Goal: Task Accomplishment & Management: Manage account settings

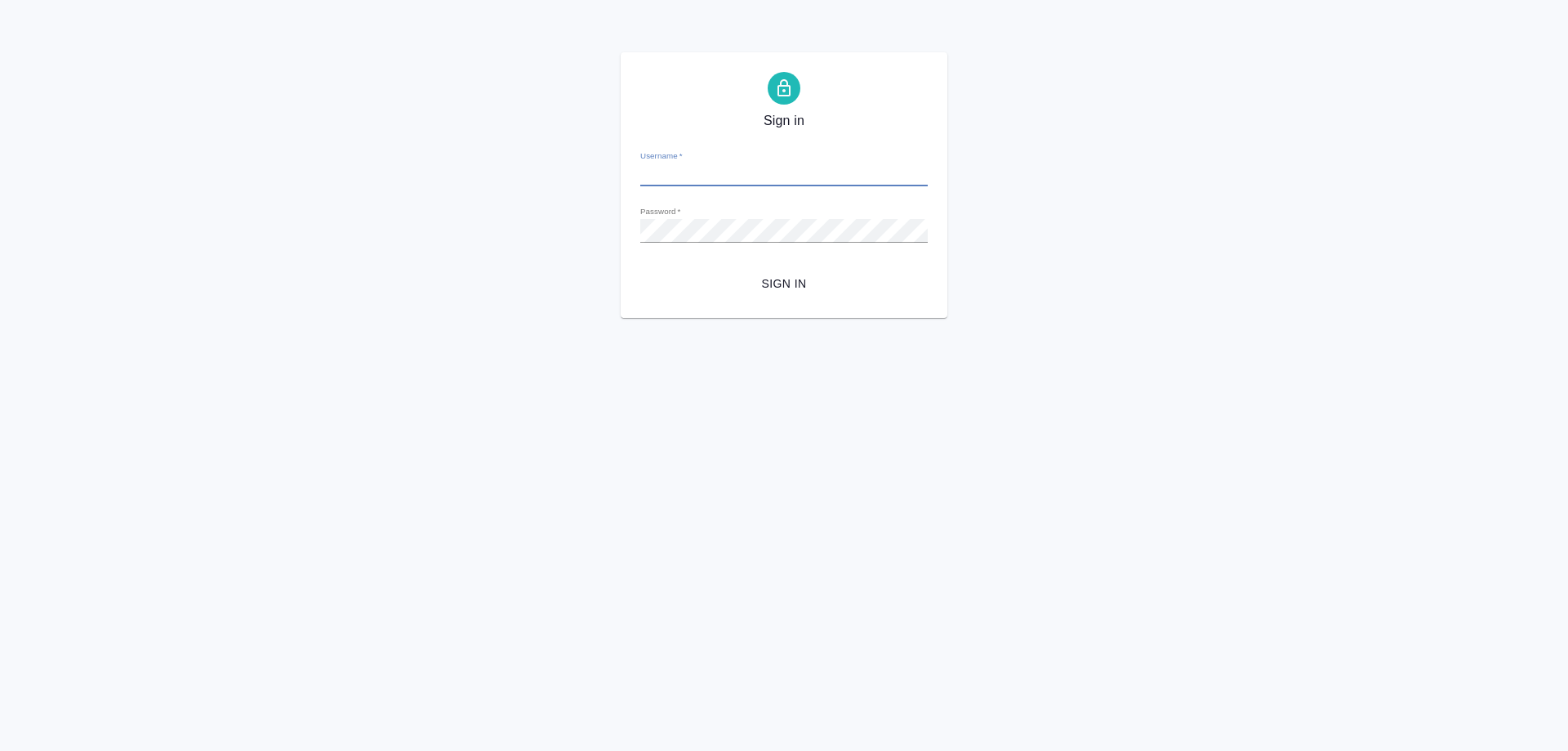
type input "a.gudina@awatera.com"
click at [803, 283] on span "Sign in" at bounding box center [784, 283] width 261 height 20
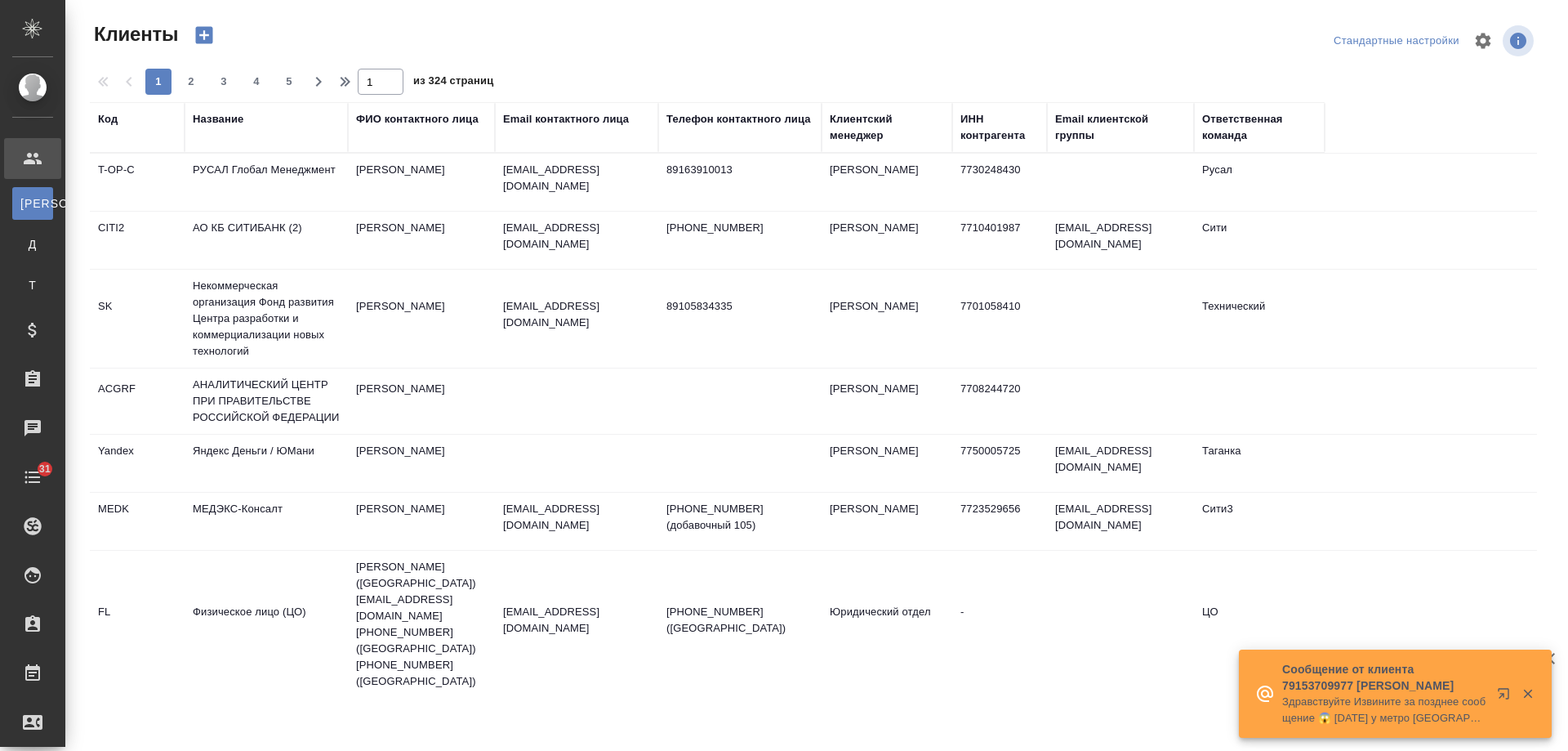
select select "RU"
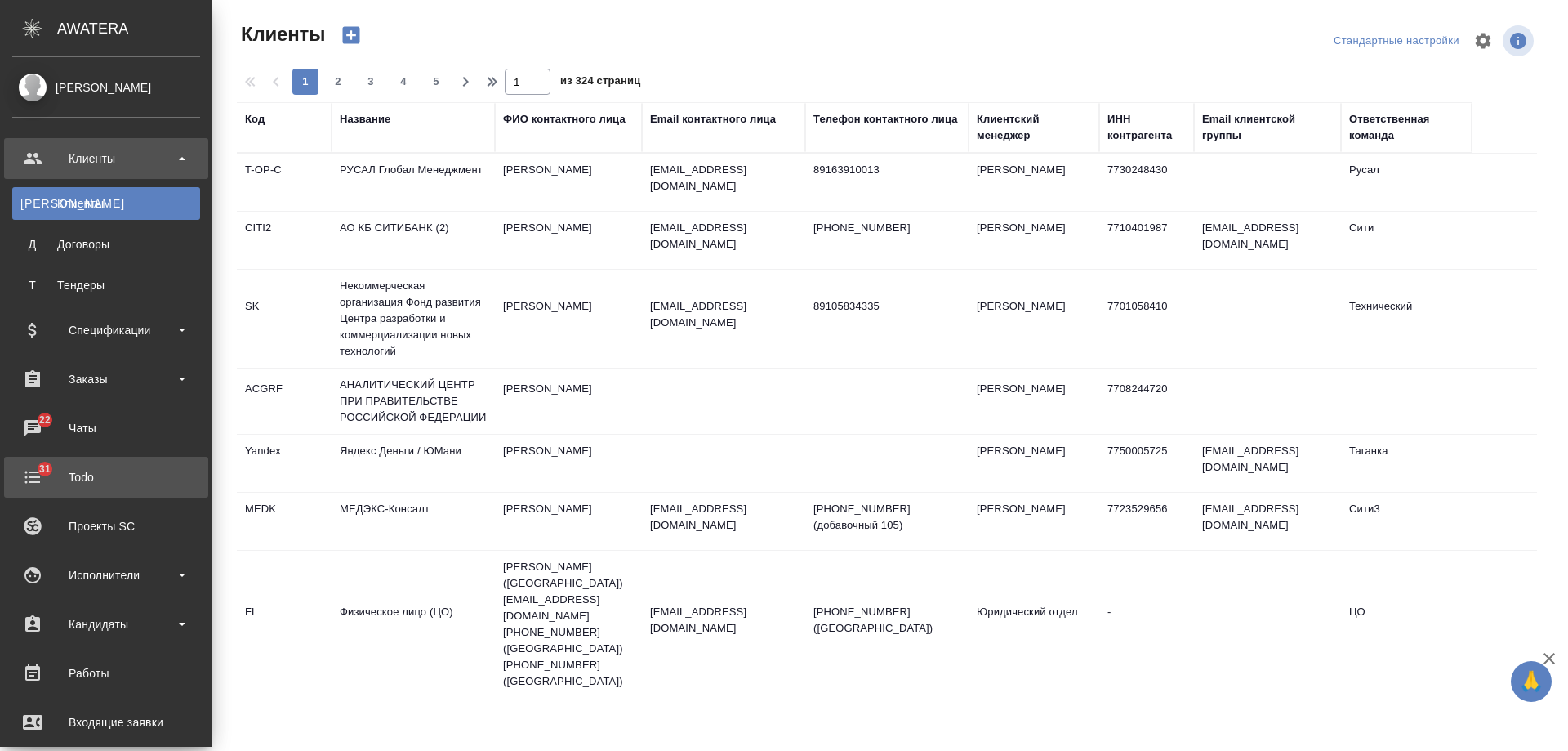
click at [101, 477] on div "Todo" at bounding box center [106, 477] width 188 height 25
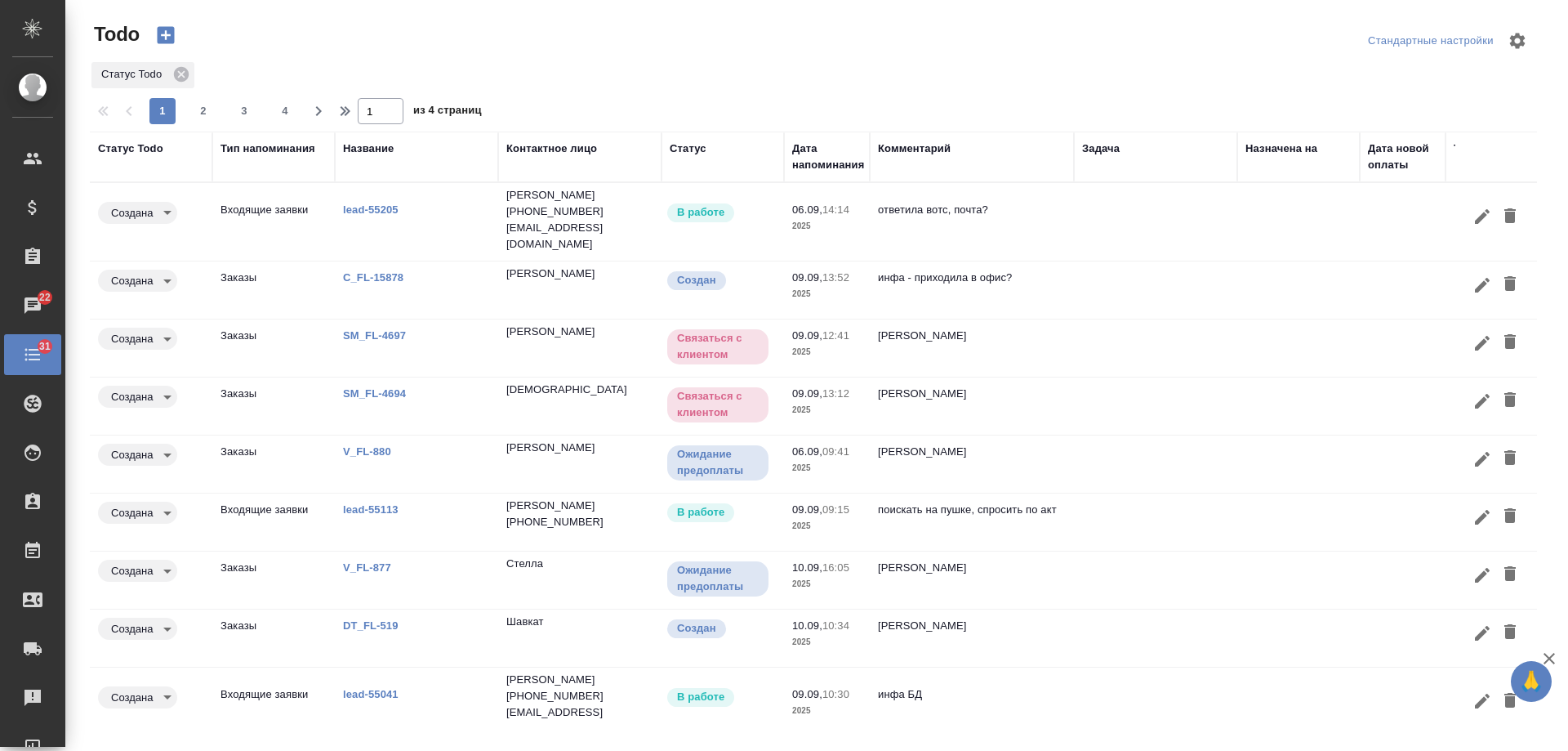
click at [825, 165] on div "Дата напоминания" at bounding box center [829, 157] width 72 height 33
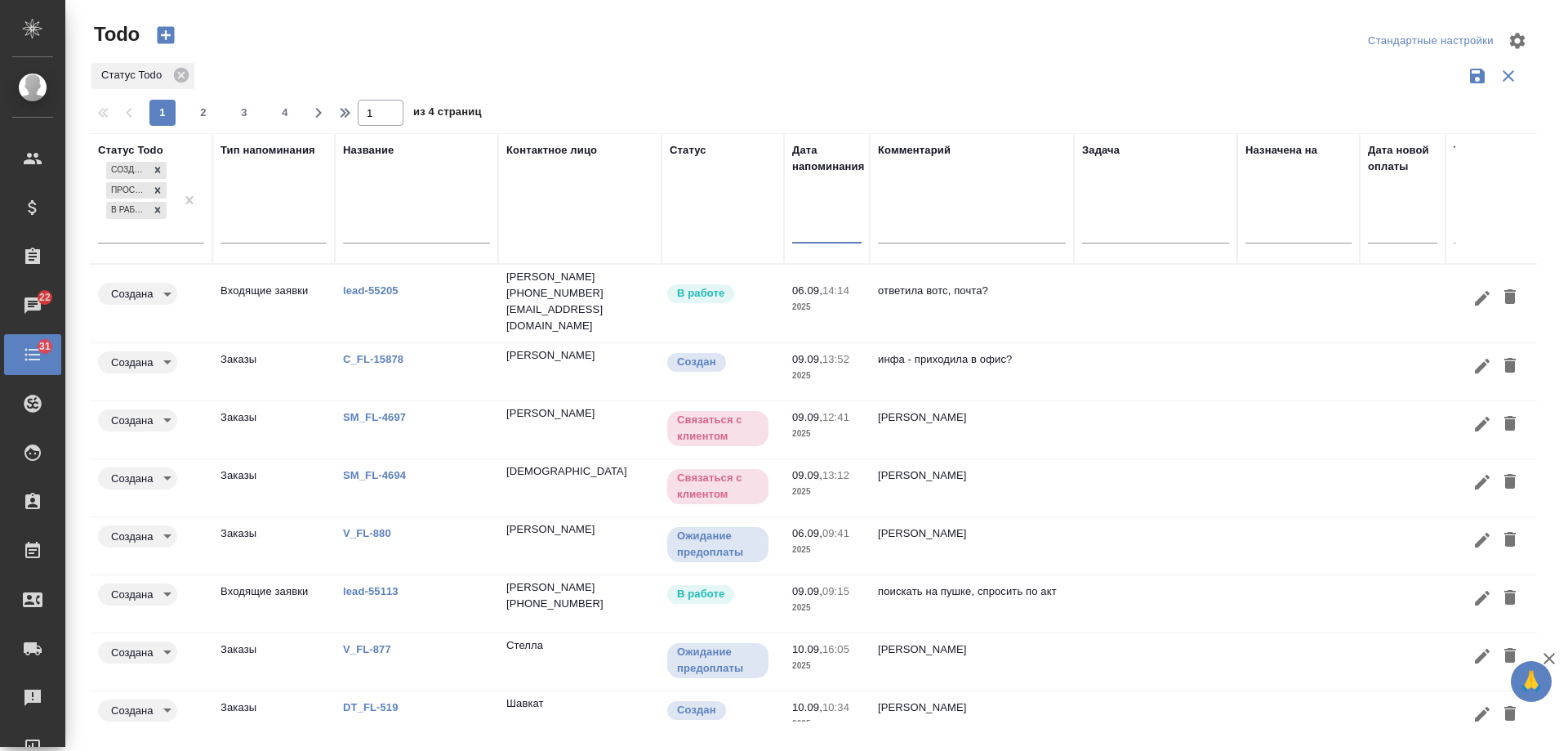
click at [835, 237] on input "text" at bounding box center [832, 229] width 60 height 23
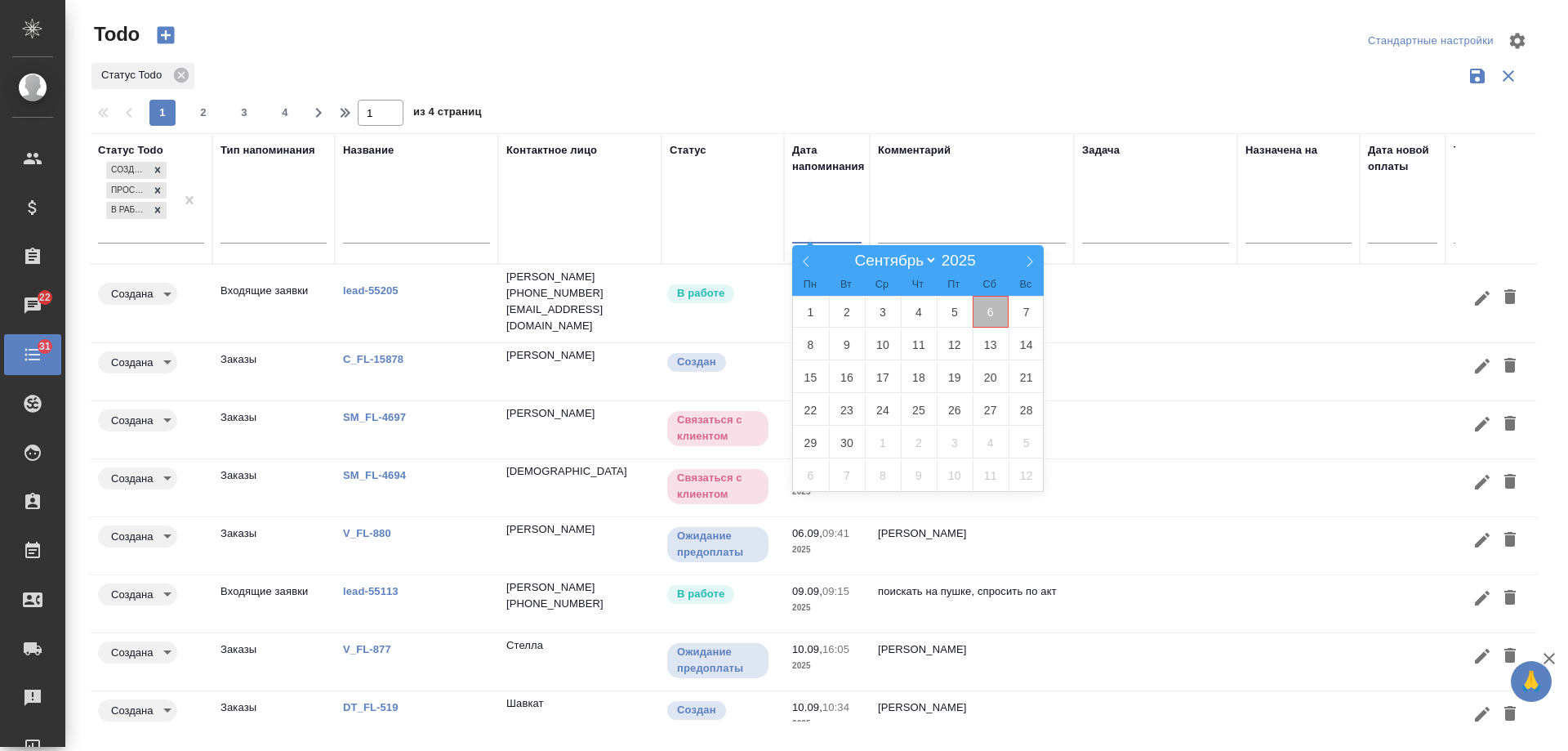
click at [998, 307] on span "6" at bounding box center [991, 311] width 36 height 32
type div "2025-09-05T21:00:00.000Z"
click at [1031, 307] on span "7" at bounding box center [1027, 311] width 36 height 32
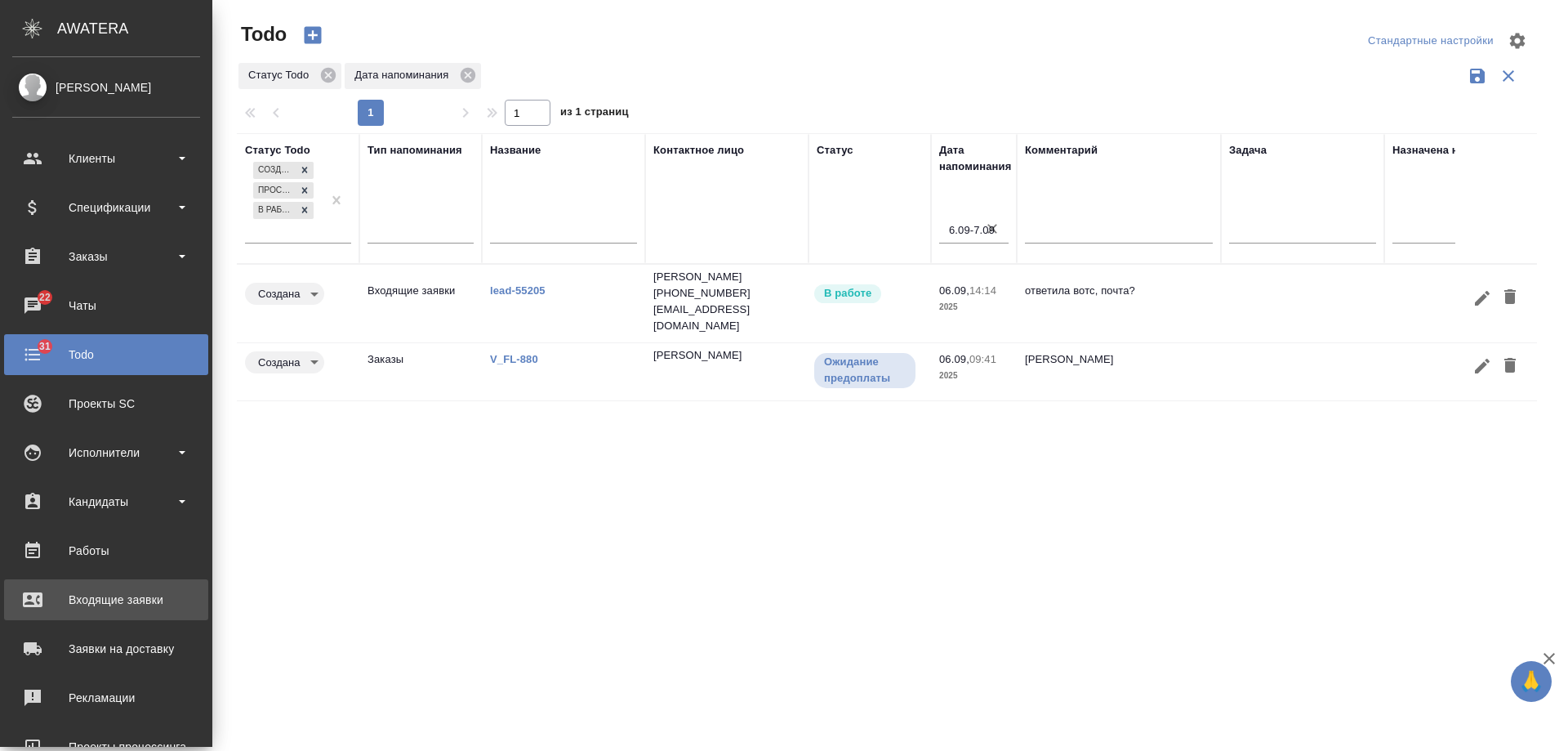
drag, startPoint x: 61, startPoint y: 595, endPoint x: 71, endPoint y: 600, distance: 11.2
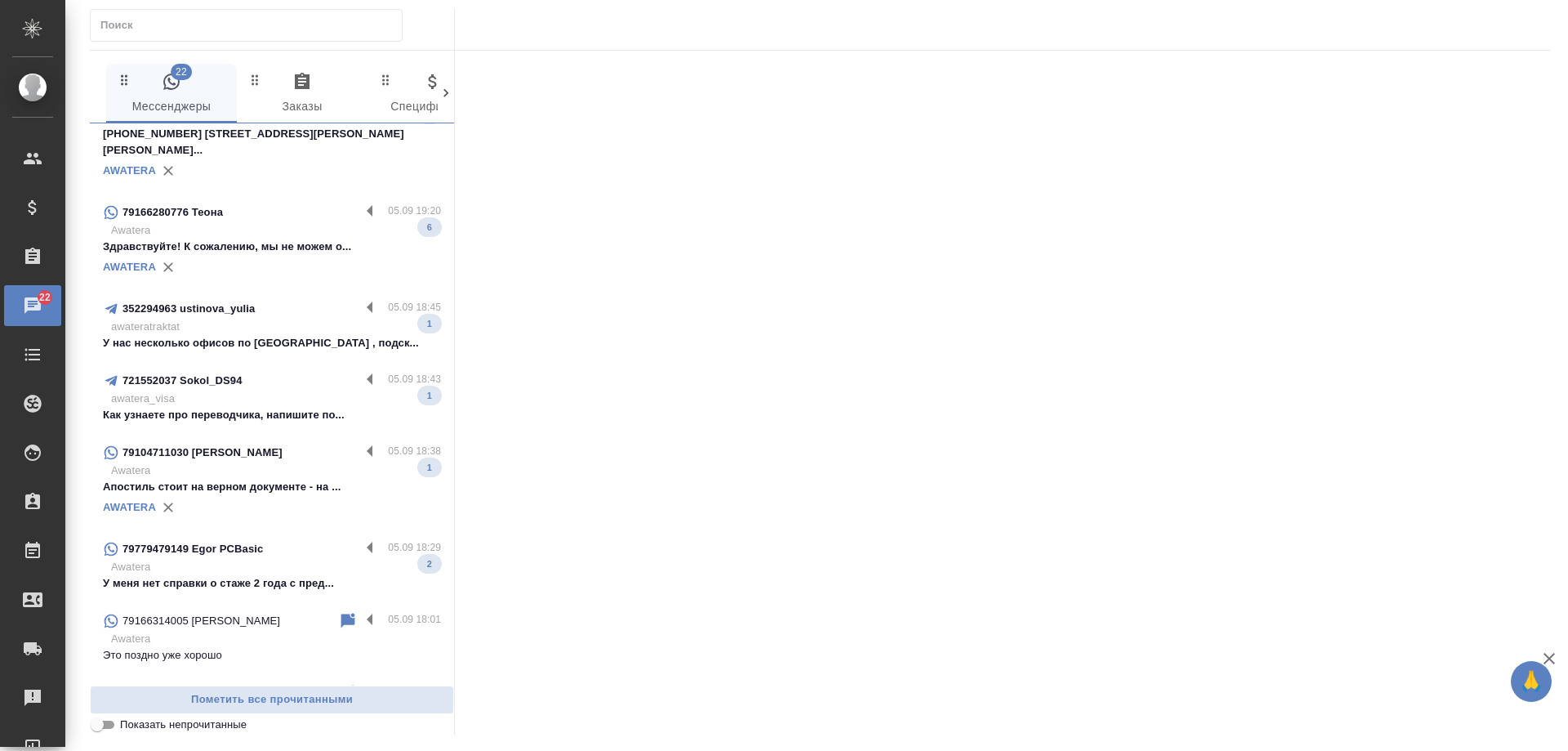
scroll to position [245, 0]
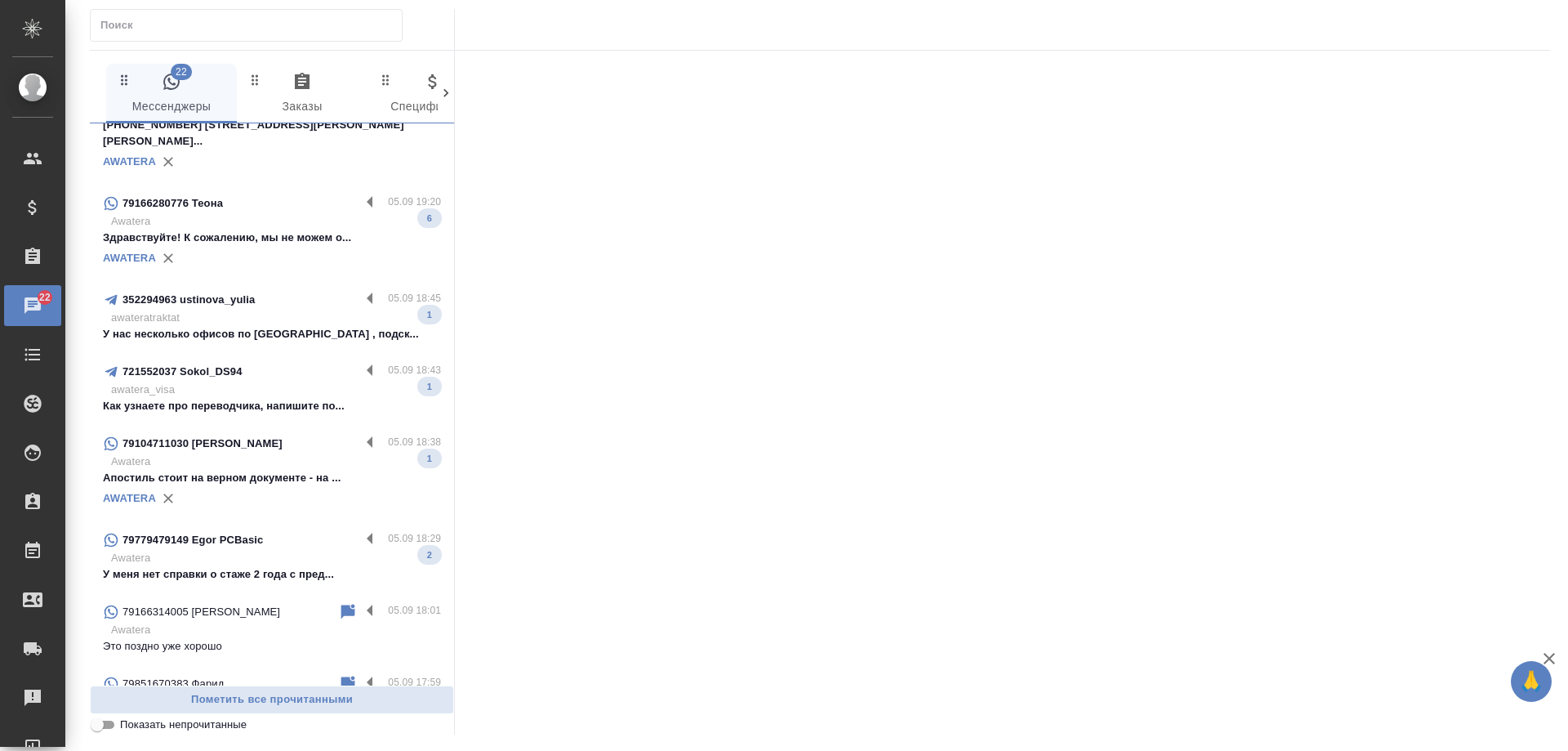
click at [273, 550] on p "Awatera" at bounding box center [276, 558] width 330 height 16
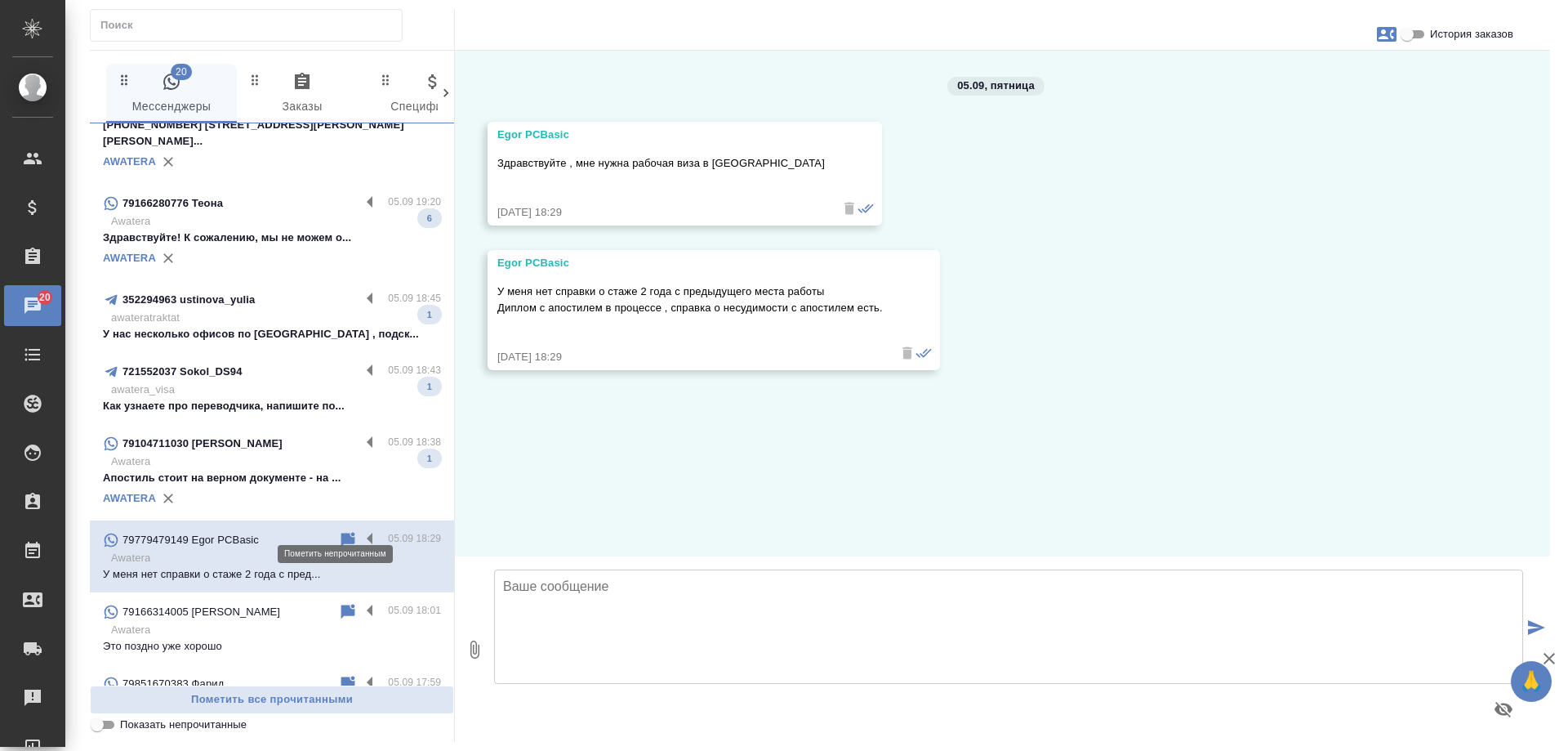
click at [341, 532] on icon at bounding box center [348, 539] width 14 height 15
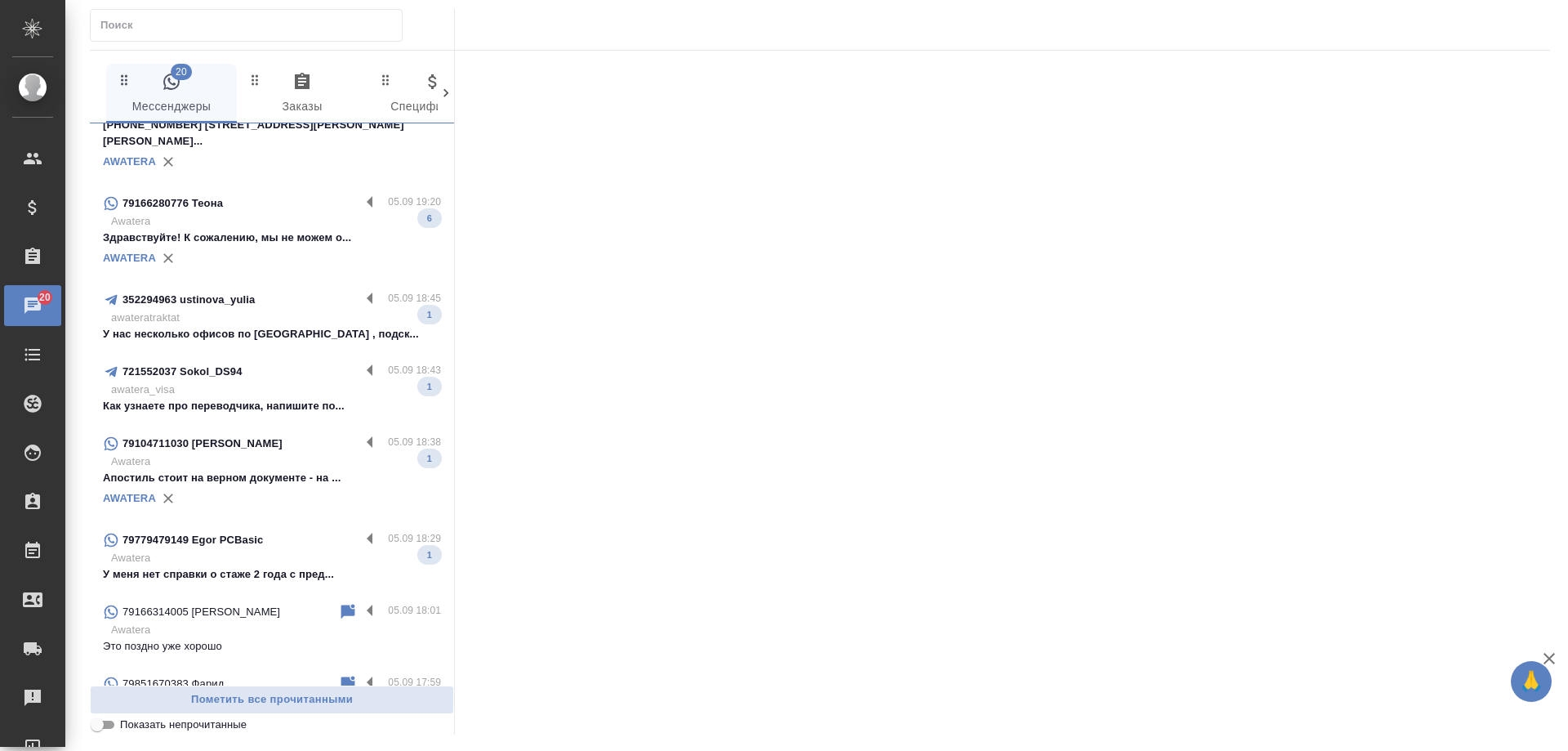
click at [293, 486] on div "AWATERA" at bounding box center [272, 499] width 338 height 25
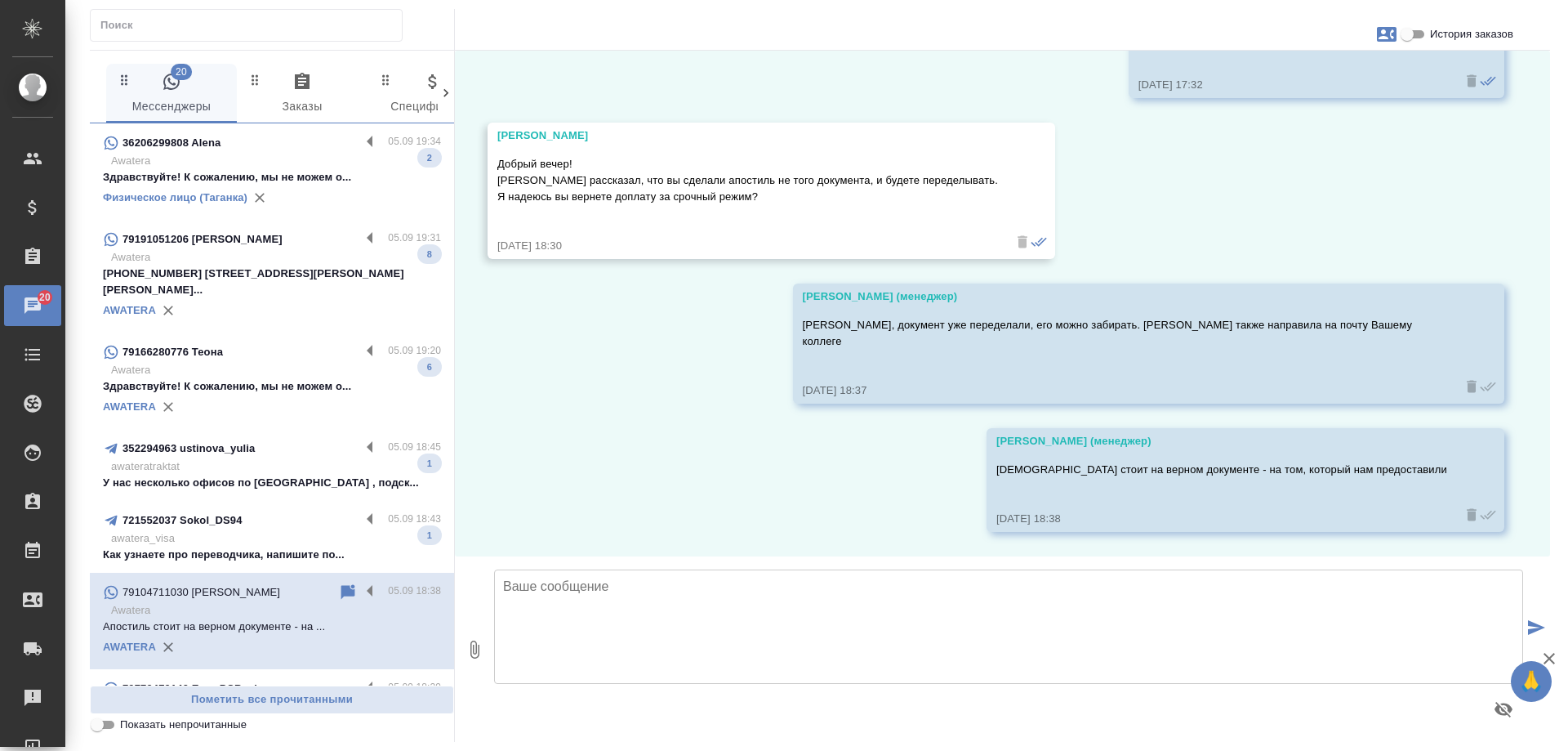
scroll to position [0, 0]
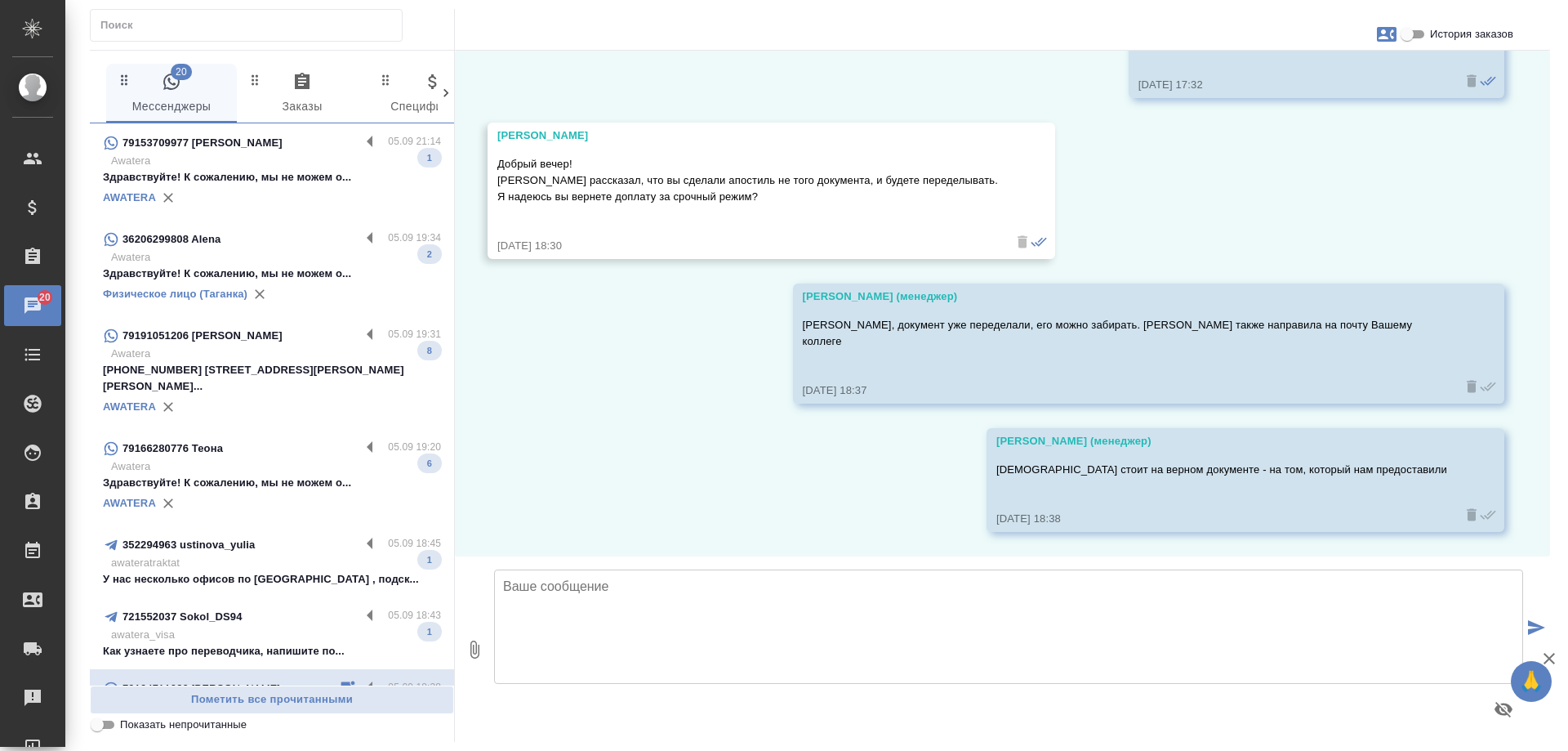
click at [265, 627] on p "awatera_visa" at bounding box center [276, 635] width 330 height 16
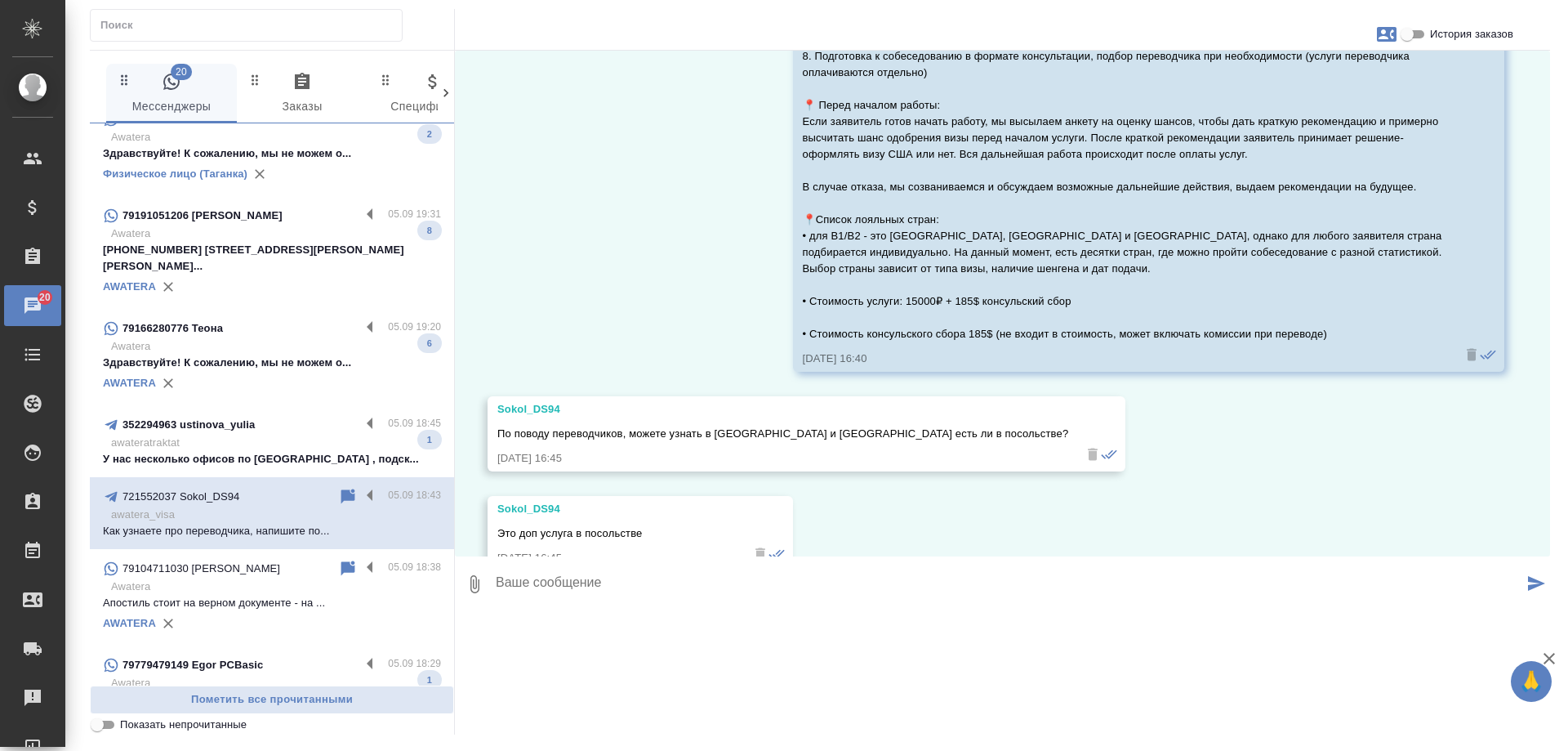
scroll to position [164, 0]
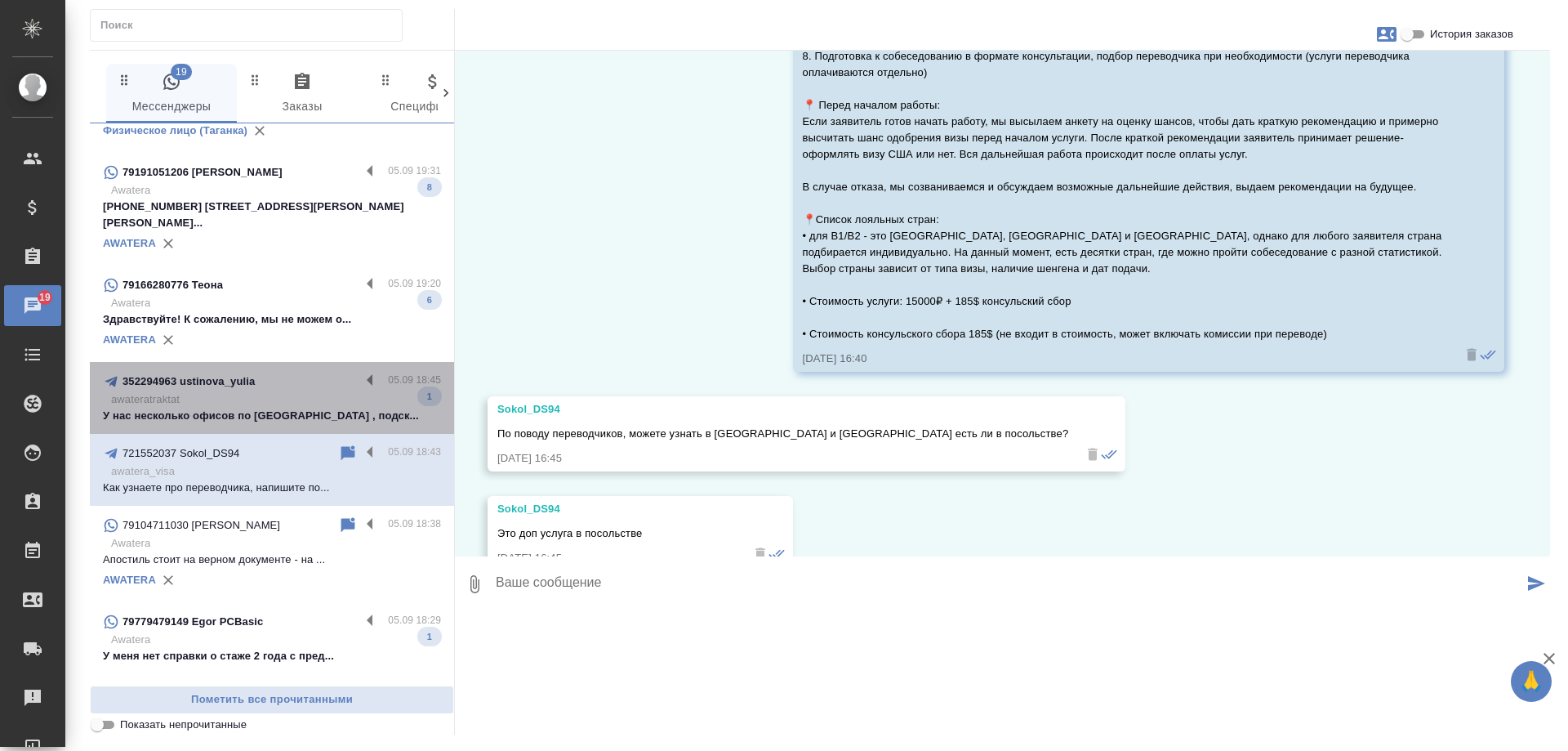
click at [275, 408] on p "У нас несколько офисов по Москве , подск..." at bounding box center [272, 416] width 338 height 16
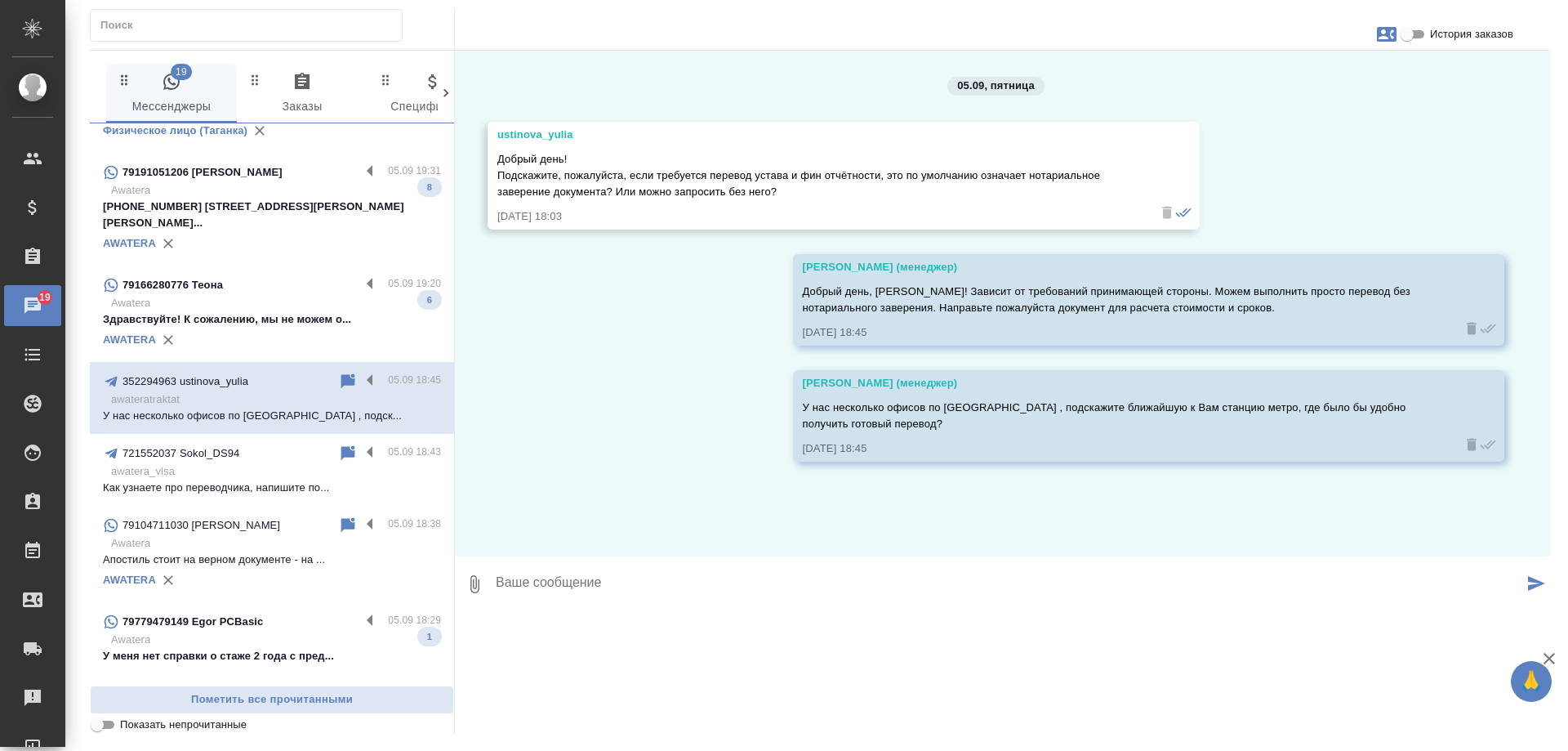
scroll to position [0, 0]
click at [274, 295] on p "Awatera" at bounding box center [276, 303] width 330 height 16
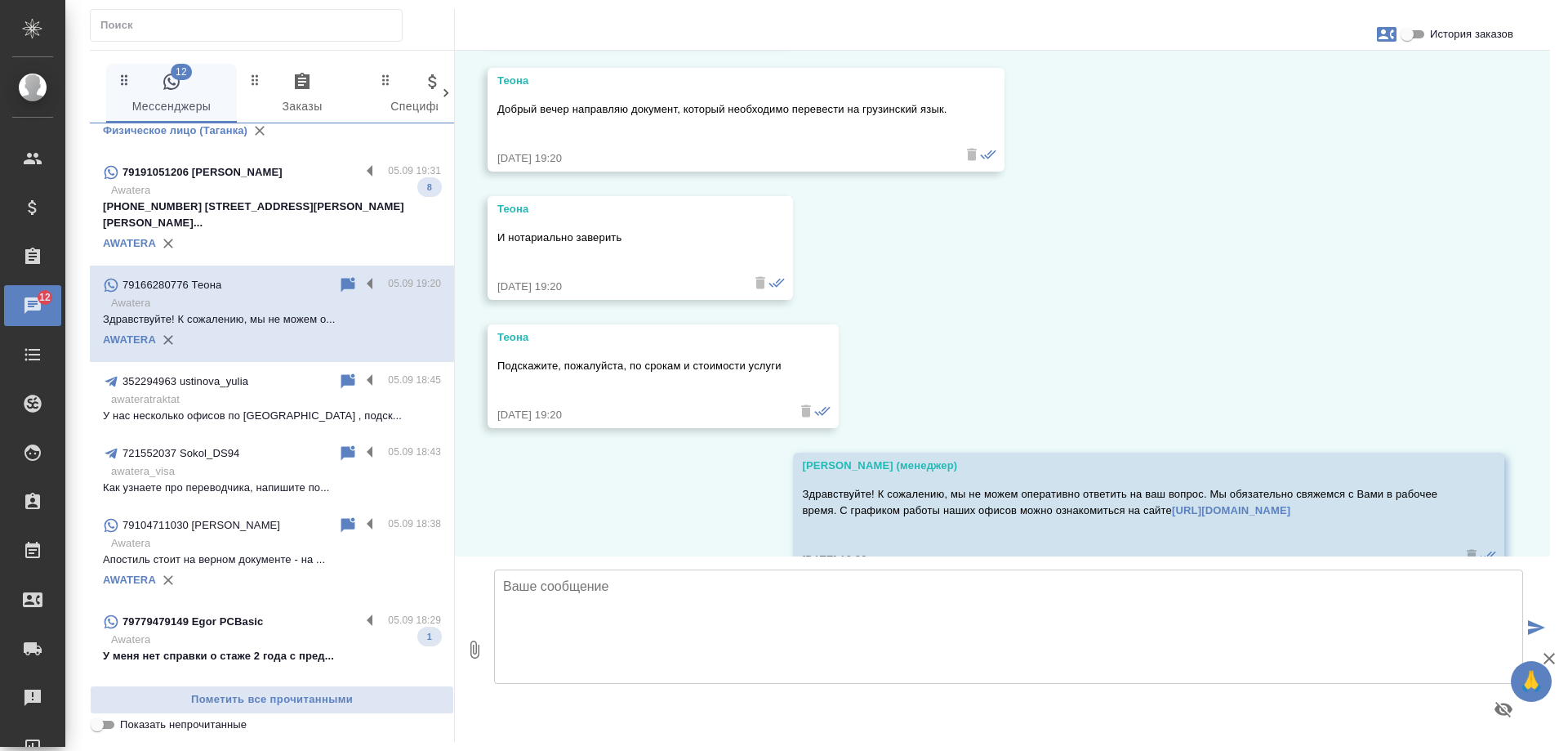
scroll to position [1255, 0]
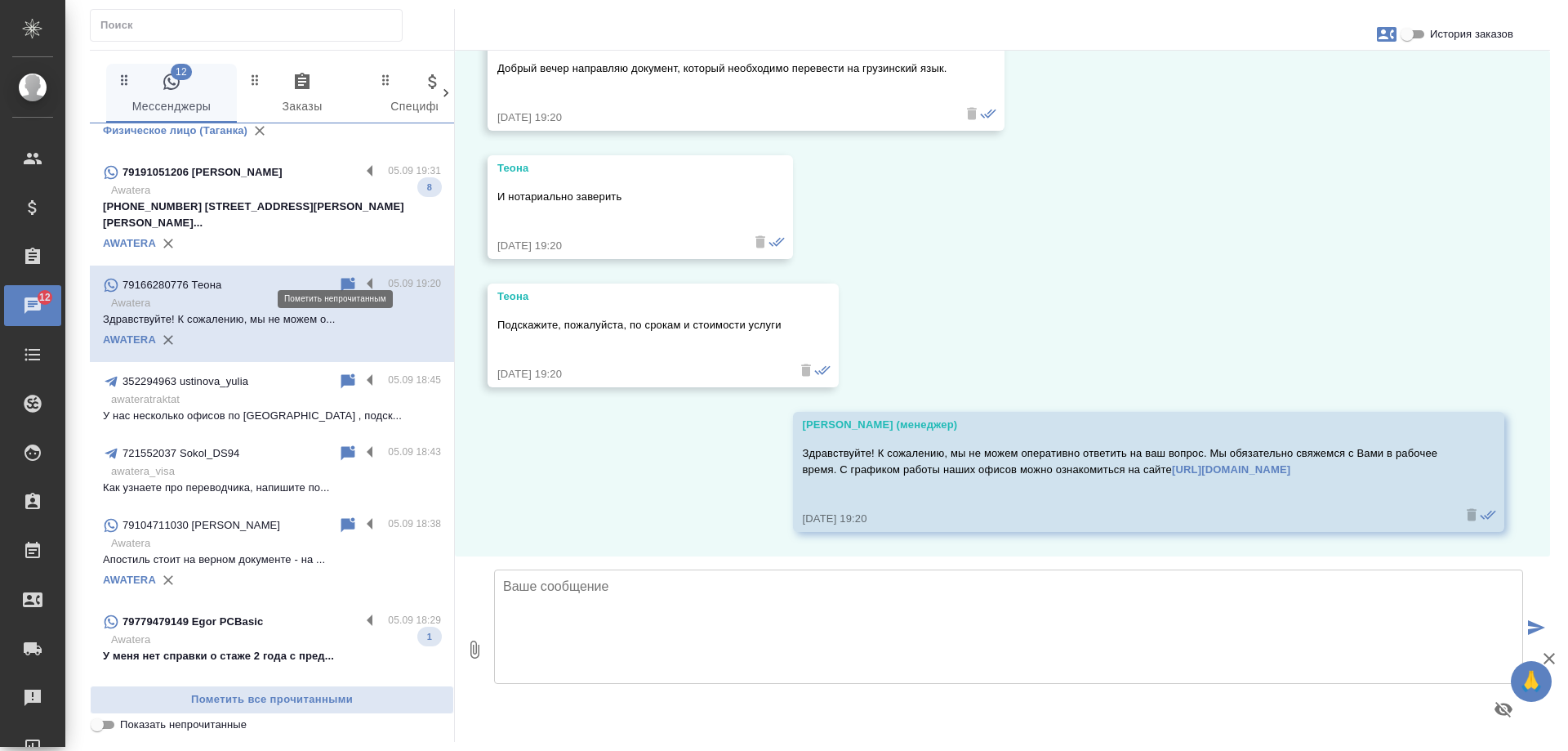
click at [341, 277] on icon at bounding box center [348, 284] width 14 height 15
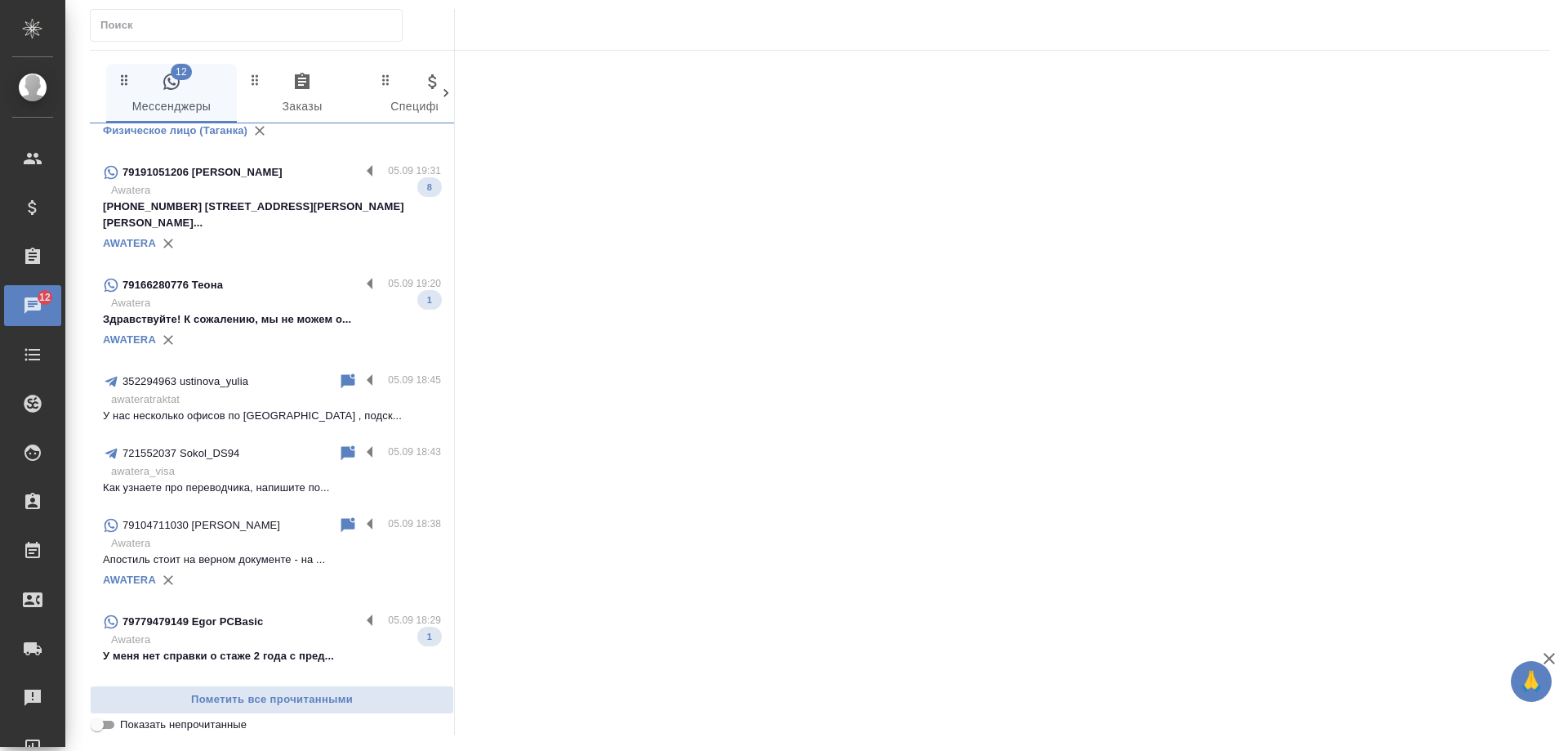
click at [311, 187] on p "Awatera" at bounding box center [276, 190] width 330 height 16
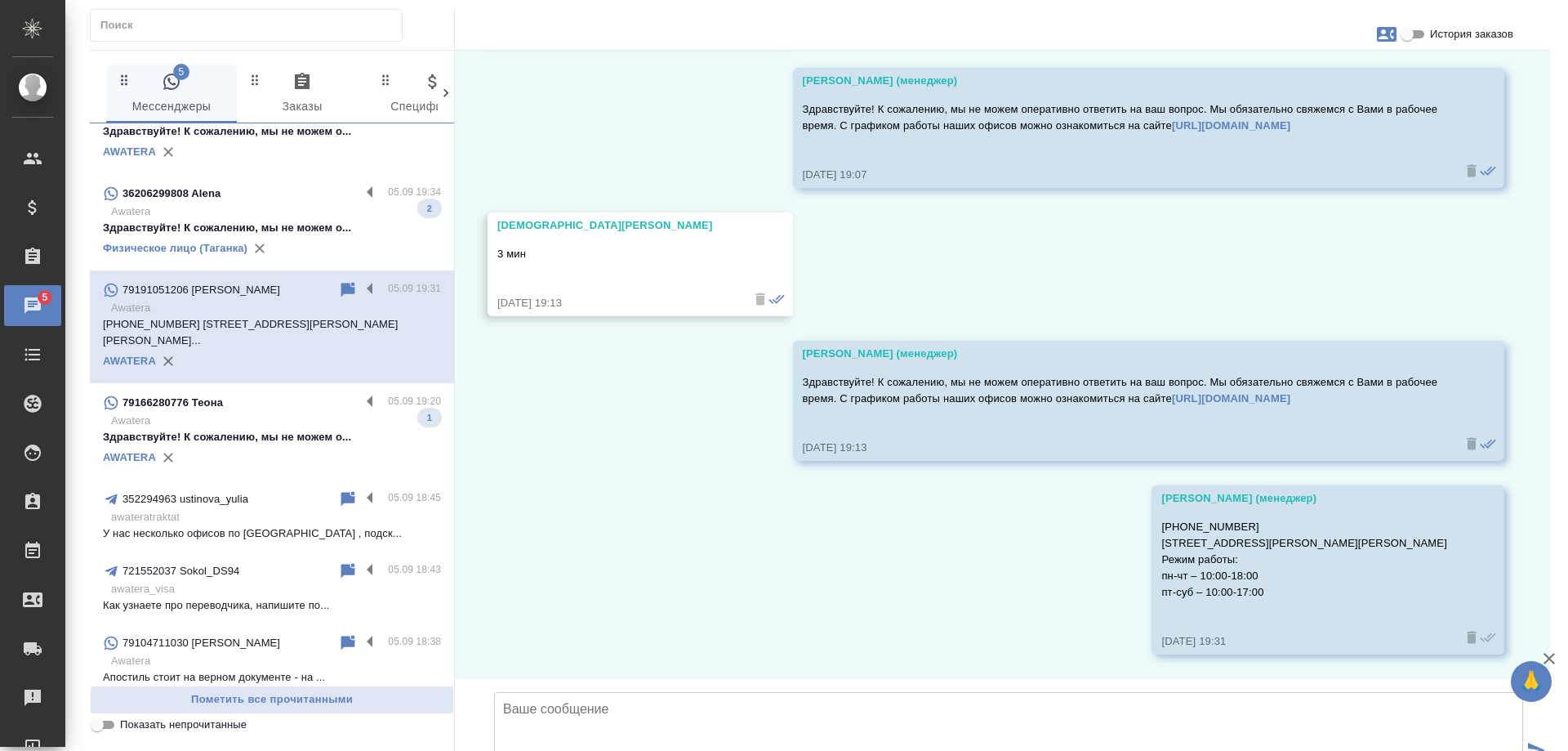
scroll to position [0, 0]
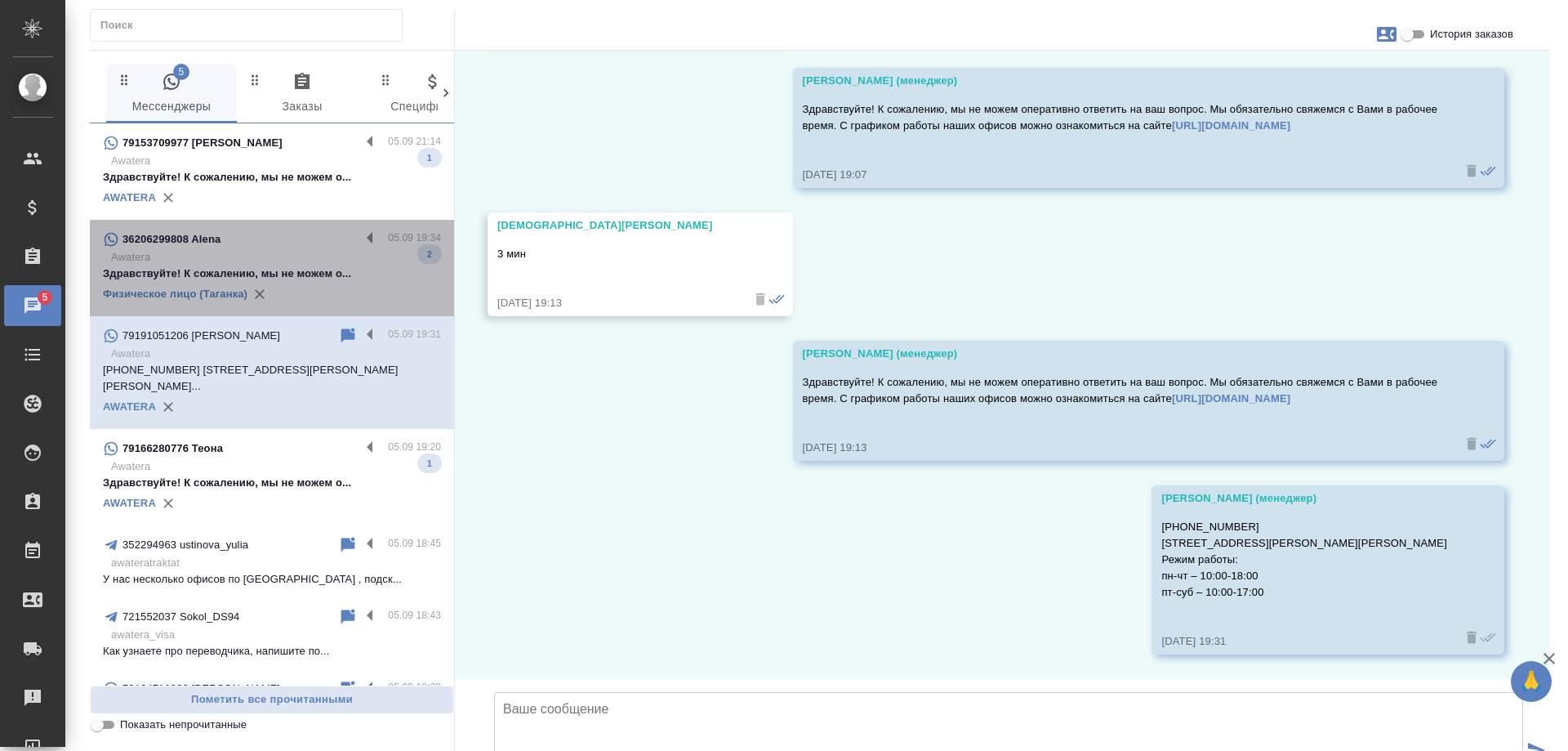
click at [294, 244] on div "36206299808 Alena" at bounding box center [232, 239] width 257 height 20
type textarea "Е"
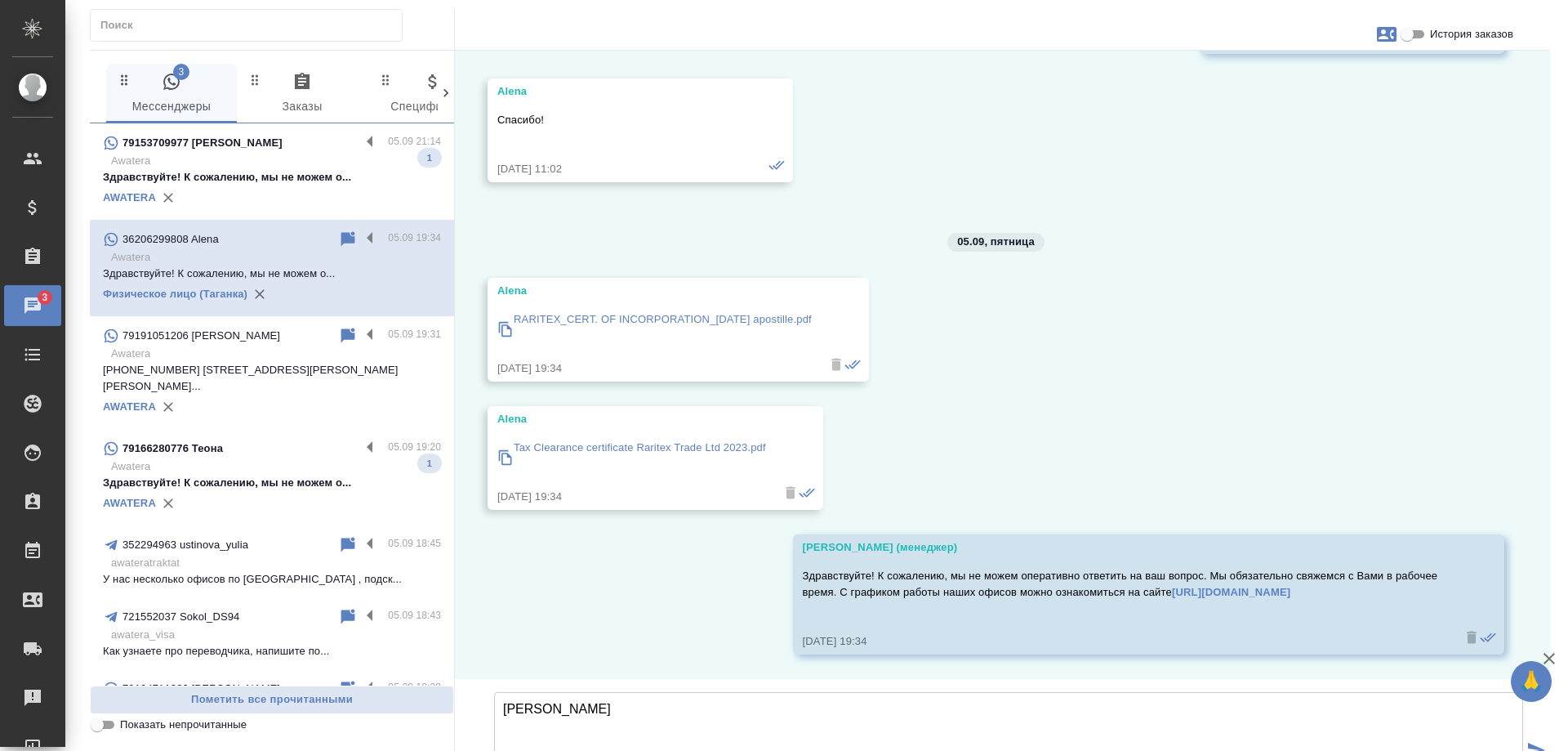
scroll to position [16862, 0]
click at [260, 179] on p "Здравствуйте! К сожалению, мы не можем о..." at bounding box center [272, 177] width 338 height 16
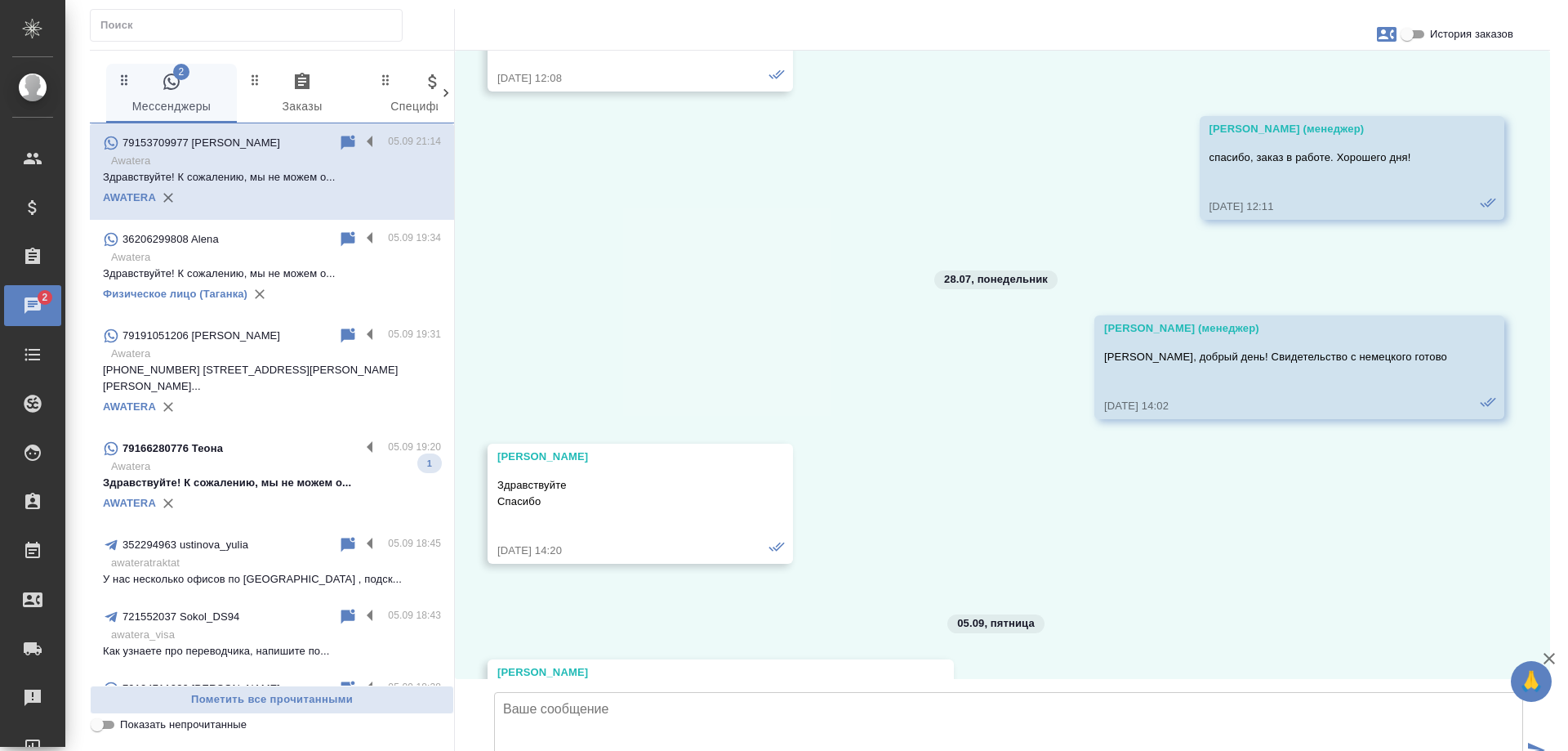
scroll to position [7218, 0]
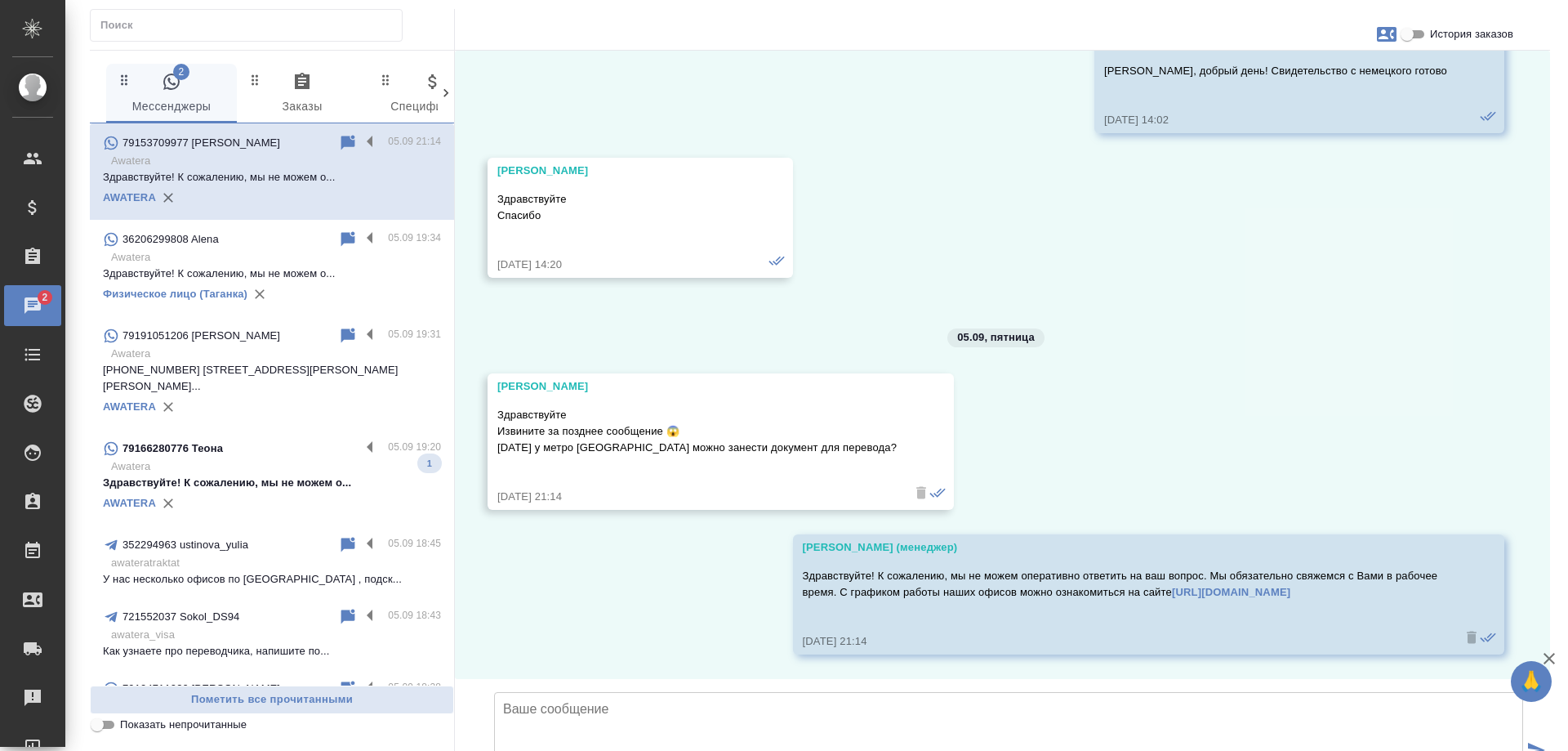
click at [777, 692] on textarea at bounding box center [1008, 749] width 1029 height 115
click at [653, 692] on textarea "Марк, добрый день! Да, офис работает с 10:00 до 17:00, ожидаем Вас." at bounding box center [1008, 749] width 1029 height 115
click at [1060, 692] on textarea "Марк, добрый день! Да, сегодня офис работает с 10:00 до 17:00, ожидаем Вас." at bounding box center [1008, 749] width 1029 height 115
type textarea "Марк, добрый день! Да, сегодня офис работает с 10:00 до 17:00, ожидаем Вас."
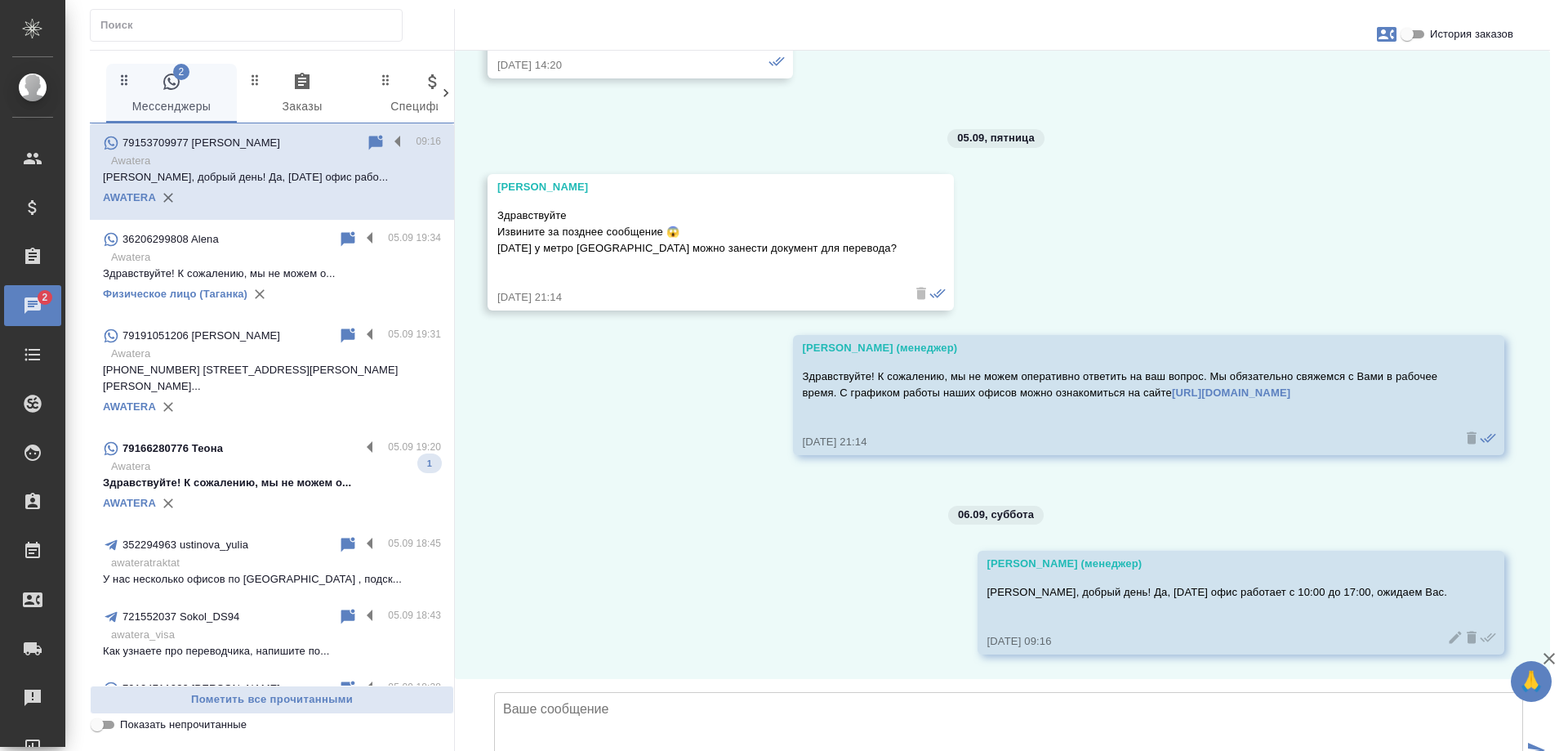
scroll to position [7417, 0]
click at [269, 475] on p "Здравствуйте! К сожалению, мы не можем о..." at bounding box center [272, 483] width 338 height 16
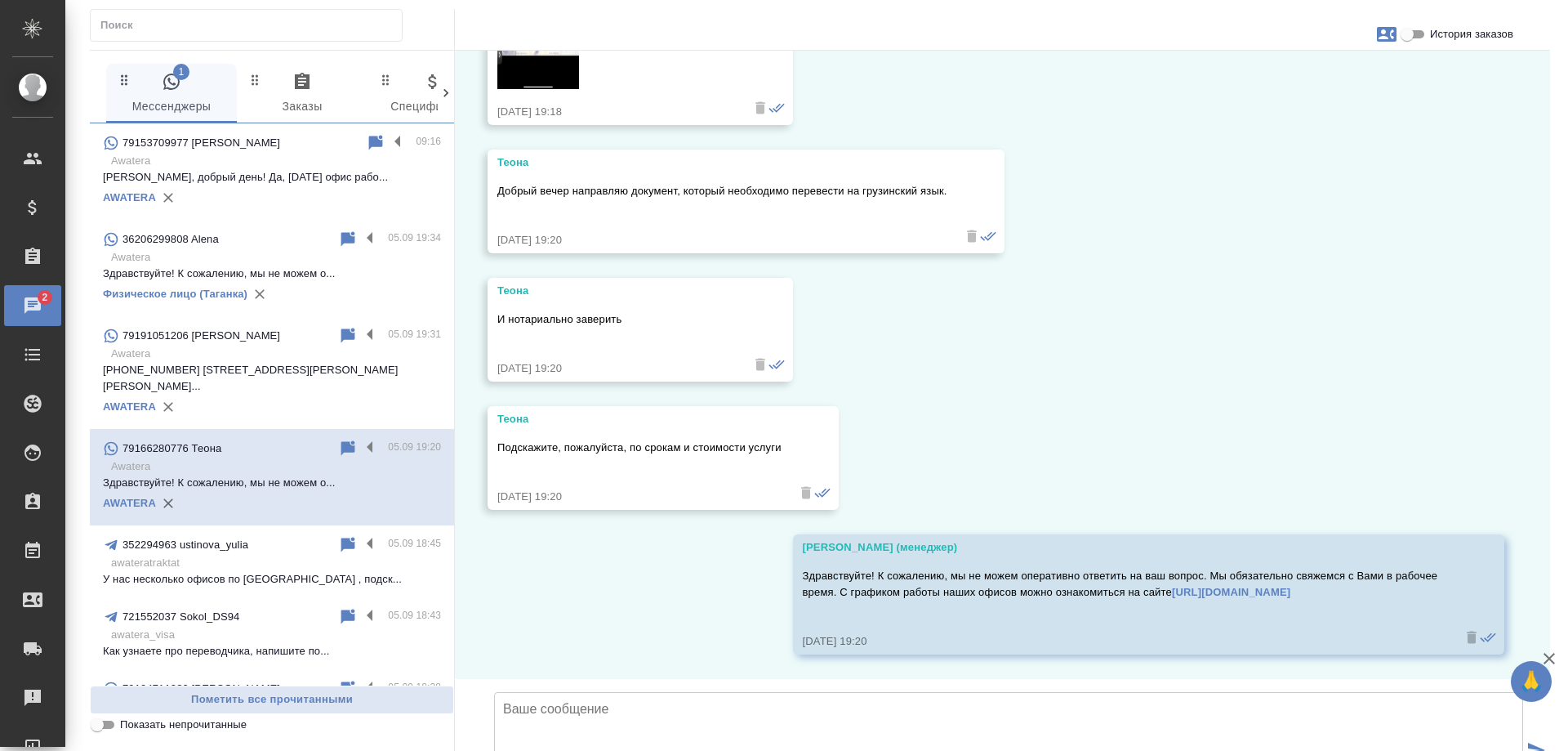
scroll to position [1255, 0]
click at [1387, 39] on icon "button" at bounding box center [1387, 34] width 20 height 15
click at [1326, 120] on span "Заявка №55198" at bounding box center [1314, 115] width 80 height 16
click at [1077, 265] on div at bounding box center [784, 375] width 1568 height 751
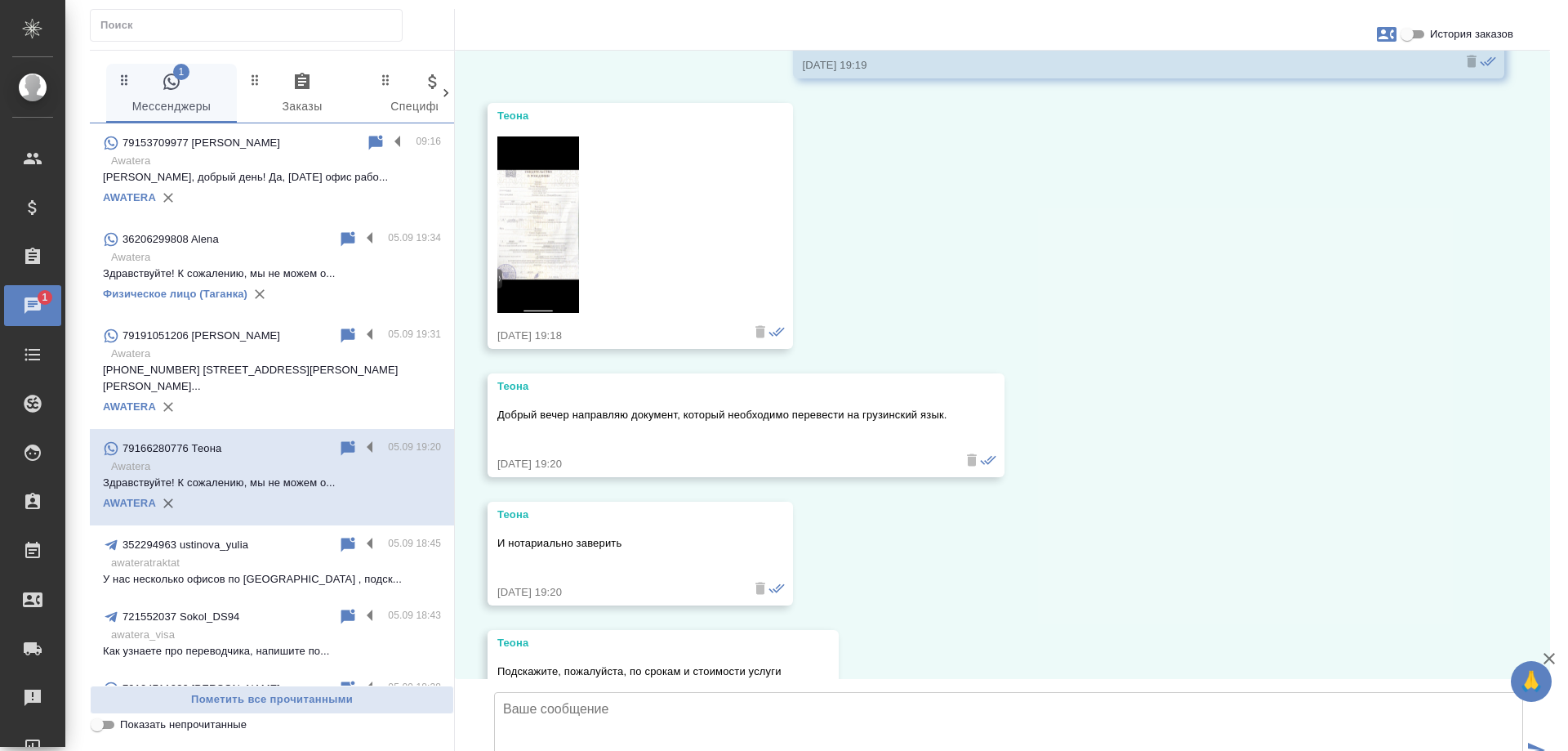
scroll to position [847, 0]
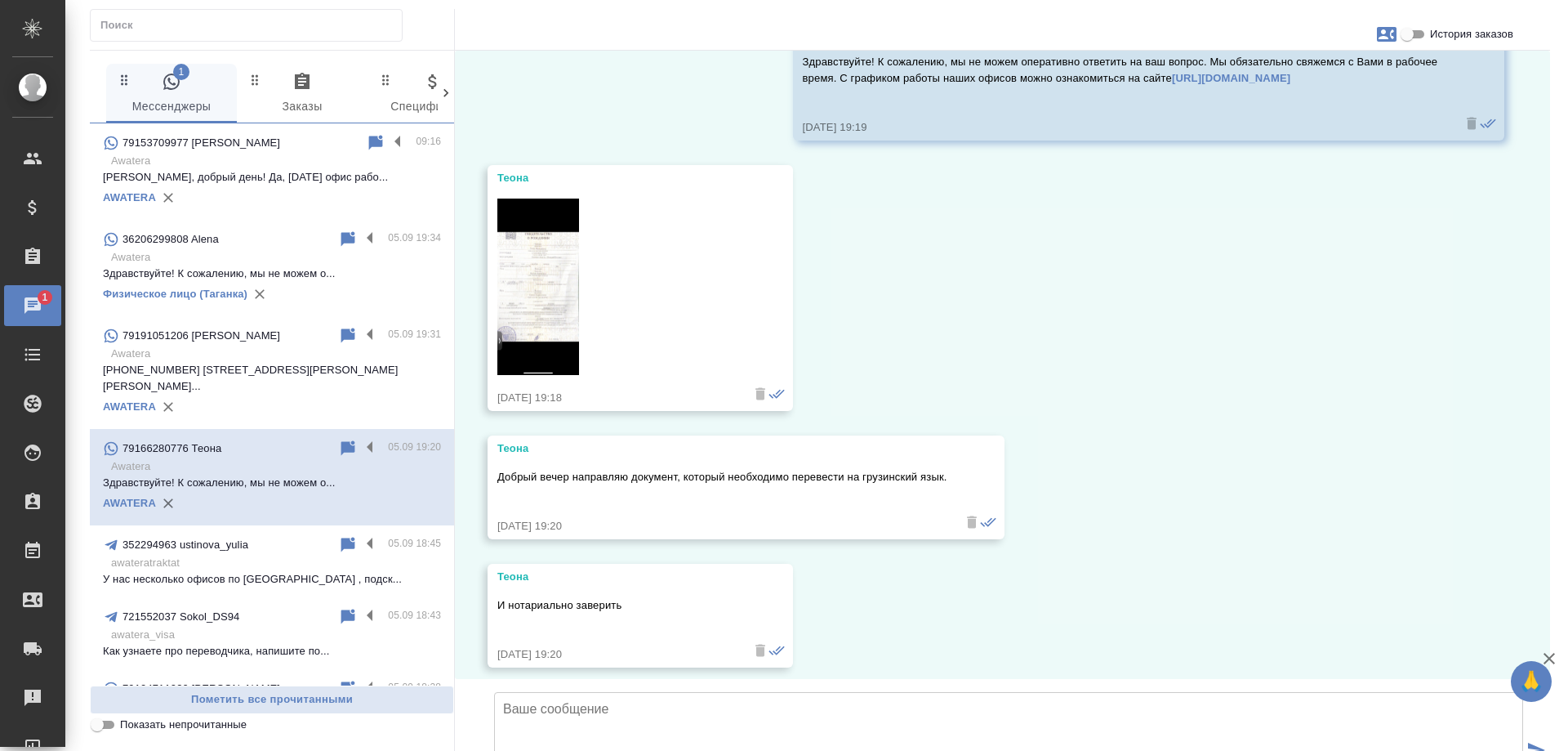
click at [564, 285] on img at bounding box center [538, 287] width 82 height 177
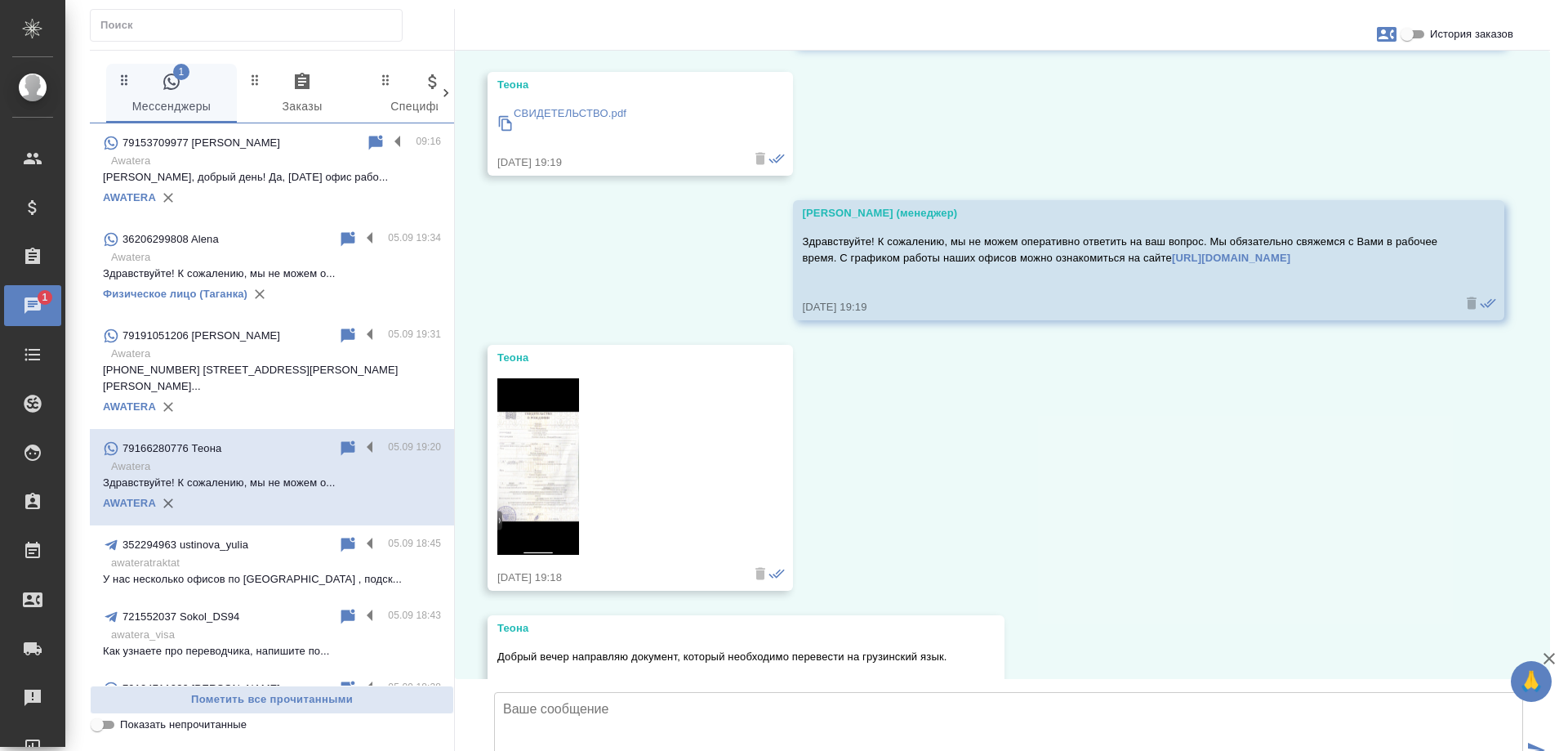
scroll to position [602, 0]
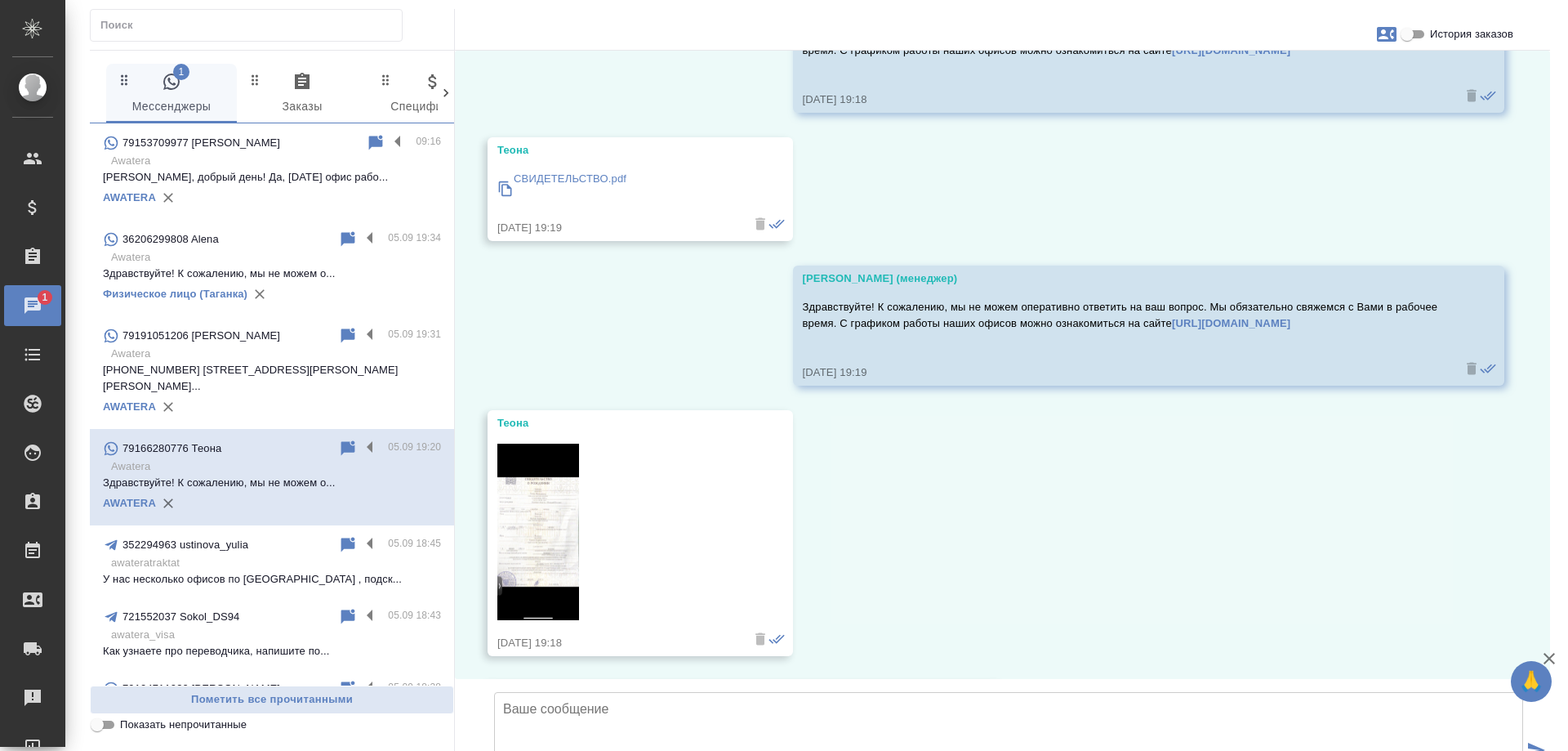
click at [567, 174] on p "СВИДЕТЕЛЬСТВО.pdf" at bounding box center [570, 179] width 113 height 16
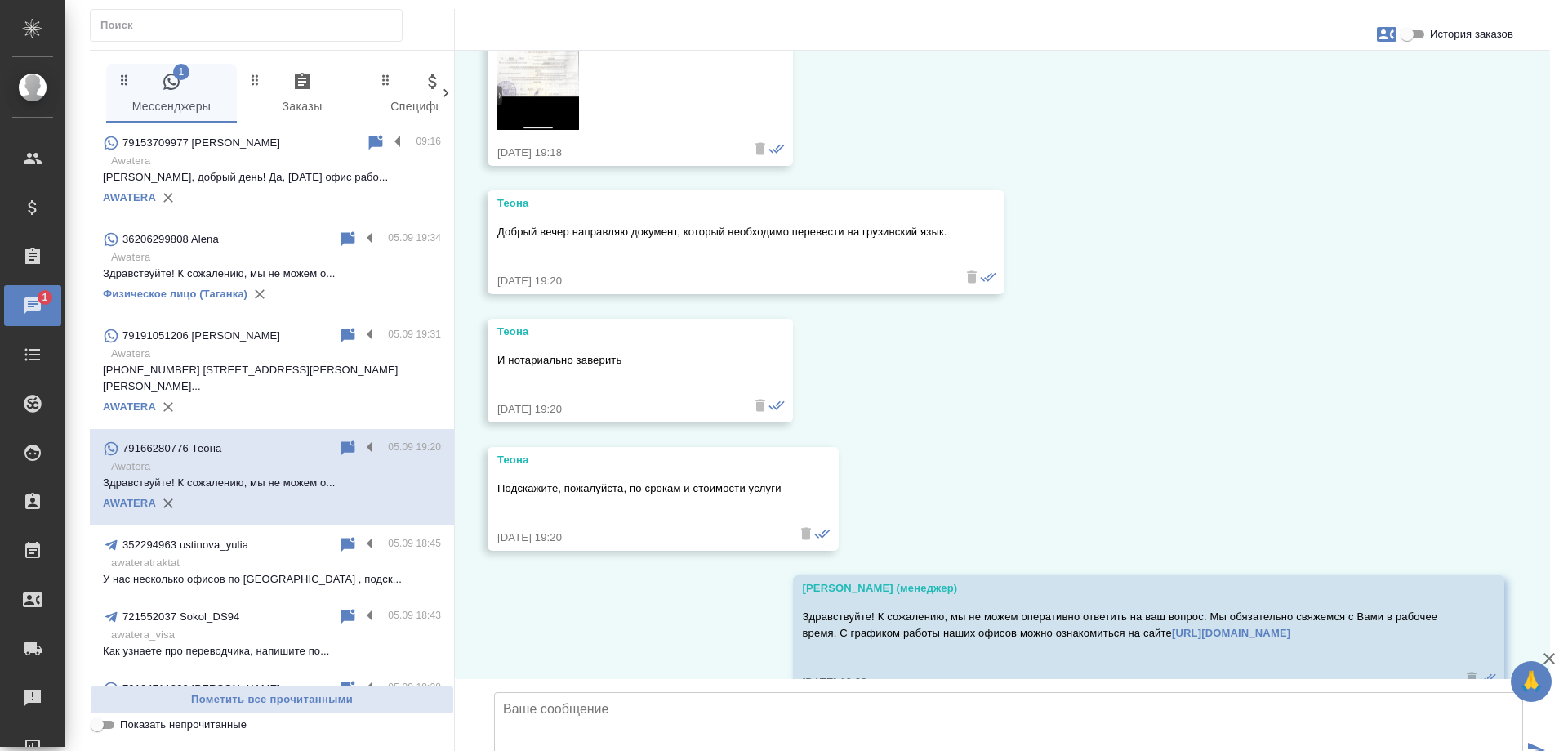
scroll to position [1255, 0]
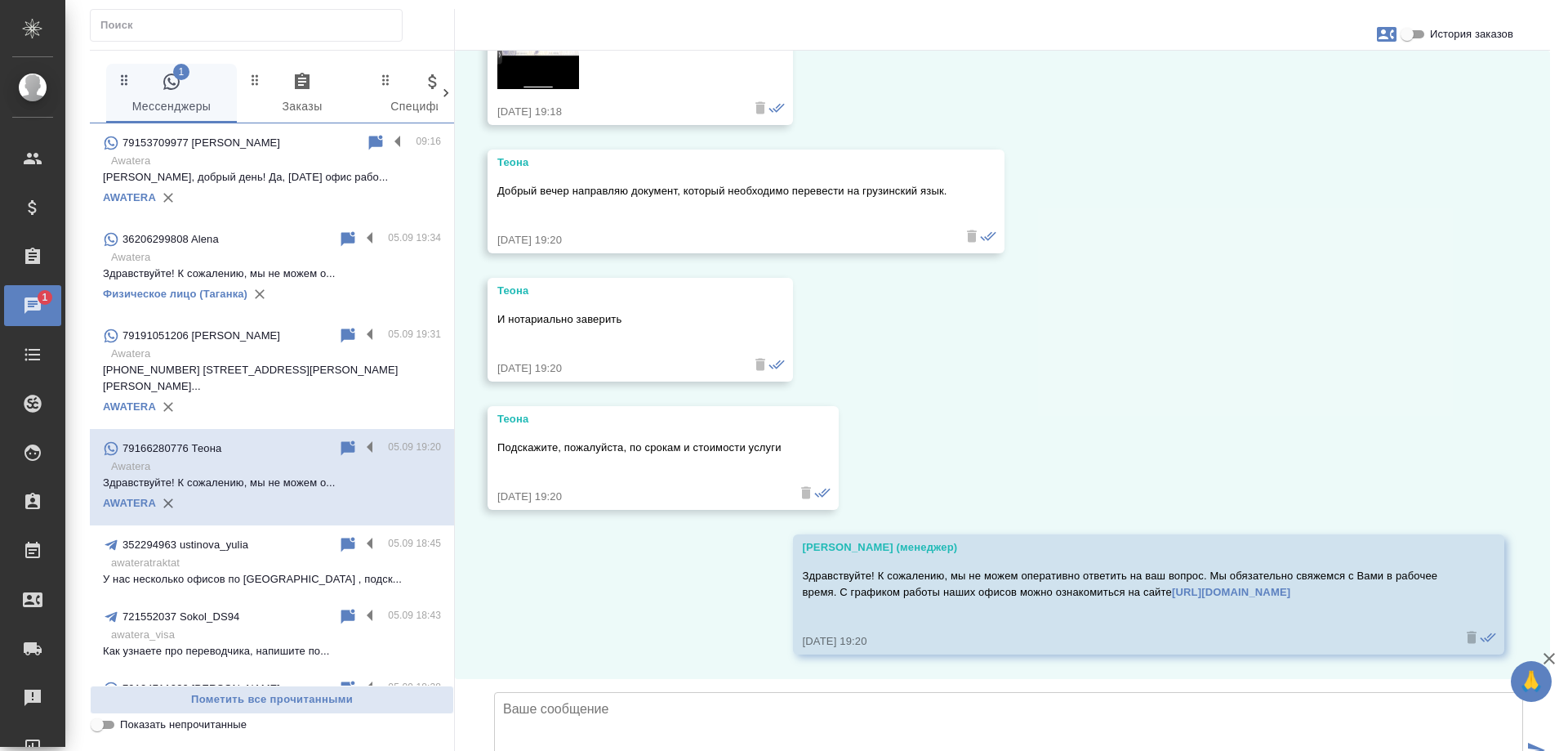
click at [689, 692] on textarea at bounding box center [1008, 749] width 1029 height 115
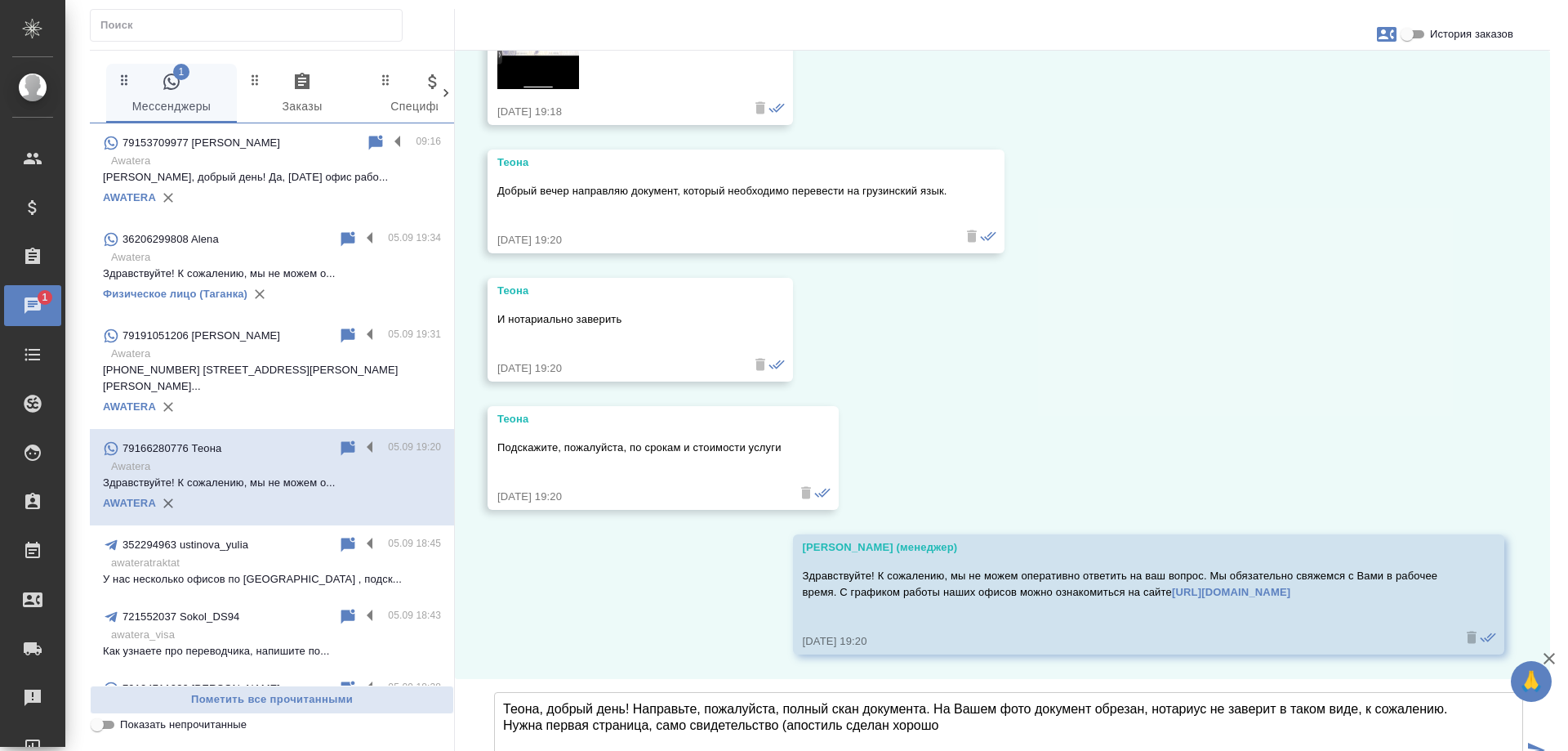
drag, startPoint x: 965, startPoint y: 606, endPoint x: 544, endPoint y: 609, distance: 421.0
click at [548, 692] on textarea "Теона, добрый день! Направьте, пожалуйста, полный скан документа. На Вашем фото…" at bounding box center [1008, 749] width 1029 height 115
click at [877, 692] on textarea "Теона, добрый день! Направьте, пожалуйста, полный скан документа. На Вашем фото…" at bounding box center [1008, 749] width 1029 height 115
drag, startPoint x: 932, startPoint y: 607, endPoint x: 463, endPoint y: 617, distance: 469.1
click at [448, 615] on div "1 Мессенджеры 0 Заказы 0 Спецификации 0 Клиенты 0 Входящие 0 Тендеры 0 Исполнит…" at bounding box center [820, 457] width 1461 height 815
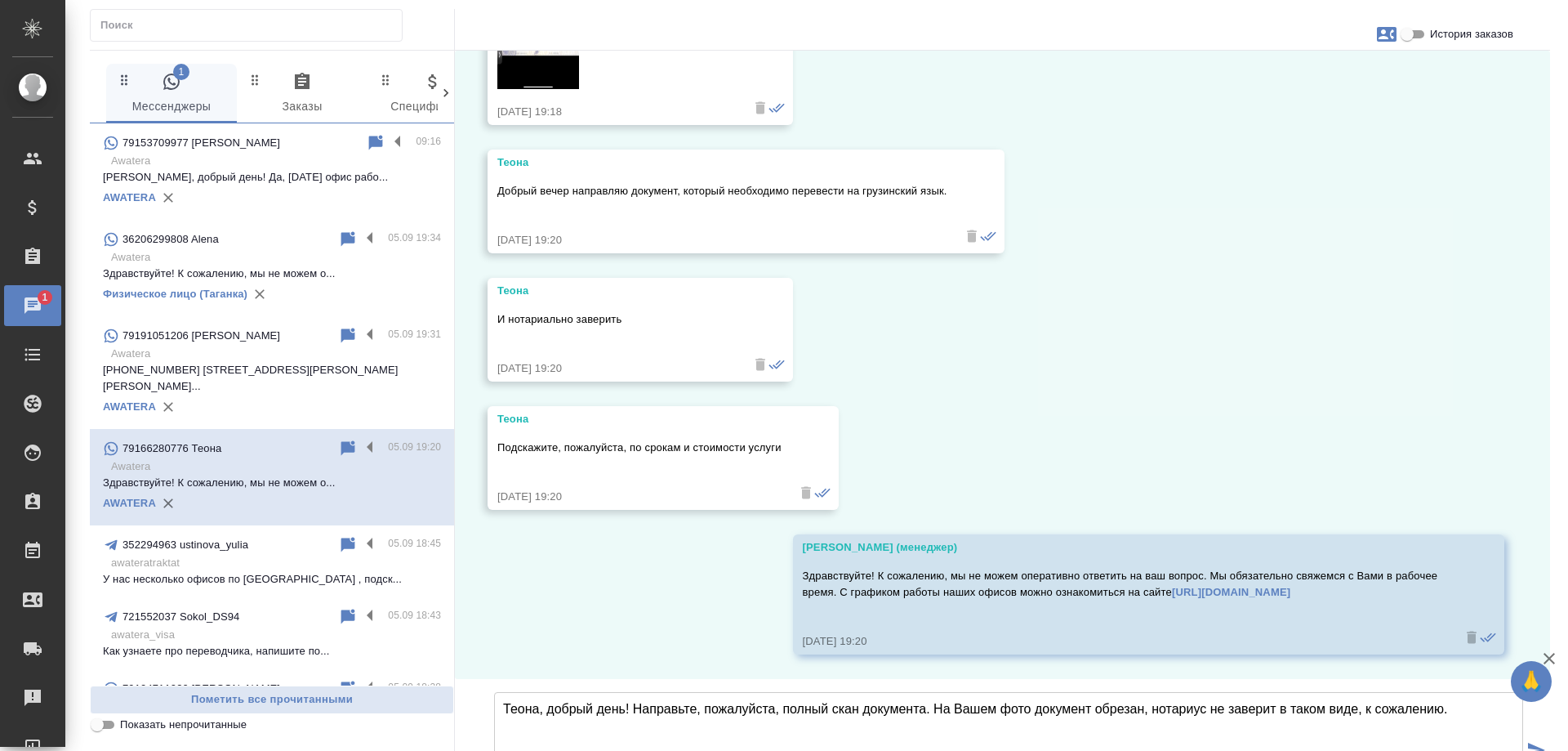
type textarea "Теона, добрый день! Направьте, пожалуйста, полный скан документа. На Вашем фото…"
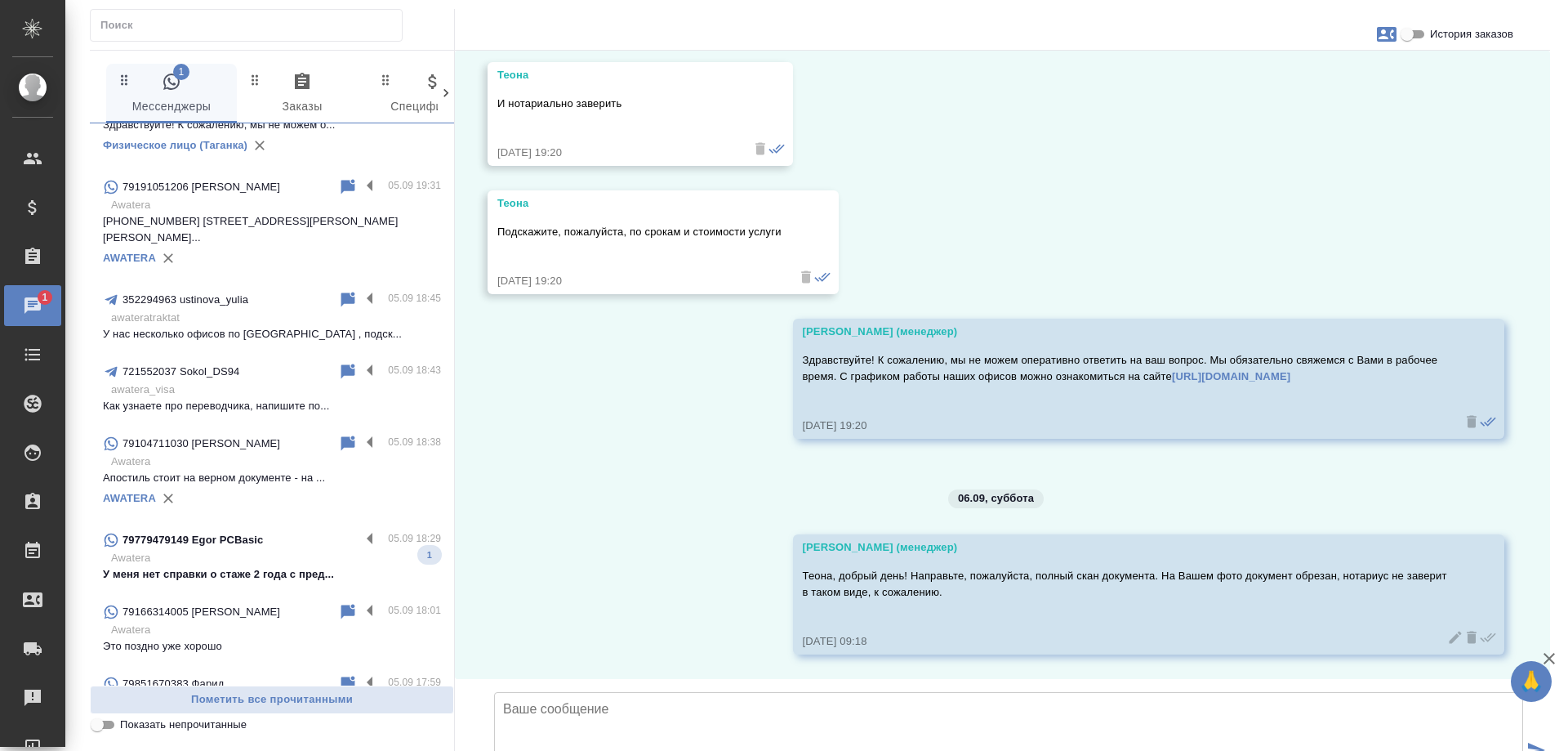
scroll to position [327, 0]
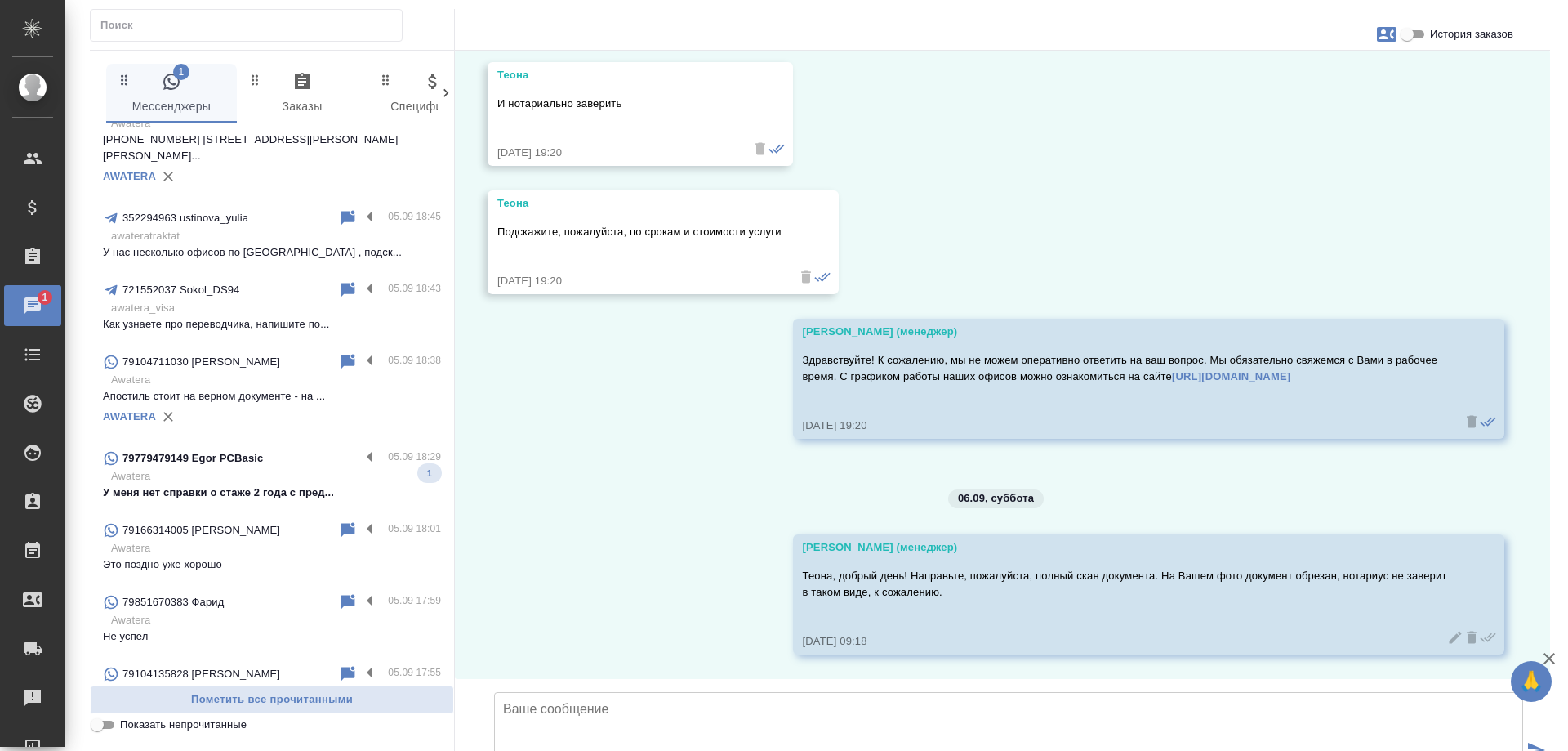
click at [246, 468] on p "Awatera" at bounding box center [276, 477] width 330 height 16
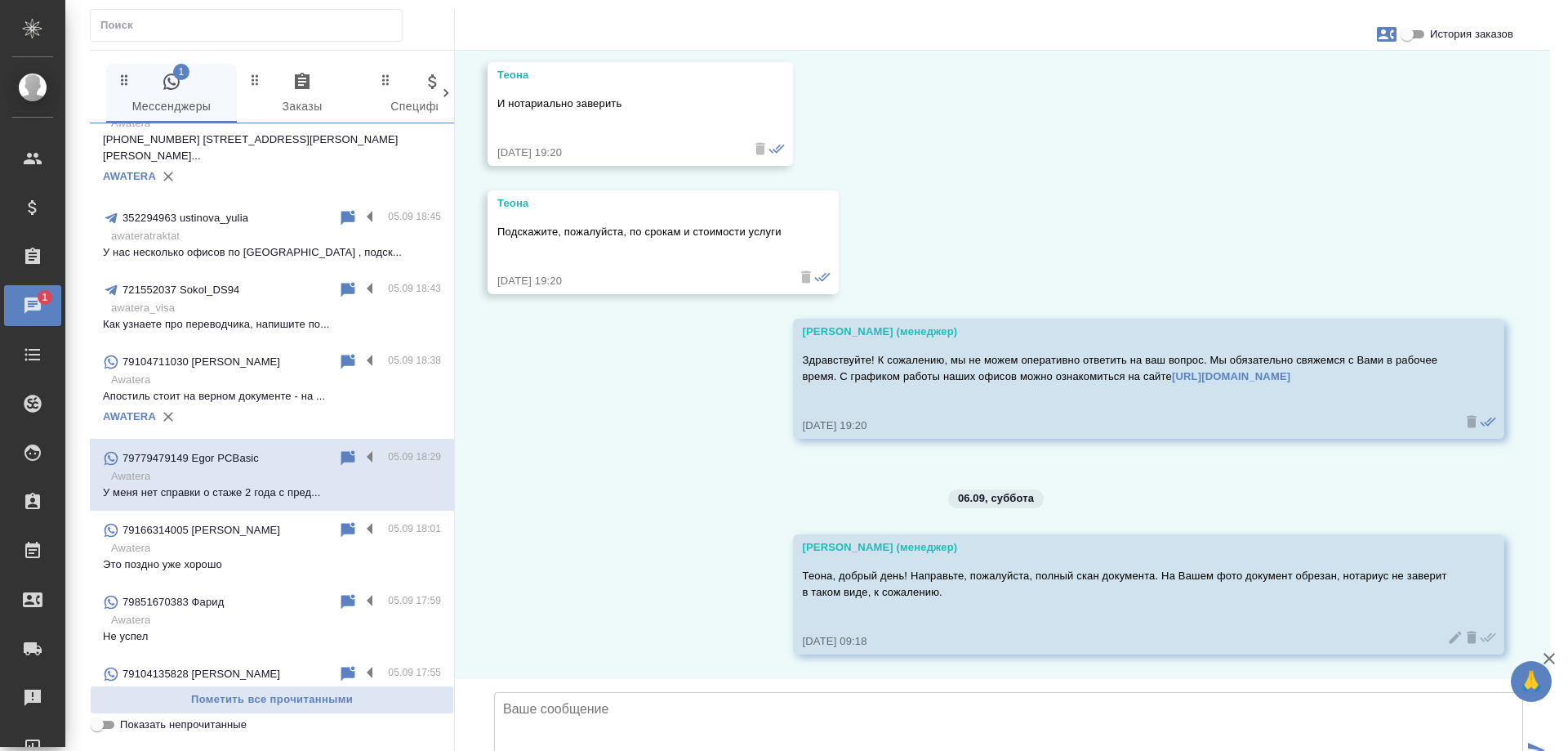
scroll to position [0, 0]
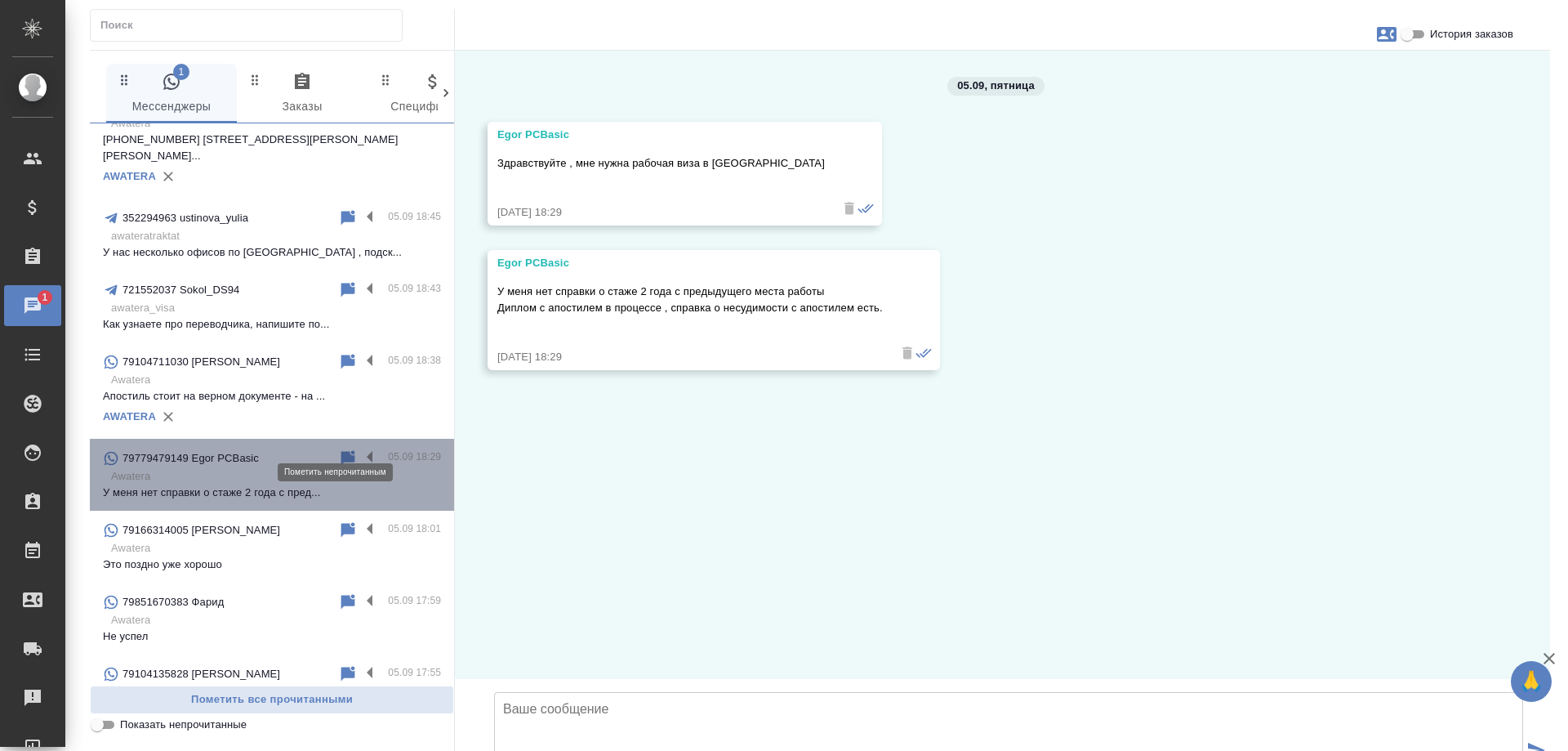
click at [341, 450] on icon at bounding box center [348, 458] width 14 height 15
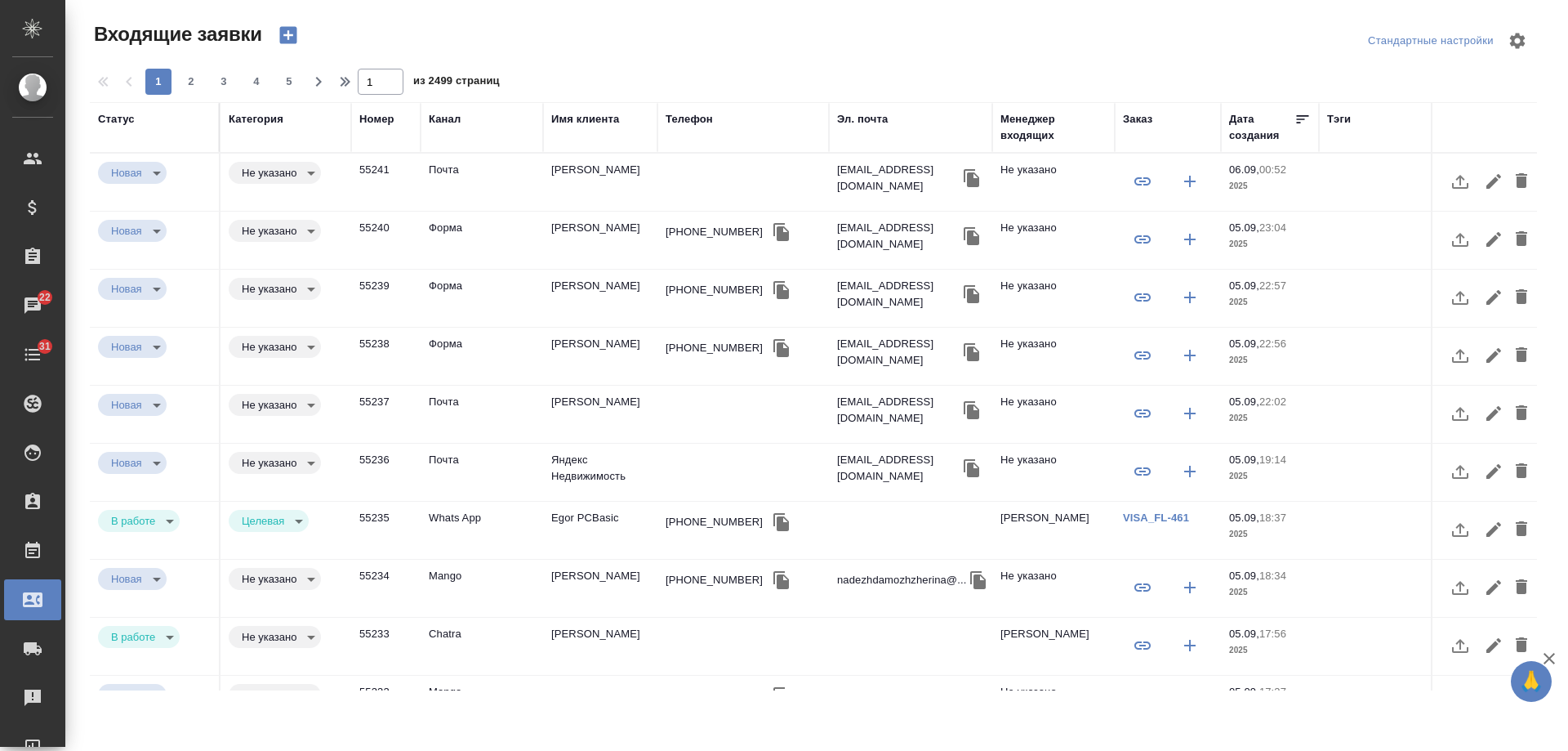
select select "RU"
click at [603, 228] on td "Максим" at bounding box center [600, 240] width 115 height 57
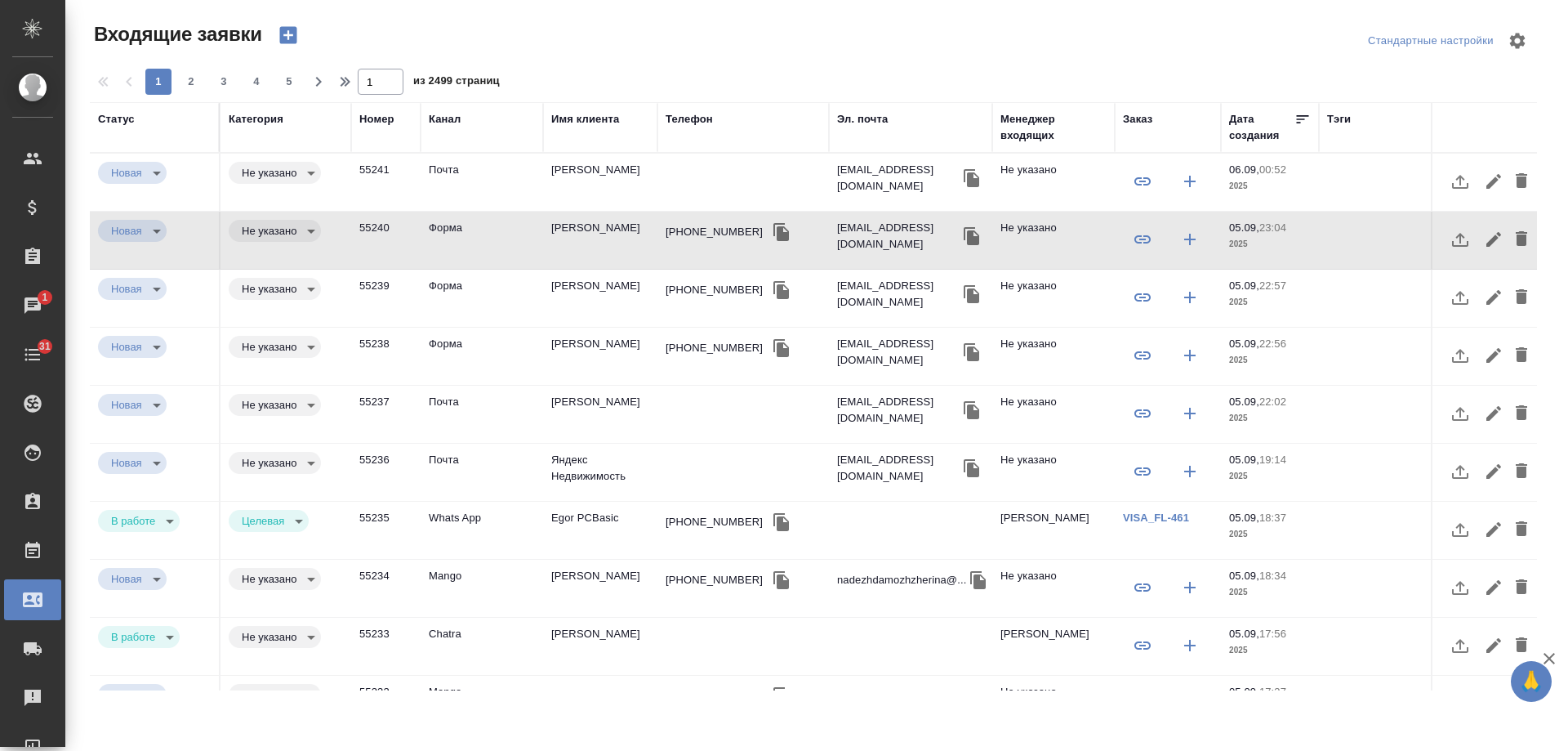
click at [581, 287] on td "Максим" at bounding box center [600, 298] width 115 height 57
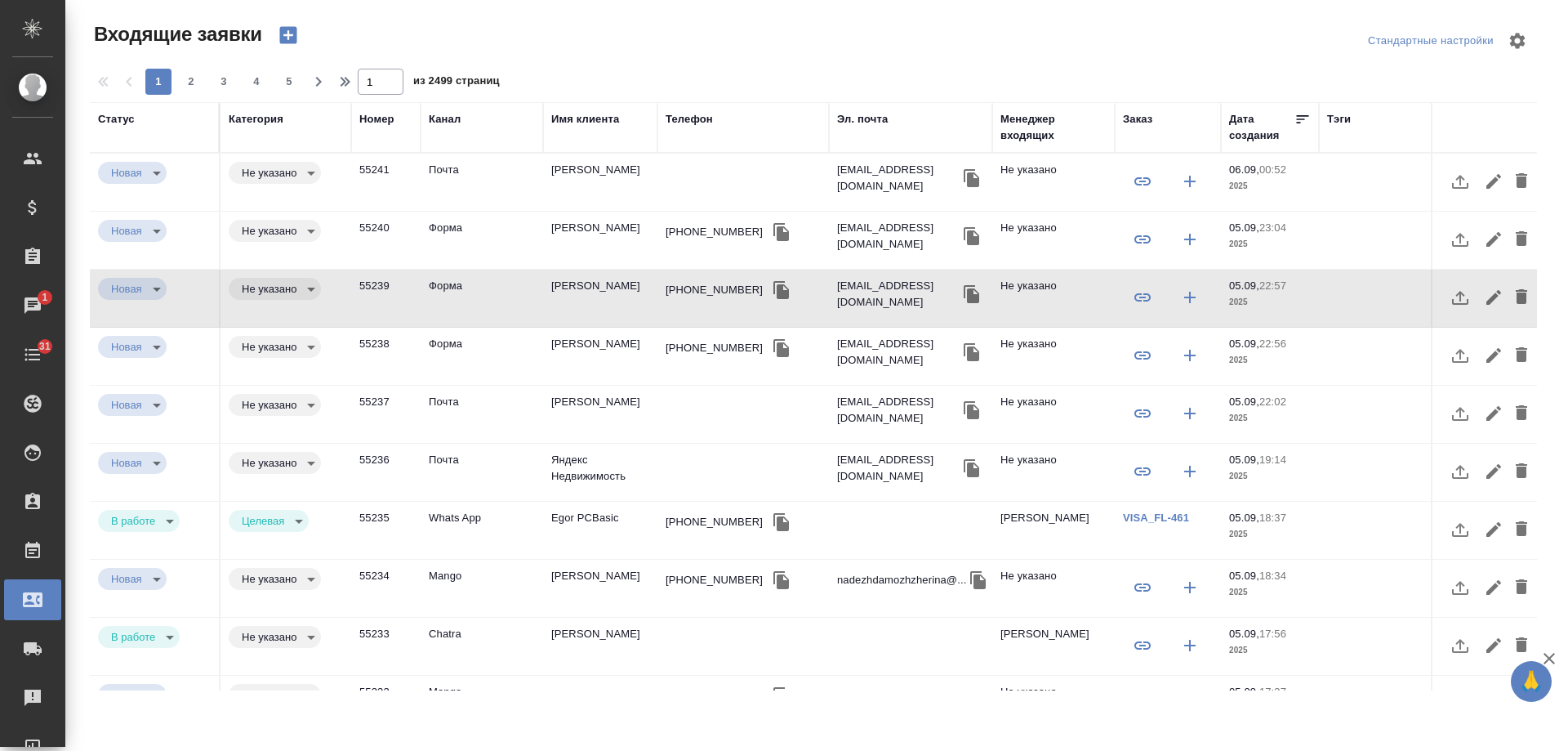
click at [466, 349] on td "Форма" at bounding box center [482, 356] width 123 height 57
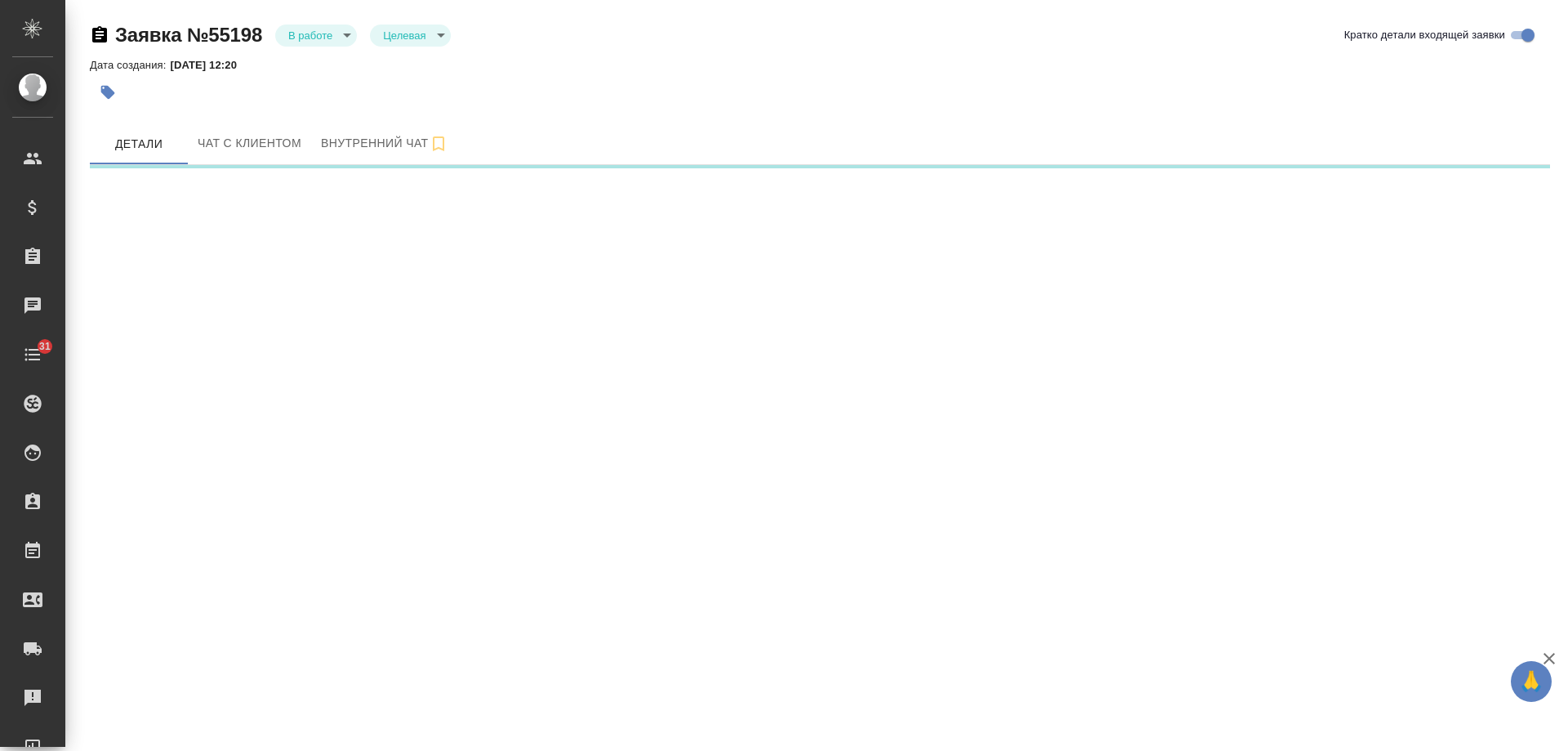
select select "RU"
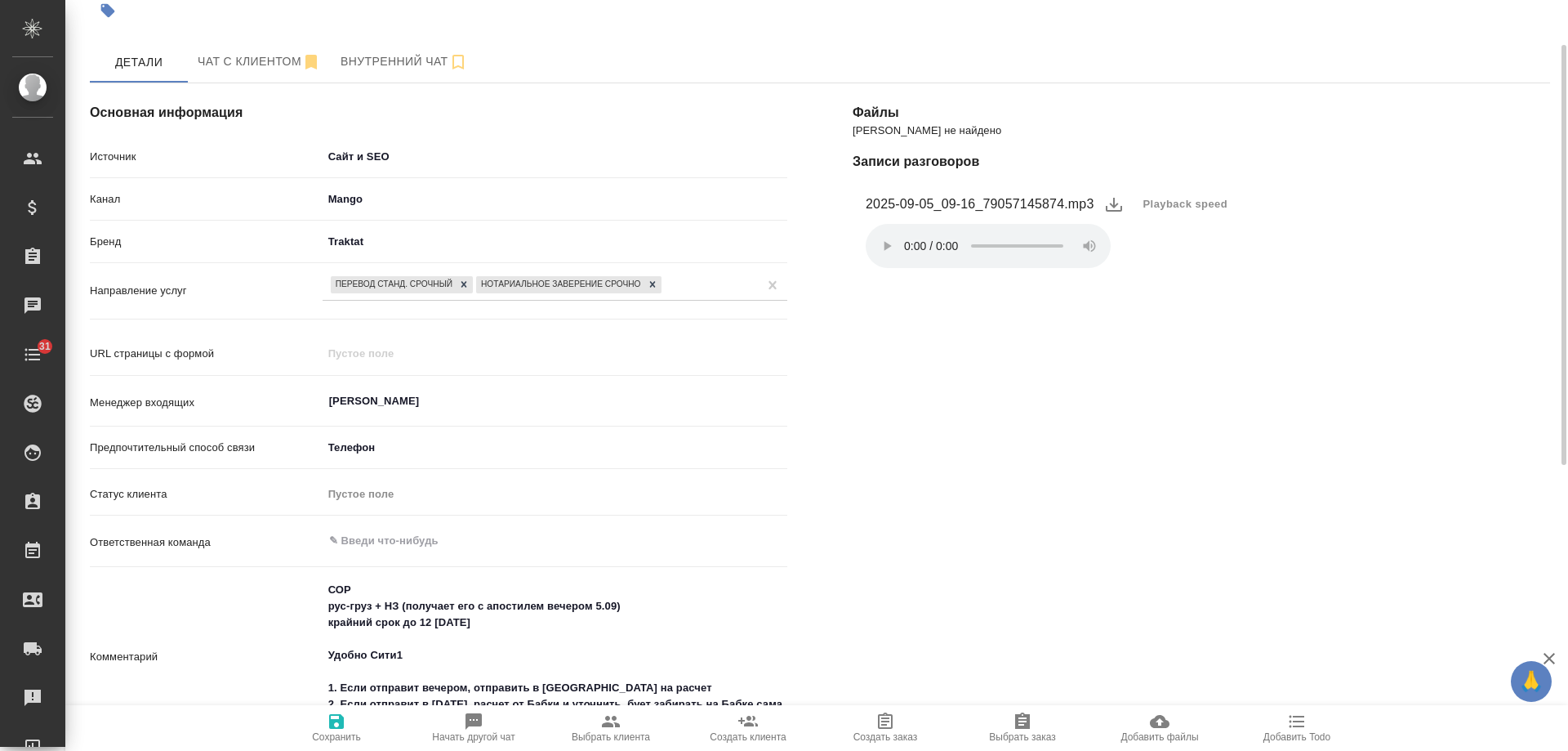
scroll to position [164, 0]
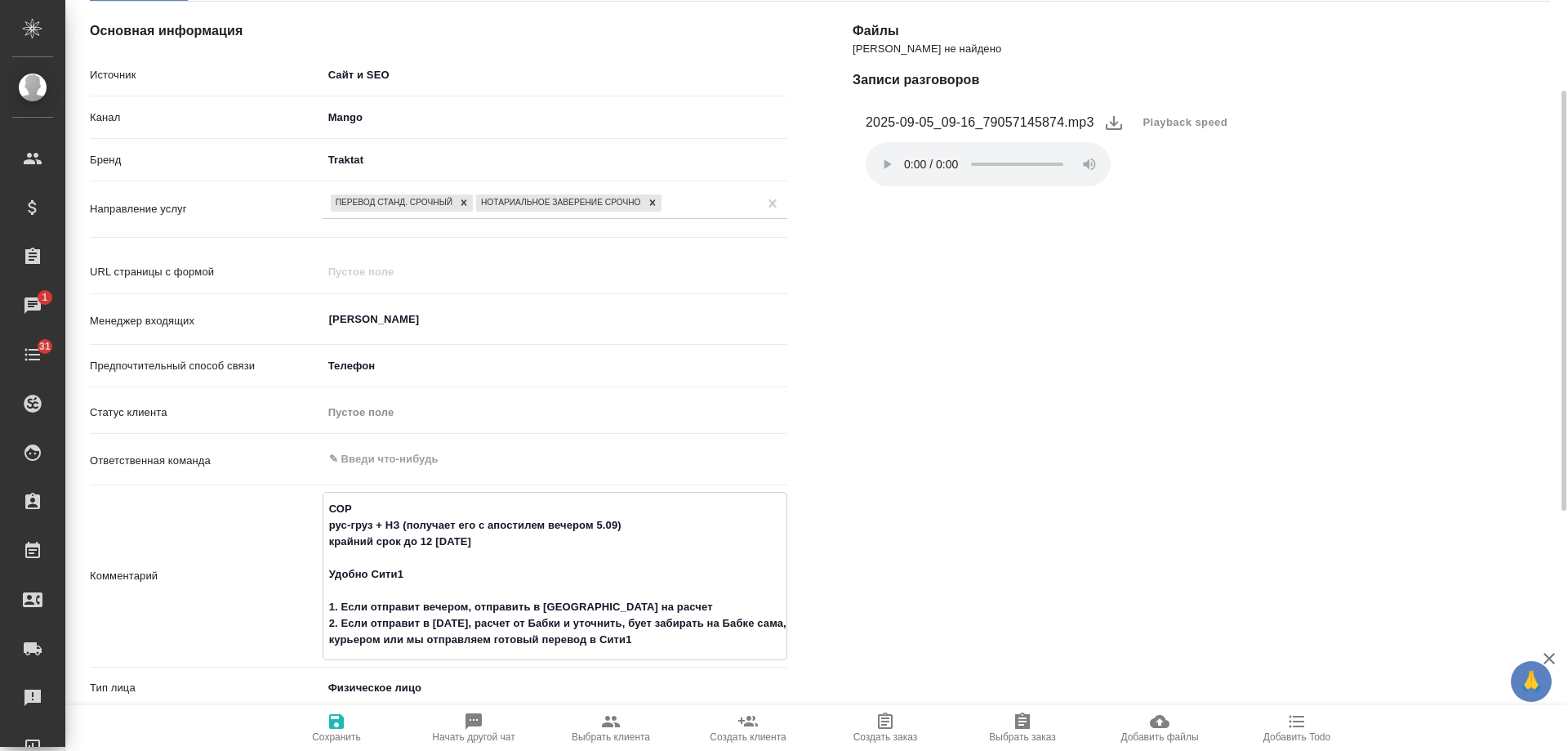
drag, startPoint x: 687, startPoint y: 645, endPoint x: 227, endPoint y: 425, distance: 509.9
click at [227, 425] on div "Источник Сайт и SEO seo Канал Mango 6374e594cd4a952bacdba9aa Бренд Traktat trak…" at bounding box center [439, 388] width 698 height 656
click at [609, 727] on icon "button" at bounding box center [611, 722] width 18 height 11
type textarea "x"
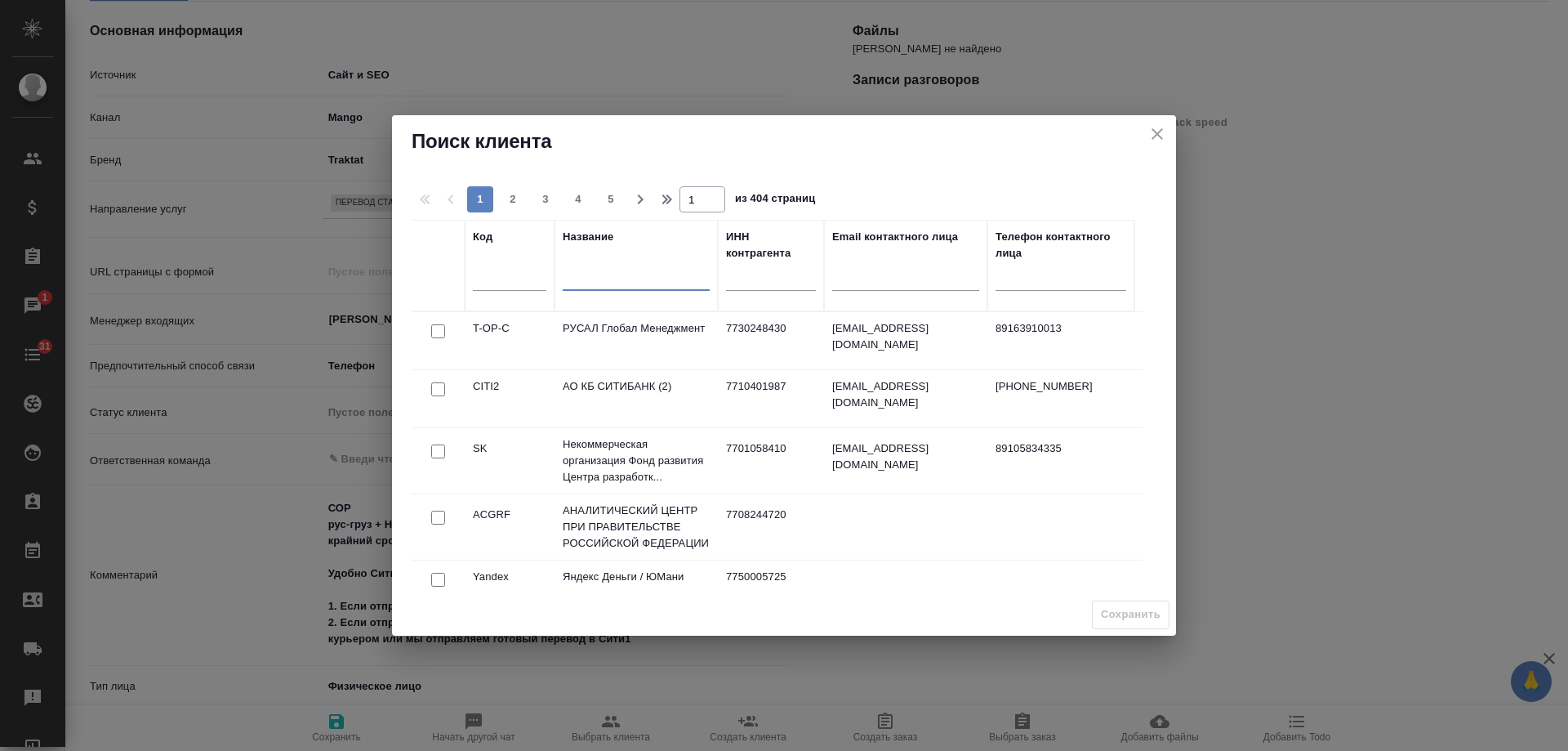
click at [668, 276] on input "text" at bounding box center [636, 279] width 147 height 20
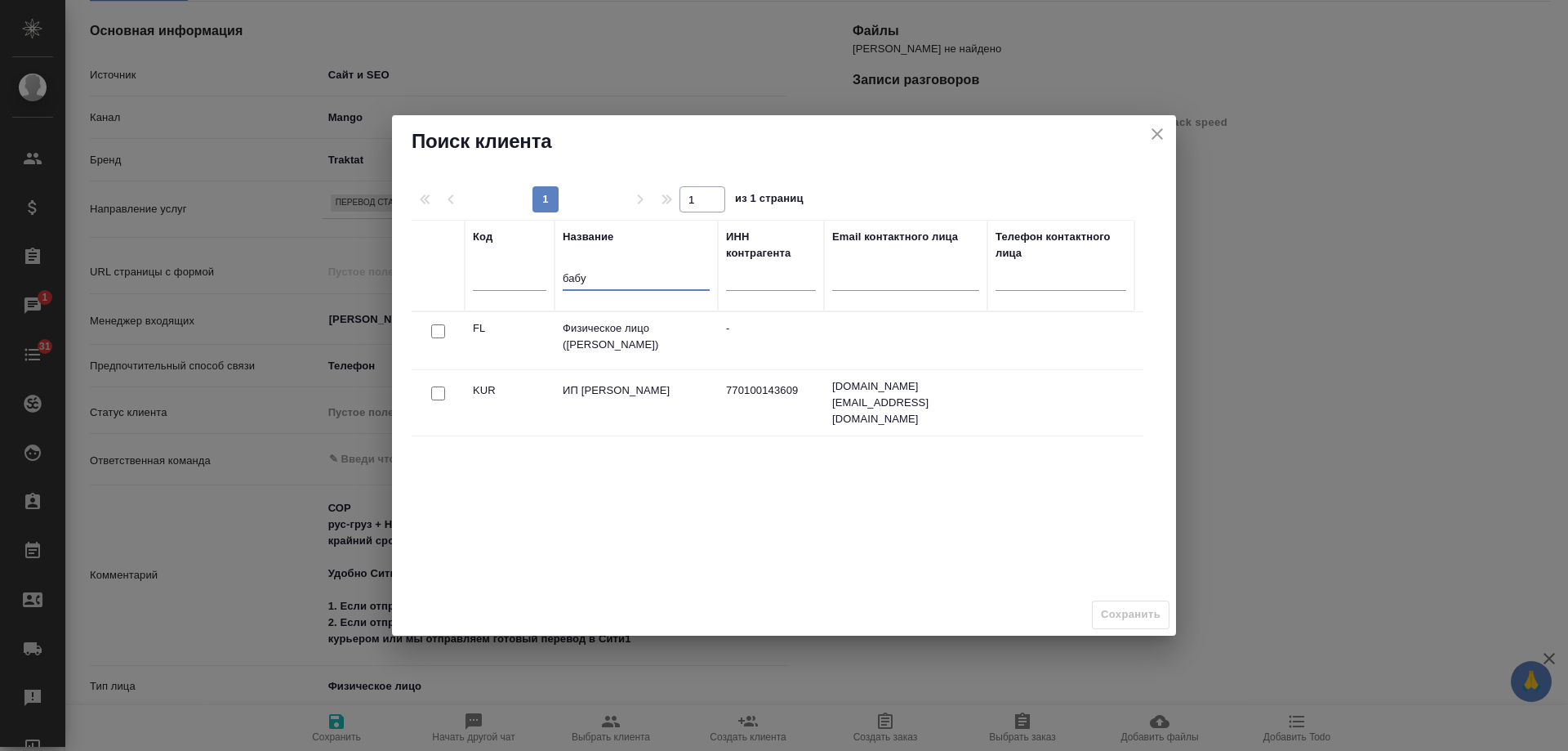
type input "бабу"
click at [434, 329] on input "checkbox" at bounding box center [438, 331] width 14 height 14
checkbox input "true"
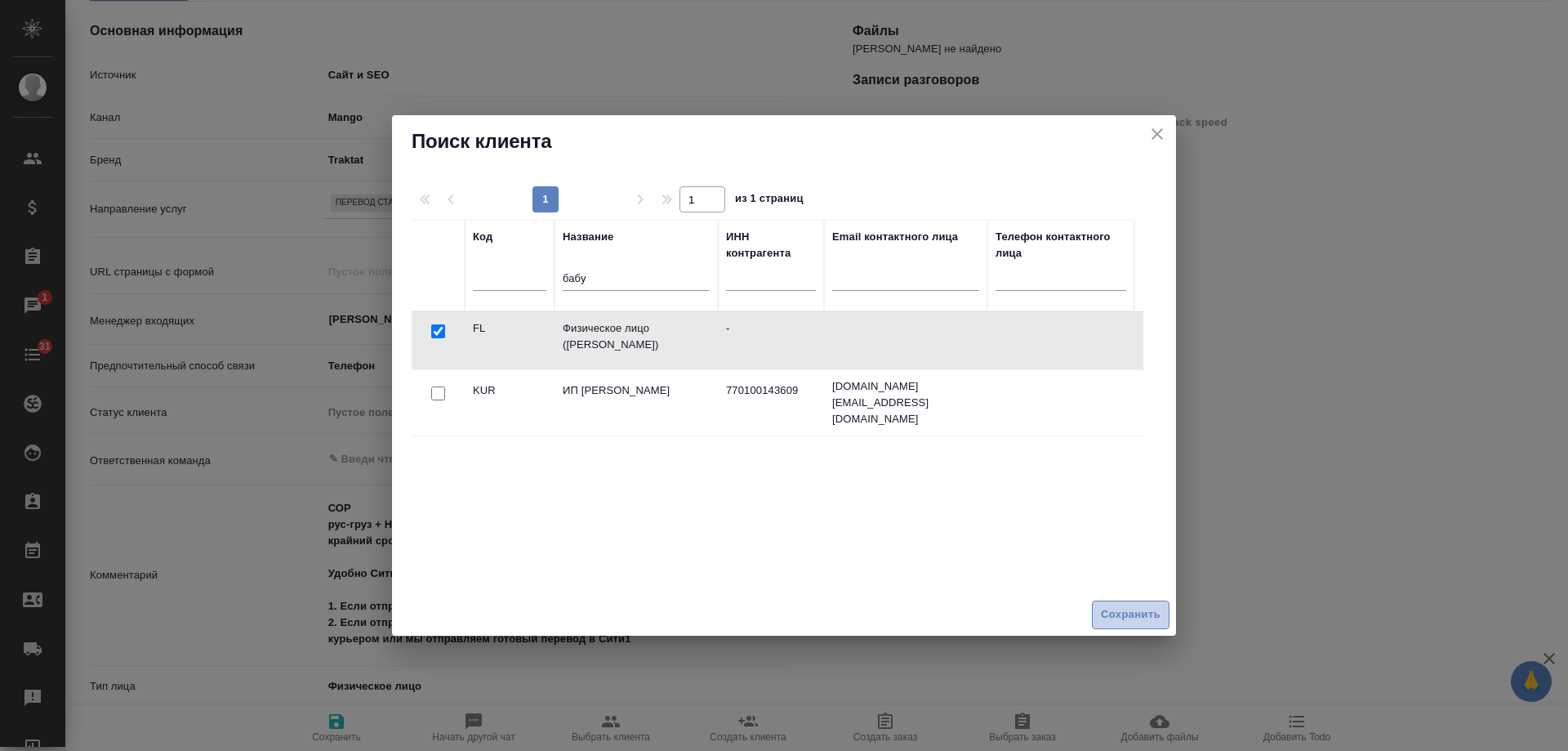
click at [1147, 609] on span "Сохранить" at bounding box center [1131, 614] width 60 height 19
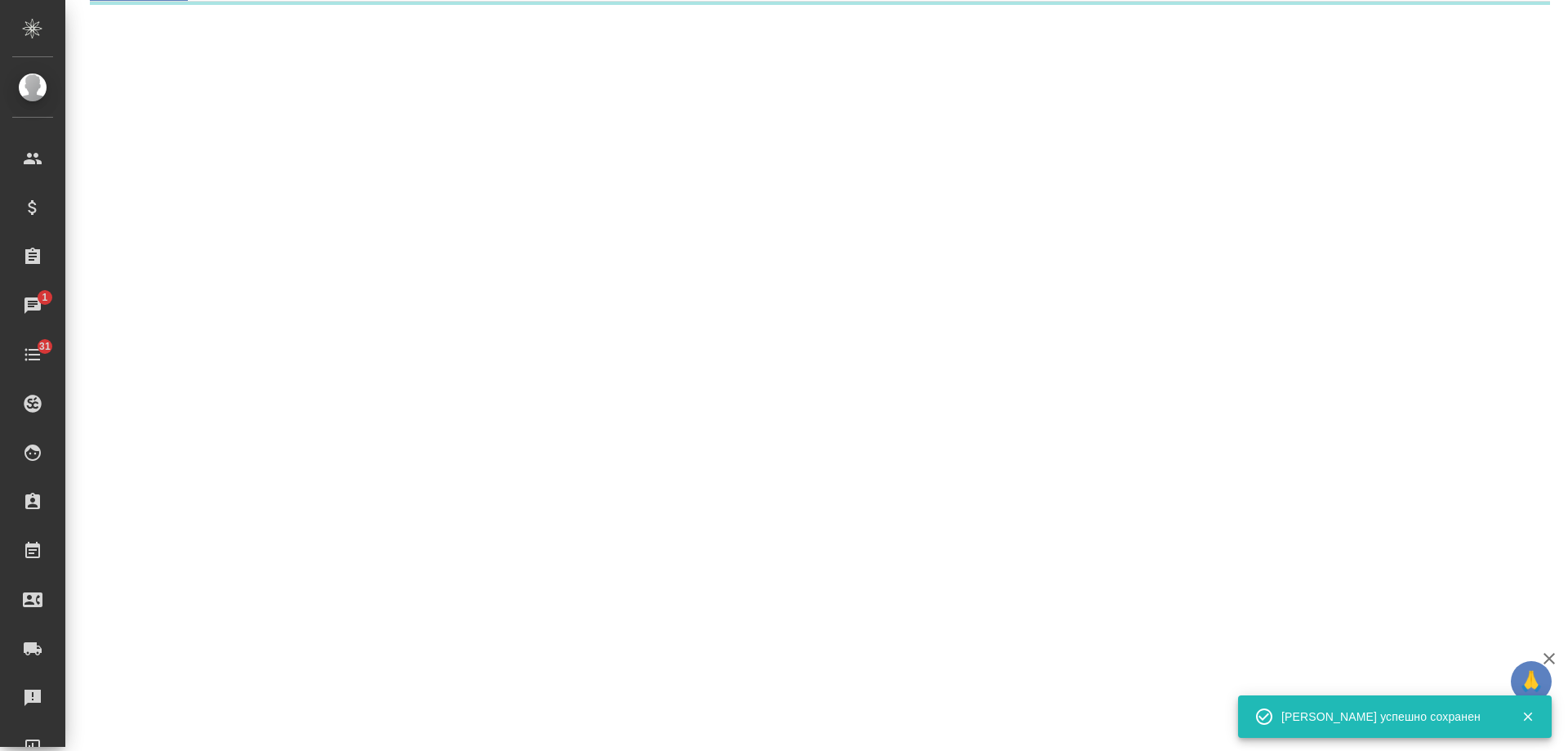
select select "RU"
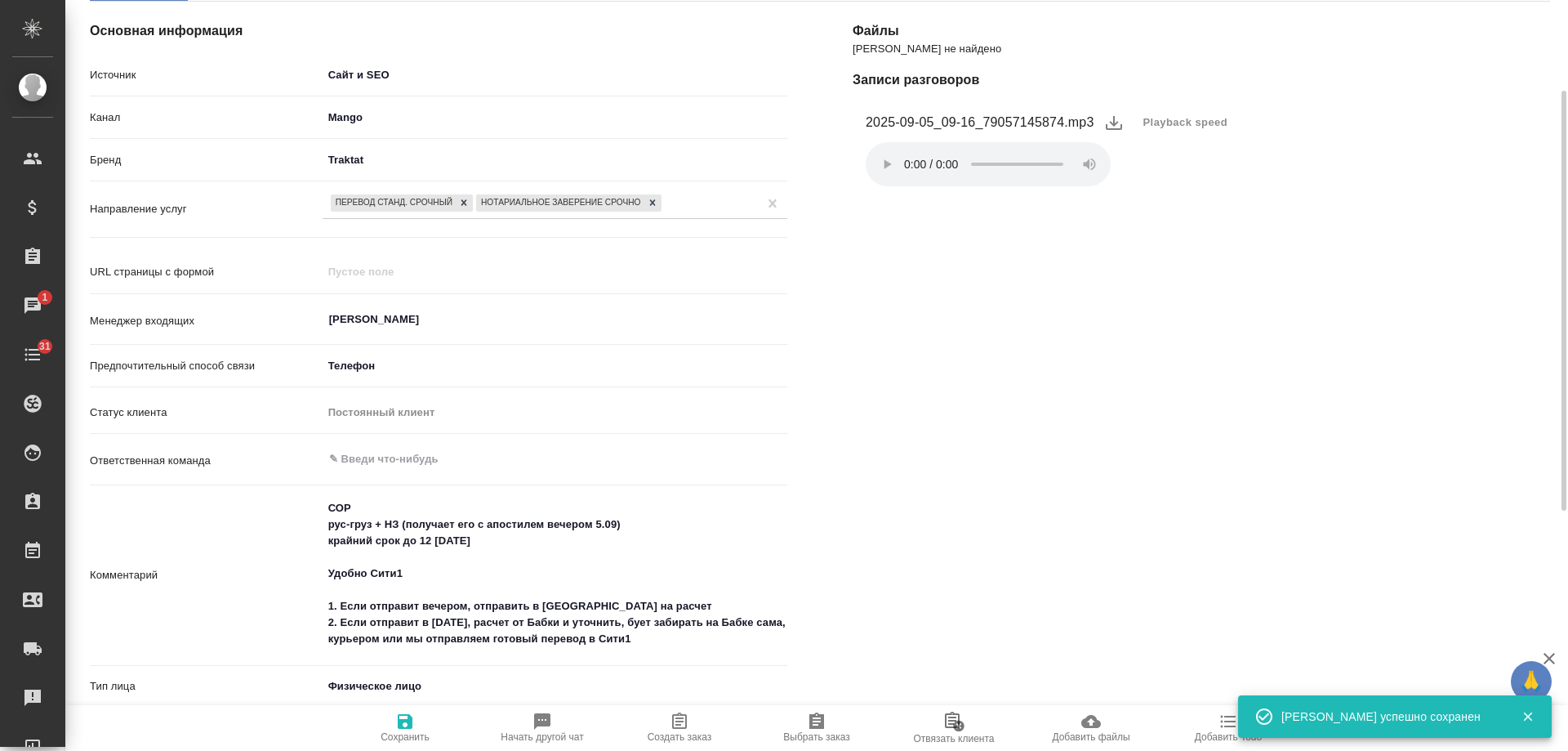
click at [680, 725] on icon "button" at bounding box center [680, 721] width 15 height 16
type textarea "x"
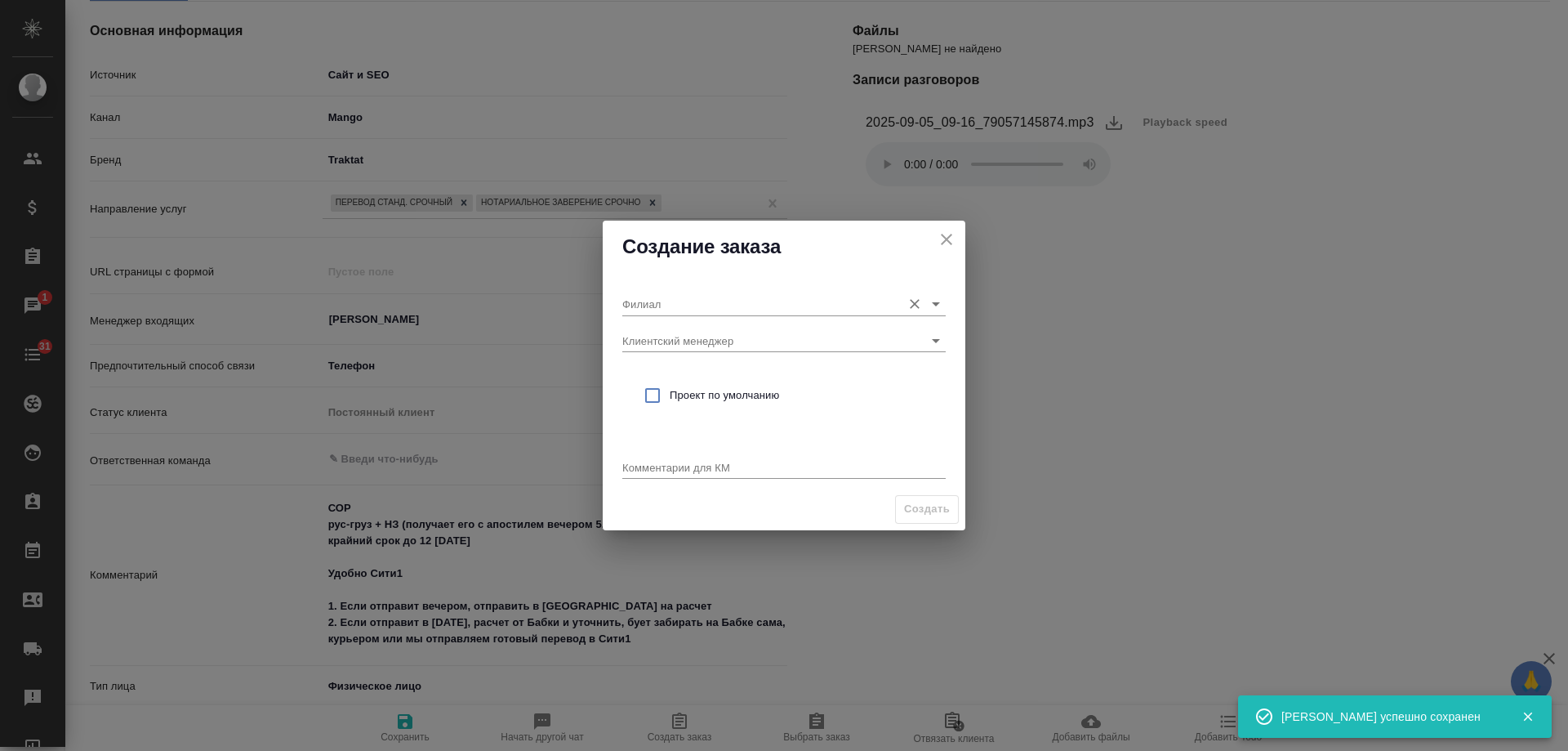
click at [685, 298] on input "Филиал" at bounding box center [757, 303] width 271 height 22
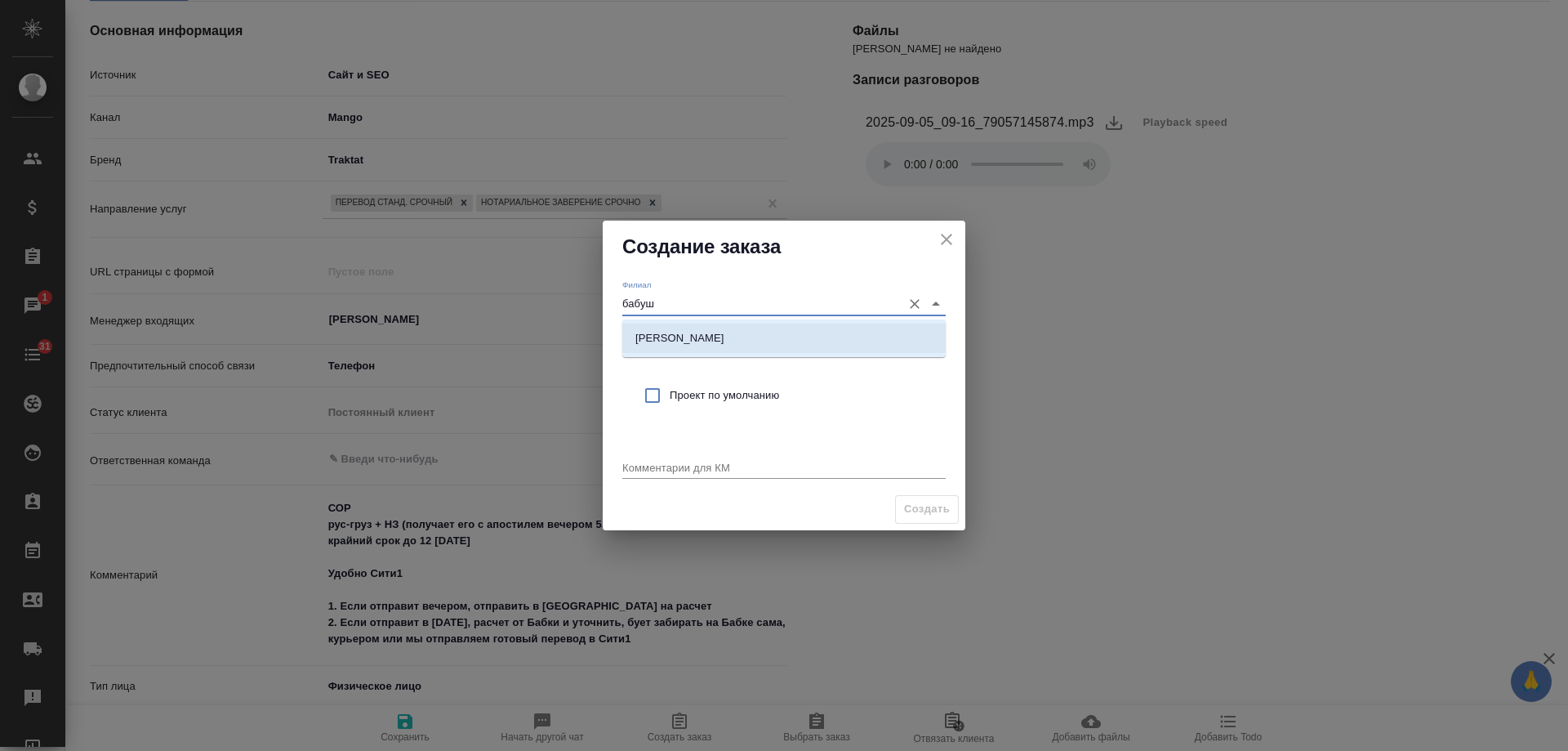
click at [684, 336] on p "[PERSON_NAME]" at bounding box center [680, 338] width 89 height 16
type input "[PERSON_NAME]"
click at [716, 396] on span "Проект по умолчанию" at bounding box center [801, 396] width 263 height 16
checkbox input "true"
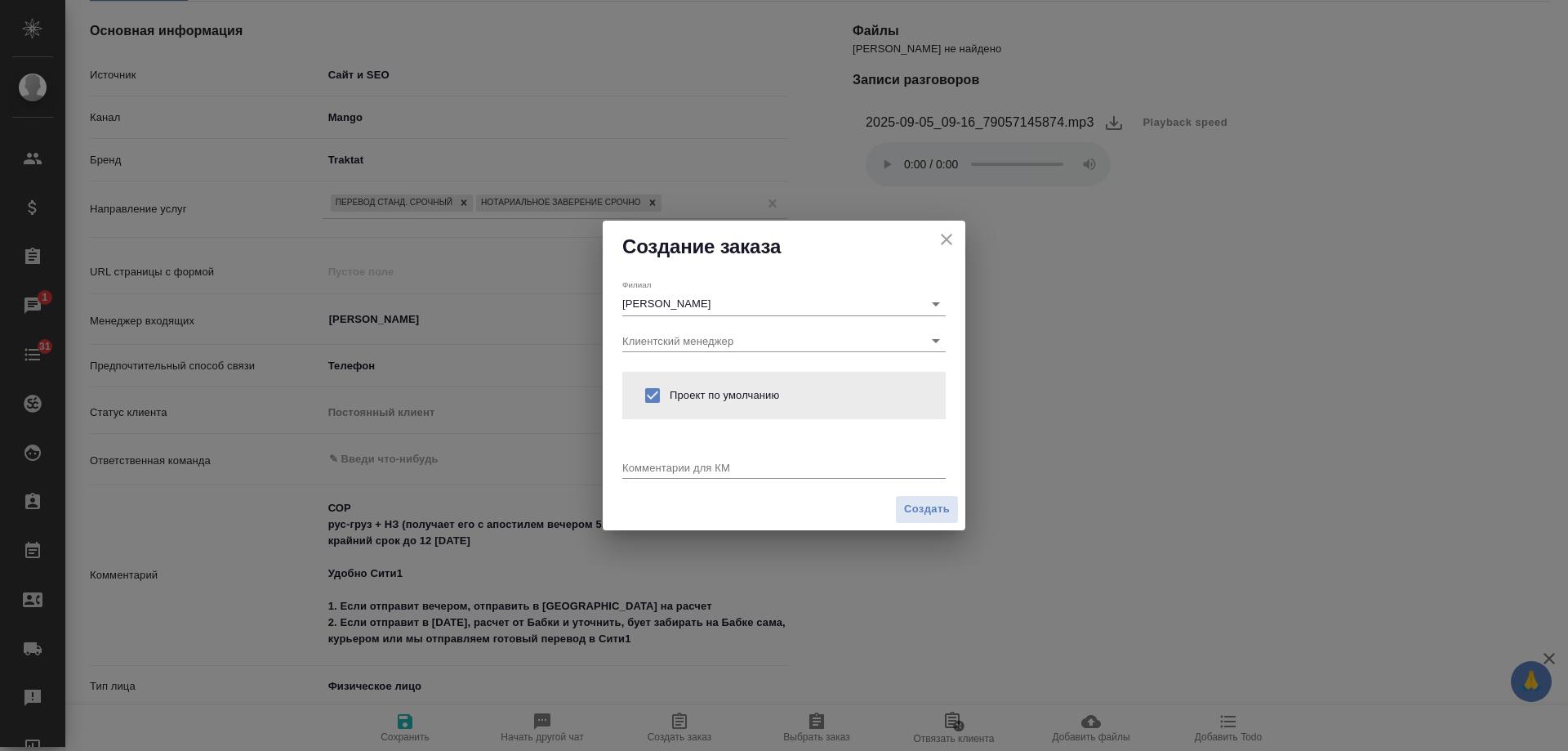
click at [691, 472] on textarea at bounding box center [784, 467] width 323 height 12
paste textarea "СОР рус-груз + НЗ (получает его с апостилем вечером 5.09) крайний срок до 12 [D…"
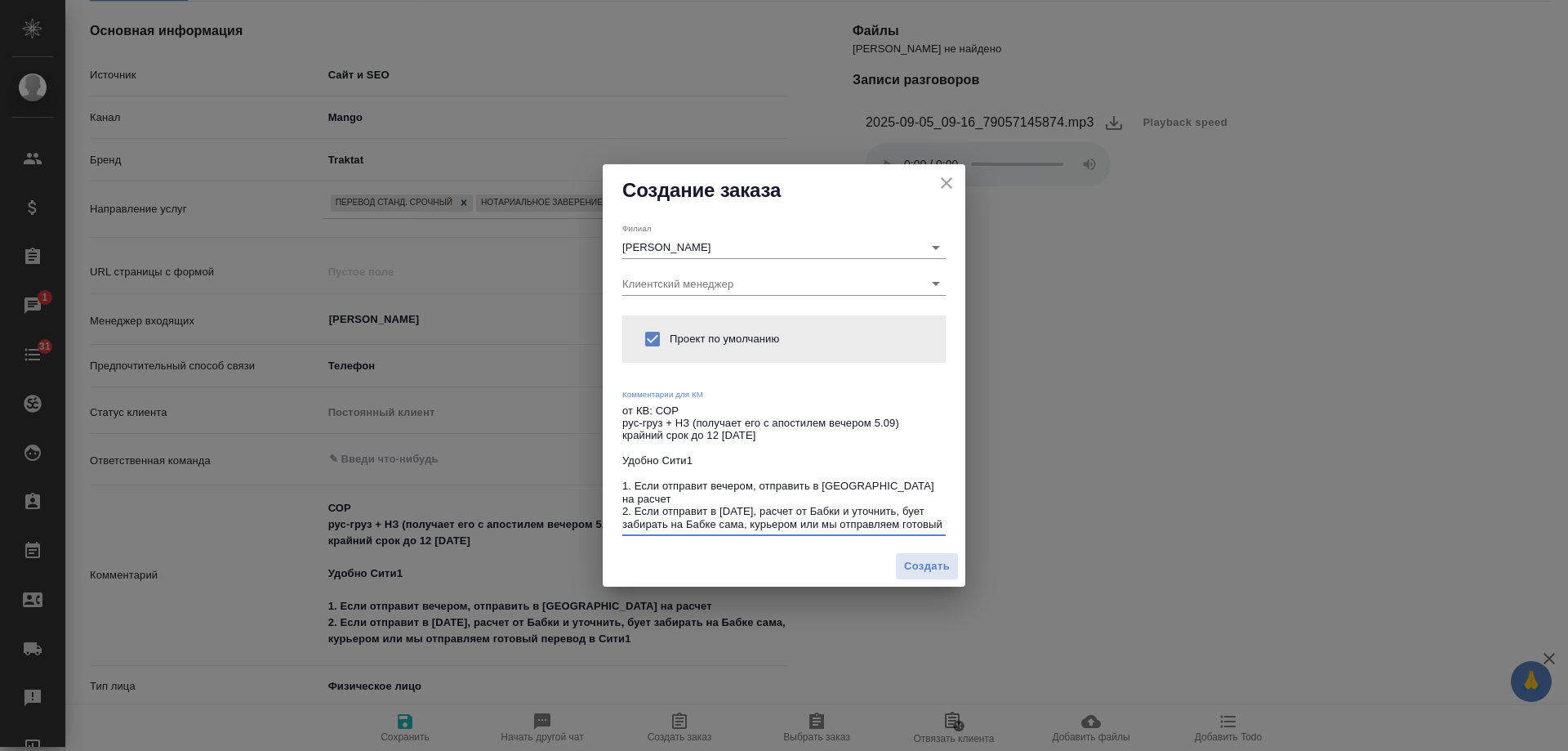
click at [701, 405] on textarea "от КВ: СОР рус-груз + НЗ (получает его с апостилем вечером 5.09) крайний срок д…" at bounding box center [784, 468] width 323 height 126
drag, startPoint x: 757, startPoint y: 418, endPoint x: 814, endPoint y: 409, distance: 57.7
click at [814, 409] on textarea "от КВ: СОР с апостилем рус-груз + НЗ (получает его с апостилем вечером 5.09) кр…" at bounding box center [784, 468] width 323 height 126
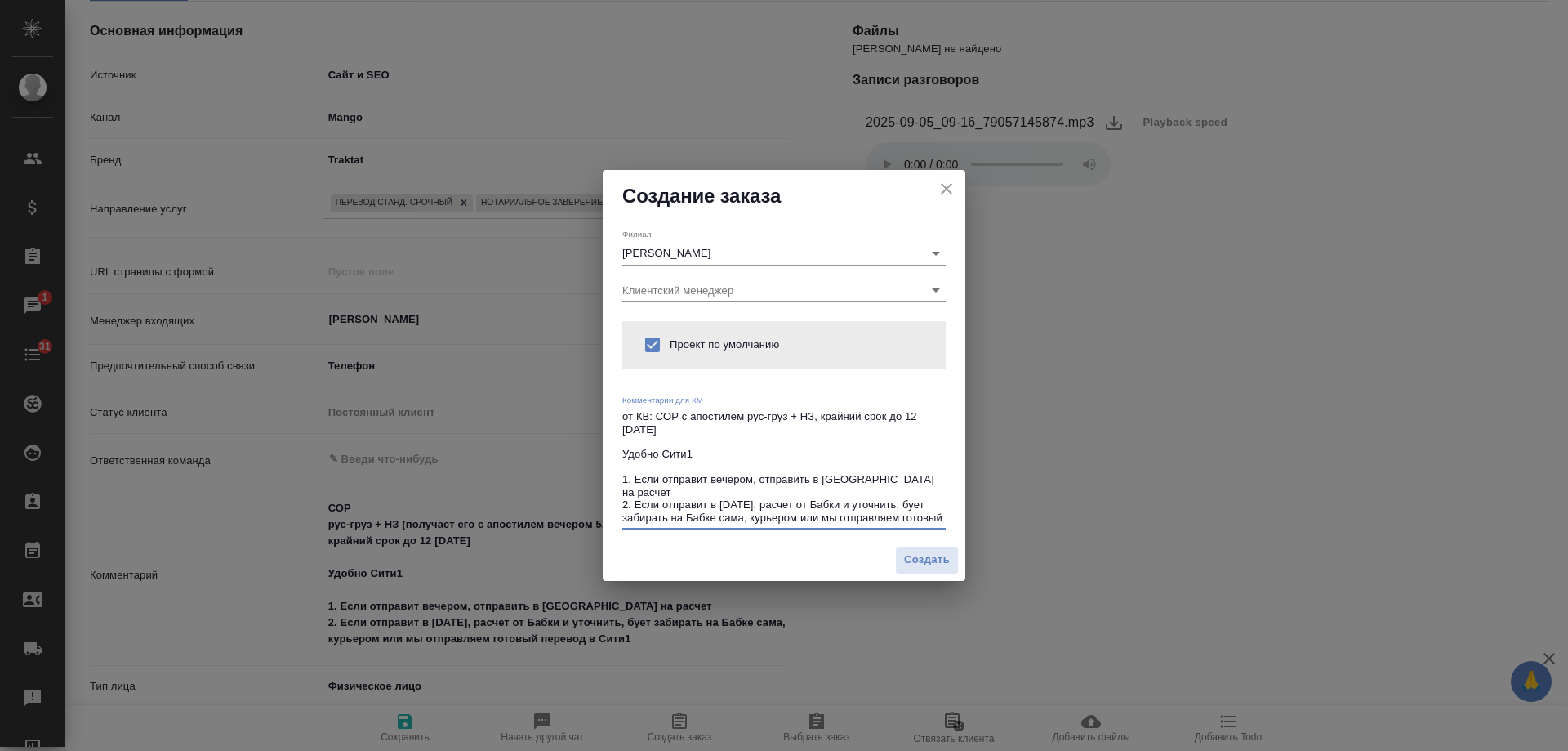
click at [919, 414] on textarea "от КВ: СОР с апостилем рус-груз + НЗ, крайний срок до 12 [DATE] Удобно Сити1 1.…" at bounding box center [784, 467] width 323 height 114
type textarea "от КВ: СОР с апостилем рус-груз + НЗ, крайний срок до 12:00 [DATE] Удобно Сити1…"
type textarea "x"
click at [684, 437] on textarea "от КВ: СОР с апостилем рус-груз + НЗ, крайний срок до 12:00 вторник Удобно Сити…" at bounding box center [784, 467] width 323 height 114
click at [686, 432] on textarea "от КВ: СОР с апостилем рус-груз + НЗ, крайний срок до 12:00 вторник Удобно Сити…" at bounding box center [784, 467] width 323 height 114
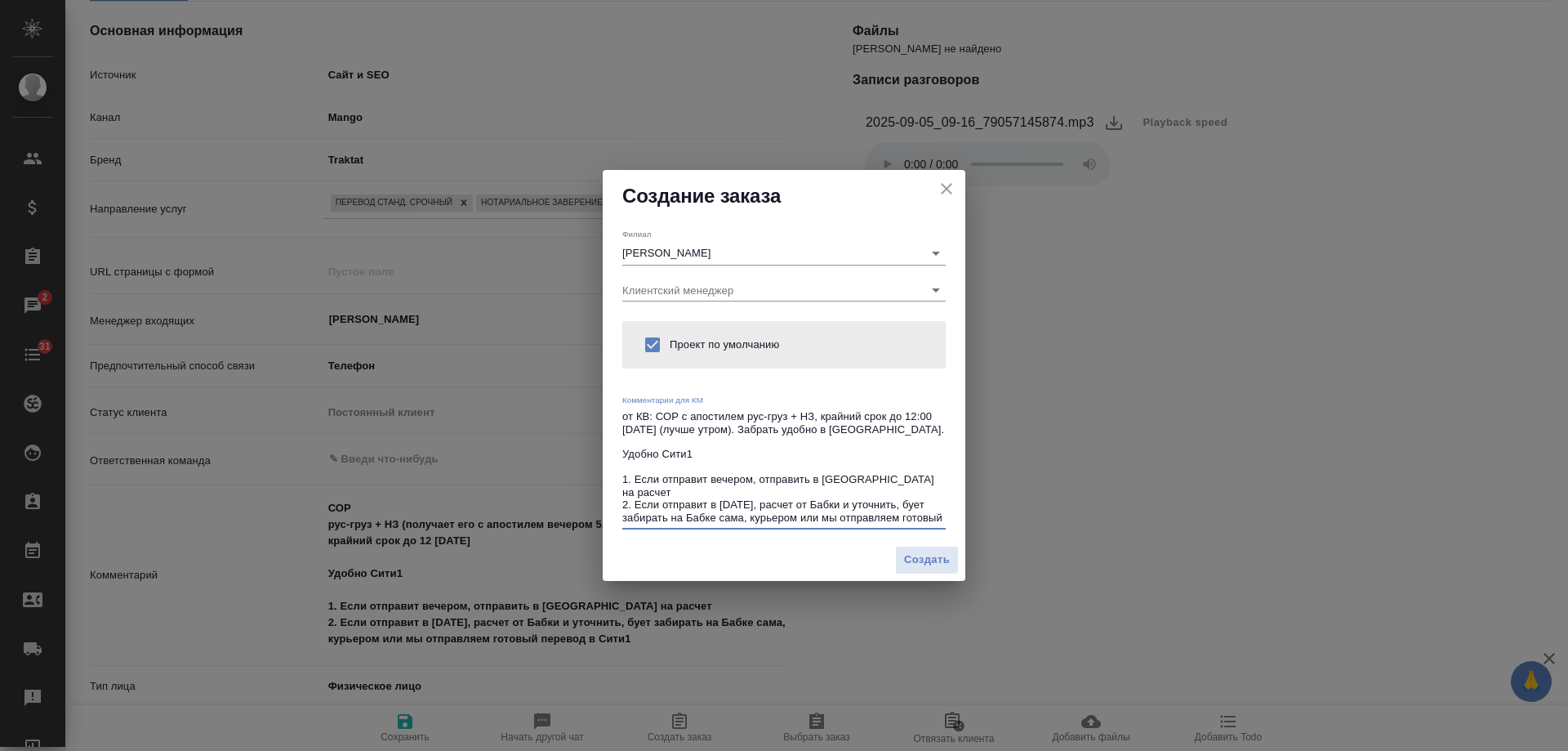
drag, startPoint x: 625, startPoint y: 455, endPoint x: 854, endPoint y: 493, distance: 232.1
click at [854, 493] on textarea "от КВ: СОР с апостилем рус-груз + НЗ, крайний срок до 12:00 вторник (лучше утро…" at bounding box center [784, 467] width 323 height 114
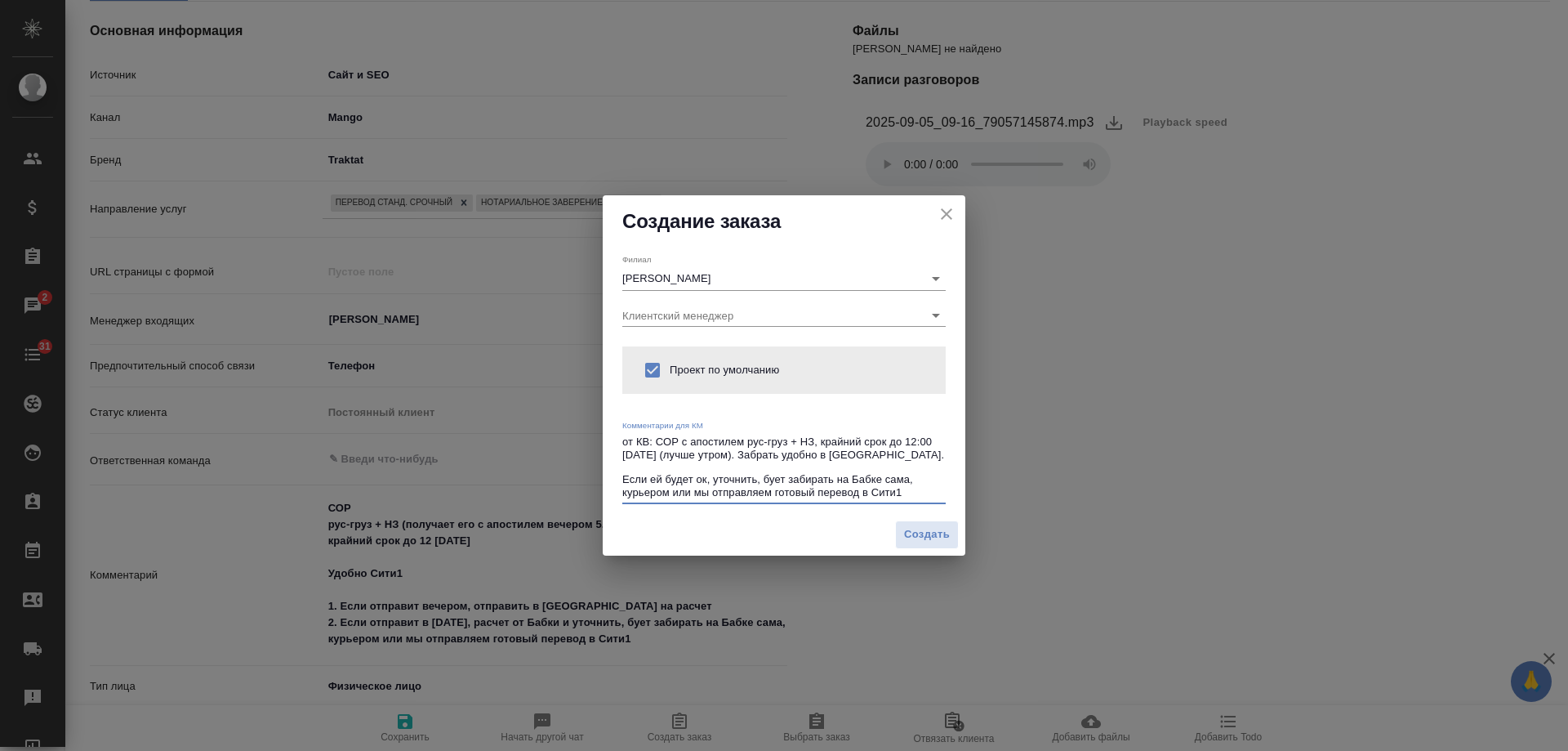
click at [761, 484] on textarea "от КВ: СОР с апостилем рус-груз + НЗ, крайний срок до 12:00 вторник (лучше утро…" at bounding box center [784, 467] width 323 height 63
click at [779, 480] on textarea "от КВ: СОР с апостилем рус-груз + НЗ, крайний срок до 12:00 вторник (лучше утро…" at bounding box center [784, 467] width 323 height 63
click at [705, 479] on textarea "от КВ: СОР с апостилем рус-груз + НЗ, крайний срок до 12:00 вторник (лучше утро…" at bounding box center [784, 467] width 323 height 63
type textarea "от КВ: СОР с апостилем рус-груз + НЗ, крайний срок до 12:00 вторник (лучше утро…"
type textarea "x"
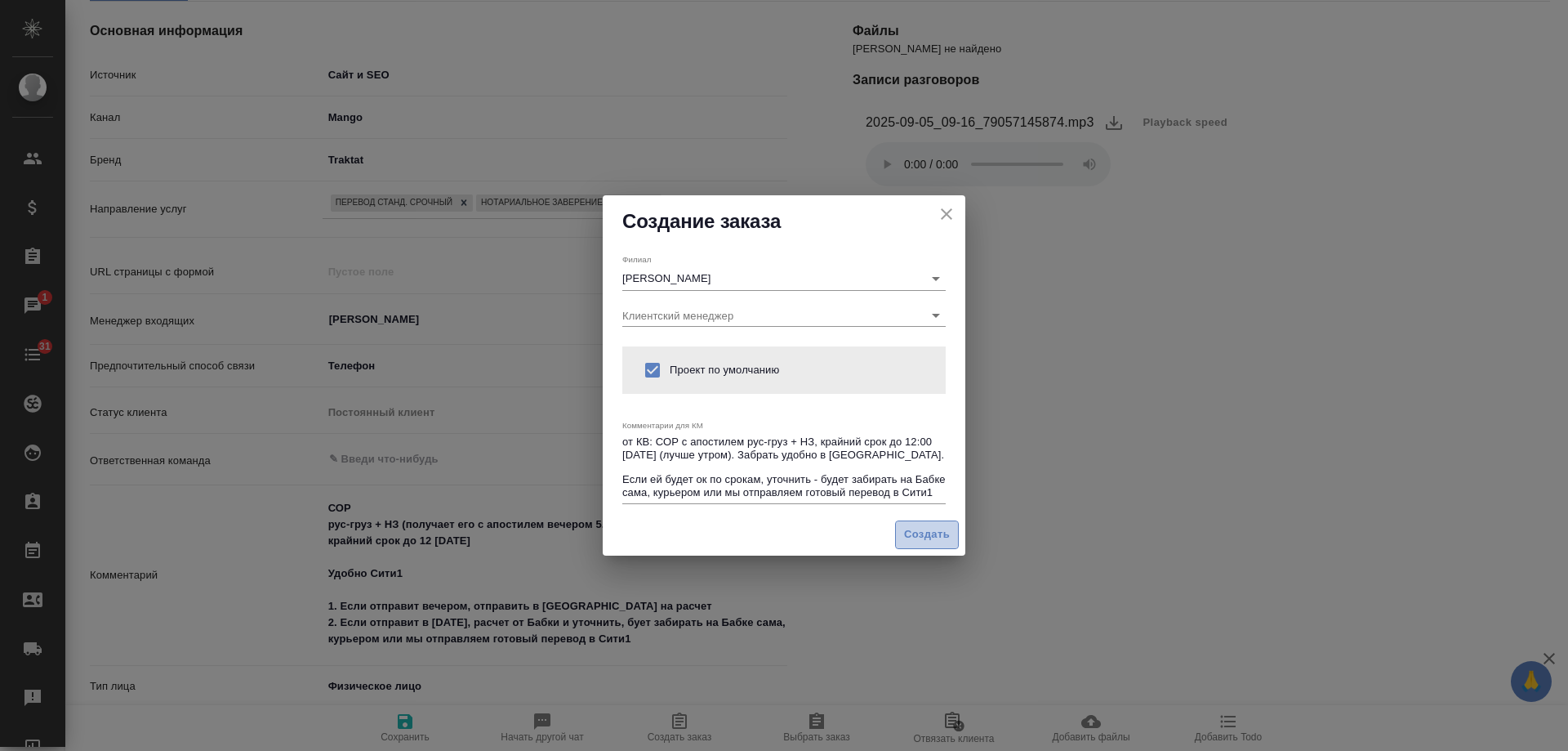
click at [938, 536] on span "Создать" at bounding box center [927, 534] width 46 height 19
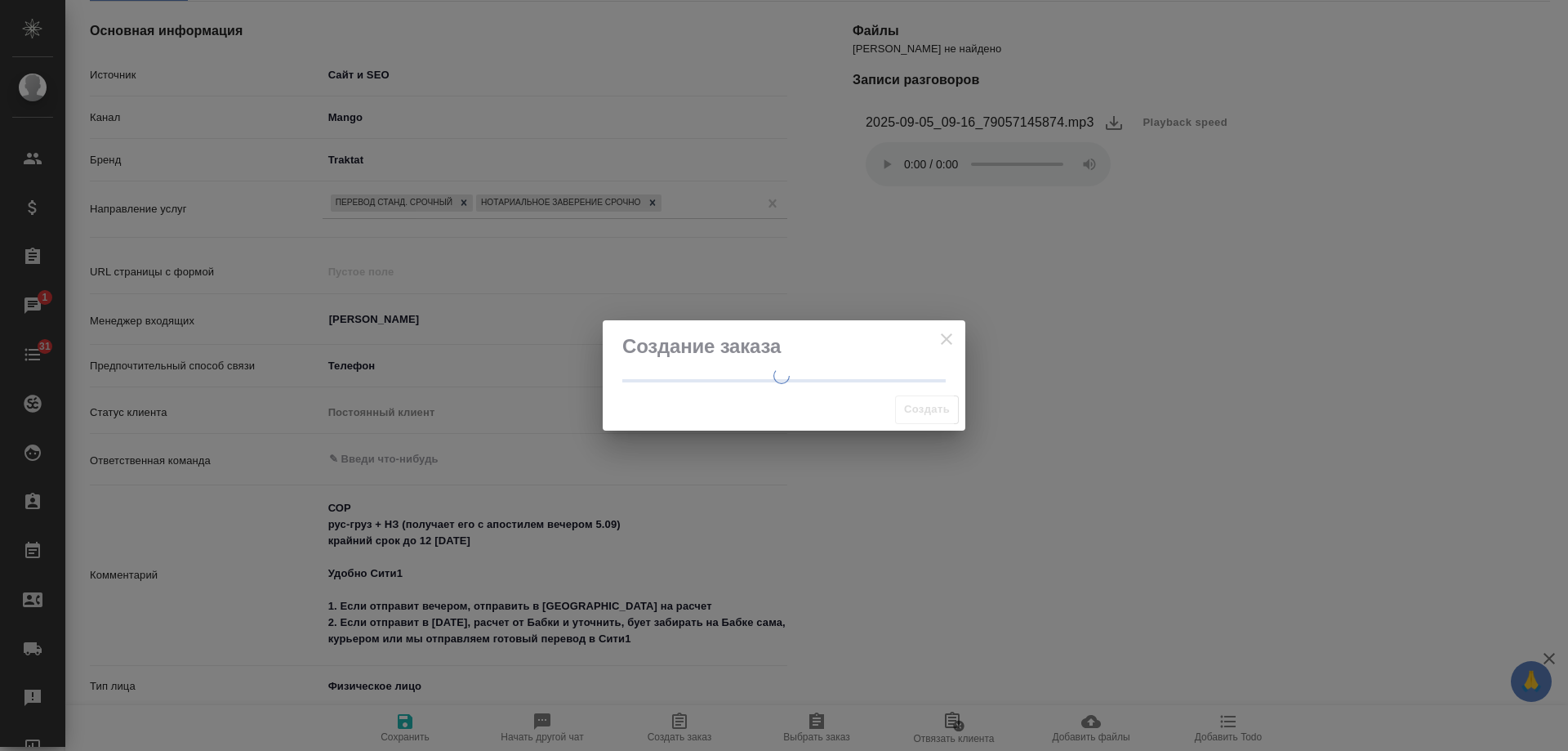
select select "RU"
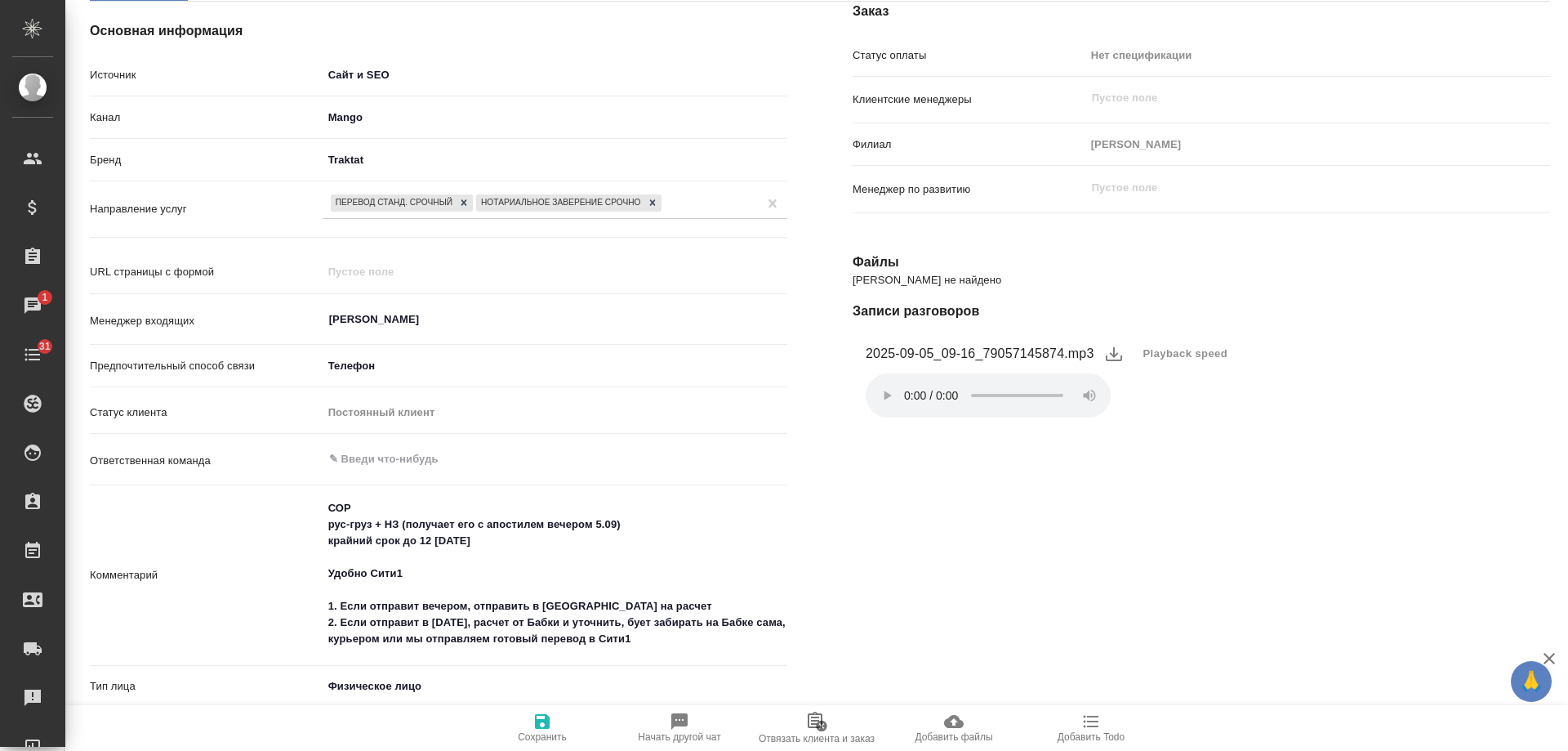
type textarea "x"
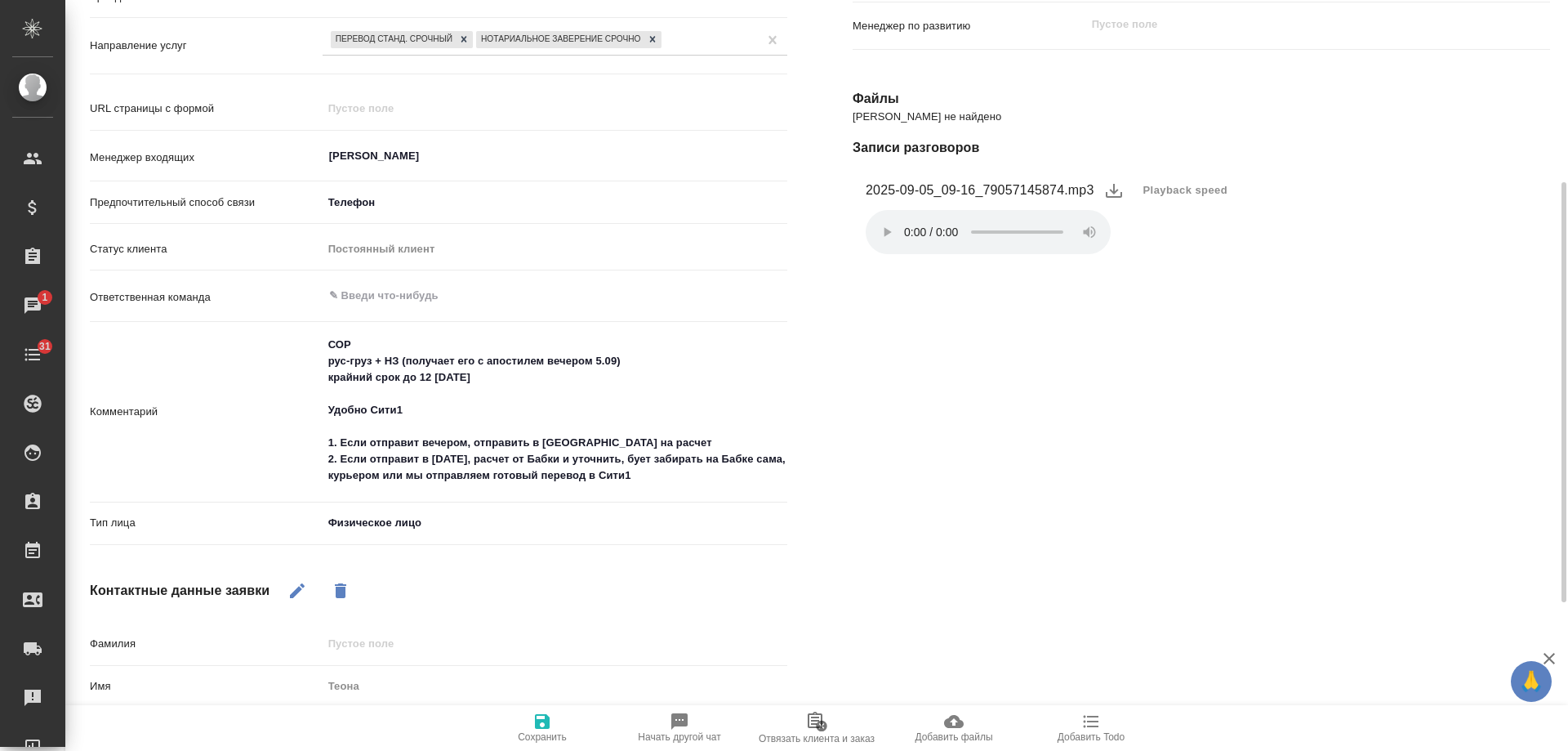
scroll to position [409, 0]
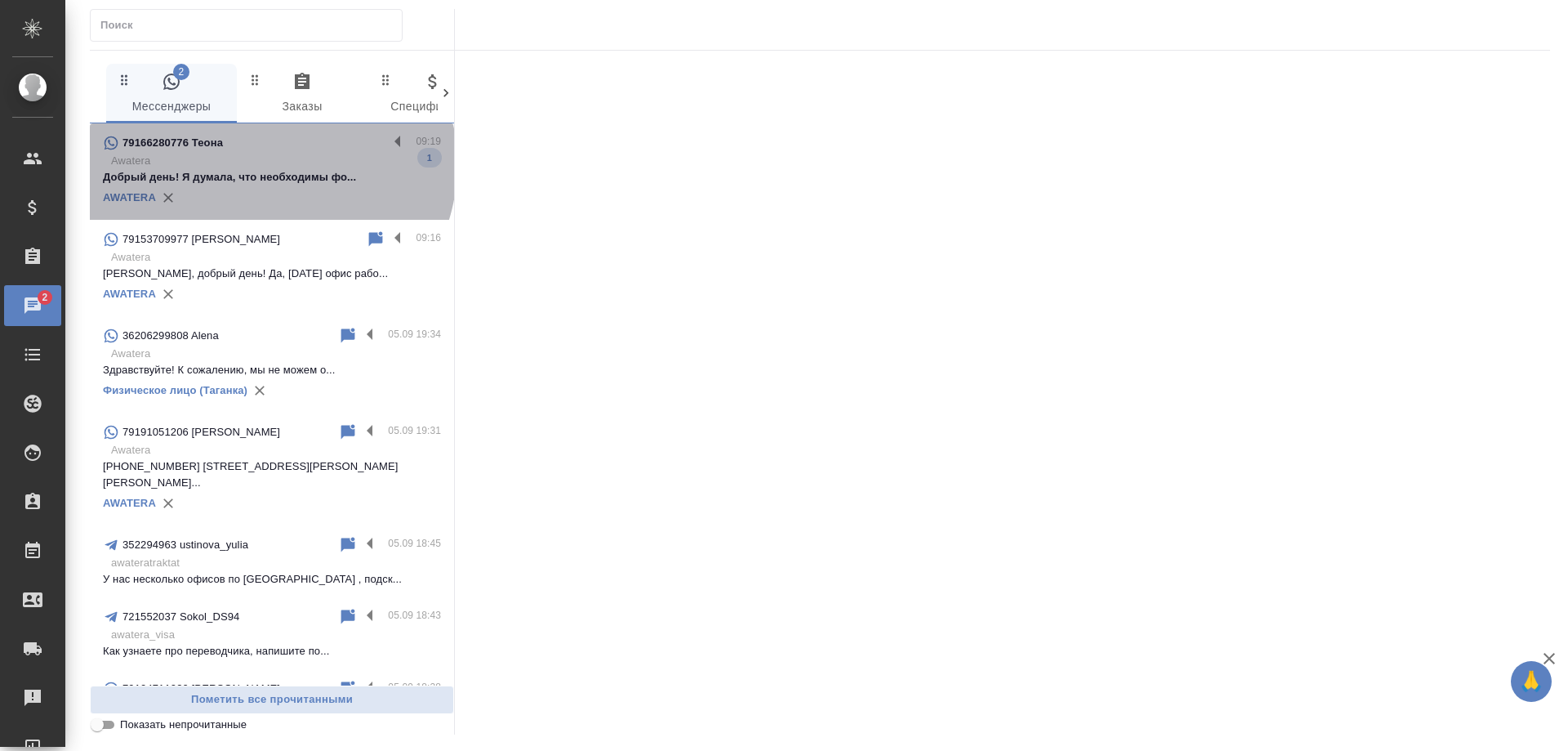
click at [269, 165] on p "Awatera" at bounding box center [276, 161] width 330 height 16
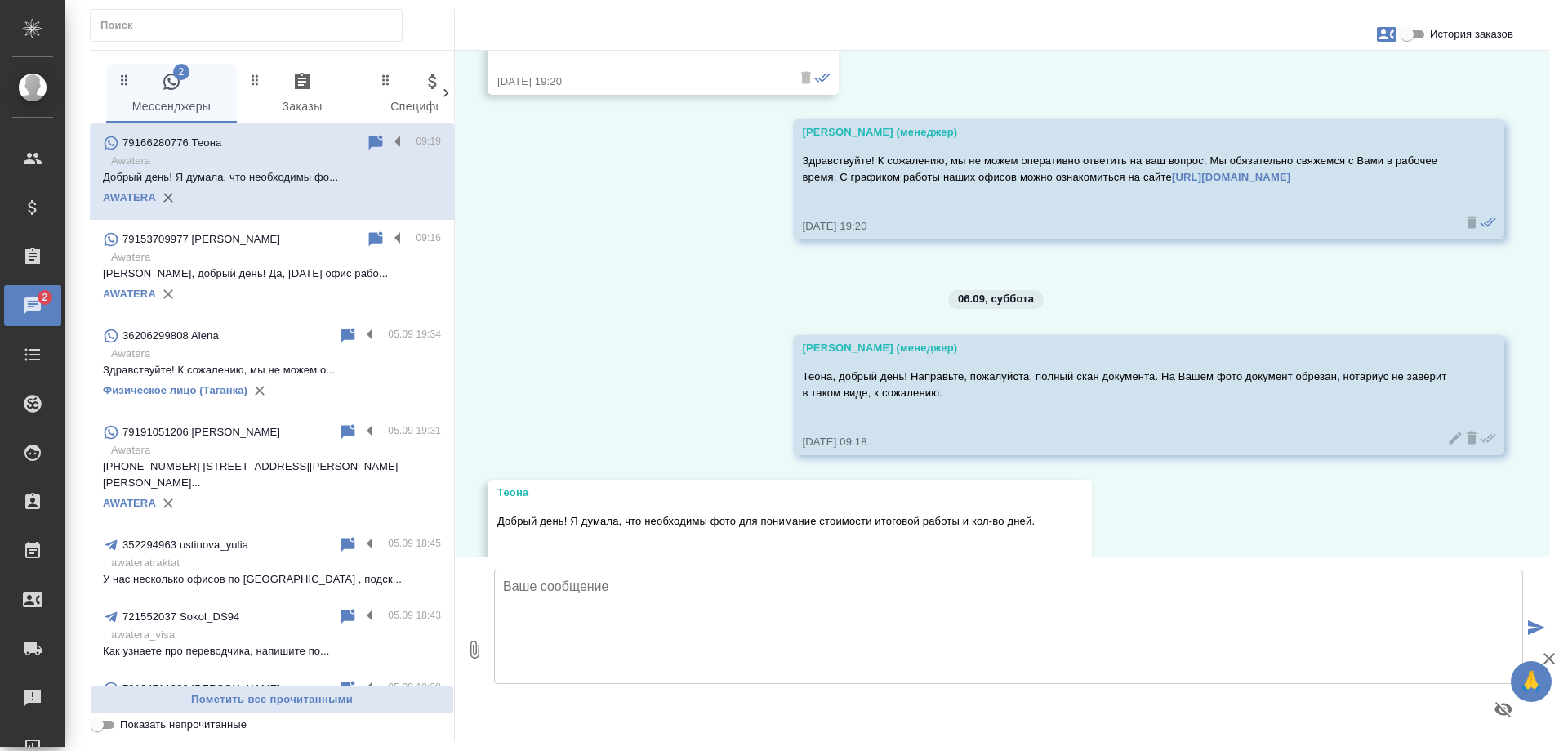
scroll to position [1599, 0]
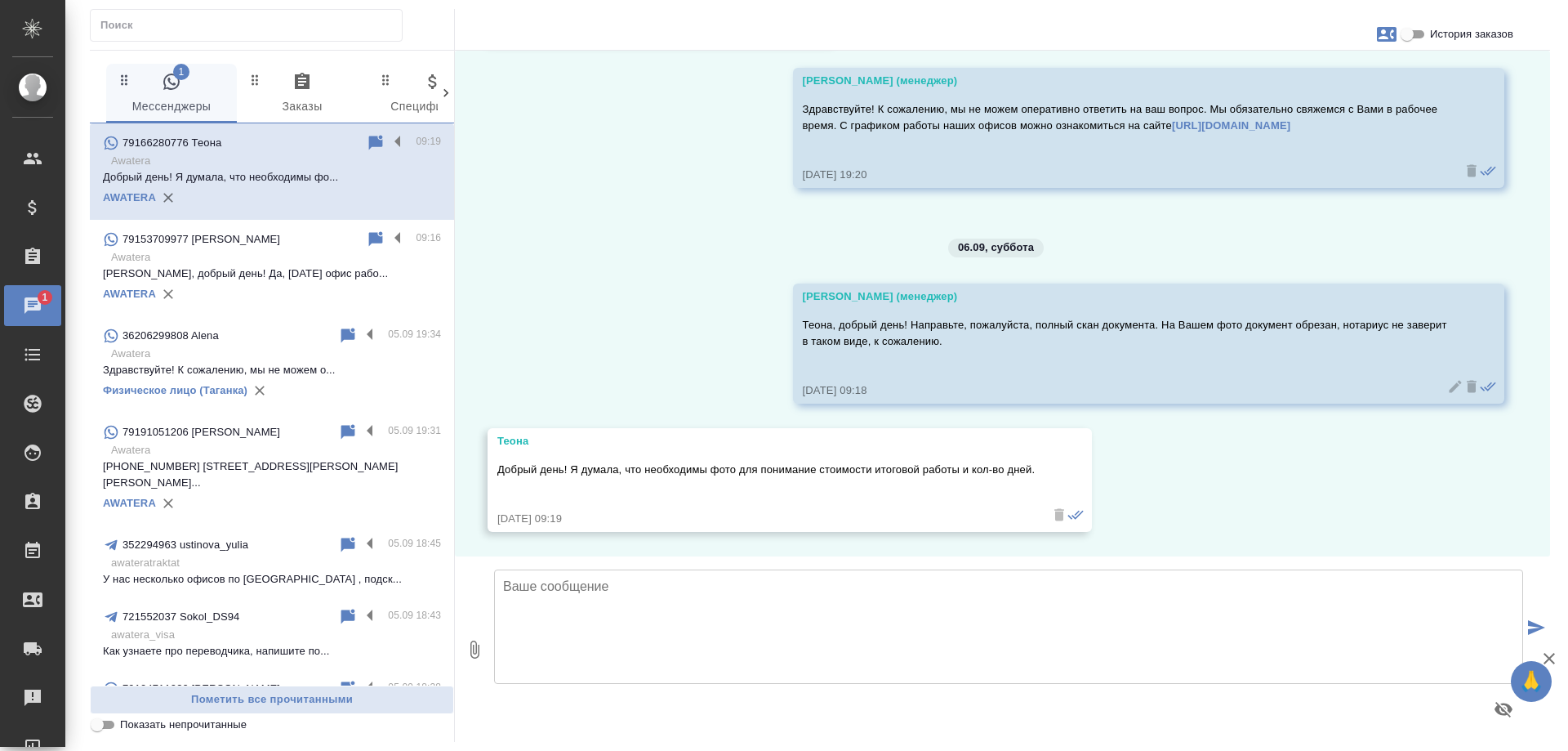
click at [836, 612] on textarea at bounding box center [1008, 627] width 1029 height 115
click at [646, 588] on textarea "Для расчета подойдет, информацию по стоимости" at bounding box center [1008, 627] width 1029 height 115
click at [911, 581] on textarea "Для расчета подойдет, все верно. Информацию по стоимости" at bounding box center [1008, 627] width 1029 height 115
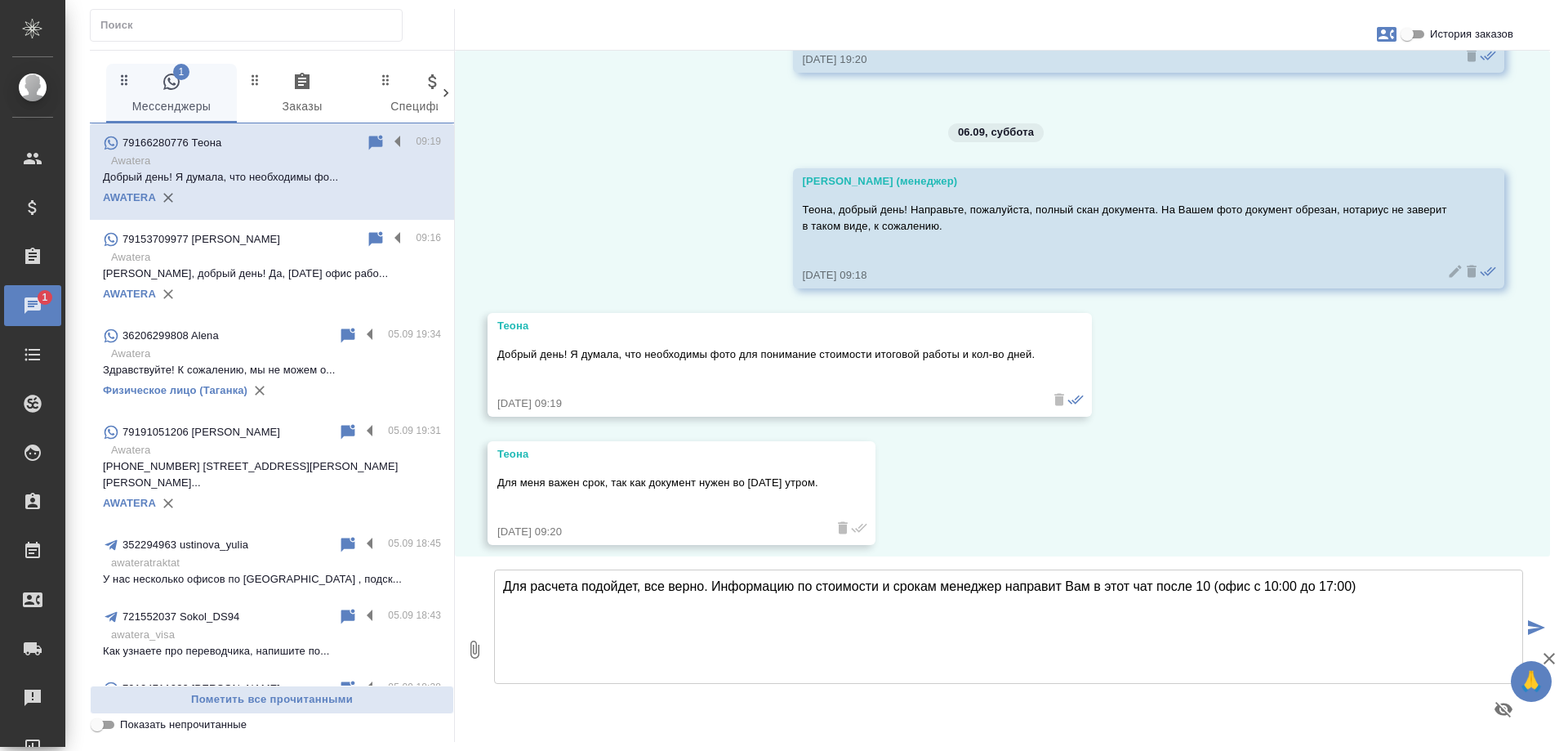
scroll to position [1728, 0]
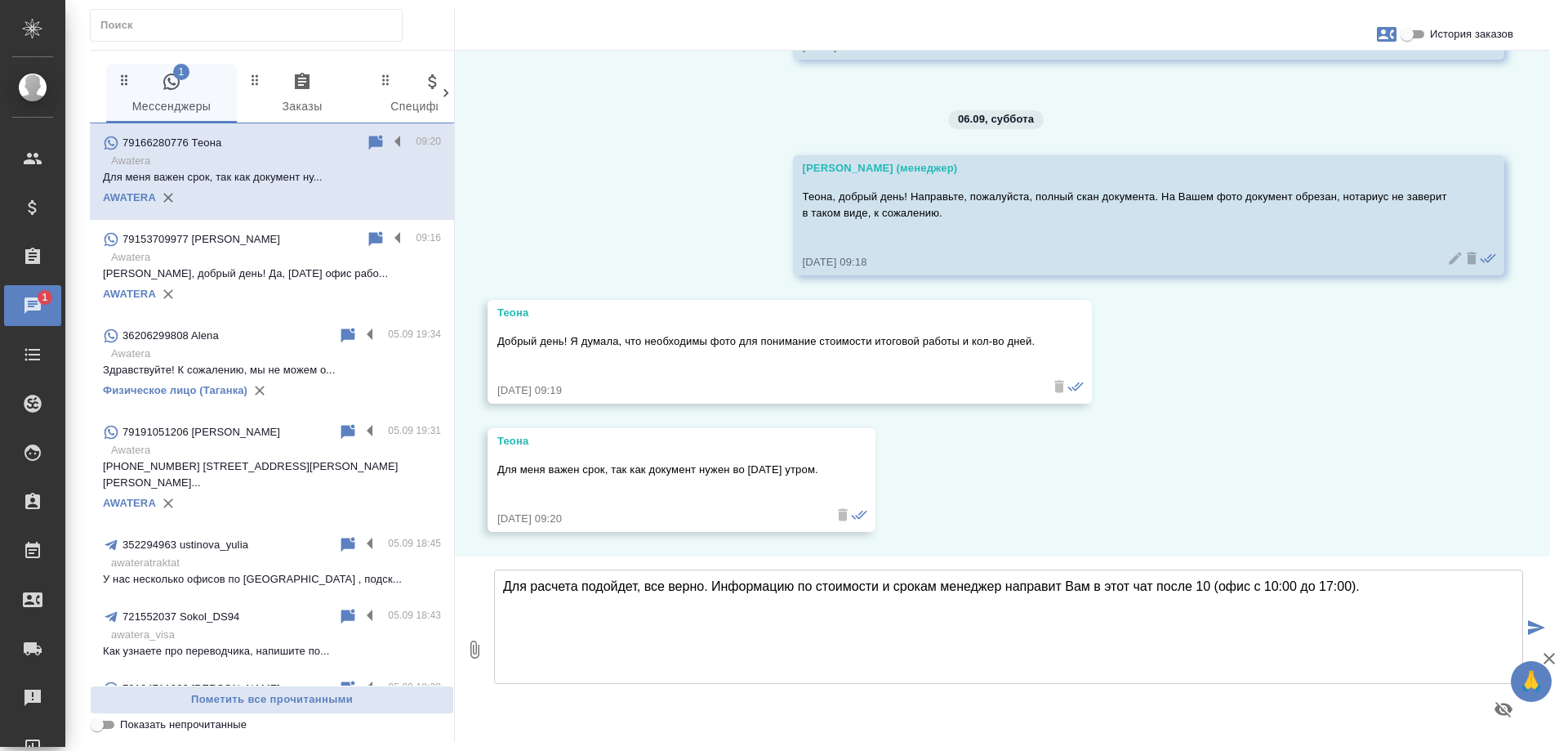
type textarea "Для расчета подойдет, все верно. Информацию по стоимости и срокам менеджер напр…"
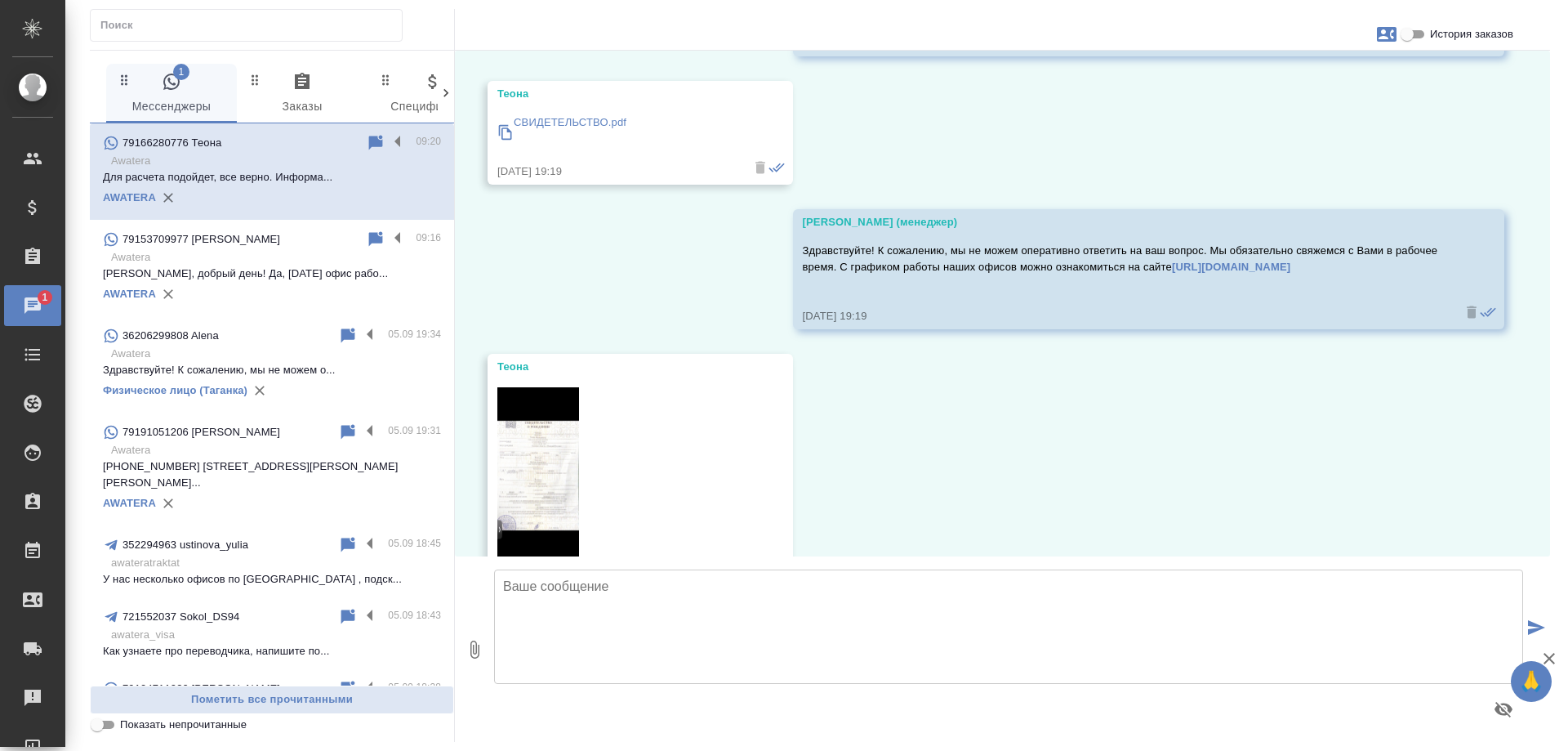
scroll to position [565, 0]
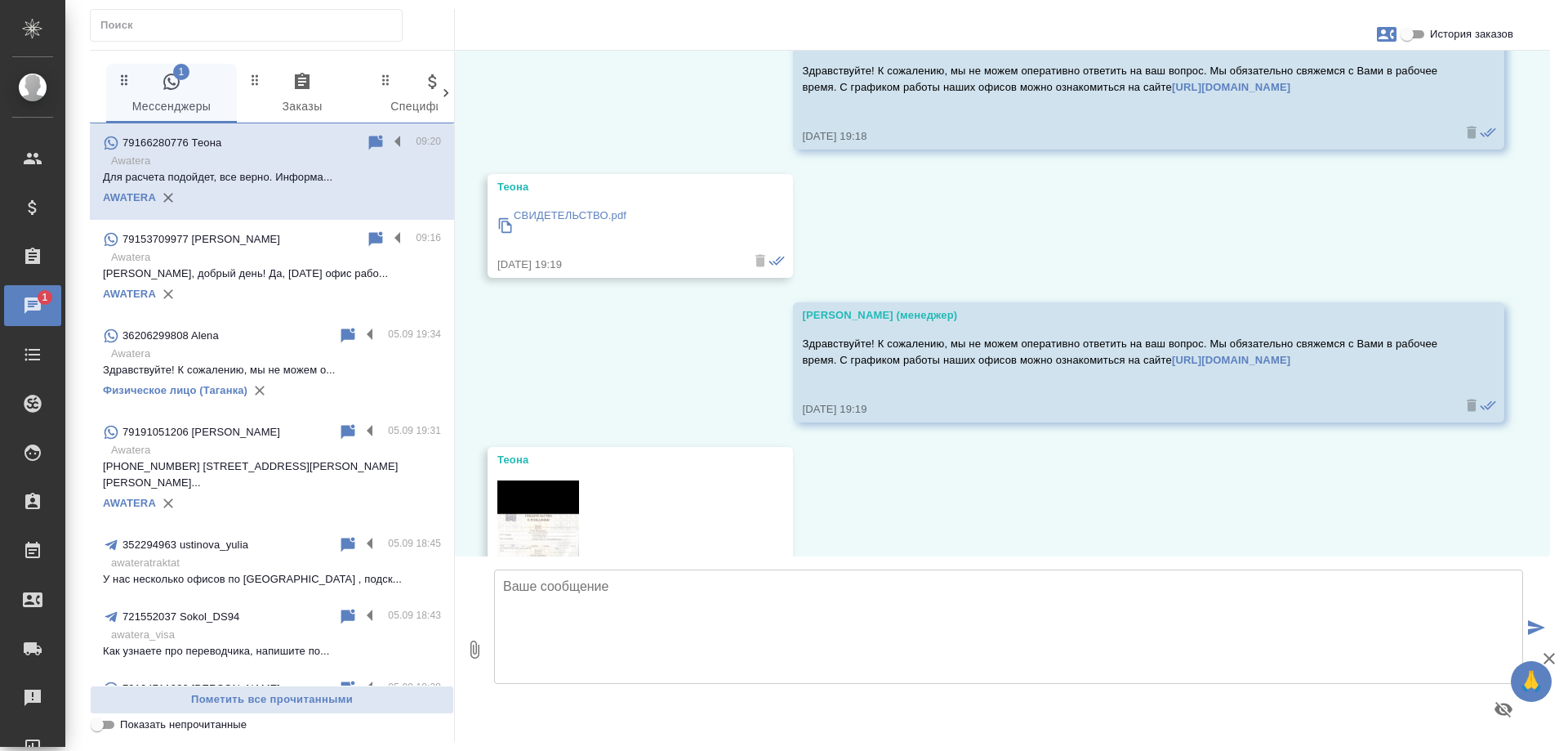
click at [581, 212] on p "СВИДЕТЕЛЬСТВО.pdf" at bounding box center [570, 215] width 113 height 16
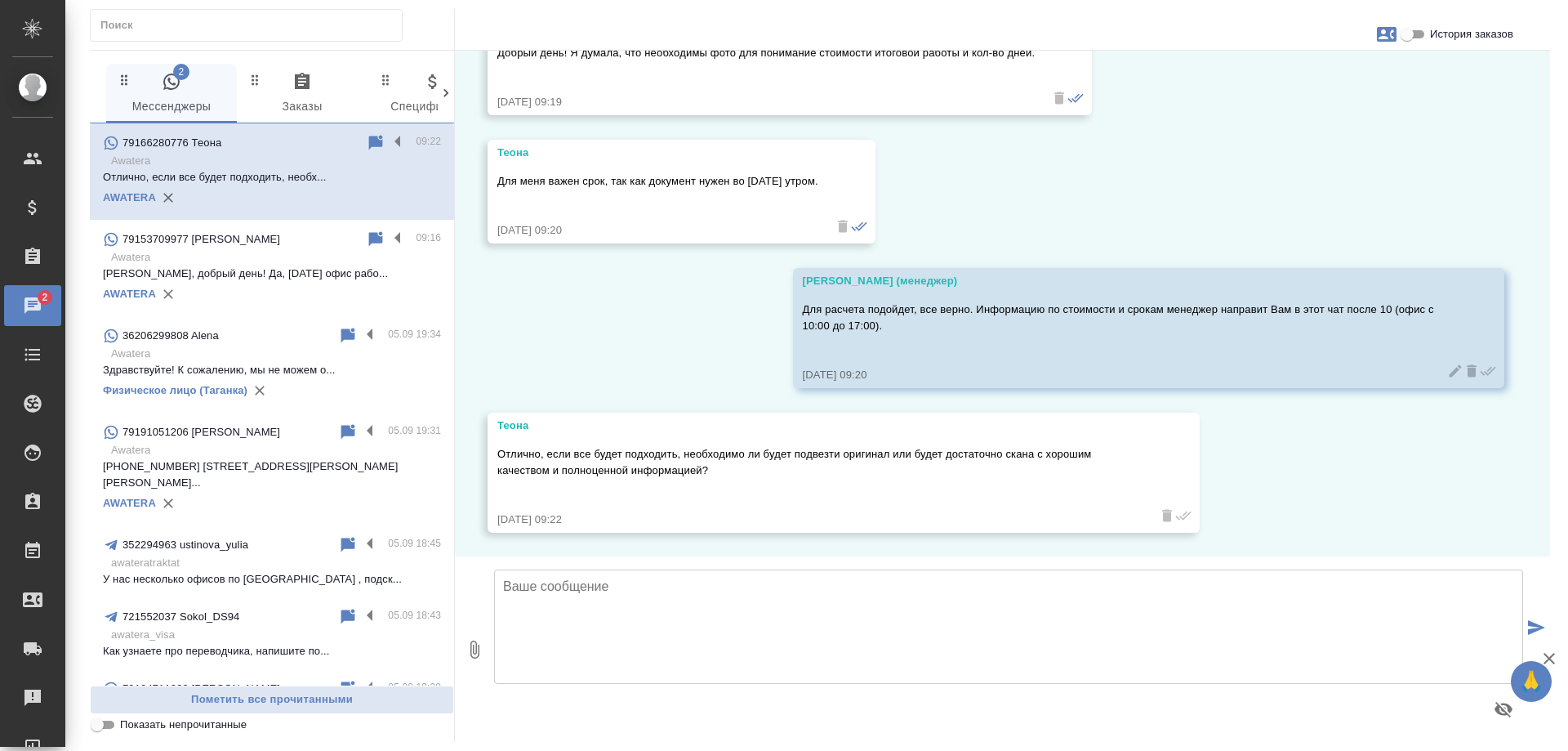
scroll to position [2017, 0]
click at [584, 595] on textarea at bounding box center [1008, 627] width 1029 height 115
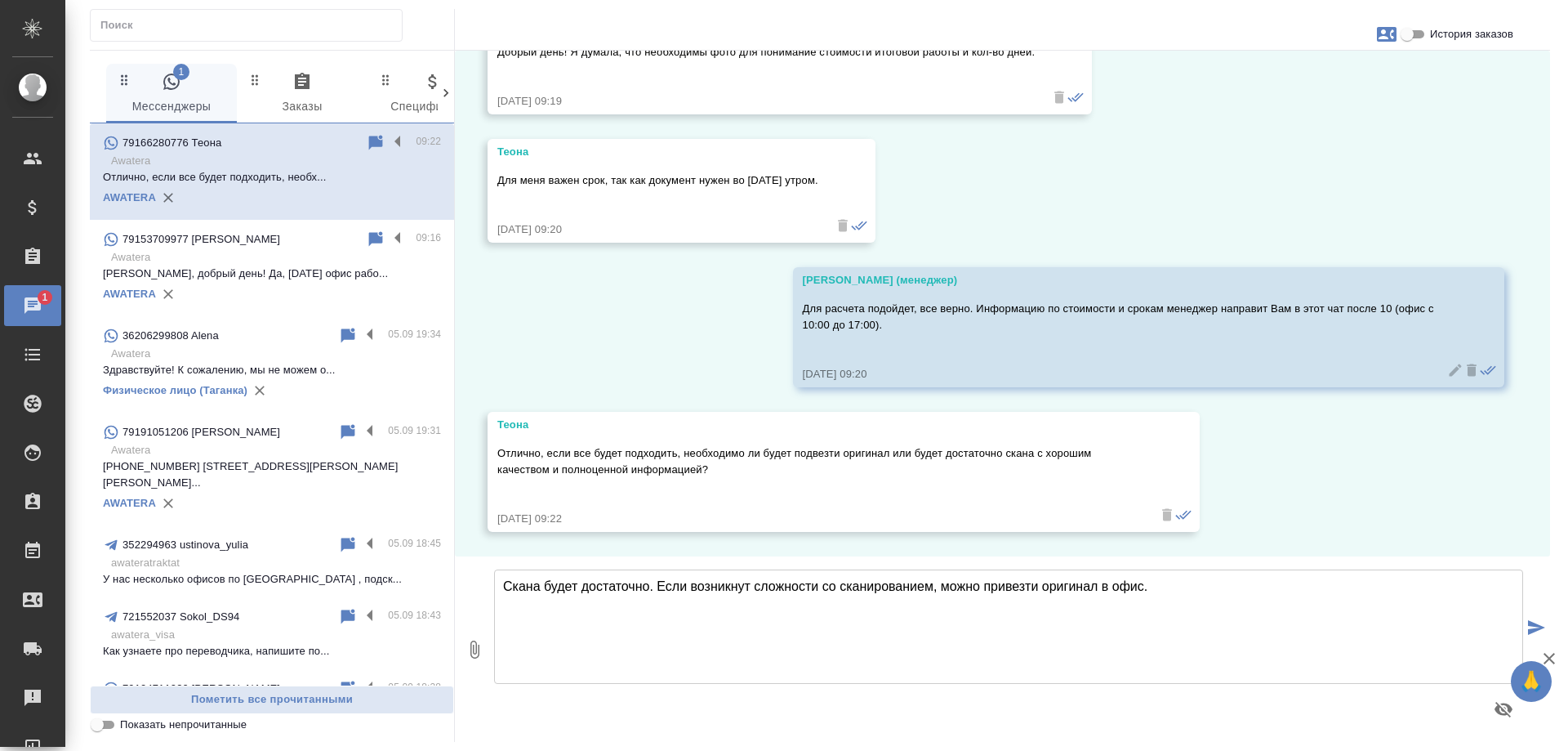
type textarea "Скана будет достаточно. Если возникнут сложности со сканированием, можно привез…"
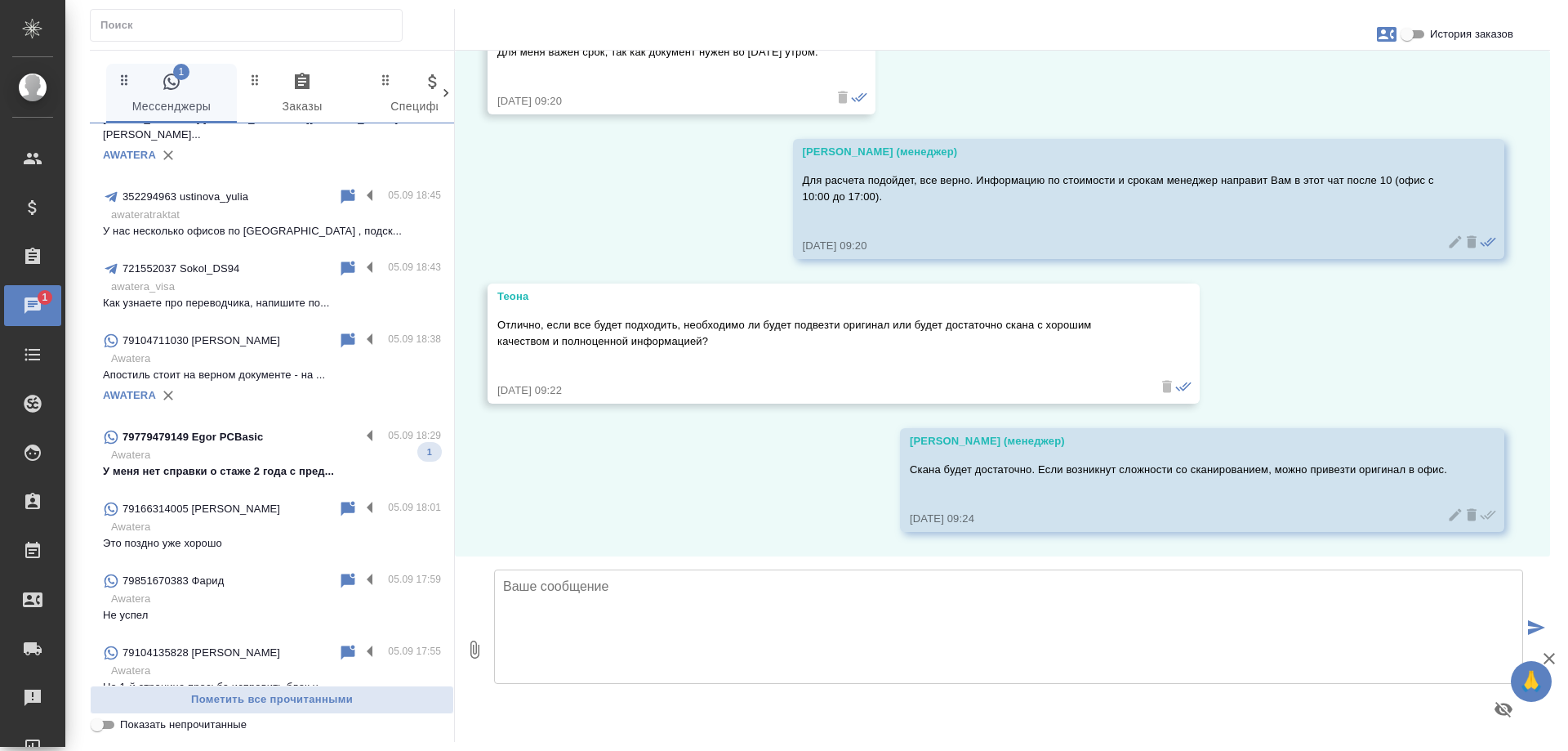
scroll to position [572, 0]
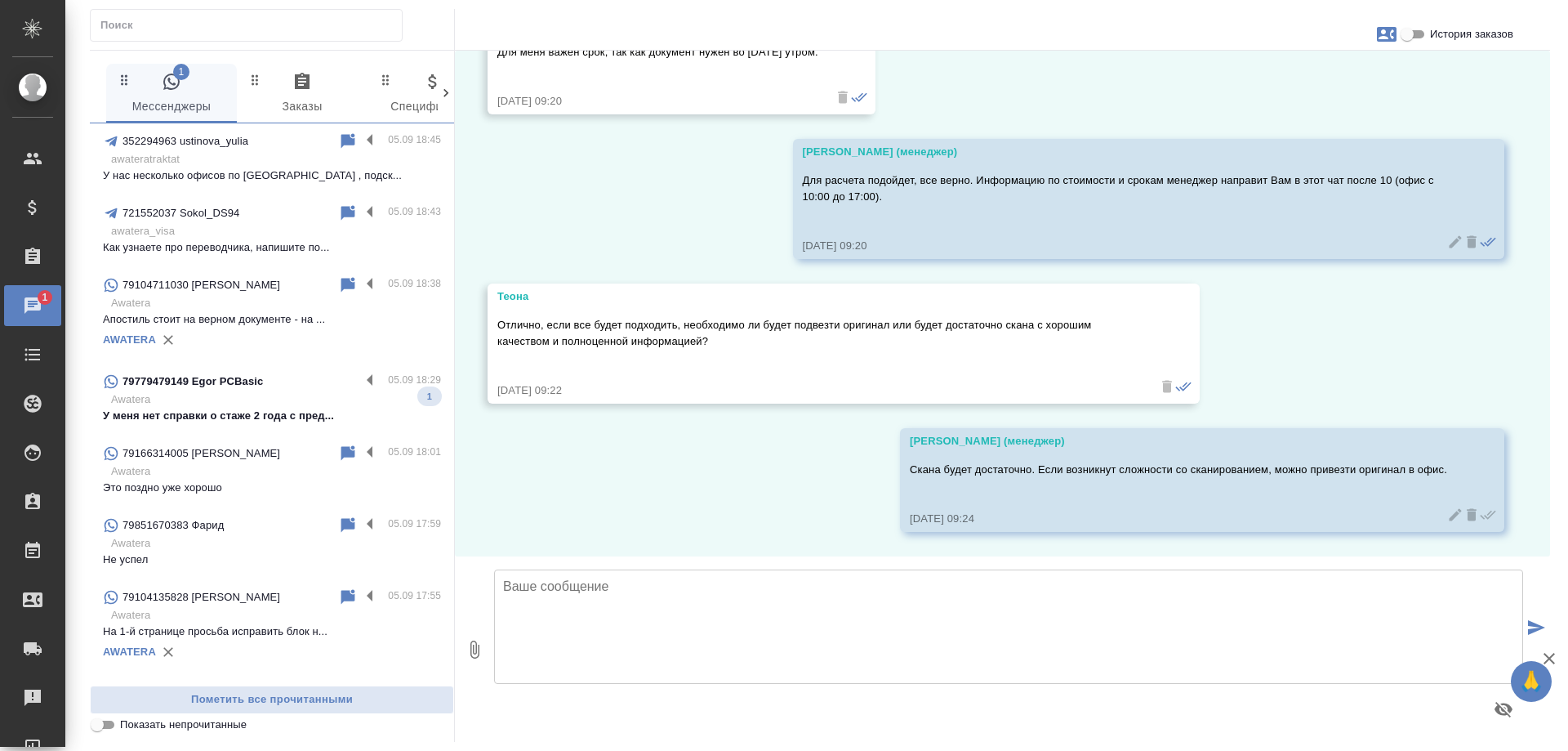
click at [269, 372] on div "79779479149 Egor PCBasic" at bounding box center [232, 382] width 257 height 20
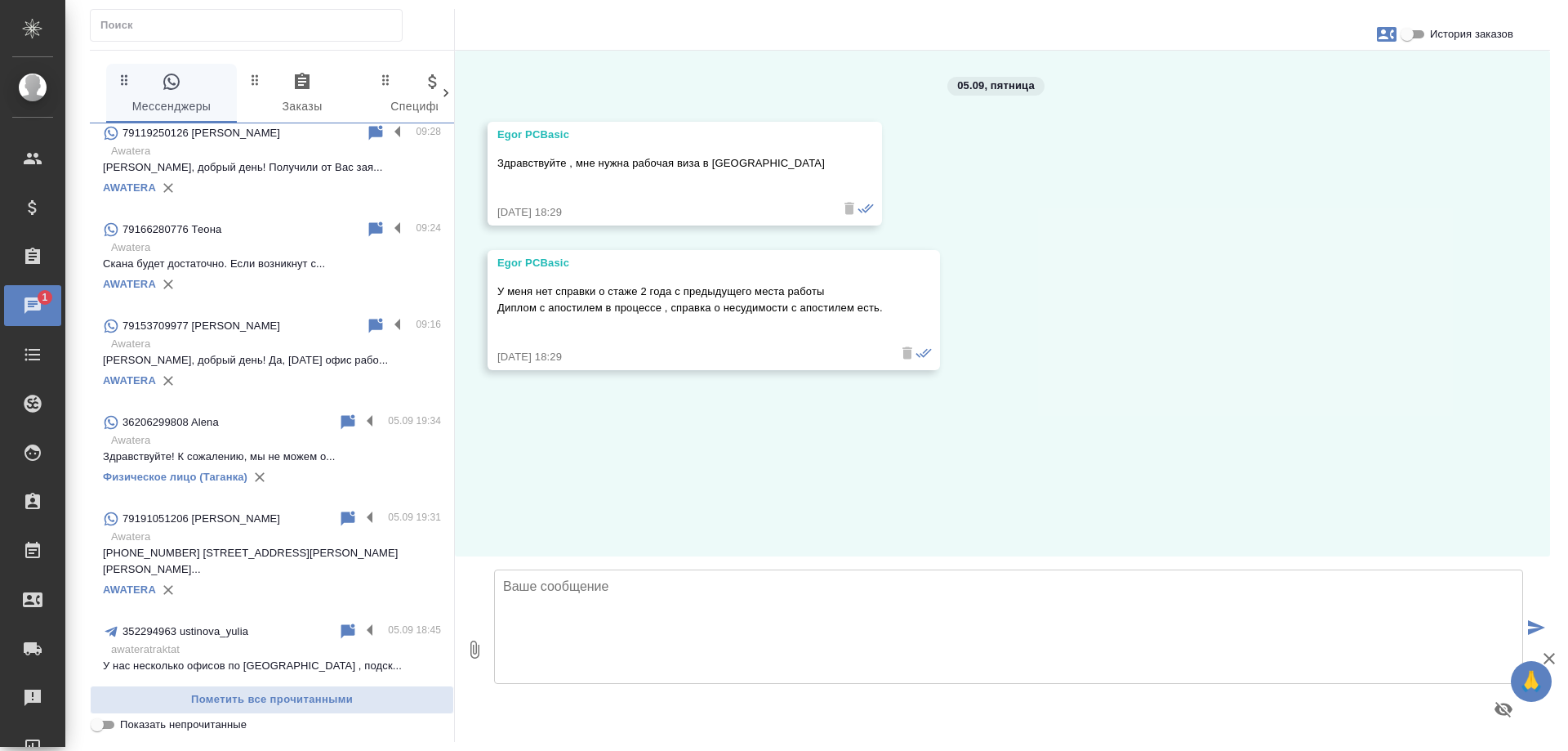
scroll to position [0, 0]
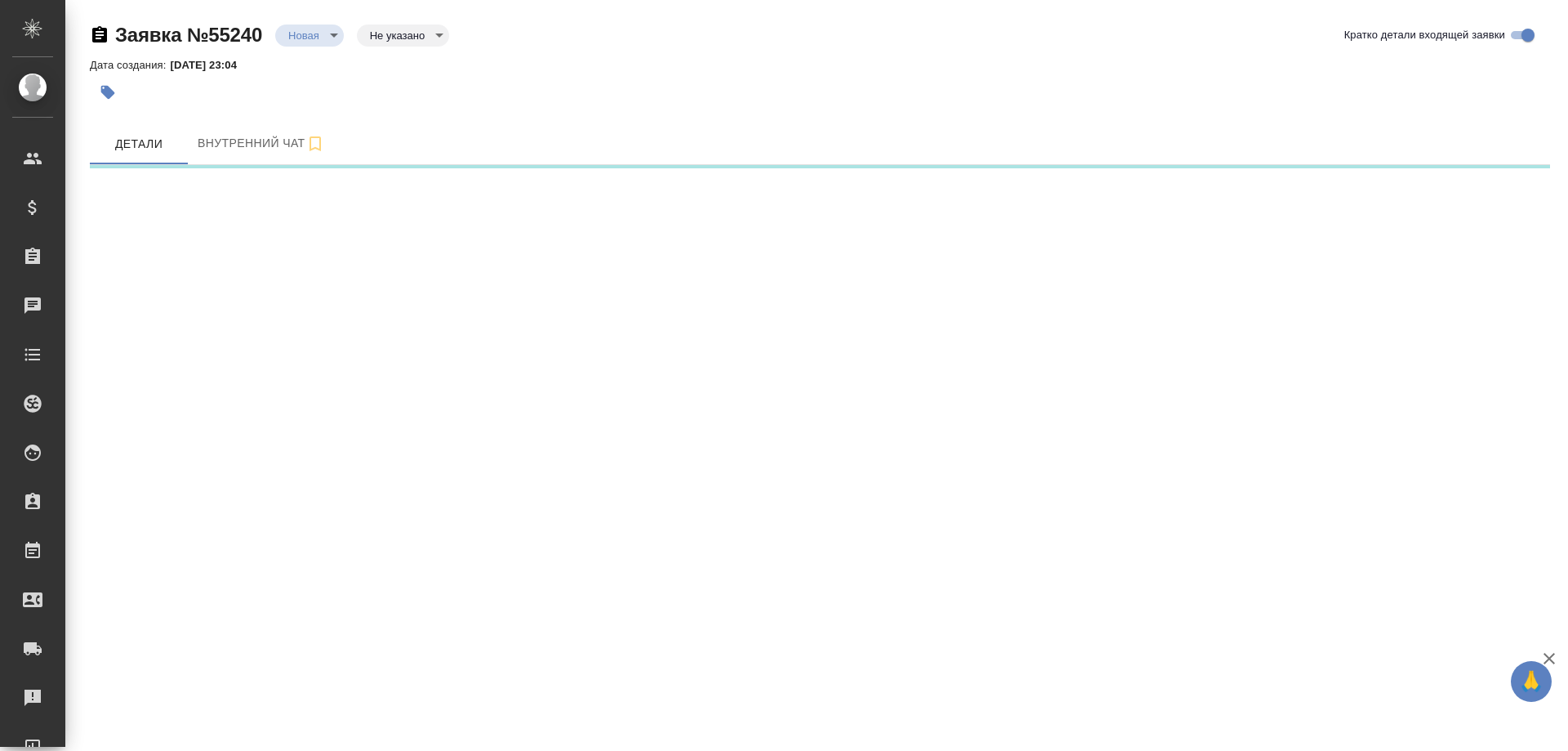
select select "RU"
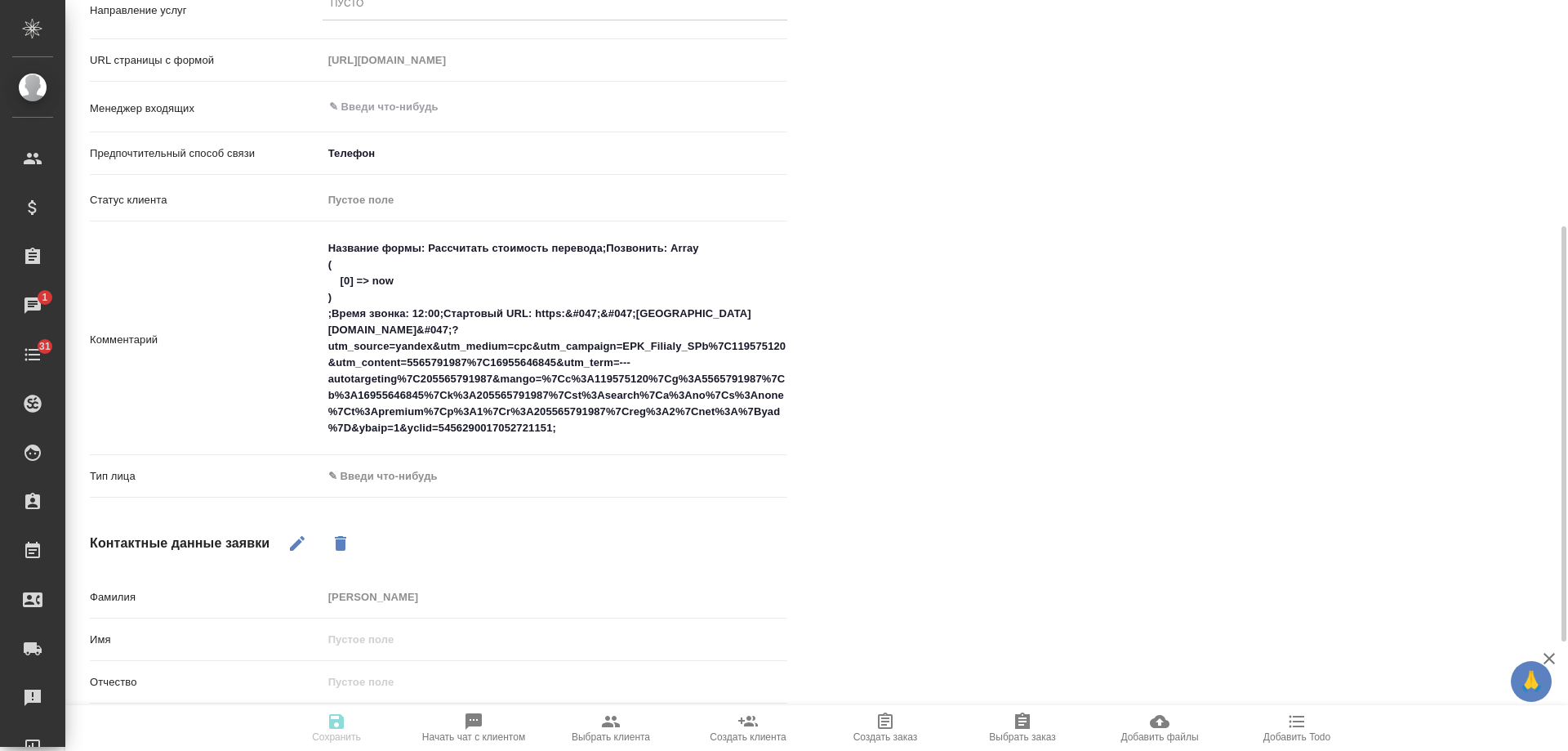
scroll to position [605, 0]
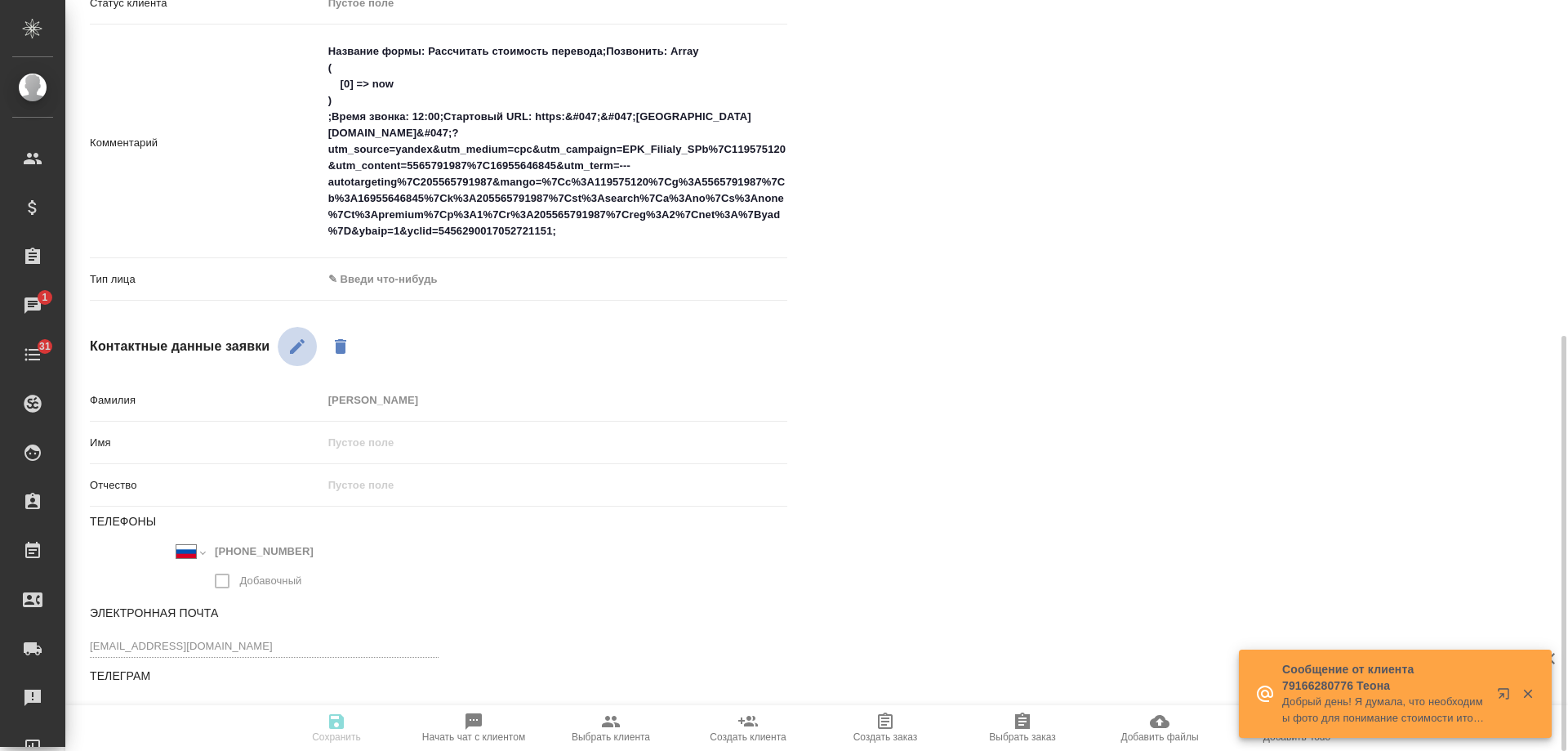
click at [299, 357] on button "button" at bounding box center [297, 346] width 39 height 39
drag, startPoint x: 320, startPoint y: 547, endPoint x: 76, endPoint y: 537, distance: 244.2
click at [76, 537] on div "Основная информация Источник Яндекс Аудитории yandexAudience Источник трафика y…" at bounding box center [439, 154] width 763 height 1255
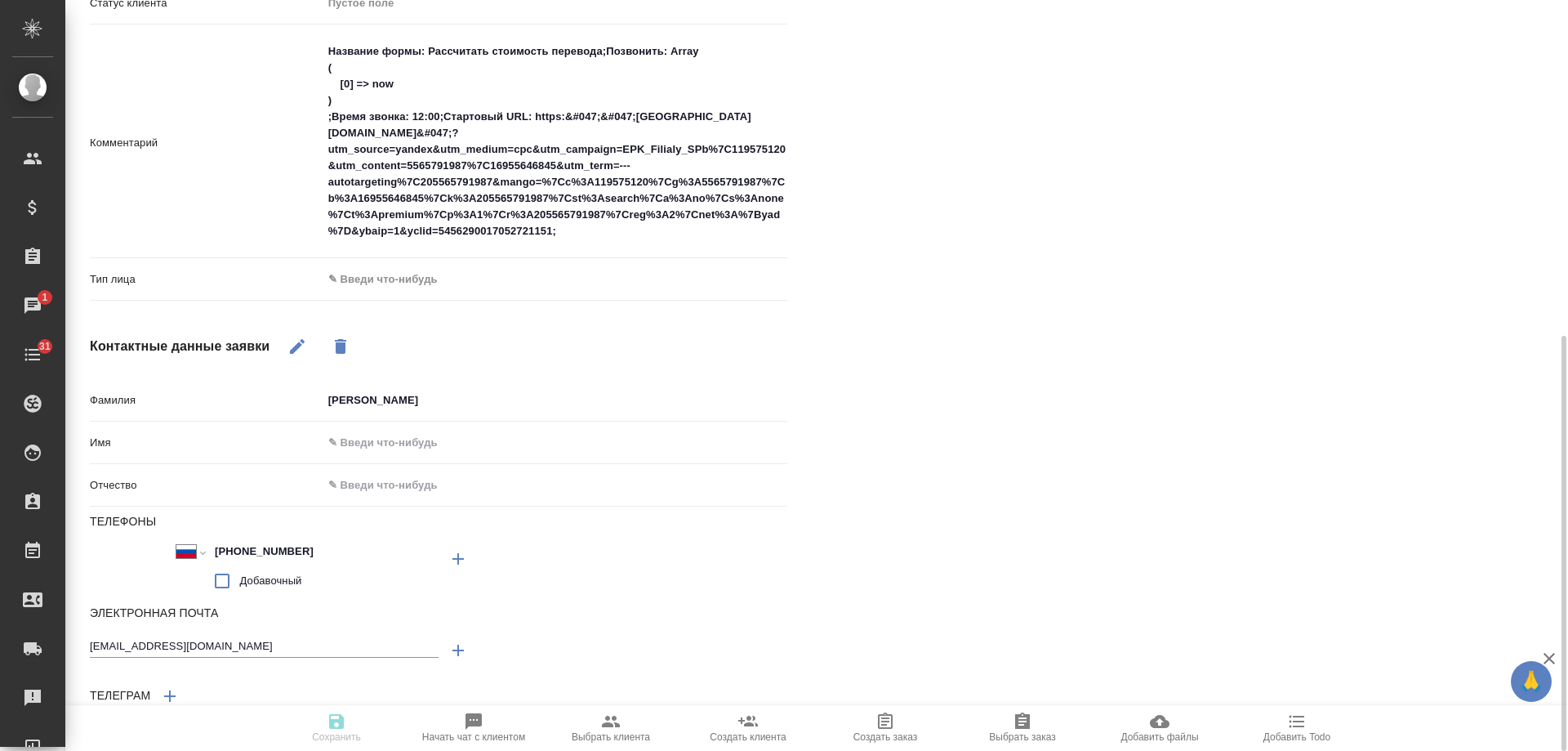
type textarea "x"
click at [1016, 369] on div "Файлы Файлов не найдено Записи разговоров Записей не найдено" at bounding box center [1202, 153] width 763 height 1254
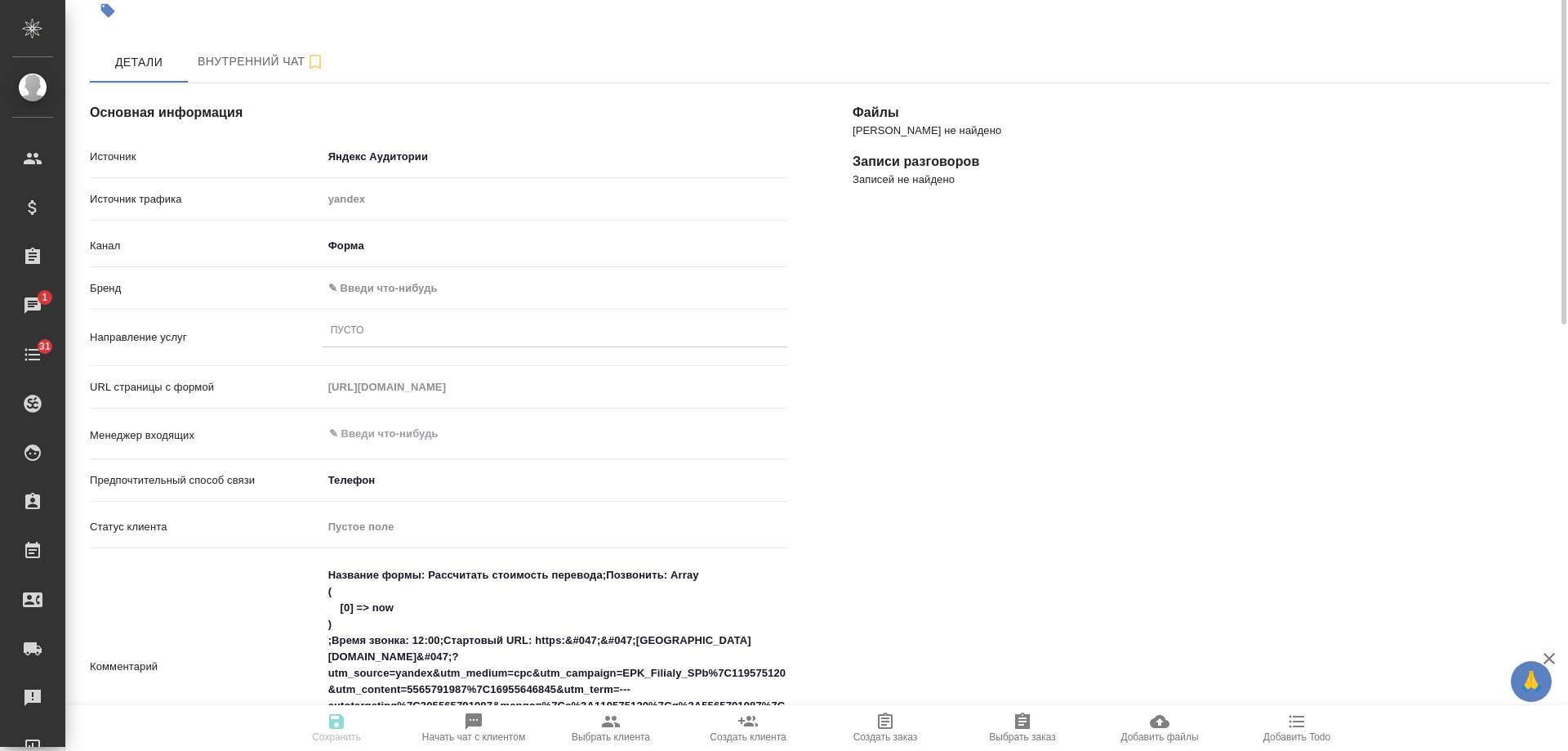
scroll to position [0, 0]
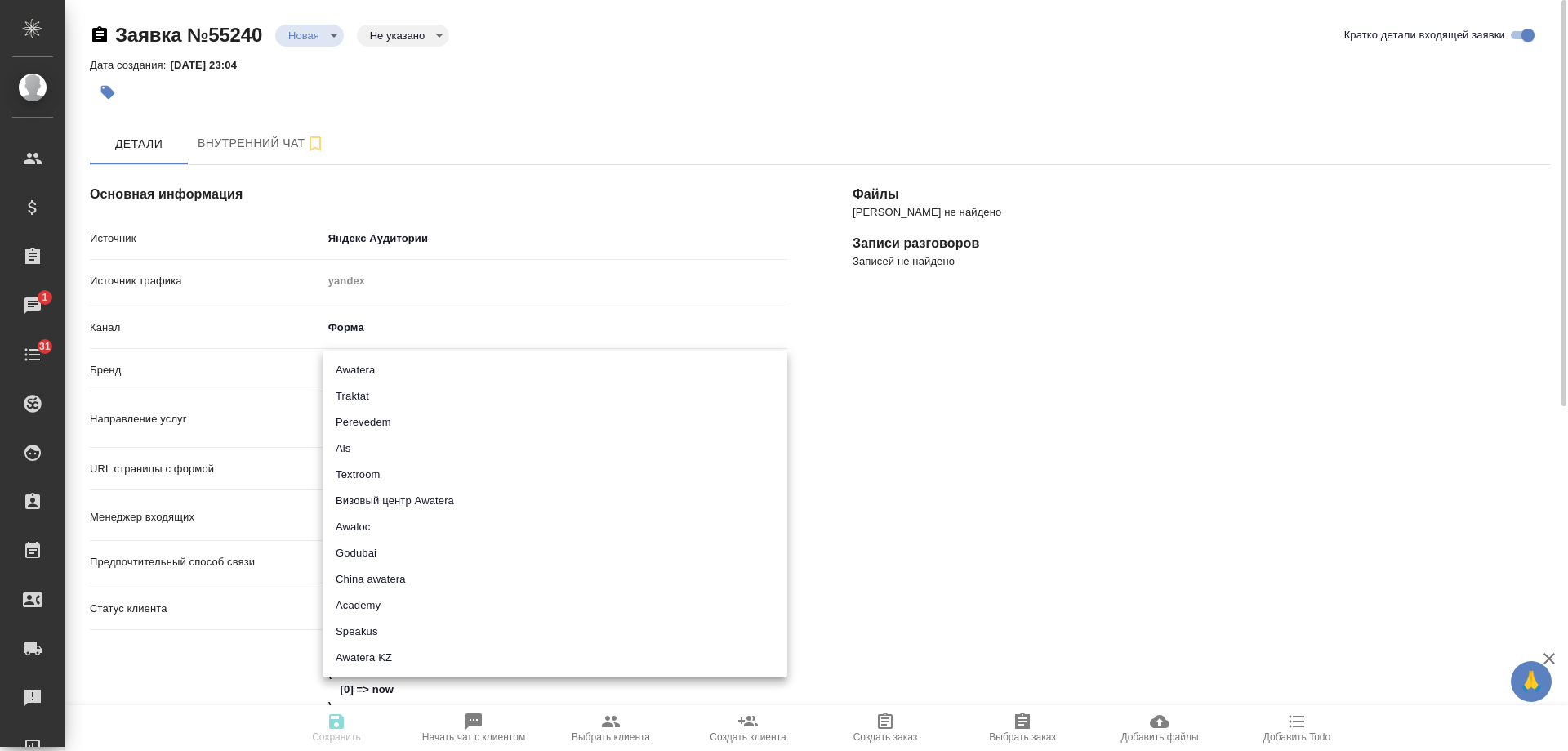
click at [420, 369] on body "🙏 .cls-1 fill:#fff; AWATERA Gudina Alexandra Клиенты Спецификации Заказы 1 Чаты…" at bounding box center [784, 375] width 1568 height 751
click at [399, 396] on li "Traktat" at bounding box center [555, 396] width 465 height 26
type input "traktat"
type textarea "x"
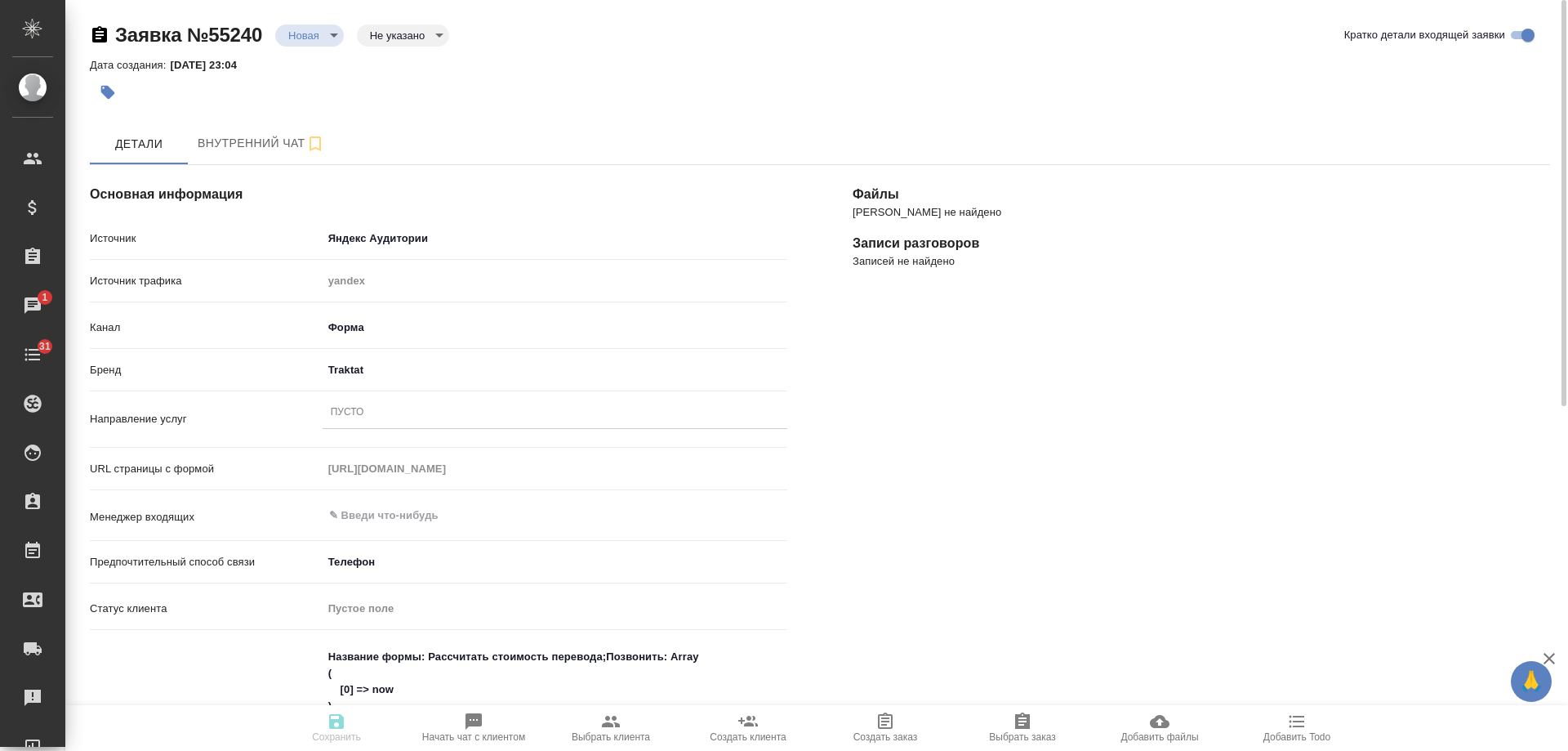
click at [409, 418] on div "Пусто" at bounding box center [555, 413] width 465 height 24
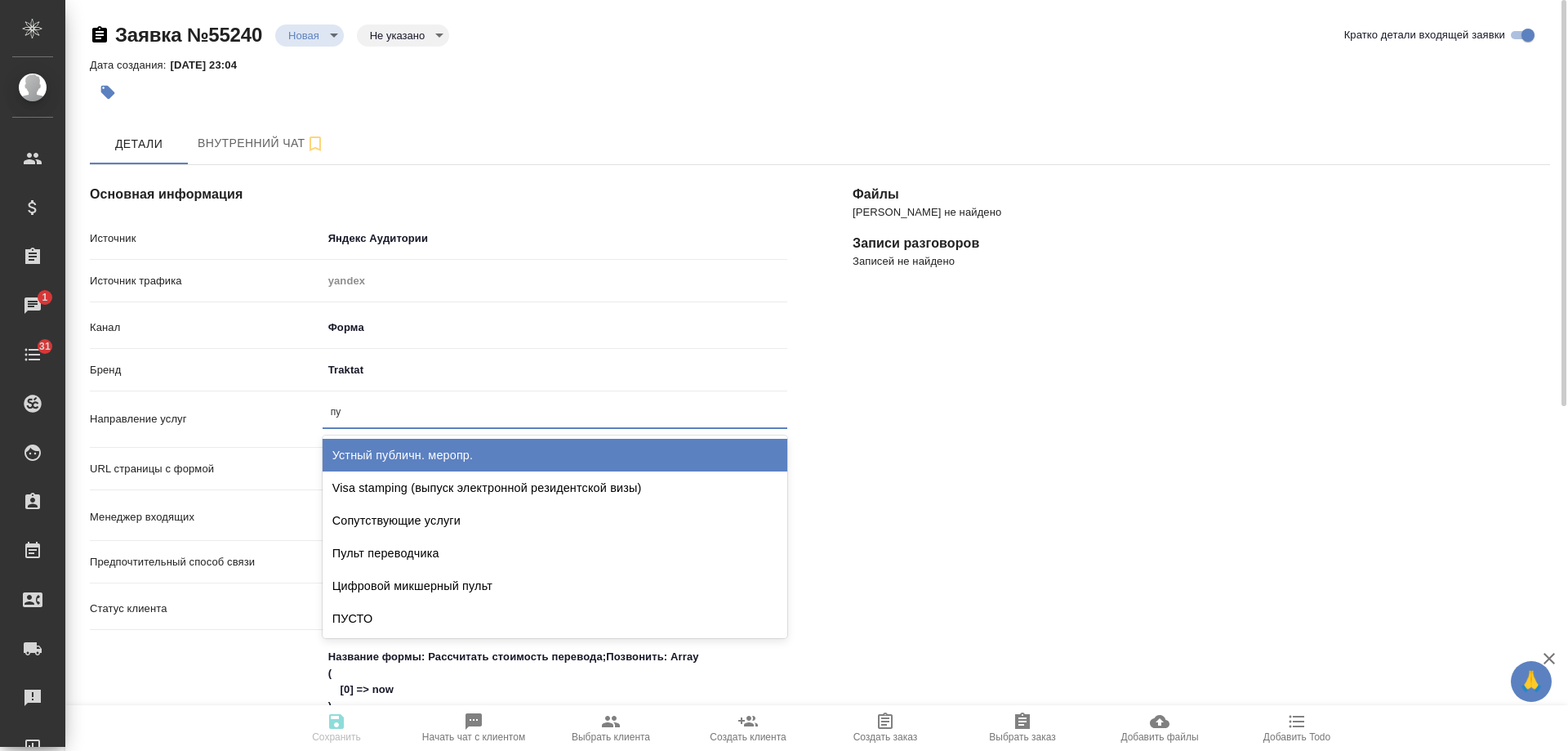
type input "пус"
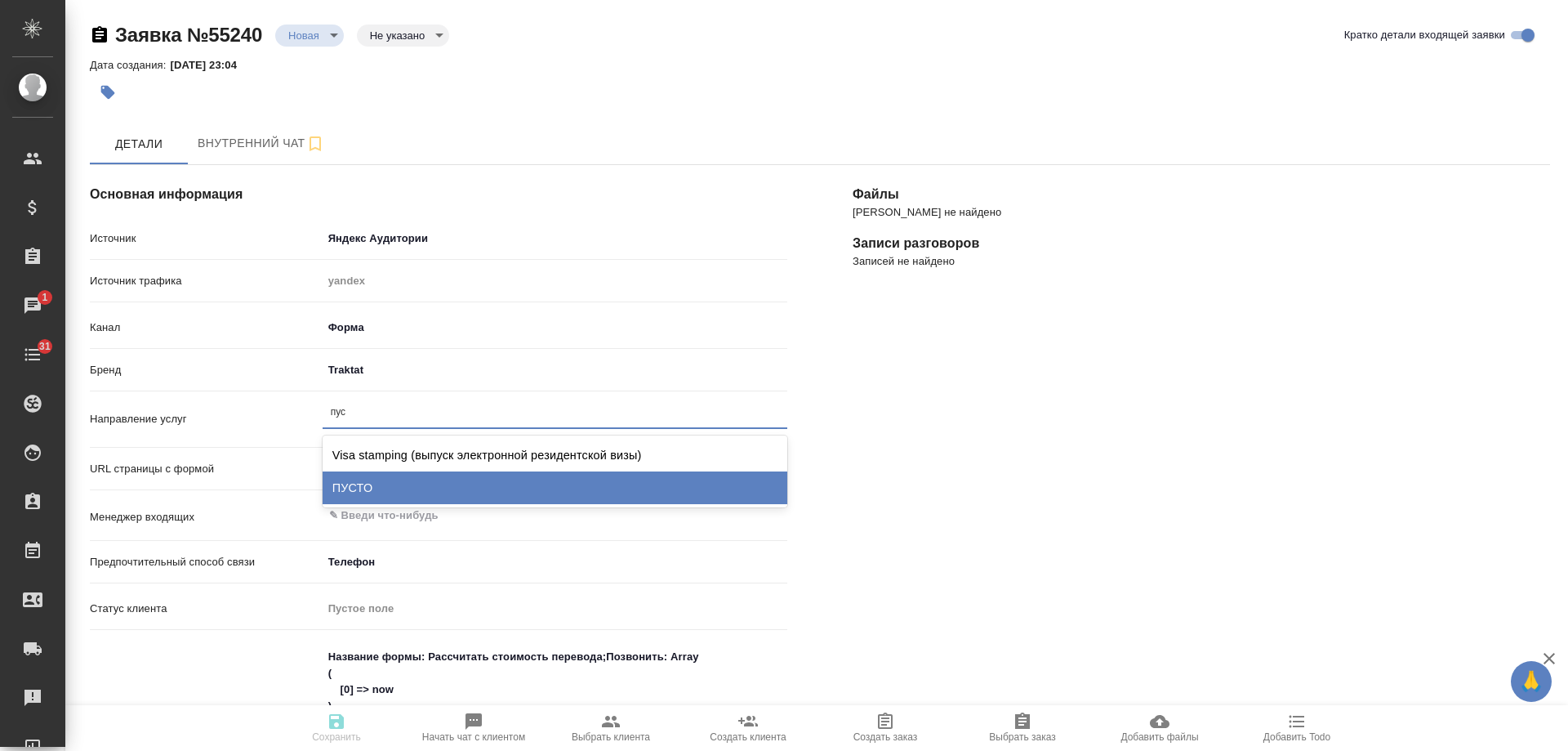
click at [417, 475] on div "ПУСТО" at bounding box center [555, 488] width 465 height 33
type textarea "x"
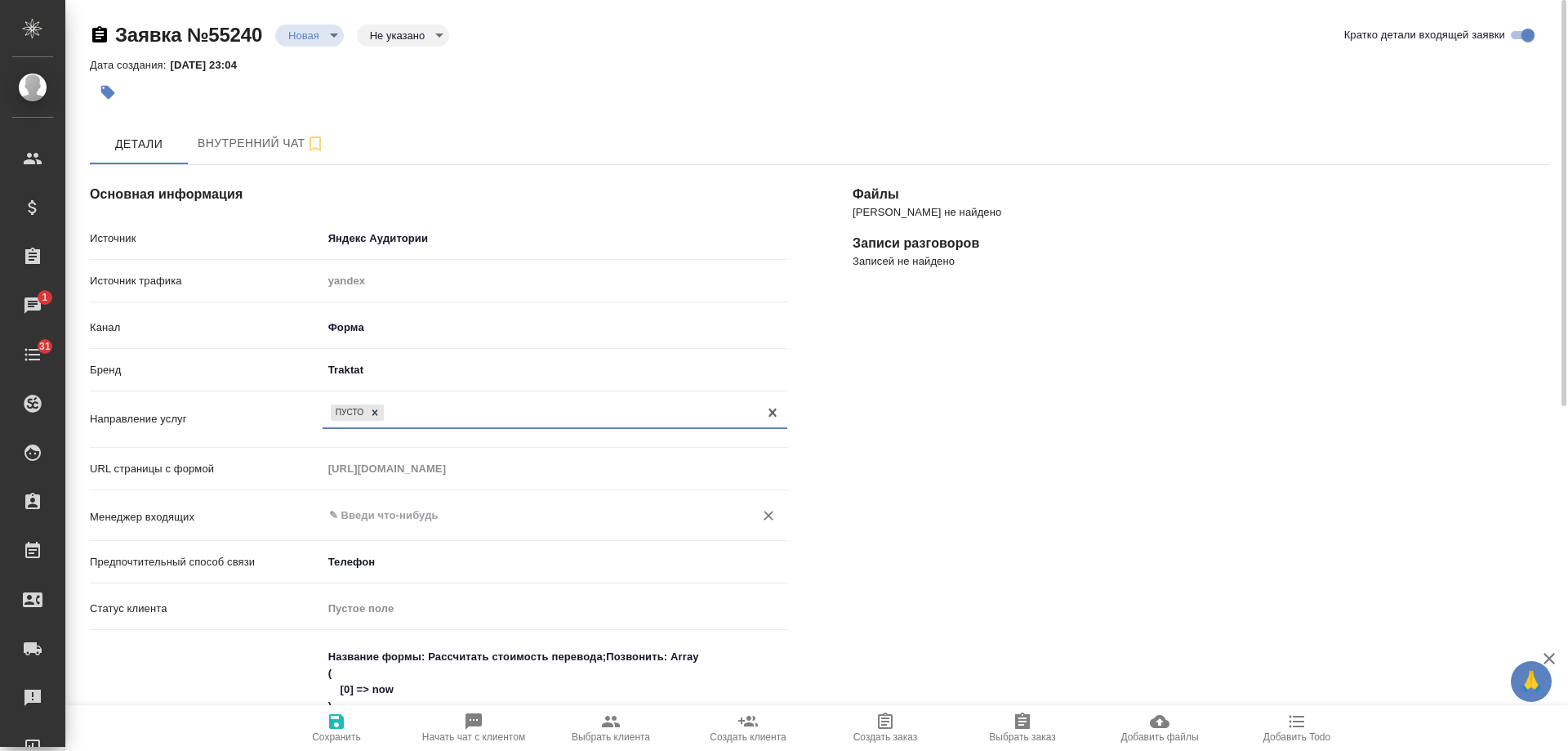
click at [399, 518] on input "text" at bounding box center [527, 515] width 400 height 20
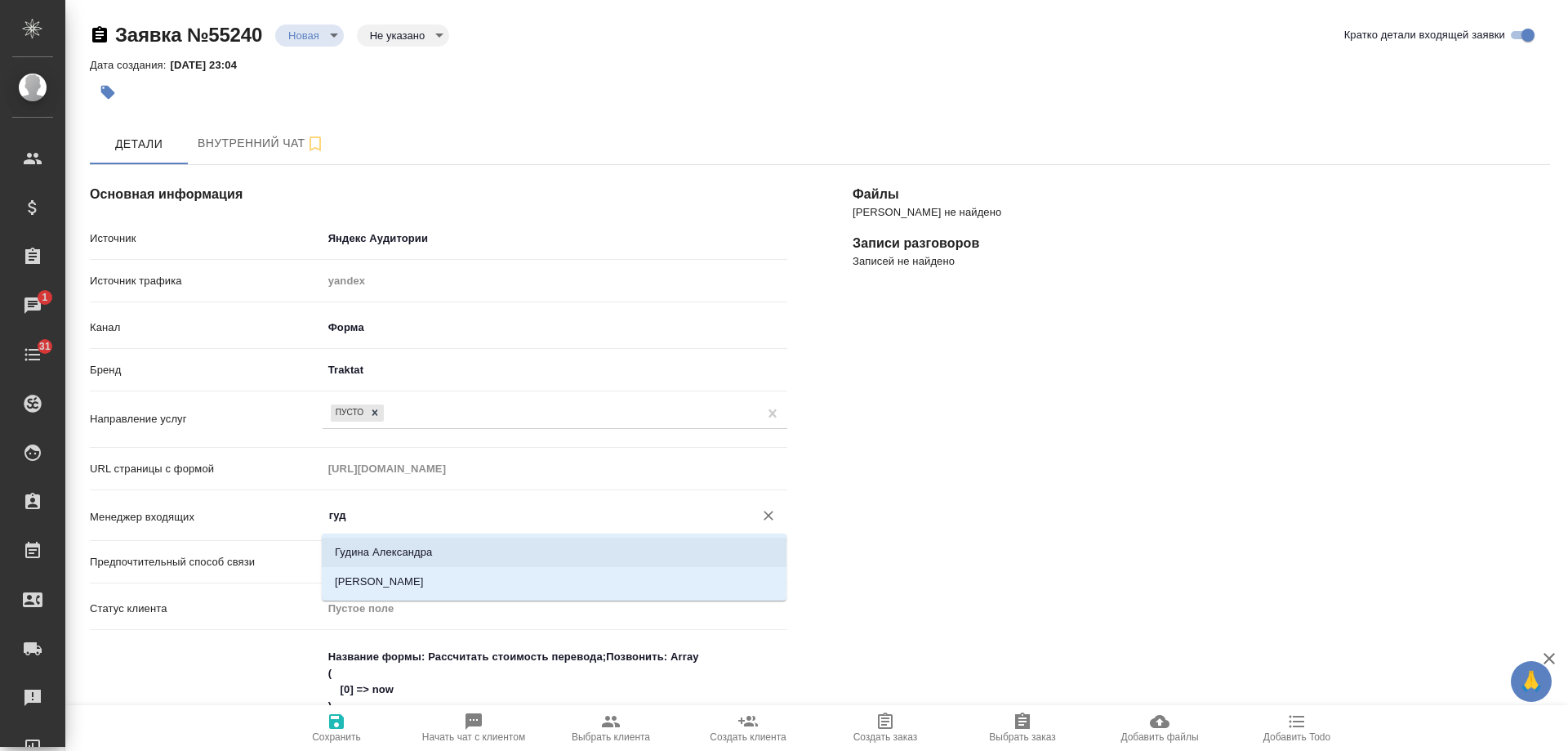
click at [395, 547] on li "Гудина Александра" at bounding box center [554, 552] width 465 height 29
type input "Гудина Александра"
type textarea "x"
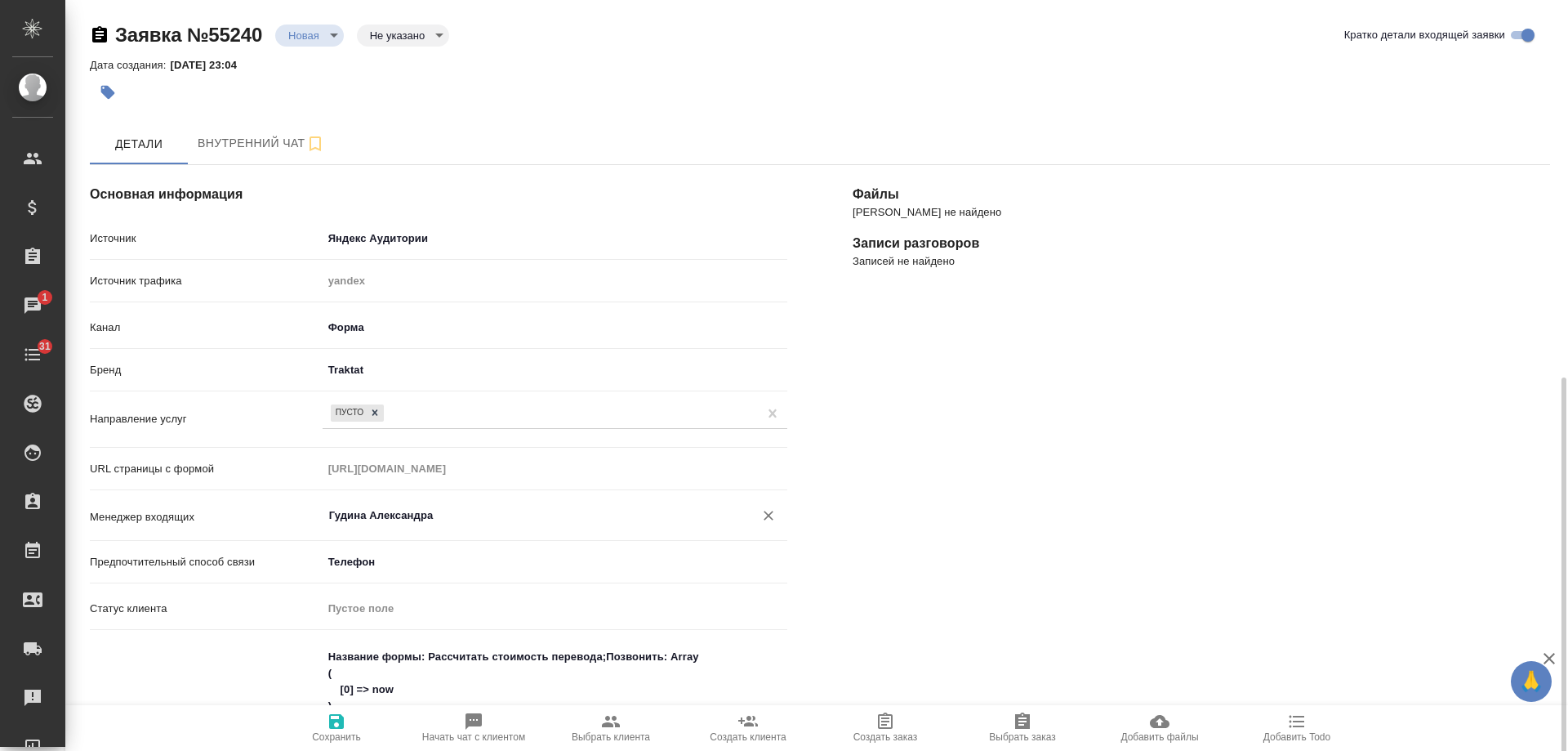
scroll to position [409, 0]
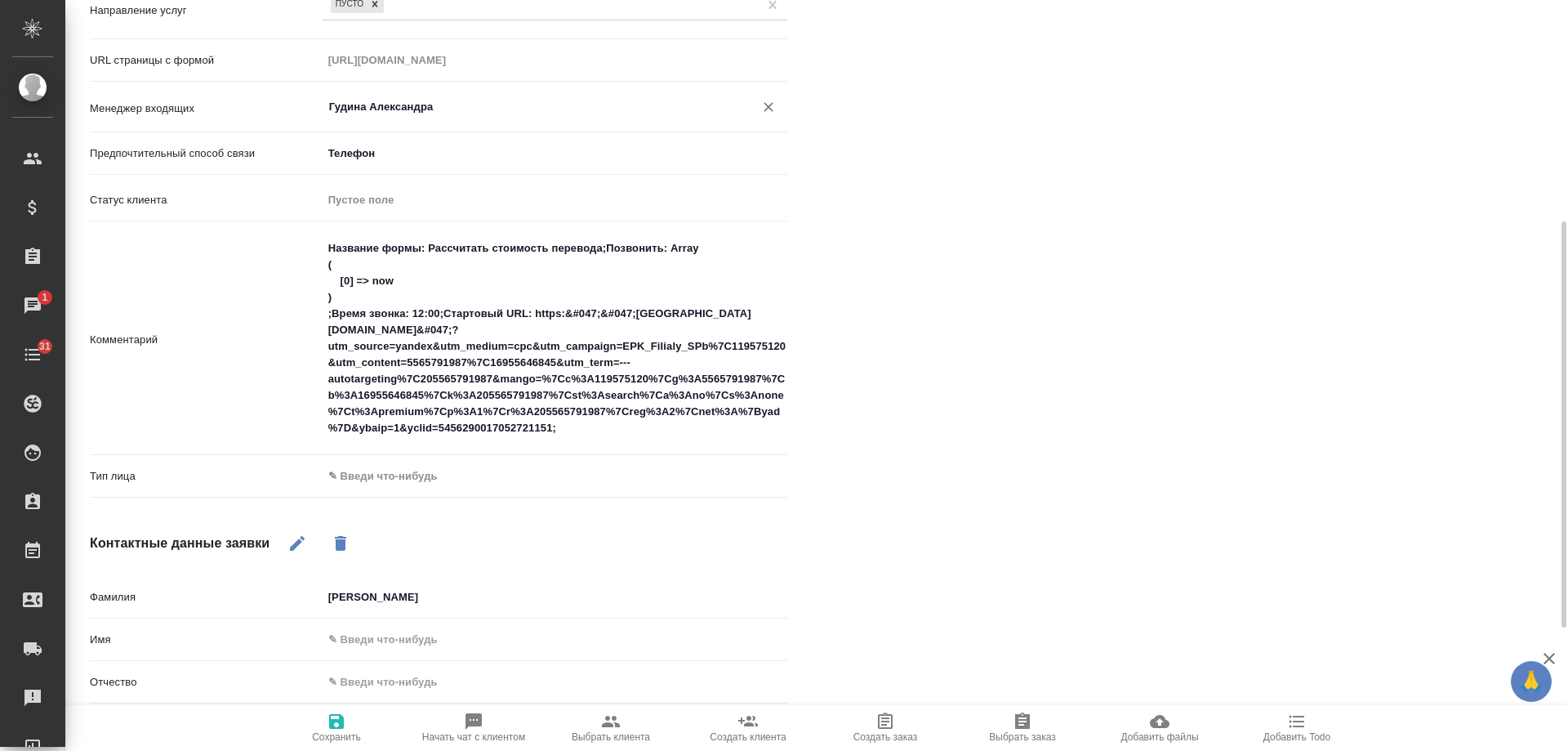
type input "Гудина Александра"
click at [361, 477] on body "🙏 .cls-1 fill:#fff; AWATERA Gudina Alexandra Клиенты Спецификации Заказы 1 Чаты…" at bounding box center [784, 375] width 1568 height 751
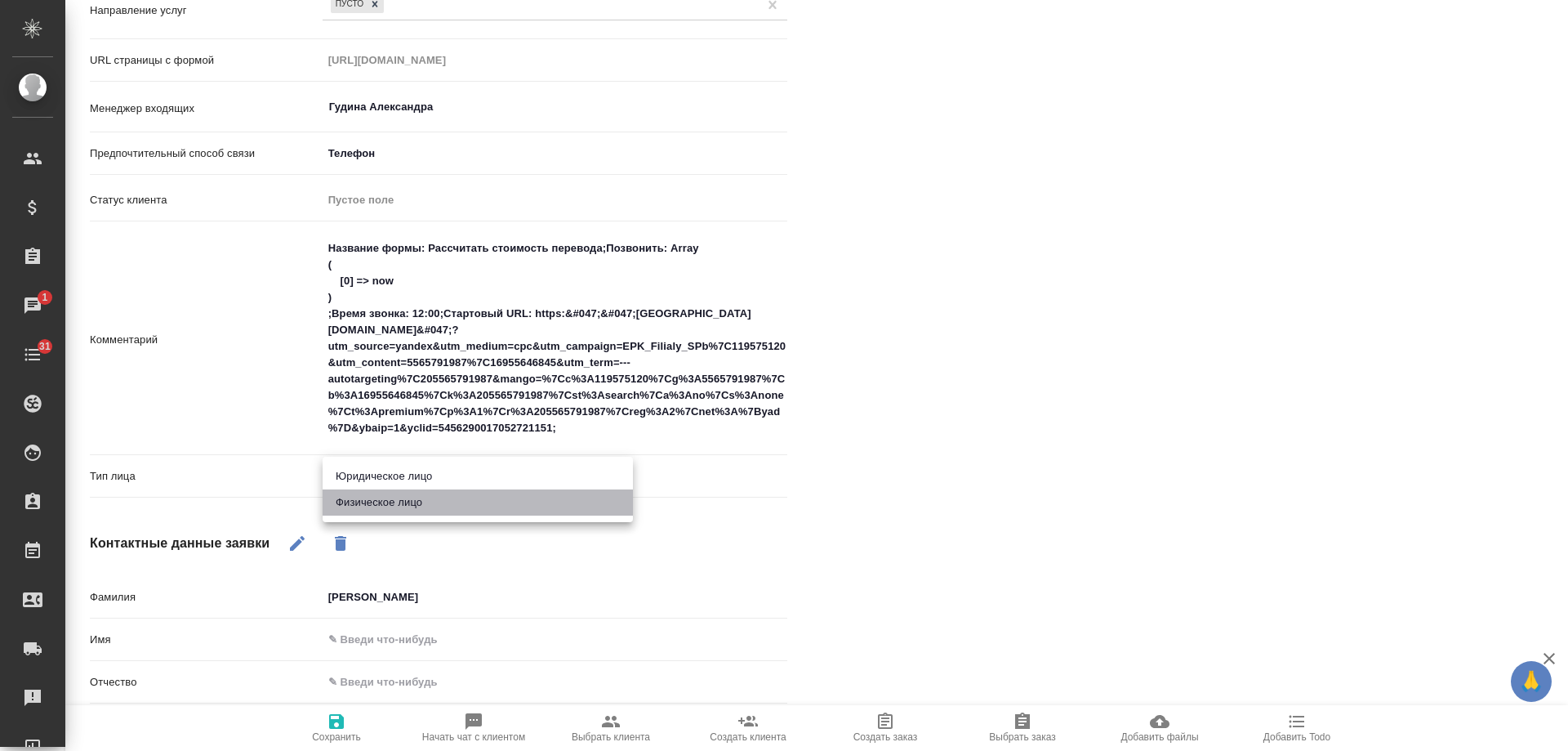
click at [382, 502] on li "Физическое лицо" at bounding box center [477, 503] width 310 height 26
type textarea "x"
type input "private"
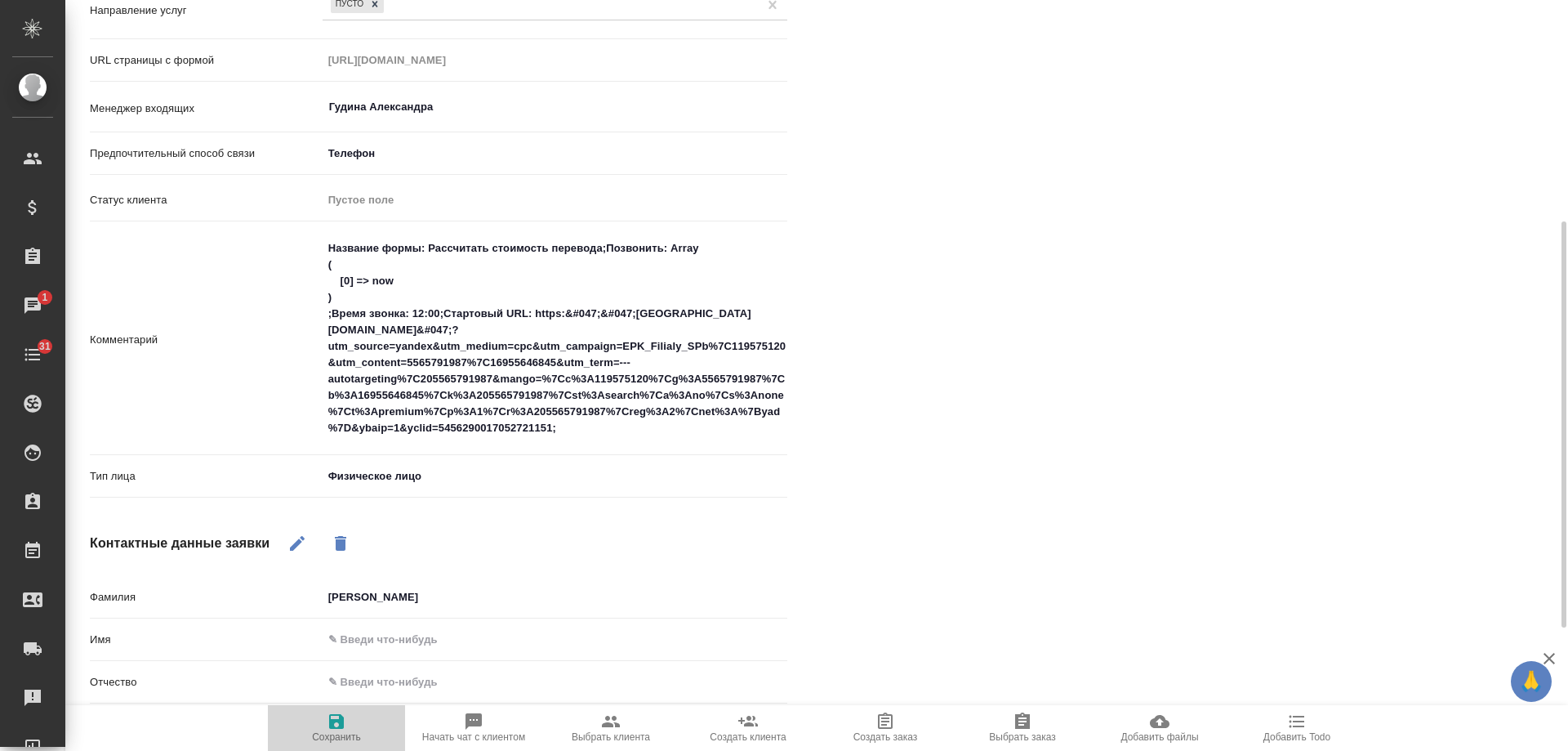
click at [332, 731] on icon "button" at bounding box center [337, 722] width 20 height 20
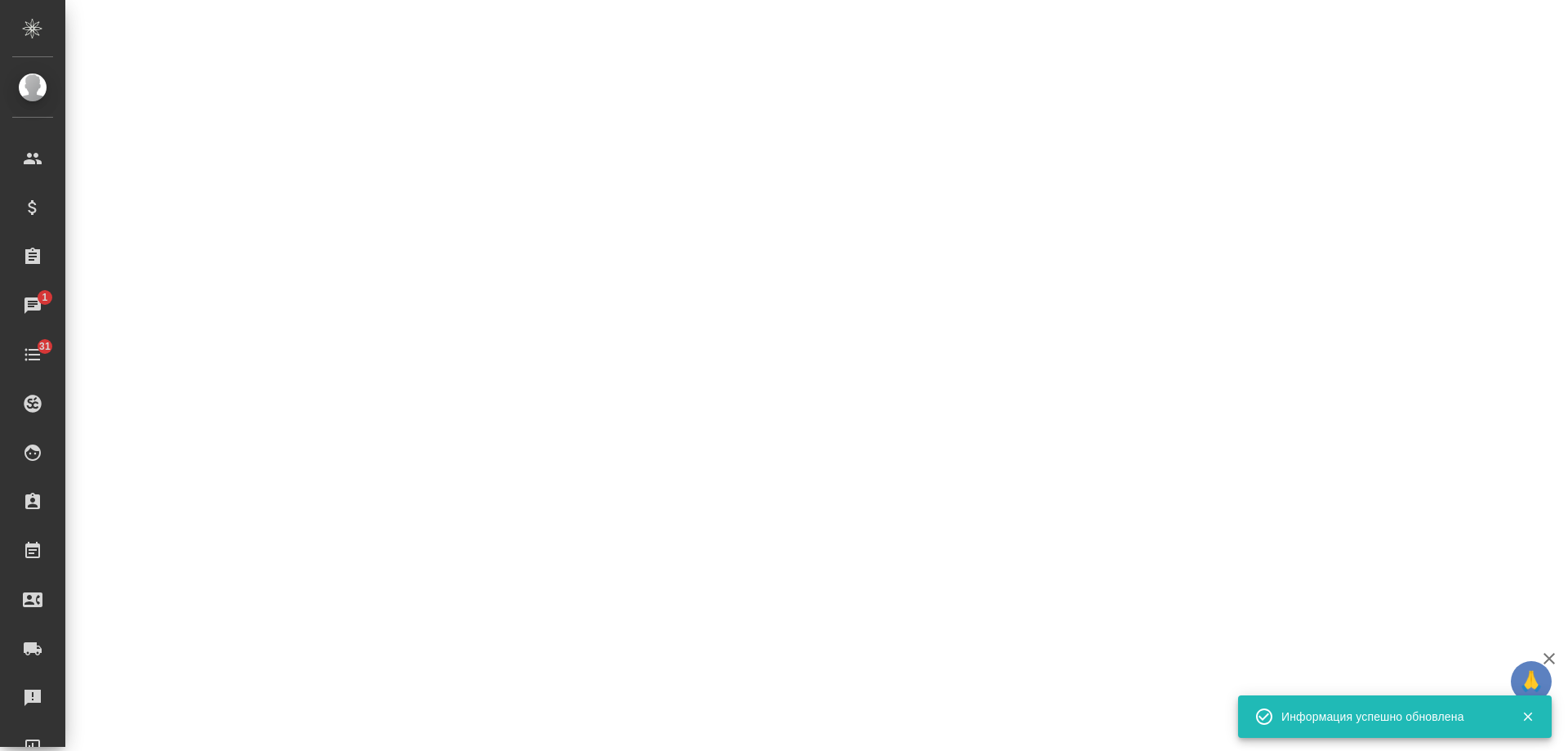
select select "RU"
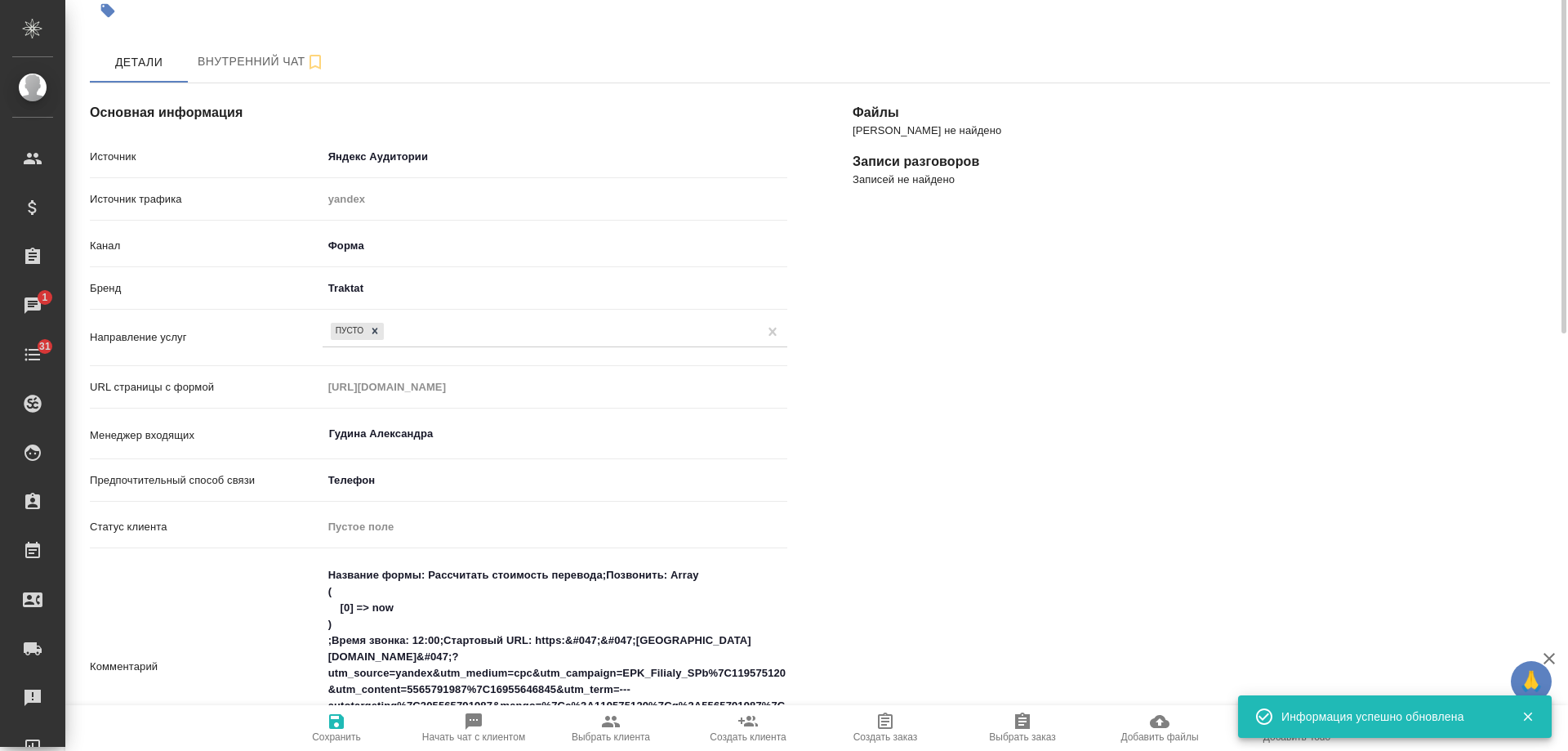
scroll to position [0, 0]
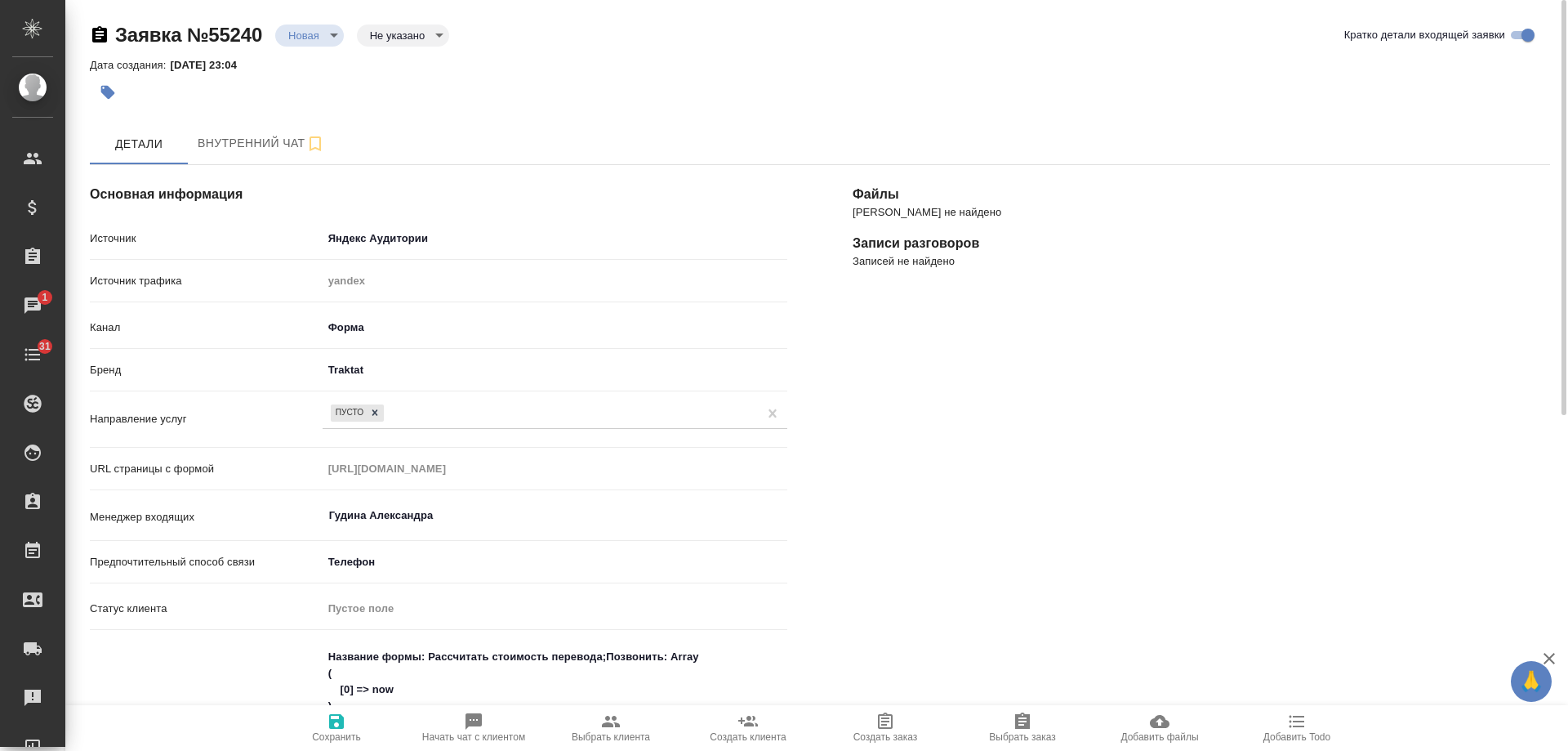
click at [473, 725] on icon "button" at bounding box center [474, 722] width 16 height 16
type textarea "x"
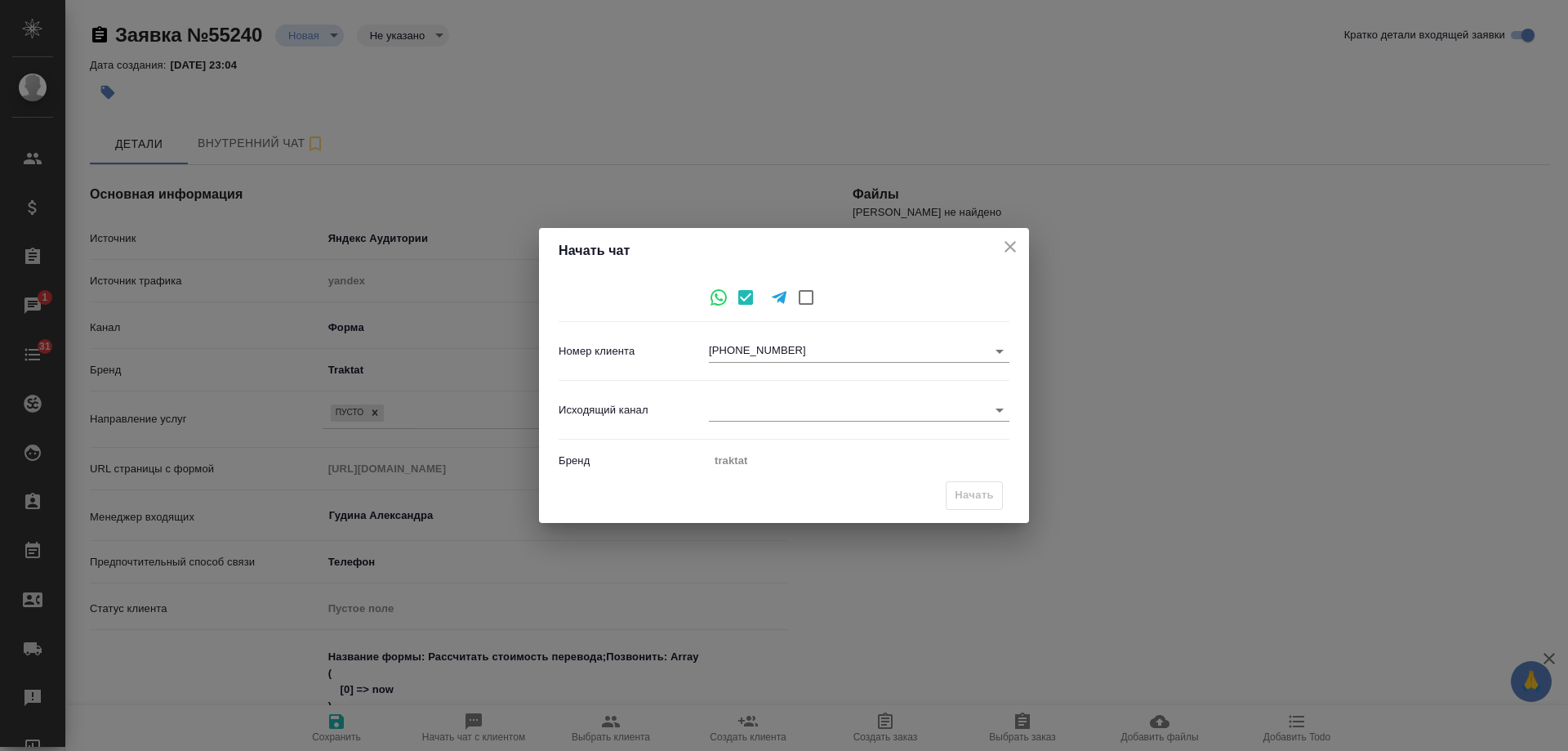
click at [752, 404] on body "🙏 .cls-1 fill:#fff; AWATERA Gudina Alexandra Клиенты Спецификации Заказы 1 Чаты…" at bounding box center [784, 375] width 1568 height 751
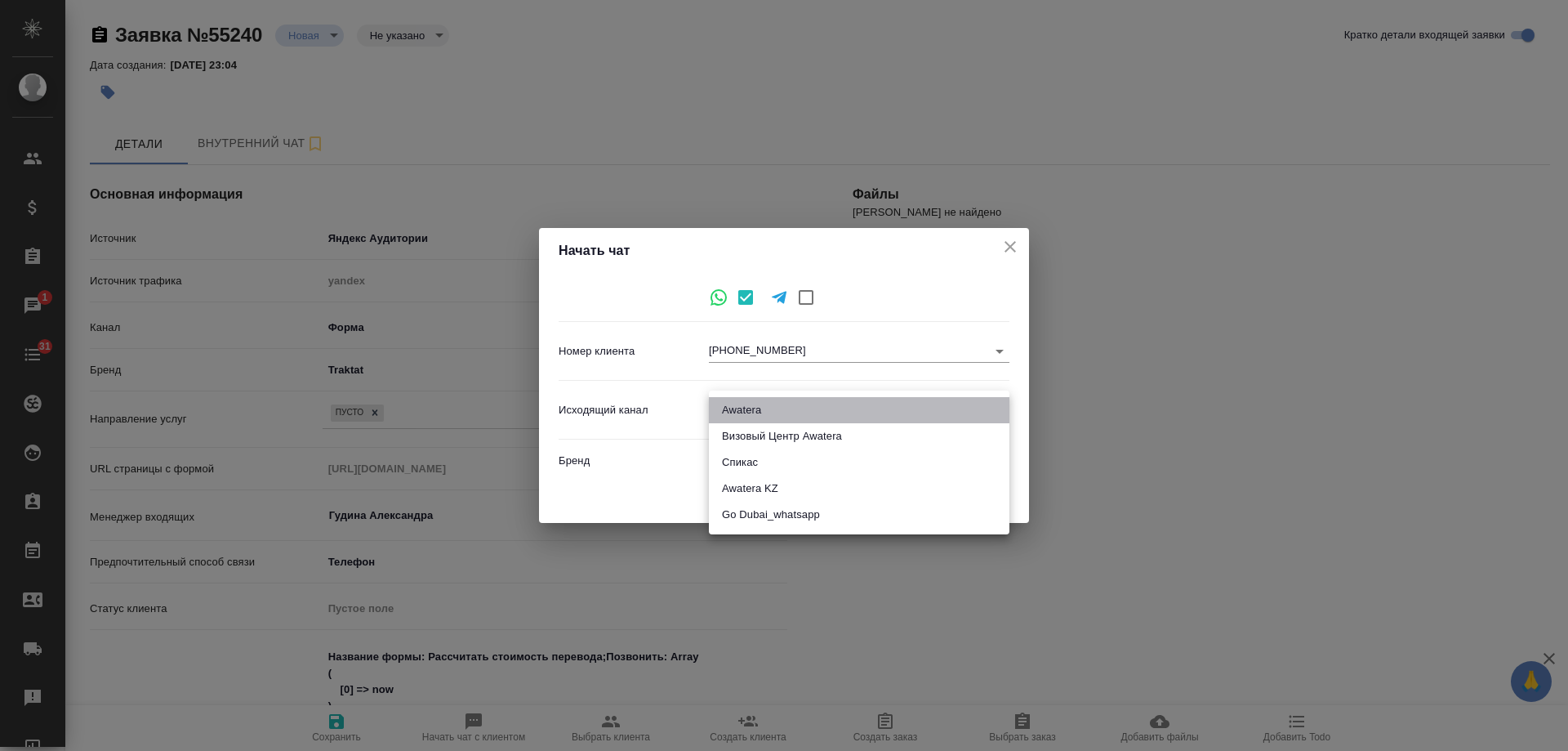
click at [752, 404] on li "Awatera" at bounding box center [859, 410] width 300 height 26
type input "2"
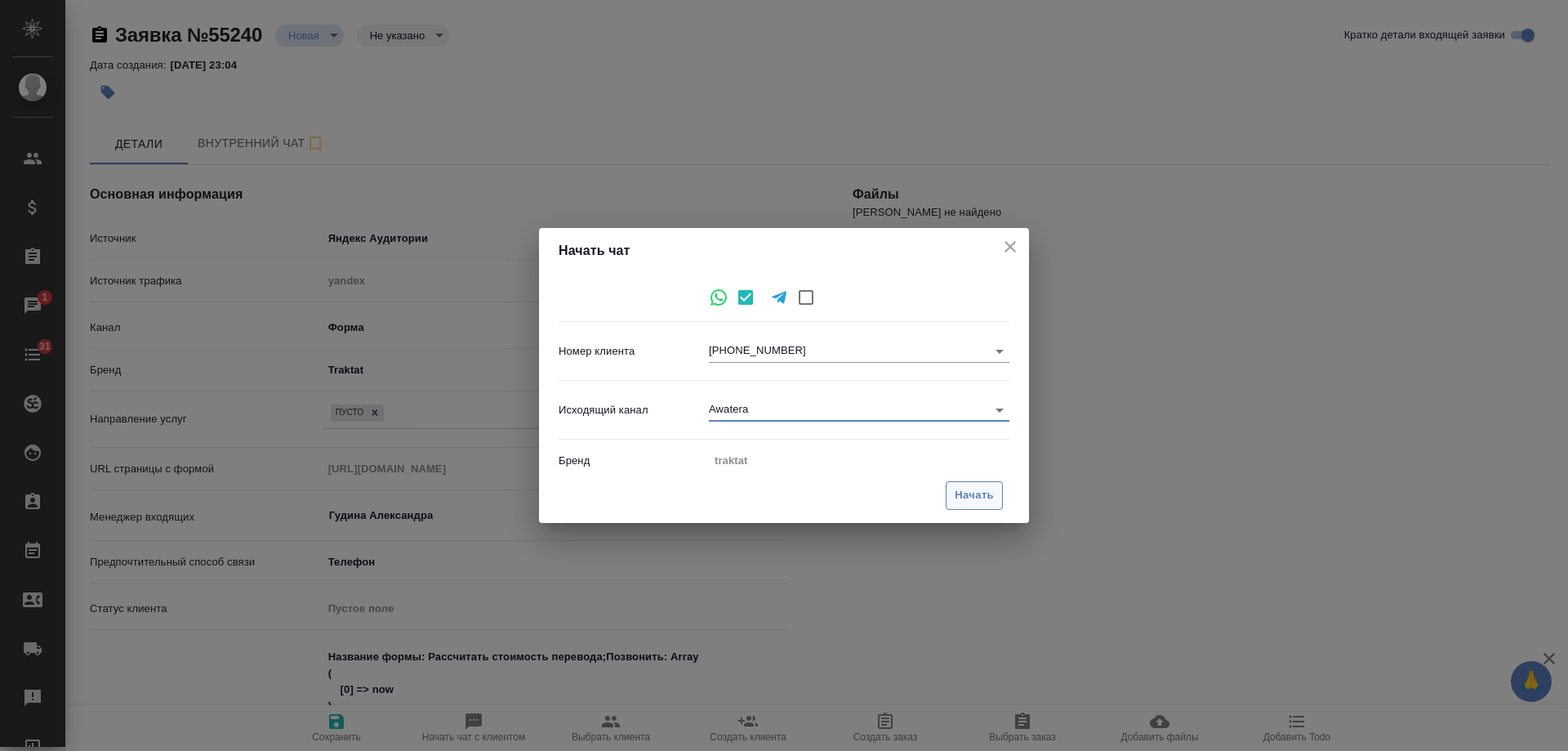
click at [975, 498] on span "Начать" at bounding box center [974, 495] width 39 height 19
type input "inProcess"
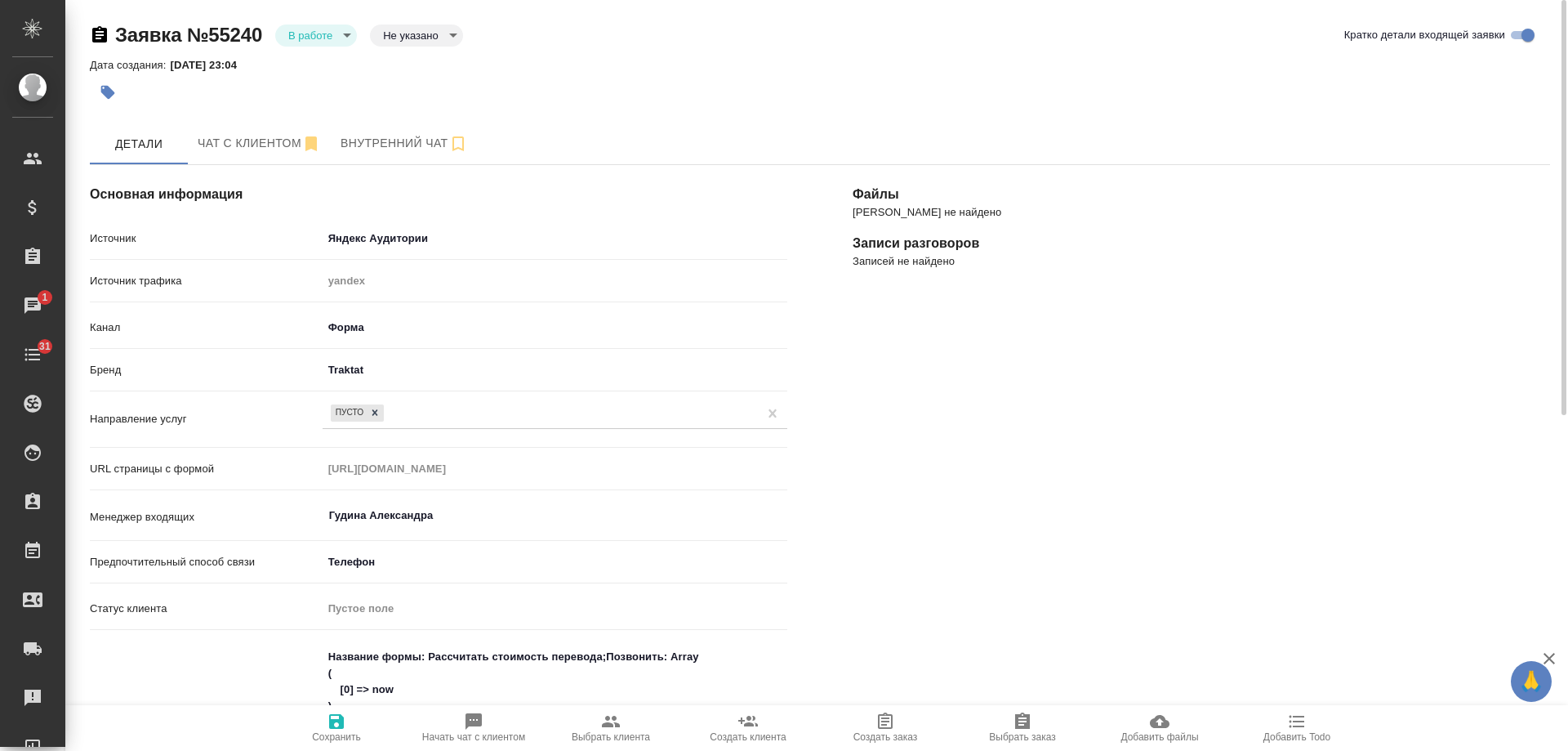
click at [479, 730] on icon "button" at bounding box center [474, 722] width 20 height 20
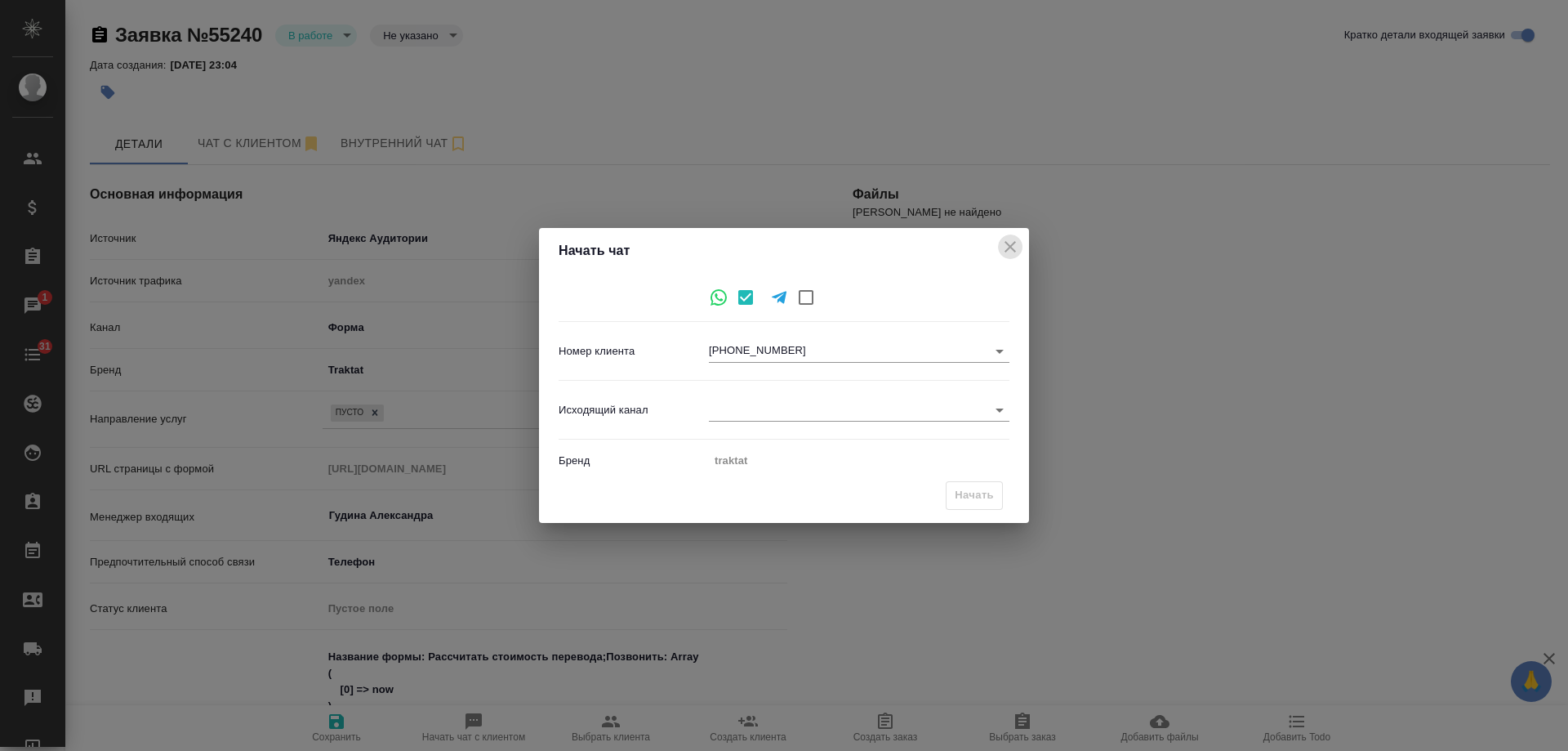
click at [1013, 246] on icon "close" at bounding box center [1010, 247] width 20 height 20
type textarea "x"
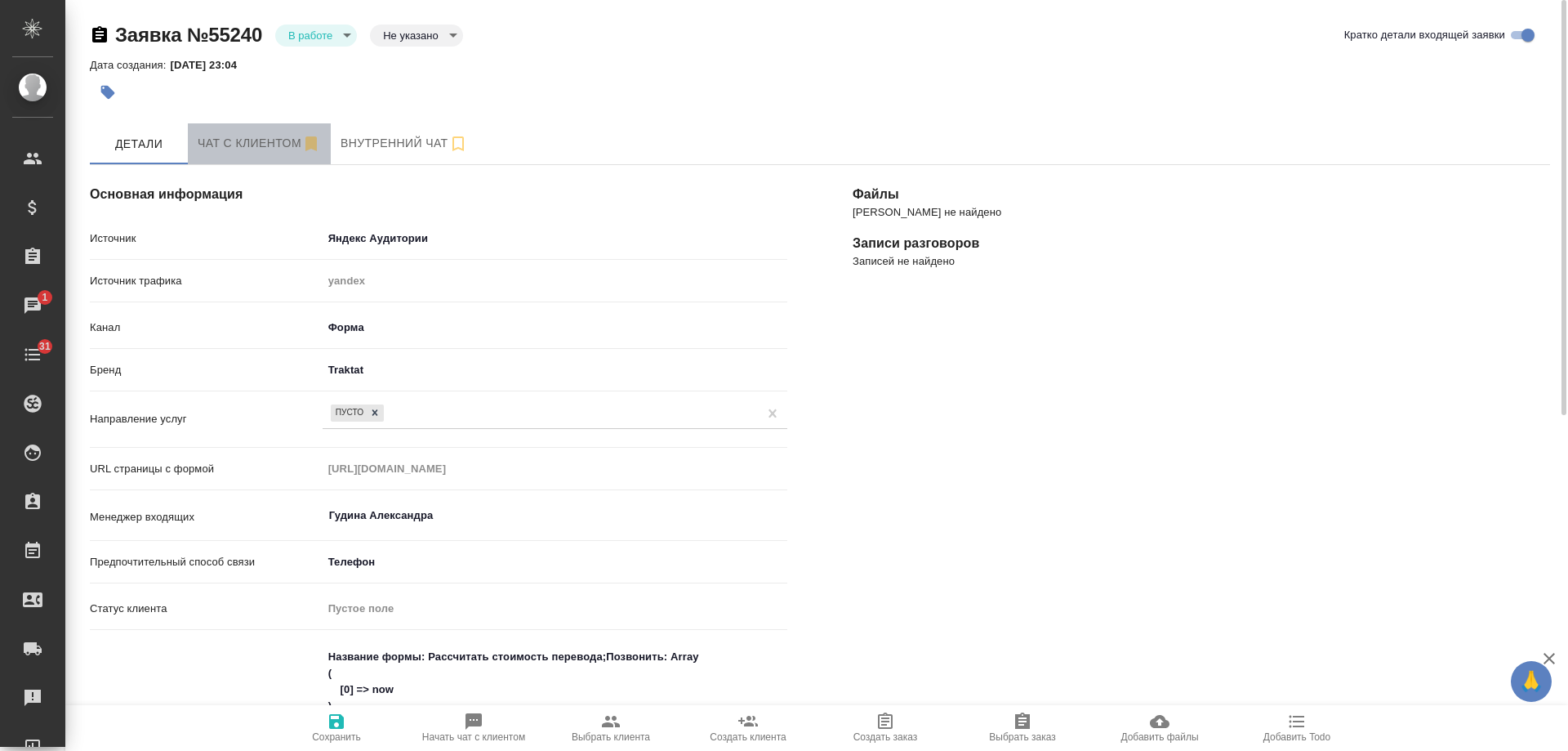
click at [249, 131] on button "Чат с клиентом" at bounding box center [259, 144] width 143 height 41
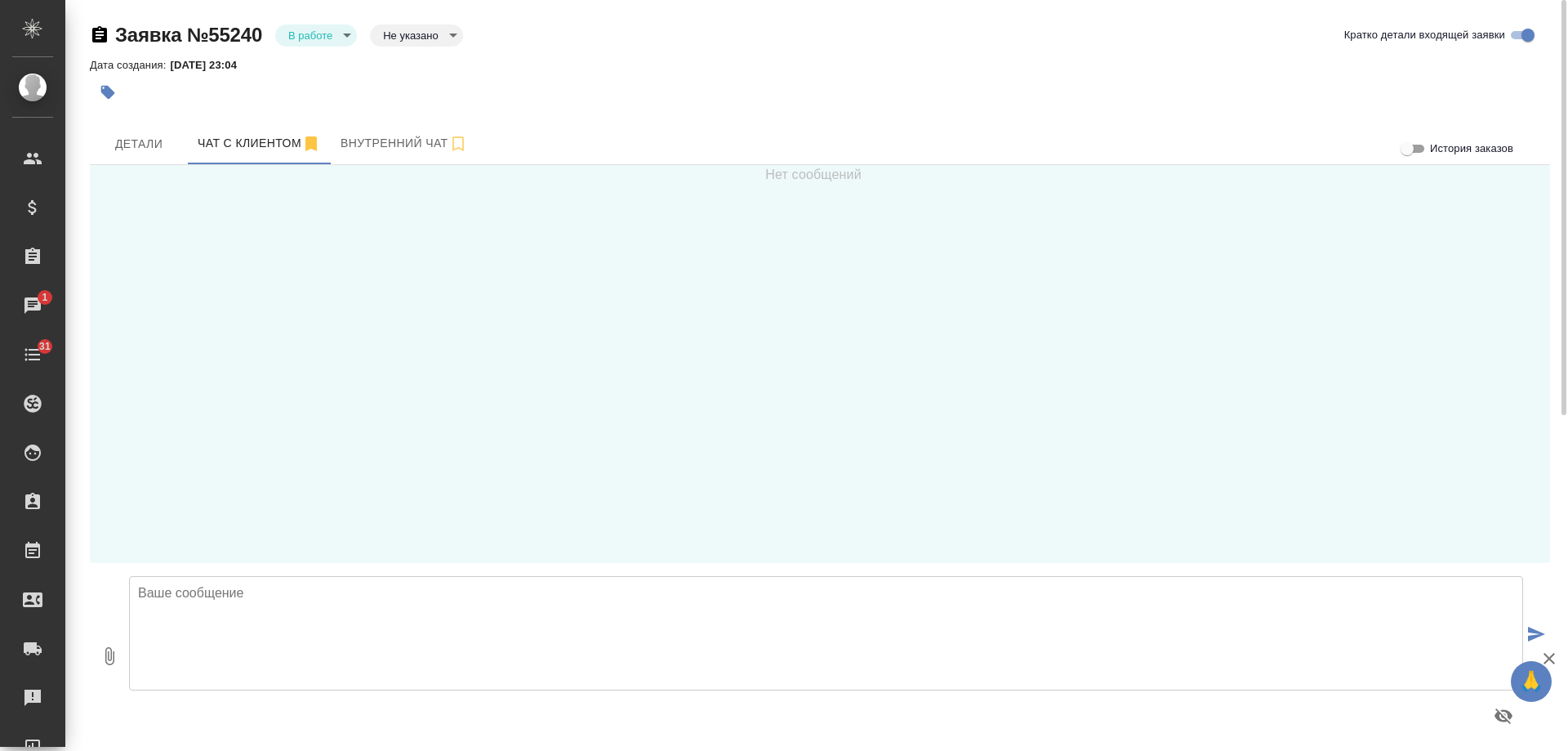
drag, startPoint x: 377, startPoint y: 703, endPoint x: 397, endPoint y: 653, distance: 53.9
click at [377, 702] on div at bounding box center [826, 716] width 1394 height 39
click at [409, 597] on textarea at bounding box center [826, 633] width 1394 height 115
click at [384, 592] on textarea "Максим, добрый день! Получили от Ва сзаявку на" at bounding box center [826, 633] width 1394 height 115
click at [373, 593] on textarea "Максим, добрый день! Получили от Ва с заявку на" at bounding box center [826, 633] width 1394 height 115
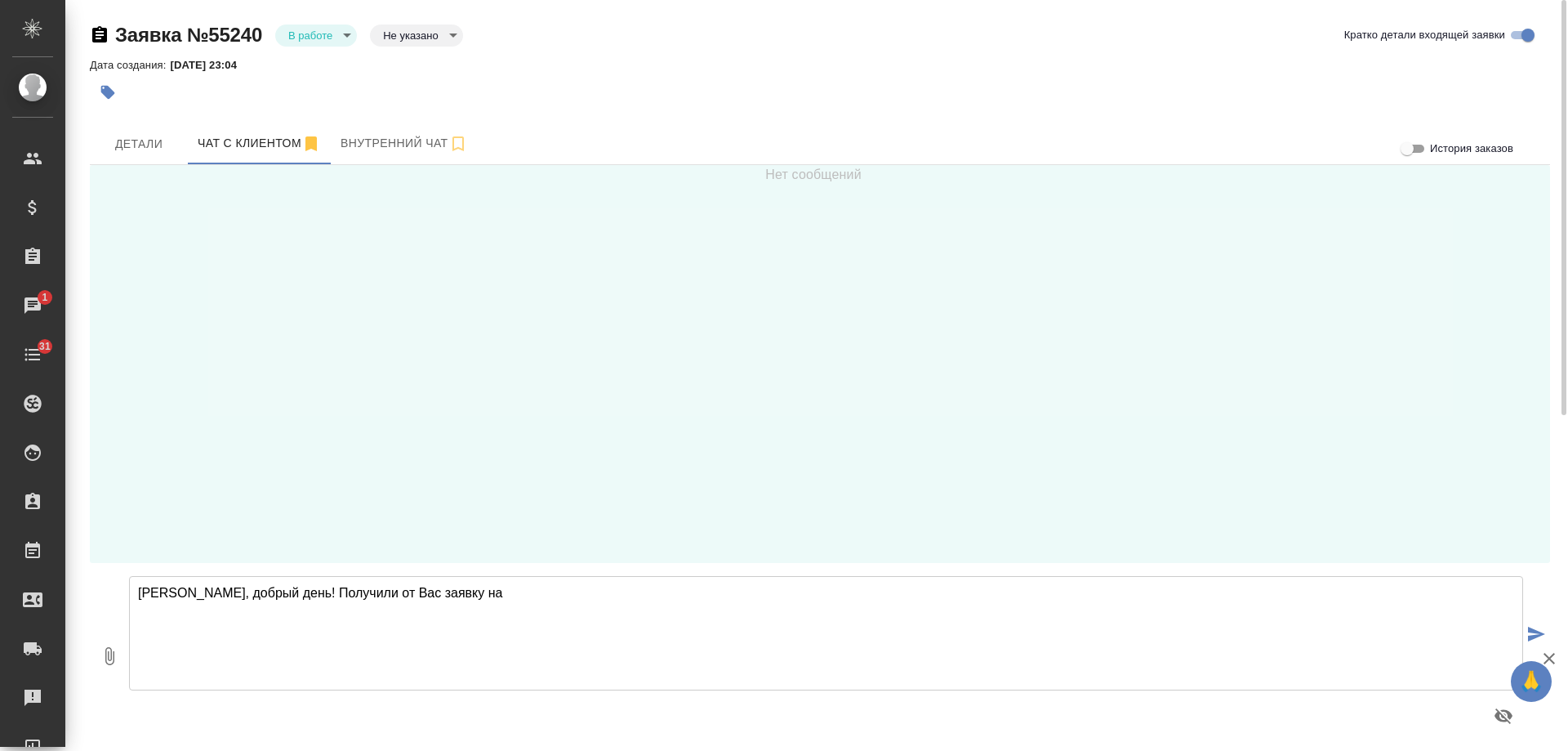
click at [476, 594] on textarea "Максим, добрый день! Получили от Вас заявку на" at bounding box center [826, 633] width 1394 height 115
type textarea "Максим, добрый день! Получили от Вас заявку на сайте, Вам потребуется перевод? …"
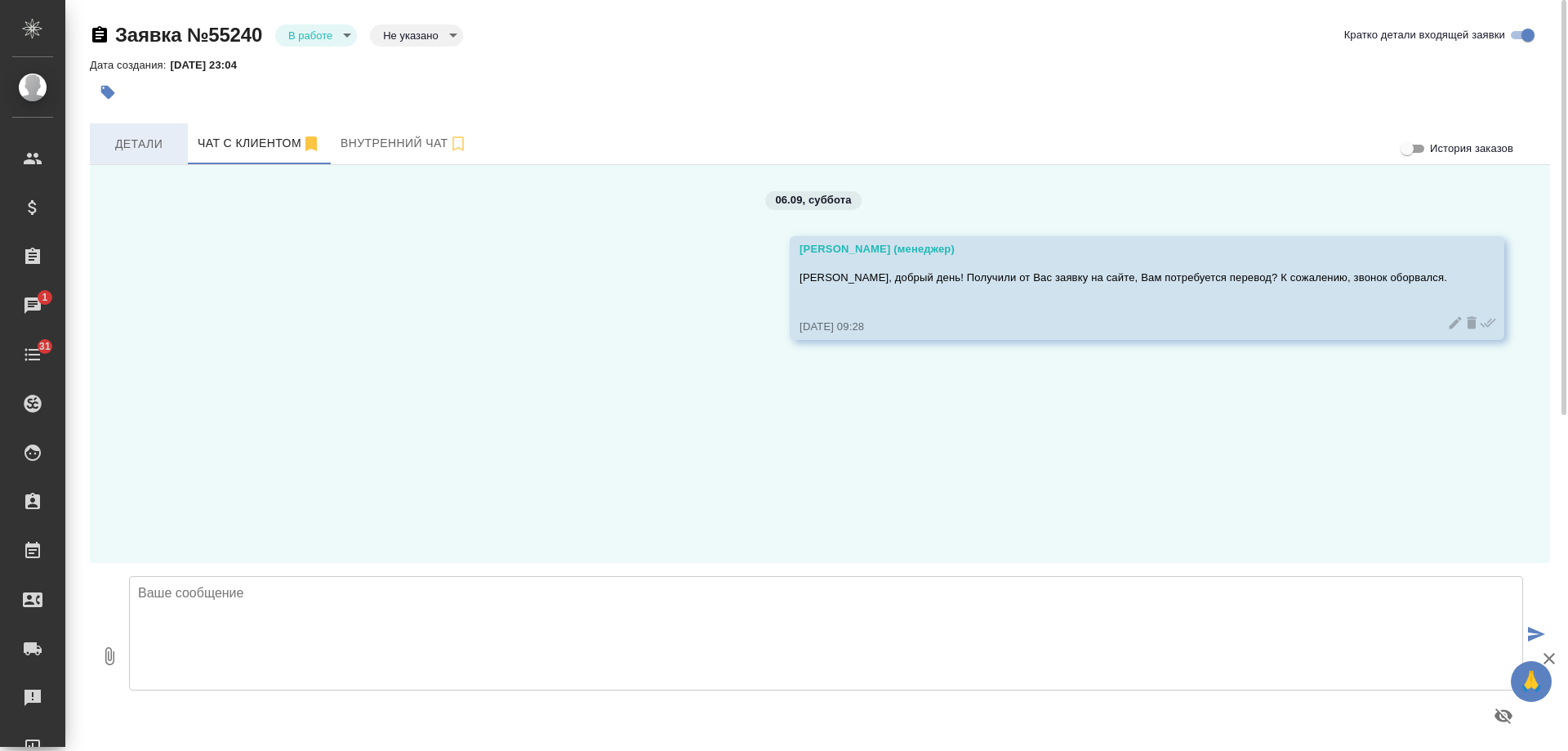
click at [153, 134] on span "Детали" at bounding box center [139, 144] width 79 height 20
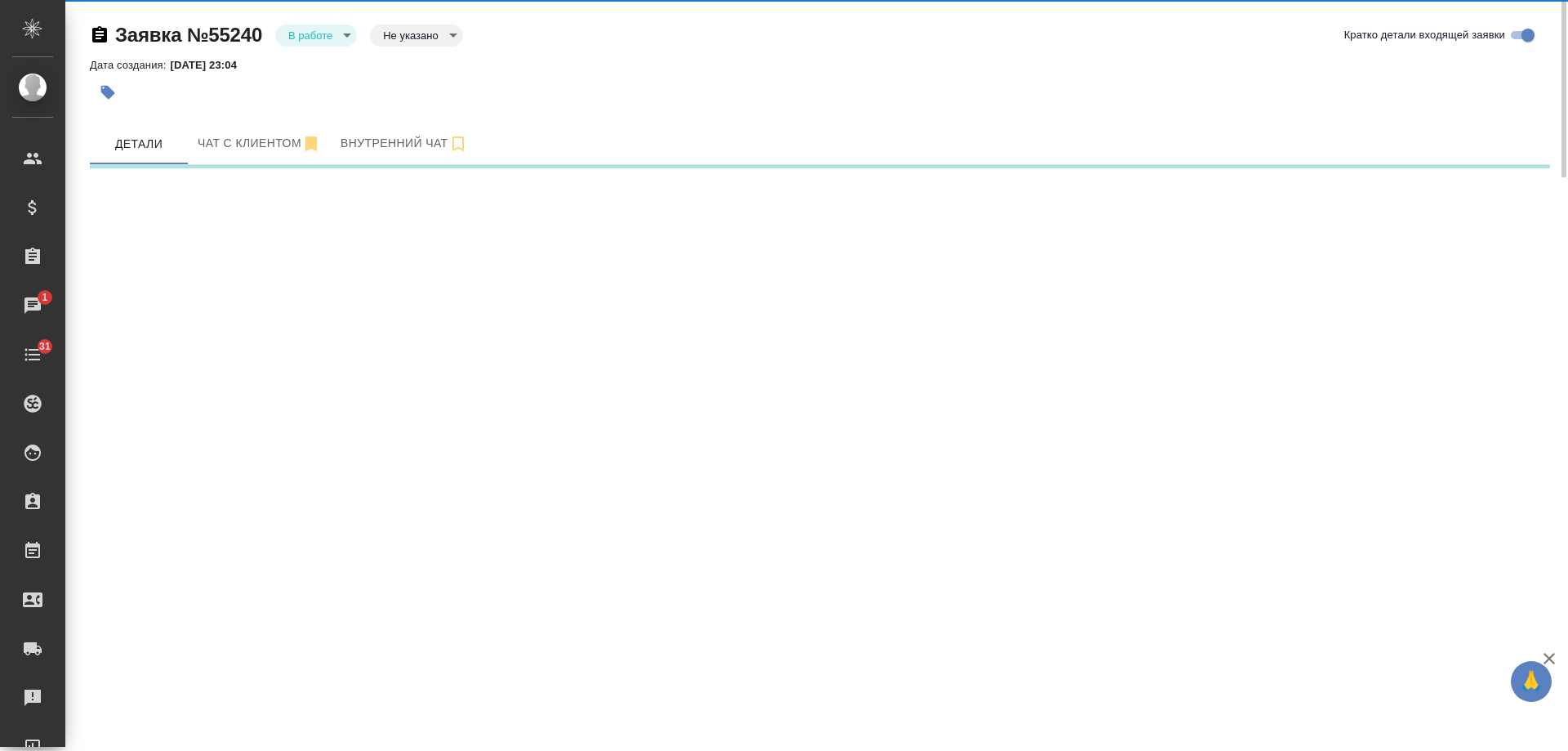
select select "RU"
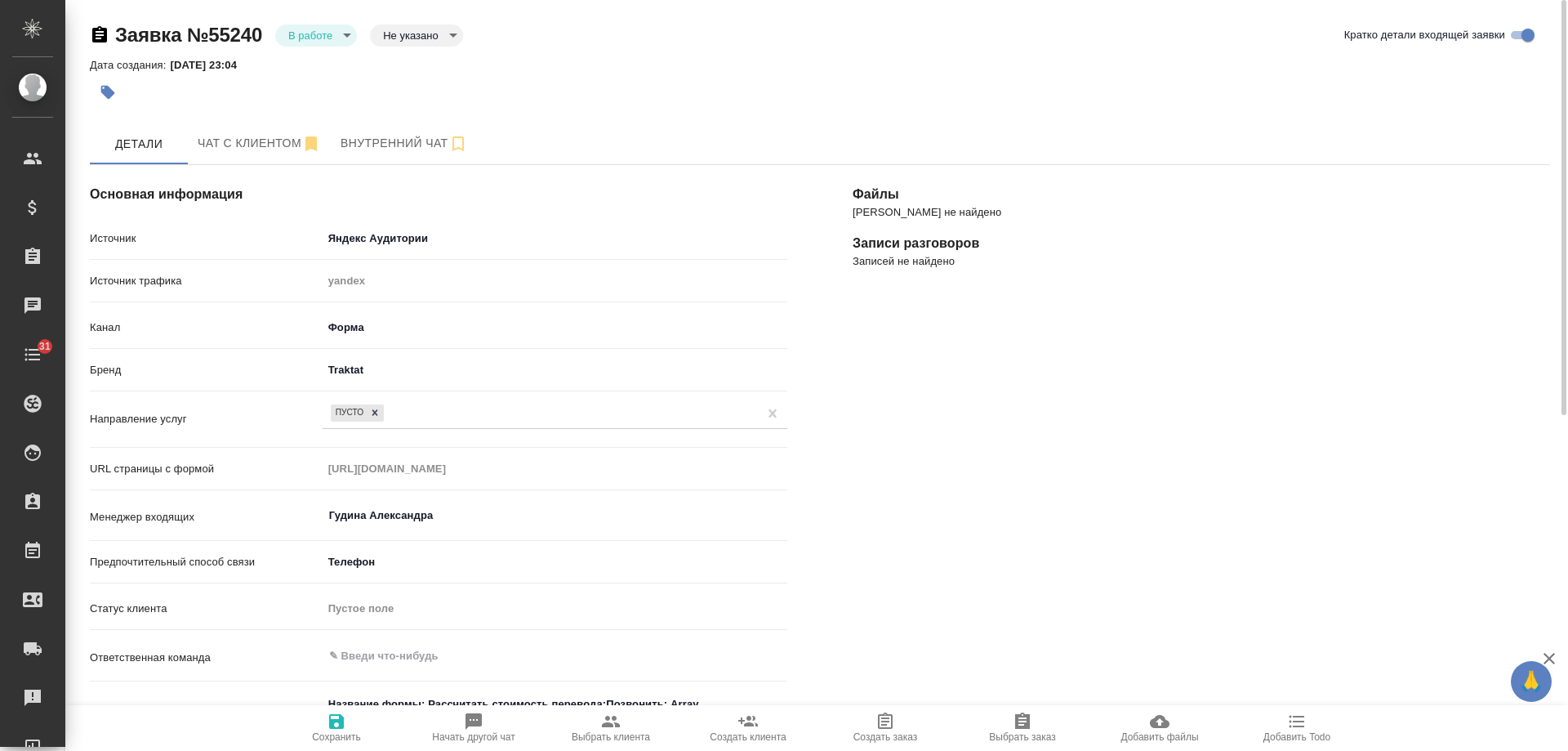
type textarea "x"
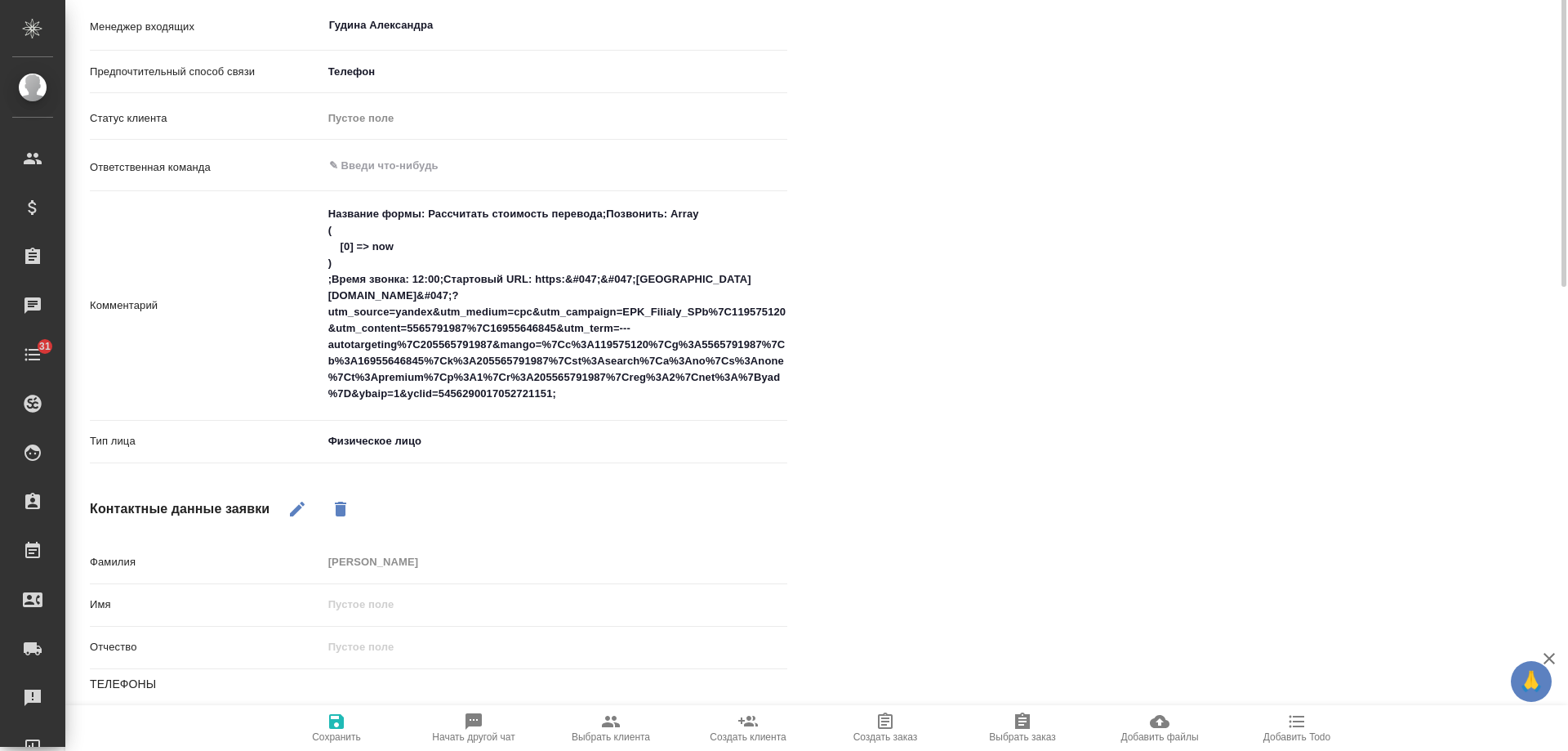
scroll to position [82, 0]
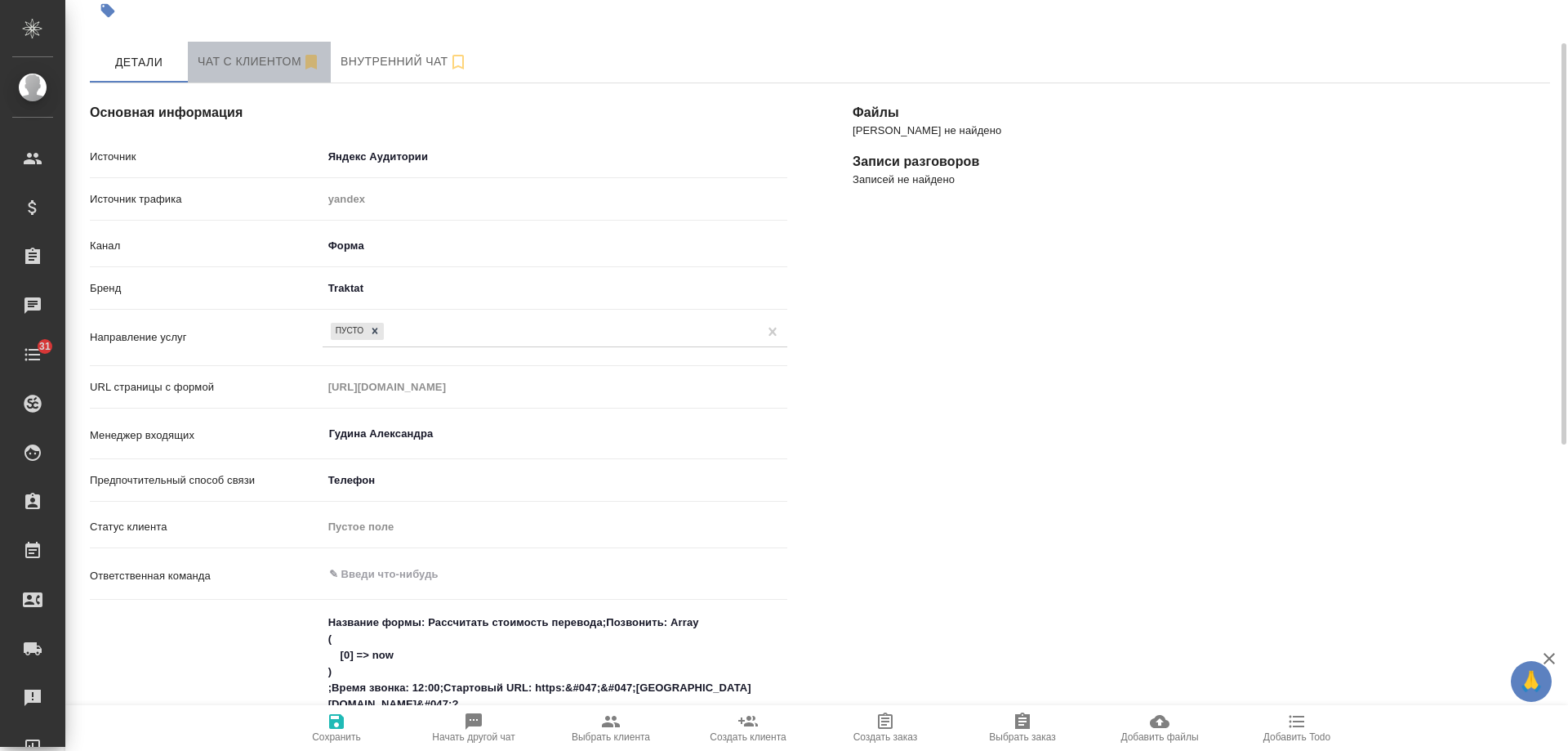
click at [237, 64] on span "Чат с клиентом" at bounding box center [259, 61] width 124 height 20
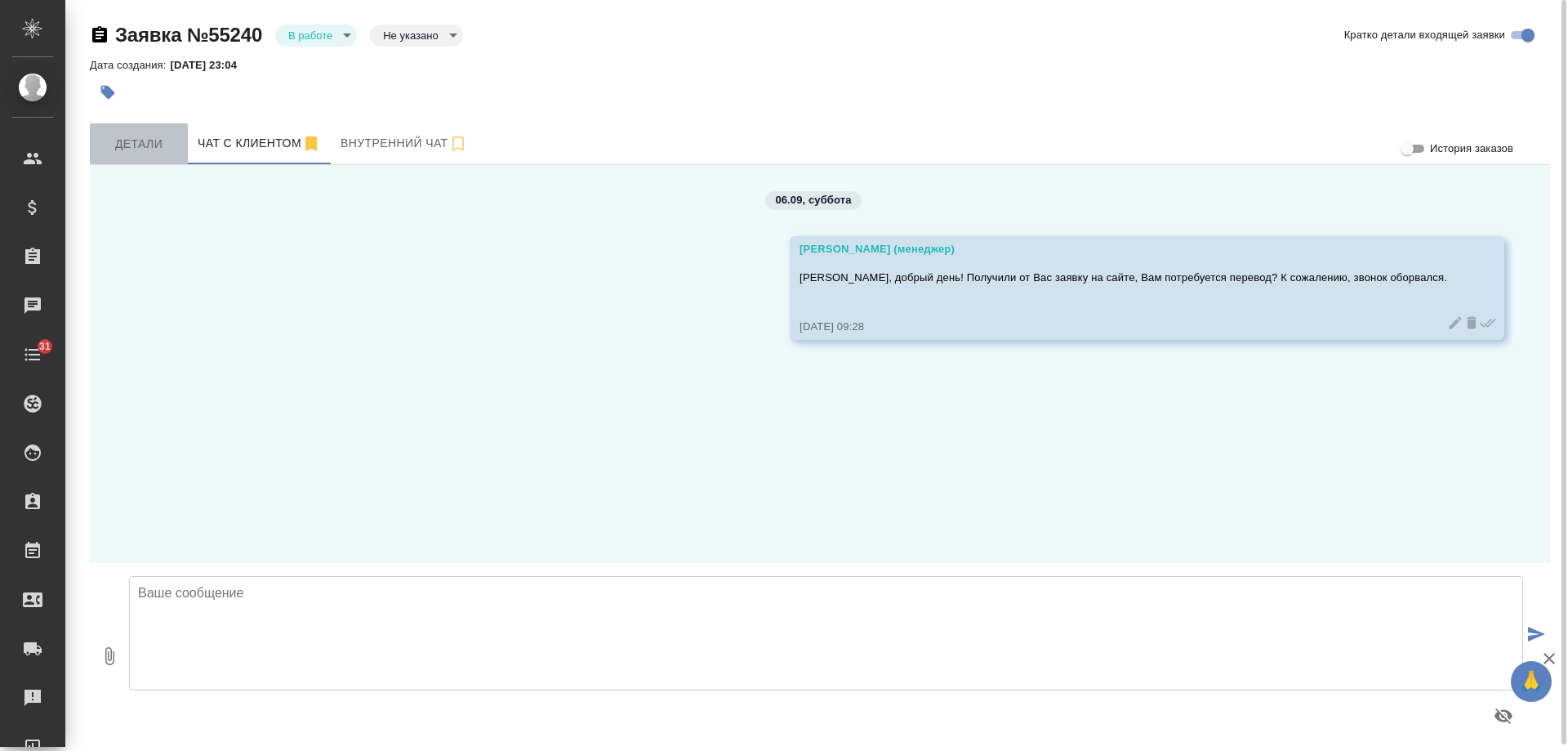
click at [135, 143] on span "Детали" at bounding box center [139, 144] width 79 height 20
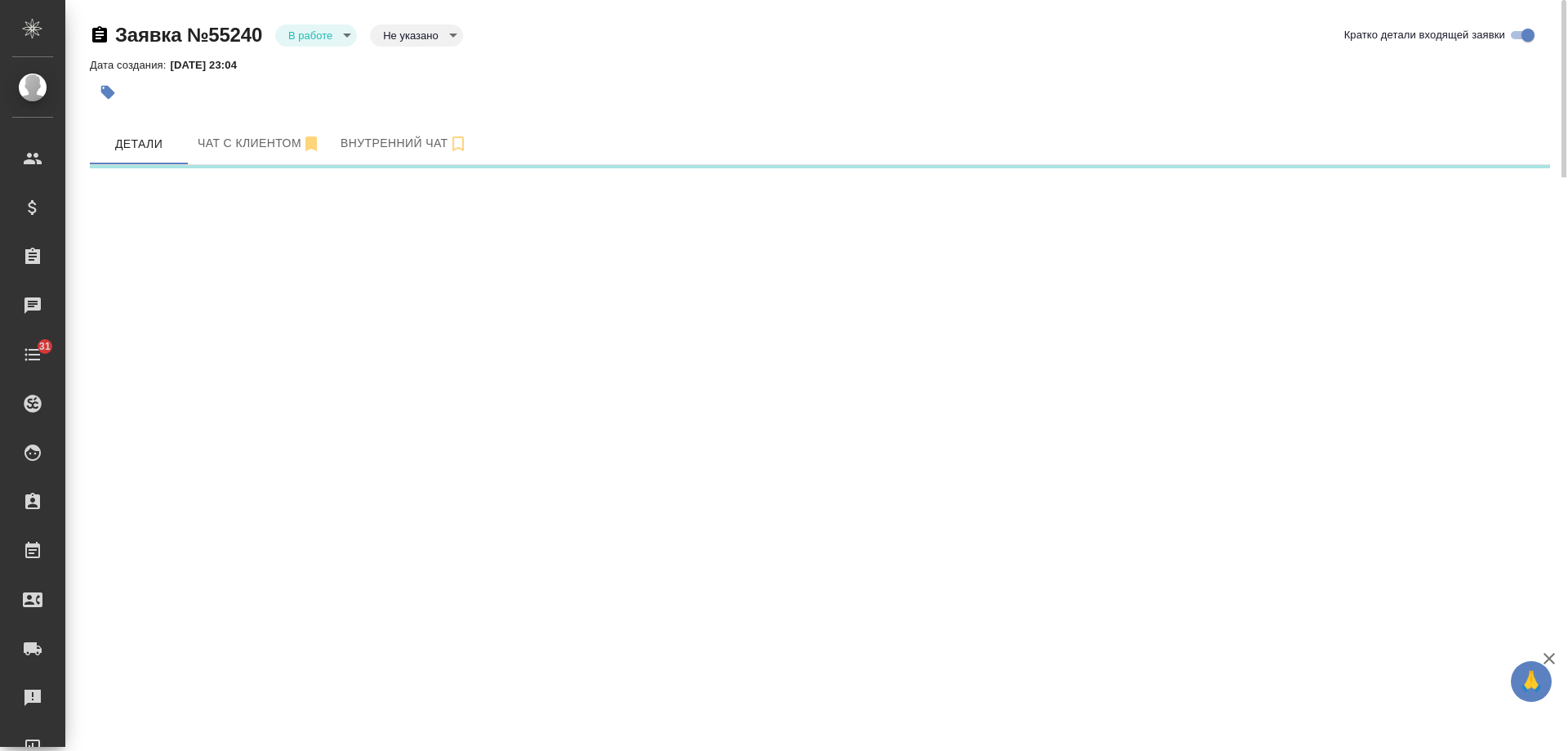
select select "RU"
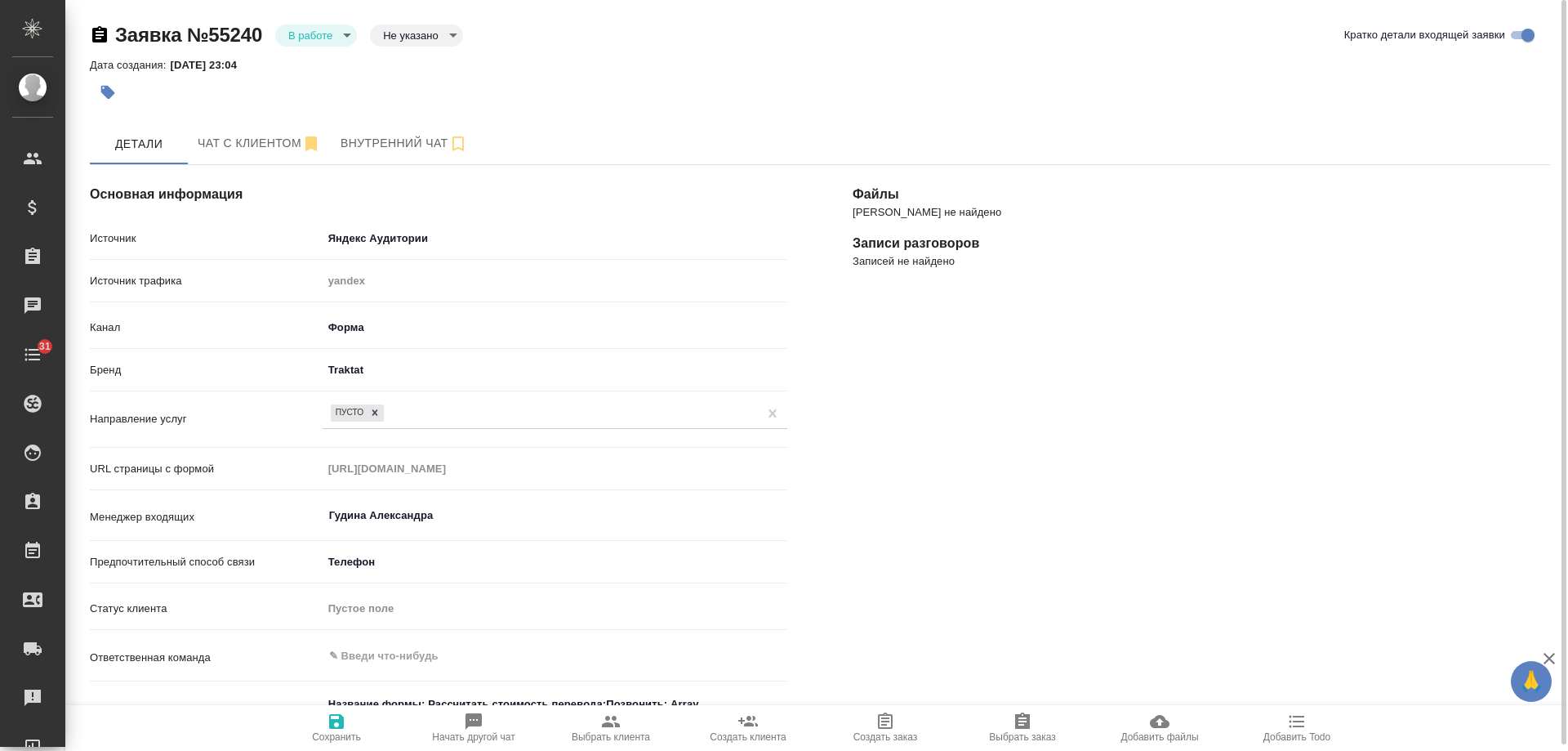
type textarea "x"
click at [337, 35] on body "🙏 .cls-1 fill:#fff; AWATERA Gudina Alexandra Клиенты Спецификации Заказы 0 Чаты…" at bounding box center [784, 375] width 1568 height 751
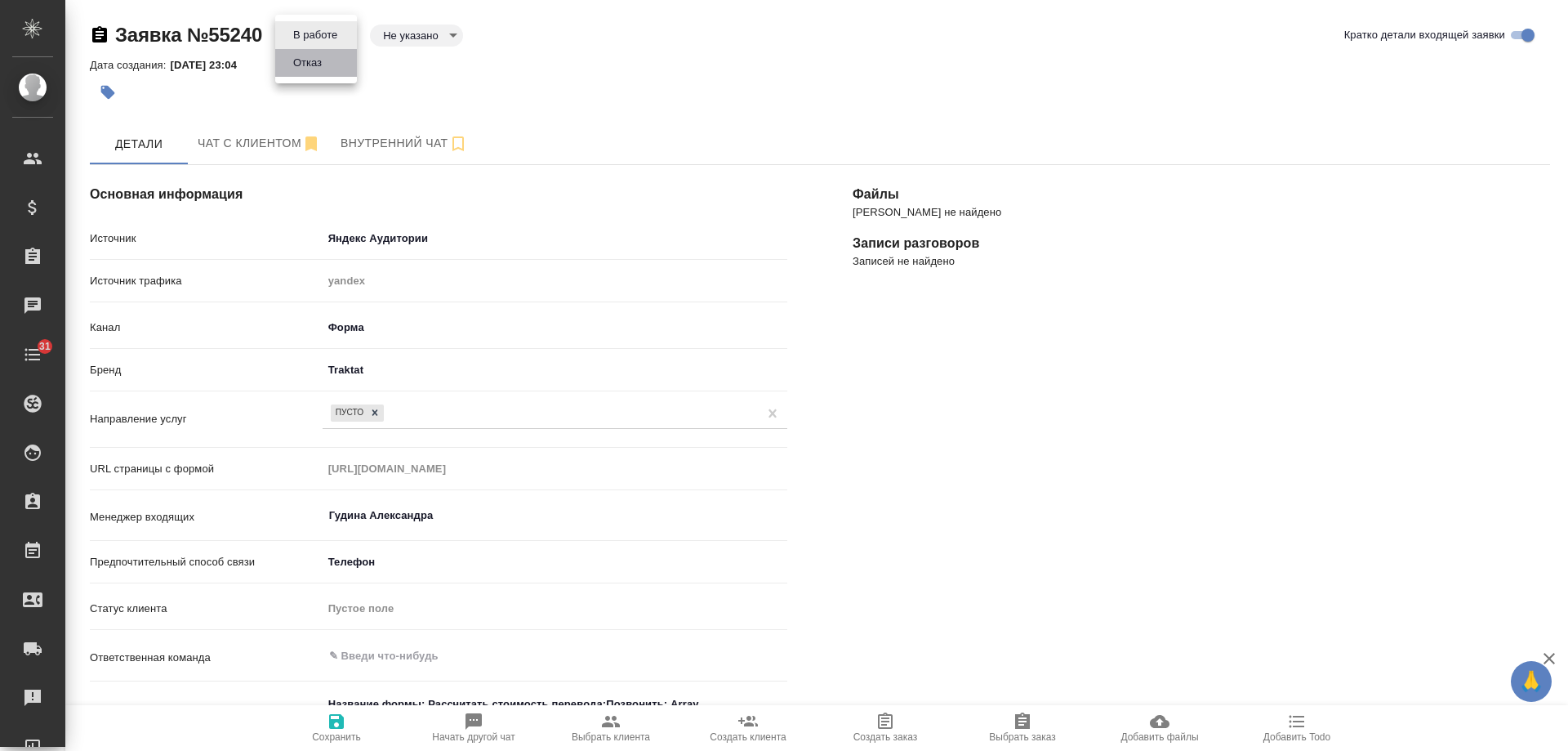
click at [302, 66] on button "Отказ" at bounding box center [307, 63] width 38 height 18
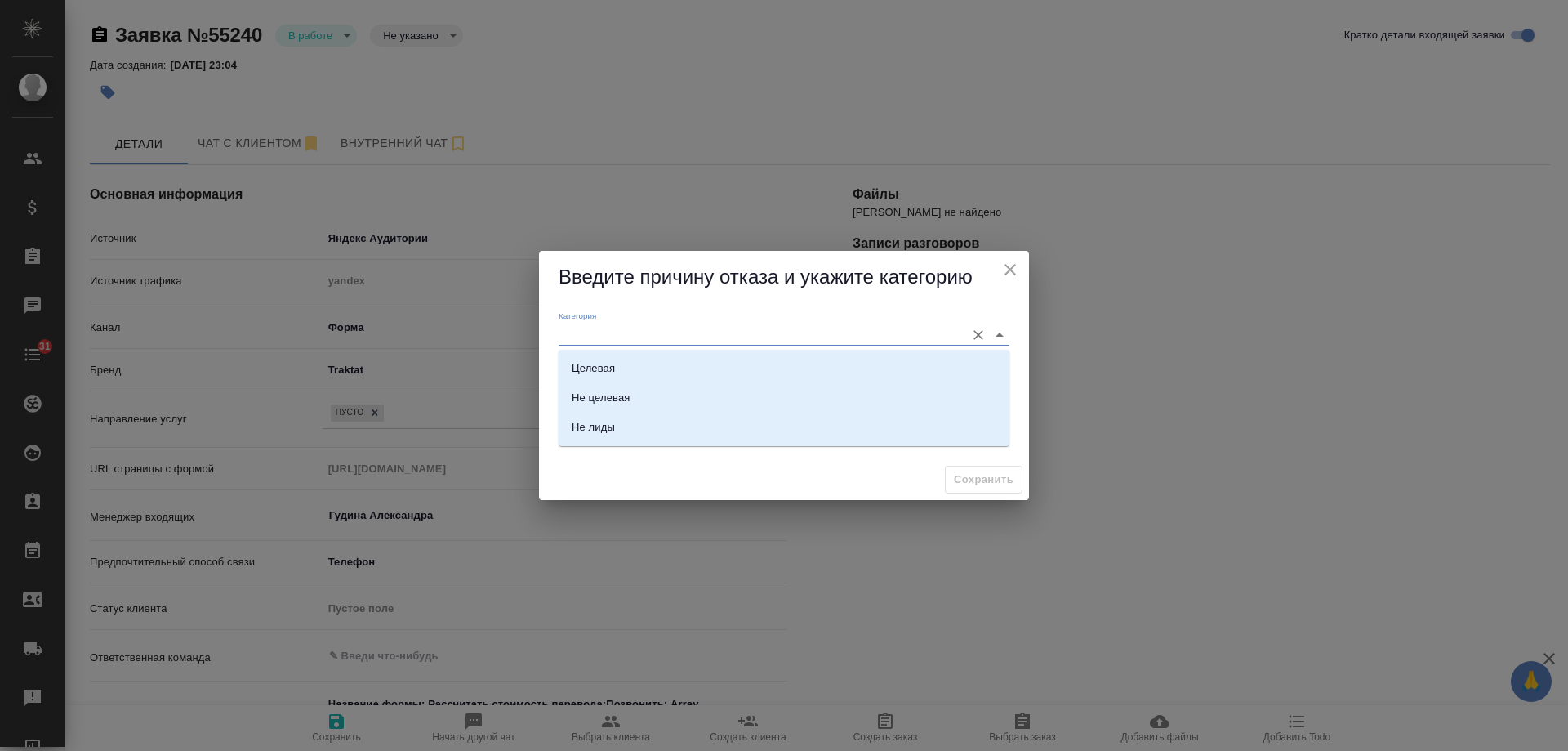
click at [617, 328] on input "Категория" at bounding box center [757, 334] width 399 height 22
drag, startPoint x: 628, startPoint y: 392, endPoint x: 623, endPoint y: 378, distance: 14.9
click at [626, 392] on div "Не целевая" at bounding box center [600, 398] width 58 height 16
type input "Не целевая"
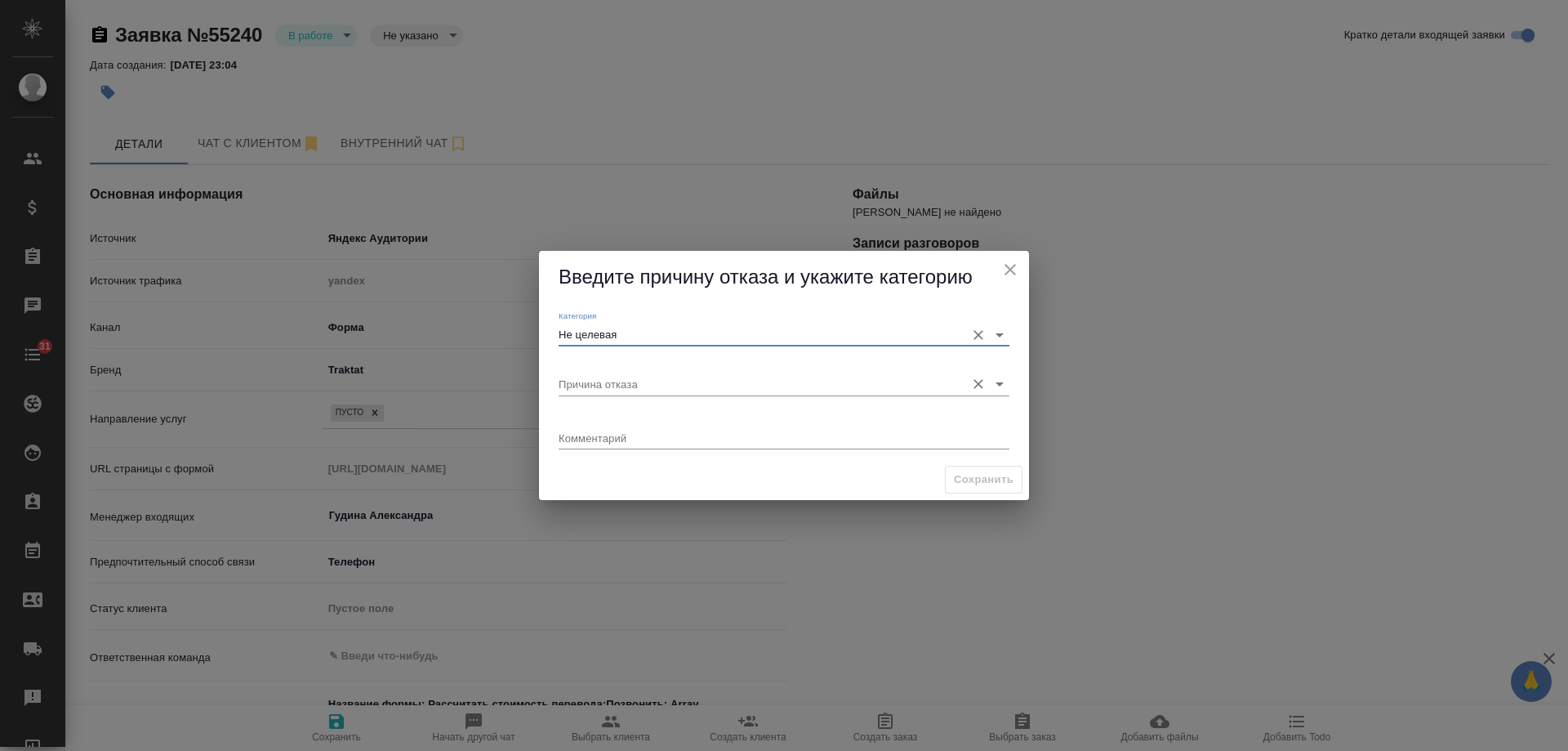
click at [619, 380] on input "Причина отказа" at bounding box center [757, 383] width 399 height 22
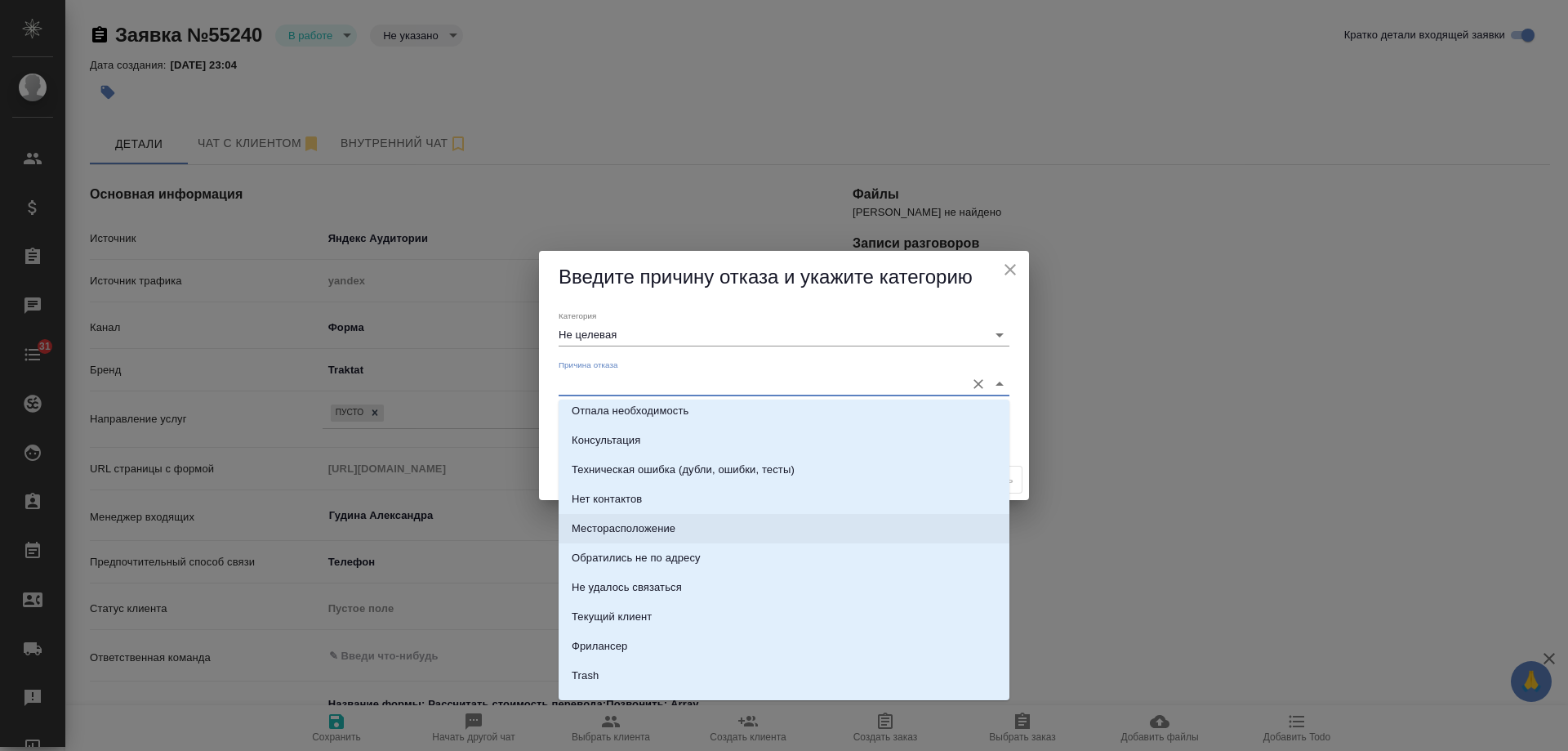
scroll to position [233, 0]
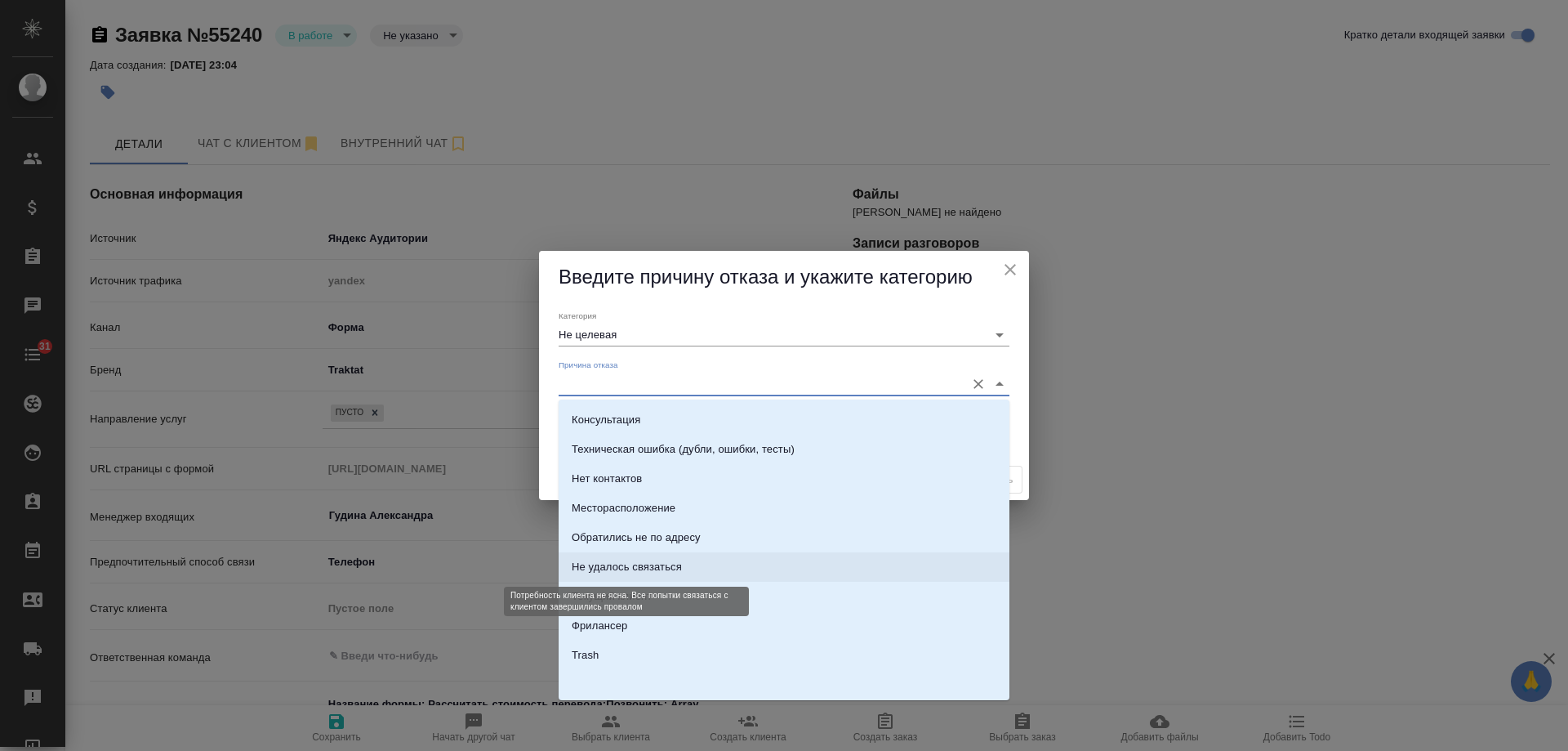
click at [673, 567] on div "Не удалось связаться" at bounding box center [626, 567] width 111 height 16
type input "Не удалось связаться"
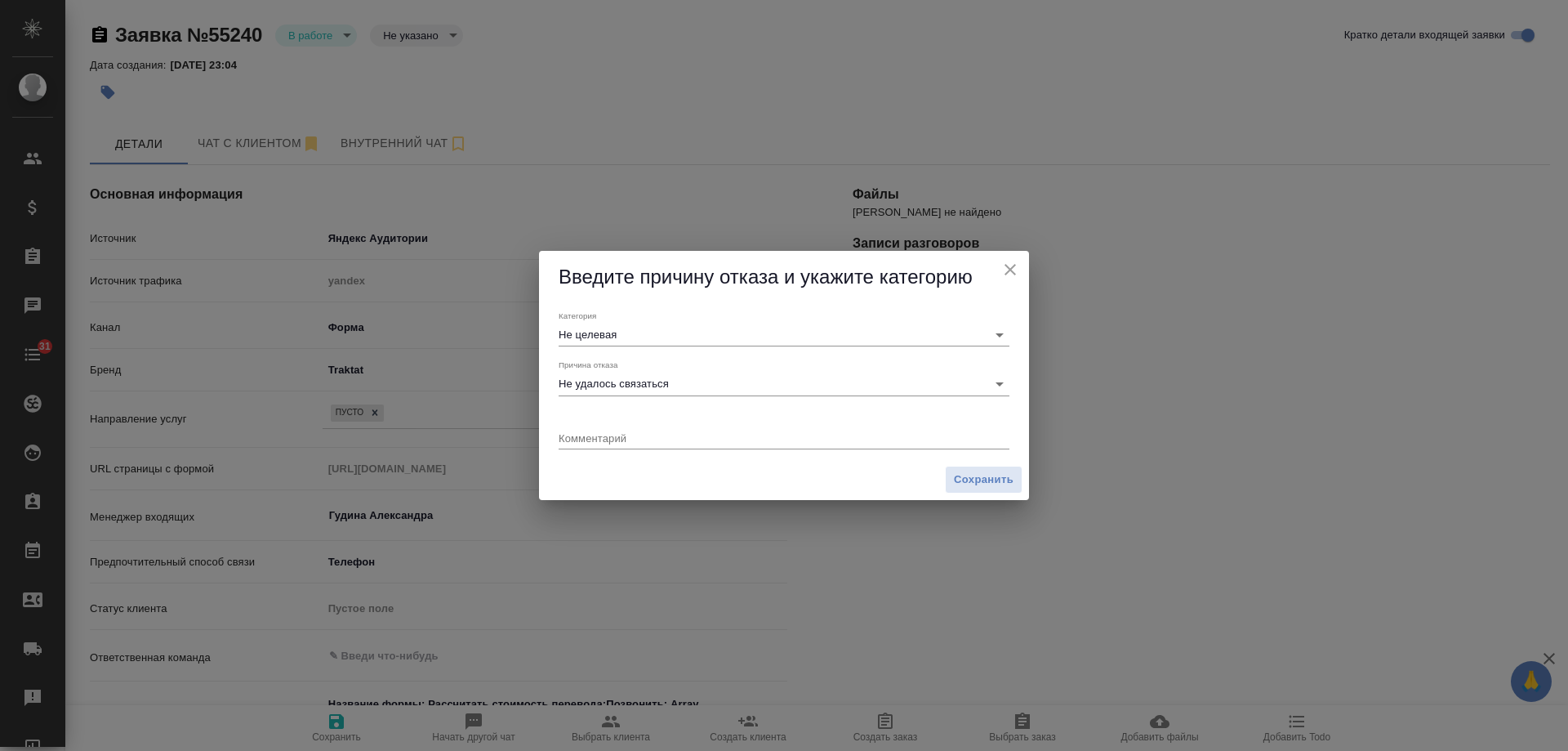
click at [661, 428] on div "Комментарий x" at bounding box center [784, 432] width 451 height 34
click at [654, 432] on textarea at bounding box center [784, 437] width 451 height 12
type textarea "сбрасывает тел"
drag, startPoint x: 659, startPoint y: 440, endPoint x: 433, endPoint y: 439, distance: 226.0
click at [433, 439] on div "Введите причину отказа и укажите категорию Категория Не целевая Причина отказа …" at bounding box center [784, 375] width 1568 height 751
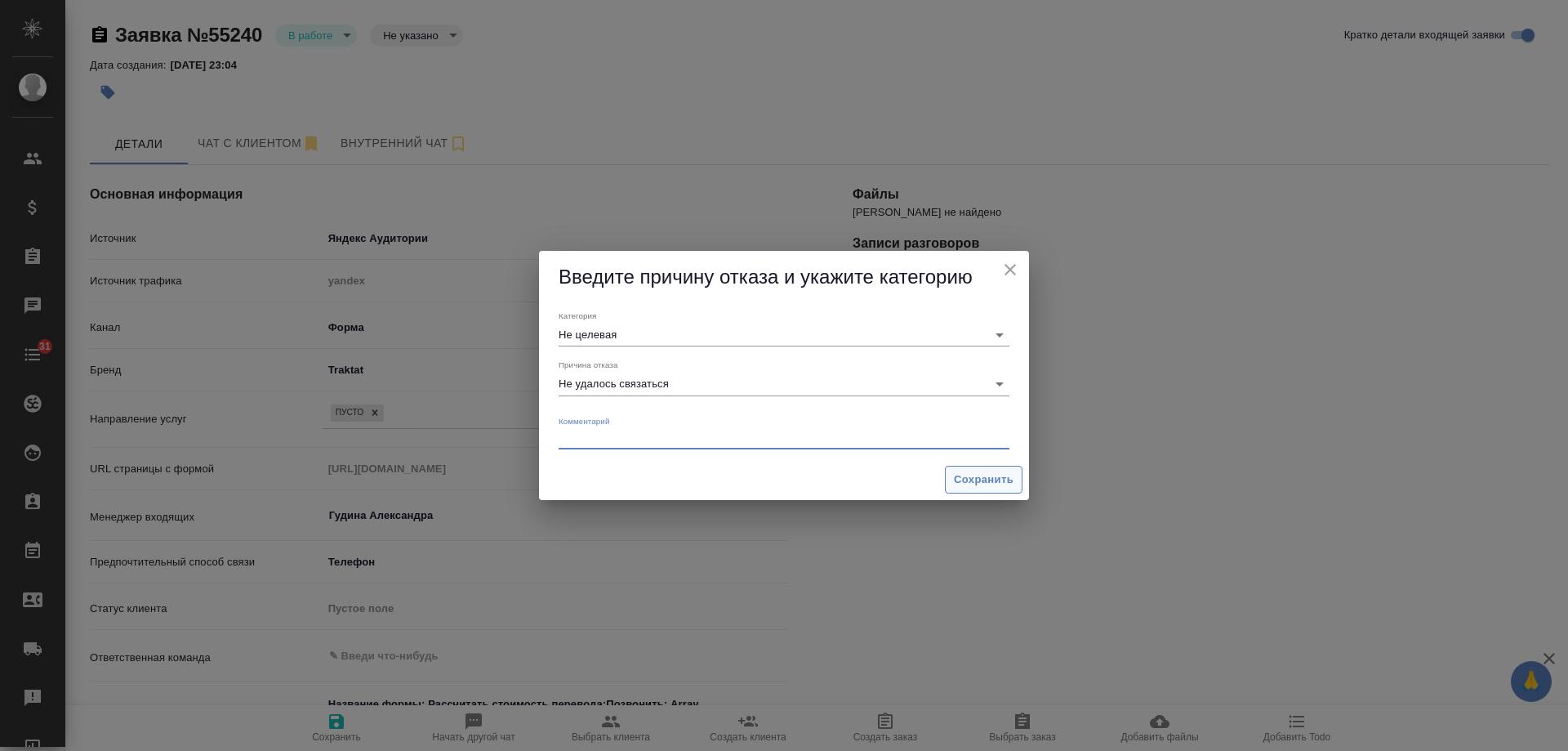
click at [987, 487] on span "Сохранить" at bounding box center [983, 480] width 60 height 19
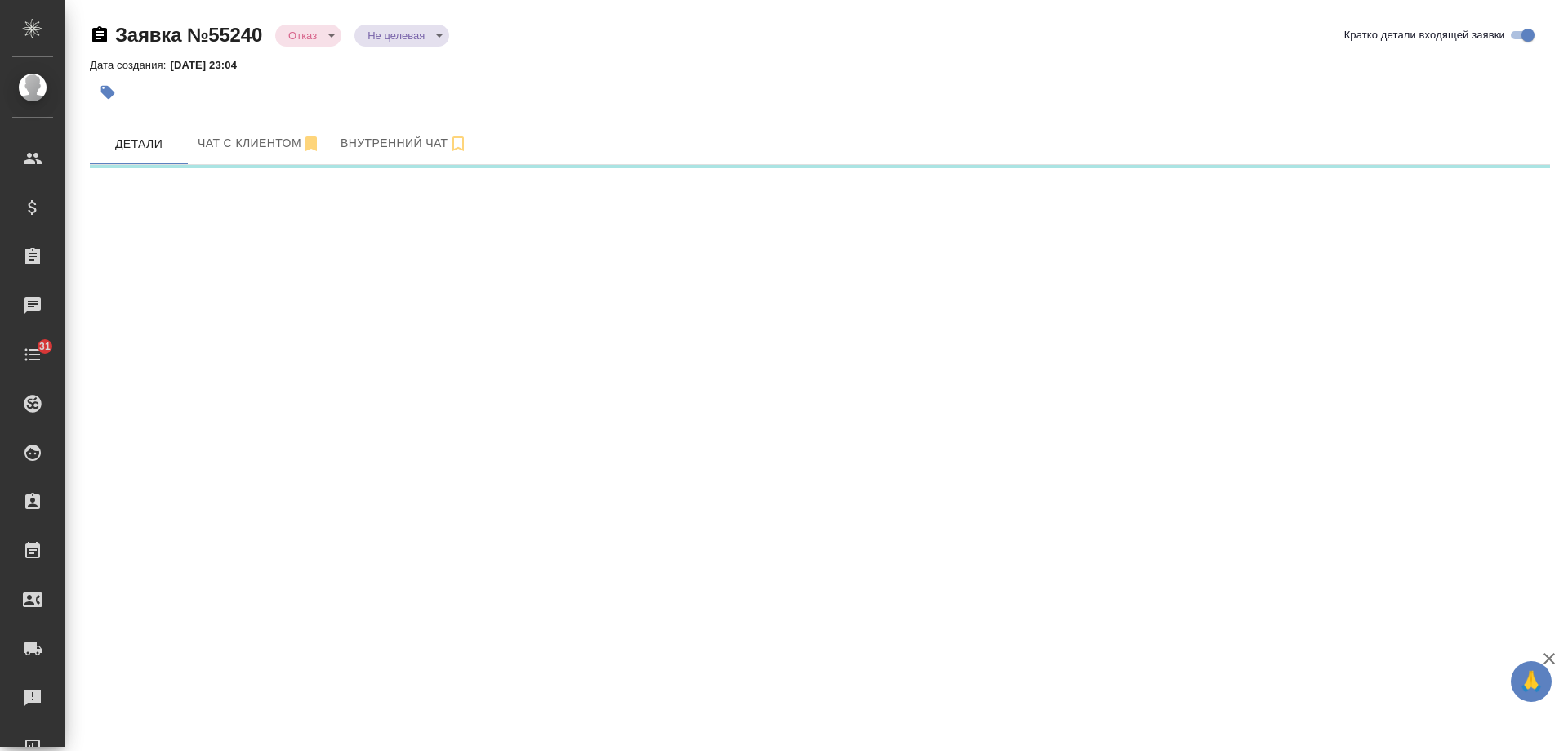
select select "RU"
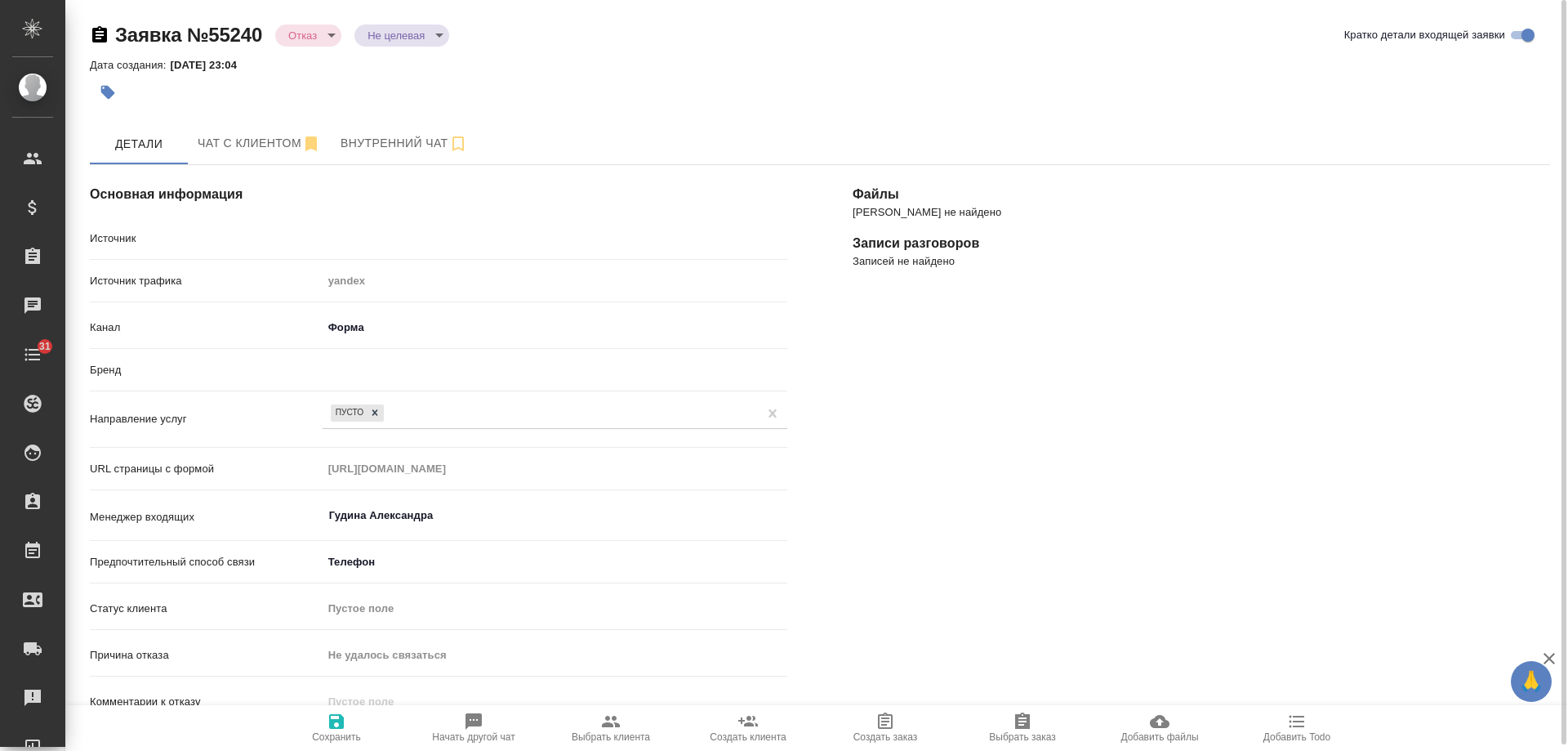
type textarea "x"
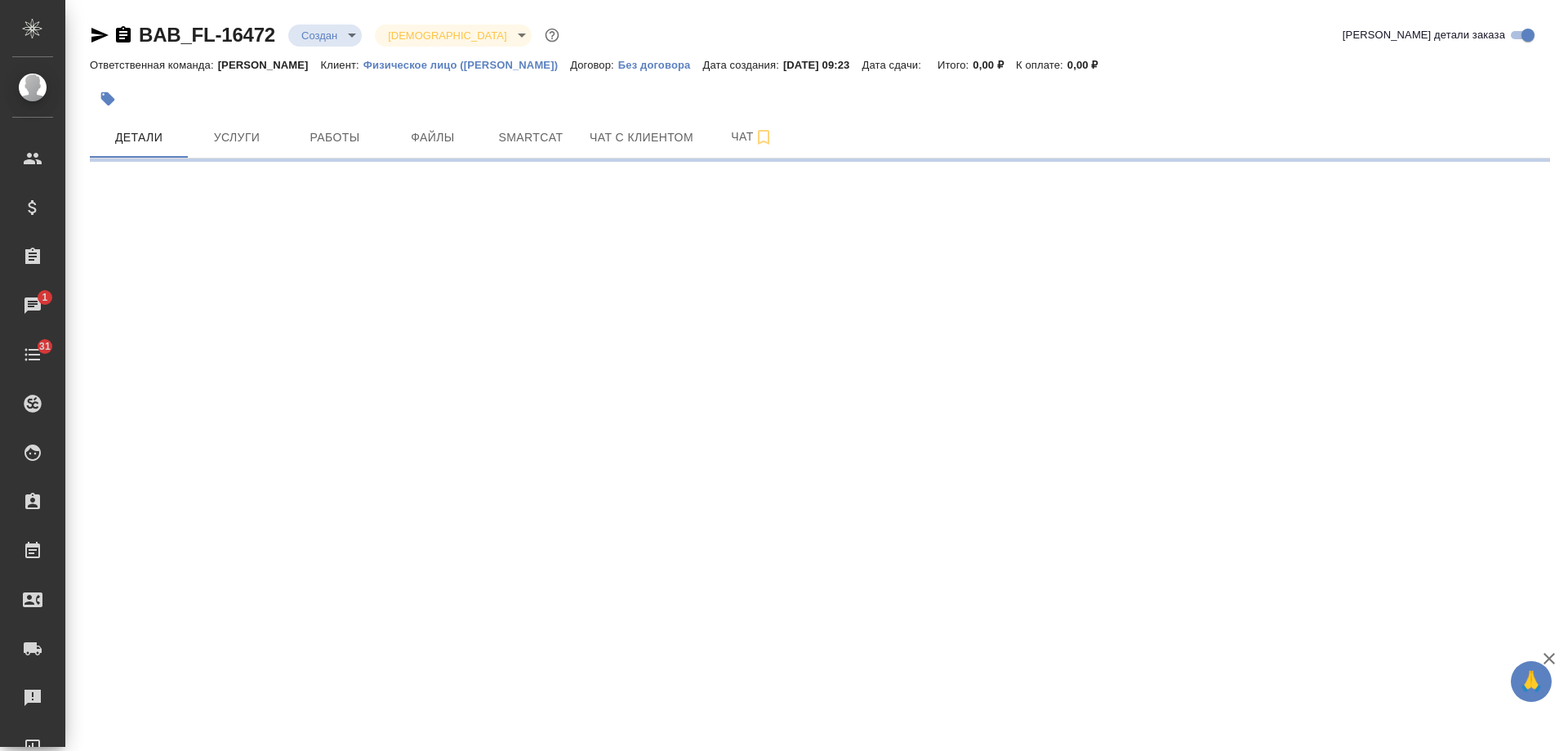
select select "RU"
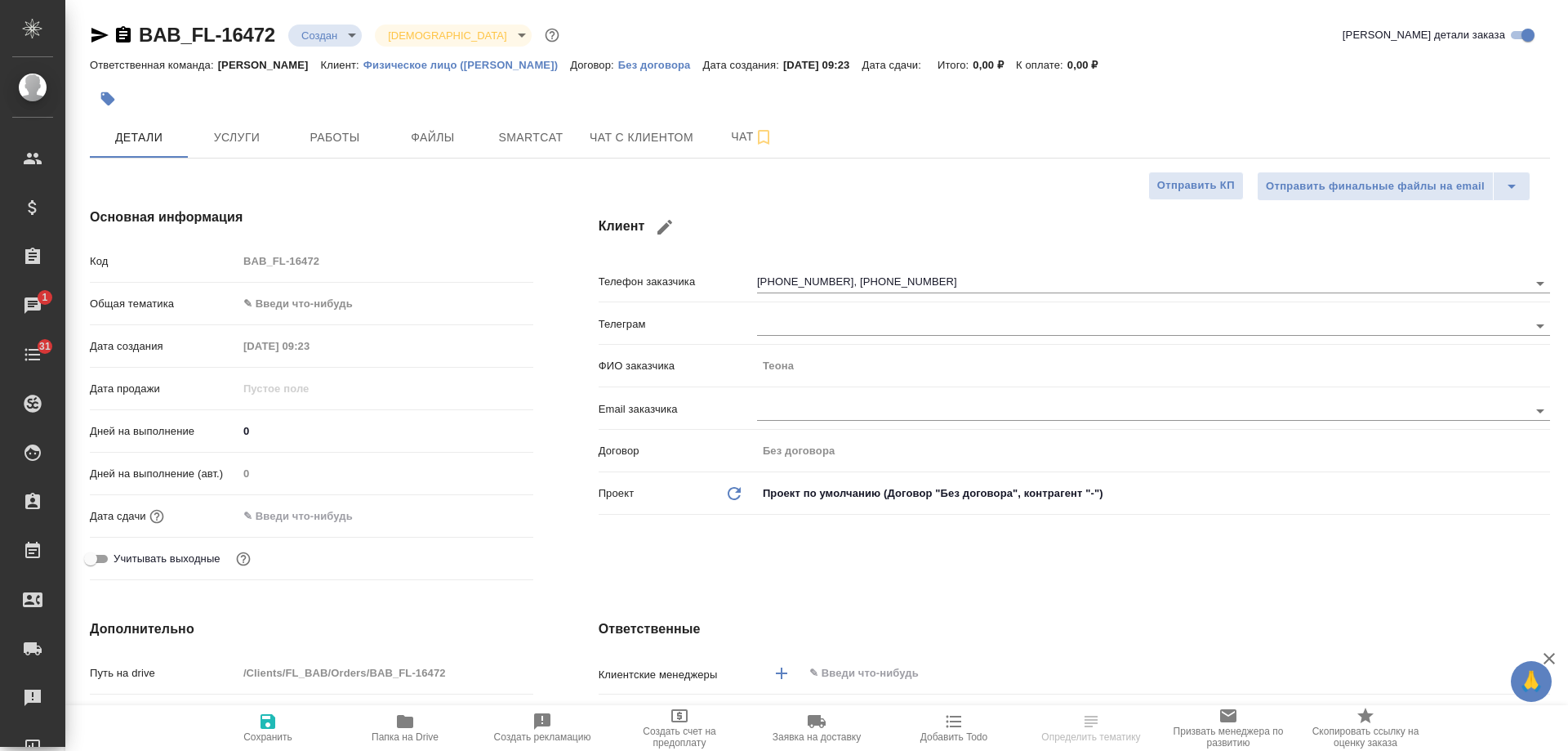
type textarea "x"
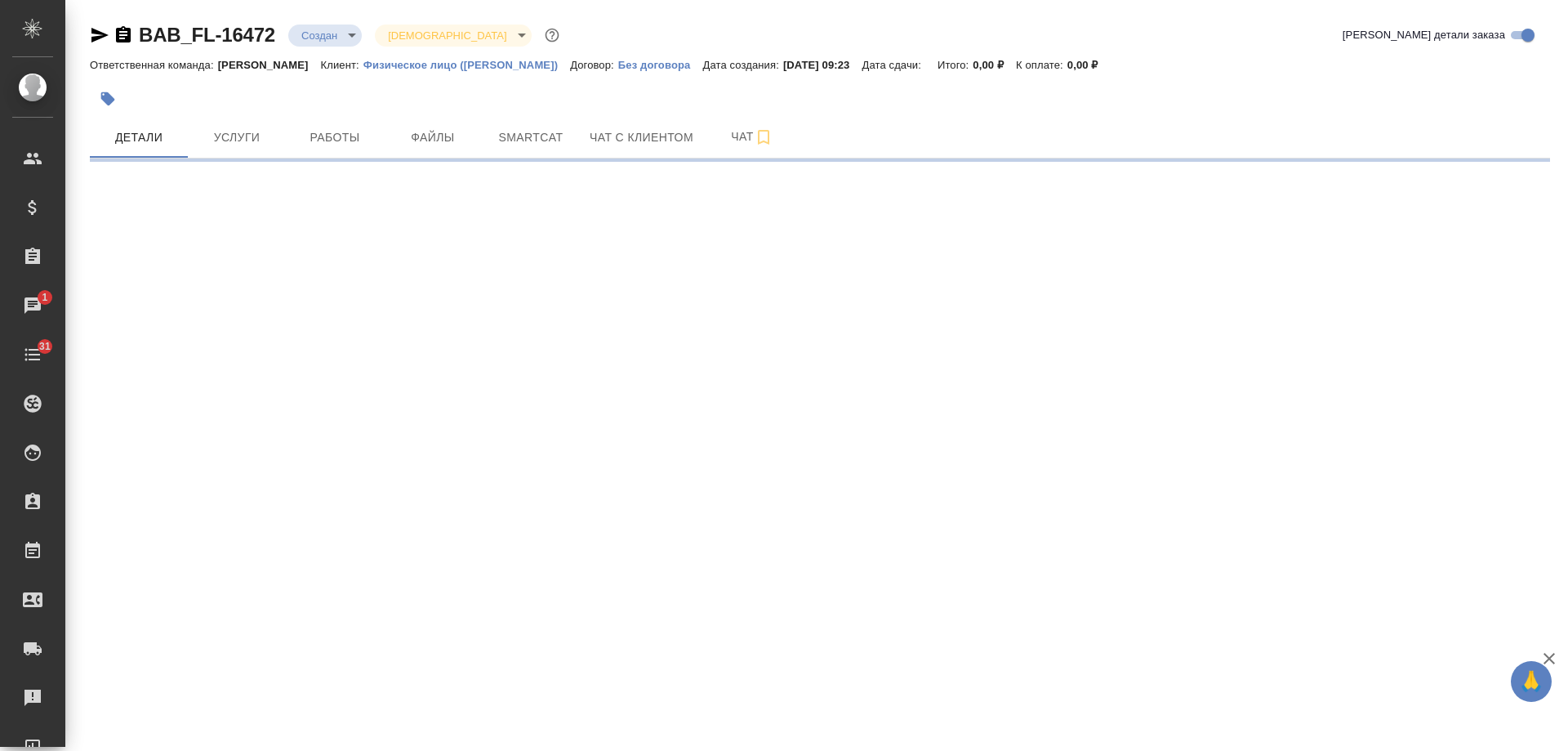
select select "RU"
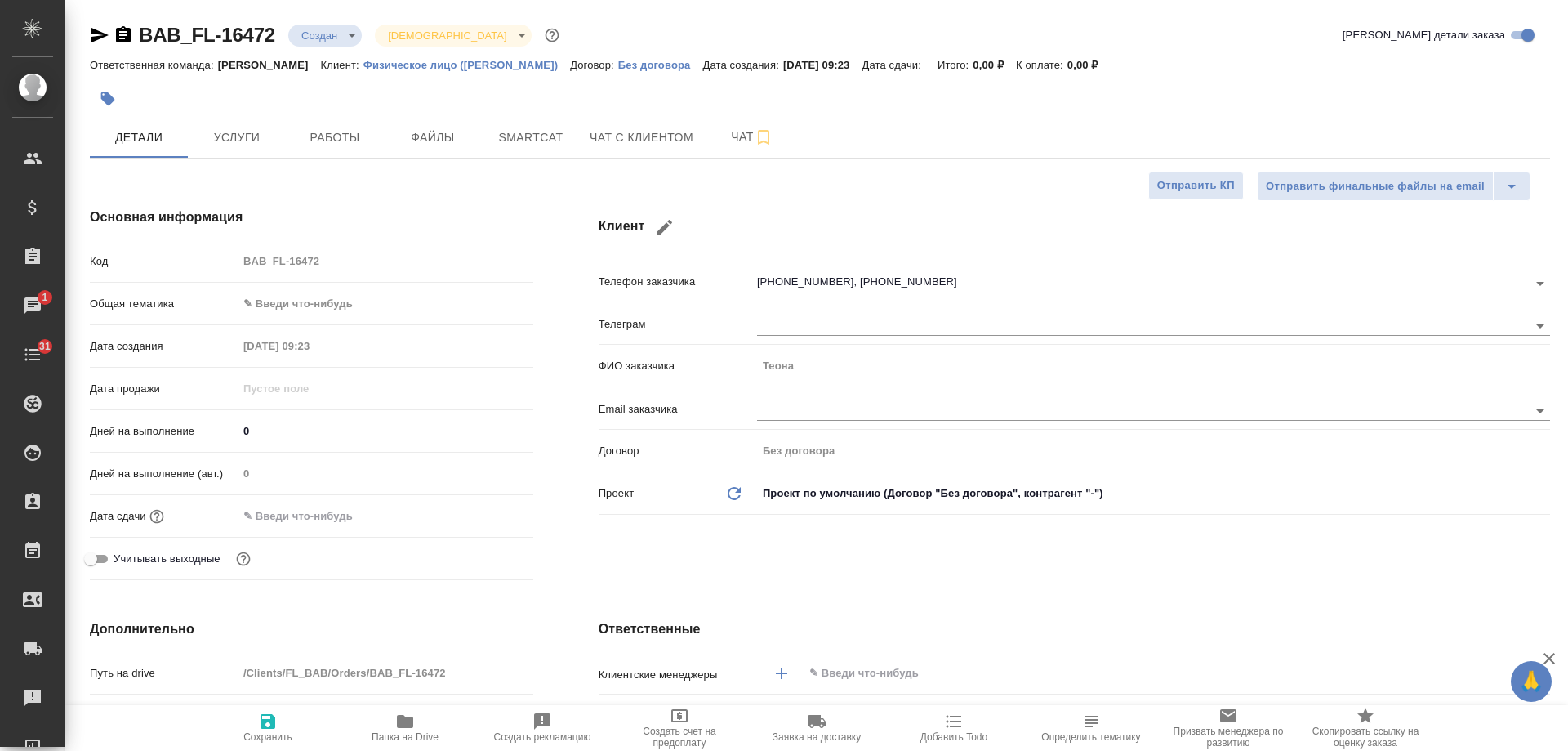
type textarea "x"
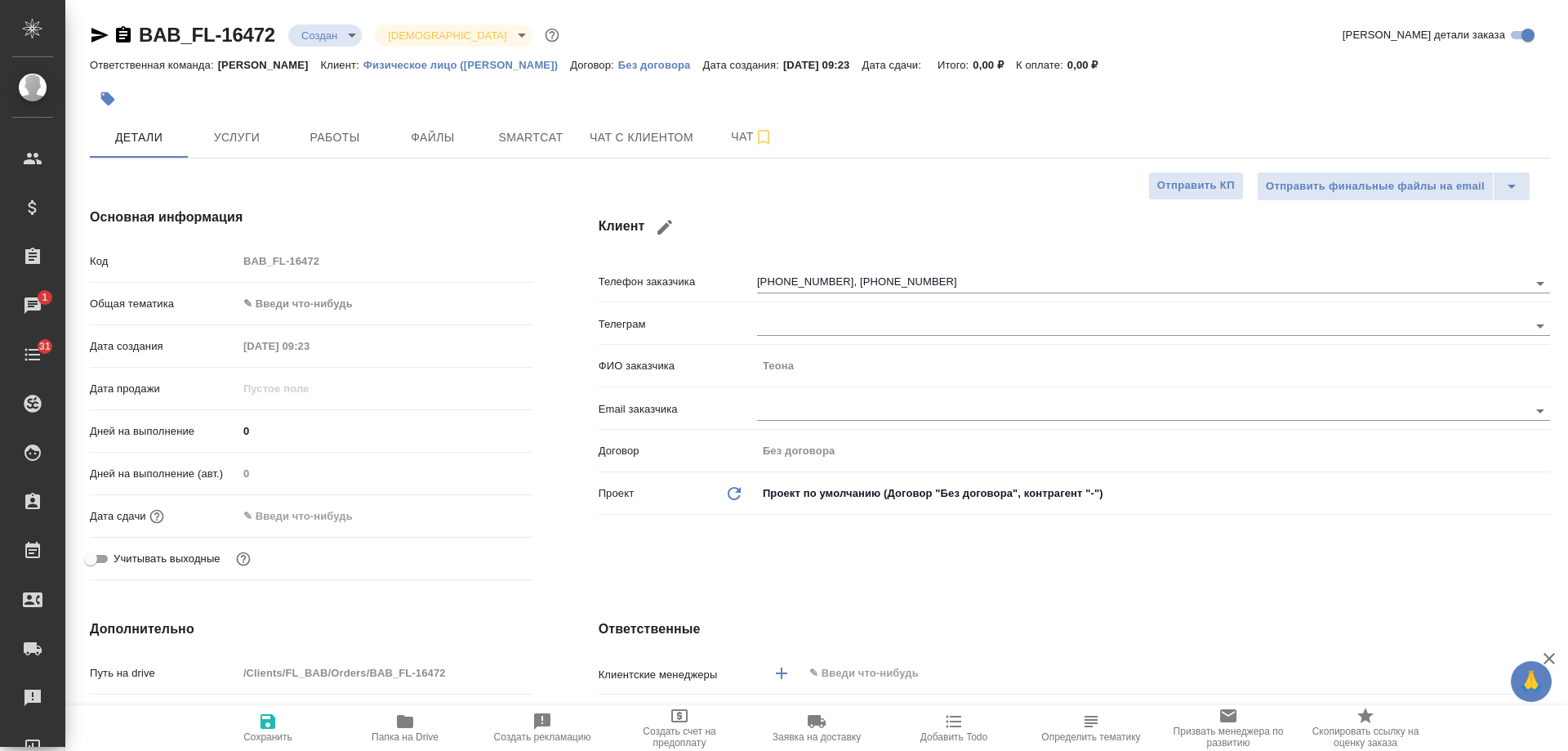
type textarea "x"
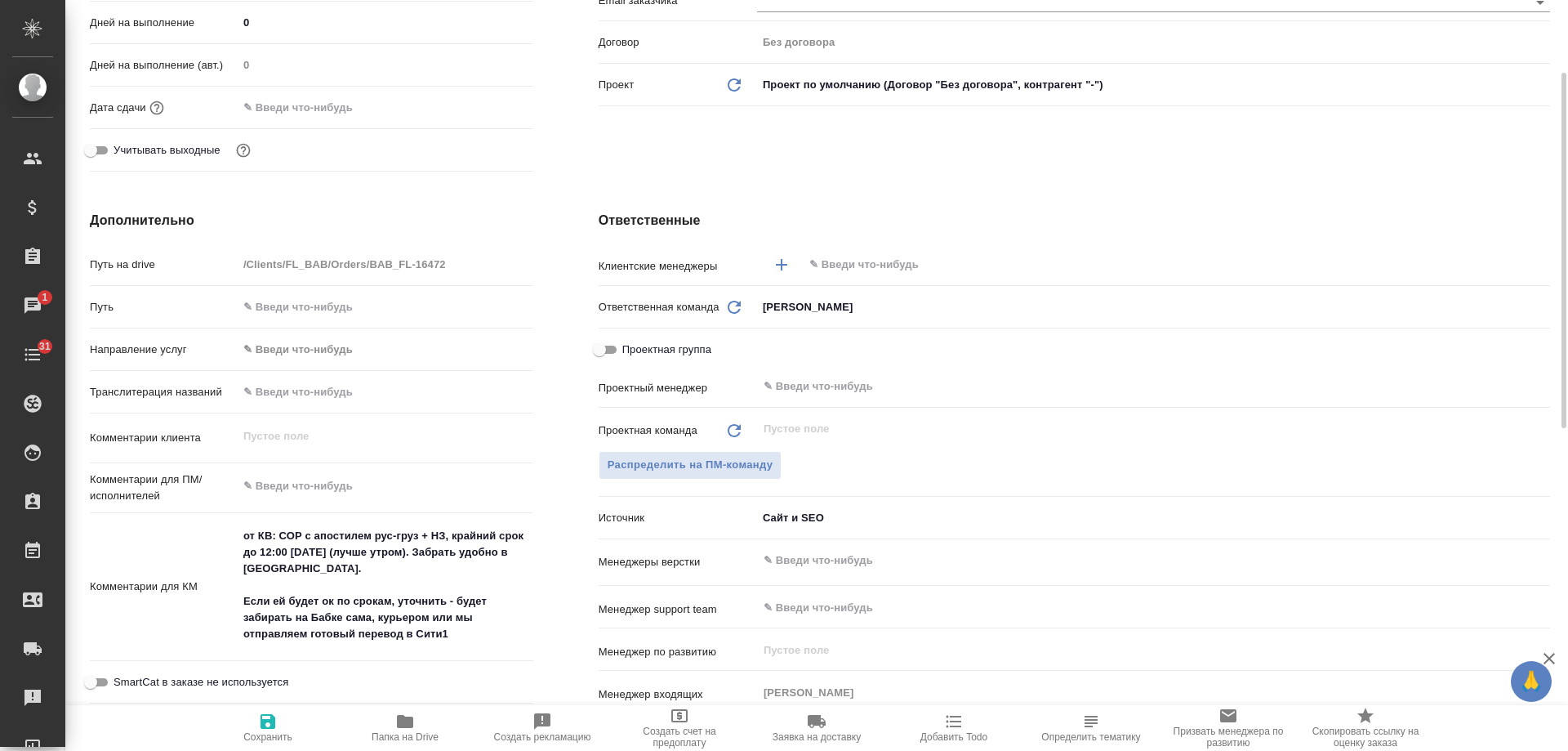
scroll to position [491, 0]
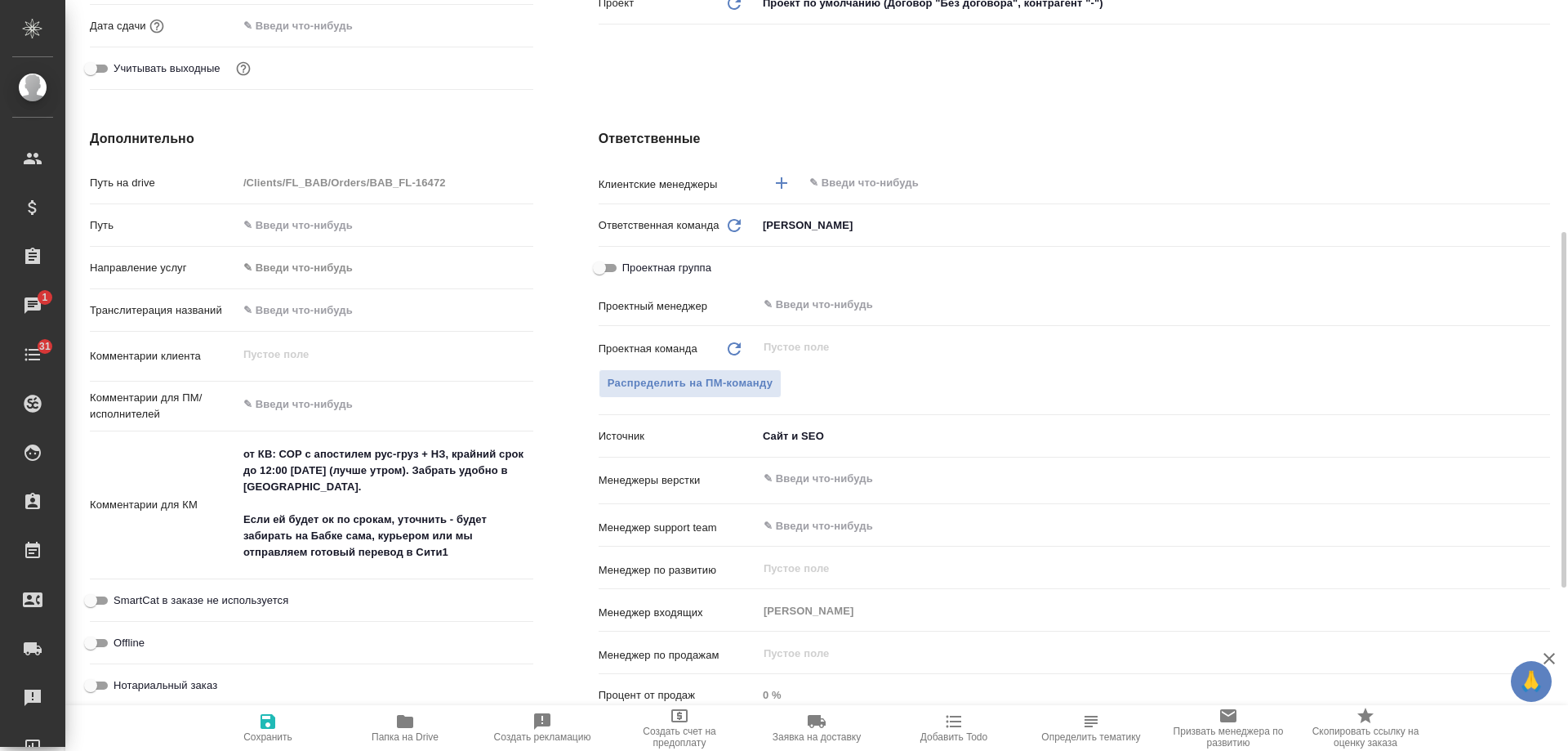
click at [923, 174] on input "text" at bounding box center [1150, 183] width 683 height 20
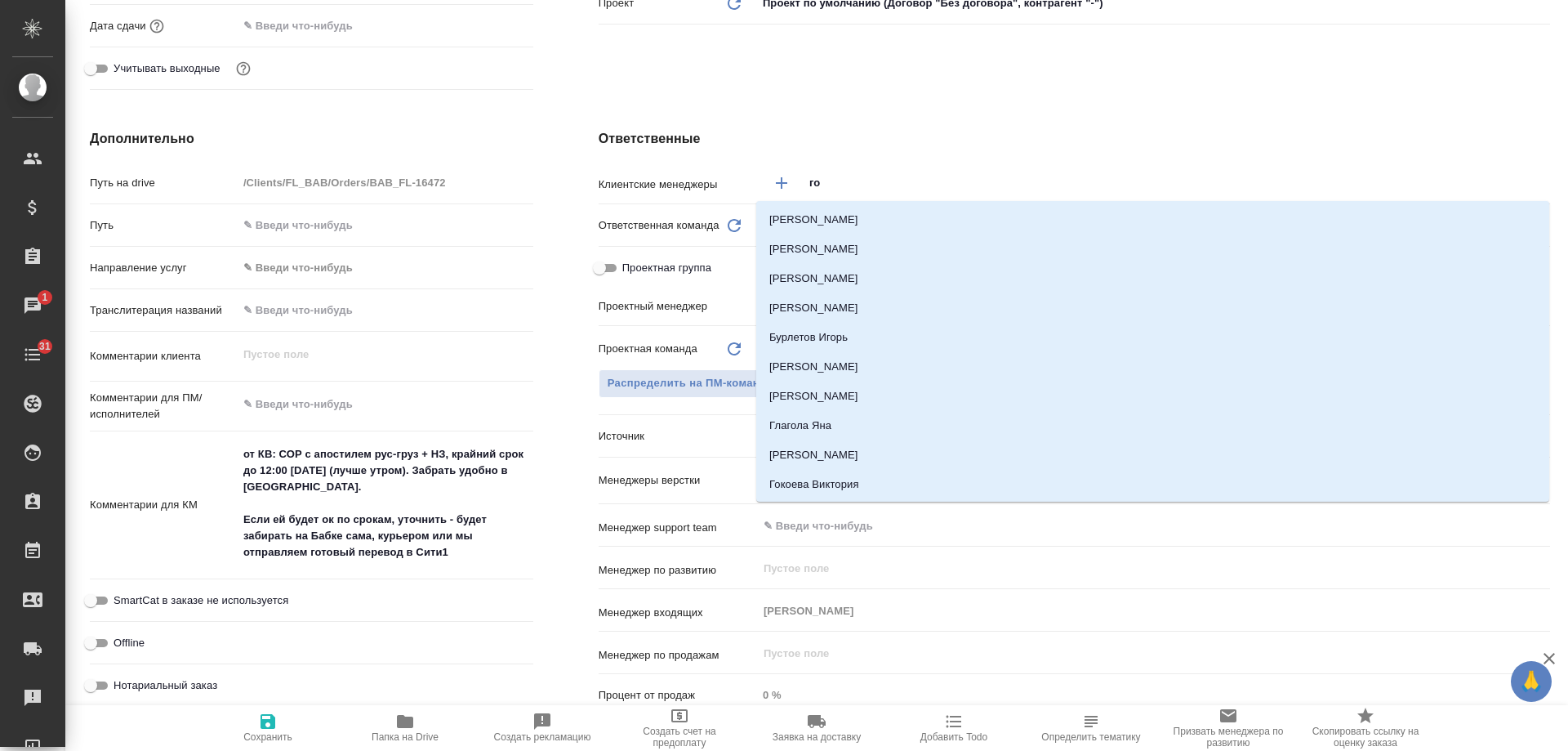
type input "гол"
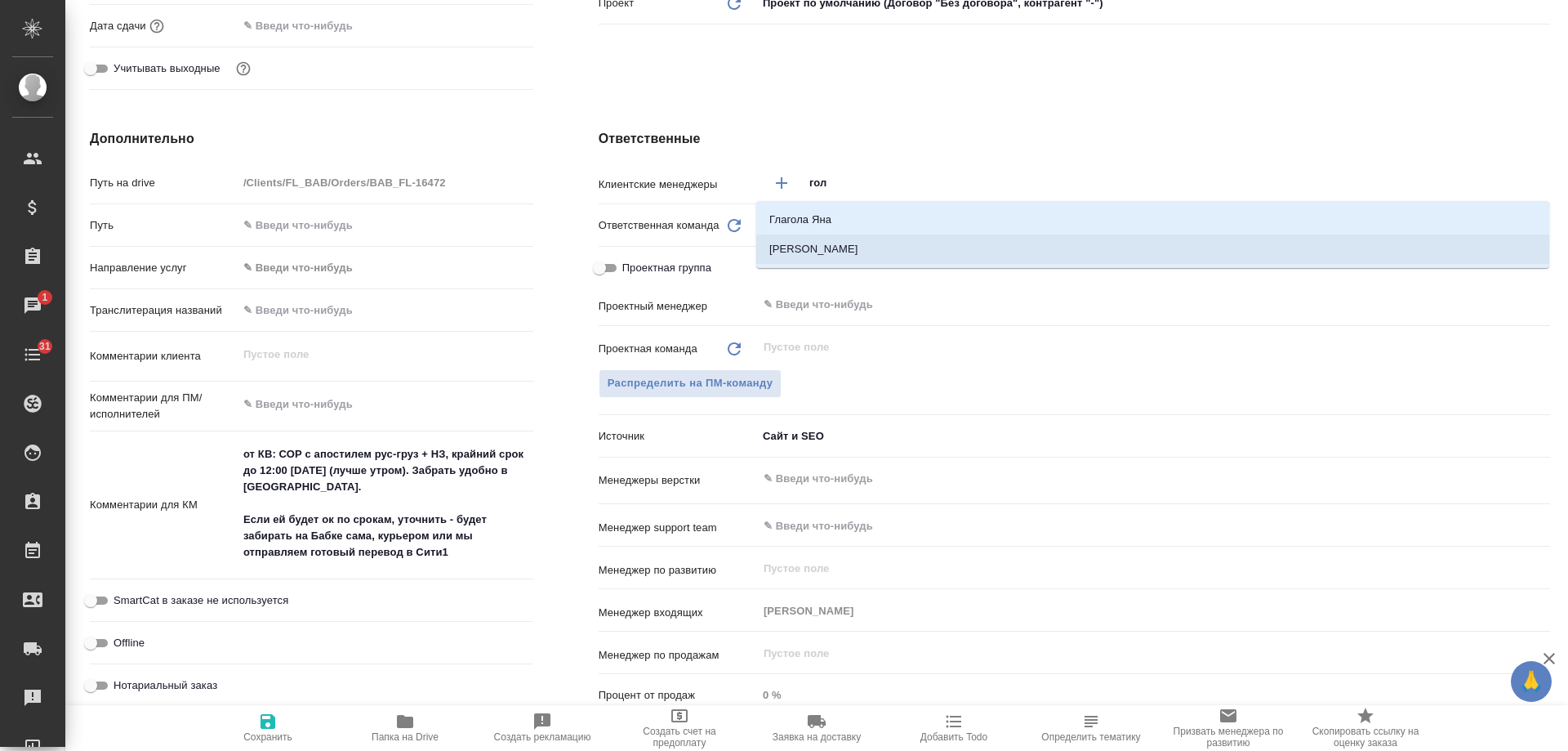
click at [822, 238] on li "[PERSON_NAME]" at bounding box center [1153, 249] width 793 height 29
type textarea "x"
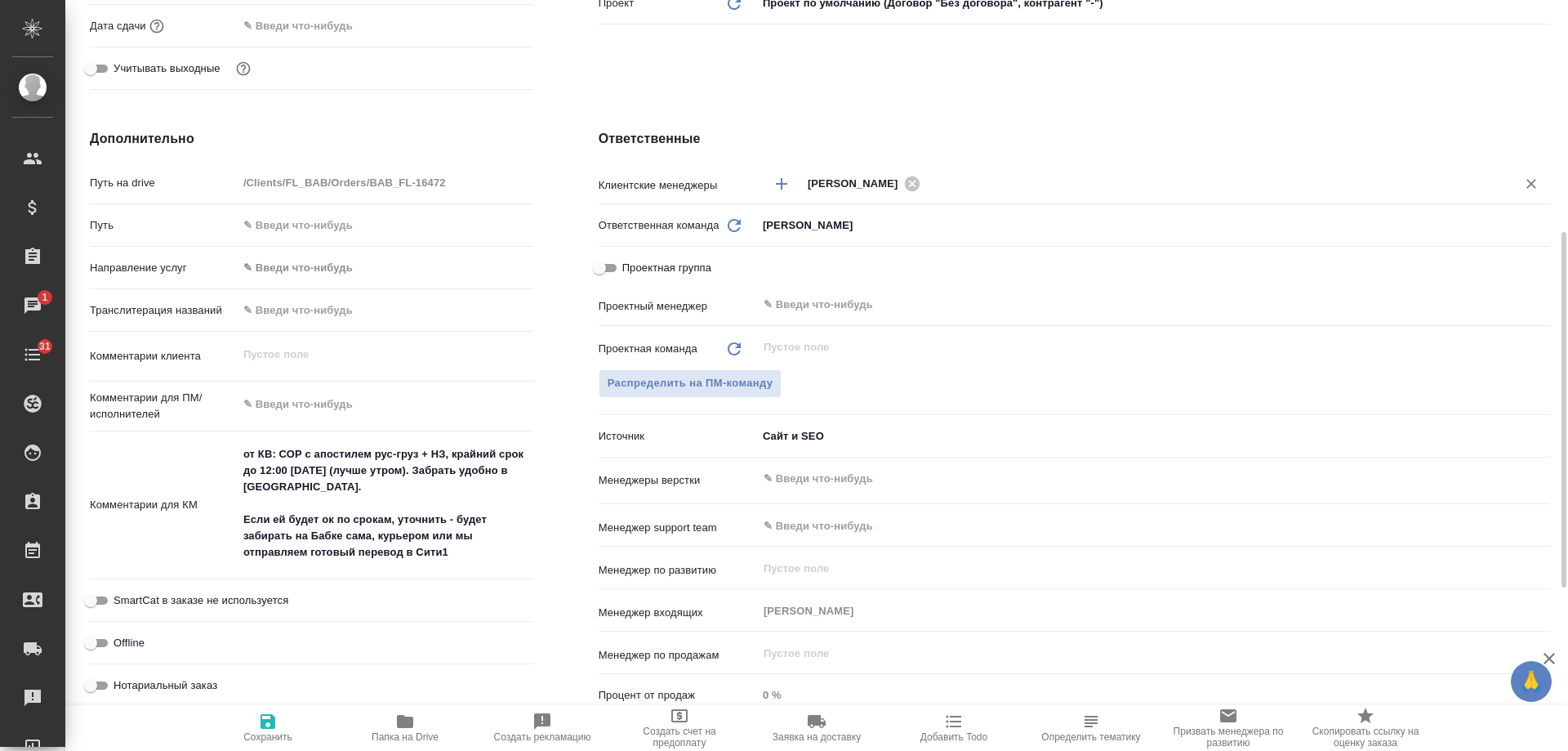
click at [199, 684] on span "Нотариальный заказ" at bounding box center [165, 685] width 104 height 16
click at [120, 684] on input "Нотариальный заказ" at bounding box center [91, 685] width 59 height 20
checkbox input "true"
type textarea "x"
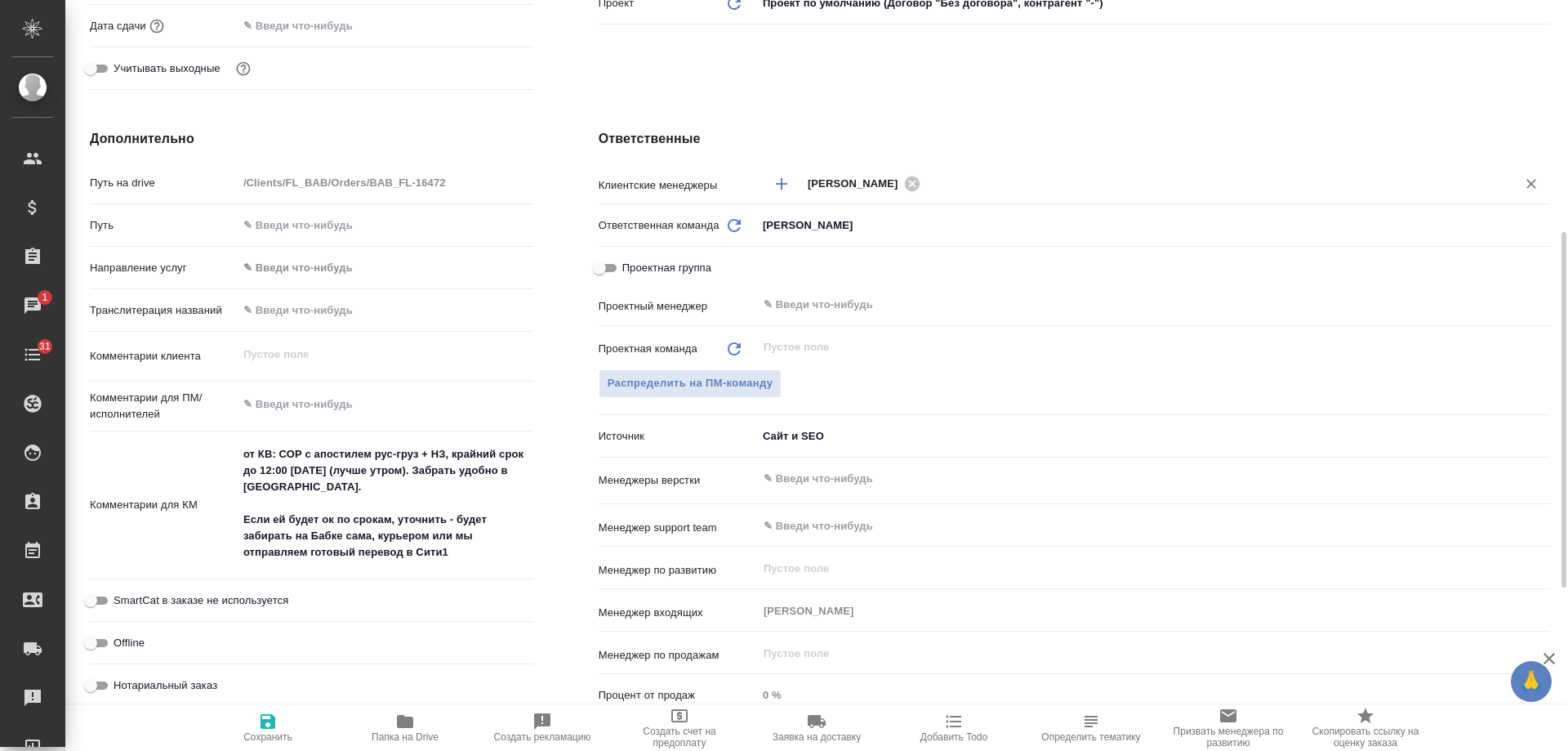
type textarea "x"
click at [270, 722] on icon "button" at bounding box center [268, 722] width 15 height 15
type textarea "x"
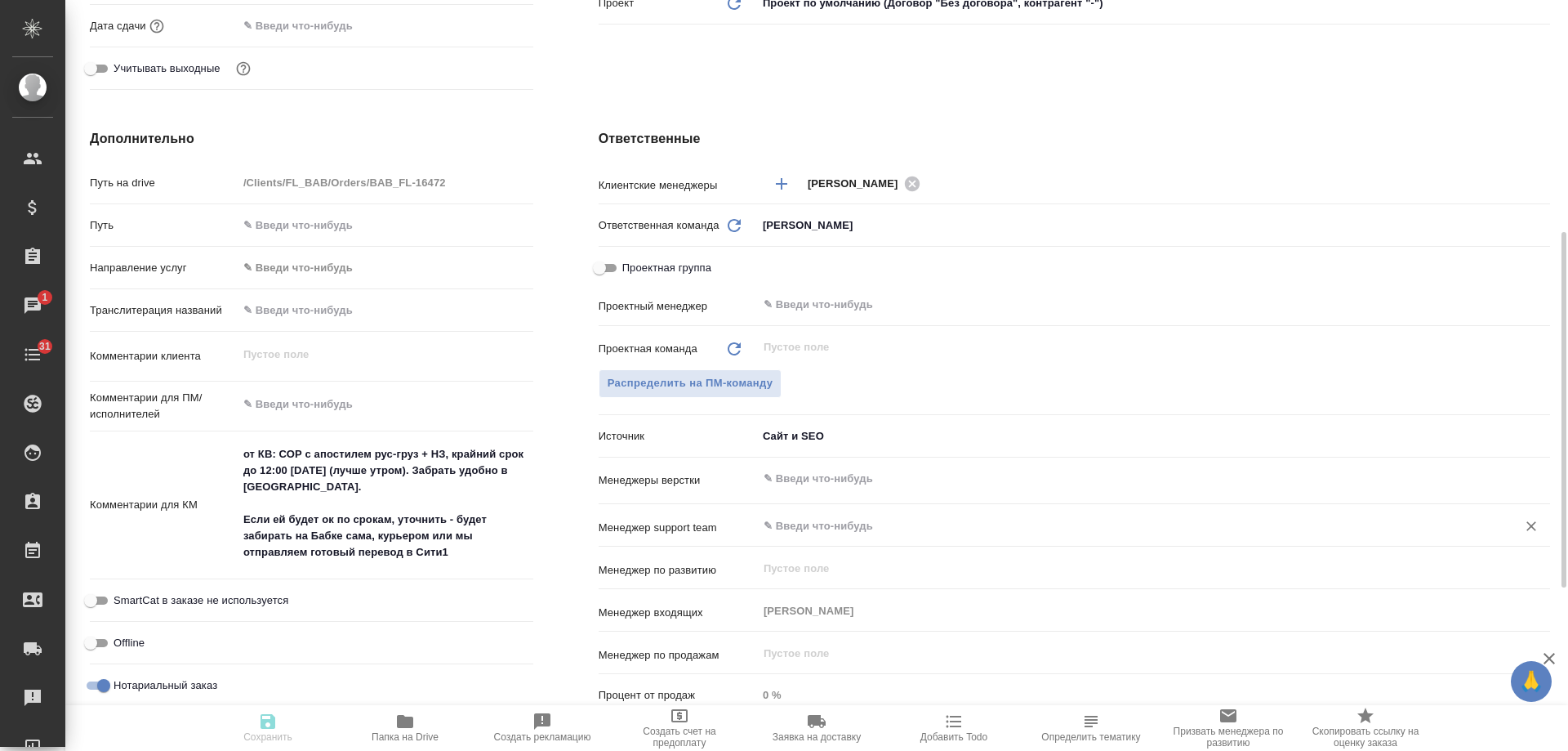
type textarea "x"
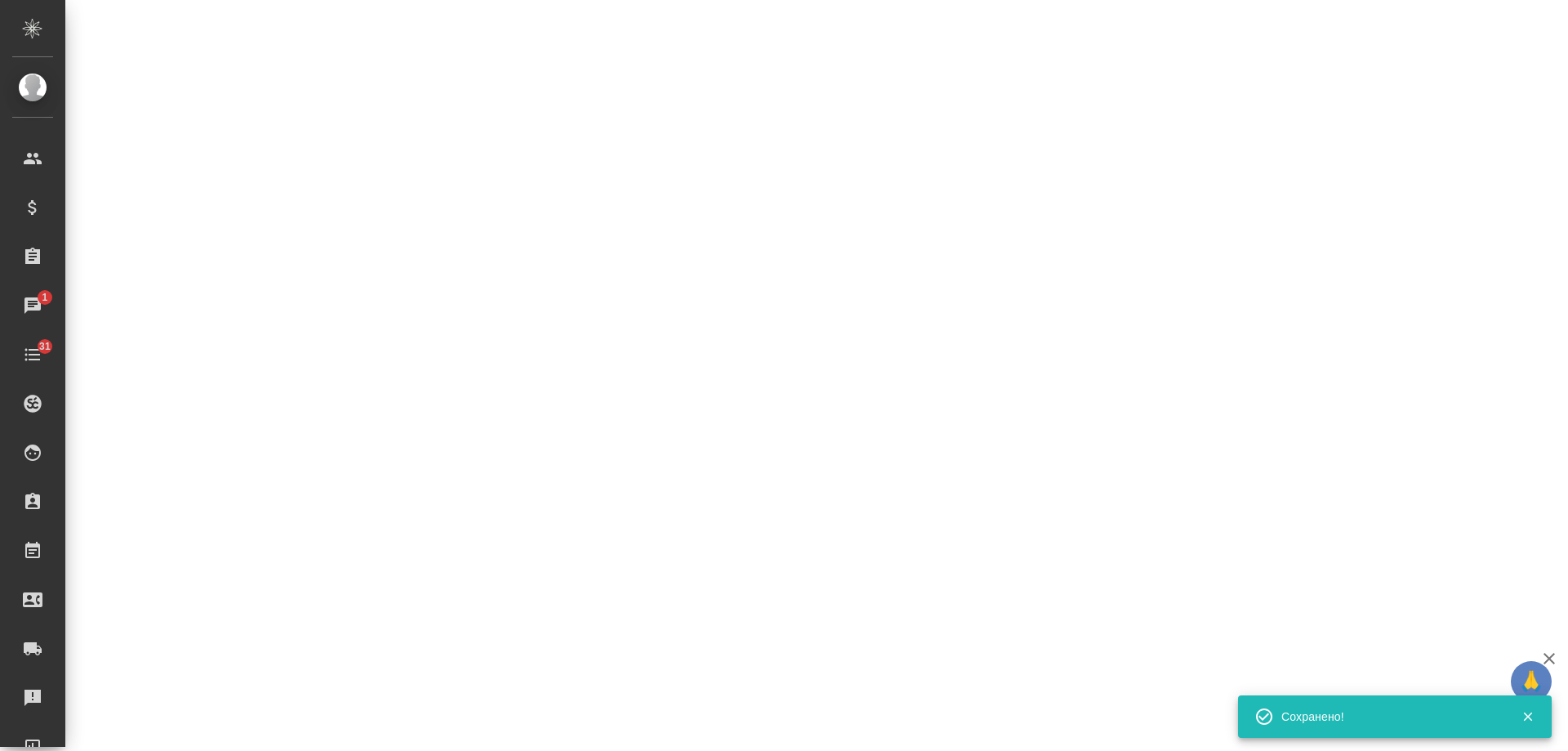
select select "RU"
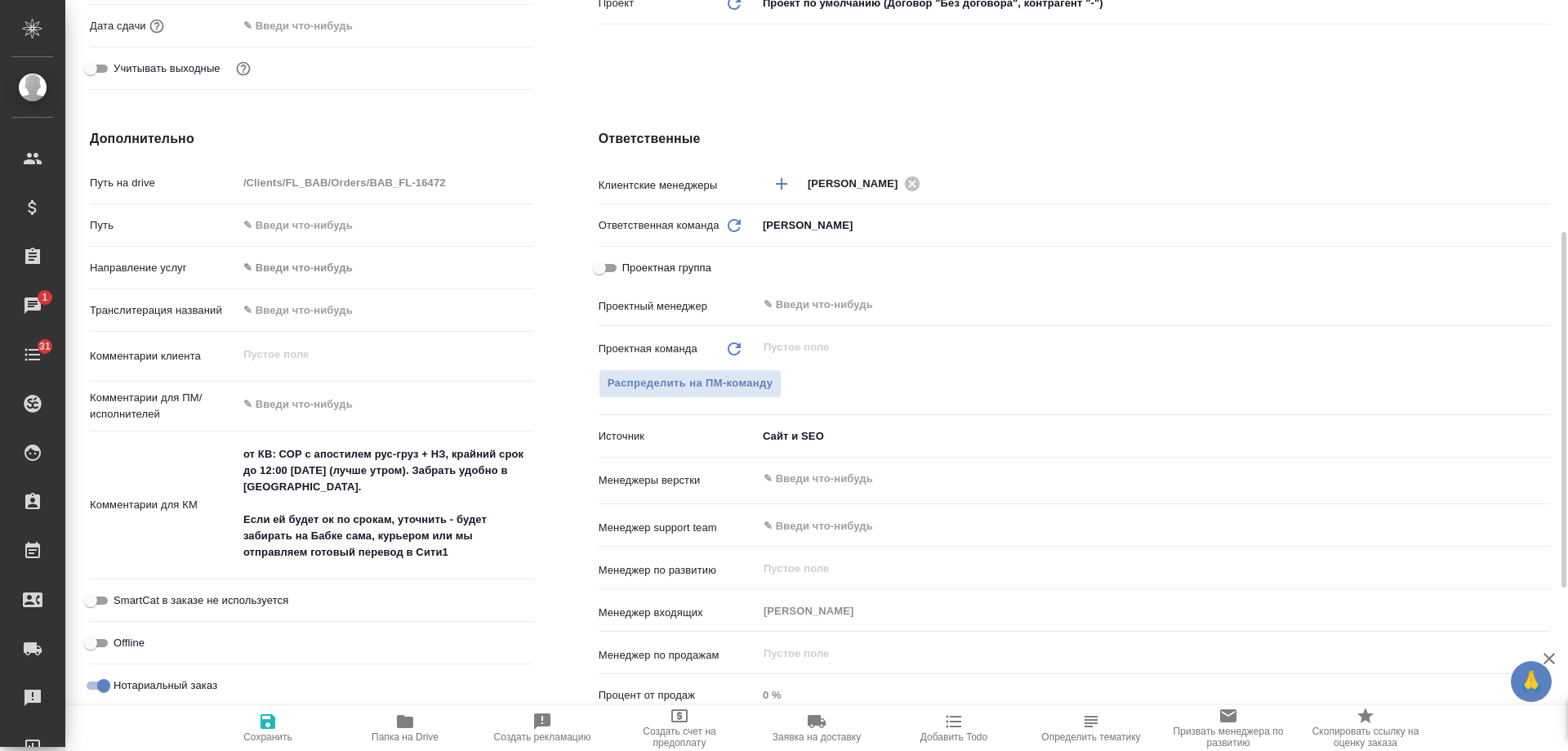
type textarea "x"
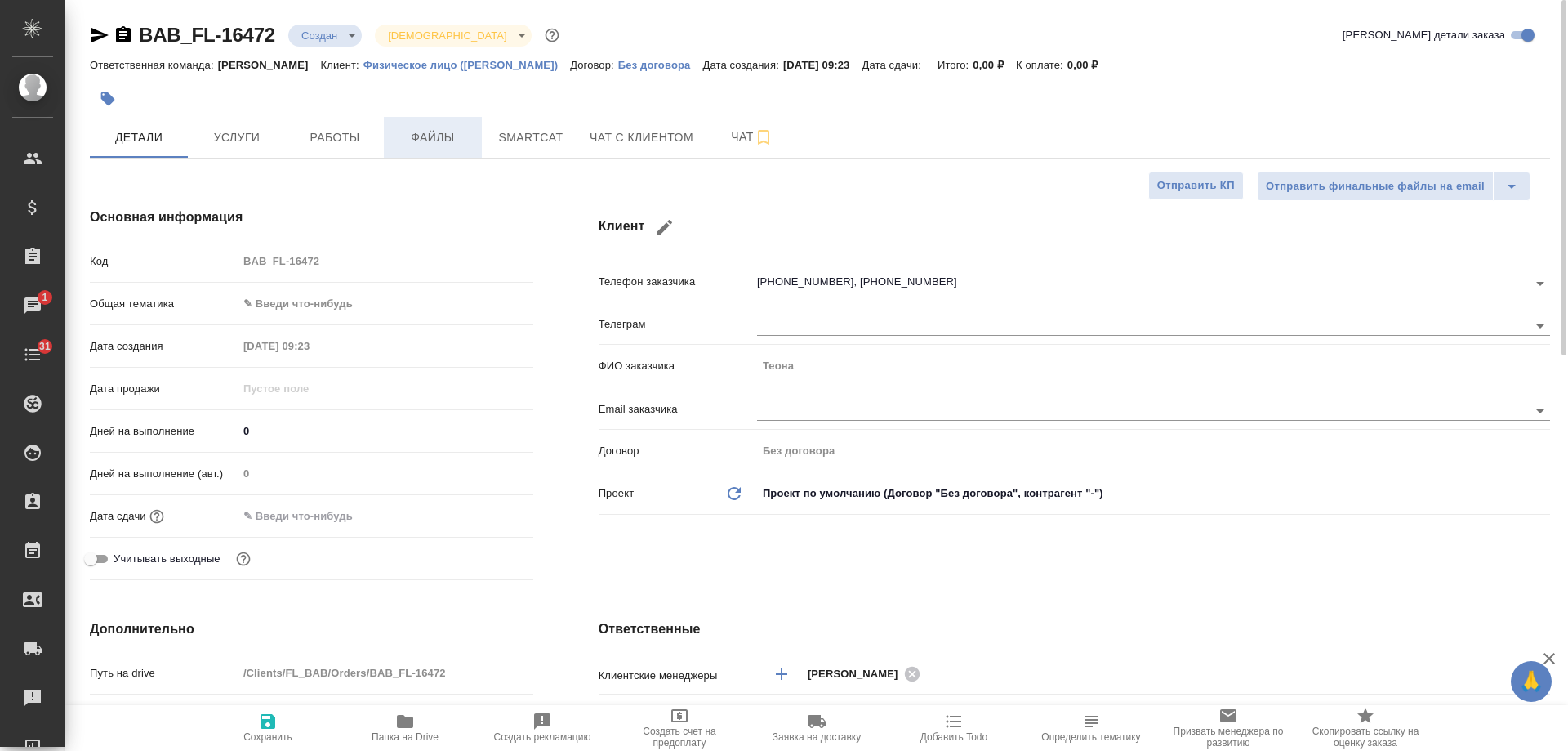
click at [434, 135] on span "Файлы" at bounding box center [433, 138] width 79 height 20
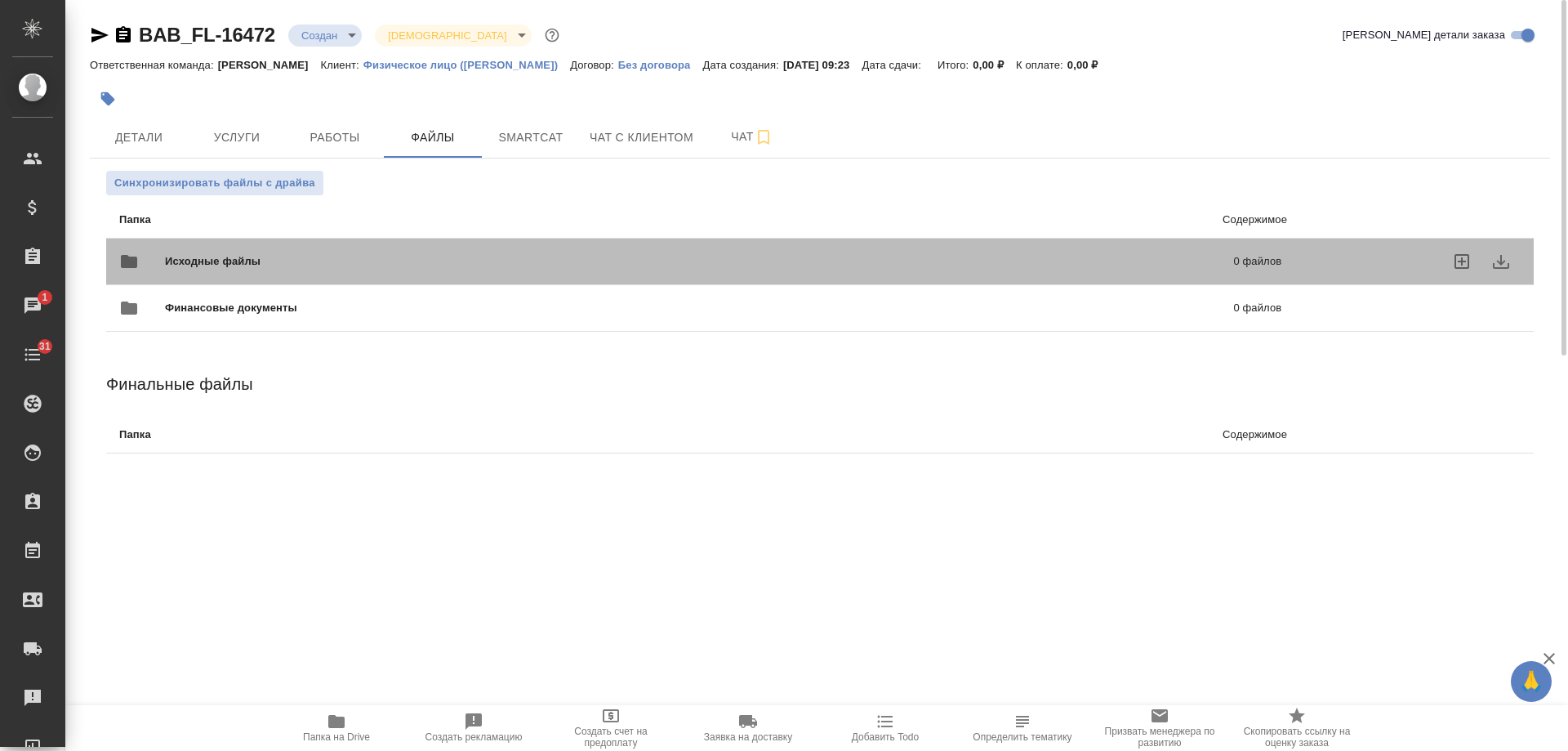
click at [1366, 255] on div at bounding box center [1417, 261] width 206 height 39
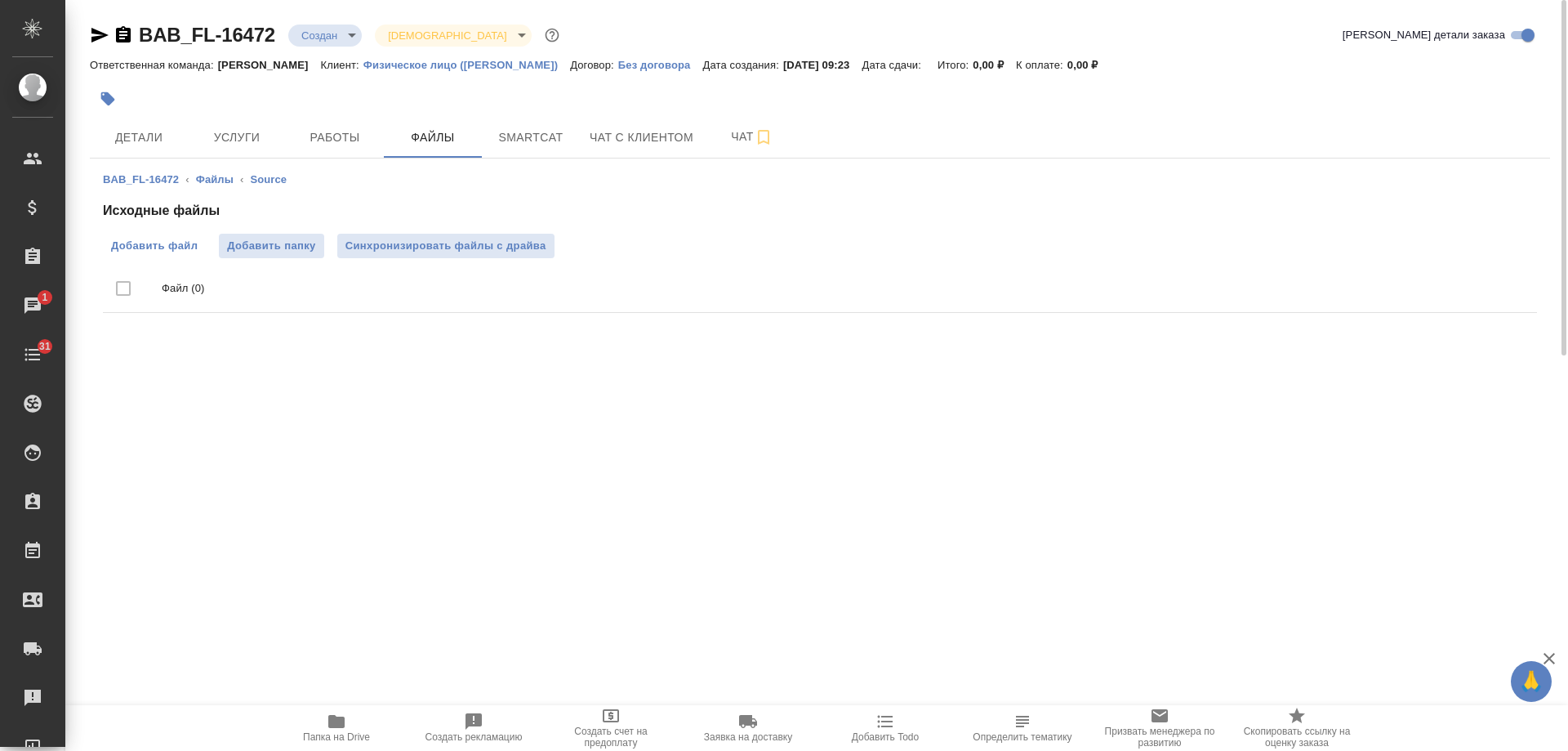
click at [145, 251] on span "Добавить файл" at bounding box center [155, 246] width 87 height 16
click at [0, 0] on input "Добавить файл" at bounding box center [0, 0] width 0 height 0
click at [121, 39] on icon "button" at bounding box center [124, 34] width 15 height 16
click at [98, 34] on icon "button" at bounding box center [100, 35] width 17 height 15
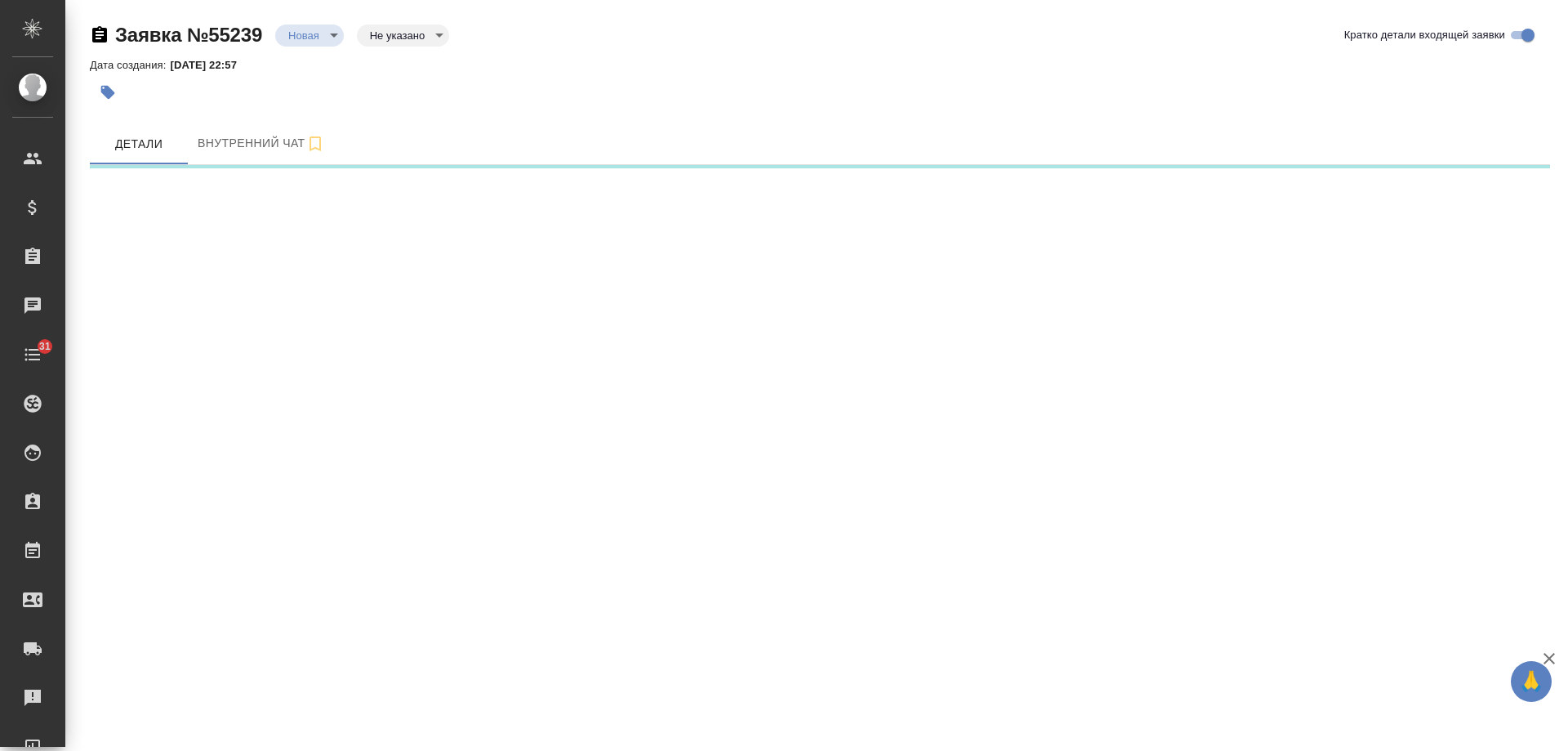
select select "RU"
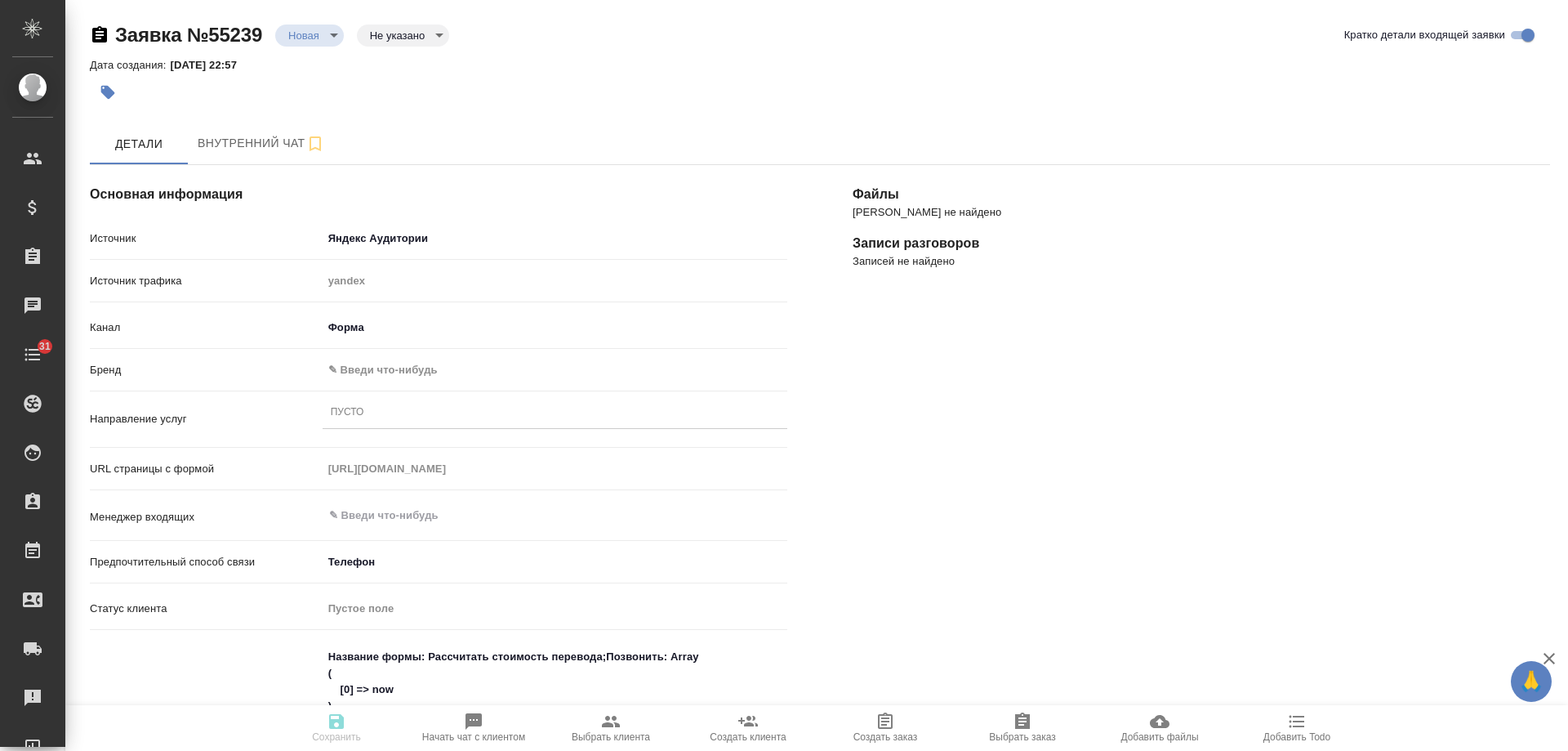
type textarea "x"
click at [423, 368] on body "🙏 .cls-1 fill:#fff; AWATERA [PERSON_NAME] Спецификации Заказы 1 Чаты 31 Todo Пр…" at bounding box center [784, 375] width 1568 height 751
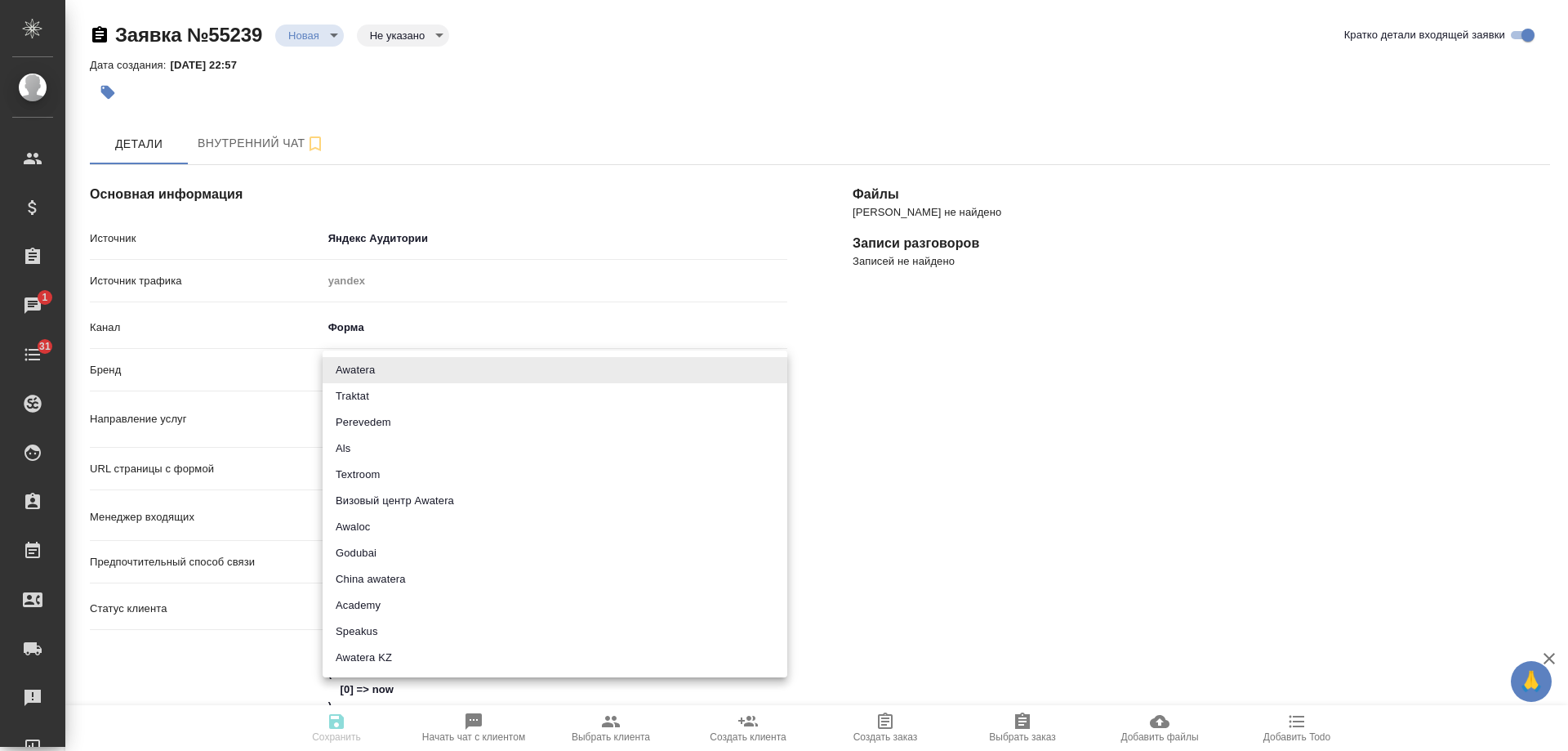
click at [403, 389] on li "Traktat" at bounding box center [555, 396] width 465 height 26
type input "traktat"
type textarea "x"
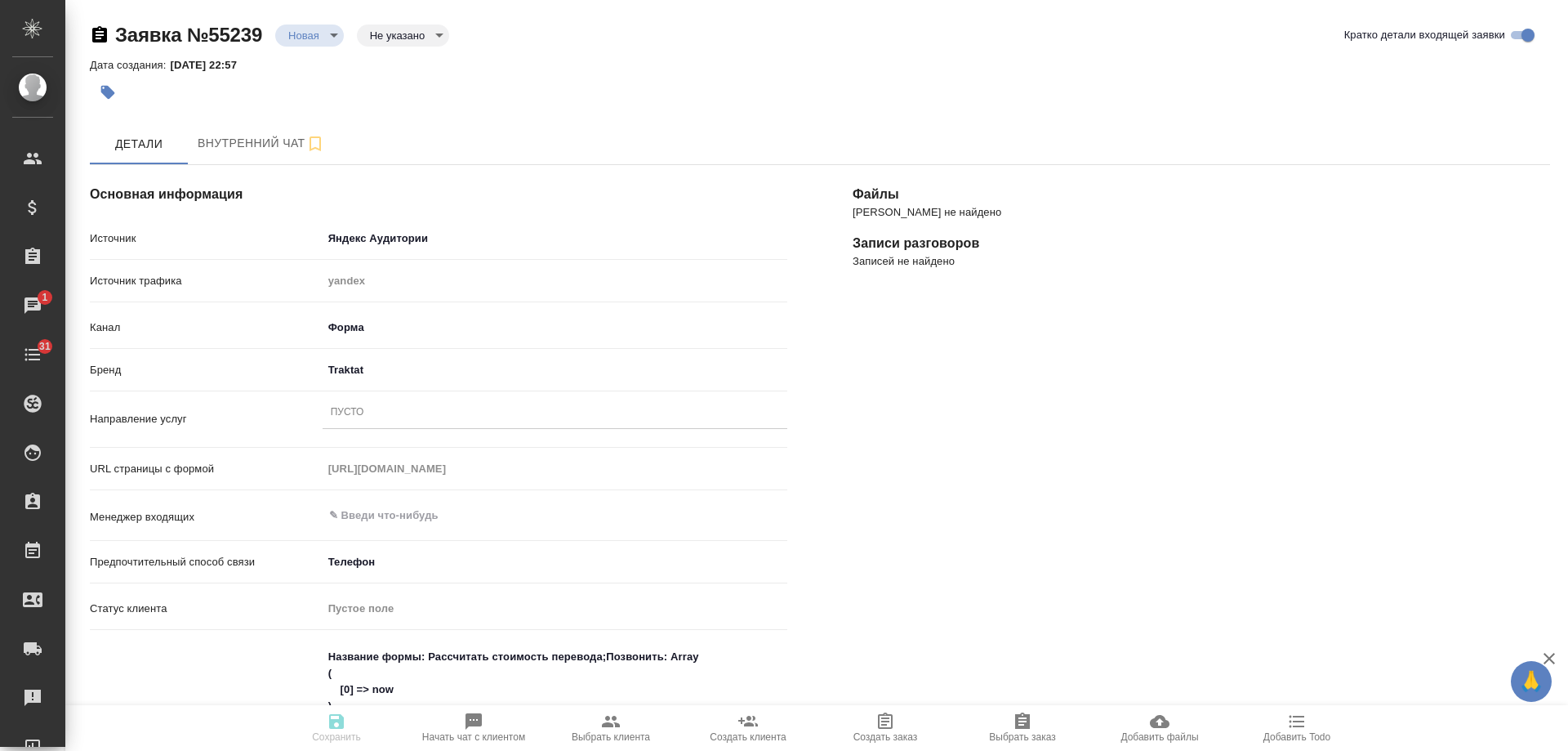
click at [386, 408] on div "Пусто" at bounding box center [555, 413] width 465 height 24
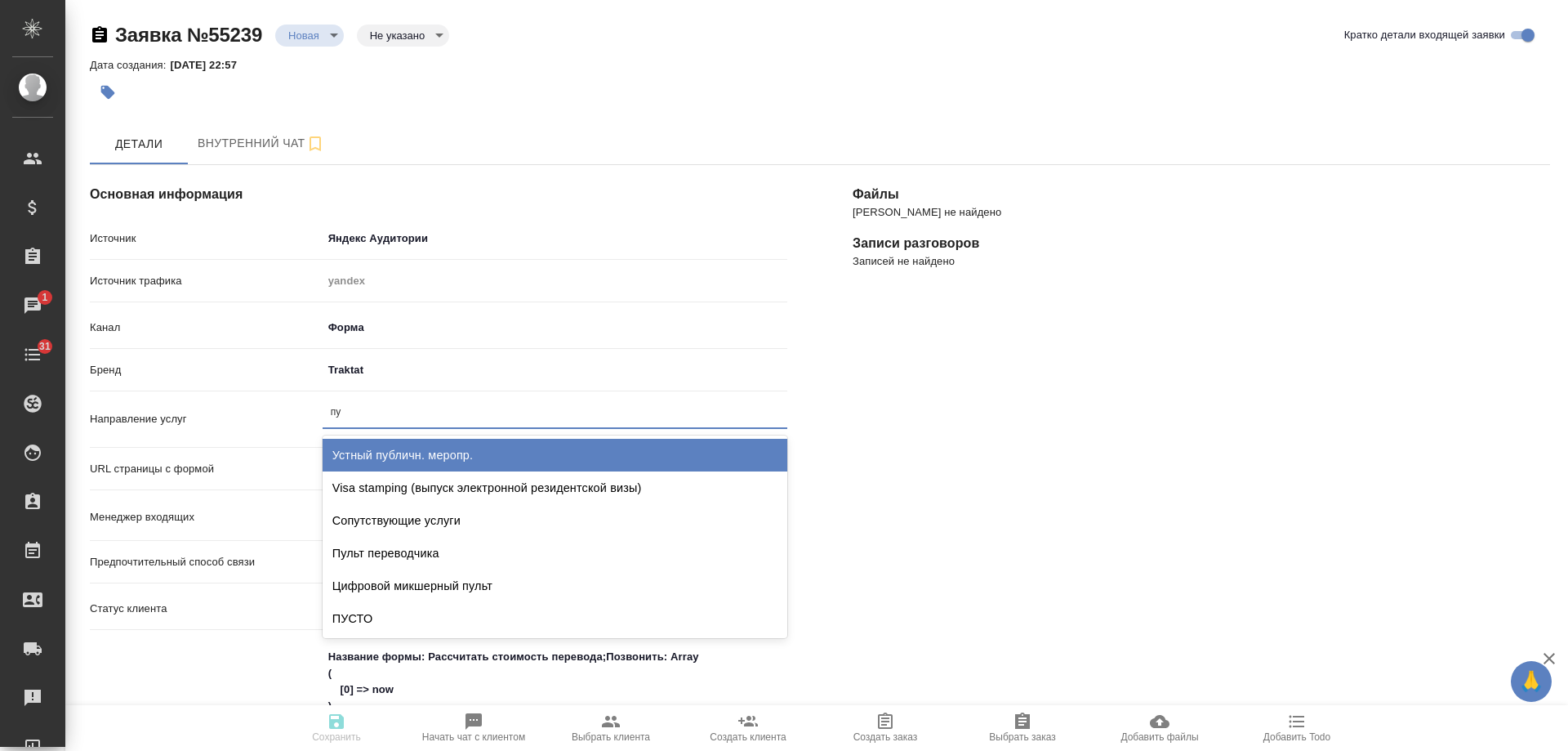
type input "пус"
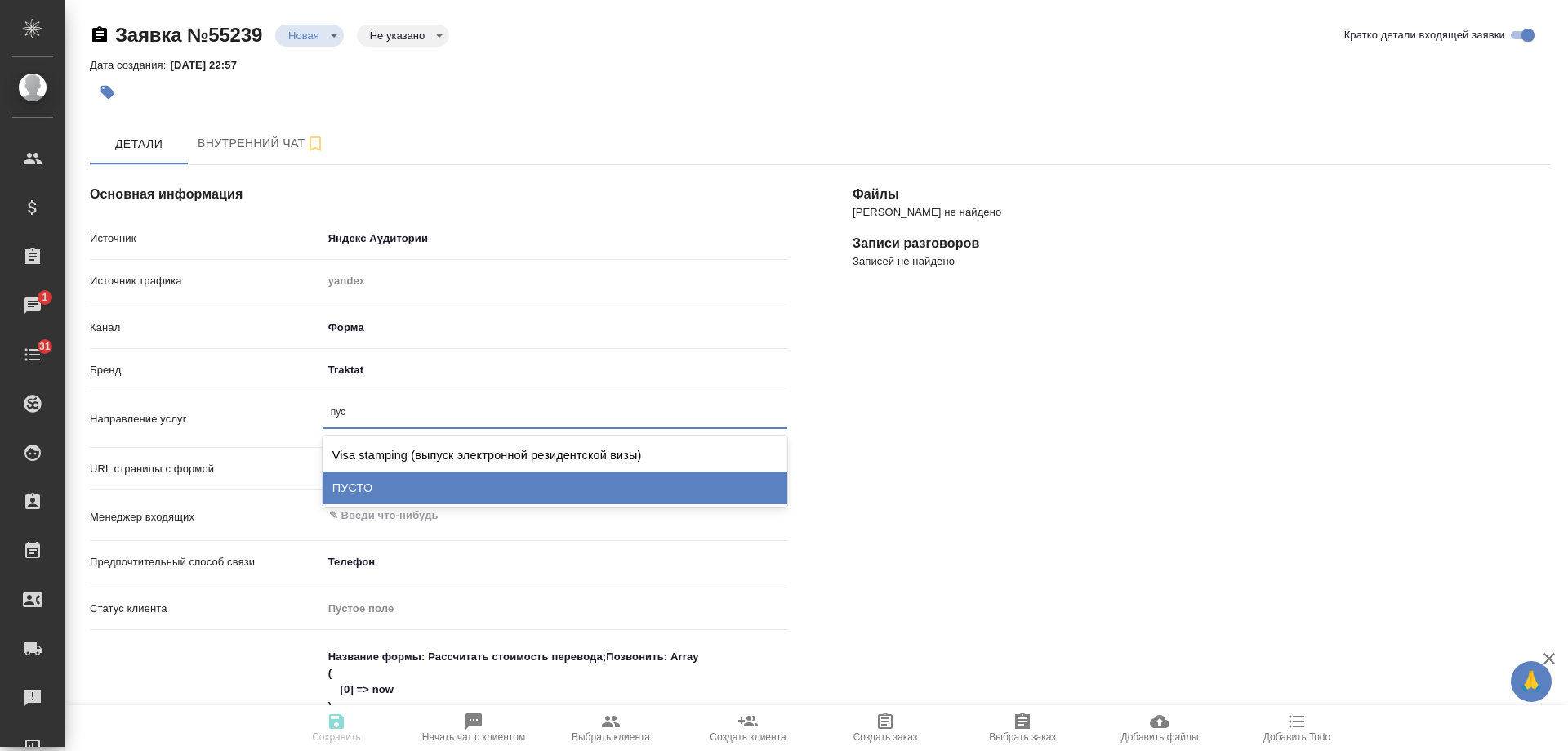
click at [391, 491] on div "ПУСТО" at bounding box center [555, 488] width 465 height 33
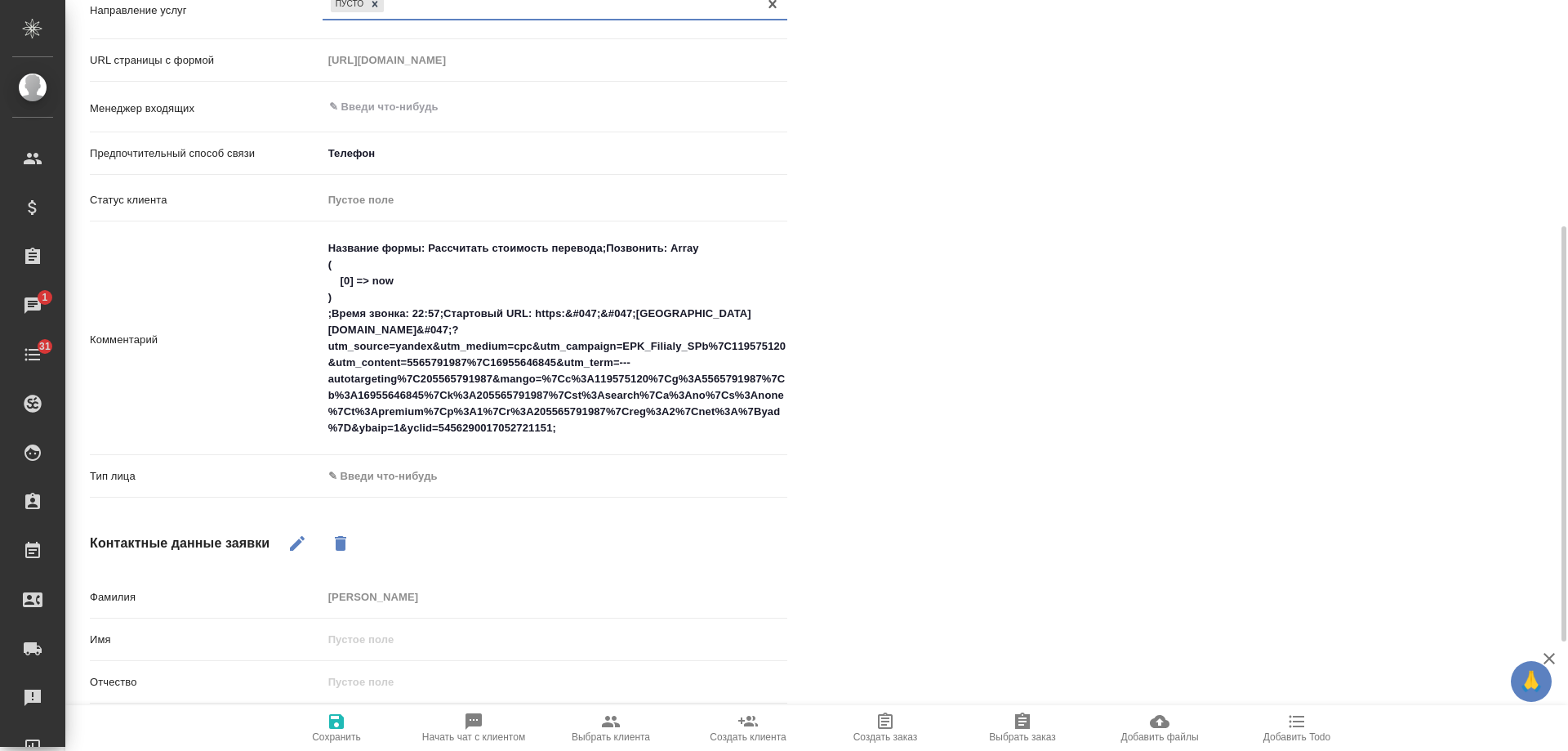
scroll to position [491, 0]
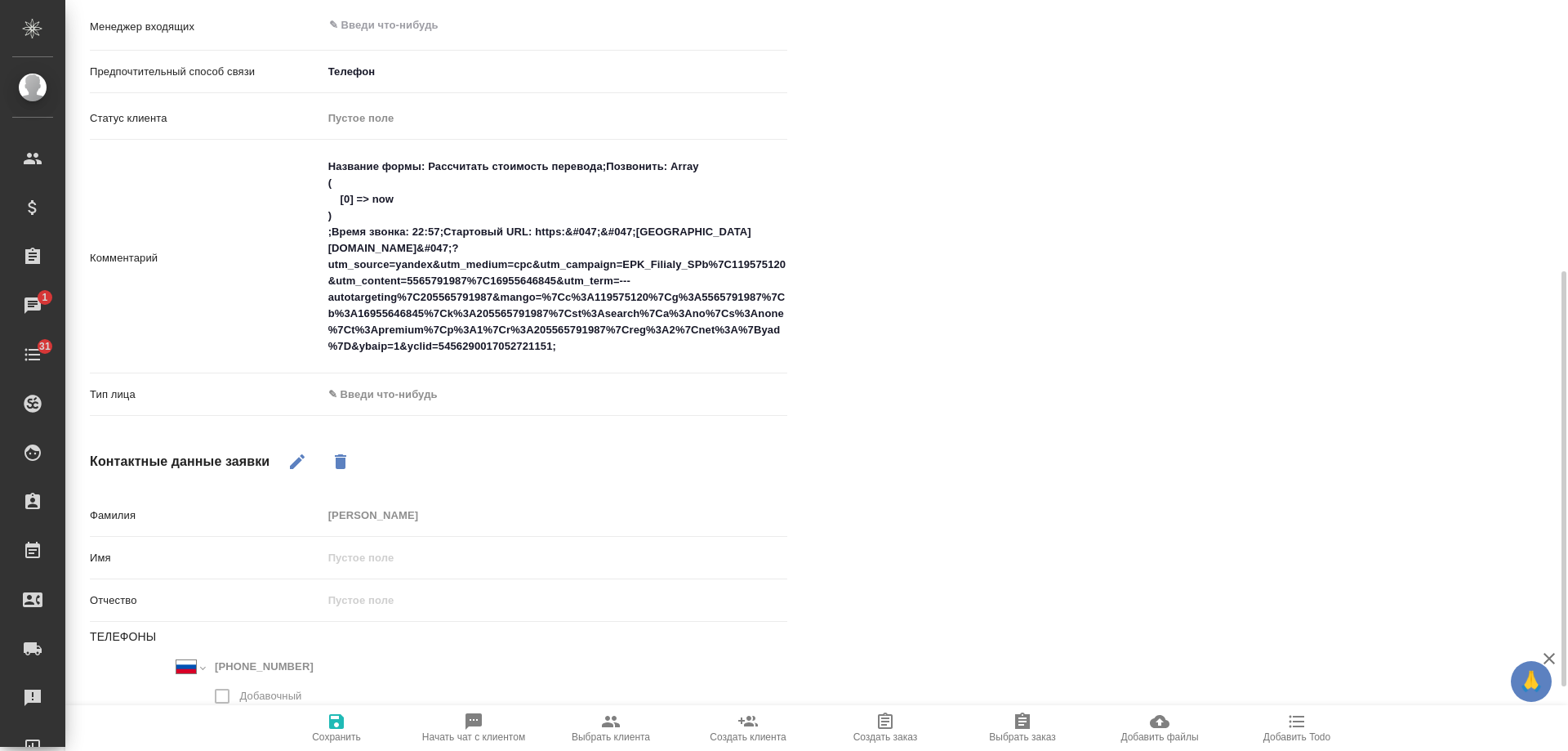
click at [379, 400] on body "🙏 .cls-1 fill:#fff; AWATERA [PERSON_NAME] Спецификации Заказы 1 Чаты 31 Todo Пр…" at bounding box center [784, 375] width 1568 height 751
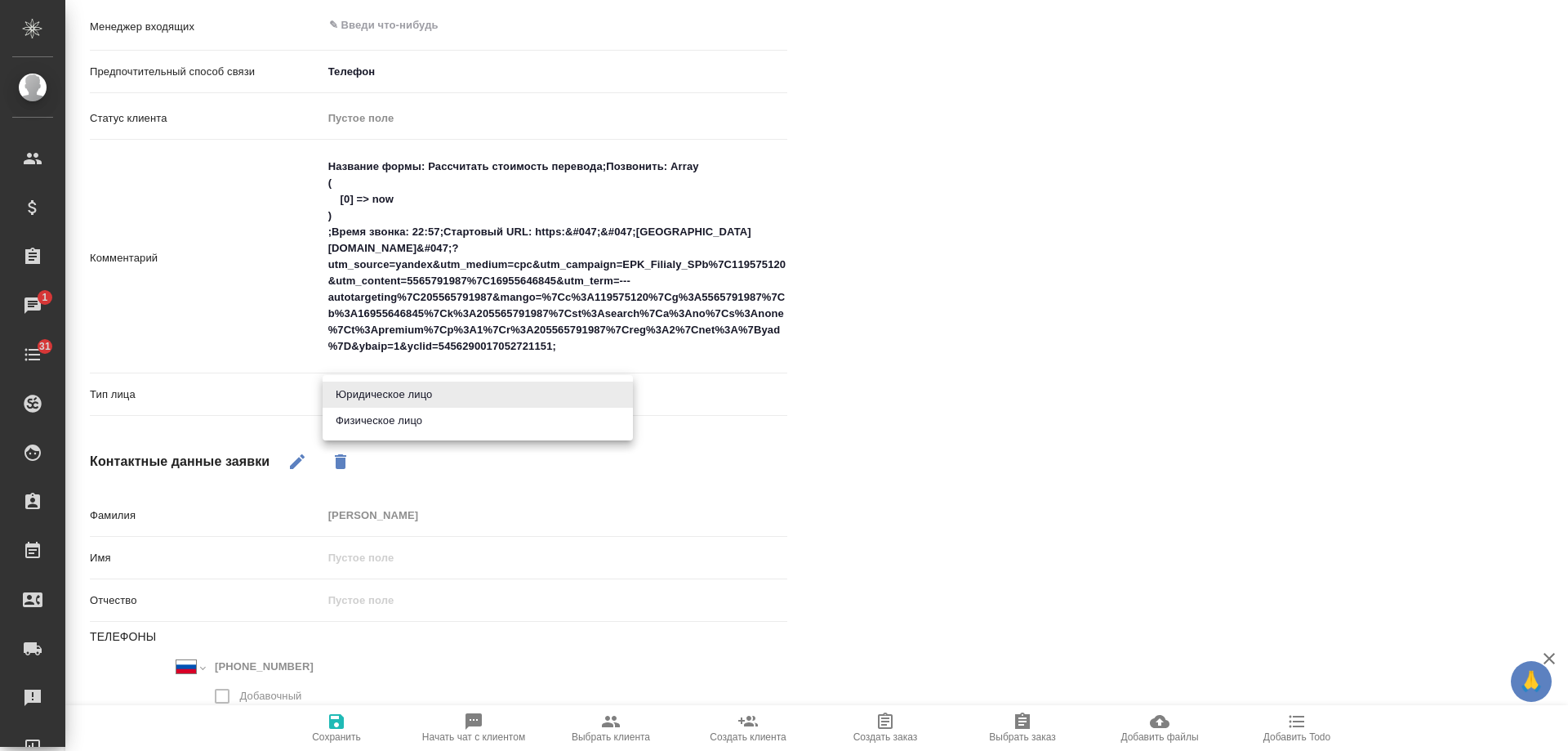
click at [380, 425] on li "Физическое лицо" at bounding box center [477, 421] width 310 height 26
type textarea "x"
type input "private"
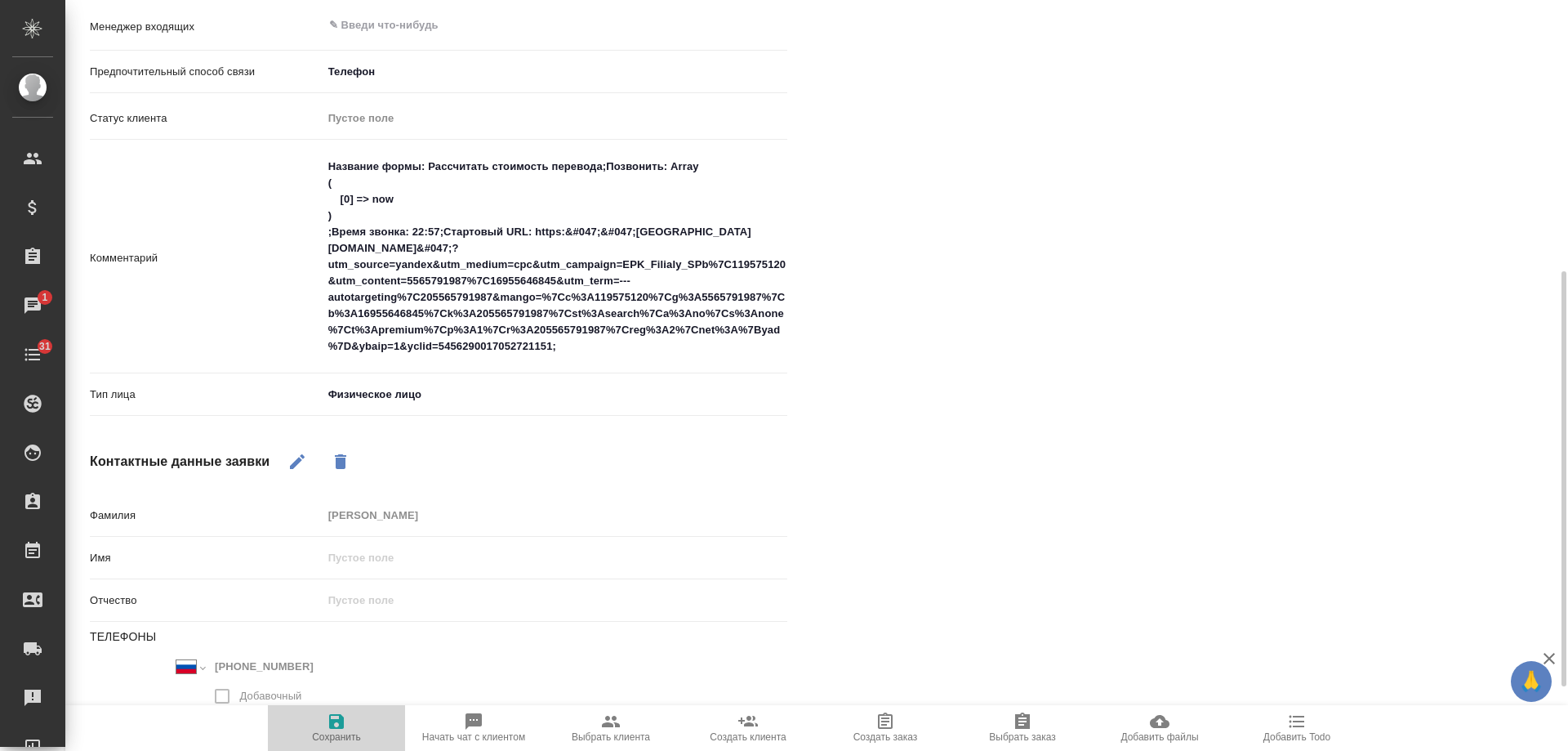
click at [340, 722] on icon "button" at bounding box center [337, 722] width 15 height 15
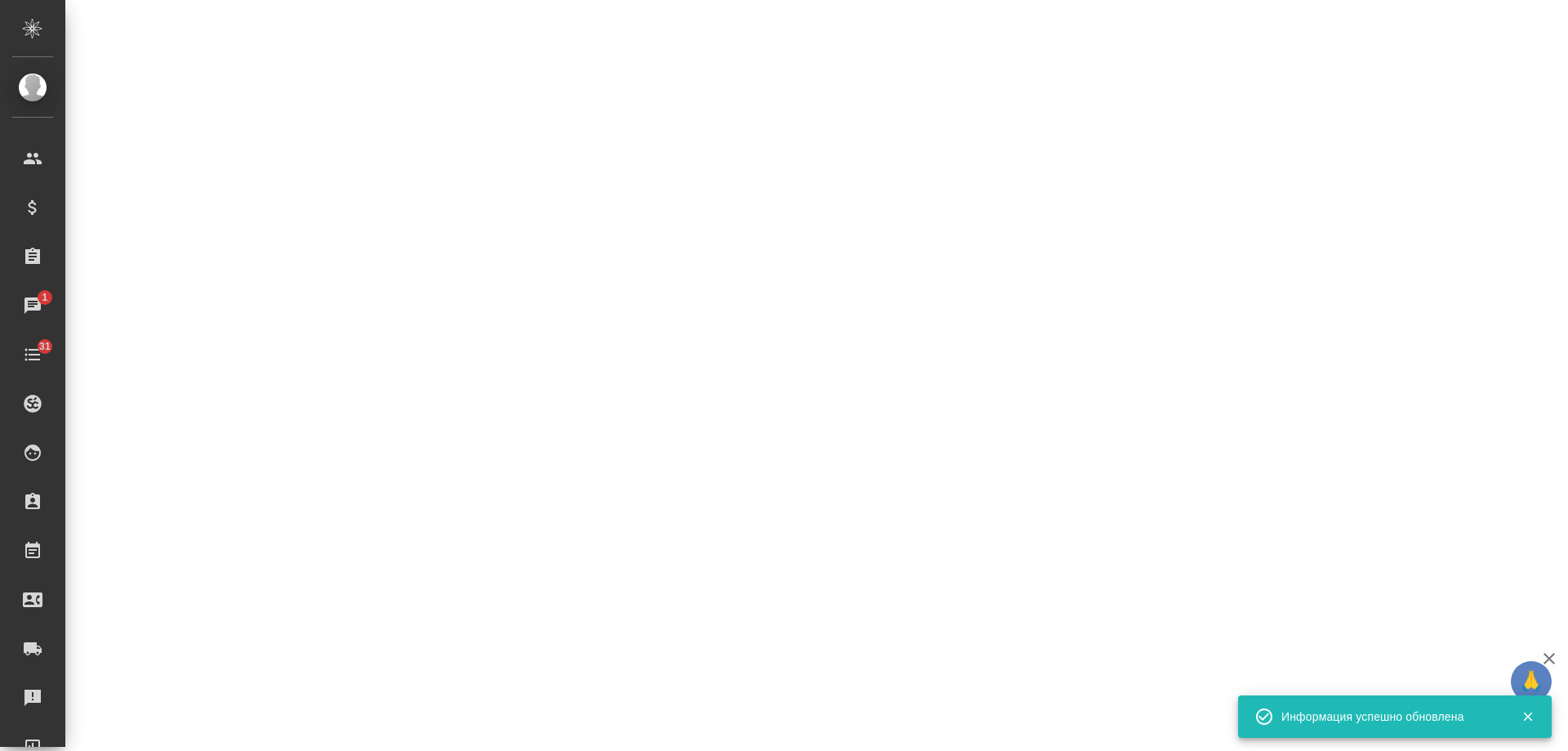
select select "RU"
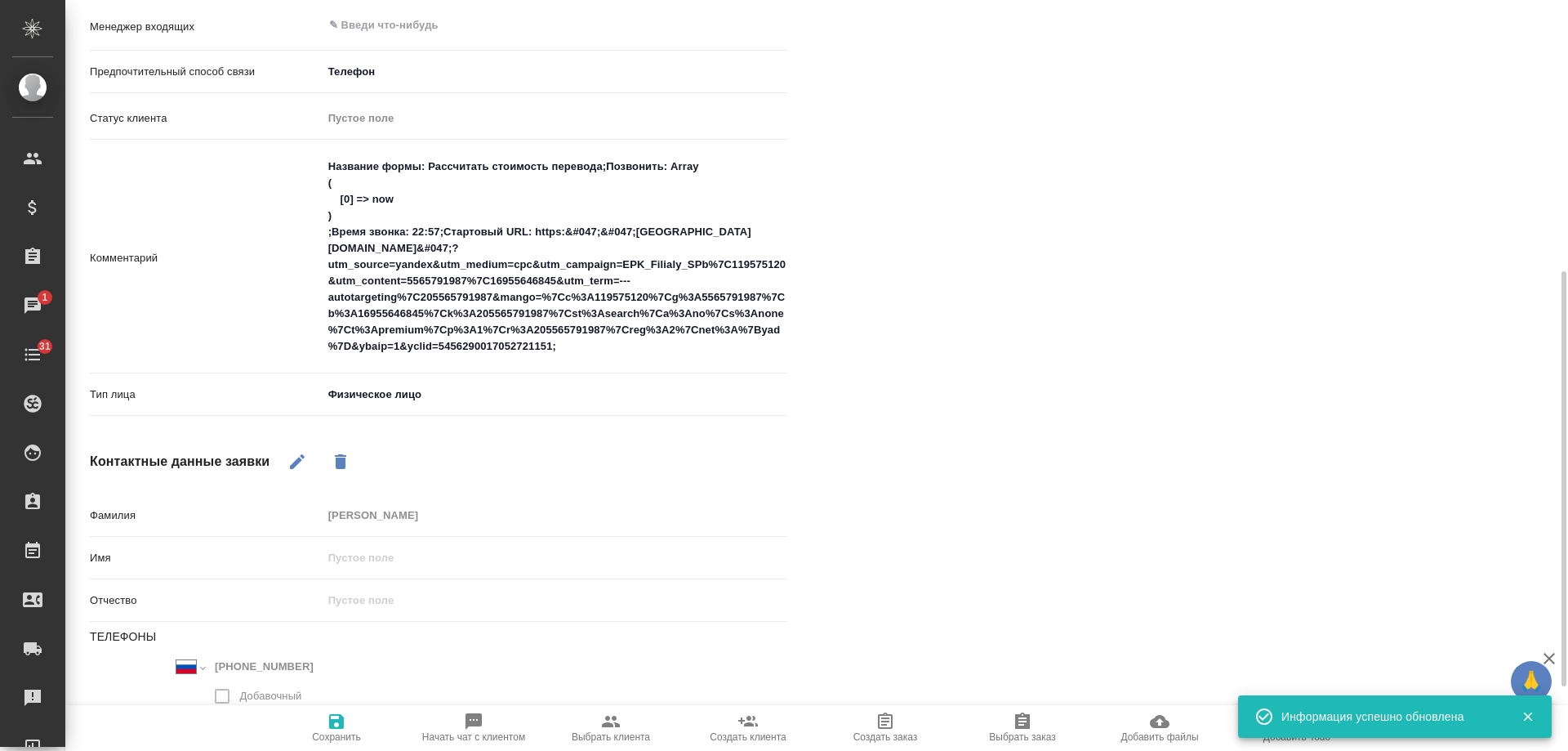
type textarea "x"
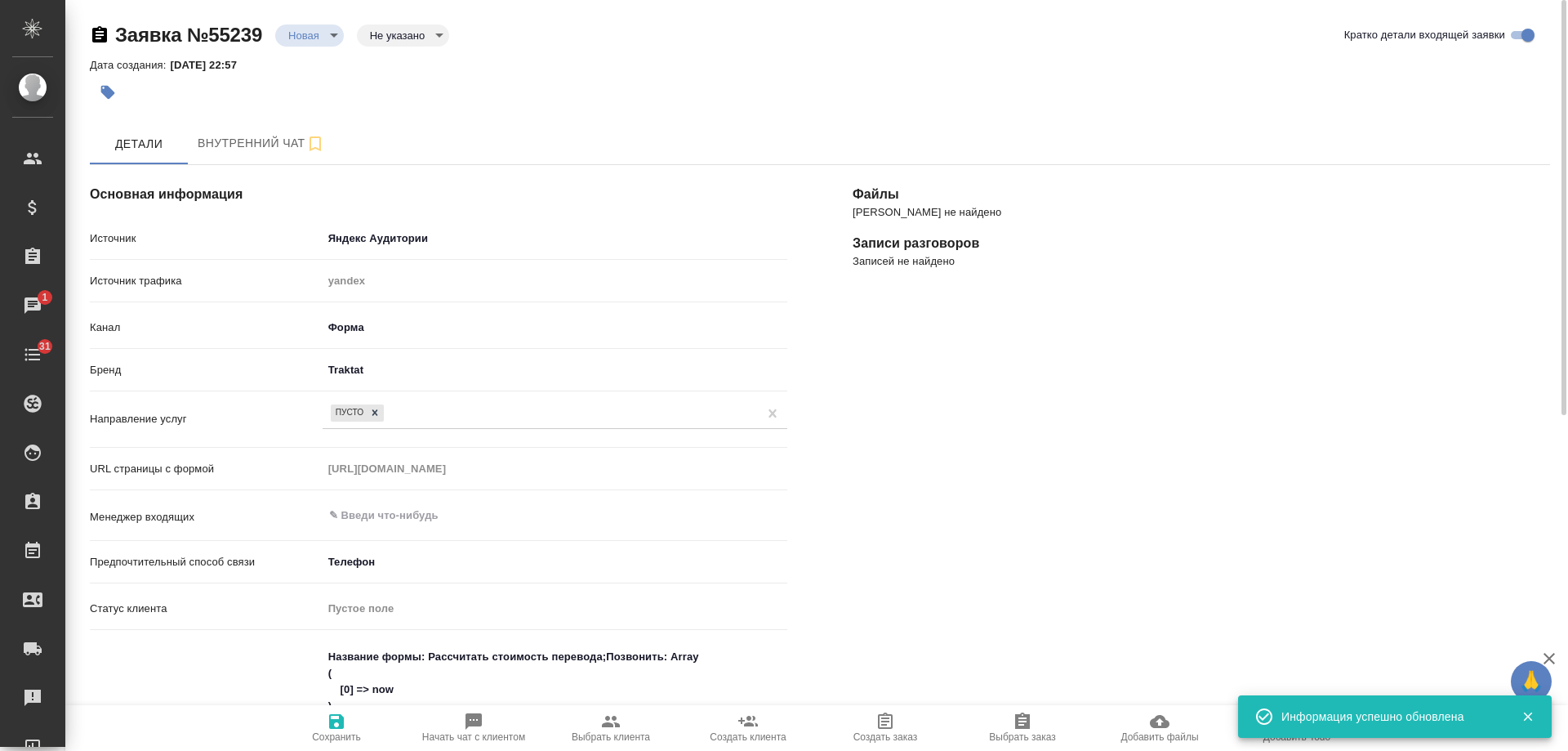
click at [310, 29] on body "🙏 .cls-1 fill:#fff; AWATERA Gudina Alexandra Клиенты Спецификации Заказы 1 Чаты…" at bounding box center [784, 375] width 1568 height 751
click at [317, 66] on button "Отказ" at bounding box center [307, 63] width 38 height 18
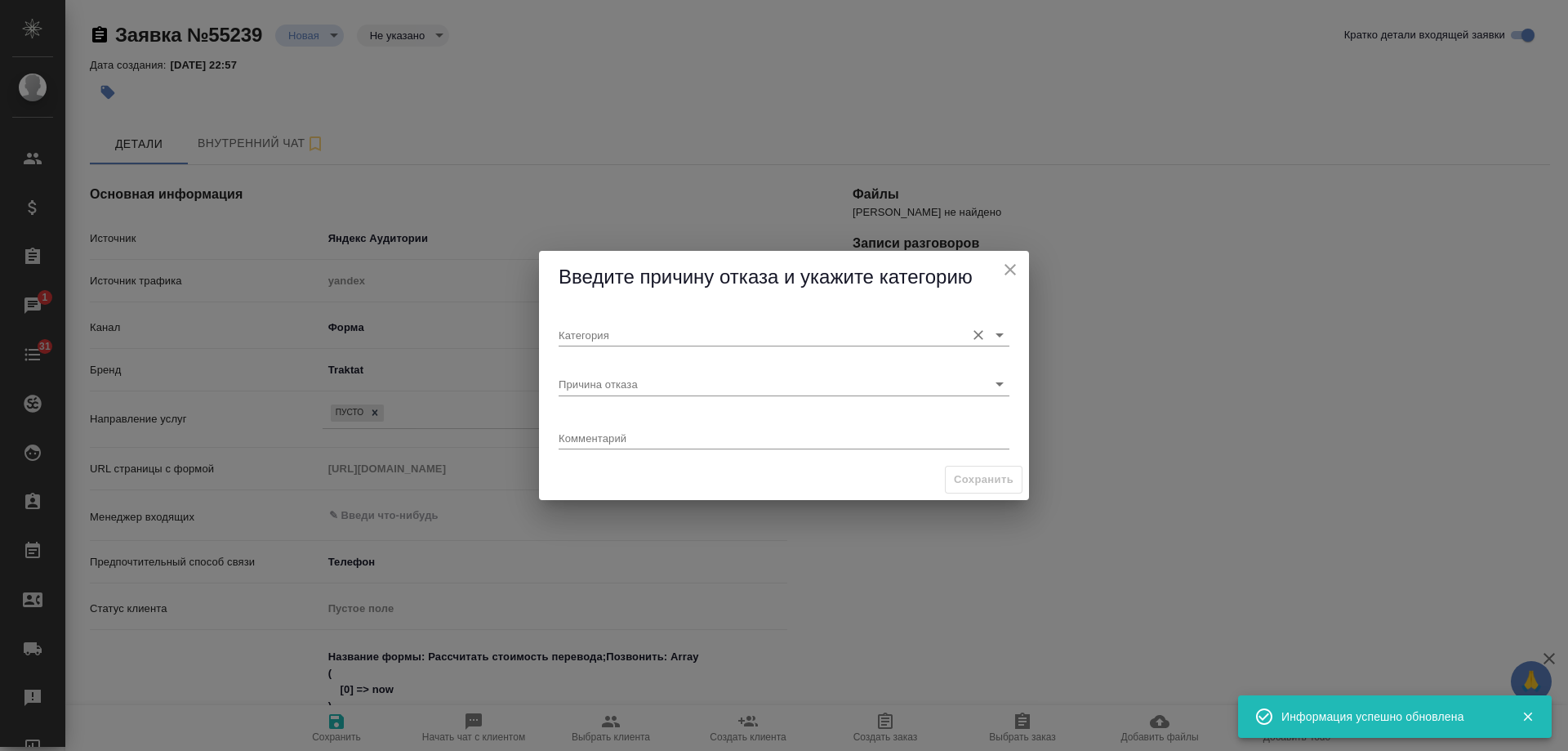
click at [681, 322] on div "Категория" at bounding box center [784, 328] width 451 height 36
click at [681, 333] on input "Категория" at bounding box center [757, 334] width 399 height 22
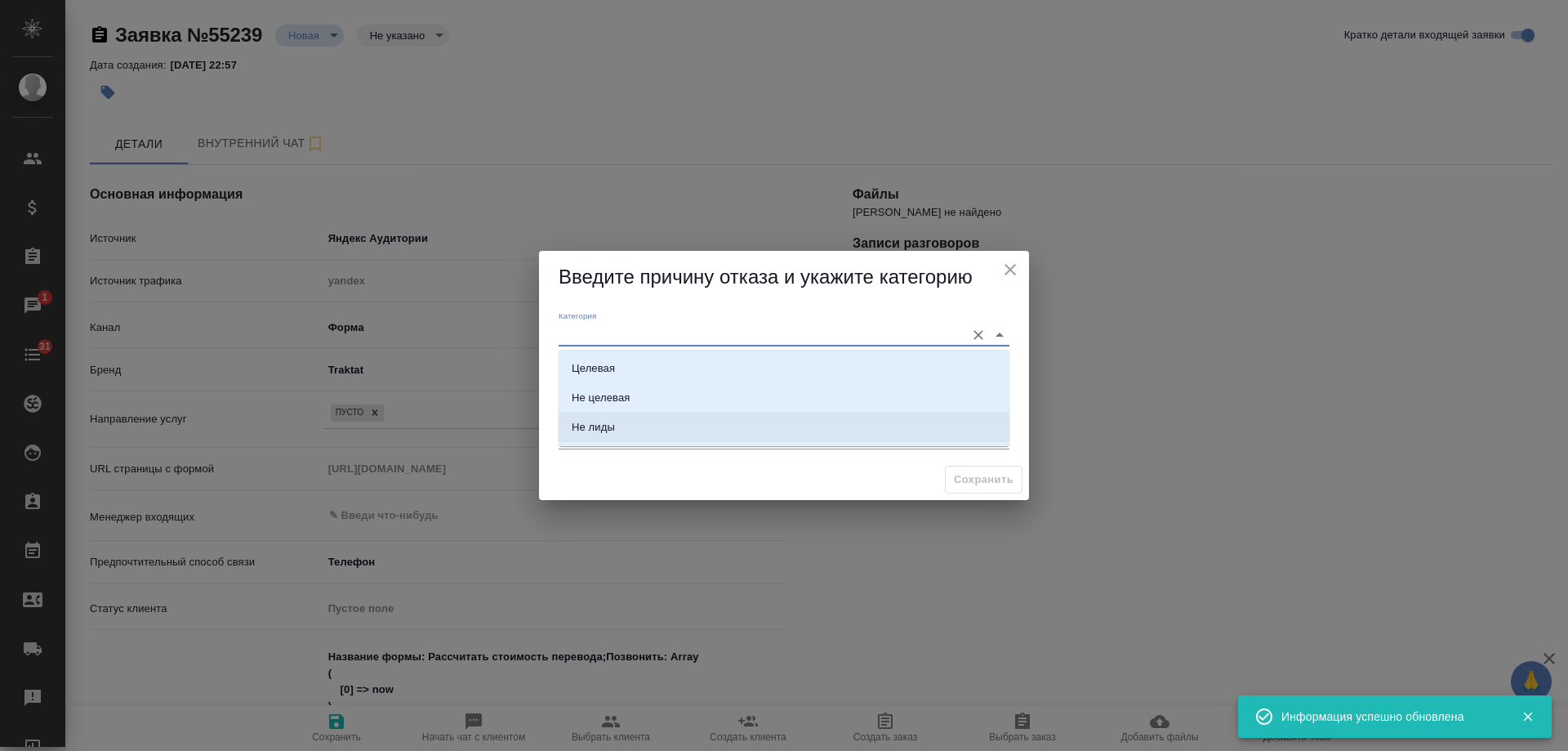
click at [656, 431] on li "Не лиды" at bounding box center [784, 428] width 451 height 29
type input "Не лиды"
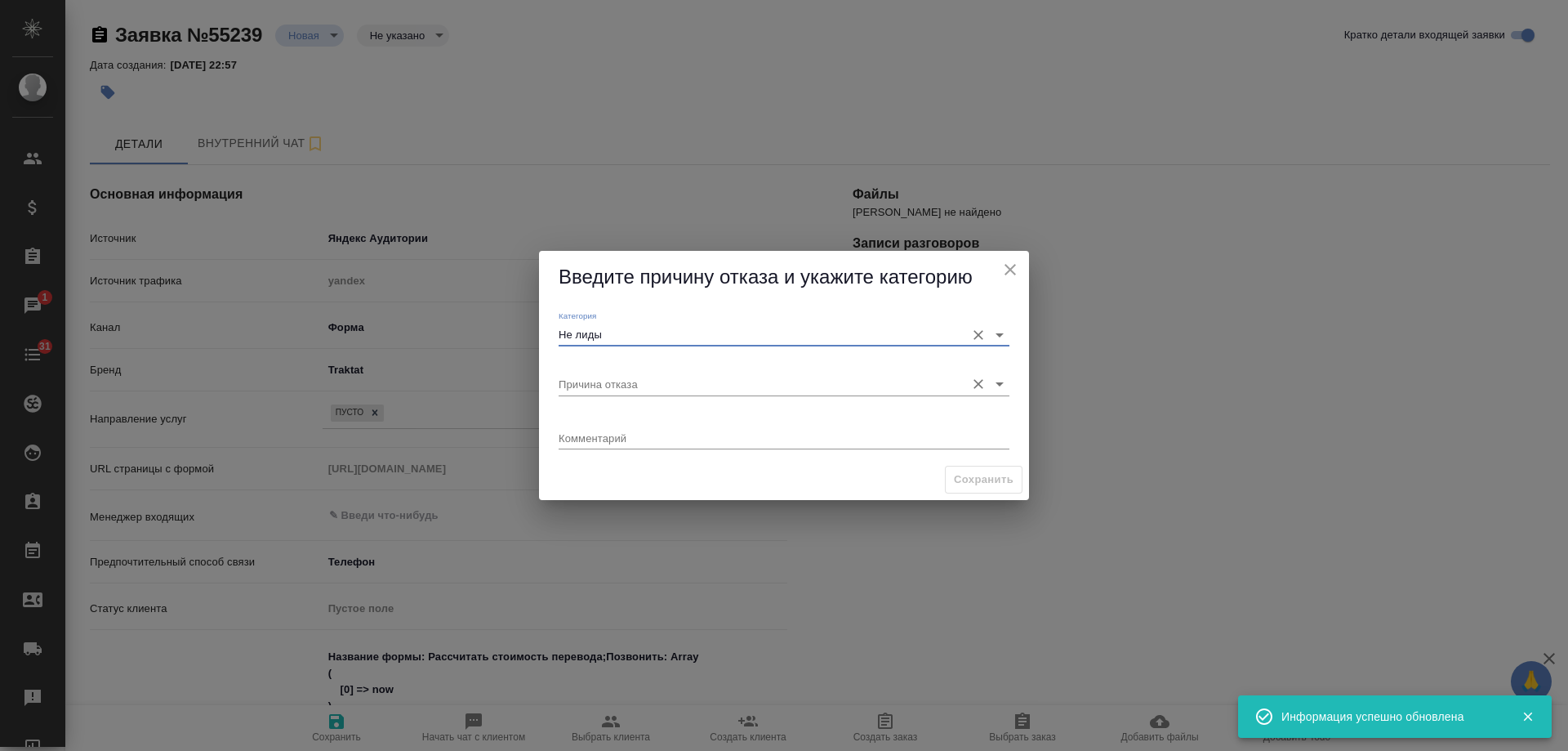
click at [651, 387] on input "Причина отказа" at bounding box center [757, 383] width 399 height 22
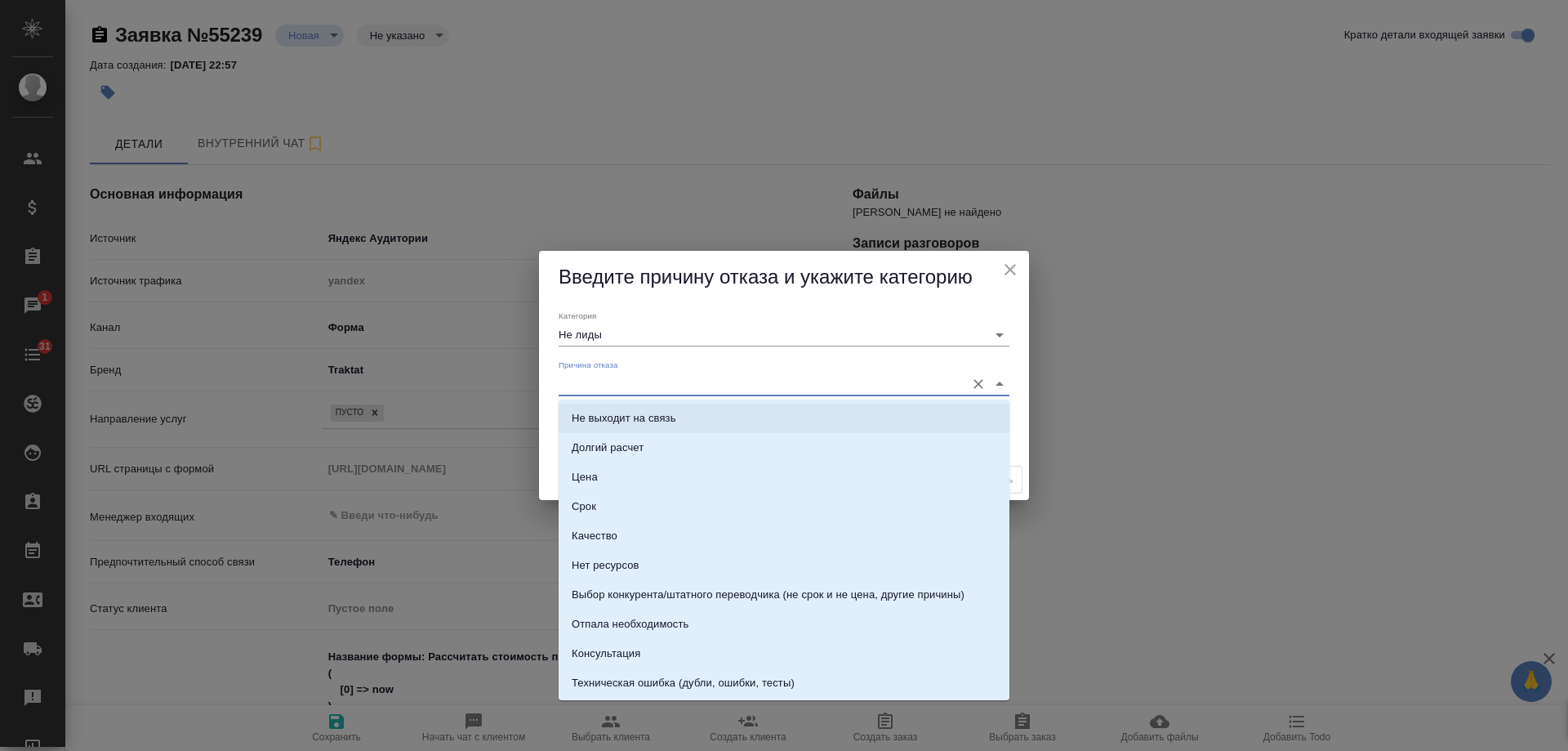
scroll to position [233, 0]
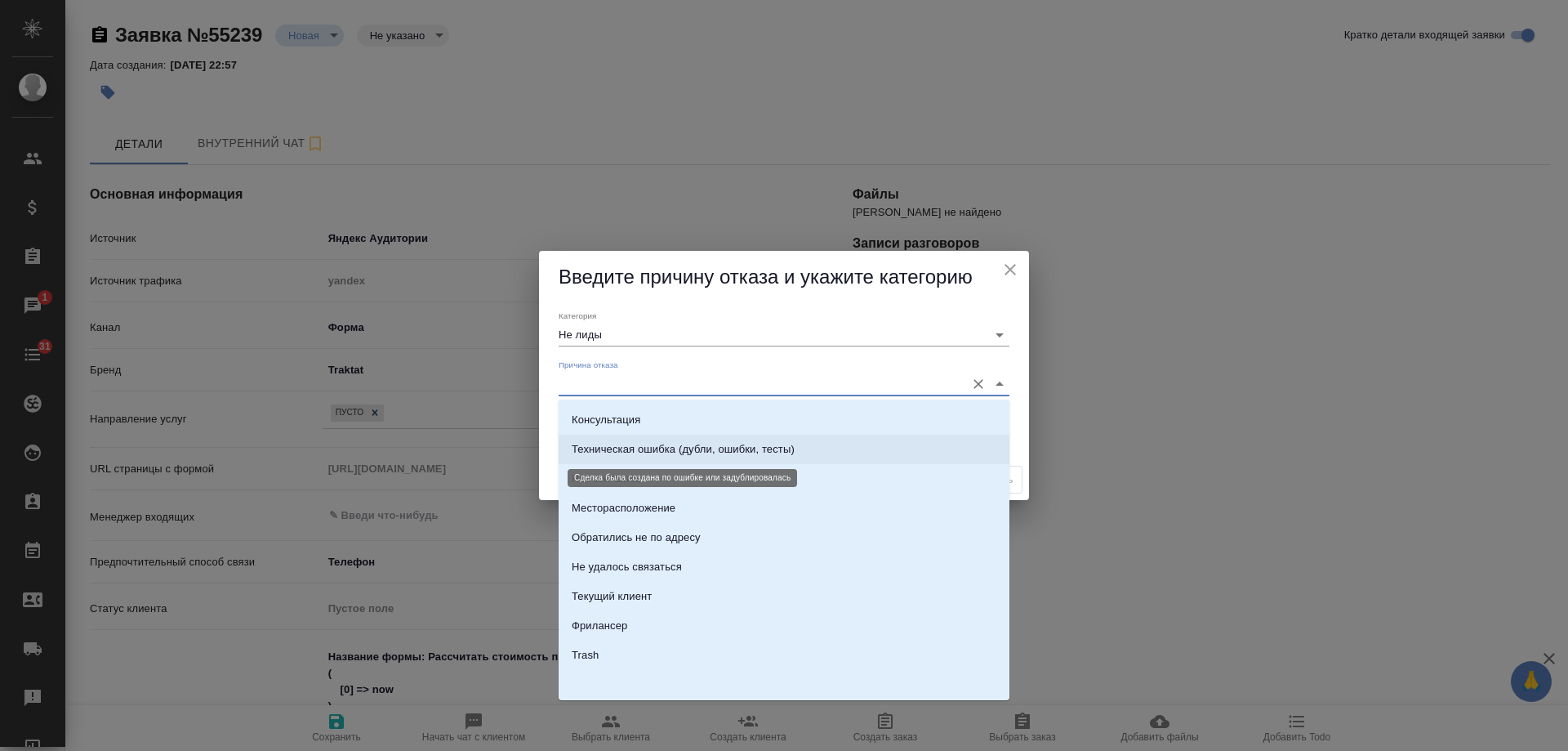
click at [680, 453] on div "Техническая ошибка (дубли, ошибки, тесты)" at bounding box center [683, 450] width 223 height 16
type input "Техническая ошибка (дубли, ошибки, тесты)"
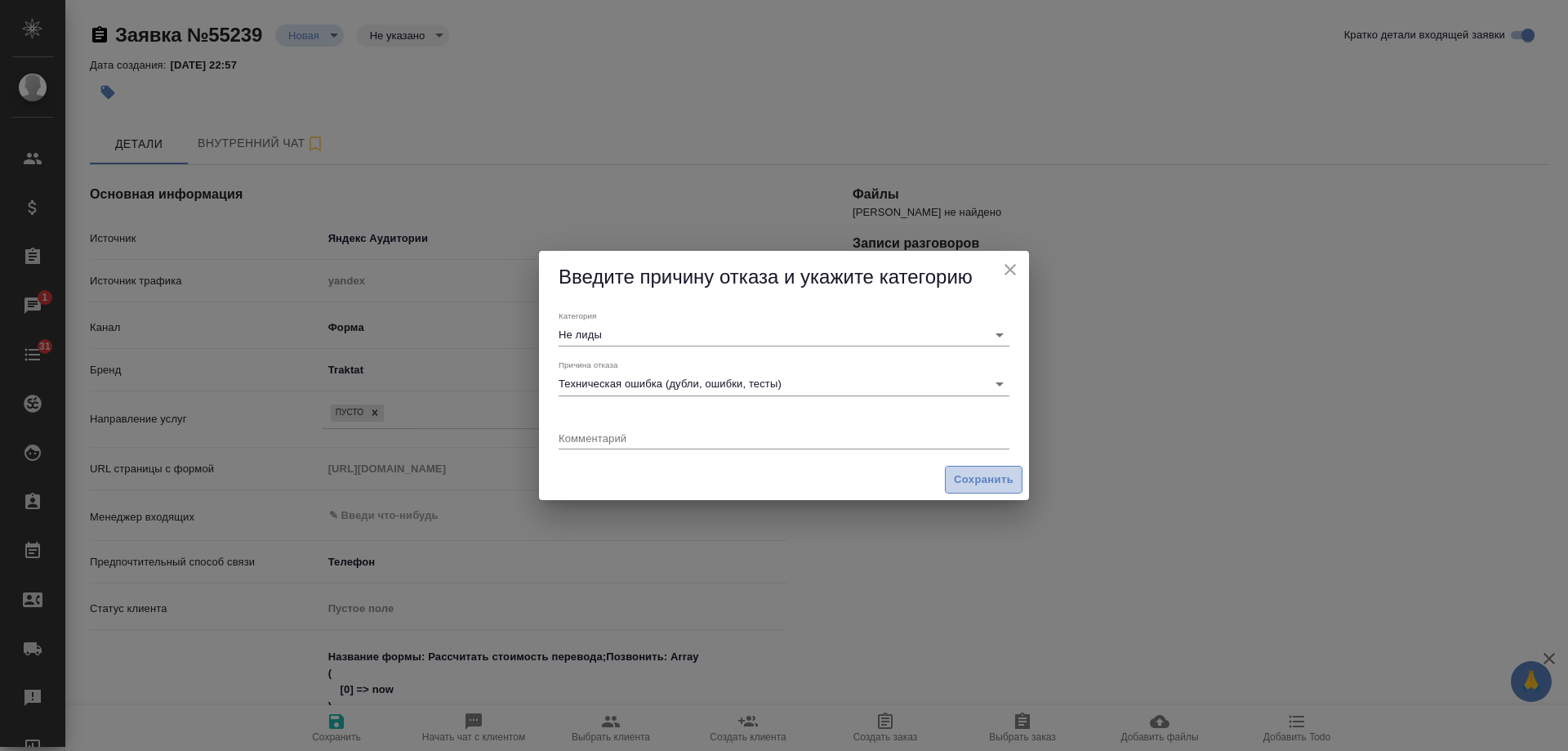
click at [977, 475] on span "Сохранить" at bounding box center [983, 480] width 60 height 19
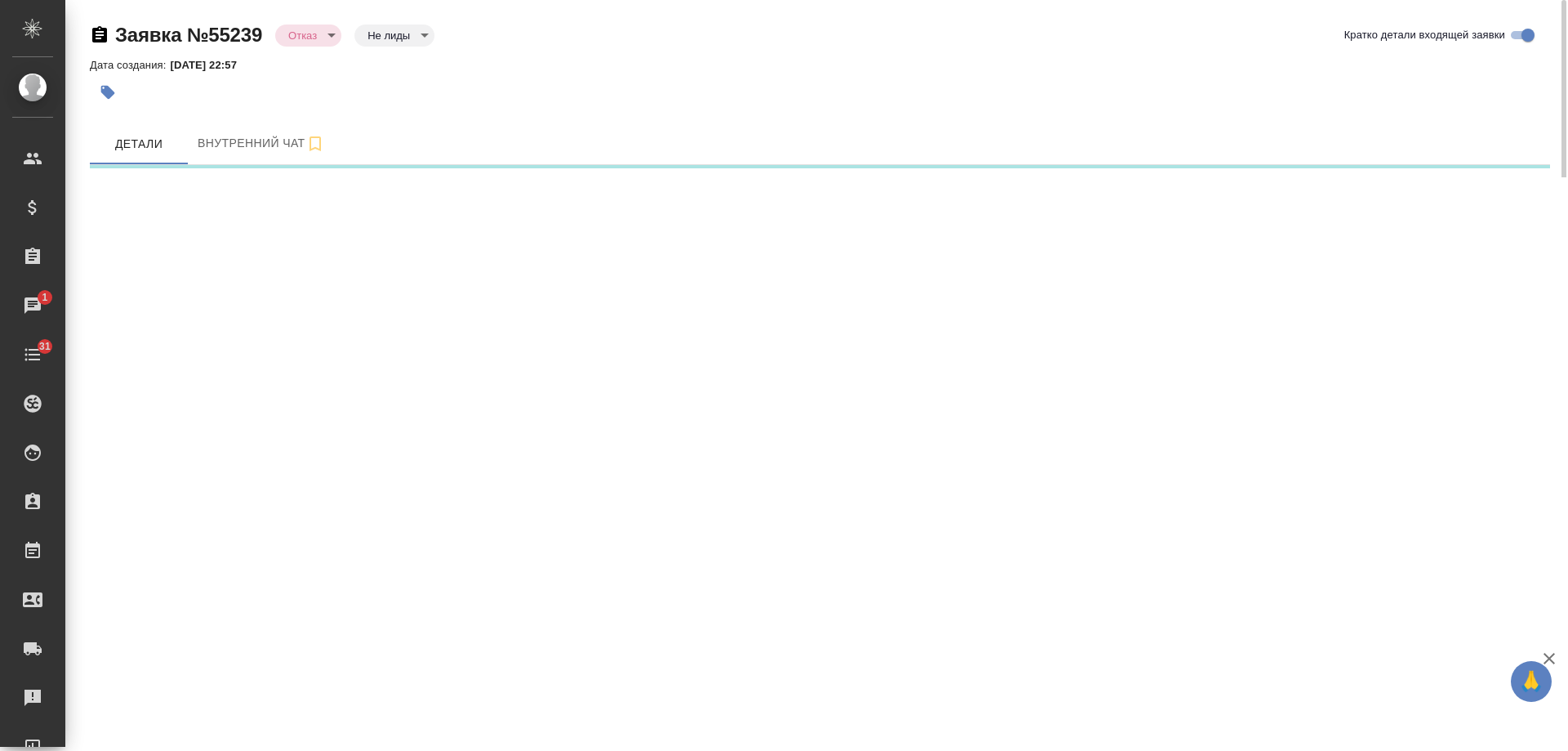
select select "RU"
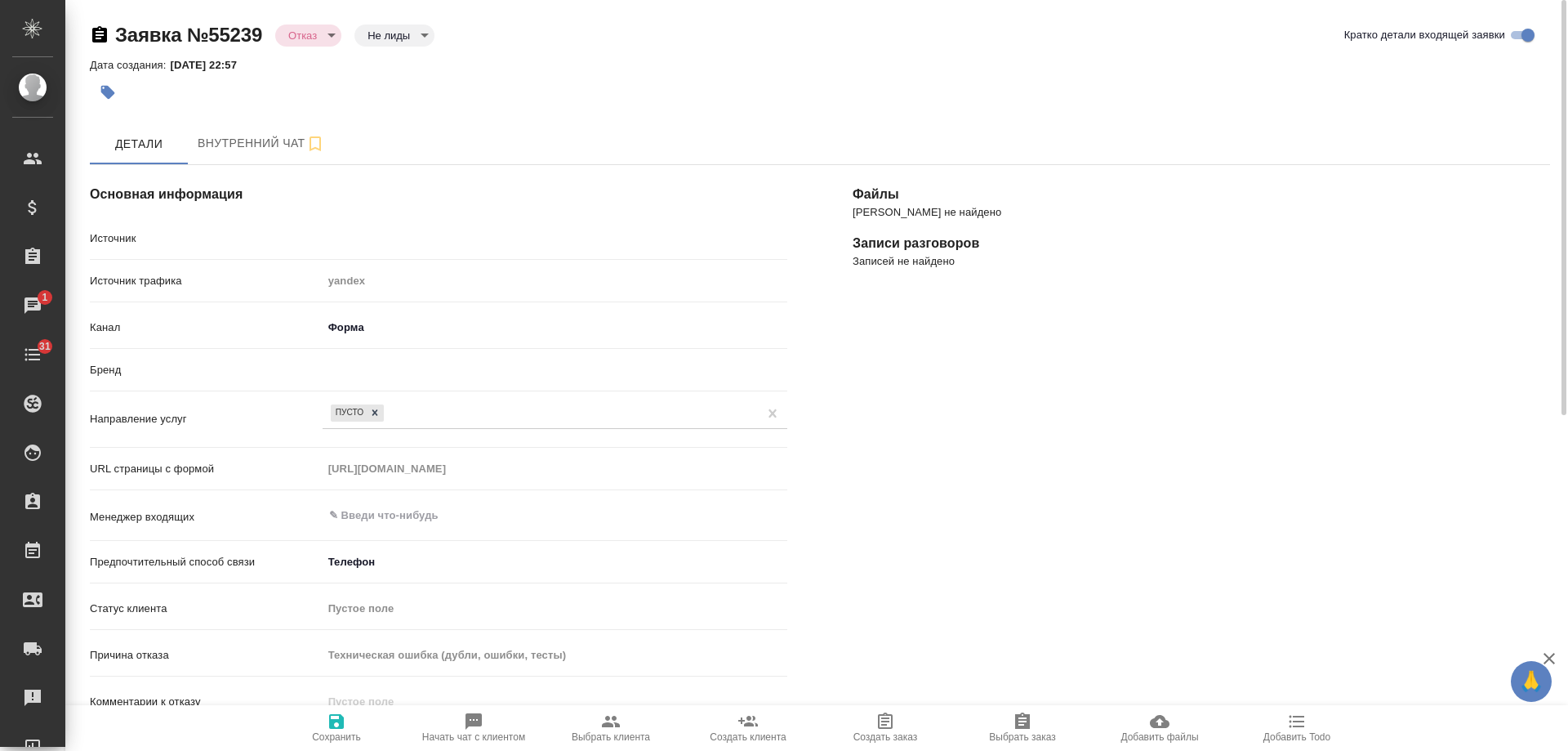
type textarea "x"
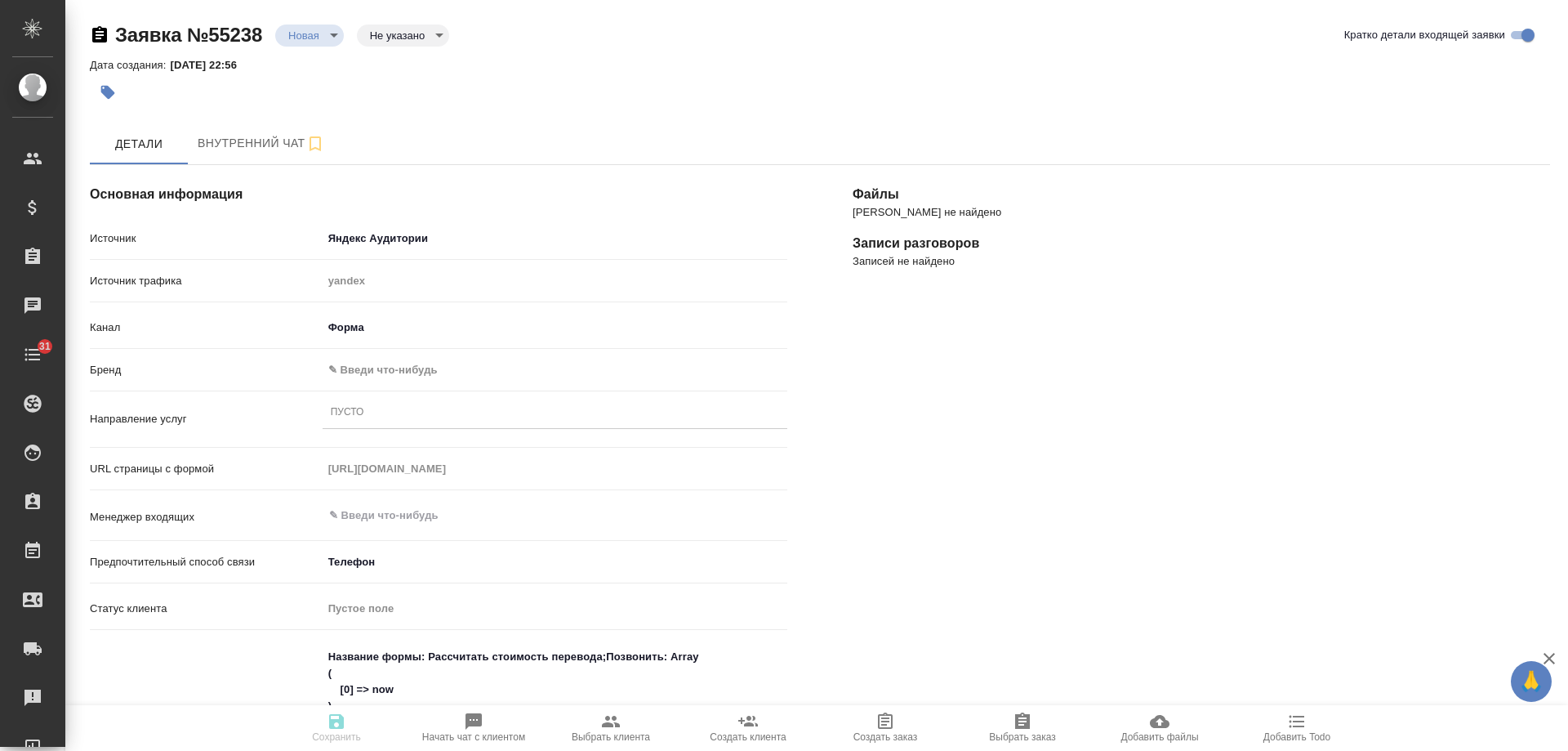
select select "RU"
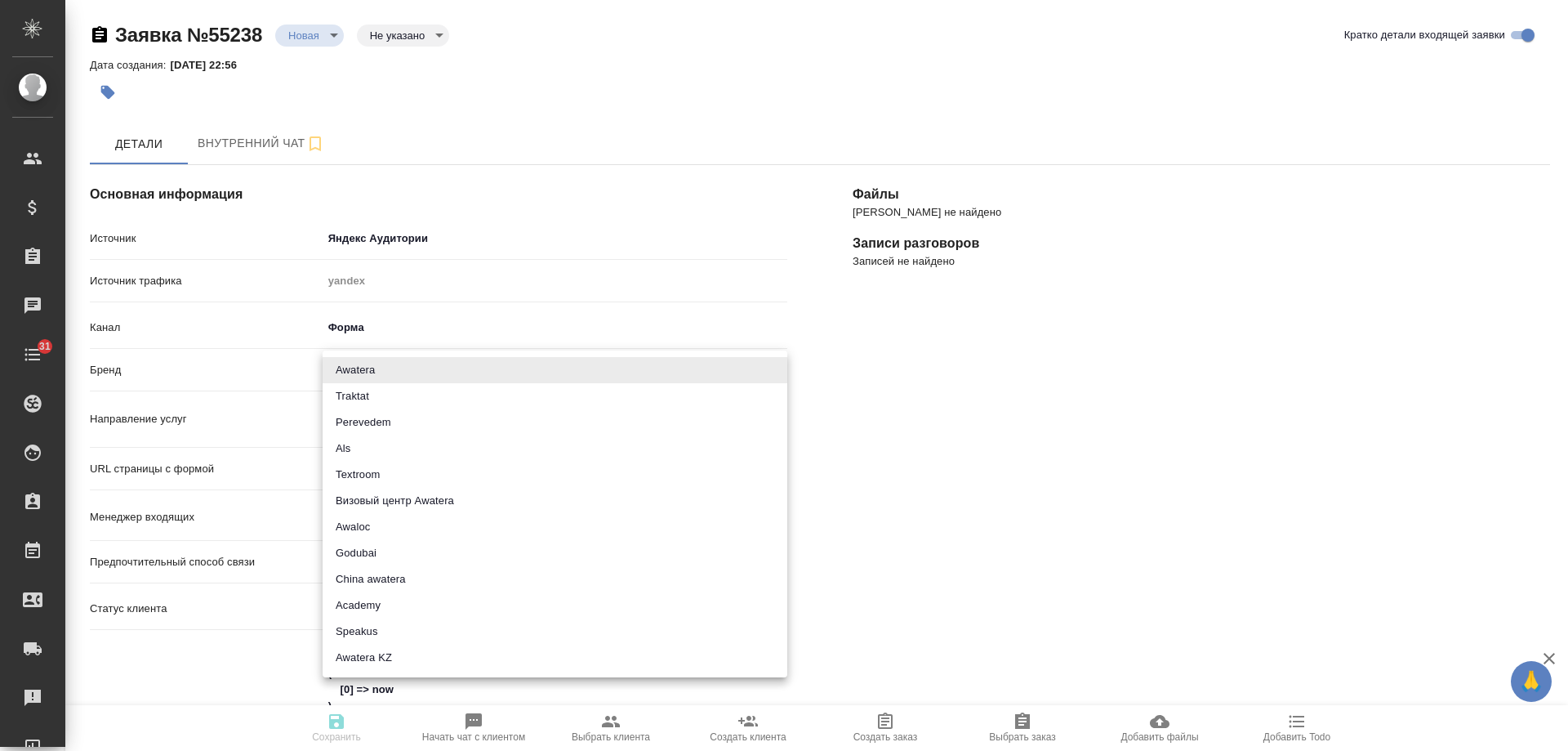
click at [395, 364] on body "🙏 .cls-1 fill:#fff; AWATERA [PERSON_NAME] Спецификации Заказы 0 Чаты 31 Todo Пр…" at bounding box center [784, 375] width 1568 height 751
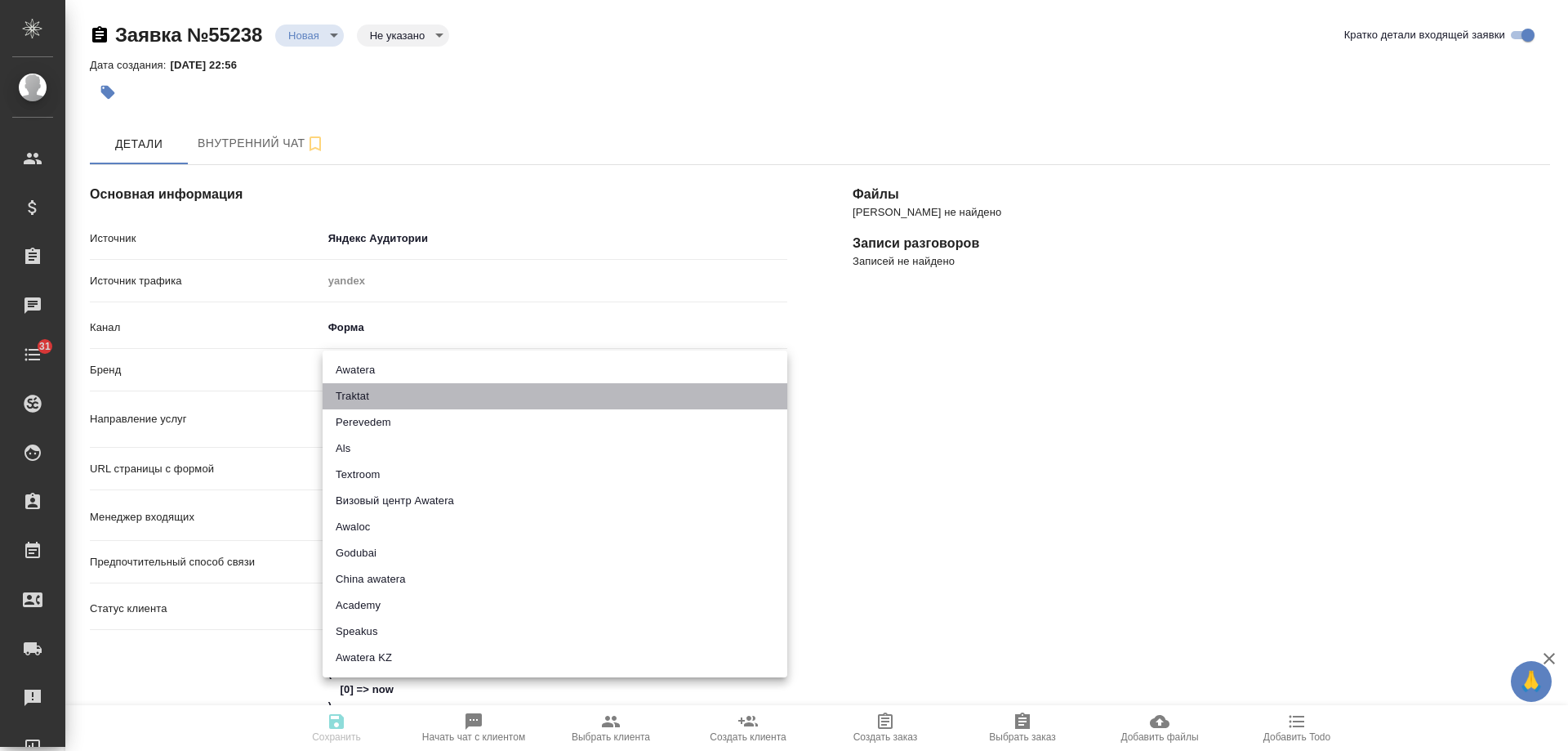
click at [379, 396] on li "Traktat" at bounding box center [555, 396] width 465 height 26
type input "traktat"
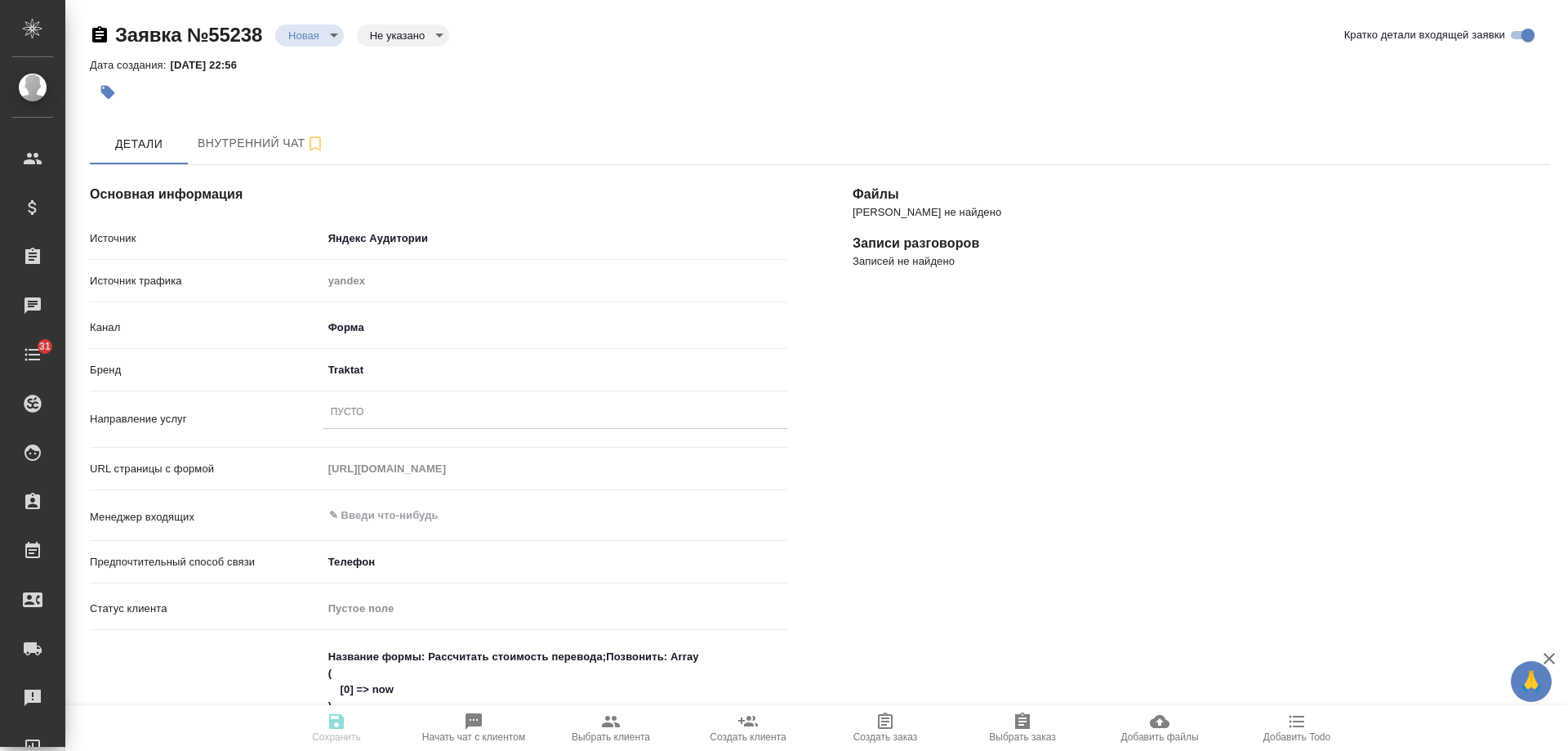
click at [409, 416] on div "Пусто" at bounding box center [555, 413] width 465 height 24
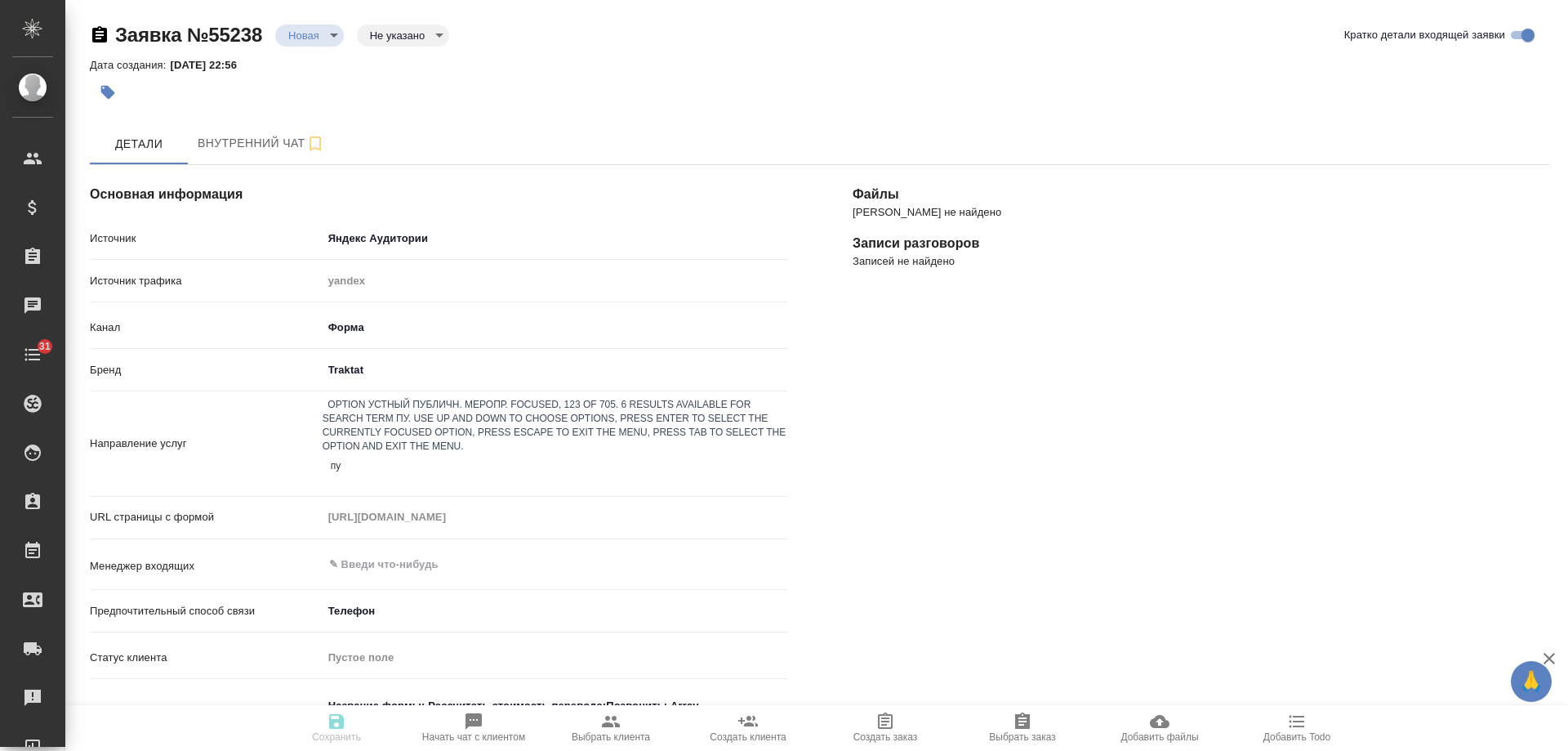
type input "пус"
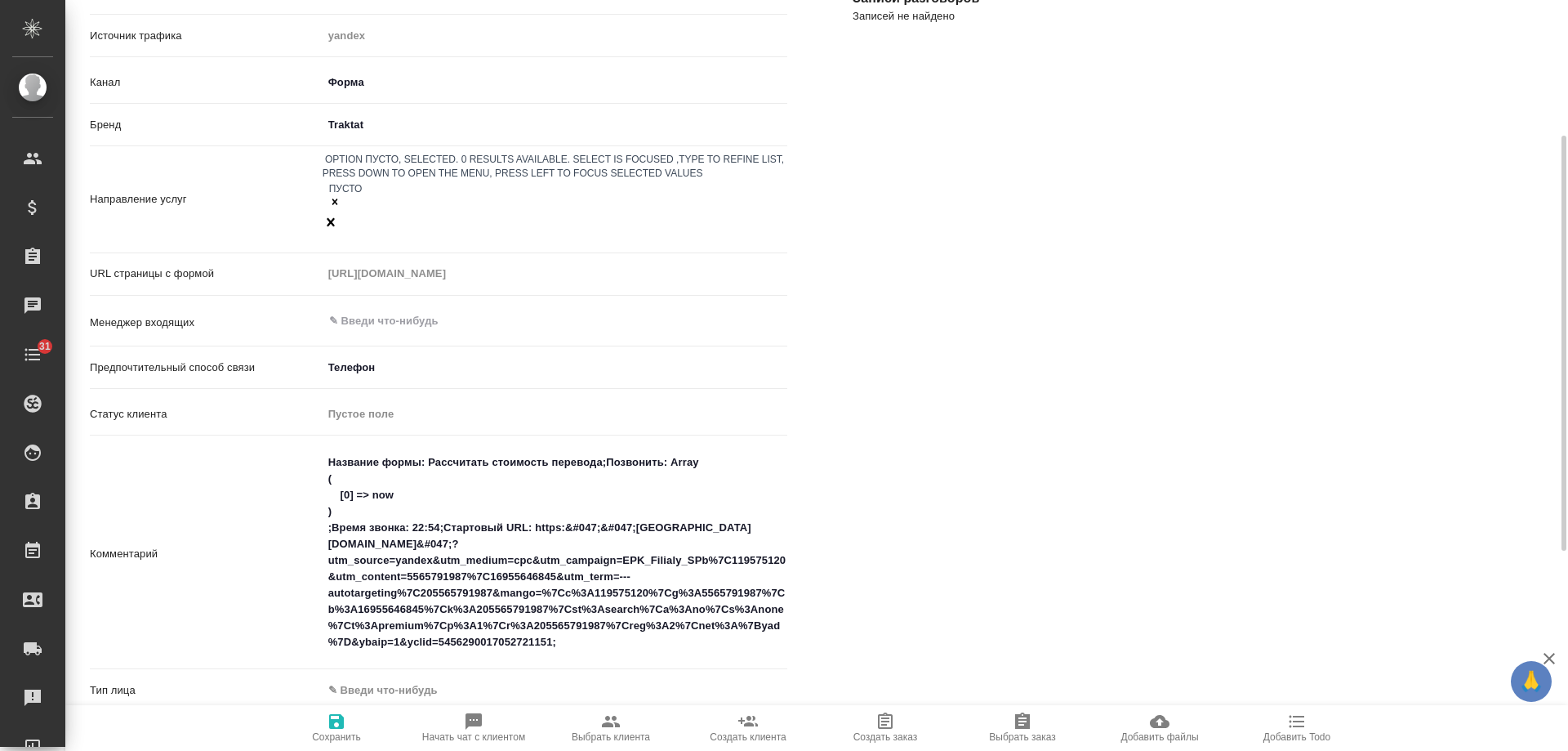
scroll to position [327, 0]
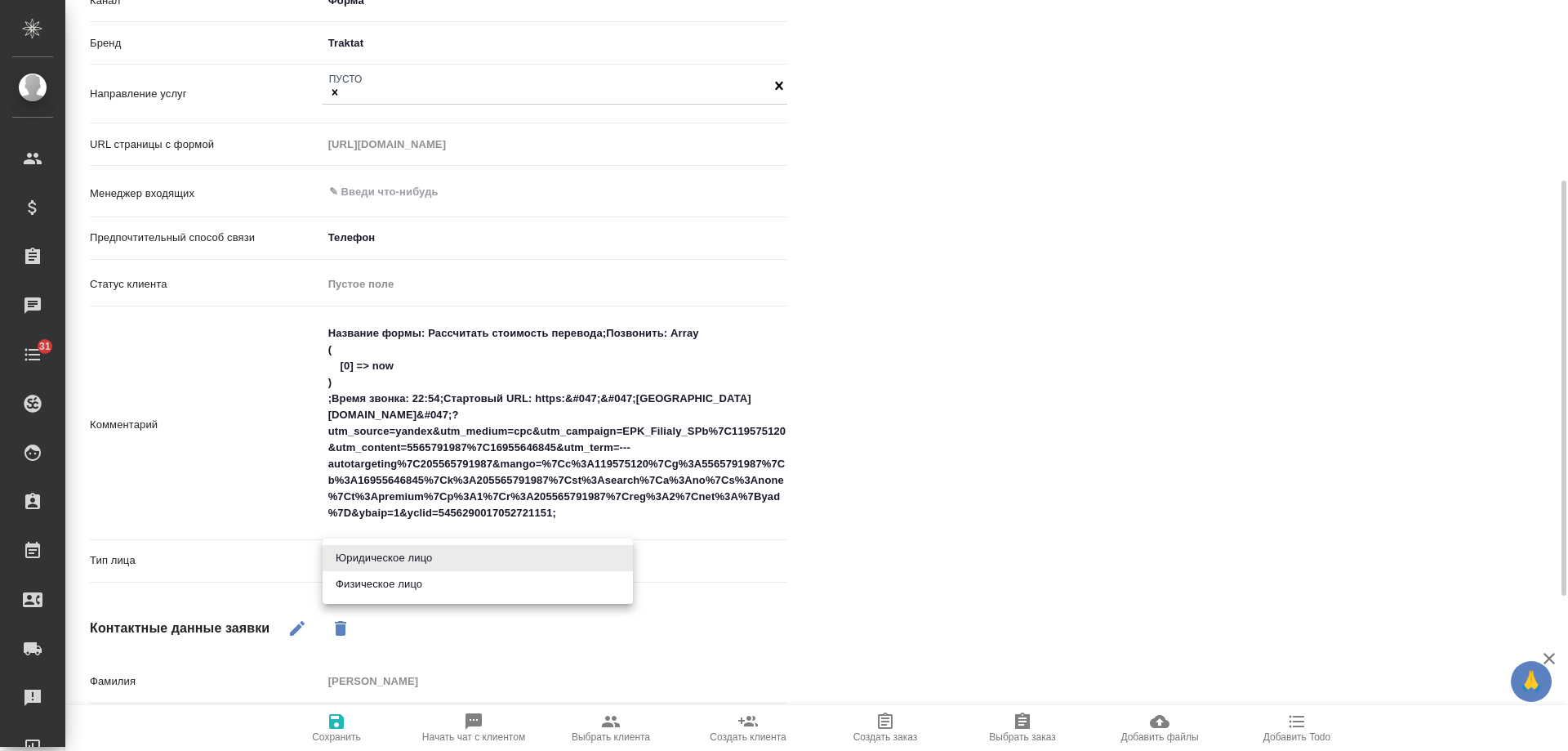
click at [378, 558] on body "🙏 .cls-1 fill:#fff; AWATERA [PERSON_NAME] Спецификации Заказы 0 Чаты 31 Todo Пр…" at bounding box center [784, 375] width 1568 height 751
drag, startPoint x: 400, startPoint y: 583, endPoint x: 343, endPoint y: 708, distance: 137.4
click at [400, 584] on li "Физическое лицо" at bounding box center [477, 584] width 310 height 26
type input "private"
click at [336, 721] on icon "button" at bounding box center [337, 722] width 15 height 15
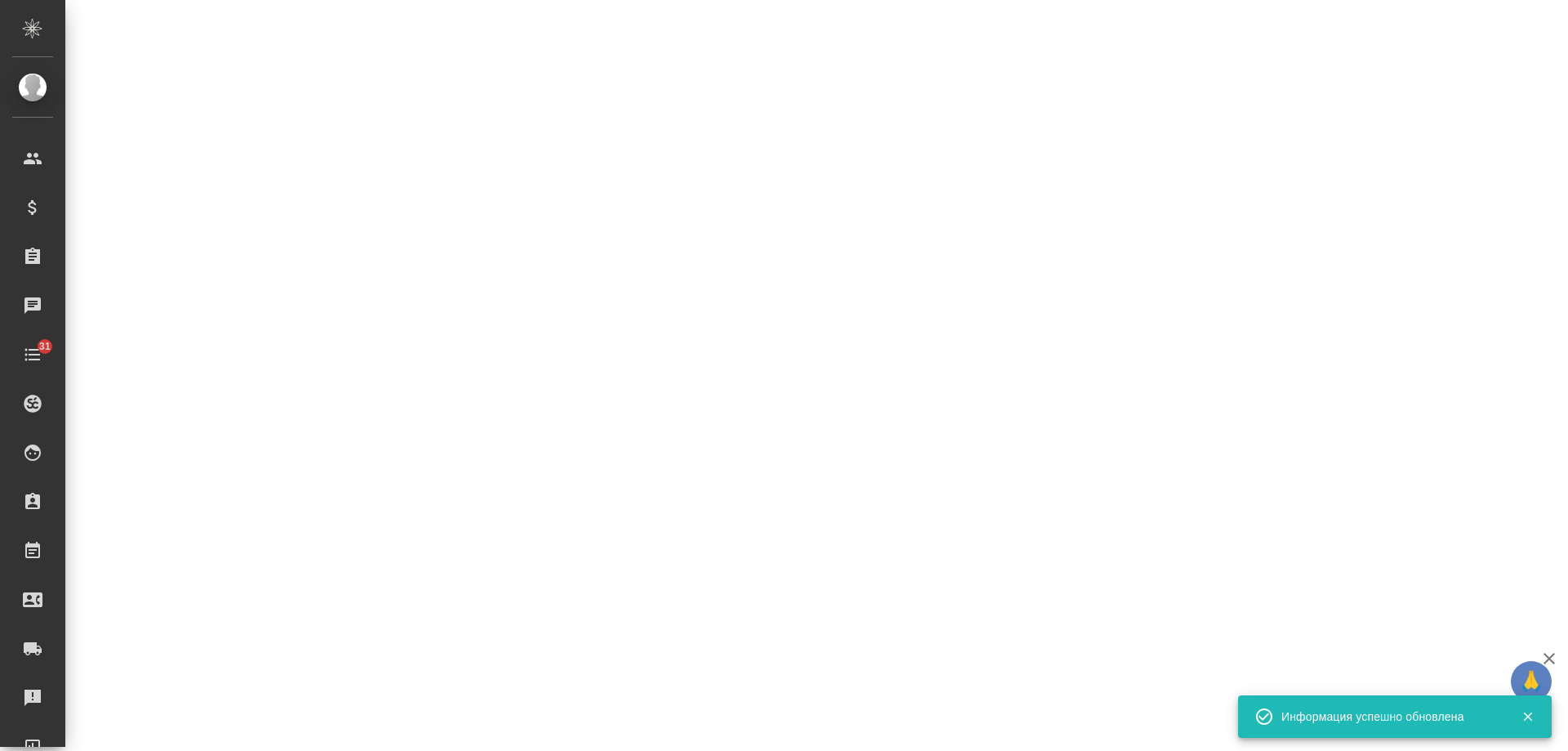
select select "RU"
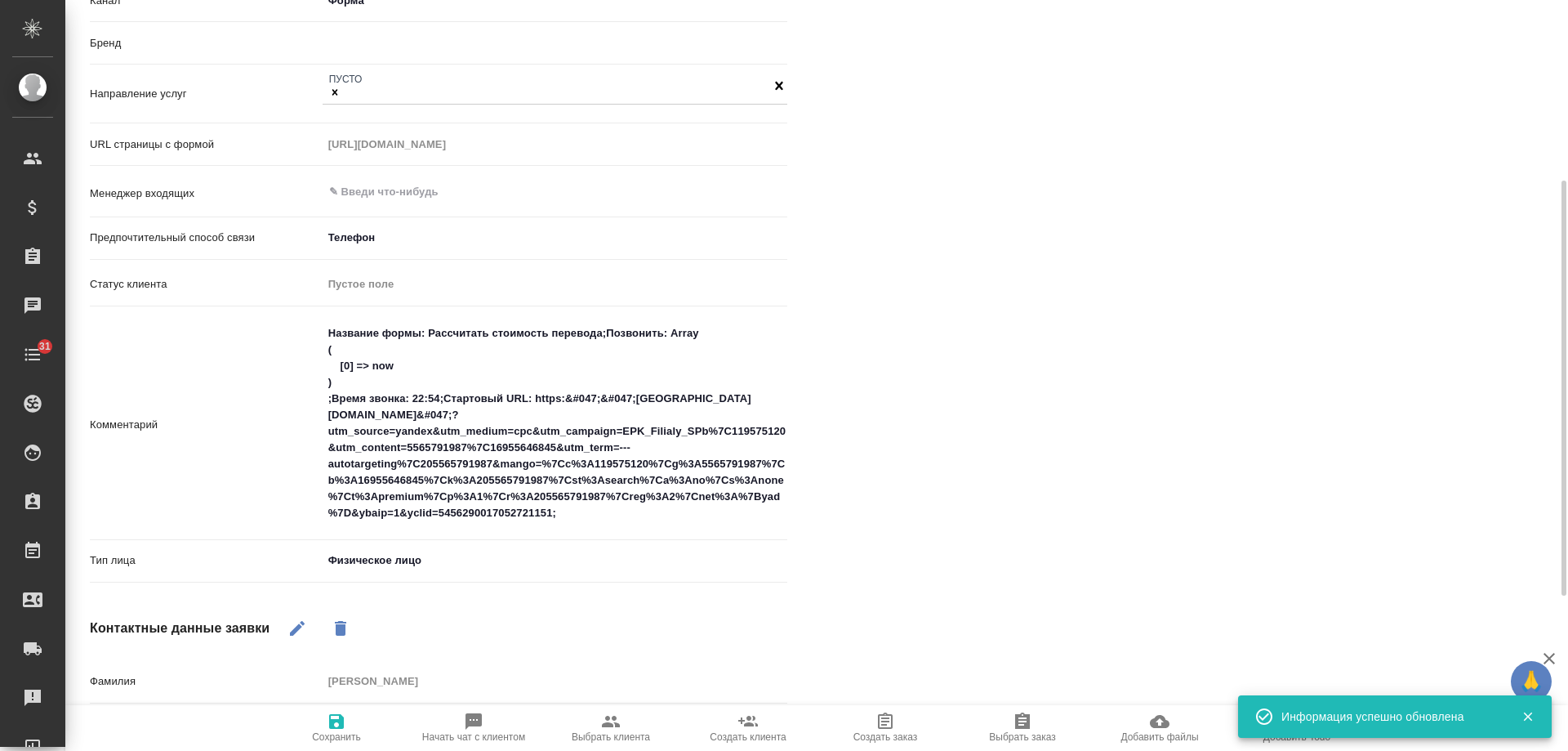
type textarea "x"
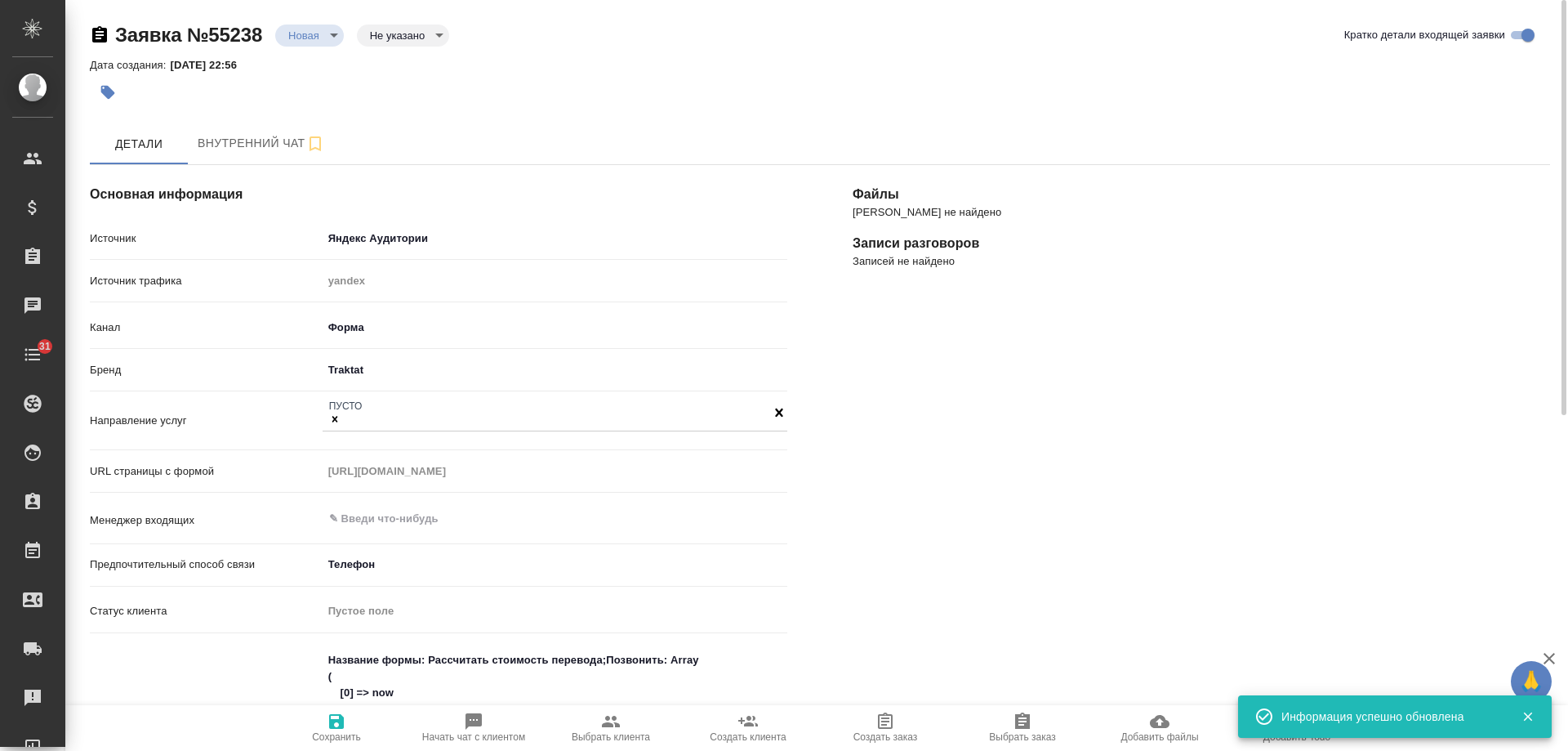
click at [314, 28] on body "🙏 .cls-1 fill:#fff; AWATERA [PERSON_NAME] Спецификации Заказы 0 Чаты 31 Todo Пр…" at bounding box center [784, 375] width 1568 height 751
click at [310, 66] on button "Отказ" at bounding box center [307, 63] width 38 height 18
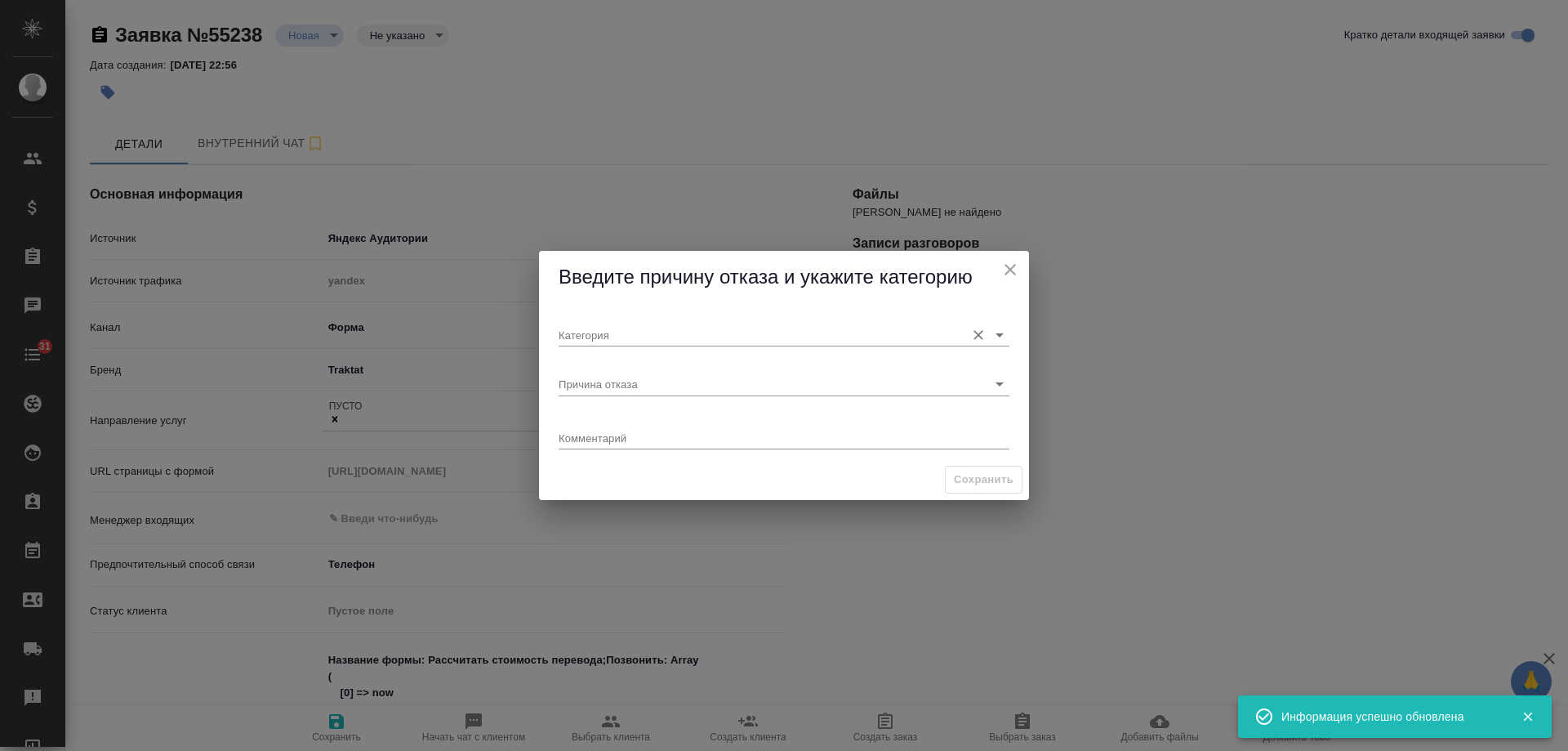
click at [618, 321] on div "Категория" at bounding box center [784, 328] width 451 height 36
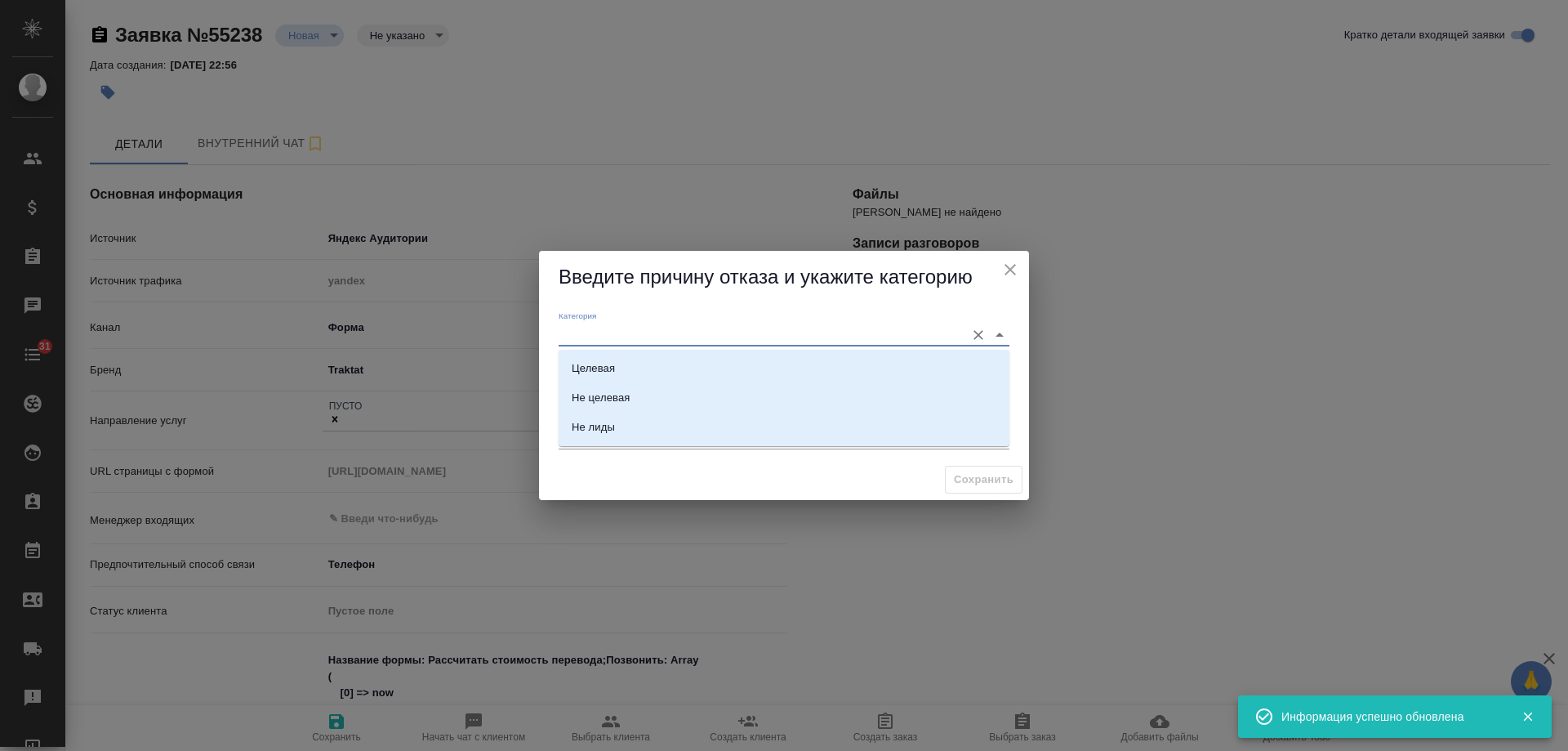
click at [618, 328] on input "Категория" at bounding box center [757, 334] width 399 height 22
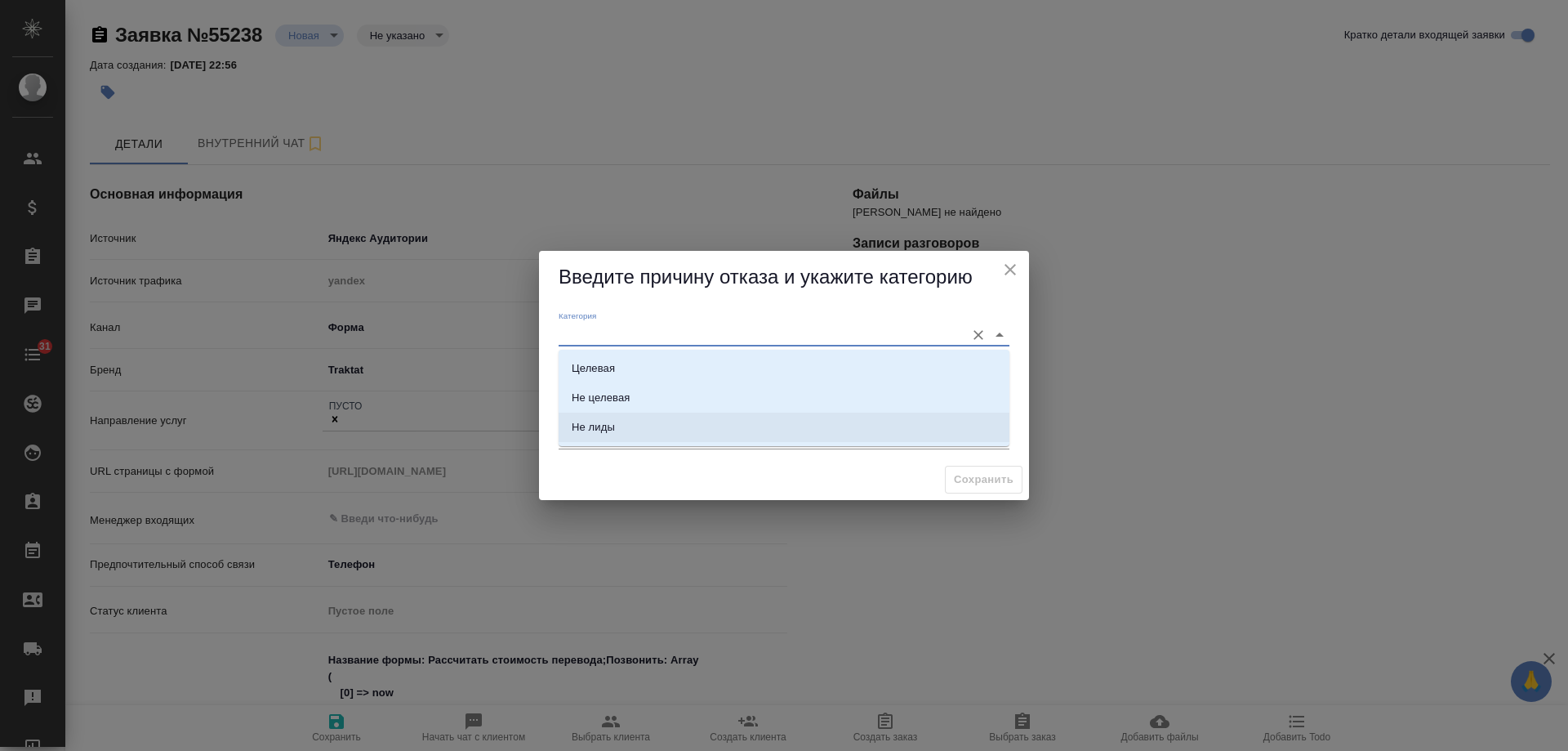
click at [629, 427] on li "Не лиды" at bounding box center [784, 428] width 451 height 29
type input "Не лиды"
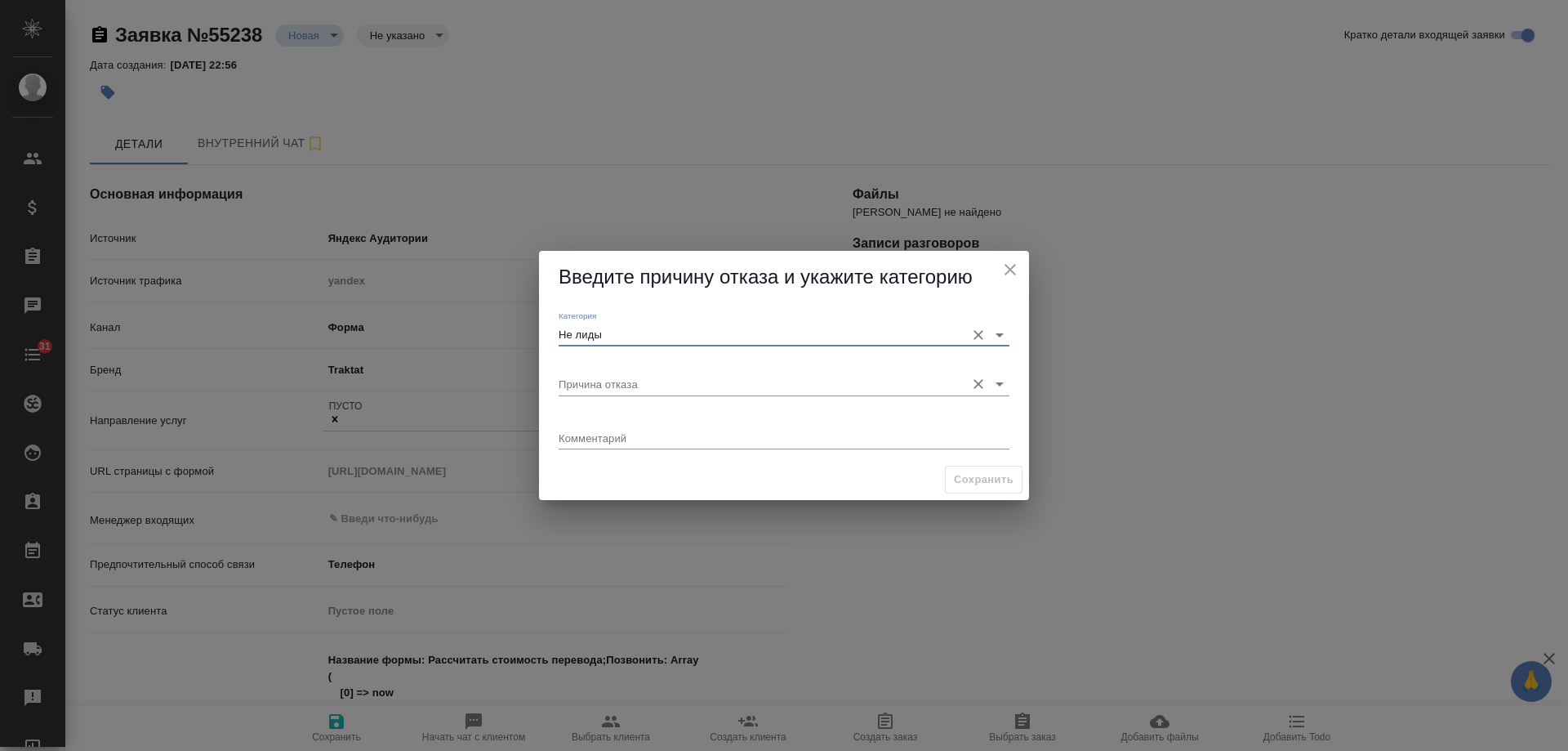
click at [618, 395] on input "Причина отказа" at bounding box center [757, 383] width 399 height 22
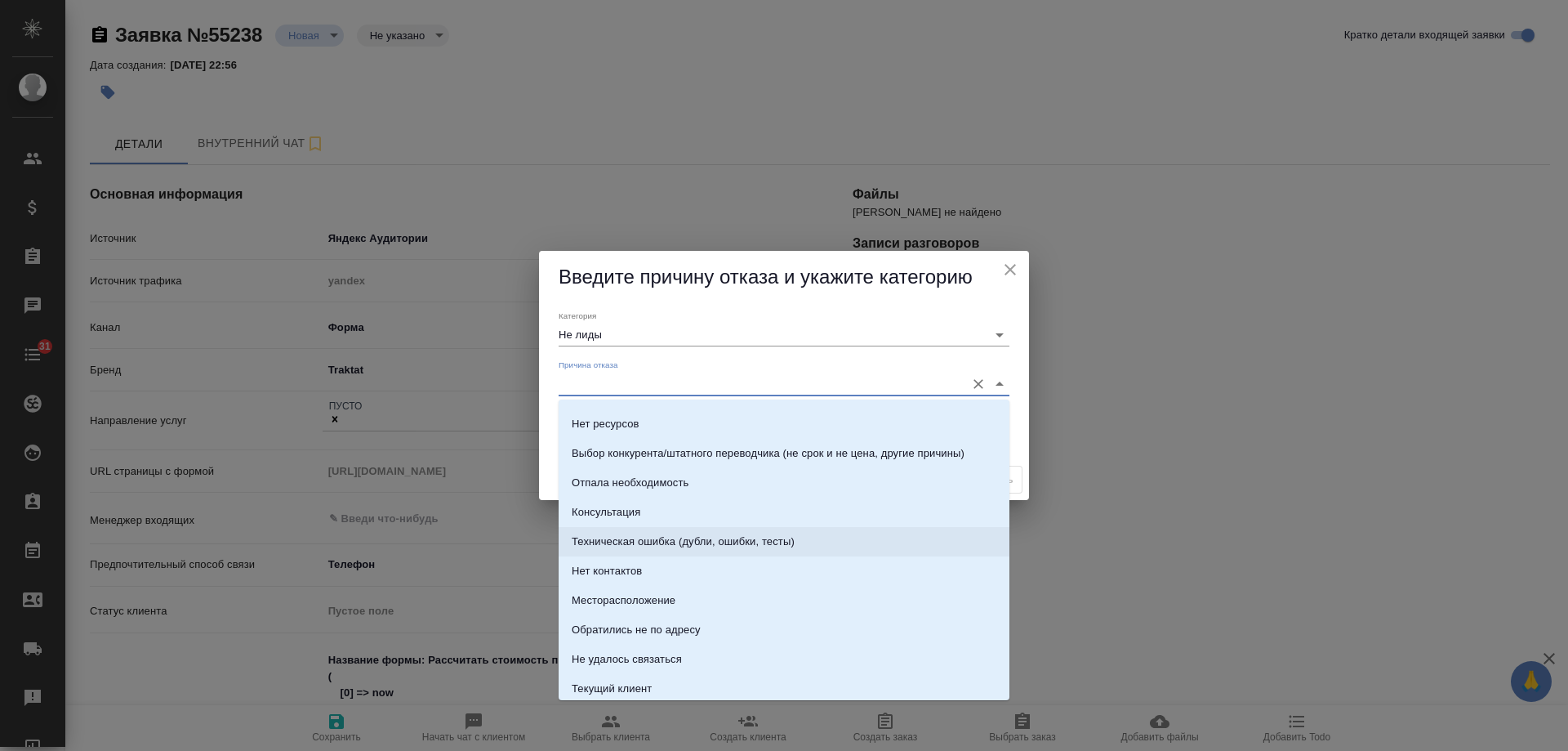
scroll to position [70, 0]
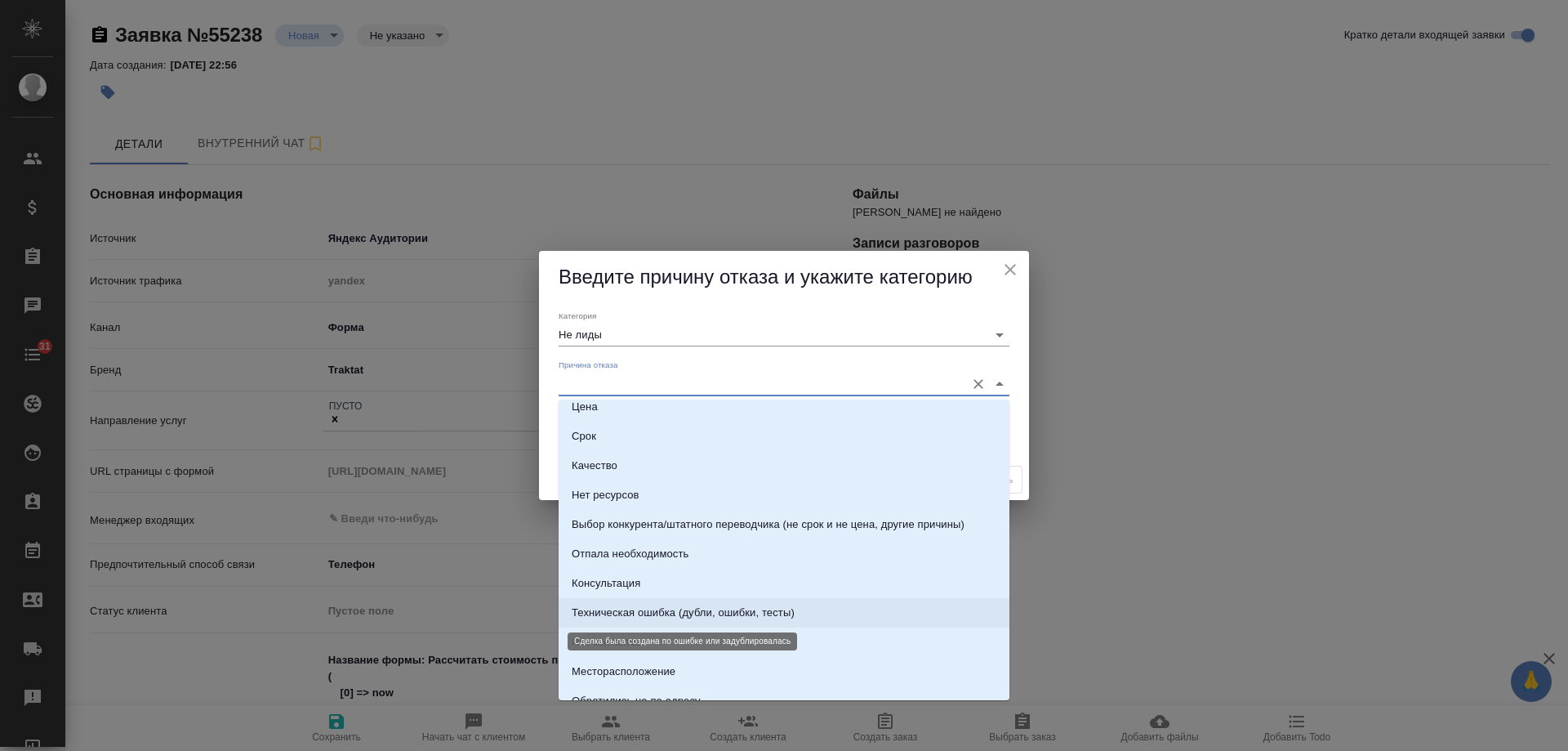
click at [709, 614] on div "Техническая ошибка (дубли, ошибки, тесты)" at bounding box center [683, 613] width 223 height 16
type input "Техническая ошибка (дубли, ошибки, тесты)"
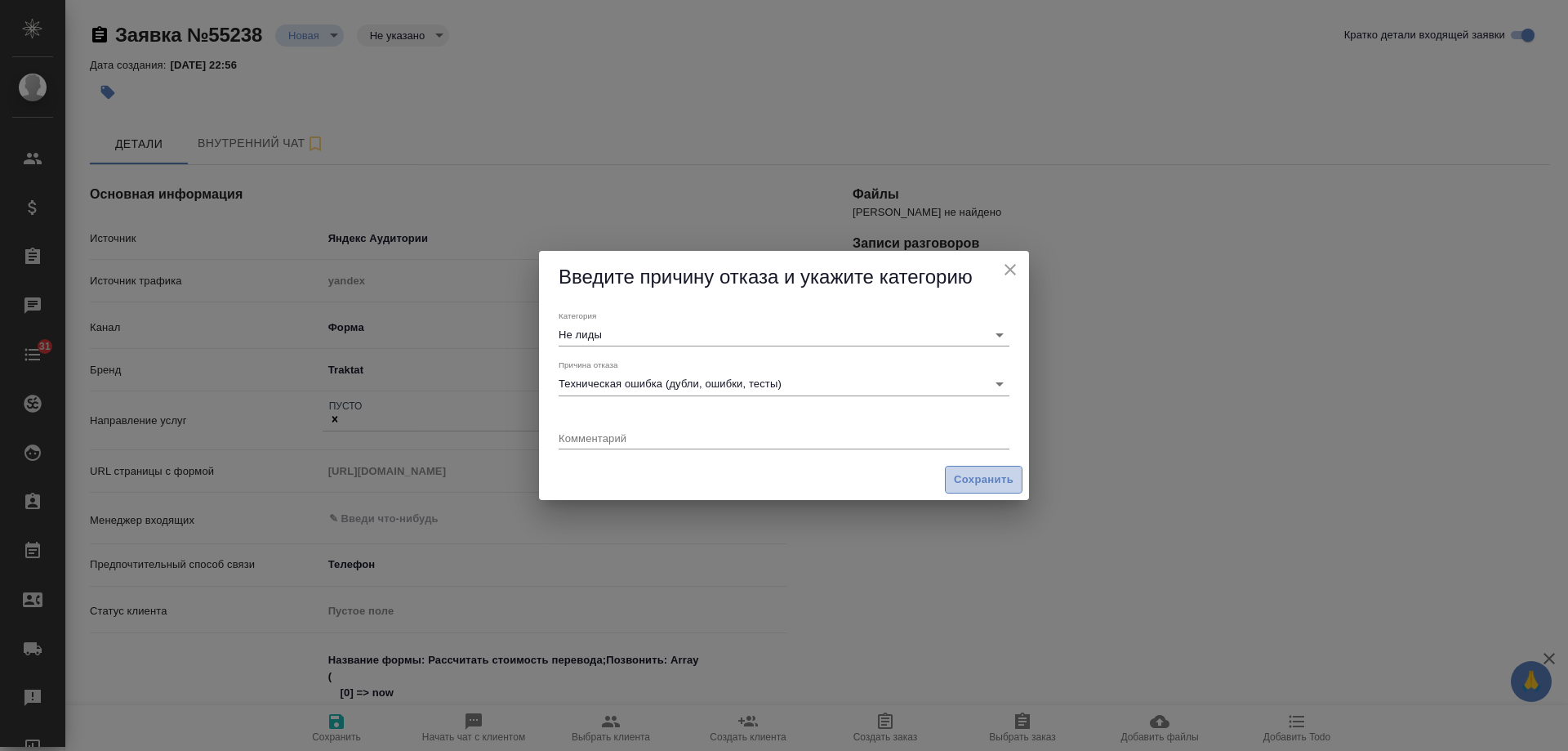
click at [974, 476] on span "Сохранить" at bounding box center [983, 480] width 60 height 19
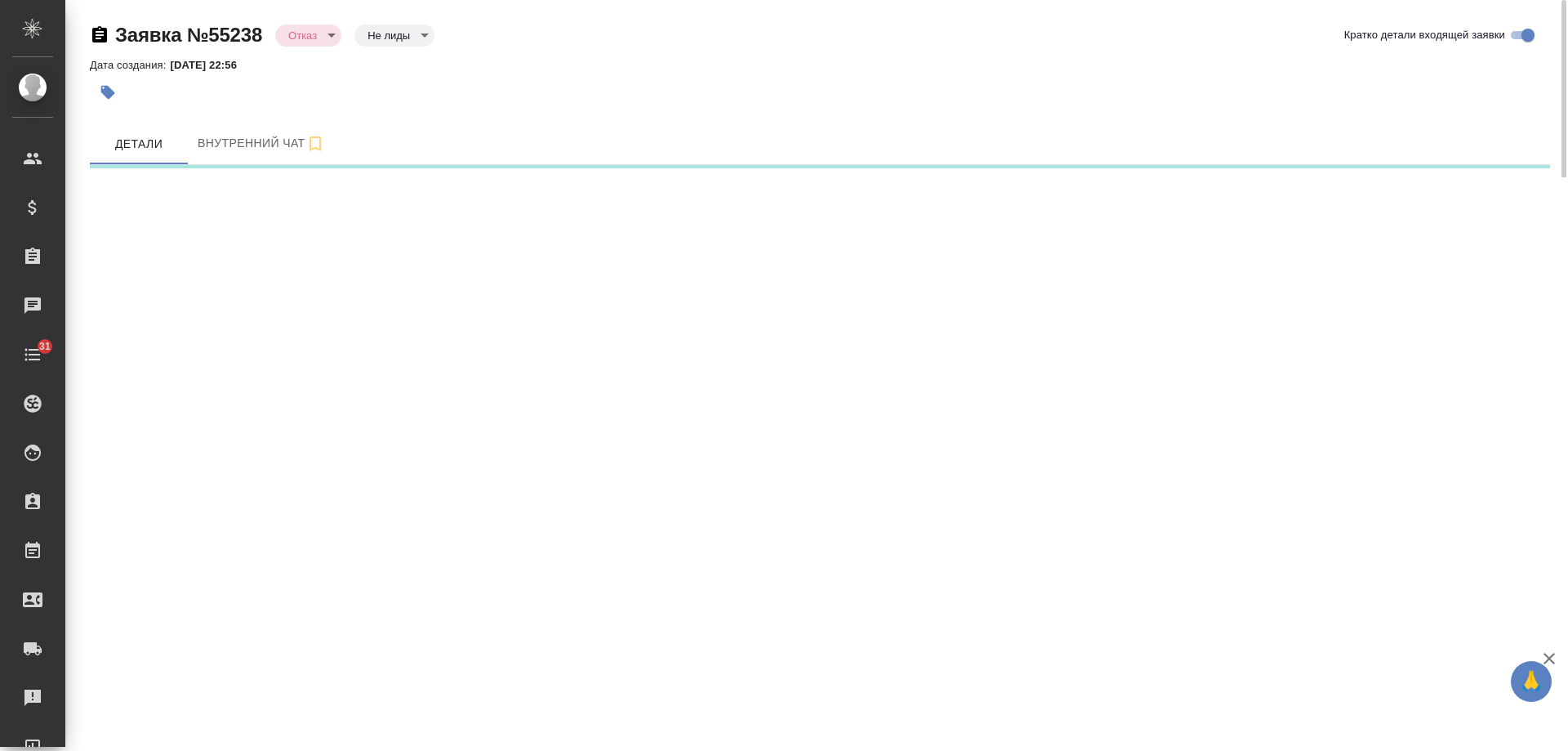
select select "RU"
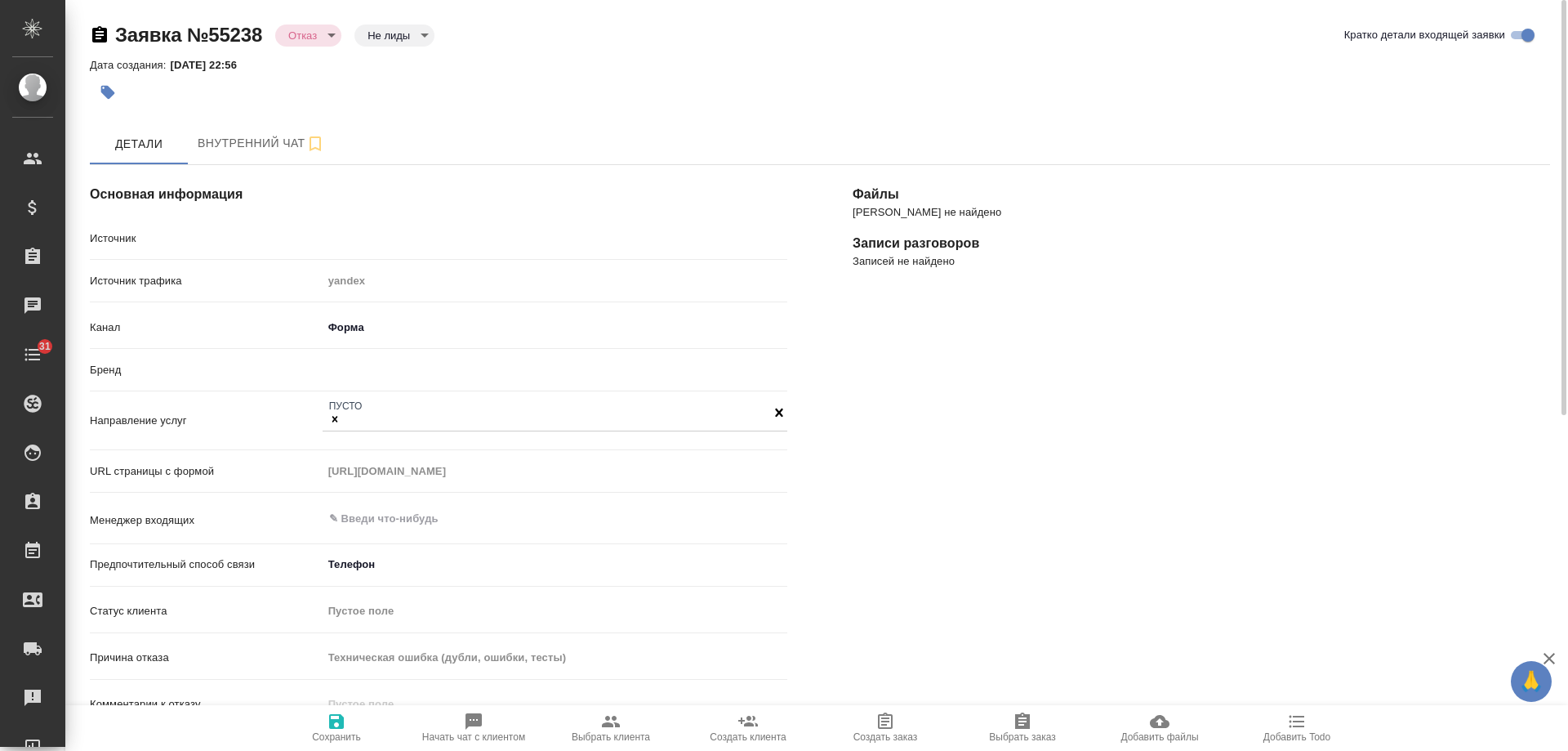
type textarea "x"
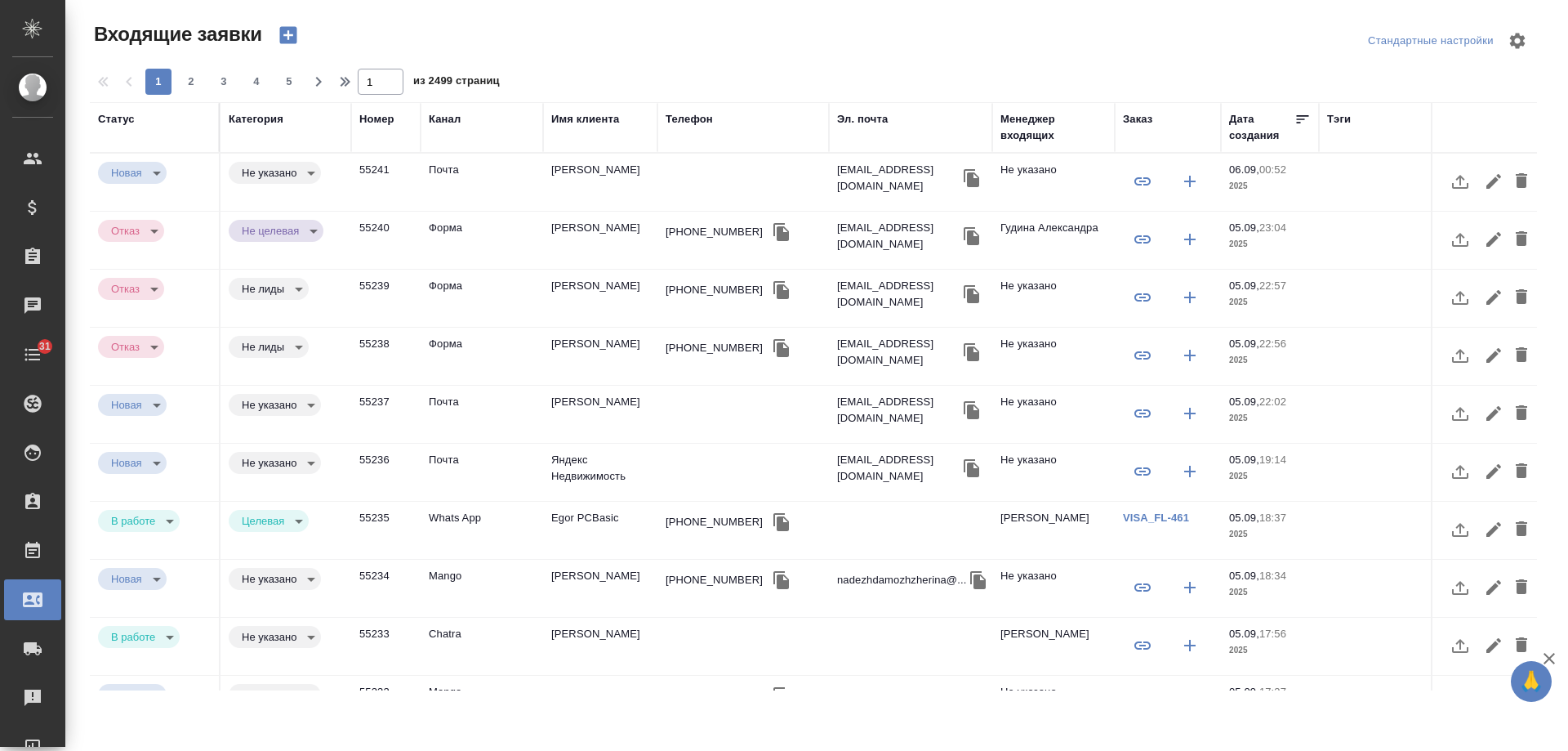
select select "RU"
click at [599, 118] on div "Имя клиента" at bounding box center [585, 120] width 68 height 16
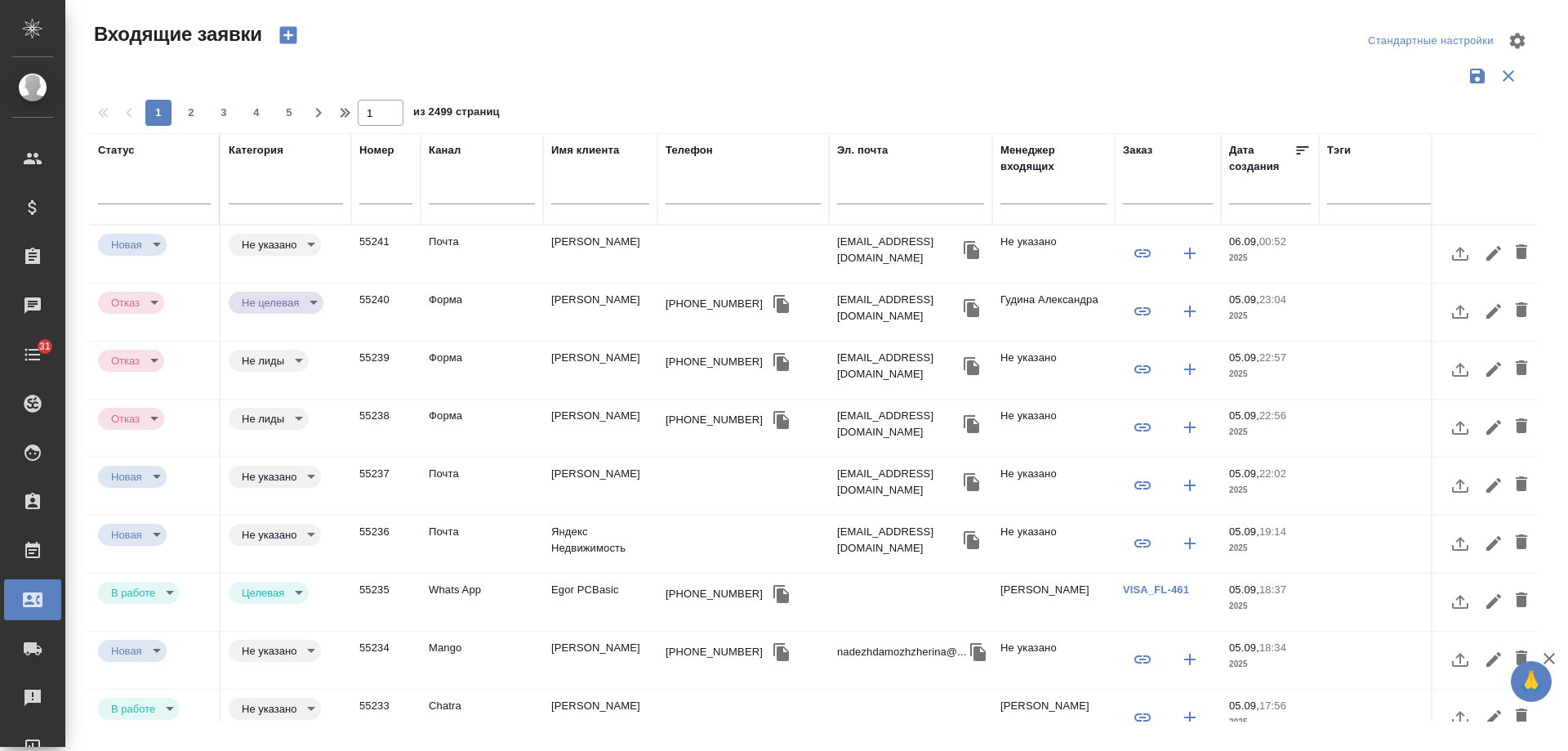
drag, startPoint x: 748, startPoint y: 190, endPoint x: 862, endPoint y: 192, distance: 114.0
click at [750, 189] on input "text" at bounding box center [743, 192] width 156 height 20
click at [910, 196] on input "text" at bounding box center [911, 192] width 147 height 20
paste input "racheeva.rita@yandex.ru"
type input "racheeva.rita@yandex.ru"
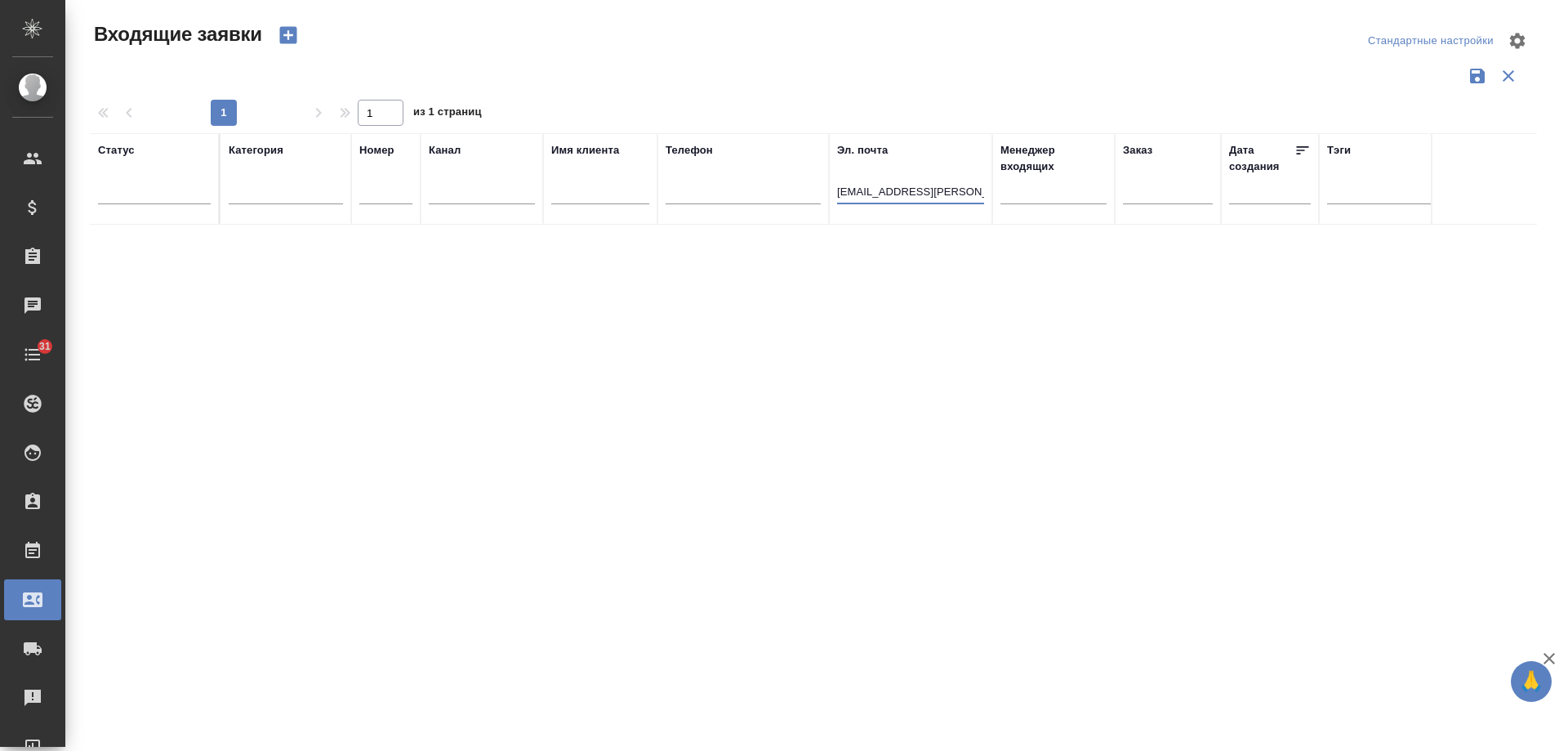
drag, startPoint x: 965, startPoint y: 192, endPoint x: 547, endPoint y: 190, distance: 418.0
click at [547, 190] on tr "Статус Категория Номер Канал Имя клиента Телефон Эл. почта racheeva.rita@yandex…" at bounding box center [1039, 179] width 1899 height 92
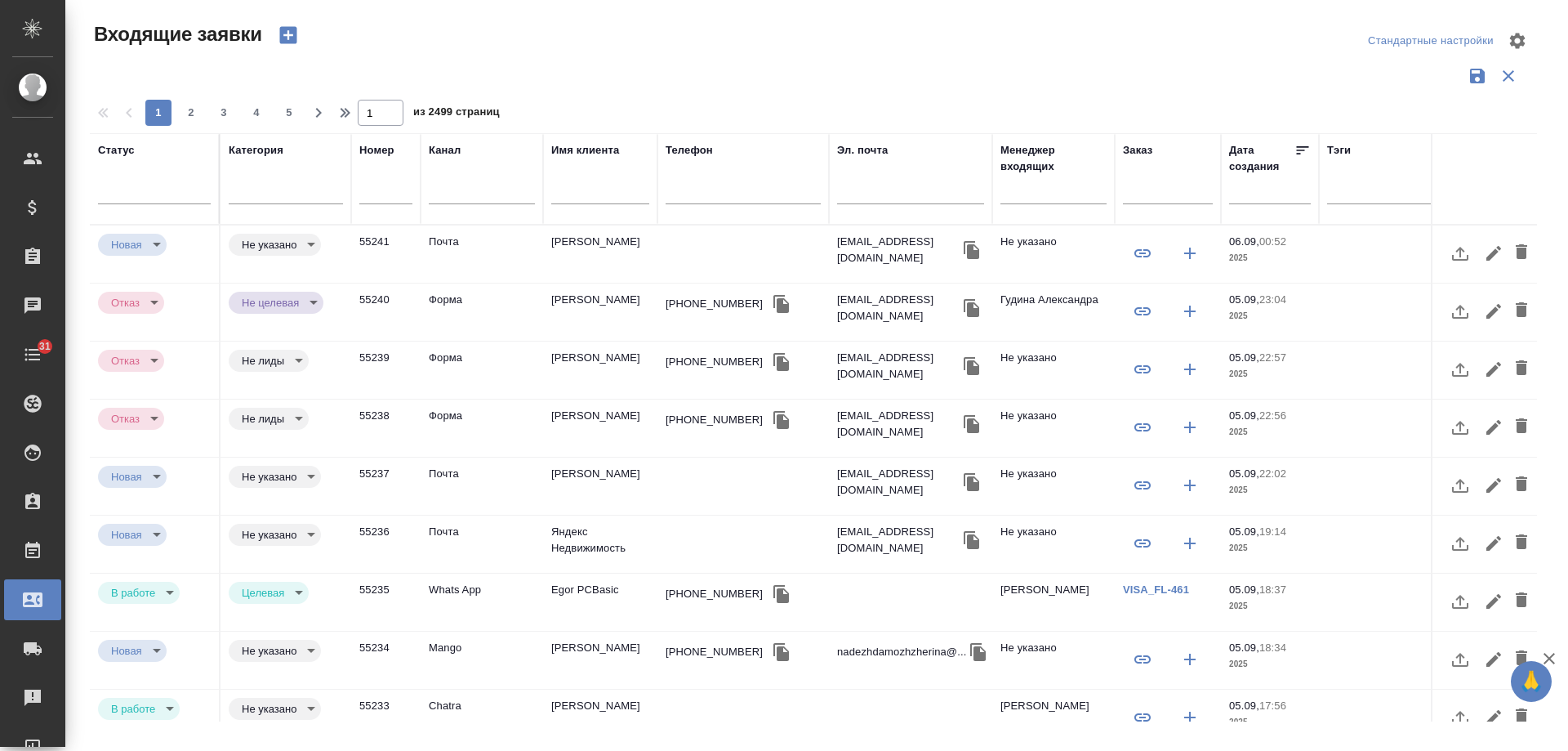
click at [607, 244] on td "[PERSON_NAME]" at bounding box center [600, 254] width 115 height 57
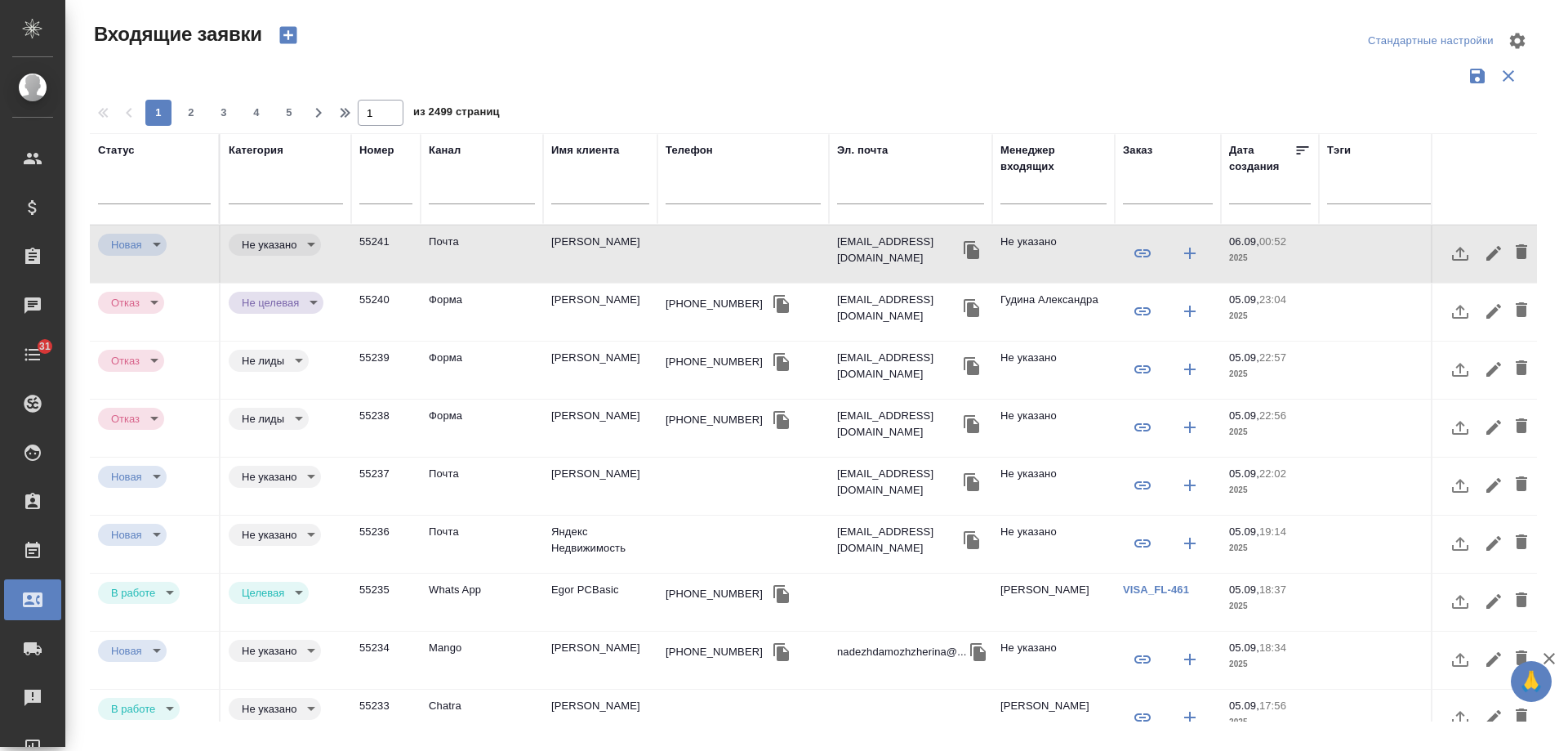
click at [583, 240] on td "[PERSON_NAME]" at bounding box center [600, 254] width 115 height 57
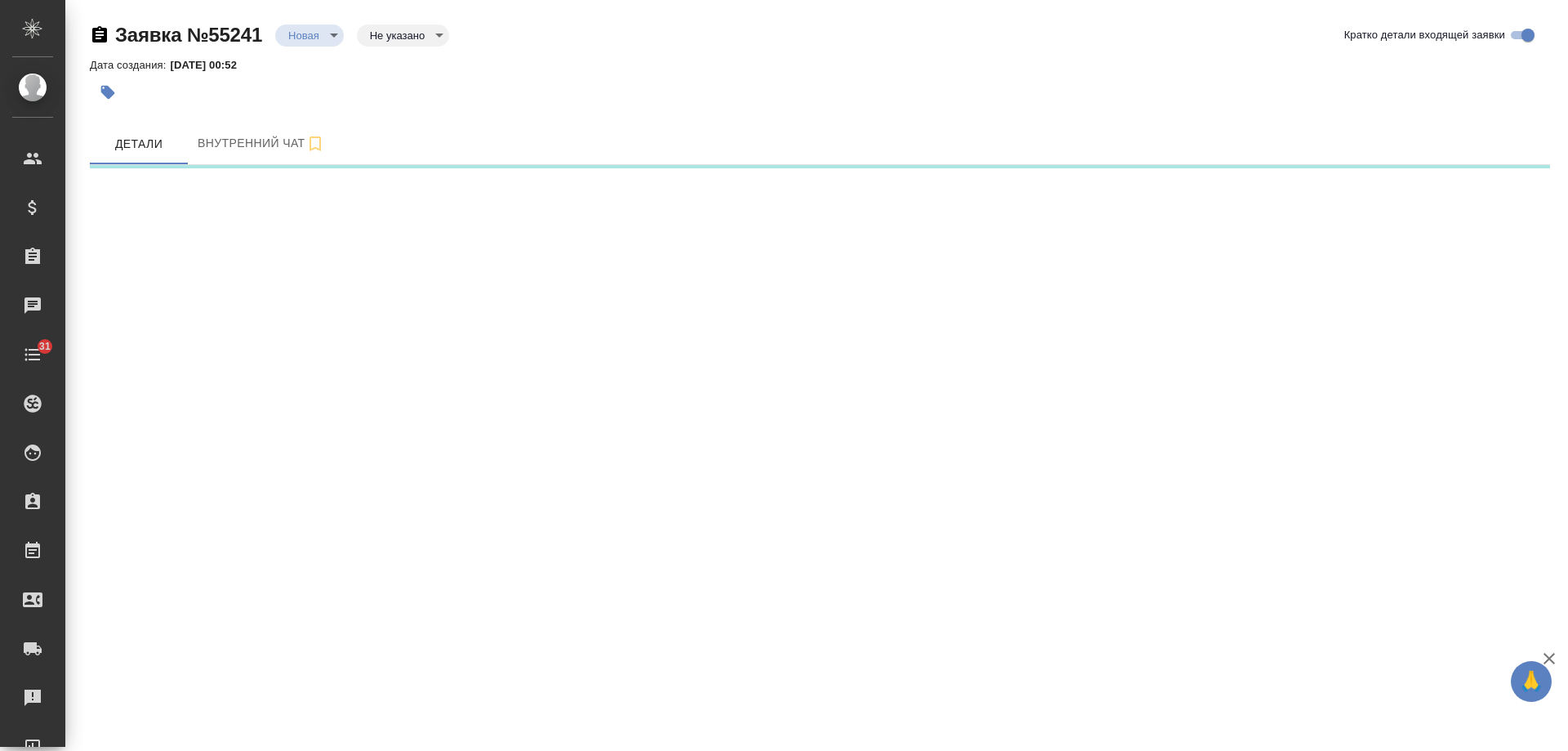
select select "RU"
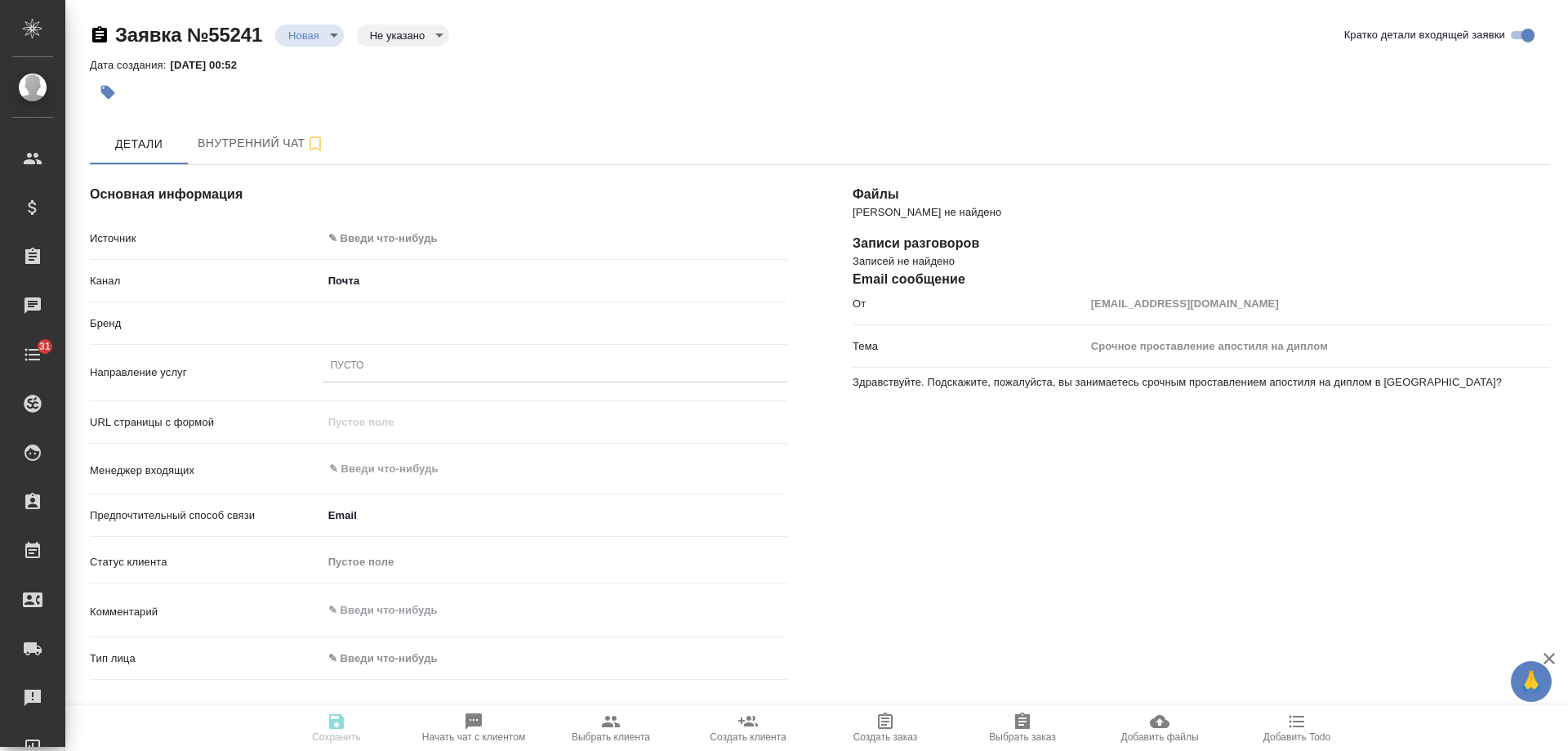
type textarea "x"
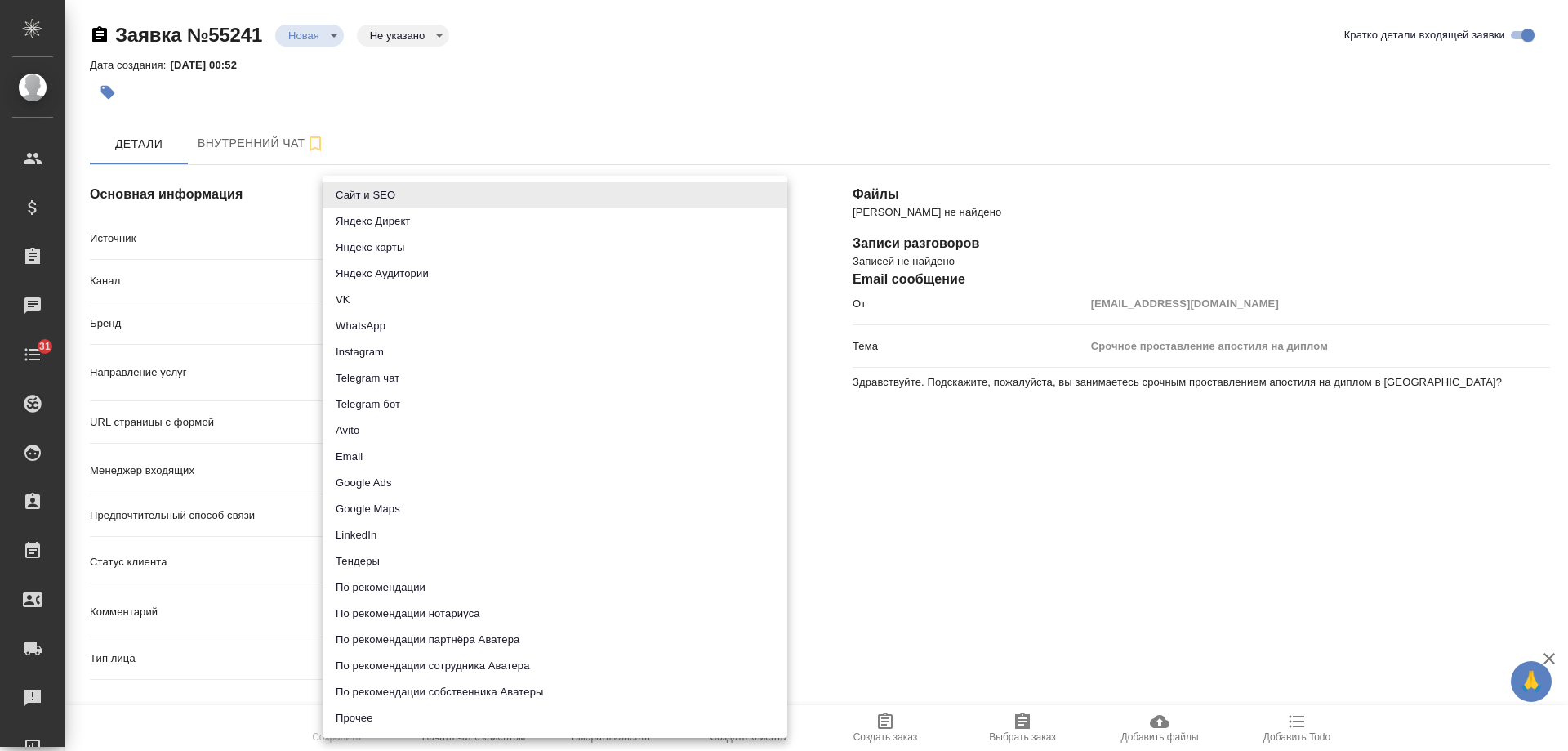
click at [404, 232] on body "🙏 .cls-1 fill:#fff; AWATERA Gudina Alexandra Клиенты Спецификации Заказы Чаты 3…" at bounding box center [784, 375] width 1568 height 751
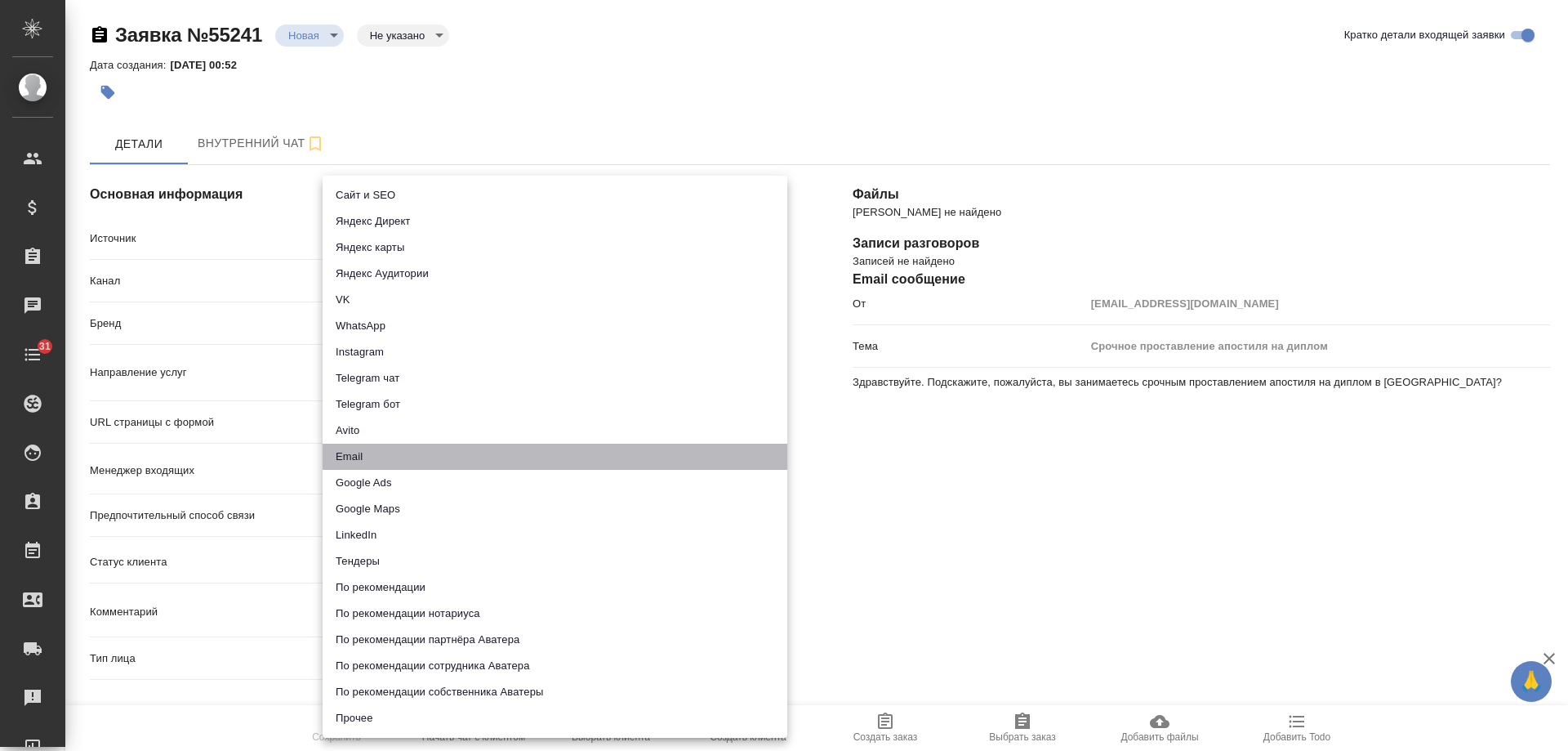
click at [377, 450] on li "Email" at bounding box center [555, 457] width 465 height 26
type input "emailAds"
type textarea "x"
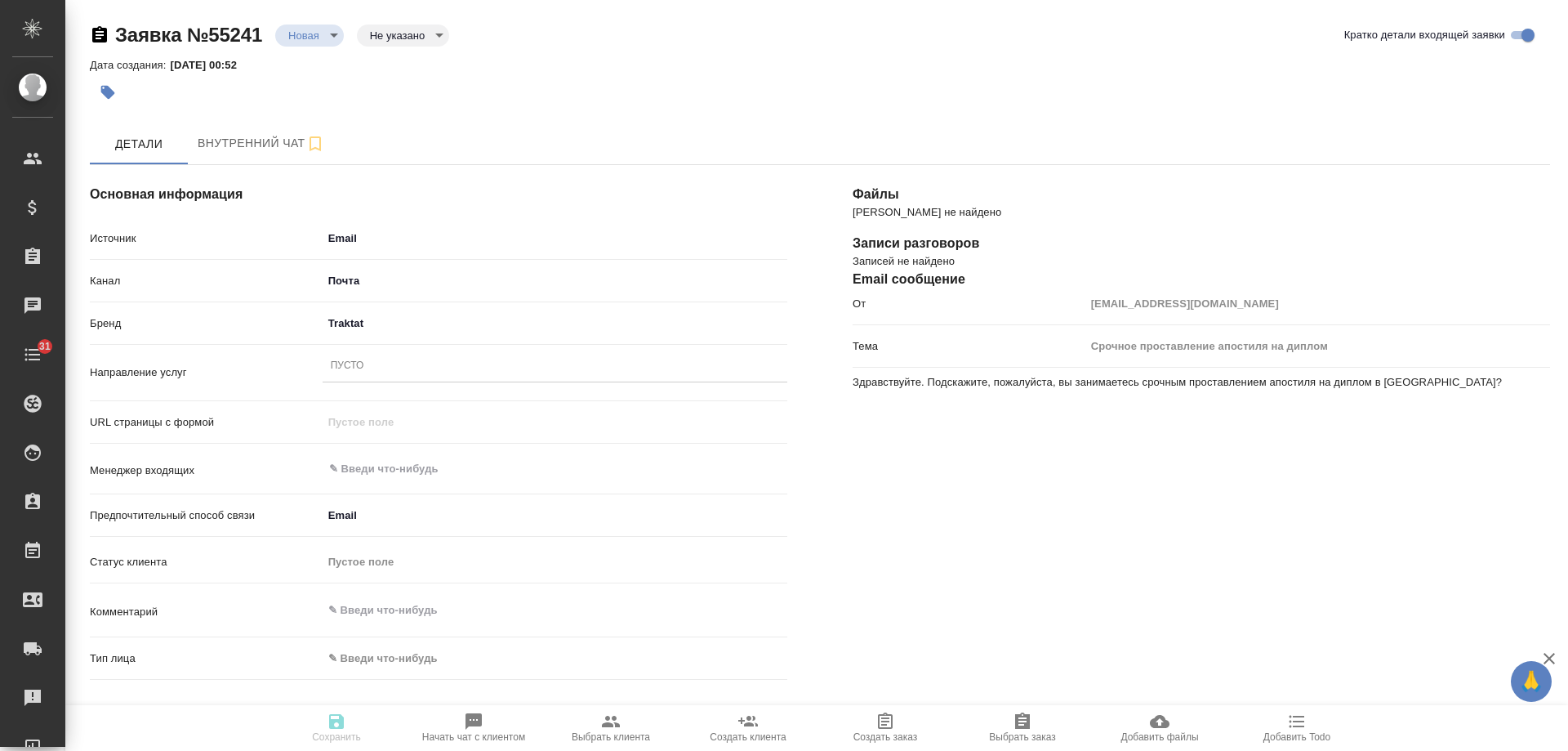
click at [364, 363] on div "Пусто" at bounding box center [555, 366] width 465 height 24
type input "апостиль ми"
drag, startPoint x: 421, startPoint y: 362, endPoint x: 270, endPoint y: 356, distance: 151.1
click at [270, 356] on div "Направление услуг 0 results available. Select is focused ,type to refine list, …" at bounding box center [439, 373] width 698 height 43
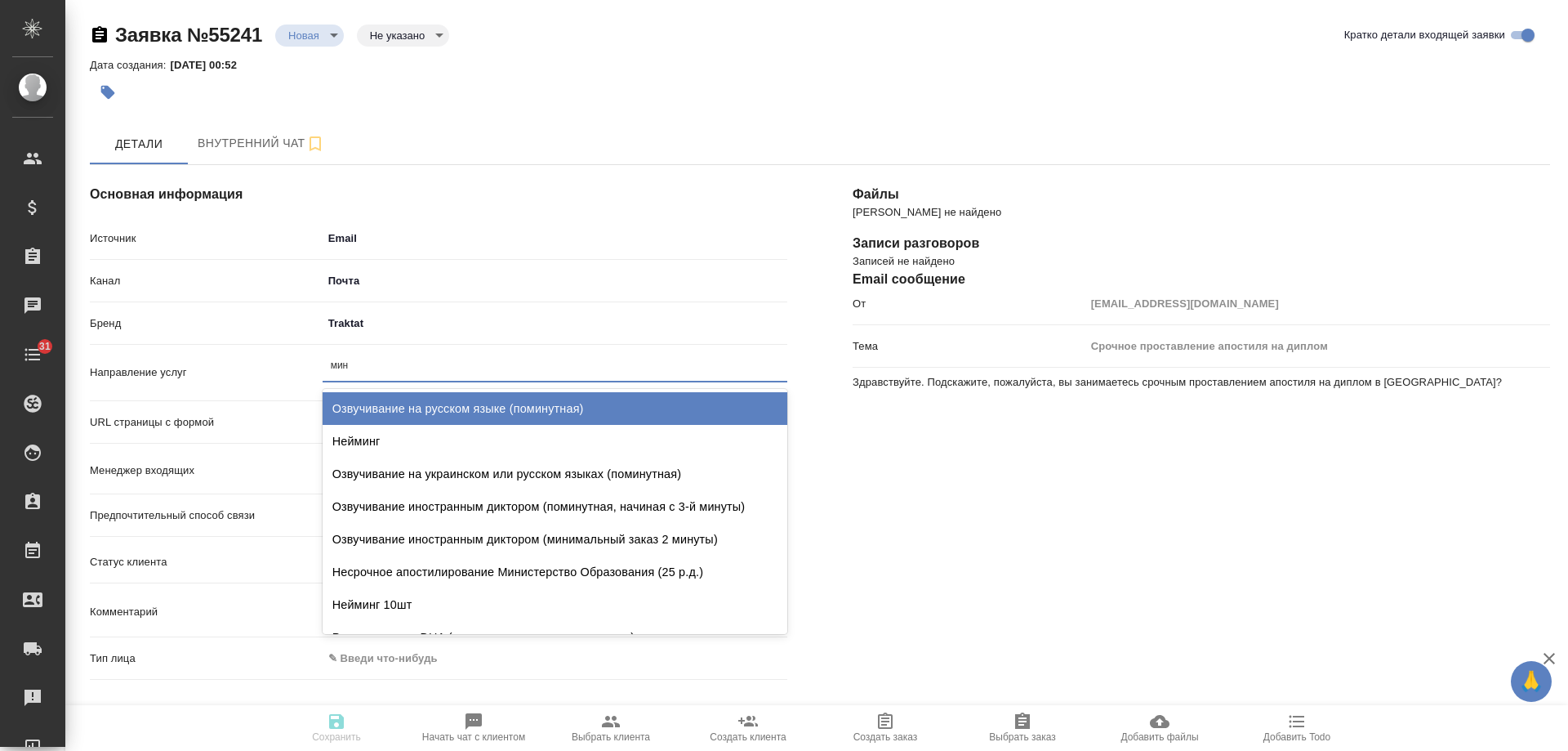
type input "мино"
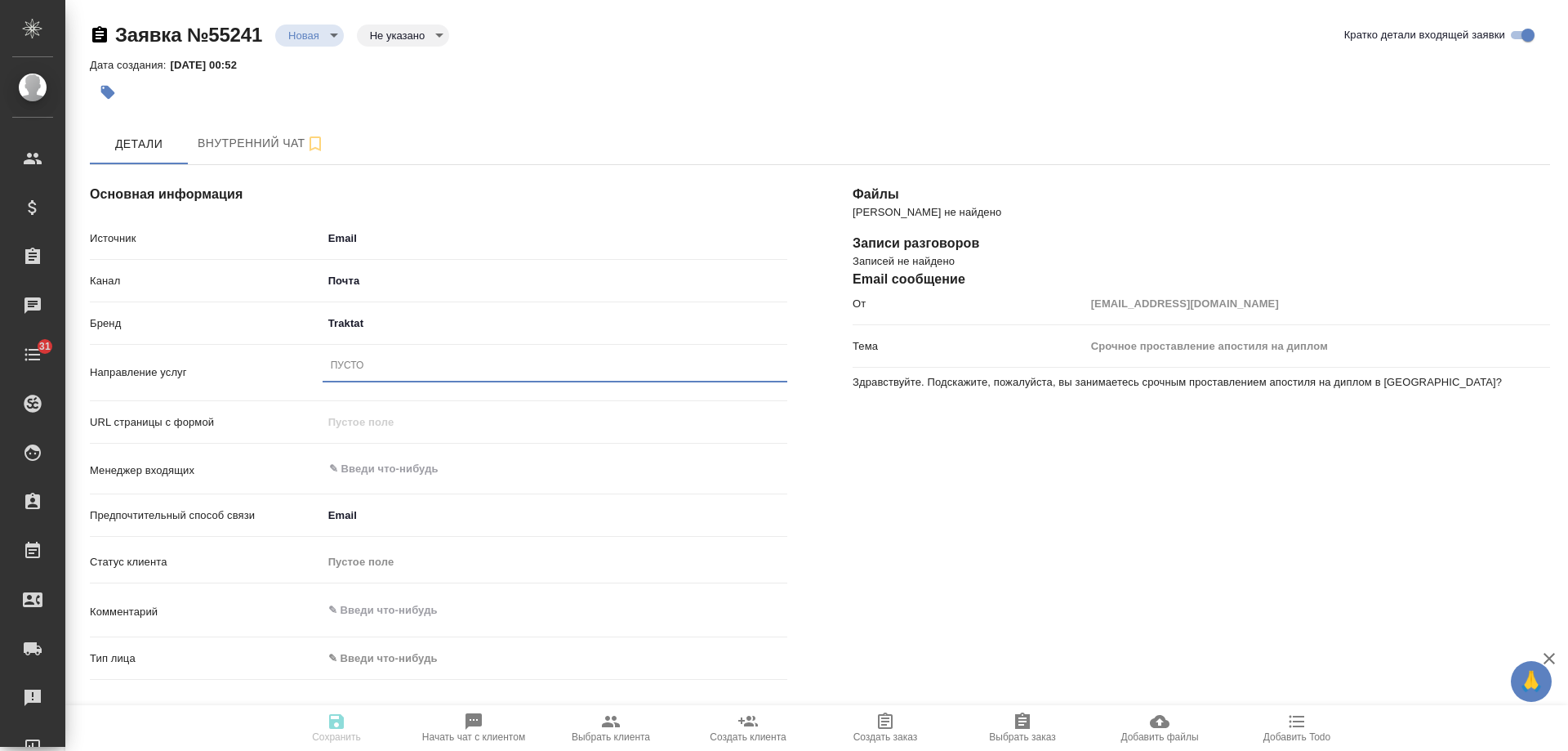
drag, startPoint x: 393, startPoint y: 365, endPoint x: 276, endPoint y: 365, distance: 117.0
click at [276, 365] on div "Направление услуг 0 results available. Select is focused ,type to refine list, …" at bounding box center [439, 373] width 698 height 43
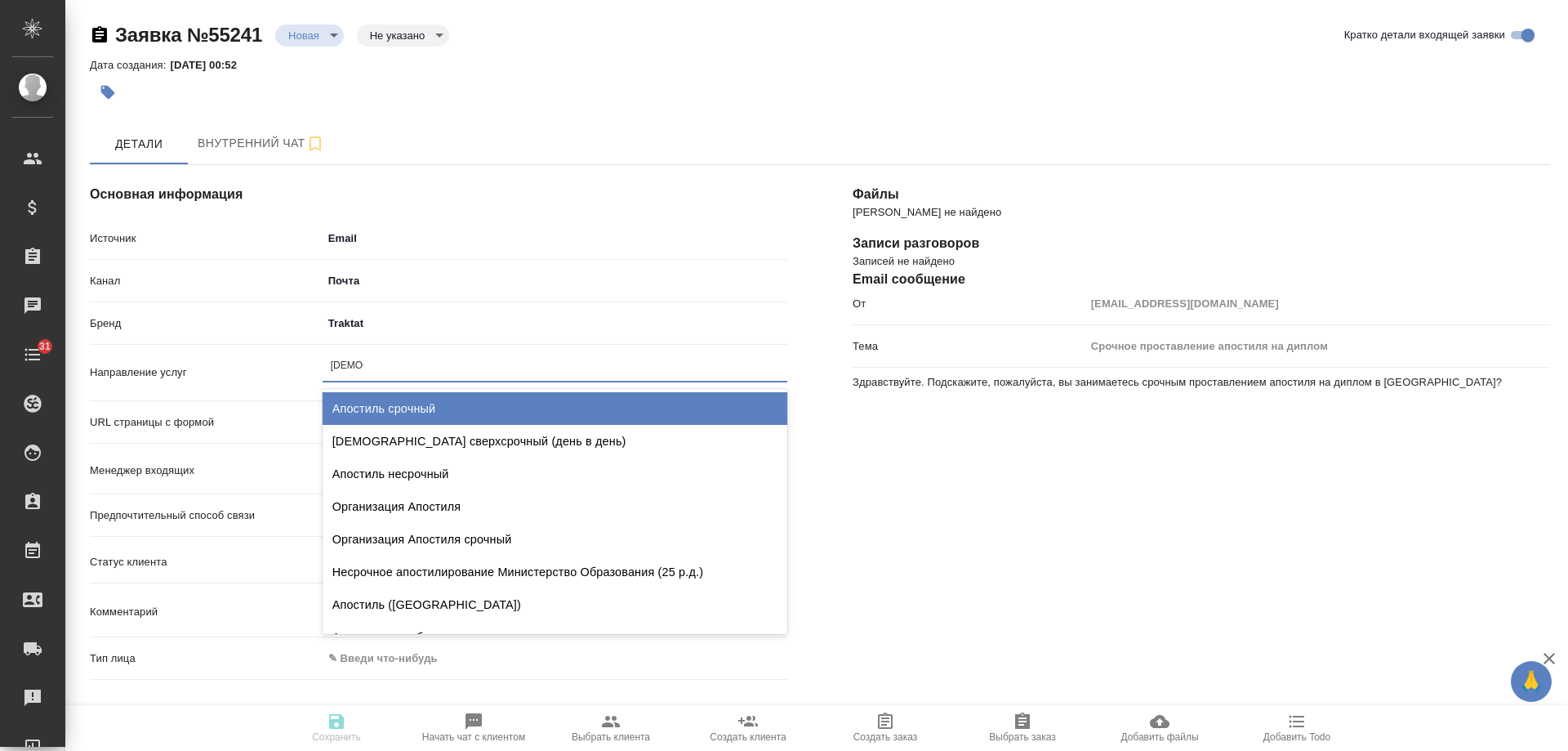
type input "апости"
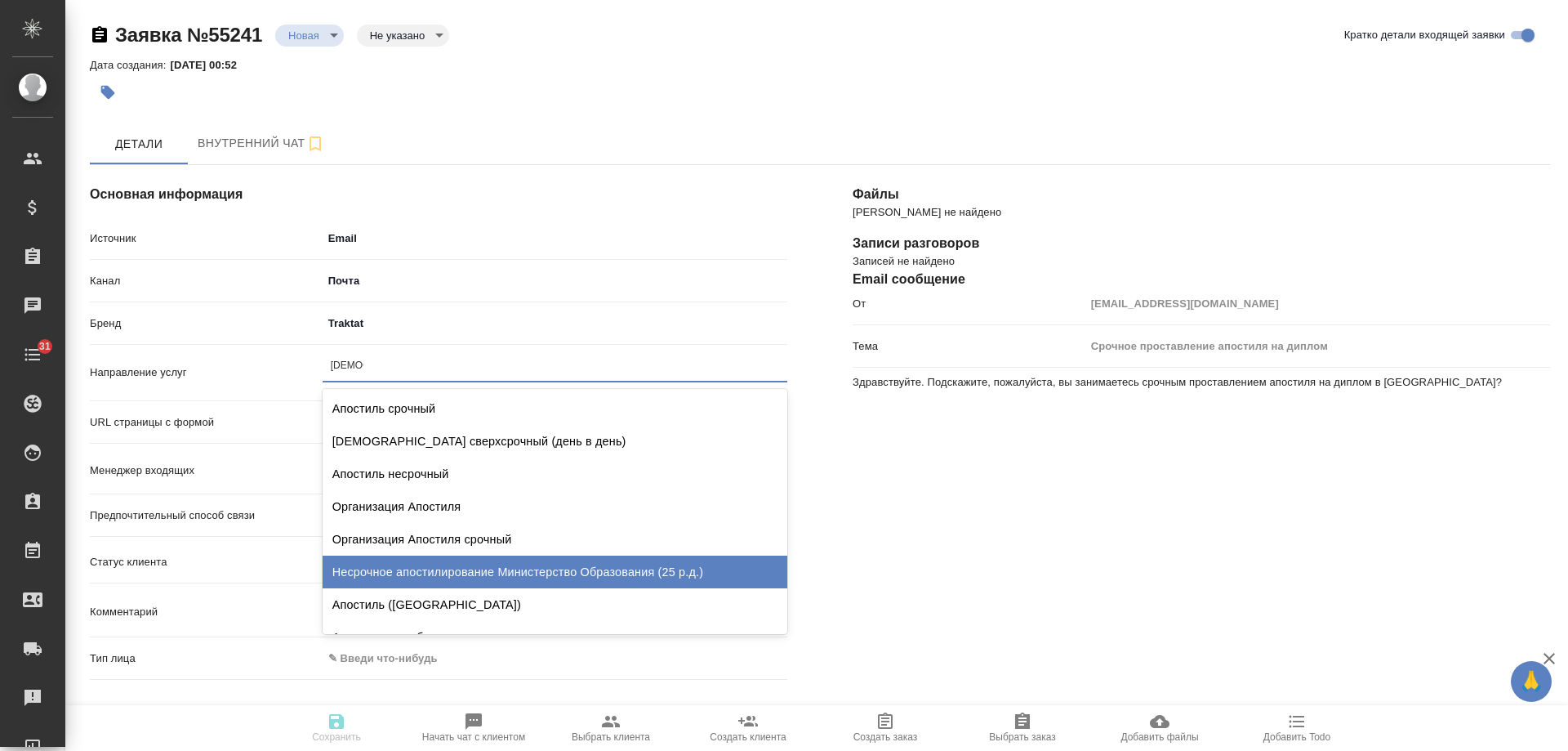
click at [526, 563] on div "Несрочное апостилирование Министерство Образования (25 р.д.)" at bounding box center [555, 572] width 465 height 33
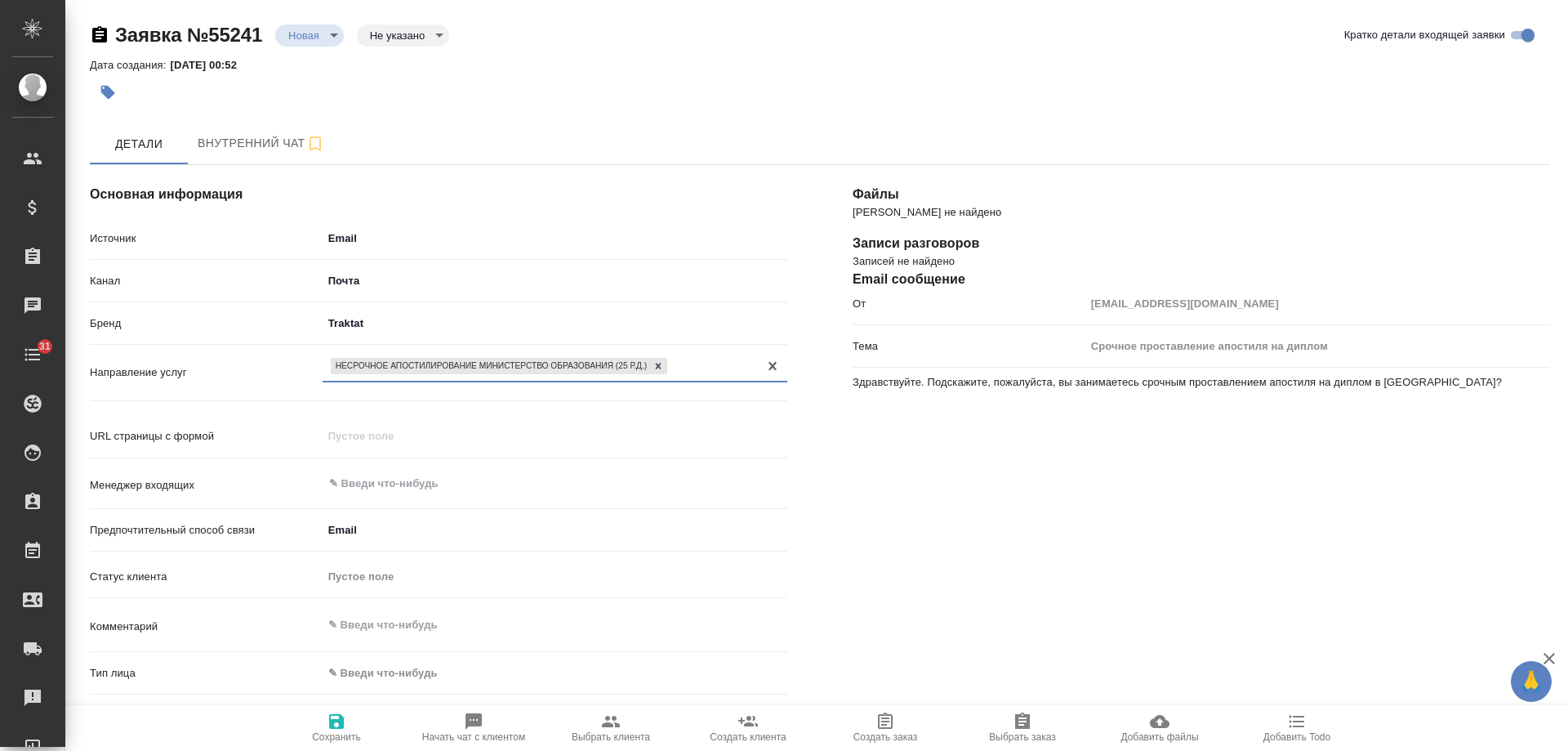
scroll to position [82, 0]
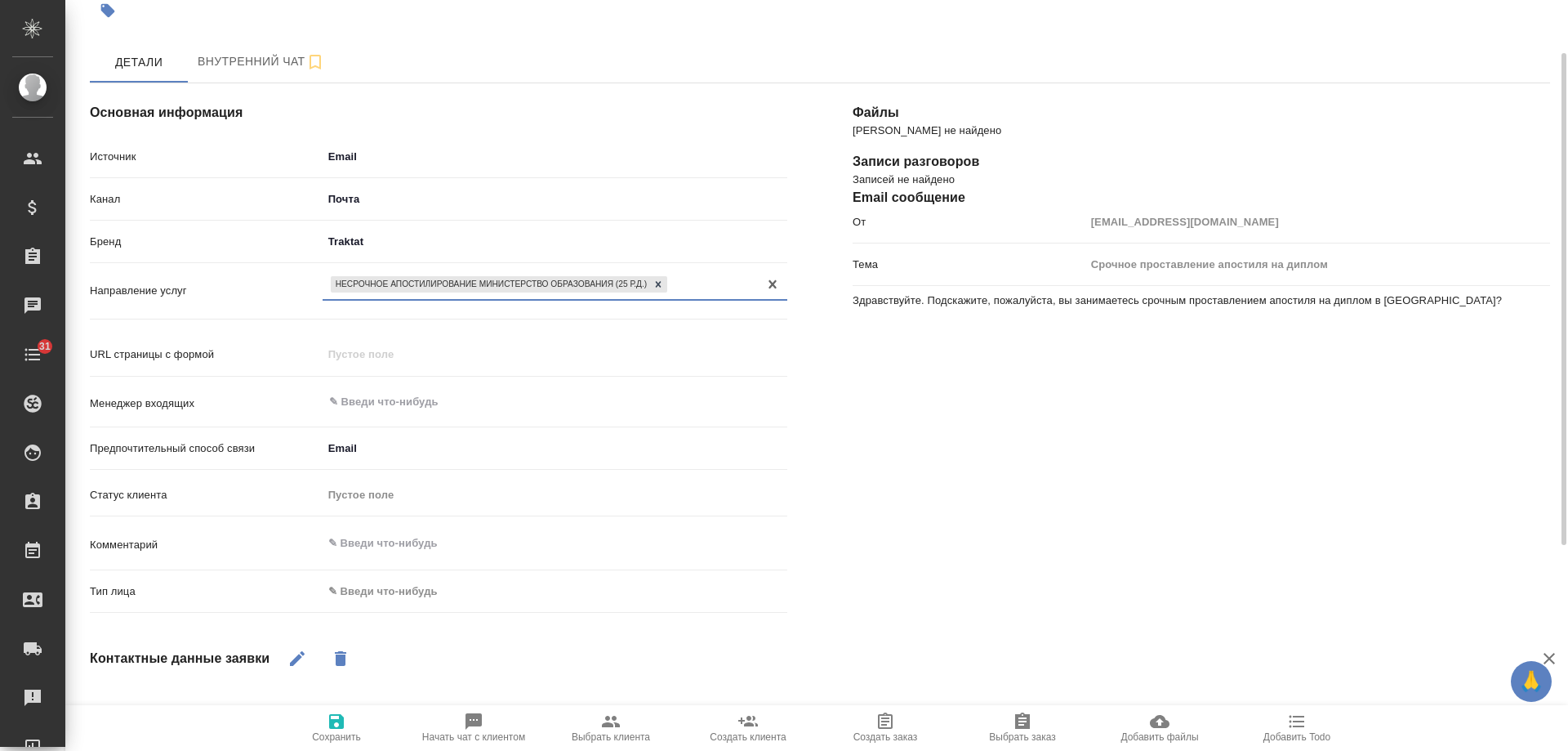
click at [429, 591] on body "🙏 .cls-1 fill:#fff; AWATERA Gudina Alexandra Клиенты Спецификации Заказы 0 Чаты…" at bounding box center [784, 375] width 1568 height 751
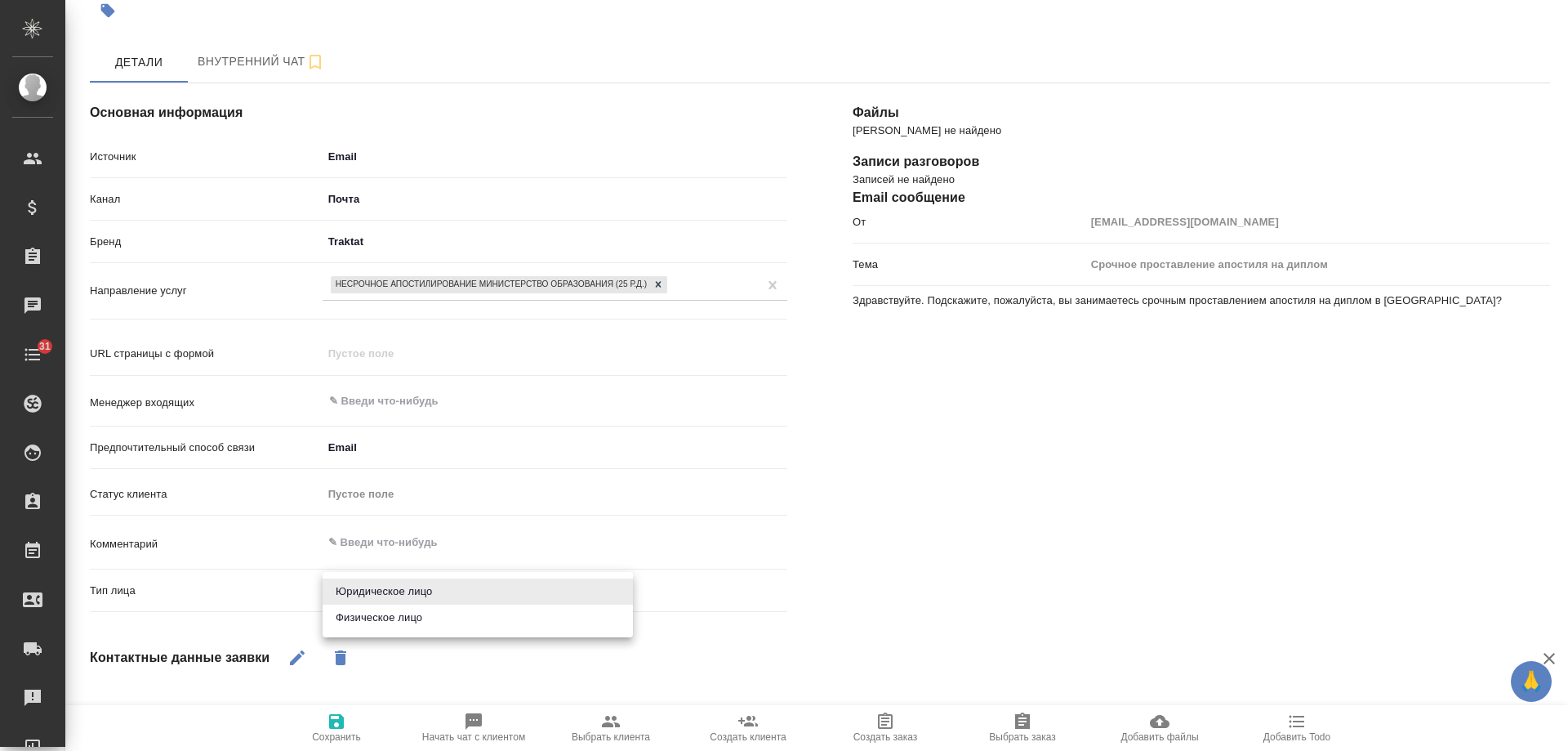
click at [411, 615] on li "Физическое лицо" at bounding box center [477, 618] width 310 height 26
type textarea "x"
type input "private"
click at [394, 390] on div "​" at bounding box center [555, 401] width 465 height 29
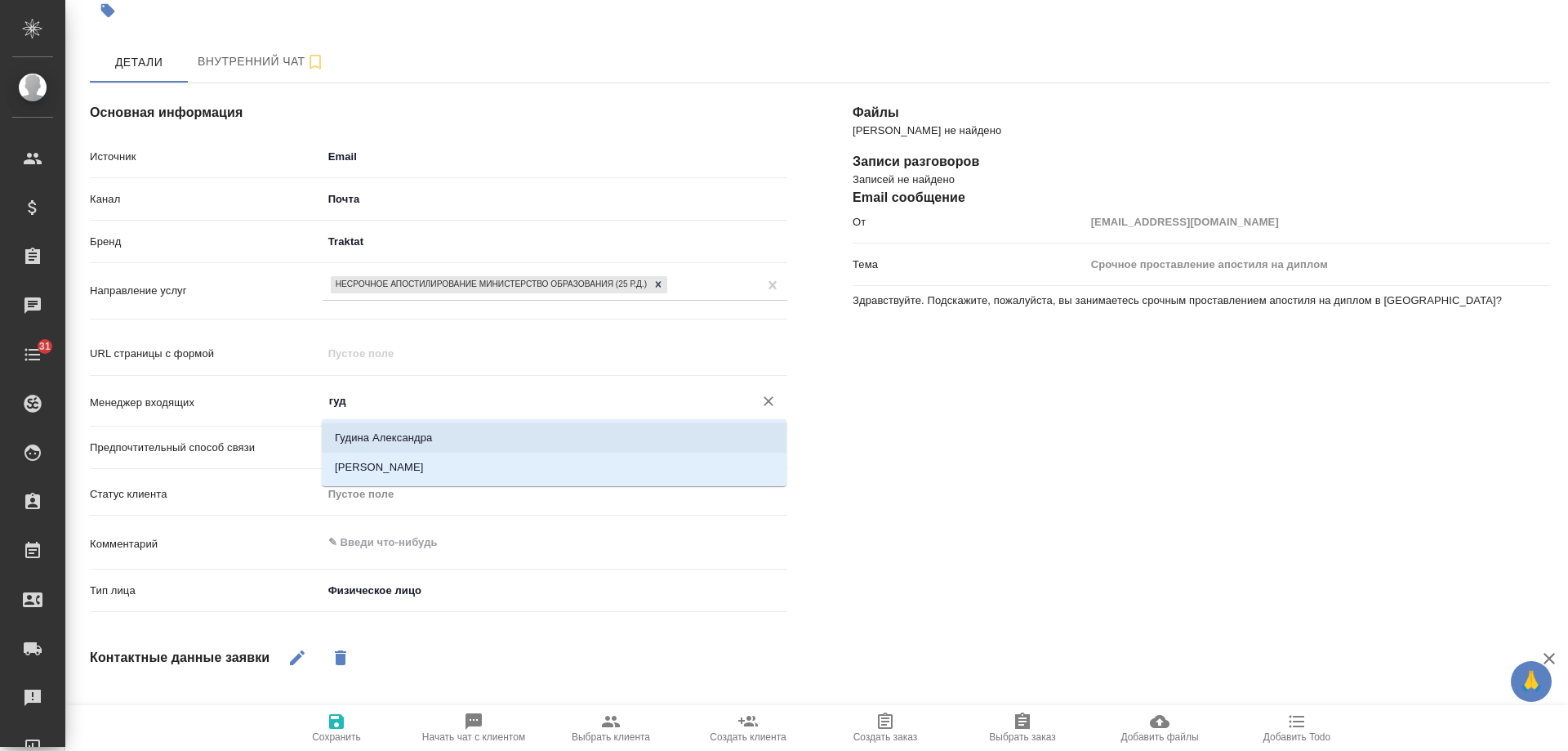
click at [408, 439] on li "Гудина Александра" at bounding box center [554, 438] width 465 height 29
type input "Гудина Александра"
type textarea "x"
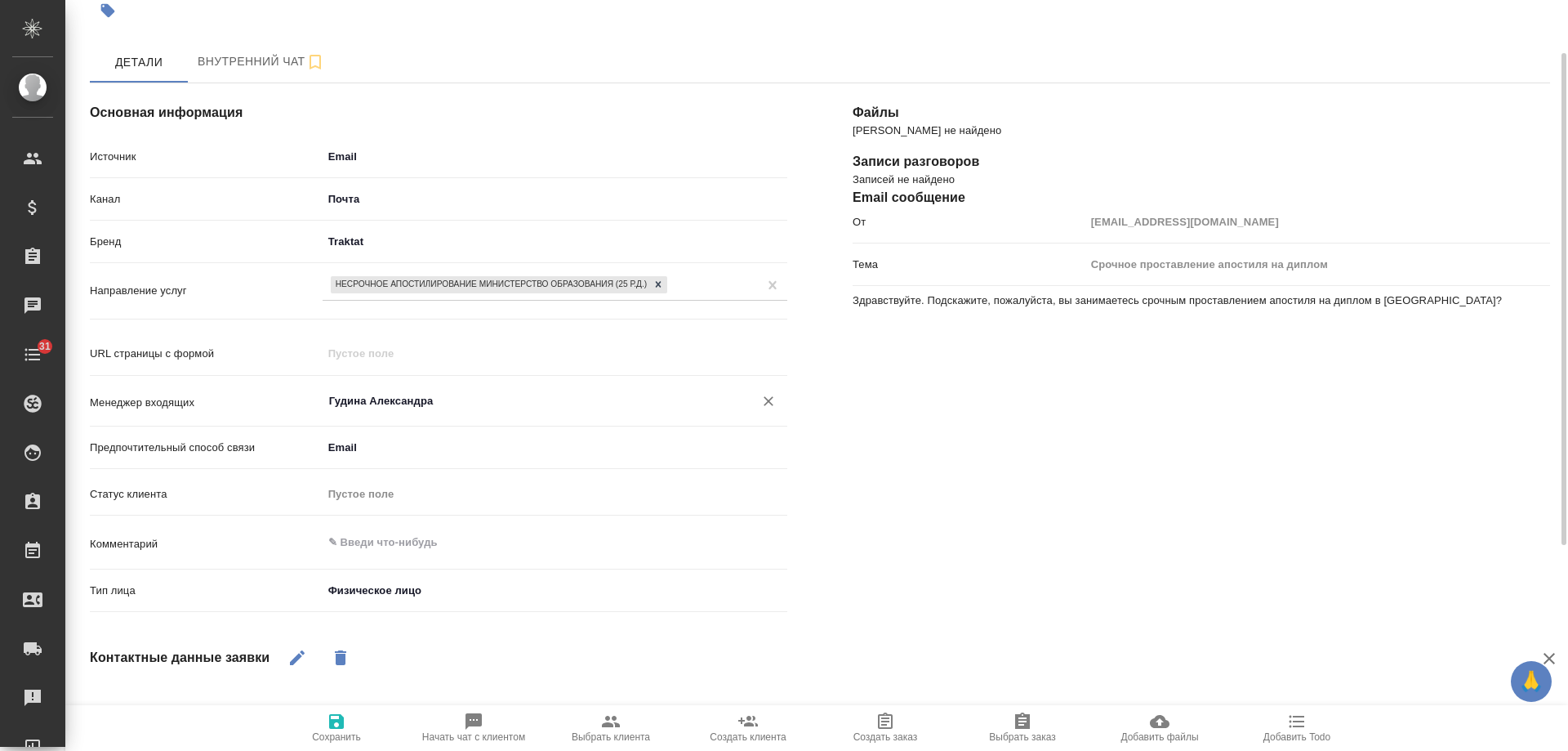
scroll to position [245, 0]
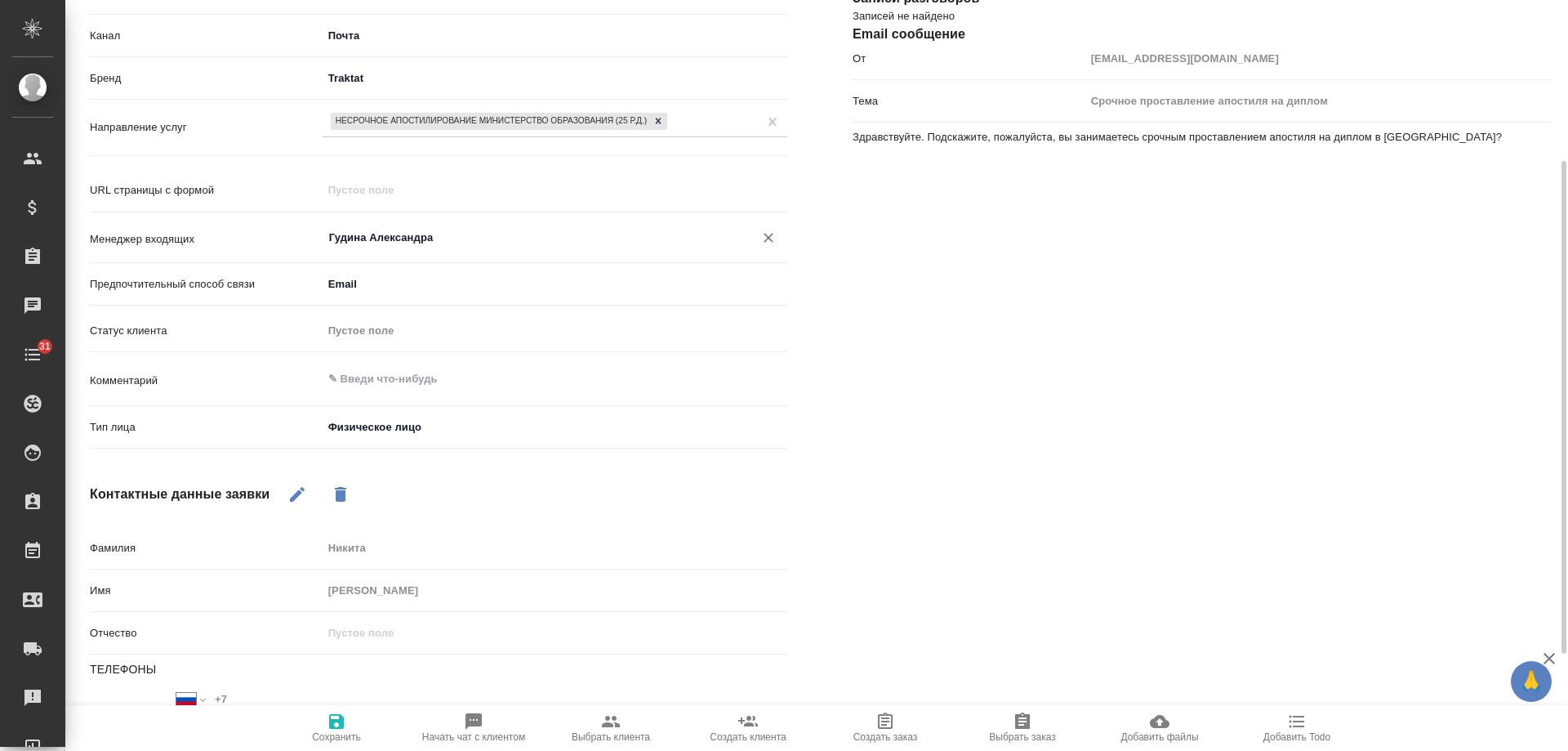
type input "Гудина Александра"
click at [337, 720] on icon "button" at bounding box center [337, 722] width 15 height 15
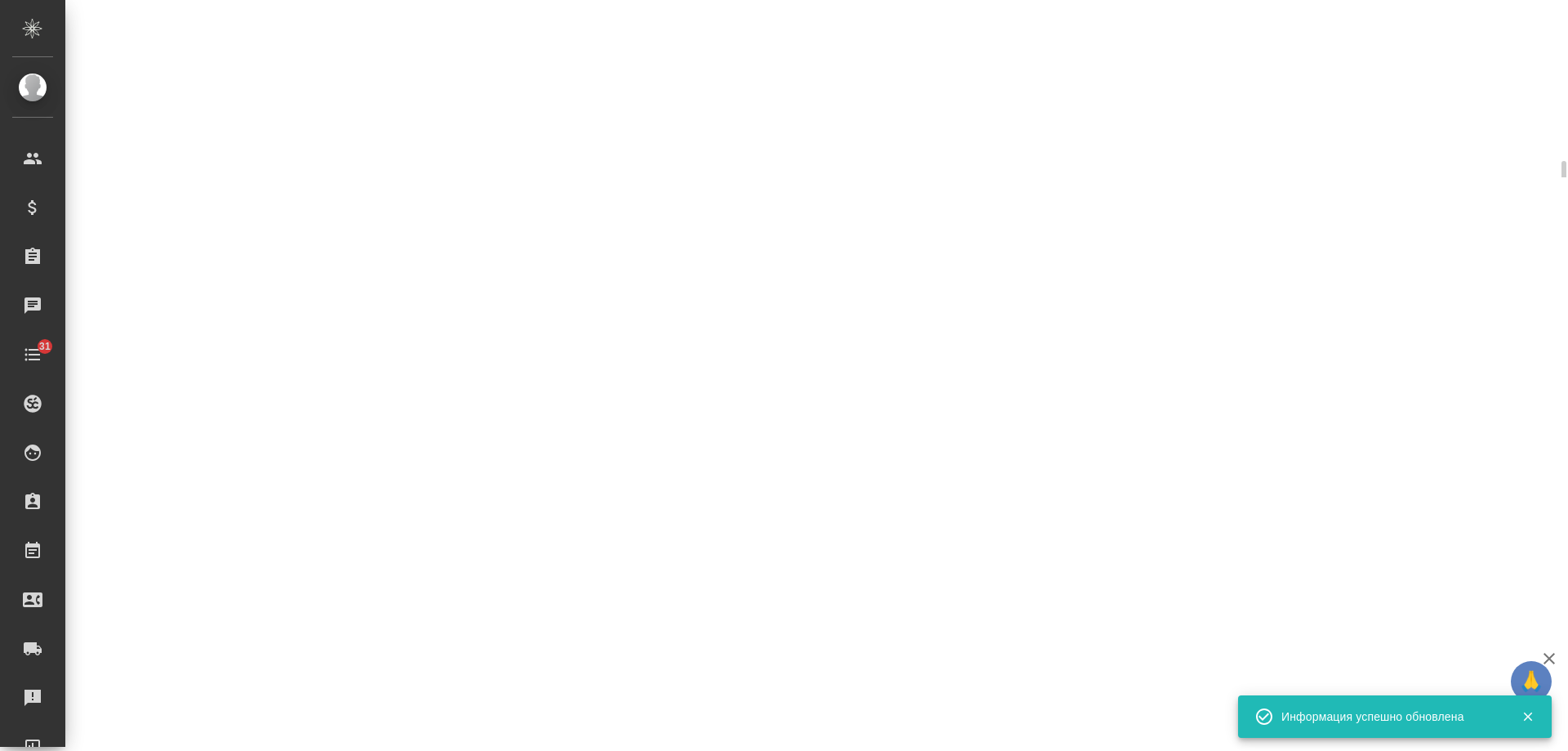
select select "RU"
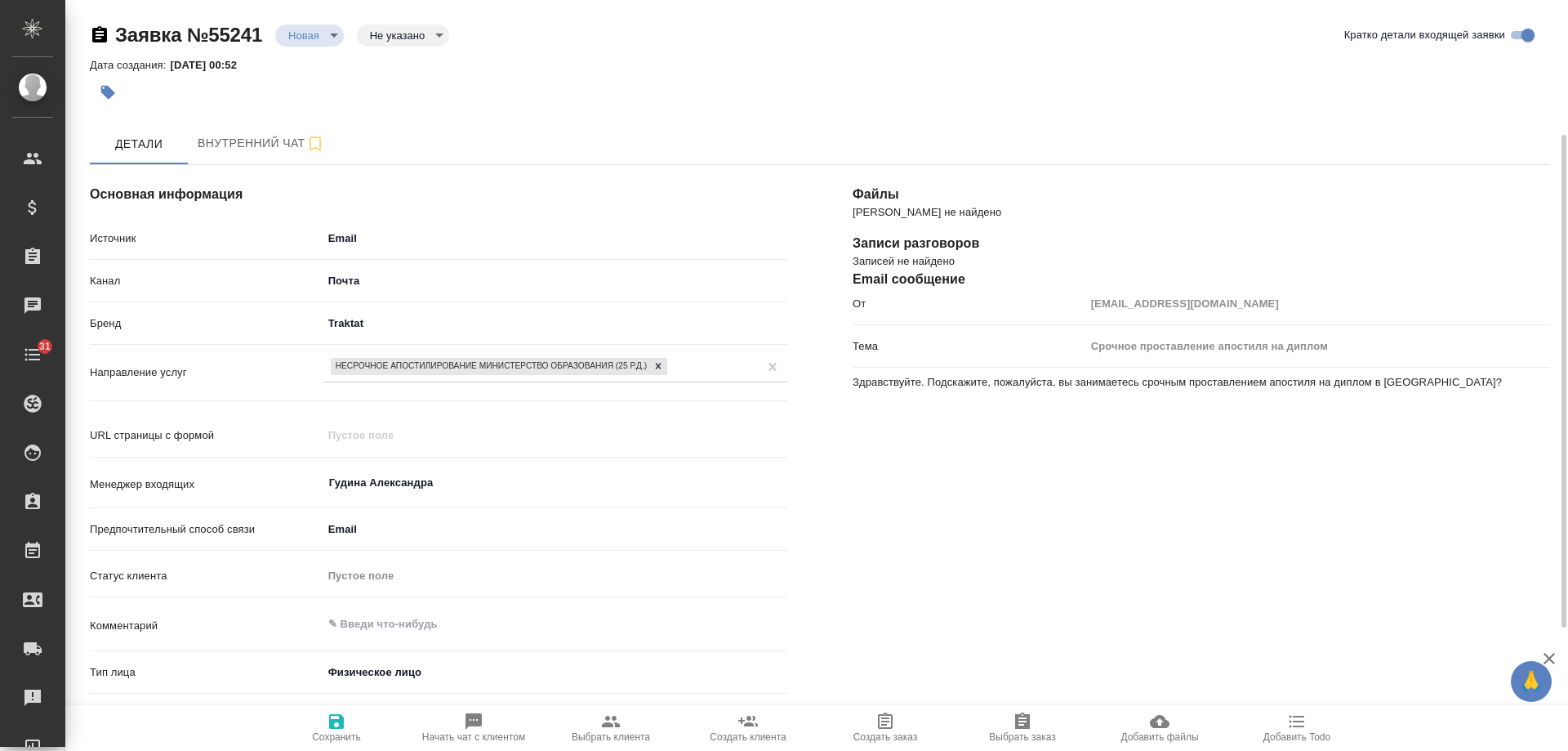
scroll to position [164, 0]
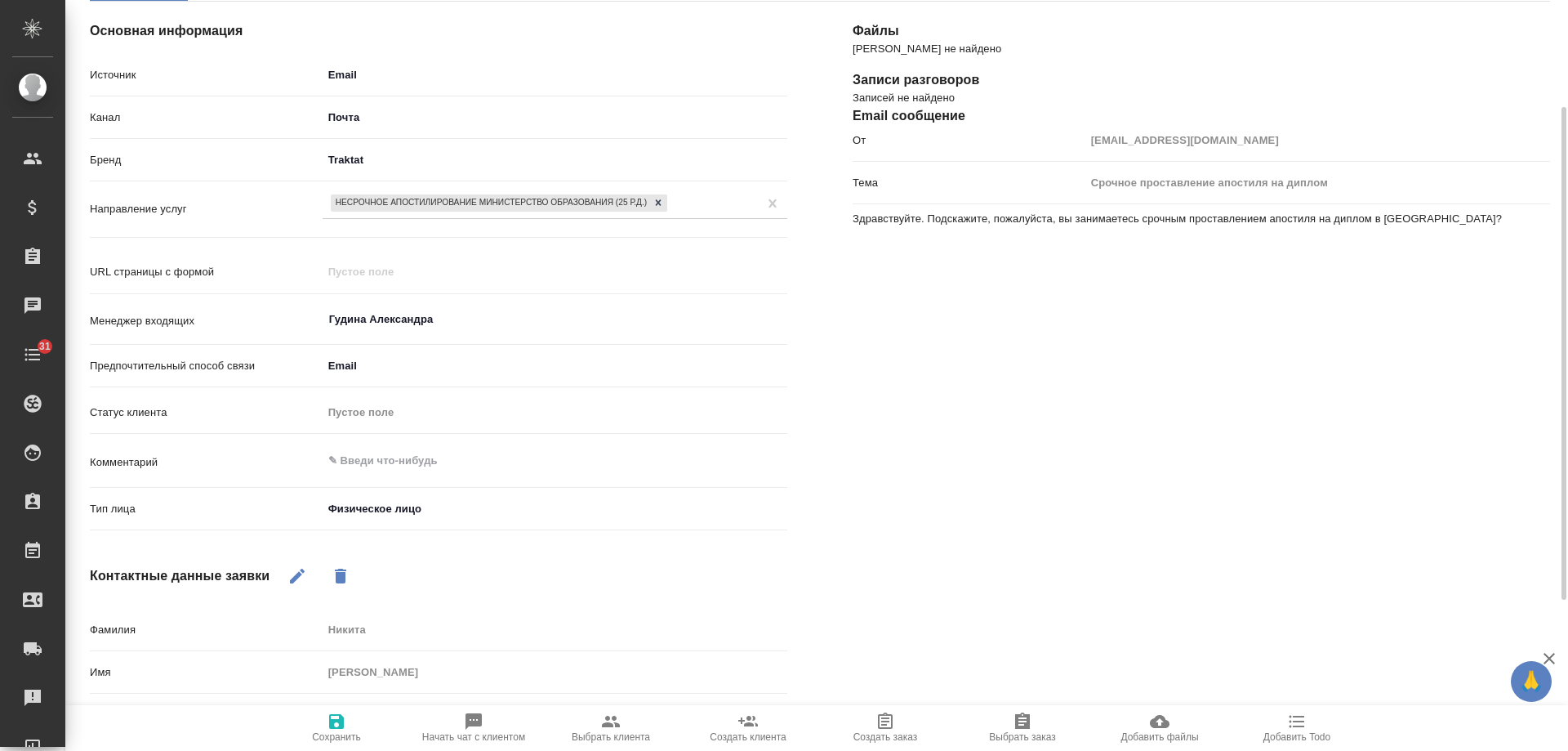
click at [614, 719] on icon "button" at bounding box center [611, 722] width 18 height 11
type textarea "x"
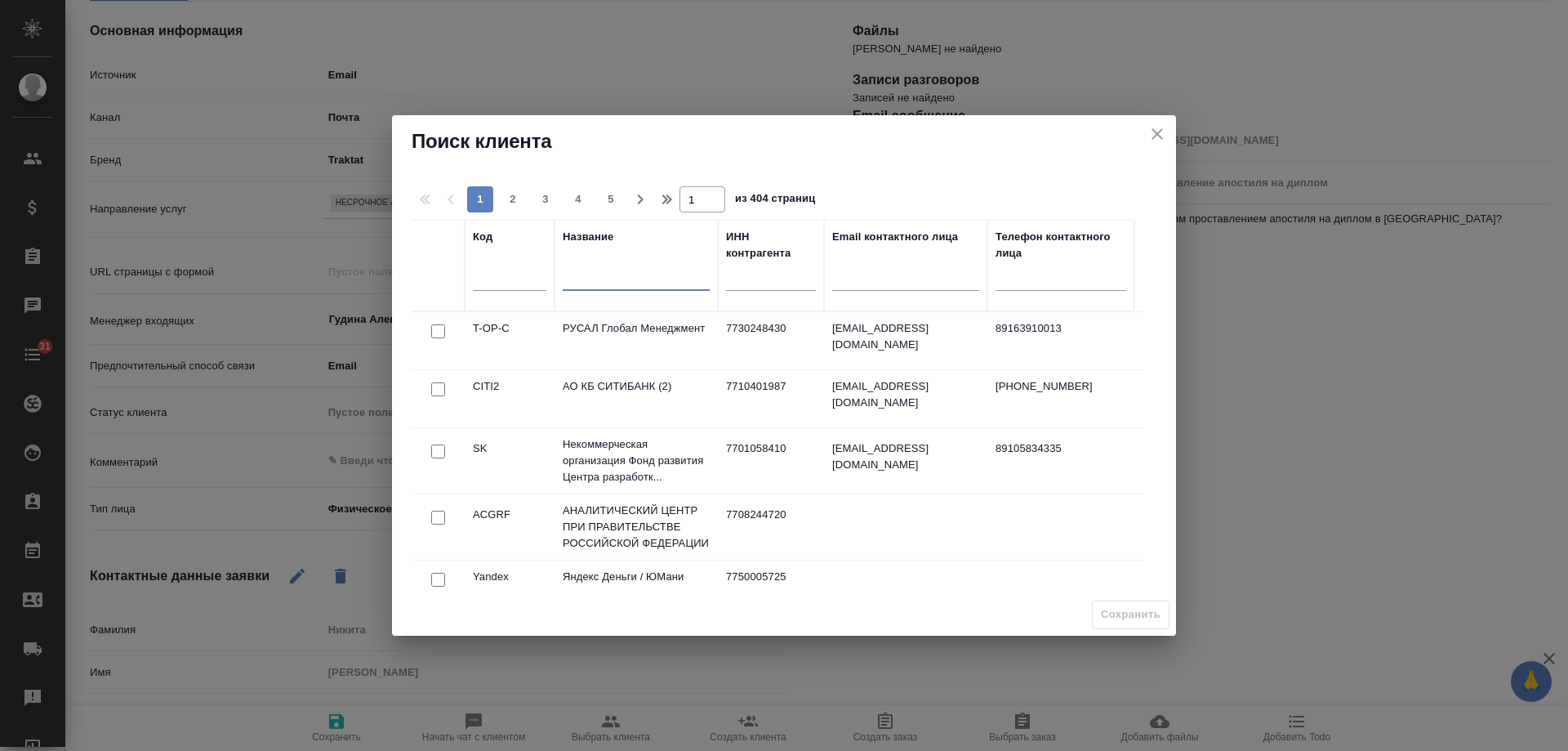
click at [635, 276] on input "text" at bounding box center [636, 279] width 147 height 20
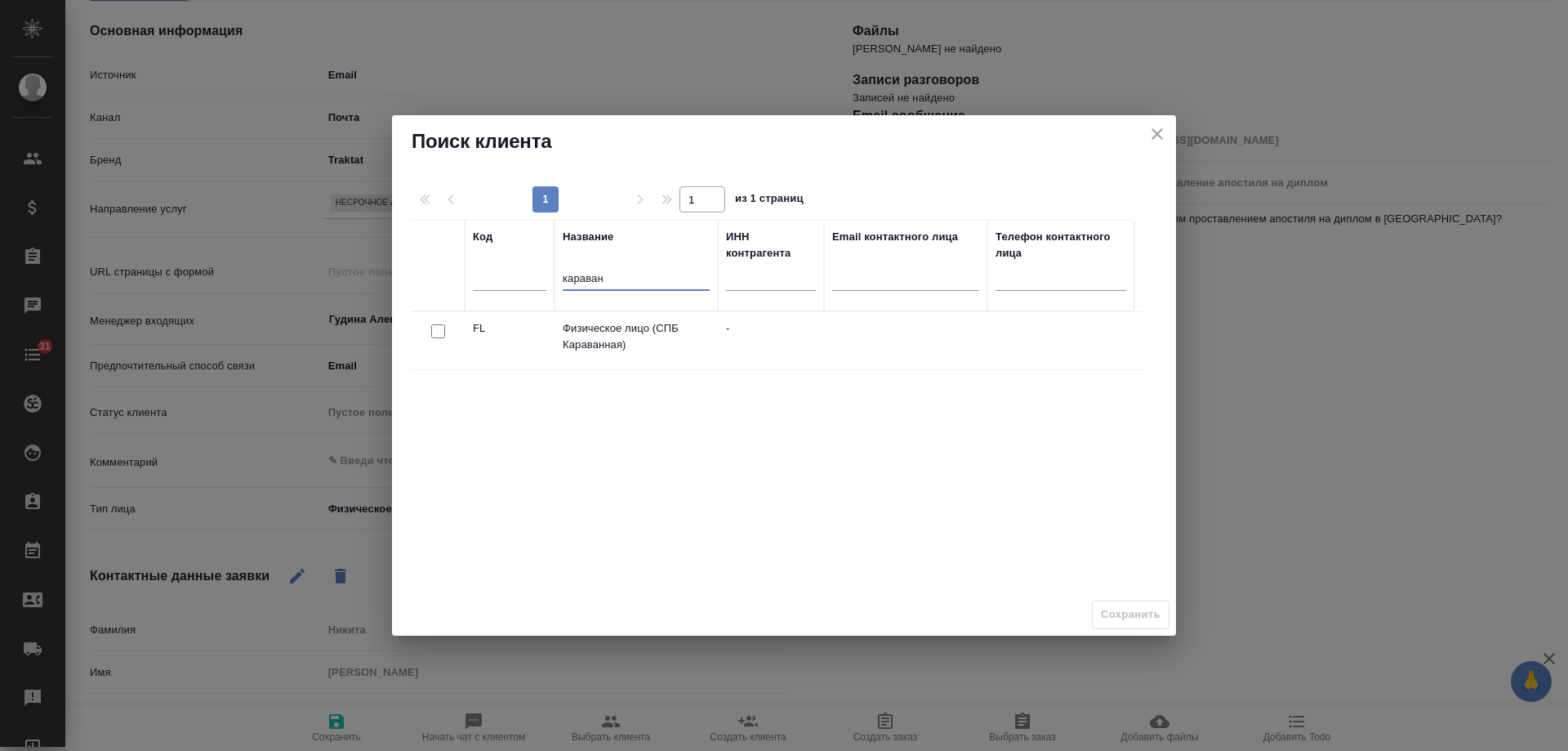
type input "караван"
click at [442, 332] on input "checkbox" at bounding box center [438, 331] width 14 height 14
checkbox input "true"
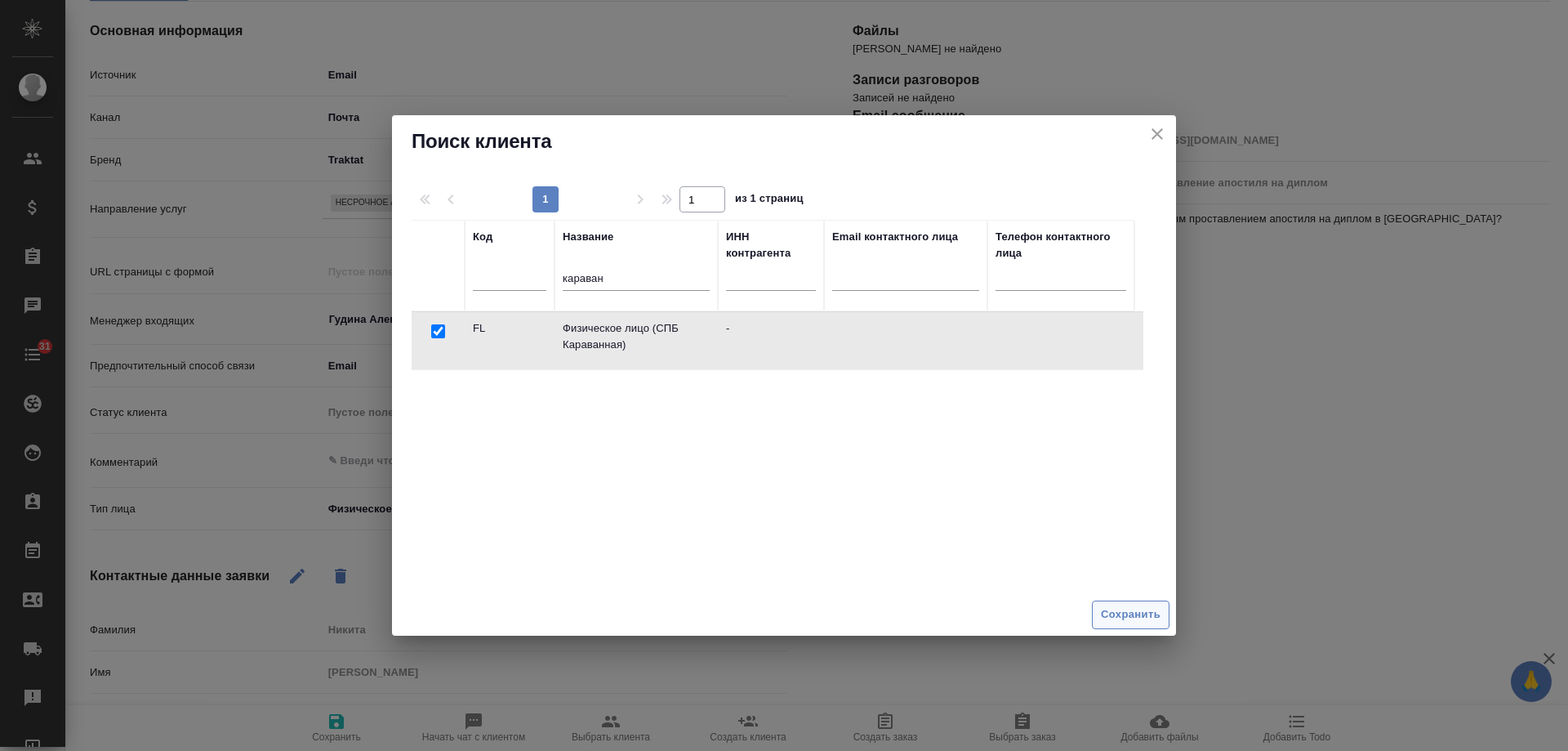
click at [1135, 612] on span "Сохранить" at bounding box center [1131, 614] width 60 height 19
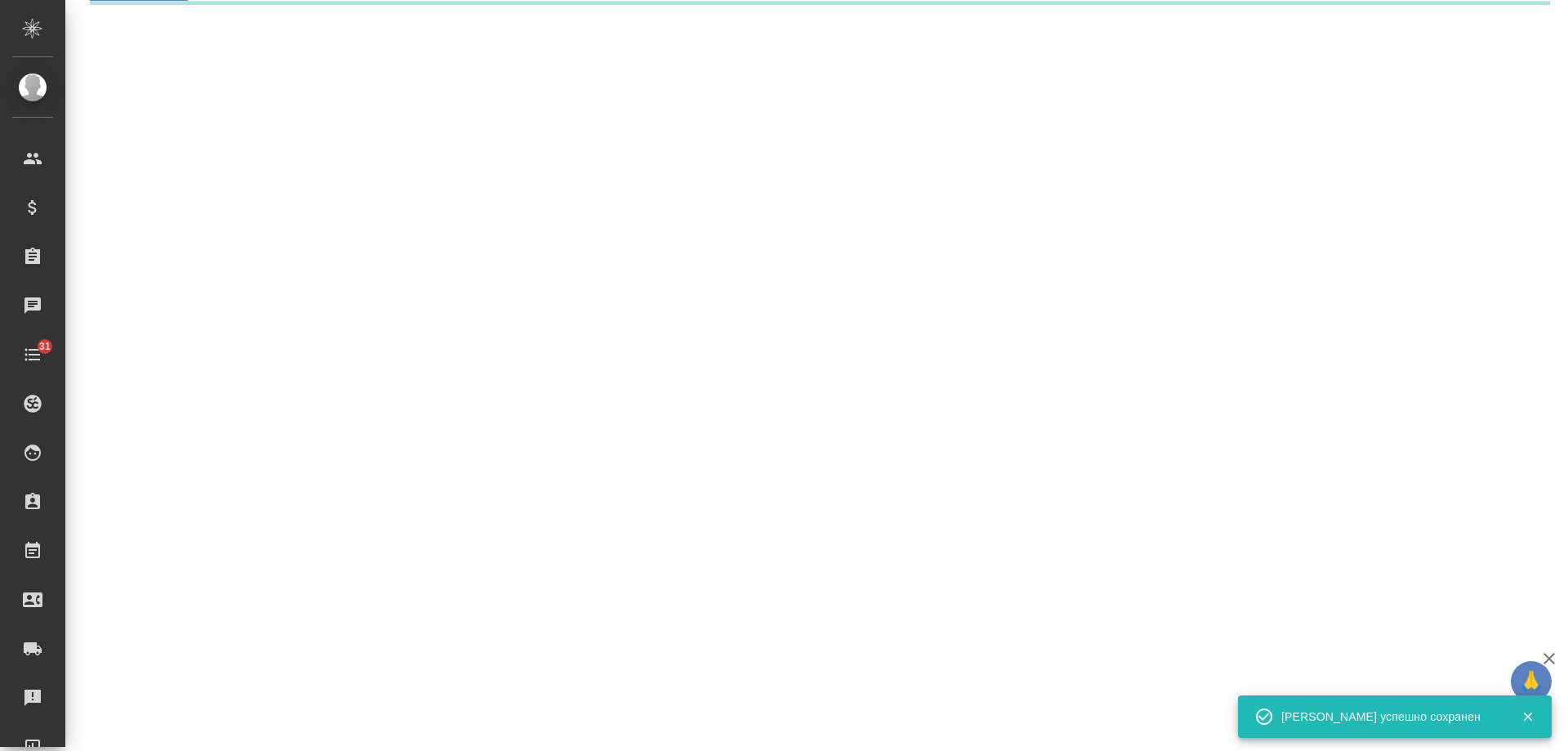
select select "RU"
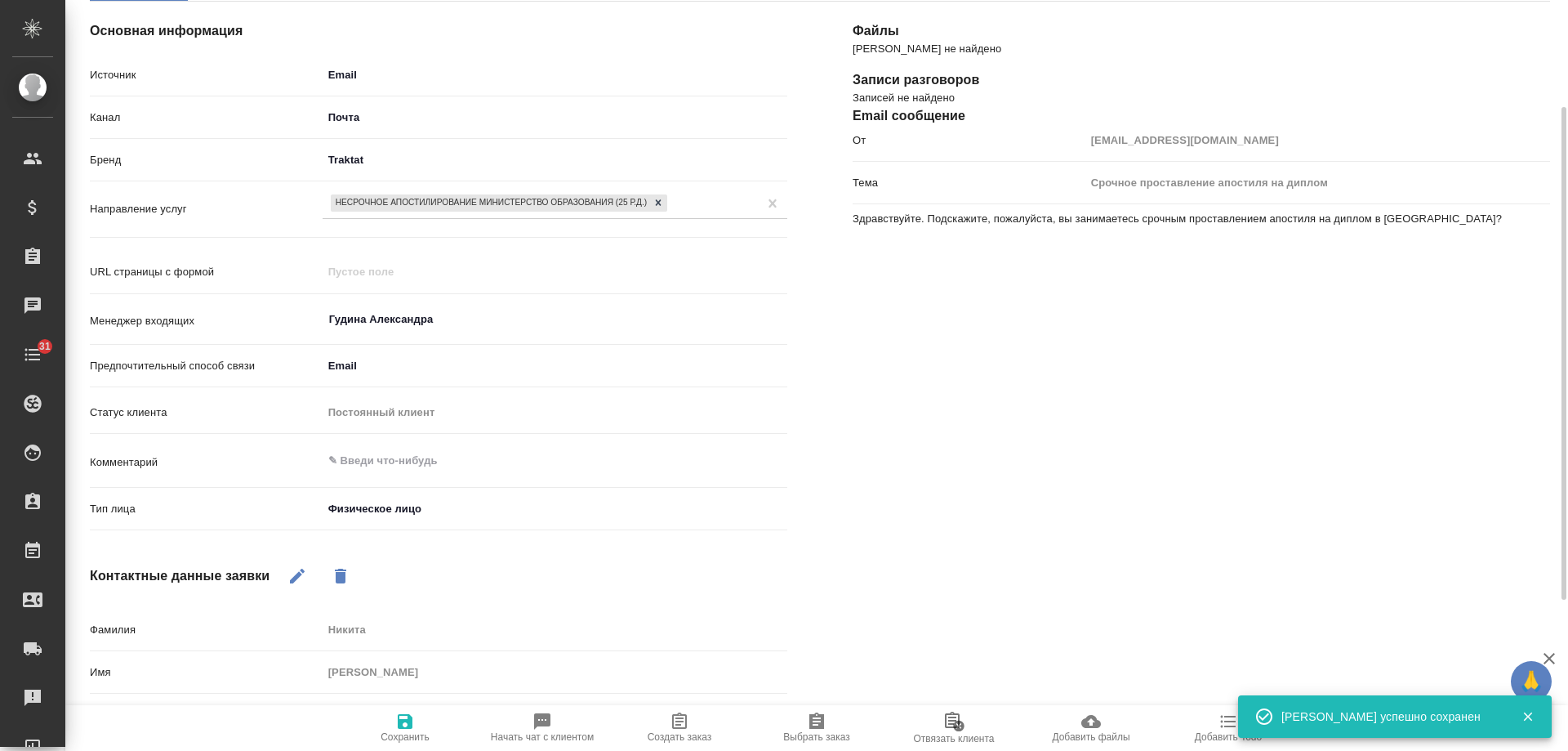
click at [681, 737] on span "Создать заказ" at bounding box center [680, 737] width 65 height 11
type textarea "x"
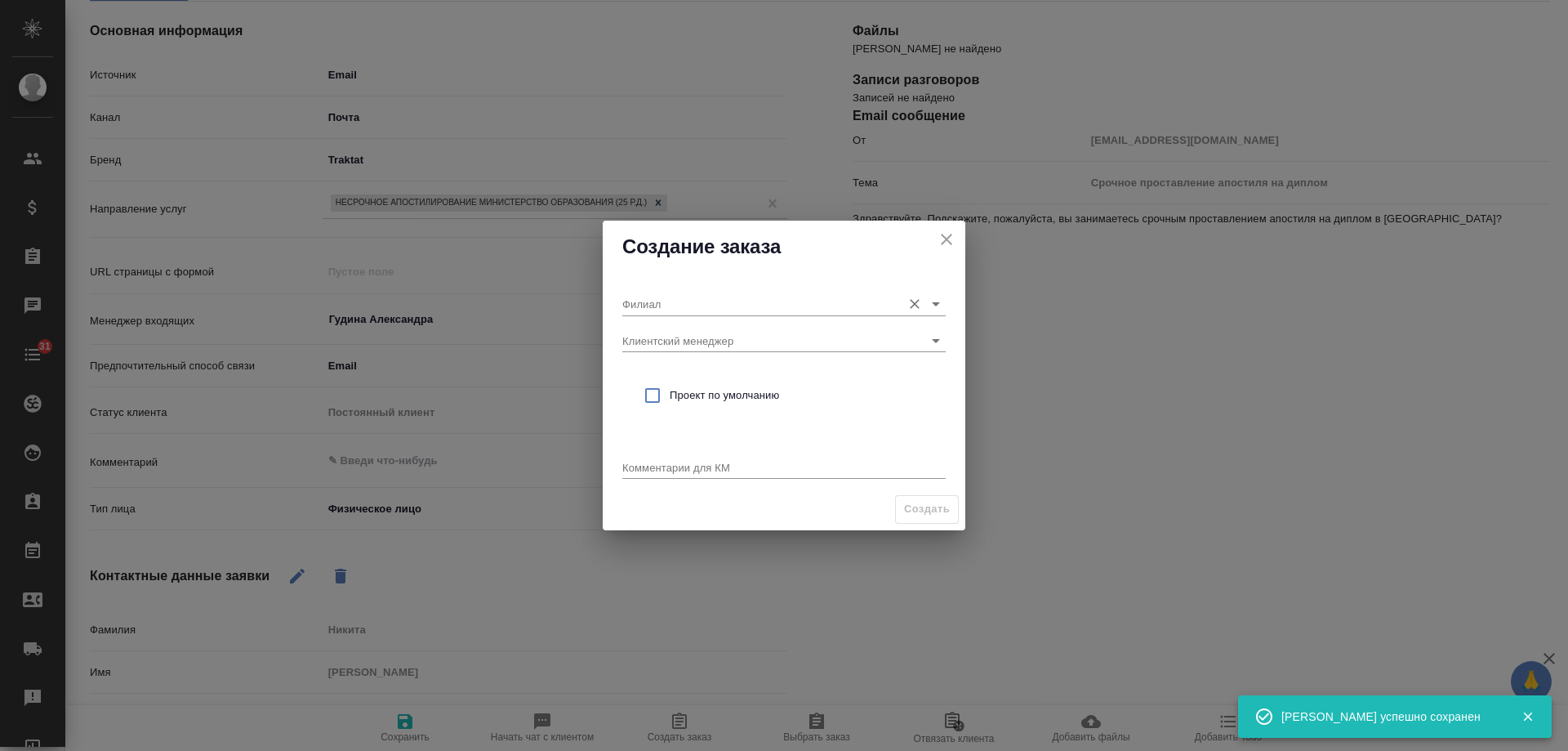
click at [712, 305] on input "Филиал" at bounding box center [757, 303] width 271 height 22
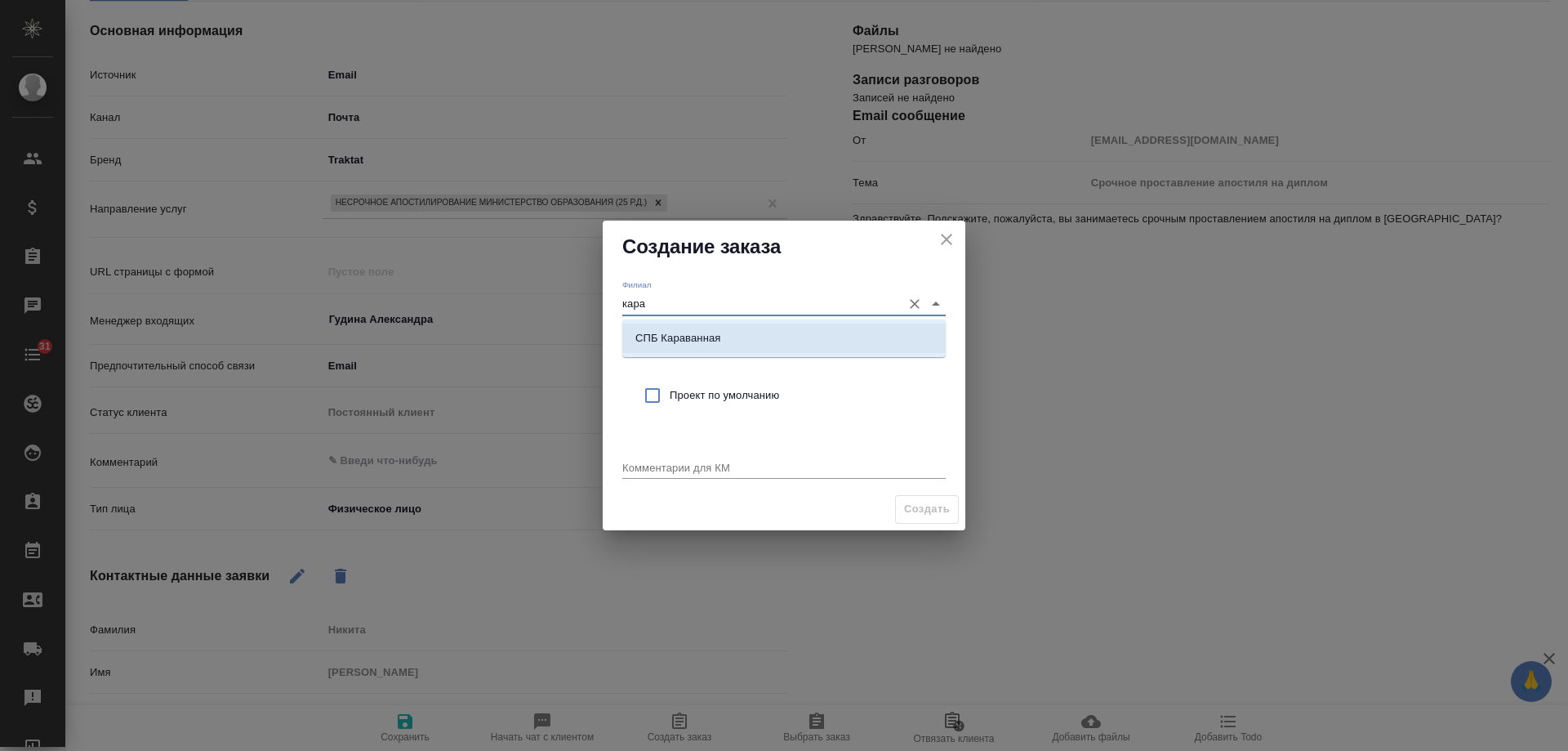
click at [722, 335] on li "СПБ Караванная" at bounding box center [784, 338] width 323 height 29
type input "СПБ Караванная"
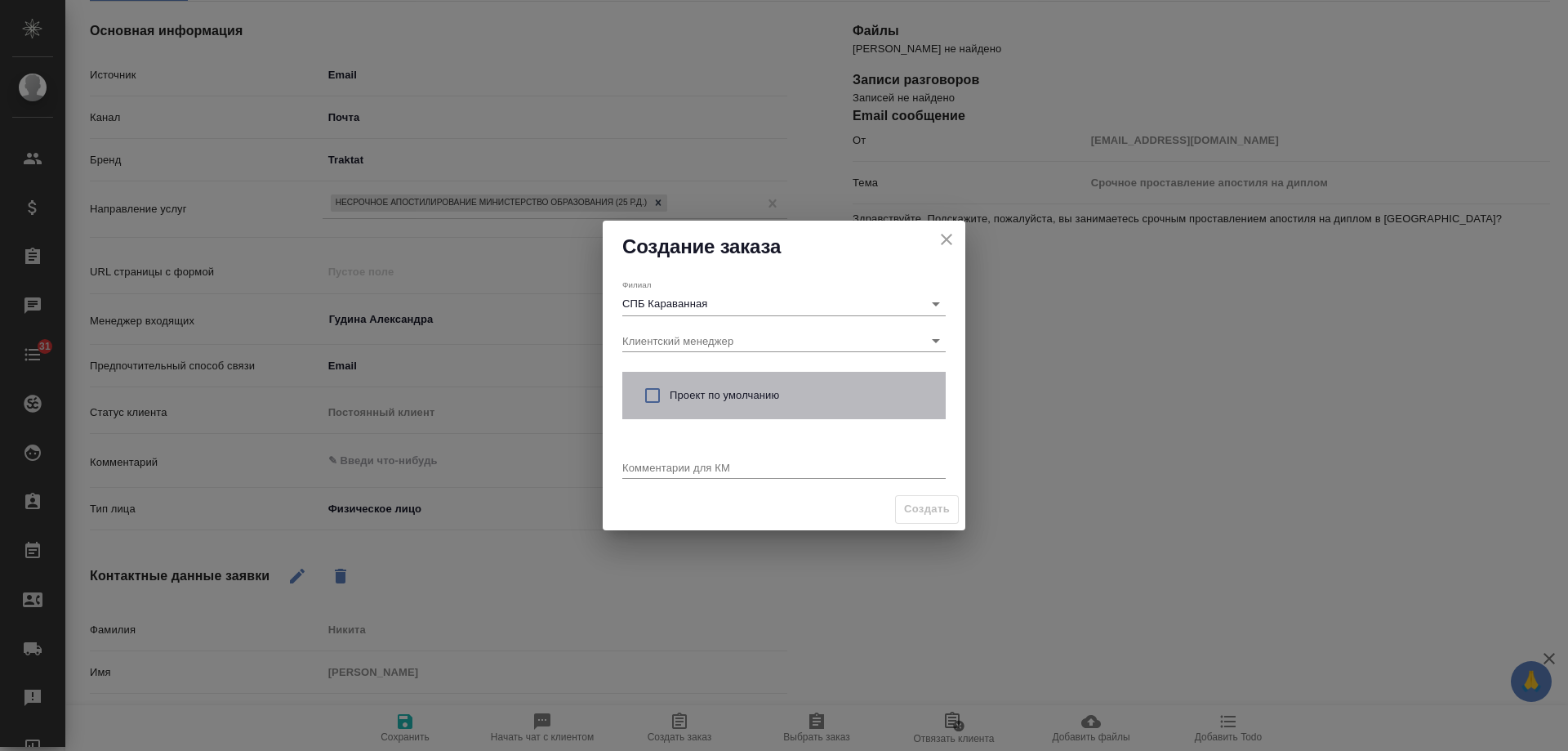
drag, startPoint x: 703, startPoint y: 382, endPoint x: 685, endPoint y: 456, distance: 76.2
click at [701, 387] on div "Проект по умолчанию" at bounding box center [784, 396] width 323 height 48
checkbox input "true"
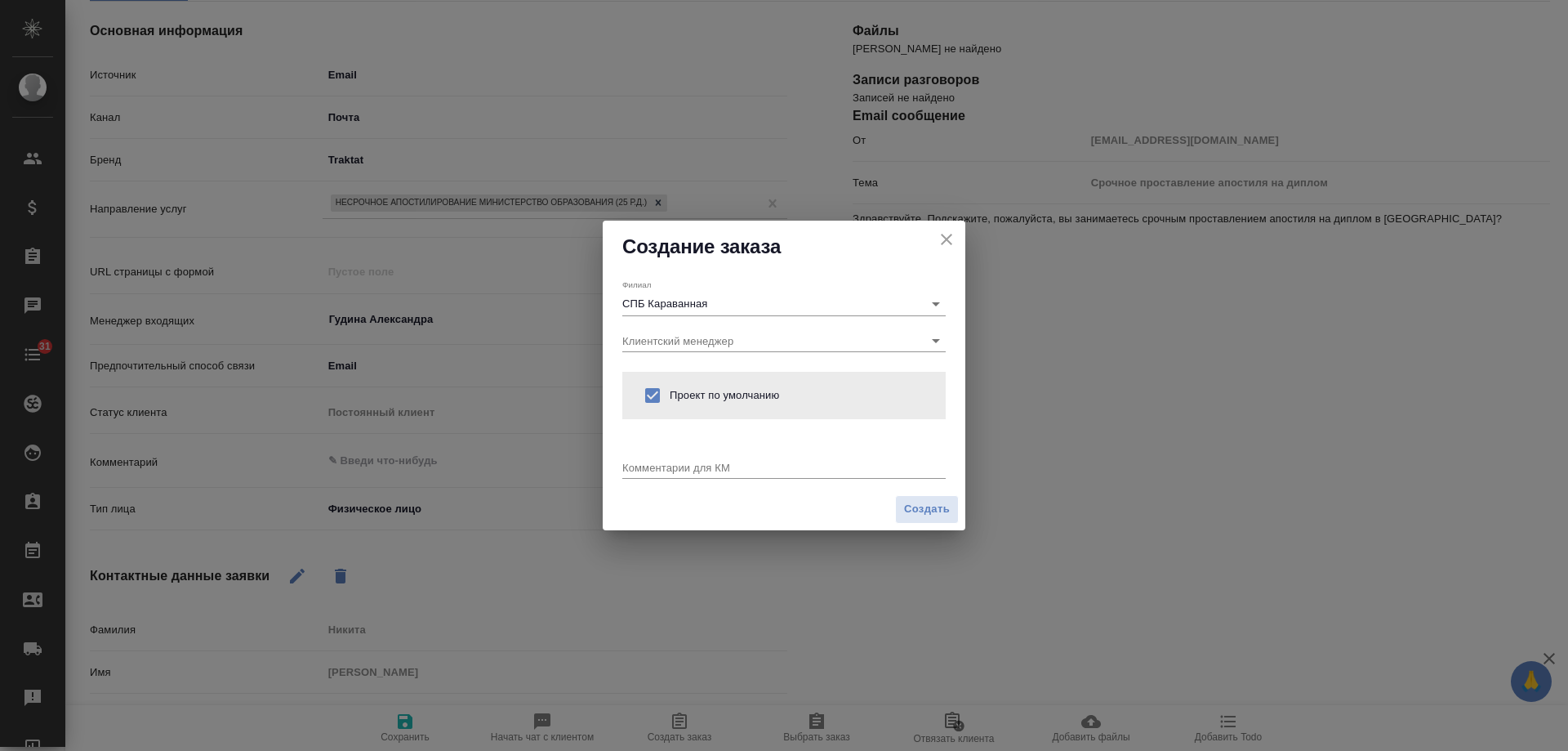
click at [679, 460] on div "x" at bounding box center [784, 468] width 323 height 20
type textarea "от КВ:"
type textarea "x"
paste textarea "срочным проставлением апостиля на диплом в Санкт-Петербурге"
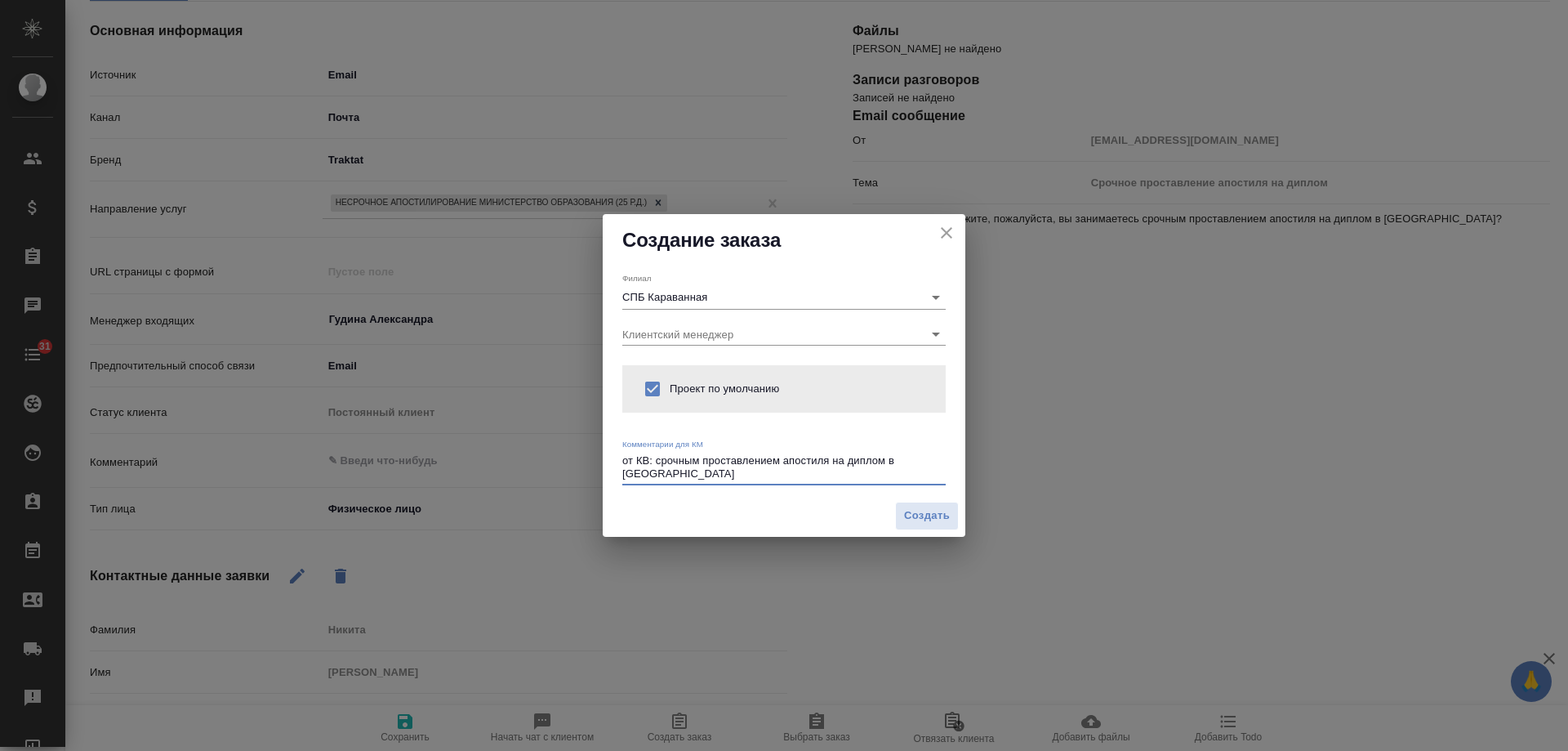
drag, startPoint x: 694, startPoint y: 463, endPoint x: 779, endPoint y: 464, distance: 85.0
click at [779, 464] on textarea "от КВ: срочным проставлением апостиля на диплом в Санкт-Петербурге" at bounding box center [784, 467] width 323 height 25
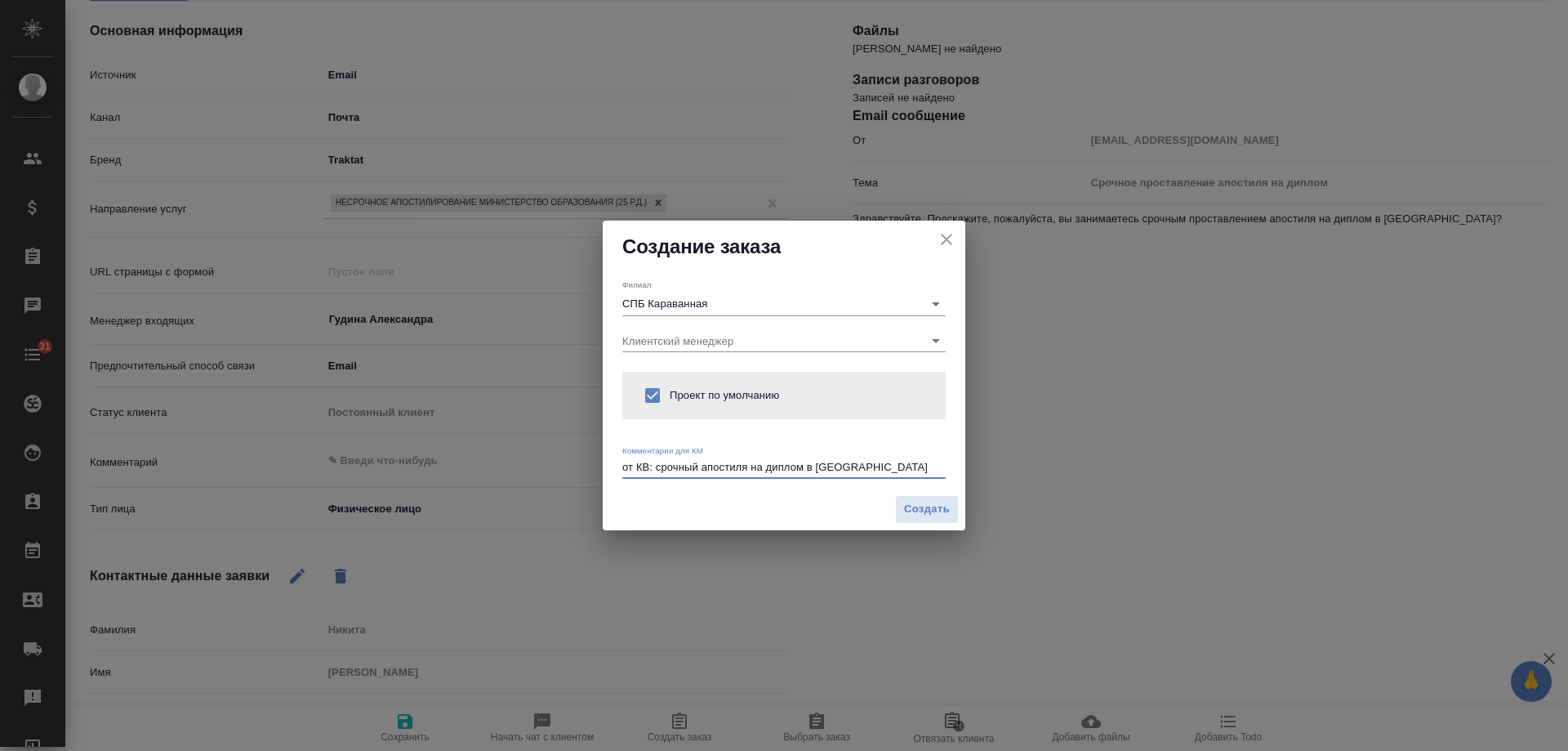
click at [743, 464] on textarea "от КВ: срочный апостиля на диплом в Санкт-Петербурге" at bounding box center [784, 467] width 323 height 12
click at [924, 470] on textarea "от КВ: срочный апостиль на диплом в Санкт-Петербурге" at bounding box center [784, 467] width 323 height 12
type textarea "от КВ: срочный апостиль на диплом в Санкт-Петербурге"
click at [929, 513] on span "Создать" at bounding box center [927, 509] width 46 height 19
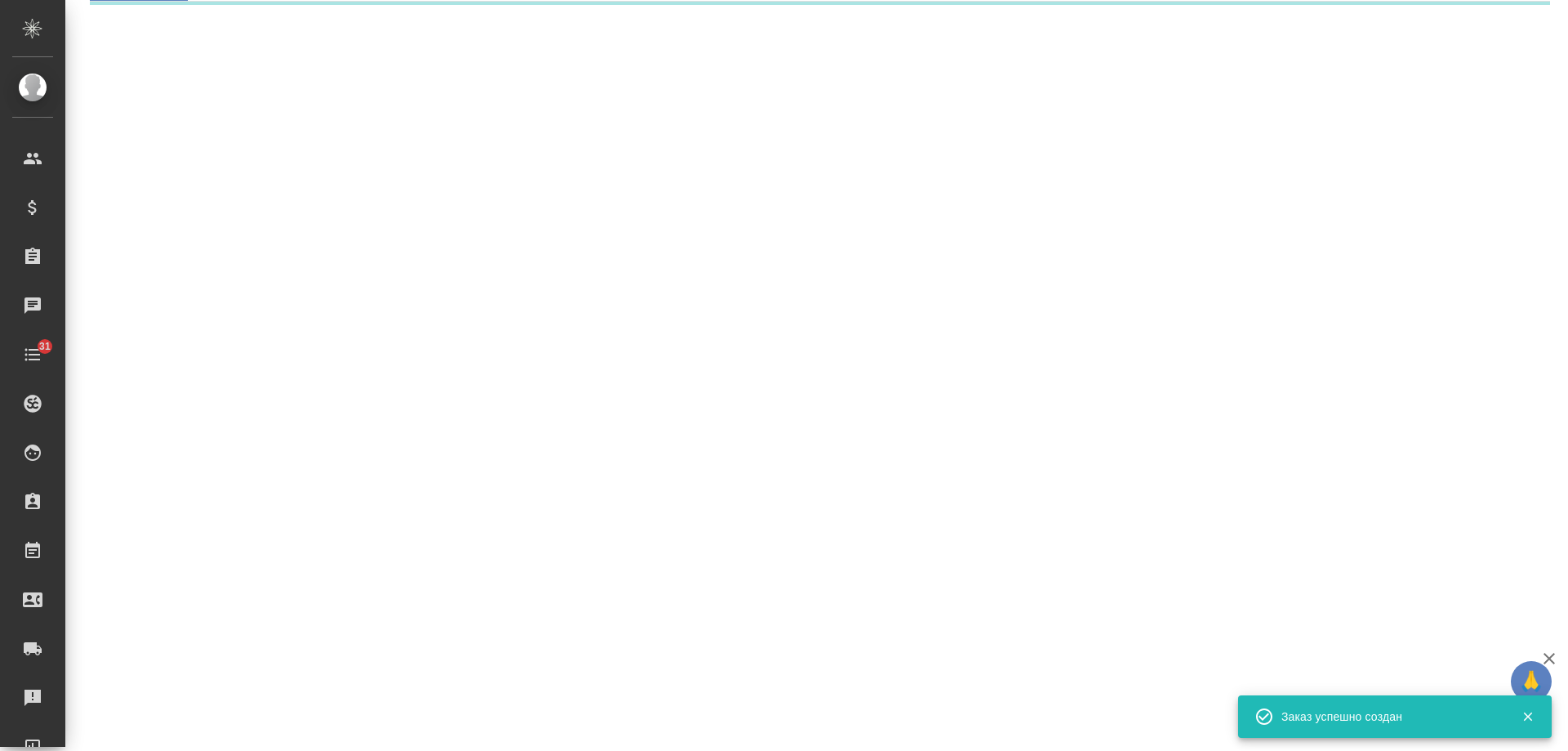
select select "RU"
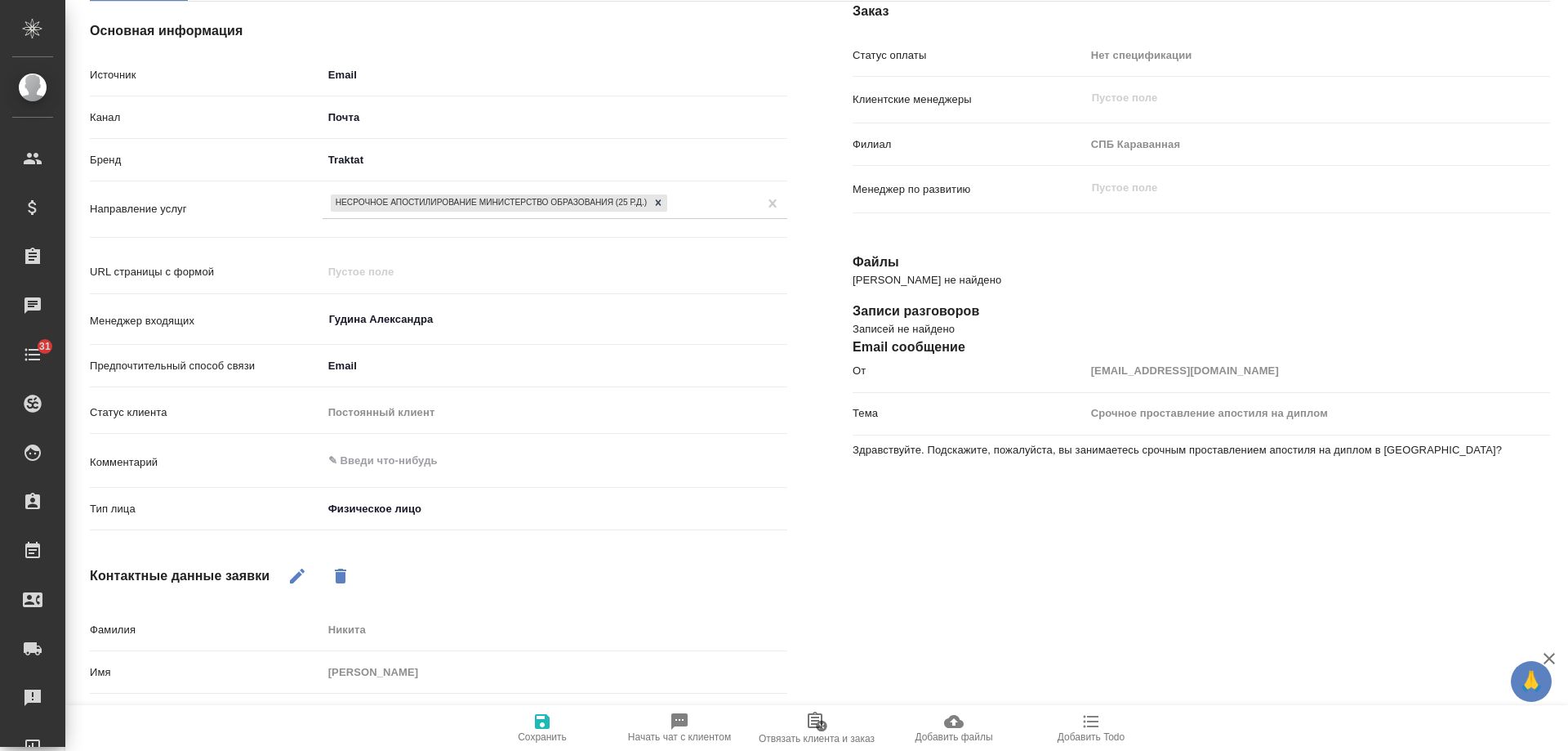
type textarea "x"
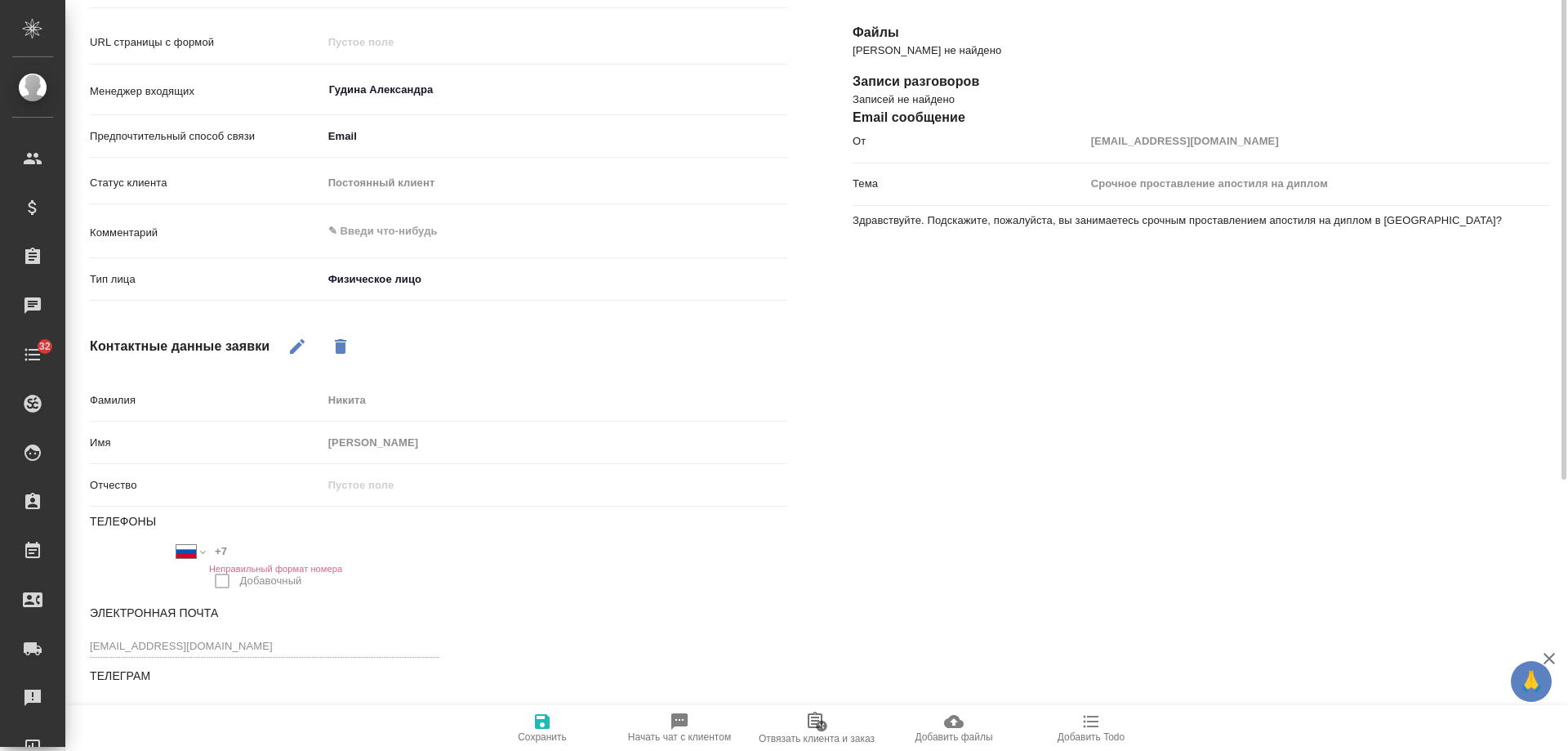
scroll to position [0, 0]
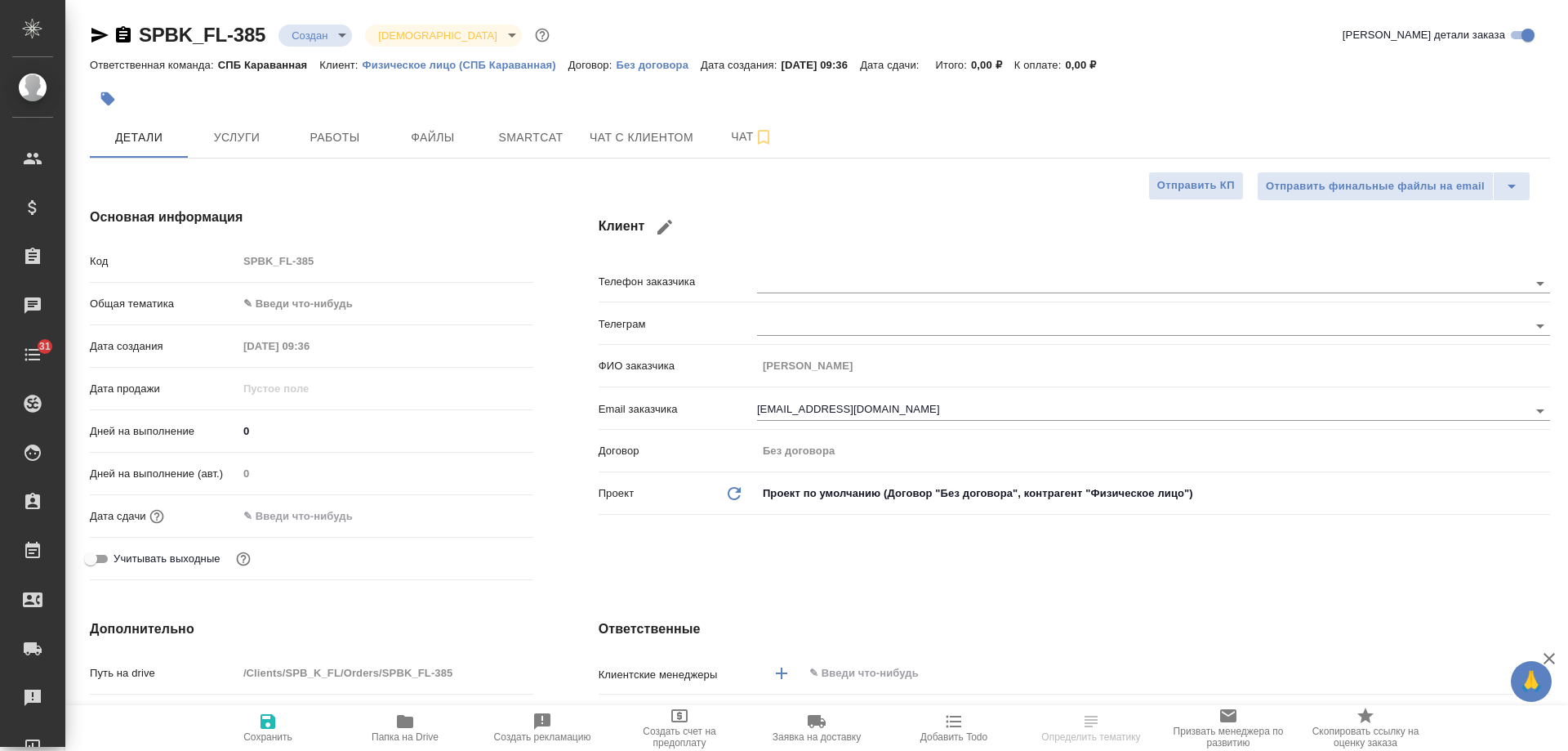
select select "RU"
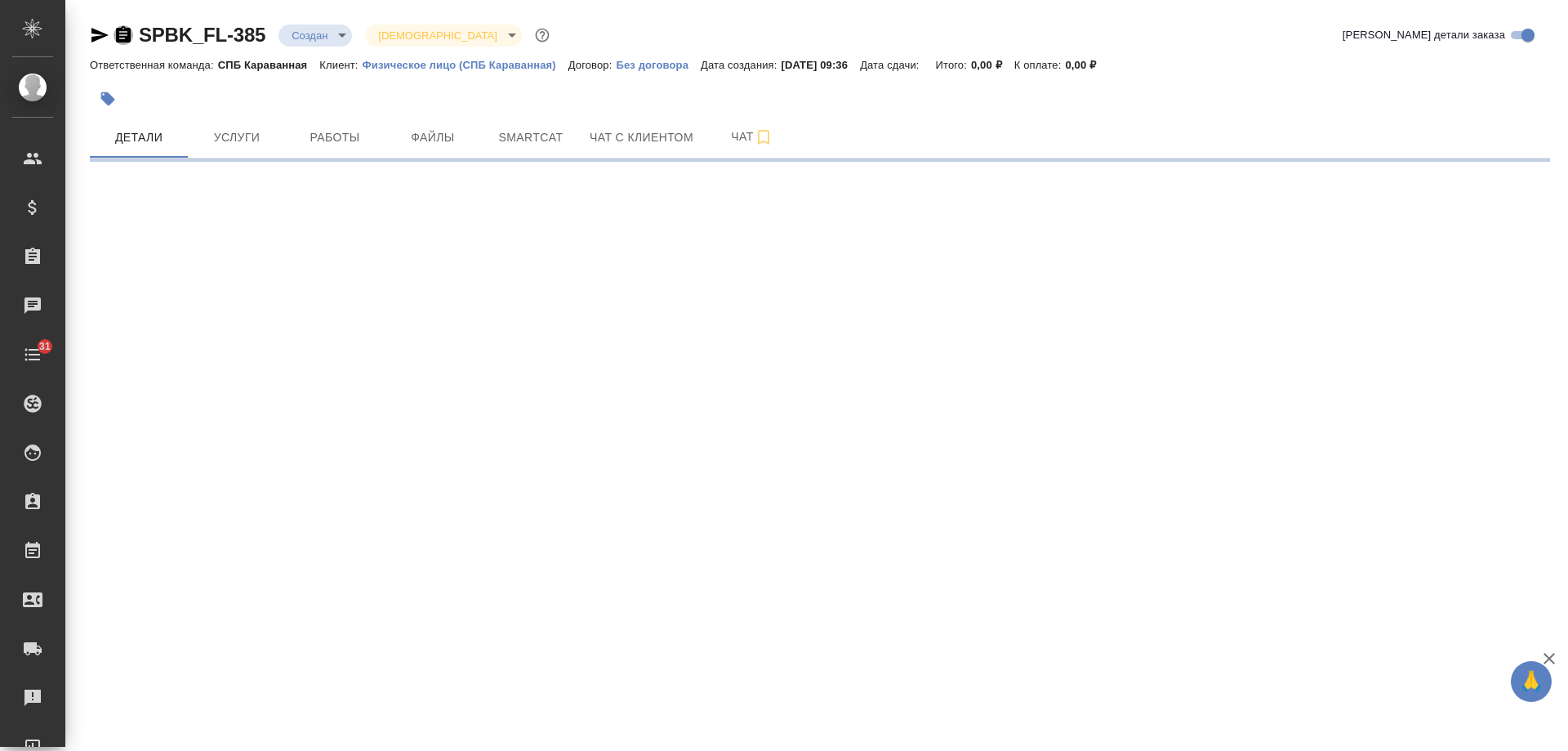
click at [122, 37] on icon "button" at bounding box center [124, 34] width 15 height 16
select select "RU"
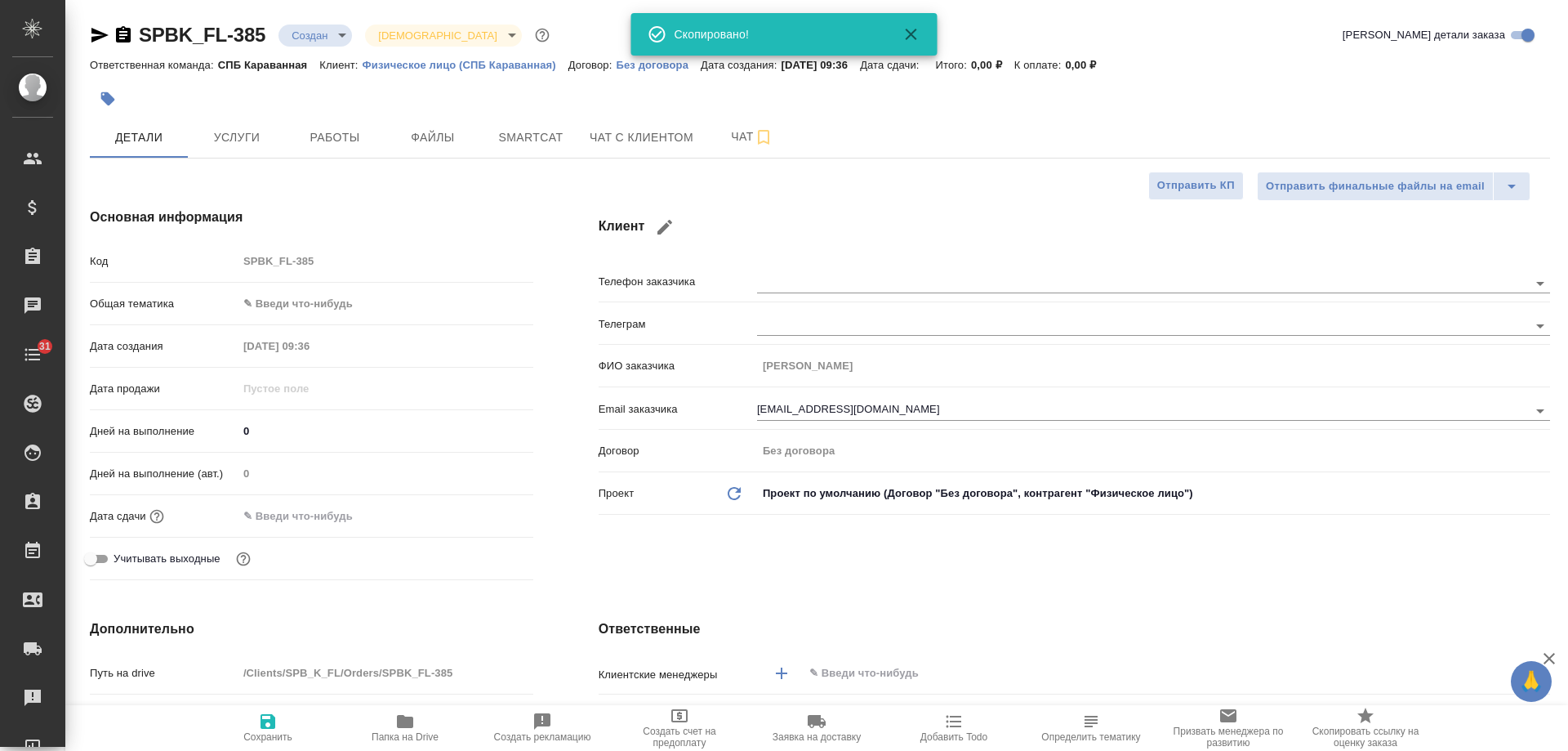
type textarea "x"
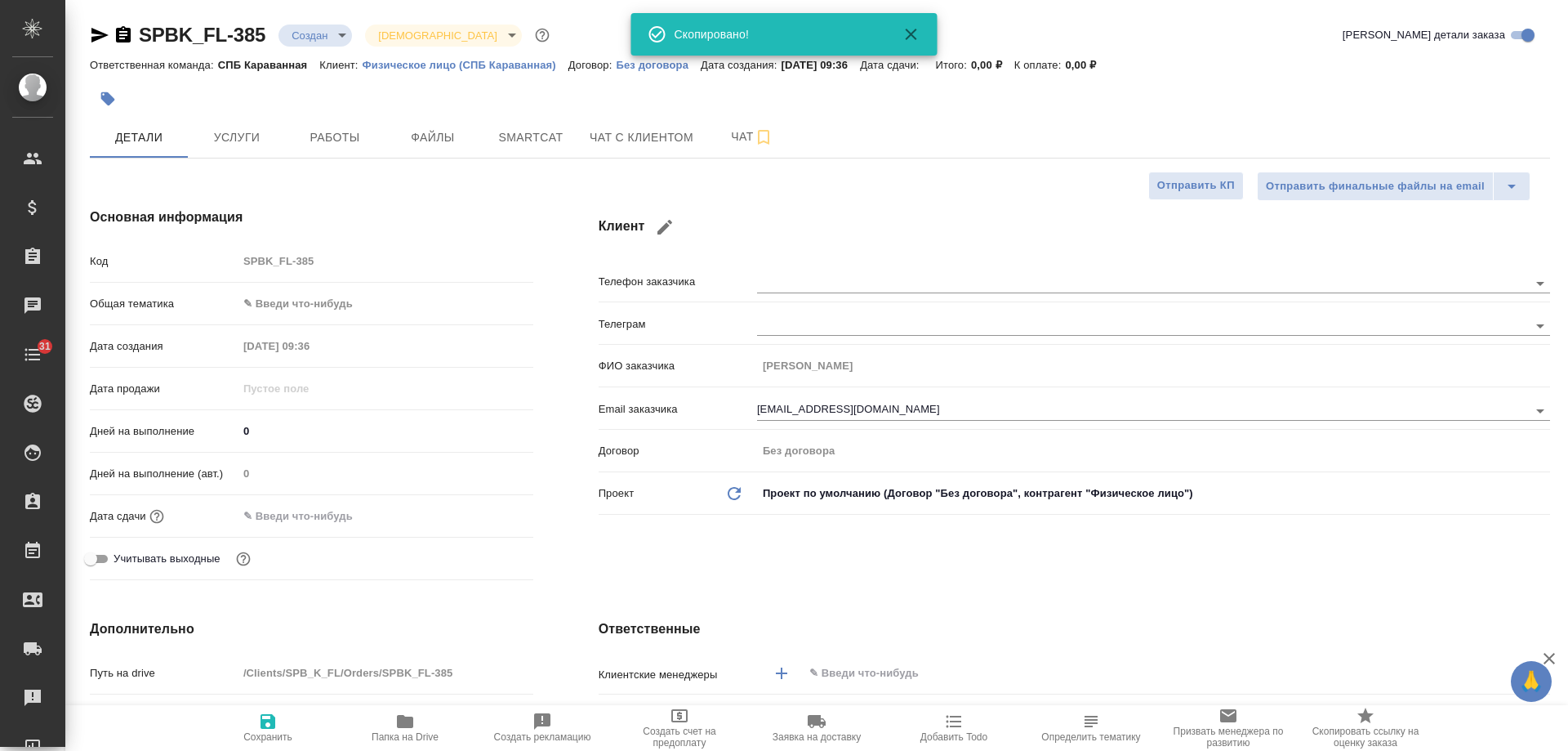
type textarea "x"
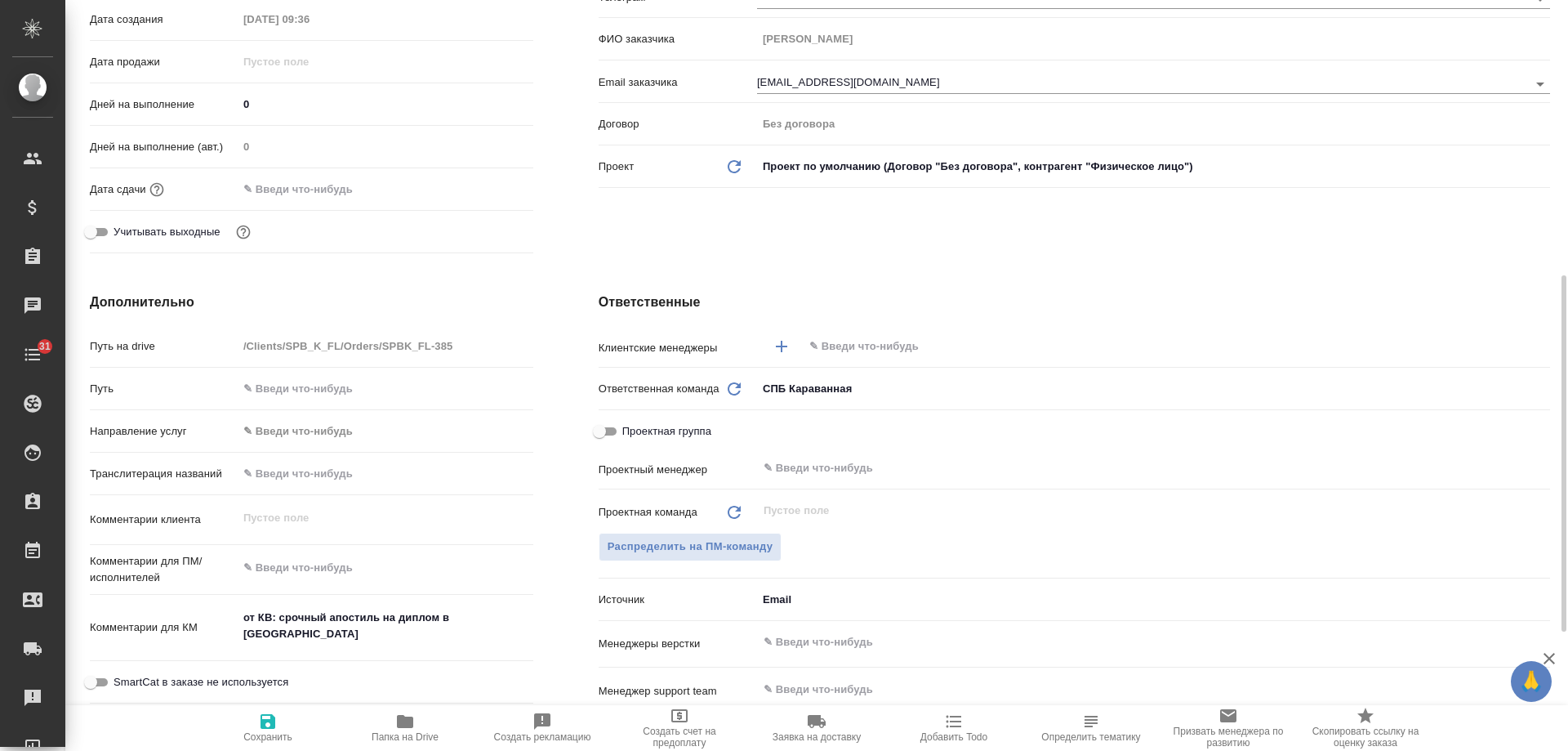
scroll to position [409, 0]
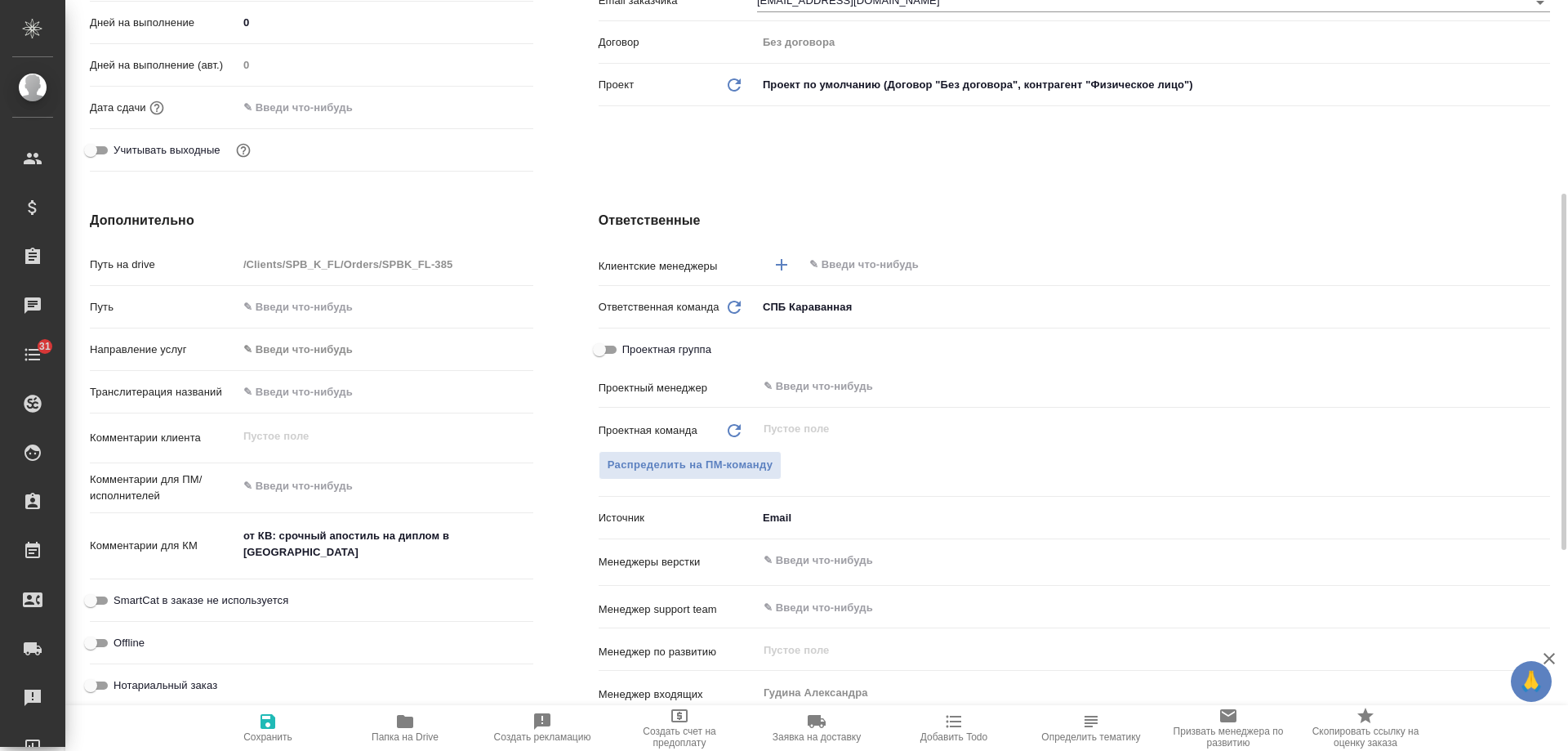
click at [873, 266] on input "text" at bounding box center [1150, 265] width 683 height 20
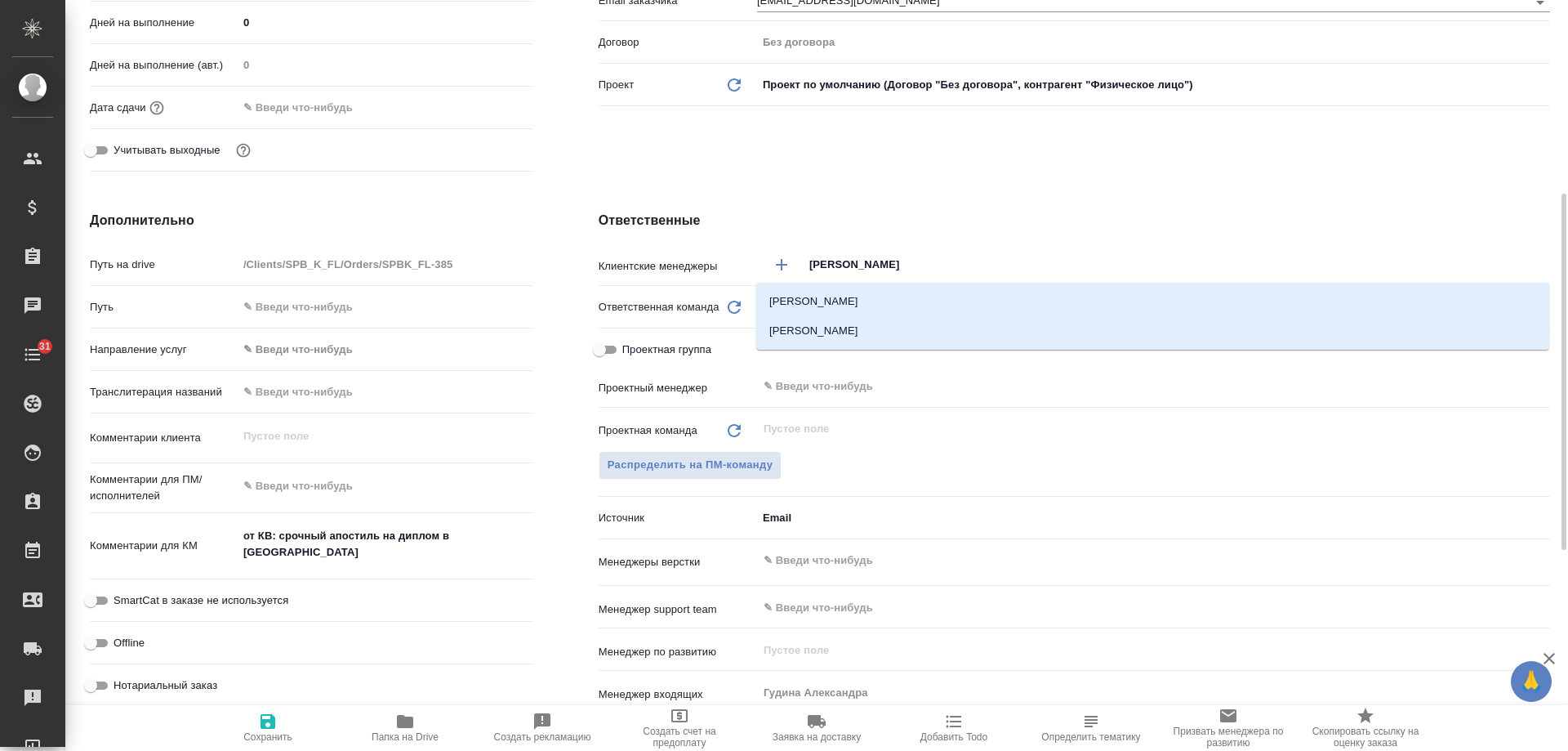
type input "иванова"
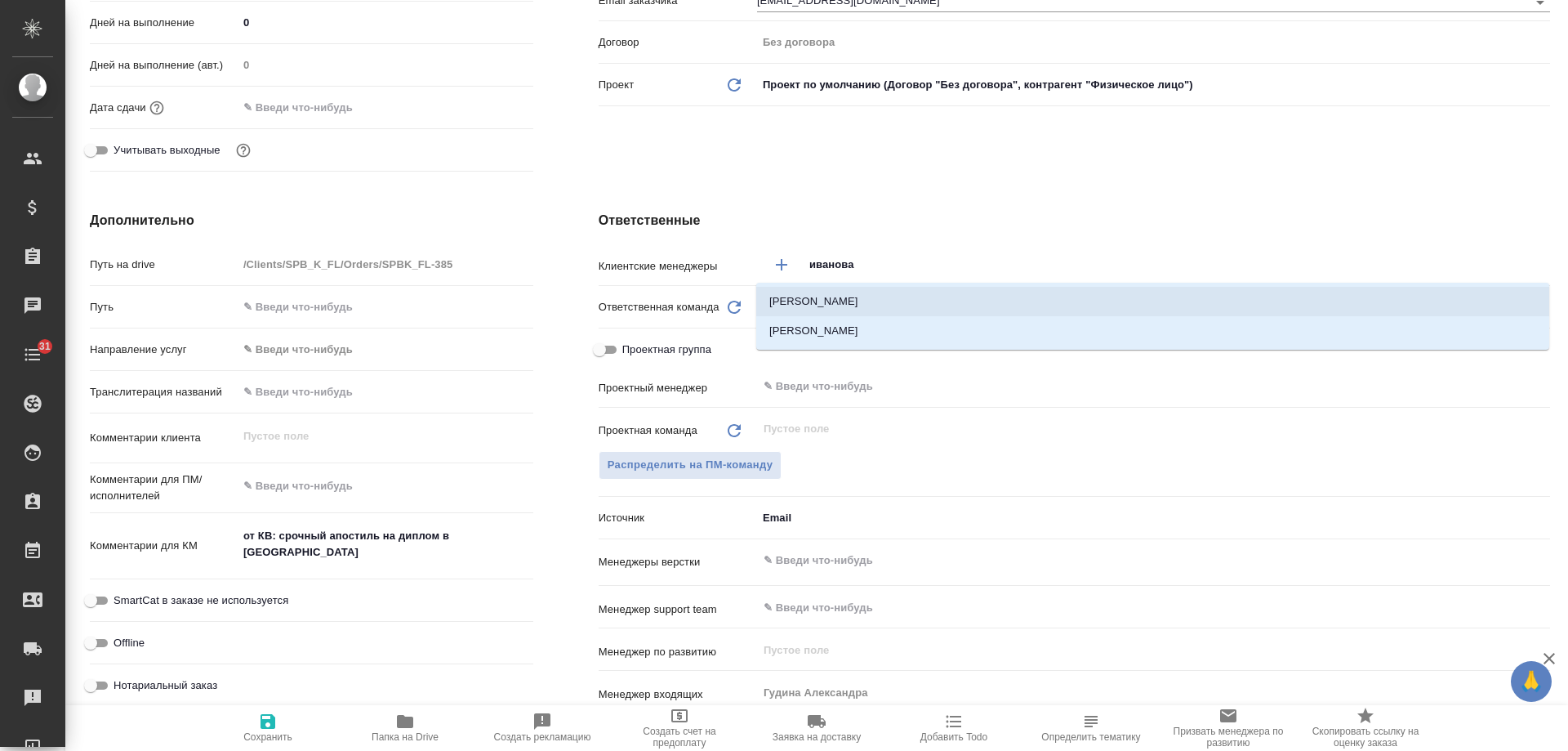
click at [871, 301] on li "Иванова Арина" at bounding box center [1153, 301] width 793 height 29
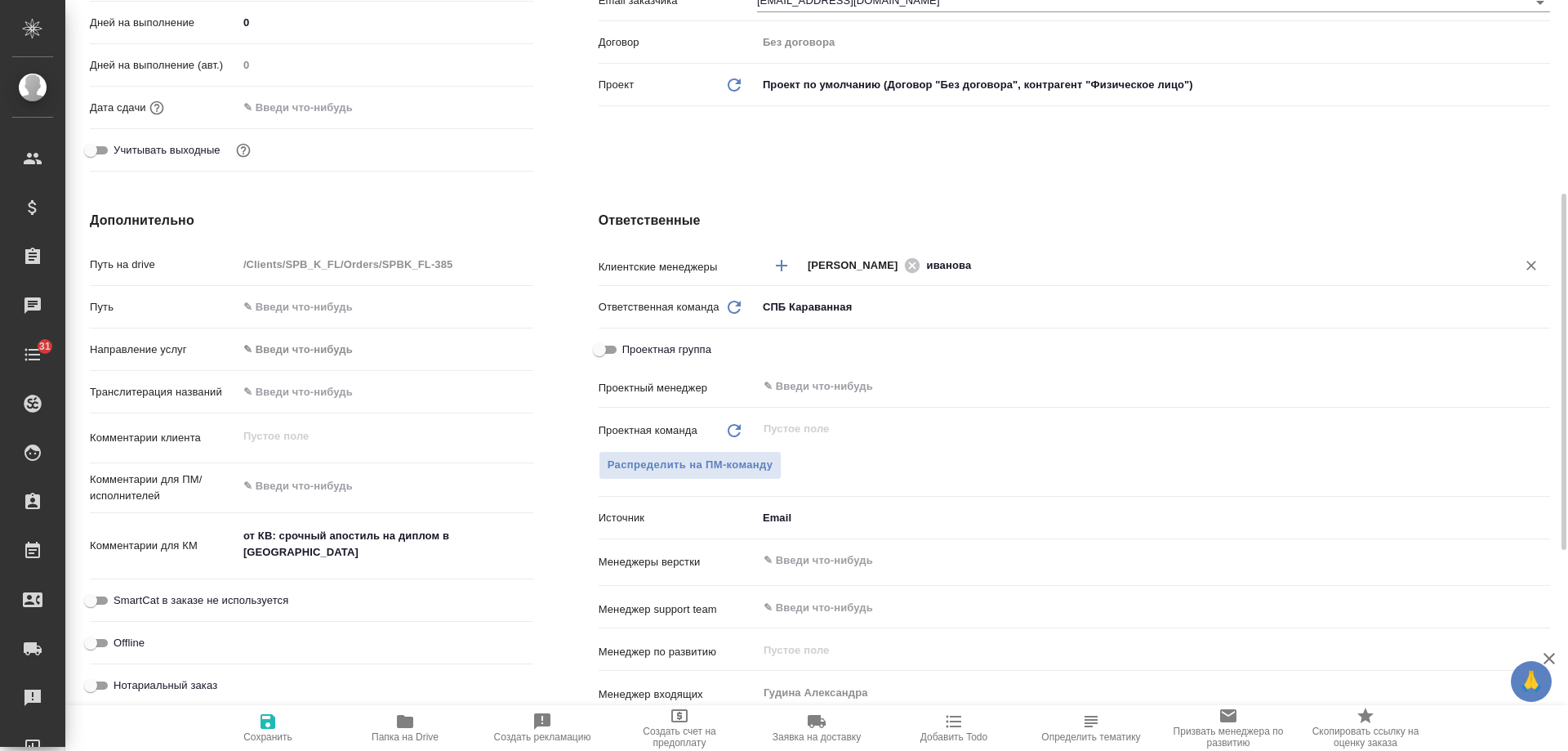
type textarea "x"
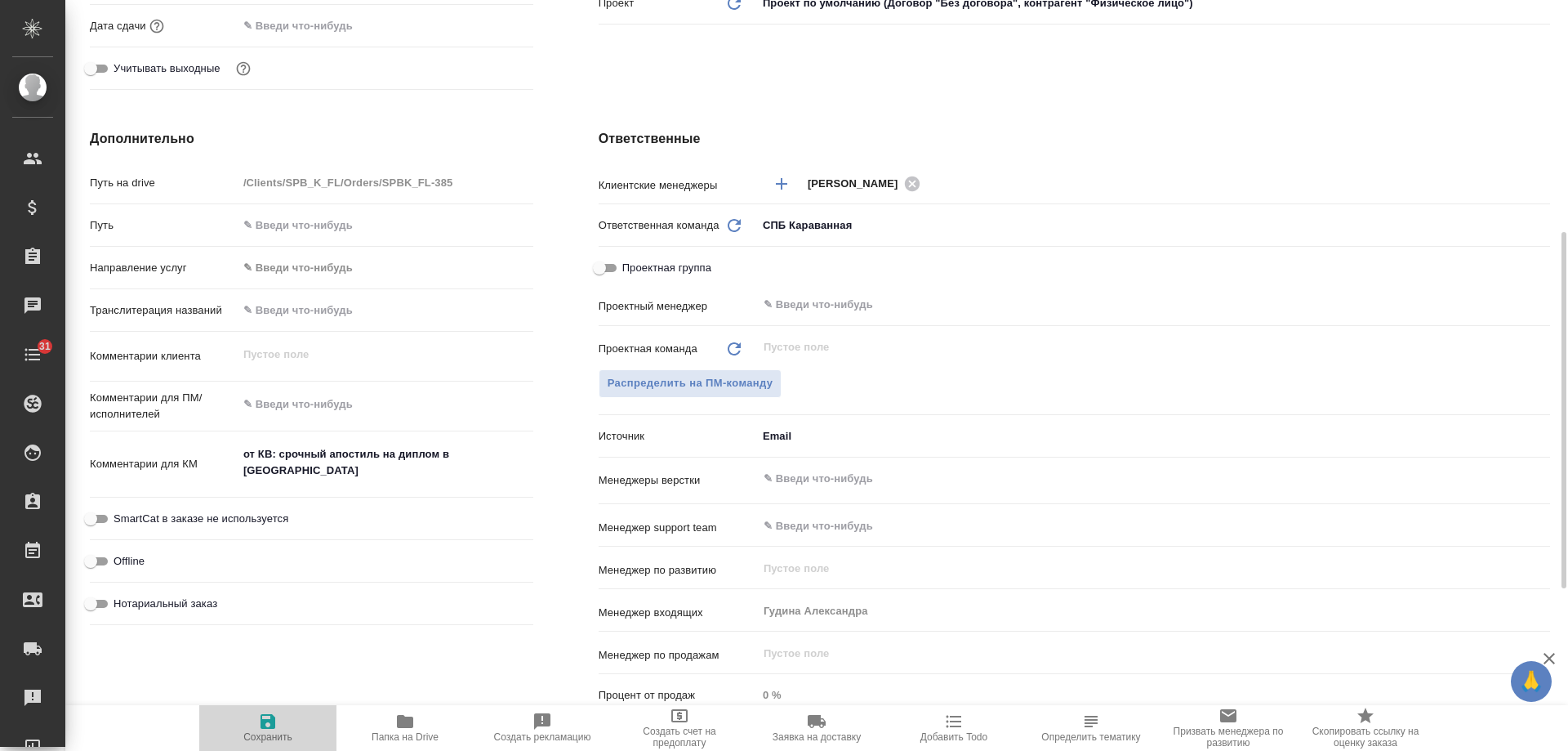
click at [264, 721] on icon "button" at bounding box center [268, 722] width 15 height 15
type textarea "x"
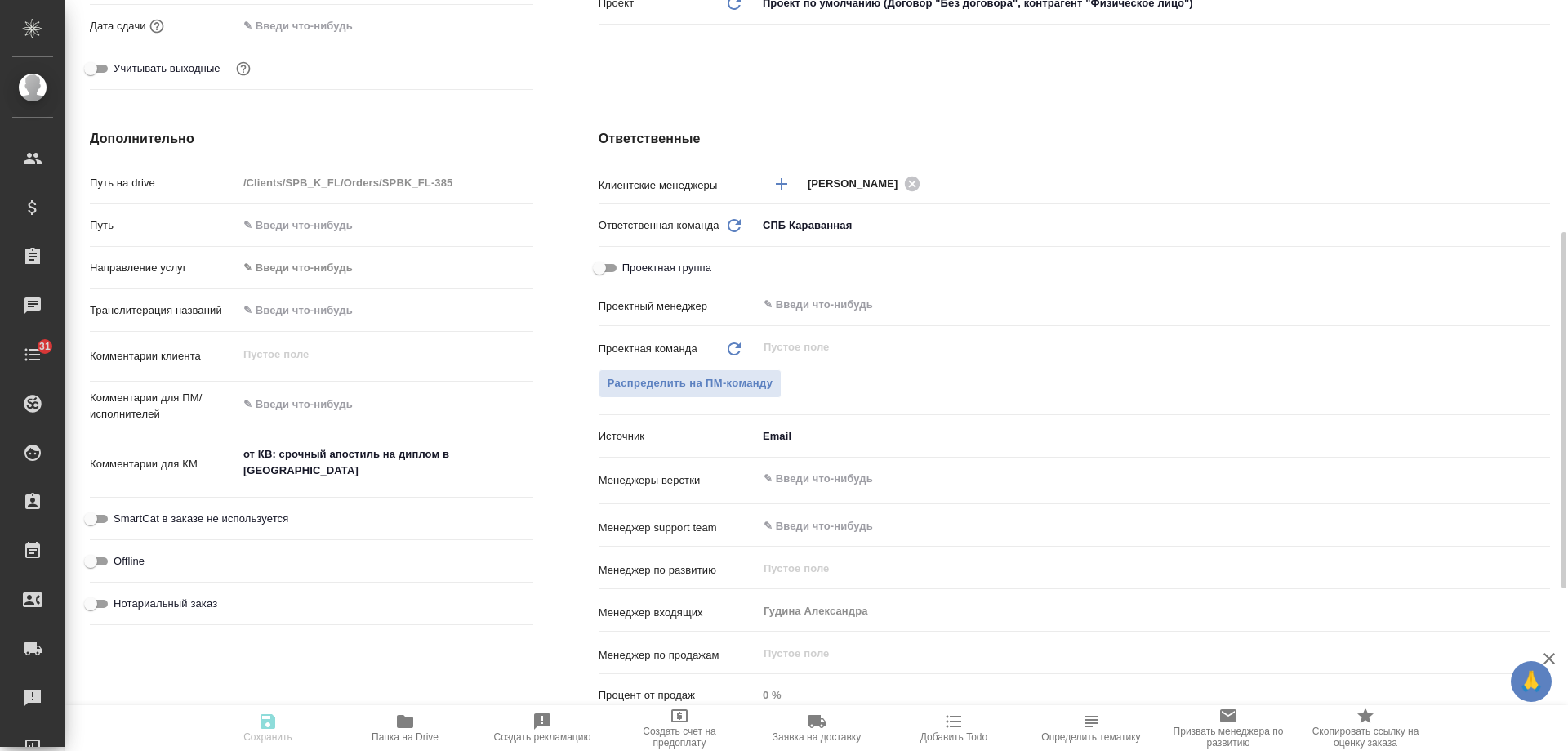
type textarea "x"
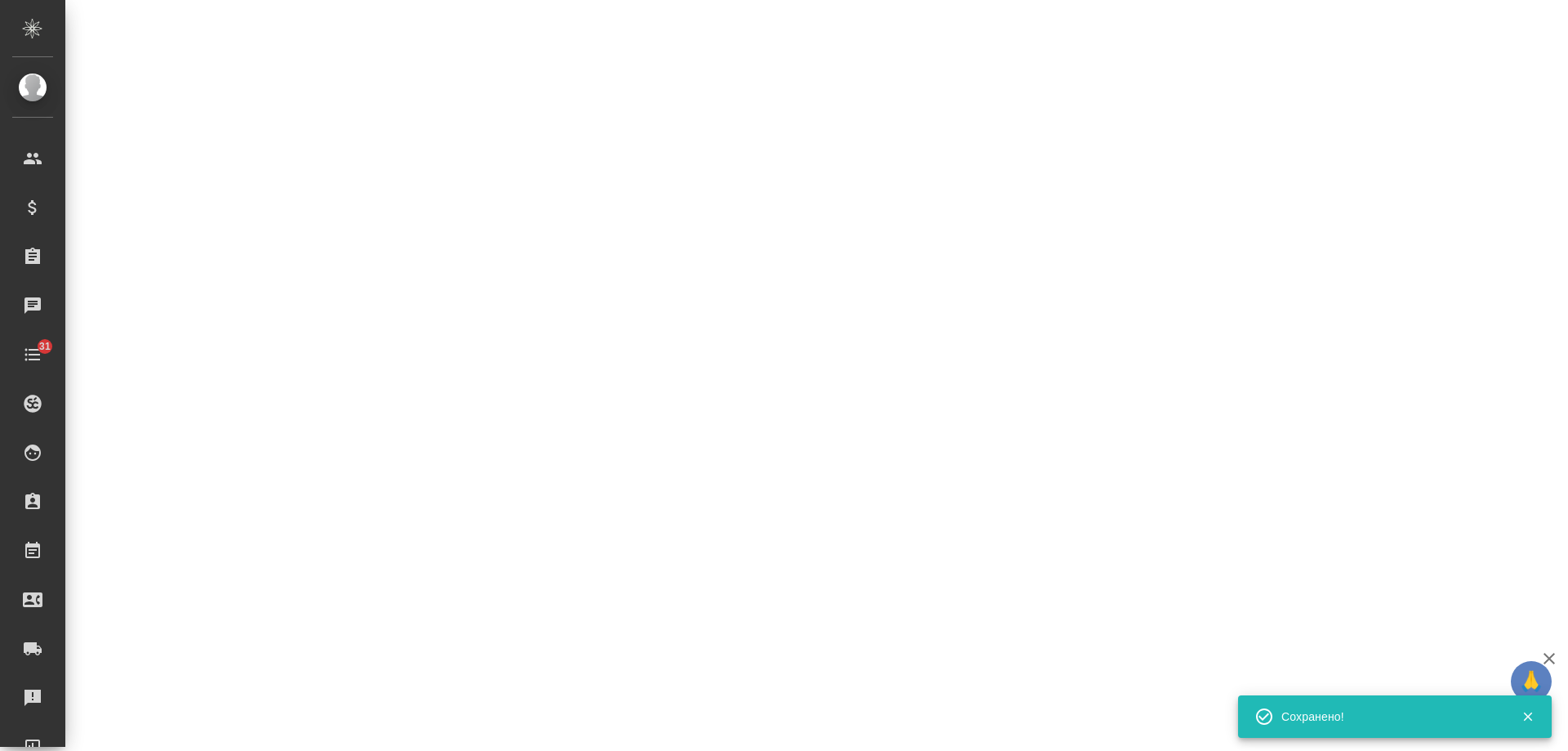
select select "RU"
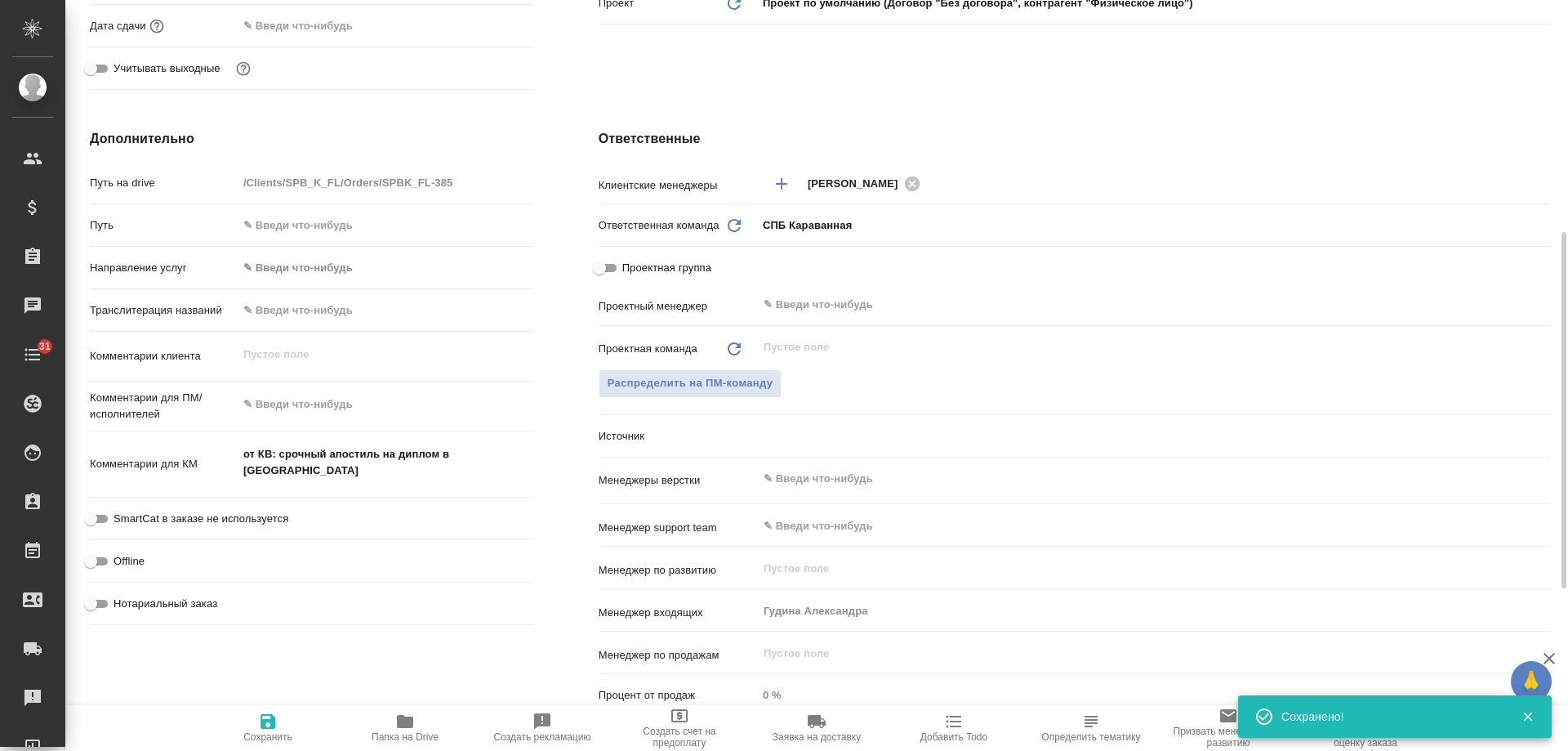
type textarea "x"
click at [953, 727] on icon "button" at bounding box center [954, 722] width 16 height 12
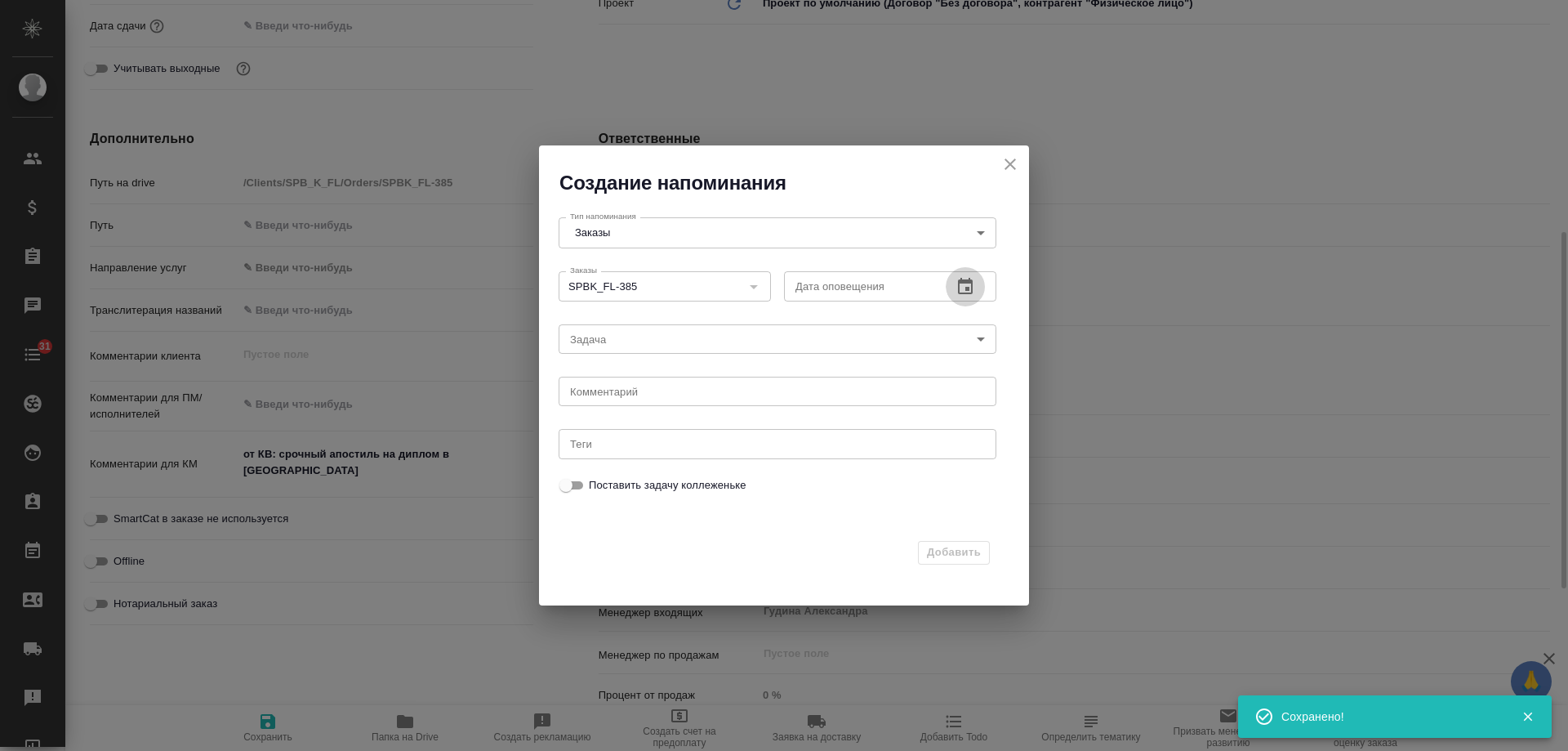
click at [969, 278] on icon "button" at bounding box center [965, 286] width 15 height 16
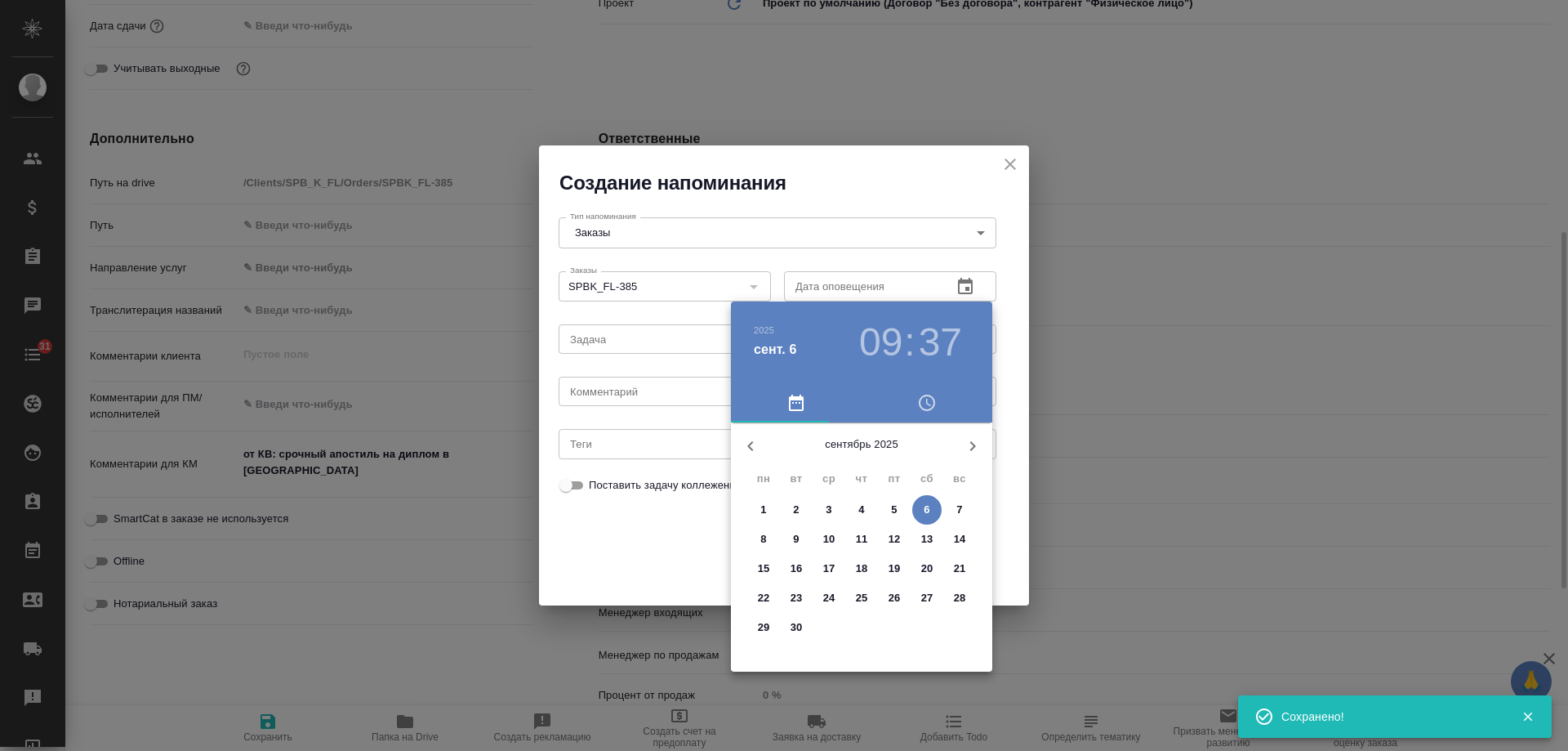
click at [798, 539] on p "9" at bounding box center [796, 539] width 6 height 16
type input "09.09.2025 09:37"
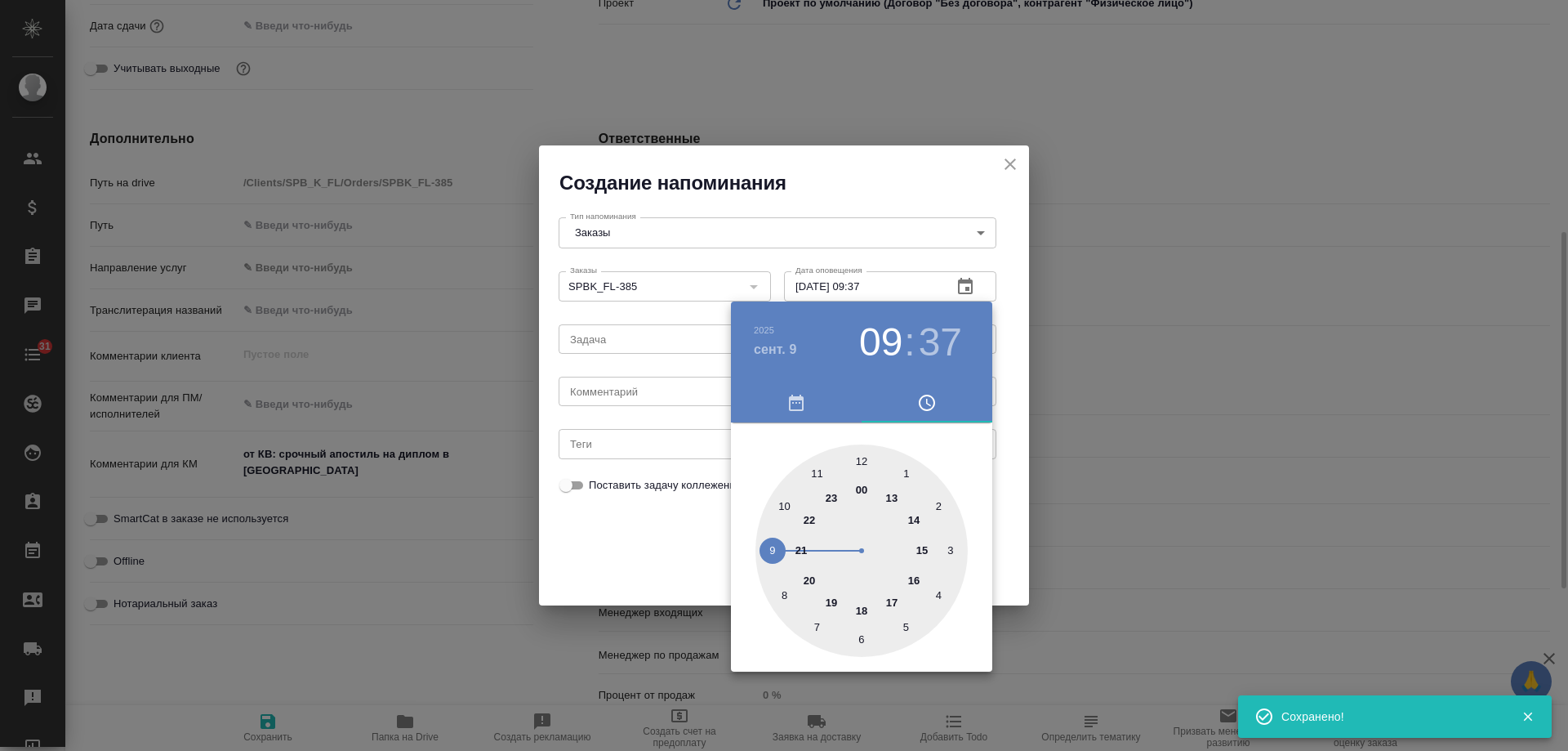
click at [626, 395] on div at bounding box center [784, 375] width 1568 height 751
click at [618, 392] on div "2025 сент. 9 09 : 37 00 1 2 3 4 5 6 7 8 9 10 11 12 13 14 15 16 17 18 19 20 21 2…" at bounding box center [784, 375] width 1568 height 751
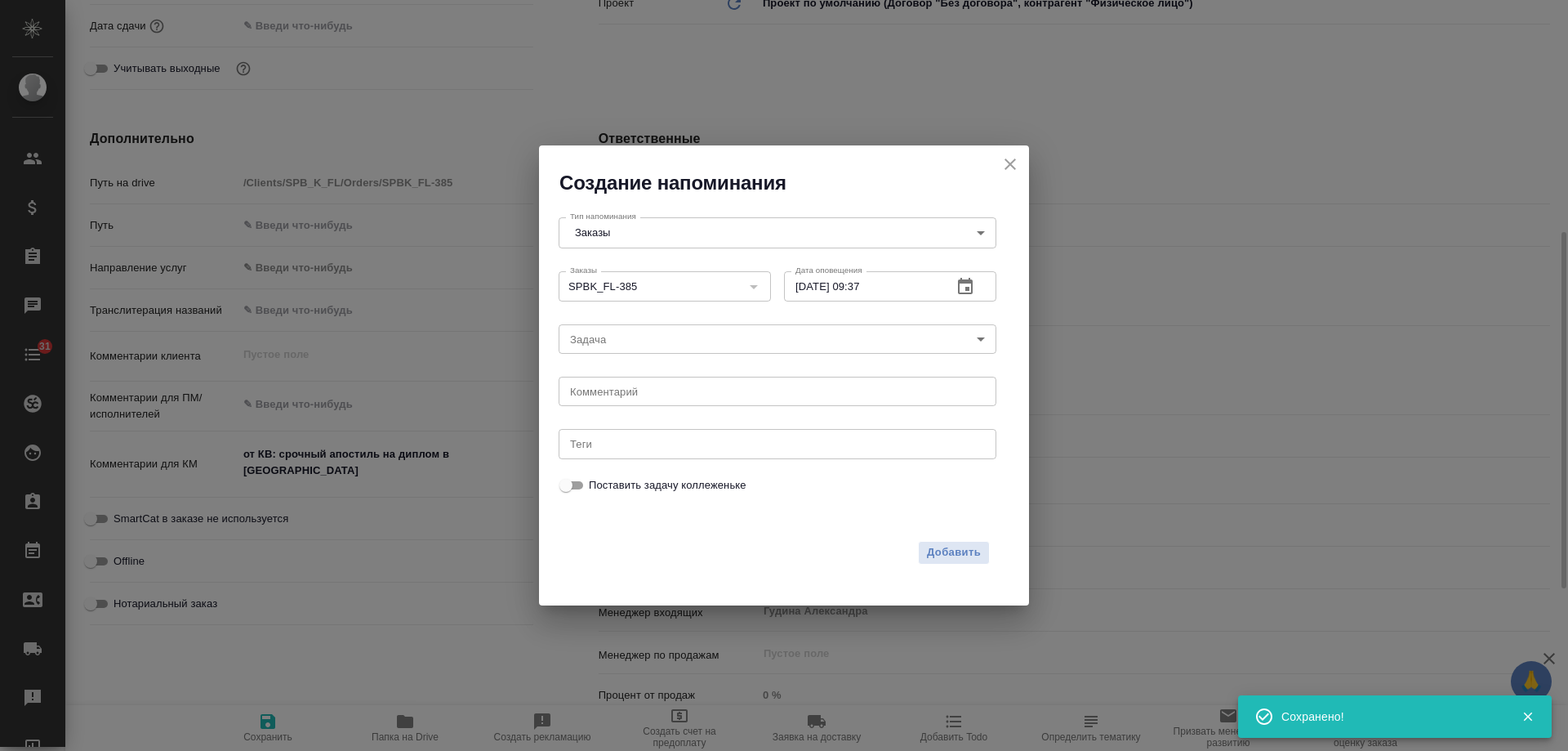
click at [611, 394] on div "2025 сент. 9 09 : 37 00 1 2 3 4 5 6 7 8 9 10 11 12 13 14 15 16 17 18 19 20 21 2…" at bounding box center [784, 375] width 1568 height 751
click at [610, 394] on textarea at bounding box center [777, 391] width 415 height 12
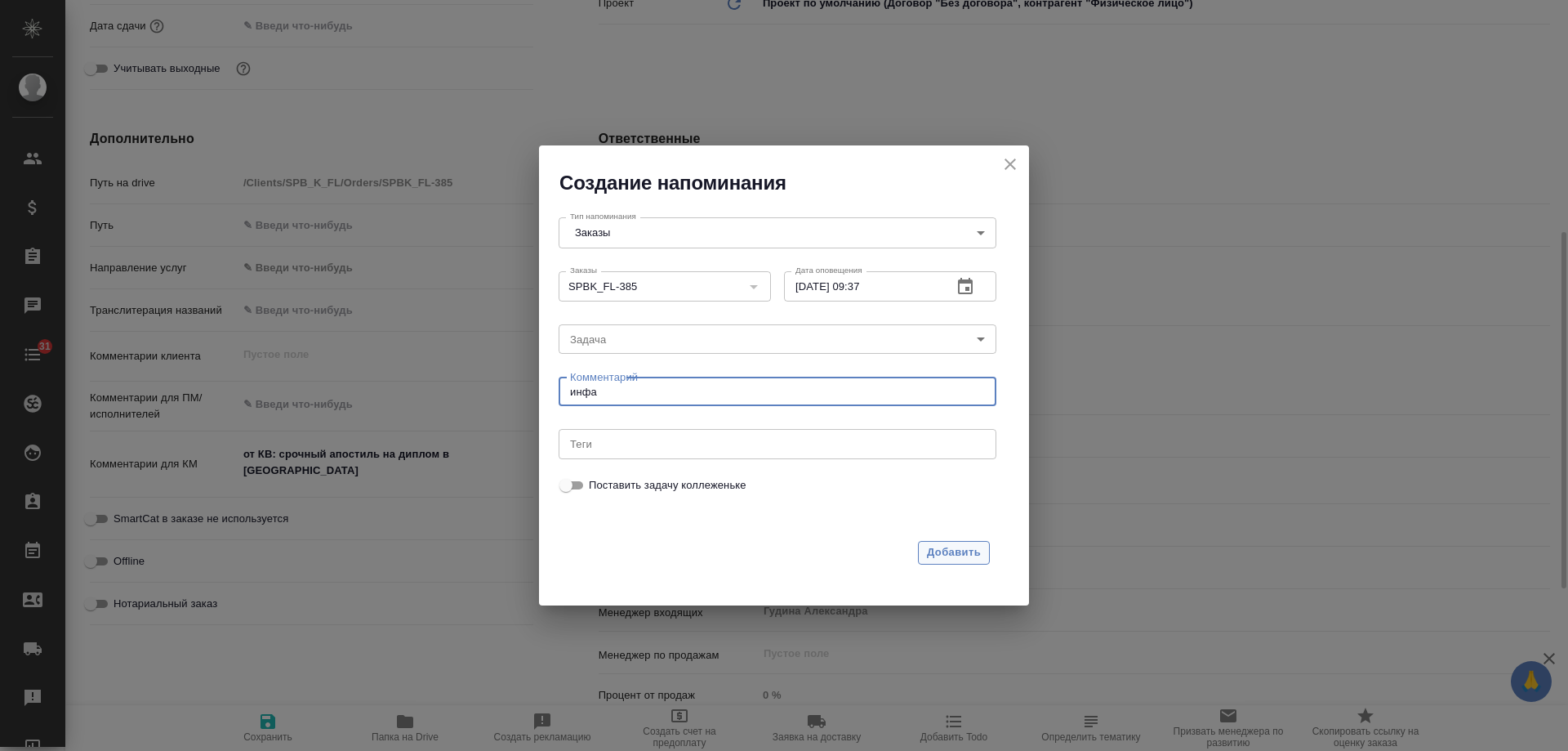
type textarea "инфа"
click at [951, 553] on span "Добавить" at bounding box center [954, 552] width 54 height 19
type textarea "x"
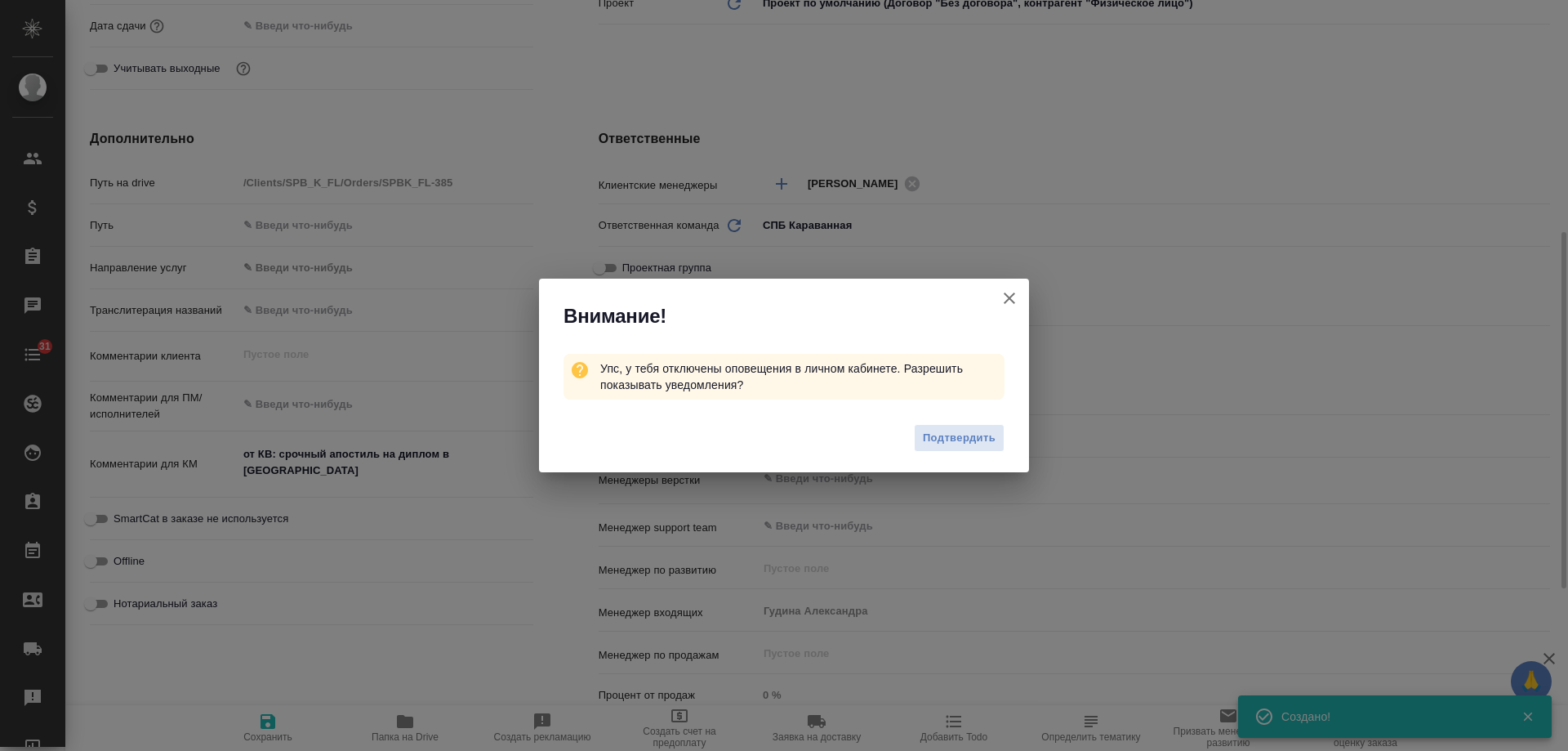
type textarea "x"
click at [1013, 288] on icon "button" at bounding box center [1010, 298] width 20 height 20
type textarea "x"
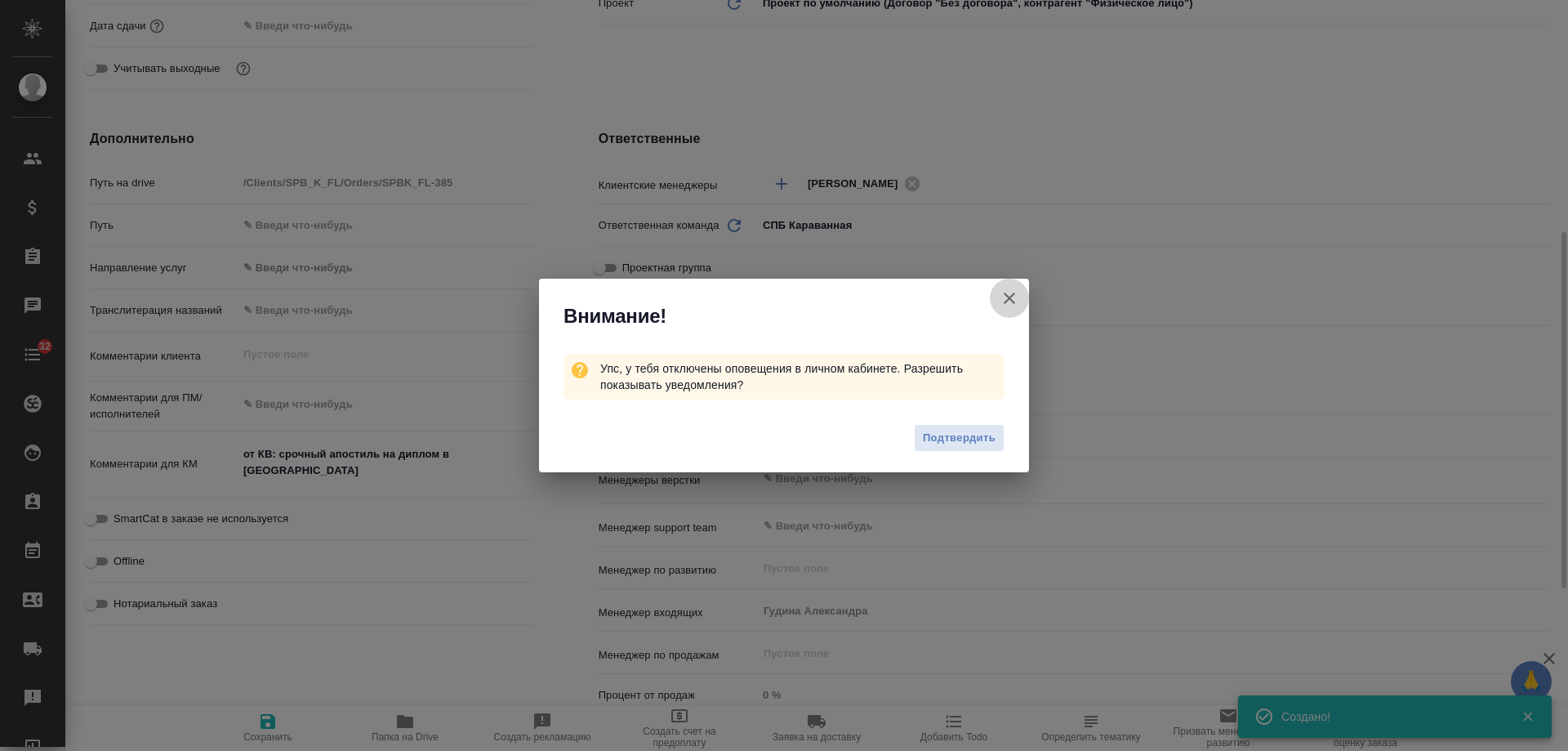
type textarea "x"
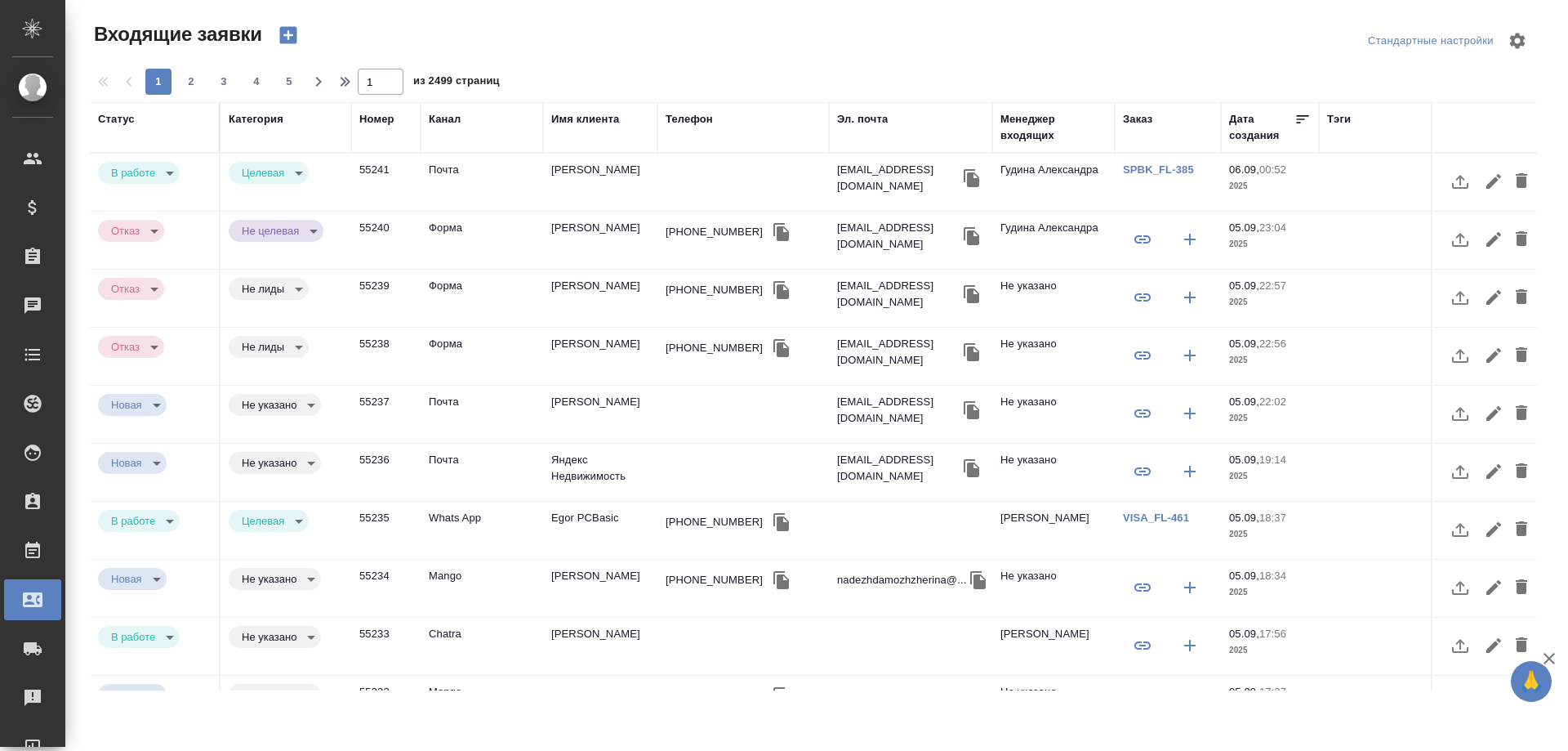
select select "RU"
click at [295, 39] on icon "button" at bounding box center [287, 35] width 17 height 17
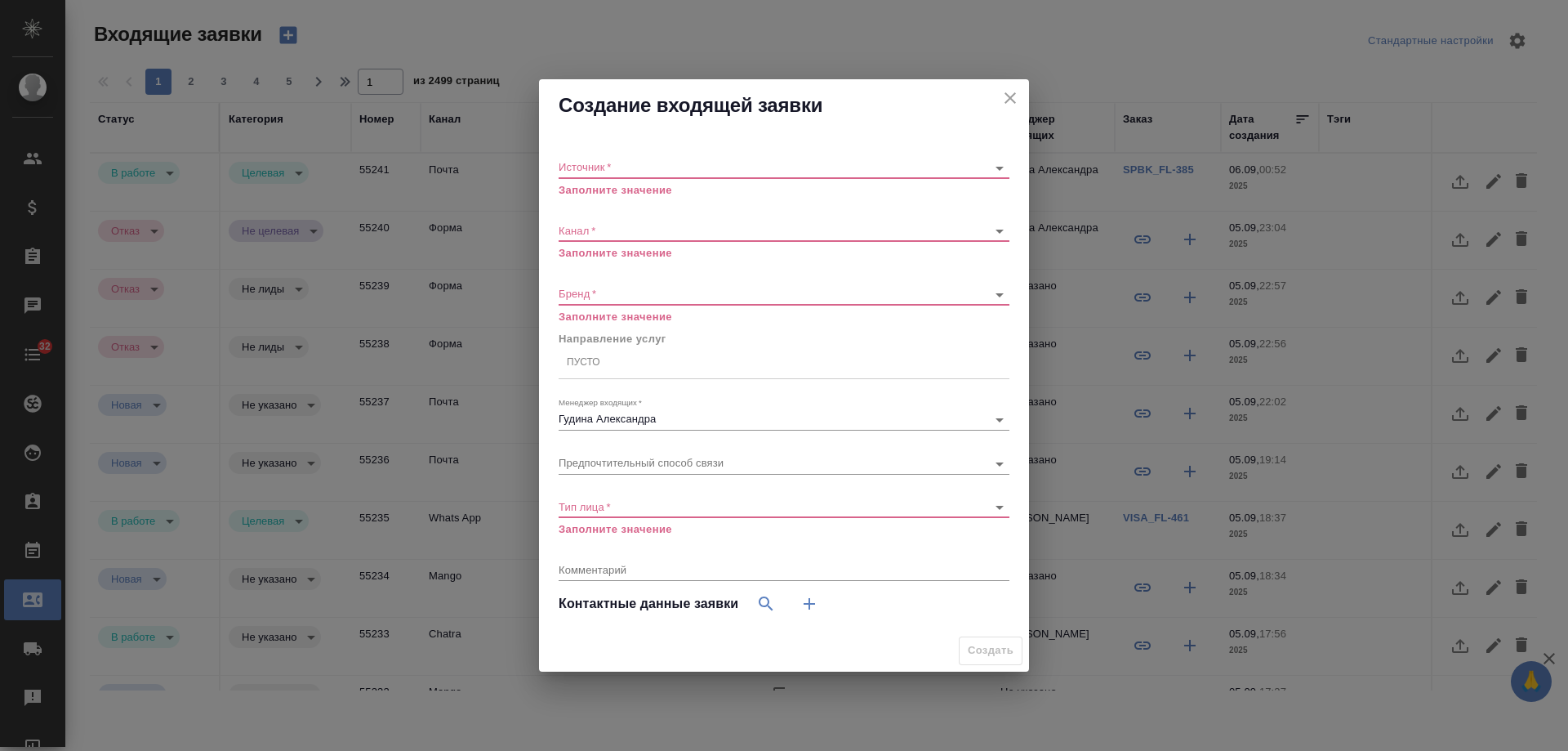
click at [620, 165] on body "🙏 .cls-1 fill:#fff; AWATERA Gudina Alexandra Клиенты Спецификации Заказы 0 Чаты…" at bounding box center [784, 375] width 1568 height 751
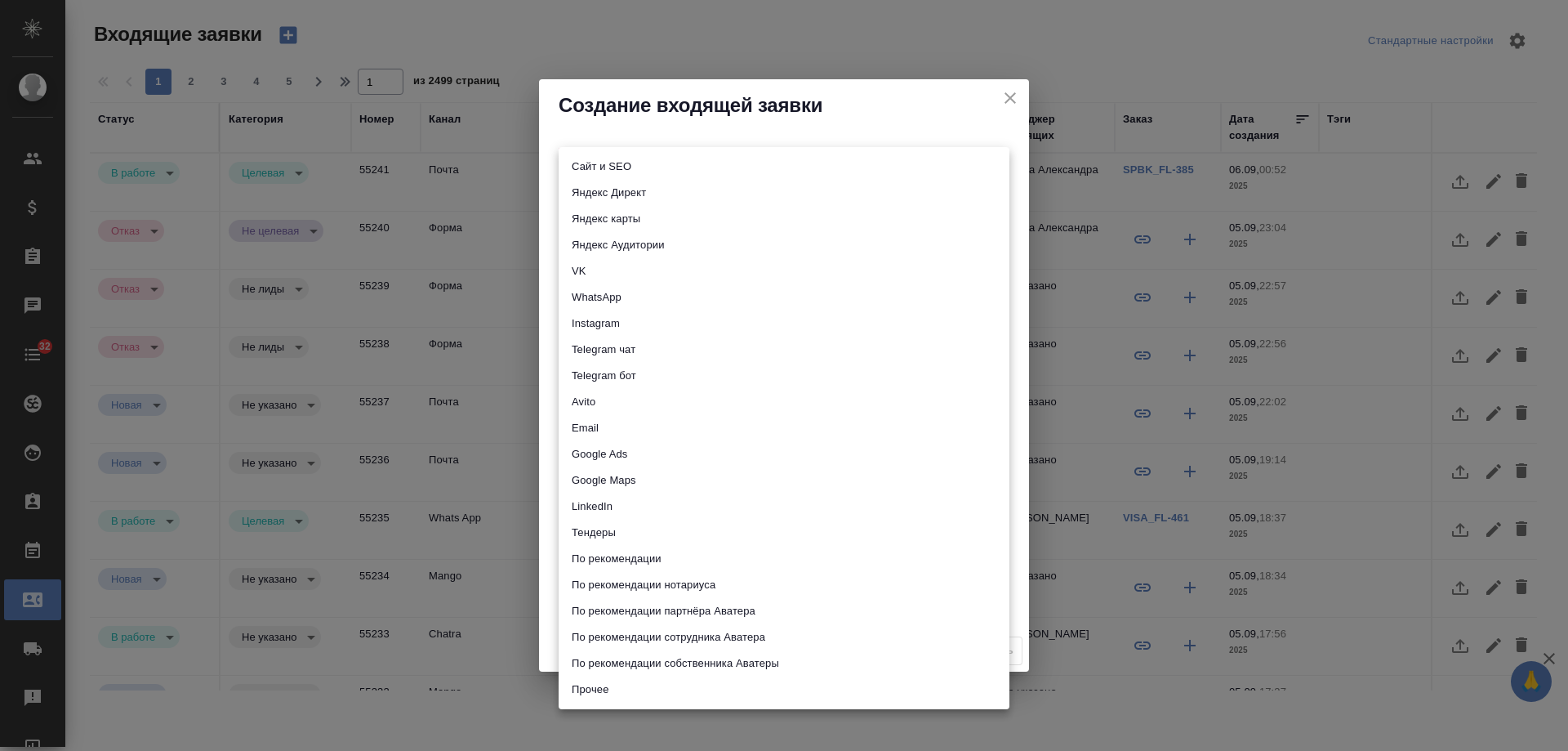
click at [610, 430] on li "Email" at bounding box center [784, 428] width 451 height 26
type input "emailAds"
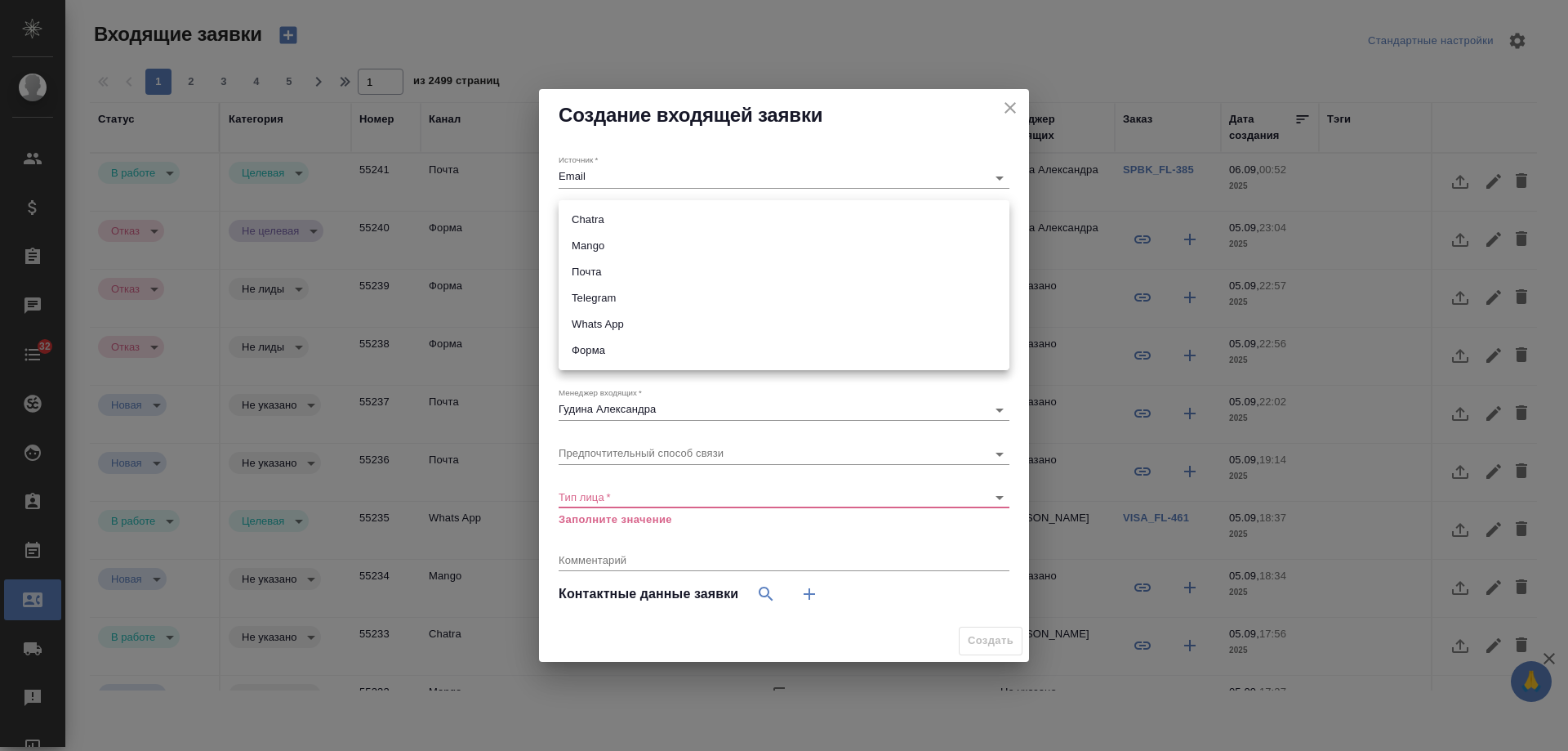
click at [597, 221] on body "🙏 .cls-1 fill:#fff; AWATERA Gudina Alexandra Клиенты Спецификации Заказы 0 Чаты…" at bounding box center [784, 375] width 1568 height 751
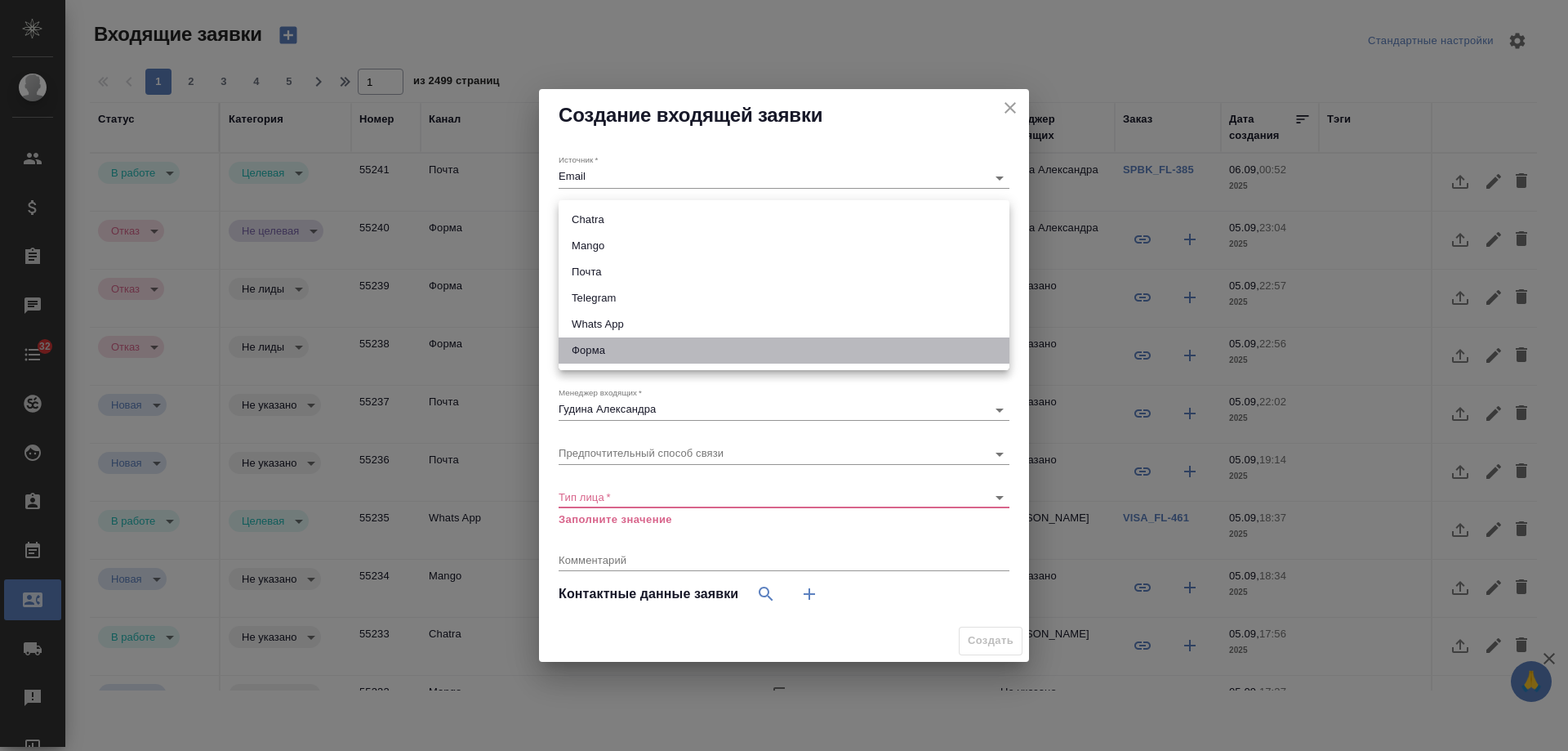
click at [608, 357] on li "Форма" at bounding box center [784, 351] width 451 height 26
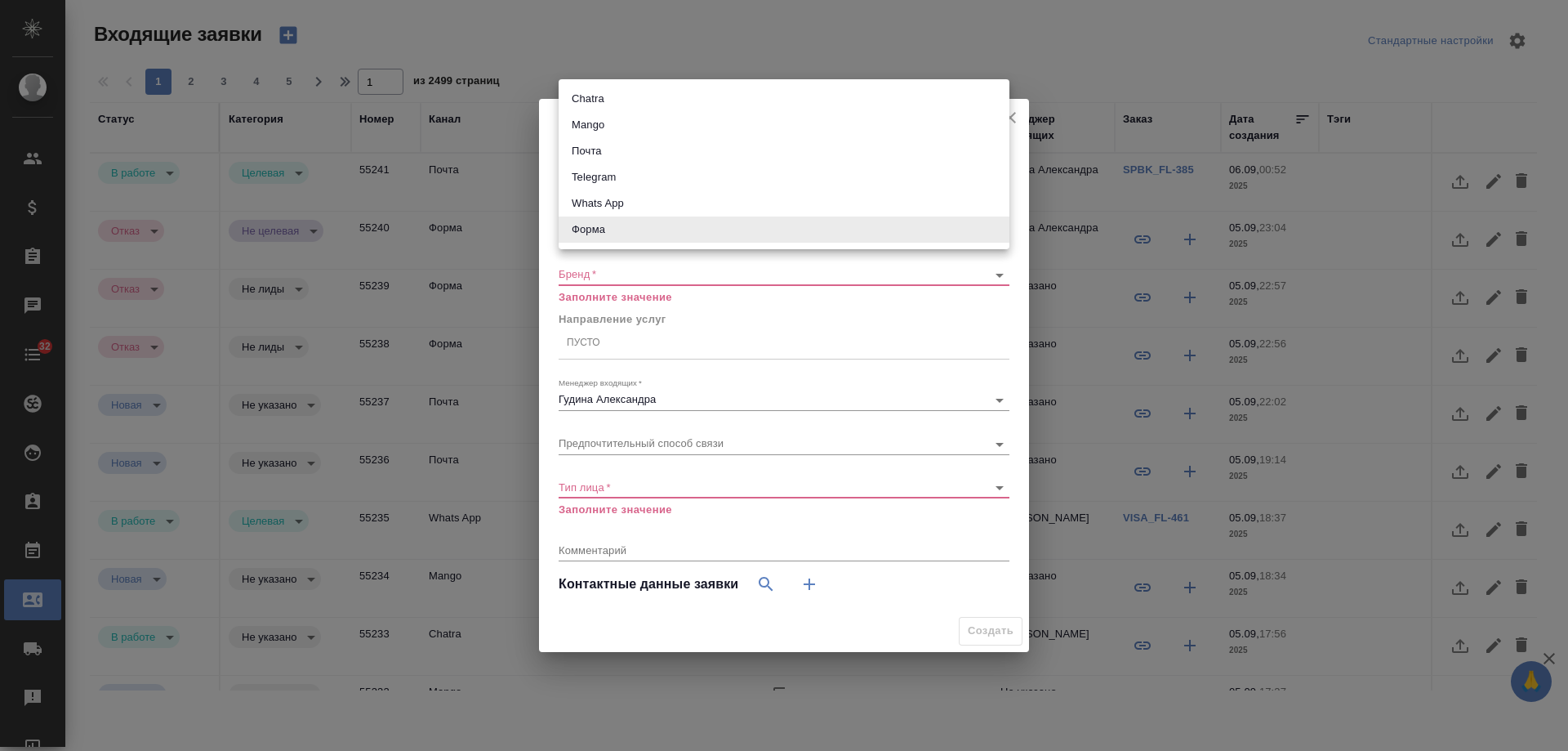
click at [595, 225] on body "🙏 .cls-1 fill:#fff; AWATERA Gudina Alexandra Клиенты Спецификации Заказы 0 Чаты…" at bounding box center [784, 375] width 1568 height 751
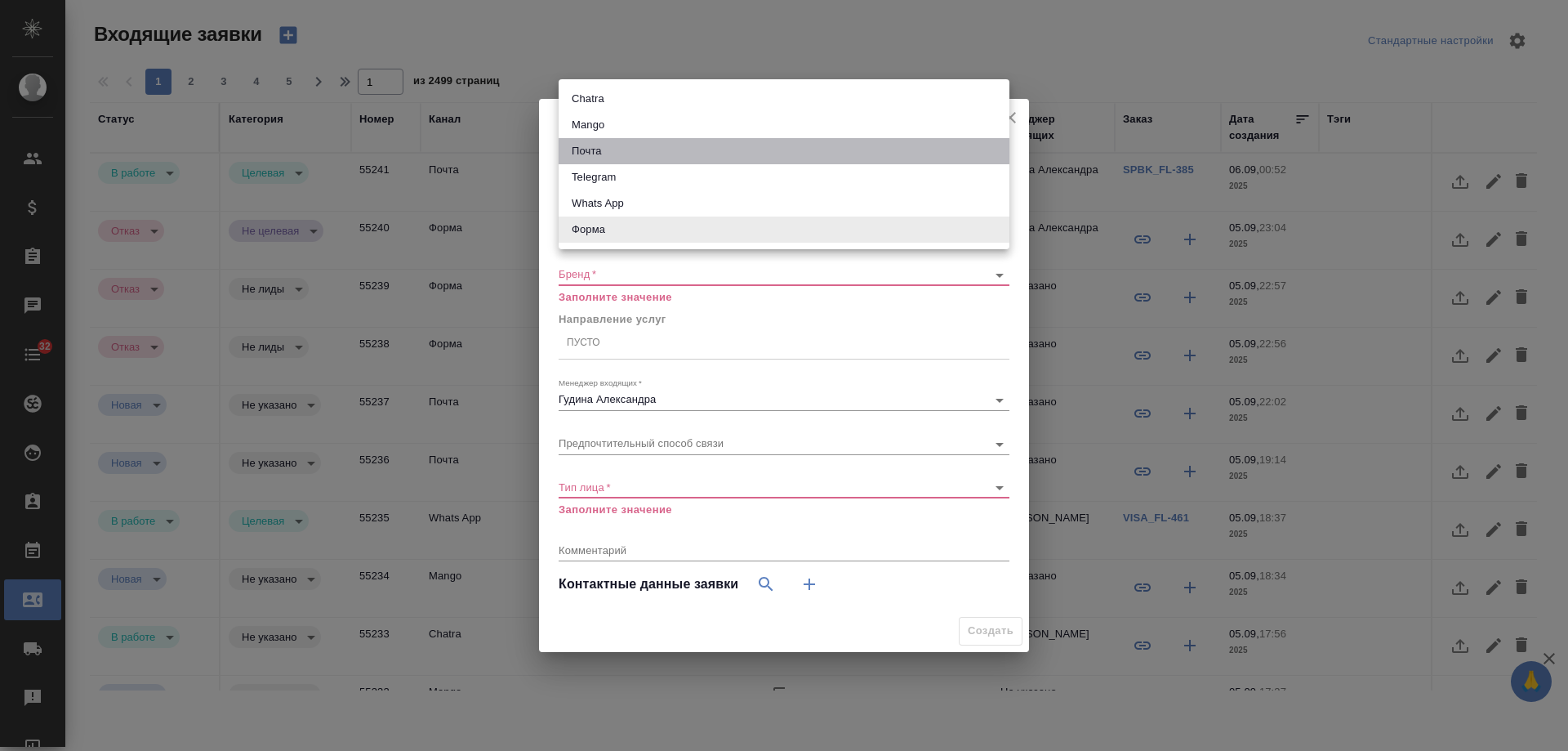
click at [608, 147] on li "Почта" at bounding box center [784, 152] width 451 height 26
type input "640a088c6aae0874b0a8d791"
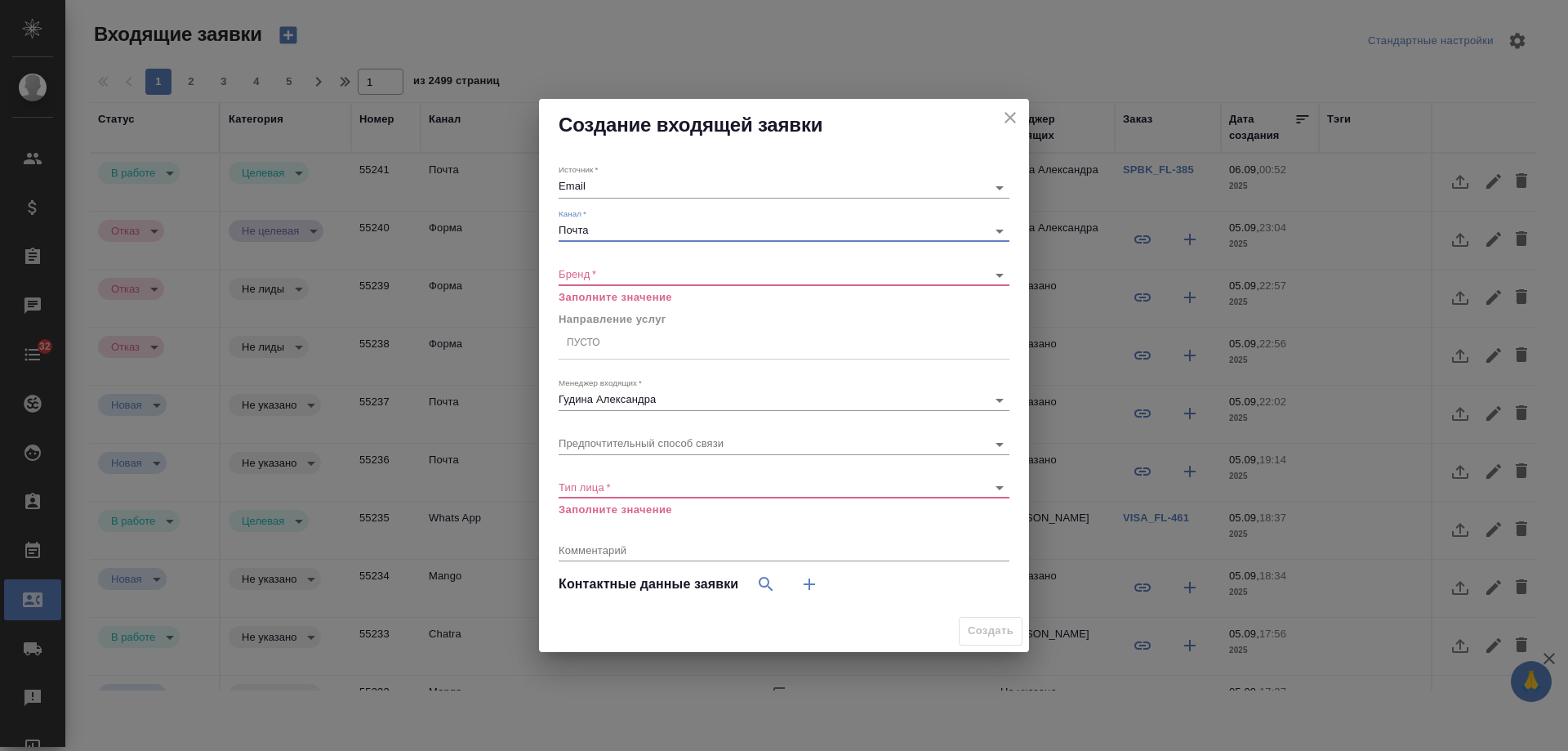
click at [597, 274] on body "🙏 .cls-1 fill:#fff; AWATERA Gudina Alexandra Клиенты Спецификации Заказы 0 Чаты…" at bounding box center [784, 375] width 1568 height 751
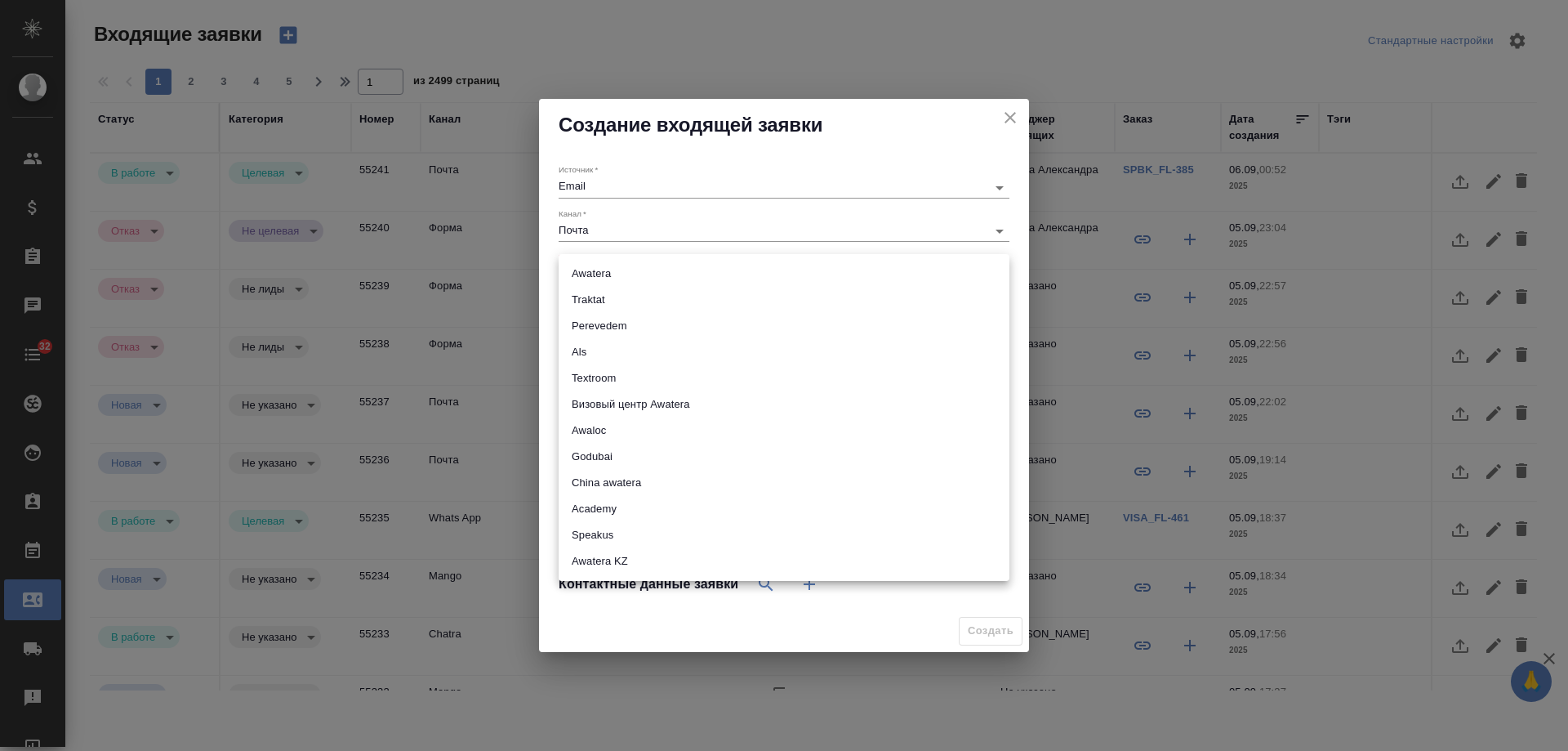
click at [597, 274] on li "Awatera" at bounding box center [784, 274] width 451 height 26
type input "awatera"
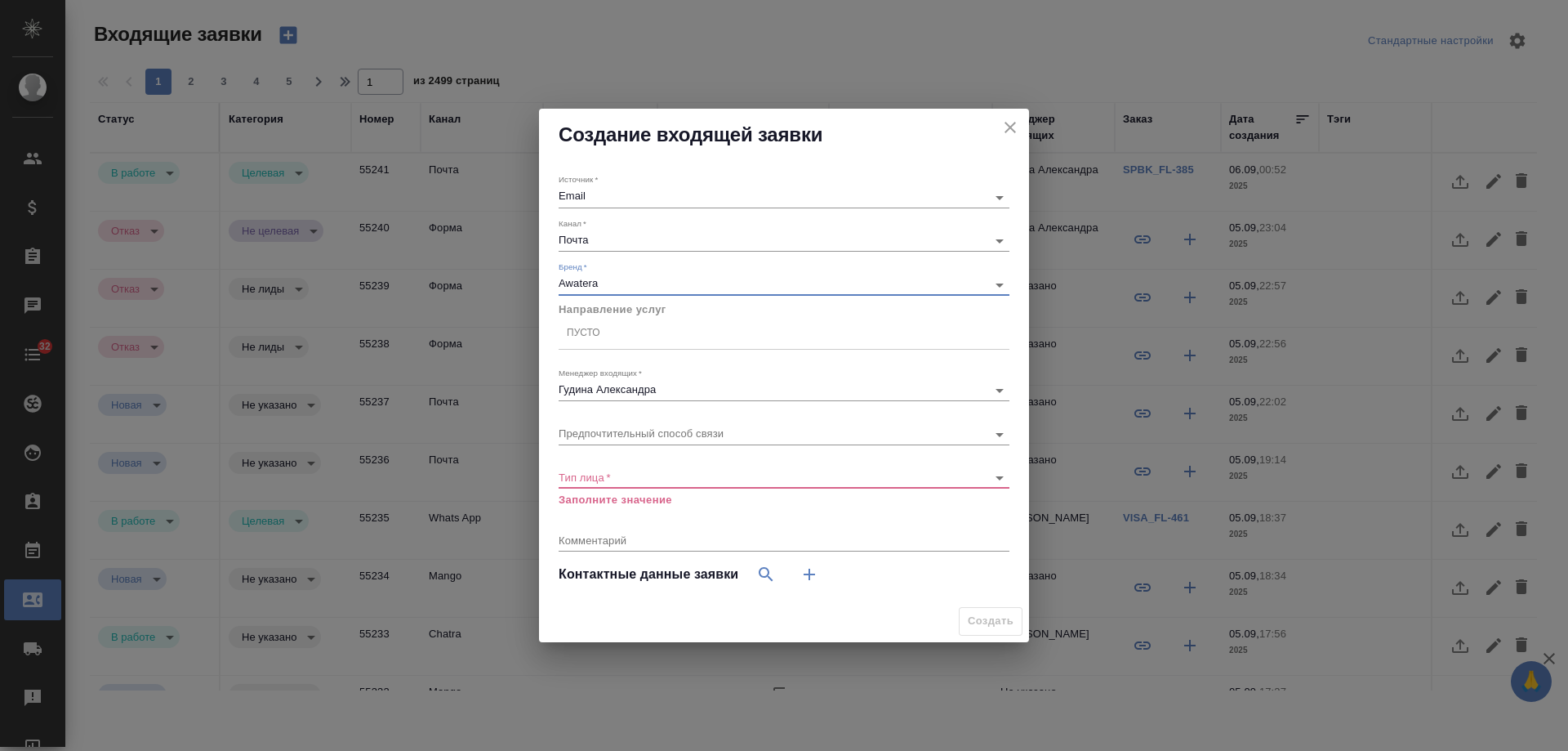
click at [608, 336] on div "Пусто" at bounding box center [784, 333] width 451 height 24
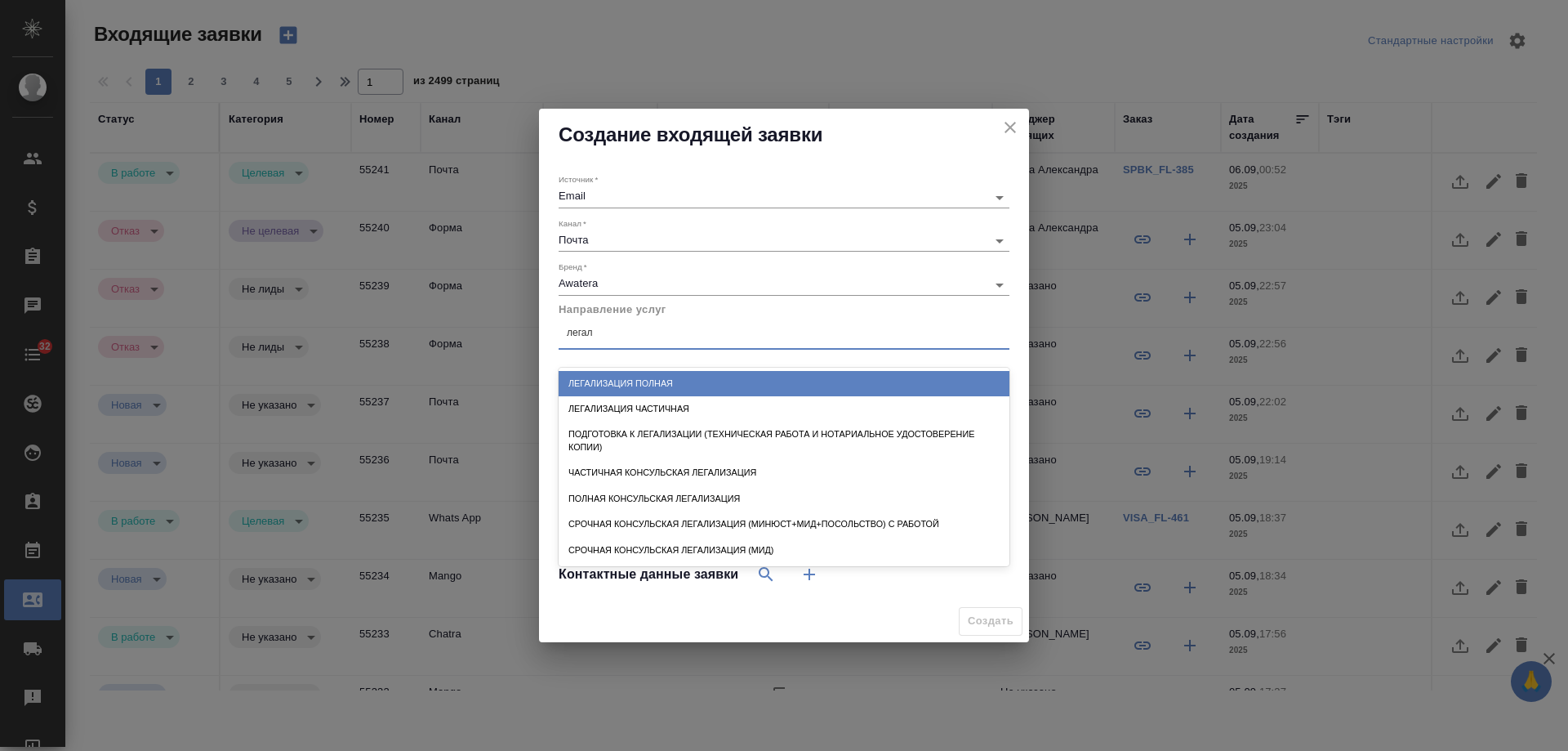
type input "легали"
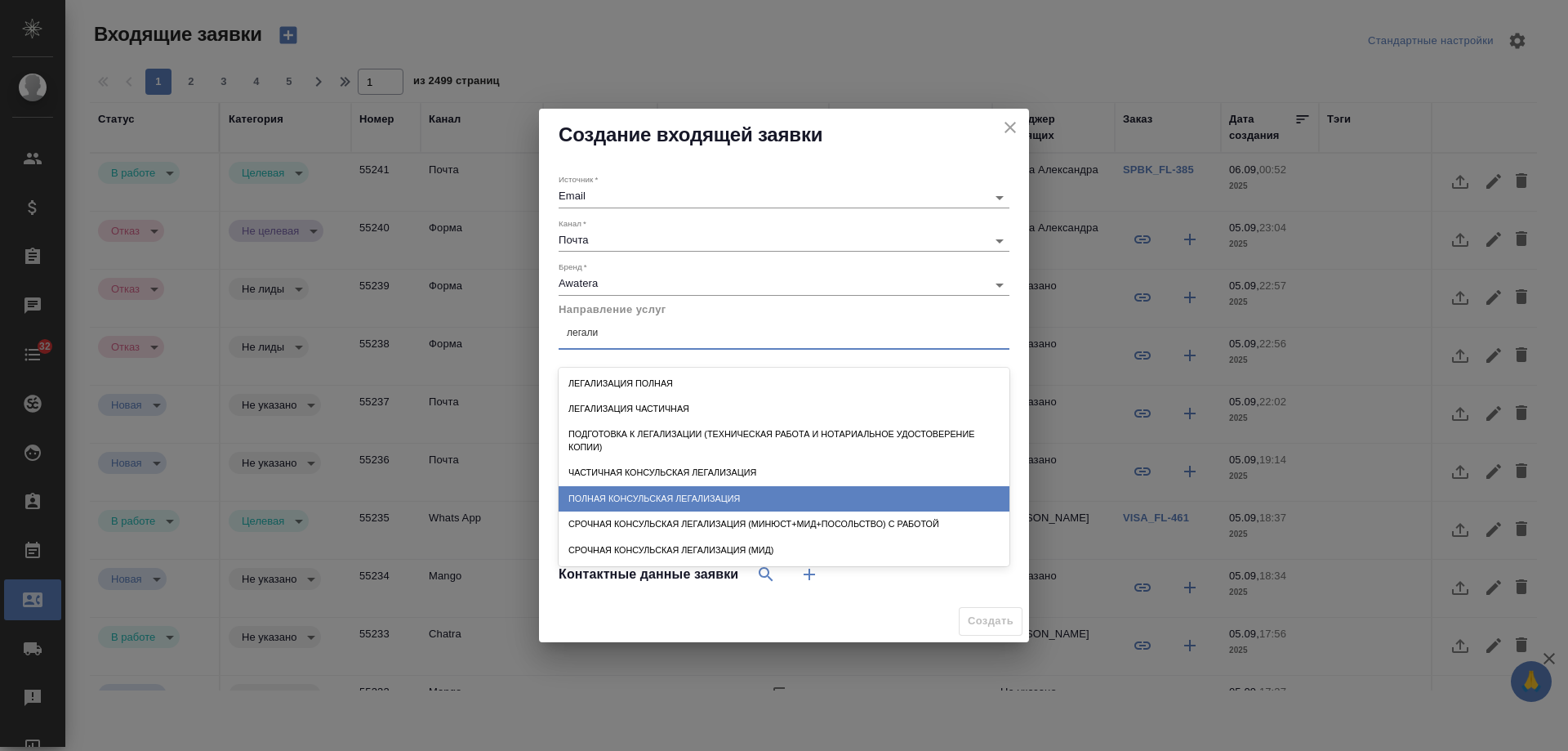
click at [745, 500] on div "Полная консульская легализация" at bounding box center [784, 499] width 451 height 25
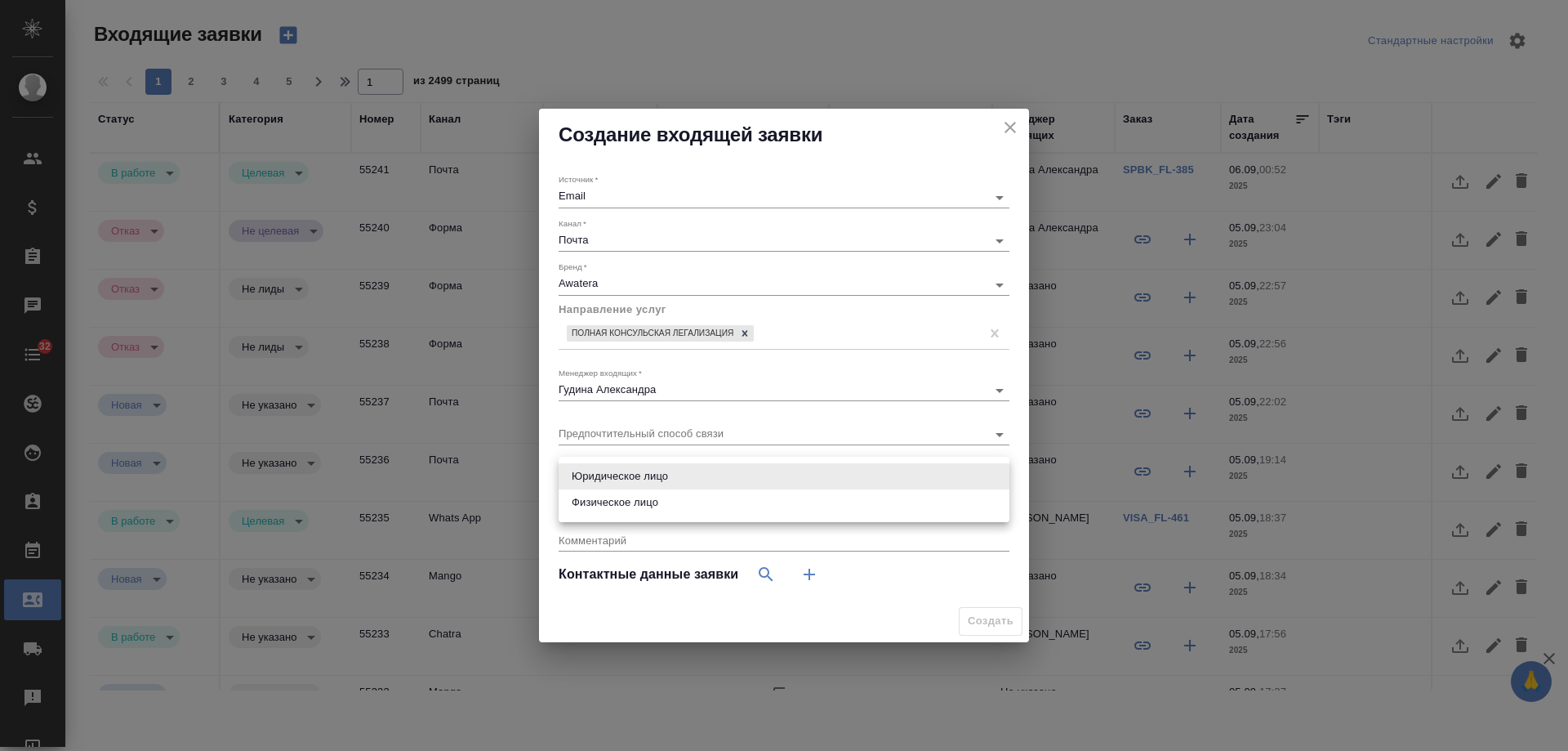
click at [672, 471] on body "🙏 .cls-1 fill:#fff; AWATERA Gudina Alexandra Клиенты Спецификации Заказы 0 Чаты…" at bounding box center [784, 375] width 1568 height 751
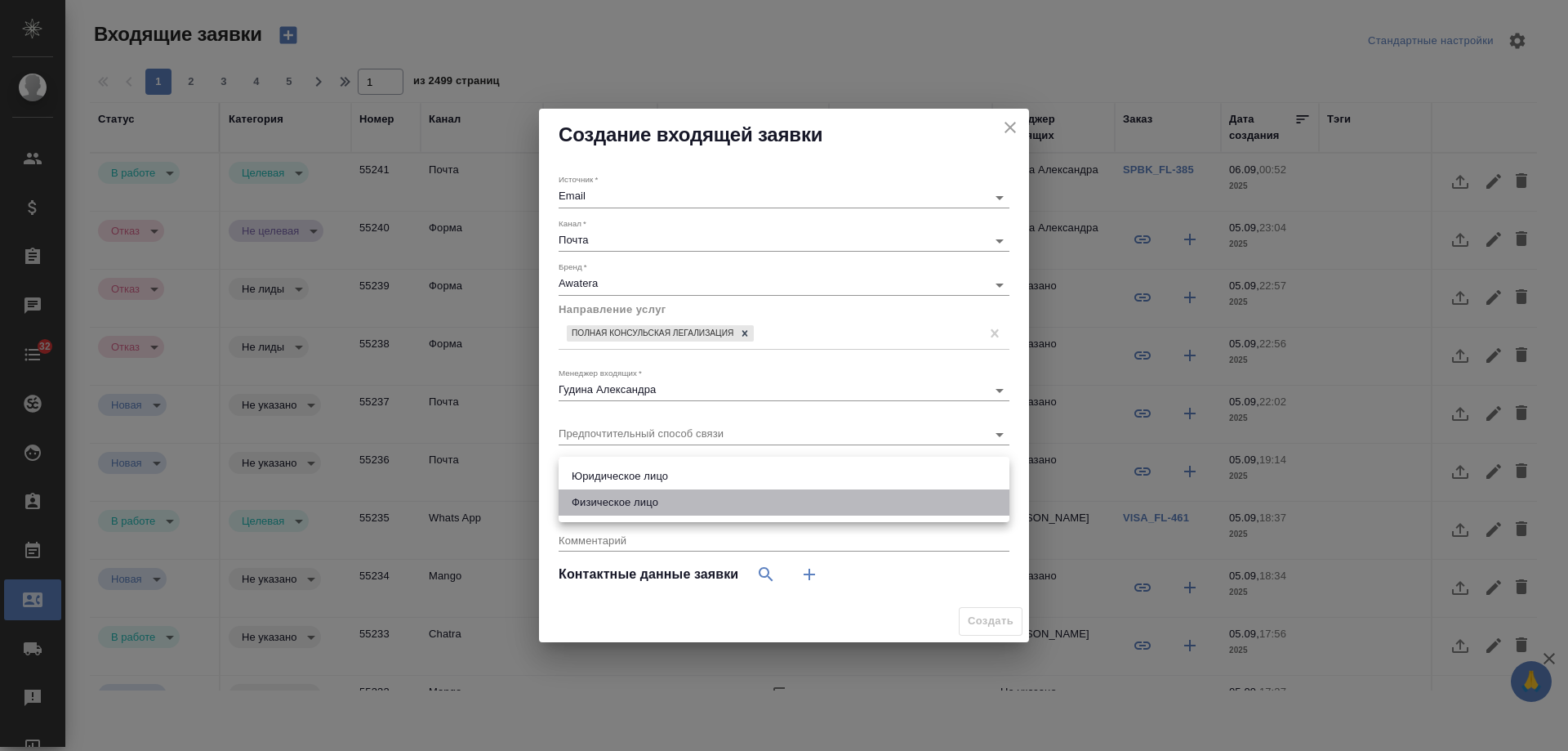
click at [662, 500] on li "Физическое лицо" at bounding box center [784, 503] width 451 height 26
type input "private"
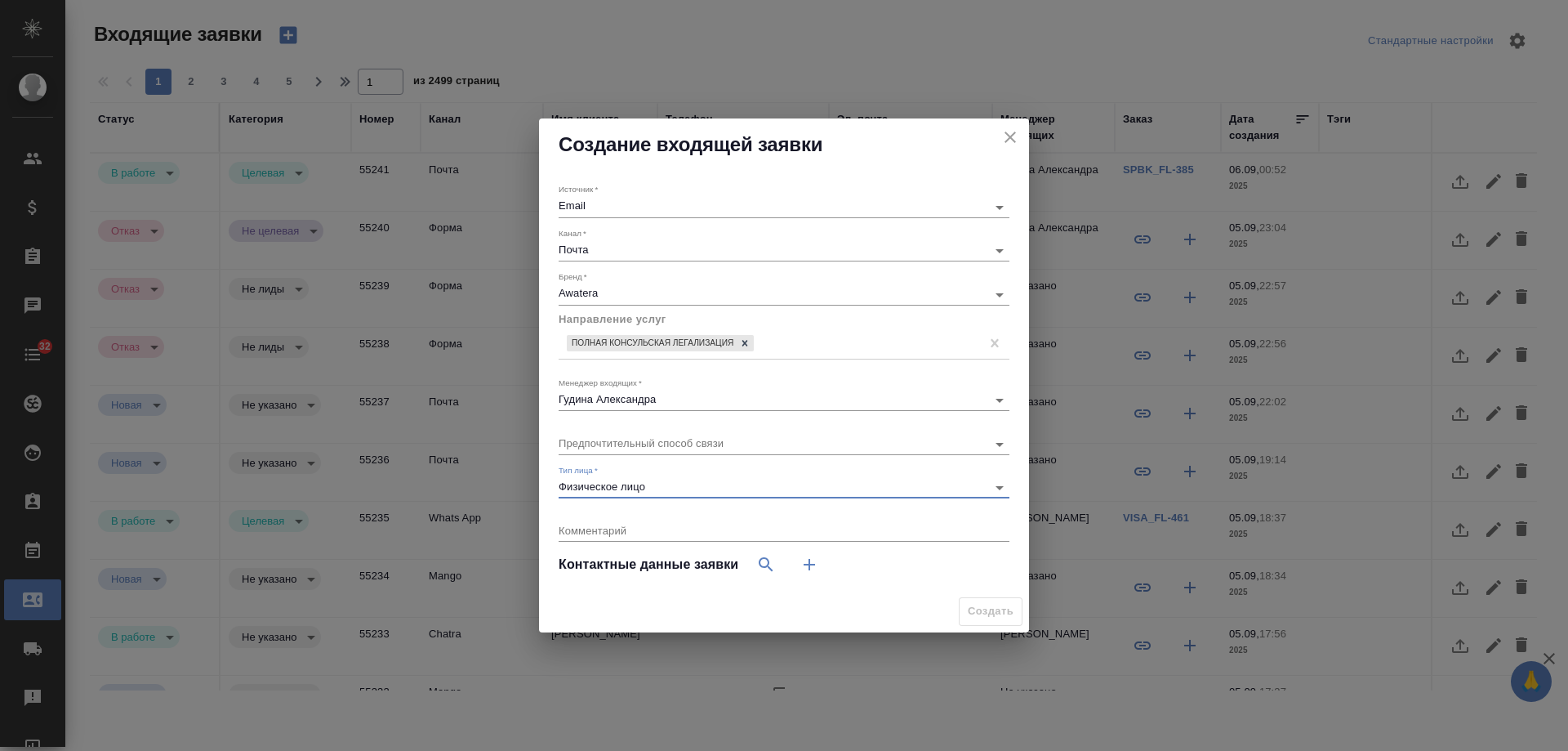
click at [810, 562] on icon "button" at bounding box center [810, 564] width 11 height 11
select select "RU"
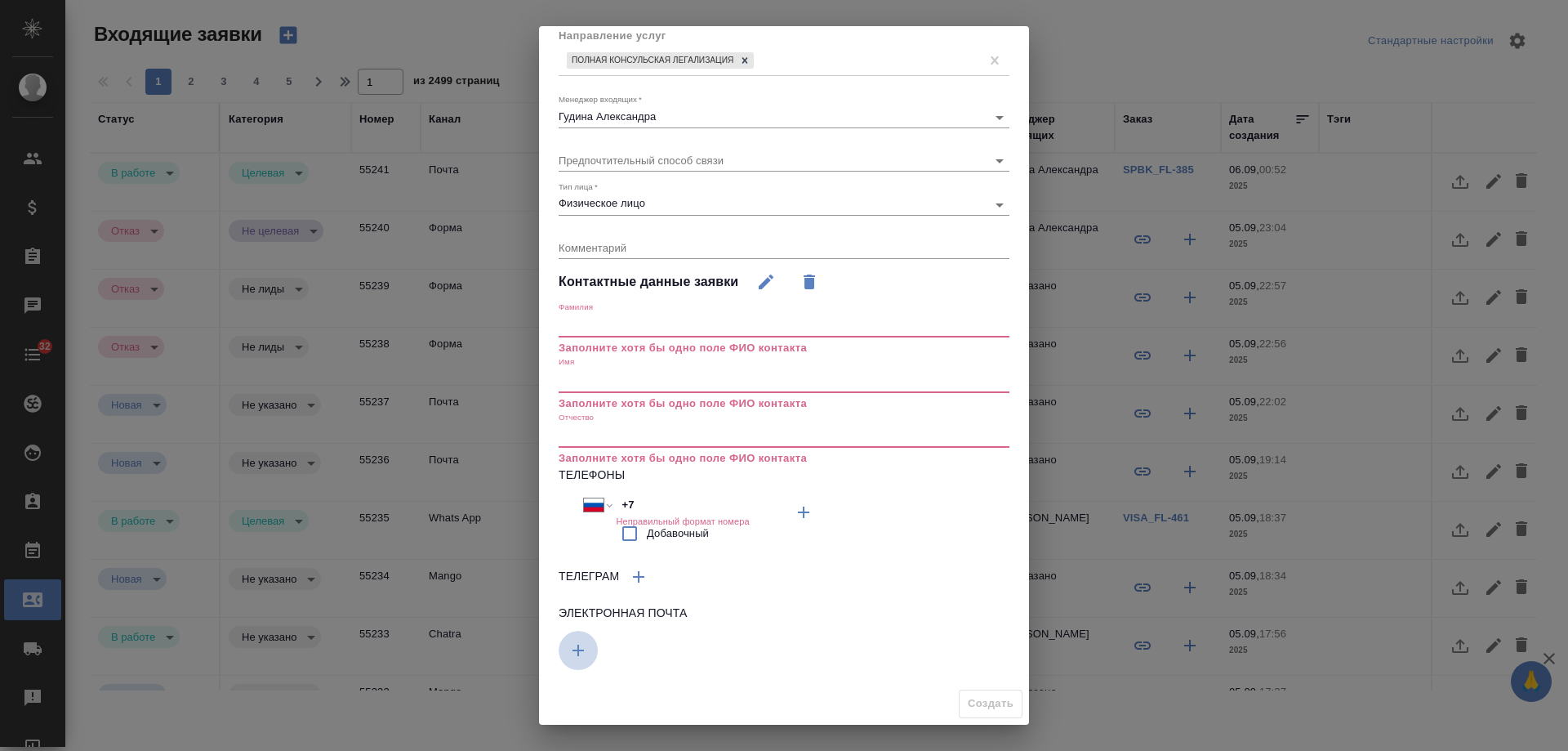
click at [584, 650] on icon "button" at bounding box center [578, 650] width 11 height 11
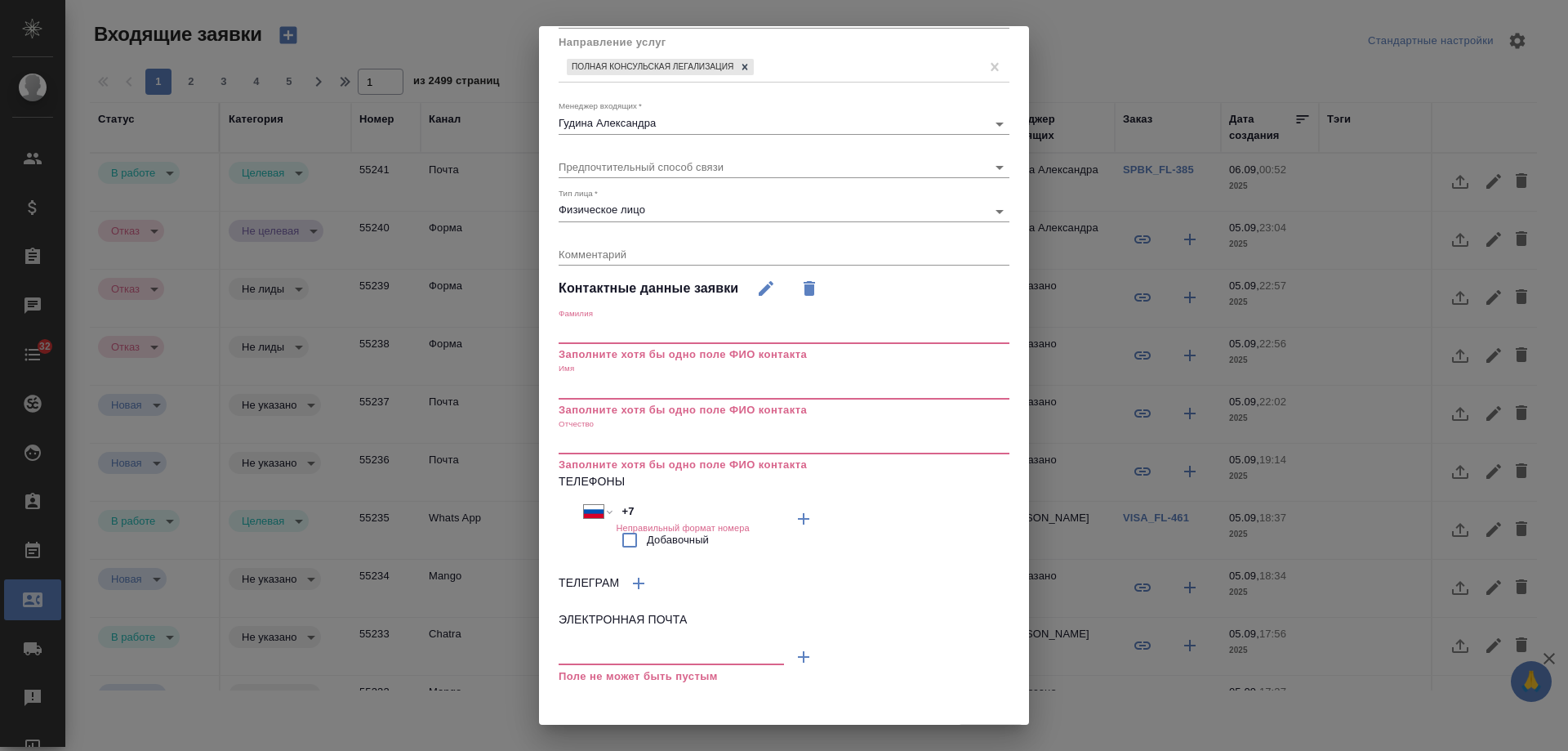
click at [621, 656] on input "text" at bounding box center [671, 654] width 225 height 20
click at [638, 390] on input "text" at bounding box center [784, 387] width 451 height 23
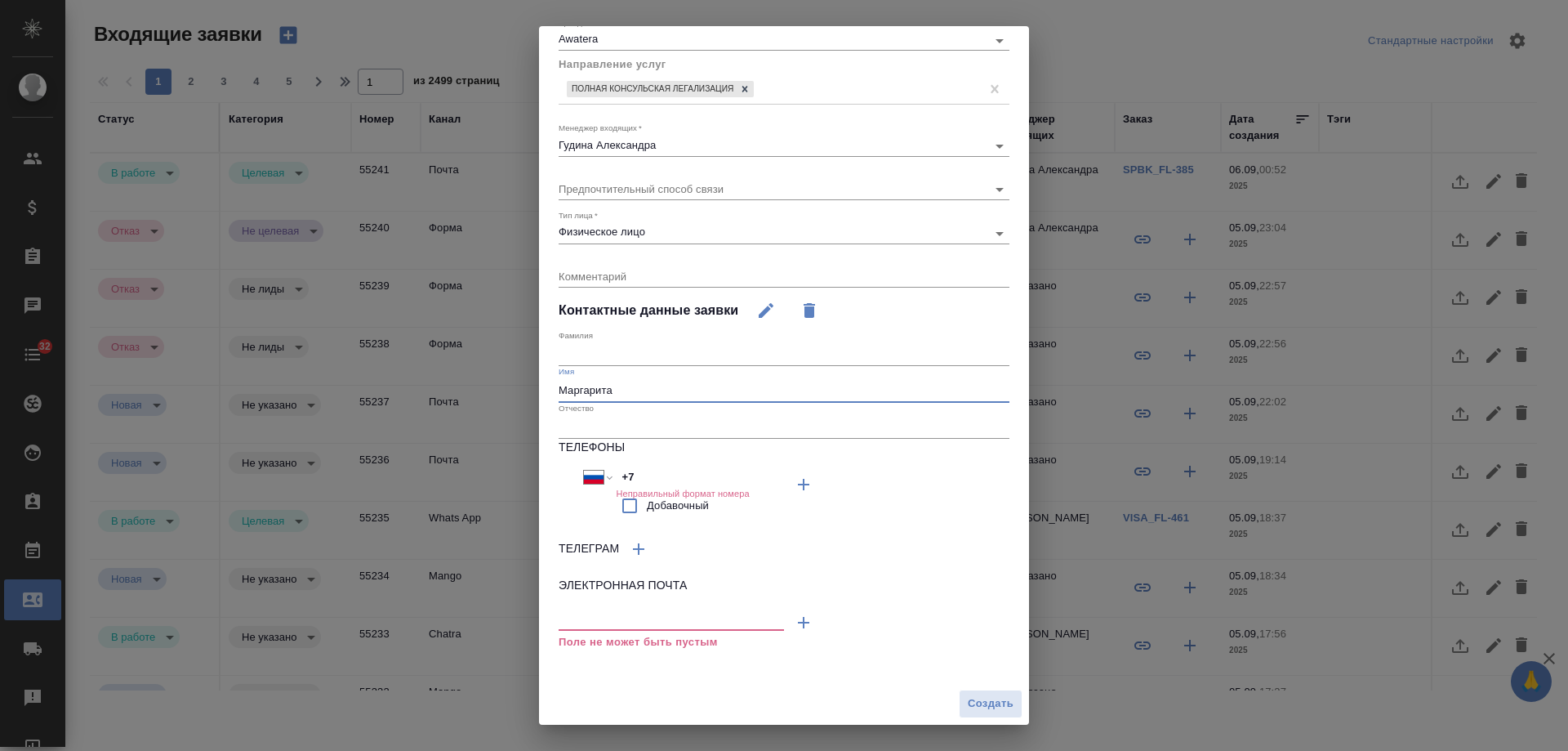
type input "Маргарита"
click at [613, 346] on input "text" at bounding box center [784, 355] width 451 height 23
type input "Рачеева"
click at [635, 278] on textarea at bounding box center [784, 275] width 451 height 12
type textarea "п"
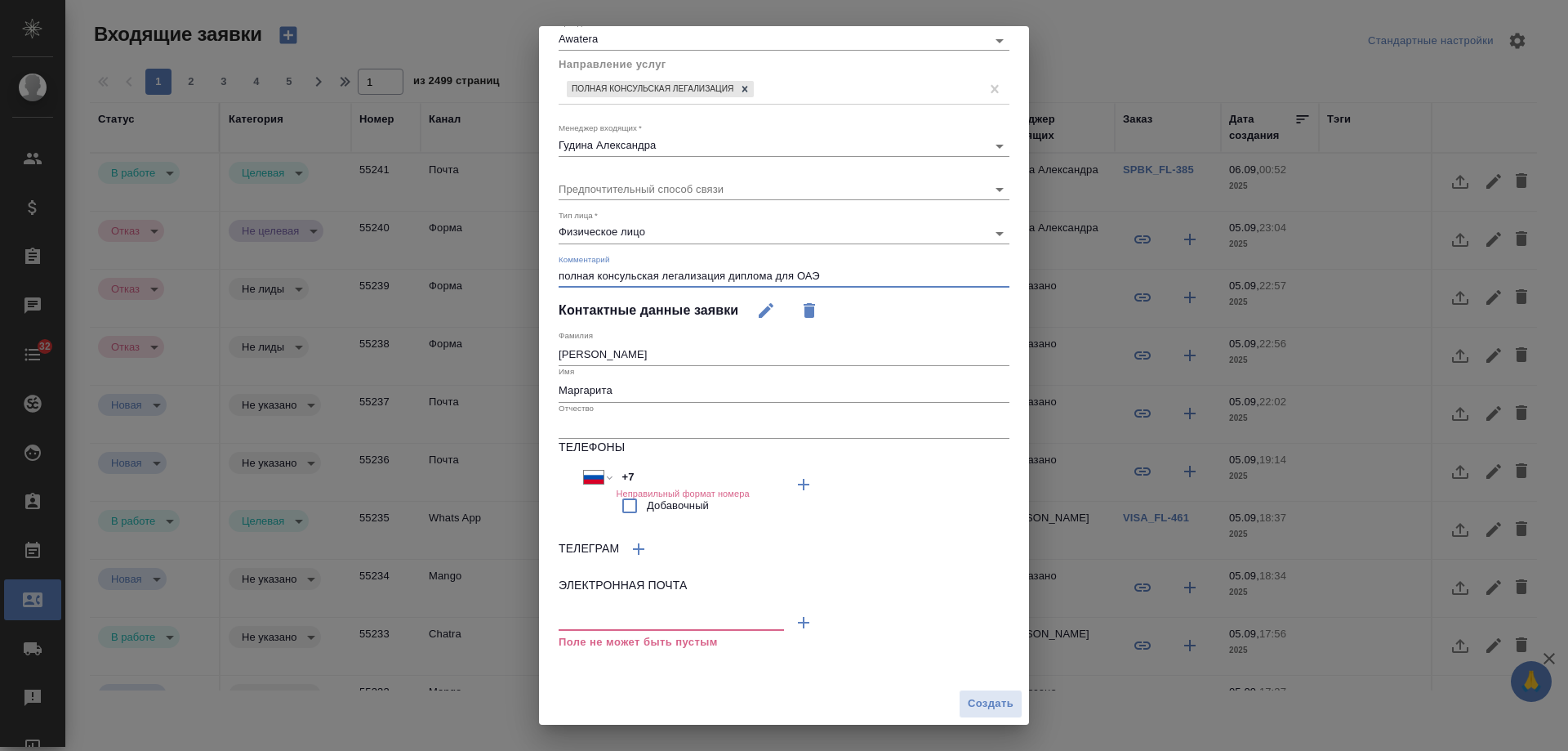
type textarea "полная консульская легализация диплома для ОАЭ"
click at [615, 610] on input "text" at bounding box center [671, 619] width 225 height 20
paste input "racheeva.rita@yandex.ru"
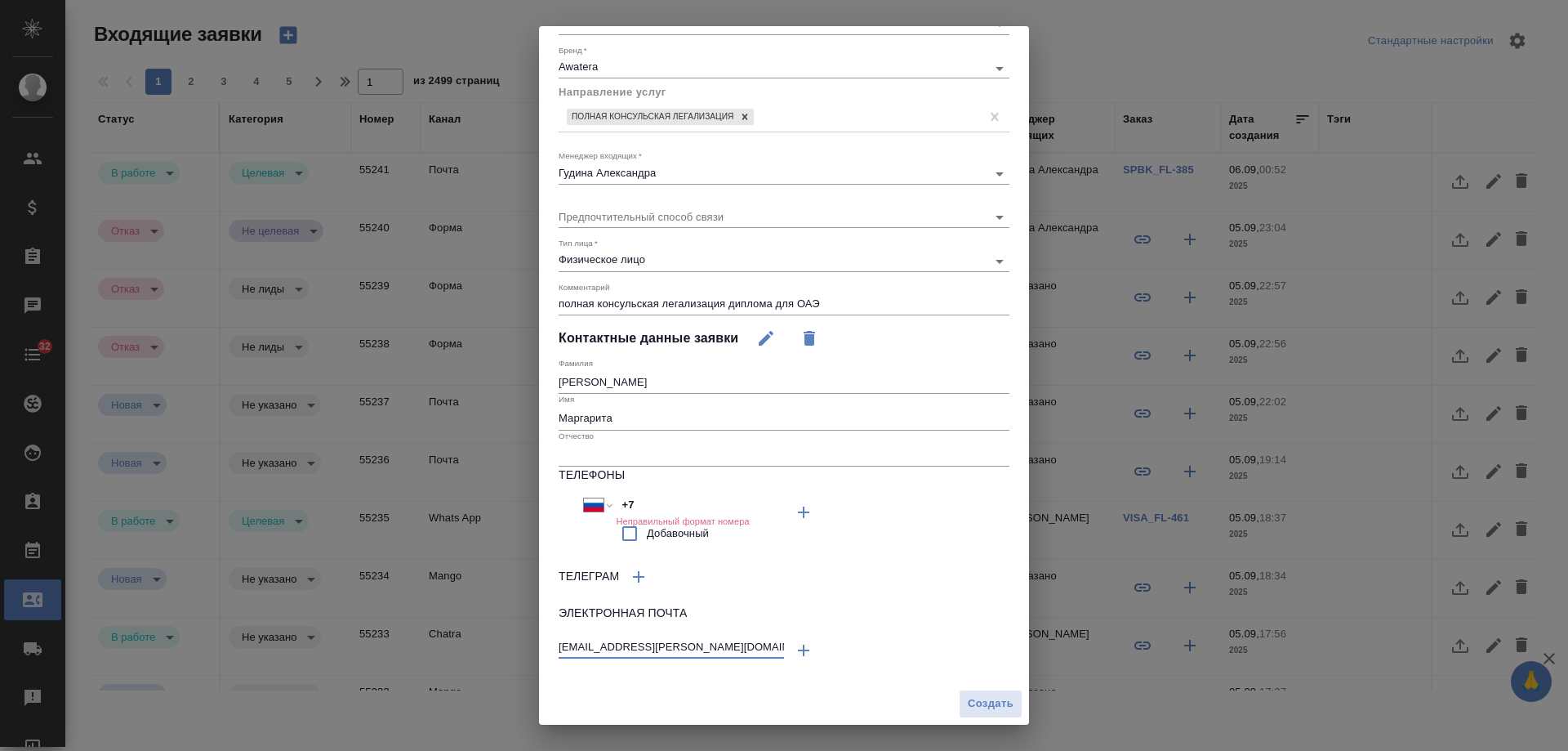
scroll to position [134, 0]
type input "racheeva.rita@yandex.ru"
click at [968, 707] on span "Создать" at bounding box center [991, 703] width 46 height 19
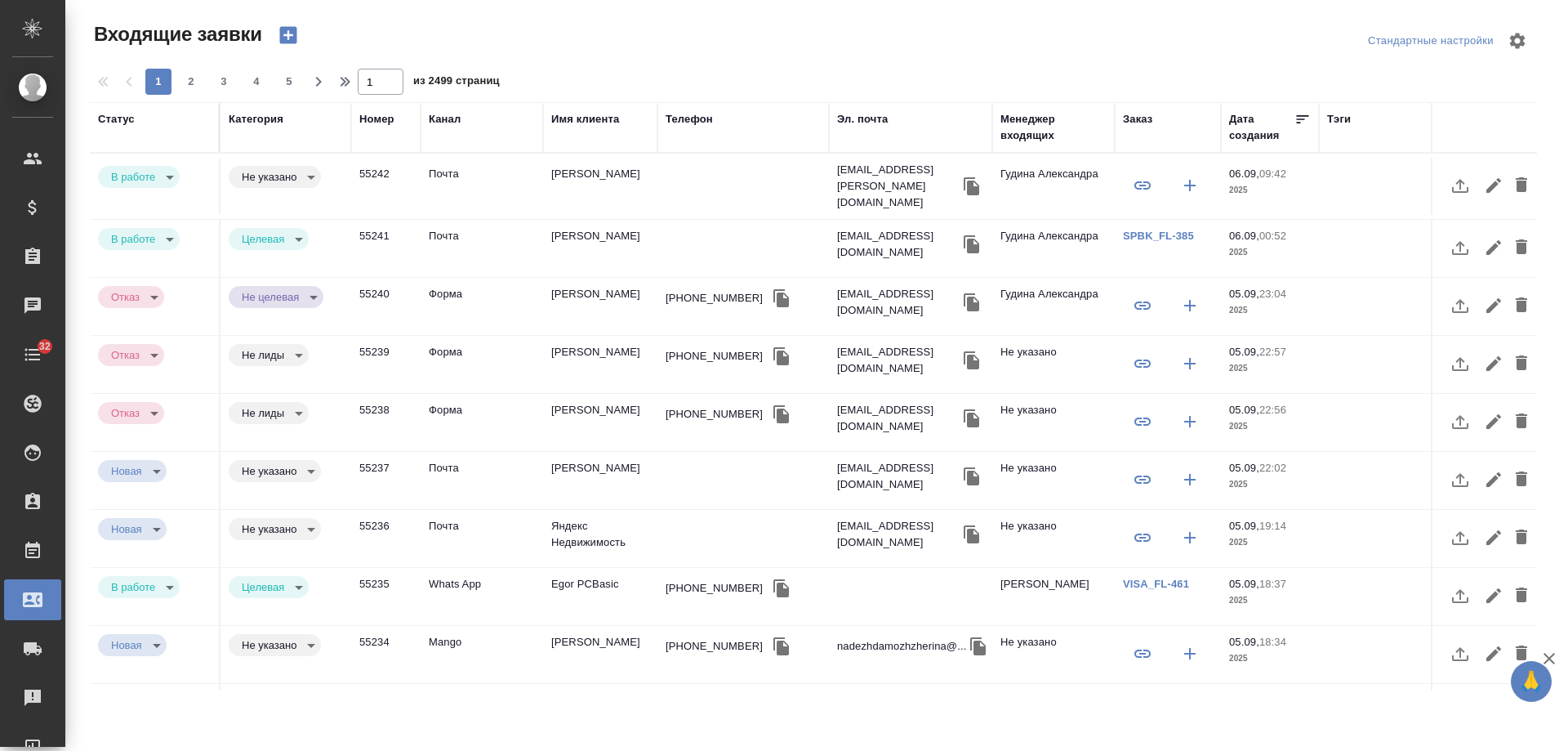
click at [666, 183] on td at bounding box center [743, 187] width 171 height 57
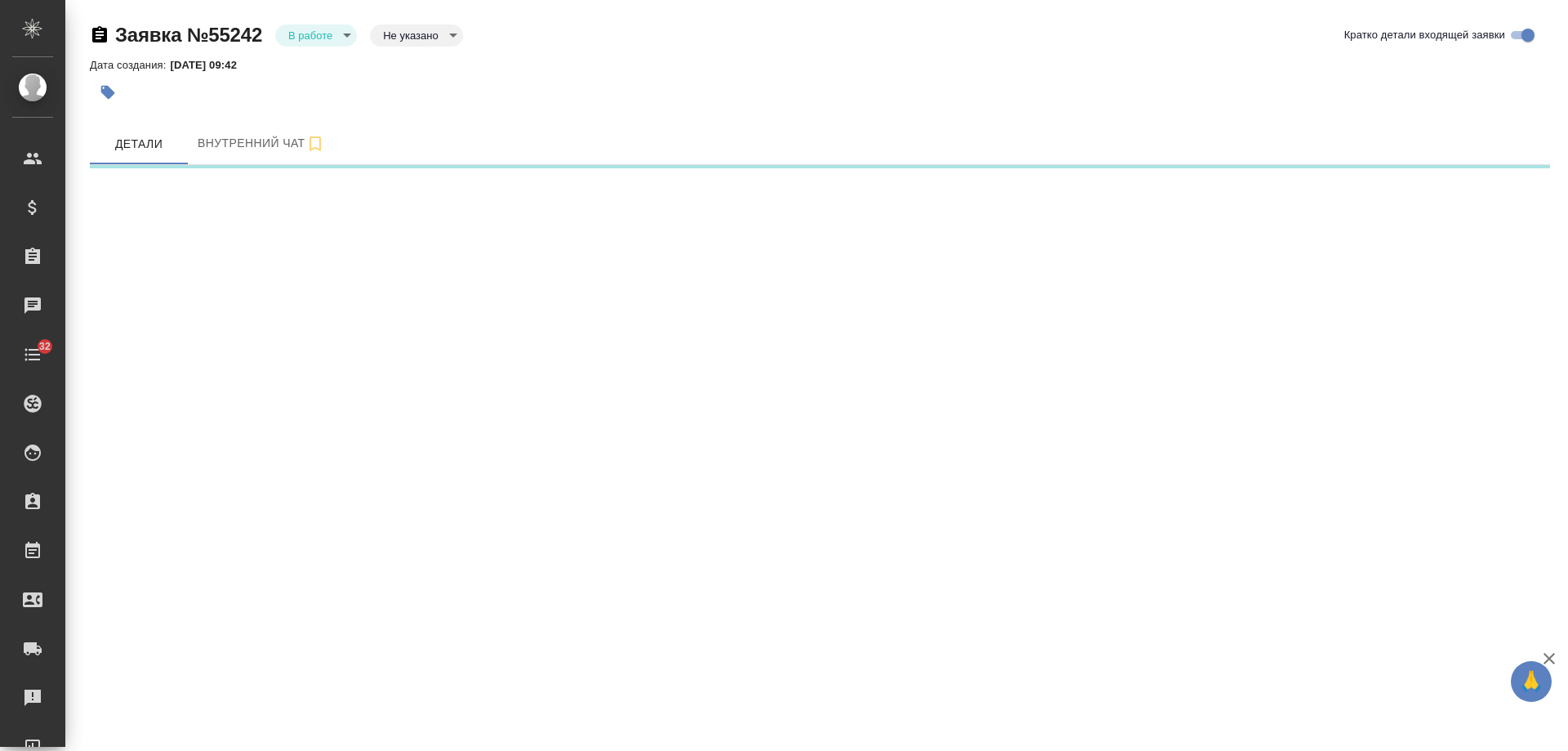
select select "RU"
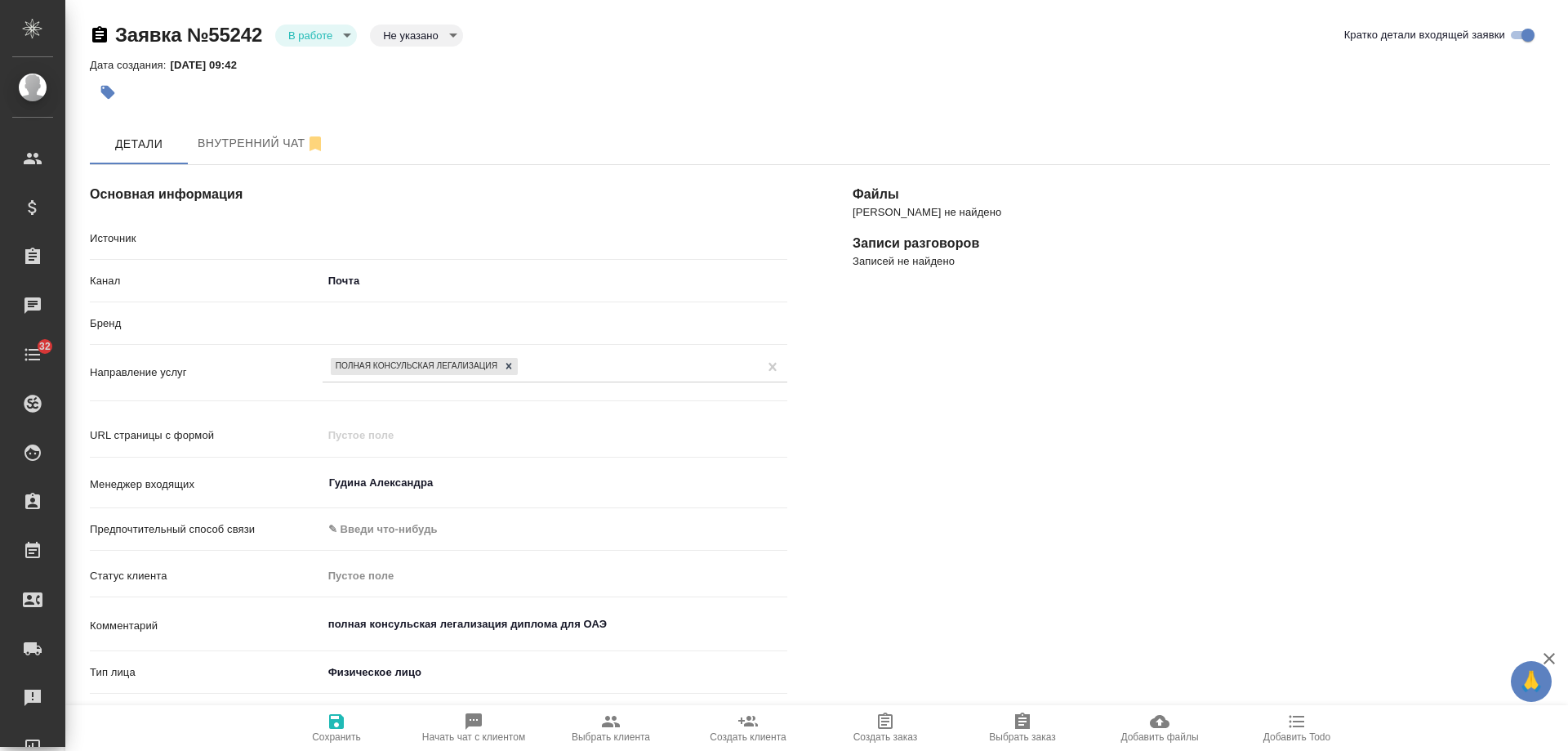
type textarea "x"
drag, startPoint x: 395, startPoint y: 29, endPoint x: 404, endPoint y: 53, distance: 25.6
click at [397, 29] on body "🙏 .cls-1 fill:#fff; AWATERA Gudina Alexandra Клиенты Спецификации Заказы 0 Чаты…" at bounding box center [784, 375] width 1568 height 751
click at [404, 66] on button "Целевая" at bounding box center [409, 61] width 52 height 18
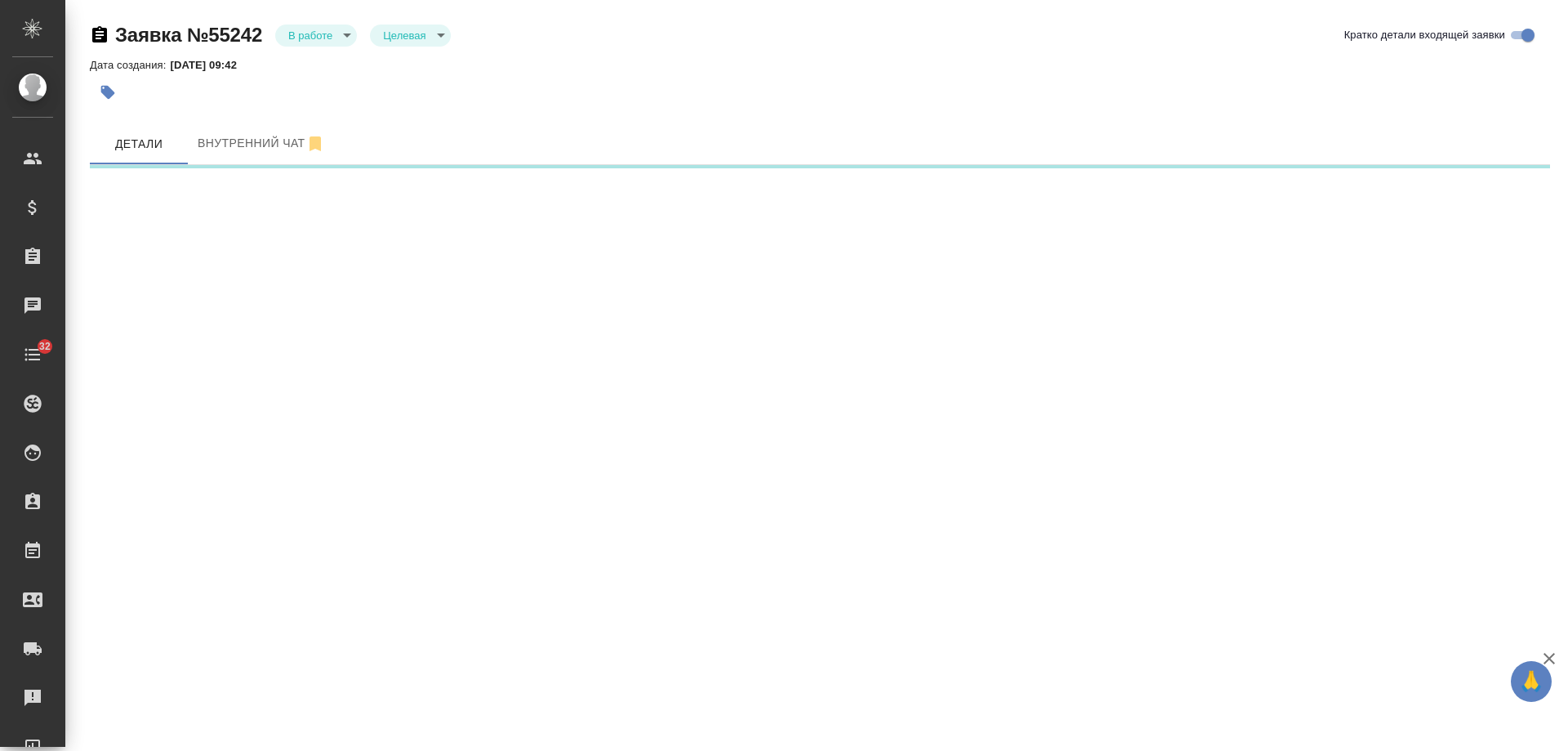
select select "RU"
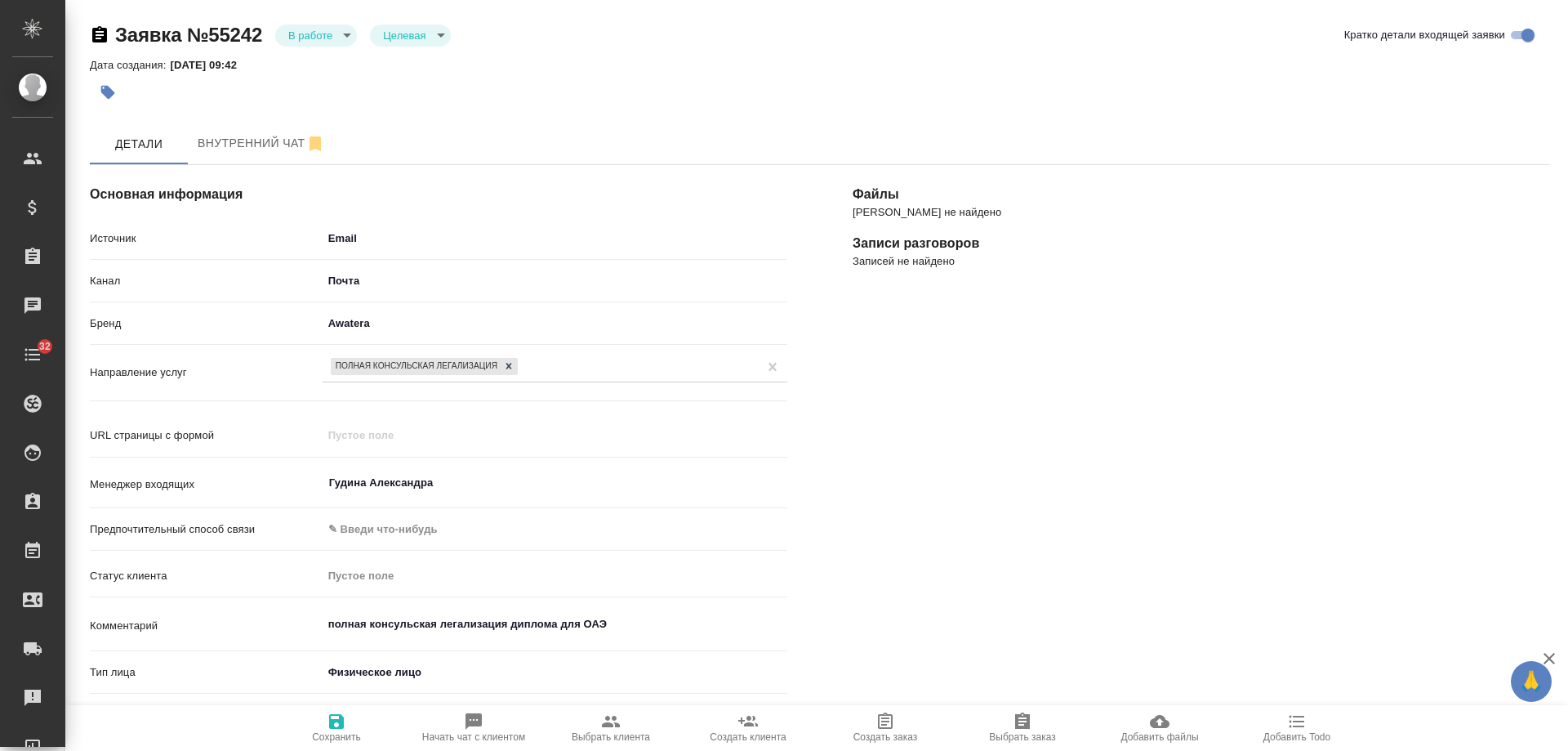
click at [1301, 732] on span "Добавить Todo" at bounding box center [1297, 737] width 67 height 11
type textarea "x"
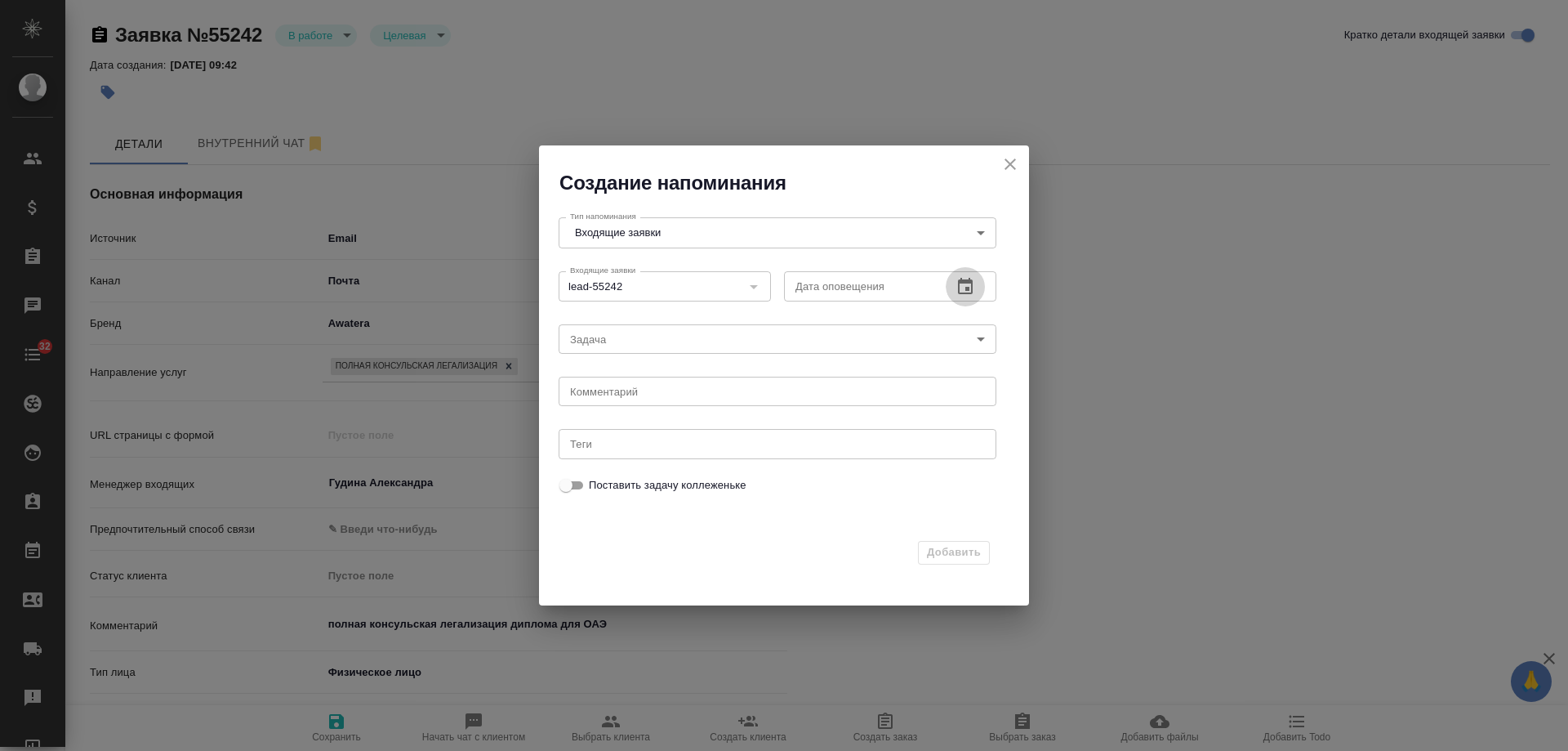
click at [960, 287] on icon "button" at bounding box center [965, 286] width 15 height 16
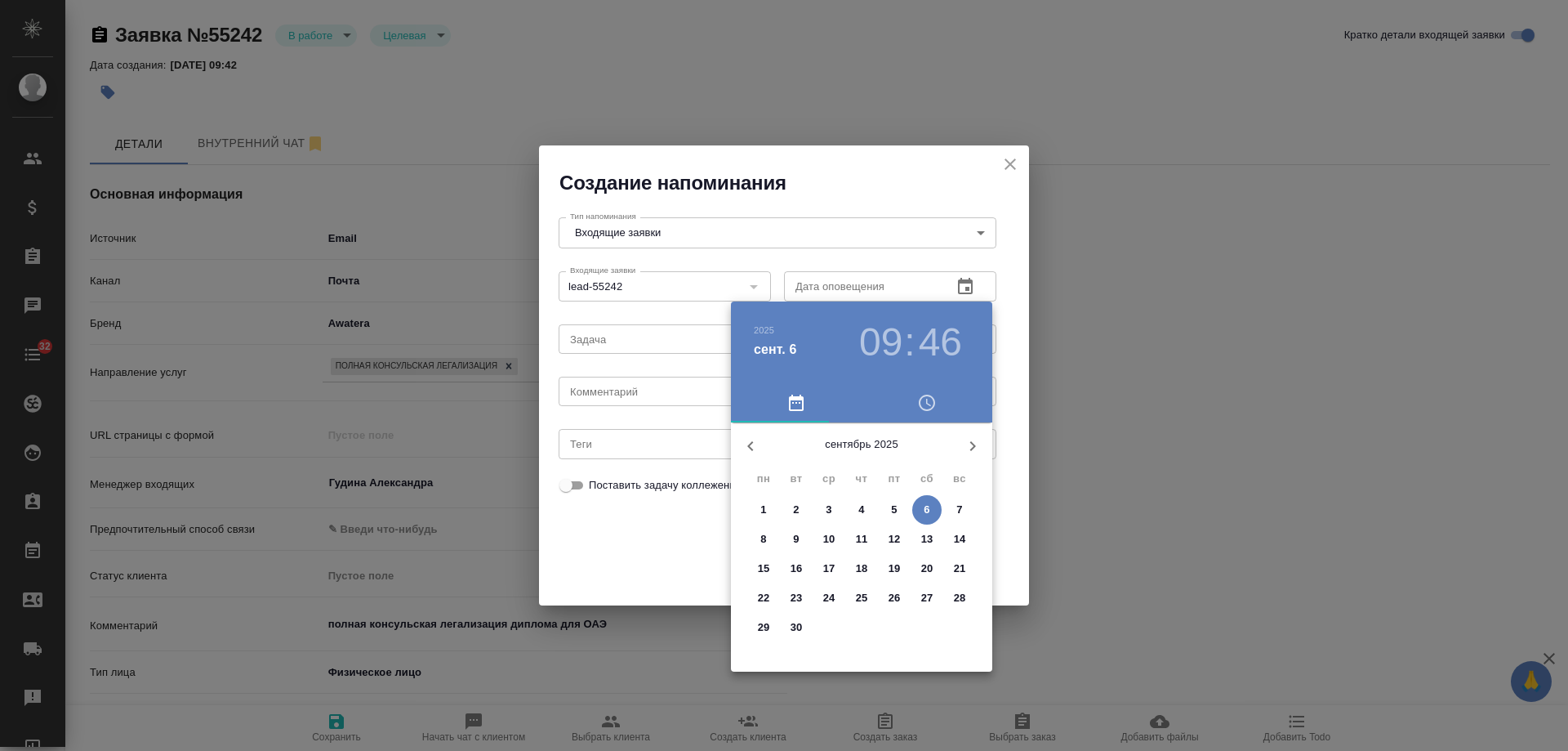
click at [799, 536] on p "9" at bounding box center [796, 539] width 6 height 16
type input "09.09.2025 09:46"
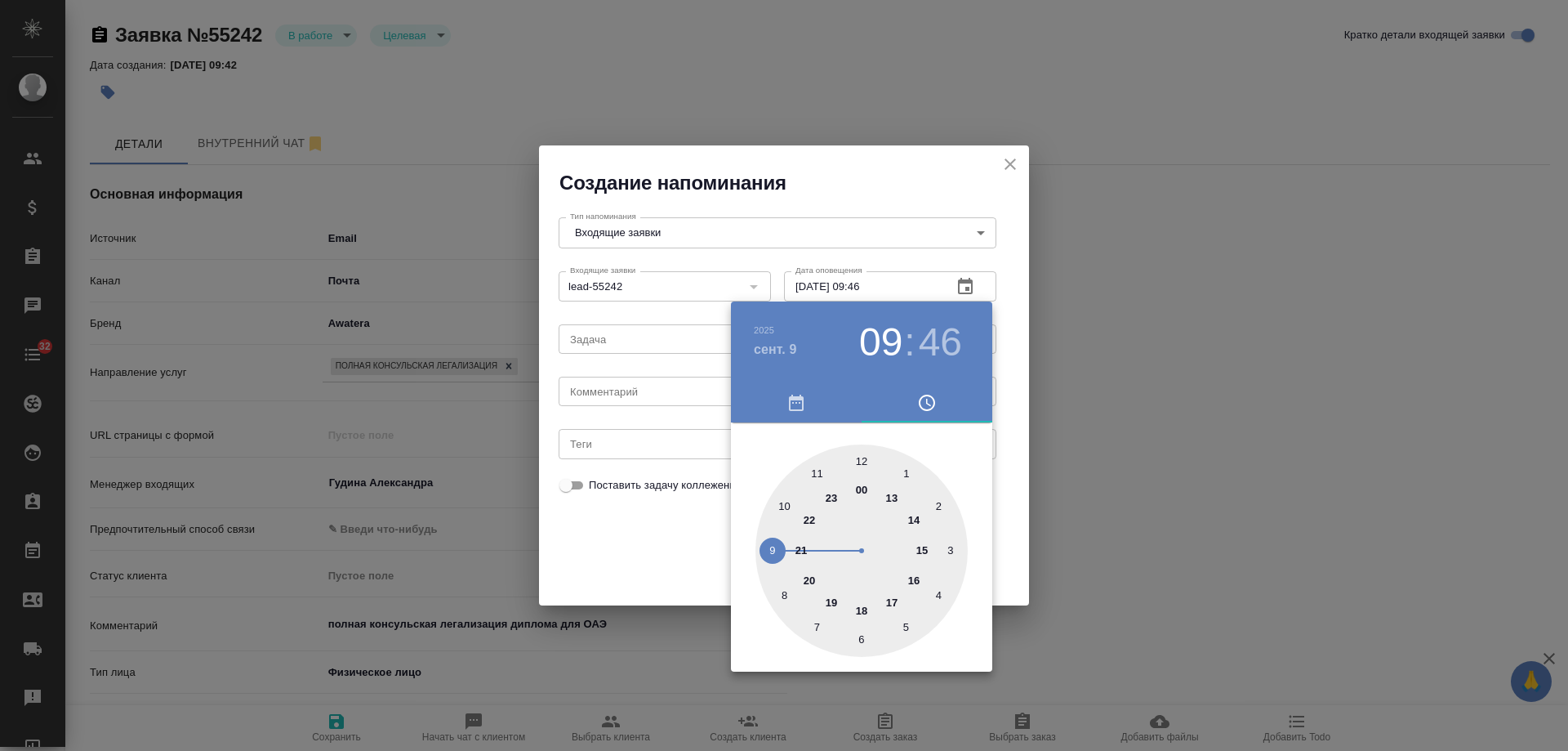
click at [650, 397] on div at bounding box center [784, 375] width 1568 height 751
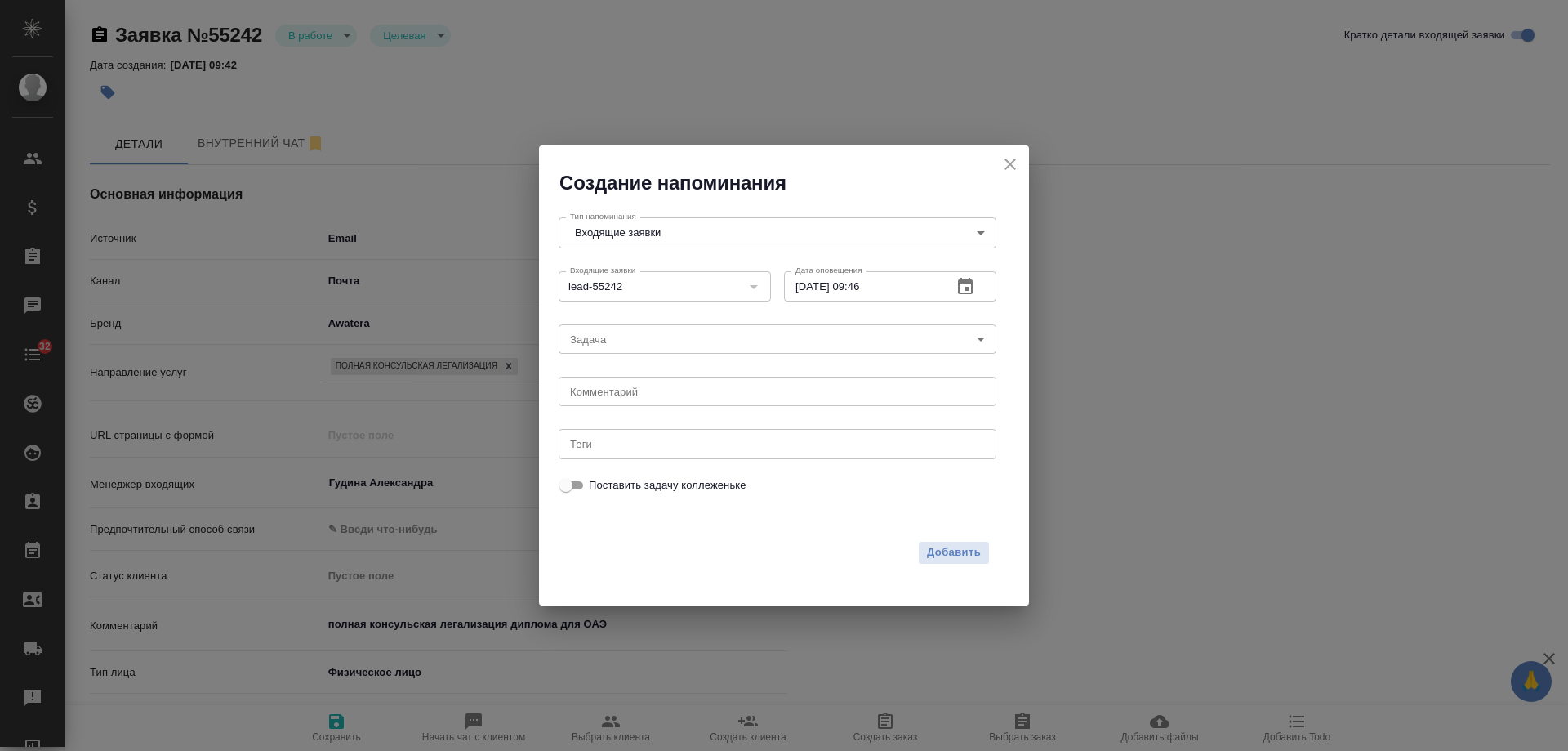
click at [640, 390] on div "2025 сент. 9 09 : 46 00 1 2 3 4 5 6 7 8 9 10 11 12 13 14 15 16 17 18 19 20 21 2…" at bounding box center [784, 375] width 1568 height 751
click at [639, 395] on textarea at bounding box center [777, 391] width 415 height 12
type textarea "ответила на почте?"
click at [952, 553] on span "Добавить" at bounding box center [954, 552] width 54 height 19
type textarea "x"
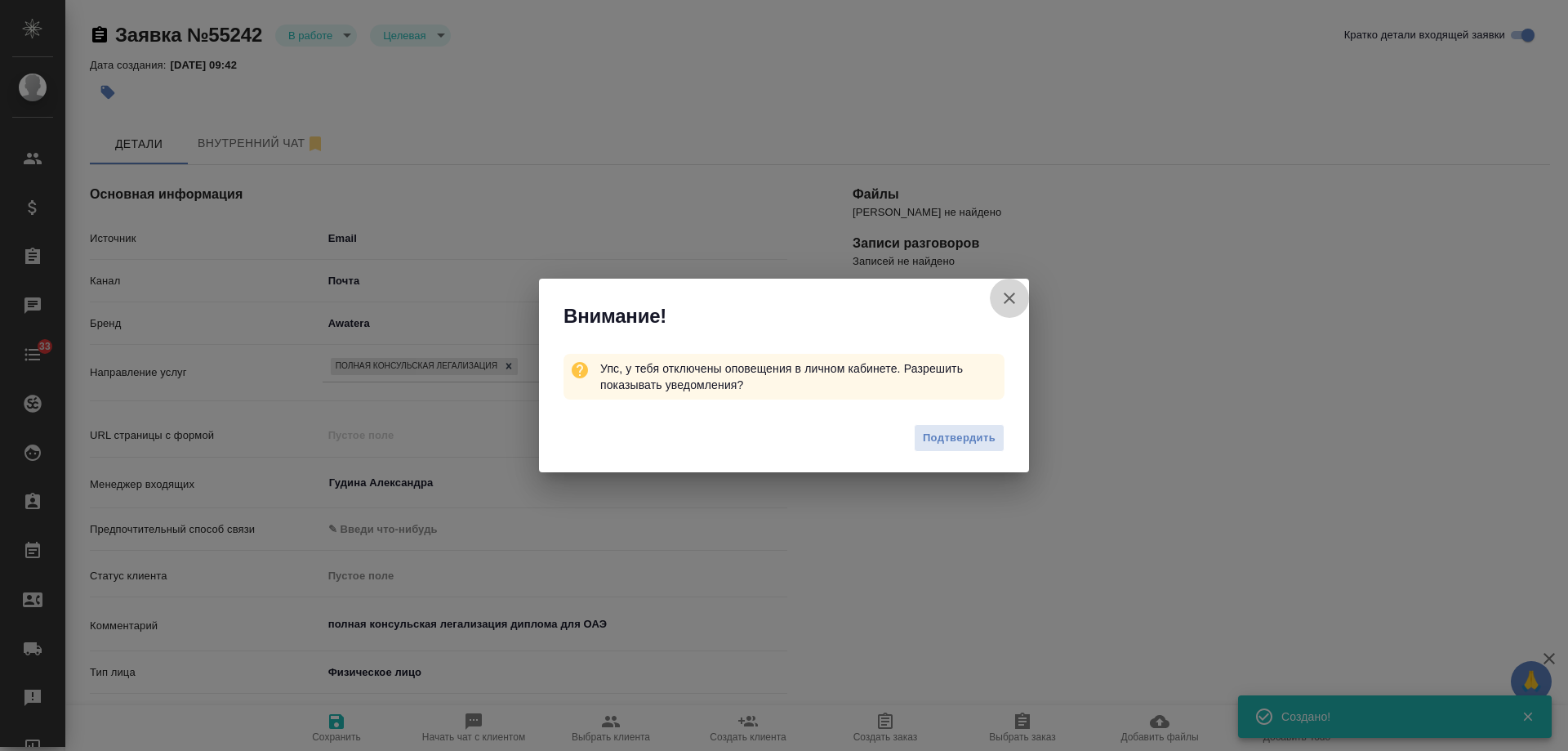
click at [1005, 305] on icon "button" at bounding box center [1010, 298] width 20 height 20
type textarea "x"
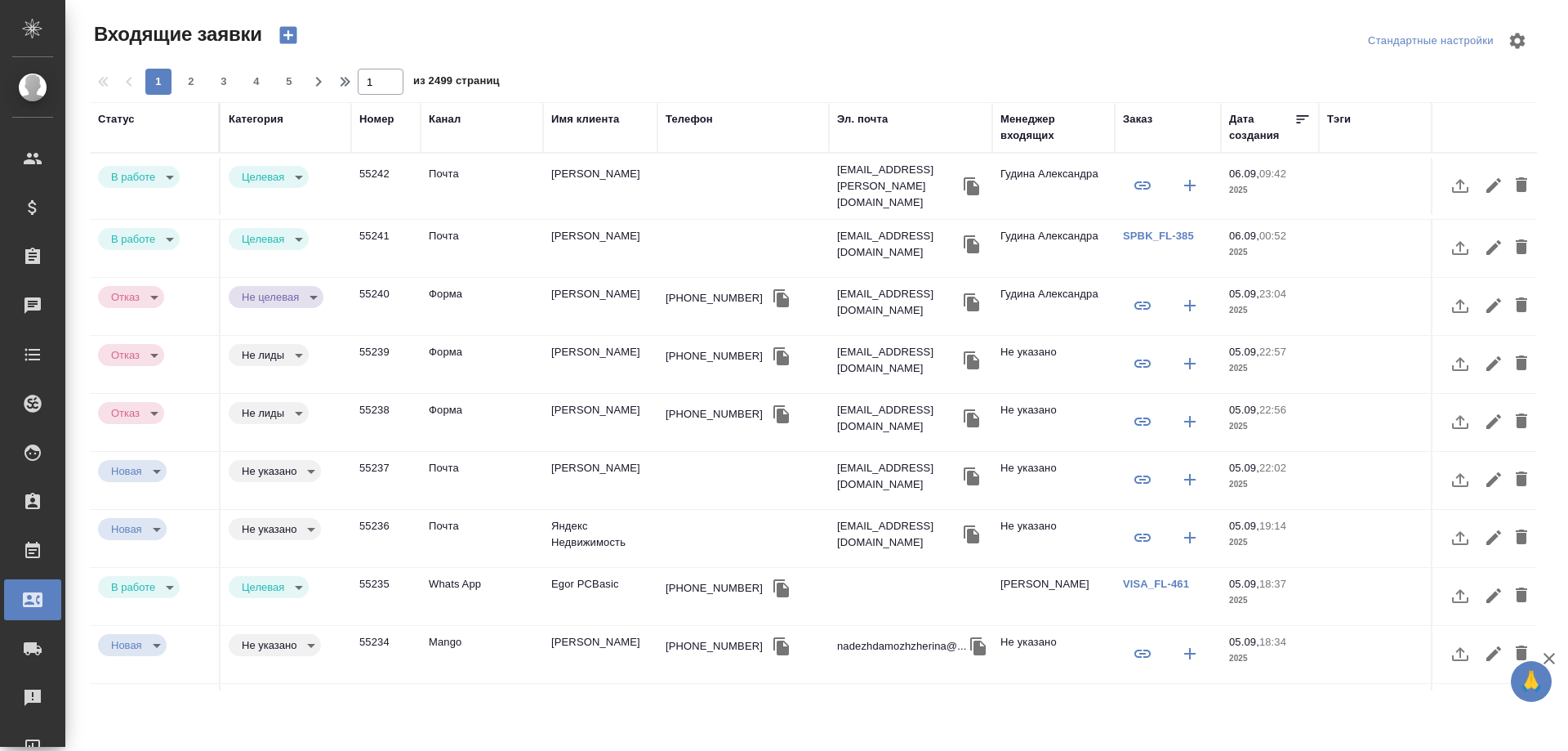
select select "RU"
click at [581, 462] on td "[PERSON_NAME]" at bounding box center [600, 481] width 115 height 57
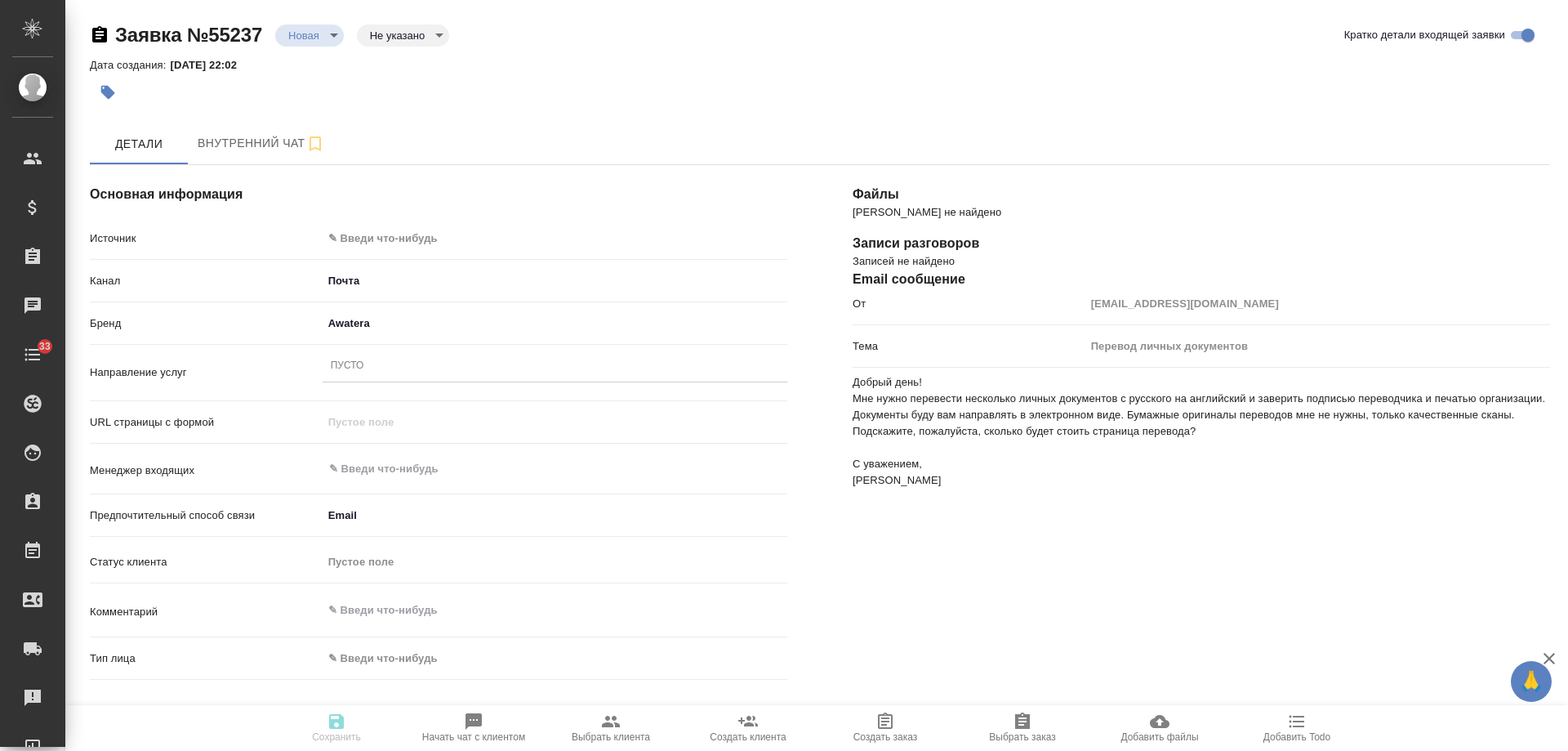
select select "RU"
click at [409, 239] on body "🙏 .cls-1 fill:#fff; AWATERA [PERSON_NAME] Спецификации Заказы 0 Чаты 33 Todo Пр…" at bounding box center [784, 375] width 1568 height 751
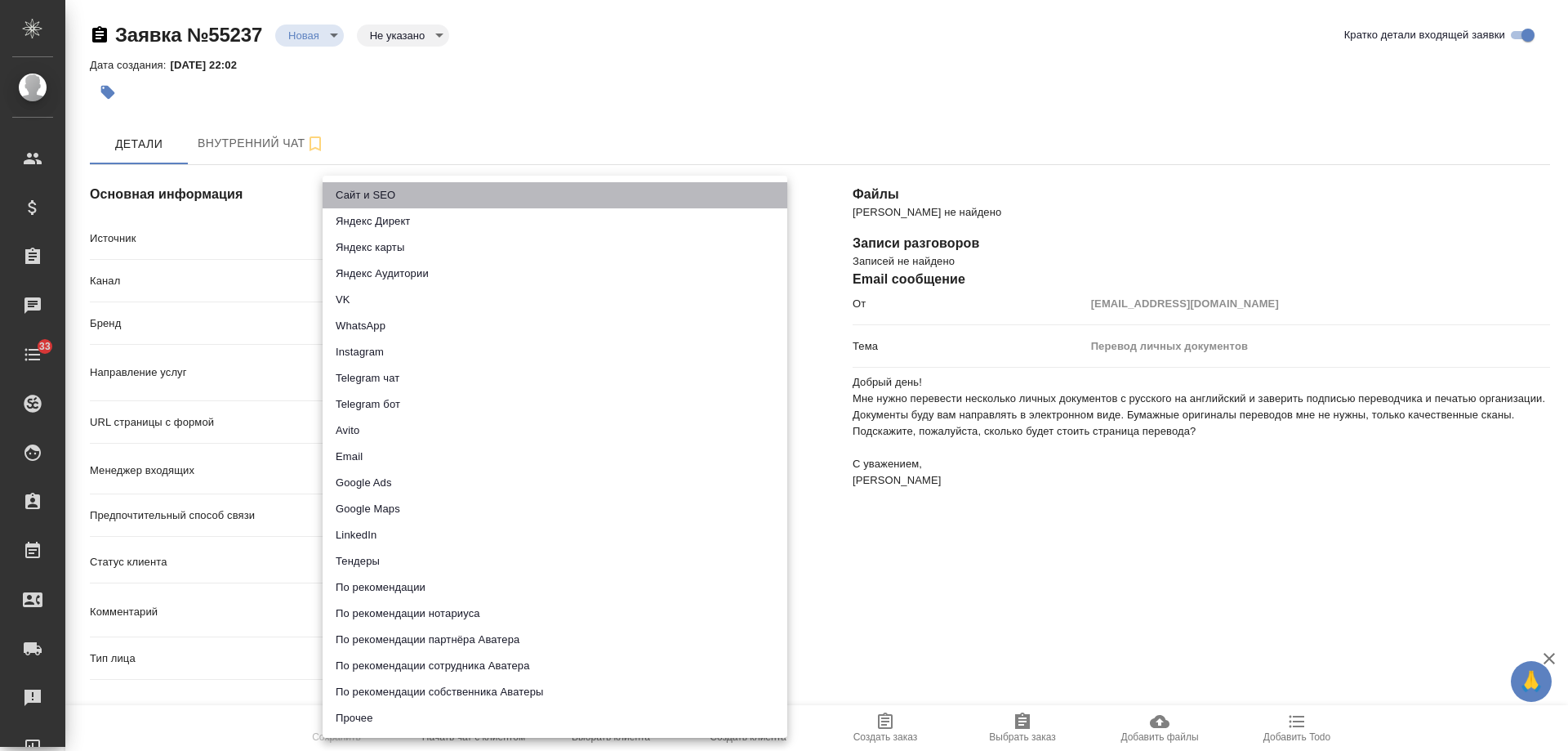
click at [408, 190] on li "Сайт и SEO" at bounding box center [555, 195] width 465 height 26
click at [407, 233] on body "🙏 .cls-1 fill:#fff; AWATERA [PERSON_NAME] Спецификации Заказы 0 Чаты 33 Todo Пр…" at bounding box center [784, 375] width 1568 height 751
click at [371, 459] on li "Email" at bounding box center [555, 457] width 465 height 26
type input "emailAds"
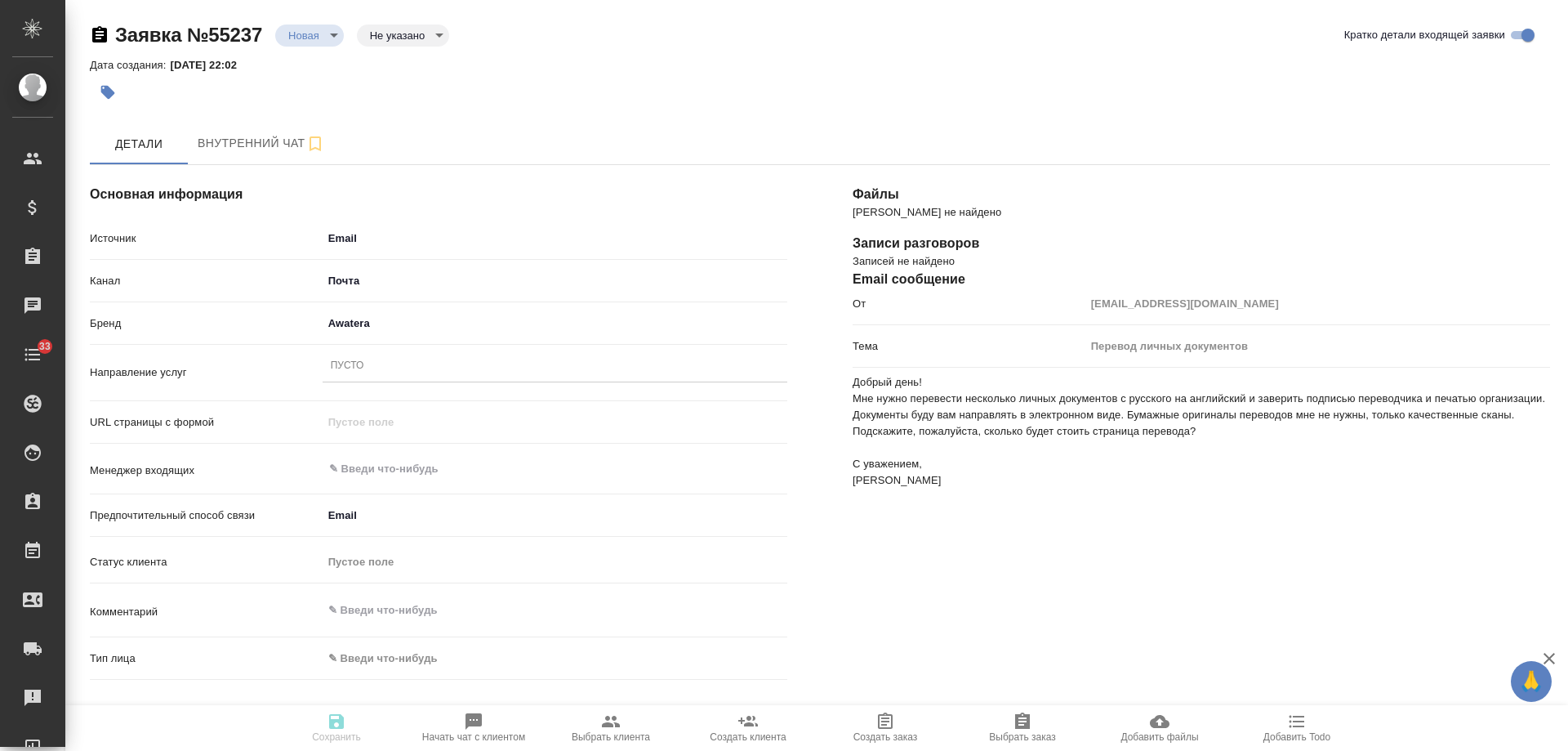
click at [387, 368] on div "Пусто" at bounding box center [555, 366] width 465 height 24
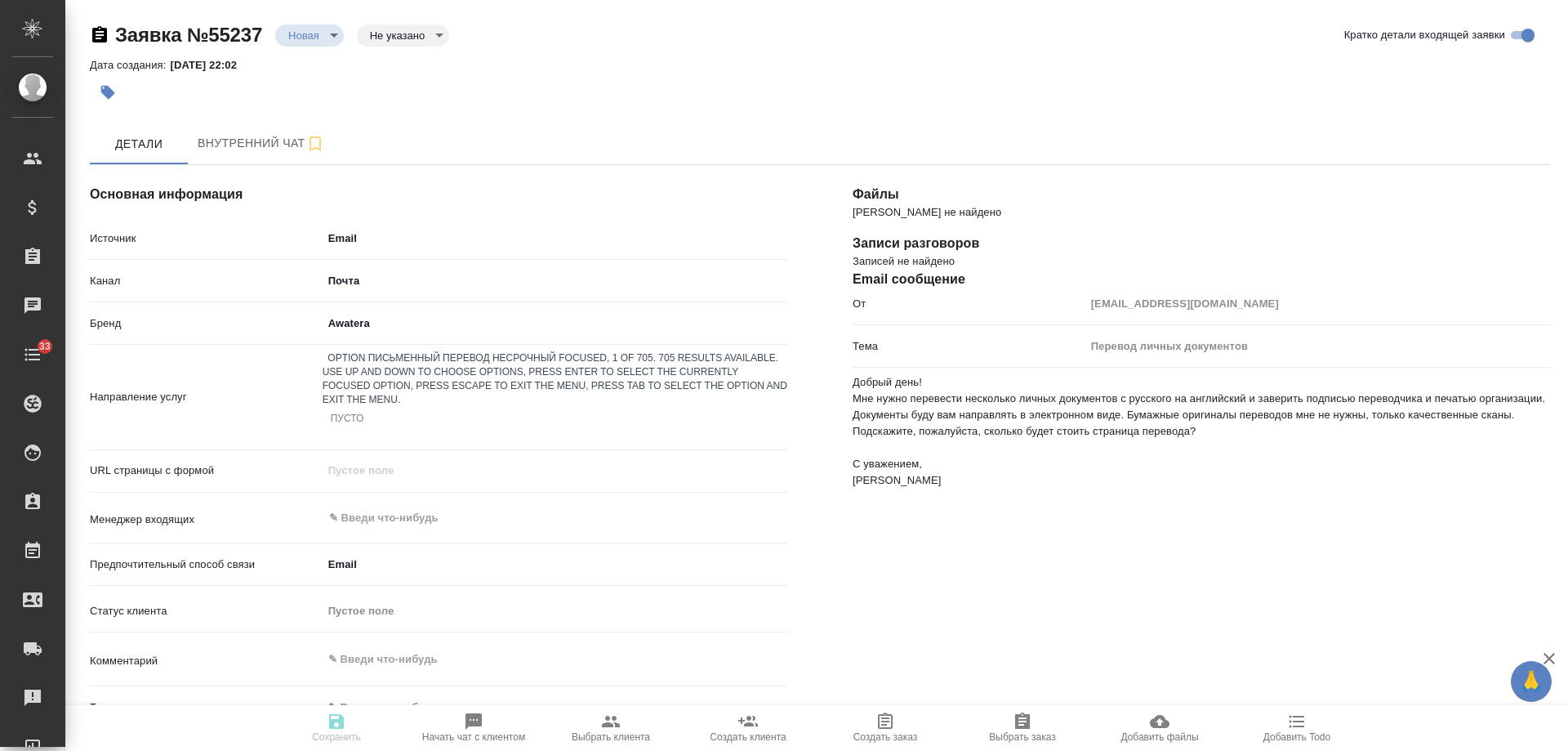
click at [443, 750] on div "Письменный перевод несрочный" at bounding box center [784, 761] width 1568 height 20
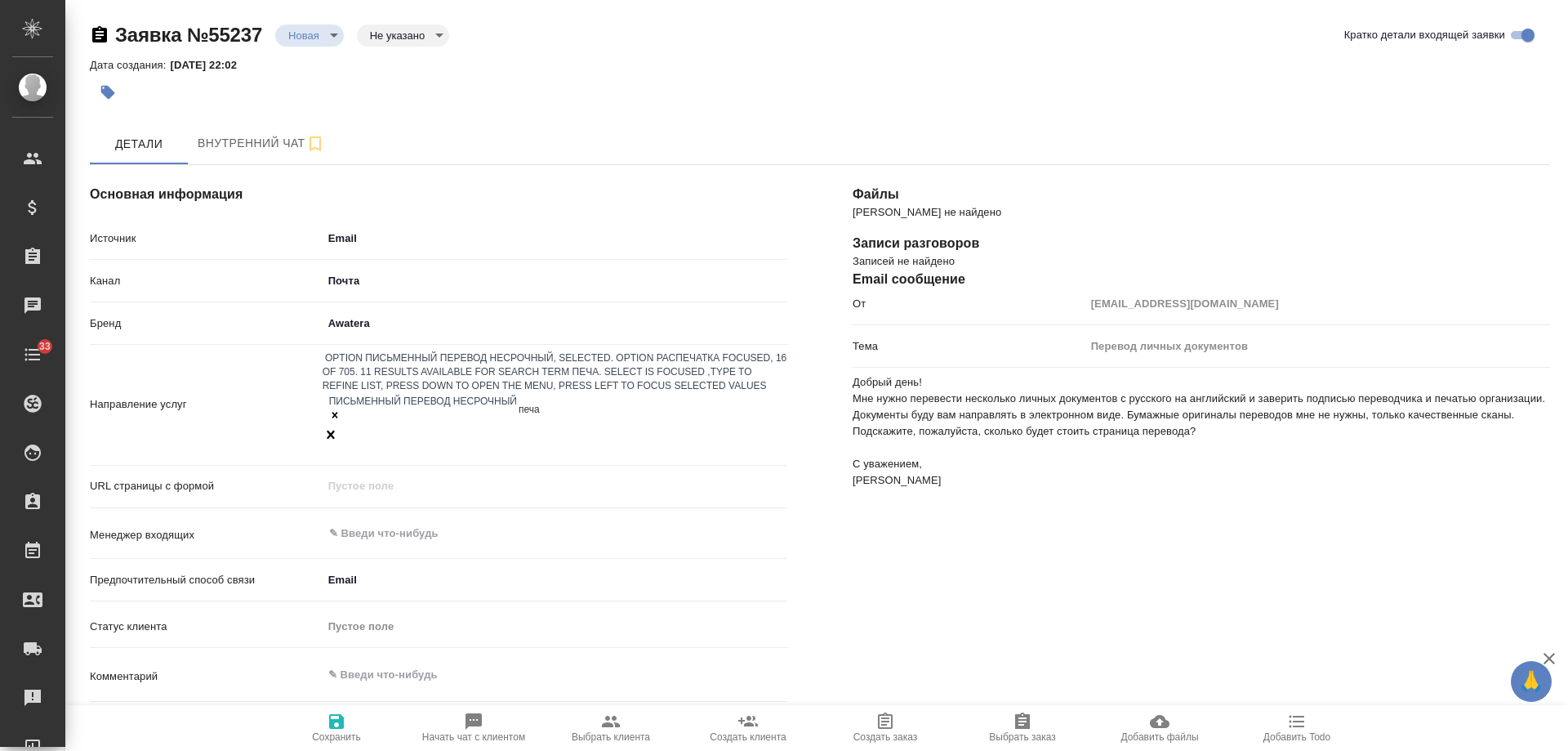
type input "печат"
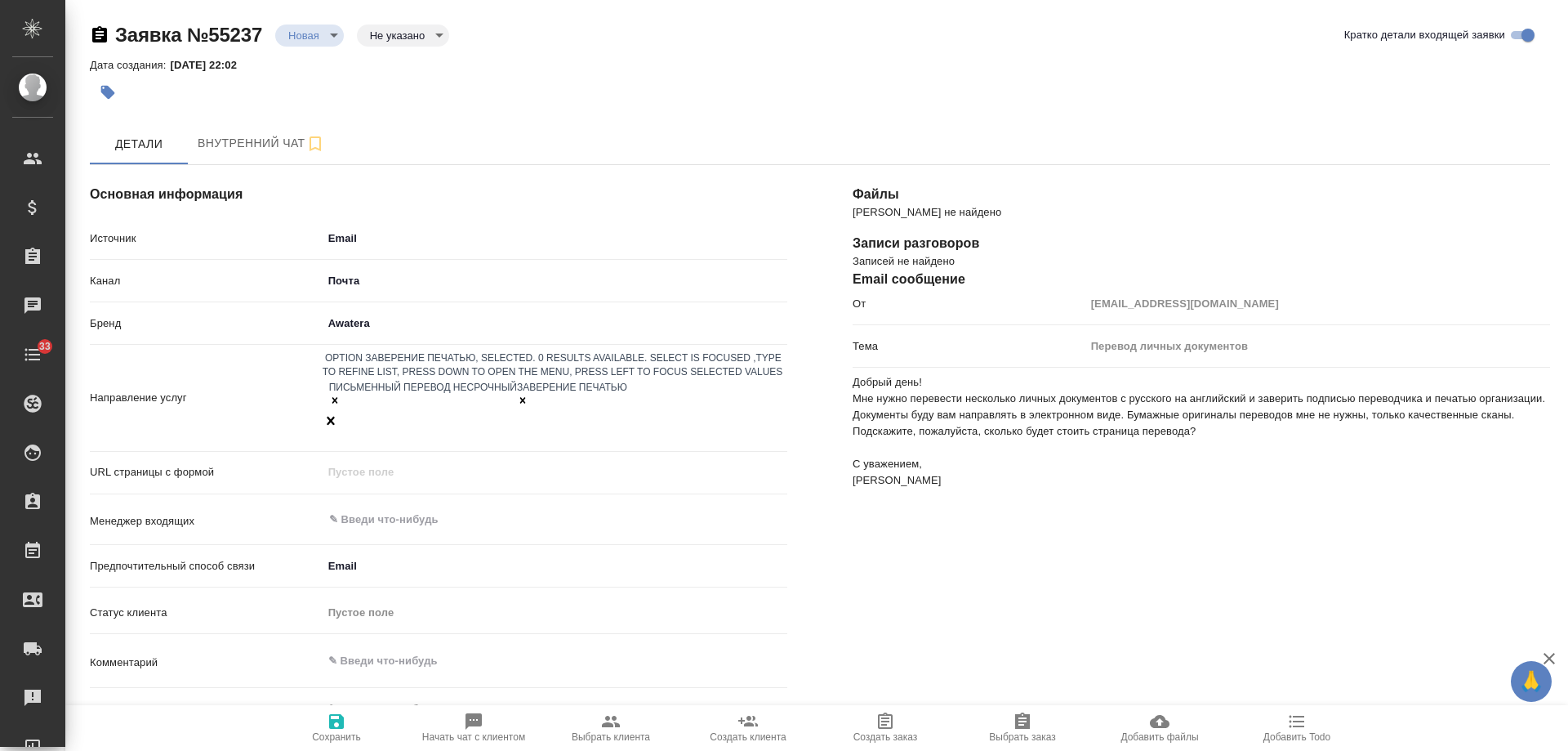
scroll to position [82, 0]
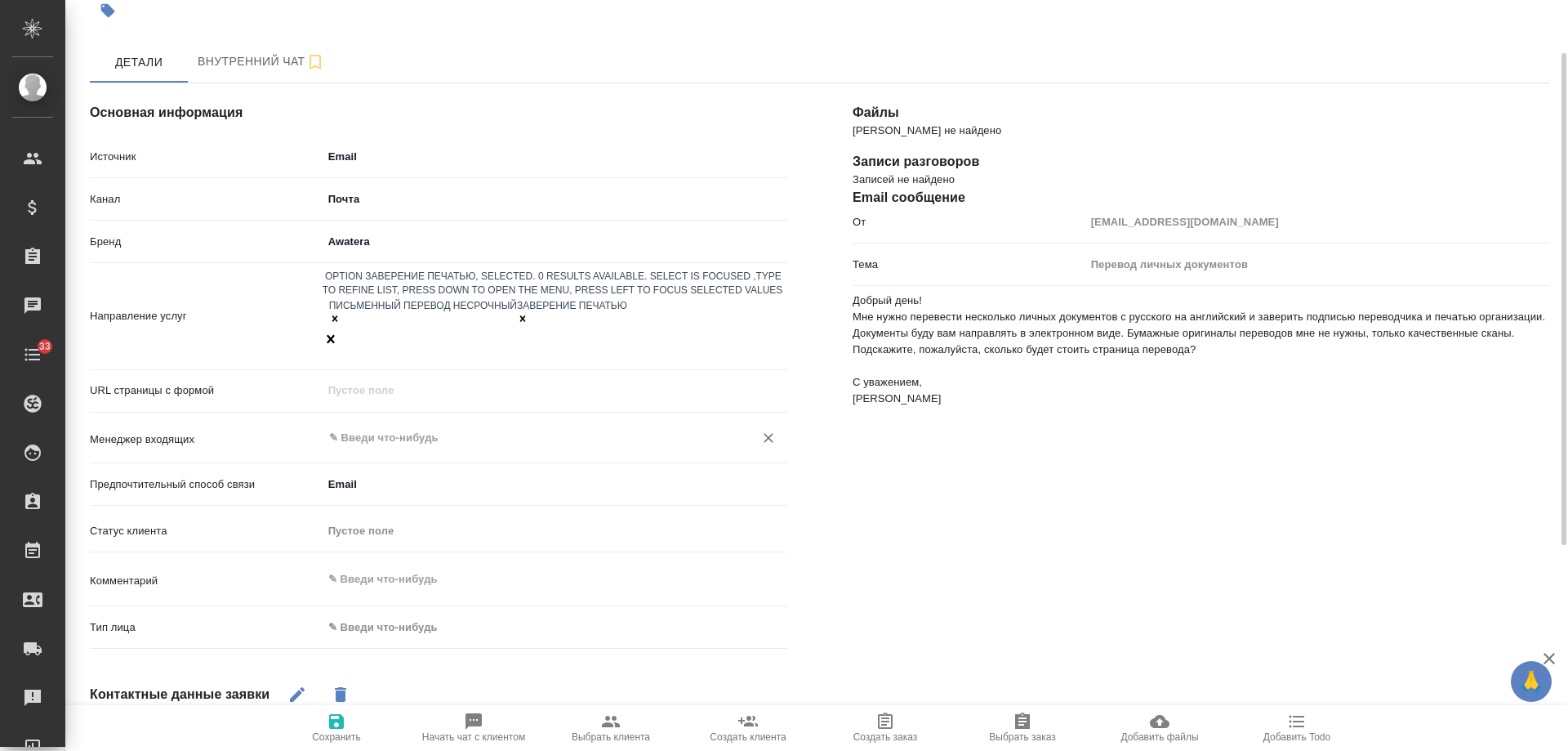
click at [411, 423] on div "​" at bounding box center [555, 438] width 465 height 29
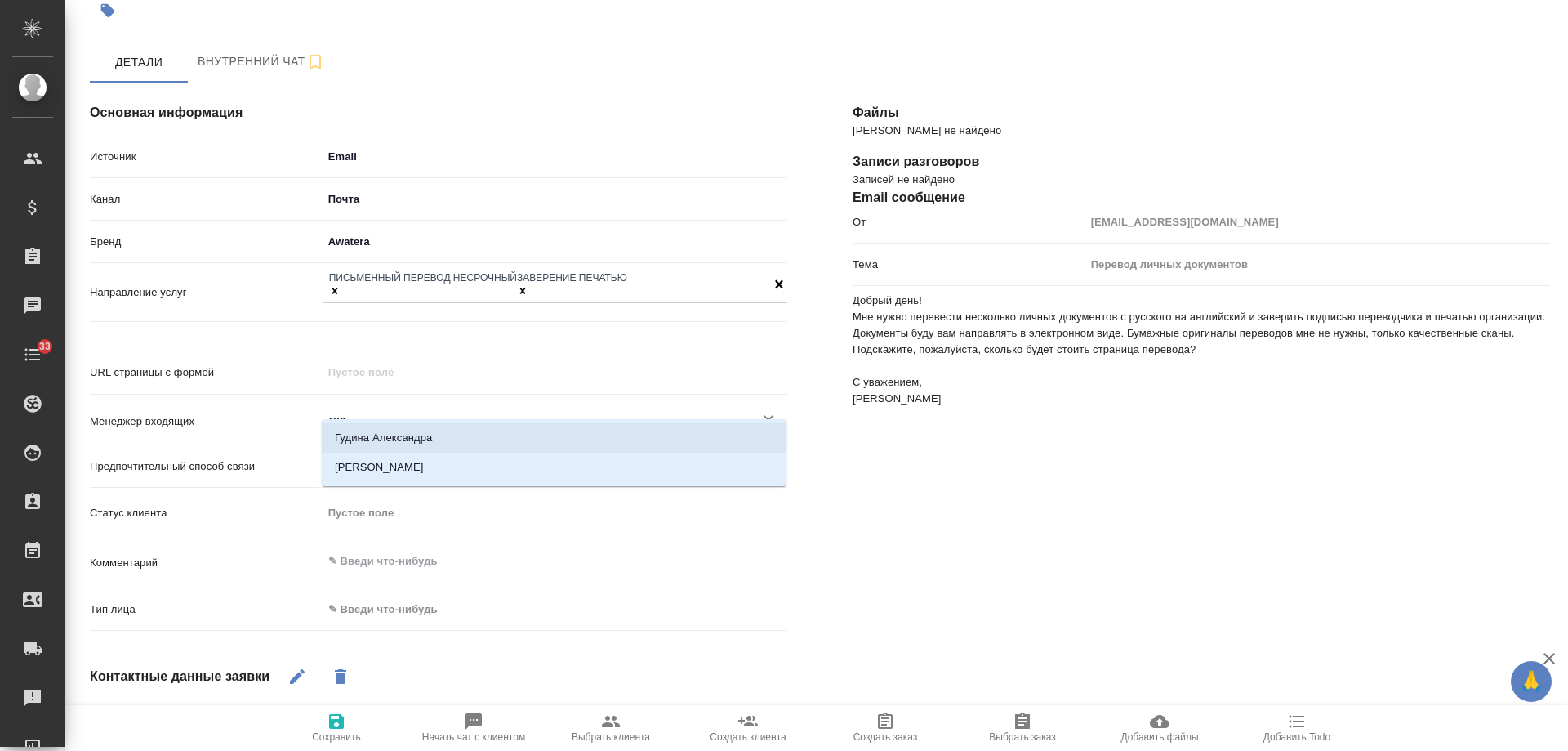
click at [400, 430] on li "Гудина Александра" at bounding box center [554, 438] width 465 height 29
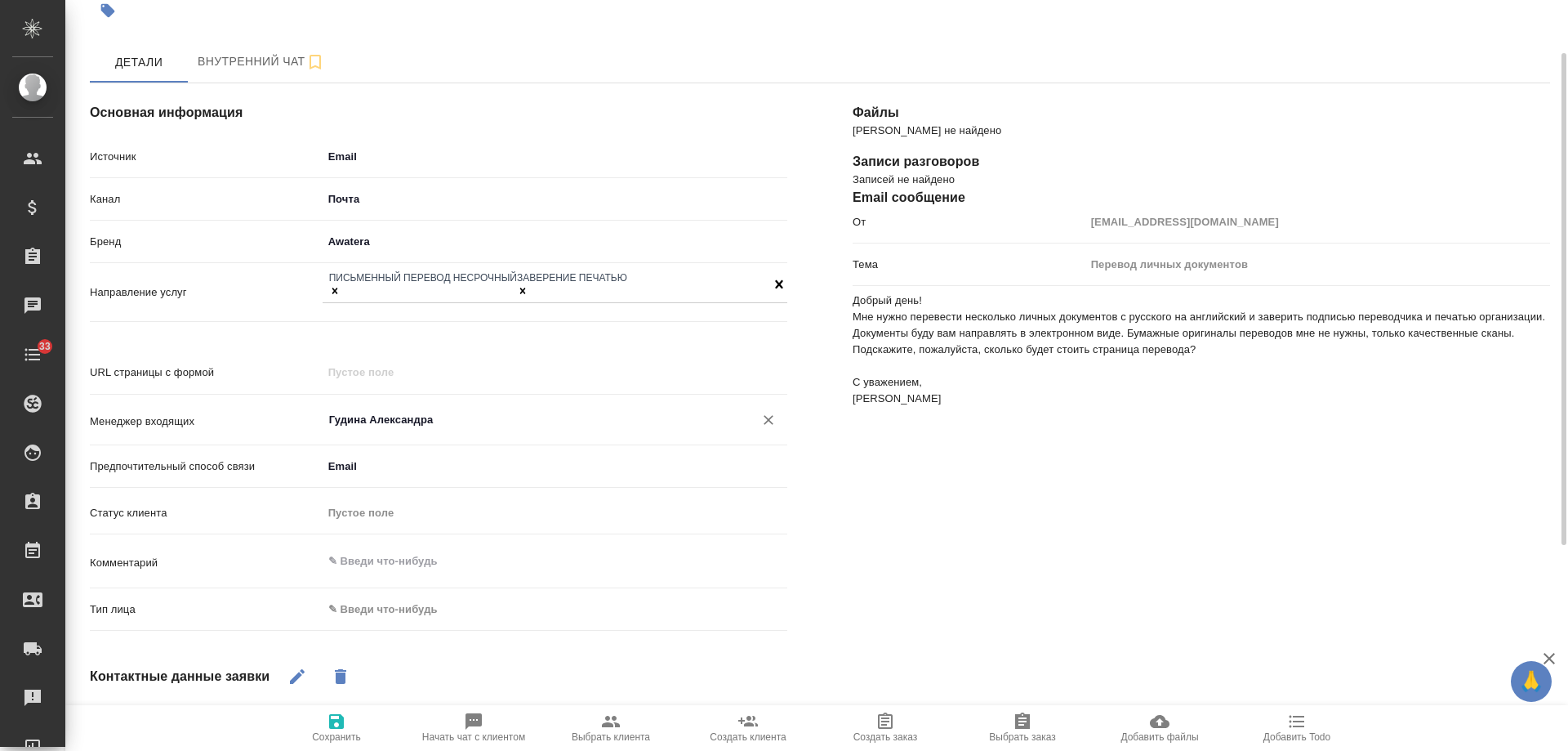
scroll to position [245, 0]
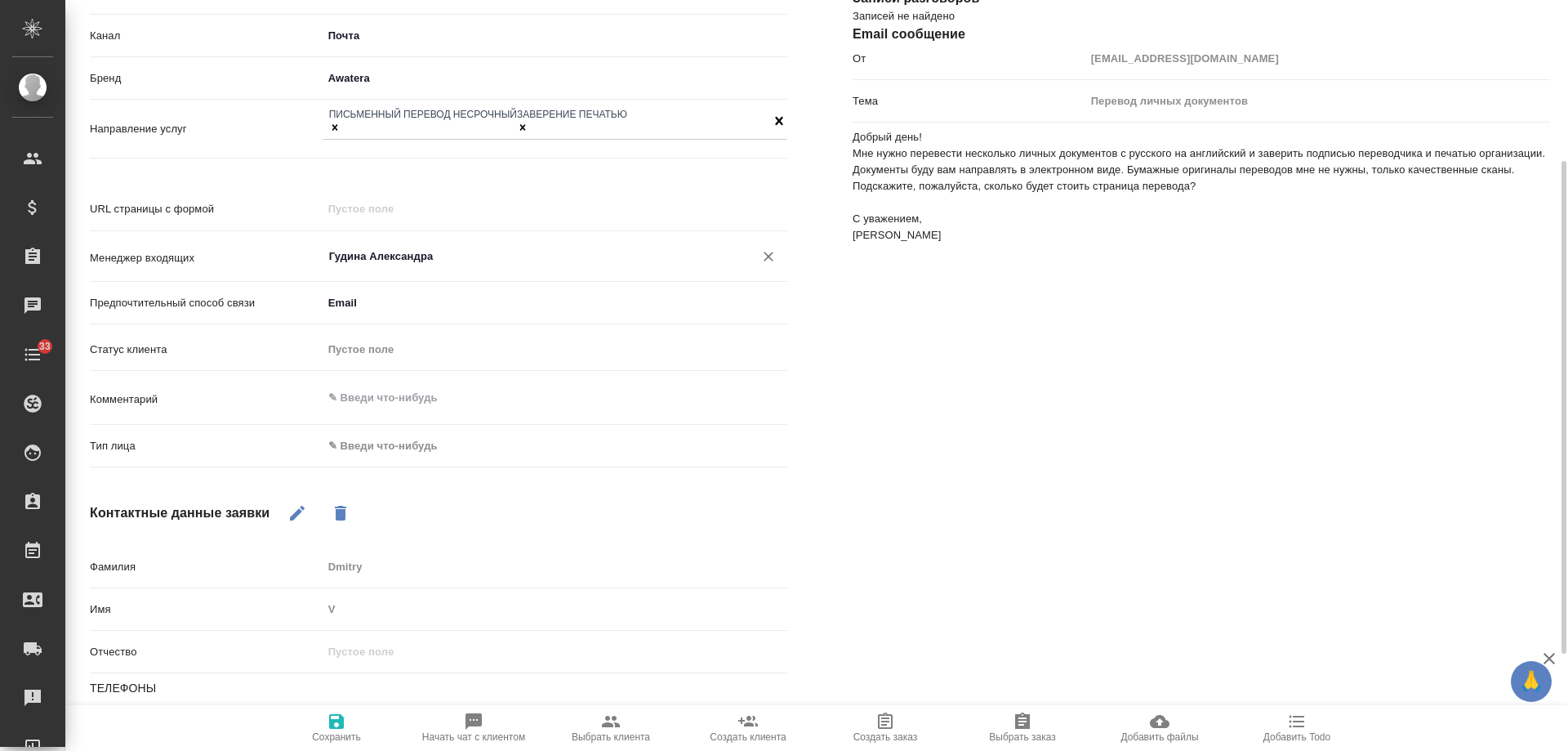
type input "Гудина Александра"
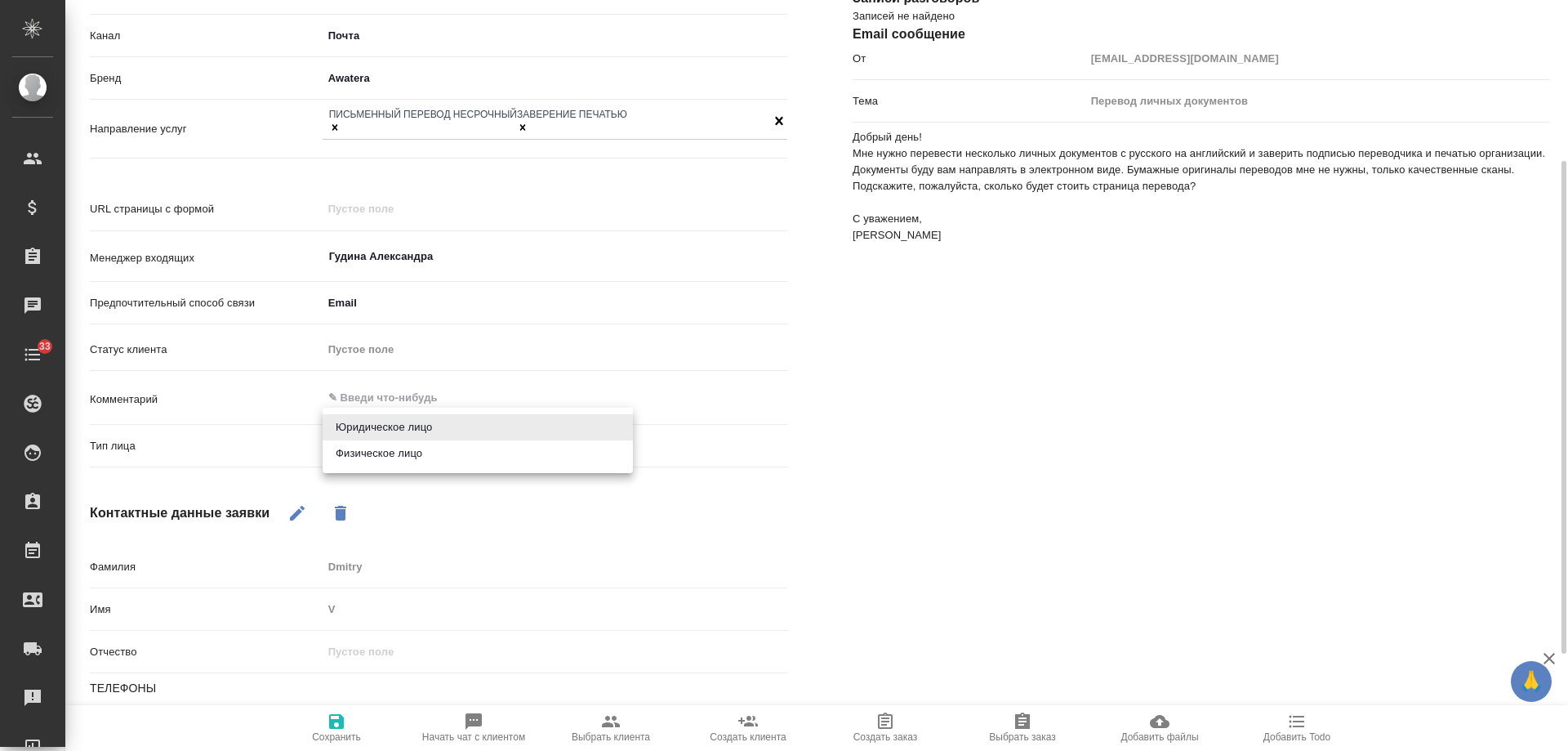
click at [412, 433] on body "🙏 .cls-1 fill:#fff; AWATERA [PERSON_NAME] Спецификации Заказы 0 Чаты 33 Todo Пр…" at bounding box center [784, 375] width 1568 height 751
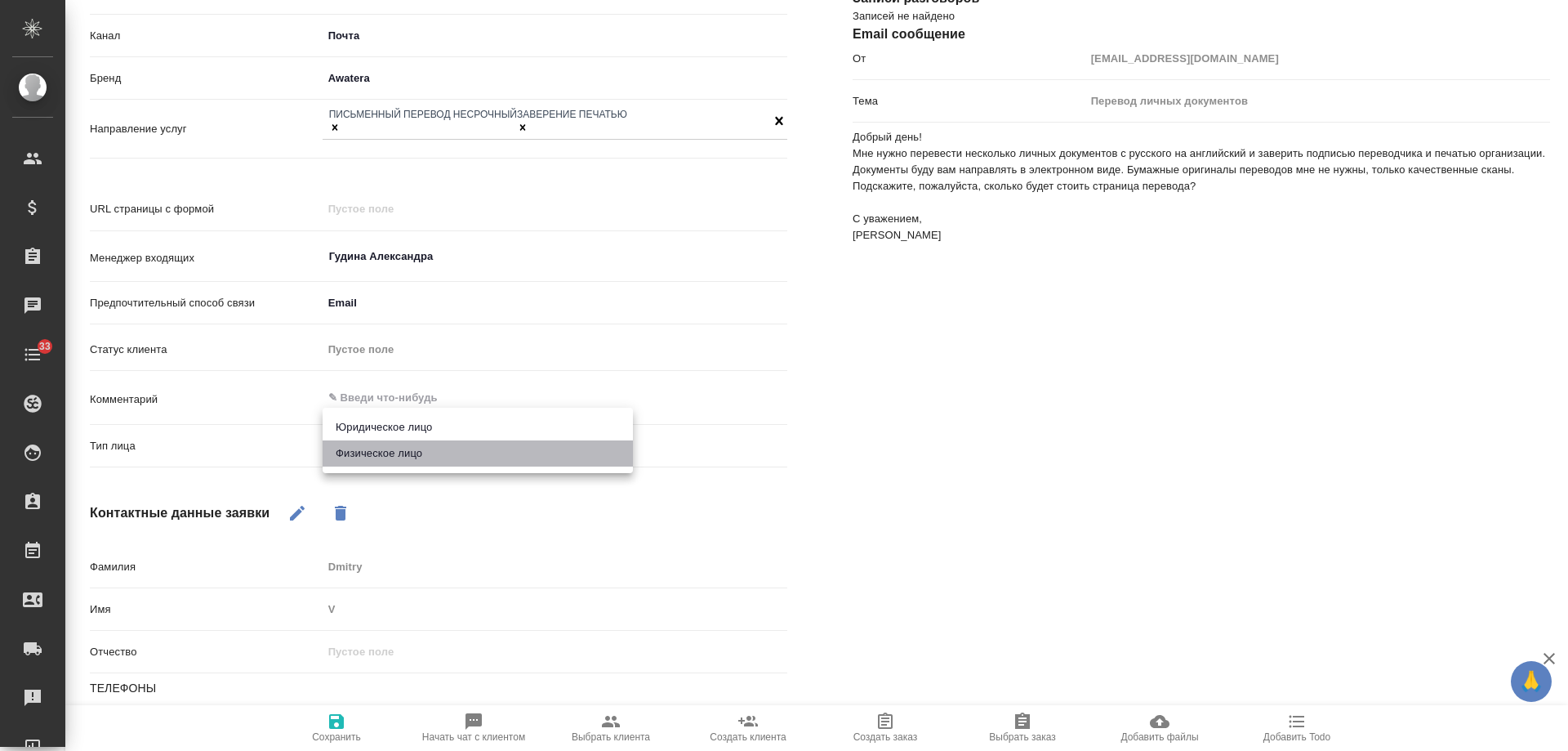
click at [407, 452] on li "Физическое лицо" at bounding box center [477, 454] width 310 height 26
type input "private"
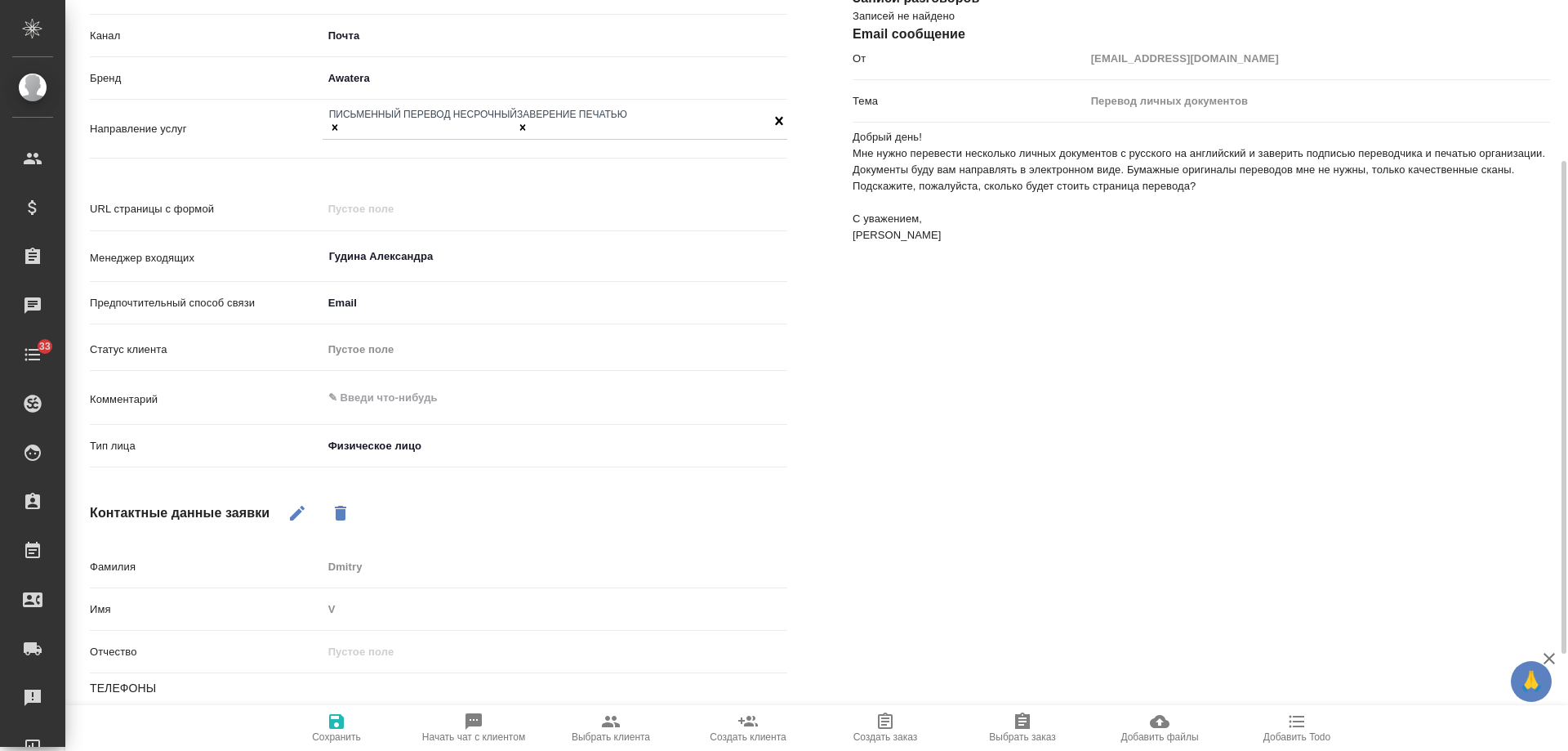
click at [350, 727] on span "Сохранить" at bounding box center [337, 727] width 118 height 31
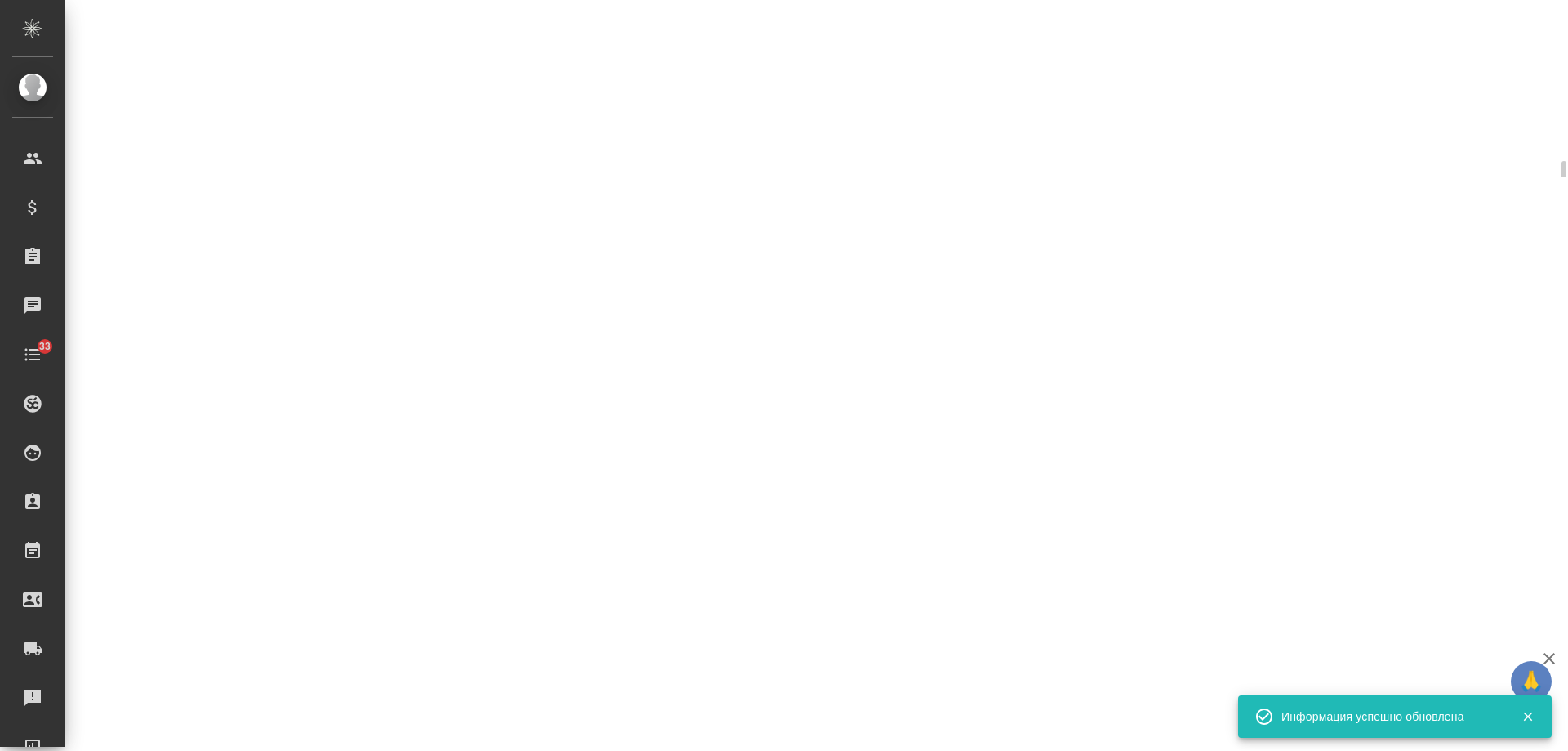
select select "RU"
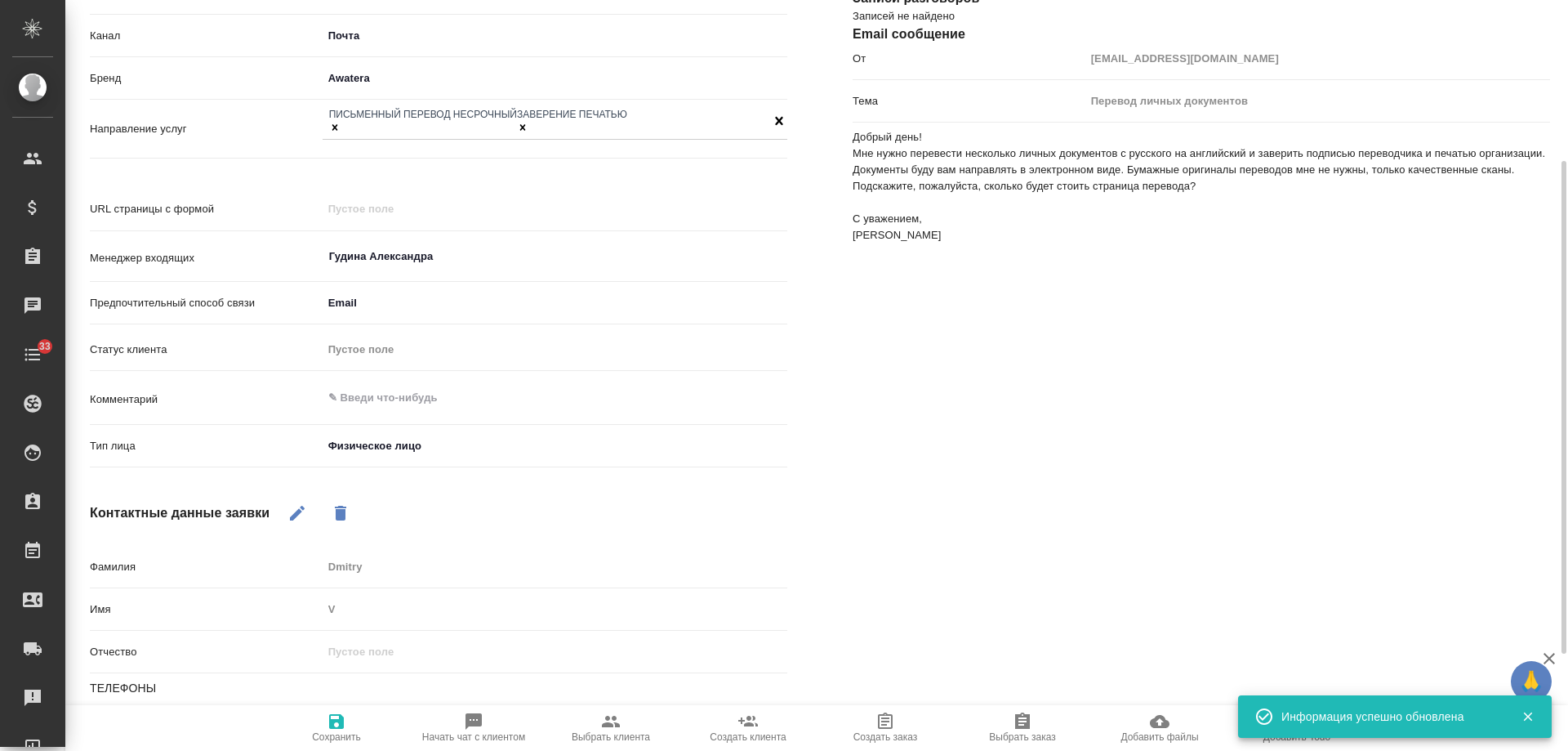
type textarea "x"
click at [410, 387] on textarea at bounding box center [555, 398] width 465 height 28
type textarea "у"
type textarea "x"
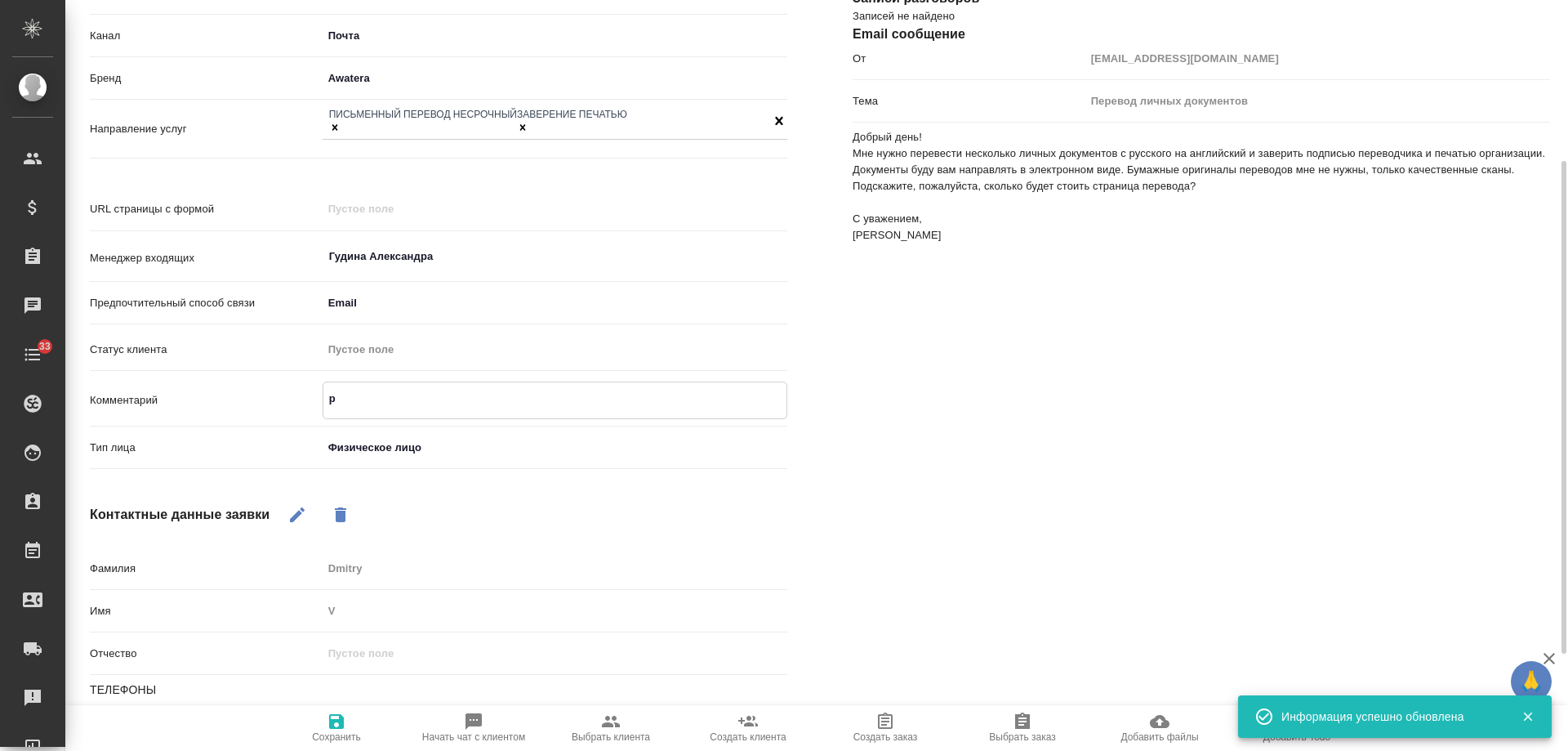
type textarea "ру"
type textarea "x"
type textarea "рус"
type textarea "x"
type textarea "рус-"
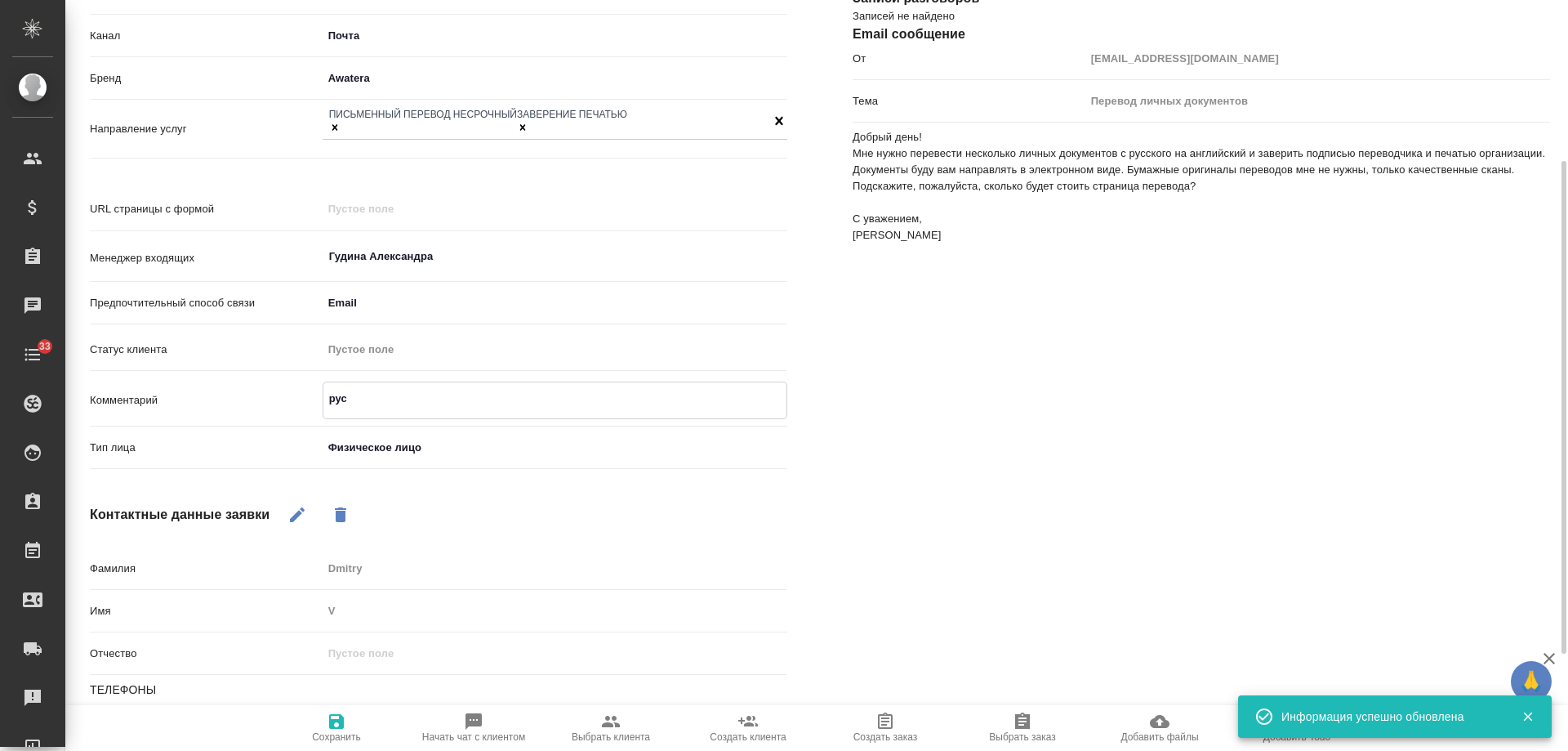
type textarea "x"
type textarea "рус-[PERSON_NAME]"
type textarea "x"
type textarea "рус-ан"
type textarea "x"
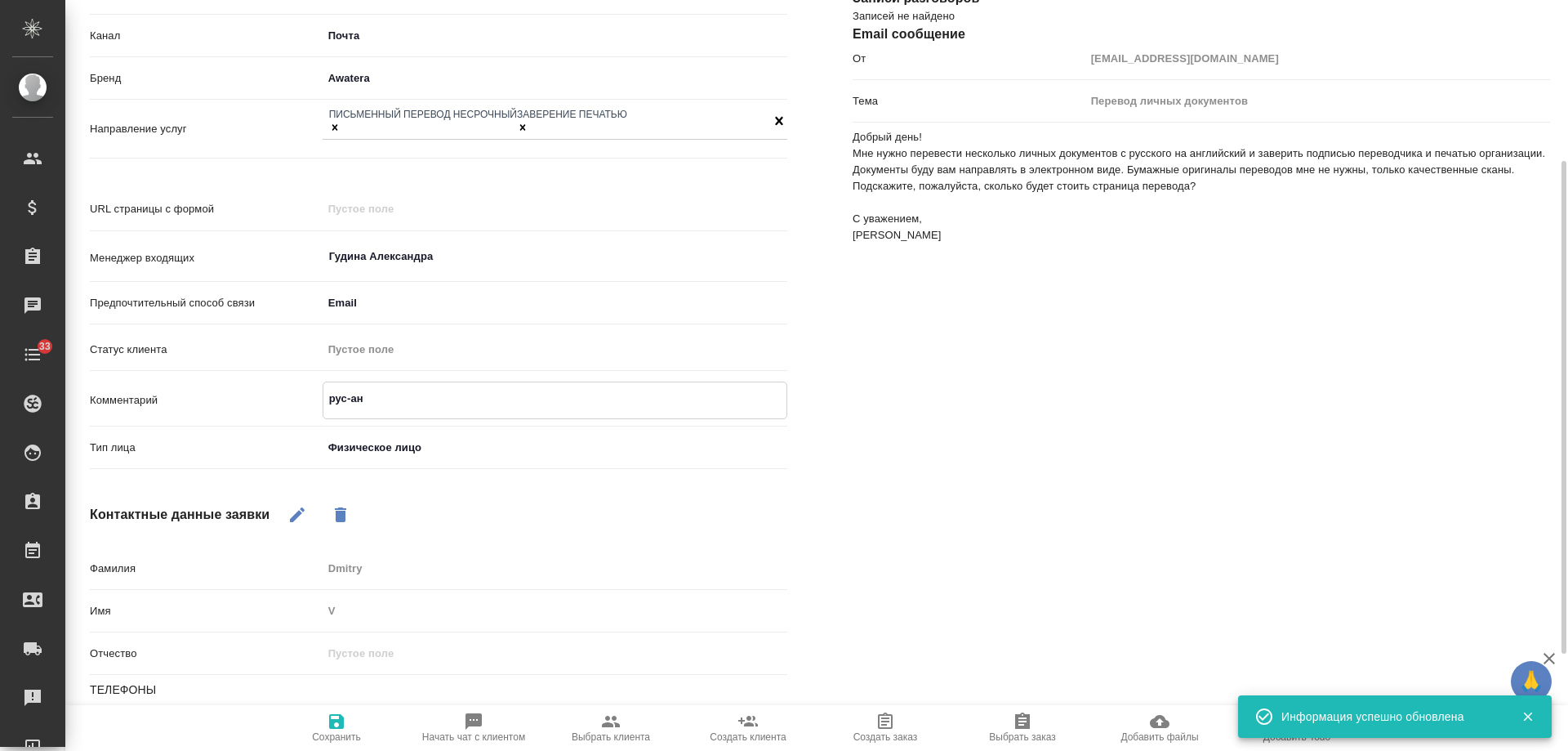
type textarea "рус-анг"
type textarea "x"
type textarea "рус-англ"
type textarea "x"
type textarea "рус-англ"
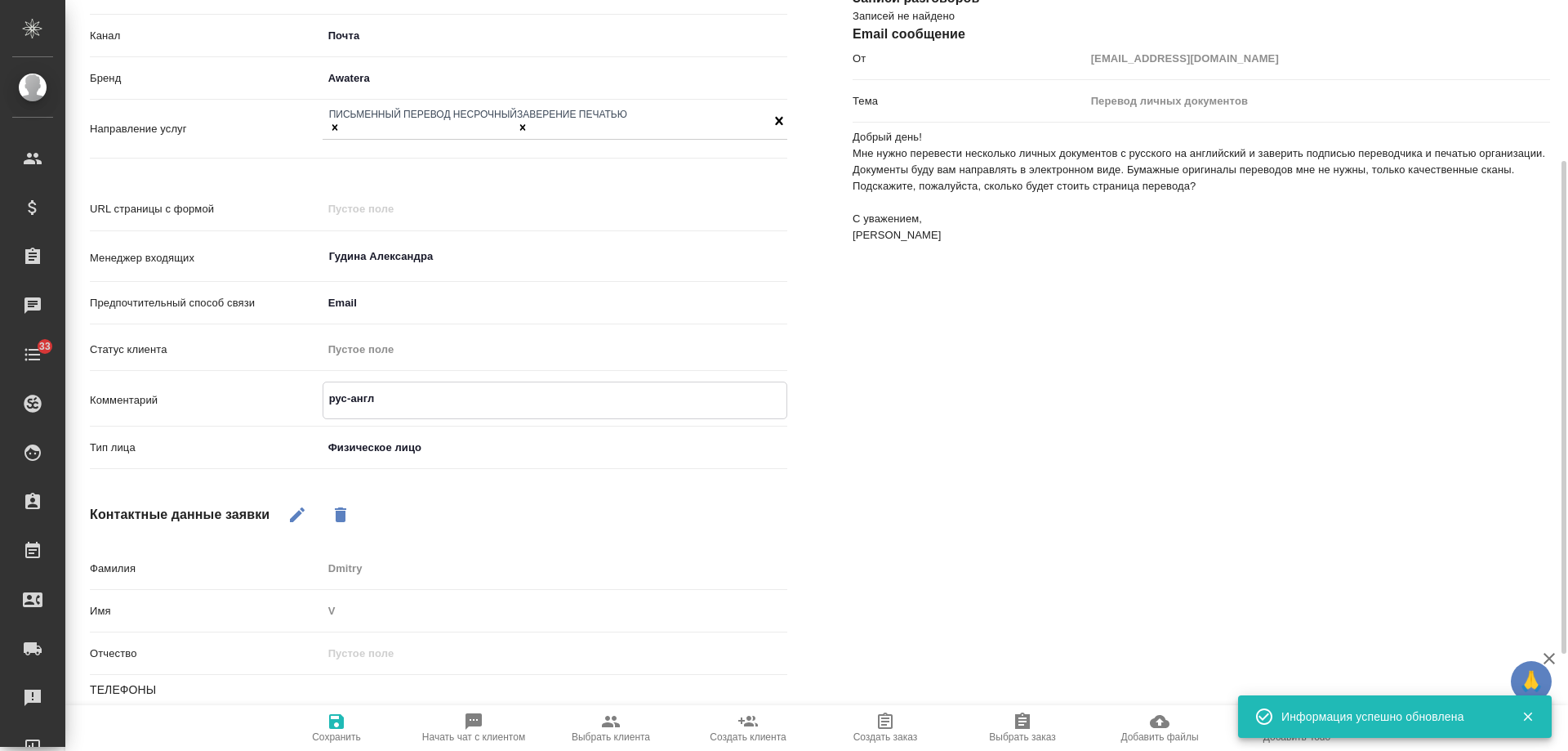
type textarea "x"
type textarea "рус-англ с"
type textarea "x"
type textarea "рус-англ с"
type textarea "x"
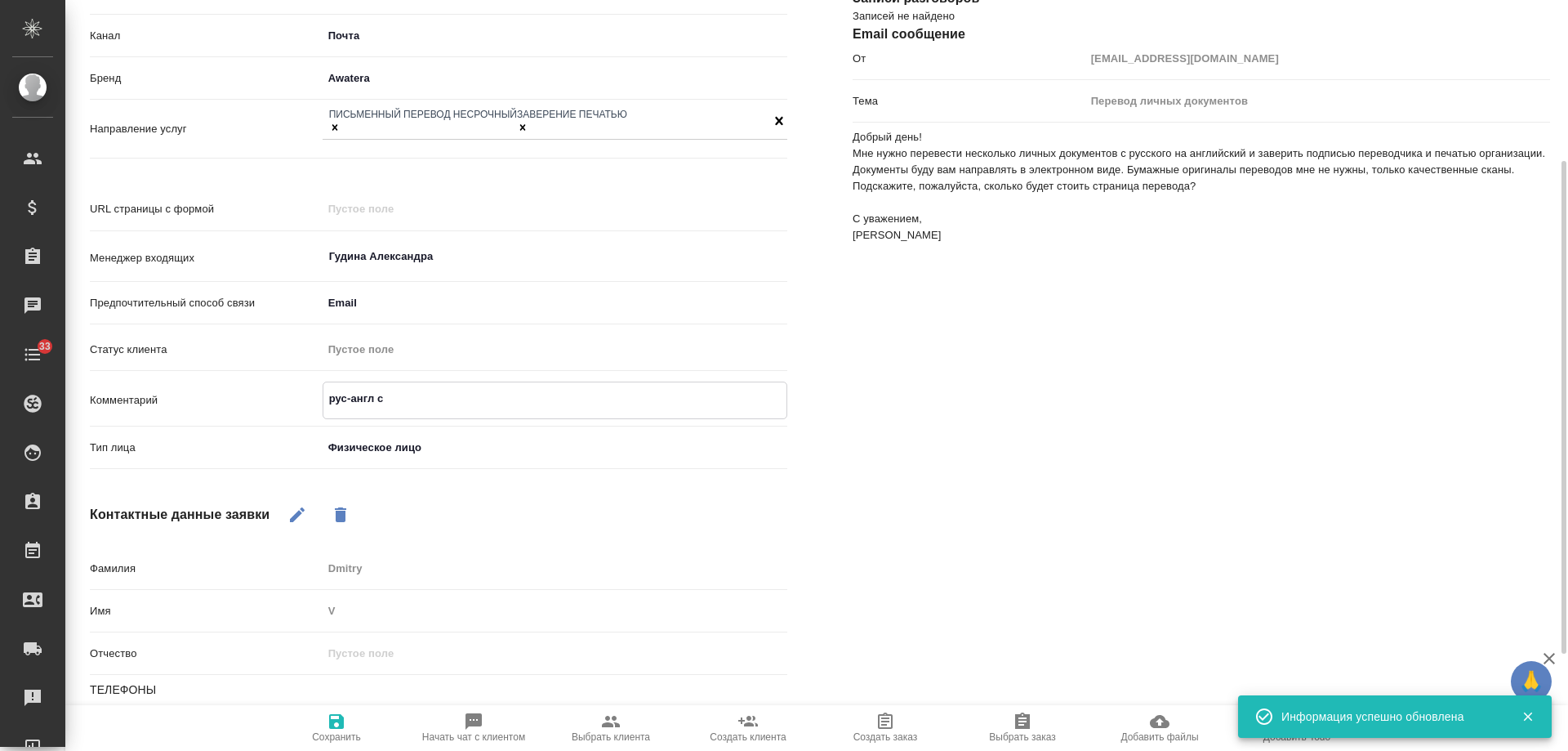
type textarea "рус-англ с [PERSON_NAME]"
type textarea "x"
type textarea "рус-англ с ЗПК"
type textarea "x"
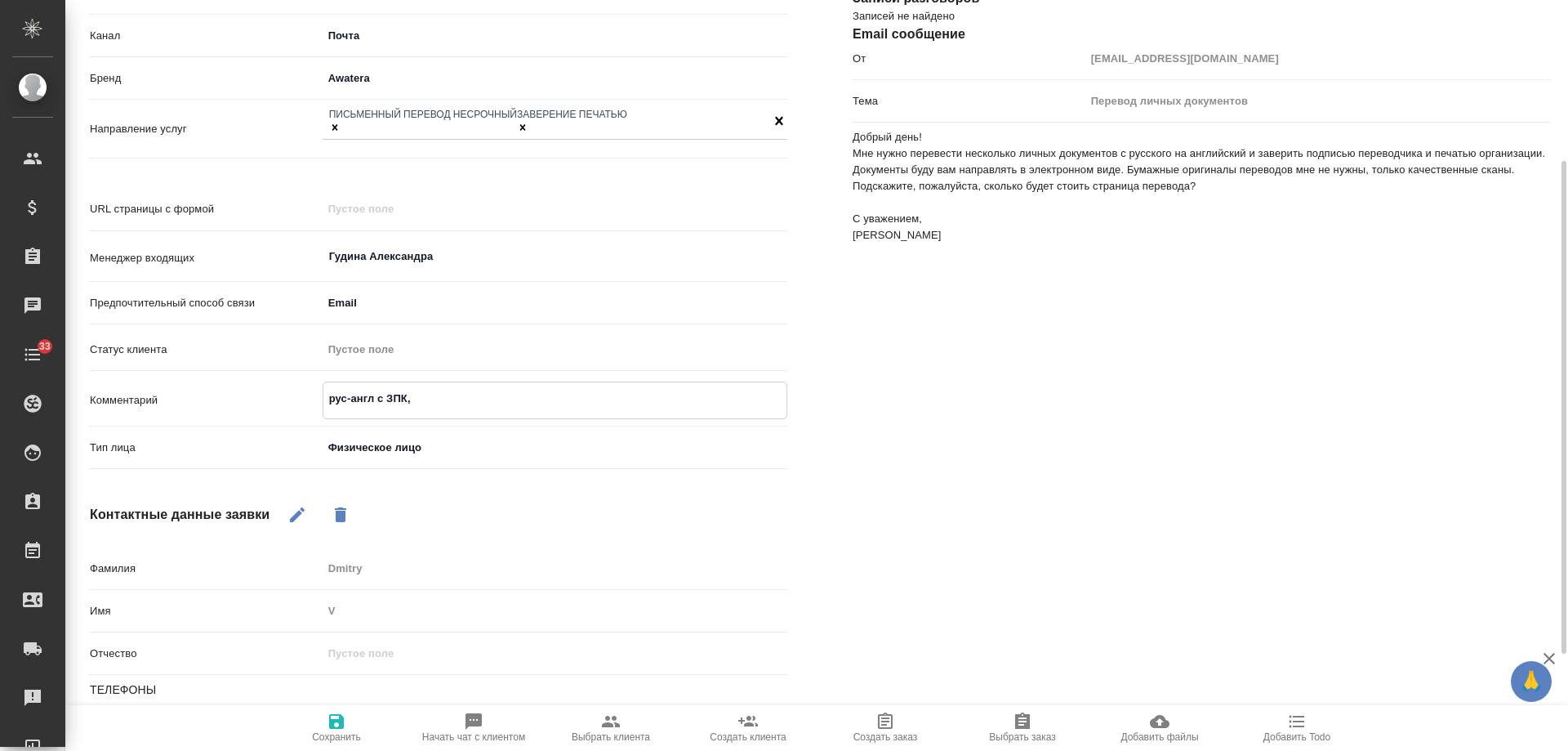
type textarea "рус-англ с ЗПК,"
type textarea "x"
type textarea "рус-англ с ЗПК, в"
type textarea "x"
type textarea "рус-англ с ЗПК, в в"
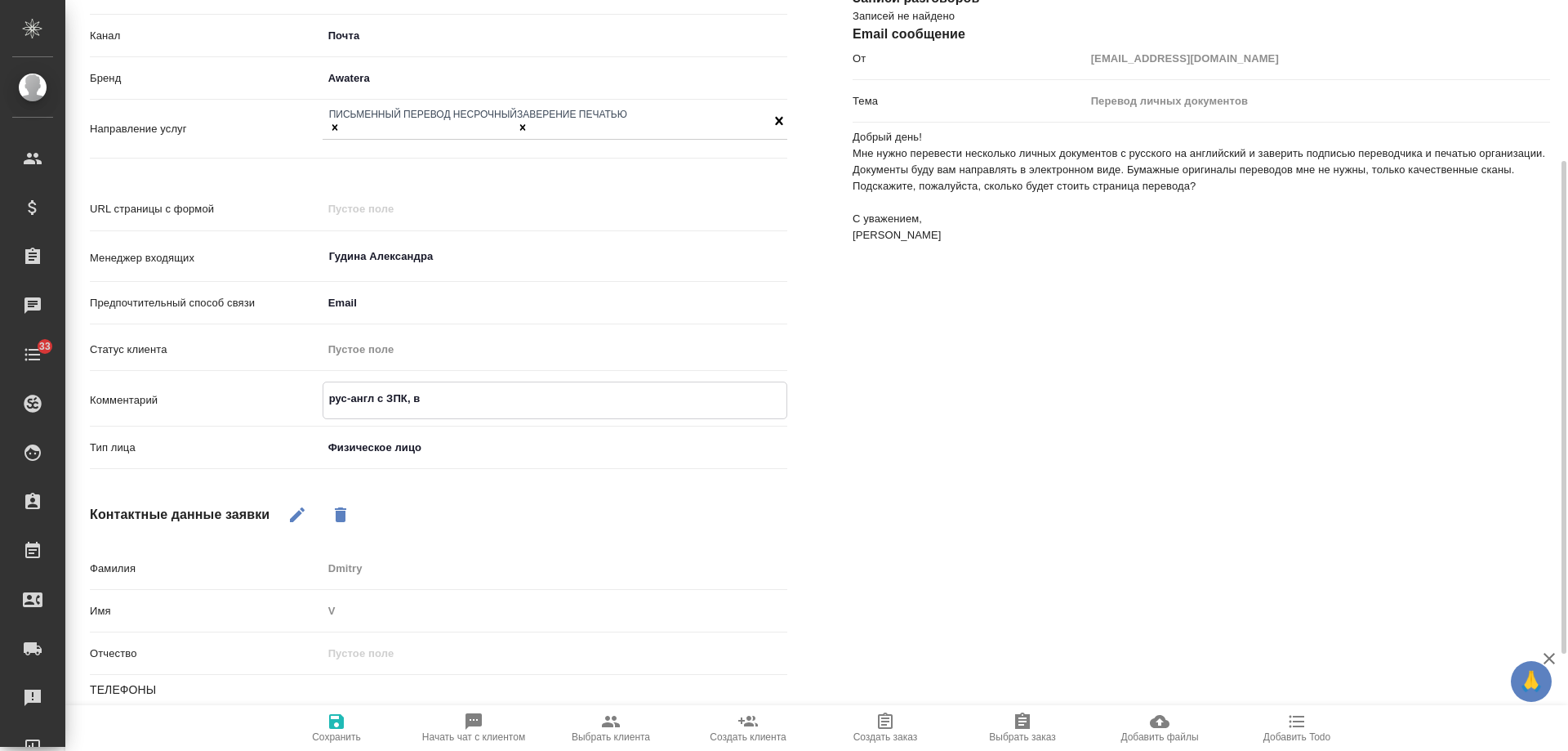
type textarea "x"
type textarea "рус-англ с ЗПК, в ви"
type textarea "x"
type textarea "рус-англ с ЗПК, в вид"
type textarea "x"
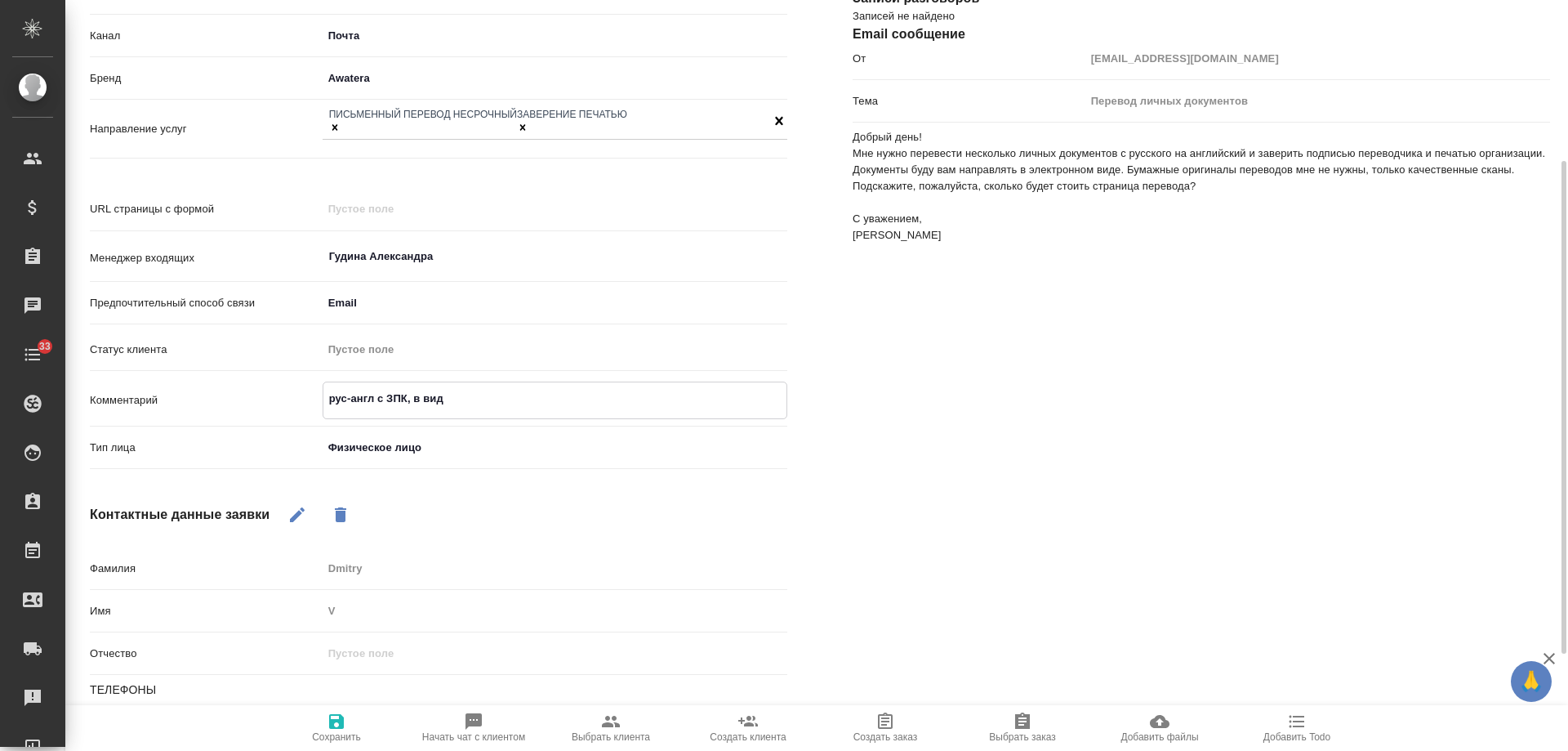
type textarea "рус-англ с ЗПК, в виде"
type textarea "x"
type textarea "рус-англ с ЗПК, в виде"
type textarea "x"
type textarea "рус-англ с ЗПК, в виде с"
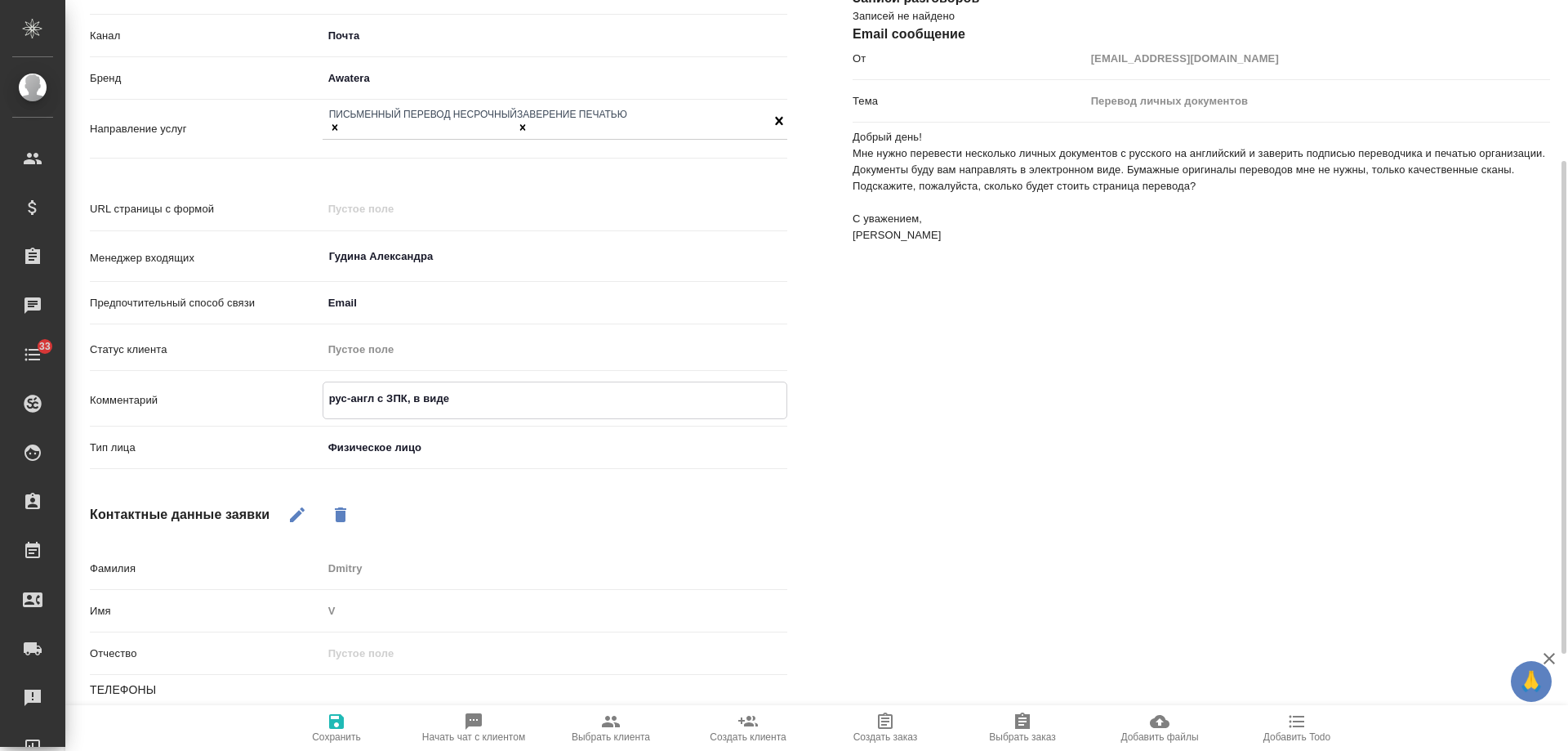
type textarea "x"
type textarea "рус-англ с ЗПК, в виде ск"
type textarea "x"
type textarea "рус-англ с ЗПК, в виде скан"
type textarea "x"
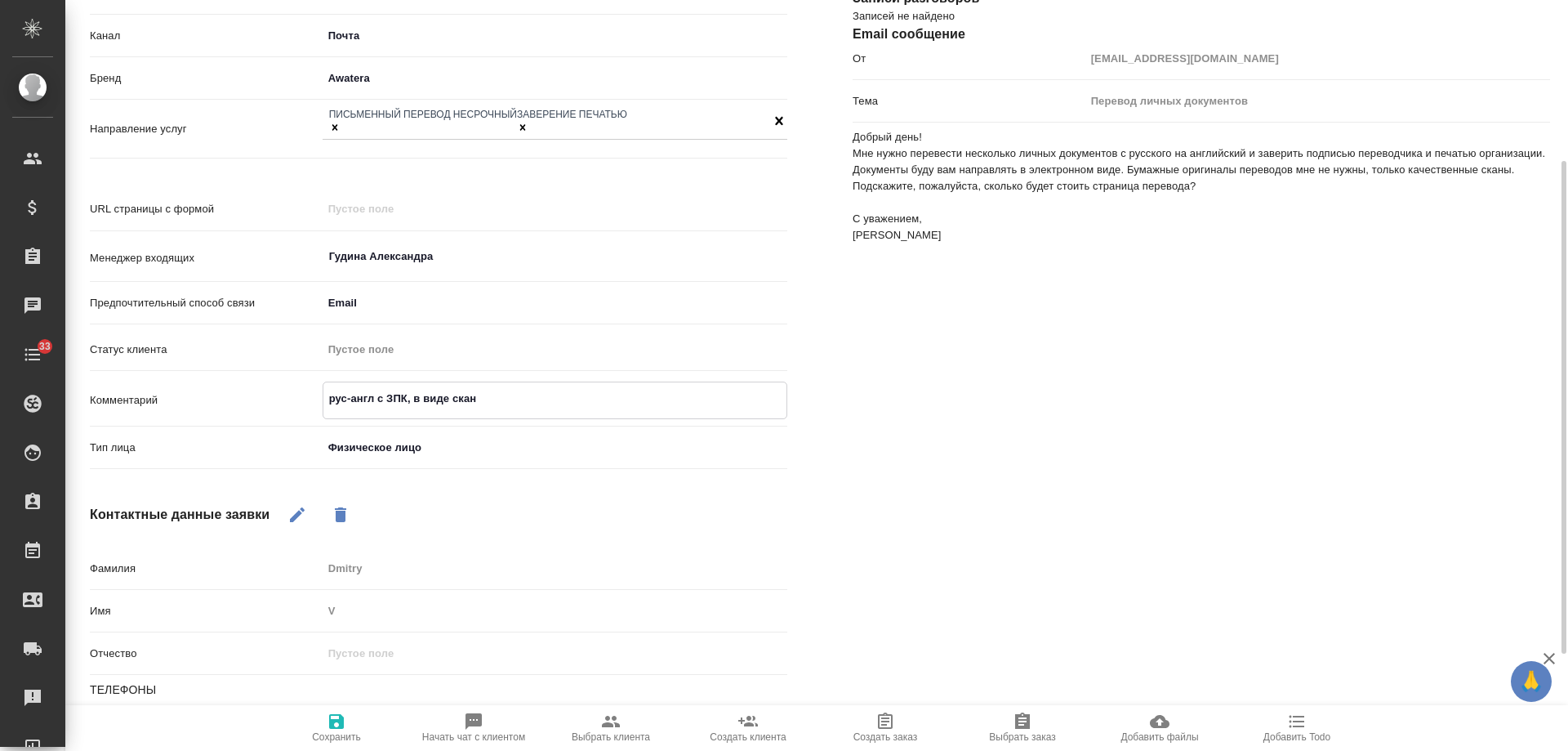
type textarea "рус-англ с ЗПК, в виде скано"
type textarea "x"
type textarea "рус-англ с ЗПК, в виде сканов"
type textarea "x"
click at [417, 385] on textarea "рус-англ с ЗПК, в виде сканов" at bounding box center [555, 399] width 463 height 28
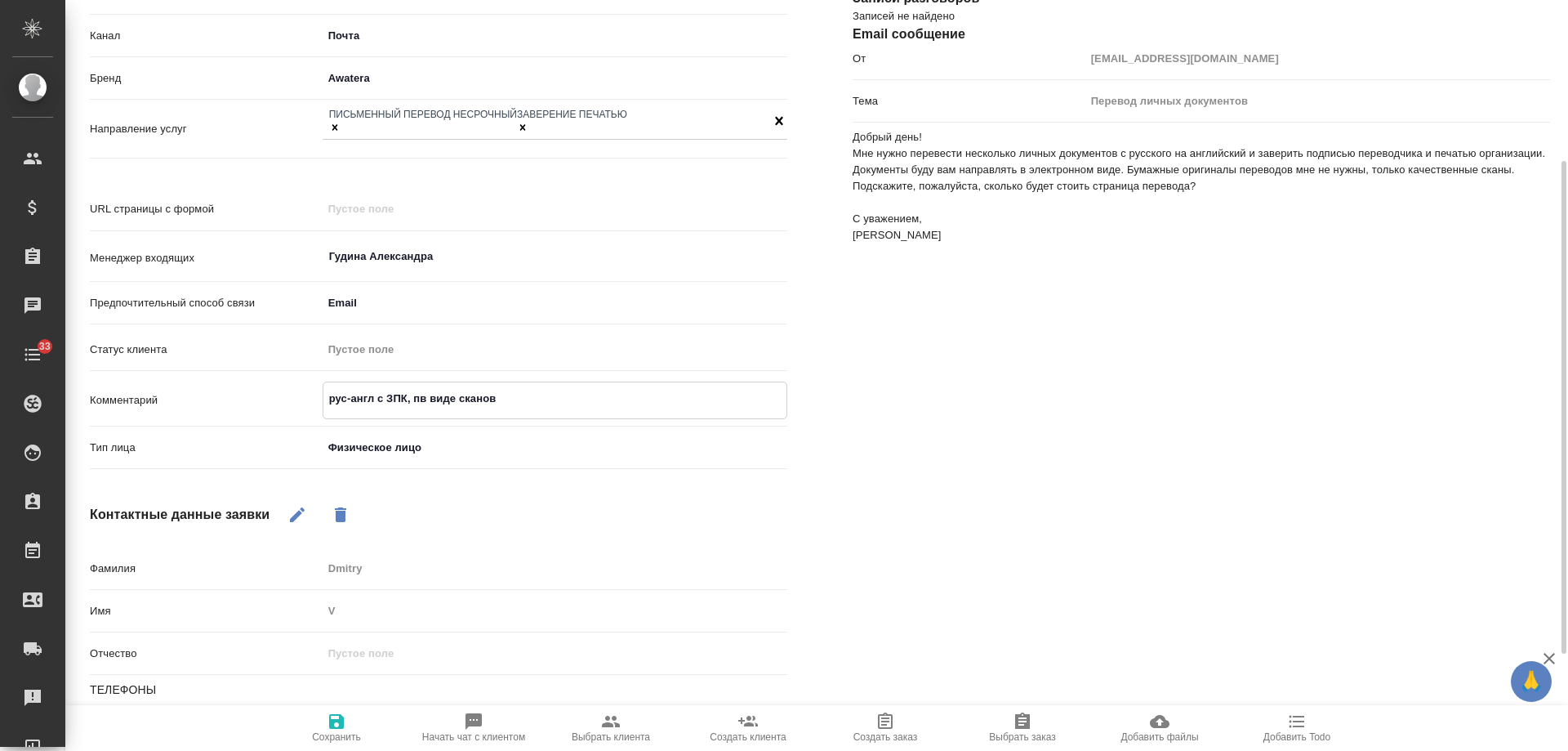
type textarea "рус-англ с ЗПК, пев виде сканов"
type textarea "x"
type textarea "рус-англ с ЗПК, перев виде сканов"
type textarea "x"
type textarea "рус-англ с ЗПК, перевв виде сканов"
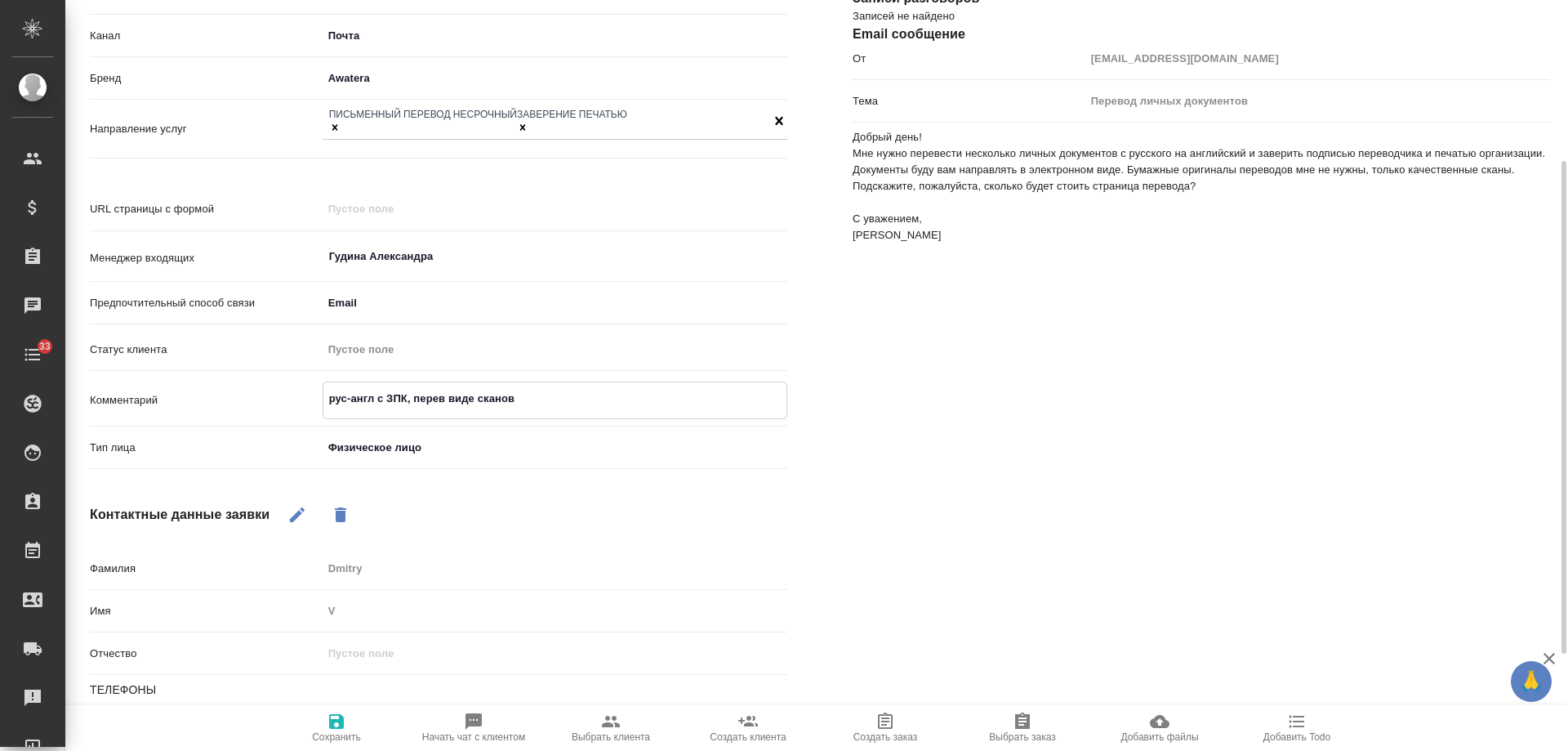
type textarea "x"
type textarea "рус-англ с ЗПК, перевов виде сканов"
type textarea "x"
type textarea "рус-англ с ЗПК, перево в виде сканов"
type textarea "x"
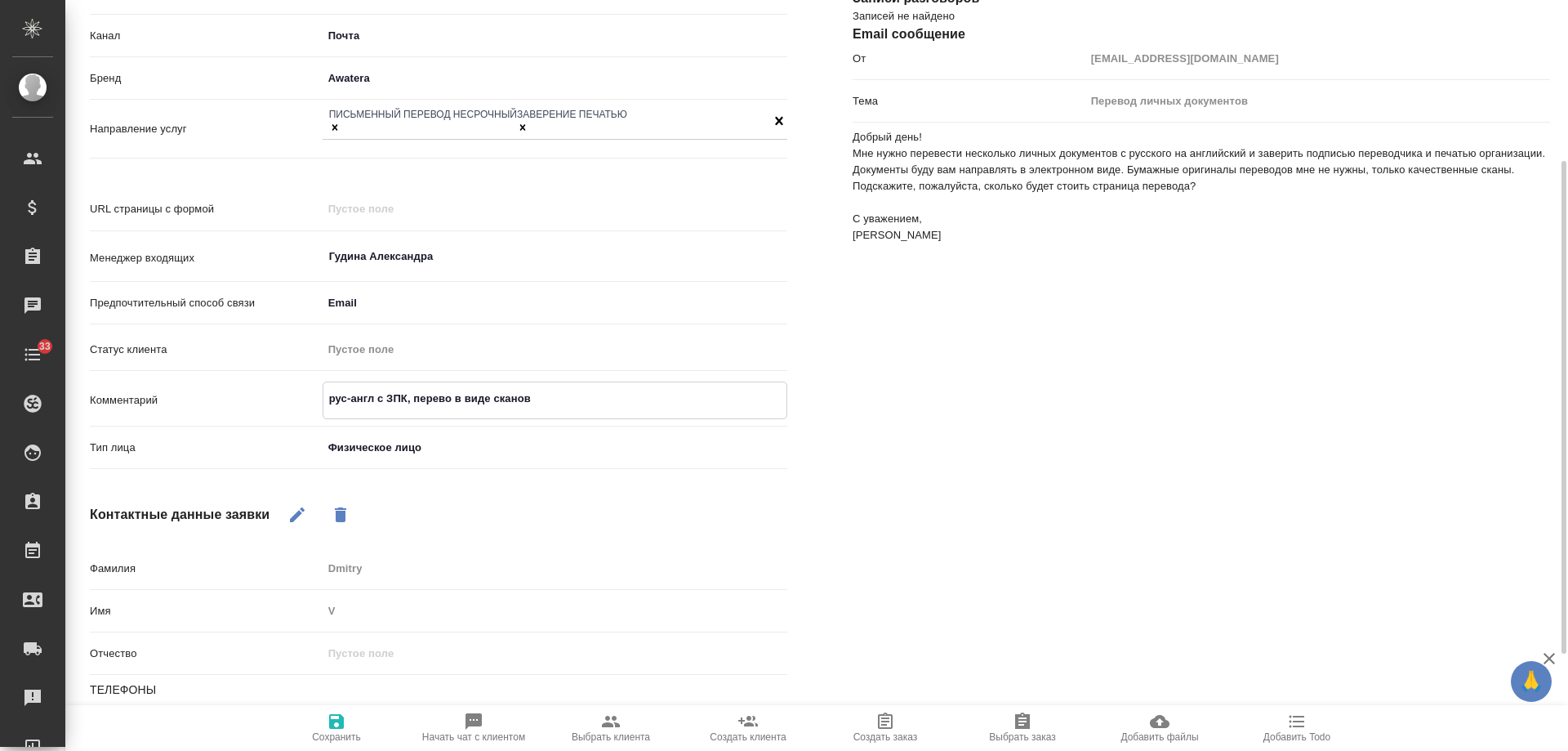
type textarea "рус-англ с ЗПК, перевов виде сканов"
type textarea "x"
type textarea "рус-англ с ЗПК, переводв виде сканов"
type textarea "x"
type textarea "рус-англ с ЗПК, перевод в виде сканов"
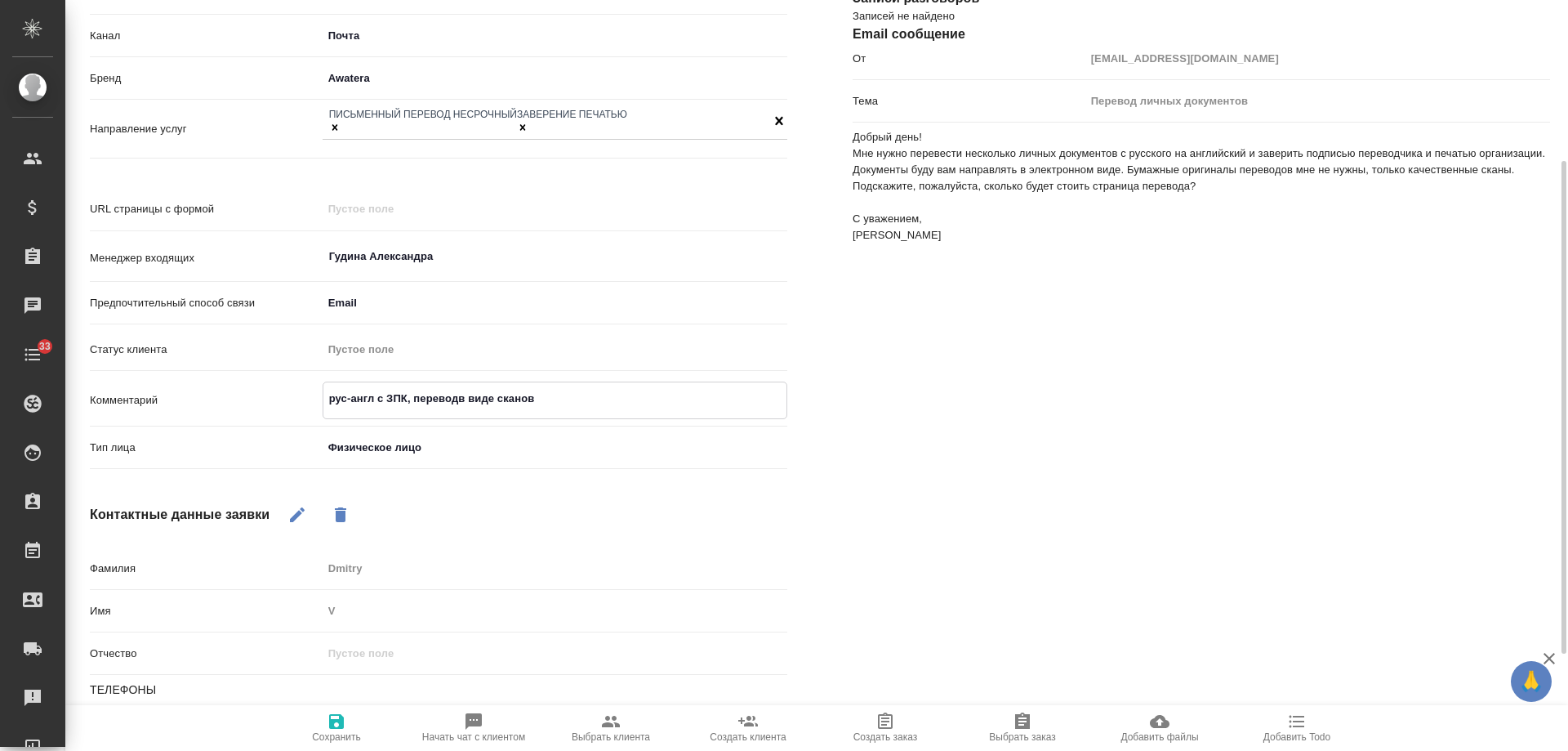
type textarea "x"
click at [598, 385] on textarea "рус-англ с ЗПК, перевод в виде сканов" at bounding box center [555, 399] width 463 height 28
type textarea "рус-англ с ЗПК, перевод в виде сканов"
type textarea "x"
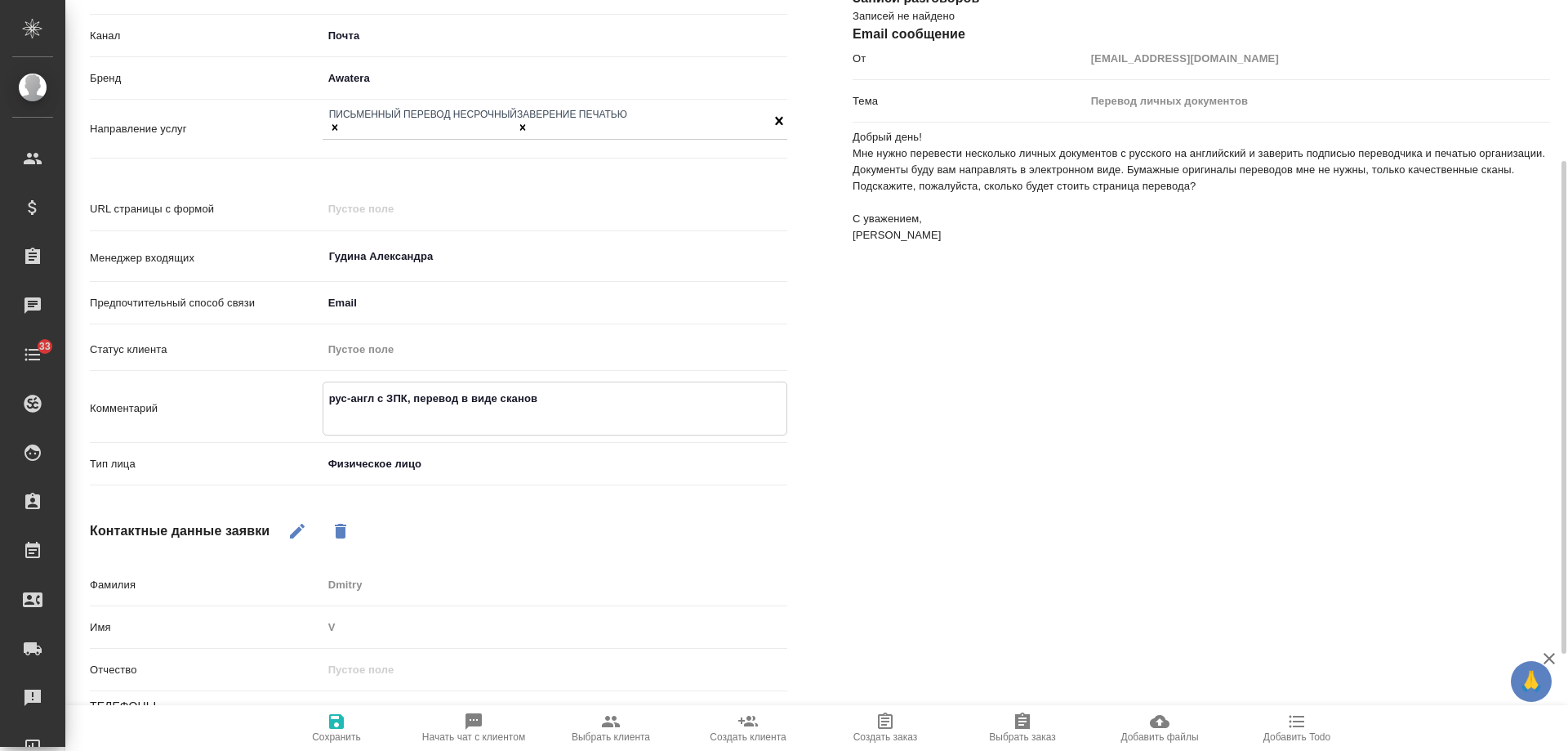
type textarea "рус-англ с ЗПК, перевод в виде сканов"
type textarea "x"
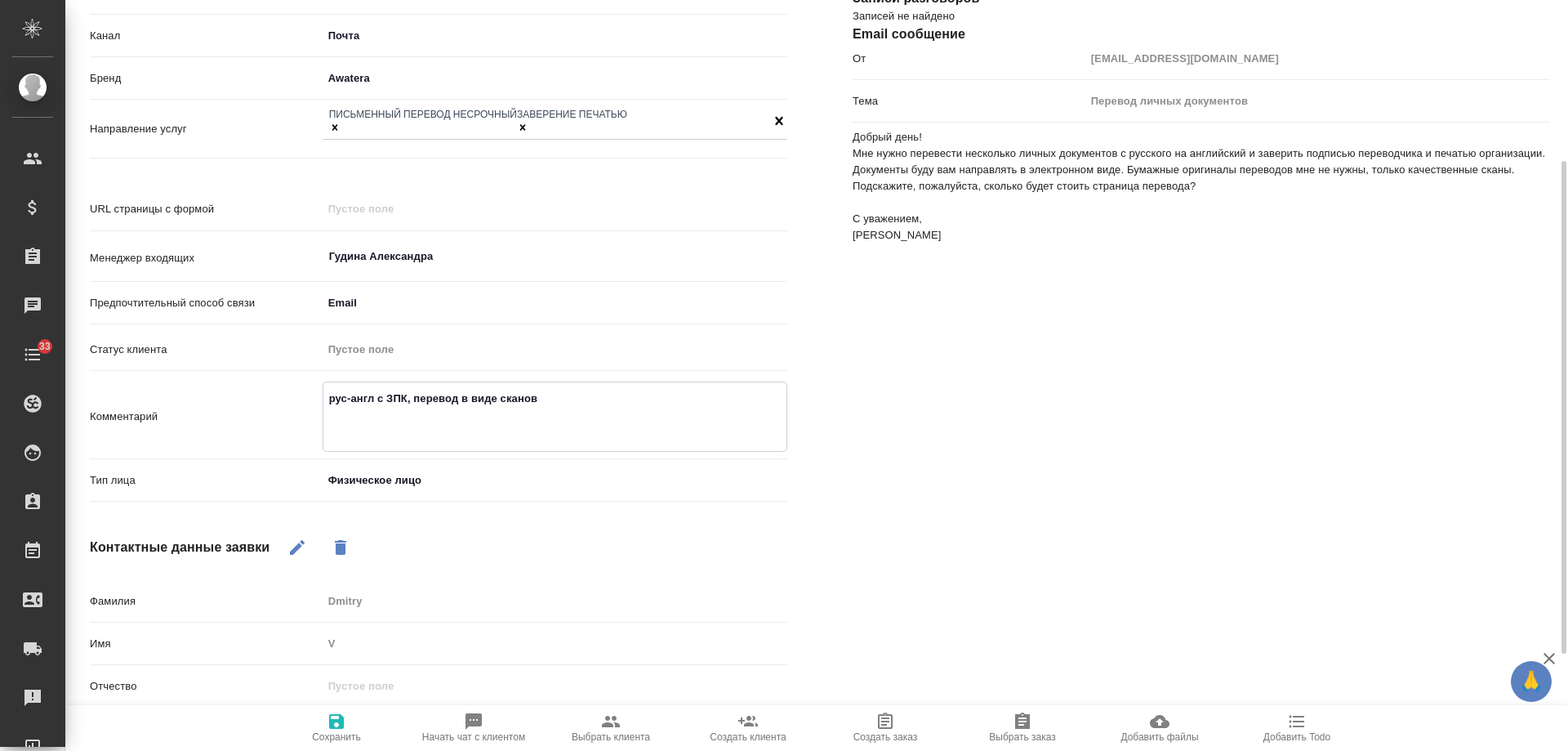
paste textarea "Мне нужно перевести несколько личных документов с русского на английский и заве…"
type textarea "рус-англ с ЗПК, перевод в виде сканов Мне нужно перевести несколько личных доку…"
type textarea "x"
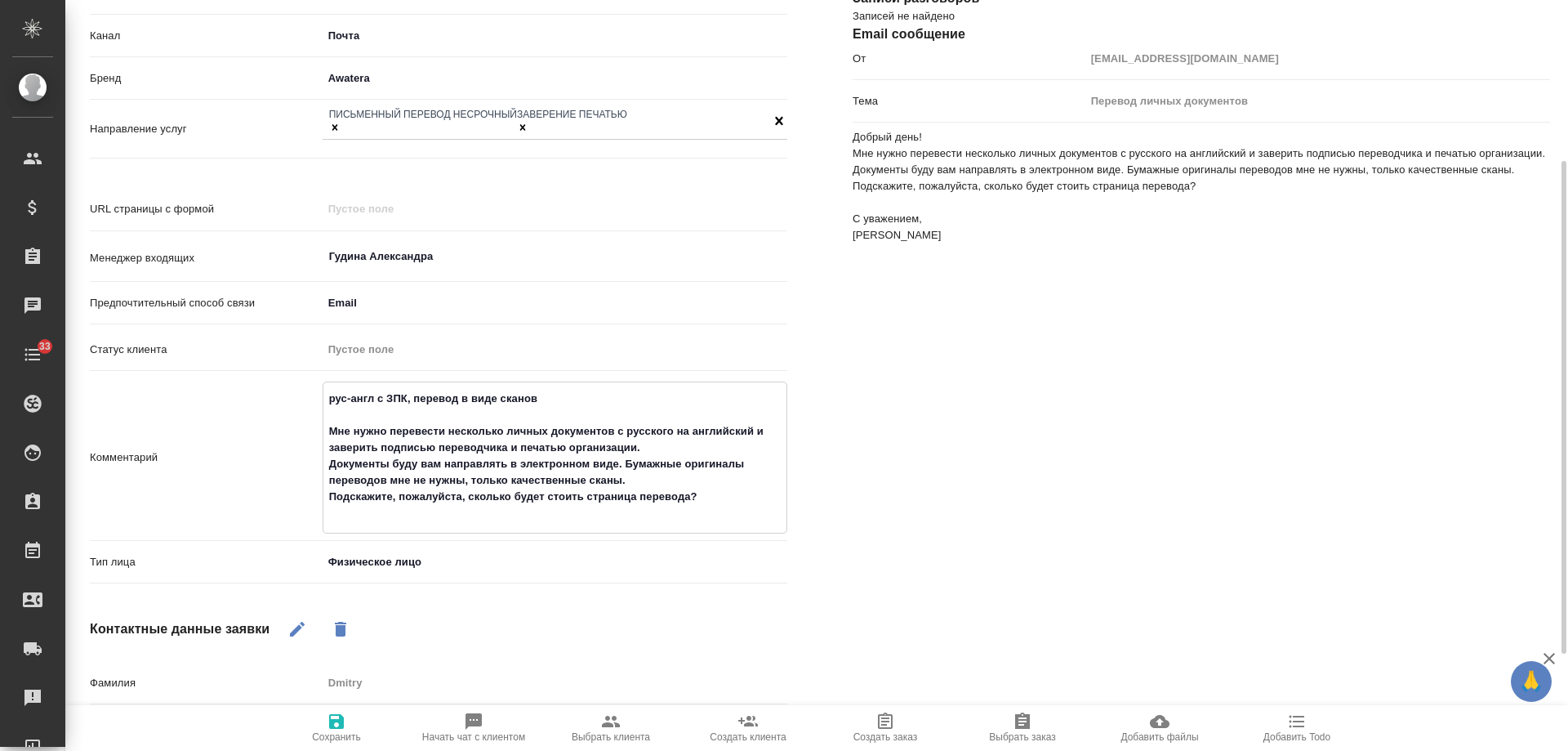
type textarea "рус-англ с ЗПК, перевод в виде сканов Мне нужно перевести несколько личных доку…"
type textarea "x"
click at [353, 718] on span "Сохранить" at bounding box center [337, 727] width 118 height 31
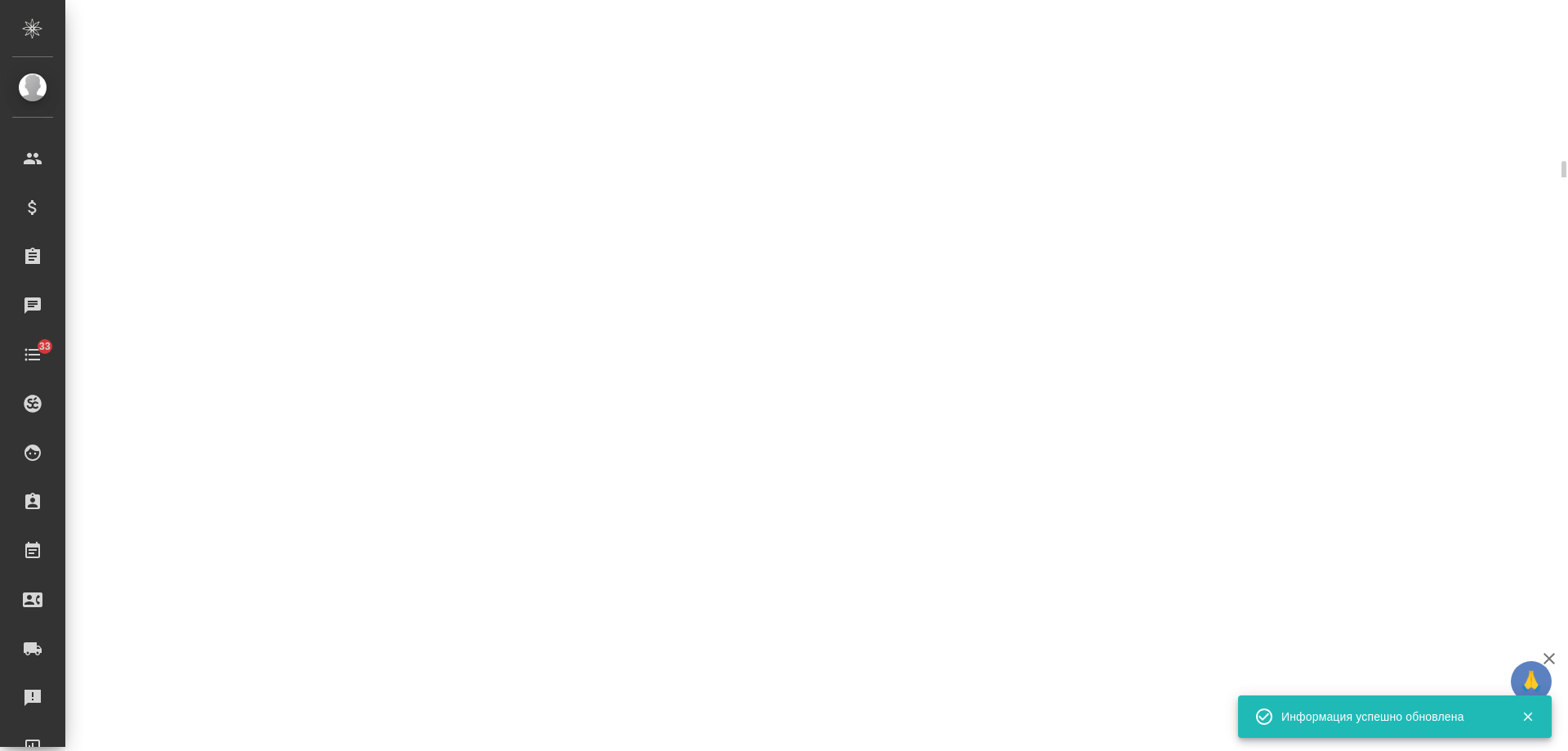
select select "RU"
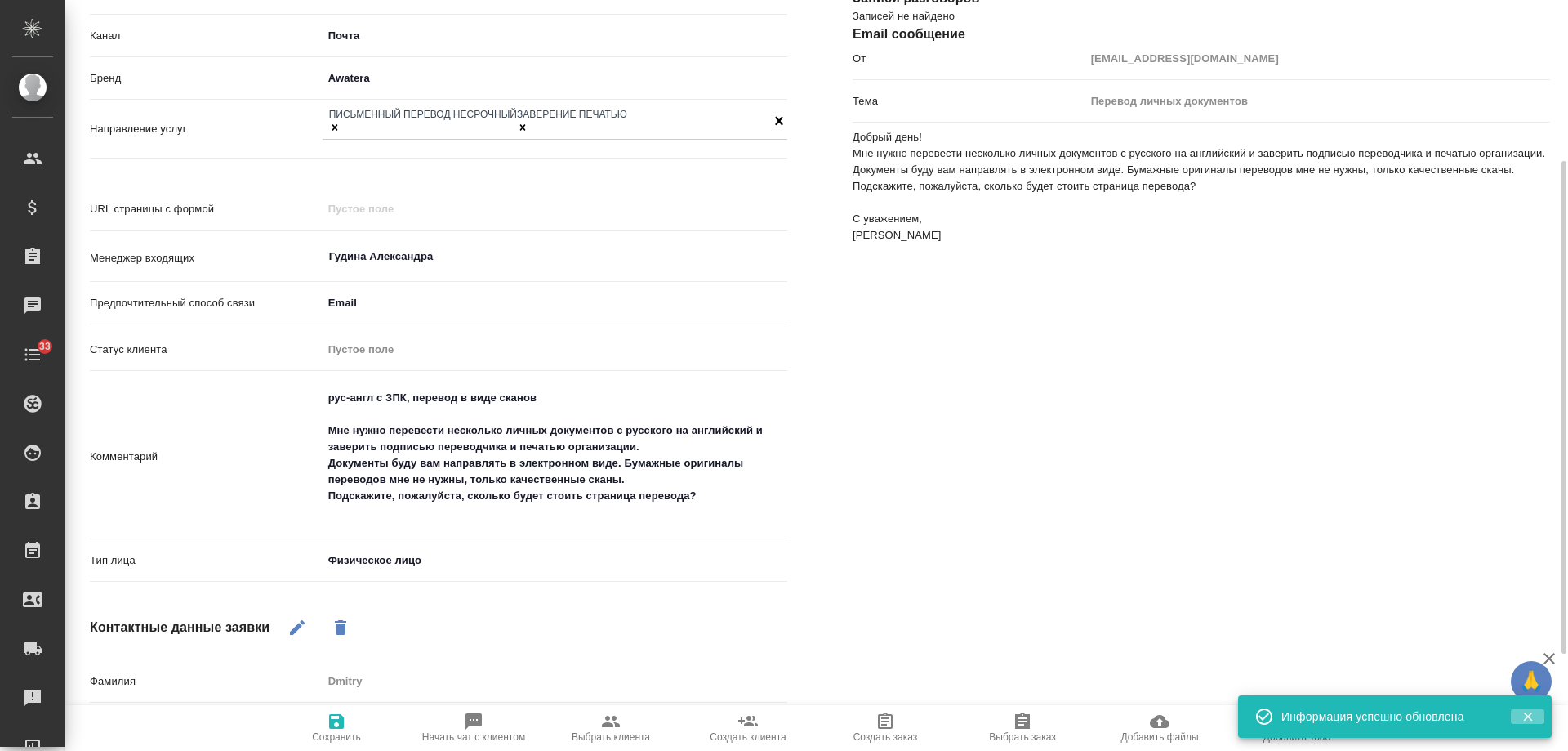
click at [1519, 717] on button "button" at bounding box center [1527, 717] width 34 height 15
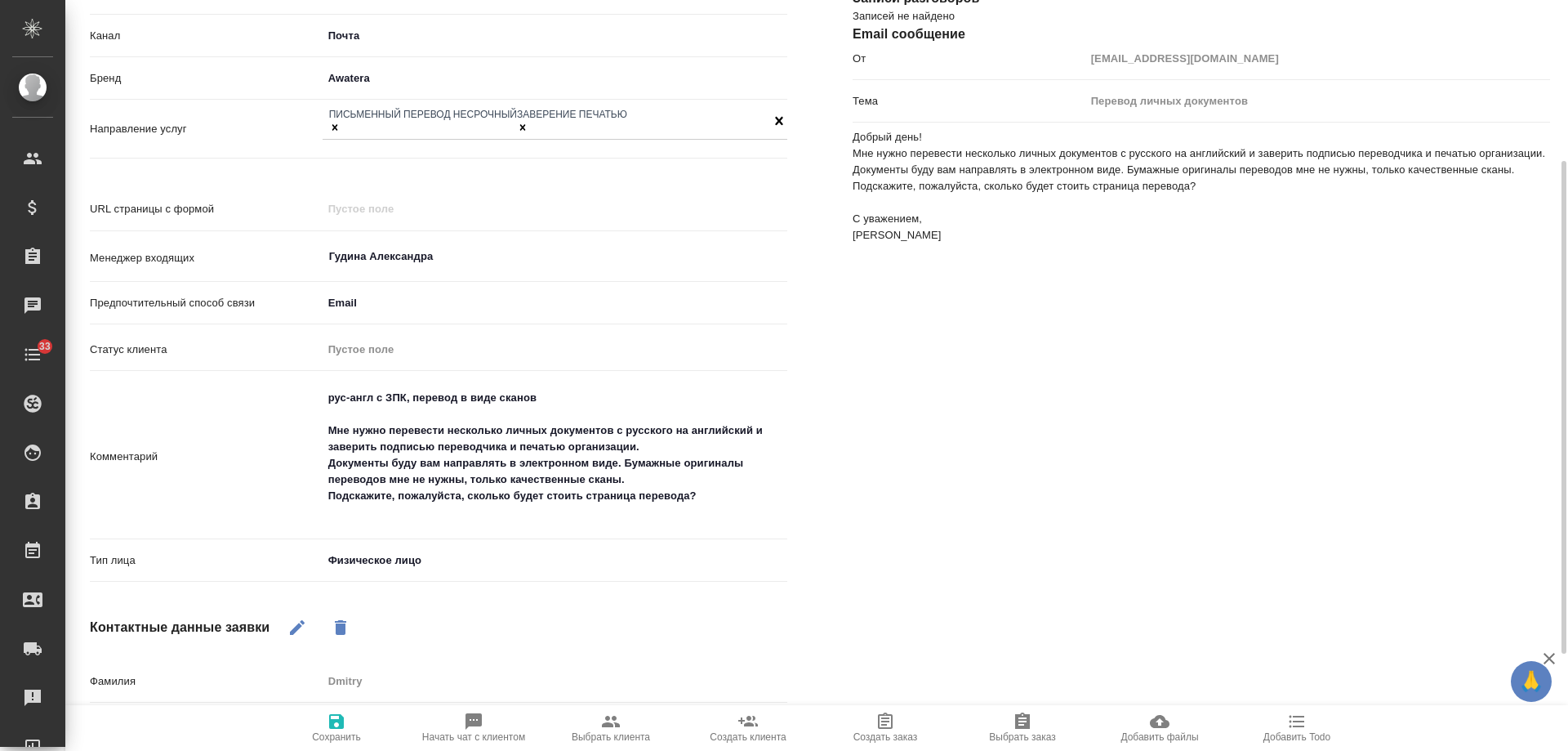
click at [1288, 723] on icon "button" at bounding box center [1297, 722] width 20 height 20
type textarea "x"
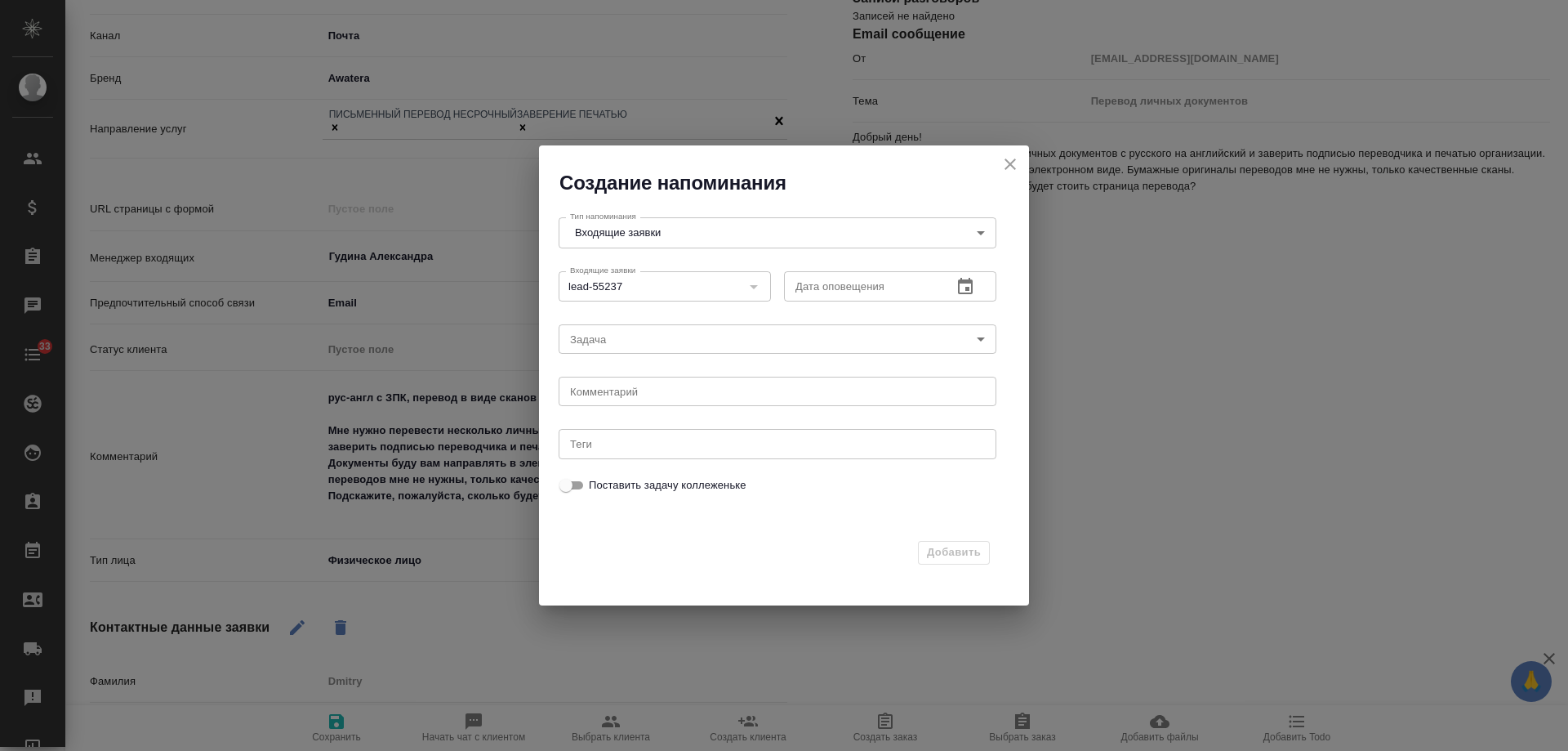
click at [960, 287] on icon "button" at bounding box center [965, 286] width 15 height 16
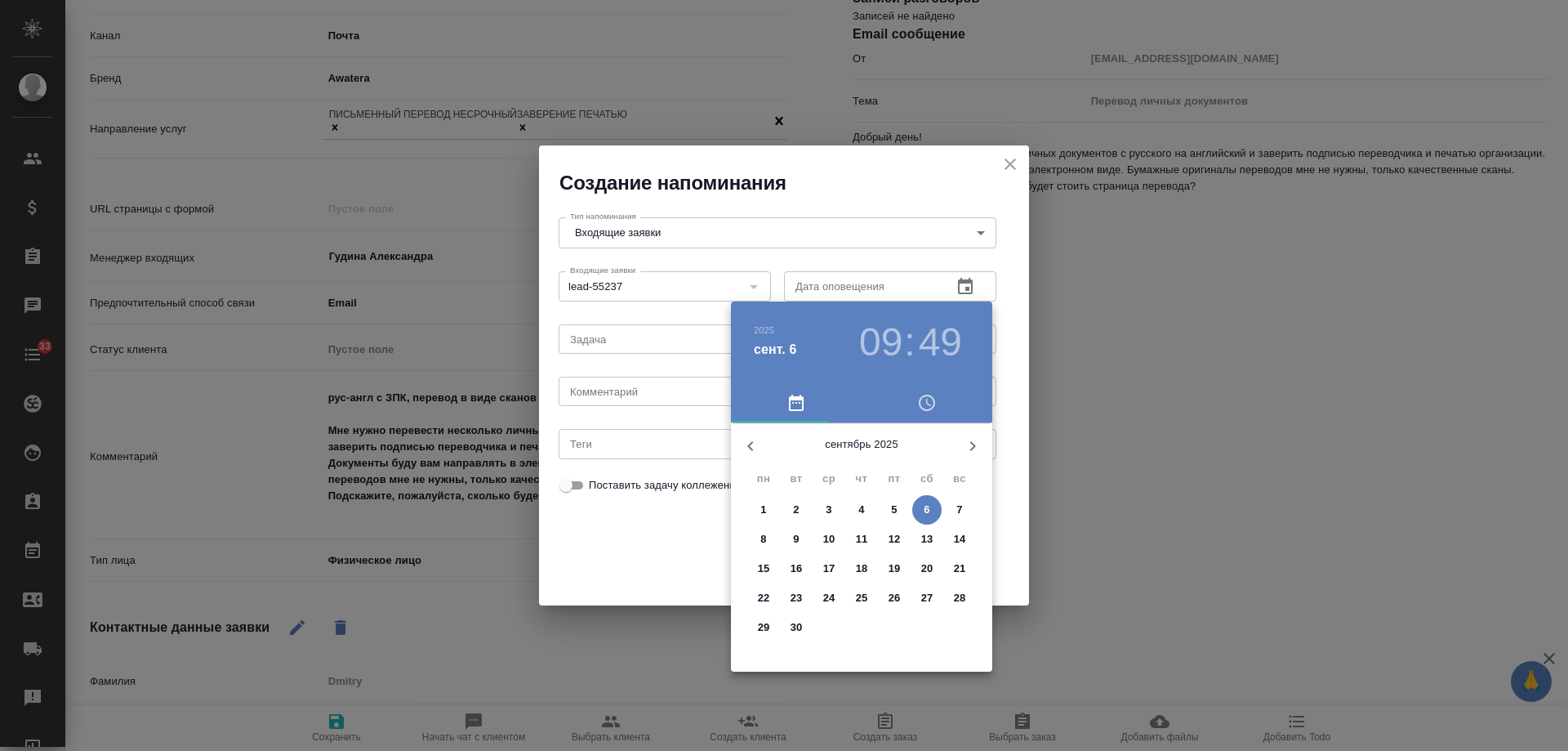
click at [797, 541] on p "9" at bounding box center [796, 539] width 6 height 16
type input "[DATE] 09:49"
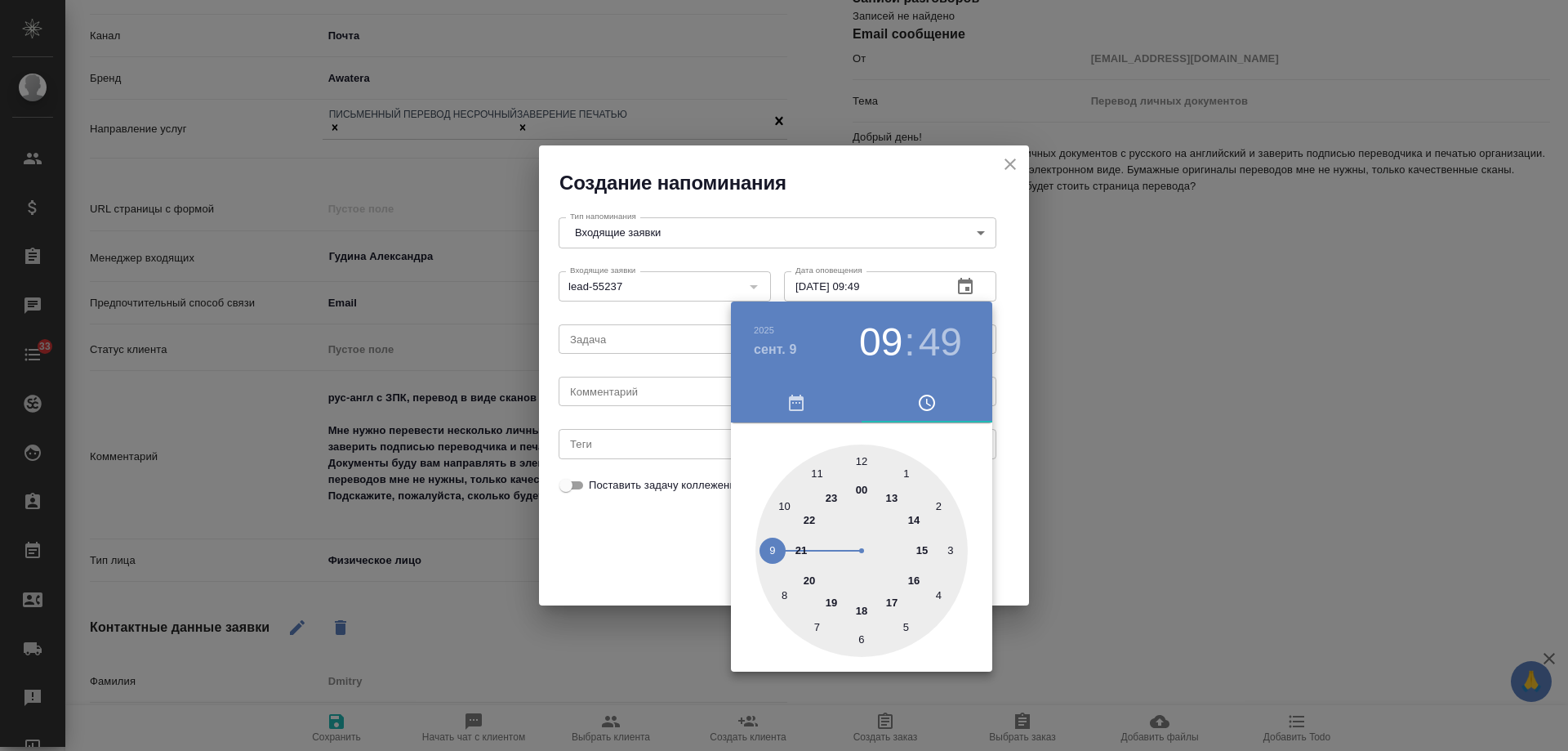
click at [659, 392] on div at bounding box center [784, 375] width 1568 height 751
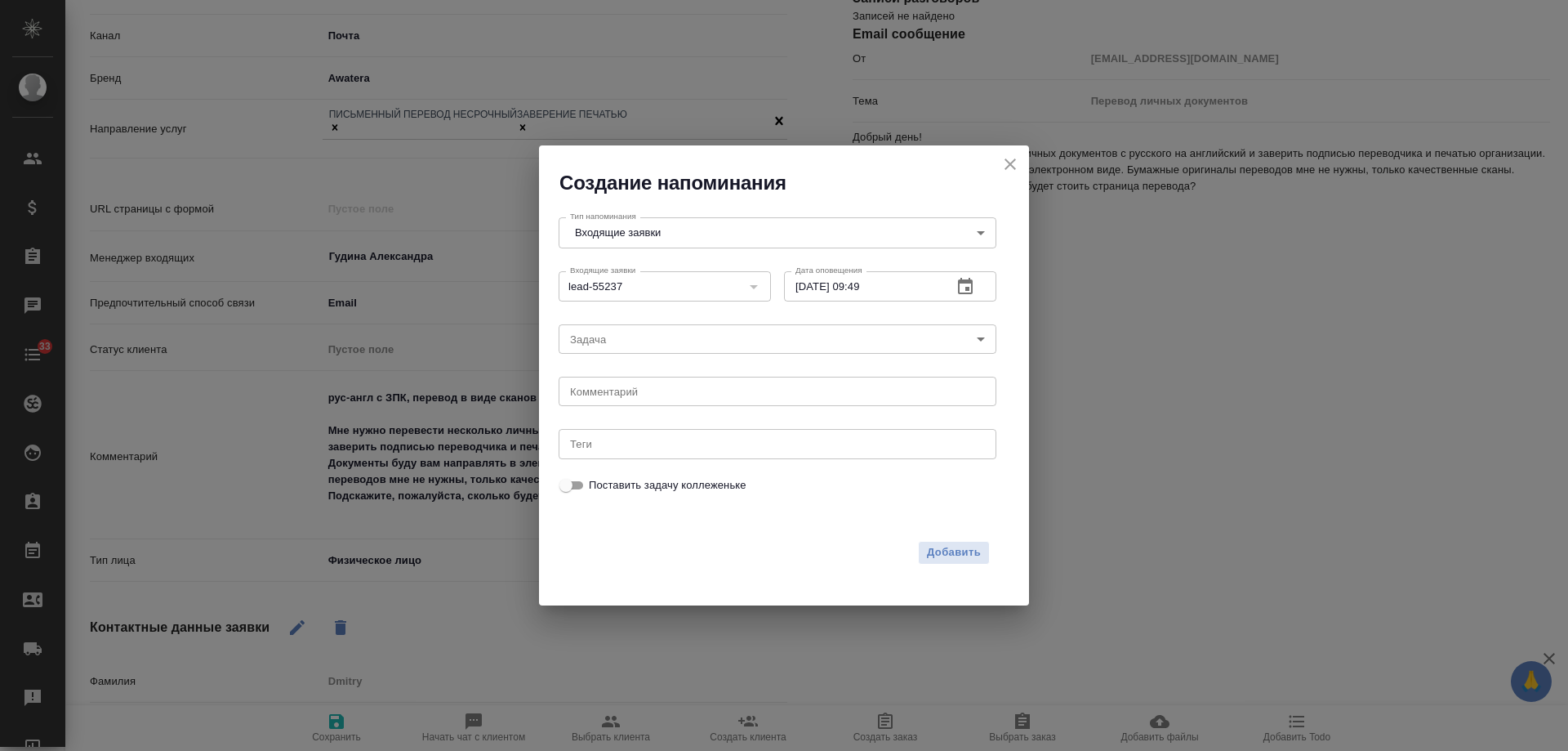
click at [646, 392] on div "[DATE] 09 : 49 00 1 2 3 4 5 6 7 8 9 10 11 12 13 14 15 16 17 18 19 20 21 22 23" at bounding box center [784, 375] width 1568 height 751
click at [646, 392] on textarea at bounding box center [777, 391] width 415 height 12
type textarea "прислал доки?"
click at [938, 555] on span "Добавить" at bounding box center [954, 552] width 54 height 19
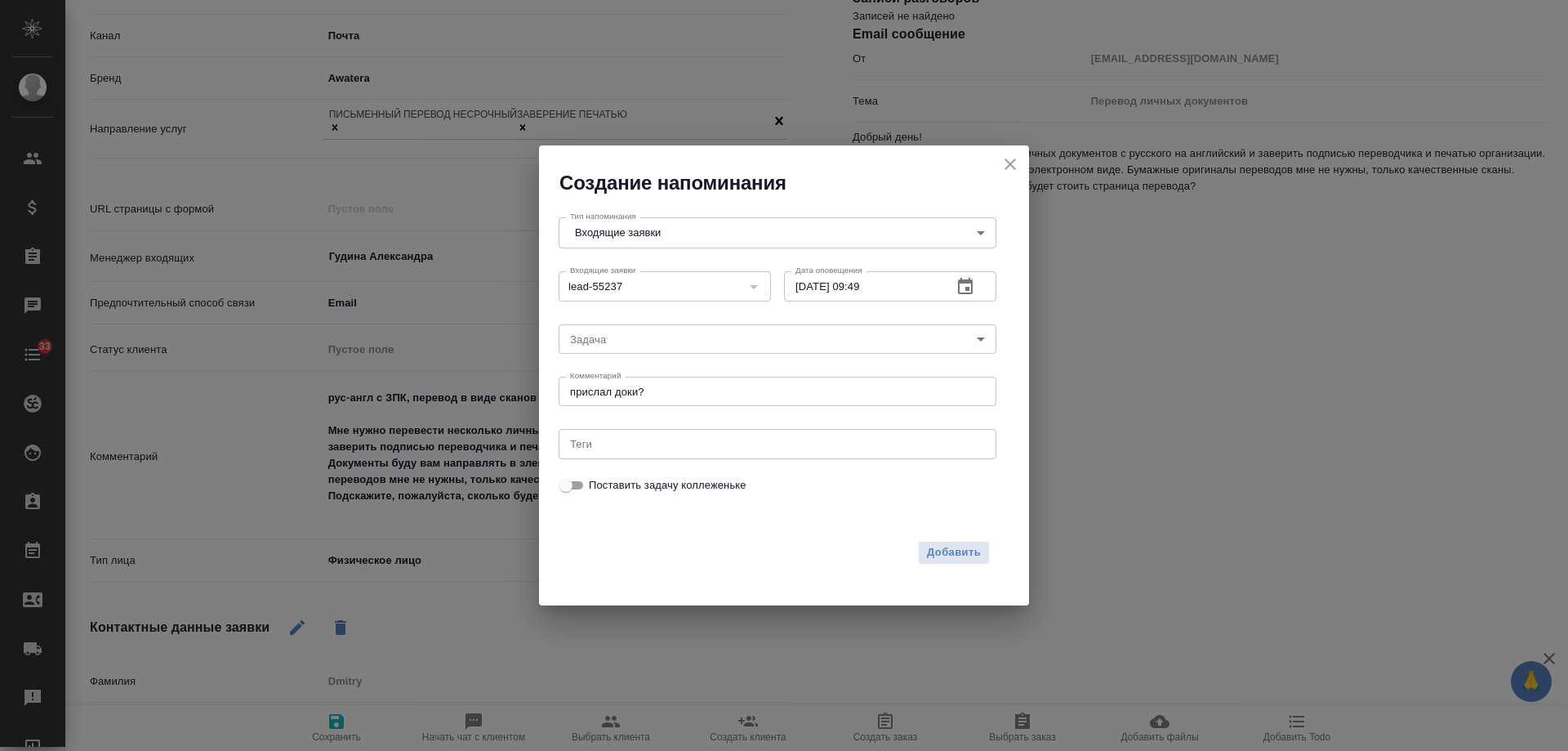
type textarea "x"
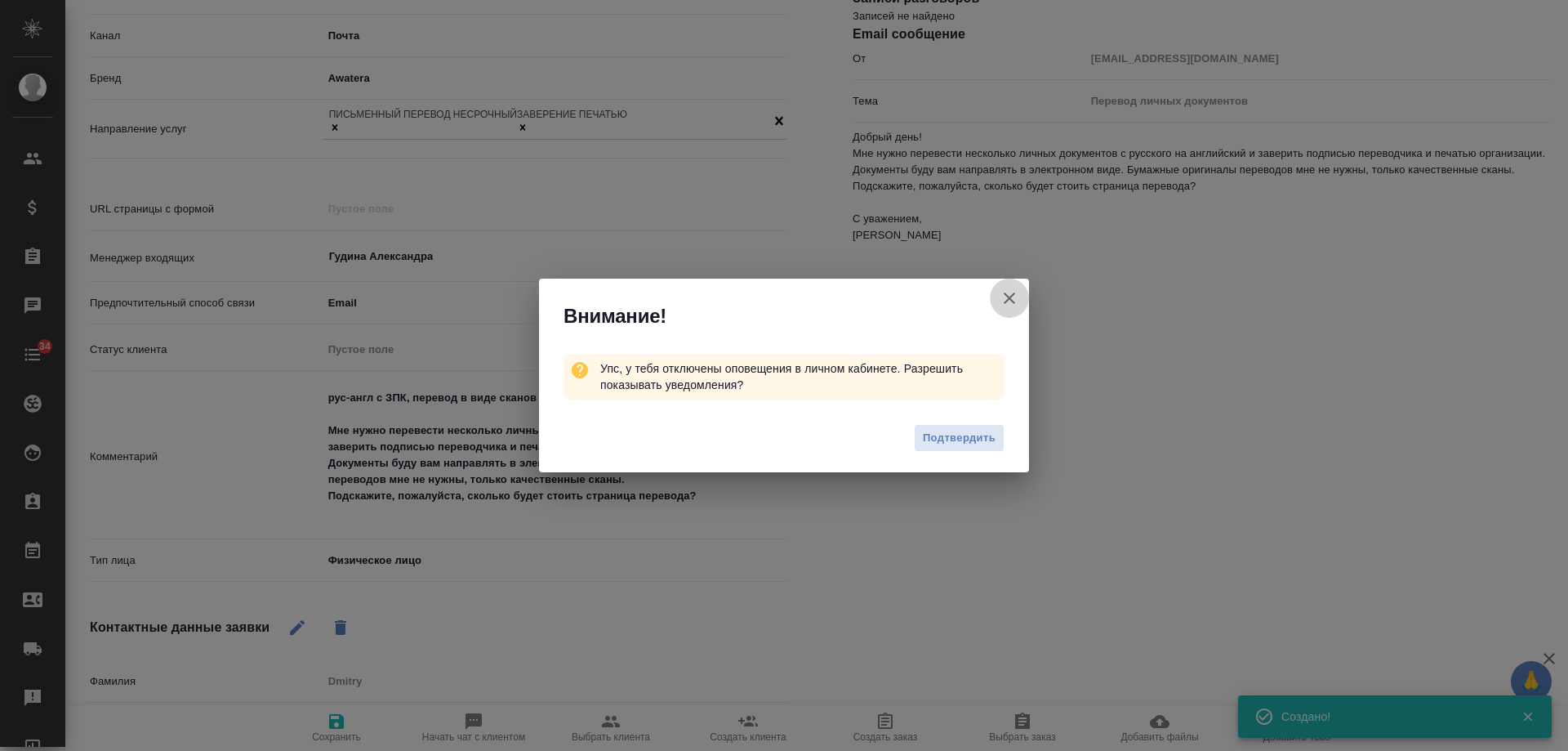
click at [1002, 298] on icon "button" at bounding box center [1010, 298] width 20 height 20
type textarea "x"
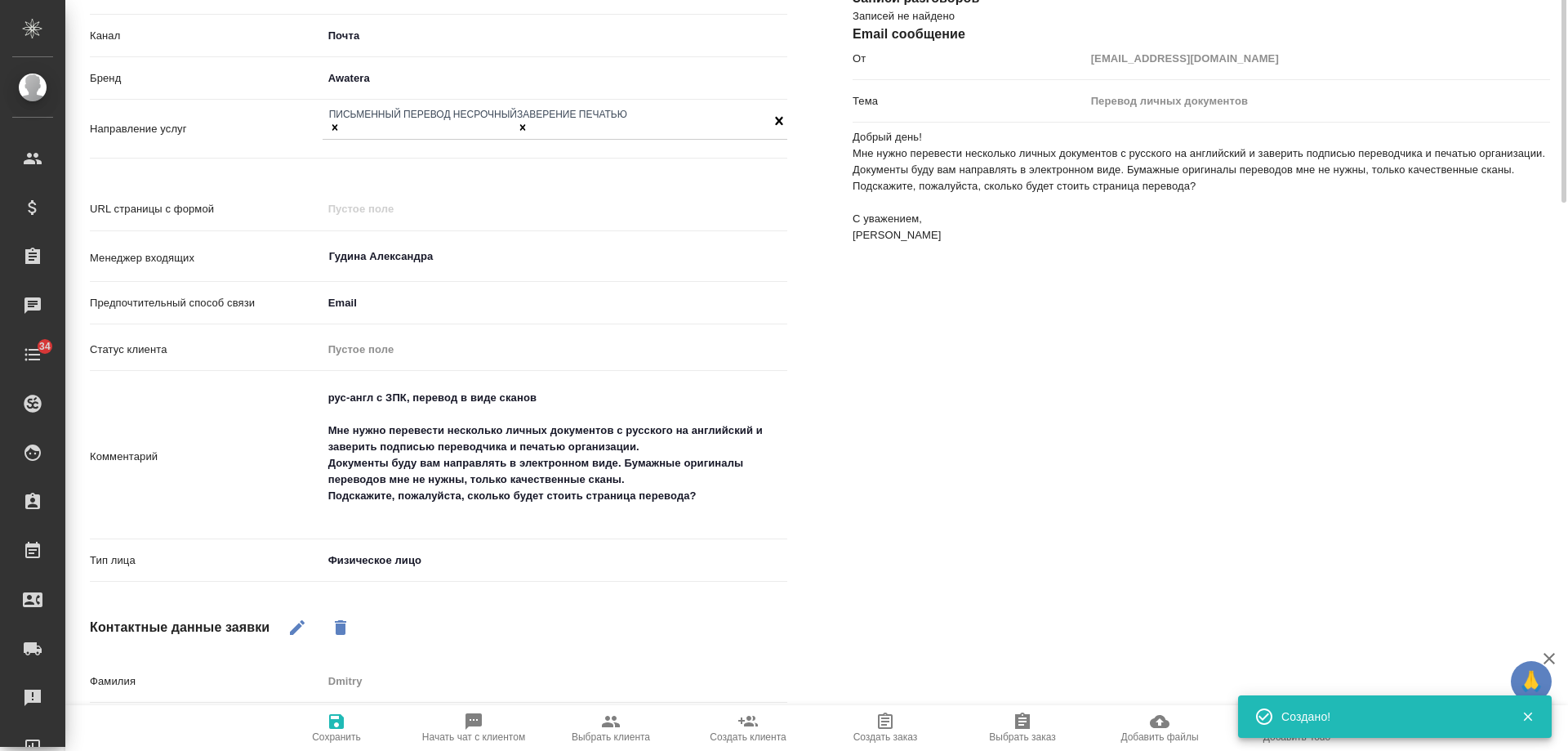
scroll to position [0, 0]
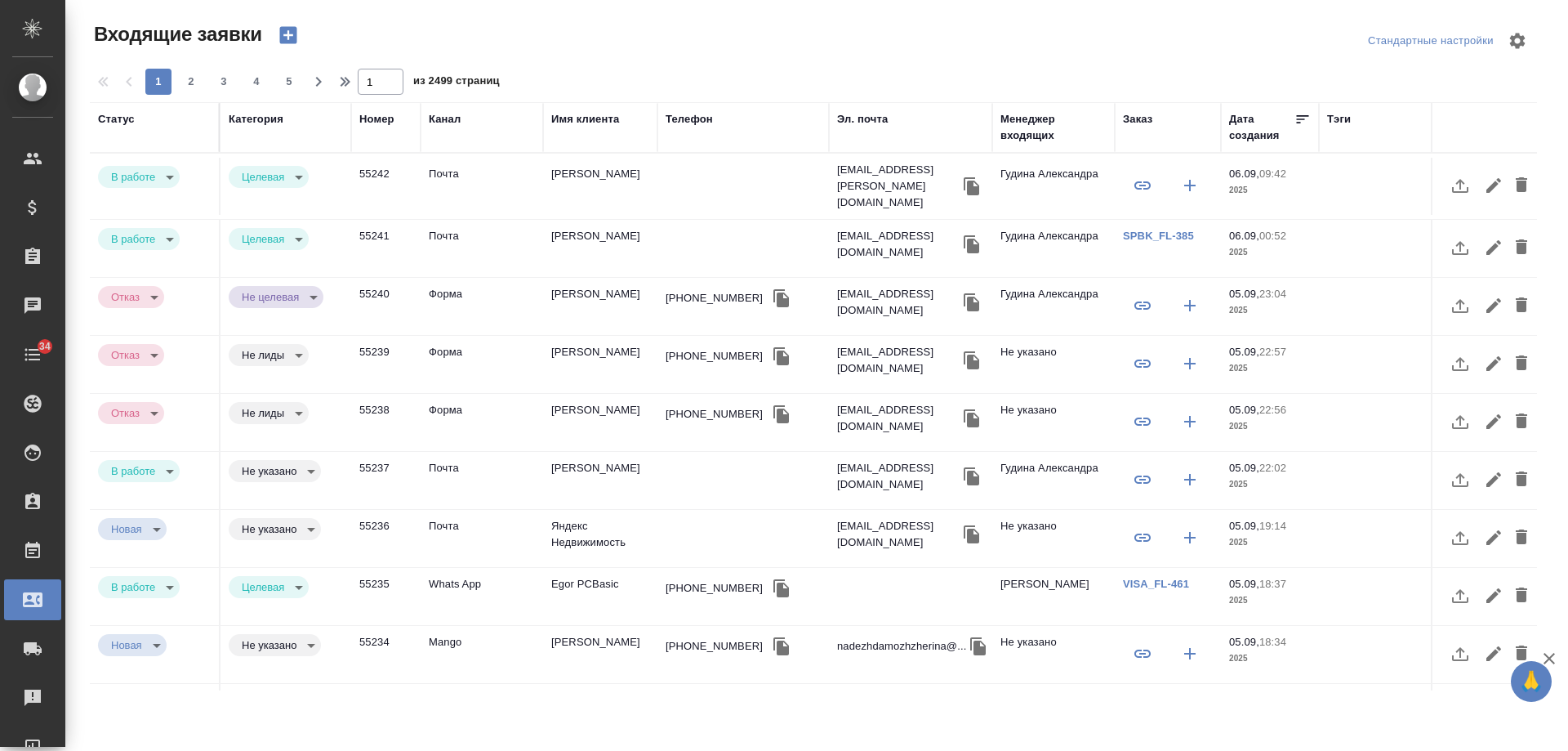
select select "RU"
click at [287, 464] on body "🙏 .cls-1 fill:#fff; AWATERA Gudina Alexandra Клиенты Спецификации Заказы 0 Чаты…" at bounding box center [784, 375] width 1568 height 751
click at [281, 468] on button "Целевая" at bounding box center [268, 464] width 52 height 18
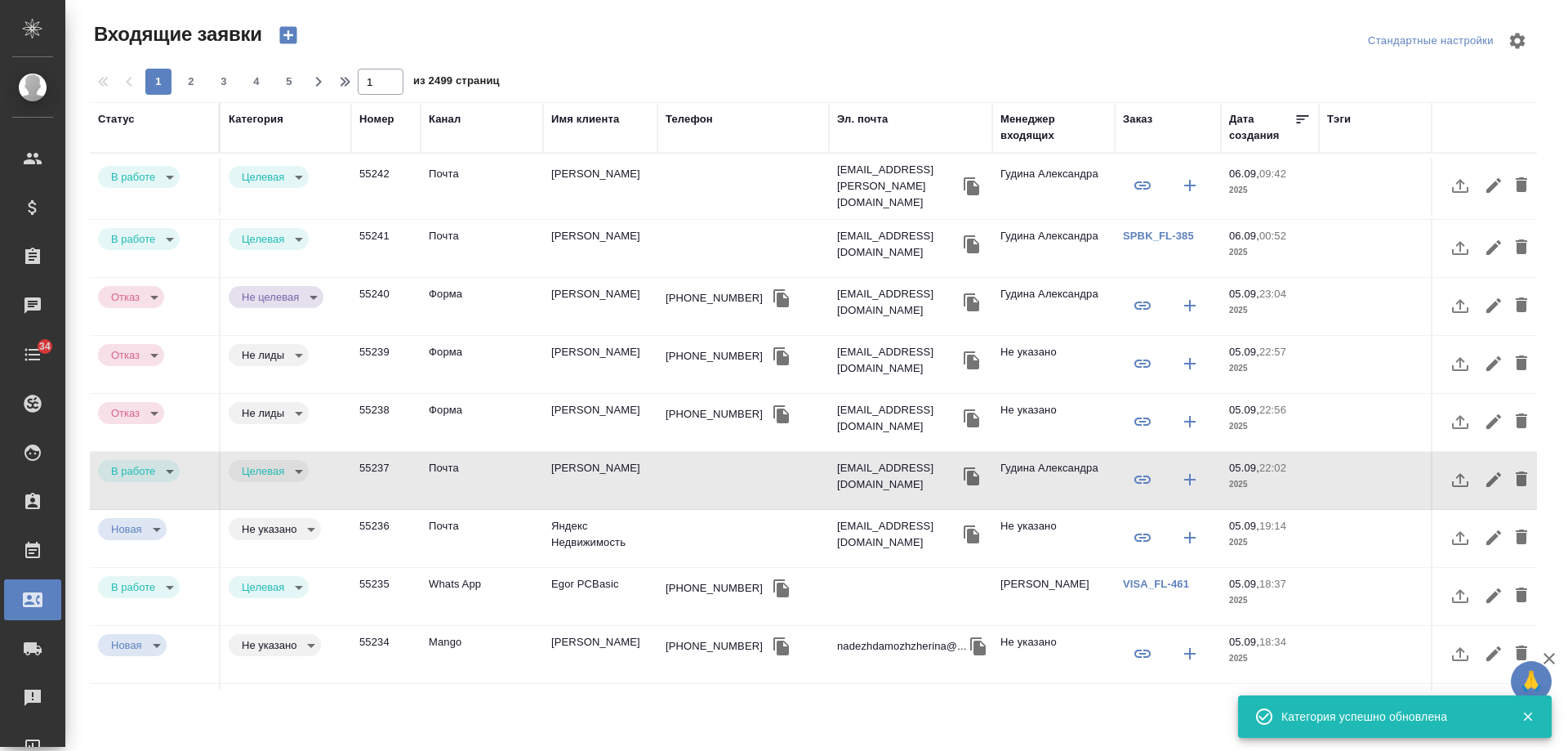
type input "target"
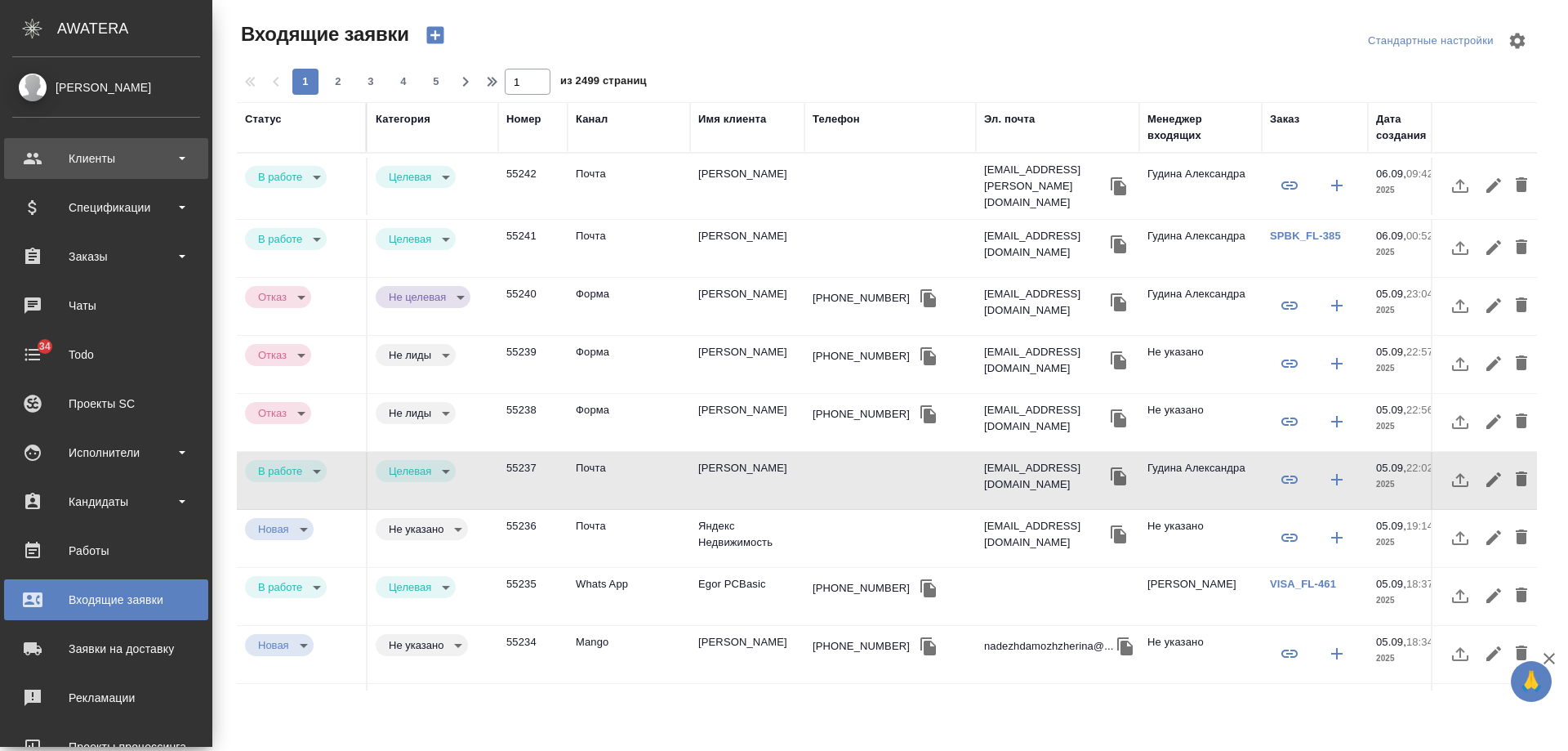
click at [46, 161] on div "Клиенты" at bounding box center [106, 159] width 188 height 25
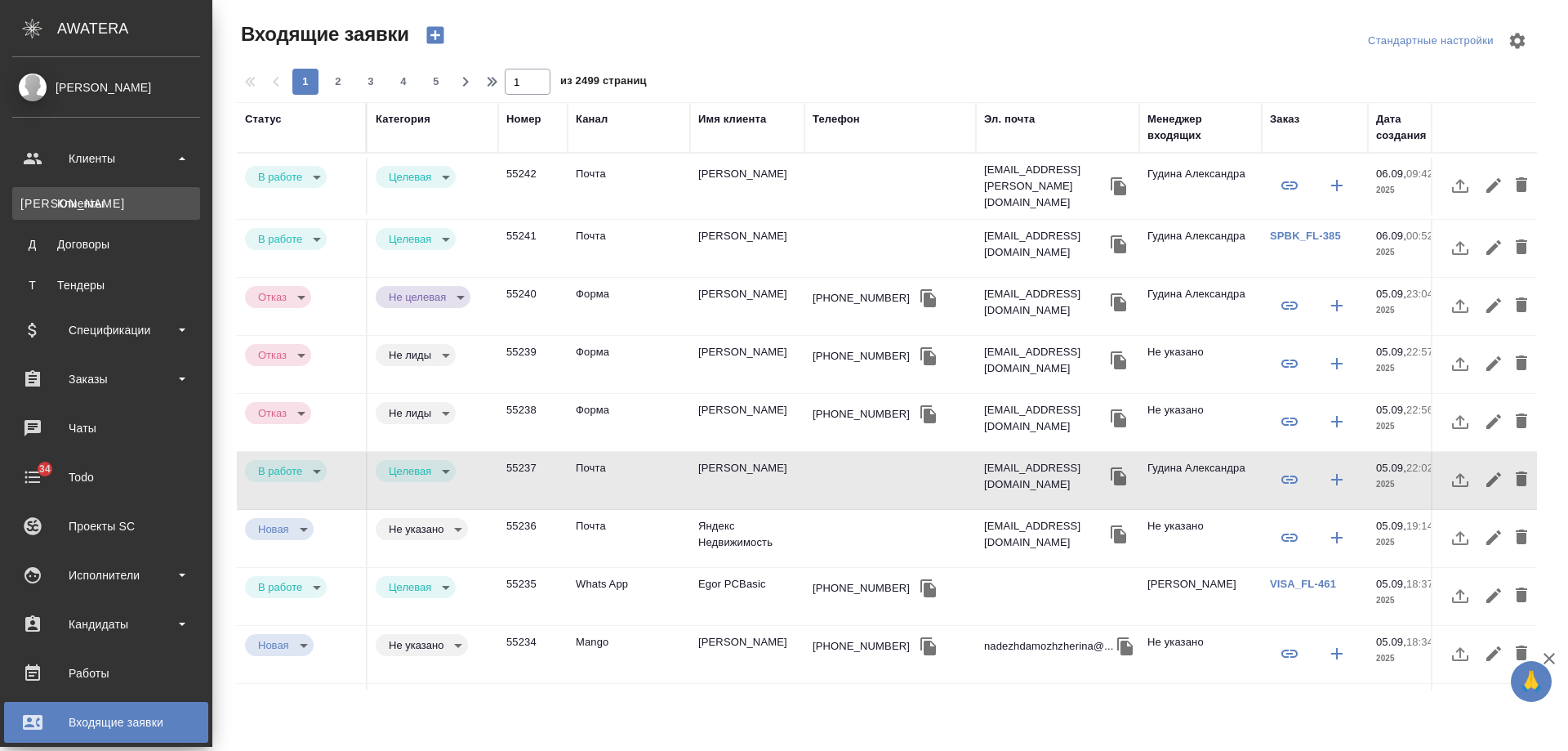
drag, startPoint x: 102, startPoint y: 204, endPoint x: 138, endPoint y: 219, distance: 39.0
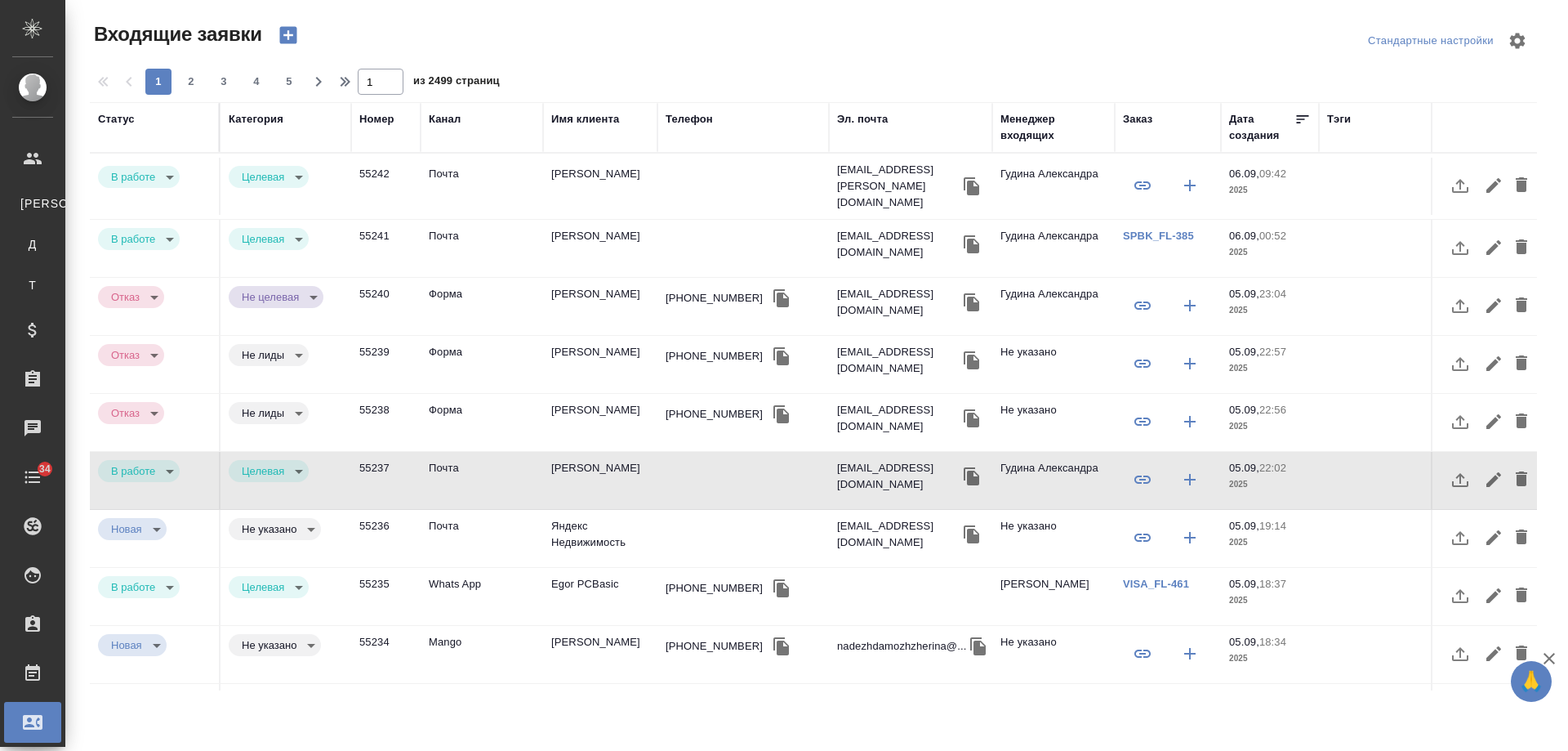
click at [1143, 120] on div "Заказ" at bounding box center [1138, 120] width 29 height 16
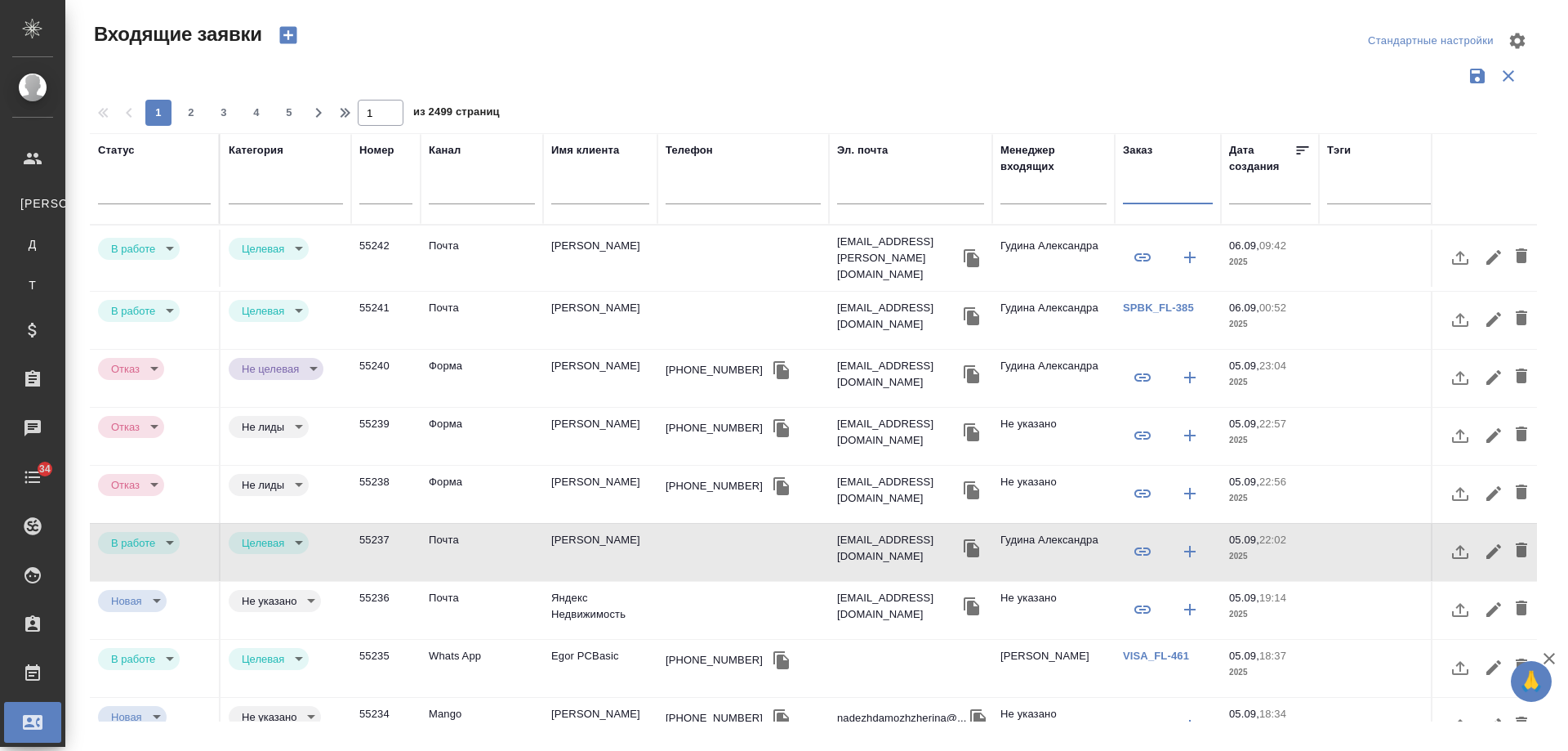
click at [1159, 192] on input "text" at bounding box center [1168, 192] width 90 height 20
paste input "[PERSON_NAME] Pharmaceuticals Limited (HQ [GEOGRAPHIC_DATA])"
click at [915, 180] on tr "Статус Категория Номер Канал Имя клиента Телефон Эл. почта Менеджер входящих За…" at bounding box center [1039, 179] width 1899 height 92
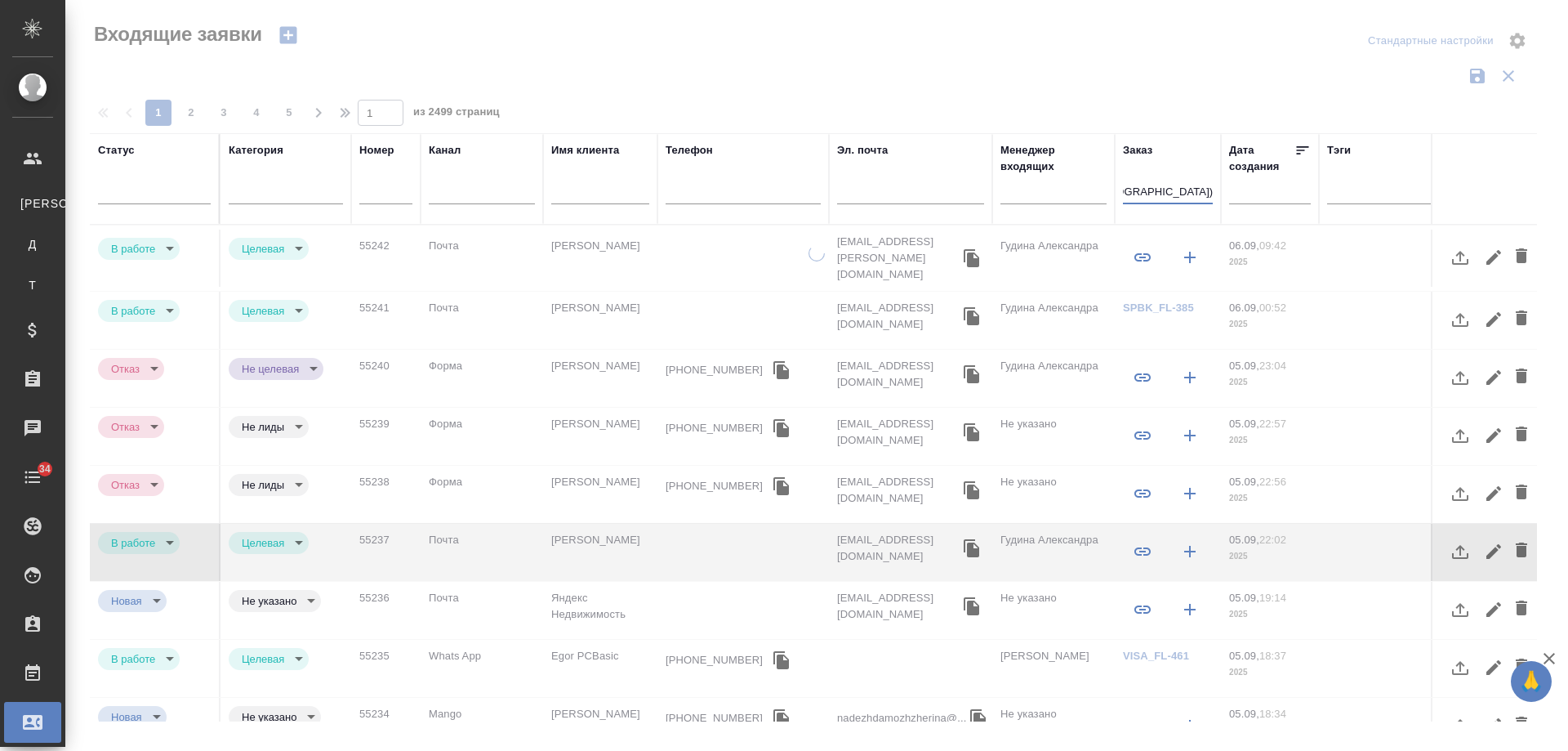
type input "Q UK)"
drag, startPoint x: 1148, startPoint y: 188, endPoint x: 987, endPoint y: 179, distance: 161.3
click at [994, 183] on tr "Статус Категория Номер Канал Имя клиента Телефон Эл. почта Менеджер входящих За…" at bounding box center [1039, 179] width 1899 height 92
paste input "V_FL-880"
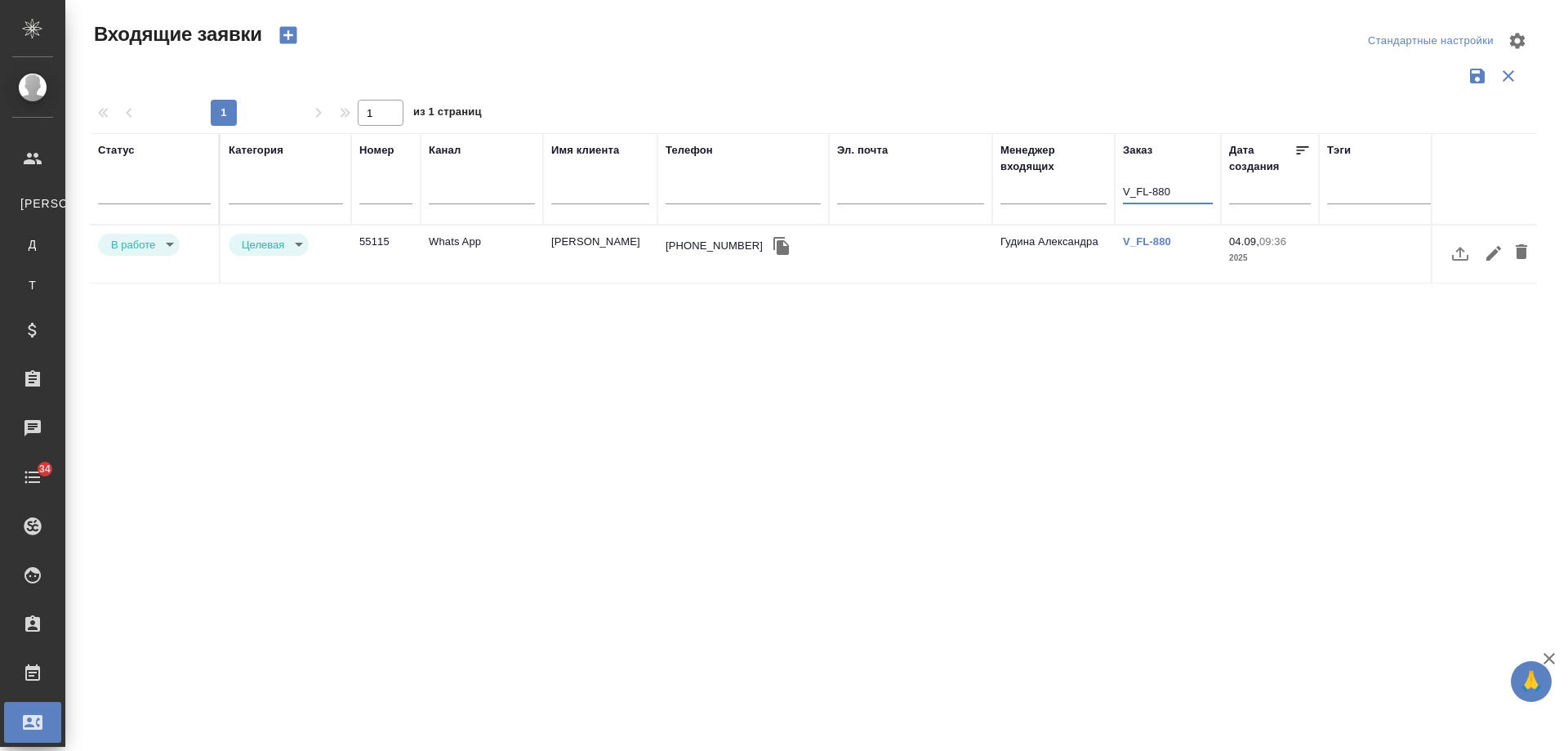
type input "V_FL-880"
click at [115, 242] on body "🙏 .cls-1 fill:#fff; AWATERA Gudina Alexandra Клиенты К Клиенты Д Договоры Т Тен…" at bounding box center [784, 375] width 1568 height 751
click at [138, 242] on button "Отказ" at bounding box center [130, 244] width 38 height 18
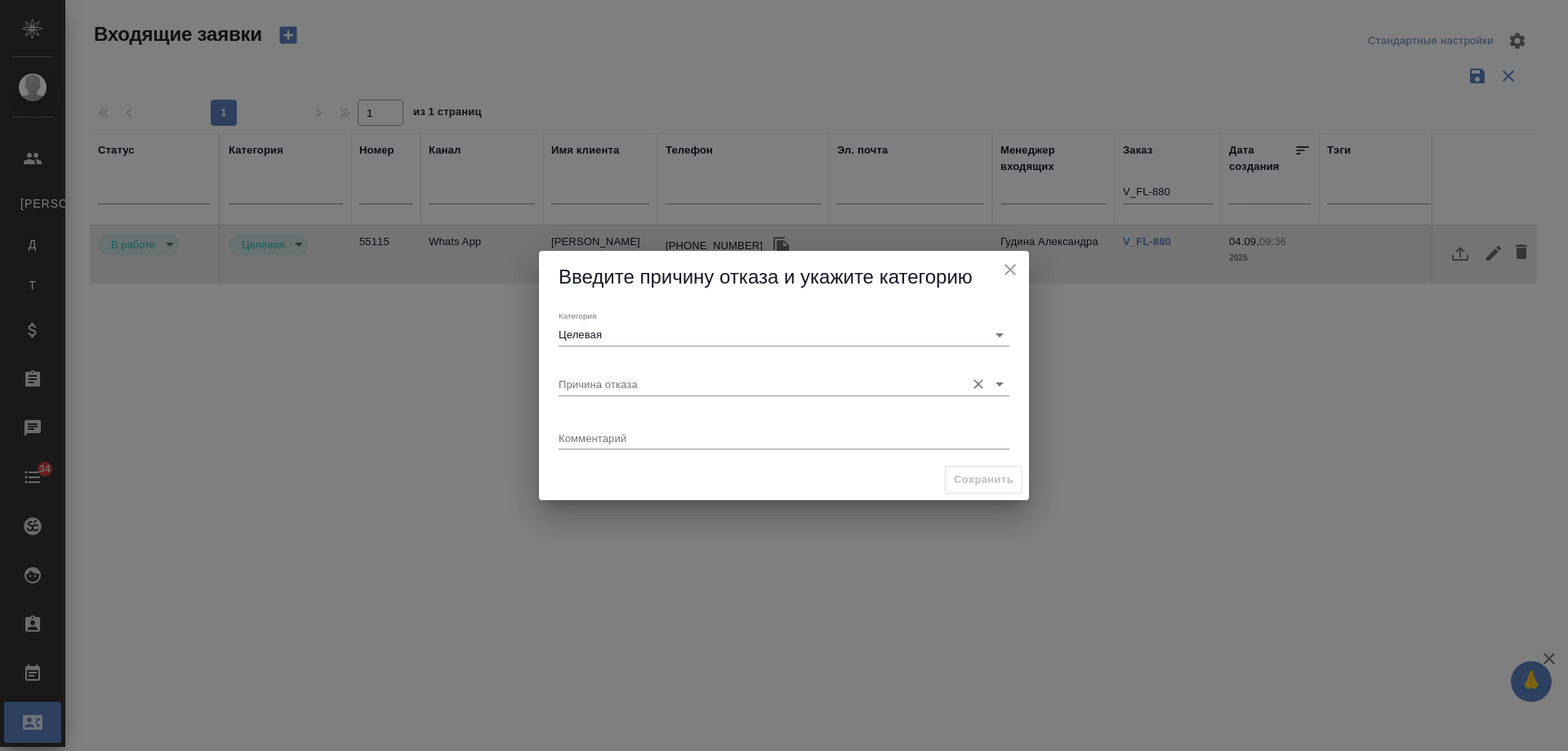
click at [599, 384] on input "Причина отказа" at bounding box center [757, 383] width 399 height 22
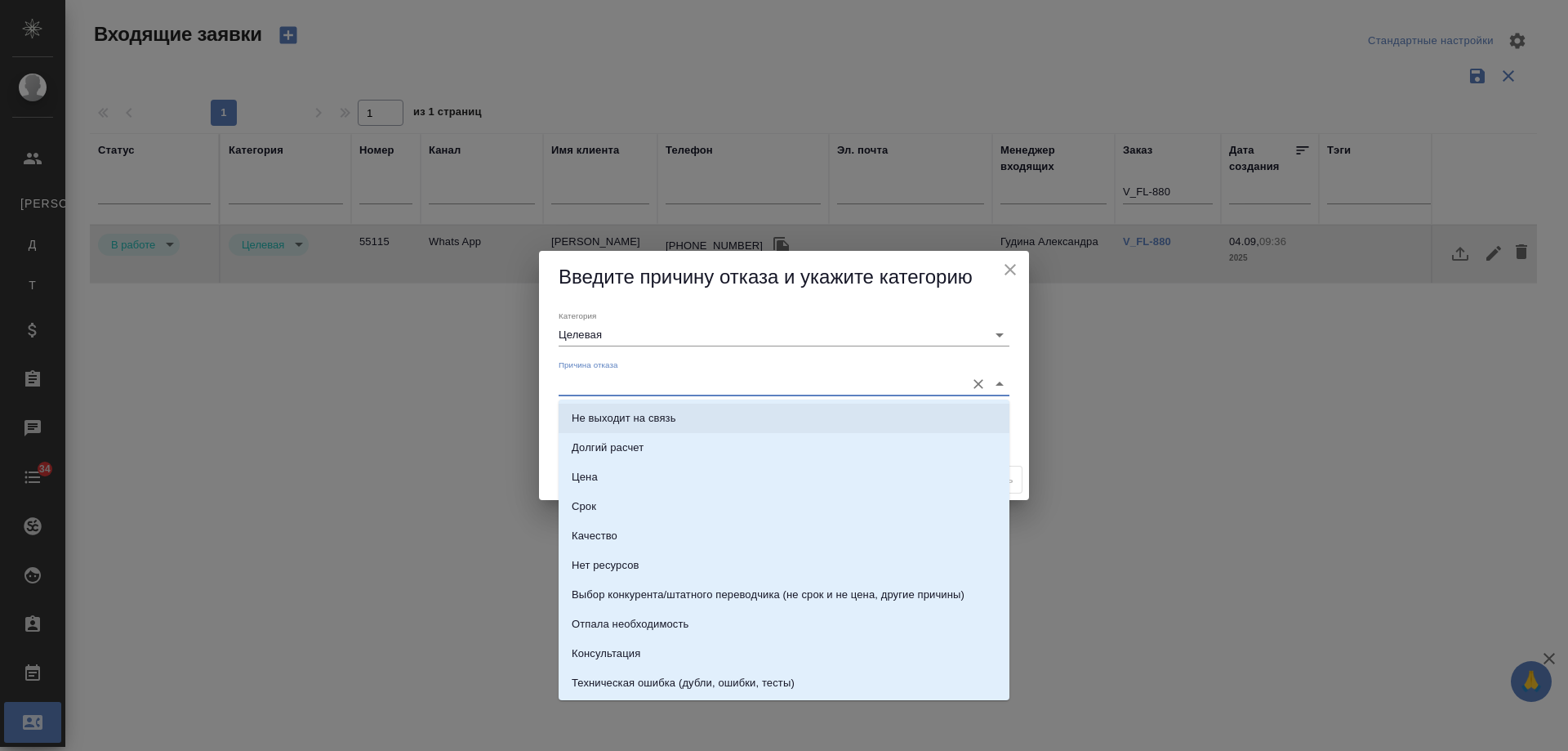
click at [638, 412] on div "Не выходит на связь" at bounding box center [624, 418] width 105 height 16
type input "Не выходит на связь"
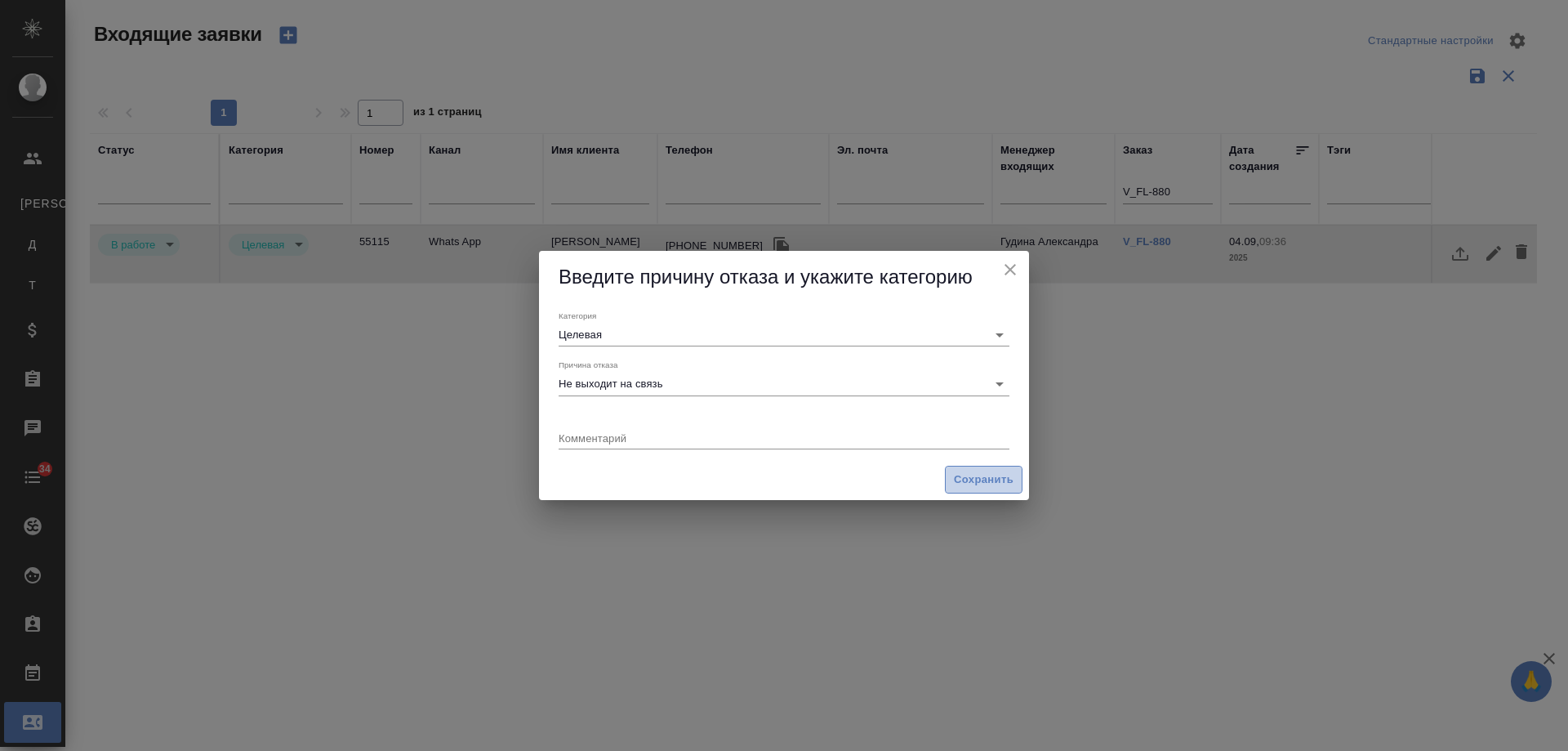
click at [993, 479] on span "Сохранить" at bounding box center [983, 480] width 60 height 19
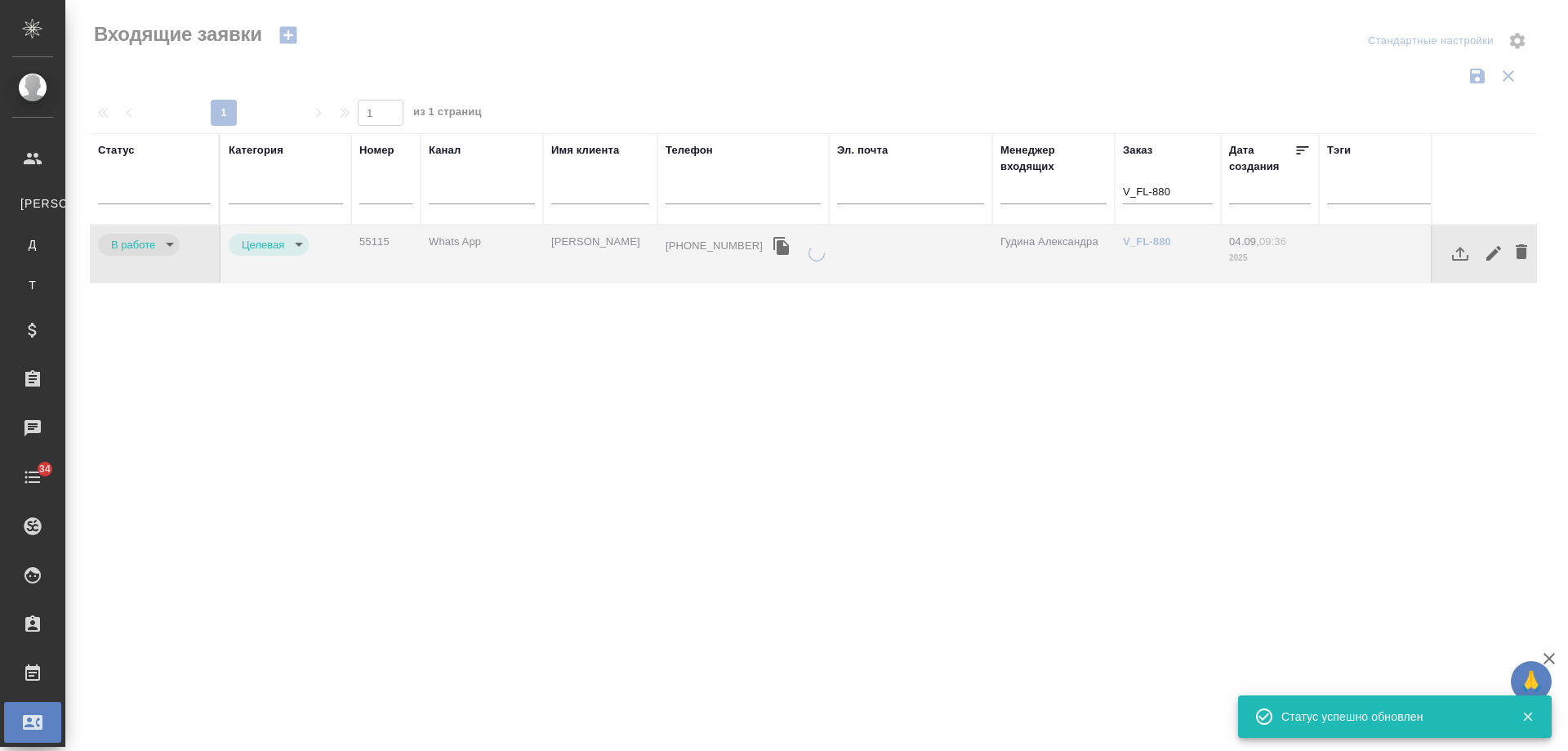
type input "rejection"
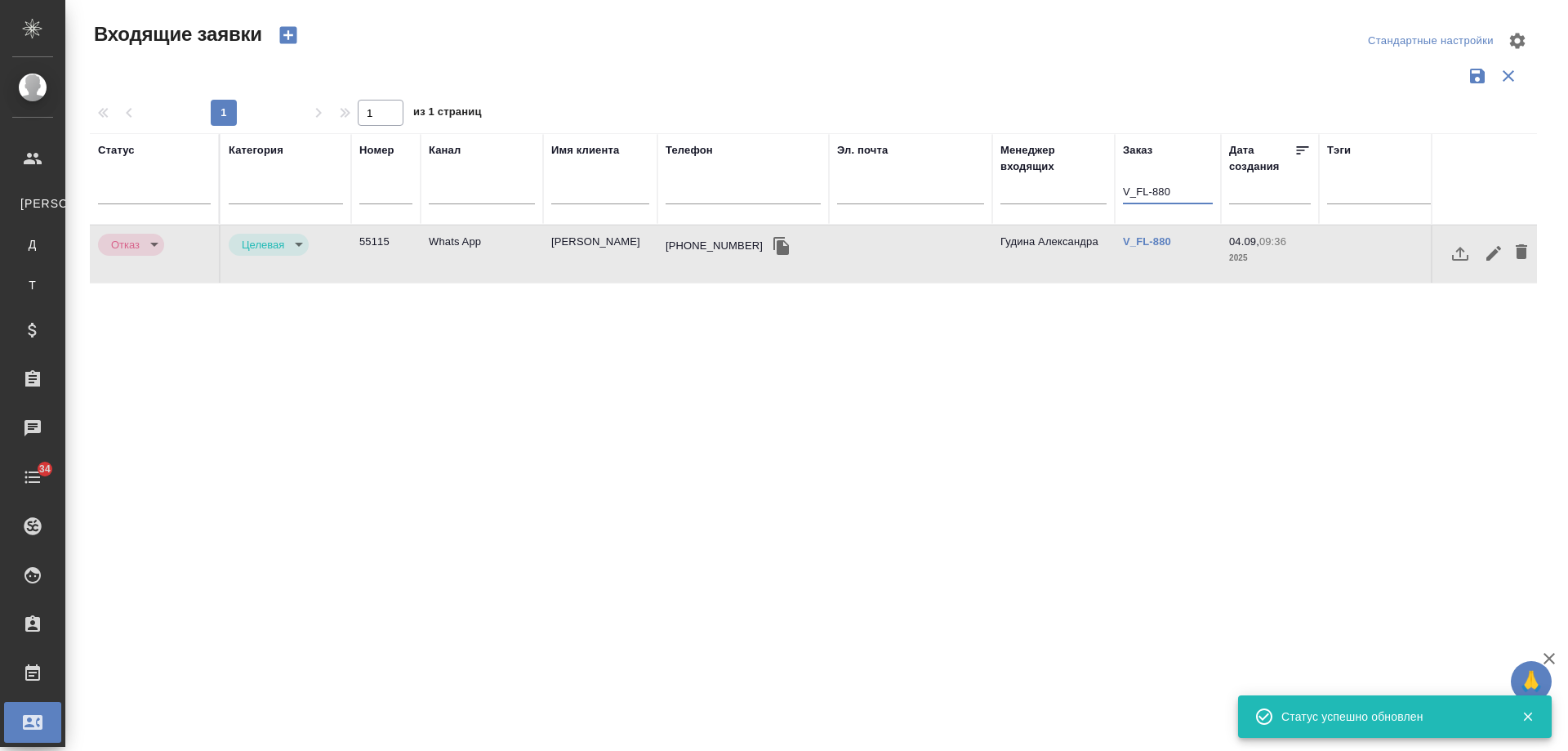
drag, startPoint x: 1001, startPoint y: 201, endPoint x: 956, endPoint y: 203, distance: 45.0
click at [956, 203] on tr "Статус Категория Номер Канал Имя клиента Телефон Эл. почта Менеджер входящих За…" at bounding box center [1039, 179] width 1899 height 92
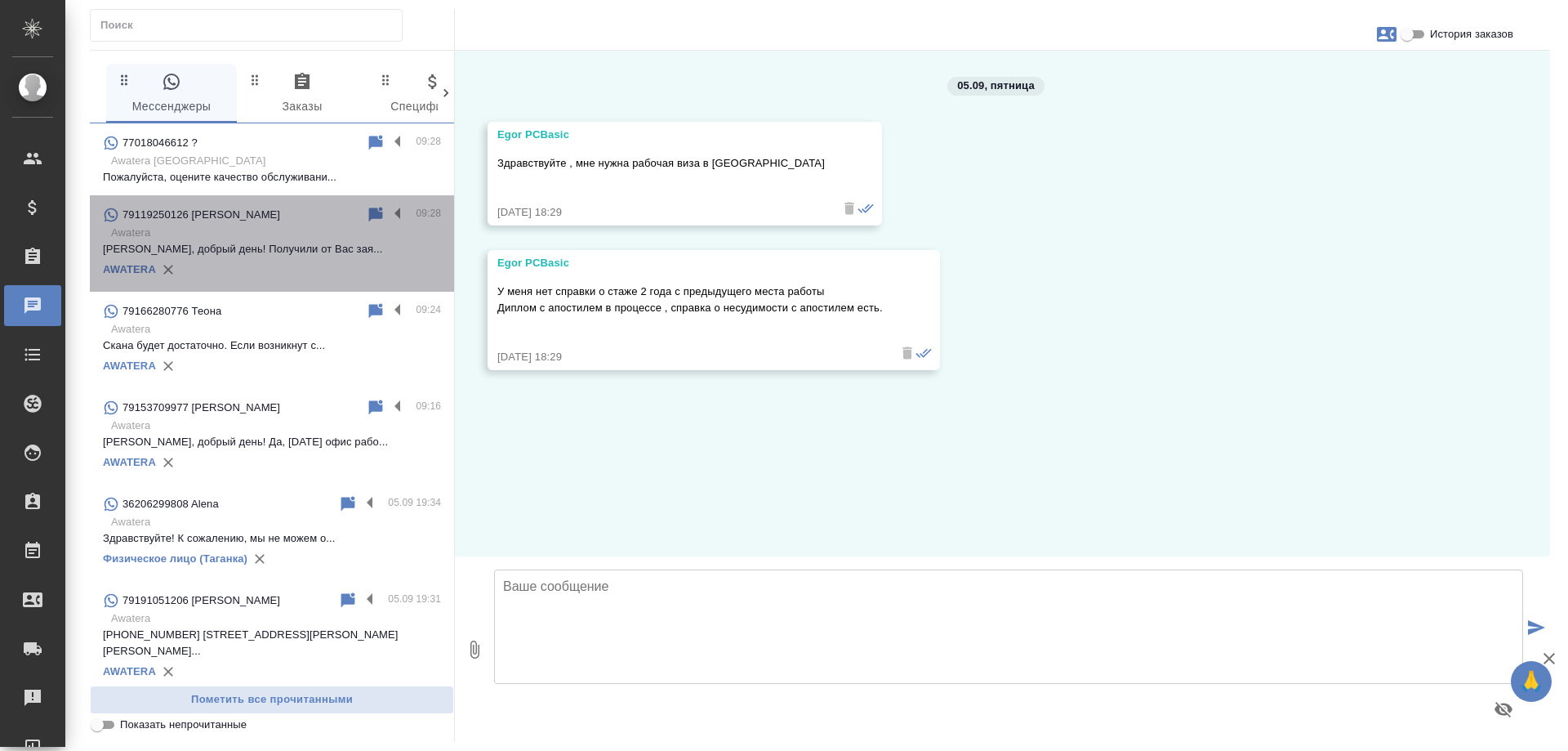
click at [291, 242] on p "[PERSON_NAME], добрый день! Получили от Вас зая..." at bounding box center [272, 249] width 338 height 16
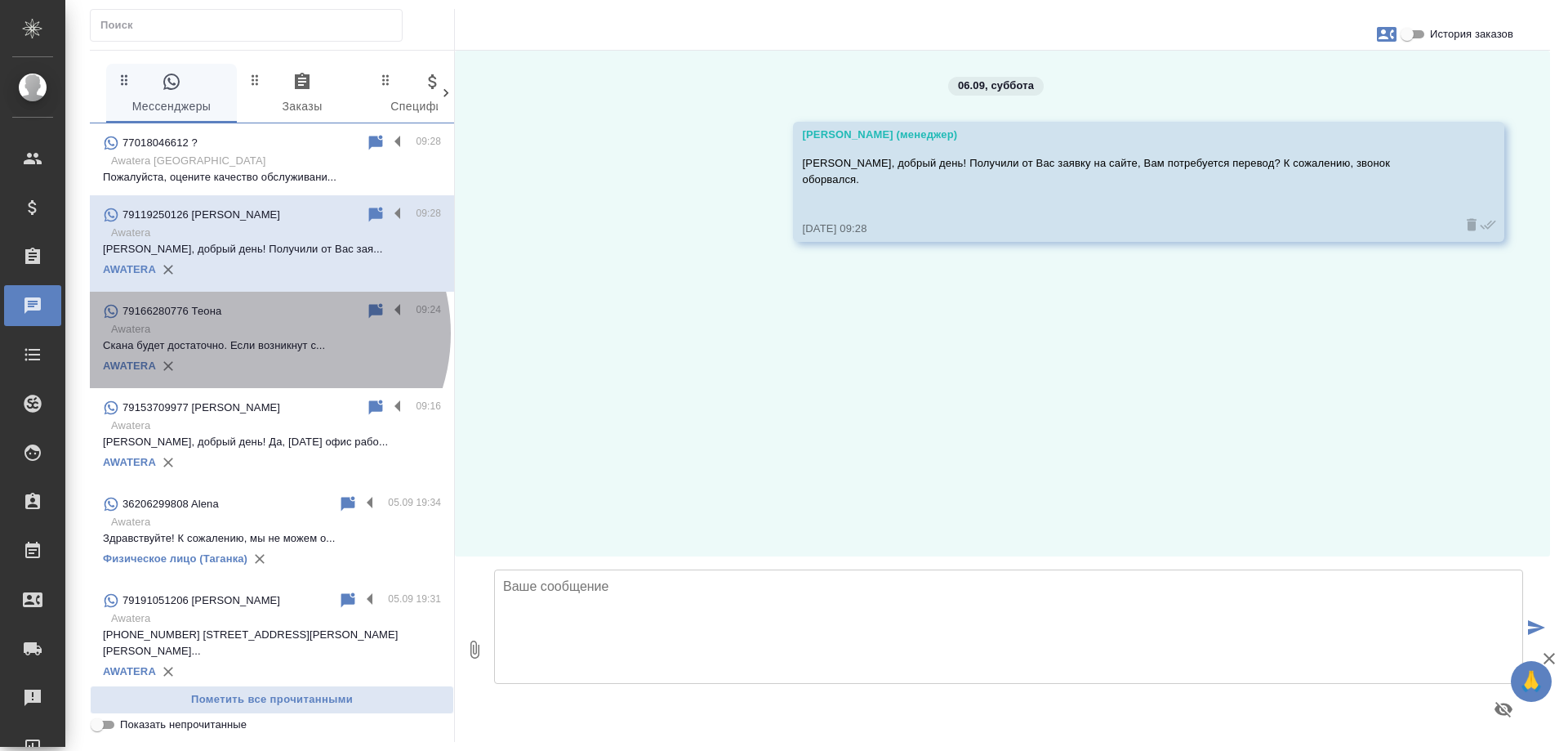
click at [265, 333] on p "Awatera" at bounding box center [276, 329] width 330 height 16
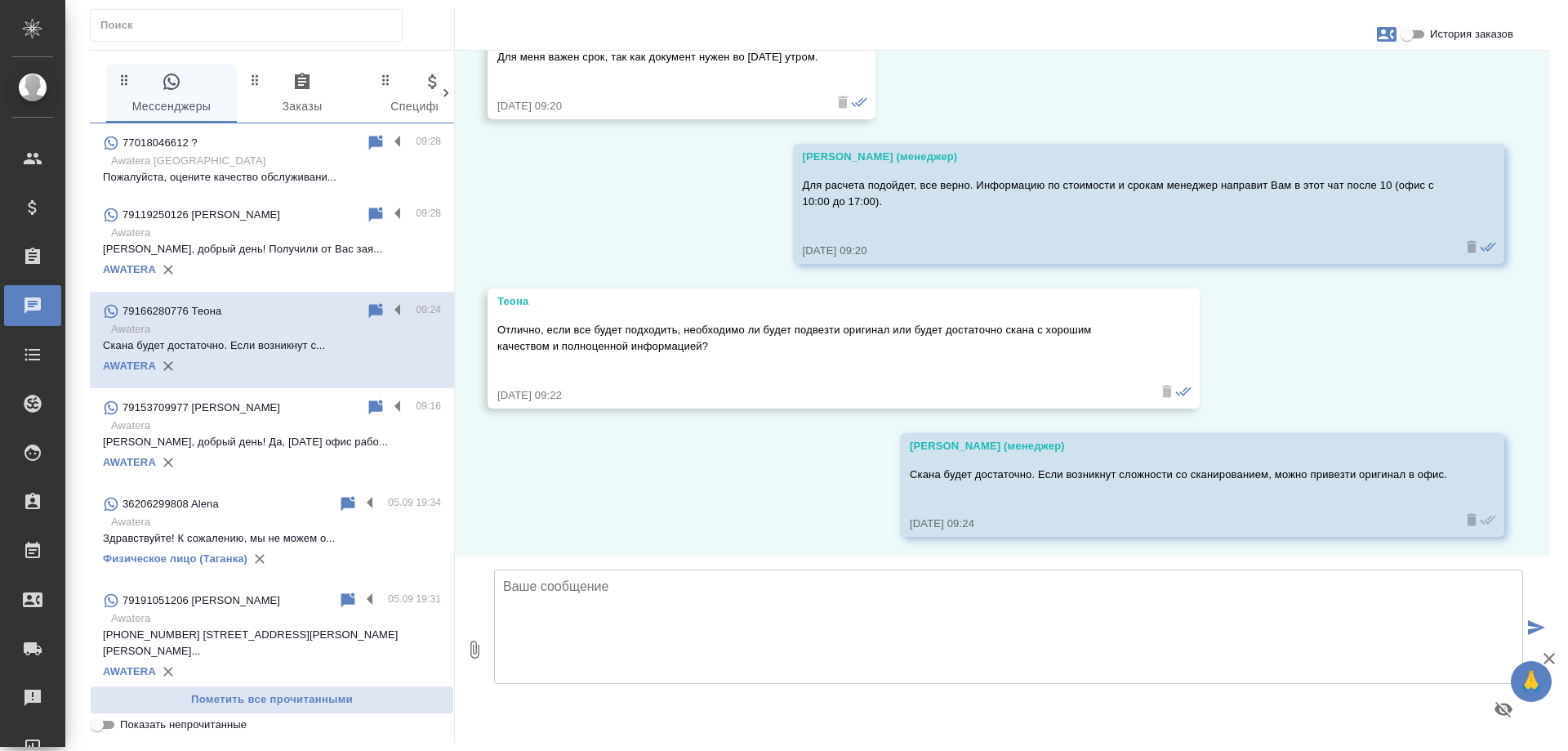
scroll to position [2145, 0]
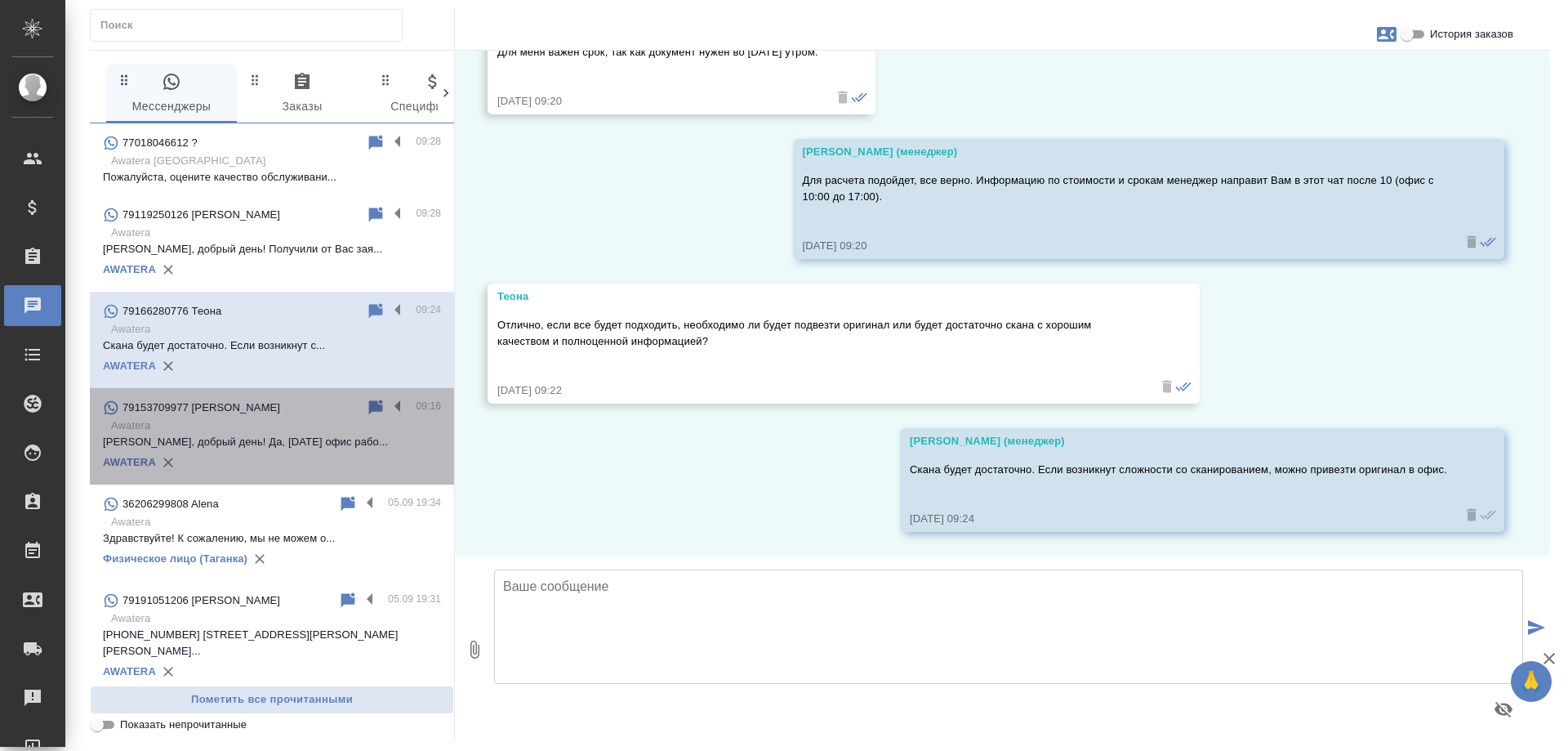
click at [280, 452] on div "AWATERA" at bounding box center [272, 463] width 338 height 25
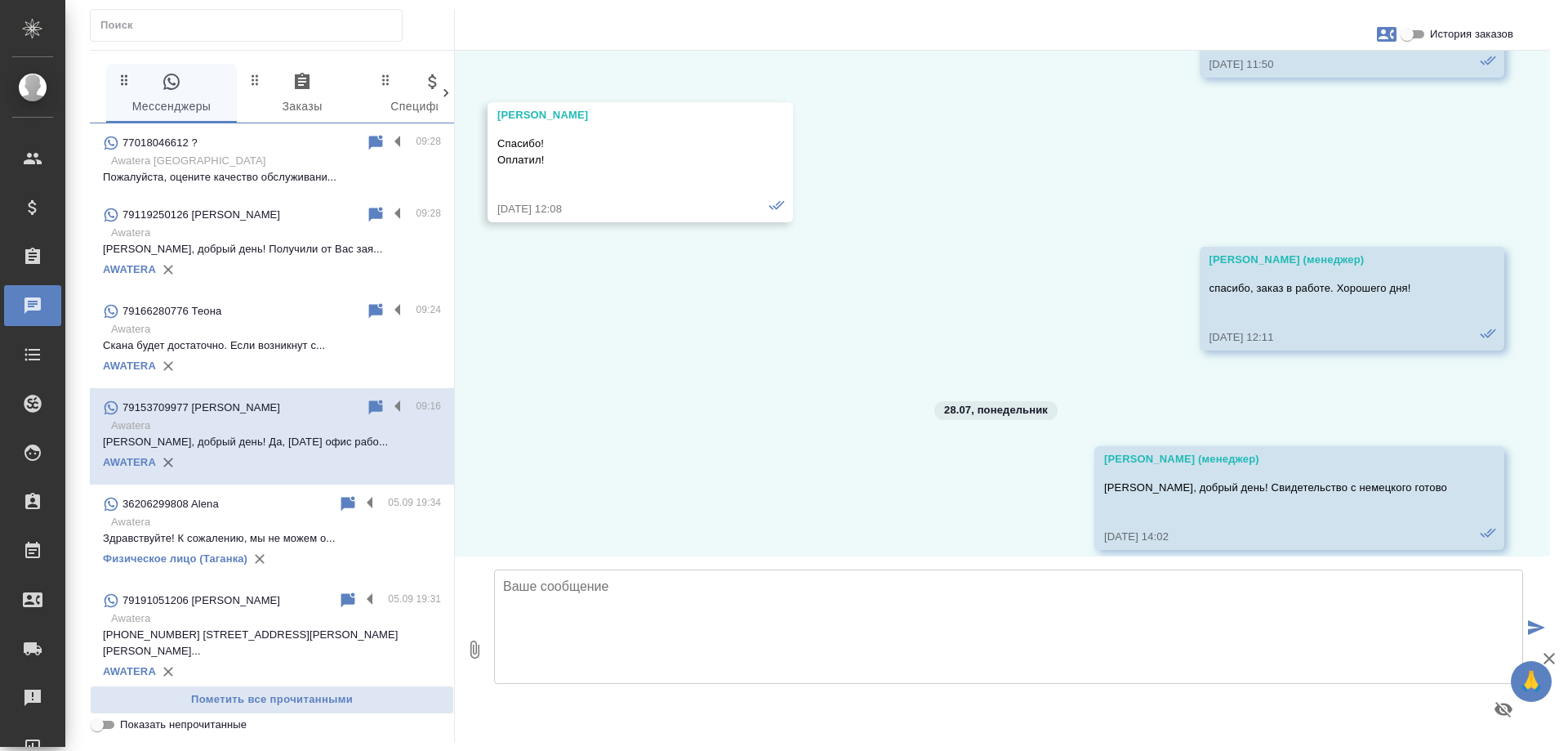
scroll to position [7417, 0]
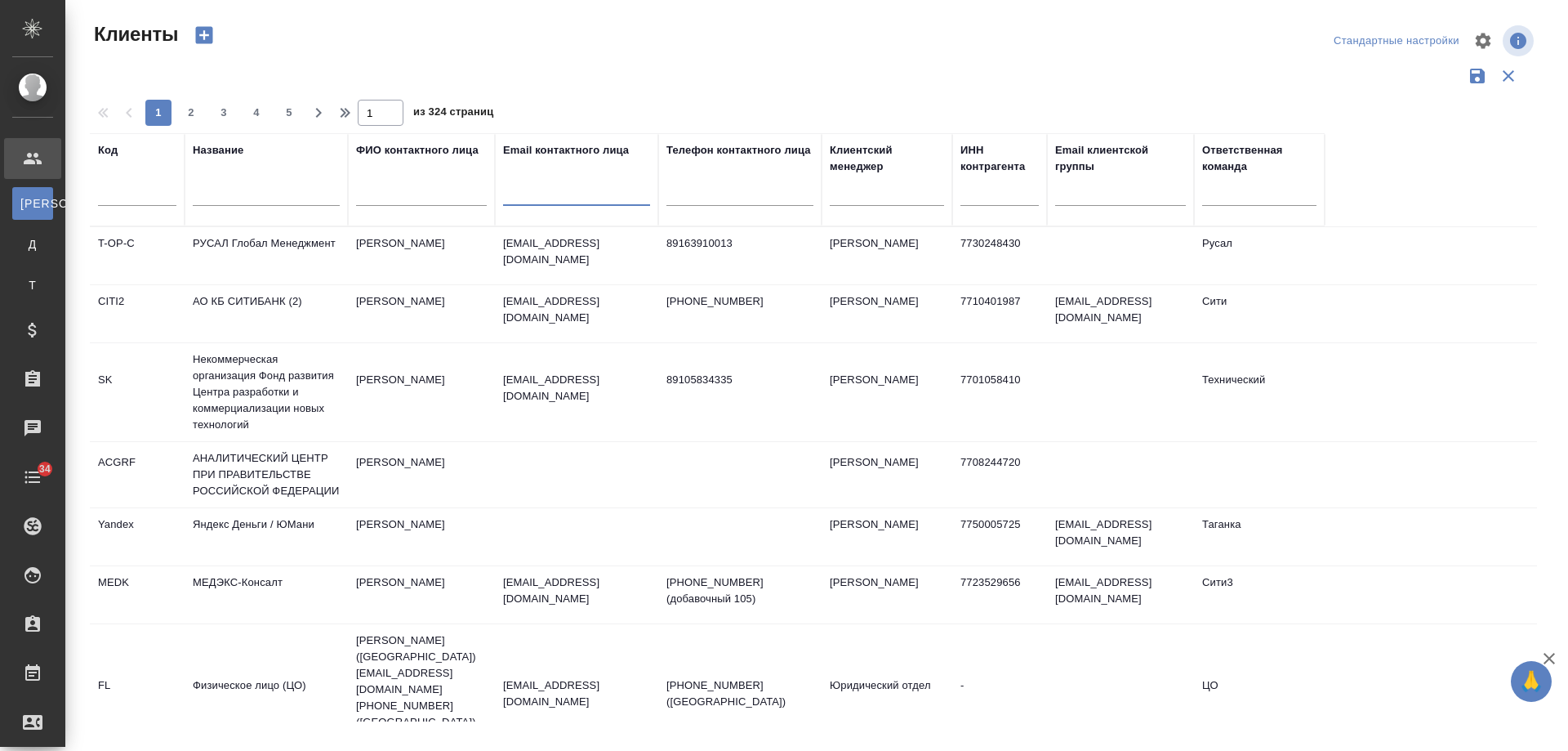
select select "RU"
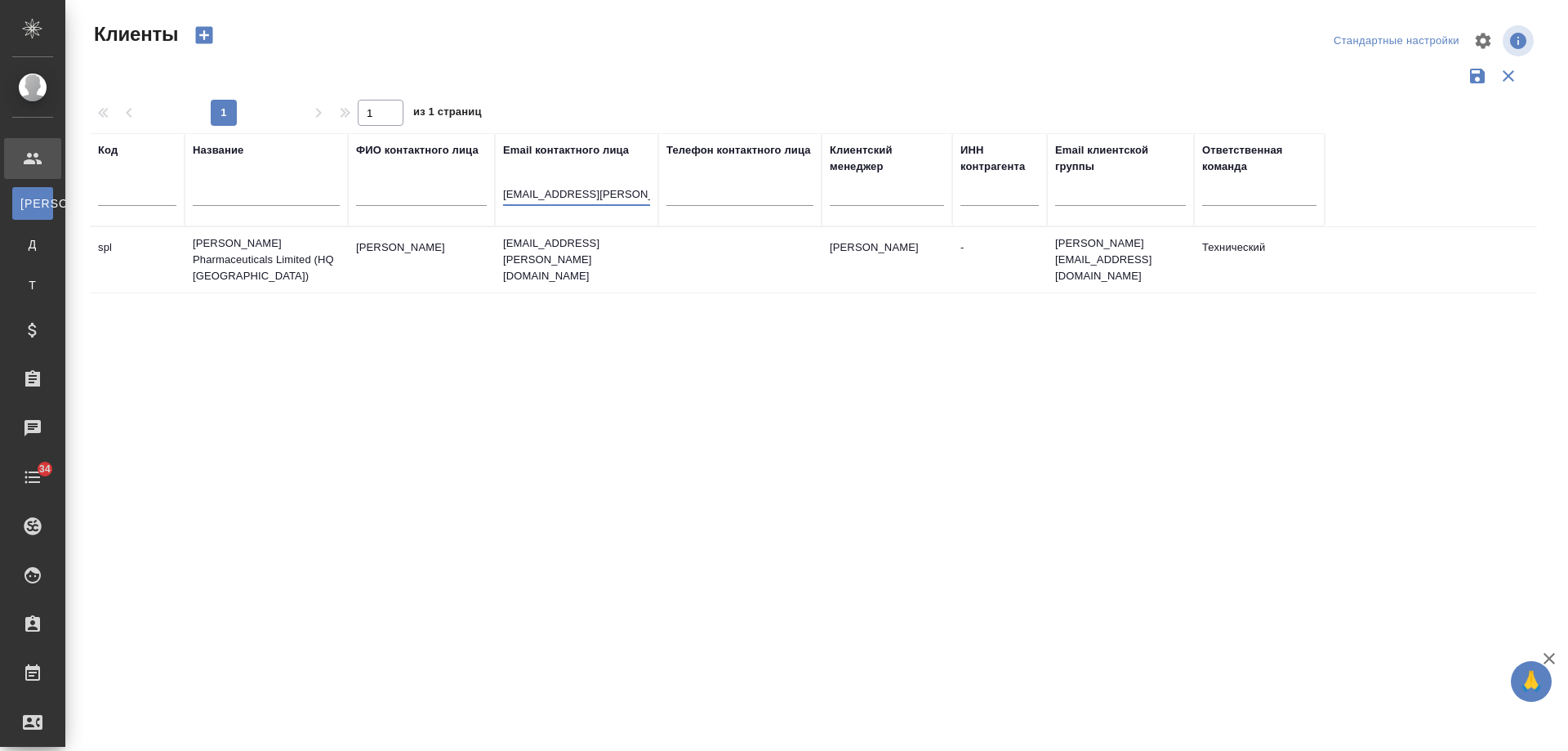
type input "[EMAIL_ADDRESS][PERSON_NAME][DOMAIN_NAME]"
click at [572, 239] on p "[EMAIL_ADDRESS][PERSON_NAME][DOMAIN_NAME]" at bounding box center [576, 260] width 147 height 49
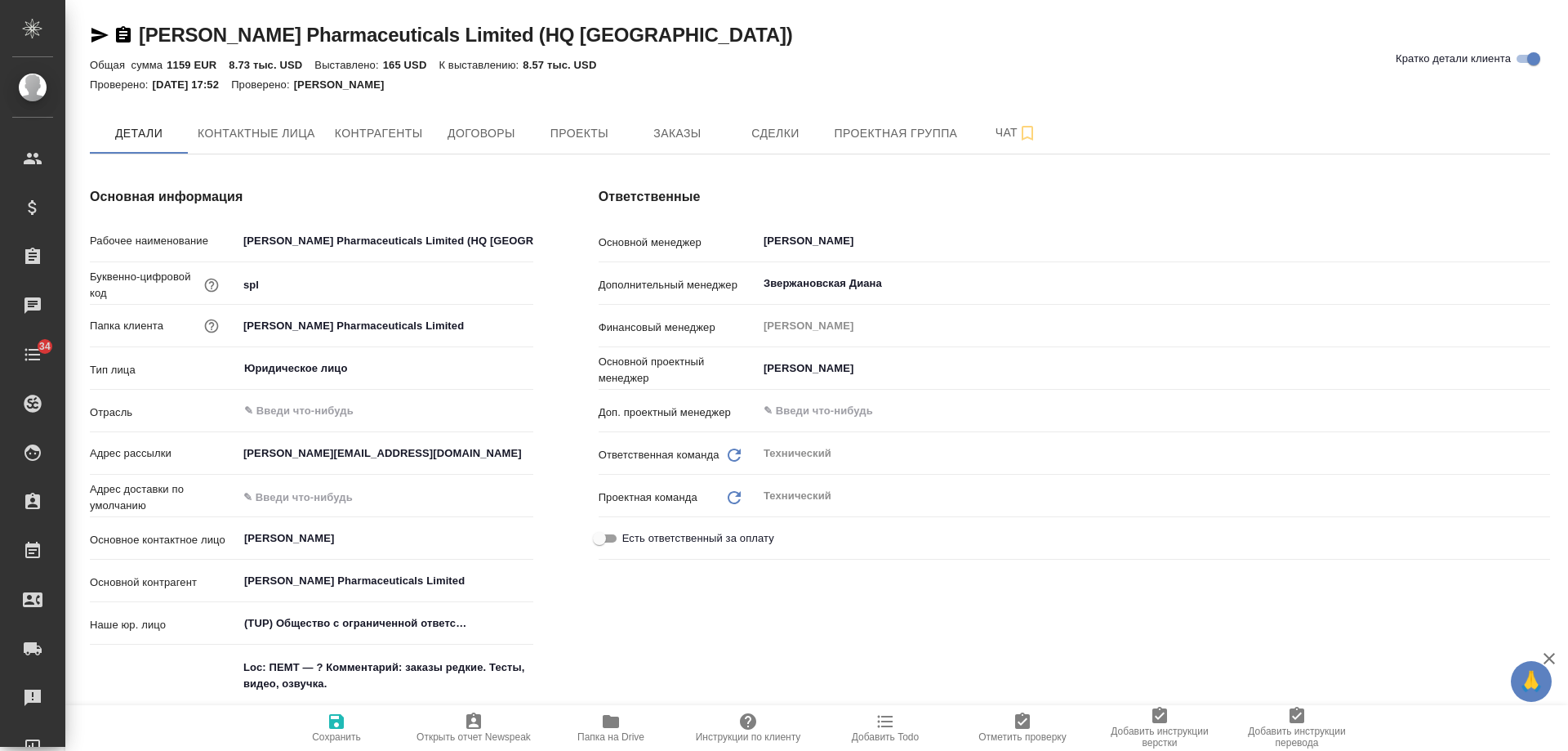
type textarea "x"
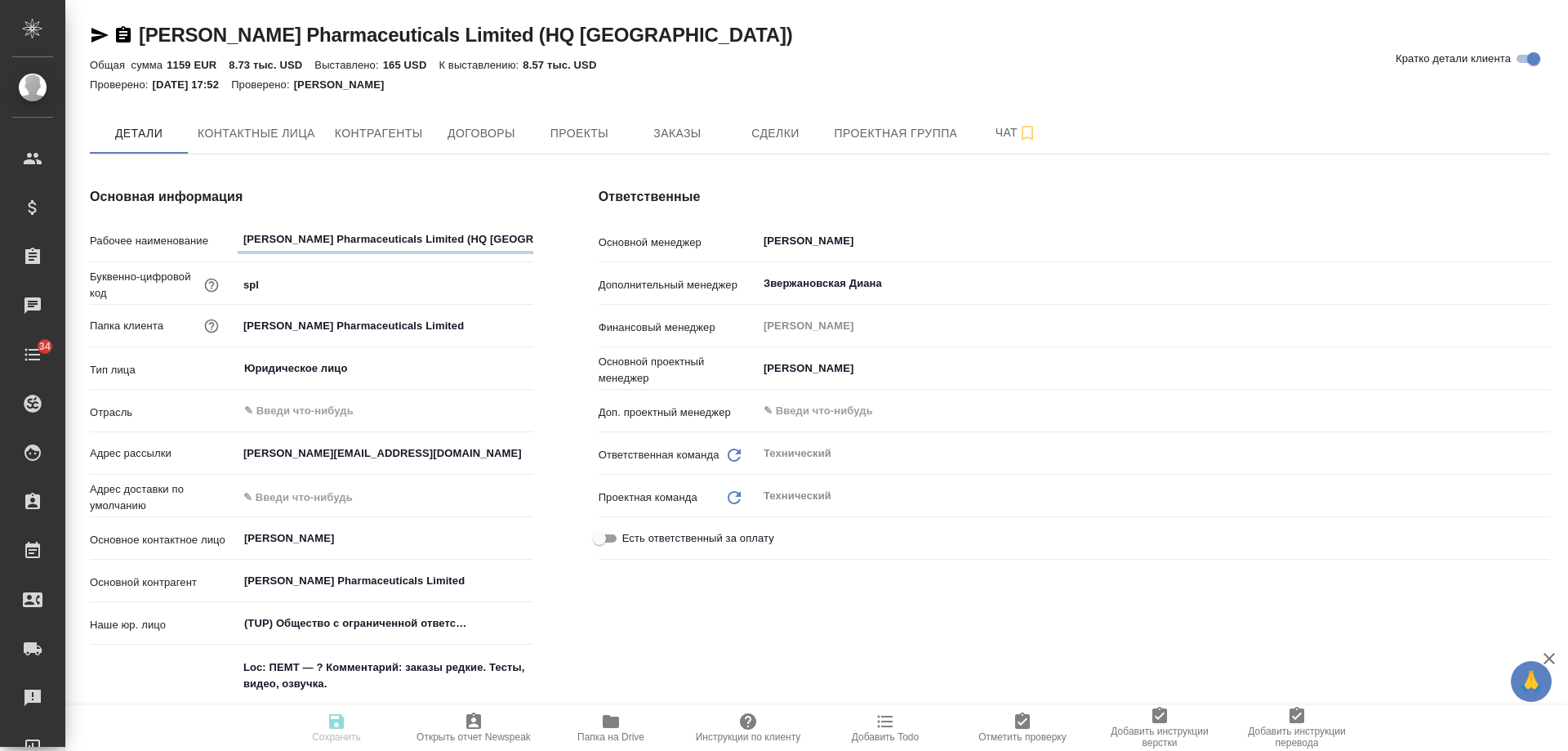
type textarea "x"
drag, startPoint x: 100, startPoint y: 33, endPoint x: 252, endPoint y: 6, distance: 154.4
click at [103, 31] on icon "button" at bounding box center [100, 35] width 20 height 20
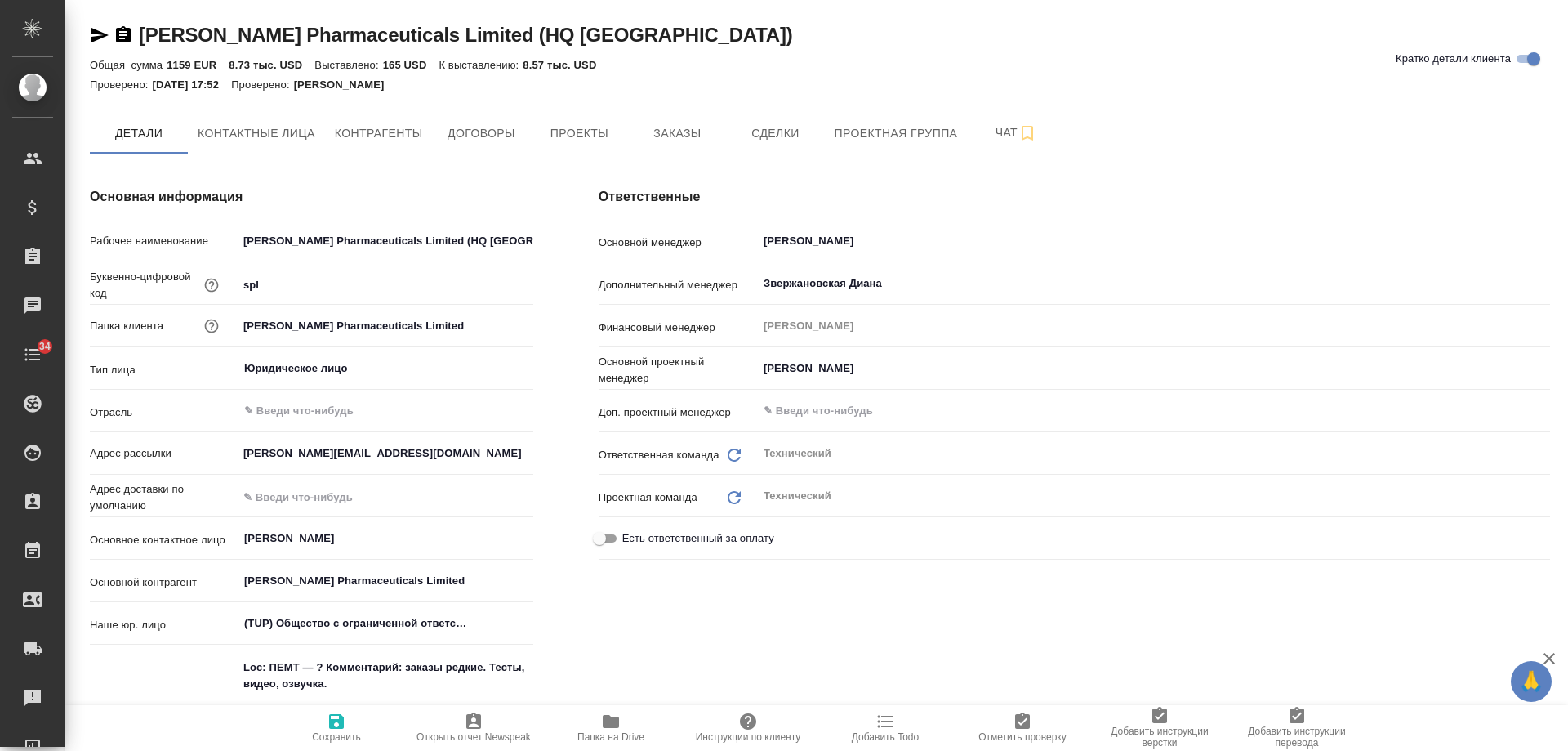
click at [125, 36] on icon "button" at bounding box center [124, 34] width 15 height 16
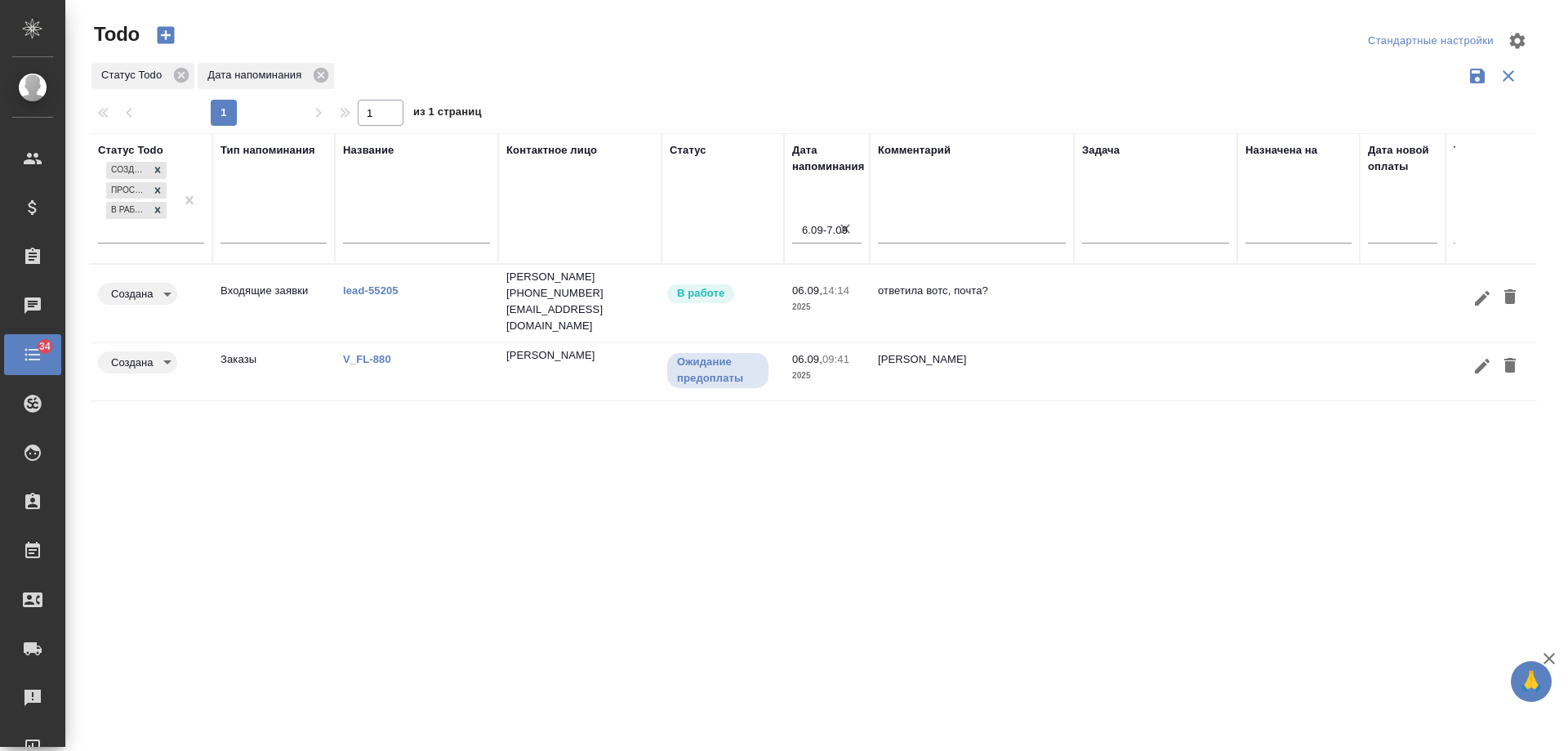
click at [377, 353] on link "V_FL-880" at bounding box center [367, 359] width 48 height 12
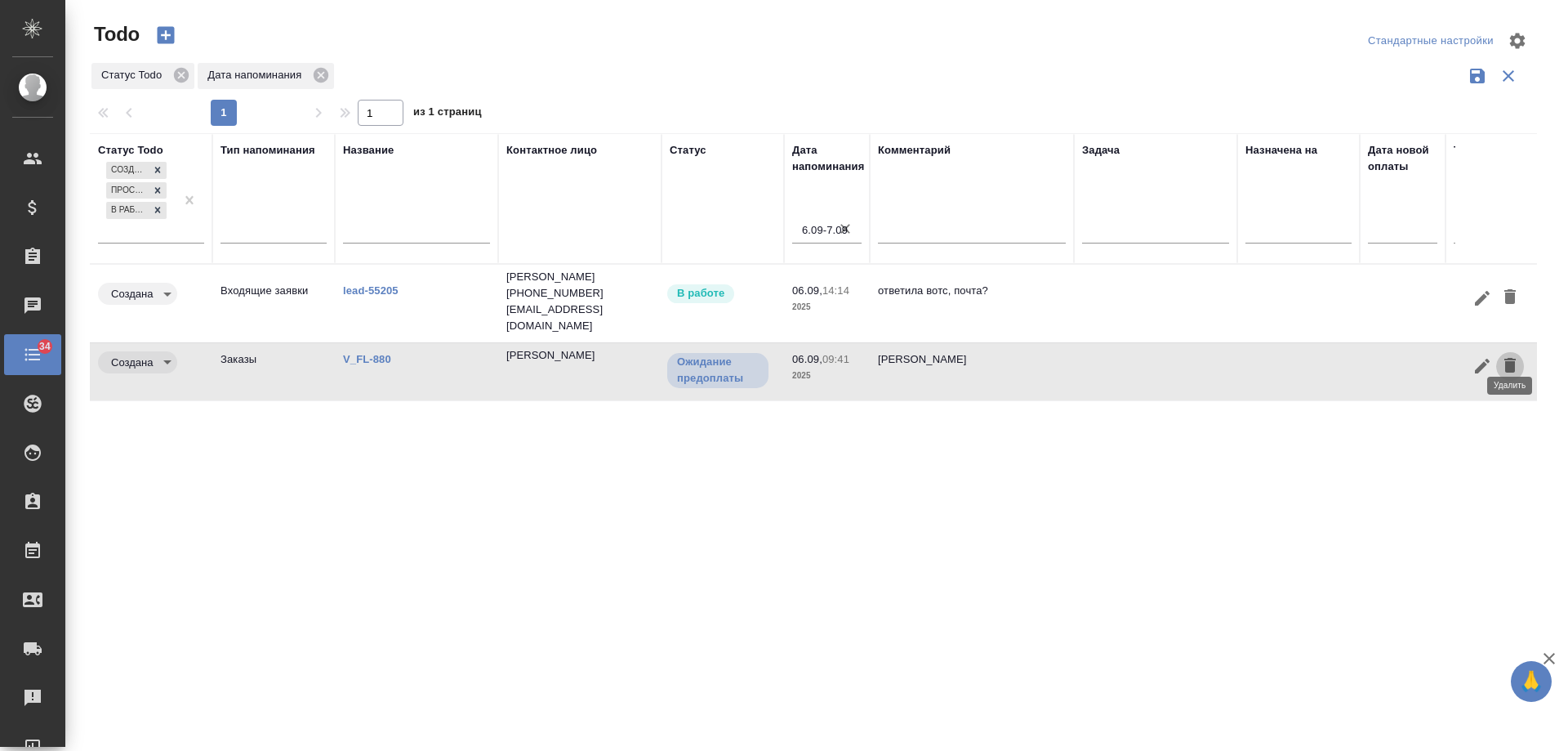
click at [1511, 358] on icon "button" at bounding box center [1510, 365] width 11 height 15
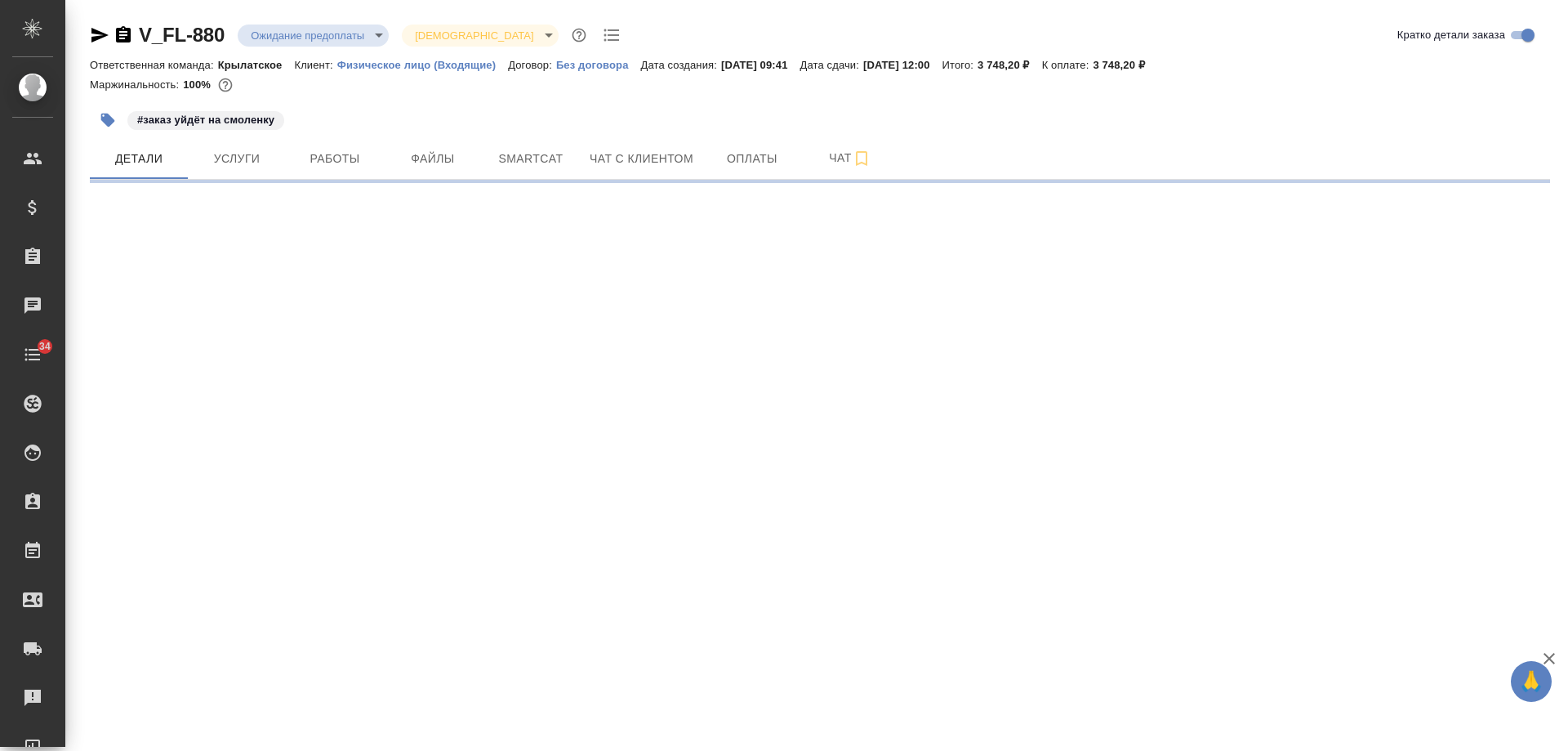
select select "RU"
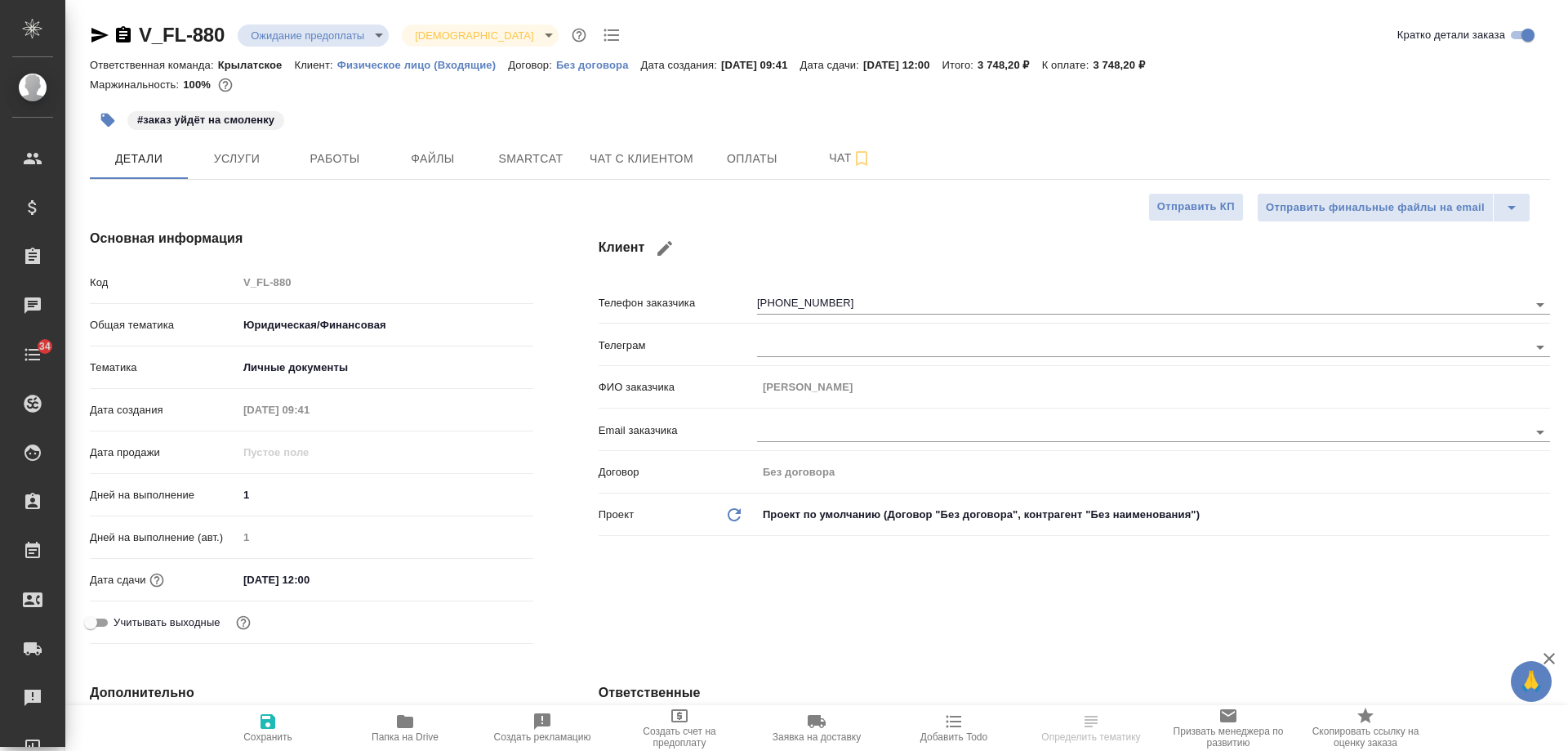
type textarea "x"
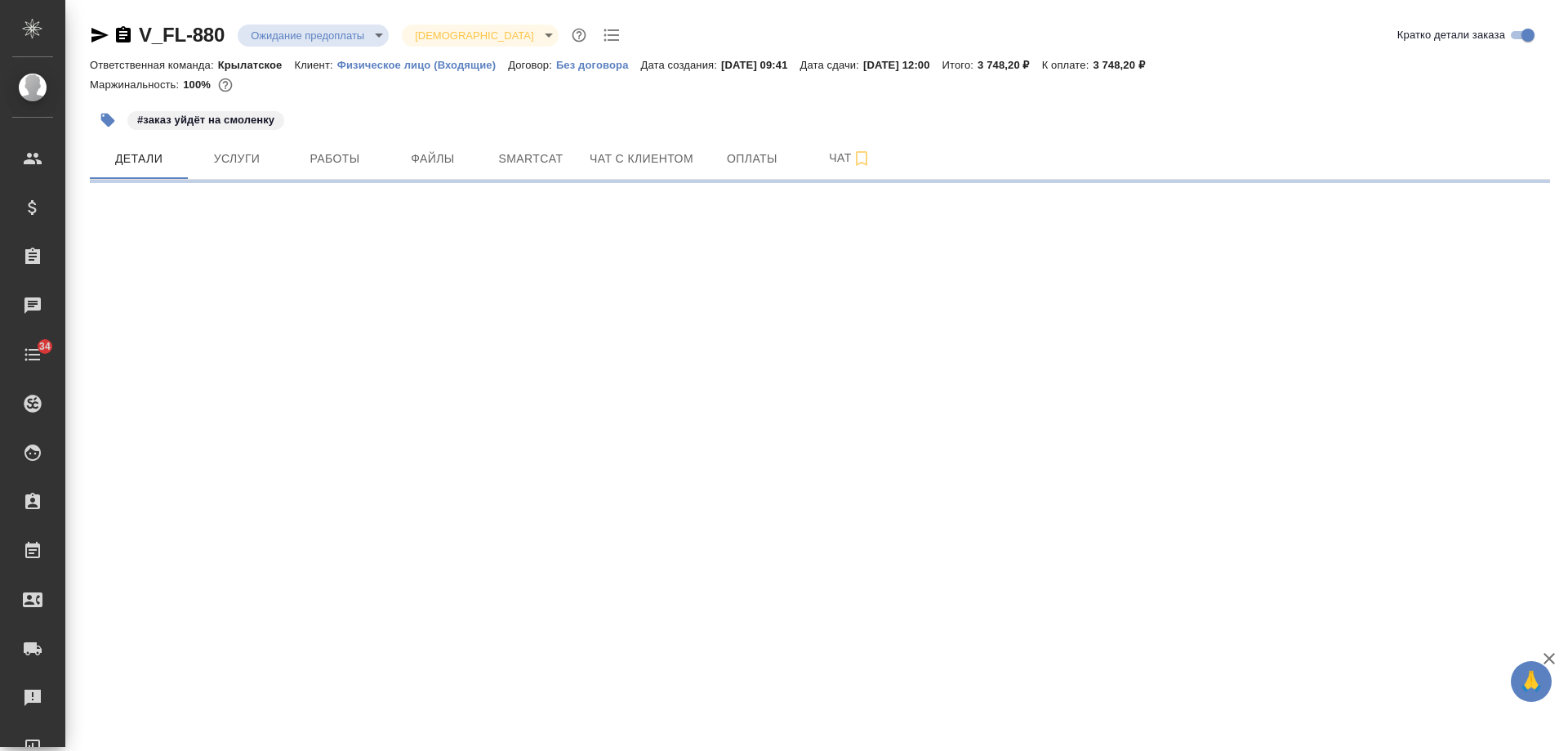
select select "RU"
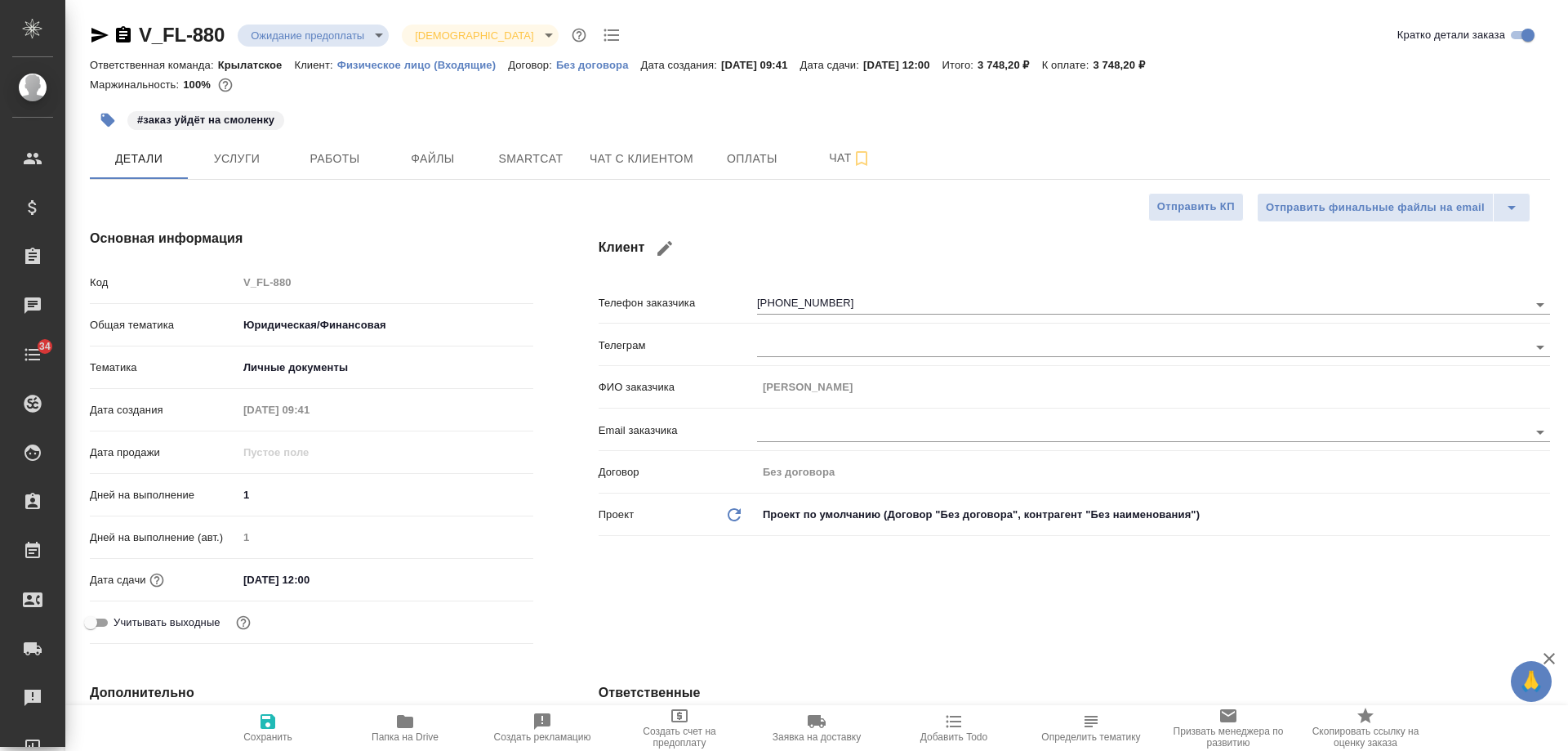
type textarea "x"
click at [656, 147] on button "Чат с клиентом" at bounding box center [641, 159] width 124 height 41
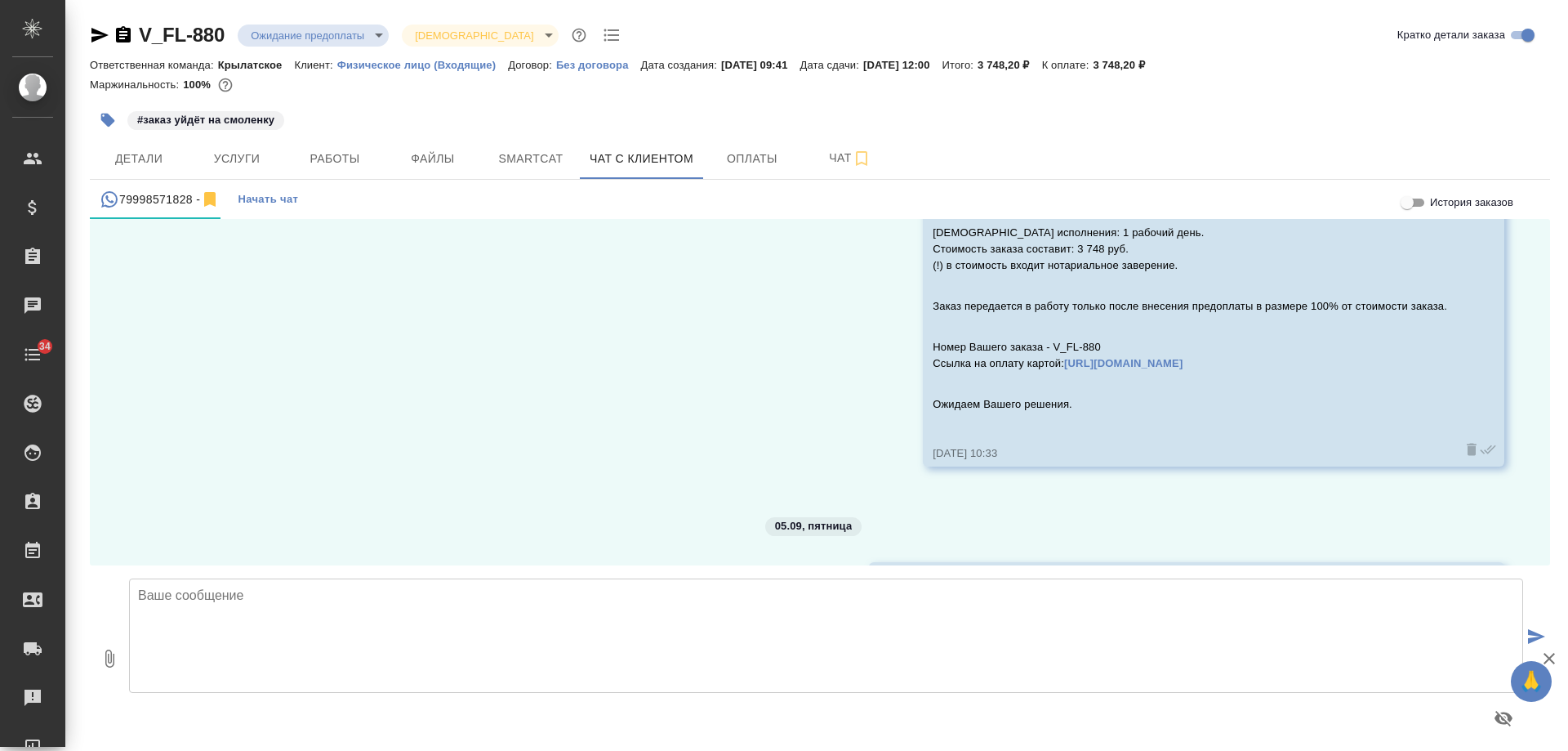
scroll to position [1473, 0]
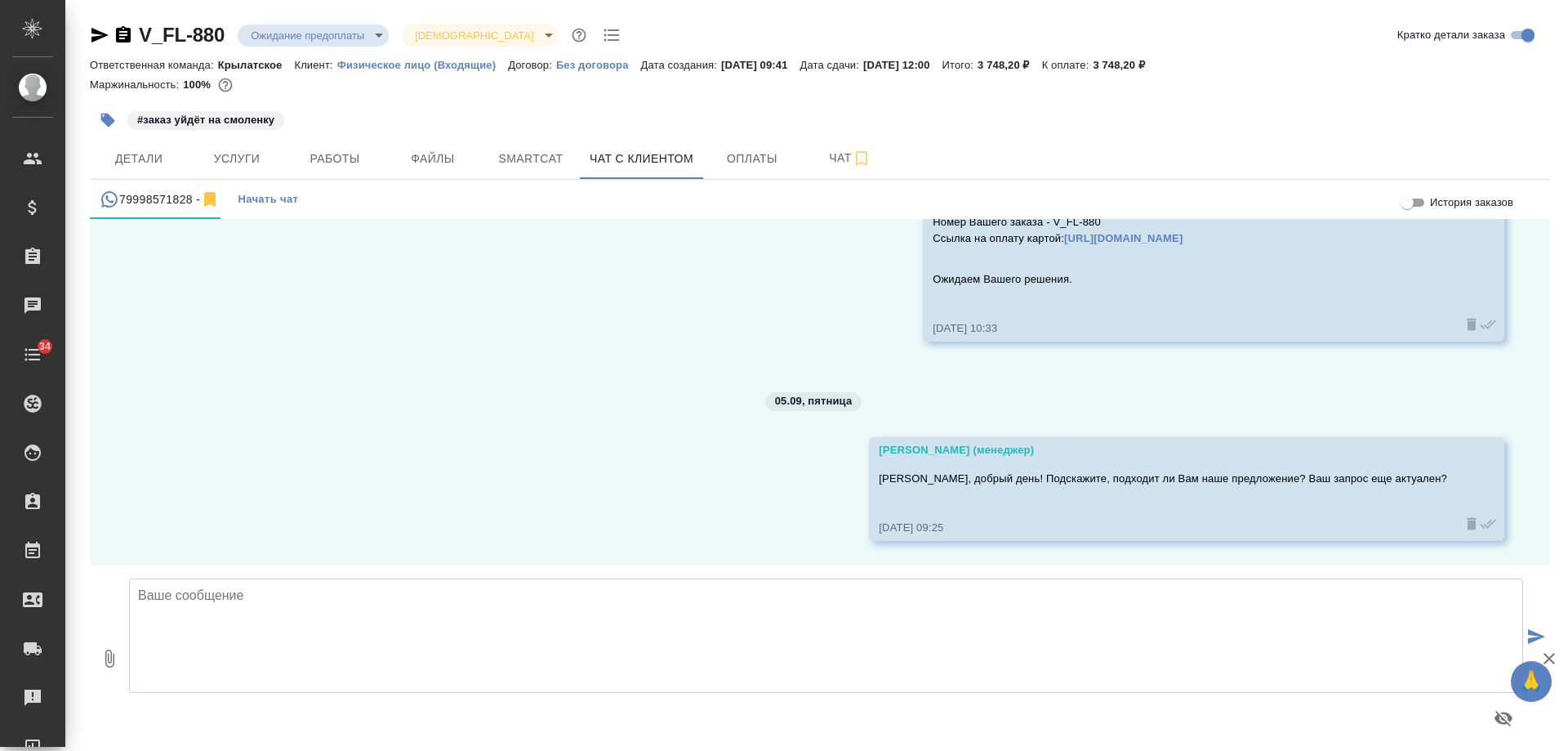
click at [133, 32] on div "V_FL-880 Ожидание предоплаты waitingForPrepayment Святая троица holyTrinity" at bounding box center [357, 35] width 534 height 26
click at [129, 31] on icon "button" at bounding box center [124, 34] width 15 height 16
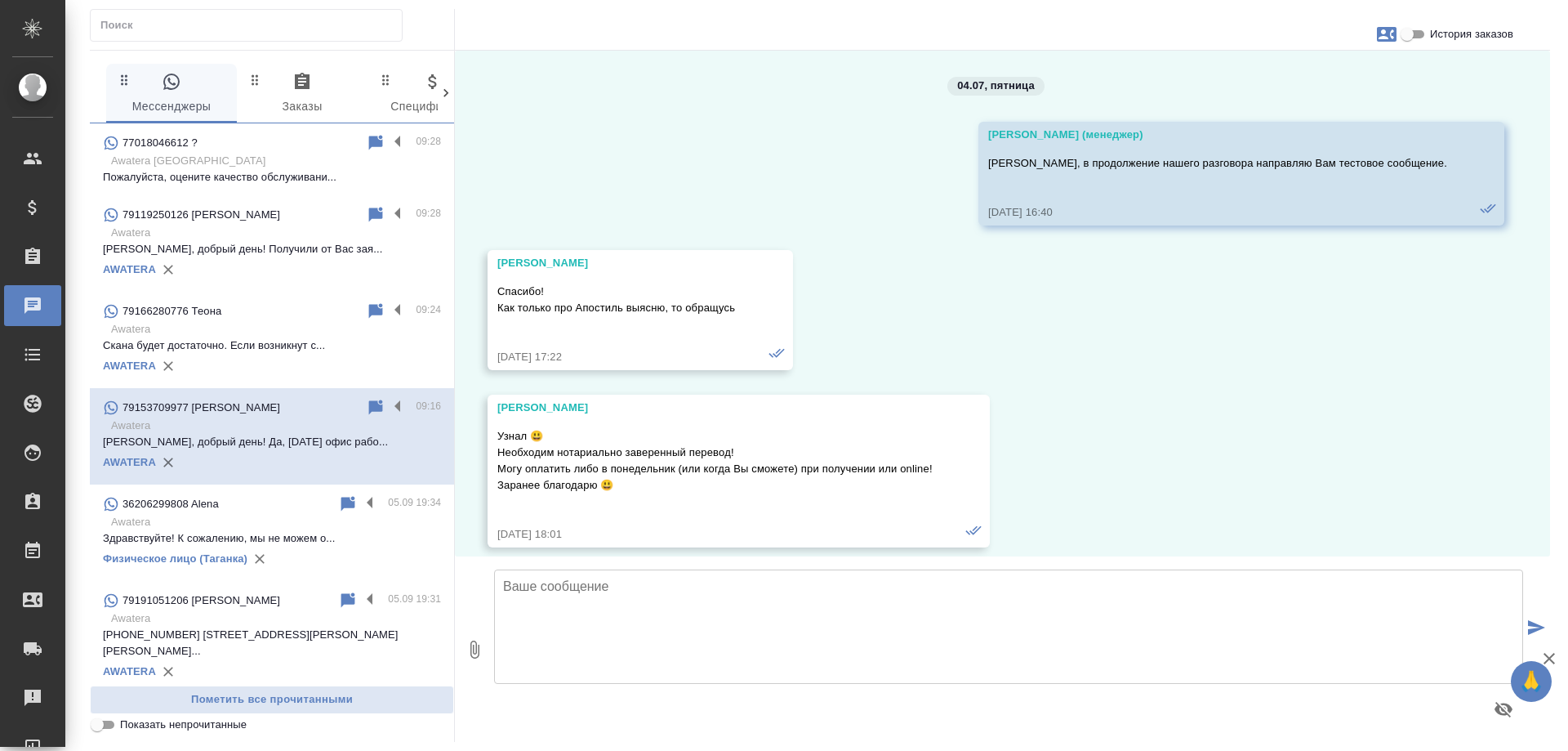
scroll to position [7417, 0]
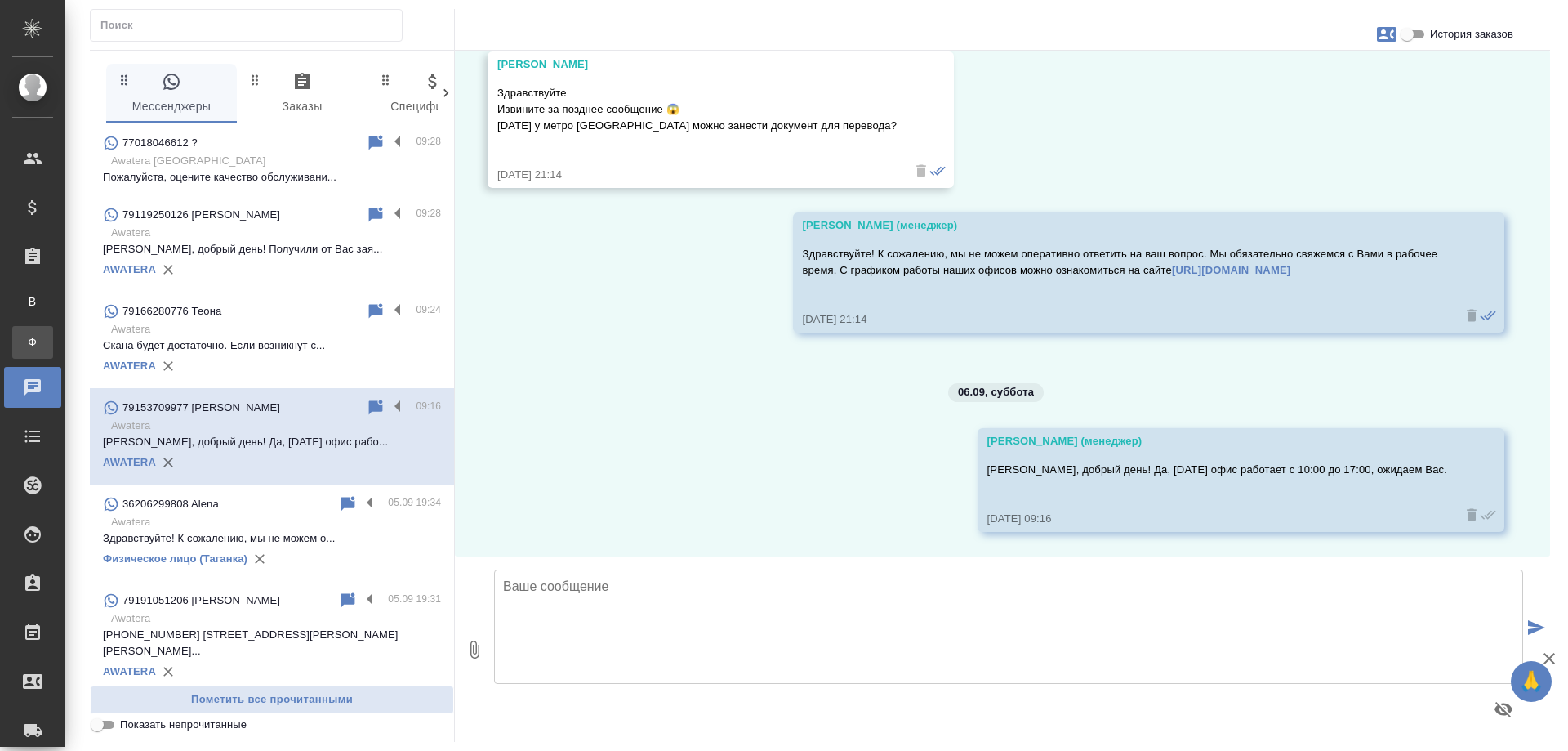
scroll to position [7417, 0]
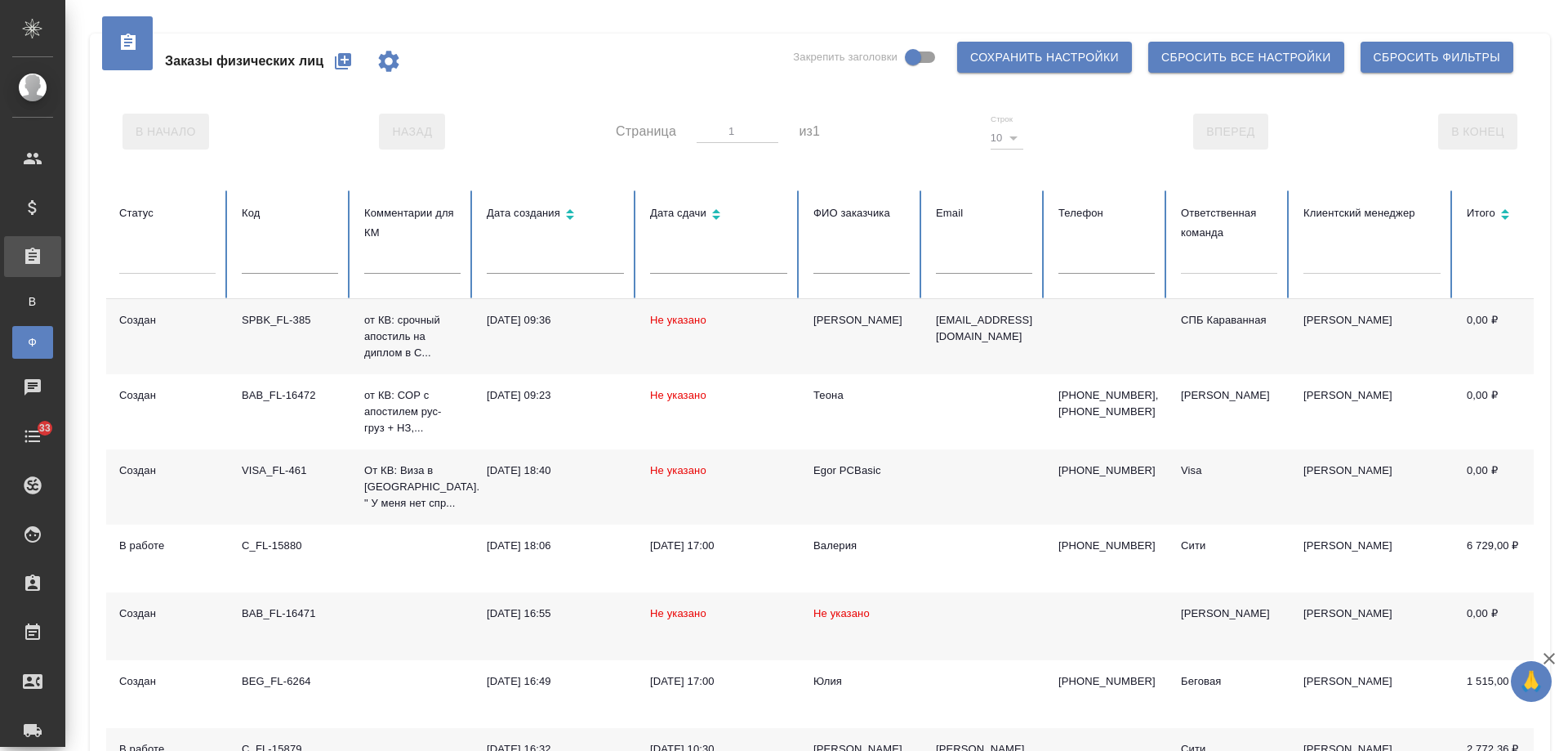
click at [1100, 258] on input "text" at bounding box center [1107, 262] width 97 height 23
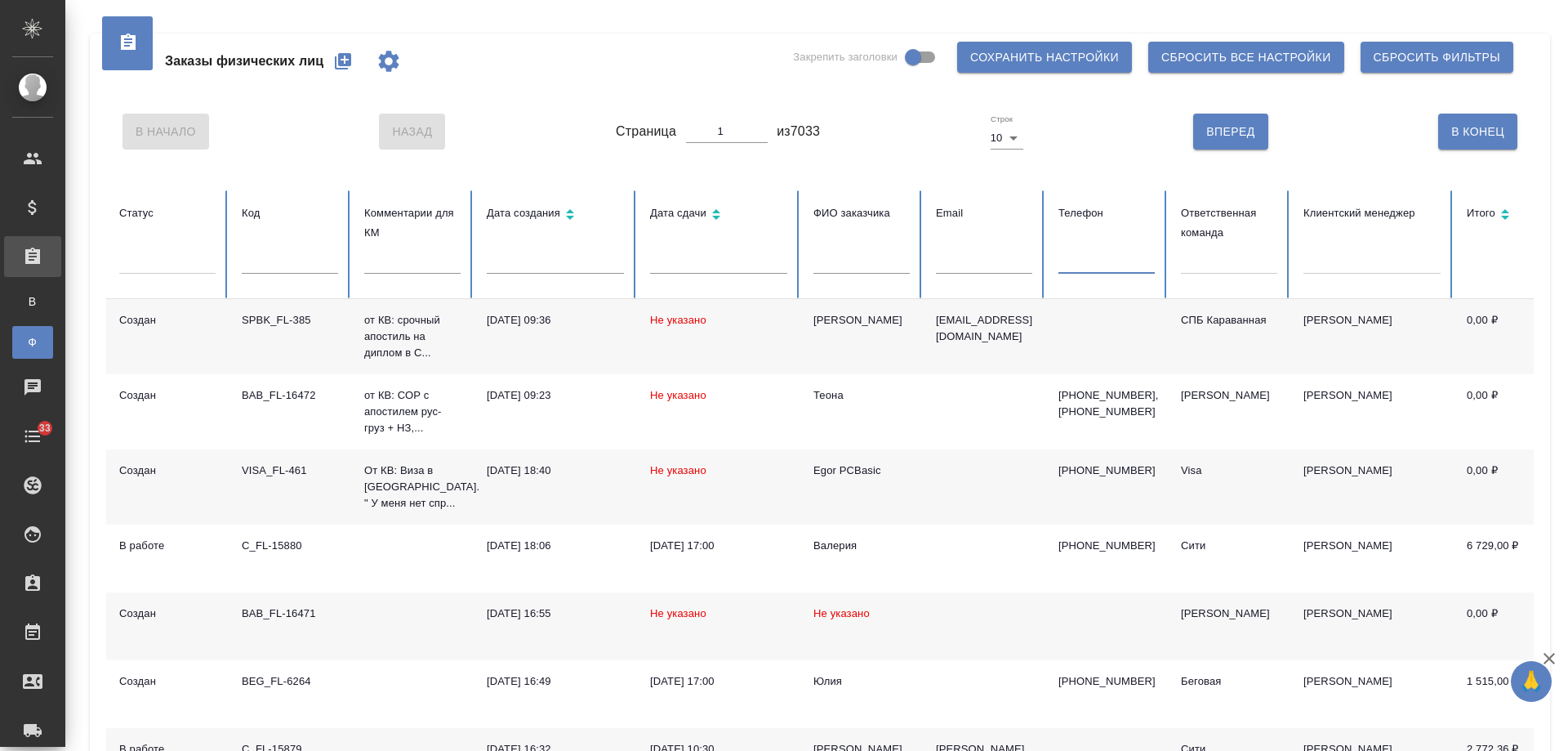
paste input "79039681648"
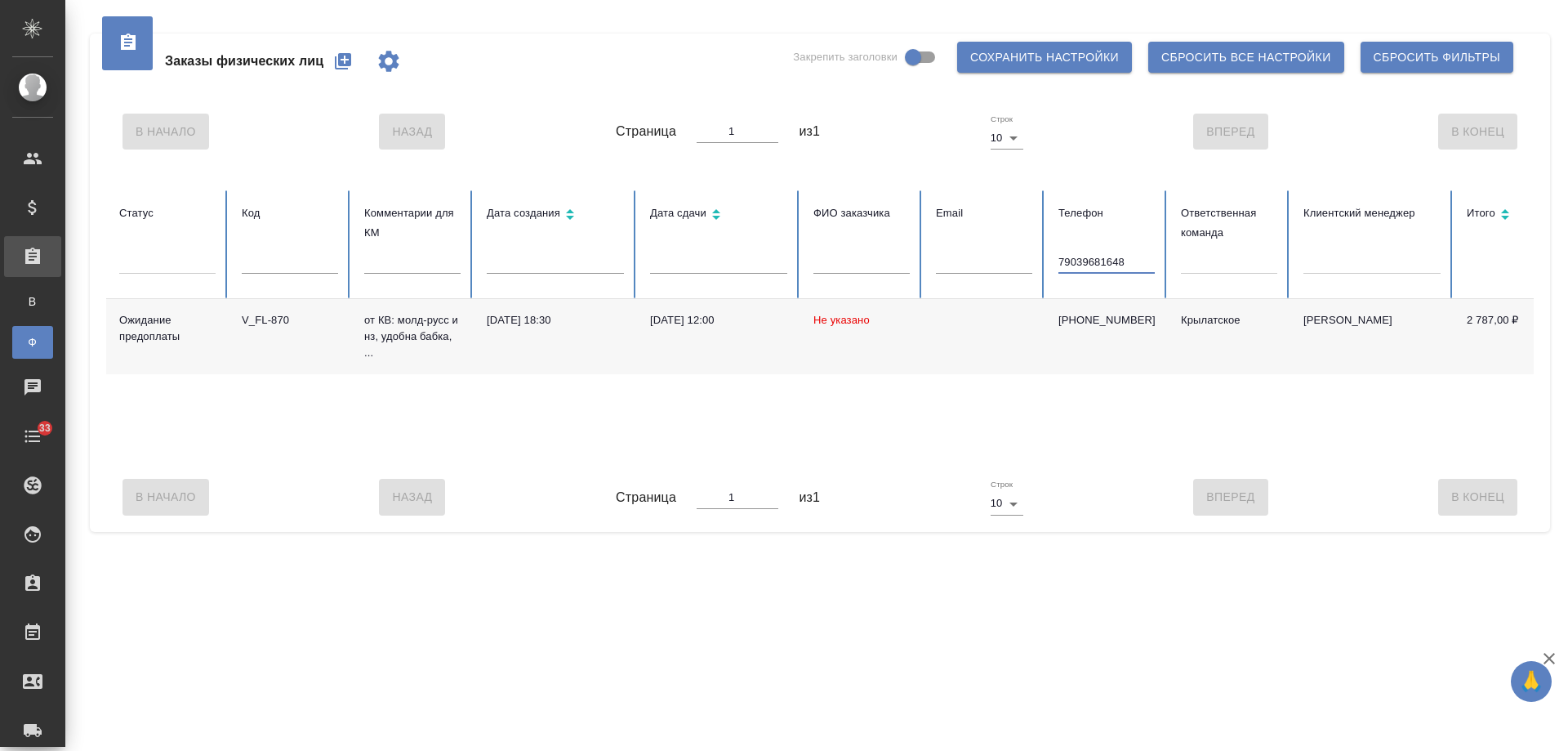
drag, startPoint x: 1066, startPoint y: 259, endPoint x: 1028, endPoint y: 257, distance: 38.1
click at [1028, 257] on tr "Статус Код Комментарии для КМ Дата создания Дата сдачи ФИО заказчика Email Теле…" at bounding box center [1025, 244] width 1837 height 109
type input "9039681648"
click at [1105, 322] on p "[PHONE_NUMBER]" at bounding box center [1107, 320] width 97 height 16
click at [1105, 322] on p "+79039681648" at bounding box center [1107, 320] width 97 height 16
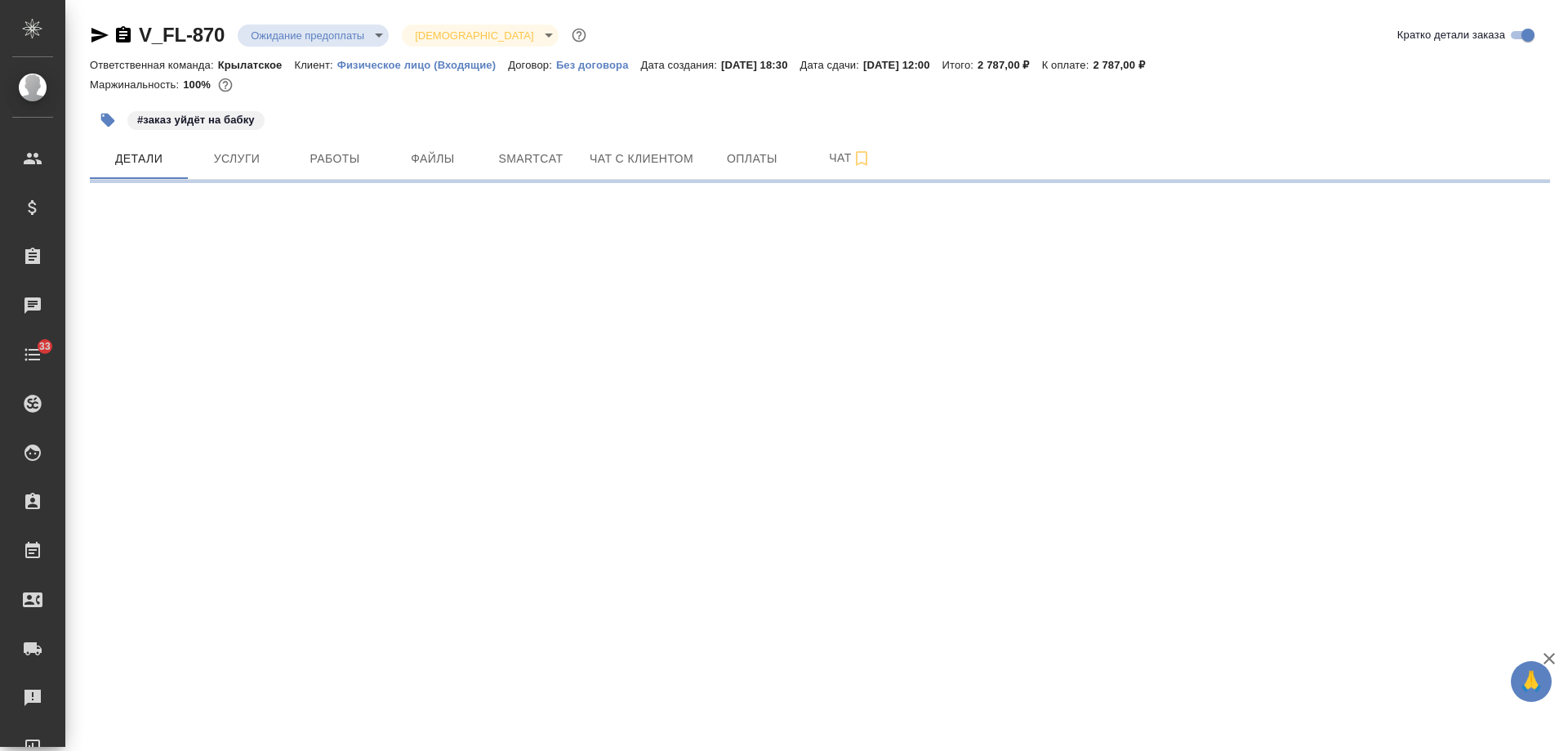
select select "RU"
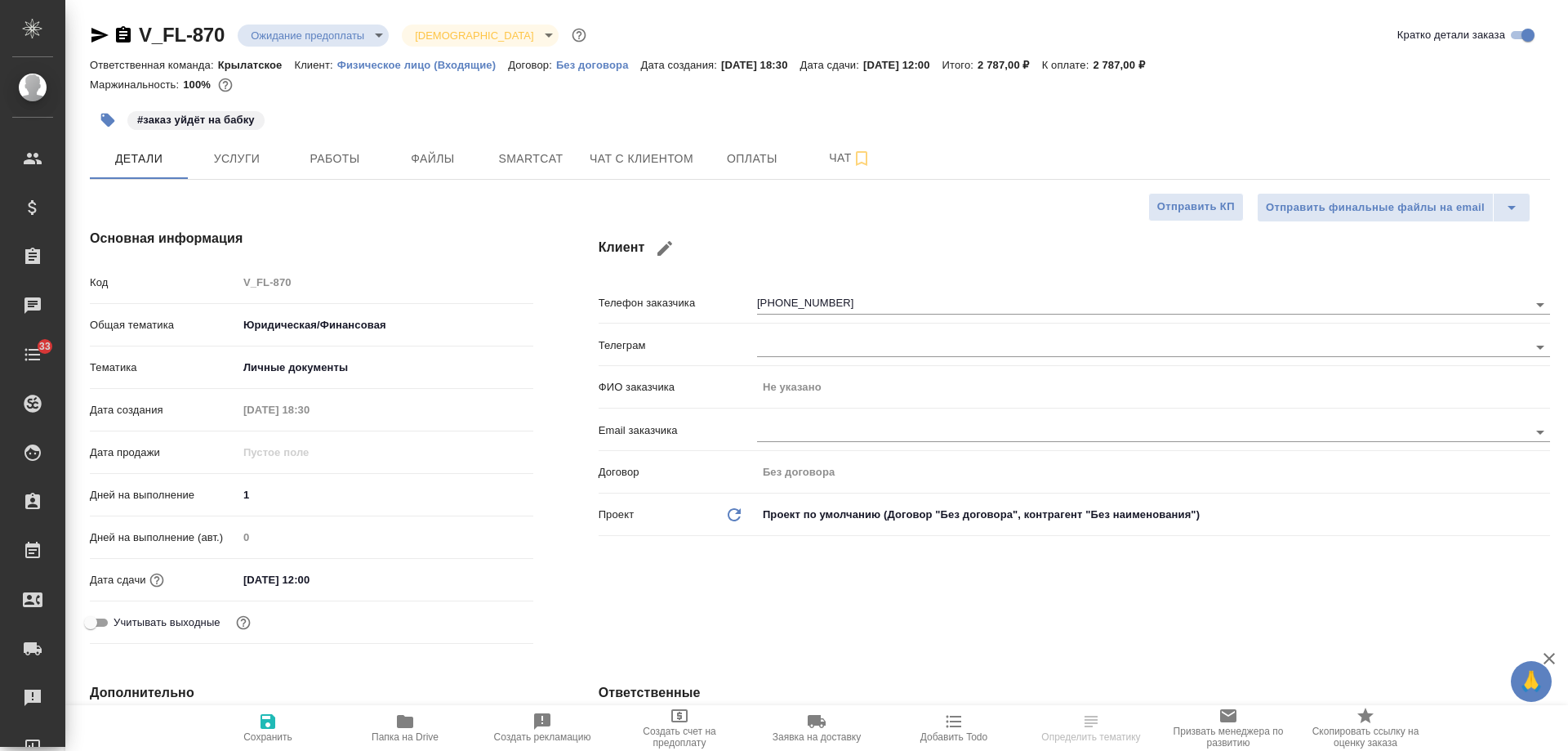
type textarea "x"
click at [639, 164] on span "Чат с клиентом" at bounding box center [641, 159] width 104 height 20
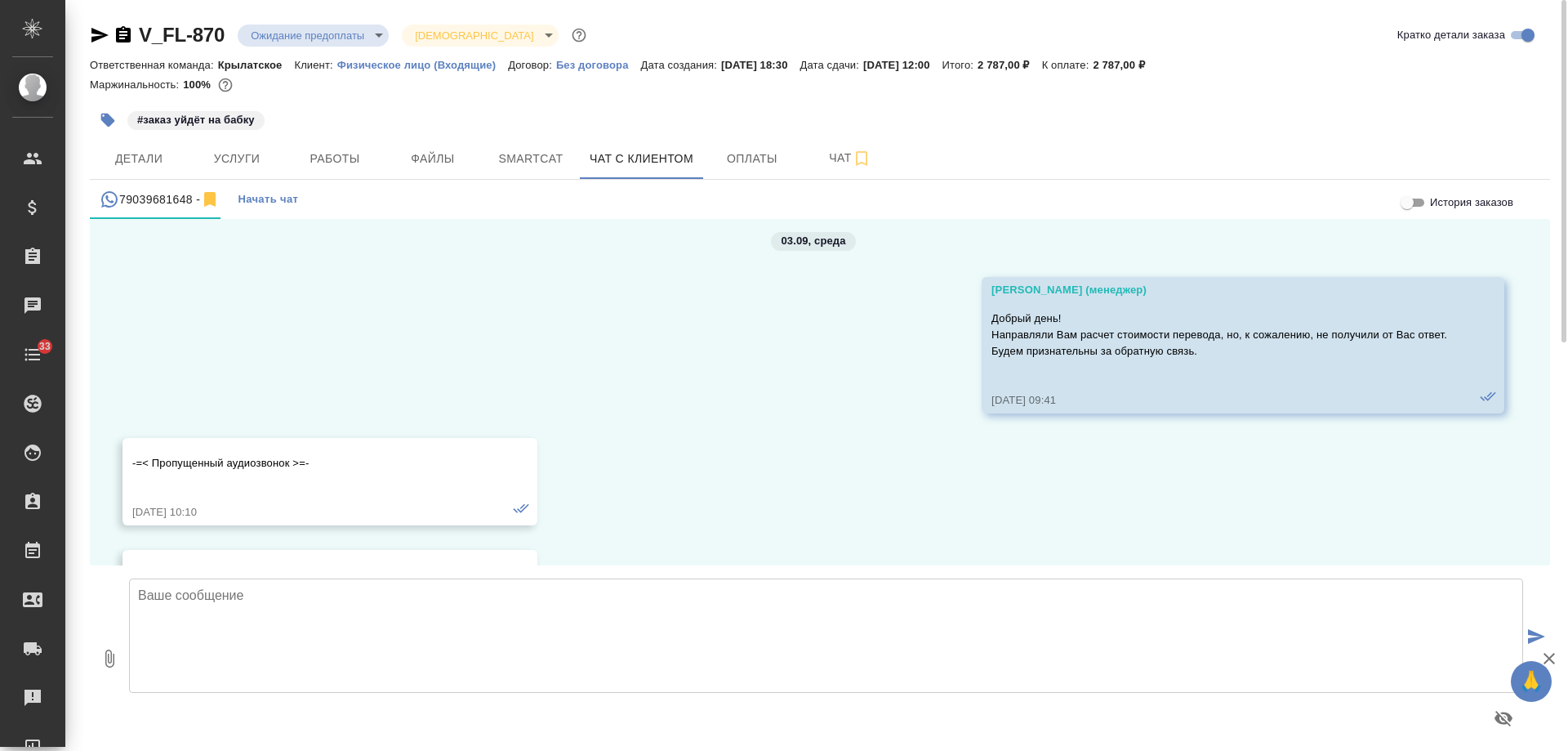
scroll to position [1391, 0]
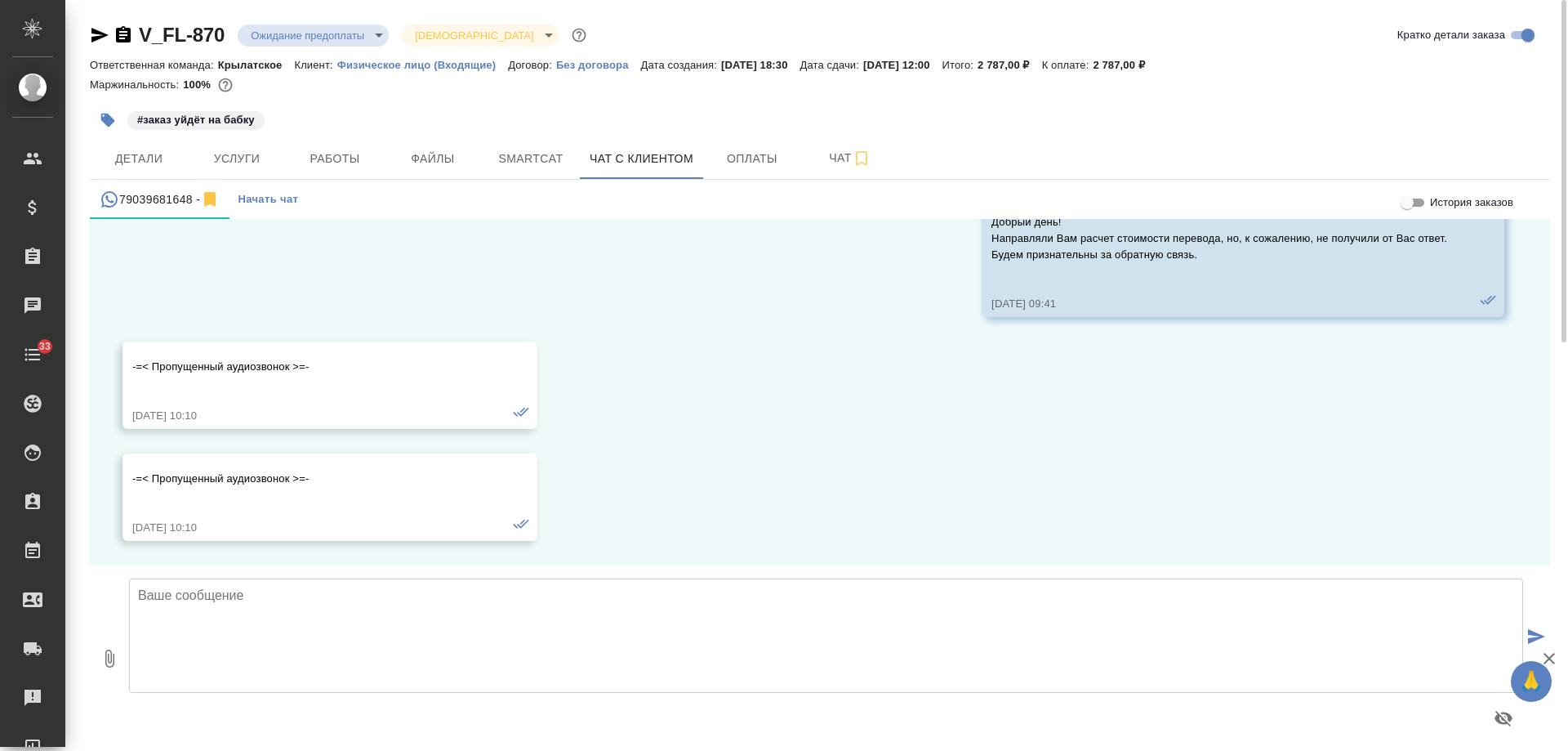
click at [94, 32] on icon "button" at bounding box center [100, 35] width 17 height 15
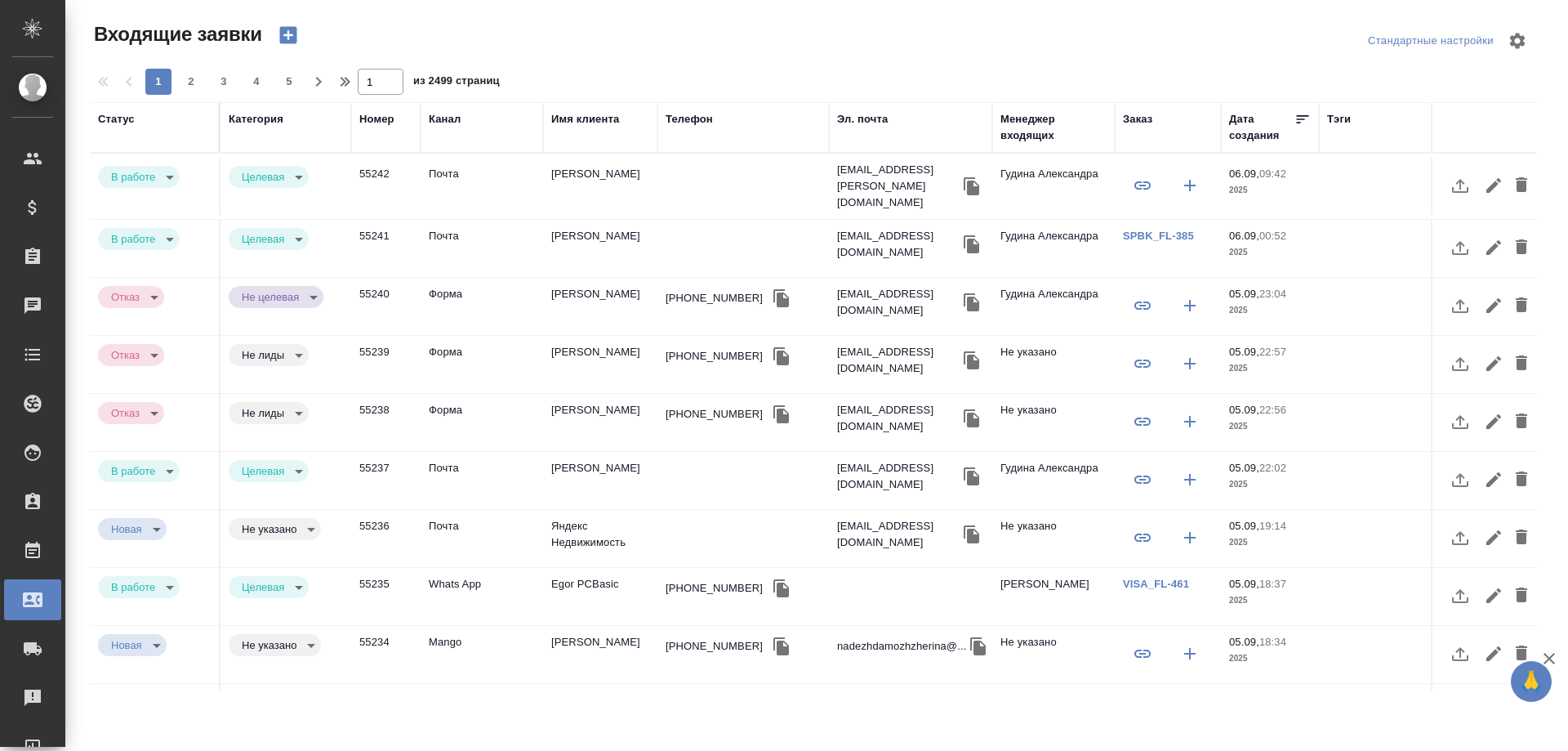
select select "RU"
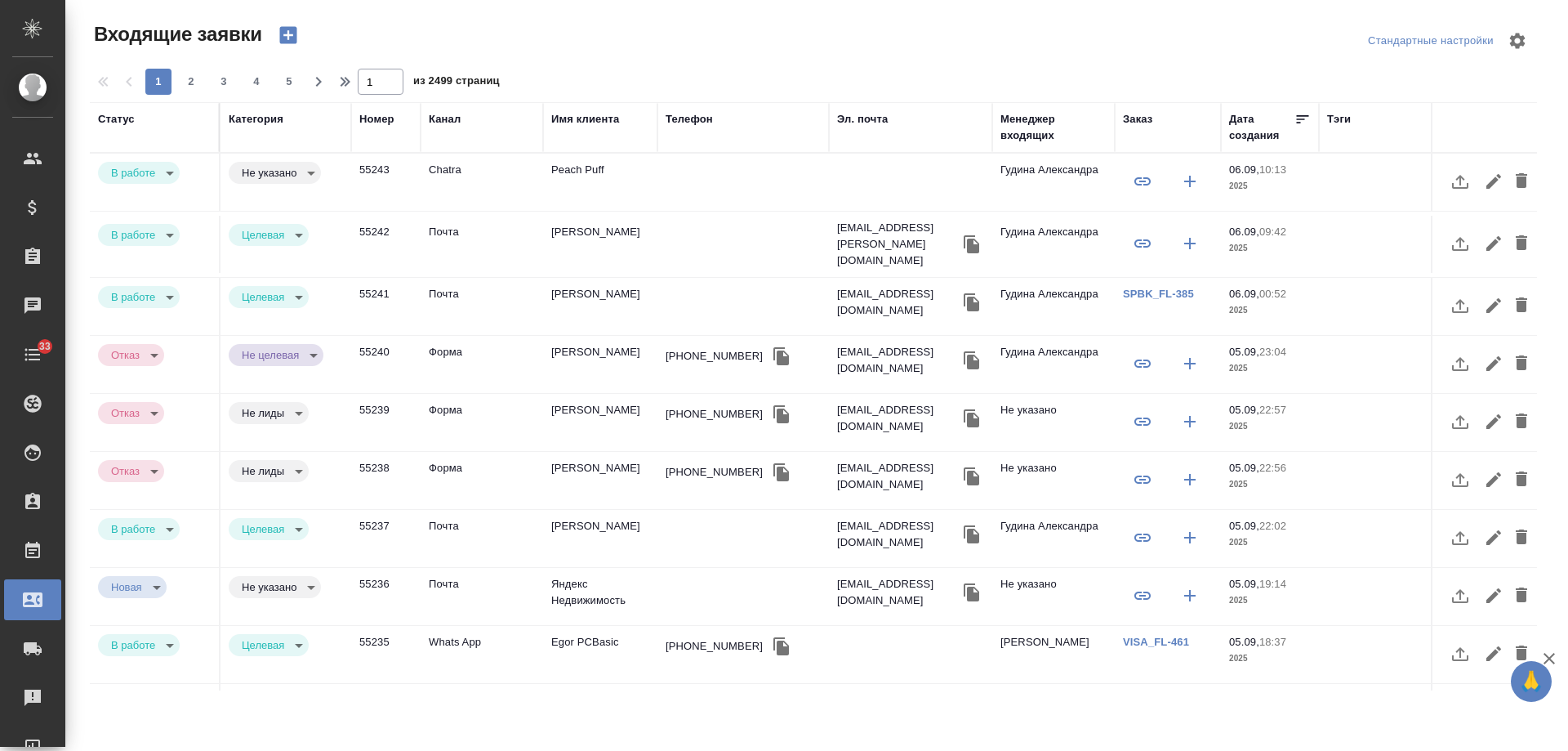
select select "RU"
click at [599, 170] on td "Peach Puff" at bounding box center [600, 183] width 115 height 57
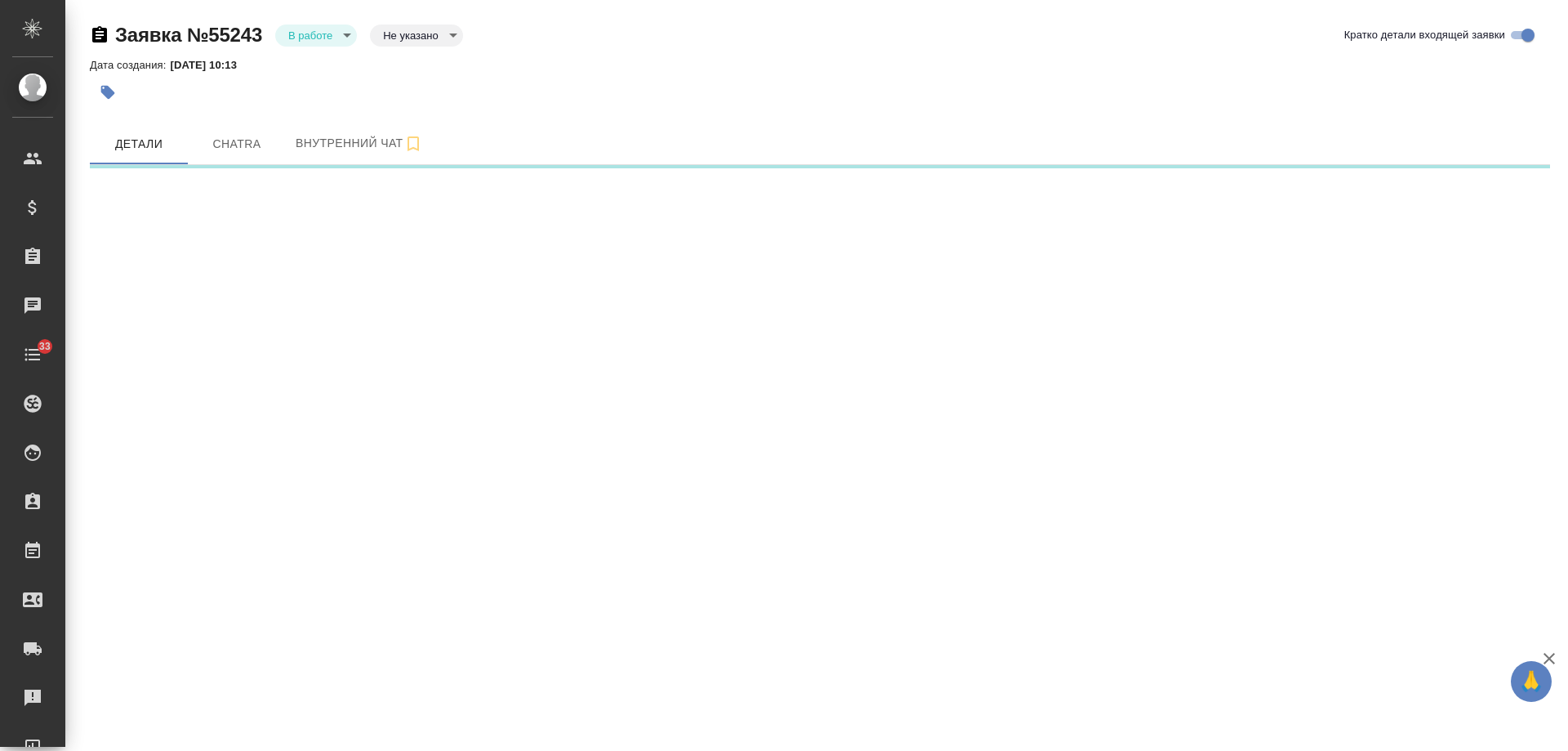
select select "RU"
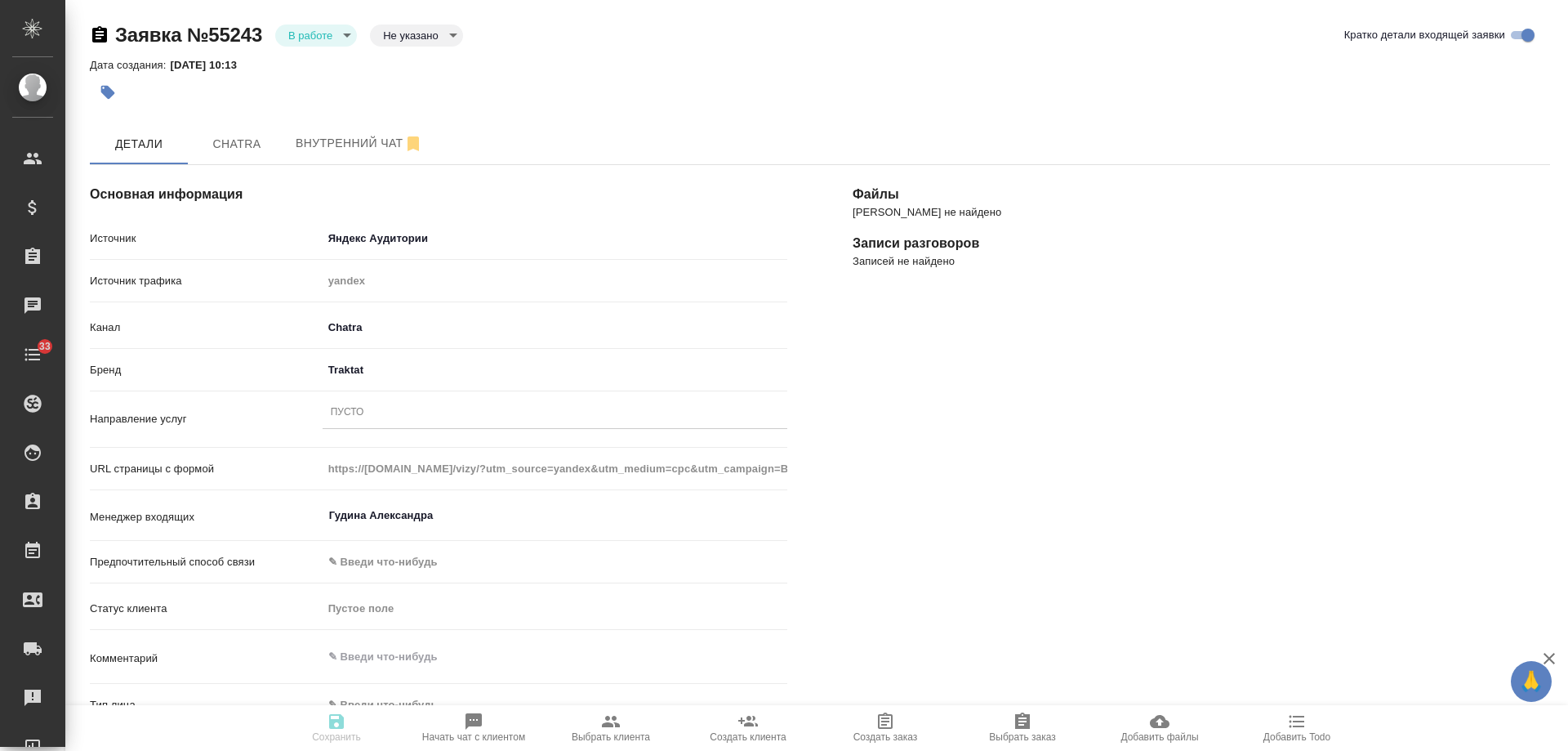
type textarea "x"
click at [384, 415] on div "Пусто" at bounding box center [555, 413] width 465 height 24
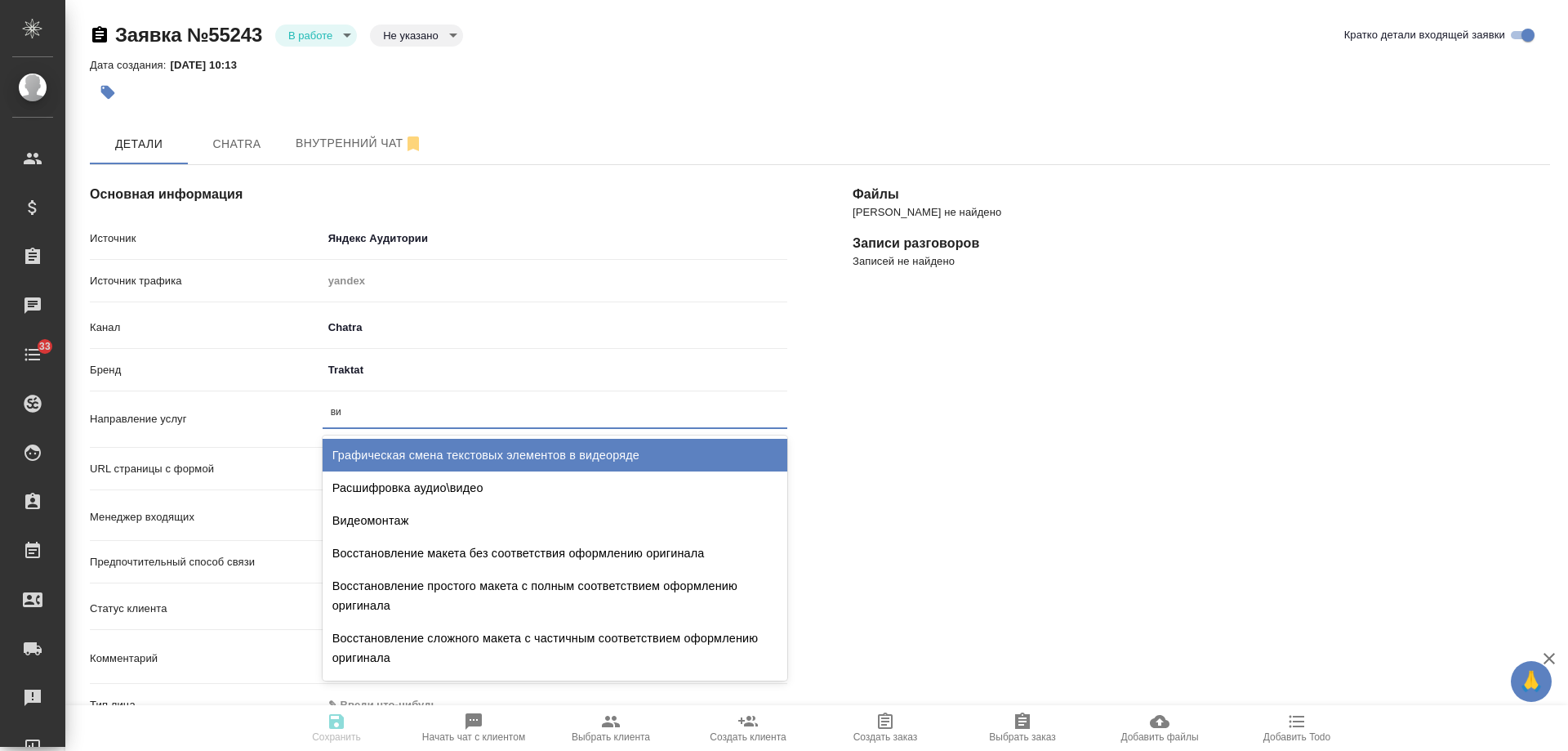
type input "виз"
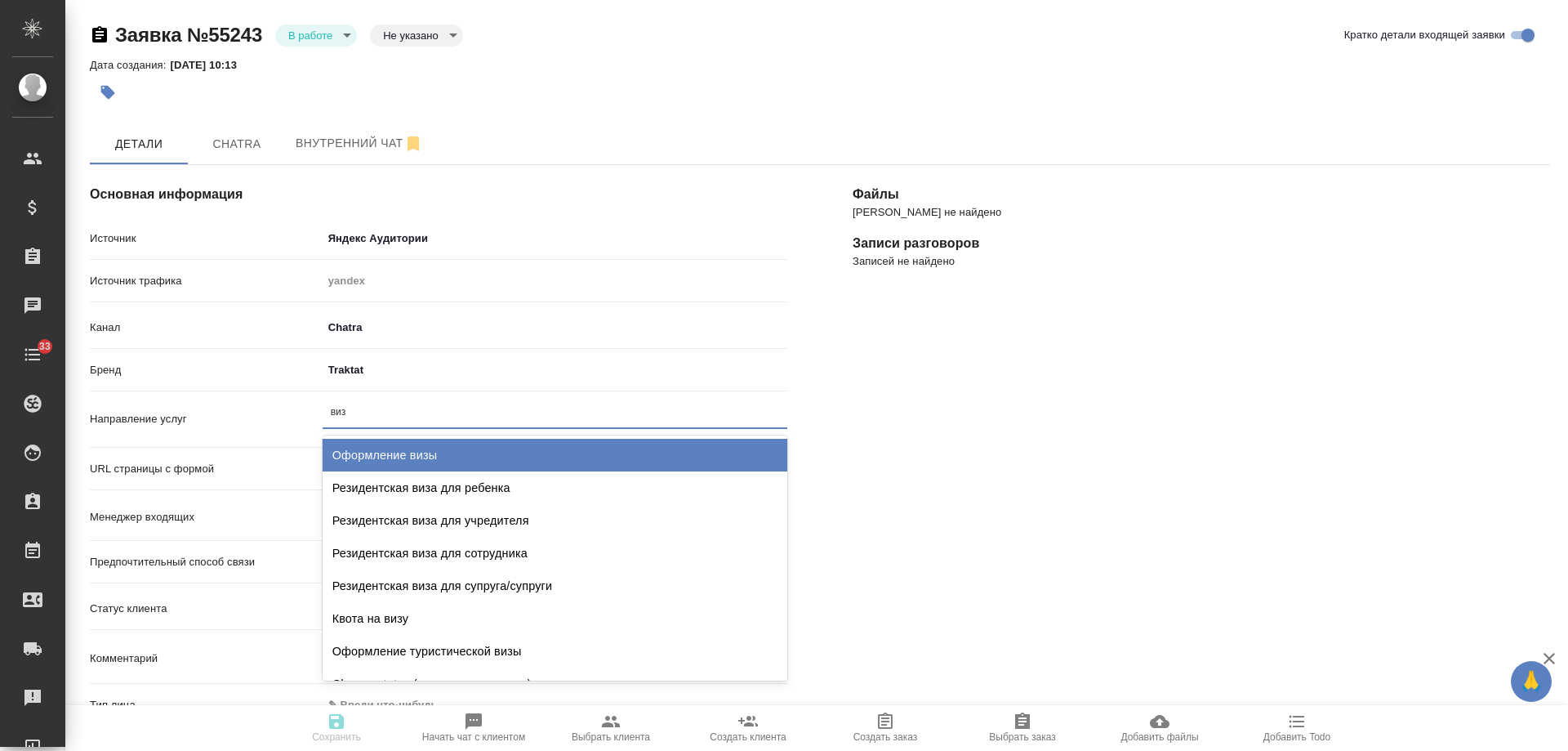
click at [400, 455] on div "Оформление визы" at bounding box center [555, 455] width 465 height 33
type textarea "x"
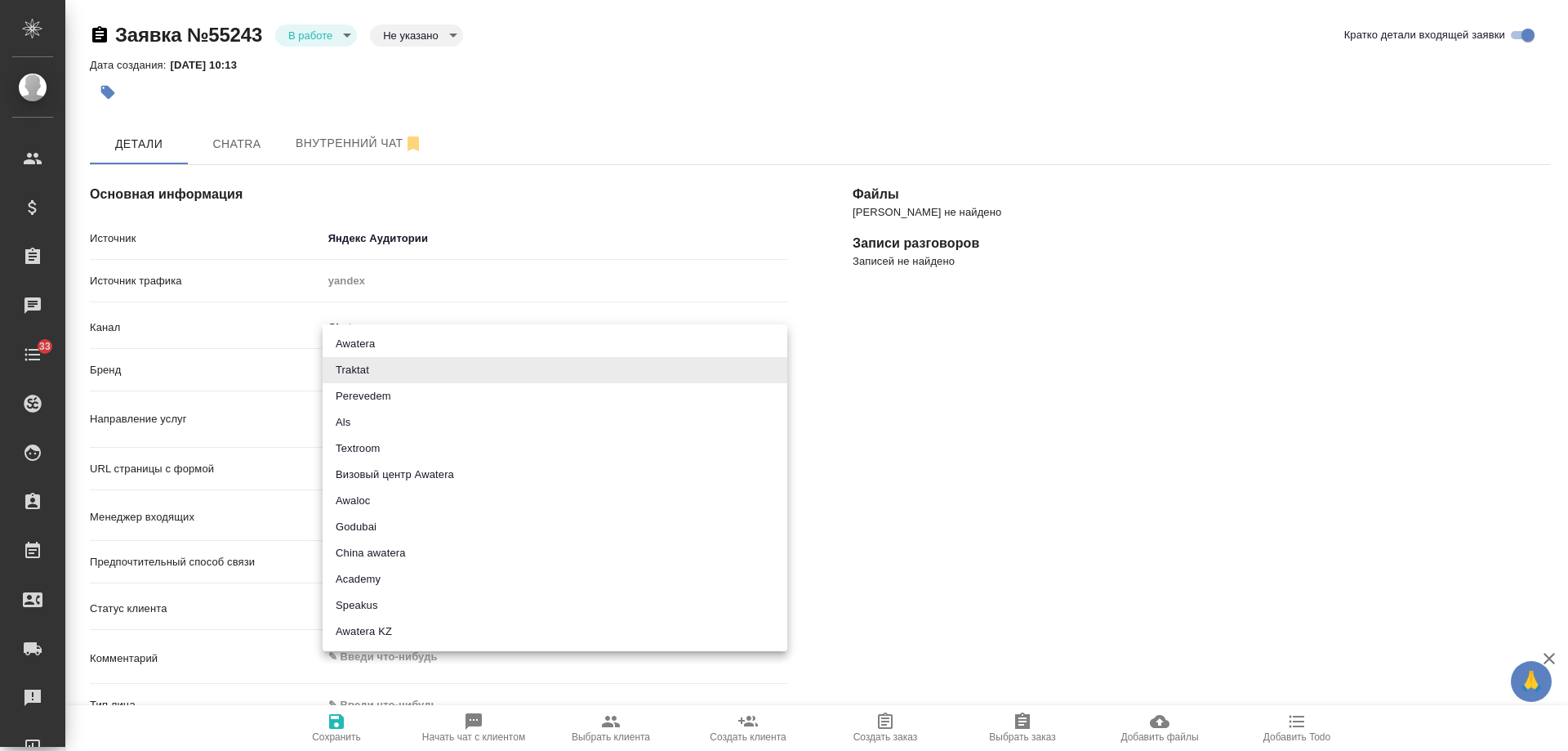
click at [382, 360] on body "🙏 .cls-1 fill:#fff; AWATERA [PERSON_NAME] Спецификации Заказы 0 Чаты 33 Todo Пр…" at bounding box center [784, 375] width 1568 height 751
click at [401, 468] on li "Визовый центр Awatera" at bounding box center [555, 475] width 465 height 26
type input "visaCenterAwatera"
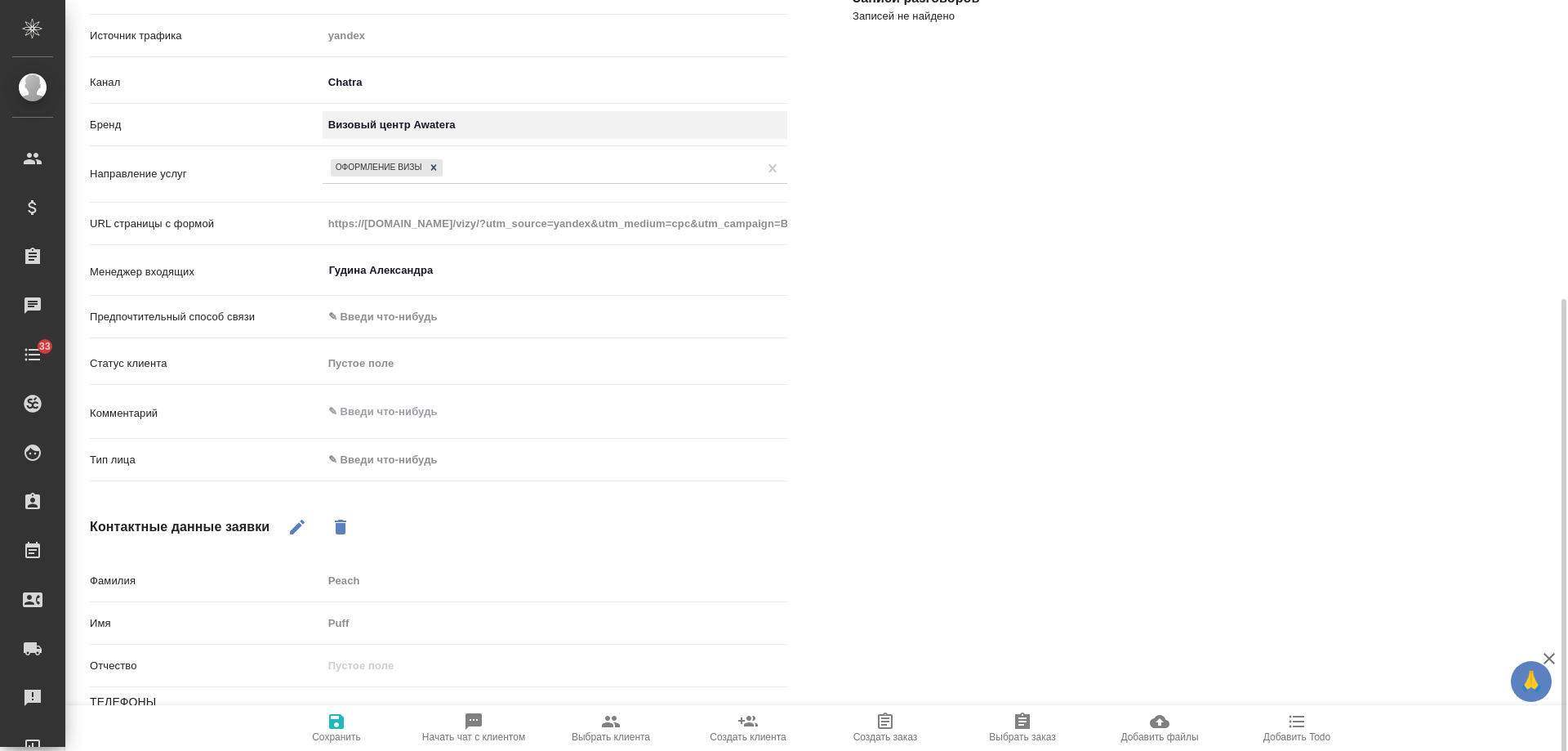
scroll to position [327, 0]
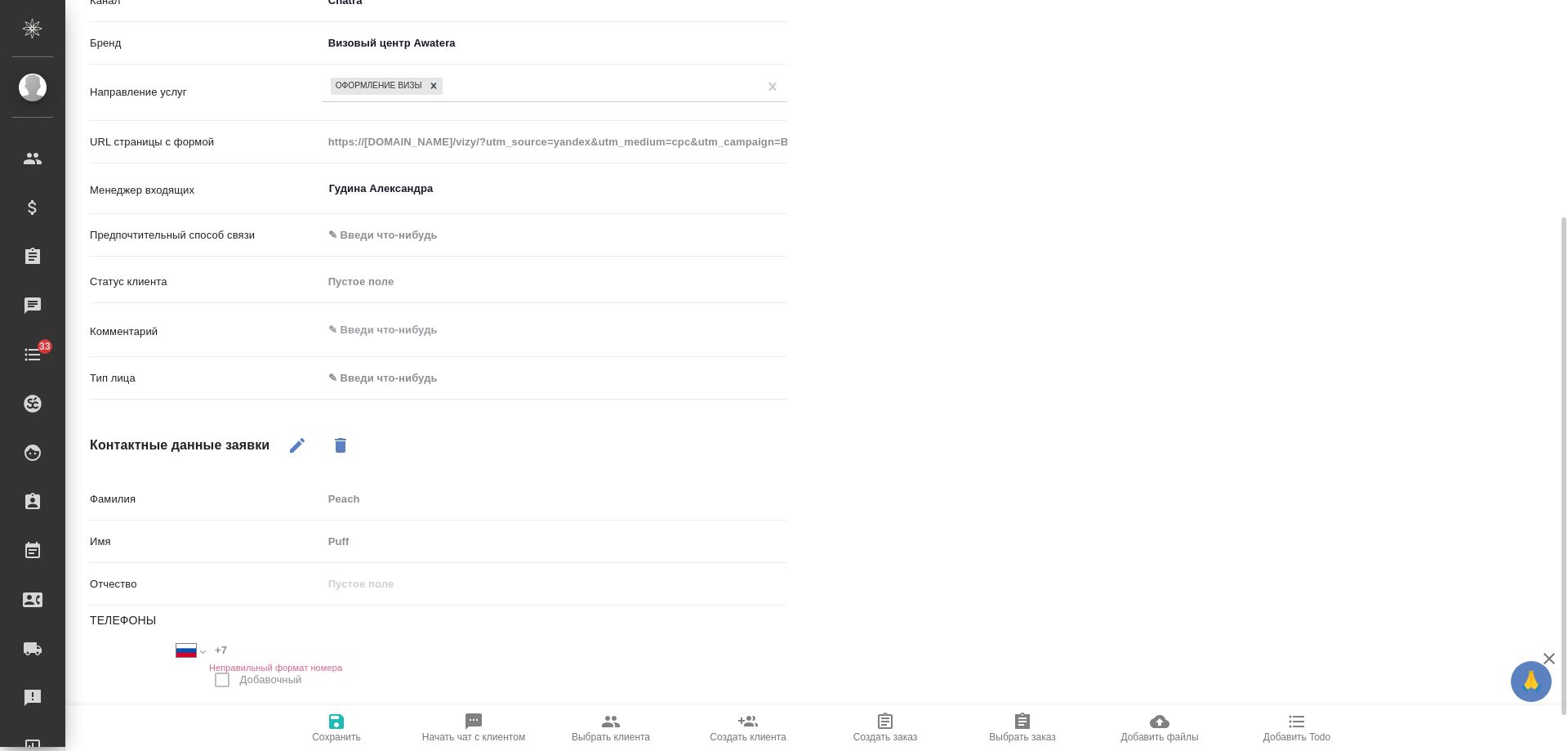
click at [384, 380] on body "🙏 .cls-1 fill:#fff; AWATERA Gudina Alexandra Клиенты Спецификации Заказы 0 Чаты…" at bounding box center [784, 375] width 1568 height 751
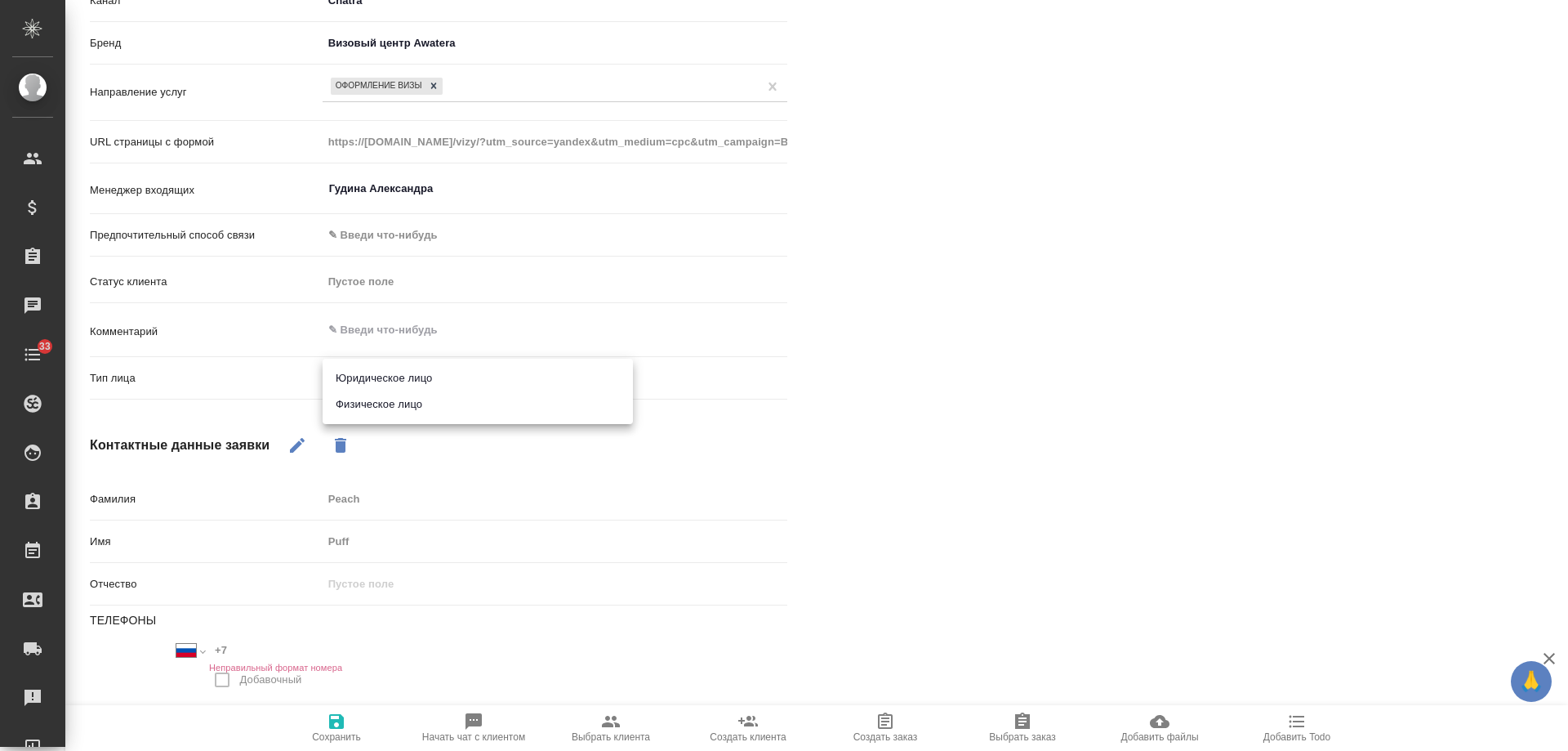
click at [376, 412] on li "Физическое лицо" at bounding box center [477, 405] width 310 height 26
type textarea "x"
type input "private"
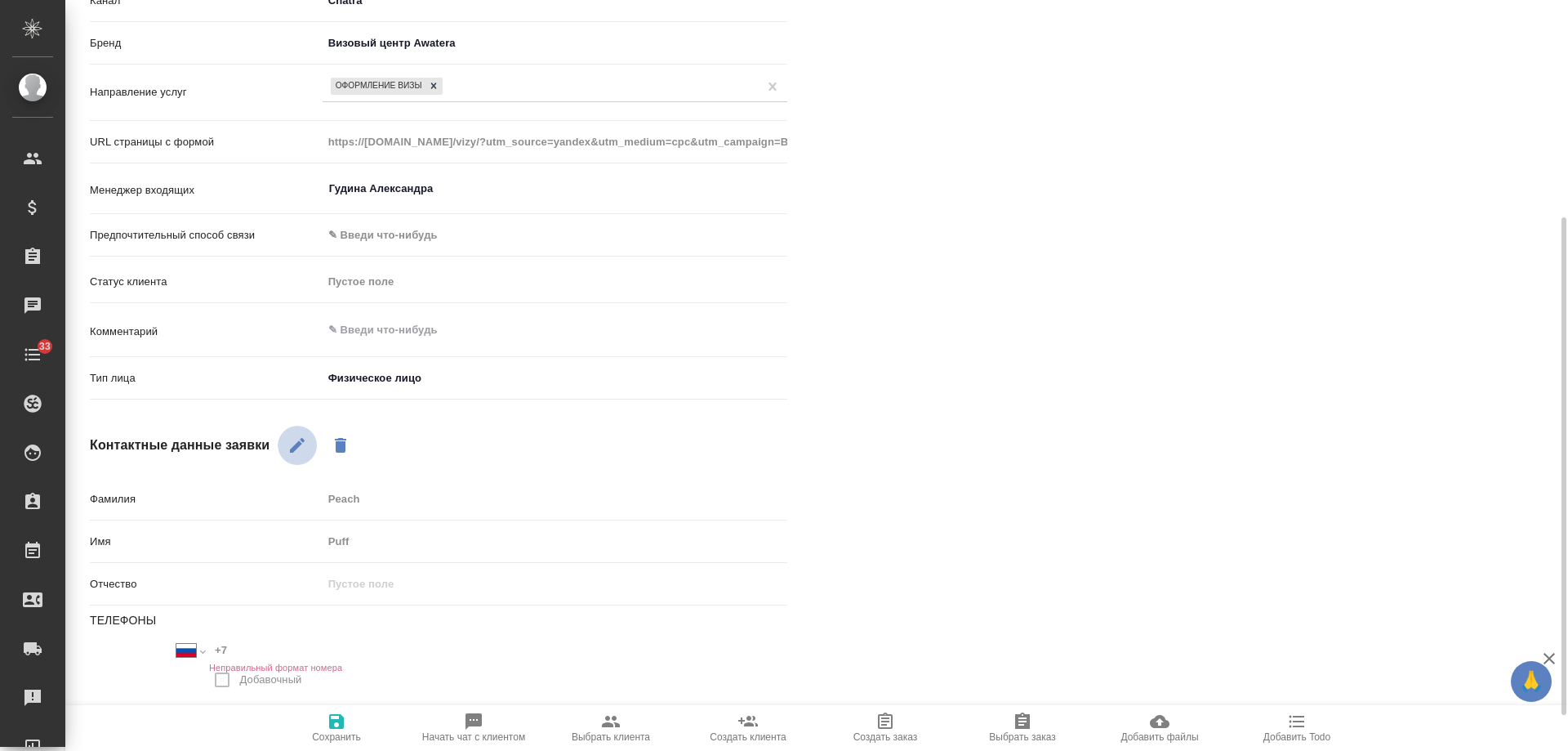
drag, startPoint x: 296, startPoint y: 436, endPoint x: 362, endPoint y: 548, distance: 130.0
click at [296, 438] on icon "button" at bounding box center [297, 446] width 20 height 20
drag, startPoint x: 84, startPoint y: 522, endPoint x: 90, endPoint y: 513, distance: 10.8
click at [82, 520] on div "Основная информация Источник Яндекс Аудитории yandexAudience Источник трафика y…" at bounding box center [439, 343] width 763 height 1074
type input "Е"
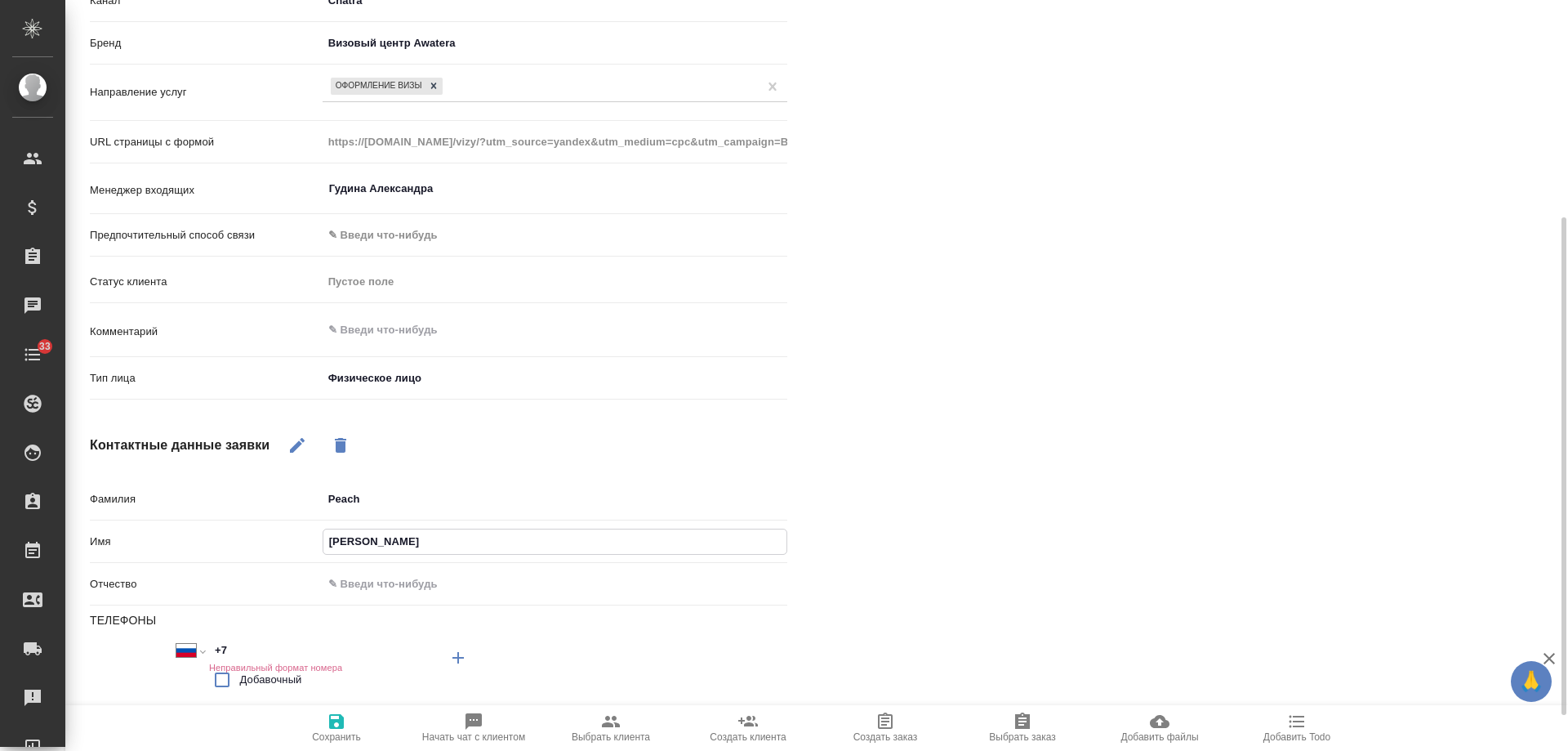
type textarea "x"
type input "Еле"
type textarea "x"
type input "Елен"
type textarea "x"
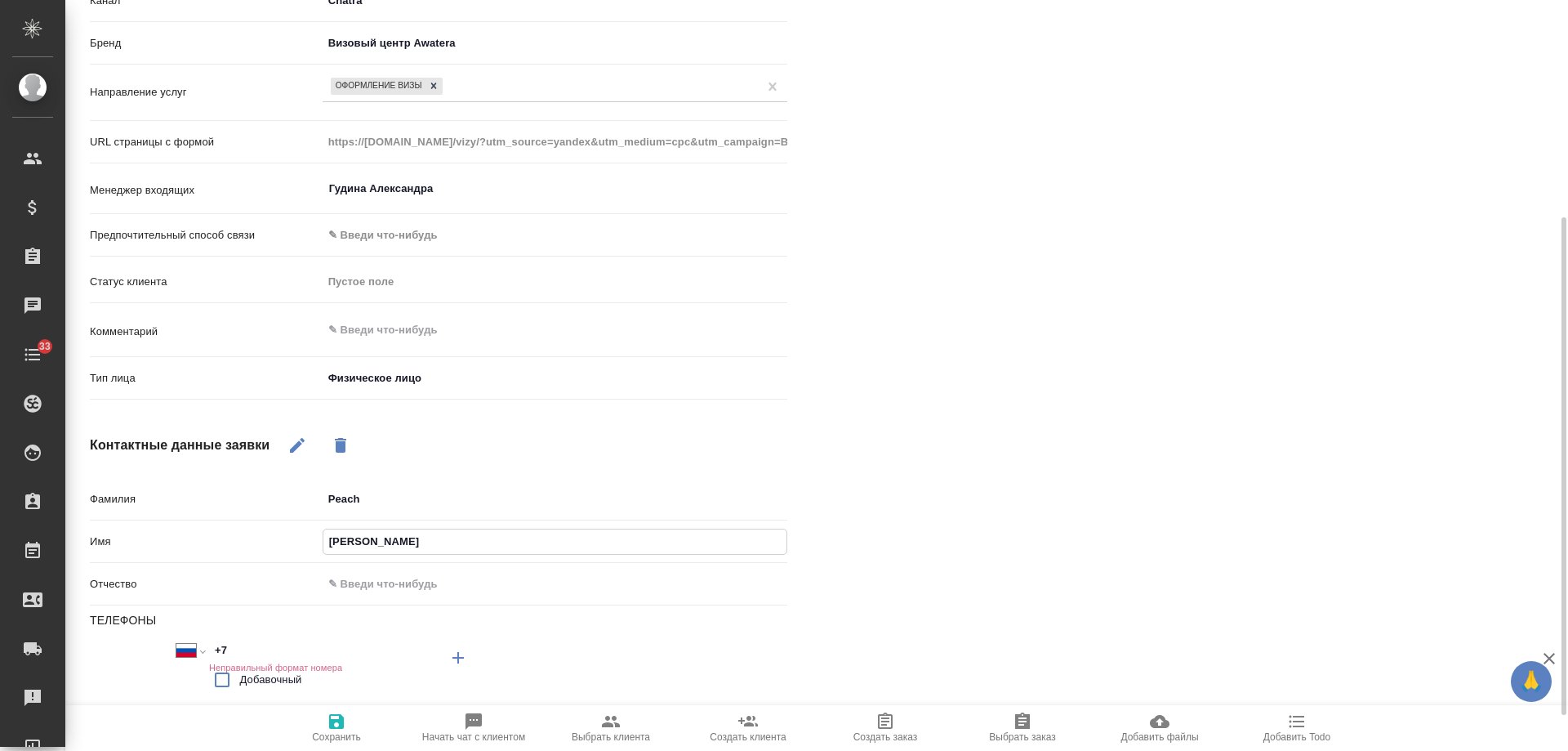
type input "[PERSON_NAME]"
drag, startPoint x: 356, startPoint y: 504, endPoint x: 192, endPoint y: 503, distance: 164.0
click at [192, 503] on div "Фамилия Peach" at bounding box center [439, 499] width 698 height 29
type textarea "x"
click at [352, 740] on span "Сохранить" at bounding box center [337, 737] width 49 height 11
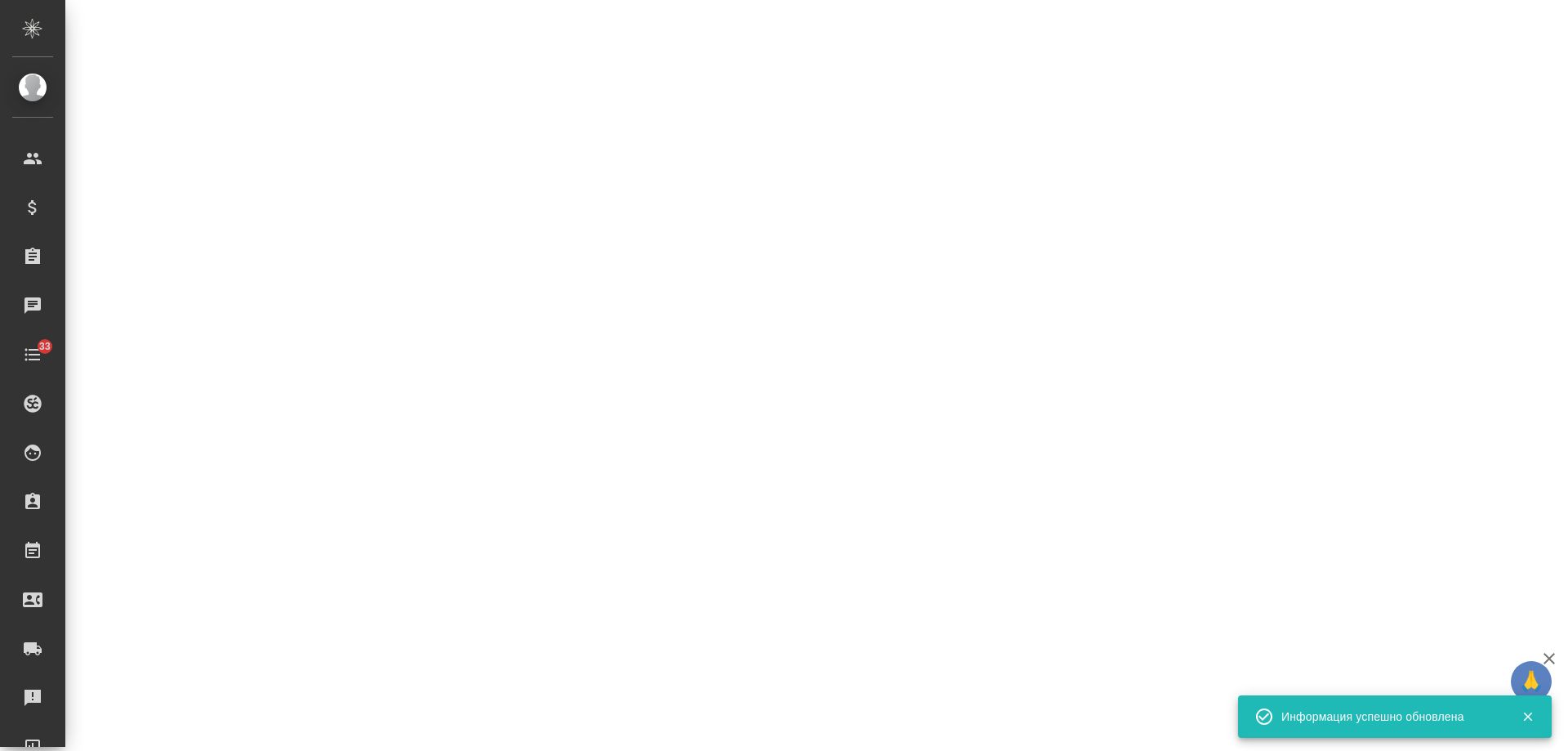
select select "RU"
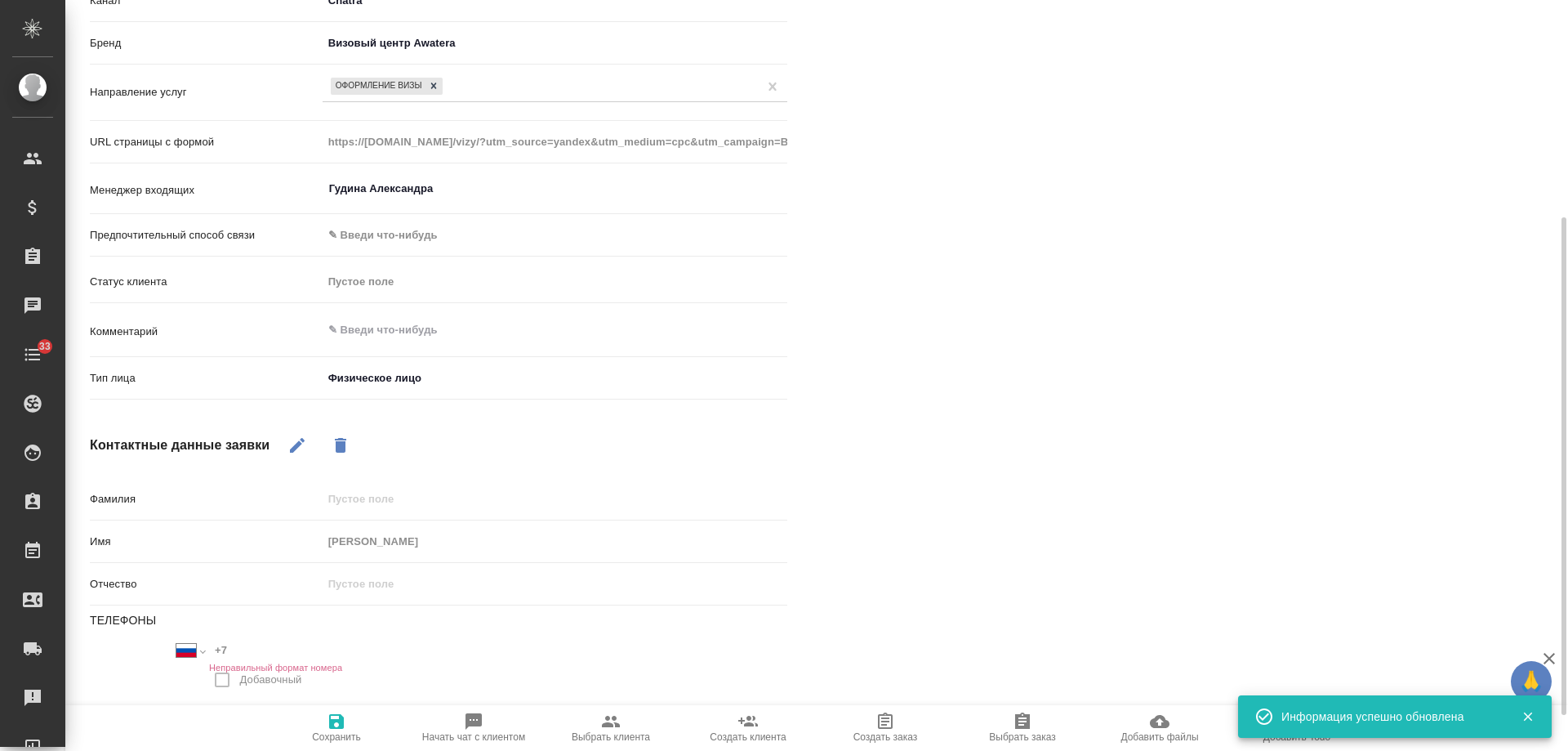
type textarea "x"
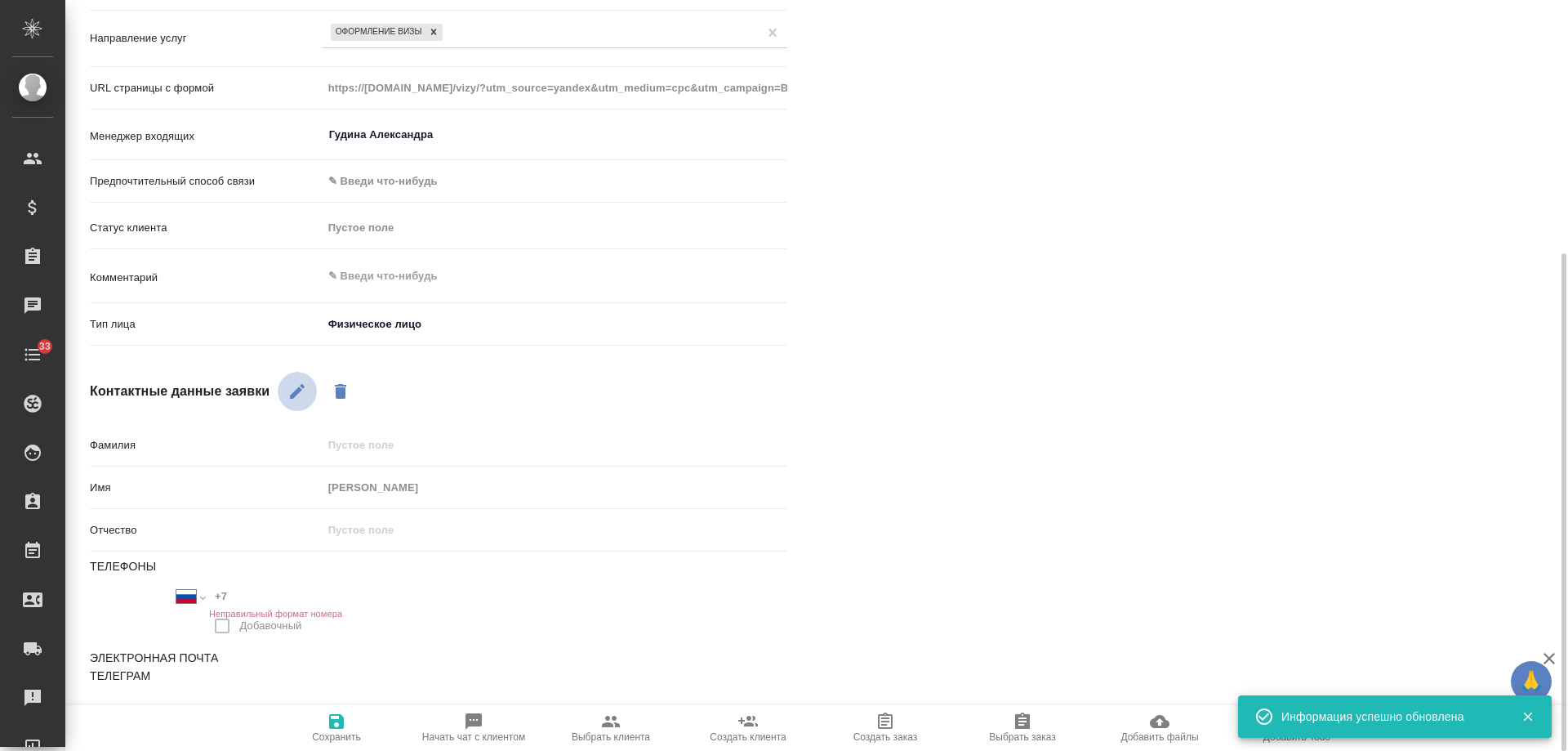
click at [296, 392] on icon "button" at bounding box center [297, 391] width 15 height 15
click at [245, 598] on input "+7" at bounding box center [280, 596] width 143 height 24
paste input "900 987 24 10"
type input "+7 900 987 24 10"
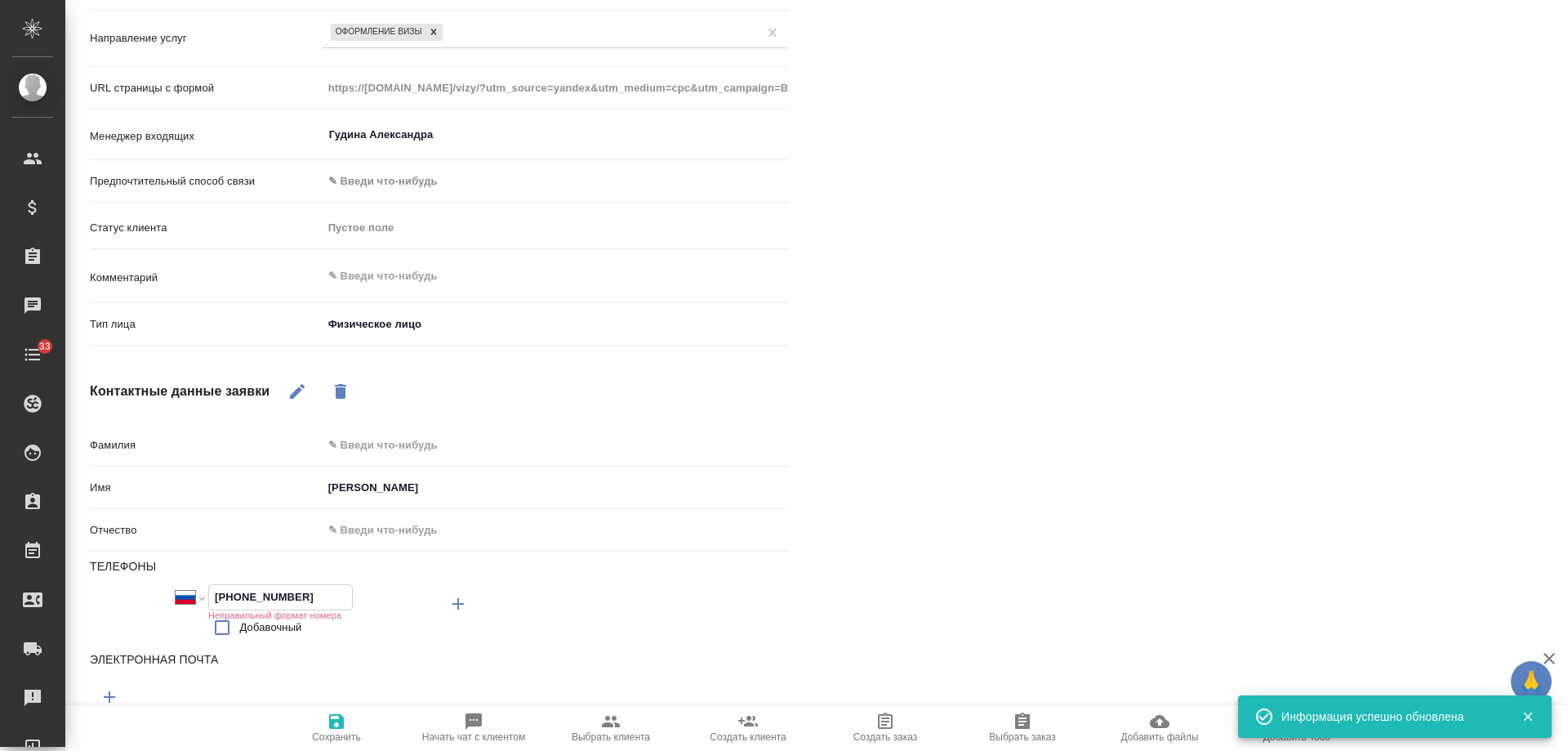
type textarea "x"
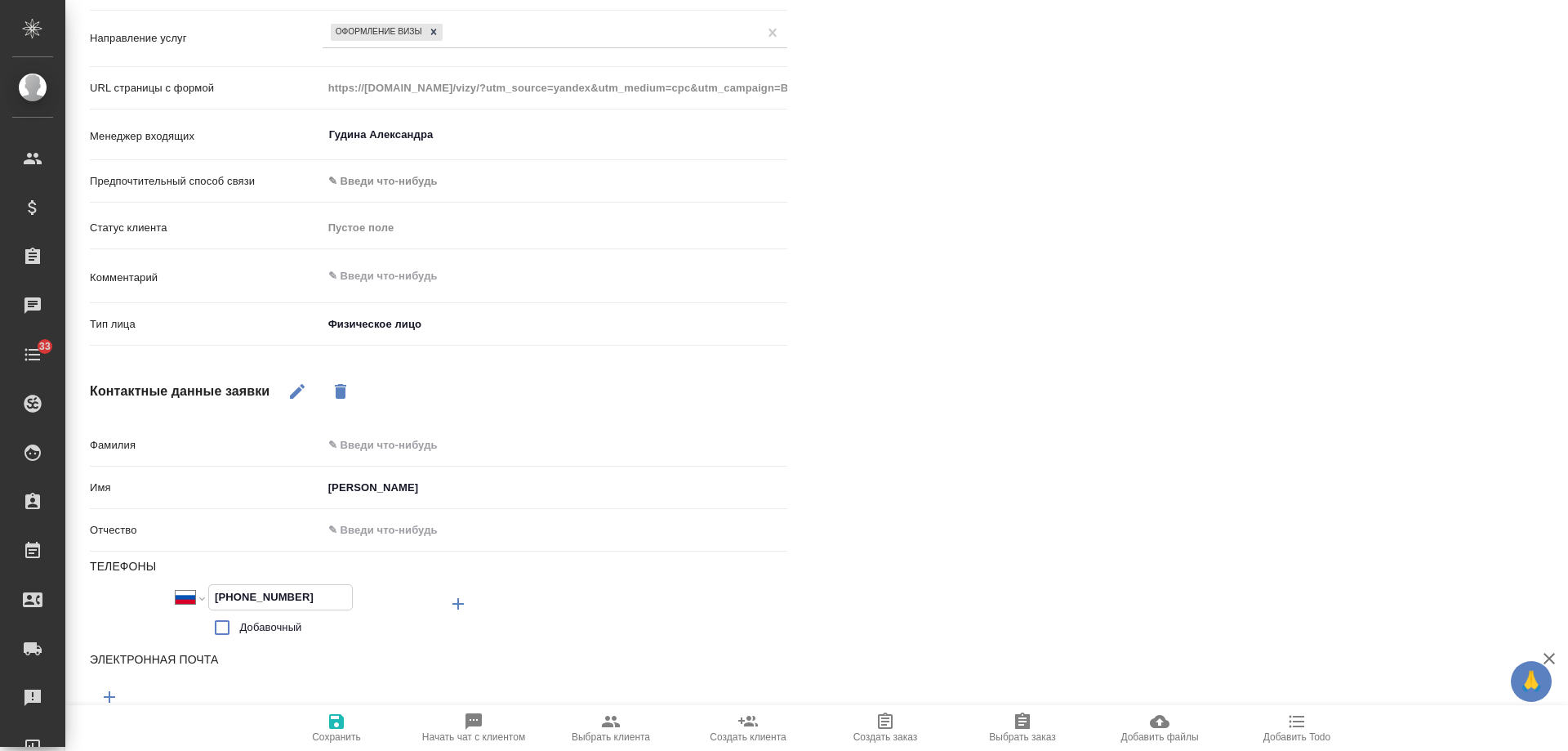
type input "+7 900 987 24 10"
click at [352, 713] on span "Сохранить" at bounding box center [337, 727] width 118 height 31
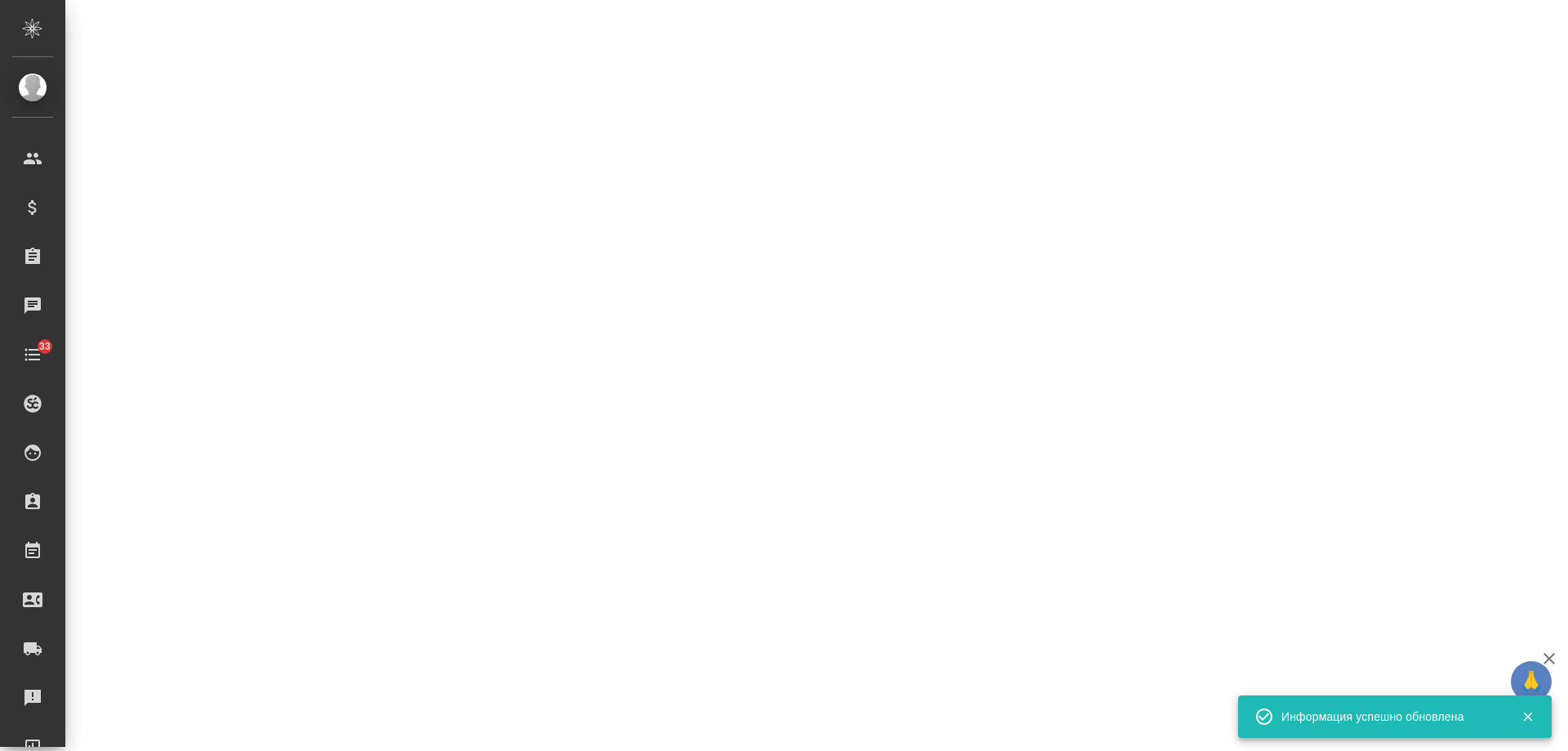
select select "RU"
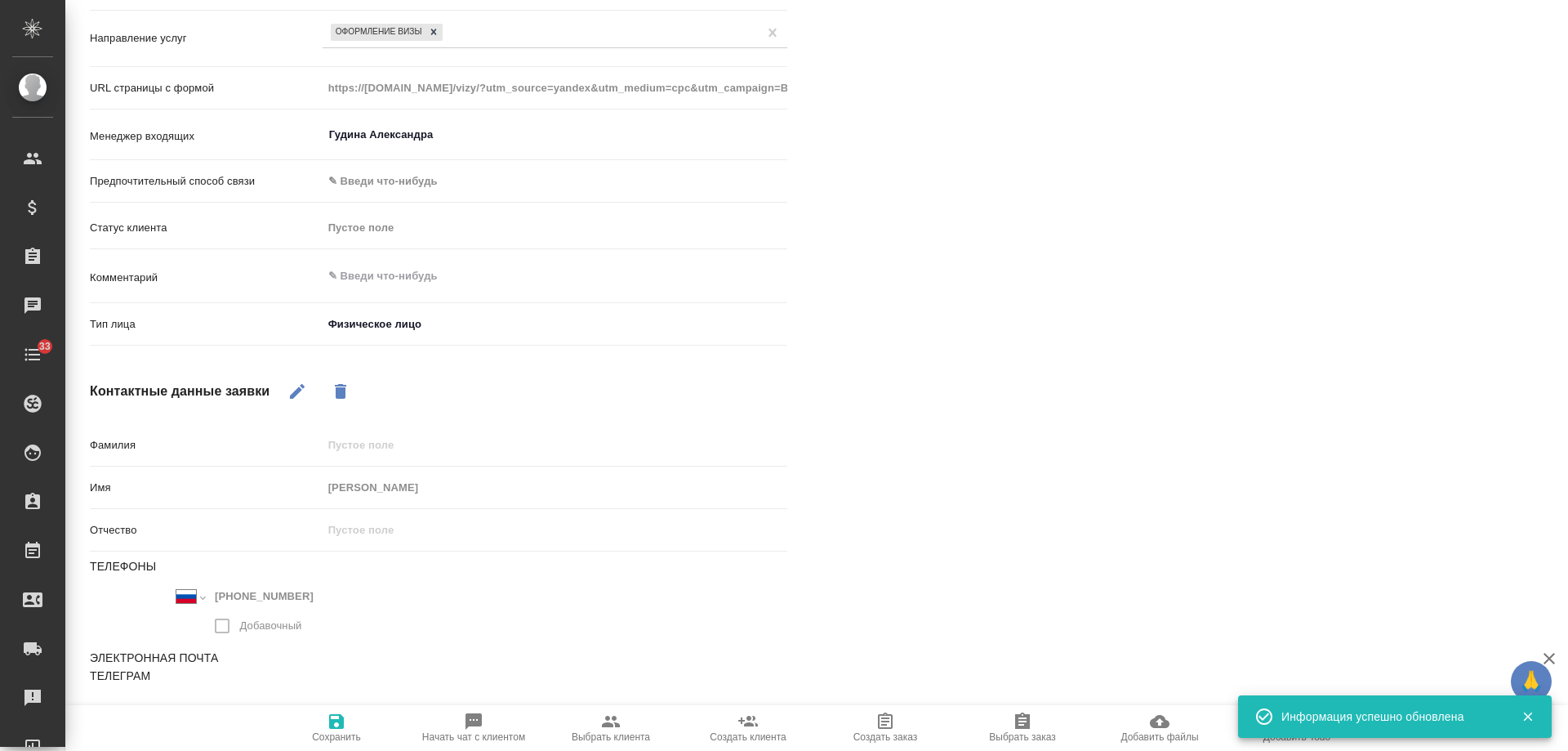
type textarea "x"
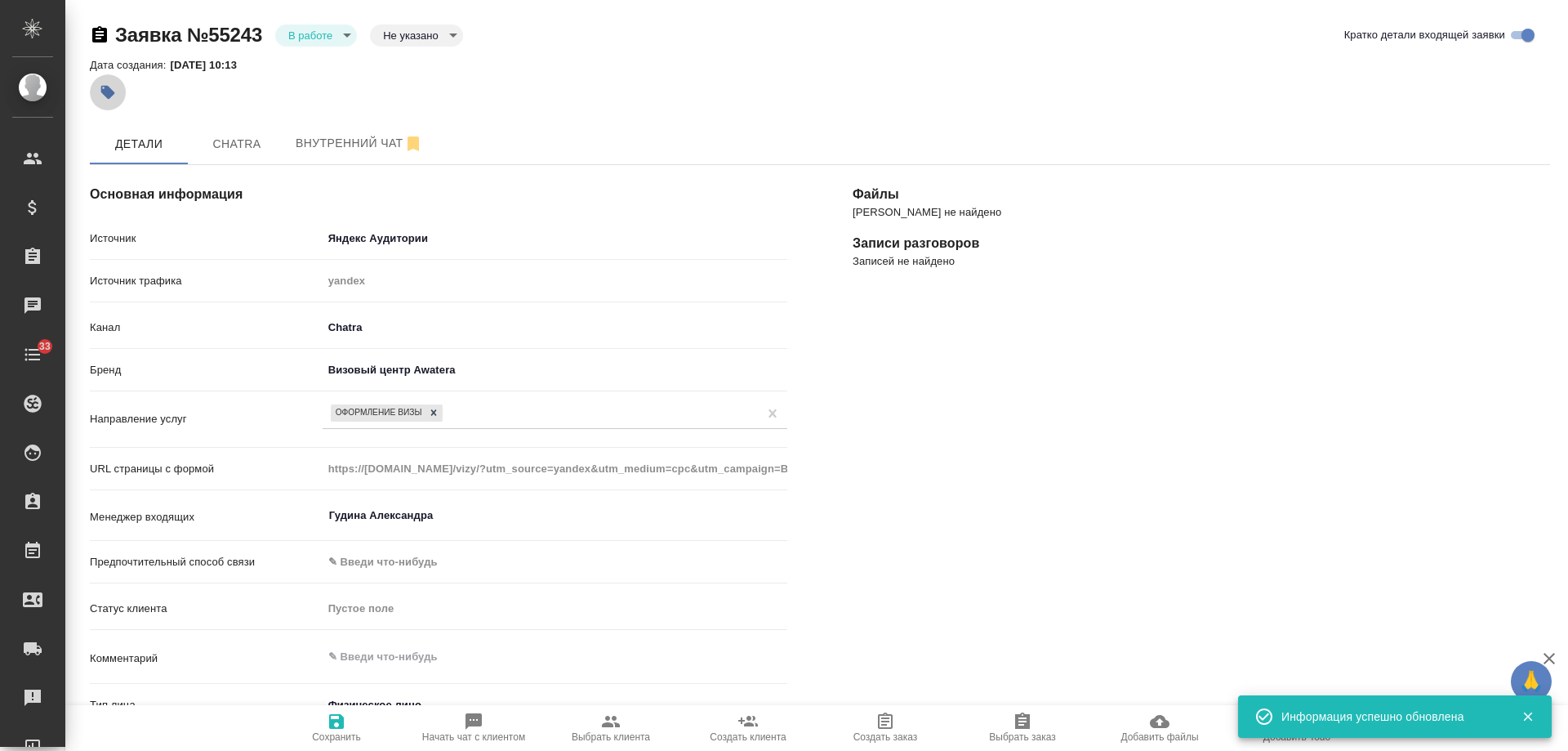
click at [112, 91] on icon "button" at bounding box center [108, 93] width 14 height 14
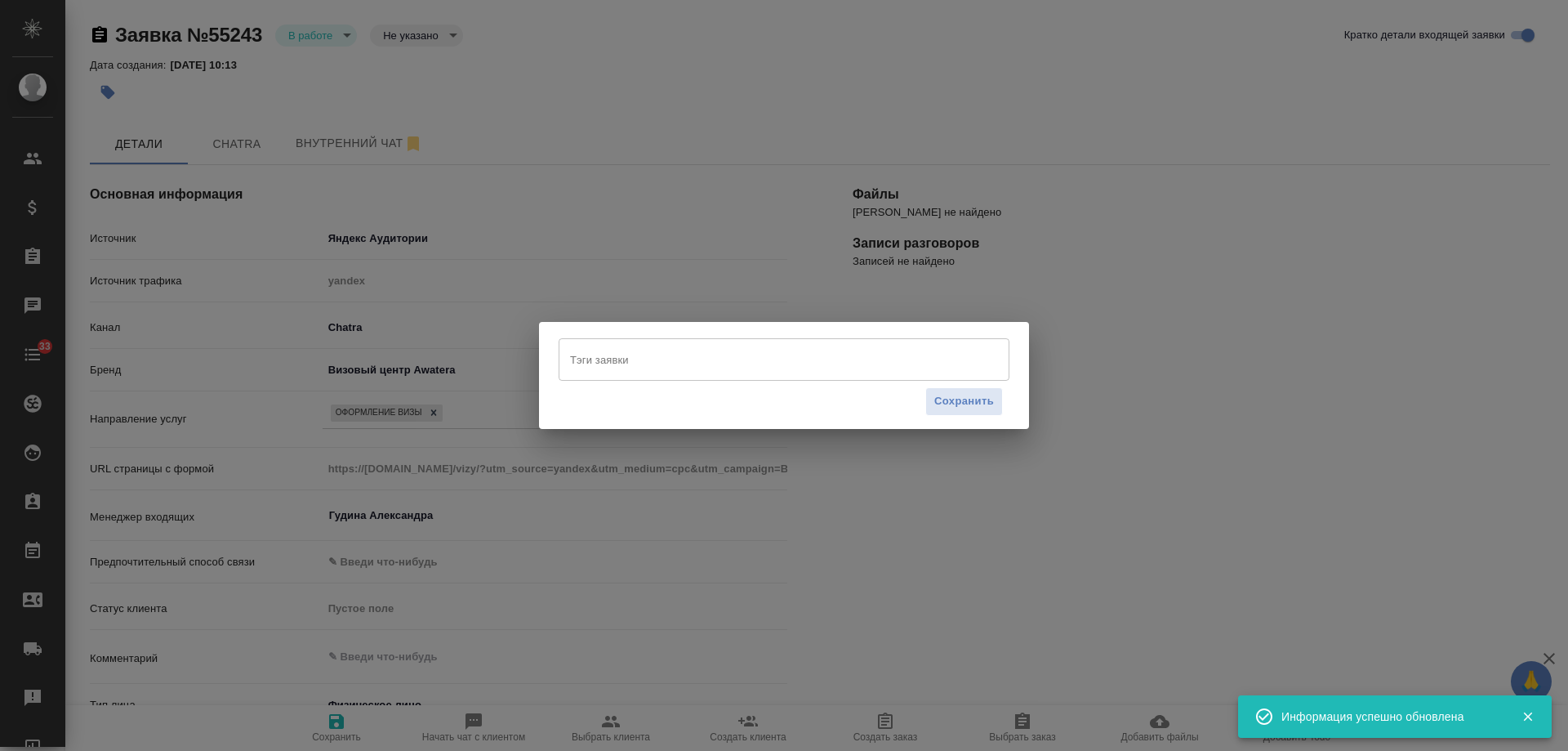
click at [607, 350] on input "Тэги заявки" at bounding box center [768, 360] width 405 height 28
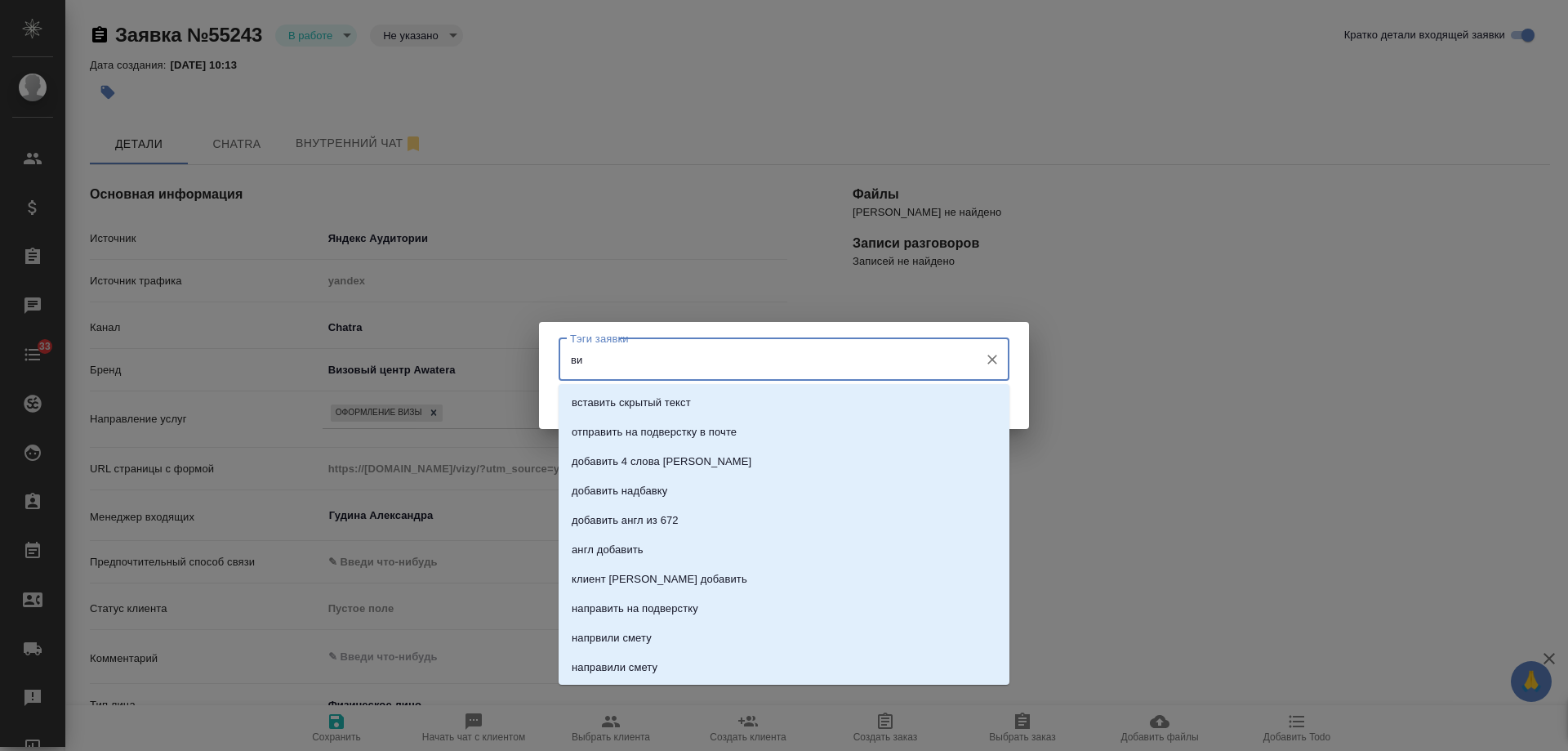
type input "виз"
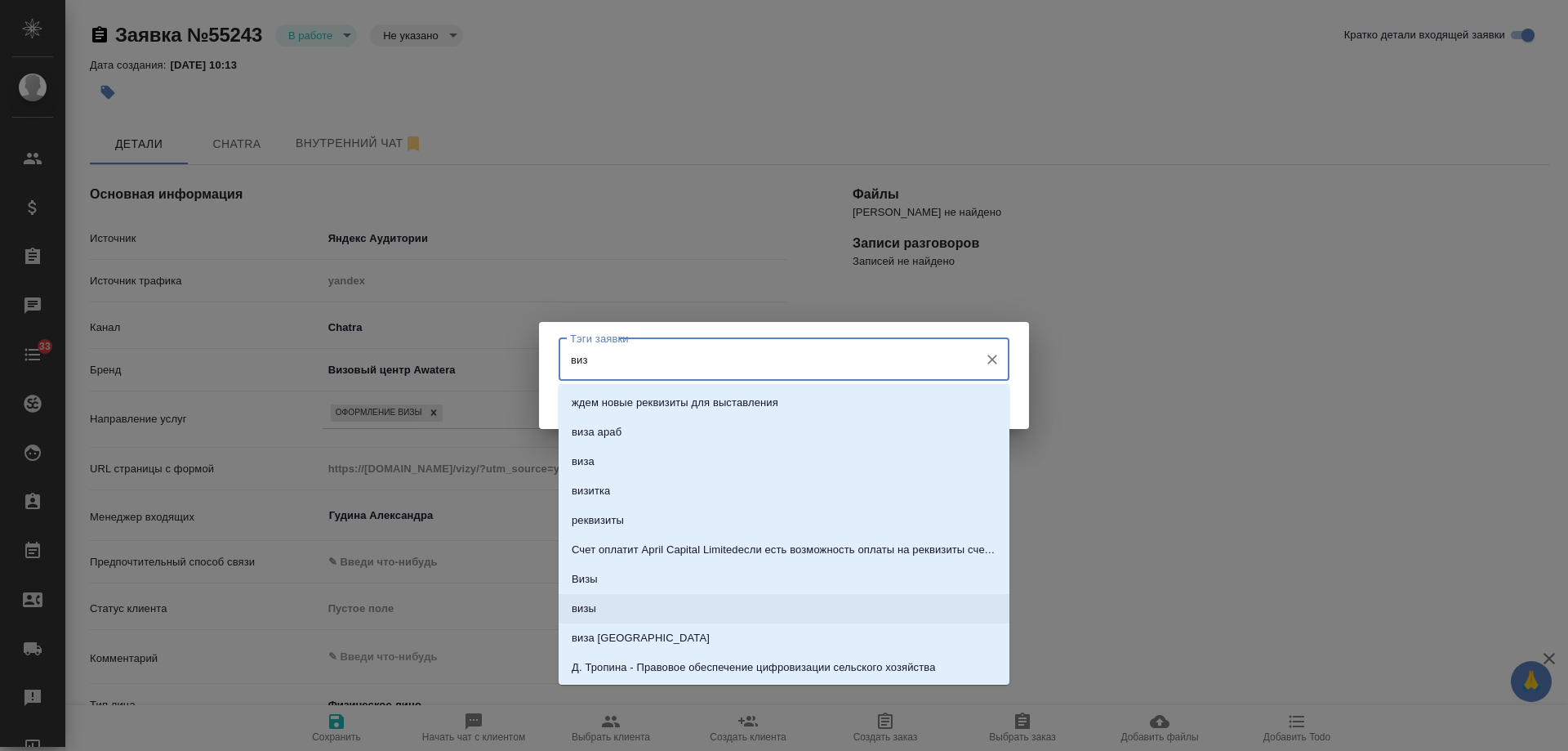
click at [625, 598] on li "визы" at bounding box center [784, 608] width 451 height 29
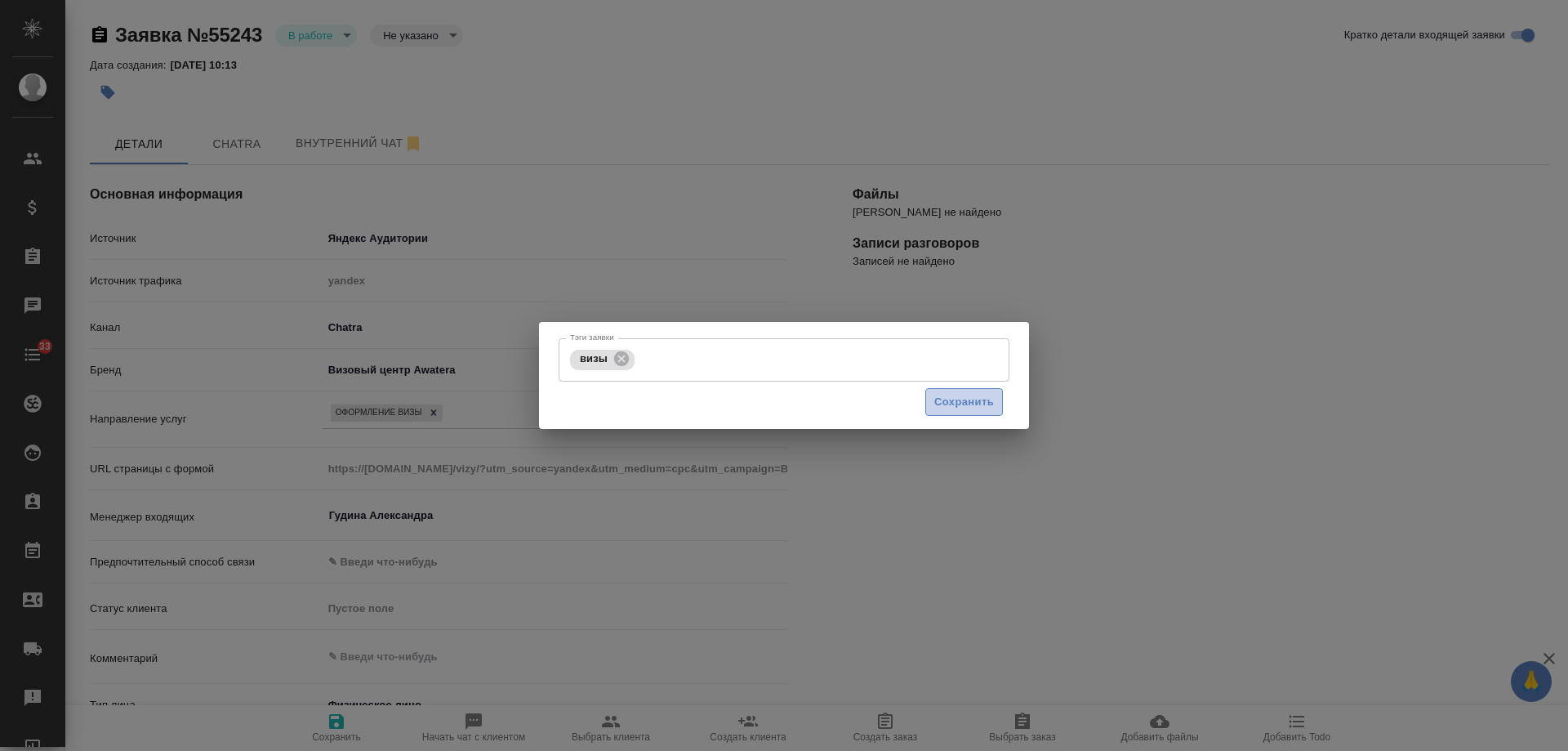
click at [975, 411] on span "Сохранить" at bounding box center [964, 402] width 60 height 19
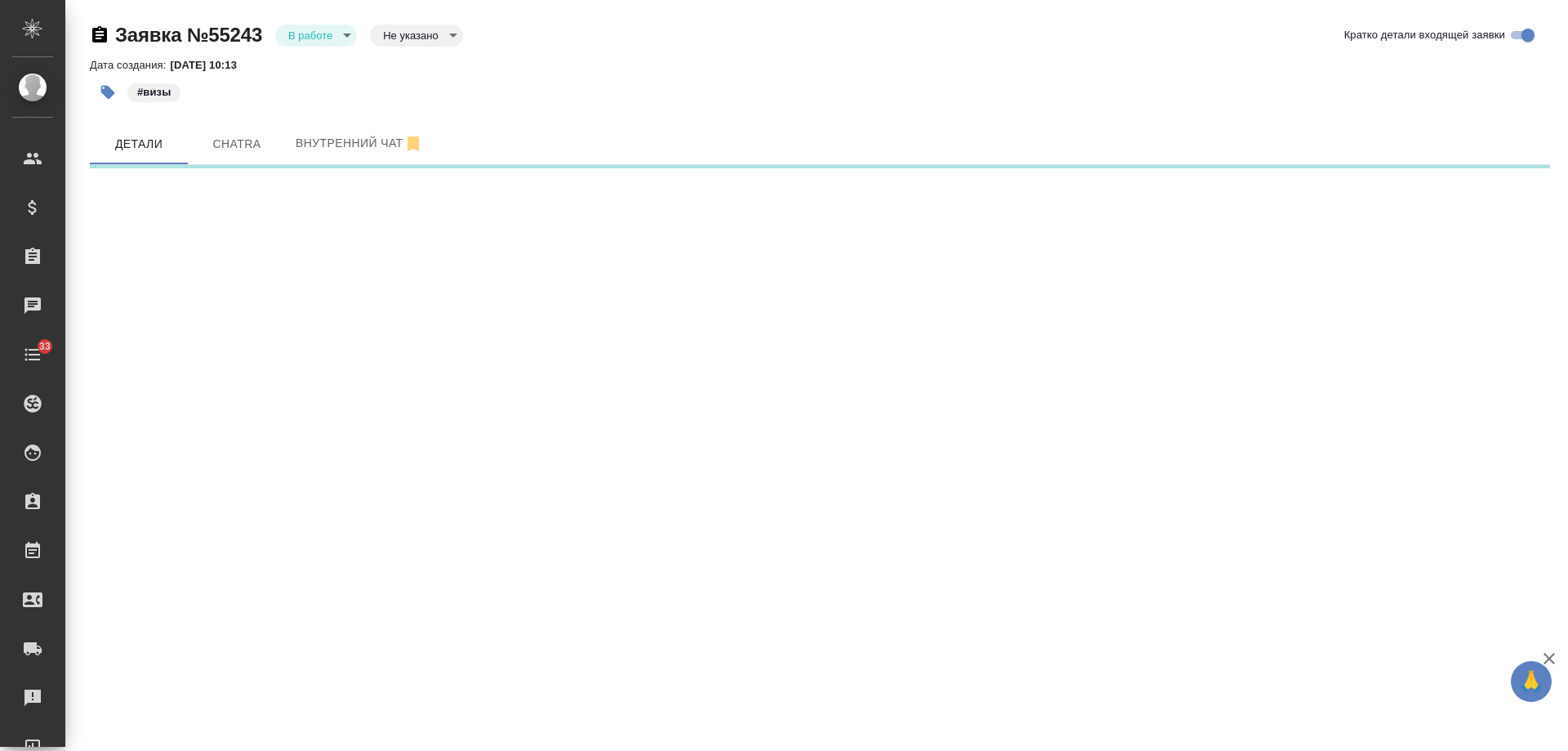
select select "RU"
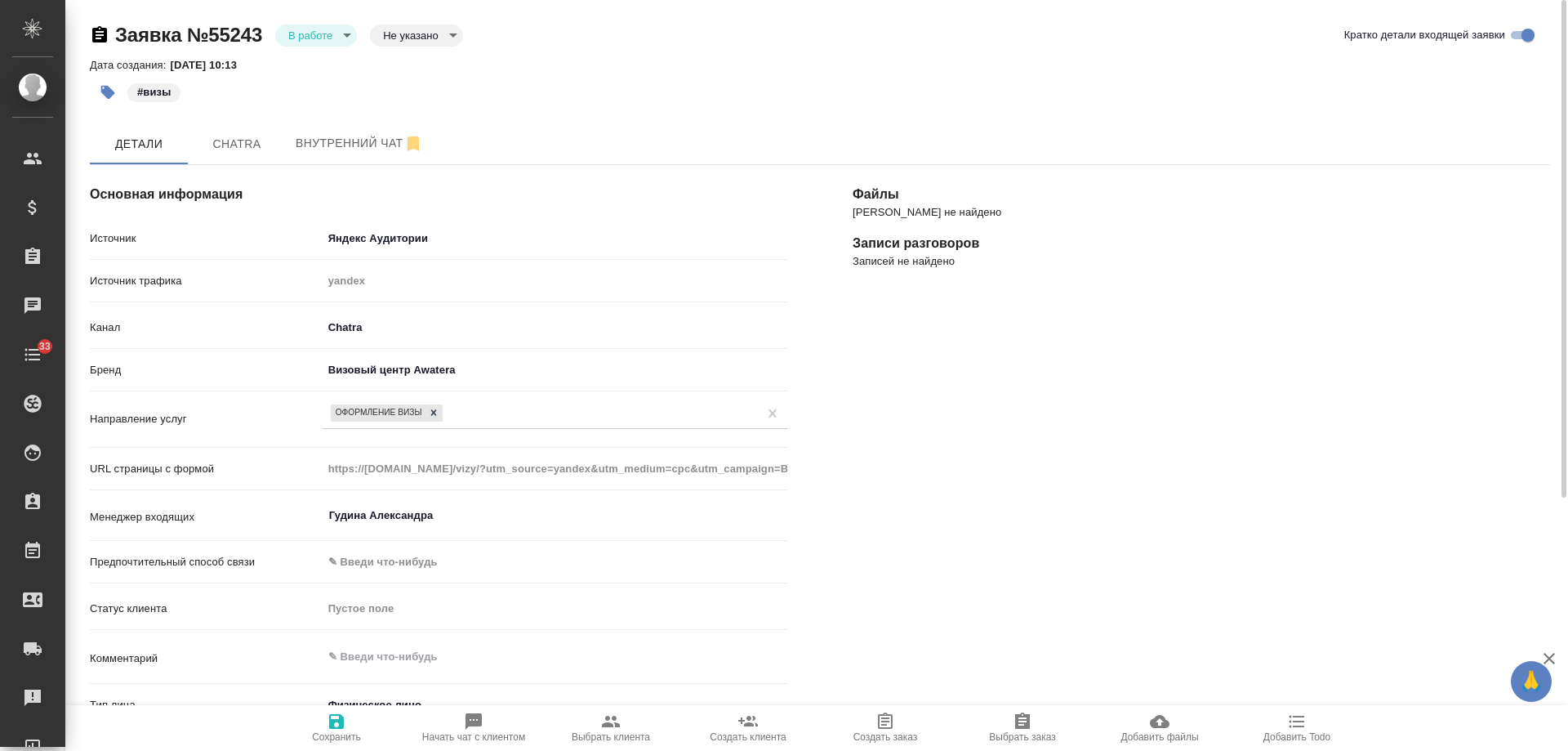
click at [615, 732] on span "Выбрать клиента" at bounding box center [611, 737] width 79 height 11
type textarea "x"
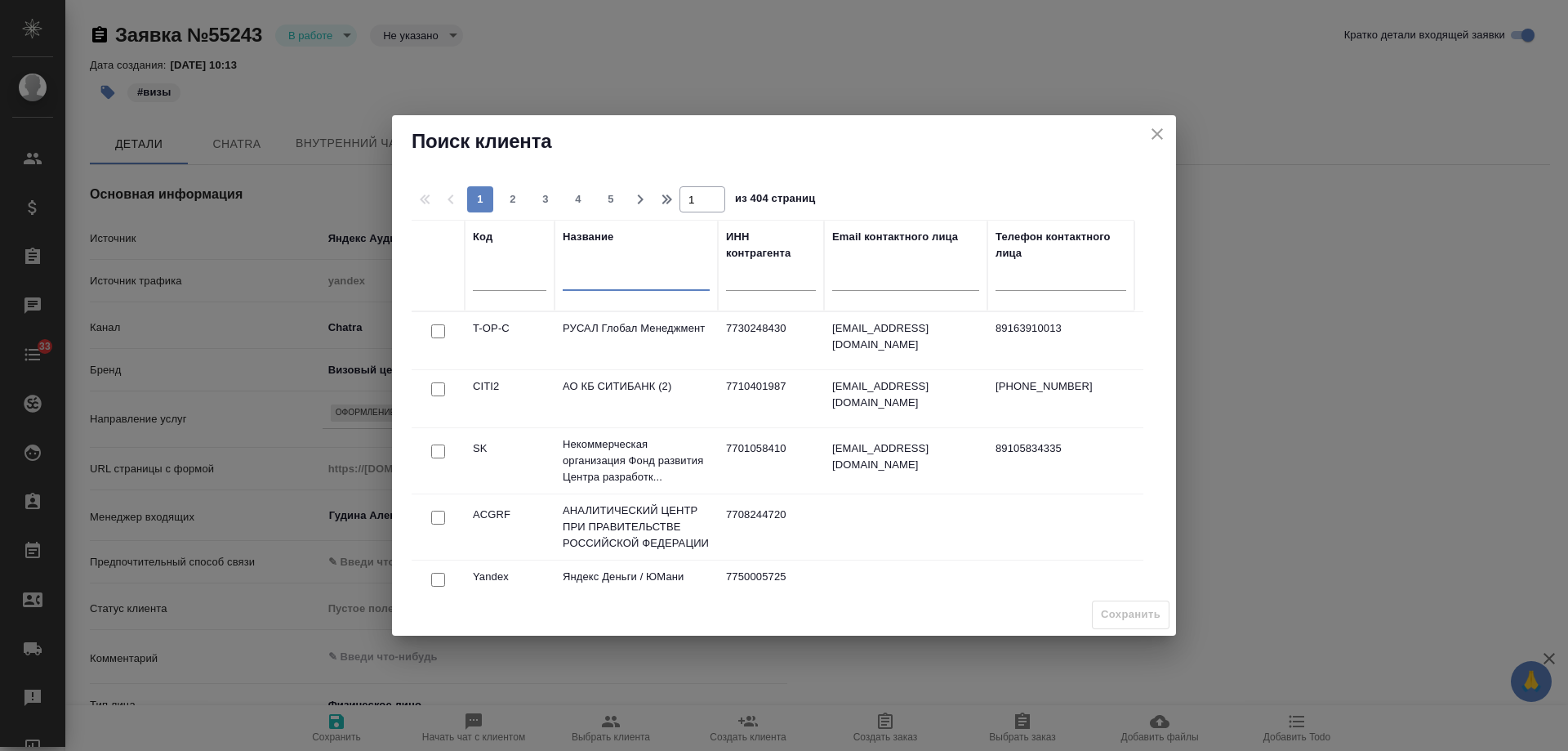
click at [603, 271] on input "text" at bounding box center [636, 279] width 147 height 20
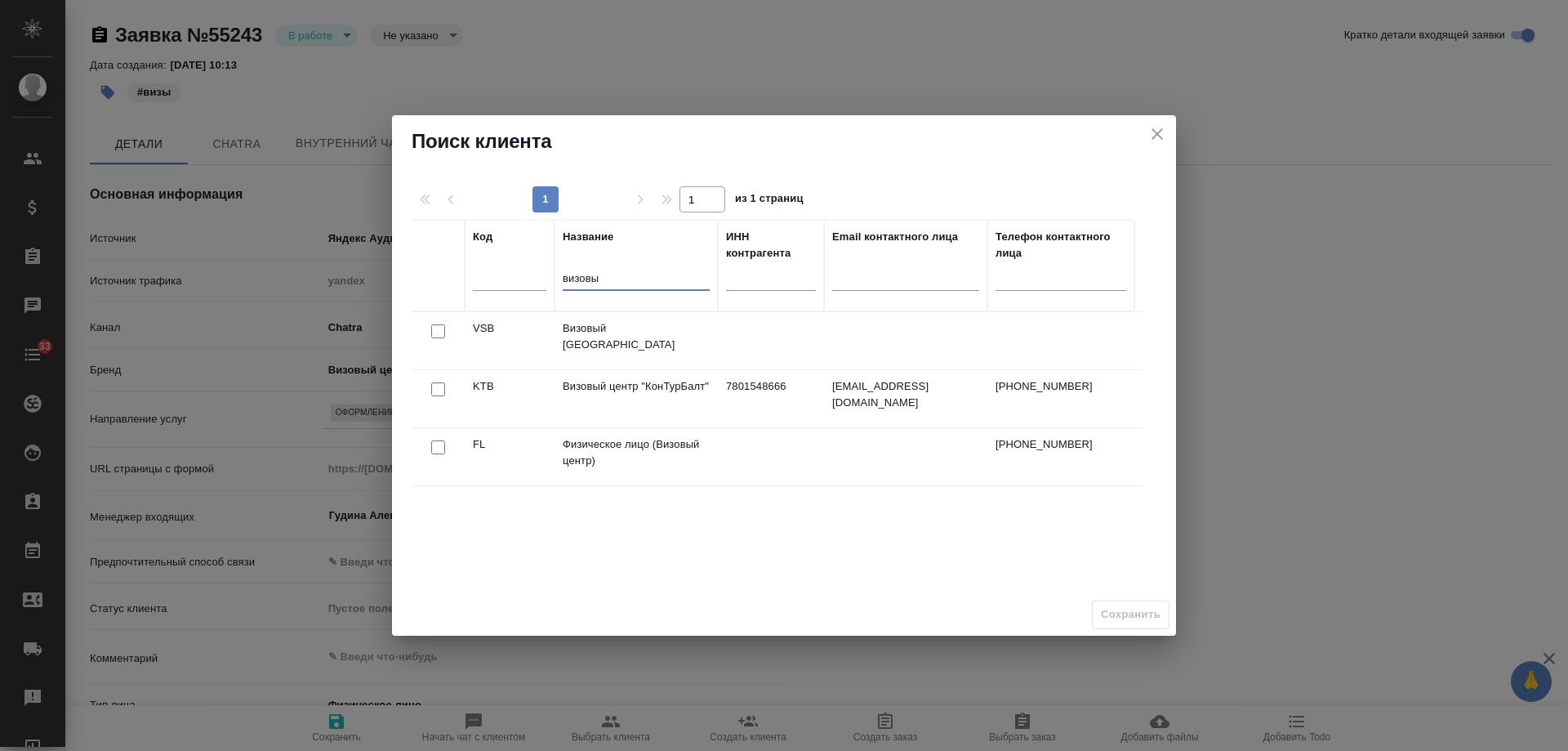
type input "визовы"
click at [432, 447] on input "checkbox" at bounding box center [438, 447] width 14 height 14
checkbox input "true"
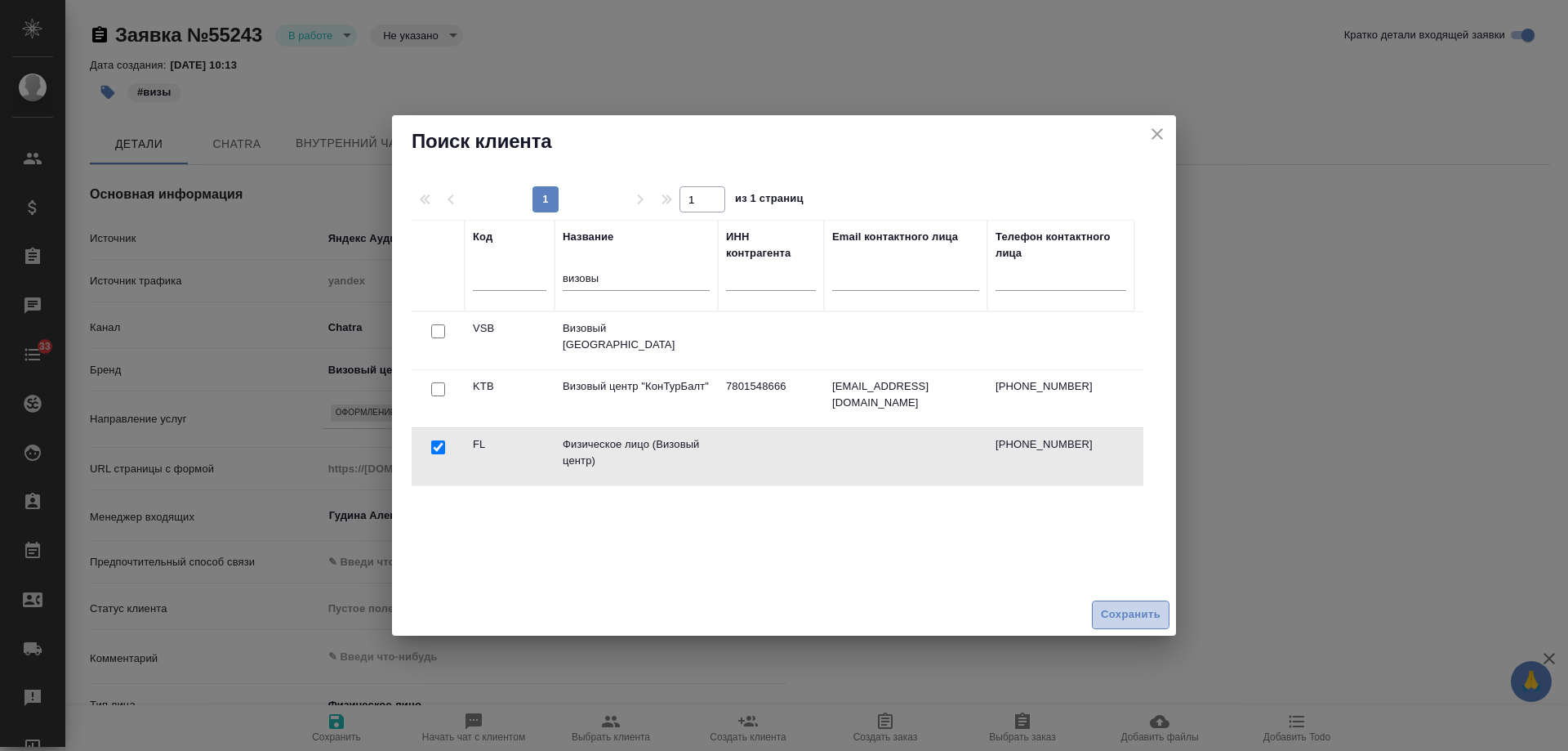
click at [1109, 608] on span "Сохранить" at bounding box center [1131, 614] width 60 height 19
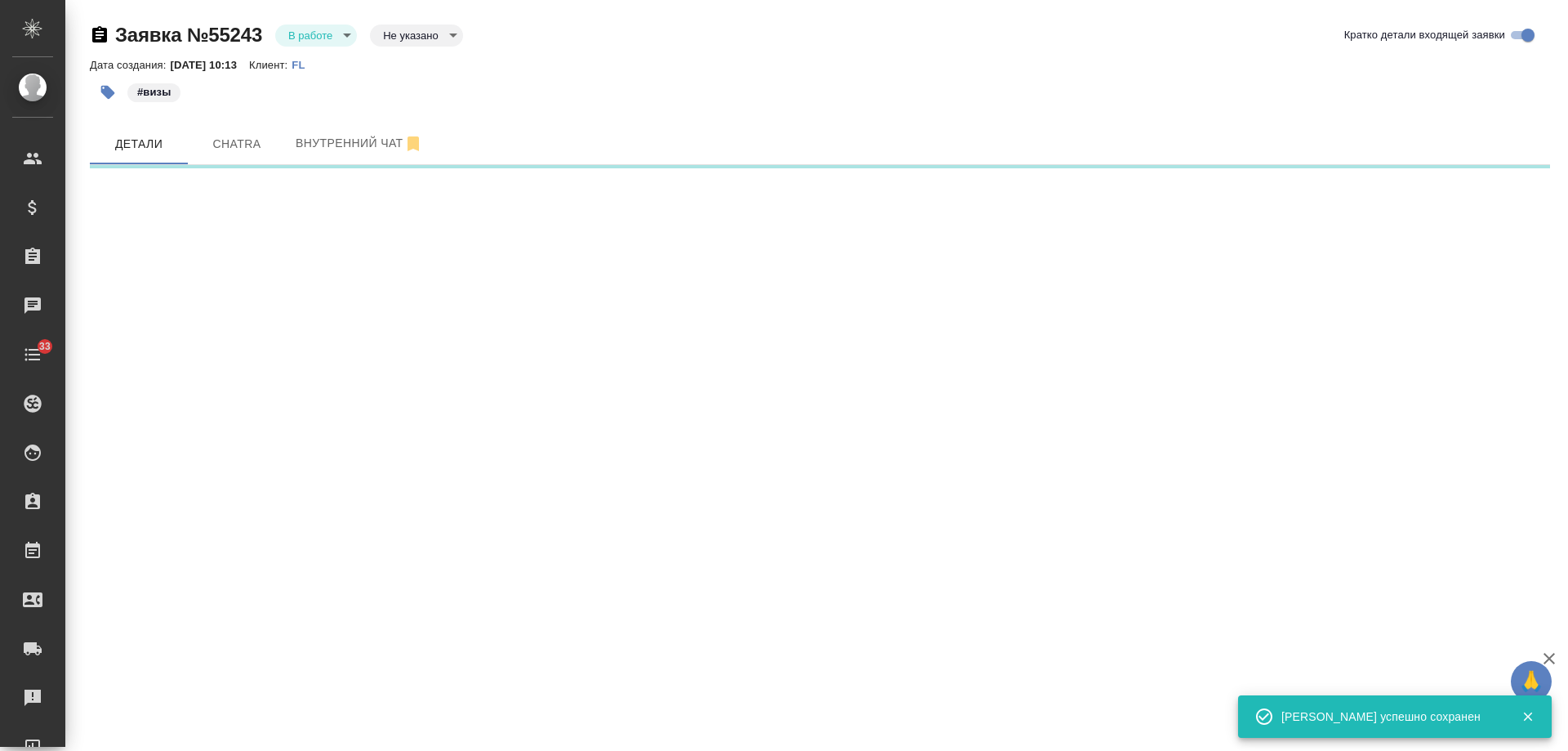
select select "RU"
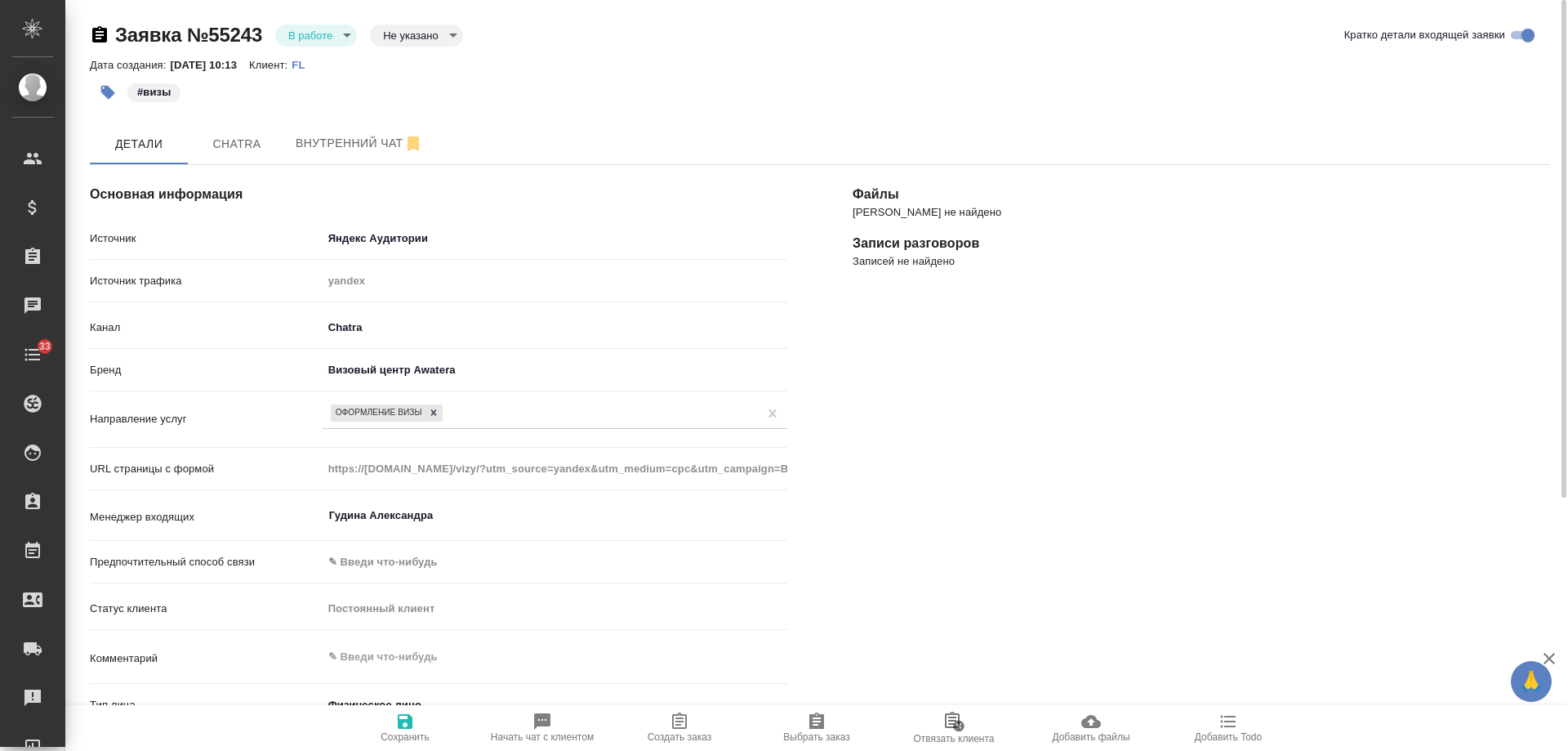
click at [683, 723] on icon "button" at bounding box center [680, 722] width 20 height 20
type textarea "x"
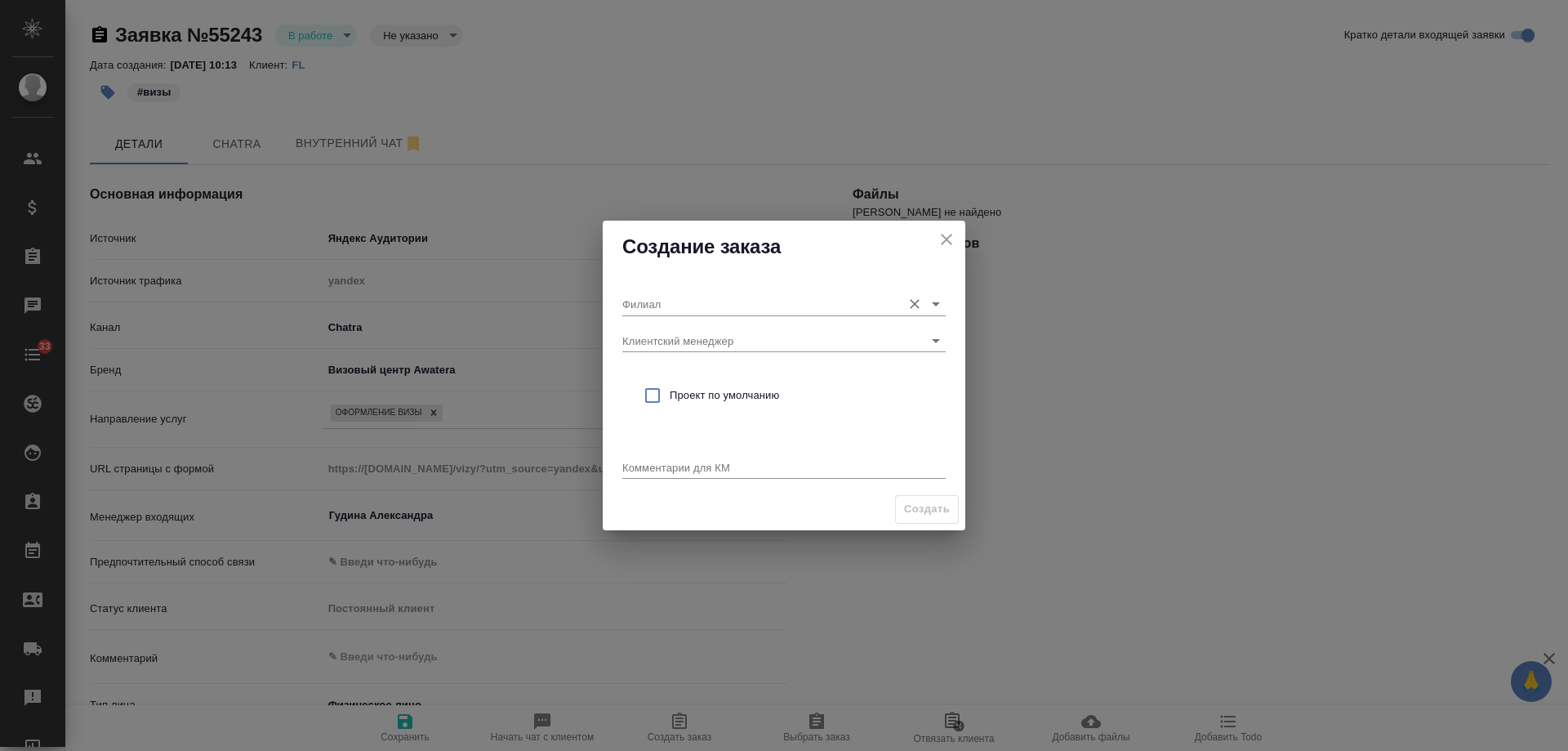
click at [874, 310] on input "Филиал" at bounding box center [757, 303] width 271 height 22
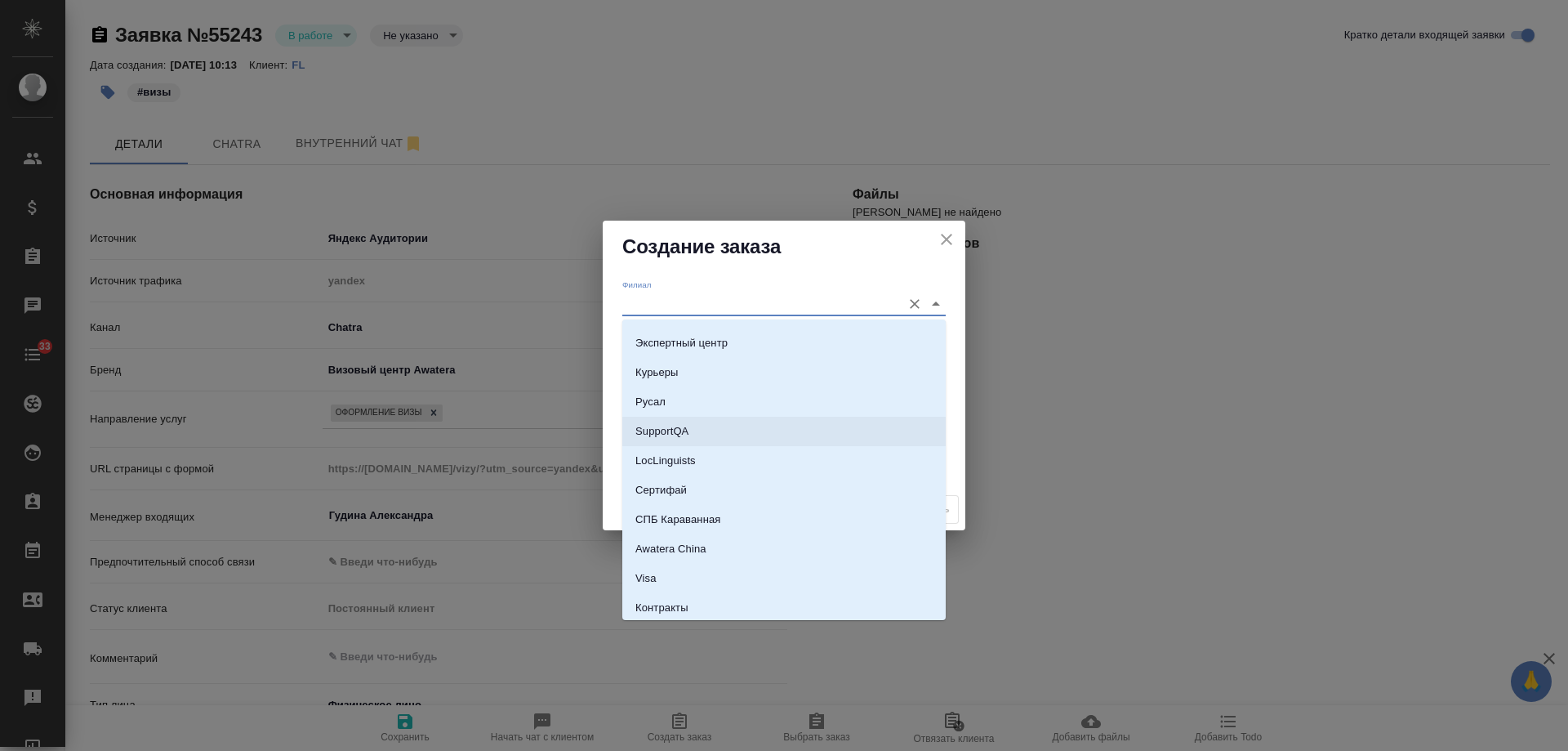
scroll to position [2880, 0]
click at [680, 545] on li "Visa" at bounding box center [784, 545] width 323 height 29
type input "Visa"
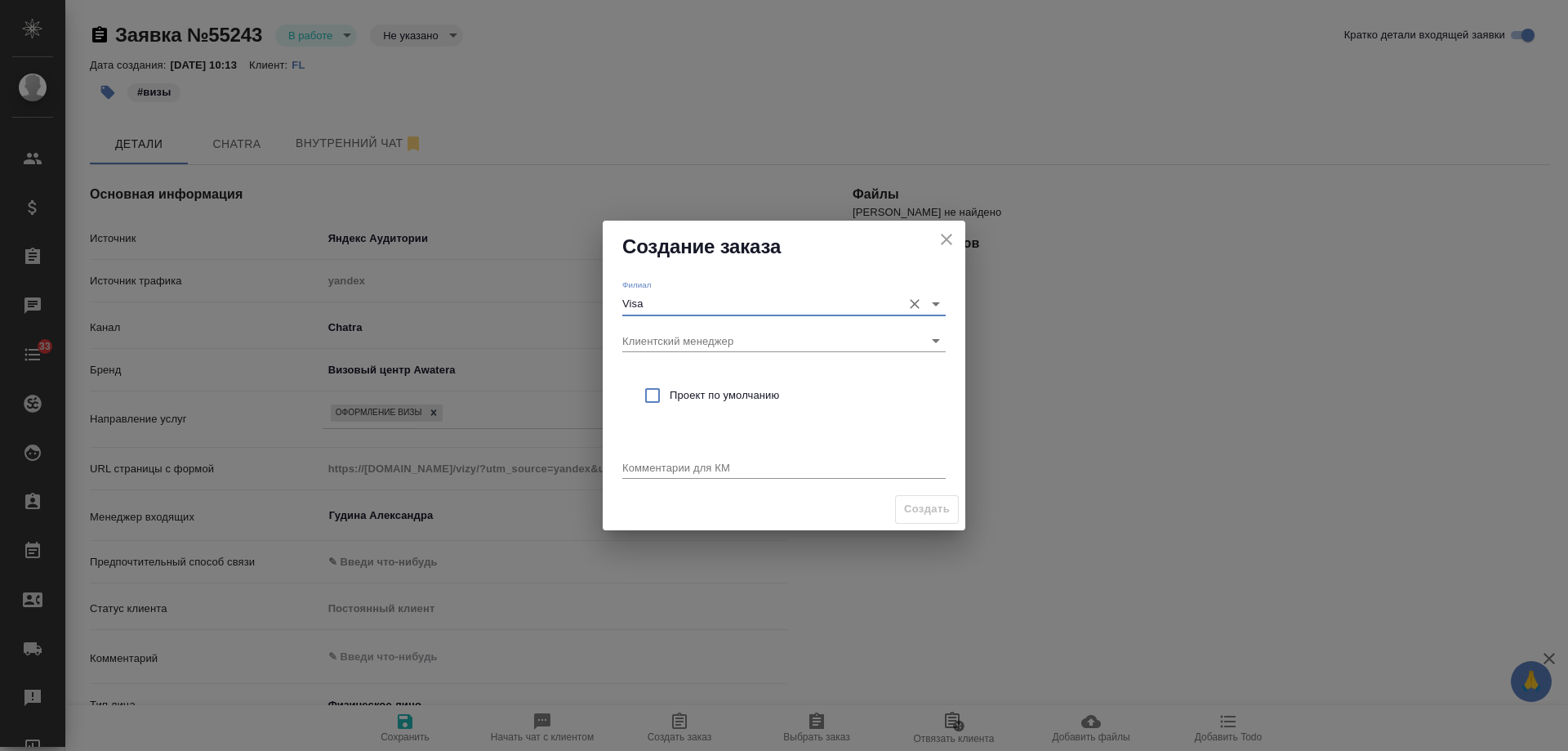
click at [699, 387] on span "Проект по умолчанию" at bounding box center [801, 396] width 263 height 16
checkbox input "true"
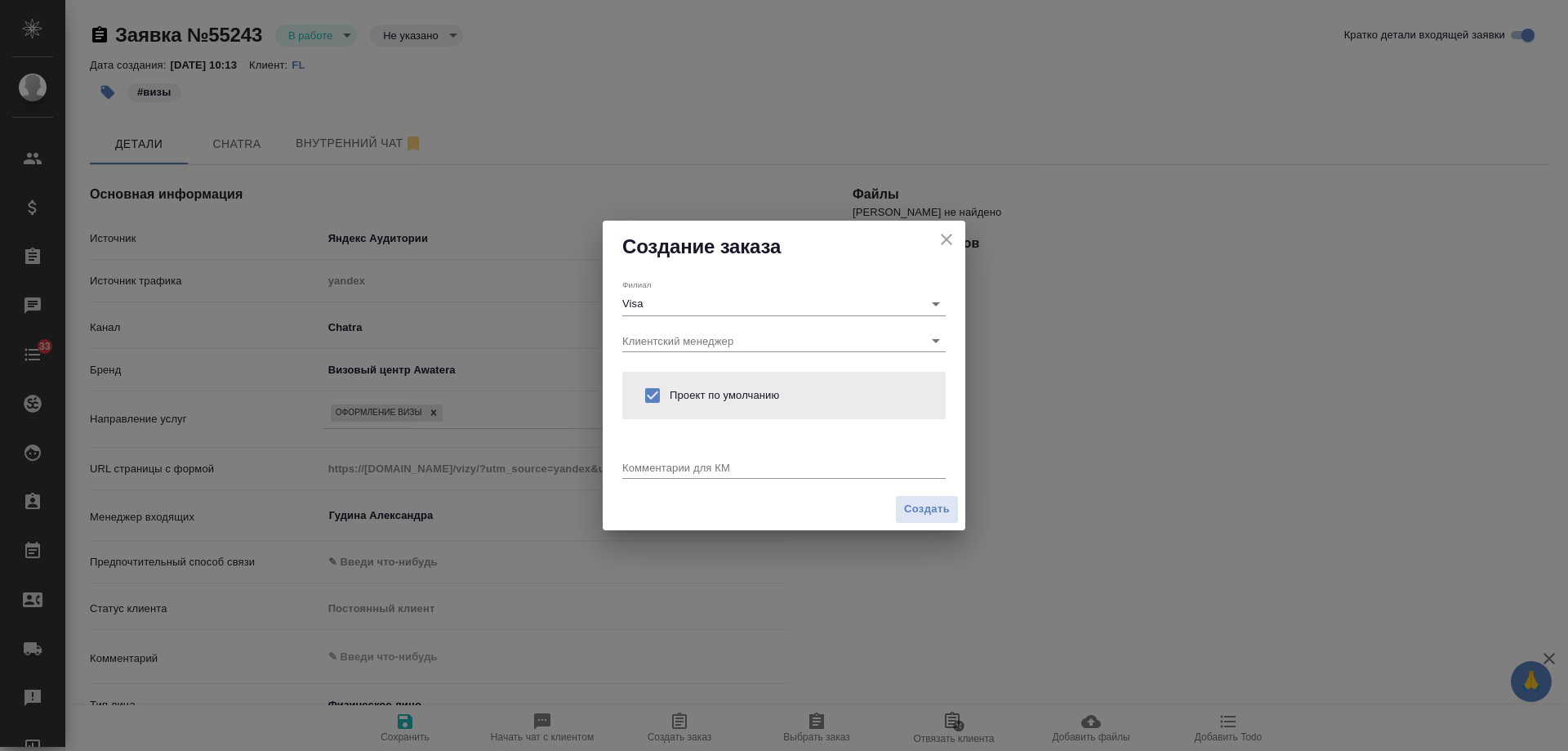
click at [686, 463] on textarea at bounding box center [784, 467] width 323 height 12
type textarea "от КВ: виза в Японию"
click at [933, 518] on span "Создать" at bounding box center [927, 509] width 46 height 19
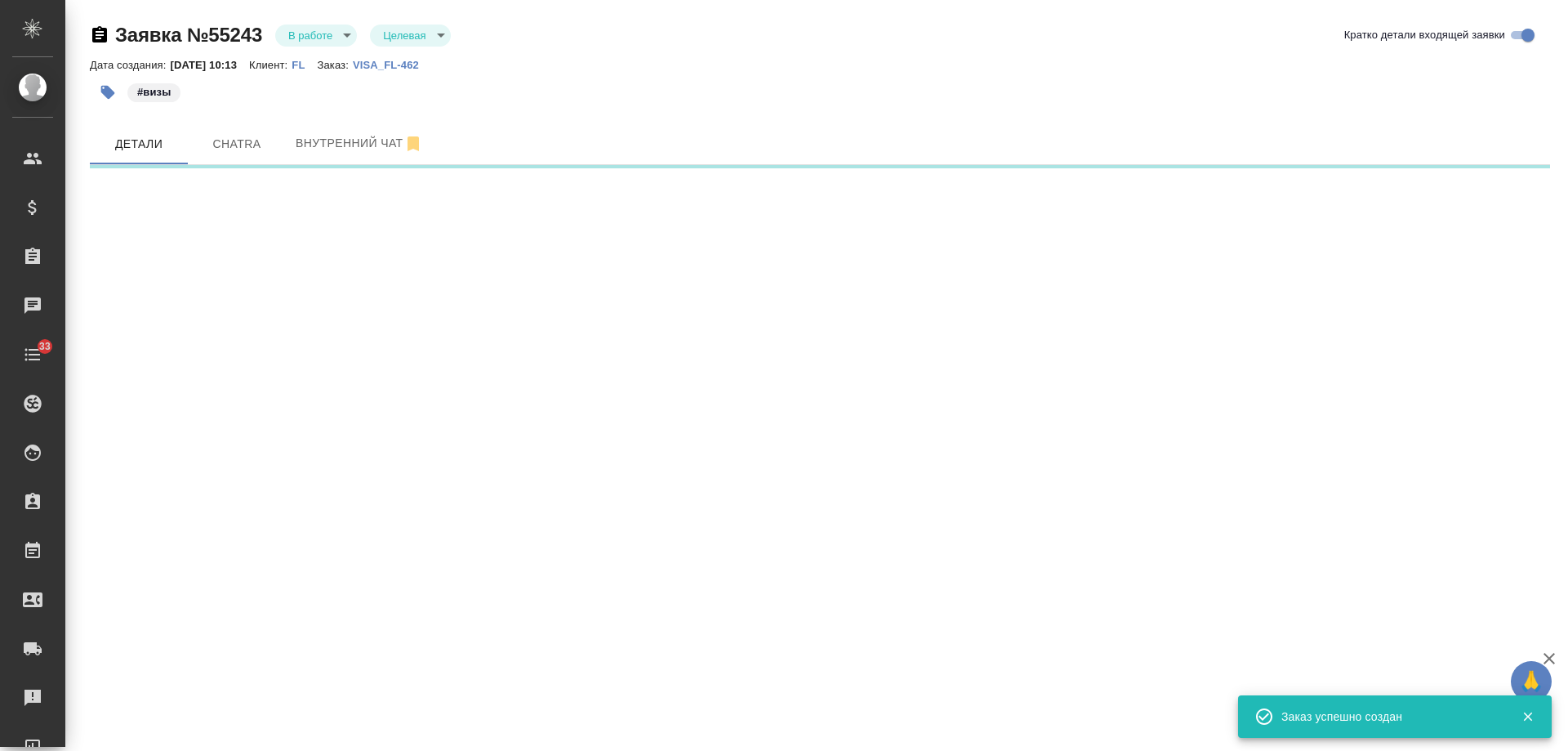
select select "RU"
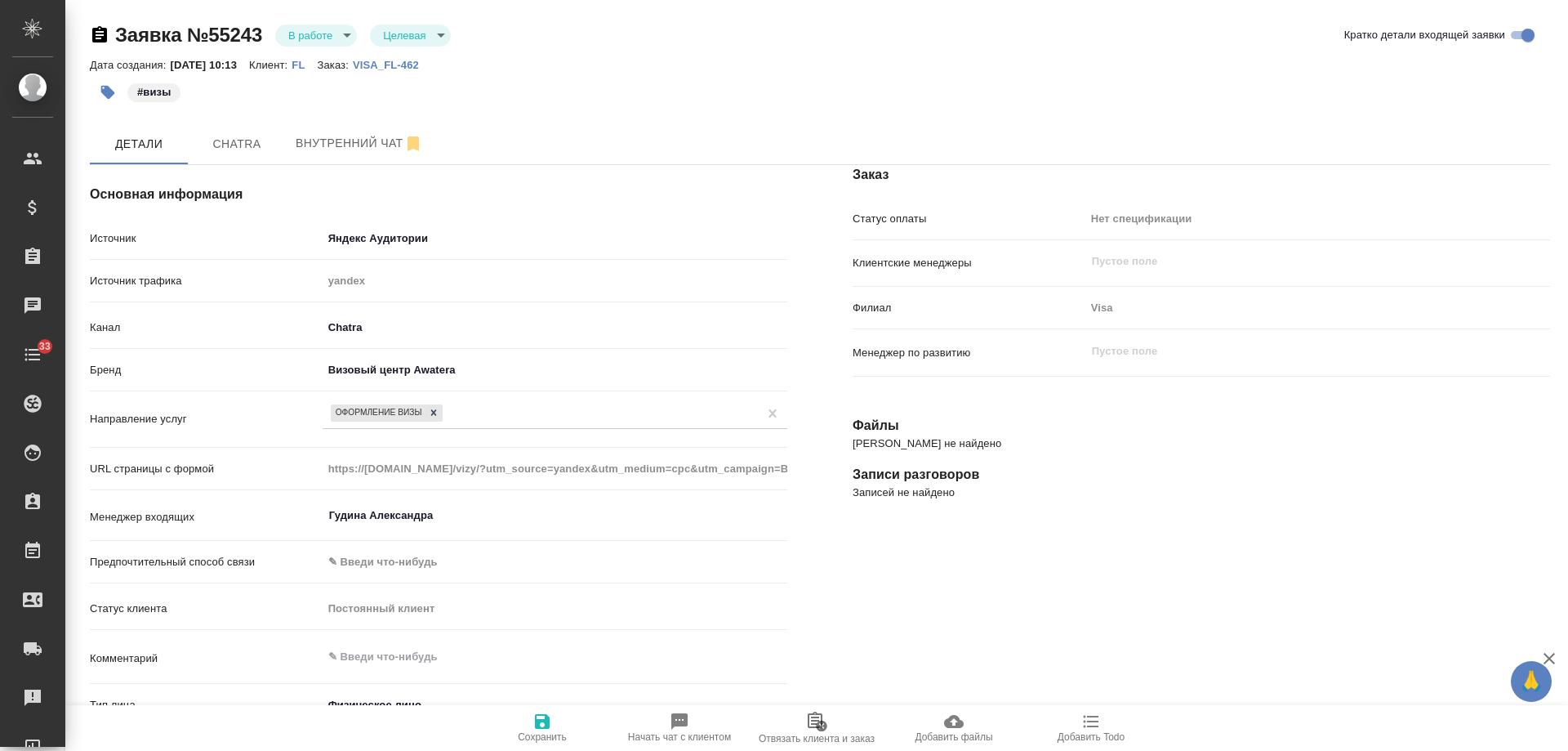
type textarea "x"
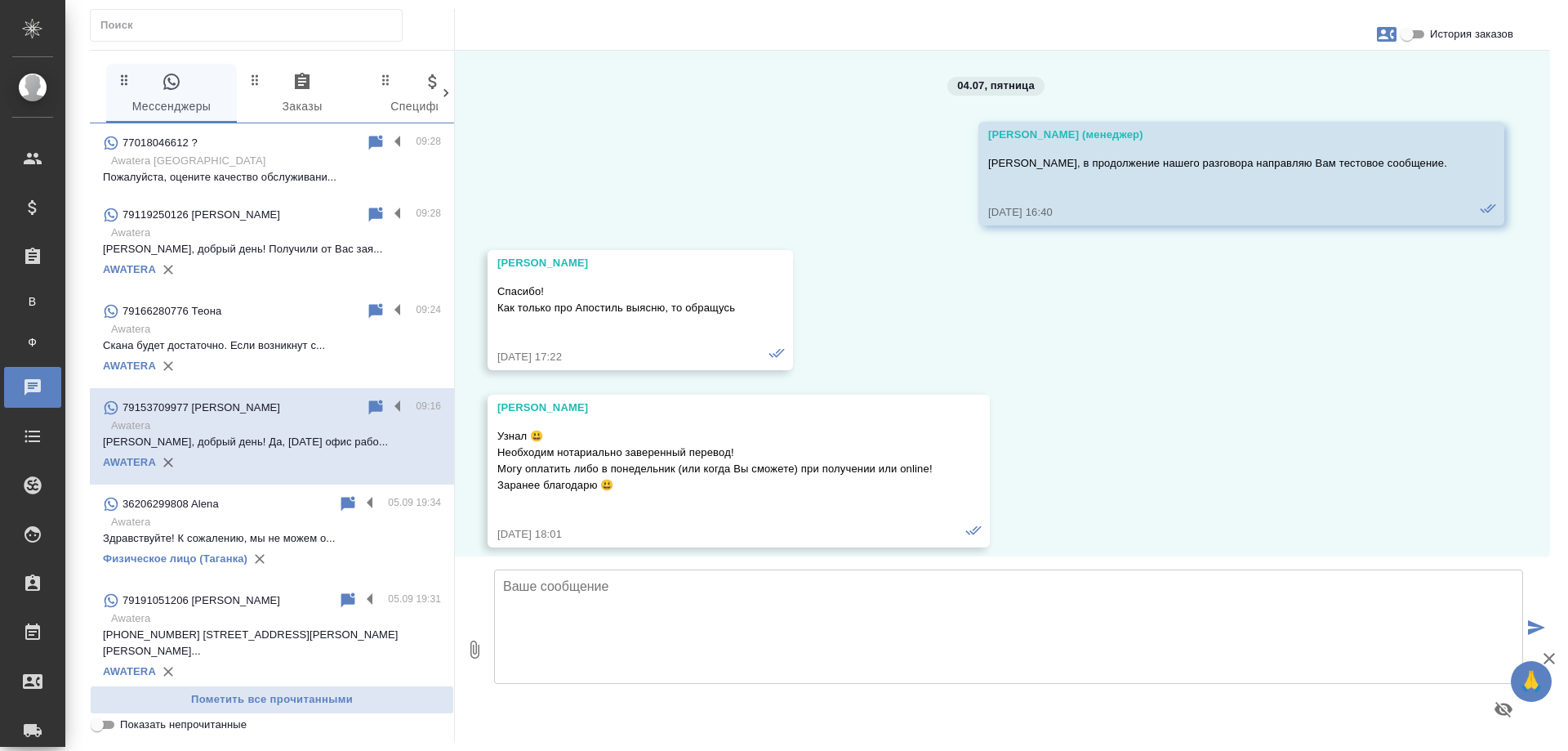
scroll to position [7417, 0]
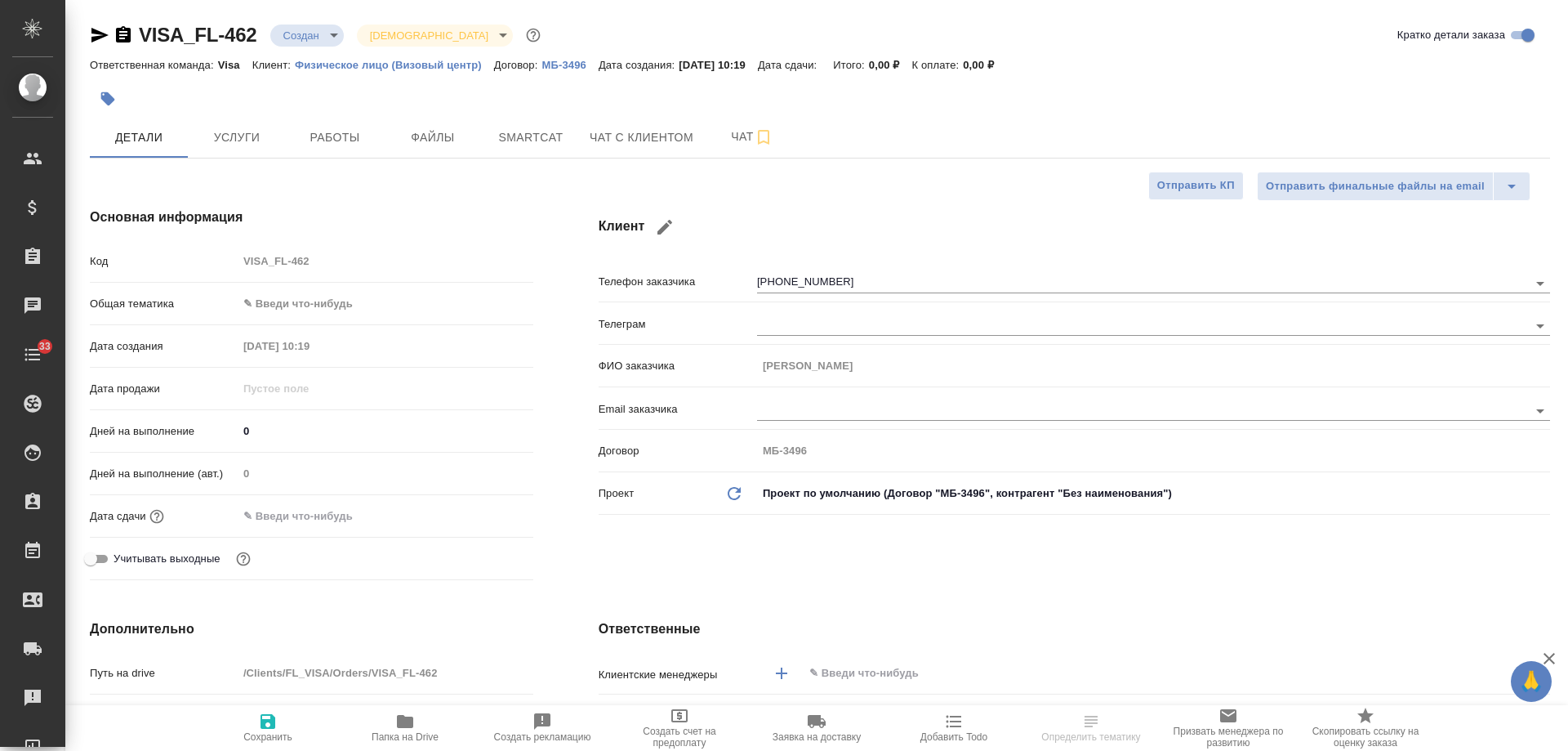
select select "RU"
drag, startPoint x: 96, startPoint y: 36, endPoint x: 466, endPoint y: 0, distance: 371.7
click at [96, 36] on icon "button" at bounding box center [100, 35] width 20 height 20
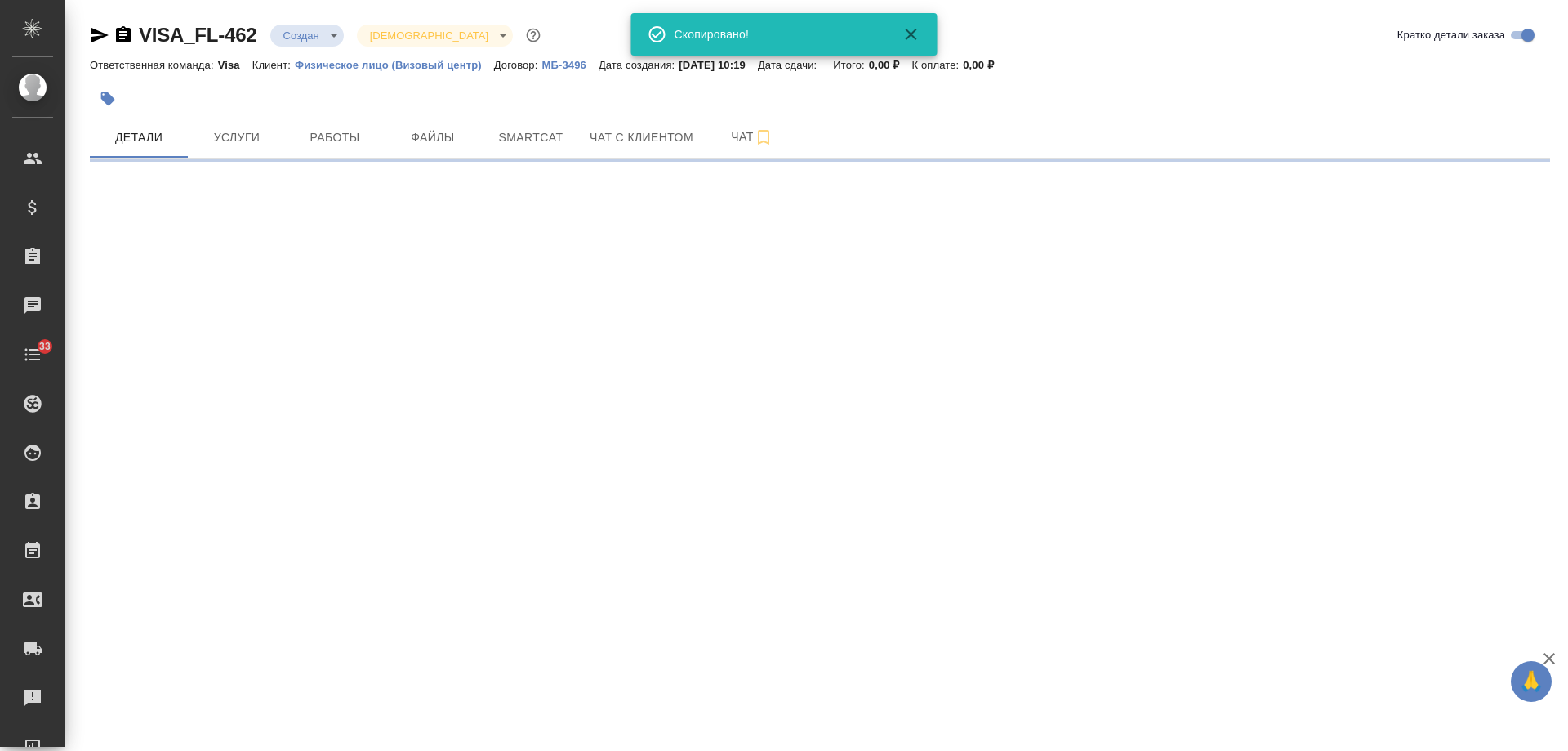
select select "RU"
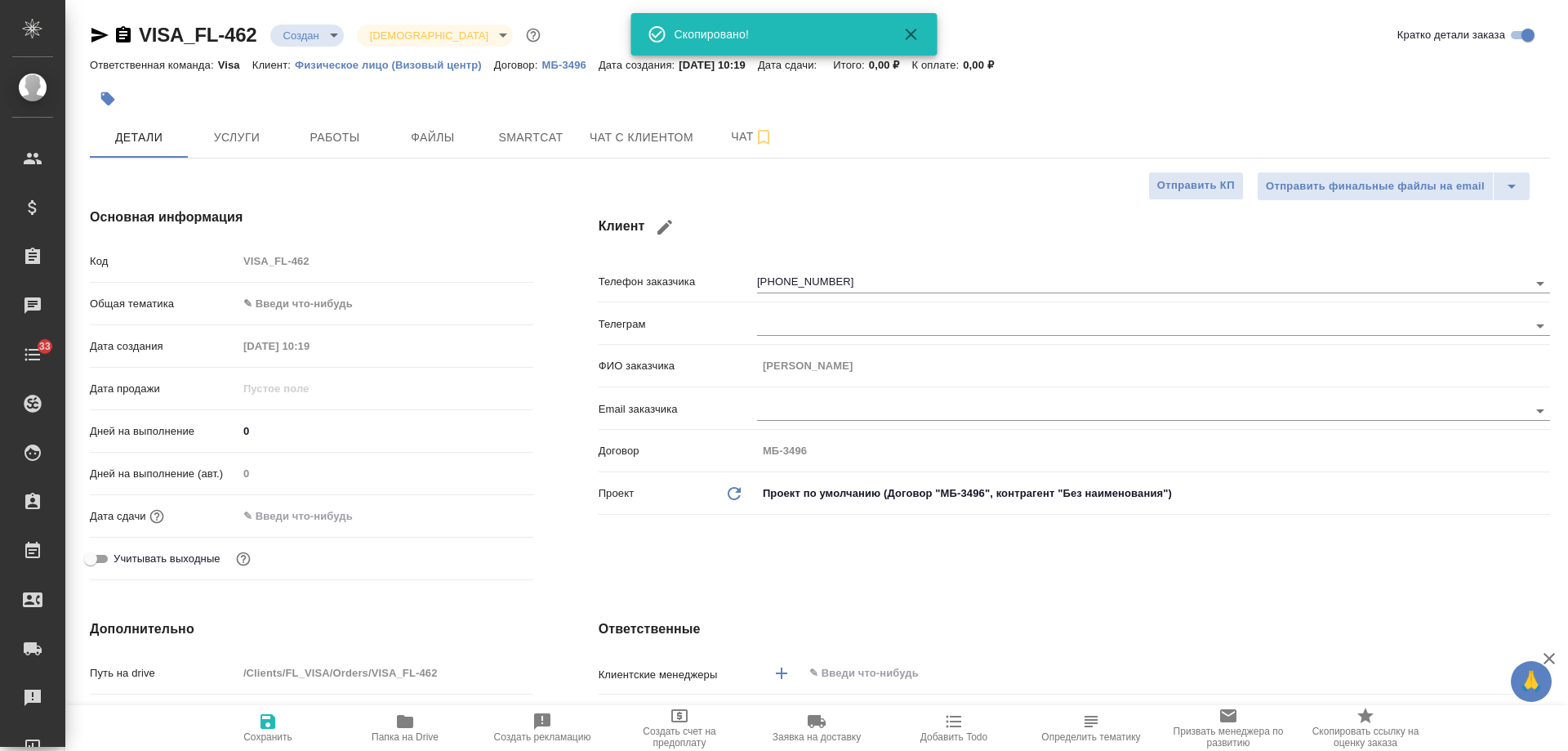
type textarea "x"
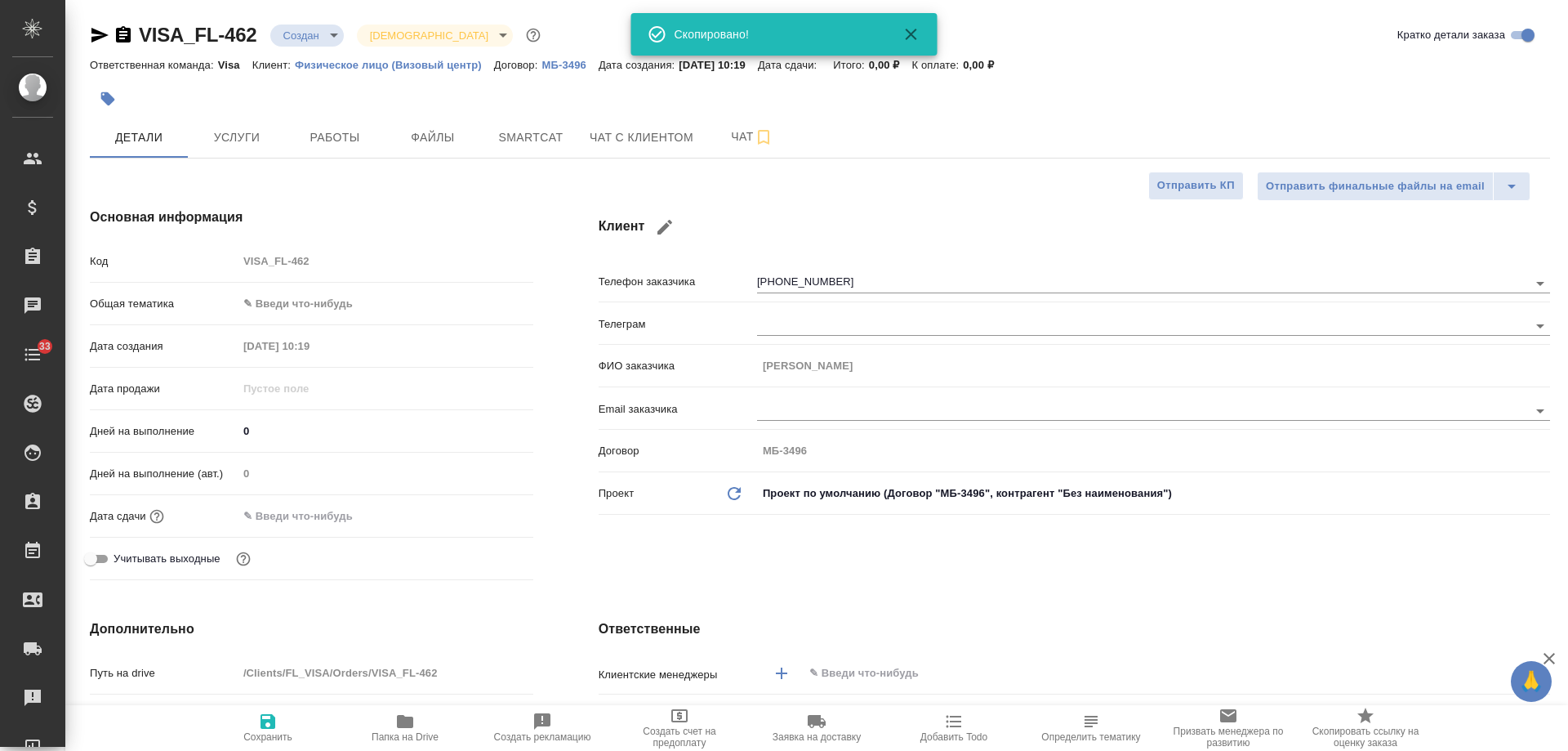
type textarea "x"
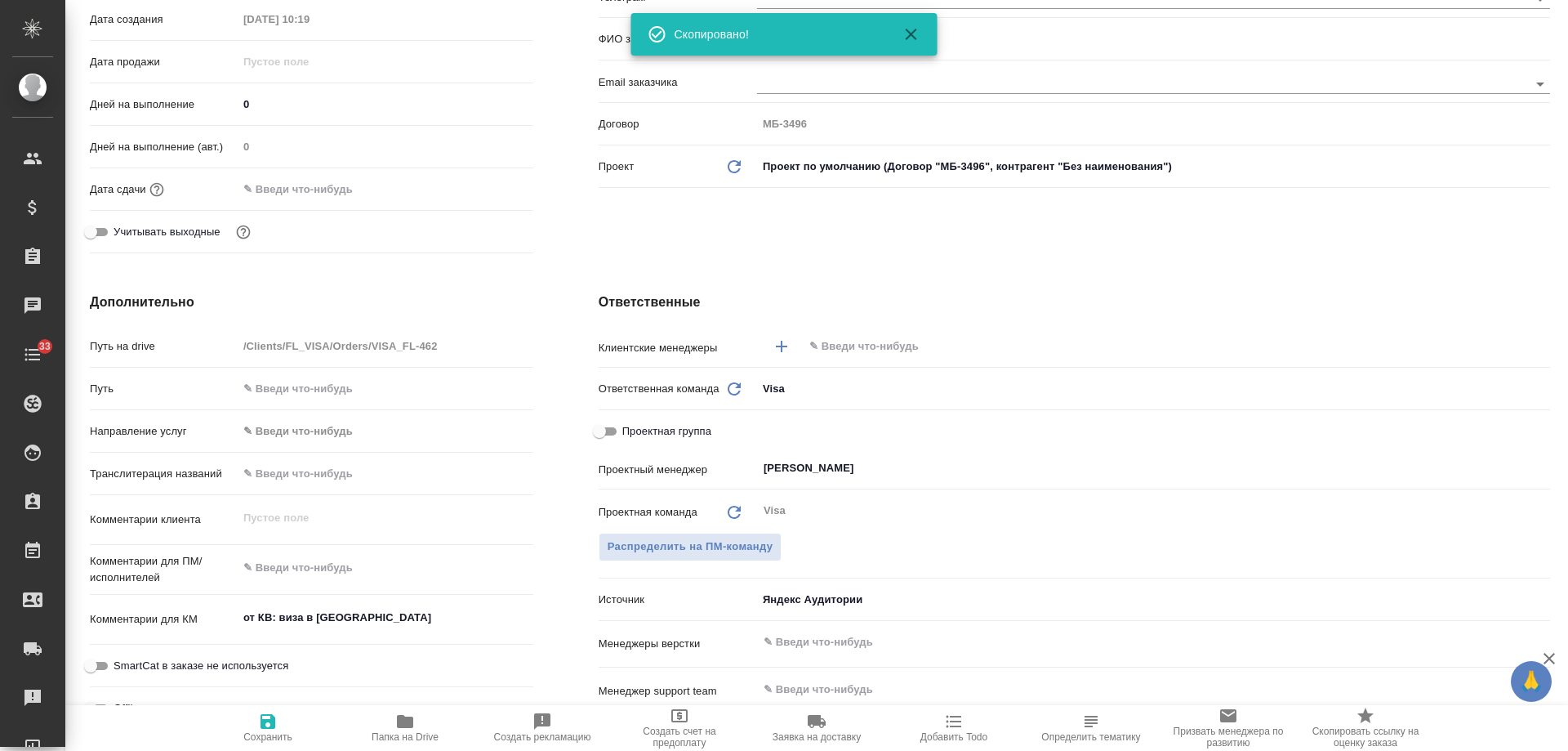
scroll to position [491, 0]
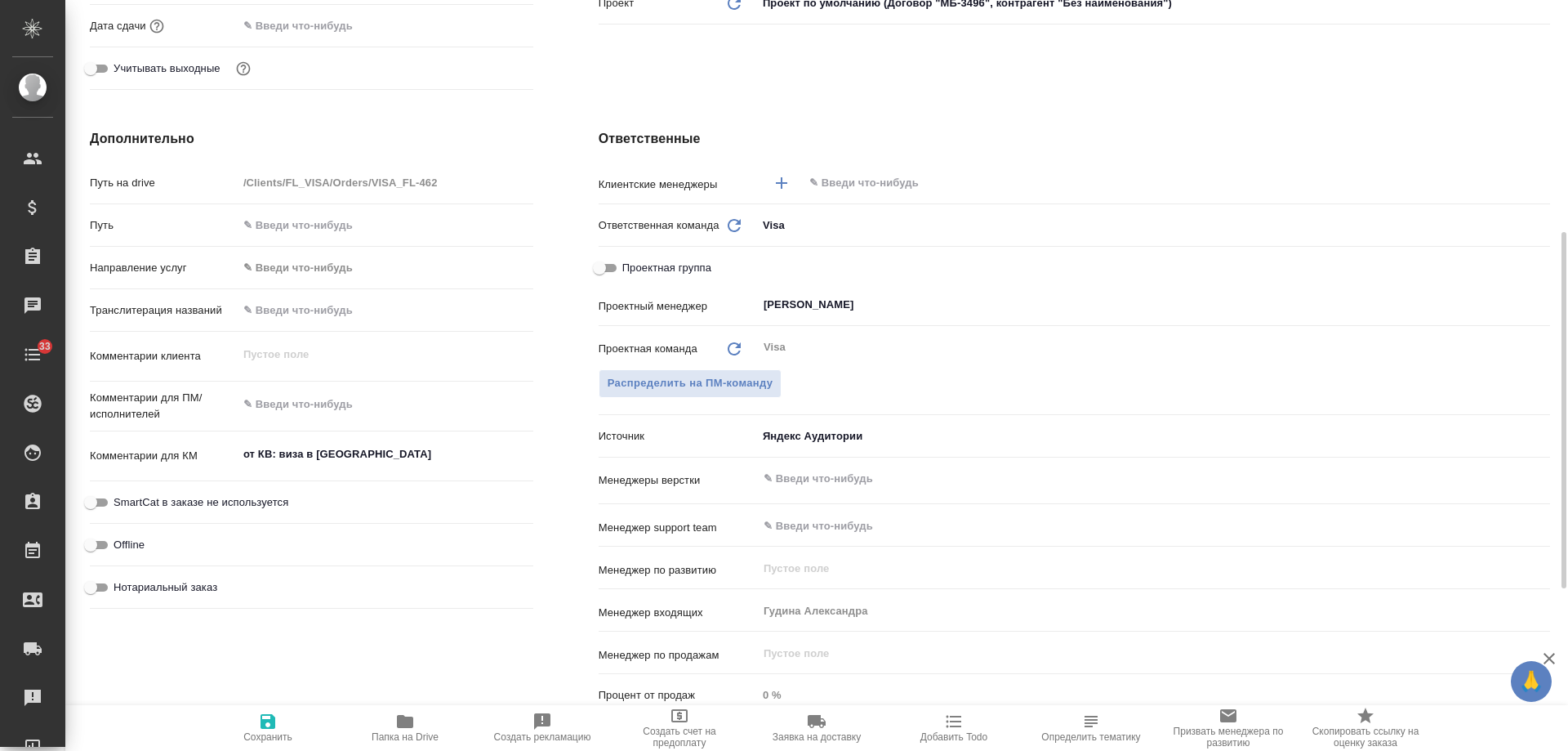
click at [853, 183] on input "text" at bounding box center [1150, 183] width 683 height 20
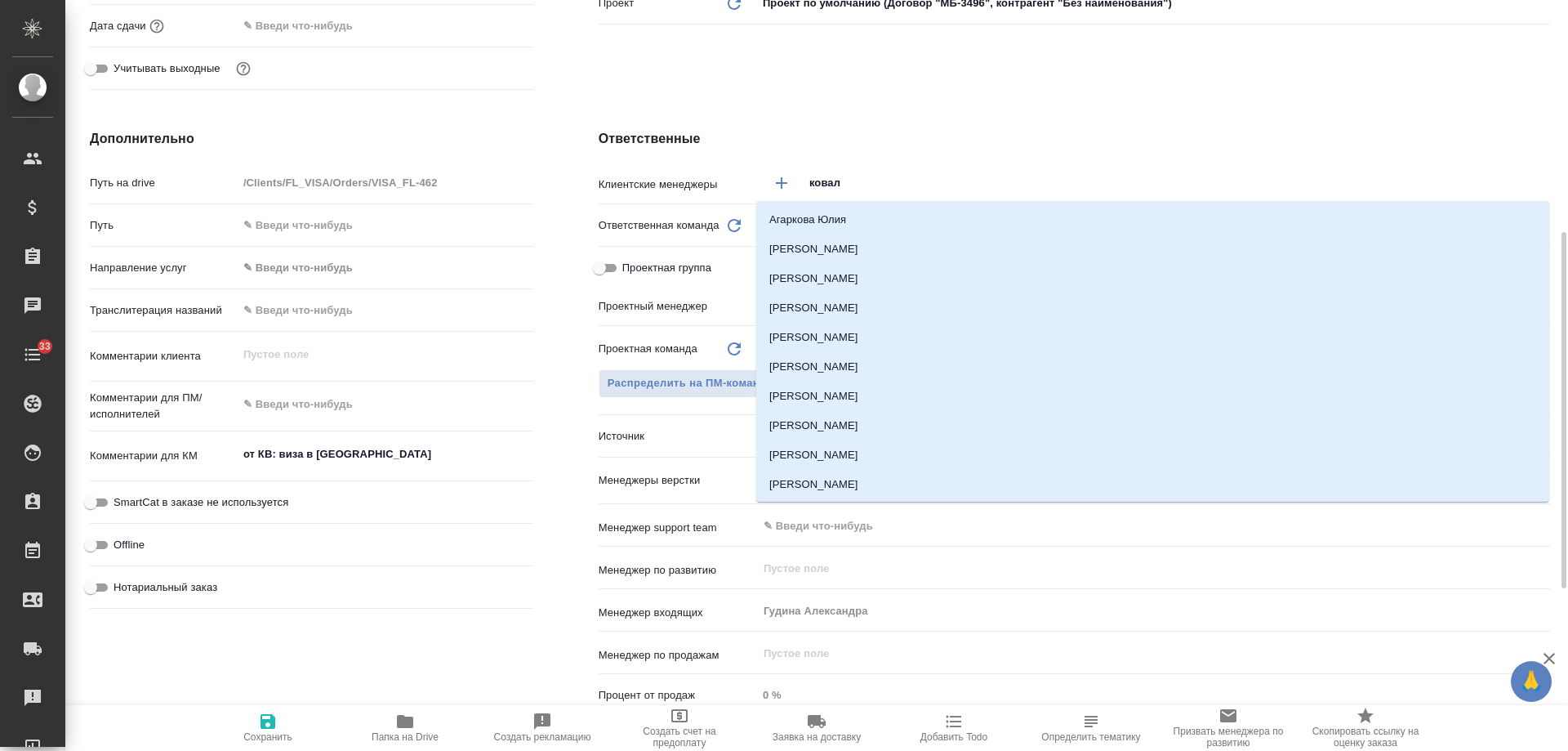
type input "ковале"
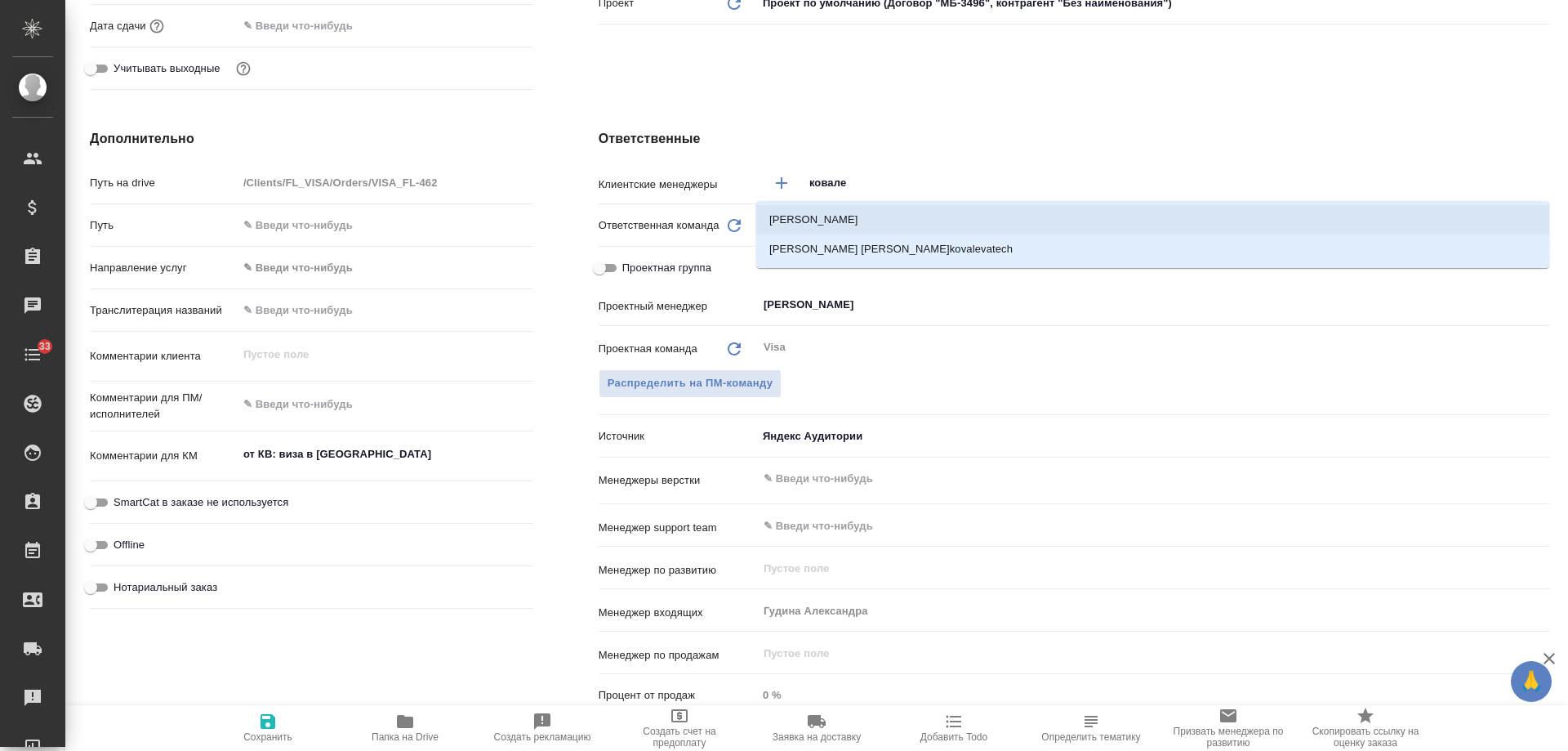
click at [870, 219] on li "Ковалева Екатерина" at bounding box center [1153, 219] width 793 height 29
type textarea "x"
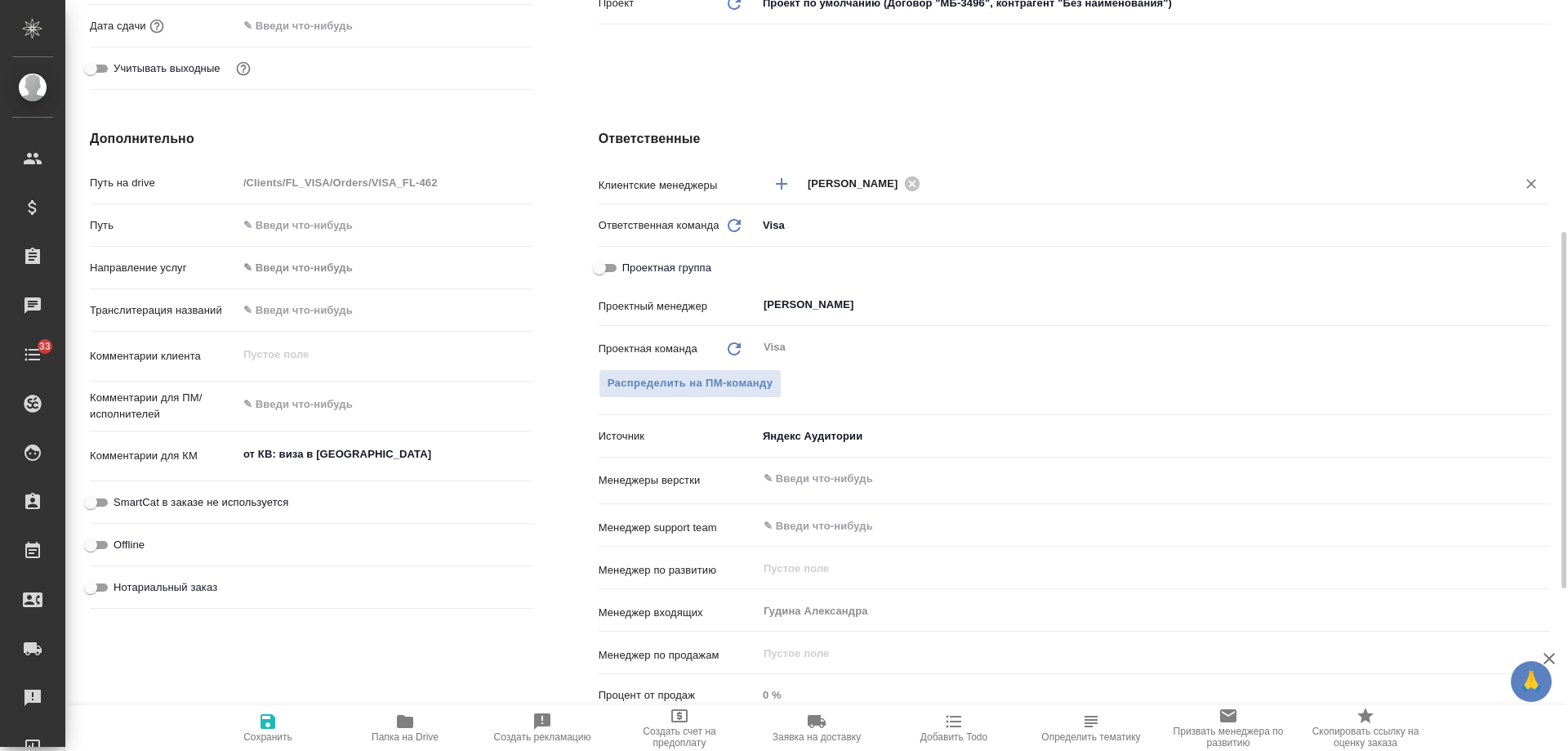
click at [260, 728] on icon "button" at bounding box center [268, 722] width 20 height 20
type textarea "x"
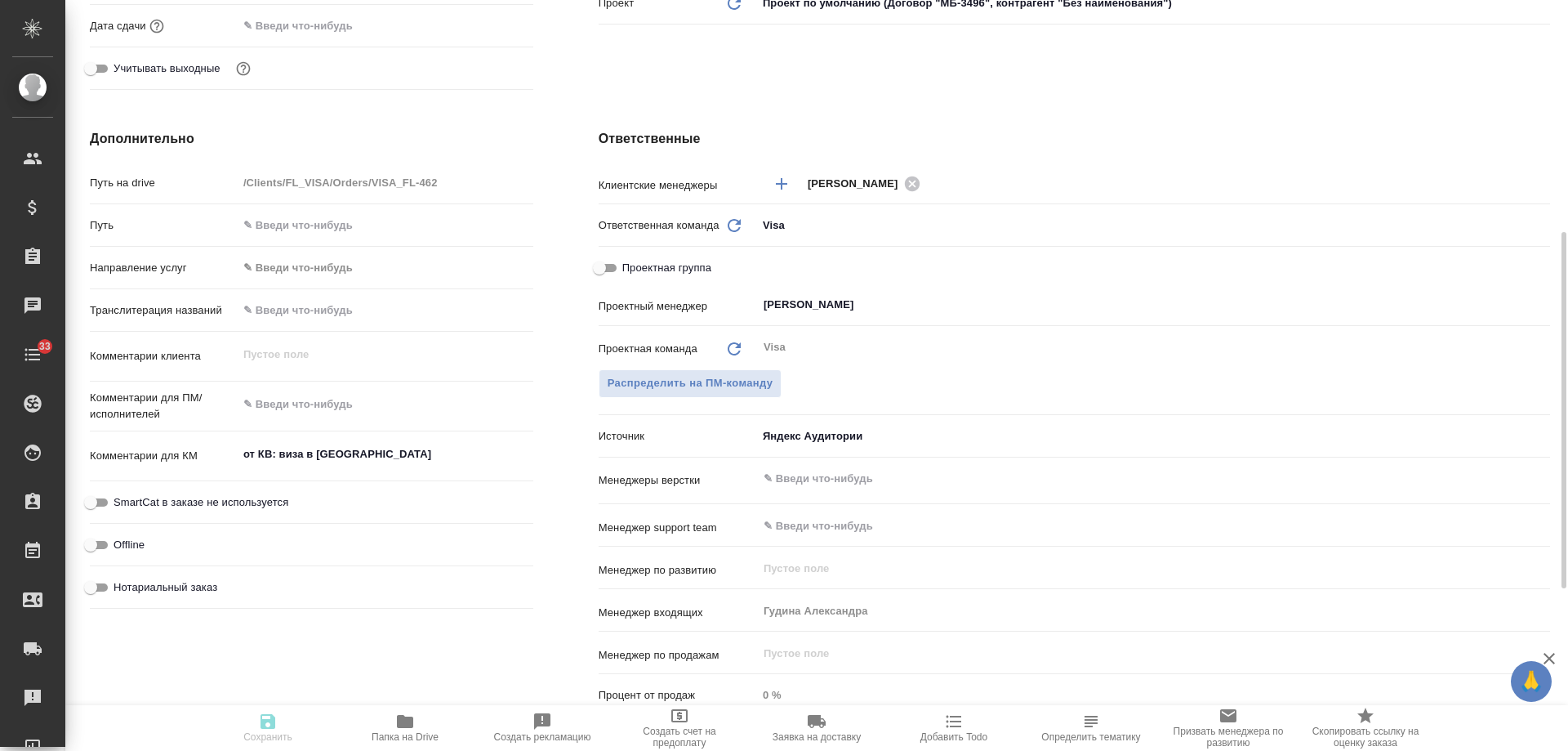
type textarea "x"
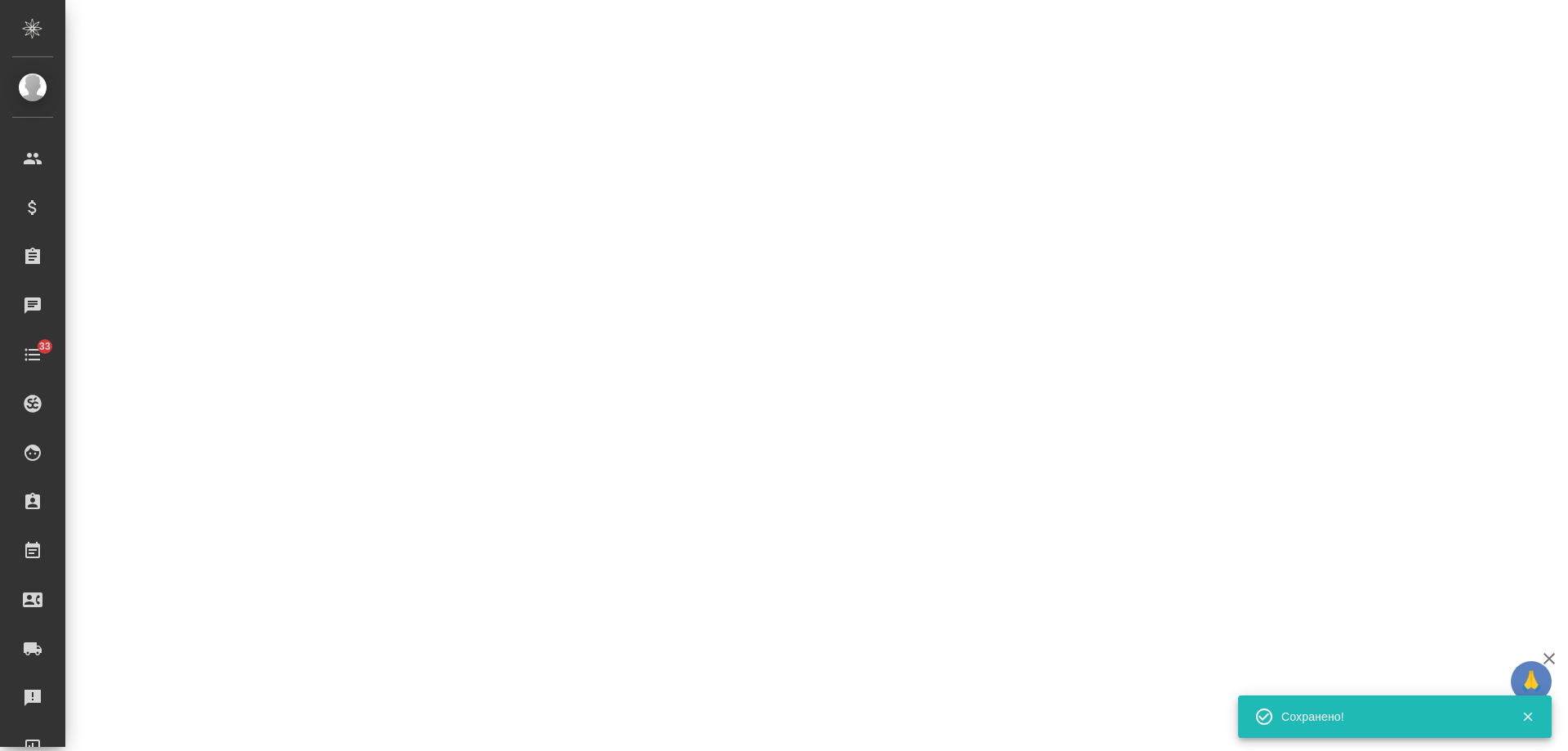
select select "RU"
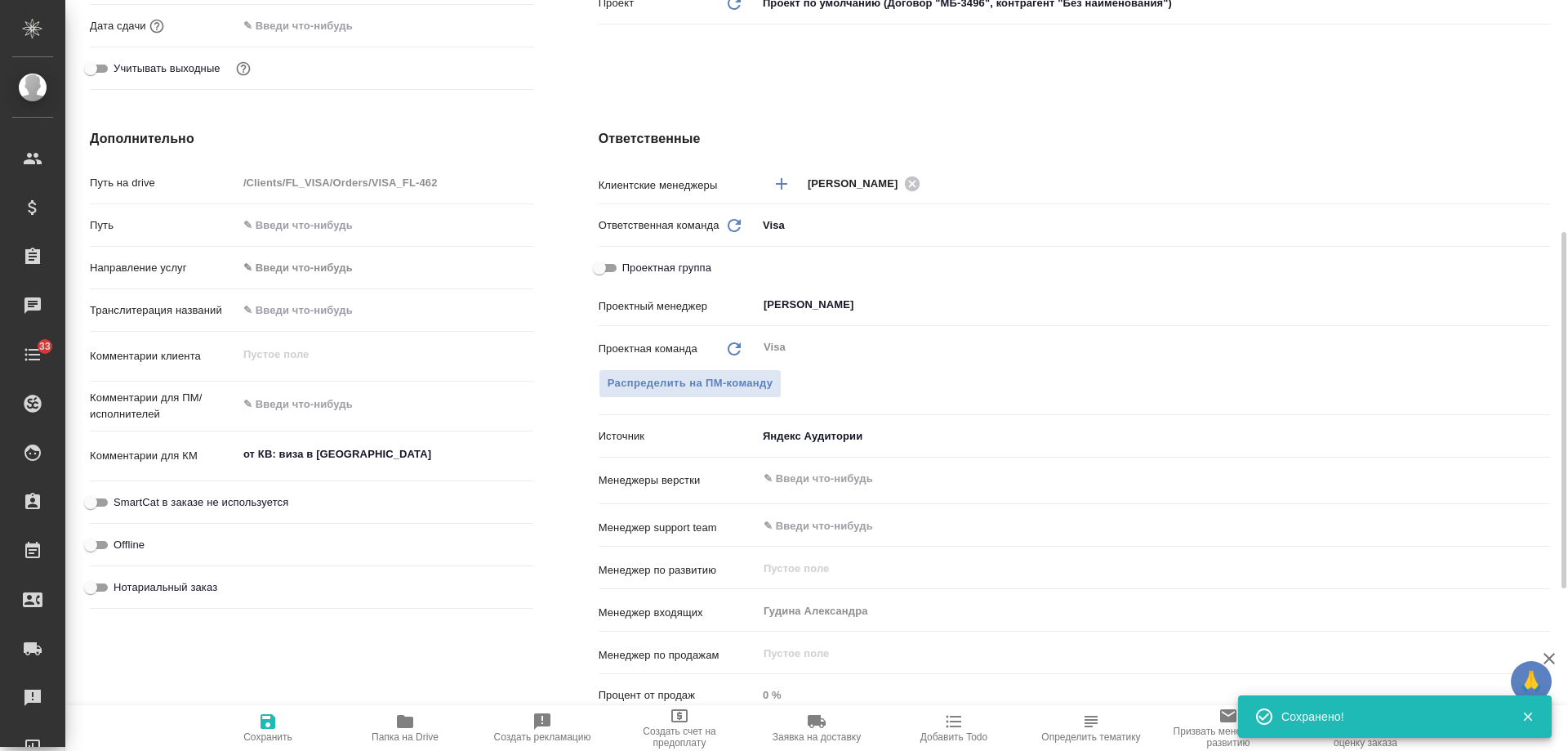
type textarea "x"
click at [954, 723] on icon "button" at bounding box center [954, 722] width 20 height 20
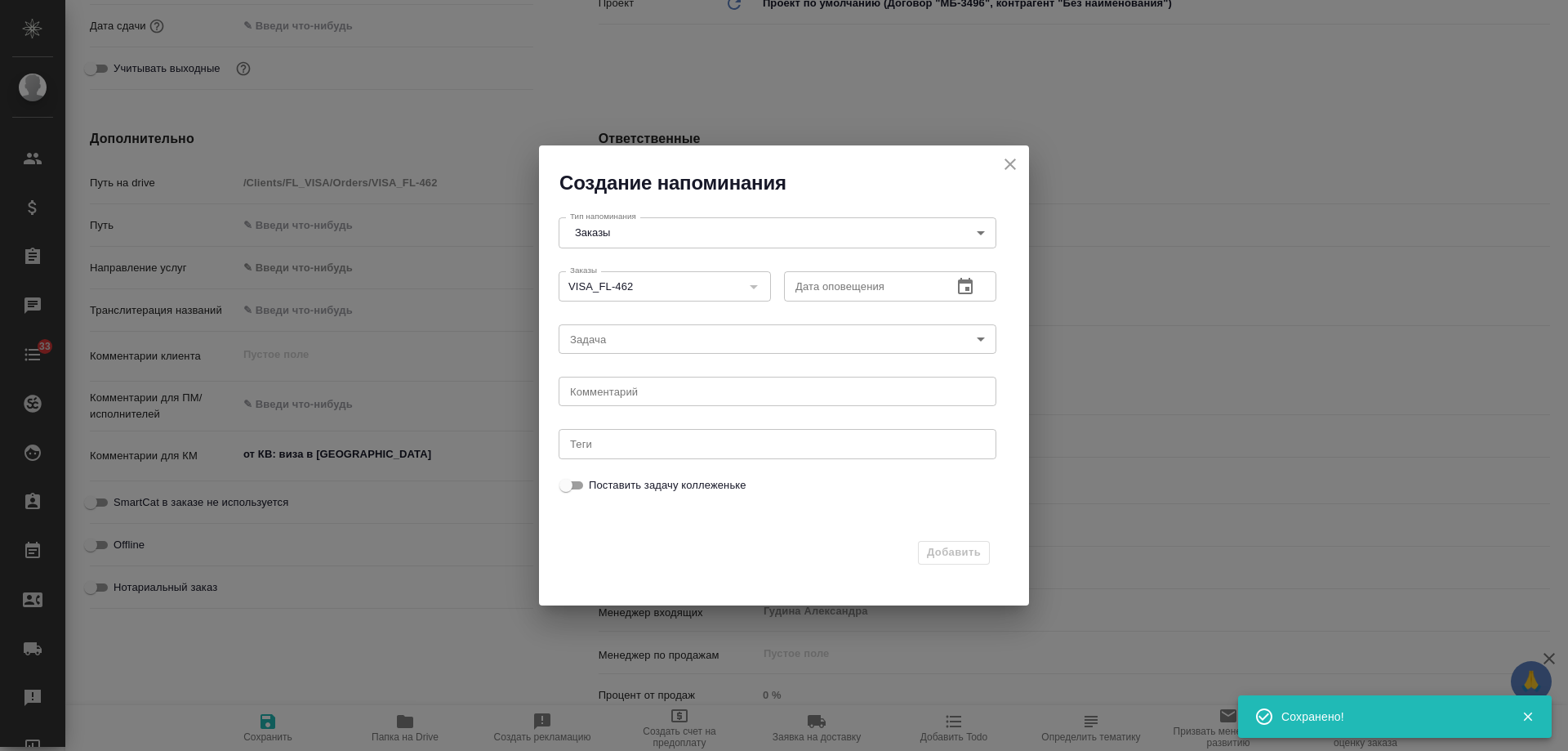
click at [1010, 163] on icon "close" at bounding box center [1010, 165] width 11 height 11
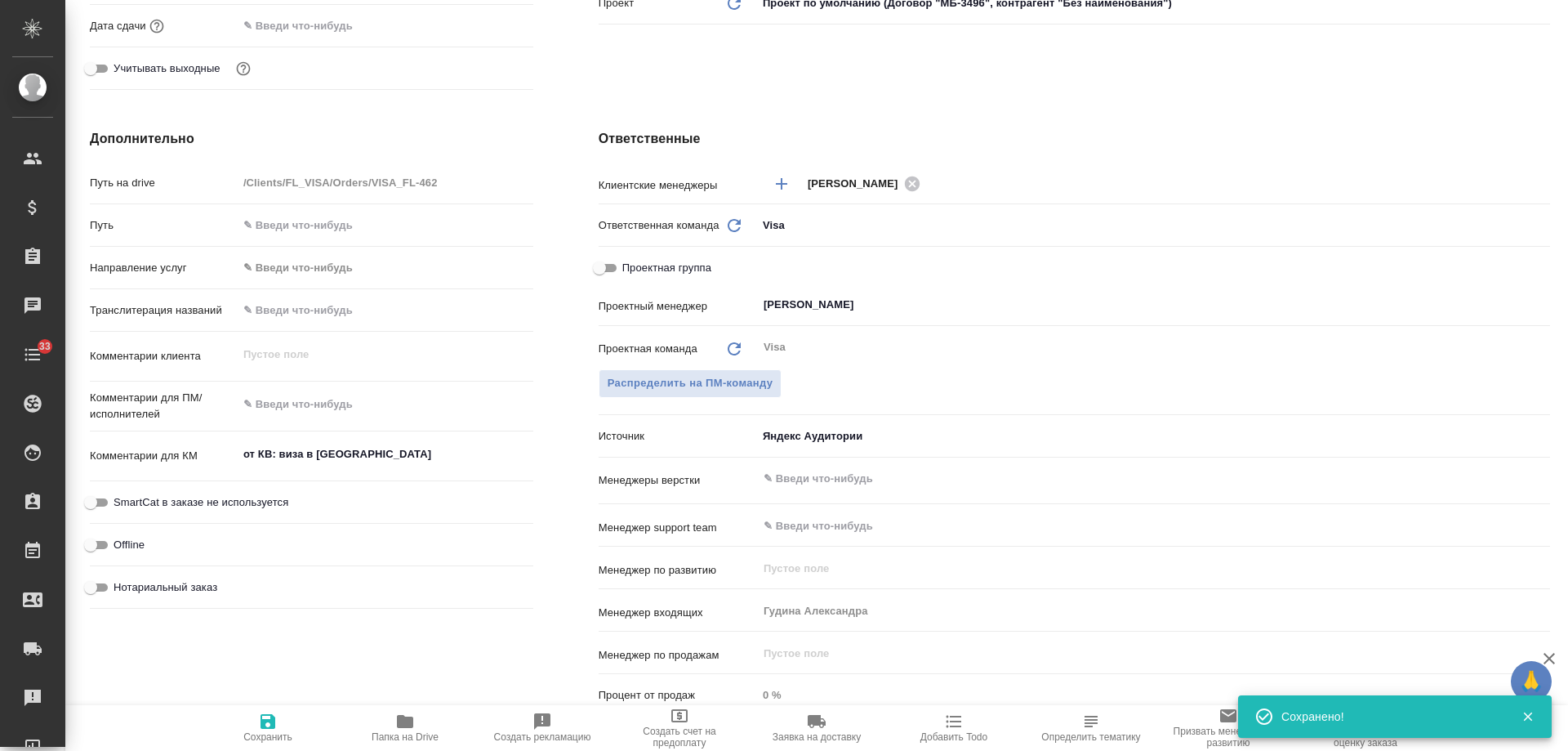
type textarea "x"
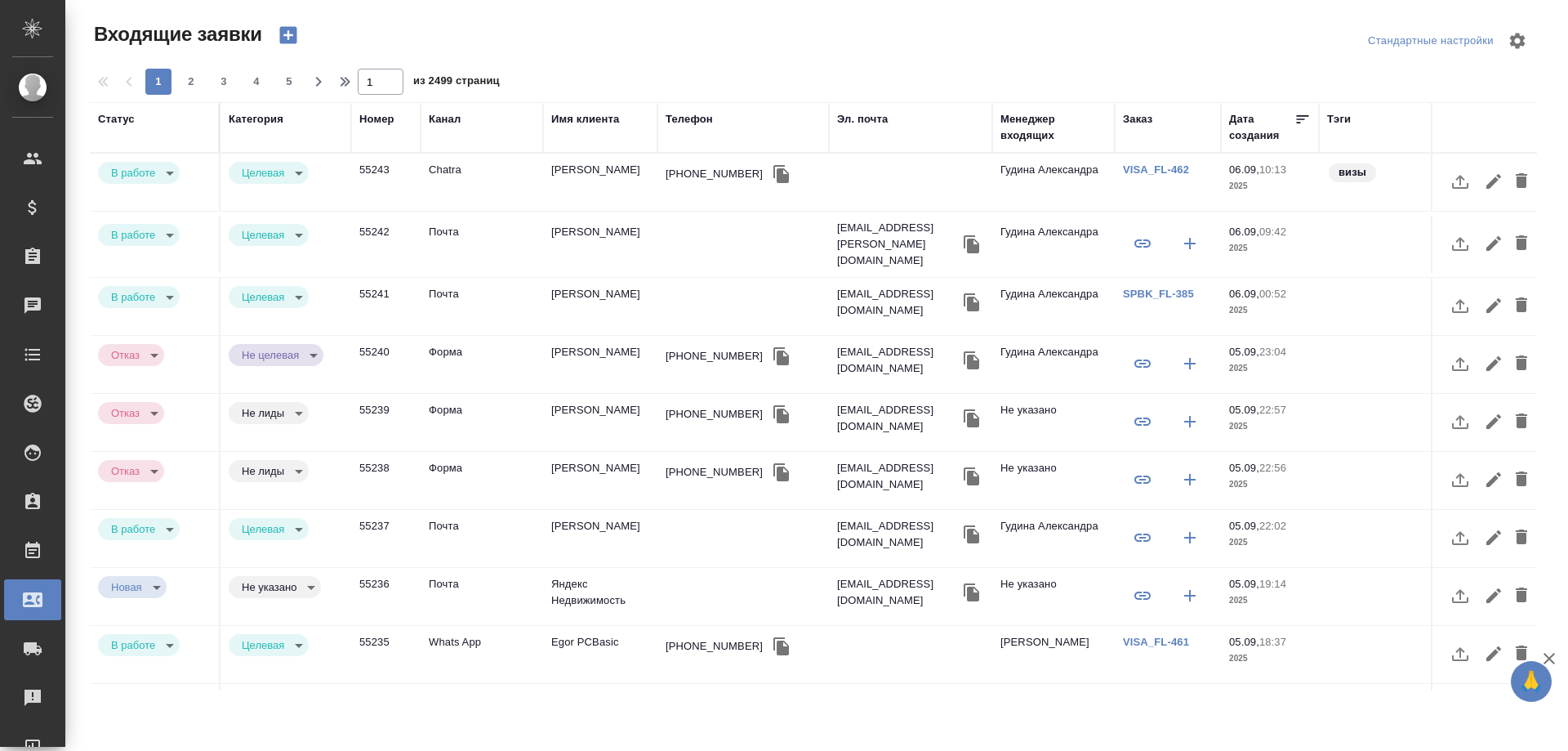
select select "RU"
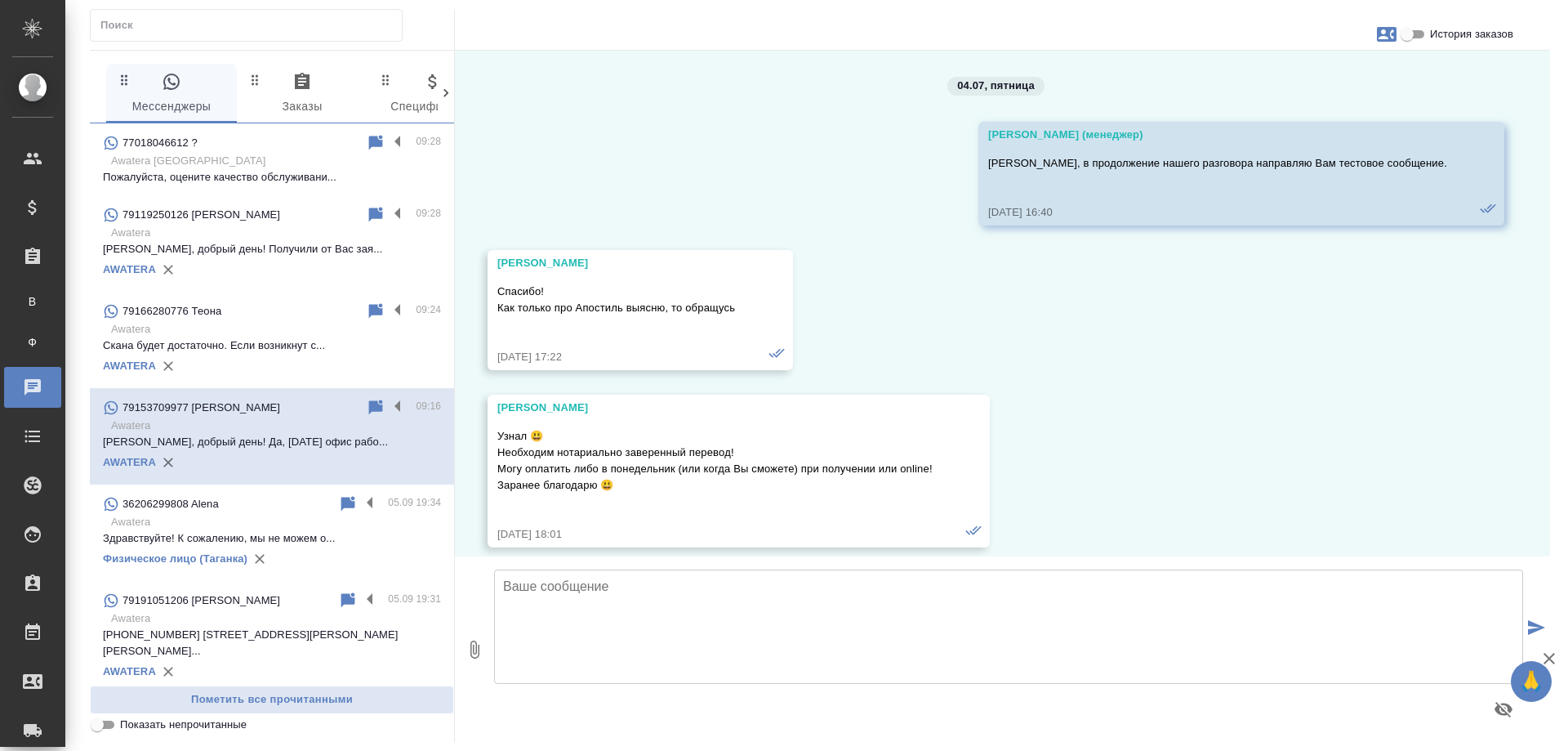
scroll to position [7417, 0]
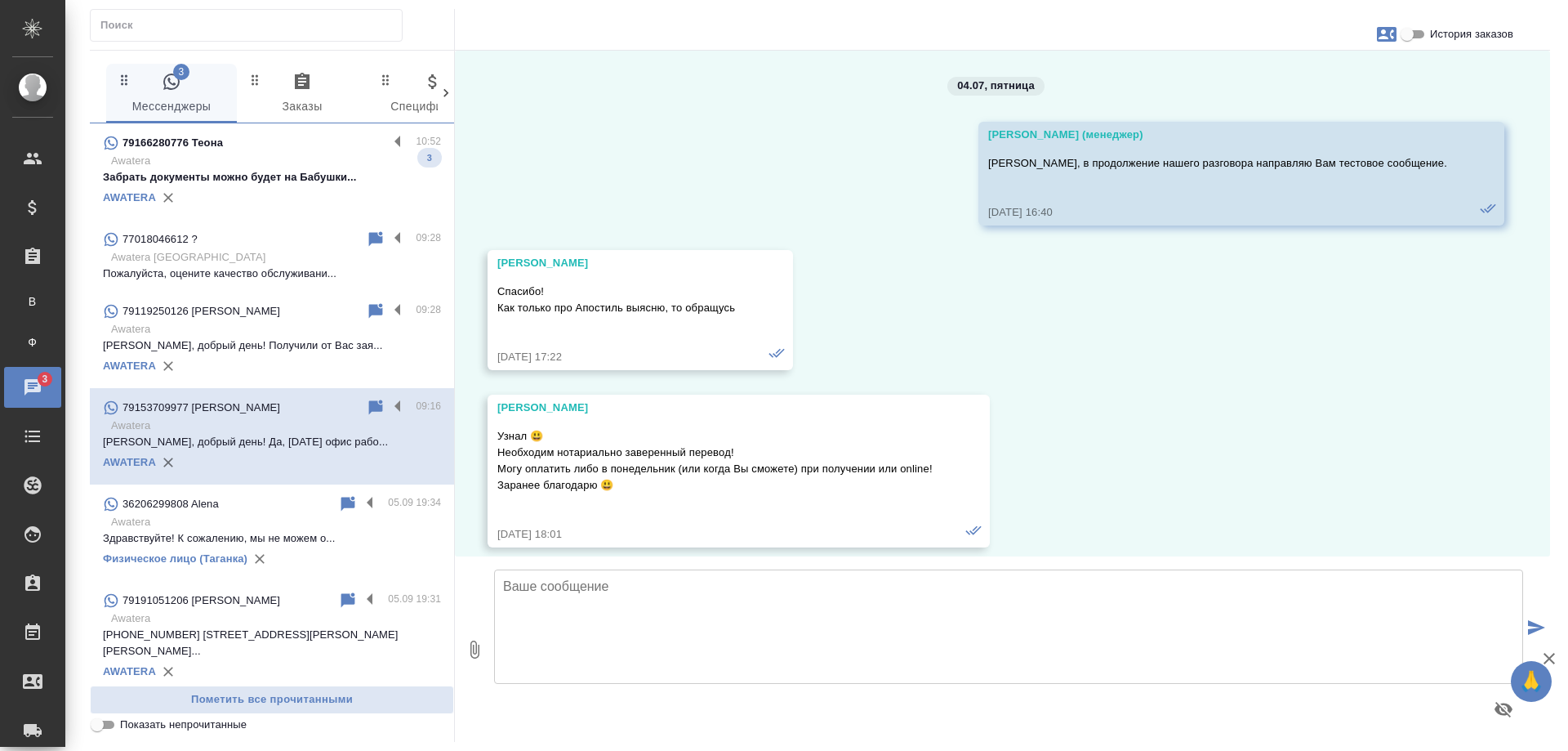
scroll to position [7417, 0]
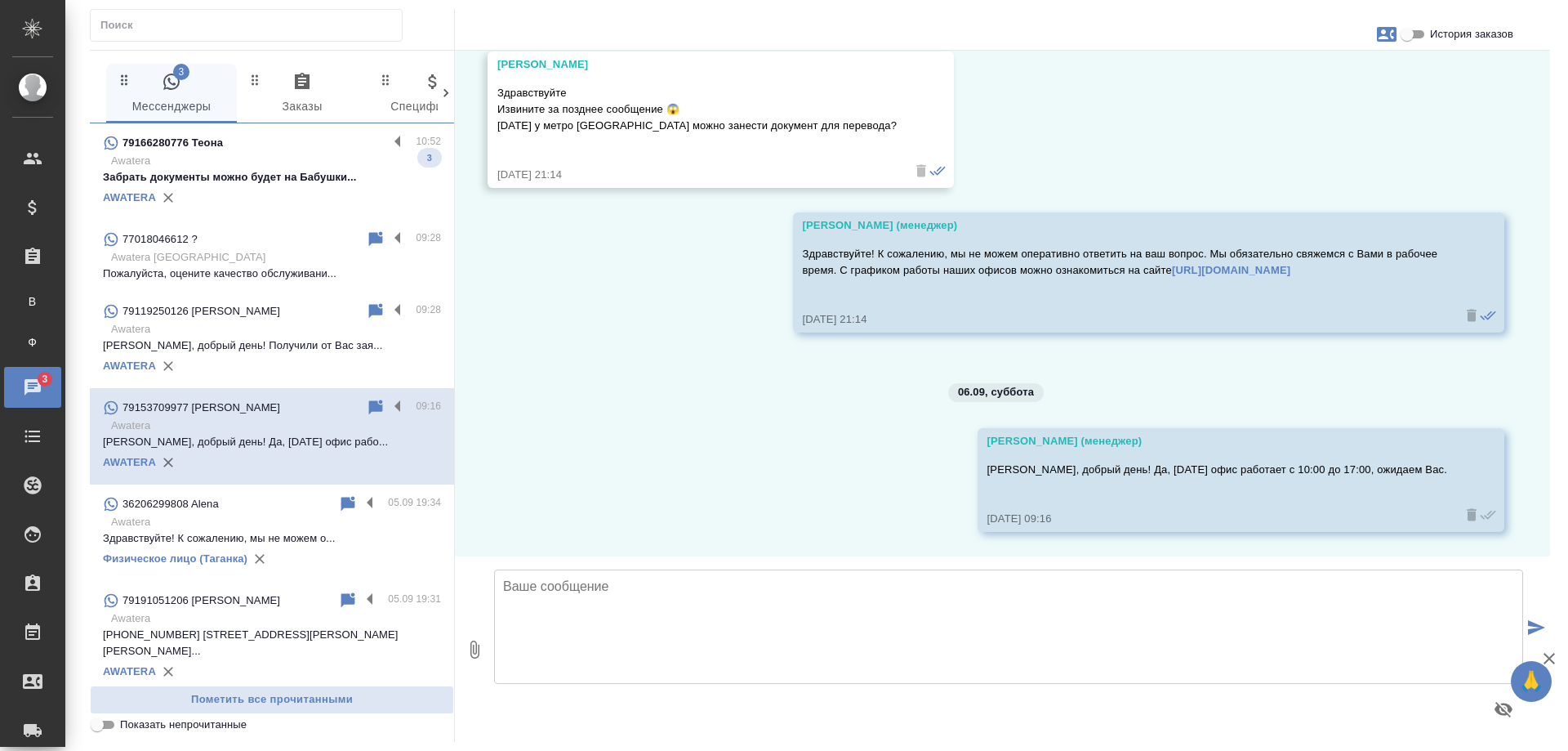
click at [236, 165] on p "Awatera" at bounding box center [276, 161] width 330 height 16
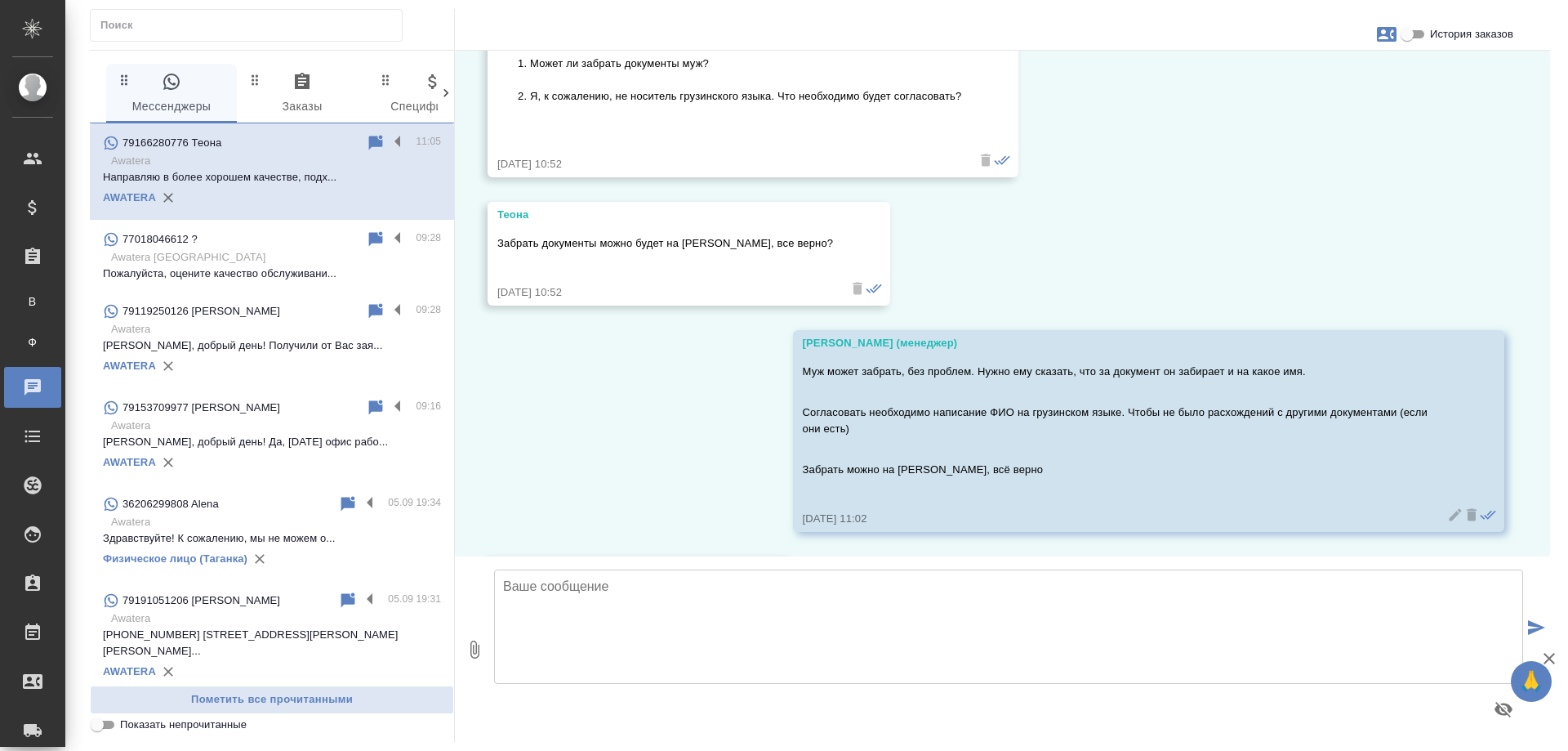
scroll to position [3478, 0]
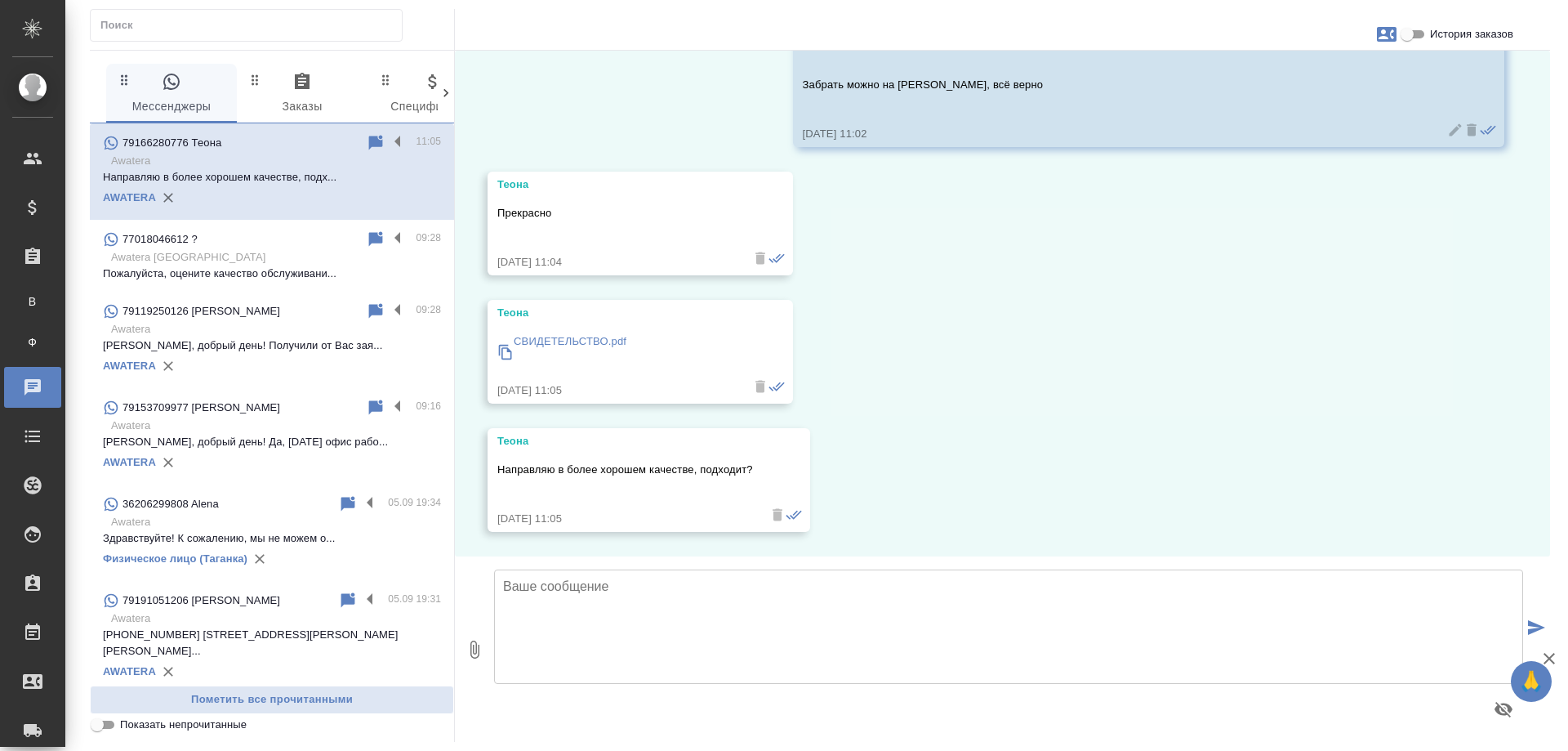
click at [552, 334] on p "СВИДЕТЕЛЬСТВО.pdf" at bounding box center [570, 342] width 113 height 16
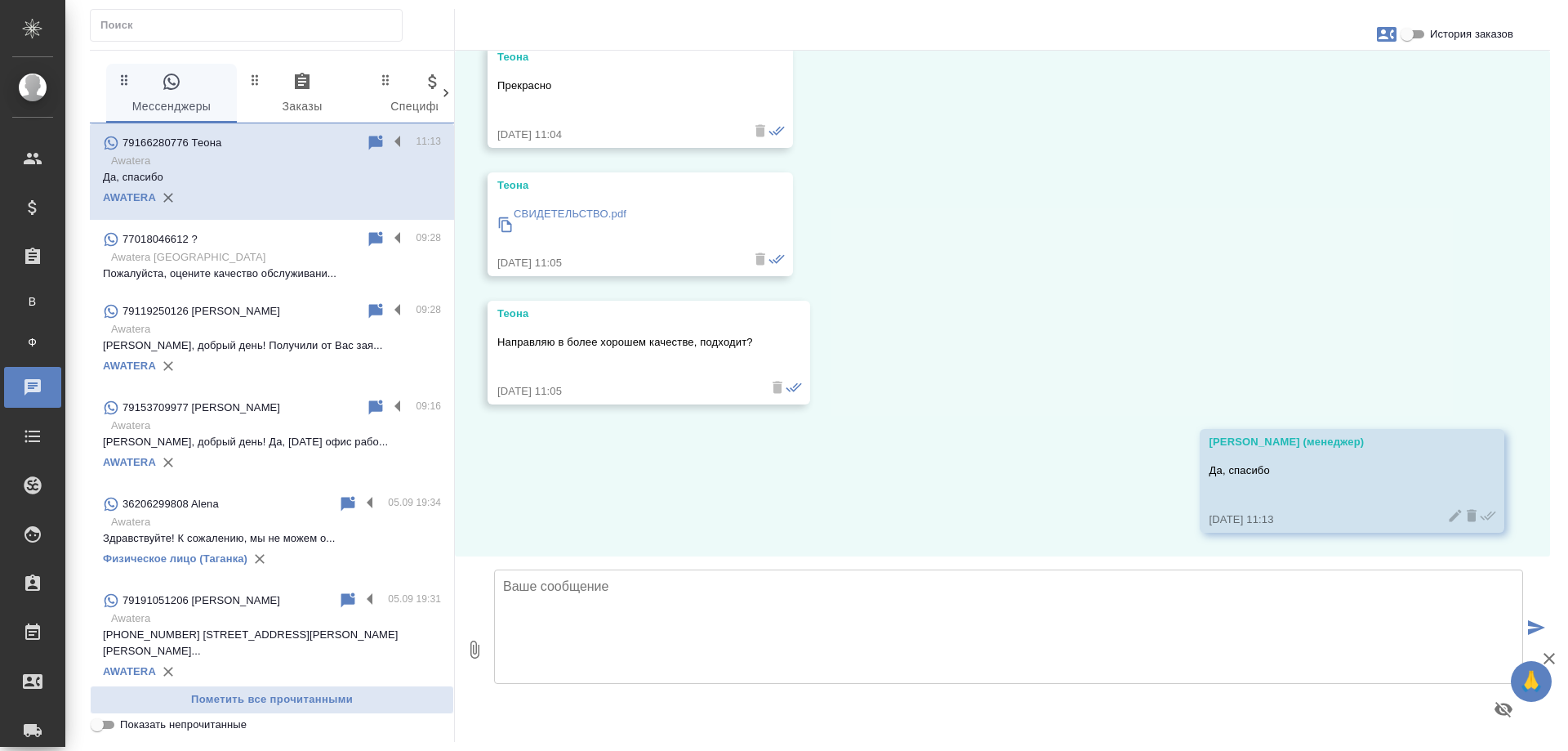
scroll to position [3607, 0]
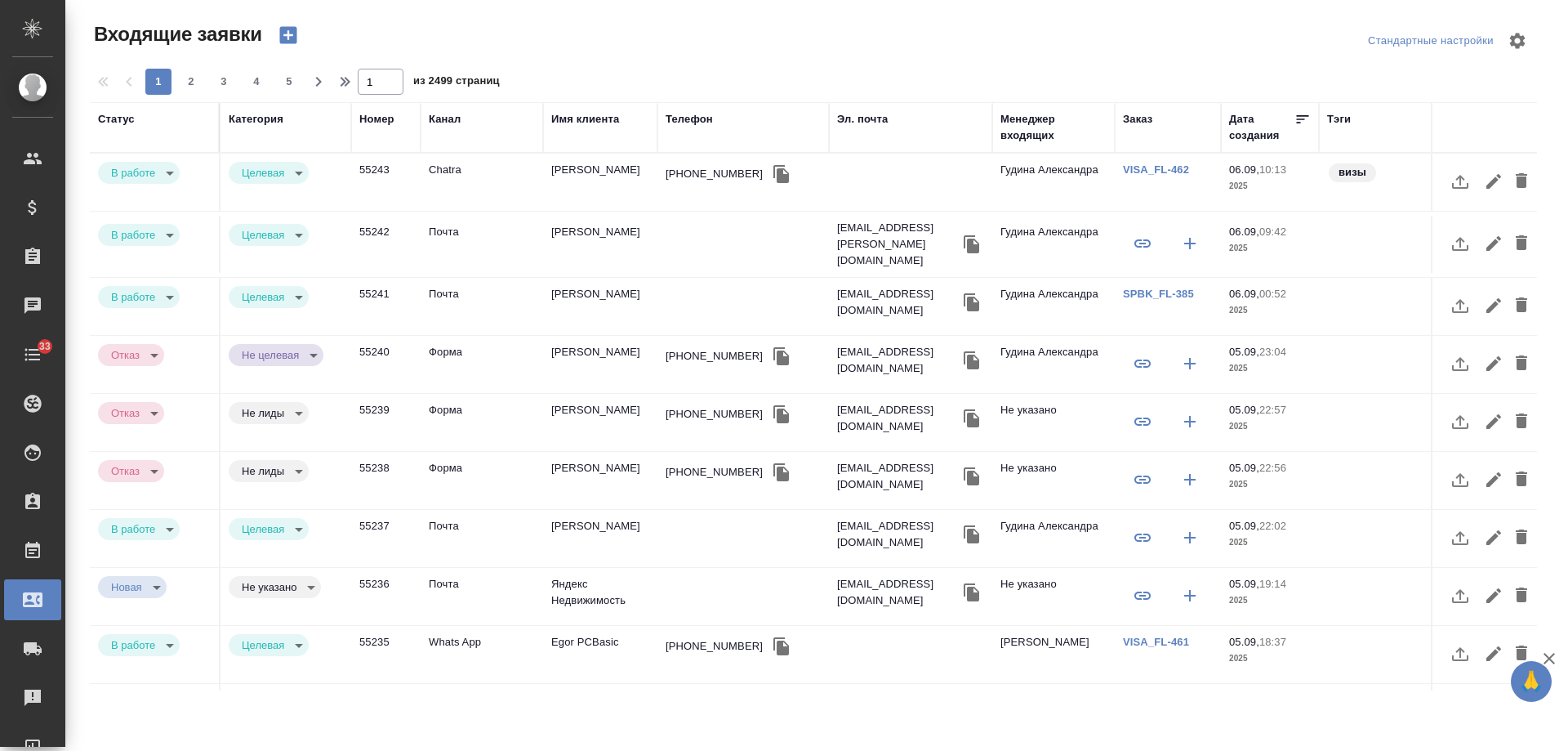
select select "RU"
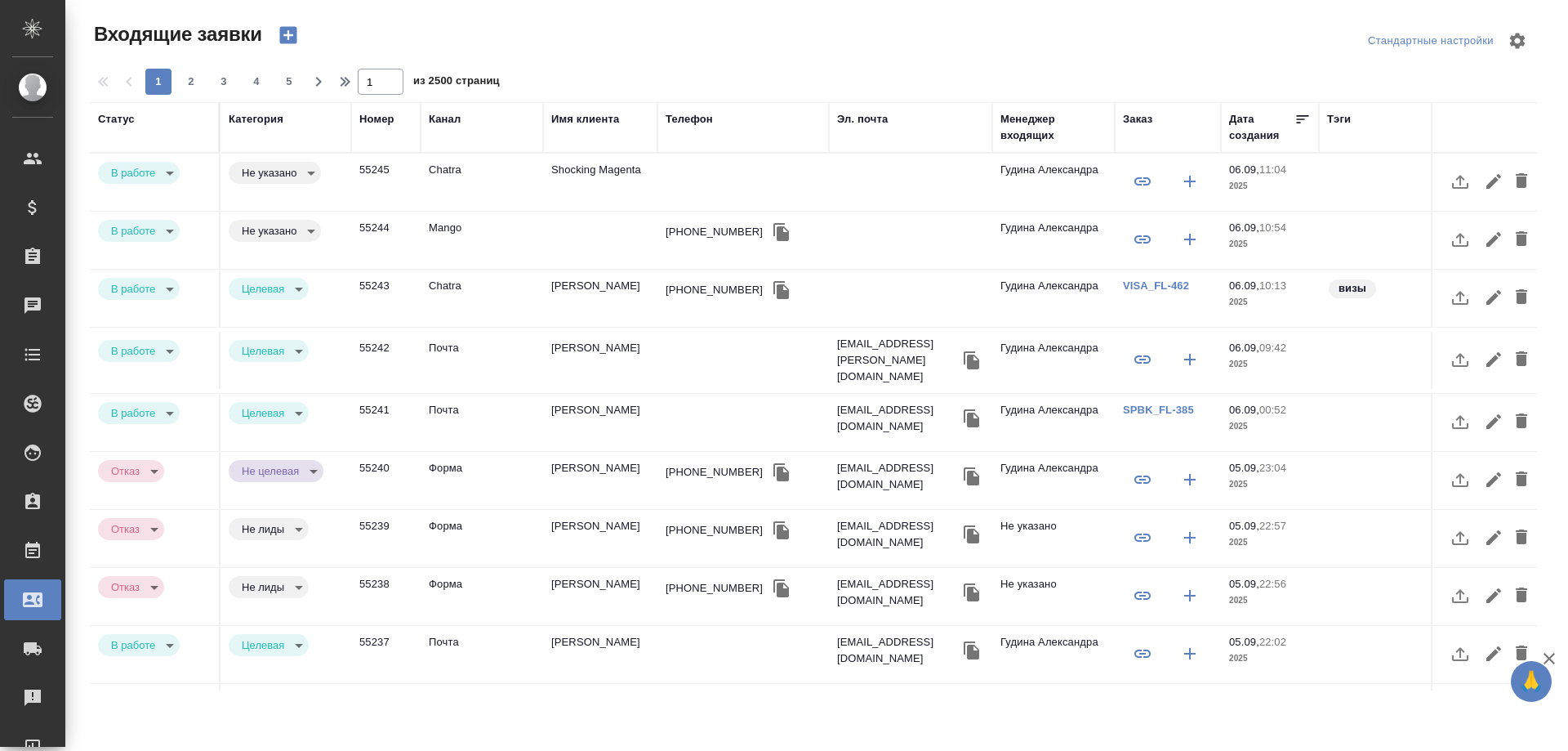
select select "RU"
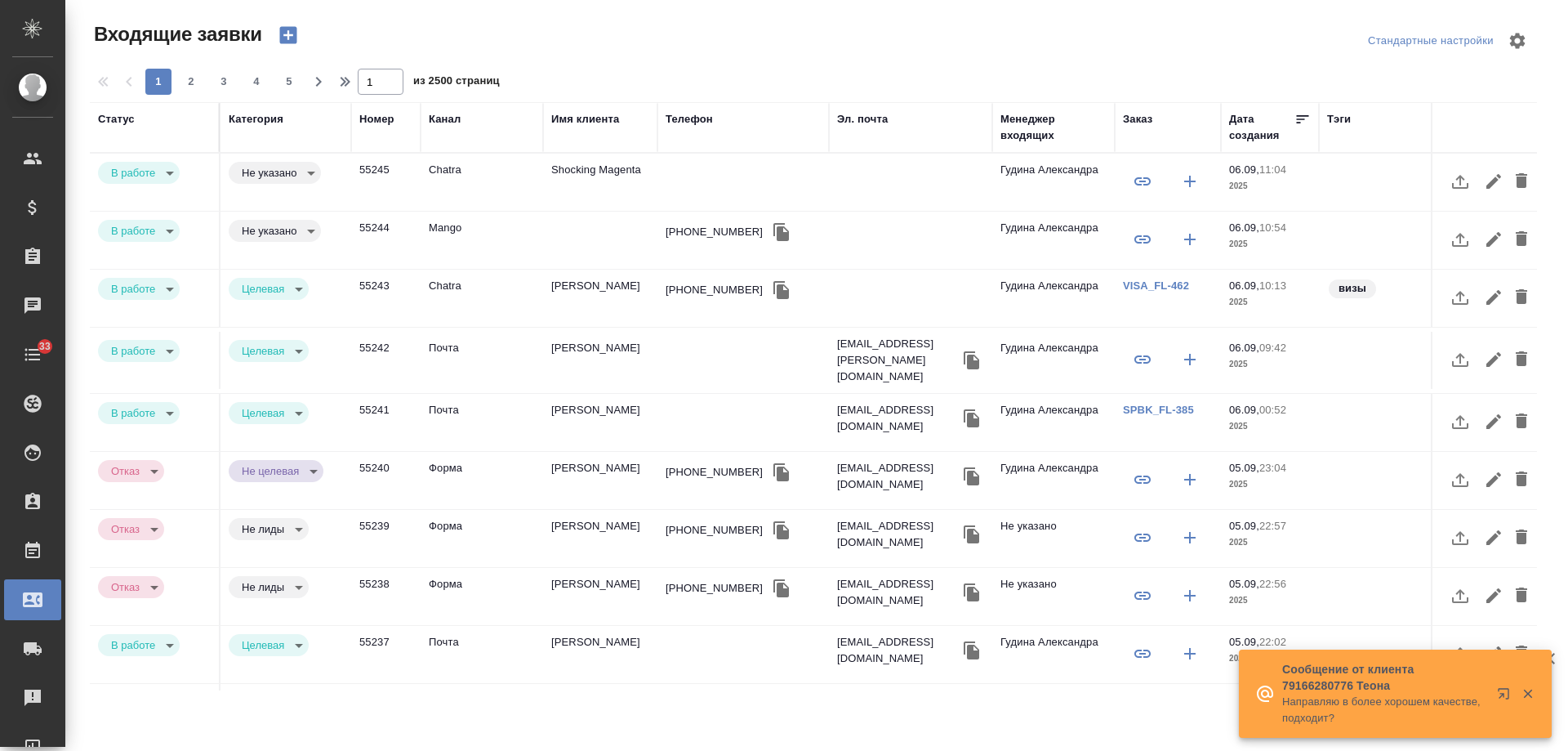
select select "RU"
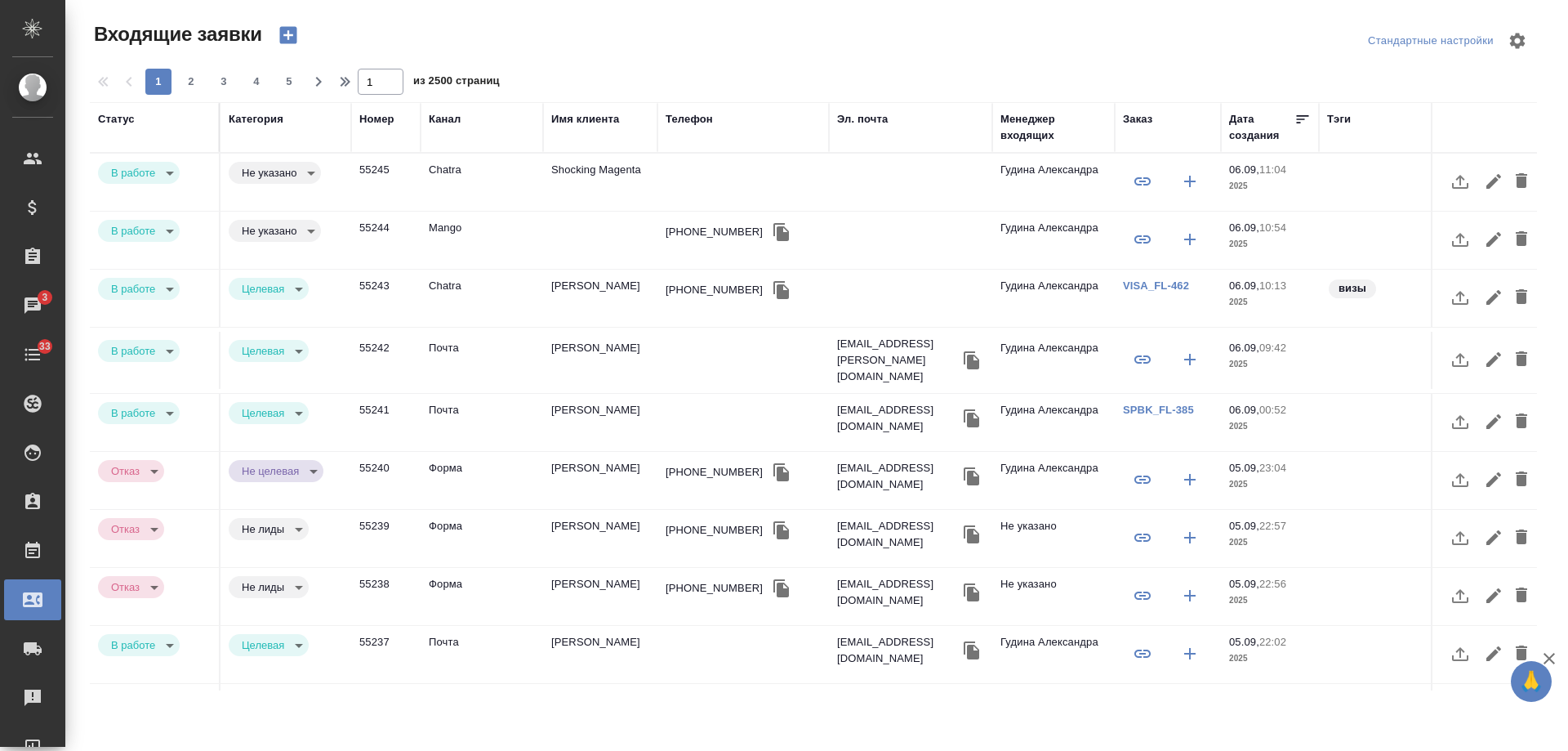
click at [605, 175] on td "Shocking Magenta" at bounding box center [600, 183] width 115 height 57
click at [605, 174] on td "Shocking Magenta" at bounding box center [600, 183] width 115 height 57
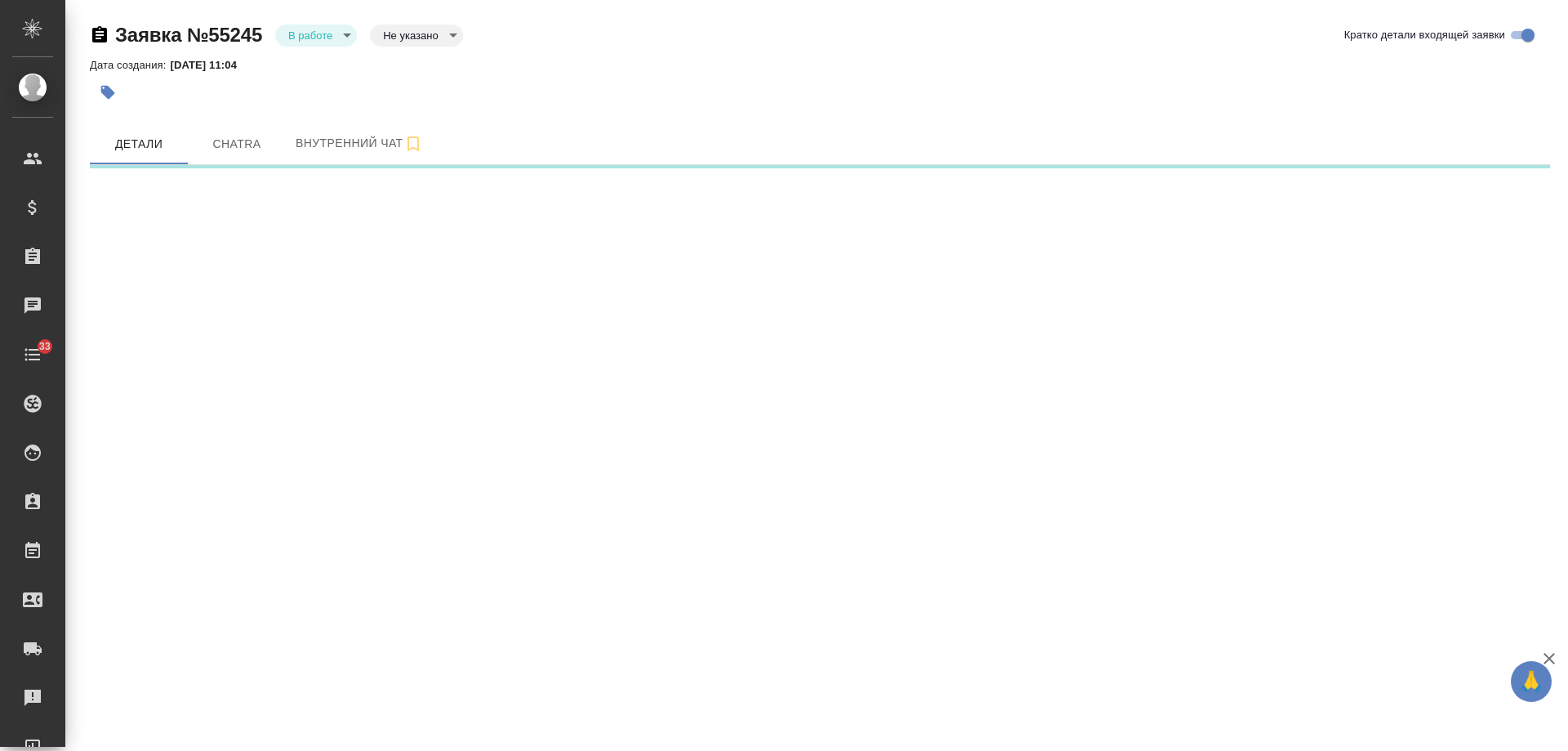
select select "RU"
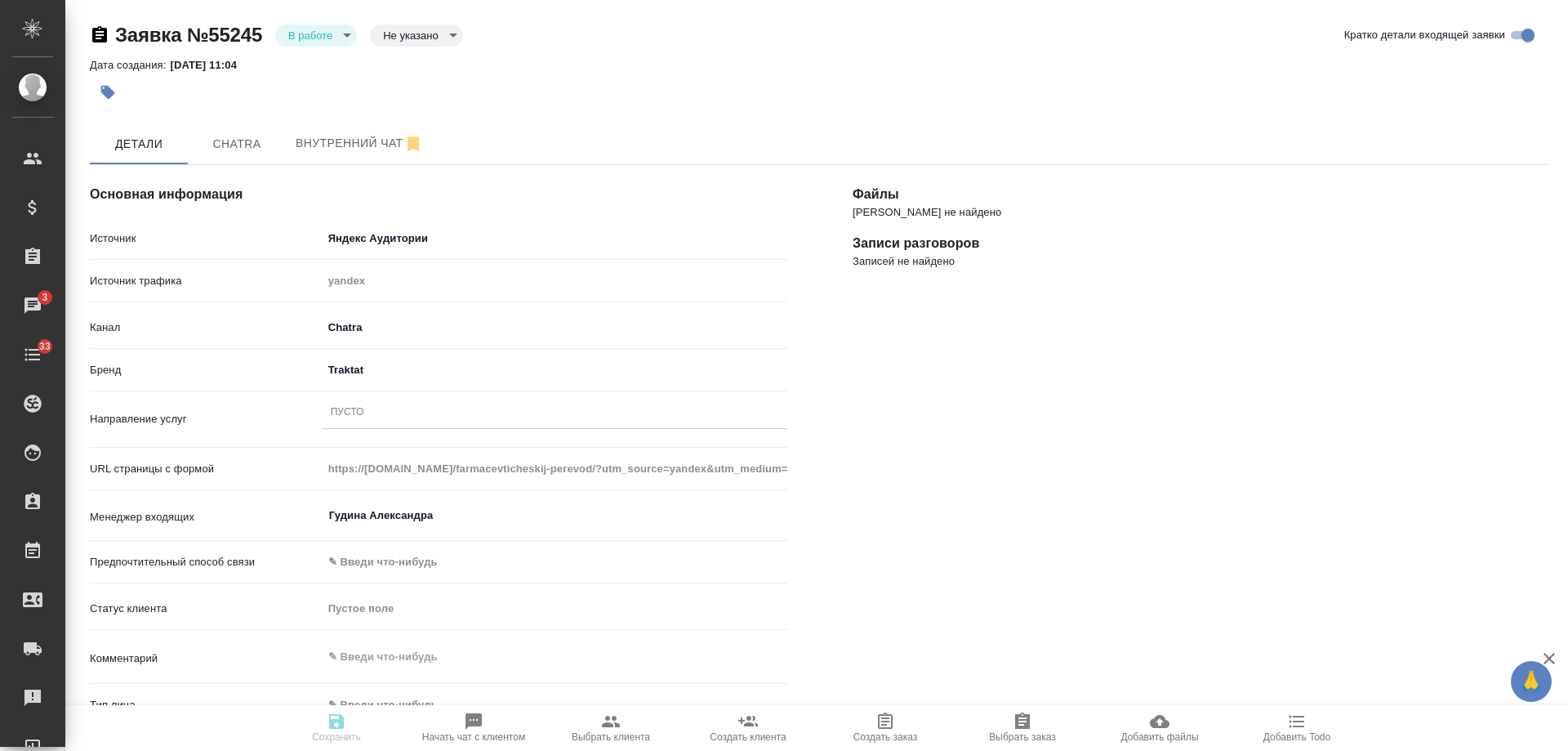
click at [356, 412] on div "Пусто" at bounding box center [347, 413] width 34 height 14
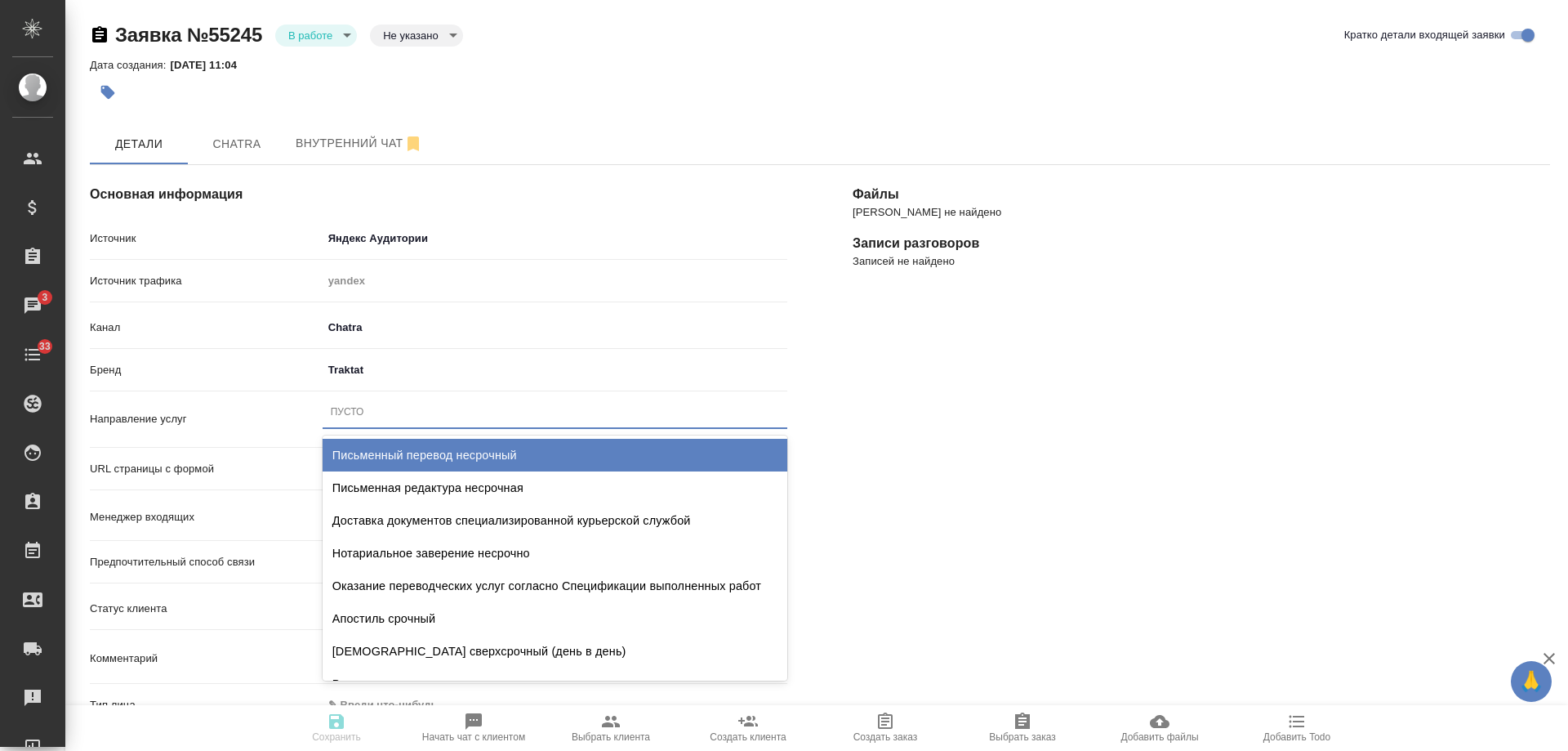
click at [413, 452] on div "Письменный перевод несрочный" at bounding box center [555, 455] width 465 height 33
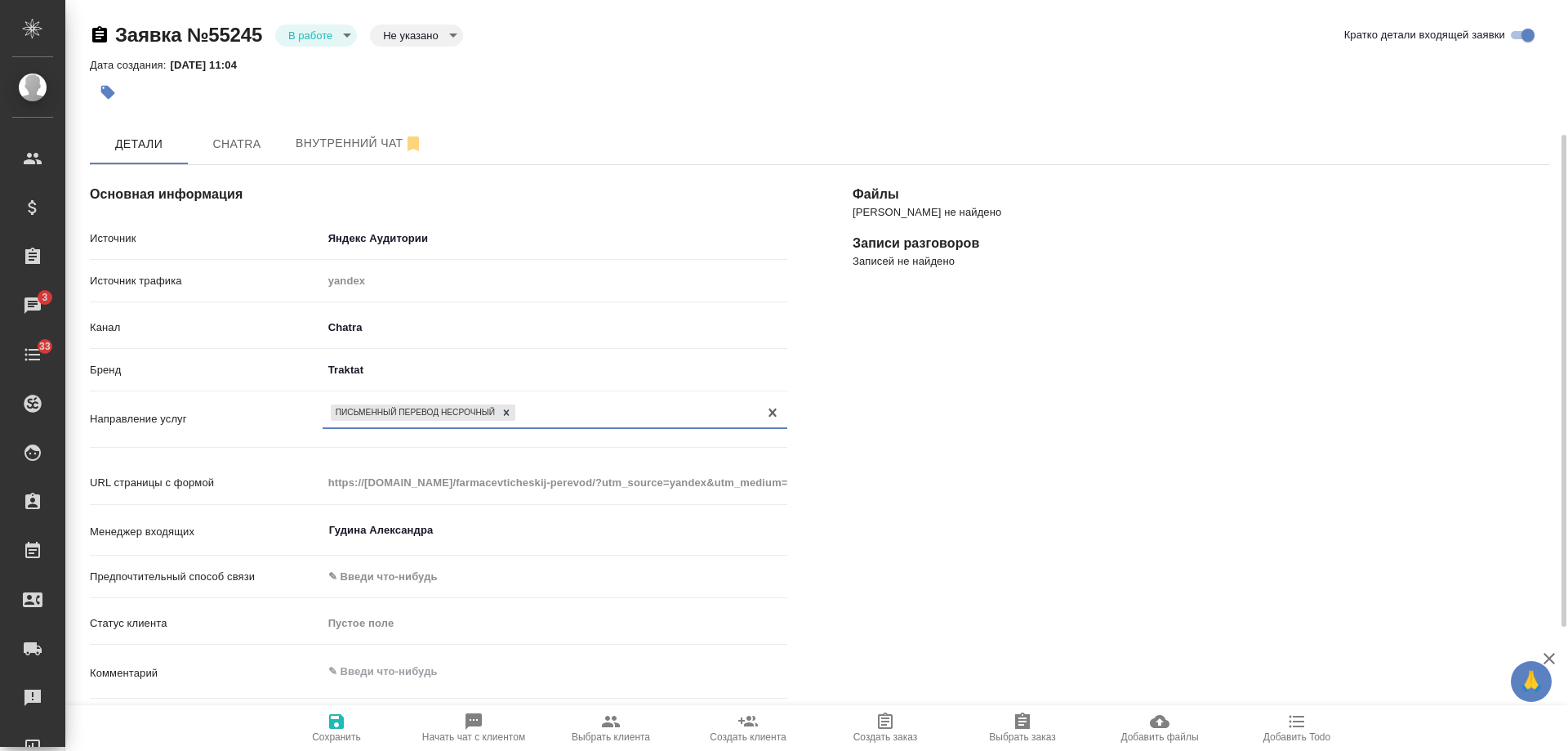
scroll to position [245, 0]
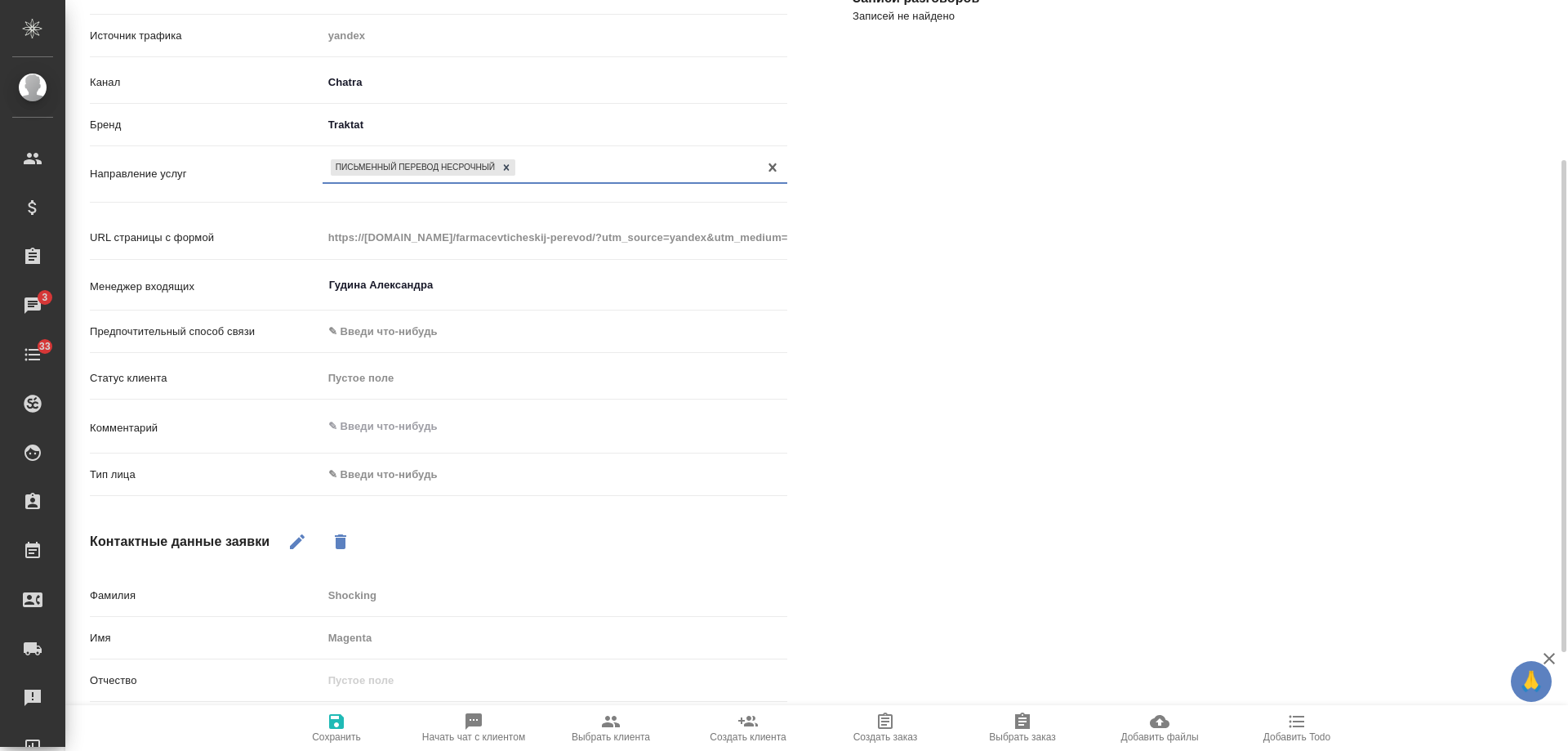
click at [410, 473] on body "🙏 .cls-1 fill:#fff; AWATERA Gudina Alexandra Клиенты Спецификации Заказы 3 Чаты…" at bounding box center [784, 375] width 1568 height 751
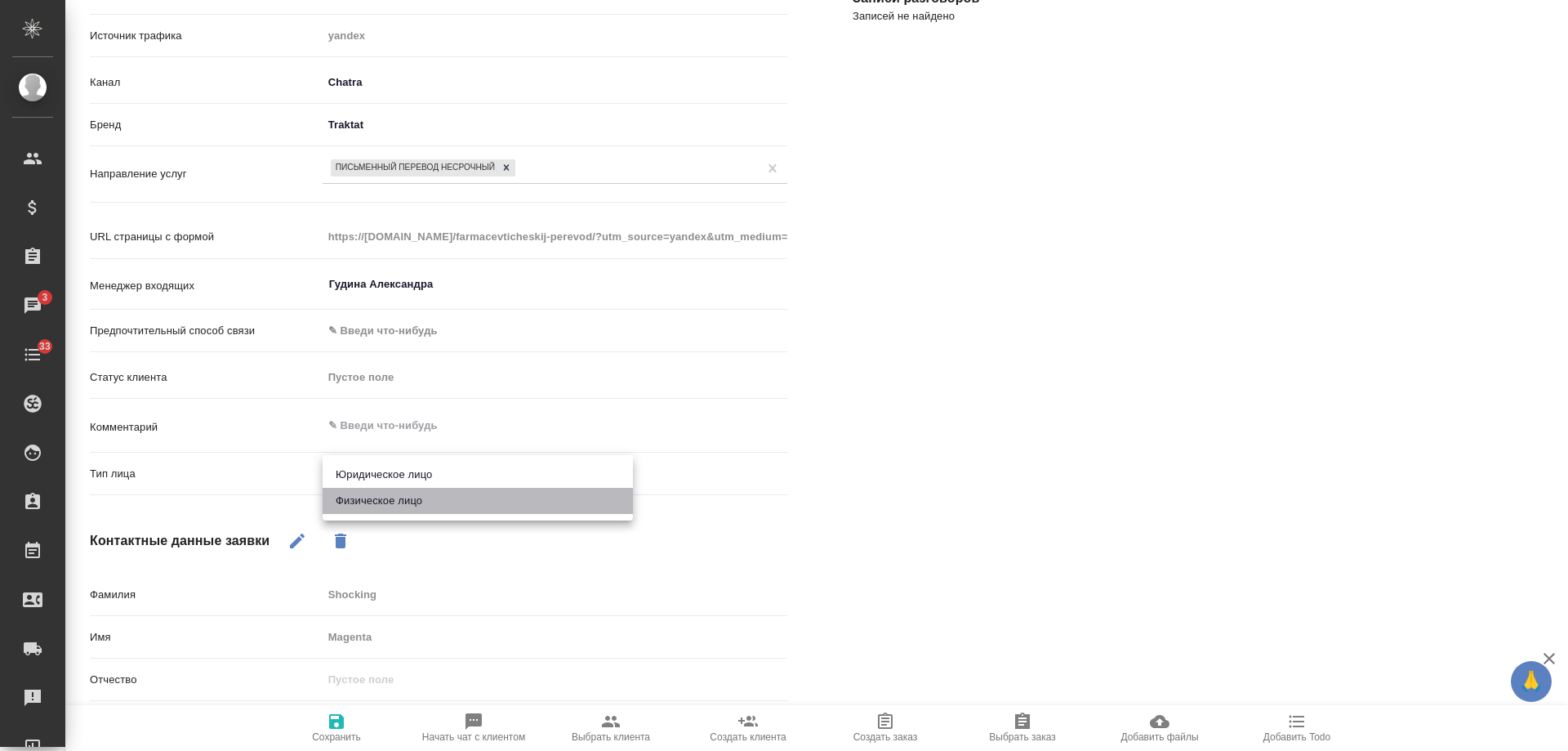
click at [395, 495] on li "Физическое лицо" at bounding box center [477, 501] width 310 height 26
type textarea "x"
type input "private"
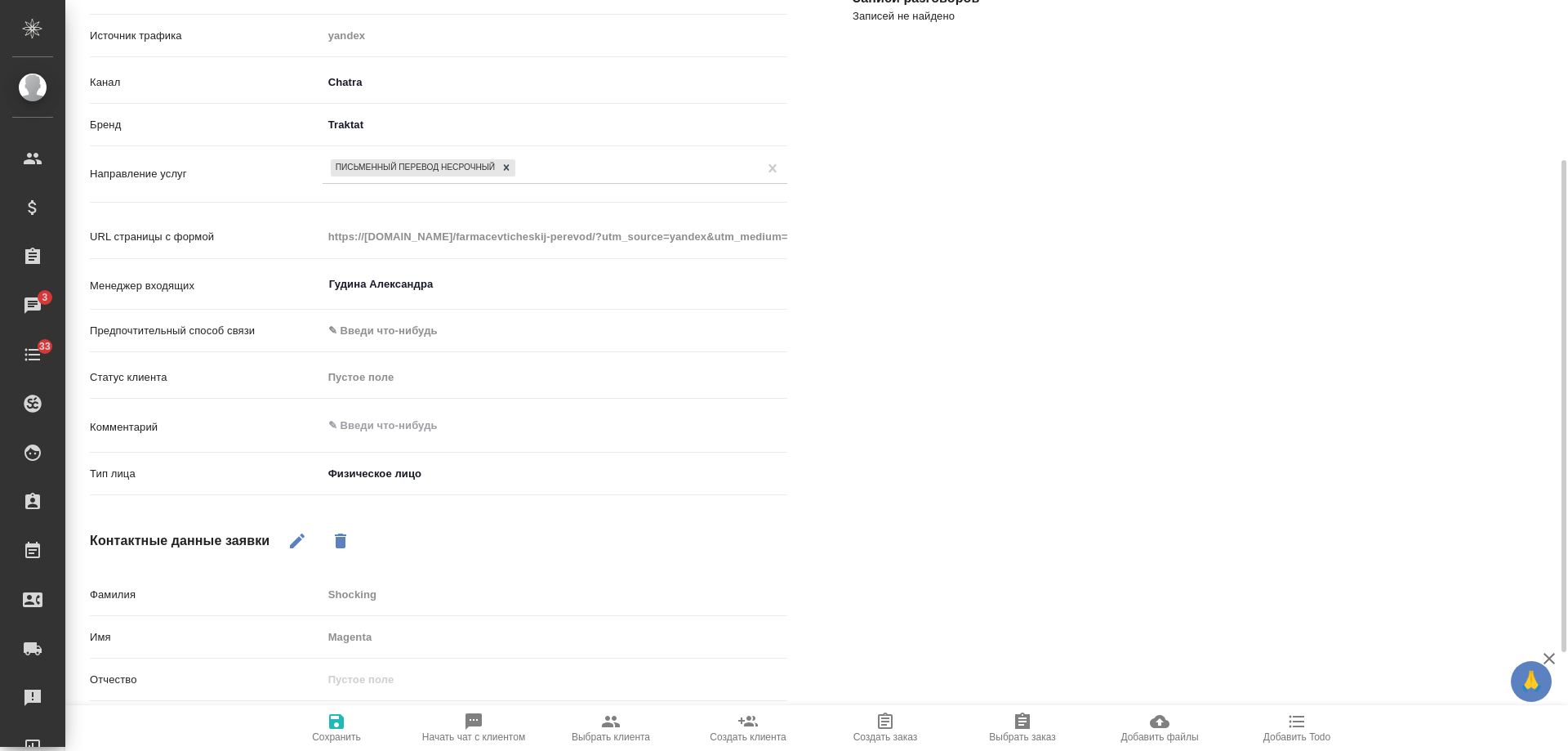
click at [328, 726] on icon "button" at bounding box center [337, 722] width 20 height 20
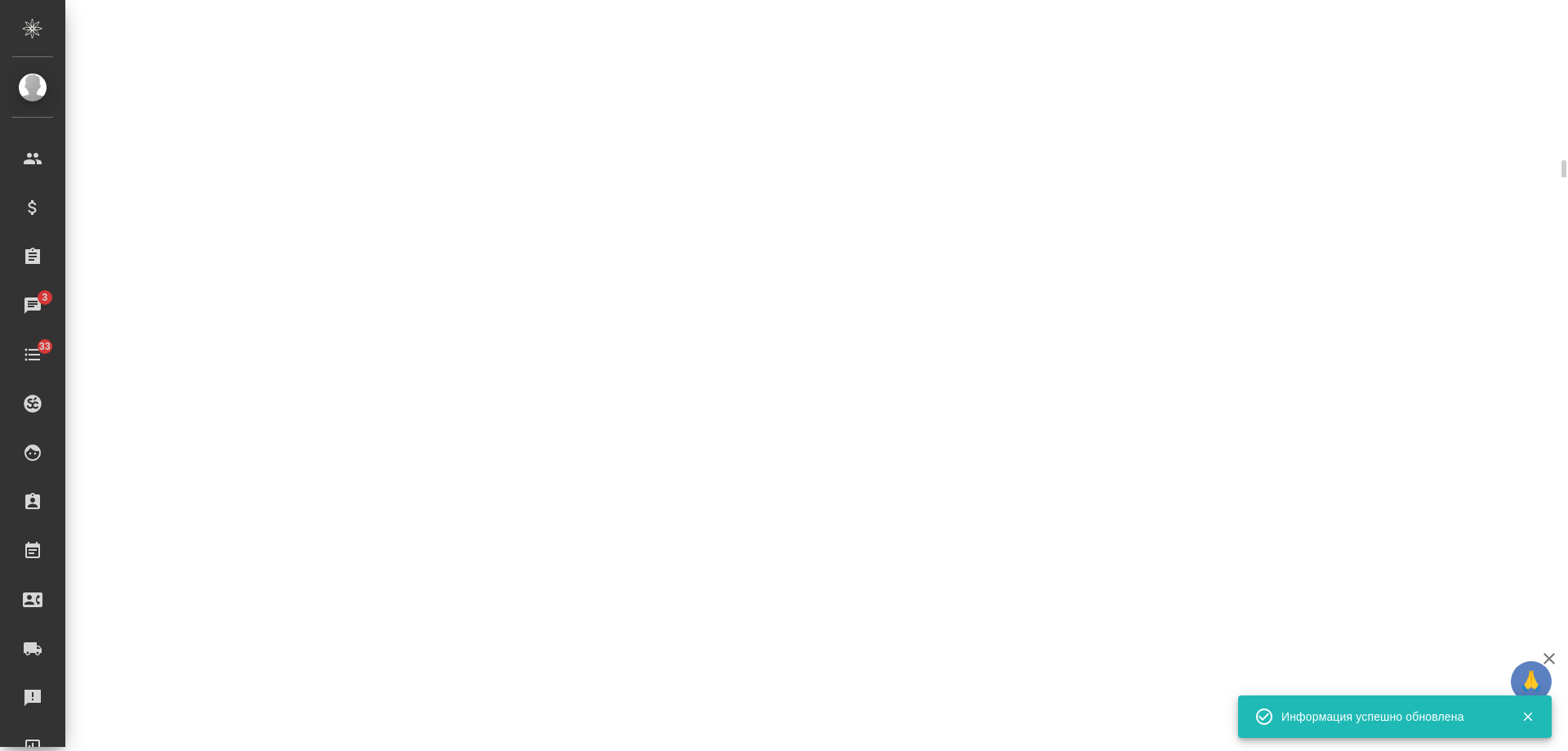
select select "RU"
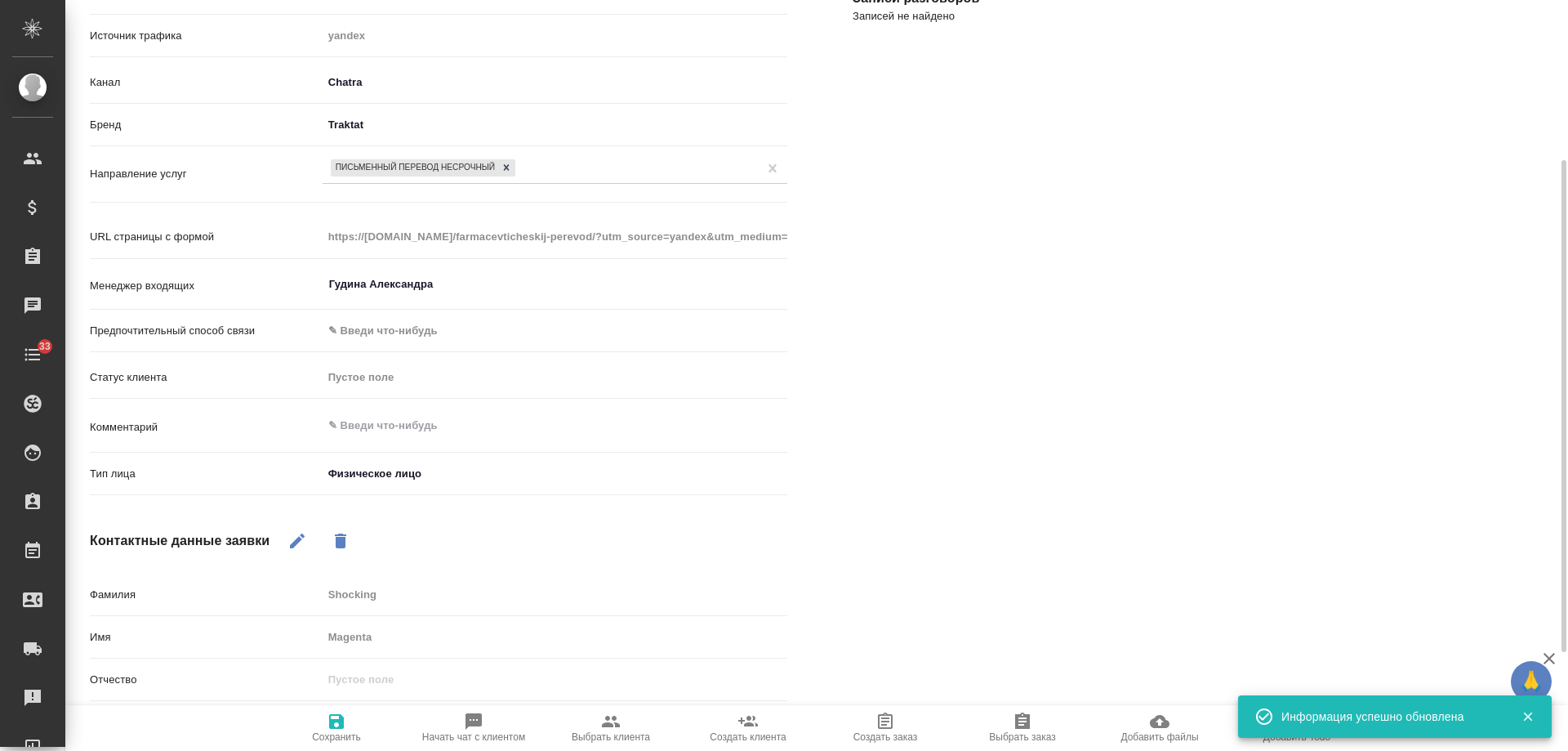
type textarea "x"
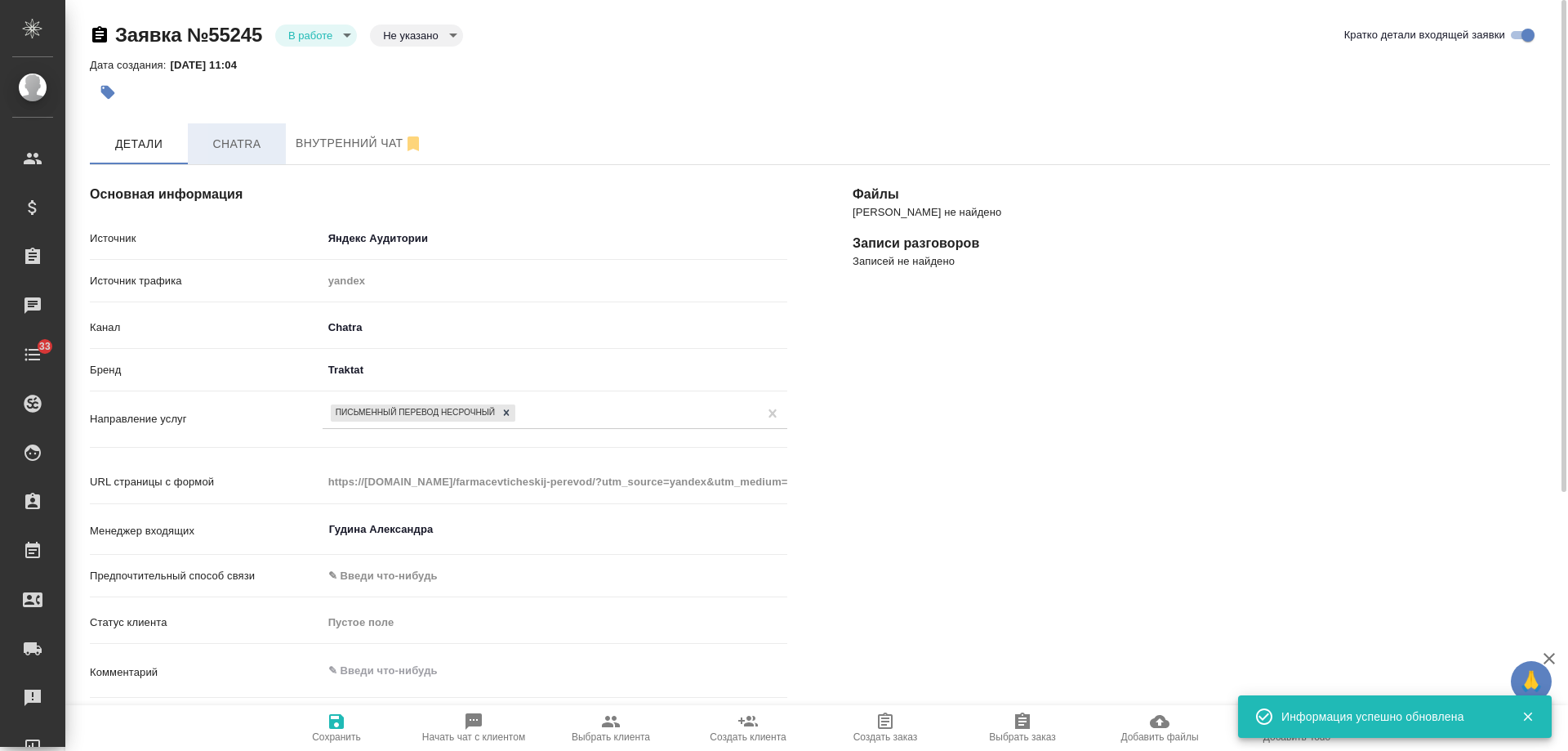
click at [242, 144] on span "Chatra" at bounding box center [237, 144] width 79 height 20
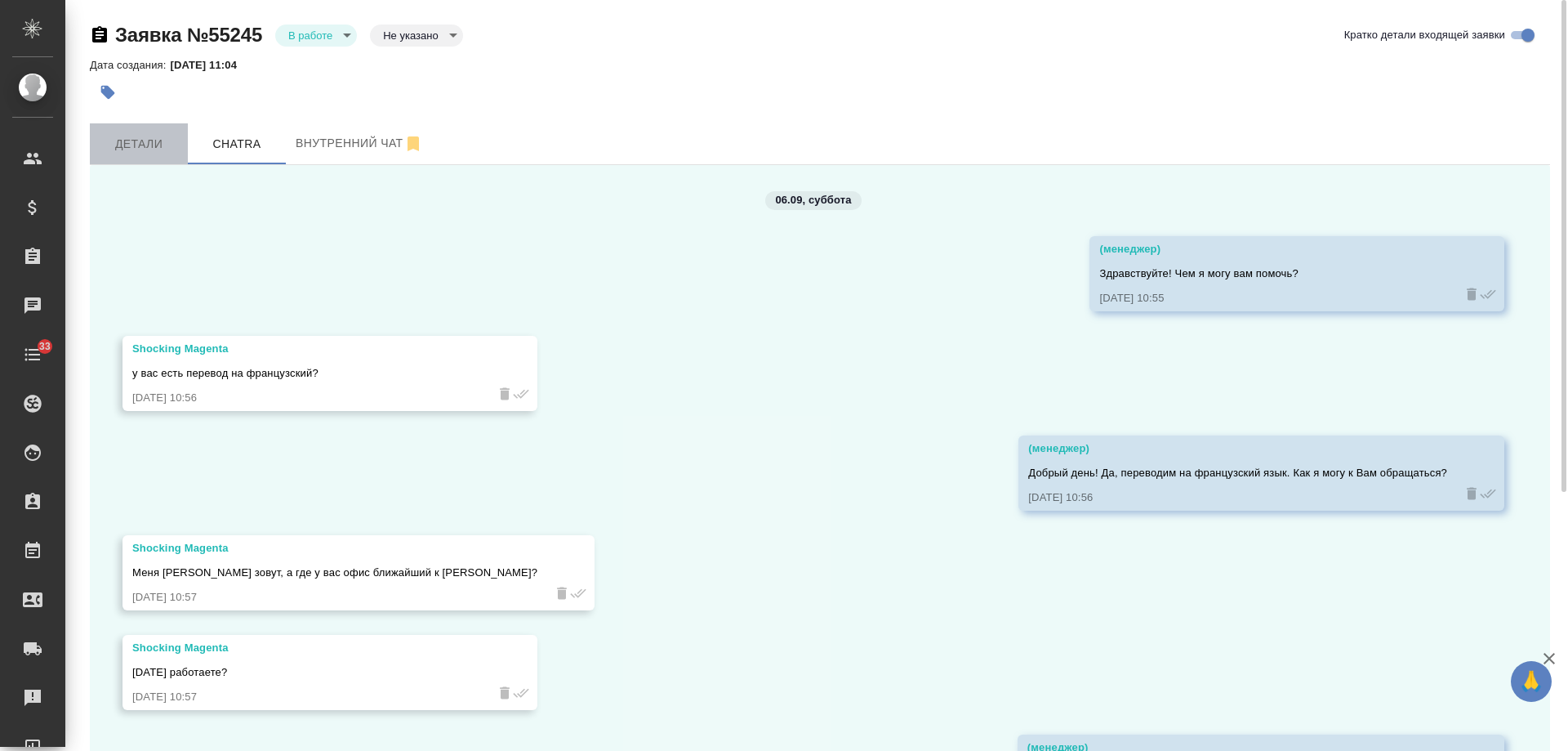
click at [138, 146] on span "Детали" at bounding box center [139, 144] width 79 height 20
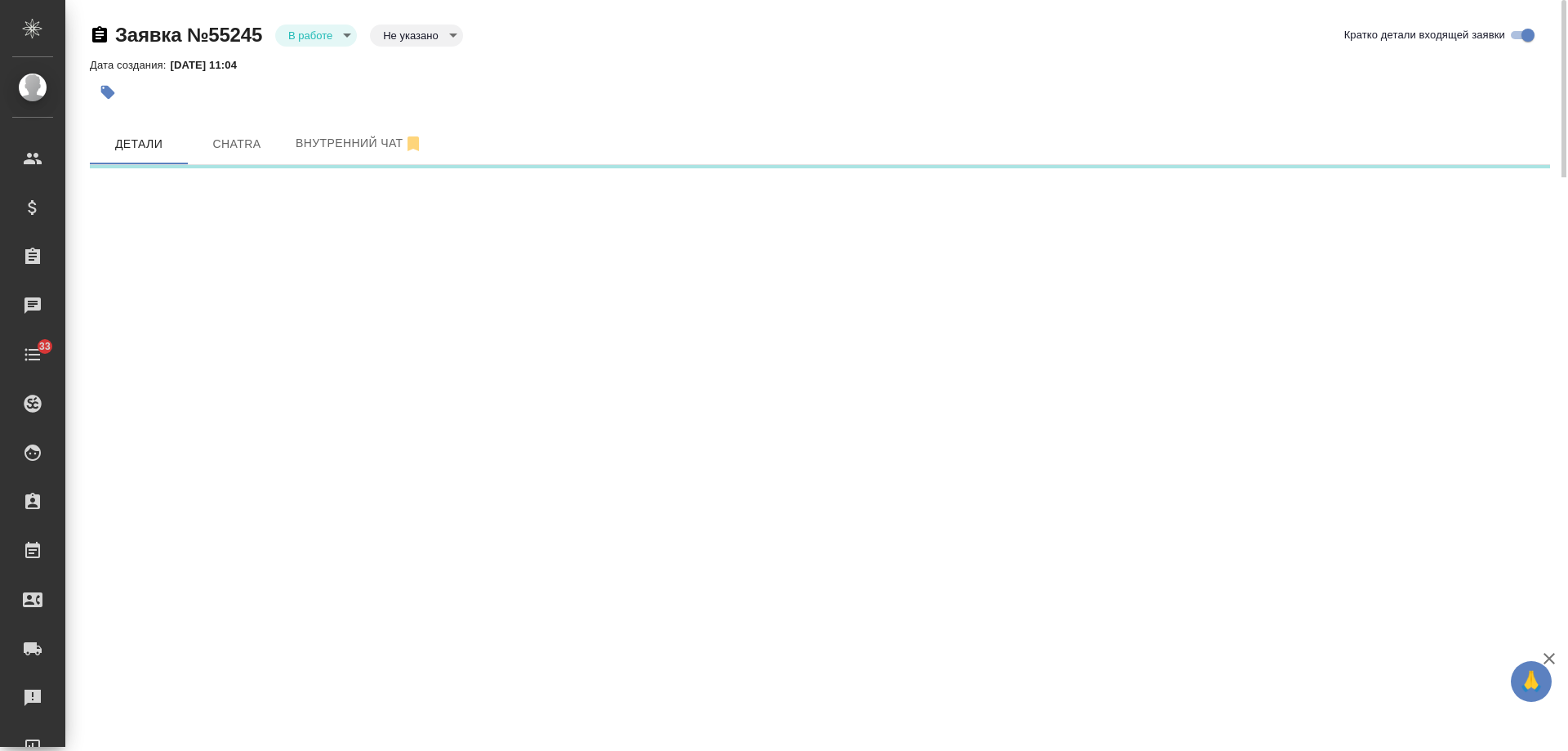
select select "RU"
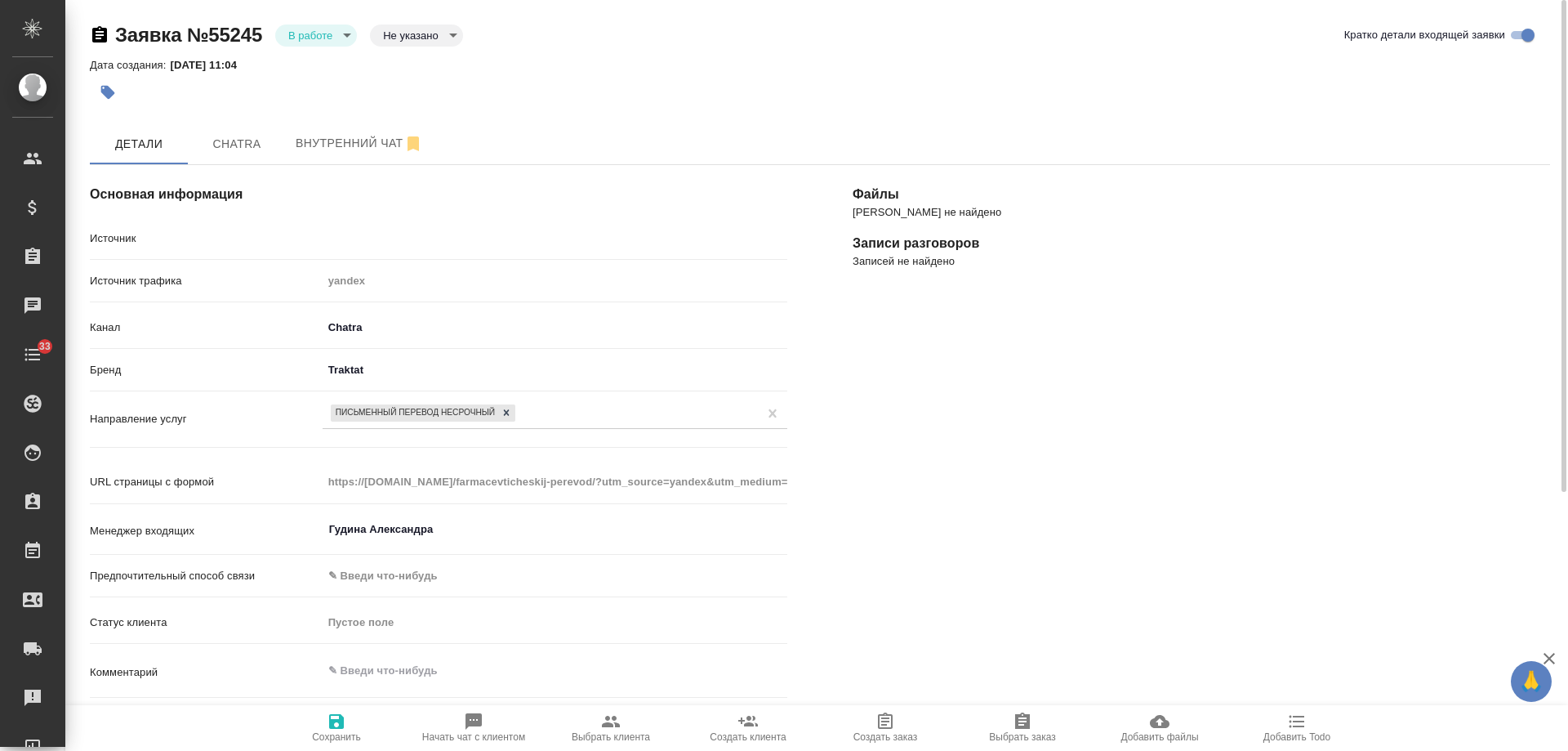
type textarea "x"
click at [312, 36] on body "🙏 .cls-1 fill:#fff; AWATERA Gudina Alexandra Клиенты Спецификации Заказы 0 Чаты…" at bounding box center [784, 375] width 1568 height 751
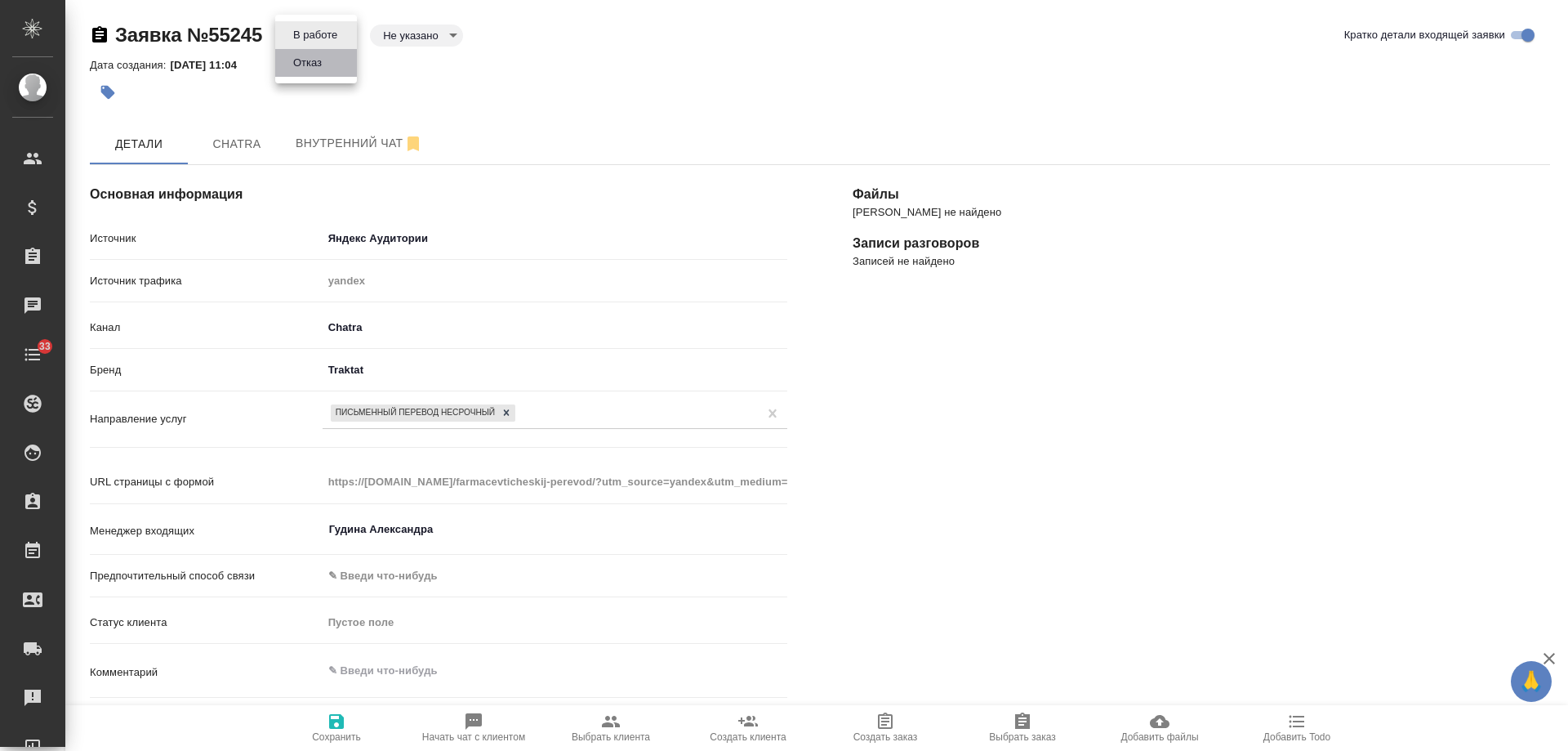
click at [322, 62] on button "Отказ" at bounding box center [307, 63] width 38 height 18
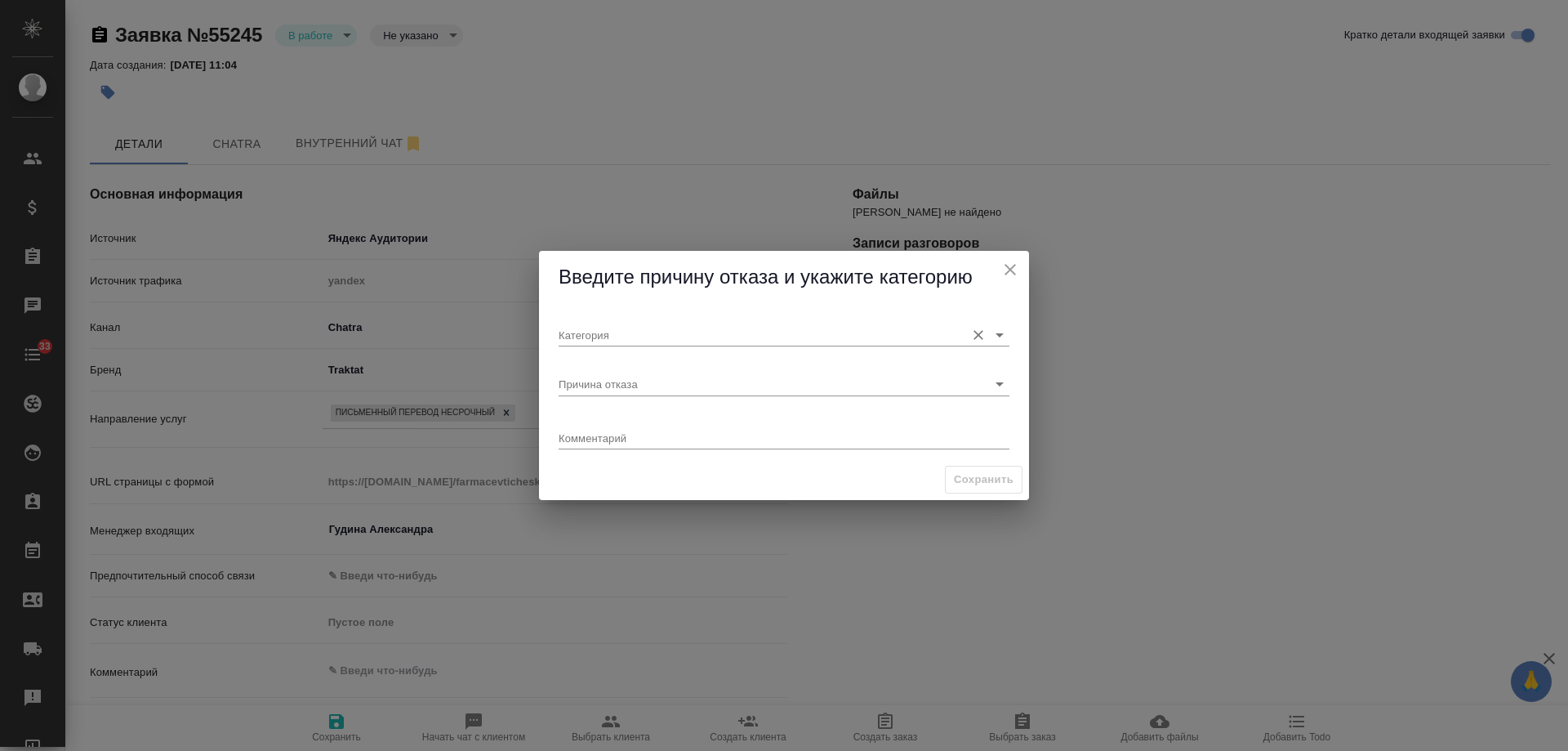
click at [630, 330] on input "Категория" at bounding box center [757, 334] width 399 height 22
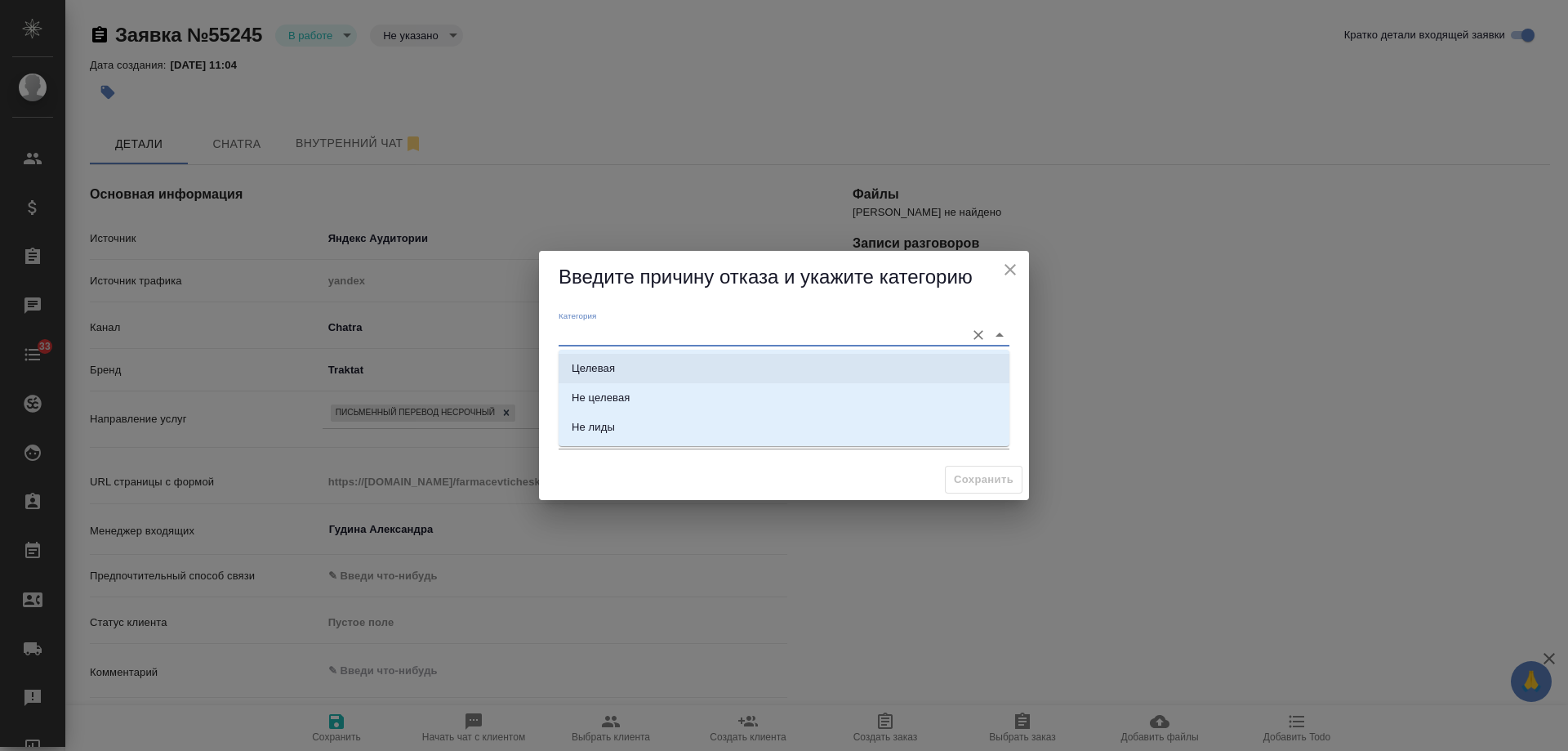
click at [618, 362] on li "Целевая" at bounding box center [784, 369] width 451 height 29
type input "Целевая"
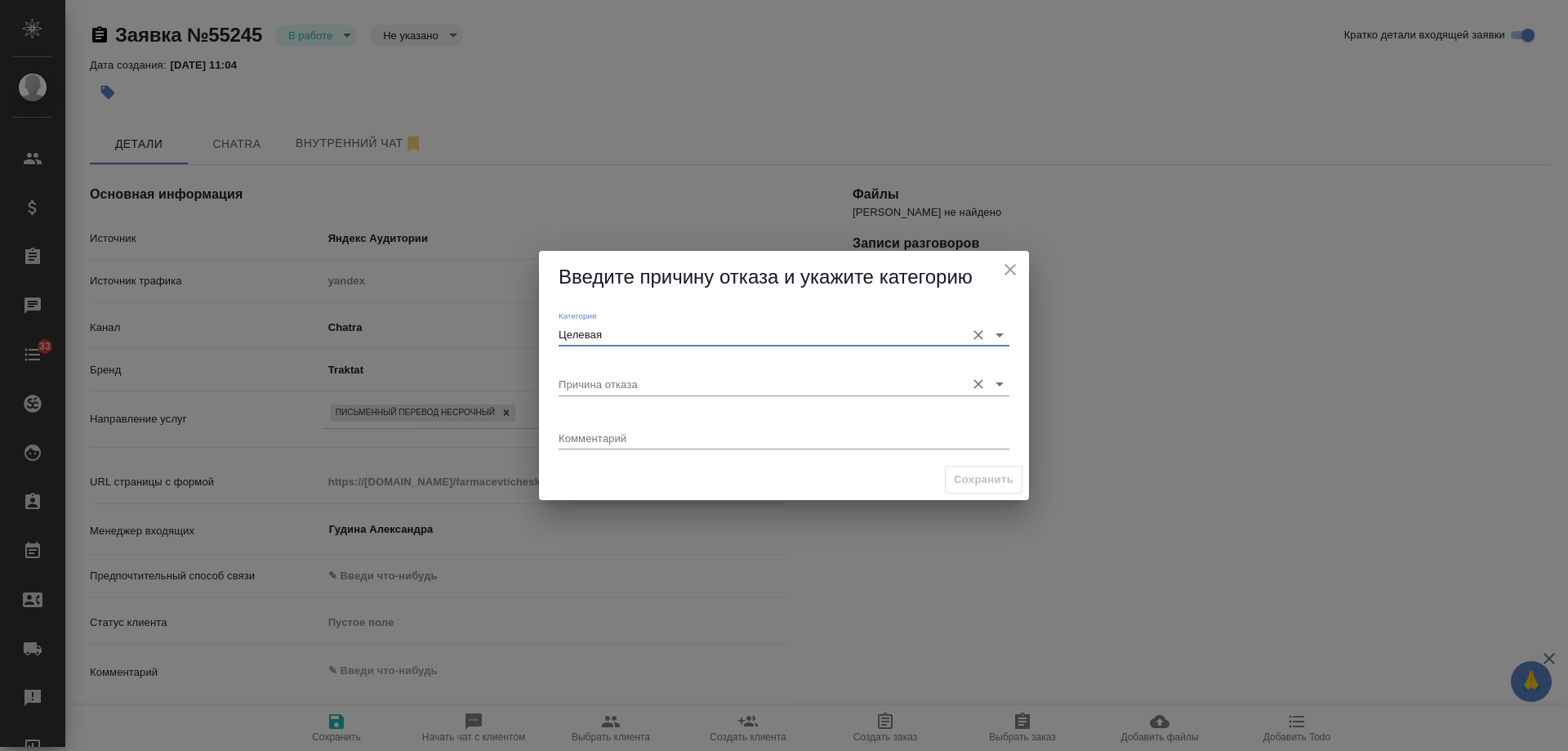
click at [629, 378] on input "Причина отказа" at bounding box center [757, 383] width 399 height 22
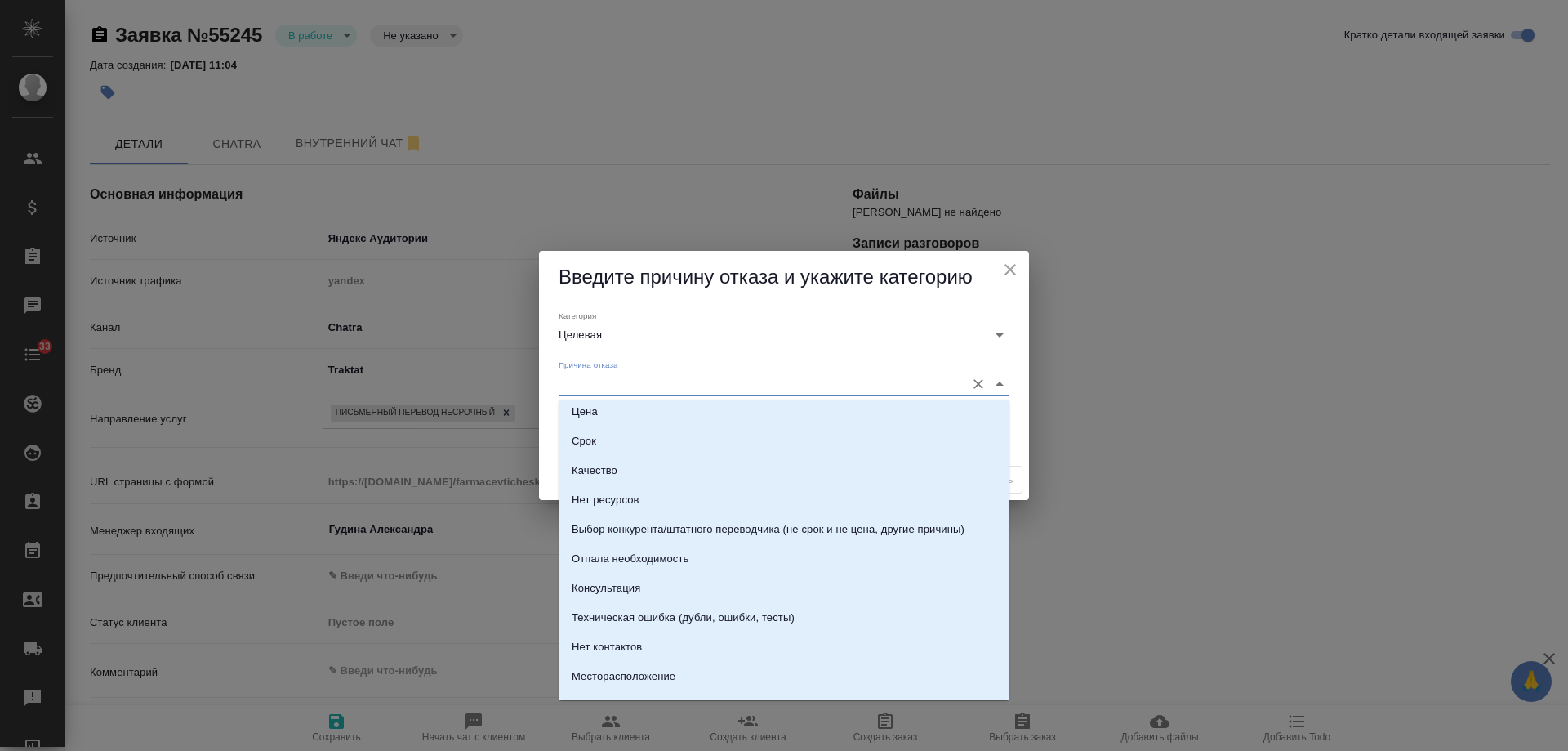
scroll to position [233, 0]
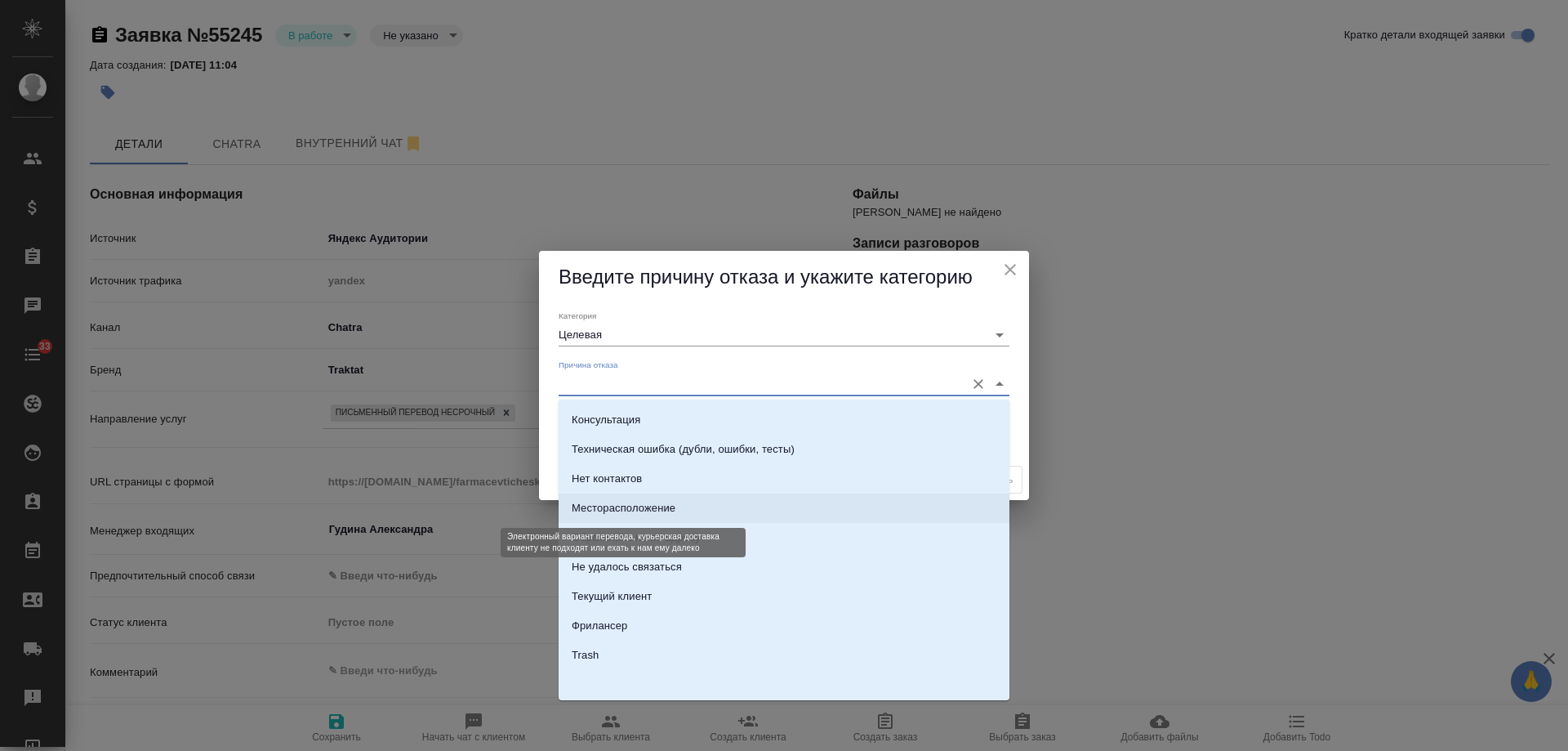
click at [670, 513] on div "Месторасположение" at bounding box center [623, 508] width 104 height 16
type input "Месторасположение"
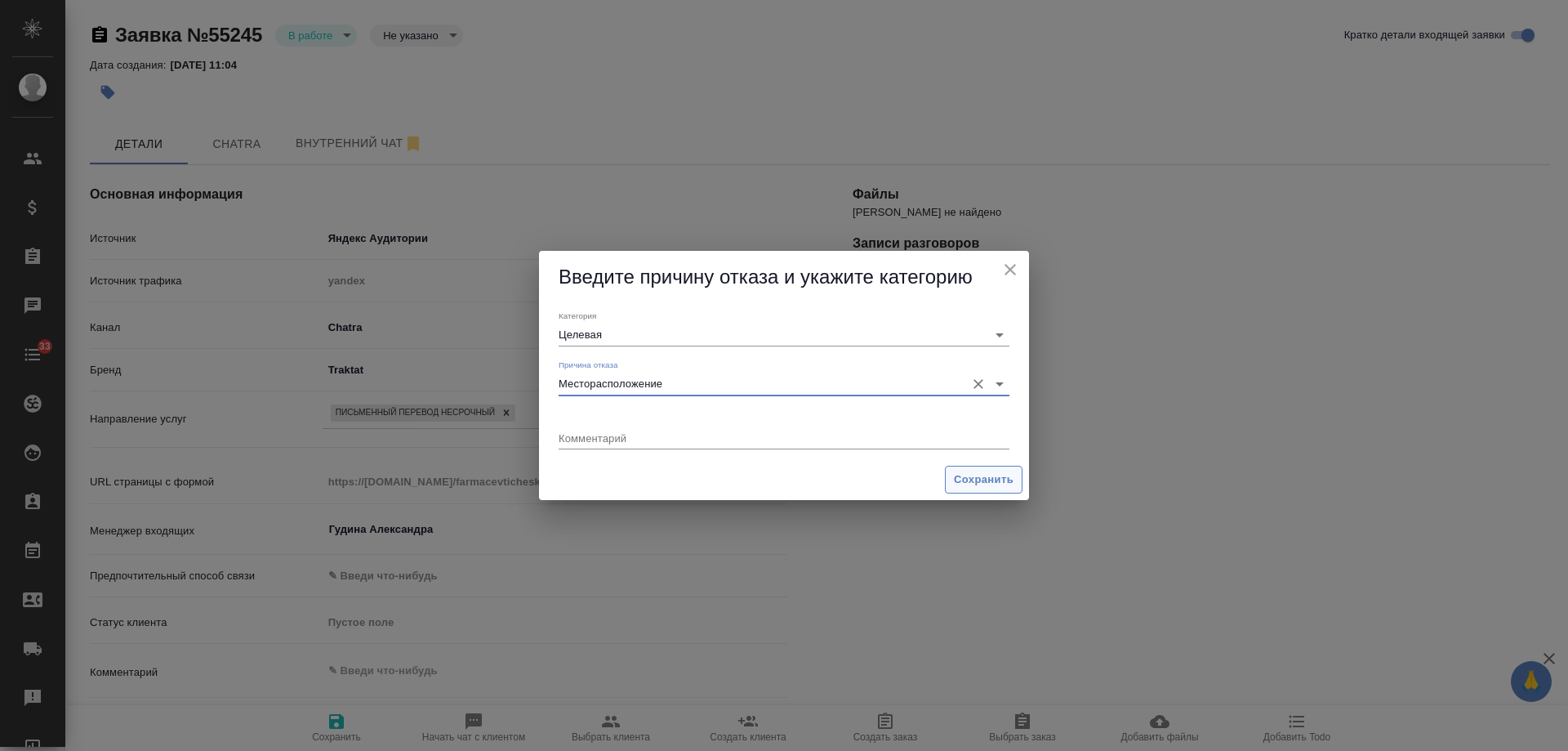
click at [965, 486] on span "Сохранить" at bounding box center [983, 480] width 60 height 19
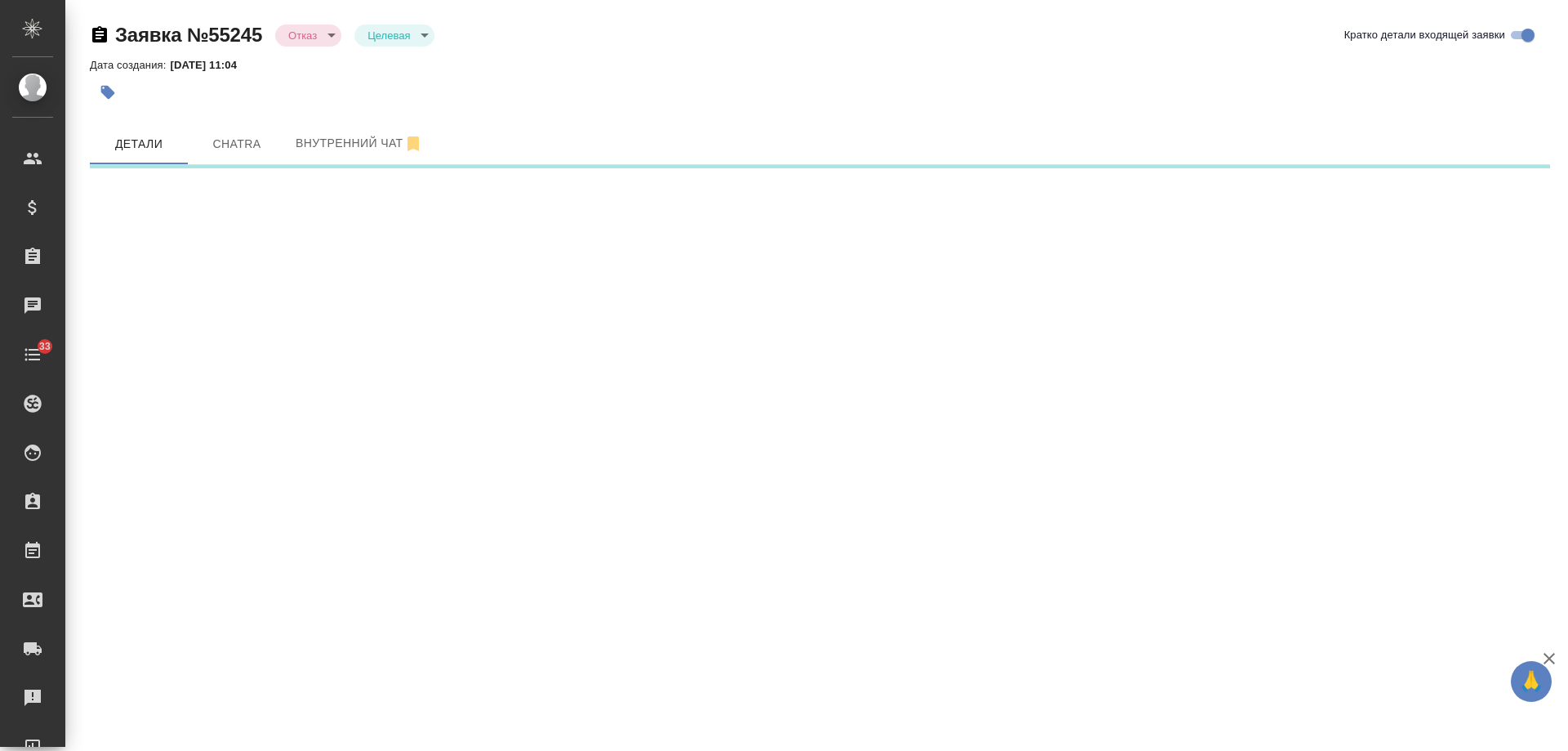
select select "RU"
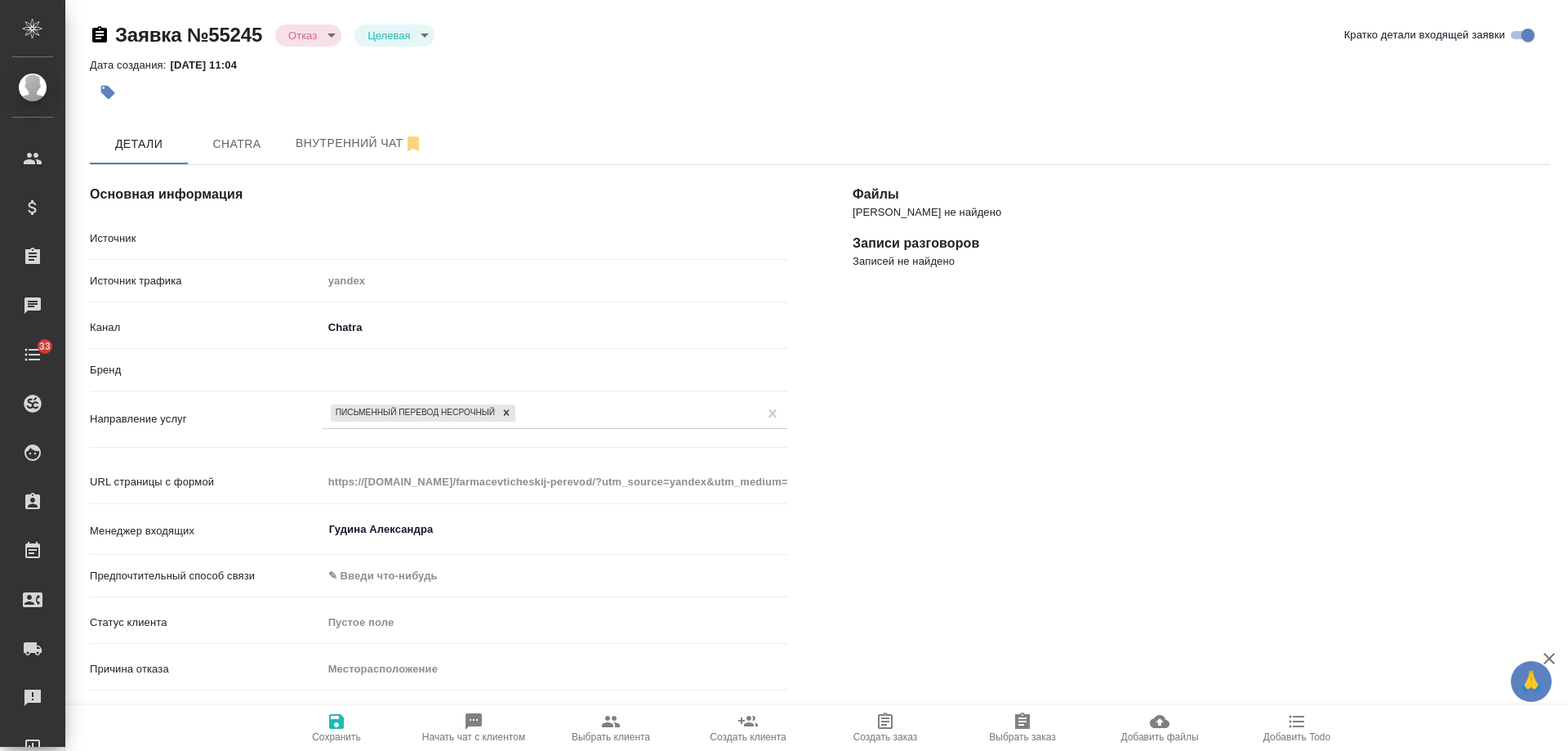
type textarea "x"
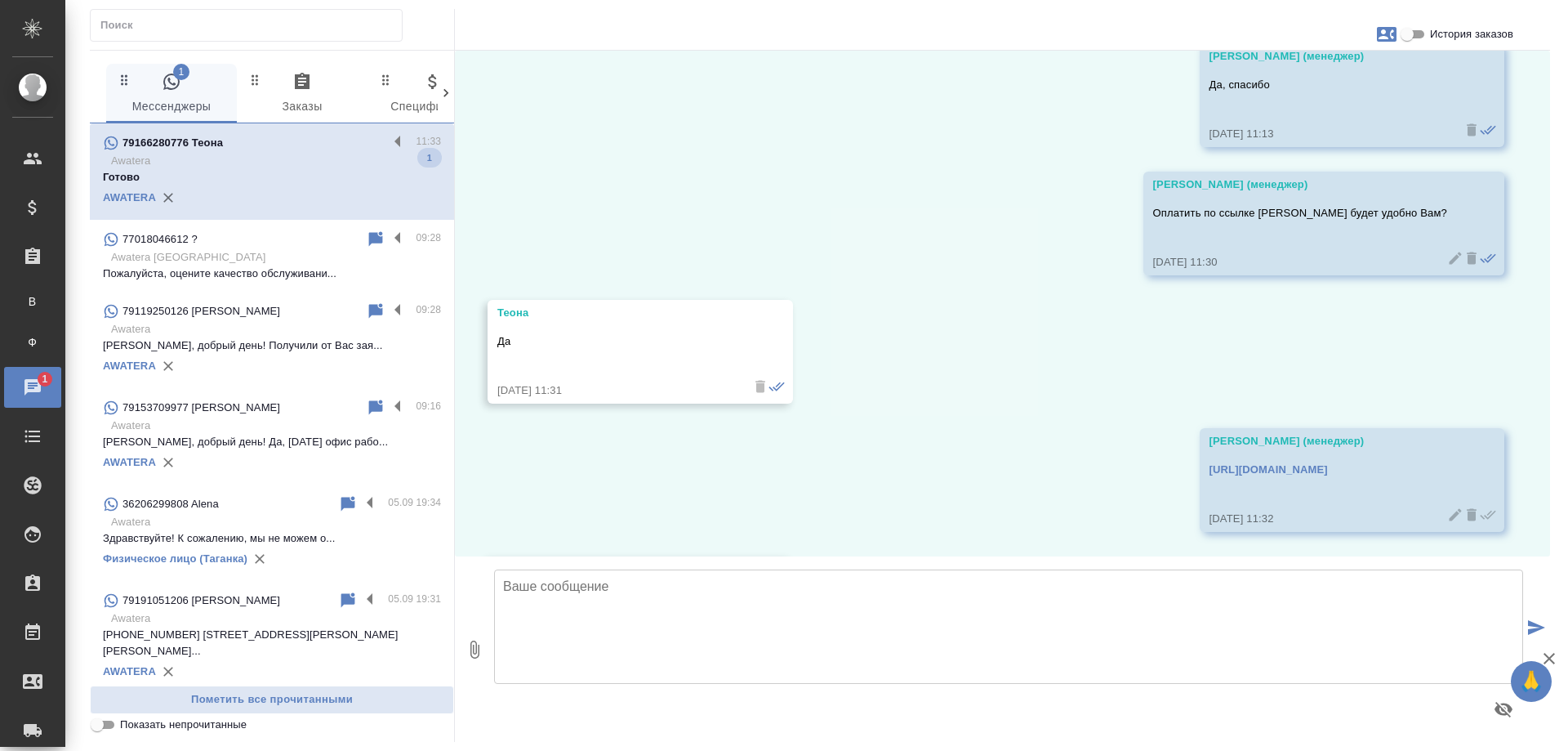
scroll to position [4119, 0]
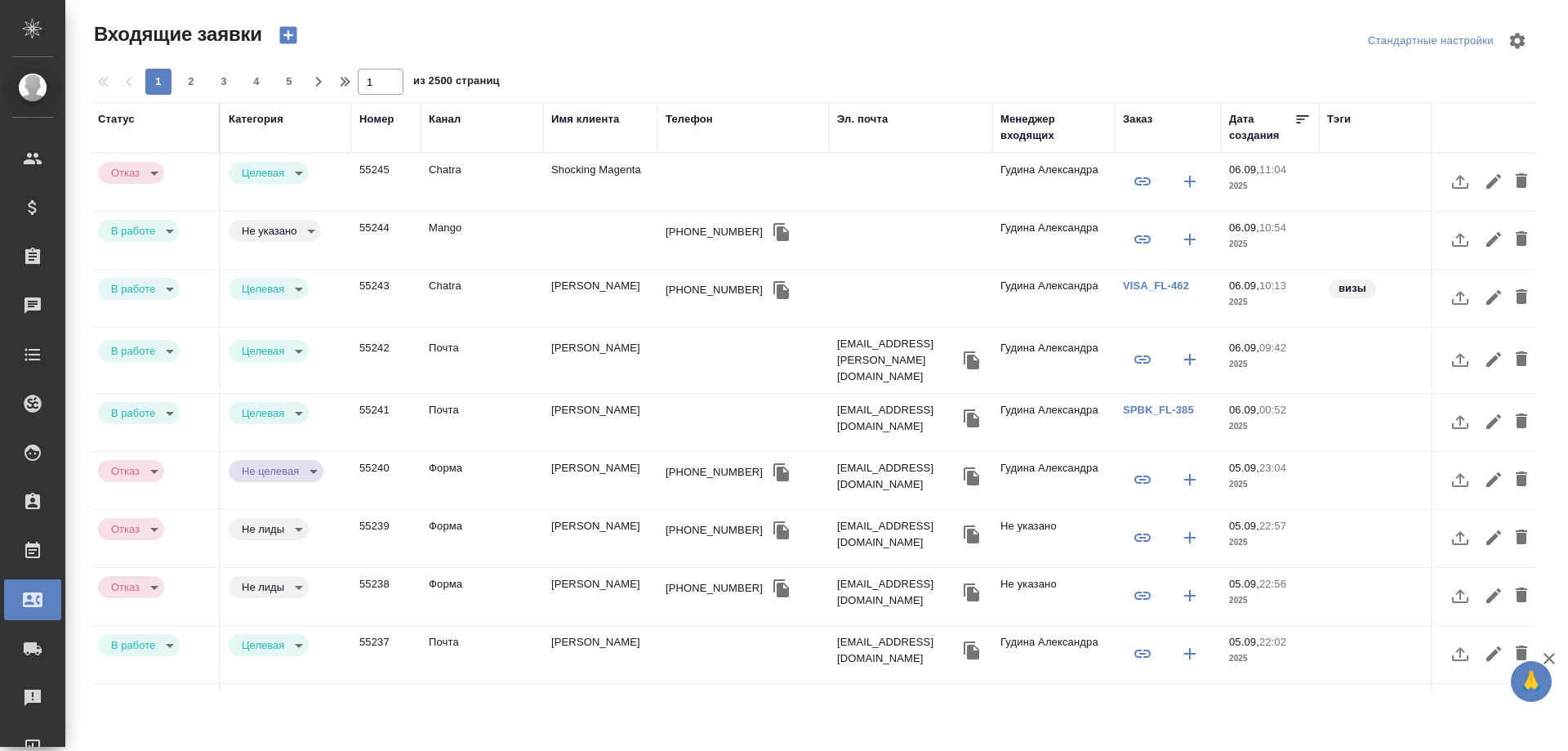
select select "RU"
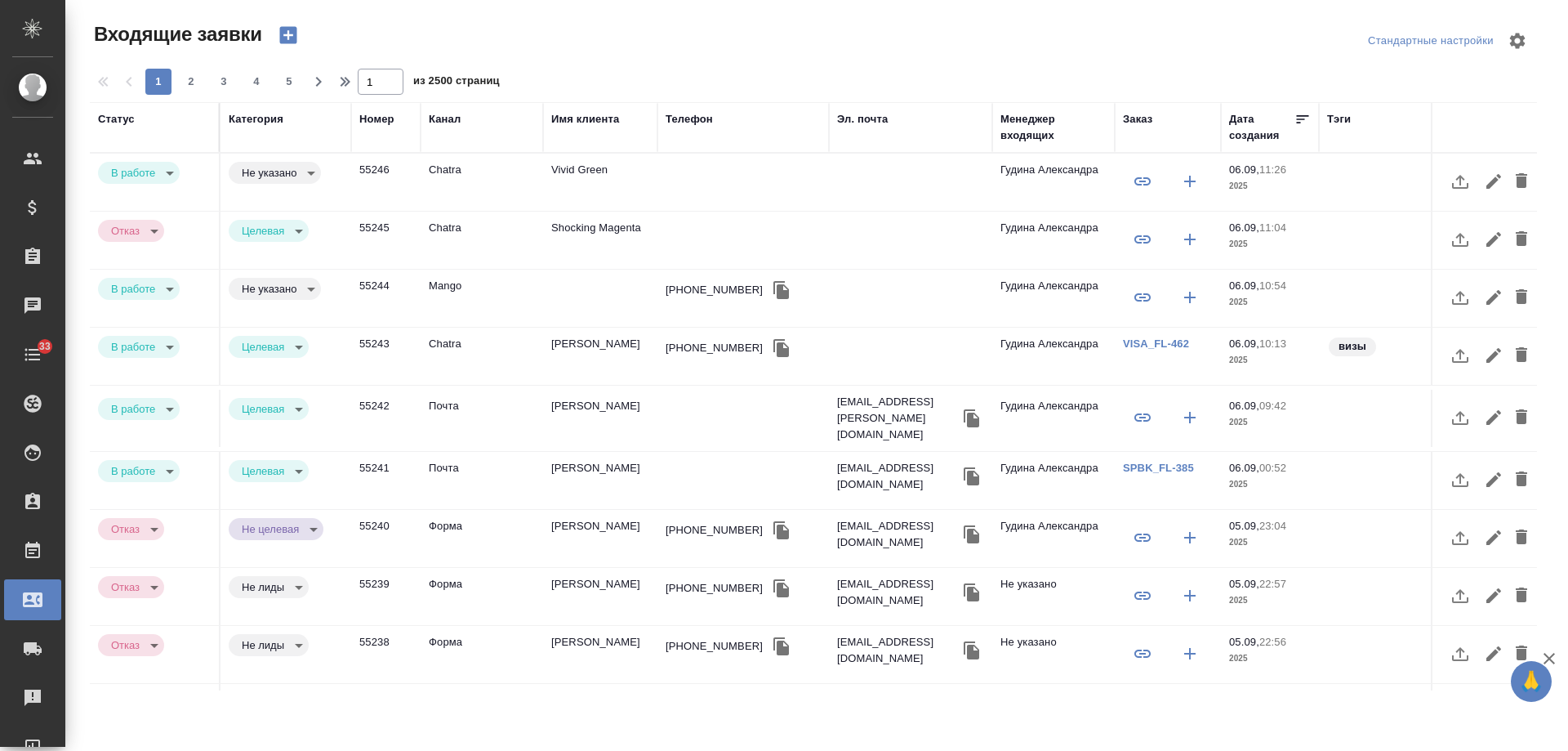
select select "RU"
click at [597, 168] on td "Vivid Green" at bounding box center [600, 183] width 115 height 57
click at [596, 167] on td "Vivid Green" at bounding box center [600, 183] width 115 height 57
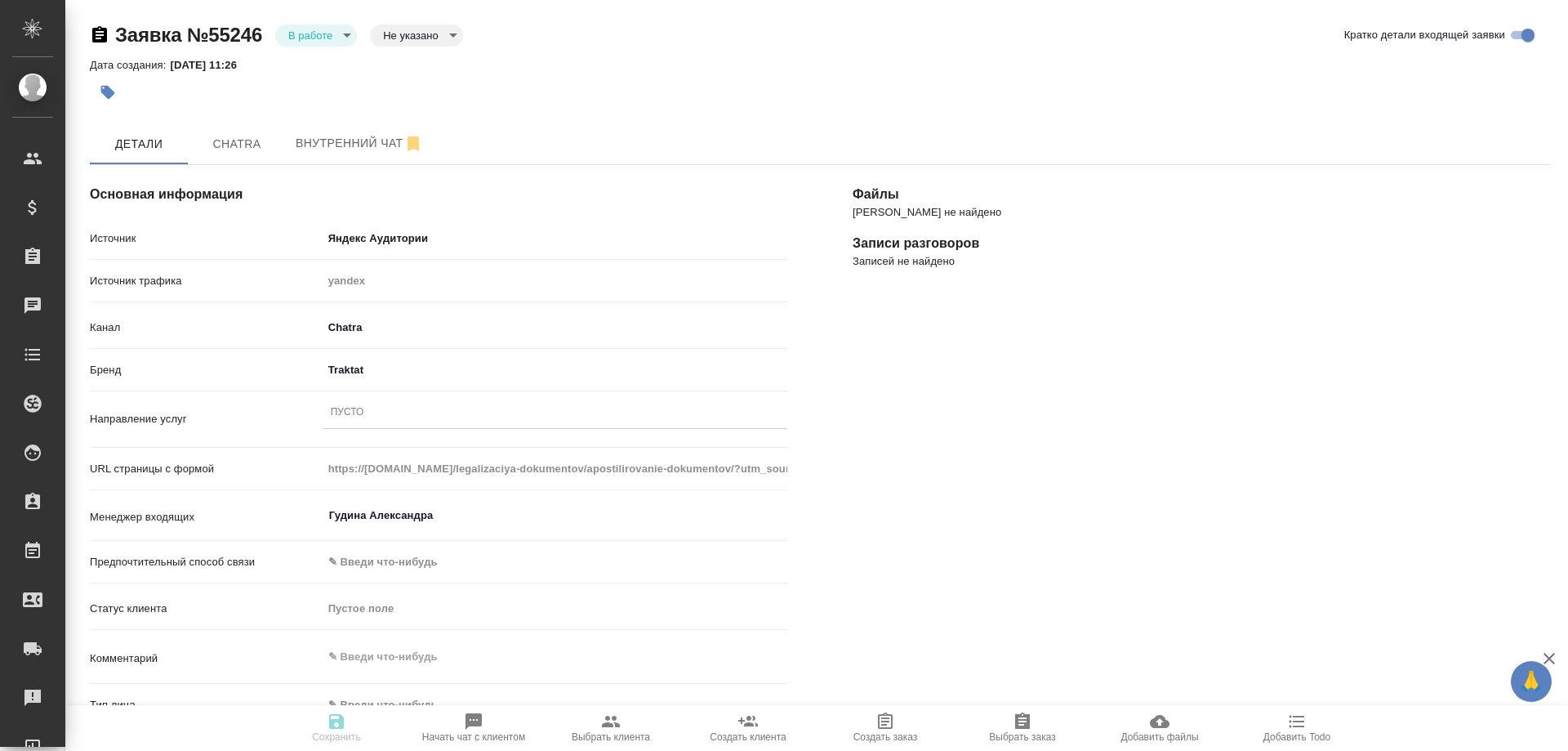
select select "RU"
click at [389, 411] on div "Пусто" at bounding box center [555, 413] width 465 height 24
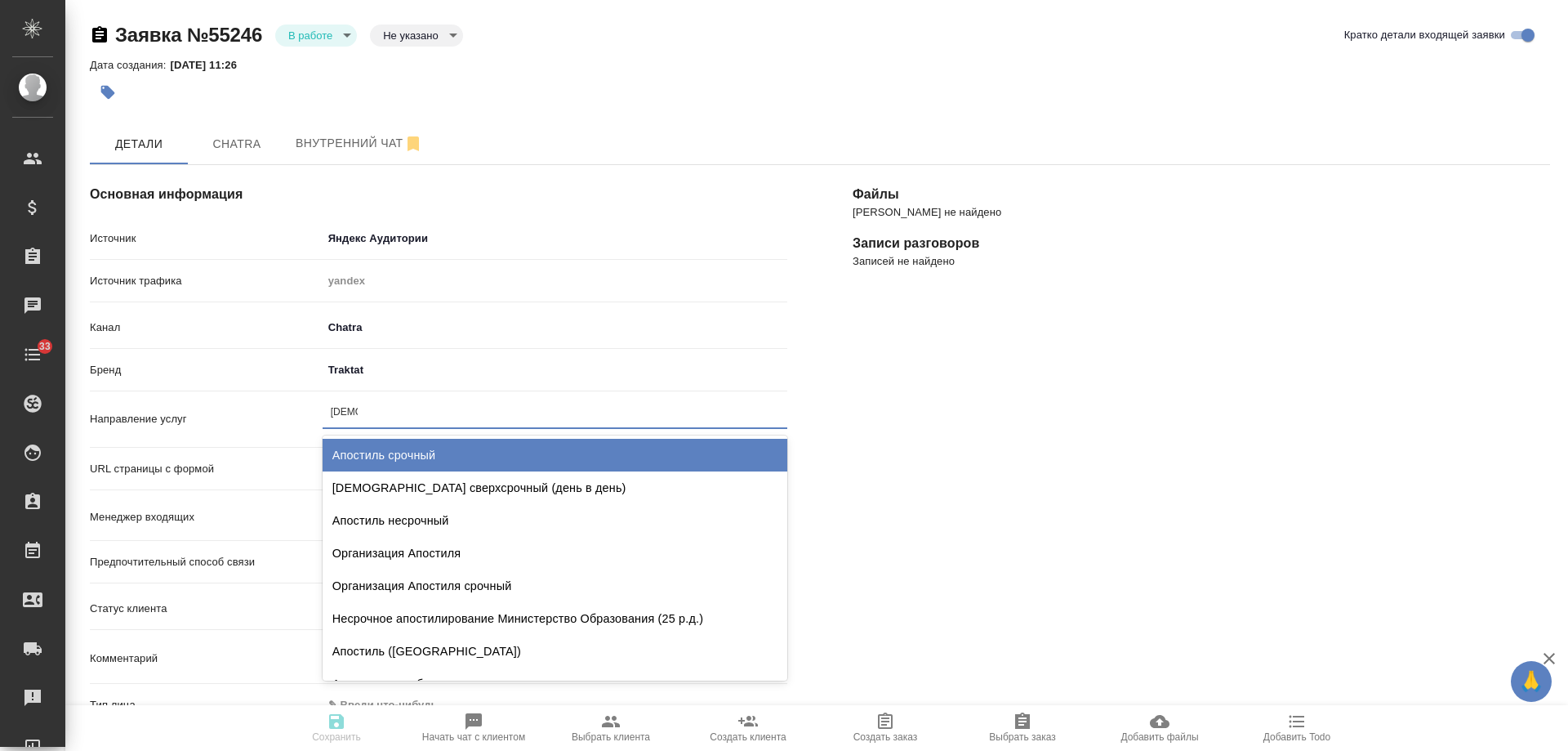
type input "[DEMOGRAPHIC_DATA]"
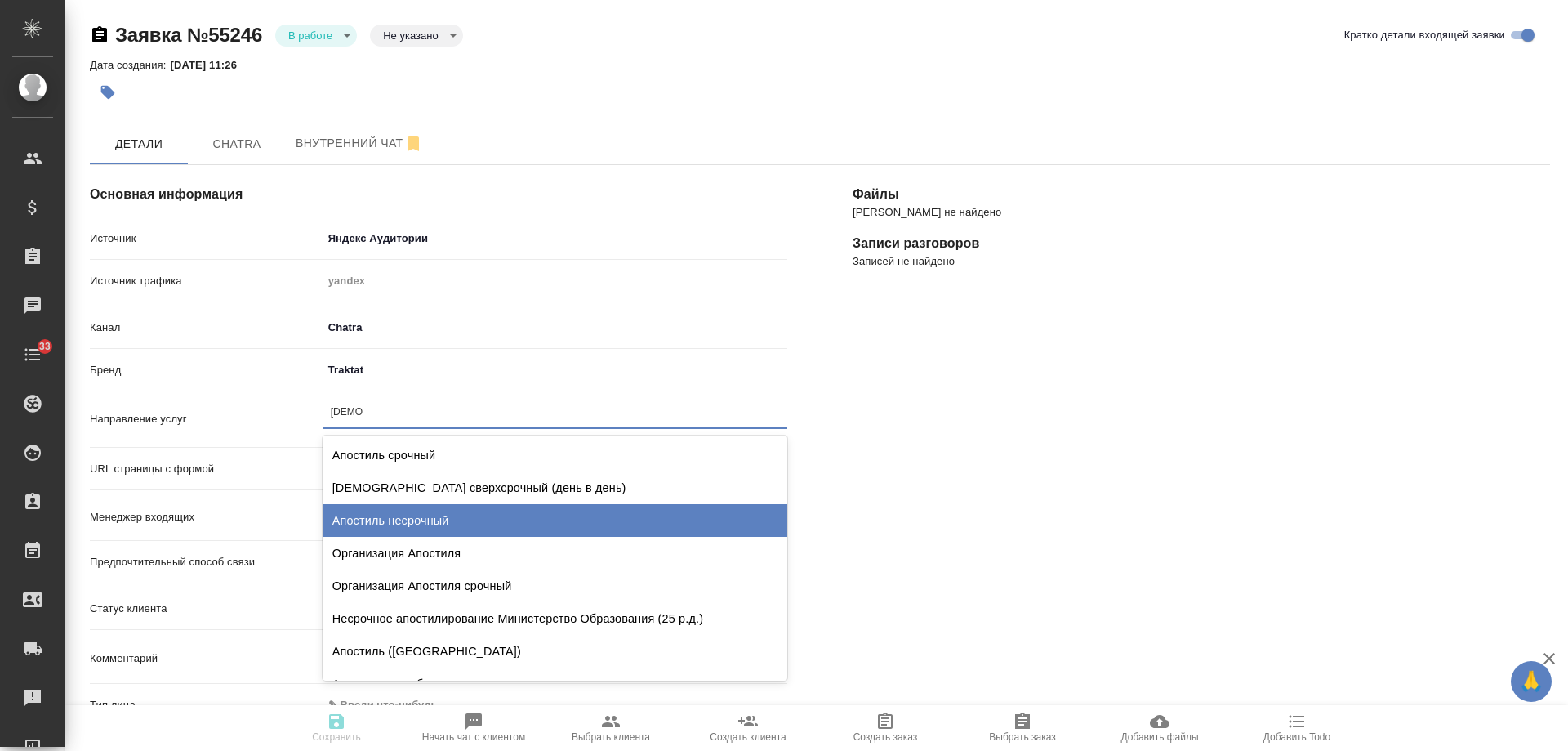
click at [418, 520] on div "Апостиль несрочный" at bounding box center [555, 520] width 465 height 33
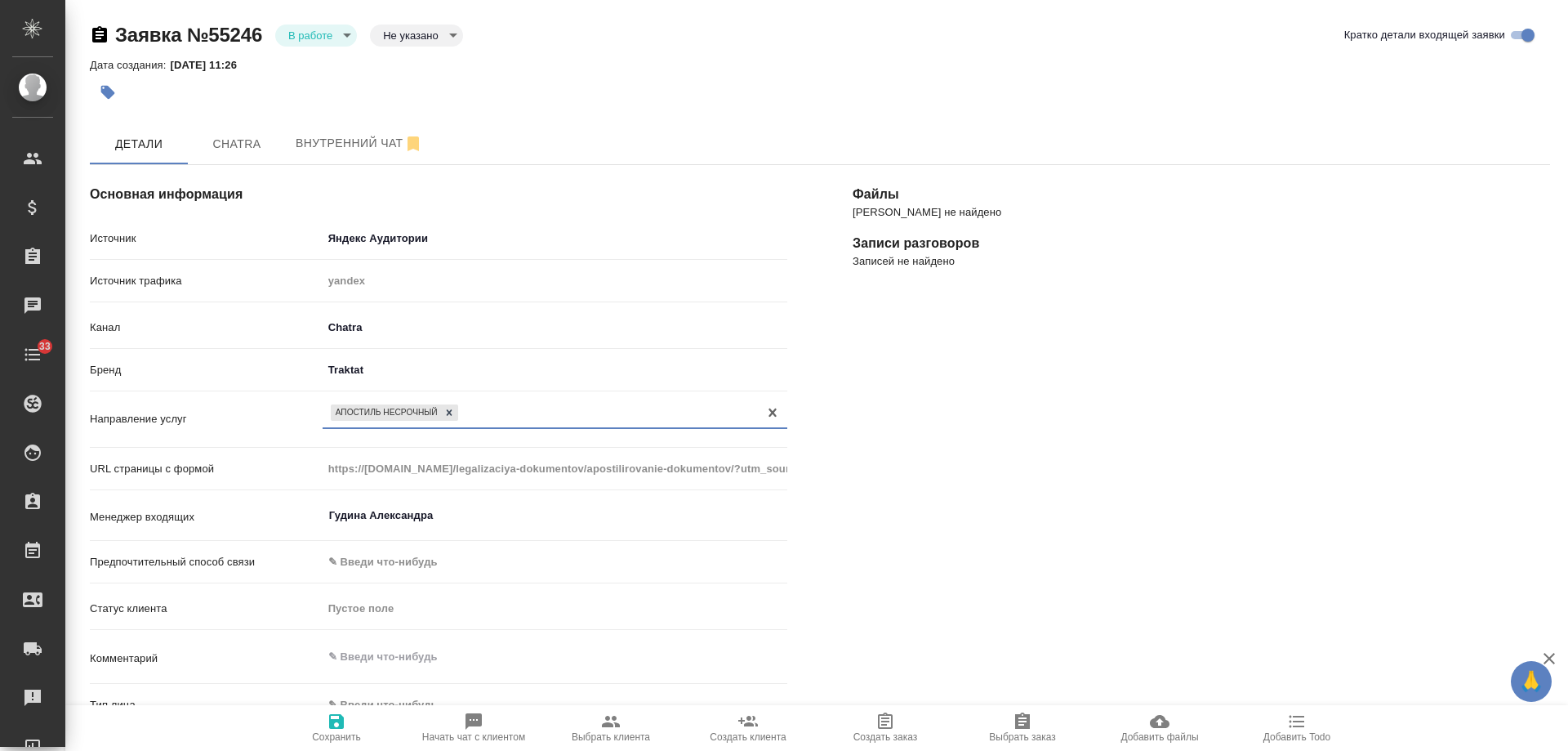
scroll to position [245, 0]
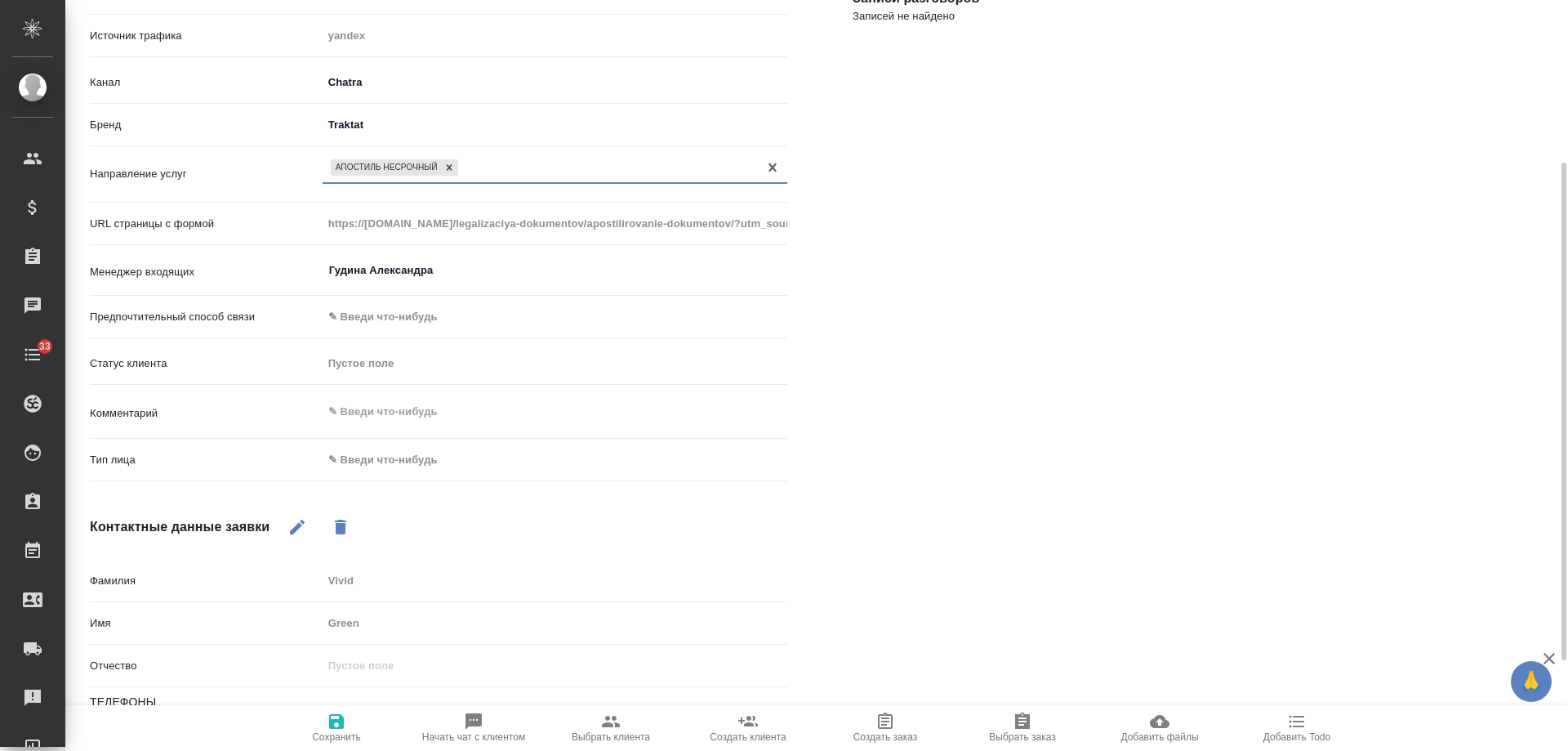
click at [420, 459] on body "🙏 .cls-1 fill:#fff; AWATERA [PERSON_NAME] Спецификации Заказы 0 Чаты 33 Todo Пр…" at bounding box center [784, 375] width 1568 height 751
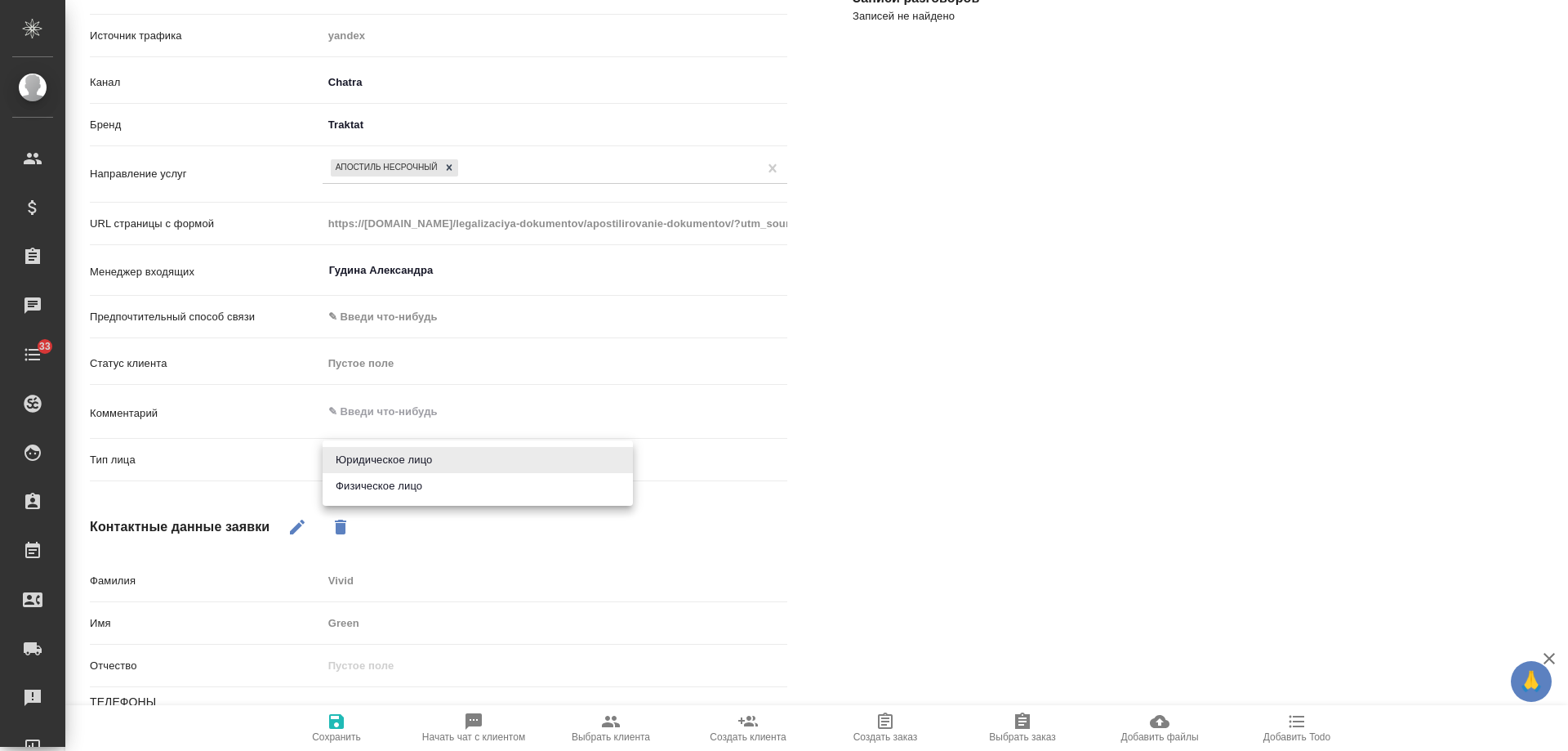
click at [409, 485] on li "Физическое лицо" at bounding box center [477, 486] width 310 height 26
type input "private"
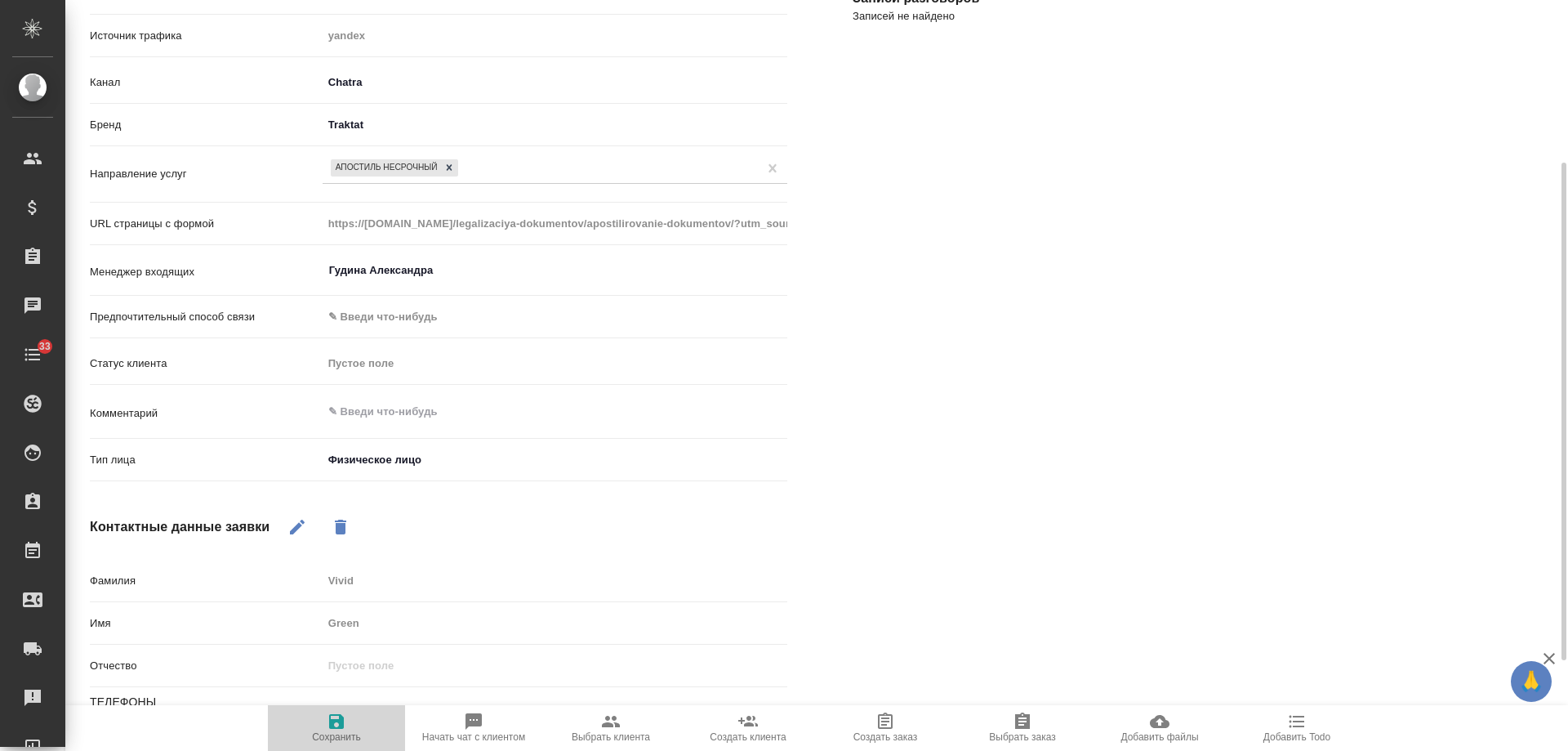
click at [340, 726] on icon "button" at bounding box center [337, 722] width 15 height 15
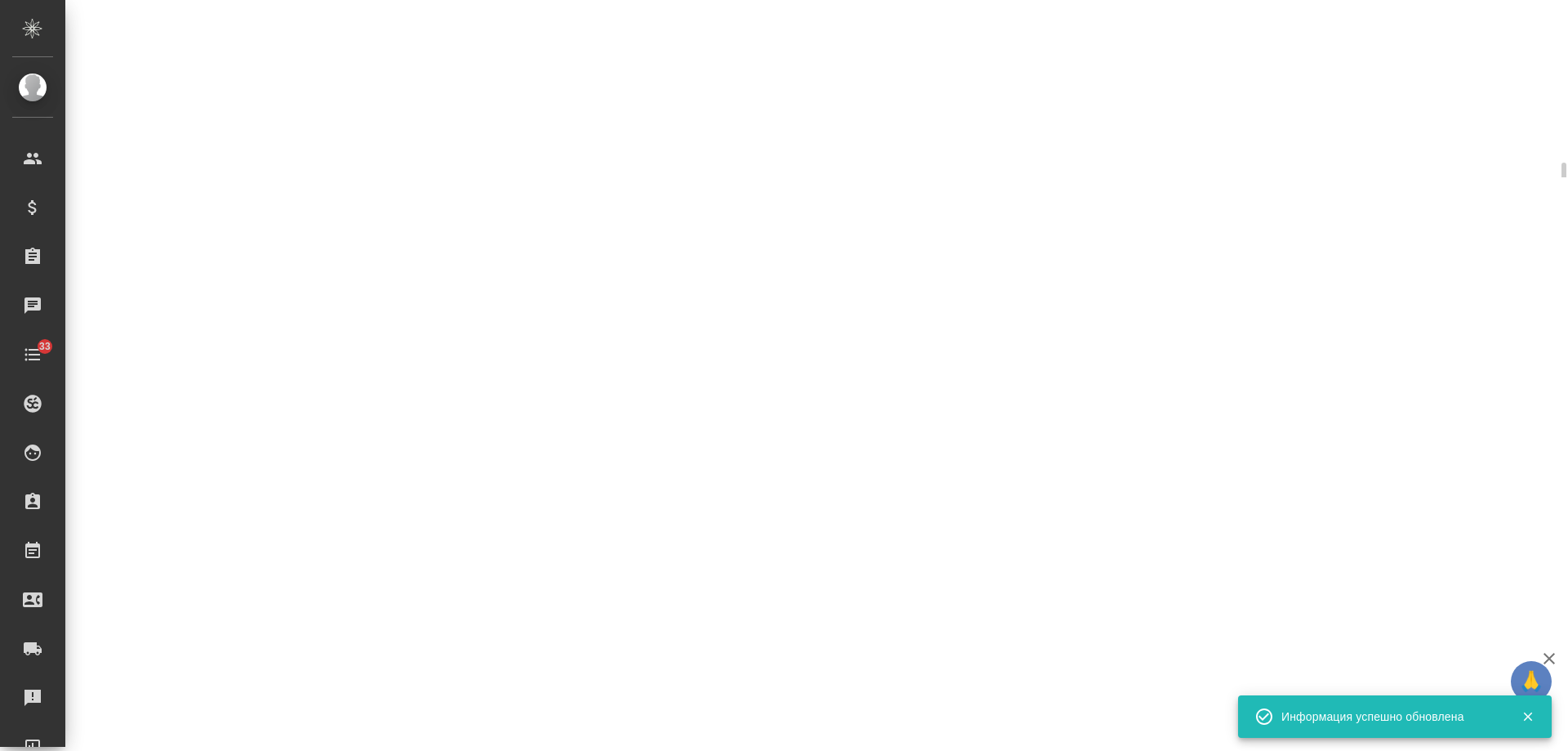
select select "RU"
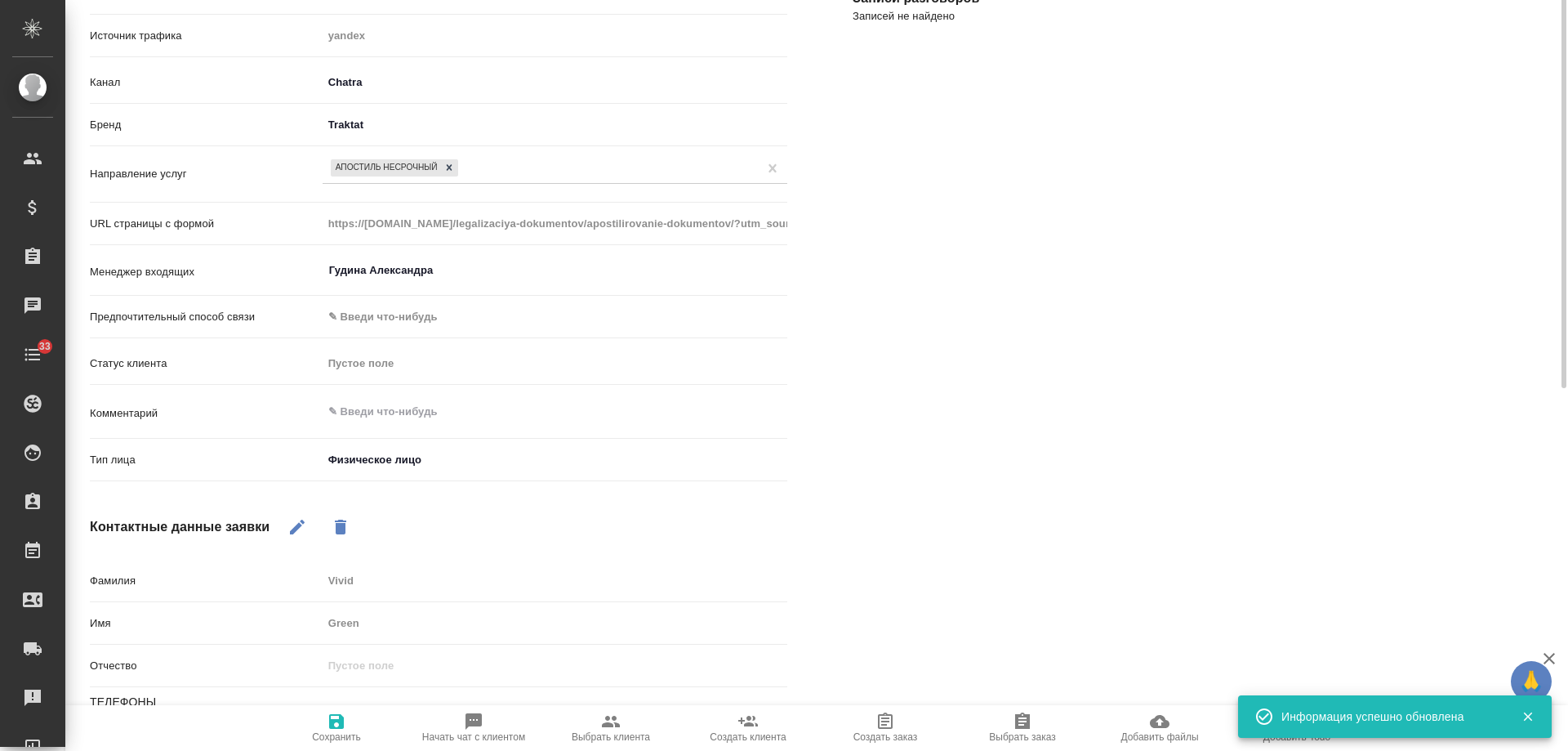
type textarea "x"
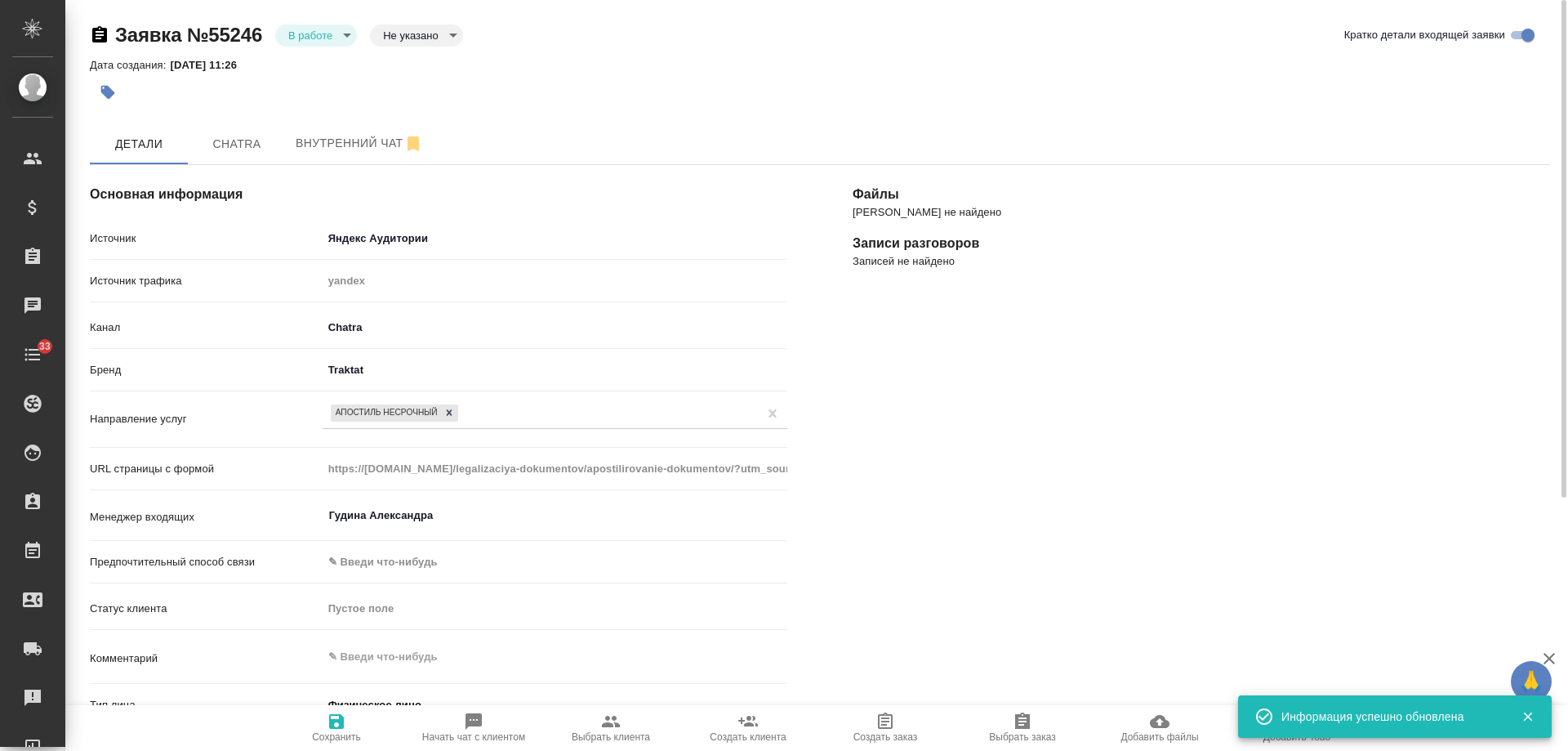
click at [314, 41] on body "🙏 .cls-1 fill:#fff; AWATERA Gudina Alexandra Клиенты Спецификации Заказы 0 Чаты…" at bounding box center [784, 375] width 1568 height 751
click at [319, 70] on button "Отказ" at bounding box center [307, 63] width 38 height 18
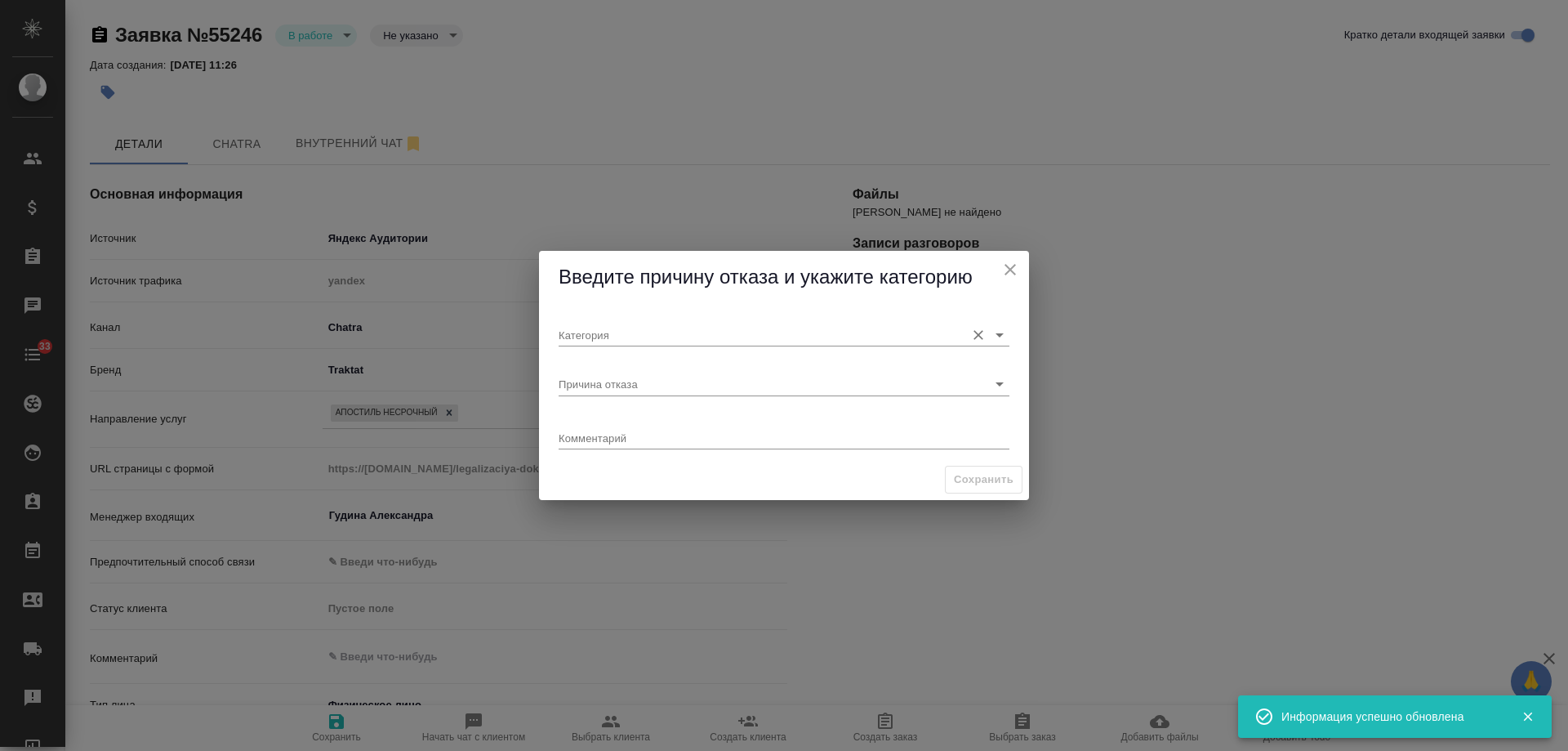
click at [616, 331] on input "Категория" at bounding box center [757, 334] width 399 height 22
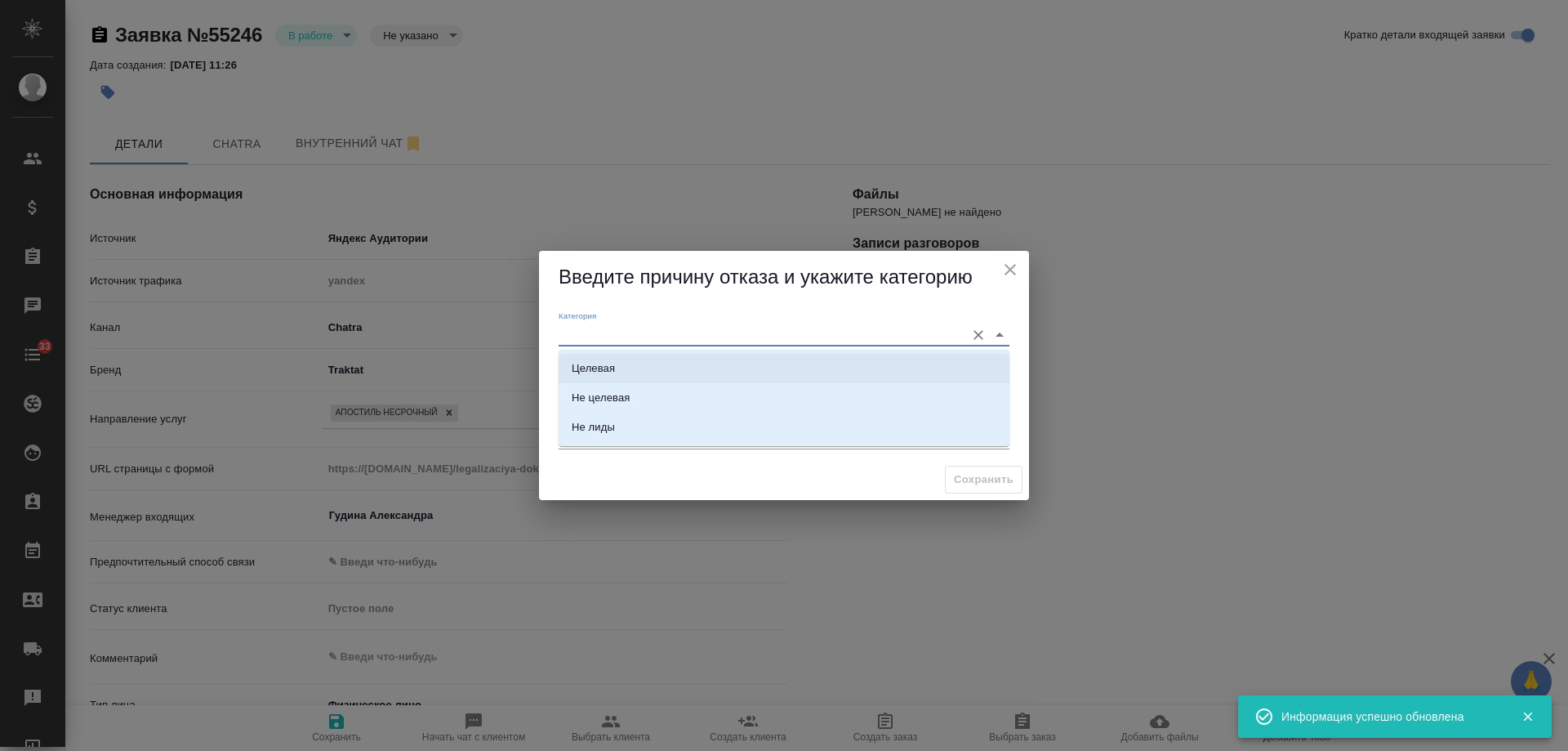
click at [627, 374] on li "Целевая" at bounding box center [784, 369] width 451 height 29
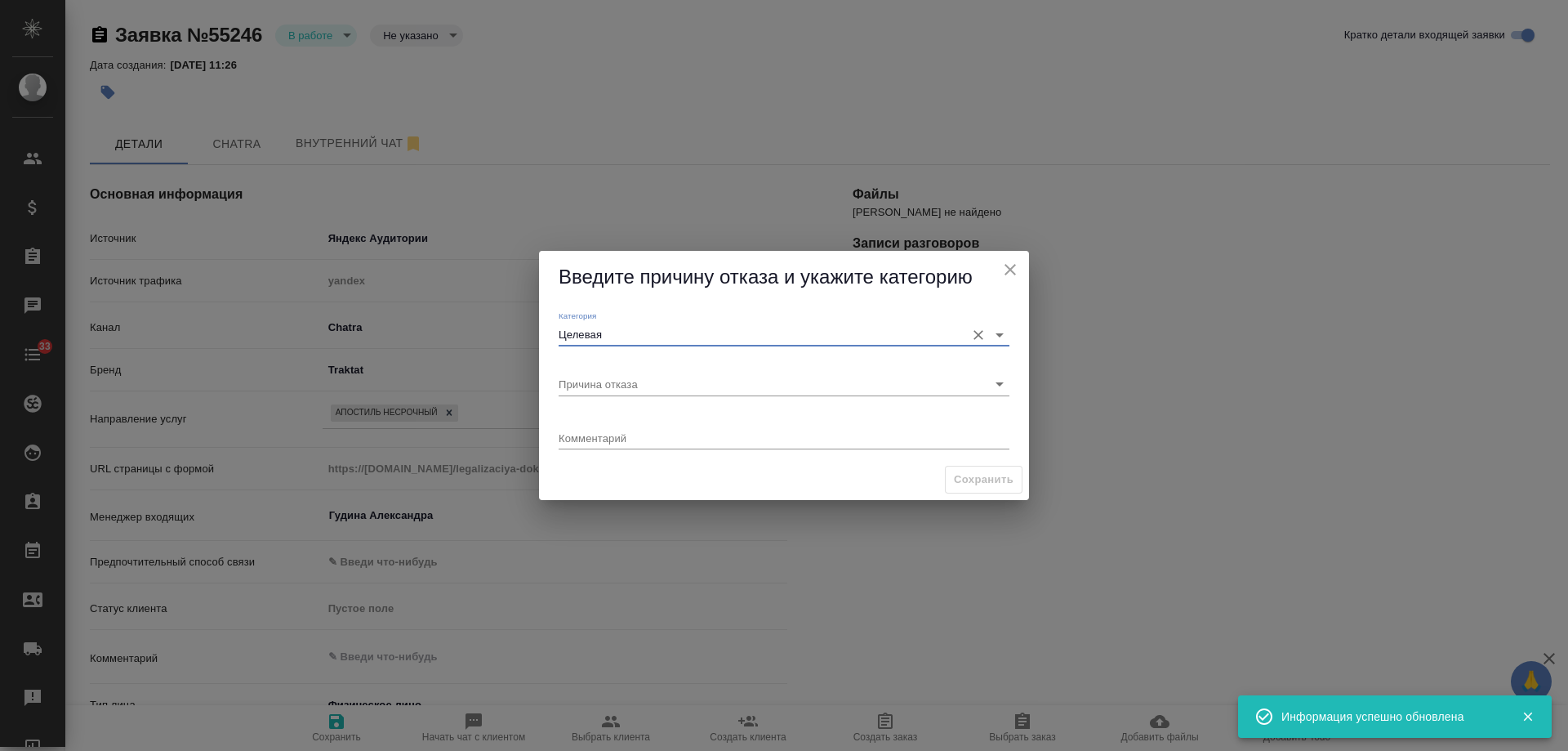
type input "Целевая"
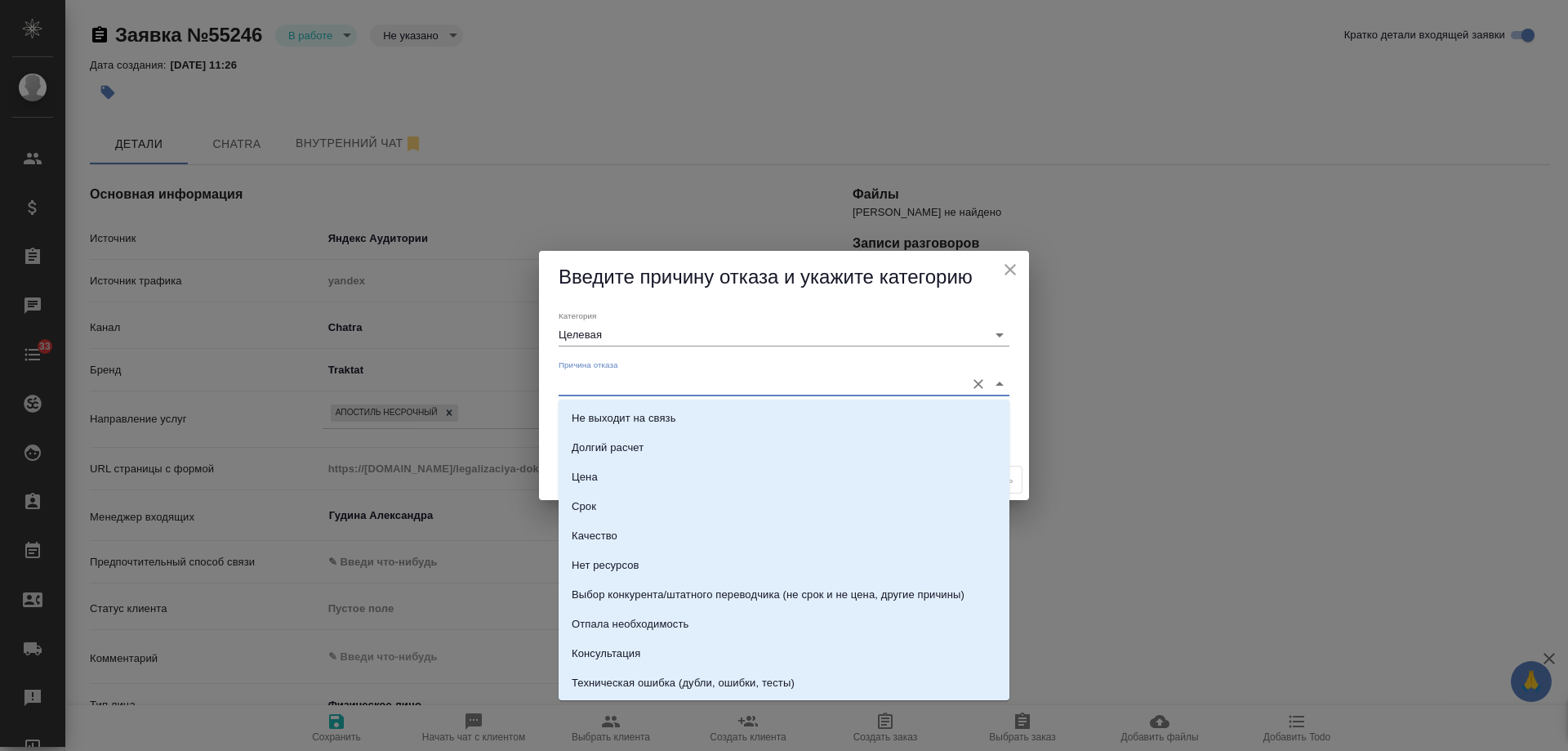
click at [641, 381] on input "Причина отказа" at bounding box center [757, 383] width 399 height 22
click at [657, 647] on li "Консультация" at bounding box center [784, 654] width 451 height 29
type input "Консультация"
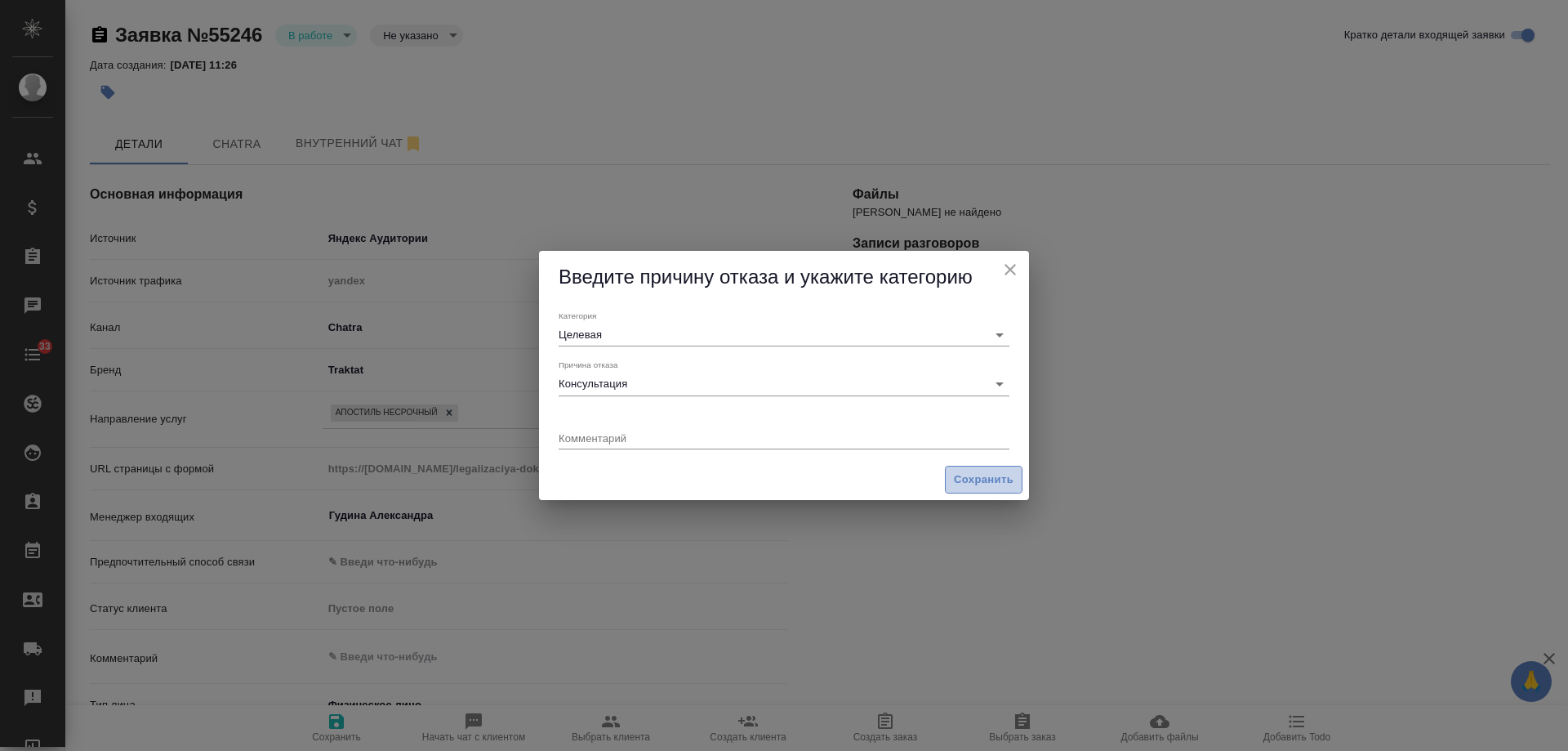
click at [974, 488] on span "Сохранить" at bounding box center [983, 480] width 60 height 19
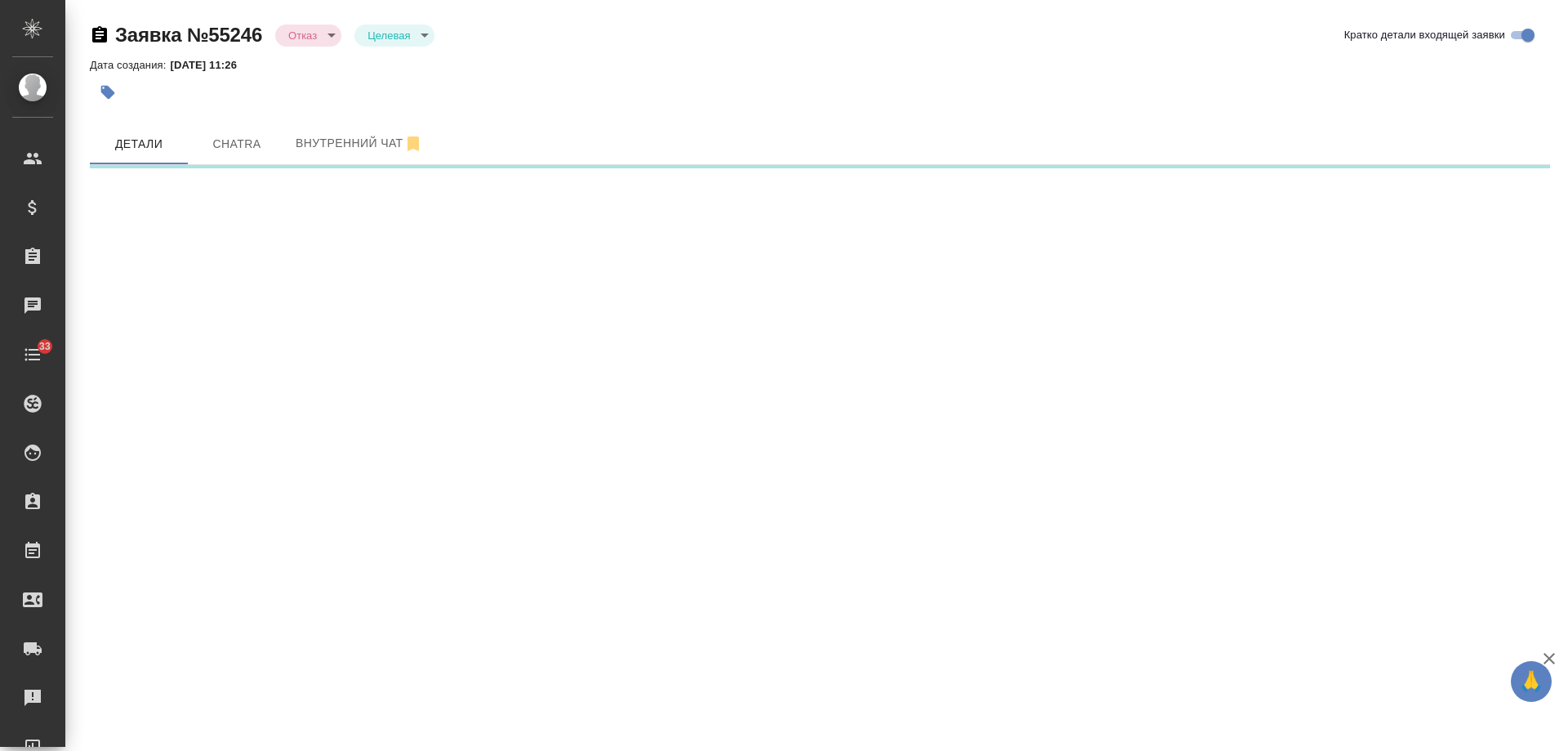
select select "RU"
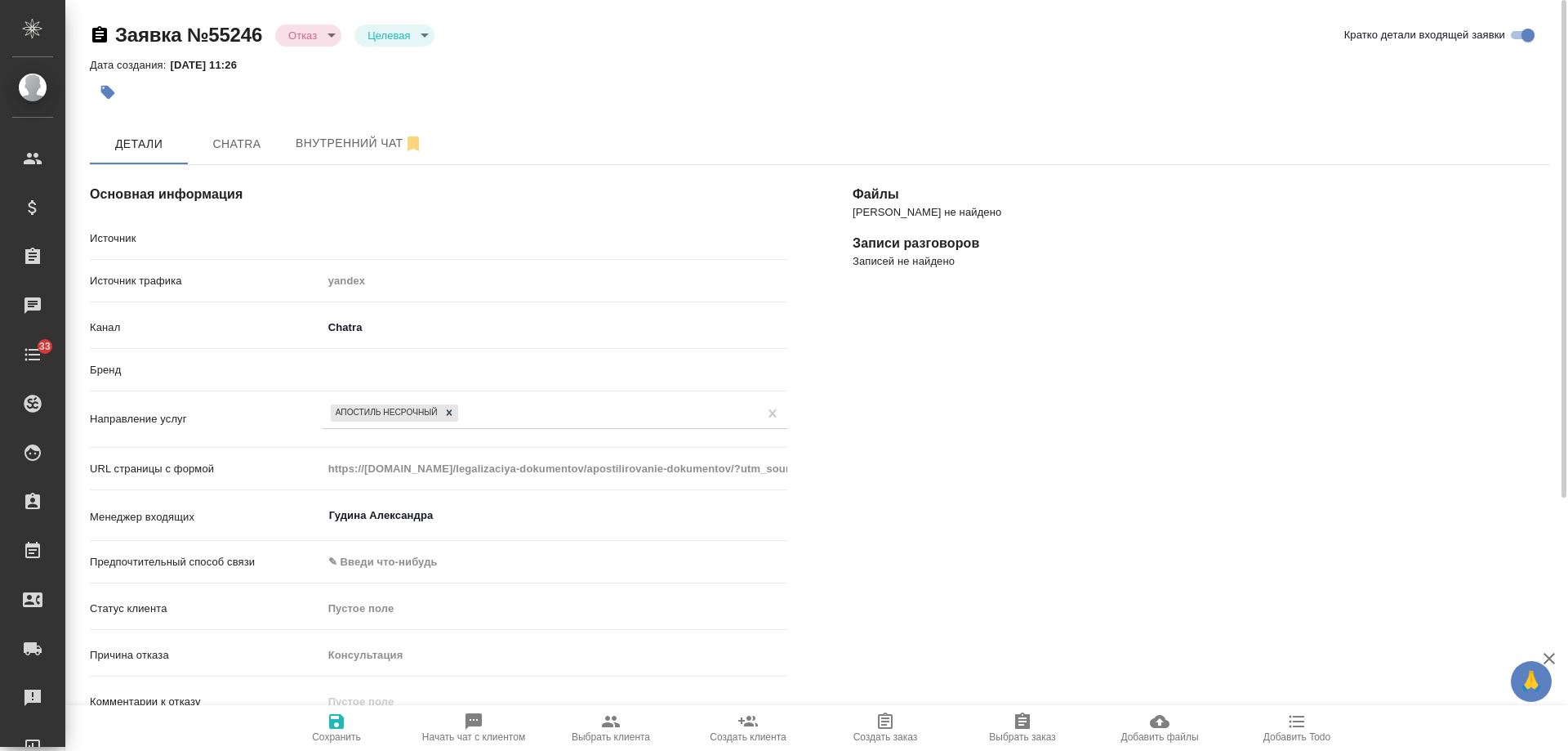
type textarea "x"
click at [517, 413] on div "Апостиль несрочный" at bounding box center [540, 413] width 436 height 24
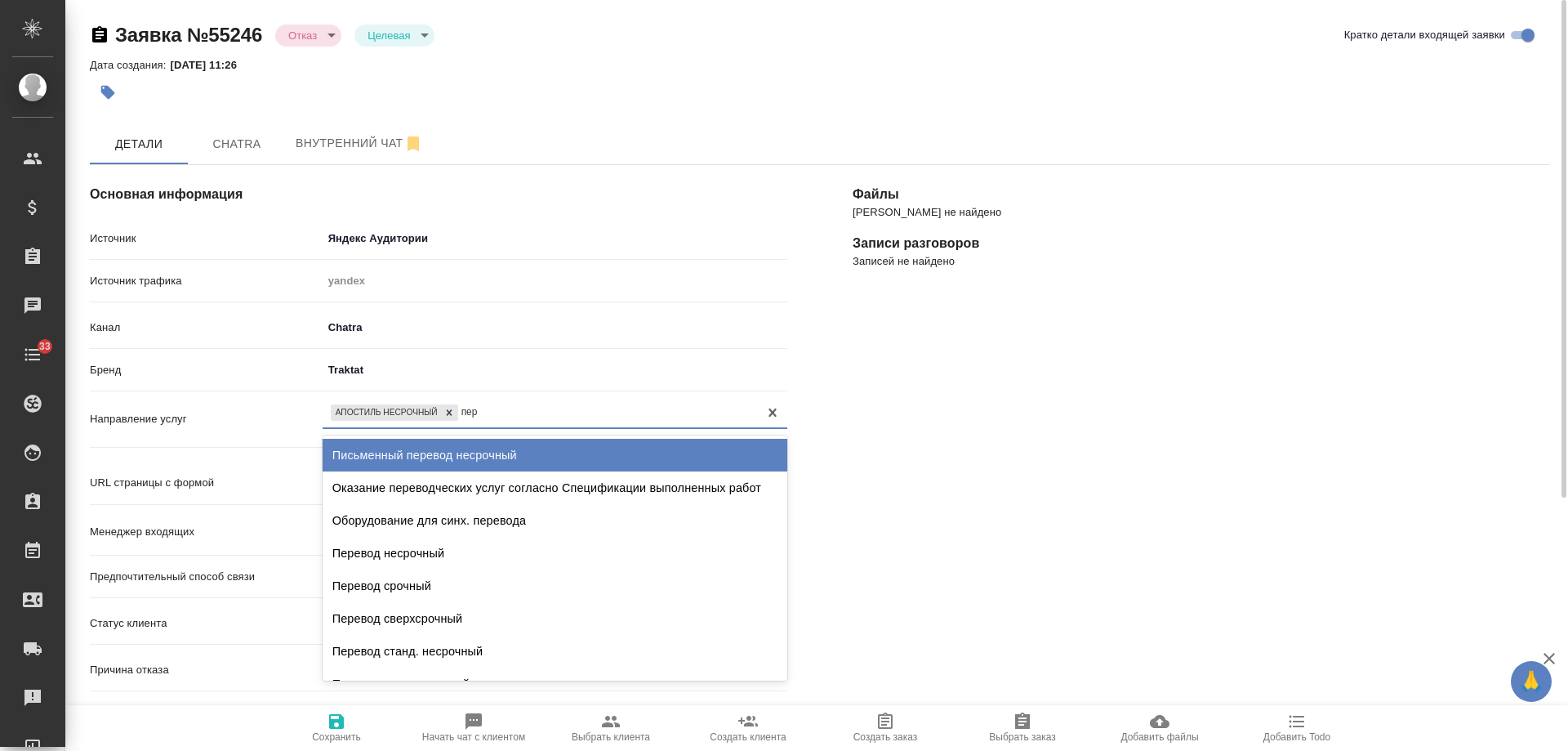
type input "пере"
click at [506, 446] on div "Письменный перевод несрочный" at bounding box center [555, 455] width 465 height 33
type textarea "x"
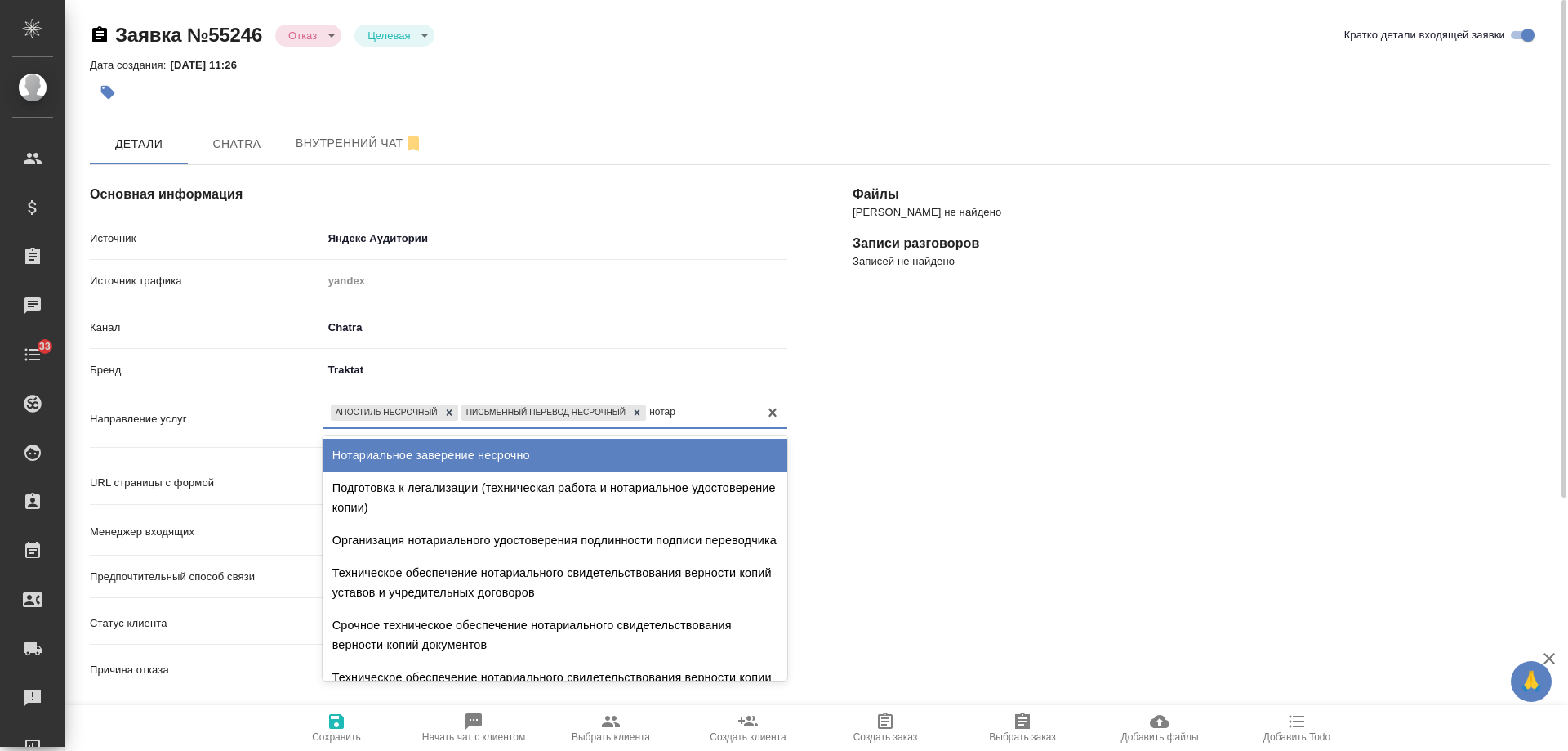
type input "нотари"
drag, startPoint x: 534, startPoint y: 450, endPoint x: 679, endPoint y: 462, distance: 145.5
click at [538, 450] on div "Нотариальное заверение несрочно" at bounding box center [555, 455] width 465 height 33
type textarea "x"
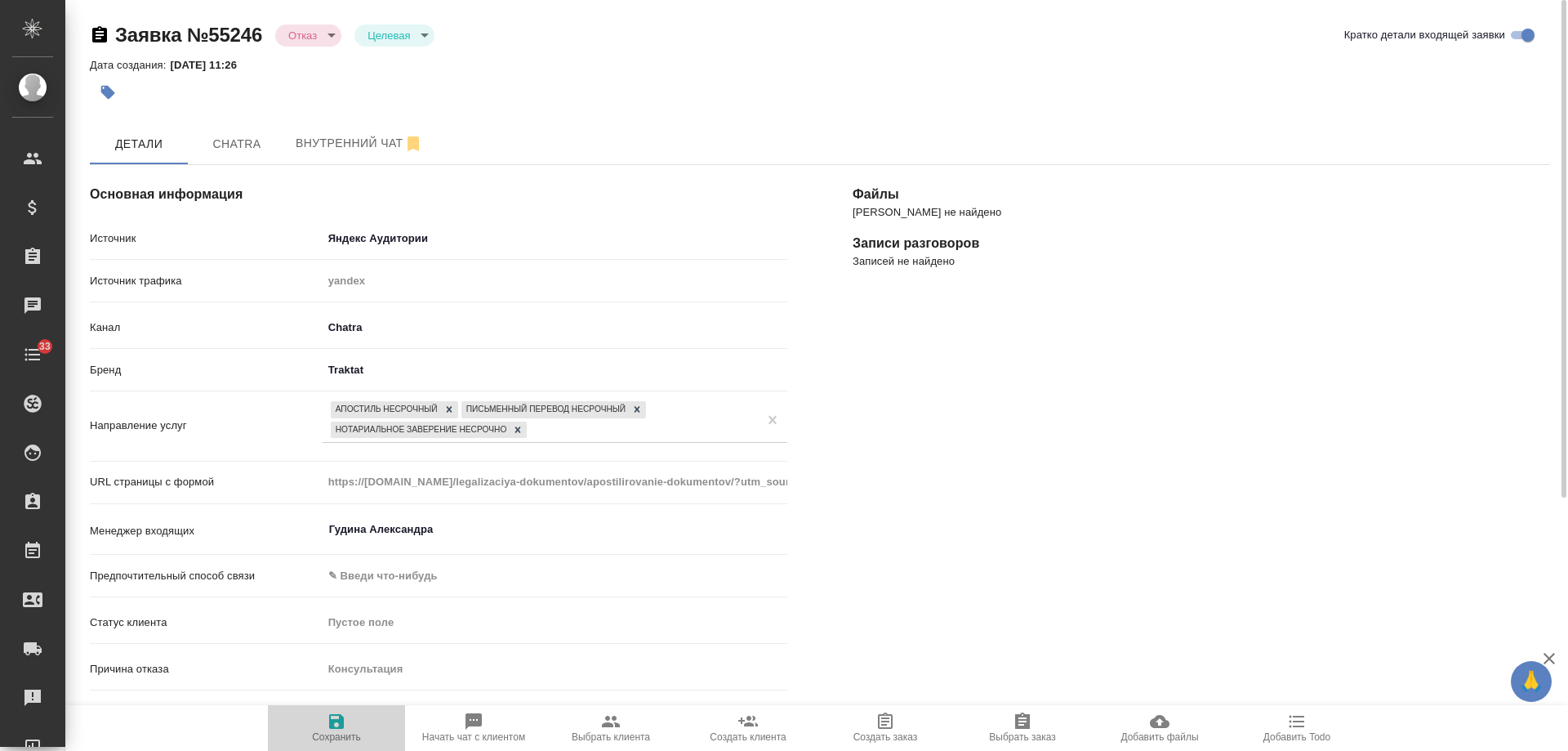
click at [337, 727] on icon "button" at bounding box center [337, 722] width 15 height 15
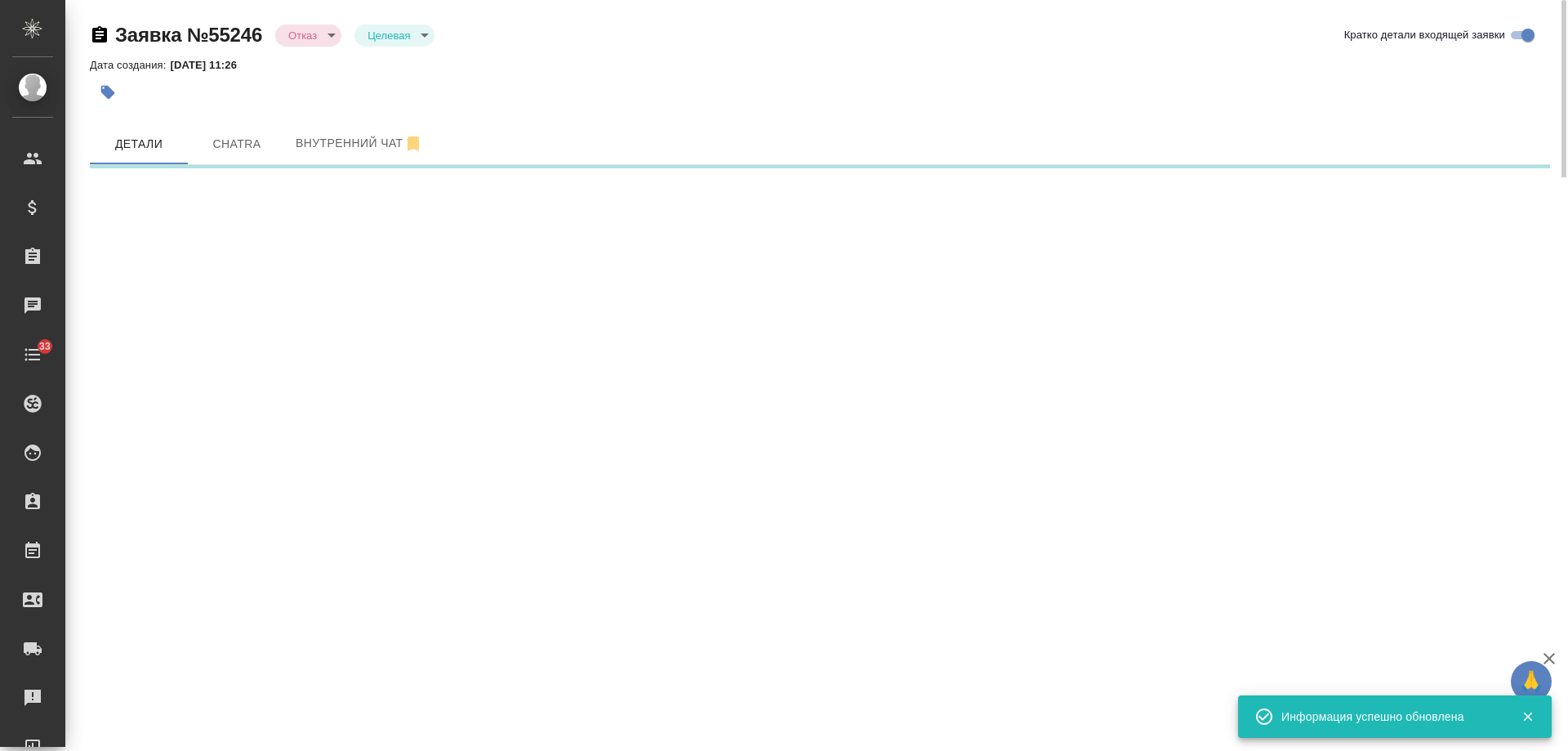
select select "RU"
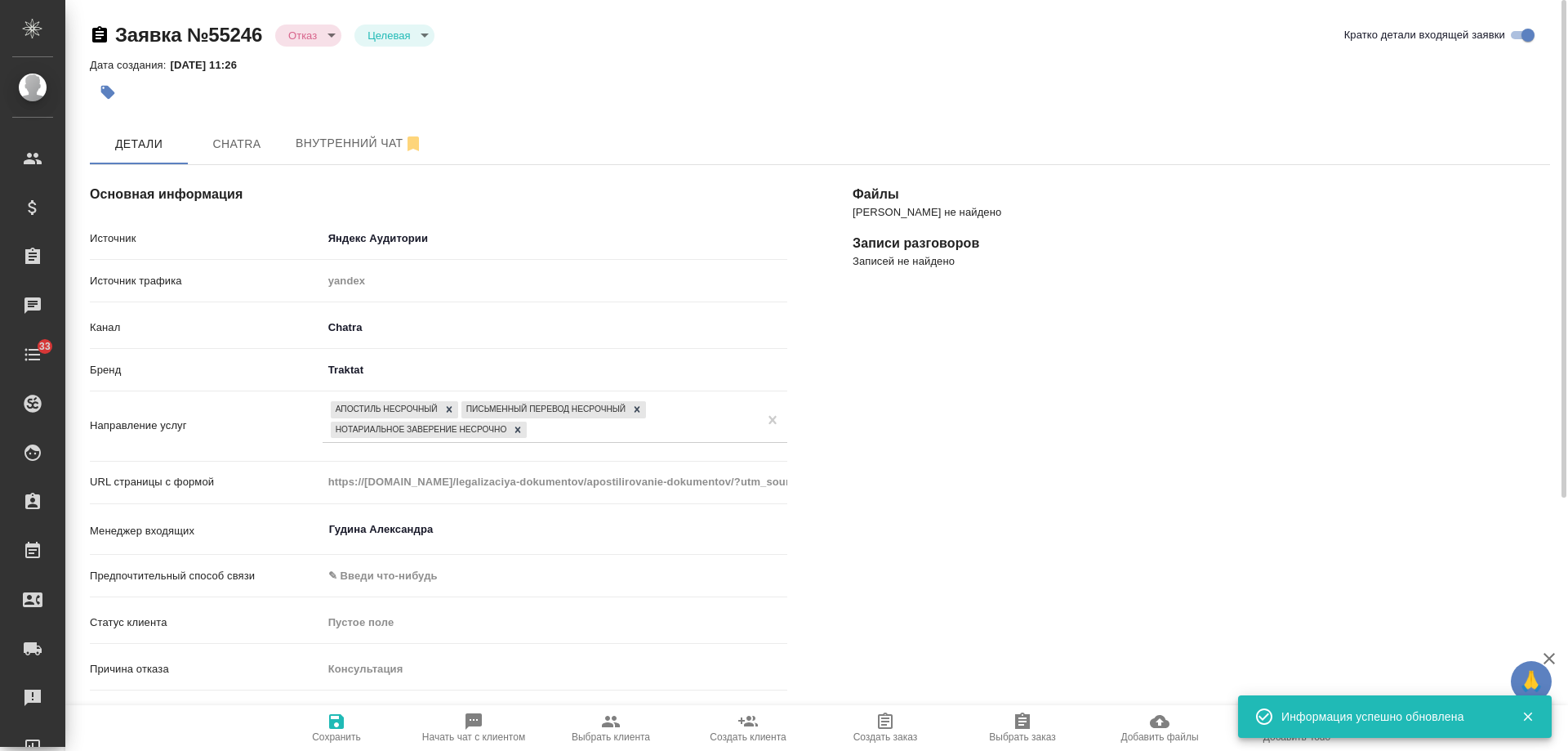
type textarea "x"
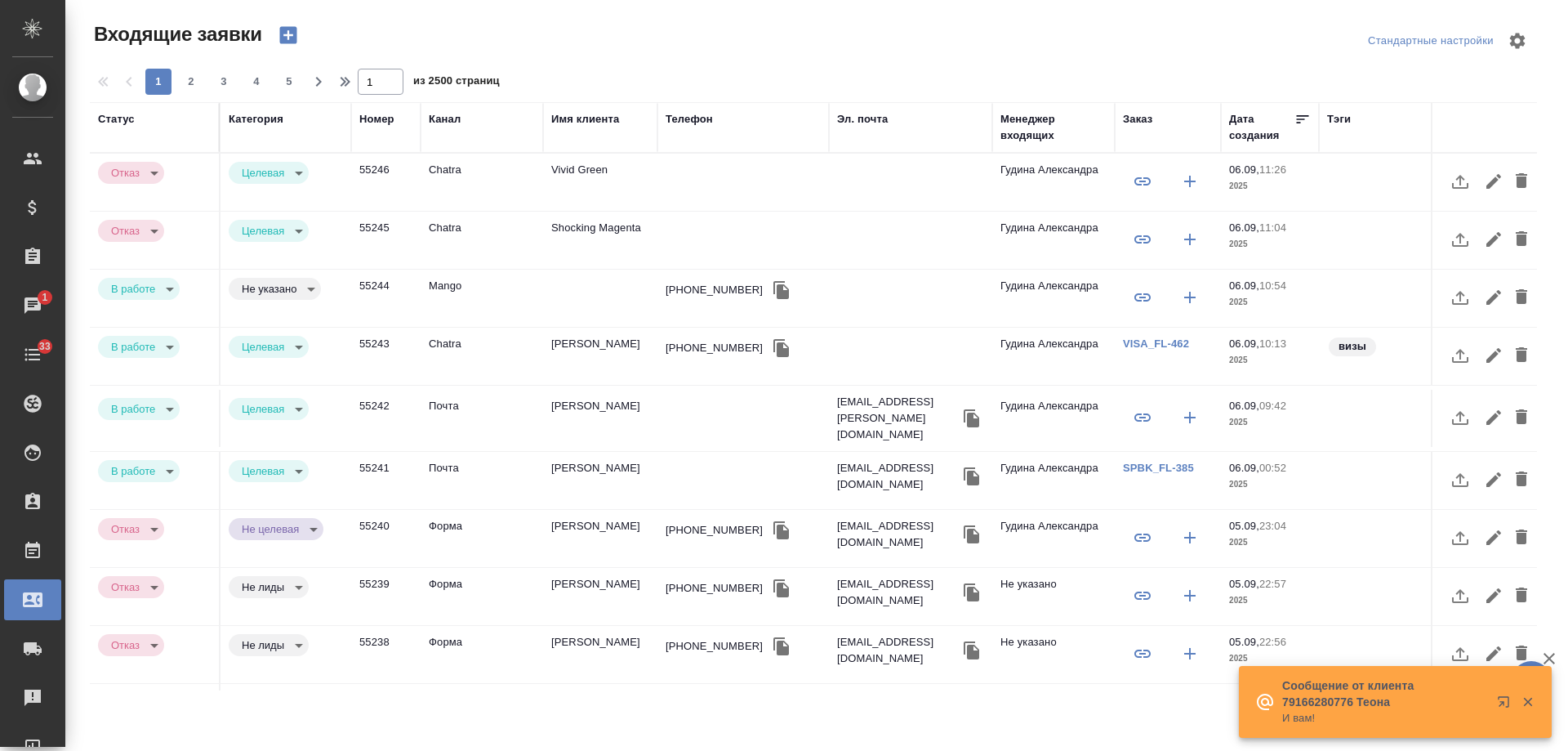
select select "RU"
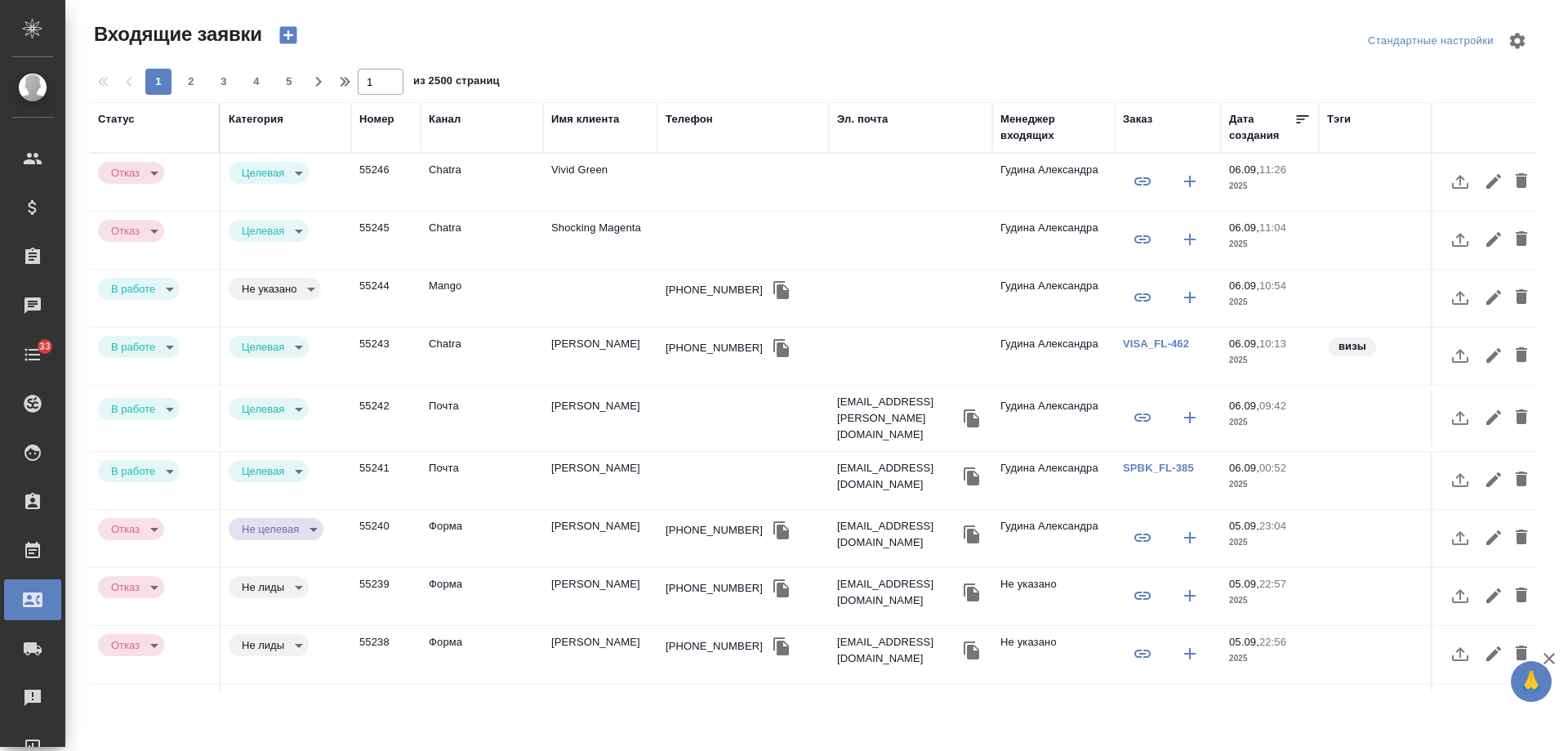
click at [444, 282] on td "Mango" at bounding box center [482, 298] width 123 height 57
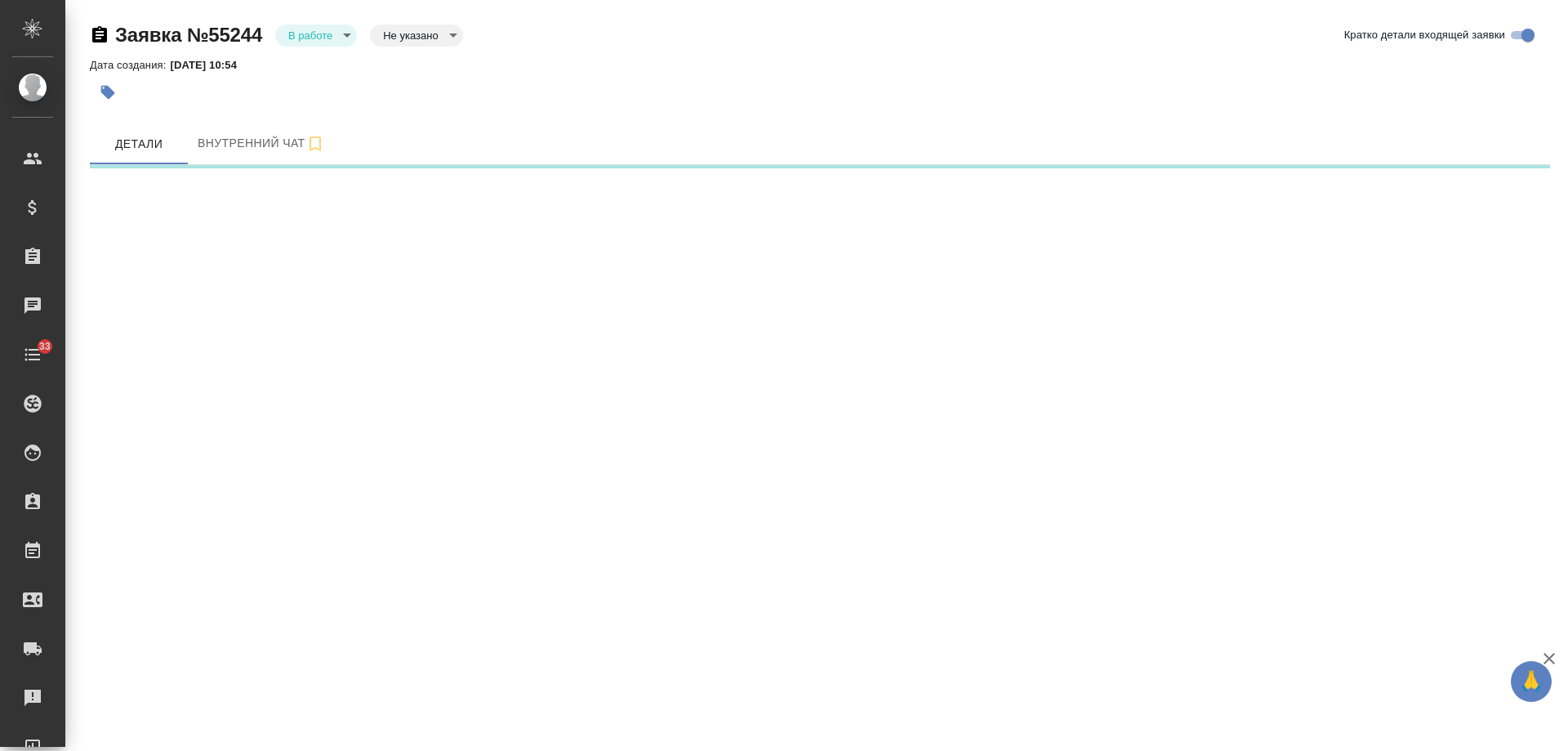
select select "RU"
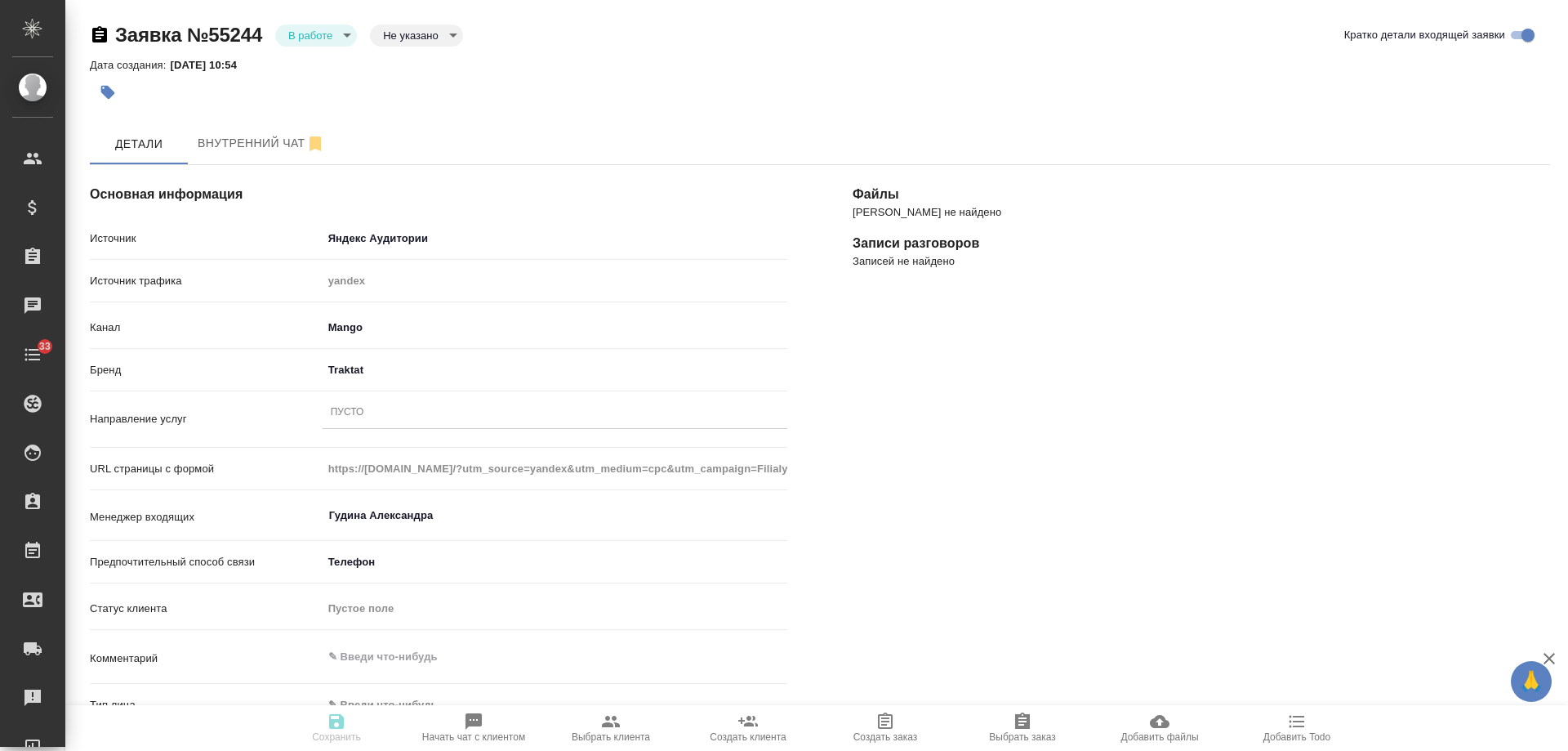
type textarea "x"
select select "RU"
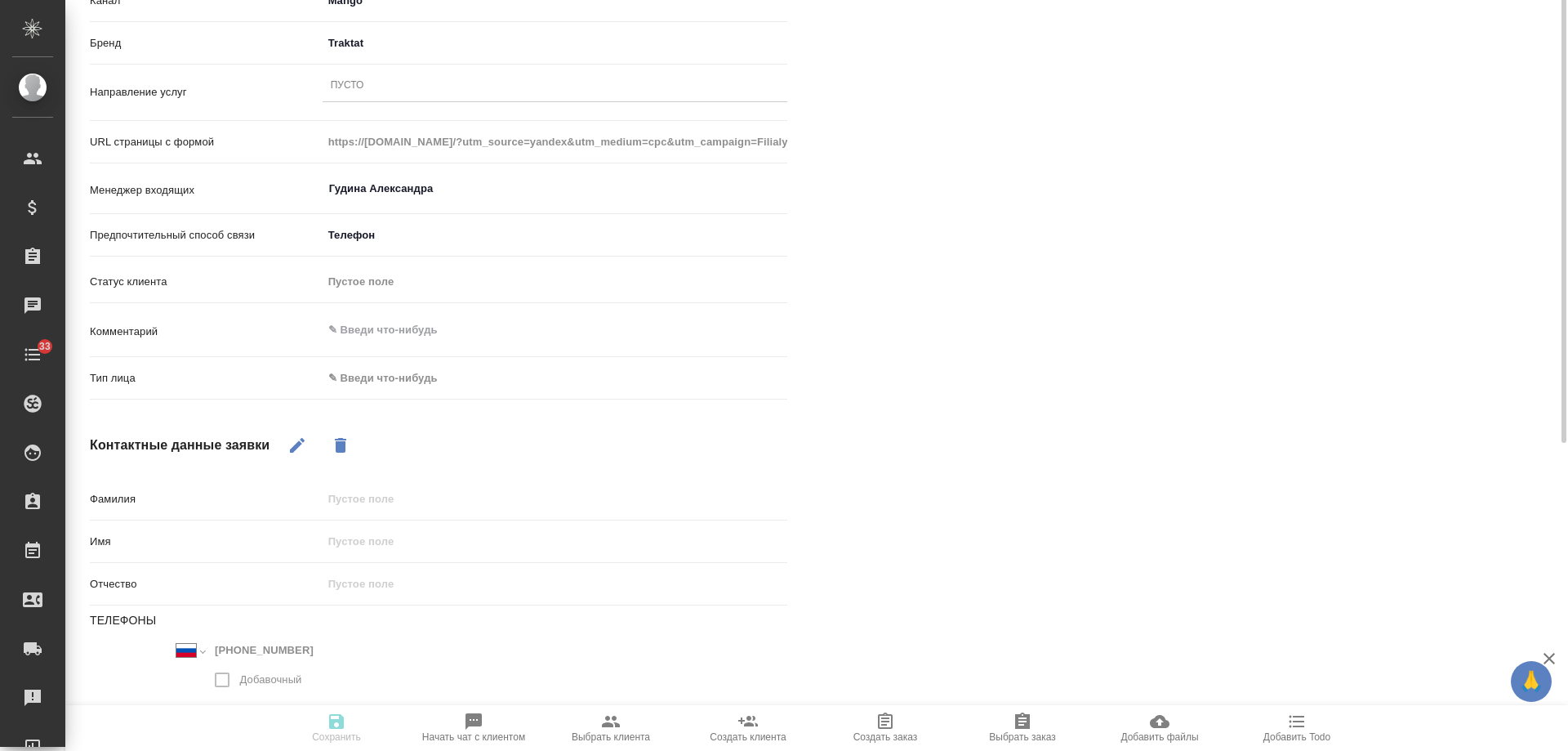
scroll to position [82, 0]
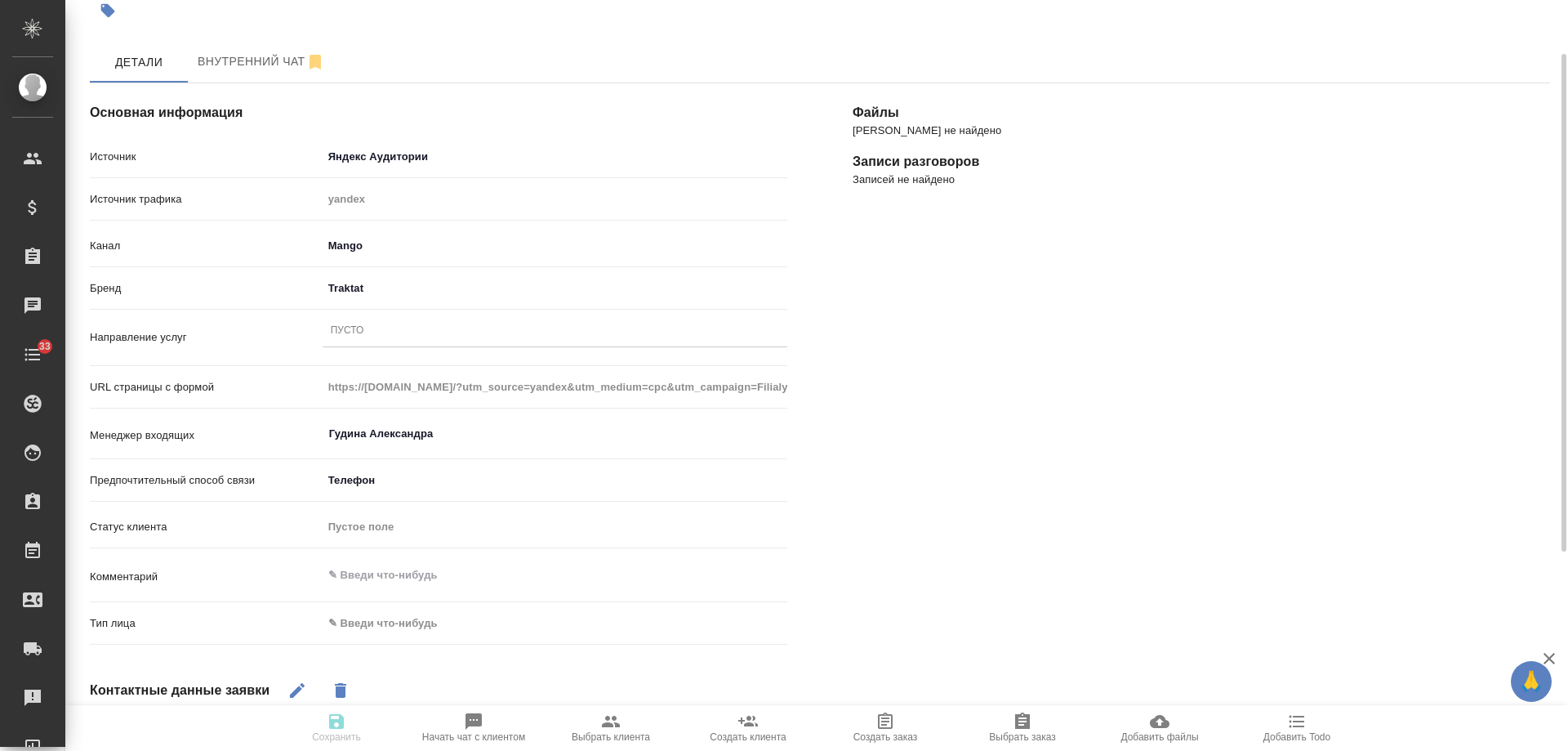
click at [360, 333] on div "Пусто" at bounding box center [347, 331] width 34 height 14
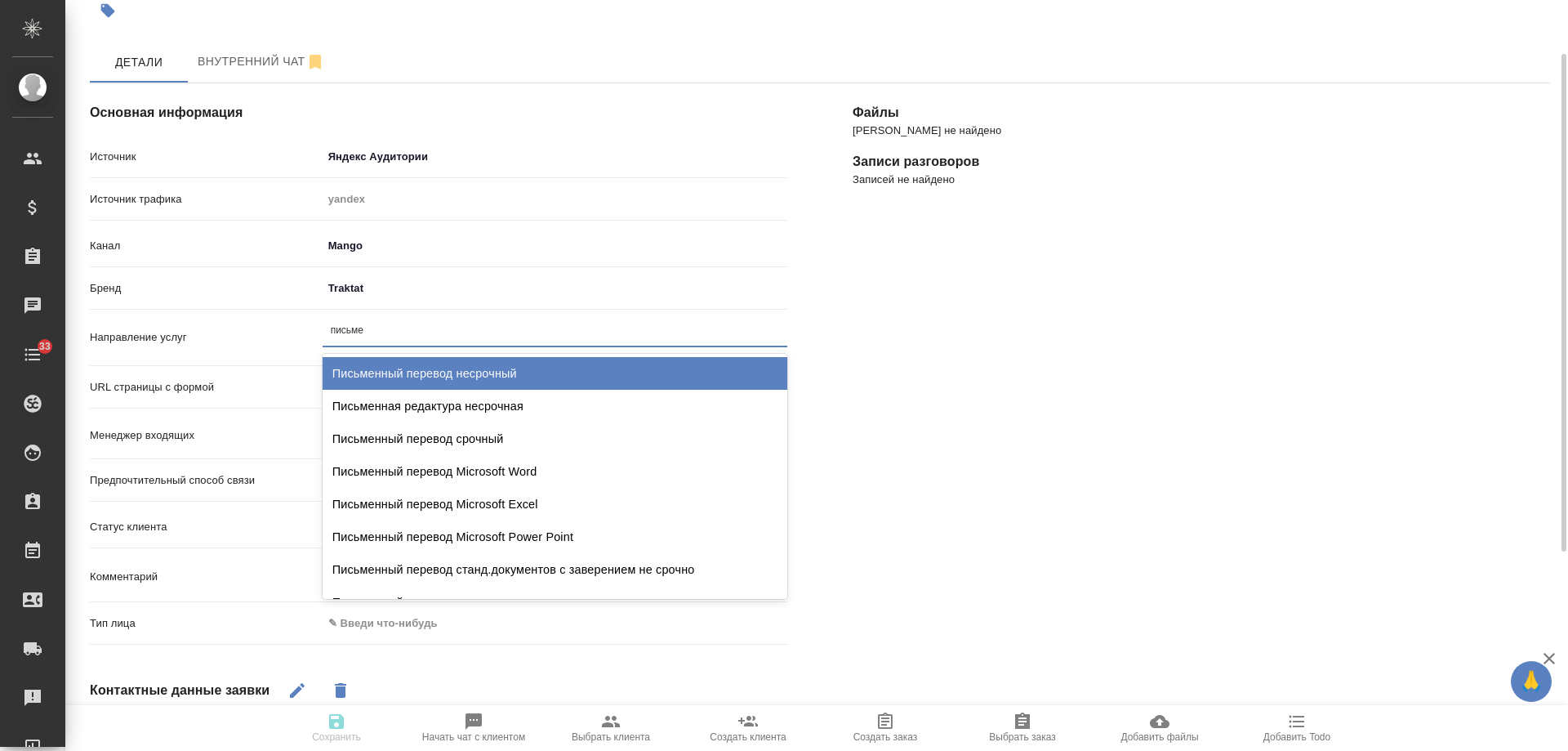
type input "письмен"
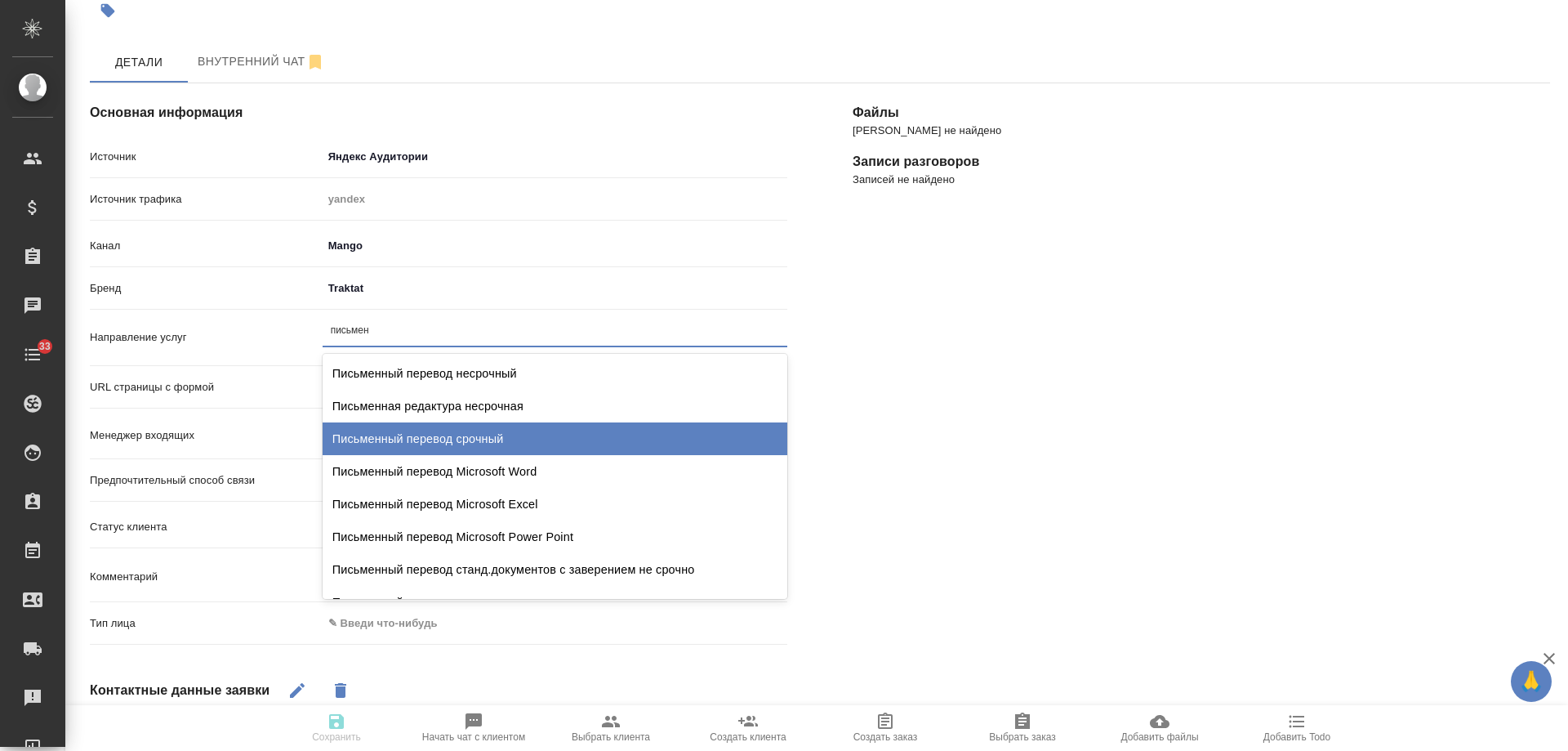
click at [501, 440] on div "Письменный перевод срочный" at bounding box center [555, 439] width 465 height 33
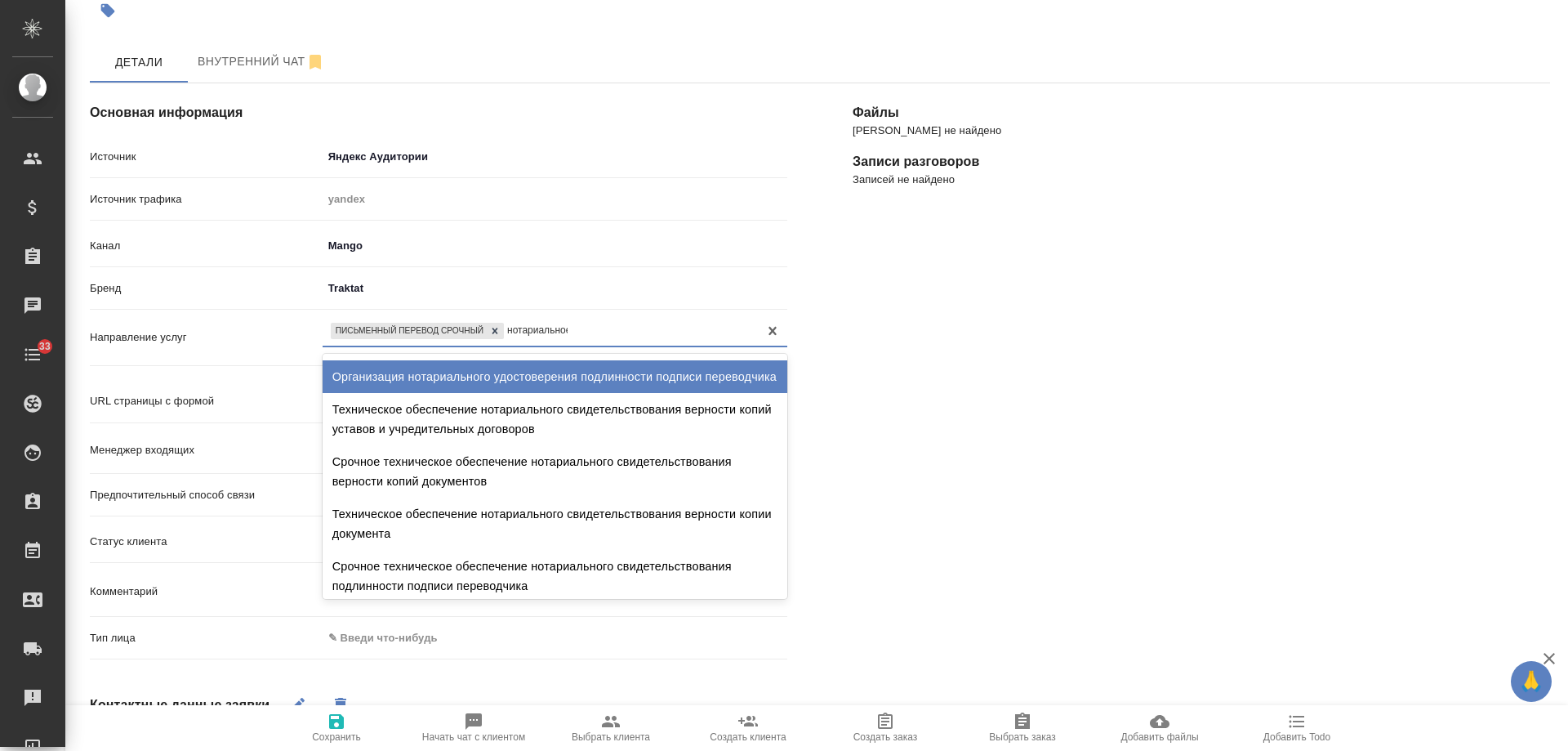
scroll to position [0, 0]
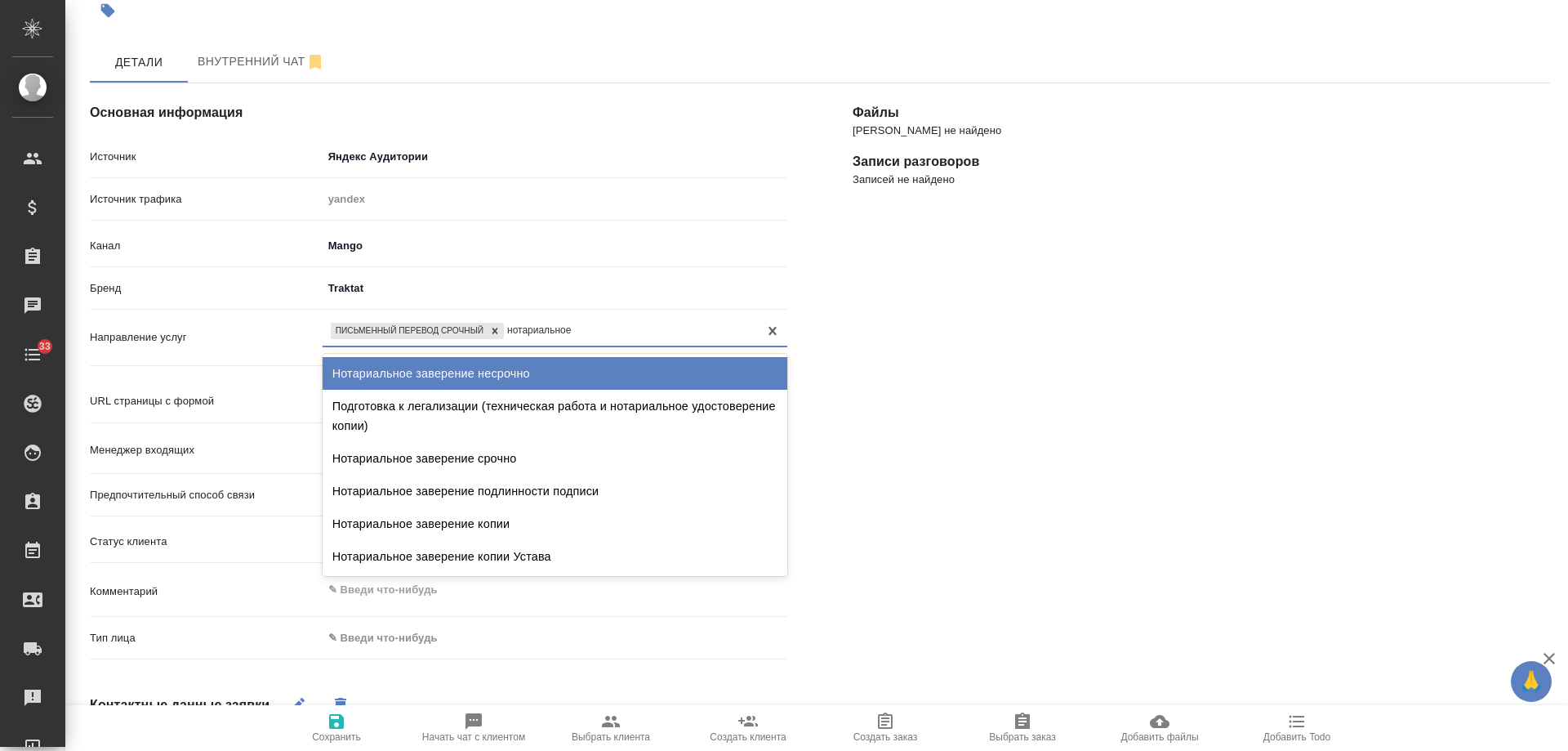
type input "нотариальное"
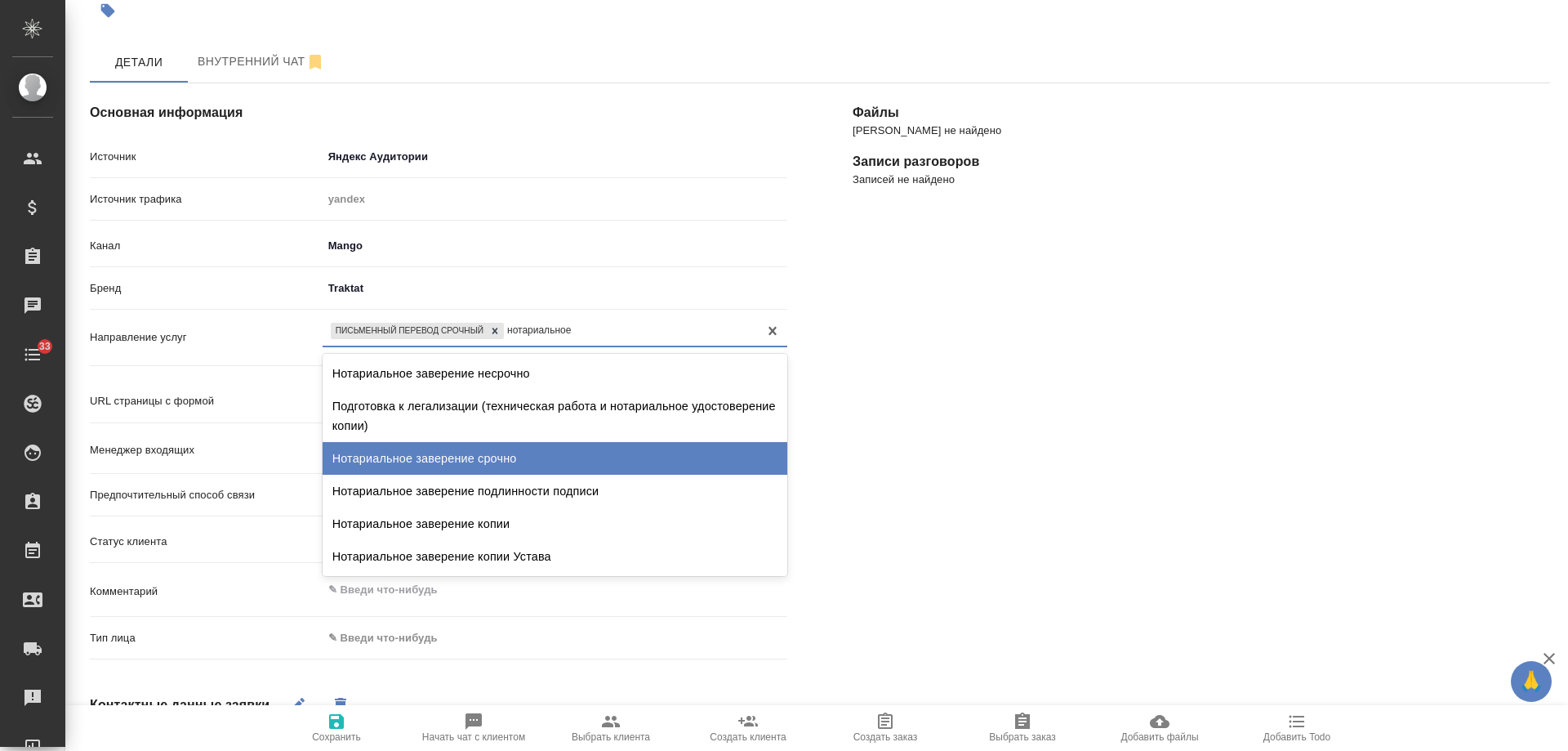
click at [522, 460] on div "Нотариальное заверение срочно" at bounding box center [555, 459] width 465 height 33
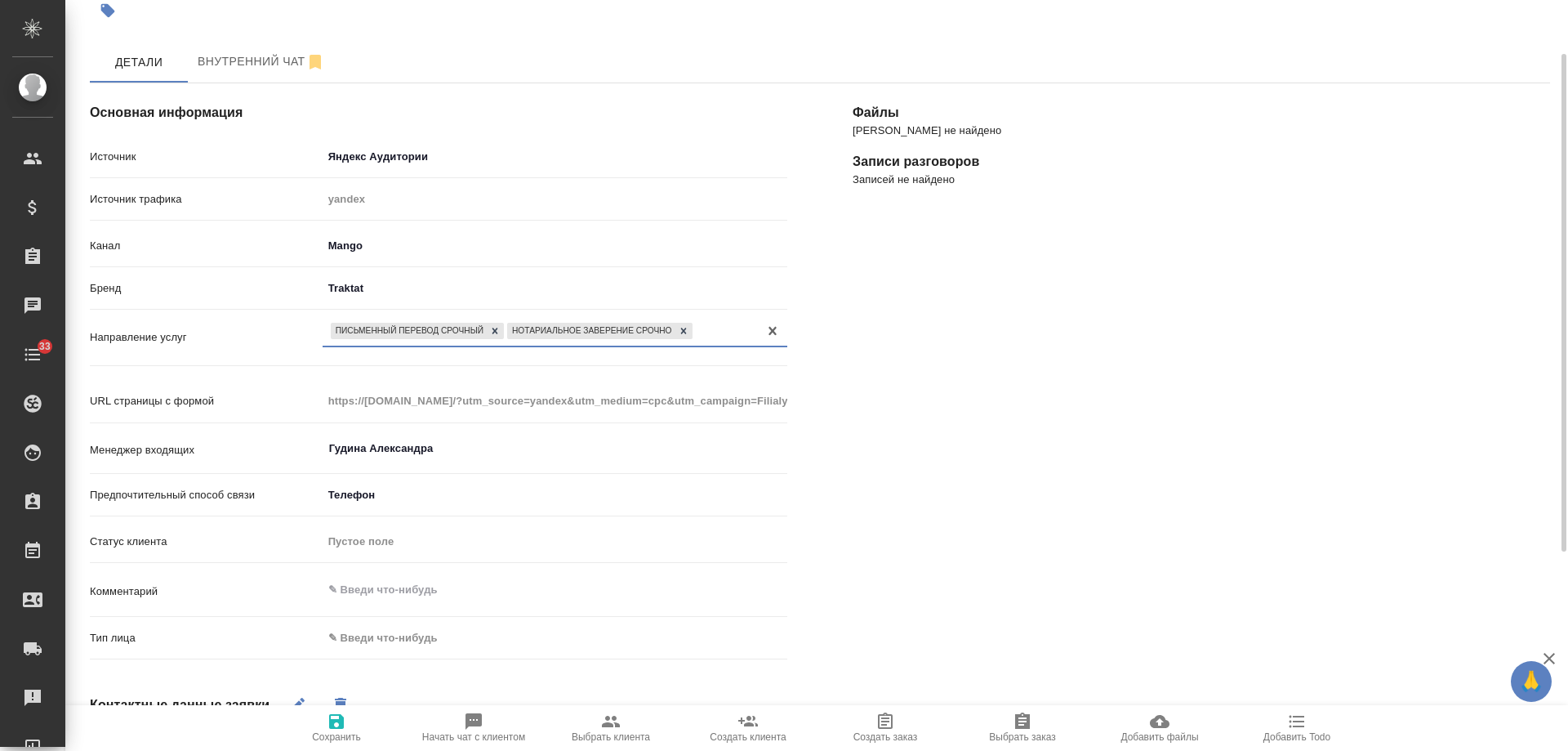
click at [438, 640] on body "🙏 .cls-1 fill:#fff; AWATERA Gudina Alexandra Клиенты Спецификации Заказы 0 Чаты…" at bounding box center [784, 375] width 1568 height 751
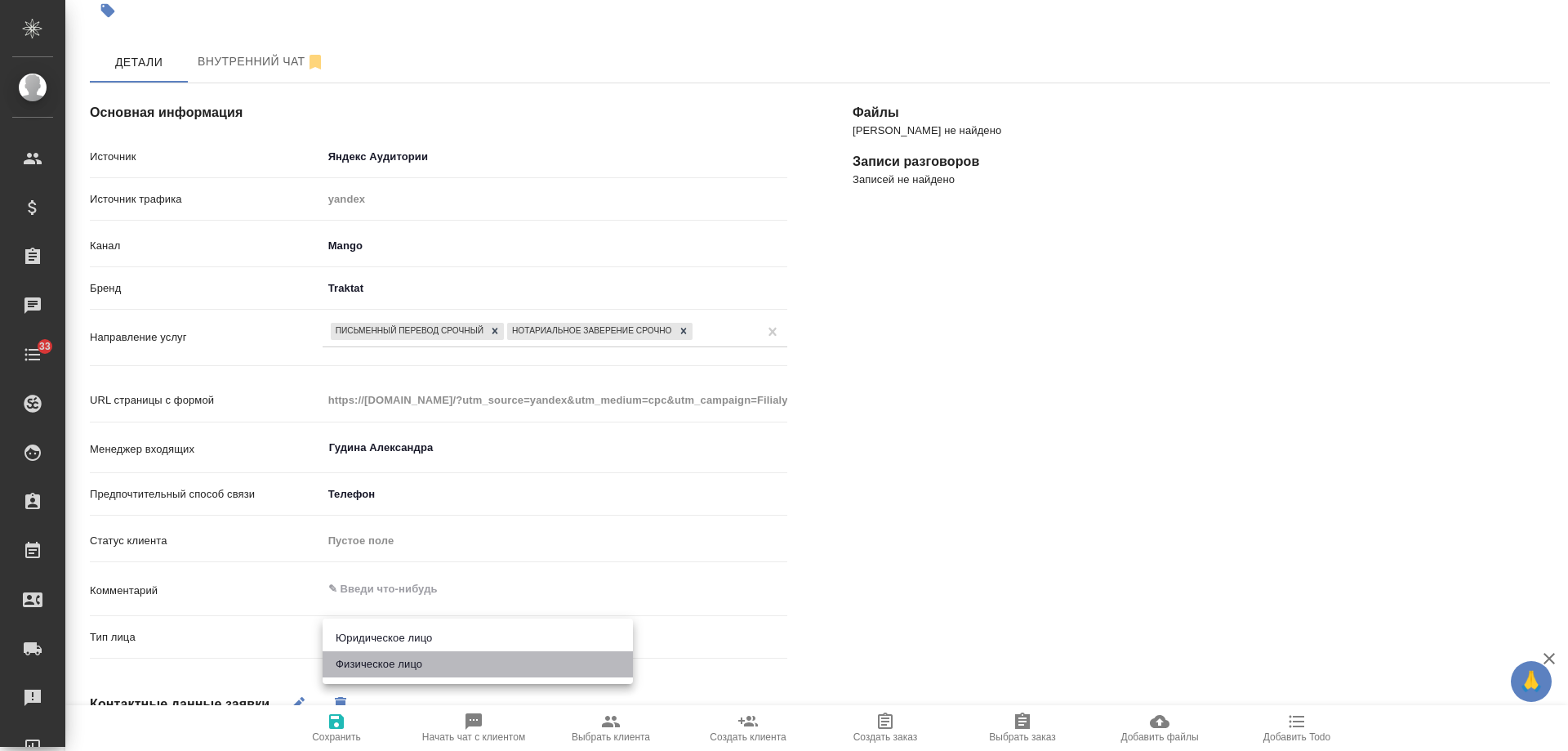
click at [390, 667] on li "Физическое лицо" at bounding box center [477, 664] width 310 height 26
type input "private"
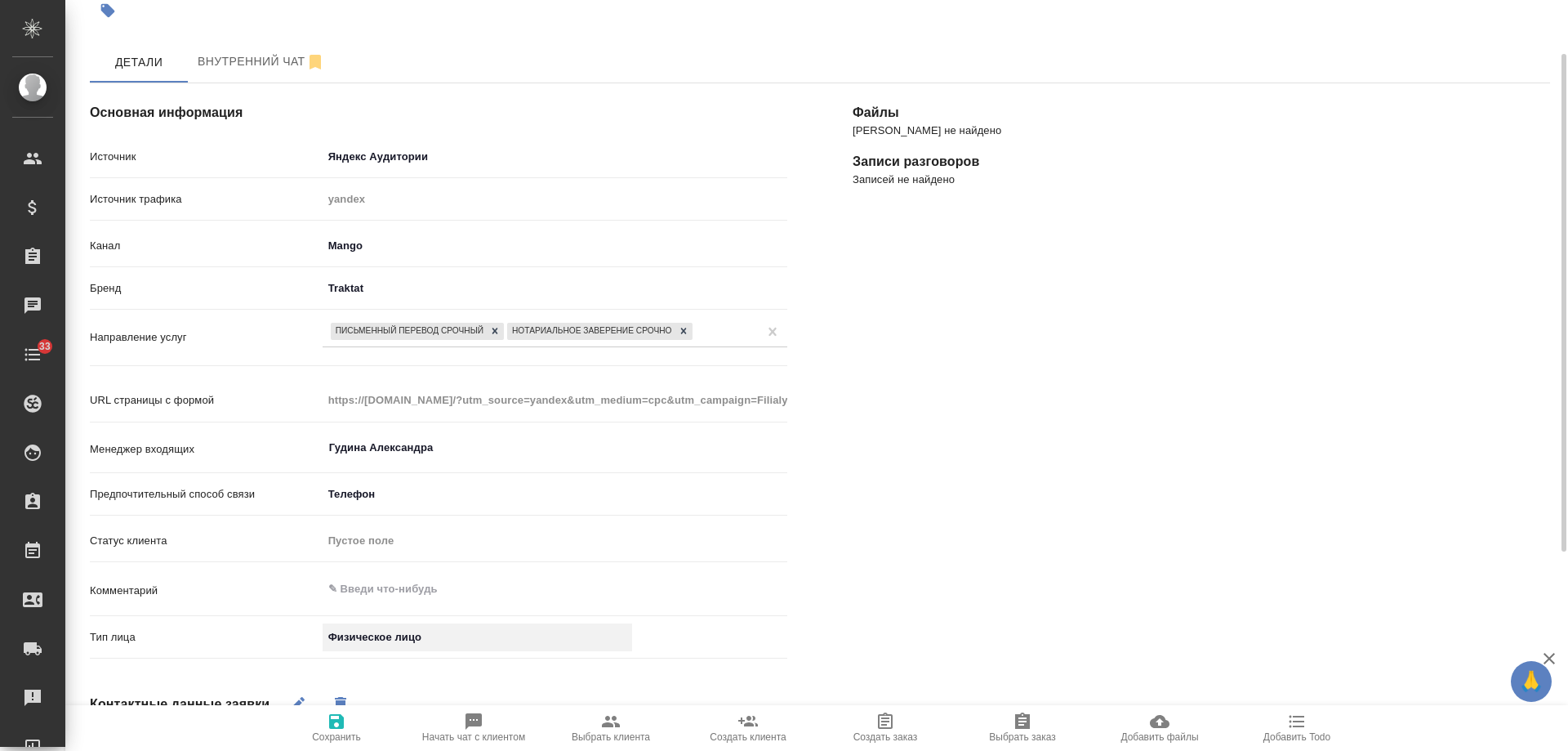
scroll to position [245, 0]
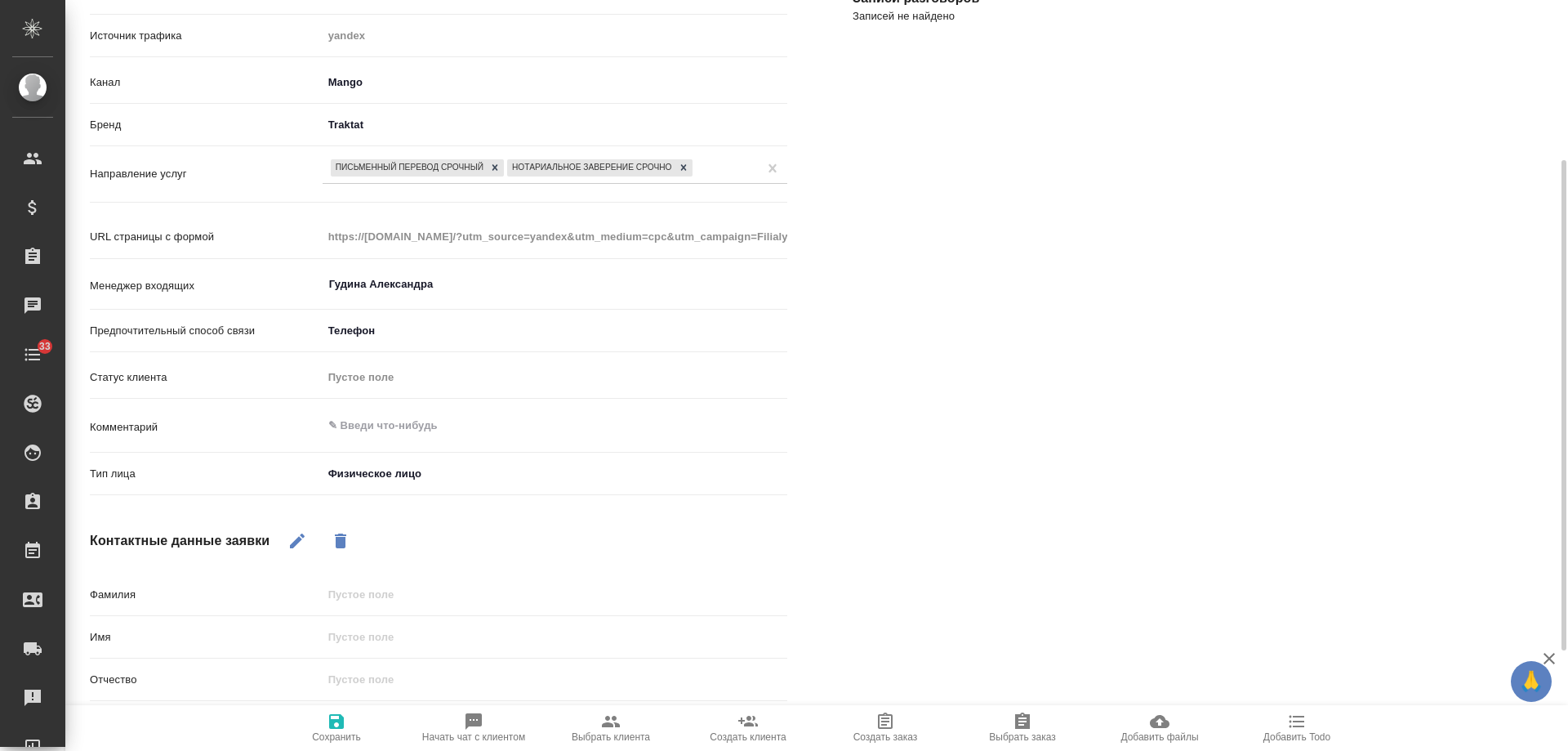
click at [328, 720] on icon "button" at bounding box center [337, 722] width 20 height 20
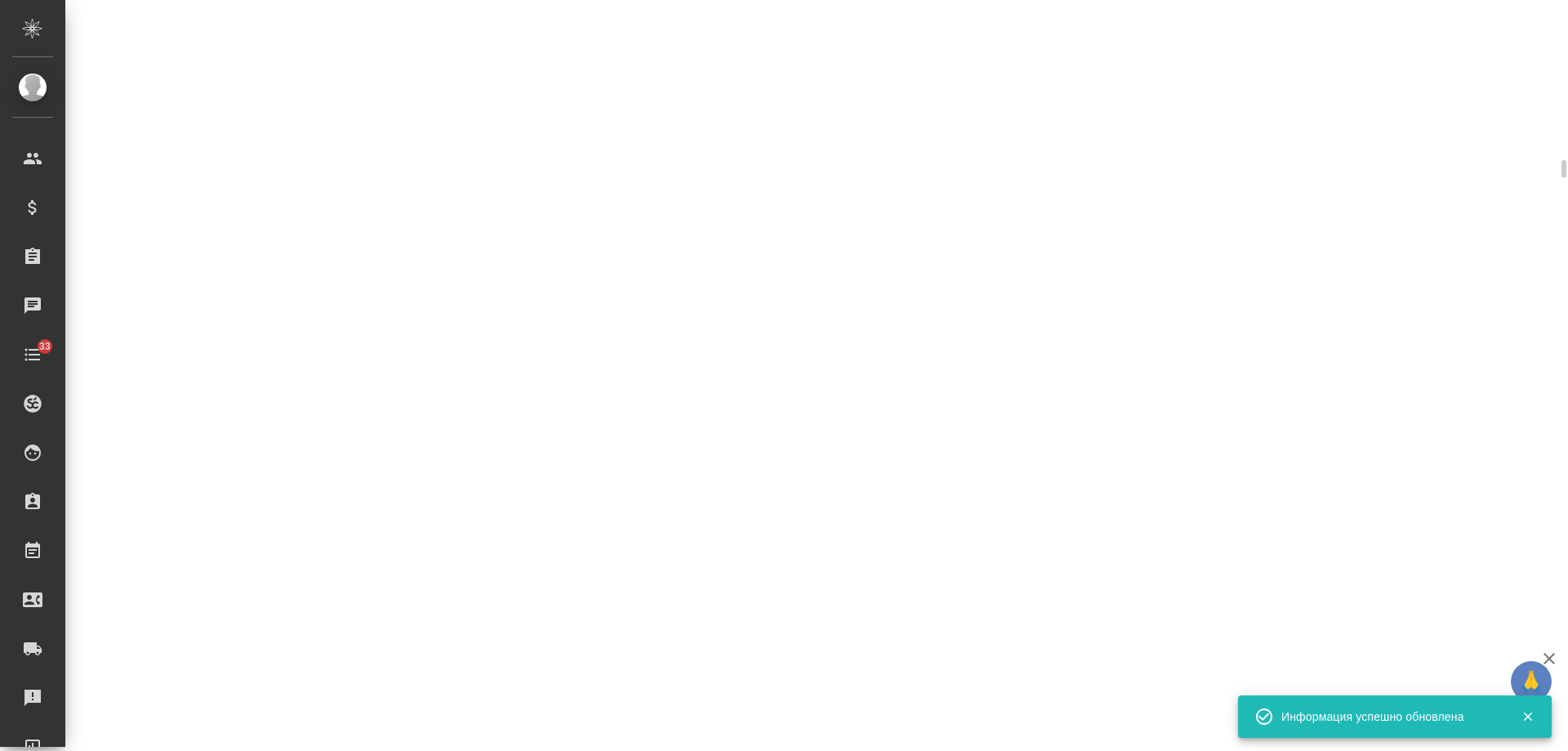
select select "RU"
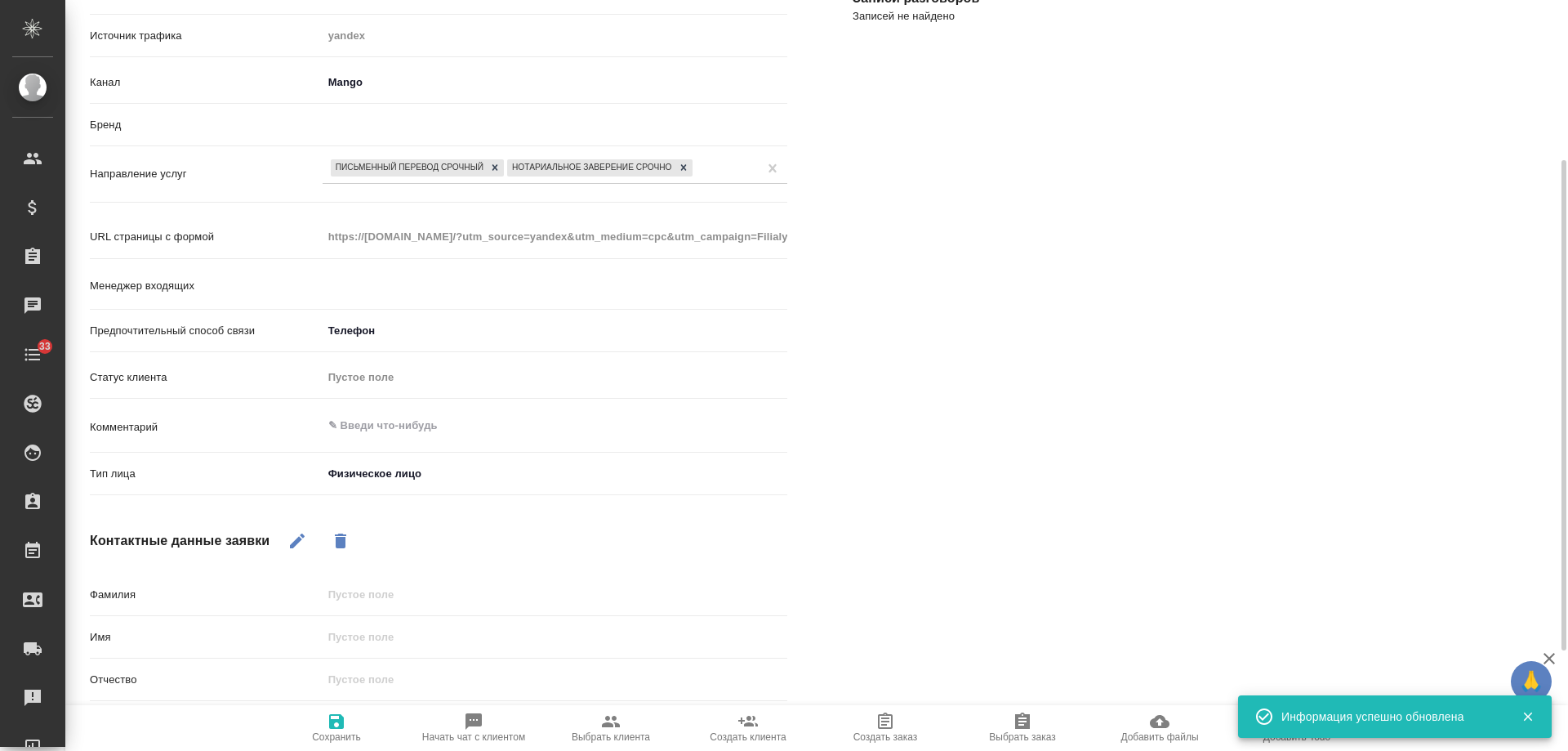
type textarea "x"
type input "Гудина Александра"
type textarea "x"
click at [295, 532] on icon "button" at bounding box center [297, 541] width 20 height 20
click at [385, 645] on input "text" at bounding box center [555, 636] width 465 height 24
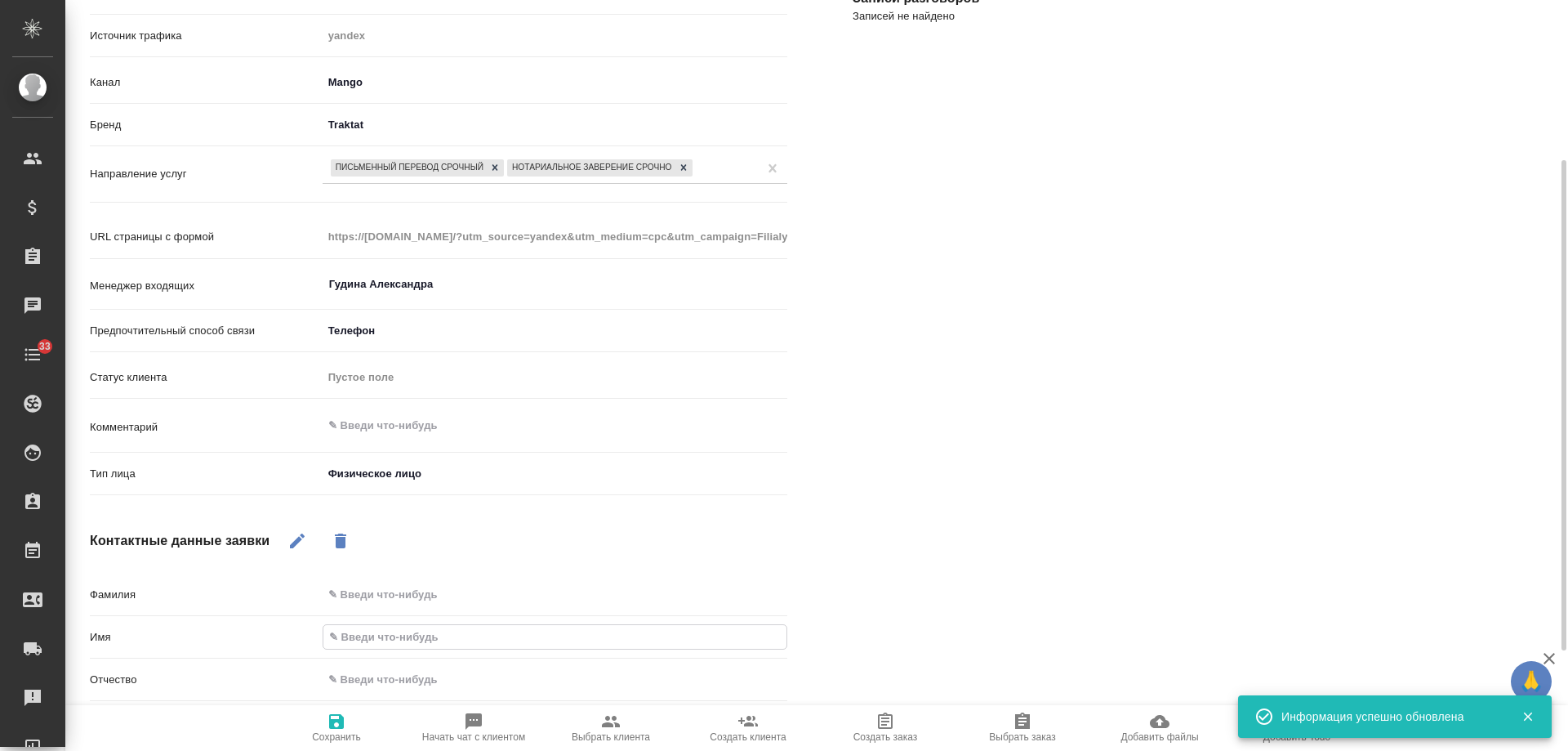
type input "А"
type textarea "x"
type input "Ал"
type textarea "x"
type input "Аль"
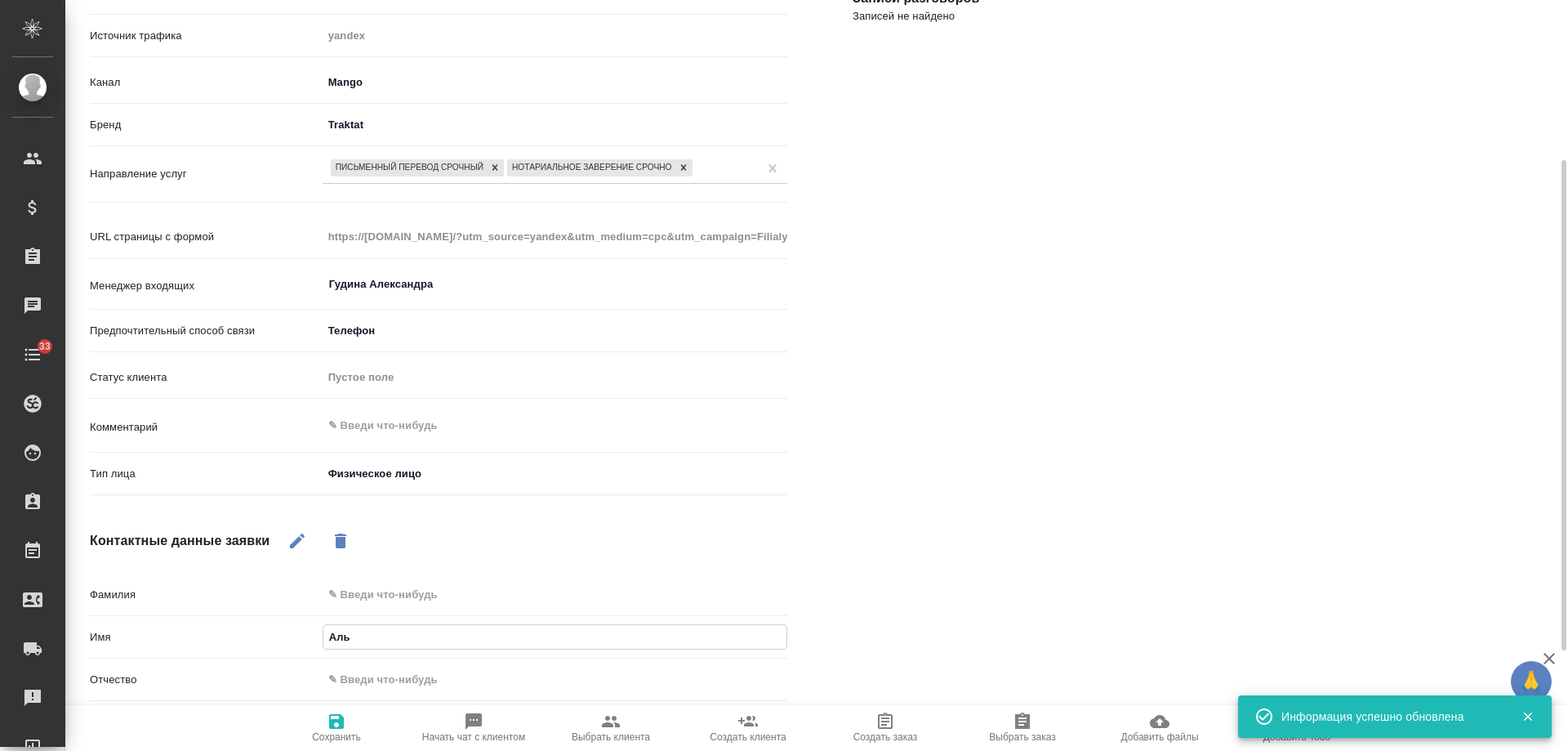
type textarea "x"
type input "Альфи"
type textarea "x"
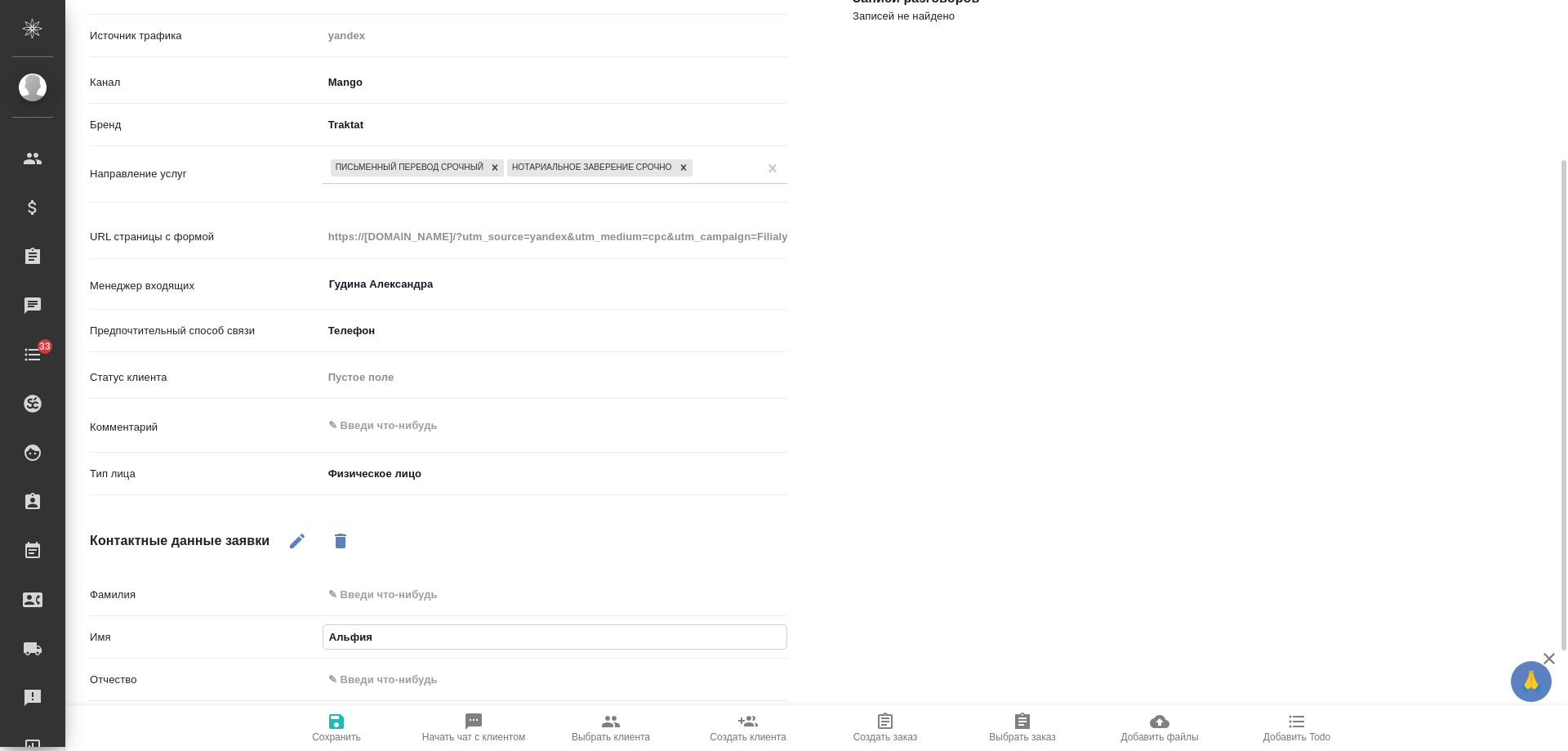
type input "Альфия"
click at [330, 726] on icon "button" at bounding box center [337, 722] width 15 height 15
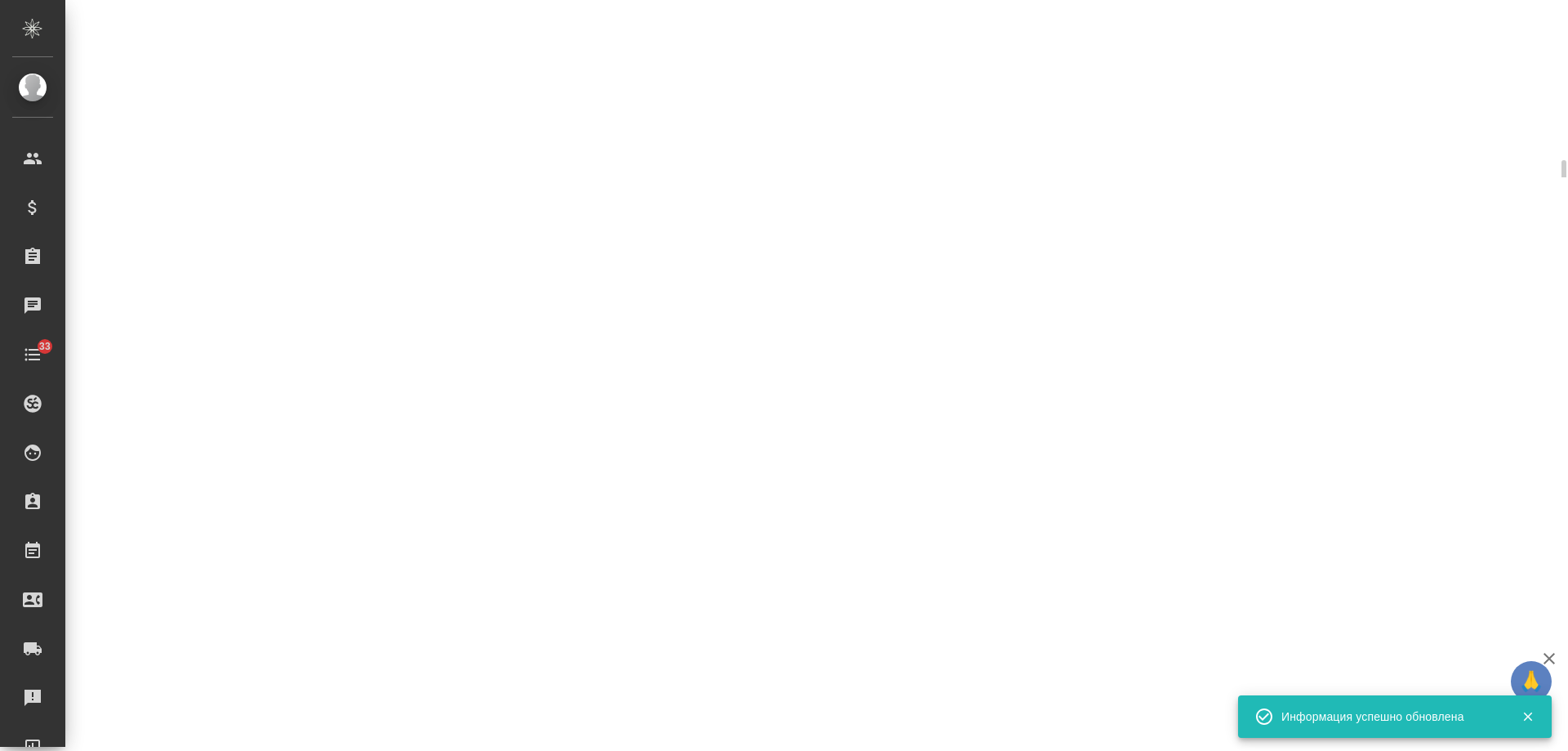
select select "RU"
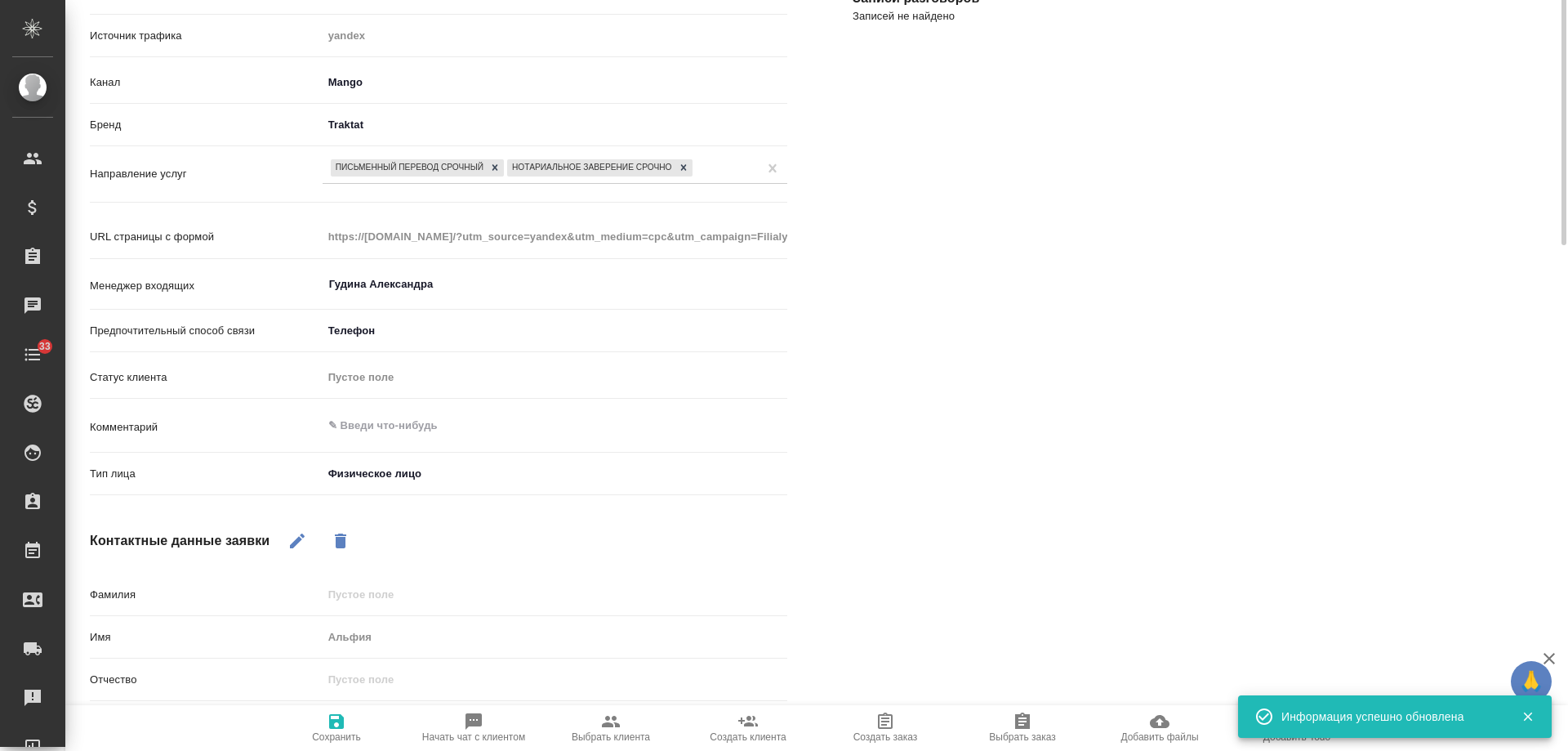
scroll to position [0, 0]
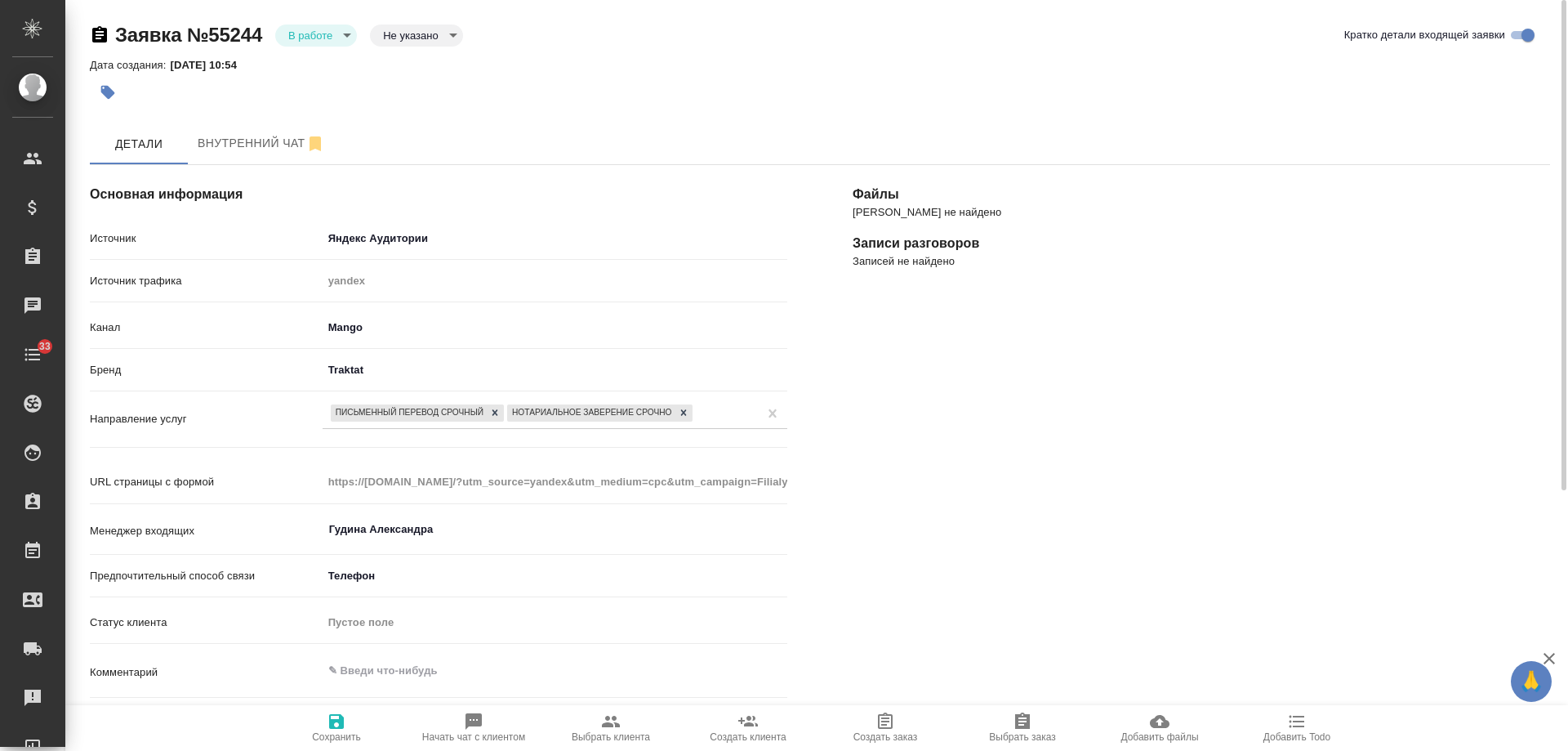
click at [620, 723] on icon "button" at bounding box center [611, 722] width 20 height 20
type textarea "x"
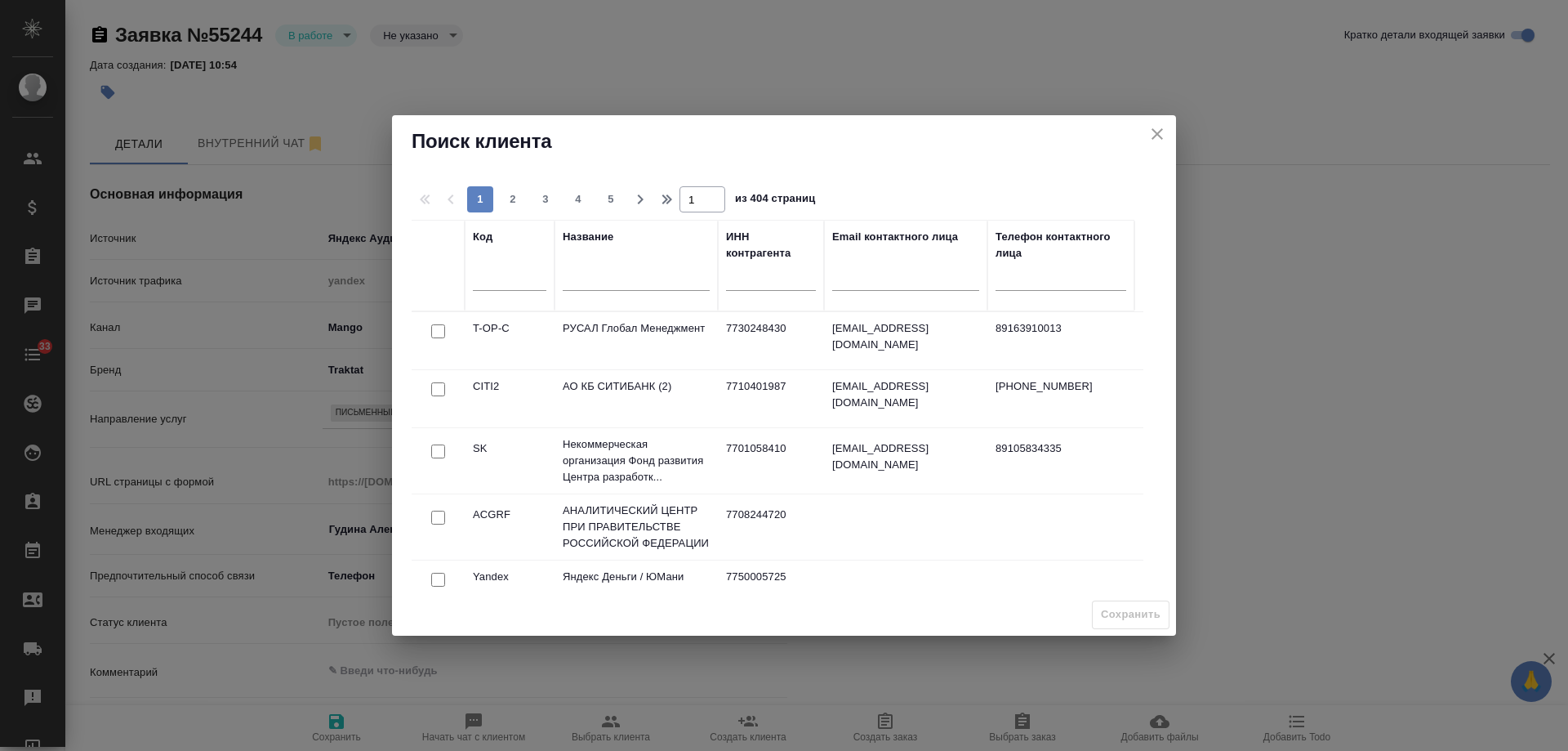
click at [636, 285] on input "text" at bounding box center [636, 279] width 147 height 20
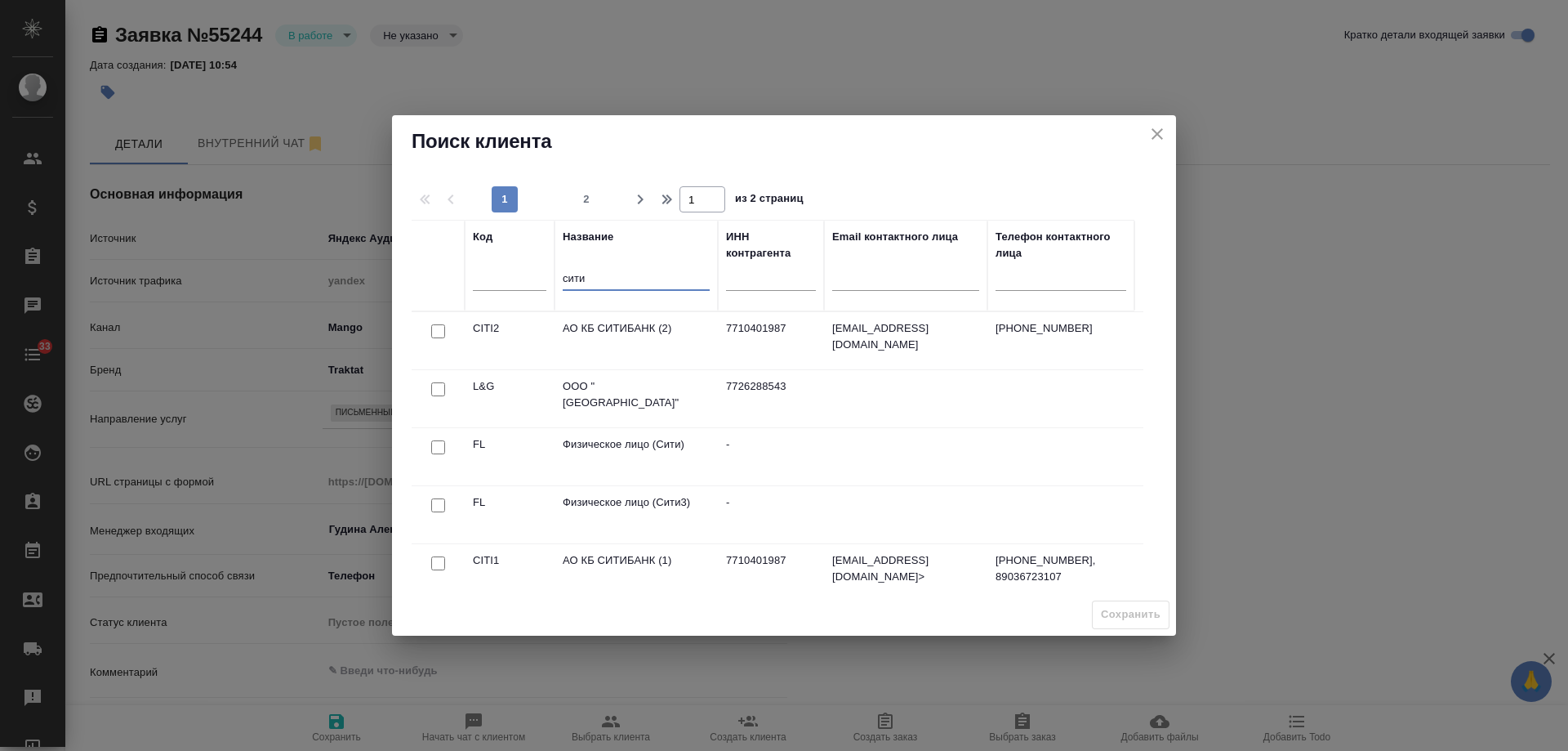
type input "сити"
click at [436, 505] on input "checkbox" at bounding box center [438, 504] width 14 height 14
checkbox input "true"
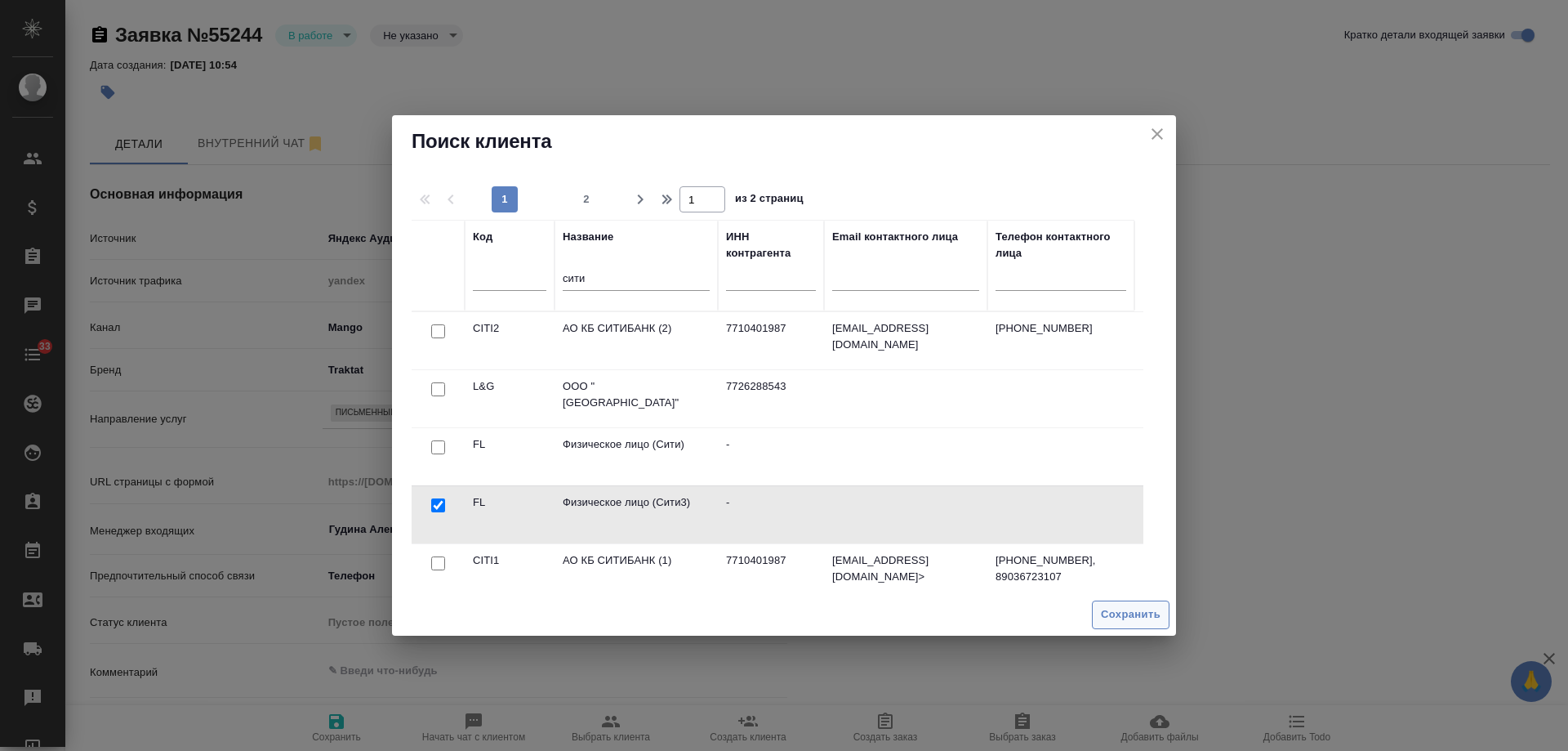
click at [1124, 614] on span "Сохранить" at bounding box center [1131, 614] width 60 height 19
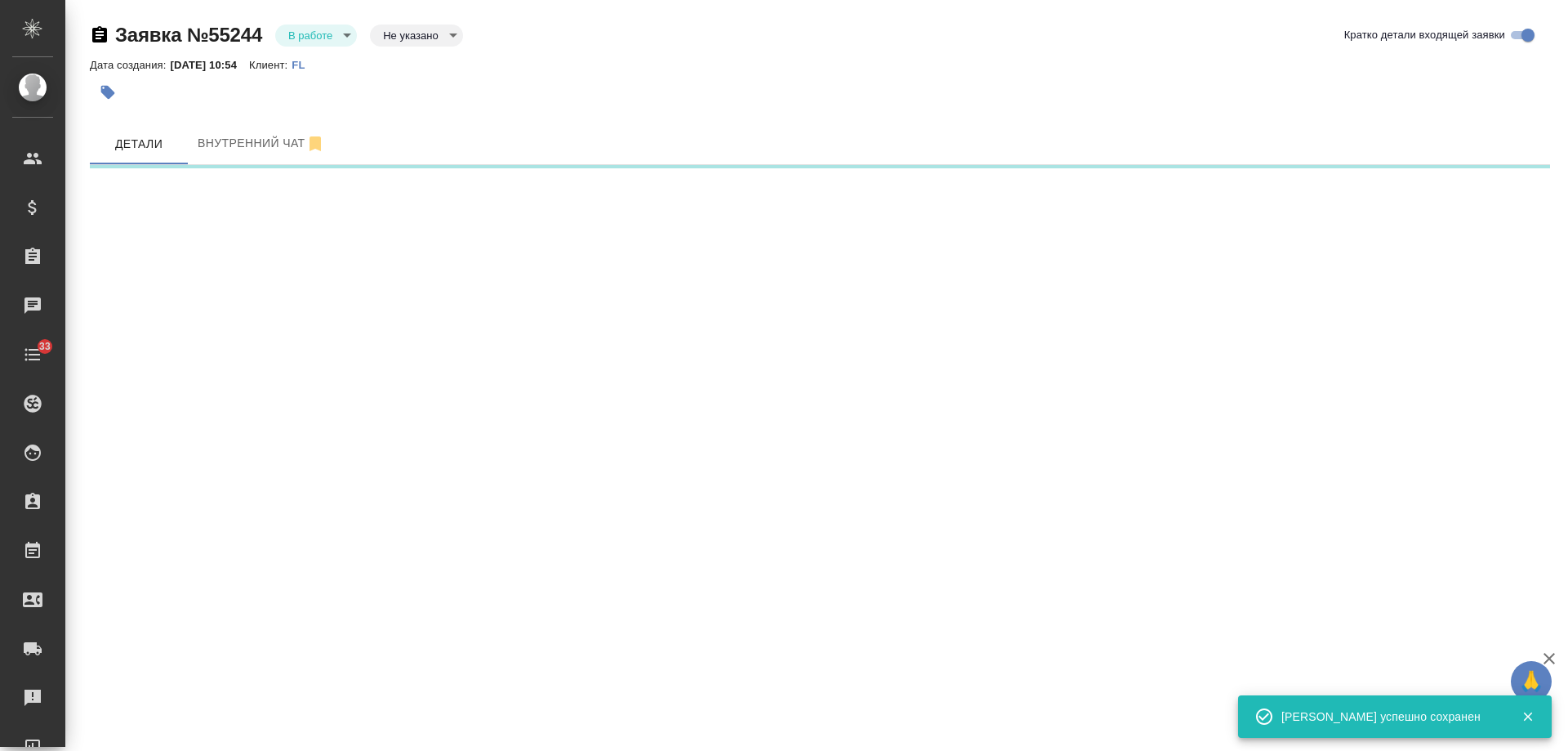
select select "RU"
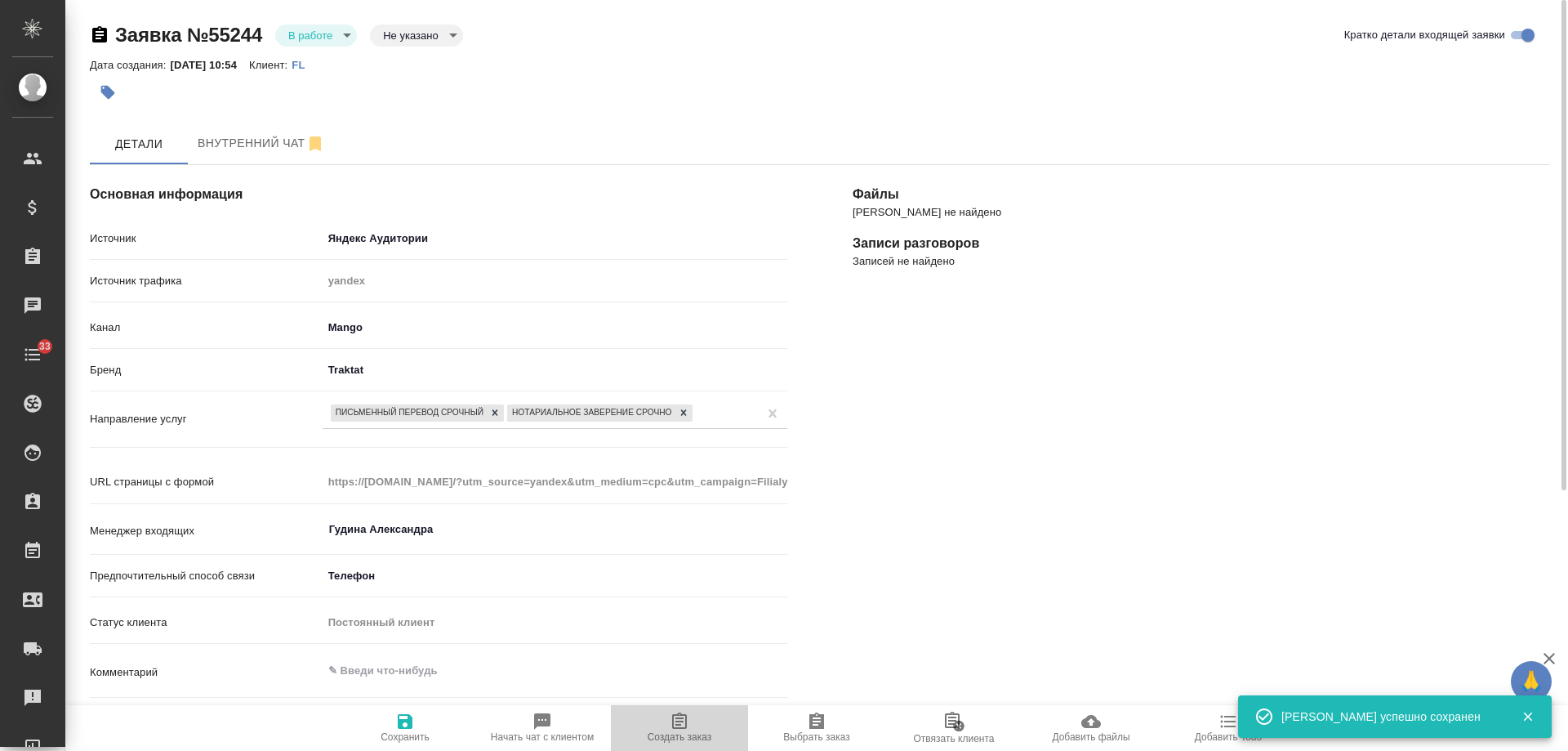
click at [685, 728] on icon "button" at bounding box center [680, 721] width 15 height 16
type textarea "x"
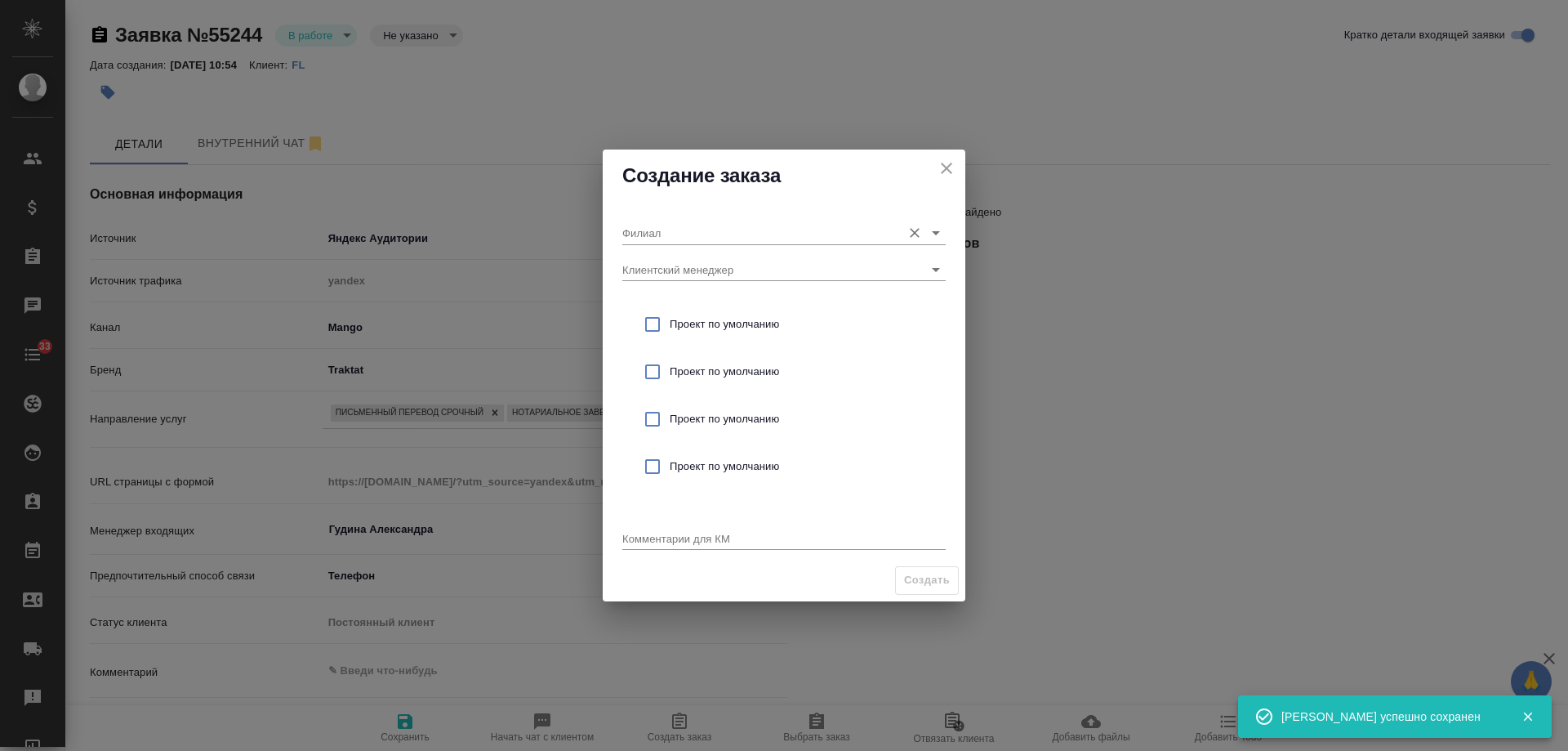
click at [708, 232] on input "Филиал" at bounding box center [757, 232] width 271 height 22
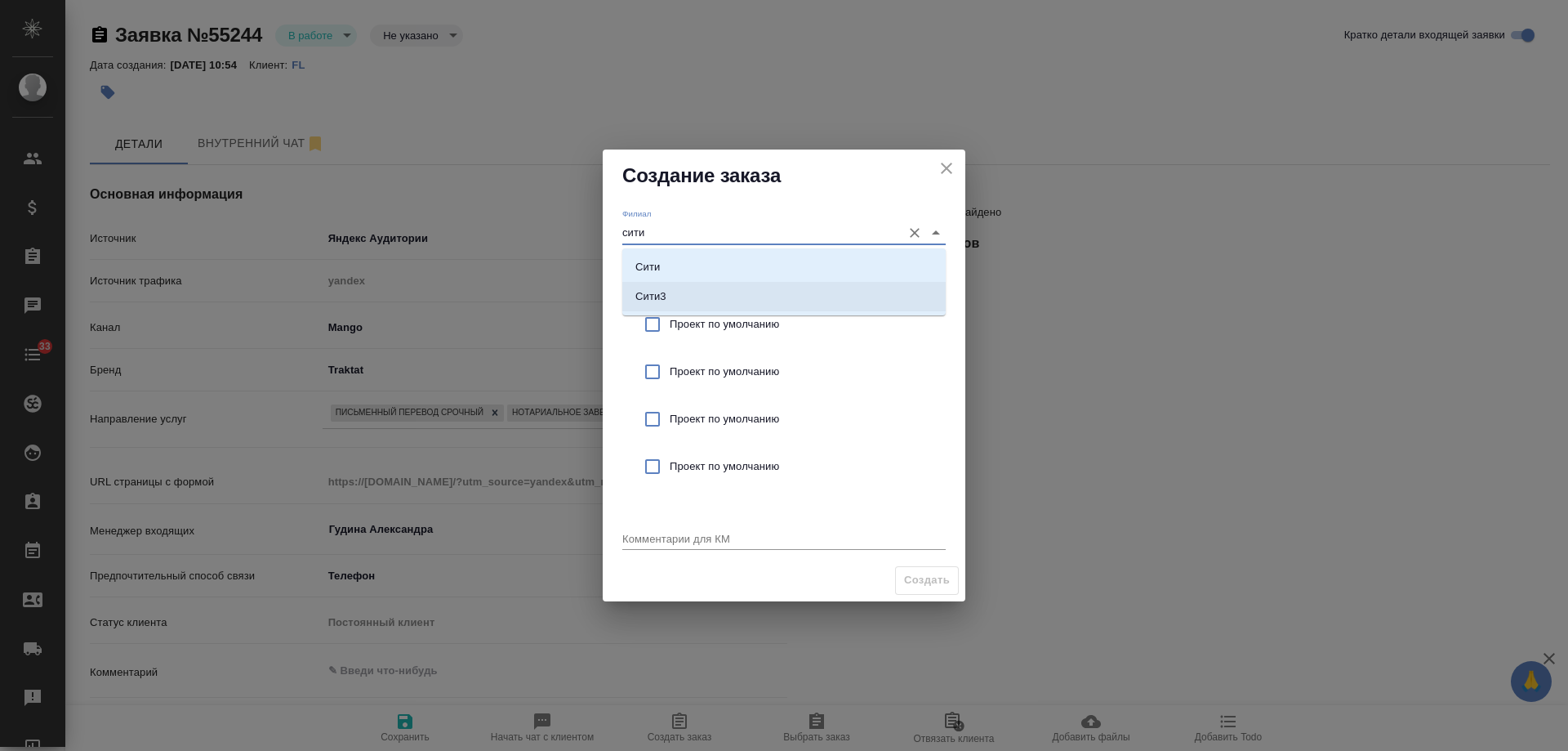
click at [703, 303] on li "Сити3" at bounding box center [784, 296] width 323 height 29
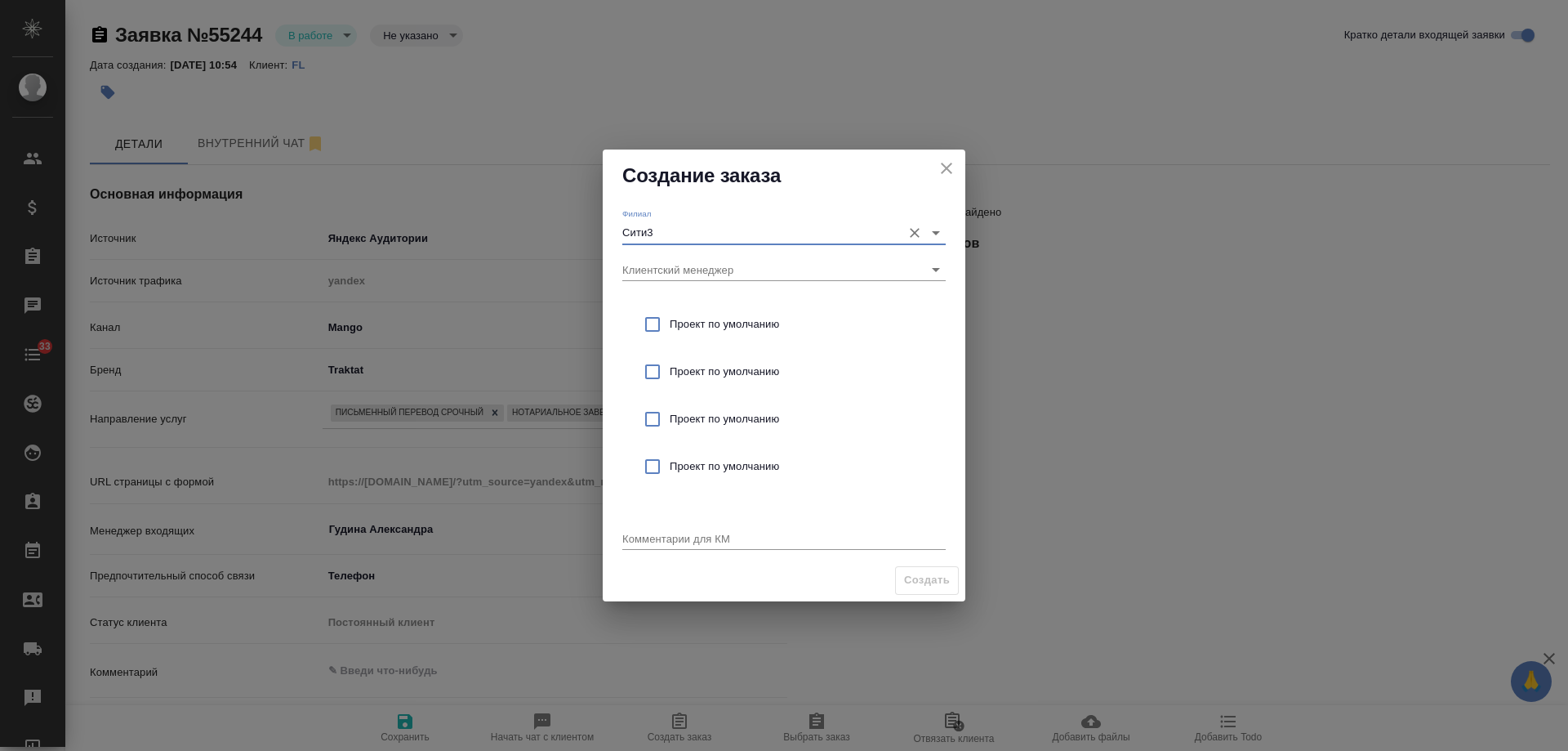
type input "Сити3"
click at [729, 319] on span "Проект по умолчанию" at bounding box center [801, 324] width 263 height 16
checkbox input "true"
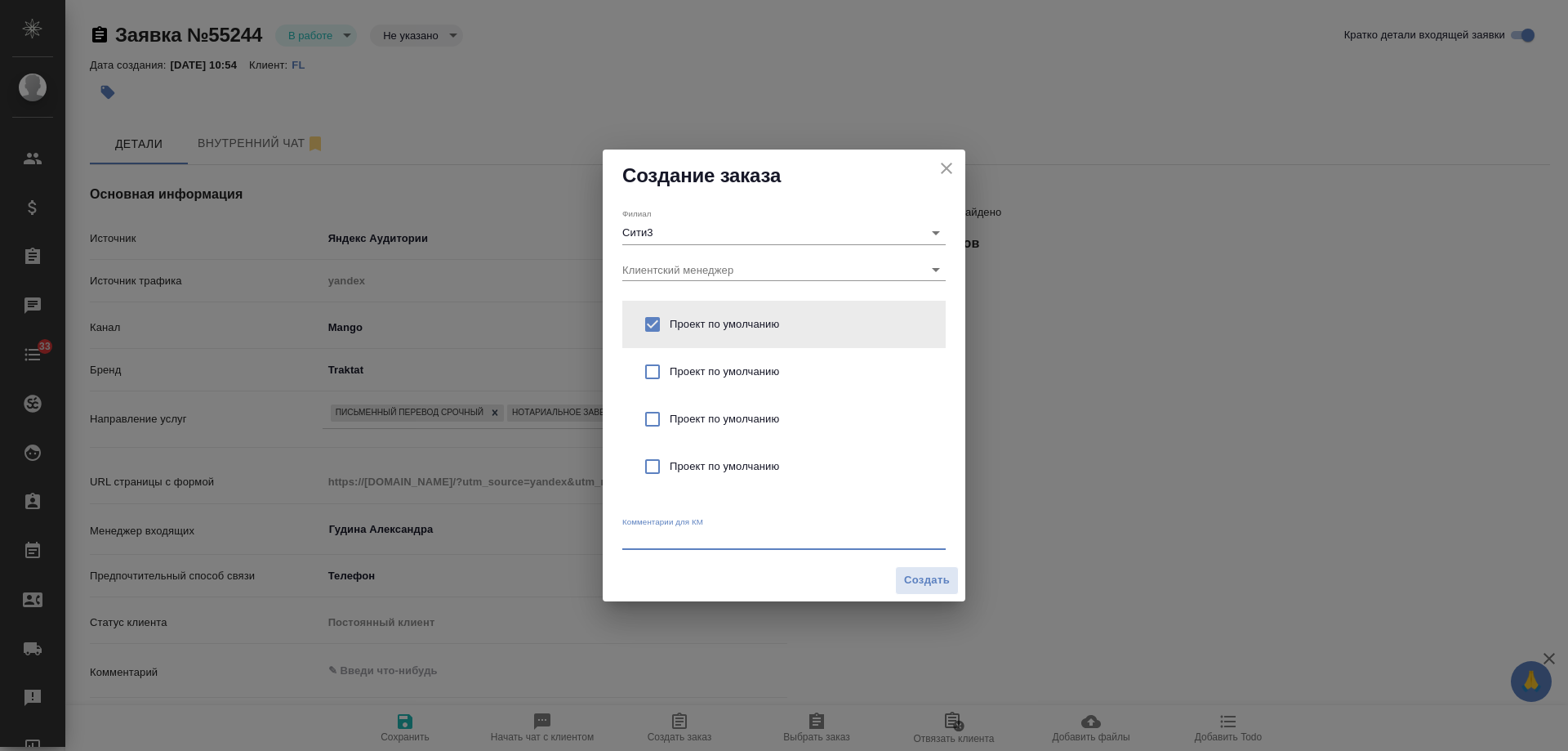
click at [698, 539] on textarea at bounding box center [784, 537] width 323 height 12
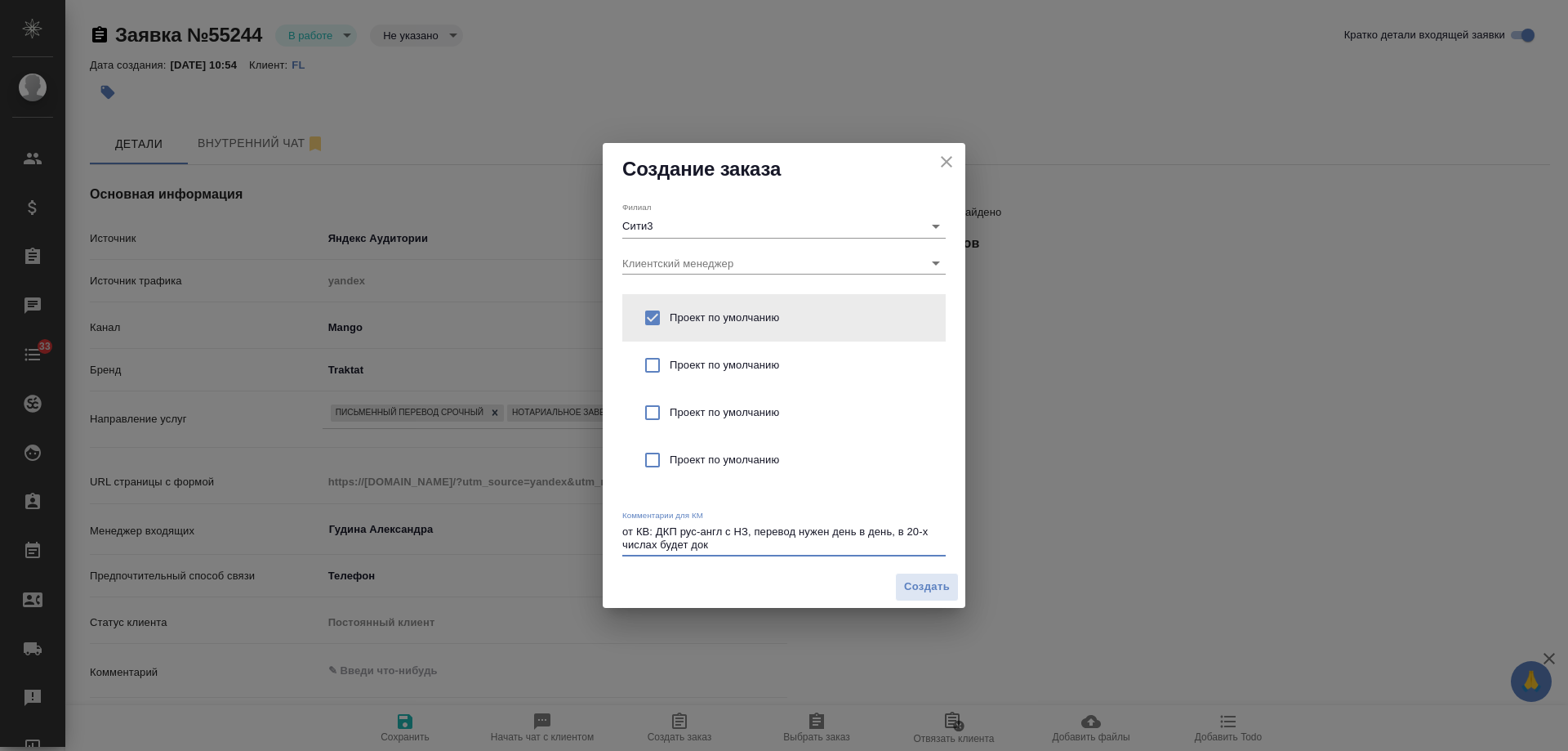
type textarea "от КВ: ДКП рус-англ с НЗ, перевод нужен день в день, в 20-х числах будет док"
click at [743, 541] on textarea "от КВ: ДКП рус-англ с НЗ, перевод нужен день в день, в 20-х числах будет док" at bounding box center [784, 537] width 323 height 25
click at [927, 591] on span "Создать" at bounding box center [927, 586] width 46 height 19
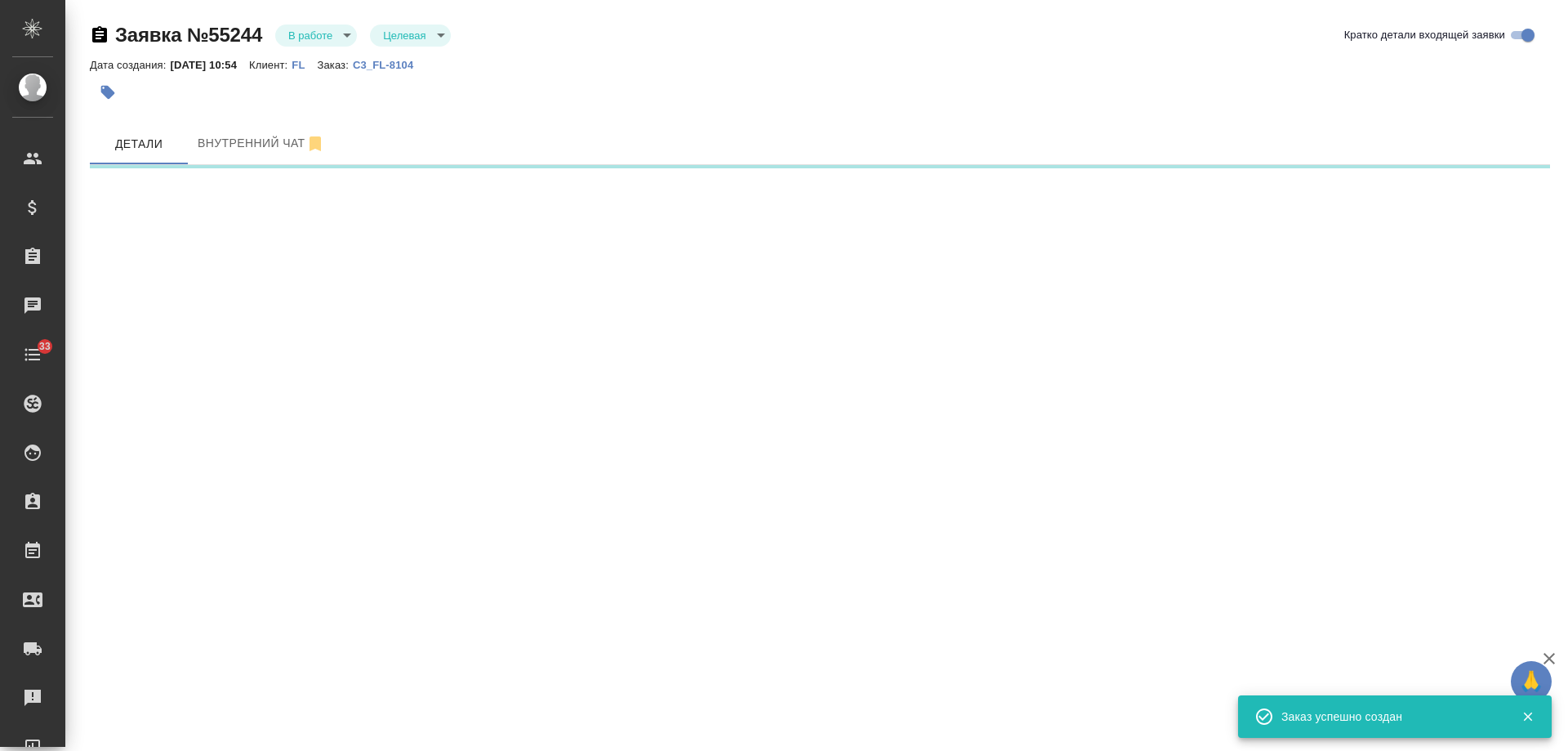
select select "RU"
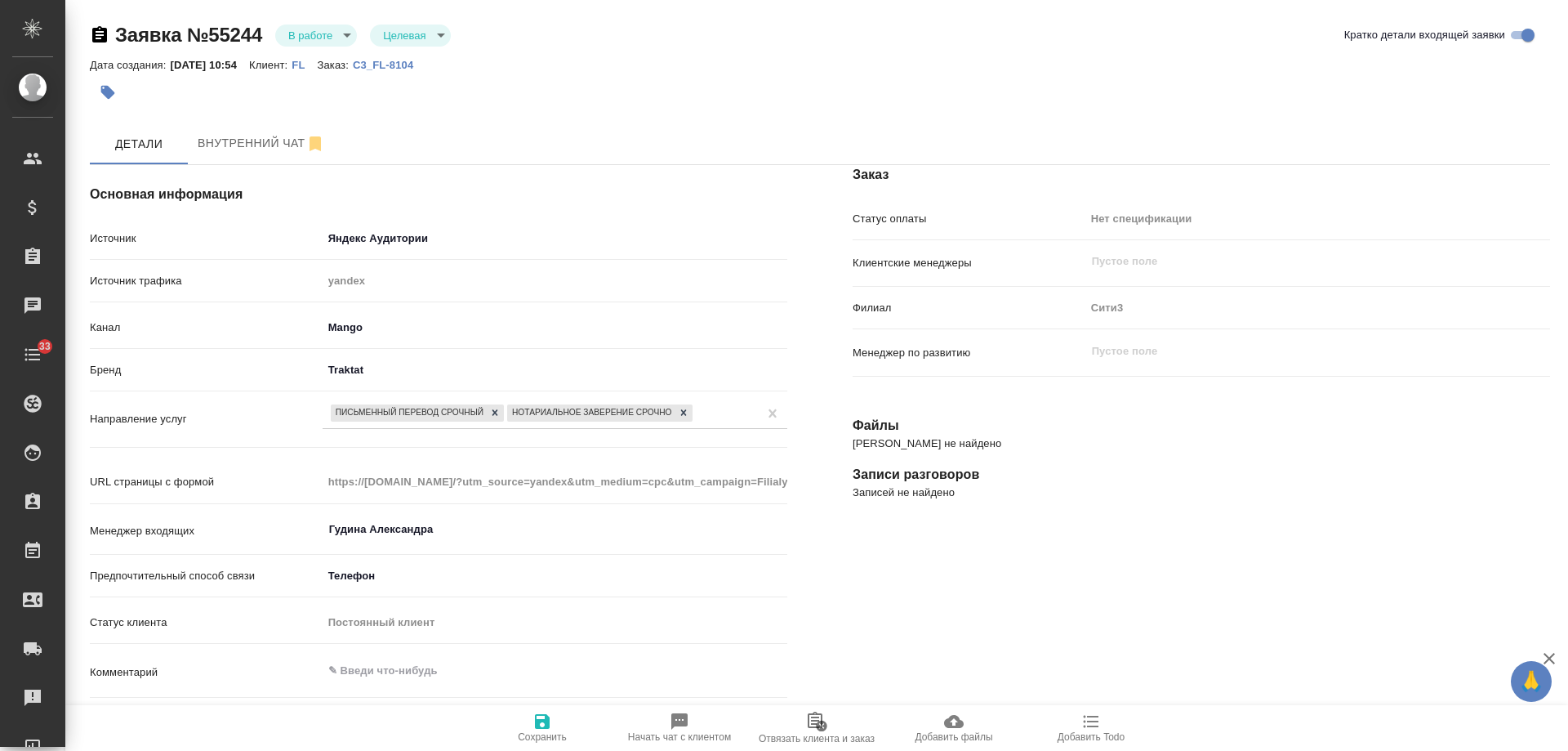
type textarea "x"
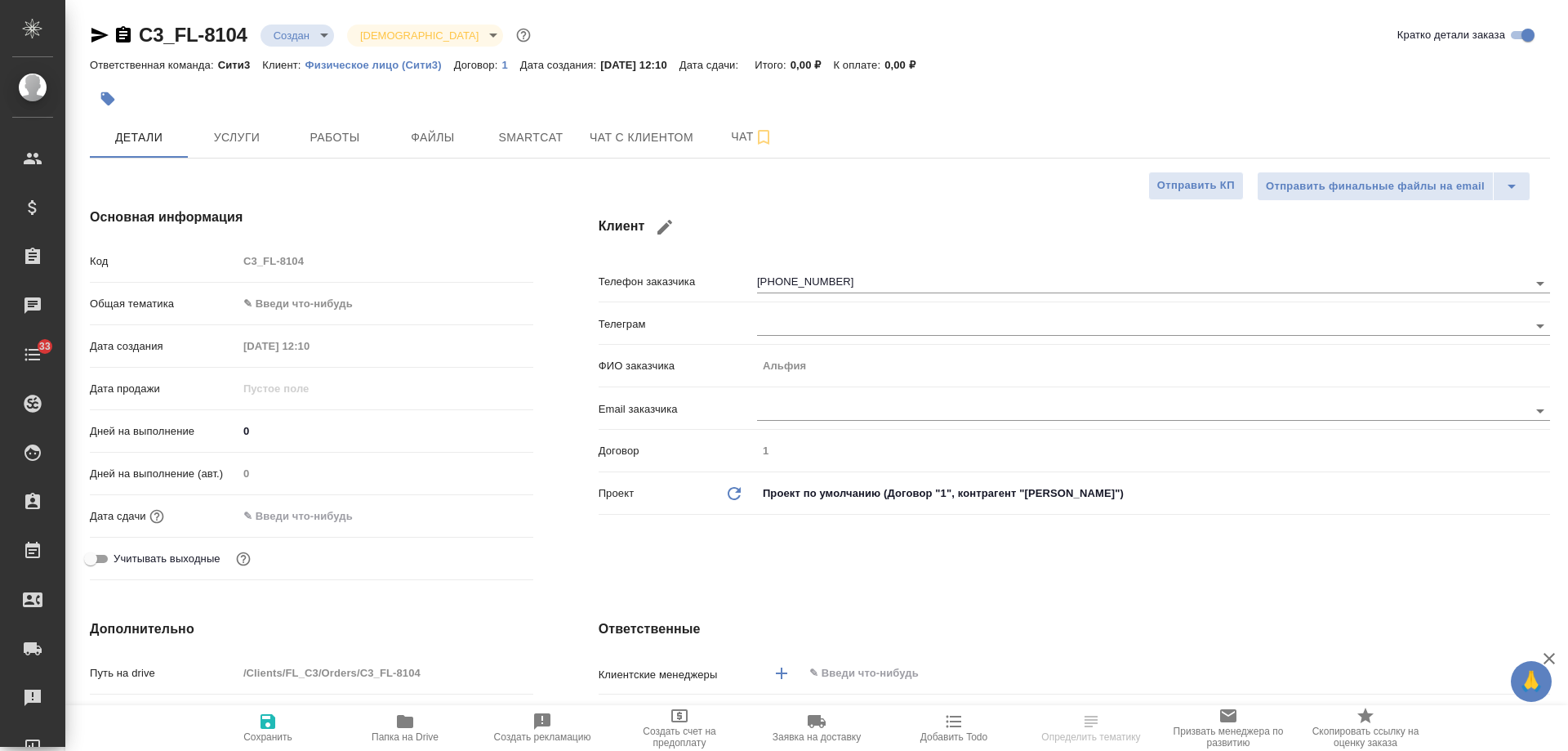
select select "RU"
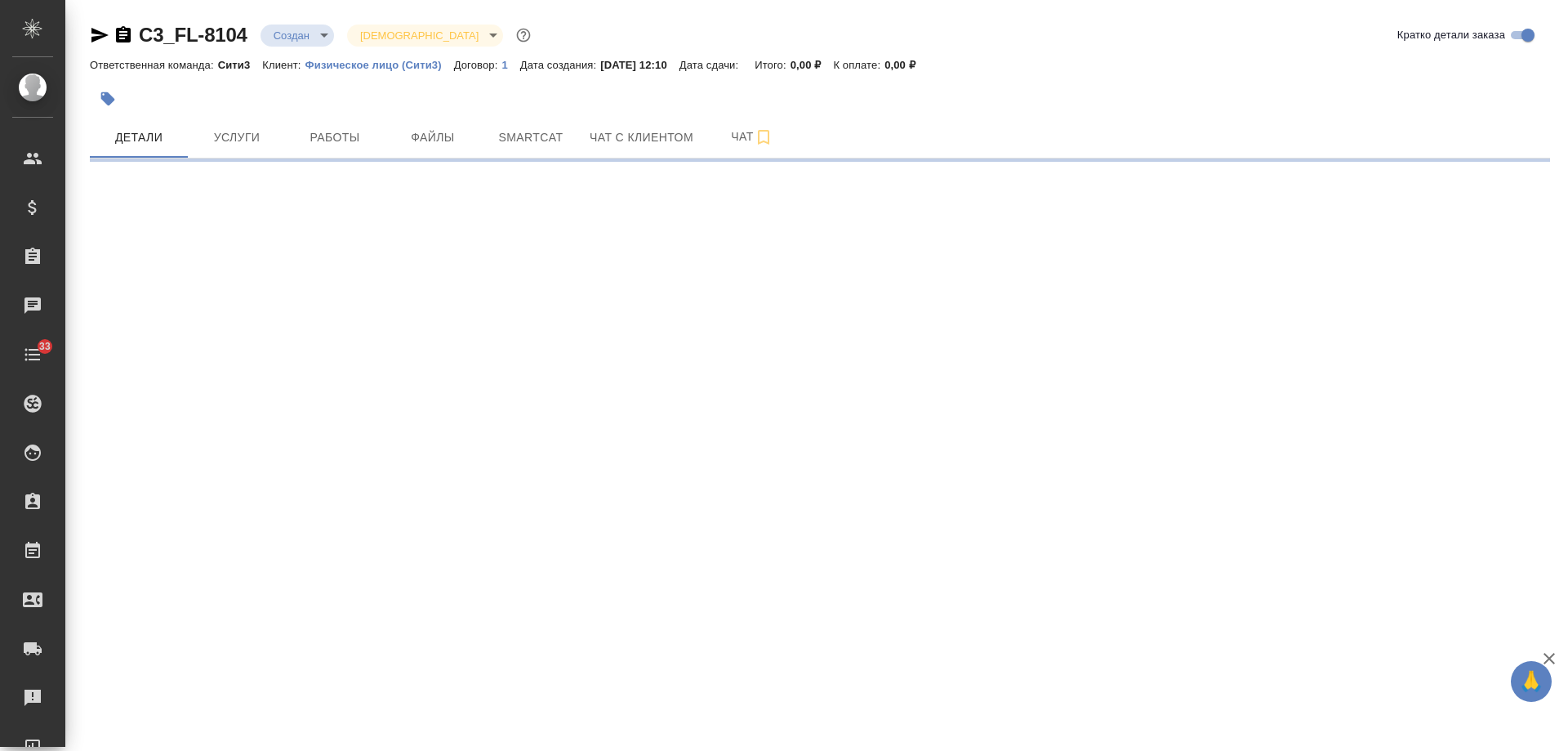
select select "RU"
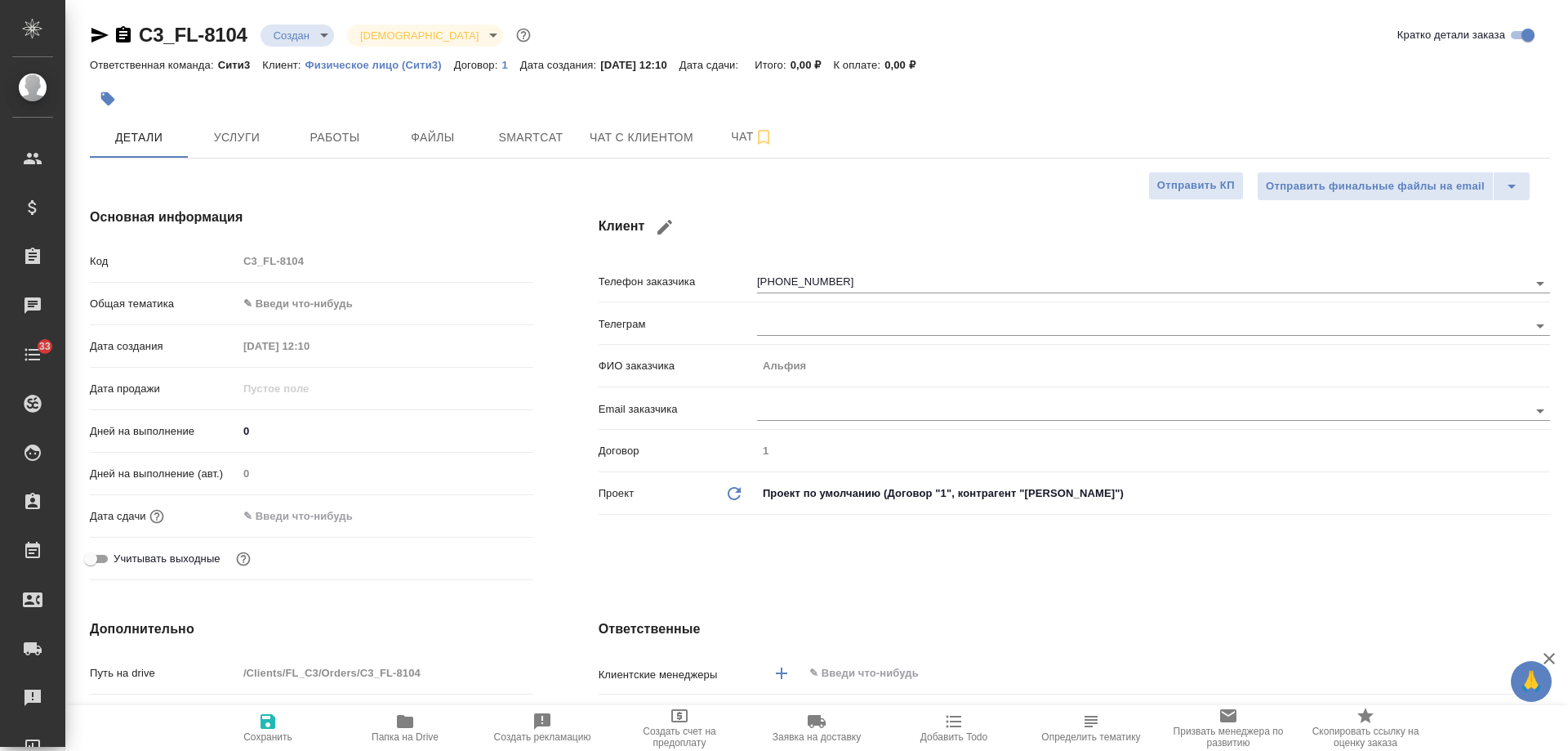
type textarea "x"
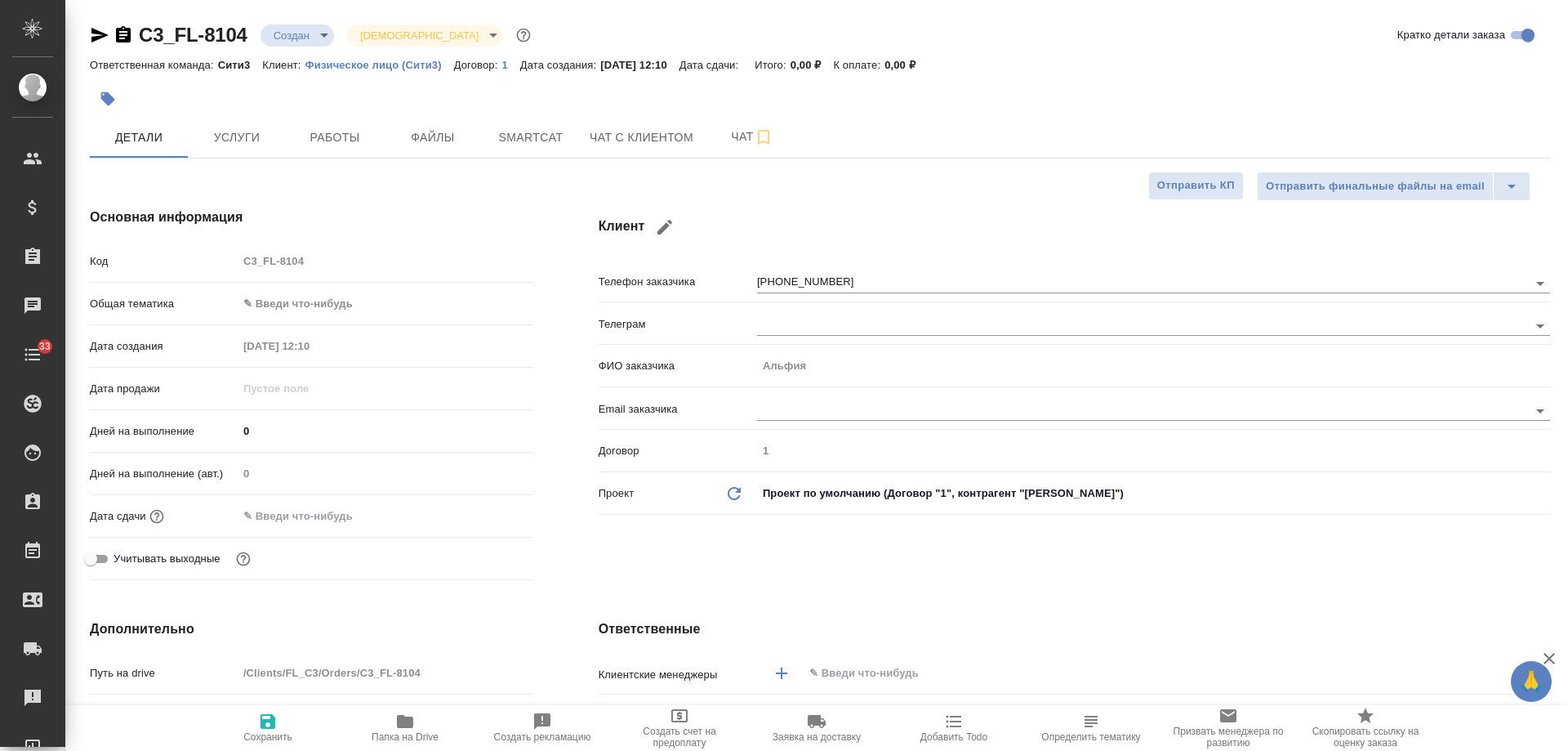
type textarea "x"
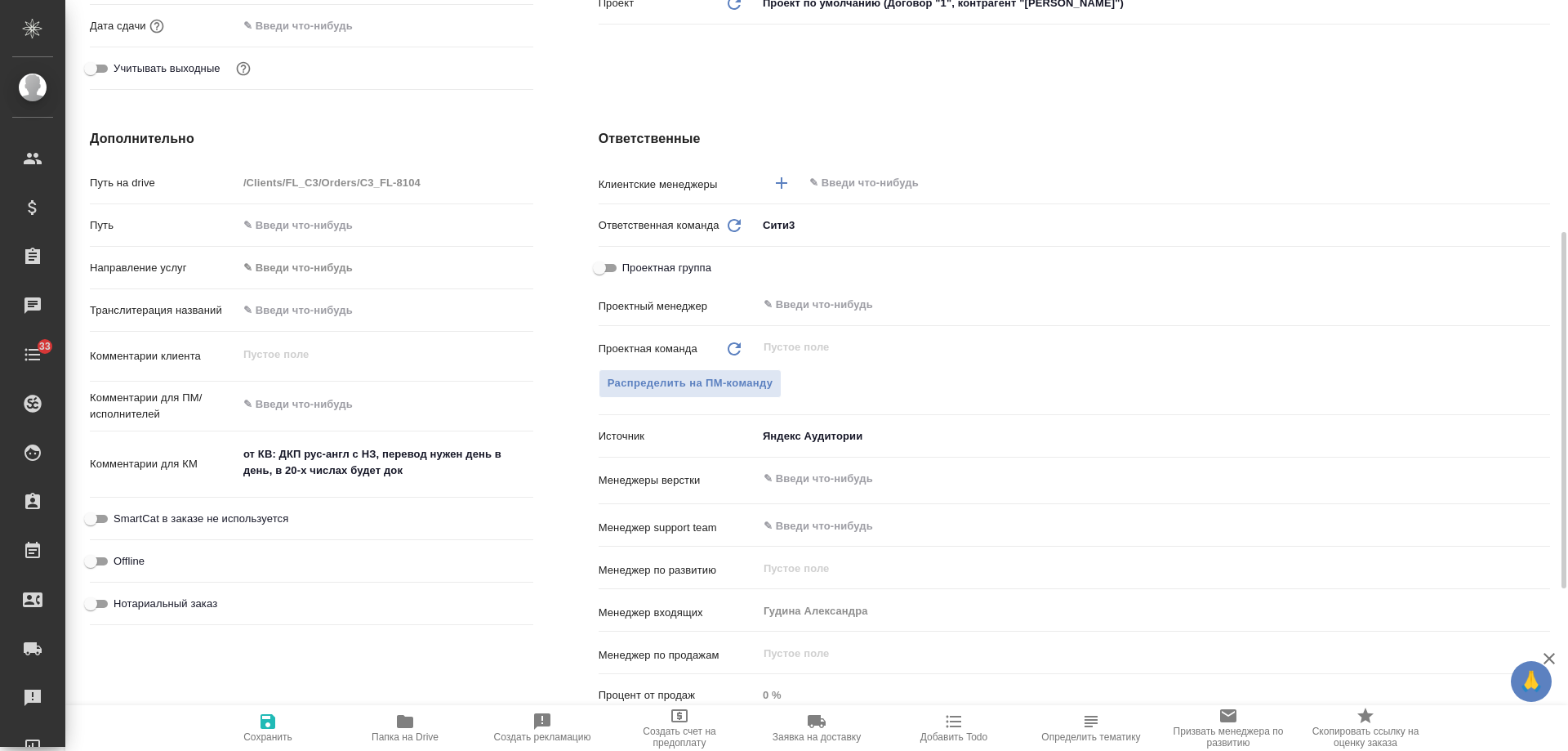
scroll to position [572, 0]
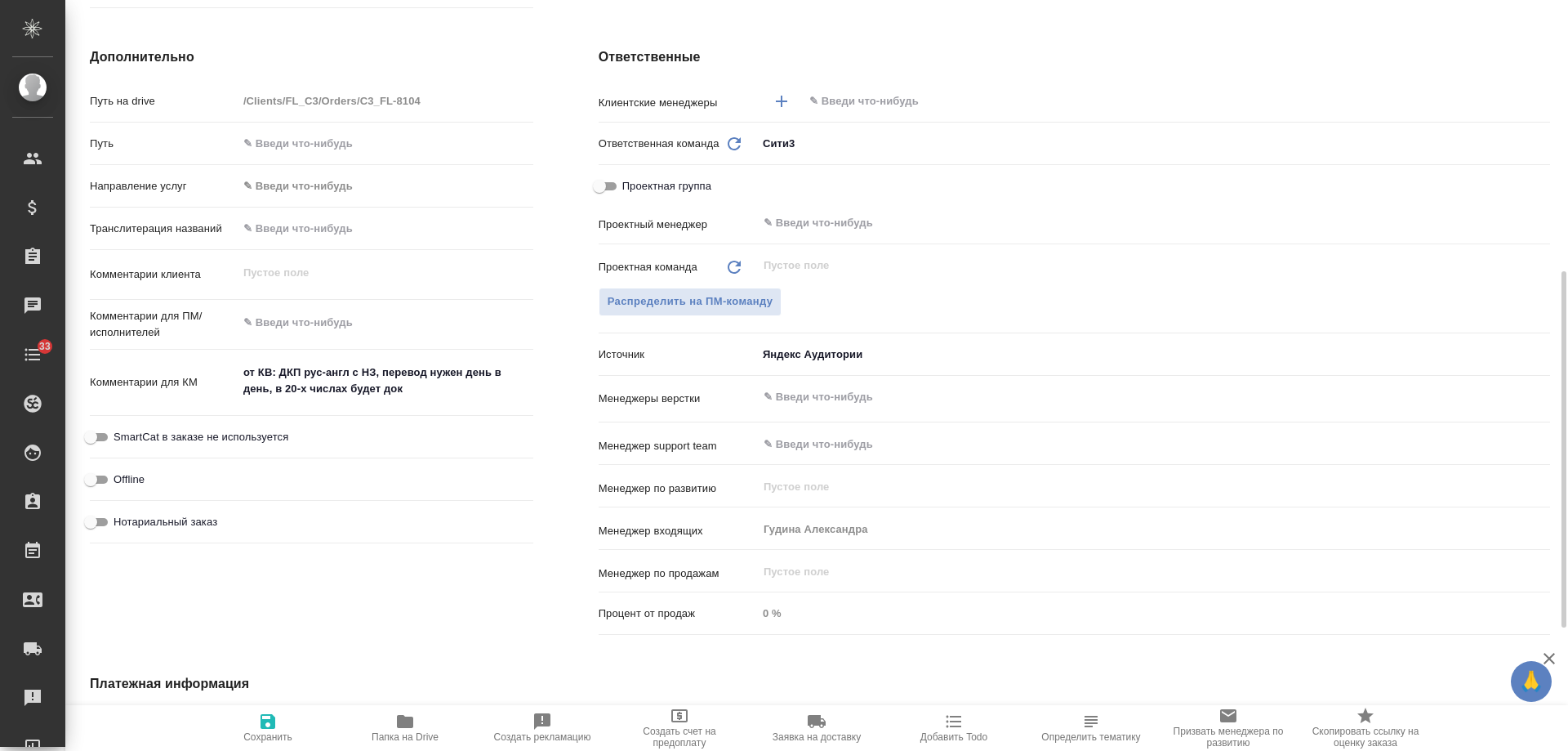
click at [174, 519] on span "Нотариальный заказ" at bounding box center [165, 522] width 104 height 16
click at [120, 519] on input "Нотариальный заказ" at bounding box center [91, 522] width 59 height 20
checkbox input "true"
type textarea "x"
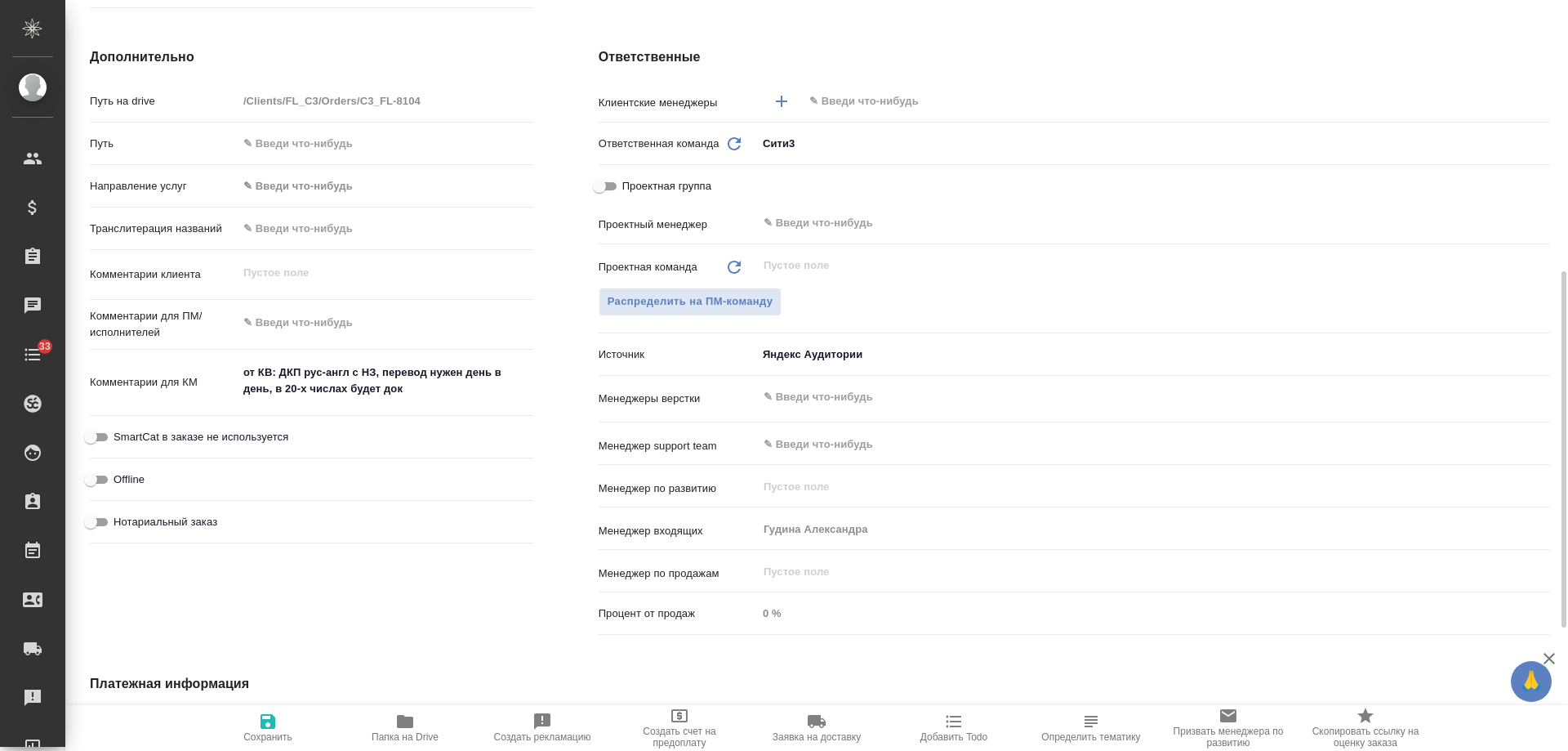
type textarea "x"
click at [263, 731] on icon "button" at bounding box center [268, 722] width 20 height 20
type textarea "x"
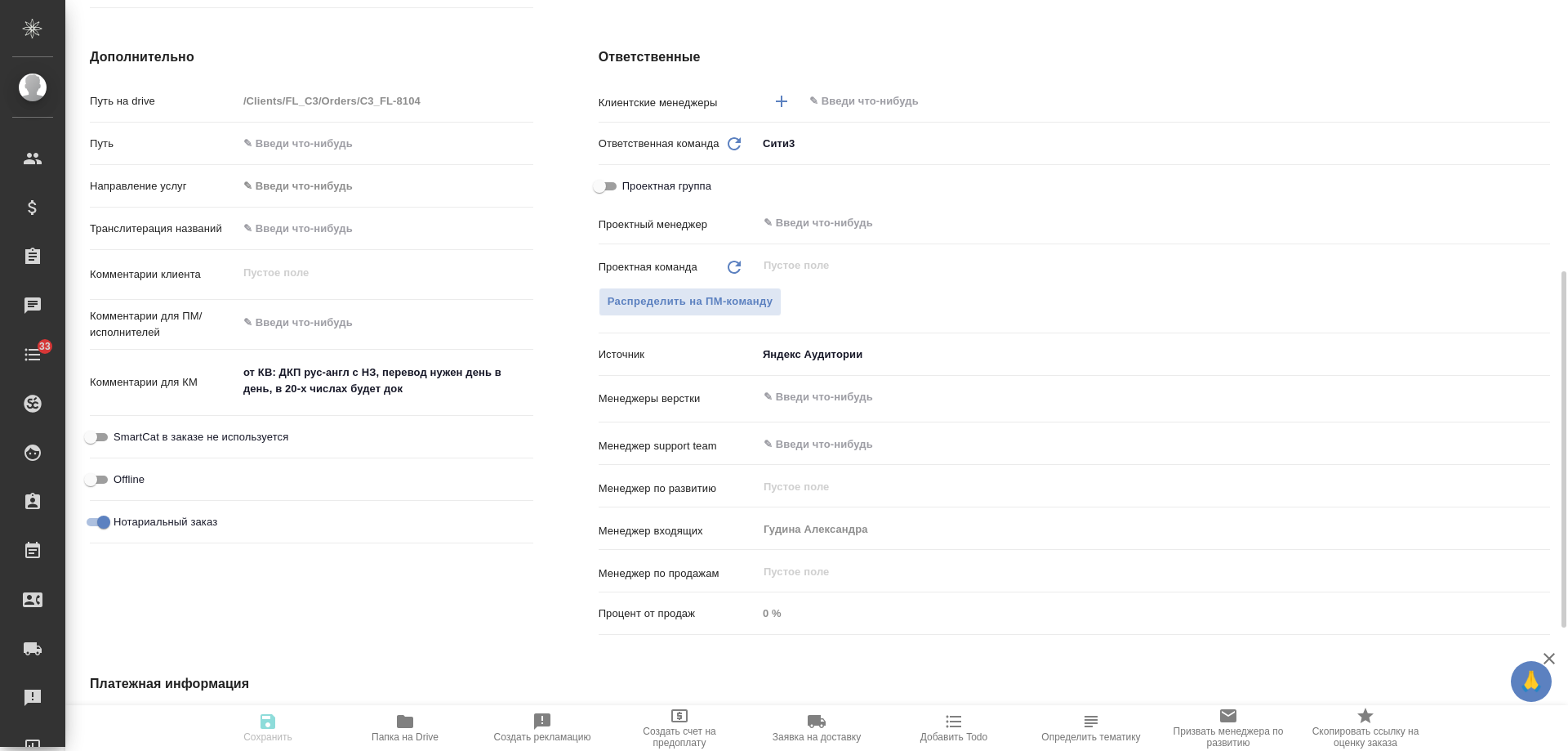
type textarea "x"
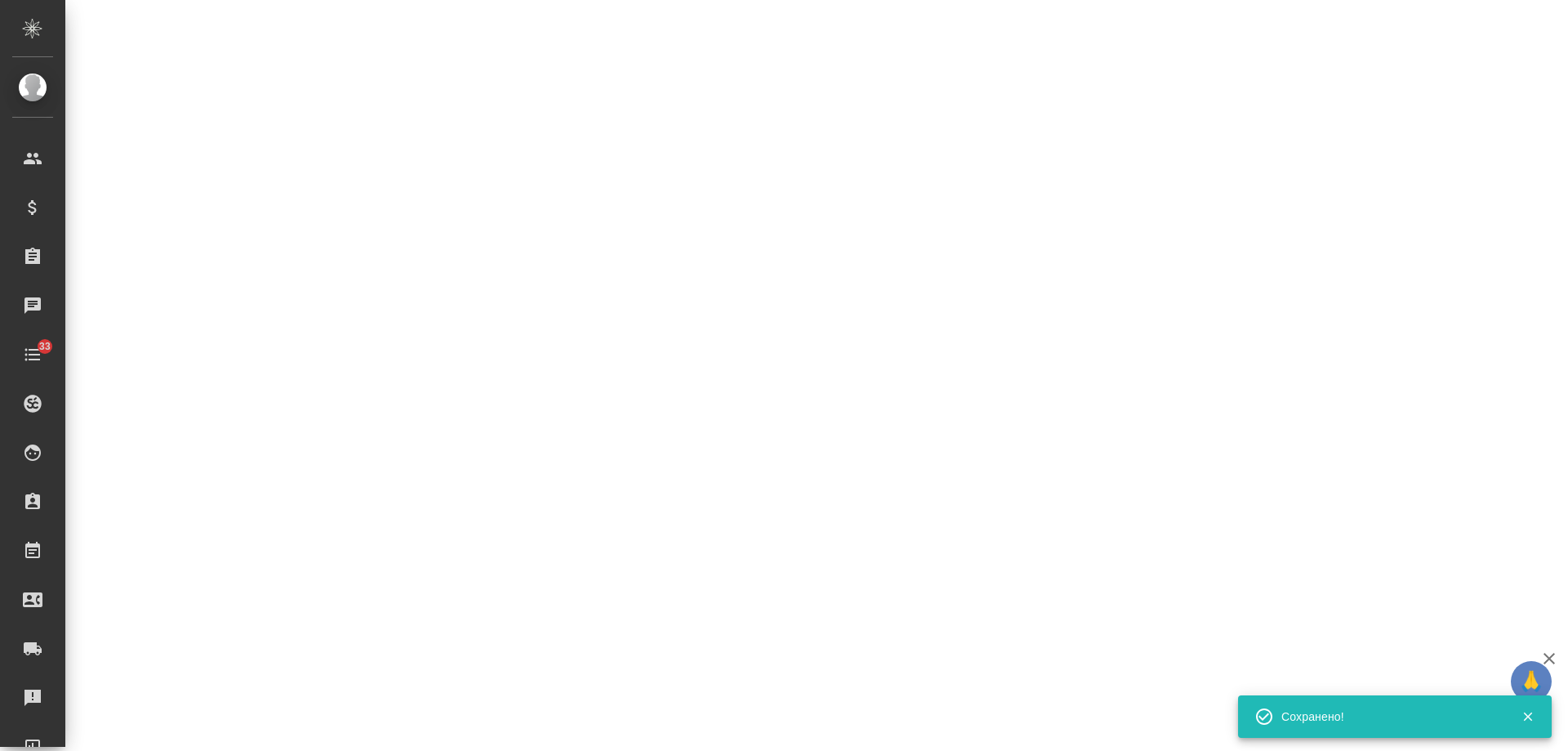
select select "RU"
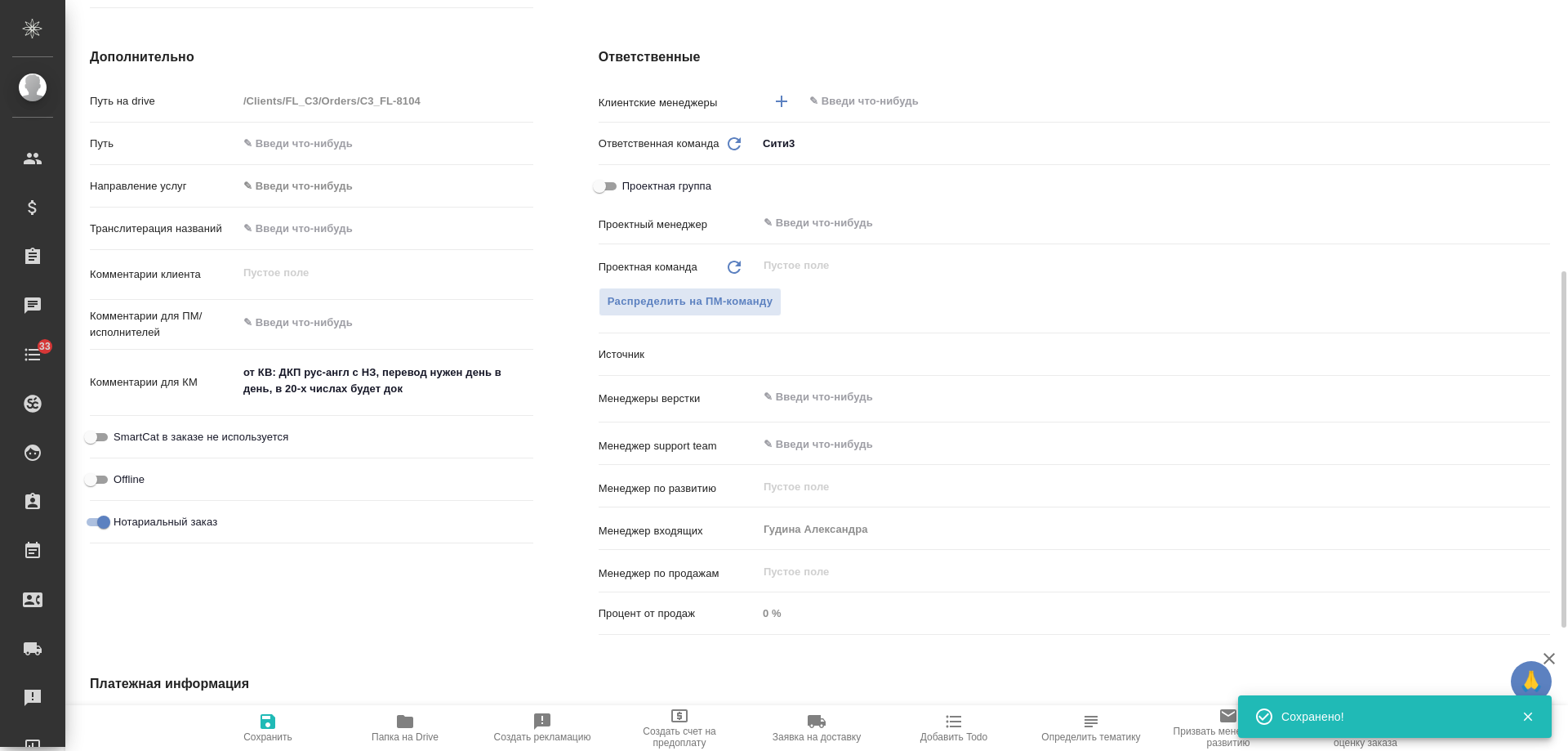
type textarea "x"
click at [947, 725] on icon "button" at bounding box center [954, 722] width 20 height 20
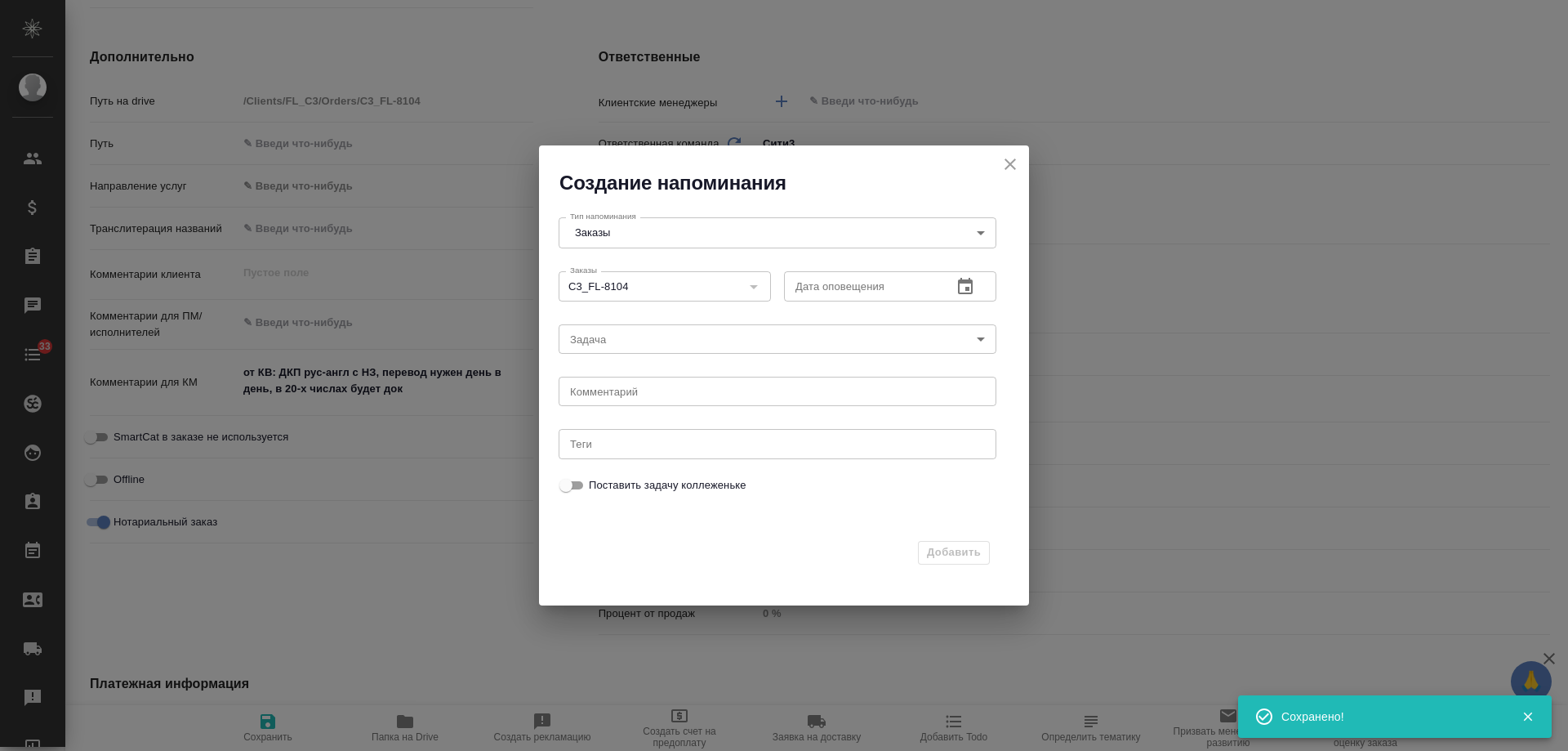
click at [965, 289] on icon "button" at bounding box center [965, 286] width 15 height 16
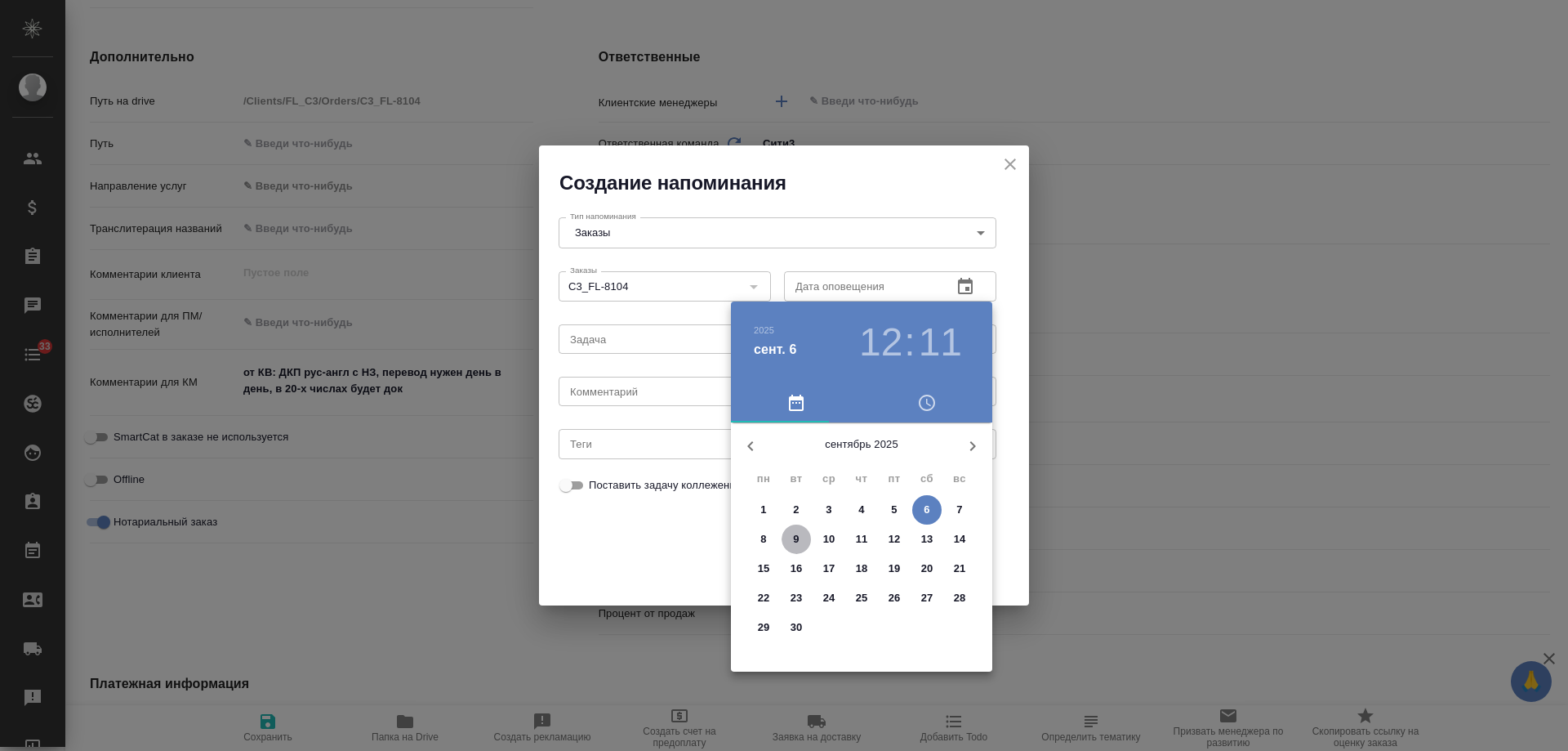
click at [798, 536] on p "9" at bounding box center [796, 539] width 6 height 16
type input "[DATE] 12:11"
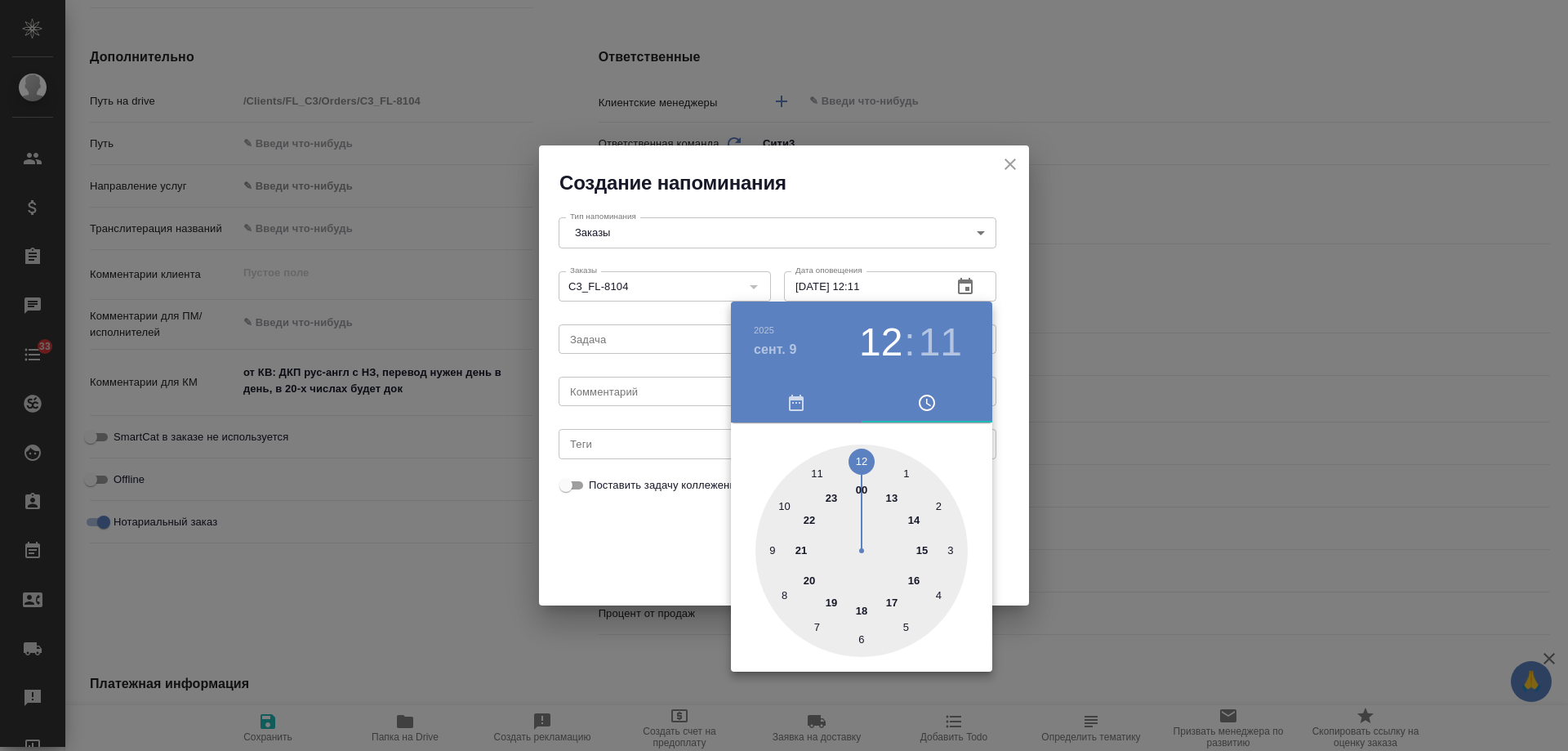
drag, startPoint x: 673, startPoint y: 386, endPoint x: 657, endPoint y: 396, distance: 18.9
click at [671, 387] on div at bounding box center [784, 375] width 1568 height 751
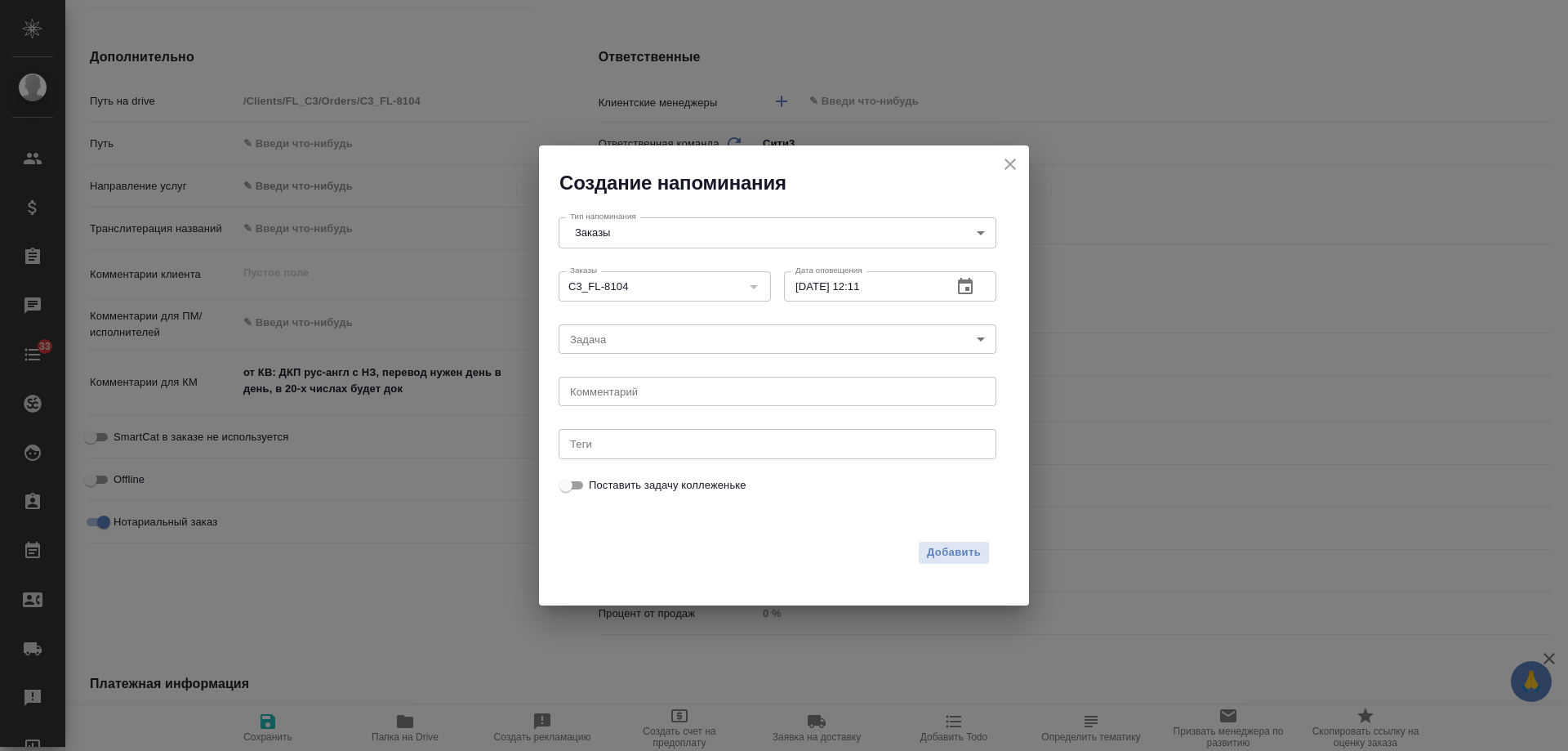
click at [654, 401] on div "2025 сент. 9 12 : 11 00 1 2 3 4 5 6 7 8 9 10 11 12 13 14 15 16 17 18 19 20 21 2…" at bounding box center [784, 375] width 1568 height 751
click at [653, 400] on div "2025 сент. 9 12 : 11 00 1 2 3 4 5 6 7 8 9 10 11 12 13 14 15 16 17 18 19 20 21 2…" at bounding box center [784, 375] width 1568 height 751
click at [652, 398] on div "x Комментарий" at bounding box center [777, 391] width 438 height 29
type textarea "инфа вотс /и у девочек спросить, что она там"
click at [941, 554] on span "Добавить" at bounding box center [954, 552] width 54 height 19
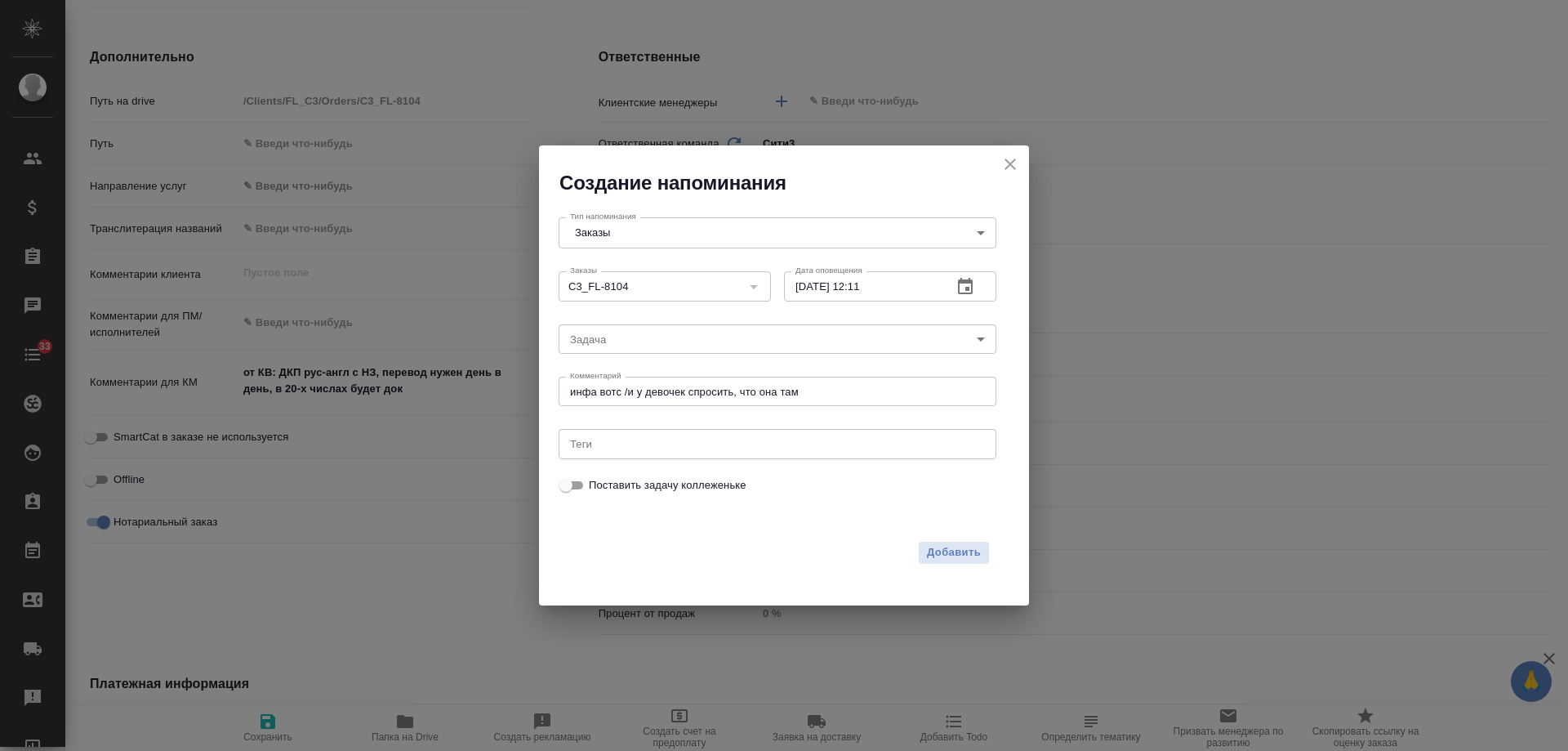
type textarea "x"
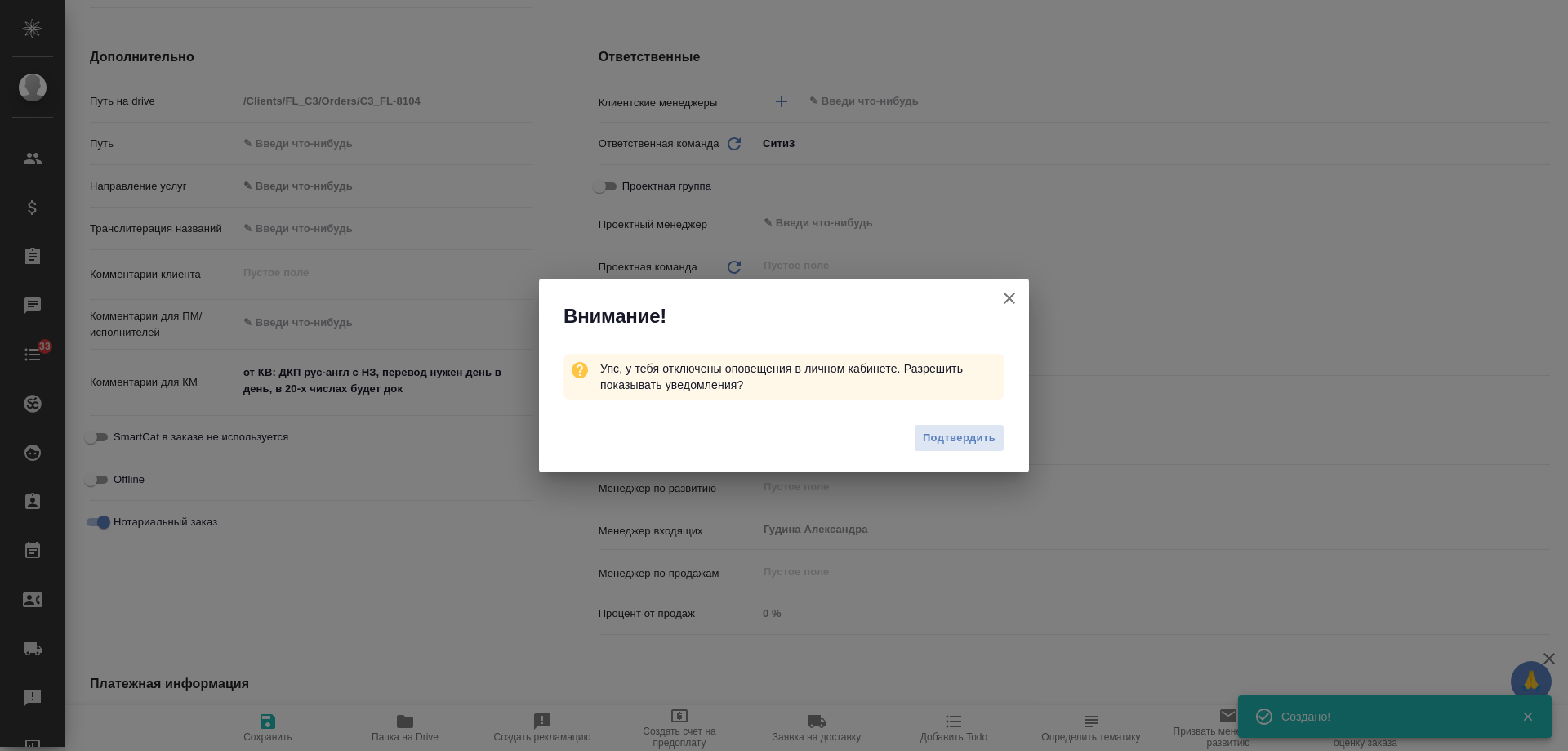
type textarea "x"
click at [1005, 300] on icon "button" at bounding box center [1010, 298] width 20 height 20
type textarea "x"
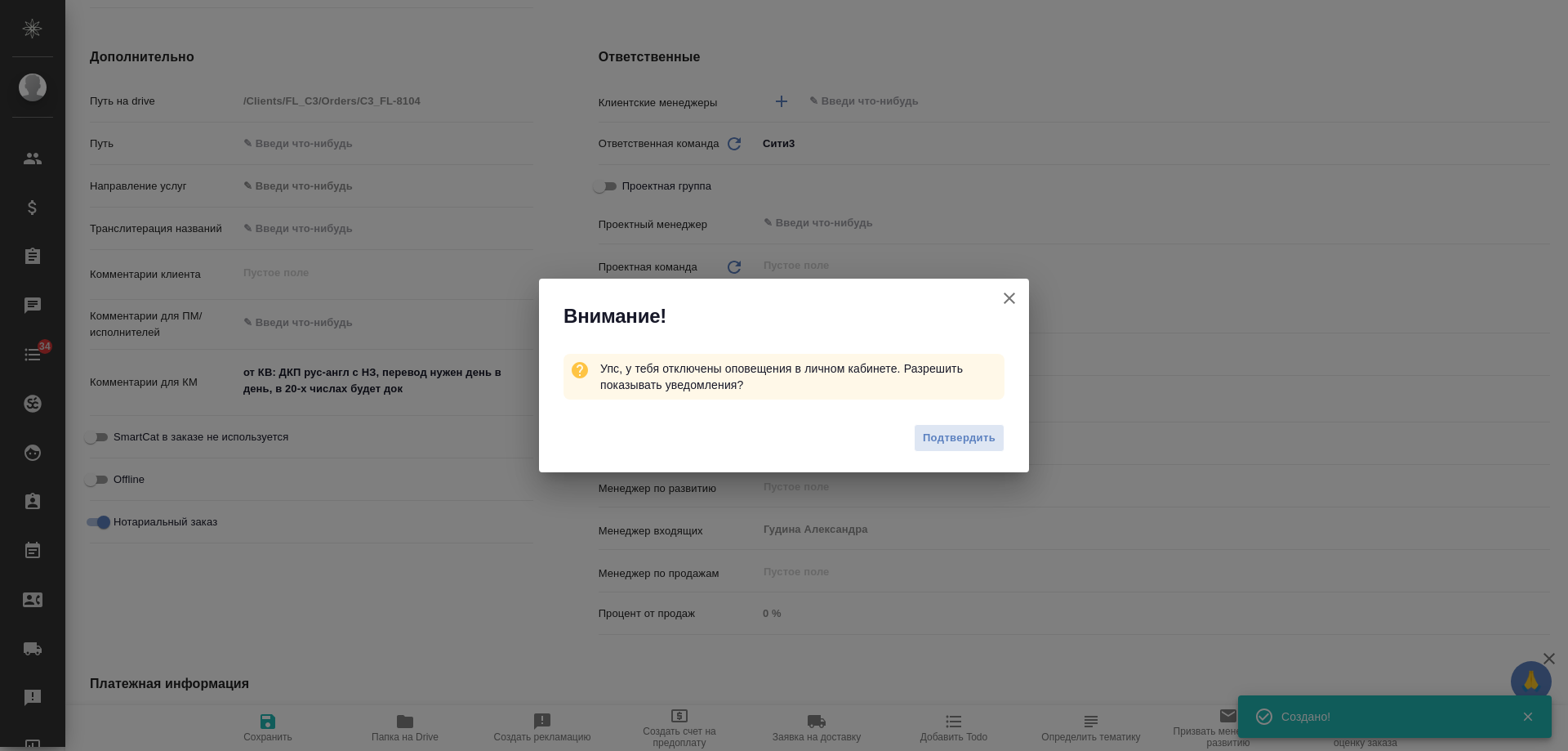
type textarea "x"
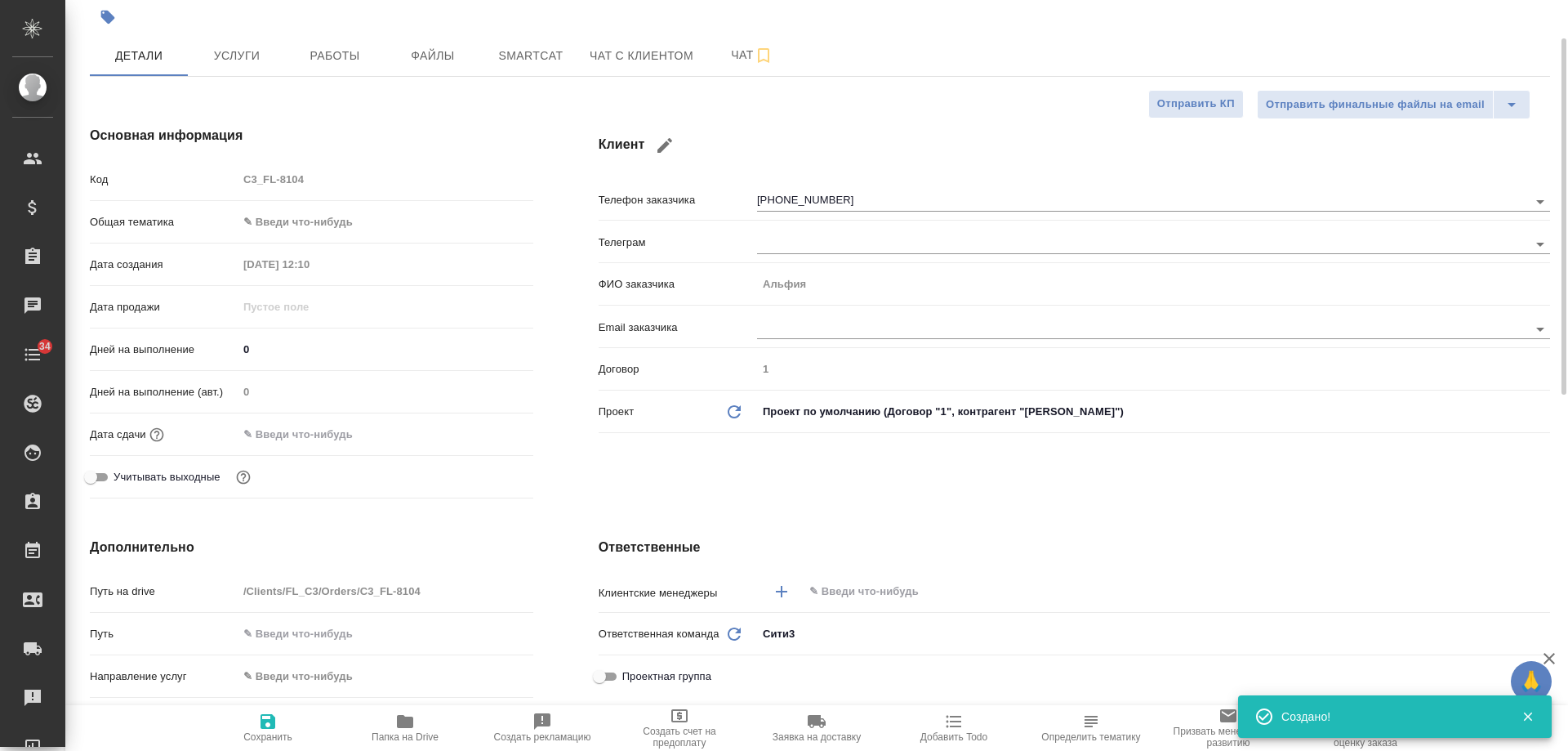
scroll to position [0, 0]
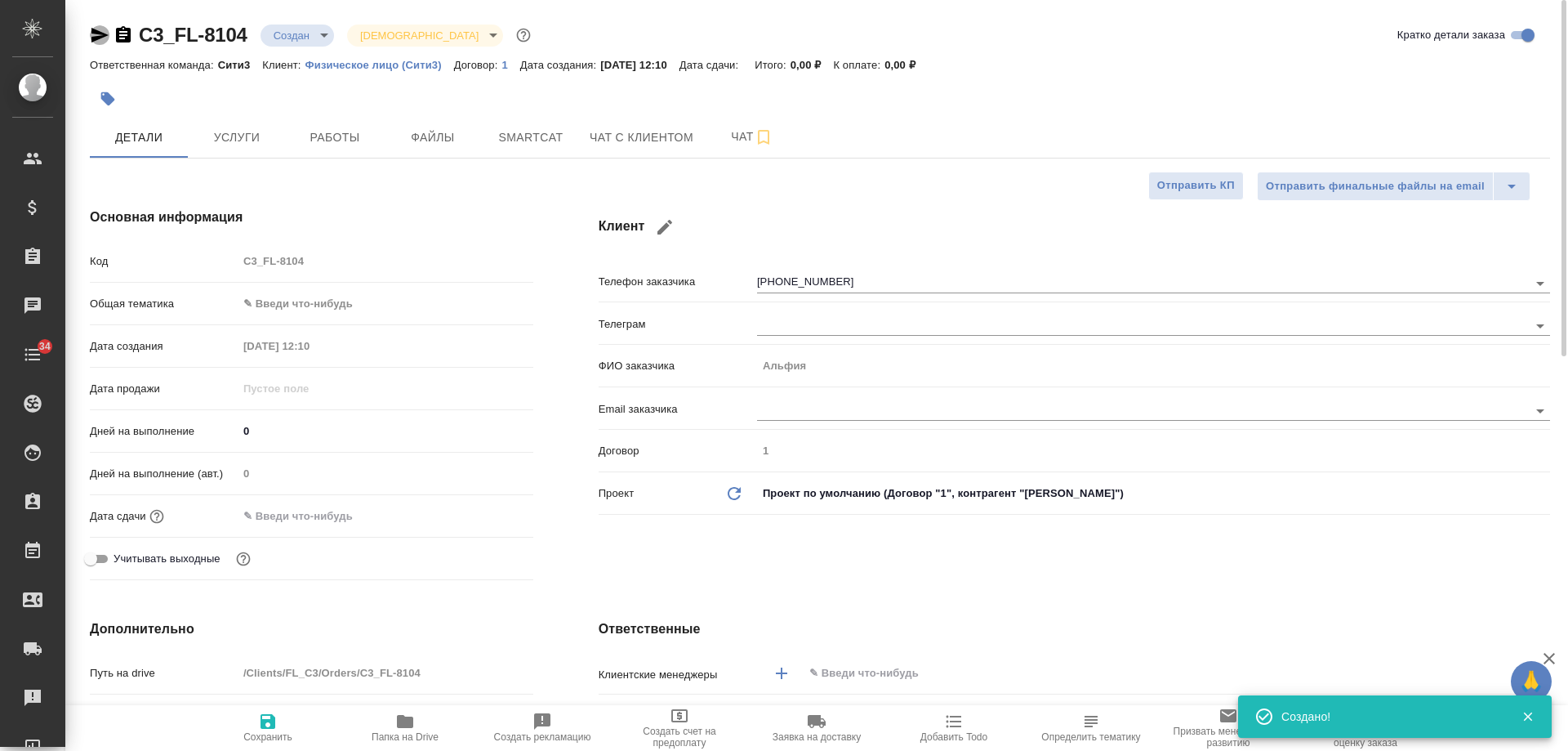
click at [99, 31] on icon "button" at bounding box center [100, 35] width 17 height 15
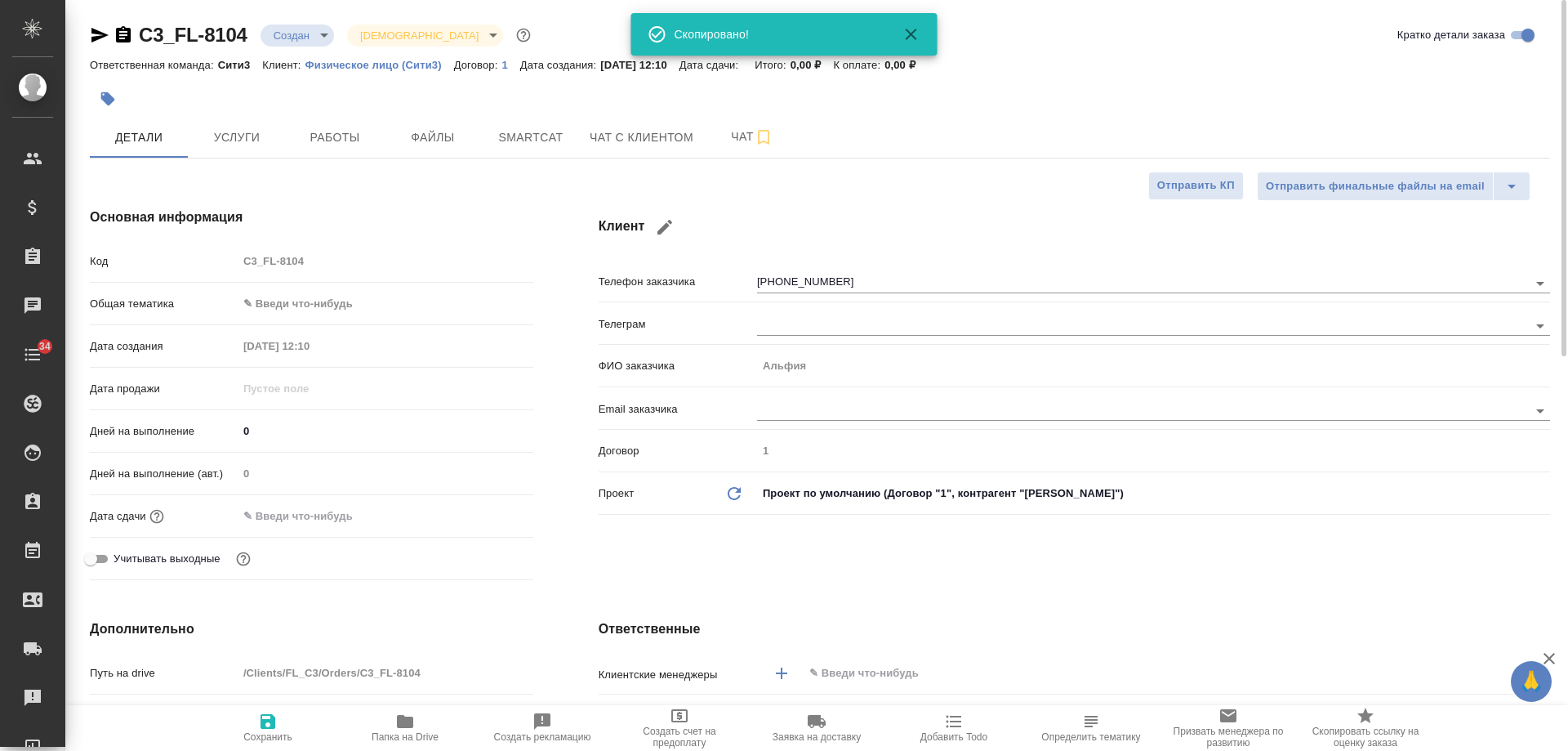
type textarea "x"
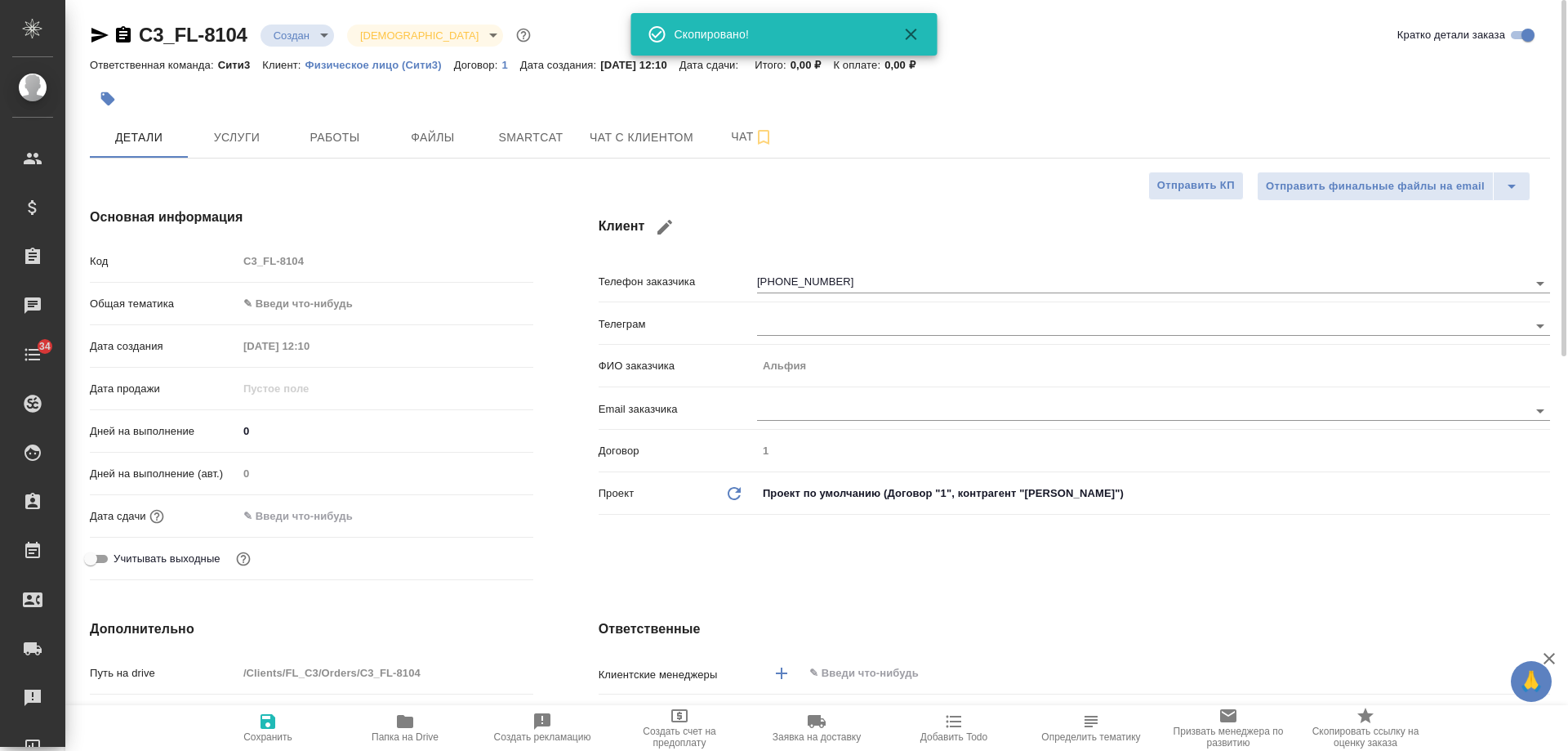
type textarea "x"
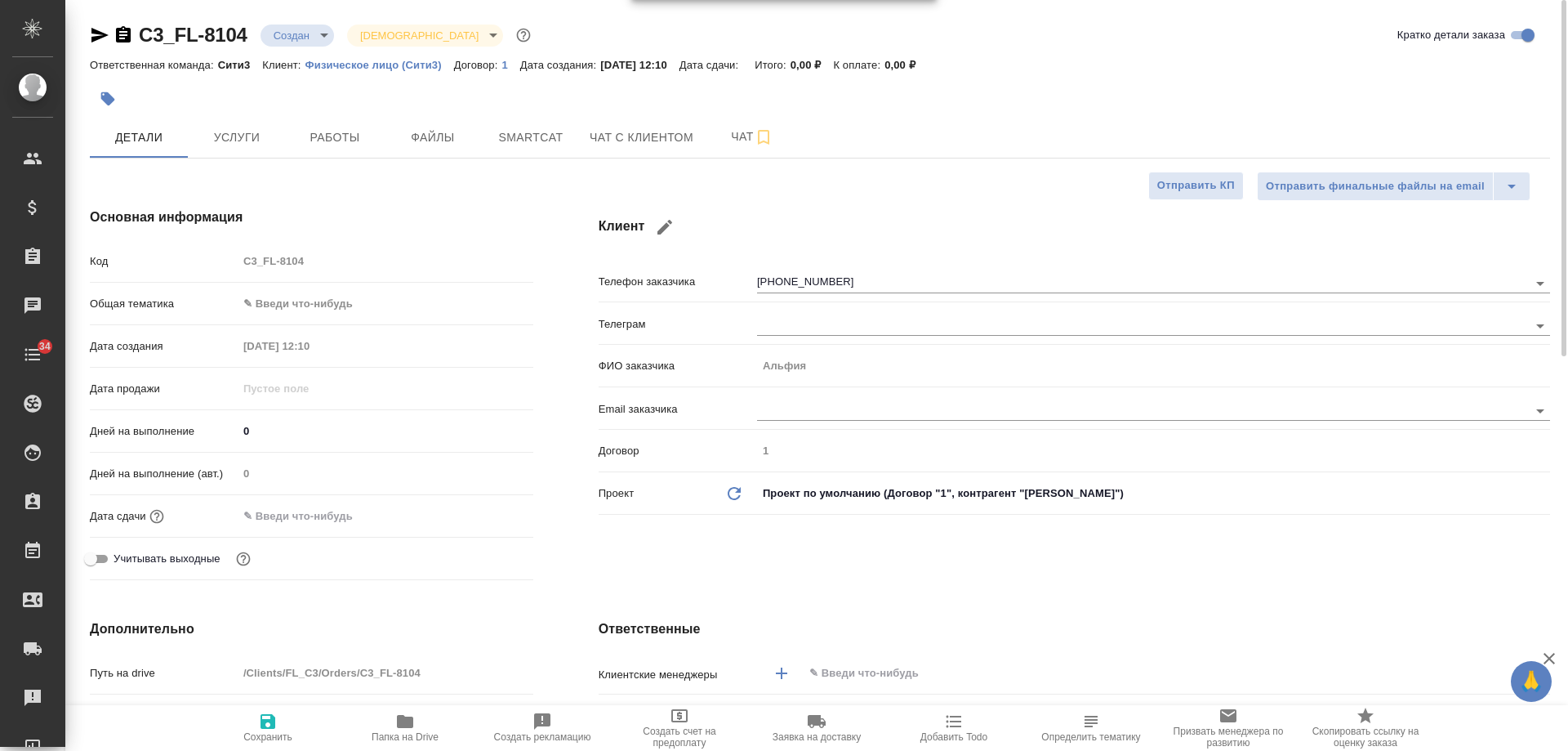
click at [125, 34] on icon "button" at bounding box center [124, 34] width 15 height 16
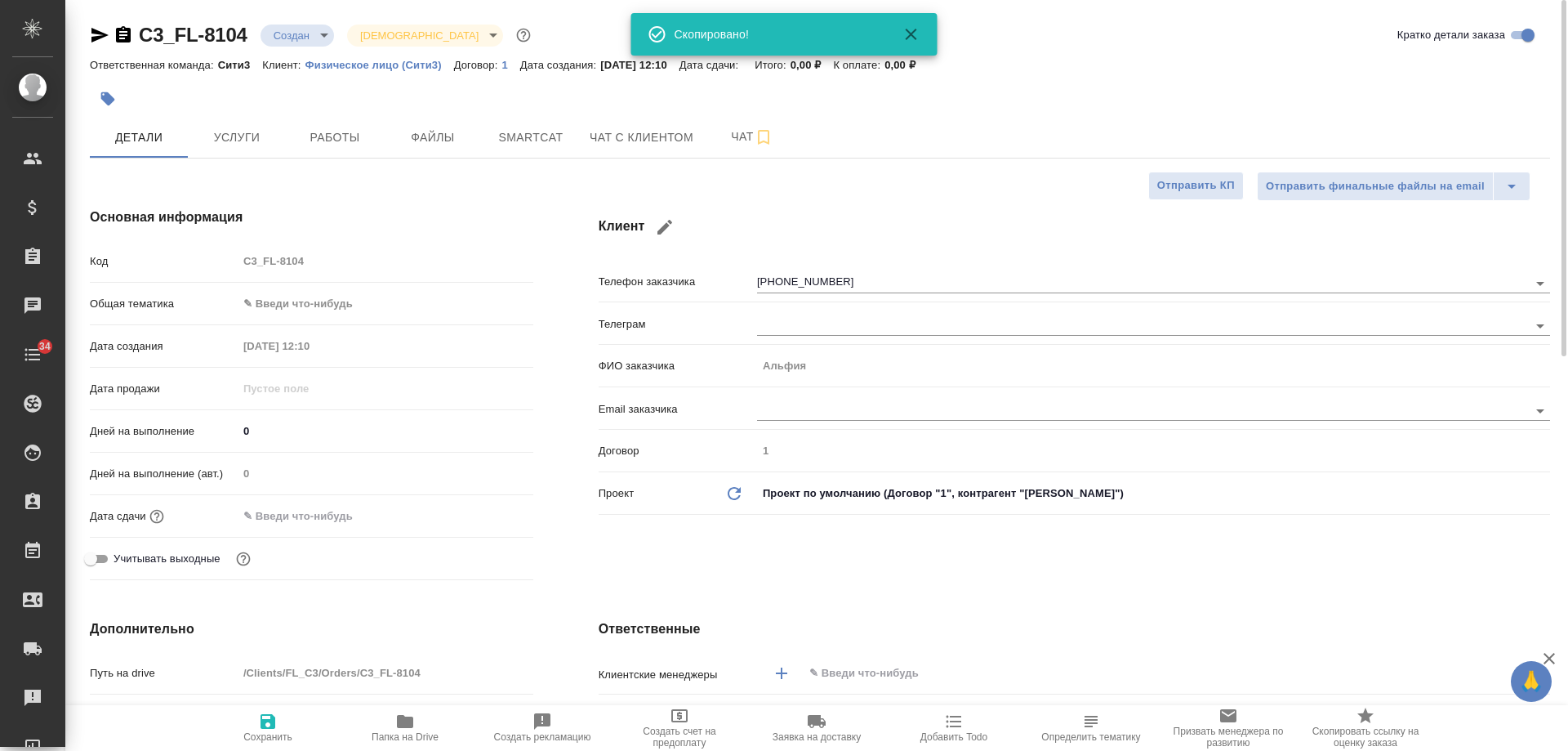
type textarea "x"
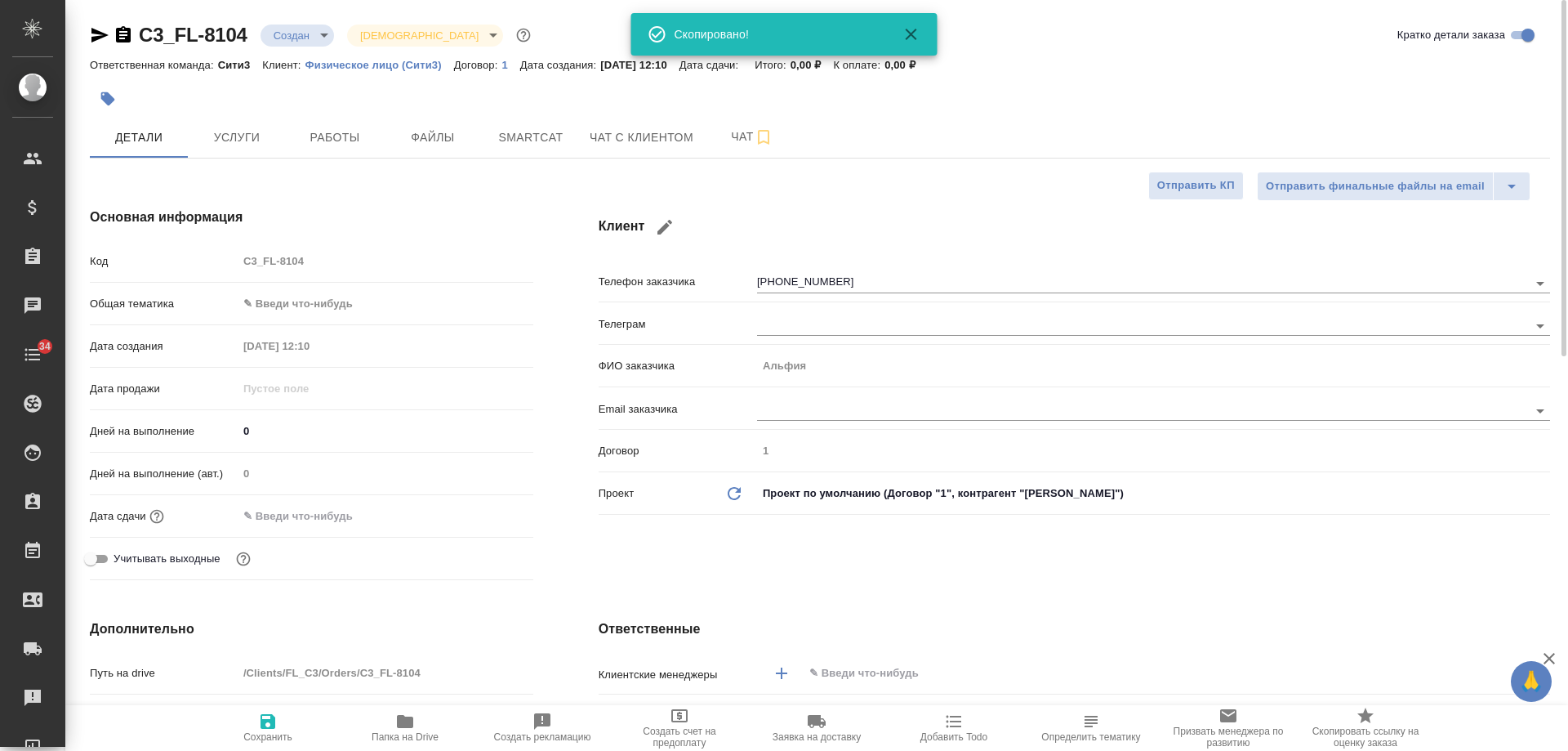
type textarea "x"
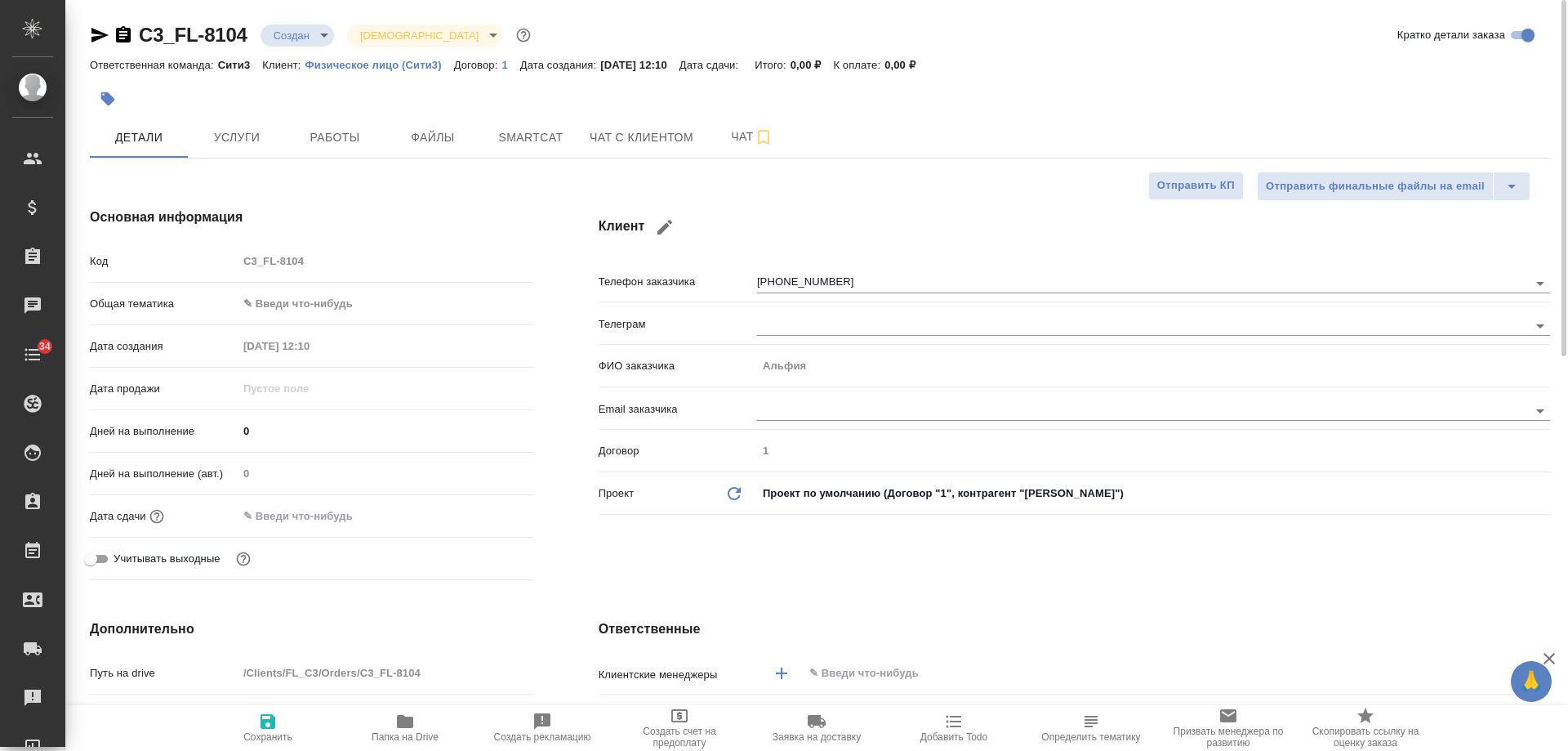
type textarea "x"
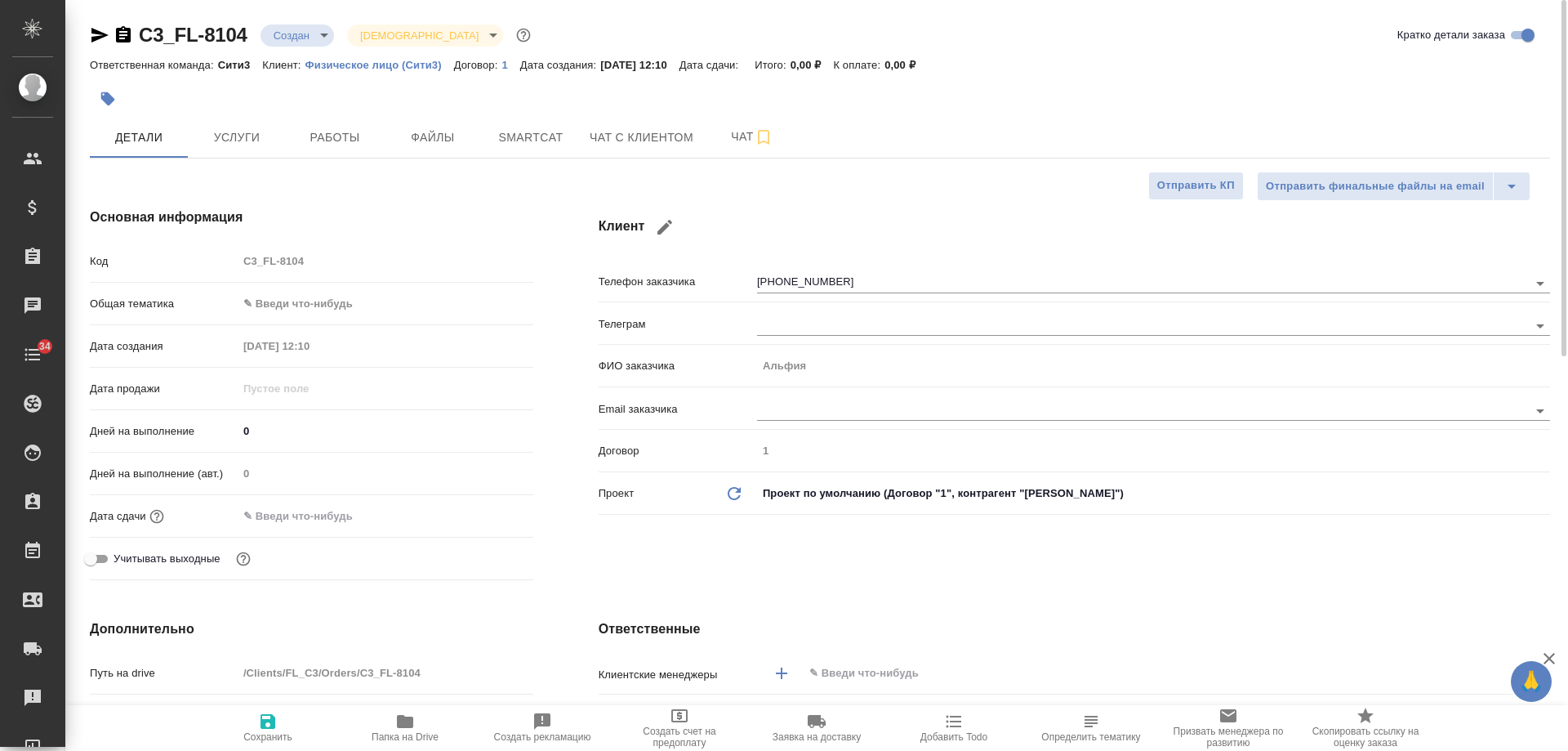
type textarea "x"
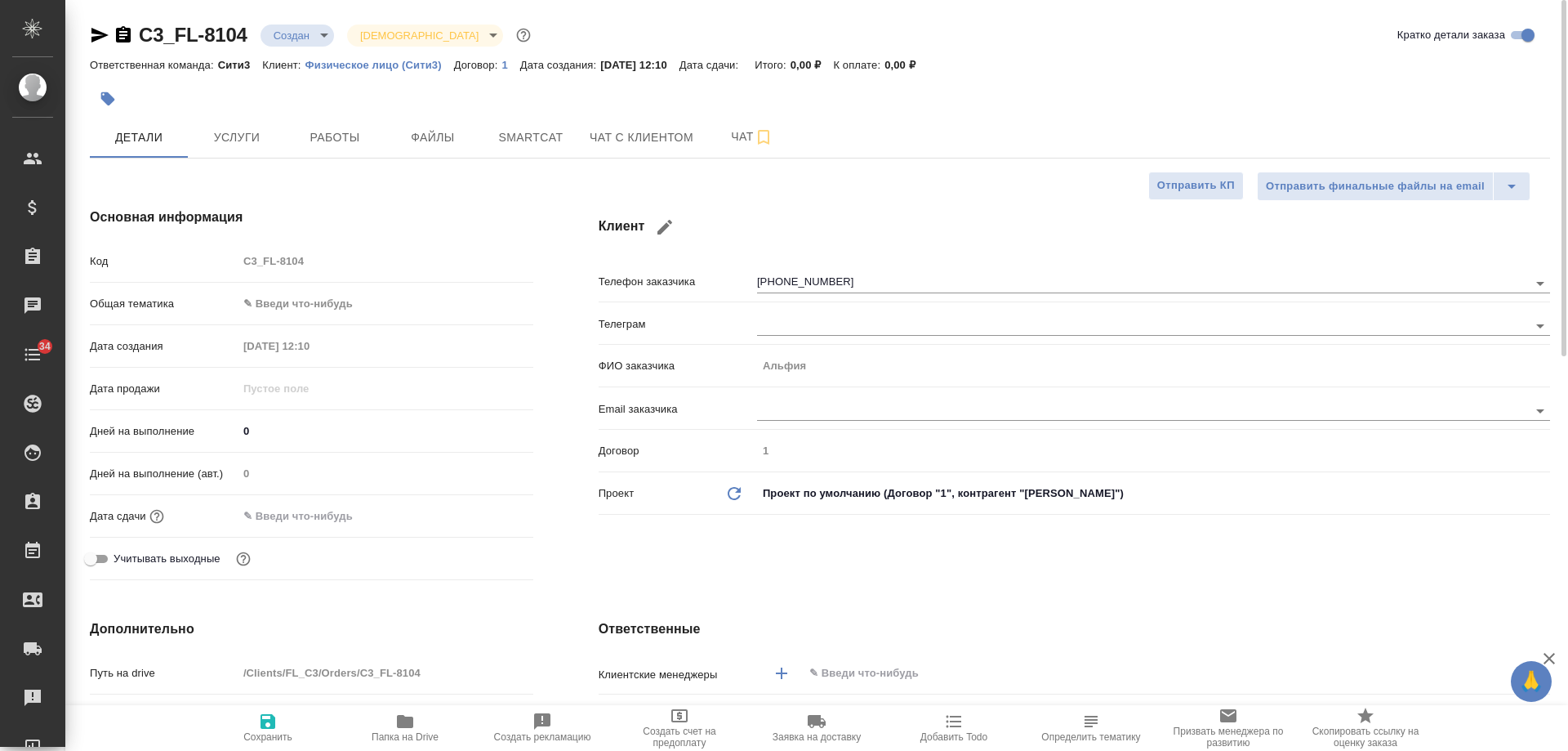
type textarea "x"
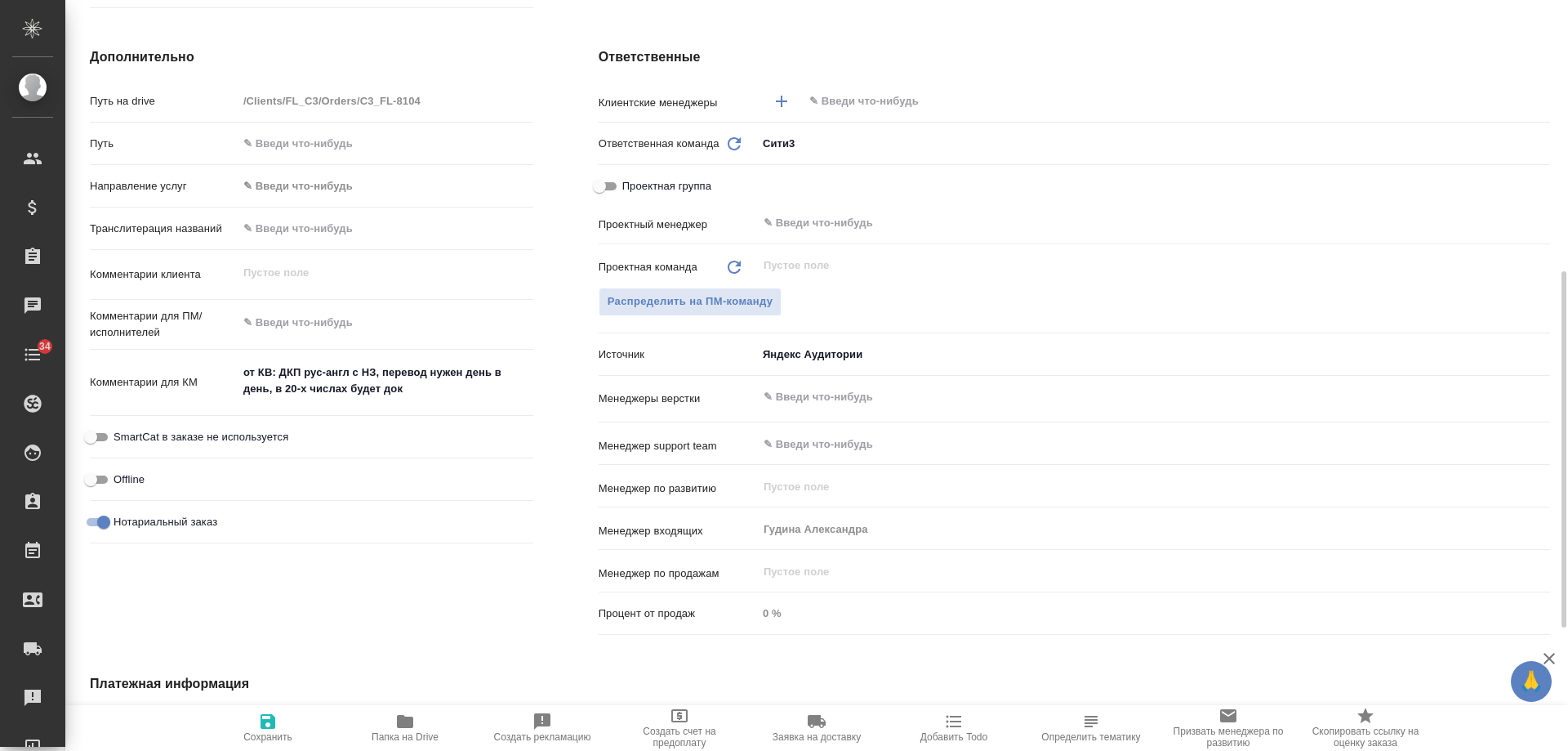
scroll to position [164, 0]
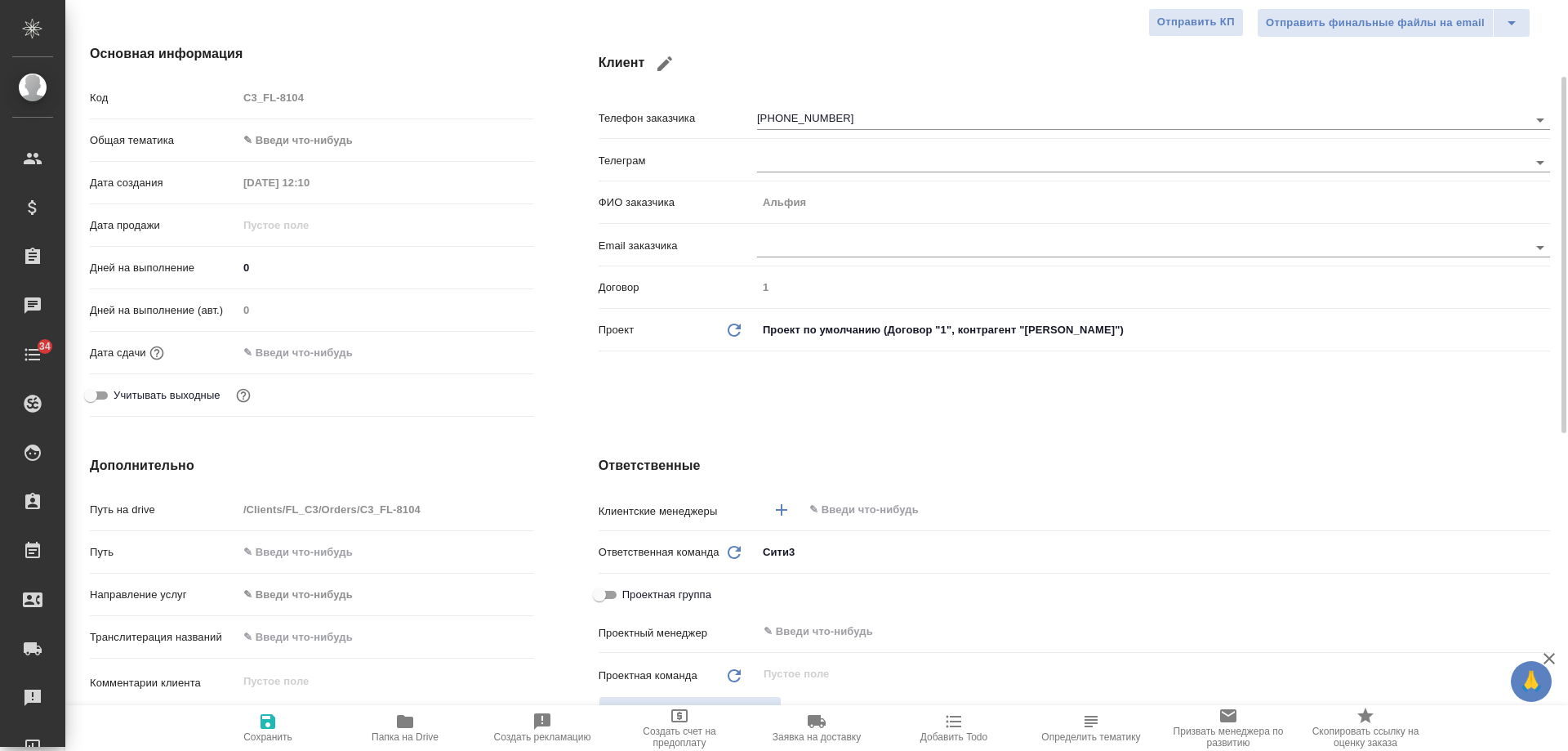
type textarea "x"
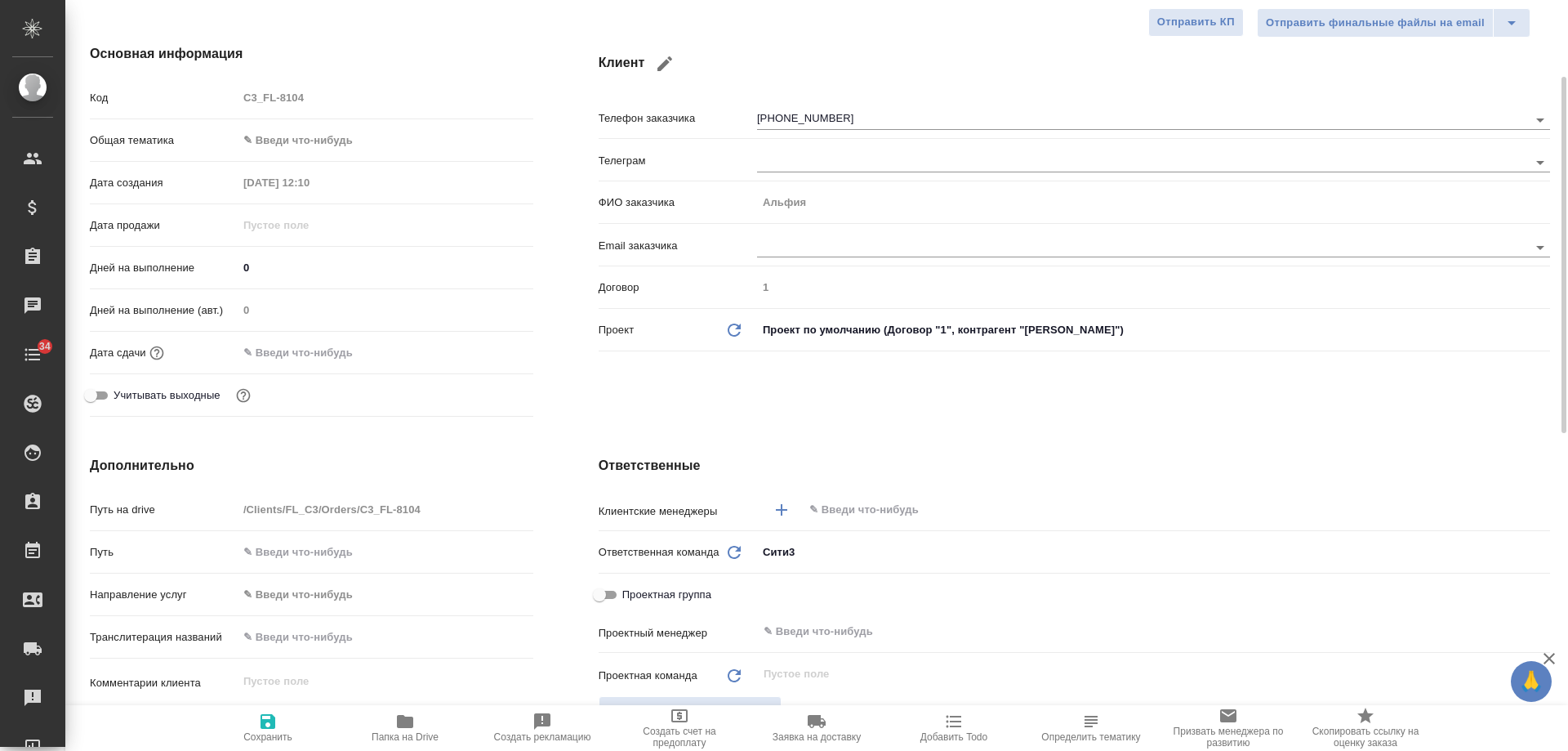
type textarea "x"
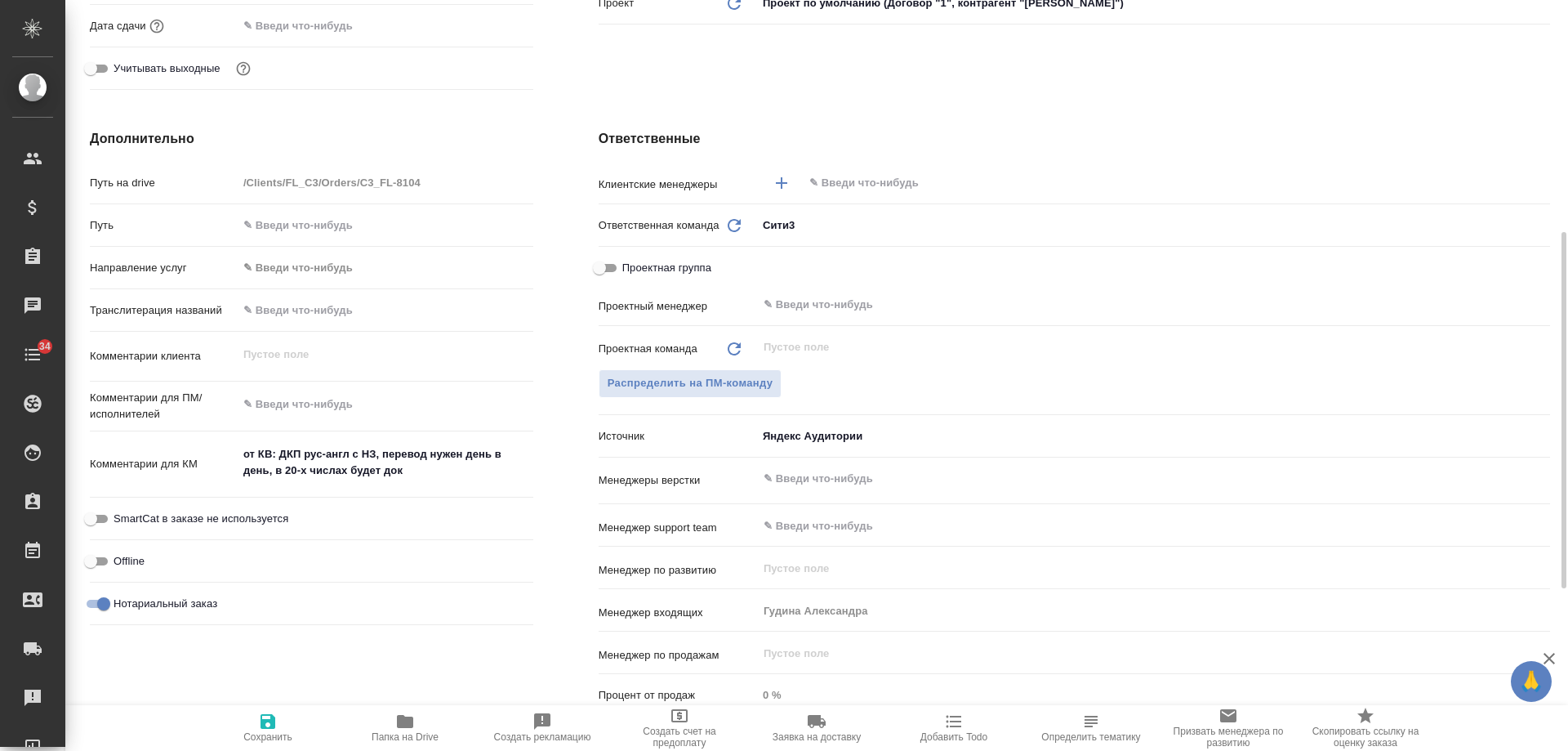
click at [963, 729] on icon "button" at bounding box center [954, 722] width 20 height 20
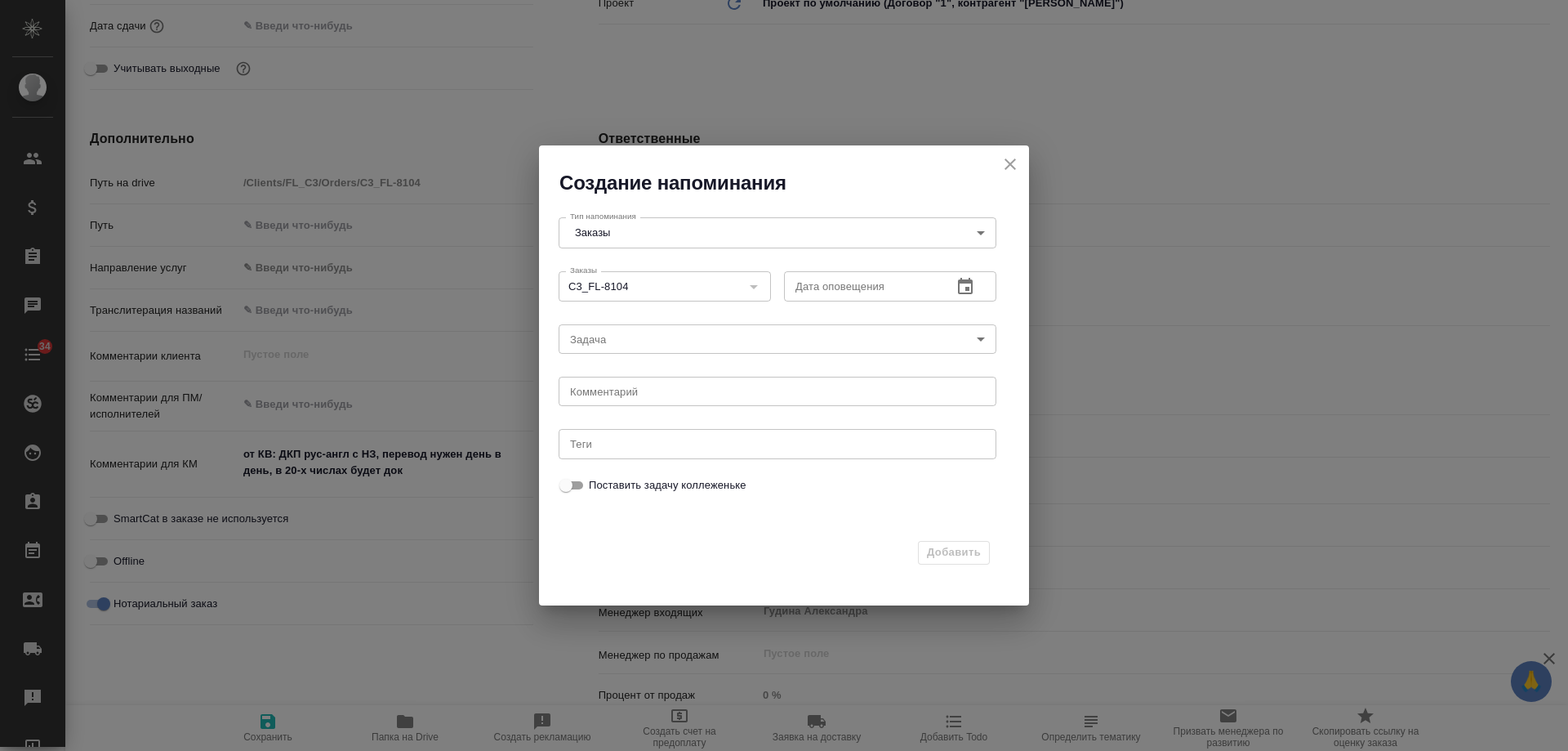
drag, startPoint x: 1007, startPoint y: 169, endPoint x: 959, endPoint y: 127, distance: 63.8
click at [1011, 171] on icon "close" at bounding box center [1010, 165] width 20 height 20
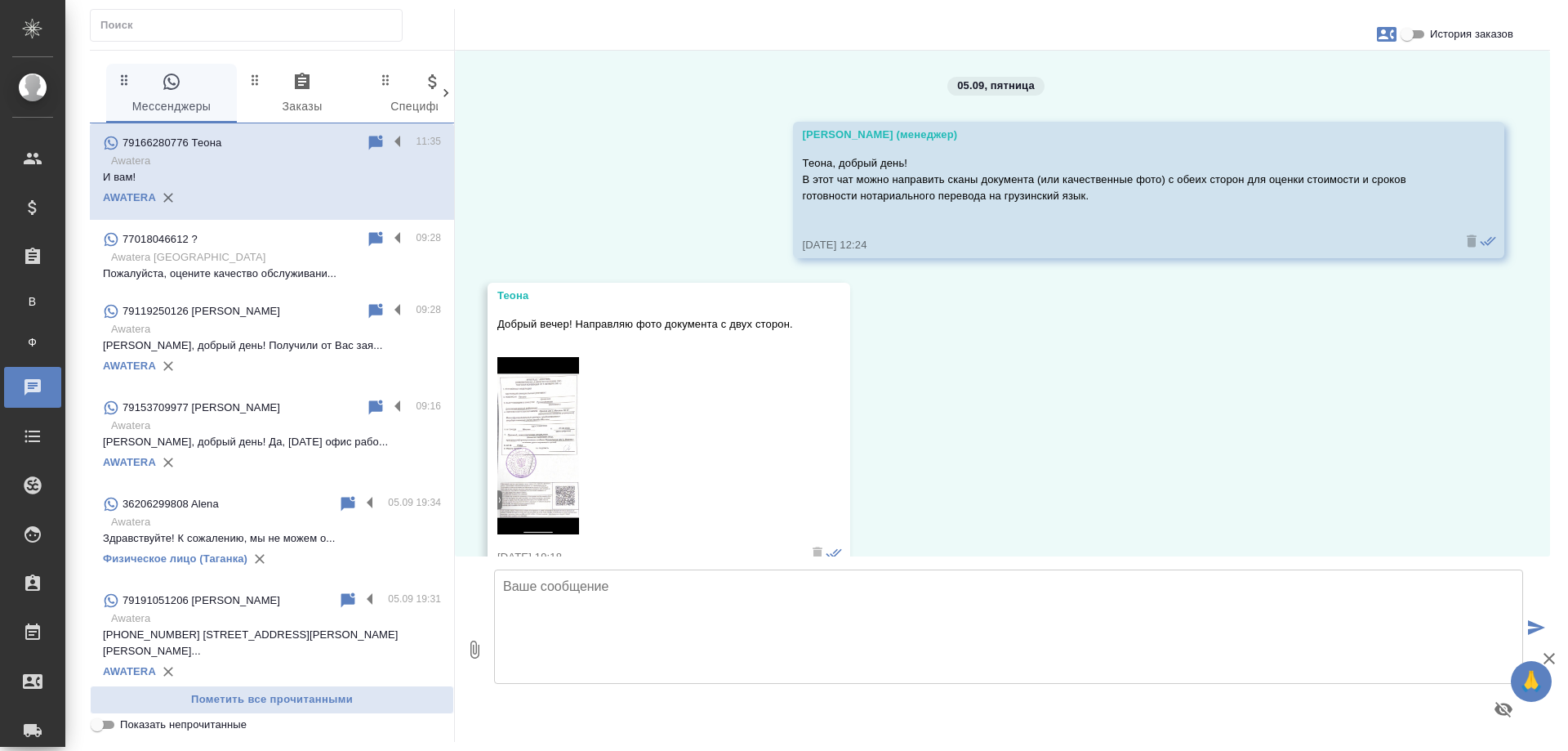
scroll to position [4418, 0]
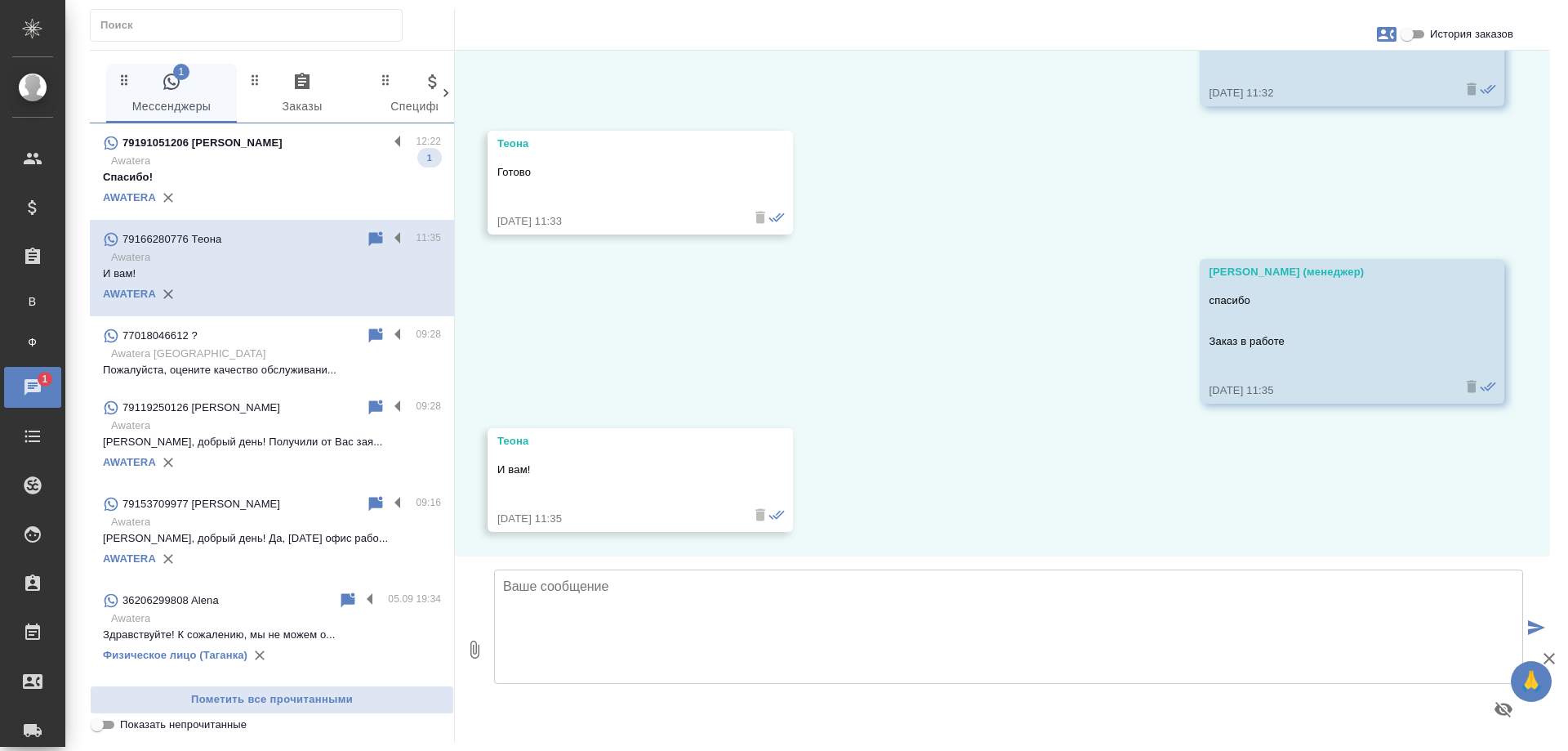
click at [285, 170] on p "Спасибо!" at bounding box center [272, 177] width 338 height 16
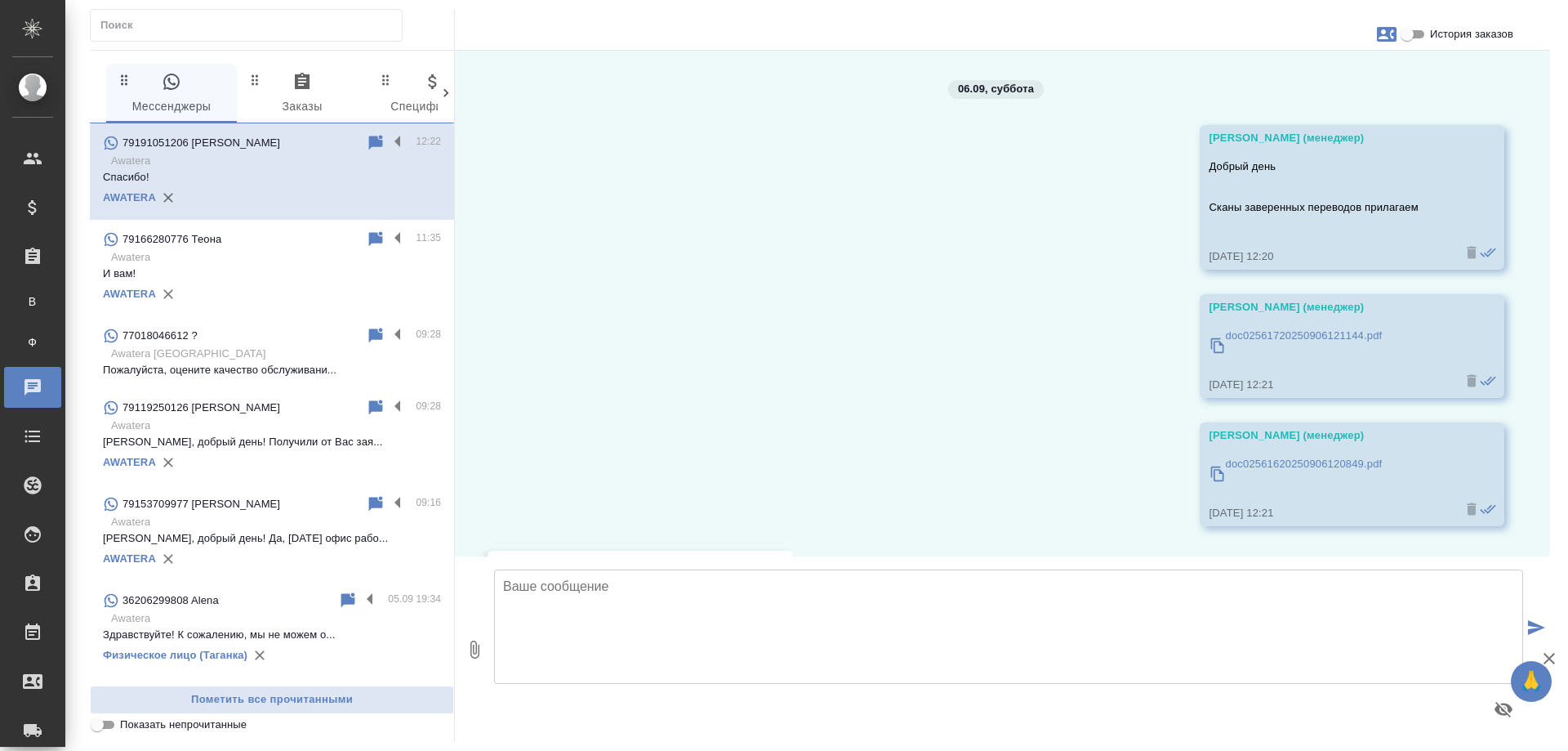
scroll to position [5971, 0]
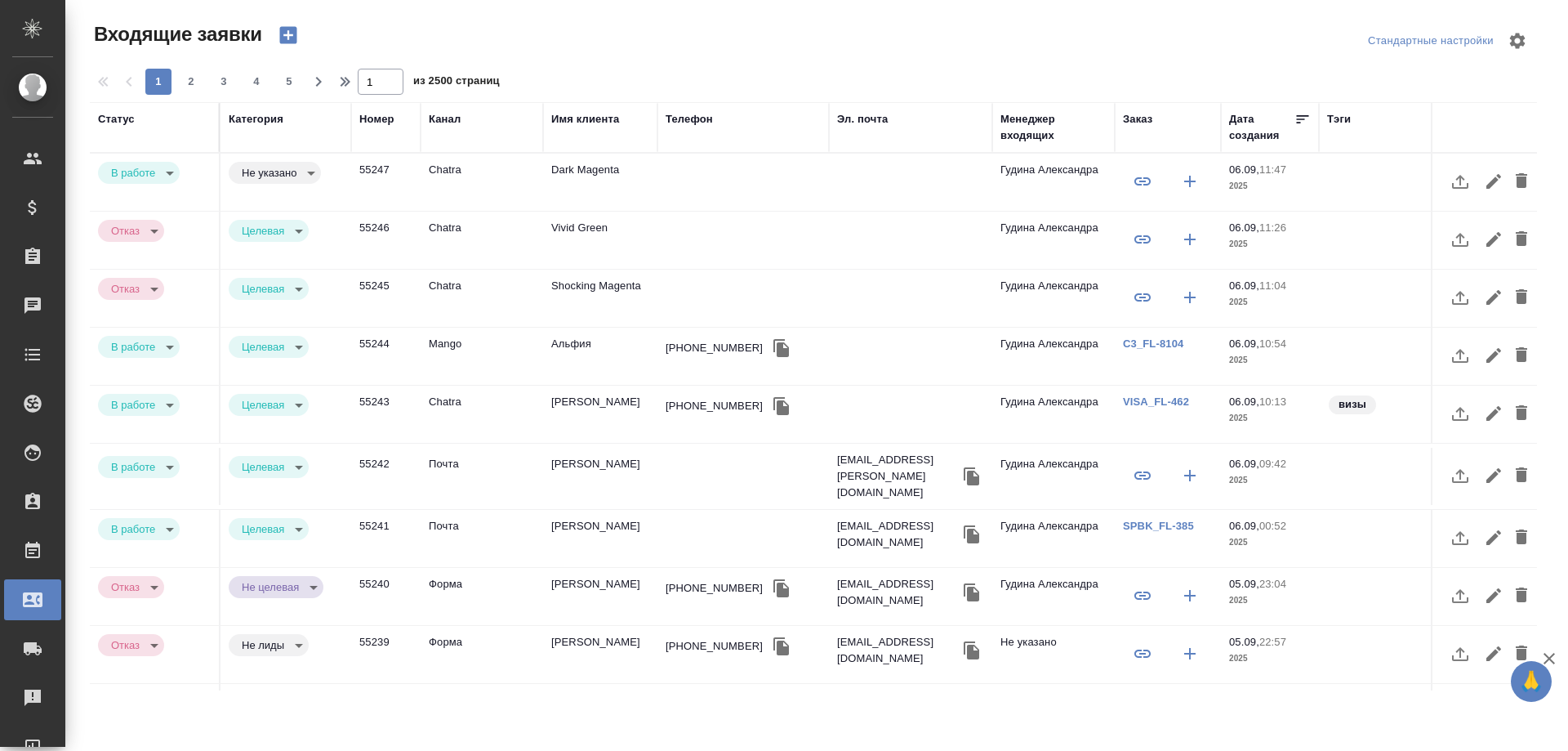
select select "RU"
click at [612, 174] on td "Dark Magenta" at bounding box center [600, 183] width 115 height 57
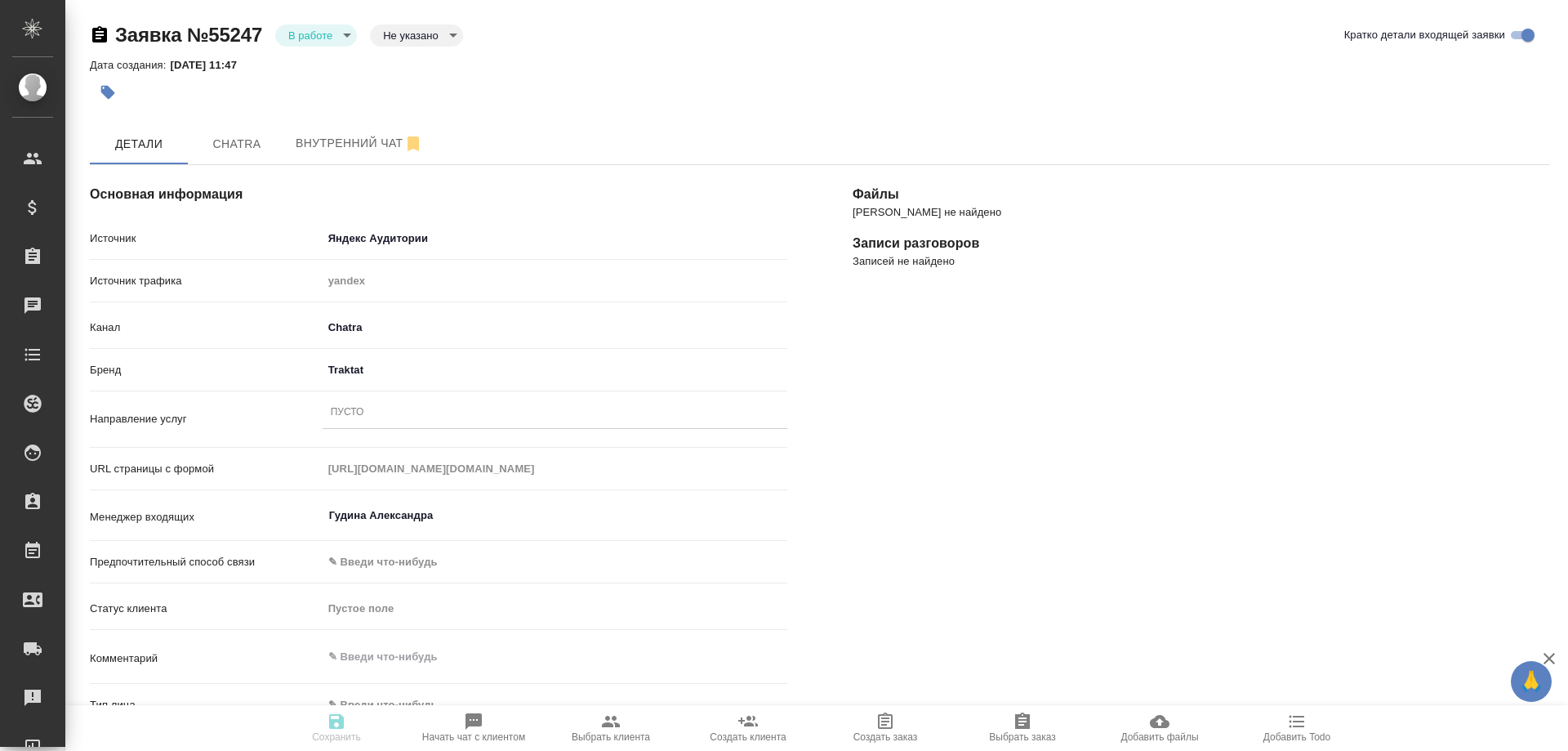
select select "RU"
click at [368, 414] on div "Пусто" at bounding box center [555, 413] width 465 height 24
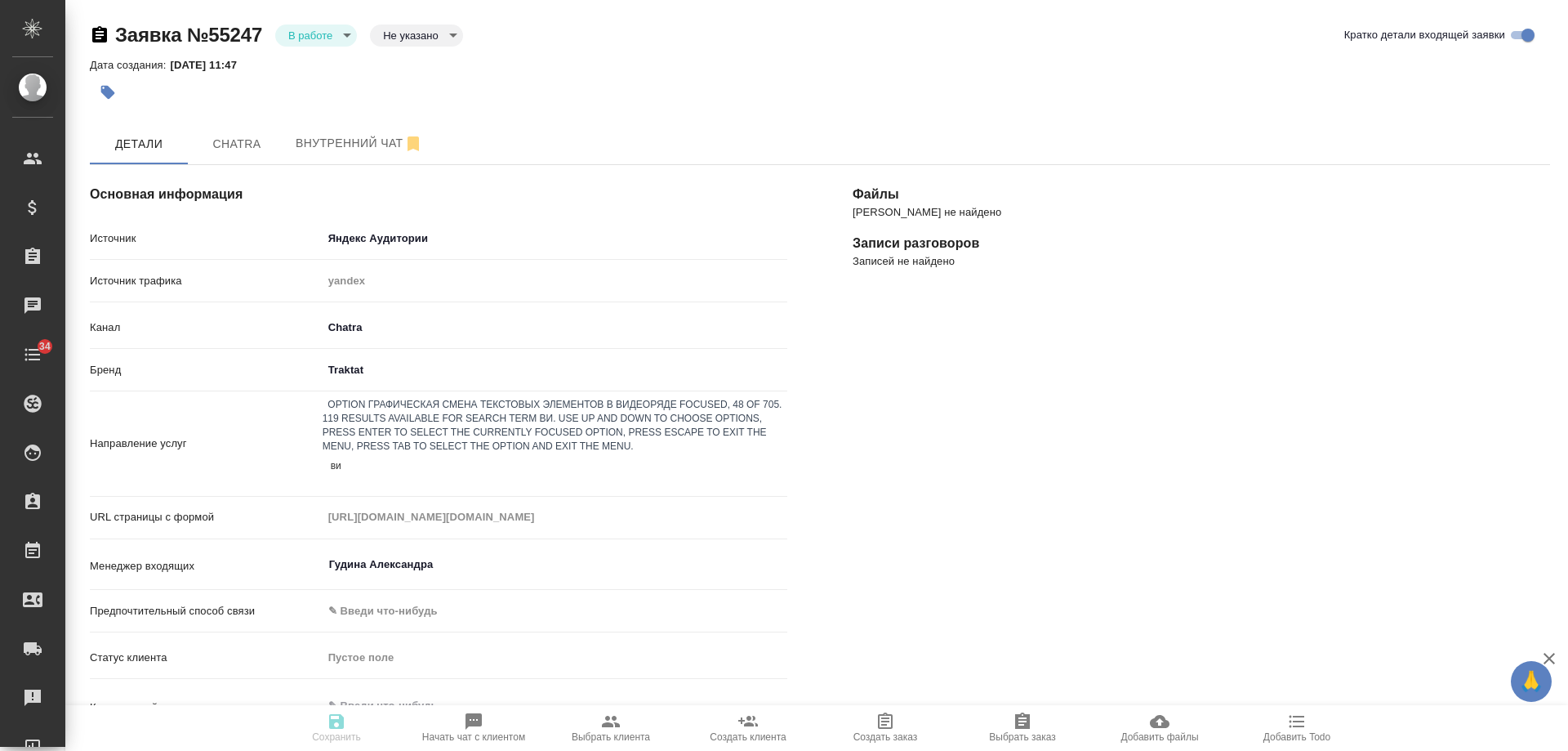
type input "виз"
click at [451, 750] on div "Оформление визы" at bounding box center [784, 761] width 1568 height 20
click at [353, 359] on body "🙏 .cls-1 fill:#fff; AWATERA [PERSON_NAME] Спецификации Заказы 0 Чаты 34 Todo Пр…" at bounding box center [784, 375] width 1568 height 751
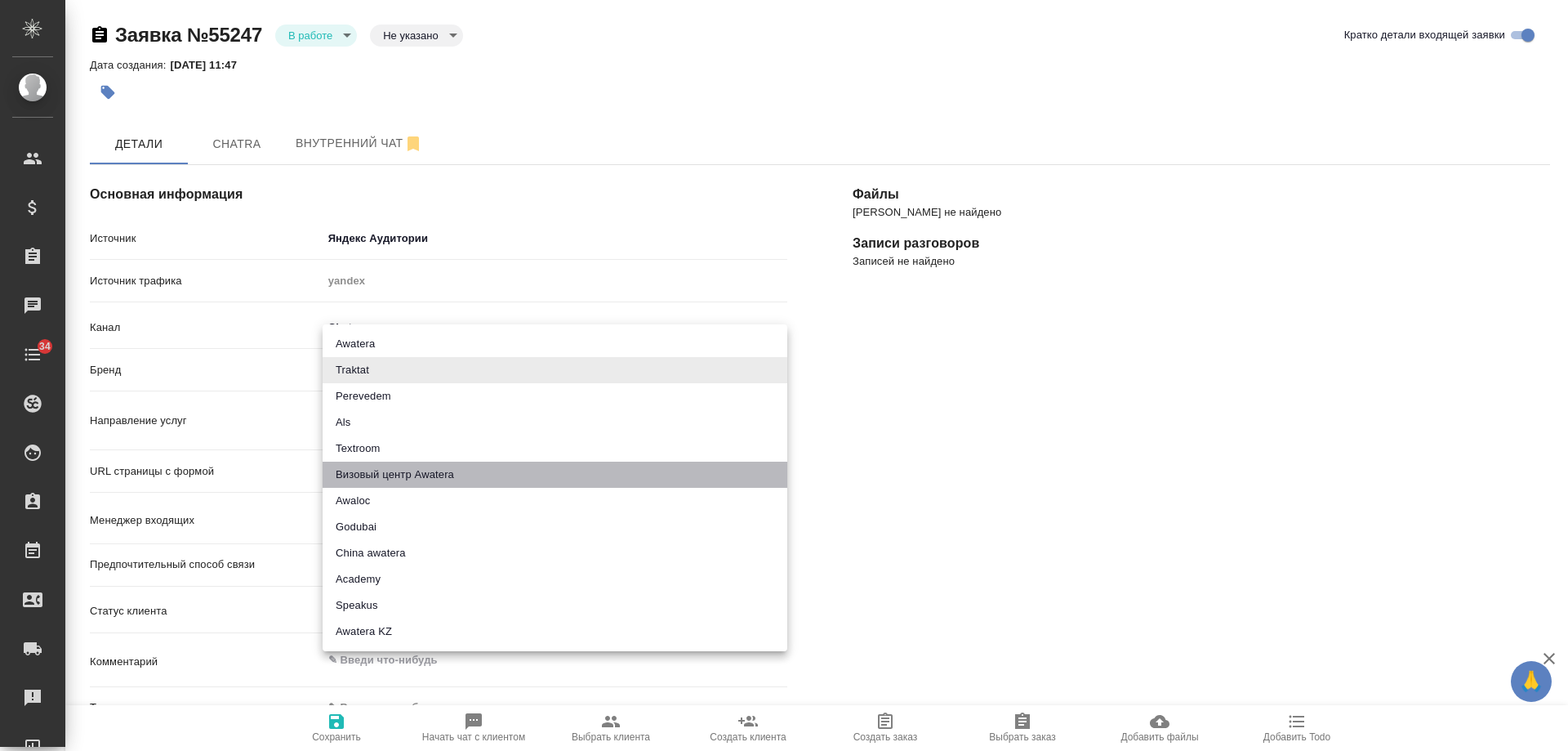
click at [414, 476] on li "Визовый центр Awatera" at bounding box center [555, 475] width 465 height 26
type input "visaCenterAwatera"
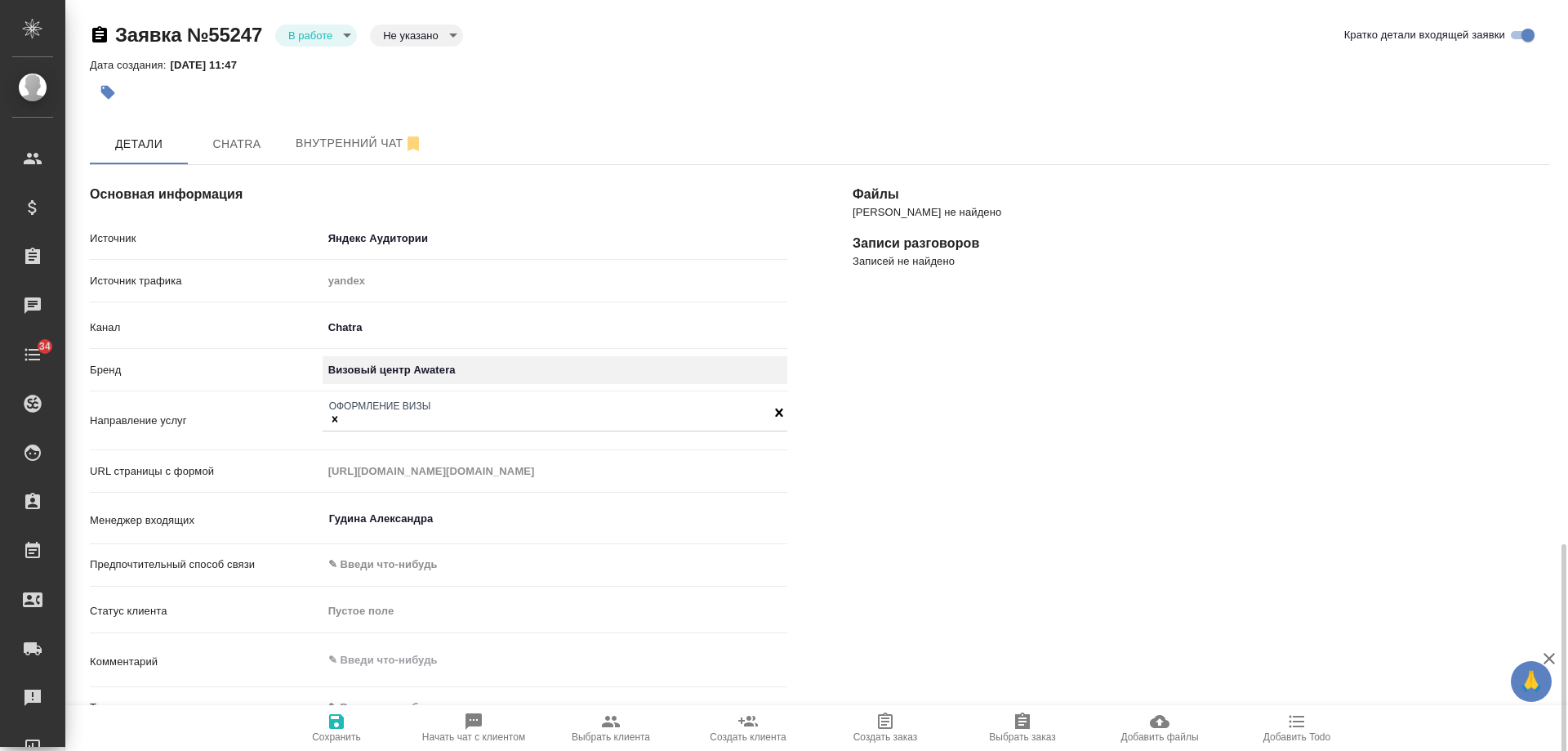
scroll to position [327, 0]
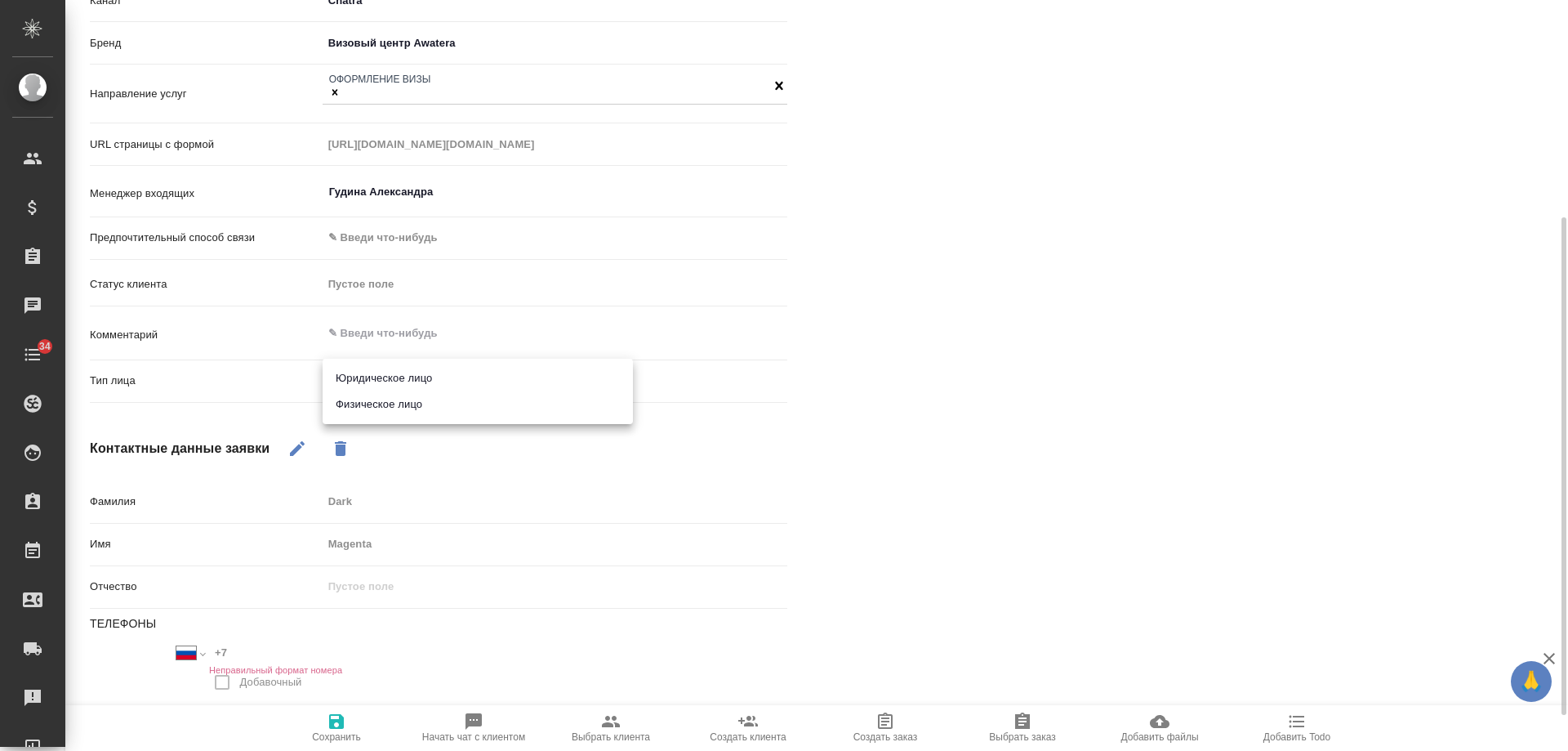
click at [367, 373] on body "🙏 .cls-1 fill:#fff; AWATERA Gudina Alexandra Клиенты Спецификации Заказы 0 Чаты…" at bounding box center [784, 375] width 1568 height 751
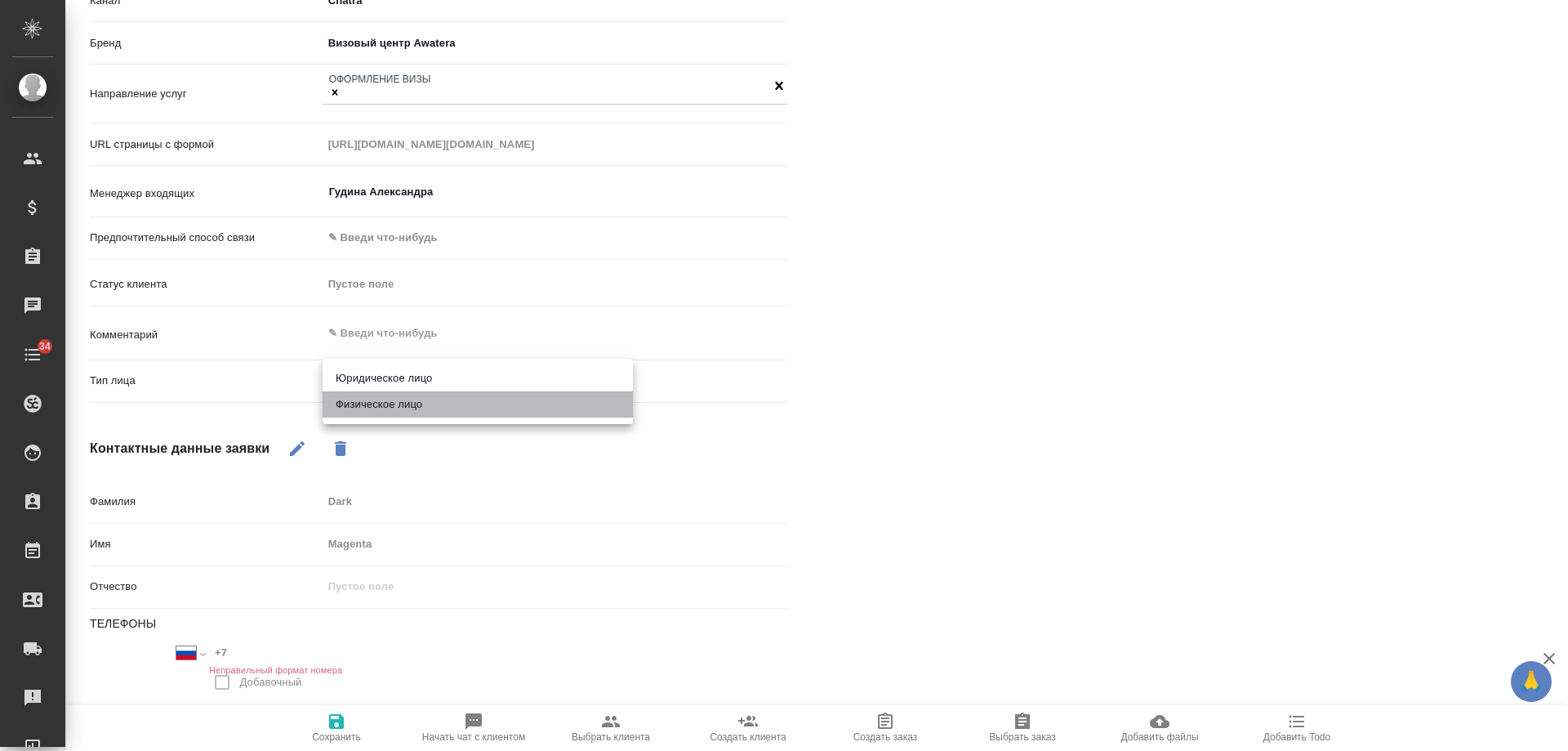
click at [372, 405] on li "Физическое лицо" at bounding box center [477, 405] width 310 height 26
type input "private"
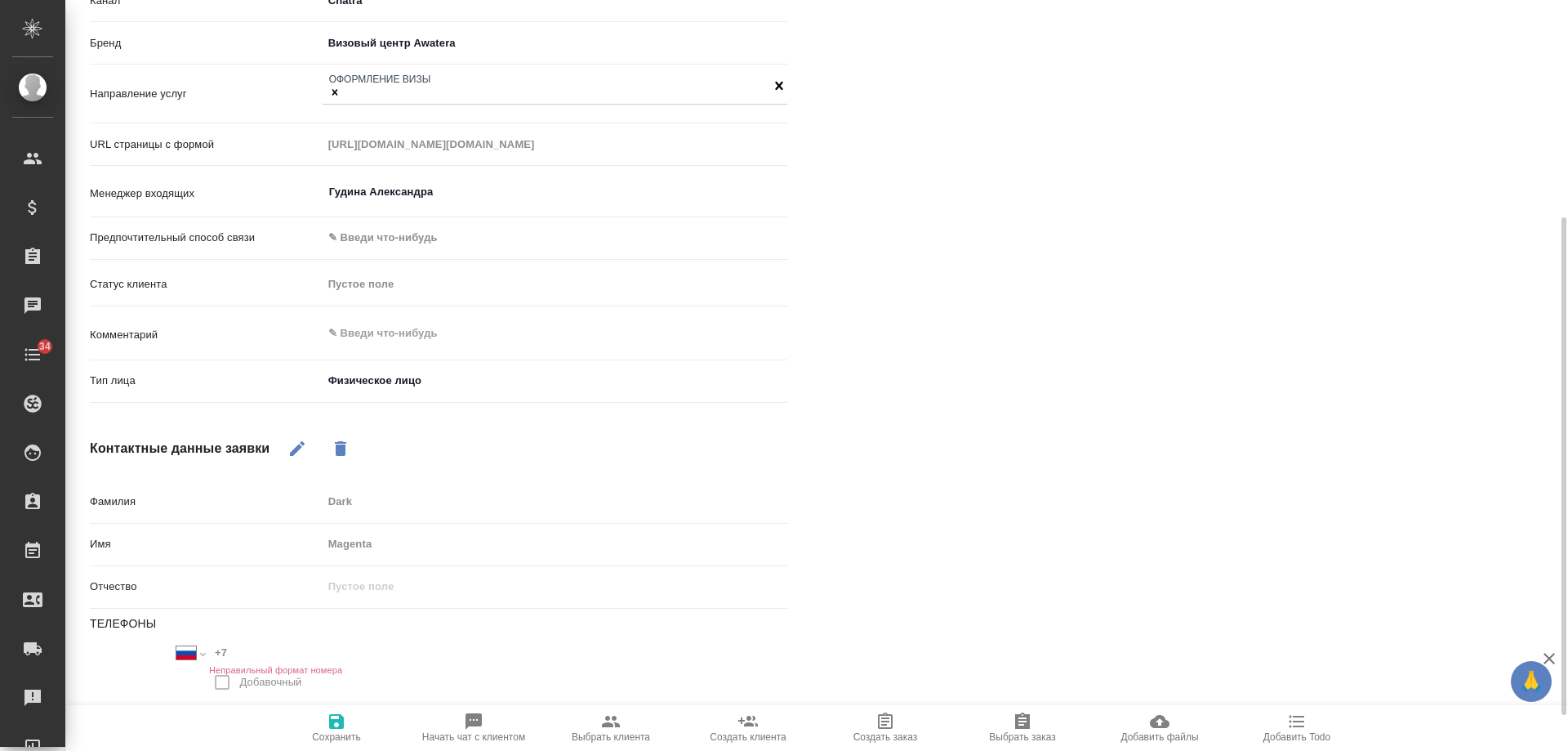
click at [333, 730] on icon "button" at bounding box center [337, 722] width 20 height 20
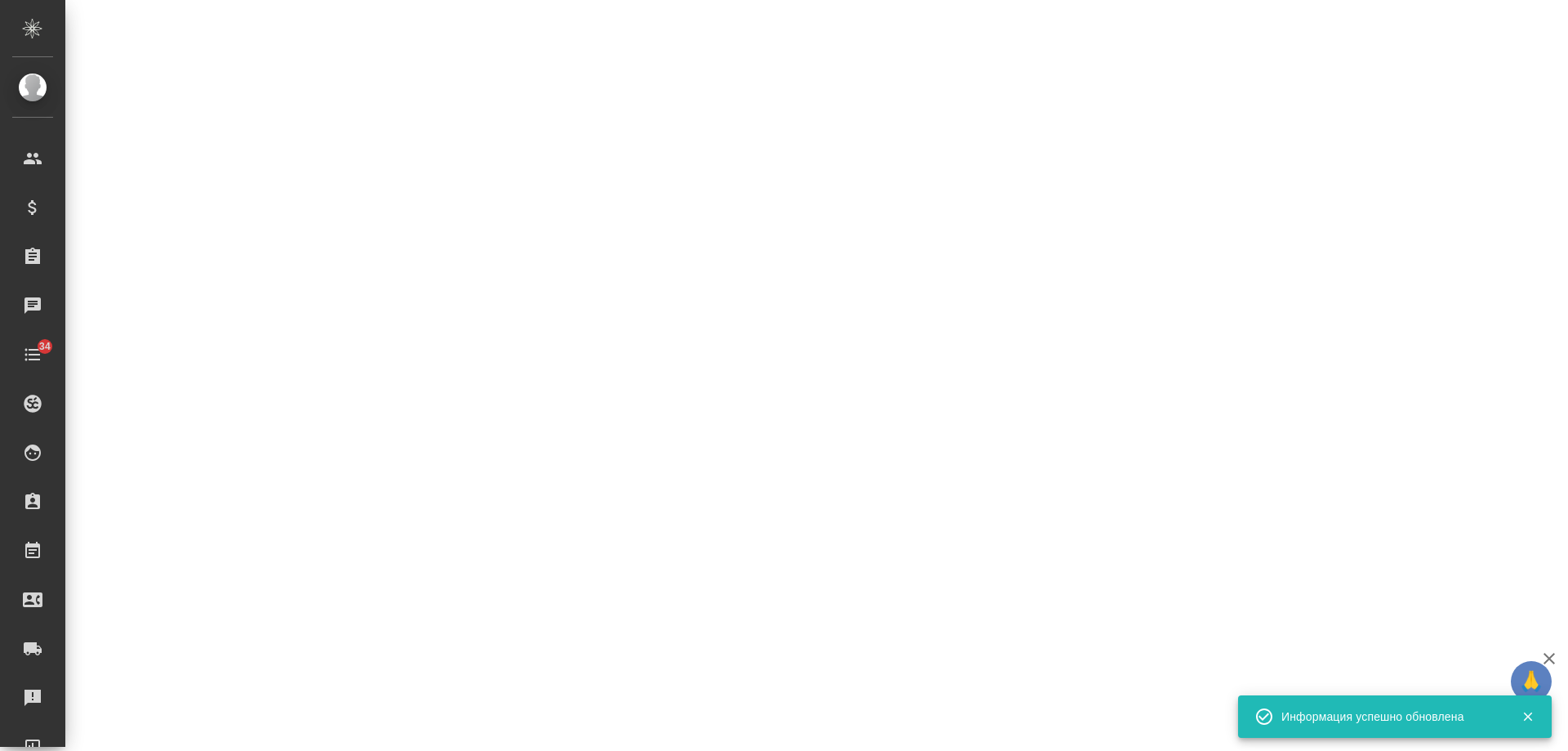
select select "RU"
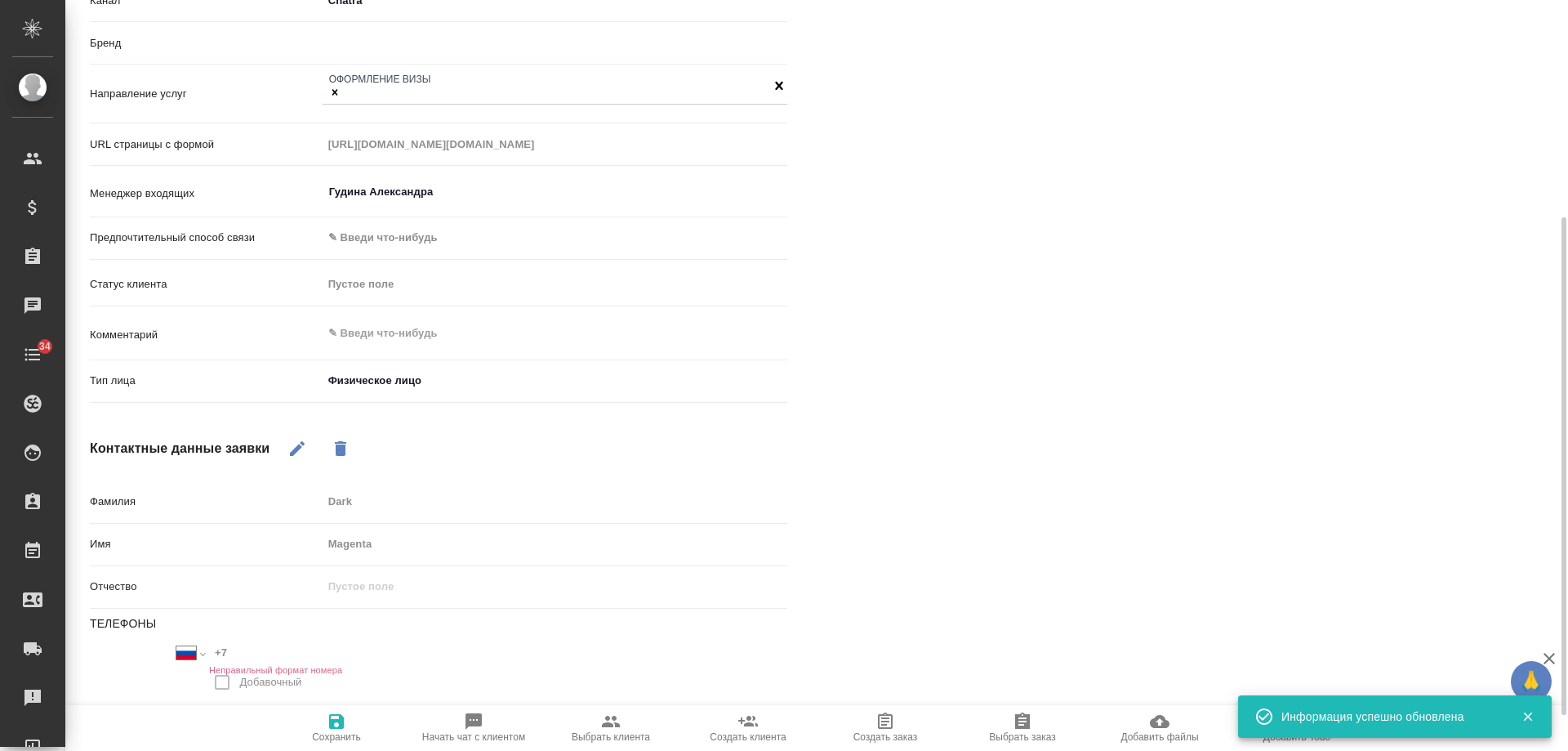
type textarea "x"
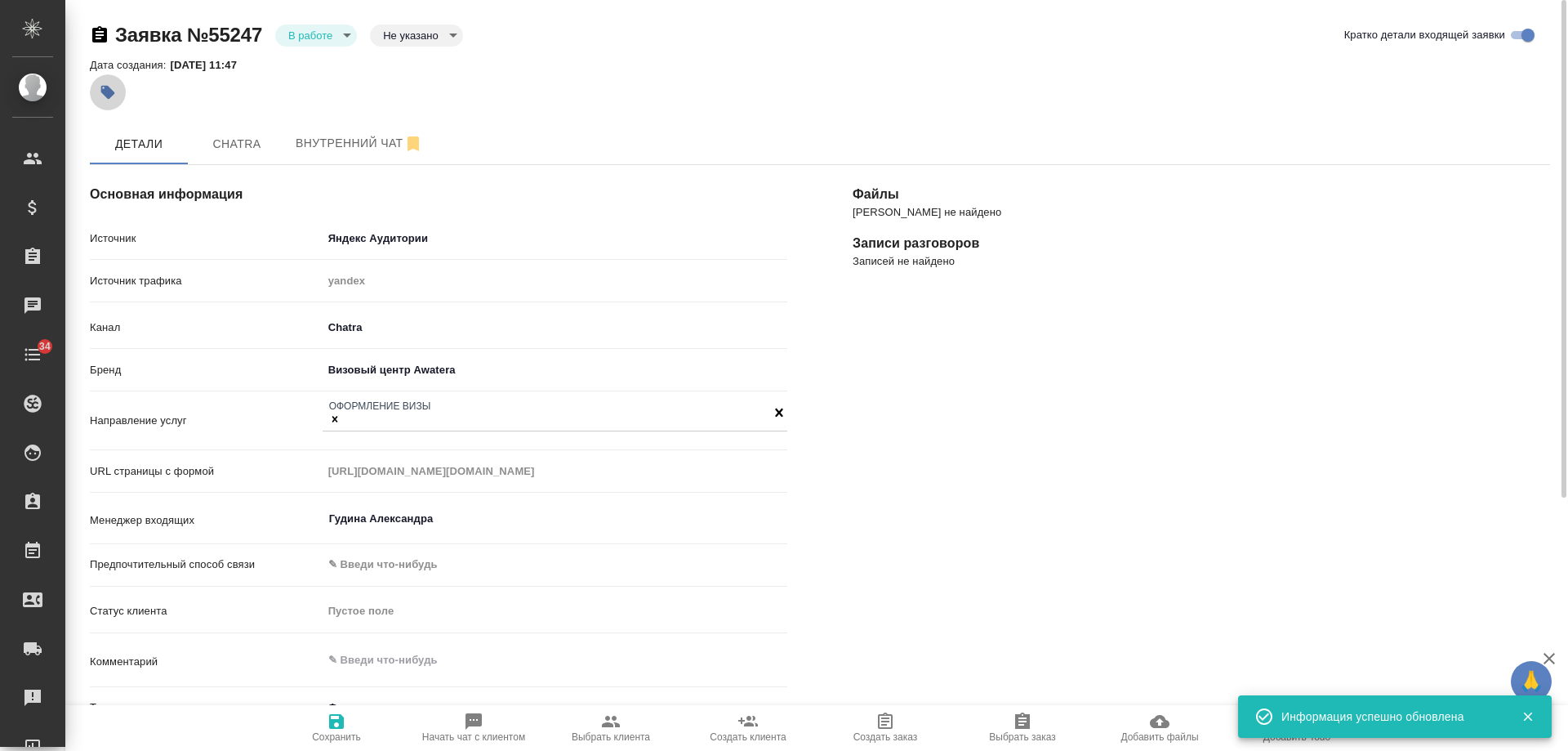
click at [111, 89] on icon "button" at bounding box center [108, 93] width 14 height 14
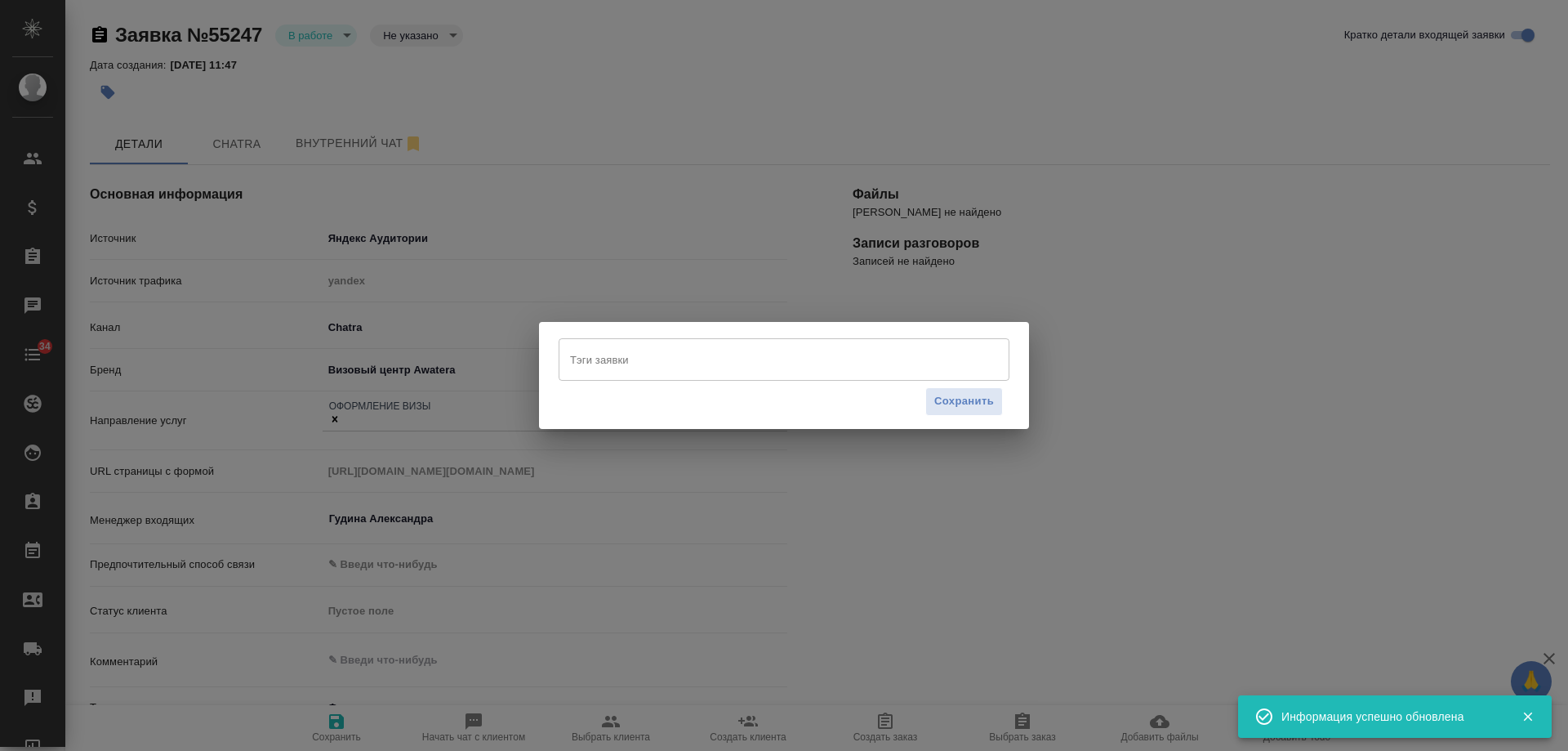
click at [665, 350] on input "Тэги заявки" at bounding box center [768, 360] width 405 height 28
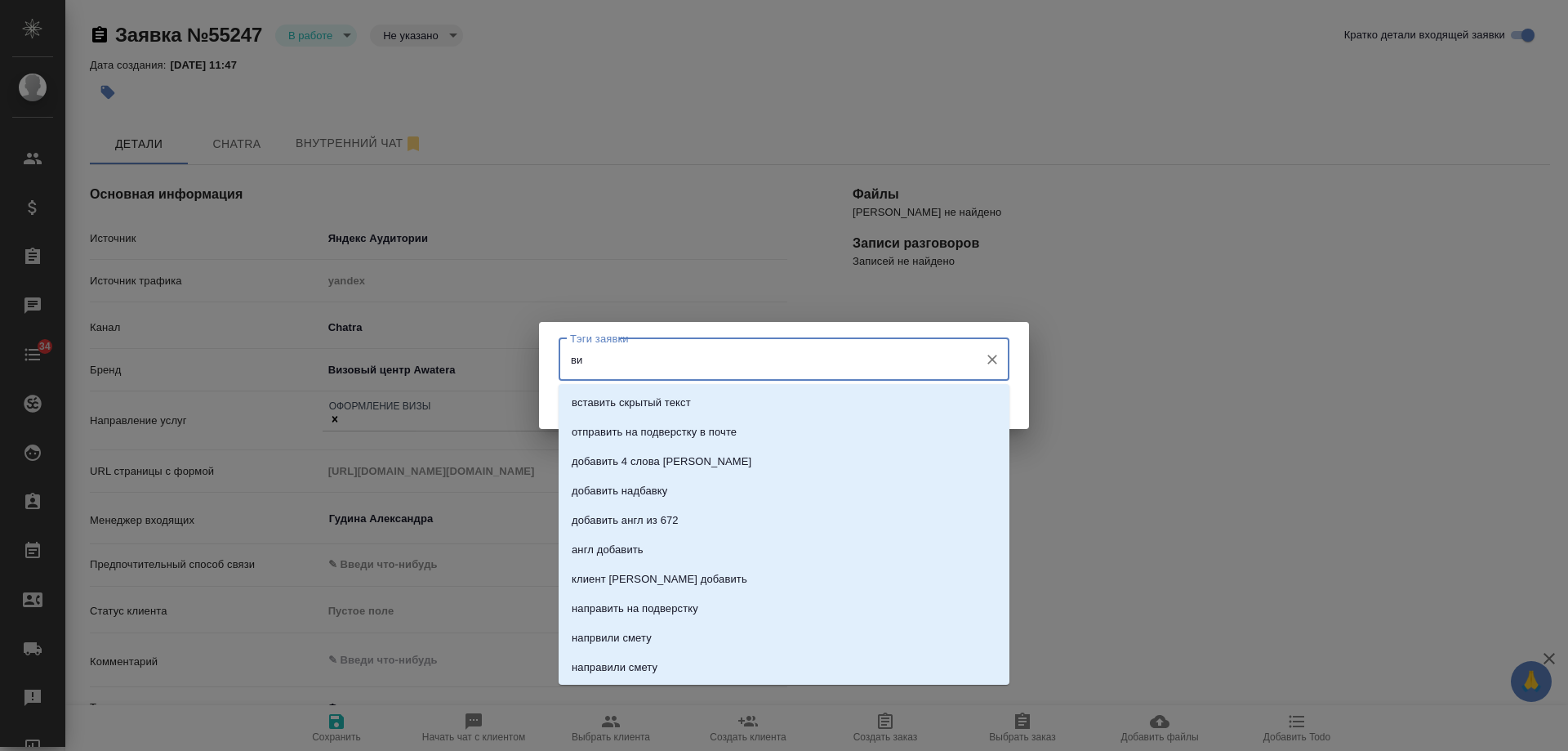
type input "виз"
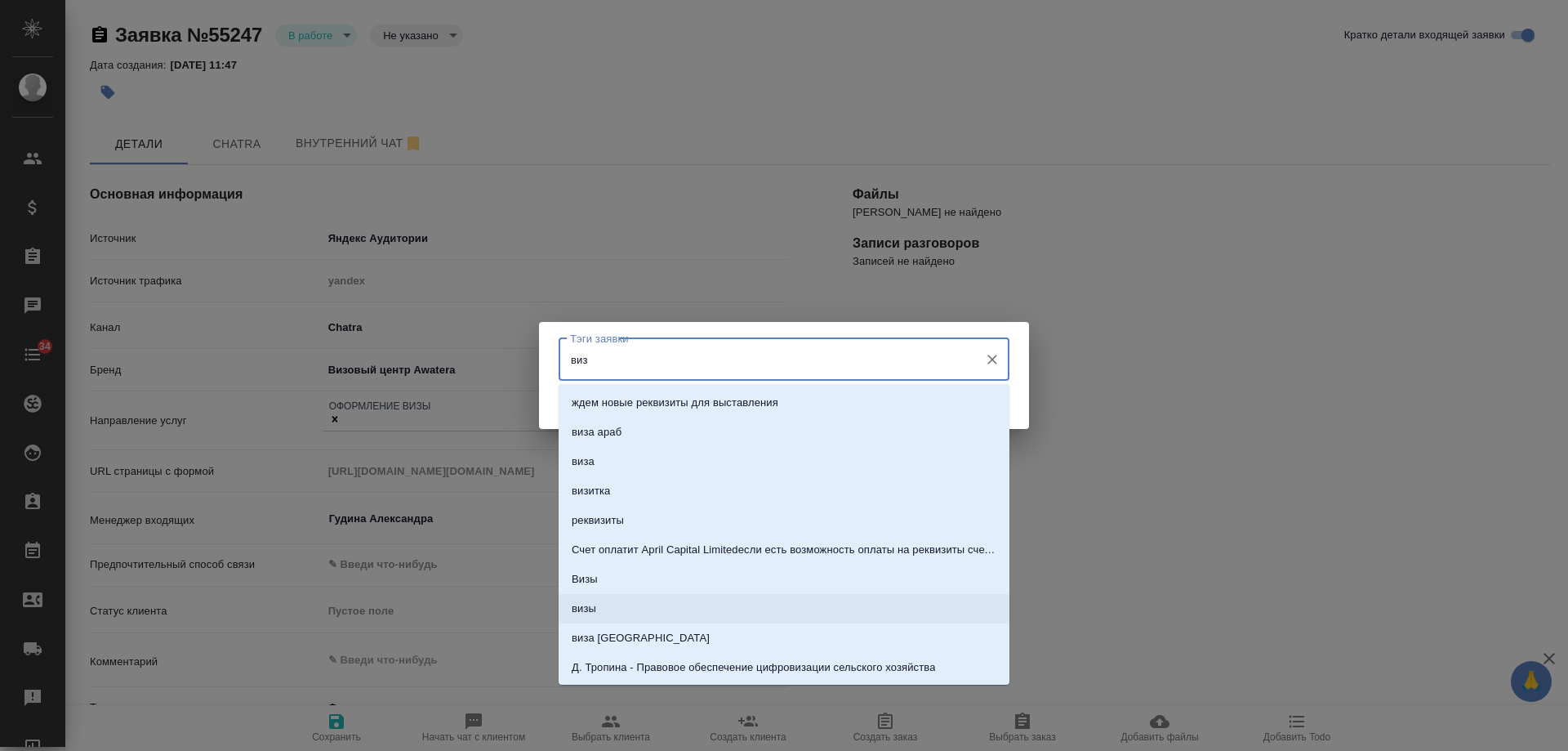
click at [610, 608] on li "визы" at bounding box center [784, 608] width 451 height 29
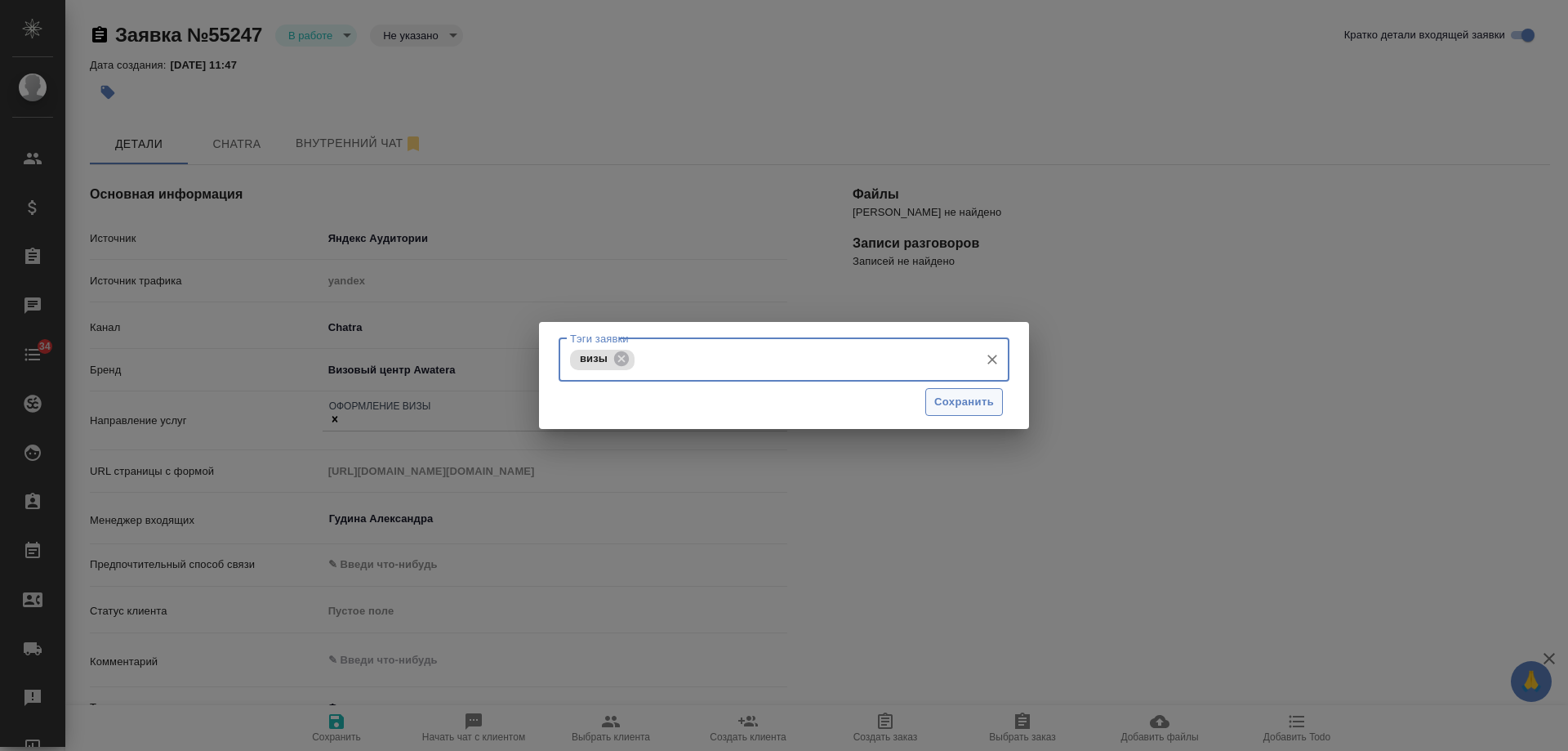
click at [974, 405] on span "Сохранить" at bounding box center [964, 402] width 60 height 19
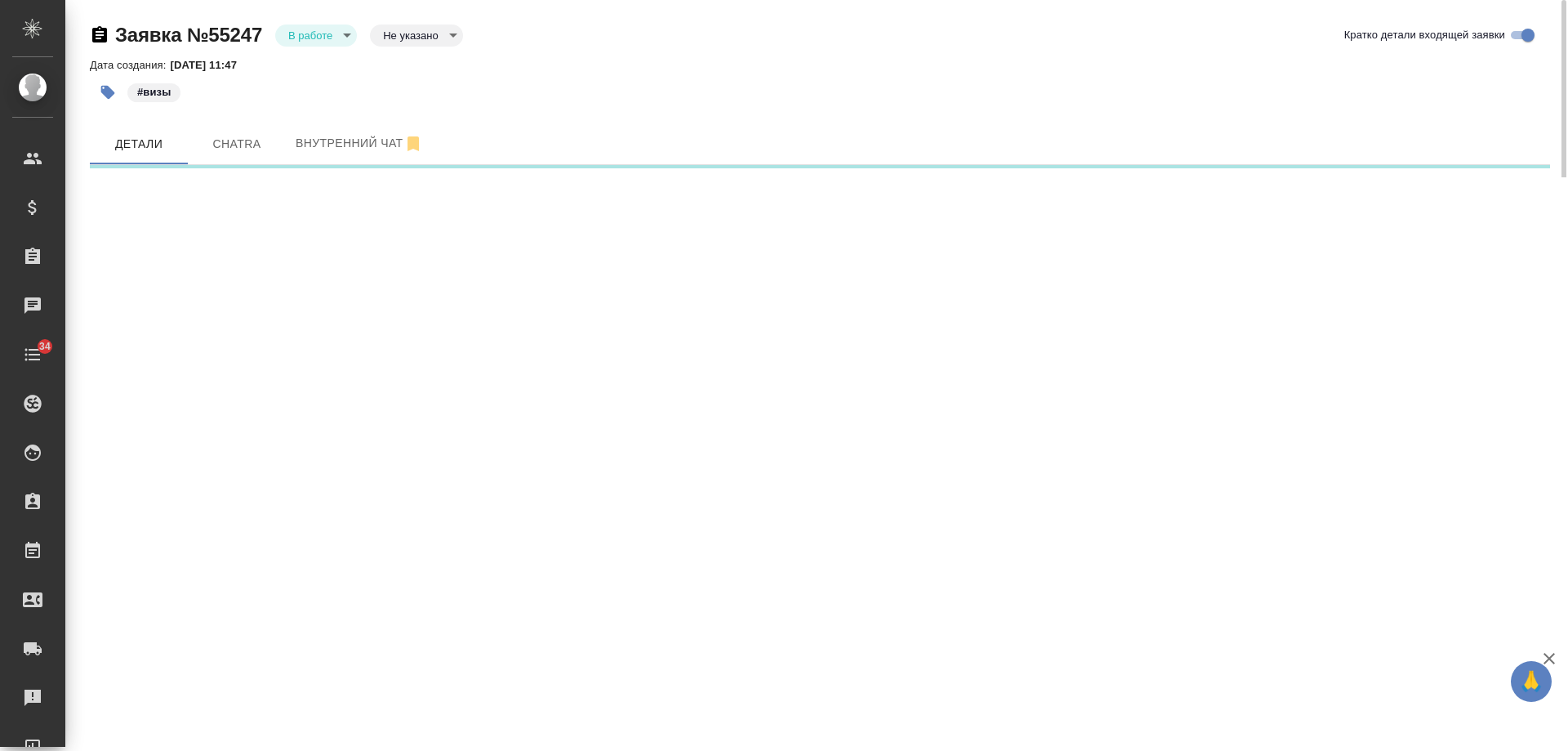
select select "RU"
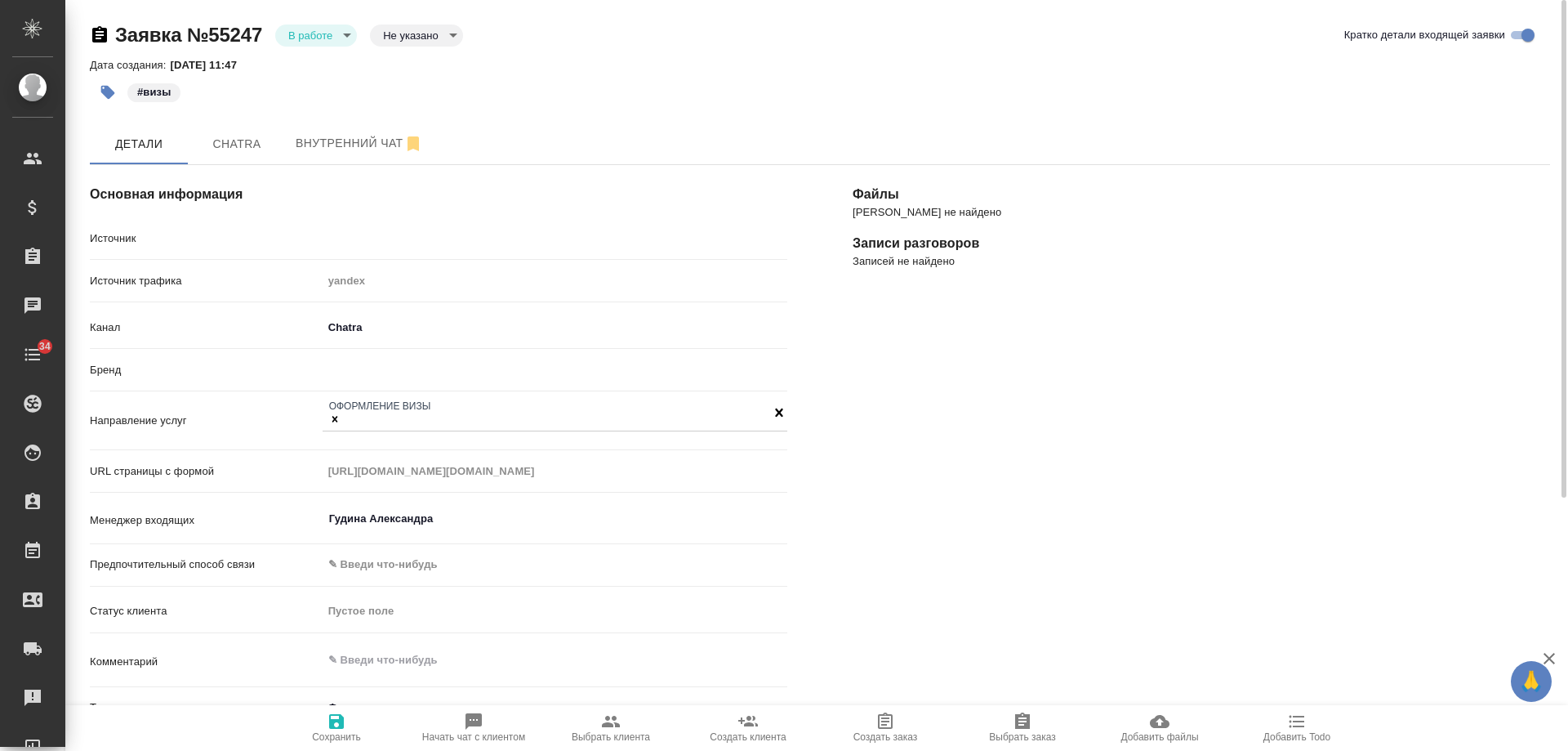
type textarea "x"
click at [330, 33] on body "🙏 .cls-1 fill:#fff; AWATERA Gudina Alexandra Клиенты Спецификации Заказы 0 Чаты…" at bounding box center [784, 375] width 1568 height 751
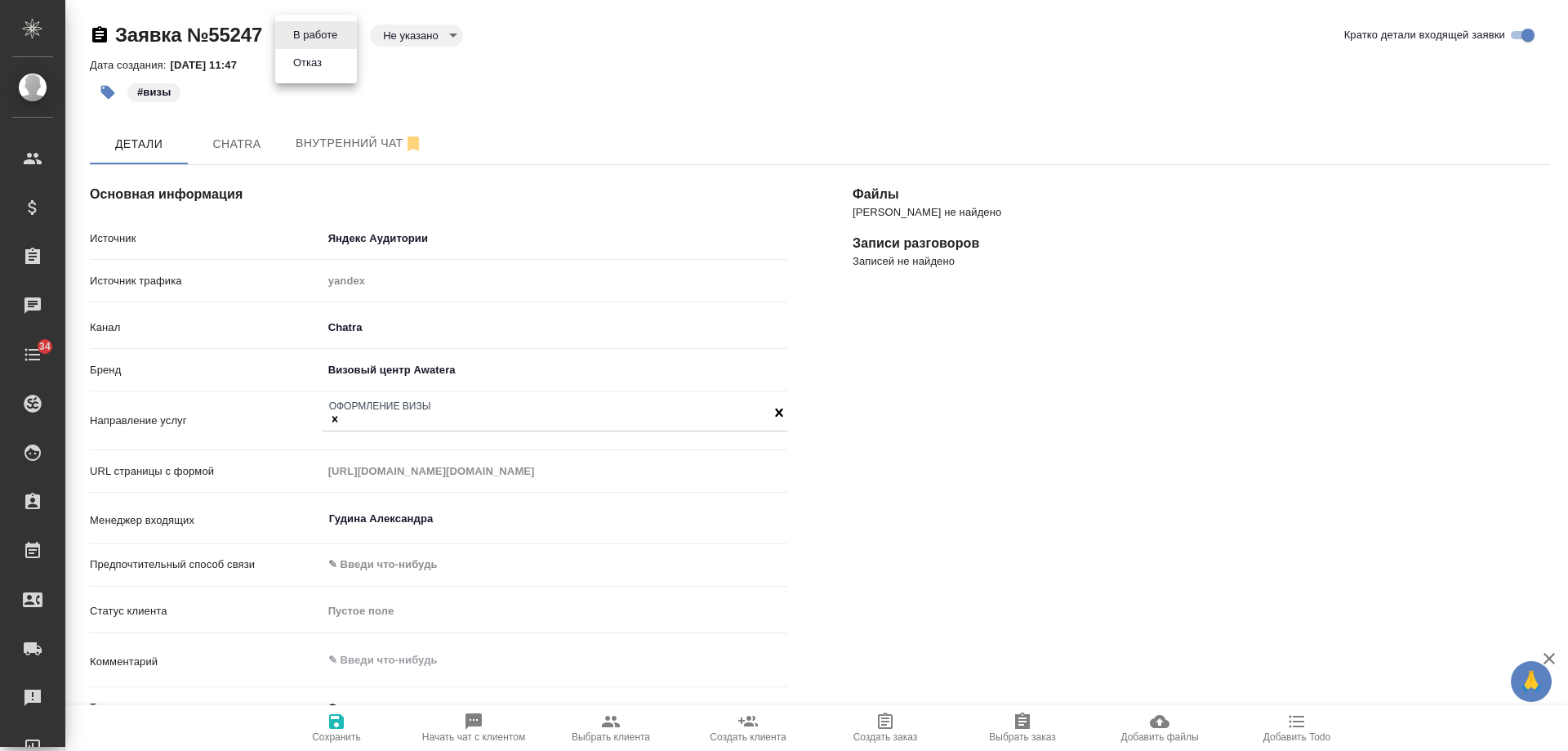
click at [323, 61] on button "Отказ" at bounding box center [307, 63] width 38 height 18
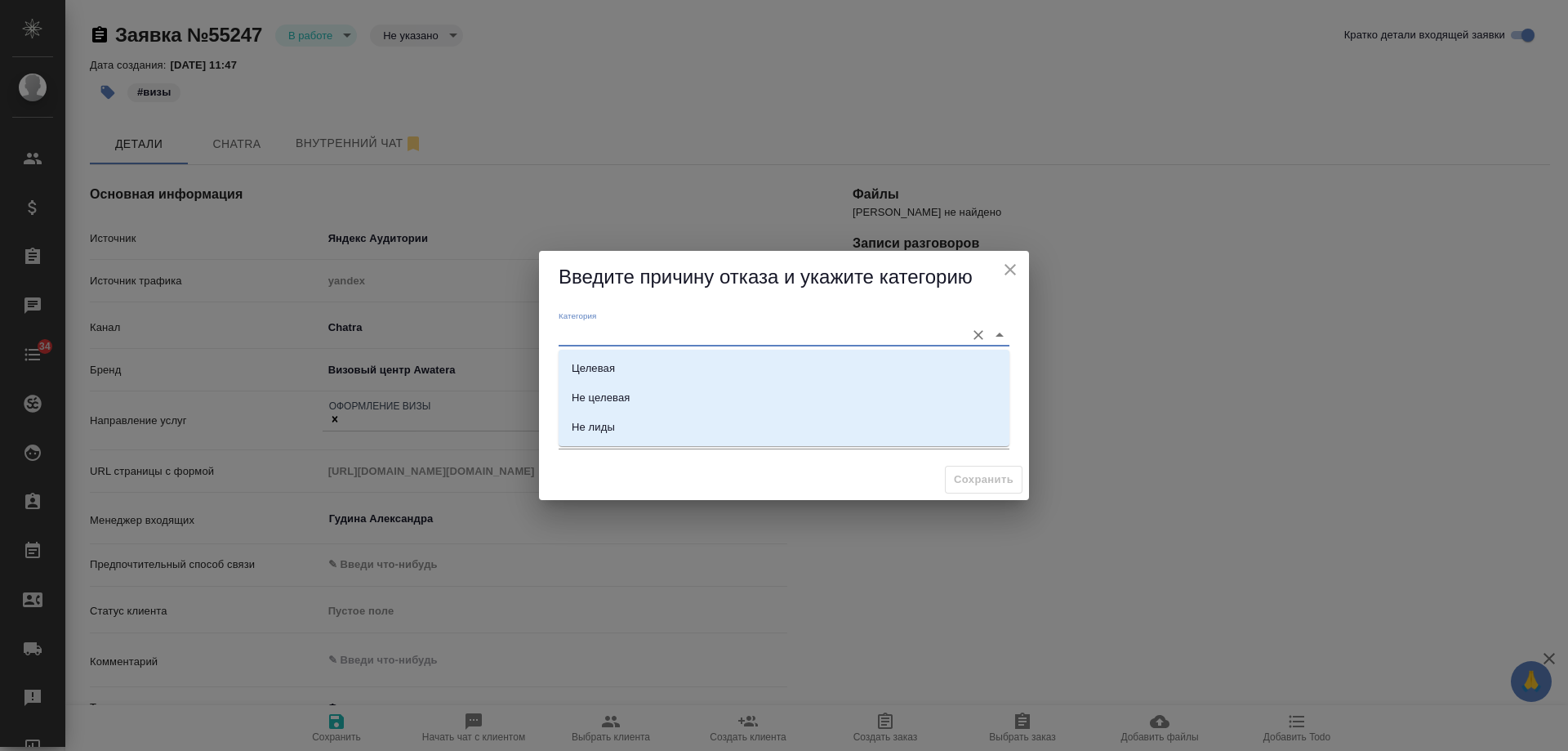
click at [645, 332] on input "Категория" at bounding box center [757, 334] width 399 height 22
click at [629, 393] on div "Не целевая" at bounding box center [600, 398] width 58 height 16
type input "Не целевая"
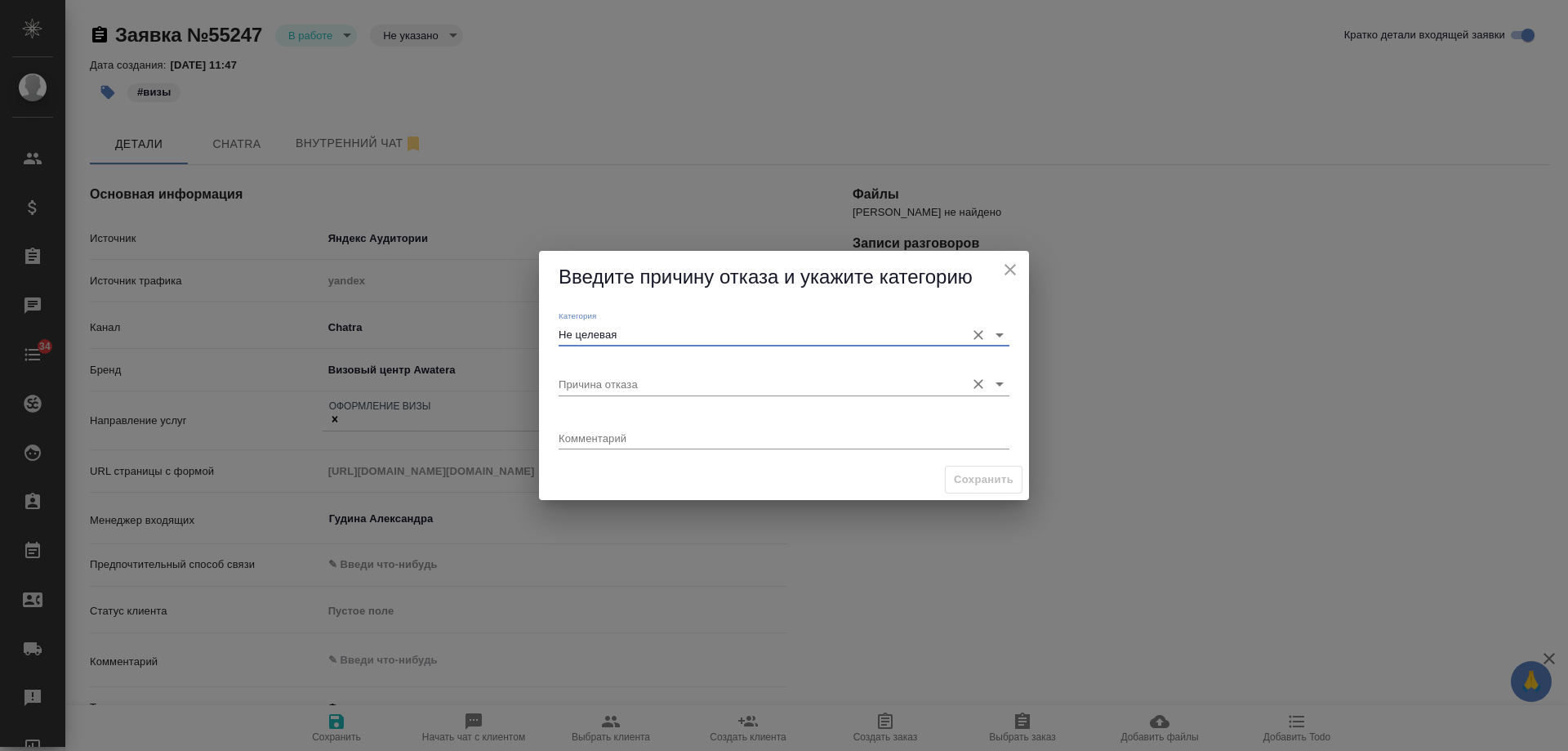
click at [647, 382] on input "Причина отказа" at bounding box center [757, 383] width 399 height 22
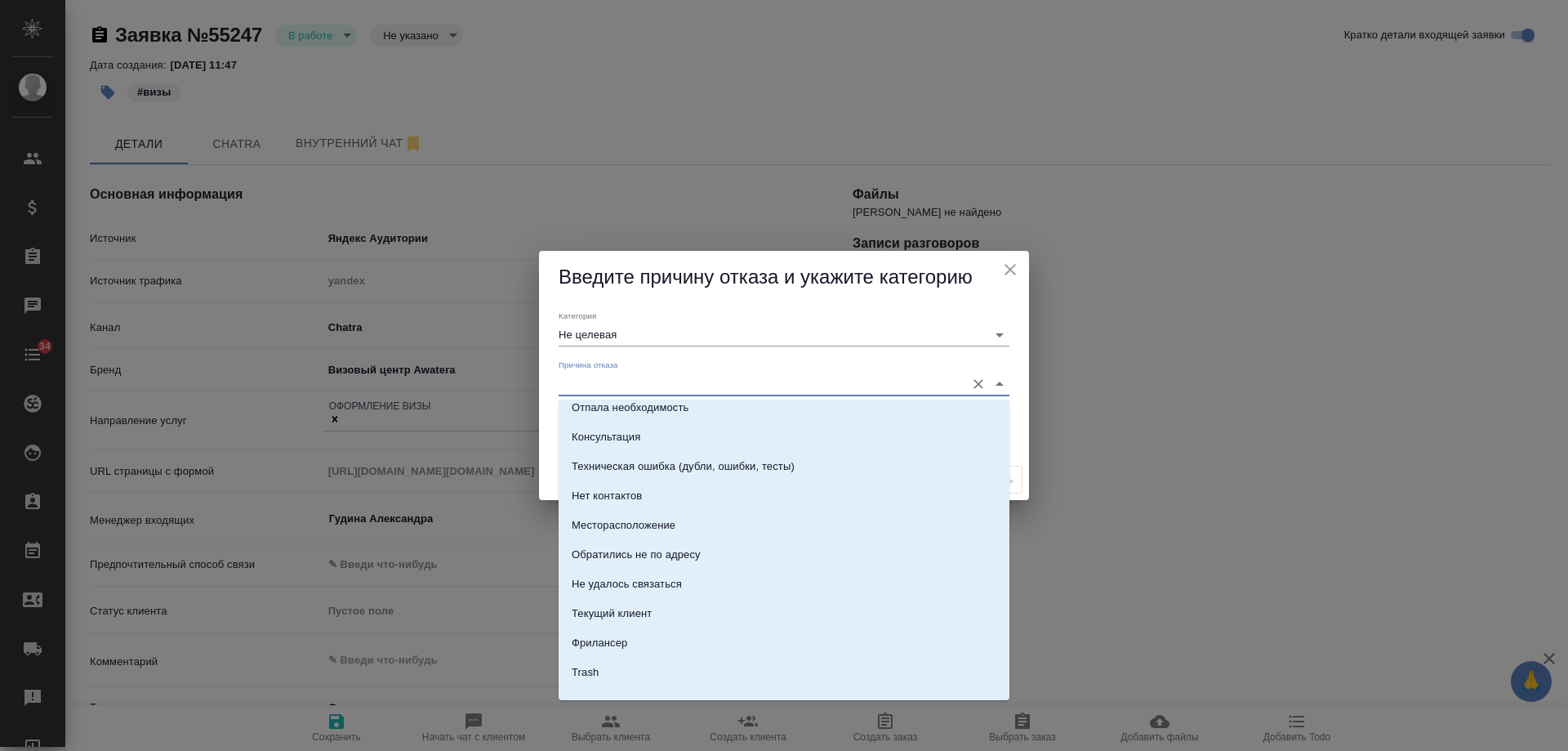
scroll to position [233, 0]
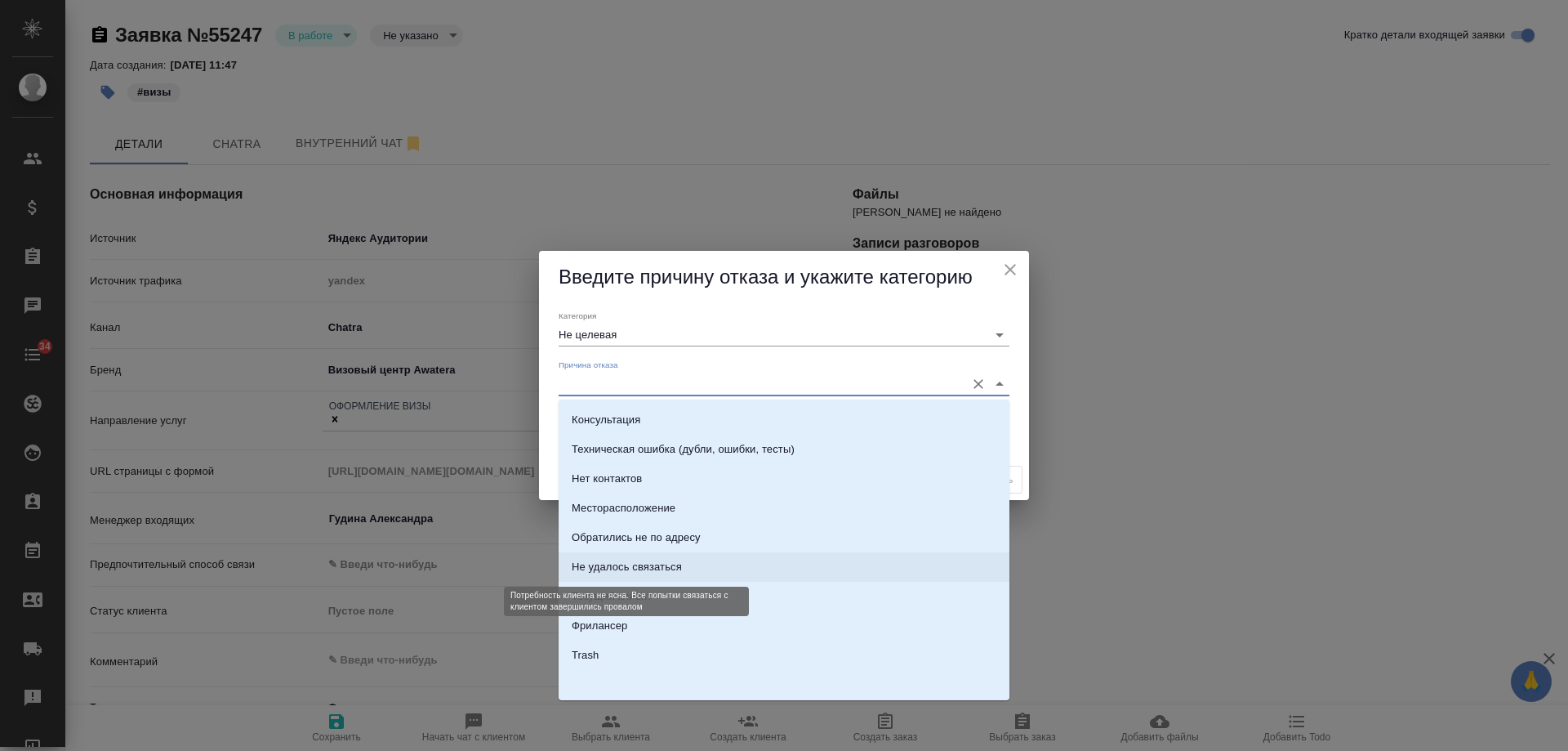
click at [680, 562] on div "Не удалось связаться" at bounding box center [626, 567] width 111 height 16
type input "Не удалось связаться"
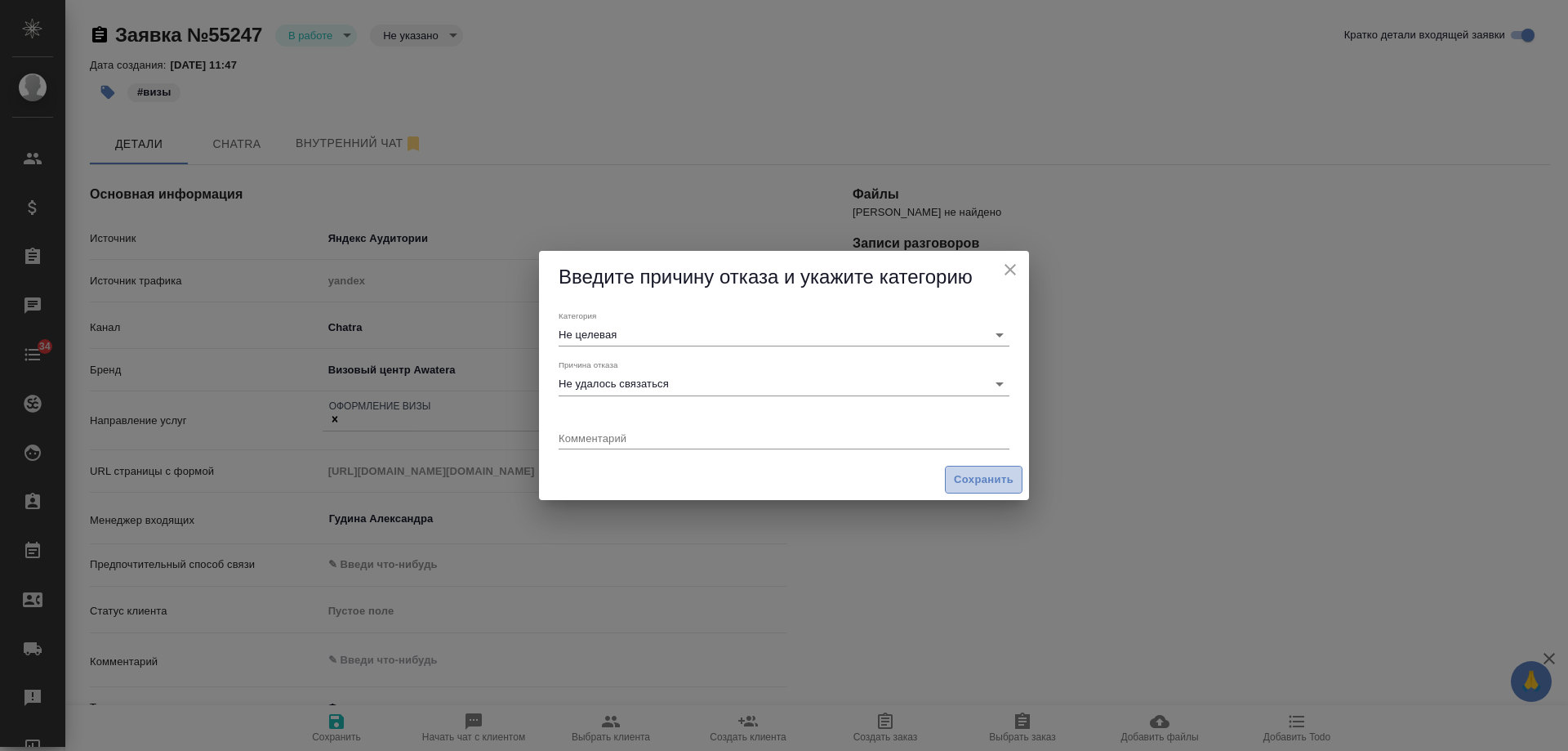
click at [1001, 478] on span "Сохранить" at bounding box center [983, 480] width 60 height 19
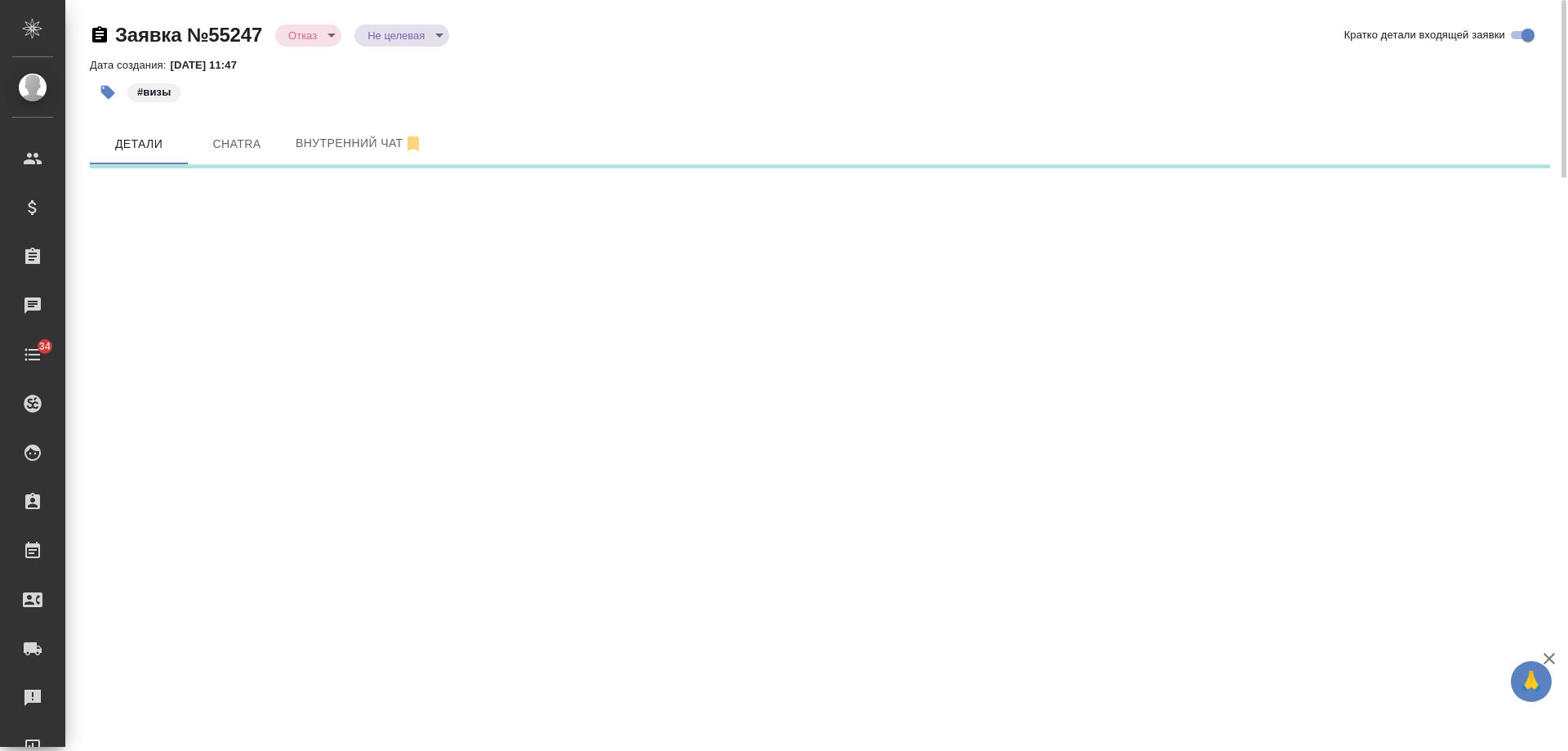
select select "RU"
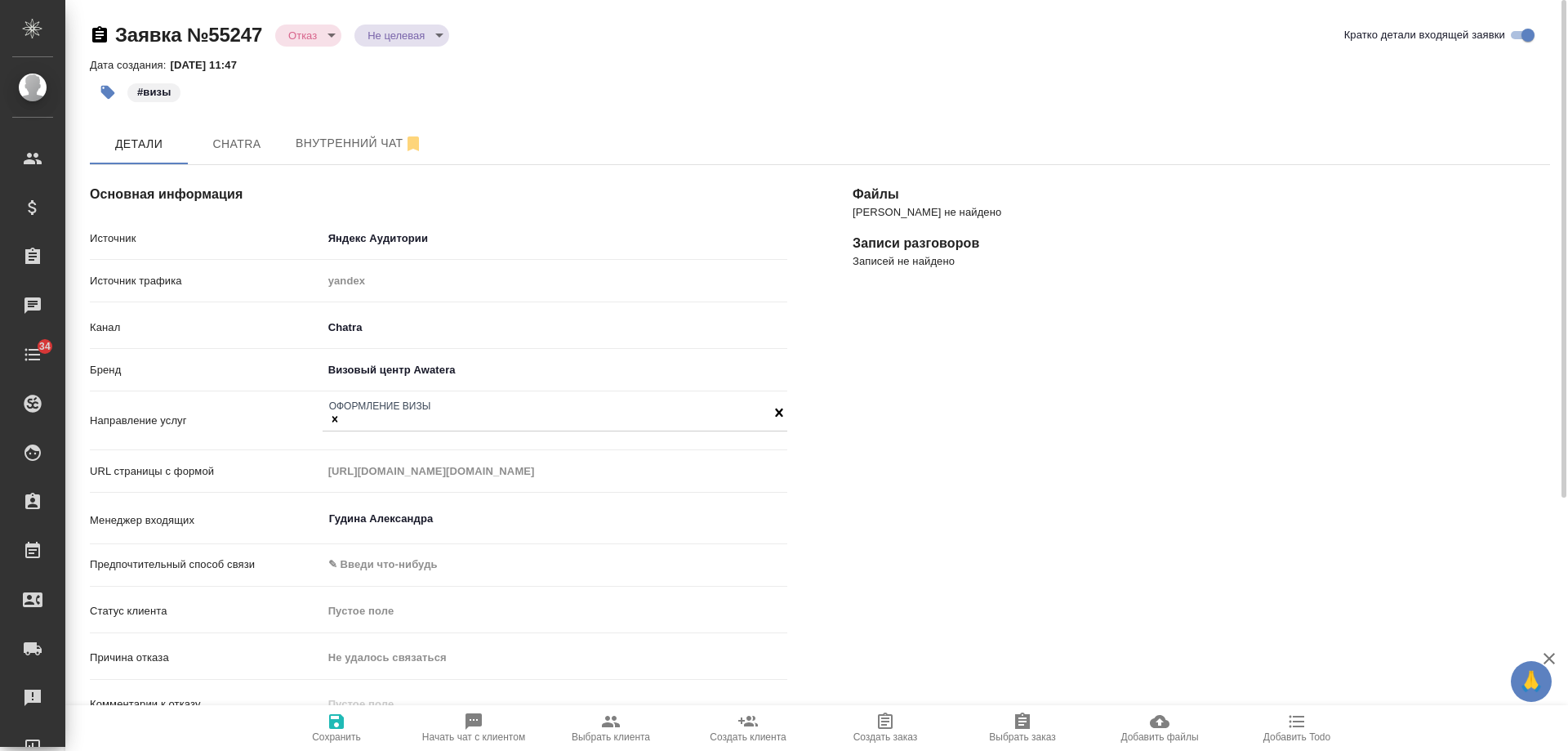
type textarea "x"
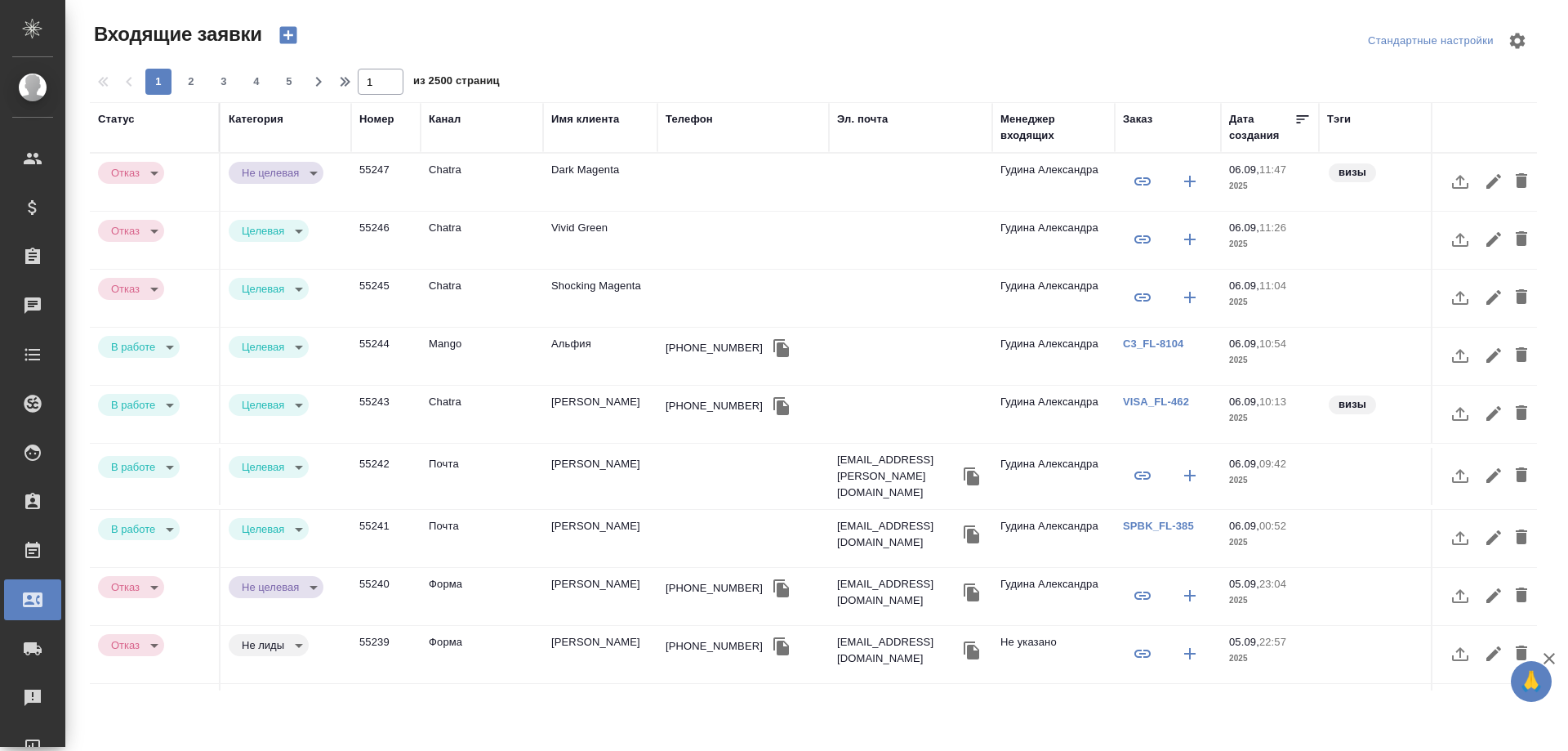
select select "RU"
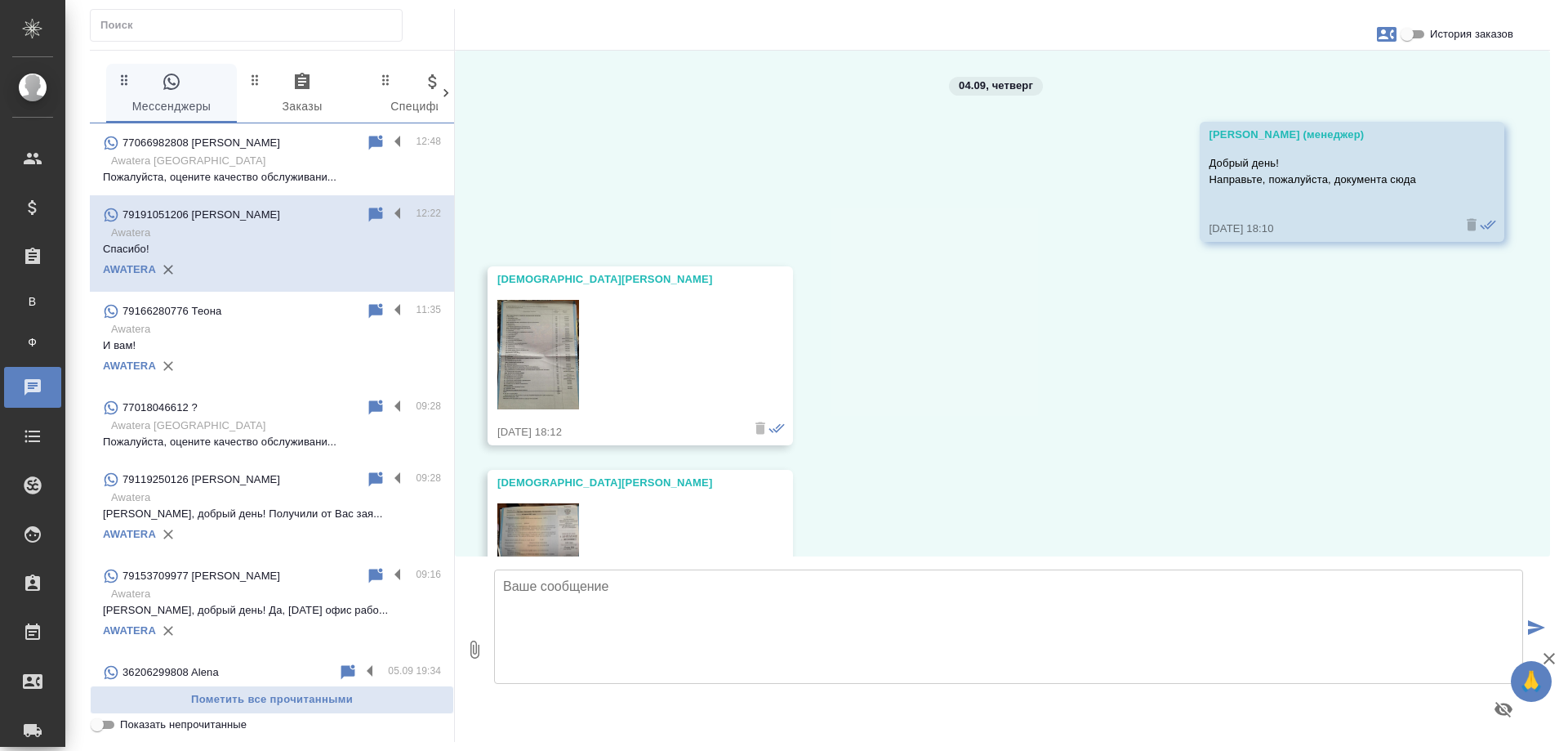
scroll to position [5971, 0]
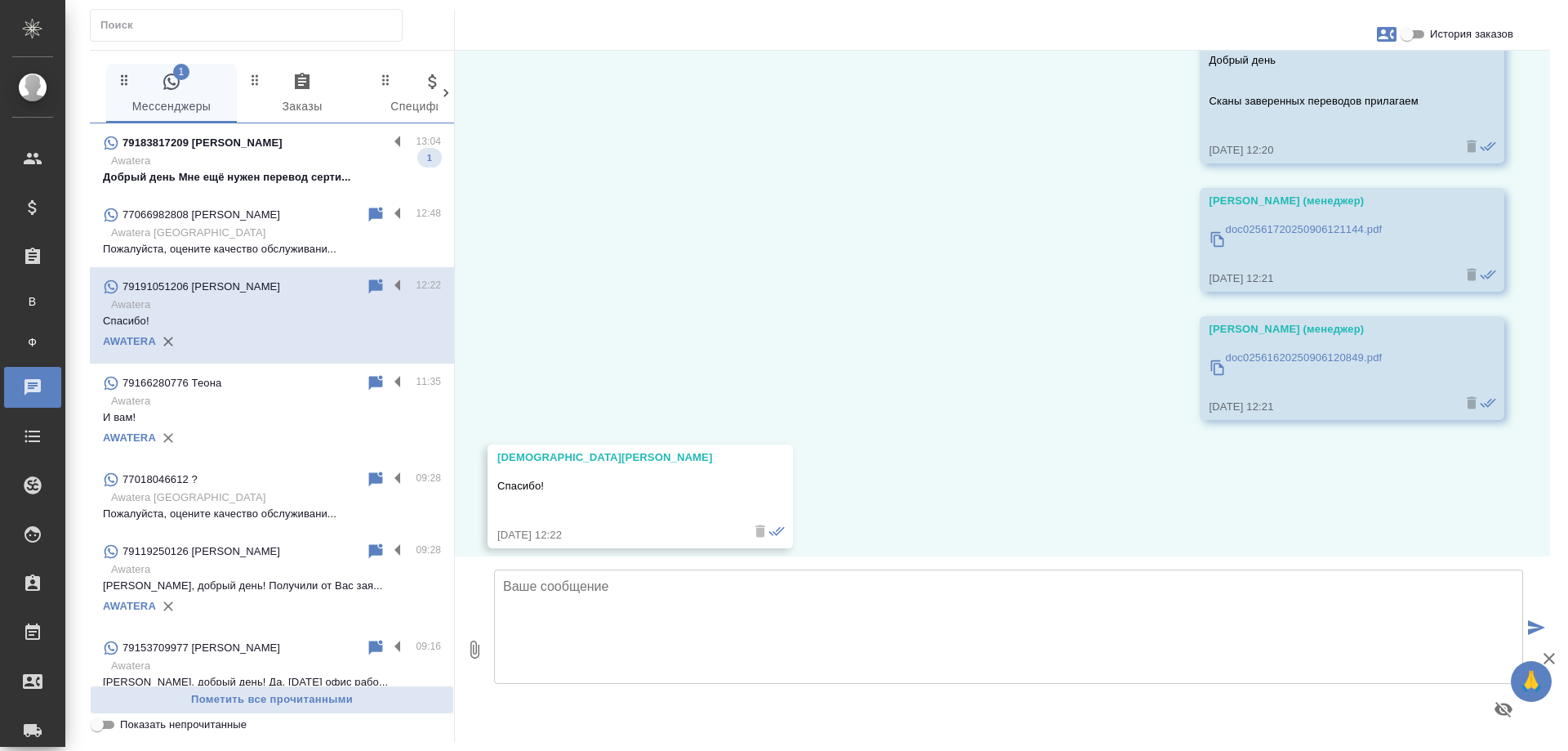
click at [317, 165] on p "Awatera" at bounding box center [276, 161] width 330 height 16
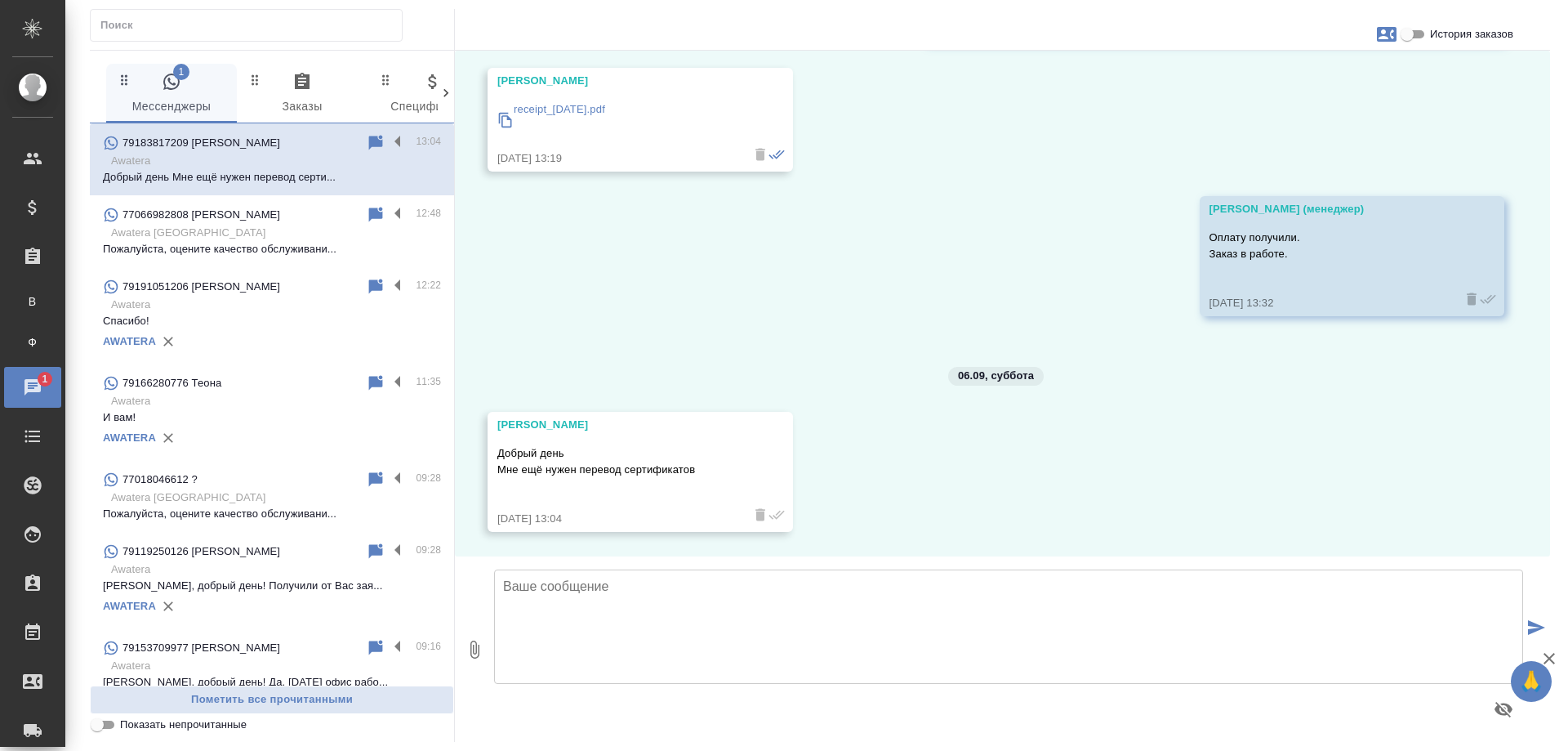
scroll to position [2248, 0]
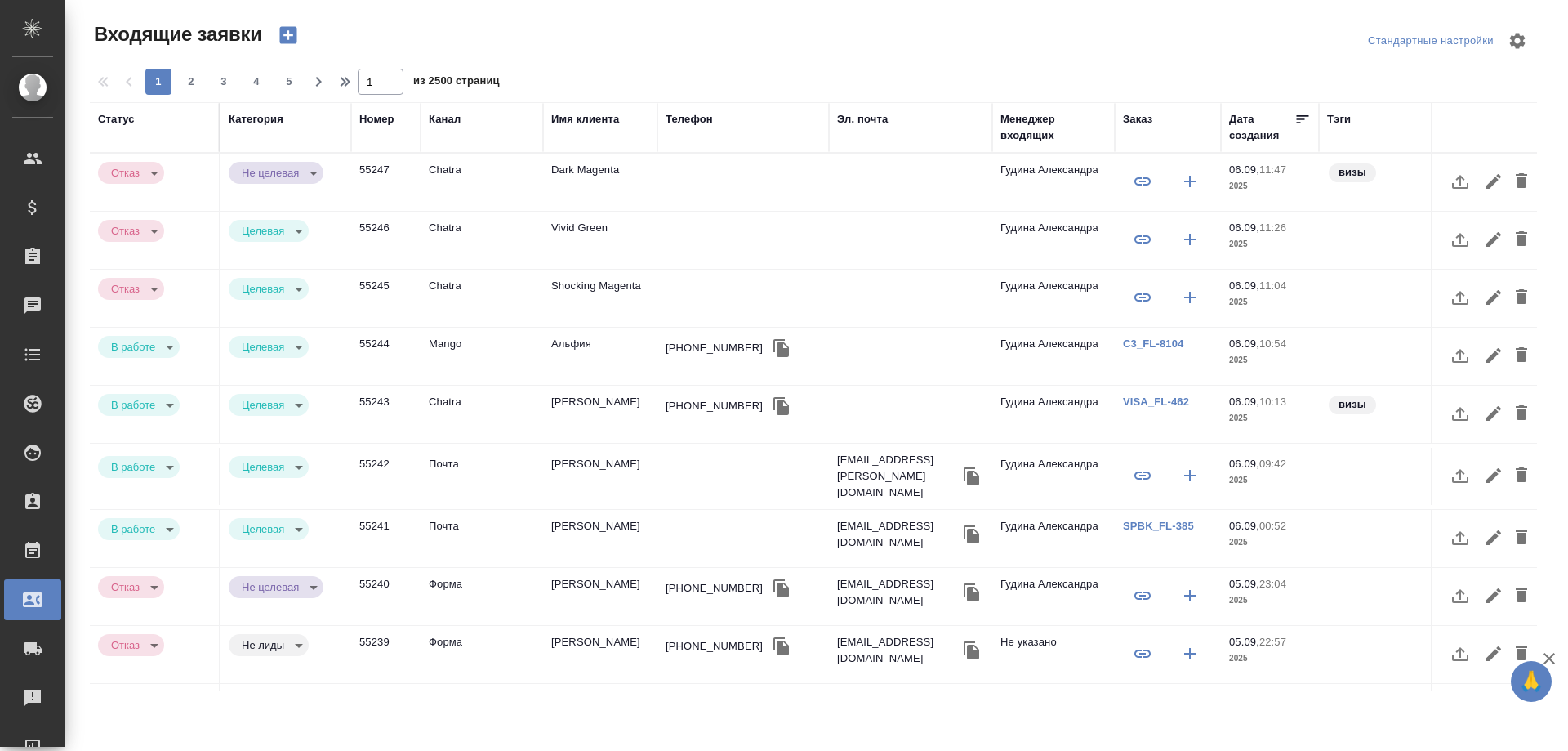
select select "RU"
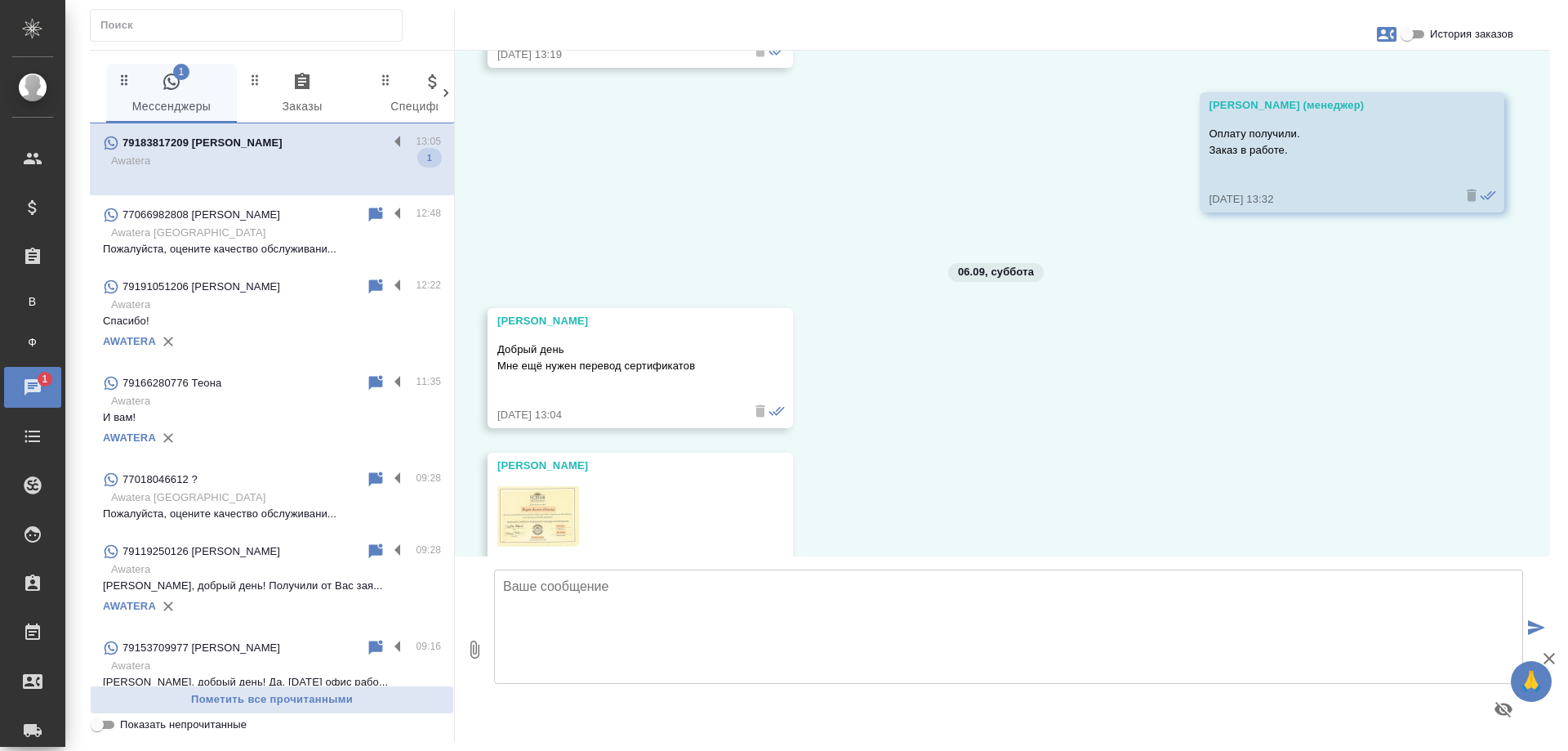
scroll to position [2403, 0]
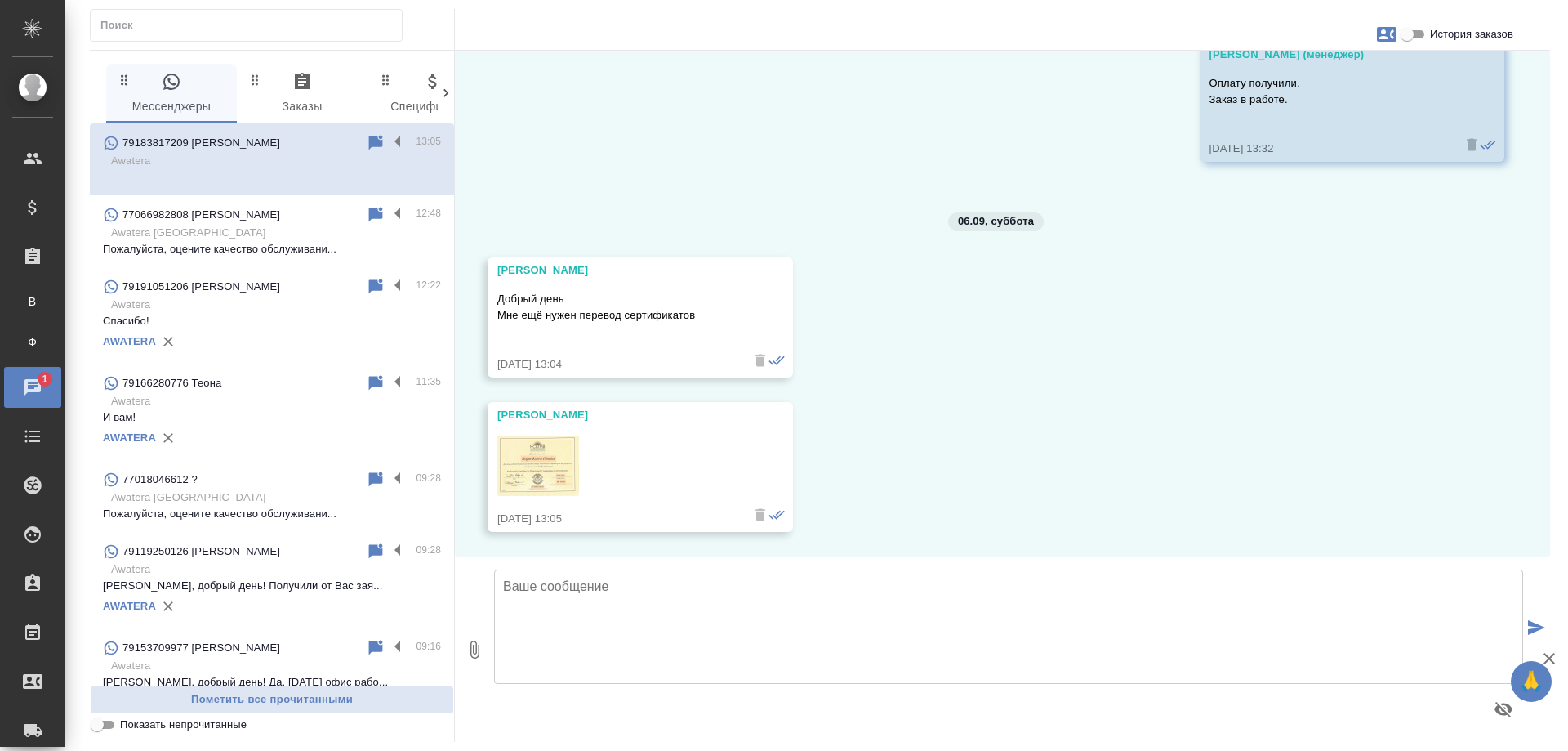
click at [525, 472] on img at bounding box center [538, 466] width 82 height 61
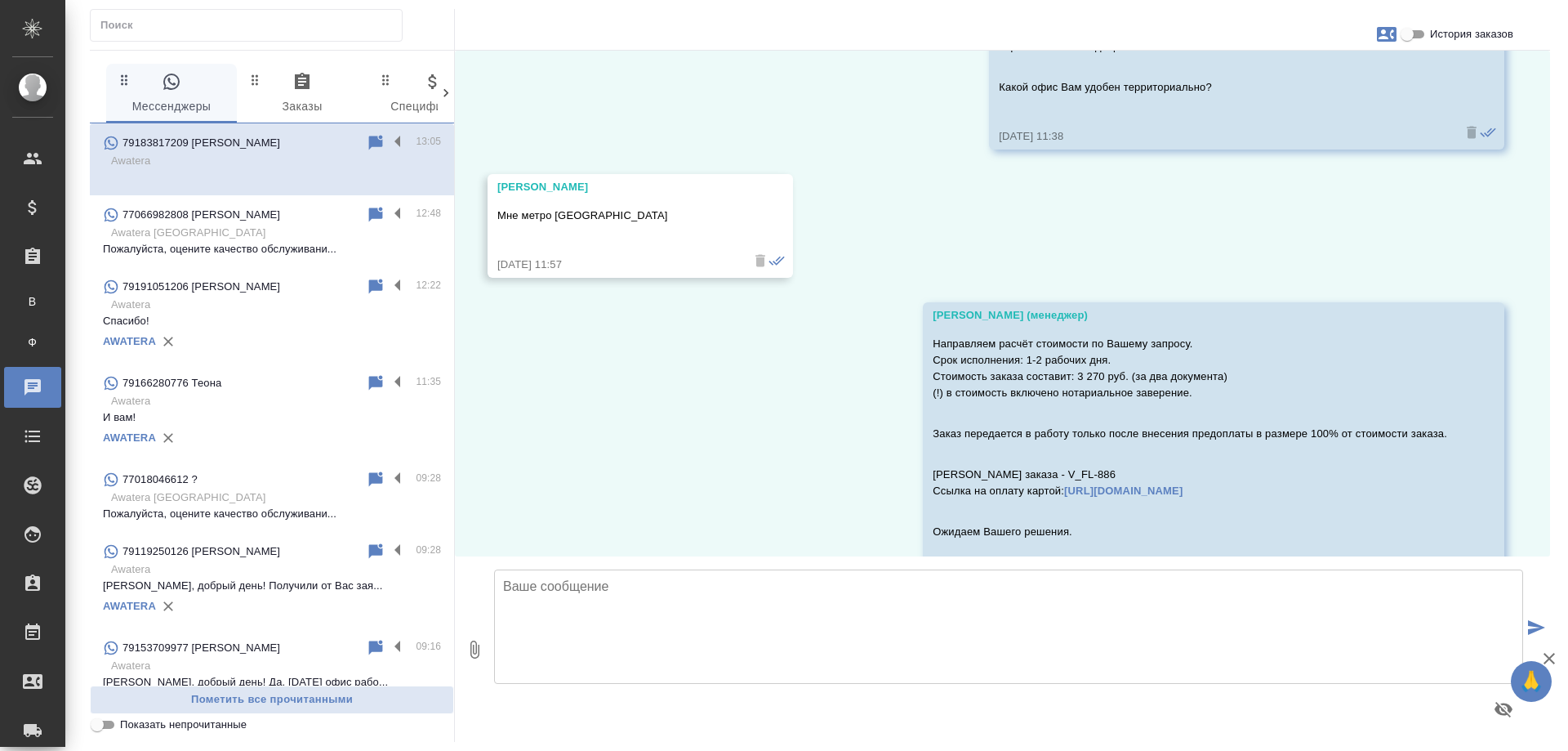
scroll to position [1667, 0]
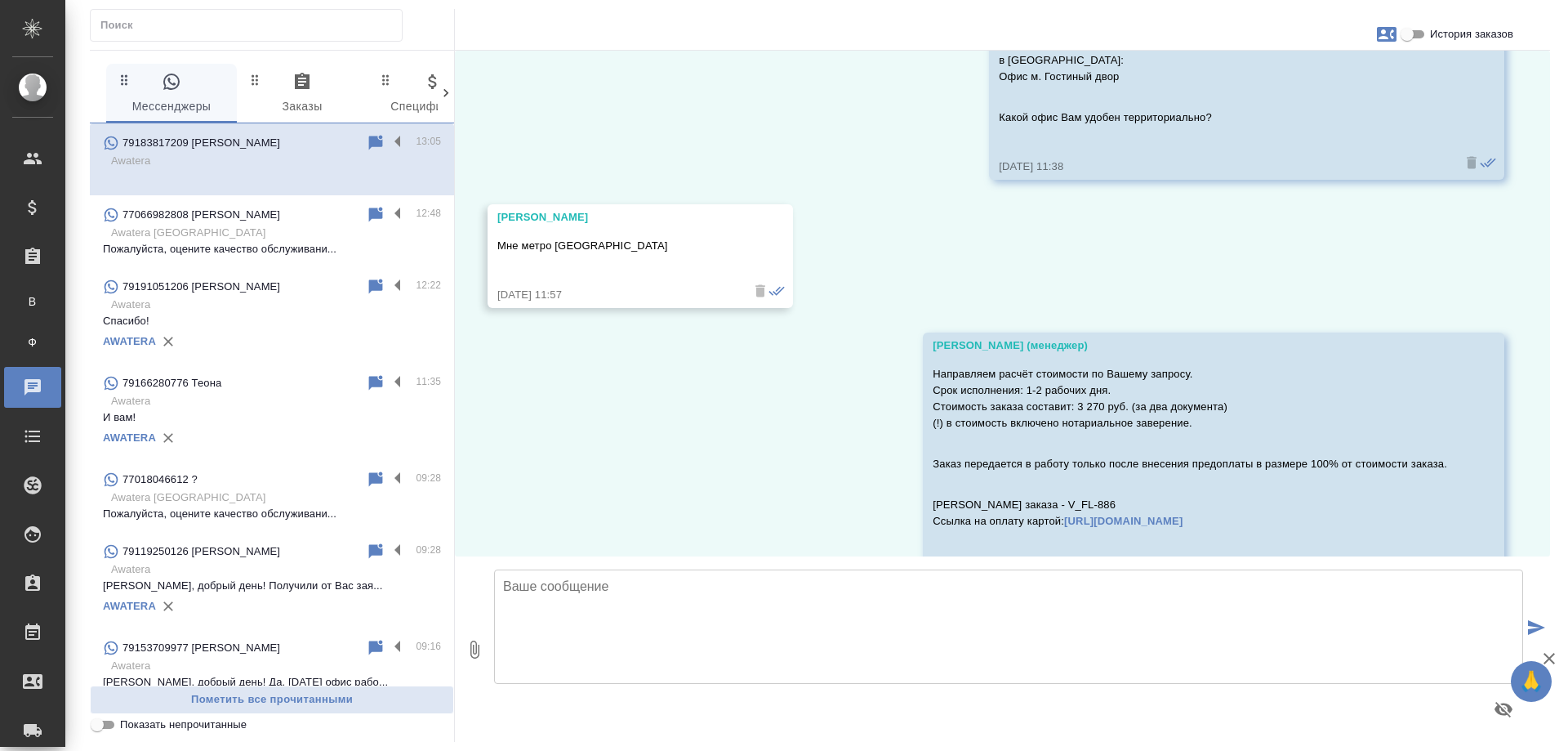
click at [1408, 37] on input "История заказов" at bounding box center [1408, 34] width 59 height 20
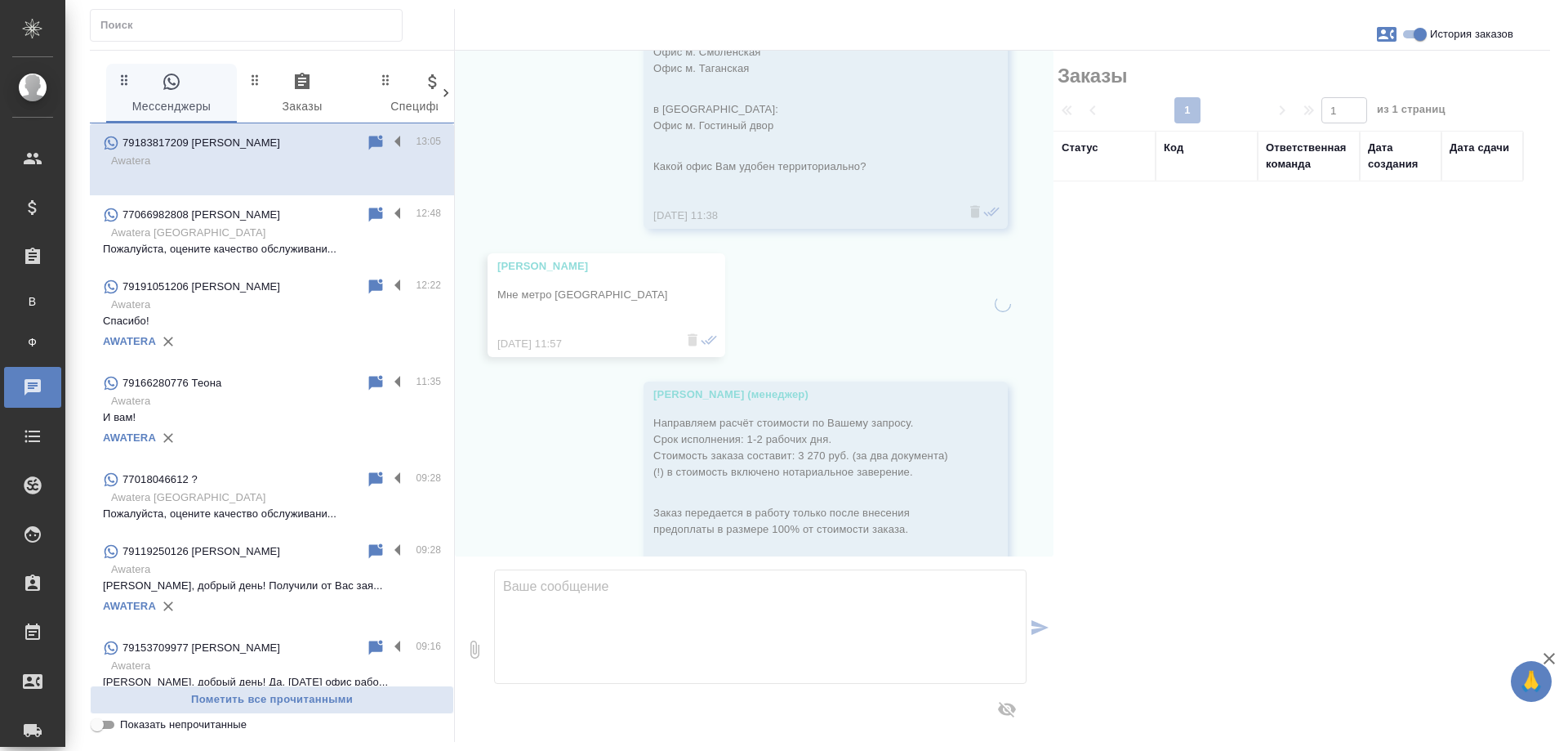
scroll to position [1717, 0]
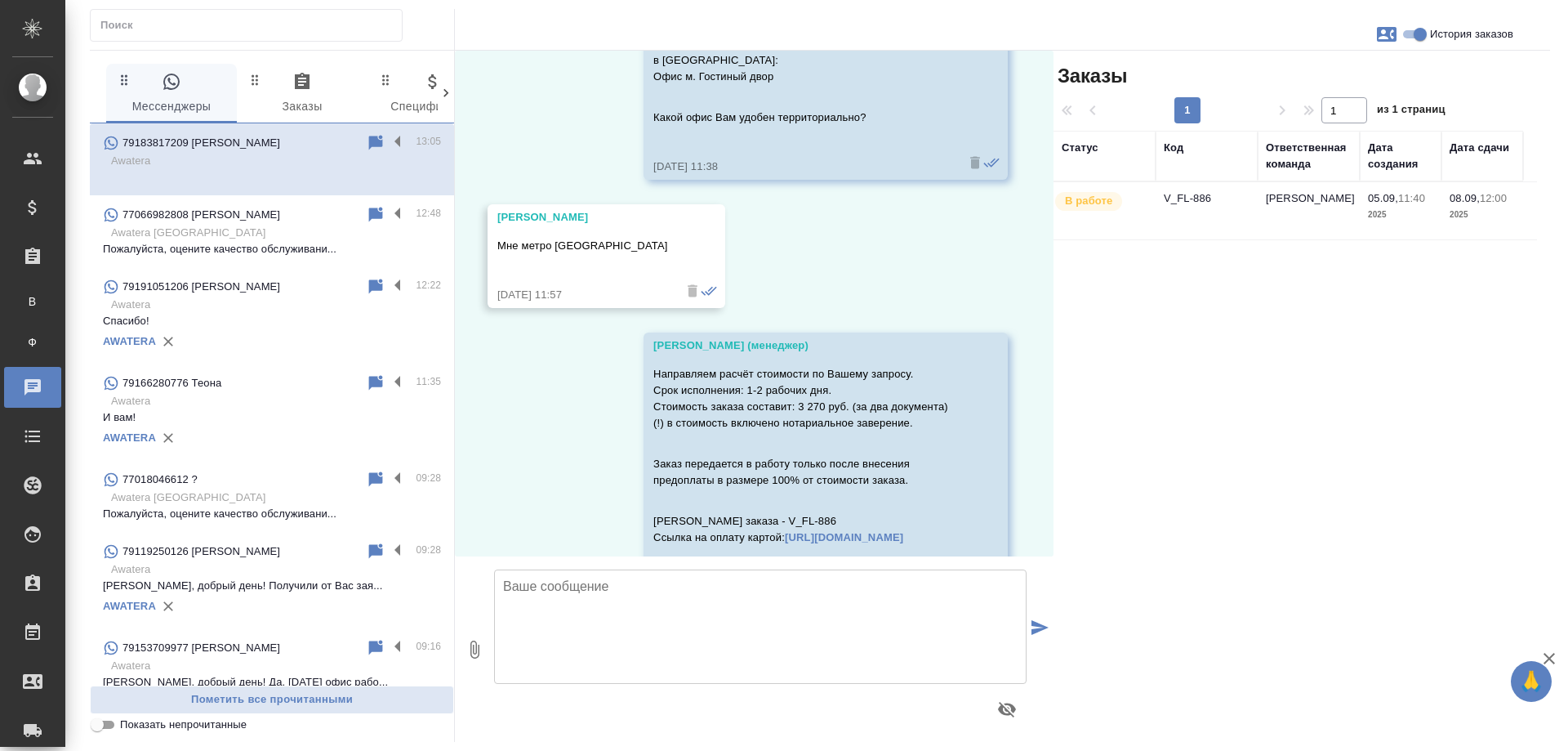
click at [1196, 204] on td "V_FL-886" at bounding box center [1206, 210] width 102 height 57
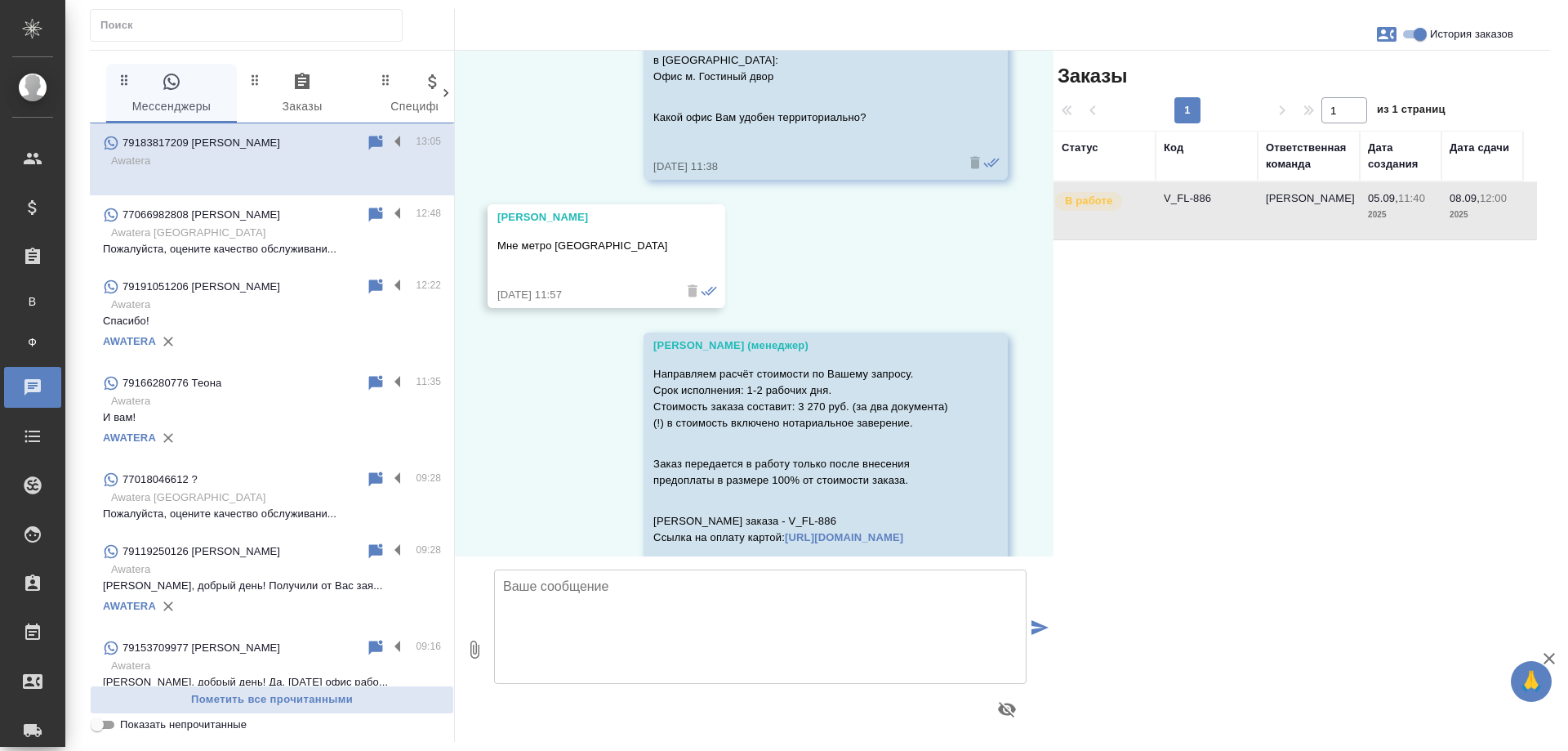
click at [1196, 204] on td "V_FL-886" at bounding box center [1206, 210] width 102 height 57
click at [1417, 38] on input "История заказов" at bounding box center [1421, 34] width 59 height 20
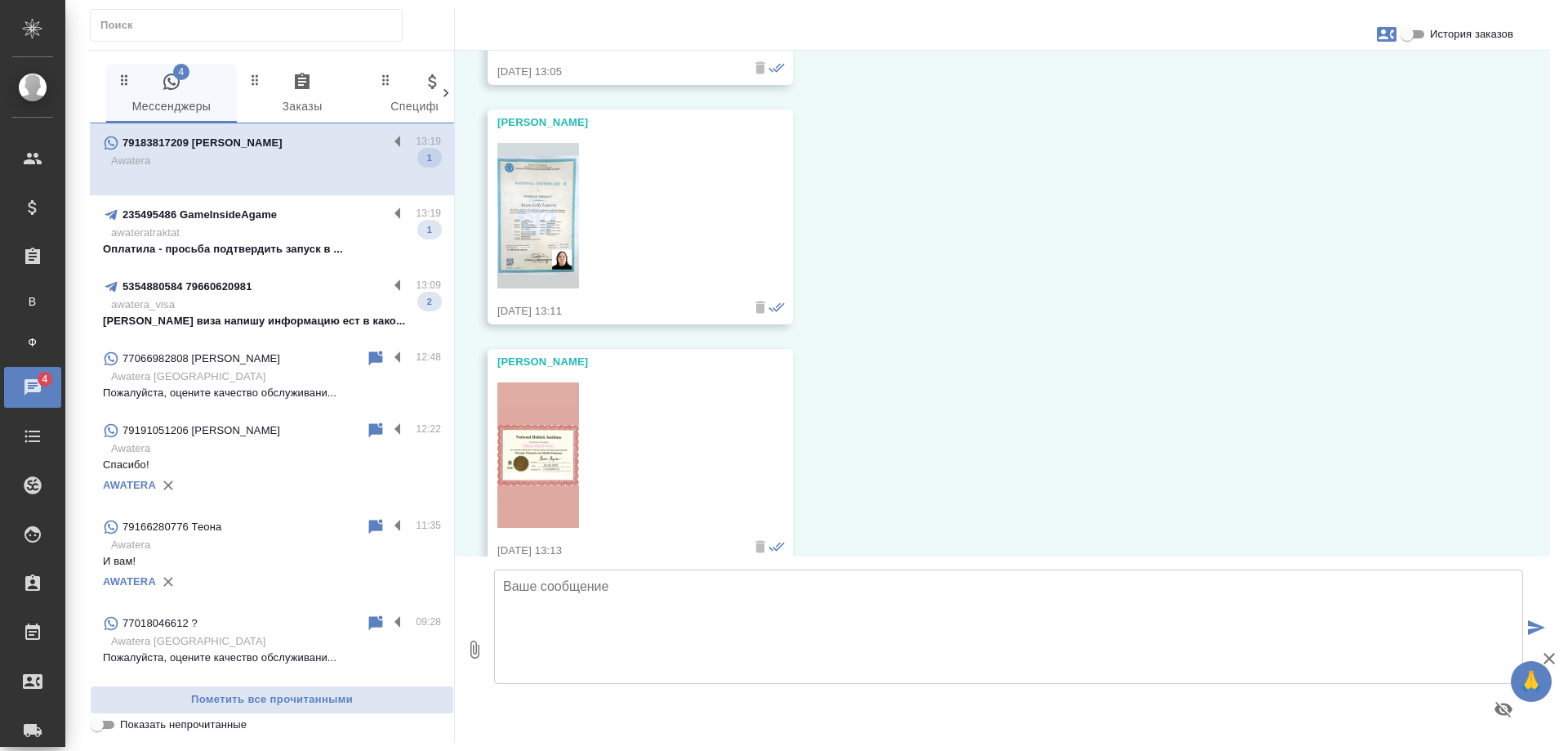
scroll to position [2985, 0]
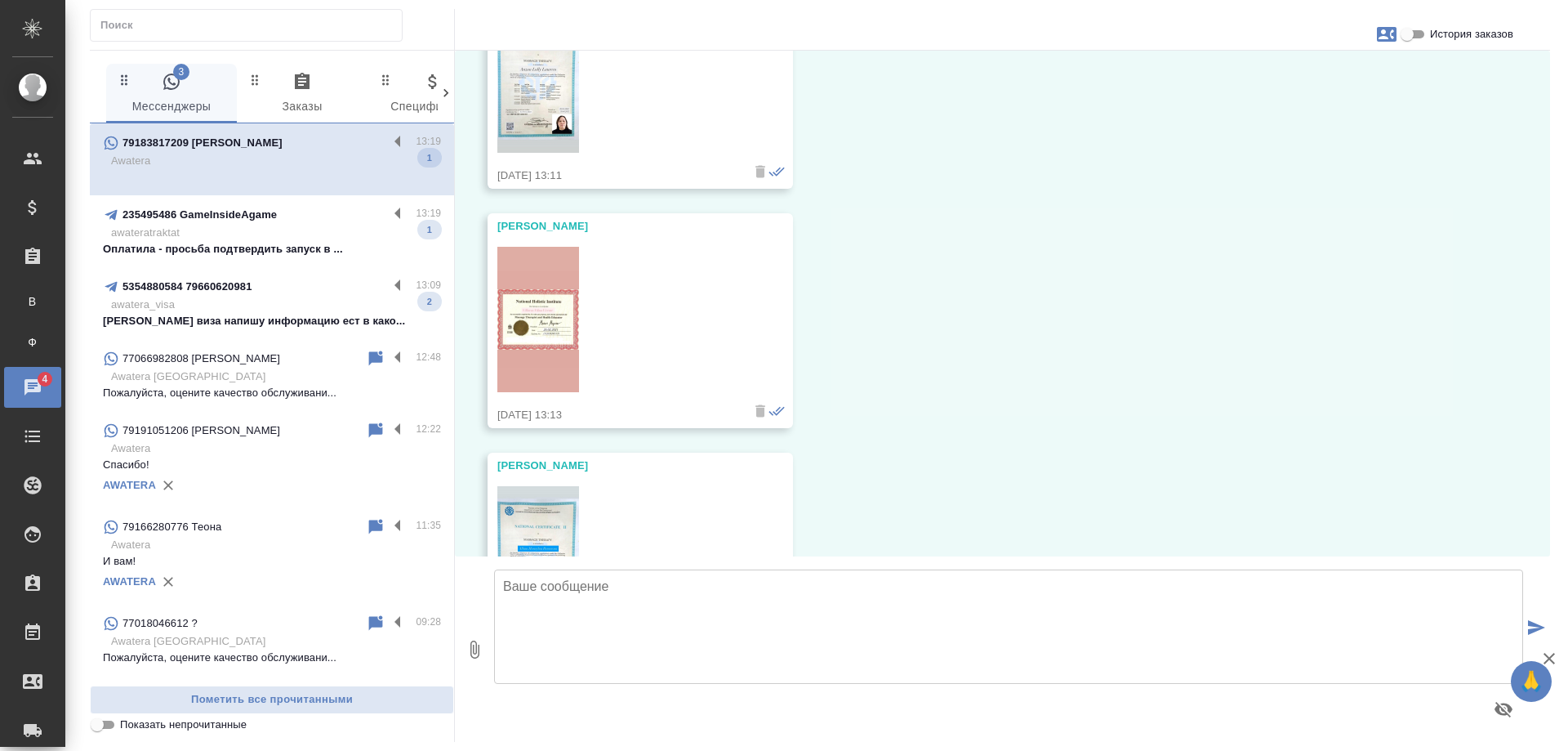
click at [290, 317] on p "Попову виза напишу информацию ест в како..." at bounding box center [272, 321] width 338 height 16
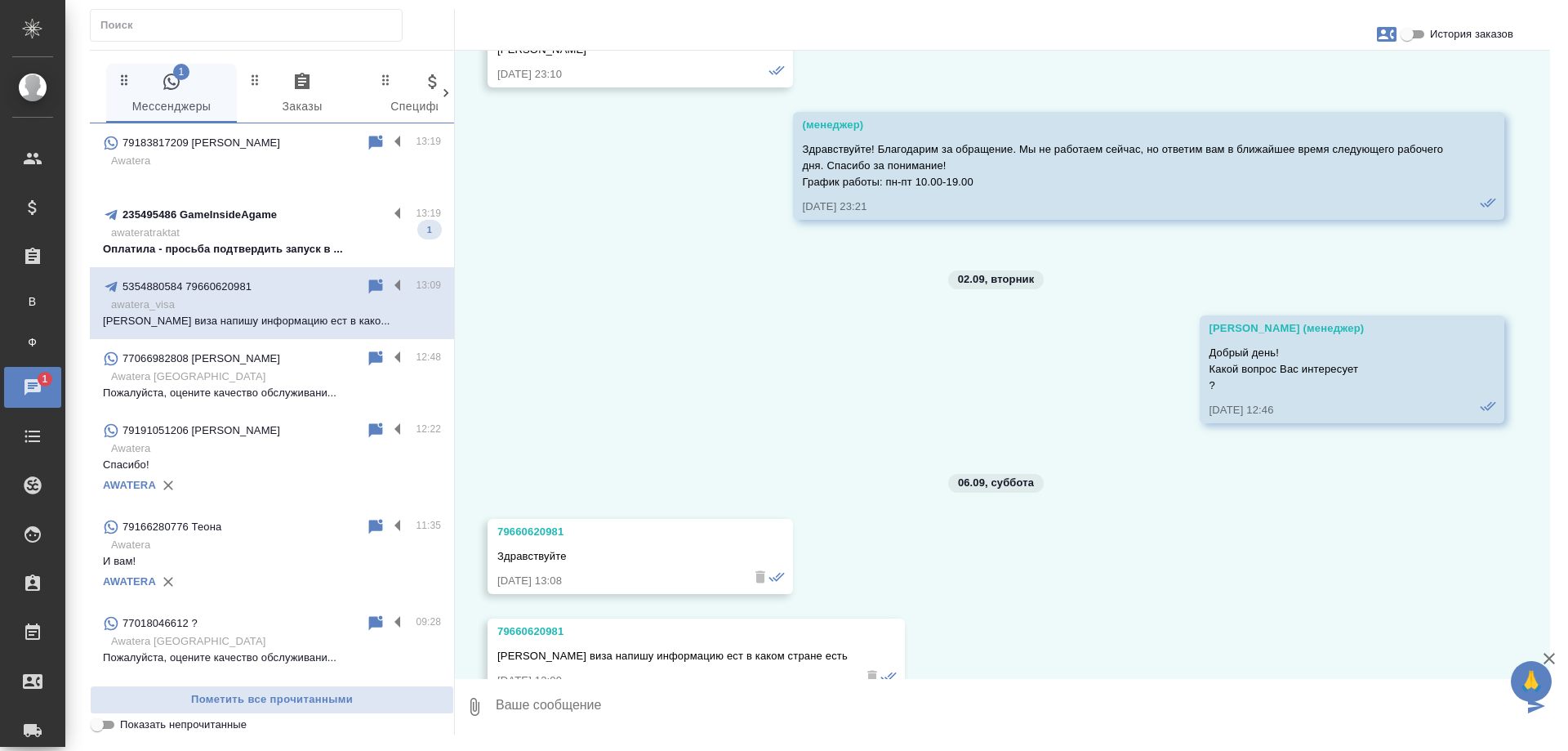
scroll to position [149, 0]
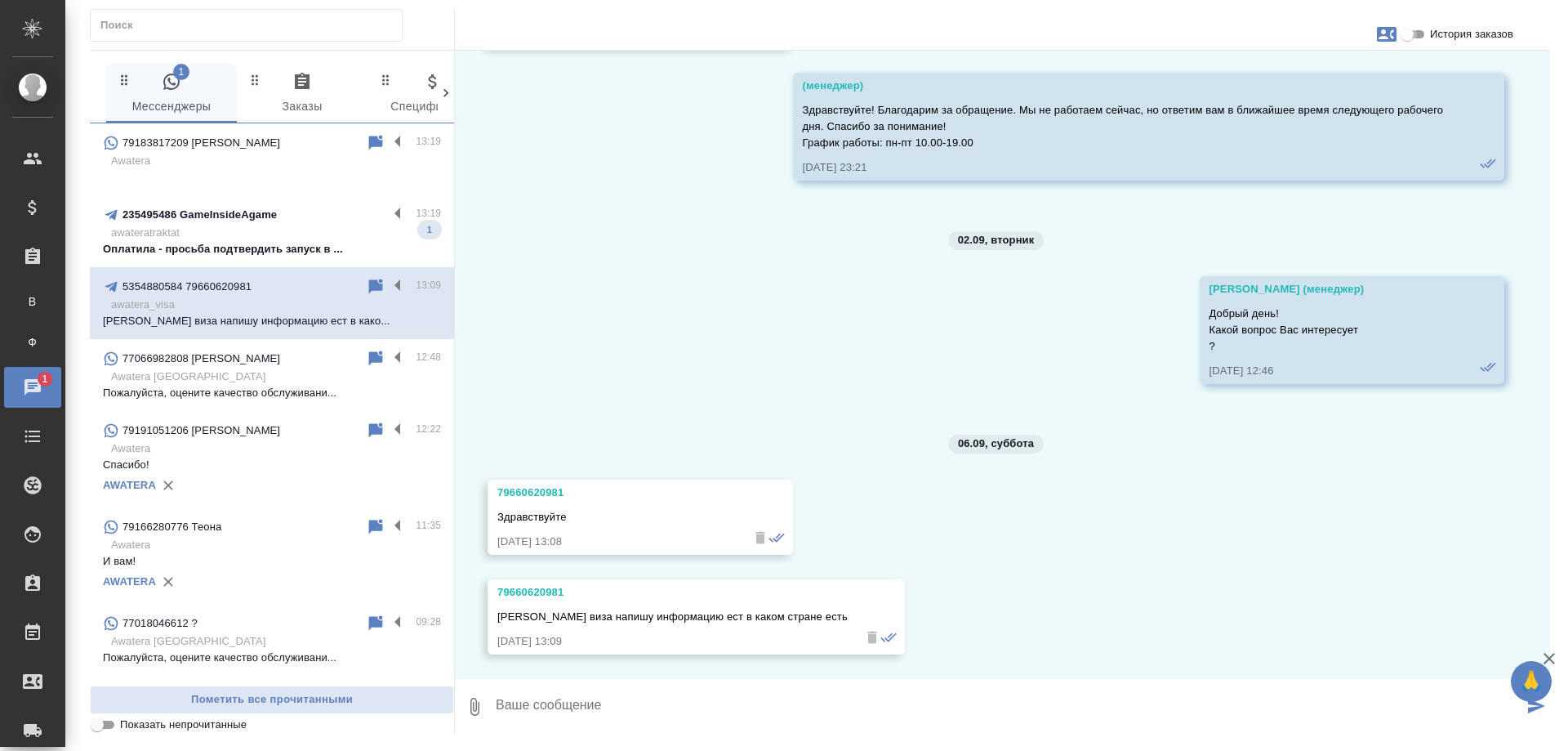
click at [1397, 39] on input "История заказов" at bounding box center [1408, 34] width 59 height 20
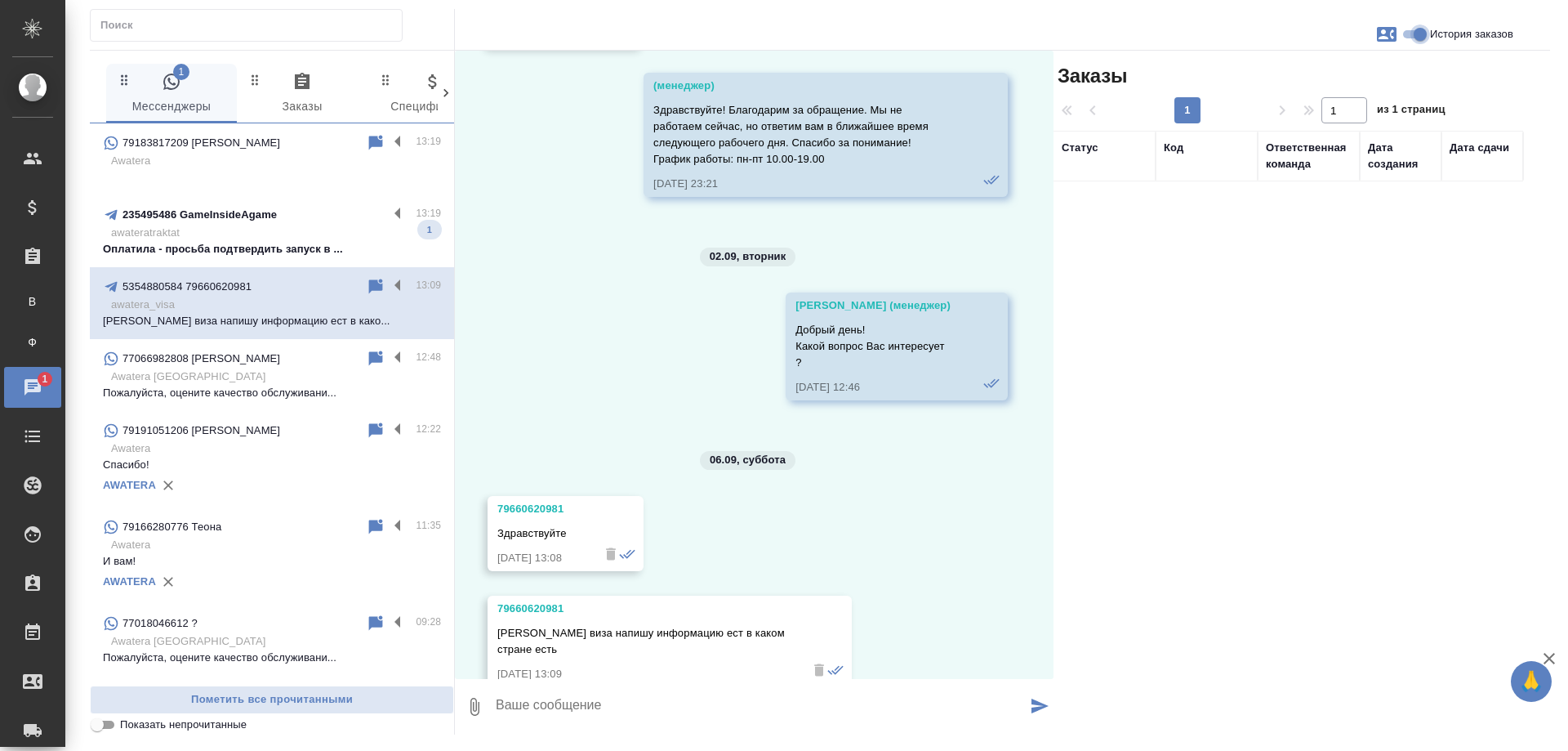
click at [1415, 35] on input "История заказов" at bounding box center [1421, 34] width 59 height 20
checkbox input "false"
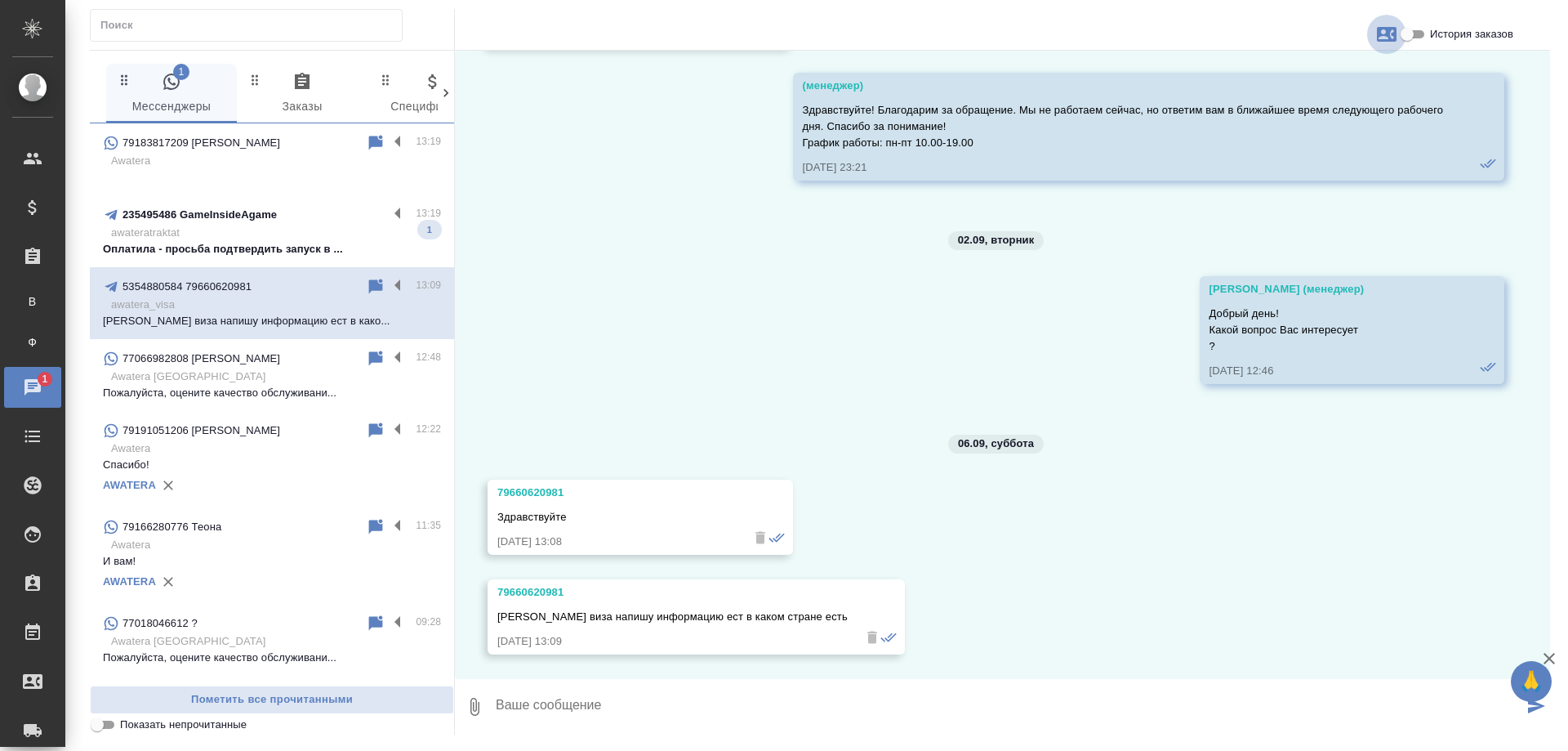
click at [1384, 32] on icon "button" at bounding box center [1387, 34] width 20 height 20
click at [1110, 243] on div at bounding box center [784, 375] width 1568 height 751
click at [237, 244] on p "Оплатила - просьба подтвердить запуск в ..." at bounding box center [272, 249] width 338 height 16
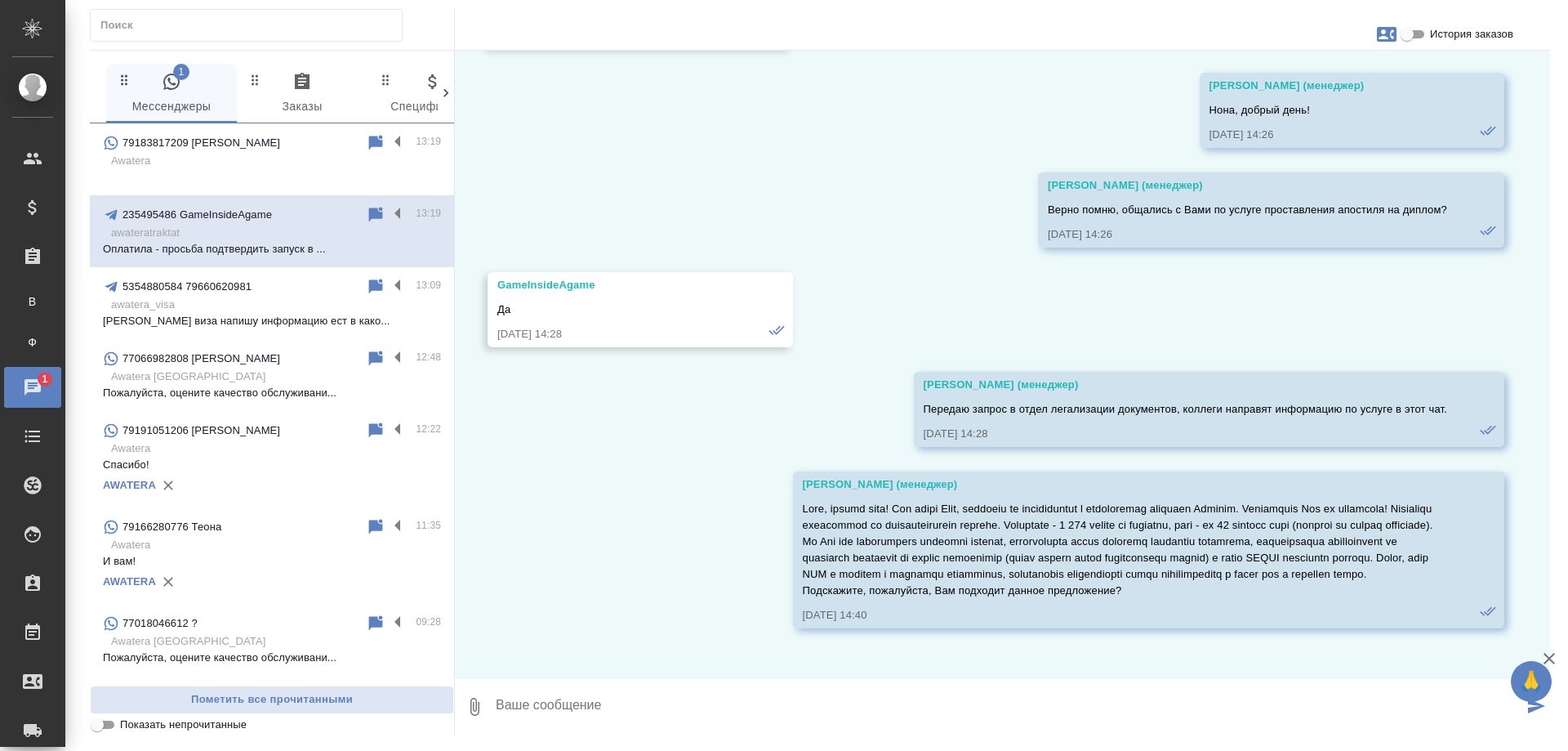
scroll to position [6020, 0]
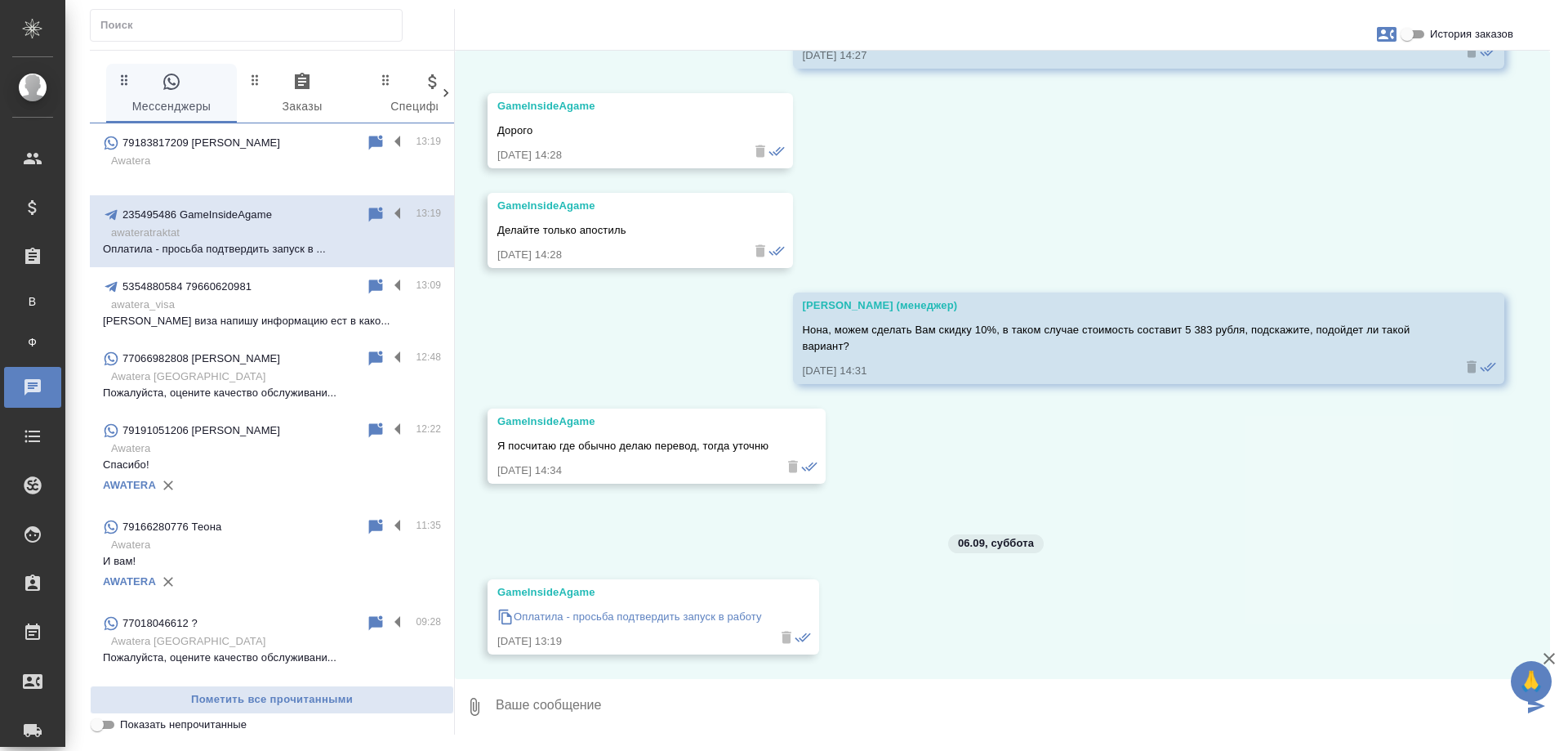
click at [245, 317] on p "Попову виза напишу информацию ест в како..." at bounding box center [272, 321] width 338 height 16
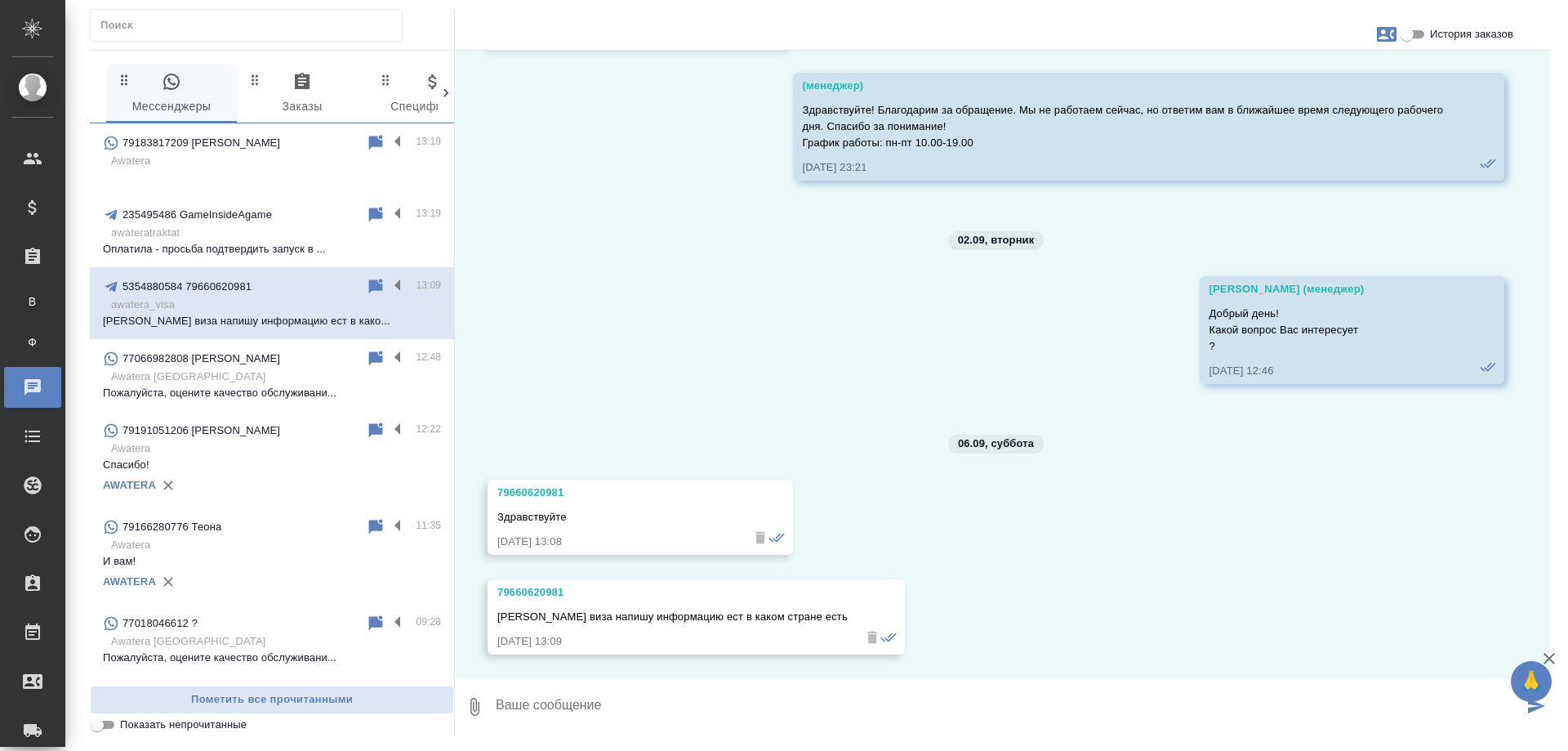
scroll to position [149, 0]
click at [734, 407] on div "01.09, понедельник 79660620981 Салом алейкум 01.09.25, 23:10 (менеджер) Здравст…" at bounding box center [1003, 364] width 1096 height 628
click at [628, 695] on textarea at bounding box center [1008, 707] width 1029 height 56
type textarea "Добрый день! Уточните, в ка"
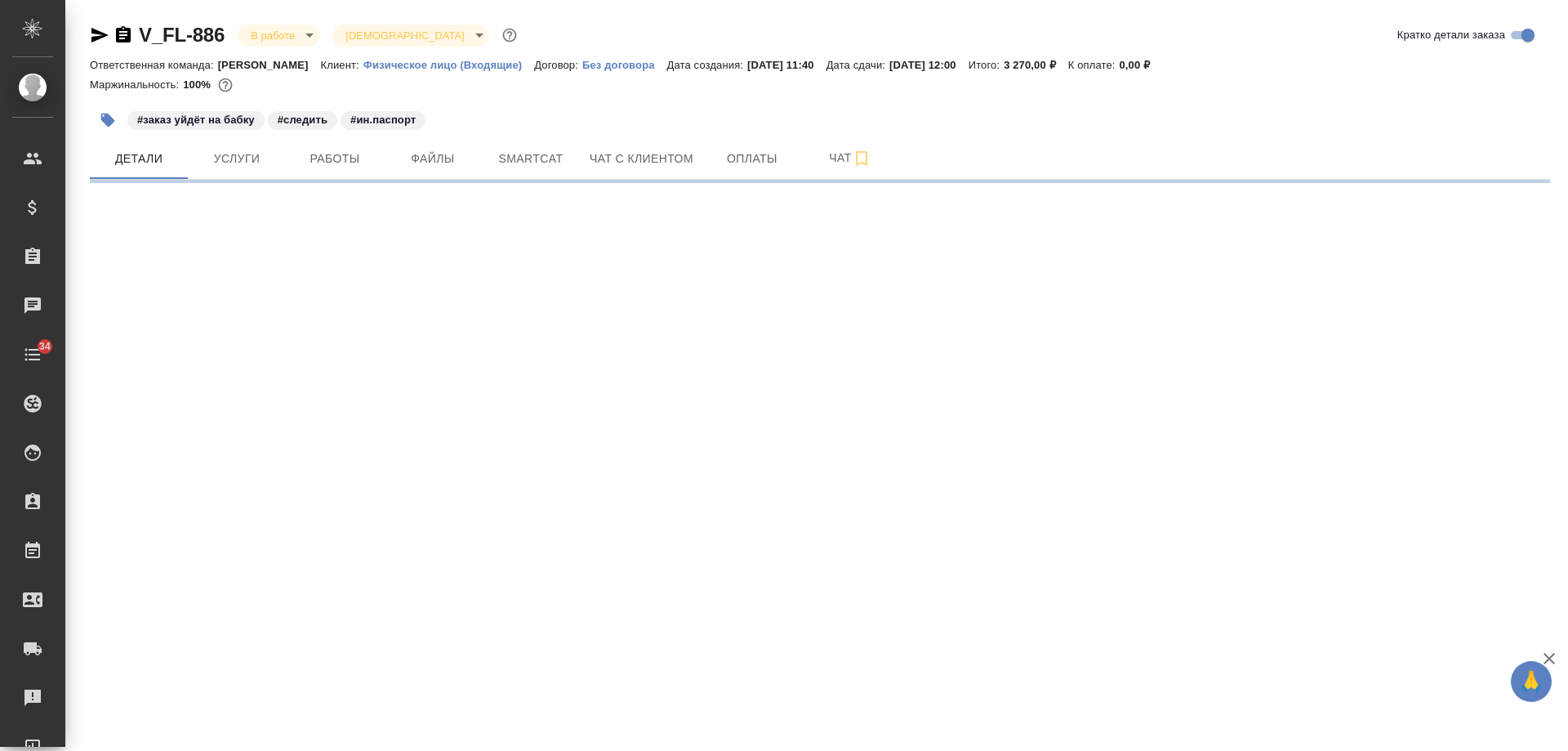
select select "RU"
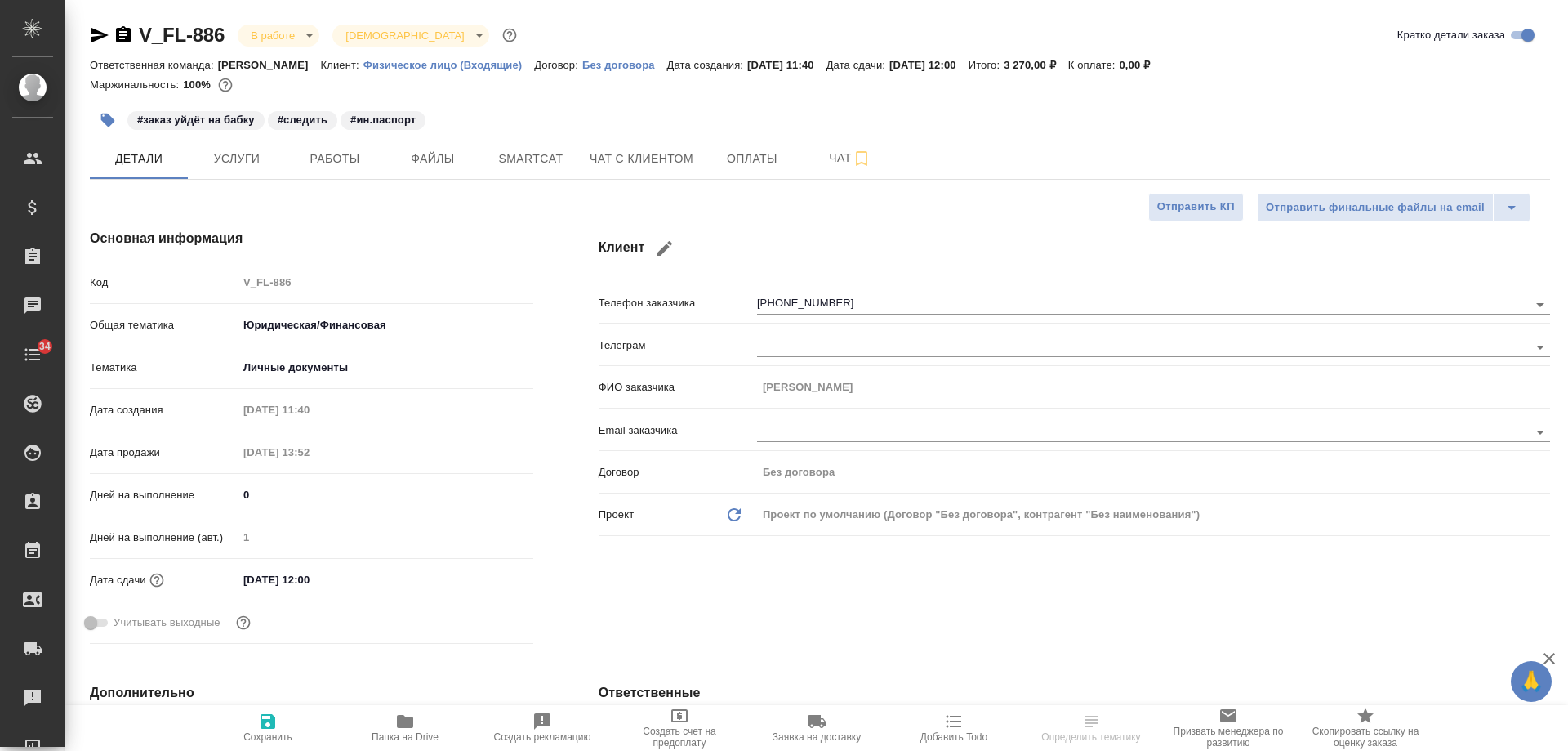
type textarea "x"
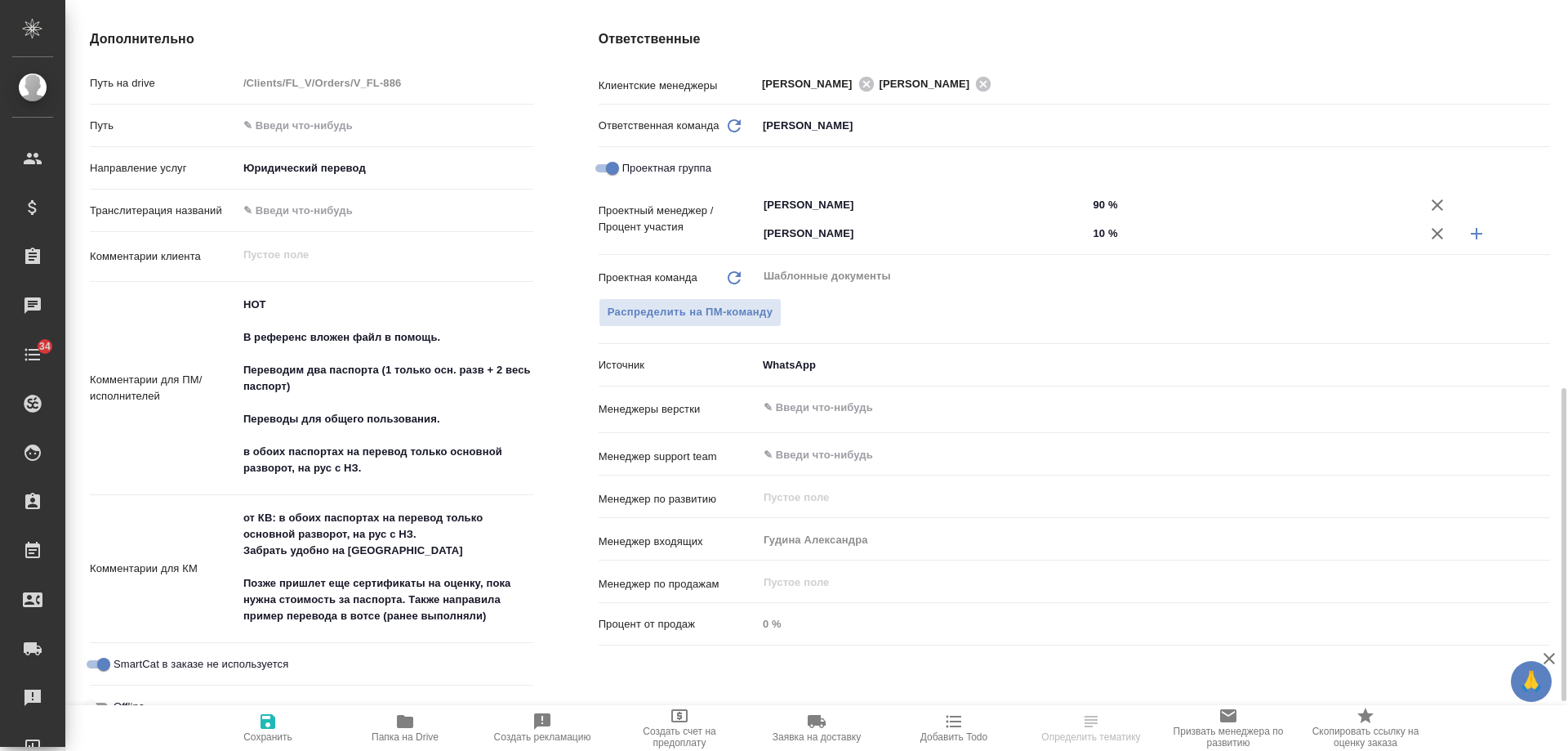
scroll to position [735, 0]
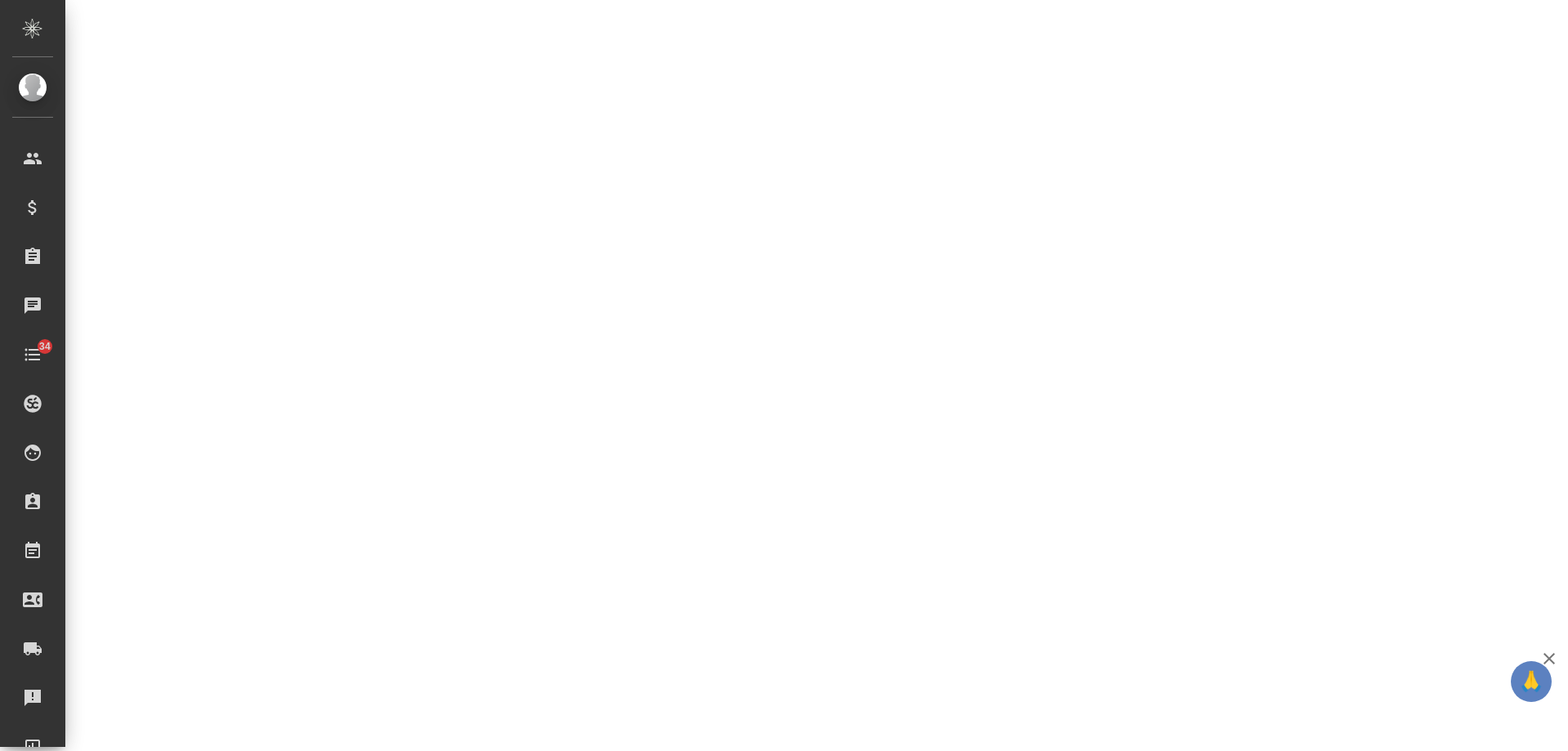
select select "RU"
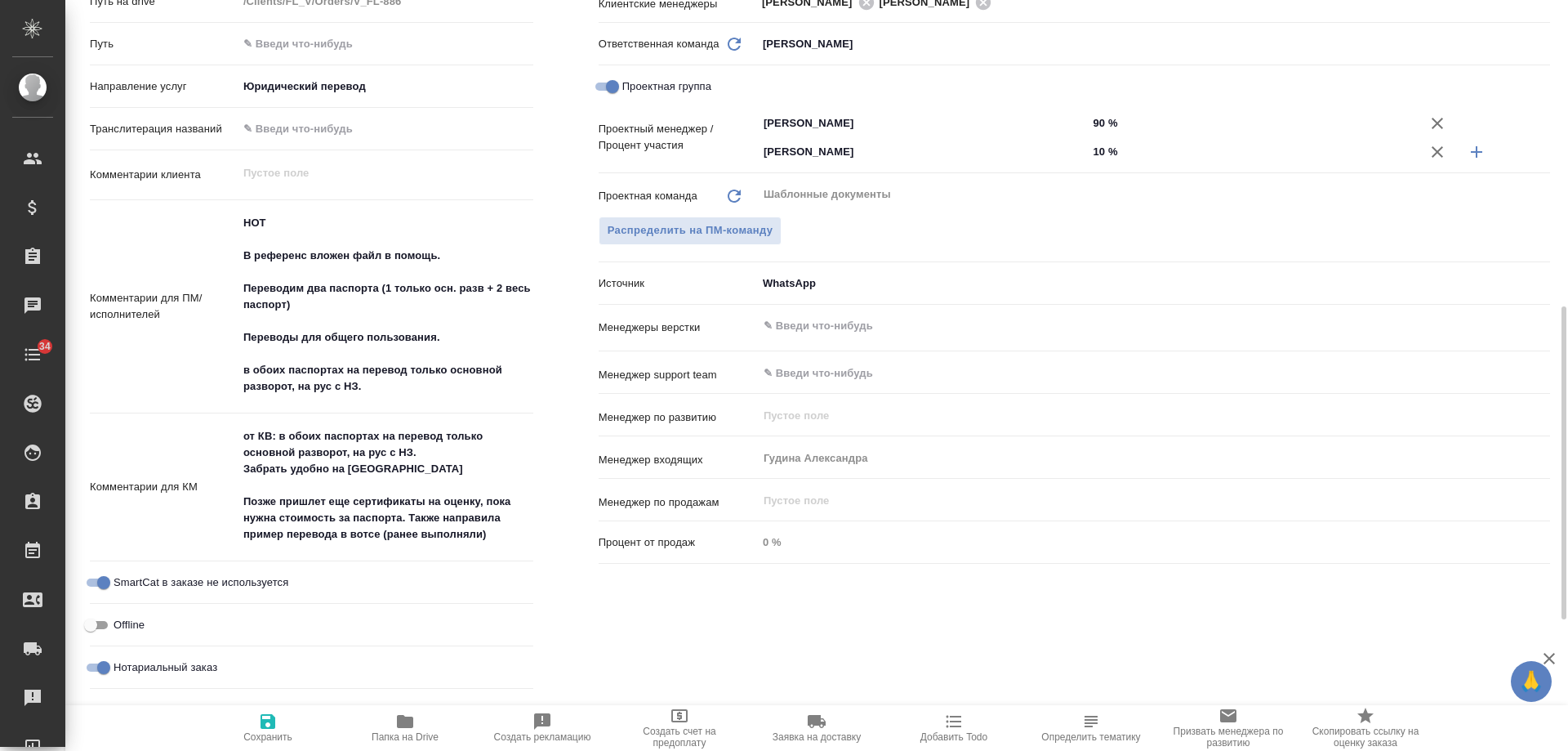
type textarea "x"
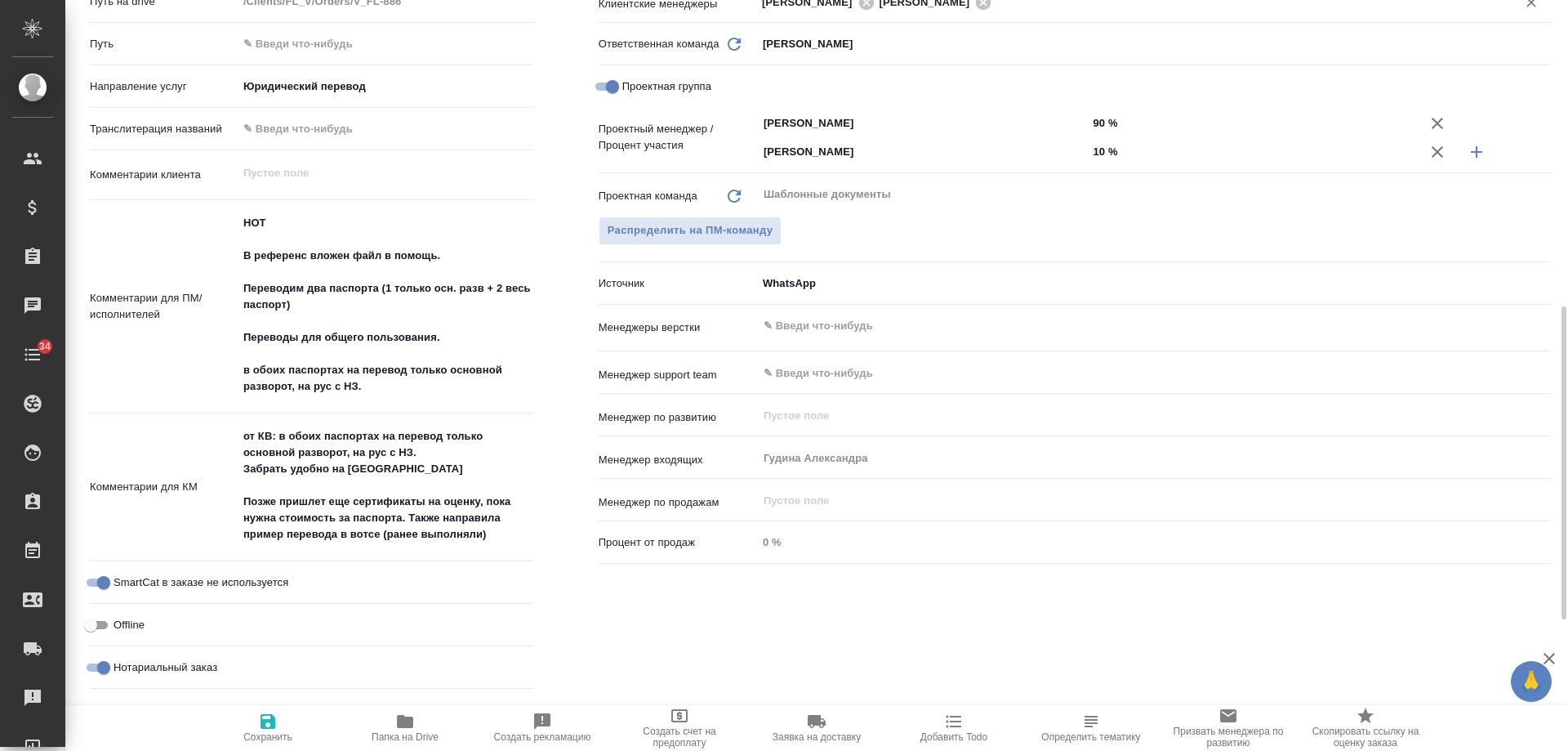
type textarea "x"
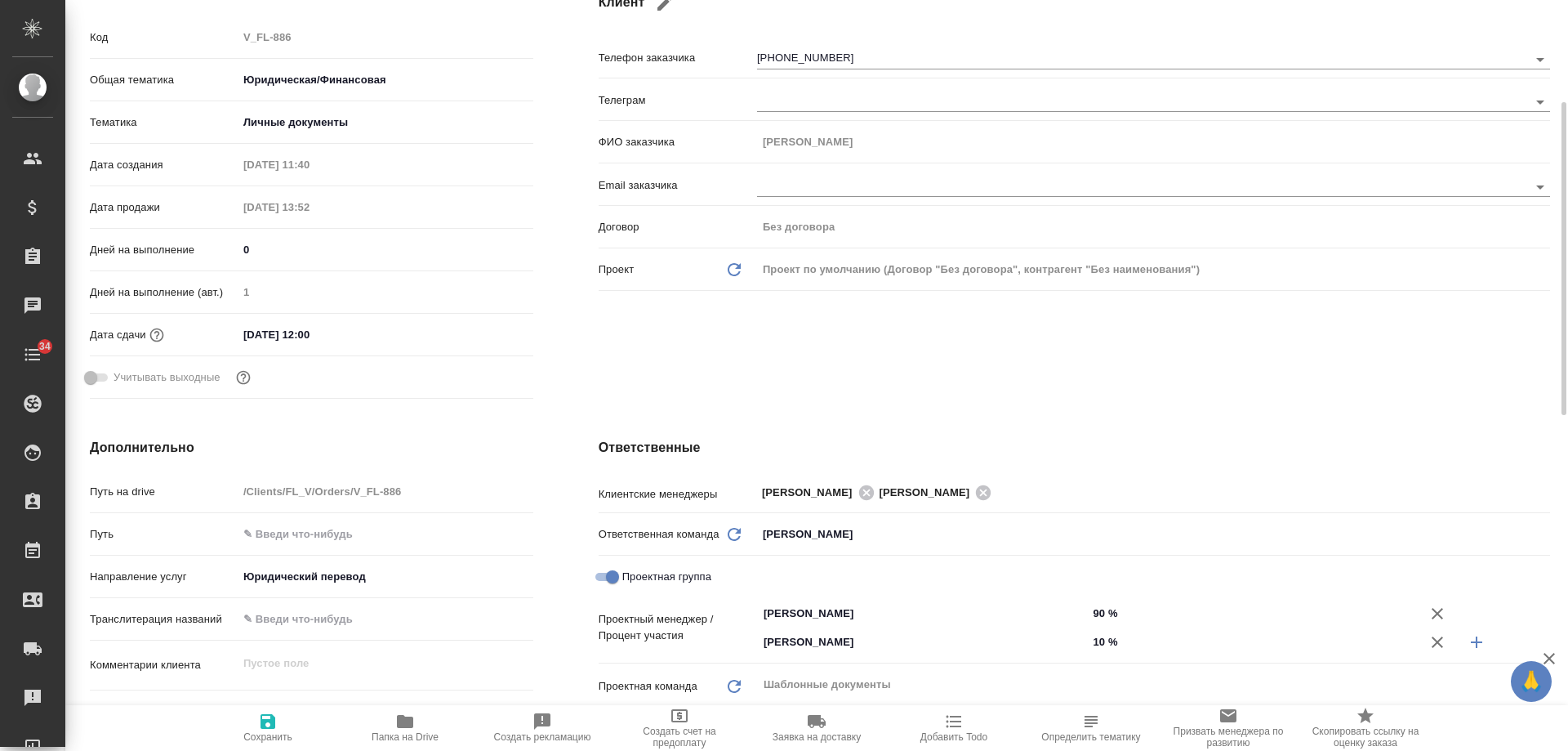
scroll to position [0, 0]
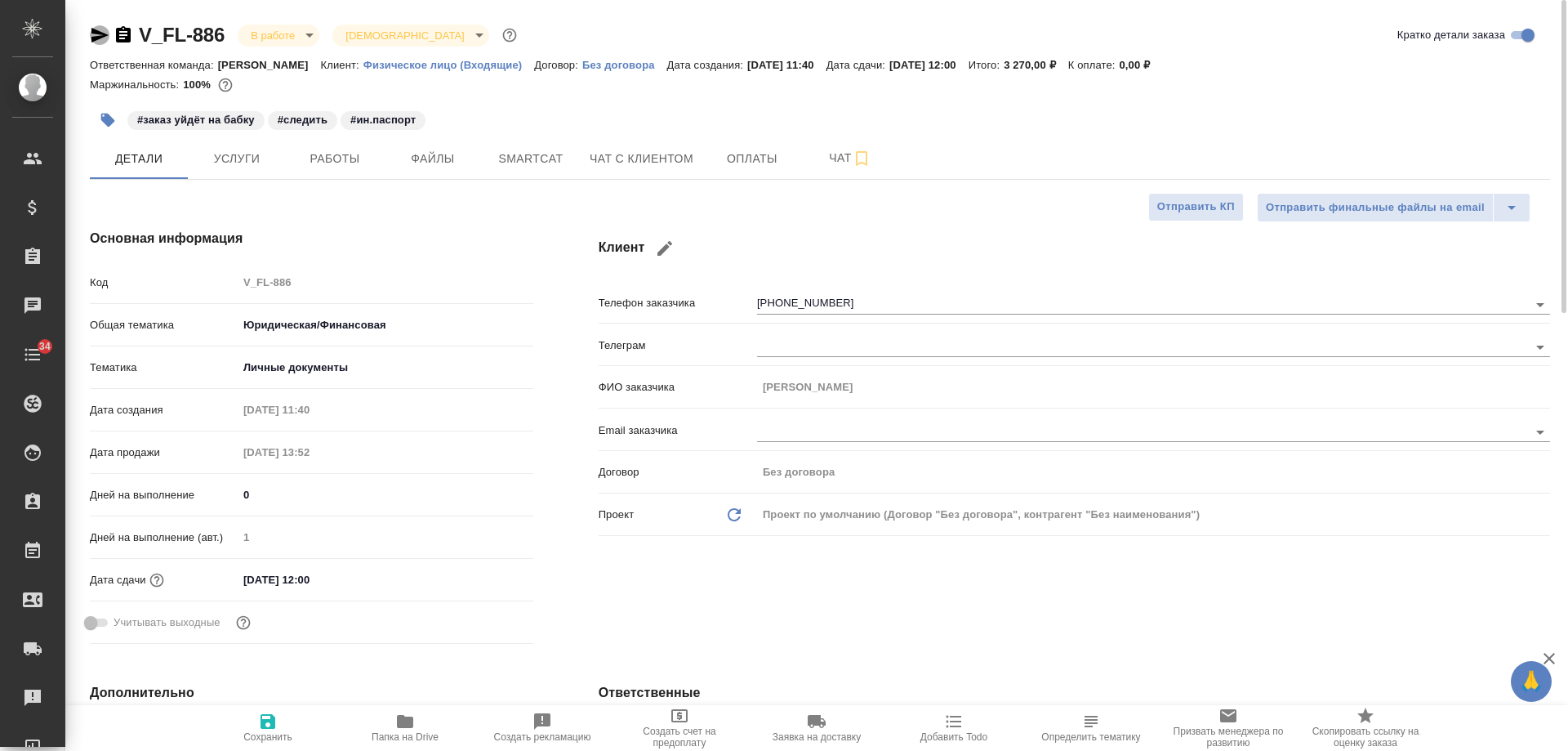
click at [102, 36] on icon "button" at bounding box center [100, 35] width 17 height 15
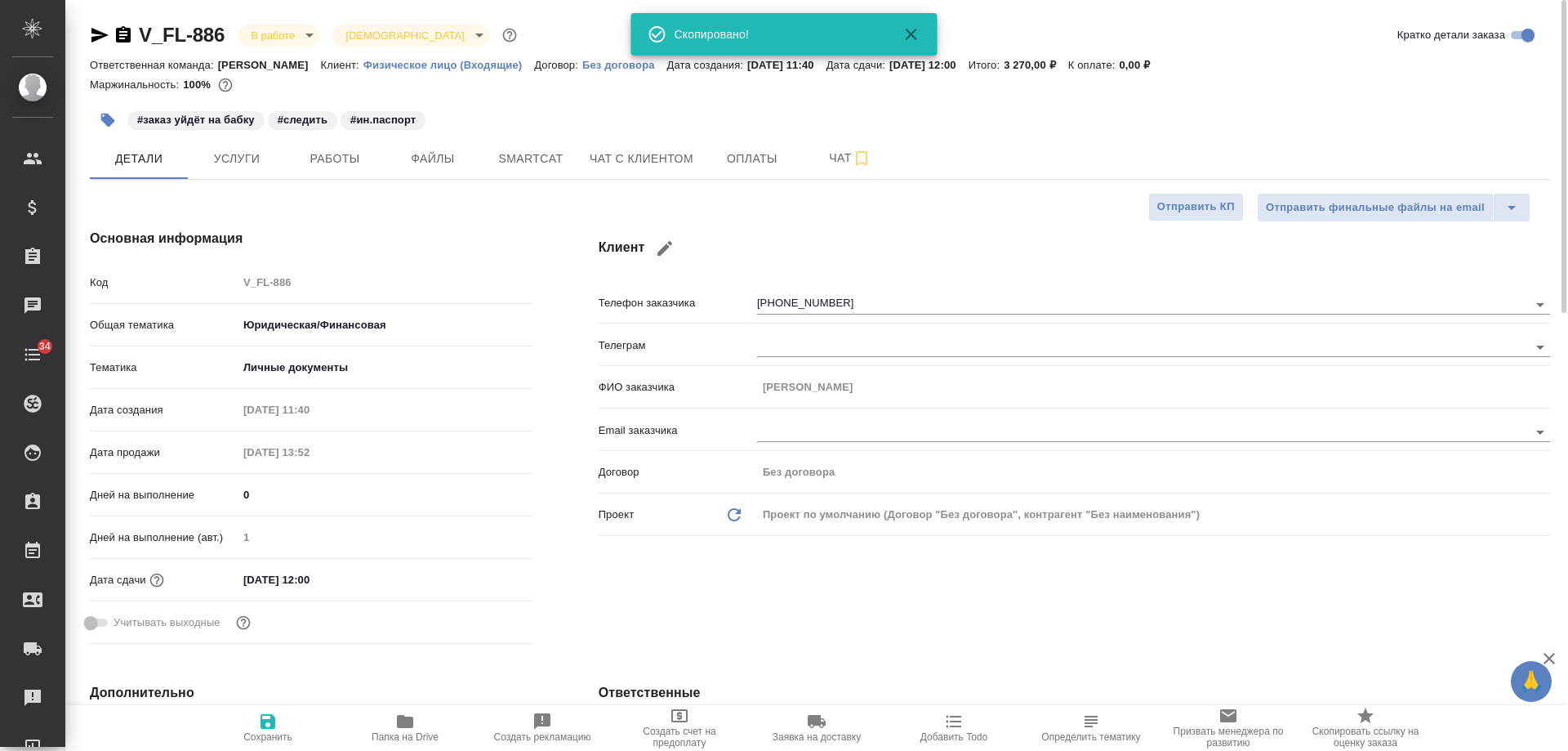
type textarea "x"
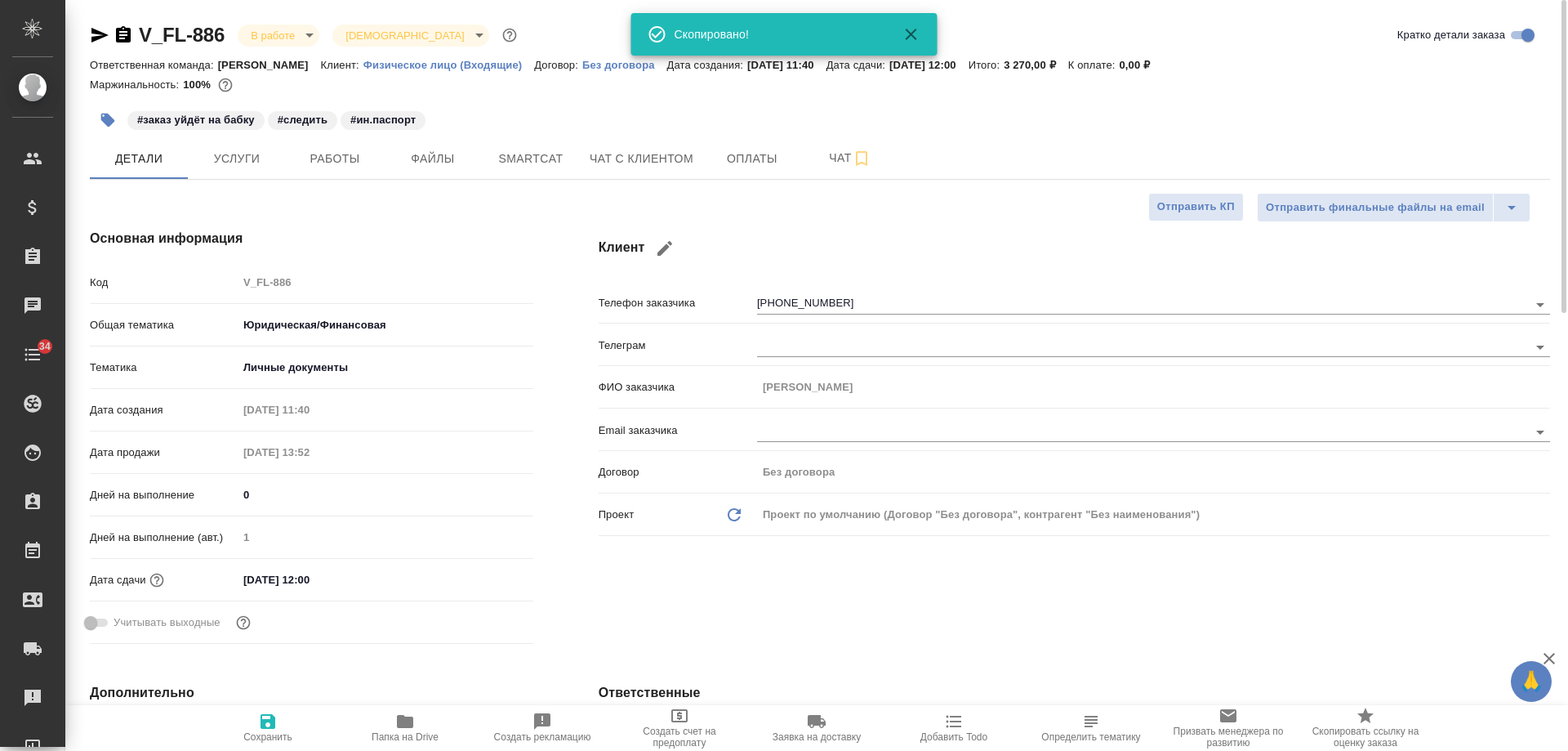
type textarea "x"
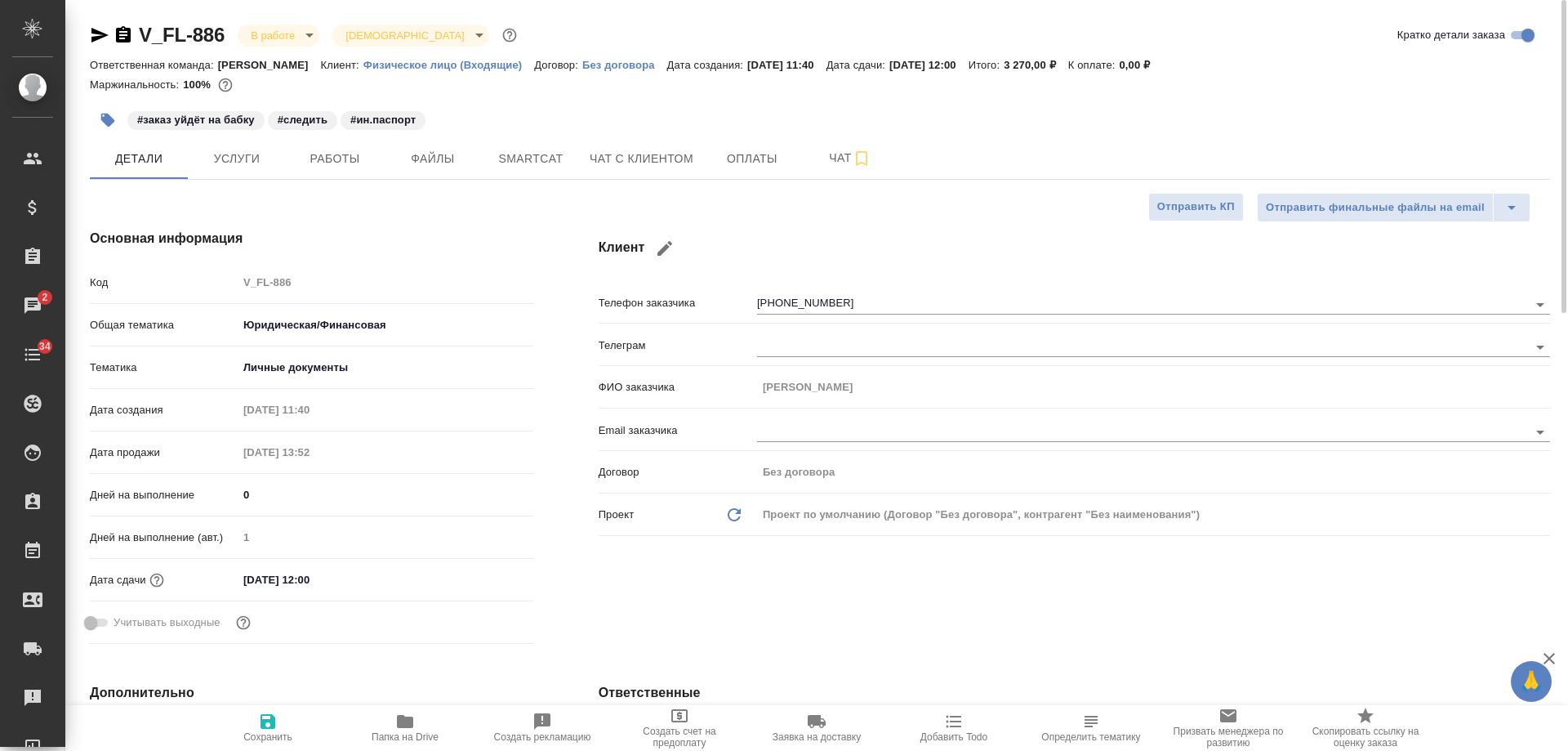
type textarea "x"
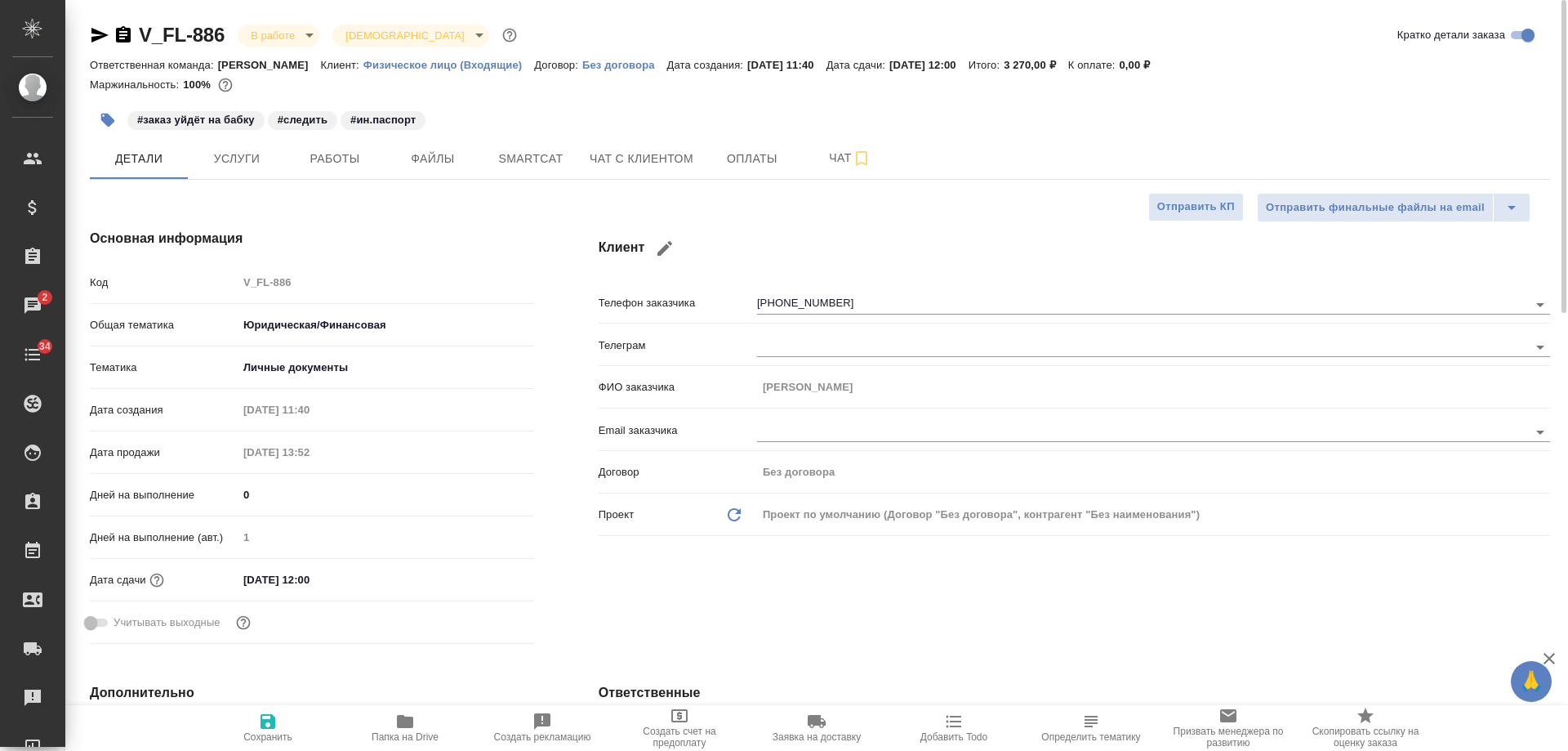
type textarea "x"
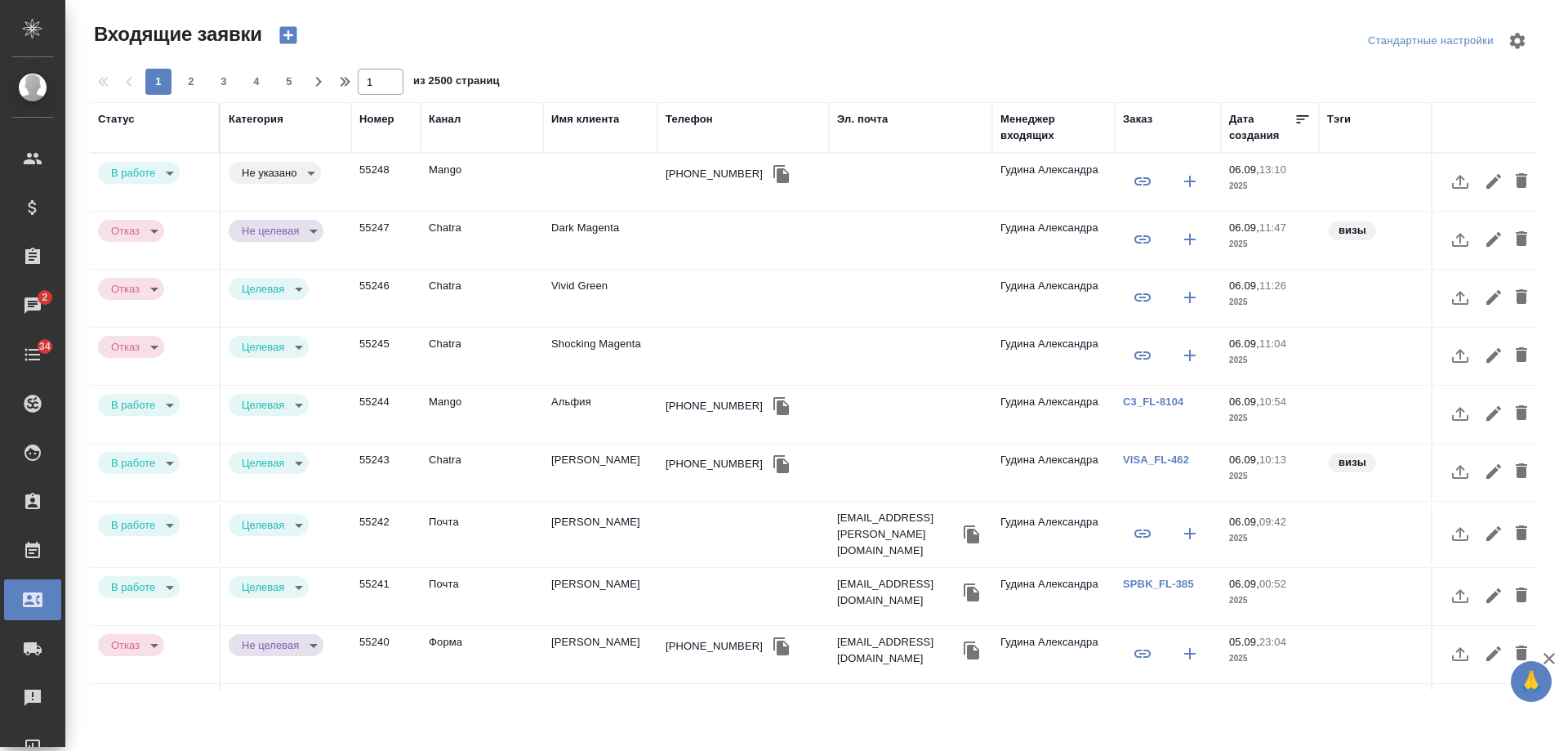
select select "RU"
click at [707, 176] on div "[PHONE_NUMBER]" at bounding box center [714, 174] width 97 height 16
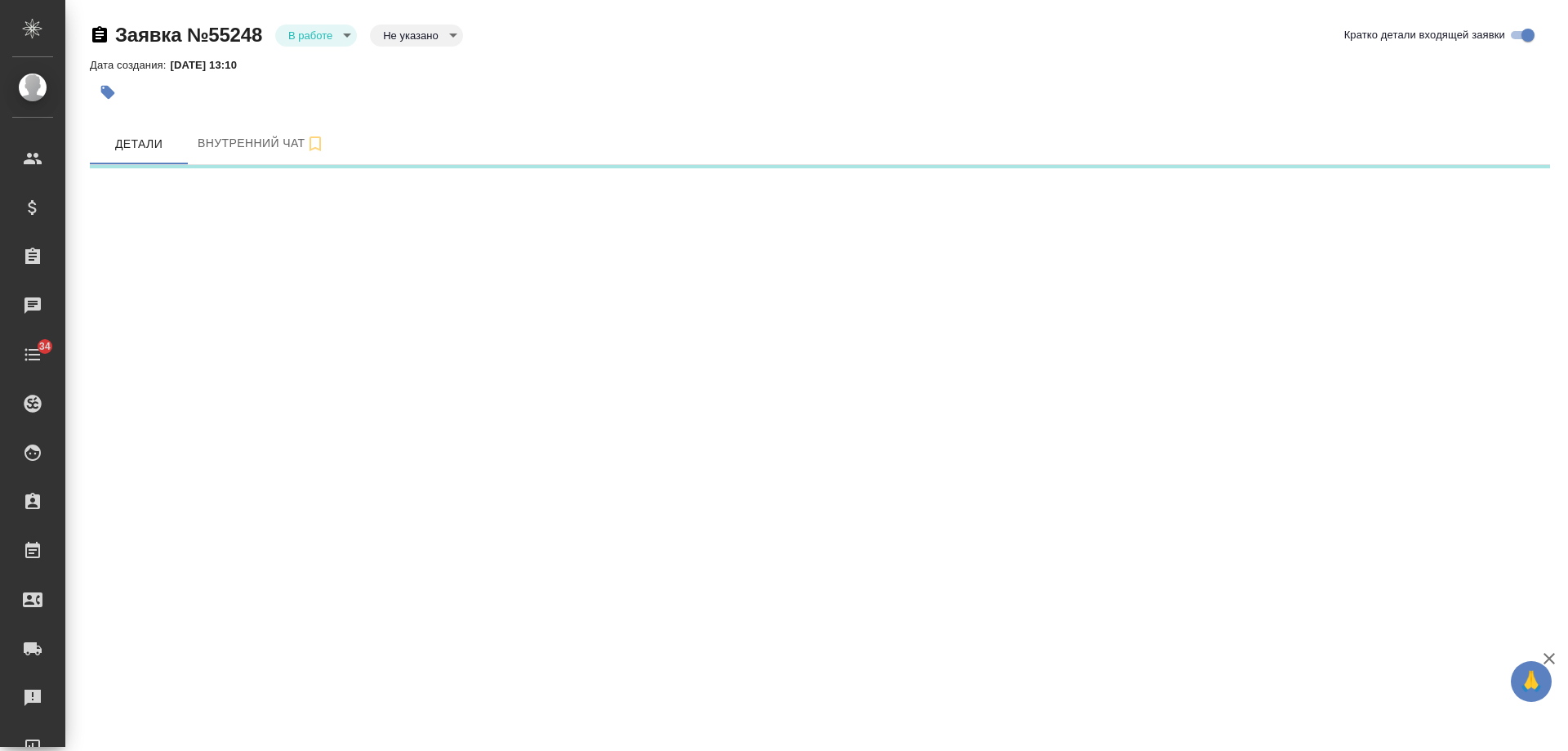
select select "RU"
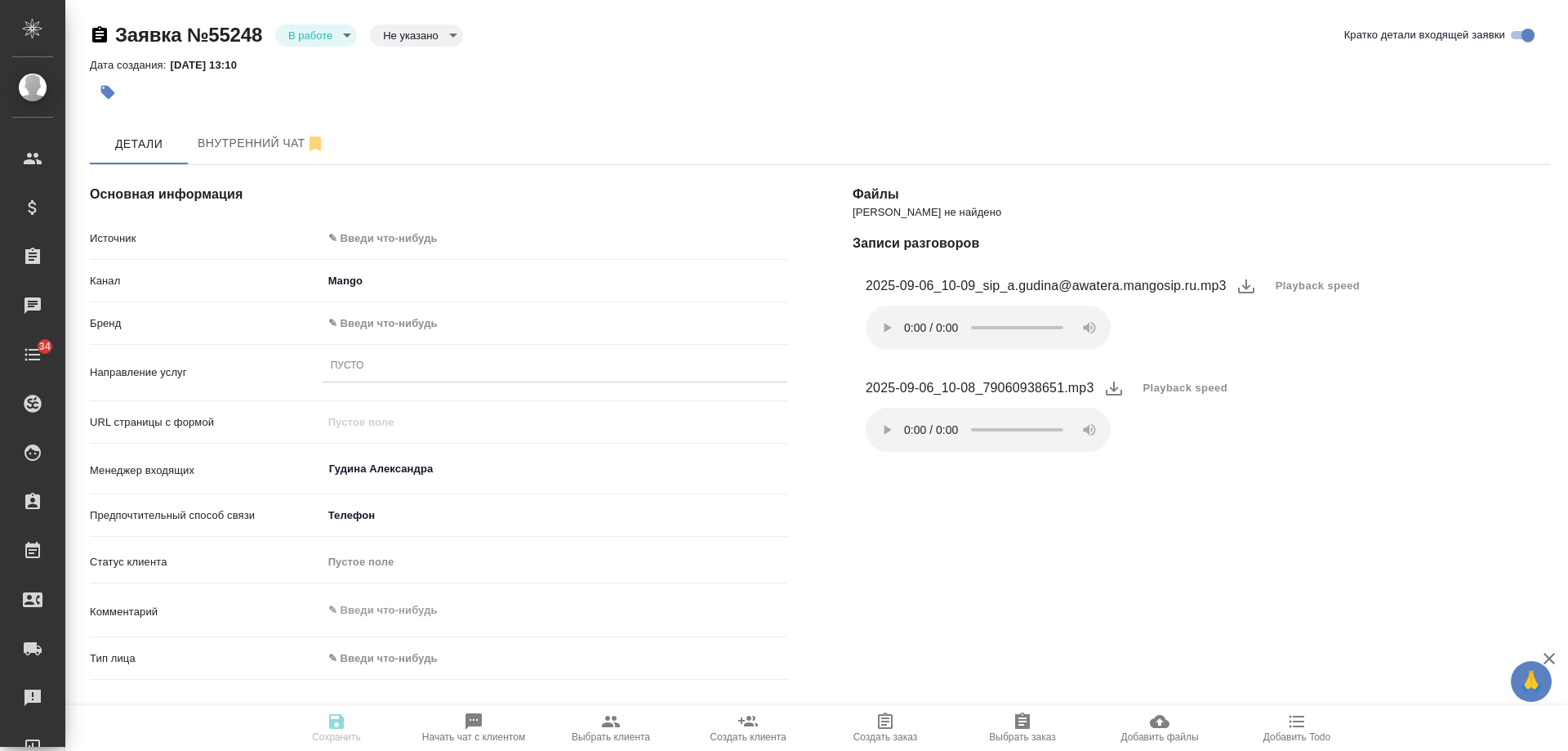
type textarea "x"
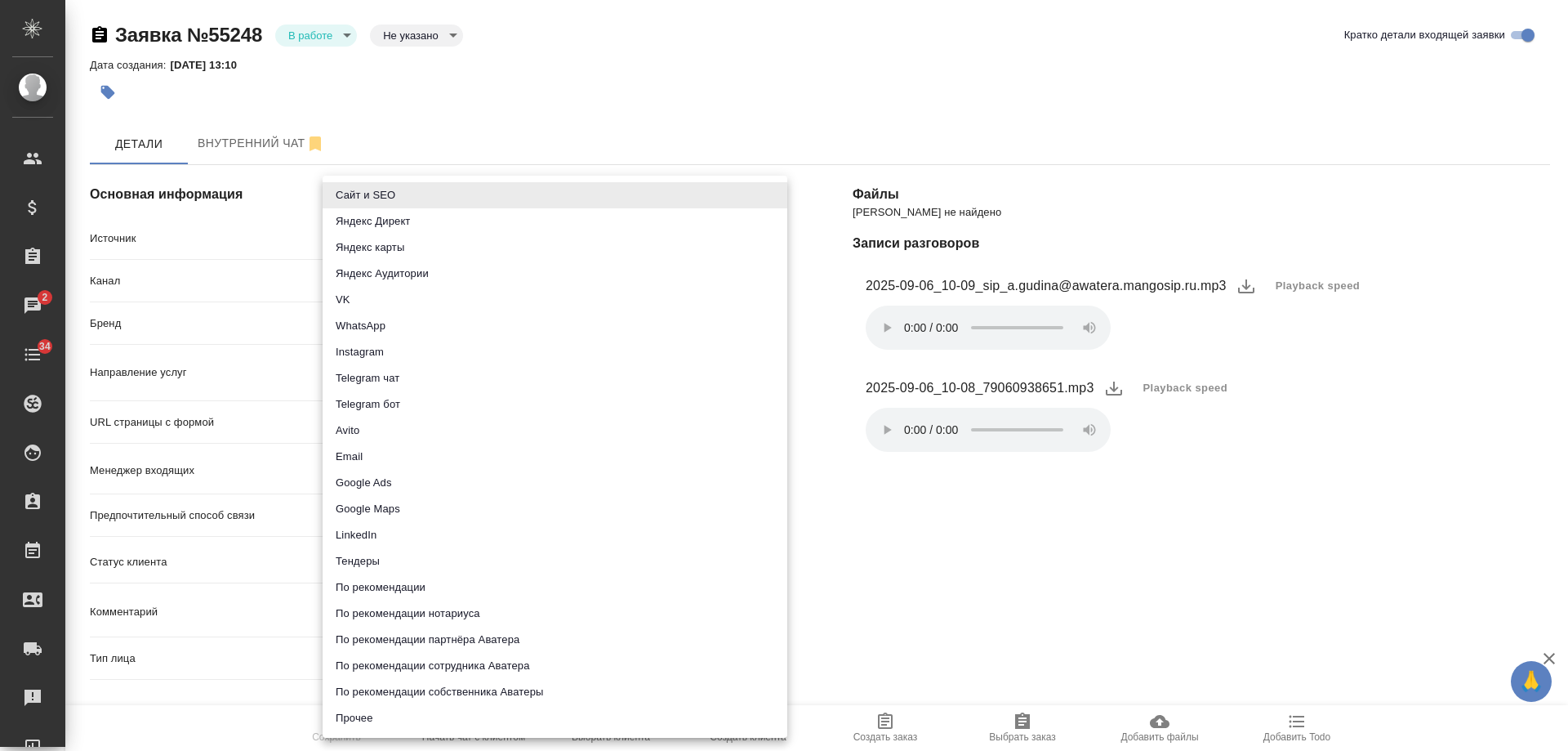
click at [413, 228] on body "🙏 .cls-1 fill:#fff; AWATERA [PERSON_NAME] Спецификации Заказы 2 Чаты 34 Todo Пр…" at bounding box center [784, 375] width 1568 height 751
click at [418, 193] on li "Сайт и SEO" at bounding box center [555, 195] width 465 height 26
type input "seo"
type textarea "x"
click at [387, 239] on body "🙏 .cls-1 fill:#fff; AWATERA [PERSON_NAME] Спецификации Заказы 2 Чаты 34 Todo Пр…" at bounding box center [784, 375] width 1568 height 751
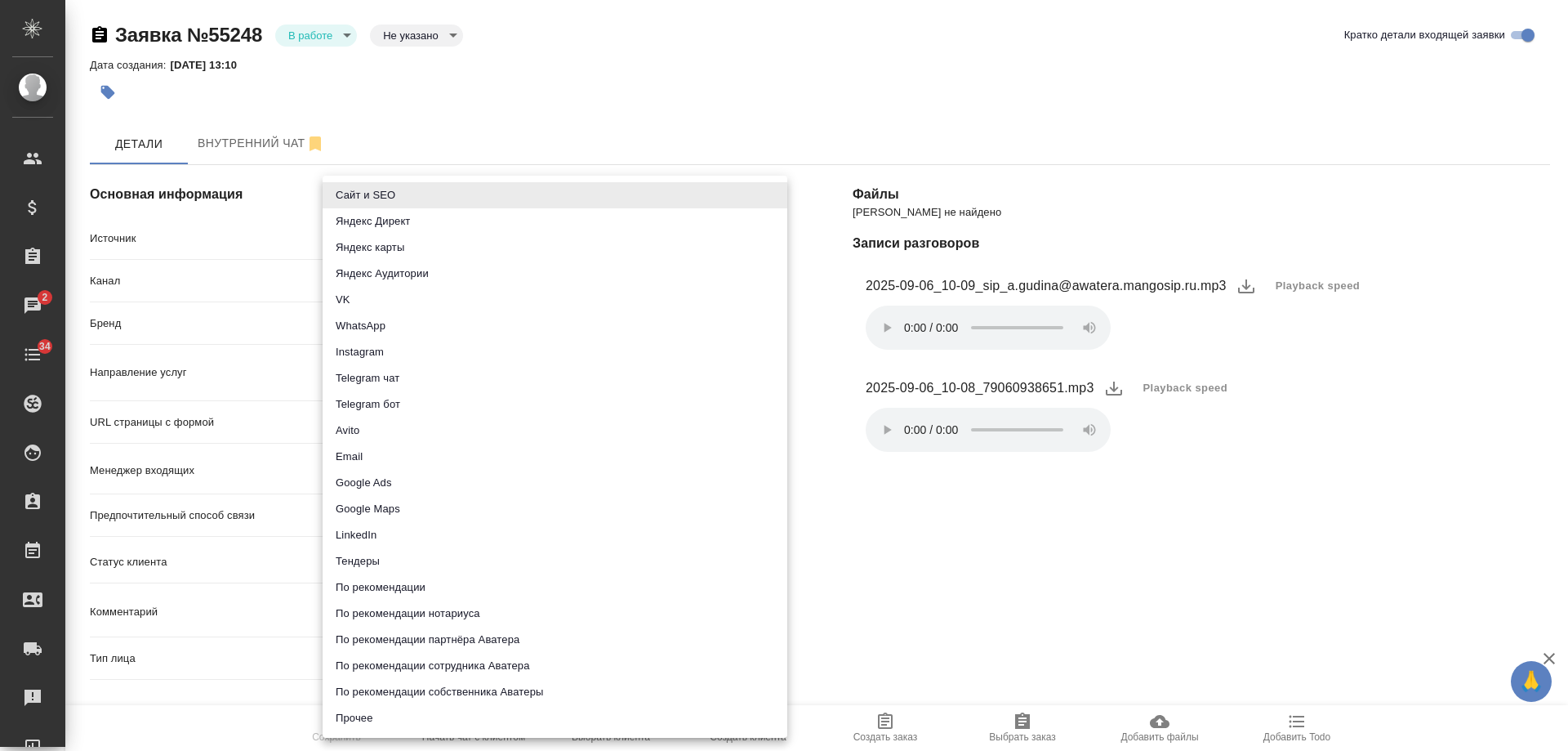
click at [382, 429] on li "Avito" at bounding box center [555, 431] width 465 height 26
type input "avito"
type textarea "x"
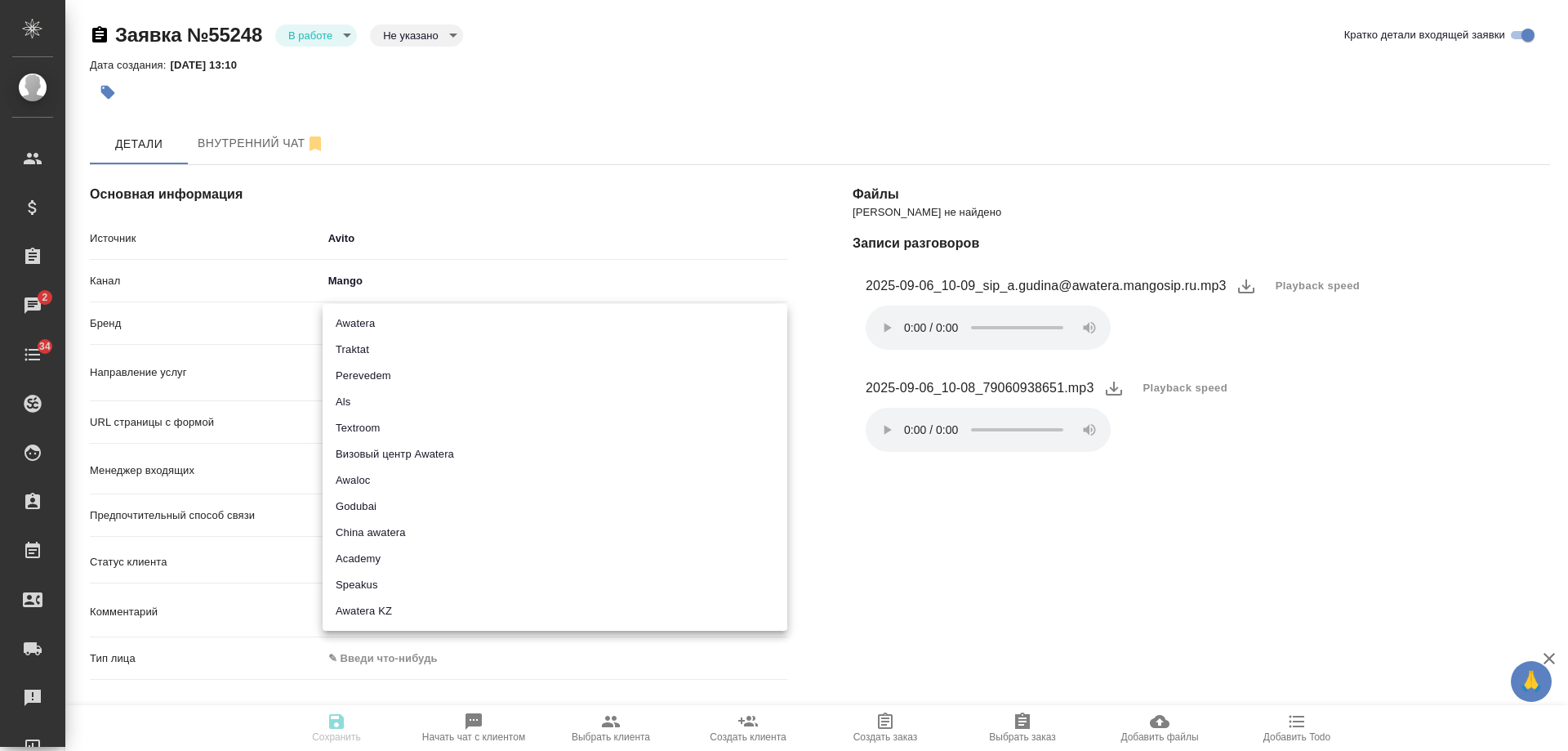
click at [393, 315] on body "🙏 .cls-1 fill:#fff; AWATERA [PERSON_NAME] Спецификации Заказы 2 Чаты 34 Todo Пр…" at bounding box center [784, 375] width 1568 height 751
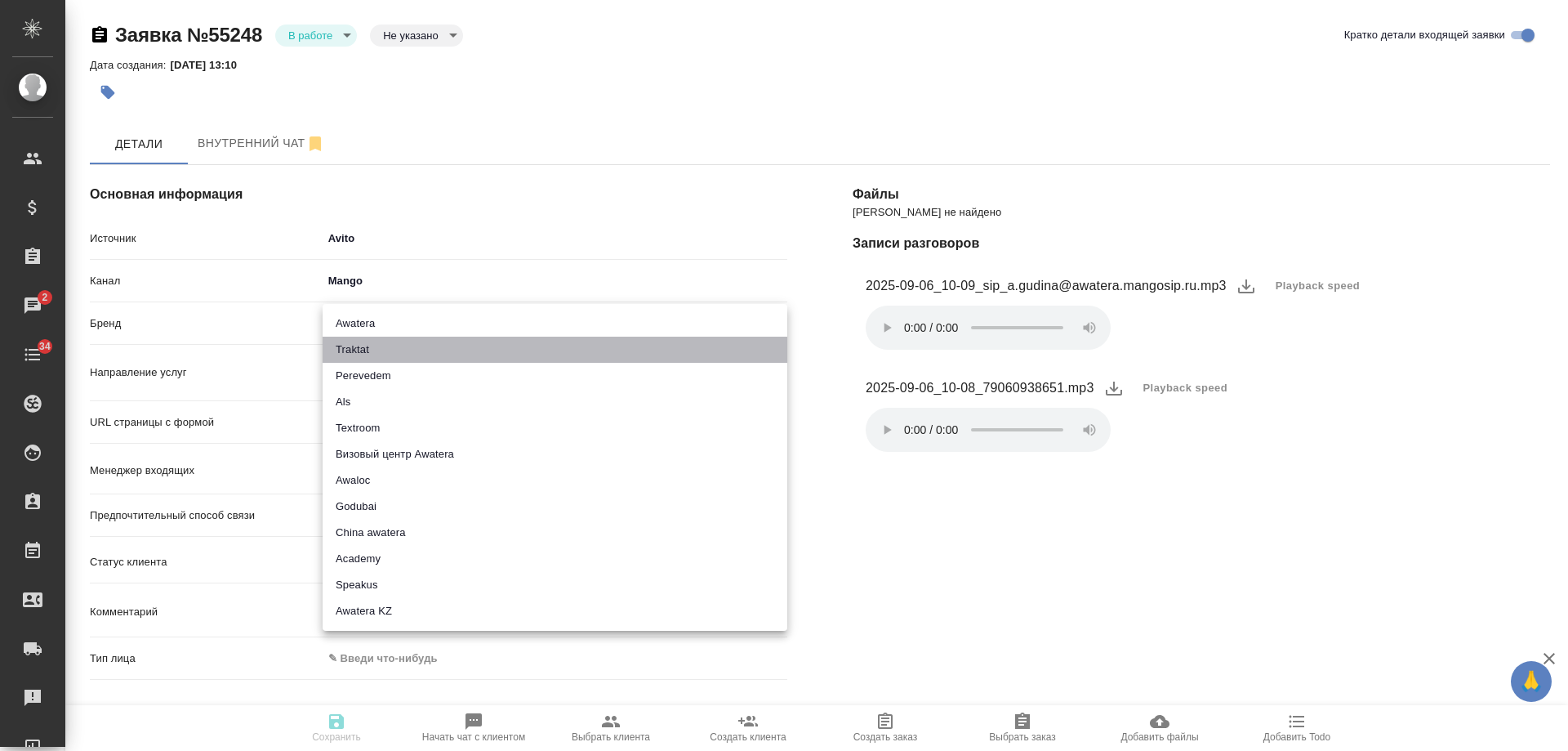
click at [390, 351] on li "Traktat" at bounding box center [555, 350] width 465 height 26
type input "traktat"
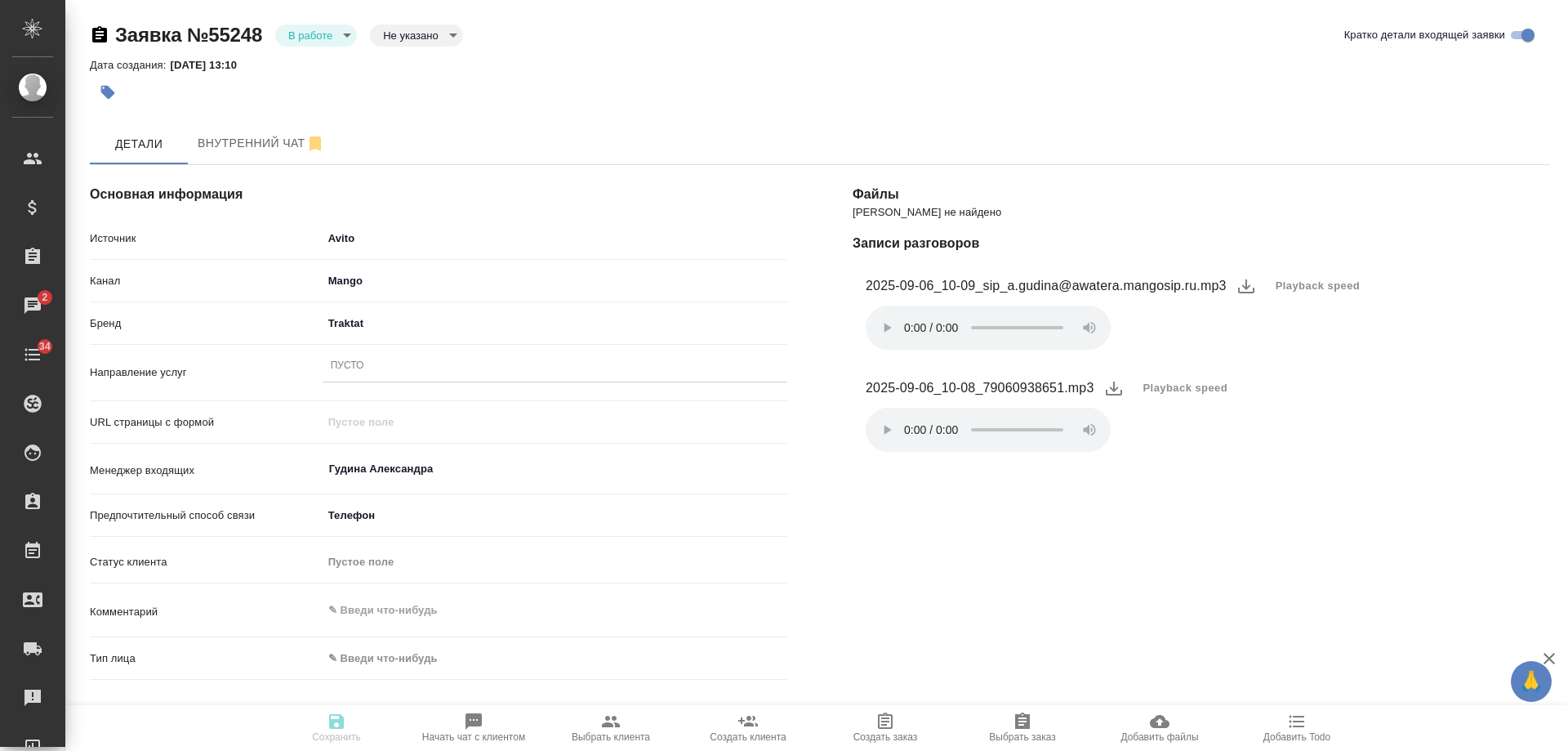
click at [404, 364] on div "Пусто" at bounding box center [555, 366] width 465 height 24
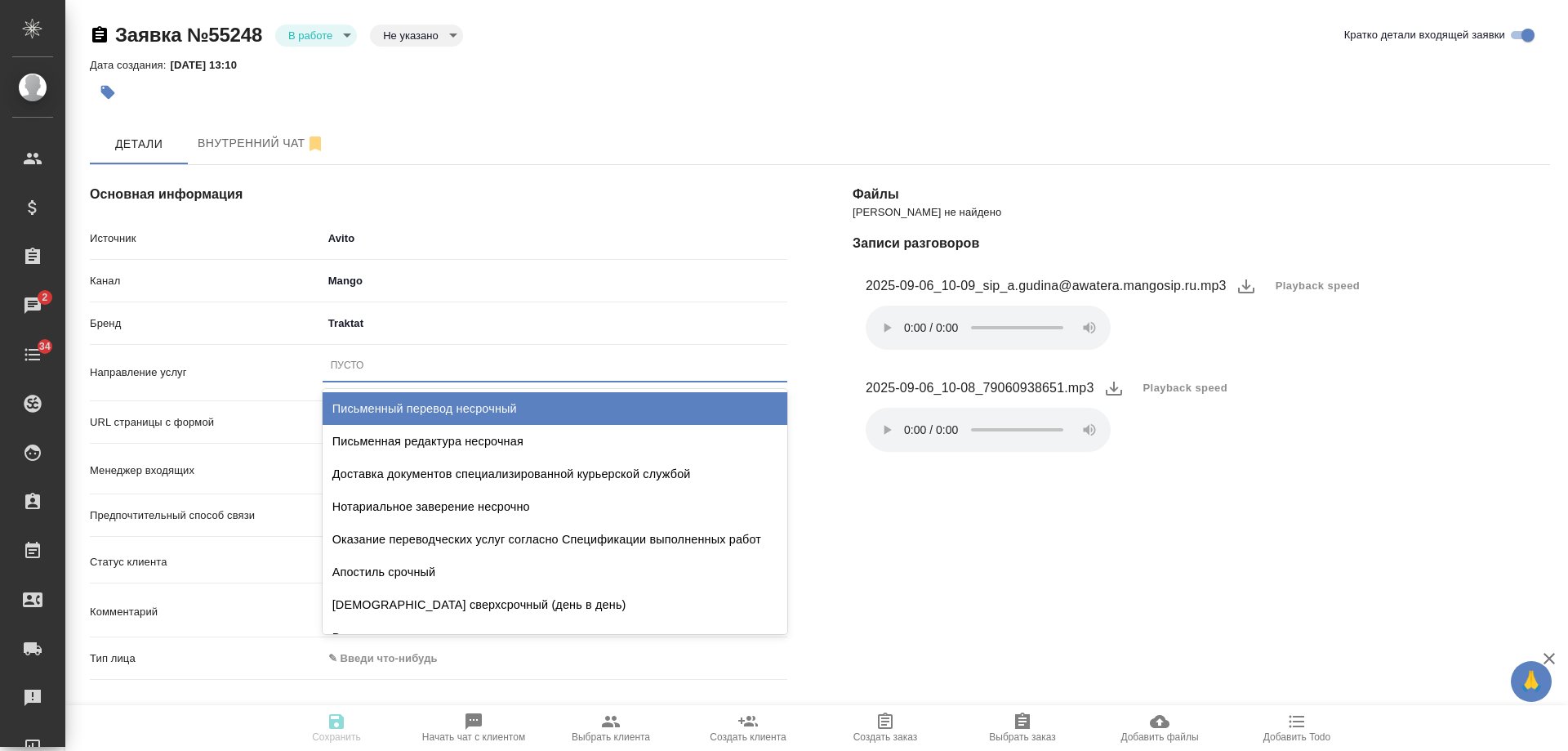
click at [433, 410] on div "Письменный перевод несрочный" at bounding box center [555, 409] width 465 height 33
type textarea "x"
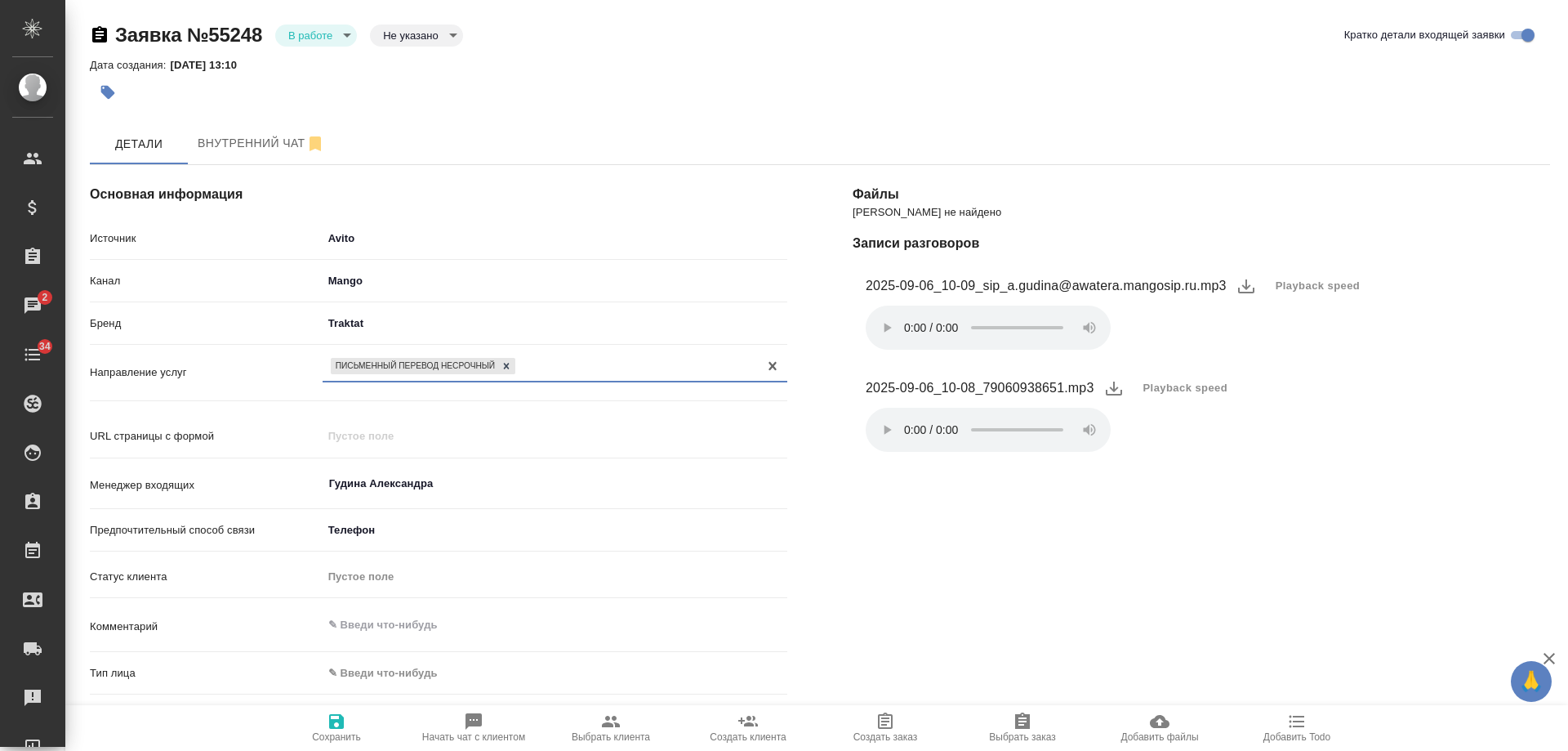
click at [572, 369] on div "Письменный перевод несрочный" at bounding box center [540, 365] width 436 height 24
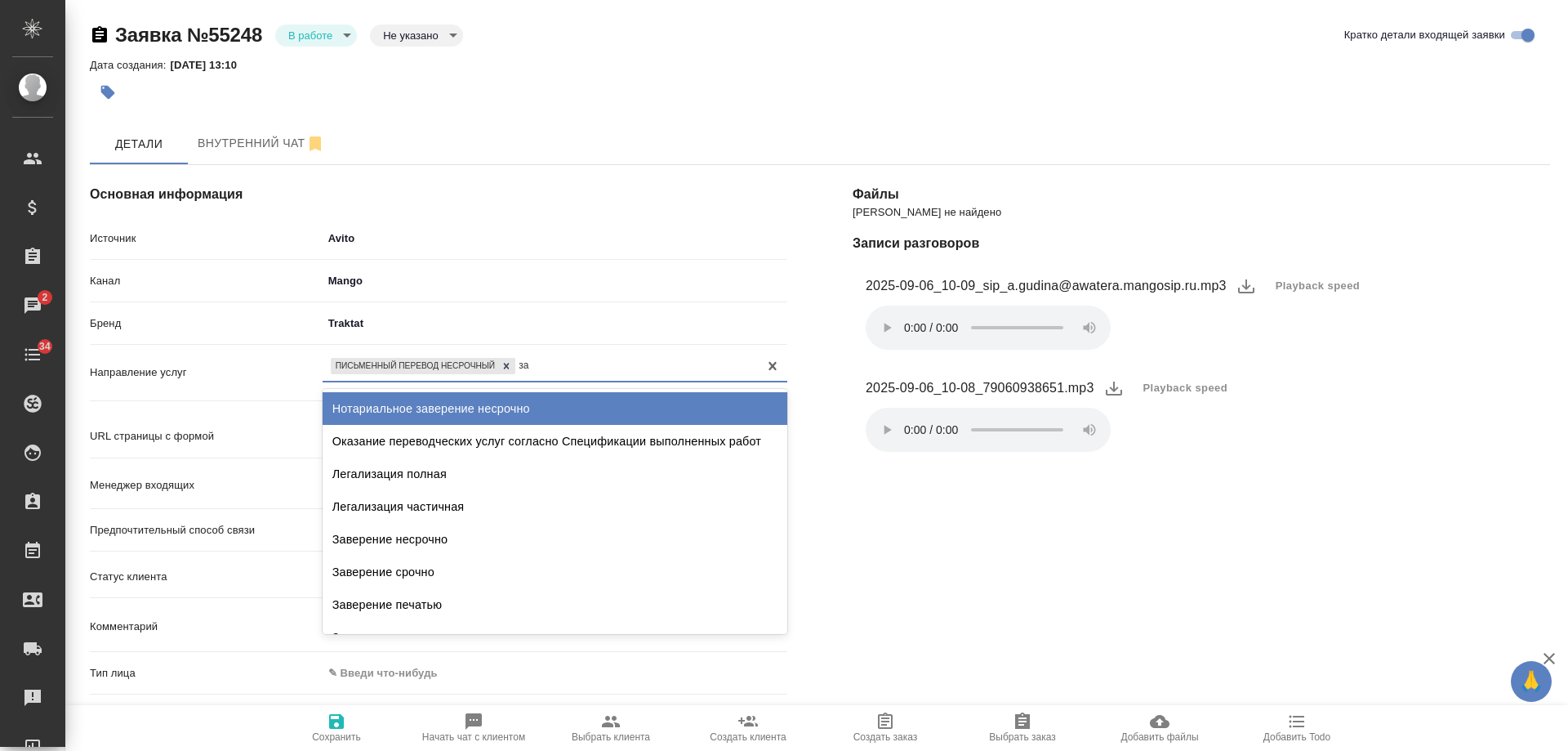
type input "зав"
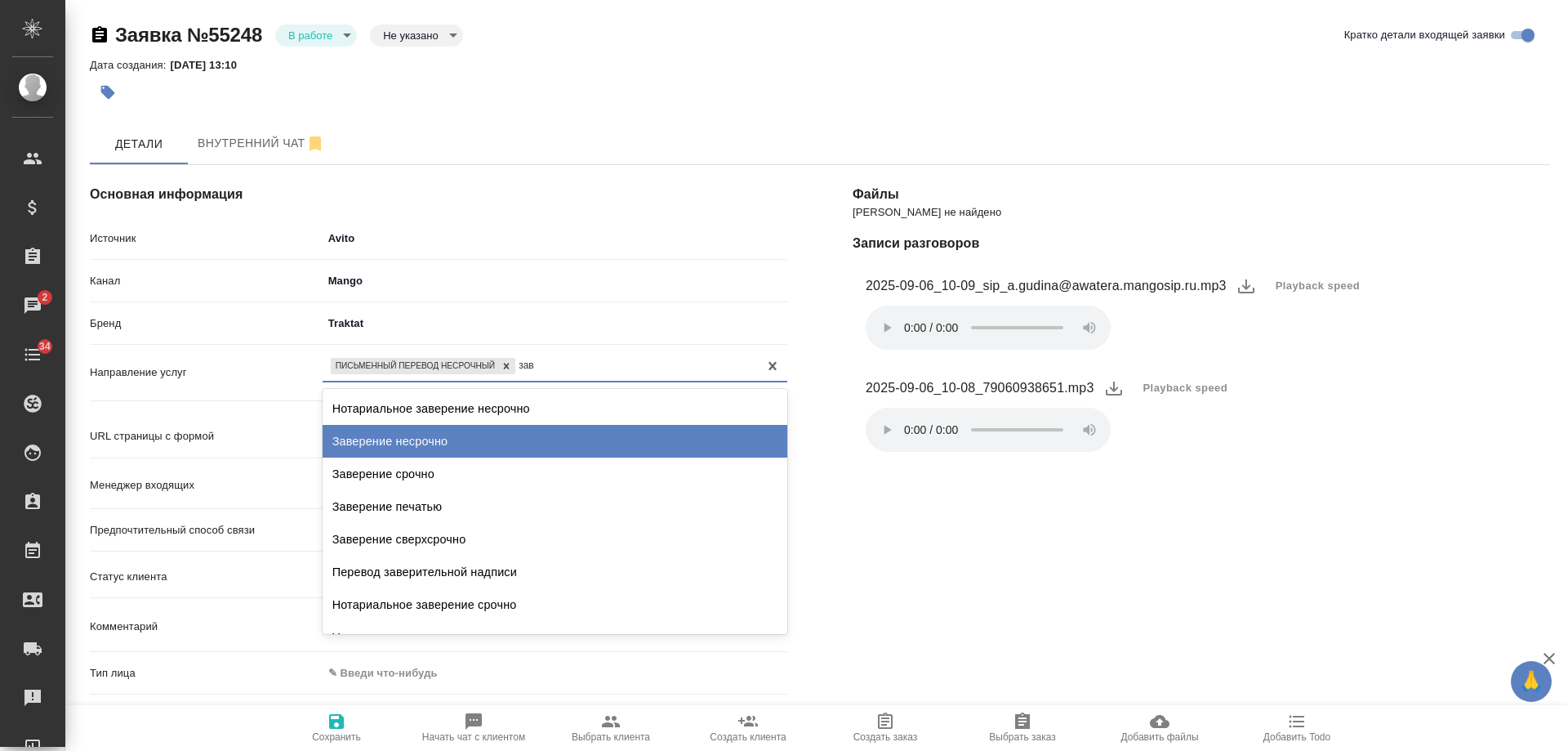
click at [505, 433] on div "Заверение несрочно" at bounding box center [555, 441] width 465 height 33
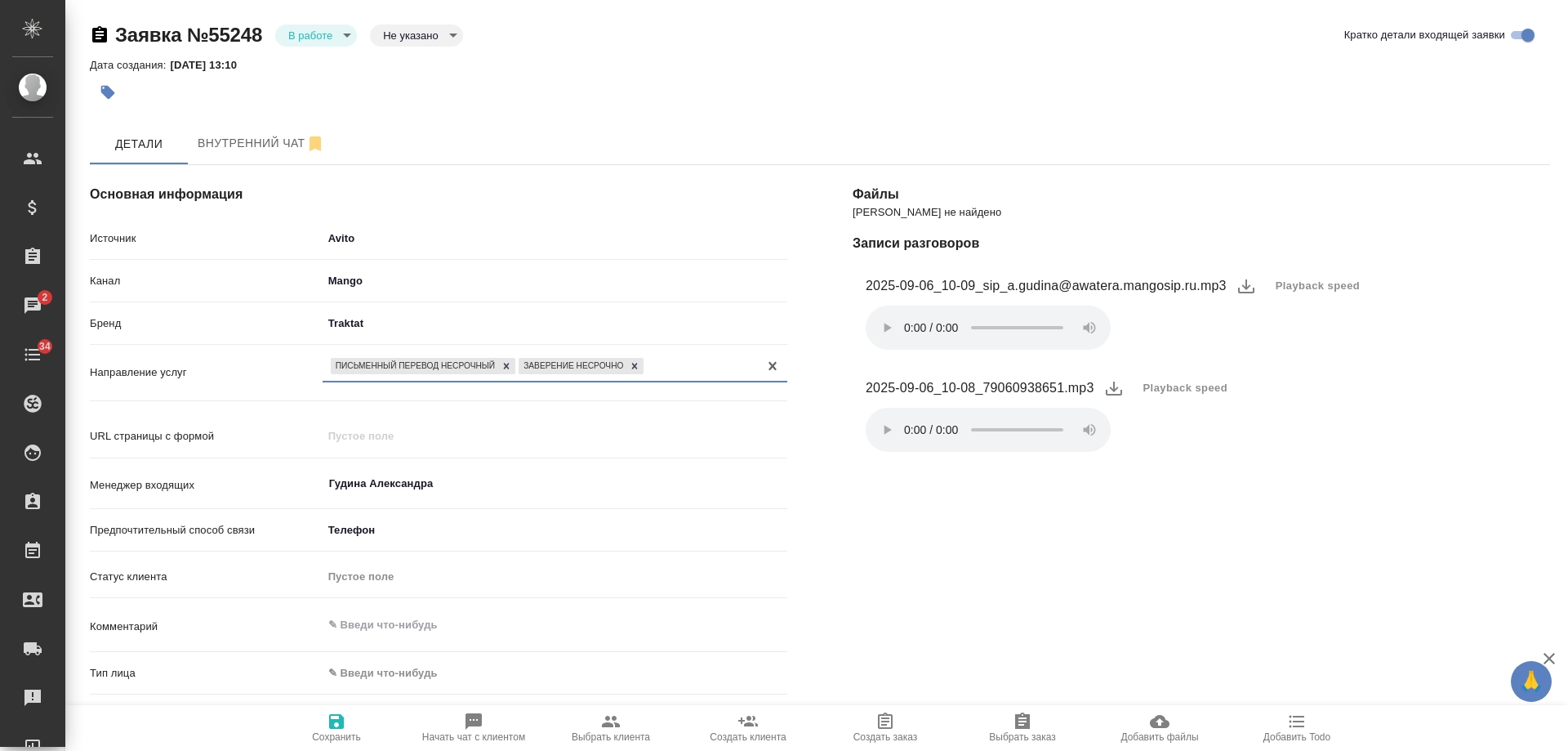
scroll to position [245, 0]
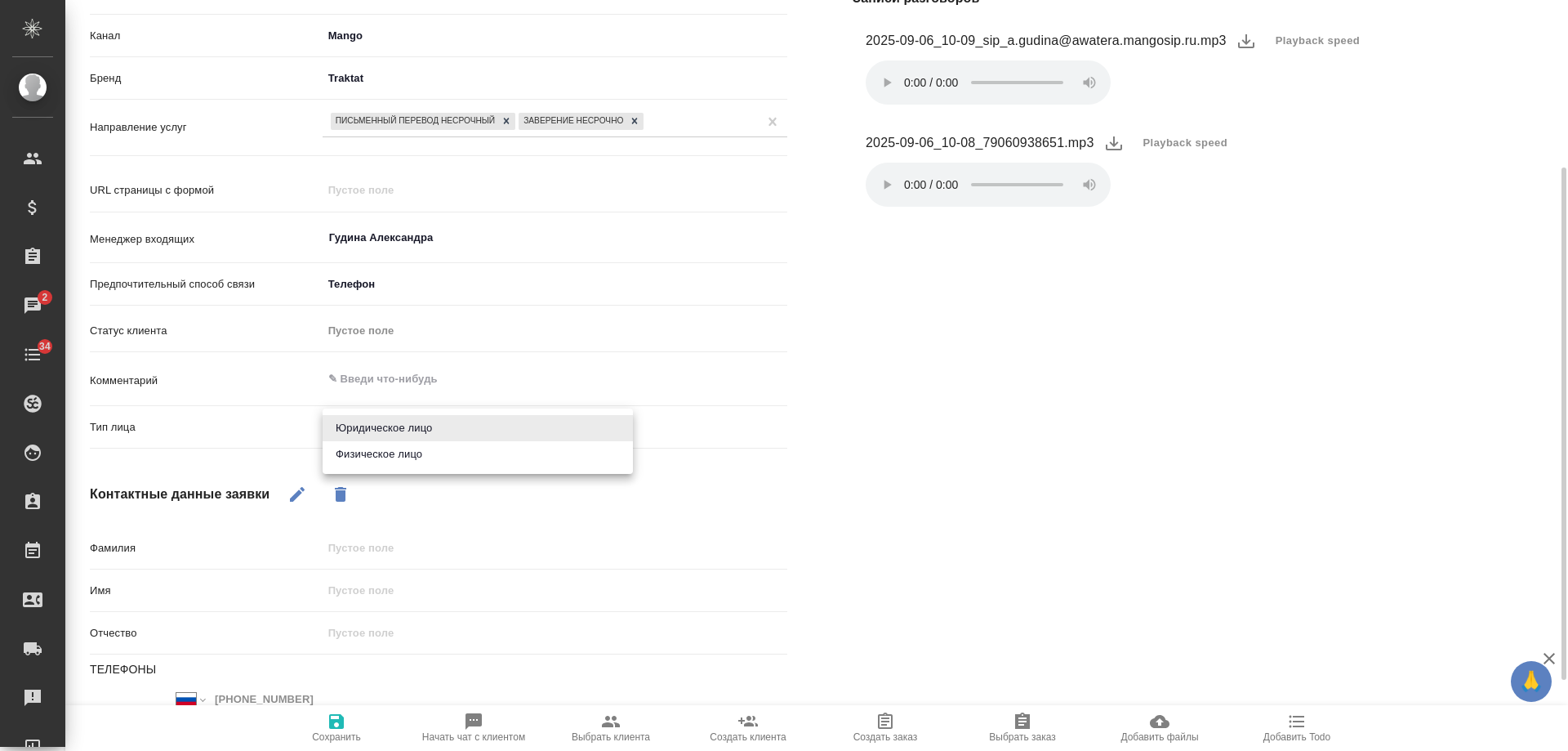
click at [395, 429] on body "🙏 .cls-1 fill:#fff; AWATERA Gudina Alexandra Клиенты Спецификации Заказы 2 Чаты…" at bounding box center [784, 375] width 1568 height 751
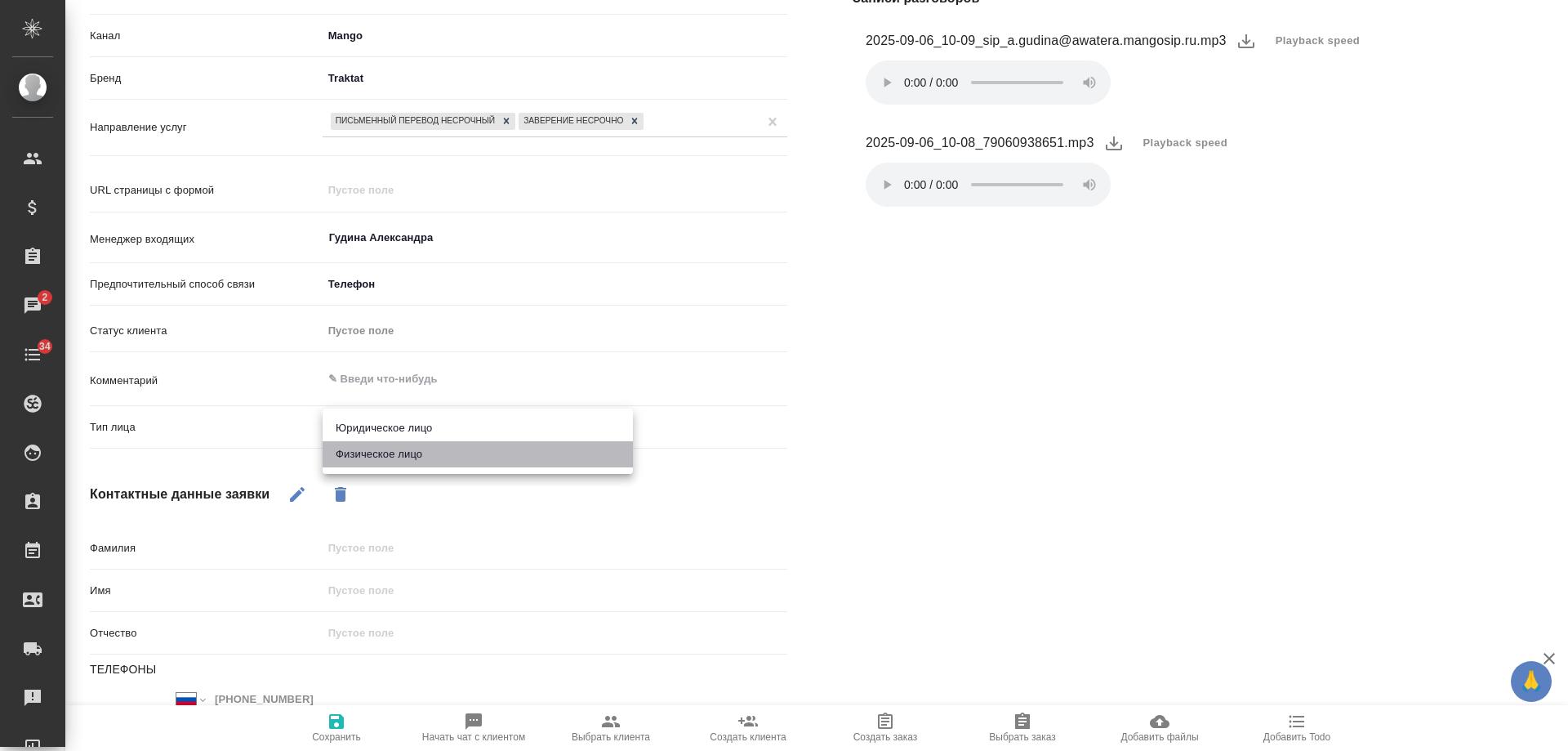
click at [385, 455] on li "Физическое лицо" at bounding box center [477, 455] width 310 height 26
type textarea "x"
type input "private"
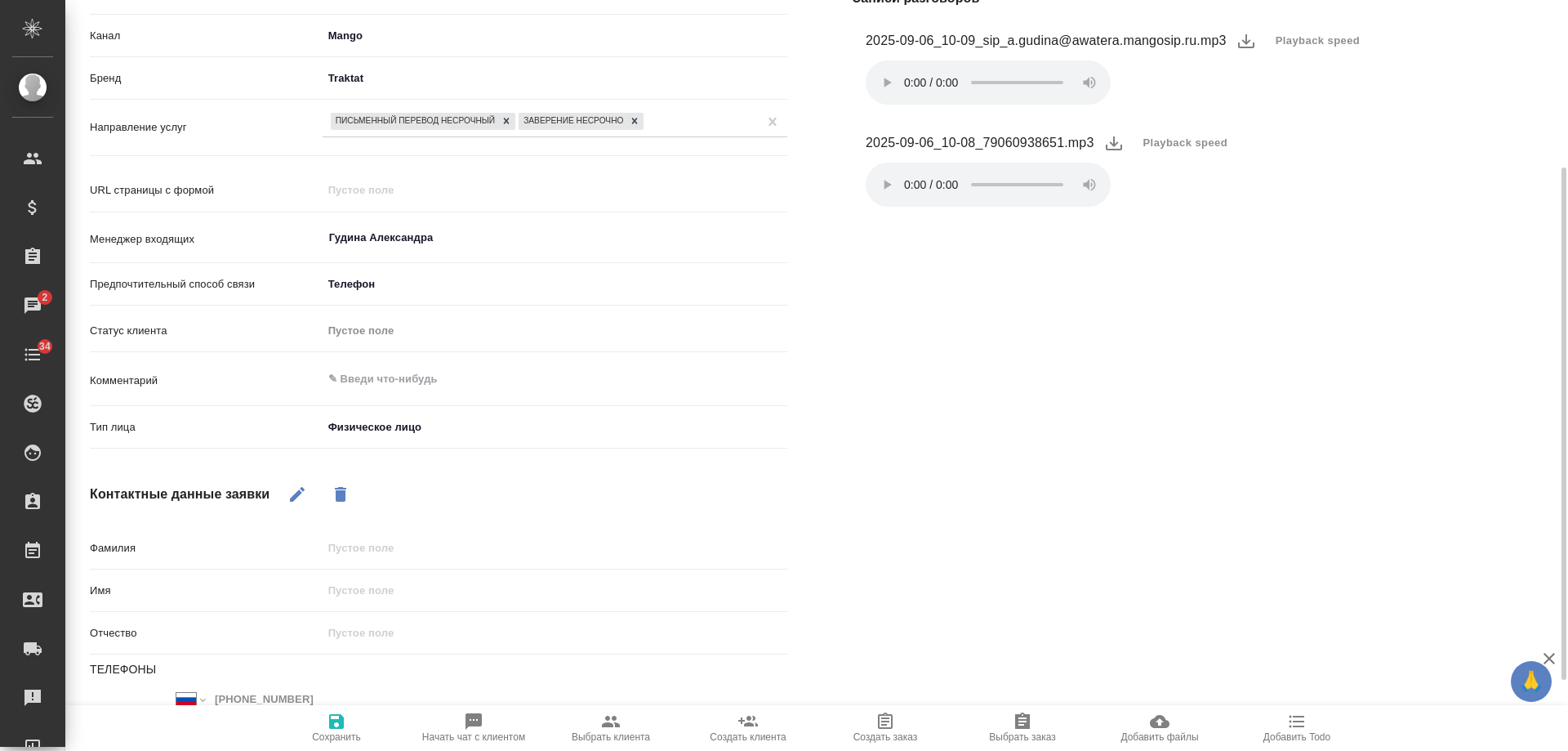
click at [290, 495] on icon "button" at bounding box center [297, 495] width 20 height 20
click at [345, 585] on input "text" at bounding box center [555, 590] width 463 height 24
type input "Н"
type textarea "x"
type input "На"
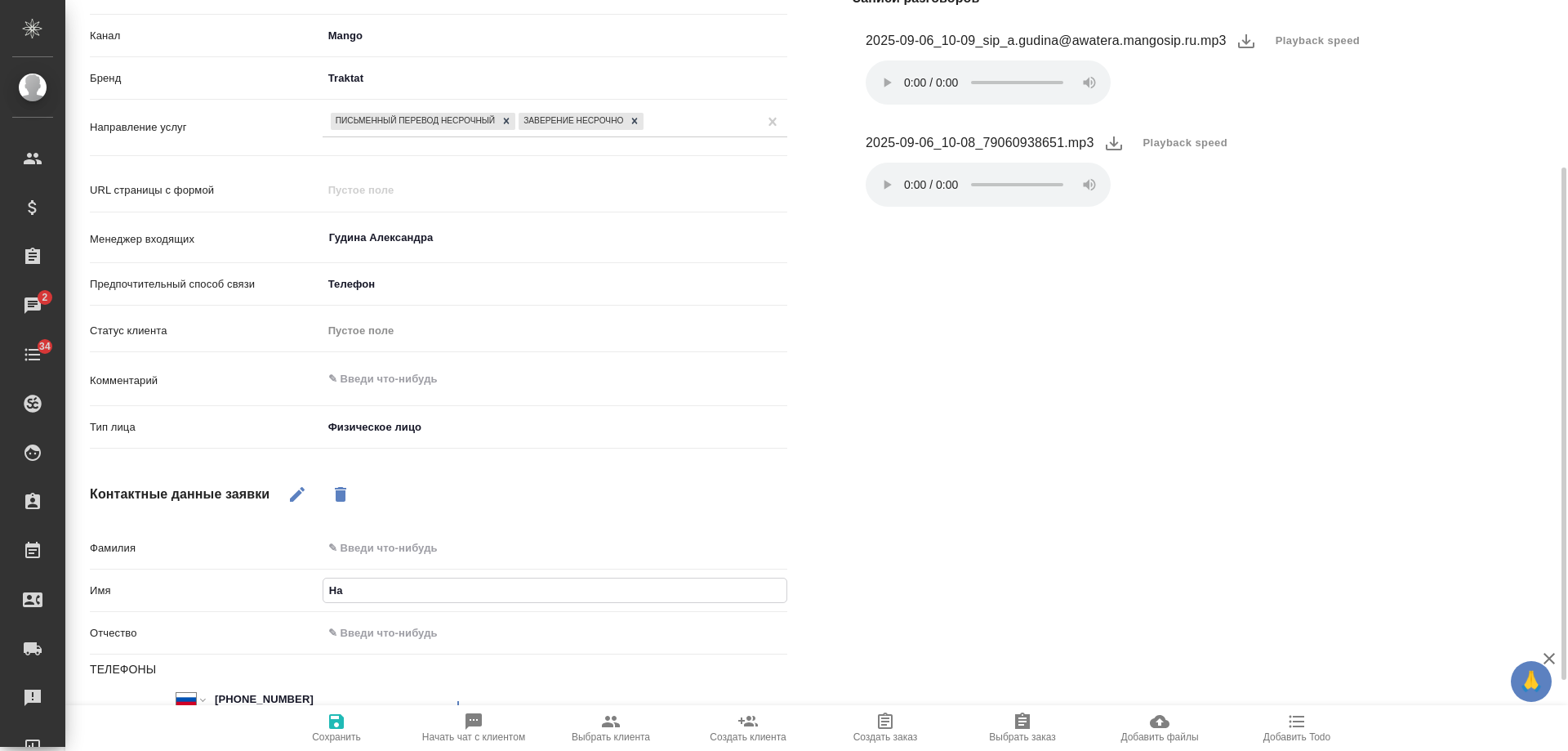
type textarea "x"
type input "Над"
type textarea "x"
type input "Наде"
type textarea "x"
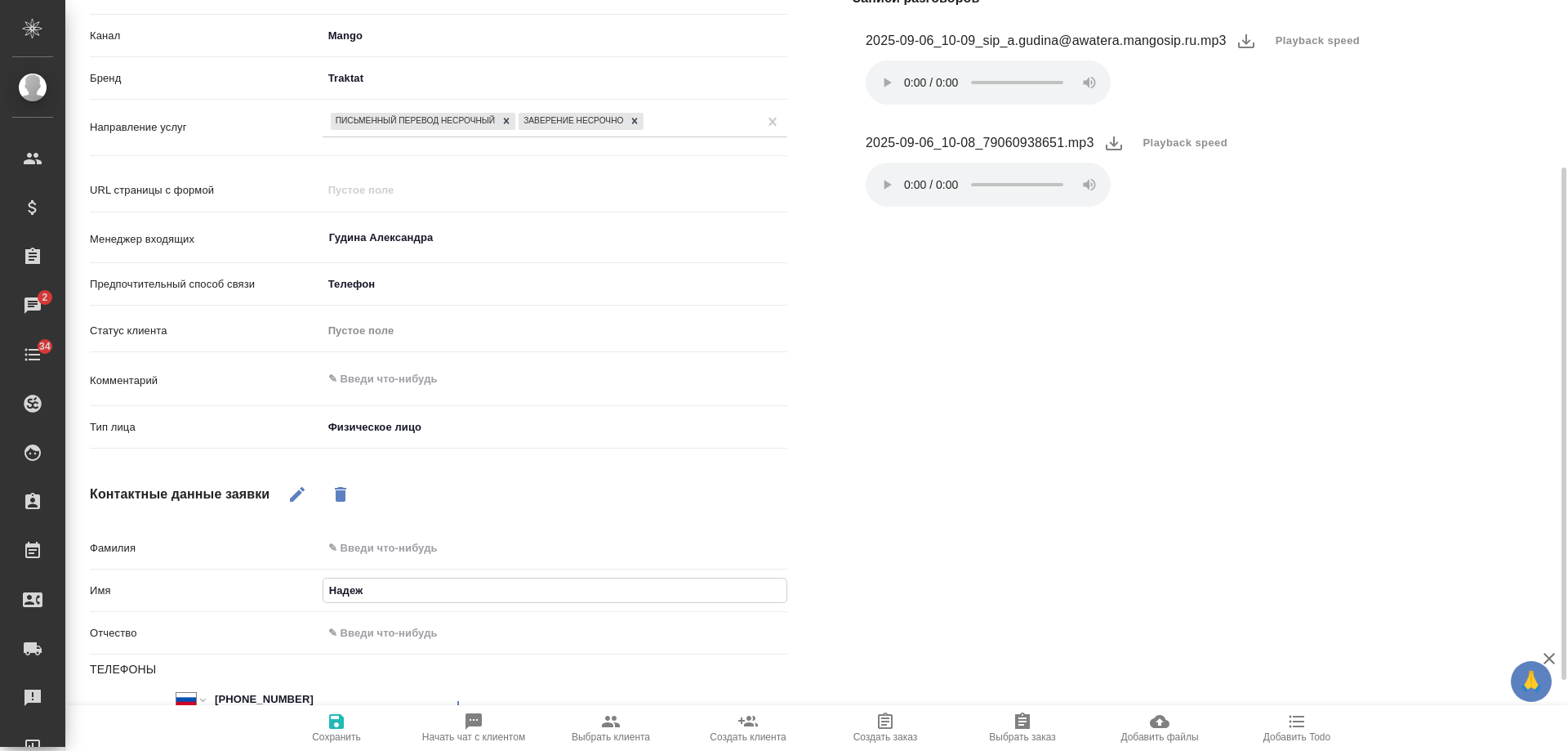
type input "Надежд"
type textarea "x"
type input "Надежда"
click at [330, 726] on icon "button" at bounding box center [337, 722] width 15 height 15
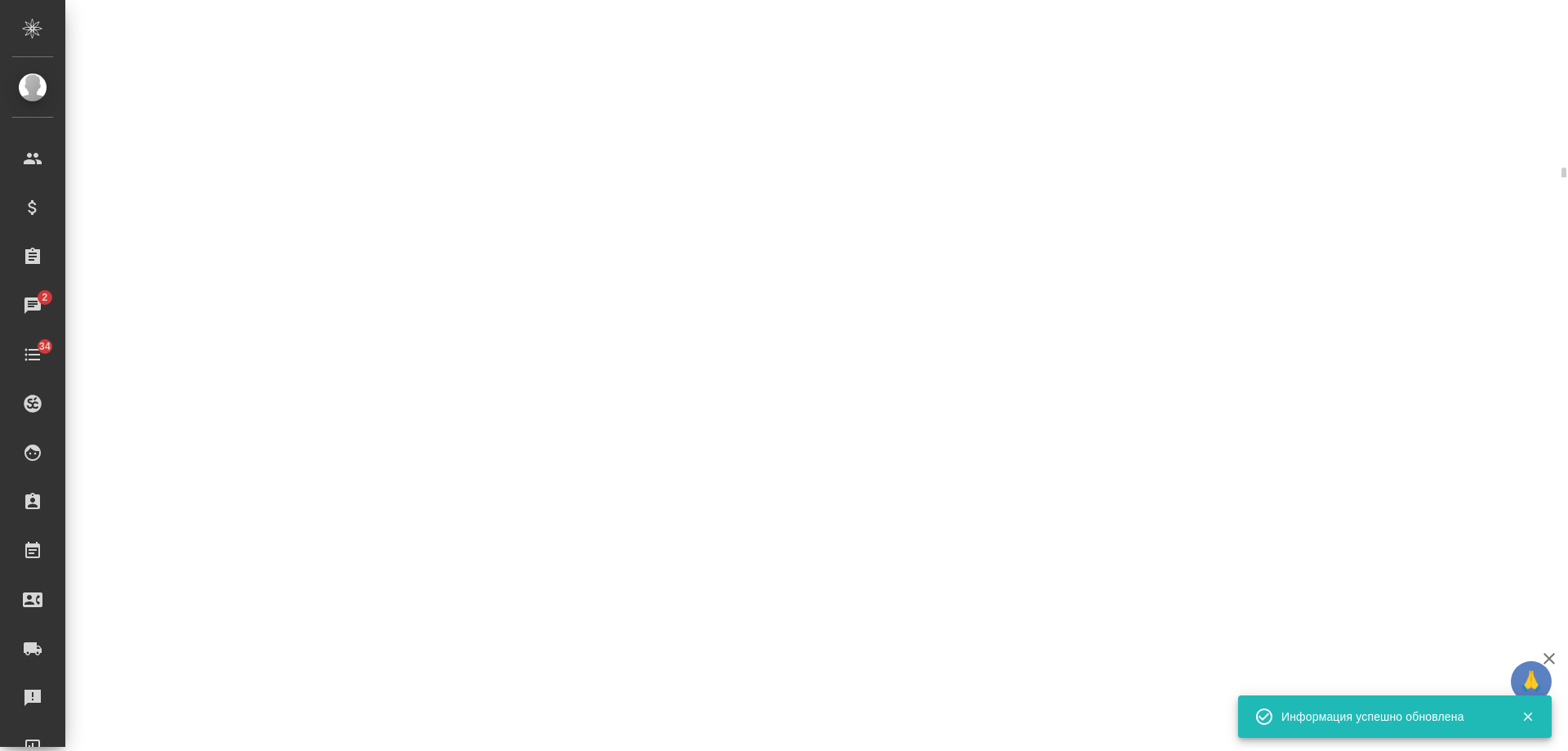
select select "RU"
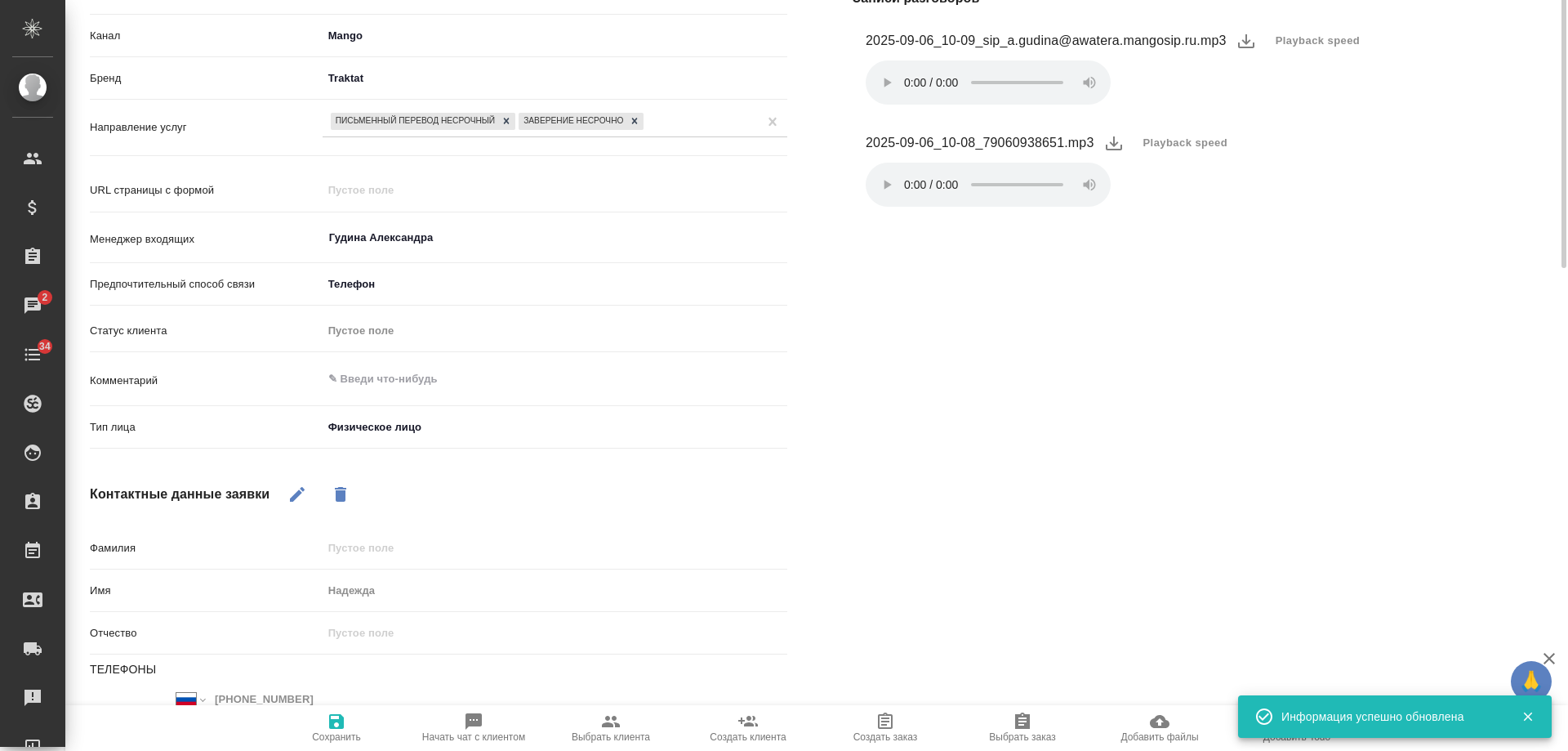
scroll to position [0, 0]
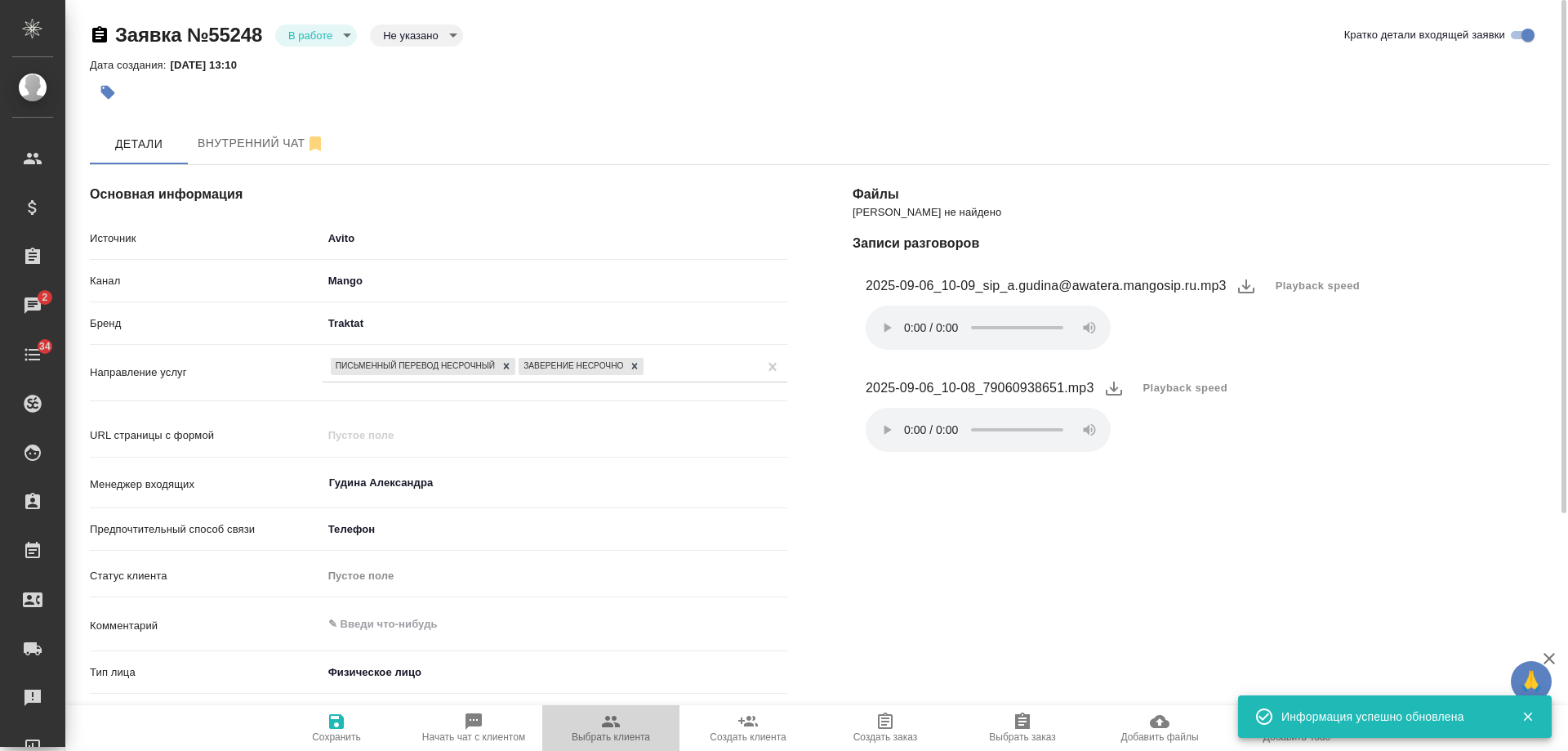
click at [603, 729] on icon "button" at bounding box center [611, 722] width 20 height 20
type textarea "x"
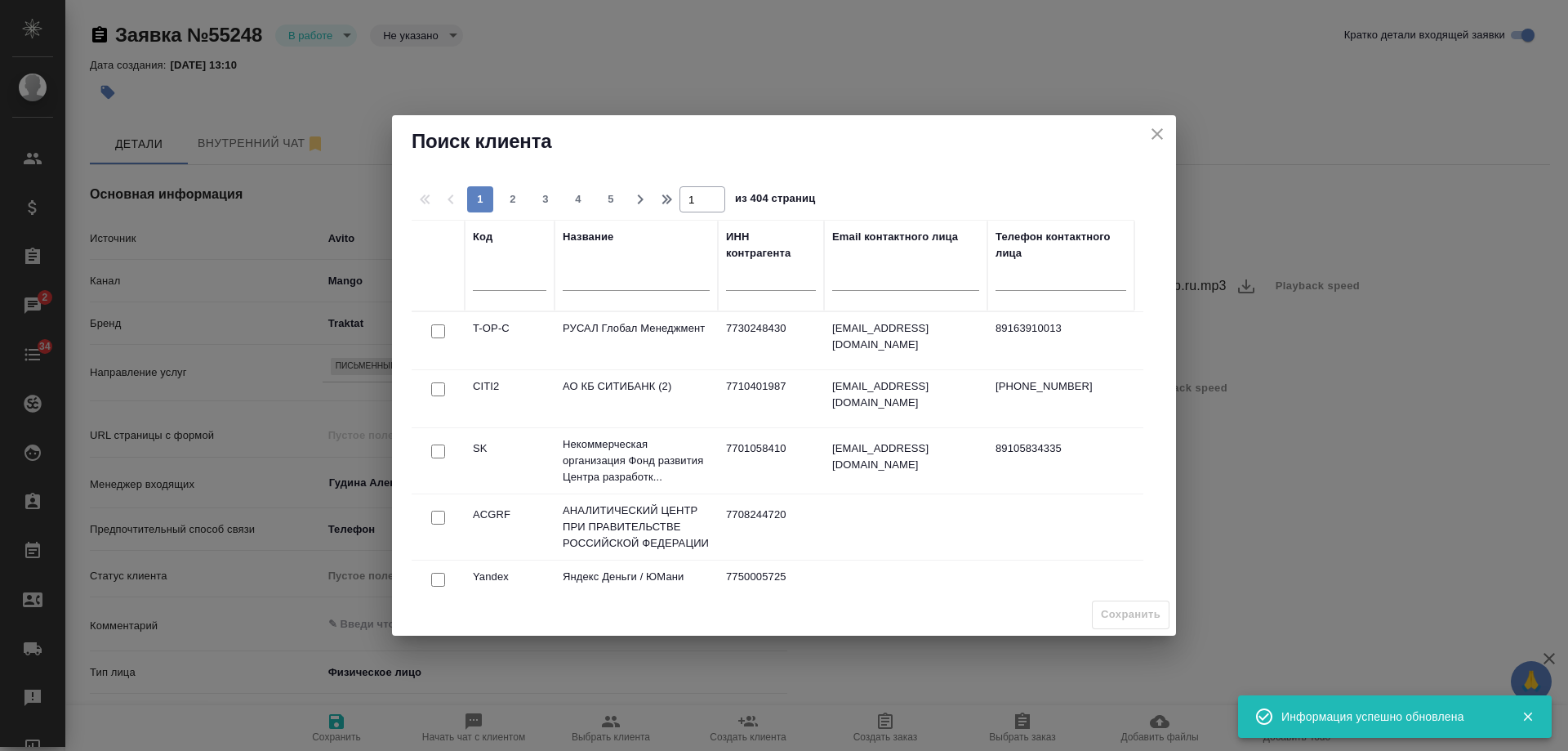
click at [628, 278] on input "text" at bounding box center [636, 279] width 147 height 20
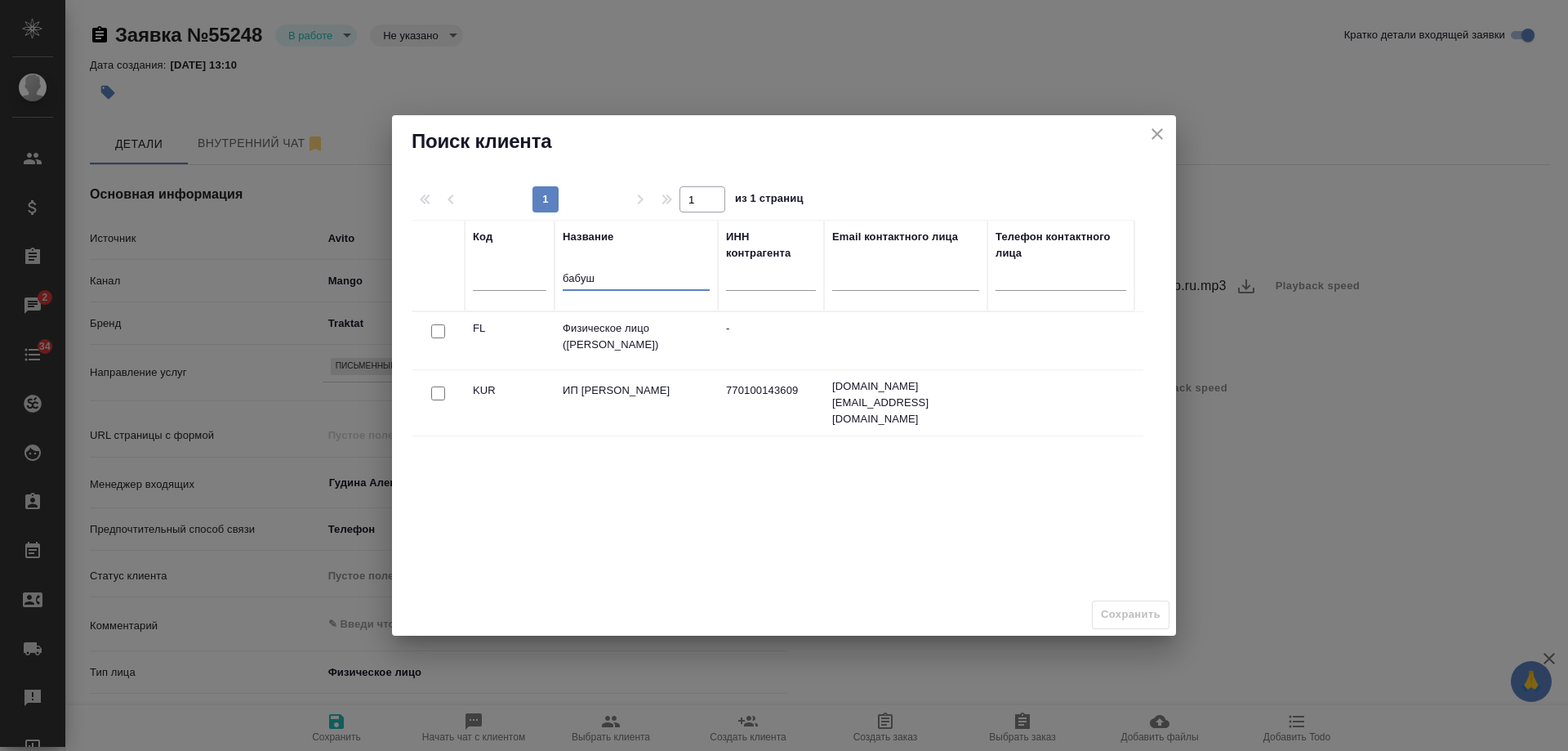
type input "бабуш"
click at [438, 330] on input "checkbox" at bounding box center [438, 331] width 14 height 14
checkbox input "true"
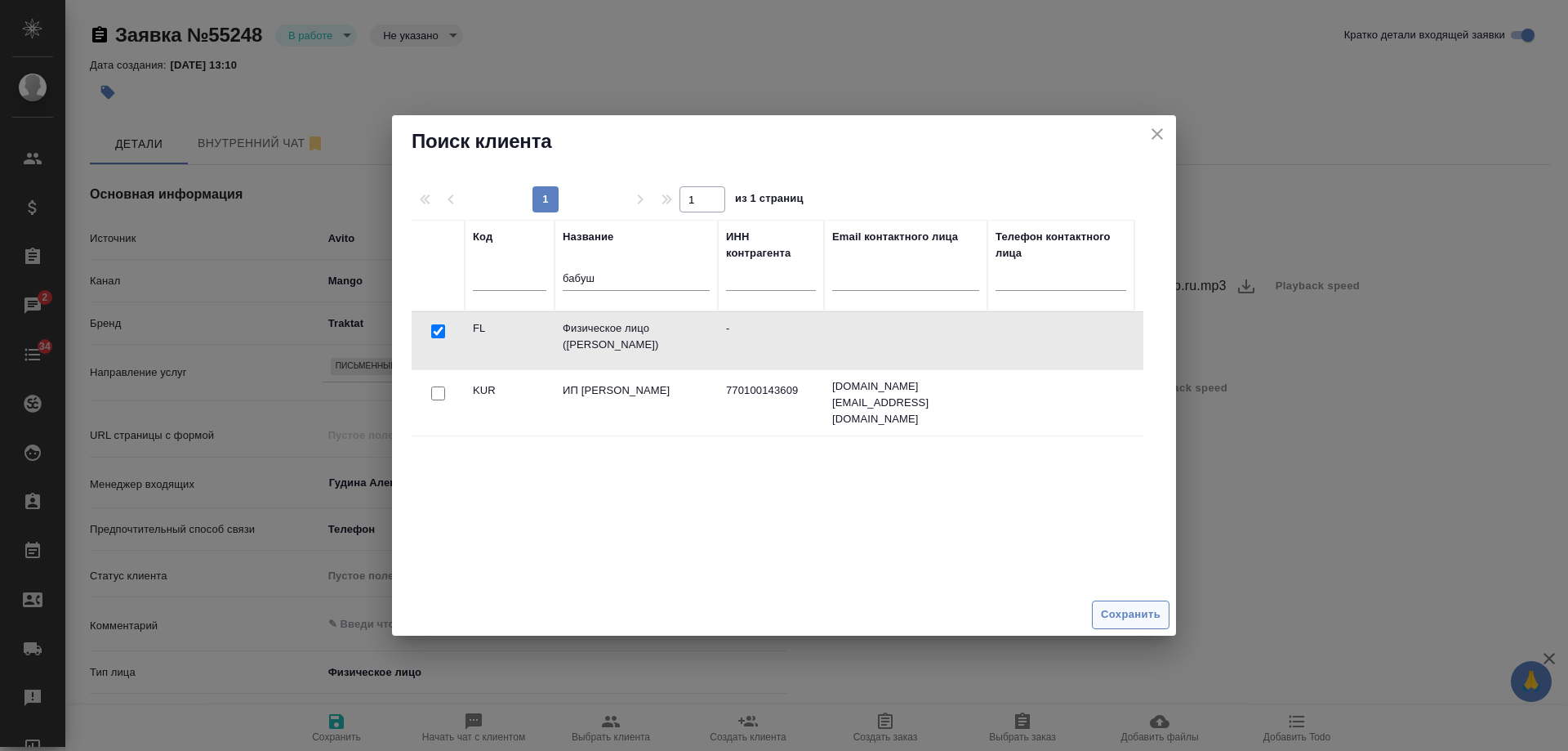
click at [1133, 612] on span "Сохранить" at bounding box center [1131, 614] width 60 height 19
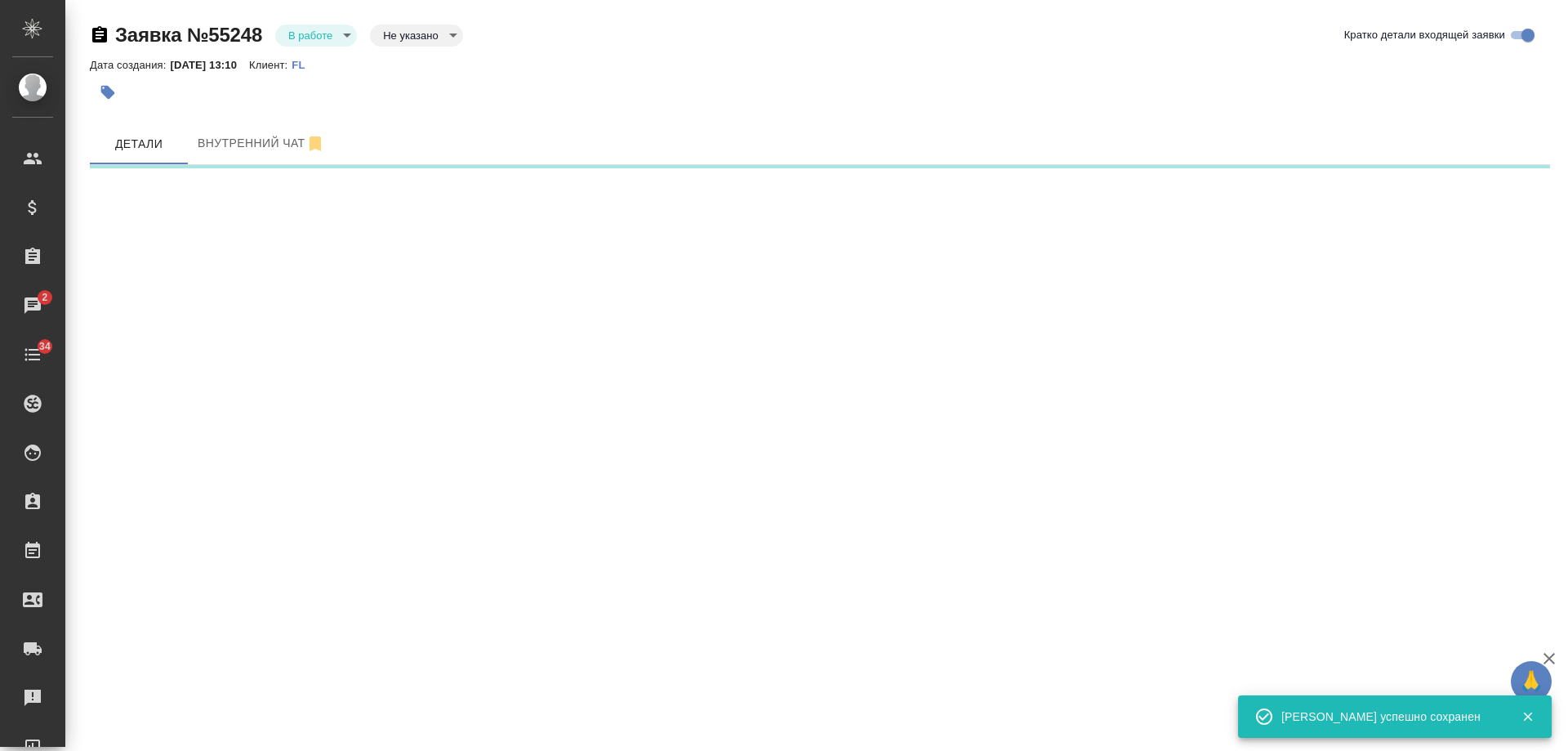
select select "RU"
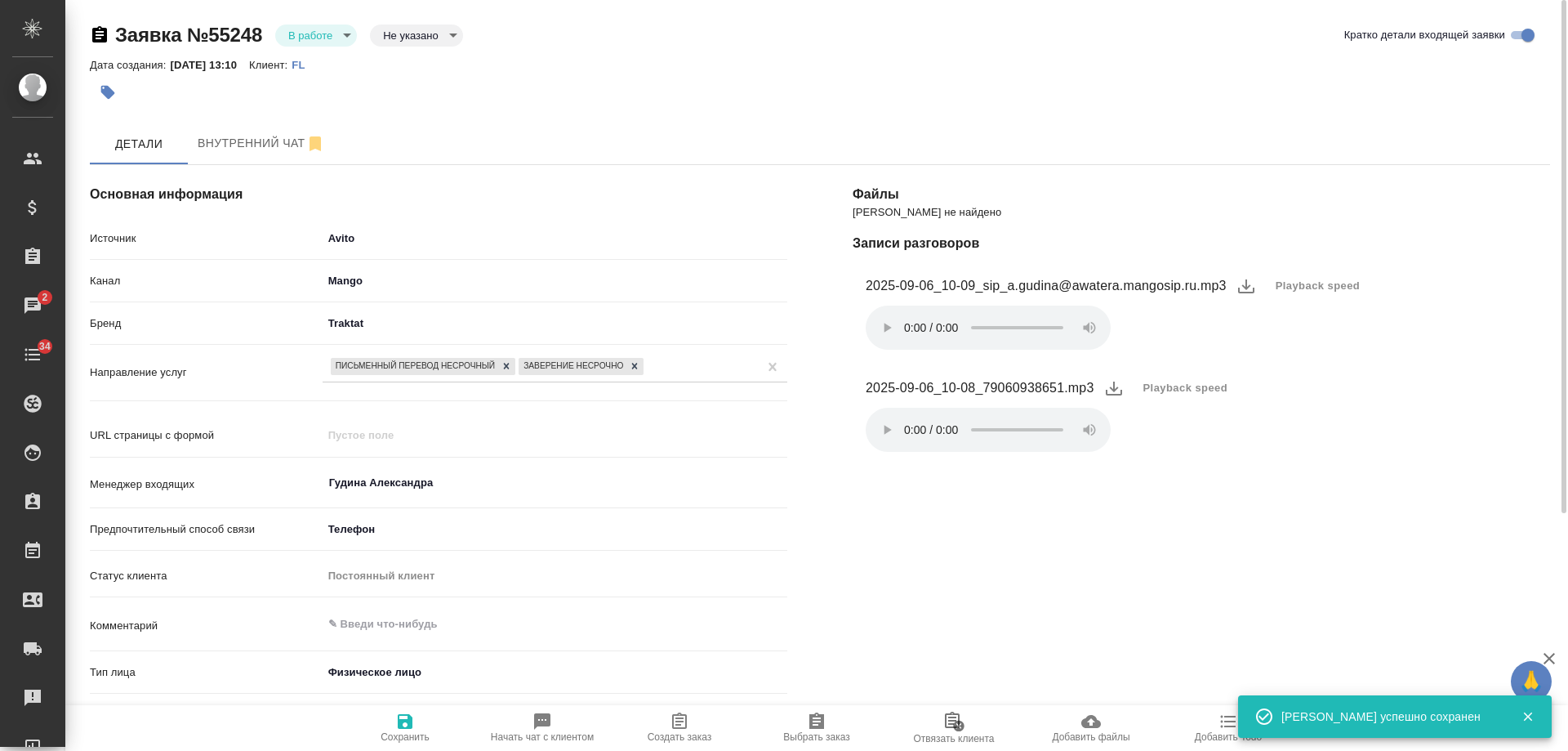
click at [684, 725] on icon "button" at bounding box center [680, 722] width 20 height 20
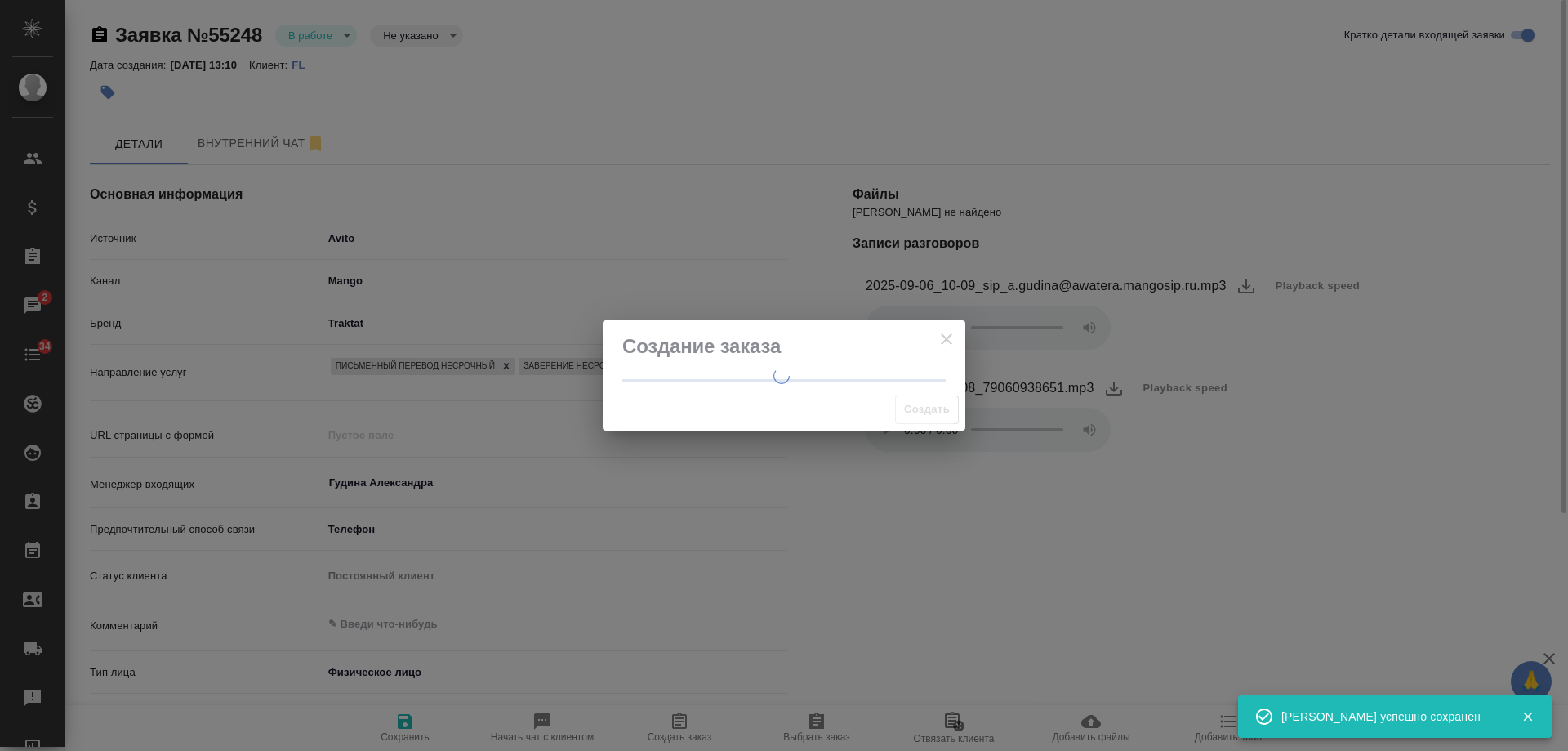
type textarea "x"
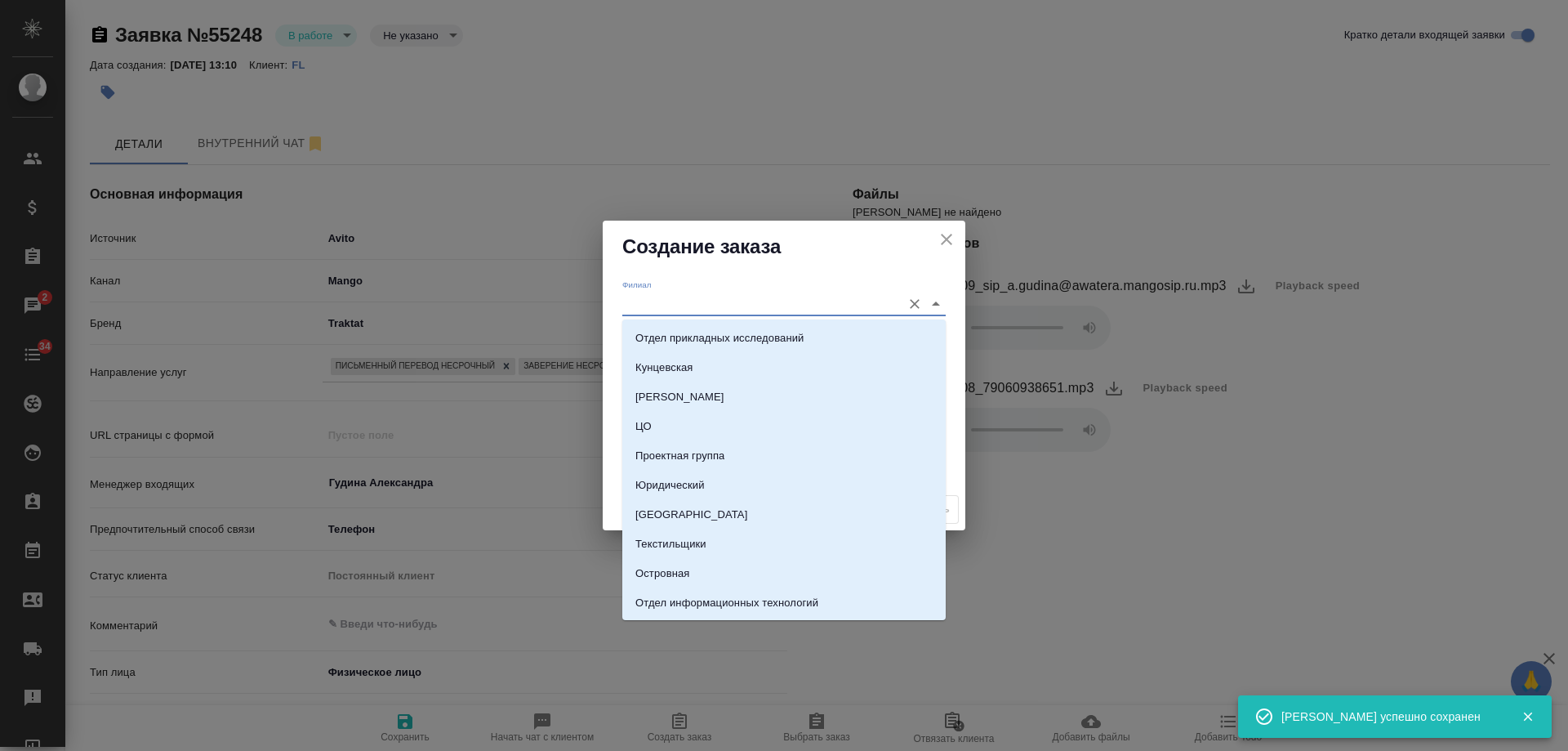
click at [712, 301] on input "Филиал" at bounding box center [757, 303] width 271 height 22
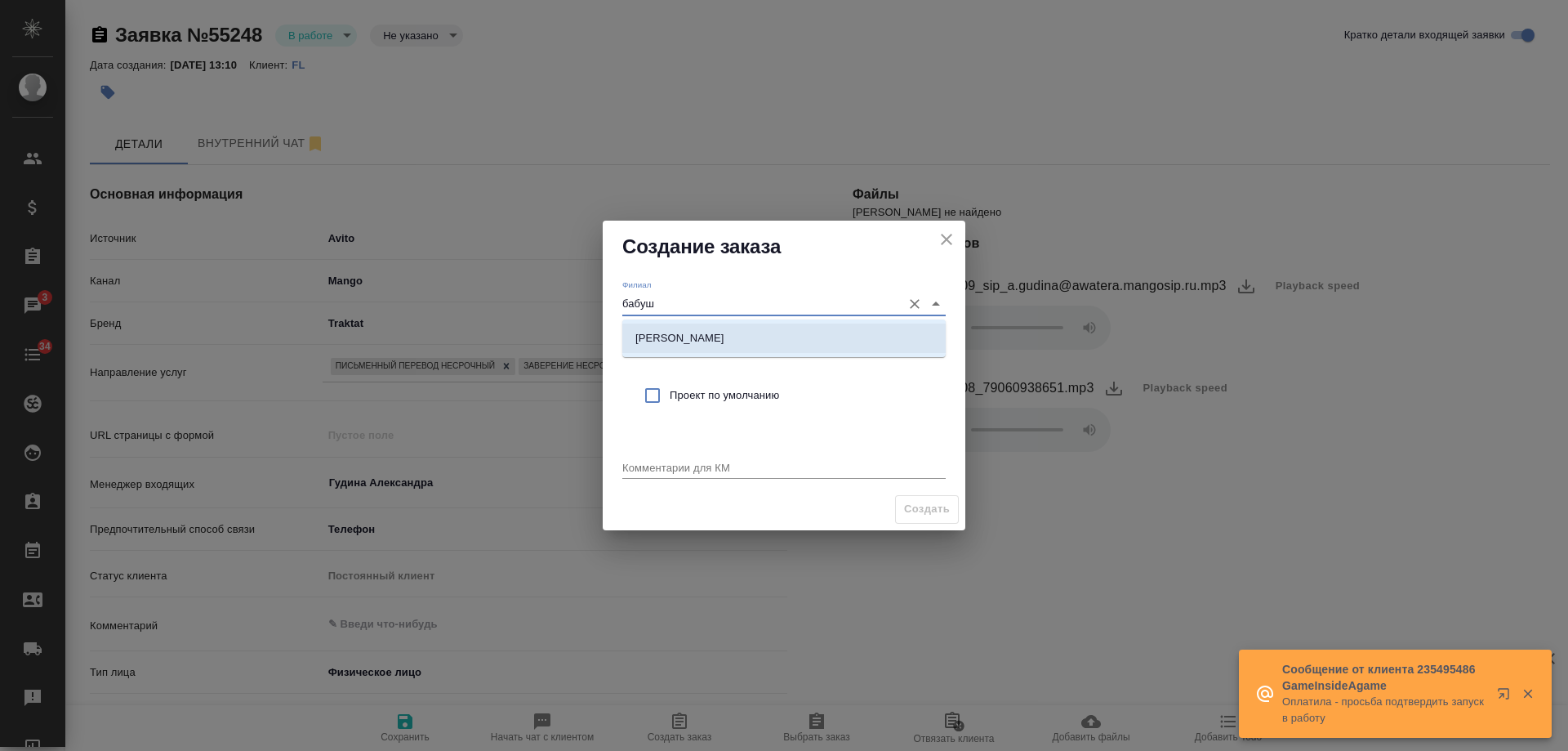
drag, startPoint x: 705, startPoint y: 338, endPoint x: 698, endPoint y: 351, distance: 14.8
click at [704, 340] on p "Бабушкинская" at bounding box center [680, 338] width 89 height 16
type input "Бабушкинская"
drag, startPoint x: 682, startPoint y: 391, endPoint x: 680, endPoint y: 458, distance: 67.0
click at [682, 392] on span "Проект по умолчанию" at bounding box center [801, 396] width 263 height 16
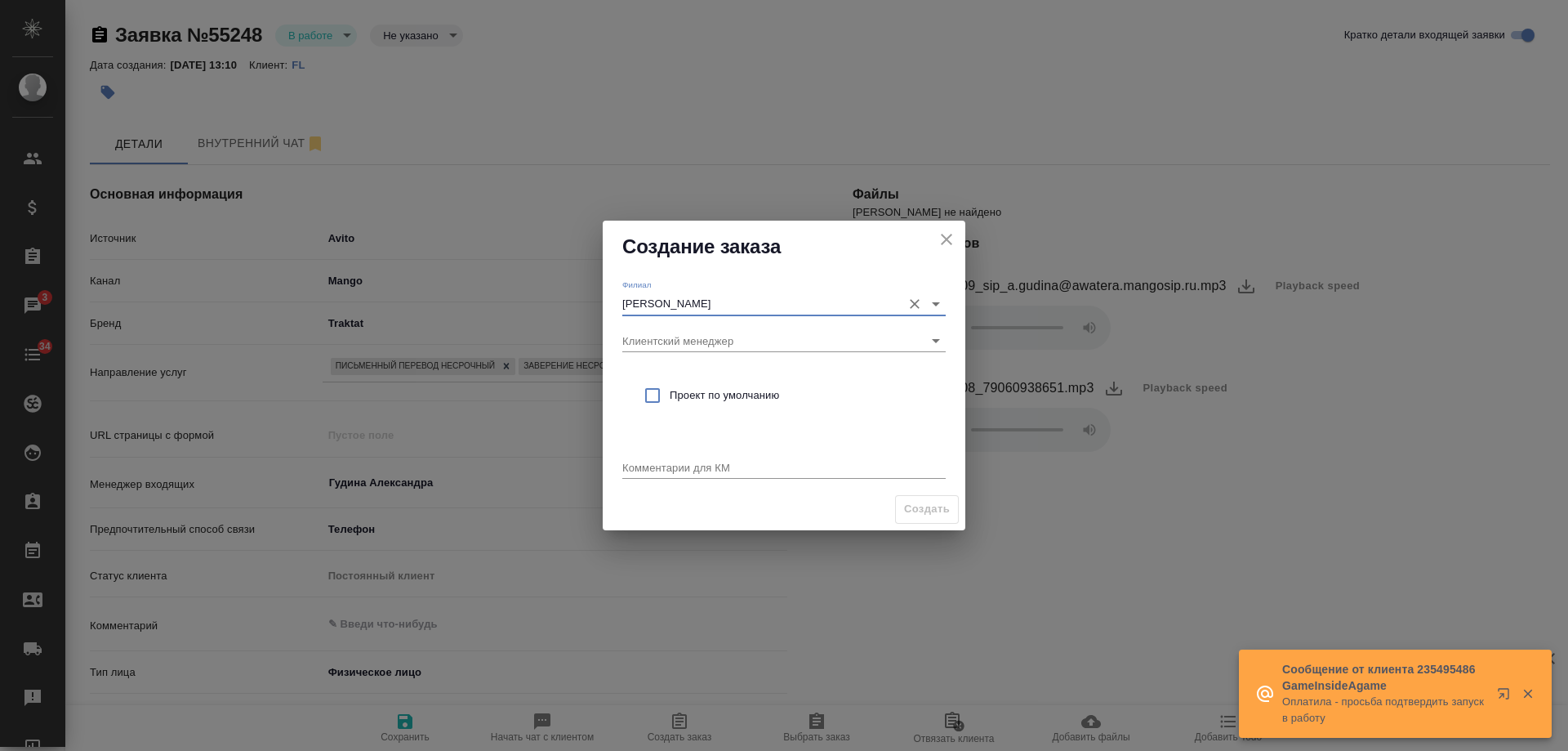
checkbox input "true"
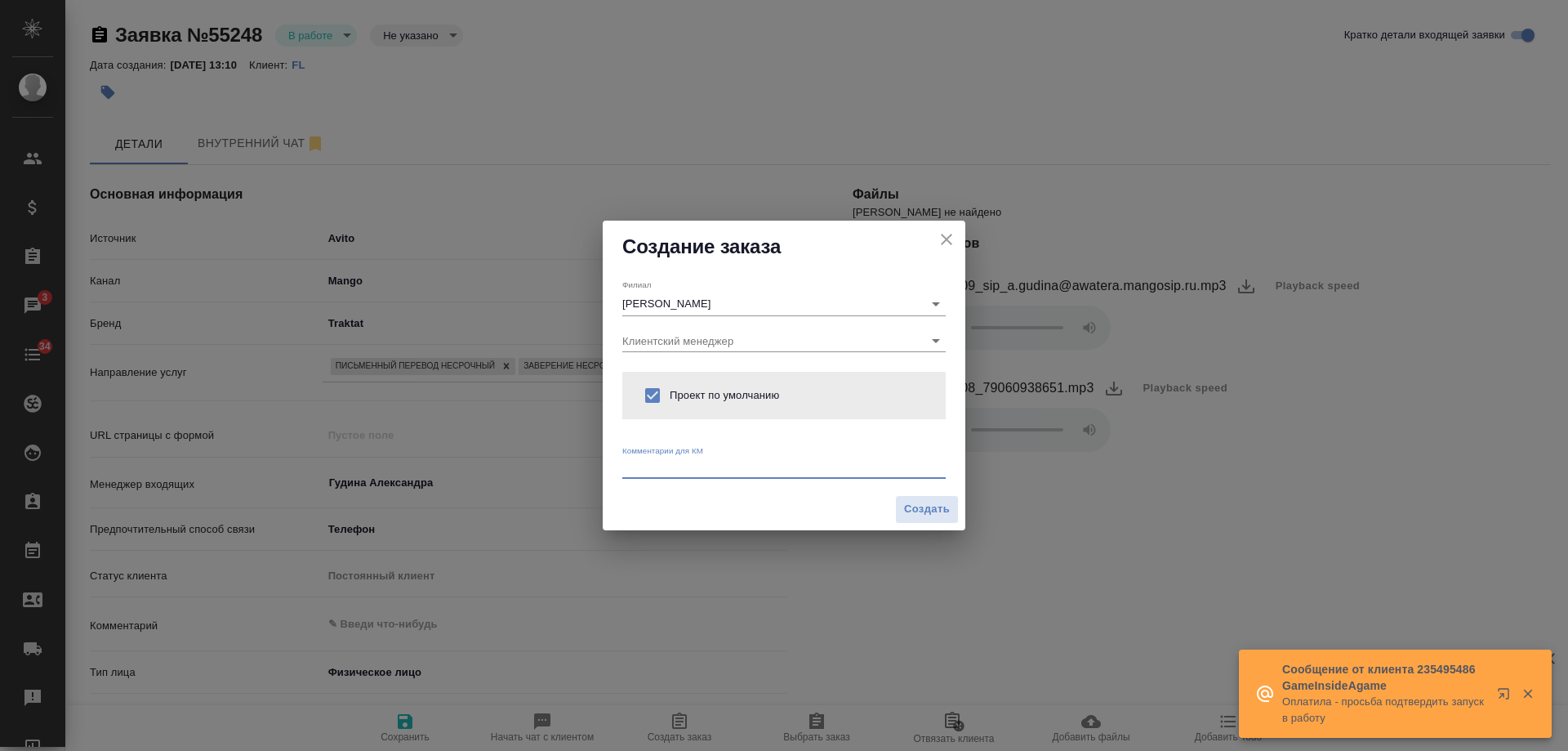
click at [680, 462] on textarea at bounding box center [784, 467] width 323 height 12
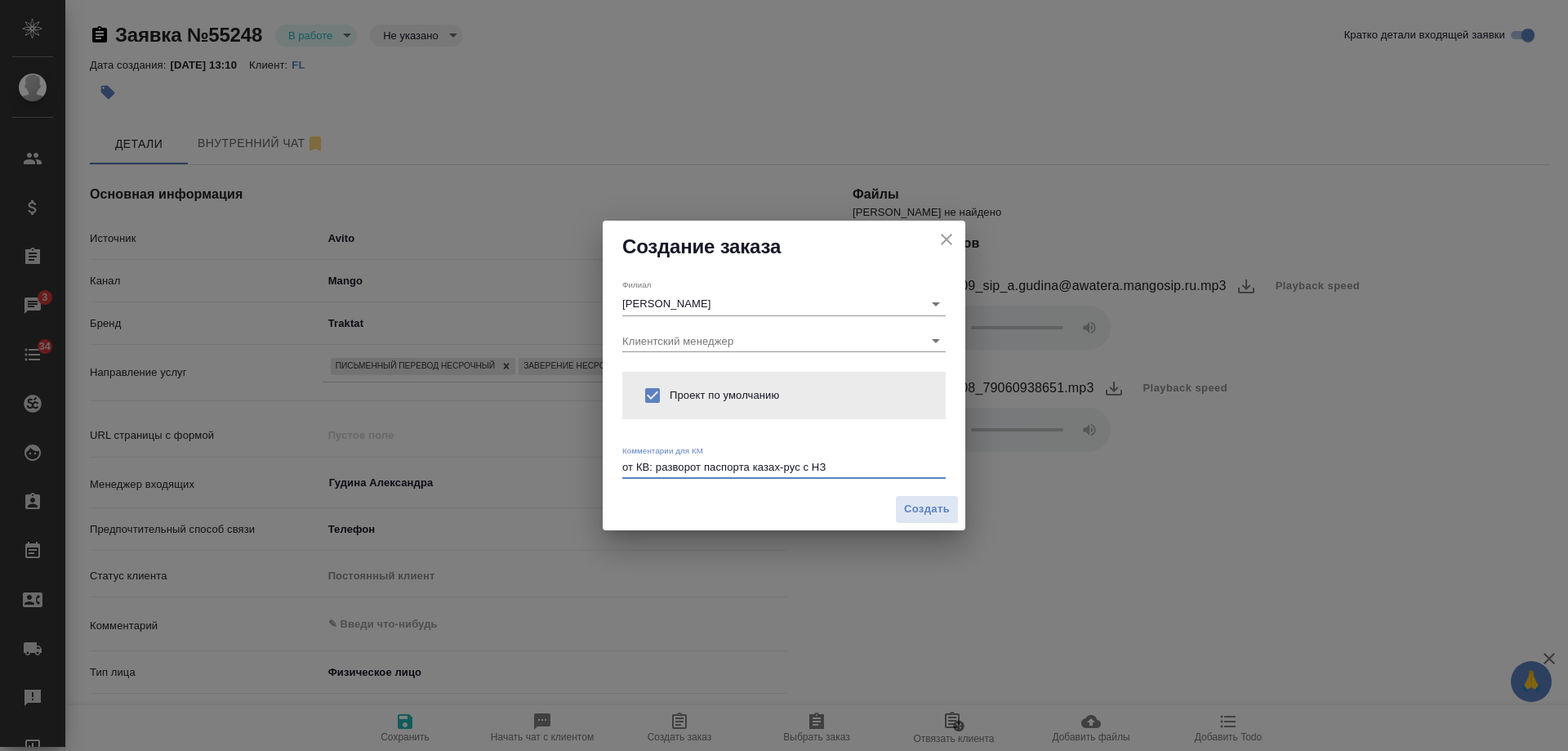
type textarea "от КВ: разворот паспорта казах-рус с НЗ"
click at [945, 512] on span "Создать" at bounding box center [927, 509] width 46 height 19
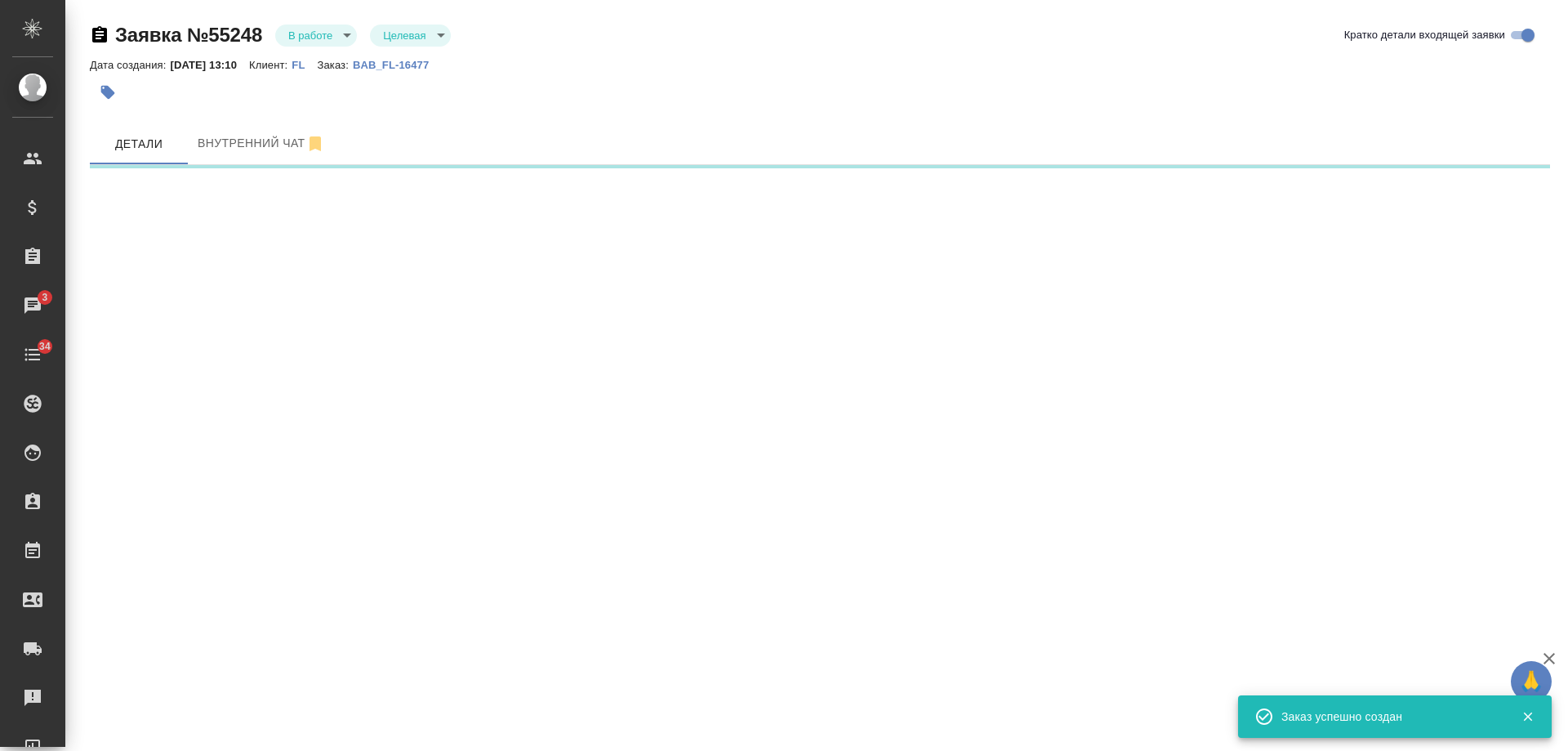
select select "RU"
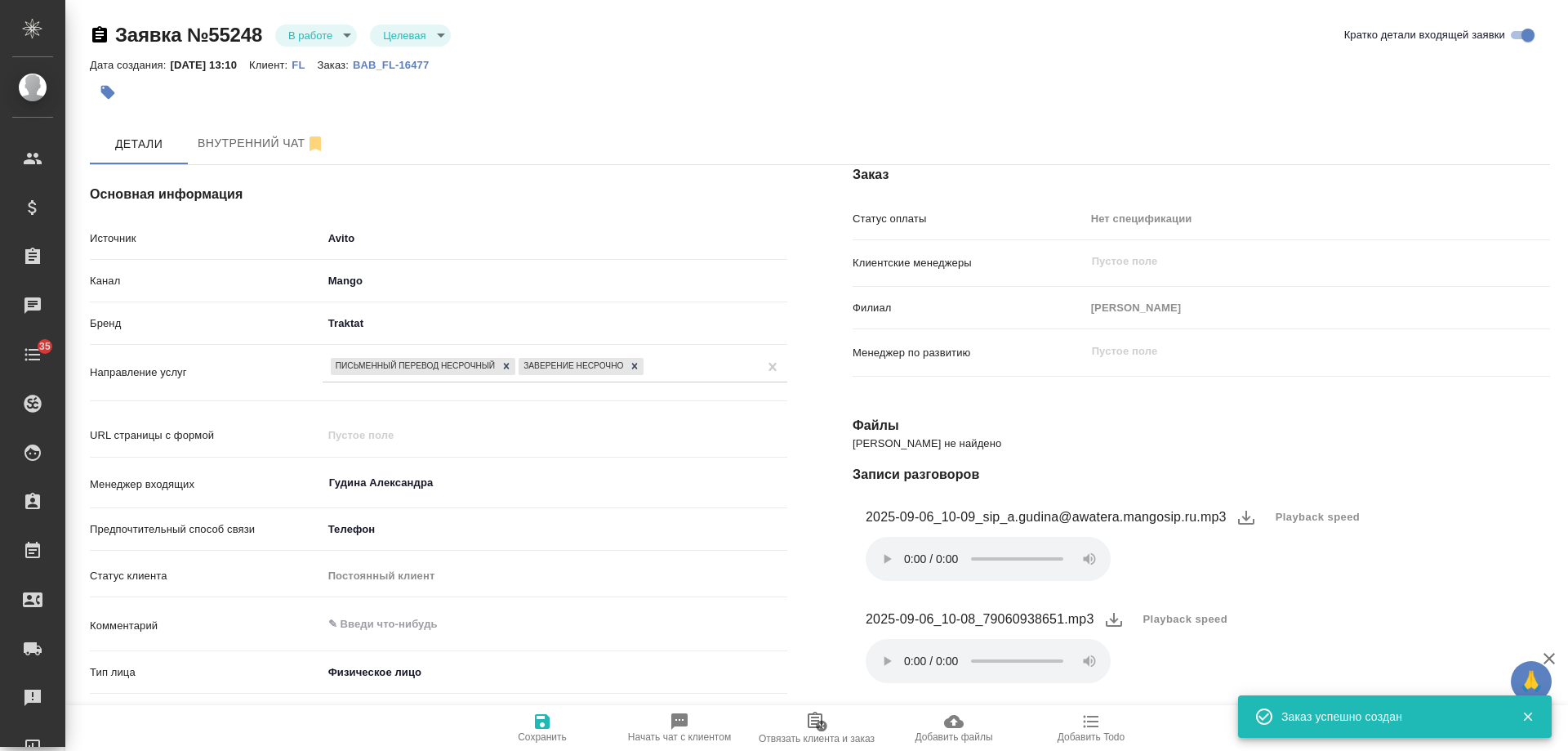
type textarea "x"
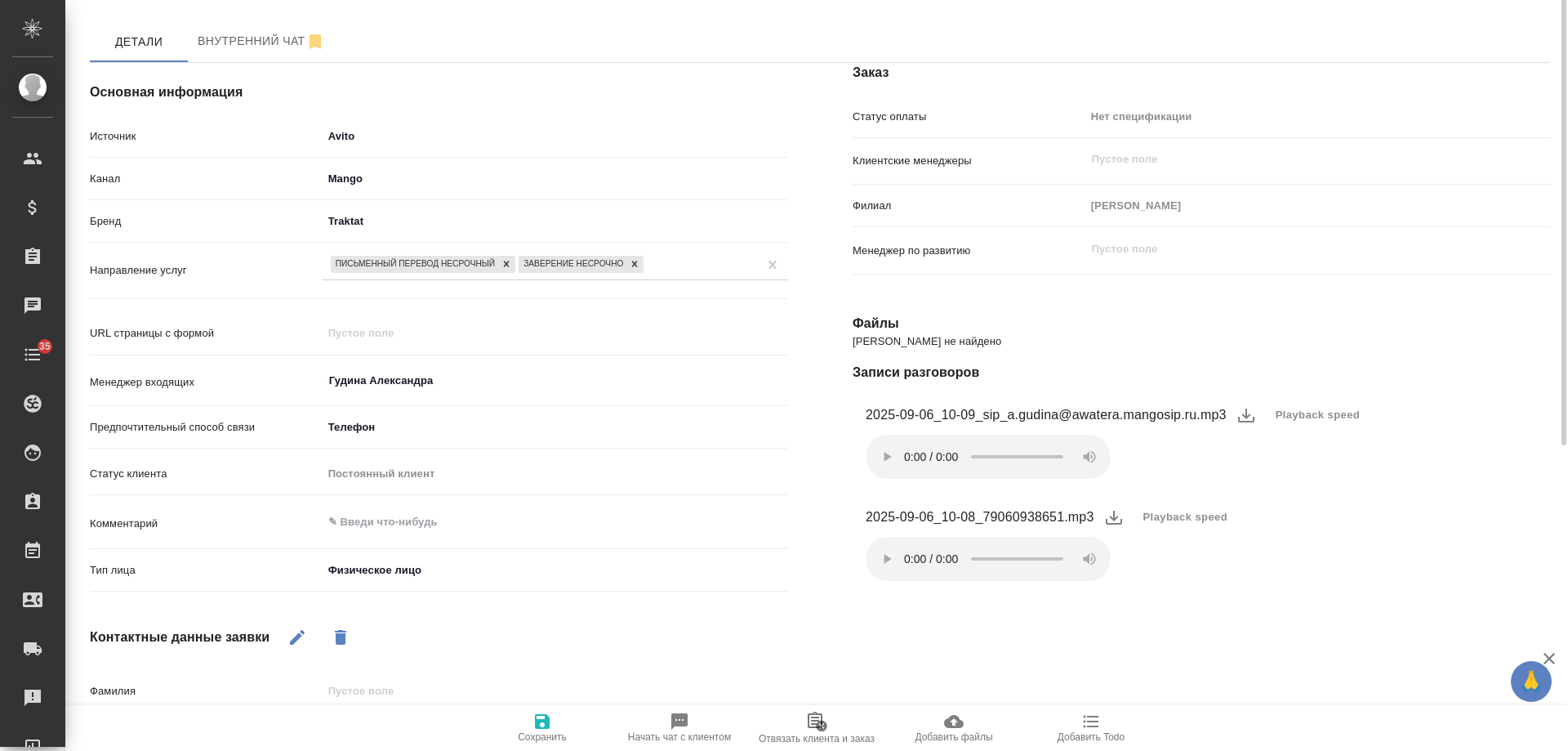
scroll to position [20, 0]
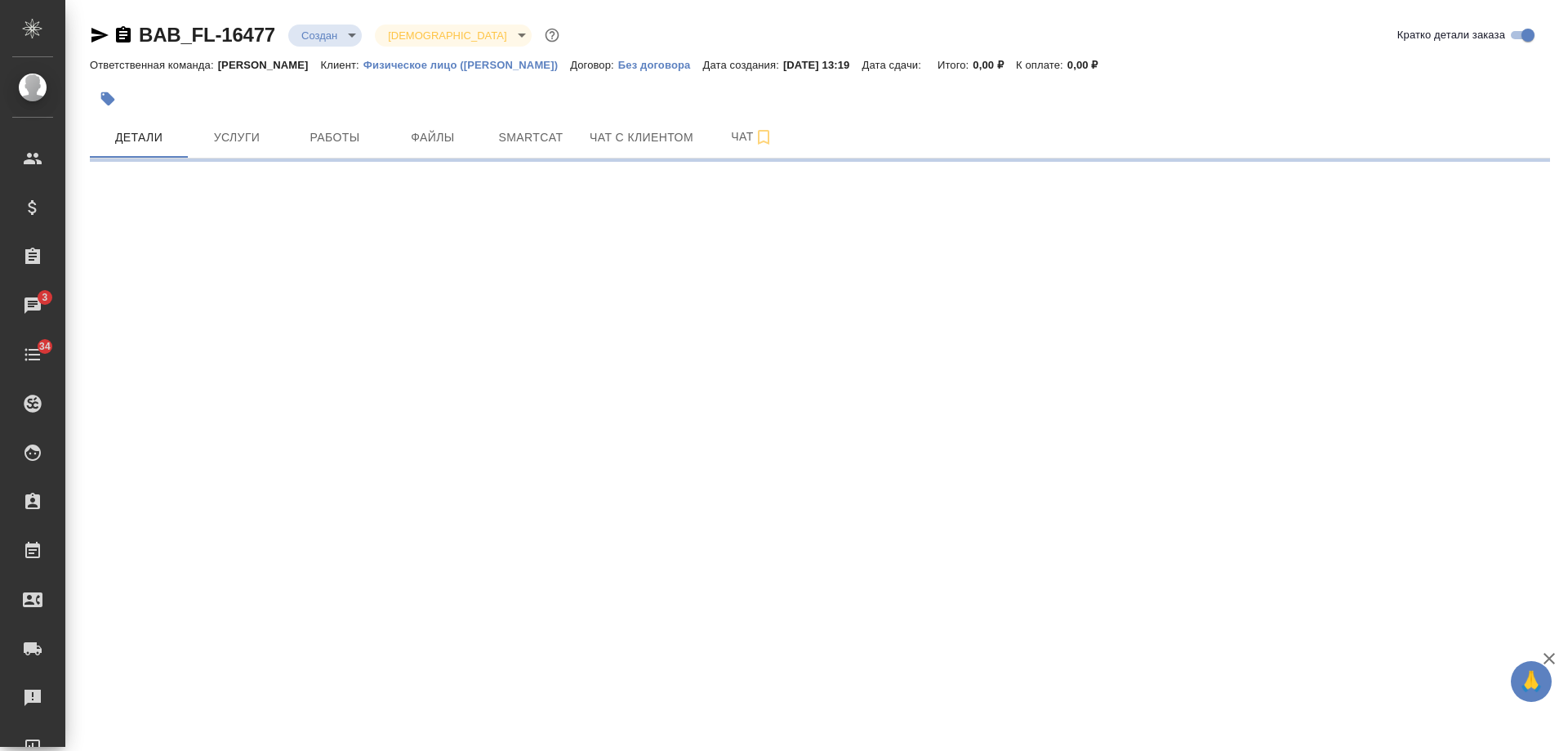
select select "RU"
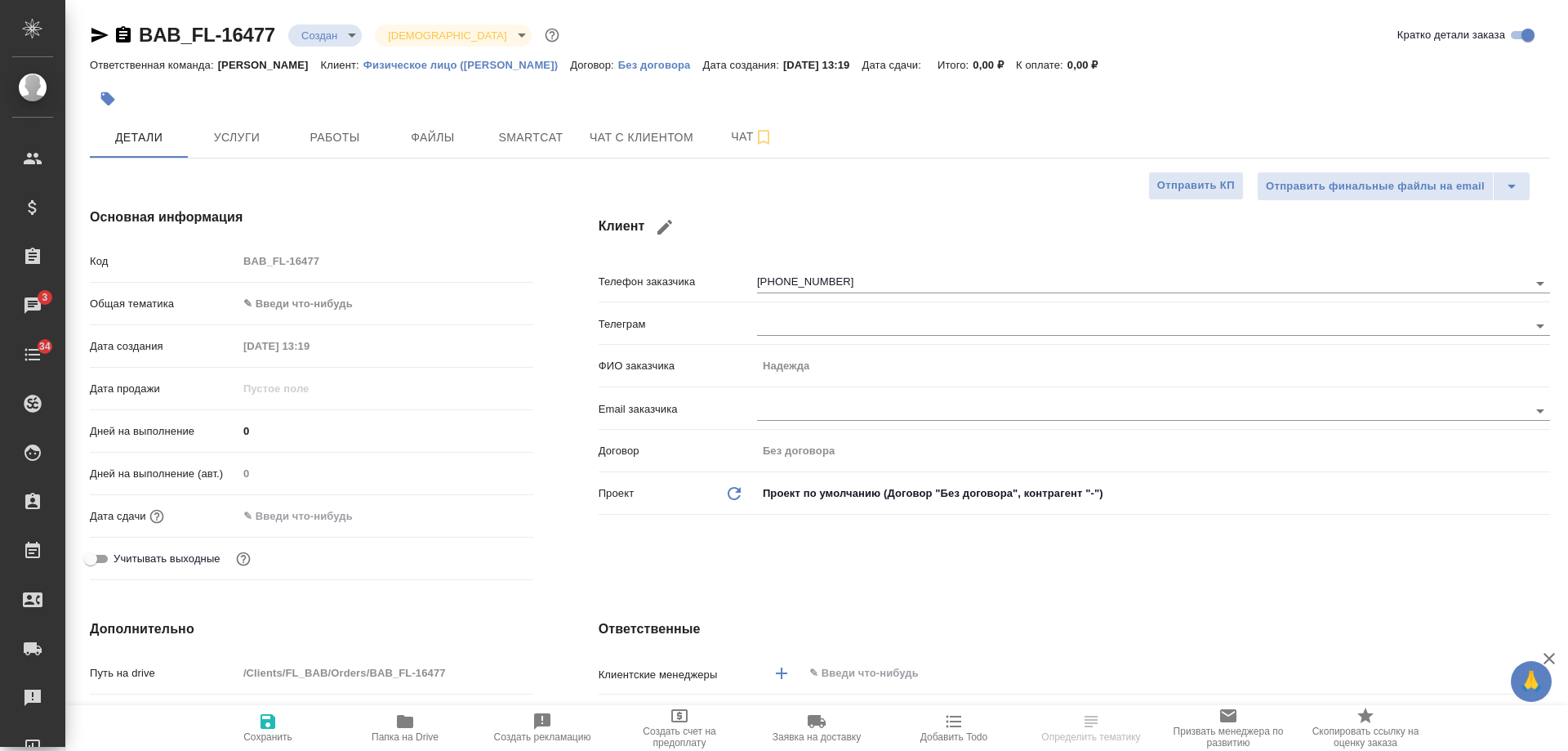
type textarea "x"
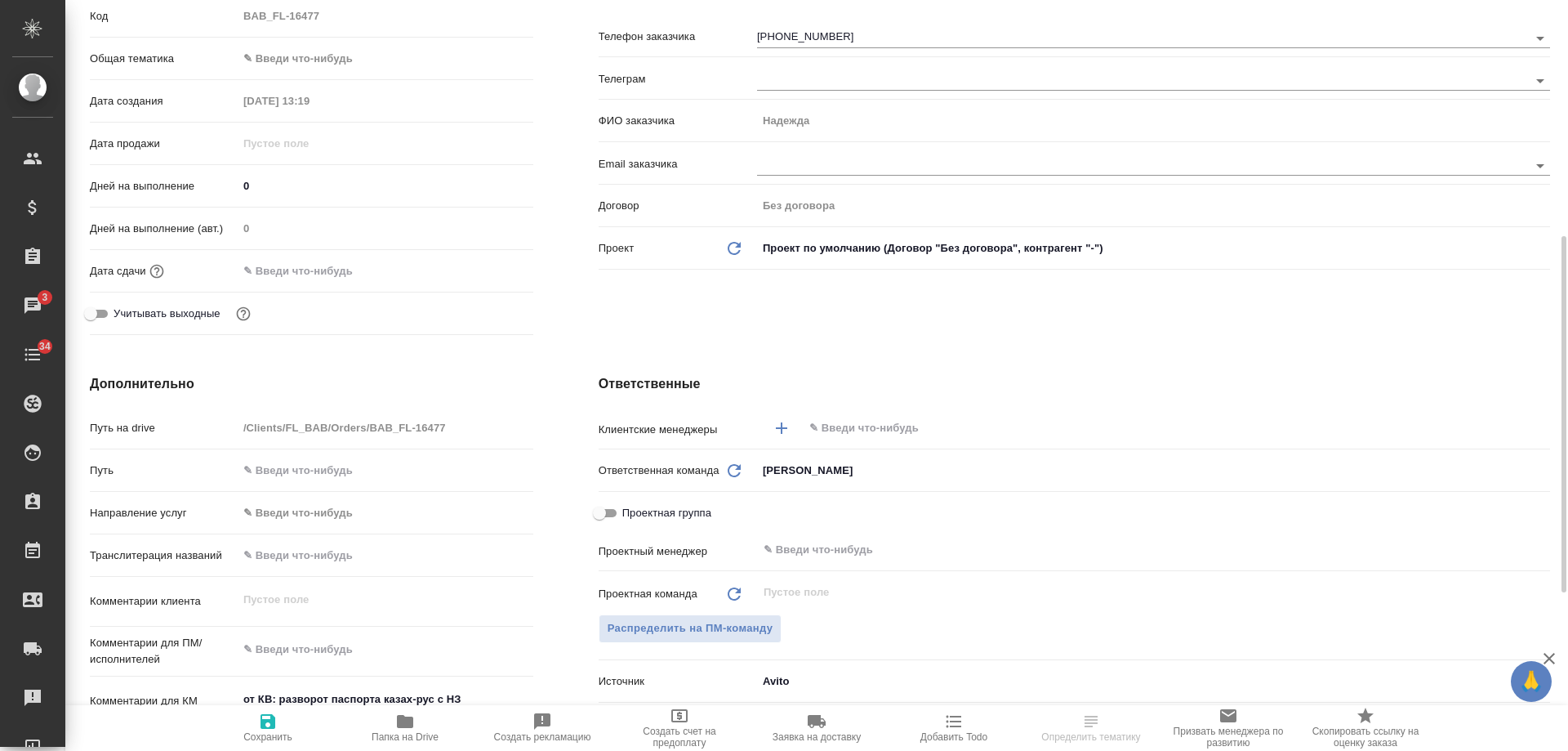
scroll to position [491, 0]
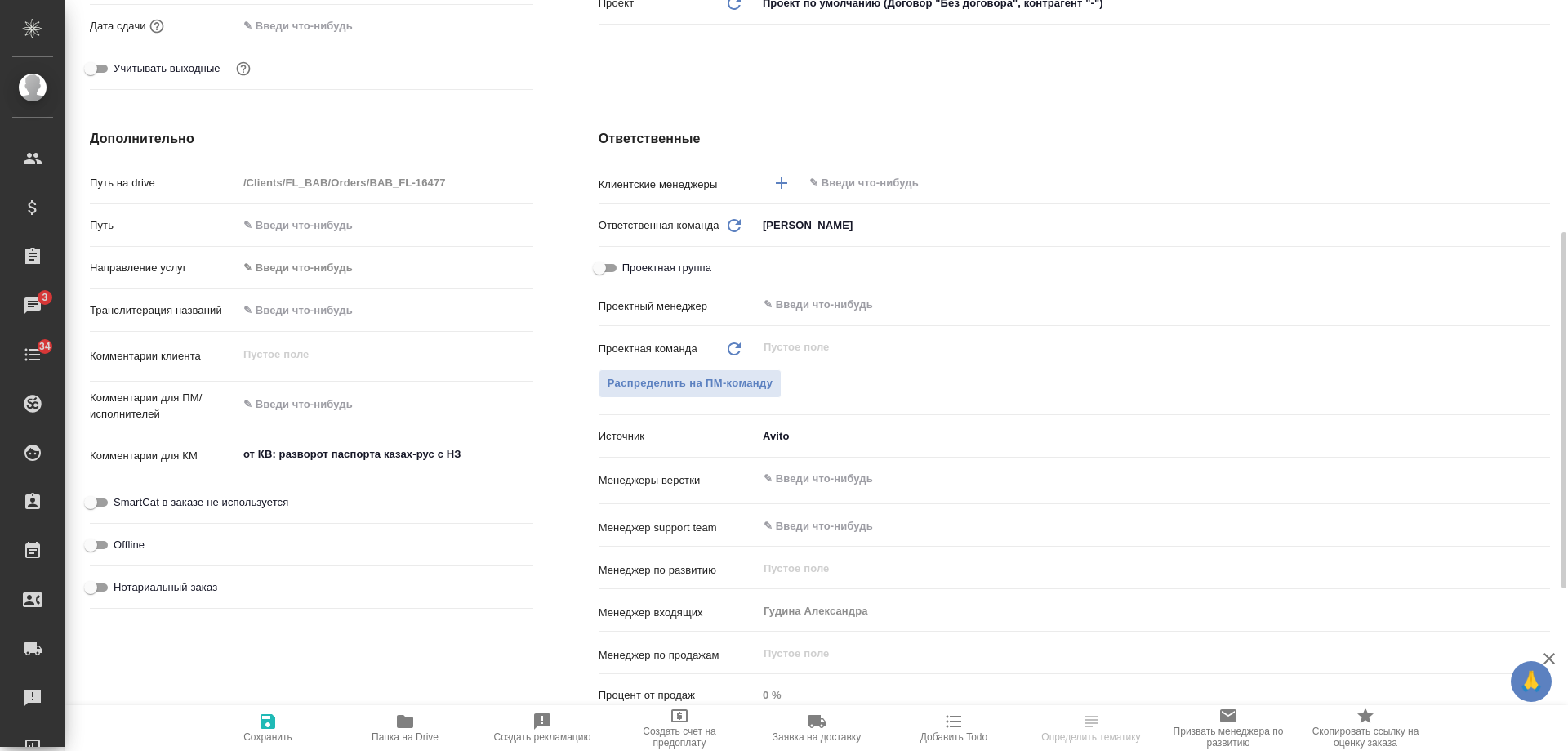
click at [865, 172] on div "​" at bounding box center [1154, 183] width 793 height 29
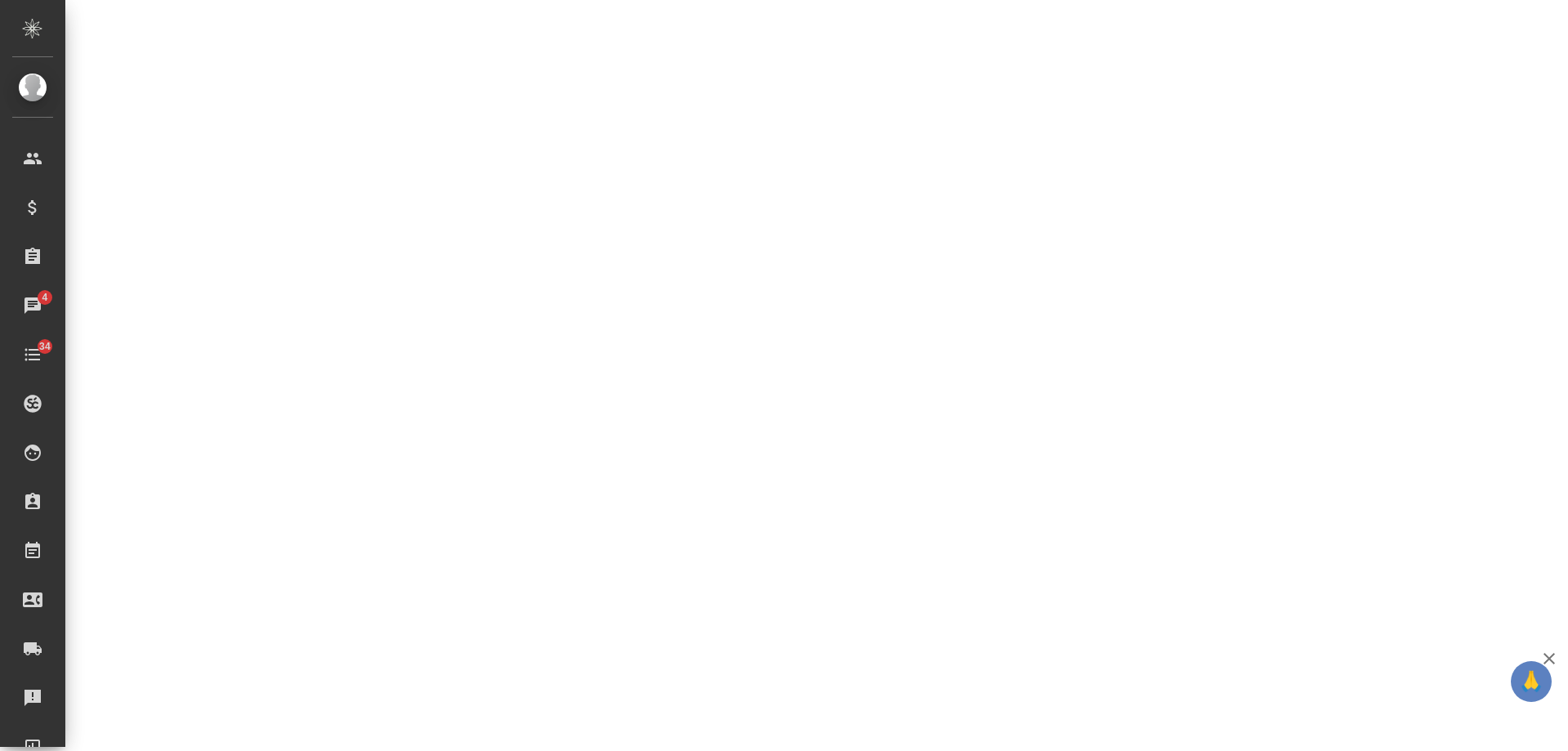
select select "RU"
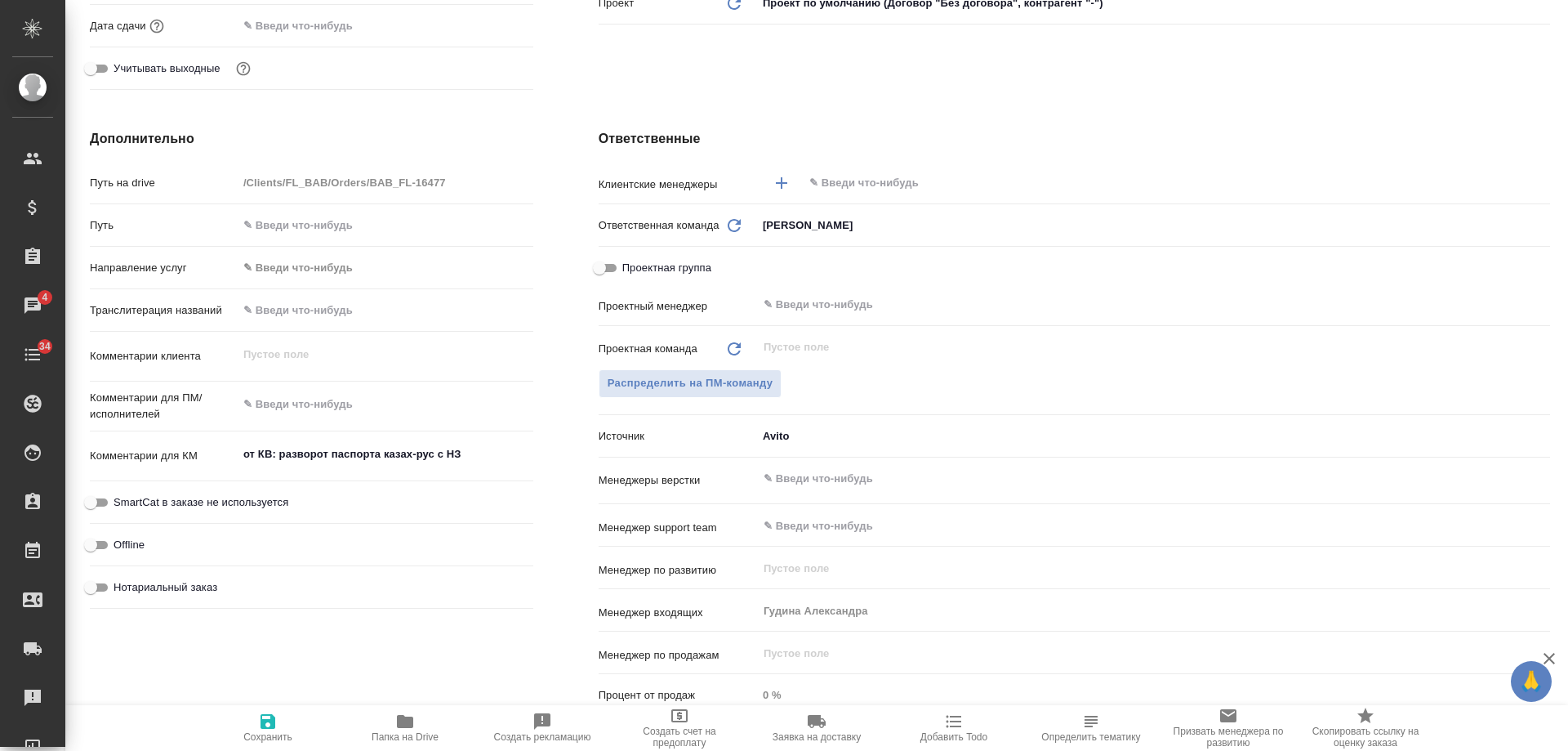
type textarea "x"
click at [837, 183] on input "text" at bounding box center [1150, 183] width 683 height 20
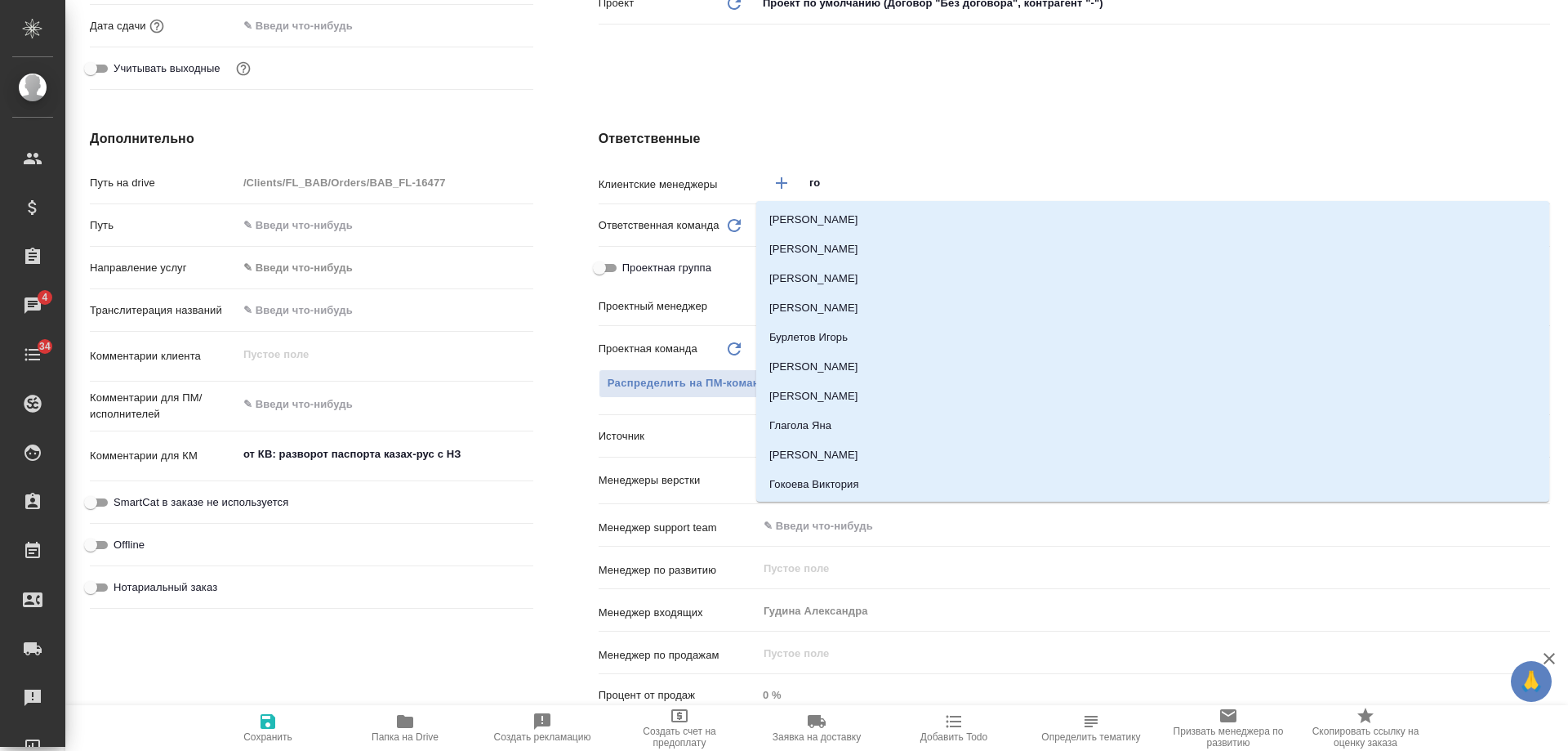
type input "гол"
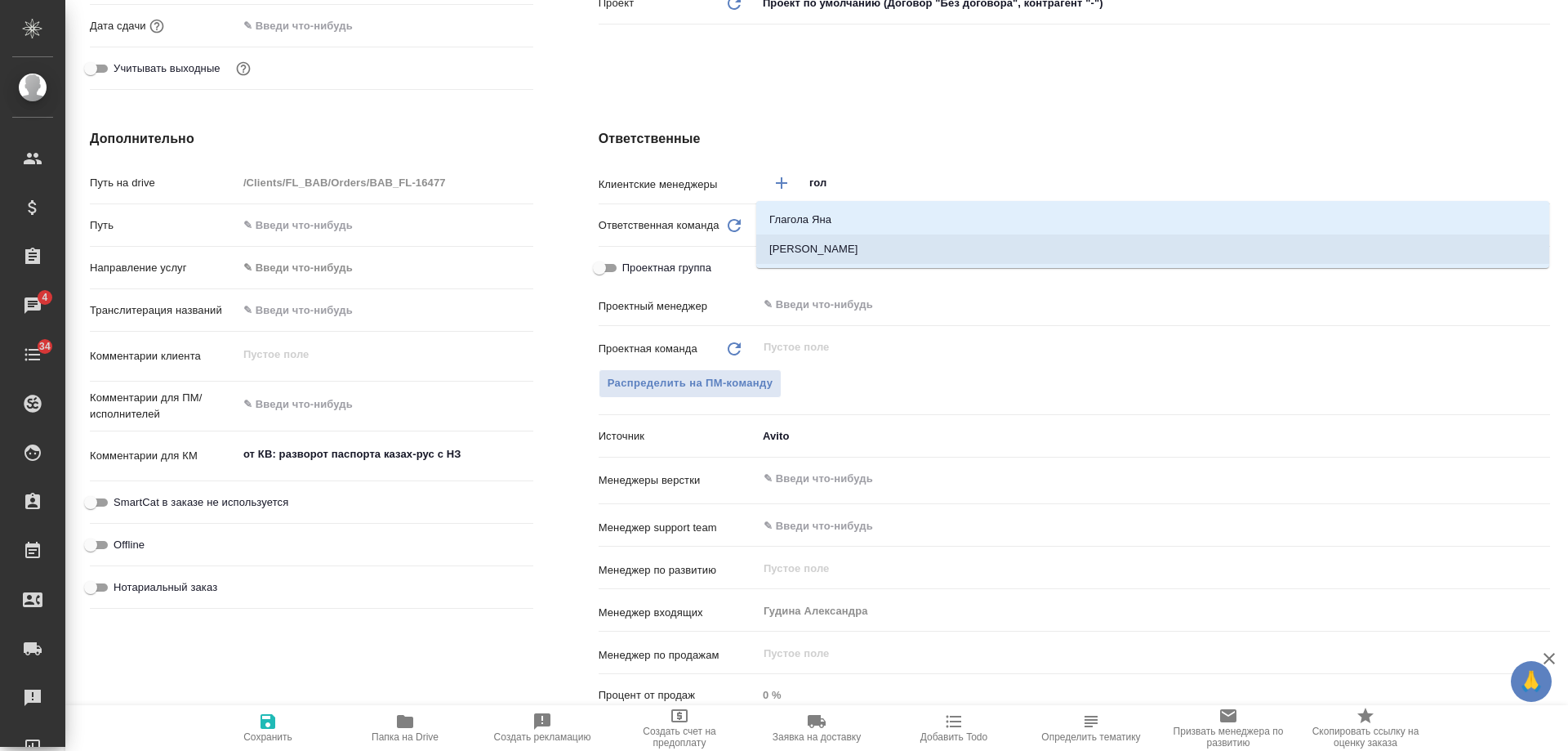
click at [843, 252] on li "[PERSON_NAME]" at bounding box center [1153, 249] width 793 height 29
type textarea "x"
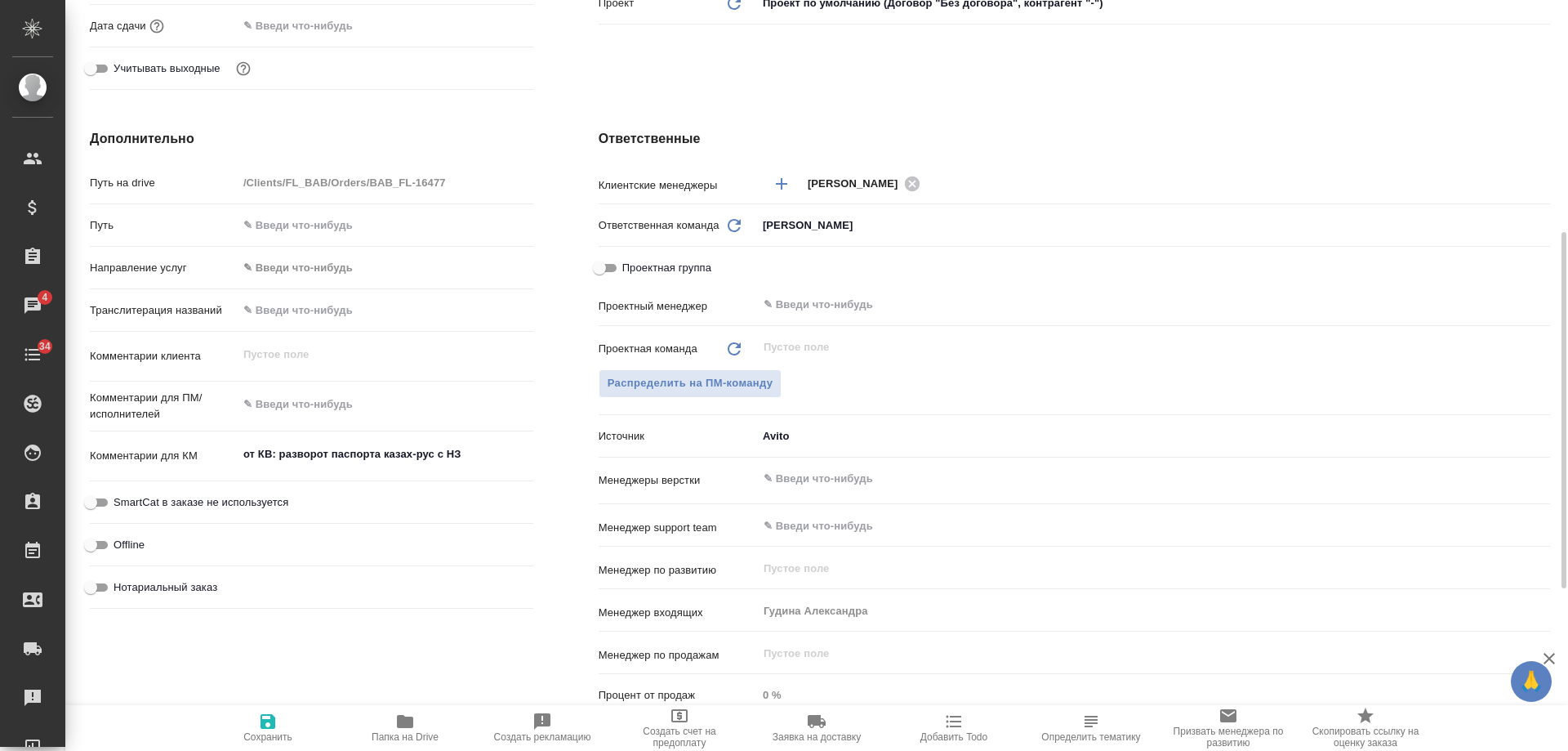
click at [188, 586] on span "Нотариальный заказ" at bounding box center [165, 587] width 104 height 16
click at [120, 586] on input "Нотариальный заказ" at bounding box center [91, 587] width 59 height 20
checkbox input "true"
type textarea "x"
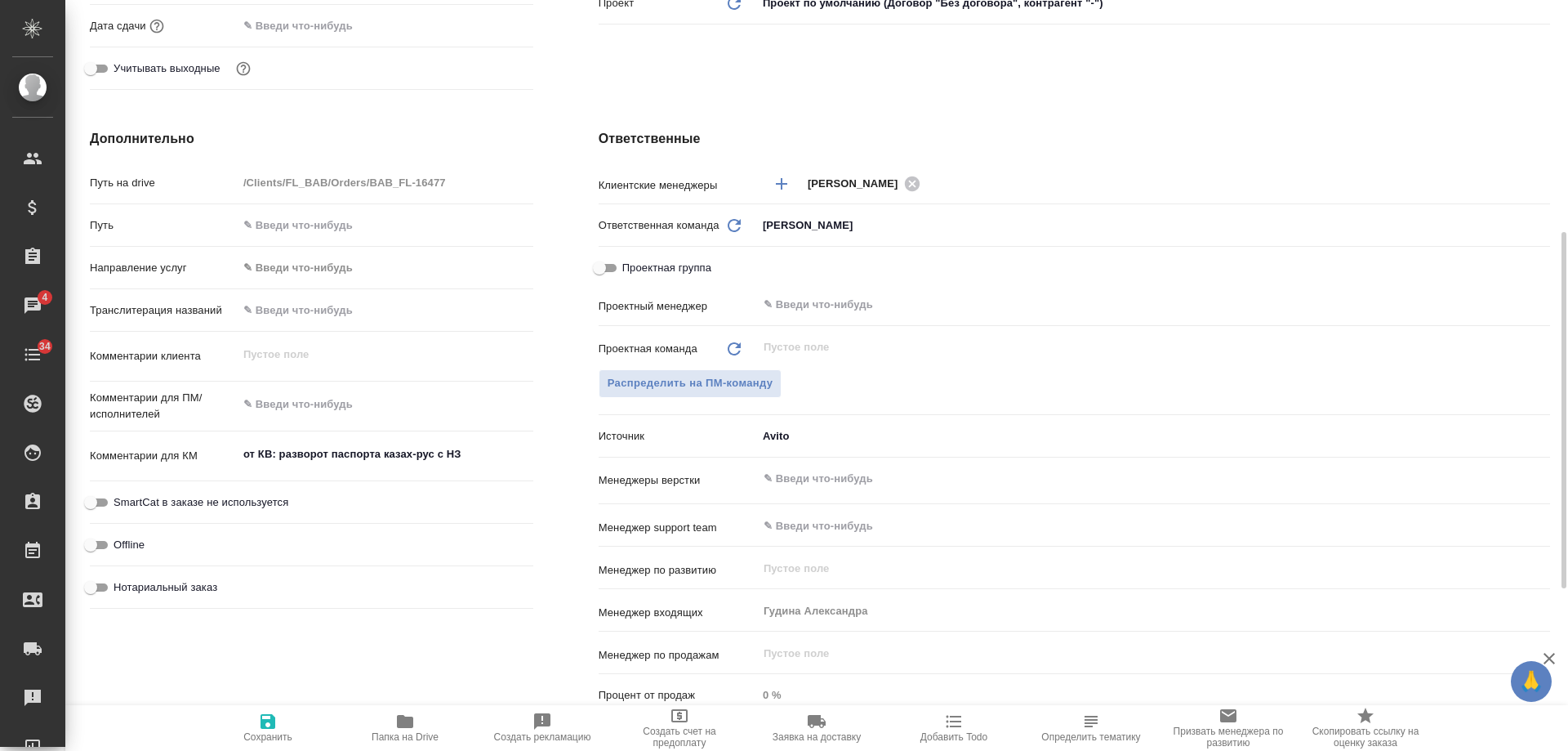
type textarea "x"
click at [266, 716] on icon "button" at bounding box center [268, 722] width 15 height 15
type textarea "x"
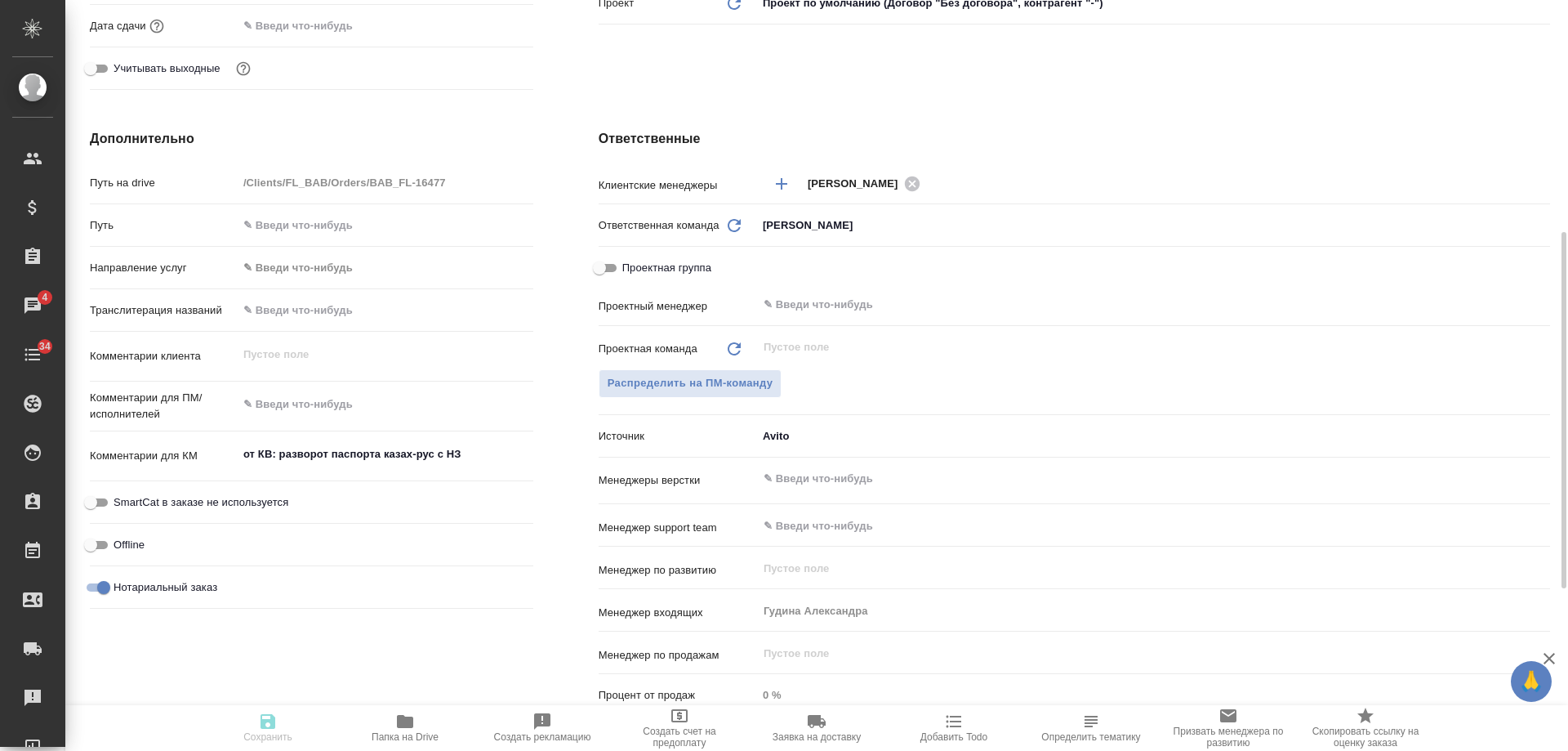
type textarea "x"
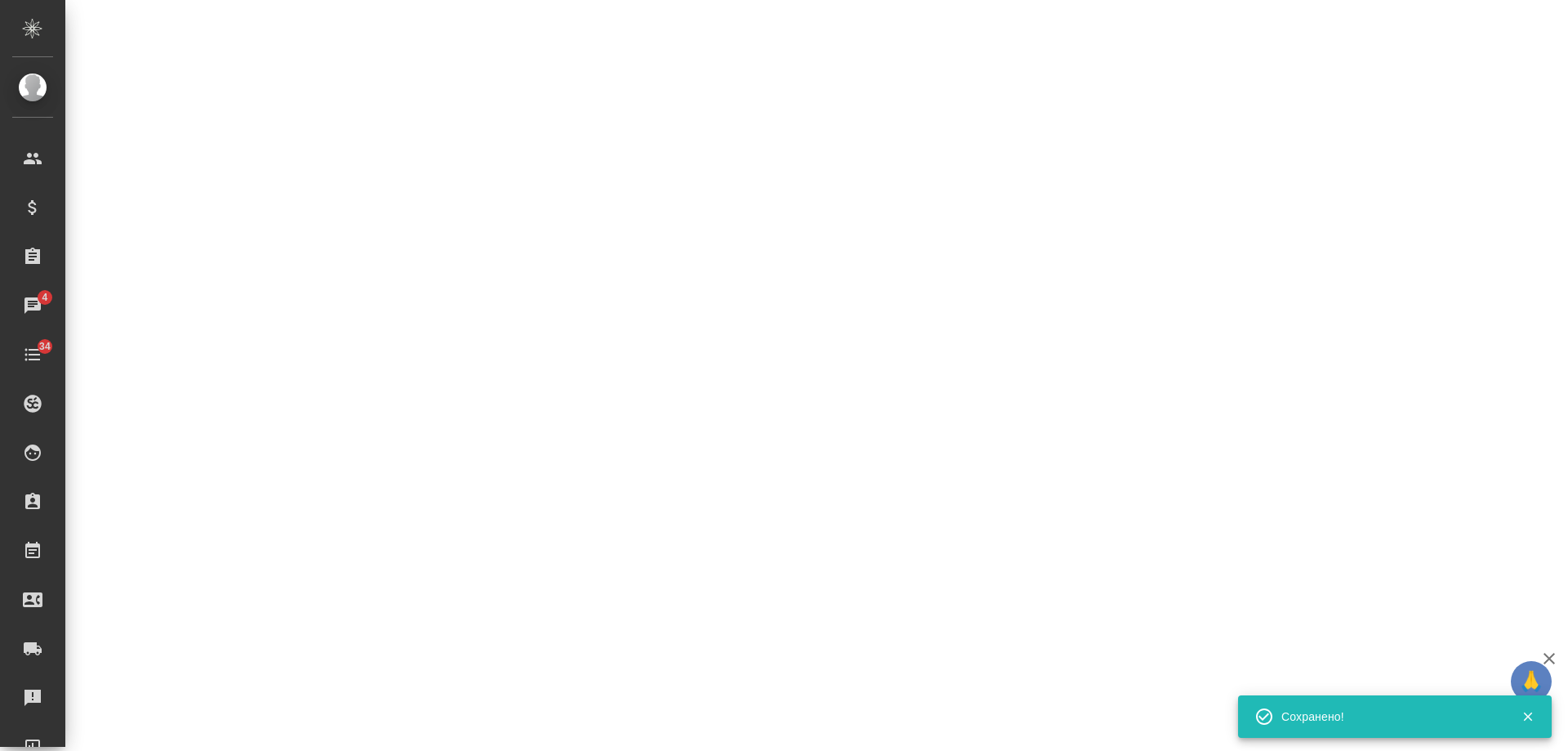
select select "RU"
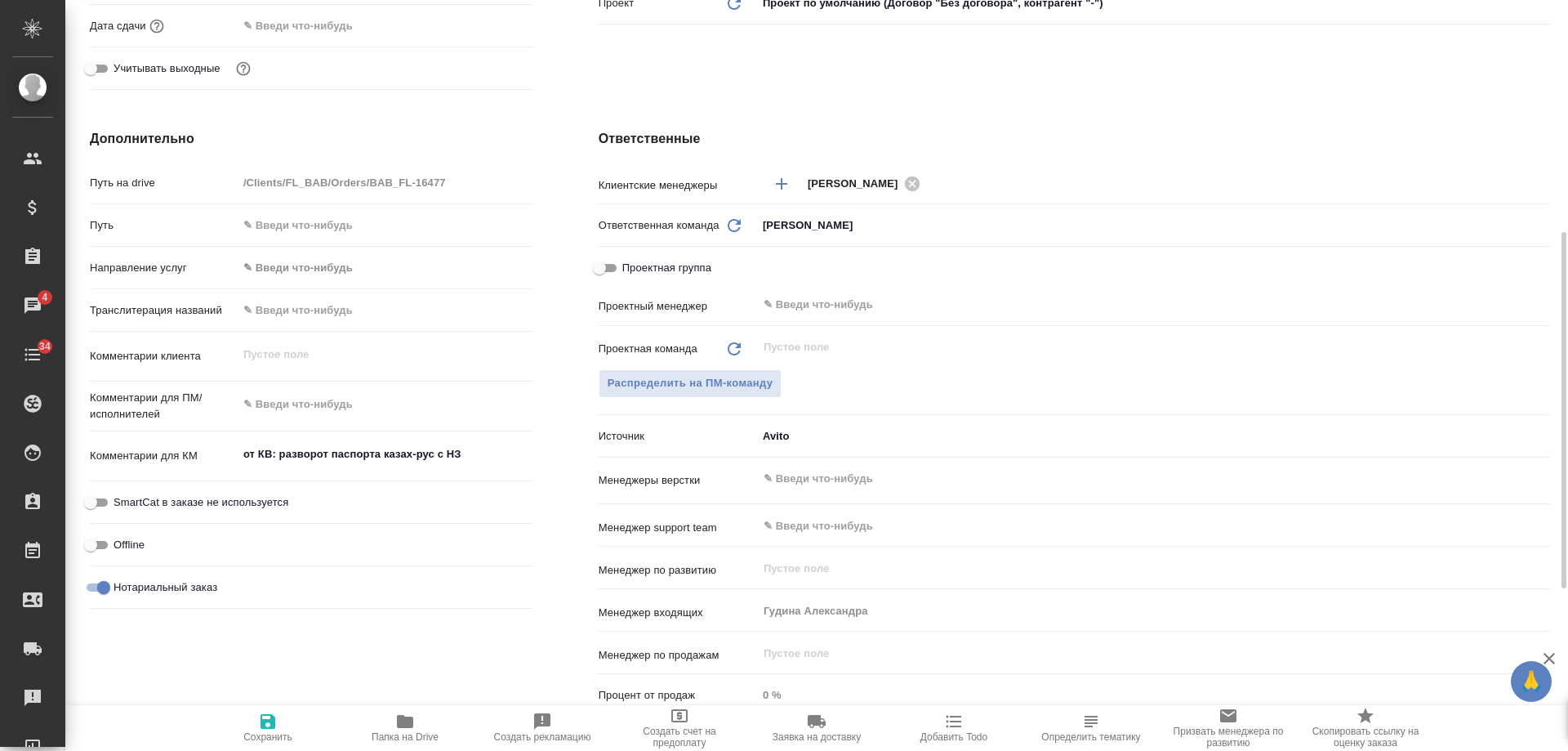
type textarea "x"
click at [956, 720] on icon "button" at bounding box center [954, 722] width 20 height 20
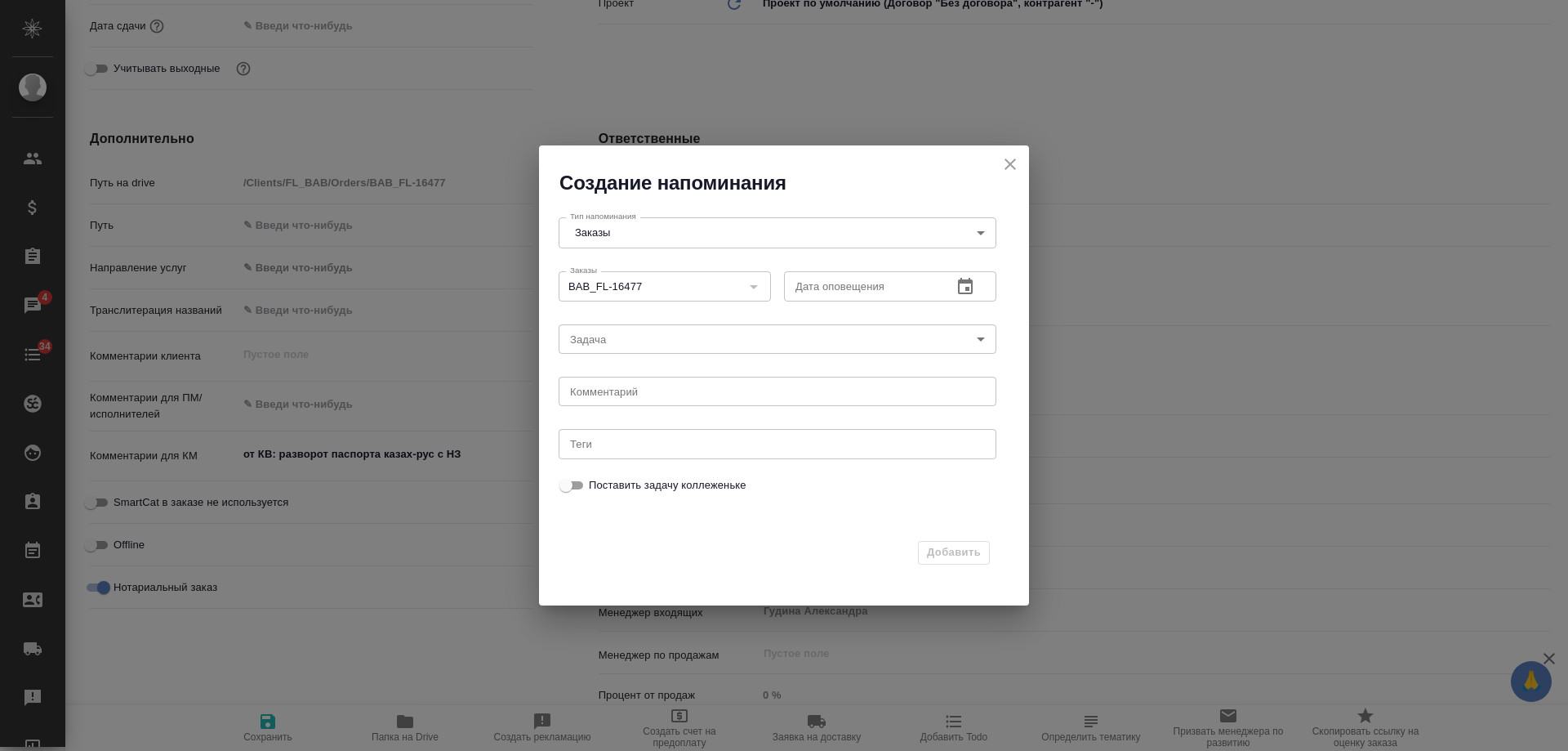
click at [962, 280] on icon "button" at bounding box center [965, 286] width 15 height 16
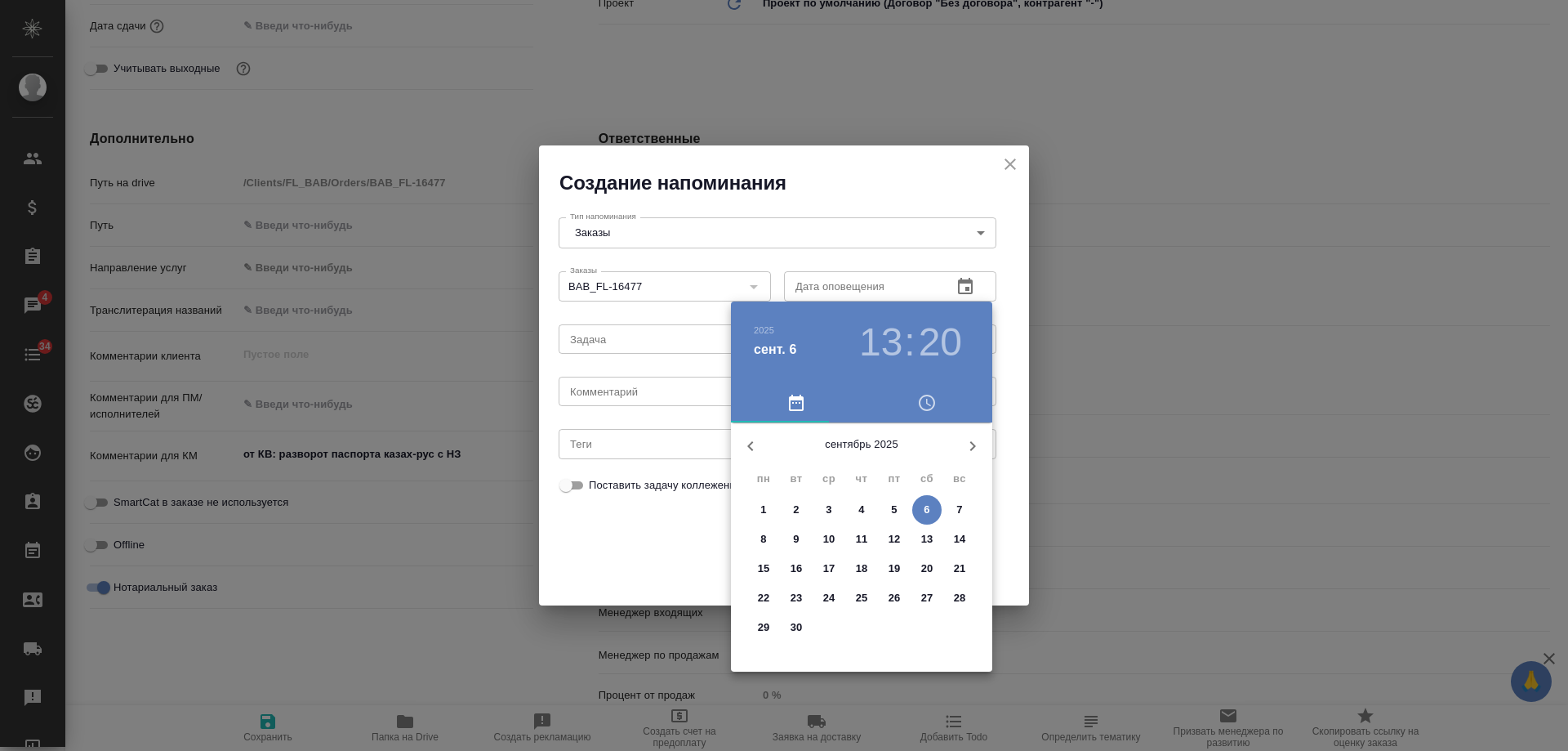
click at [796, 537] on p "9" at bounding box center [796, 539] width 6 height 16
type input "09.09.2025 13:20"
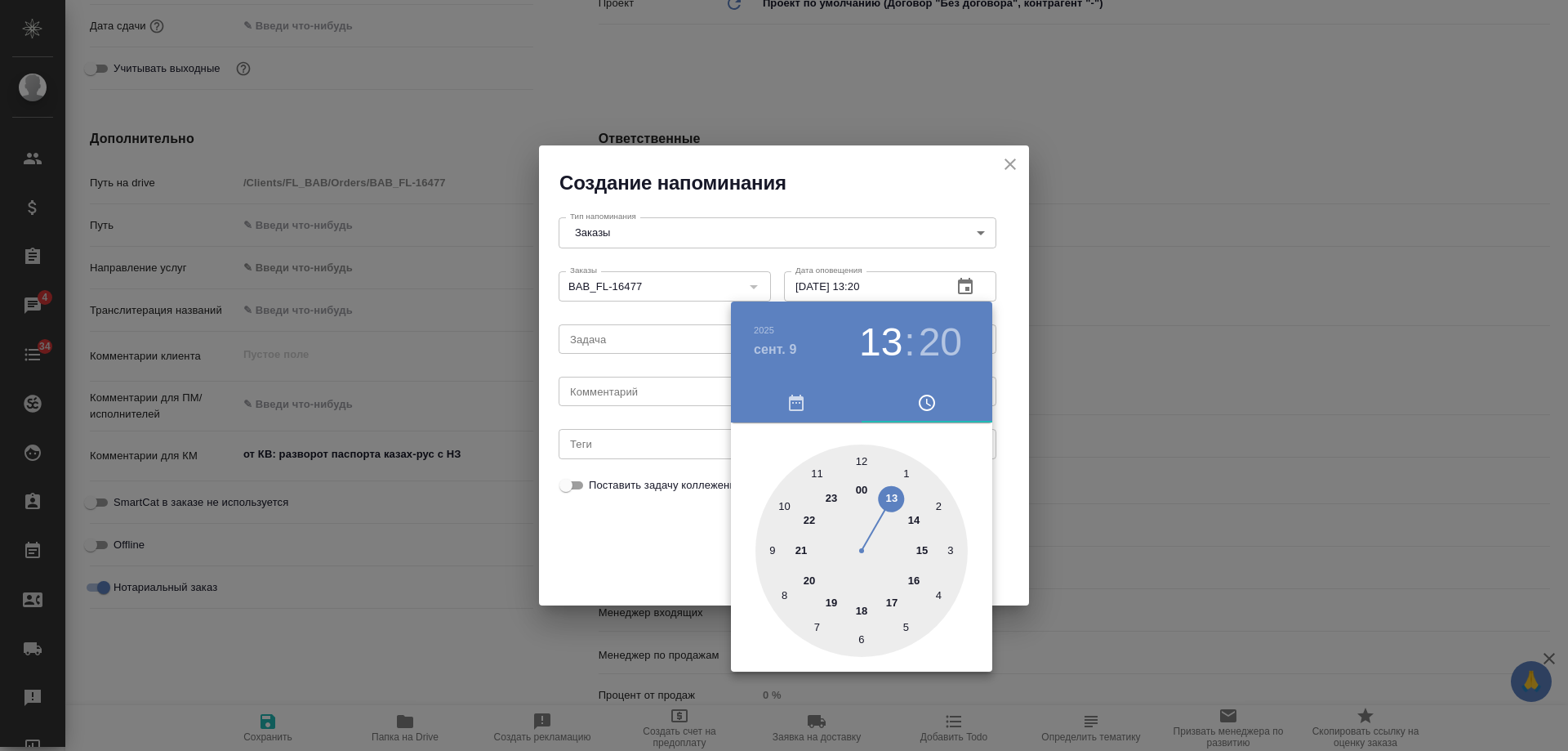
click at [677, 394] on div at bounding box center [784, 375] width 1568 height 751
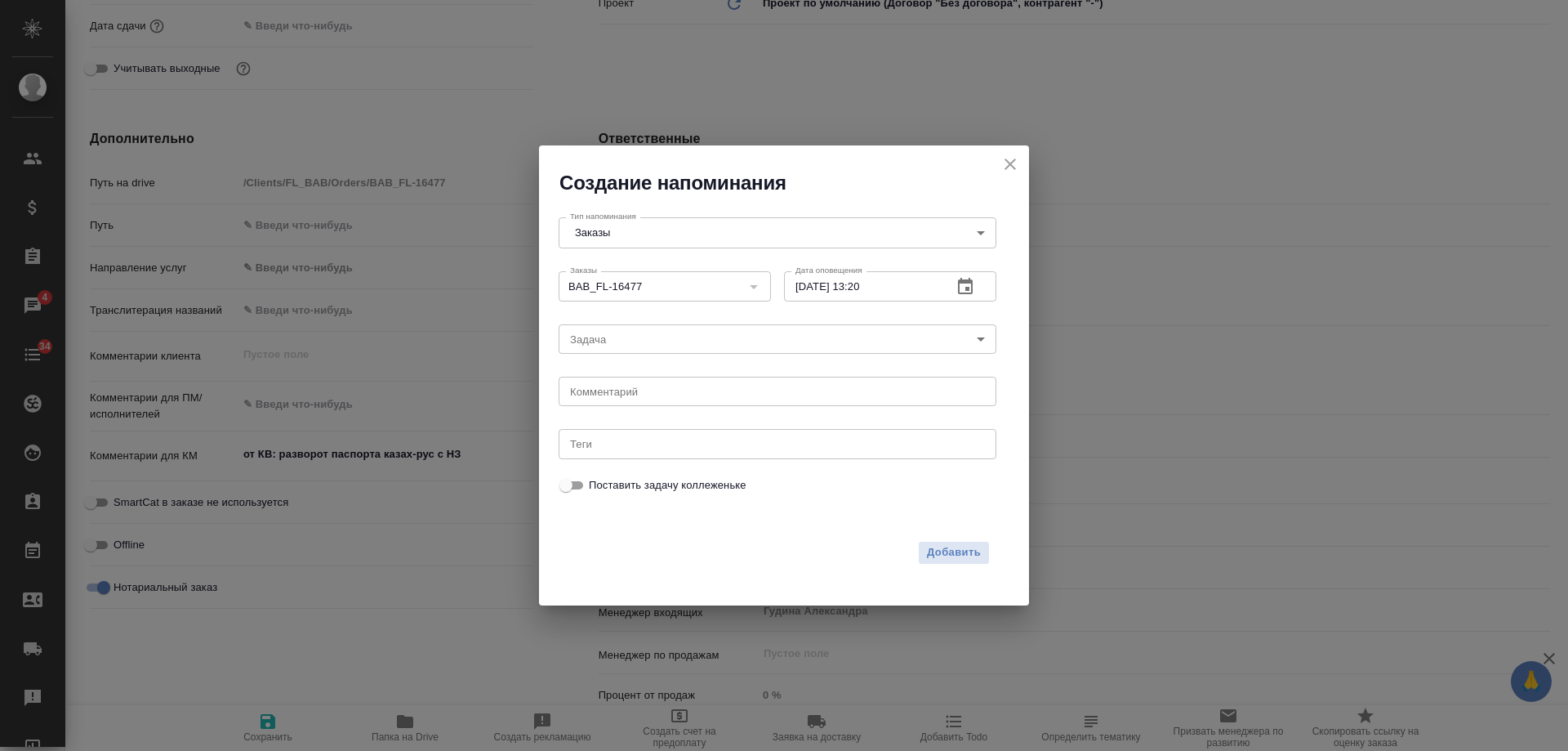
click at [670, 396] on div "2025 сент. 9 13 : 20 00 1 2 3 4 5 6 7 8 9 10 11 12 13 14 15 16 17 18 19 20 21 2…" at bounding box center [784, 375] width 1568 height 751
click at [671, 395] on textarea at bounding box center [777, 391] width 415 height 12
type textarea "инфа - приходили в офис?"
click at [968, 549] on span "Добавить" at bounding box center [954, 552] width 54 height 19
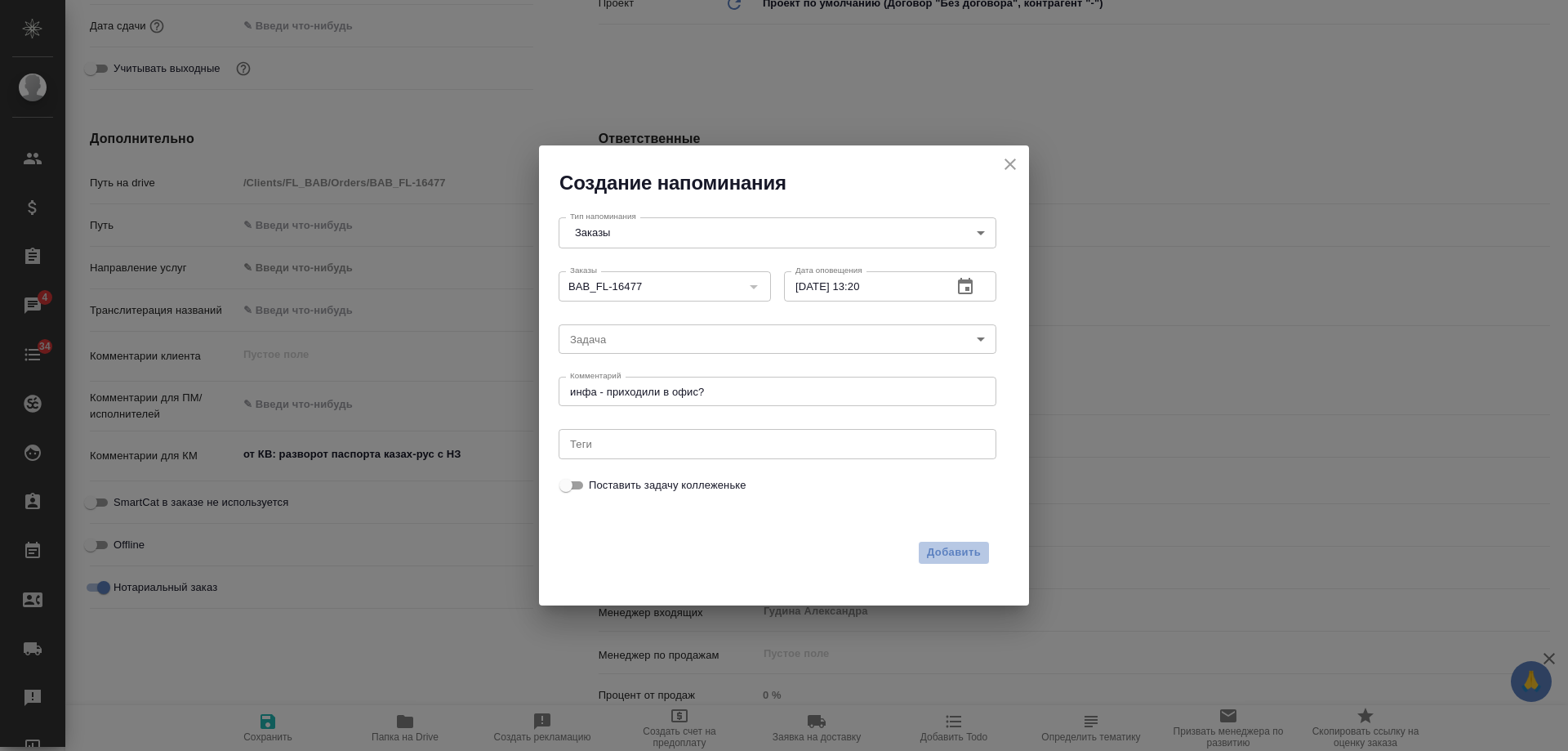
type textarea "x"
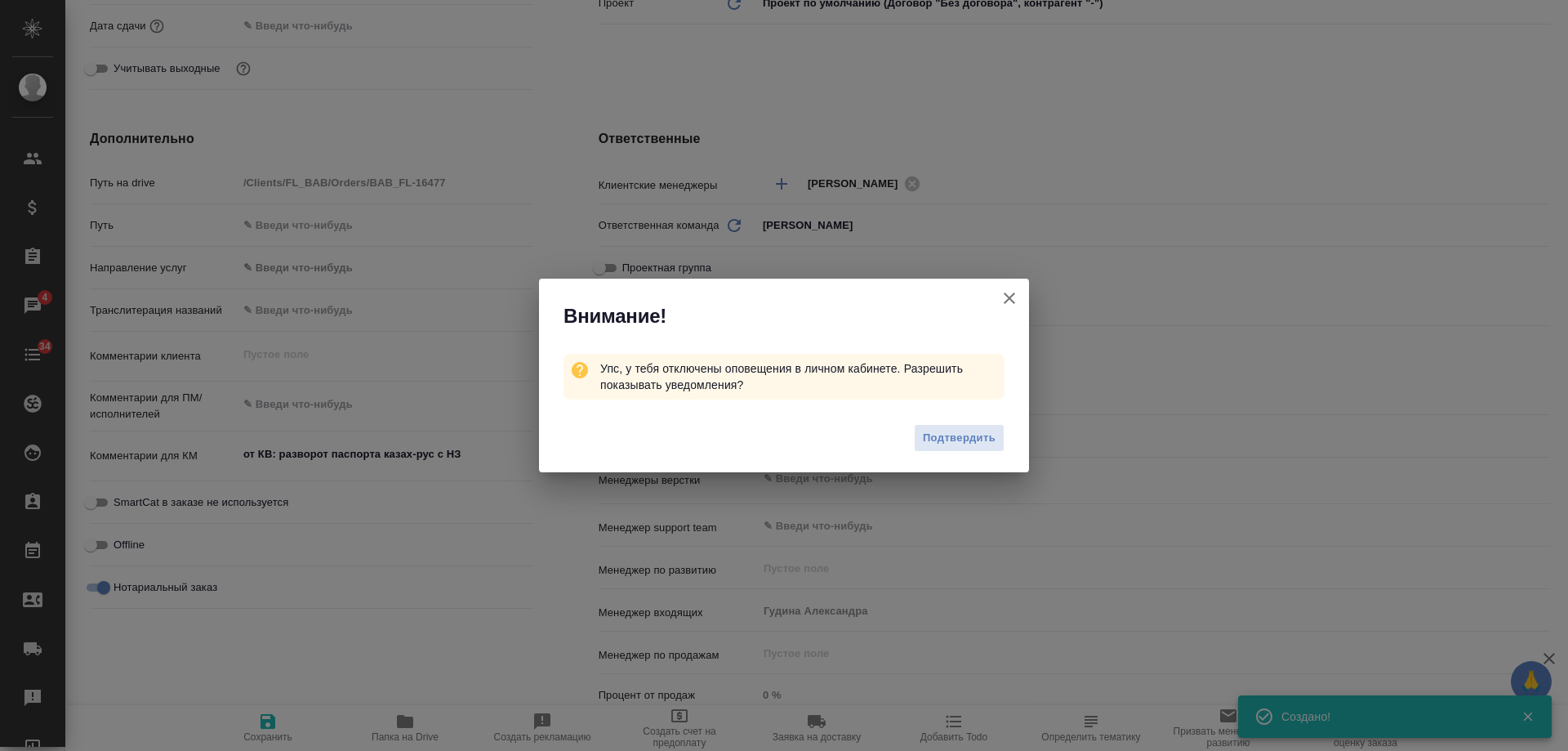
type textarea "x"
click at [1012, 296] on icon "button" at bounding box center [1010, 298] width 11 height 11
type textarea "x"
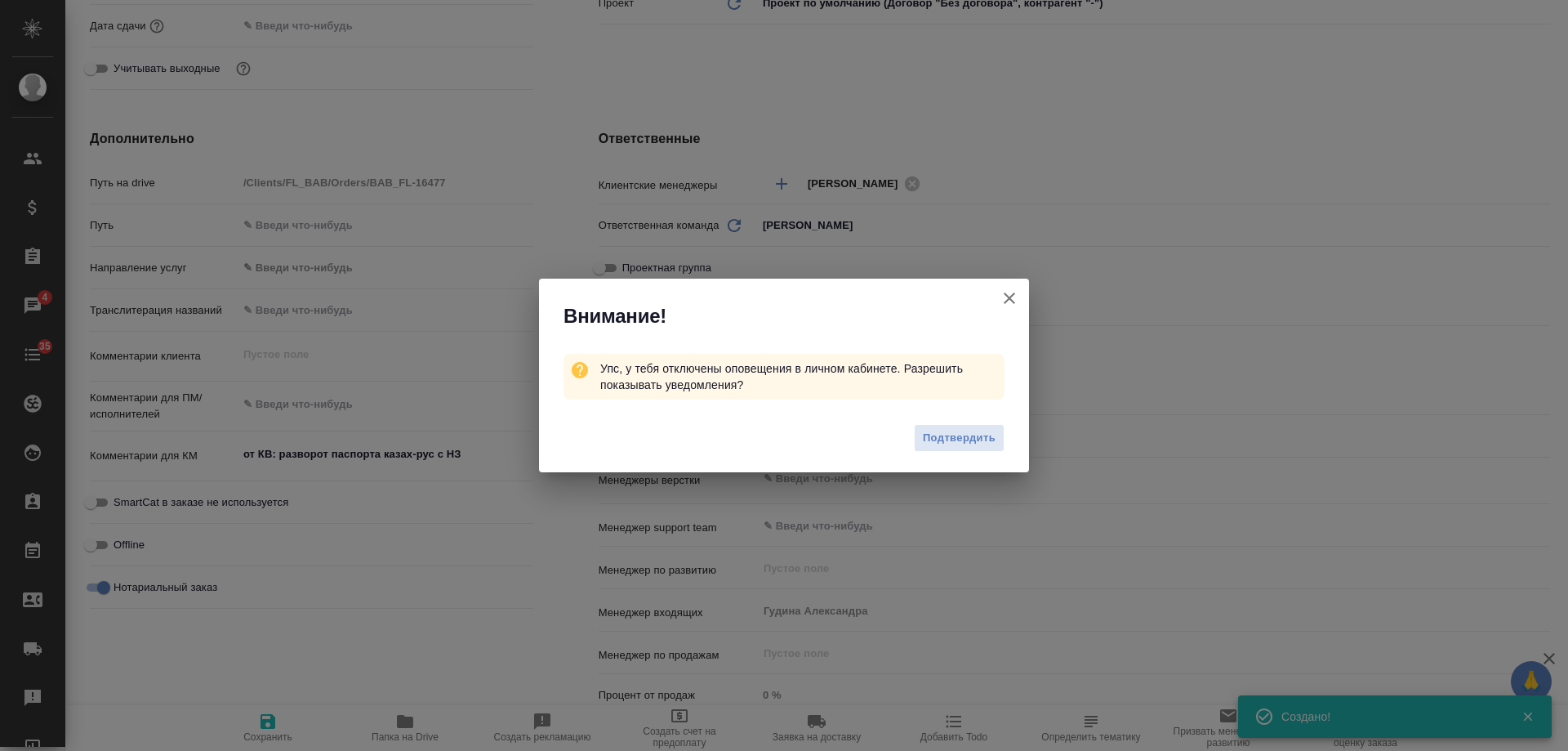
type textarea "x"
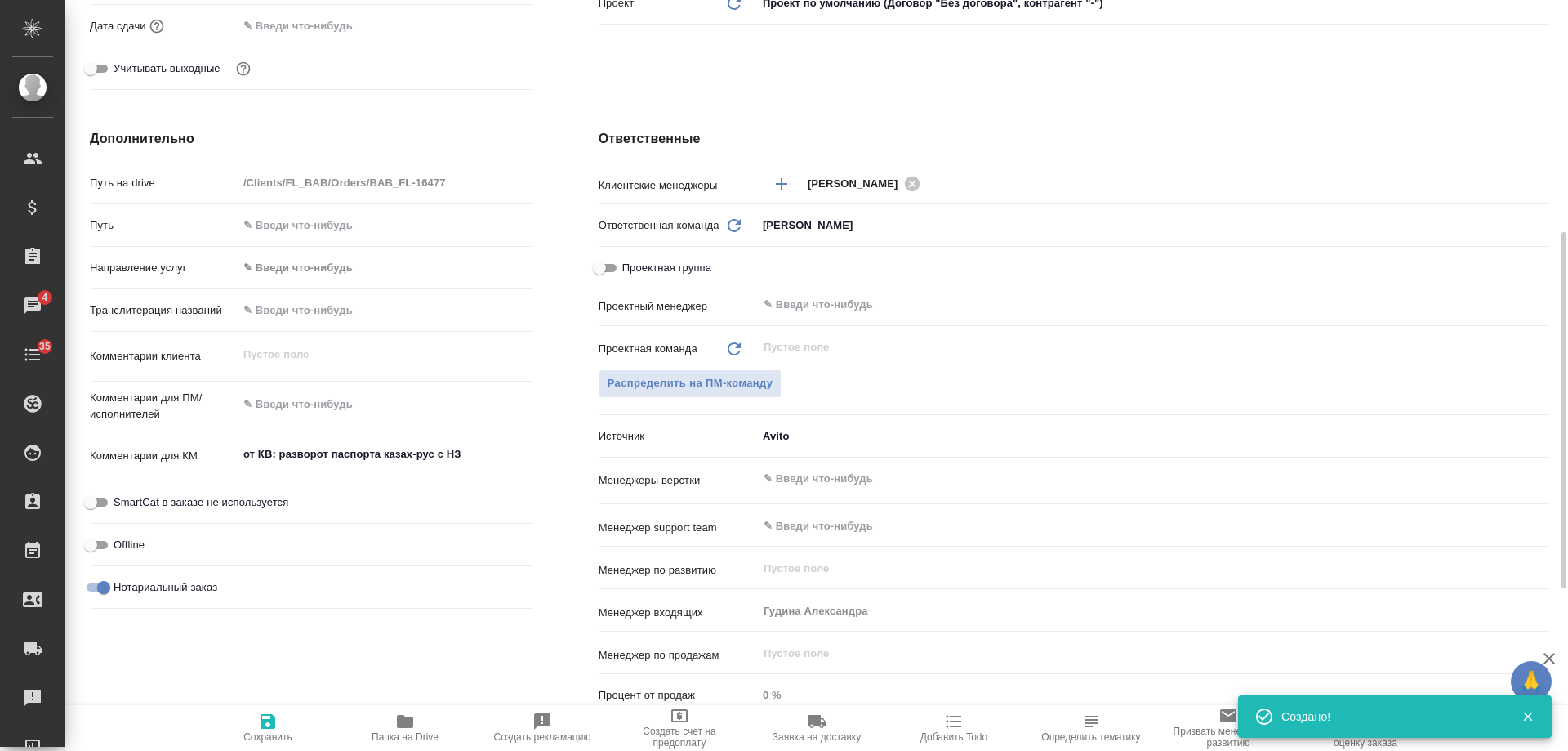
scroll to position [0, 0]
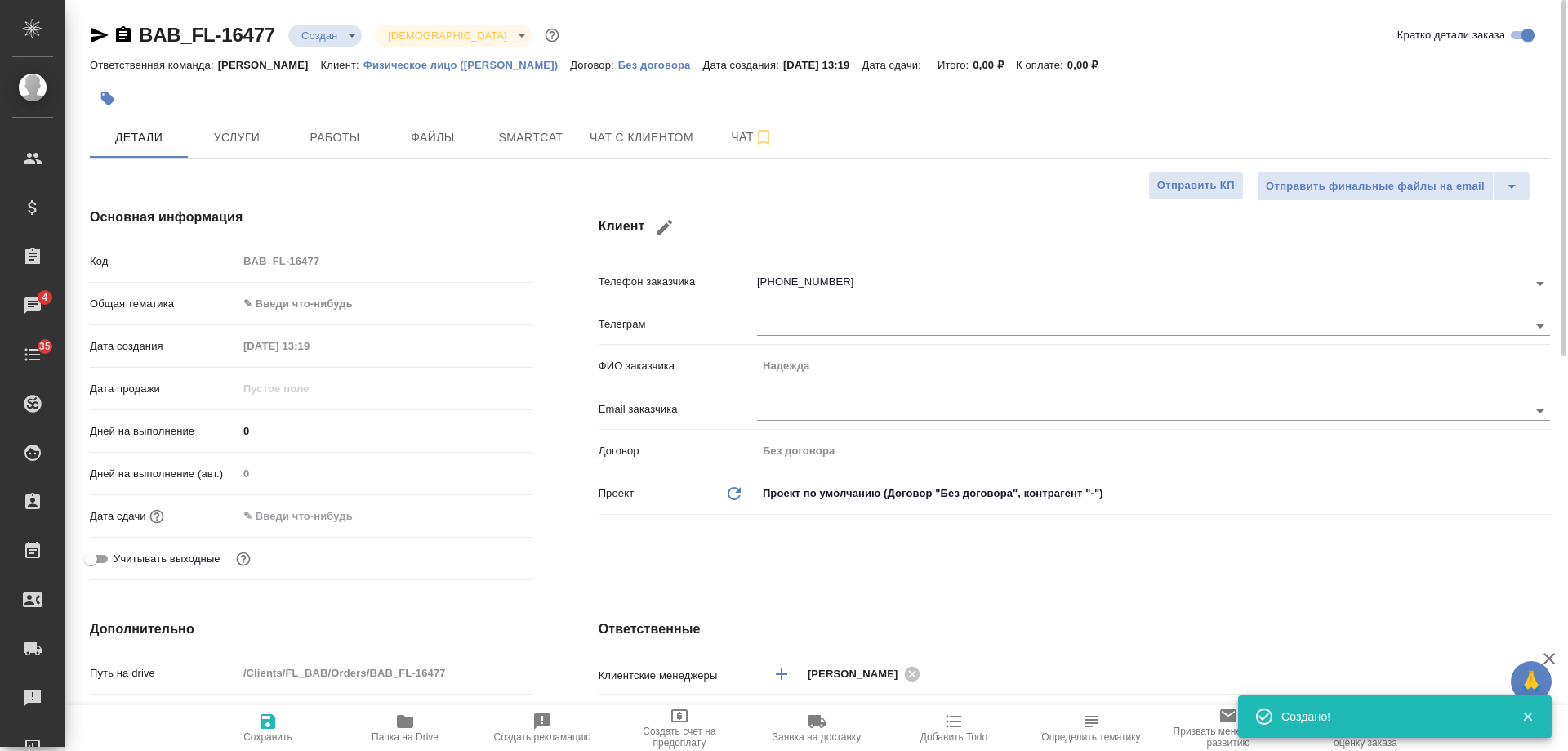
click at [129, 38] on icon "button" at bounding box center [124, 34] width 15 height 16
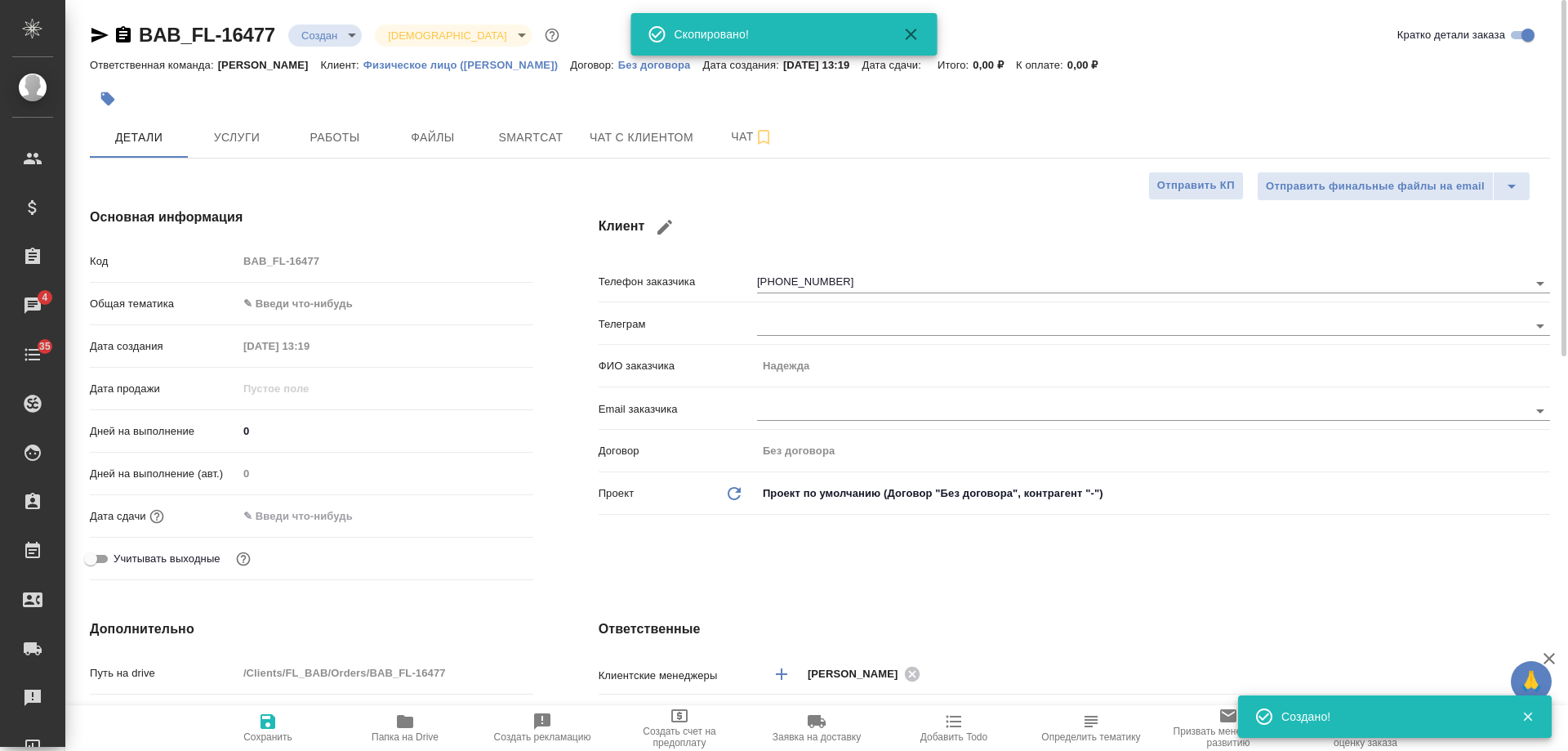
type textarea "x"
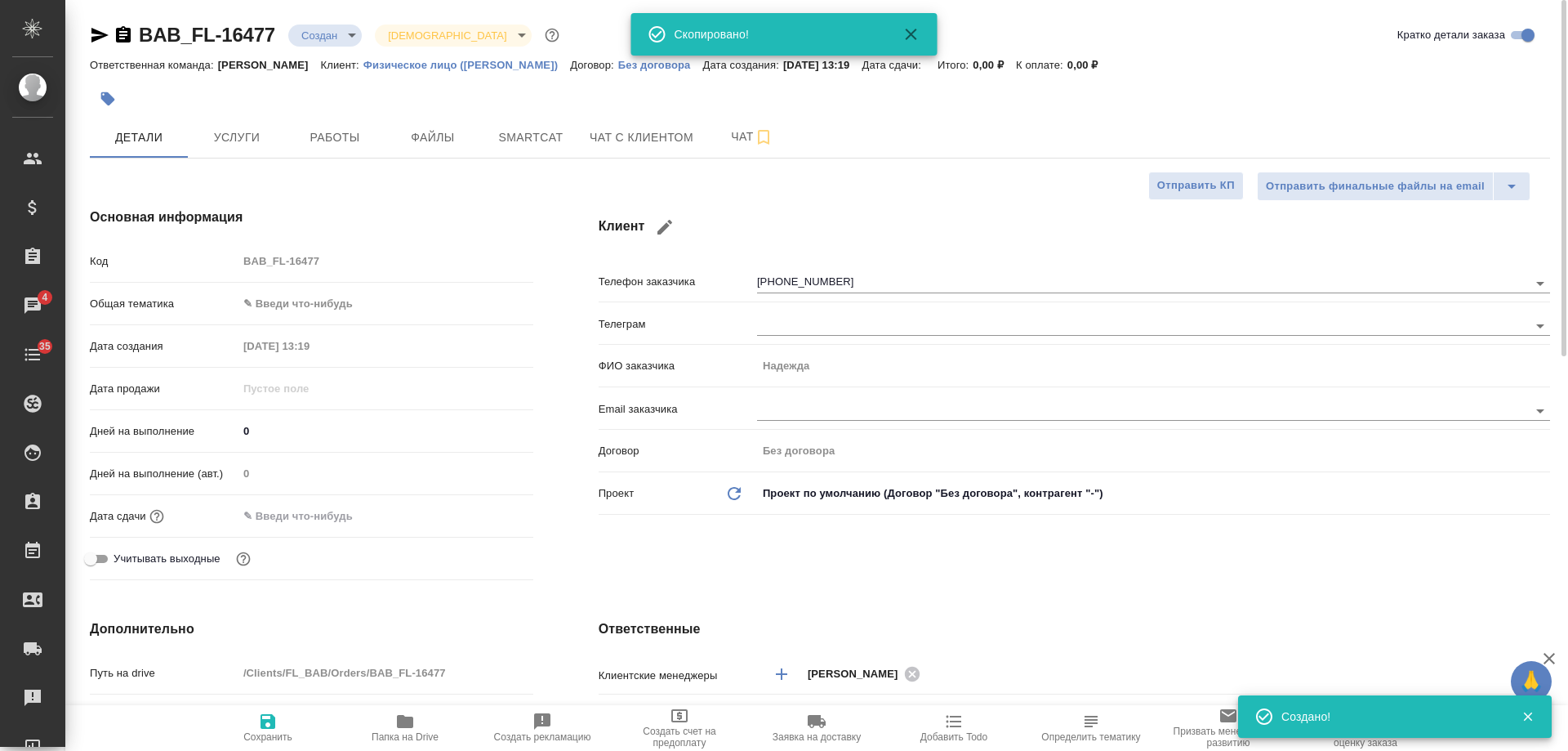
type textarea "x"
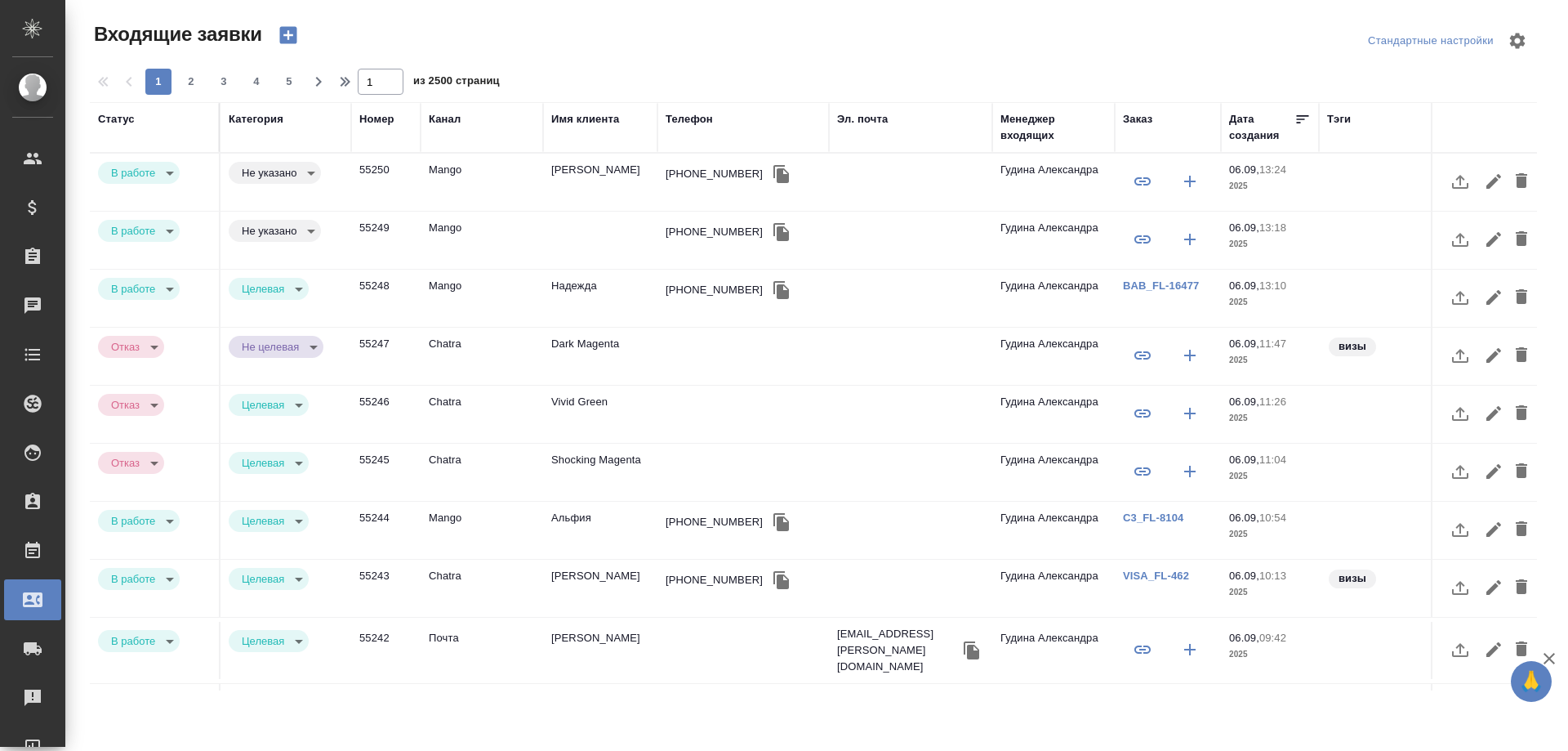
select select "RU"
click at [702, 233] on div "[PHONE_NUMBER]" at bounding box center [714, 232] width 97 height 16
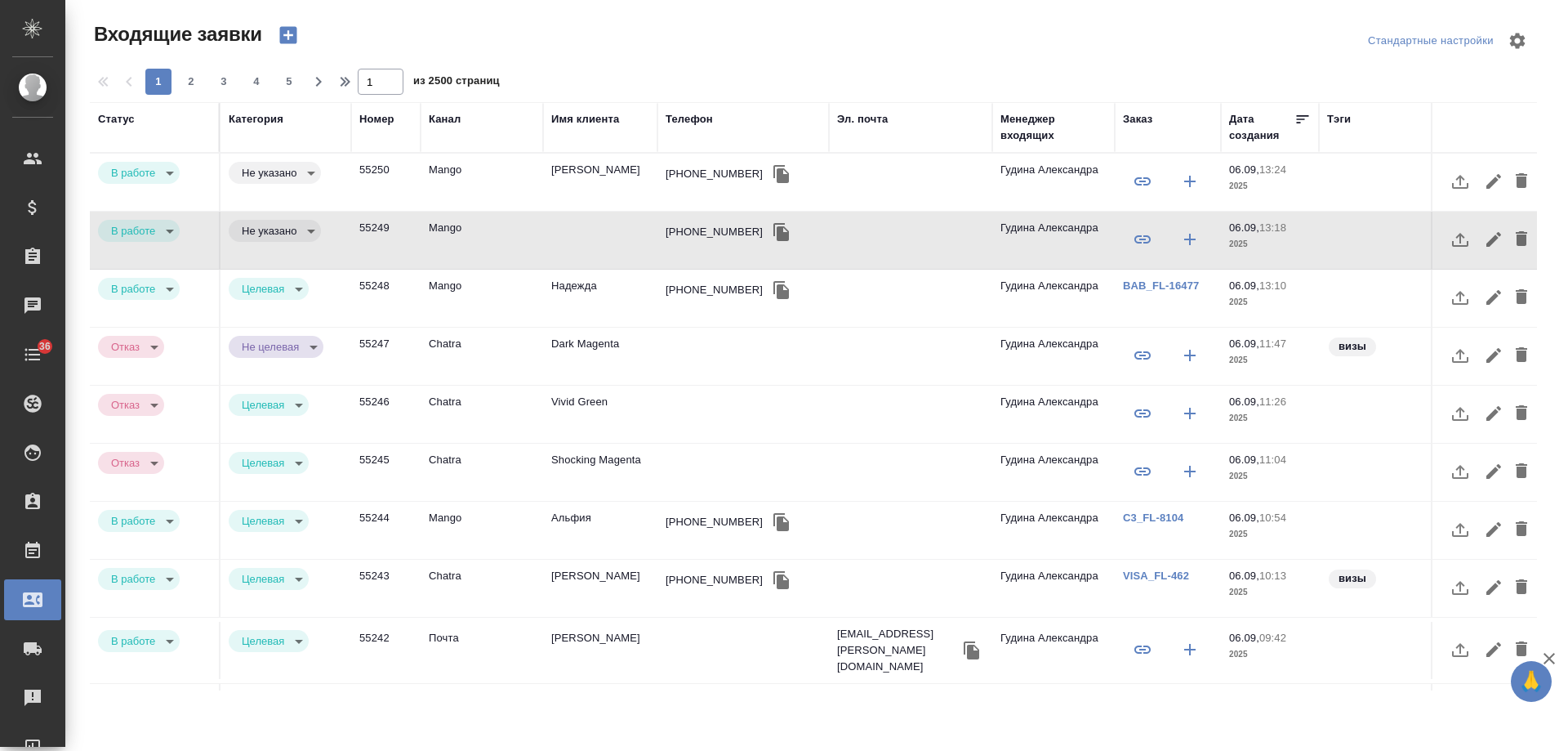
click at [558, 181] on td "[PERSON_NAME]" at bounding box center [600, 183] width 115 height 57
click at [558, 181] on td "Марина" at bounding box center [600, 183] width 115 height 57
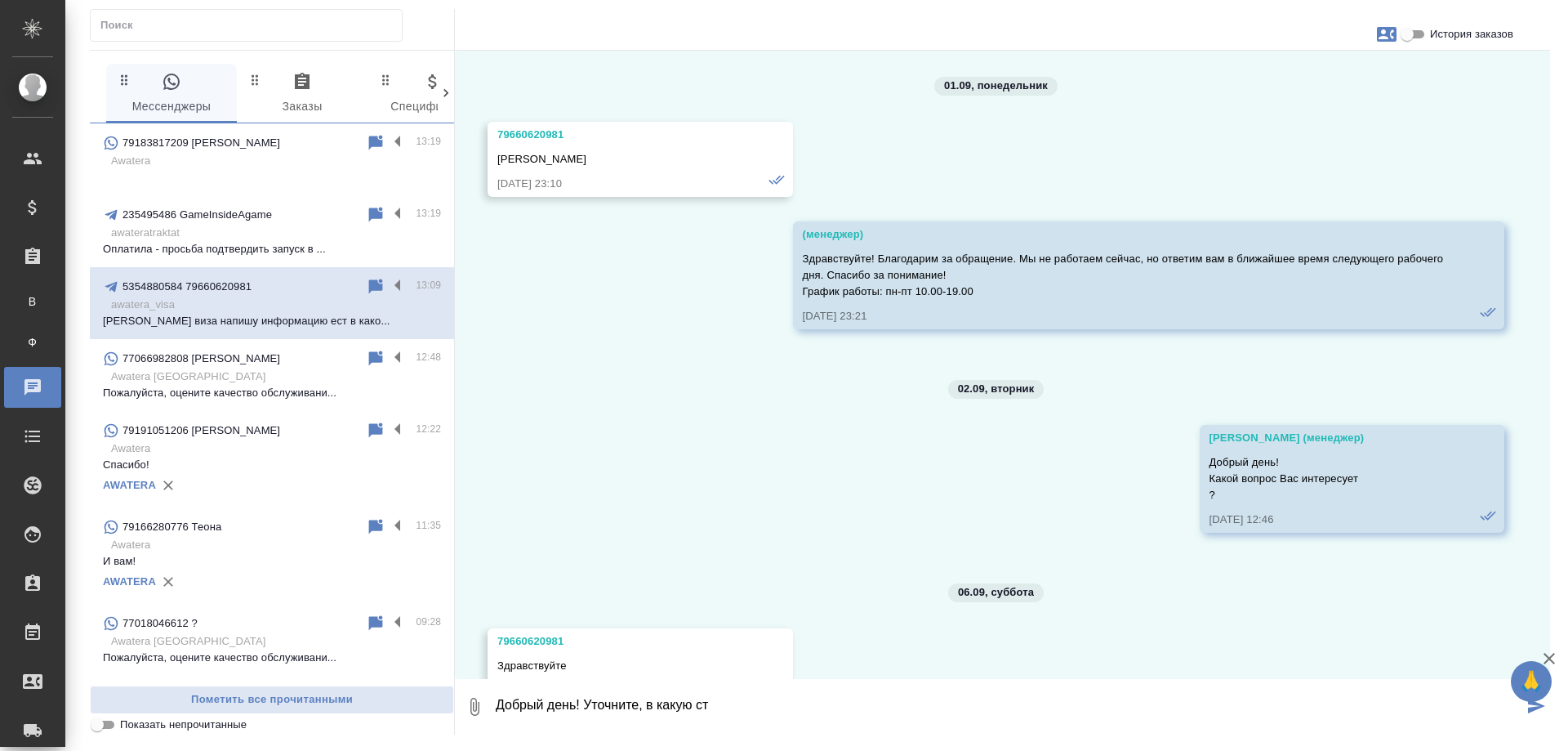
scroll to position [149, 0]
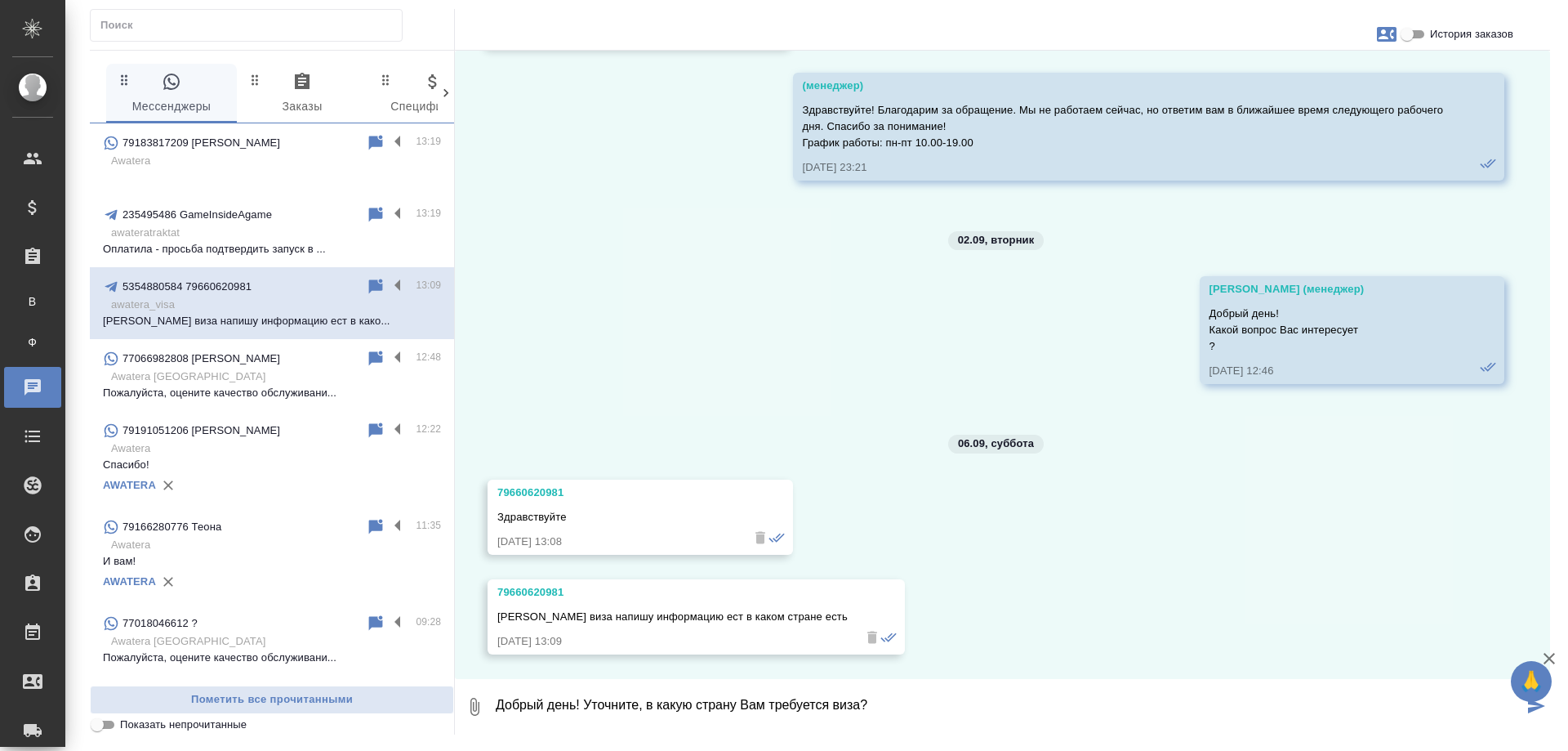
type textarea "Добрый день! Уточните, в какую страну Вам требуется виза?"
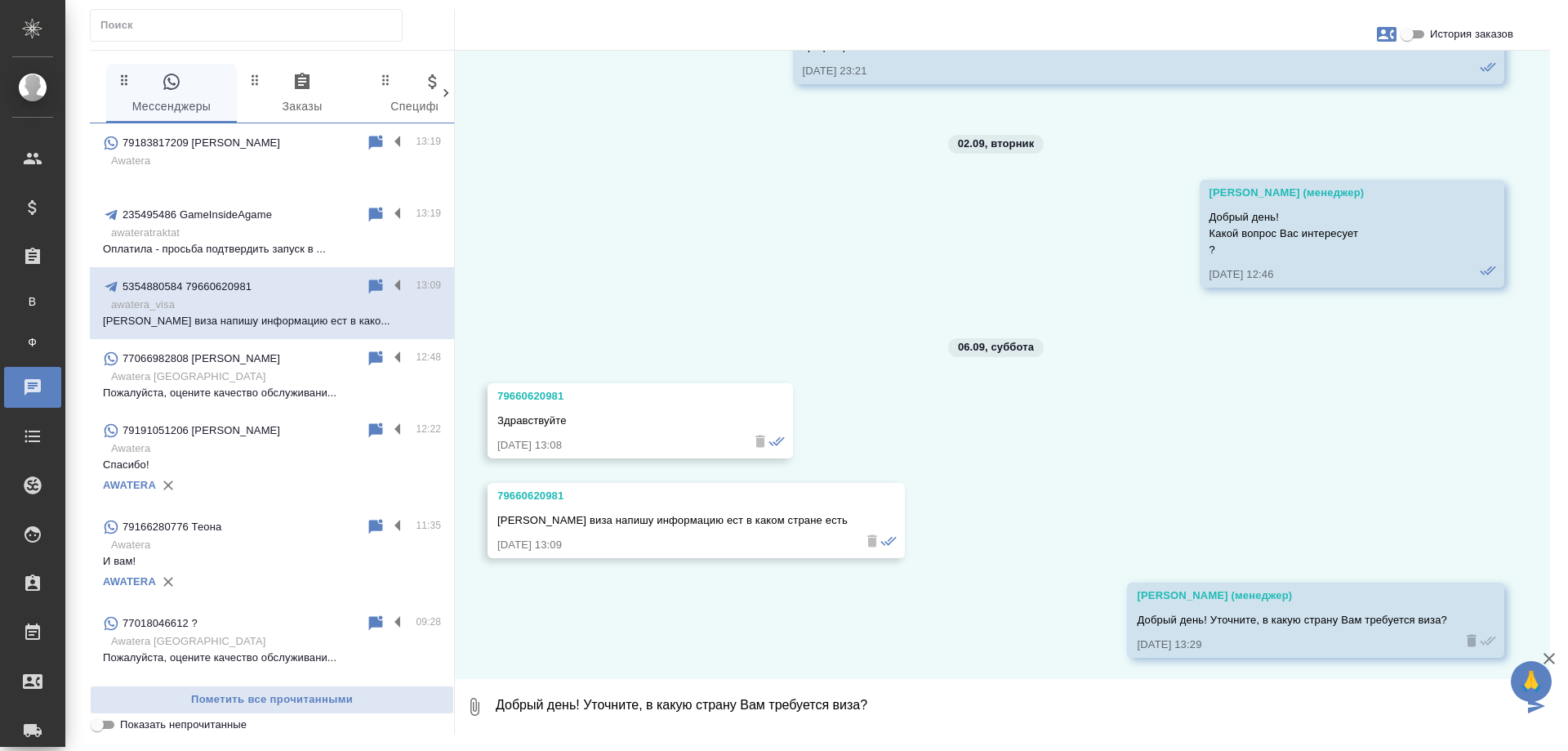
scroll to position [248, 0]
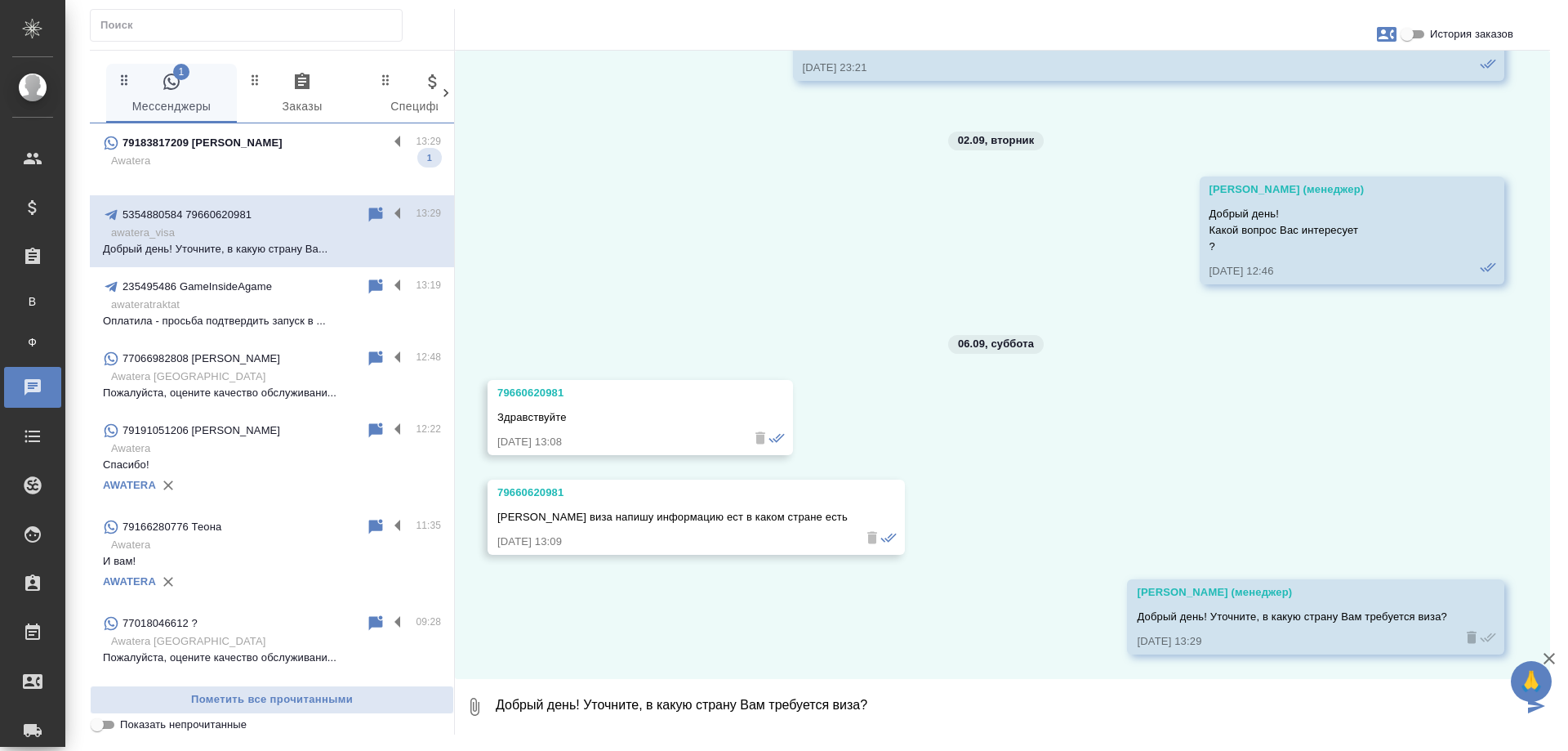
click at [261, 147] on div "79183817209 [PERSON_NAME]" at bounding box center [246, 143] width 285 height 20
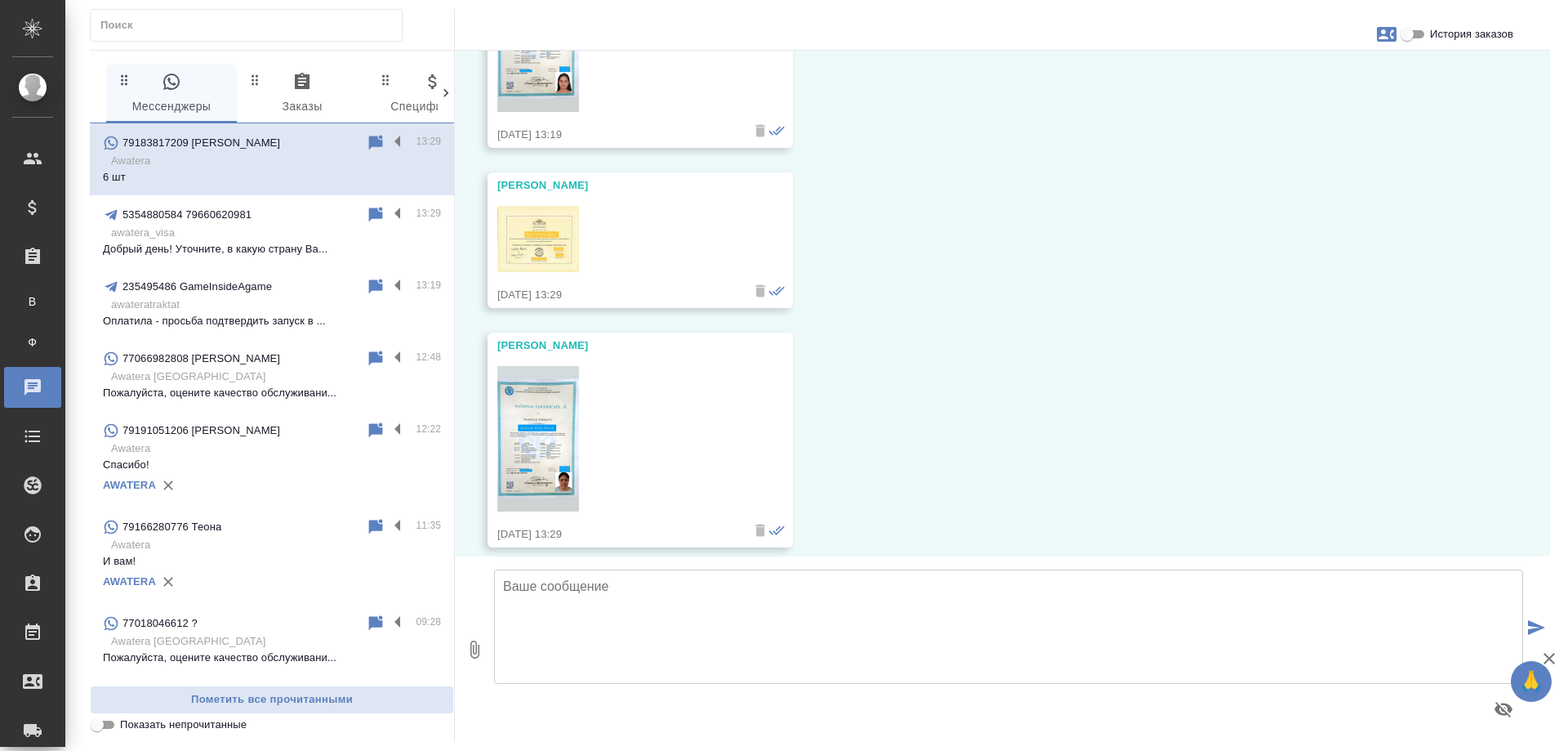
scroll to position [3513, 0]
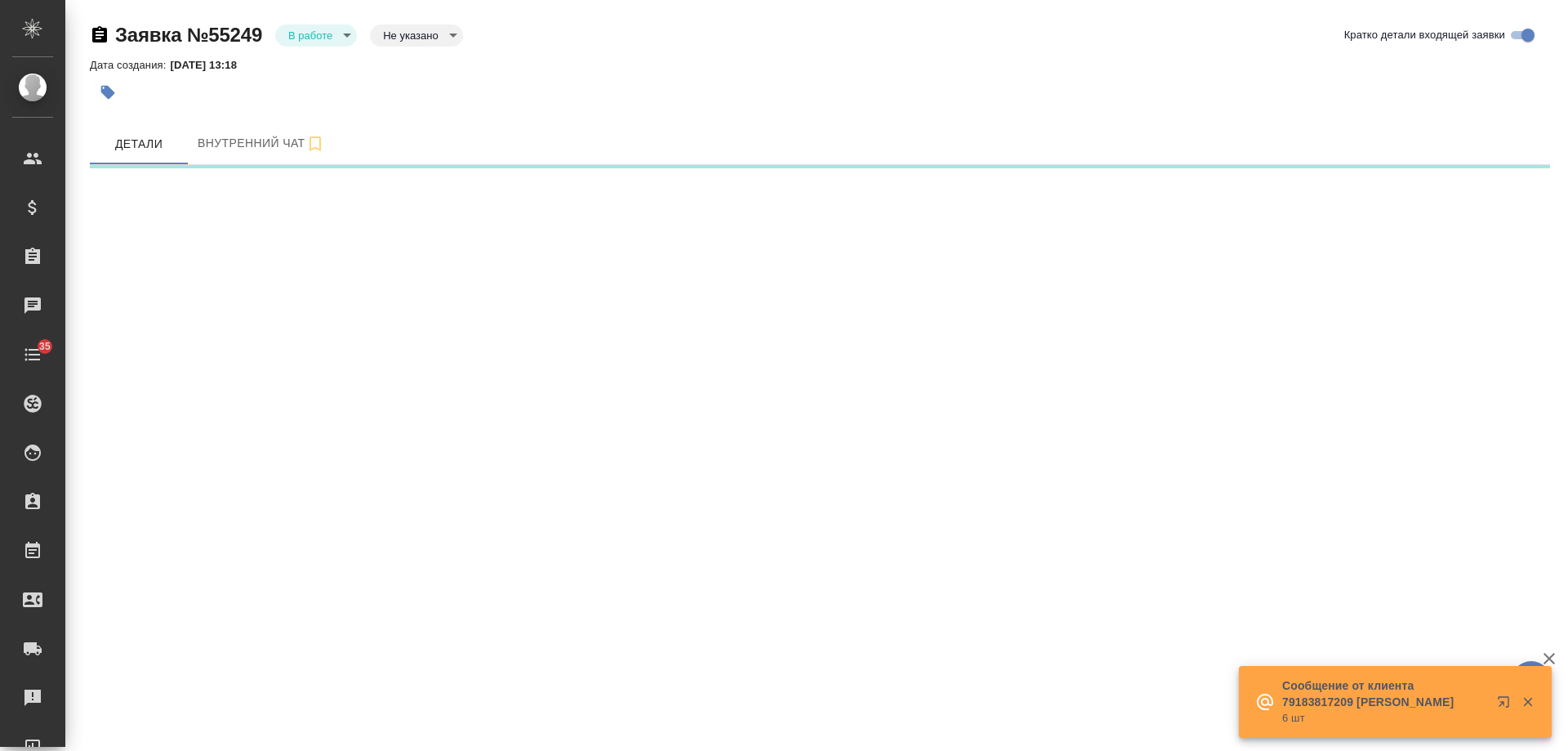
select select "RU"
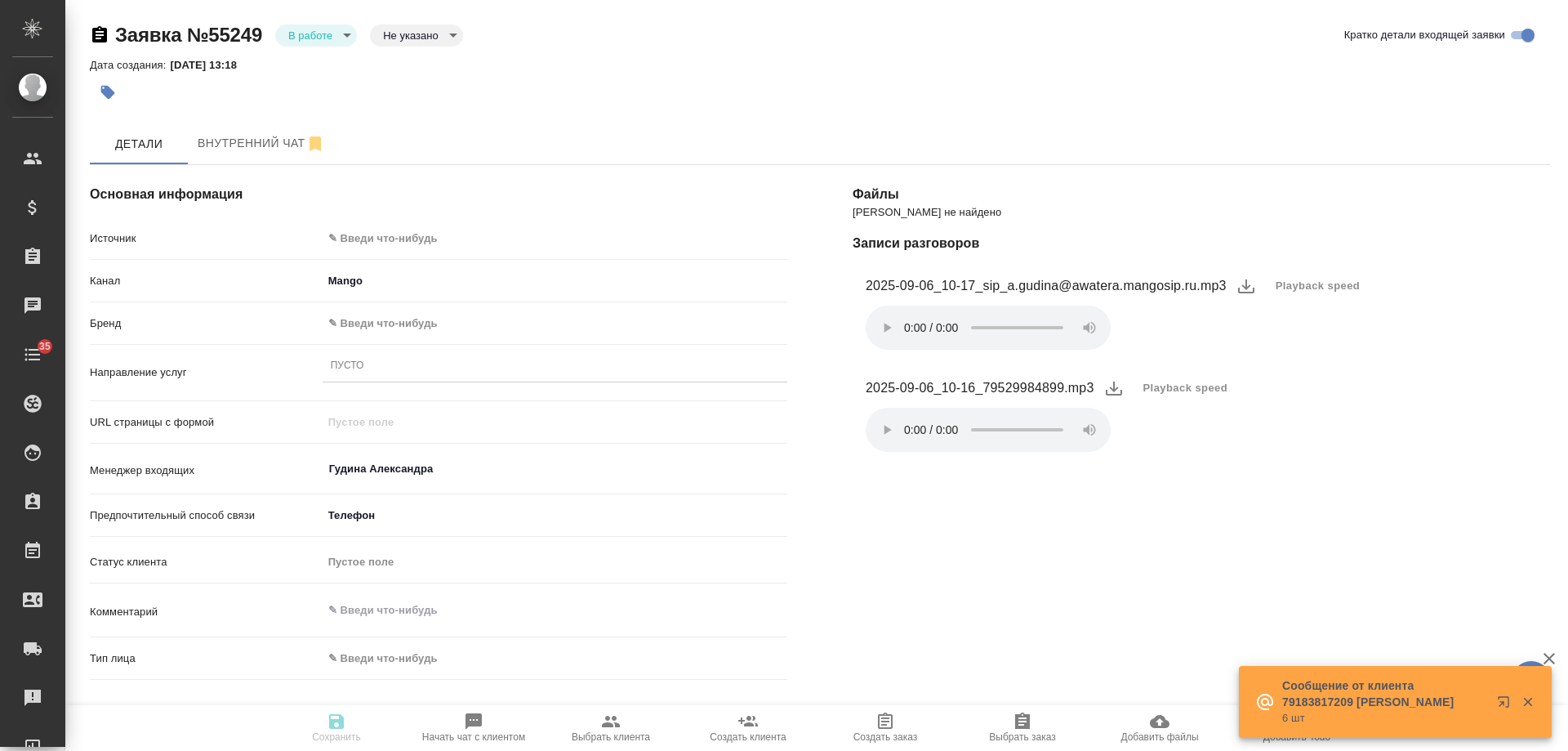
click at [463, 238] on body "🙏 .cls-1 fill:#fff; AWATERA Gudina Alexandra Клиенты Спецификации Заказы Чаты 3…" at bounding box center [784, 375] width 1568 height 751
type textarea "x"
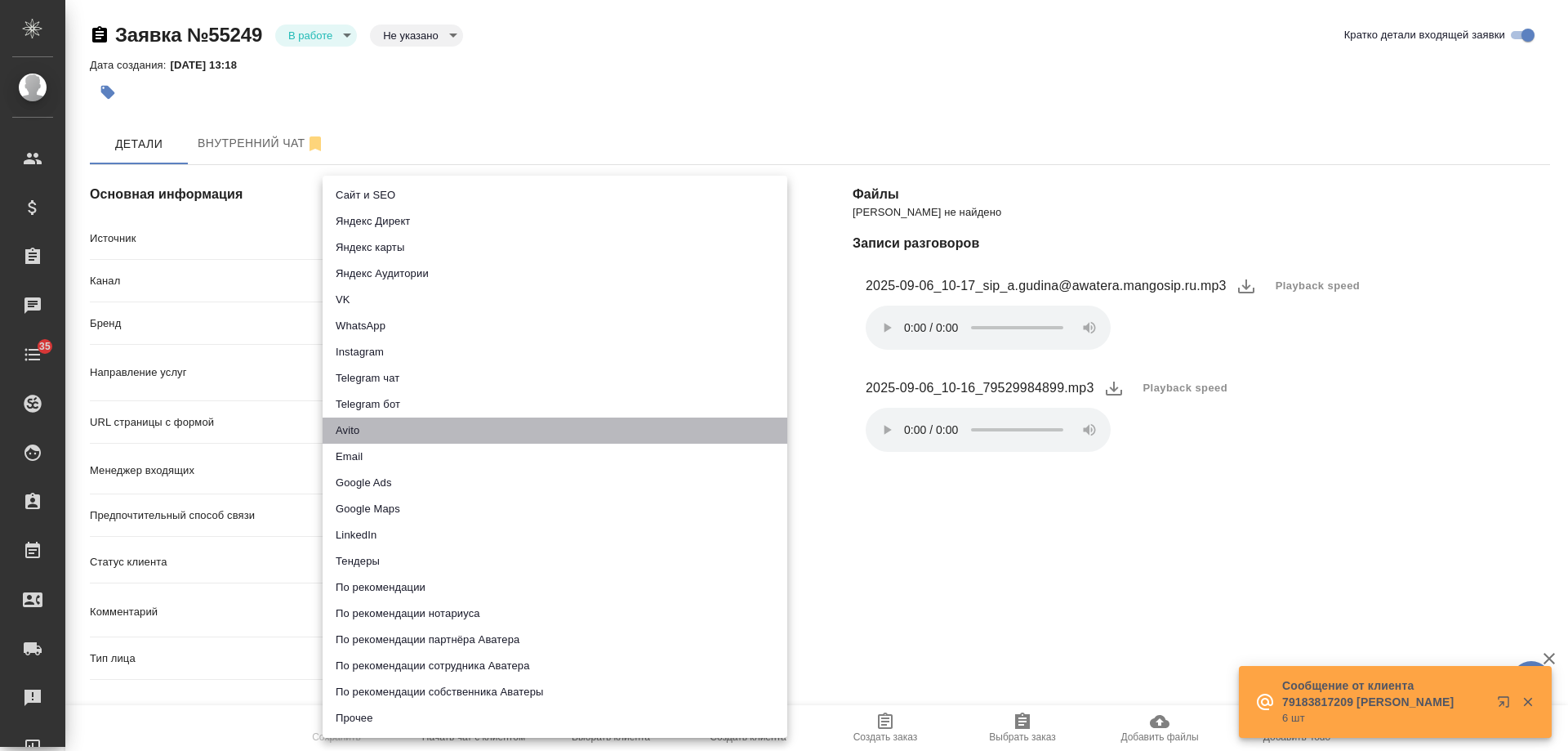
click at [386, 433] on li "Avito" at bounding box center [555, 431] width 465 height 26
type input "avito"
type textarea "x"
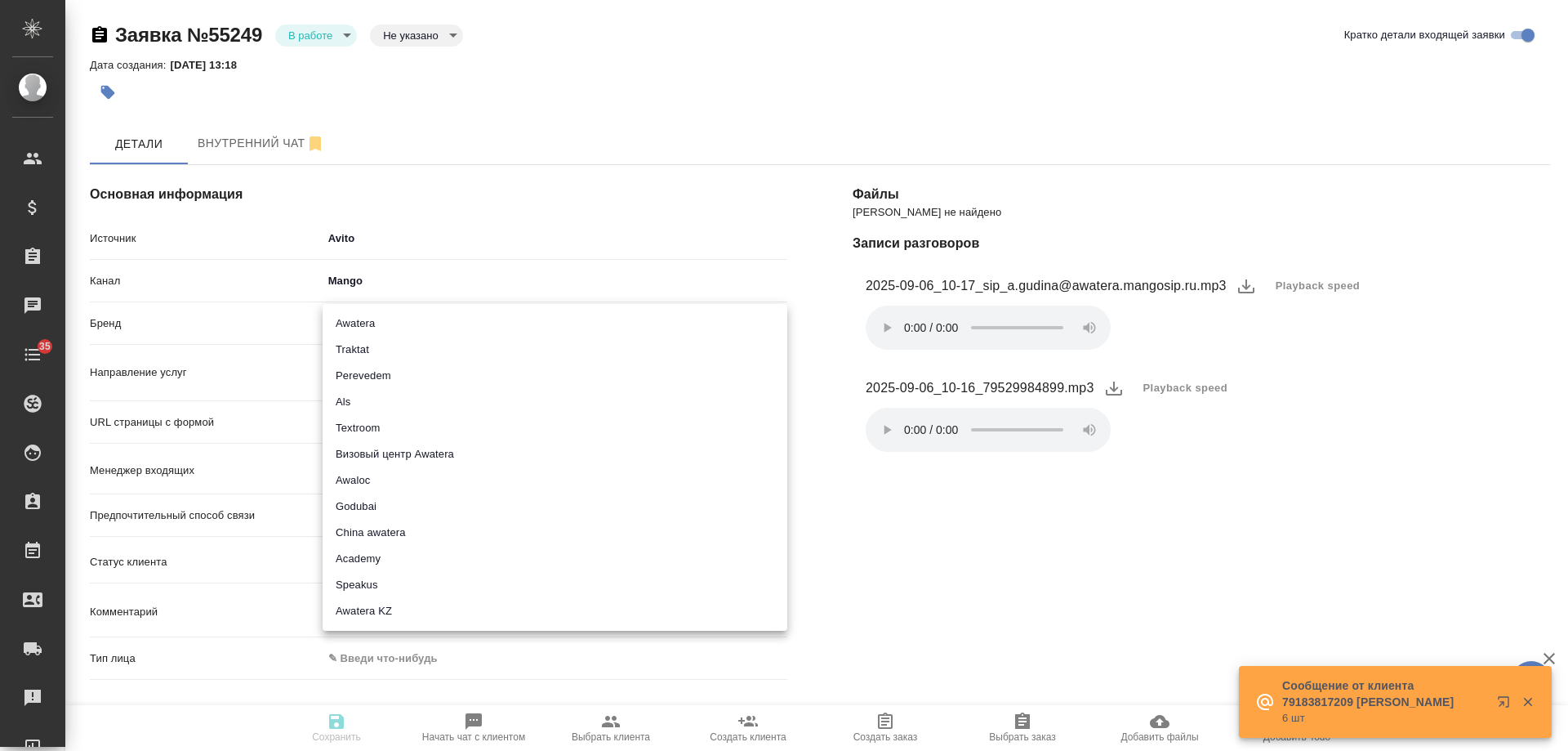
click at [381, 322] on body "🙏 .cls-1 fill:#fff; AWATERA Gudina Alexandra Клиенты Спецификации Заказы Чаты 3…" at bounding box center [784, 375] width 1568 height 751
click at [381, 351] on li "Traktat" at bounding box center [555, 350] width 465 height 26
type input "traktat"
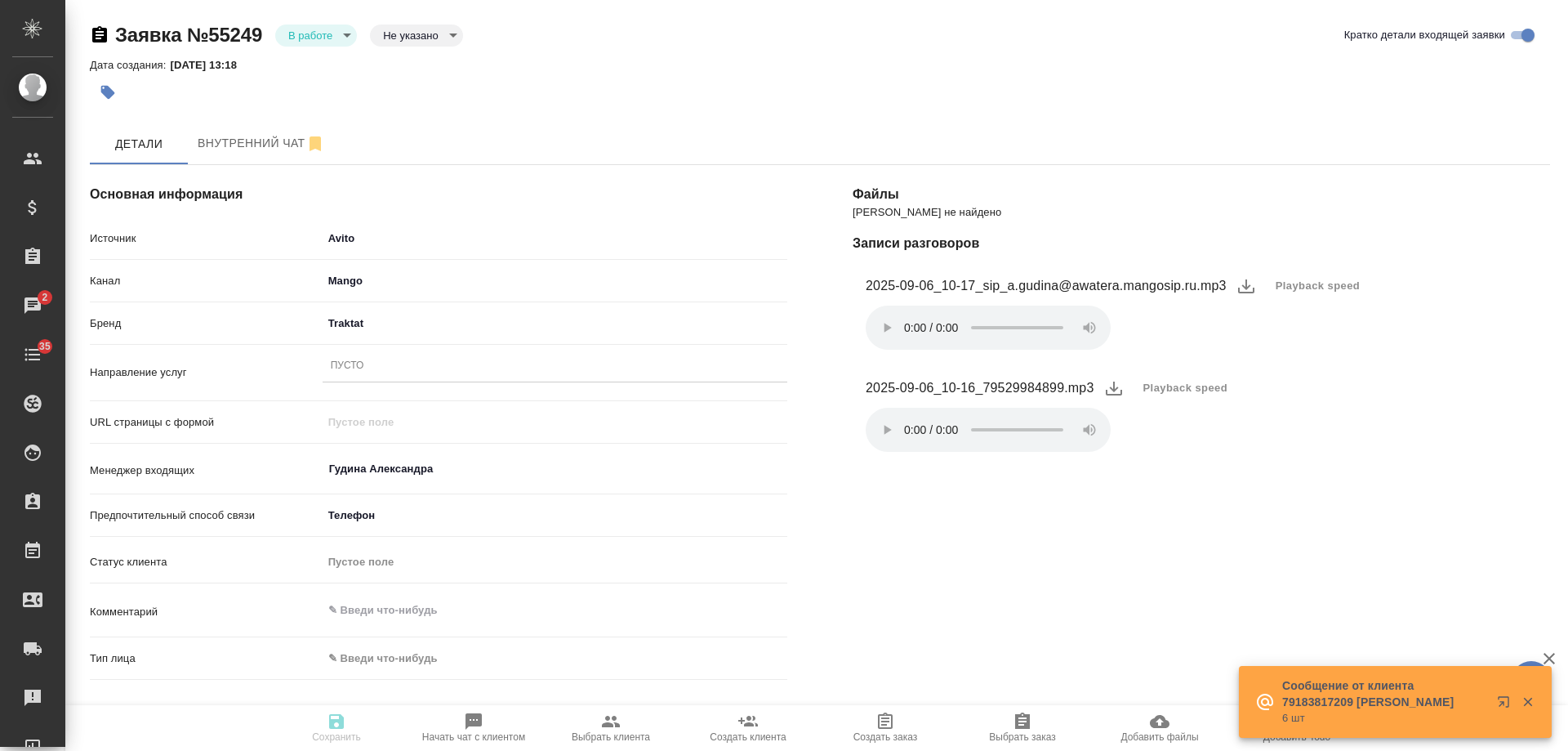
click at [385, 369] on div "Пусто" at bounding box center [555, 366] width 465 height 24
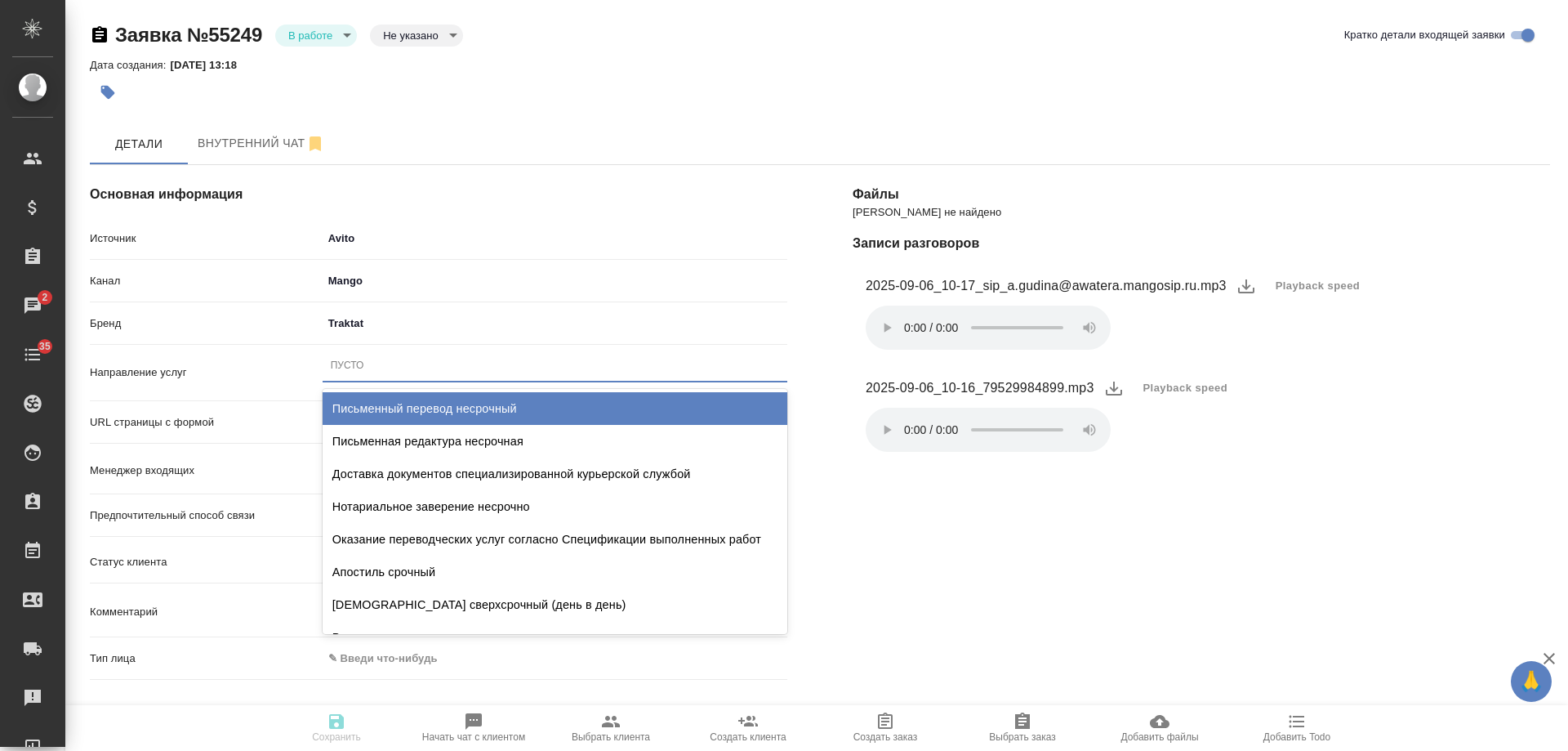
click at [400, 403] on div "Письменный перевод несрочный" at bounding box center [555, 409] width 465 height 33
type textarea "x"
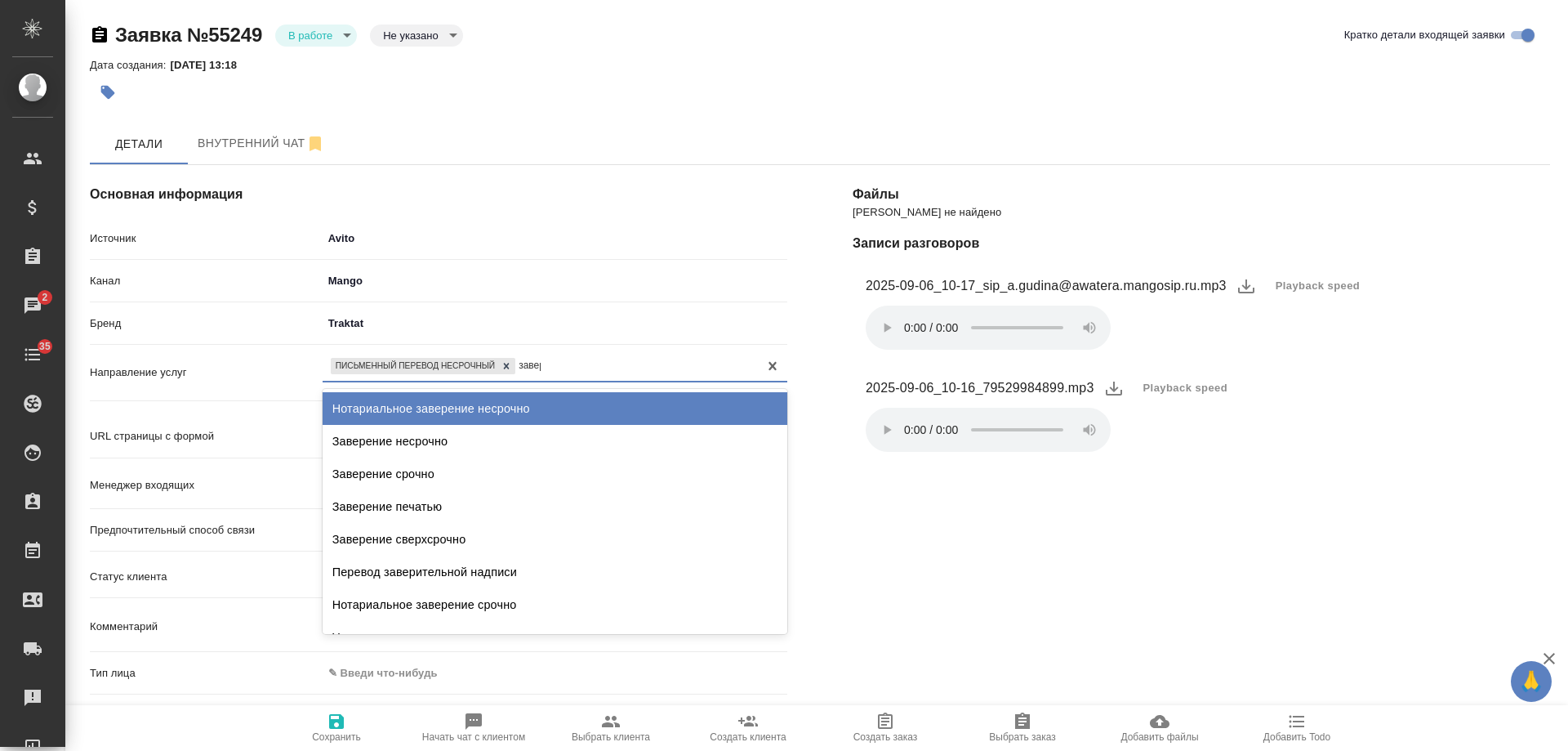
type input "завере"
click at [487, 407] on div "Нотариальное заверение несрочно" at bounding box center [555, 409] width 465 height 33
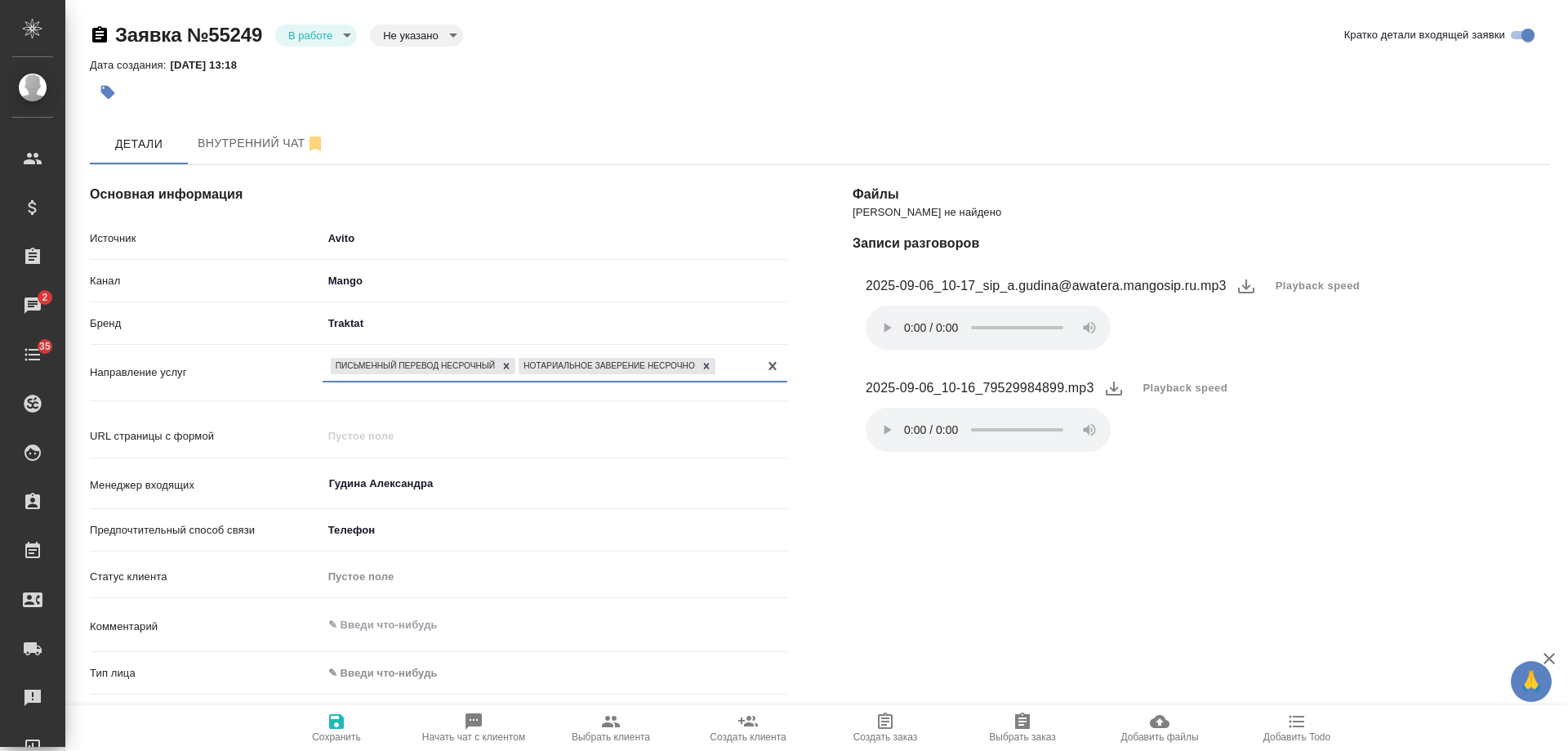
scroll to position [245, 0]
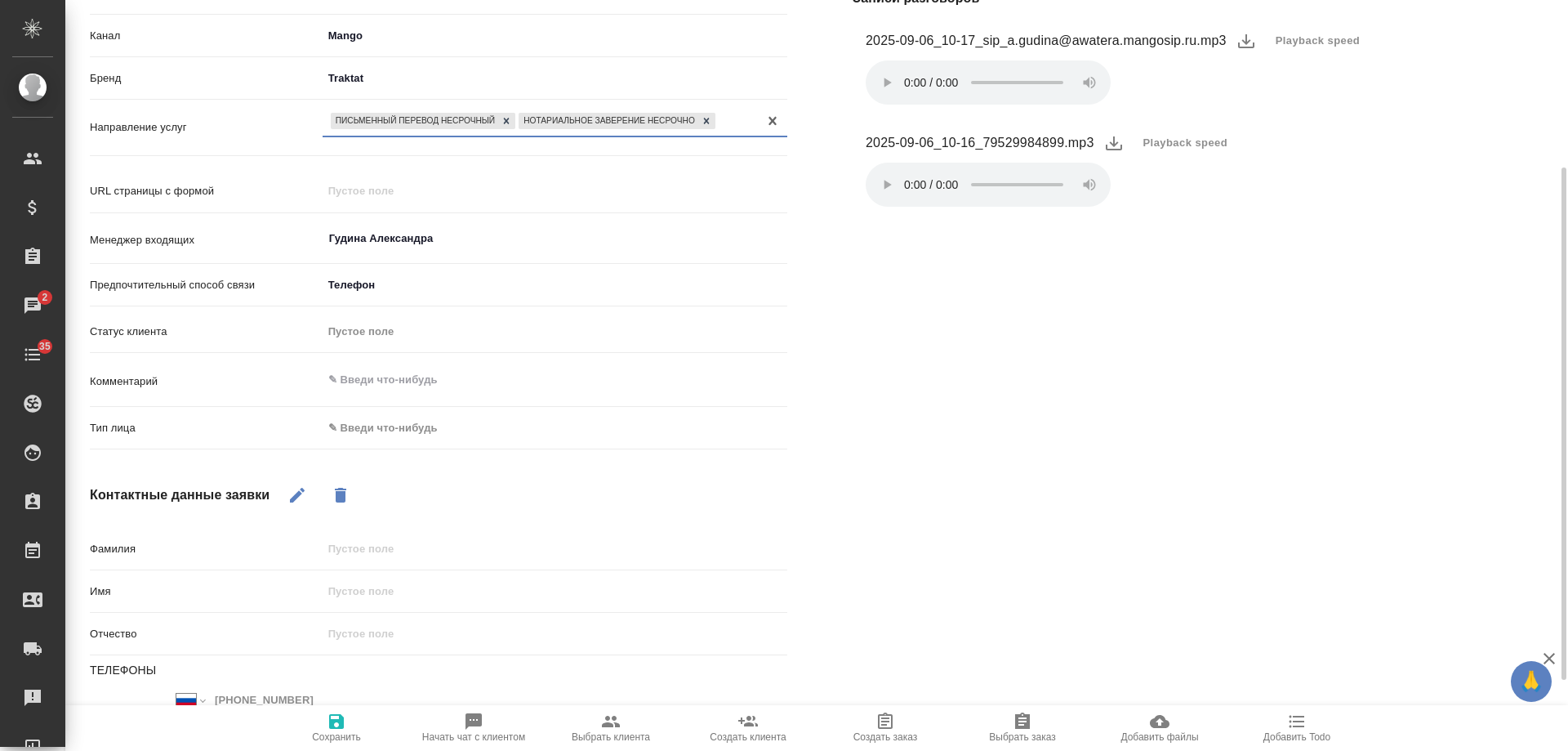
click at [423, 425] on body "🙏 .cls-1 fill:#fff; AWATERA Gudina Alexandra Клиенты Спецификации Заказы 2 Чаты…" at bounding box center [784, 375] width 1568 height 751
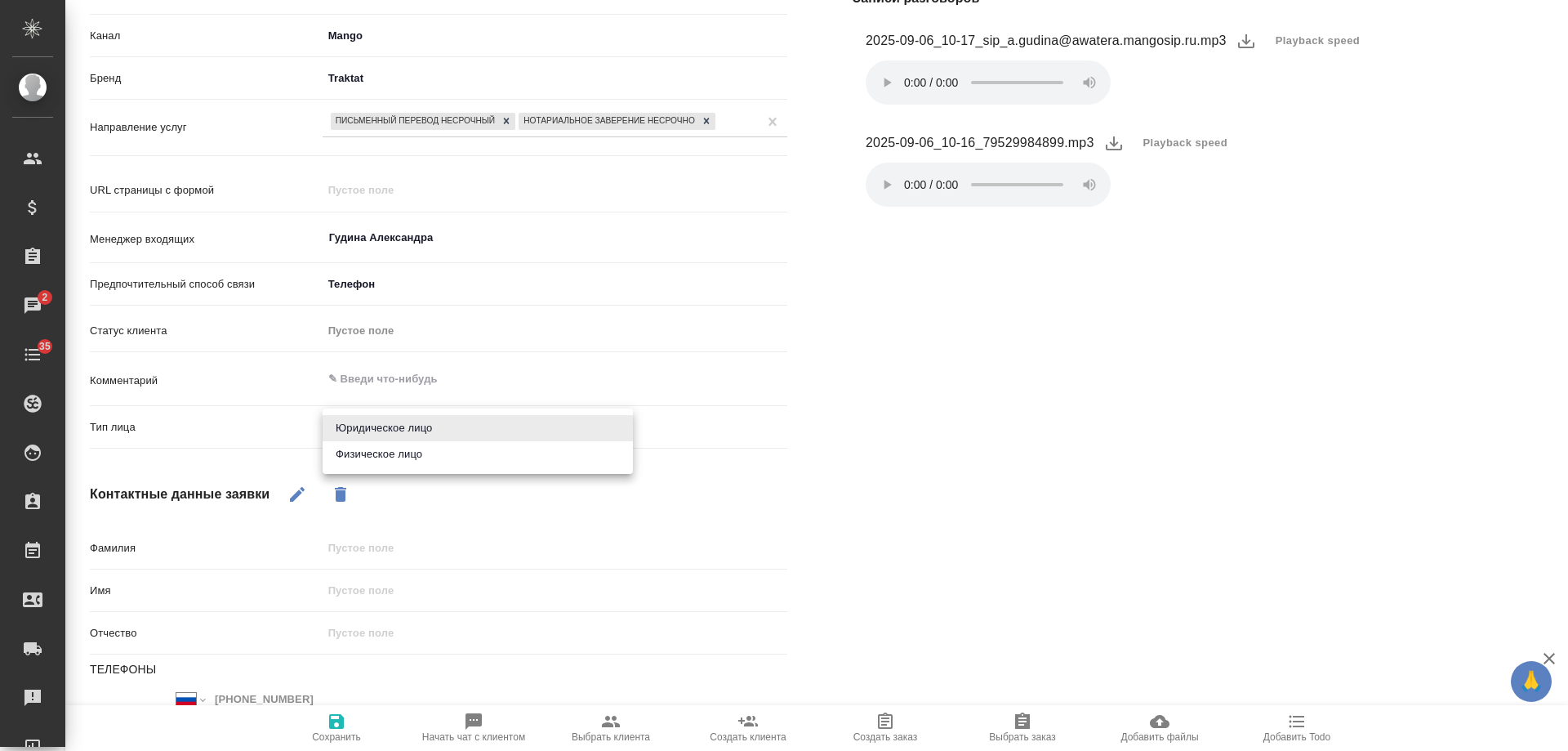
click at [412, 451] on li "Физическое лицо" at bounding box center [477, 455] width 310 height 26
type textarea "x"
type input "private"
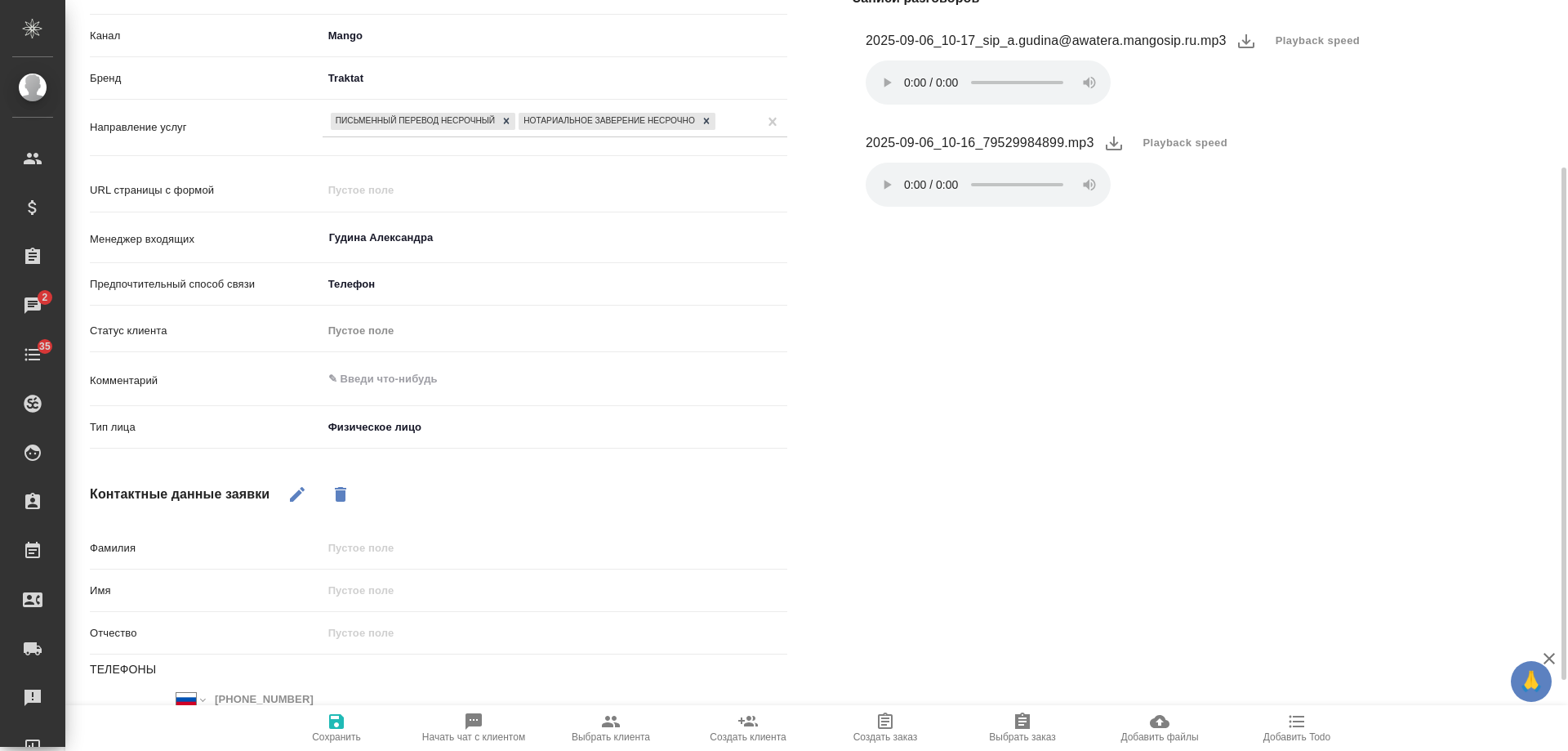
click at [288, 493] on icon "button" at bounding box center [297, 495] width 20 height 20
click at [381, 589] on input "text" at bounding box center [555, 590] width 465 height 24
type textarea "x"
type input "П"
type textarea "x"
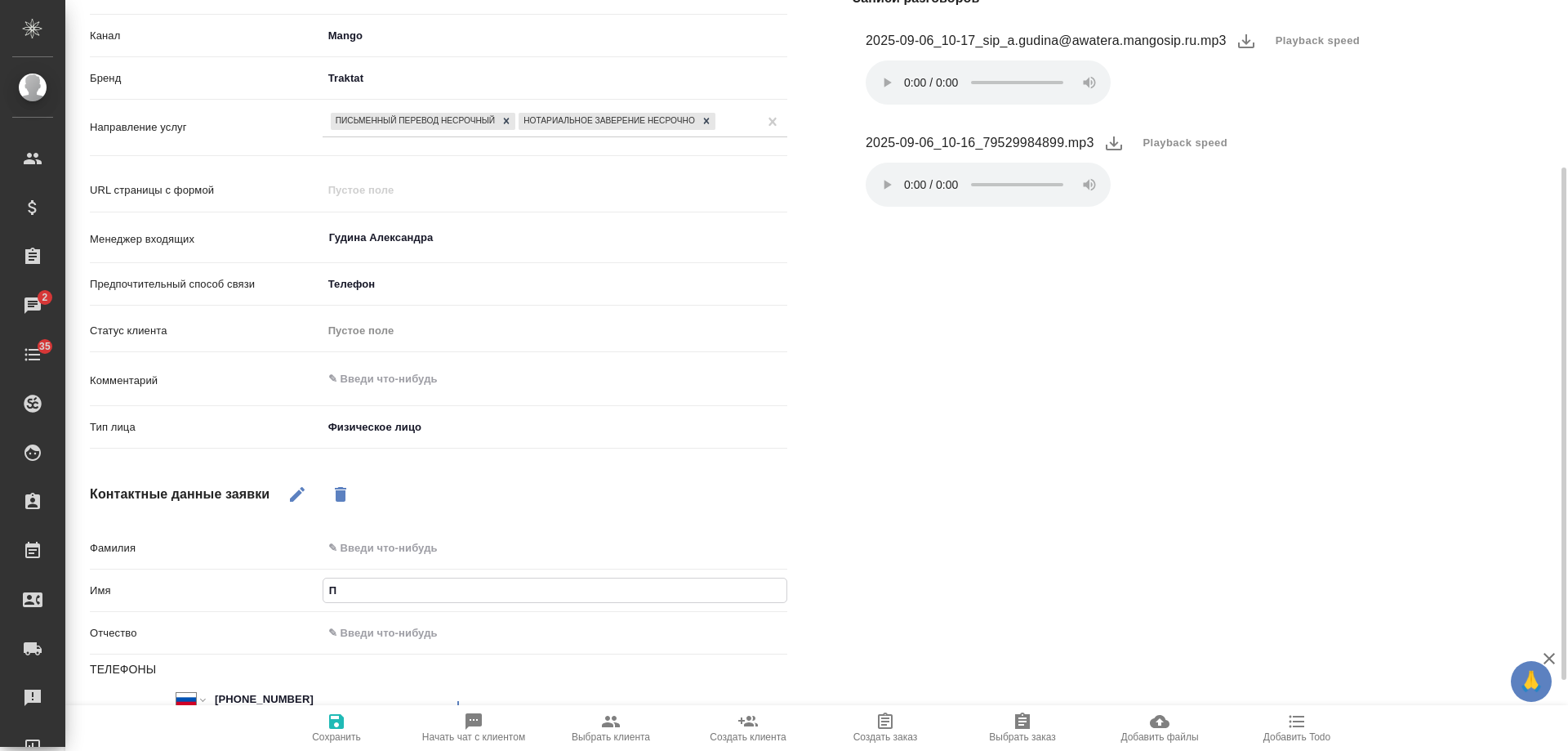
type input "Пе"
type textarea "x"
type input "[PERSON_NAME]"
type textarea "x"
type input "Петр"
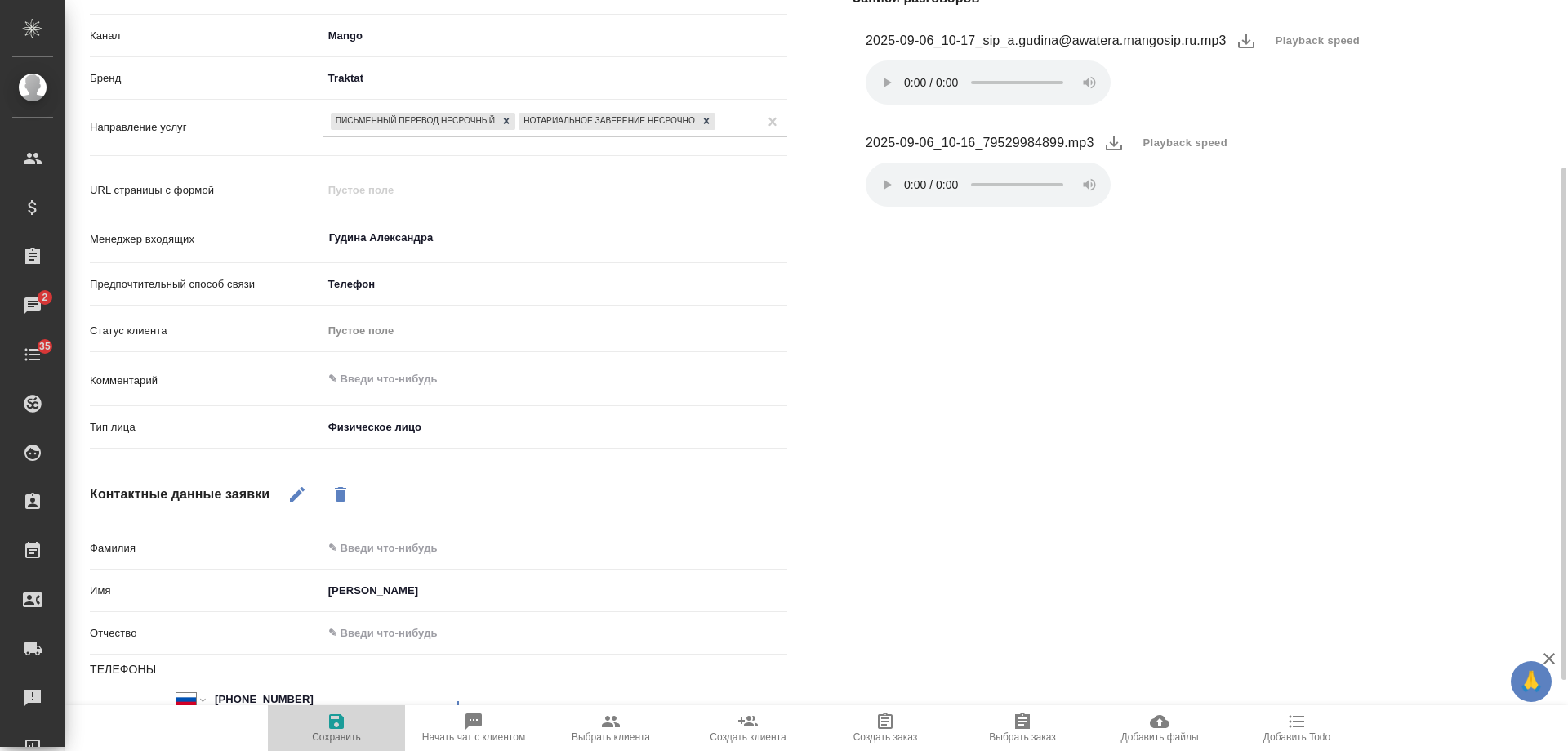
click at [353, 719] on span "Сохранить" at bounding box center [337, 727] width 118 height 31
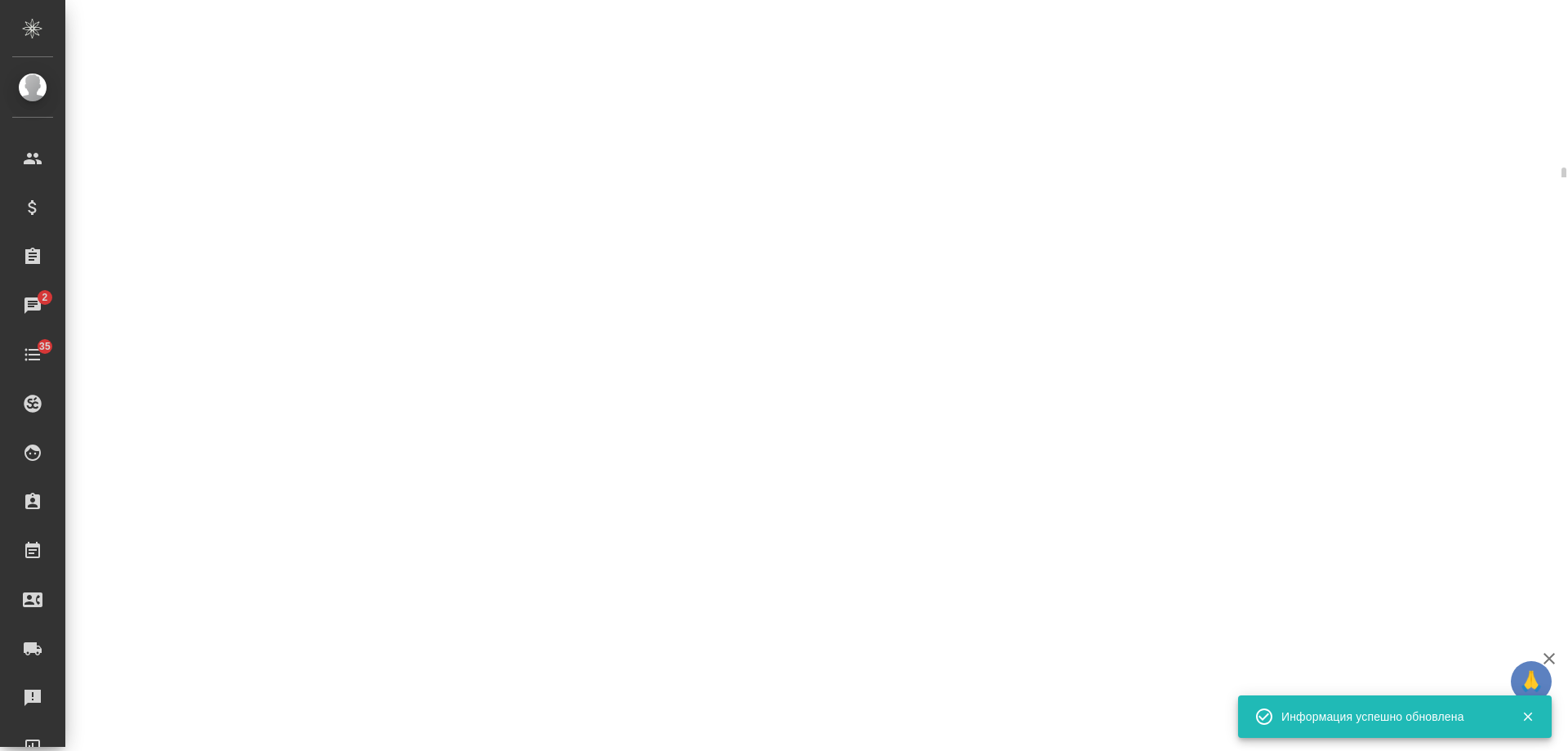
select select "RU"
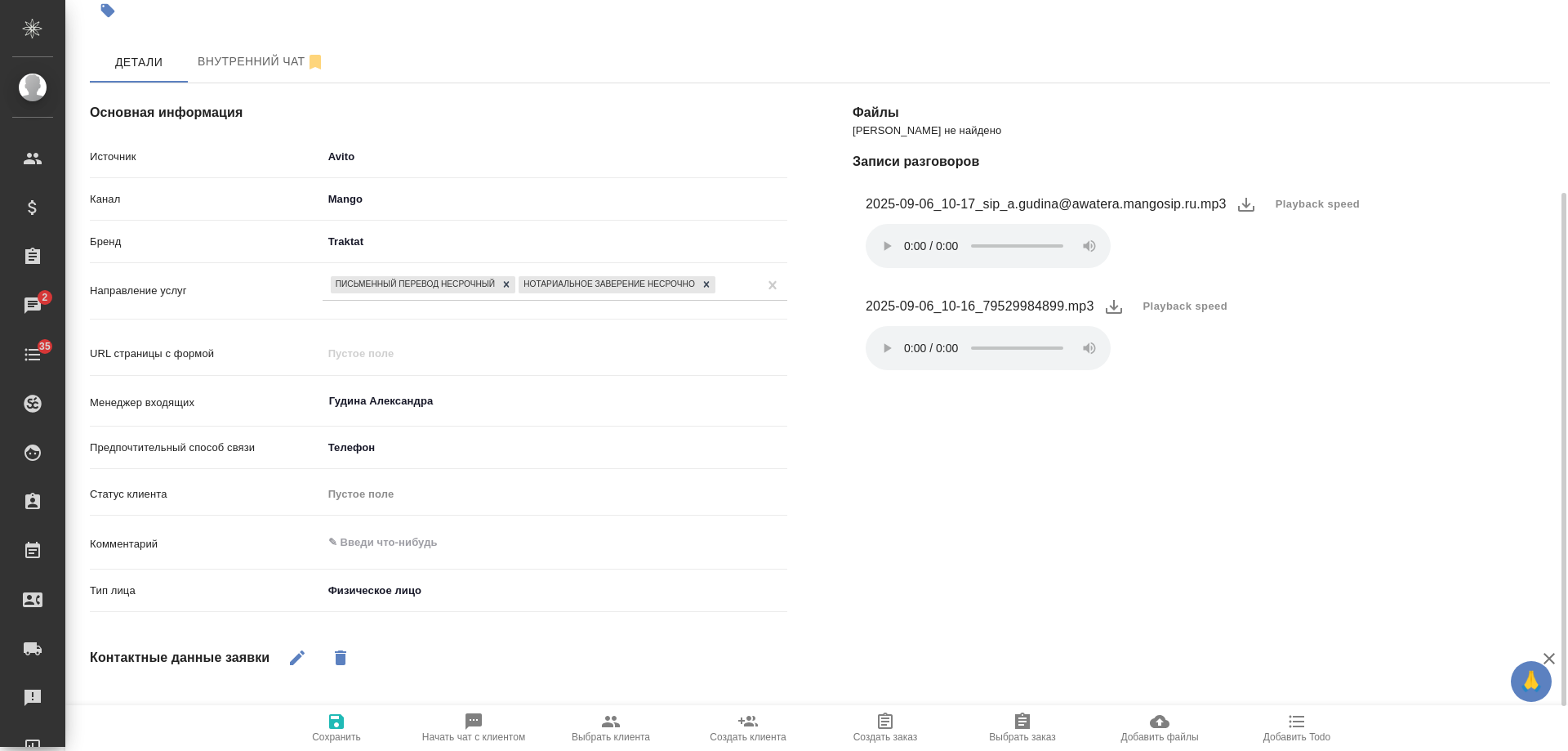
scroll to position [0, 0]
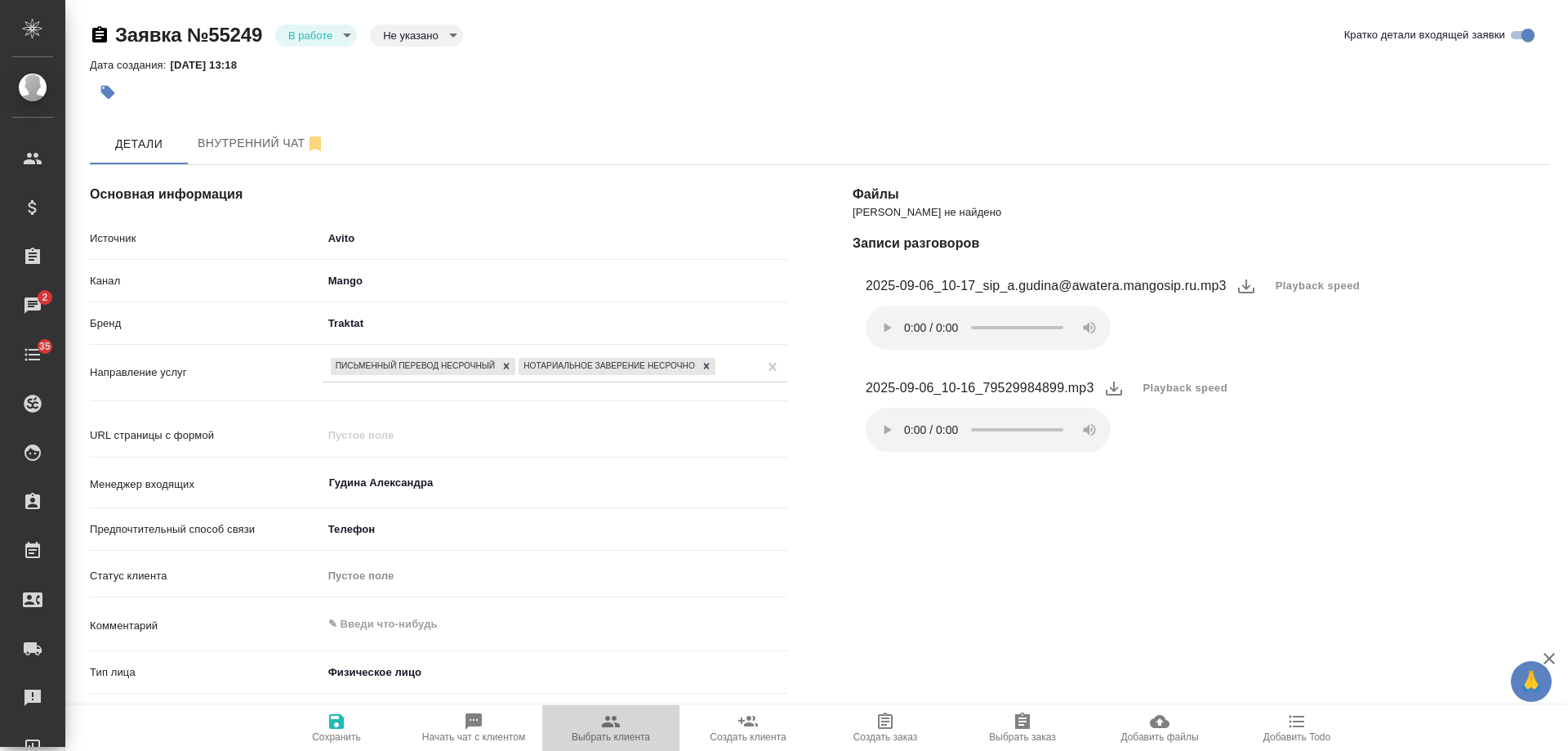
click at [608, 719] on icon "button" at bounding box center [611, 722] width 18 height 11
type textarea "x"
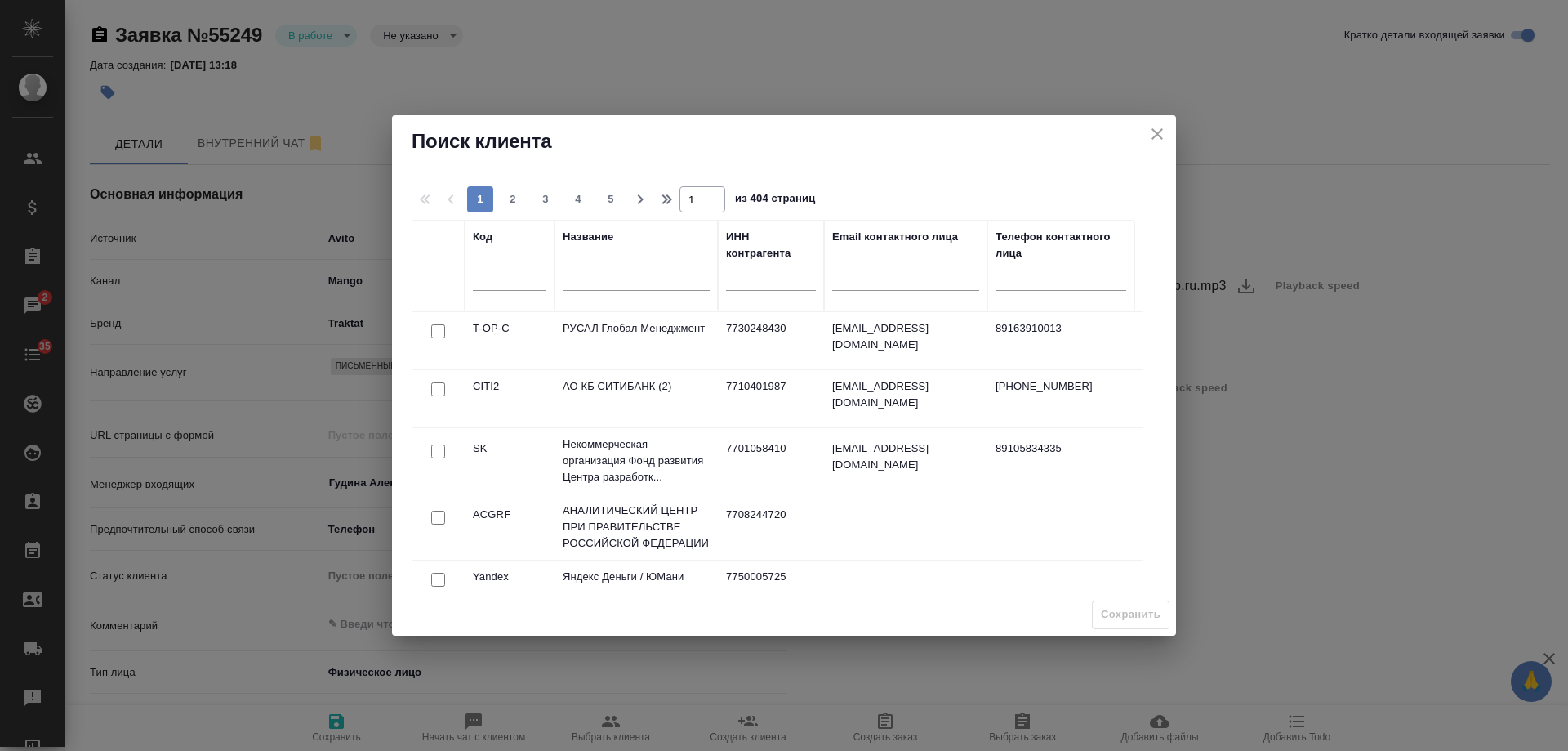
click at [628, 274] on input "text" at bounding box center [636, 279] width 147 height 20
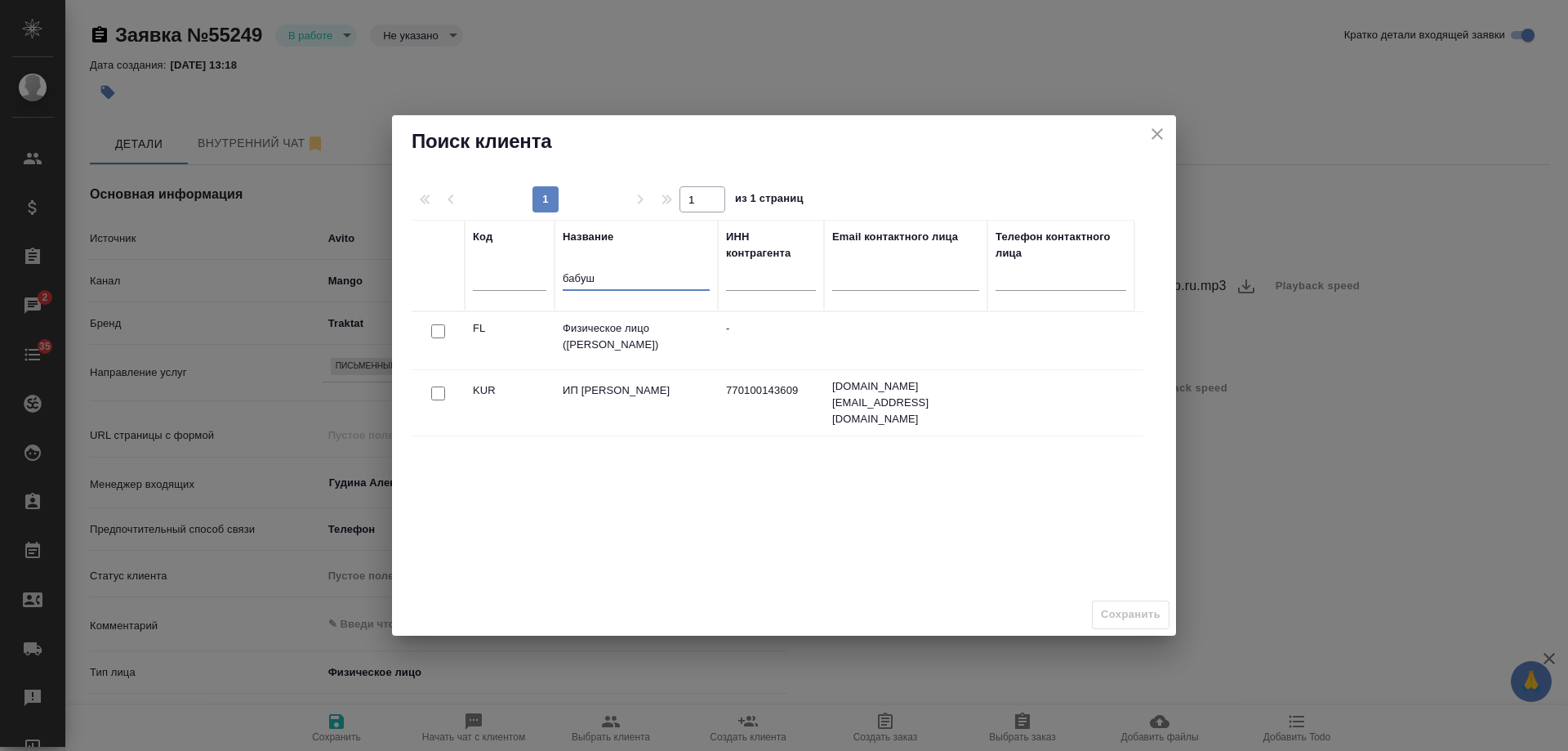
type input "бабуш"
click at [441, 328] on input "checkbox" at bounding box center [438, 331] width 14 height 14
checkbox input "true"
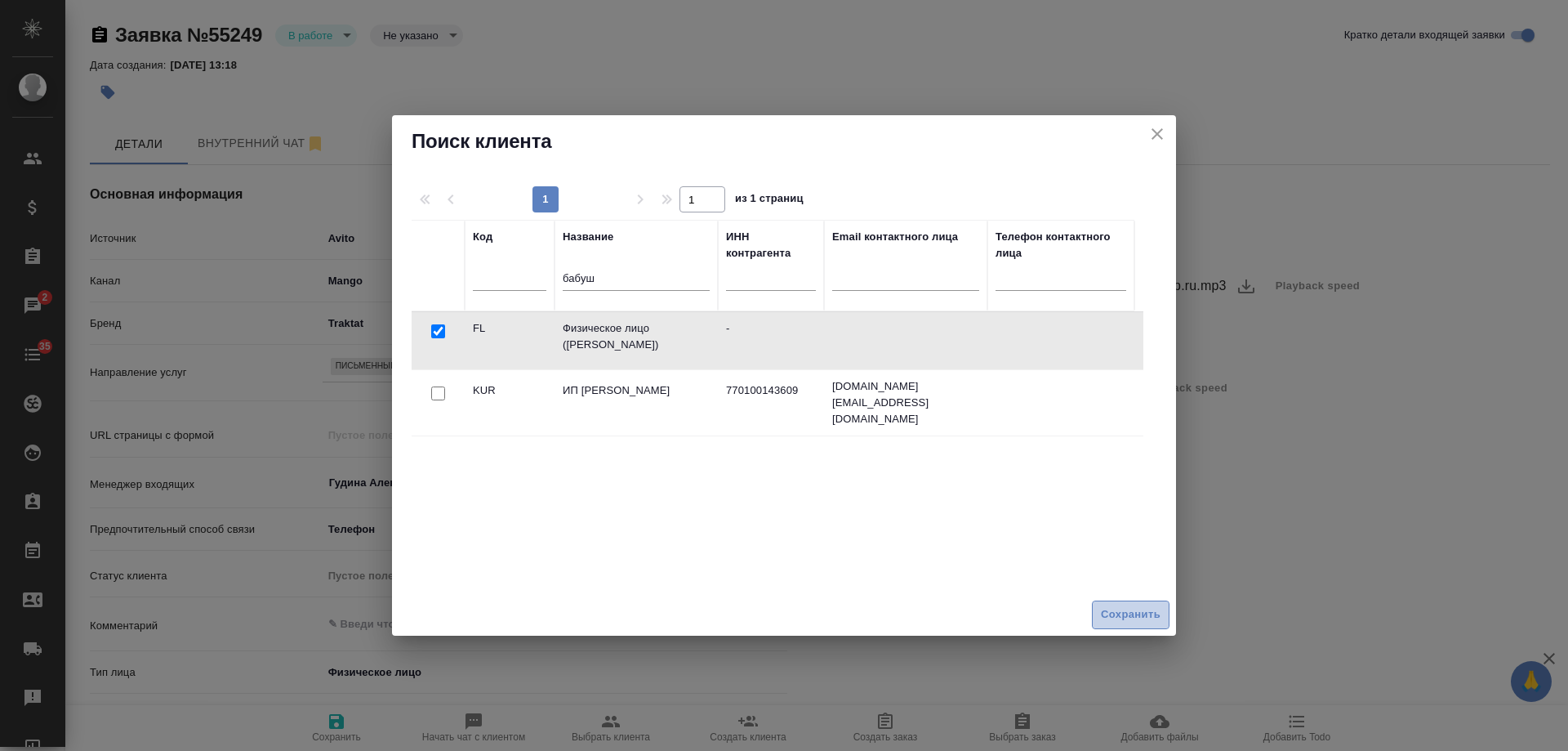
click at [1120, 605] on span "Сохранить" at bounding box center [1131, 614] width 60 height 19
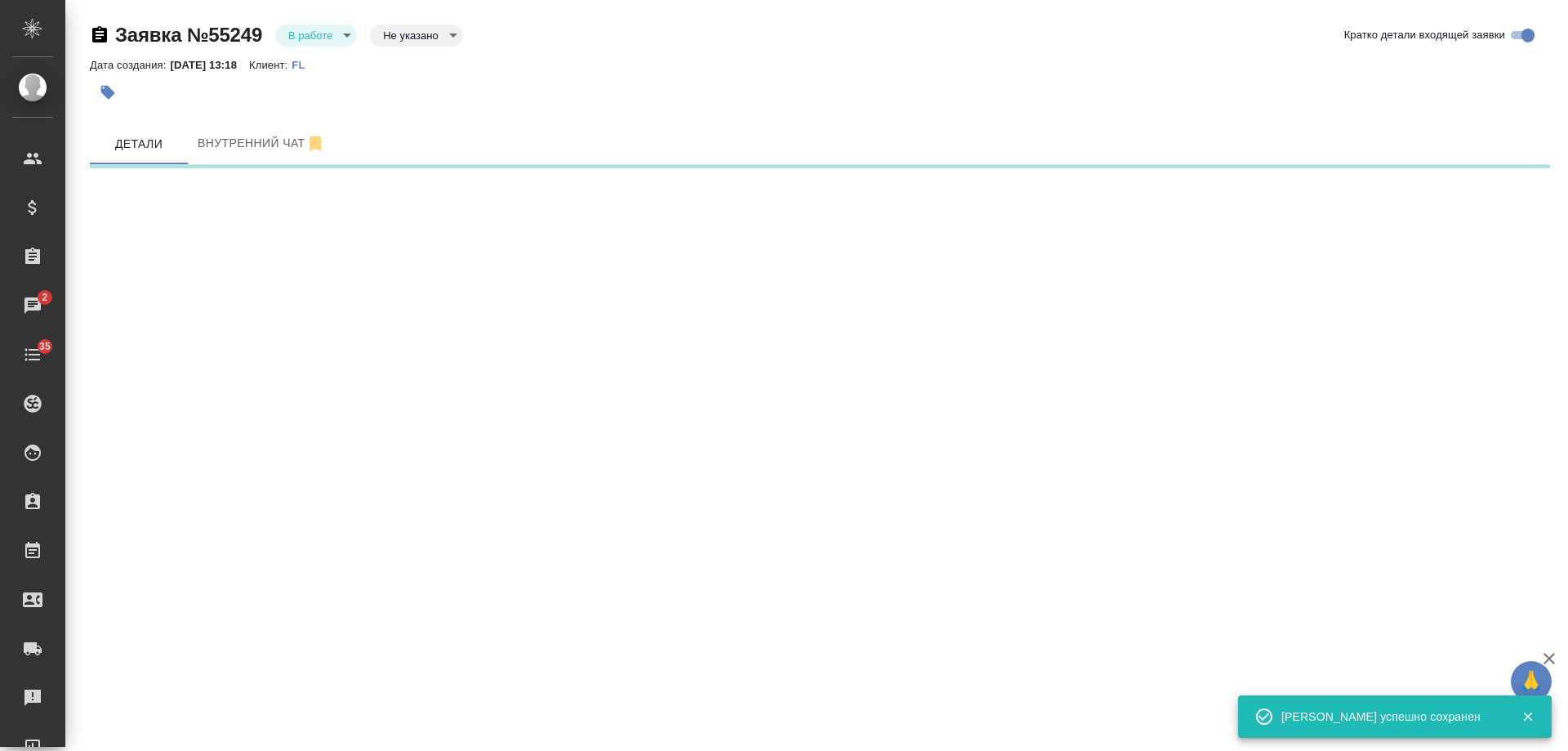
select select "RU"
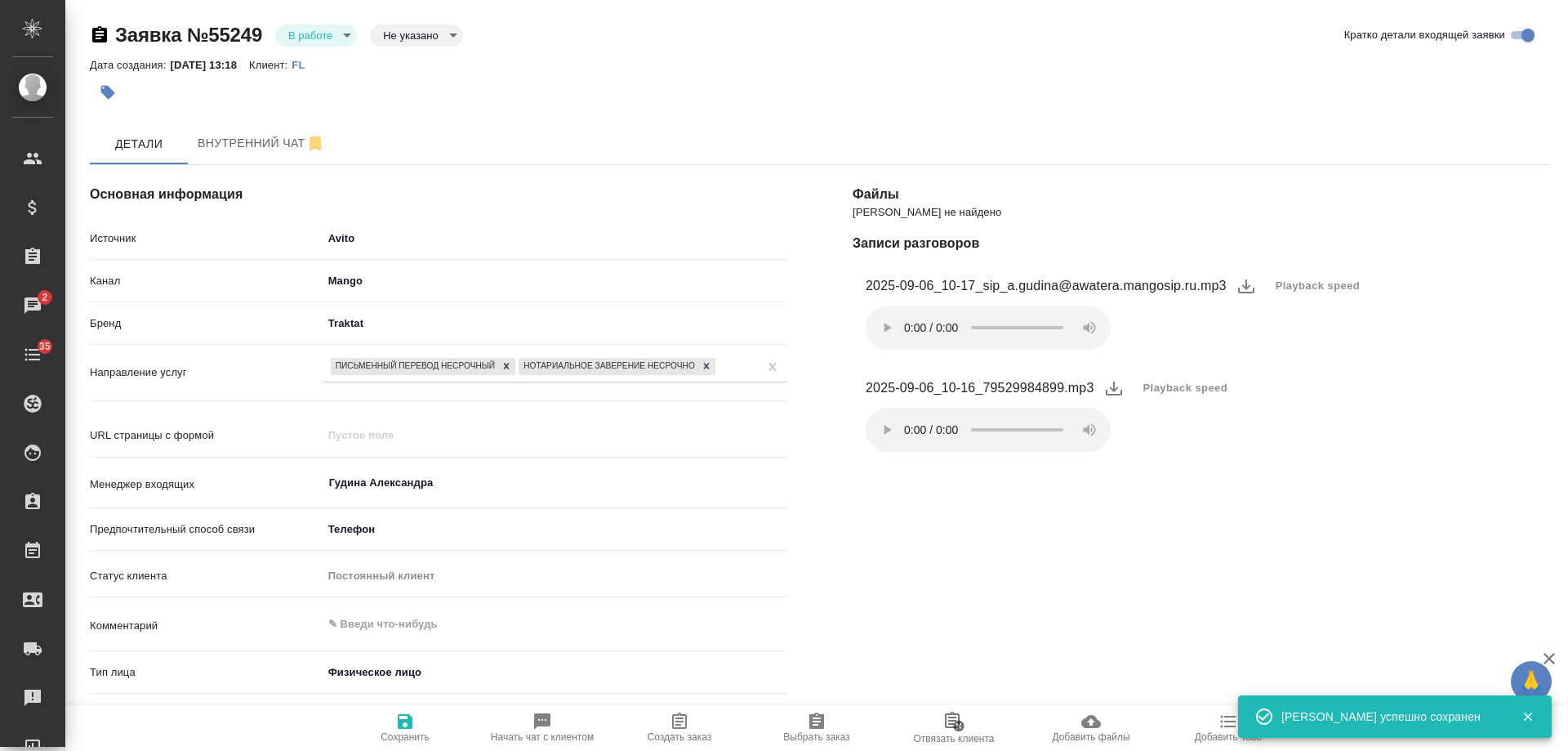
click at [679, 722] on icon "button" at bounding box center [680, 721] width 15 height 16
type textarea "x"
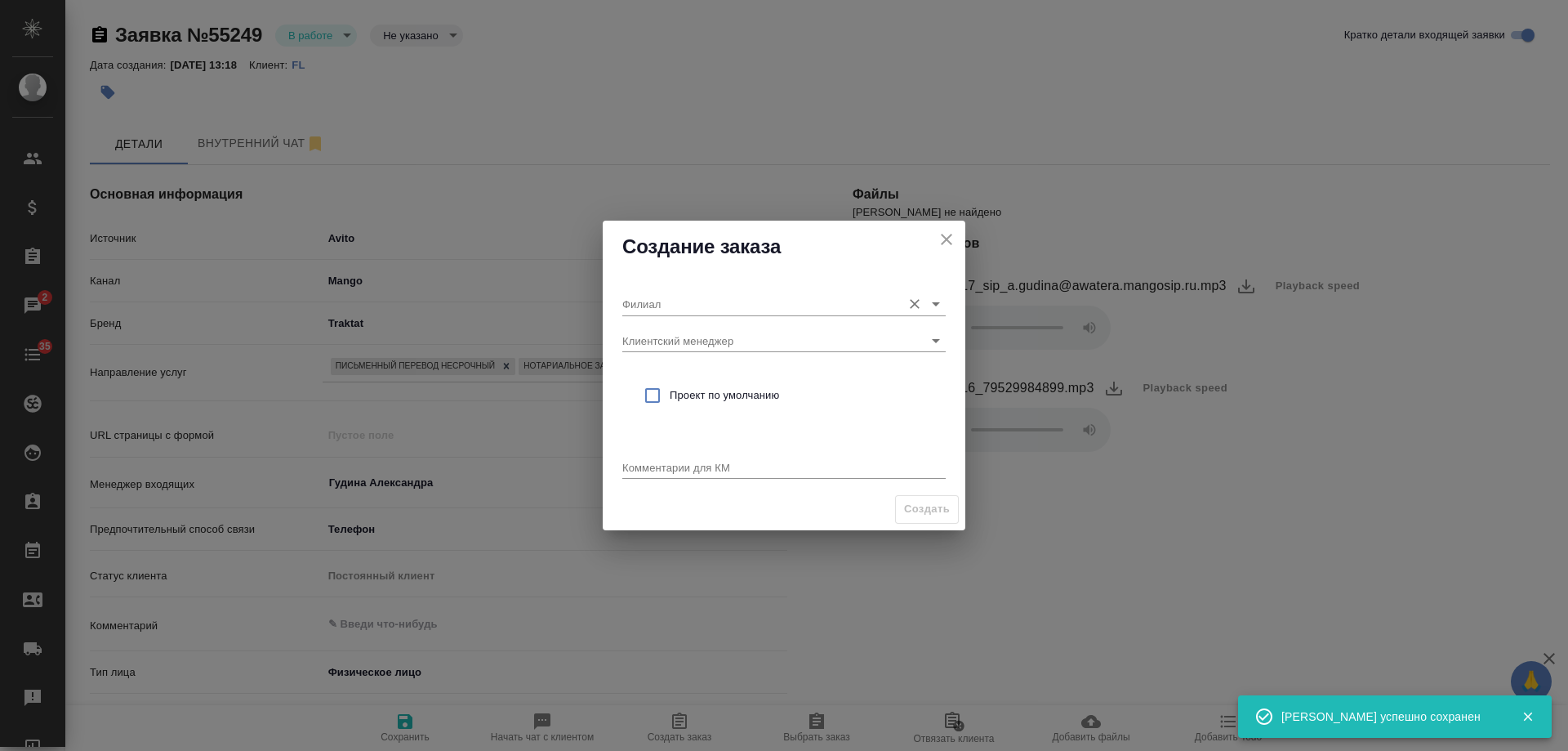
click at [674, 290] on div "Филиал" at bounding box center [784, 297] width 323 height 36
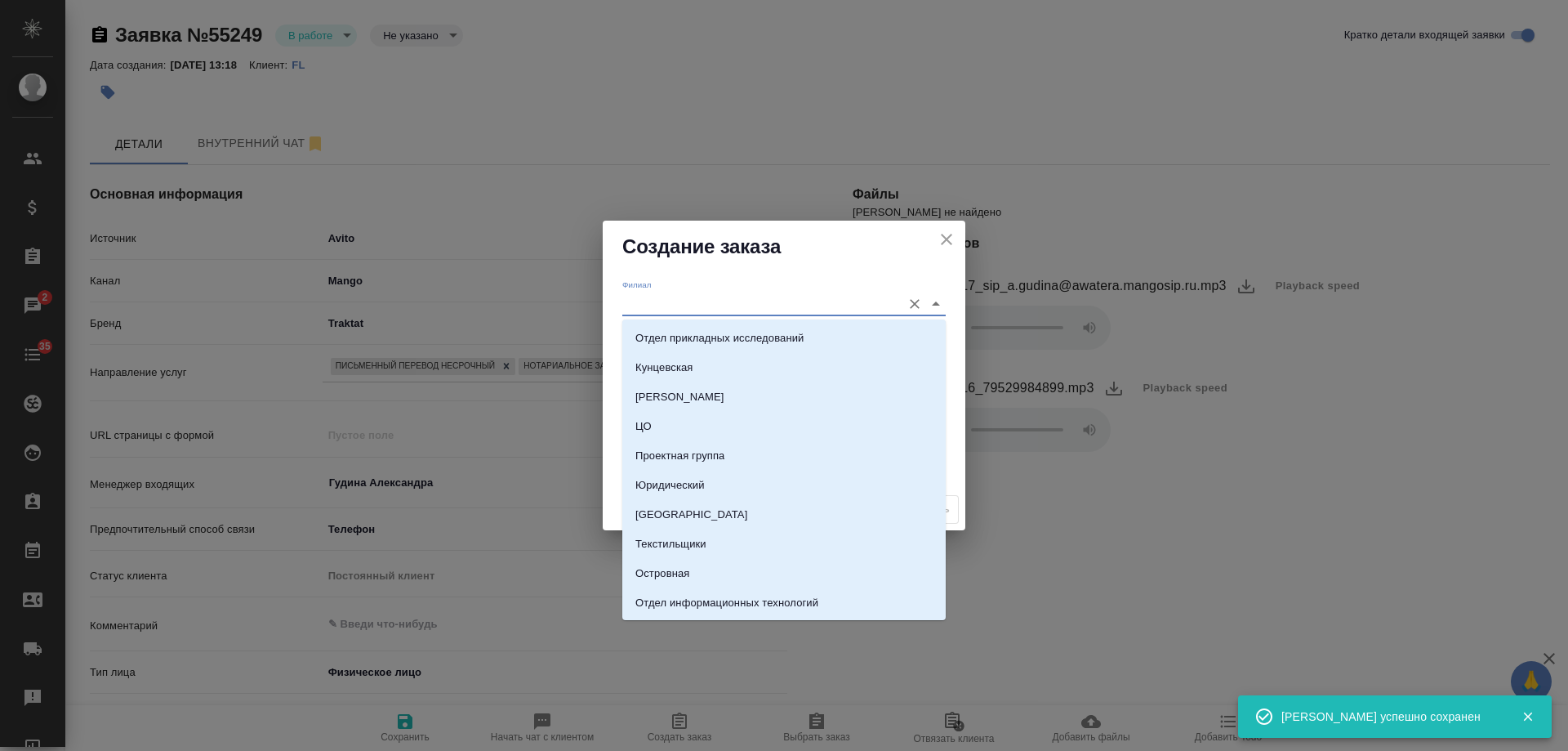
click at [665, 311] on input "Филиал" at bounding box center [757, 303] width 271 height 22
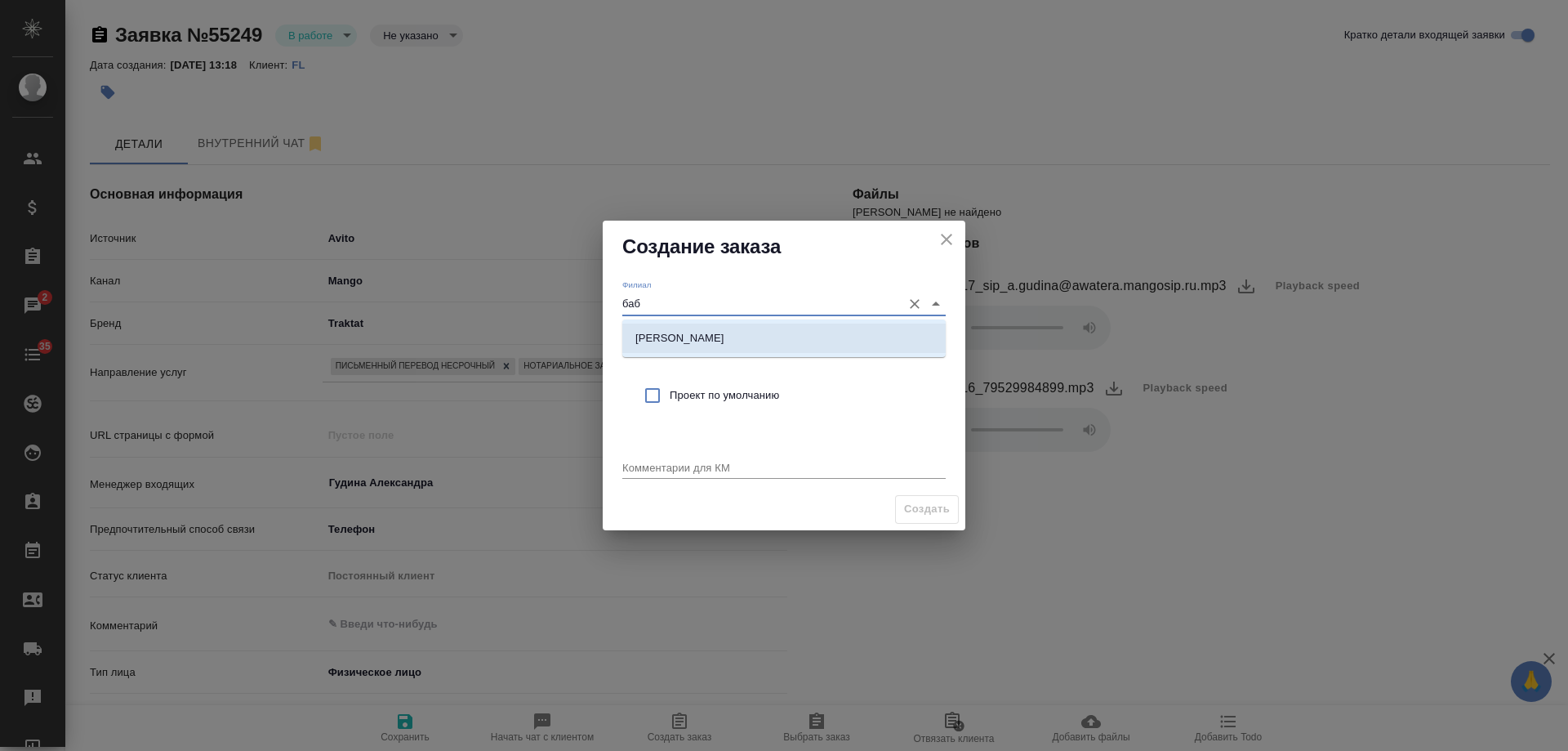
drag, startPoint x: 671, startPoint y: 328, endPoint x: 710, endPoint y: 407, distance: 88.1
click at [674, 332] on li "Бабушкинская" at bounding box center [784, 338] width 323 height 29
type input "Бабушкинская"
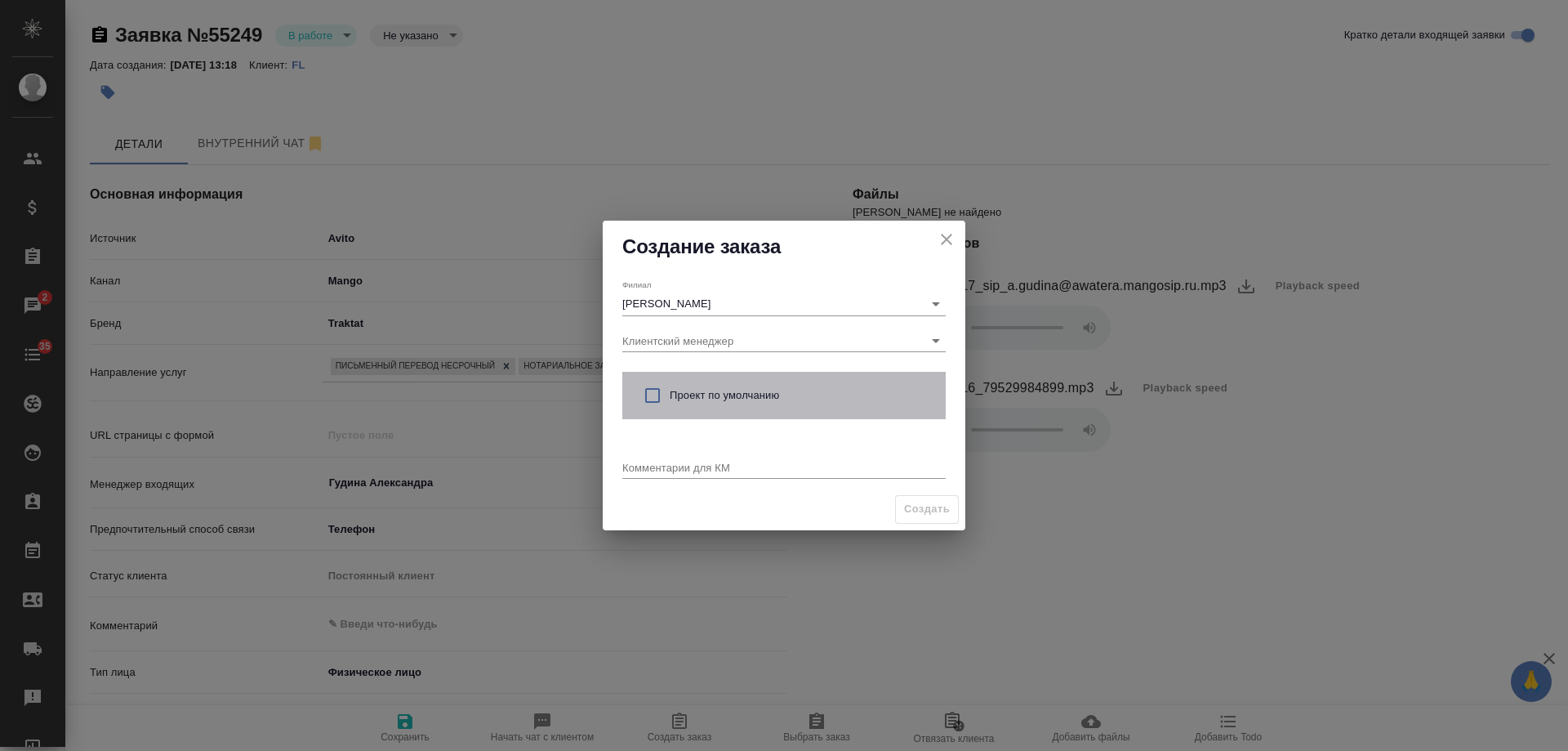
drag, startPoint x: 707, startPoint y: 392, endPoint x: 723, endPoint y: 478, distance: 87.5
click at [707, 396] on span "Проект по умолчанию" at bounding box center [801, 396] width 263 height 16
checkbox input "true"
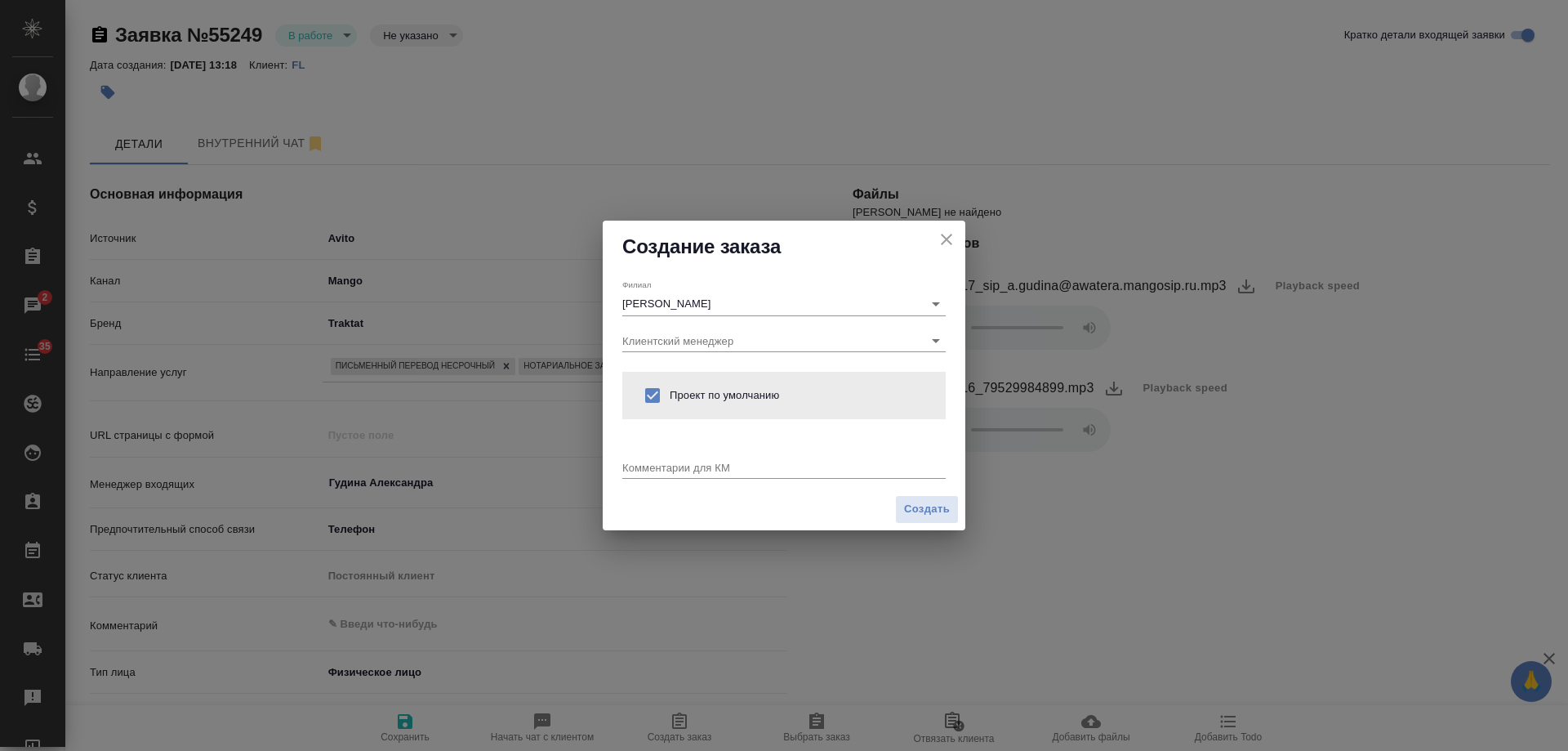
click at [722, 470] on textarea at bounding box center [784, 467] width 323 height 12
type textarea "от КВ: ВУ молд-рус с НЗ"
click at [929, 505] on span "Создать" at bounding box center [927, 509] width 46 height 19
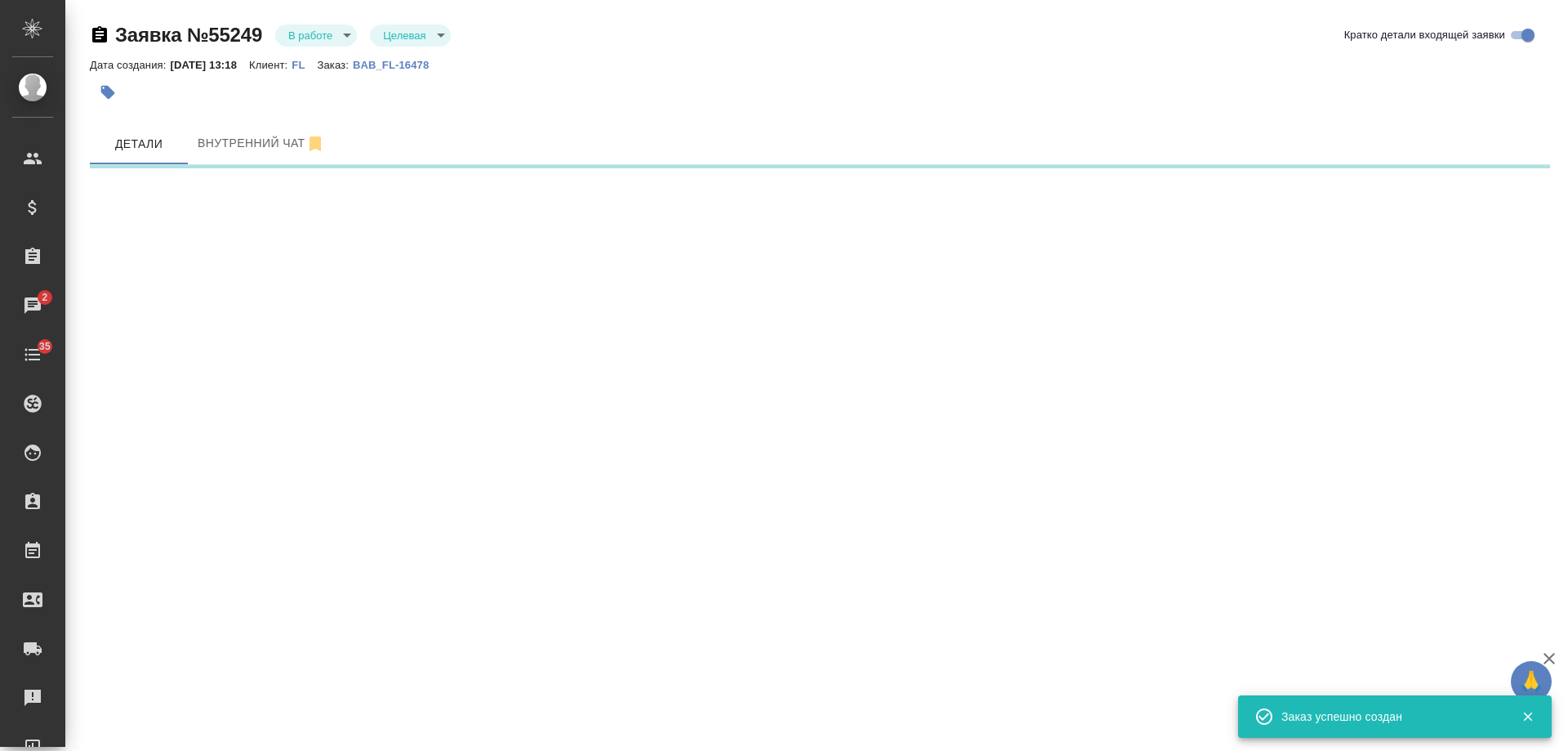
select select "RU"
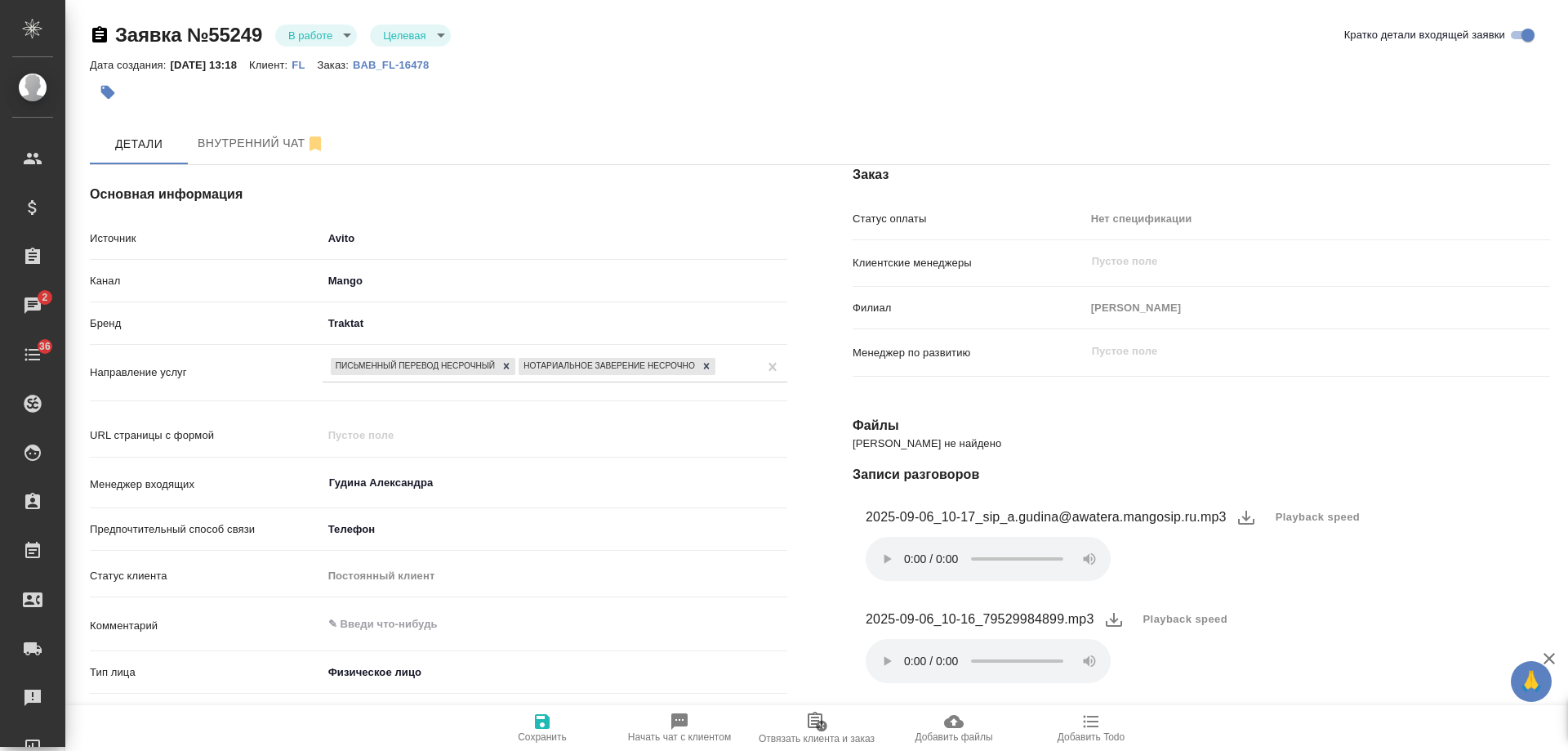
click at [413, 58] on link "BAB_FL-16478" at bounding box center [397, 64] width 88 height 14
type textarea "x"
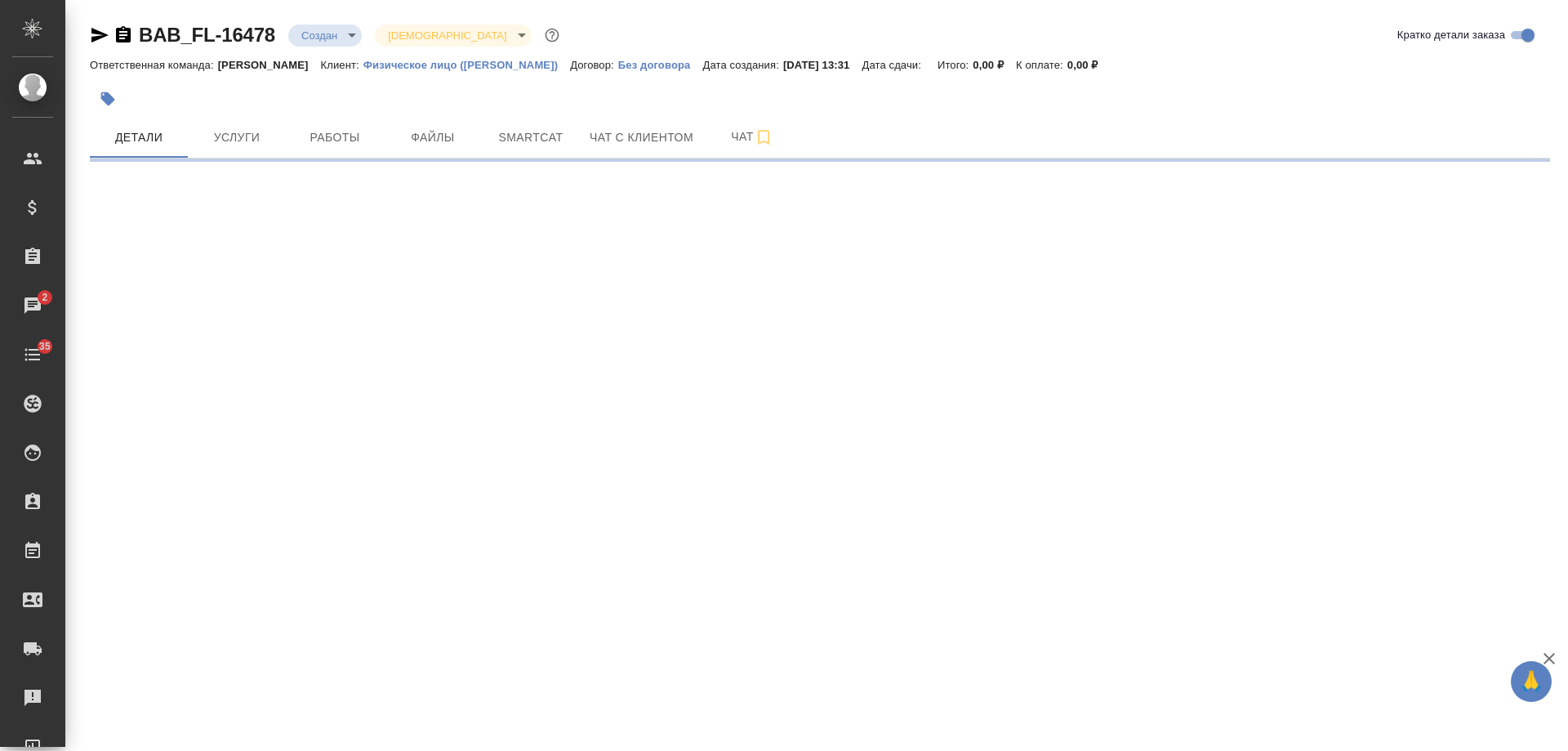
select select "RU"
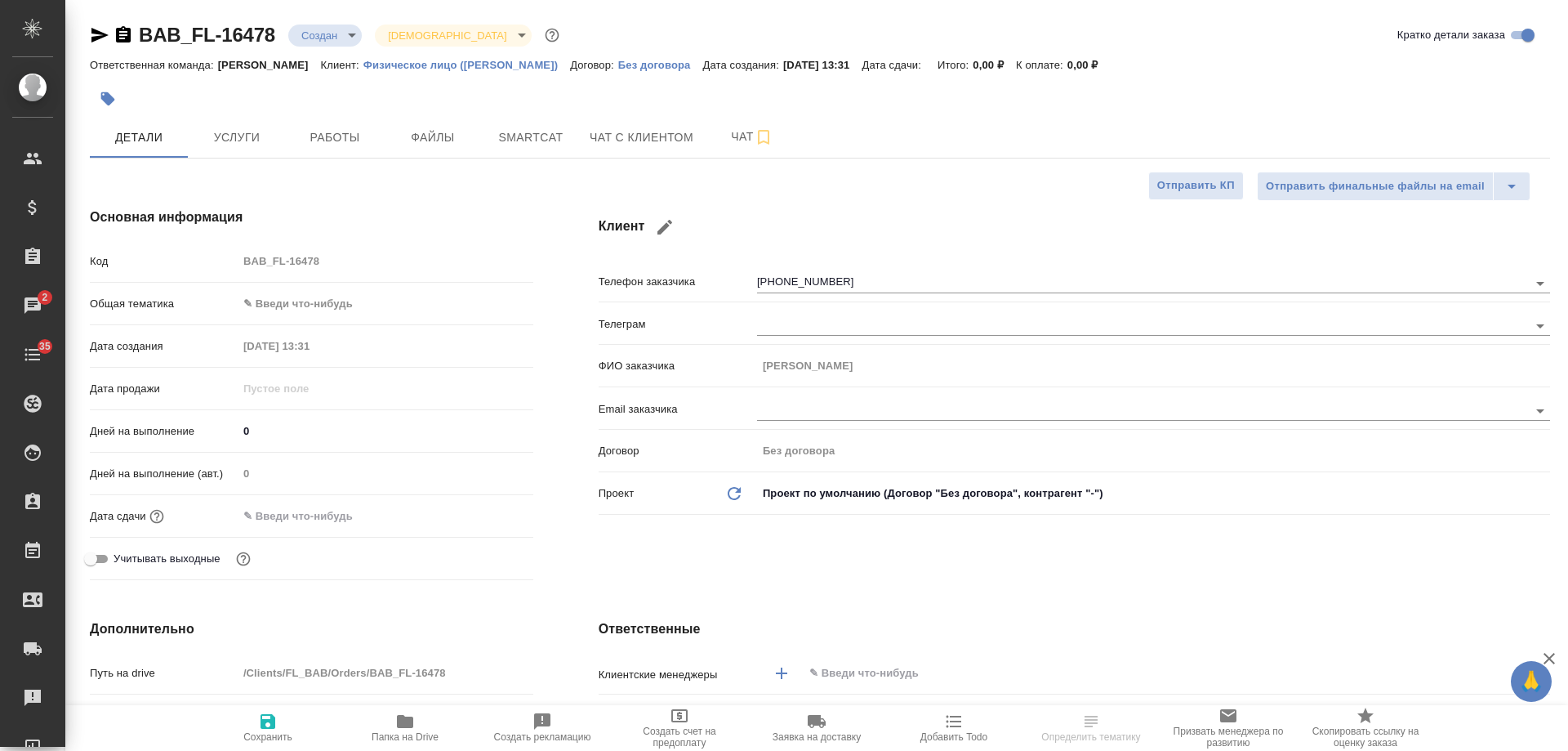
type textarea "x"
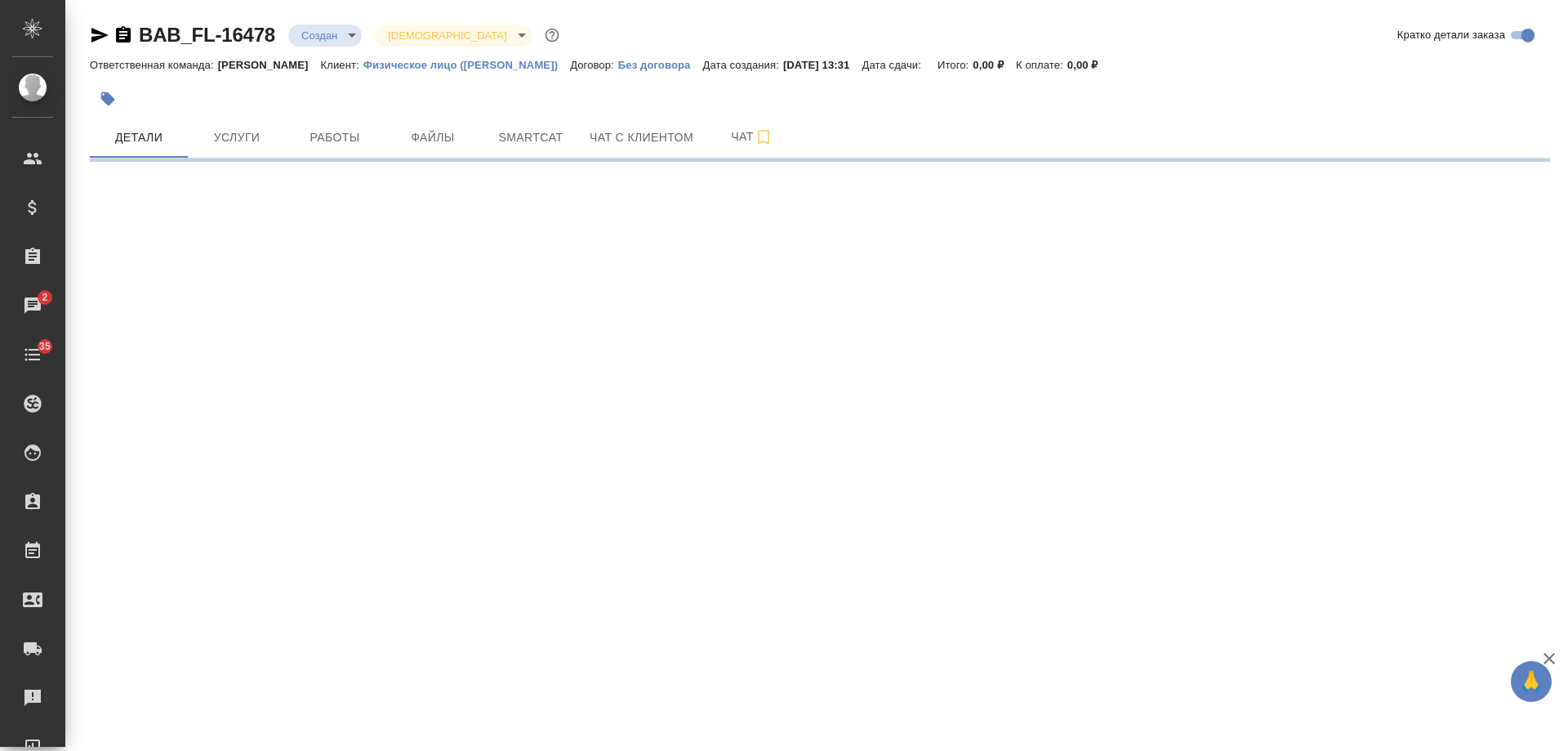
select select "RU"
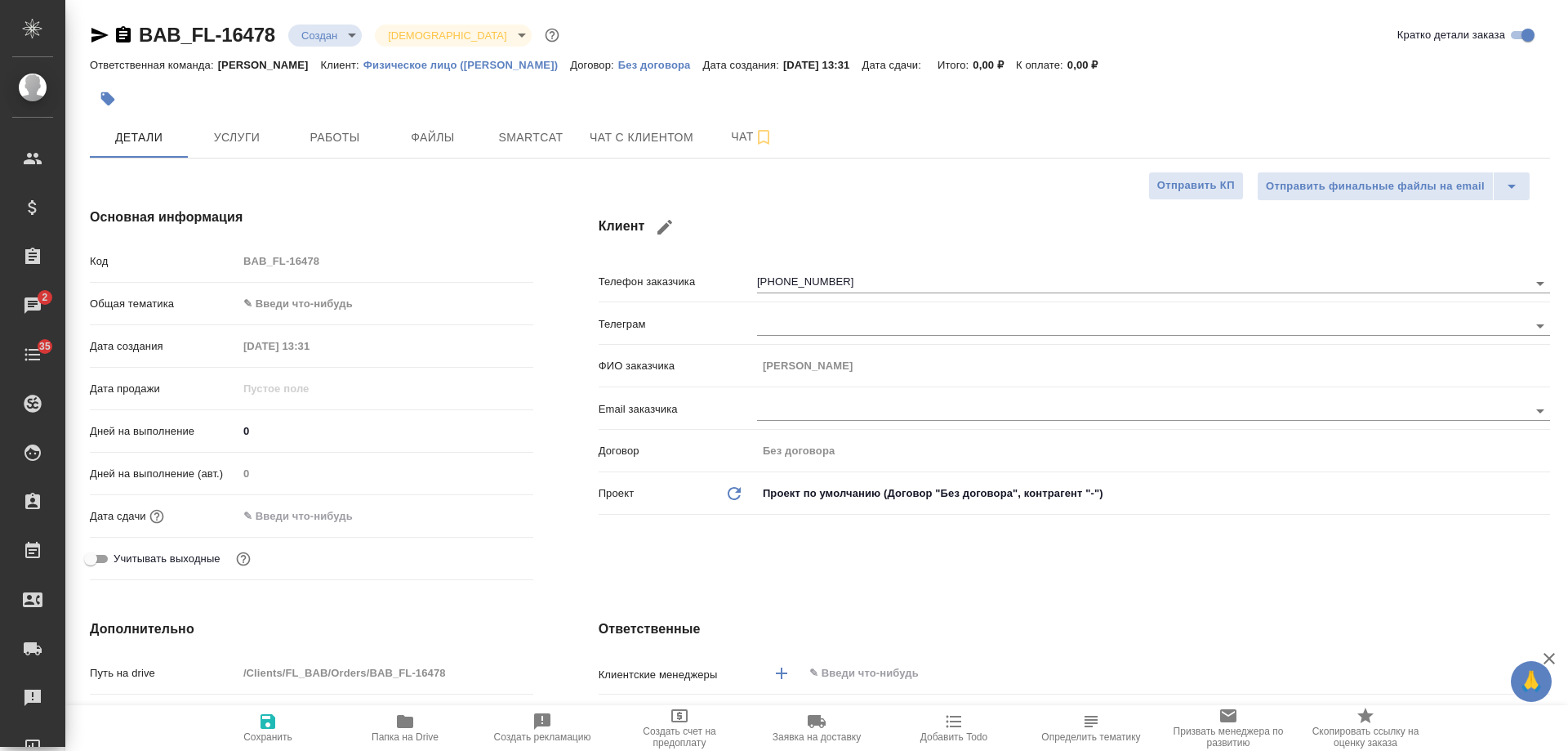
type textarea "x"
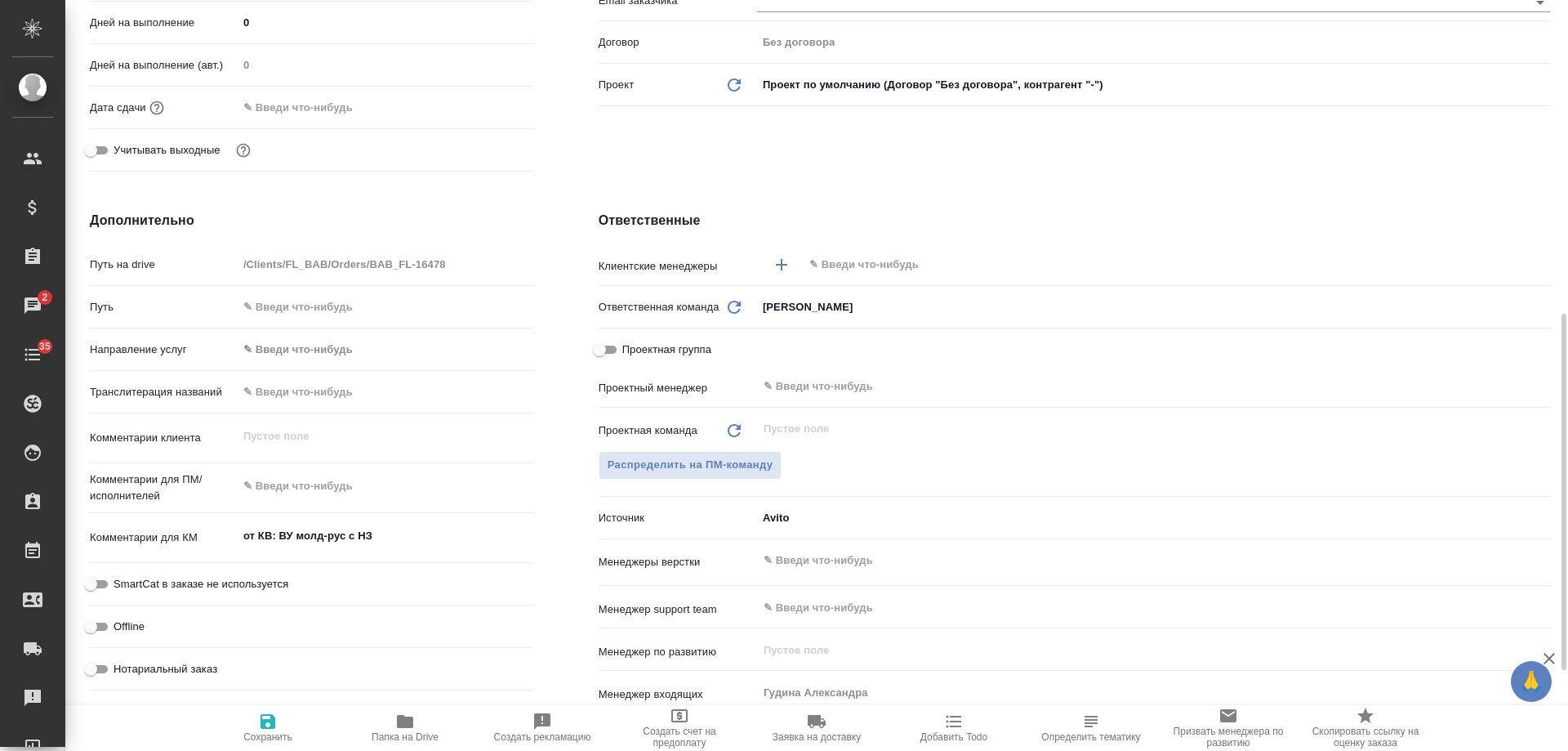
scroll to position [491, 0]
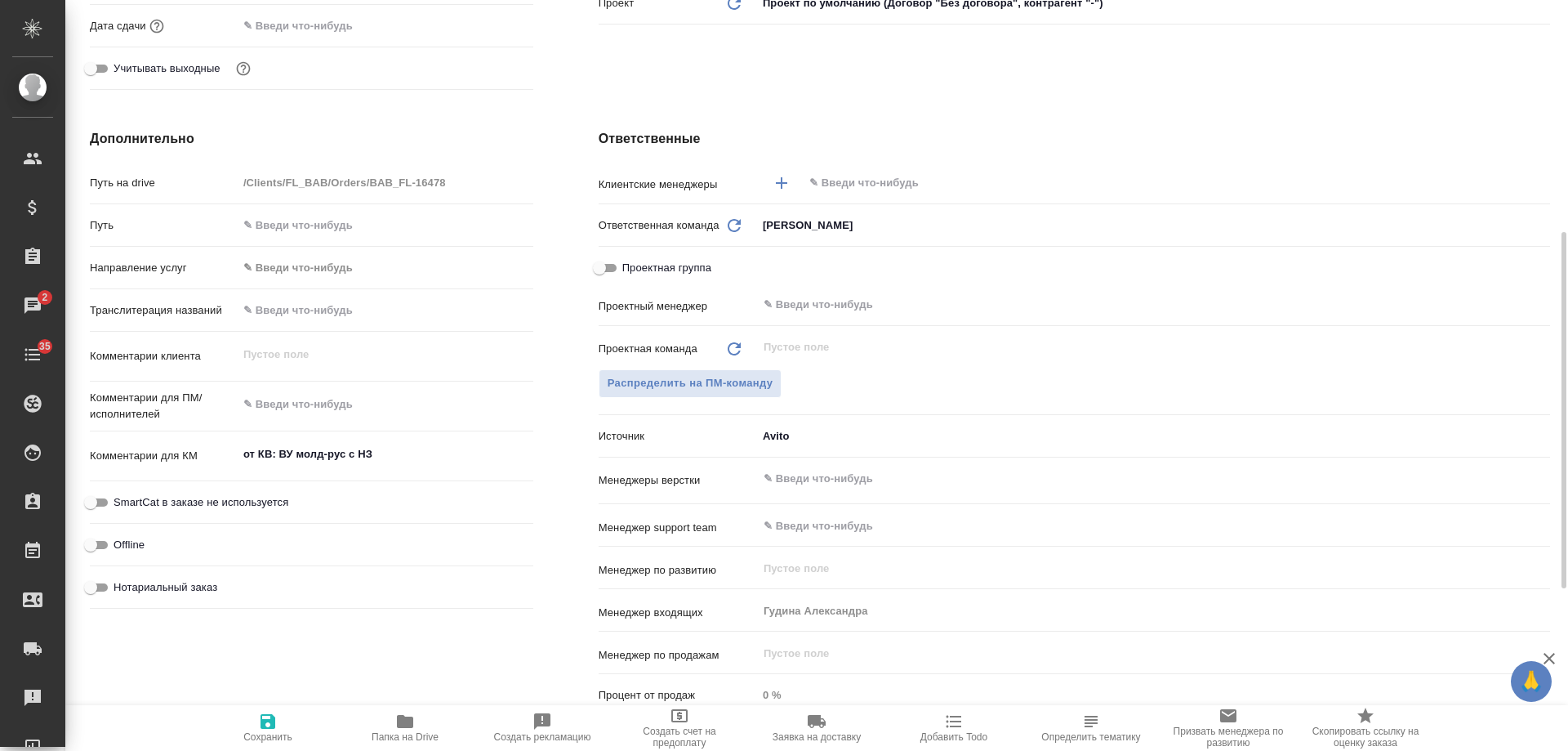
click at [891, 178] on input "text" at bounding box center [1150, 183] width 683 height 20
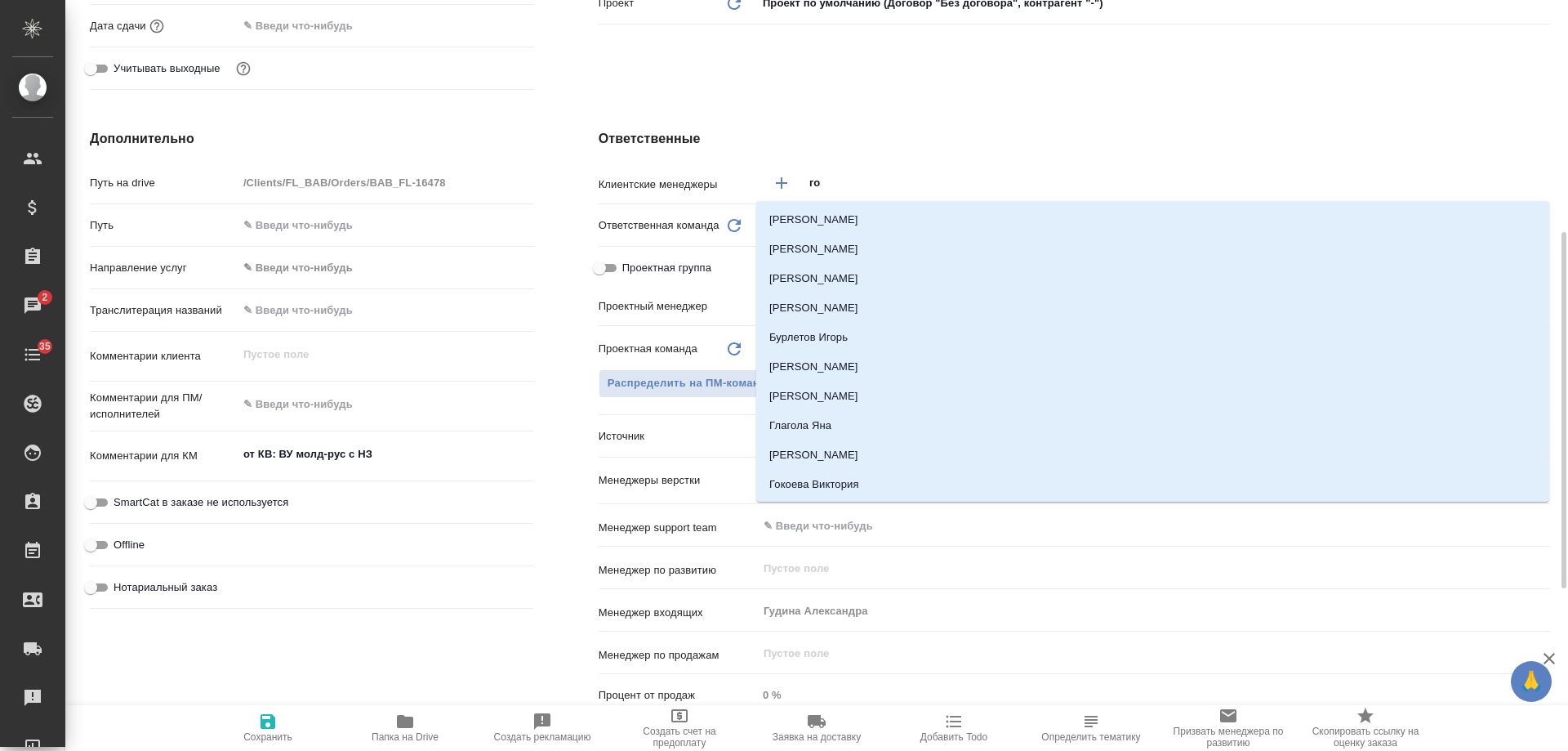
type input "гол"
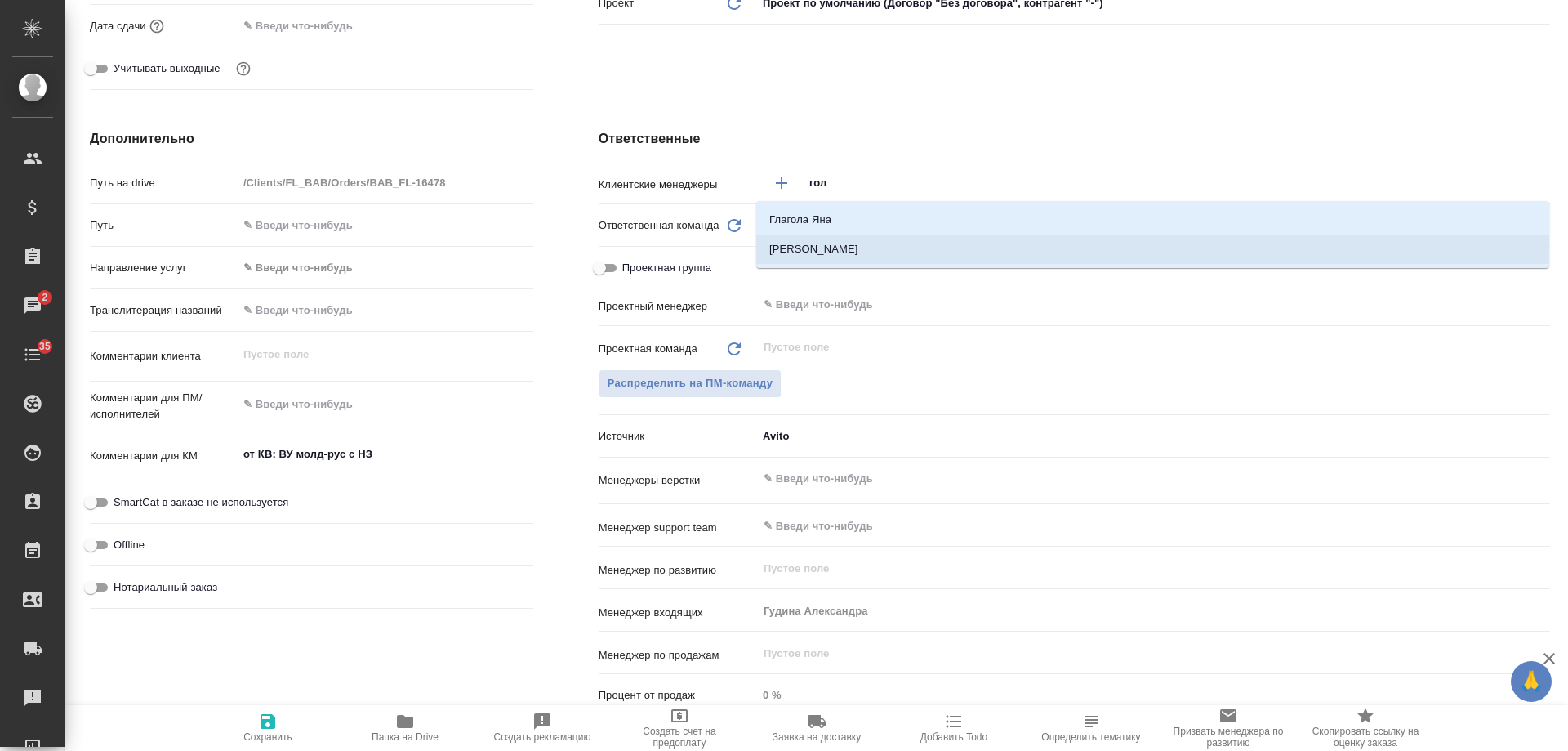
click at [865, 252] on li "[PERSON_NAME]" at bounding box center [1153, 249] width 793 height 29
type textarea "x"
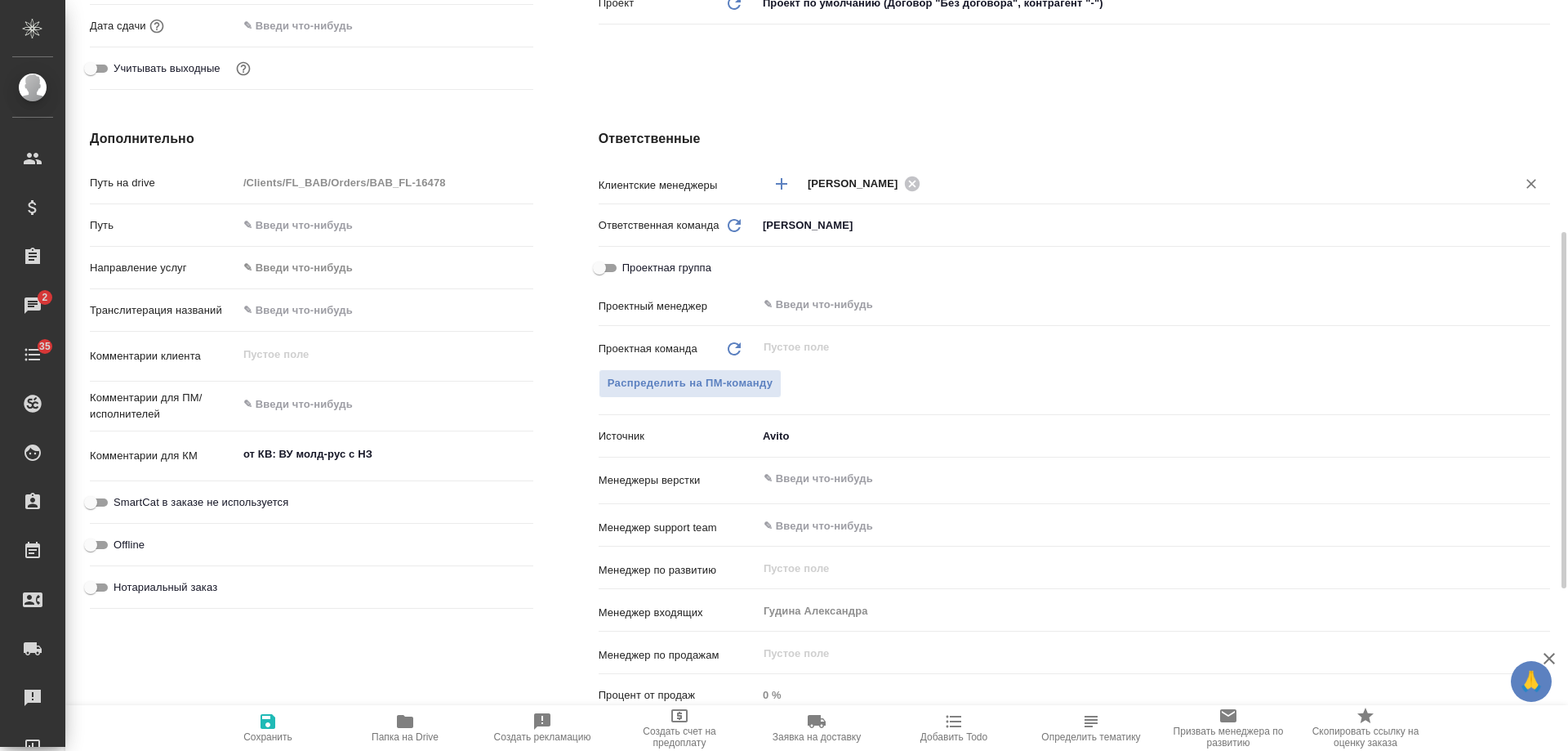
click at [208, 586] on span "Нотариальный заказ" at bounding box center [165, 587] width 104 height 16
click at [120, 586] on input "Нотариальный заказ" at bounding box center [91, 587] width 59 height 20
checkbox input "true"
type textarea "x"
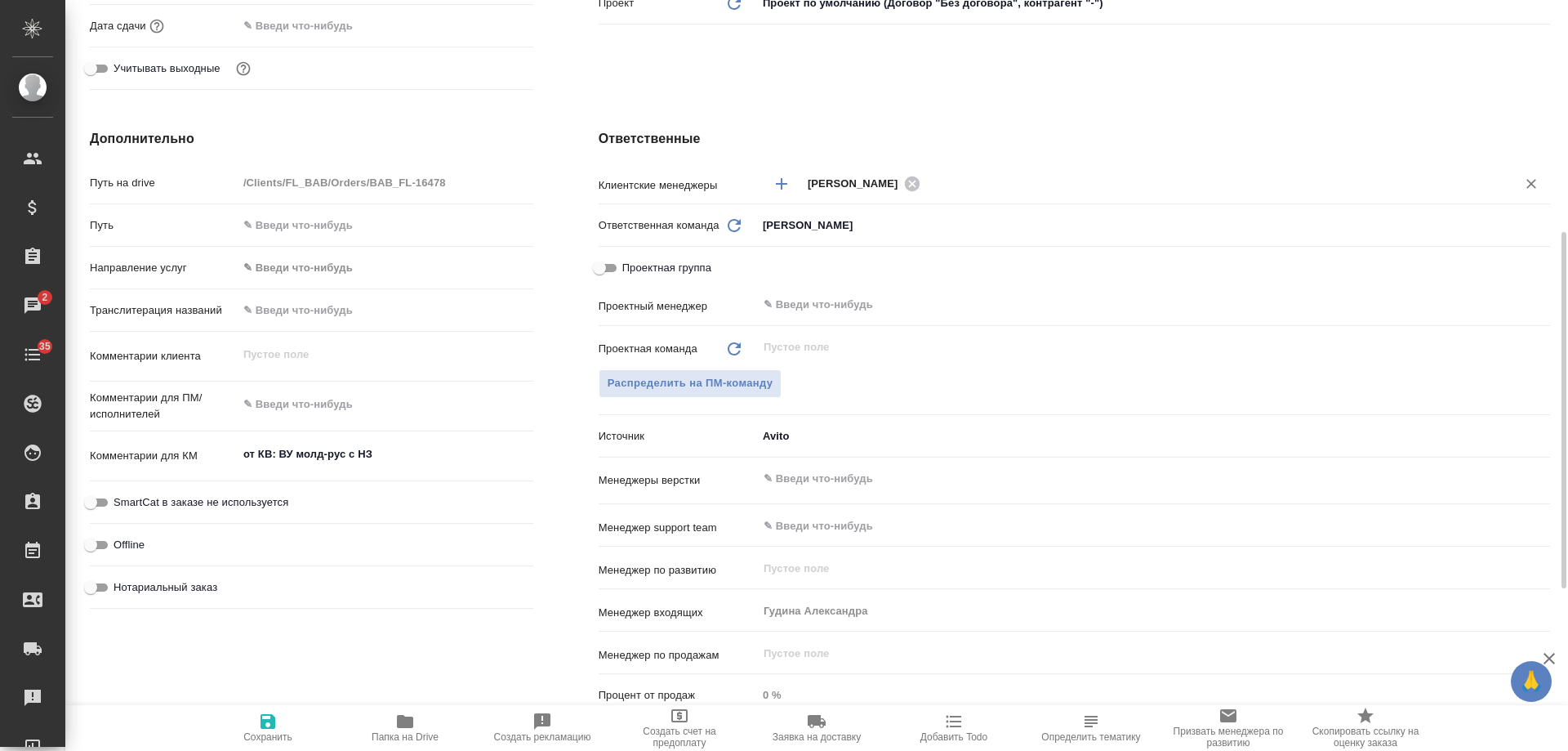
type textarea "x"
click at [266, 725] on icon "button" at bounding box center [268, 722] width 20 height 20
type textarea "x"
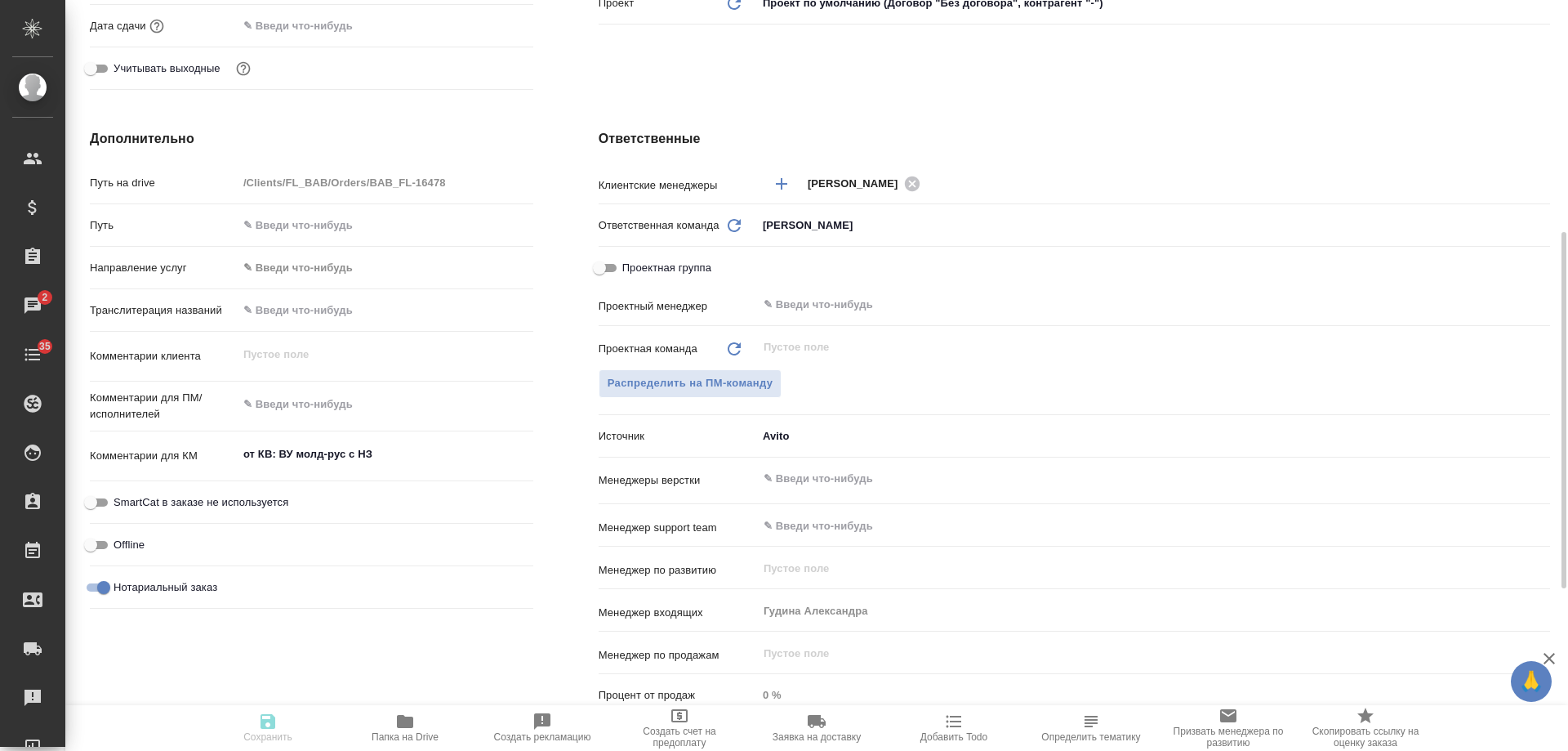
type textarea "x"
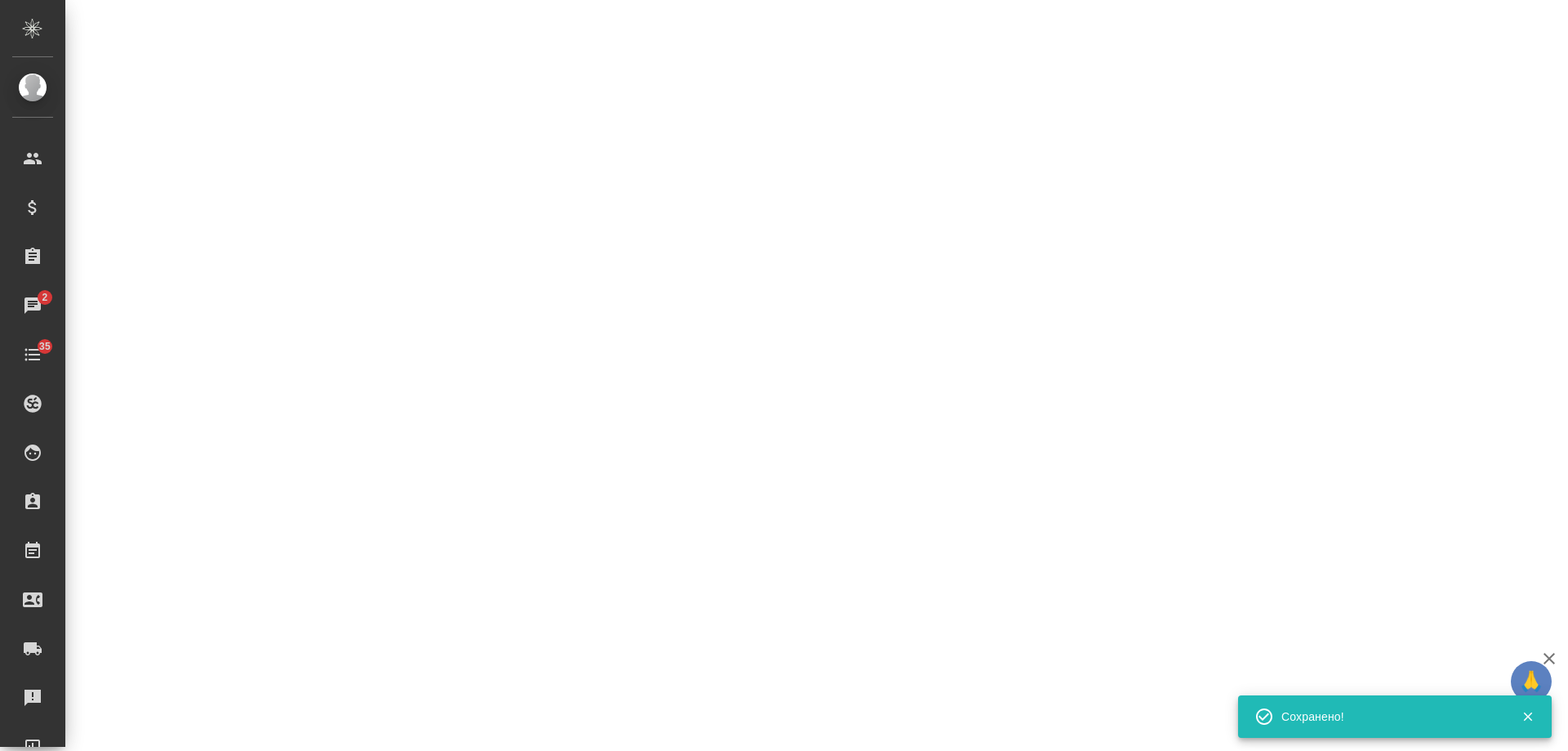
select select "RU"
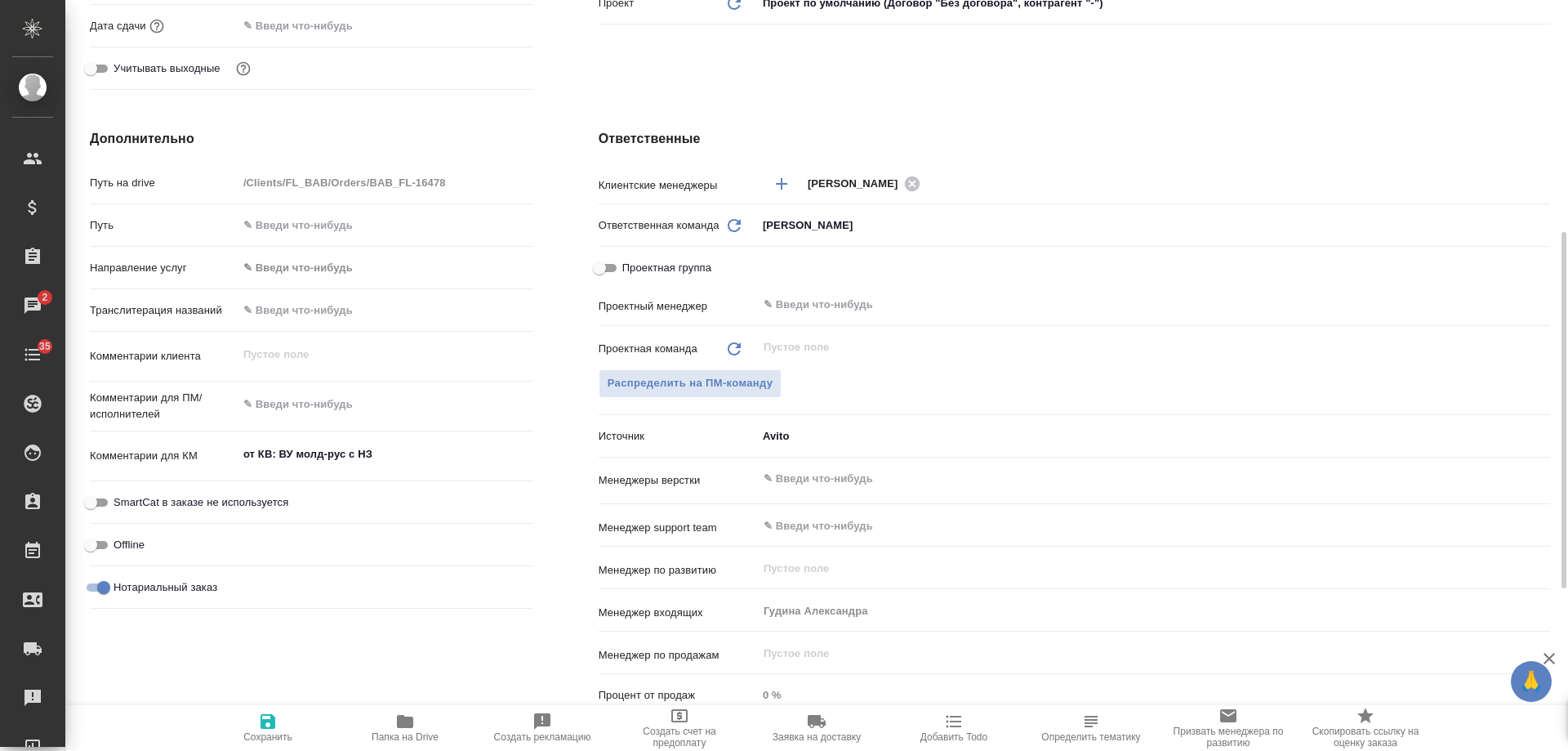
type textarea "x"
click at [962, 724] on icon "button" at bounding box center [954, 722] width 20 height 20
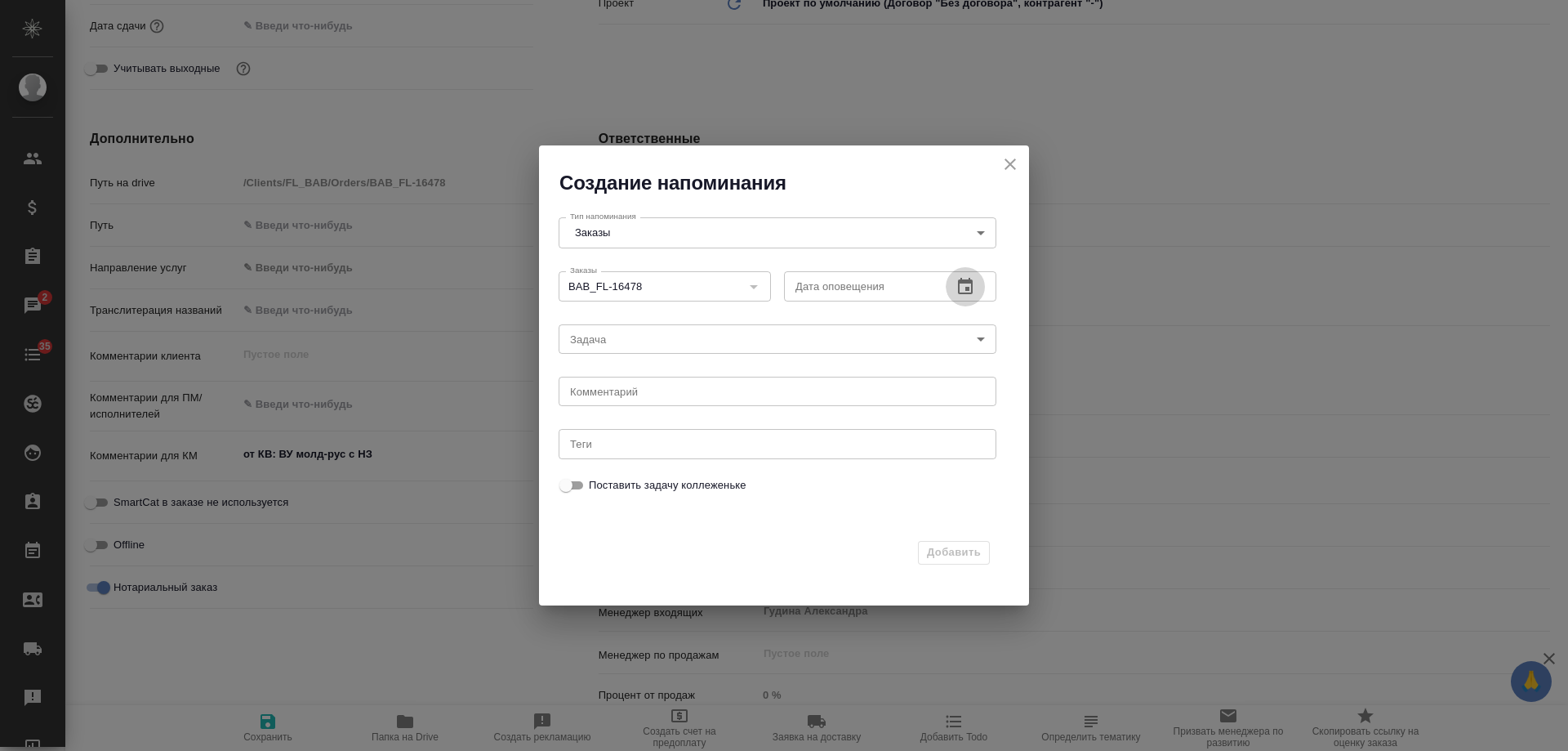
click at [965, 286] on icon "button" at bounding box center [965, 287] width 20 height 20
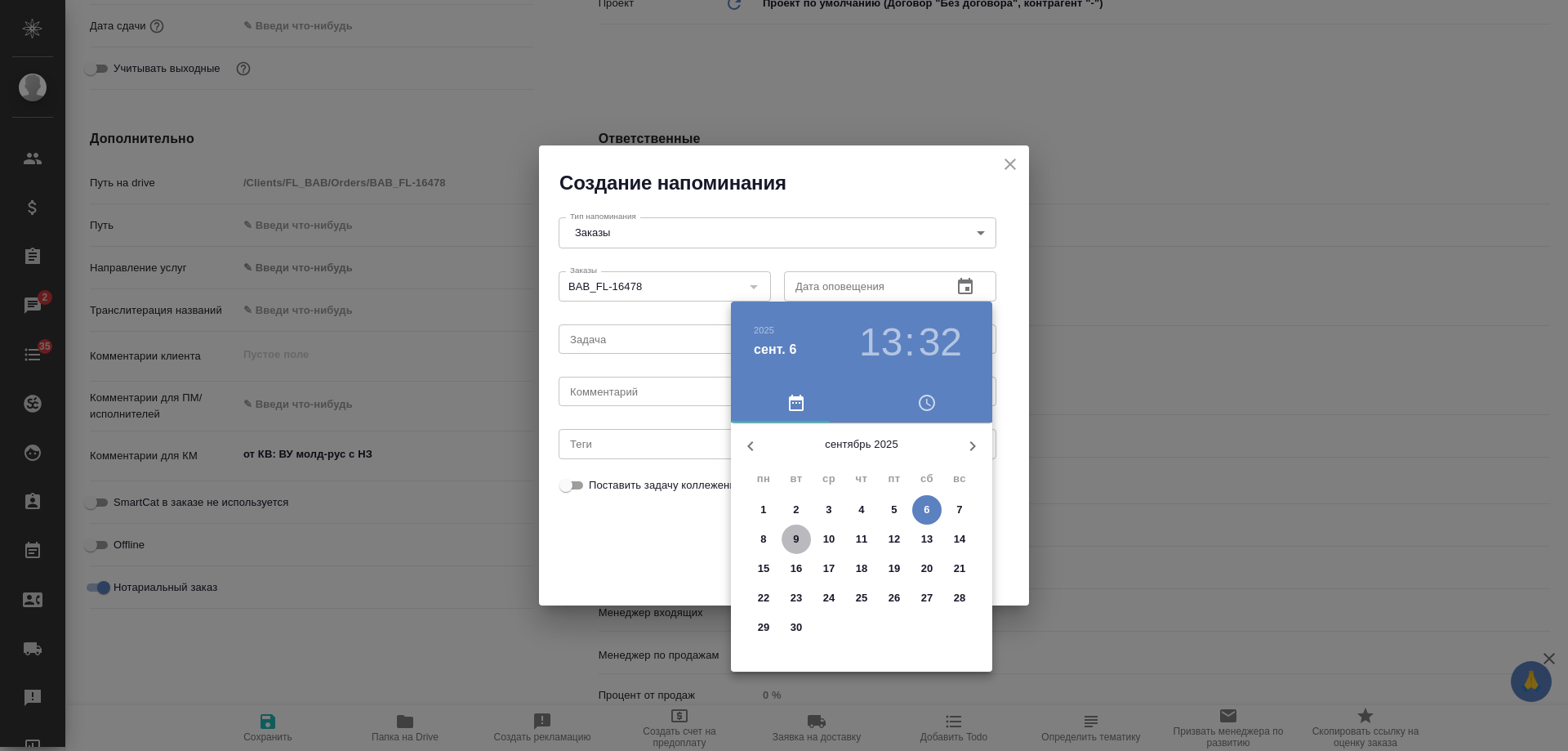
click at [804, 535] on span "9" at bounding box center [797, 539] width 29 height 16
type input "09.09.2025 13:32"
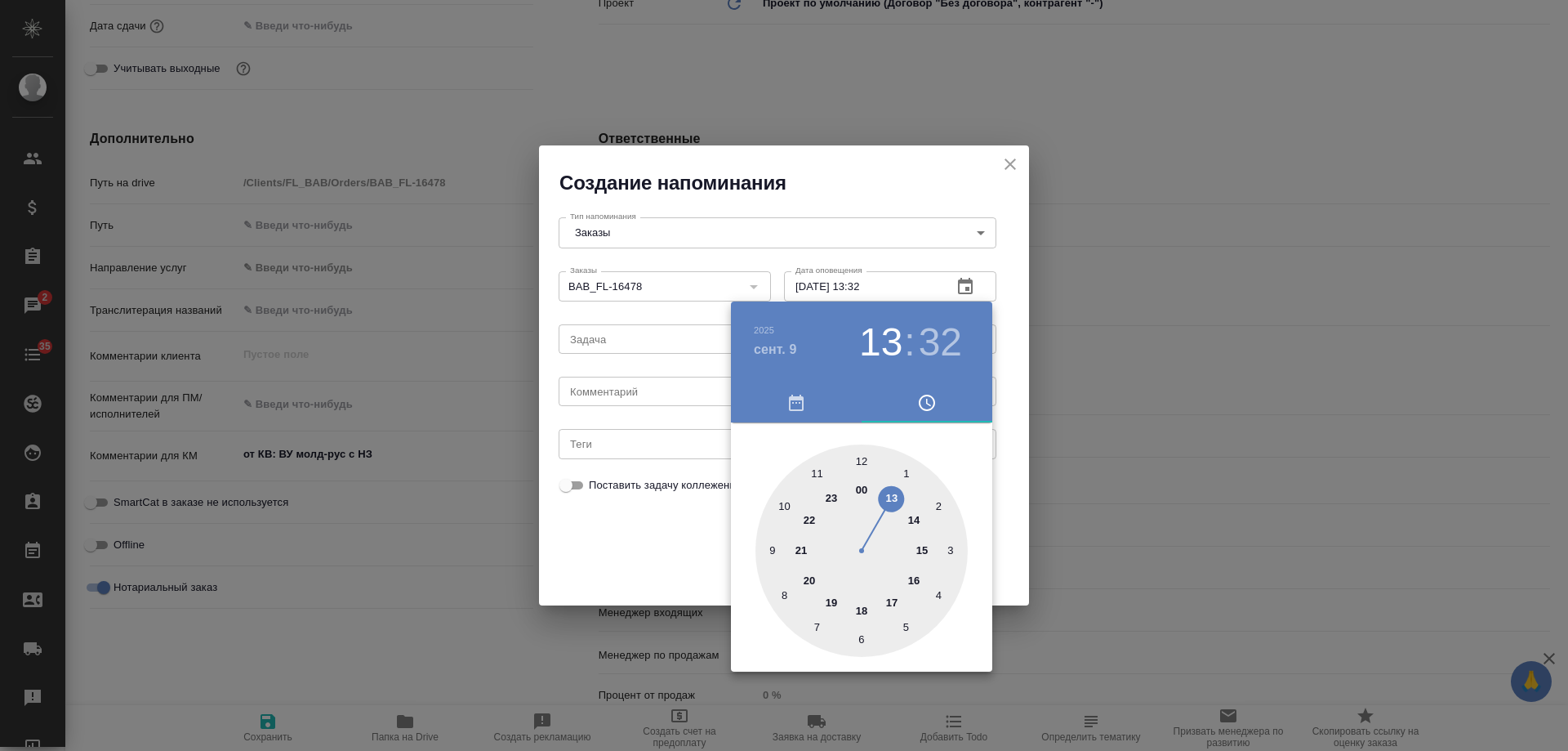
click at [679, 391] on div at bounding box center [784, 375] width 1568 height 751
click at [672, 387] on div "2025 сент. 9 13 : 32 00 1 2 3 4 5 6 7 8 9 10 11 12 13 14 15 16 17 18 19 20 21 2…" at bounding box center [784, 375] width 1568 height 751
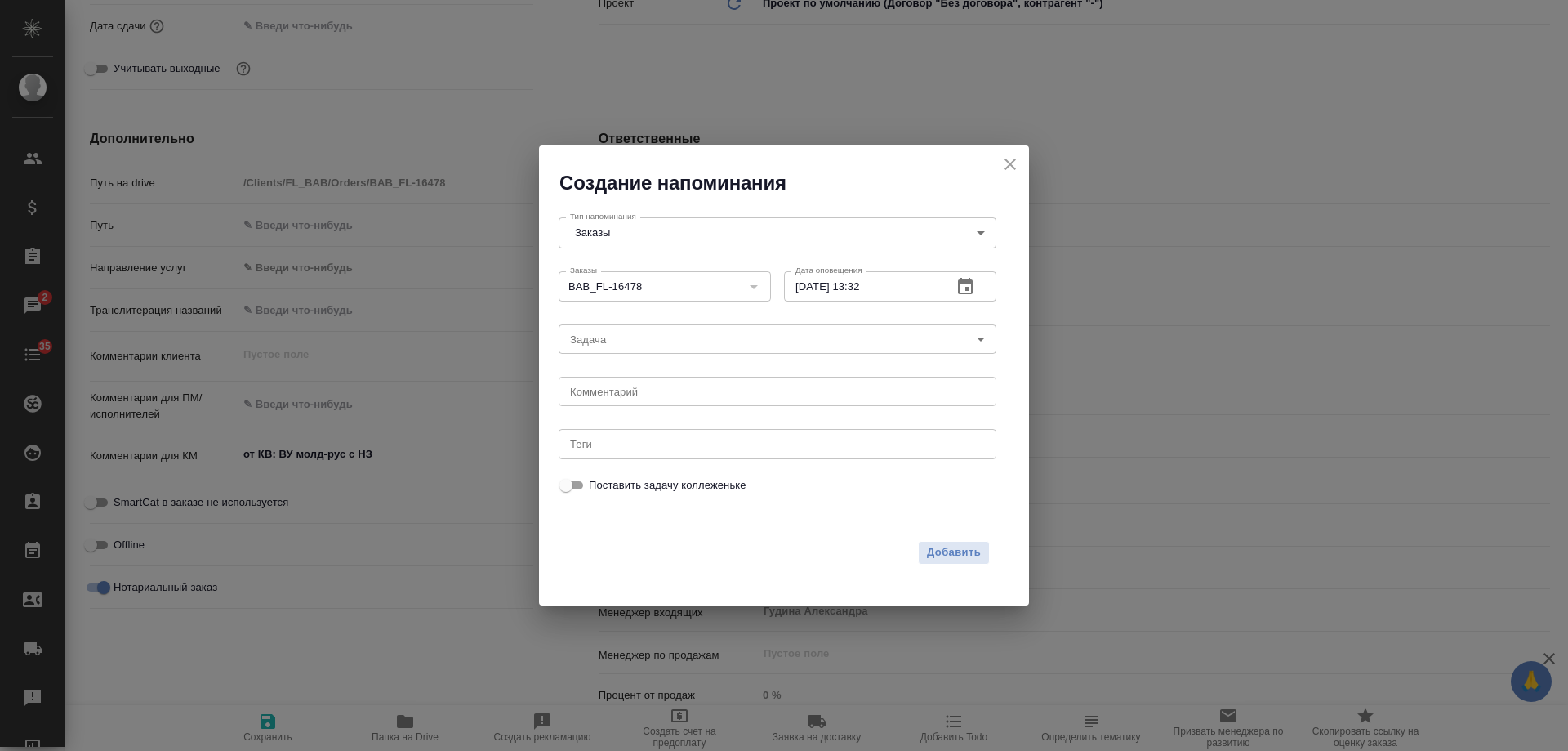
click at [671, 386] on div "2025 сент. 9 13 : 32 00 1 2 3 4 5 6 7 8 9 10 11 12 13 14 15 16 17 18 19 20 21 2…" at bounding box center [784, 375] width 1568 height 751
click at [671, 388] on textarea at bounding box center [777, 391] width 415 height 12
type textarea "инфа - приходил в пн?"
click at [940, 559] on span "Добавить" at bounding box center [954, 552] width 54 height 19
type textarea "x"
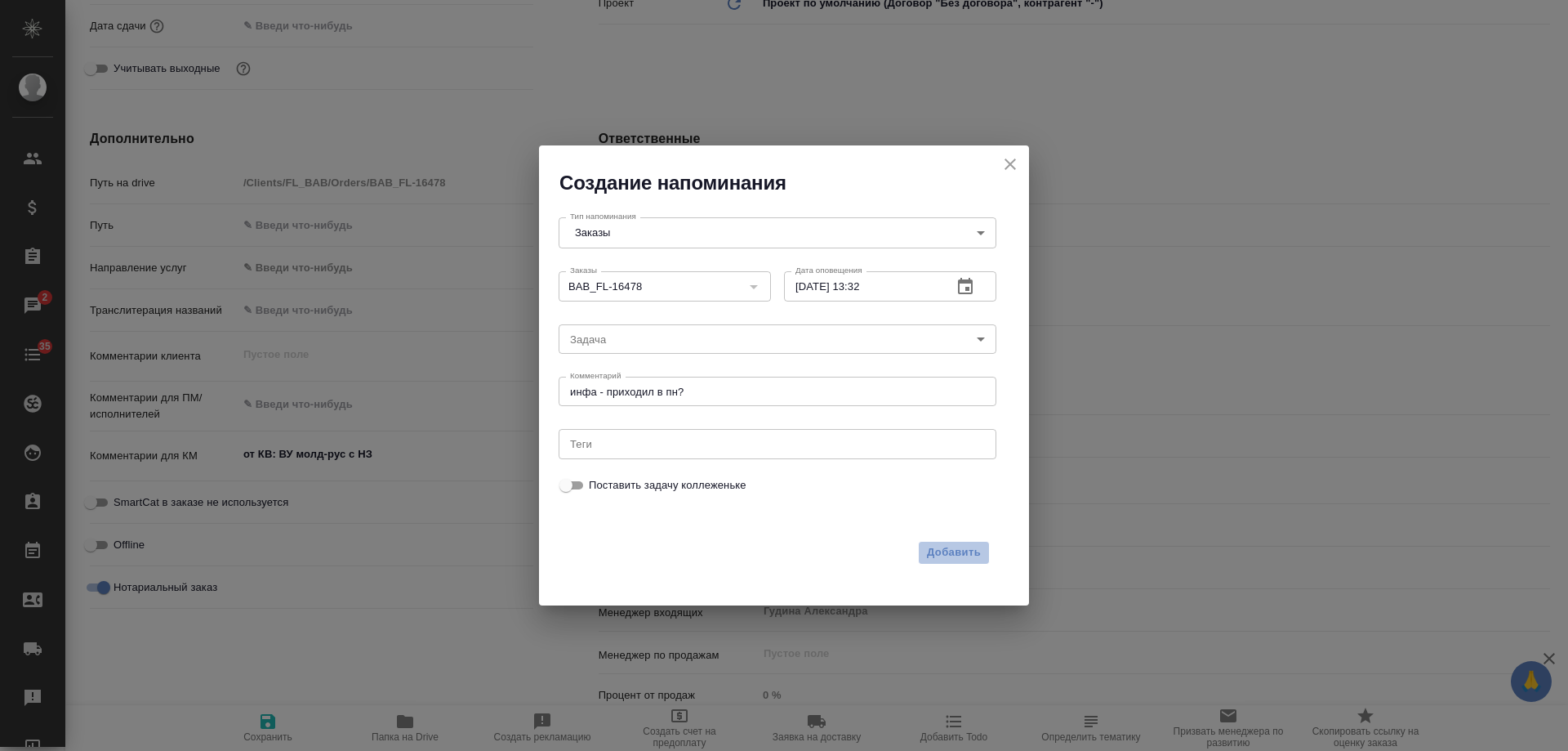
type textarea "x"
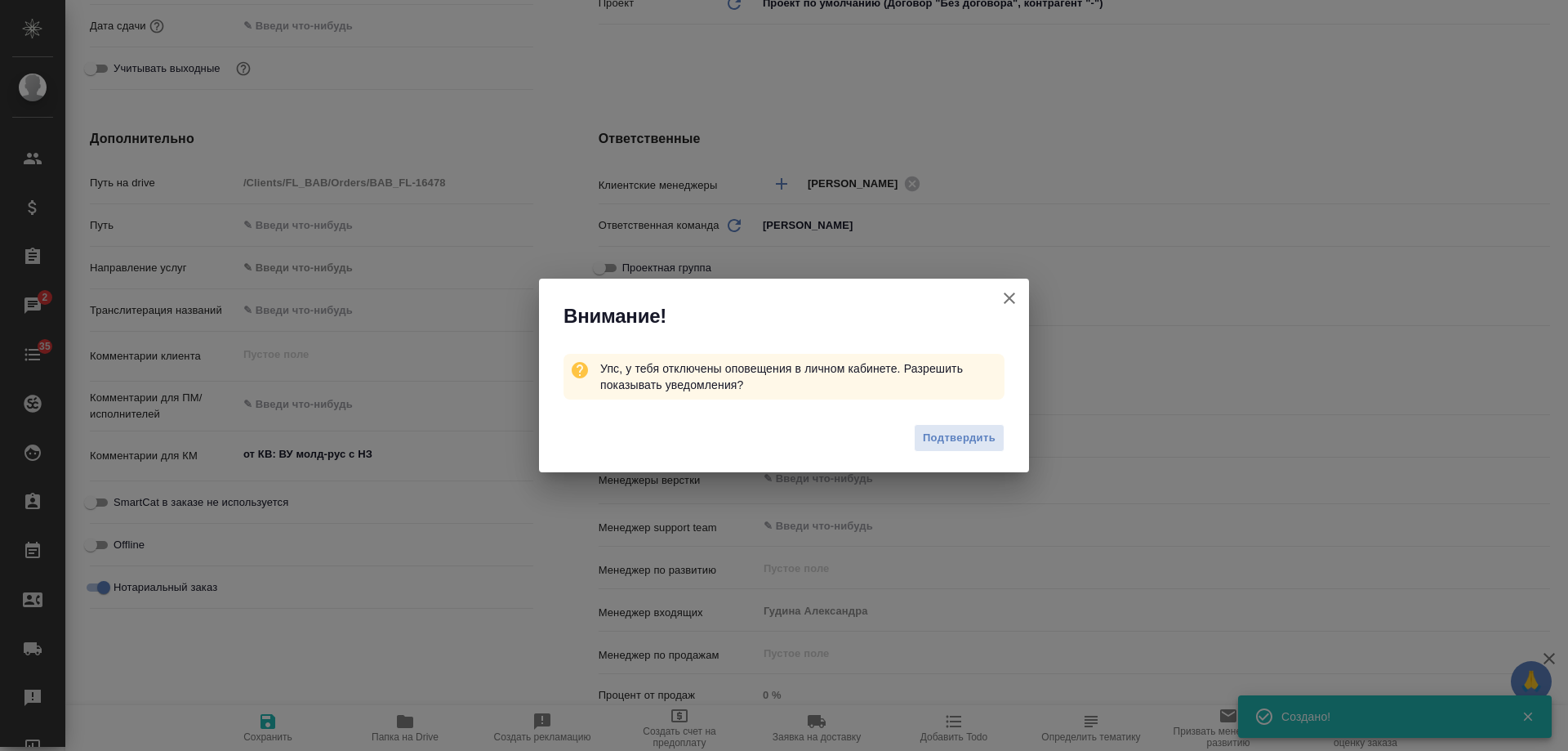
type textarea "x"
click at [1021, 299] on button "Клиент не указал номер" at bounding box center [1010, 298] width 39 height 39
type textarea "x"
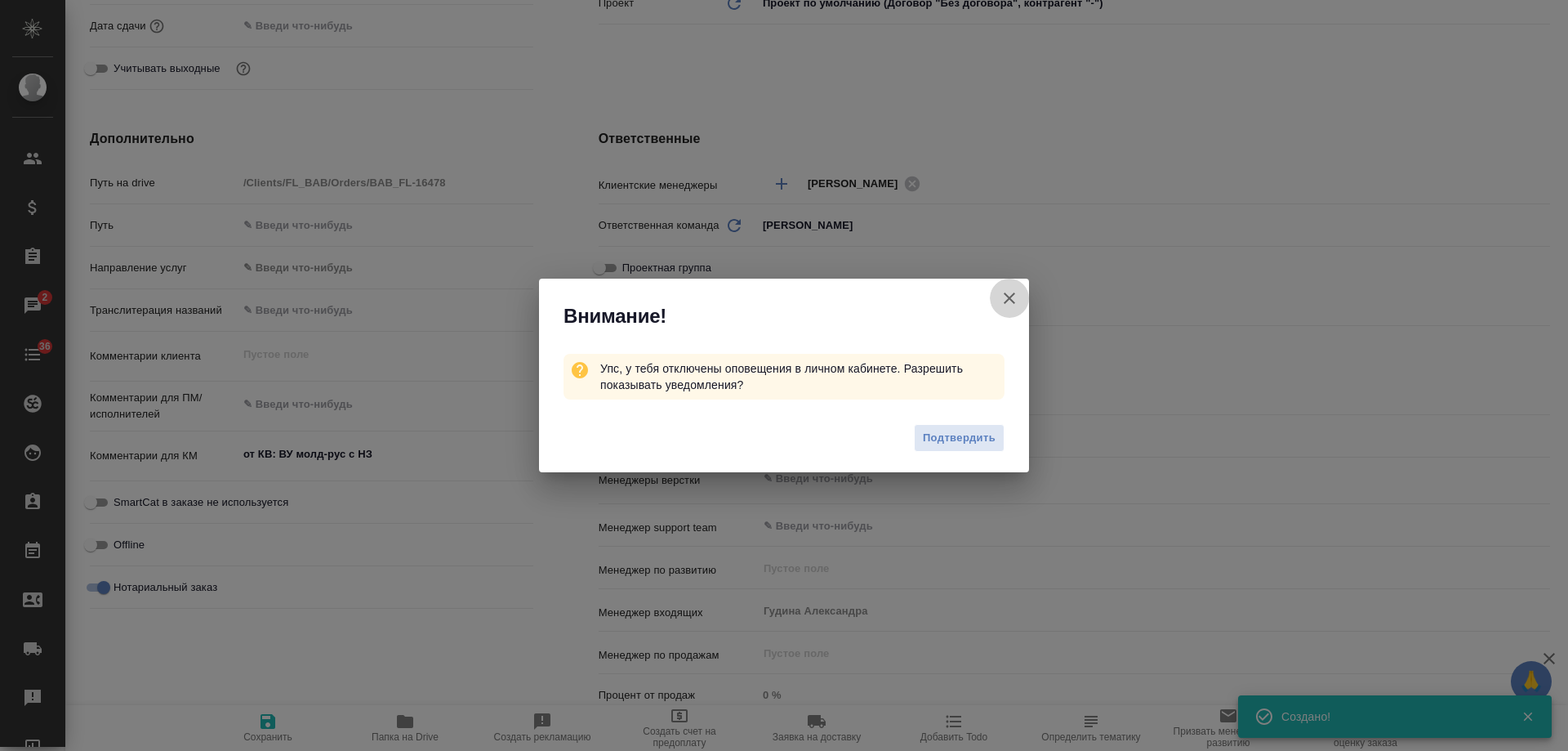
type textarea "x"
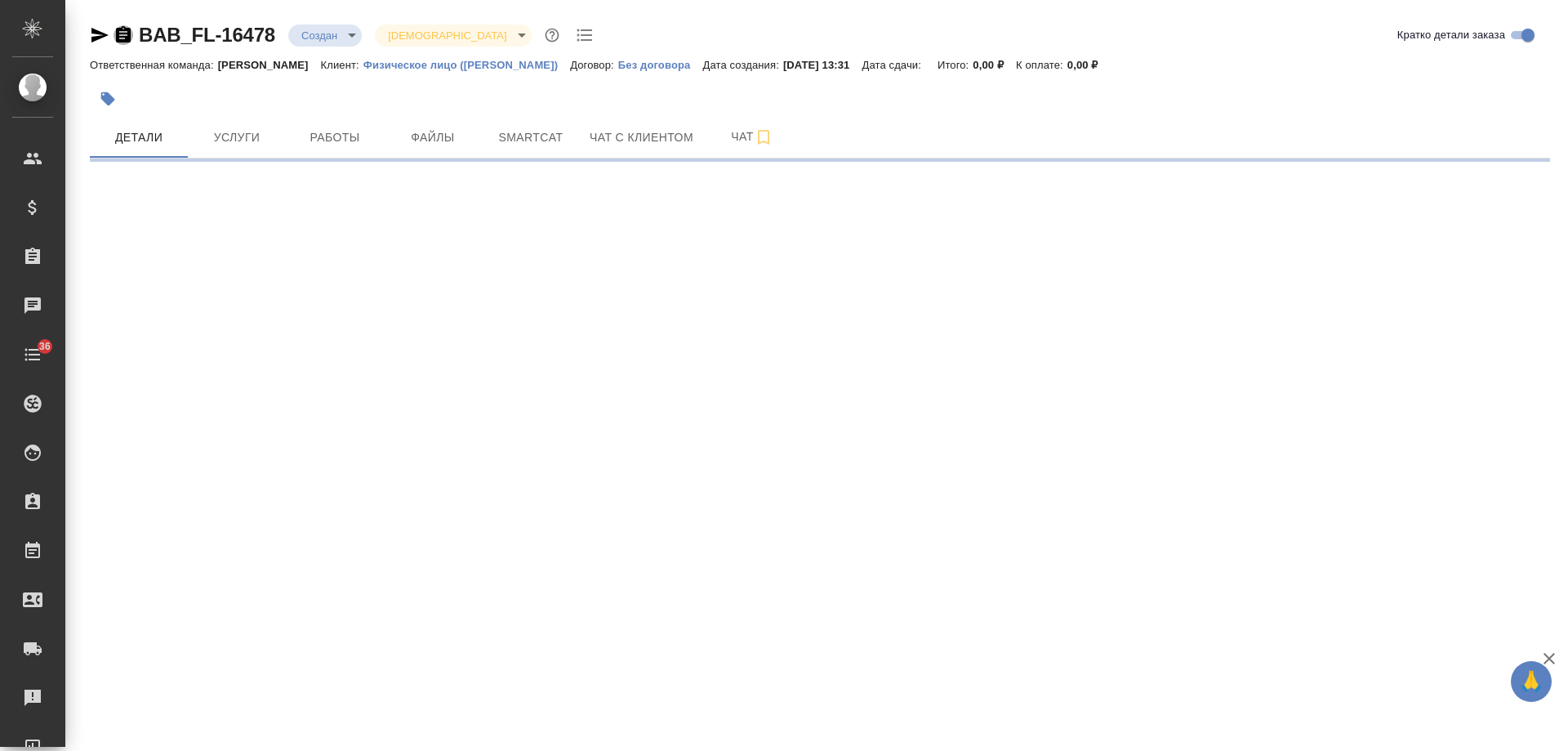
click at [124, 34] on icon "button" at bounding box center [124, 34] width 15 height 16
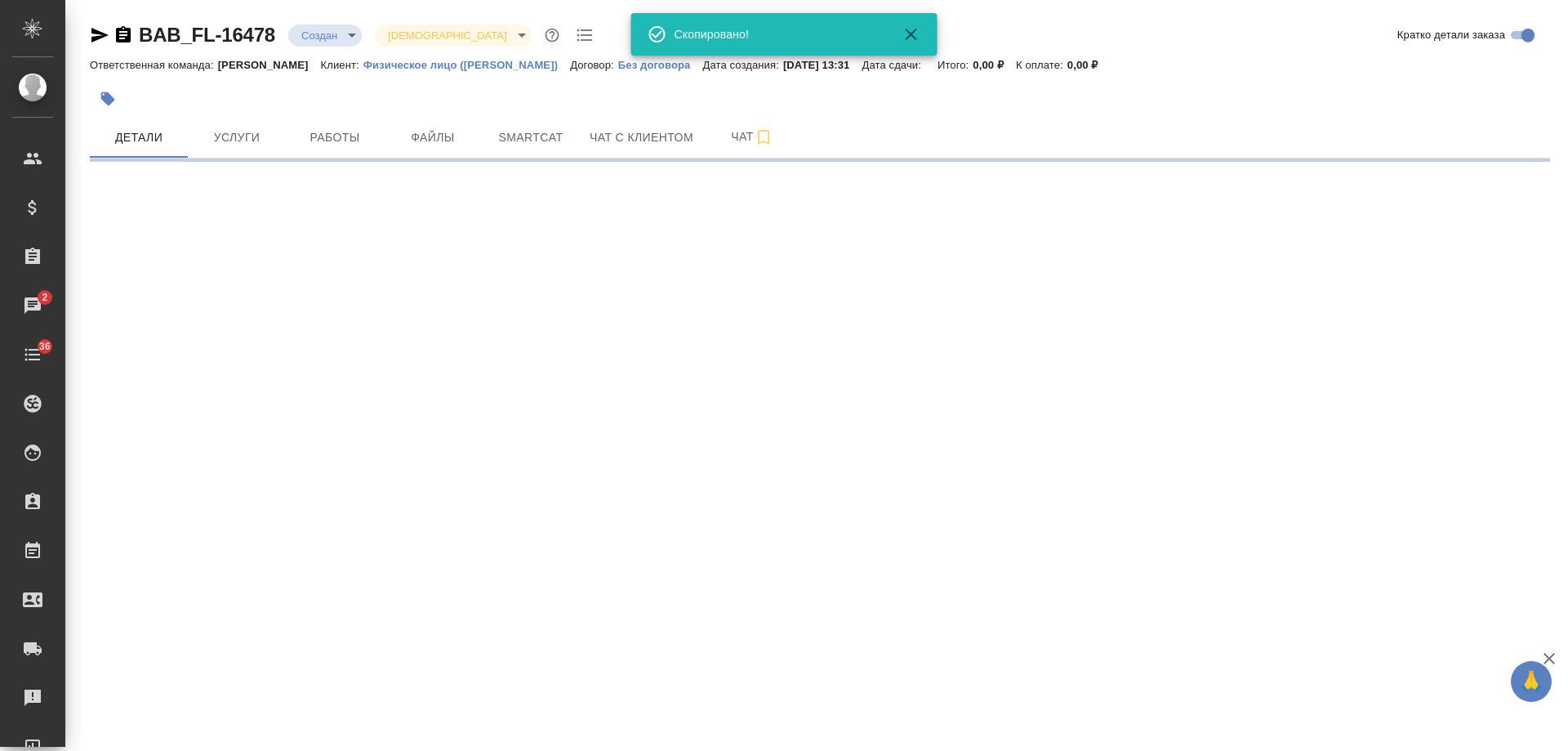
select select "RU"
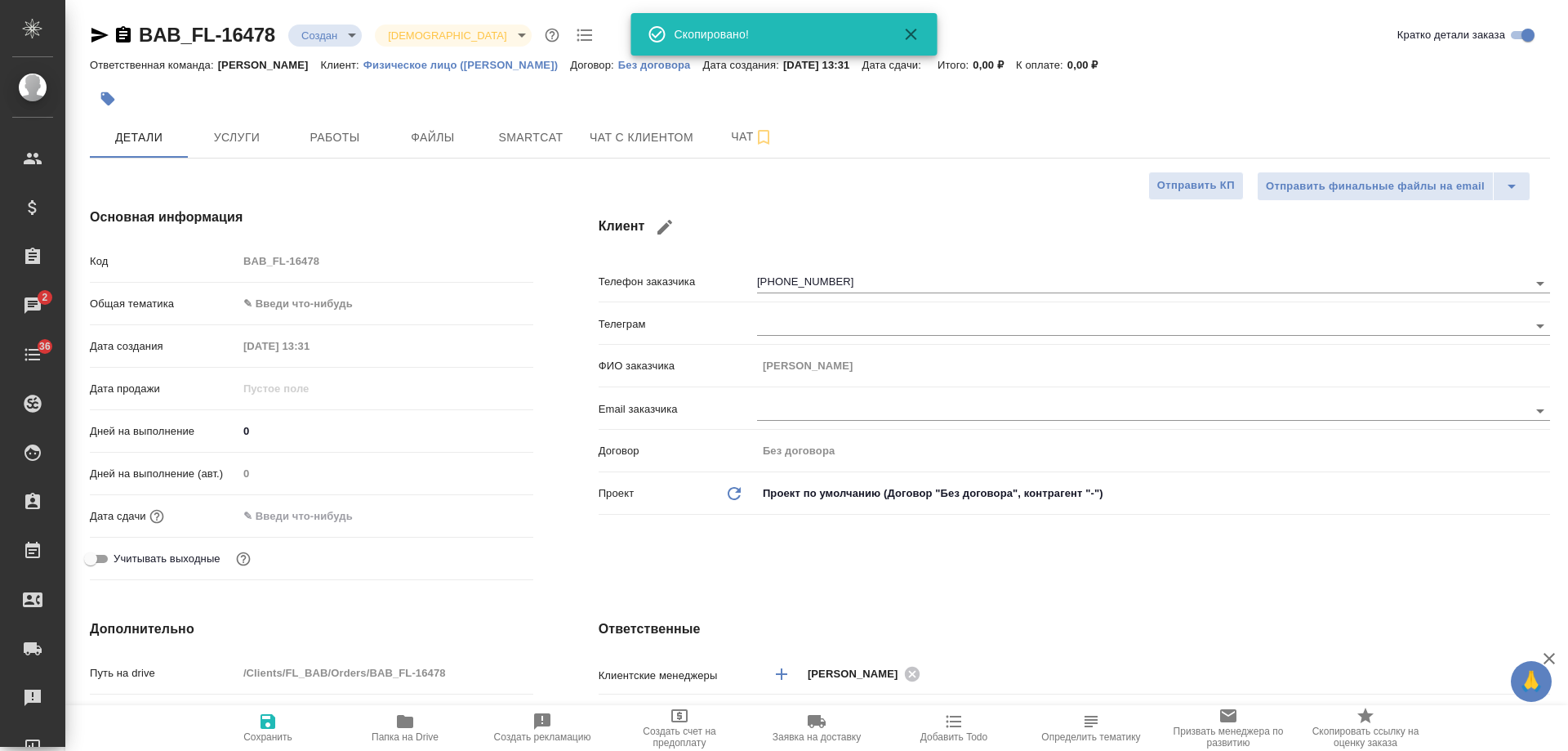
type textarea "x"
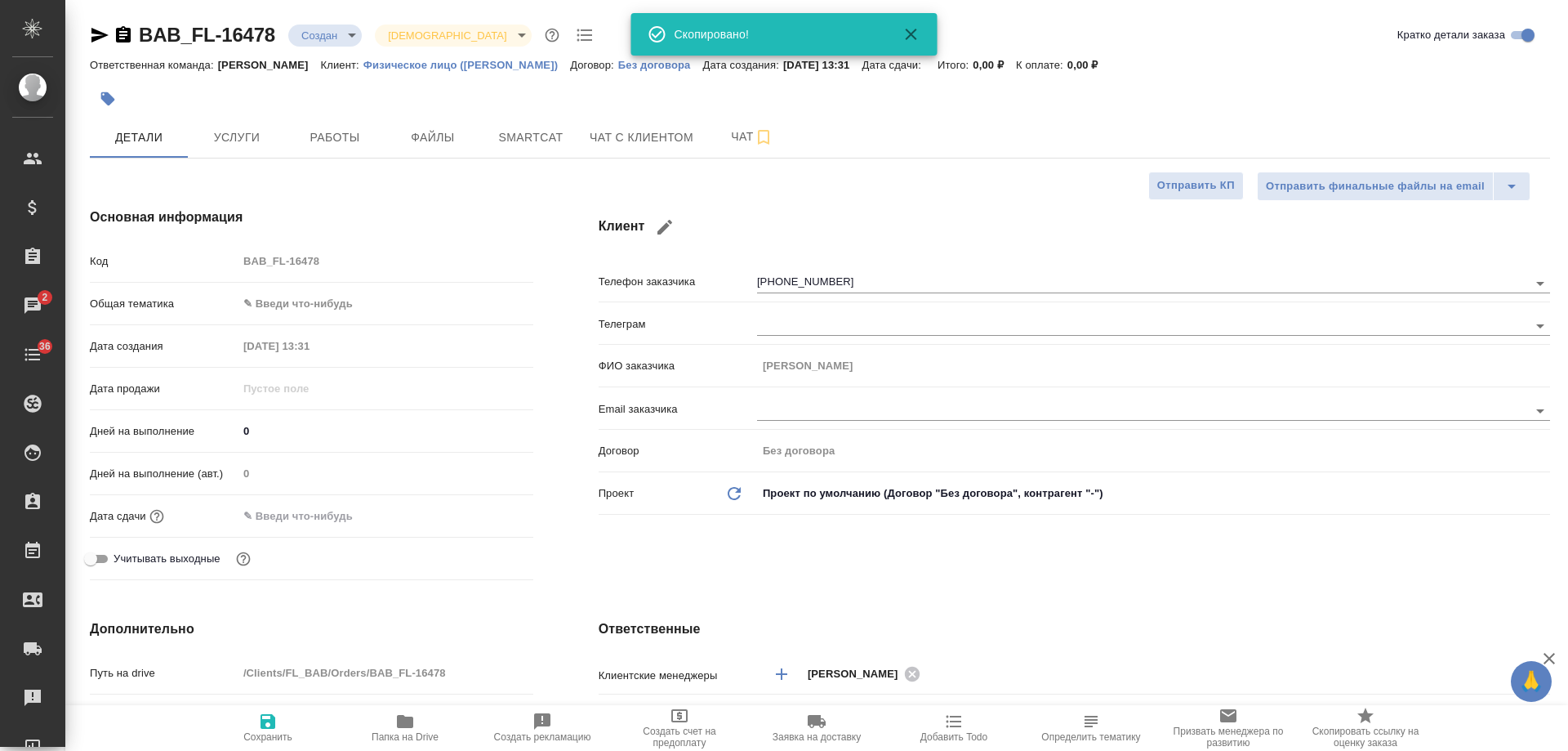
type textarea "x"
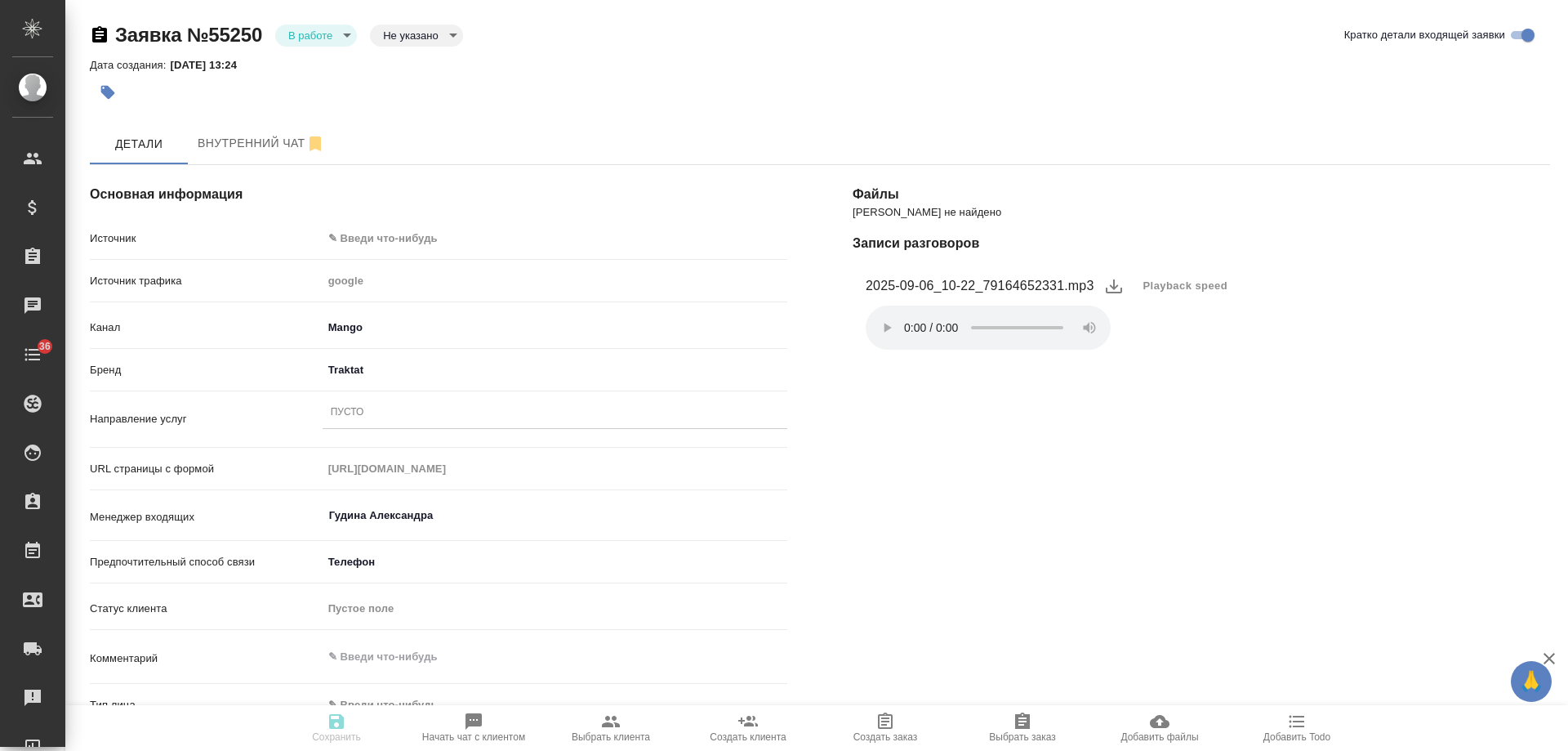
select select "RU"
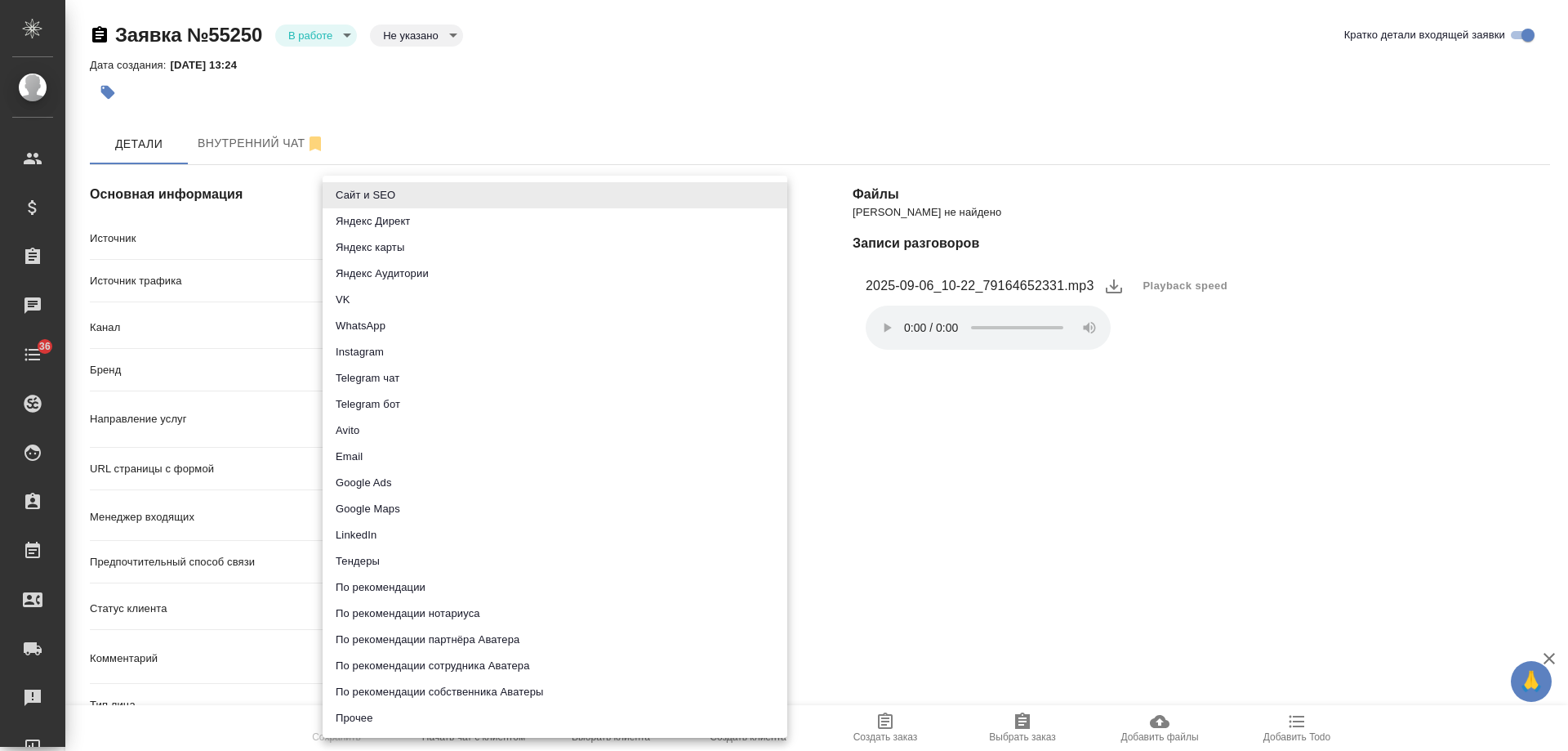
click at [408, 231] on body "🙏 .cls-1 fill:#fff; AWATERA Gudina Alexandra Клиенты Спецификации Заказы Чаты 3…" at bounding box center [784, 375] width 1568 height 751
click at [410, 197] on li "Сайт и SEO" at bounding box center [555, 195] width 465 height 26
type input "seo"
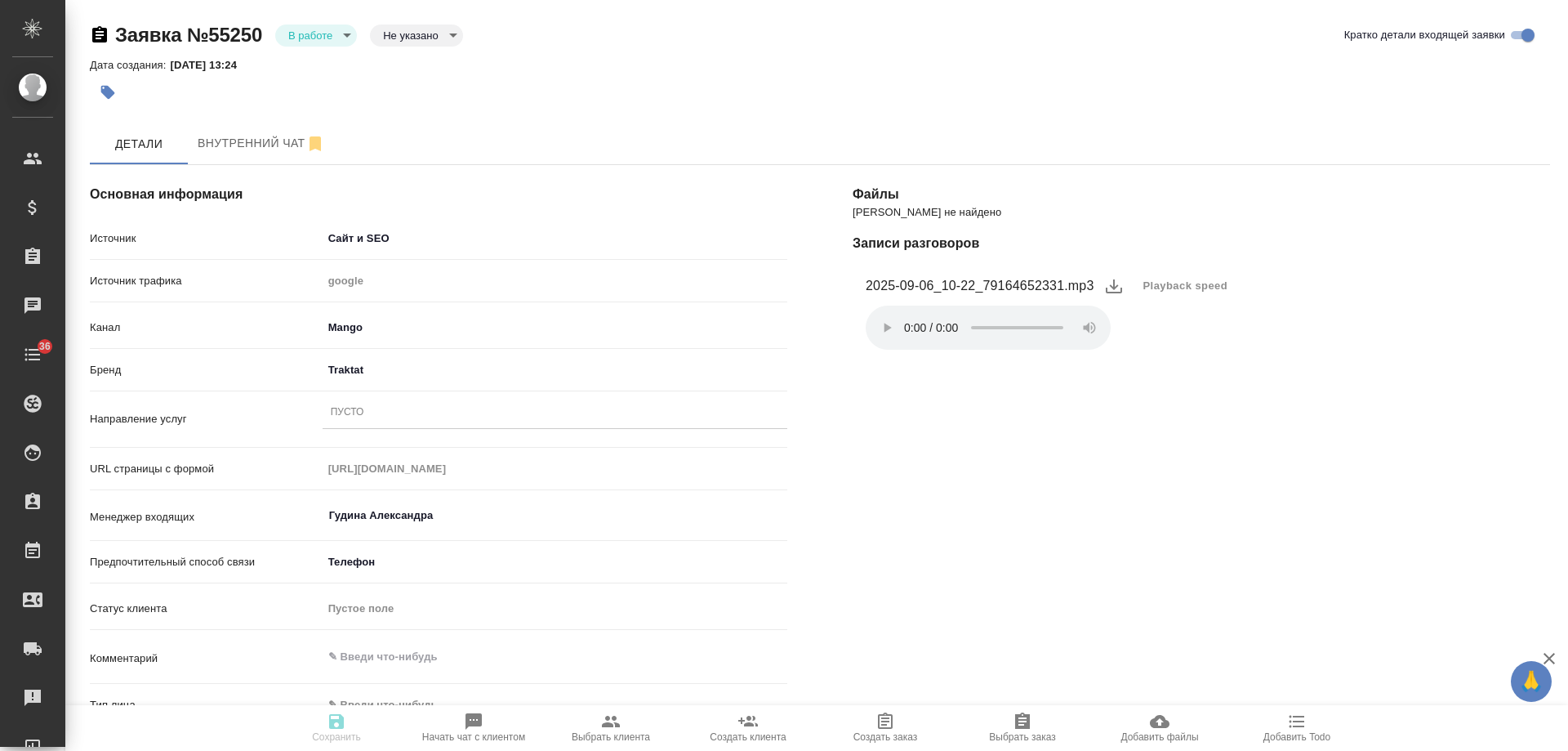
click at [371, 412] on div "Пусто" at bounding box center [555, 413] width 465 height 24
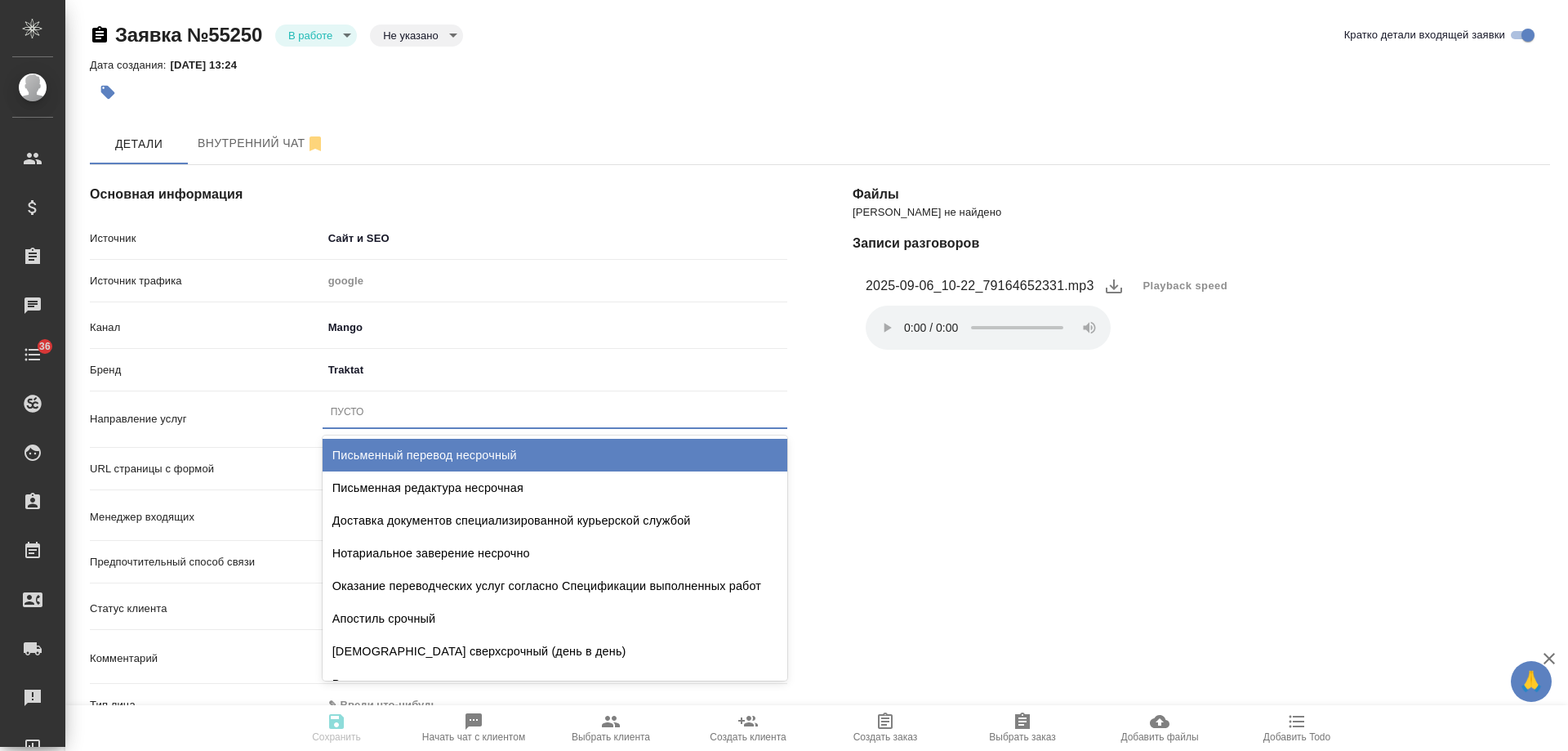
click at [450, 463] on div "Письменный перевод несрочный" at bounding box center [555, 455] width 465 height 33
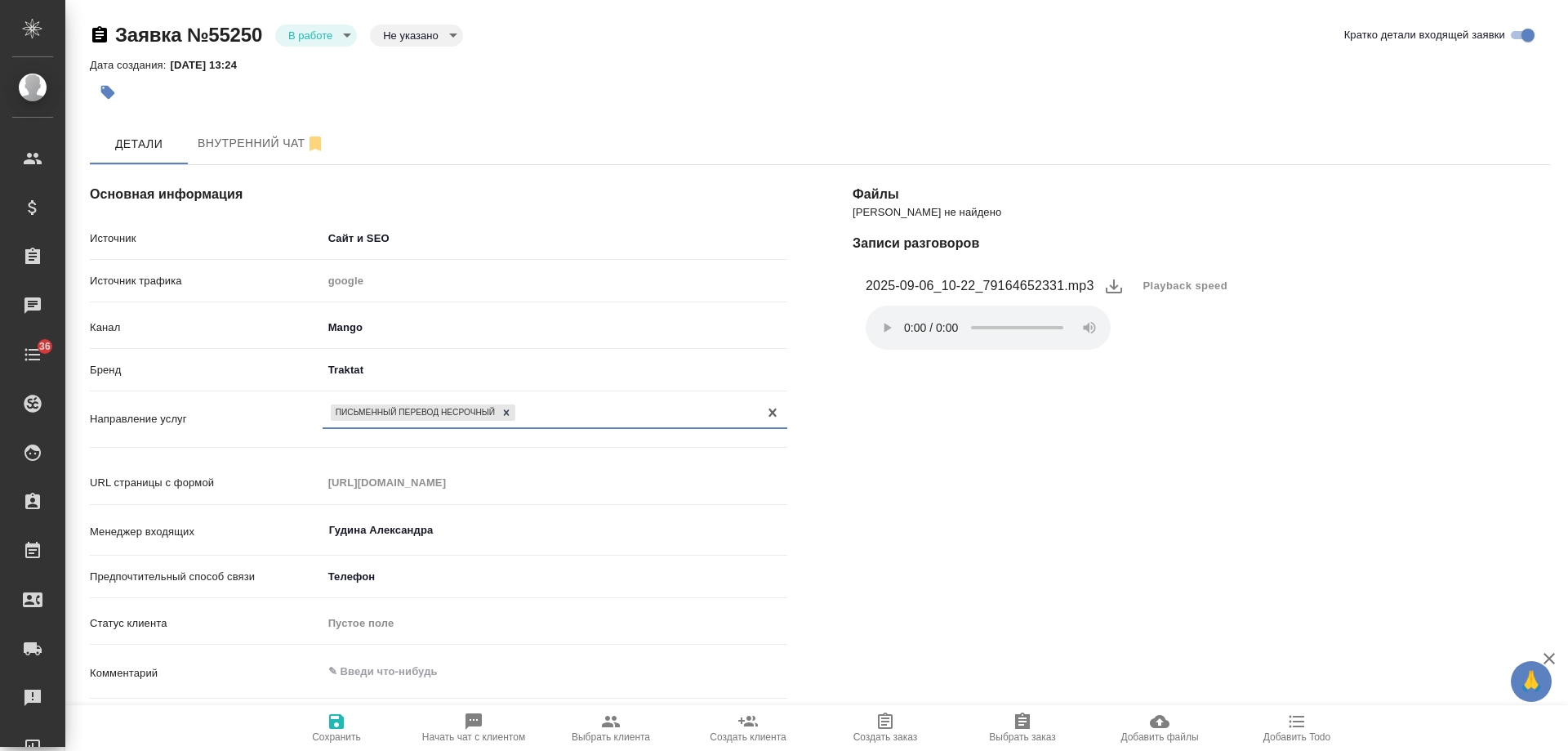
scroll to position [245, 0]
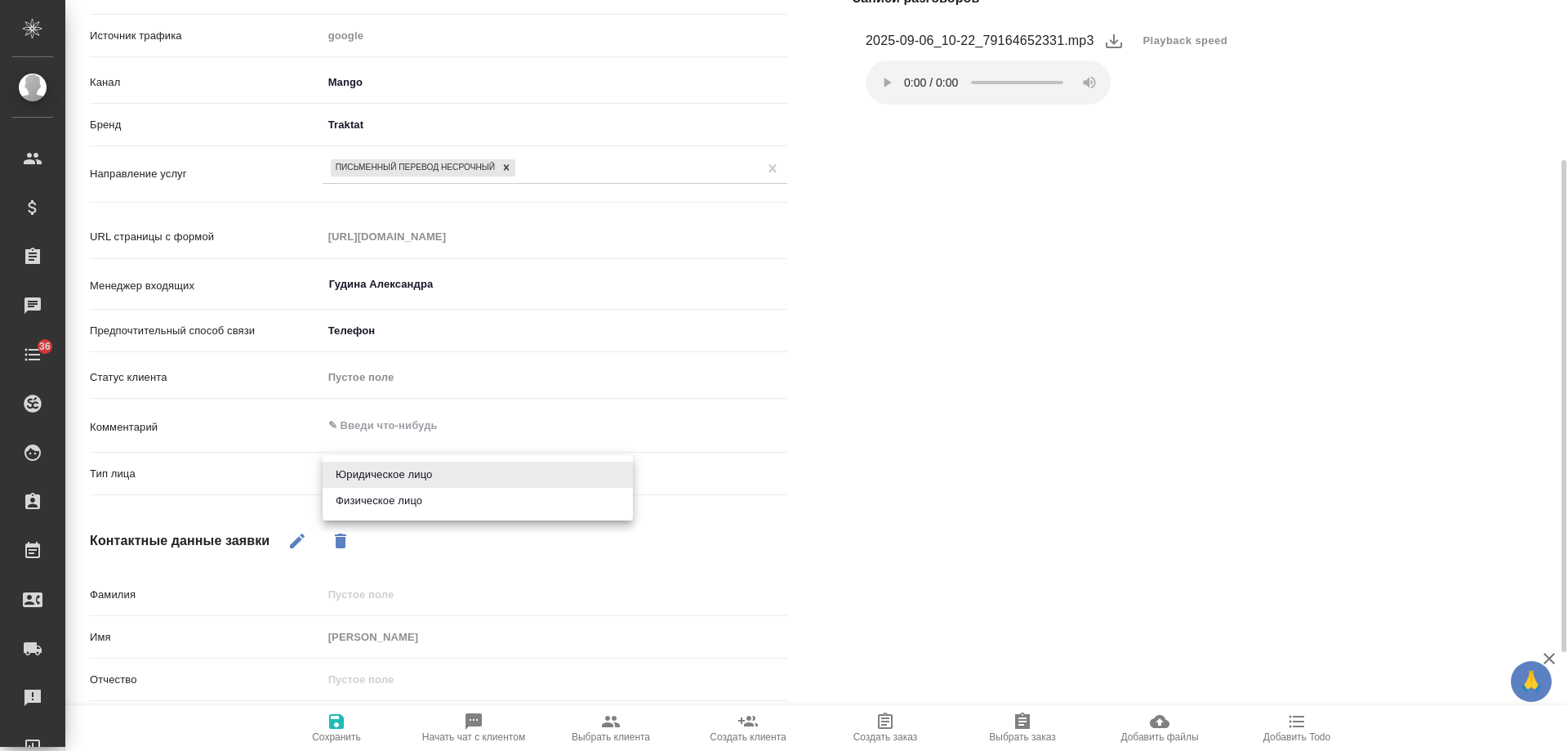
click at [412, 477] on body "🙏 .cls-1 fill:#fff; AWATERA Gudina Alexandra Клиенты Спецификации Заказы 0 Чаты…" at bounding box center [784, 375] width 1568 height 751
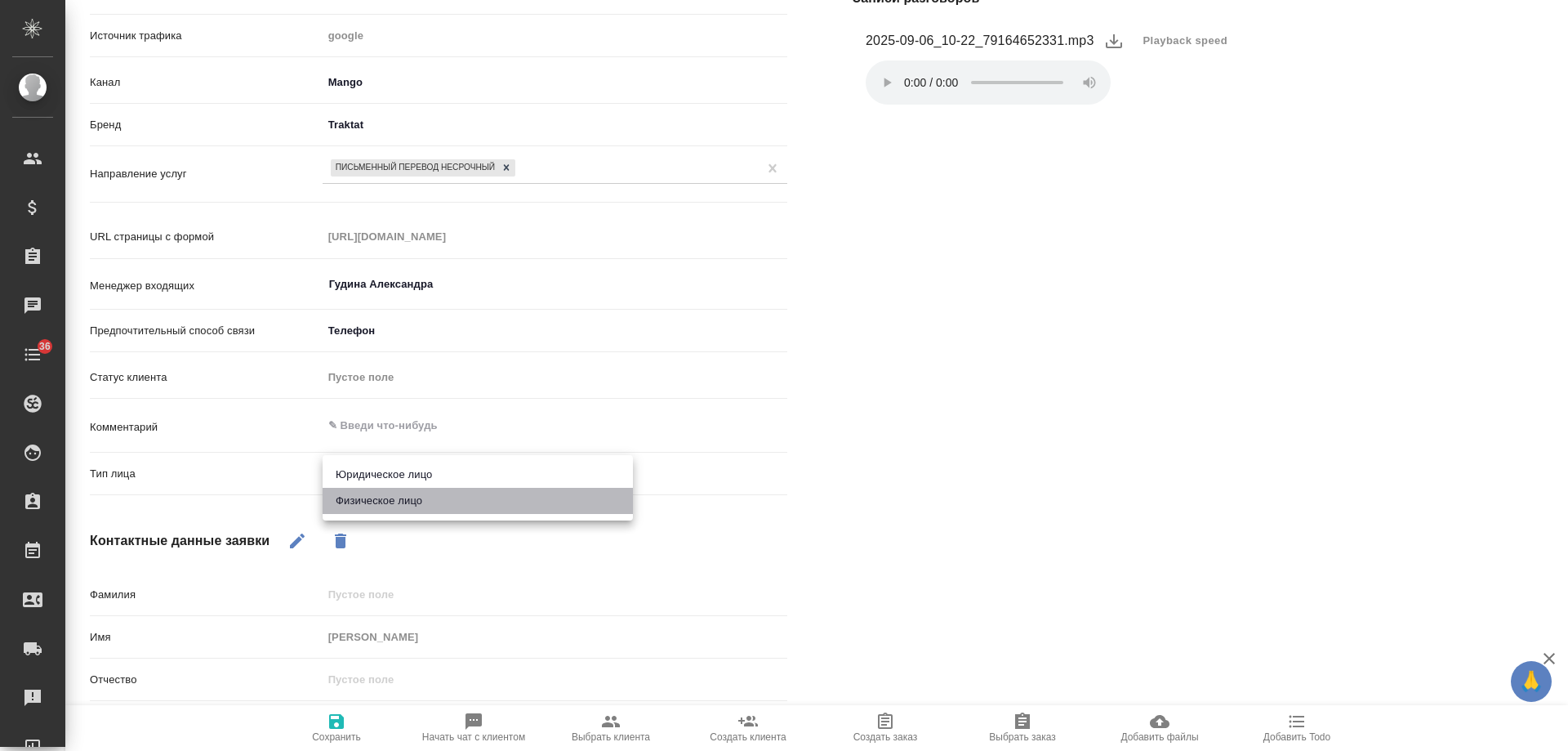
click at [386, 498] on li "Физическое лицо" at bounding box center [477, 501] width 310 height 26
type input "private"
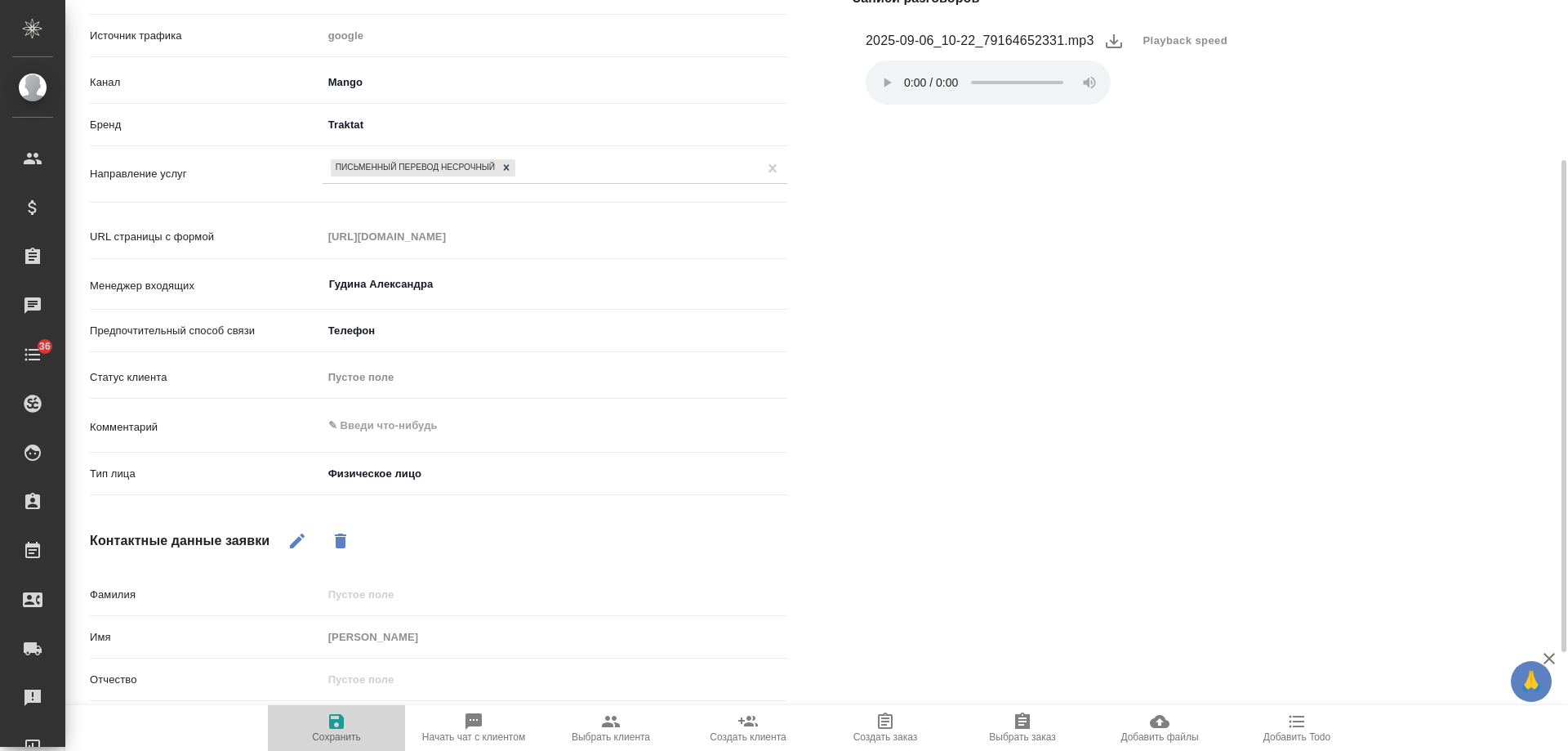
click at [337, 725] on icon "button" at bounding box center [337, 722] width 20 height 20
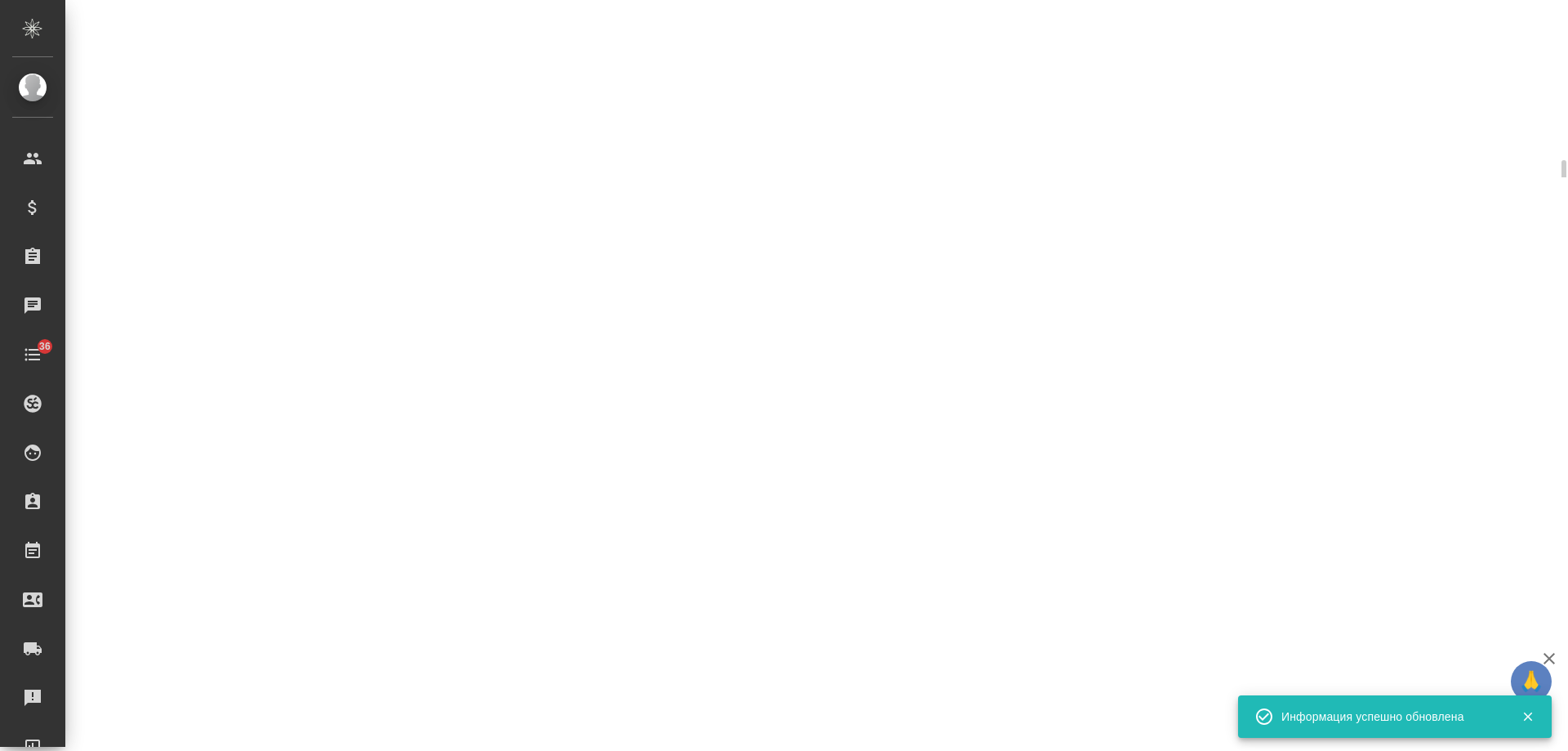
select select "RU"
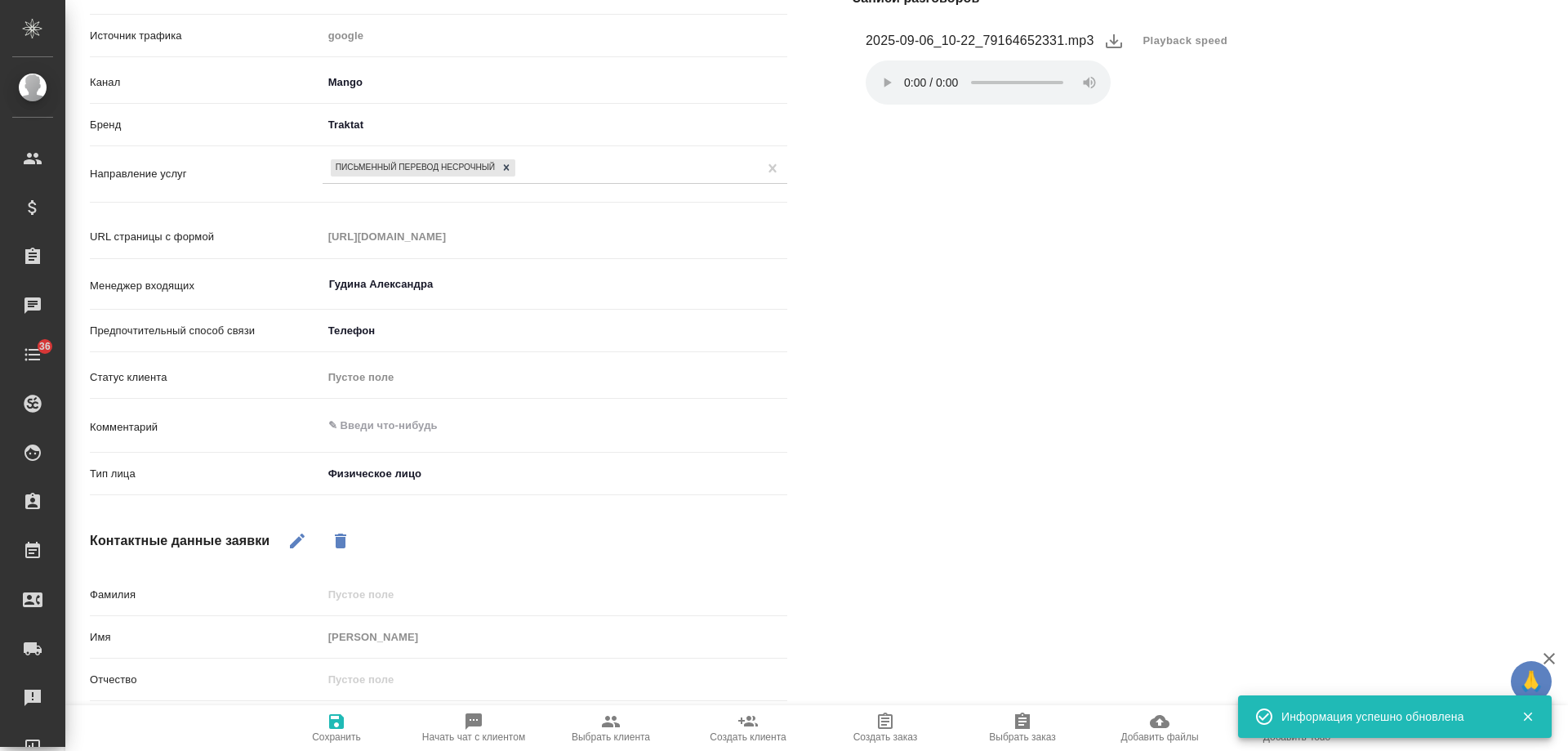
click at [575, 165] on div "Письменный перевод несрочный" at bounding box center [540, 168] width 436 height 24
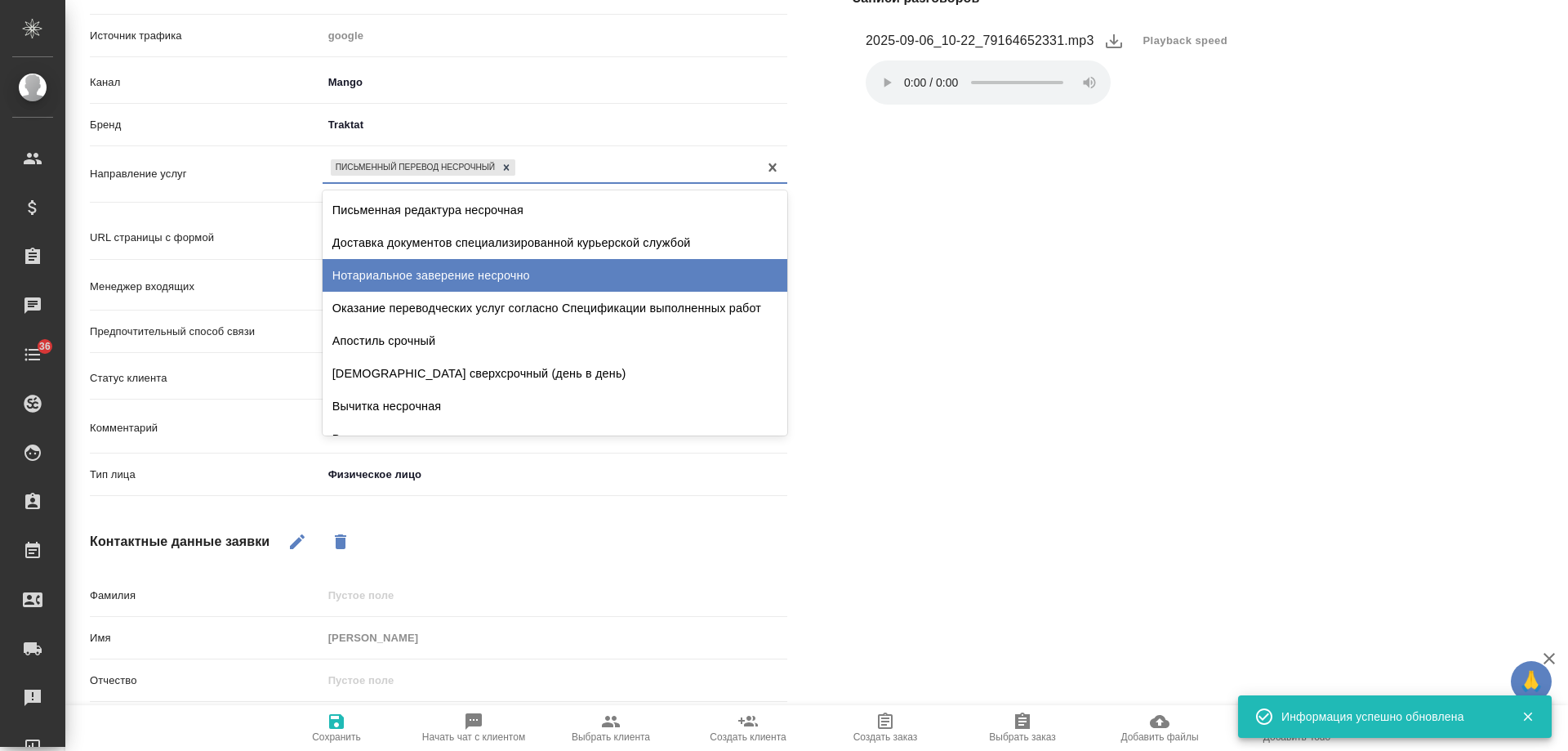
click at [481, 277] on div "Нотариальное заверение несрочно" at bounding box center [555, 275] width 465 height 33
type textarea "x"
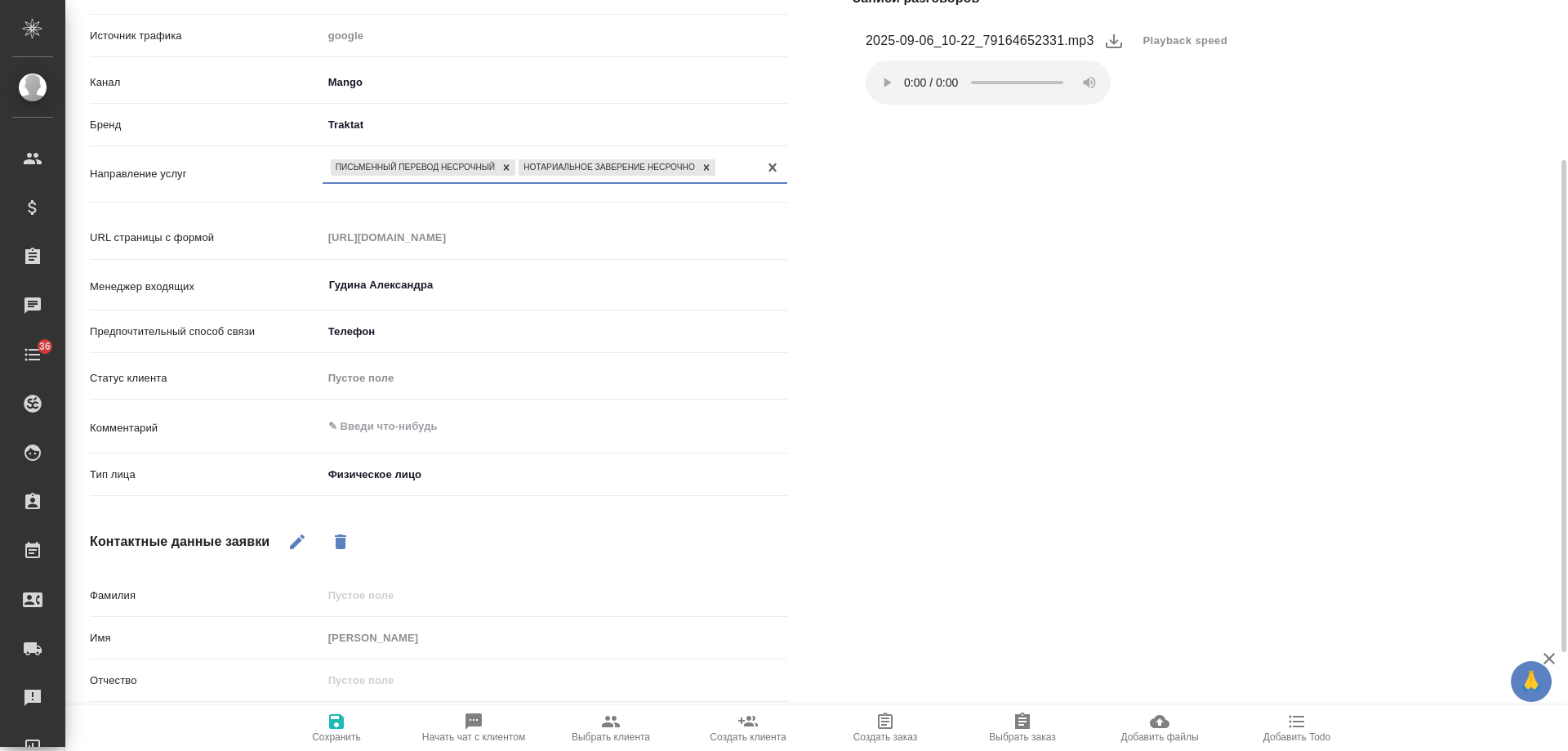
scroll to position [0, 0]
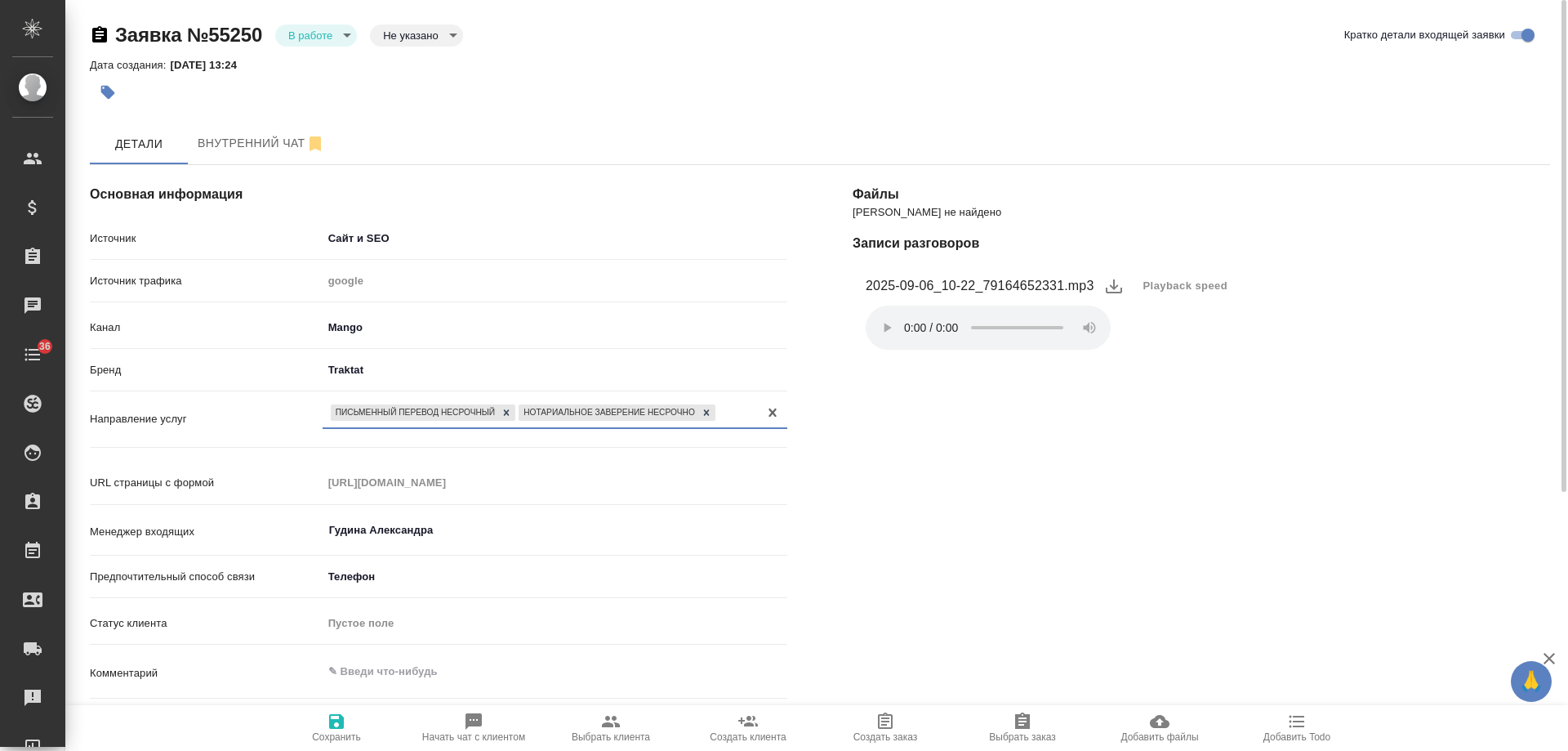
click at [334, 34] on body "🙏 .cls-1 fill:#fff; AWATERA Gudina Alexandra Клиенты Спецификации Заказы 0 Чаты…" at bounding box center [784, 375] width 1568 height 751
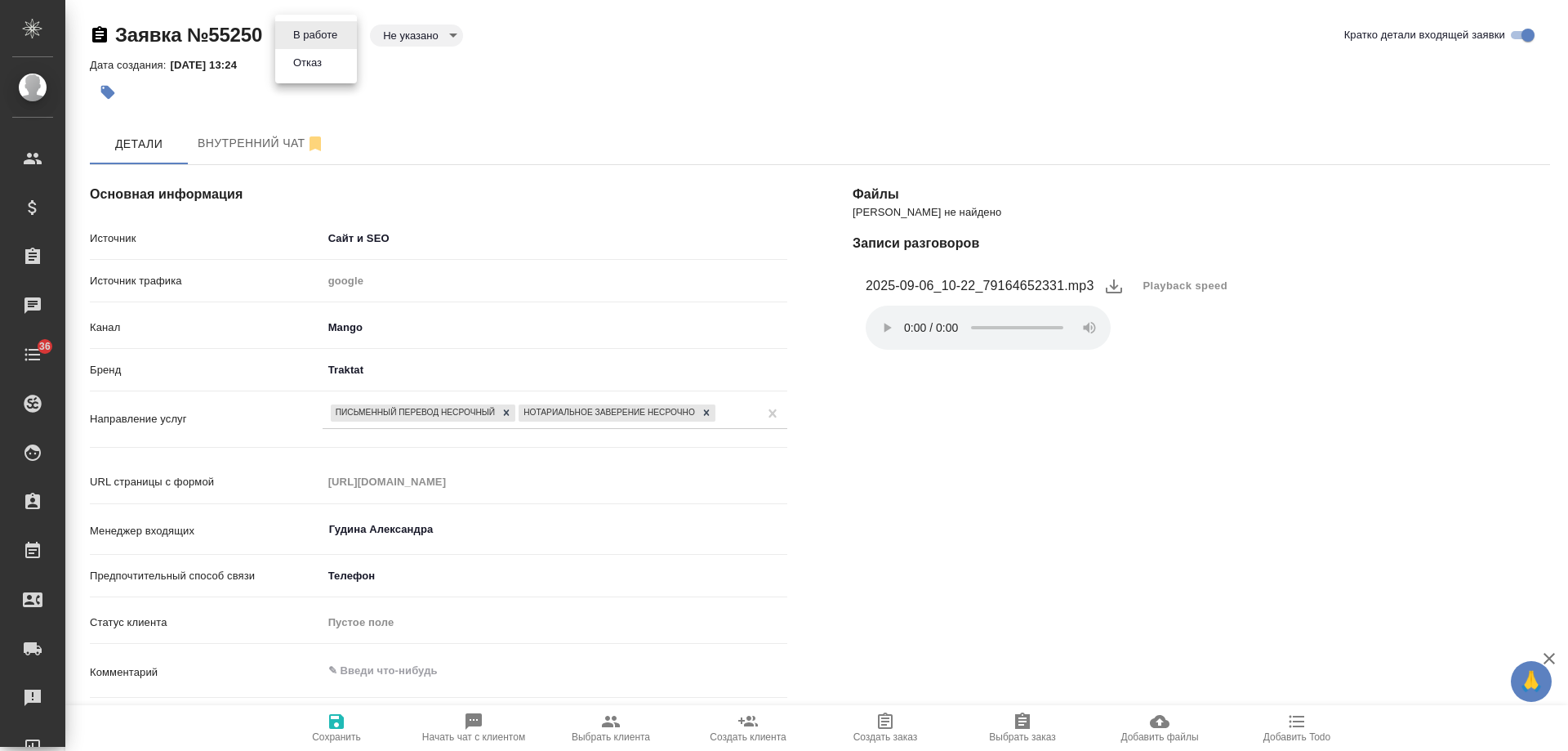
click at [329, 65] on li "Отказ" at bounding box center [316, 63] width 82 height 28
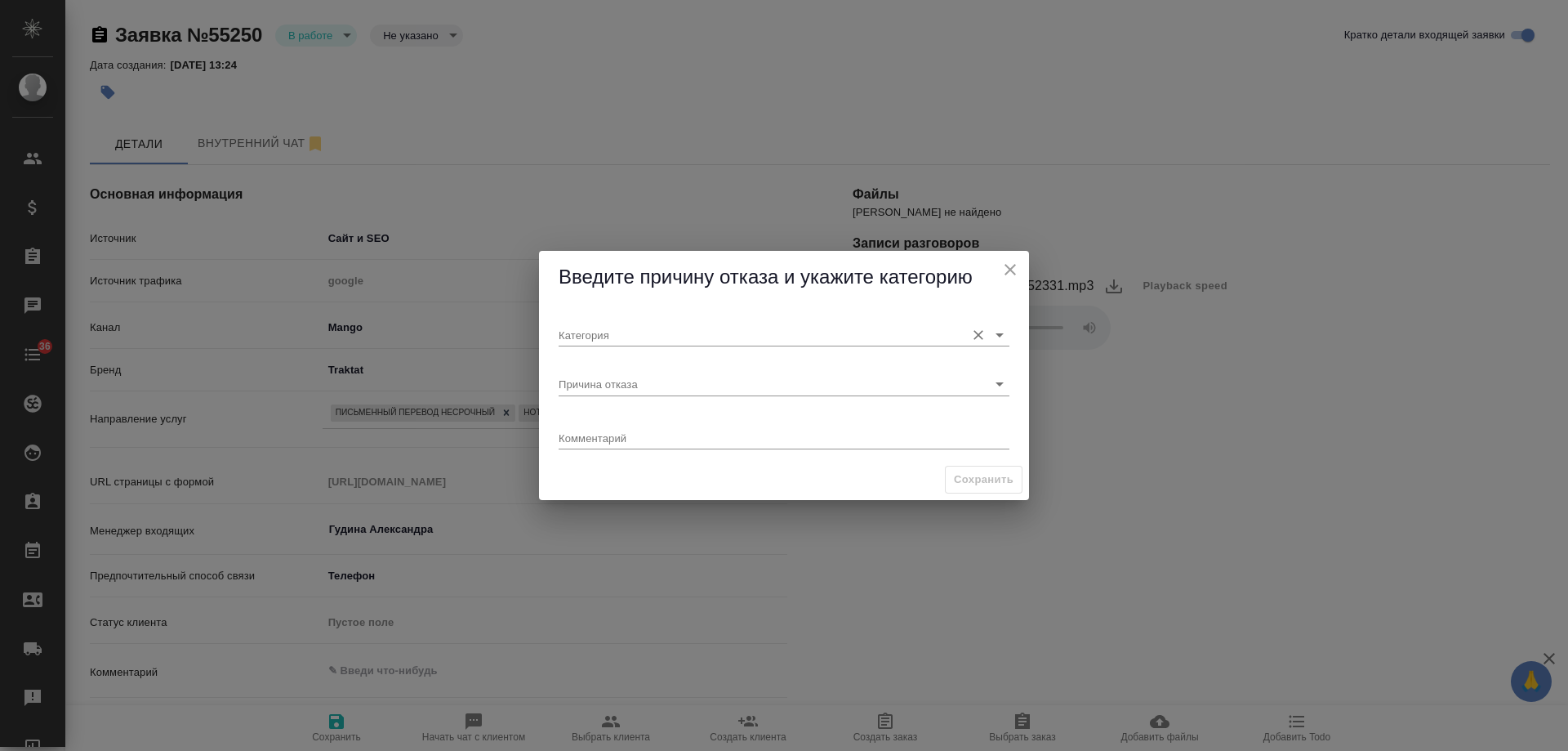
click at [652, 322] on div "Категория" at bounding box center [784, 328] width 451 height 36
click at [642, 332] on input "Категория" at bounding box center [757, 334] width 399 height 22
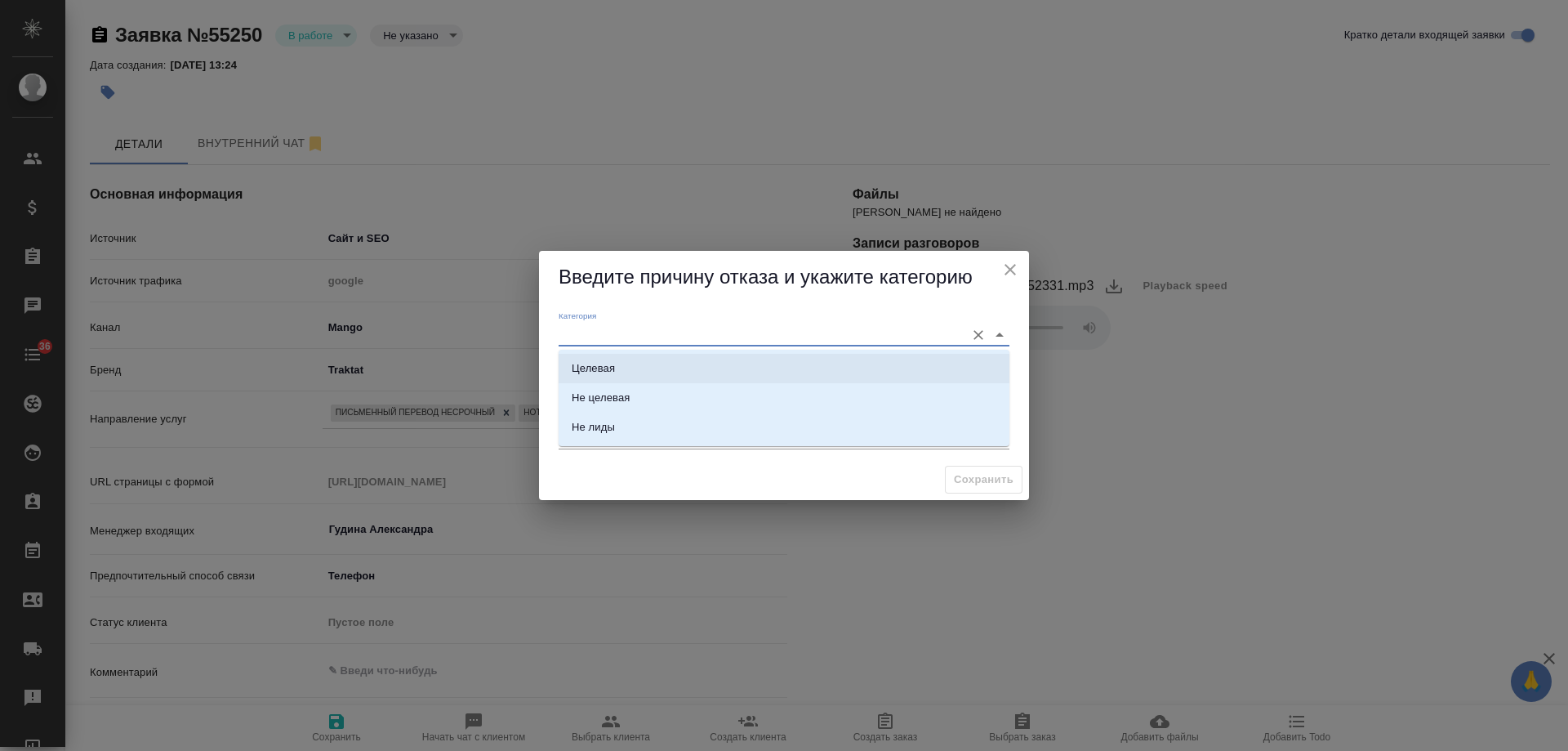
click at [639, 366] on li "Целевая" at bounding box center [784, 369] width 451 height 29
type input "Целевая"
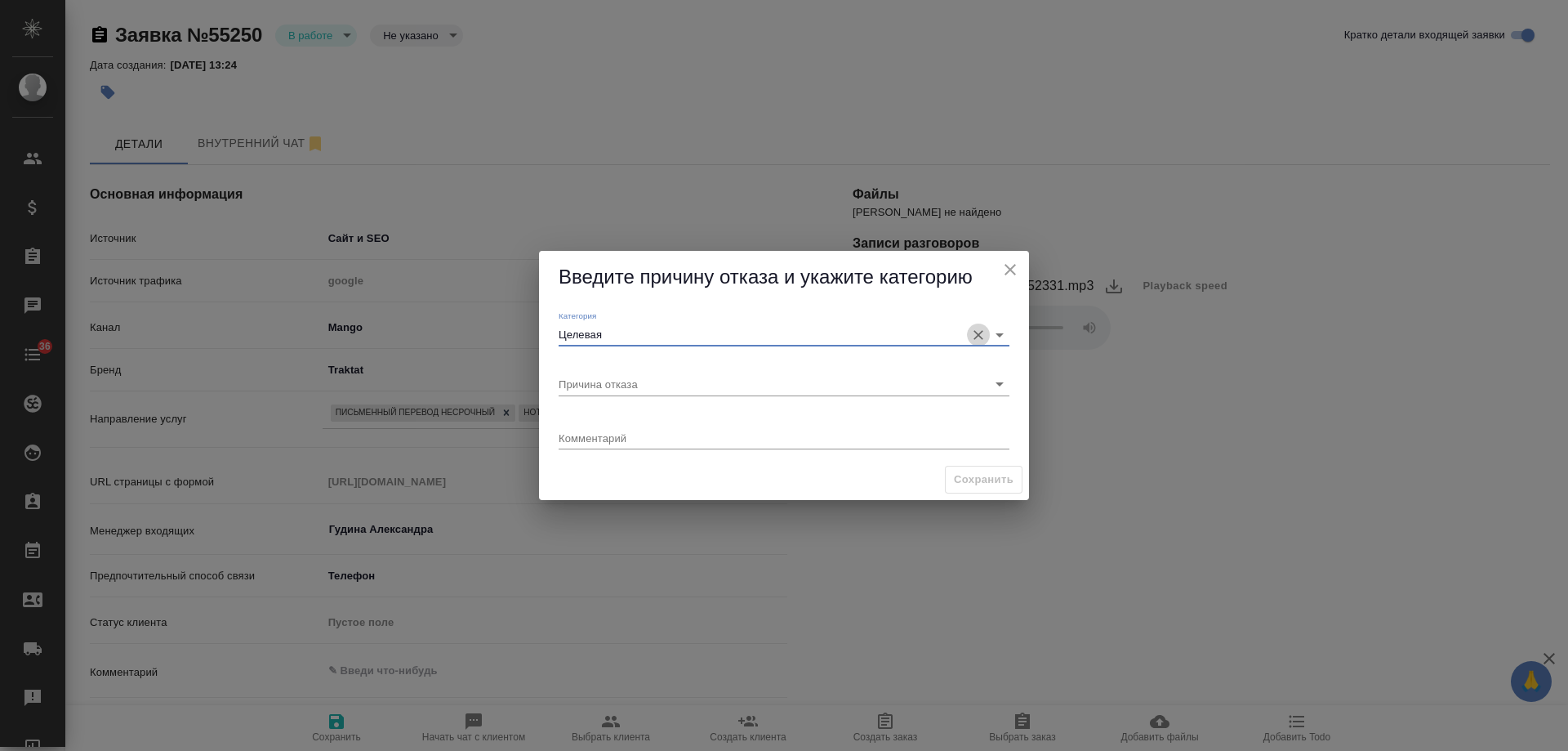
click at [974, 333] on icon "Очистить" at bounding box center [978, 335] width 16 height 16
drag, startPoint x: 944, startPoint y: 333, endPoint x: 931, endPoint y: 334, distance: 13.0
click at [943, 333] on input "Категория" at bounding box center [757, 334] width 399 height 22
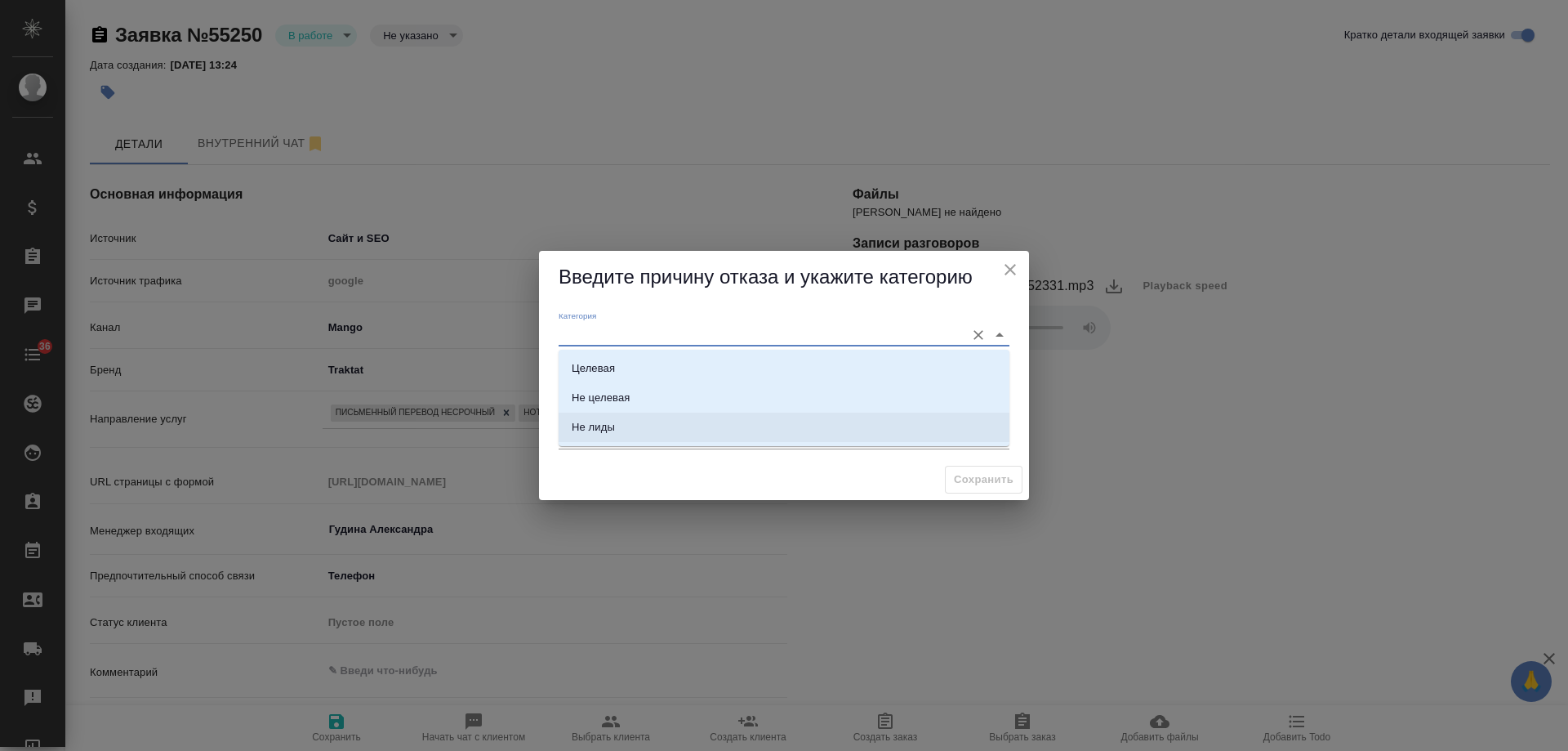
click at [579, 435] on div "Не лиды" at bounding box center [593, 428] width 43 height 16
type input "Не лиды"
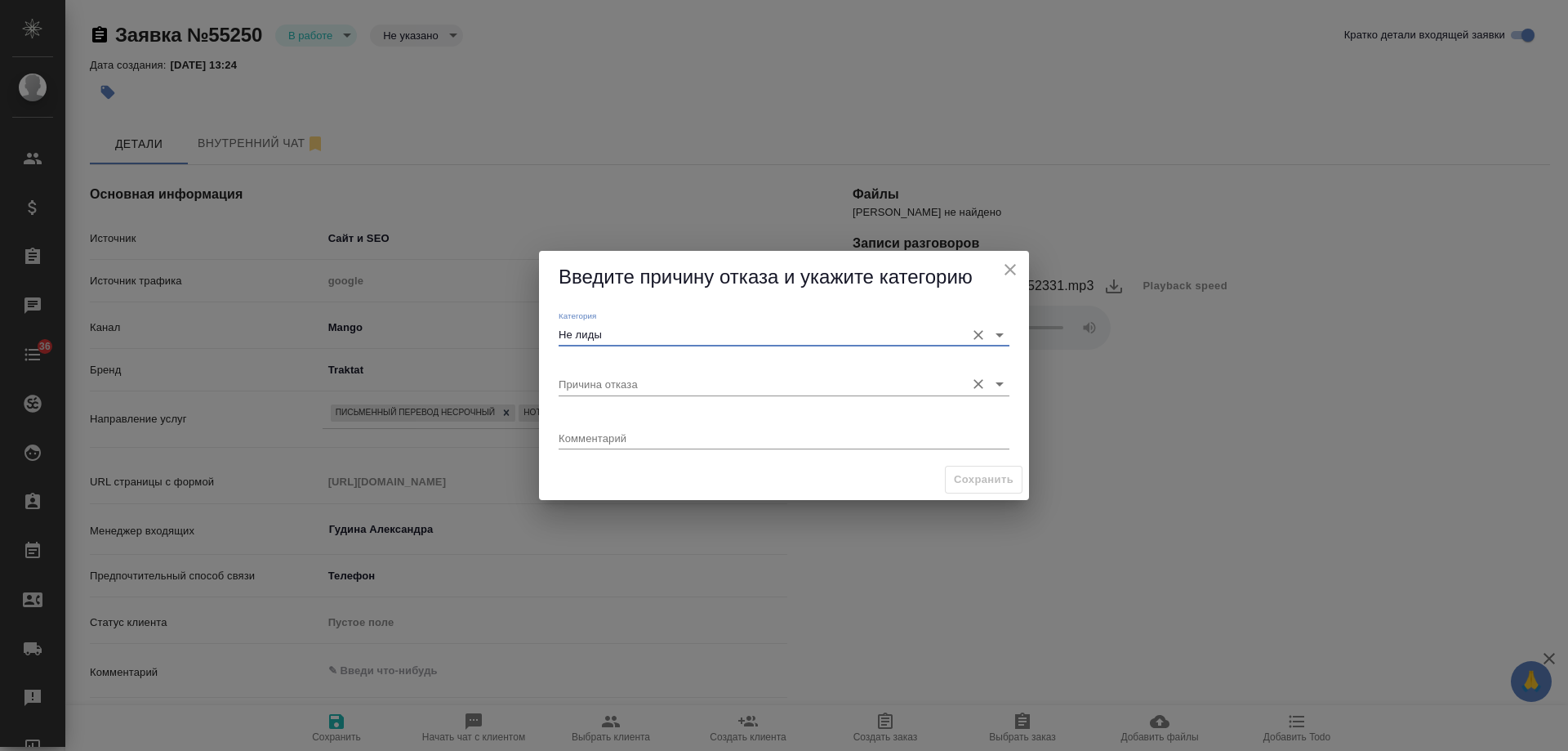
click at [621, 384] on input "Причина отказа" at bounding box center [757, 383] width 399 height 22
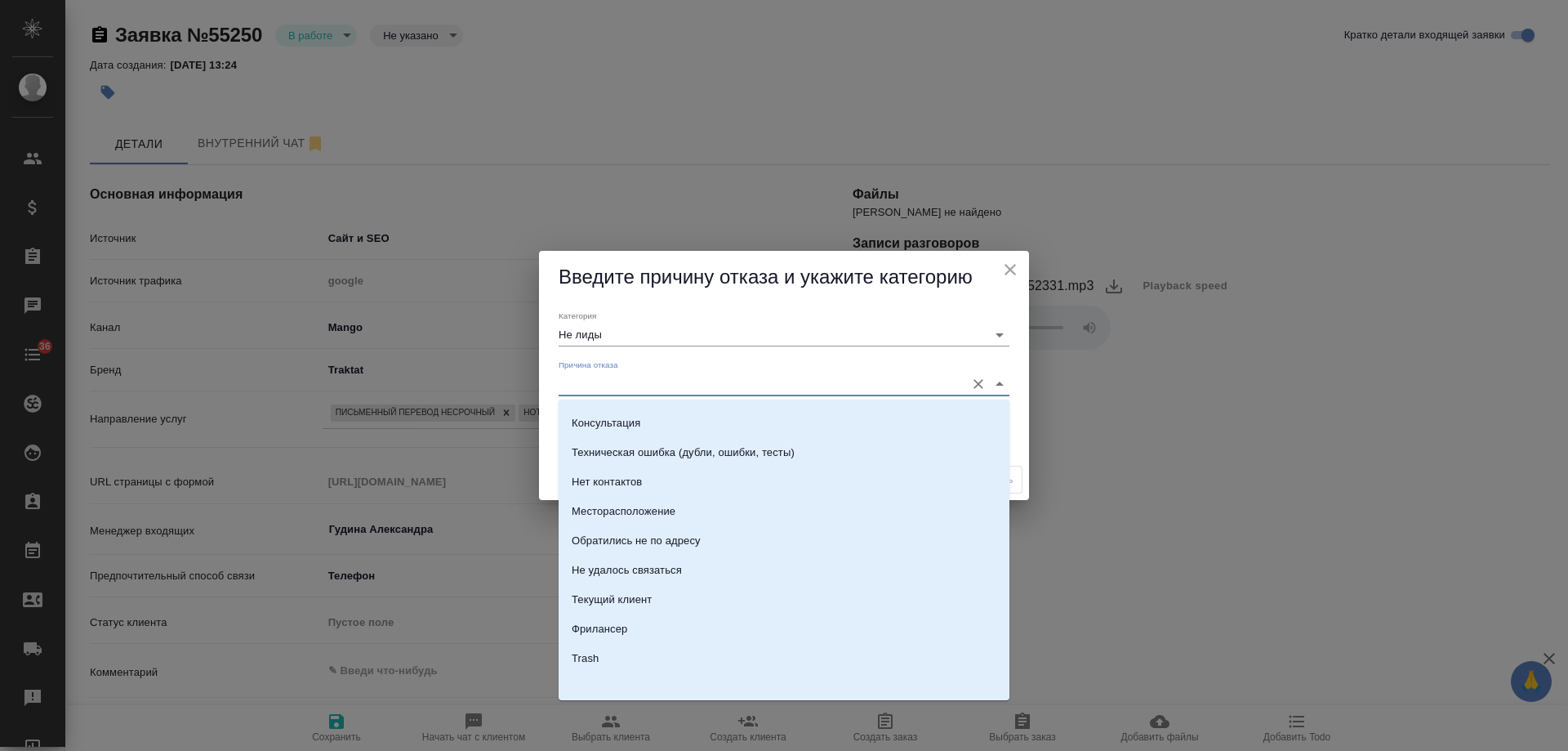
scroll to position [233, 0]
click at [664, 591] on li "Текущий клиент" at bounding box center [784, 596] width 451 height 29
type input "Текущий клиент"
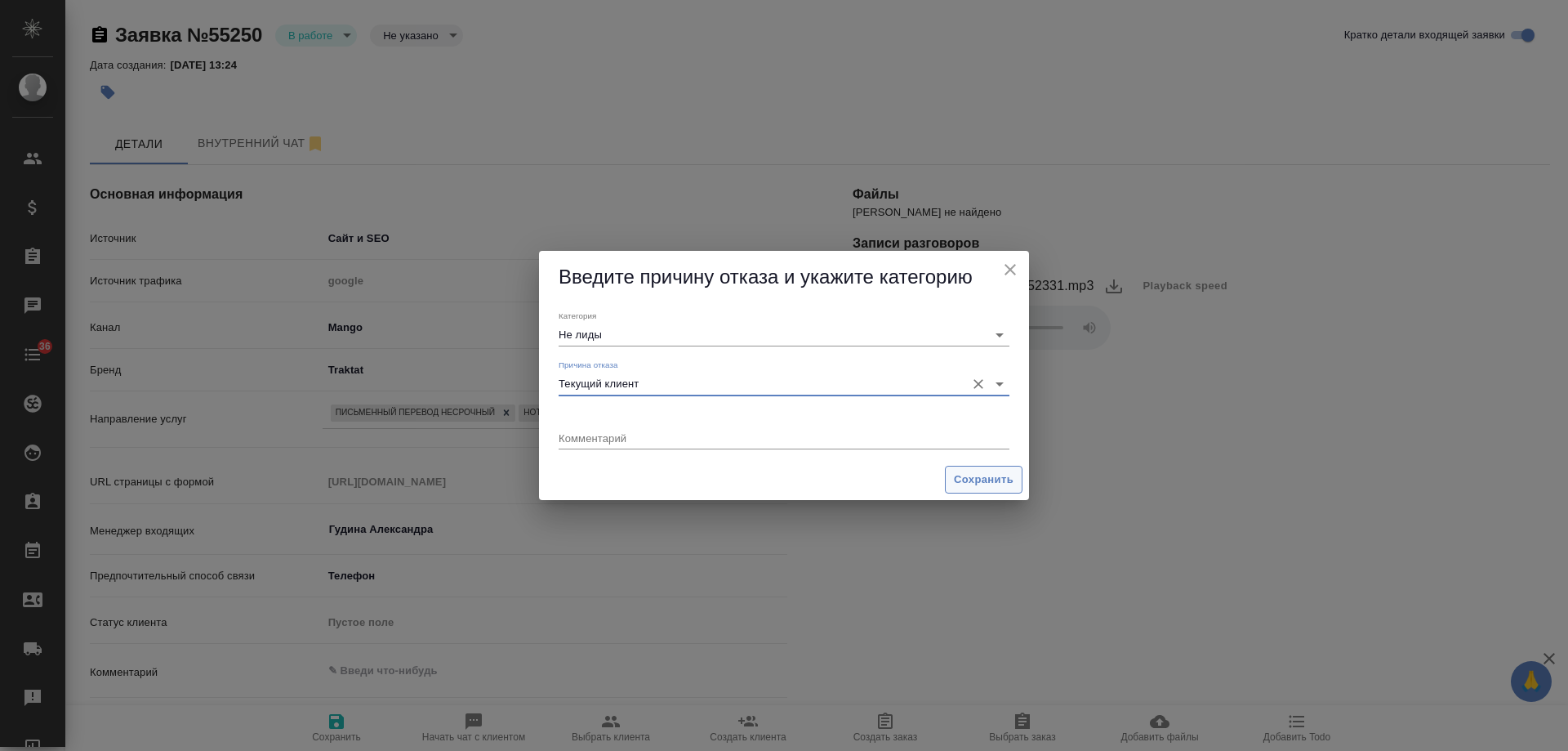
click at [974, 482] on span "Сохранить" at bounding box center [983, 480] width 60 height 19
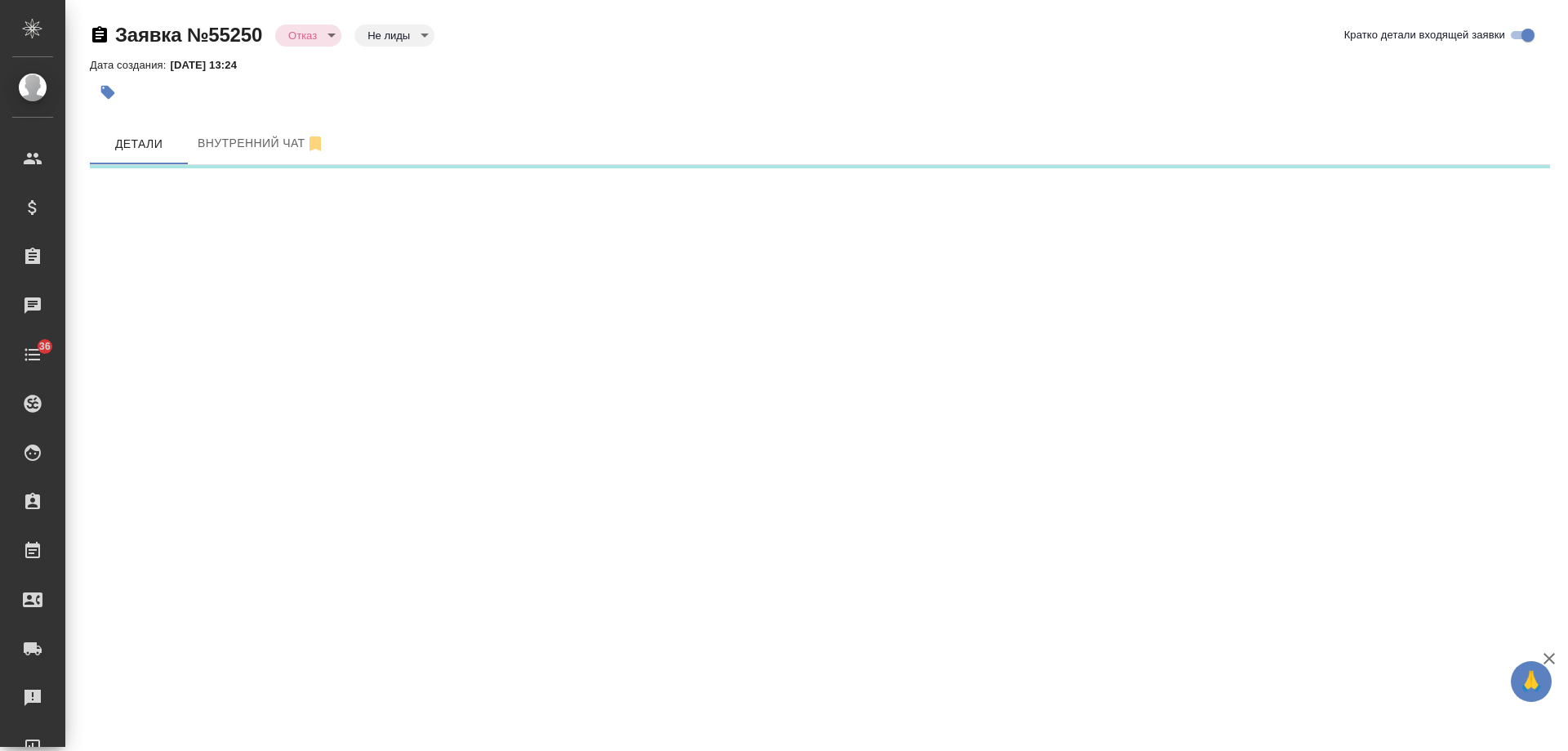
select select "RU"
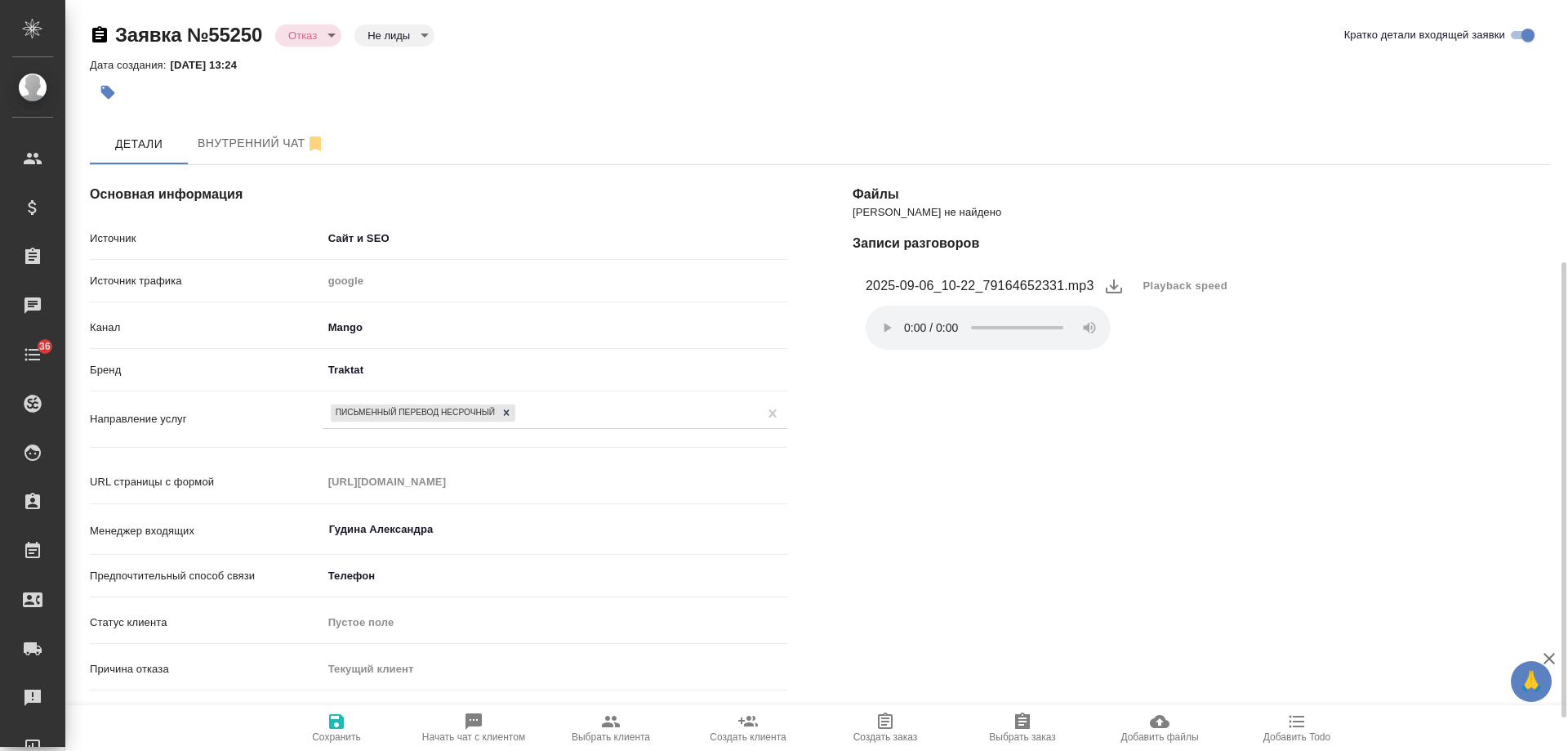
scroll to position [487, 0]
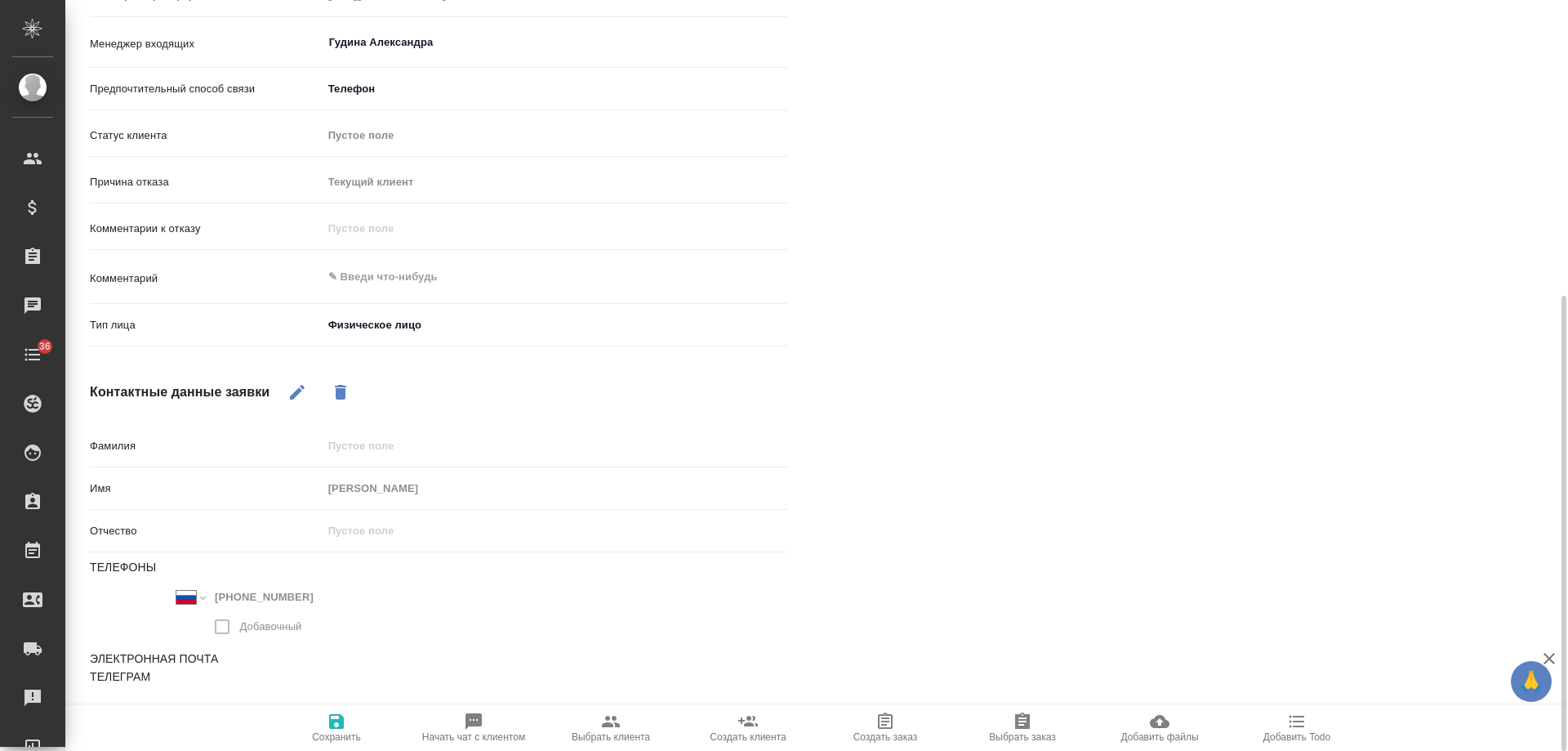
click at [292, 389] on icon "button" at bounding box center [297, 392] width 20 height 20
click at [322, 595] on input "+7 916 465 23 31" at bounding box center [280, 596] width 143 height 24
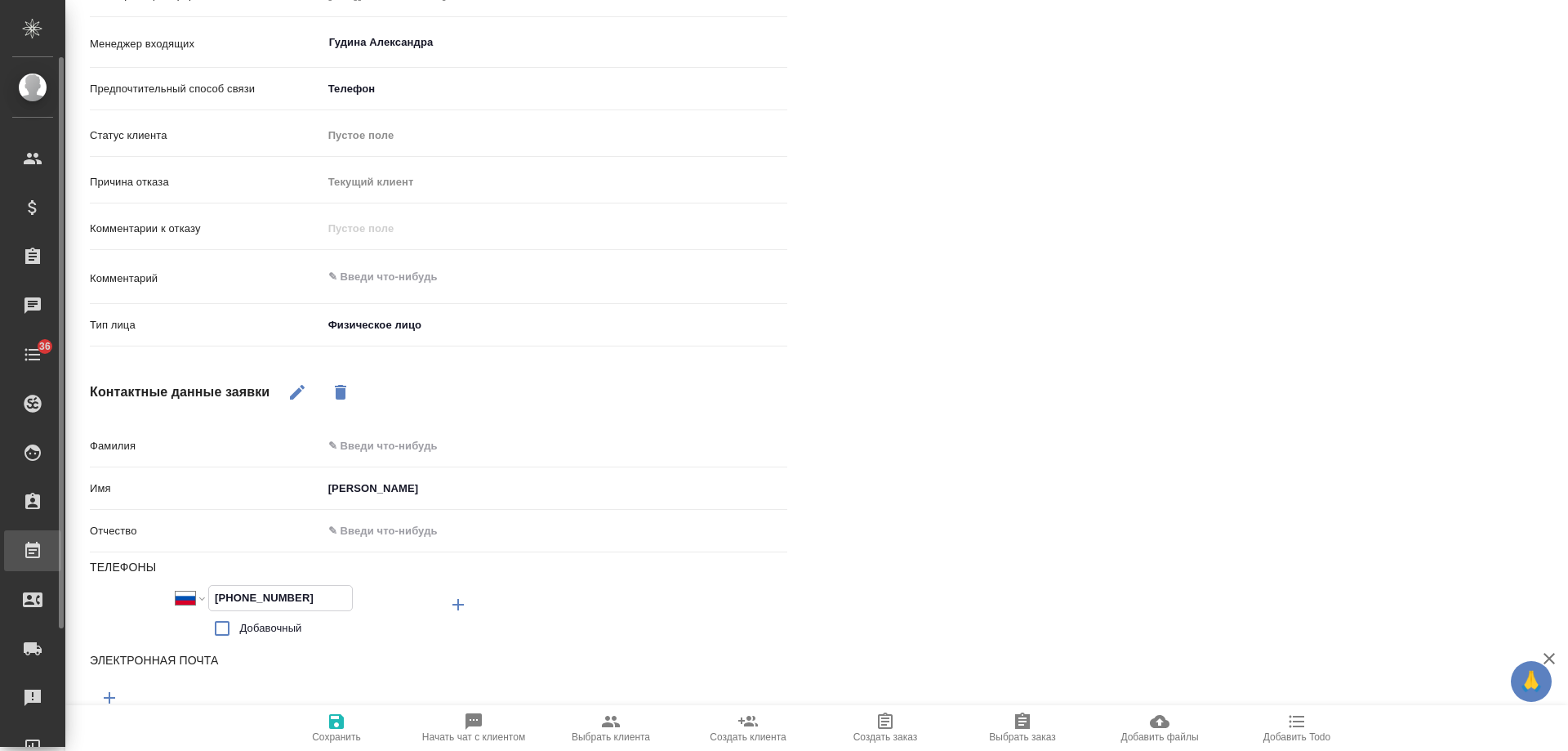
drag, startPoint x: 308, startPoint y: 593, endPoint x: 16, endPoint y: 563, distance: 293.5
click at [16, 563] on div ".cls-1 fill:#fff; AWATERA Gudina Alexandra Клиенты Спецификации Заказы 0 Чаты 3…" at bounding box center [784, 375] width 1568 height 751
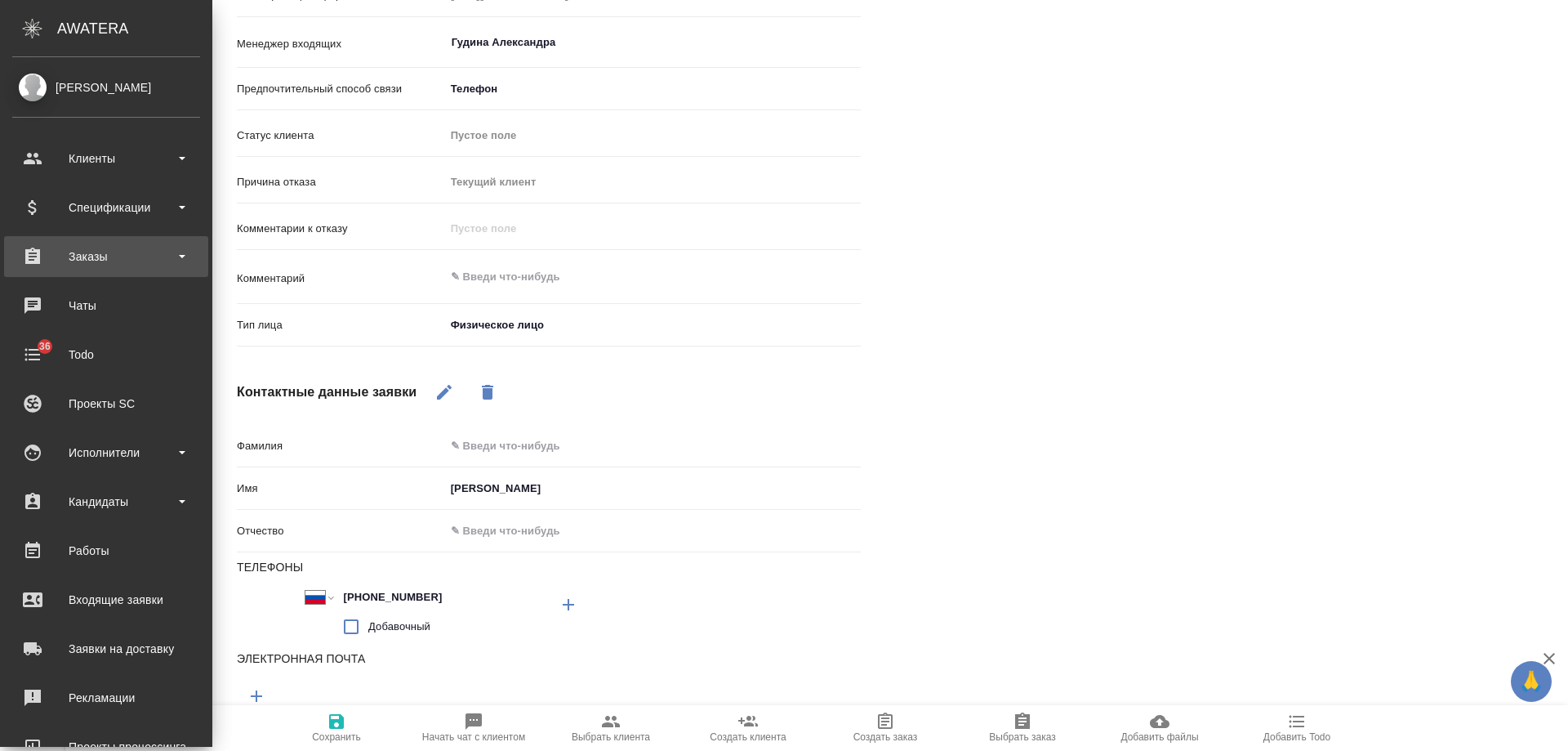
click at [101, 253] on div "Заказы" at bounding box center [106, 256] width 188 height 25
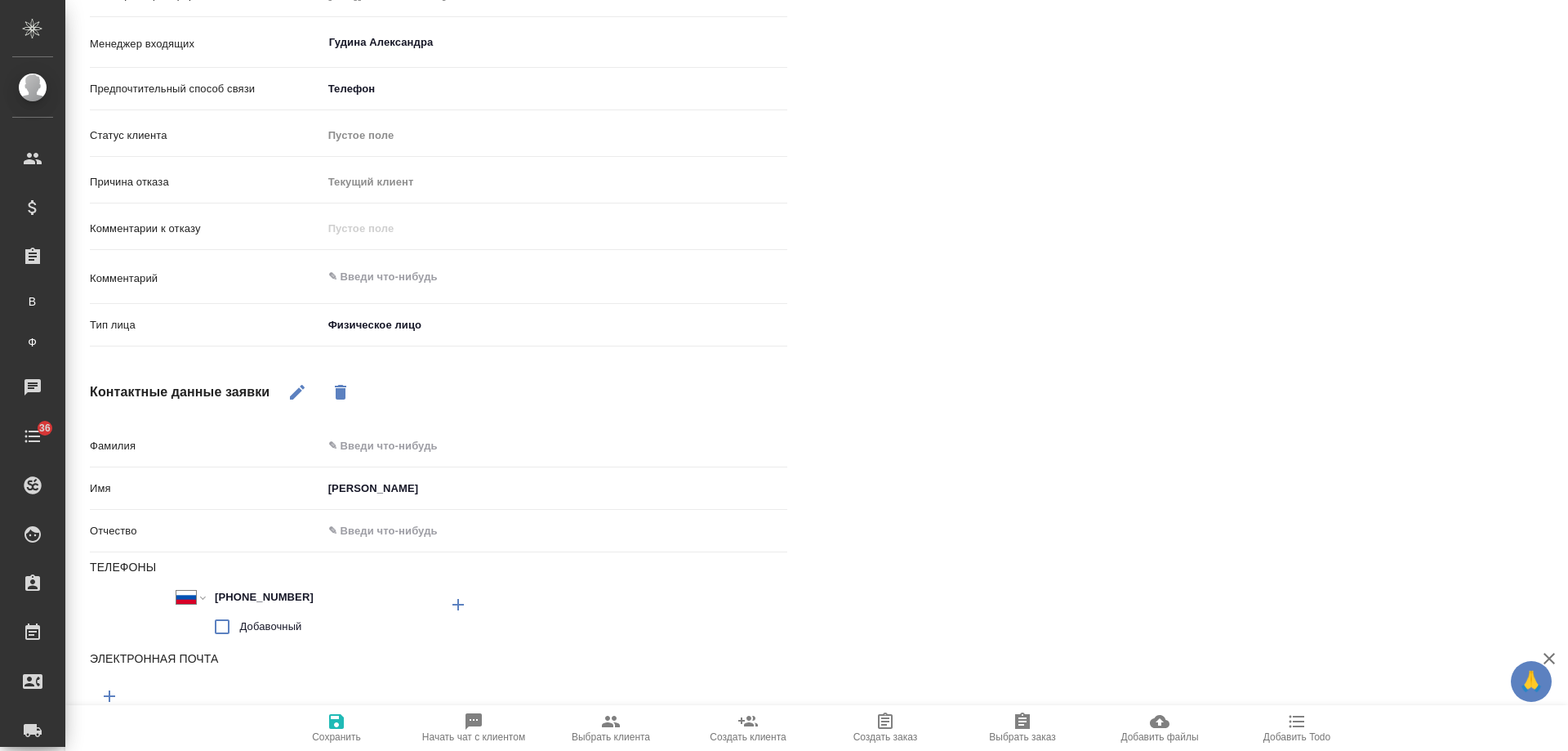
type textarea "x"
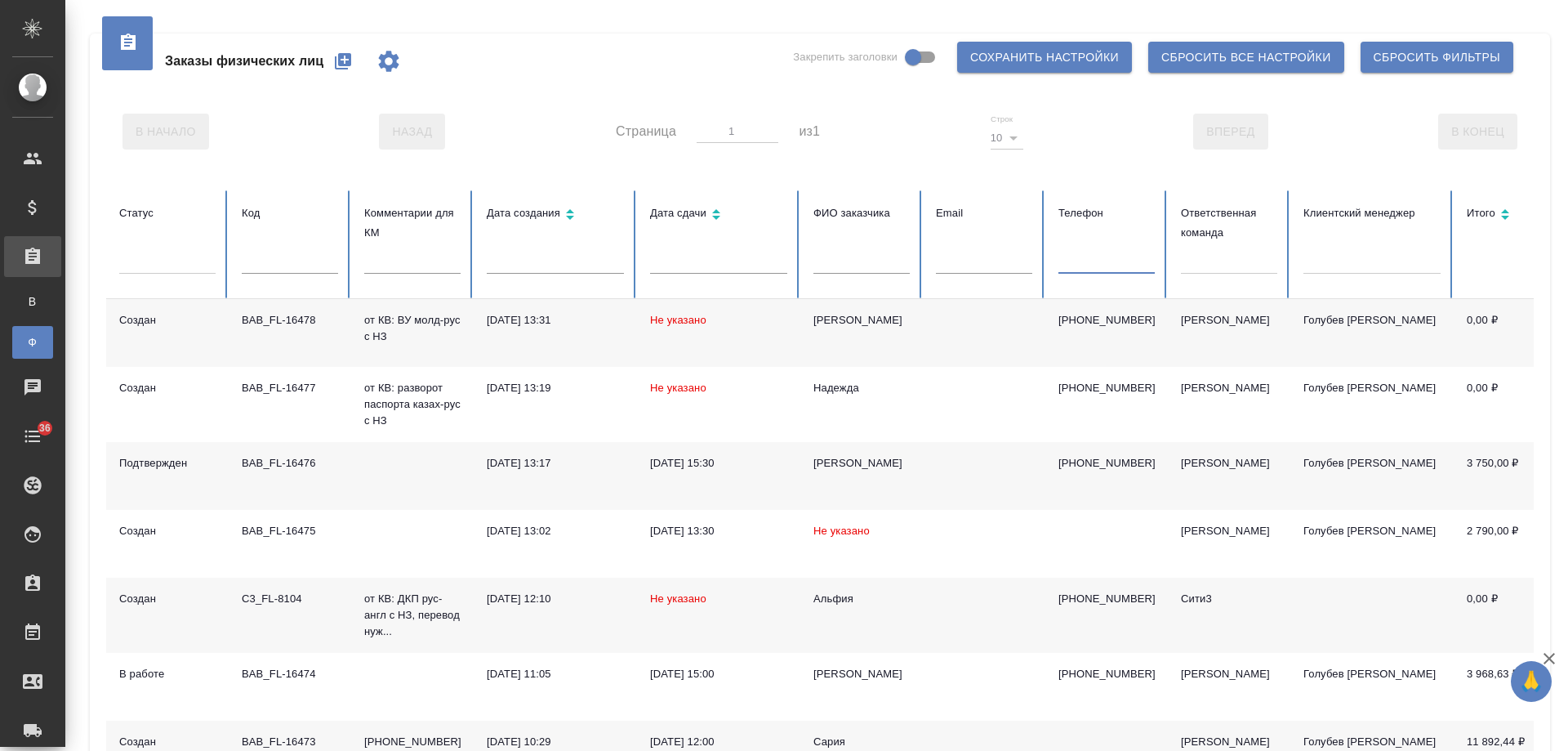
click at [1099, 264] on input "text" at bounding box center [1107, 262] width 97 height 23
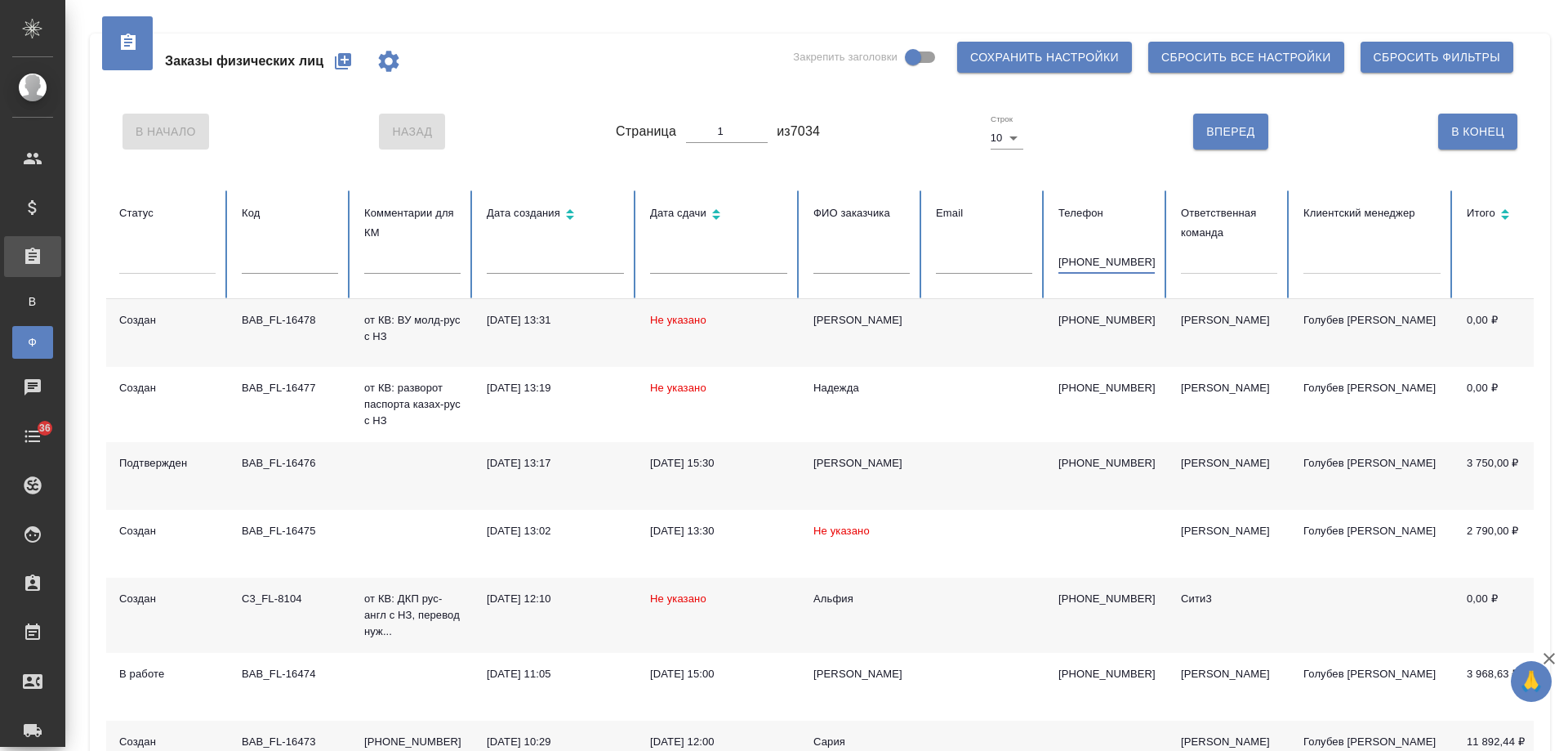
click at [1134, 266] on input "[PHONE_NUMBER]" at bounding box center [1107, 262] width 97 height 23
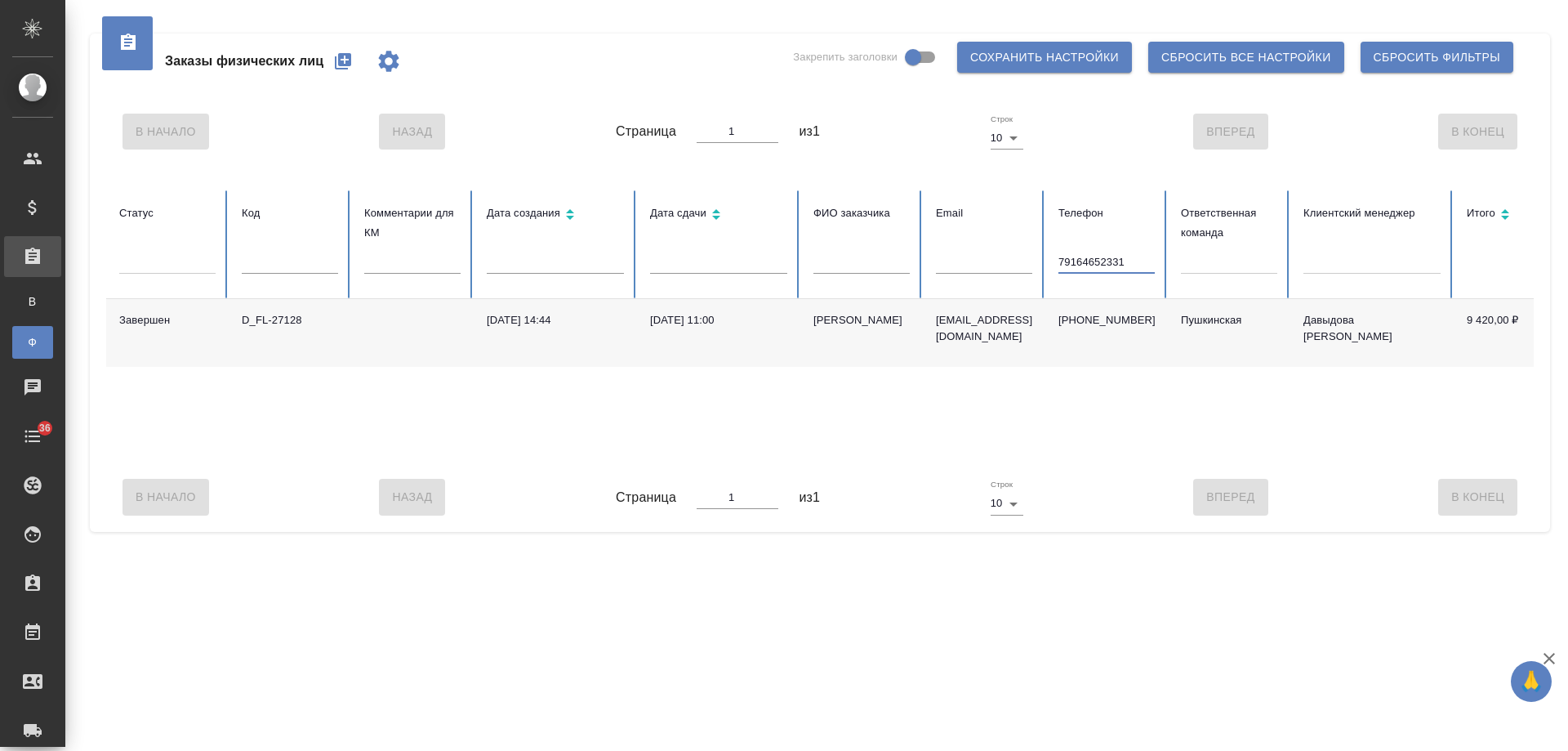
type input "79164652331"
click at [860, 330] on td "[PERSON_NAME]" at bounding box center [862, 333] width 123 height 68
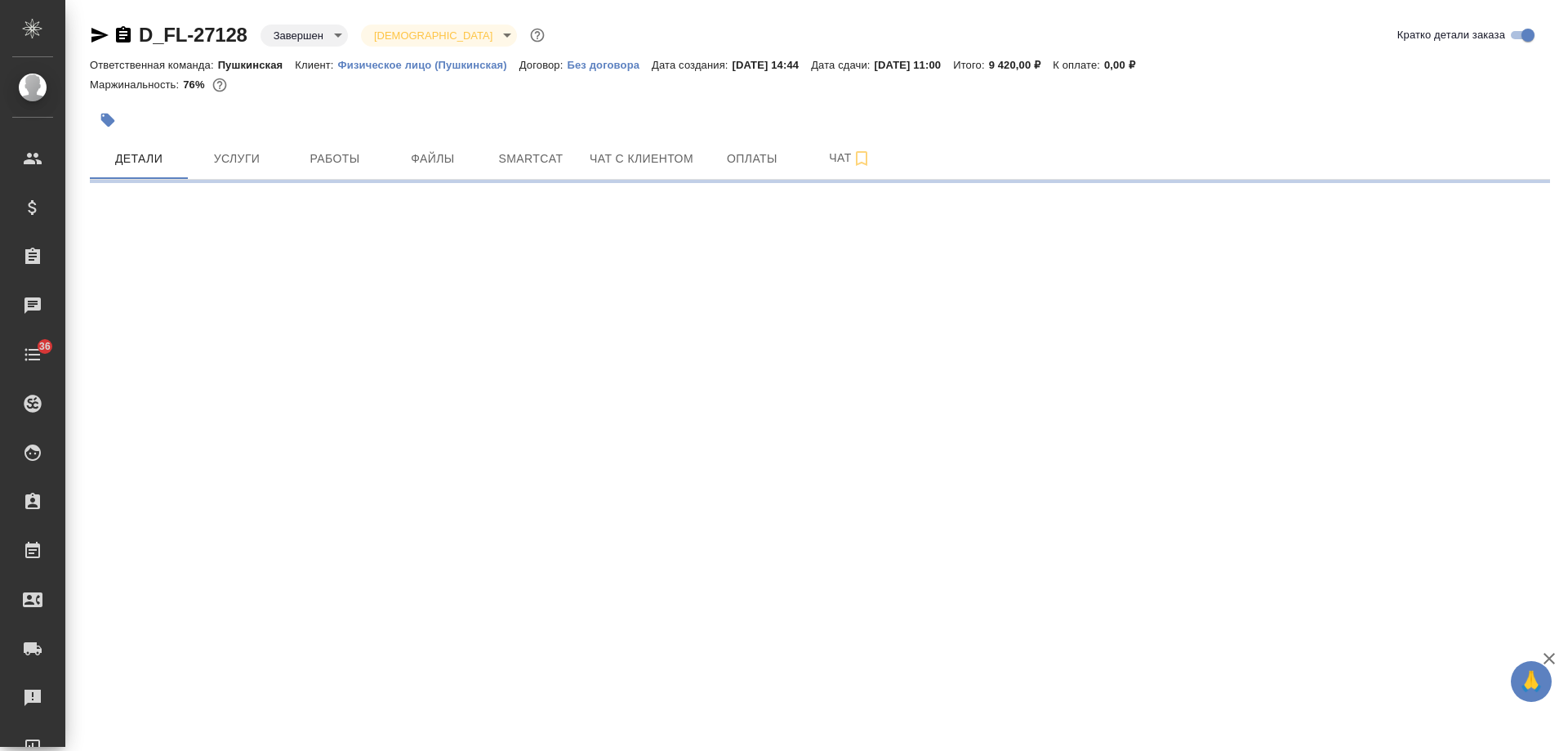
select select "RU"
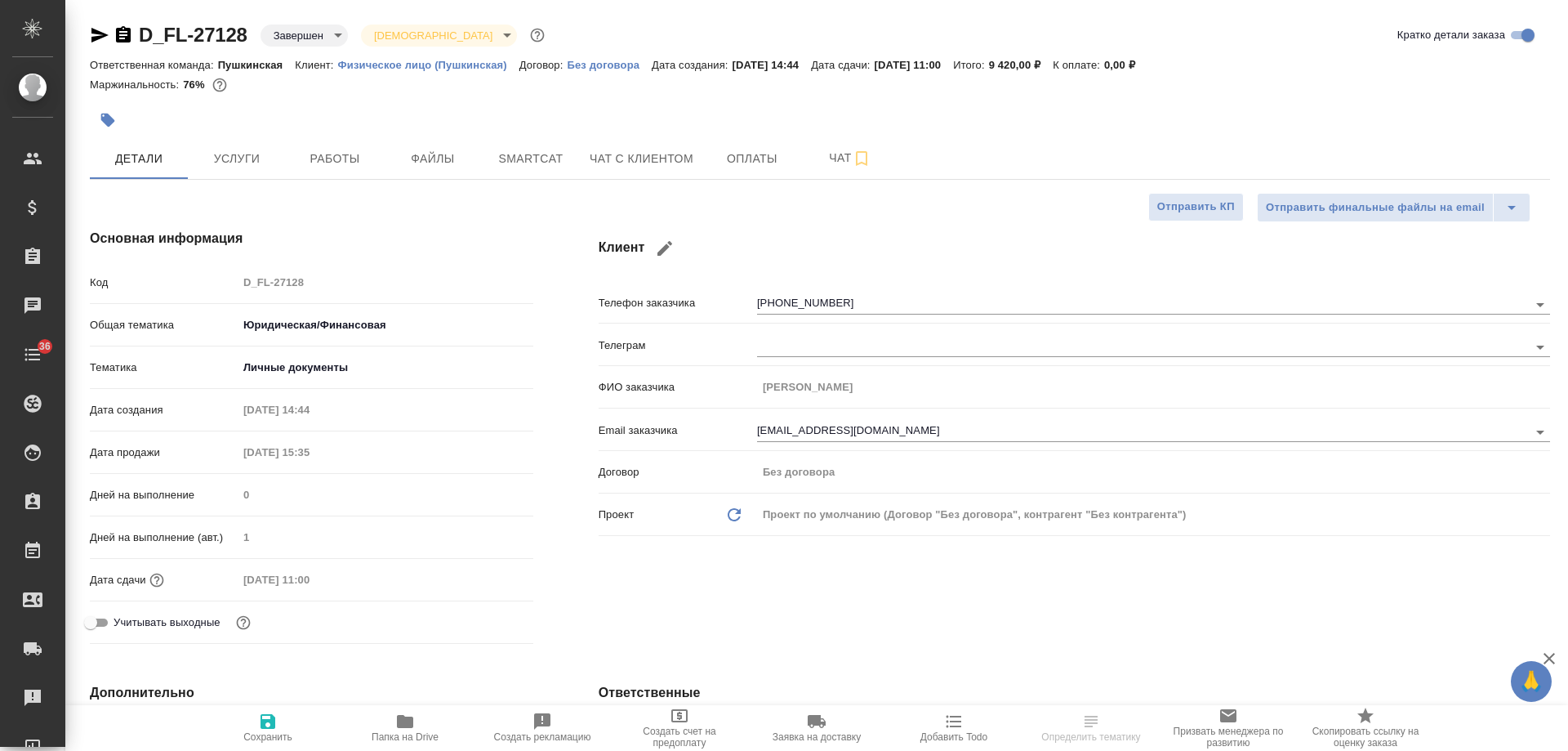
type textarea "x"
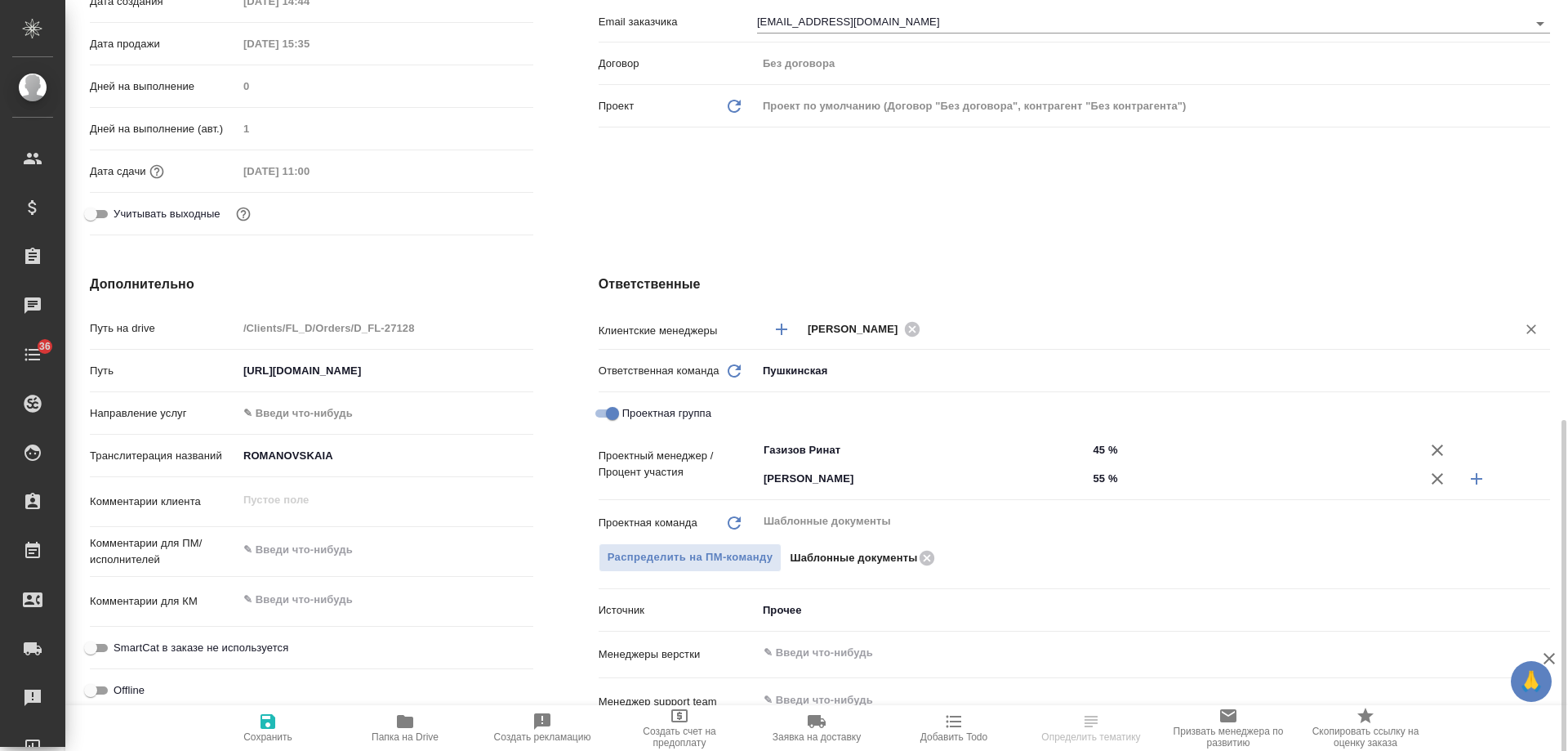
scroll to position [817, 0]
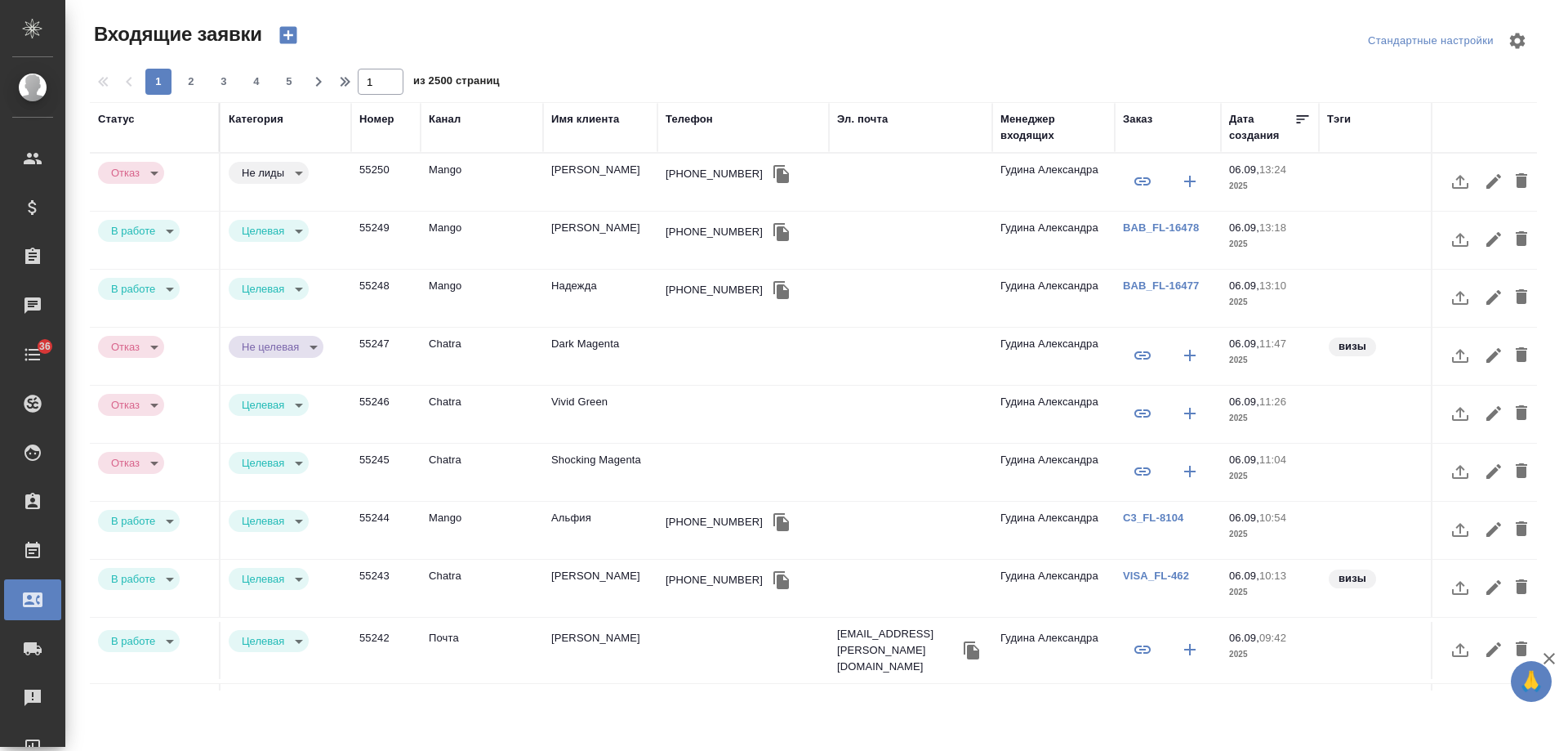
select select "RU"
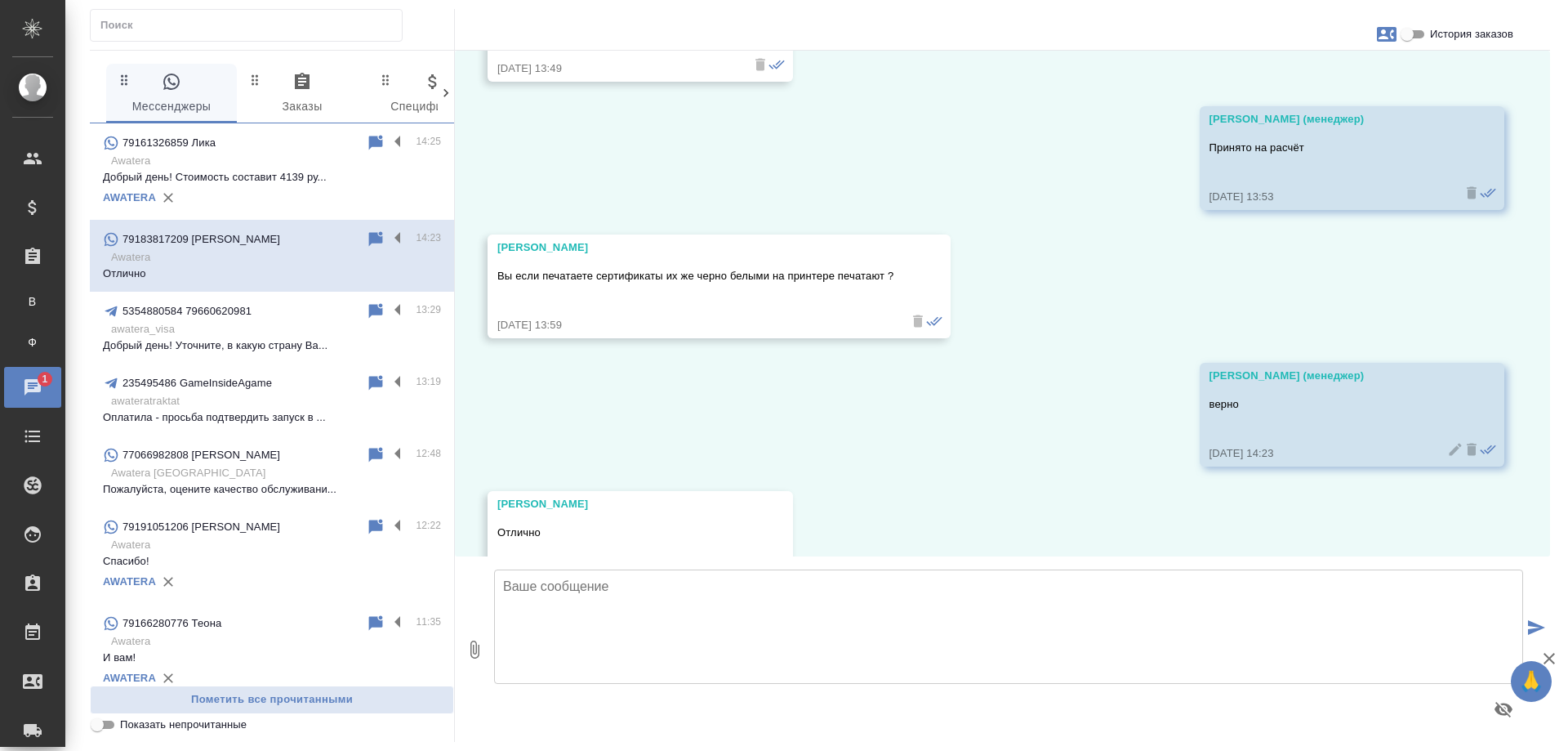
scroll to position [4418, 0]
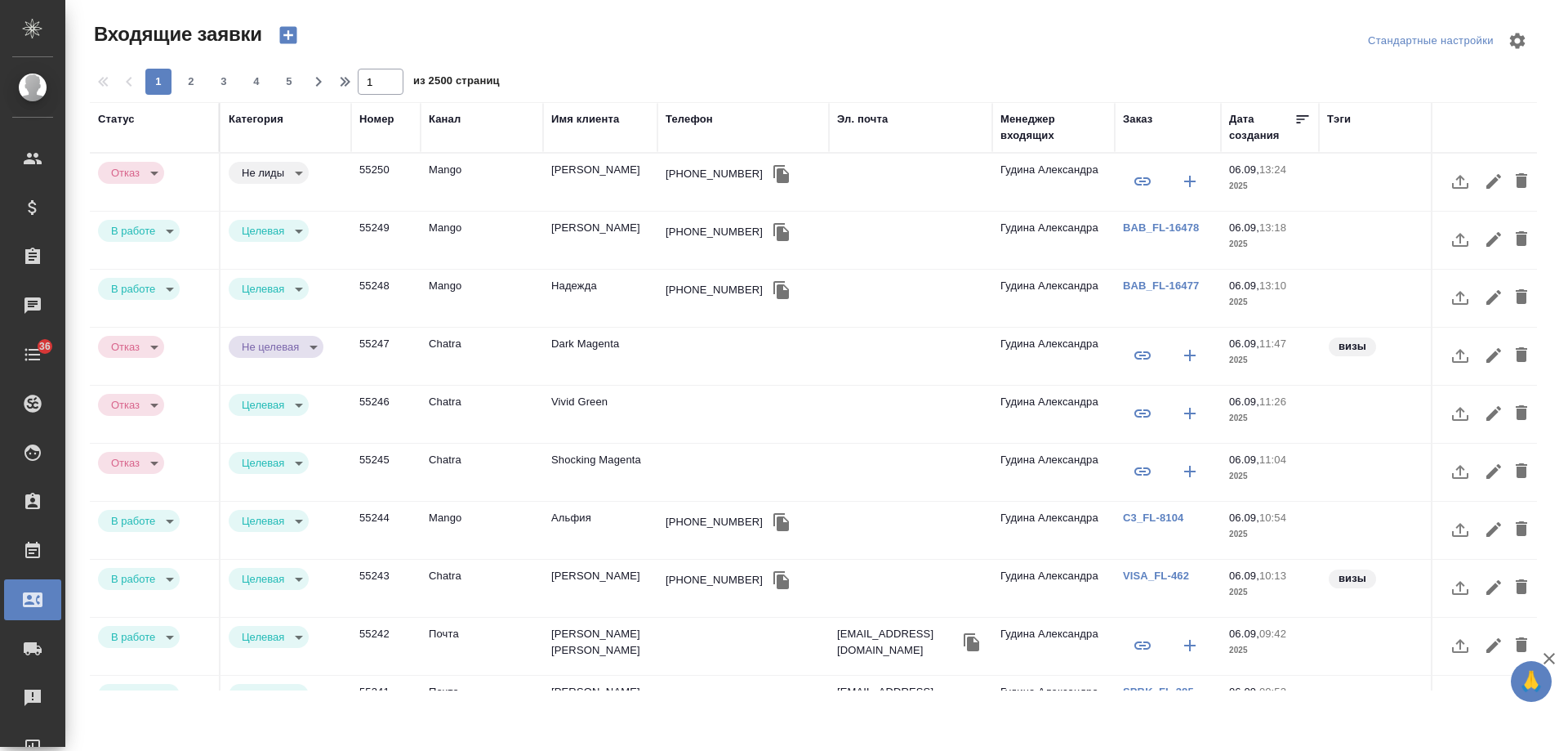
select select "RU"
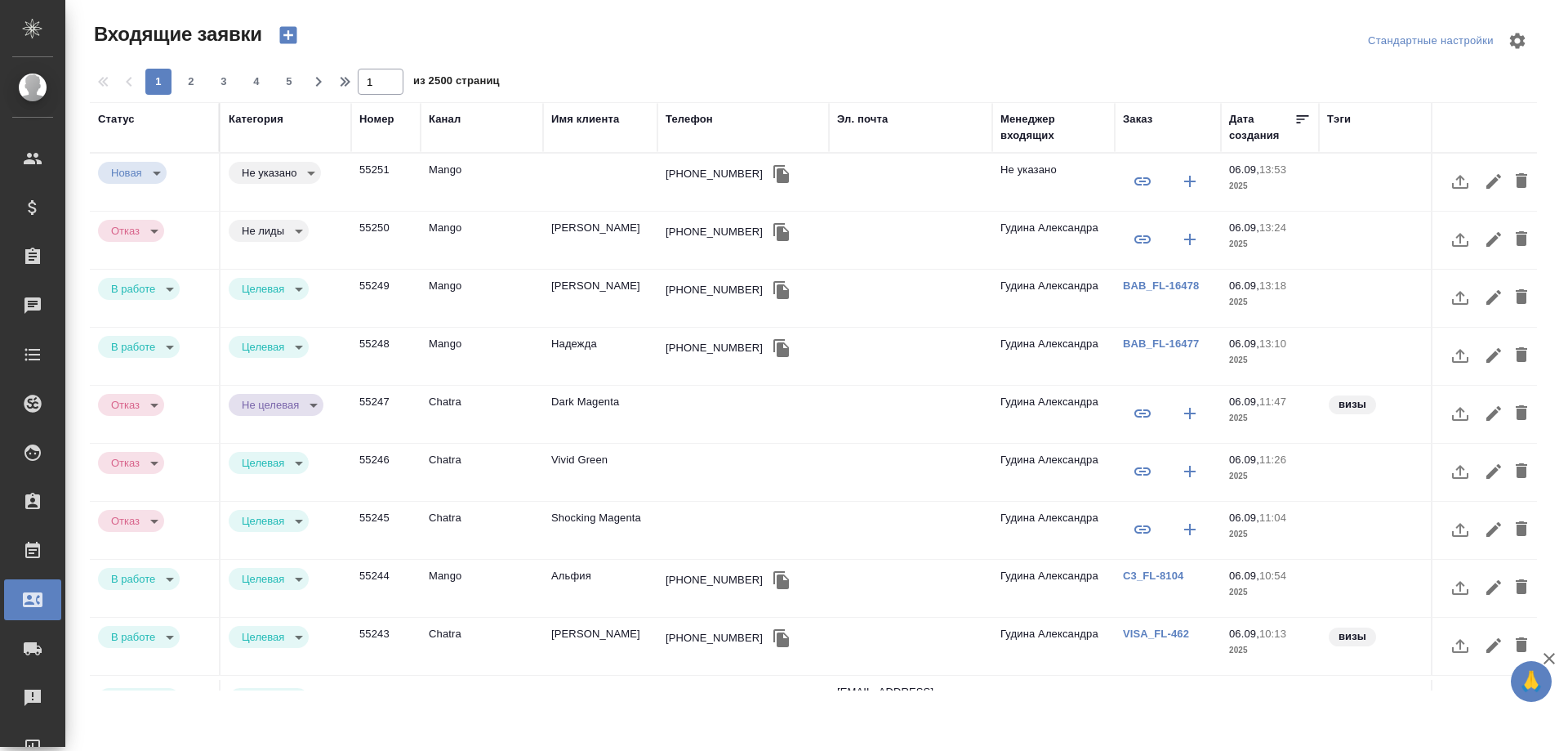
select select "RU"
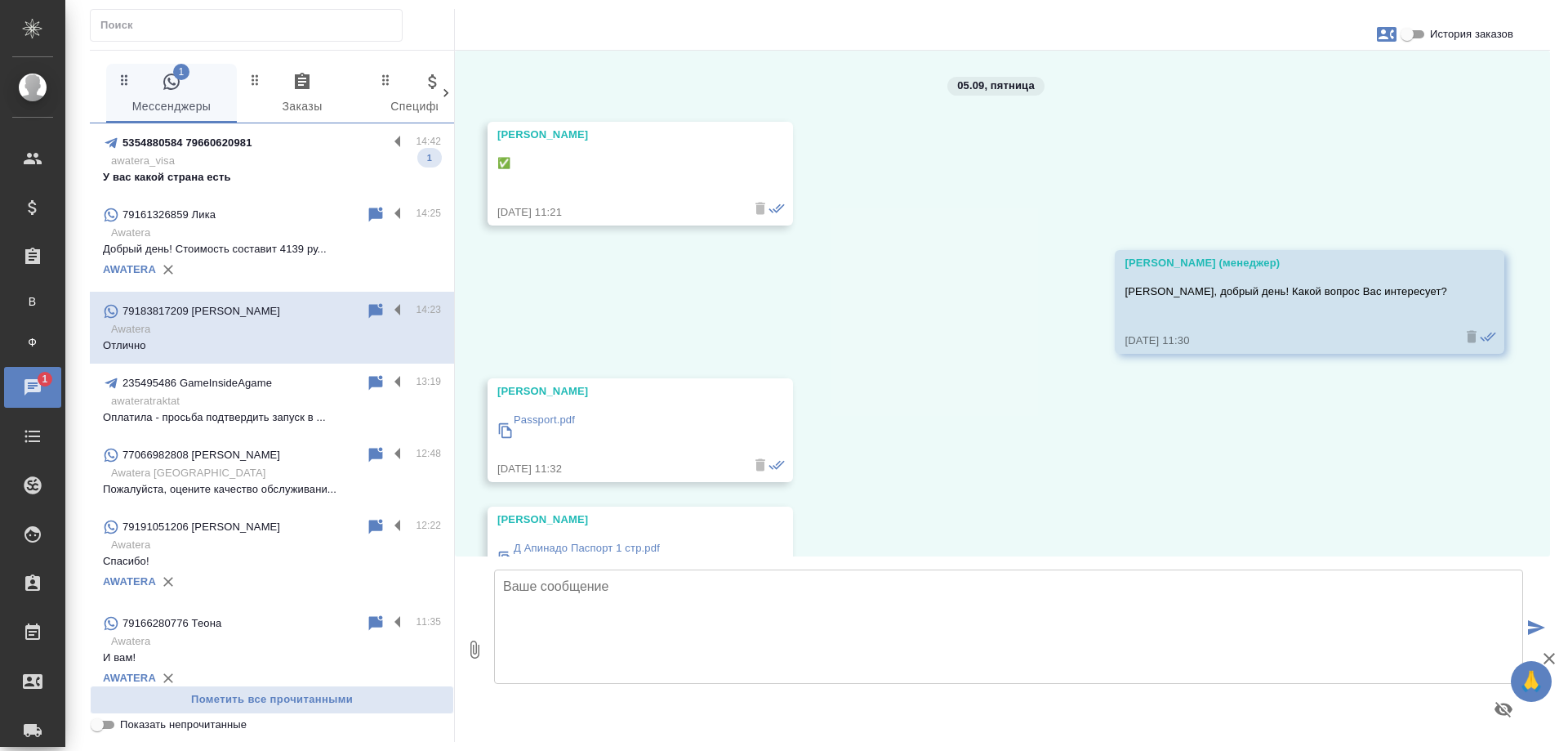
scroll to position [4418, 0]
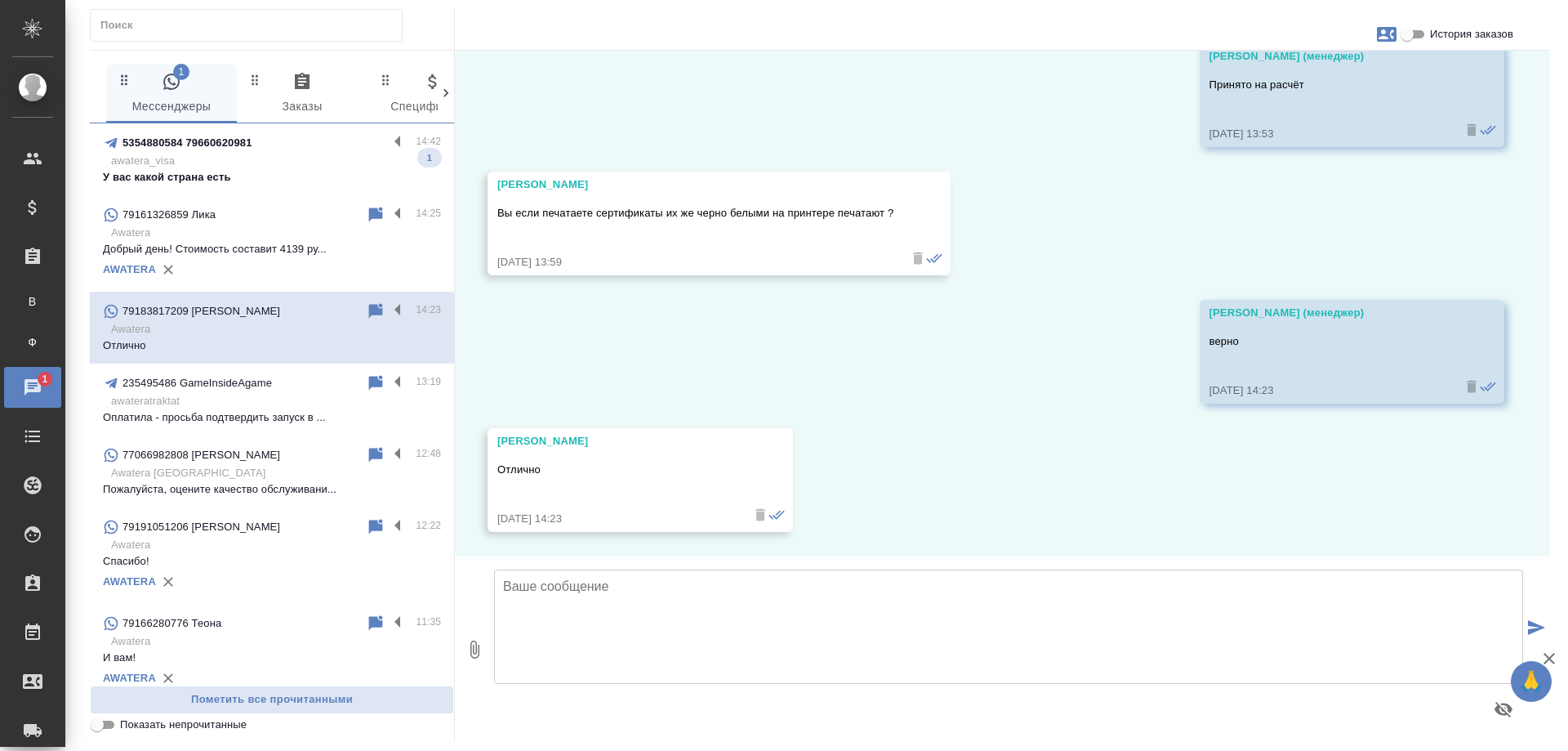
click at [283, 156] on p "awatera_visa" at bounding box center [276, 161] width 330 height 16
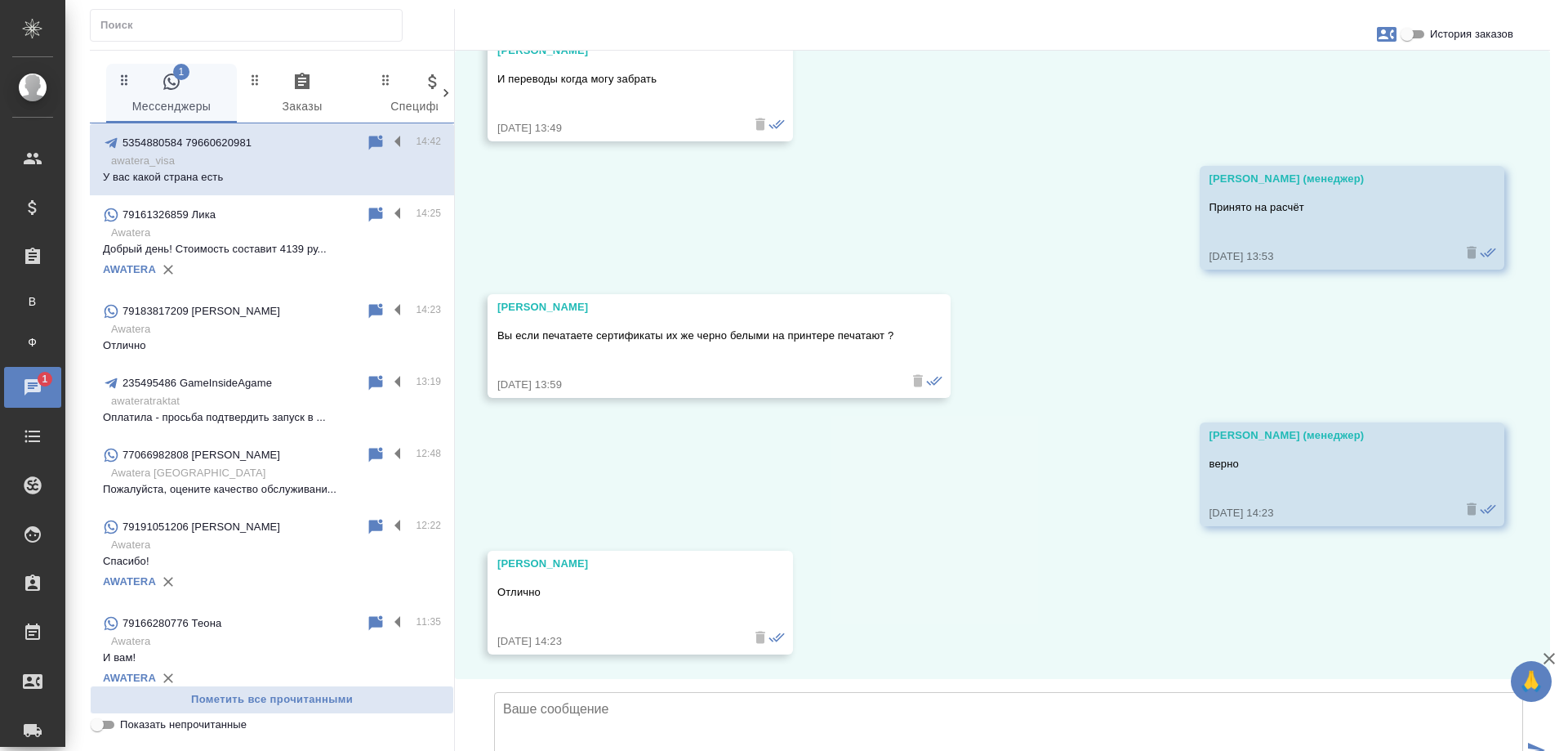
scroll to position [348, 0]
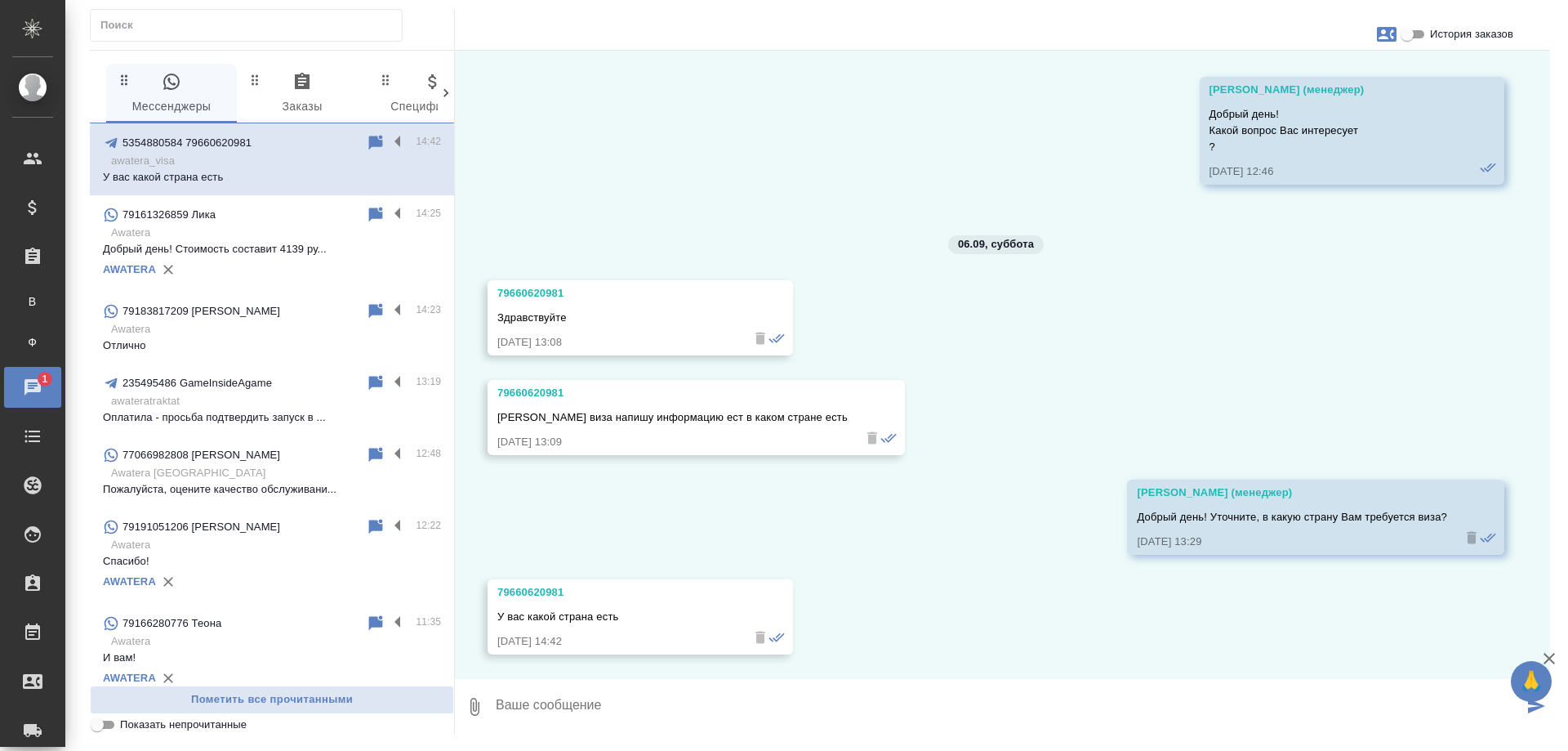
click at [832, 713] on textarea at bounding box center [1008, 707] width 1029 height 56
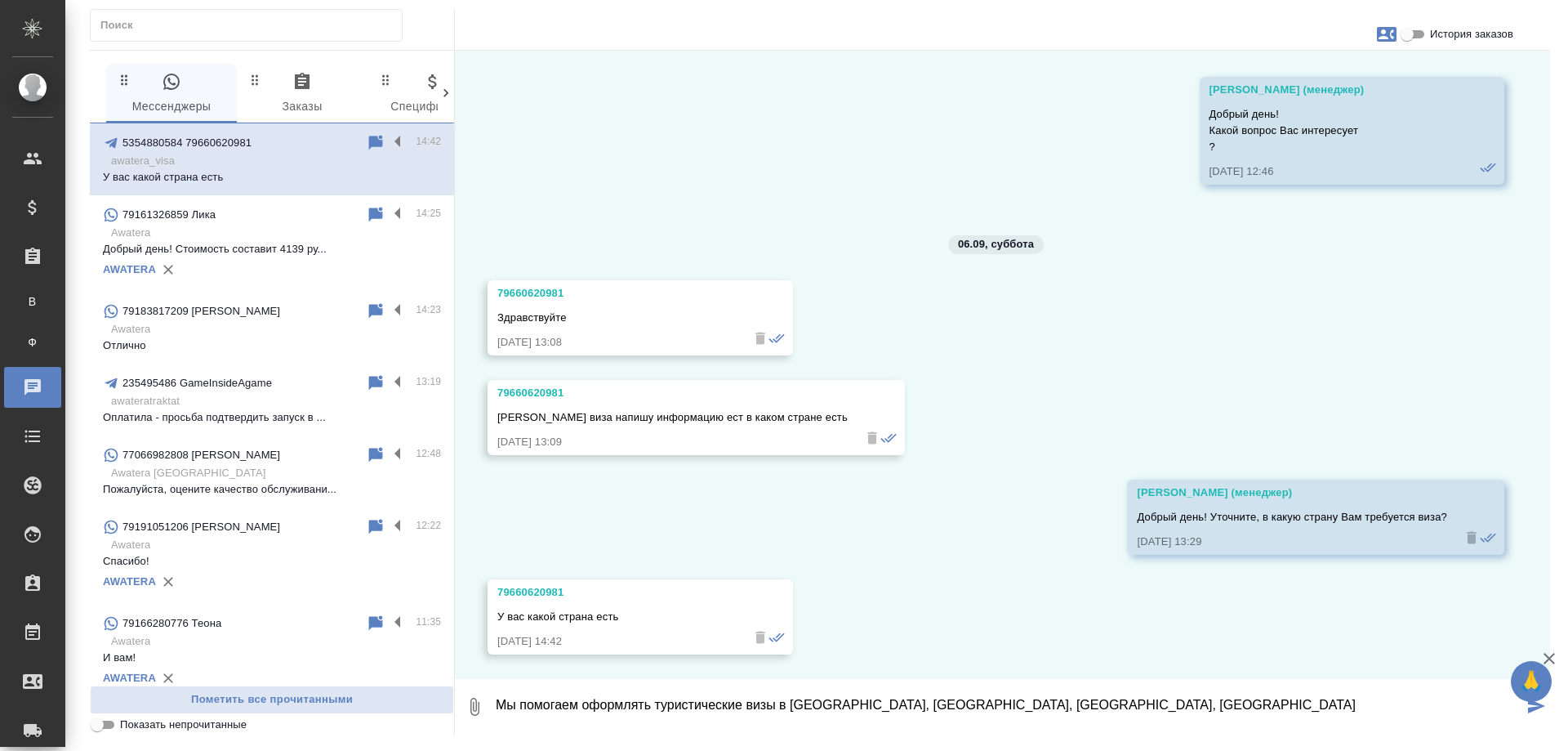
click at [971, 703] on textarea "Мы помогаем оформлять туристические визы в Испанию, Италию, Францию, Японию" at bounding box center [1008, 707] width 1029 height 56
drag, startPoint x: 1085, startPoint y: 706, endPoint x: 1058, endPoint y: 713, distance: 27.9
click at [1078, 707] on textarea "Мы помогаем оформлять туристические визы в Испанию, Италию, Францию, Грецию, Яп…" at bounding box center [1008, 707] width 1029 height 56
click at [1079, 708] on textarea "Мы помогаем оформлять туристические визы в Испанию, Италию, Францию, Грецию, Яп…" at bounding box center [1008, 707] width 1029 height 56
click at [1180, 713] on textarea "Мы помогаем оформлять туристические визы в Испанию, Италию, Францию, Грецию, Яп…" at bounding box center [1008, 707] width 1029 height 56
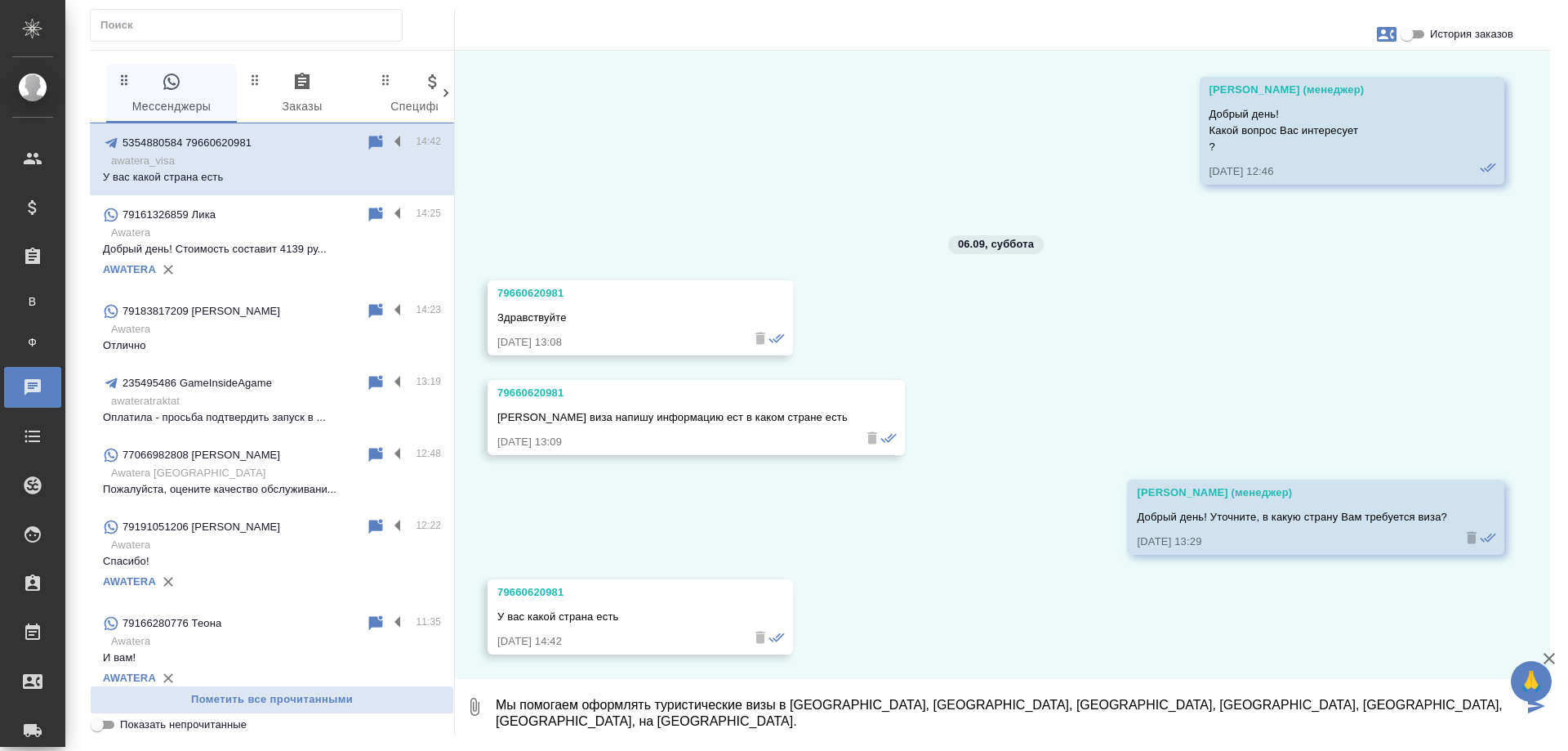
type textarea "Мы помогаем оформлять туристические визы в Испанию, Италию, Францию, Грецию, Яп…"
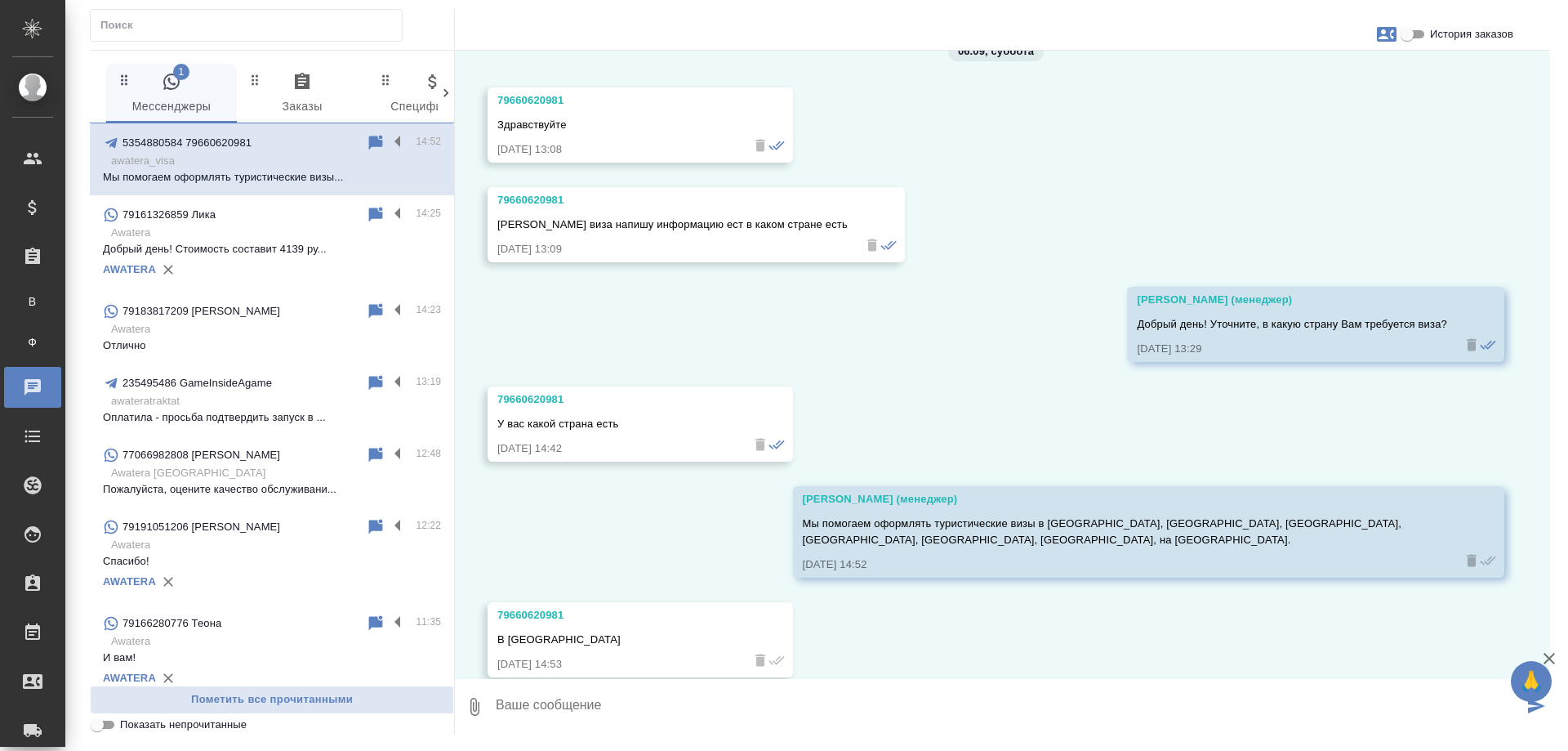
scroll to position [547, 0]
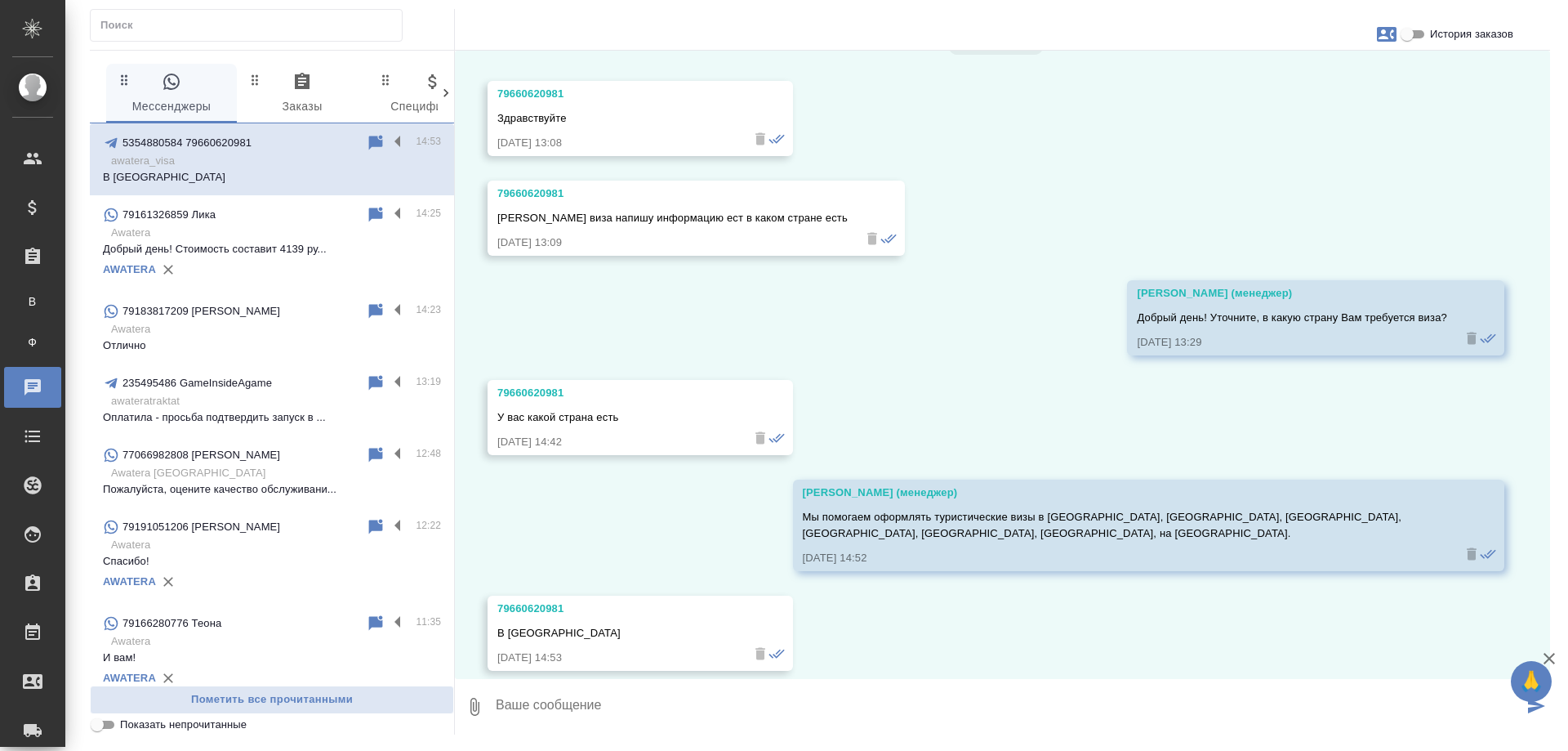
click at [585, 703] on textarea at bounding box center [1008, 707] width 1029 height 56
click at [501, 699] on textarea "У Вас гражданство РФ?" at bounding box center [1008, 707] width 1029 height 56
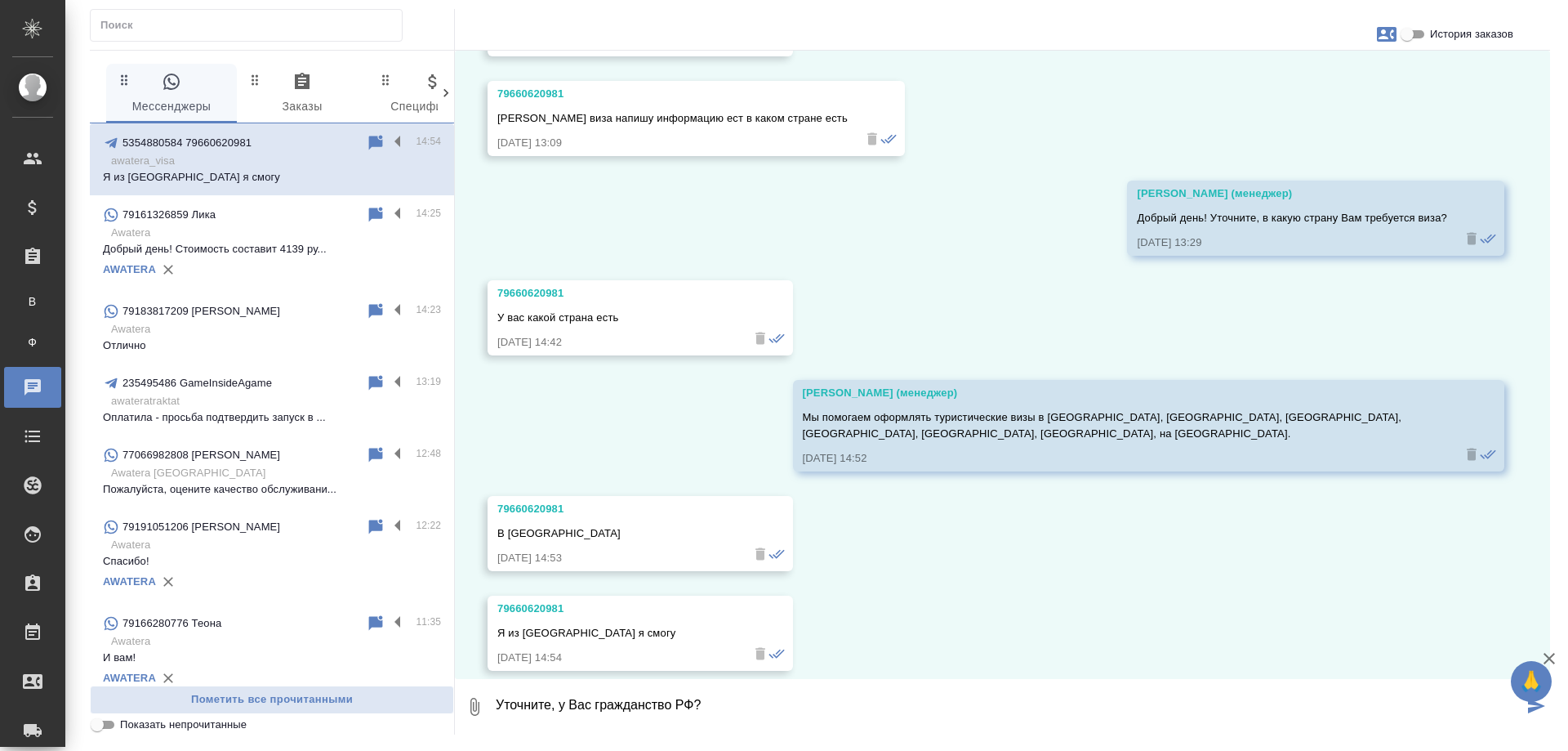
drag, startPoint x: 675, startPoint y: 713, endPoint x: 763, endPoint y: 700, distance: 89.0
click at [763, 700] on textarea "Уточните, у Вас гражданство РФ?" at bounding box center [1008, 707] width 1029 height 56
drag, startPoint x: 766, startPoint y: 705, endPoint x: 678, endPoint y: 706, distance: 88.0
click at [678, 706] on textarea "Уточните, у Вас гражданство РФ?" at bounding box center [1008, 707] width 1029 height 56
type textarea "Уточните, у Вас гражданство [GEOGRAPHIC_DATA]?"
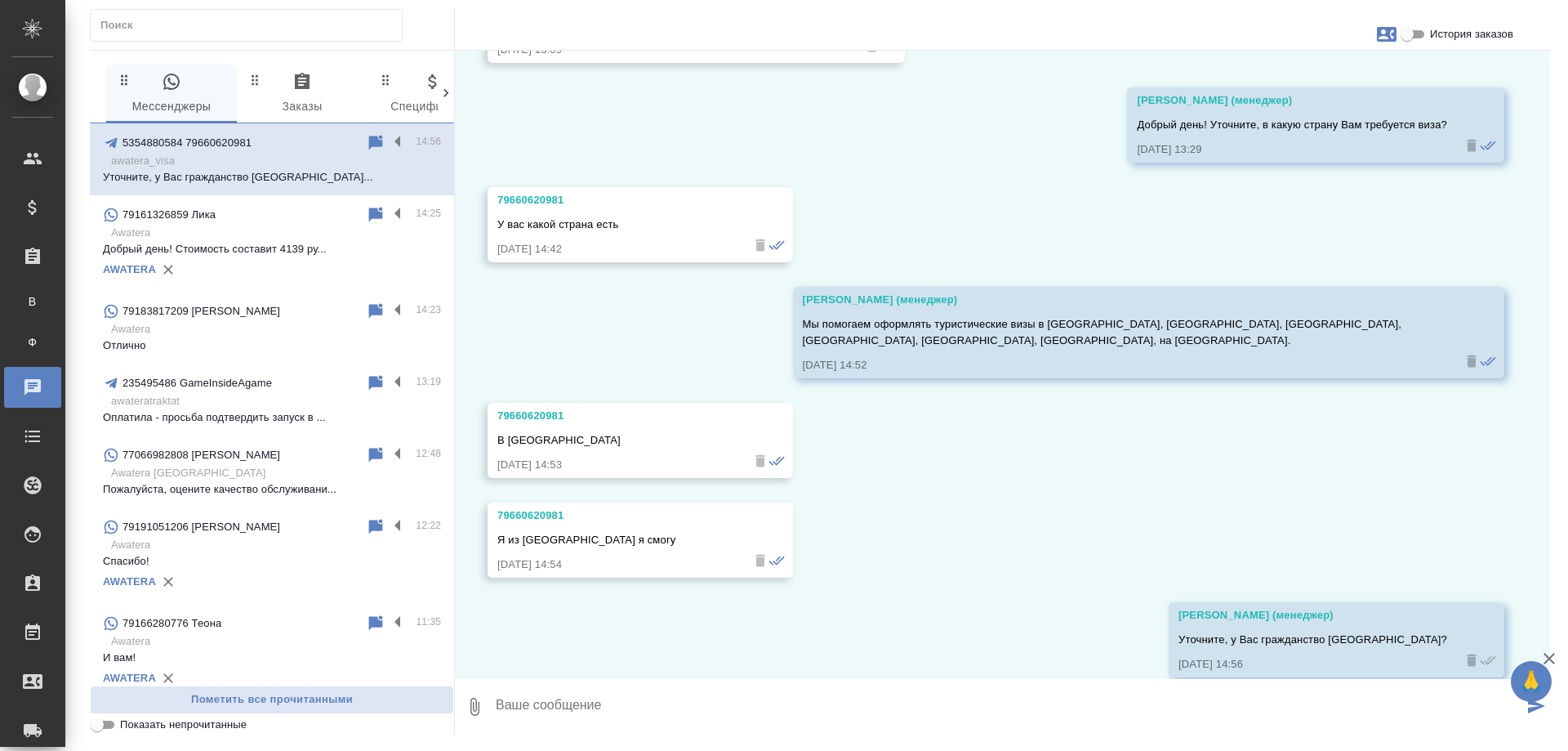
scroll to position [747, 0]
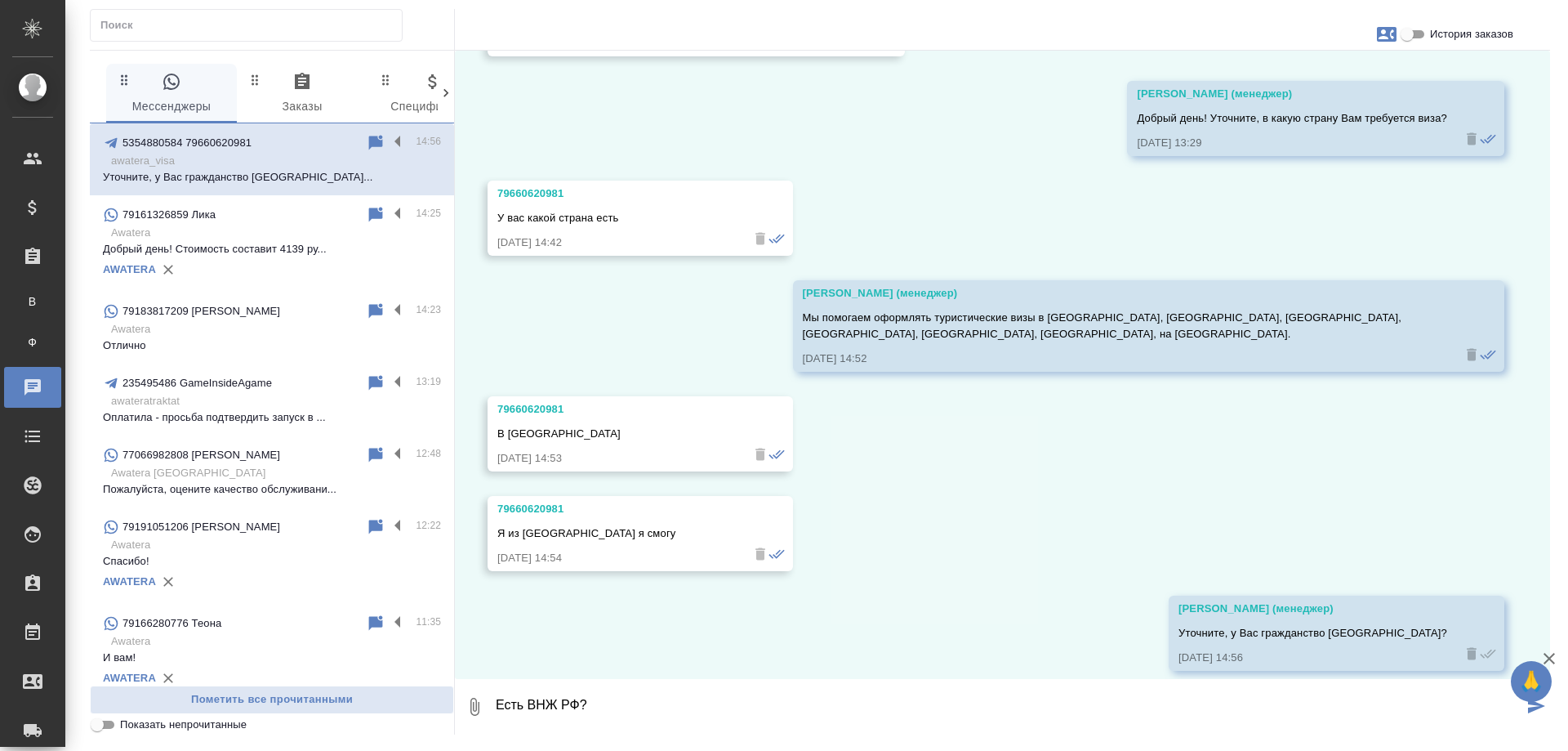
click at [559, 705] on textarea "Есть ВНЖ РФ?" at bounding box center [1008, 707] width 1029 height 56
click at [525, 708] on textarea "Есть ВНЖ или РВП РФ?" at bounding box center [1008, 707] width 1029 height 56
type textarea "Есть ли ВНЖ или РВП РФ?"
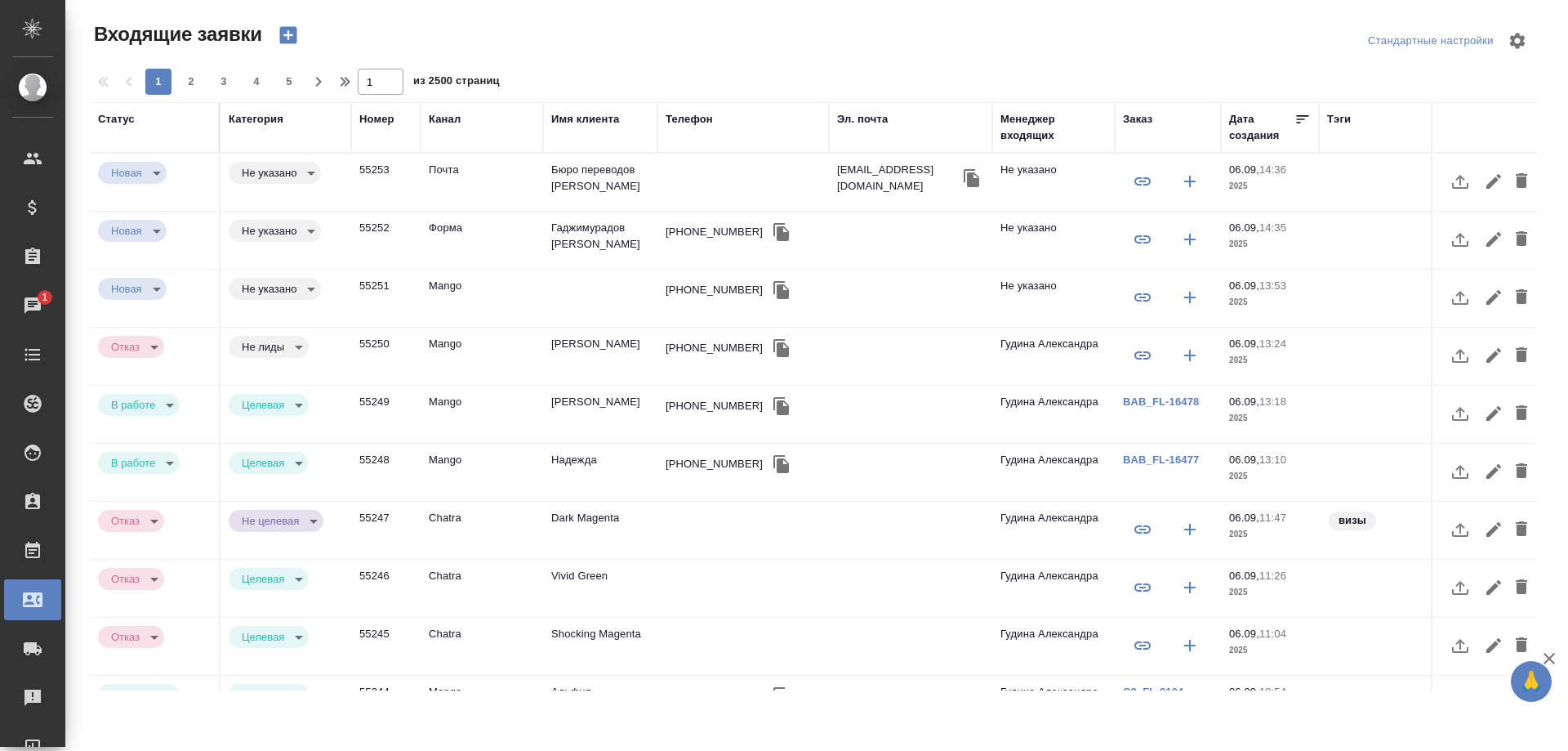
select select "RU"
click at [618, 239] on td "Гаджимурадов [PERSON_NAME]" at bounding box center [600, 240] width 115 height 57
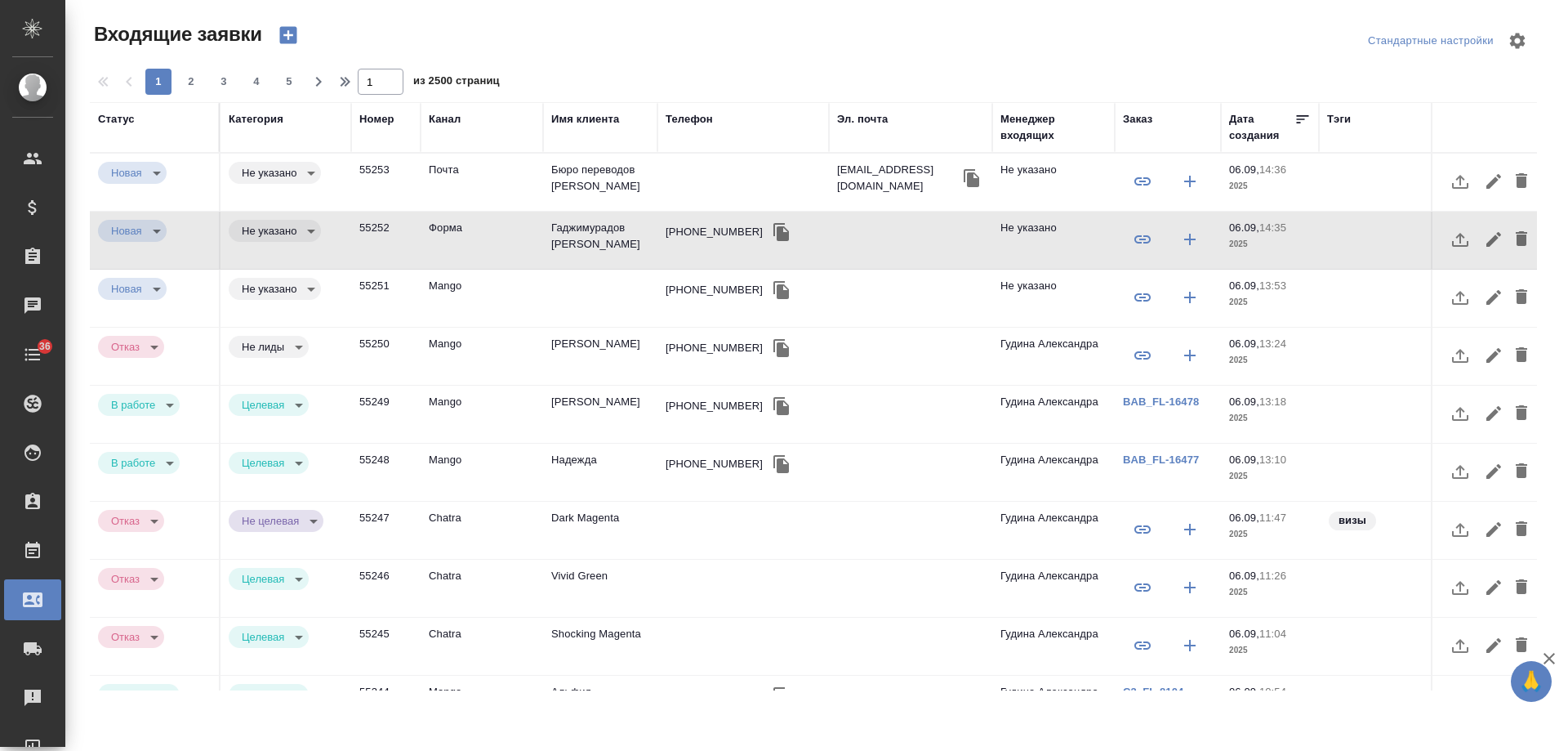
click at [774, 234] on icon "button" at bounding box center [781, 232] width 16 height 18
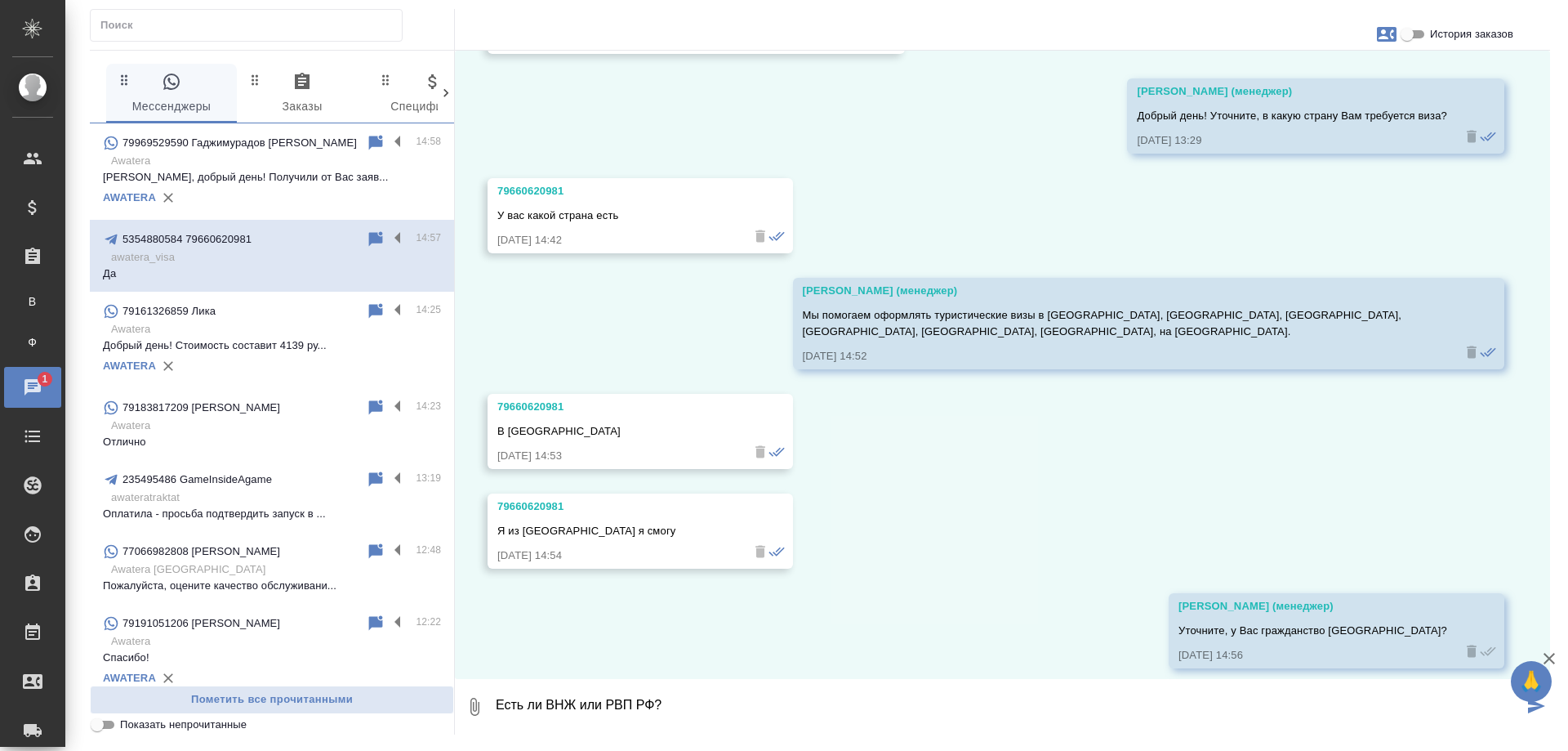
scroll to position [846, 0]
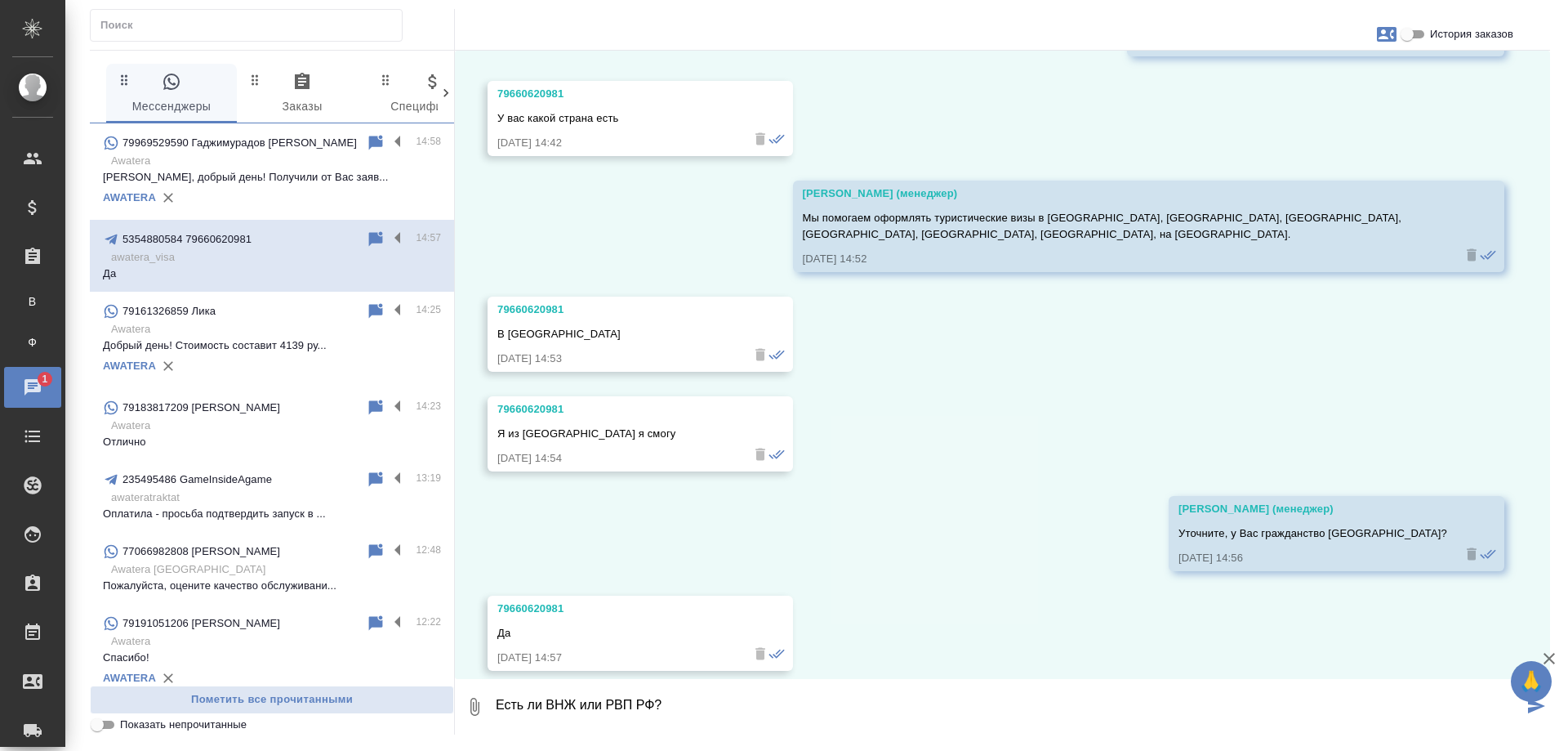
click at [692, 713] on textarea "Есть ли ВНЖ или РВП РФ?" at bounding box center [1008, 707] width 1029 height 56
drag, startPoint x: 698, startPoint y: 708, endPoint x: 470, endPoint y: 710, distance: 228.0
click at [470, 710] on div "0 Есть ли ВНЖ или РВП РФ?" at bounding box center [1003, 707] width 1096 height 56
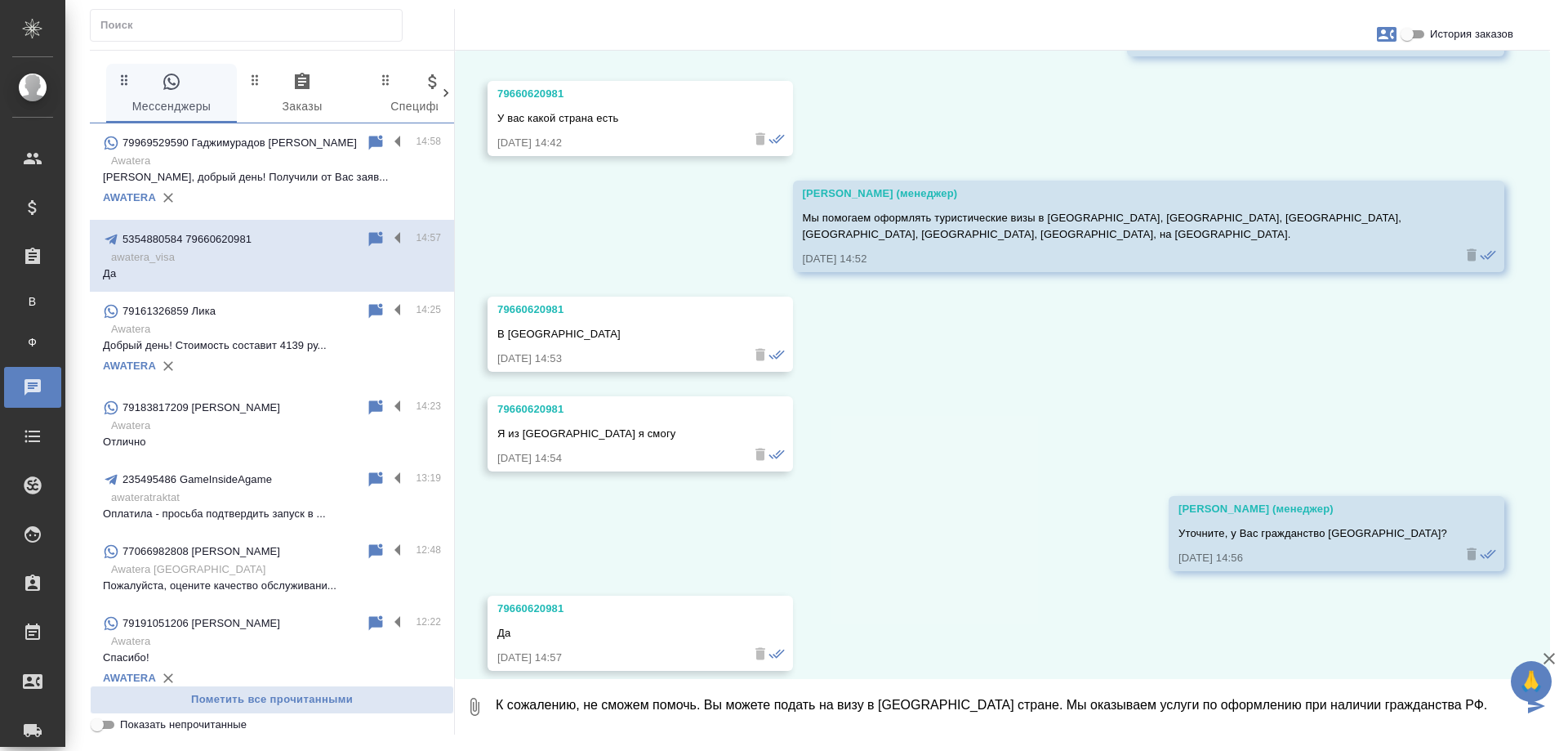
type textarea "К сожалению, не сможем помочь. Вы можете подать на визу в [GEOGRAPHIC_DATA] стр…"
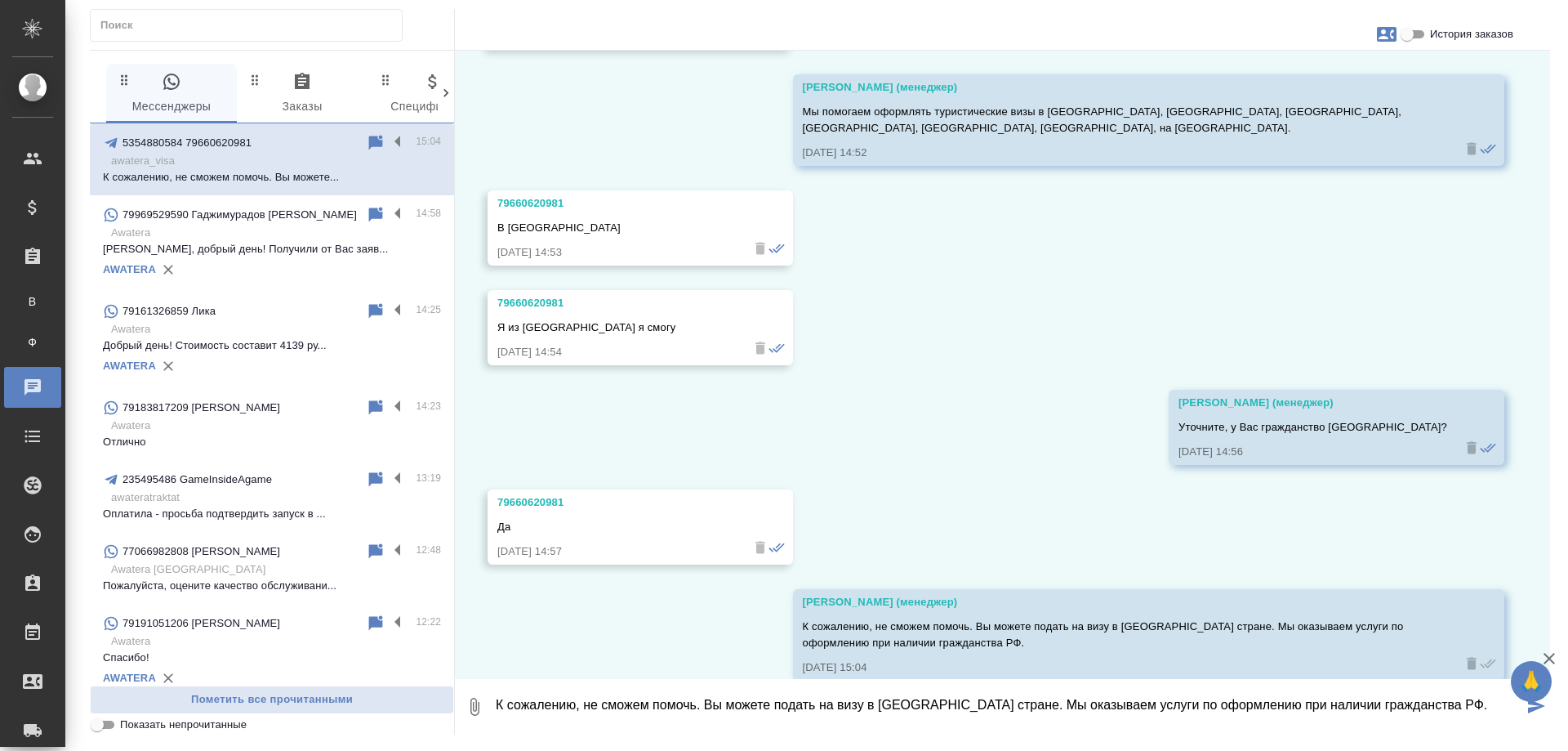
scroll to position [962, 0]
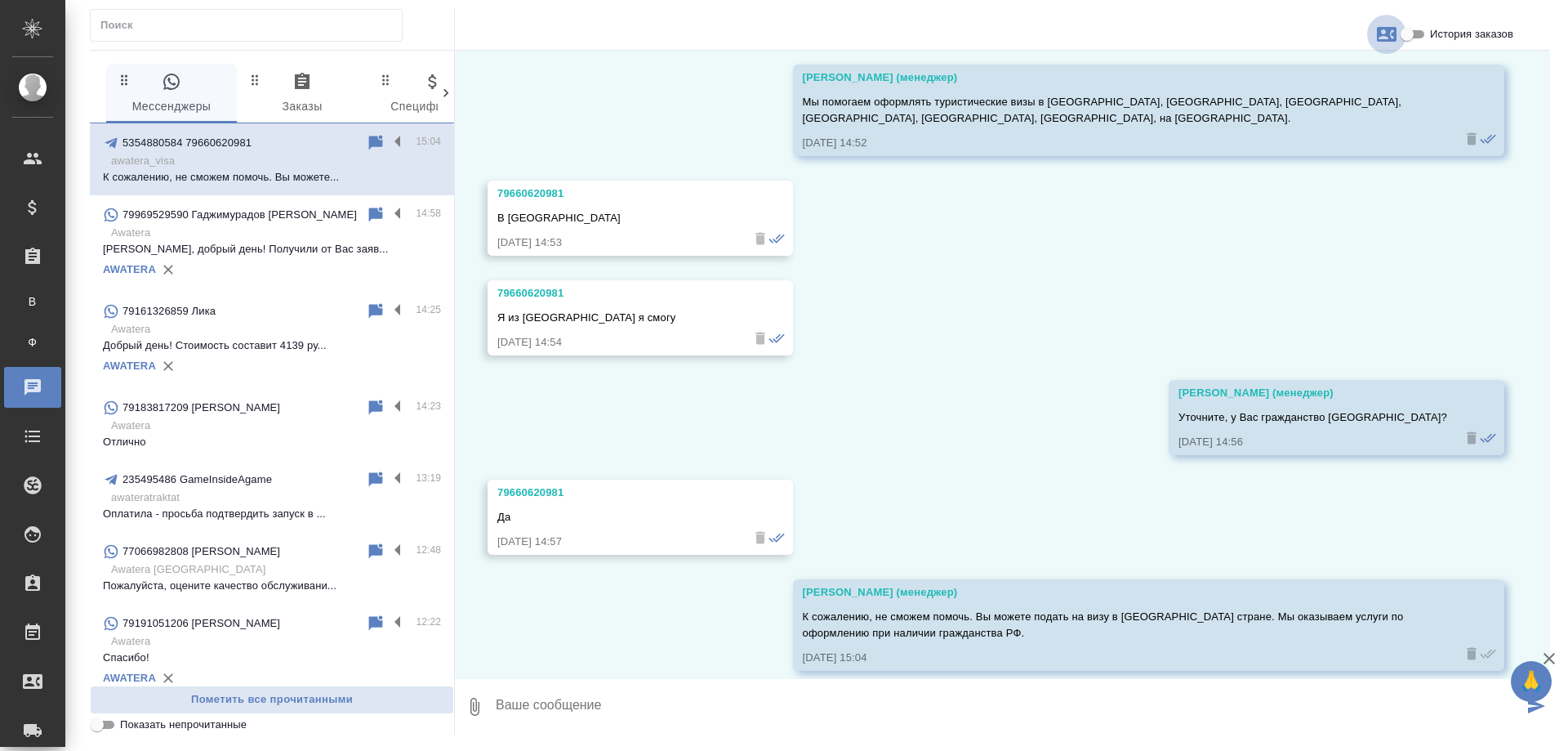
click at [1389, 34] on icon "button" at bounding box center [1387, 34] width 20 height 15
click at [1348, 81] on span "Создать заявку" at bounding box center [1316, 79] width 77 height 16
select select "RU"
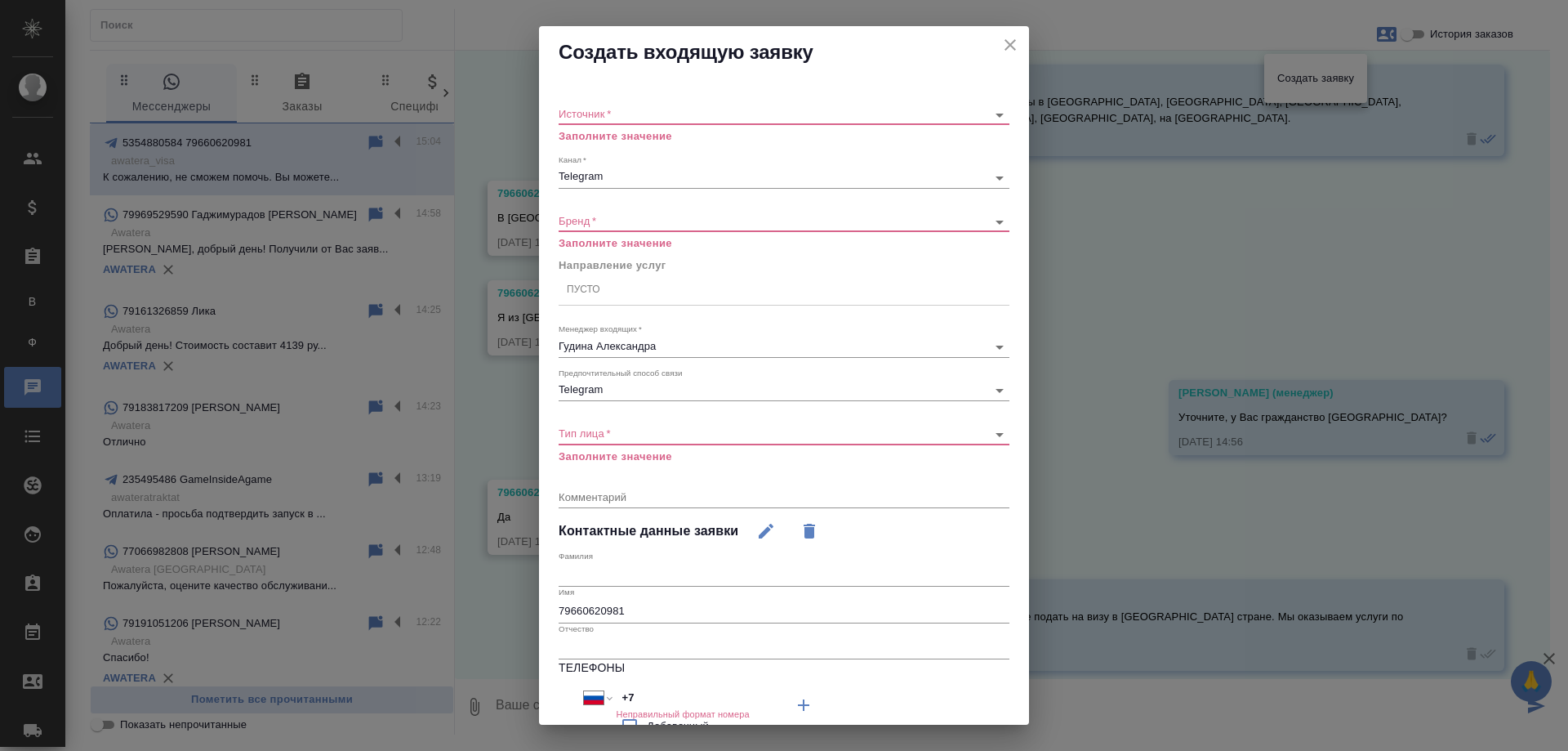
click at [714, 111] on body "🙏 .cls-1 fill:#fff; AWATERA [PERSON_NAME] Спецификации Заказы В Все заказы Ф За…" at bounding box center [784, 375] width 1568 height 751
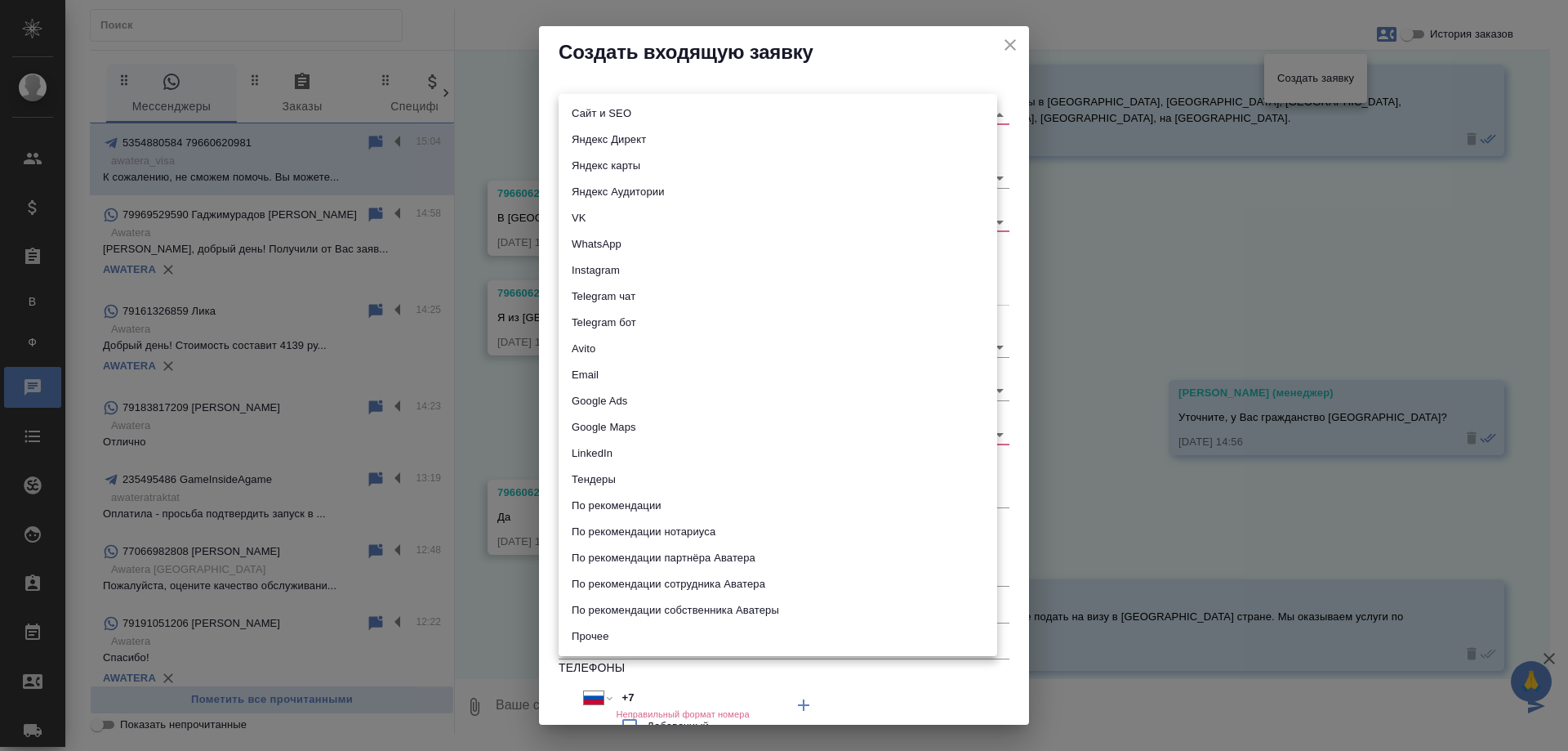
click at [626, 235] on li "WhatsApp" at bounding box center [778, 244] width 439 height 26
type input "whatsapp"
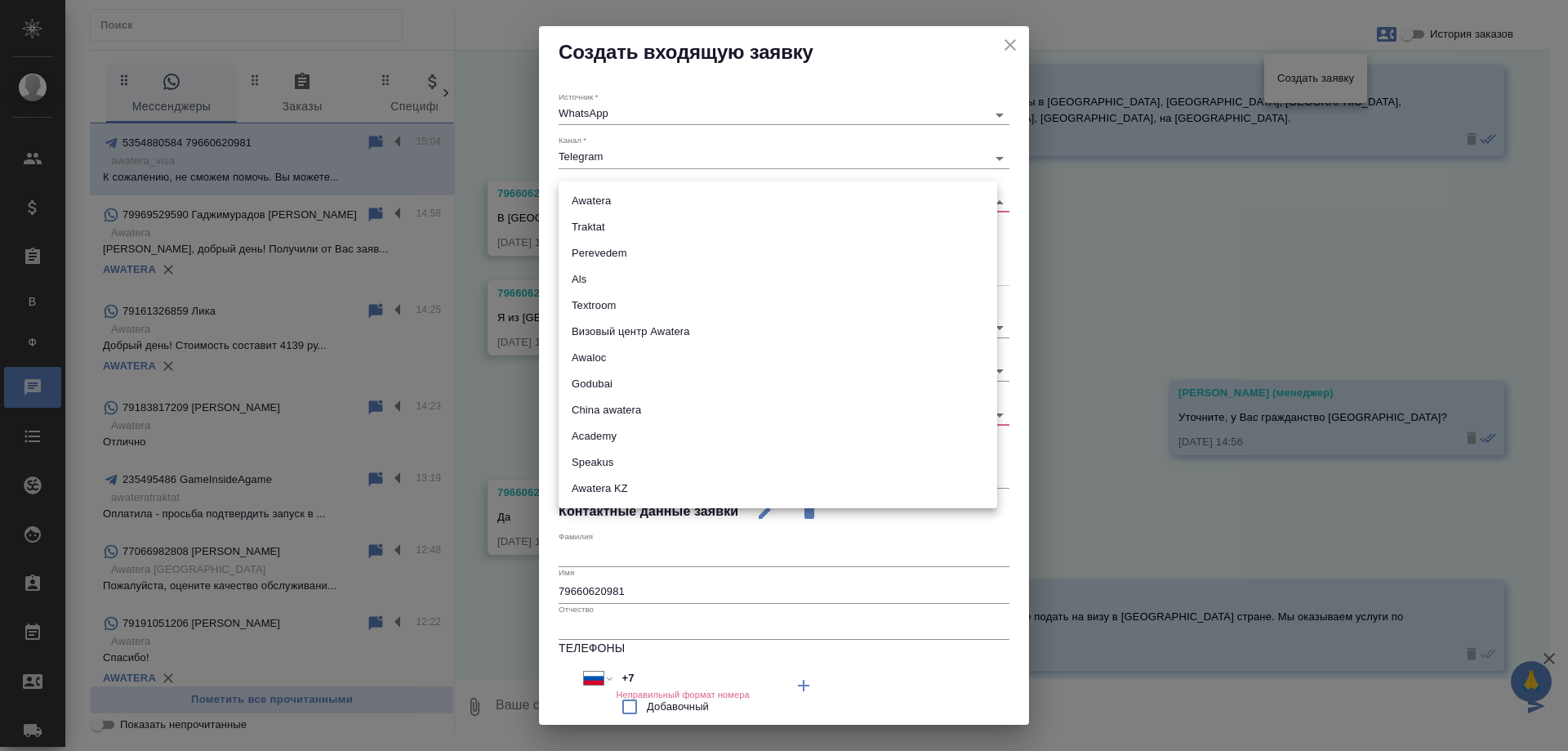
click at [620, 200] on body "🙏 .cls-1 fill:#fff; AWATERA [PERSON_NAME] Спецификации Заказы В Все заказы Ф За…" at bounding box center [784, 375] width 1568 height 751
click at [653, 325] on li "Визовый центр Awatera" at bounding box center [778, 332] width 439 height 26
type input "visaCenterAwatera"
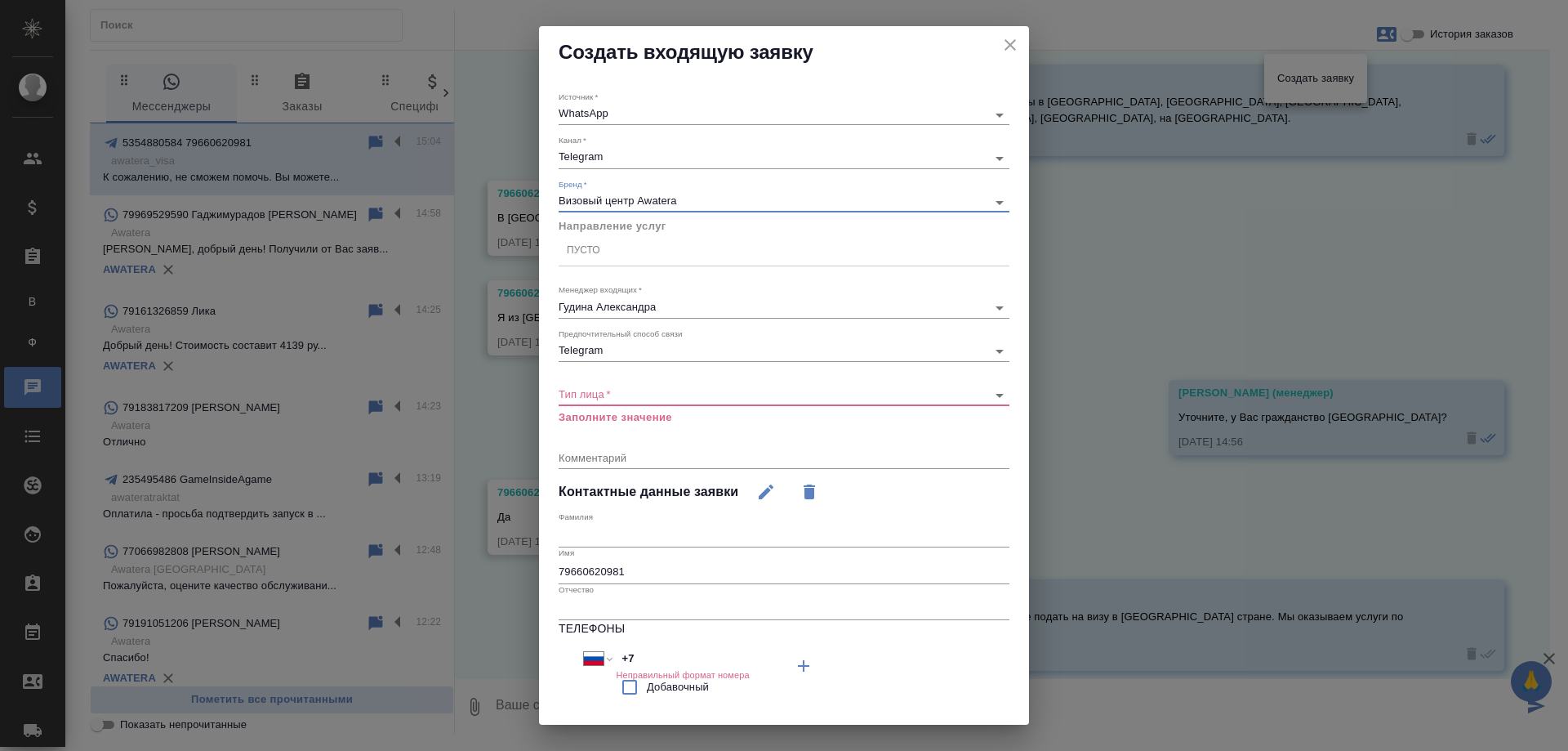
click at [649, 251] on div "Пусто" at bounding box center [784, 250] width 451 height 24
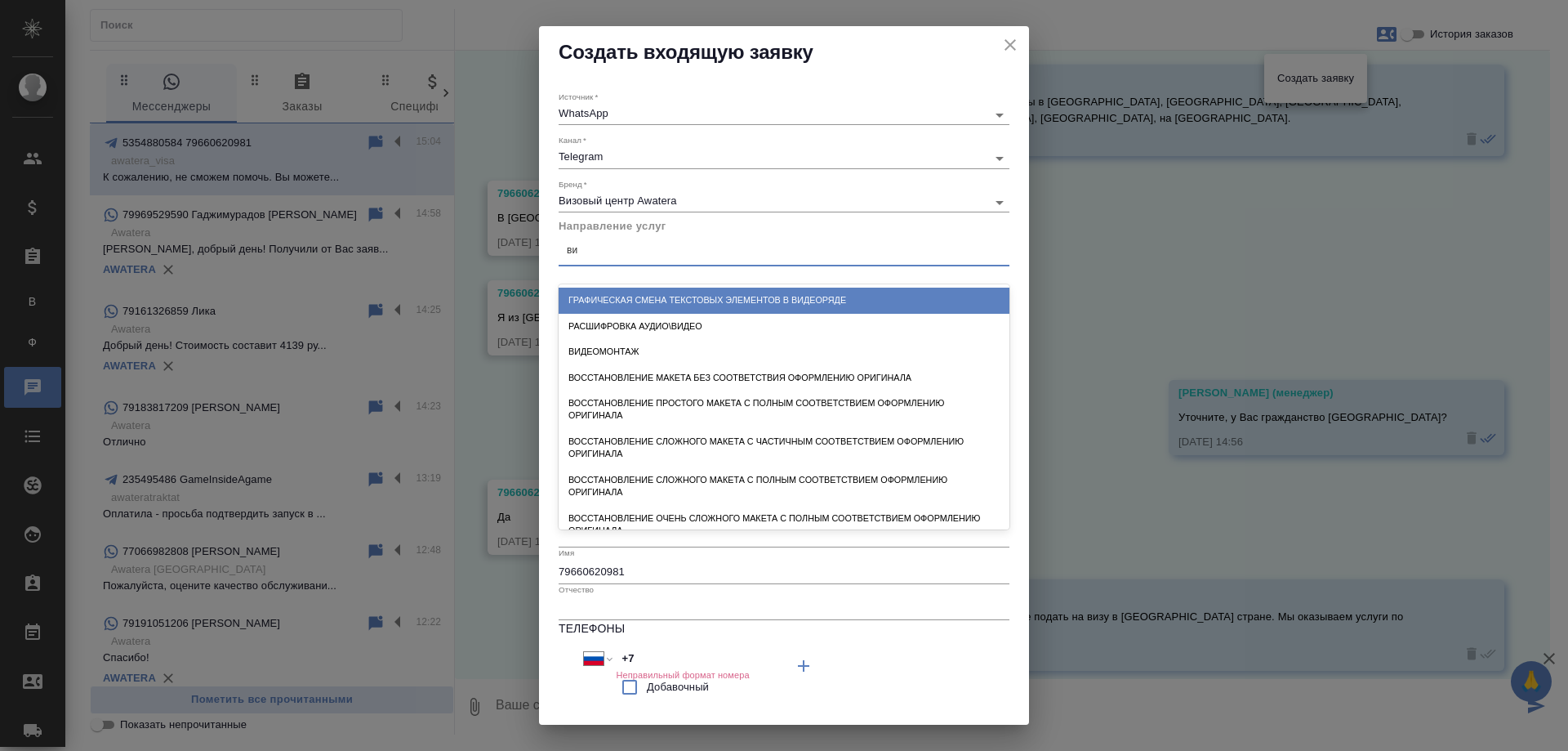
type input "виз"
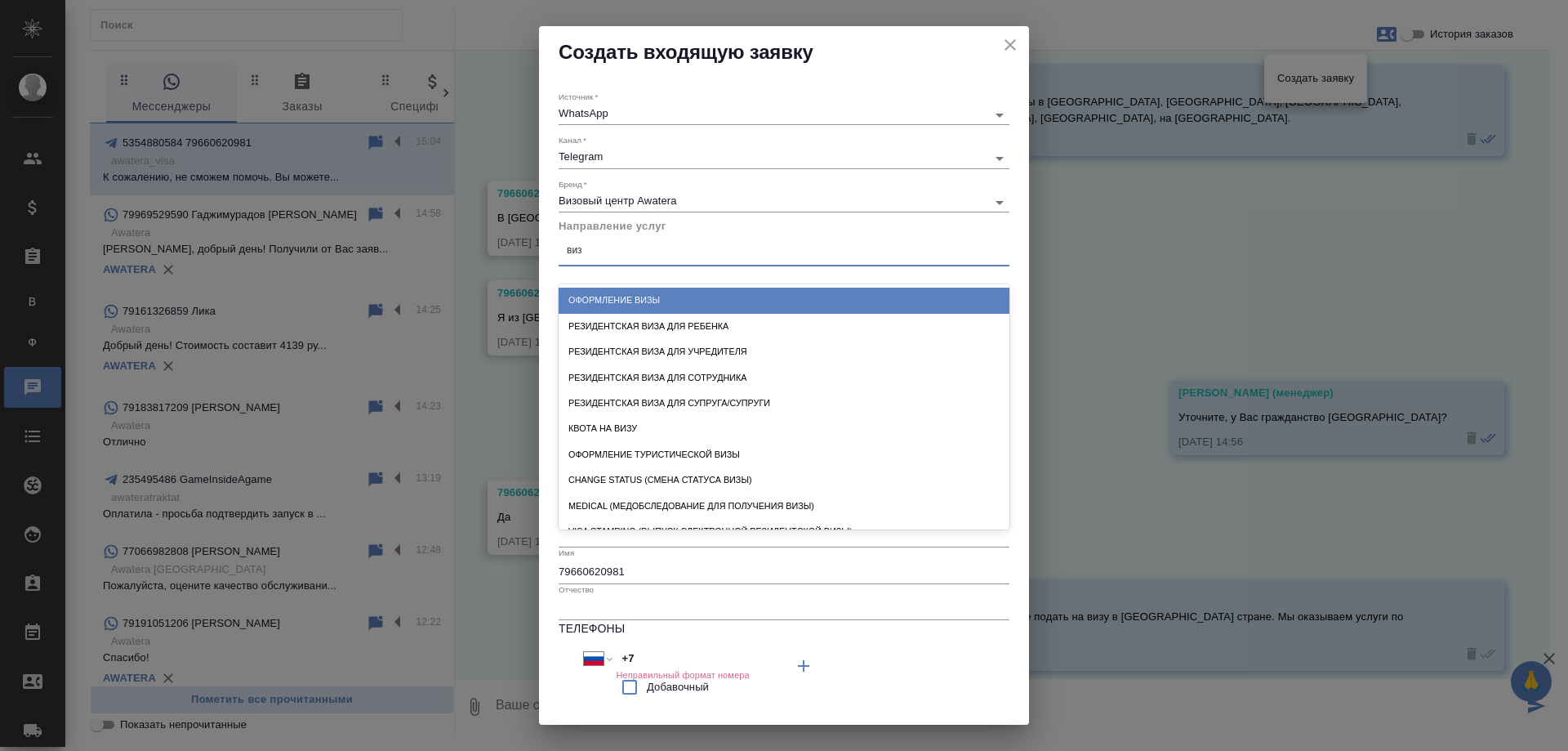
click at [650, 295] on div "Оформление визы" at bounding box center [784, 300] width 451 height 25
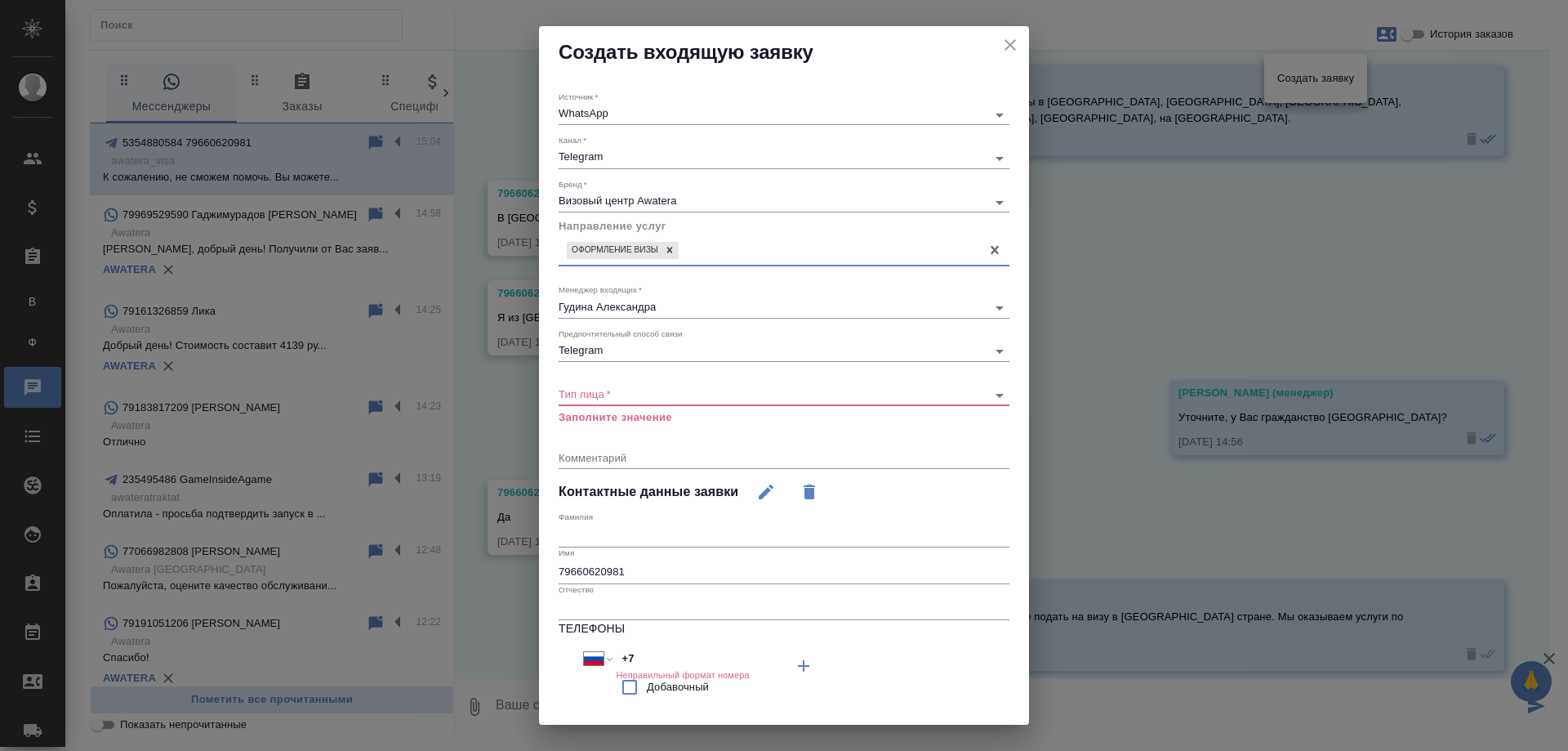
click at [651, 391] on body "🙏 .cls-1 fill:#fff; AWATERA Gudina Alexandra Клиенты Спецификации Заказы В Все …" at bounding box center [784, 375] width 1568 height 751
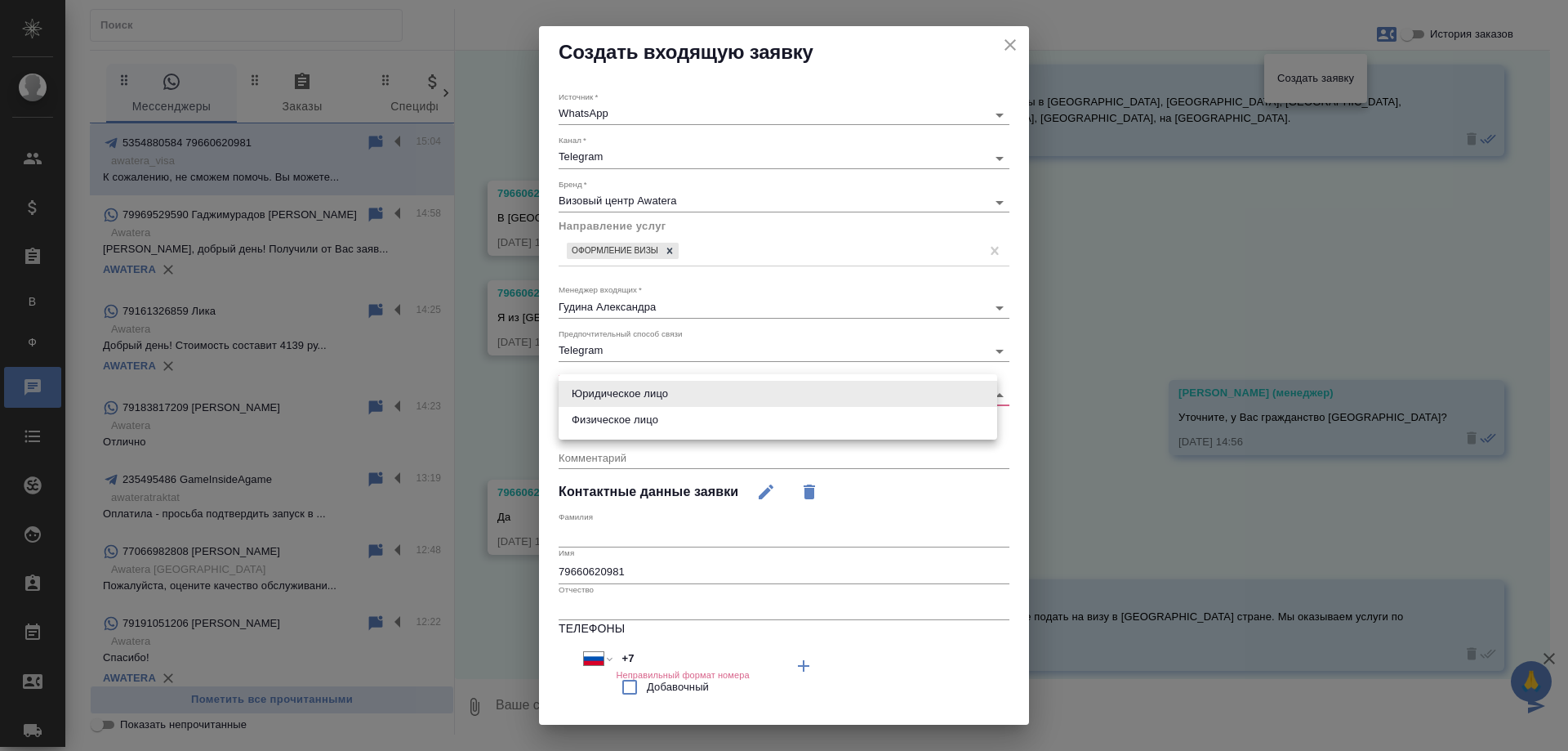
click at [646, 419] on li "Физическое лицо" at bounding box center [778, 420] width 439 height 26
type input "private"
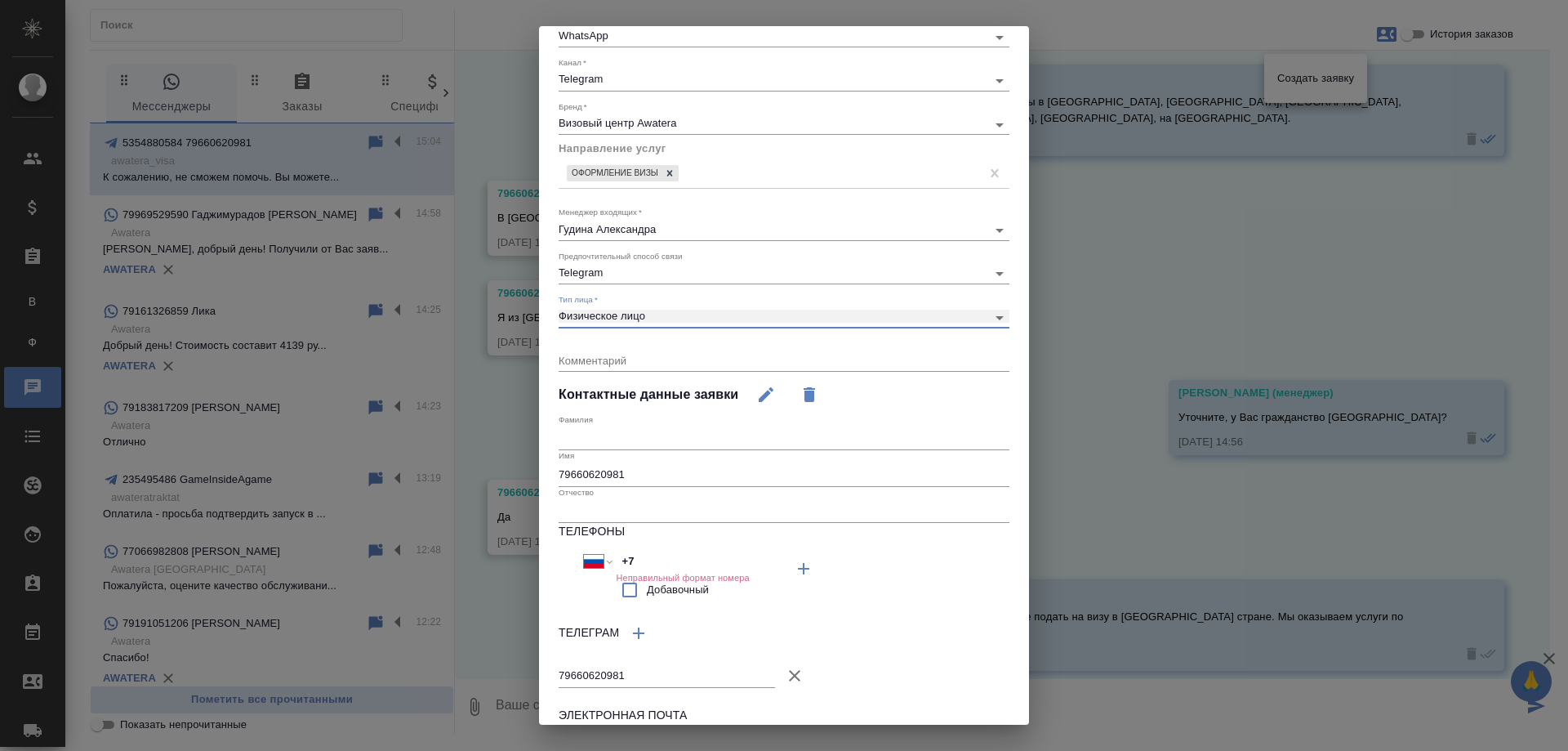
scroll to position [179, 0]
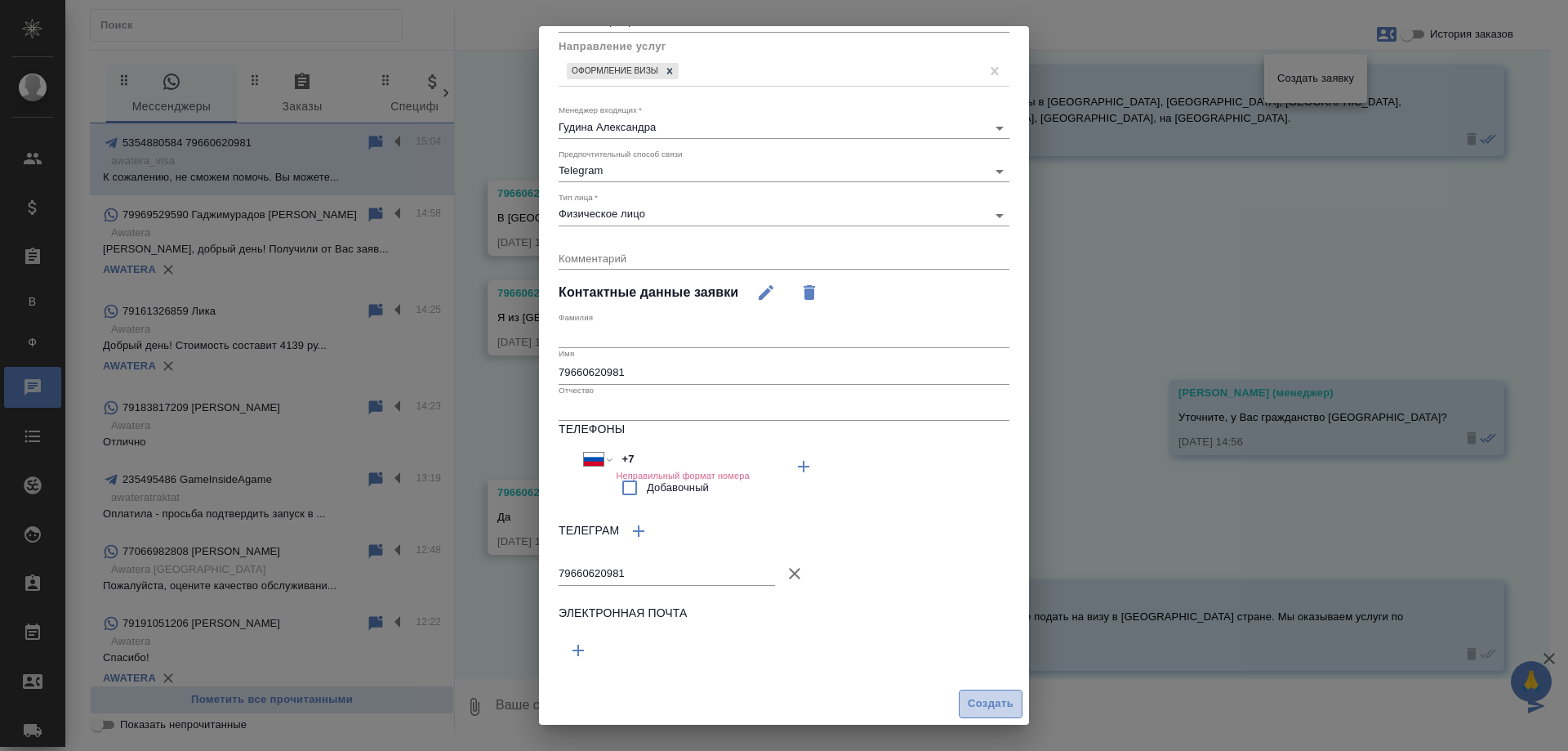
click at [984, 703] on span "Создать" at bounding box center [991, 703] width 46 height 19
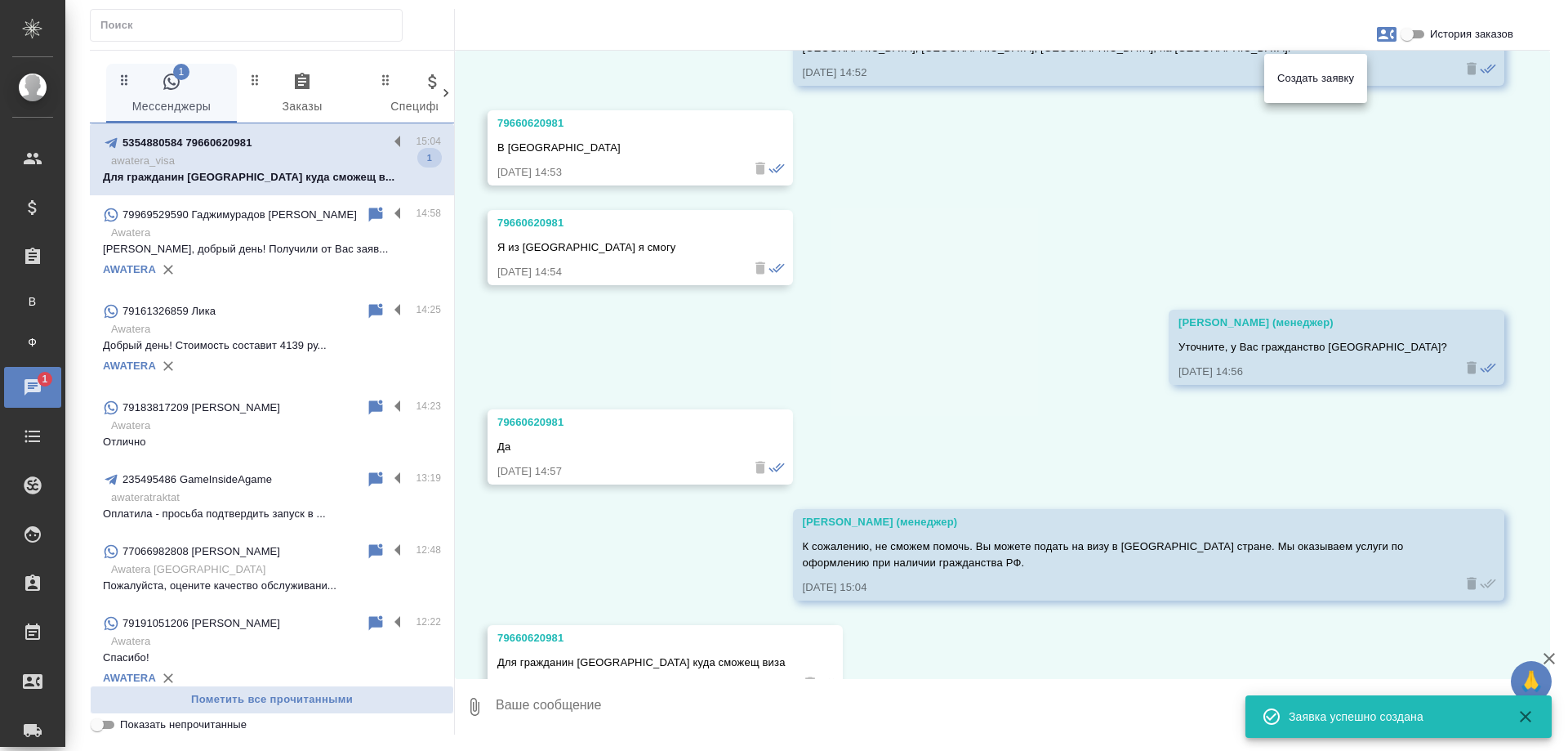
scroll to position [1062, 0]
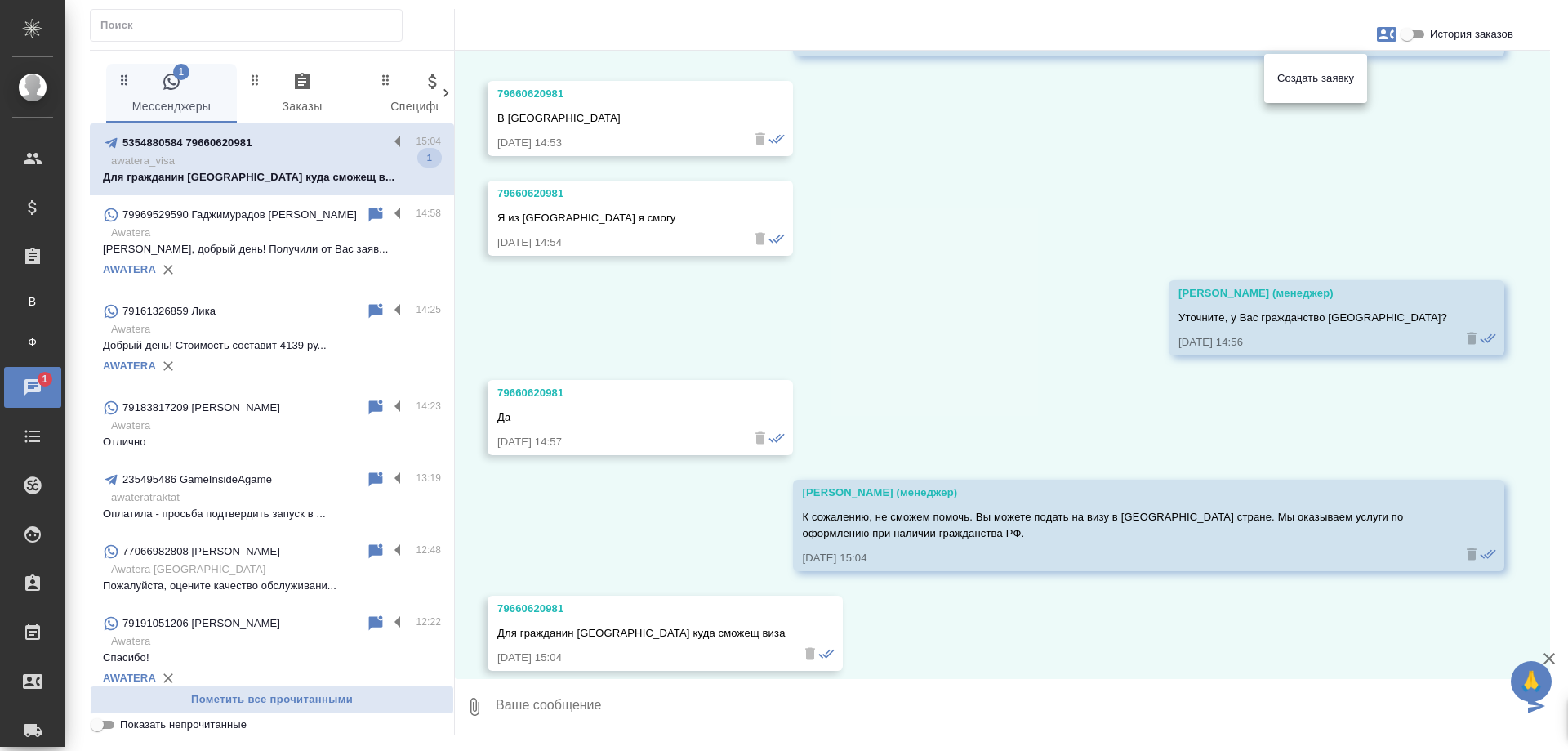
click at [1029, 233] on div at bounding box center [784, 375] width 1568 height 751
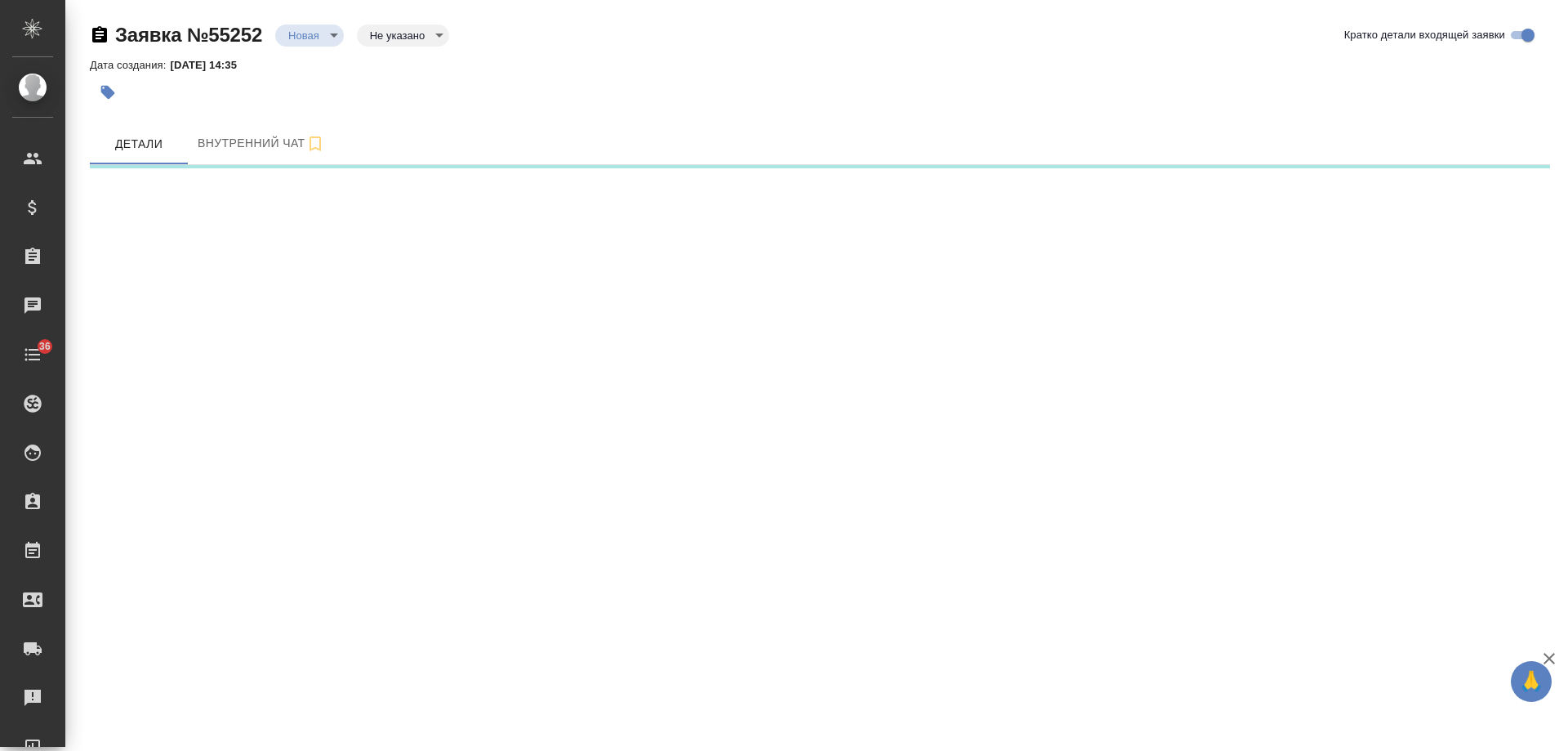
select select "RU"
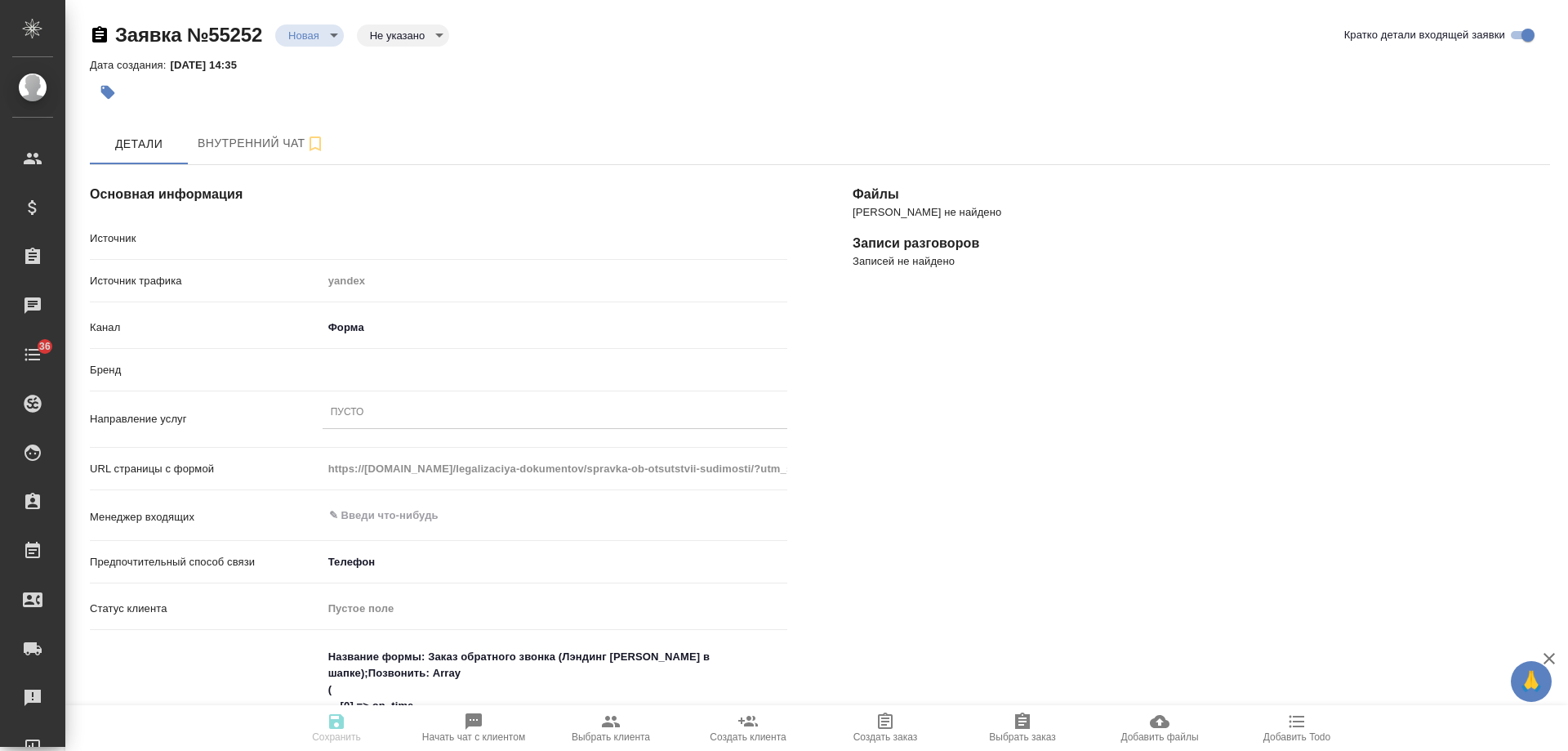
type textarea "x"
click at [392, 413] on div "Пусто" at bounding box center [555, 413] width 465 height 24
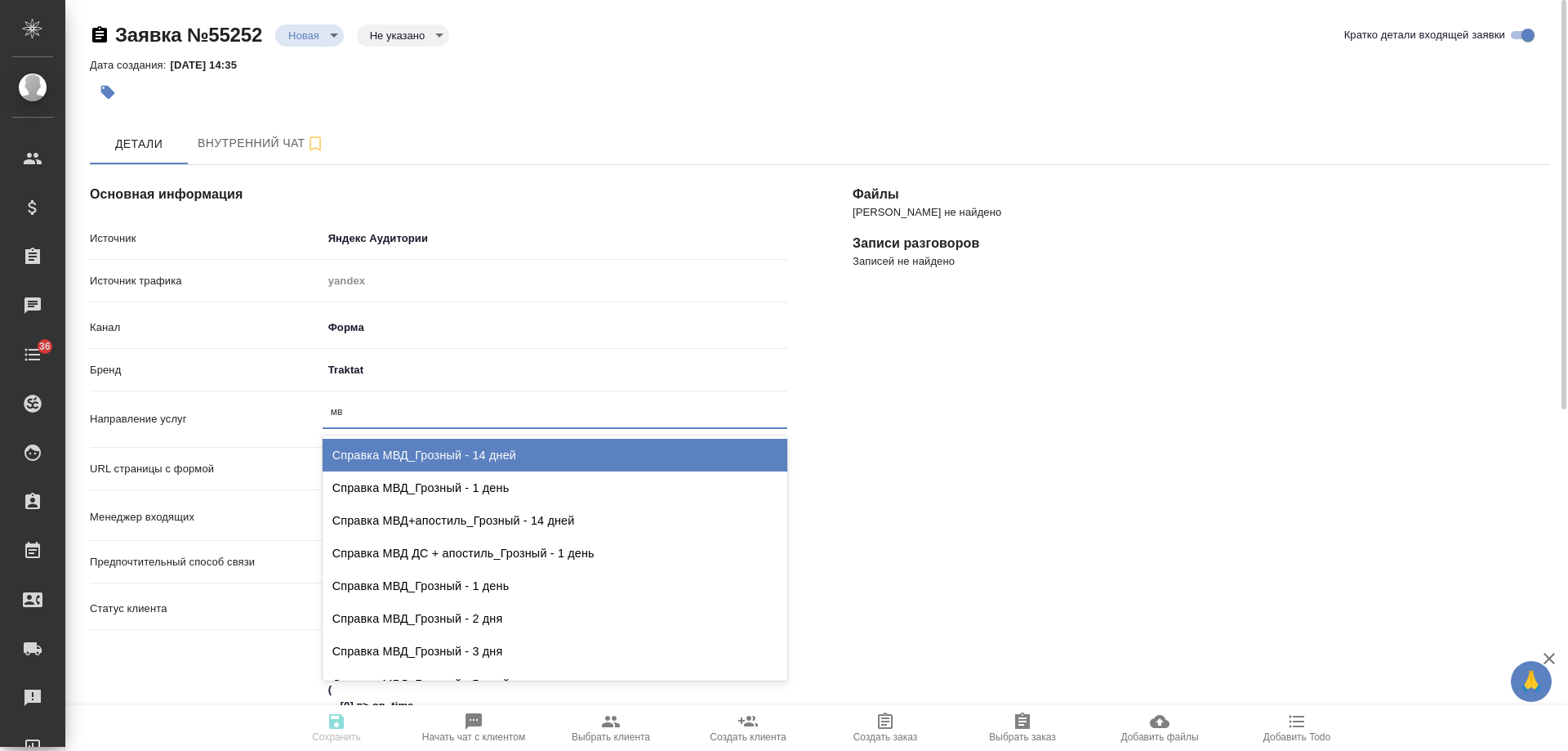
type input "мвд"
click at [449, 444] on div "Справка МВД_Грозный - 14 дней" at bounding box center [555, 455] width 465 height 33
type textarea "x"
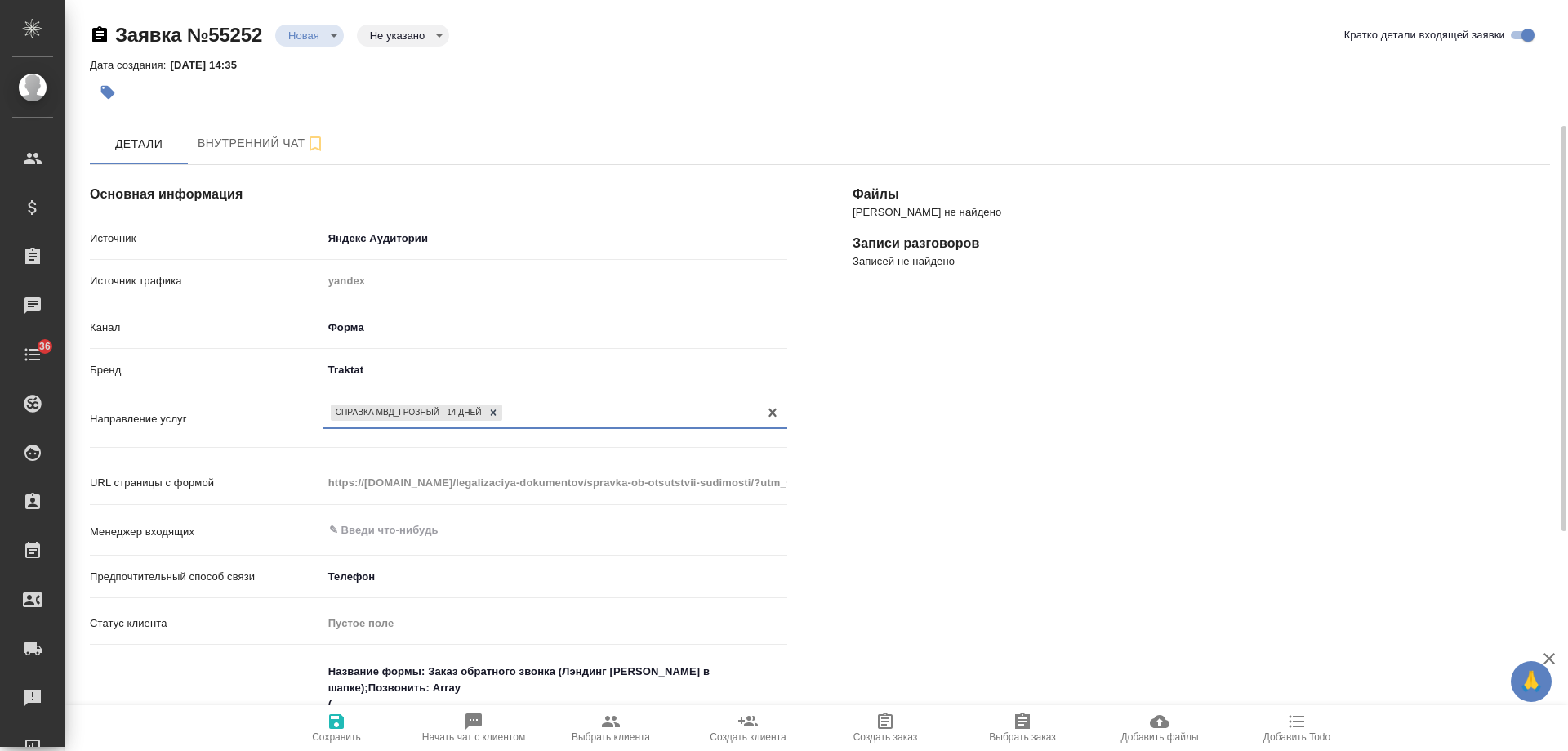
scroll to position [82, 0]
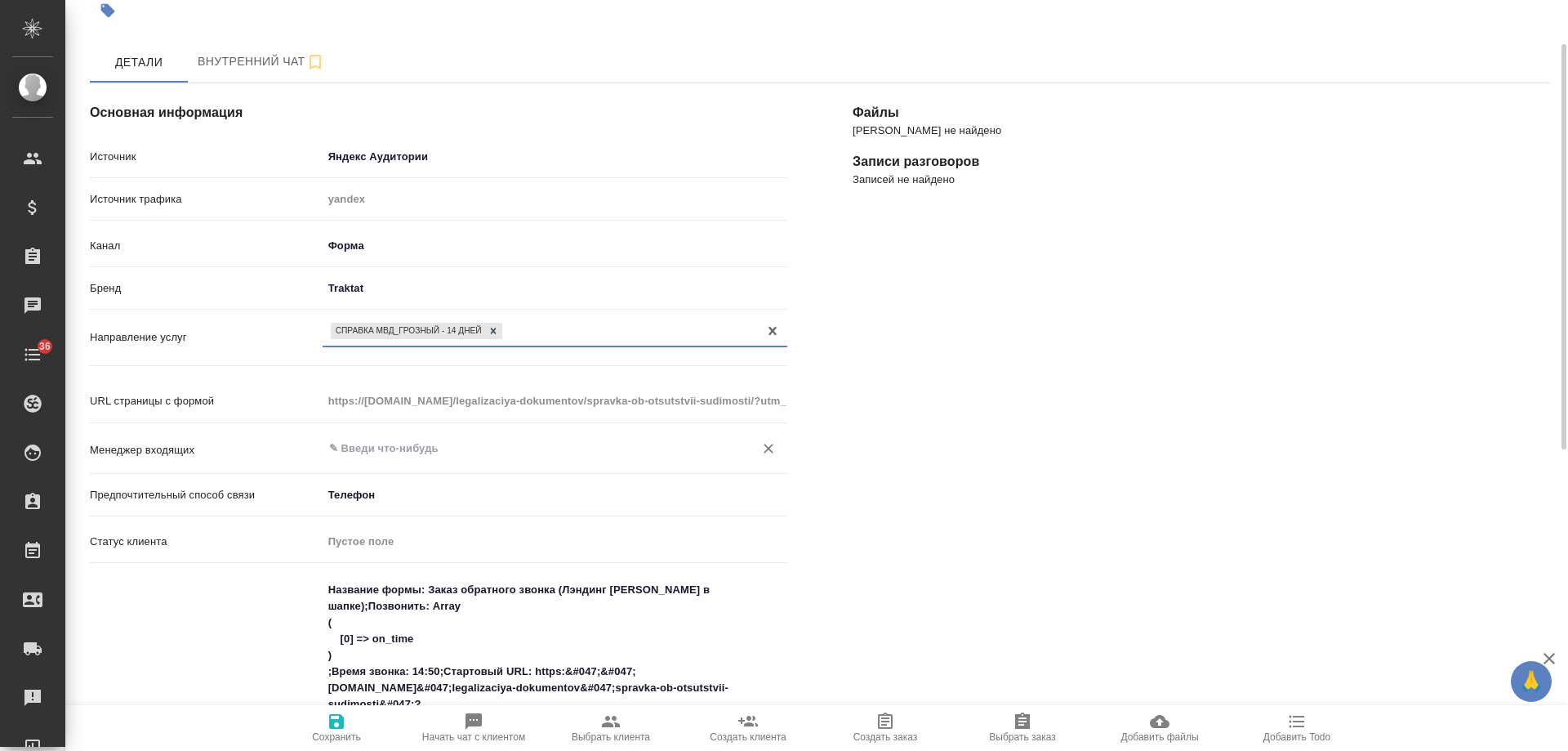
click at [386, 453] on input "text" at bounding box center [527, 449] width 400 height 20
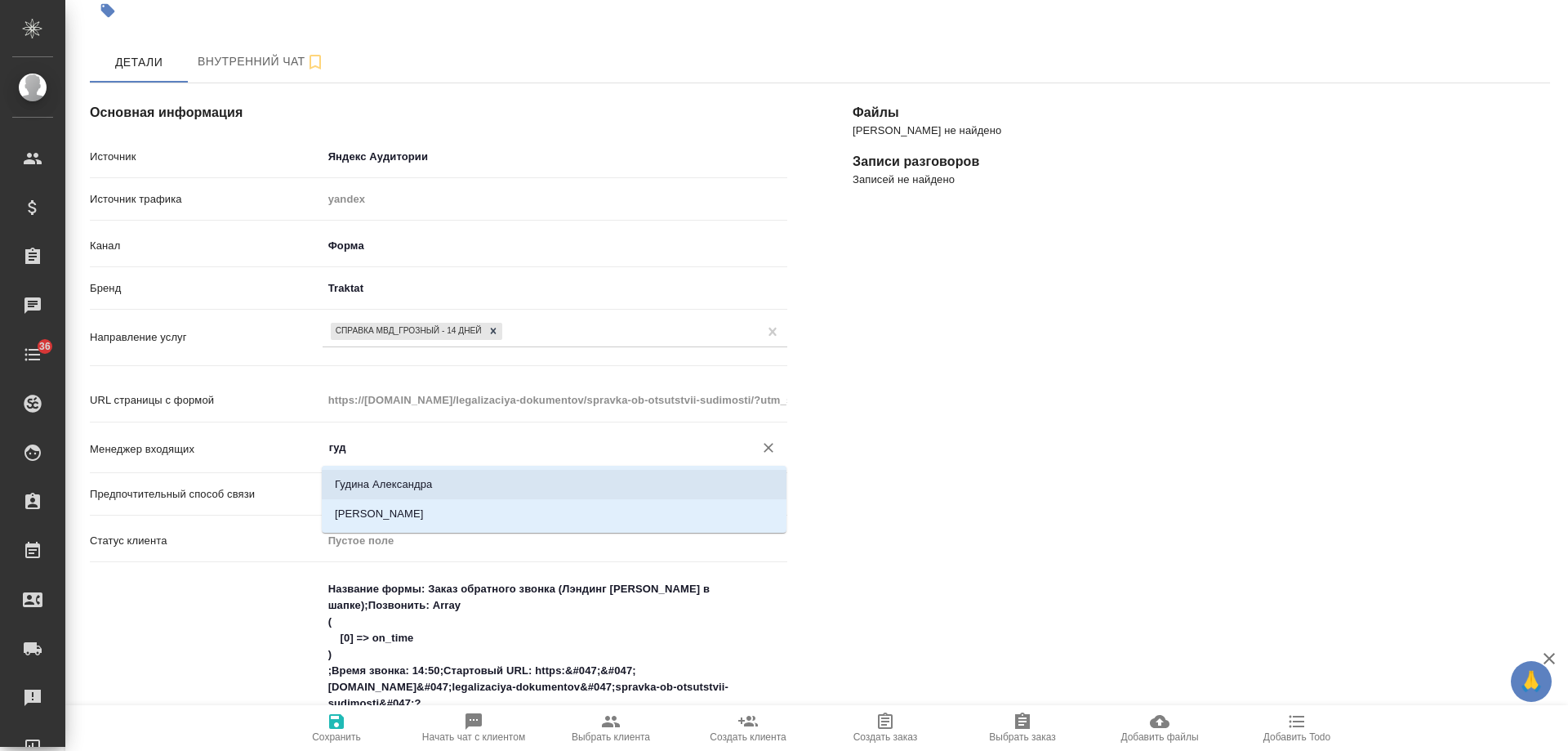
click at [418, 486] on li "Гудина Александра" at bounding box center [554, 485] width 465 height 29
type input "Гудина Александра"
type textarea "x"
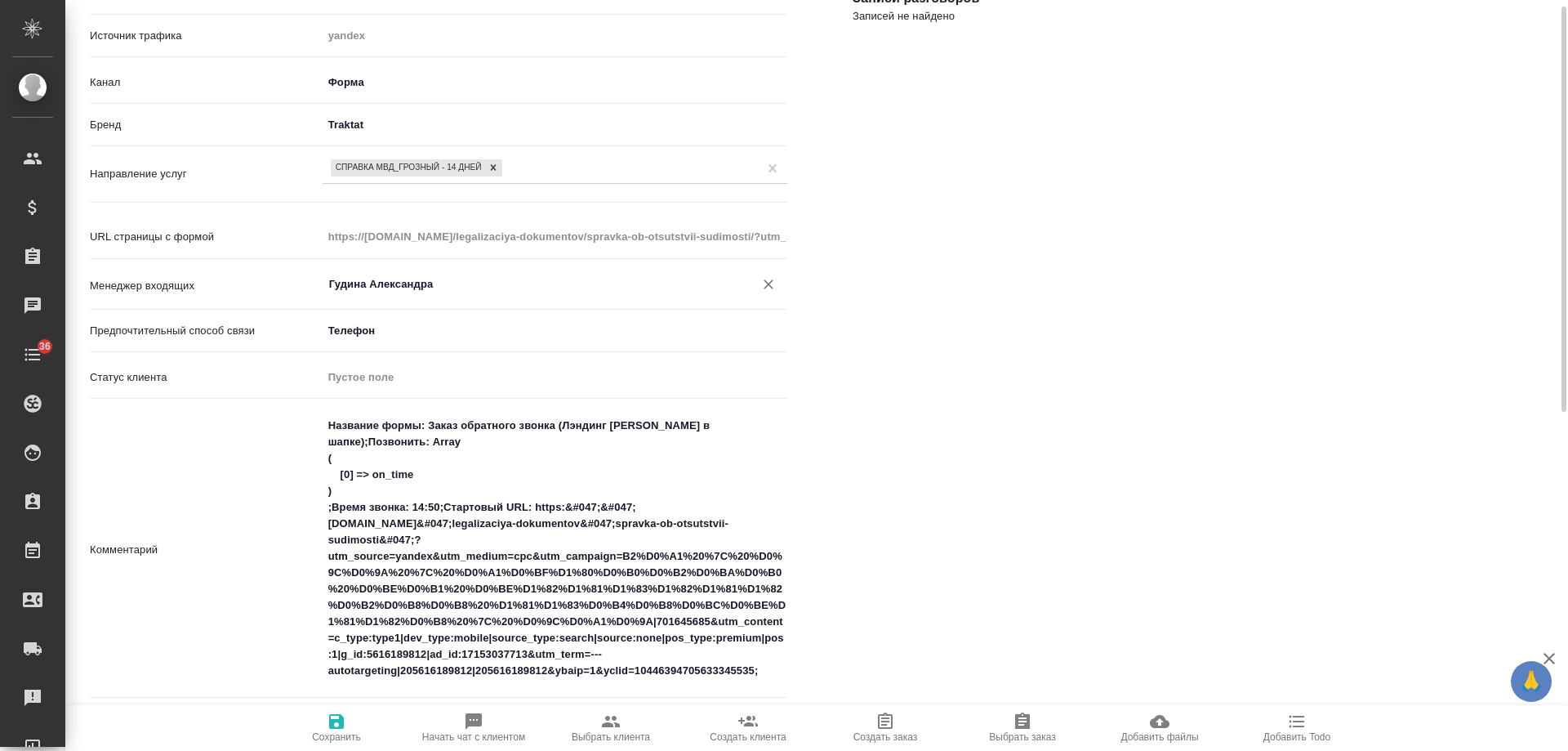
scroll to position [491, 0]
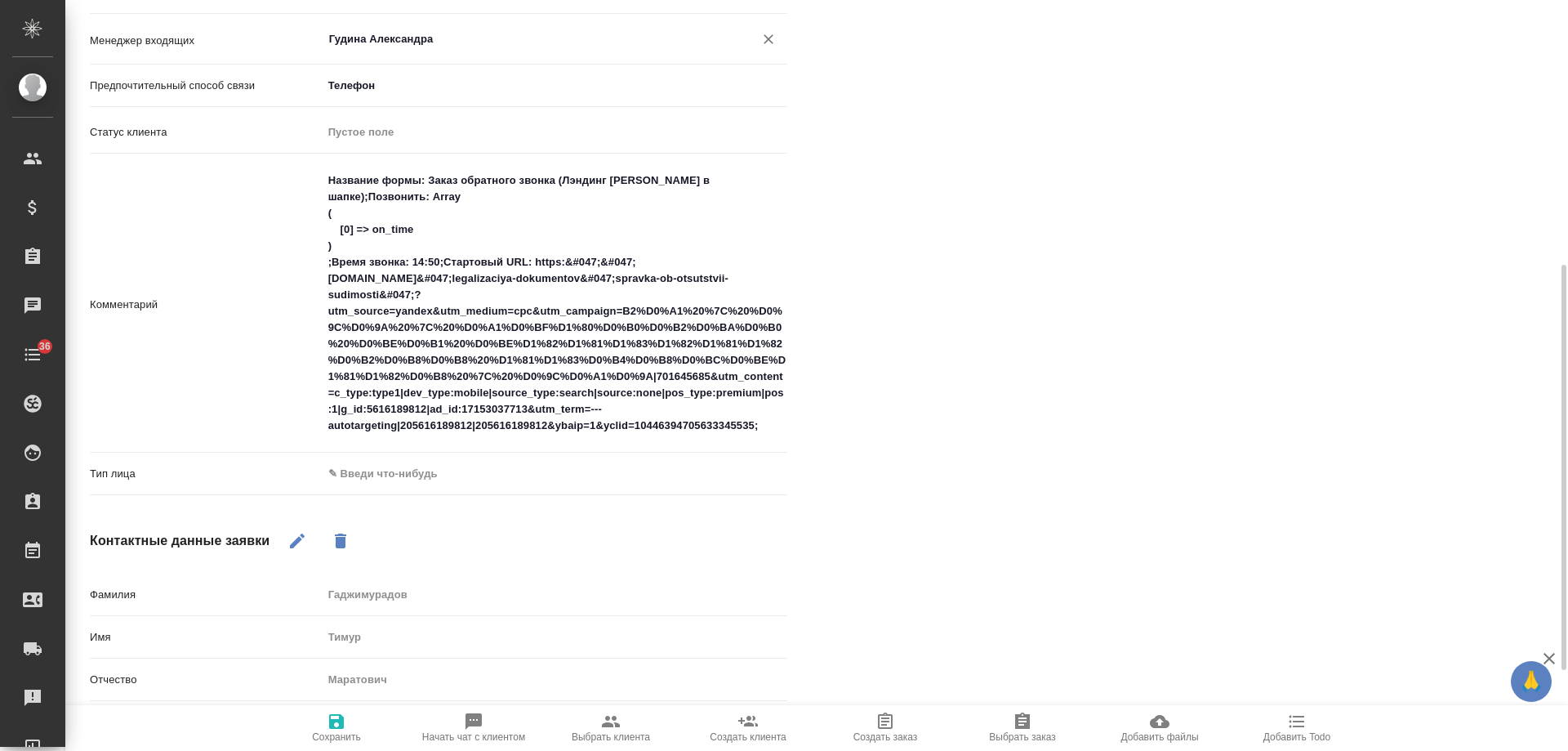
type input "Гудина Александра"
click at [417, 471] on body "🙏 .cls-1 fill:#fff; AWATERA [PERSON_NAME] Спецификации Заказы 0 Чаты 36 Todo Пр…" at bounding box center [784, 375] width 1568 height 751
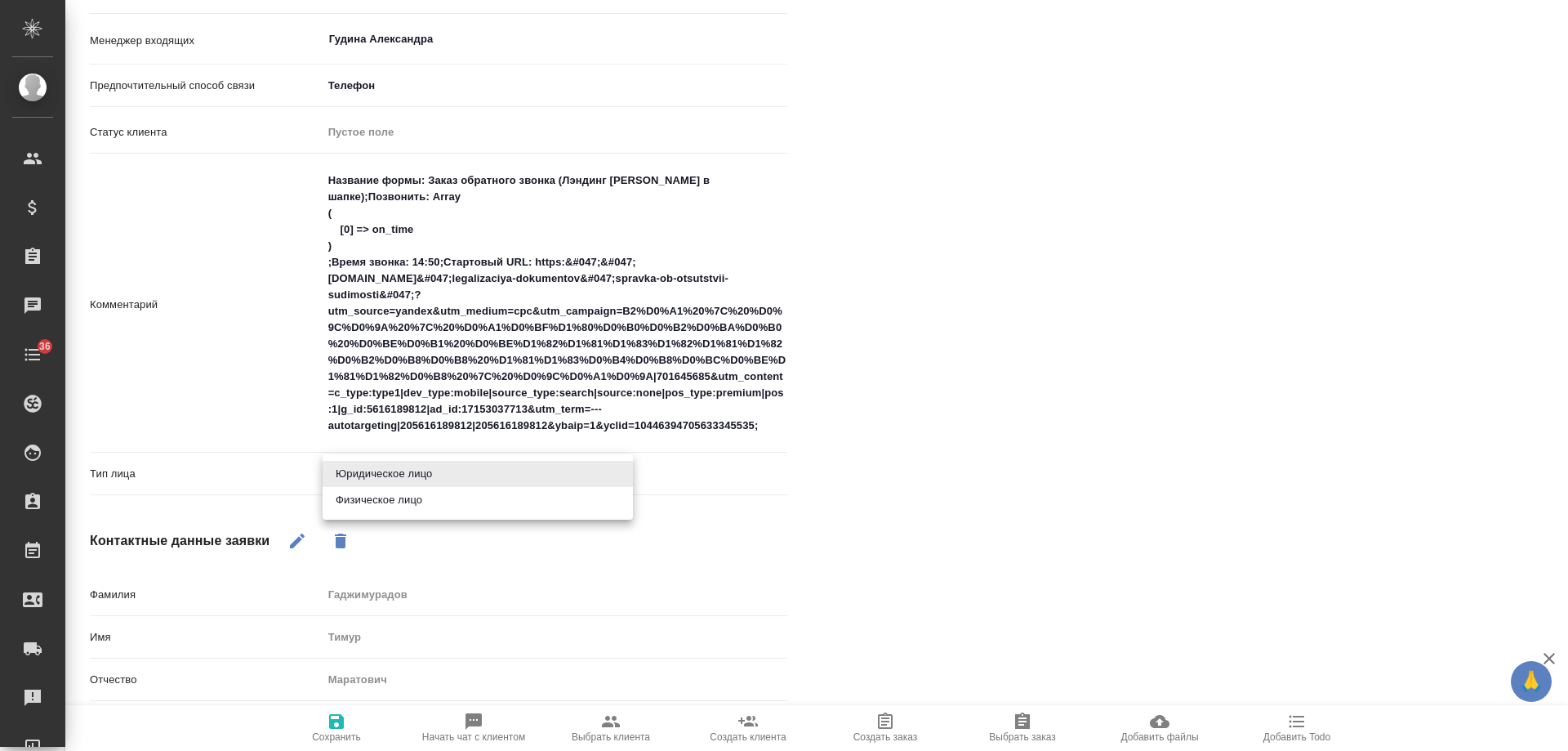
click at [427, 509] on li "Физическое лицо" at bounding box center [477, 500] width 310 height 26
type textarea "x"
type input "private"
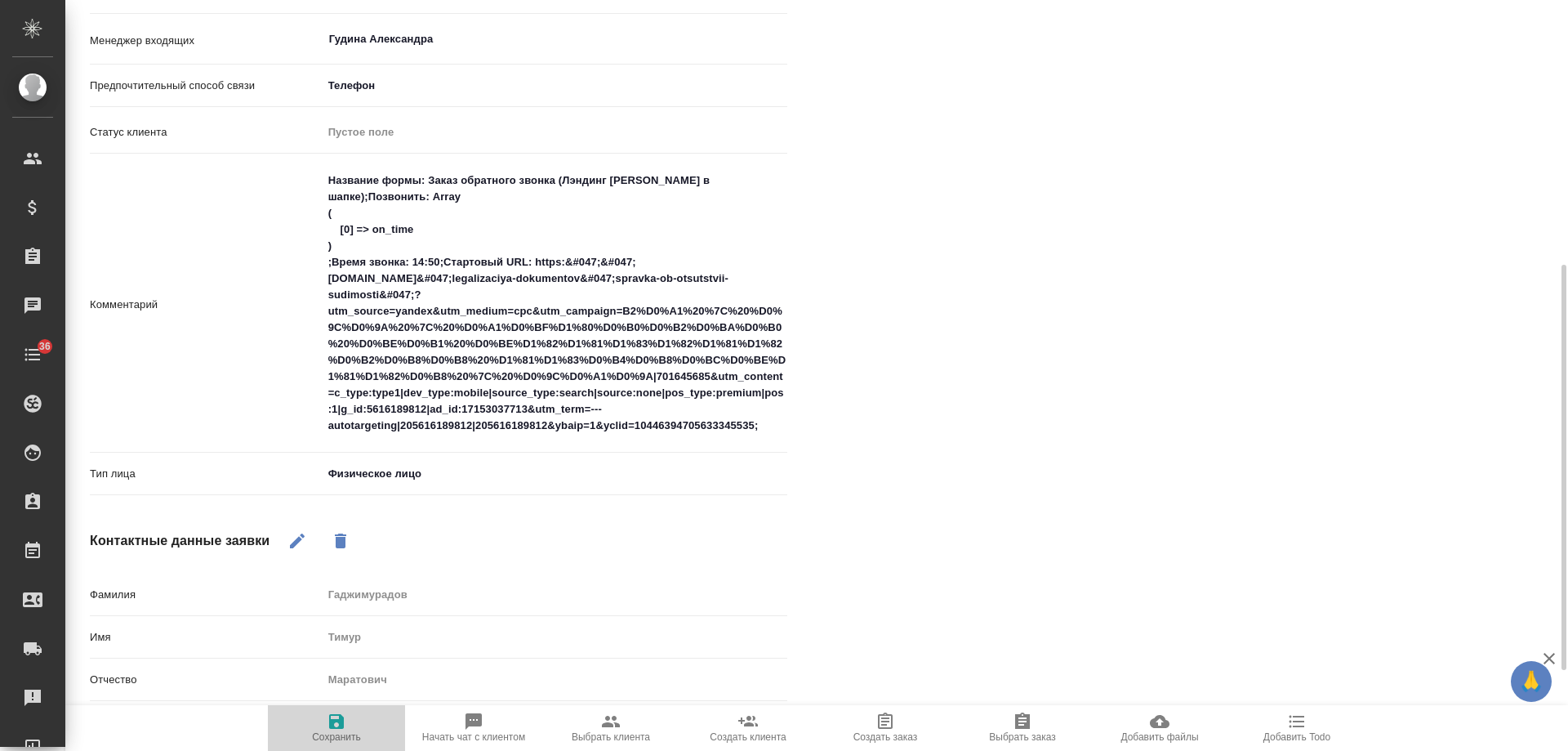
click at [328, 728] on icon "button" at bounding box center [337, 722] width 20 height 20
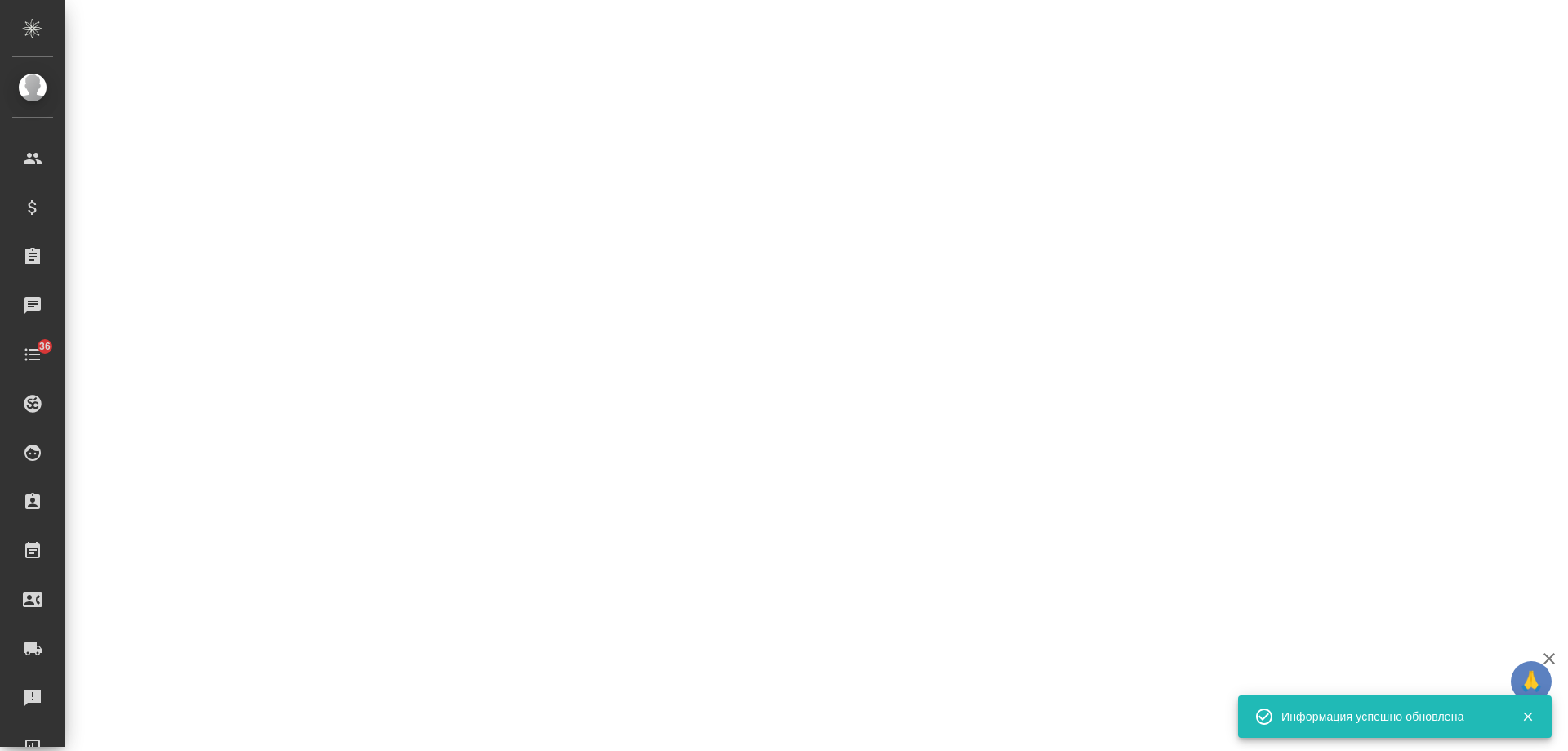
select select "RU"
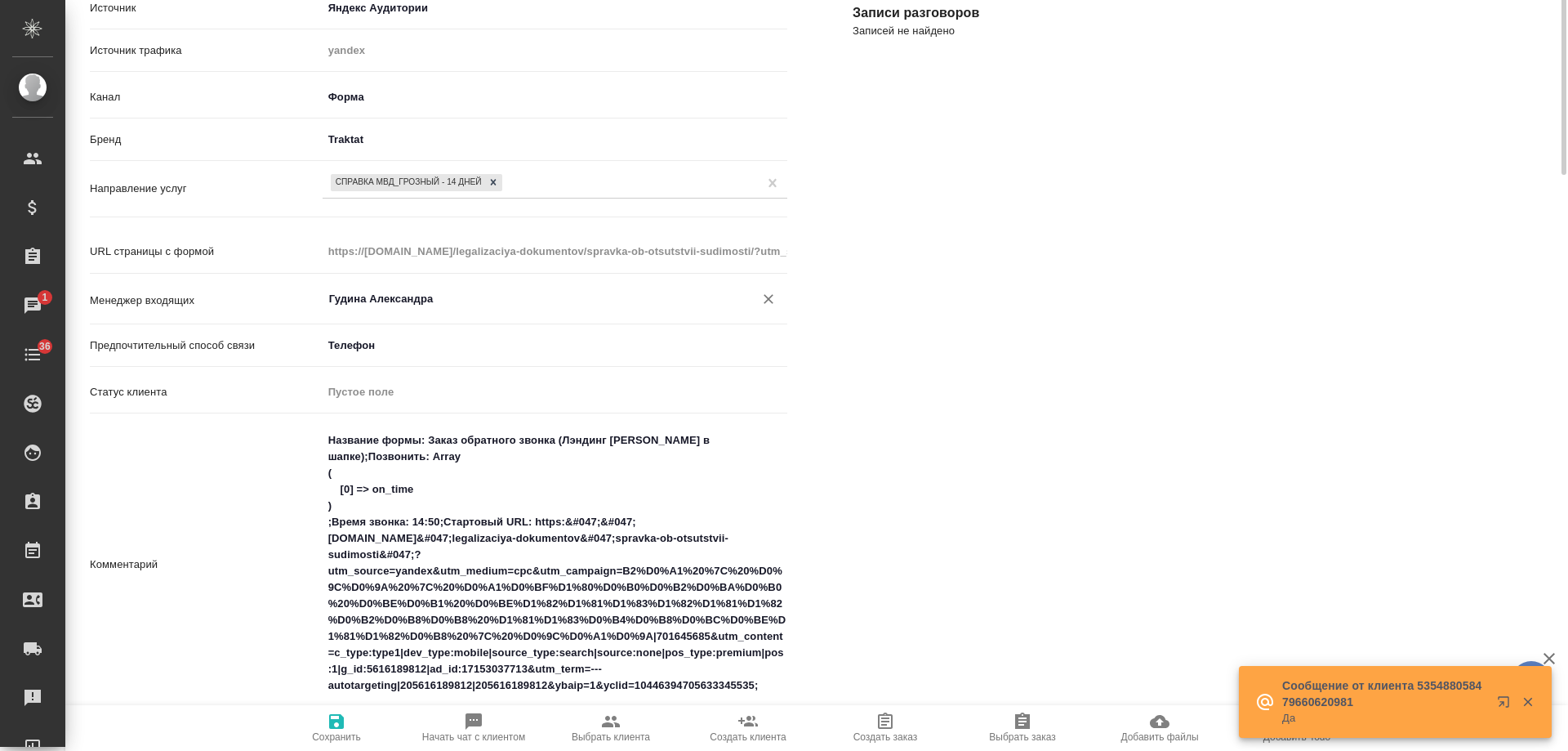
scroll to position [0, 0]
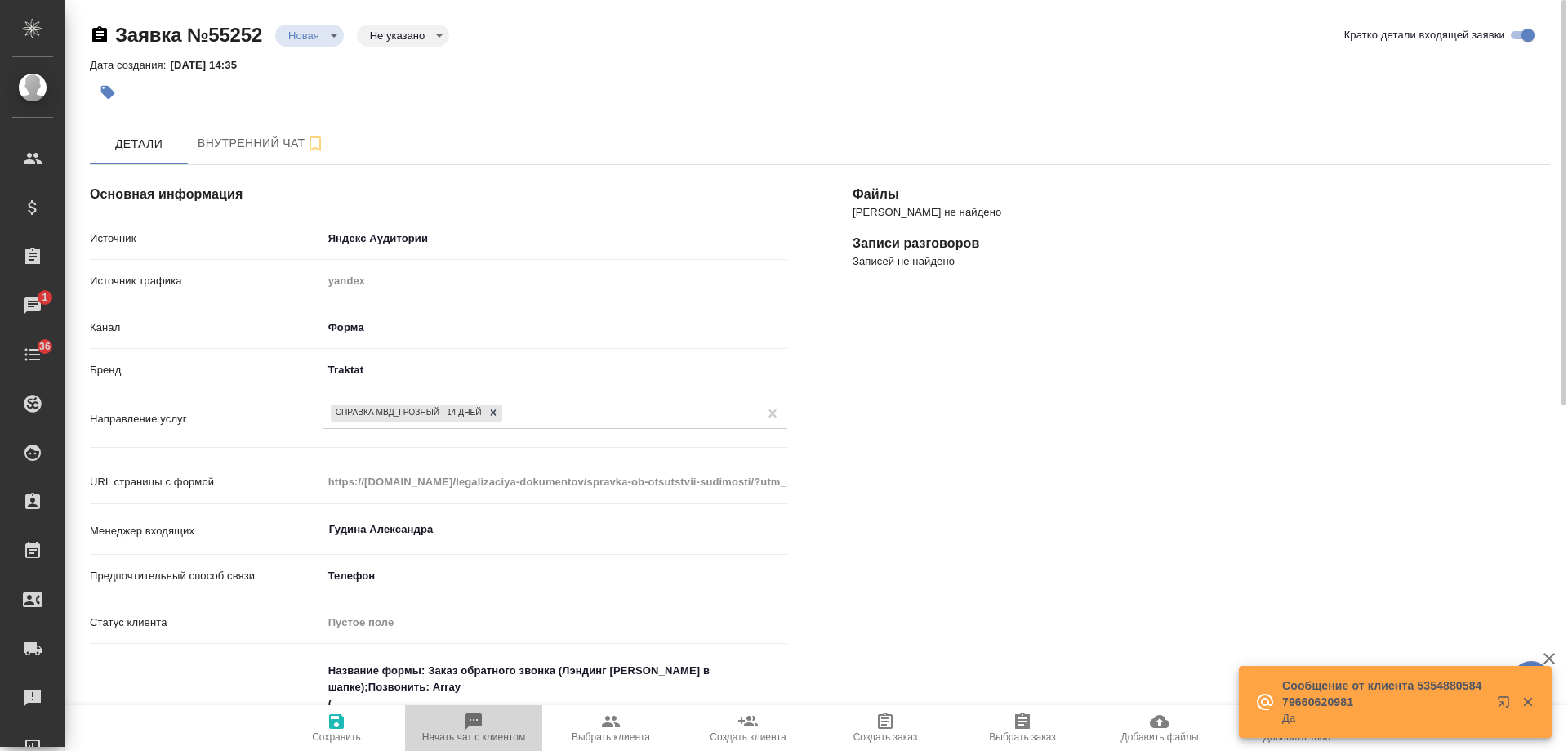
click at [475, 724] on icon "button" at bounding box center [474, 722] width 16 height 16
type textarea "x"
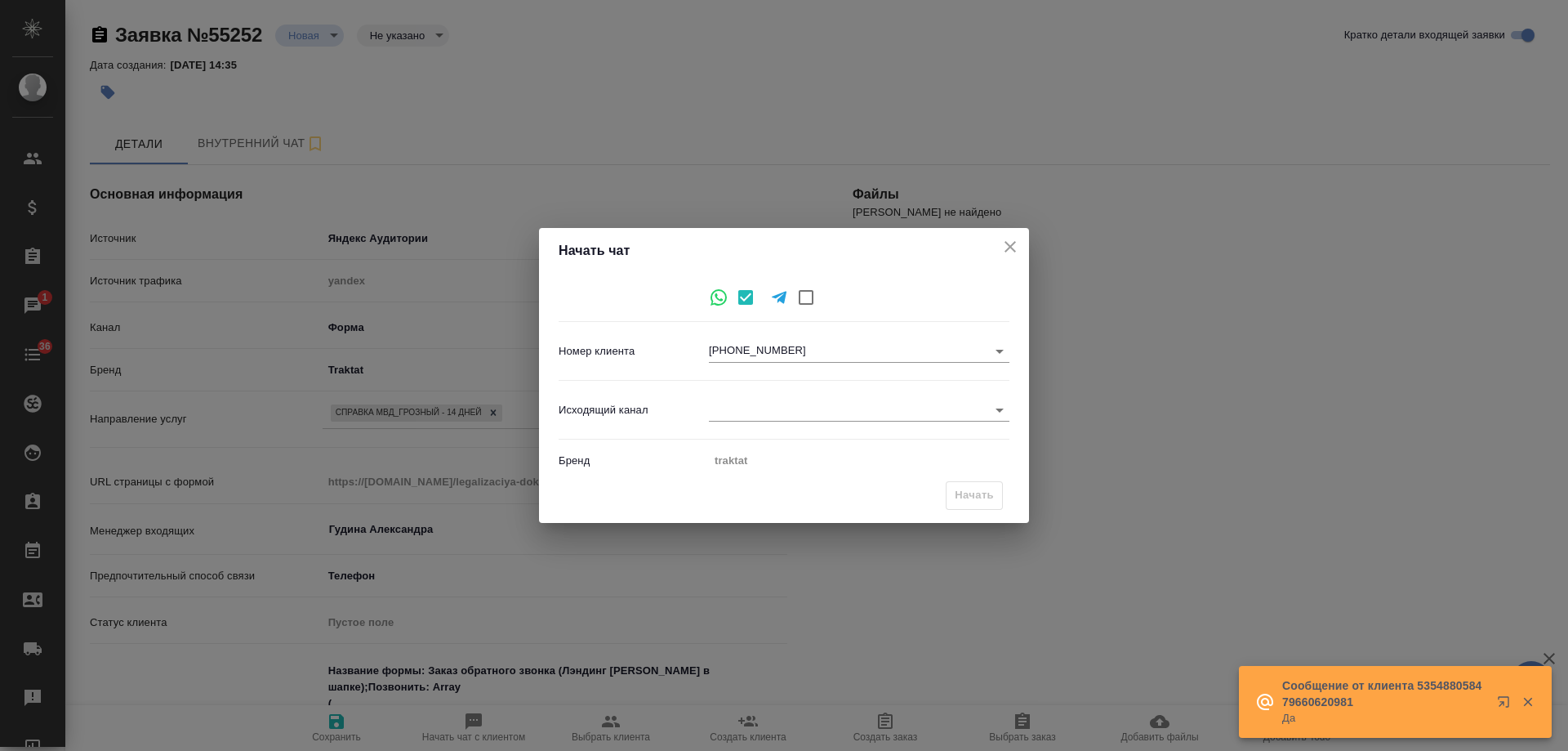
click at [761, 407] on body "🙏 .cls-1 fill:#fff; AWATERA Gudina Alexandra Клиенты Спецификации Заказы 1 Чаты…" at bounding box center [784, 375] width 1568 height 751
click at [781, 409] on li "Awatera" at bounding box center [859, 410] width 300 height 26
type input "2"
click at [969, 497] on span "Начать" at bounding box center [974, 495] width 39 height 19
type input "inProcess"
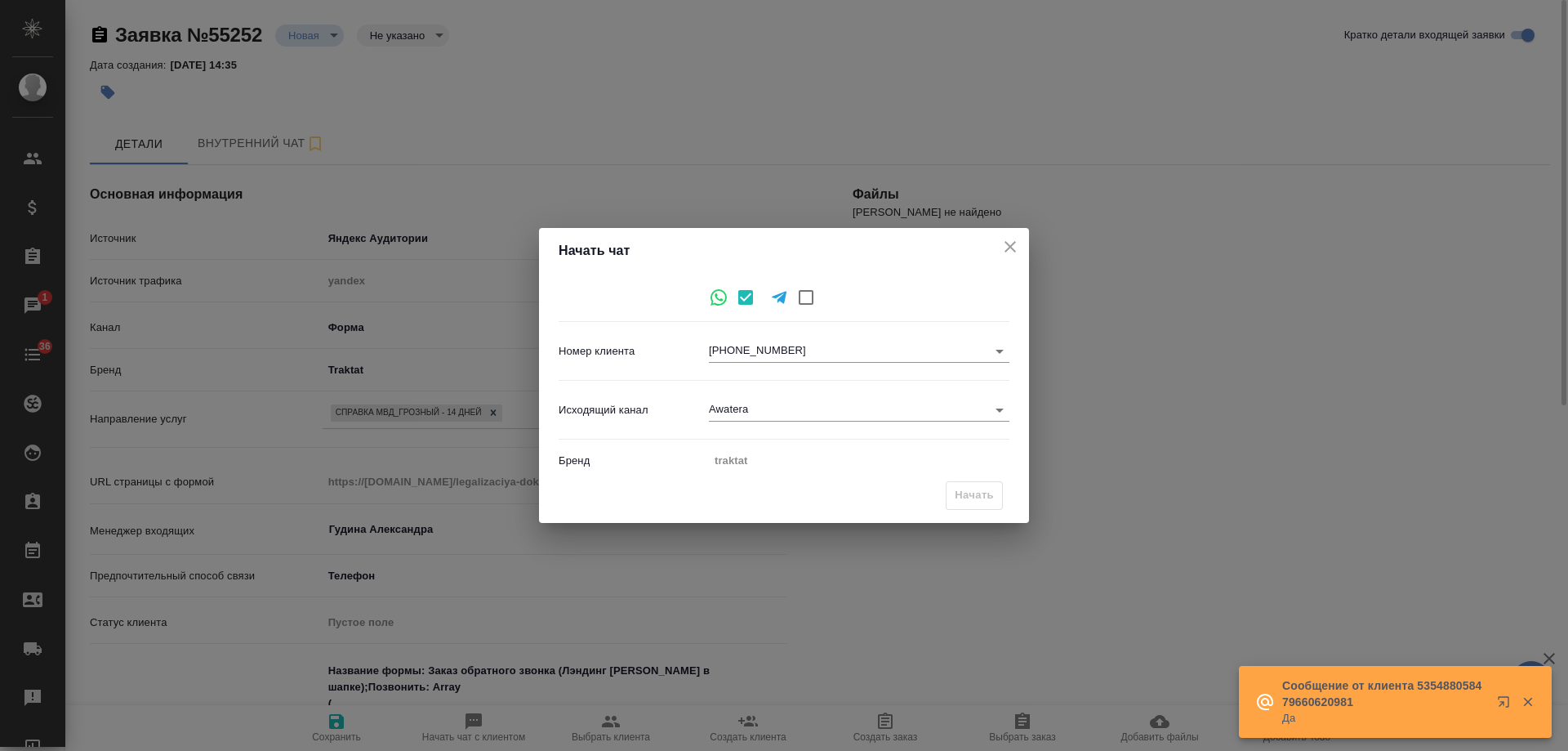
type textarea "x"
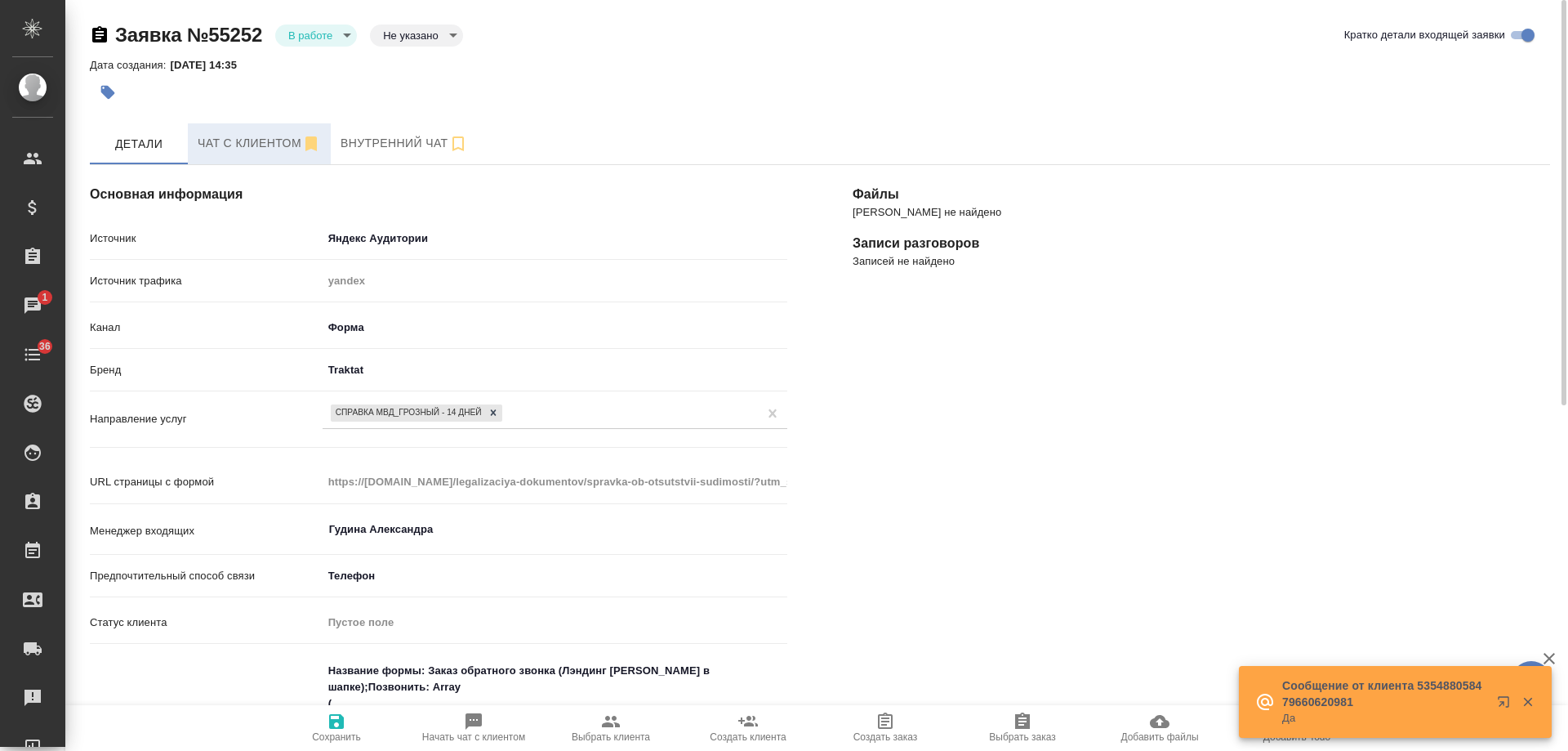
click at [242, 143] on span "Чат с клиентом" at bounding box center [259, 143] width 124 height 20
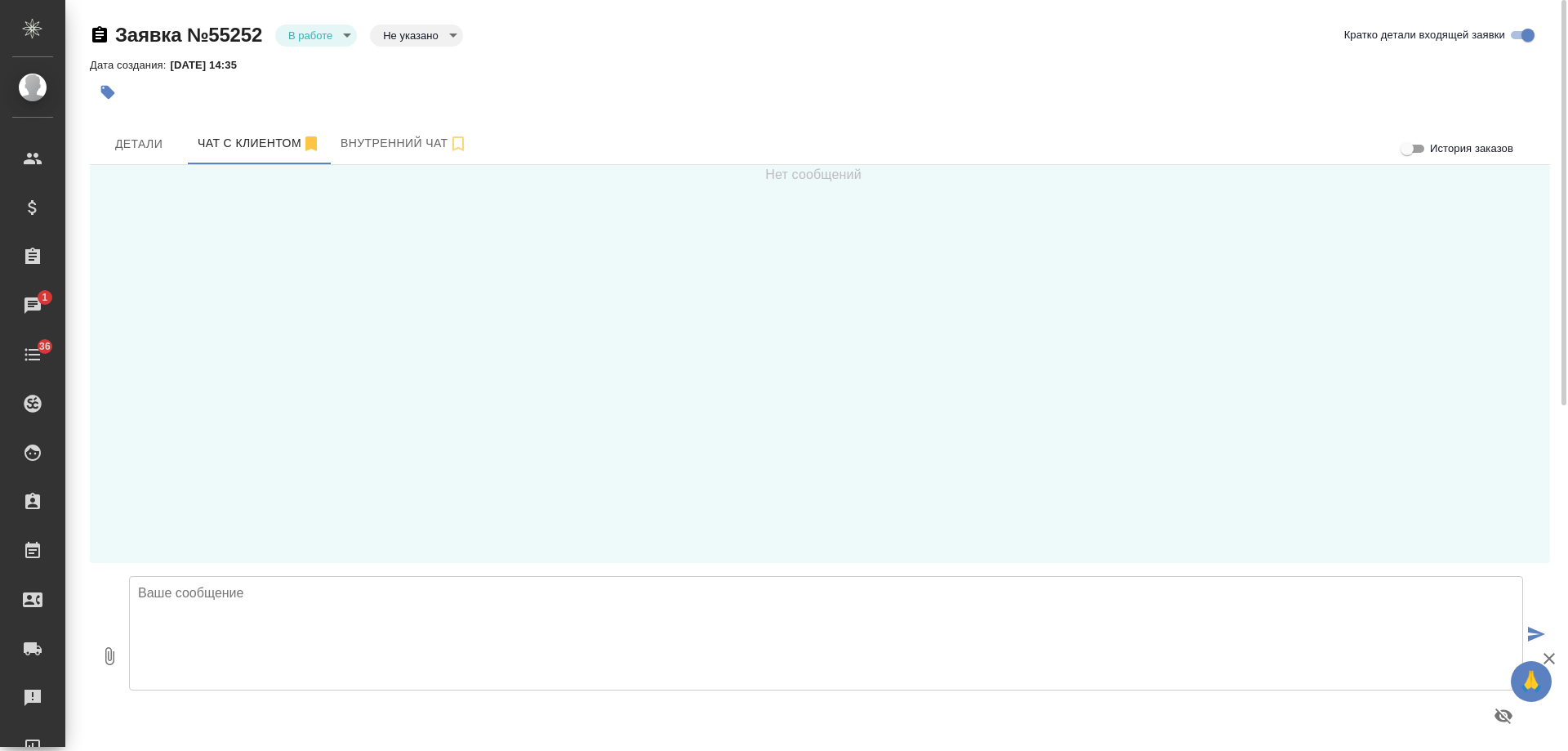
click at [405, 645] on textarea at bounding box center [826, 633] width 1394 height 115
click at [275, 595] on textarea "Тимур, добрый день! получили от Вас заявку на сайте, но не смогли дозвониться. …" at bounding box center [826, 633] width 1394 height 115
click at [852, 598] on textarea "Тимур, добрый день! Получили от Вас заявку на сайте, но не смогли дозвониться. …" at bounding box center [826, 633] width 1394 height 115
type textarea "Тимур, добрый день! Получили от Вас заявку на сайте, но не смогли дозвониться. …"
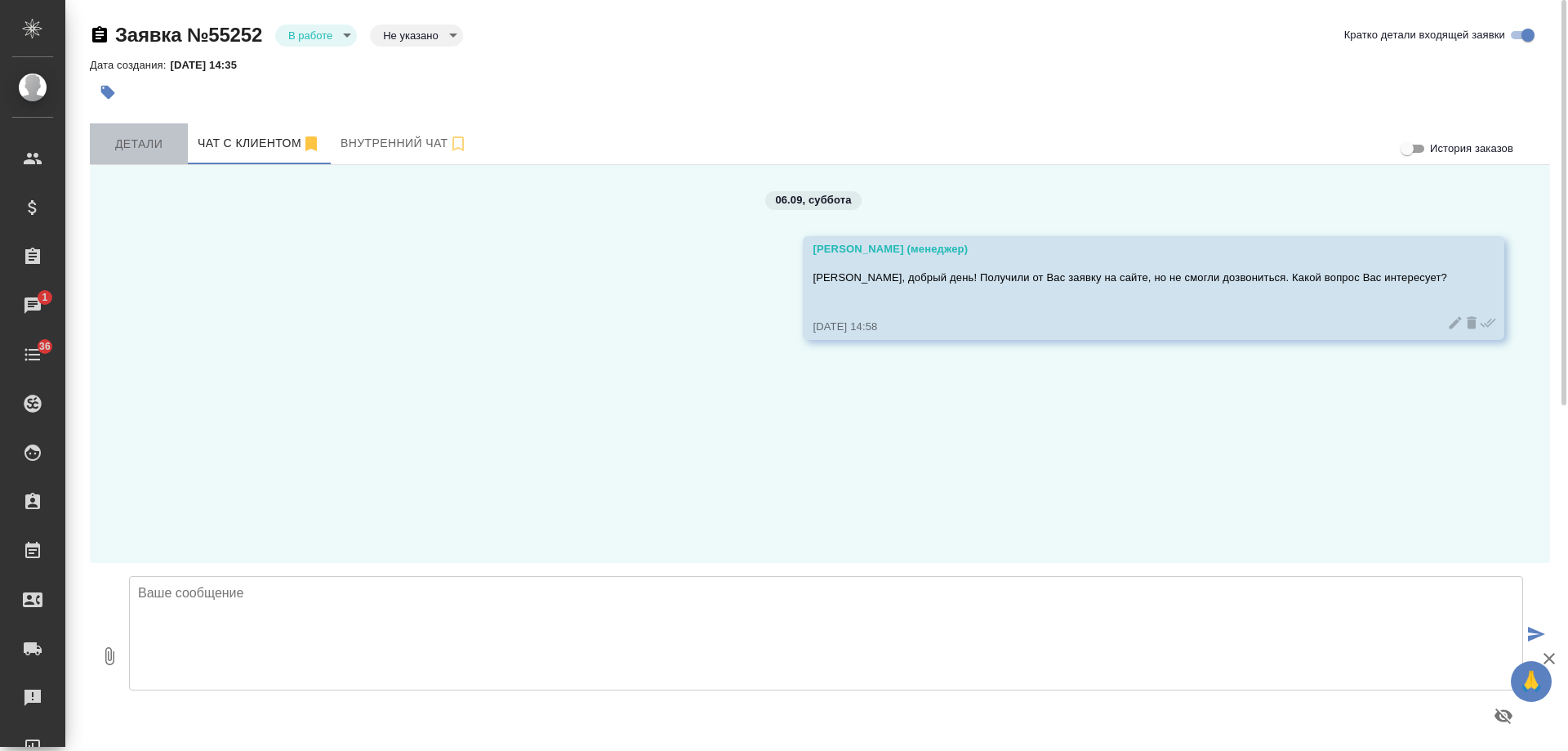
click at [126, 150] on span "Детали" at bounding box center [139, 144] width 79 height 20
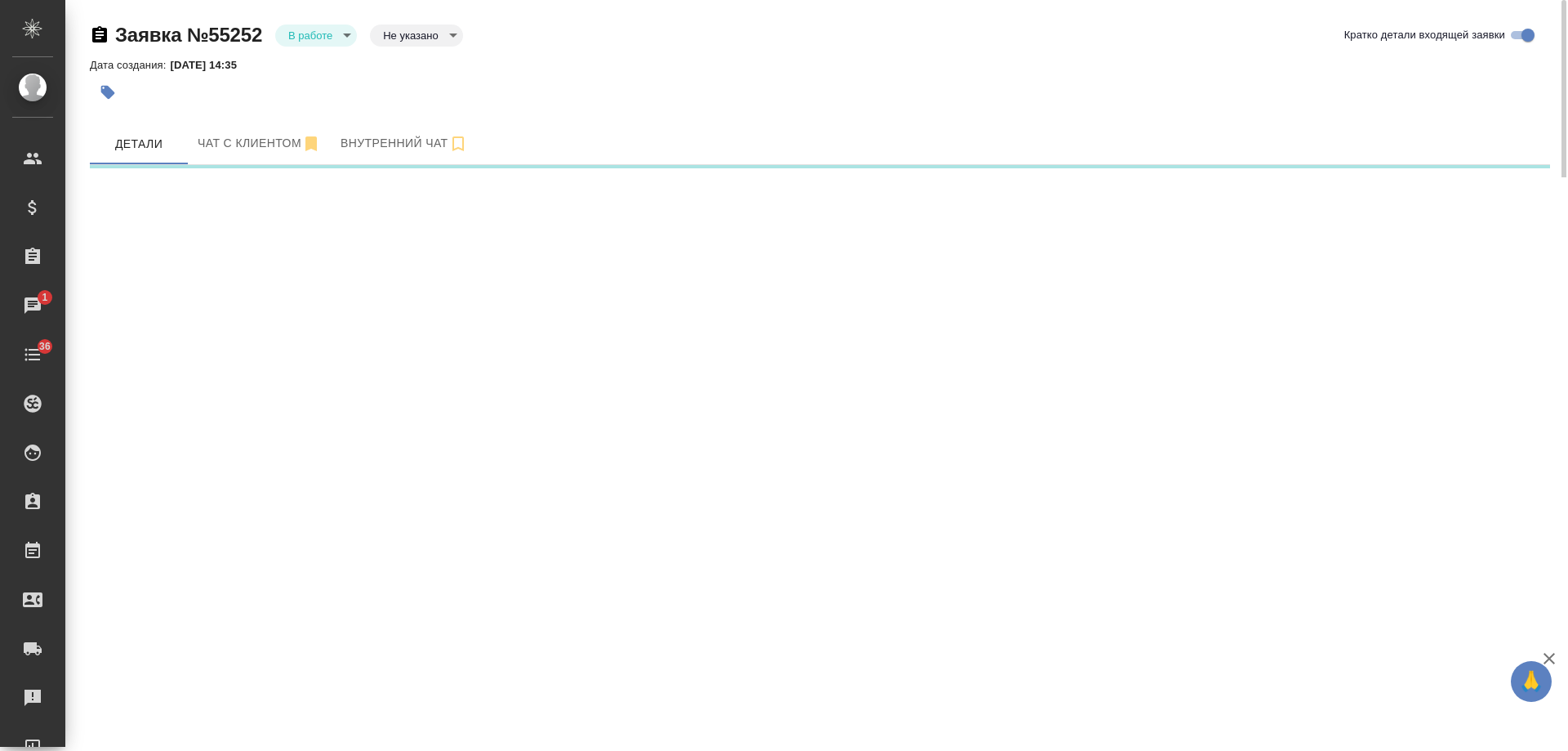
select select "RU"
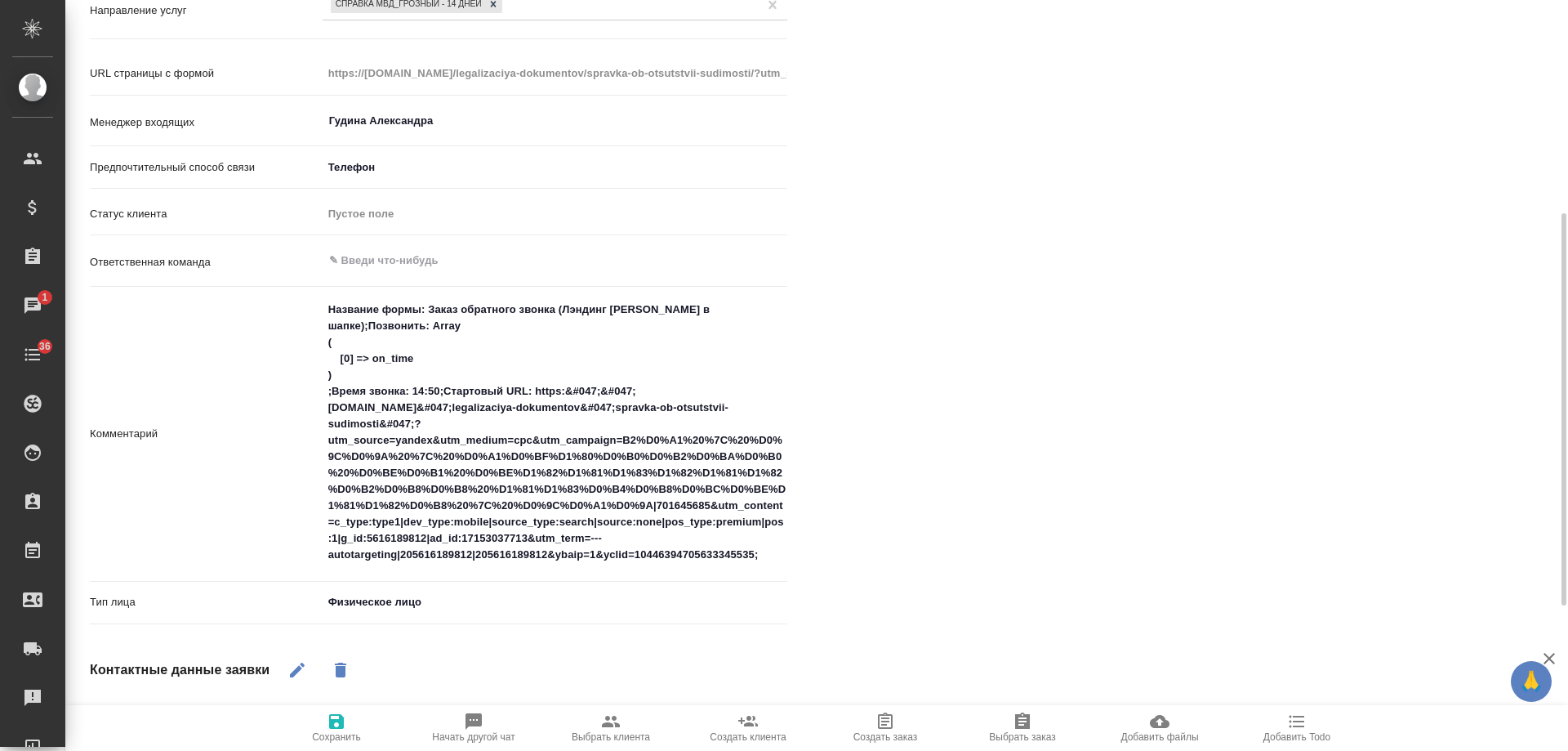
scroll to position [327, 0]
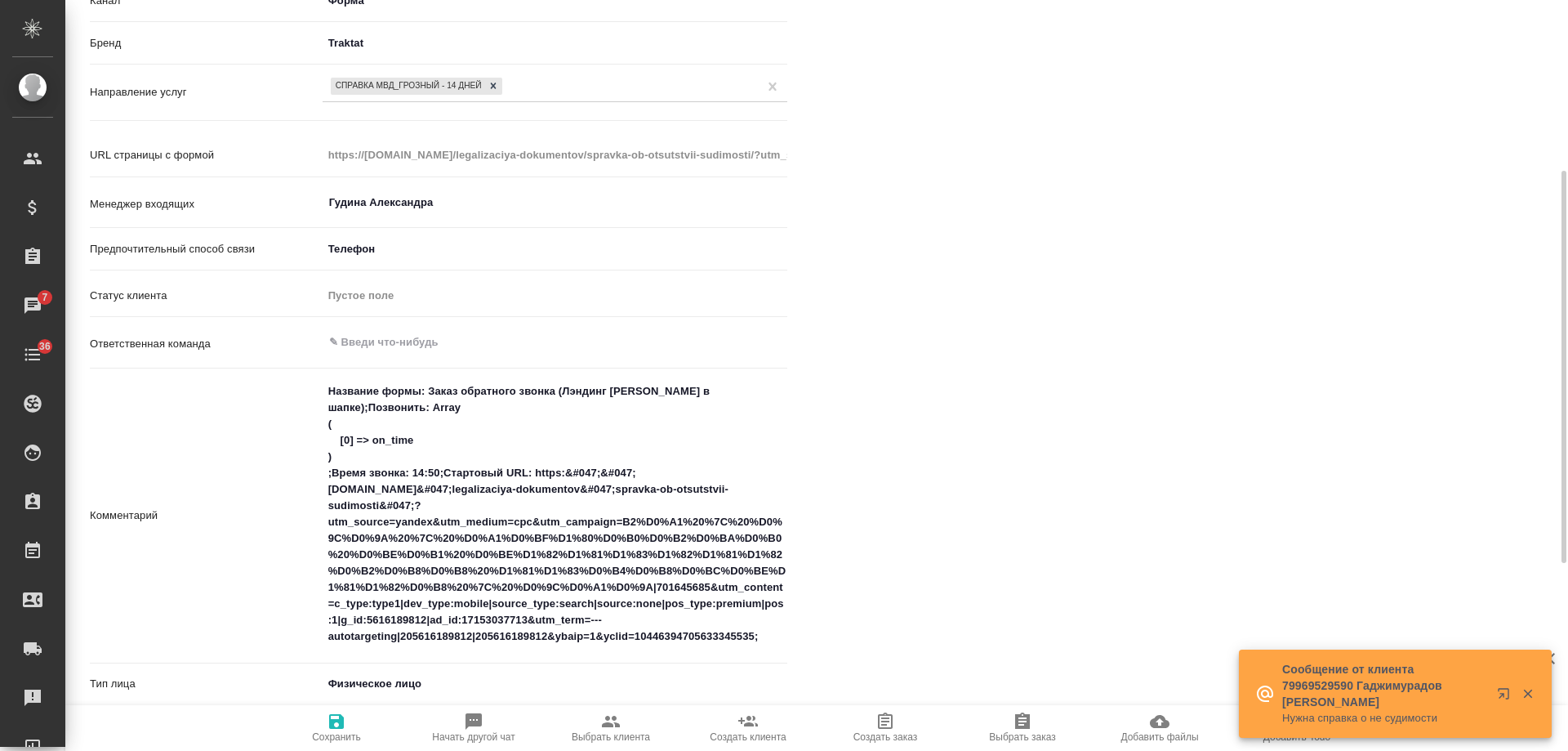
type textarea "x"
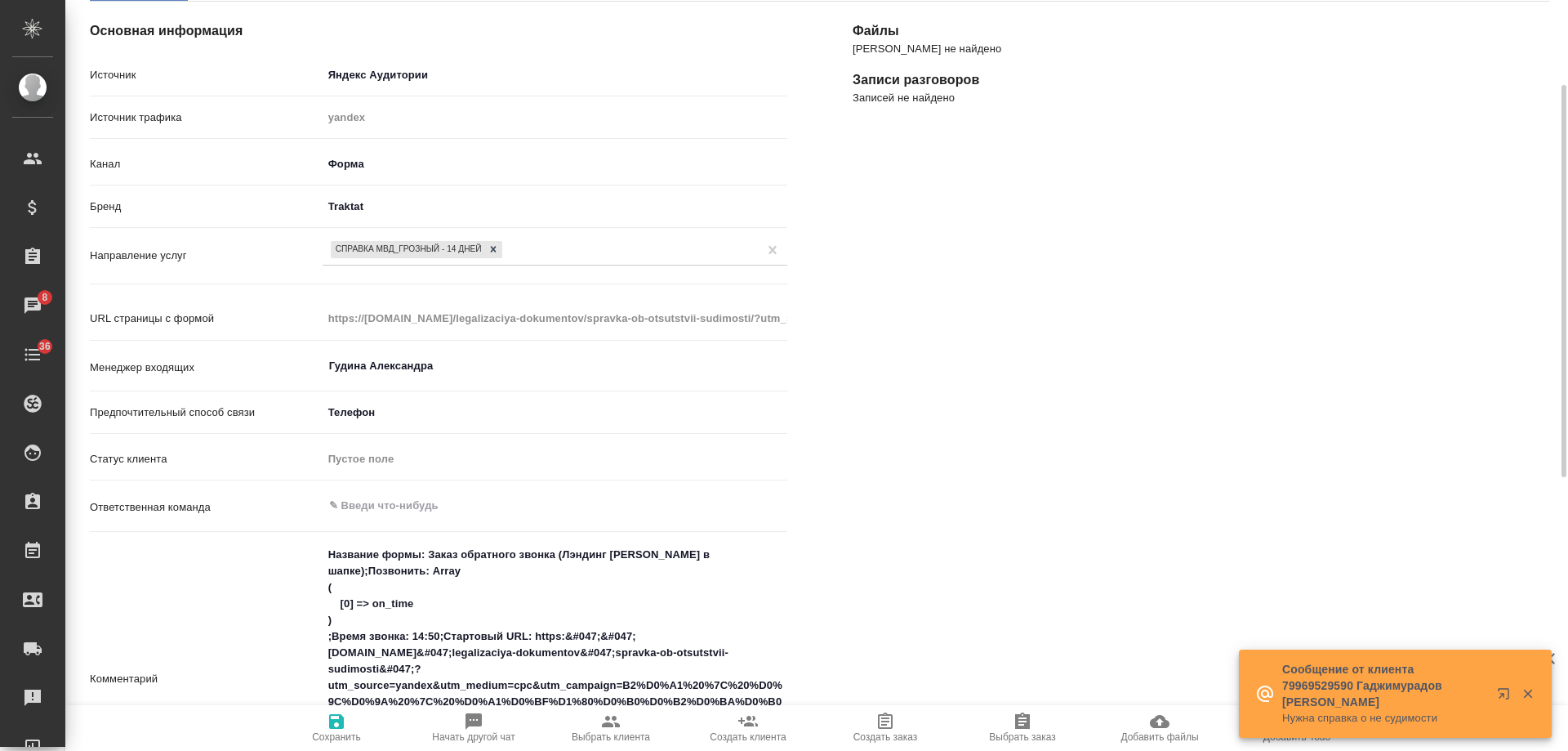
scroll to position [0, 0]
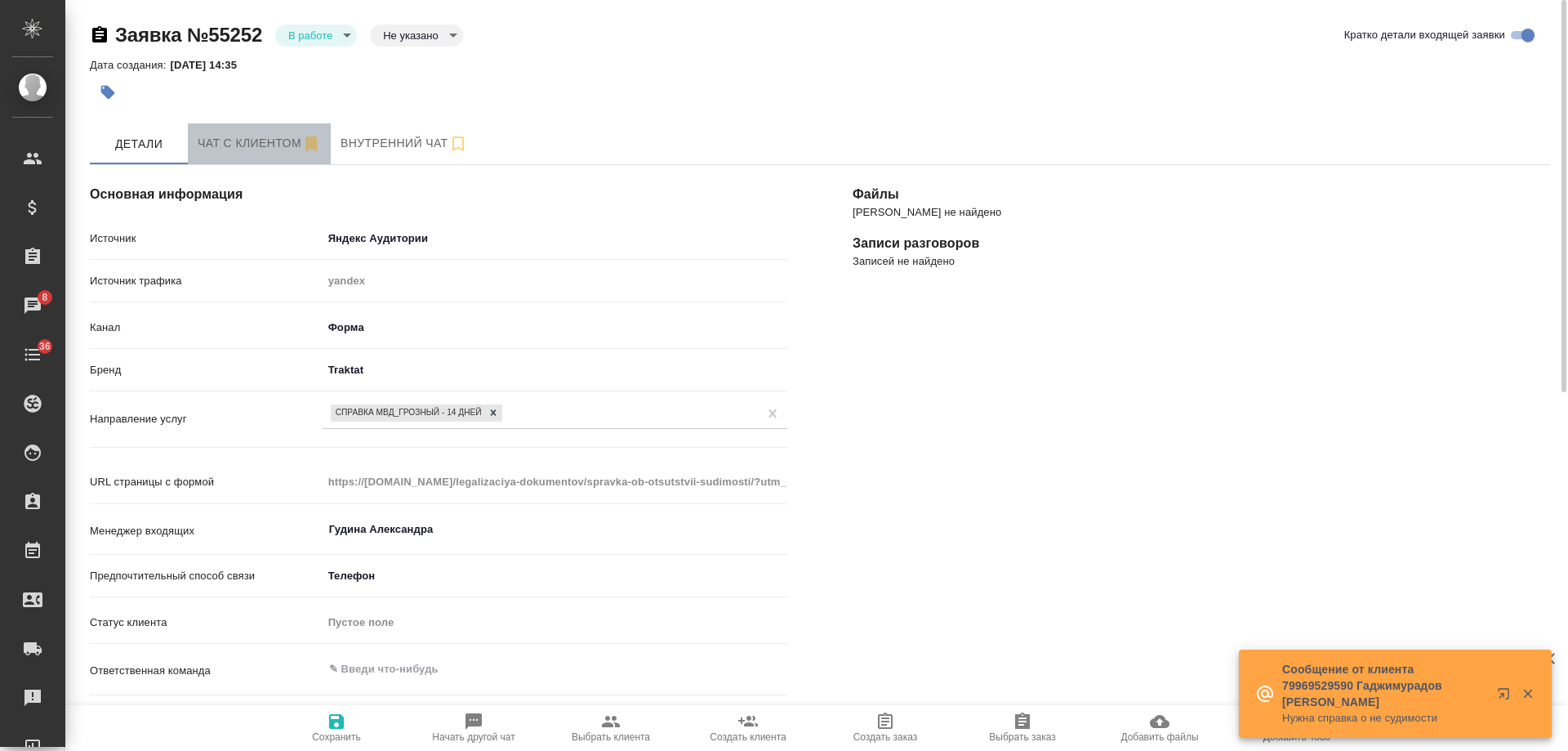
click at [222, 142] on span "Чат с клиентом" at bounding box center [259, 143] width 124 height 20
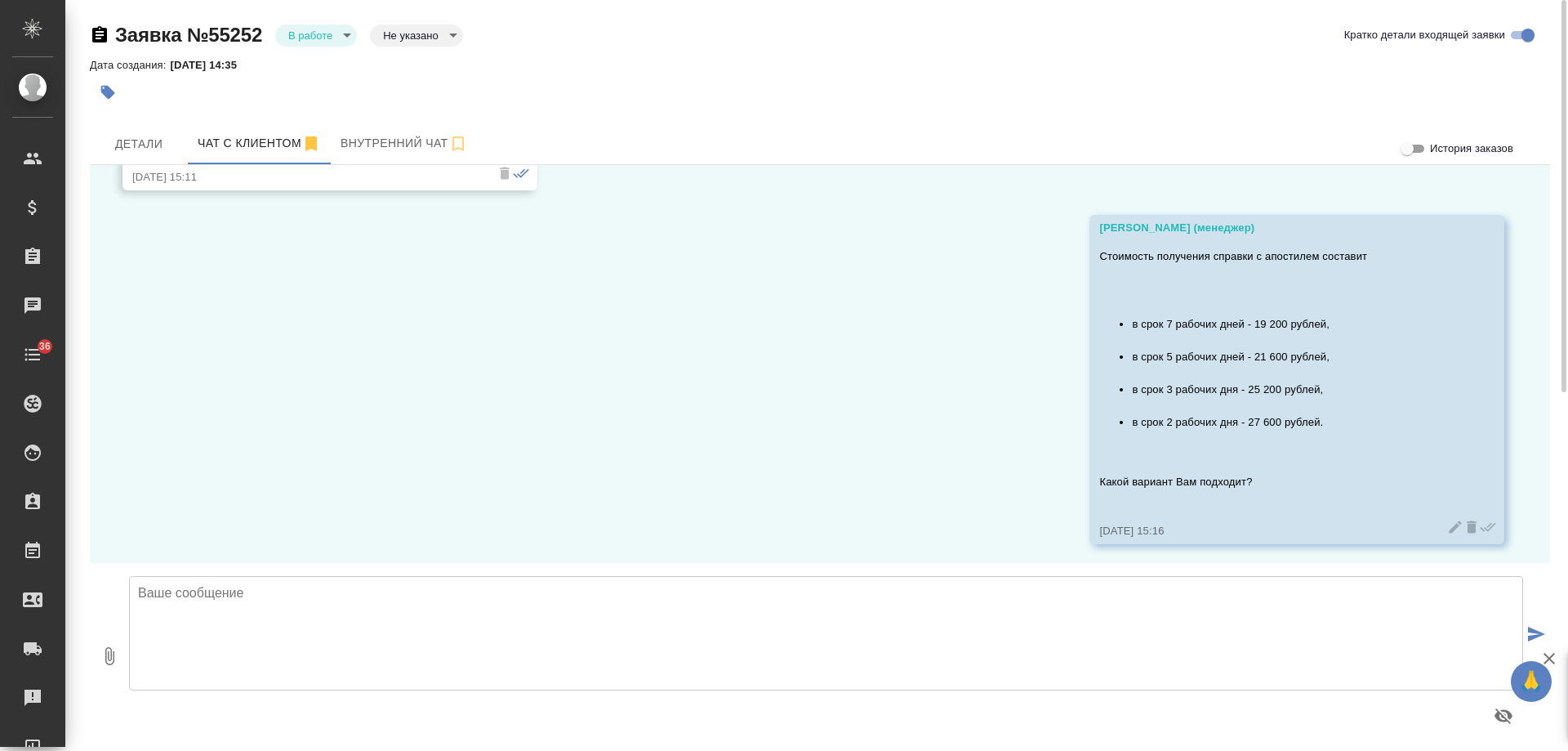
scroll to position [797, 0]
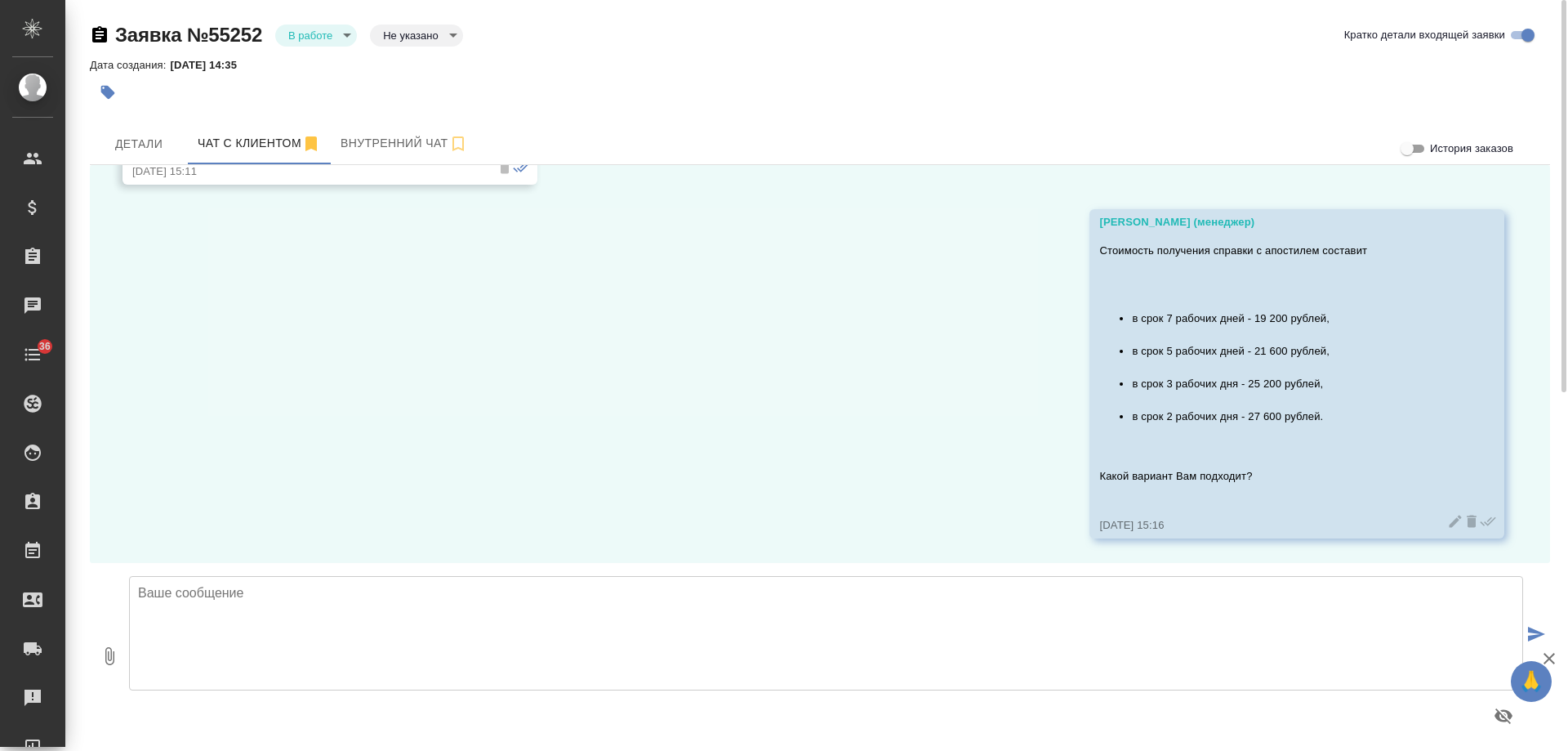
click at [404, 38] on body "🙏 .cls-1 fill:#fff; AWATERA Gudina Alexandra Клиенты Спецификации Заказы 0 Чаты…" at bounding box center [784, 375] width 1568 height 751
click at [411, 62] on button "Целевая" at bounding box center [409, 61] width 52 height 18
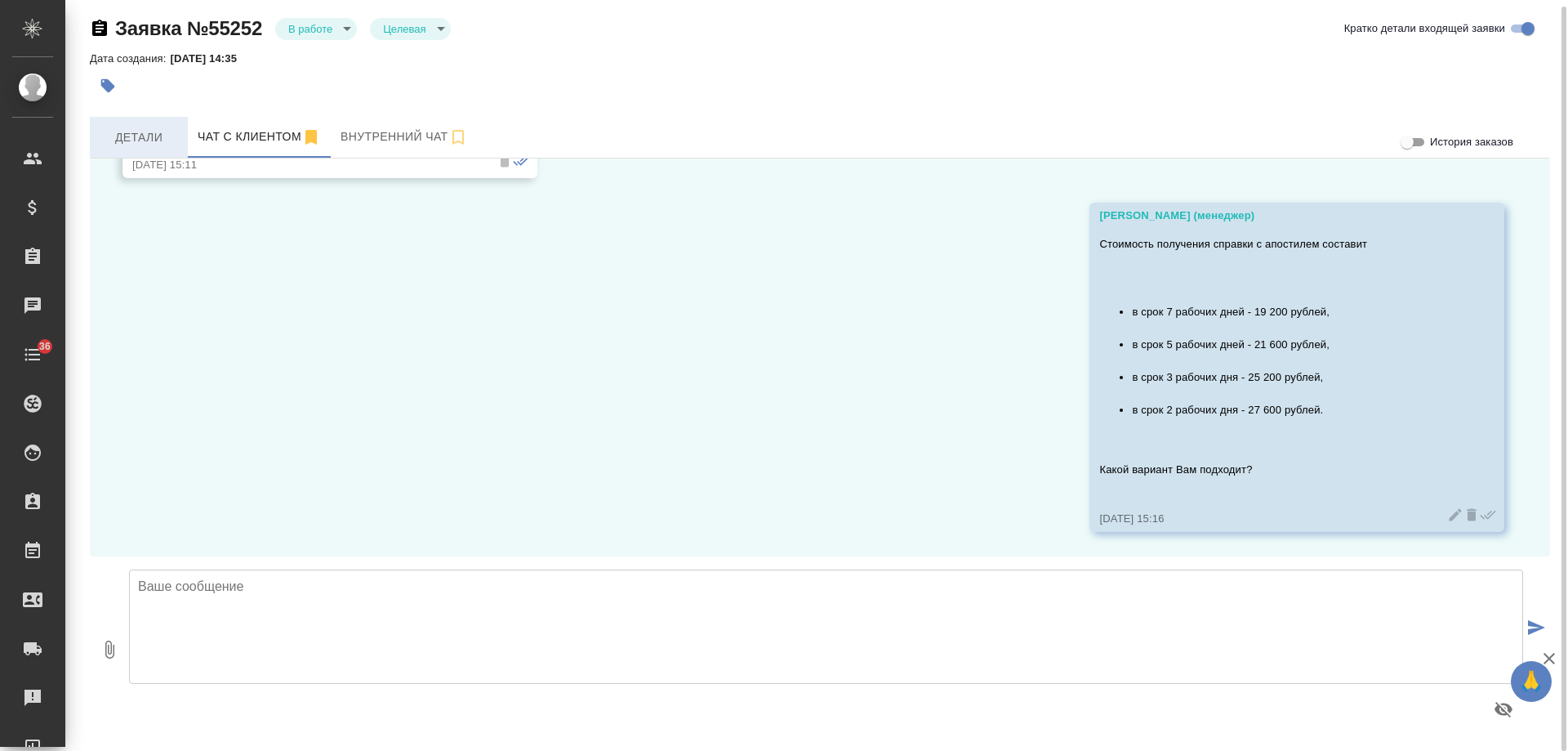
click at [131, 133] on span "Детали" at bounding box center [139, 138] width 79 height 20
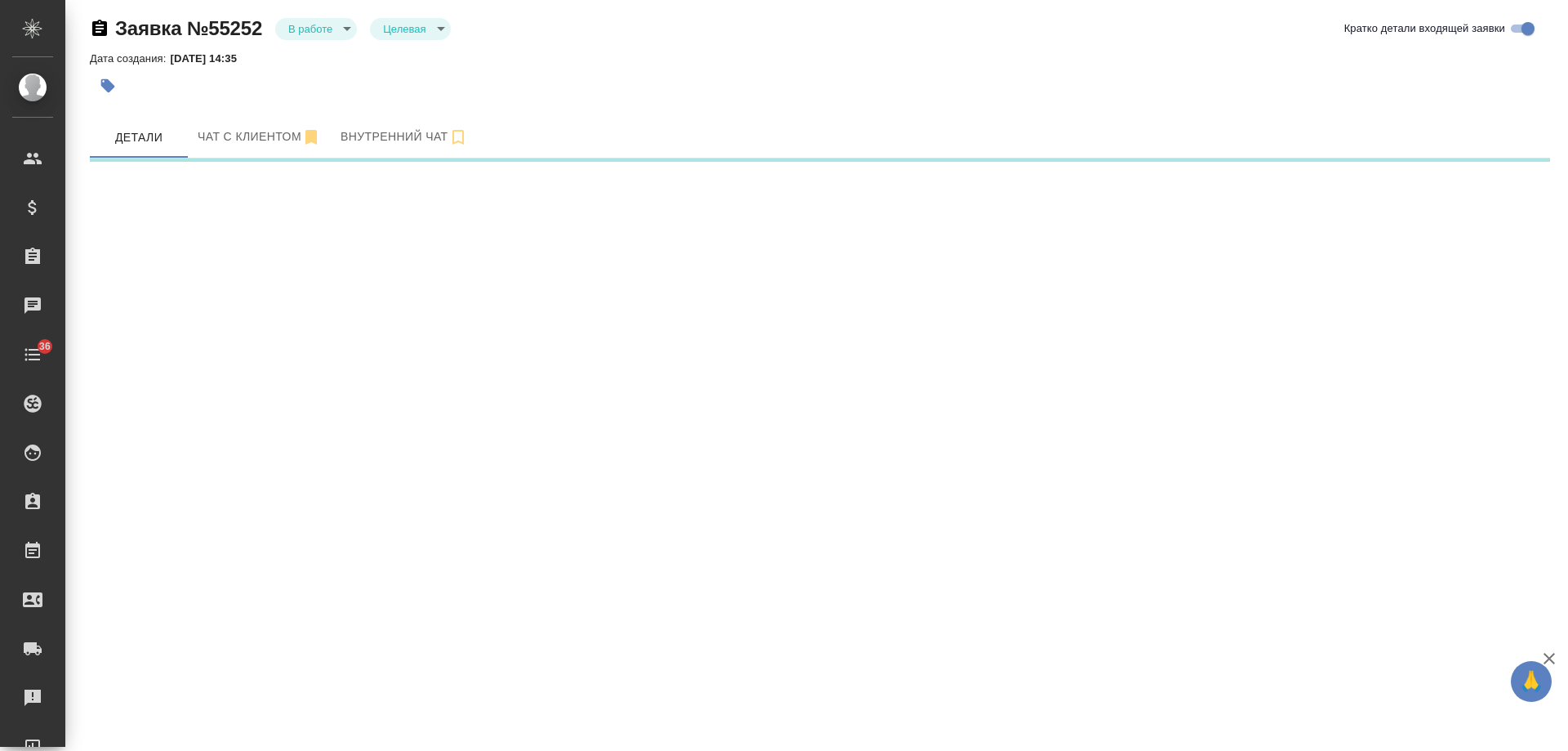
select select "RU"
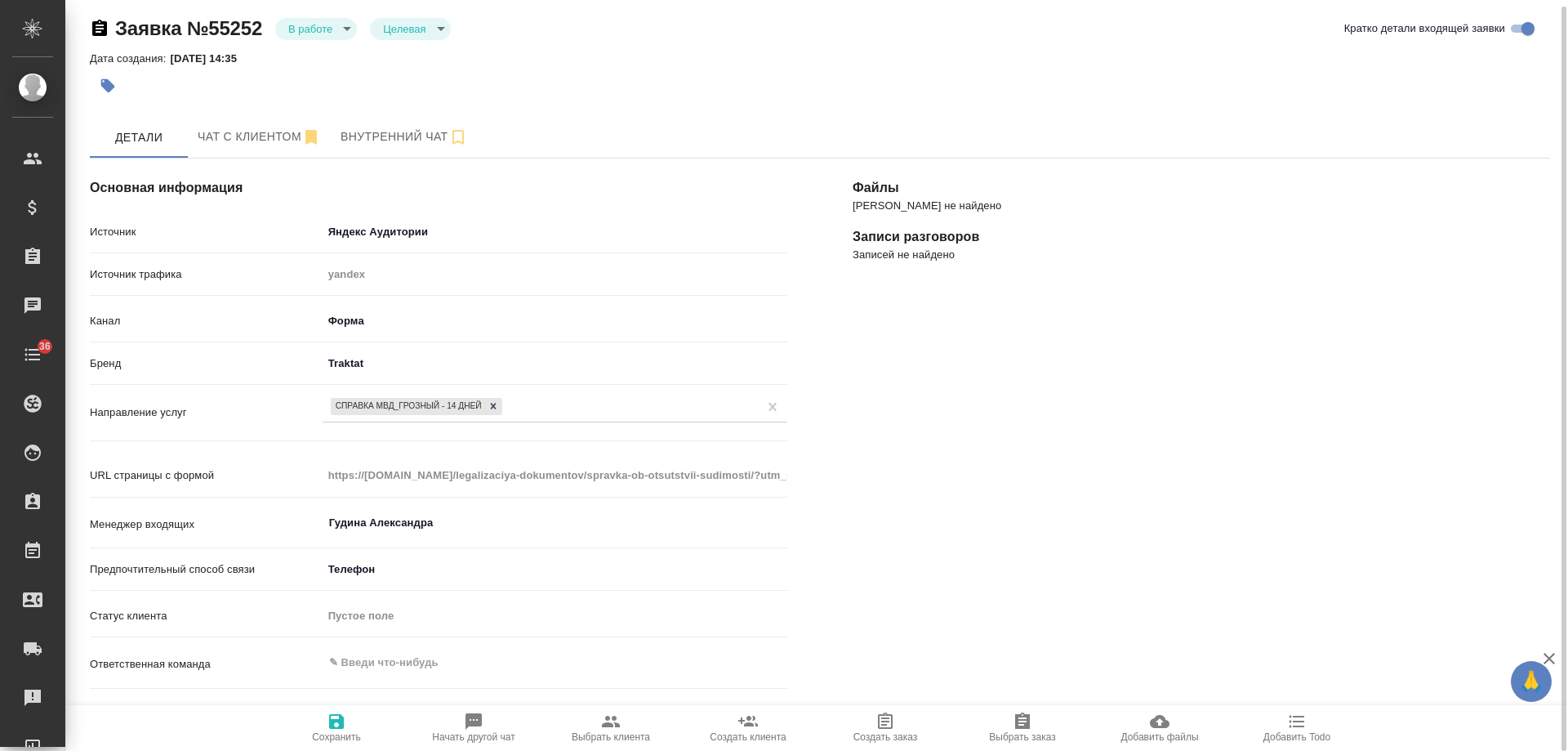
click at [1288, 735] on span "Добавить Todo" at bounding box center [1297, 737] width 67 height 11
type textarea "x"
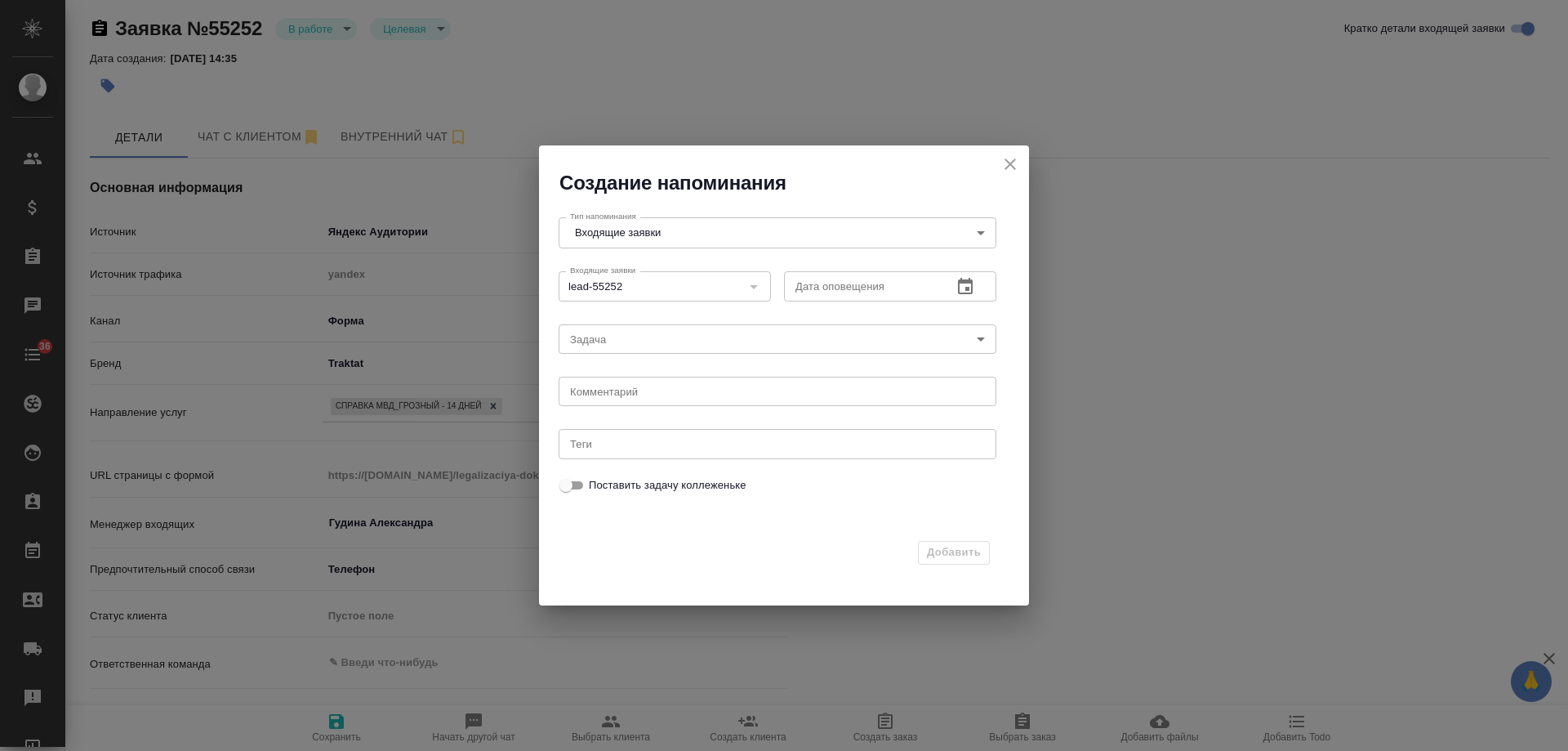
click at [964, 288] on icon "button" at bounding box center [965, 287] width 20 height 20
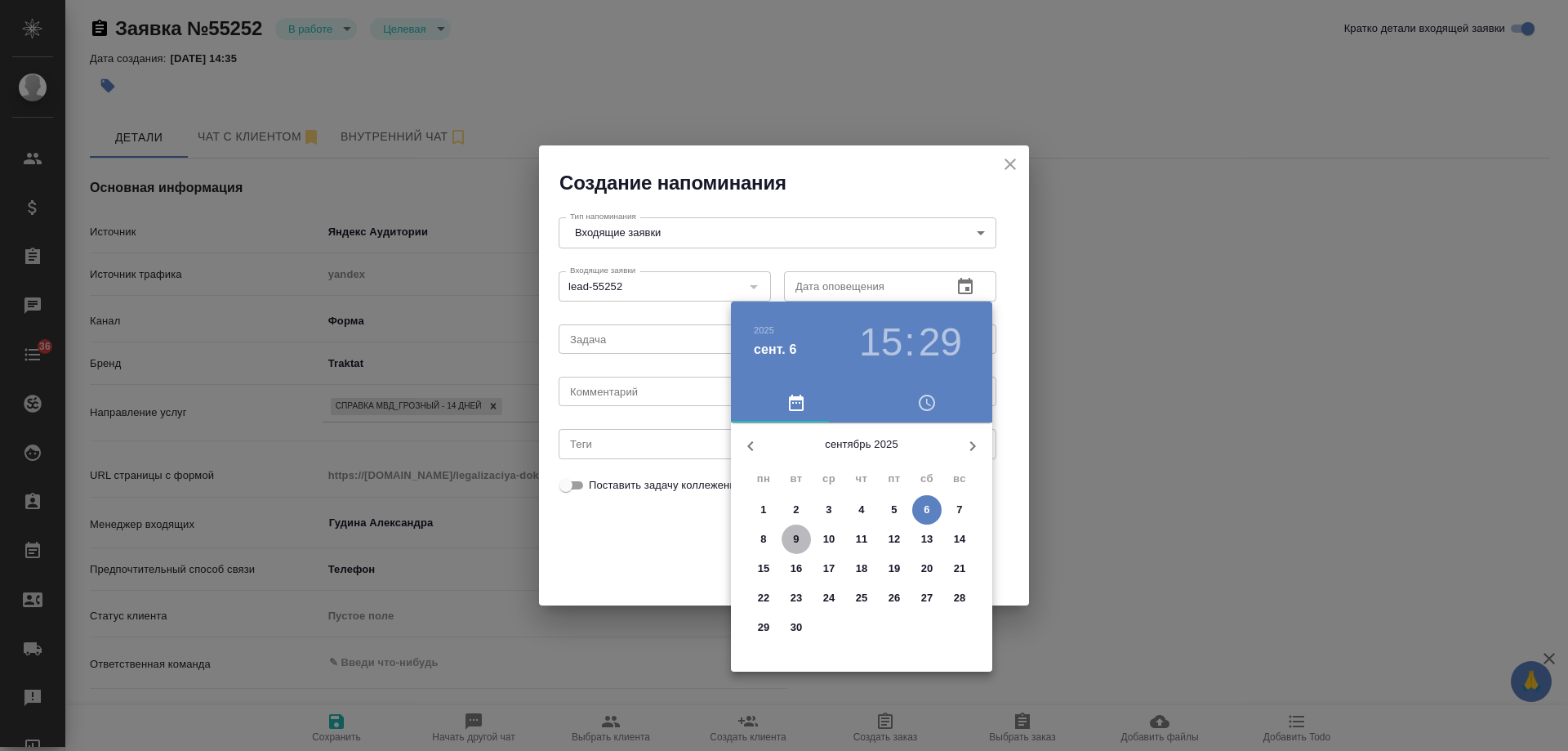
click at [801, 541] on span "9" at bounding box center [797, 539] width 29 height 16
type input "09.09.2025 15:29"
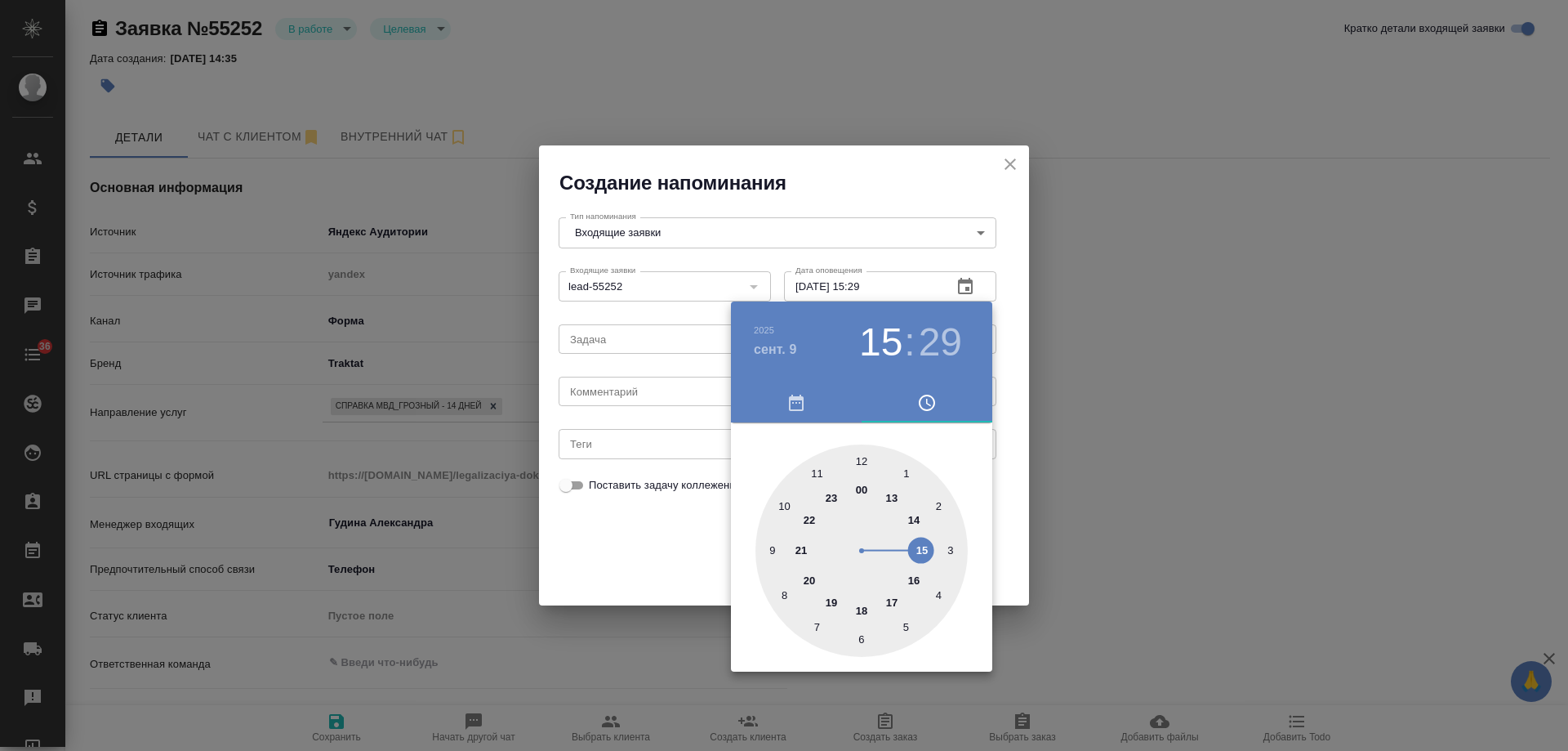
click at [626, 390] on div at bounding box center [784, 375] width 1568 height 751
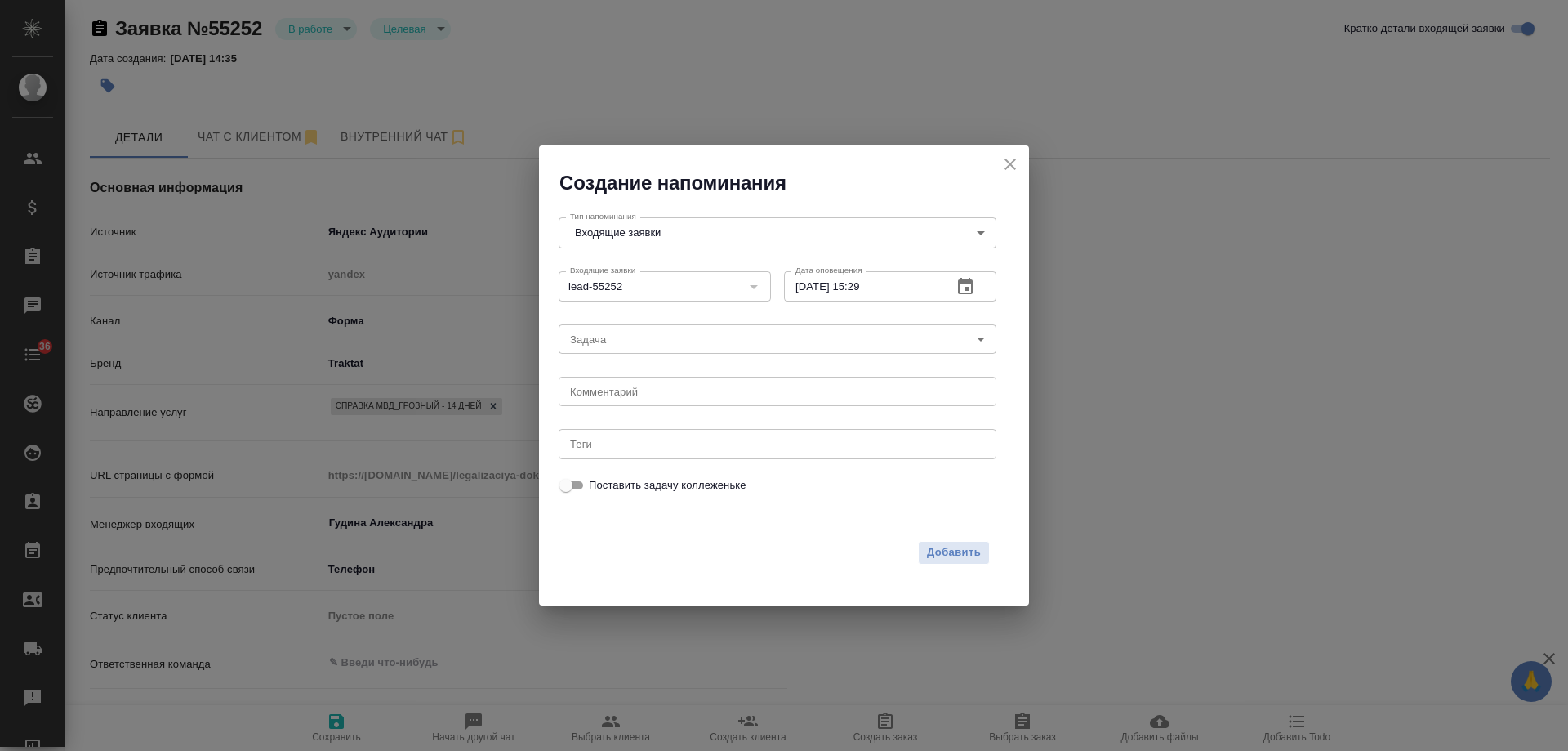
click at [626, 391] on div "2025 сент. 9 15 : 29 00 1 2 3 4 5 6 7 8 9 10 11 12 13 14 15 16 17 18 19 20 21 2…" at bounding box center [784, 375] width 1568 height 751
click at [626, 391] on textarea at bounding box center [777, 391] width 415 height 12
type textarea "ответил вотс?"
click at [943, 549] on span "Добавить" at bounding box center [954, 552] width 54 height 19
type textarea "x"
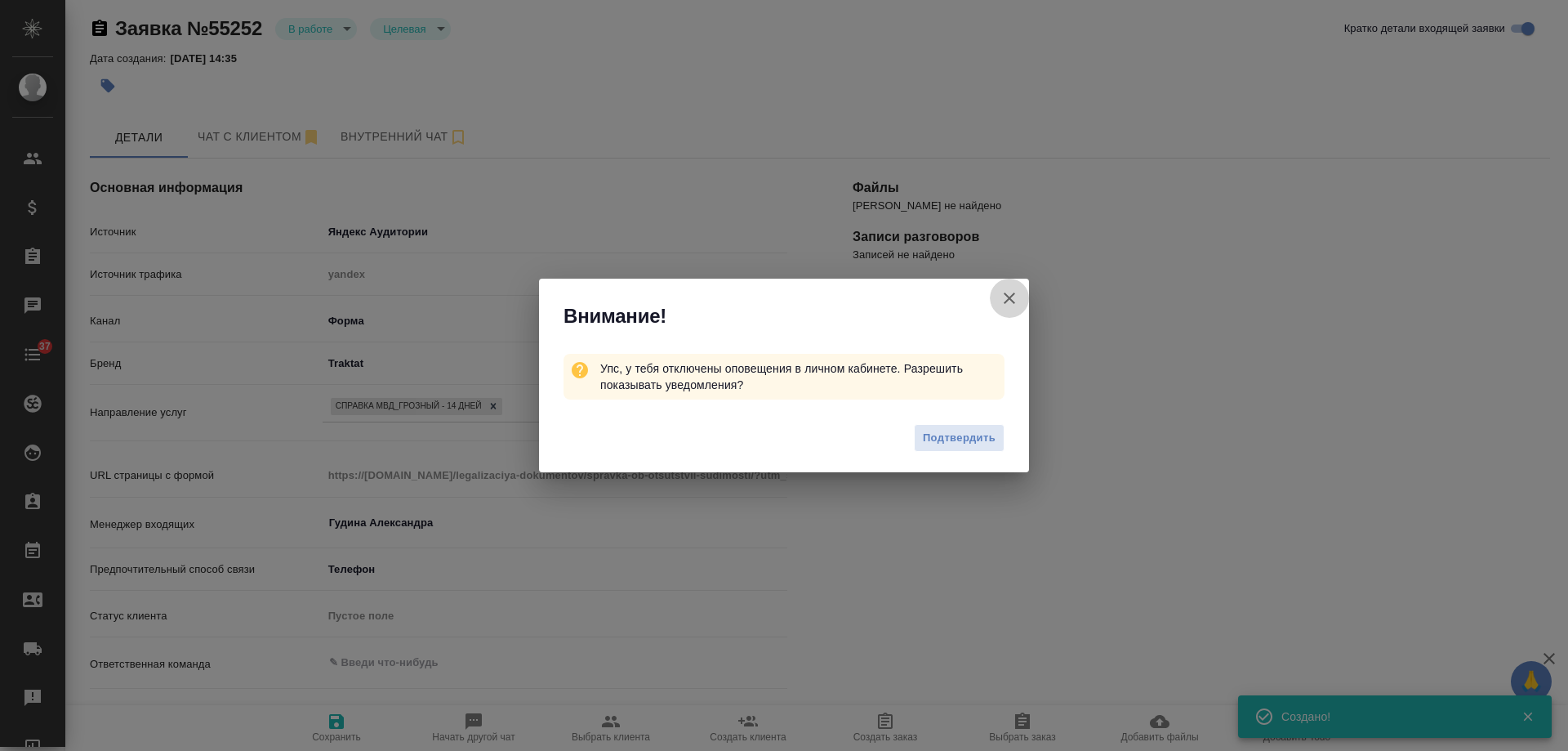
click at [1012, 297] on icon "button" at bounding box center [1010, 298] width 20 height 20
type textarea "x"
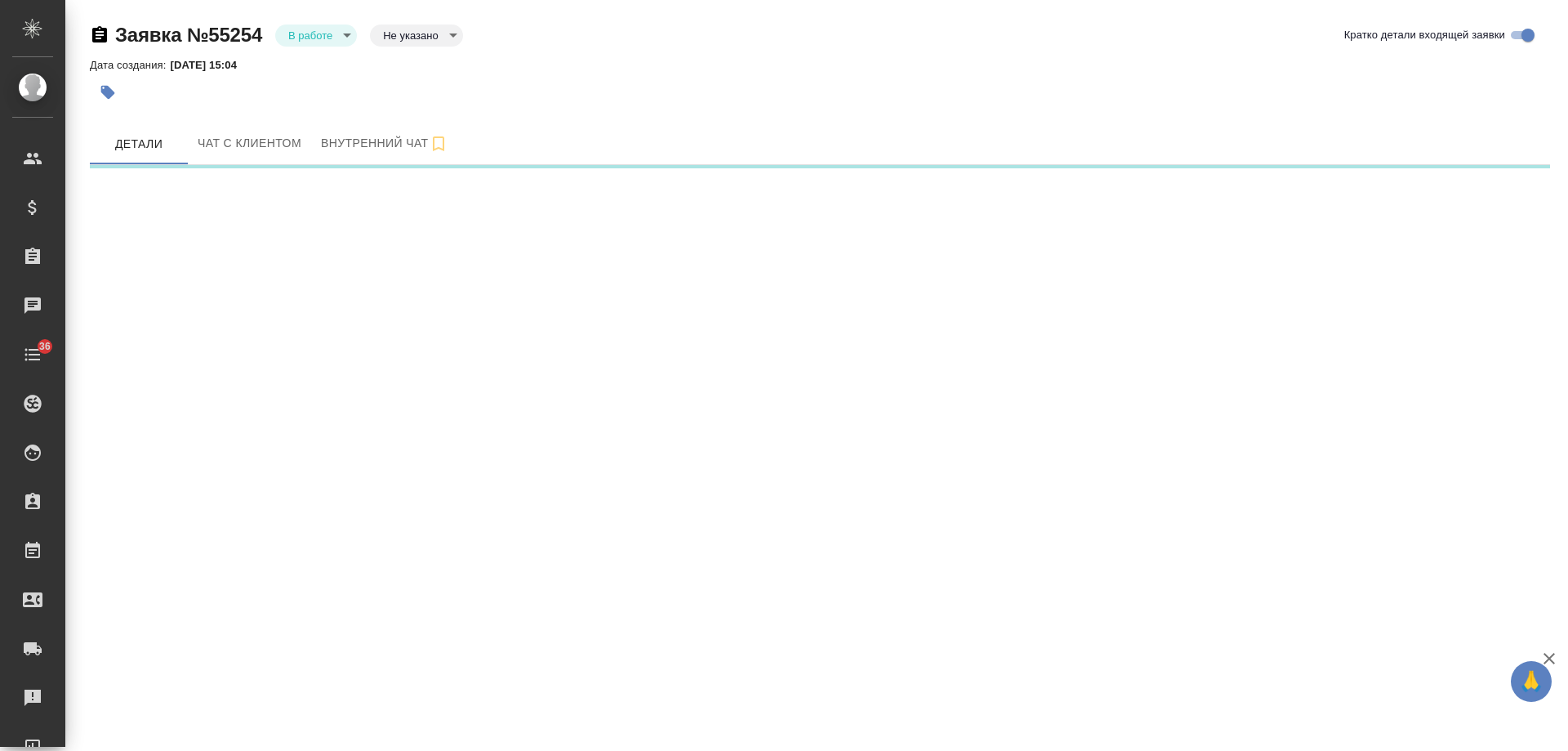
select select "RU"
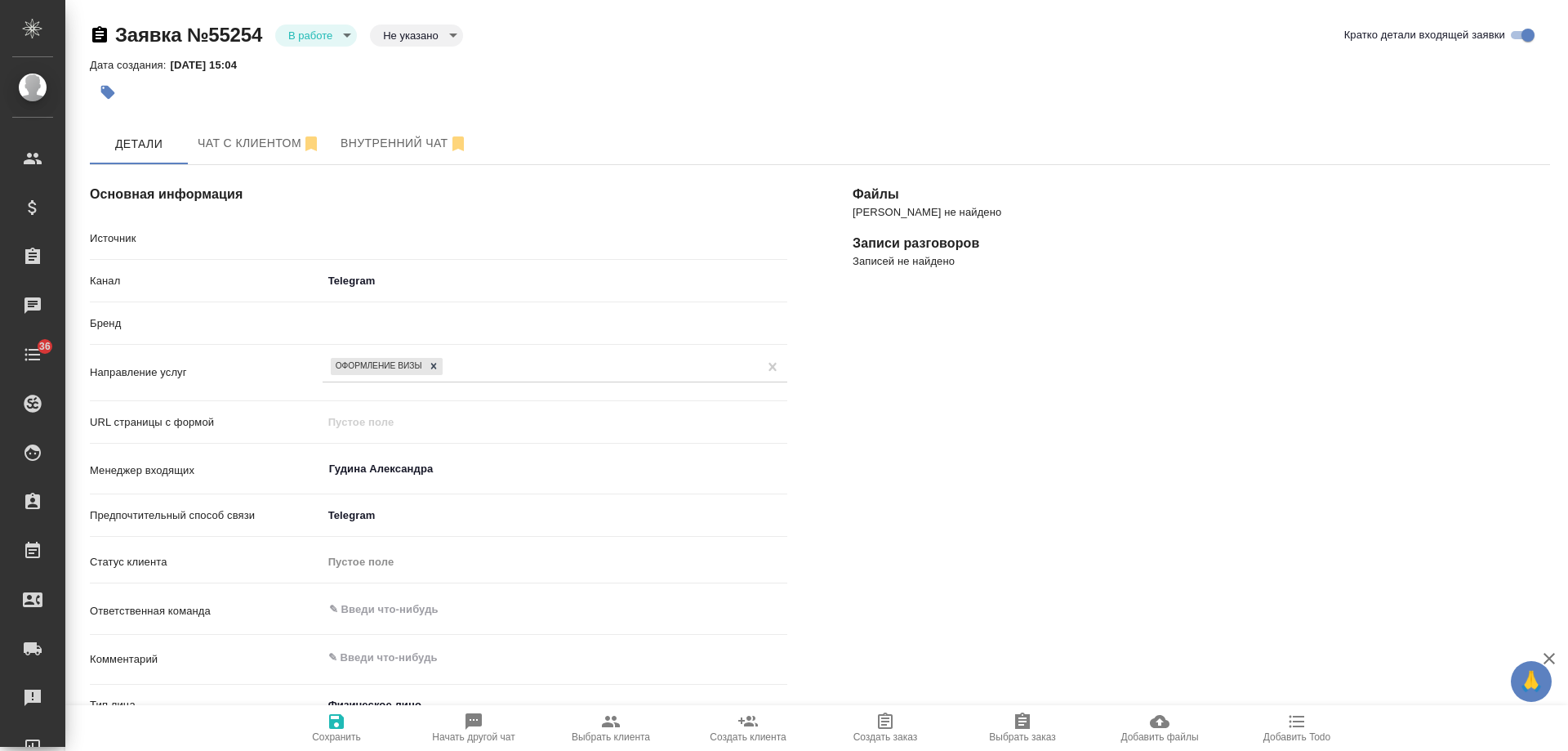
type textarea "x"
click at [104, 98] on icon "button" at bounding box center [108, 93] width 16 height 16
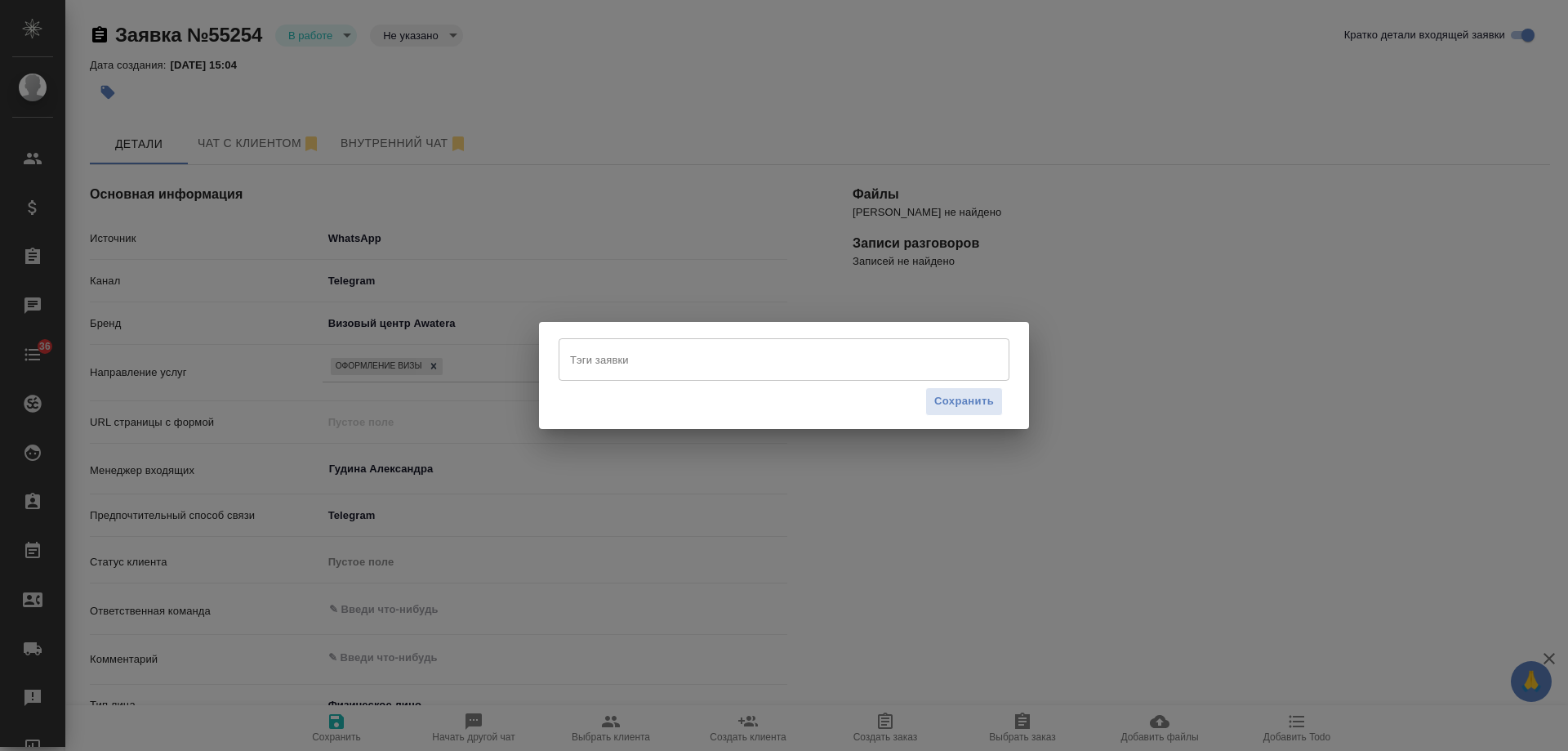
click at [640, 361] on input "Тэги заявки" at bounding box center [768, 360] width 405 height 28
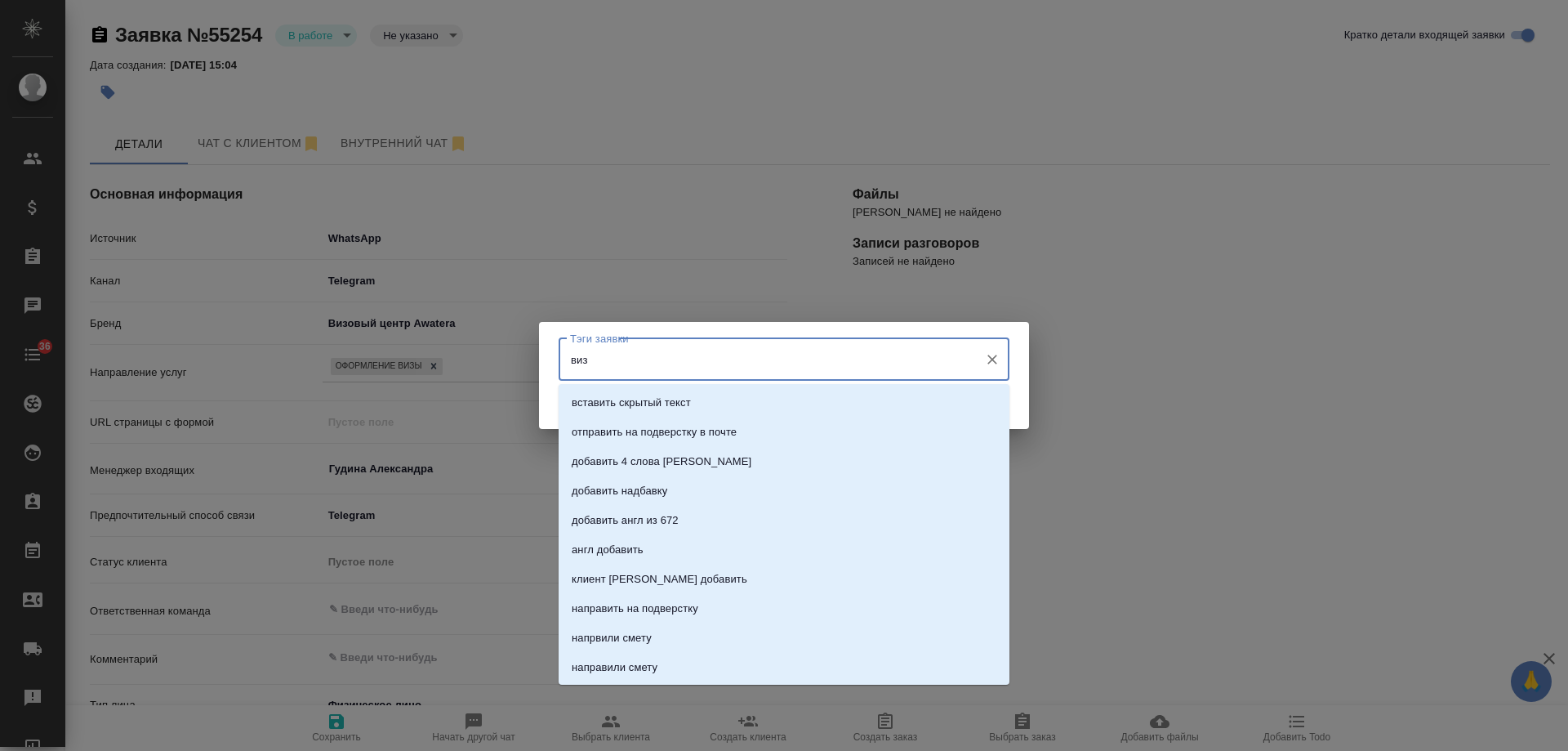
type input "визы"
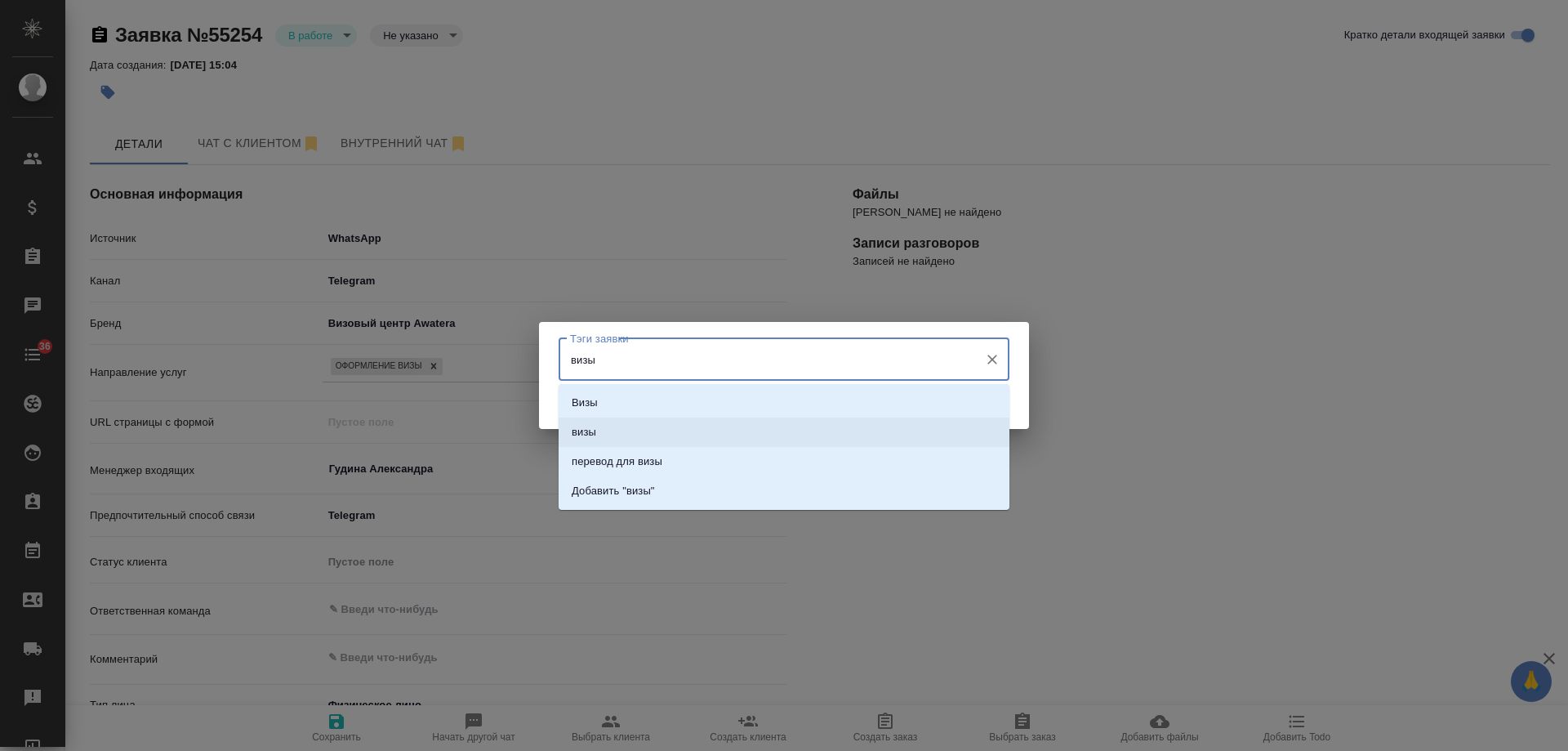
click at [614, 430] on li "визы" at bounding box center [784, 432] width 451 height 29
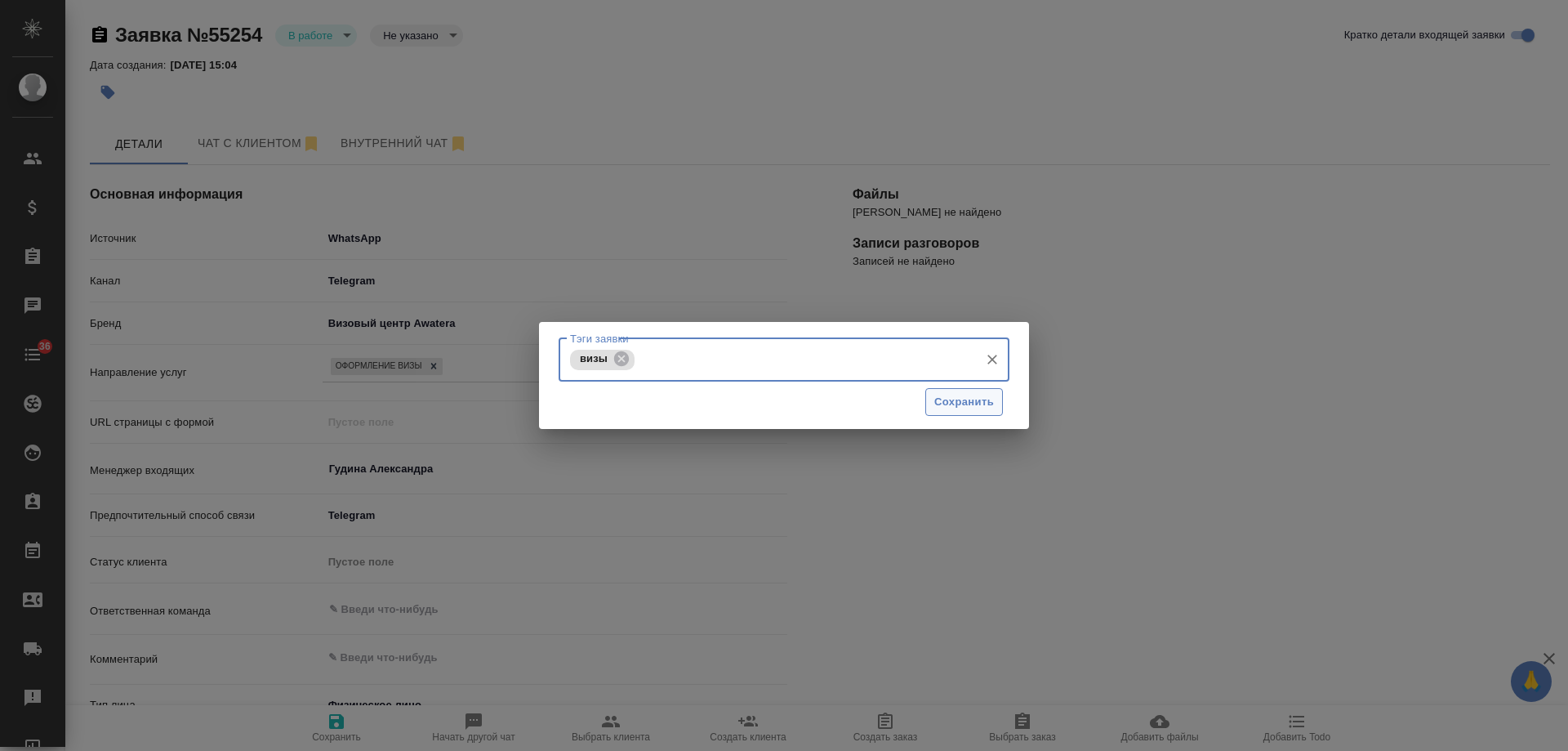
click at [967, 396] on span "Сохранить" at bounding box center [964, 402] width 60 height 19
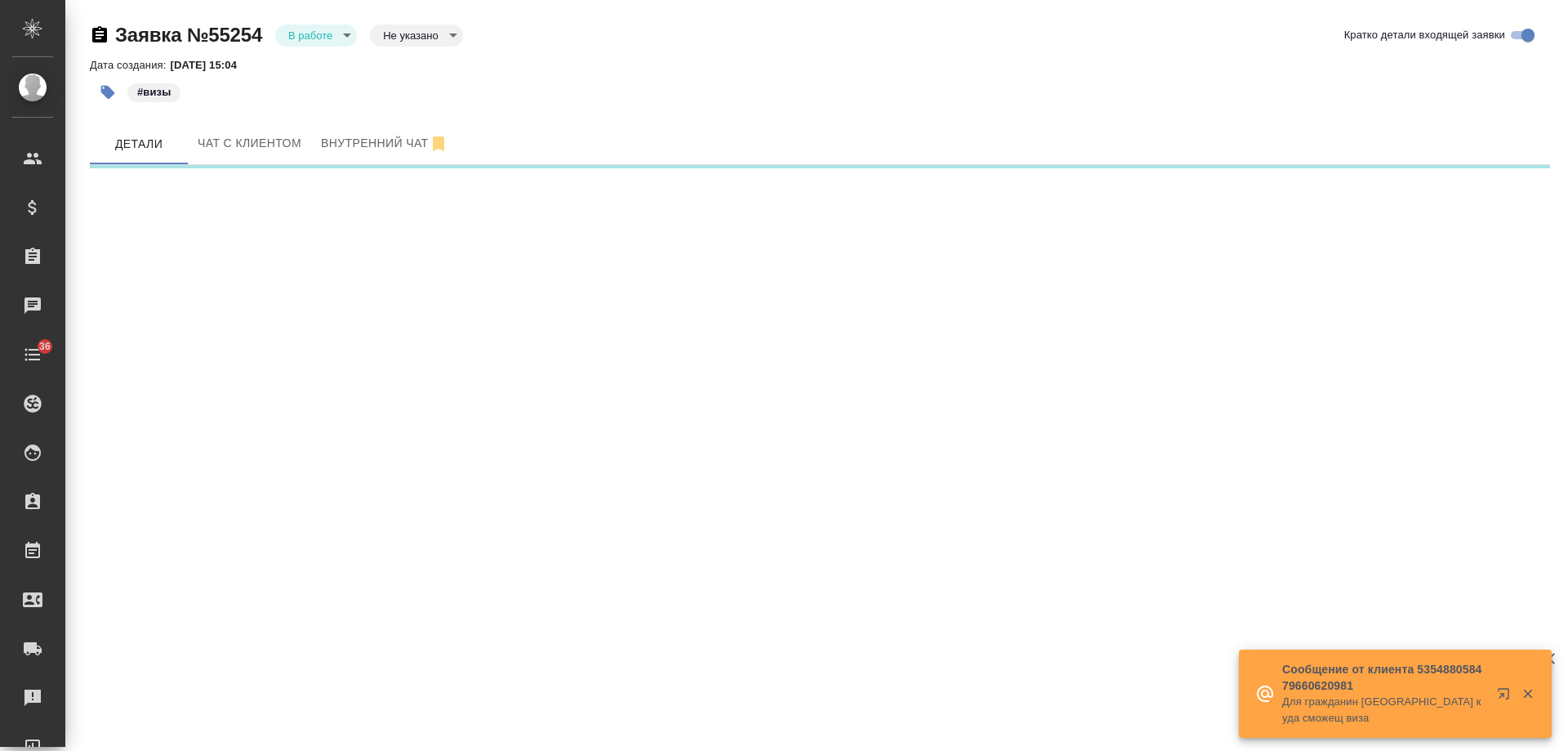
select select "RU"
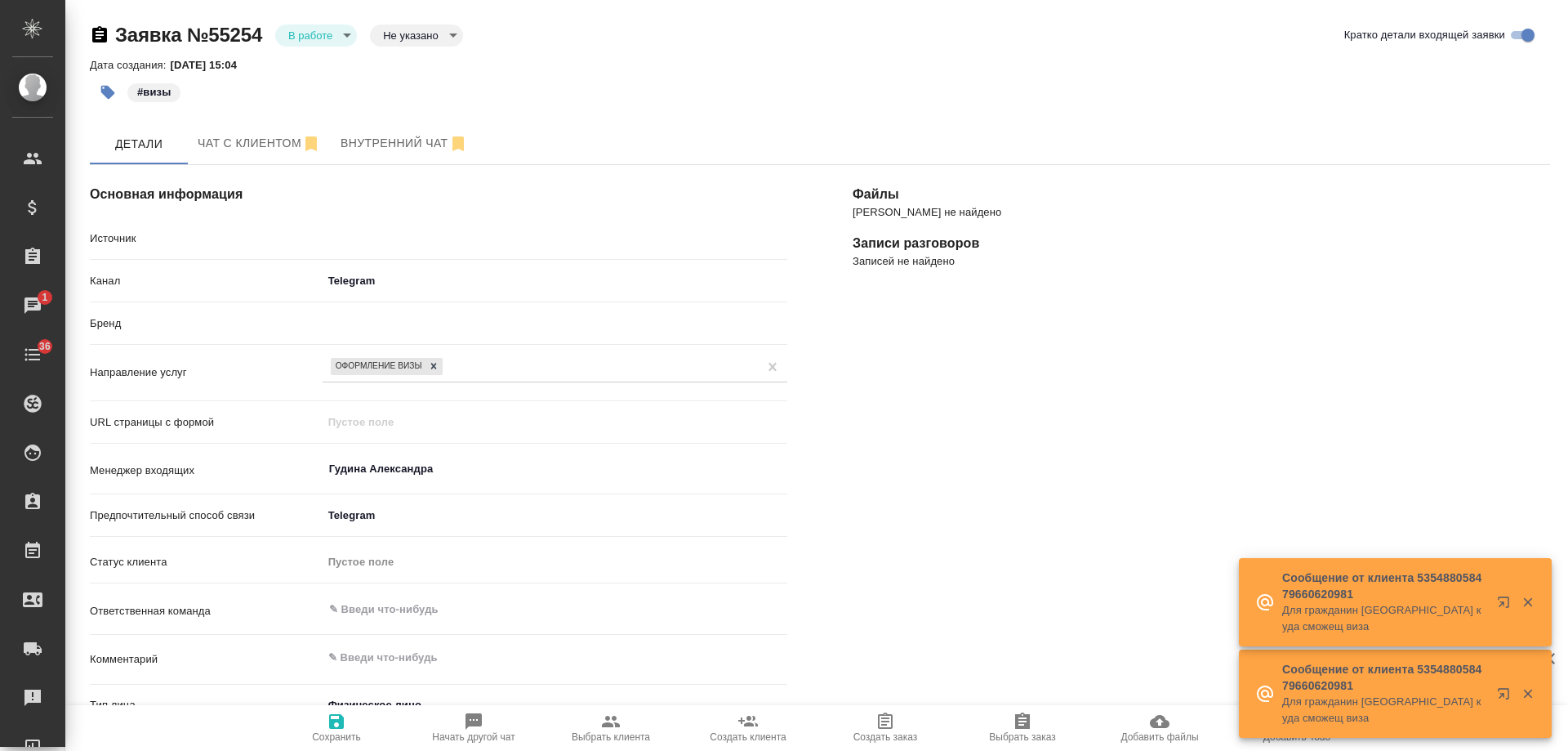
type textarea "x"
click at [324, 34] on body "🙏 .cls-1 fill:#fff; AWATERA [PERSON_NAME] Спецификации Заказы 1 Чаты 36 Todo Пр…" at bounding box center [784, 375] width 1568 height 751
click at [328, 61] on li "Отказ" at bounding box center [316, 63] width 82 height 28
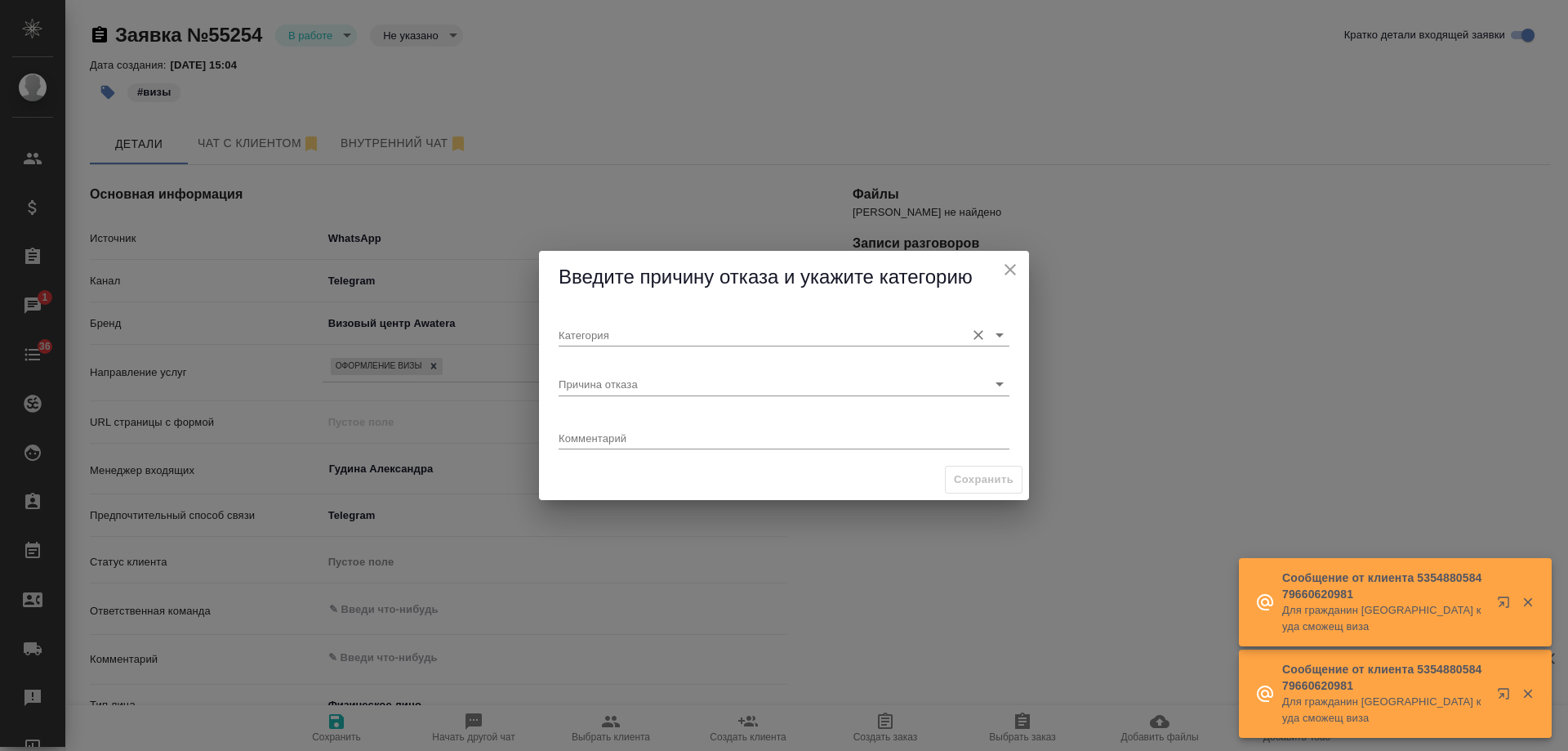
click at [625, 327] on input "Категория" at bounding box center [757, 334] width 399 height 22
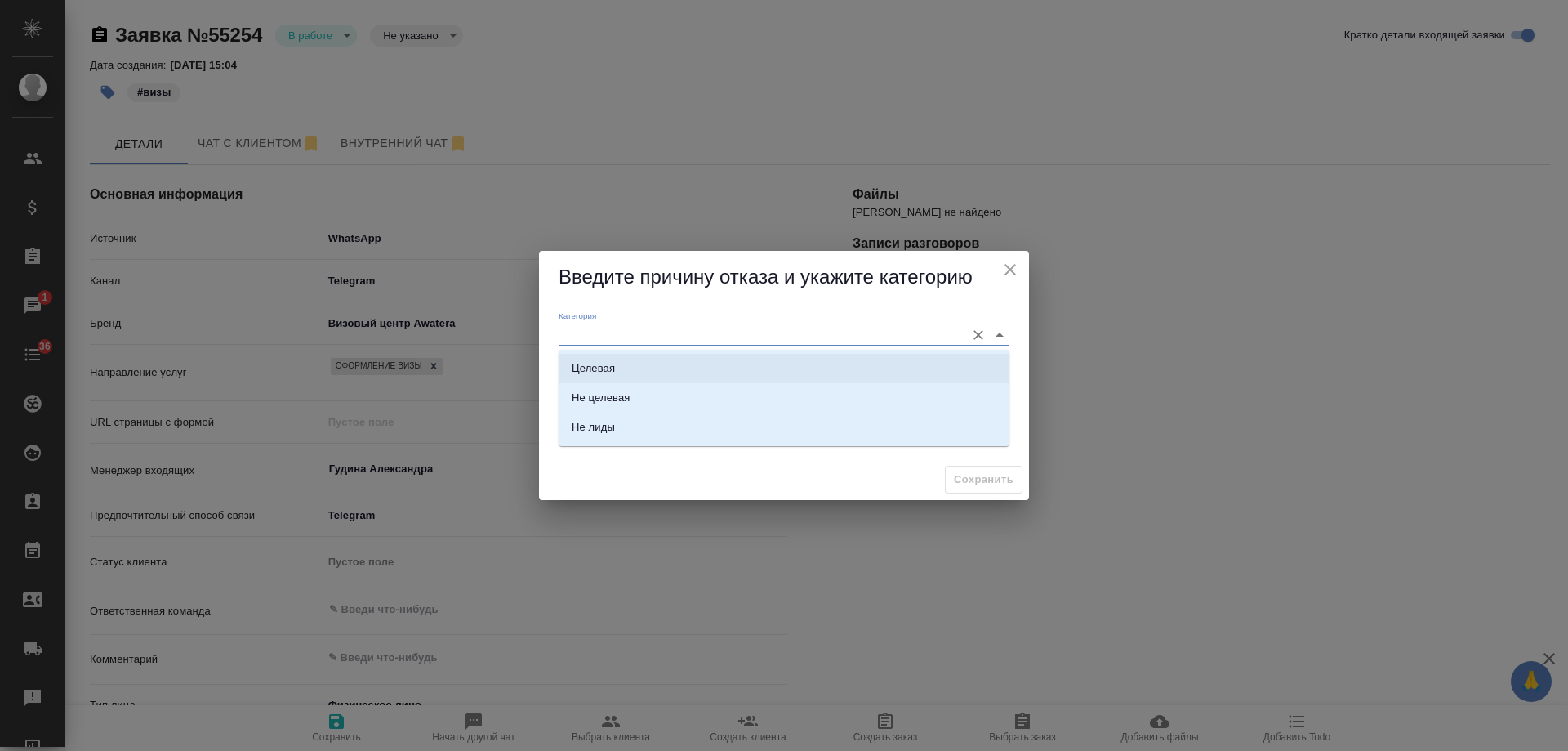
drag, startPoint x: 628, startPoint y: 362, endPoint x: 628, endPoint y: 382, distance: 20.0
click at [628, 367] on li "Целевая" at bounding box center [784, 369] width 451 height 29
type input "Целевая"
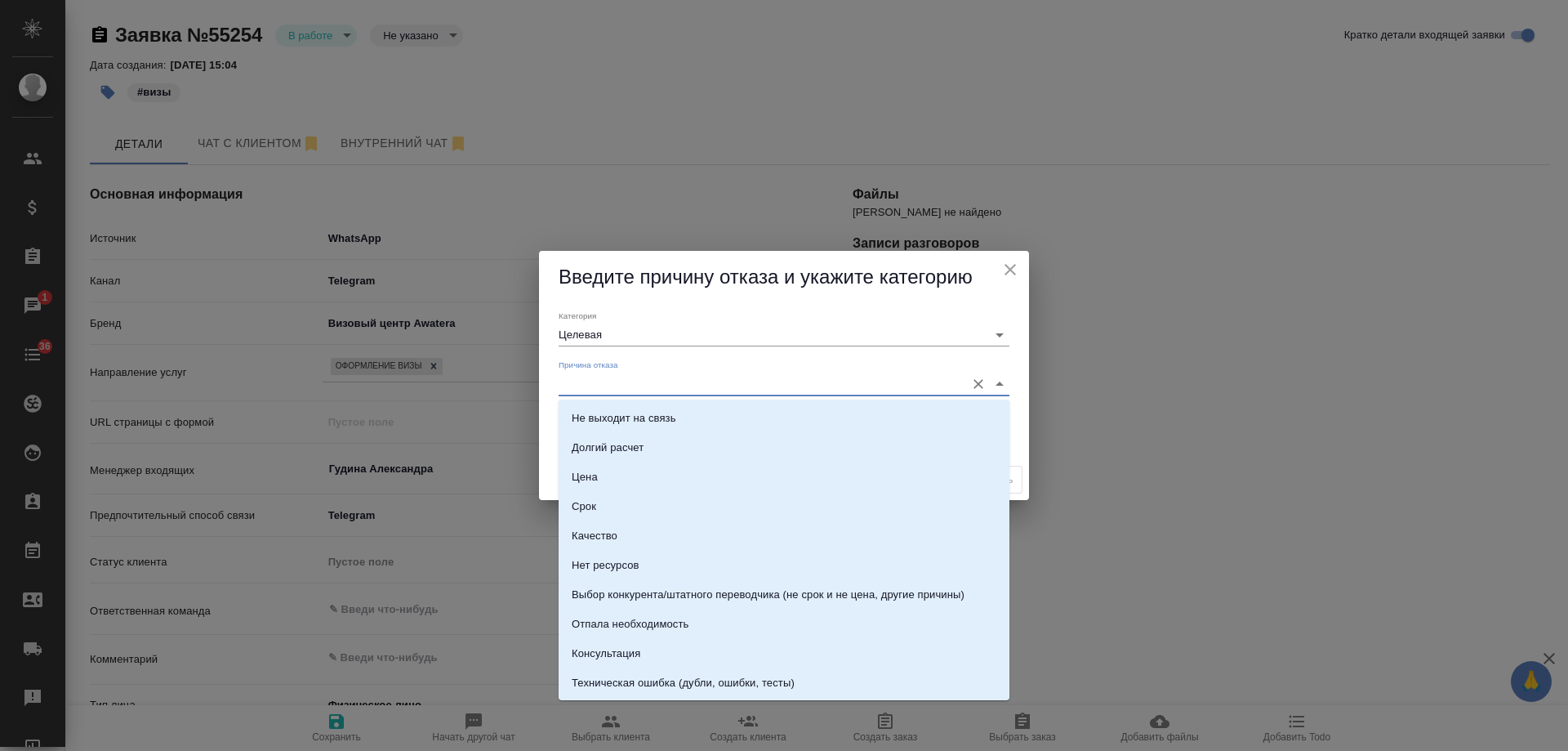
click at [629, 388] on input "Причина отказа" at bounding box center [757, 383] width 399 height 22
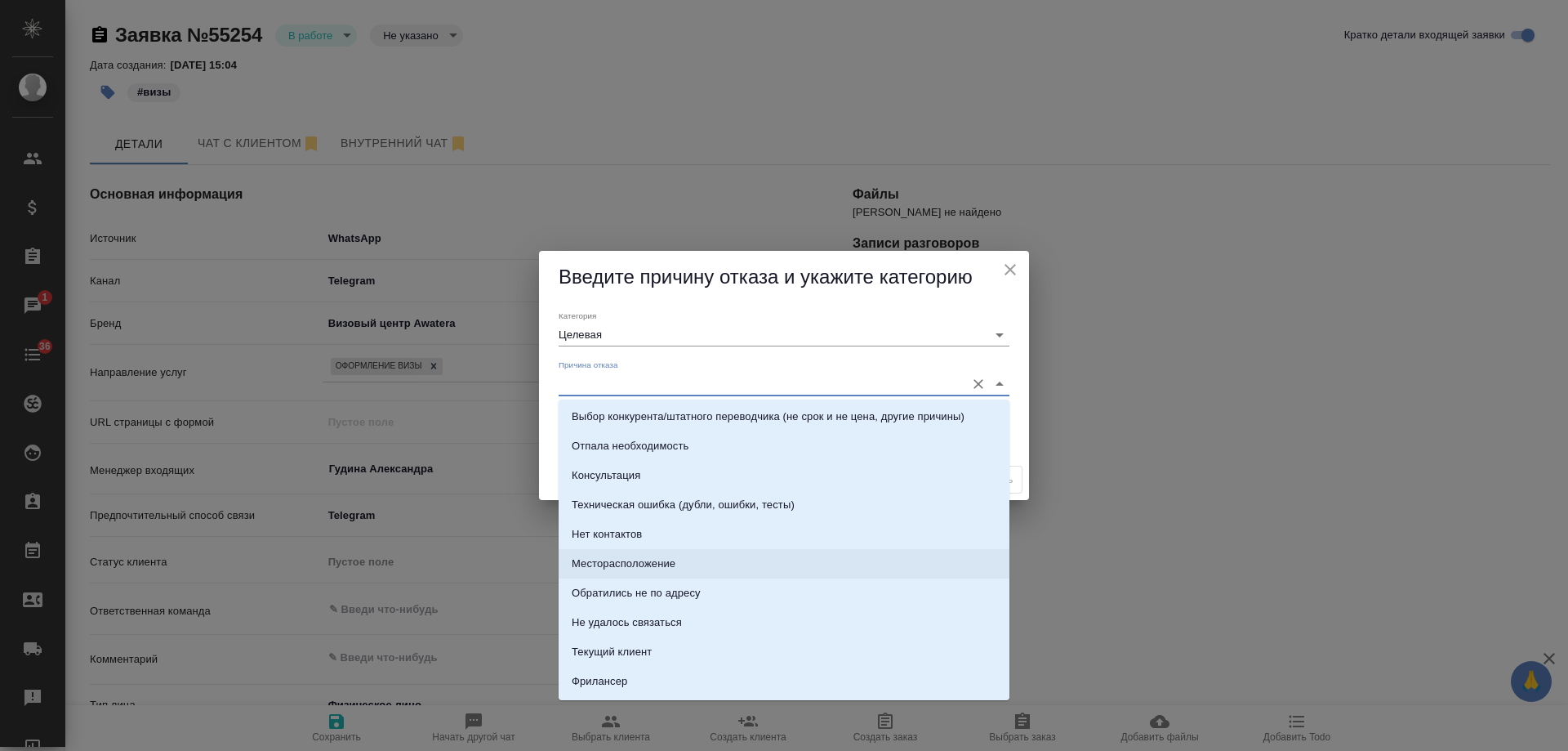
scroll to position [152, 0]
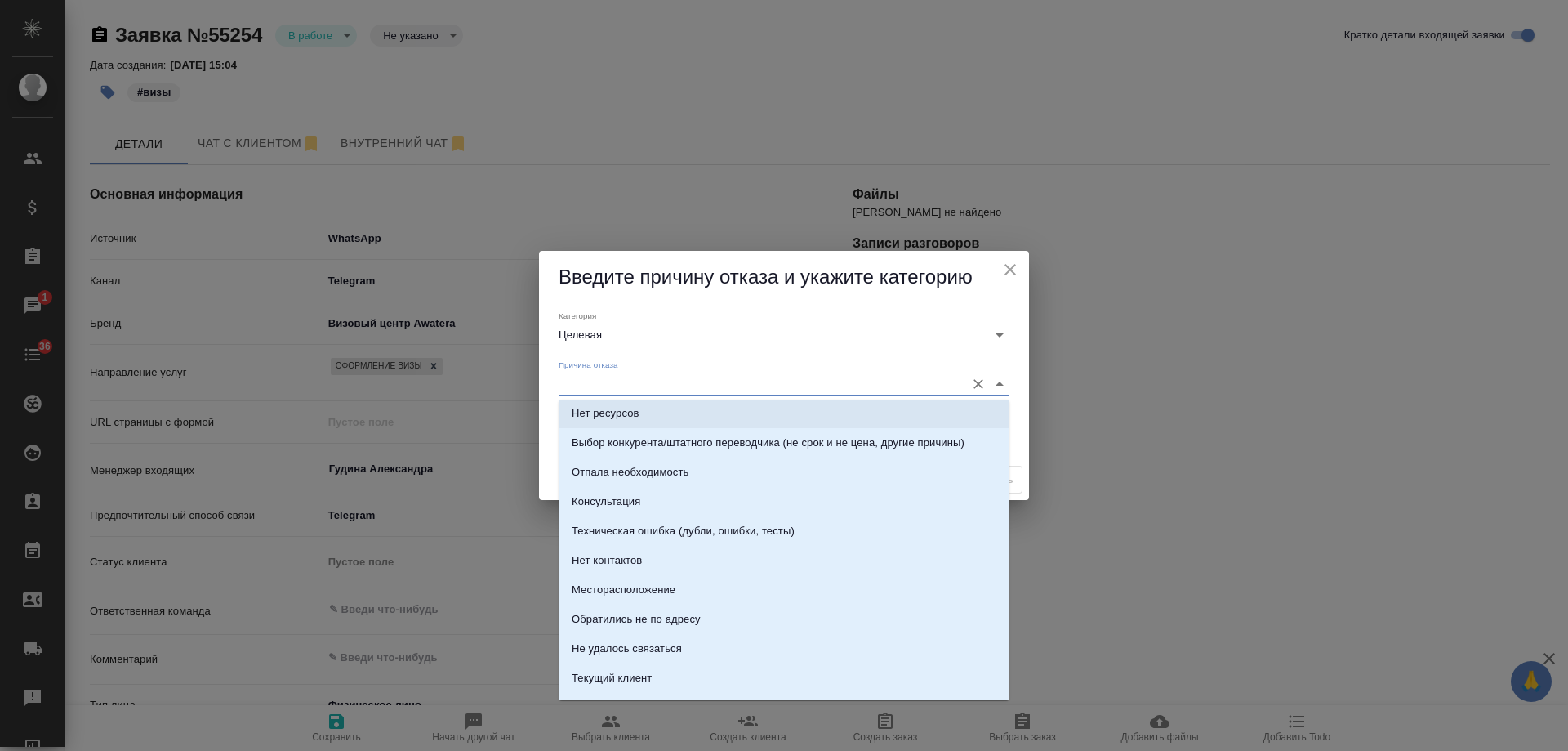
click at [648, 412] on li "Нет ресурсов" at bounding box center [784, 414] width 451 height 29
type input "Нет ресурсов"
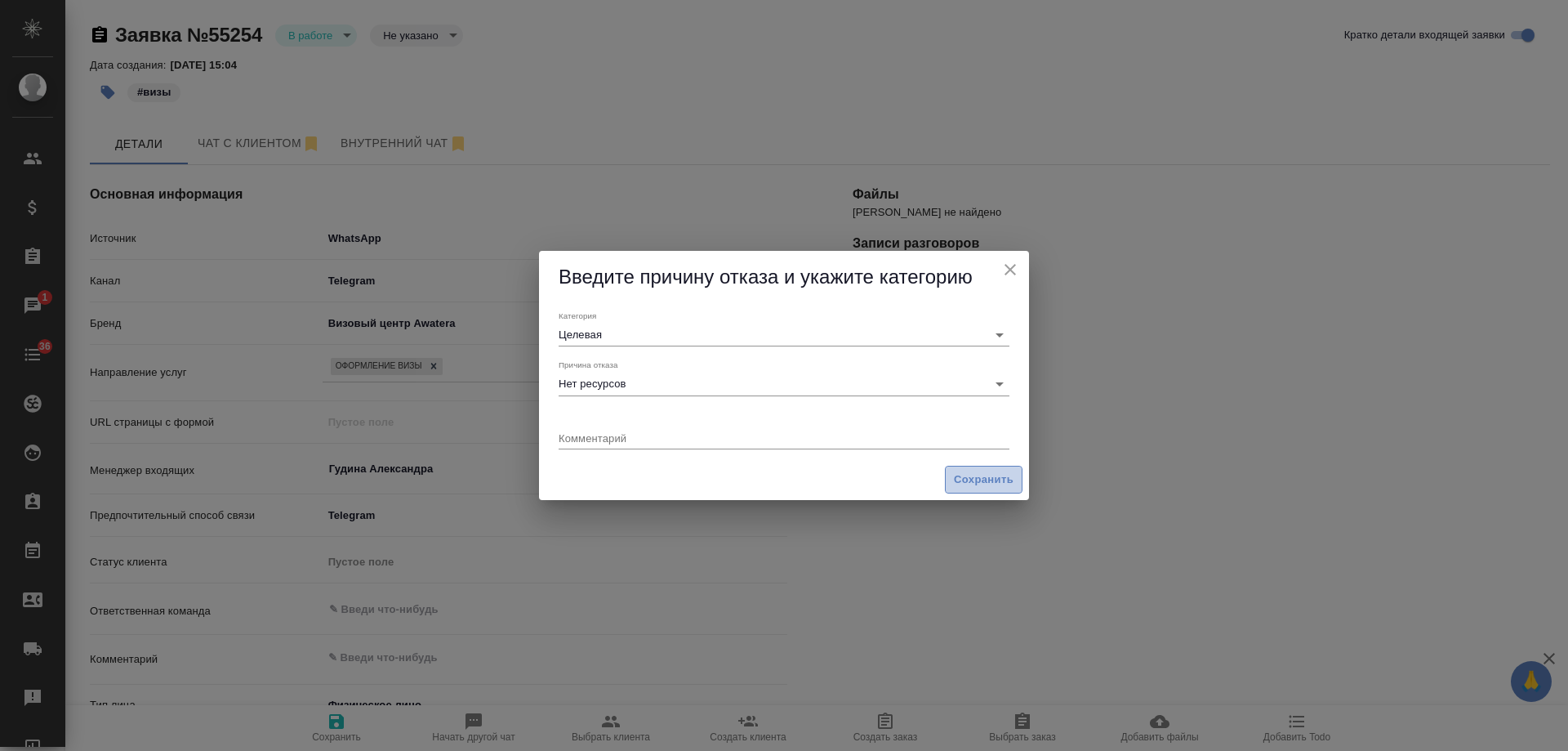
click at [971, 487] on span "Сохранить" at bounding box center [983, 480] width 60 height 19
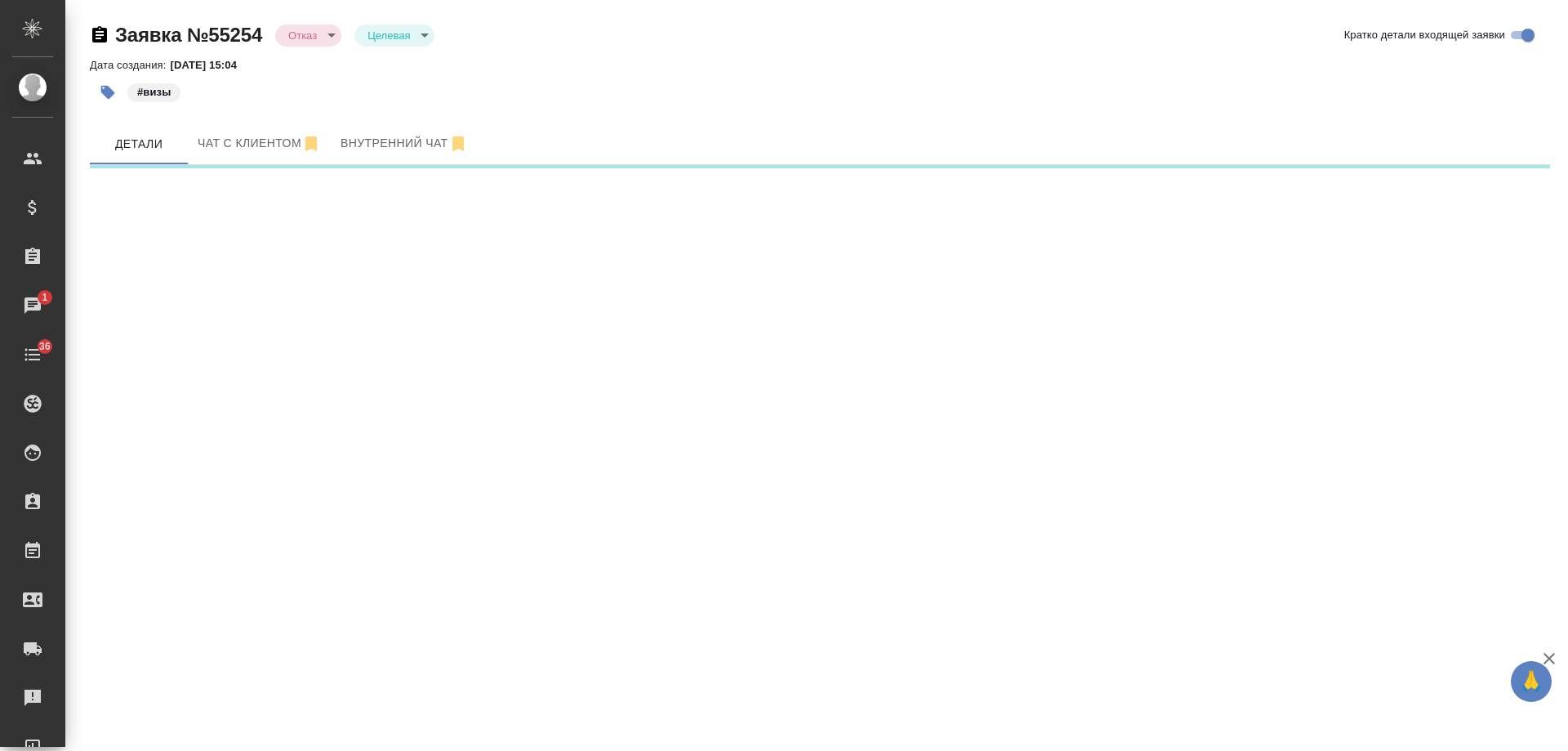
select select "RU"
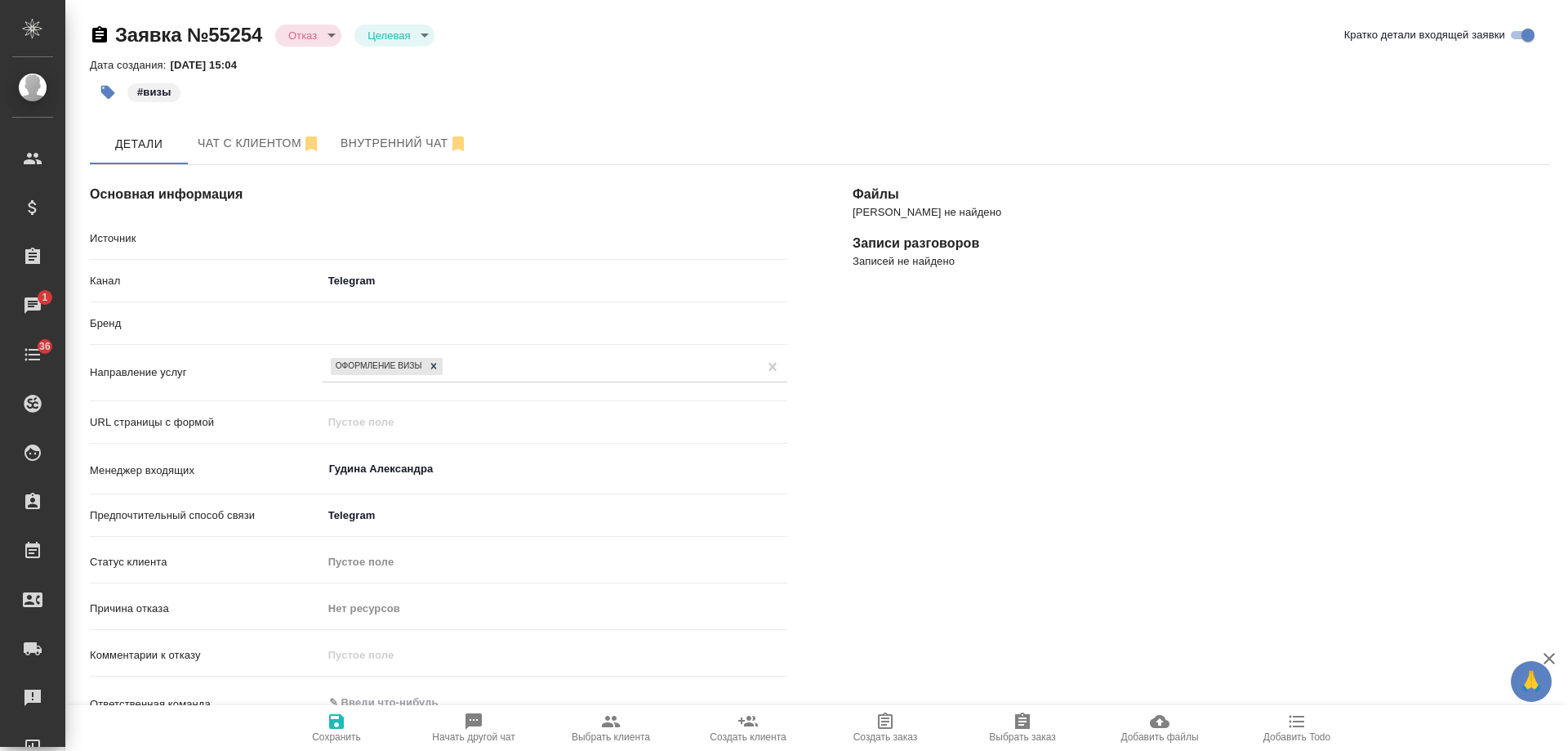
type textarea "x"
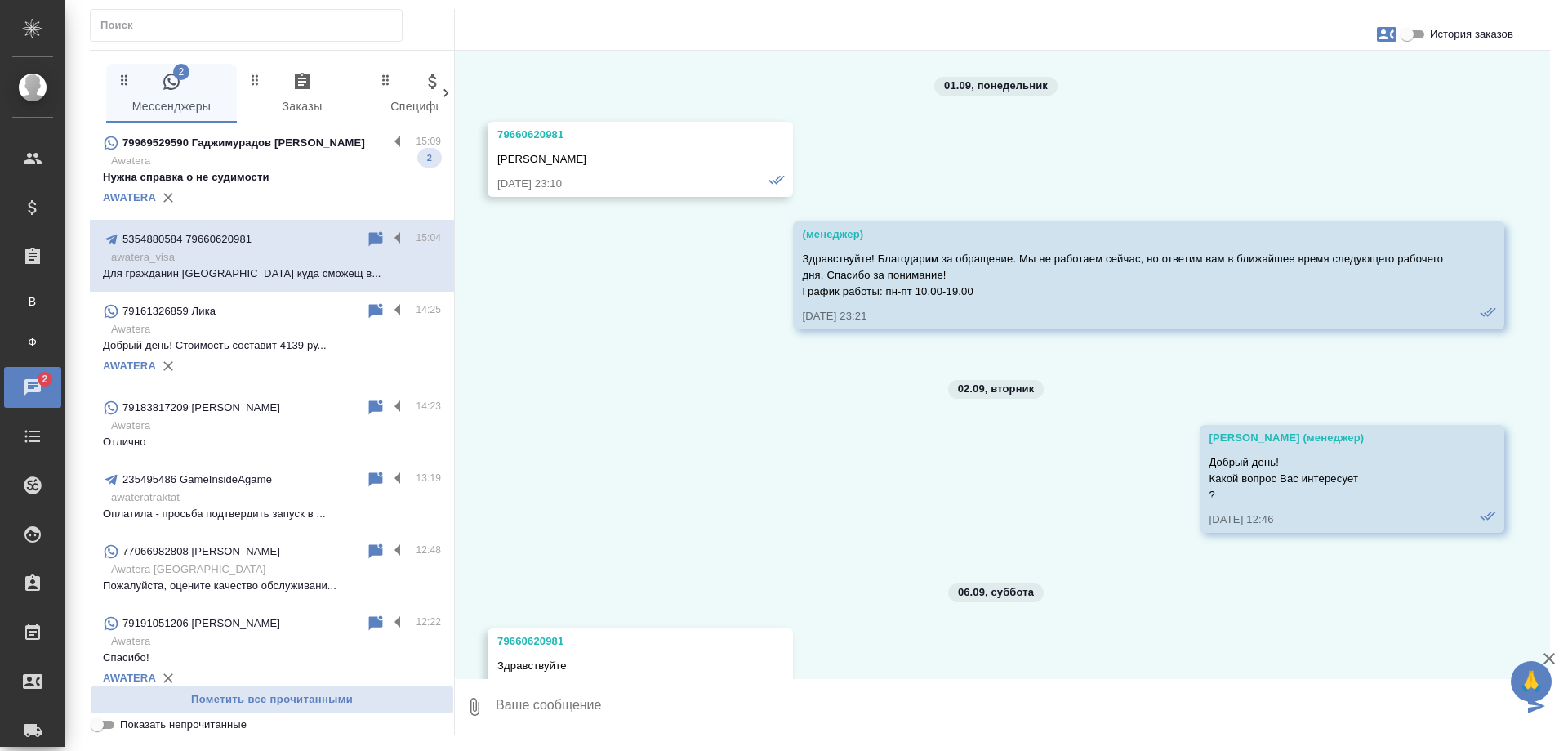
scroll to position [1062, 0]
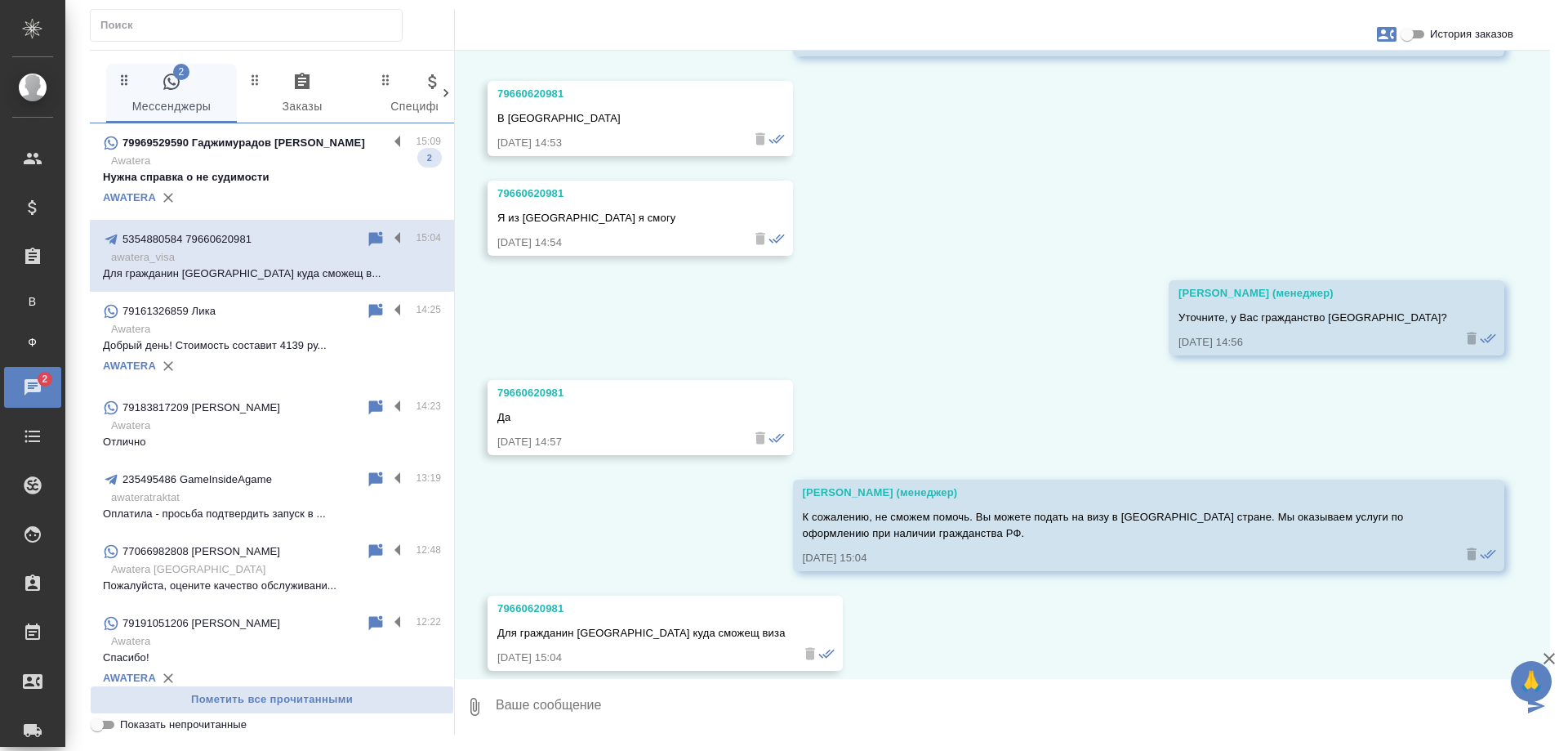
click at [300, 146] on p "79969529590 Гаджимурадов [PERSON_NAME]" at bounding box center [244, 143] width 242 height 16
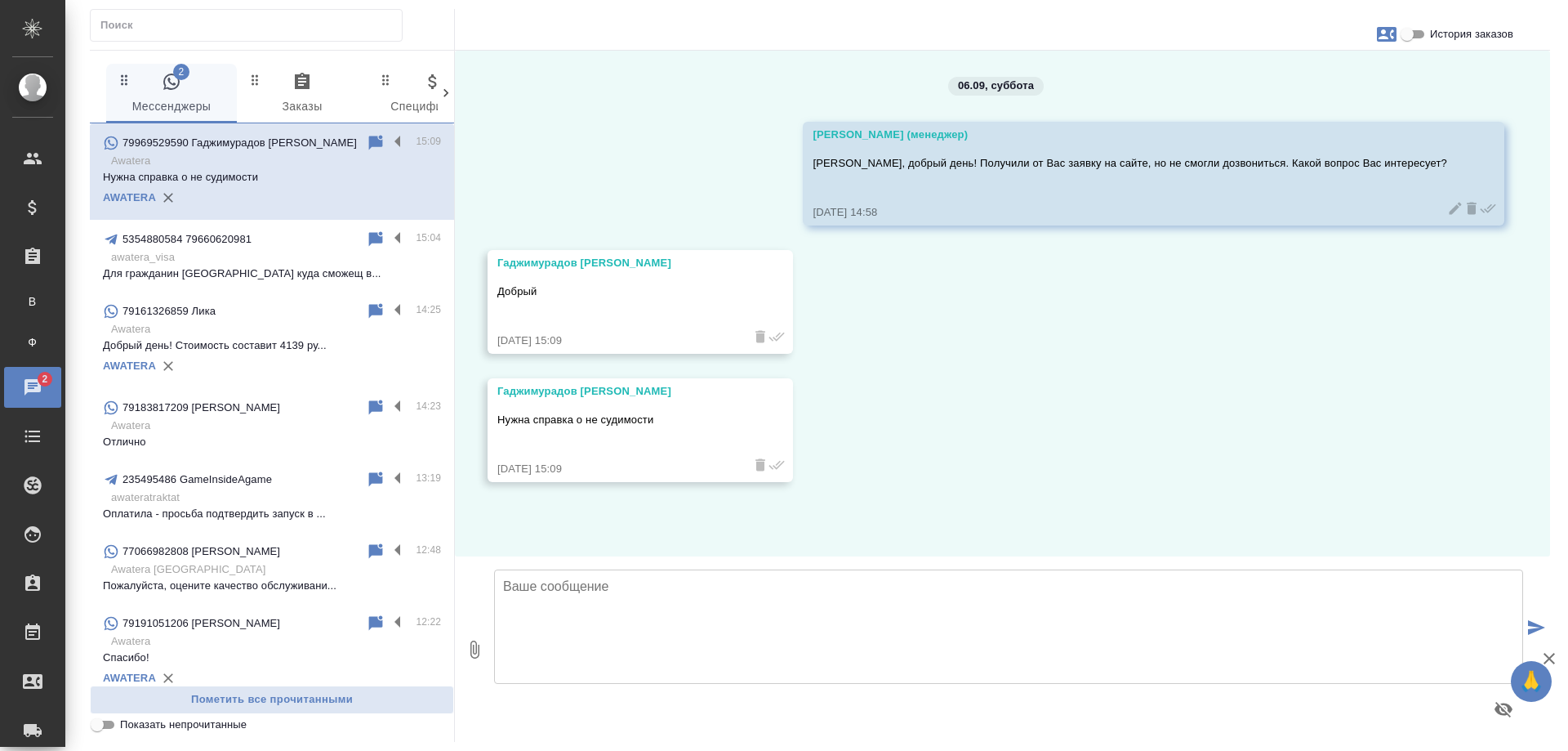
scroll to position [0, 0]
drag, startPoint x: 768, startPoint y: 592, endPoint x: 768, endPoint y: 603, distance: 11.0
click at [768, 599] on textarea at bounding box center [1008, 627] width 1029 height 115
click at [780, 620] on textarea at bounding box center [1008, 627] width 1029 height 115
type textarea "С апостилем или без? В какой примерно срок?"
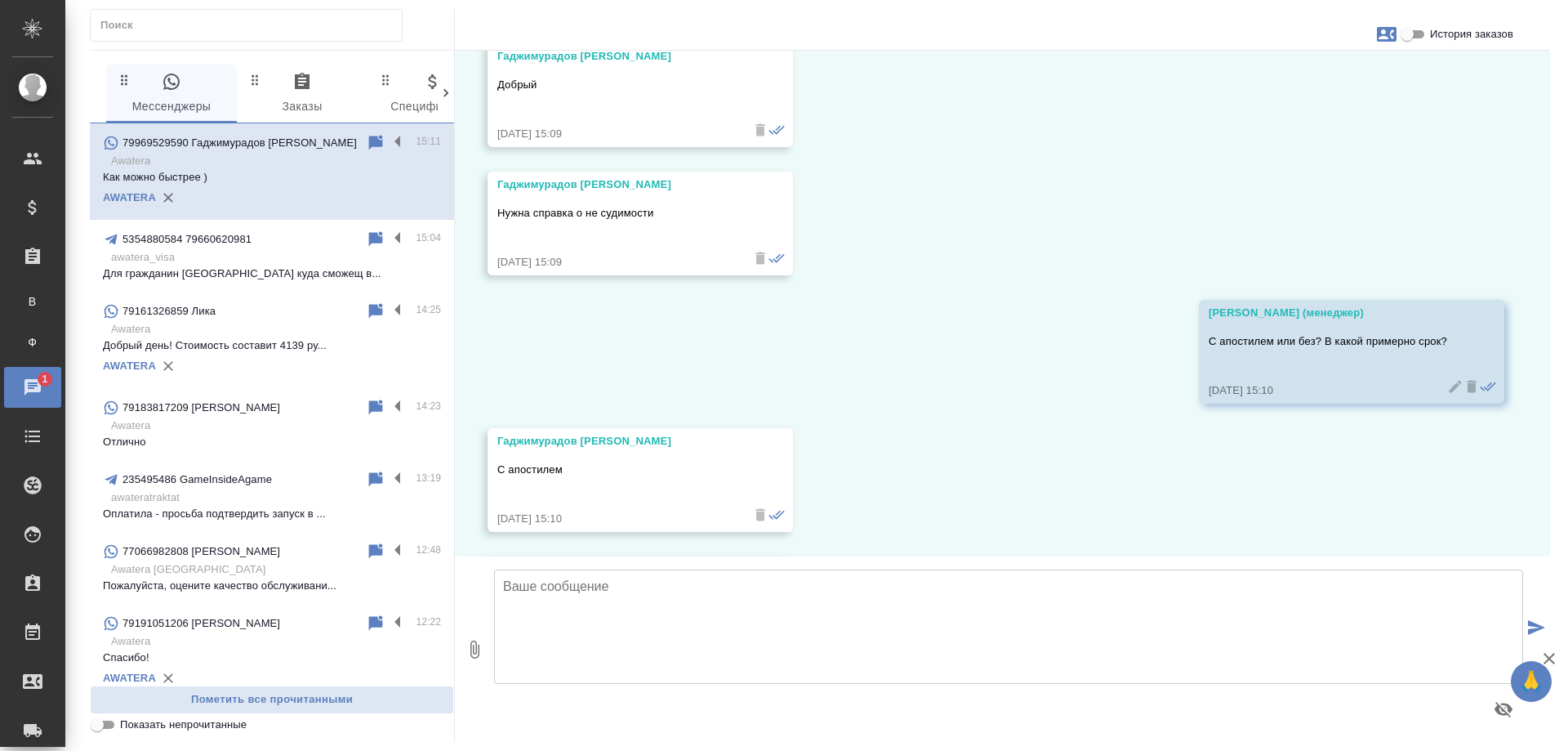
scroll to position [335, 0]
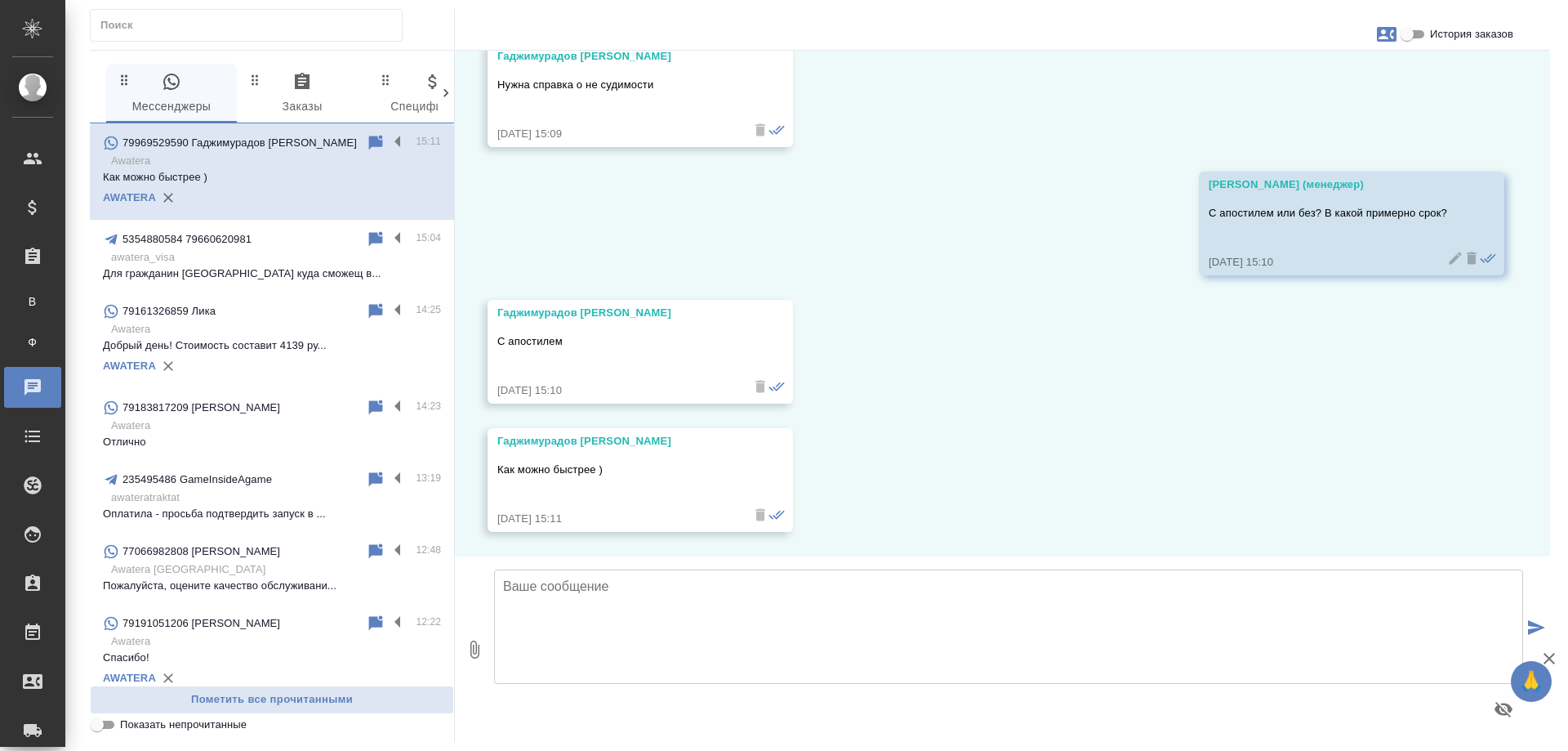
click at [1424, 596] on textarea at bounding box center [1008, 627] width 1029 height 115
drag, startPoint x: 647, startPoint y: 583, endPoint x: 427, endPoint y: 582, distance: 220.0
click at [427, 582] on div "0 Мессенджеры 0 Заказы 0 Спецификации 0 Клиенты 0 Входящие 0 Тендеры 0 Исполнит…" at bounding box center [820, 396] width 1461 height 692
click at [809, 586] on textarea "Стоимость справки с апостилем" at bounding box center [1008, 627] width 1029 height 115
click at [1407, 597] on textarea "Стоимость справки с апостилем составит в срок 7 рабочих дней - 19200 рублей, в …" at bounding box center [1008, 627] width 1029 height 115
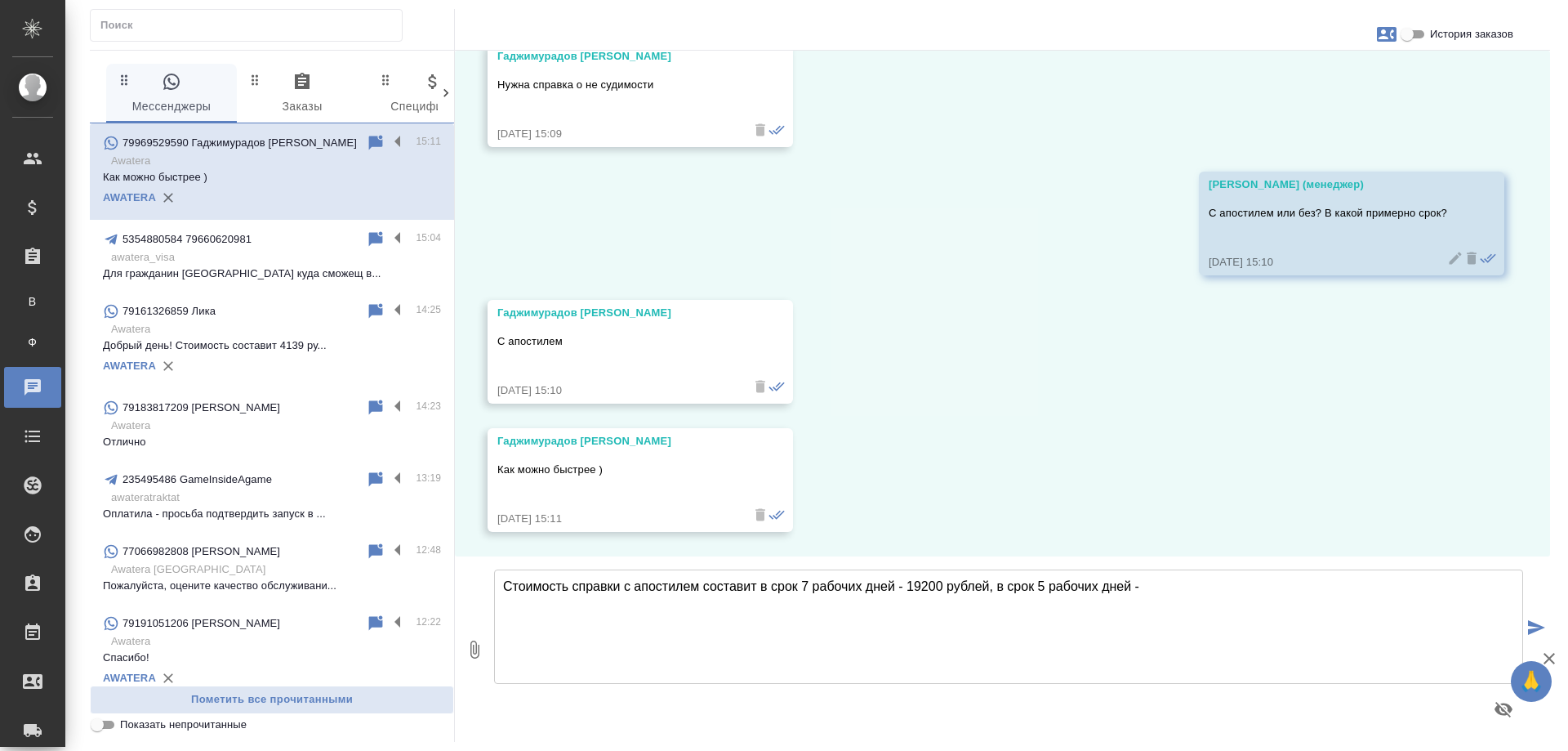
click at [1409, 595] on textarea "Стоимость справки с апостилем составит в срок 7 рабочих дней - 19200 рублей, в …" at bounding box center [1008, 627] width 1029 height 115
click at [1160, 583] on textarea "Стоимость справки с апостилем составит в срок 7 рабочих дней - 19200 рублей, в …" at bounding box center [1008, 627] width 1029 height 115
click at [920, 588] on textarea "Стоимость справки с апостилем составит в срок 7 рабочих дней - 19200 рублей, в …" at bounding box center [1008, 627] width 1029 height 115
click at [762, 586] on textarea "Стоимость справки с апостилем составит в срок 7 рабочих дней - 19 200 рублей, в…" at bounding box center [1008, 627] width 1029 height 115
click at [1012, 587] on textarea "Стоимость справки с апостилем составит - в срок 7 рабочих дней - 19 200 рублей,…" at bounding box center [1008, 627] width 1029 height 115
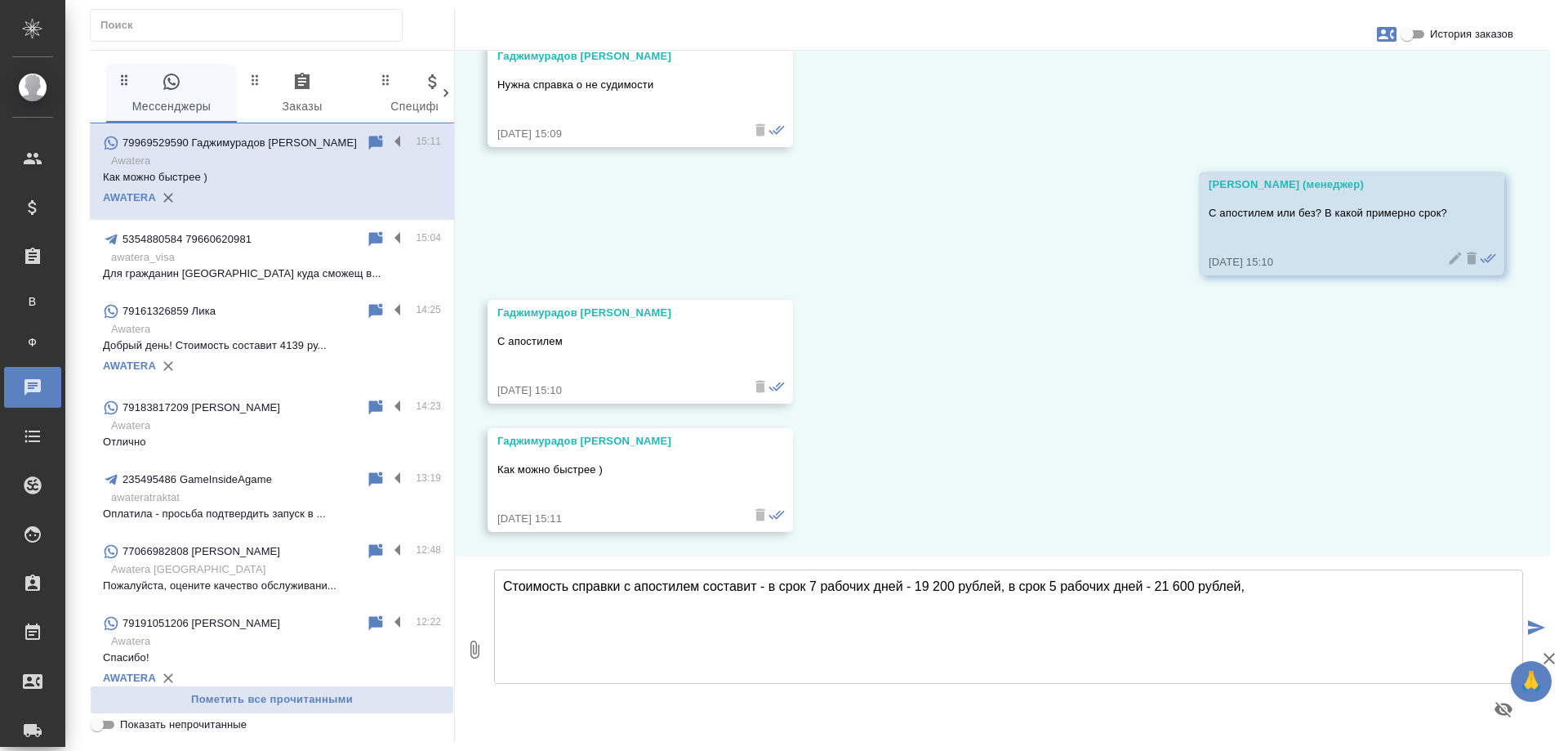
click at [1009, 586] on textarea "Стоимость справки с апостилем составит - в срок 7 рабочих дней - 19 200 рублей,…" at bounding box center [1008, 627] width 1029 height 115
click at [1268, 586] on textarea "Стоимость справки с апостилем составит - в срок 7 рабочих дней - 19 200 рублей,…" at bounding box center [1008, 627] width 1029 height 115
drag, startPoint x: 1248, startPoint y: 585, endPoint x: 1010, endPoint y: 593, distance: 238.1
click at [1010, 593] on textarea "Стоимость справки с апостилем составит - в срок 7 рабочих дней - 19 200 рублей,…" at bounding box center [1008, 627] width 1029 height 115
click at [1286, 583] on textarea "Стоимость справки с апостилем составит - в срок 7 рабочих дней - 19 200 рублей,…" at bounding box center [1008, 627] width 1029 height 115
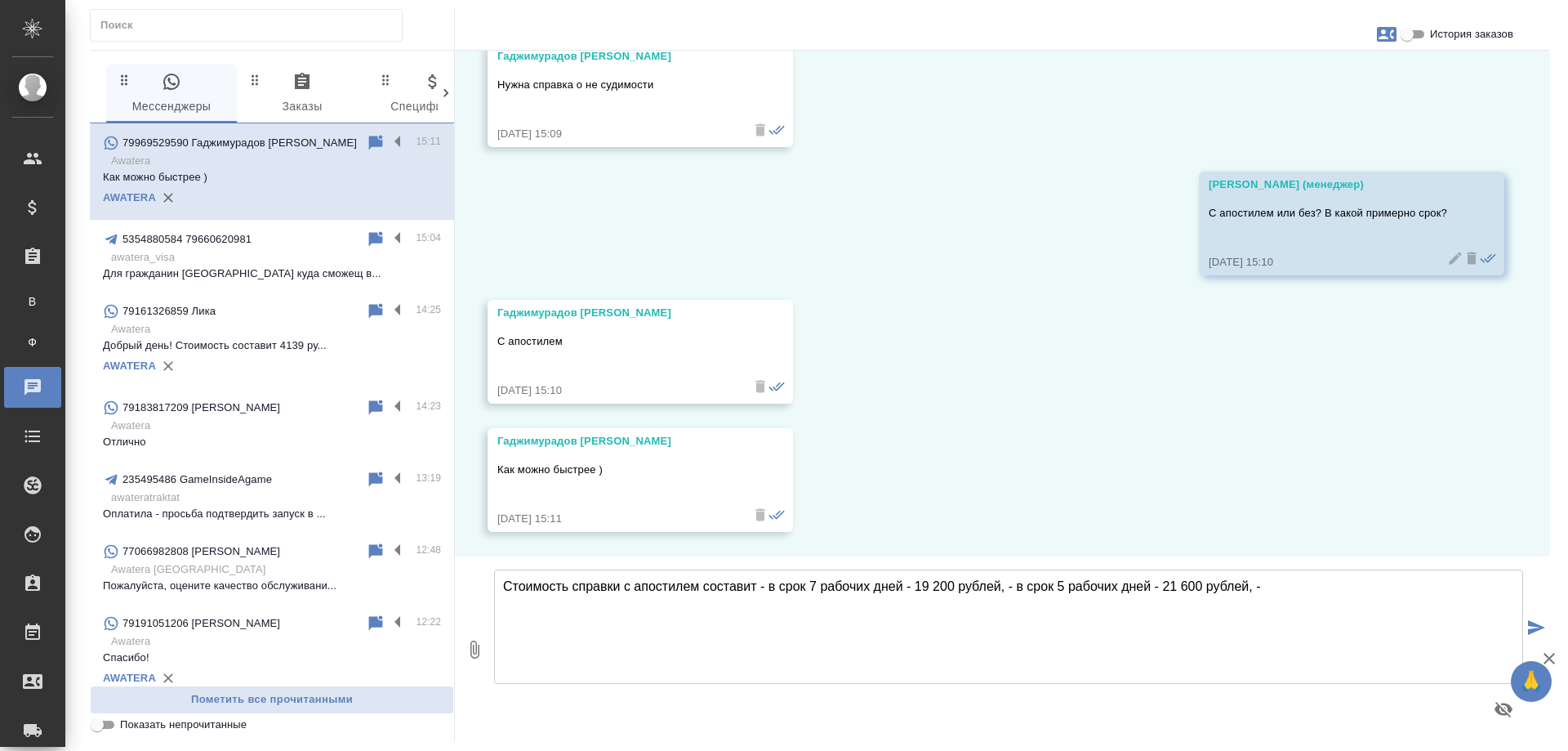
paste textarea "- в срок 5 рабочих дней - 21 600 рублей"
click at [1273, 586] on textarea "Стоимость справки с апостилем составит - в срок 7 рабочих дней - 19 200 рублей,…" at bounding box center [1008, 627] width 1029 height 115
click at [1312, 587] on textarea "Стоимость справки с апостилем составит - в срок 7 рабочих дней - 19 200 рублей,…" at bounding box center [1008, 627] width 1029 height 115
drag, startPoint x: 1388, startPoint y: 586, endPoint x: 1398, endPoint y: 587, distance: 10.0
click at [1398, 587] on textarea "Стоимость справки с апостилем составит - в срок 7 рабочих дней - 19 200 рублей,…" at bounding box center [1008, 627] width 1029 height 115
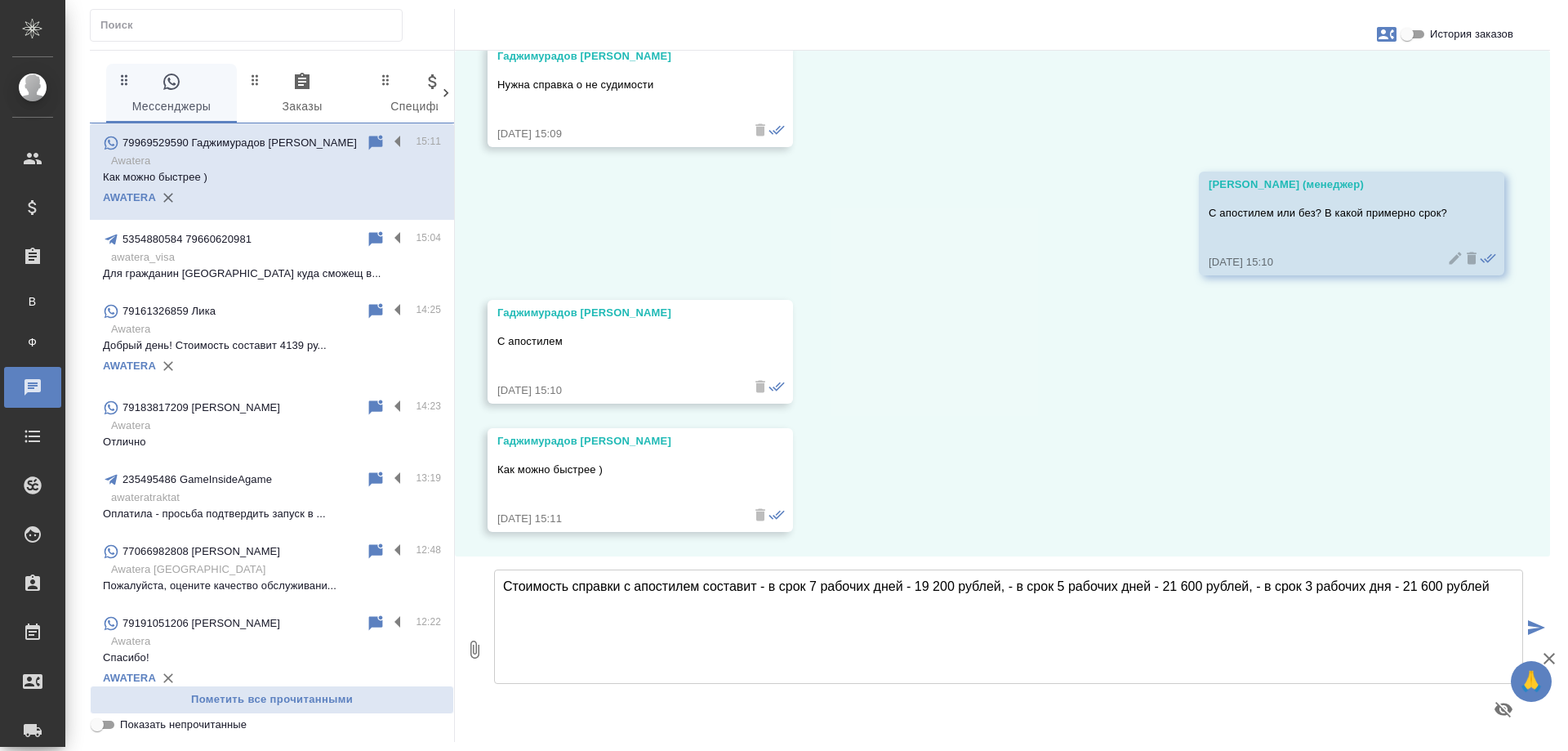
click at [1497, 583] on textarea "Стоимость справки с апостилем составит - в срок 7 рабочих дней - 19 200 рублей,…" at bounding box center [1008, 627] width 1029 height 115
paste textarea "- в срок 5 рабочих дней - 21 600 рублей"
click at [545, 599] on textarea "Стоимость справки с апостилем составит - в срок 7 рабочих дней - 19 200 рублей,…" at bounding box center [1008, 627] width 1029 height 115
drag, startPoint x: 624, startPoint y: 599, endPoint x: 635, endPoint y: 595, distance: 11.7
click at [635, 595] on textarea "Стоимость справки с апостилем составит - в срок 7 рабочих дней - 19 200 рублей,…" at bounding box center [1008, 627] width 1029 height 115
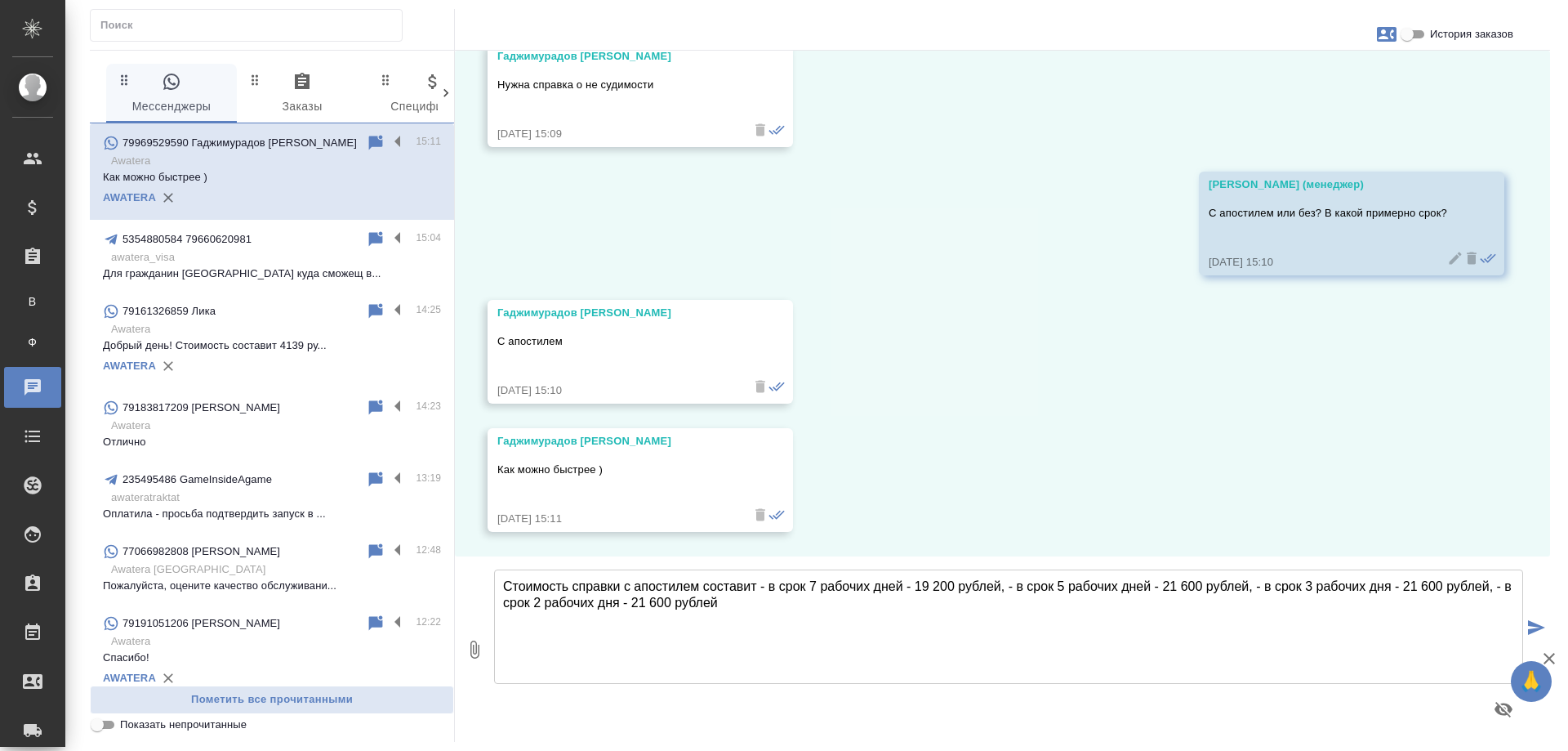
click at [748, 603] on textarea "Стоимость справки с апостилем составит - в срок 7 рабочих дней - 19 200 рублей,…" at bounding box center [1008, 627] width 1029 height 115
click at [1410, 614] on textarea "Стоимость справки с апостилем составит - в срок 7 рабочих дней - 19 200 рублей,…" at bounding box center [1008, 627] width 1029 height 115
click at [1417, 586] on textarea "Стоимость справки с апостилем составит - в срок 7 рабочих дней - 19 200 рублей,…" at bounding box center [1008, 627] width 1029 height 115
click at [1423, 585] on textarea "Стоимость справки с апостилем составит - в срок 7 рабочих дней - 19 200 рублей,…" at bounding box center [1008, 627] width 1029 height 115
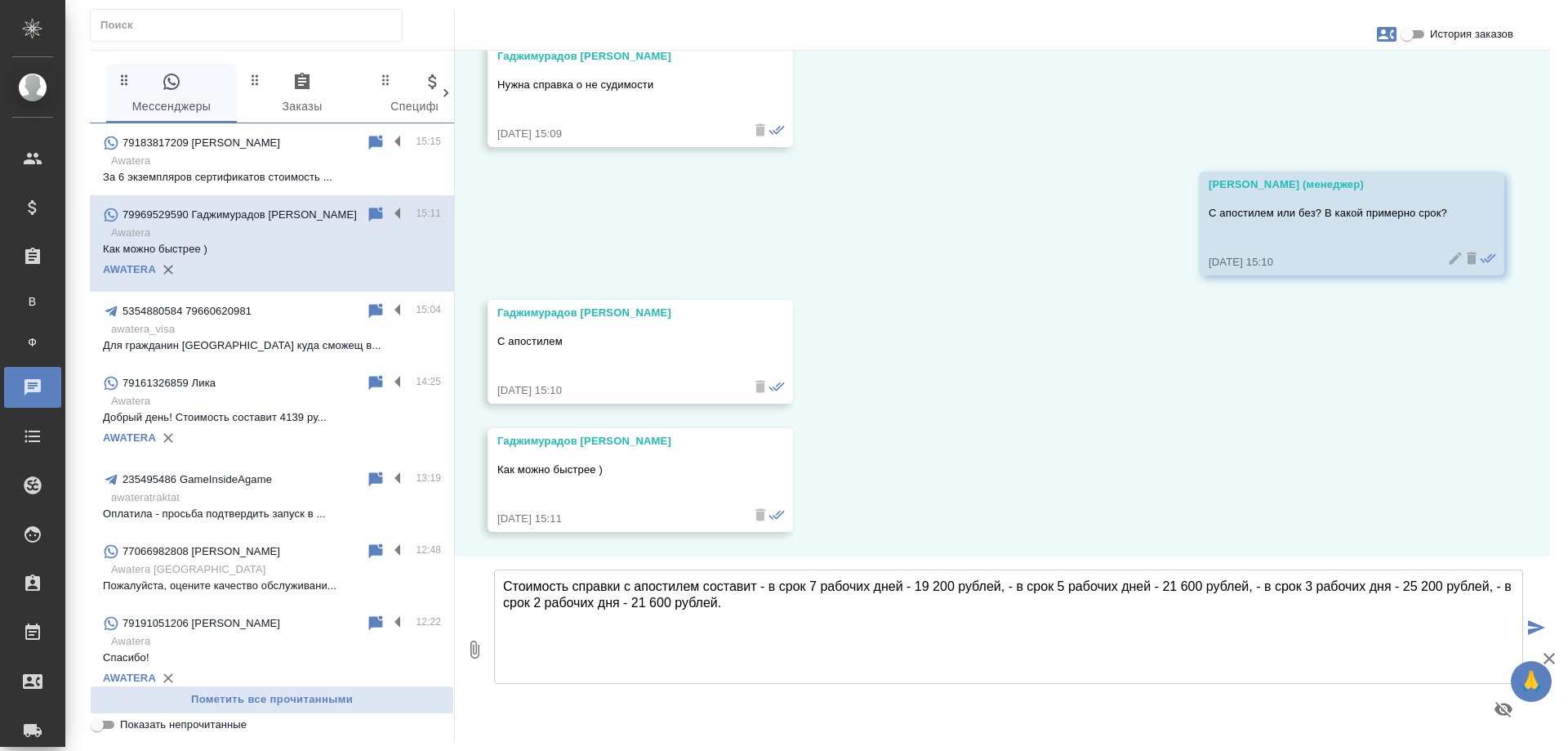
click at [1397, 624] on textarea "Стоимость справки с апостилем составит - в срок 7 рабочих дней - 19 200 рублей,…" at bounding box center [1008, 627] width 1029 height 115
click at [649, 599] on textarea "Стоимость справки с апостилем составит - в срок 7 рабочих дней - 19 200 рублей,…" at bounding box center [1008, 627] width 1029 height 115
click at [760, 591] on textarea "Стоимость справки с апостилем составит - в срок 7 рабочих дней - 19 200 рублей,…" at bounding box center [1008, 627] width 1029 height 115
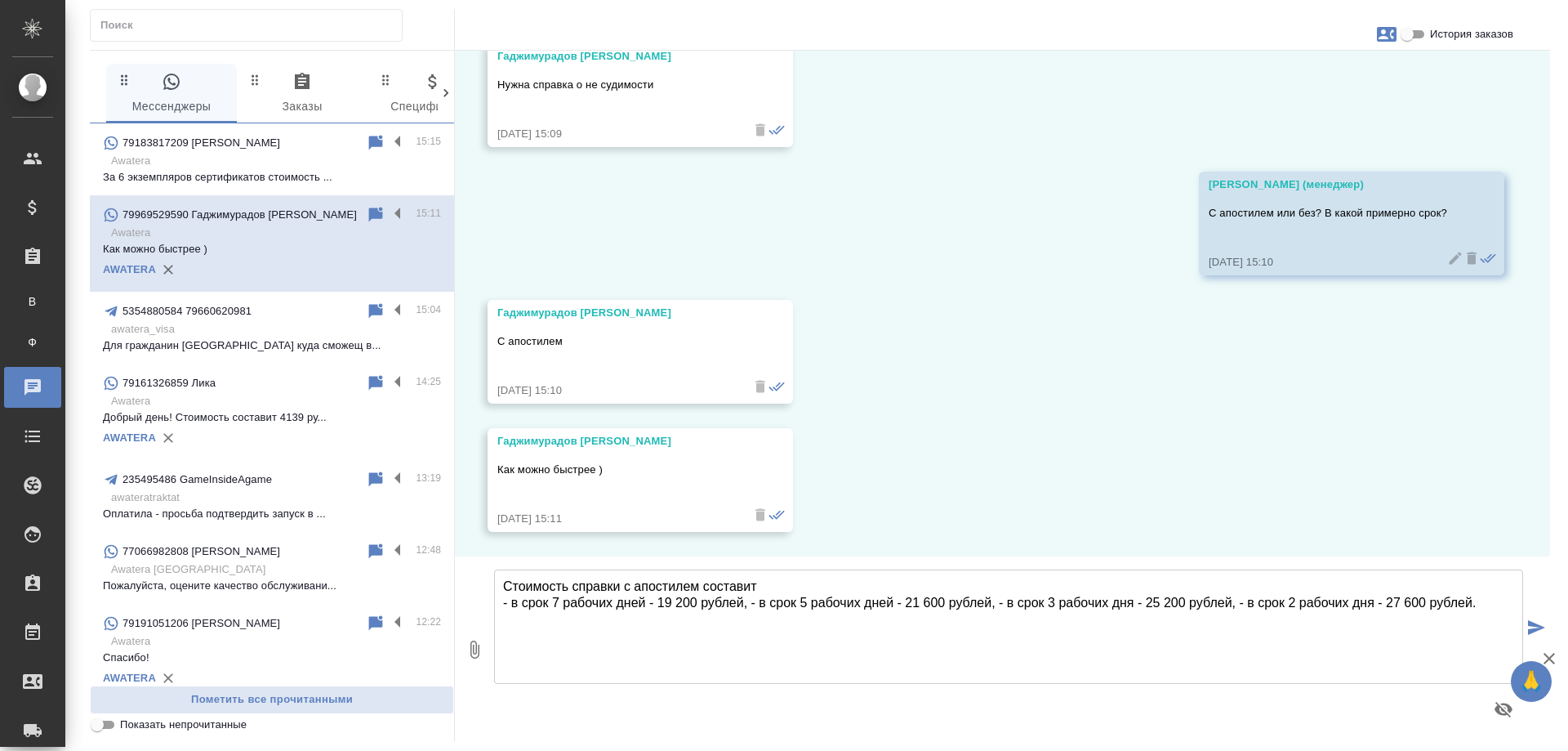
click at [753, 604] on textarea "Стоимость справки с апостилем составит - в срок 7 рабочих дней - 19 200 рублей,…" at bounding box center [1008, 627] width 1029 height 115
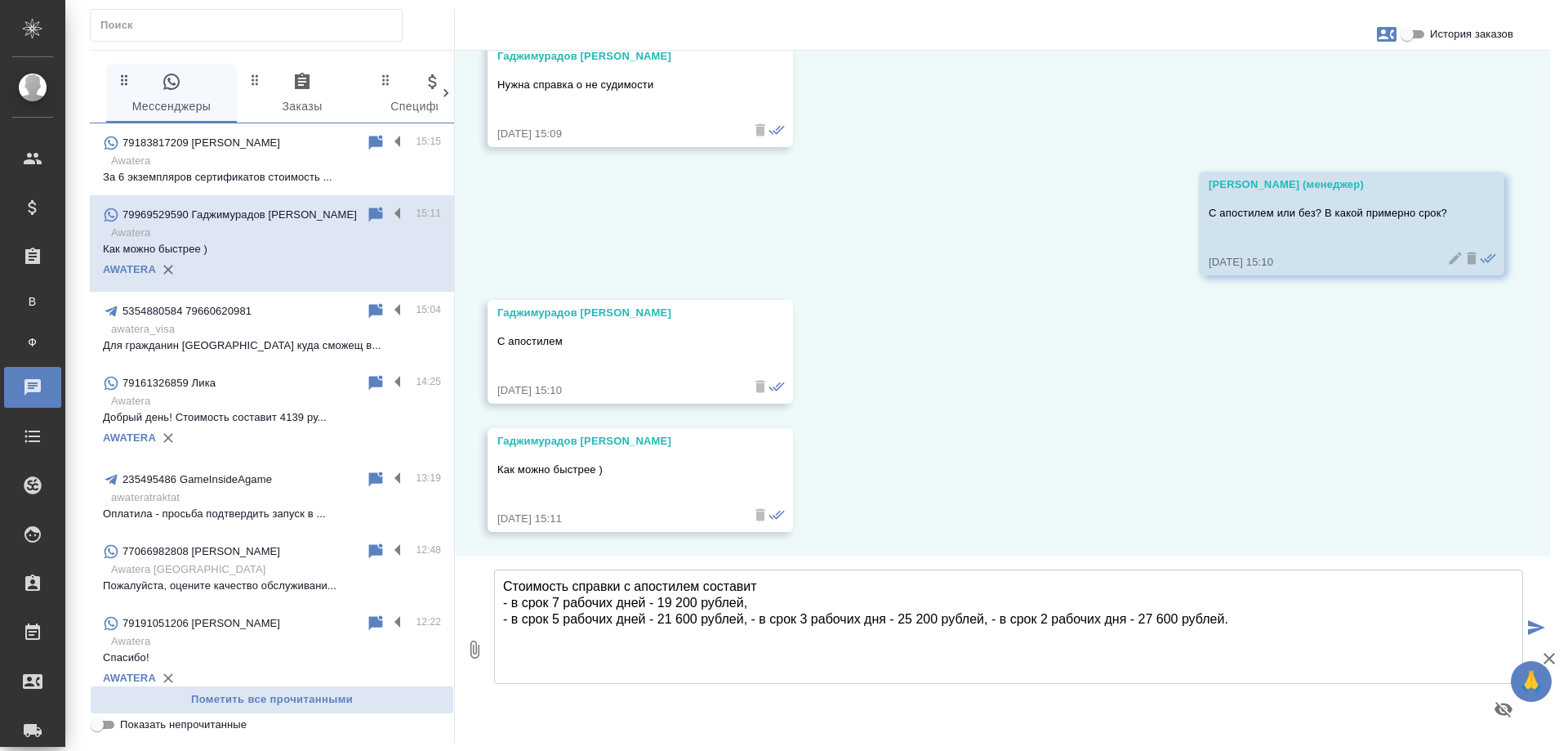
click at [752, 618] on textarea "Стоимость справки с апостилем составит - в срок 7 рабочих дней - 19 200 рублей,…" at bounding box center [1008, 627] width 1029 height 115
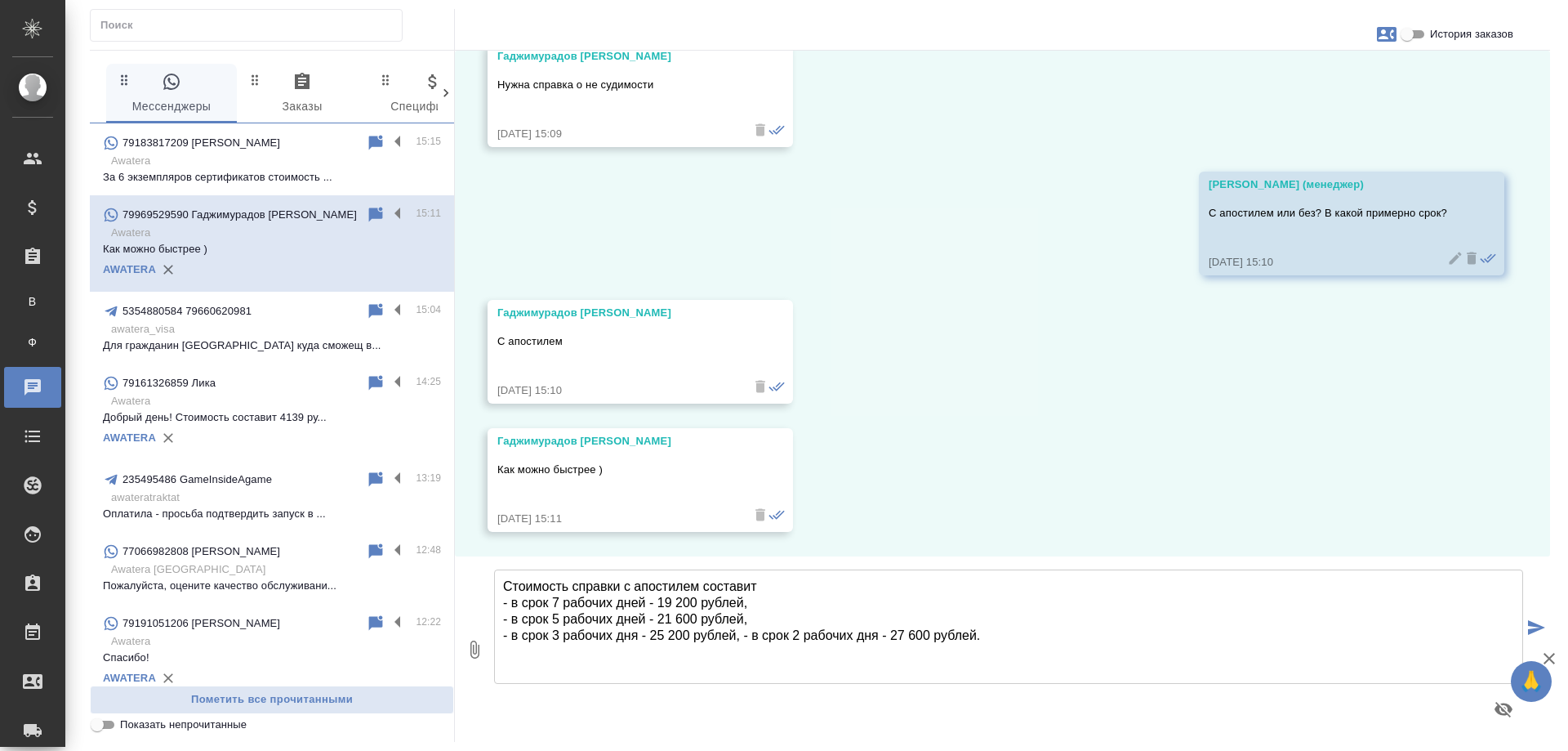
click at [743, 636] on textarea "Стоимость справки с апостилем составит - в срок 7 рабочих дней - 19 200 рублей,…" at bounding box center [1008, 627] width 1029 height 115
click at [1421, 599] on textarea "Стоимость справки с апостилем составит - в срок 7 рабочих дней - 19 200 рублей,…" at bounding box center [1008, 627] width 1029 height 115
click at [768, 650] on textarea "Стоимость справки с апостилем составит - в срок 7 рабочих дней - 19 200 рублей,…" at bounding box center [1008, 627] width 1029 height 115
click at [665, 673] on textarea "Стоимость справки с апостилем составит - в срок 7 рабочих дней - 19 200 рублей,…" at bounding box center [1008, 627] width 1029 height 115
click at [773, 658] on textarea "Стоимость справки с апостилем составит - в срок 7 рабочих дней - 19 200 рублей,…" at bounding box center [1008, 627] width 1029 height 115
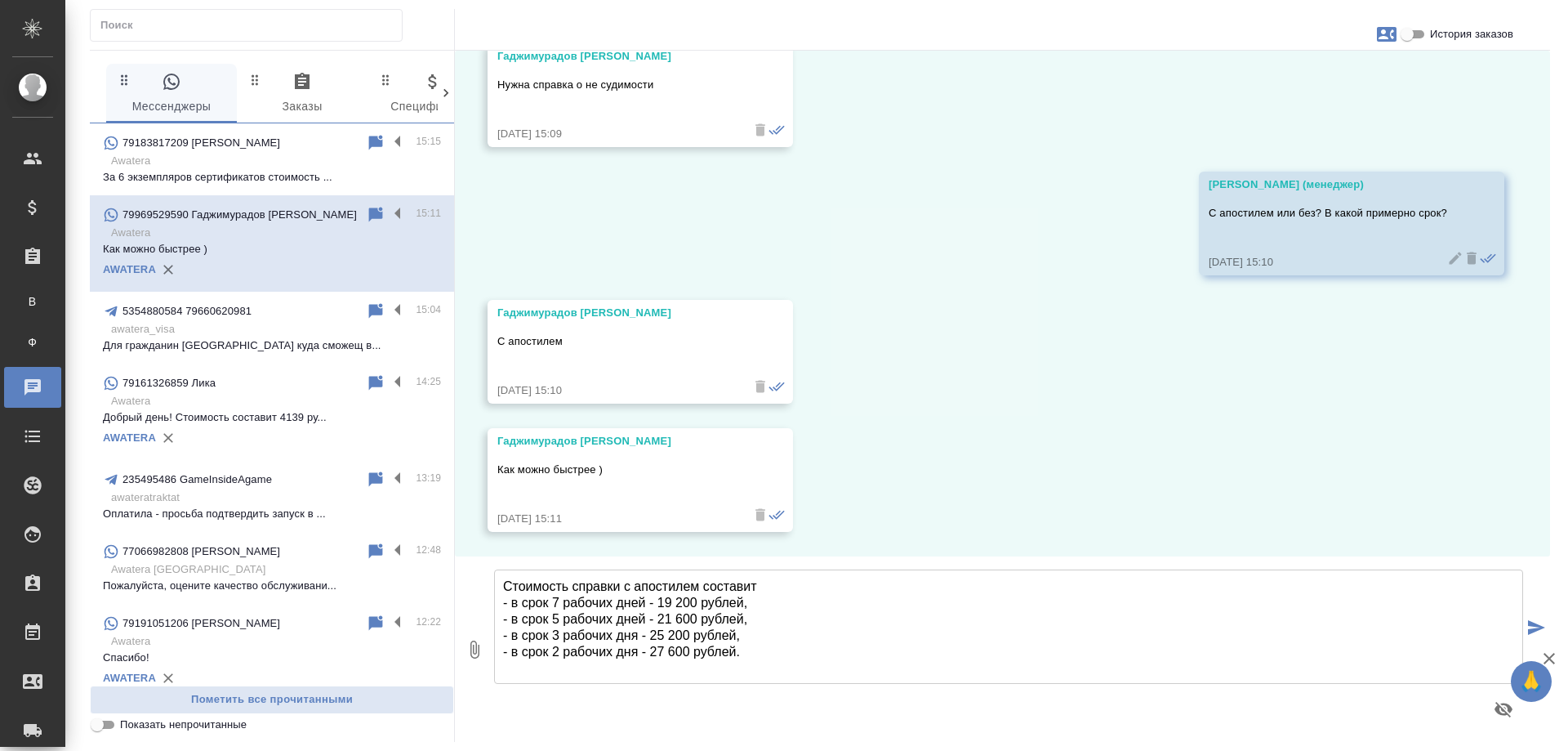
scroll to position [8, 0]
click at [572, 585] on textarea "Стоимость справки с апостилем составит - в срок 7 рабочих дней - 19 200 рублей,…" at bounding box center [1008, 627] width 1029 height 115
click at [733, 667] on textarea "Стоимость получения справки с апостилем составит - в срок 7 рабочих дней - 19 2…" at bounding box center [1008, 627] width 1029 height 115
click at [707, 676] on textarea "Стоимость получения справки с апостилем составит - в срок 7 рабочих дней - 19 2…" at bounding box center [1008, 627] width 1029 height 115
type textarea "Стоимость получения справки с апостилем составит - в срок 7 рабочих дней - 19 2…"
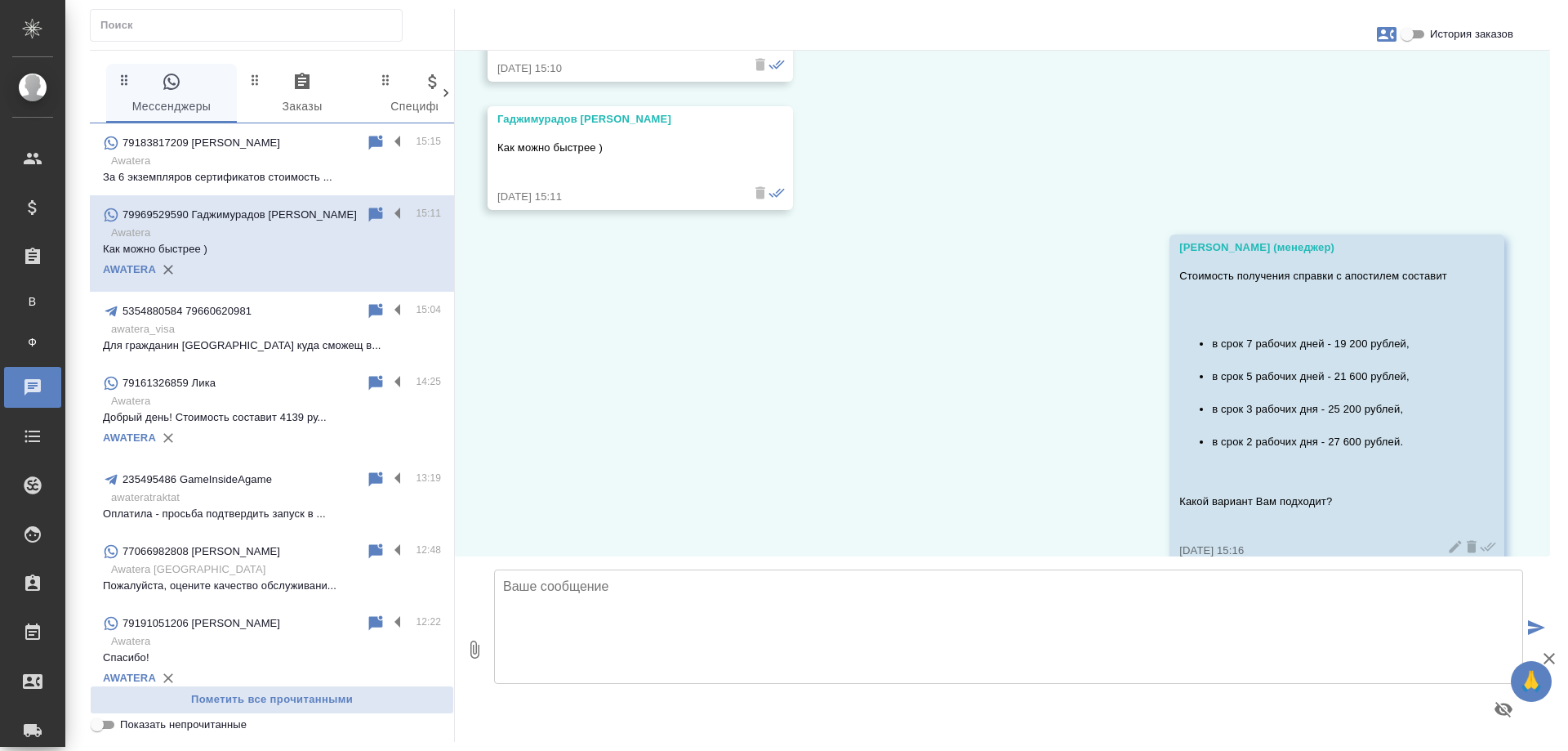
scroll to position [689, 0]
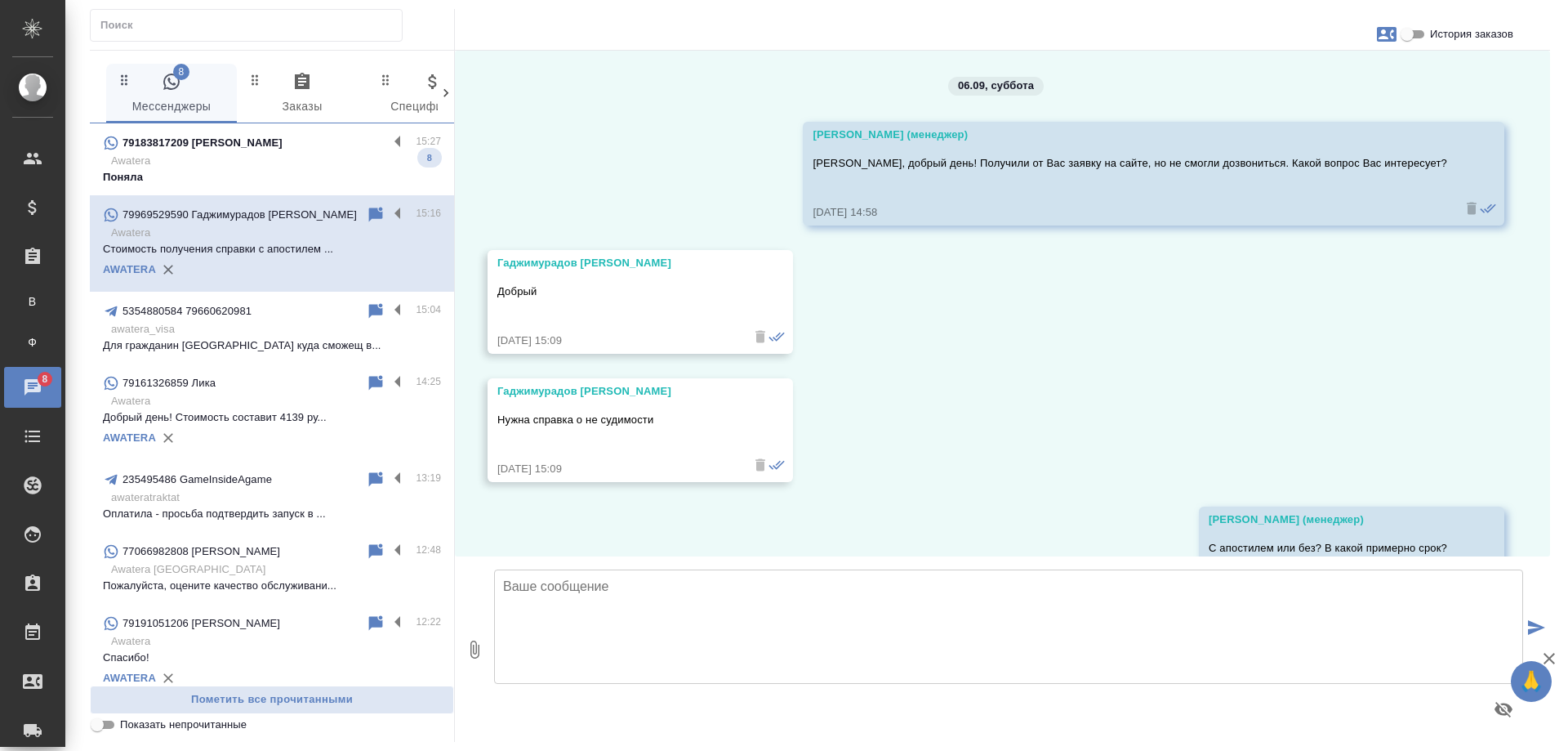
scroll to position [689, 0]
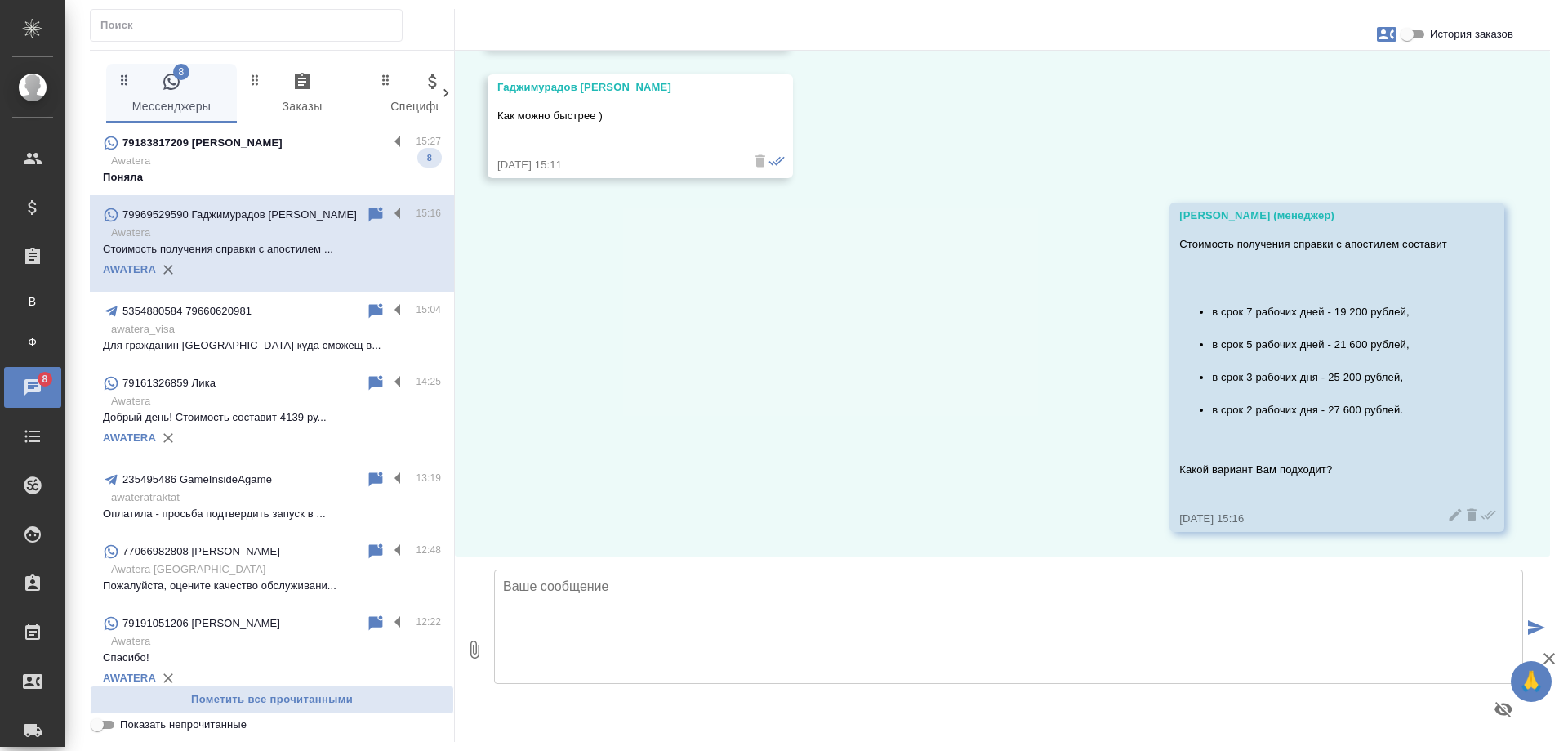
click at [327, 147] on div "79183817209 [PERSON_NAME]" at bounding box center [246, 143] width 285 height 20
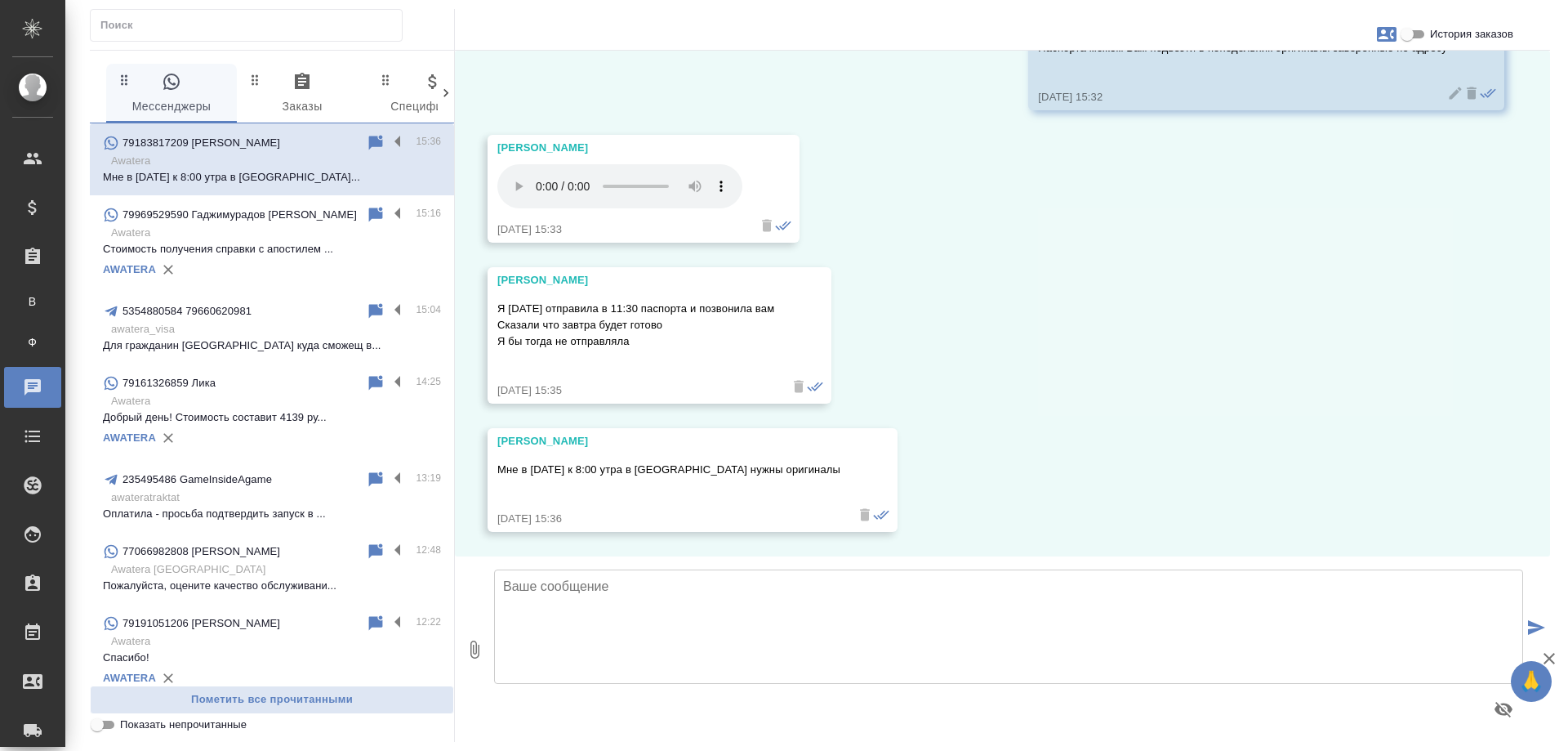
scroll to position [6303, 0]
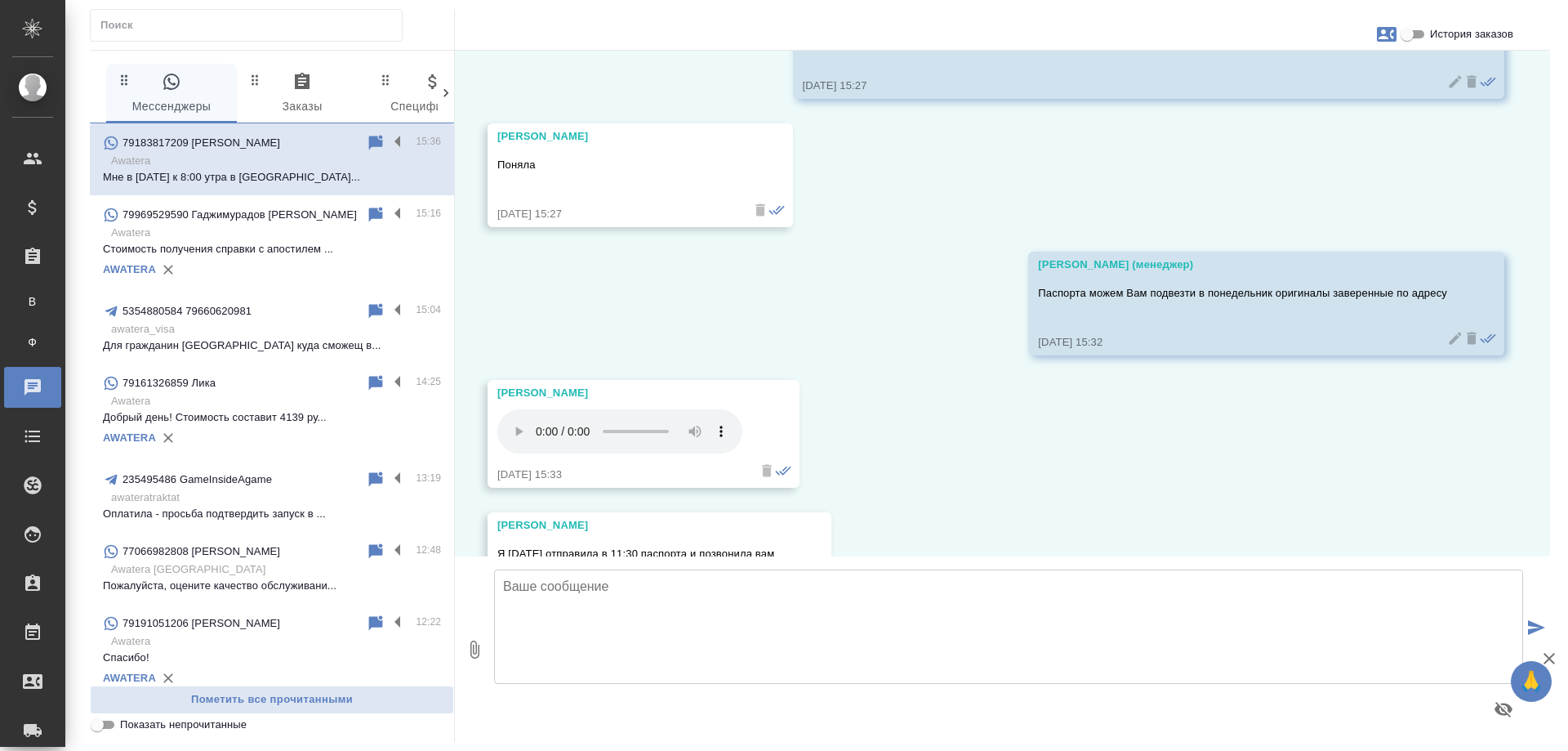
click at [1386, 33] on icon "button" at bounding box center [1387, 34] width 20 height 15
drag, startPoint x: 1394, startPoint y: 143, endPoint x: 1395, endPoint y: 122, distance: 21.0
click at [1394, 142] on div at bounding box center [784, 375] width 1568 height 751
click at [1408, 34] on input "История заказов" at bounding box center [1408, 34] width 59 height 20
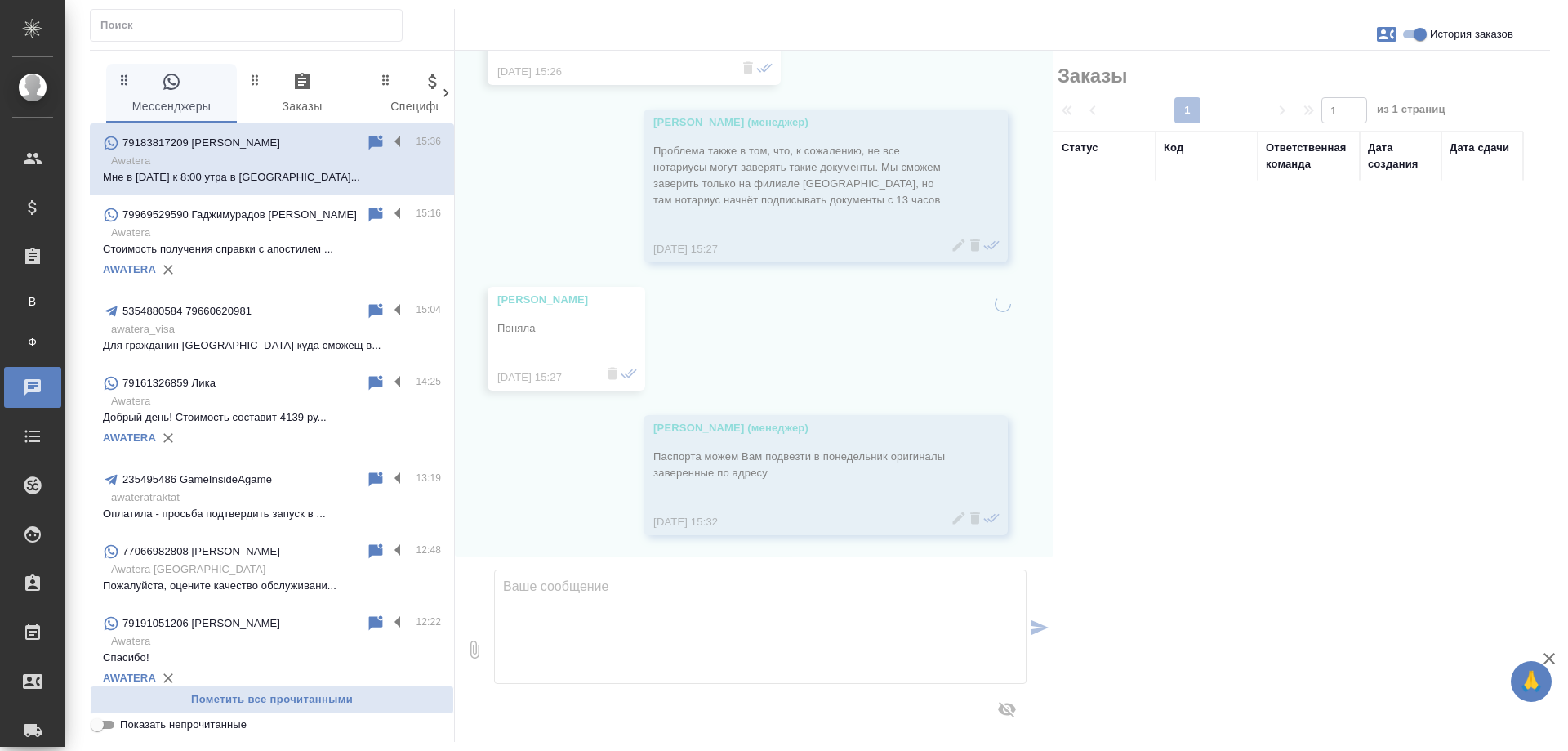
scroll to position [6466, 0]
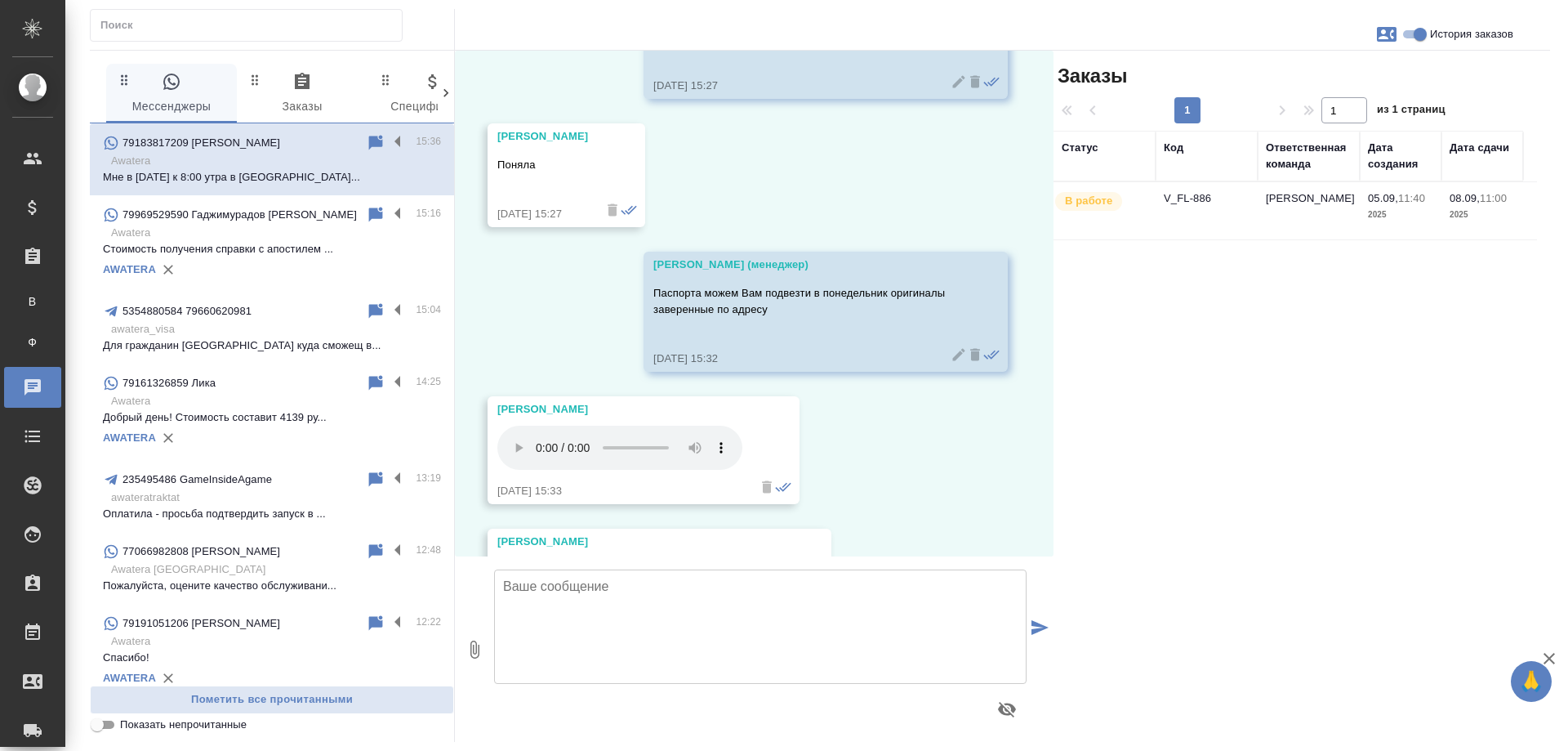
click at [1205, 209] on td "V_FL-886" at bounding box center [1206, 210] width 102 height 57
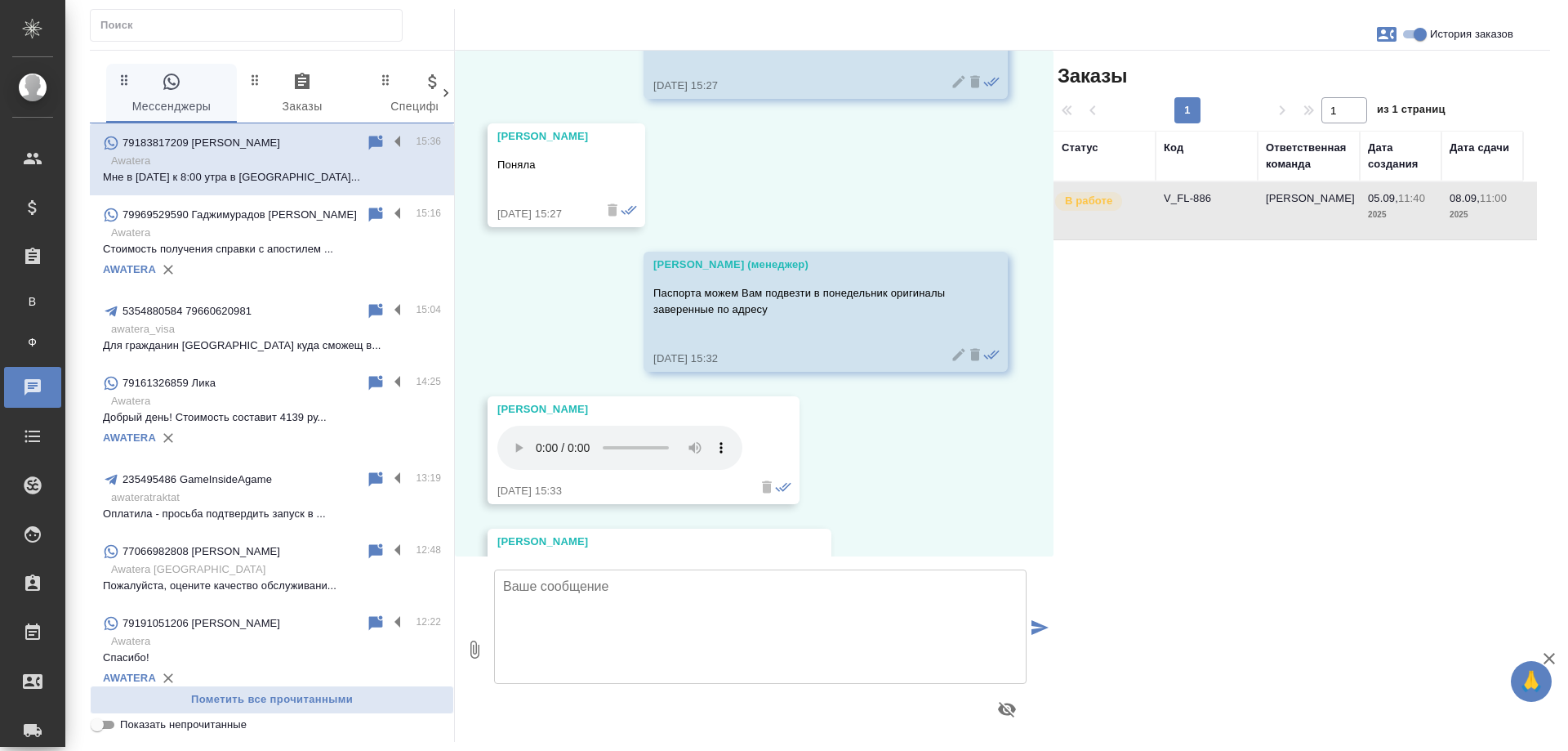
click at [1205, 209] on td "V_FL-886" at bounding box center [1206, 210] width 102 height 57
click at [1416, 31] on input "История заказов" at bounding box center [1421, 34] width 59 height 20
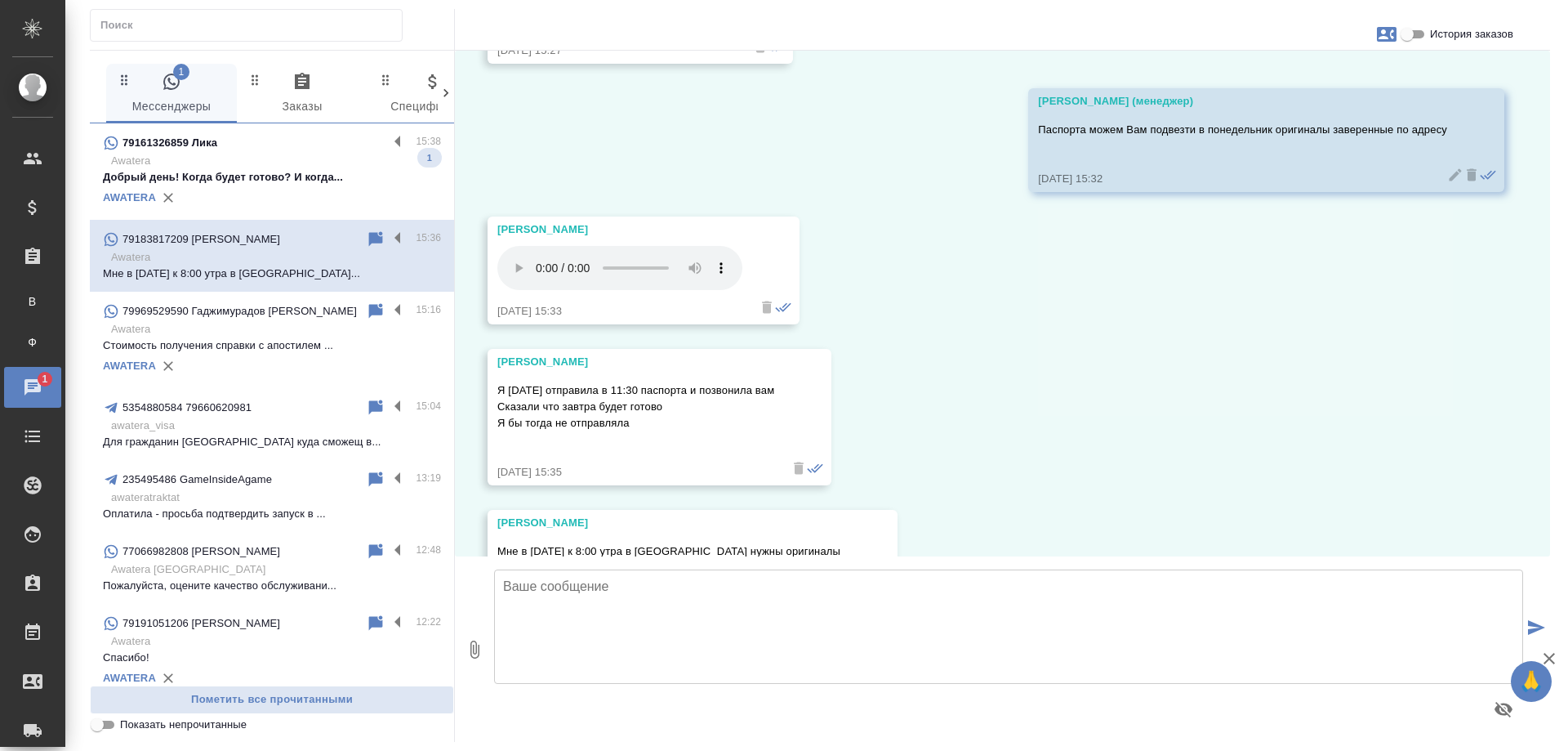
scroll to position [6303, 0]
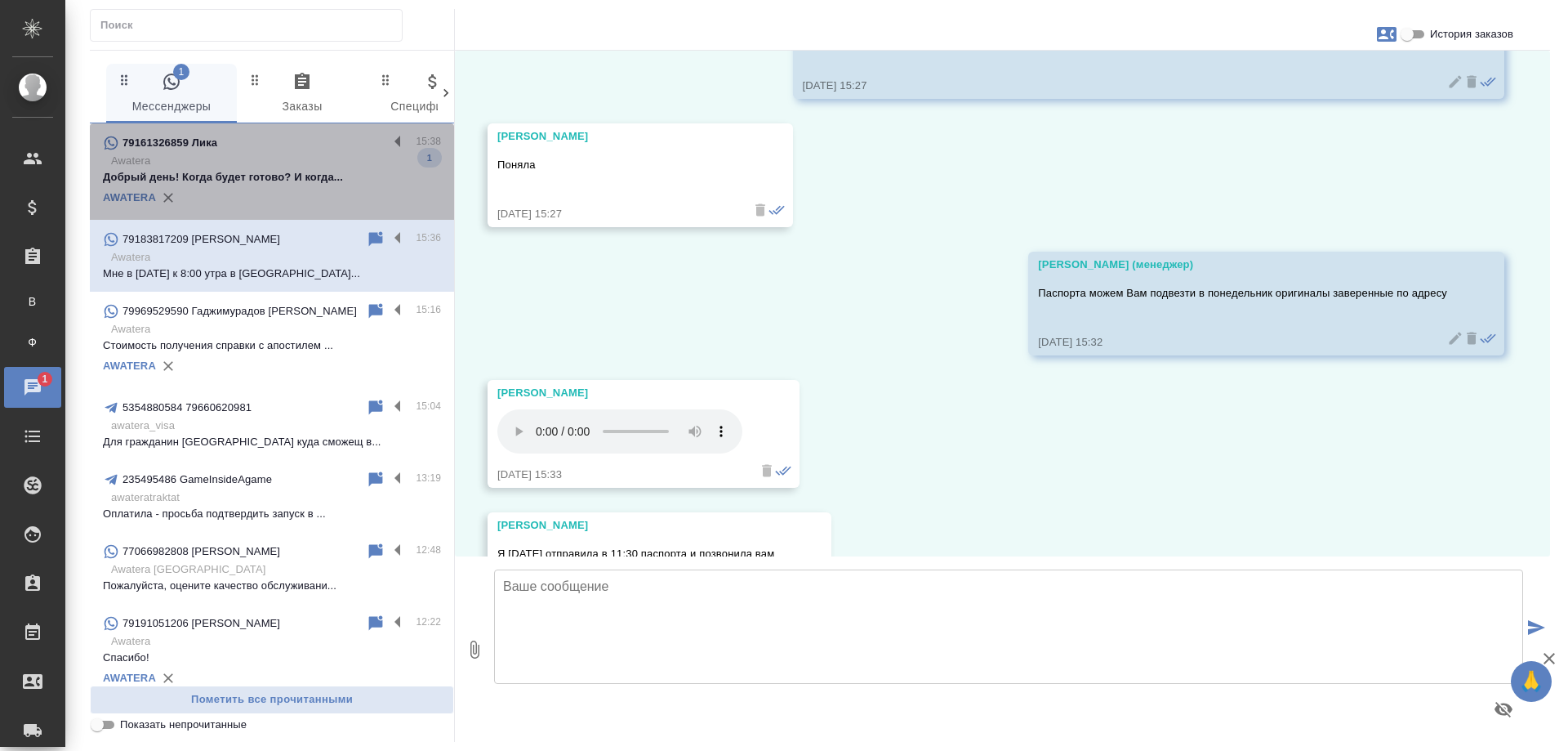
click at [293, 166] on p "Awatera" at bounding box center [276, 161] width 330 height 16
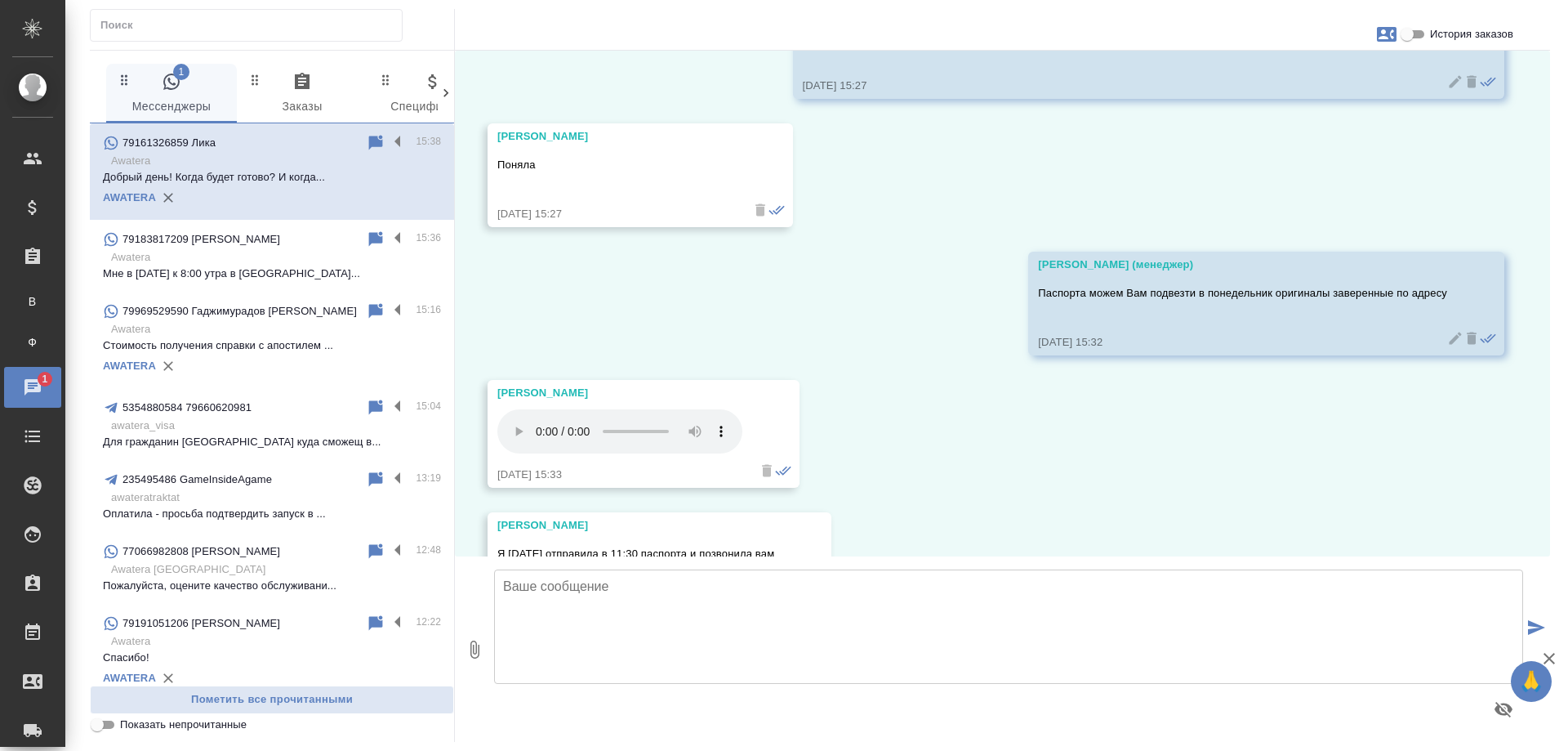
scroll to position [1631, 0]
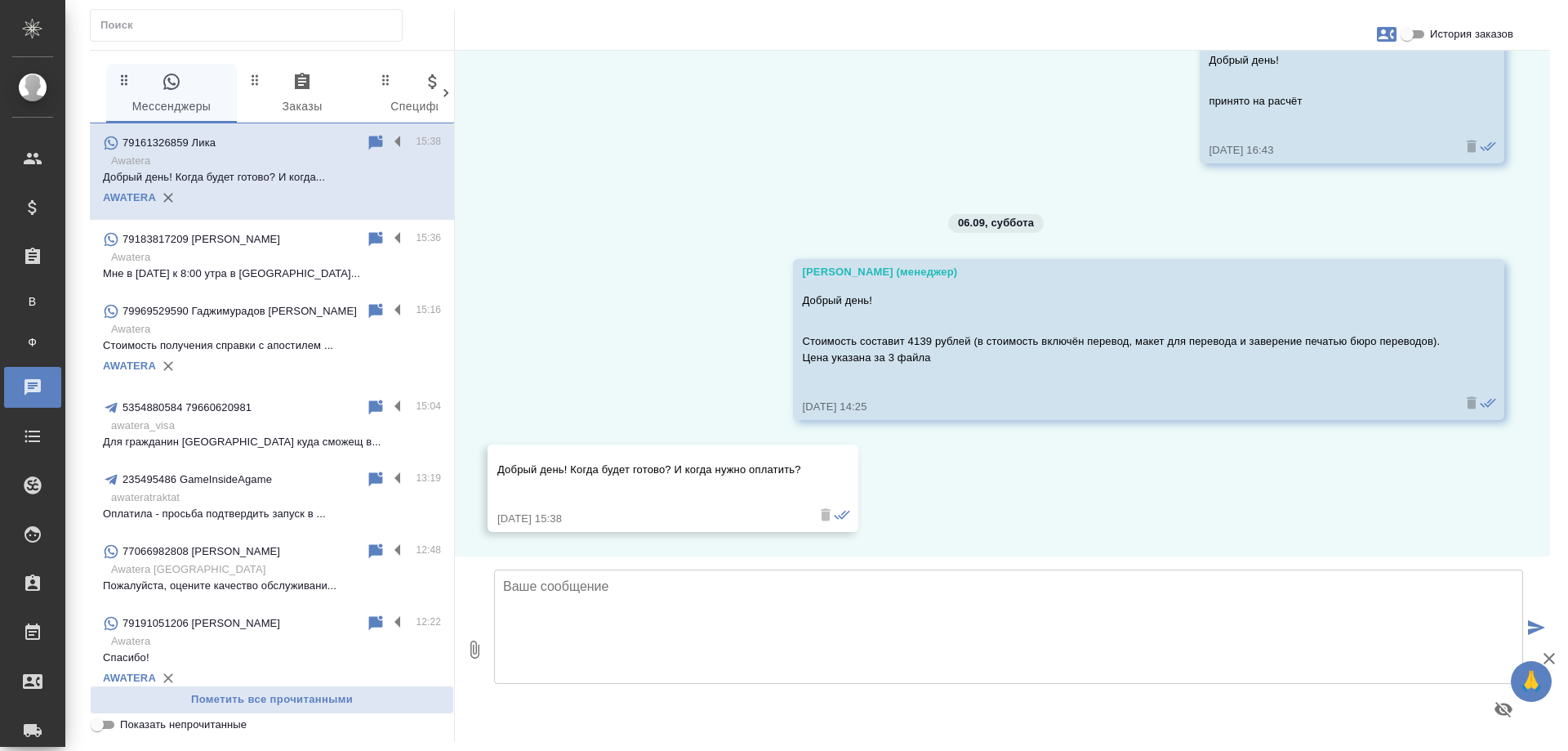
click at [1388, 37] on icon "button" at bounding box center [1387, 34] width 20 height 15
click at [1413, 37] on div at bounding box center [784, 375] width 1568 height 751
click at [1410, 29] on input "История заказов" at bounding box center [1408, 34] width 59 height 20
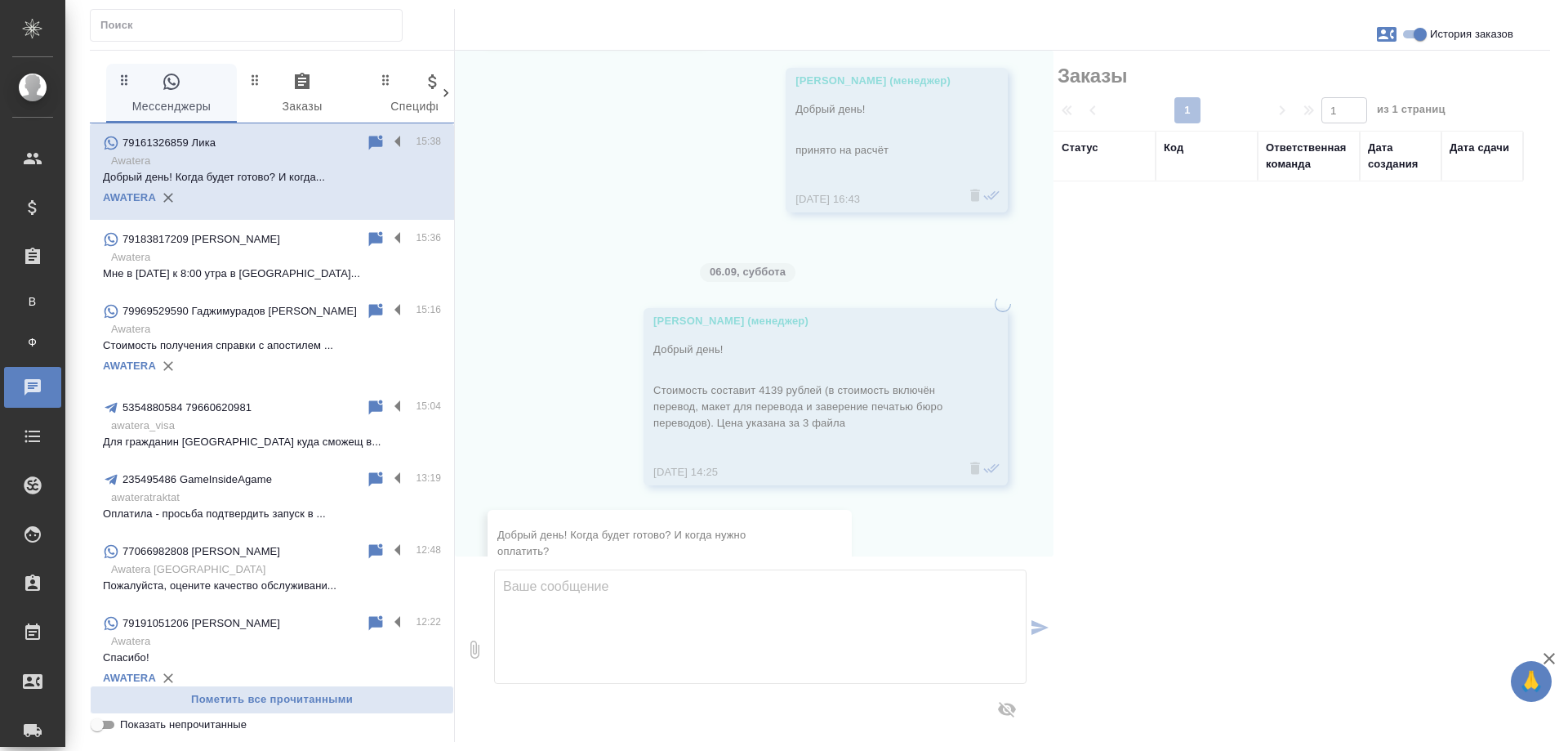
scroll to position [1664, 0]
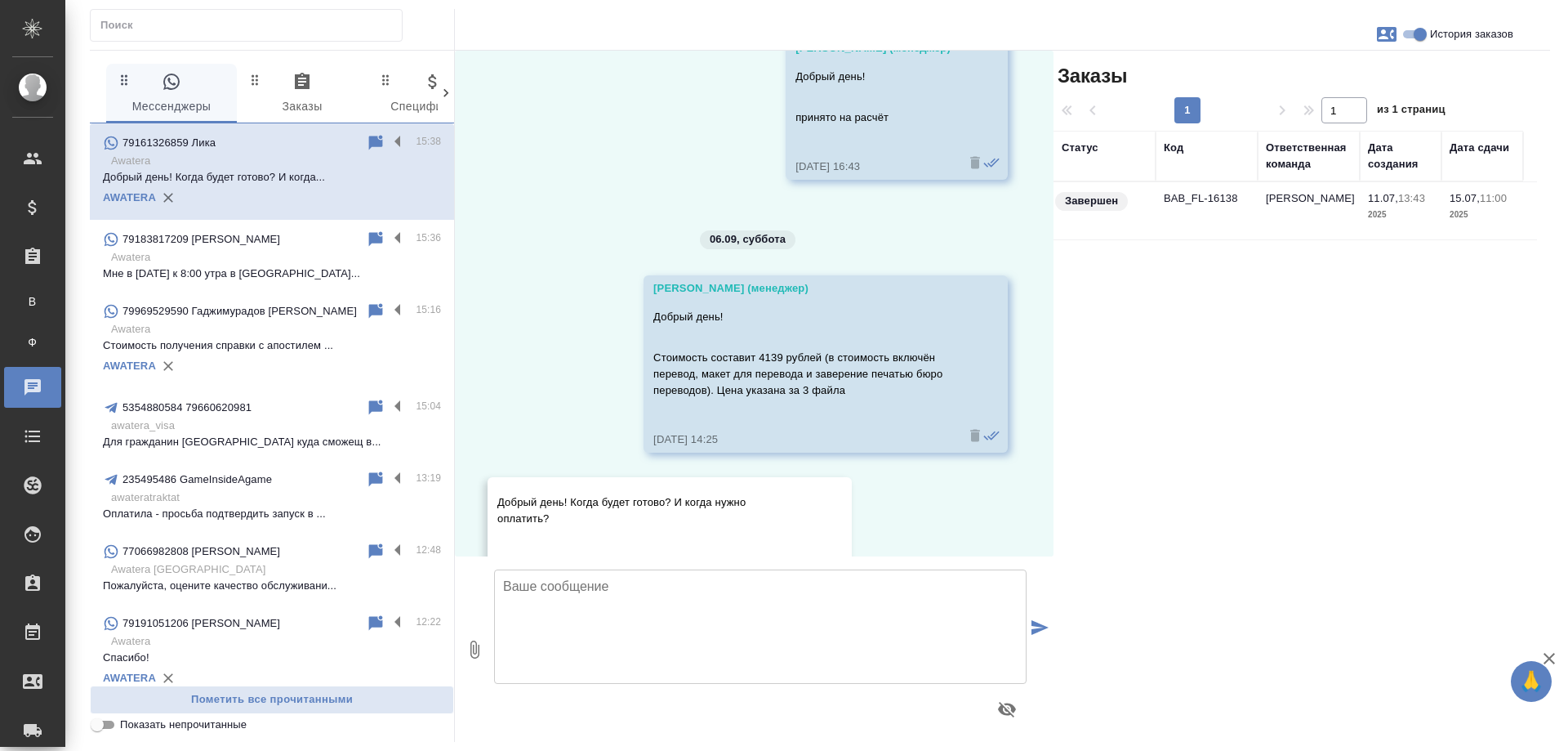
click at [1412, 35] on input "История заказов" at bounding box center [1421, 34] width 59 height 20
checkbox input "false"
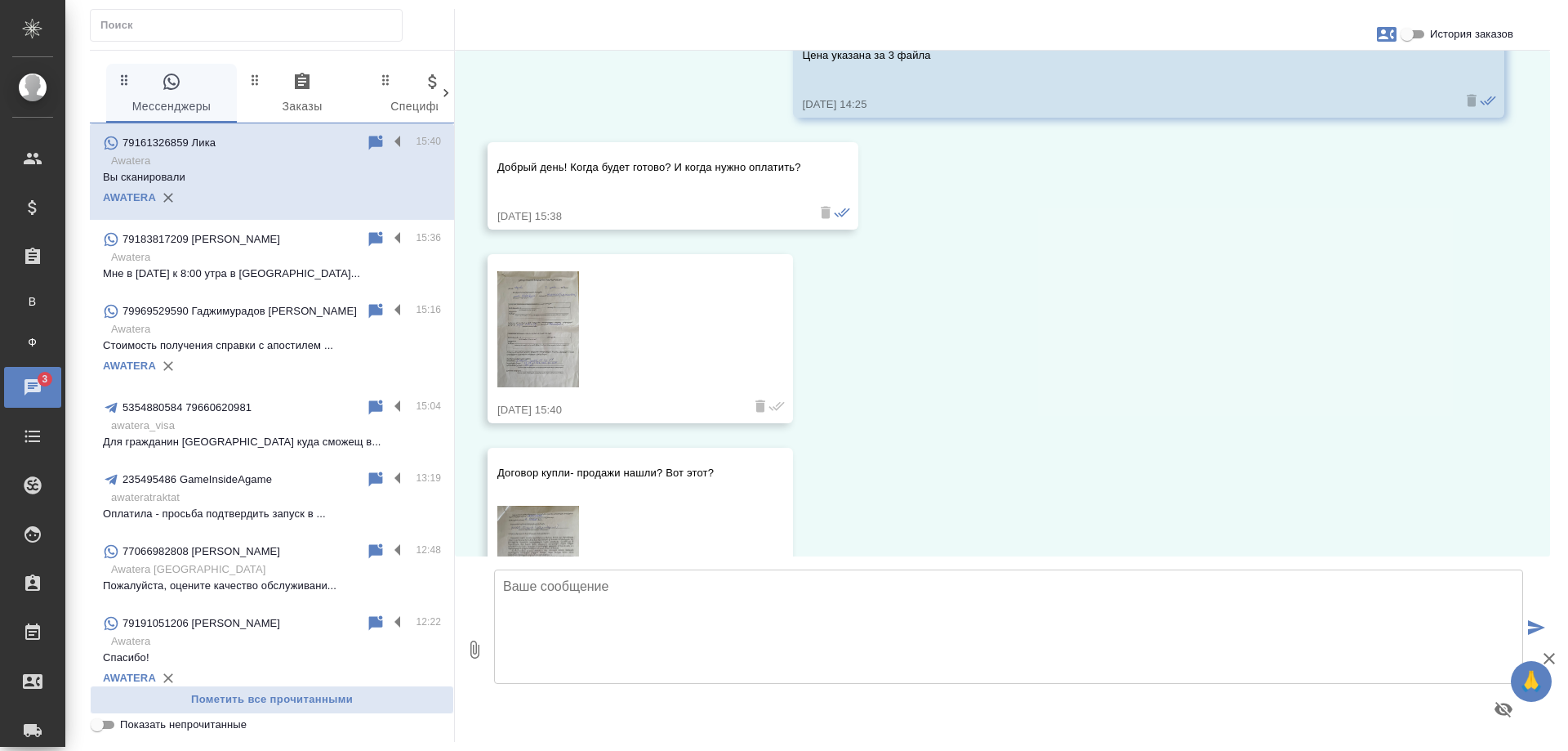
scroll to position [1959, 0]
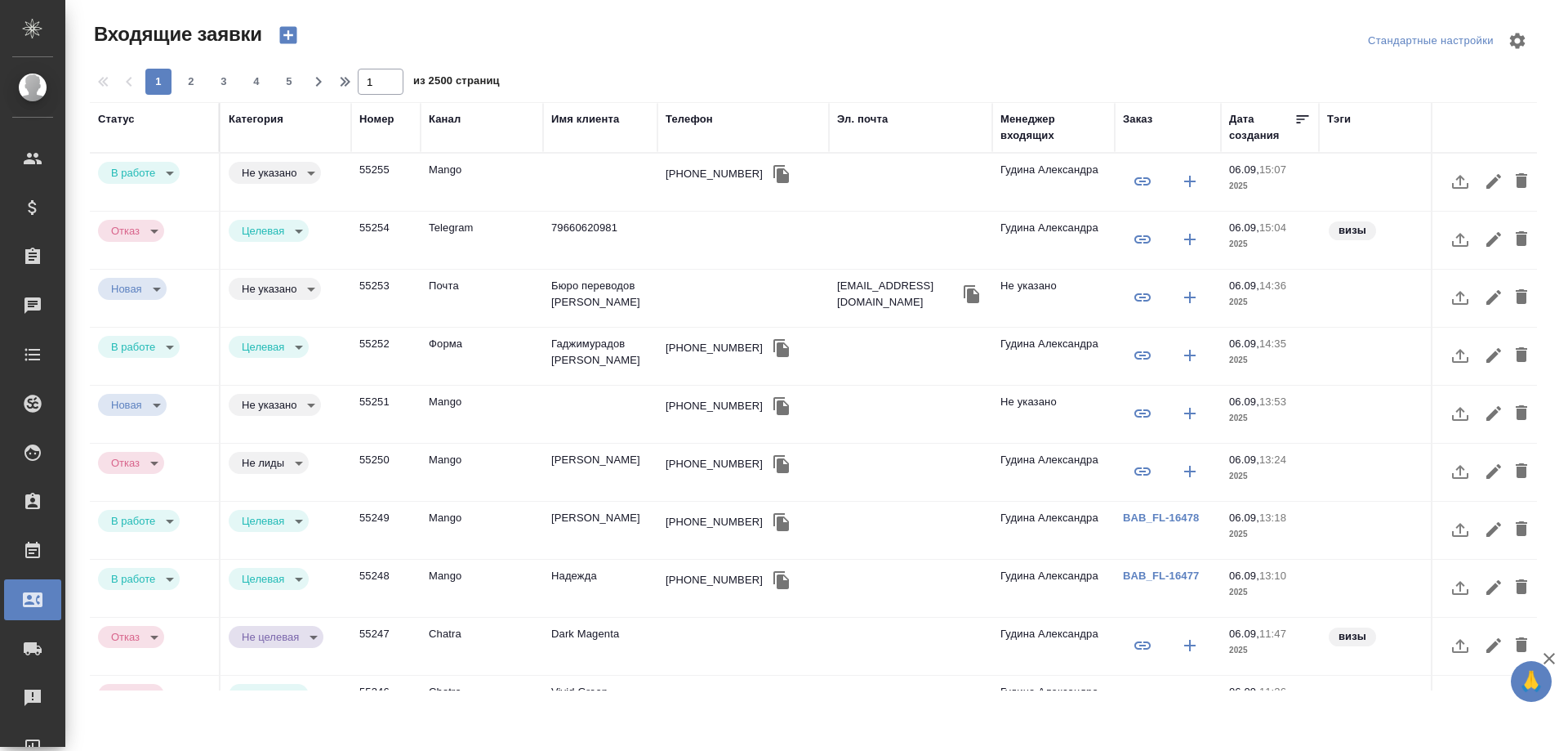
select select "RU"
click at [713, 173] on div "[PHONE_NUMBER]" at bounding box center [714, 174] width 97 height 16
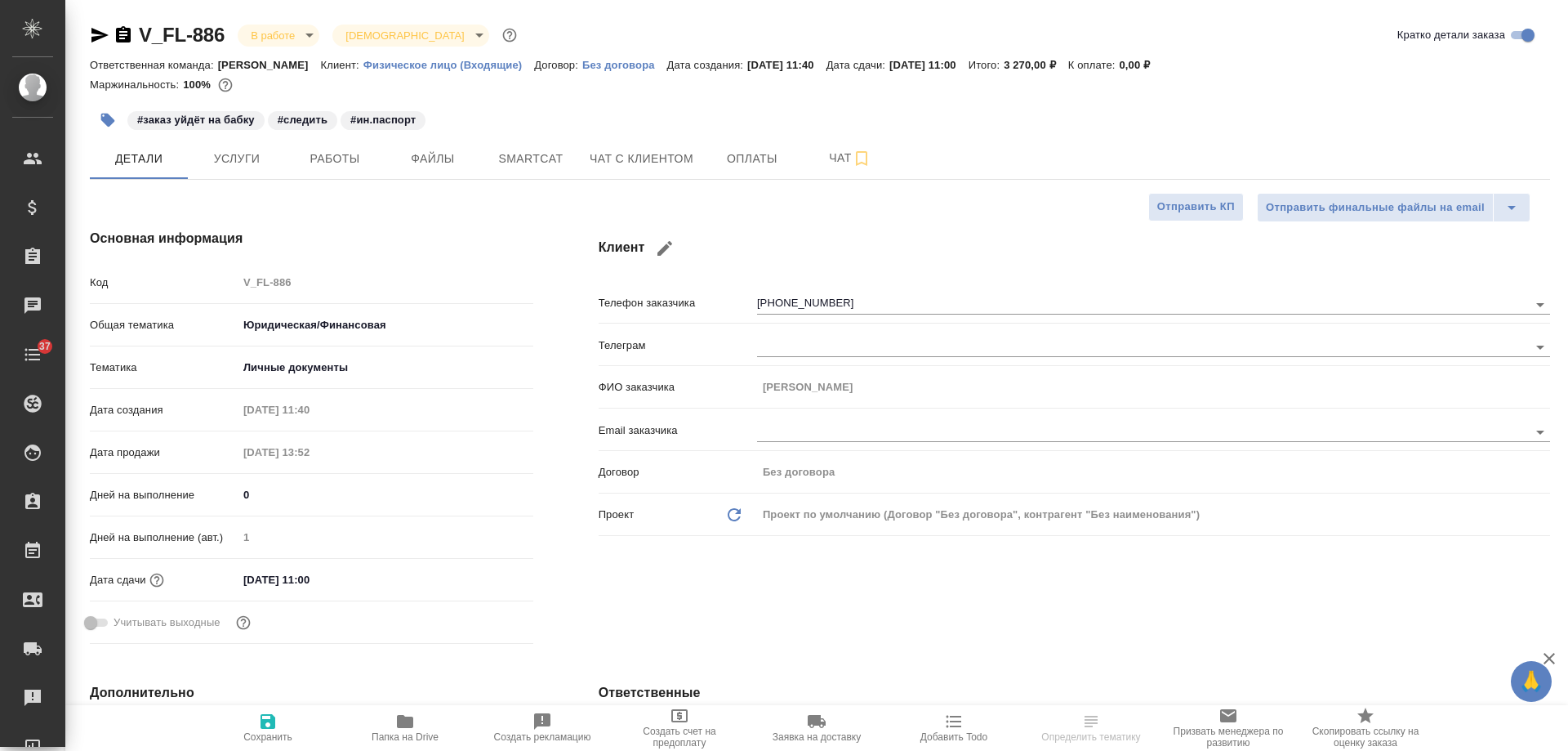
select select "RU"
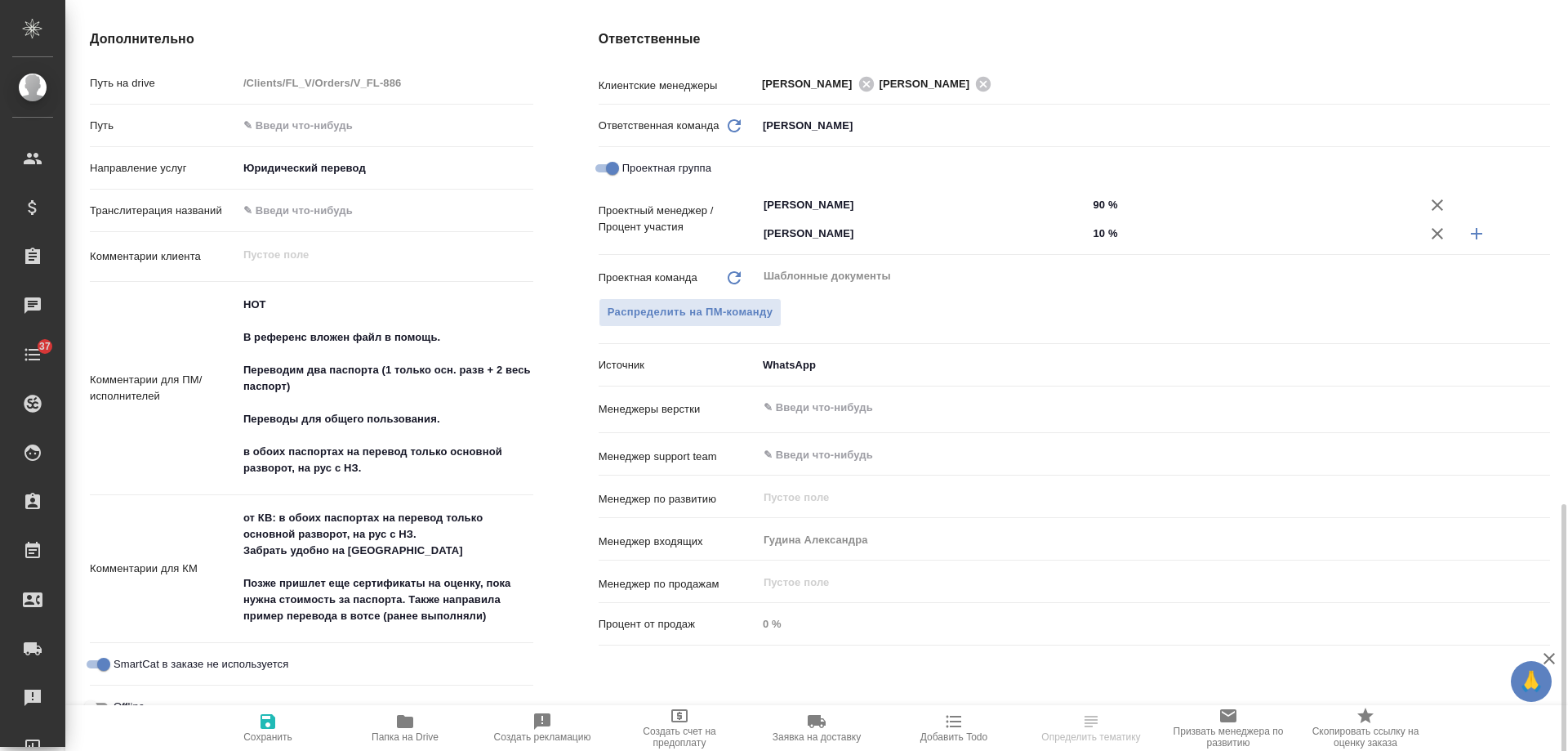
scroll to position [817, 0]
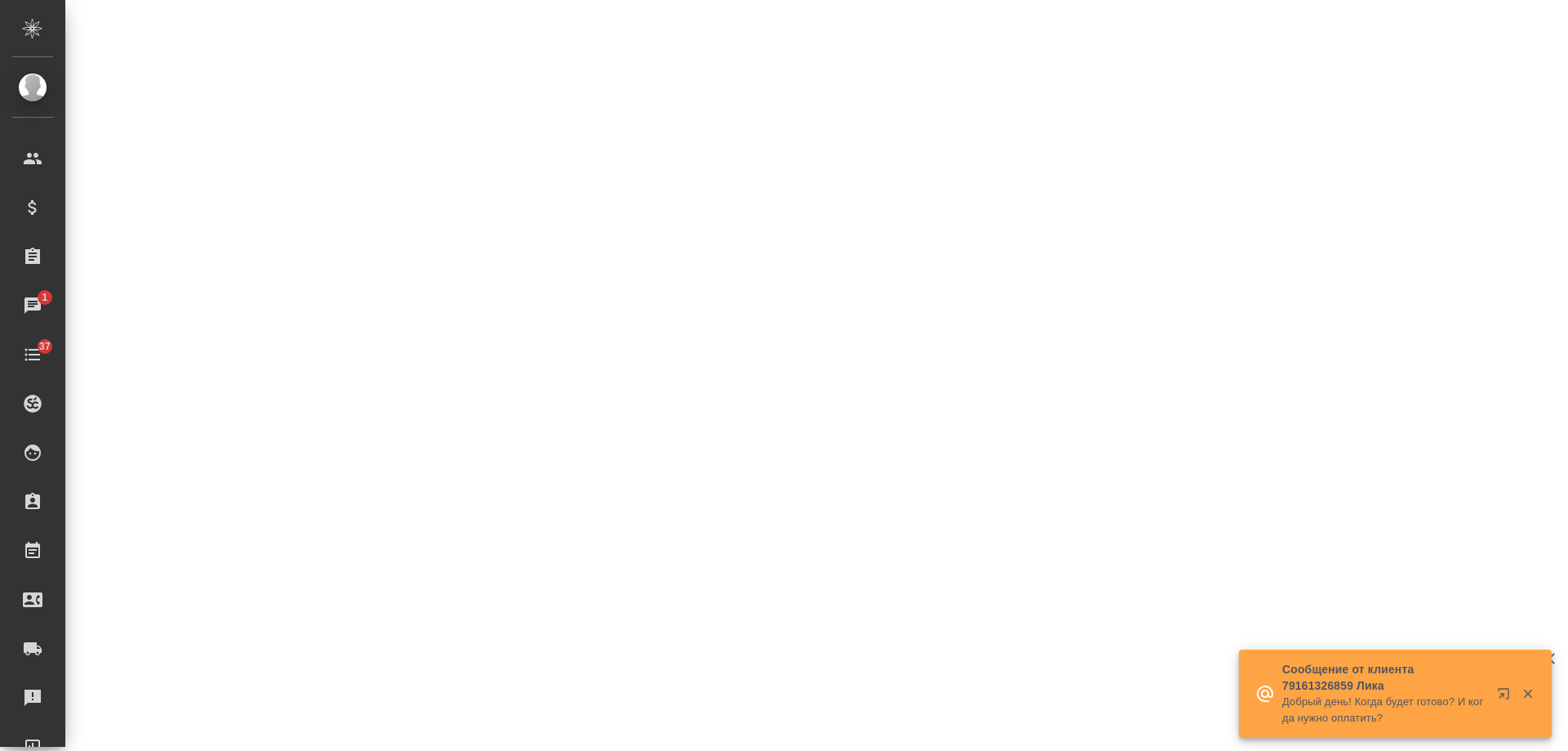
select select "RU"
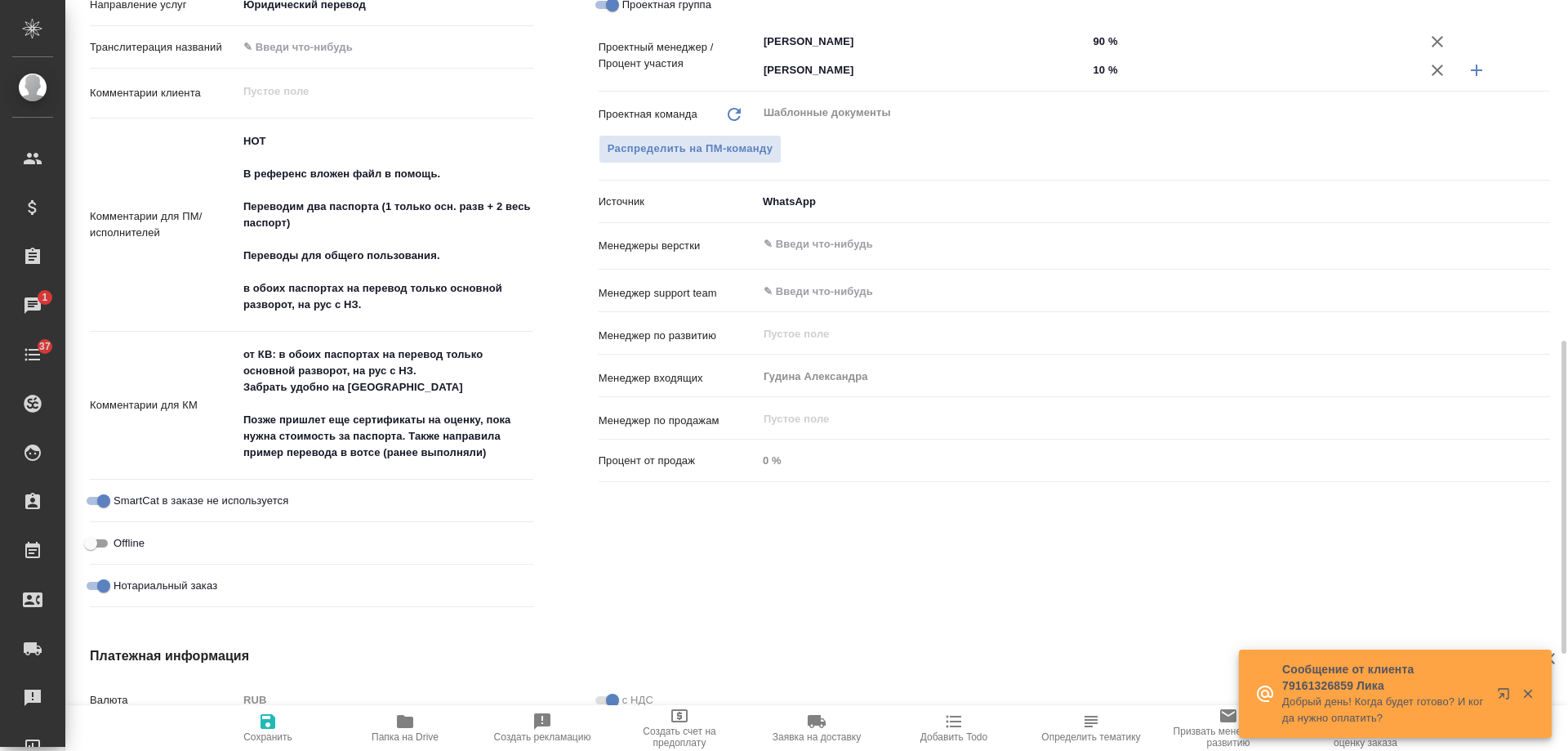
type textarea "x"
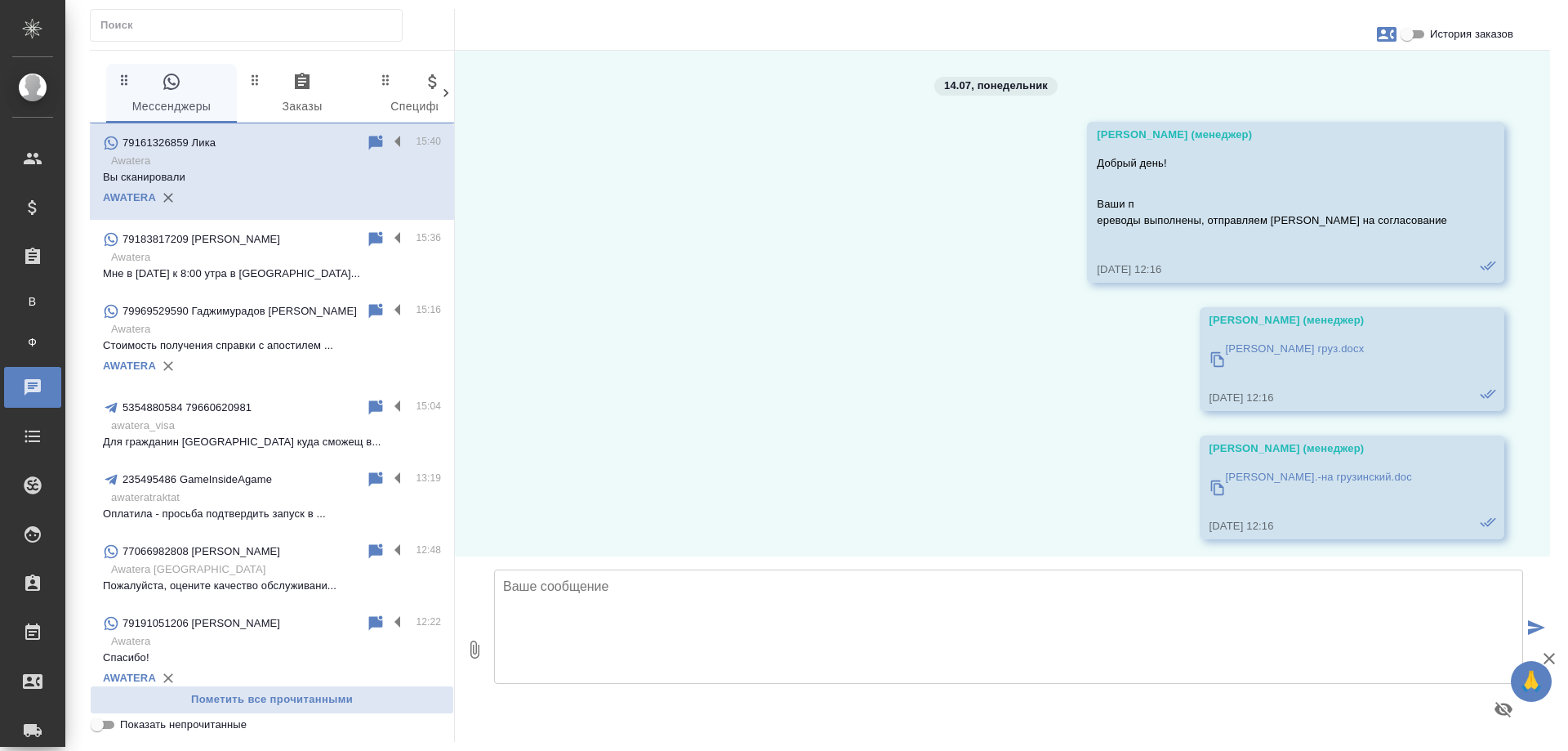
scroll to position [1959, 0]
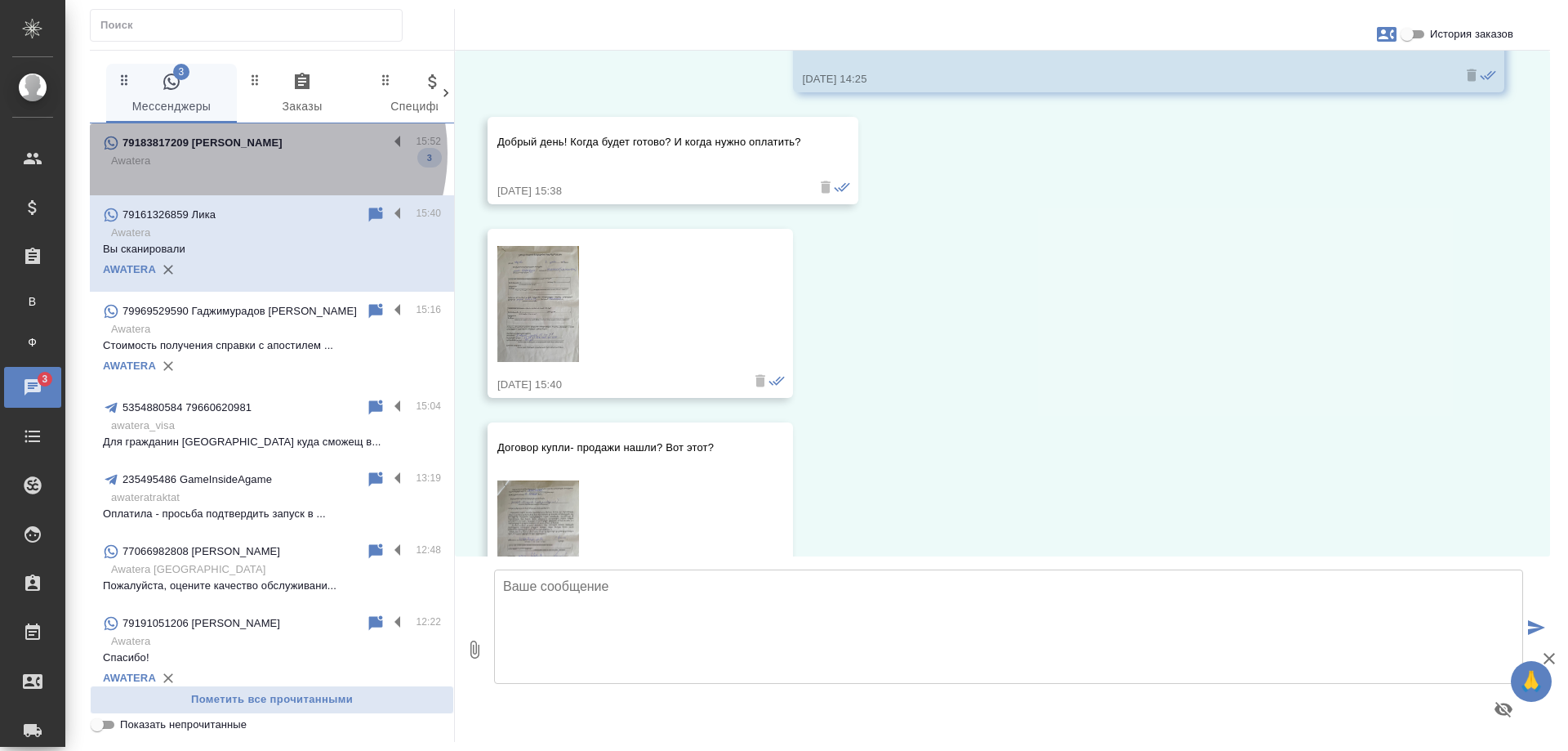
click at [253, 153] on p "Awatera" at bounding box center [276, 161] width 330 height 16
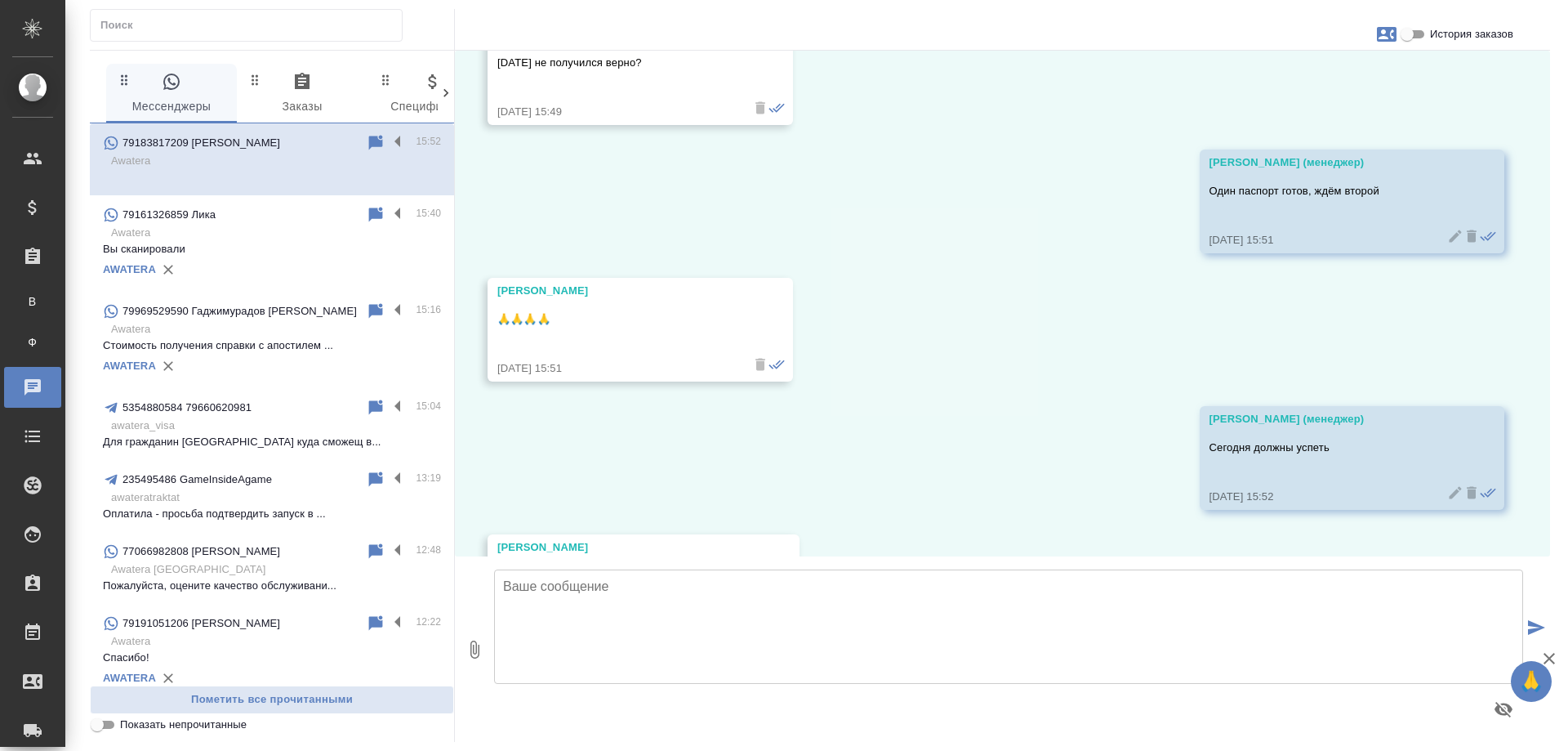
scroll to position [7193, 0]
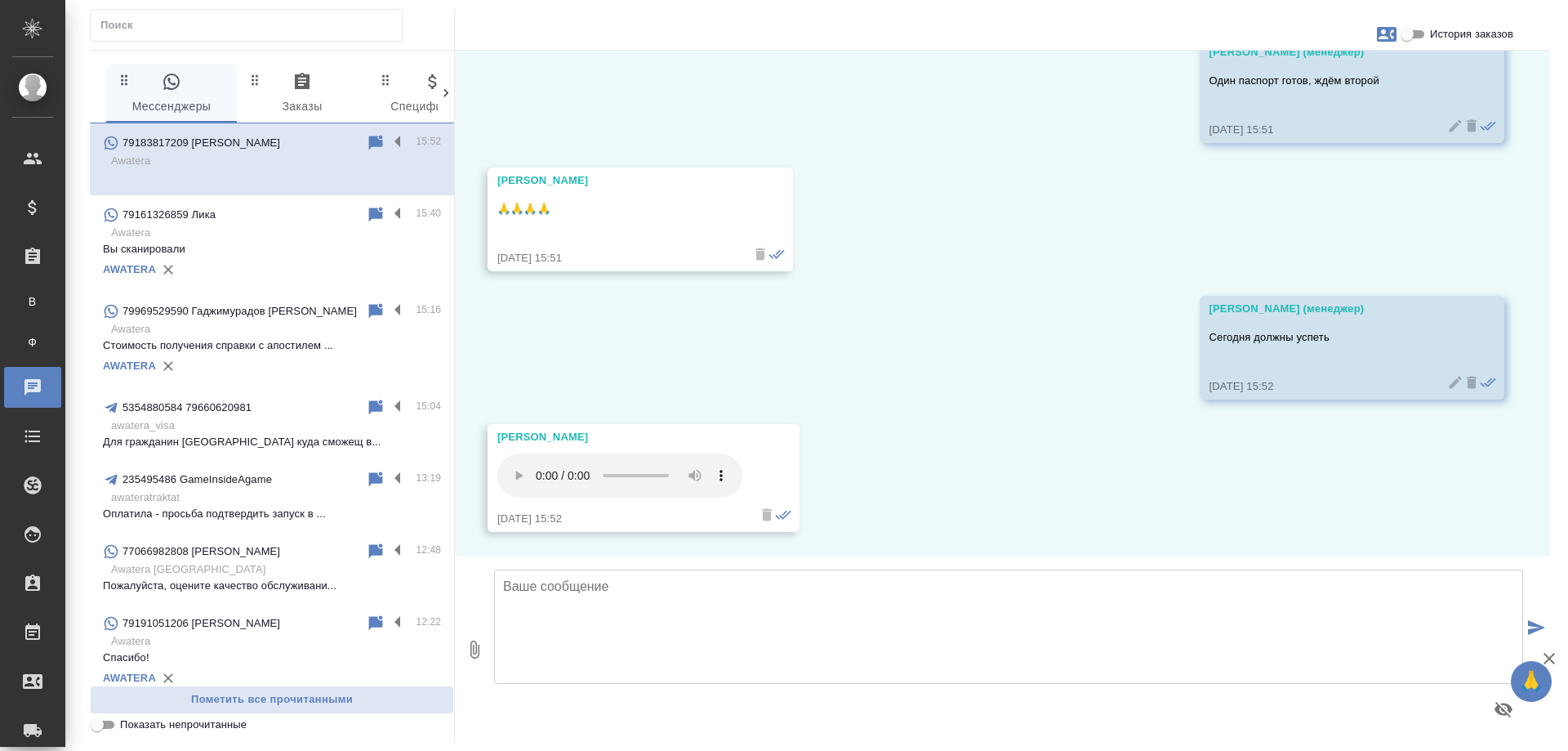
click at [300, 240] on p "Awatera" at bounding box center [276, 233] width 330 height 16
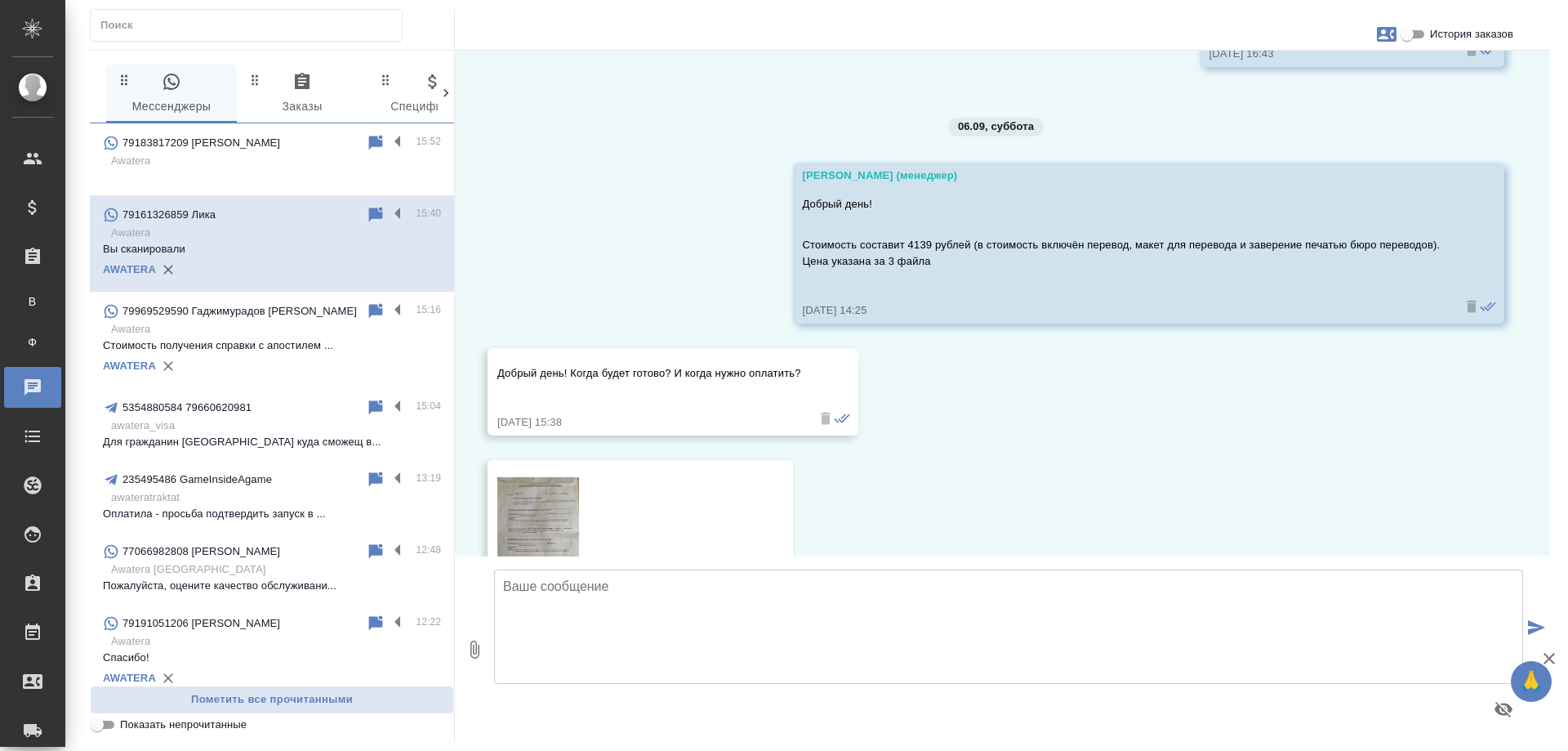
scroll to position [1681, 0]
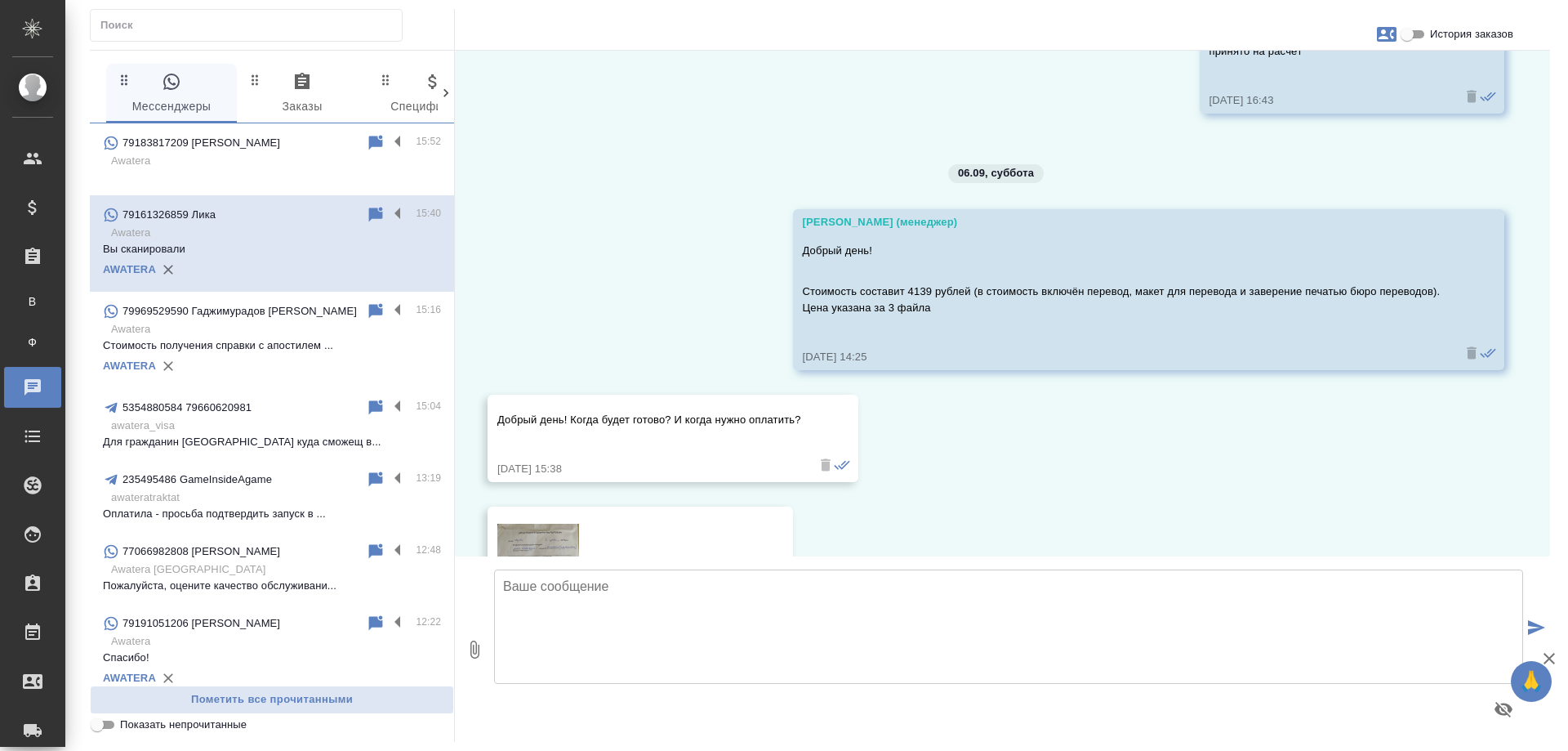
click at [211, 152] on div "79183817209 Александра" at bounding box center [234, 143] width 263 height 20
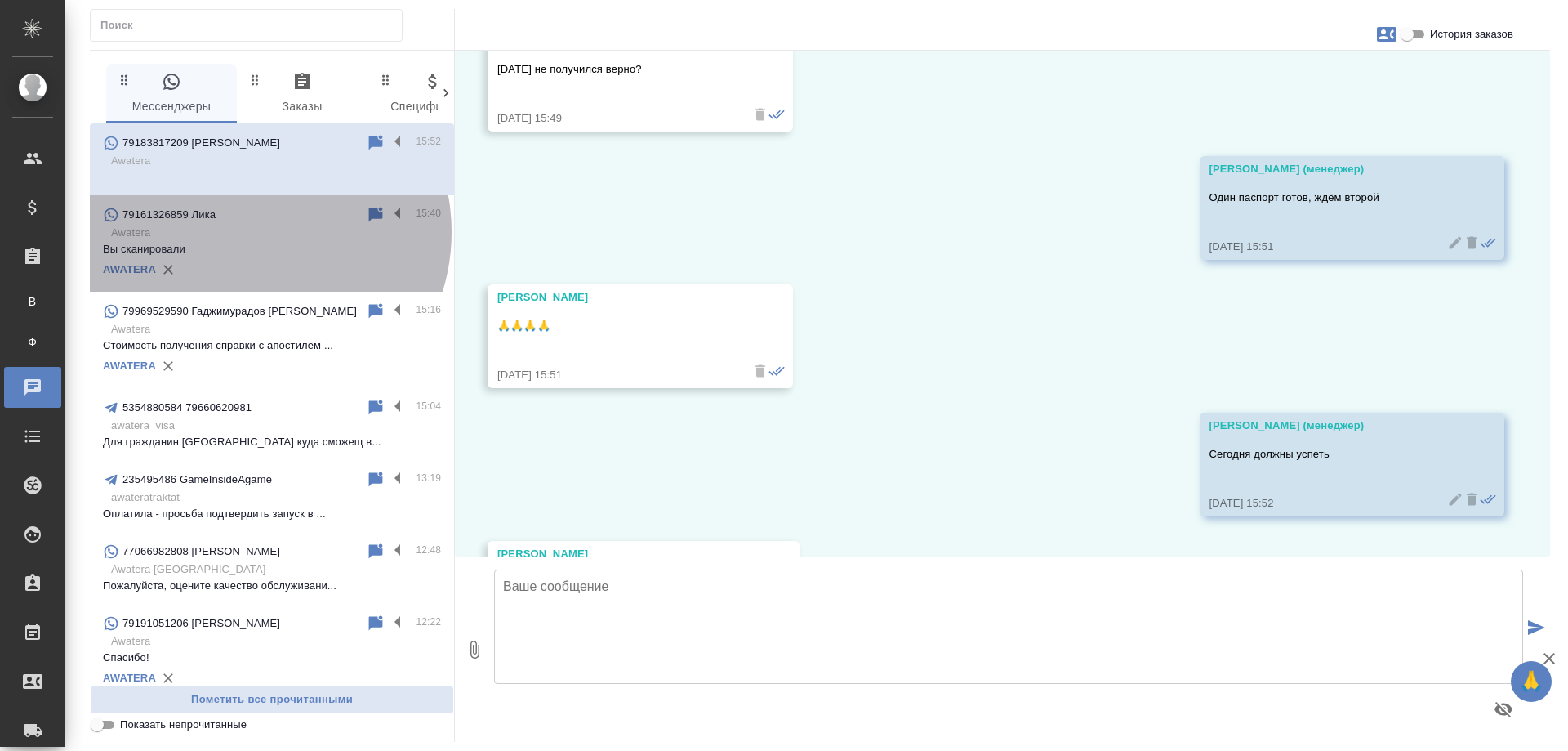
click at [251, 232] on p "Awatera" at bounding box center [276, 233] width 330 height 16
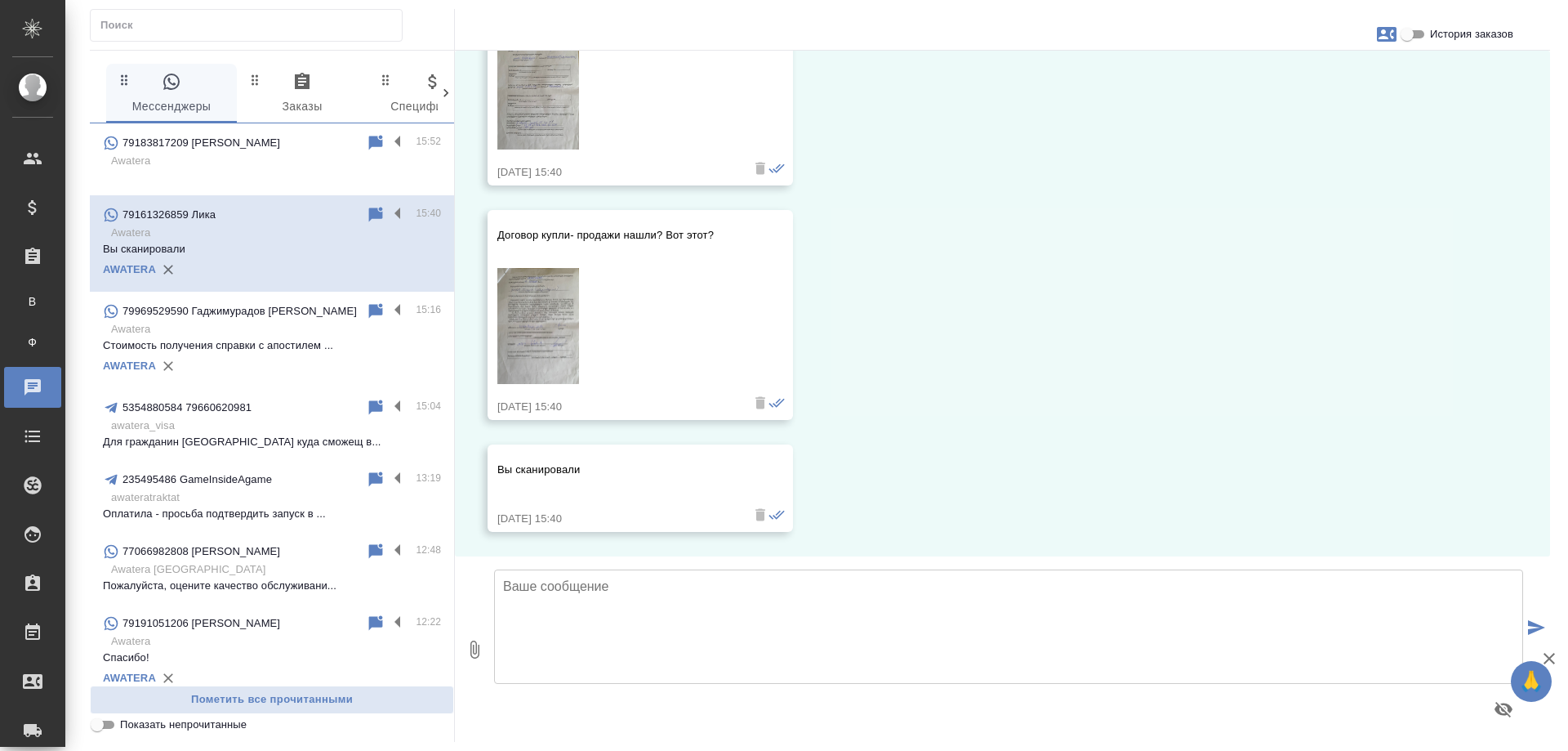
scroll to position [2171, 0]
click at [1411, 34] on input "История заказов" at bounding box center [1408, 34] width 59 height 20
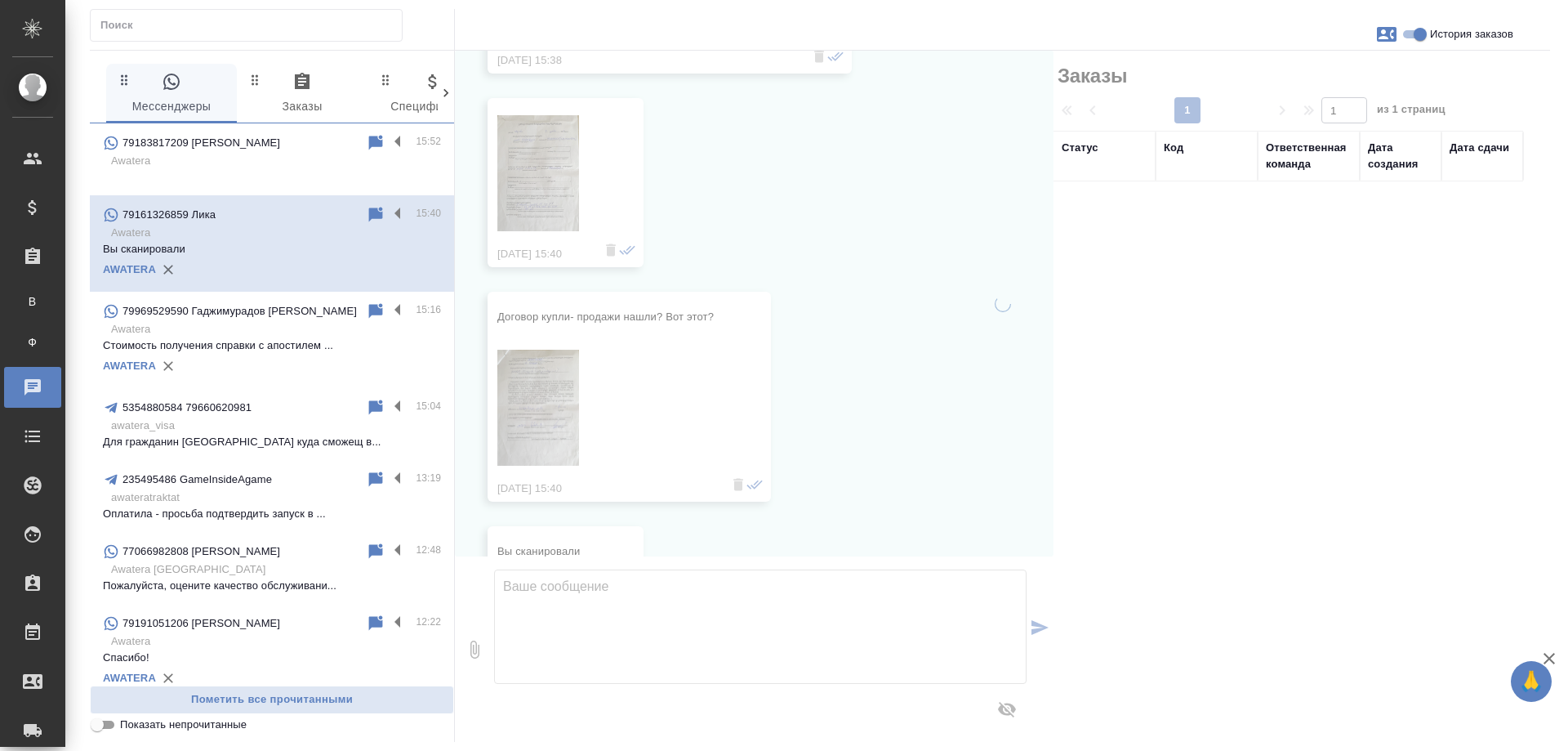
scroll to position [2237, 0]
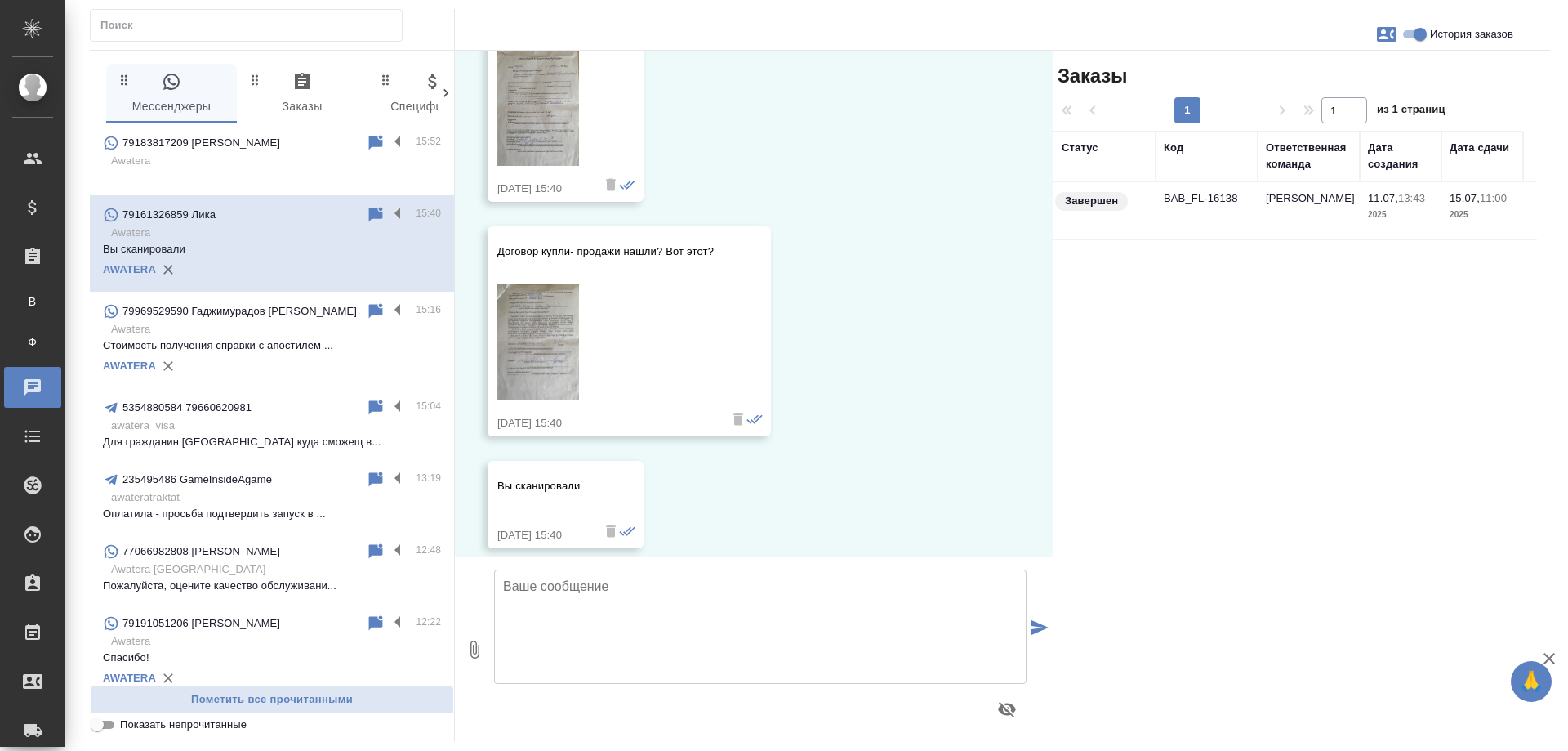
click at [1311, 202] on td "[PERSON_NAME]" at bounding box center [1308, 210] width 102 height 57
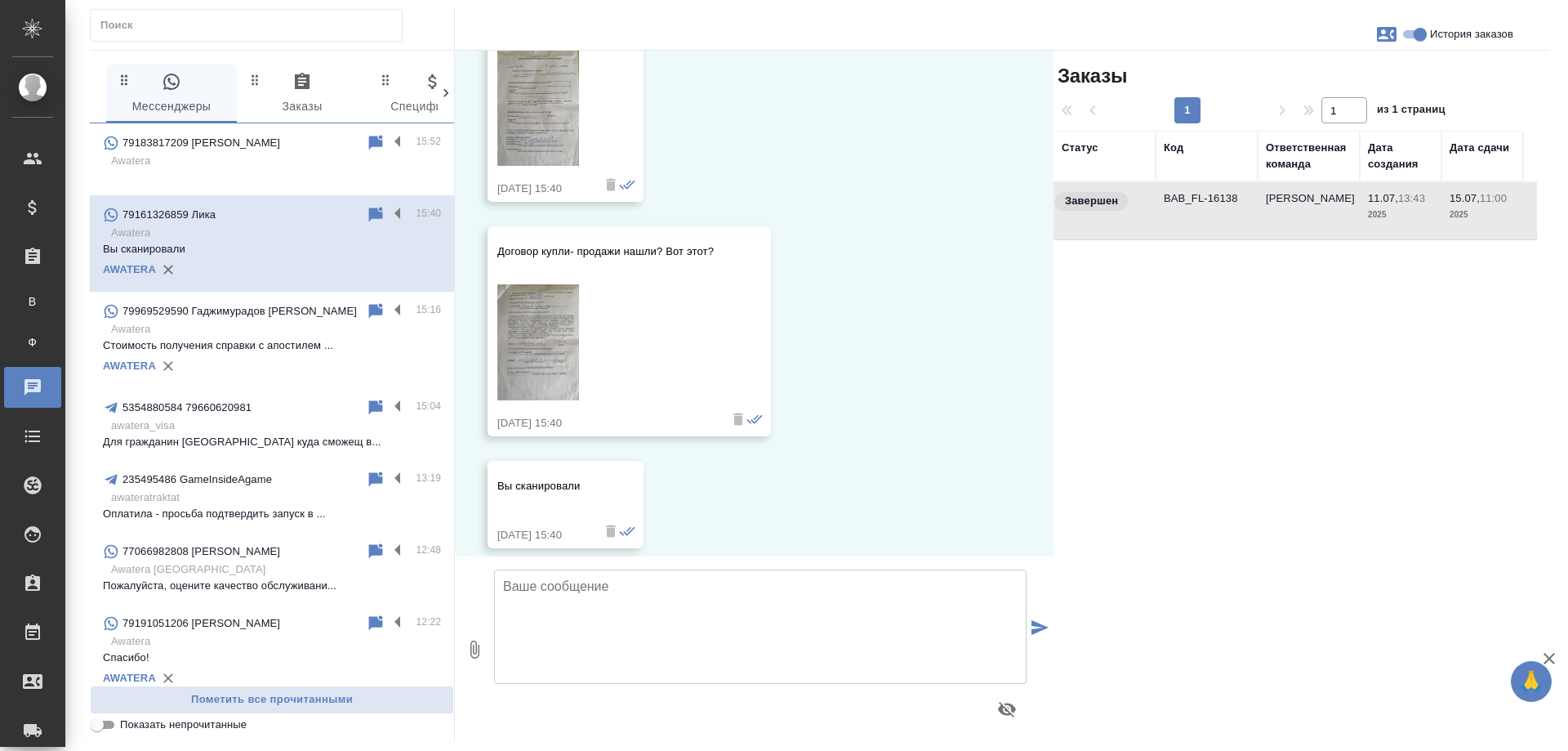
click at [1311, 202] on td "[PERSON_NAME]" at bounding box center [1308, 210] width 102 height 57
click at [280, 163] on p "Awatera" at bounding box center [276, 161] width 330 height 16
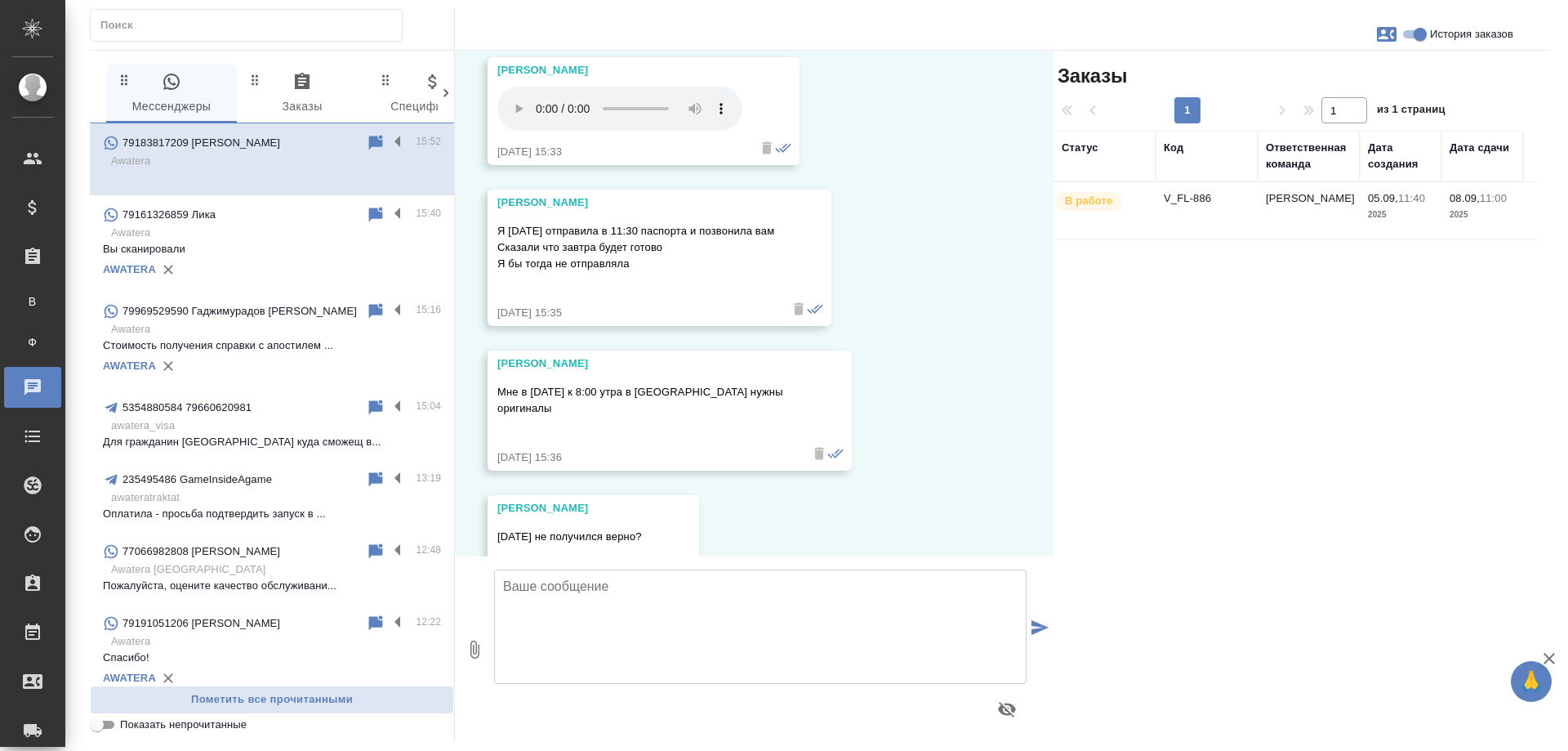
scroll to position [6908, 0]
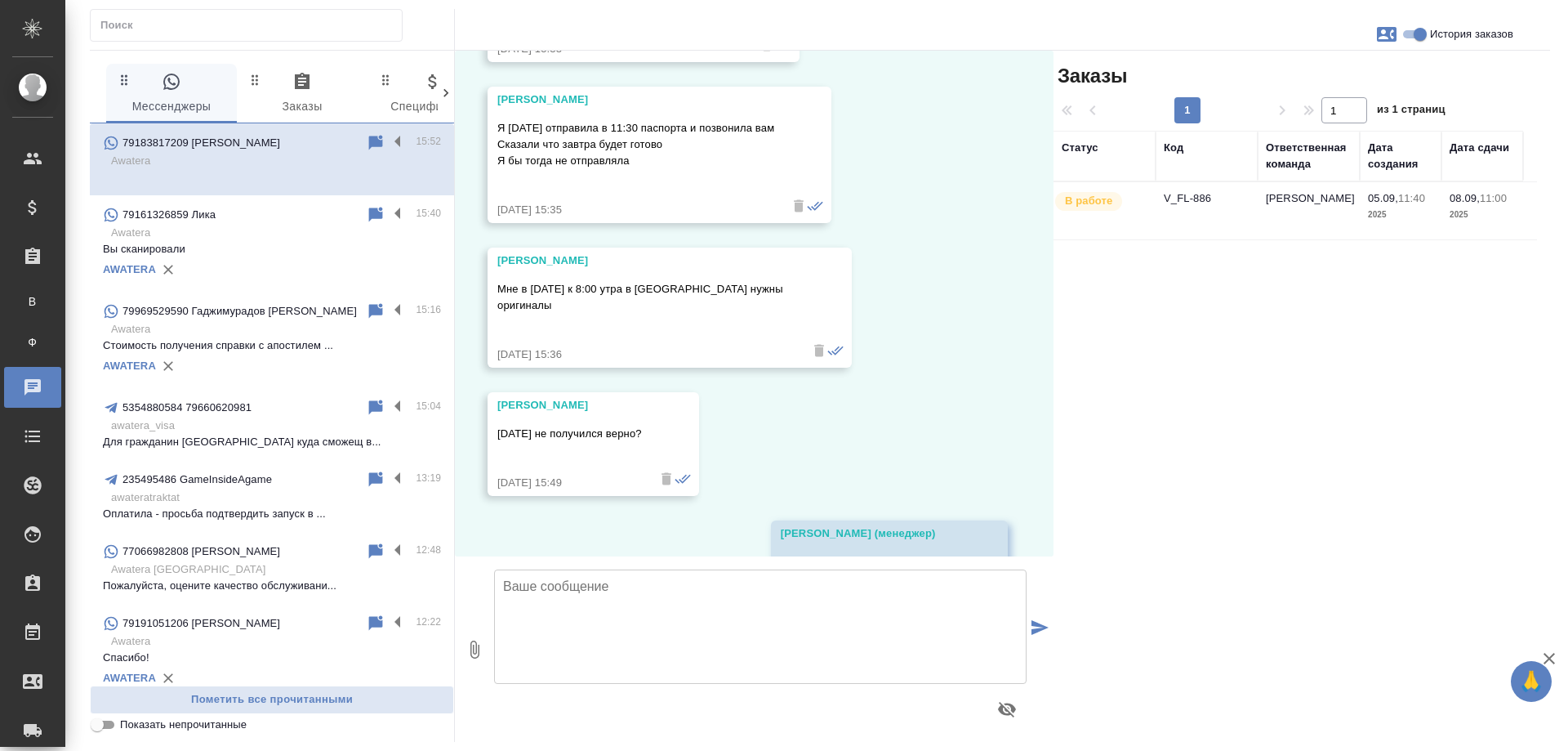
click at [1302, 209] on td "[PERSON_NAME]" at bounding box center [1308, 210] width 102 height 57
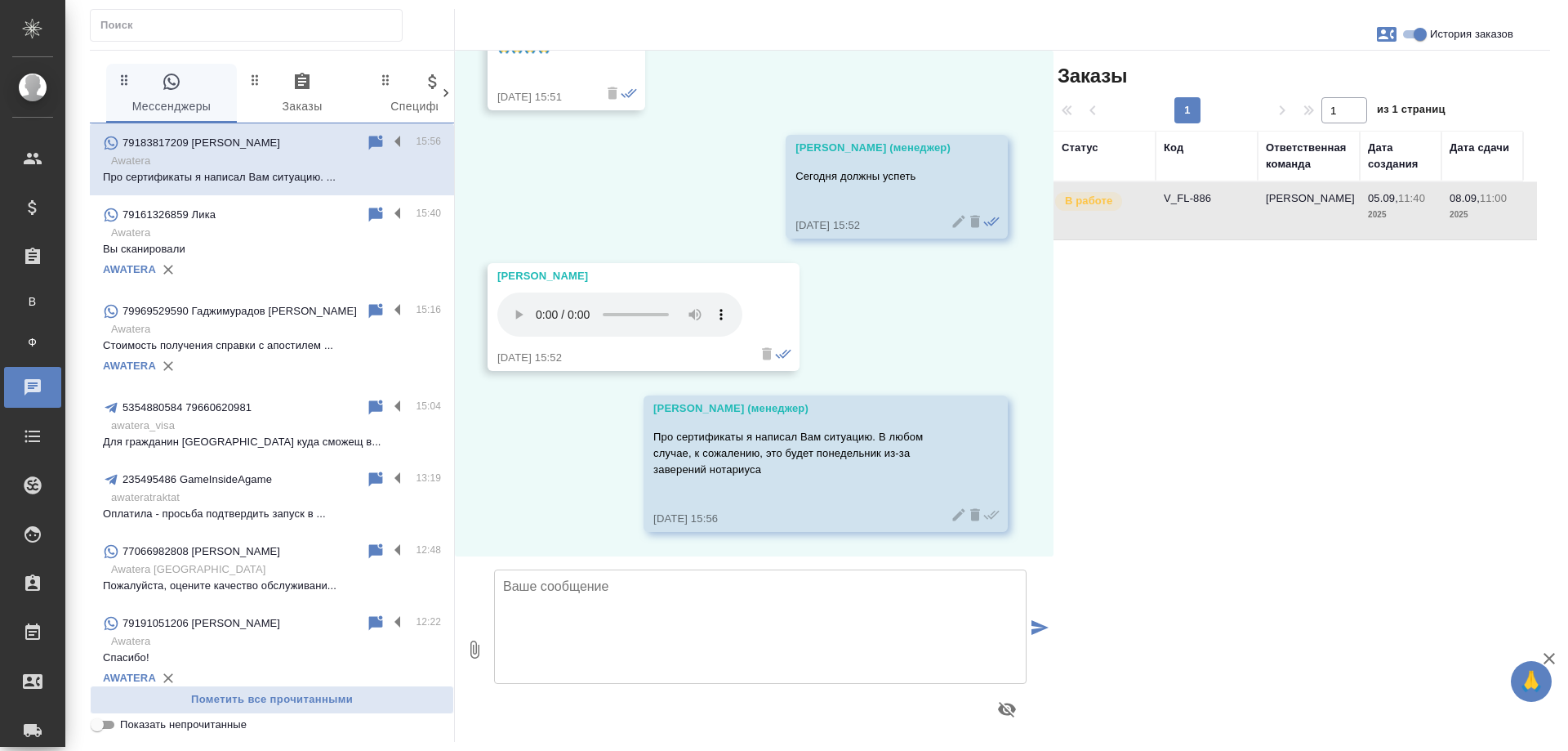
scroll to position [7583, 0]
click at [1415, 40] on input "История заказов" at bounding box center [1421, 34] width 59 height 20
checkbox input "false"
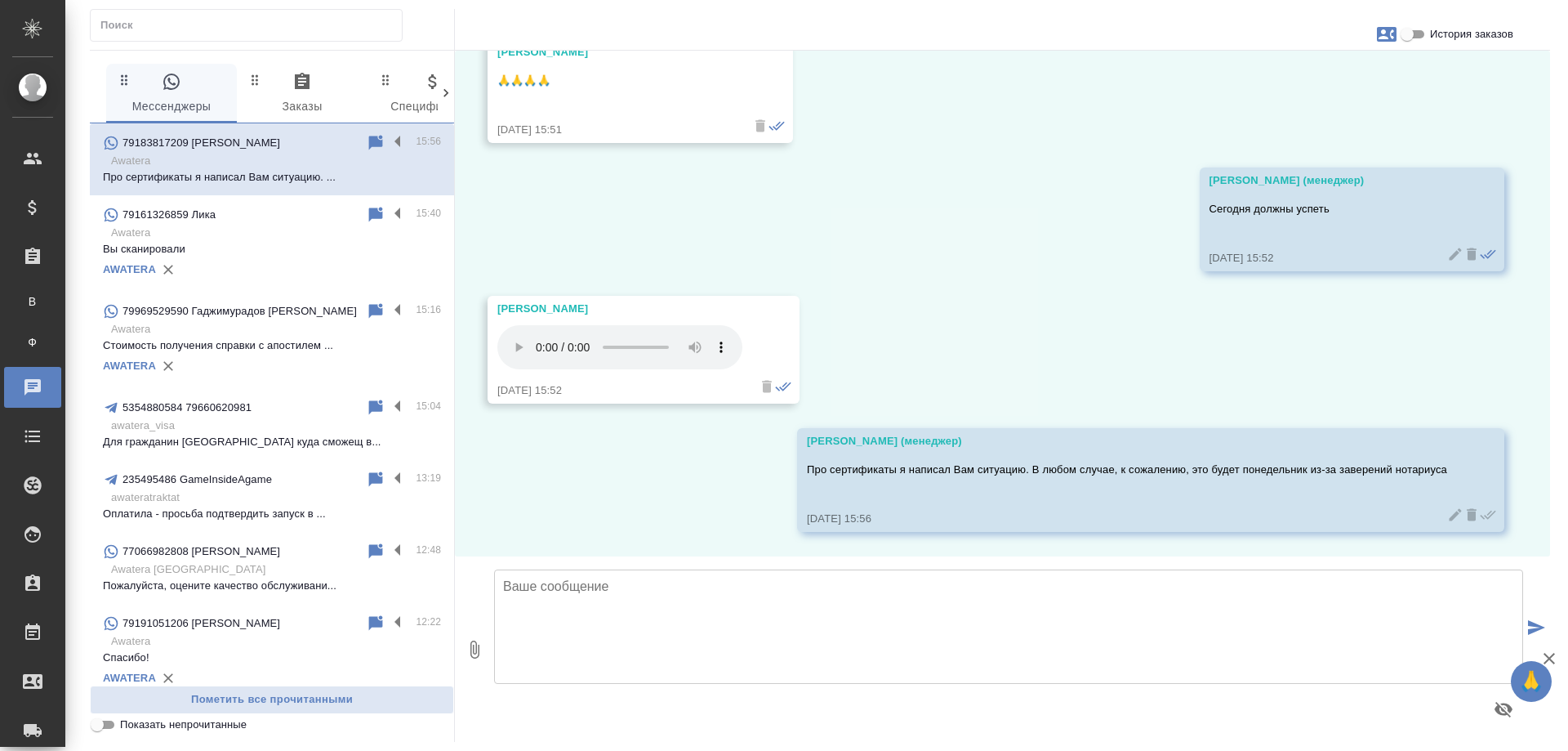
scroll to position [7338, 0]
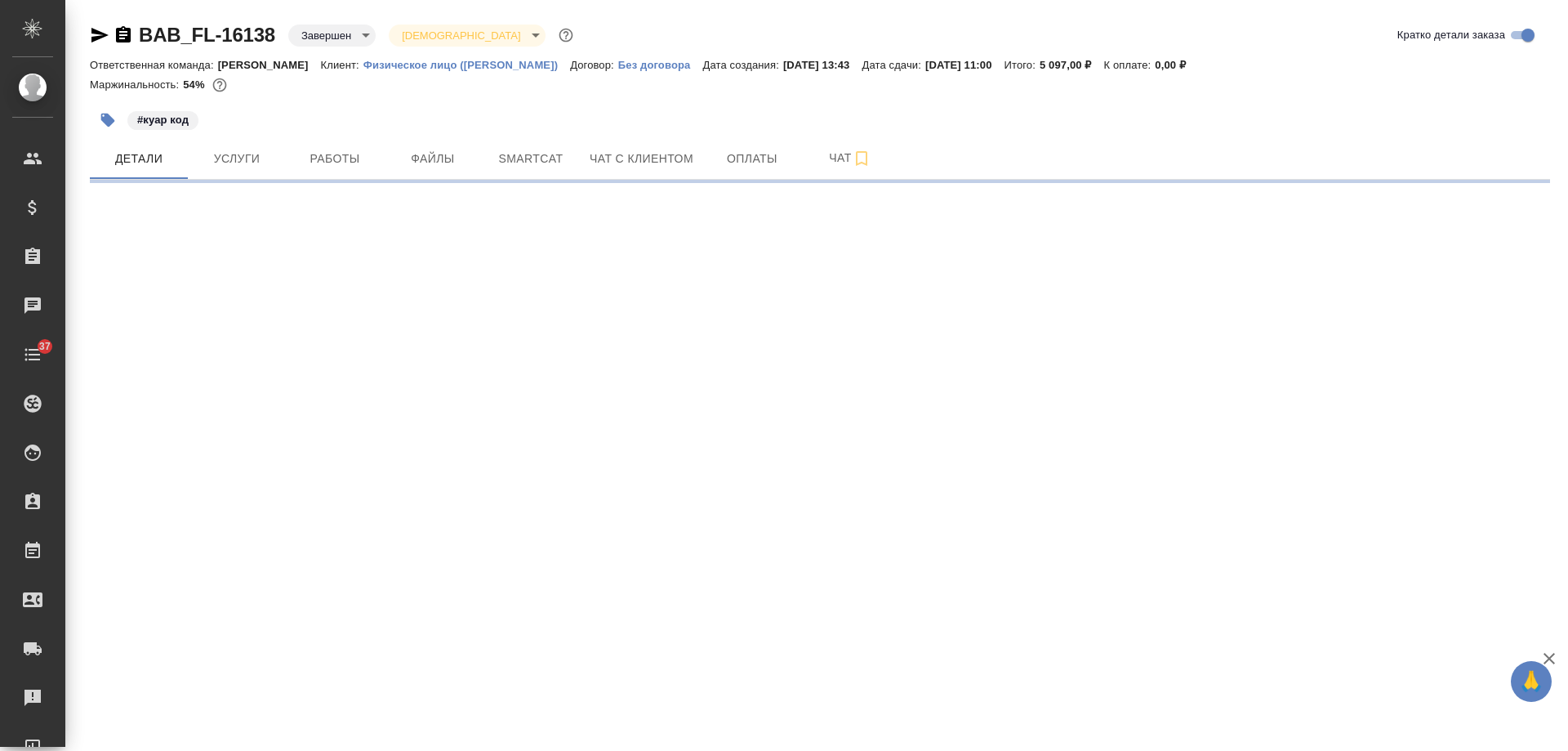
click at [100, 32] on icon "button" at bounding box center [100, 35] width 17 height 15
select select "RU"
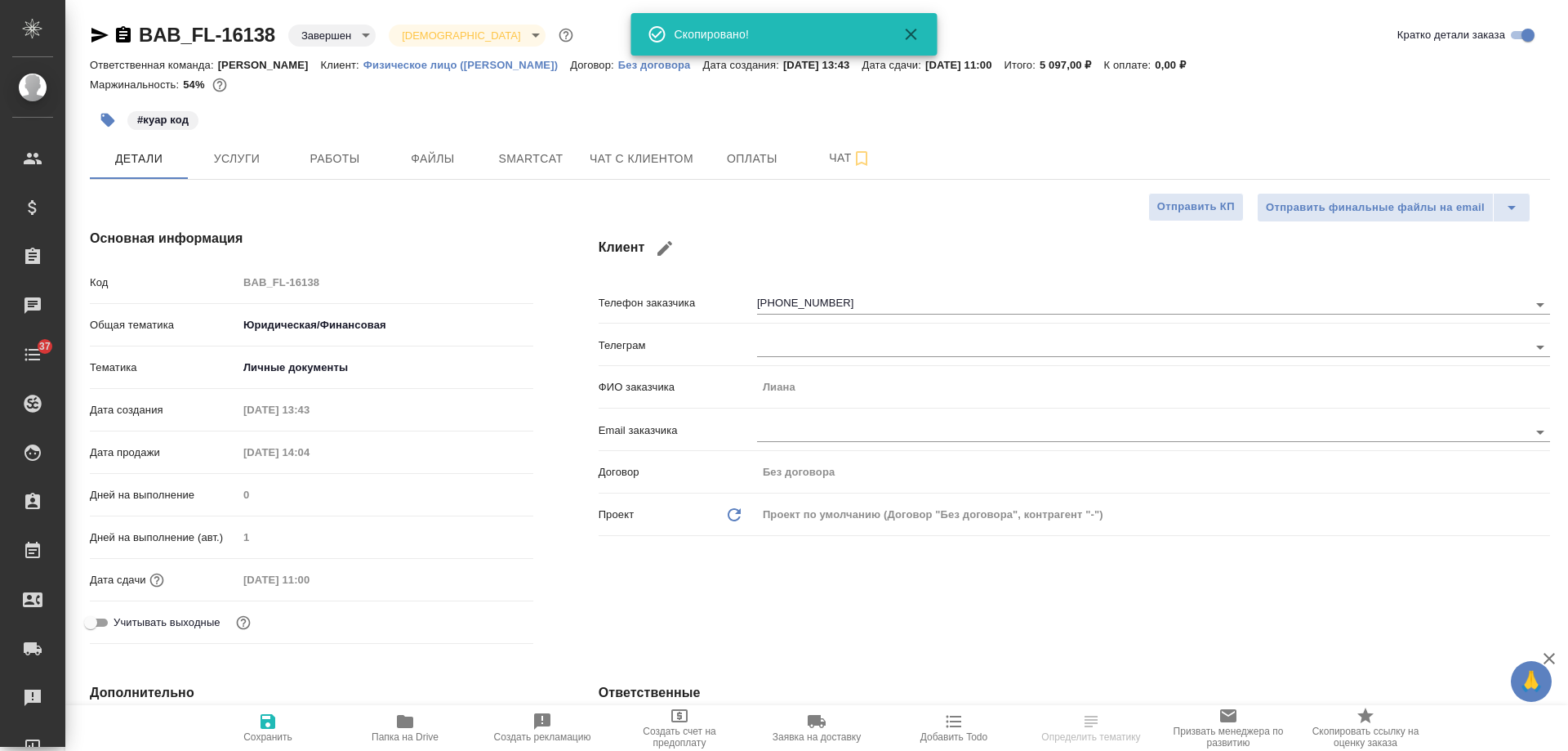
type textarea "x"
click at [661, 165] on span "Чат с клиентом" at bounding box center [641, 159] width 104 height 20
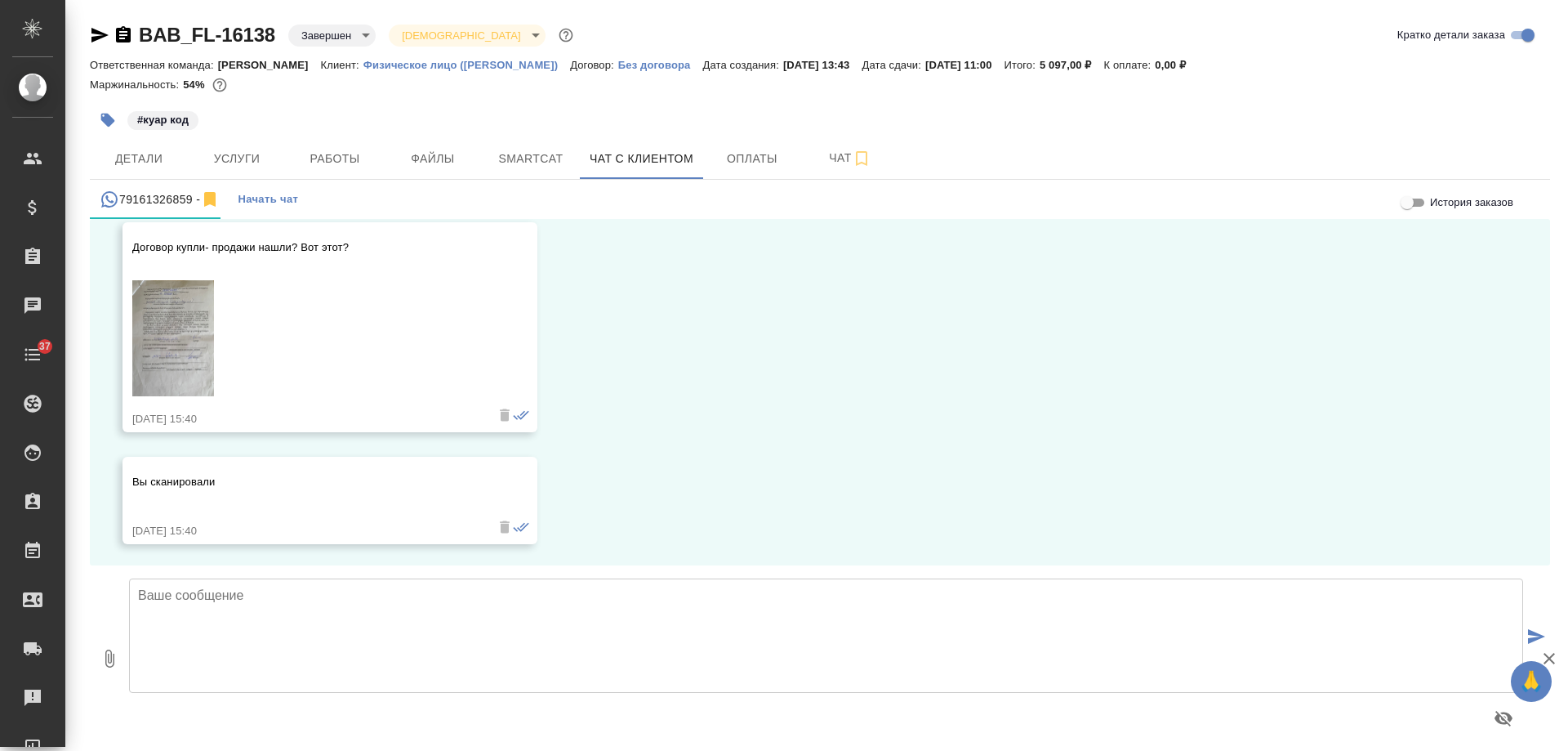
scroll to position [2314, 0]
click at [102, 37] on icon "button" at bounding box center [100, 35] width 17 height 15
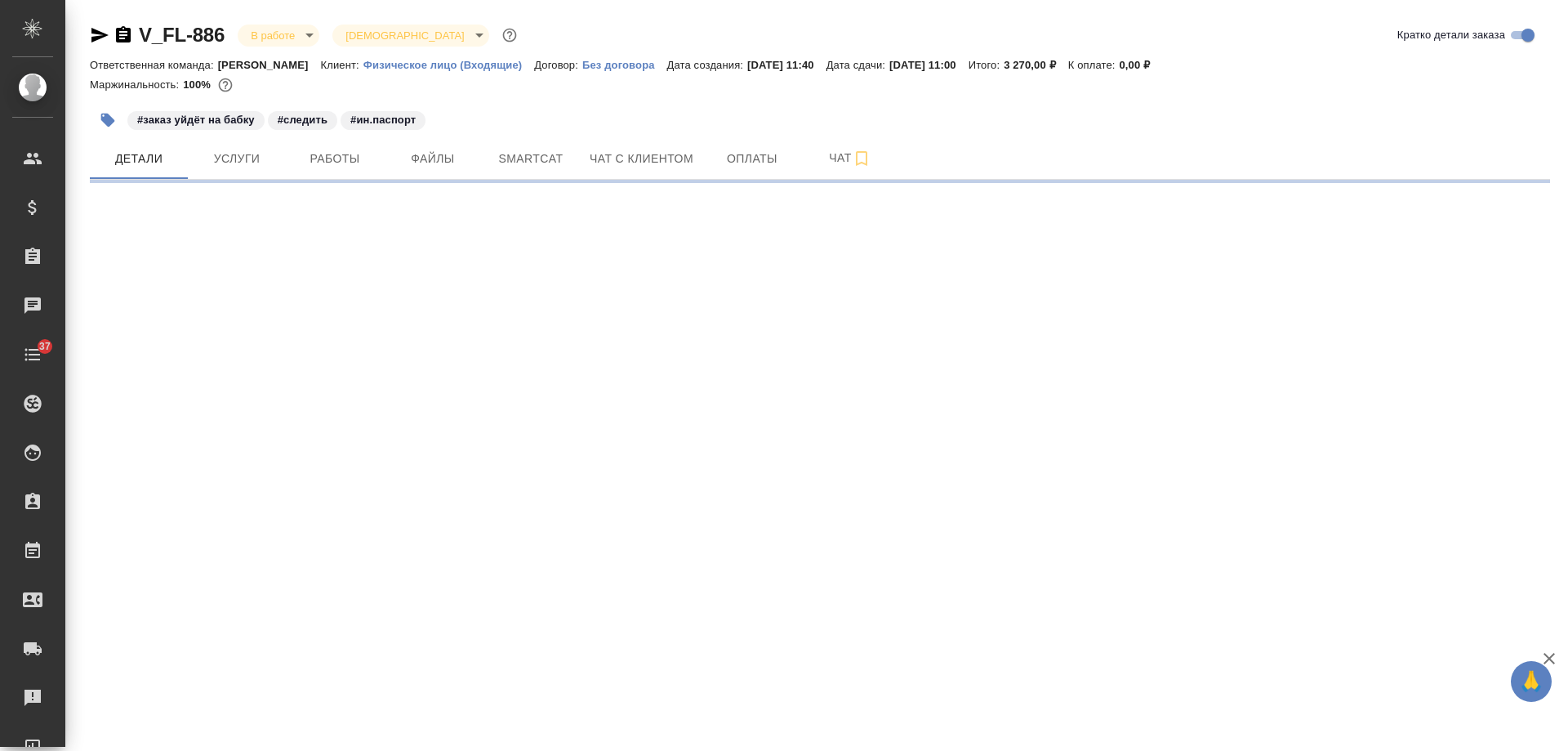
select select "RU"
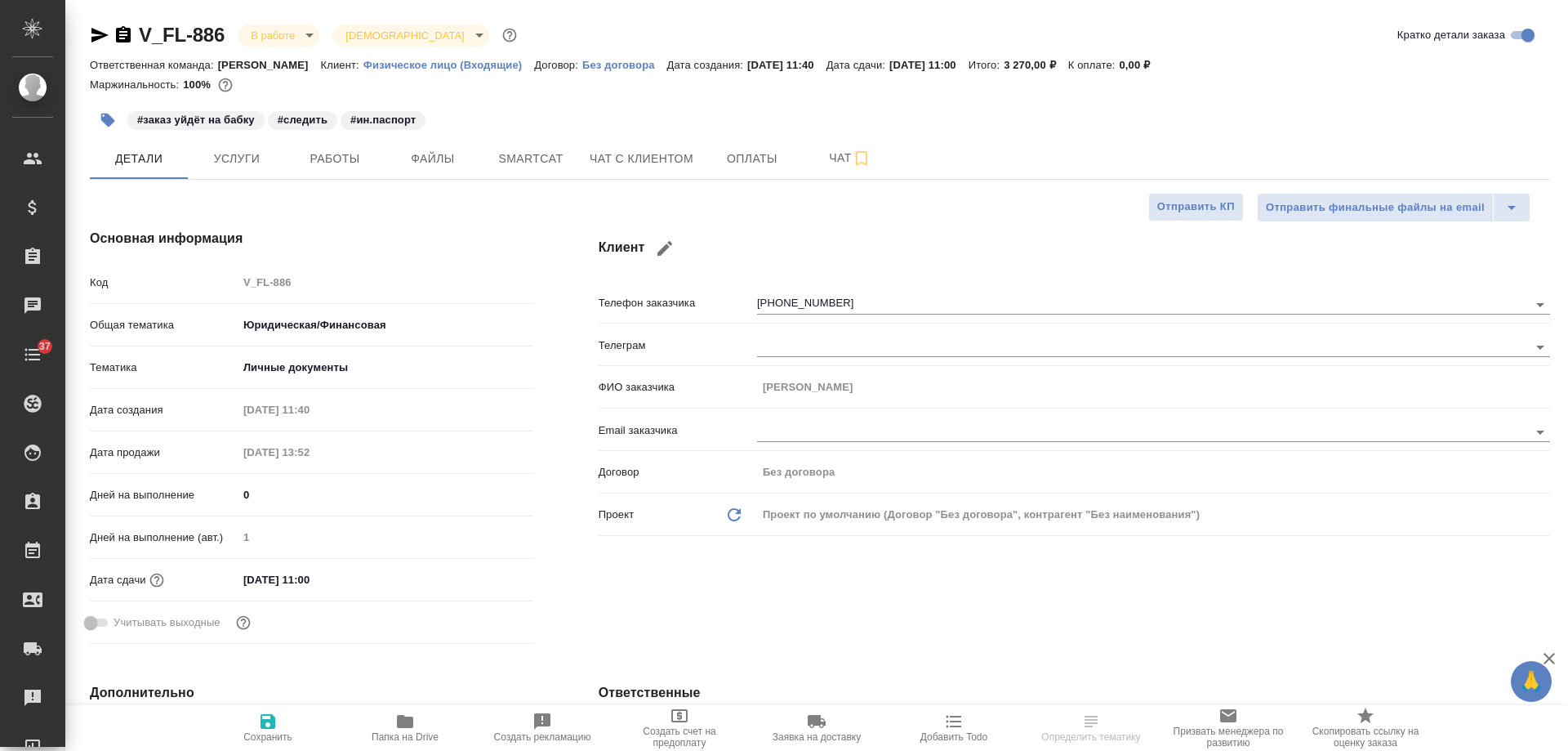
type textarea "x"
click at [668, 147] on button "Чат с клиентом" at bounding box center [641, 159] width 124 height 41
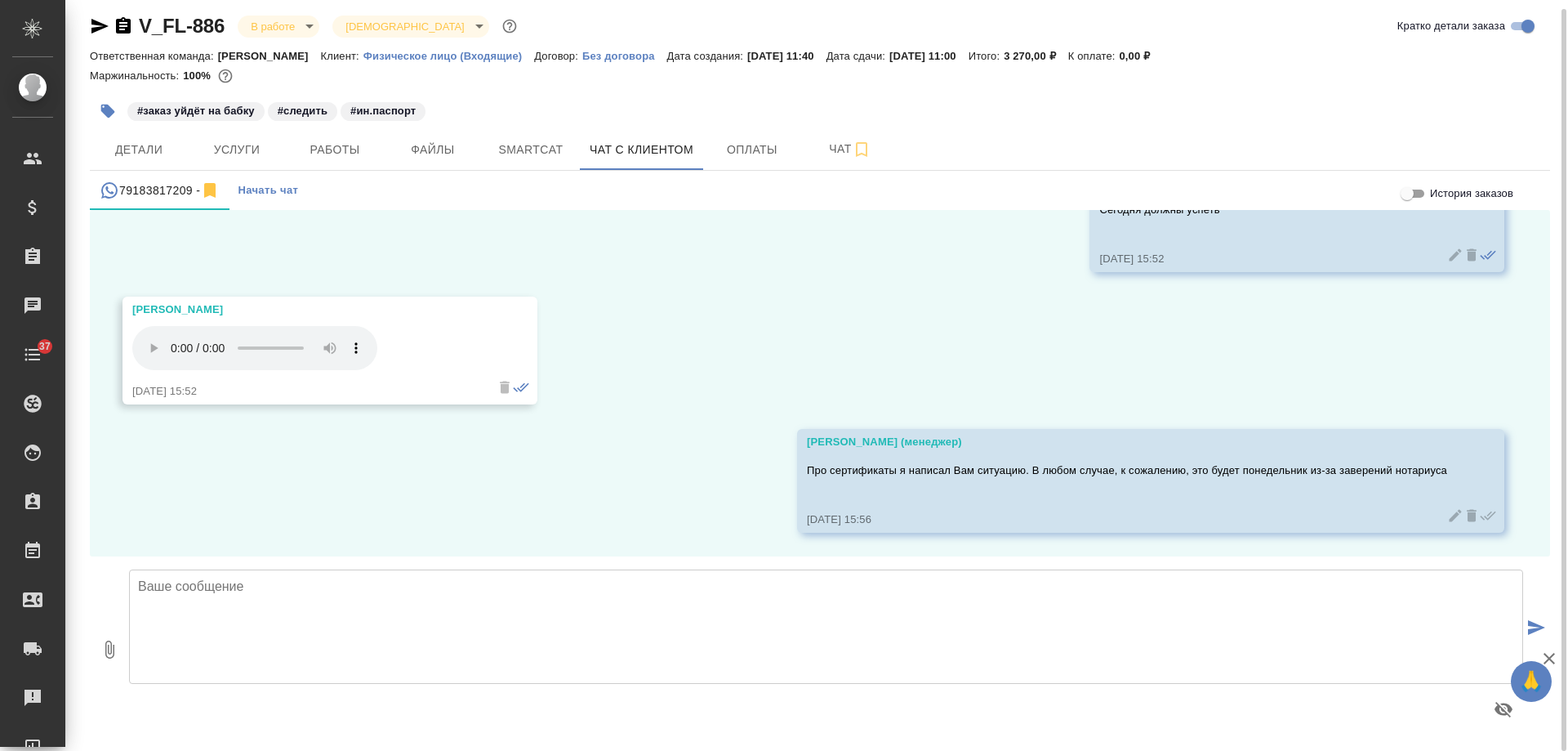
scroll to position [7464, 0]
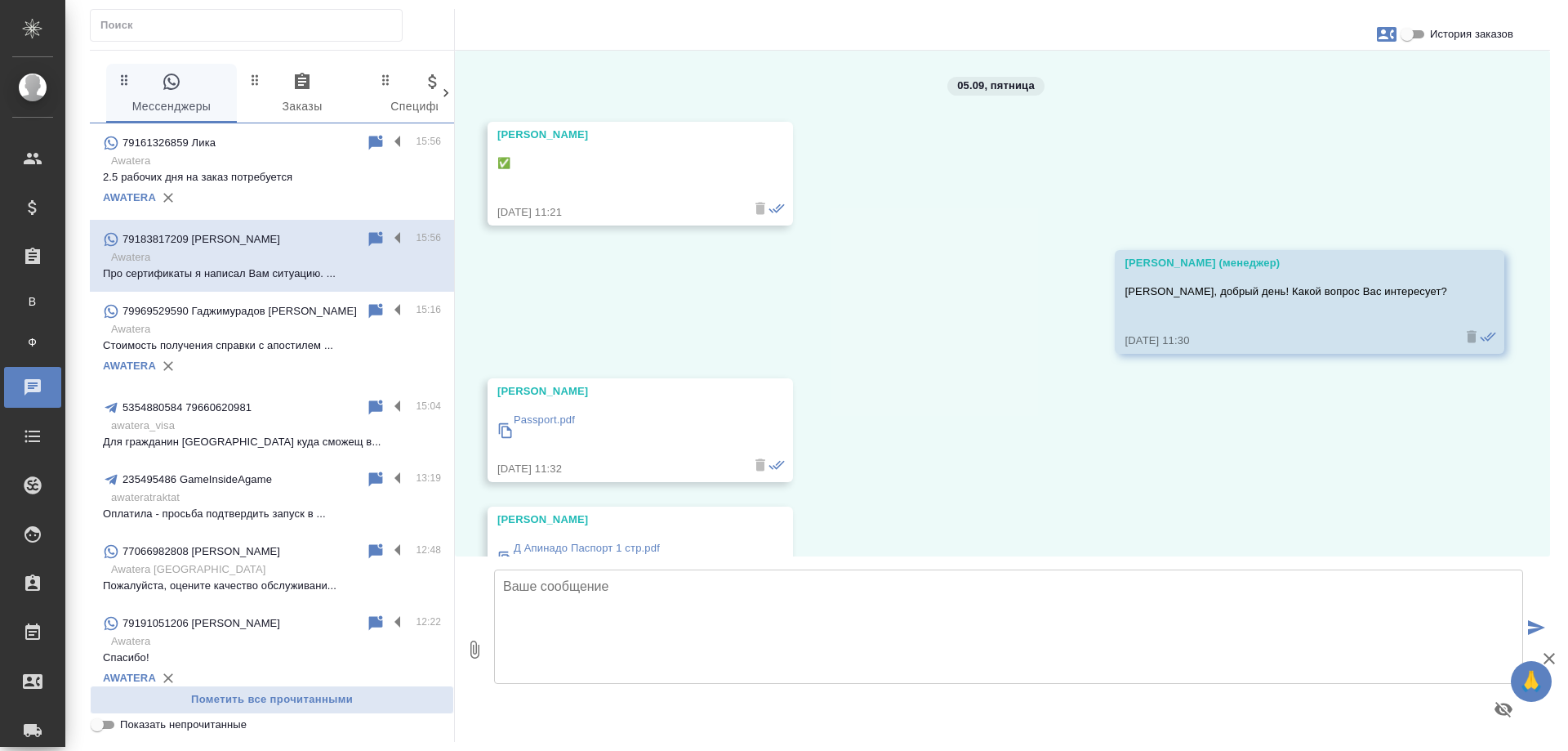
scroll to position [7338, 0]
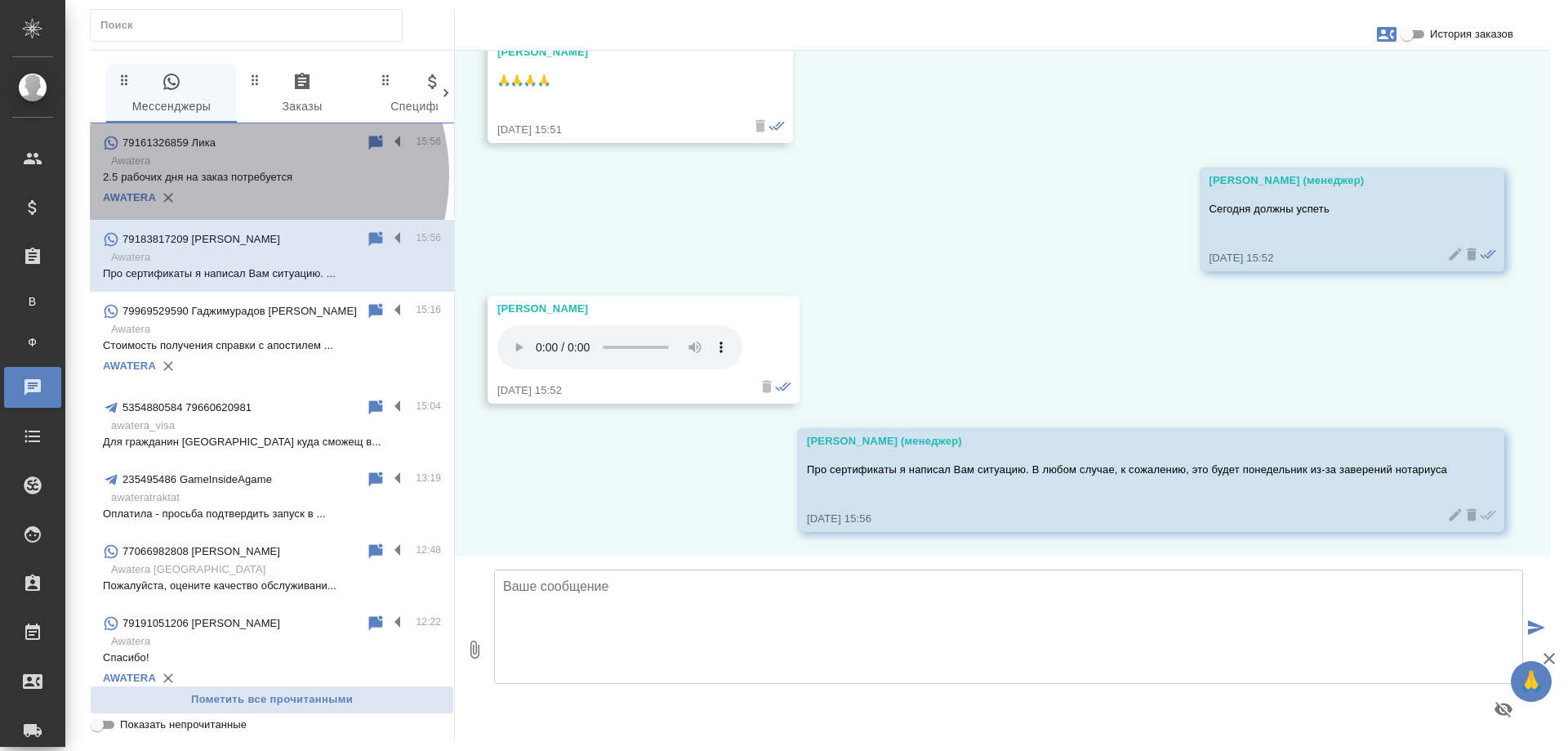
click at [242, 175] on p "2.5 рабочих дня на заказ потребуется" at bounding box center [272, 177] width 338 height 16
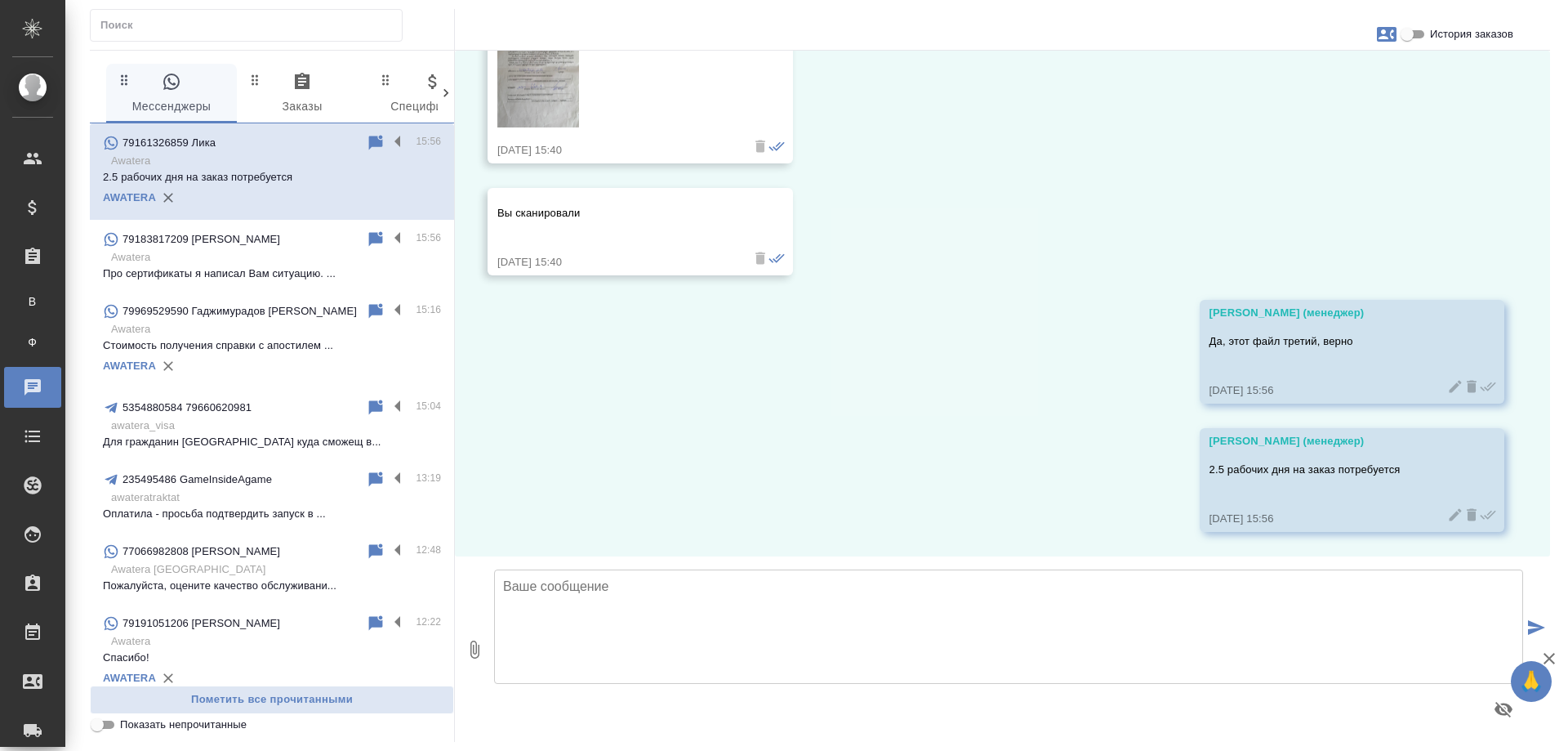
scroll to position [2428, 0]
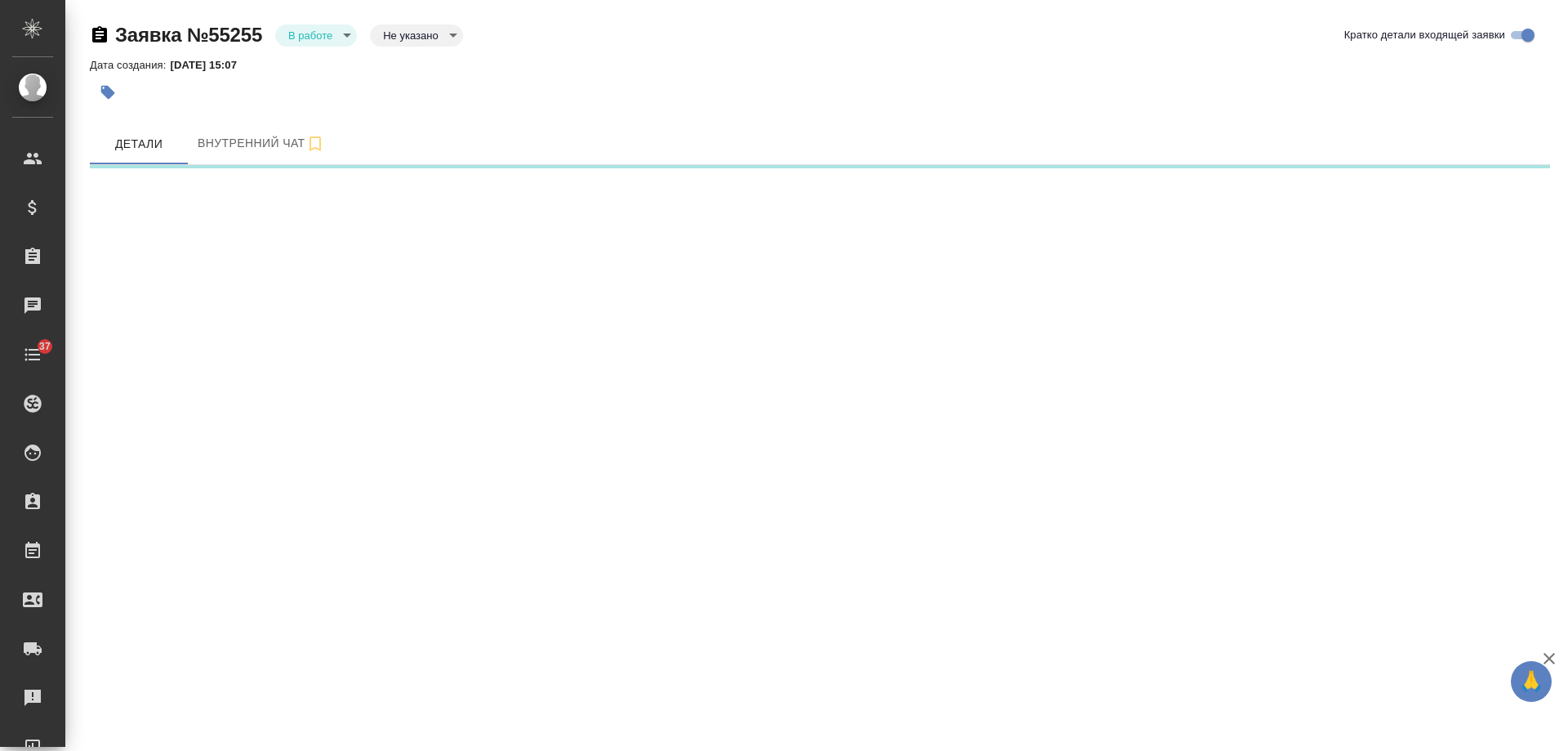
select select "RU"
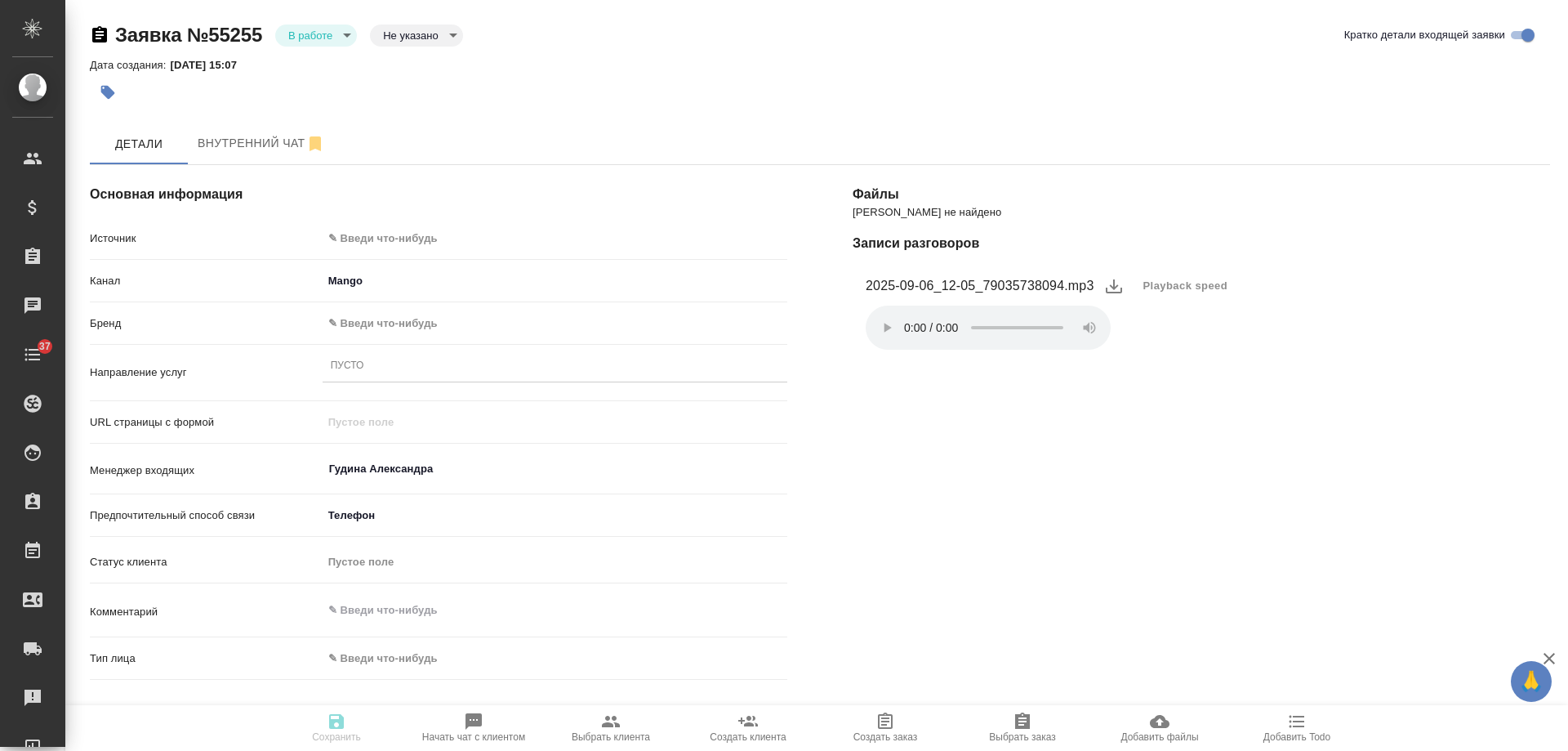
type textarea "x"
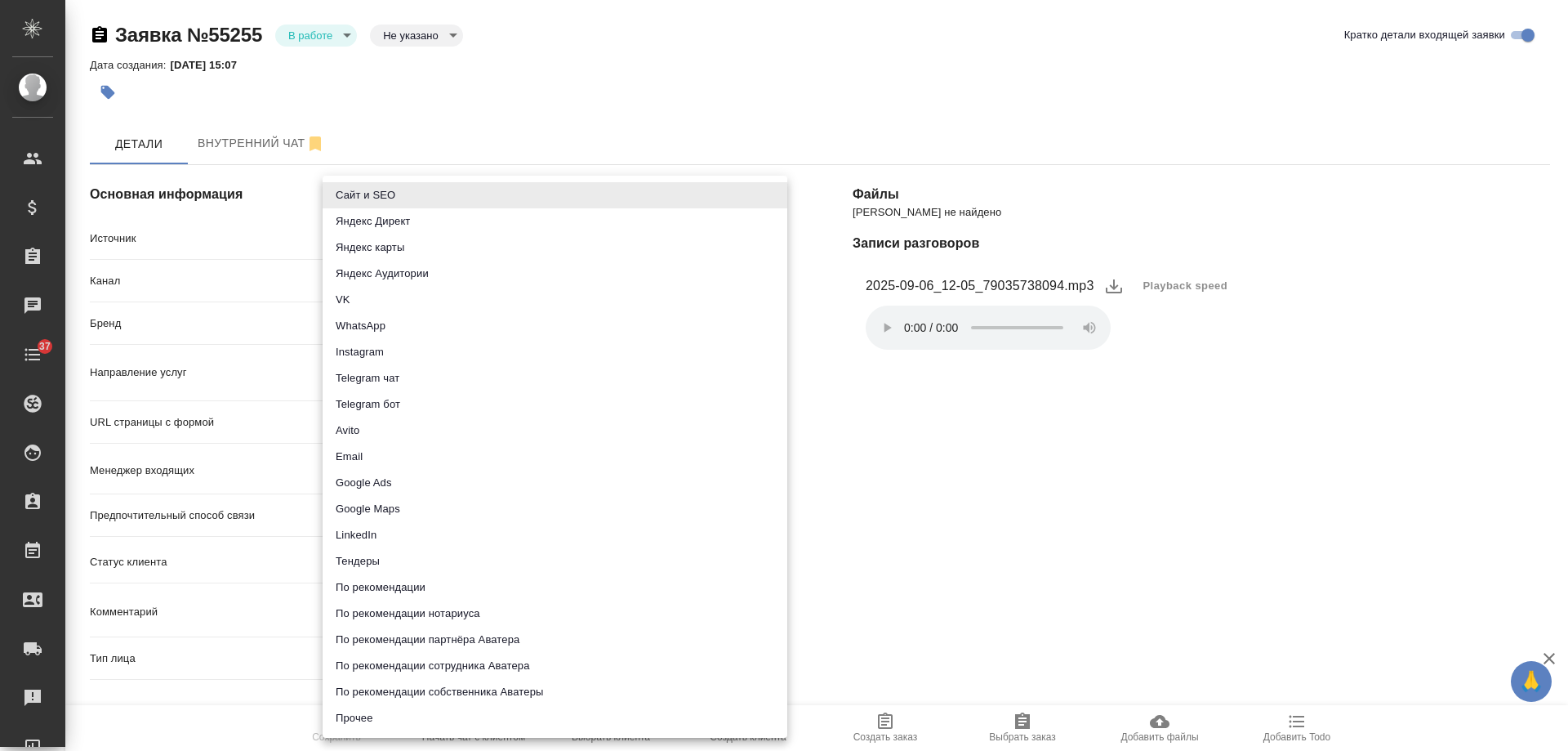
click at [426, 239] on body "🙏 .cls-1 fill:#fff; AWATERA [PERSON_NAME] Спецификации Заказы 0 Чаты 37 Todo Пр…" at bounding box center [784, 375] width 1568 height 751
click at [412, 194] on li "Сайт и SEO" at bounding box center [555, 195] width 465 height 26
type input "seo"
type textarea "x"
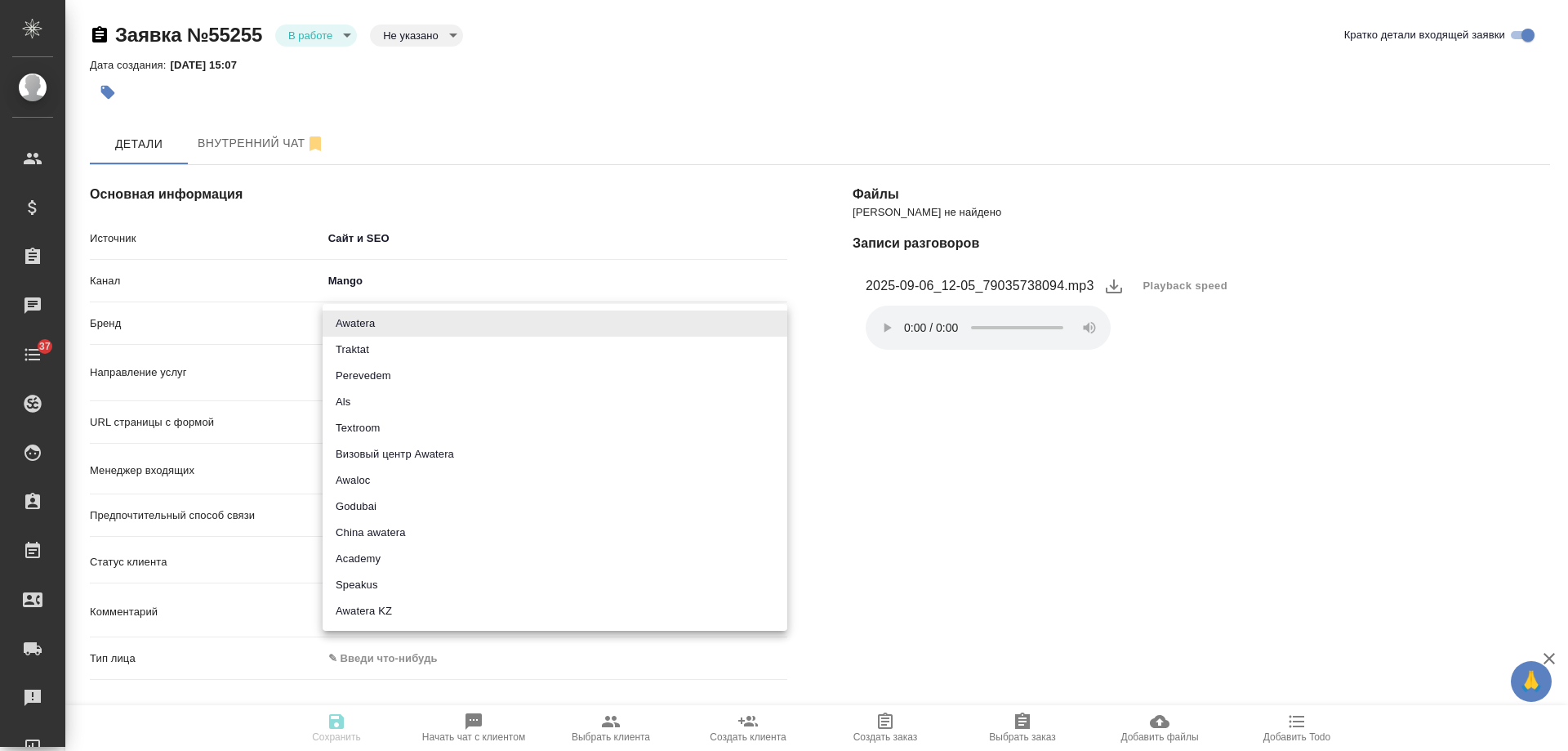
click at [390, 324] on body "🙏 .cls-1 fill:#fff; AWATERA [PERSON_NAME] Спецификации Заказы 0 Чаты 37 Todo Пр…" at bounding box center [784, 375] width 1568 height 751
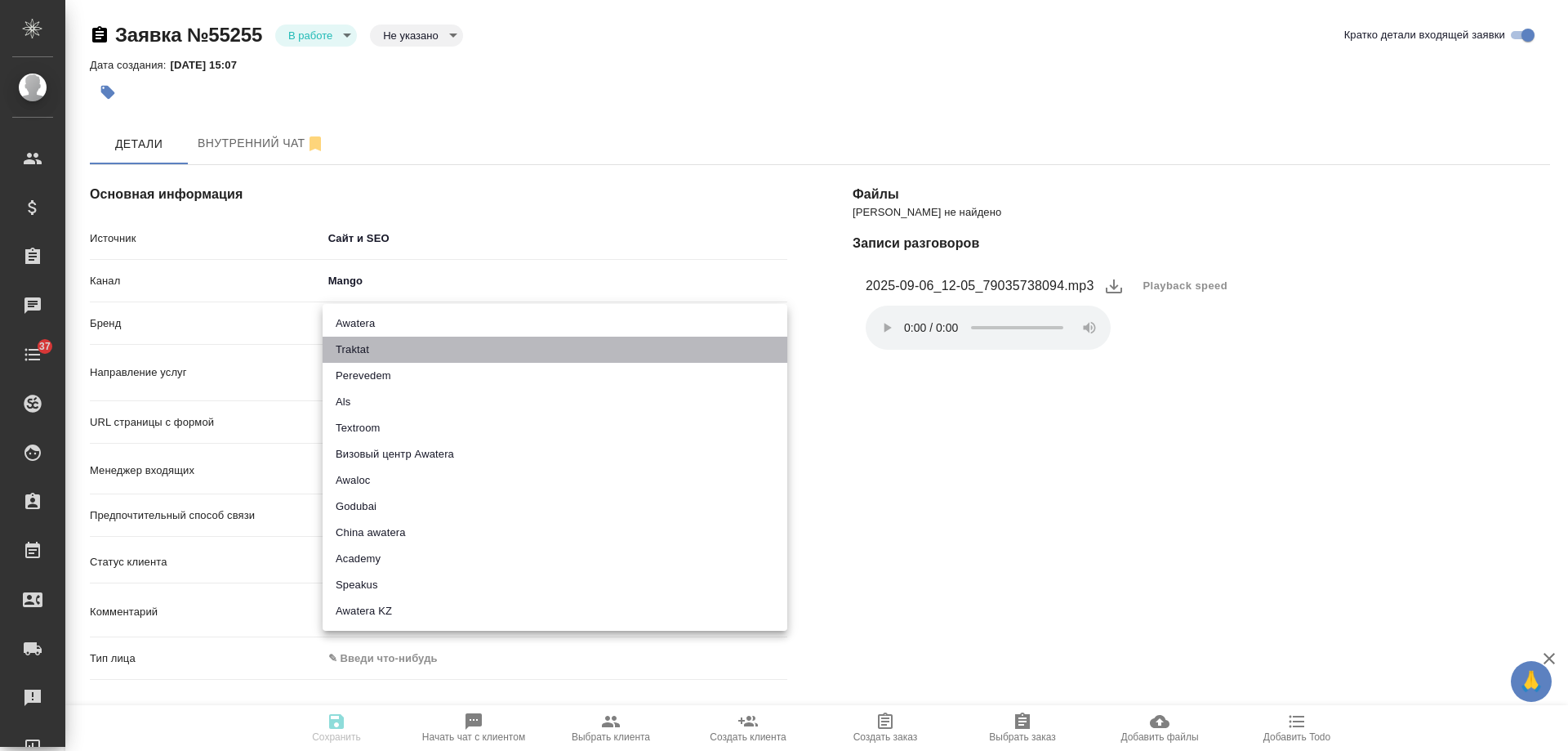
click at [393, 346] on li "Traktat" at bounding box center [555, 350] width 465 height 26
type input "traktat"
type textarea "x"
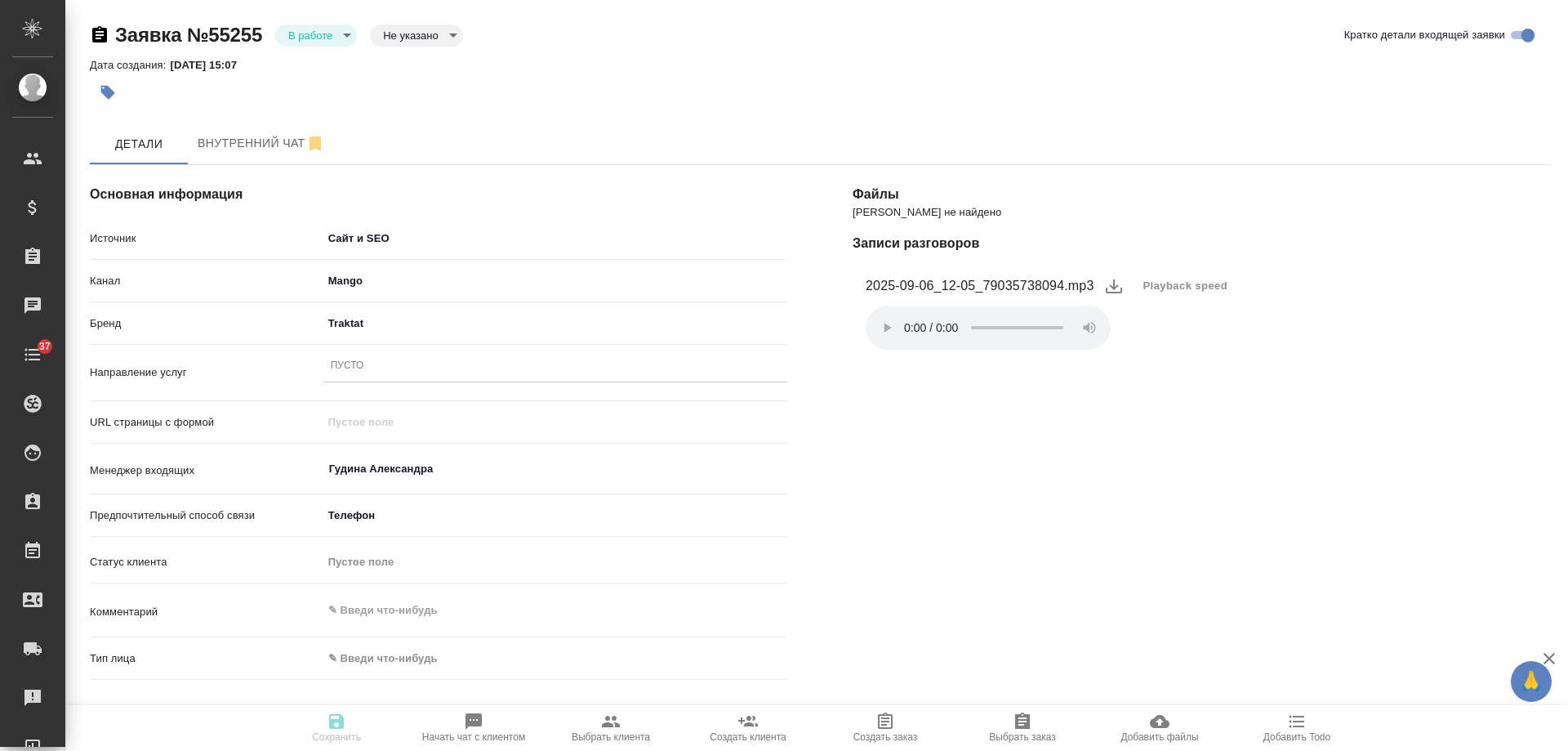
click at [395, 378] on div "Пусто" at bounding box center [555, 366] width 465 height 24
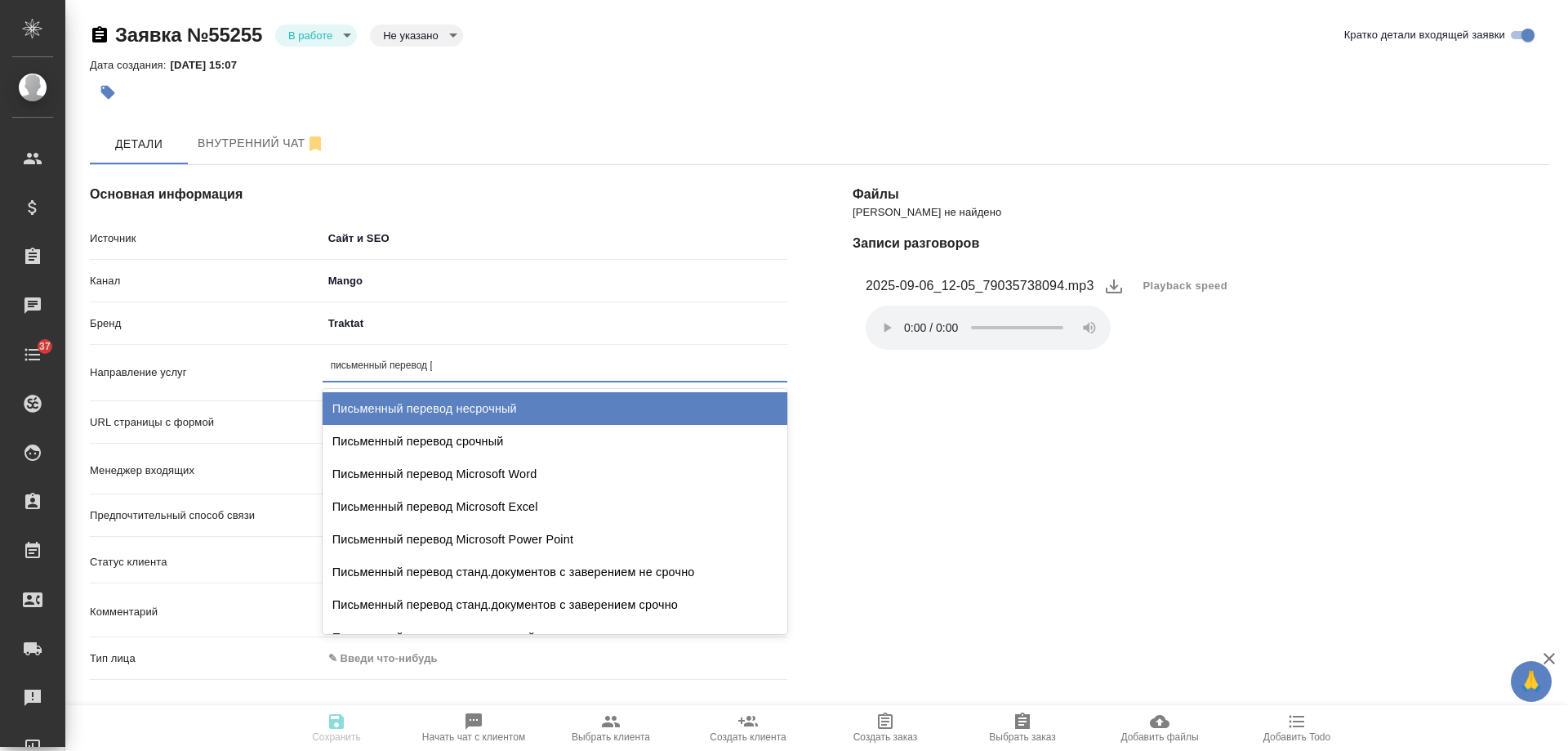
type input "письменный перевод св"
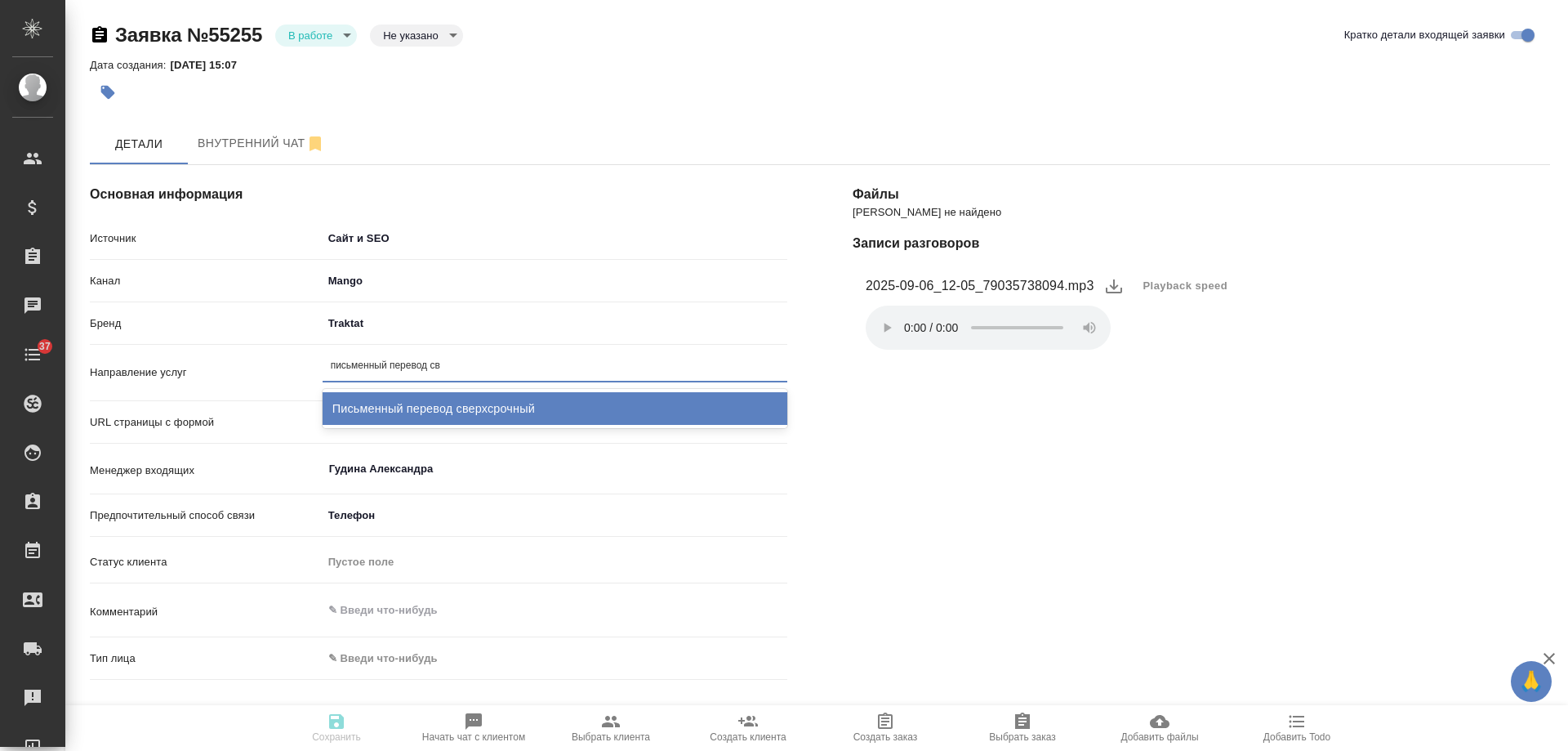
click at [455, 406] on div "Письменный перевод сверхсрочный" at bounding box center [555, 409] width 465 height 33
type textarea "x"
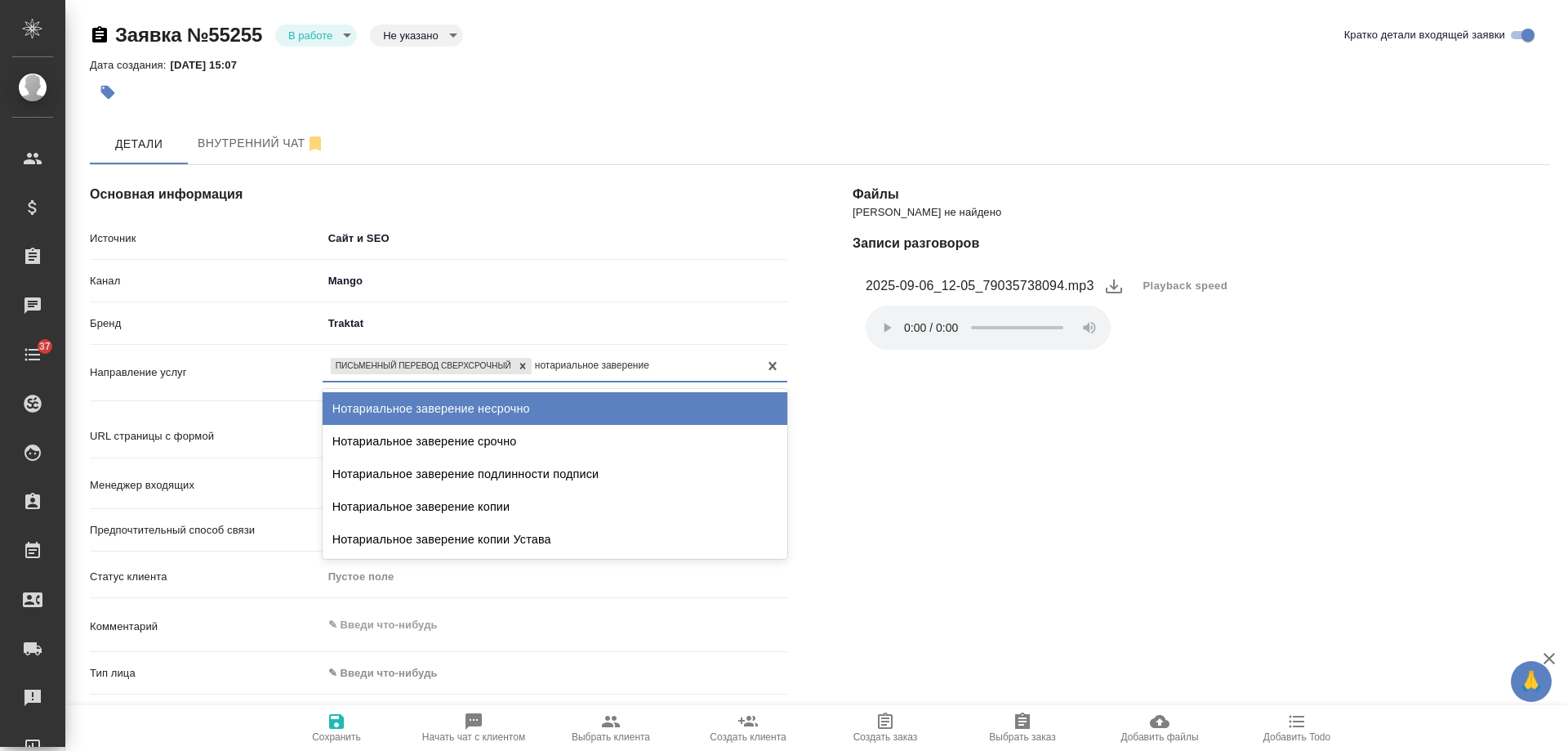
type input "нотариальное заверение с"
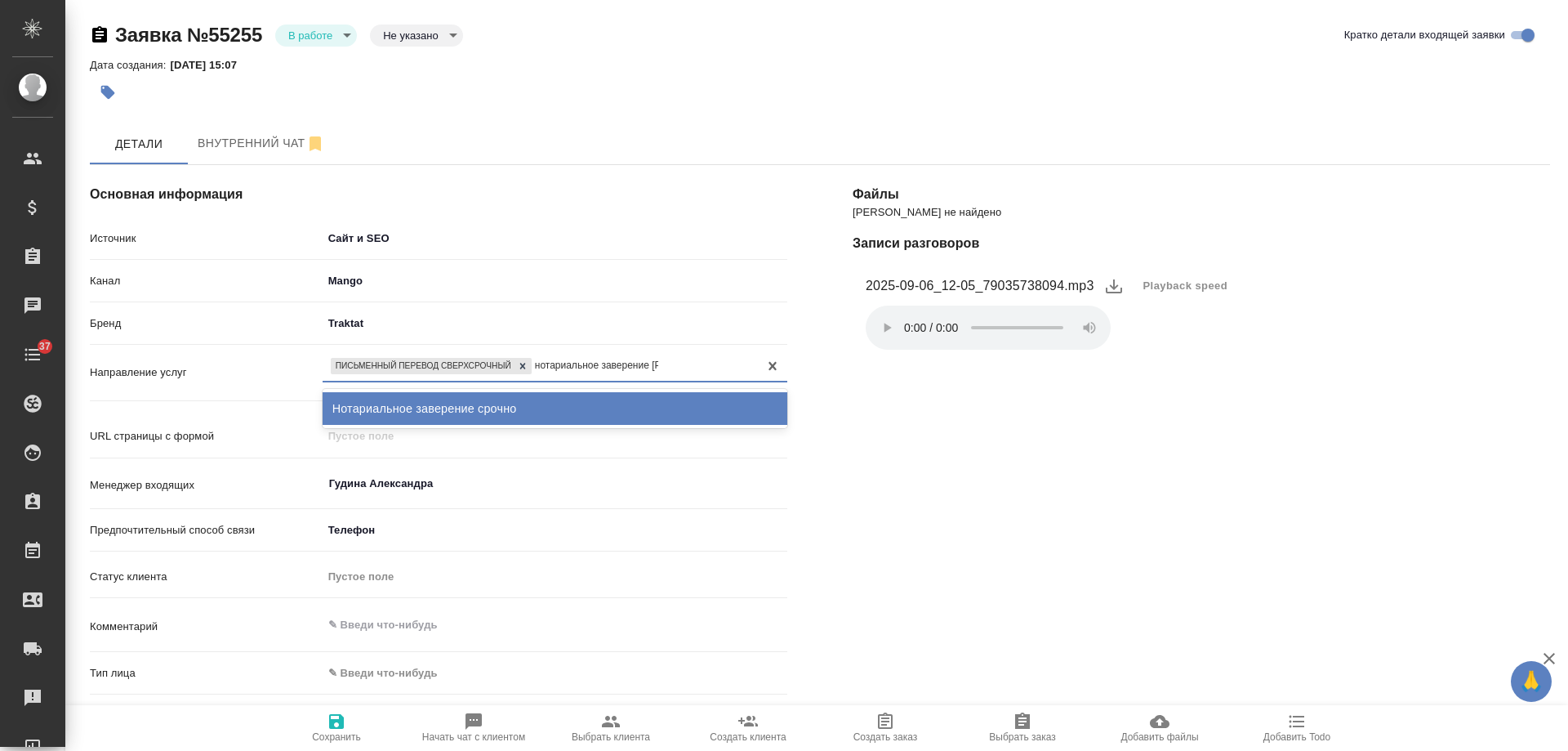
click at [558, 401] on div "Нотариальное заверение срочно" at bounding box center [555, 409] width 465 height 33
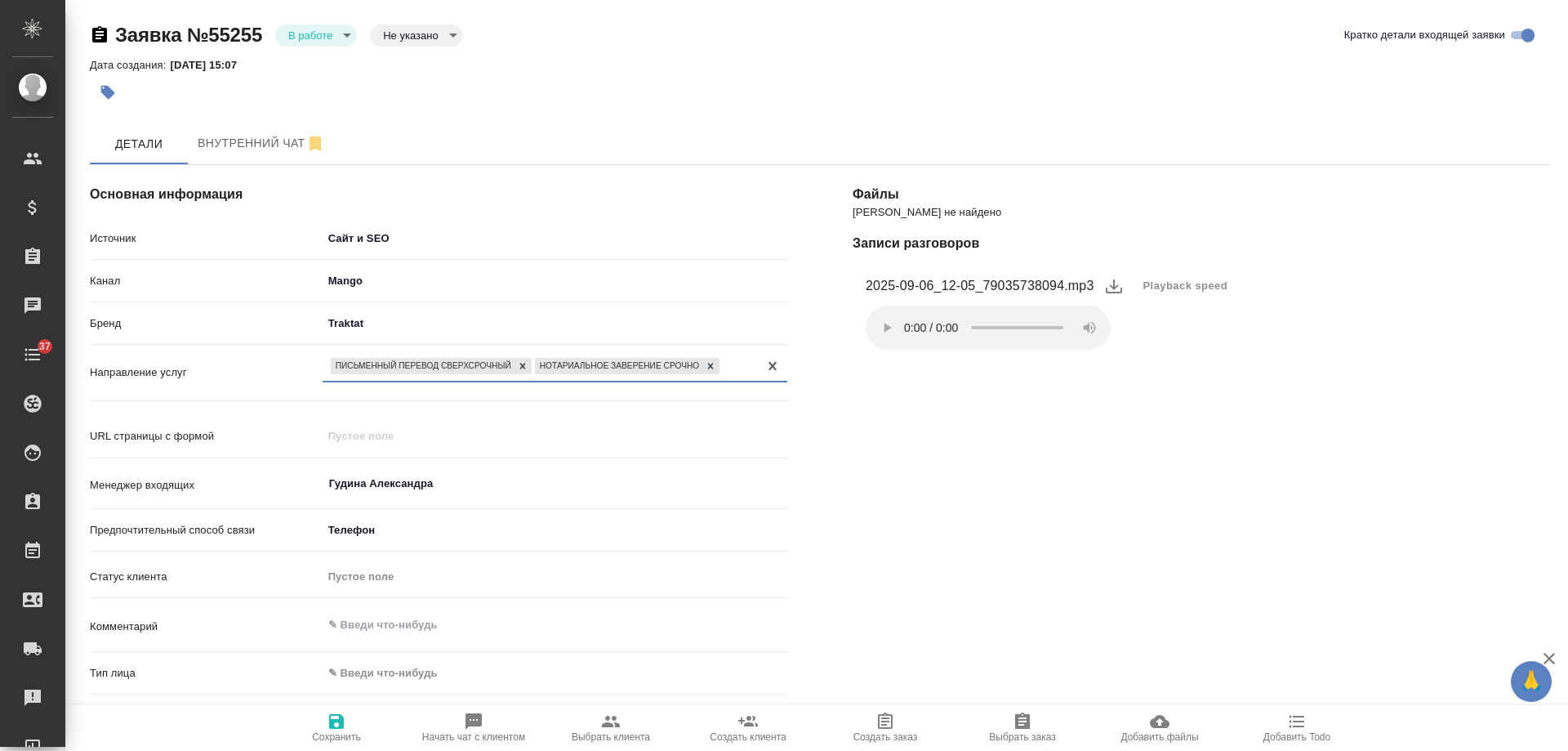
scroll to position [164, 0]
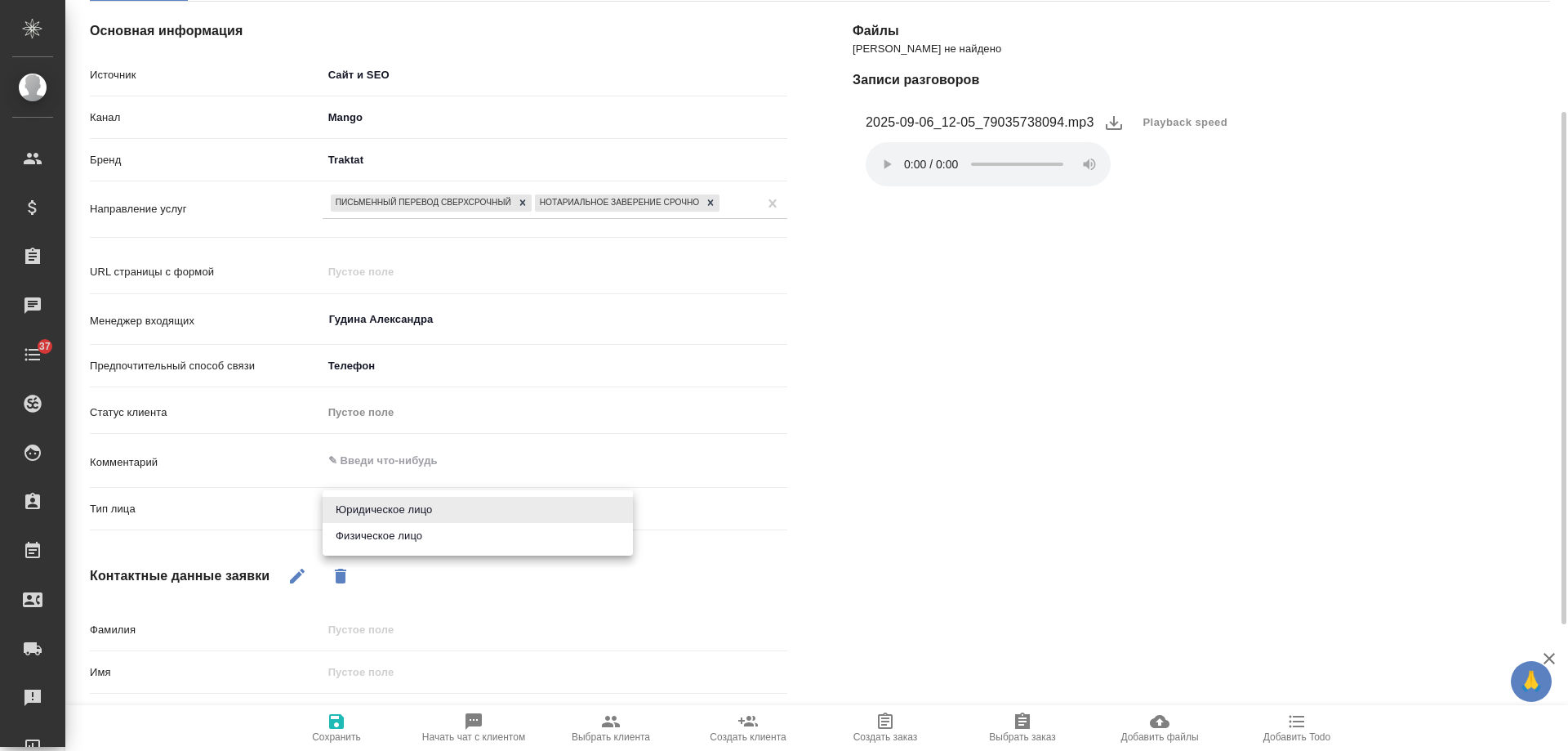
click at [387, 515] on body "🙏 .cls-1 fill:#fff; AWATERA Gudina Alexandra Клиенты Спецификации Заказы 0 Чаты…" at bounding box center [784, 375] width 1568 height 751
drag, startPoint x: 383, startPoint y: 536, endPoint x: 336, endPoint y: 564, distance: 54.7
click at [380, 539] on li "Физическое лицо" at bounding box center [477, 536] width 310 height 26
type textarea "x"
type input "private"
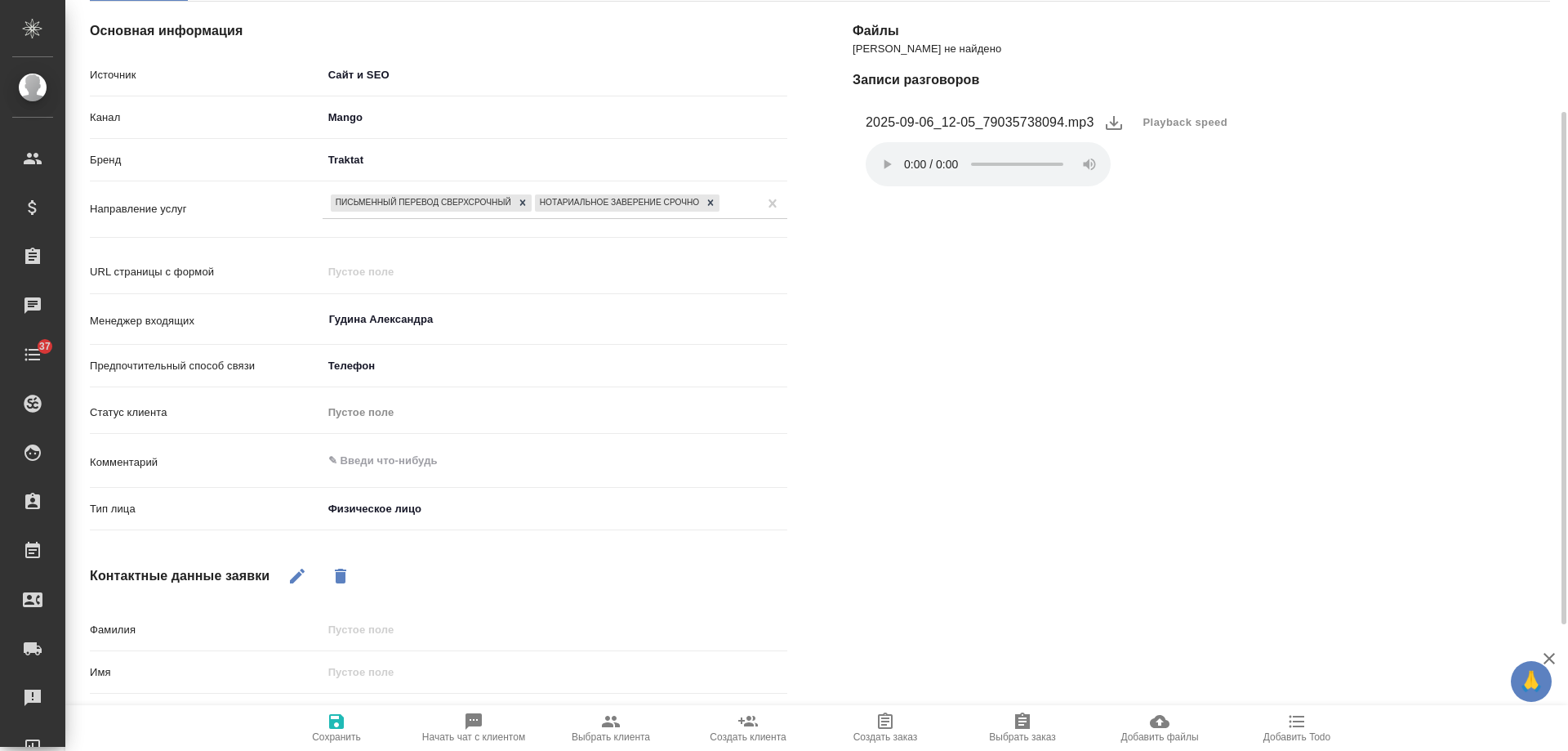
drag, startPoint x: 293, startPoint y: 574, endPoint x: 337, endPoint y: 617, distance: 61.5
click at [310, 590] on button "button" at bounding box center [297, 576] width 39 height 39
click at [346, 677] on input "text" at bounding box center [555, 672] width 463 height 24
type textarea "x"
type input "Д"
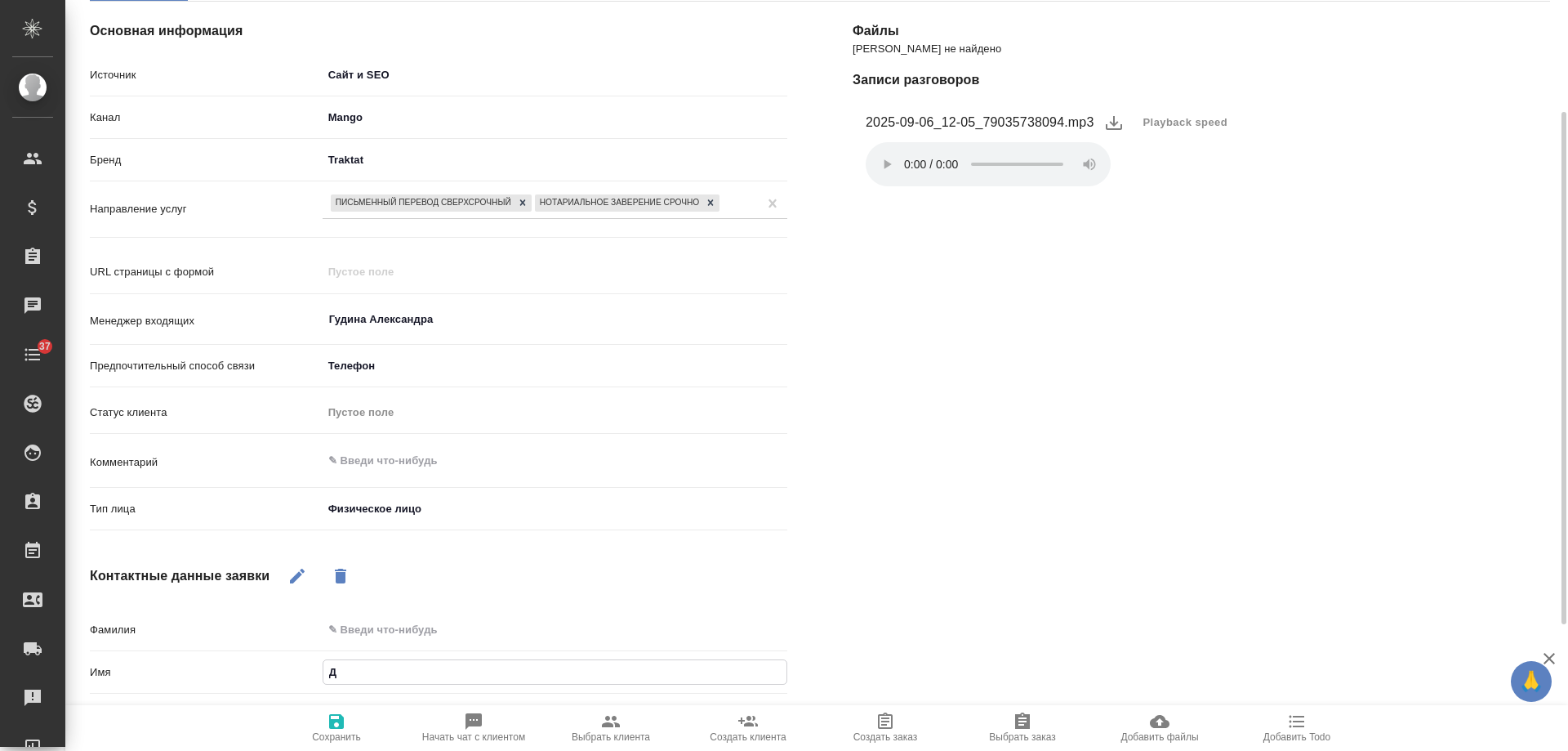
type textarea "x"
type input "Ди"
type textarea "x"
type input "Диля"
type textarea "x"
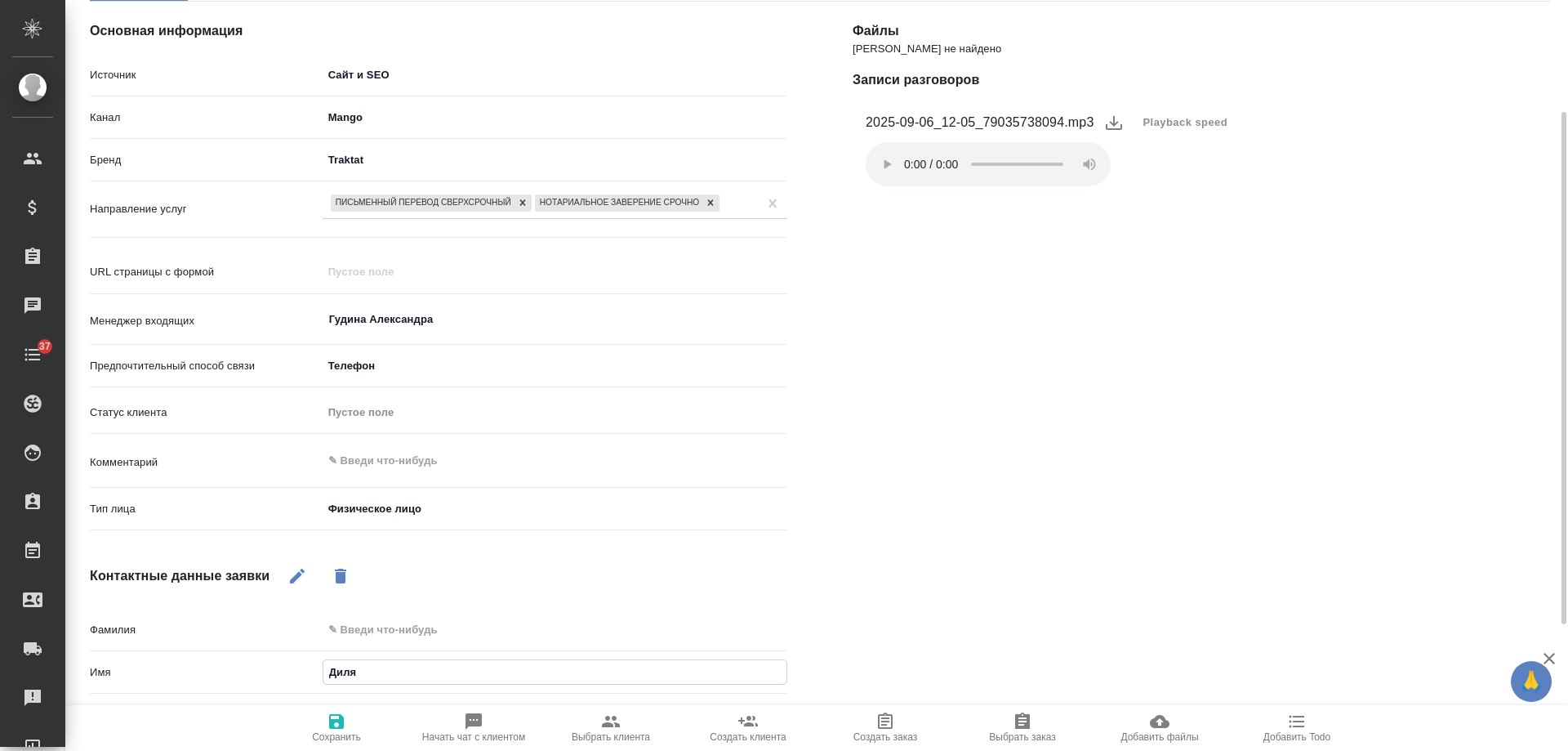
type input "Диляр"
type textarea "x"
type input "Диляра"
click at [338, 724] on icon "button" at bounding box center [337, 722] width 20 height 20
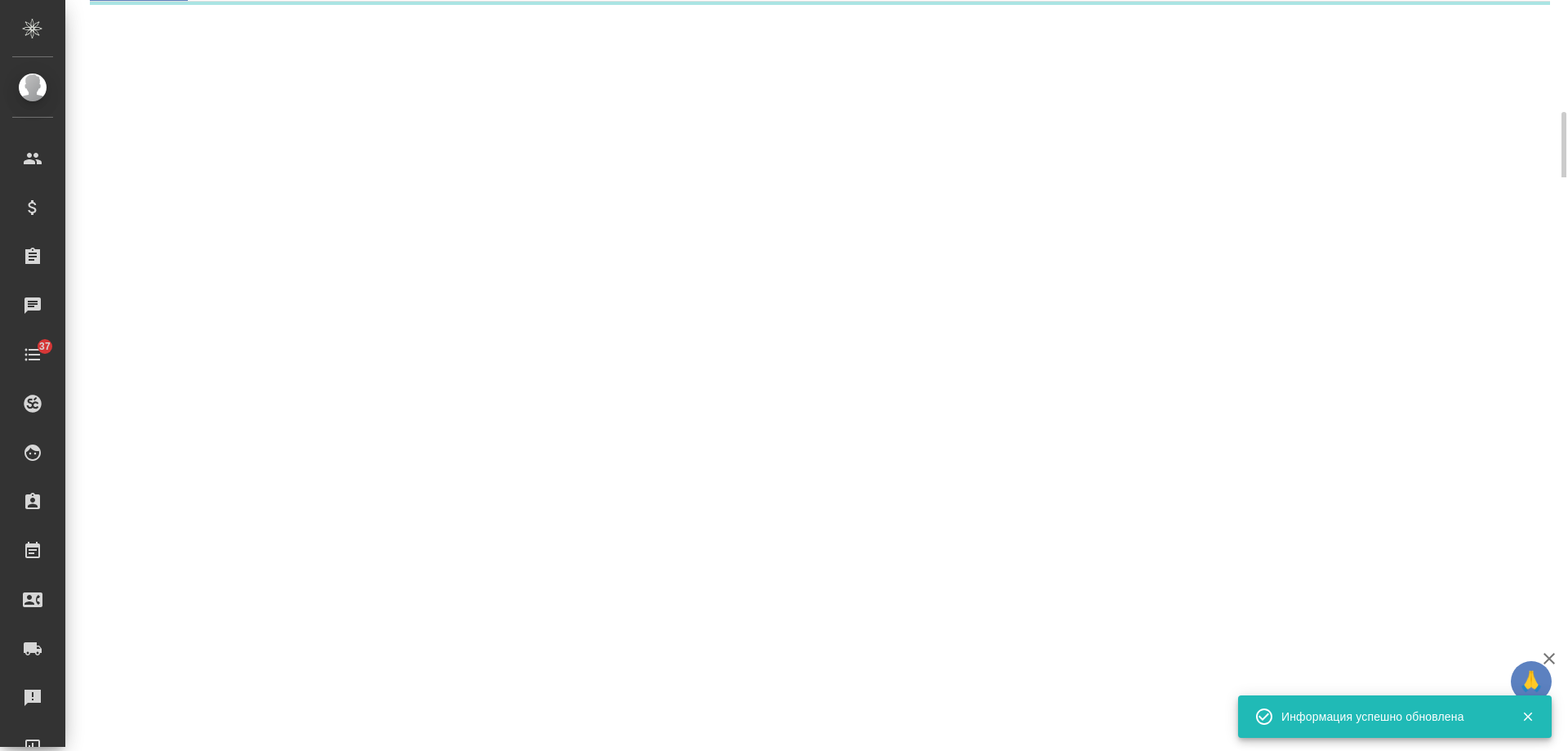
select select "RU"
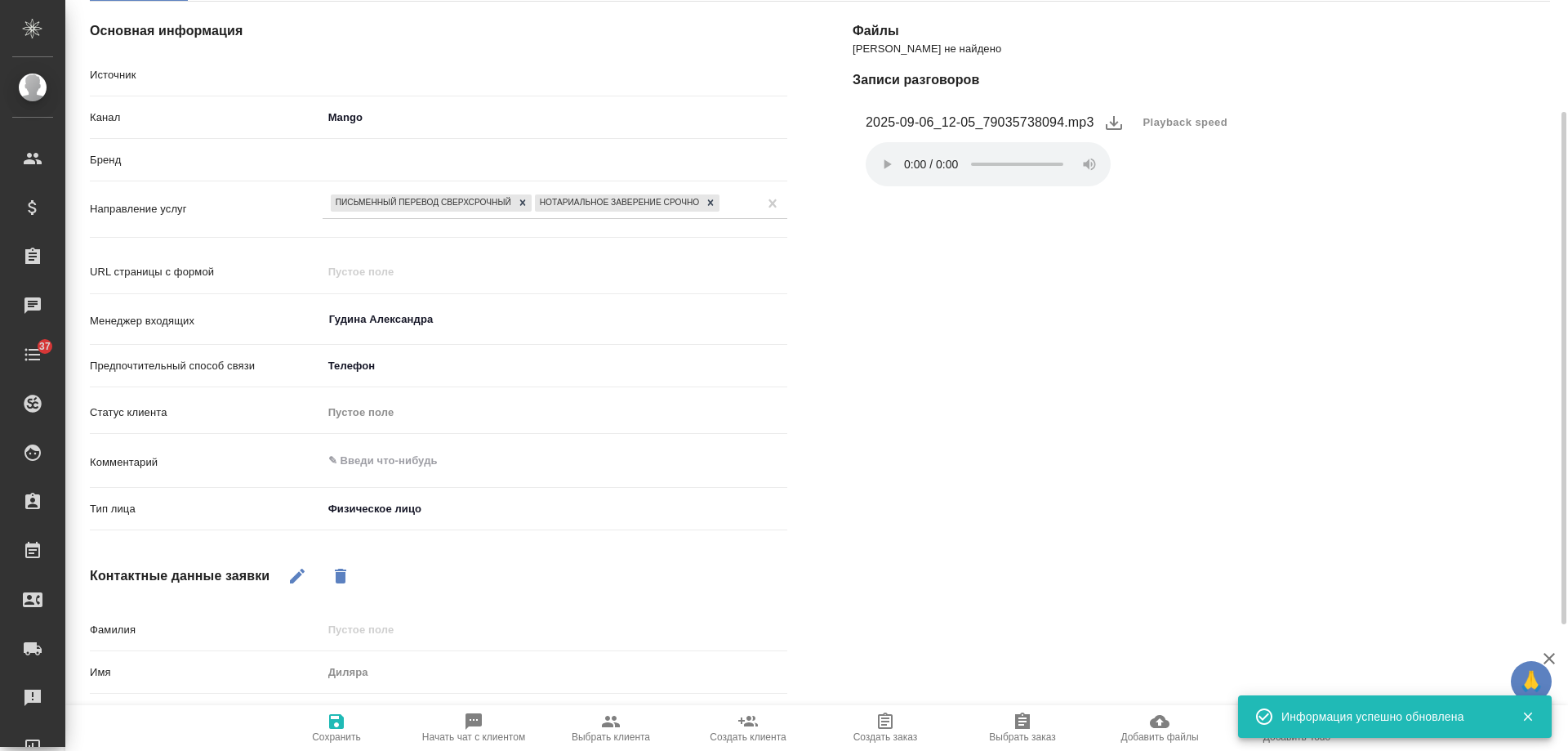
type textarea "x"
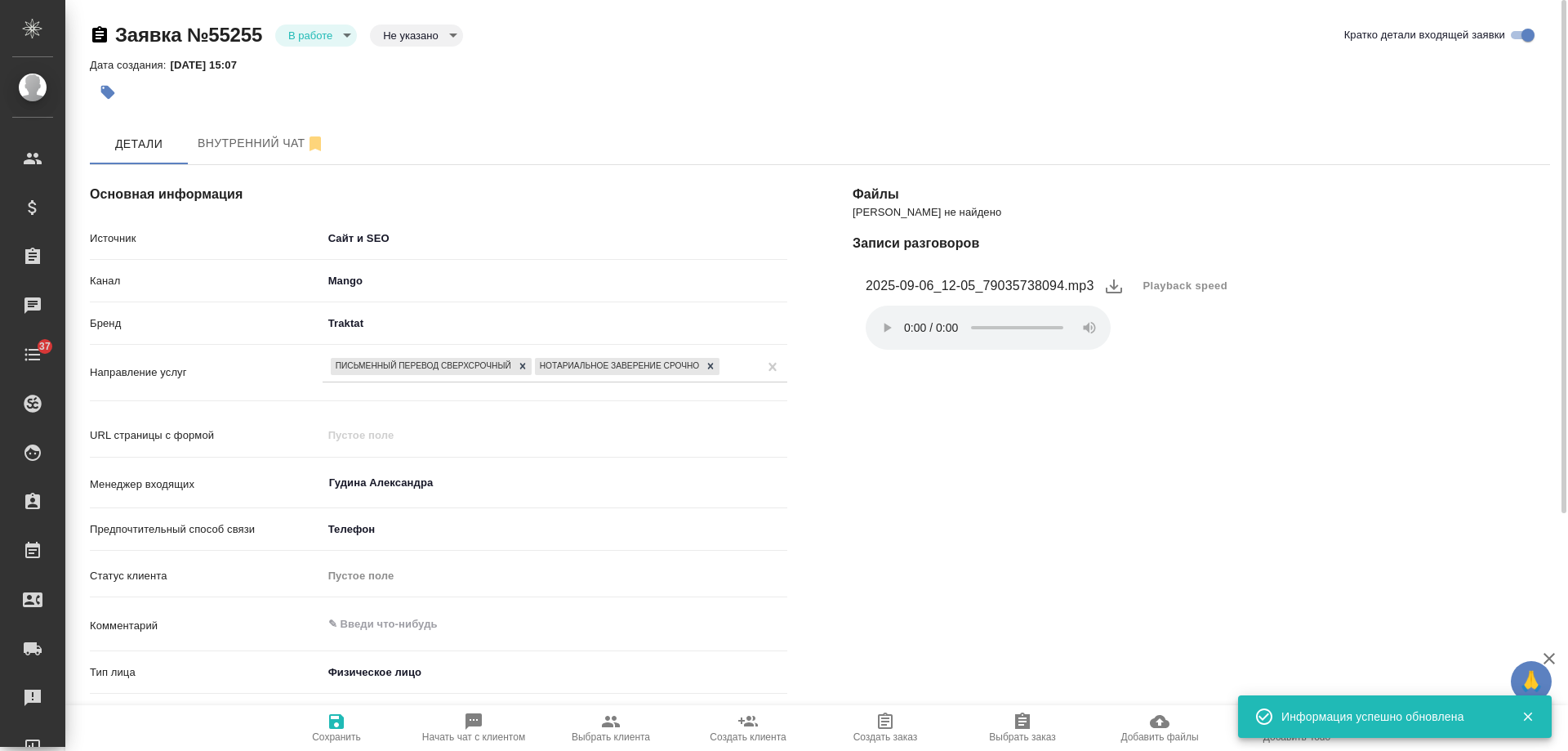
click at [307, 31] on body "🙏 .cls-1 fill:#fff; AWATERA Gudina Alexandra Клиенты Спецификации Заказы 0 Чаты…" at bounding box center [784, 375] width 1568 height 751
click at [331, 61] on li "Отказ" at bounding box center [316, 63] width 82 height 28
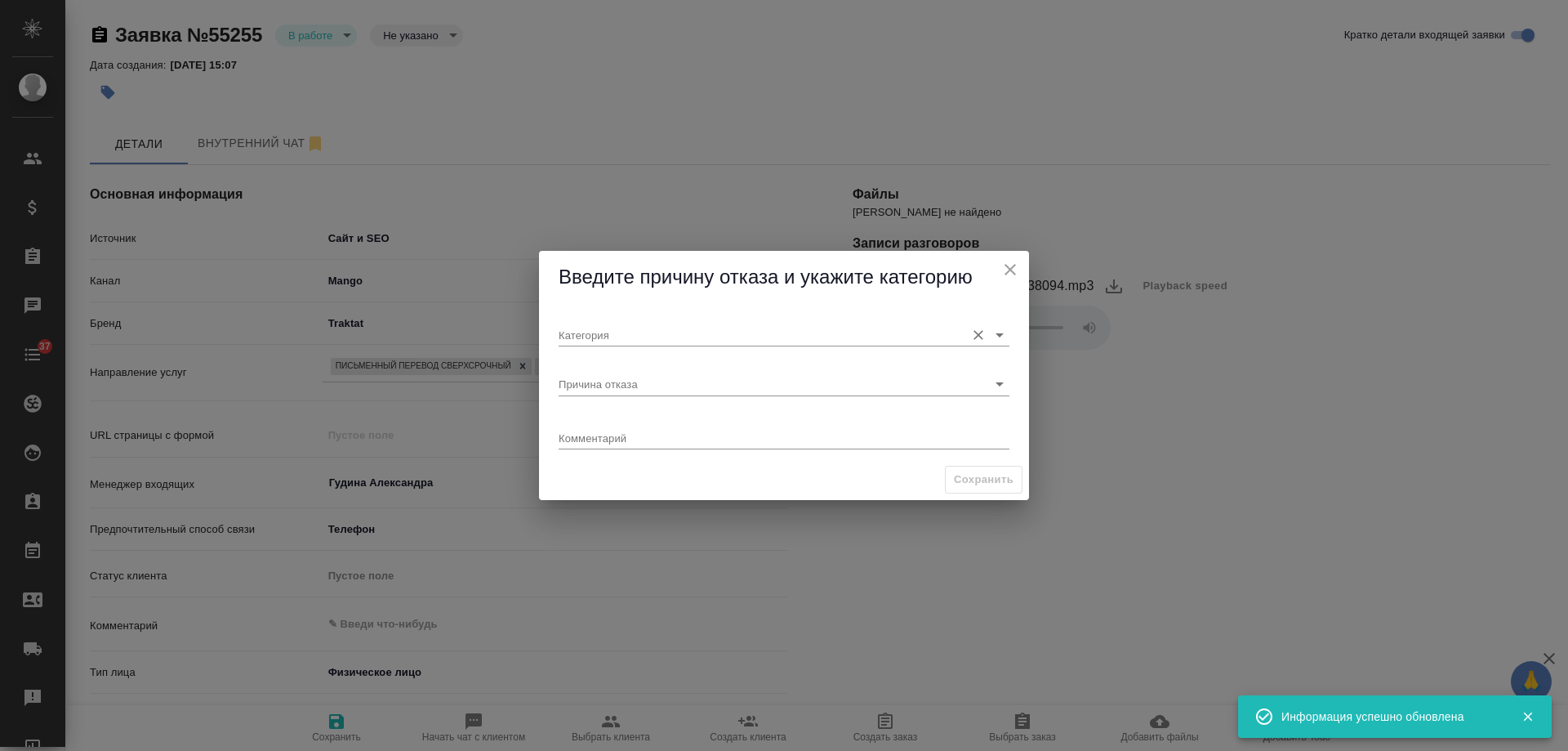
click at [628, 336] on input "Категория" at bounding box center [757, 334] width 399 height 22
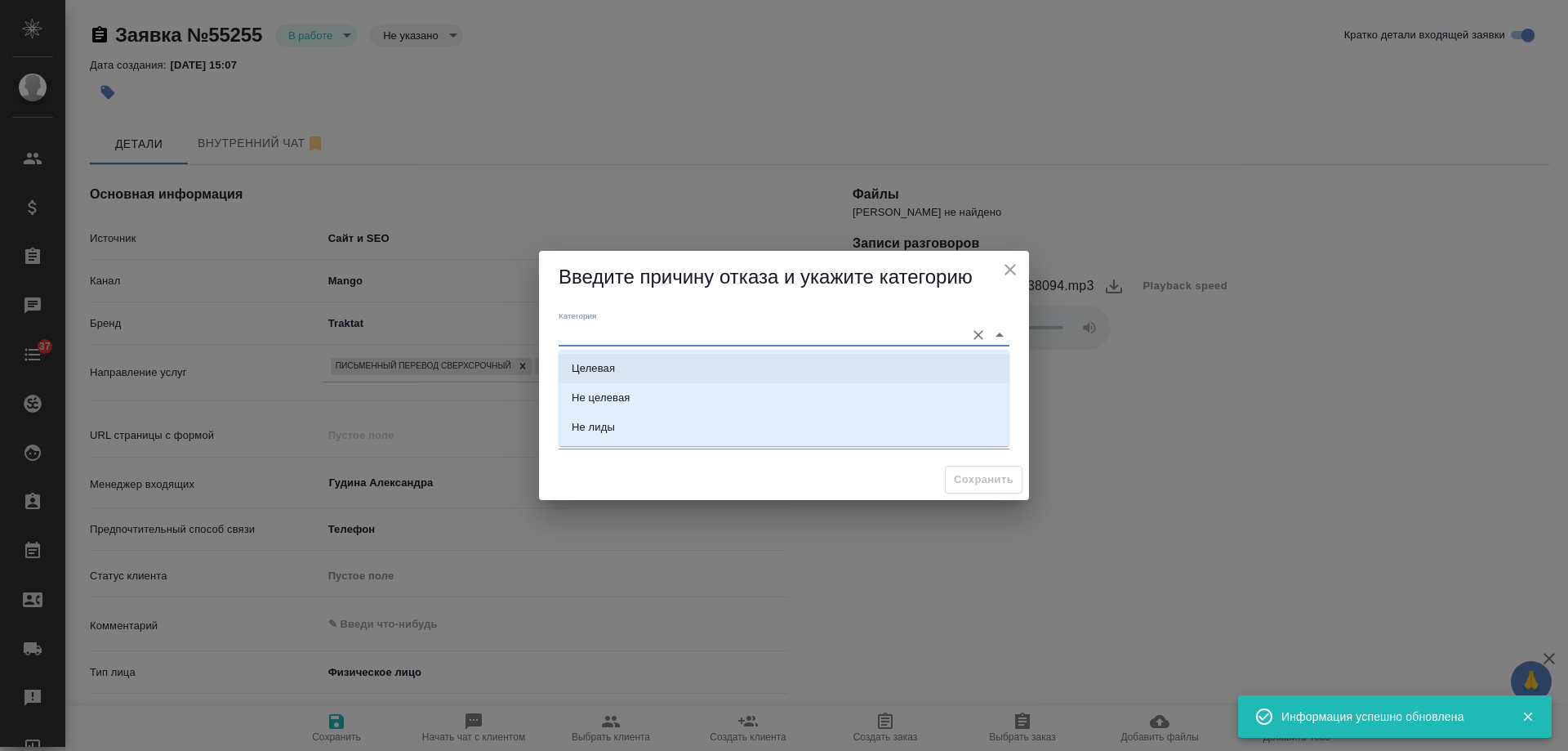
click at [617, 364] on li "Целевая" at bounding box center [784, 369] width 451 height 29
type input "Целевая"
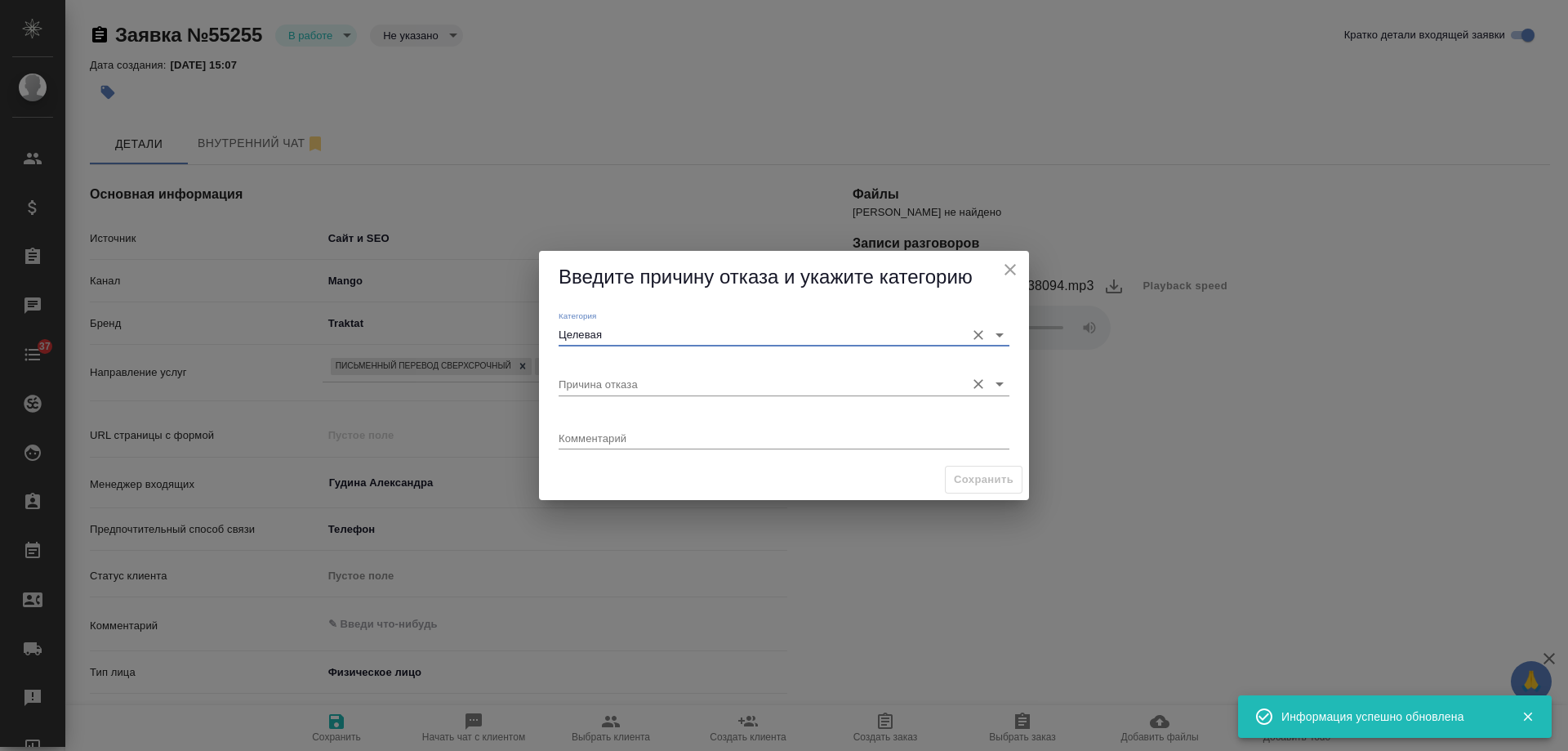
click at [622, 381] on input "Причина отказа" at bounding box center [757, 383] width 399 height 22
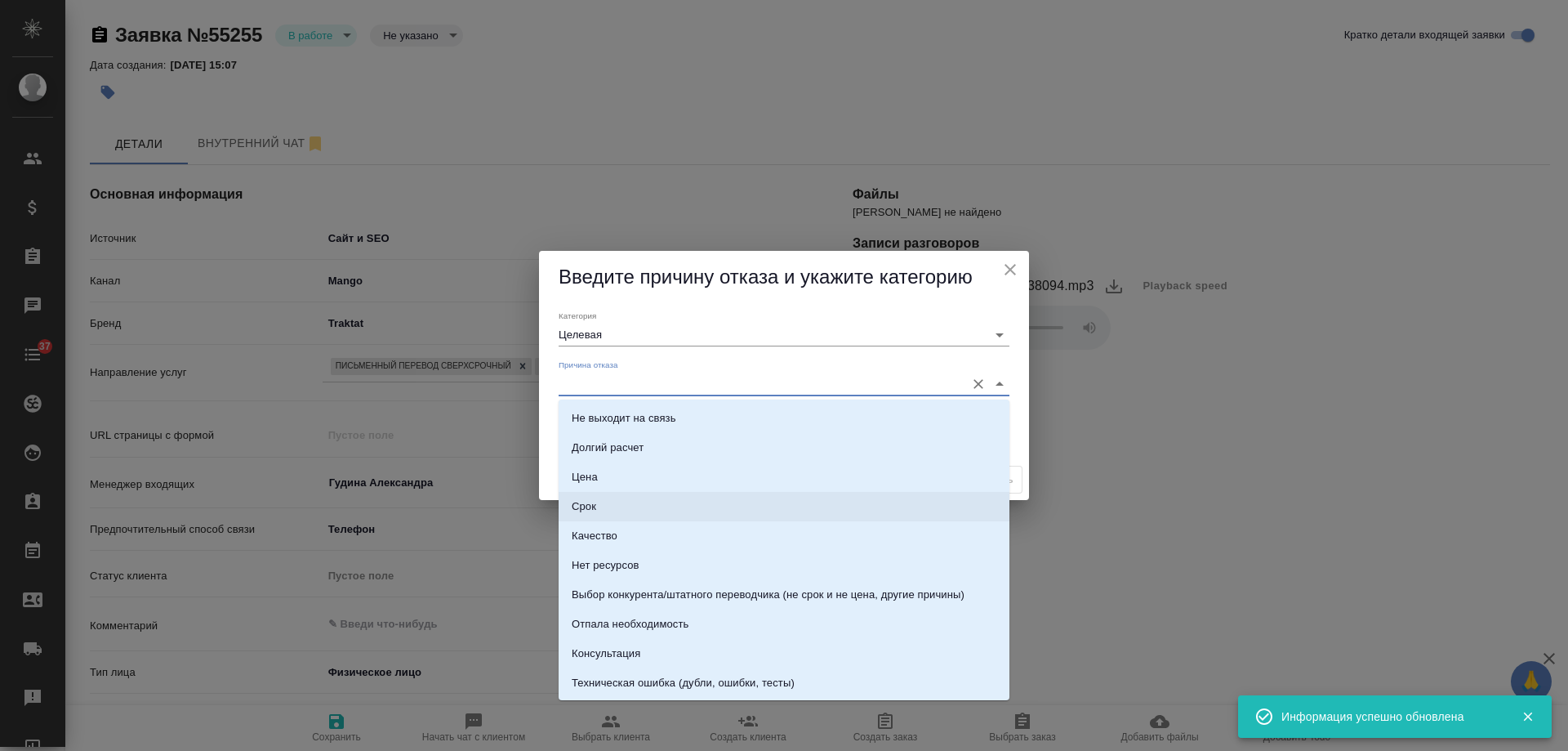
click at [616, 493] on li "Срок" at bounding box center [784, 507] width 451 height 29
type input "Срок"
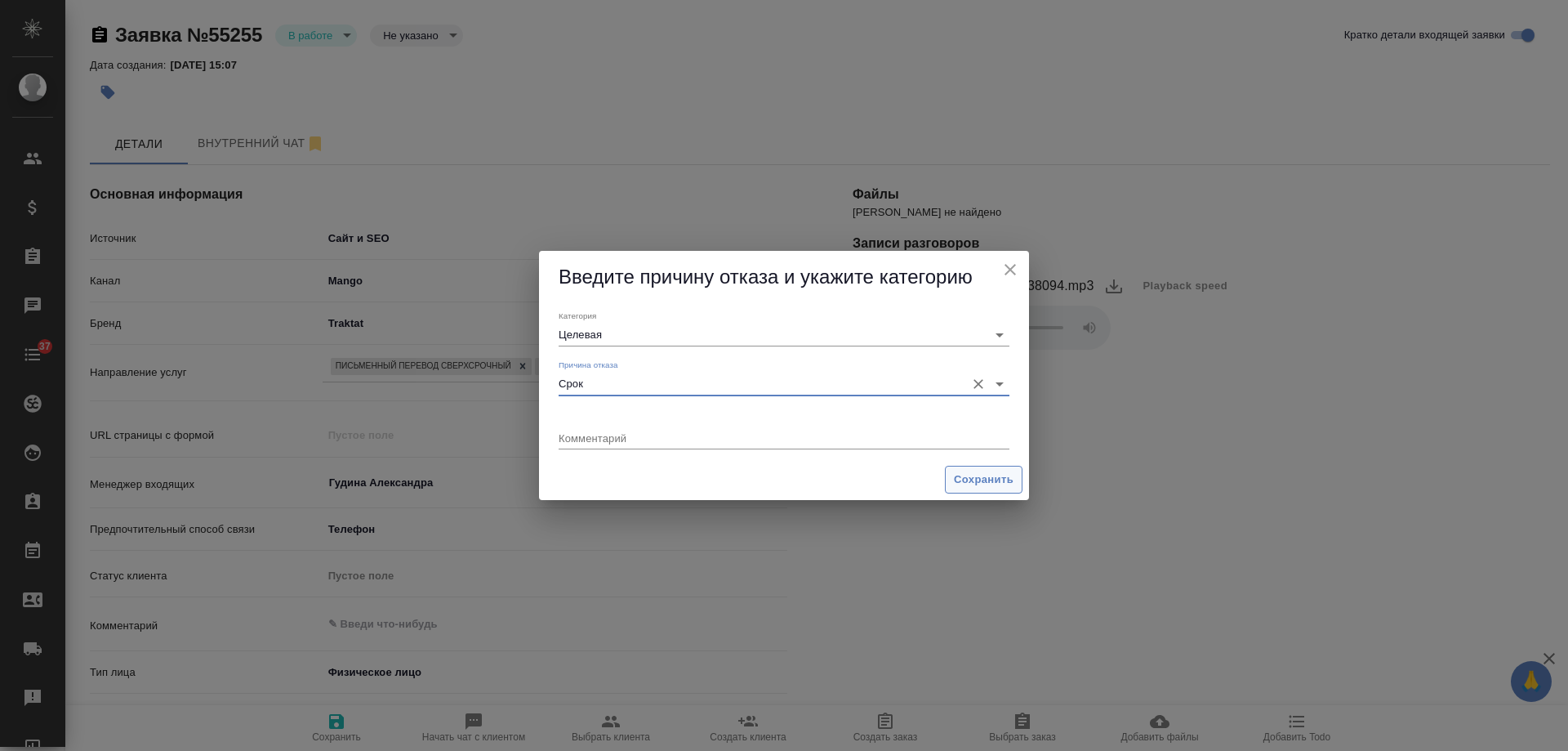
click at [974, 470] on button "Сохранить" at bounding box center [983, 480] width 78 height 29
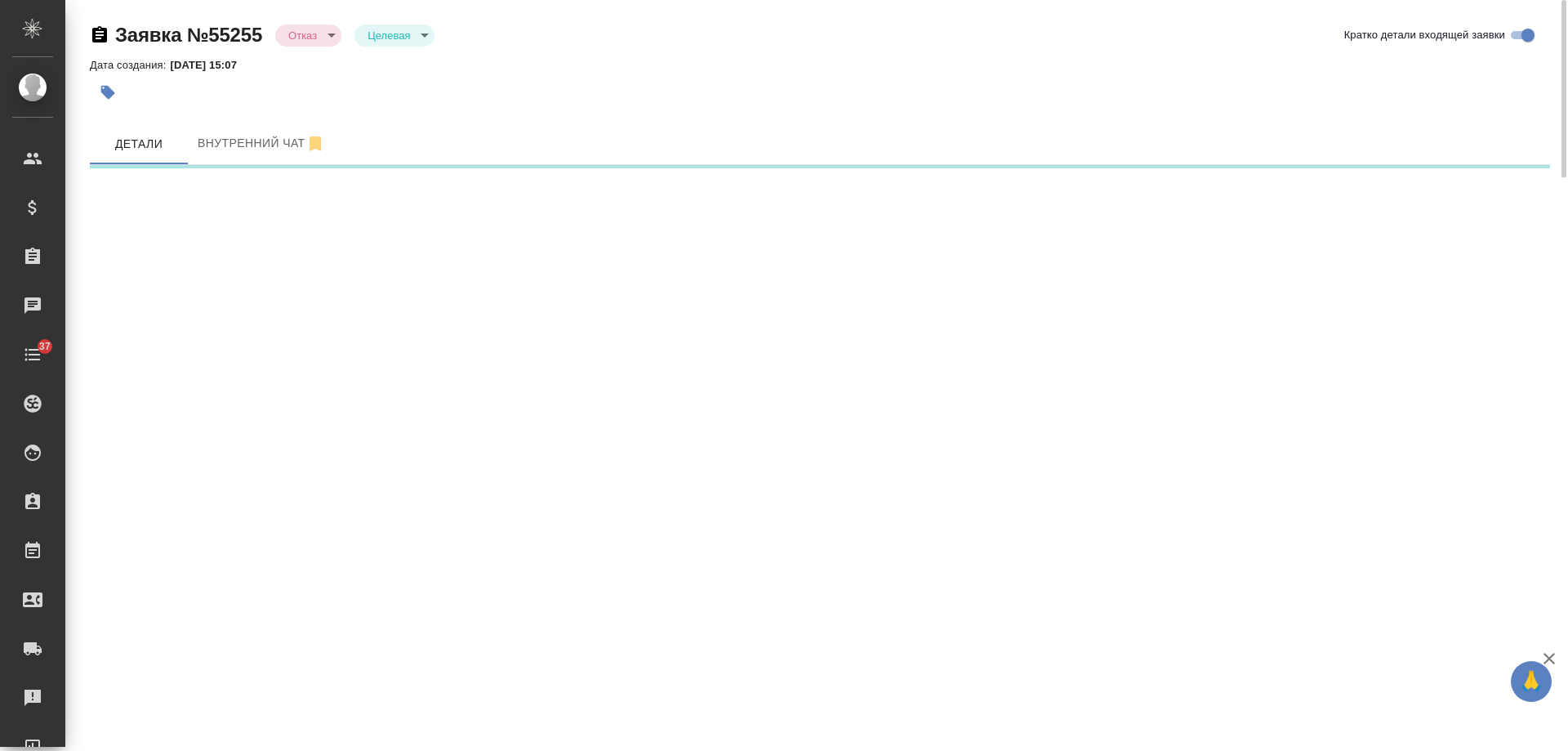
select select "RU"
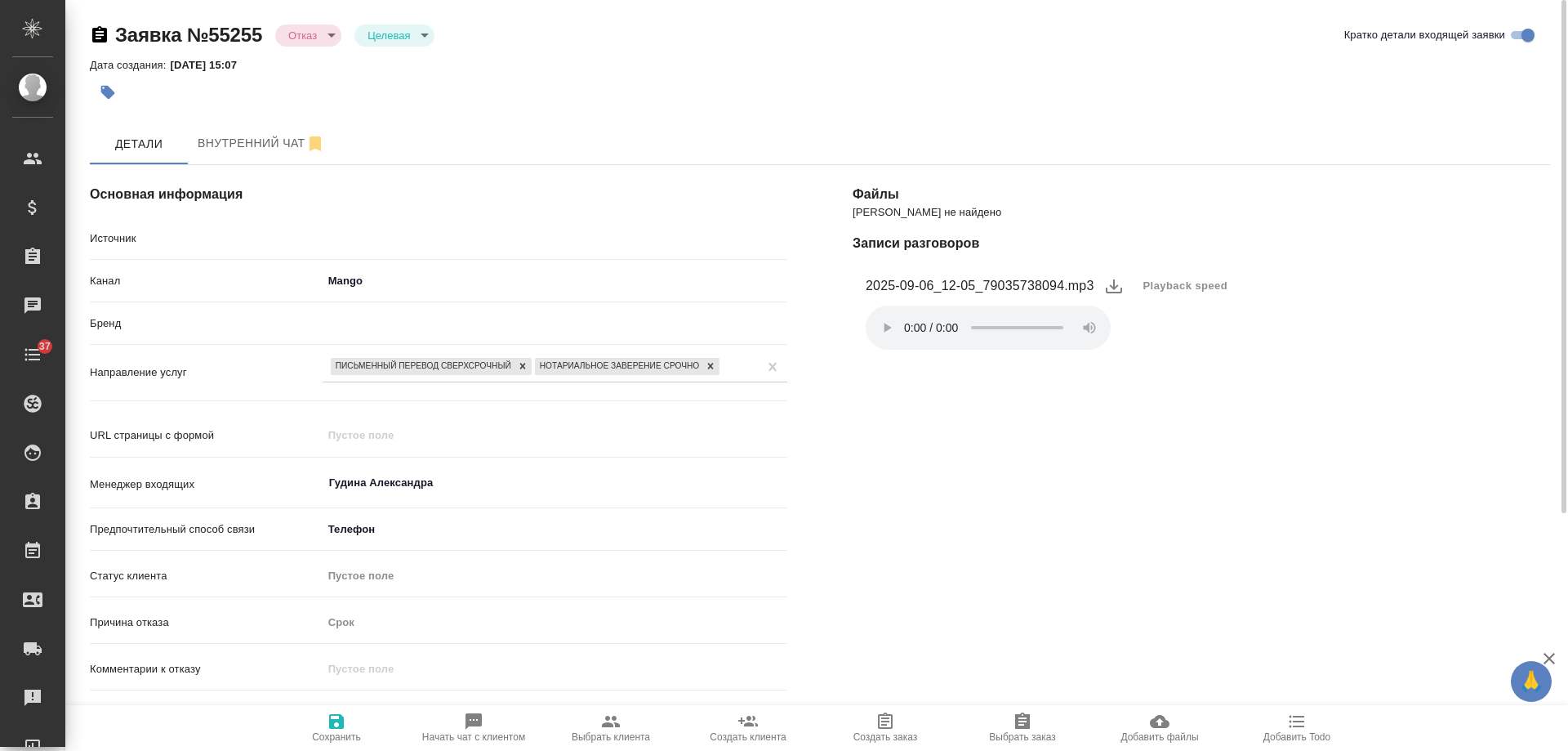
type textarea "x"
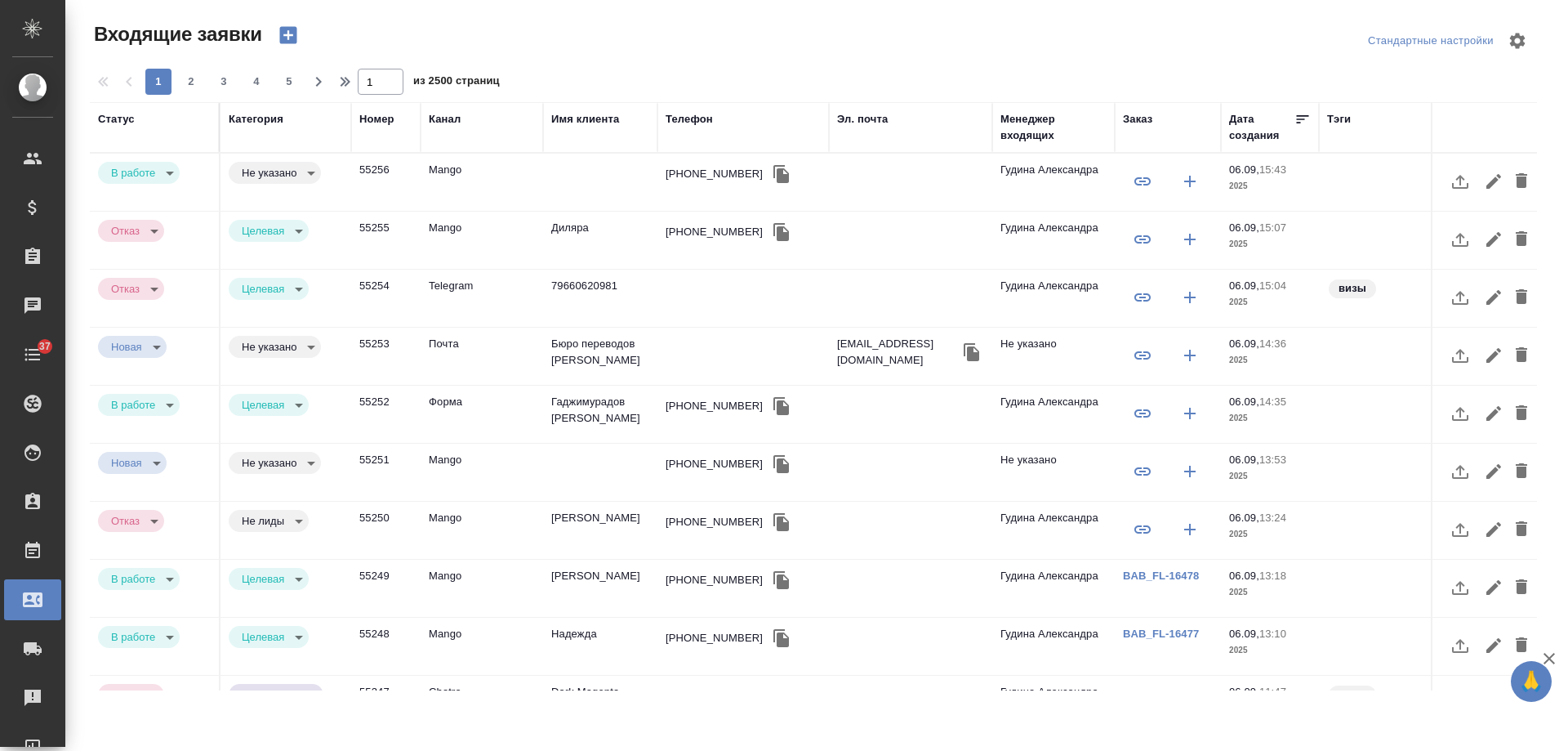
select select "RU"
click at [689, 173] on div "[PHONE_NUMBER]" at bounding box center [714, 174] width 97 height 16
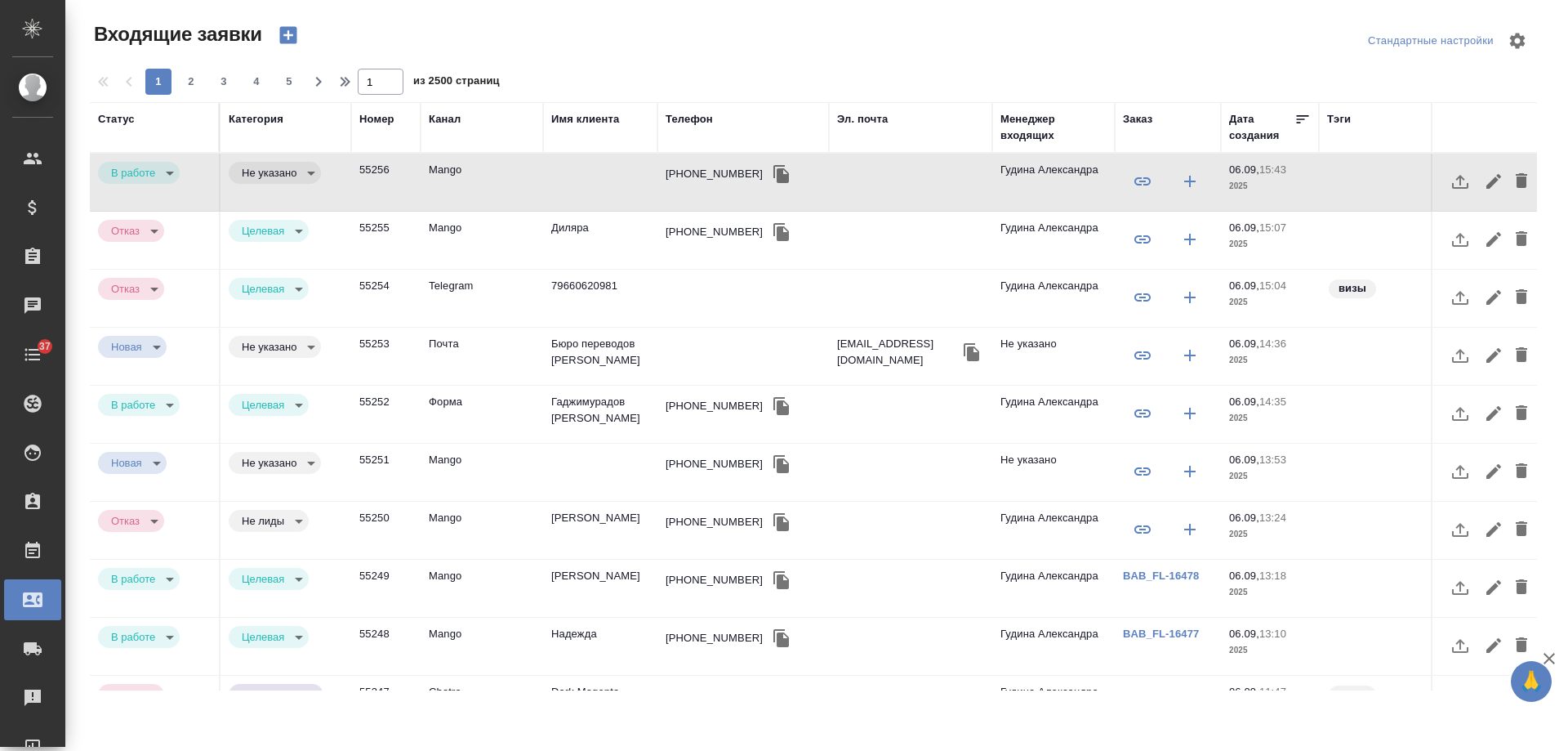
click at [569, 225] on td "Диляра" at bounding box center [600, 240] width 115 height 57
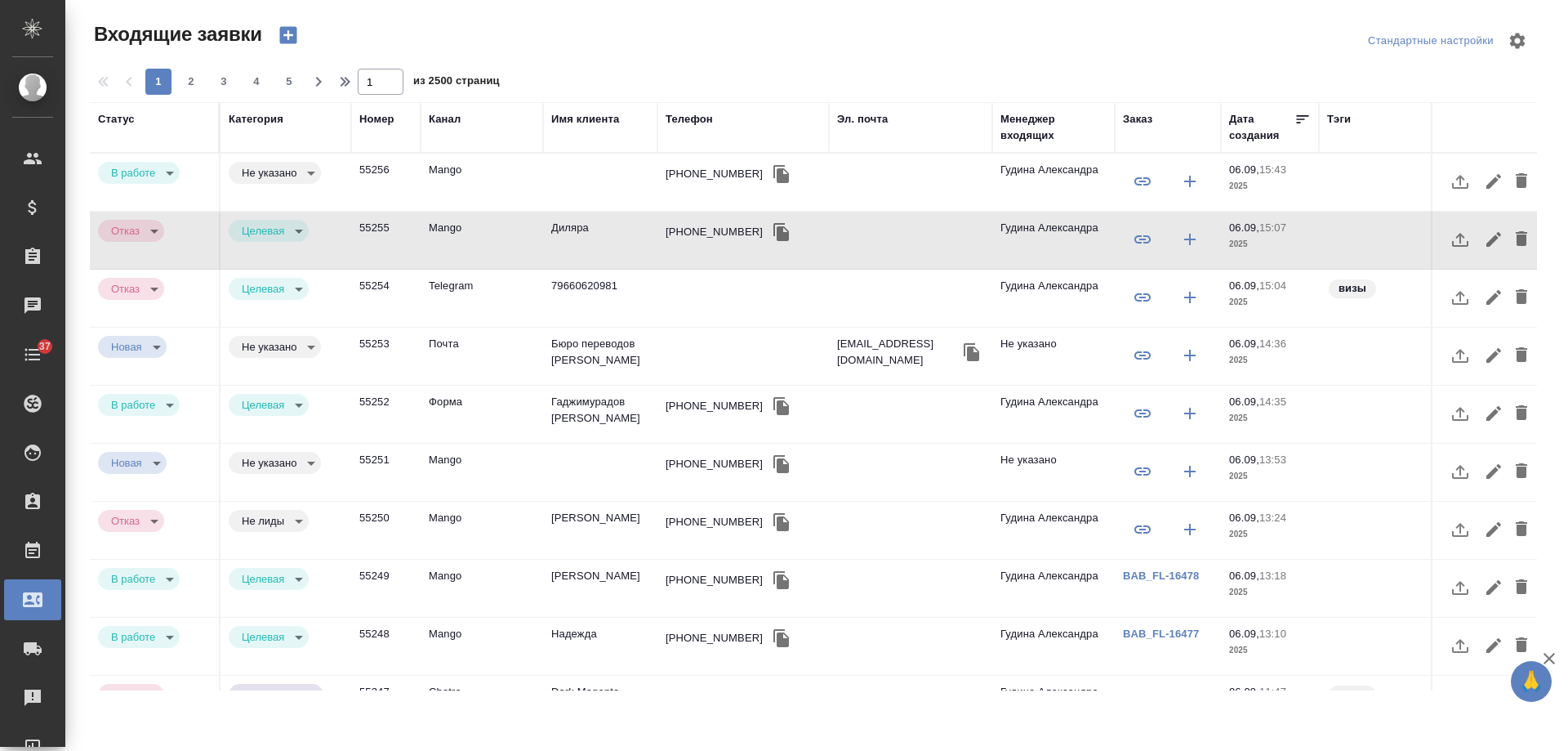
click at [515, 169] on td "Mango" at bounding box center [482, 183] width 123 height 57
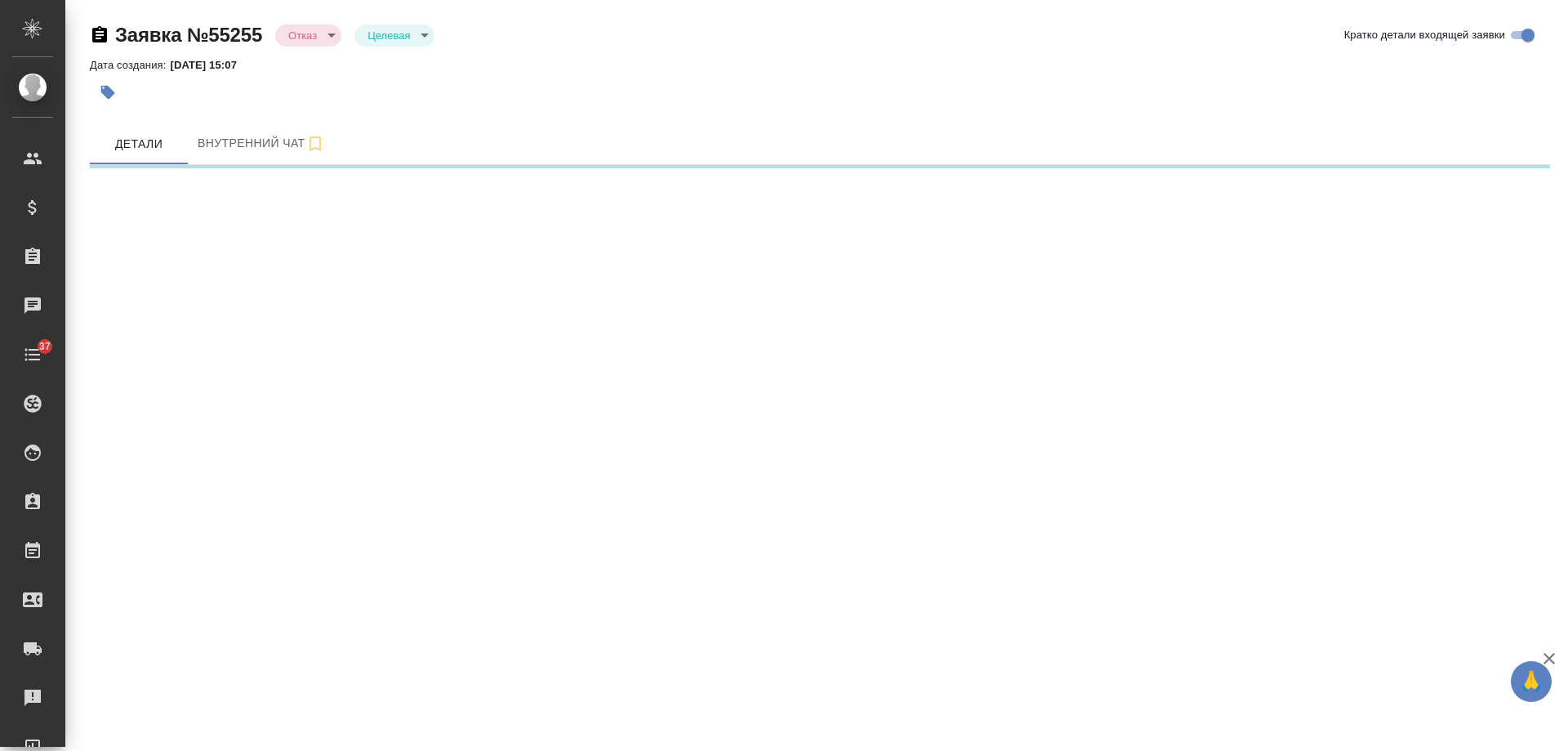
select select "RU"
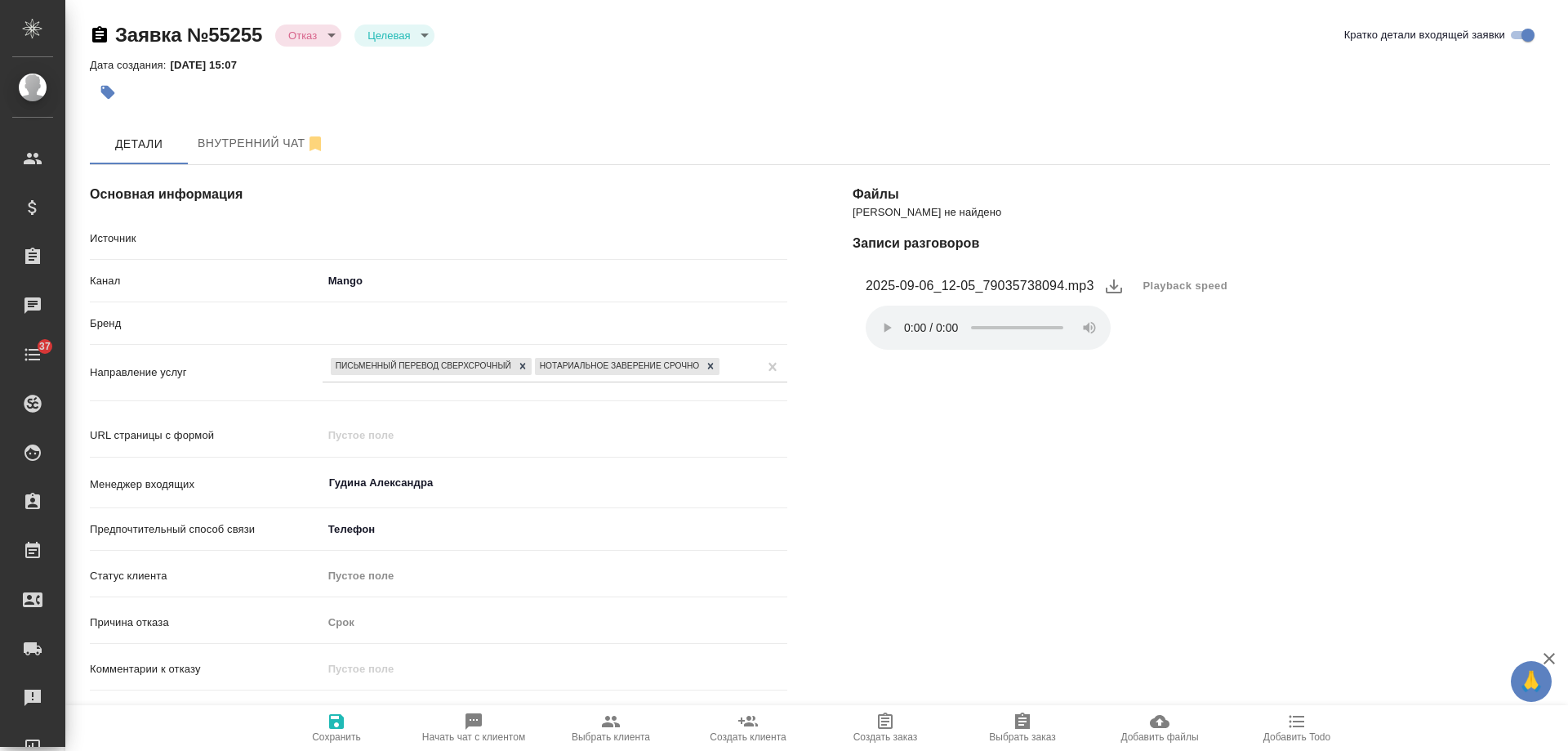
type textarea "x"
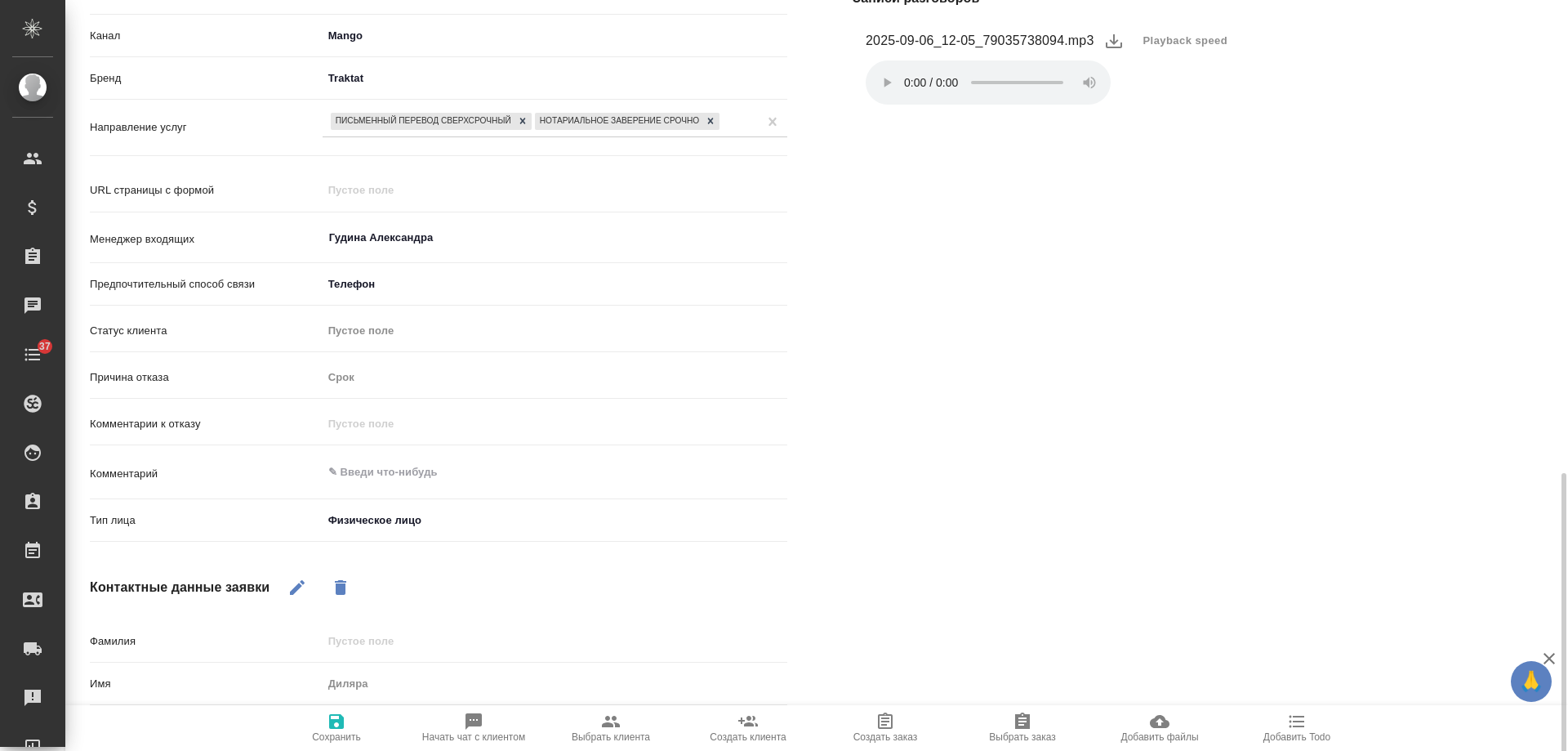
scroll to position [441, 0]
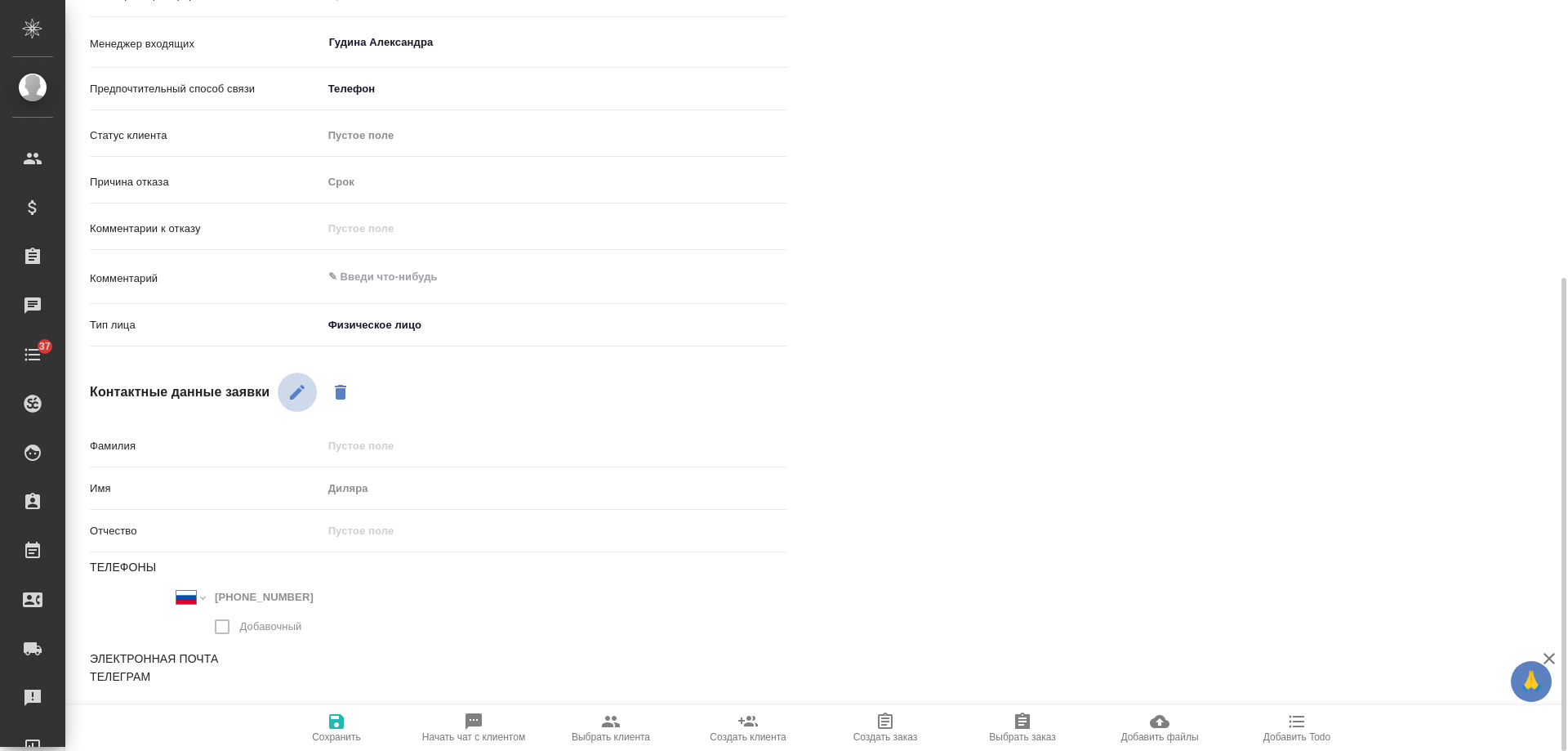
click at [307, 394] on icon "button" at bounding box center [297, 392] width 20 height 20
drag, startPoint x: 409, startPoint y: 490, endPoint x: 118, endPoint y: 500, distance: 291.2
click at [118, 500] on div "Имя Диляра" at bounding box center [439, 488] width 698 height 29
type input "Н"
type textarea "x"
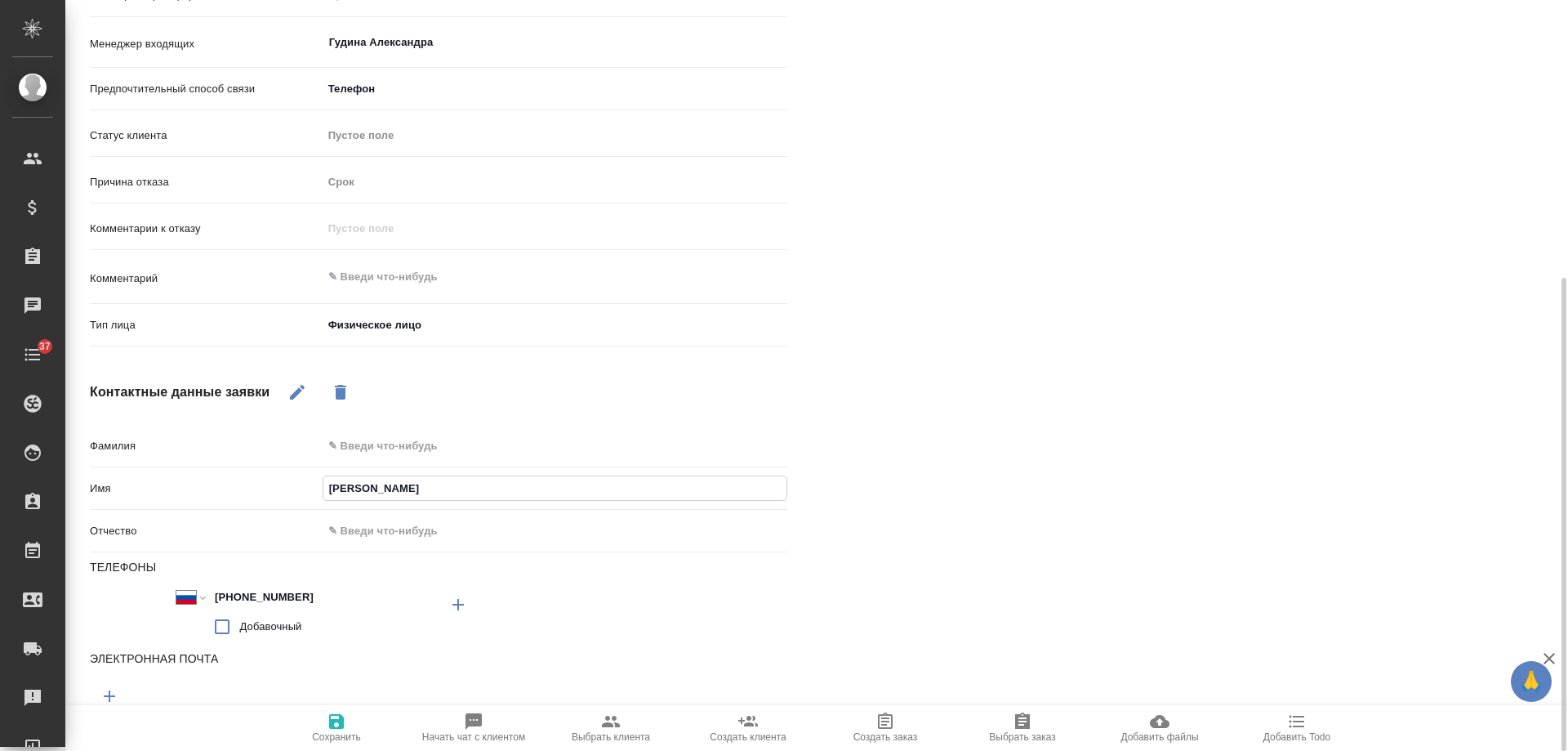
type input "На"
type textarea "x"
type input "Ната"
type textarea "x"
type input "Натал"
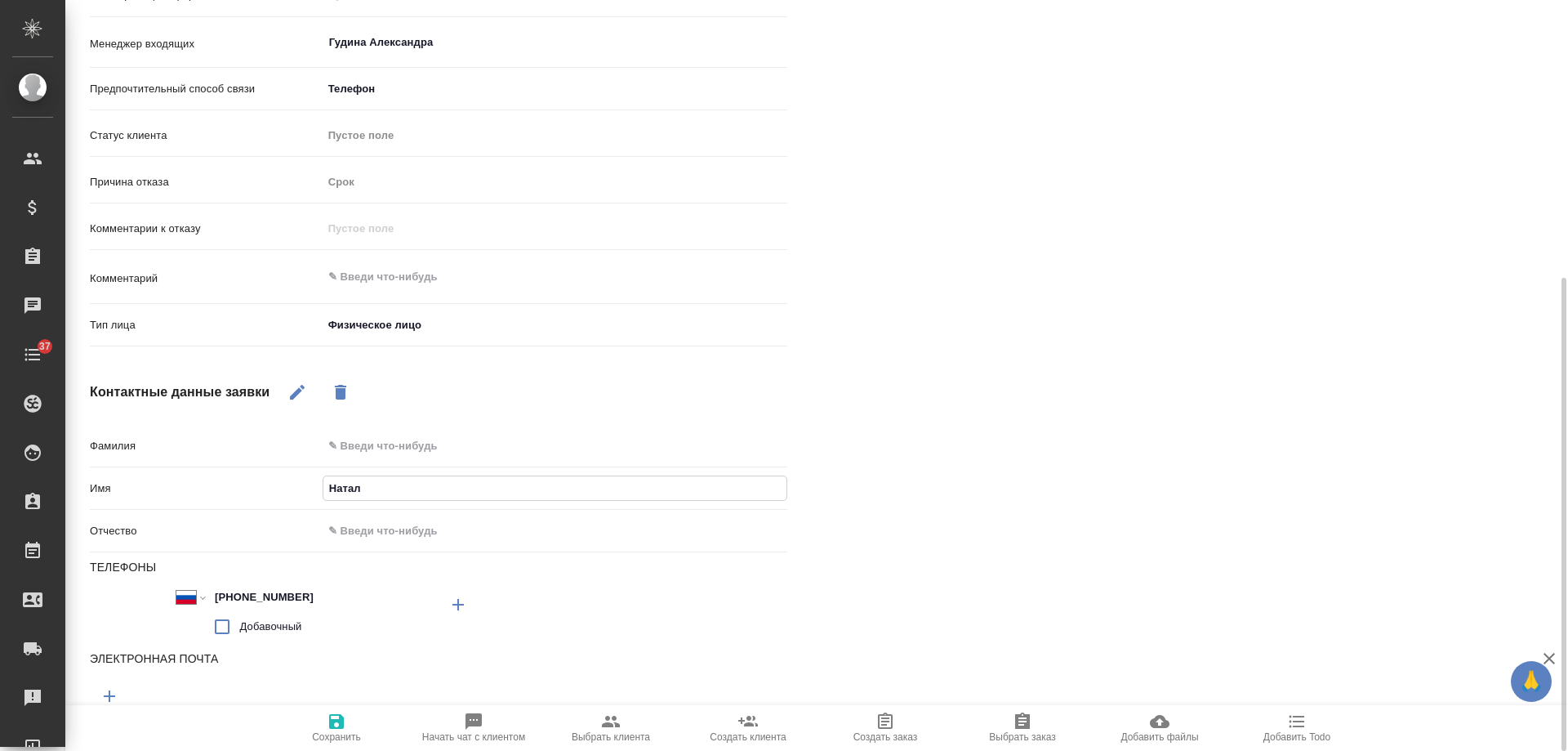
type textarea "x"
type input "Наталь"
type textarea "x"
type input "Наталья"
click at [336, 731] on span "Сохранить" at bounding box center [337, 737] width 49 height 11
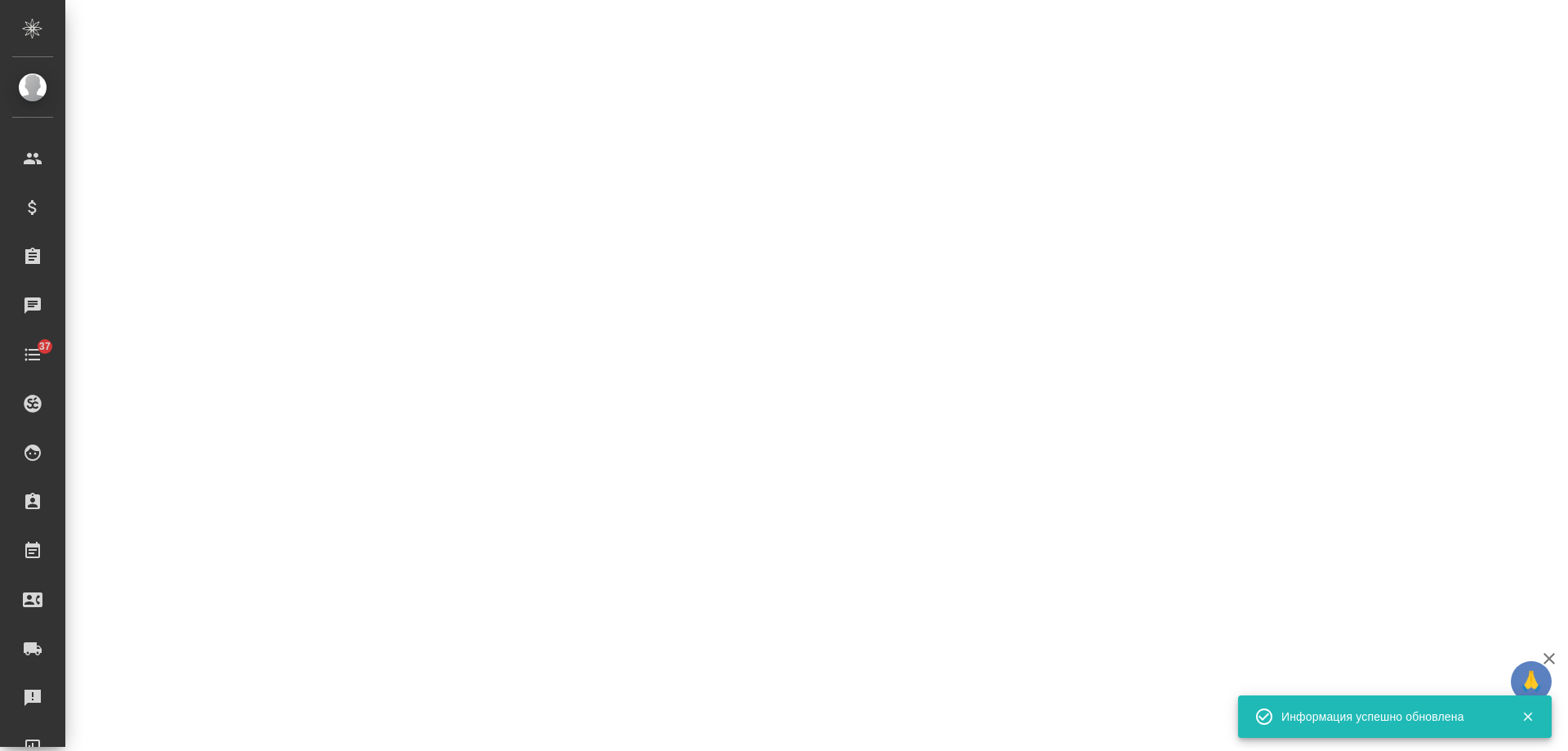
select select "RU"
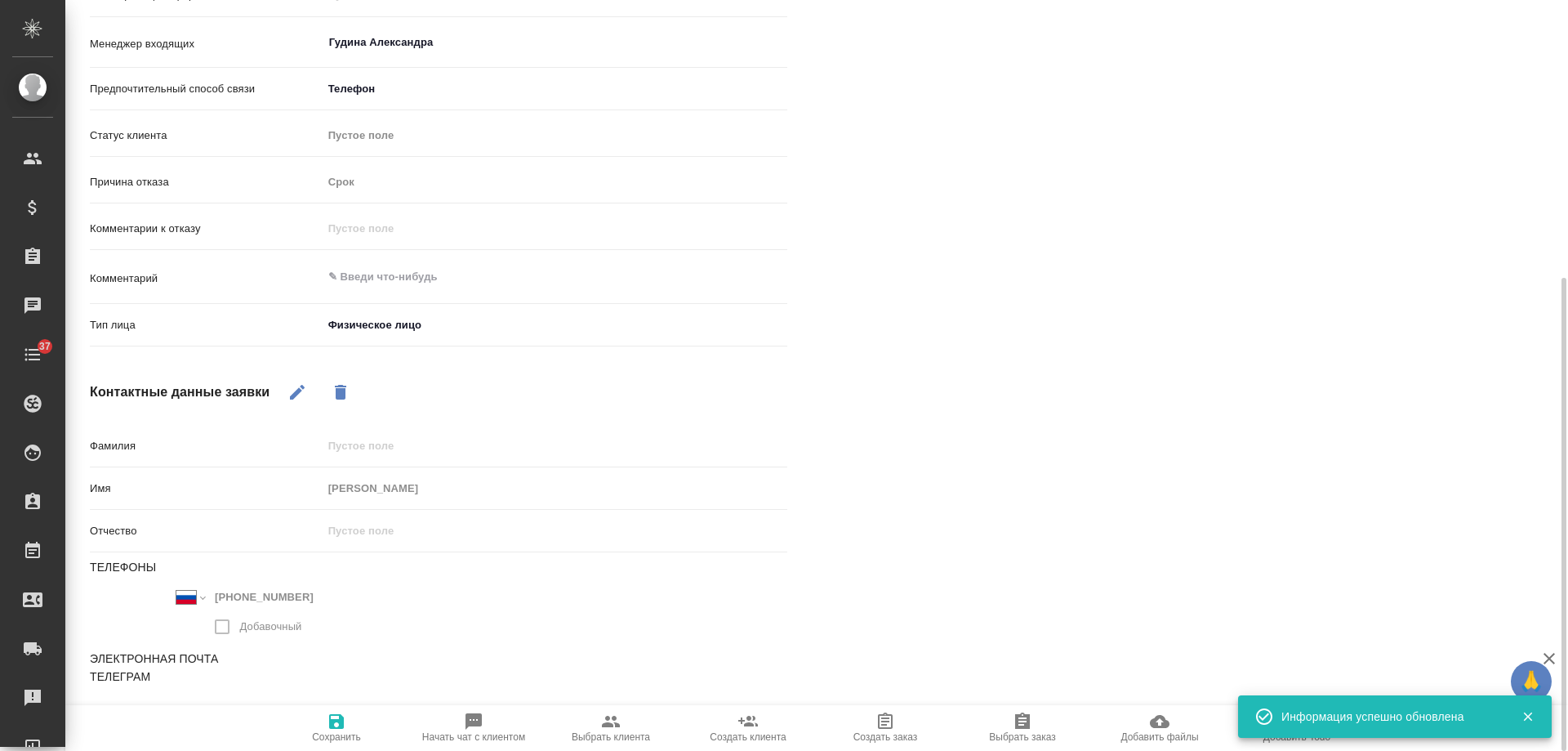
type textarea "x"
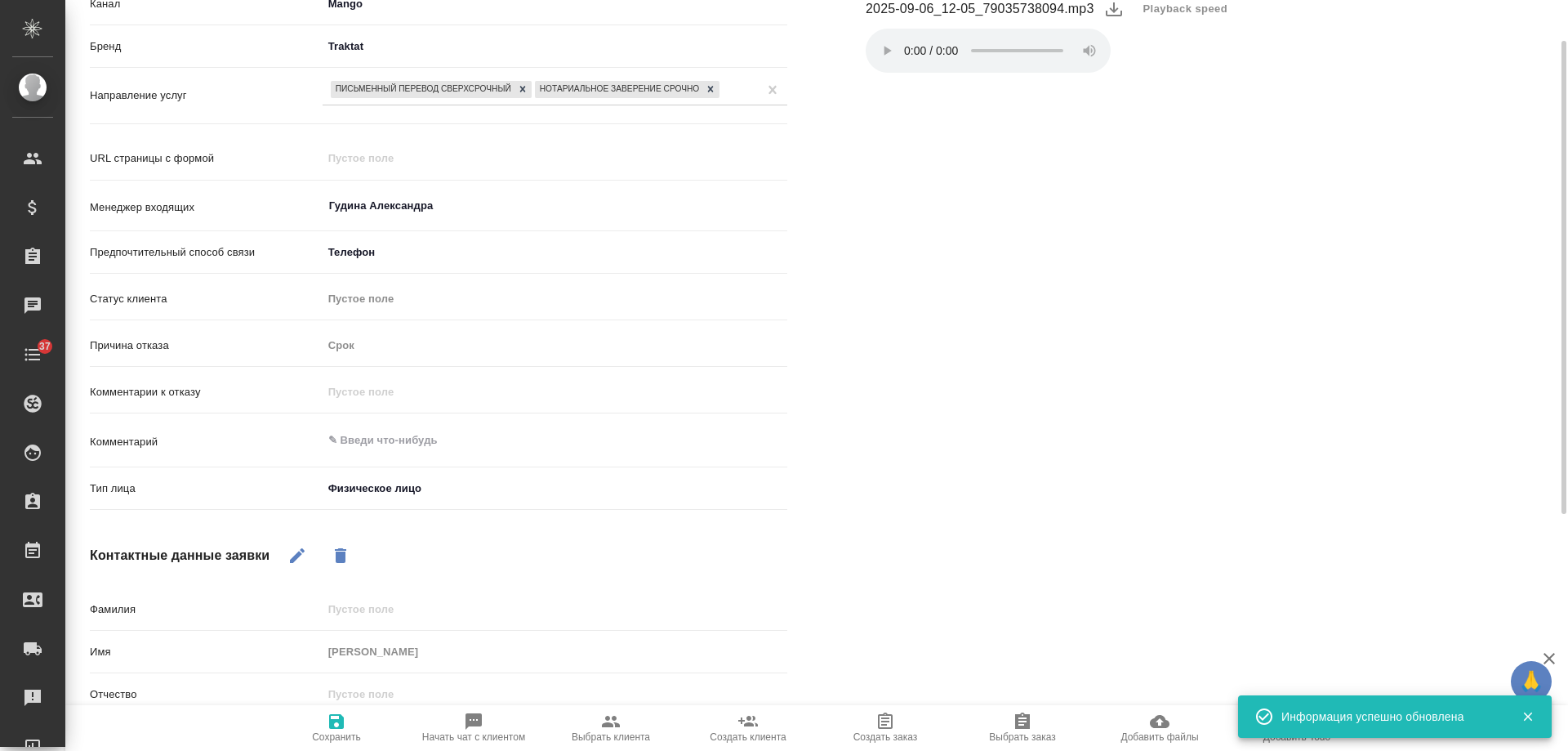
scroll to position [195, 0]
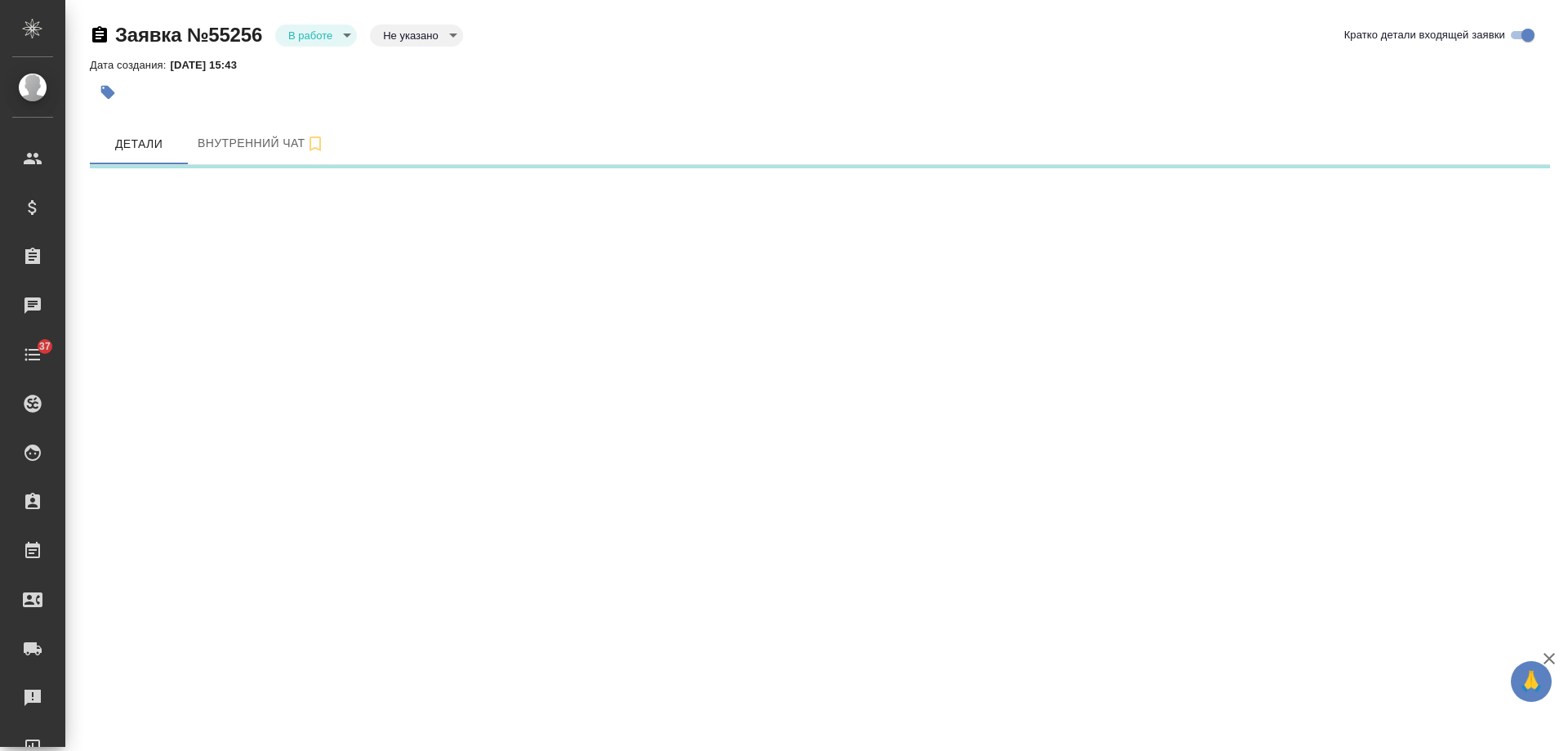
select select "RU"
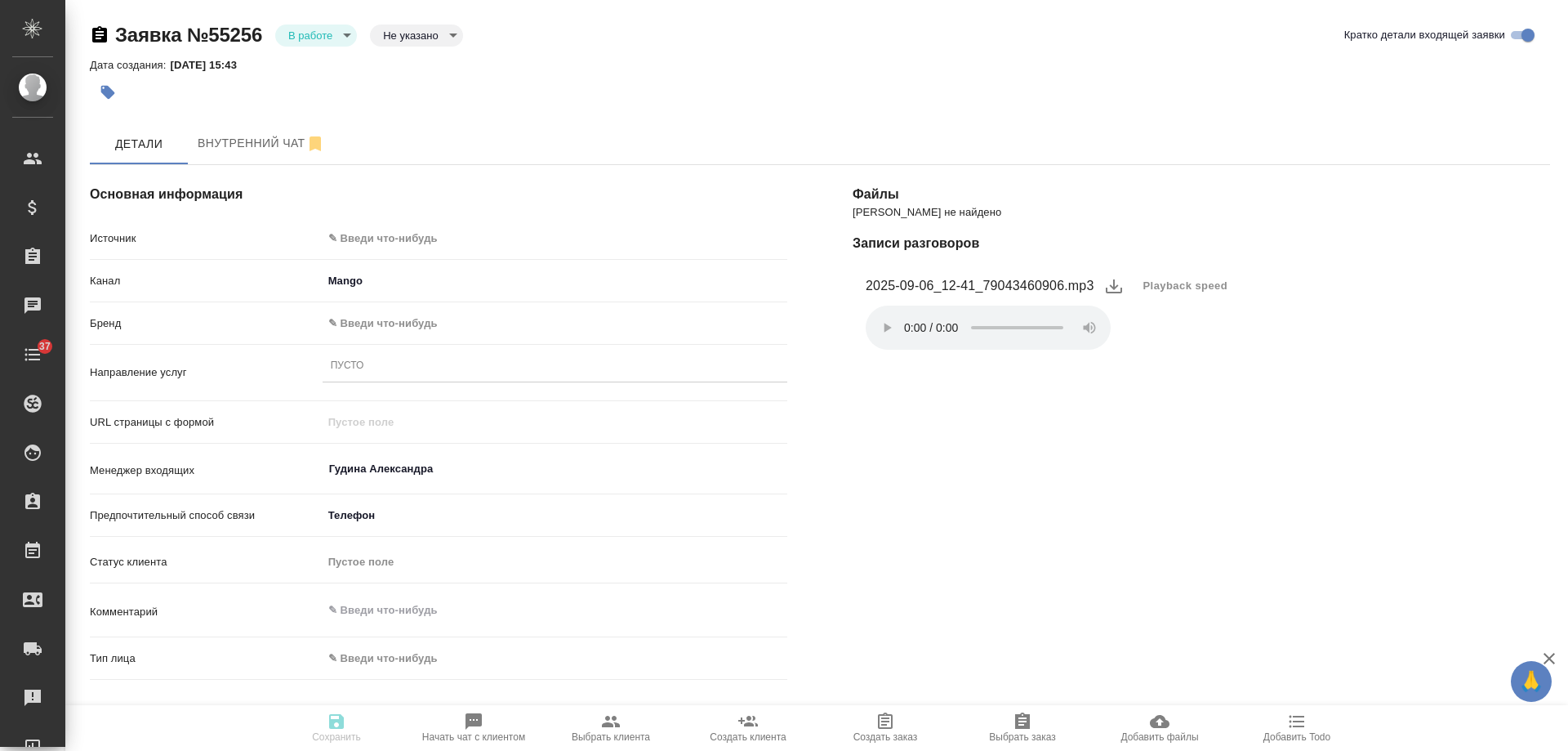
click at [383, 238] on body "🙏 .cls-1 fill:#fff; AWATERA [PERSON_NAME] Спецификации Заказы Чаты 37 Todo Прое…" at bounding box center [784, 375] width 1568 height 751
type textarea "x"
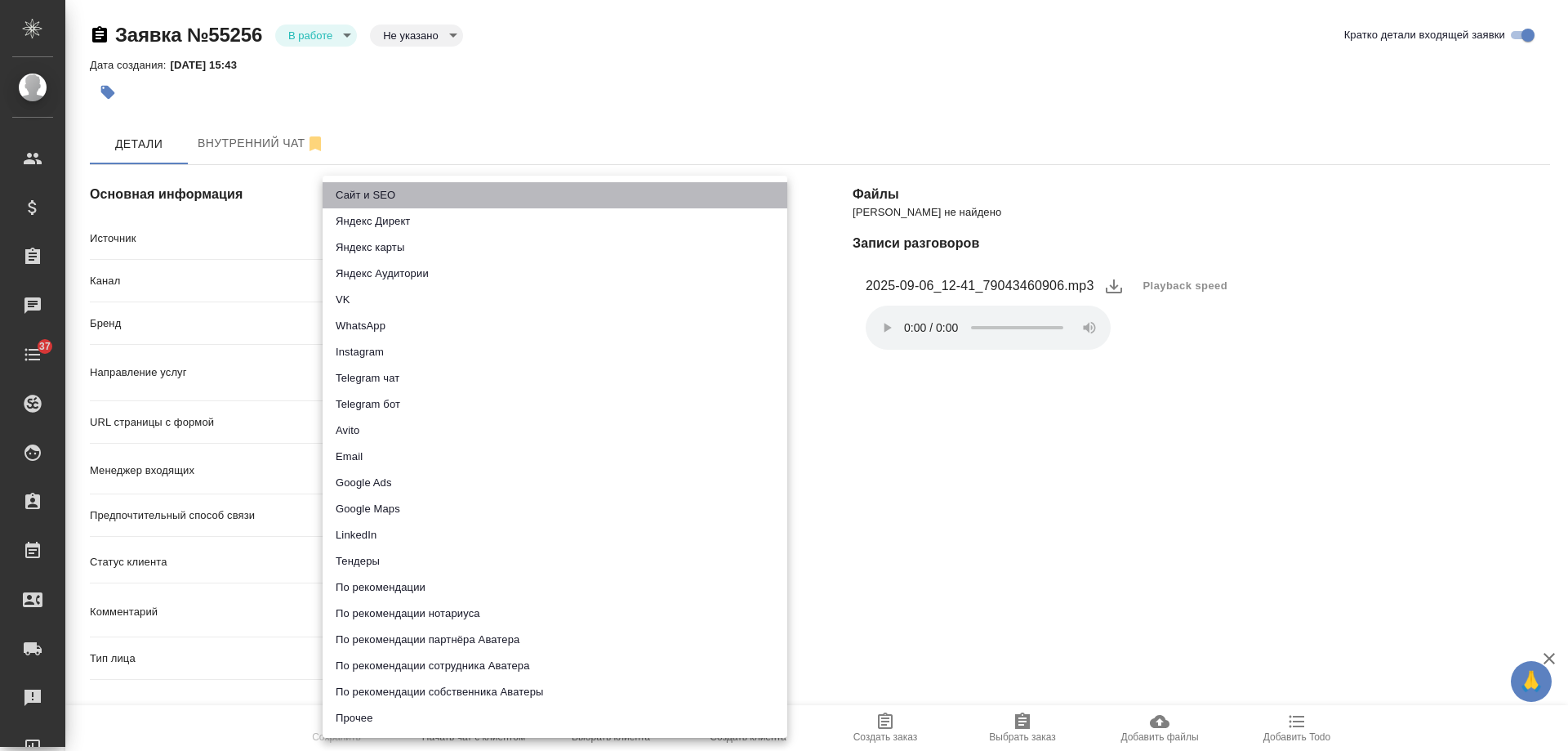
click at [380, 197] on li "Сайт и SEO" at bounding box center [555, 195] width 465 height 26
type input "seo"
type textarea "x"
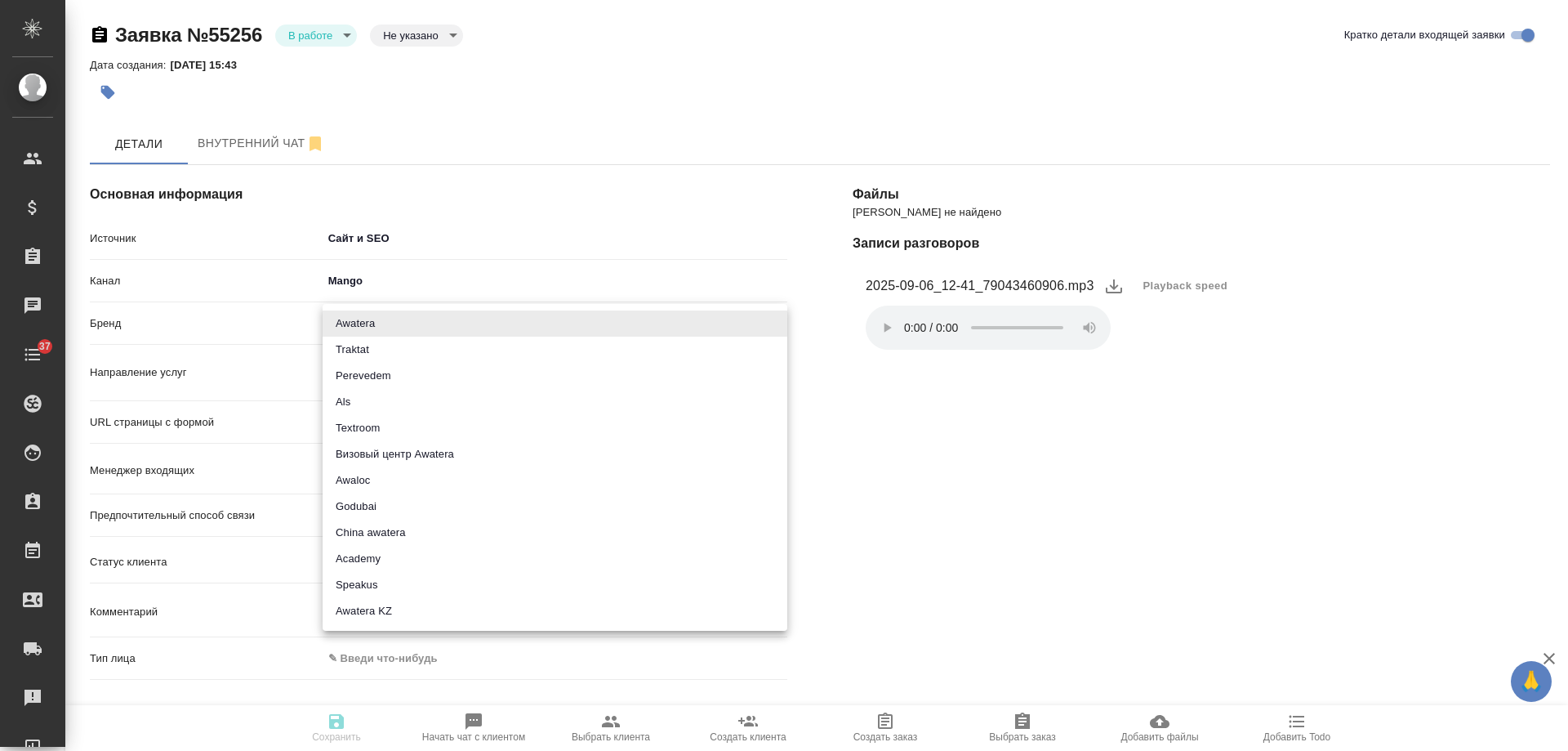
click at [395, 329] on body "🙏 .cls-1 fill:#fff; AWATERA [PERSON_NAME] Спецификации Заказы Чаты 37 Todo Прое…" at bounding box center [784, 375] width 1568 height 751
click at [384, 351] on li "Traktat" at bounding box center [555, 350] width 465 height 26
type input "traktat"
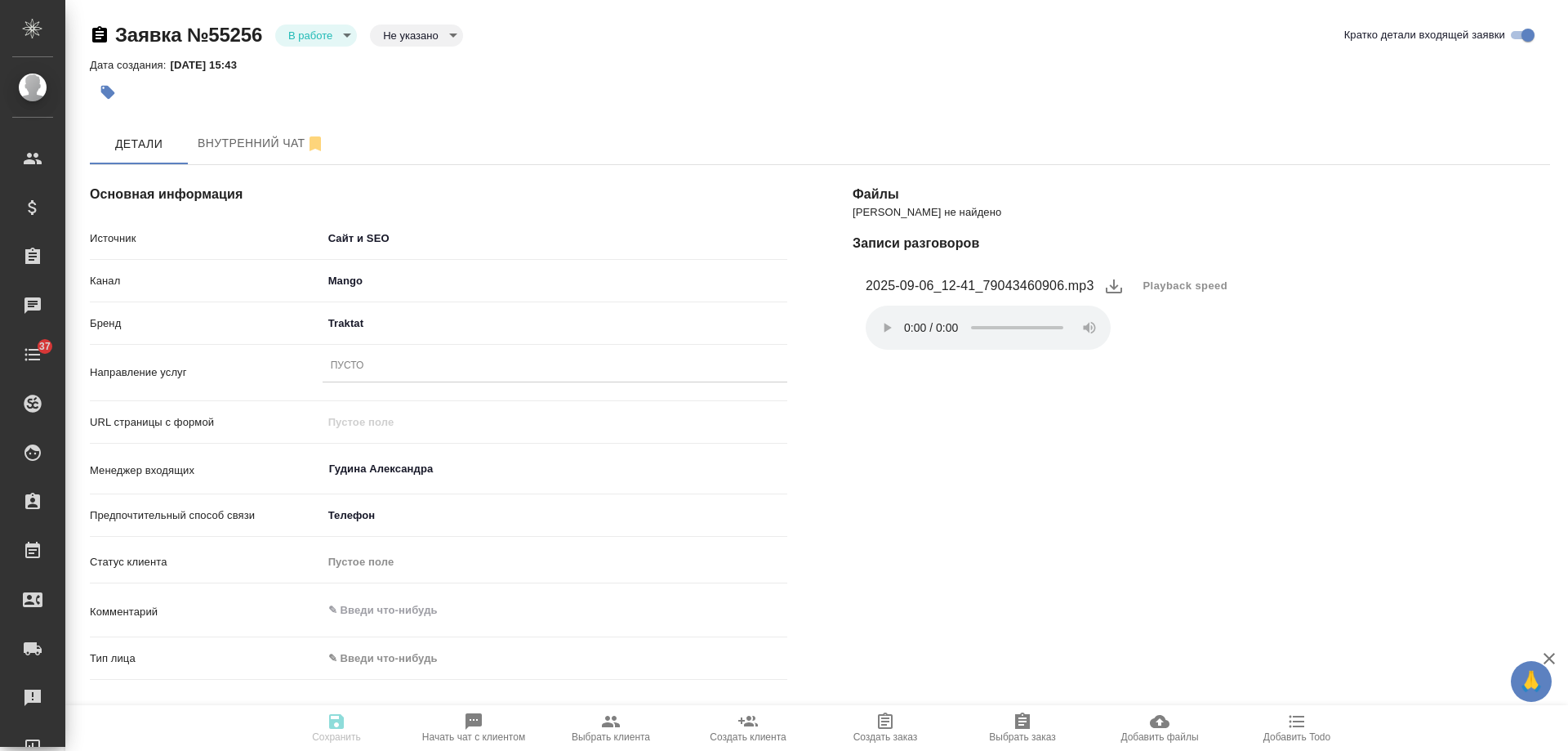
click at [375, 378] on div "Пусто" at bounding box center [555, 366] width 465 height 24
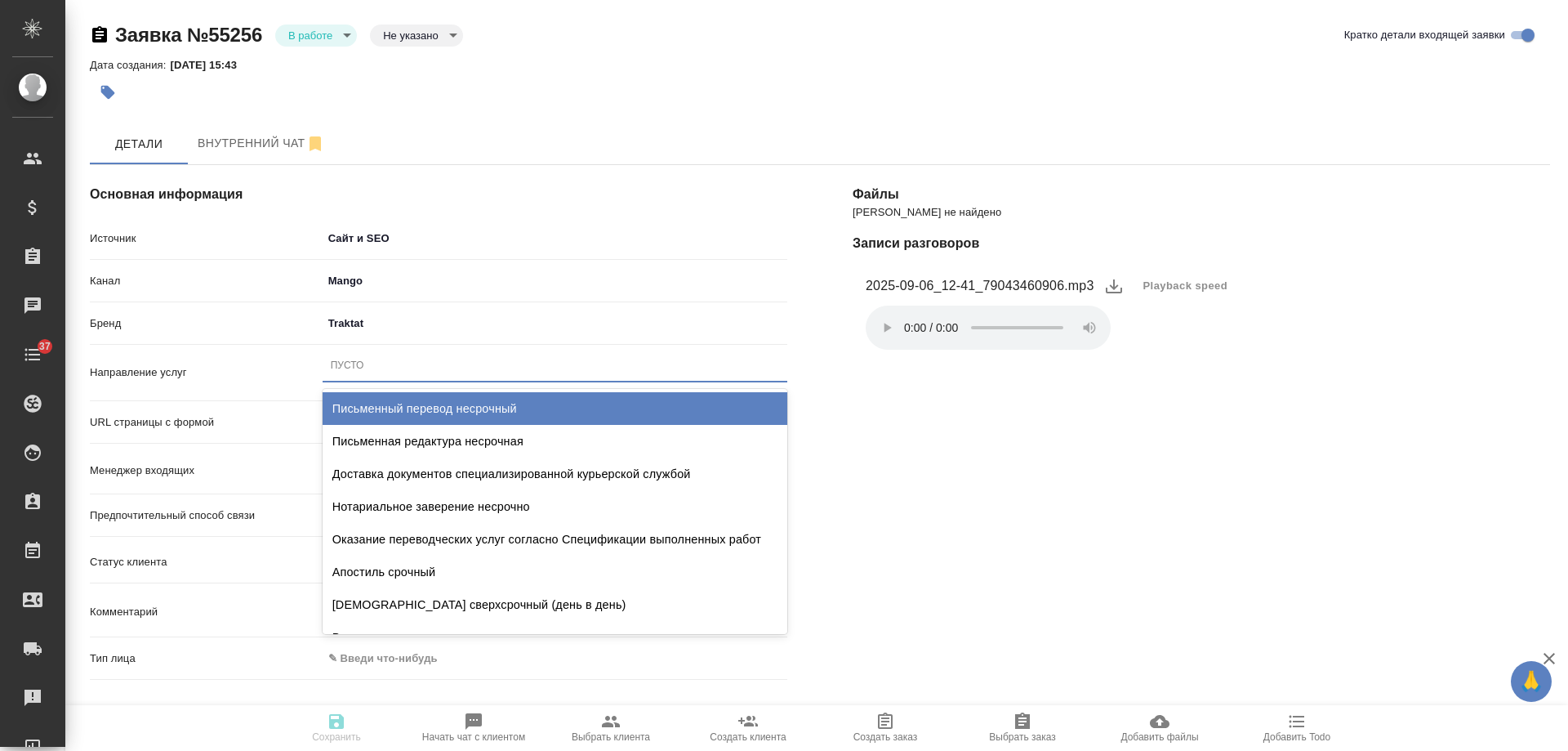
click at [414, 396] on div "Письменный перевод несрочный" at bounding box center [555, 409] width 465 height 33
type textarea "x"
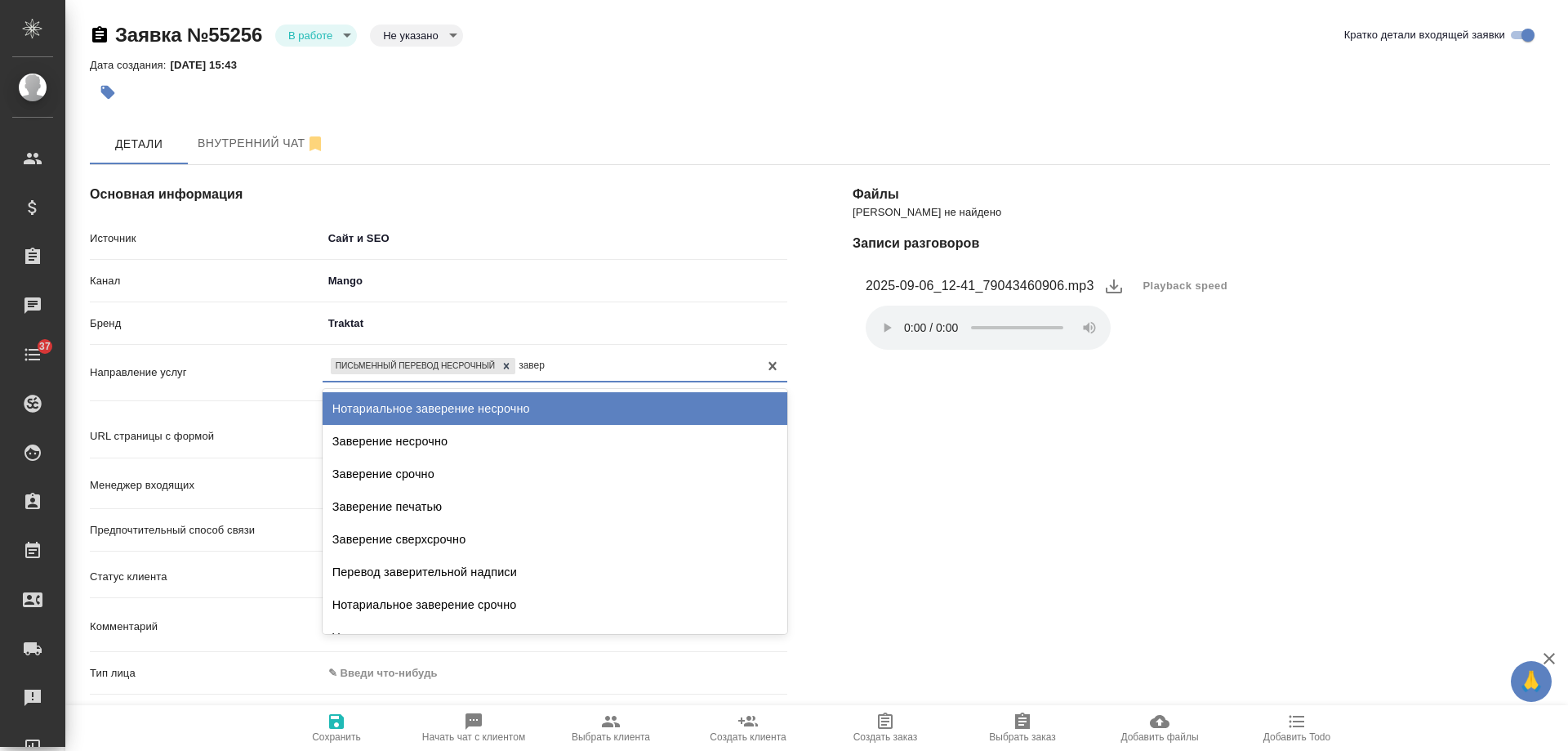
type input "завере"
click at [492, 409] on div "Нотариальное заверение несрочно" at bounding box center [555, 409] width 465 height 33
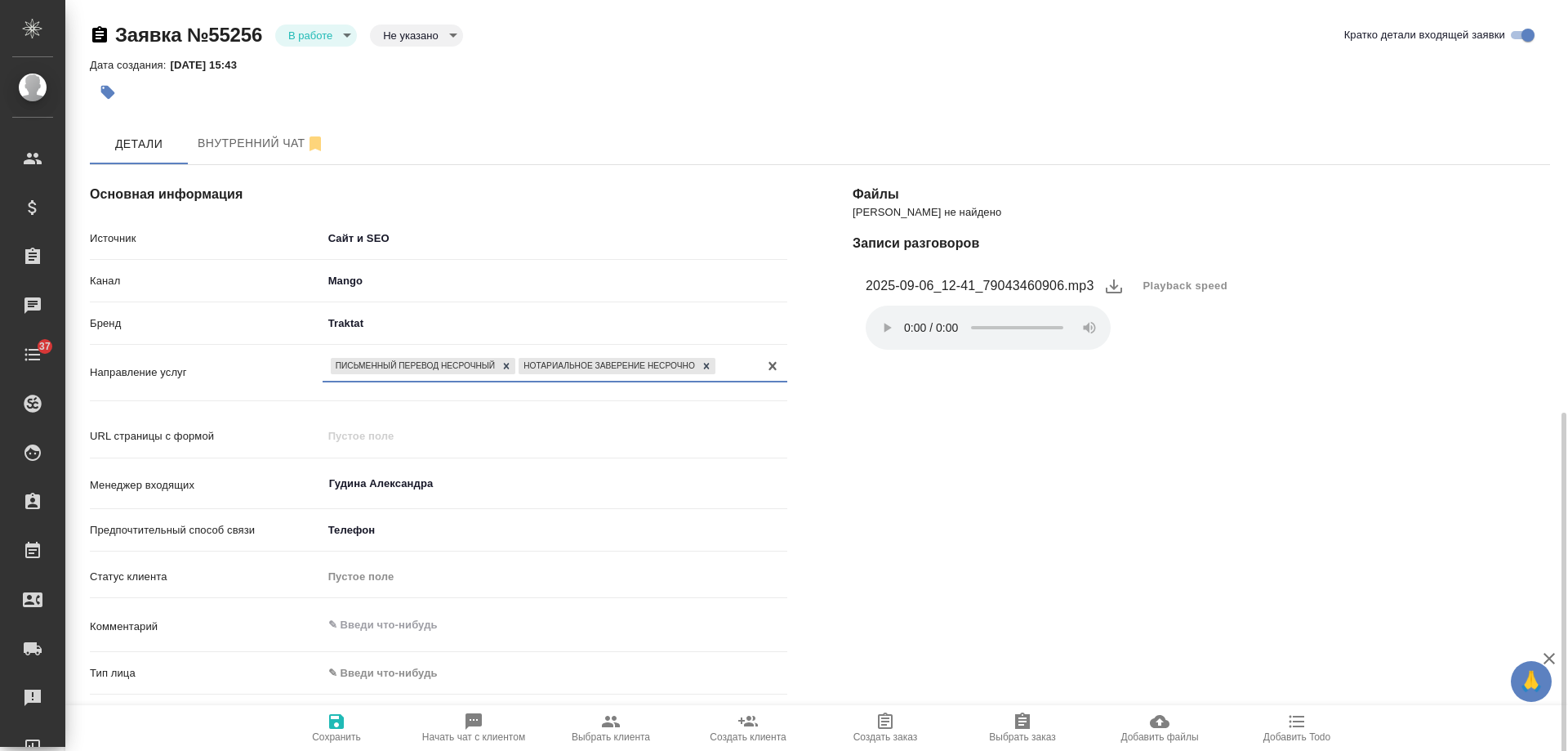
scroll to position [245, 0]
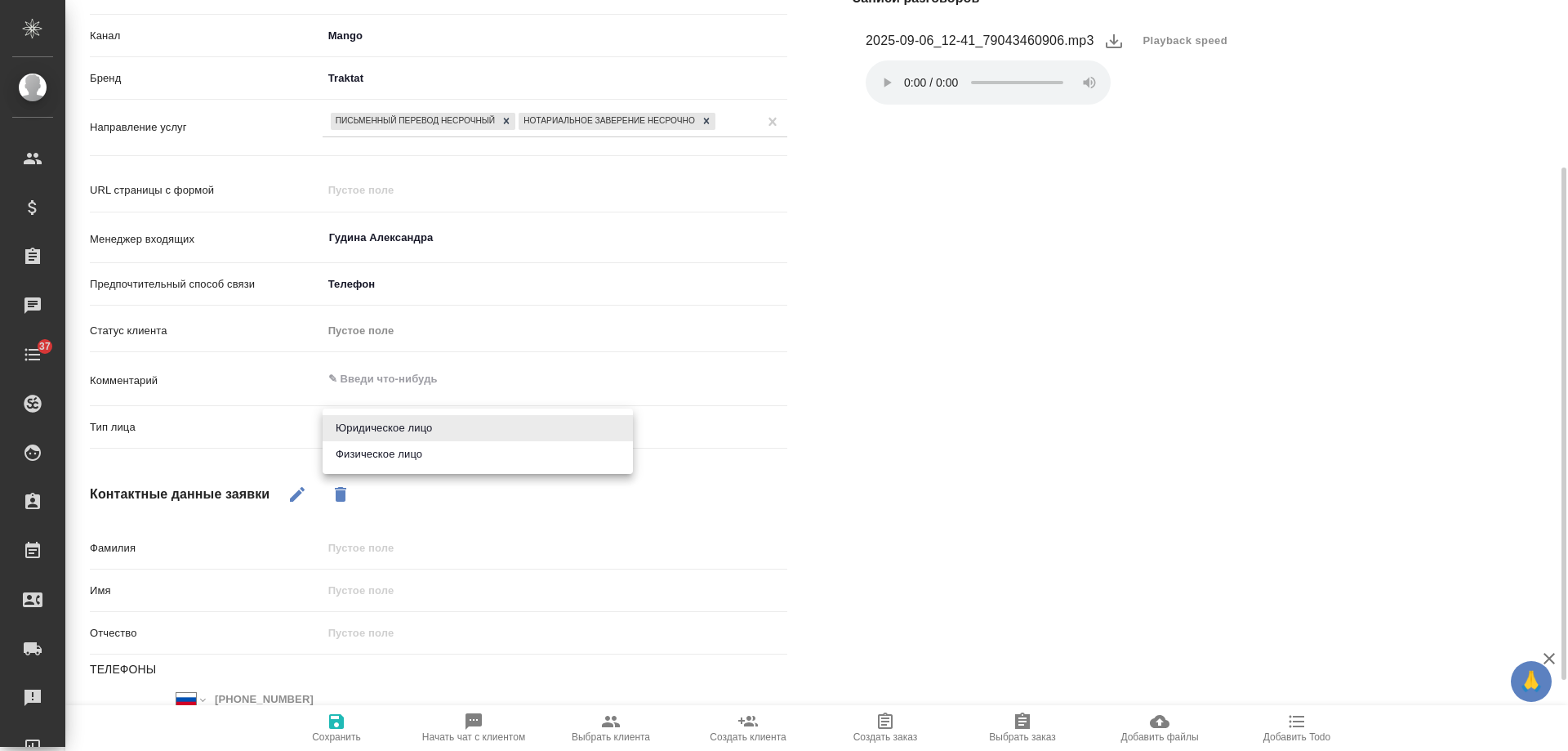
click at [393, 432] on body "🙏 .cls-1 fill:#fff; AWATERA Gudina Alexandra Клиенты Спецификации Заказы 0 Чаты…" at bounding box center [784, 375] width 1568 height 751
click at [401, 453] on li "Физическое лицо" at bounding box center [477, 455] width 310 height 26
type textarea "x"
type input "private"
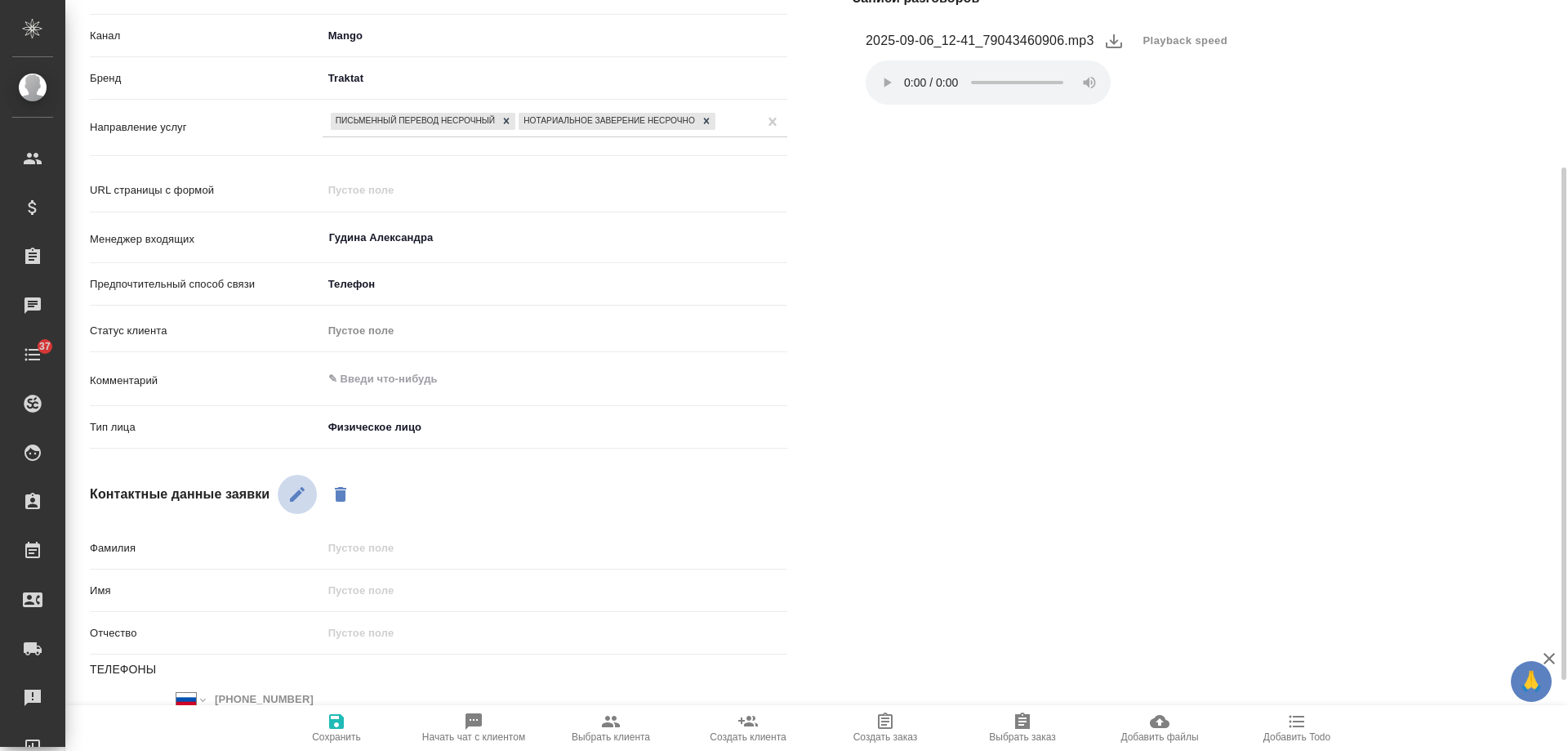
click at [296, 491] on icon "button" at bounding box center [297, 495] width 20 height 20
click at [376, 588] on input "text" at bounding box center [555, 590] width 465 height 24
type textarea "x"
type input "Ди"
type textarea "x"
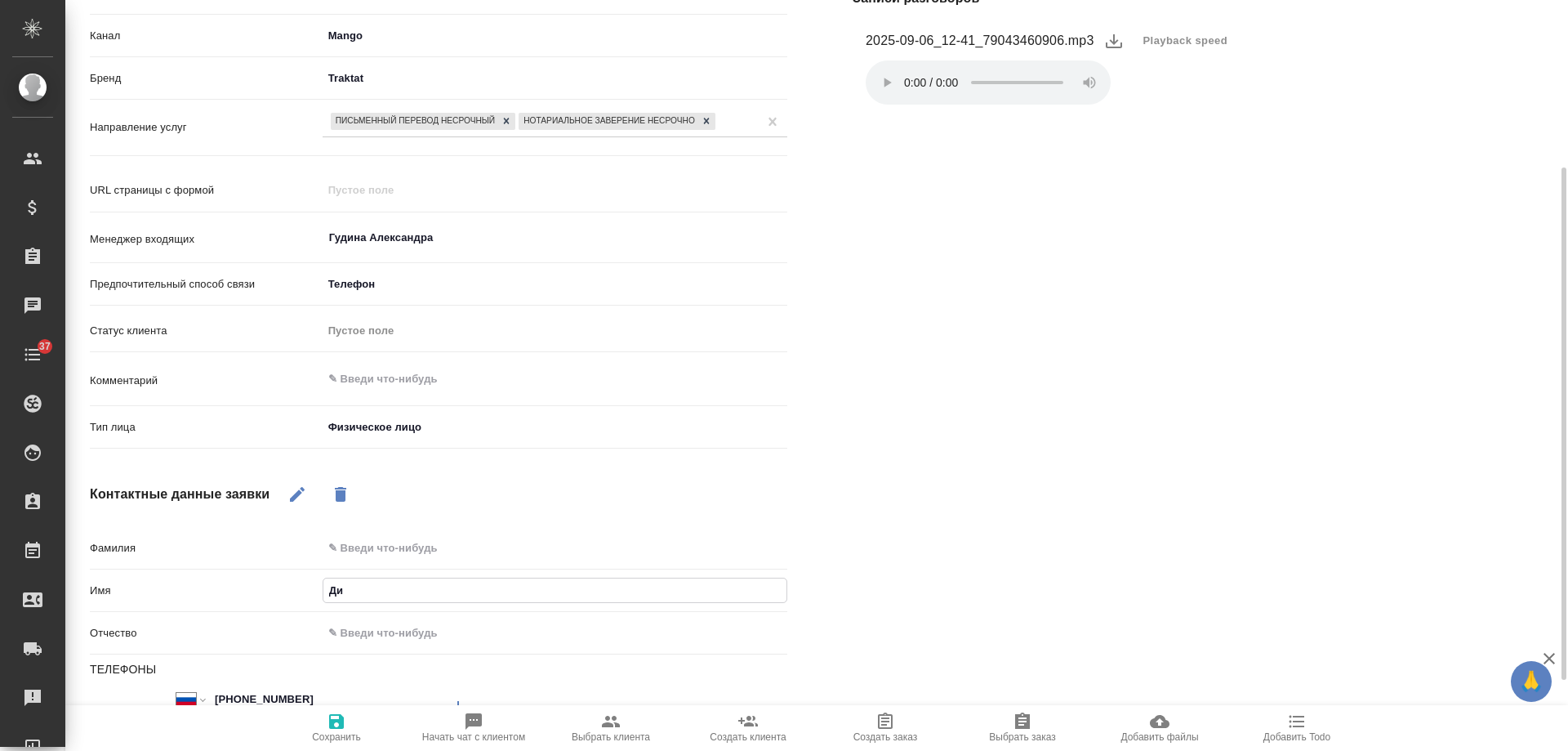
type input "Дил"
type textarea "x"
type input "Диляр"
type textarea "x"
type input "Диляра"
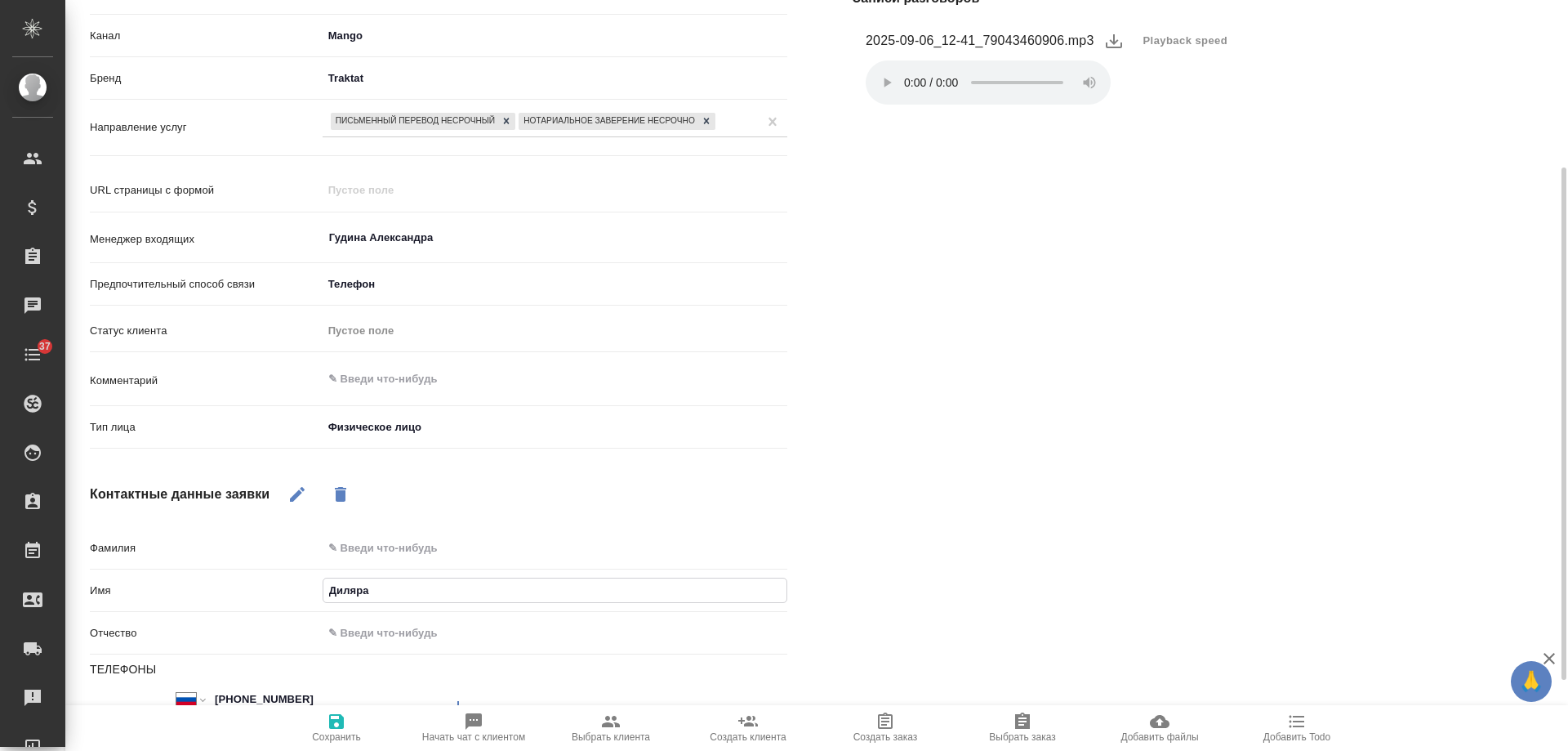
type textarea "x"
type input "Диляра"
click at [350, 738] on span "Сохранить" at bounding box center [337, 737] width 49 height 11
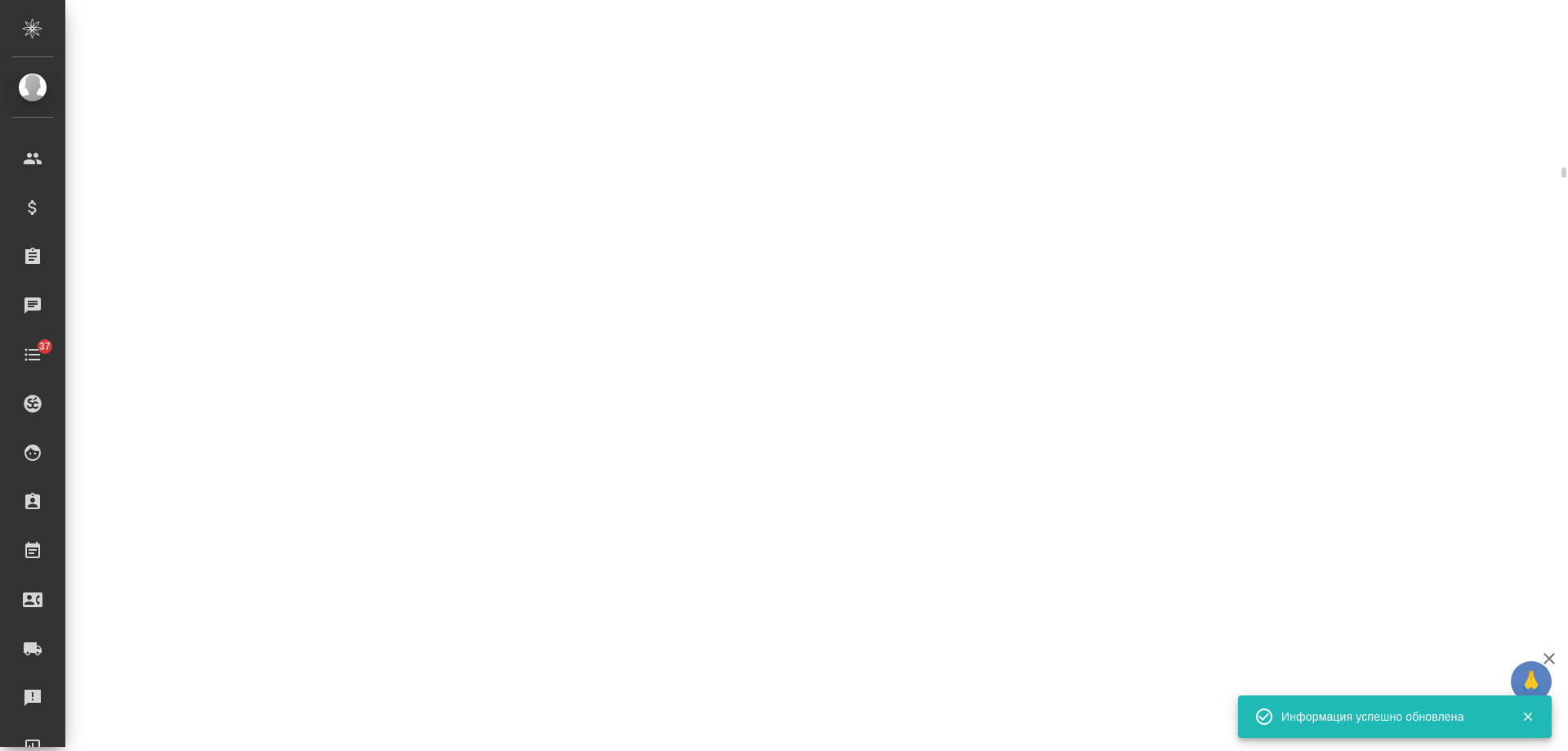
select select "RU"
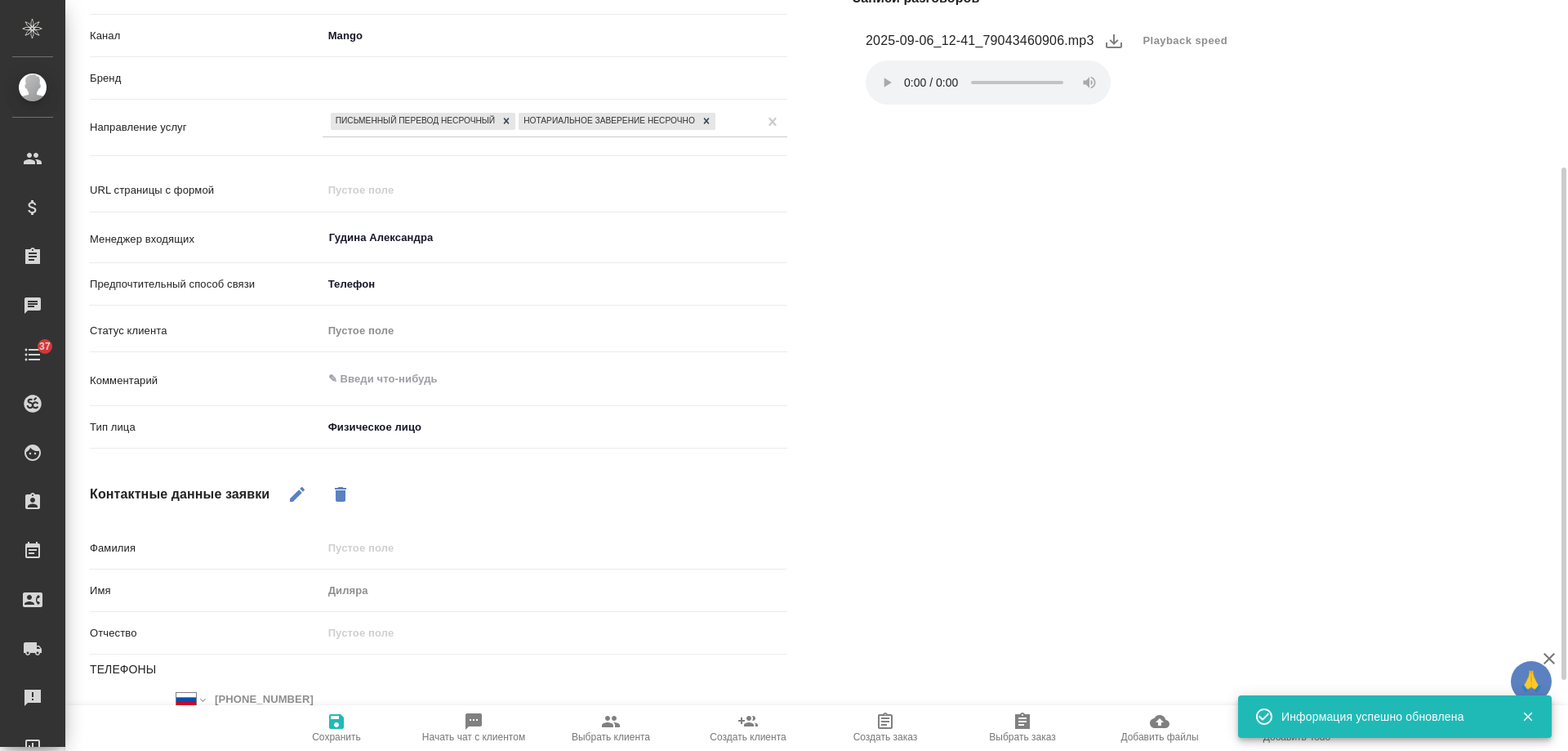
type textarea "x"
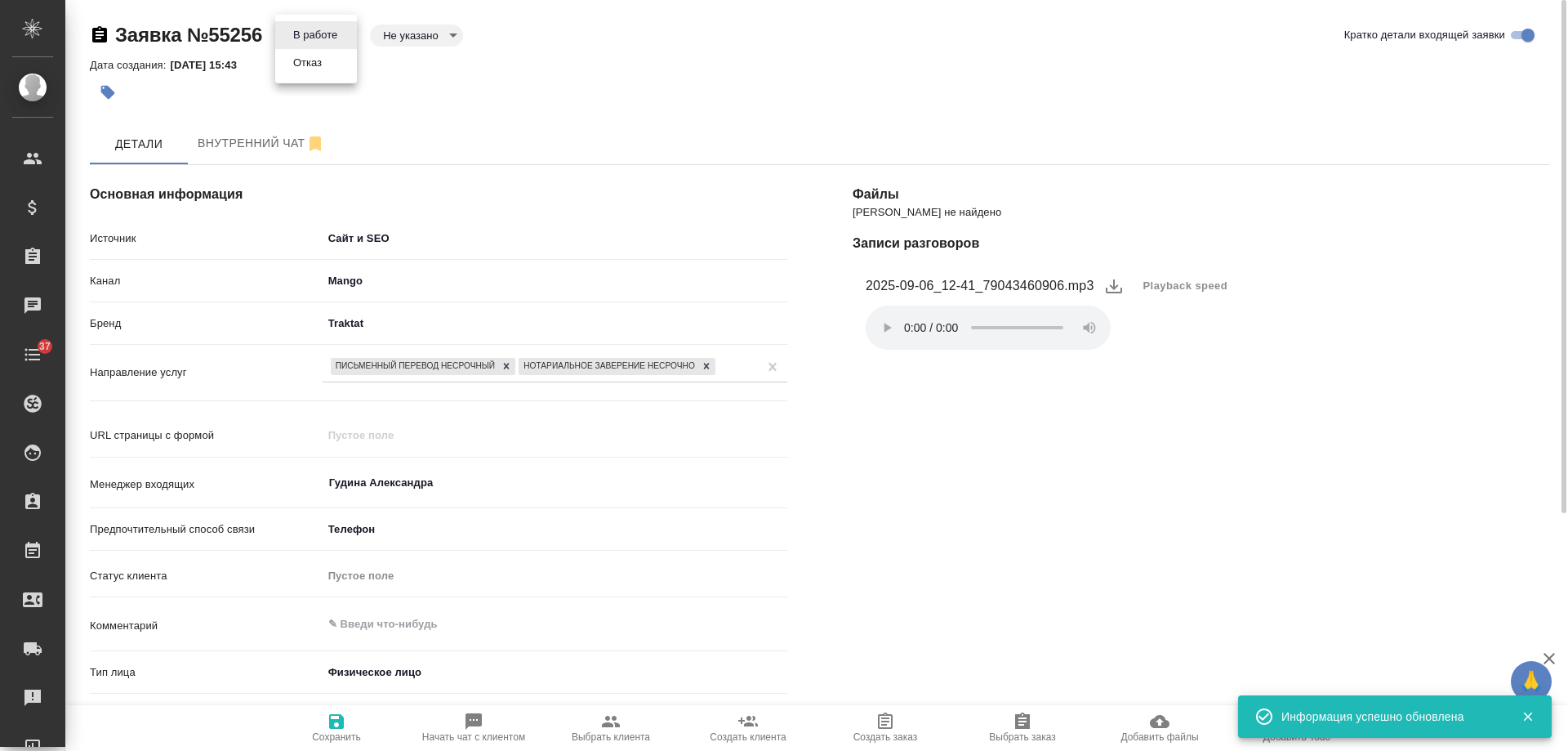
click at [323, 34] on body "🙏 .cls-1 fill:#fff; AWATERA Gudina Alexandra Клиенты Спецификации Заказы 0 Чаты…" at bounding box center [784, 375] width 1568 height 751
click at [337, 66] on li "Отказ" at bounding box center [316, 63] width 82 height 28
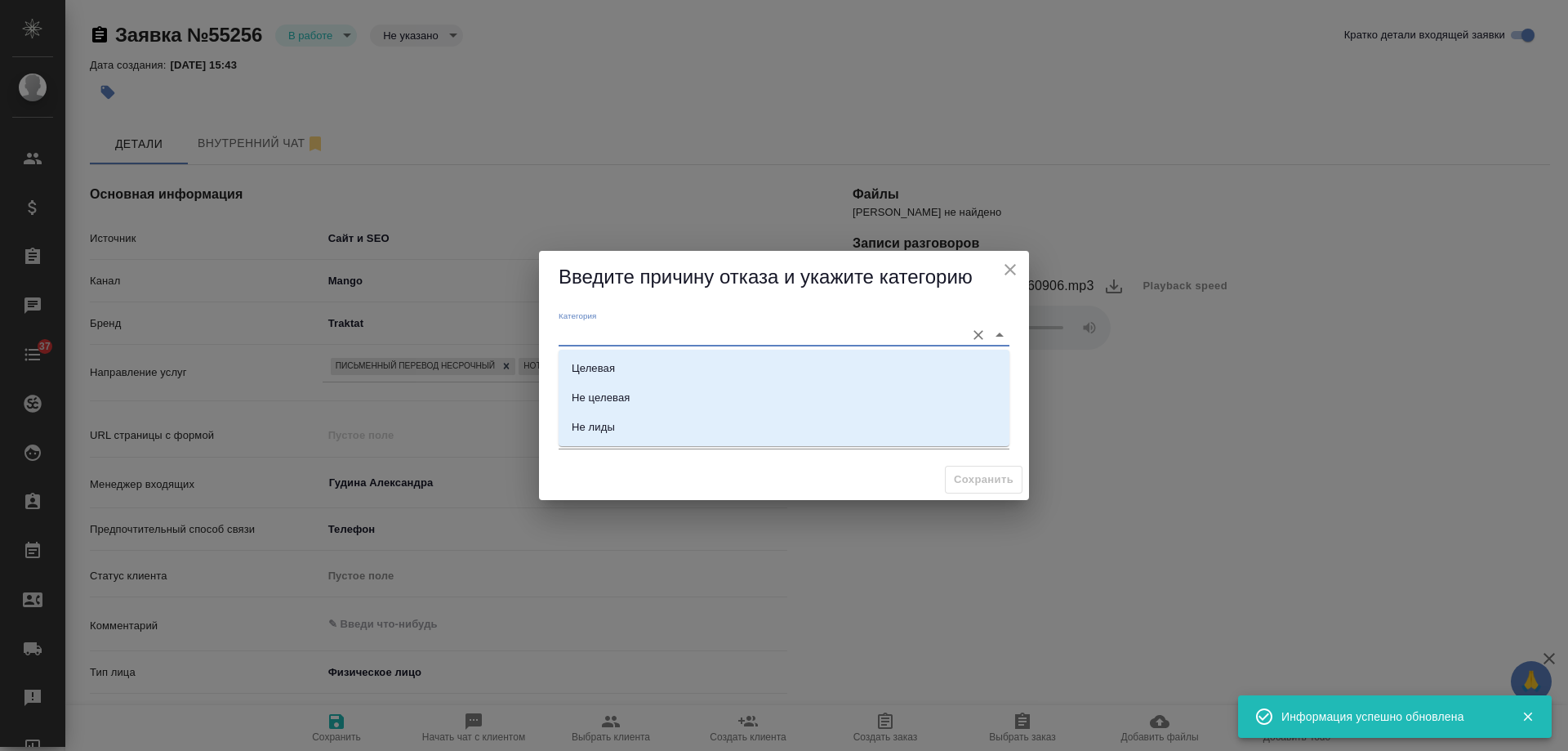
click at [636, 325] on input "Категория" at bounding box center [757, 334] width 399 height 22
click at [639, 359] on li "Целевая" at bounding box center [784, 369] width 451 height 29
type input "Целевая"
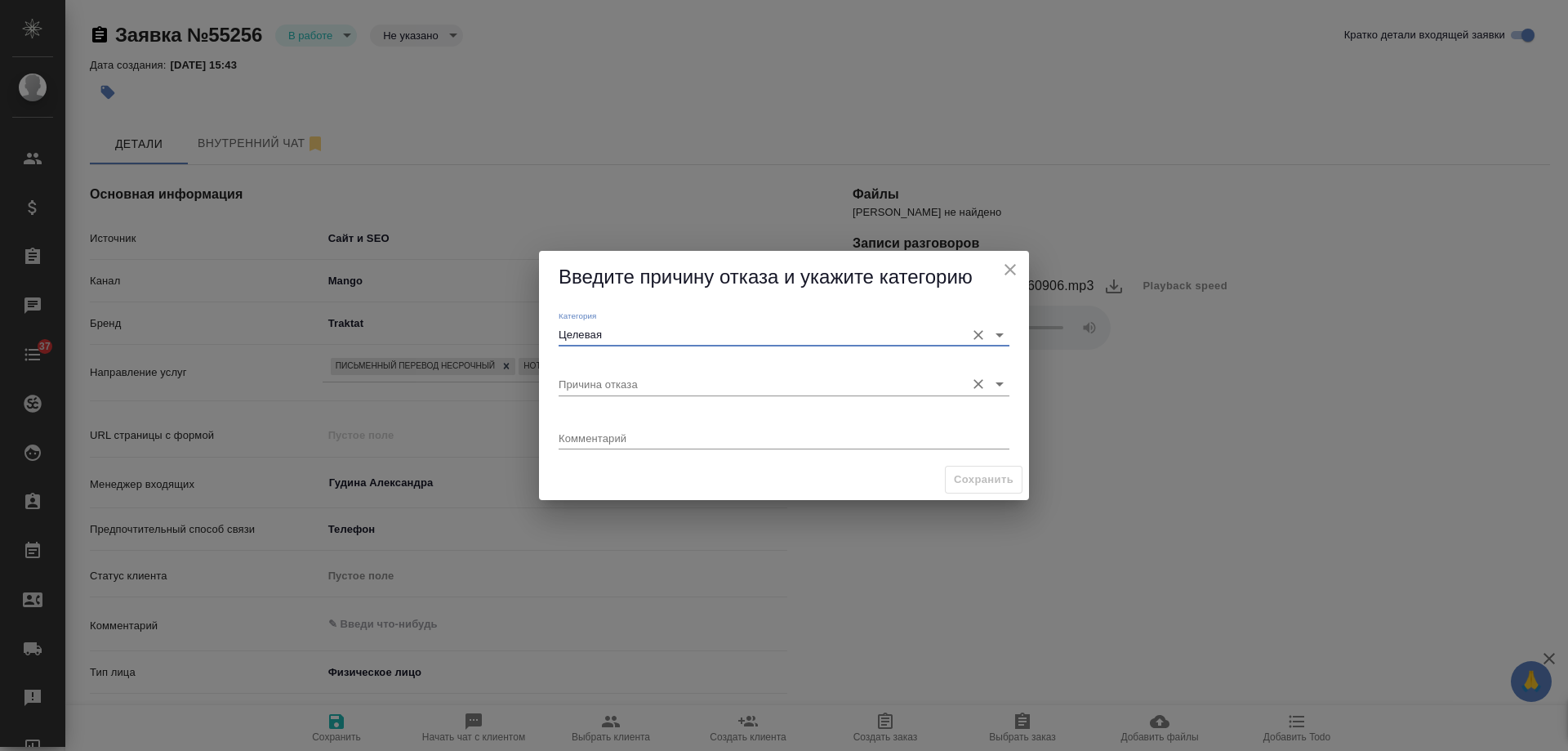
click at [649, 393] on input "Причина отказа" at bounding box center [757, 383] width 399 height 22
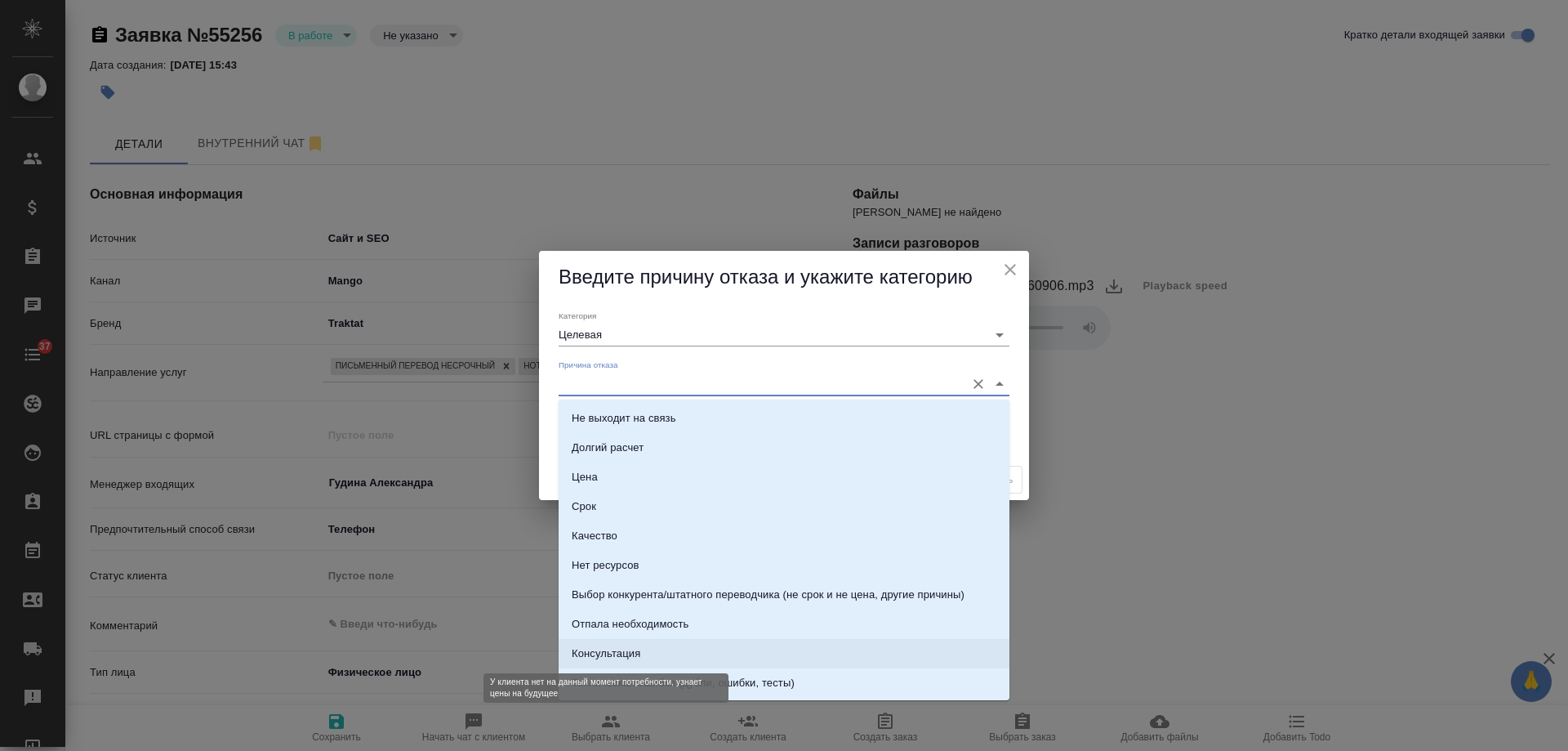
drag, startPoint x: 618, startPoint y: 651, endPoint x: 795, endPoint y: 553, distance: 202.3
click at [620, 651] on div "Консультация" at bounding box center [606, 654] width 69 height 16
type input "Консультация"
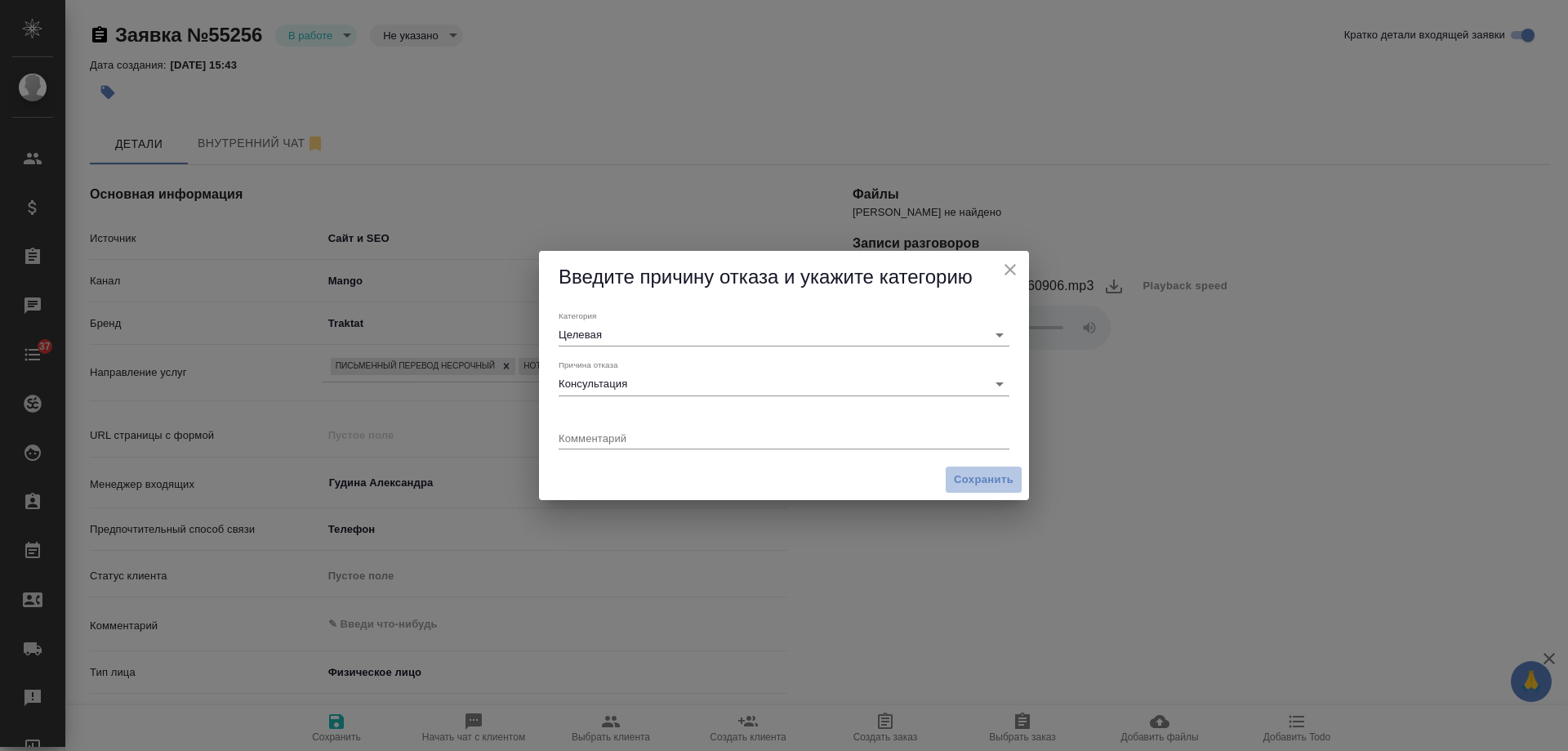
drag, startPoint x: 965, startPoint y: 473, endPoint x: 912, endPoint y: 447, distance: 59.0
click at [965, 473] on span "Сохранить" at bounding box center [983, 480] width 60 height 19
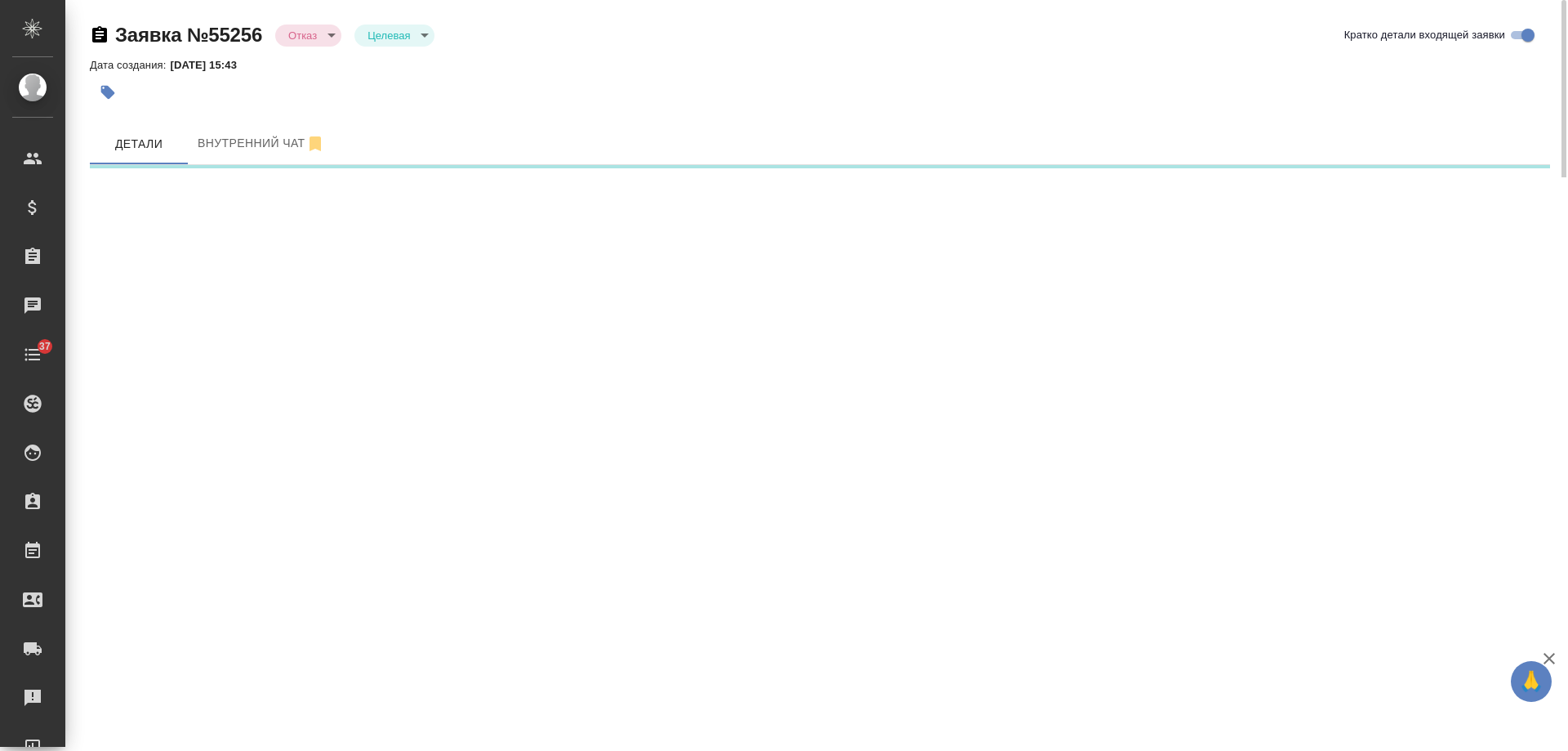
select select "RU"
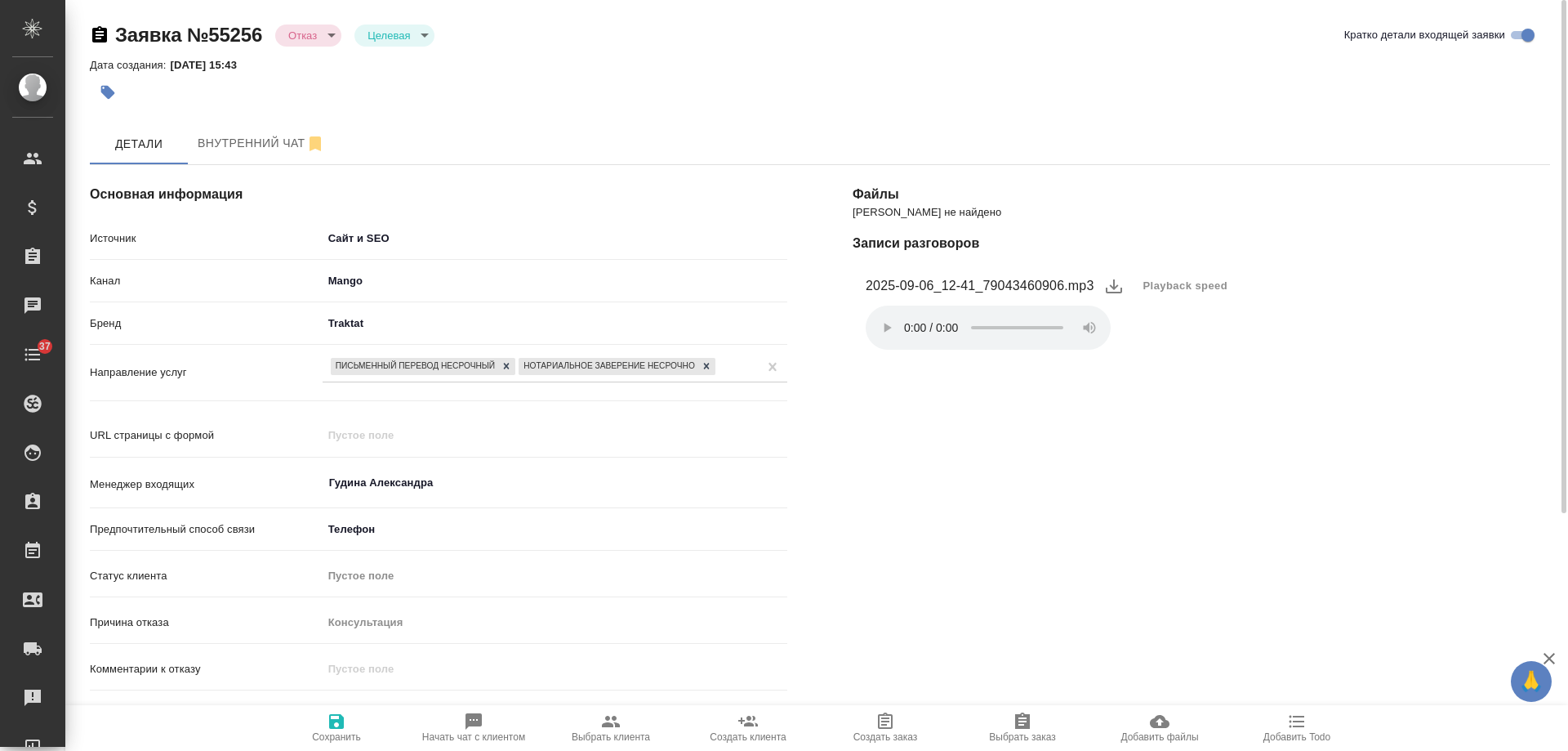
type textarea "x"
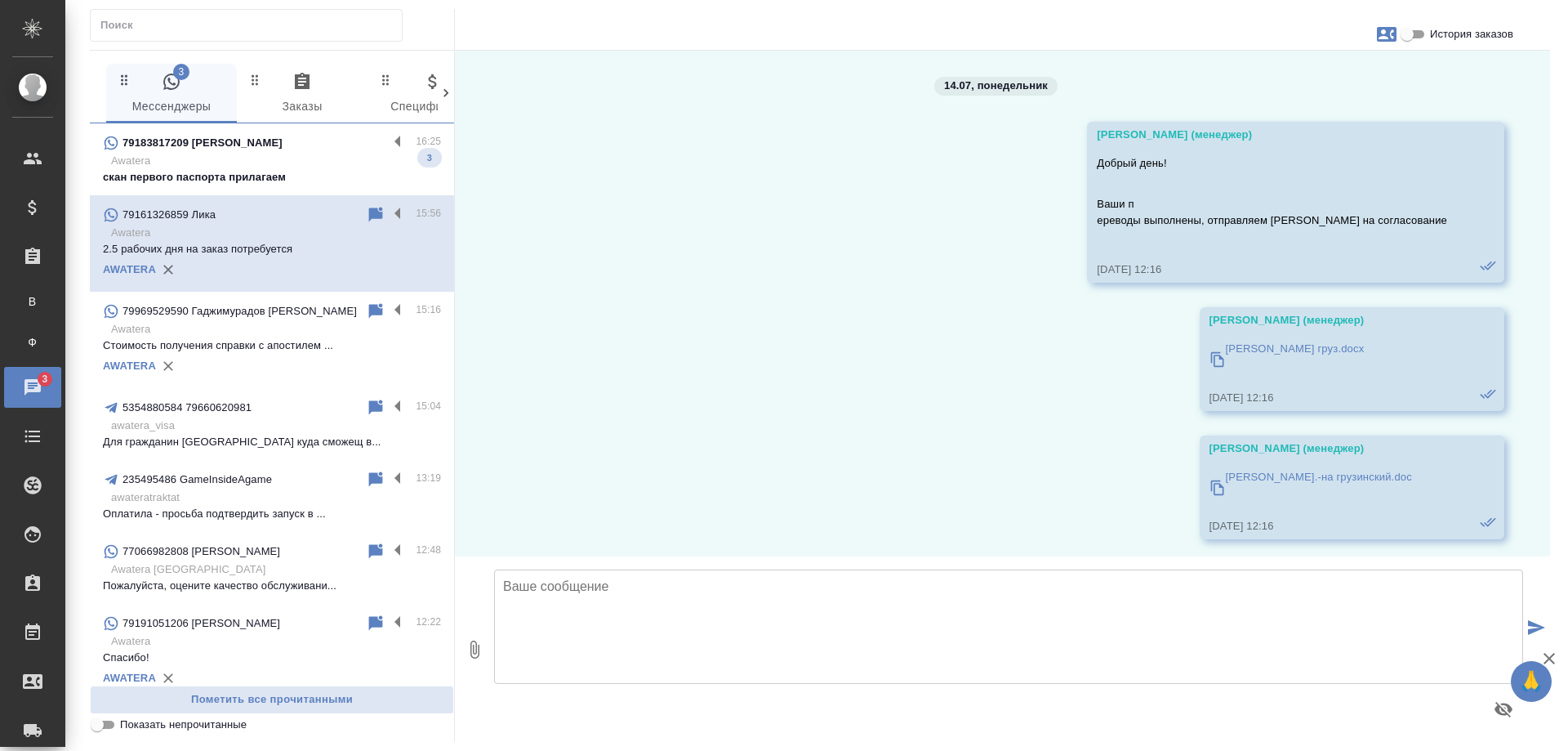
scroll to position [2428, 0]
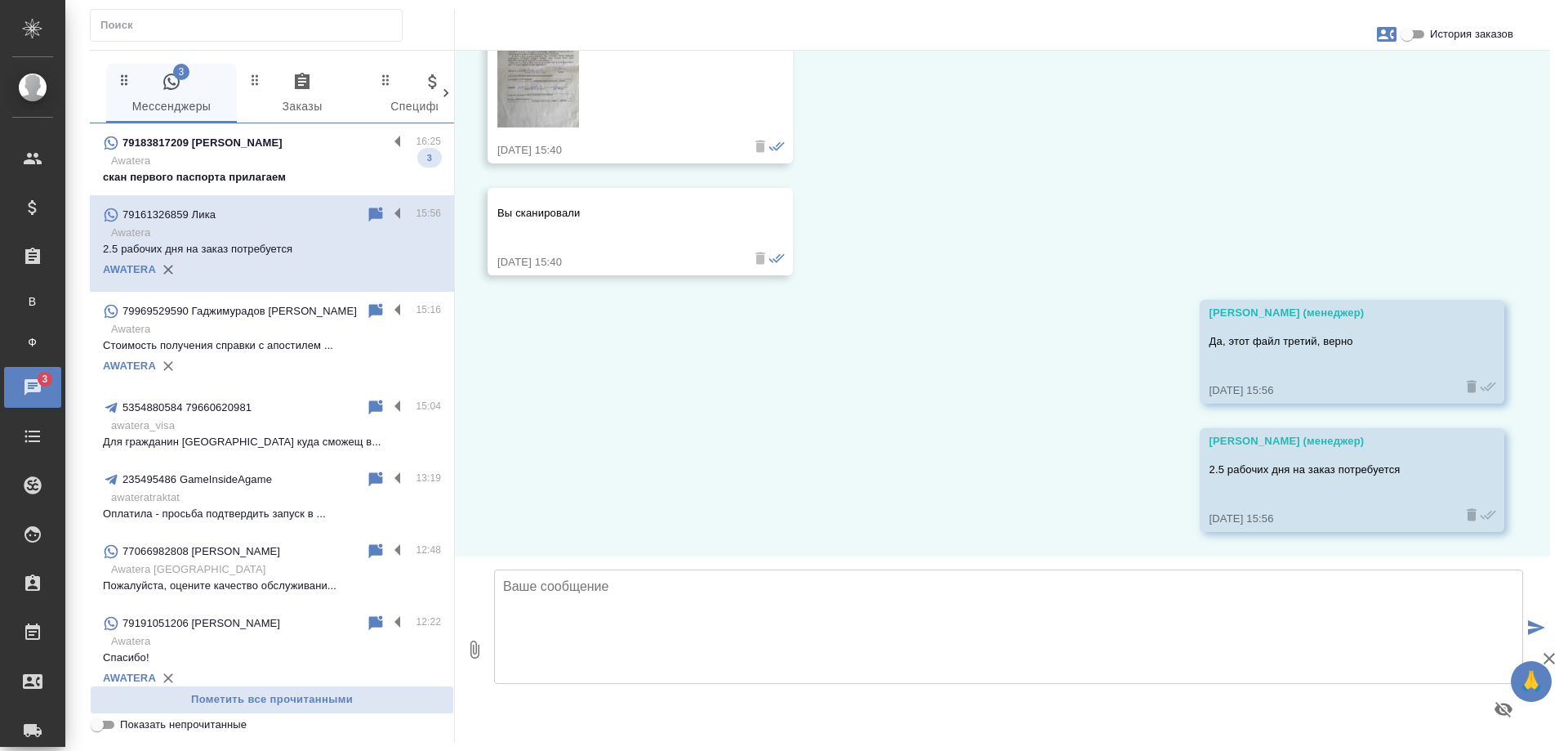
click at [282, 181] on p "скан первого паспорта прилагаем" at bounding box center [272, 177] width 338 height 16
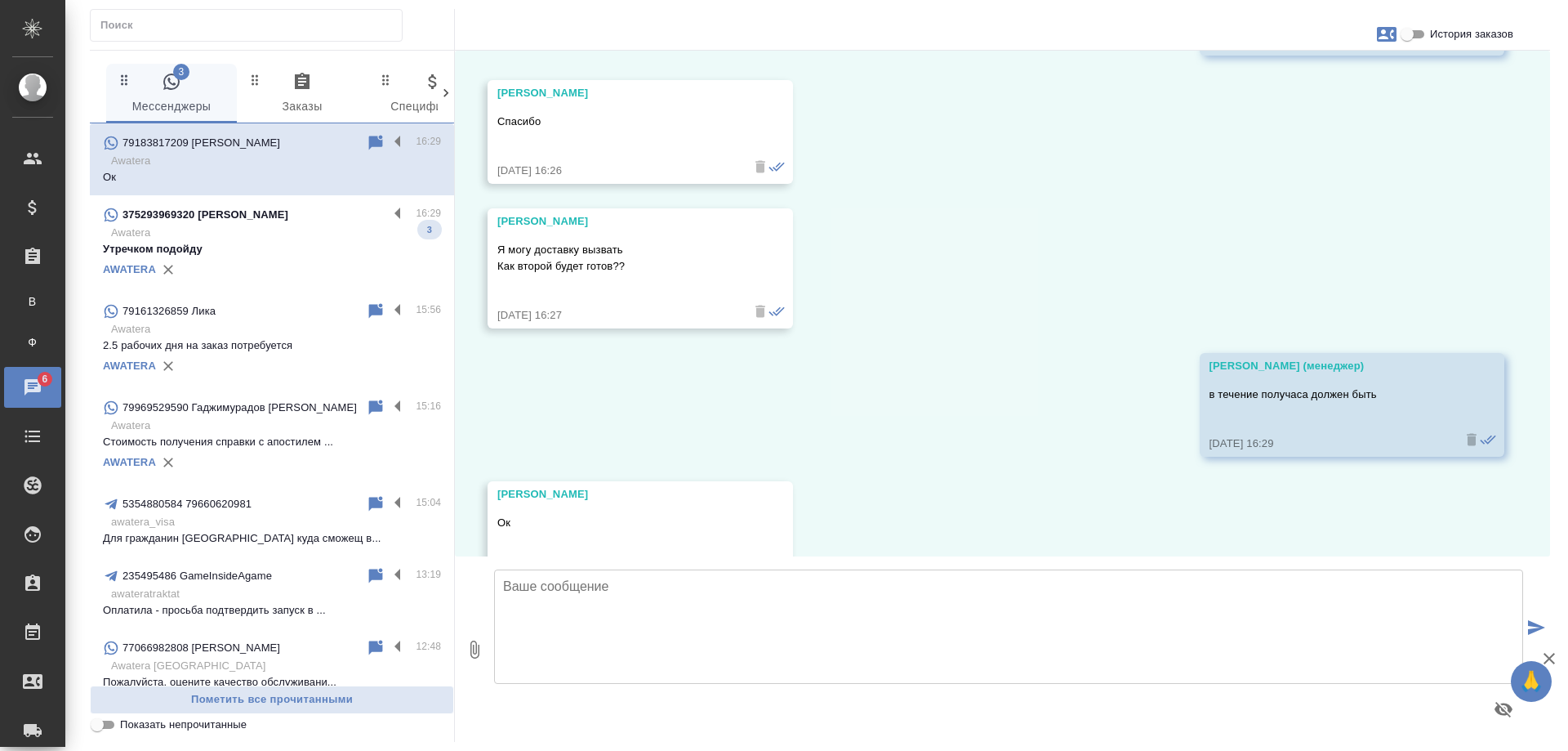
scroll to position [9039, 0]
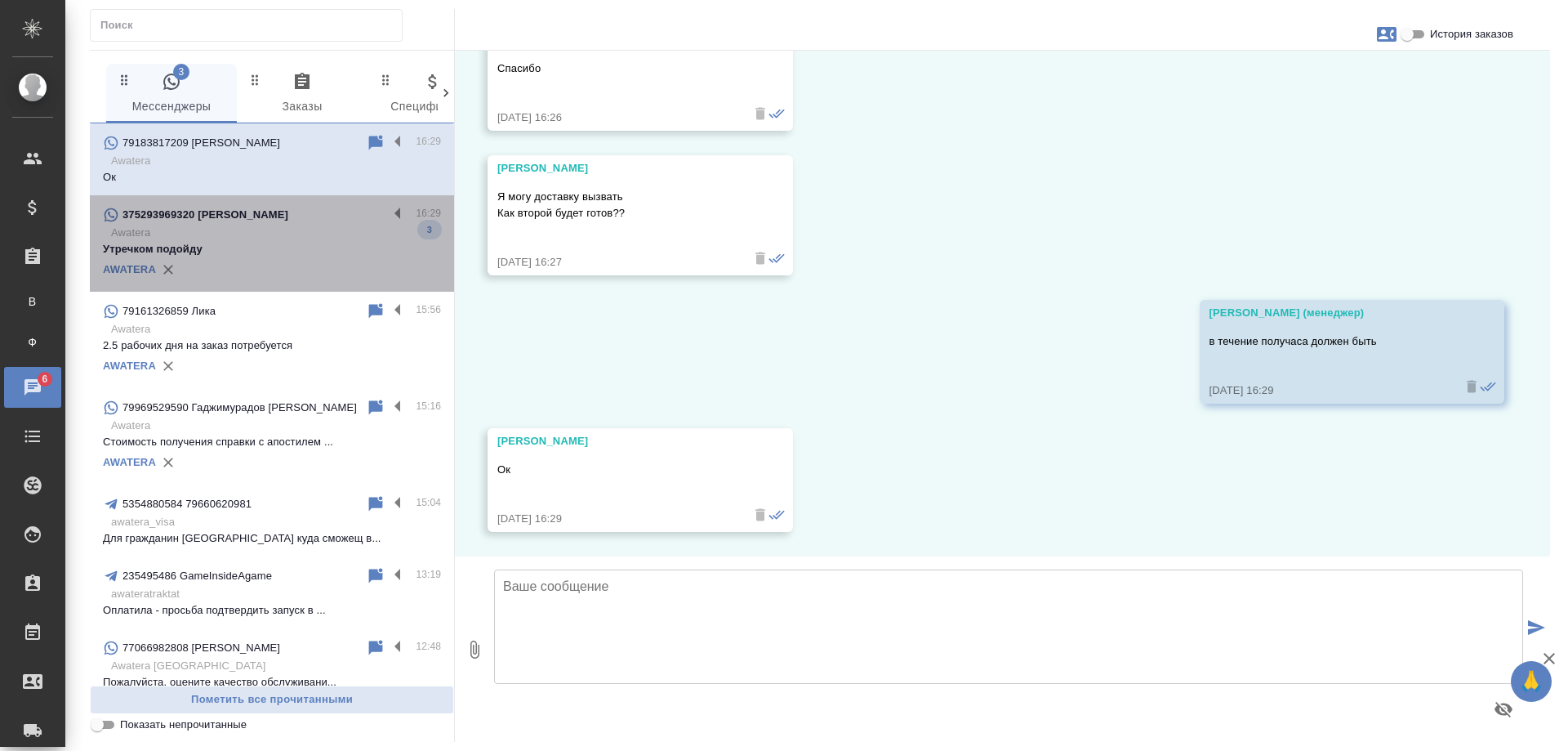
click at [282, 226] on p "Awatera" at bounding box center [276, 233] width 330 height 16
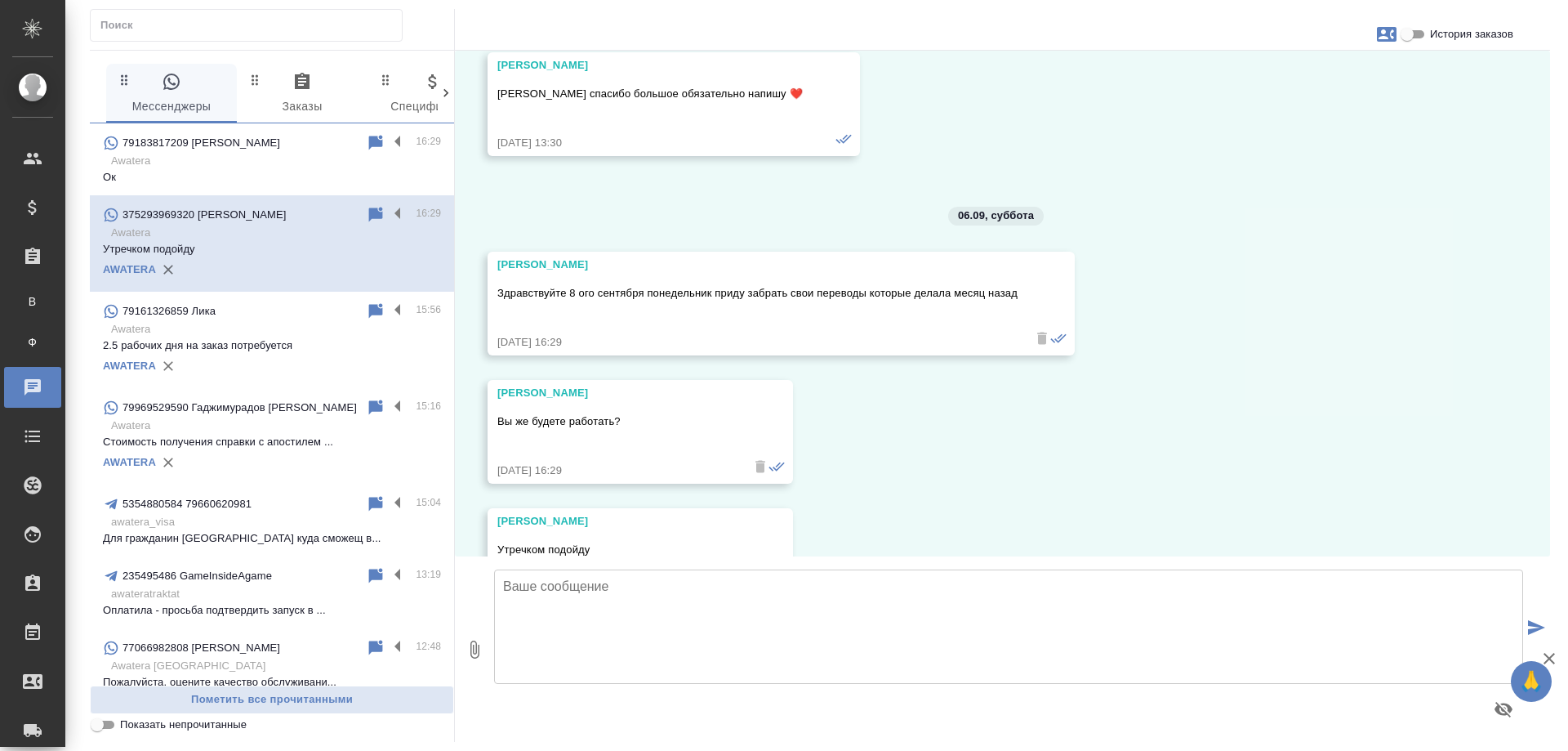
scroll to position [8023, 0]
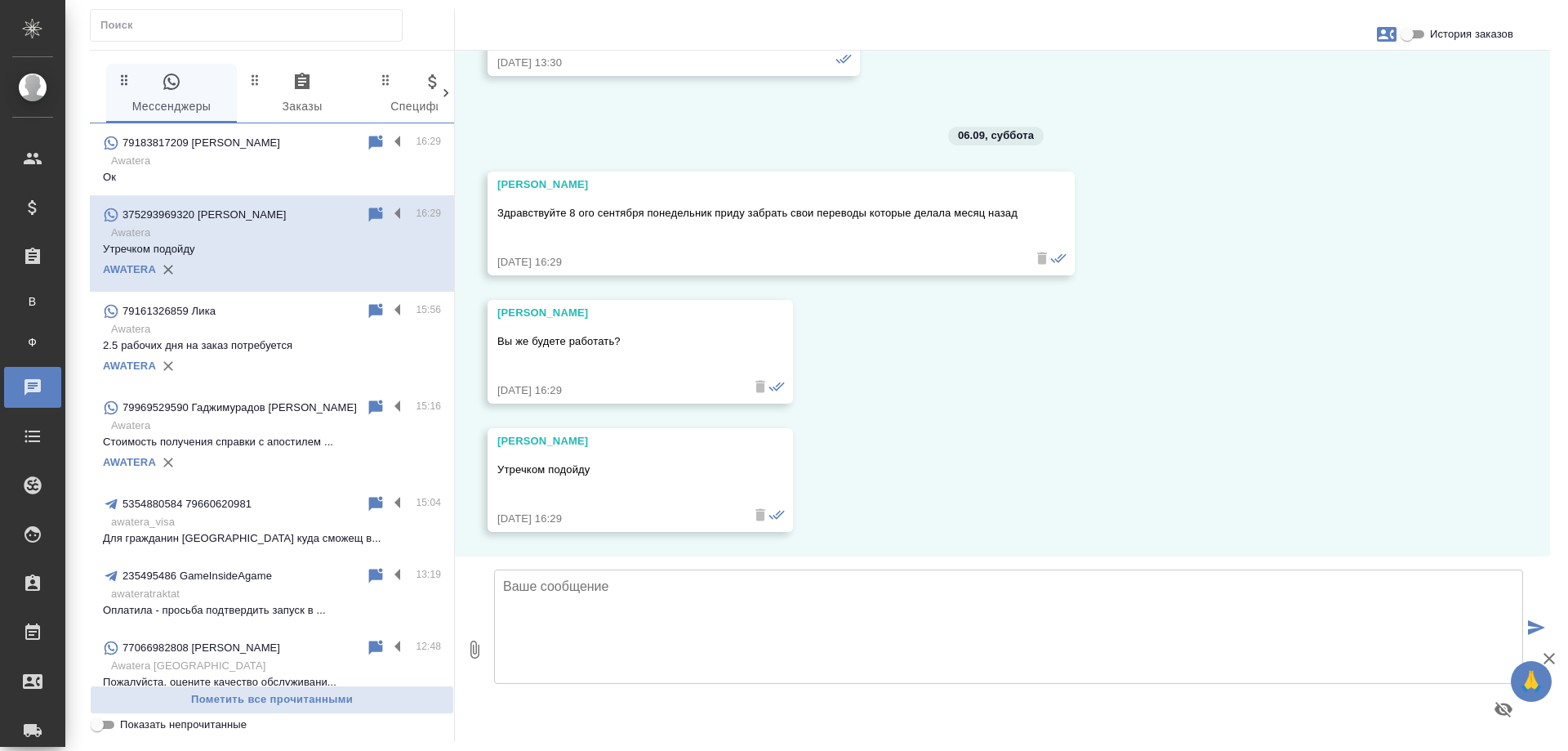
click at [619, 591] on textarea at bounding box center [1008, 627] width 1029 height 115
type textarea "[PERSON_NAME]"
click at [1415, 37] on input "История заказов" at bounding box center [1408, 34] width 59 height 20
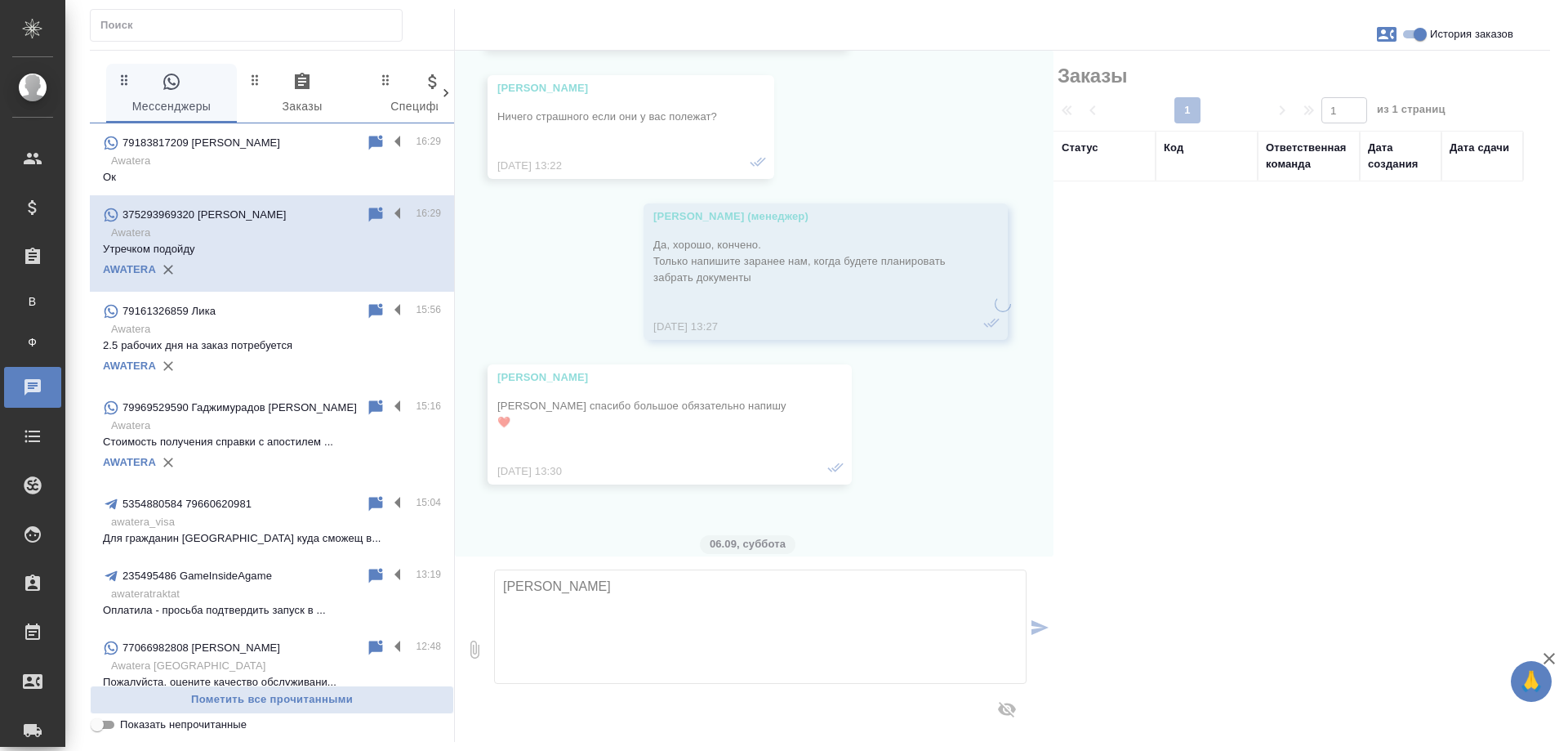
scroll to position [8414, 0]
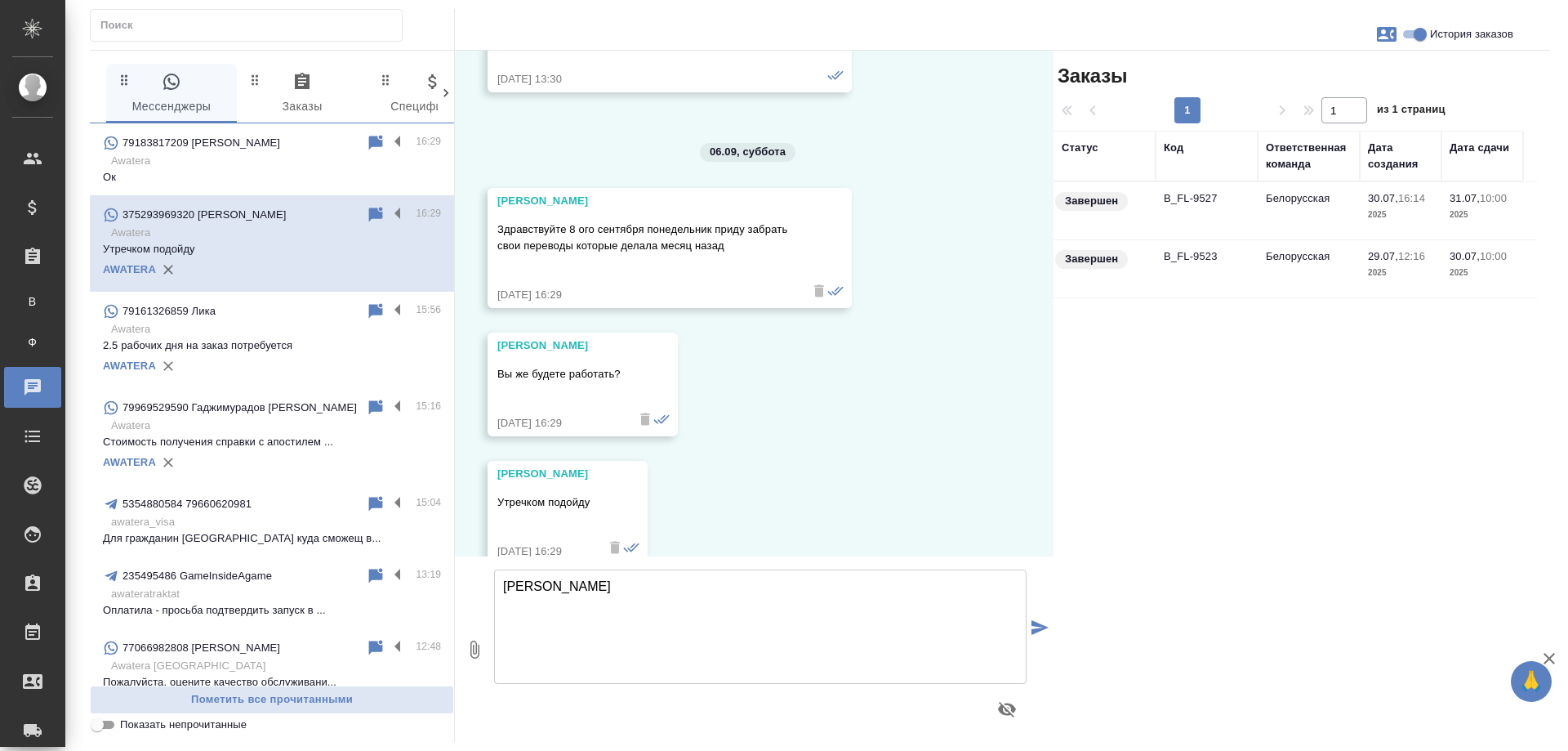
click at [1305, 209] on td "Белорусская" at bounding box center [1308, 210] width 102 height 57
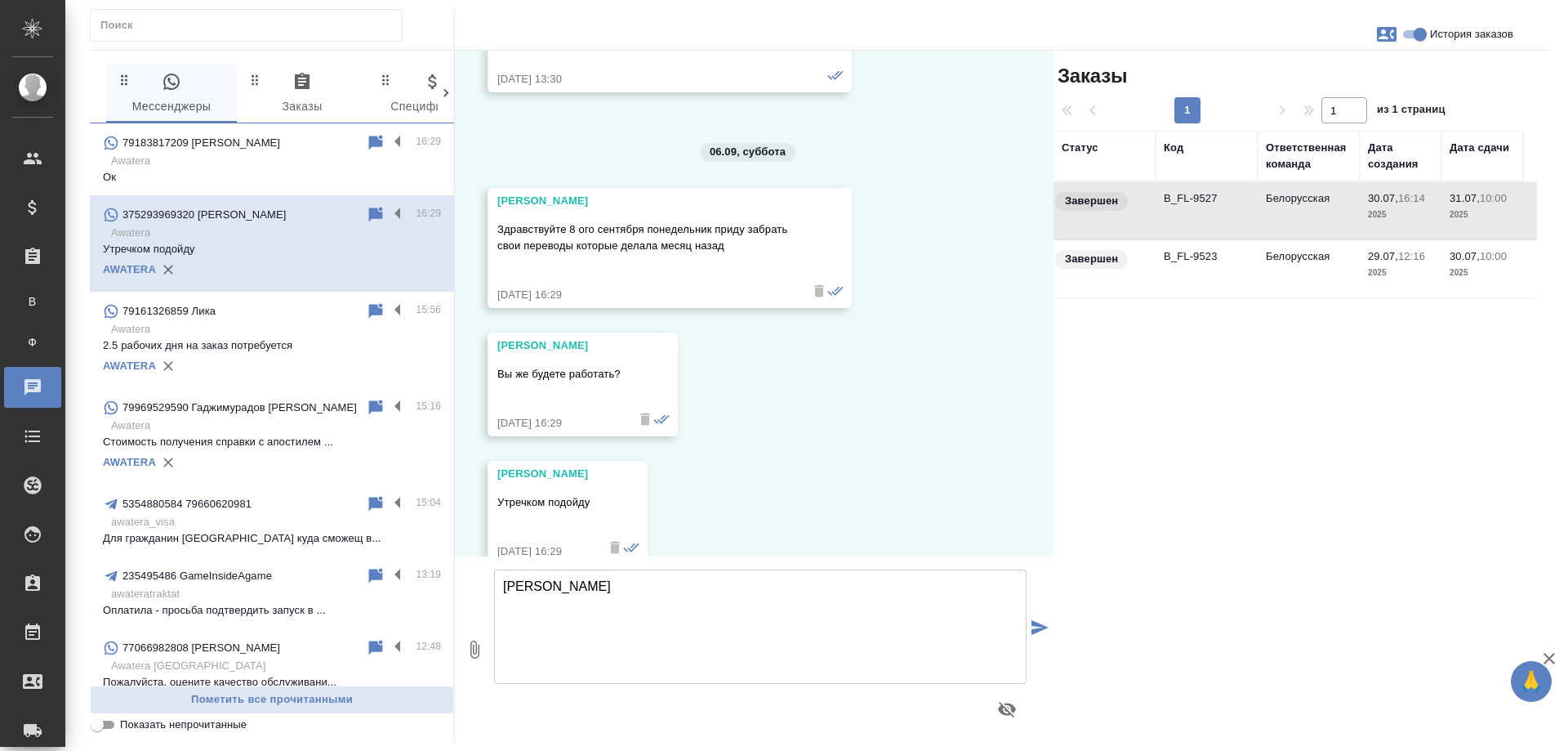
click at [1305, 209] on td "Белорусская" at bounding box center [1308, 210] width 102 height 57
click at [1412, 36] on input "История заказов" at bounding box center [1421, 34] width 59 height 20
checkbox input "false"
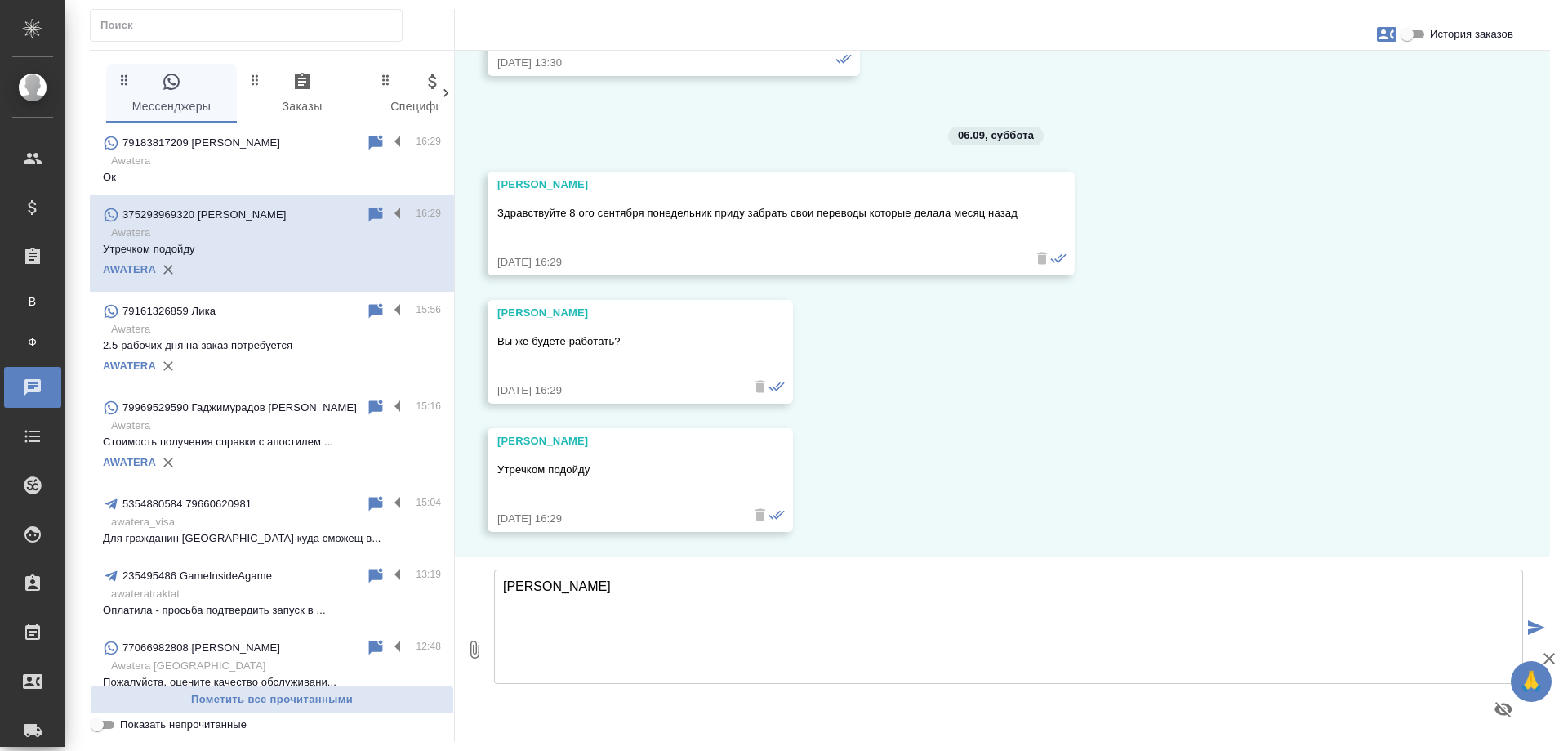
click at [607, 586] on textarea "[PERSON_NAME]" at bounding box center [1008, 627] width 1029 height 115
click at [607, 586] on textarea "[PERSON_NAME], добрый день!" at bounding box center [1008, 627] width 1029 height 115
click at [656, 586] on textarea "[PERSON_NAME], добрый день!" at bounding box center [1008, 627] width 1029 height 115
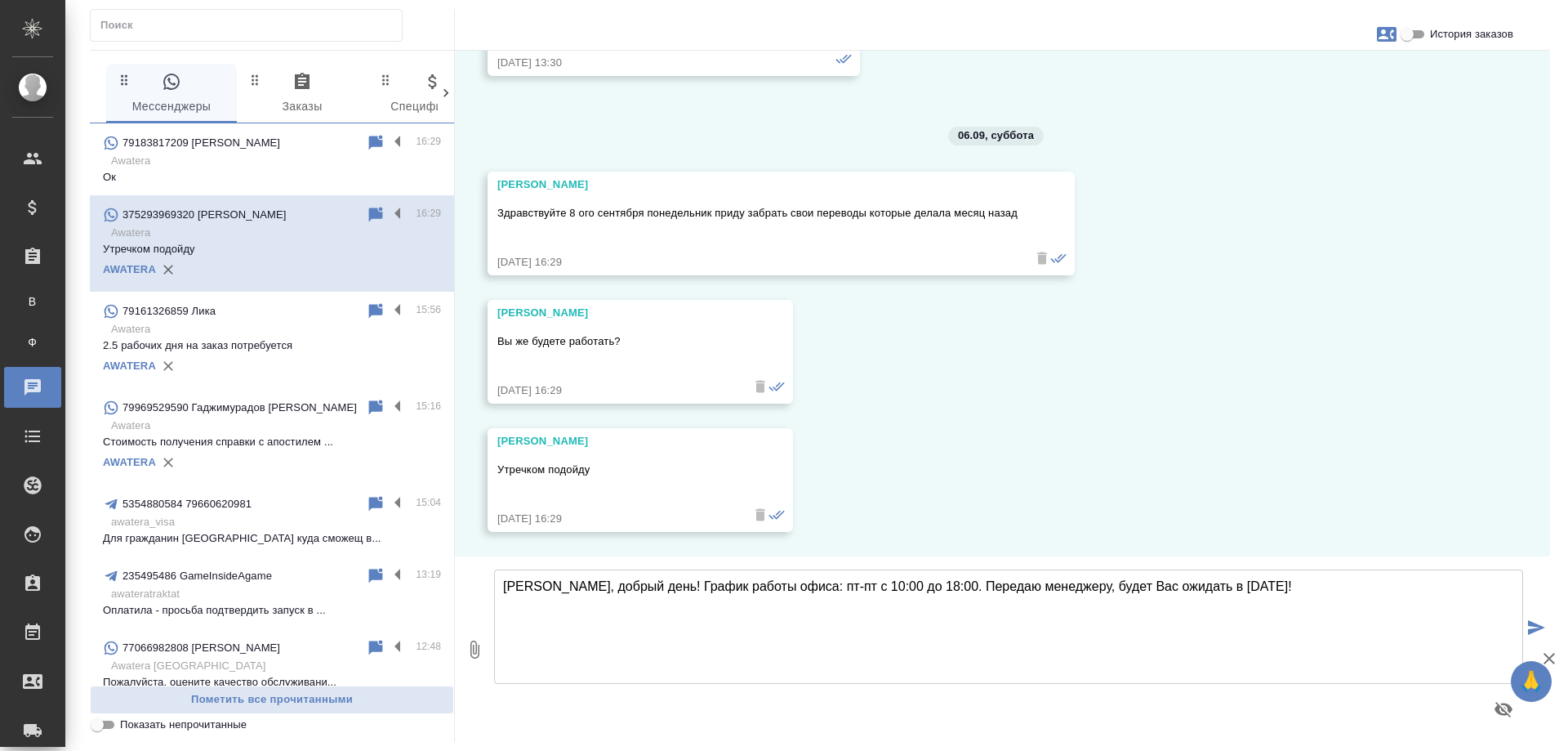
type textarea "[PERSON_NAME], добрый день! График работы офиса: пт-пт с 10:00 до 18:00. Переда…"
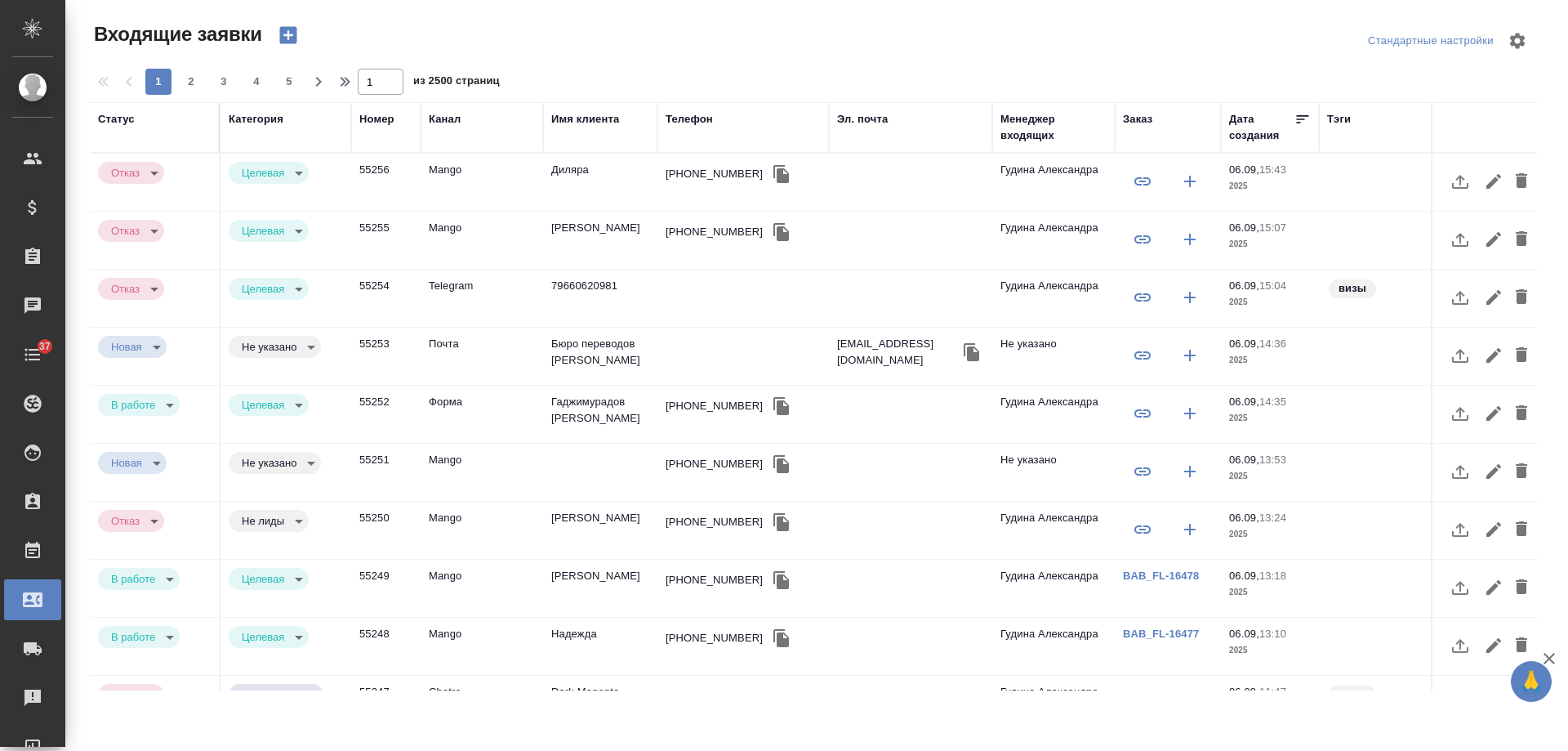
select select "RU"
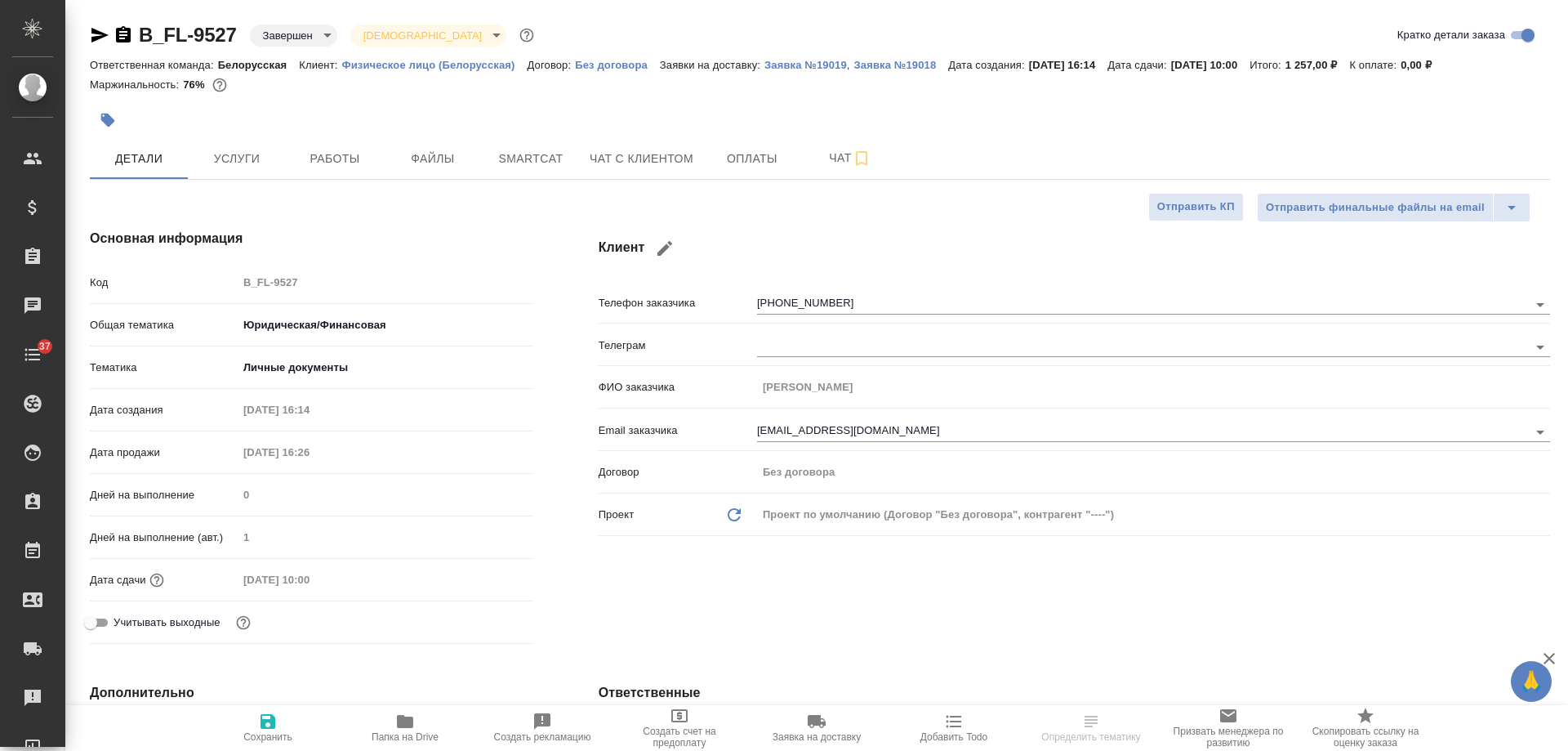
select select "RU"
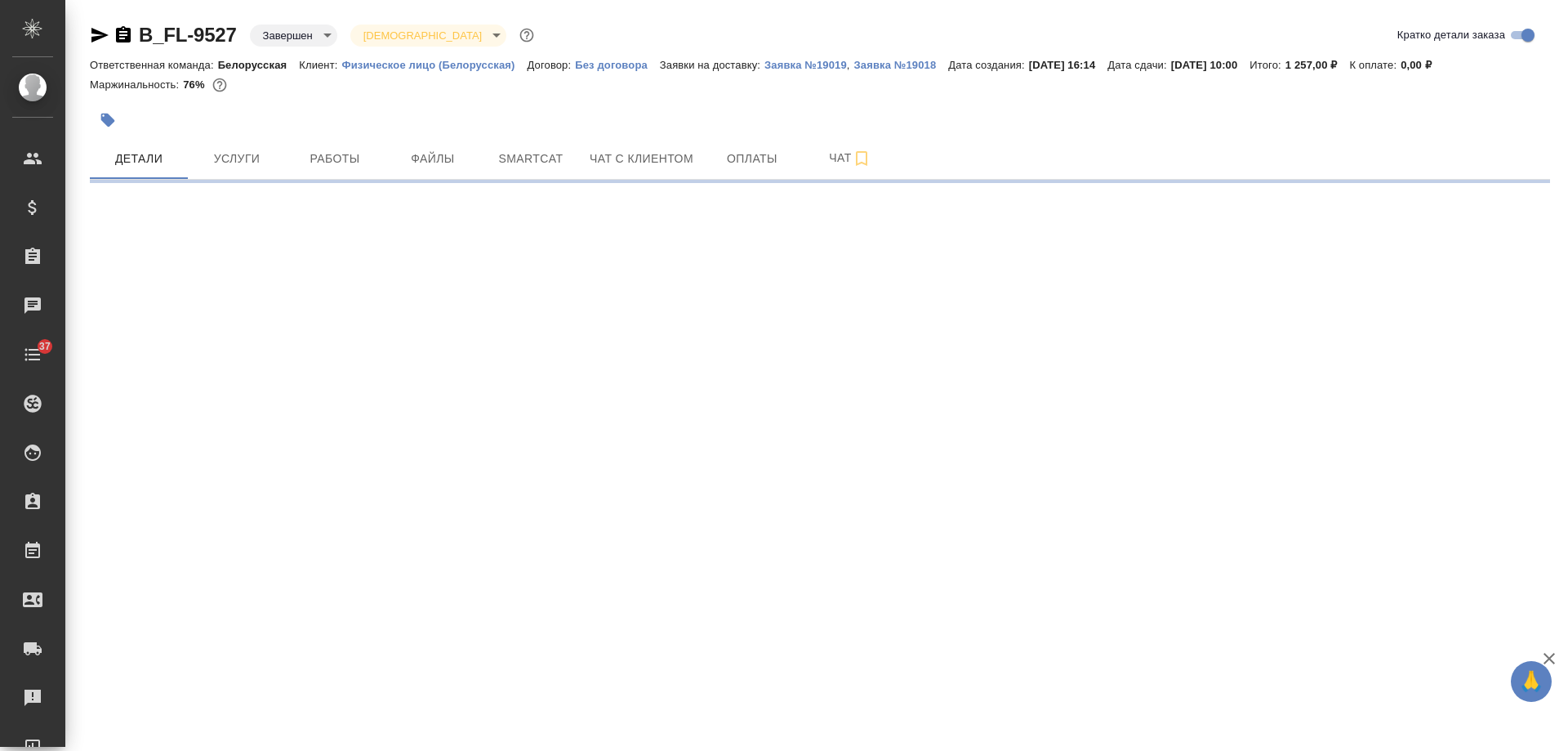
select select "RU"
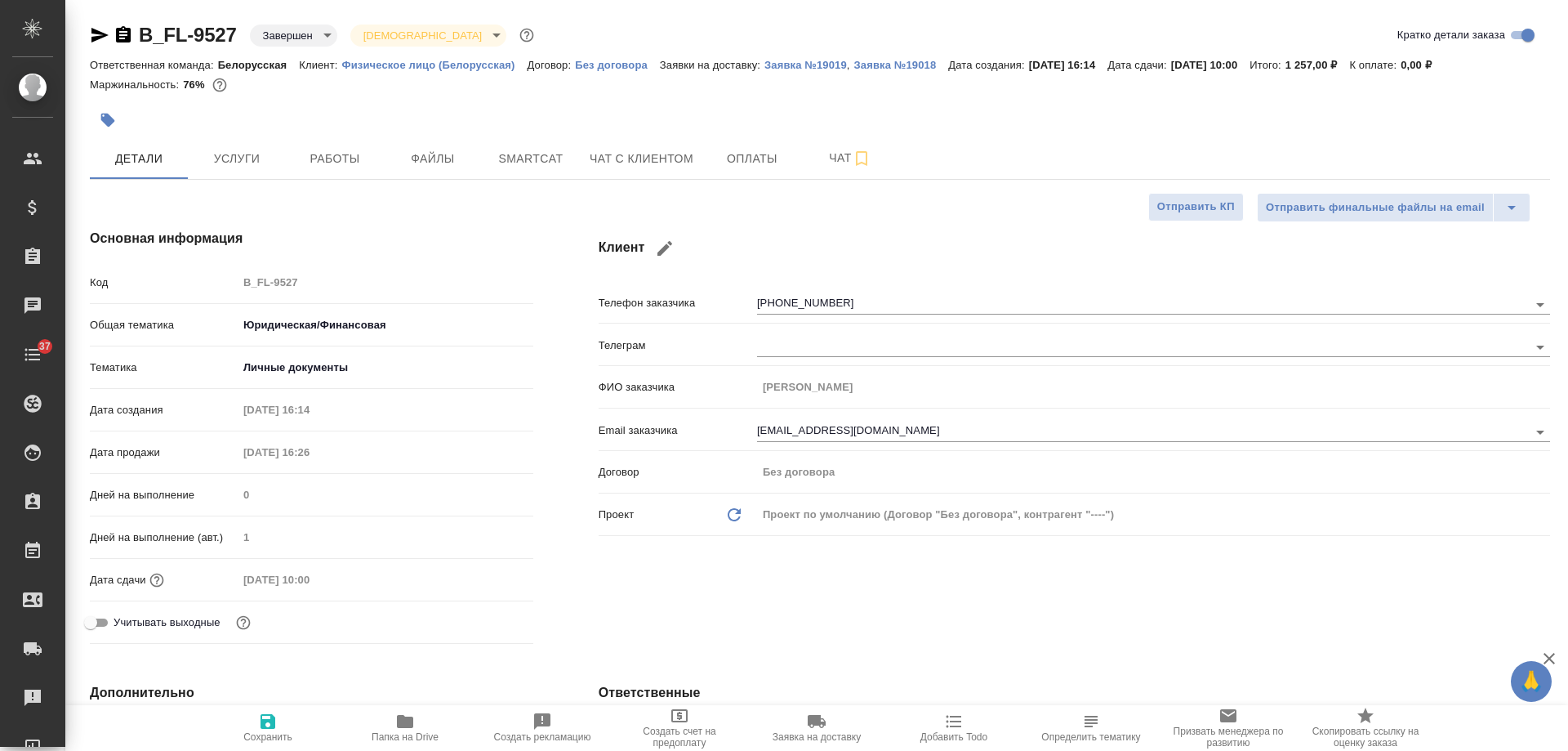
type textarea "x"
click at [101, 34] on icon "button" at bounding box center [100, 35] width 17 height 15
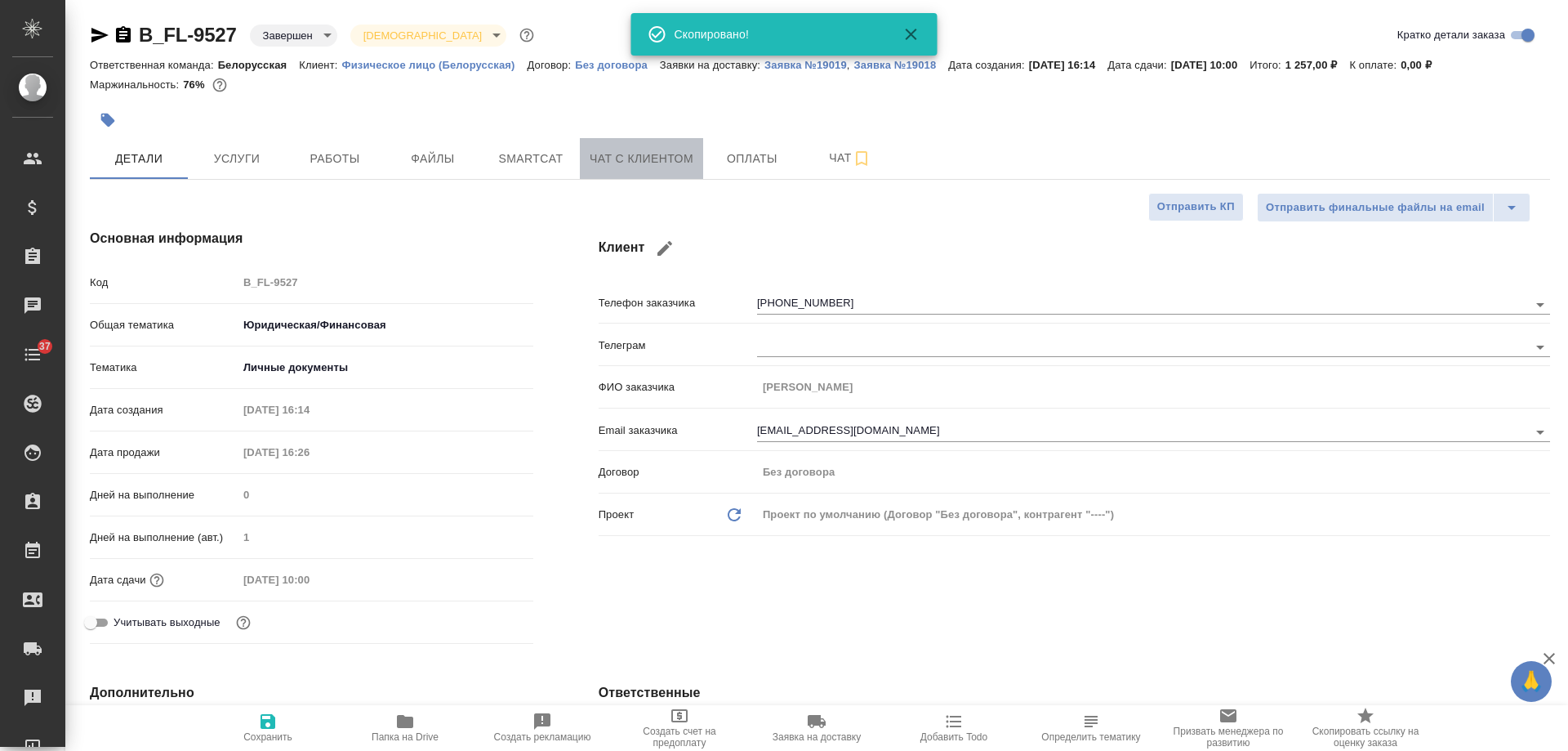
click at [653, 161] on span "Чат с клиентом" at bounding box center [641, 159] width 104 height 20
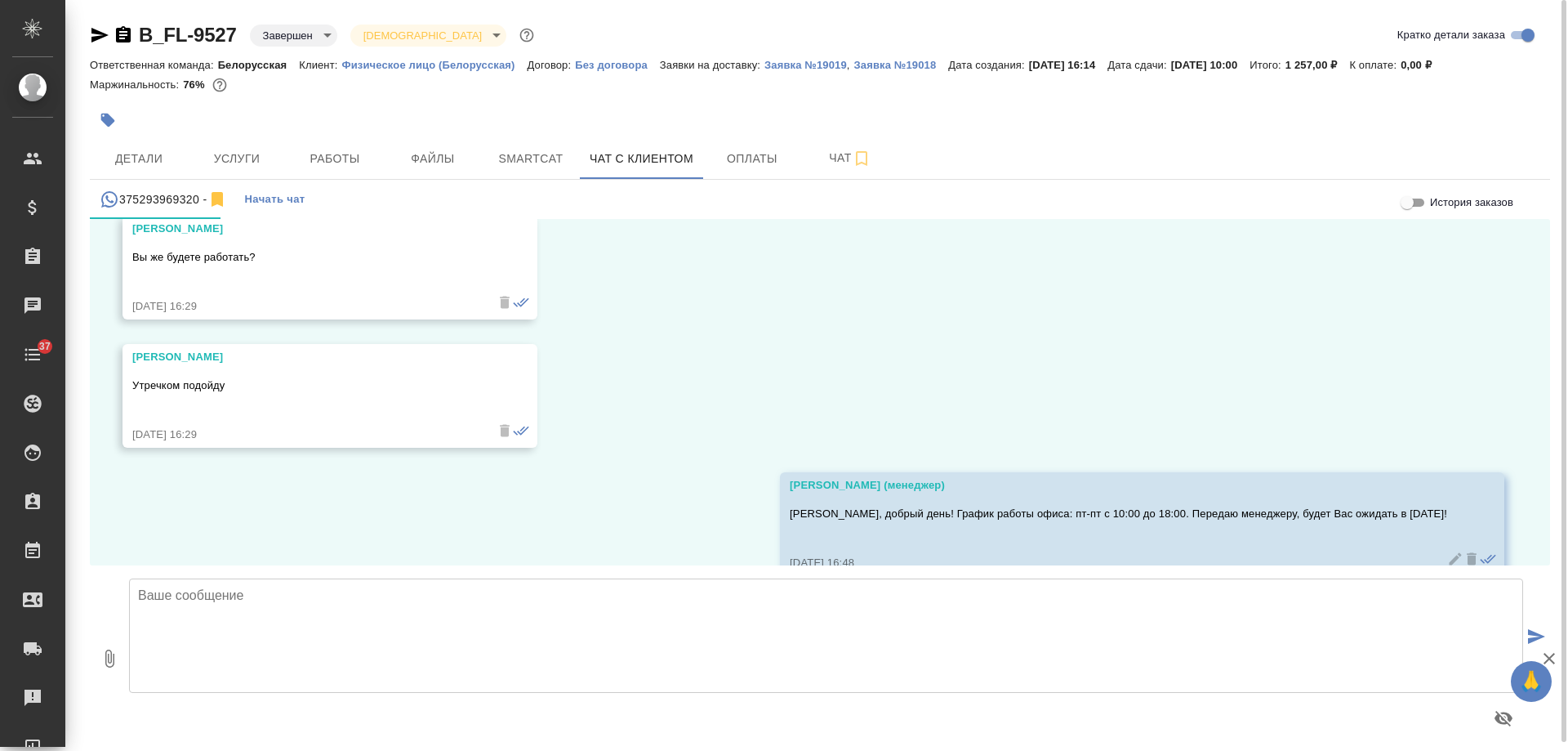
scroll to position [8422, 0]
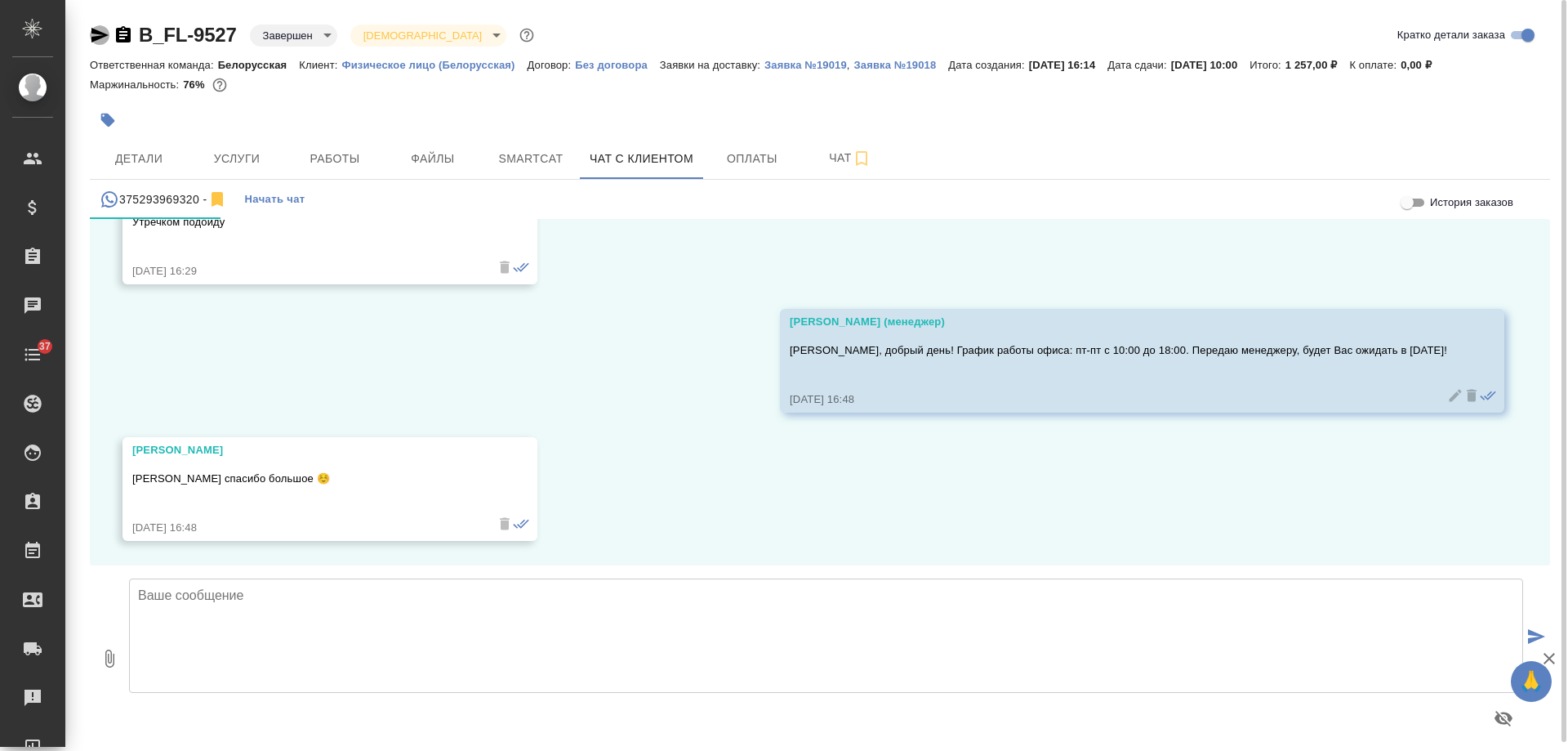
click at [102, 38] on icon "button" at bounding box center [100, 35] width 20 height 20
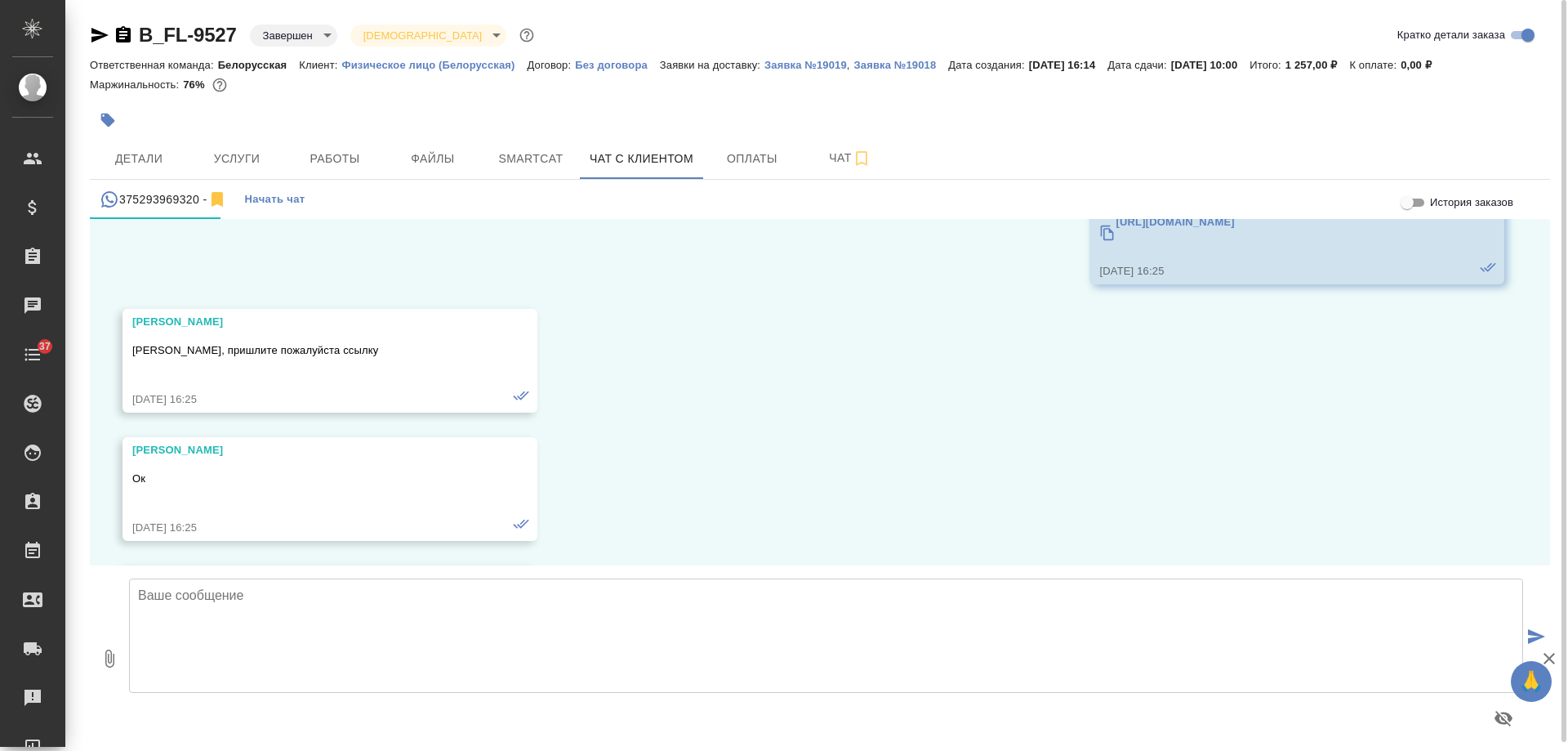
scroll to position [4991, 0]
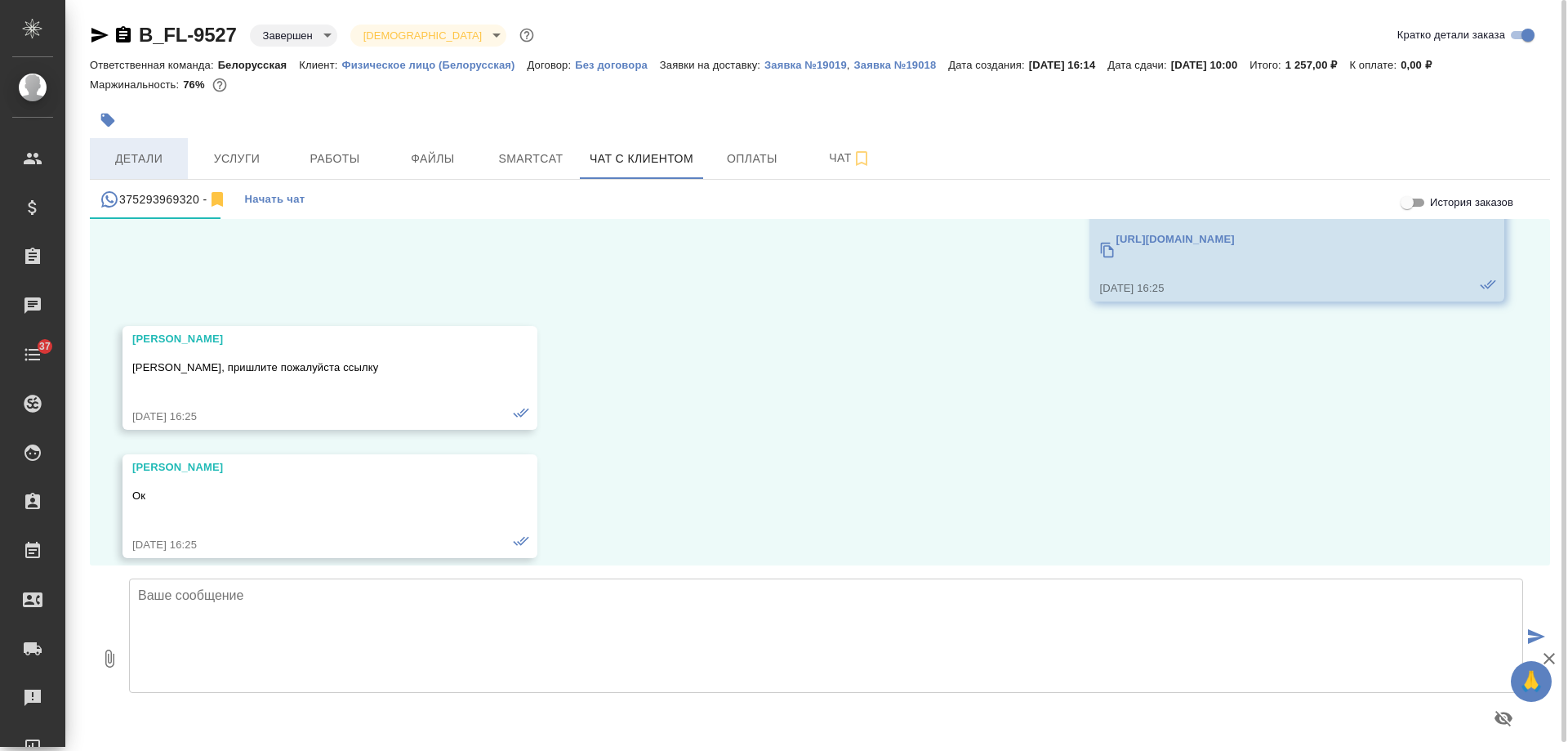
click at [151, 160] on span "Детали" at bounding box center [139, 159] width 79 height 20
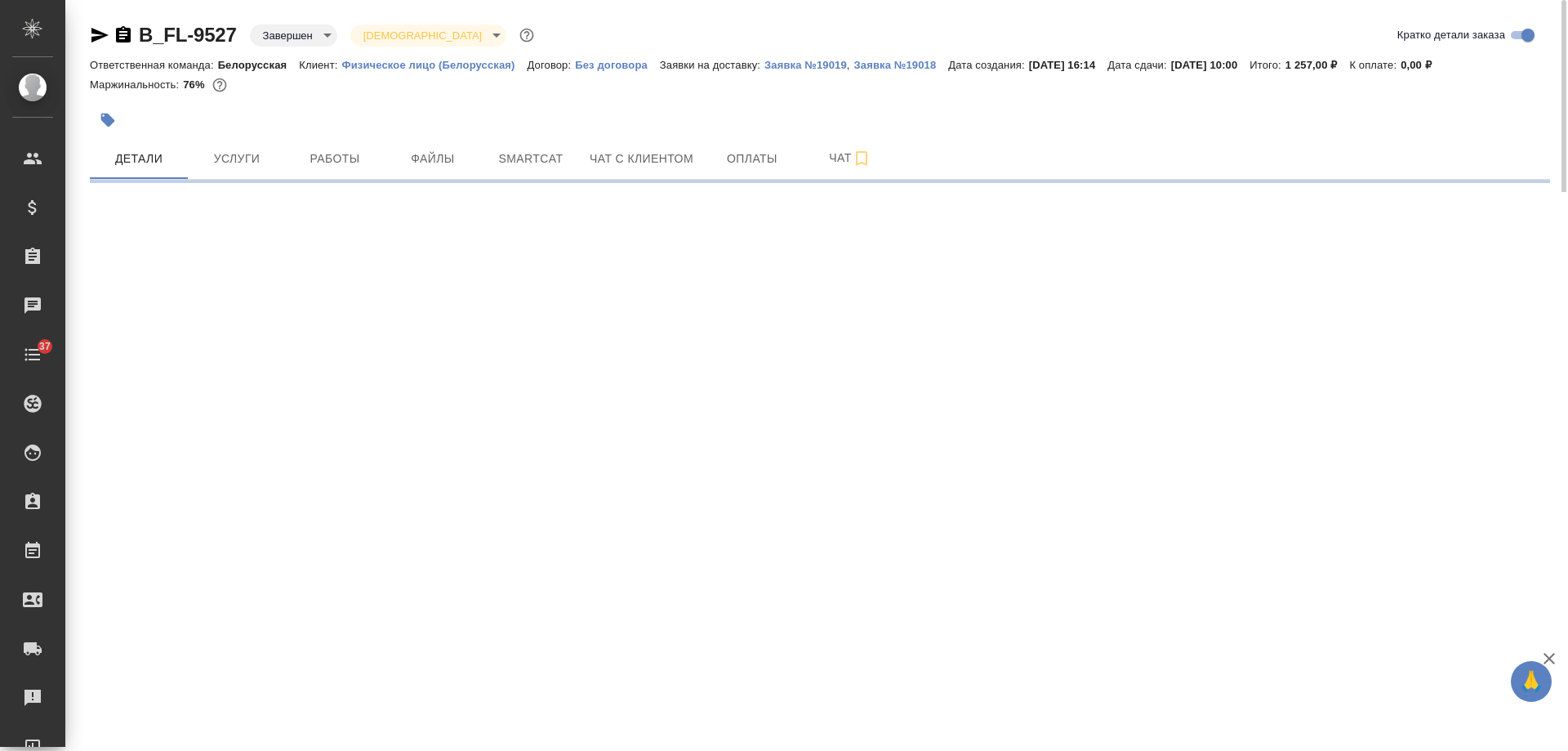
select select "RU"
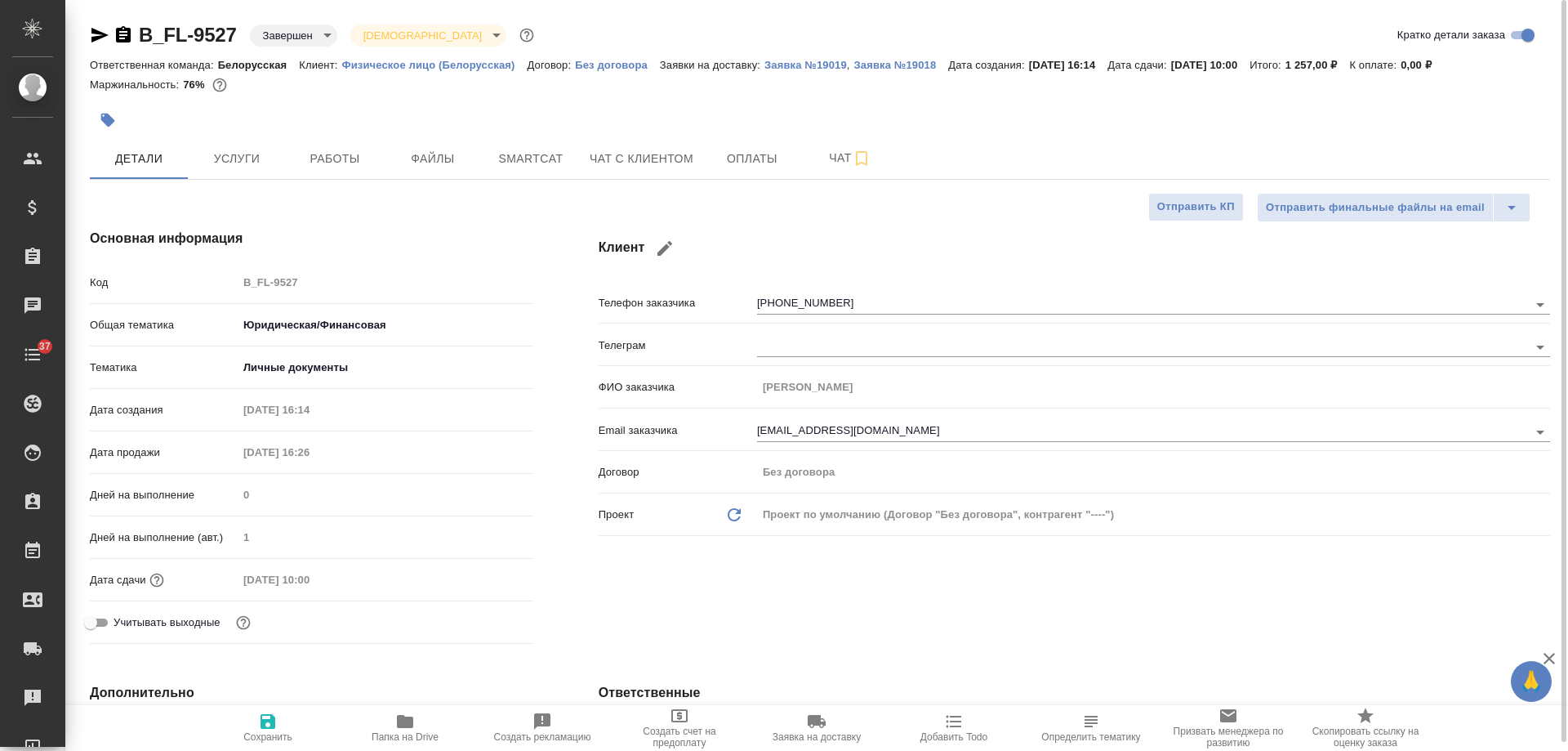
type textarea "x"
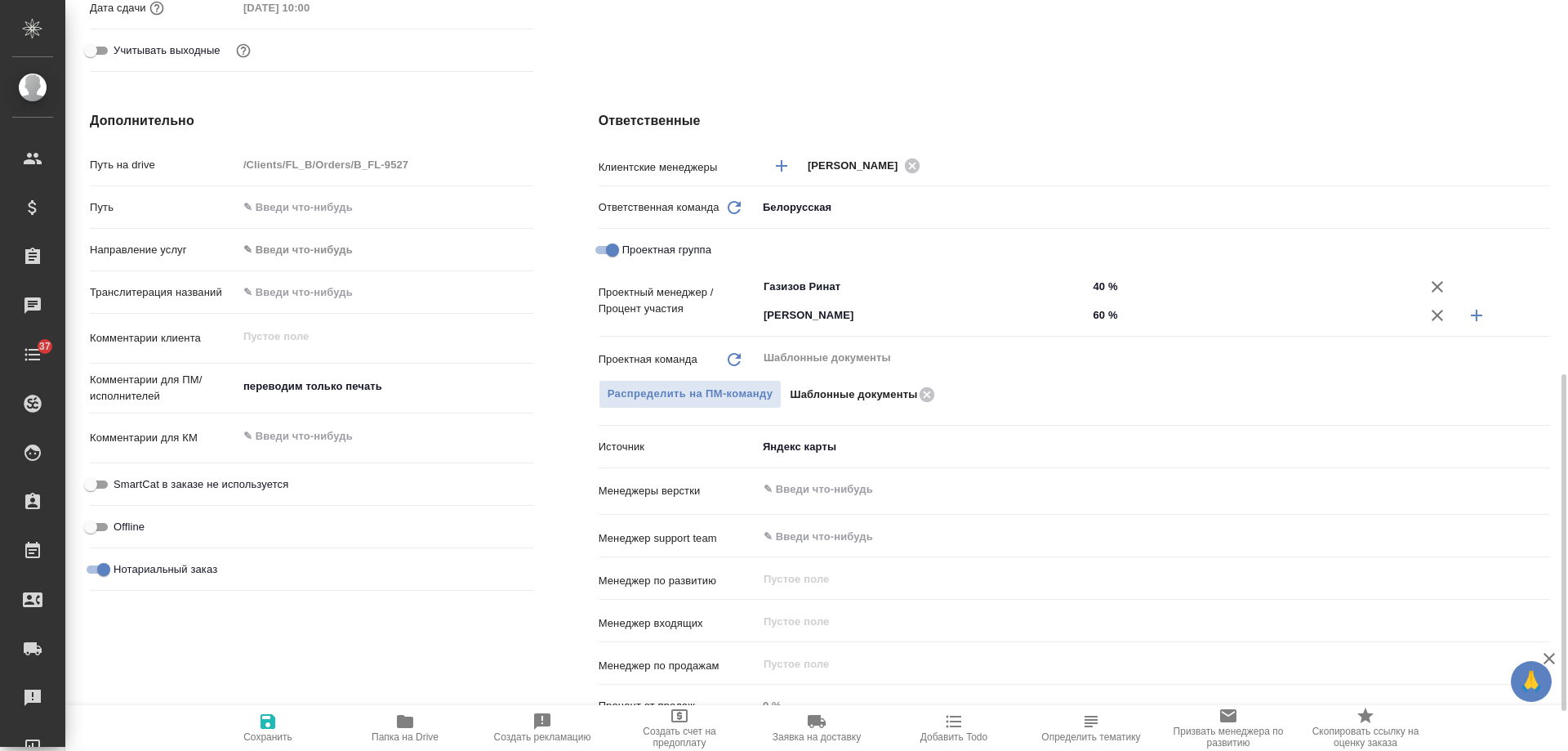
scroll to position [654, 0]
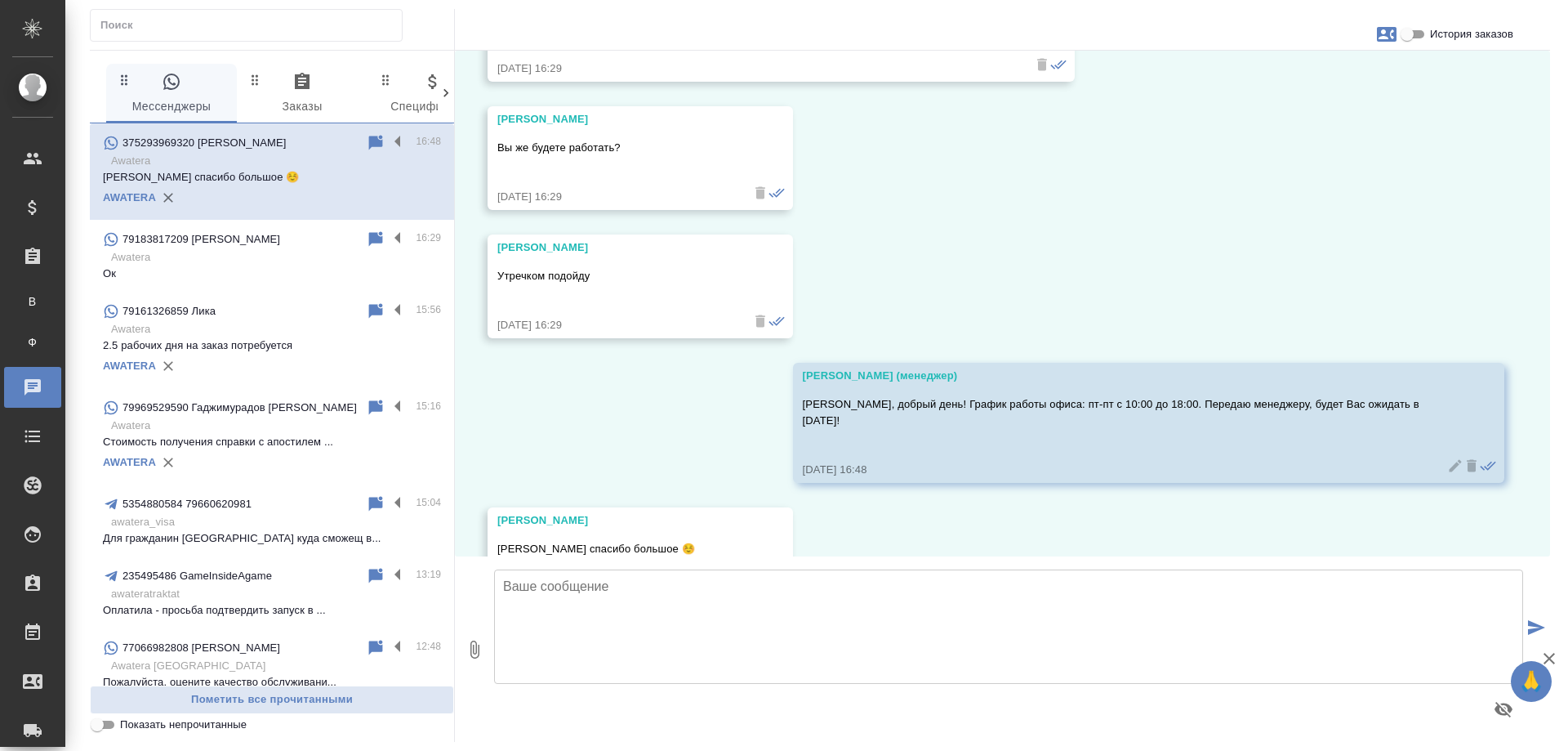
scroll to position [8279, 0]
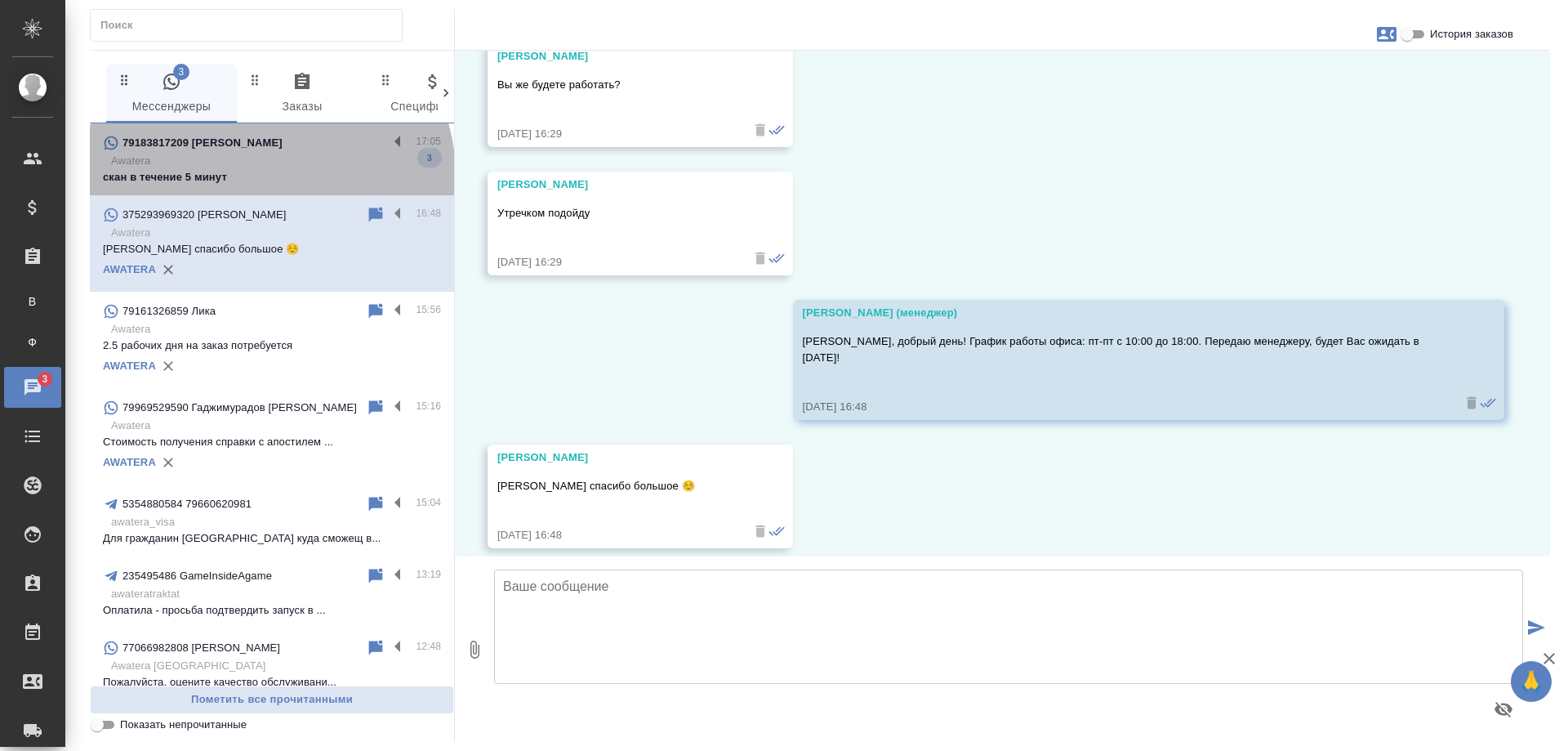
click at [269, 174] on p "скан в течение 5 минут" at bounding box center [272, 177] width 338 height 16
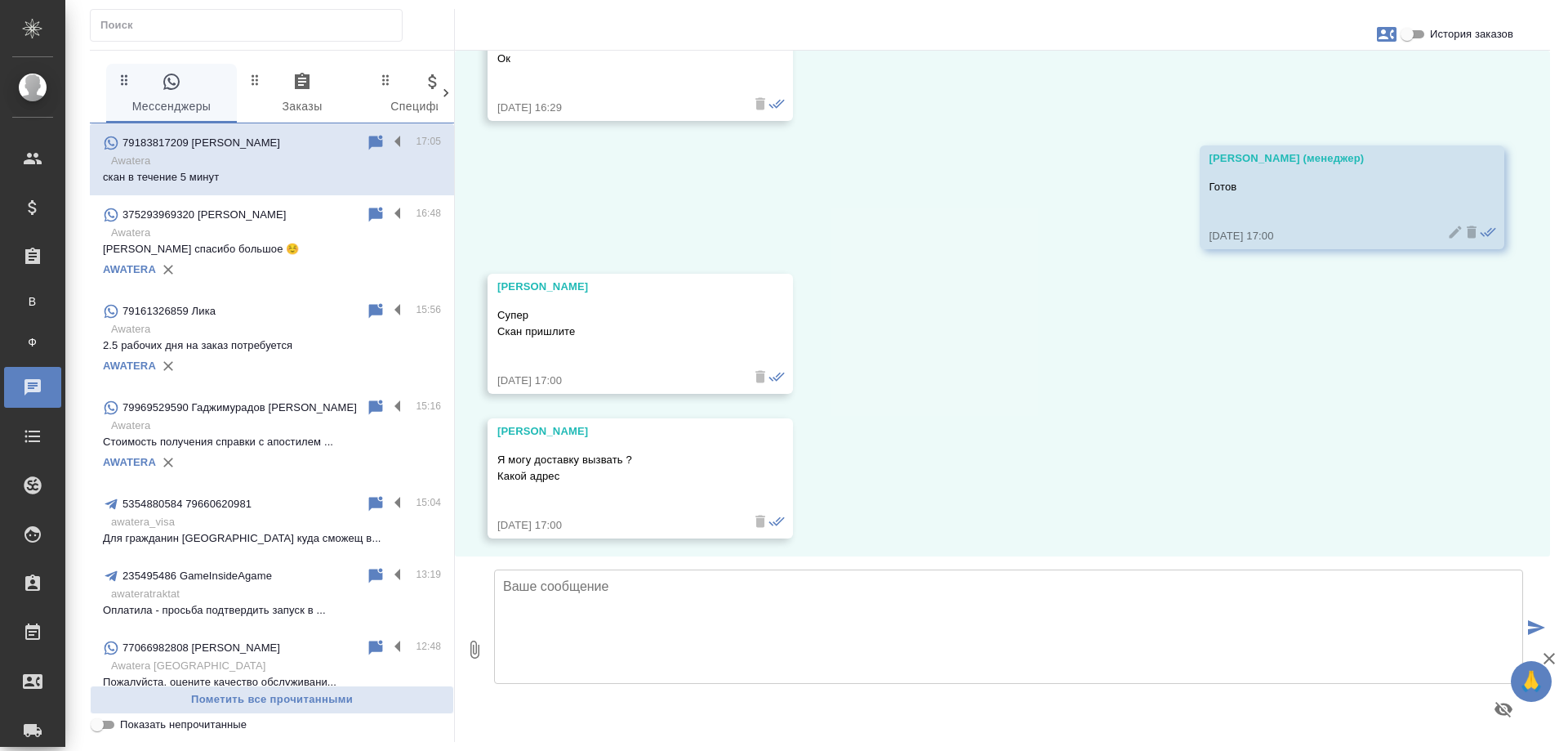
scroll to position [9842, 0]
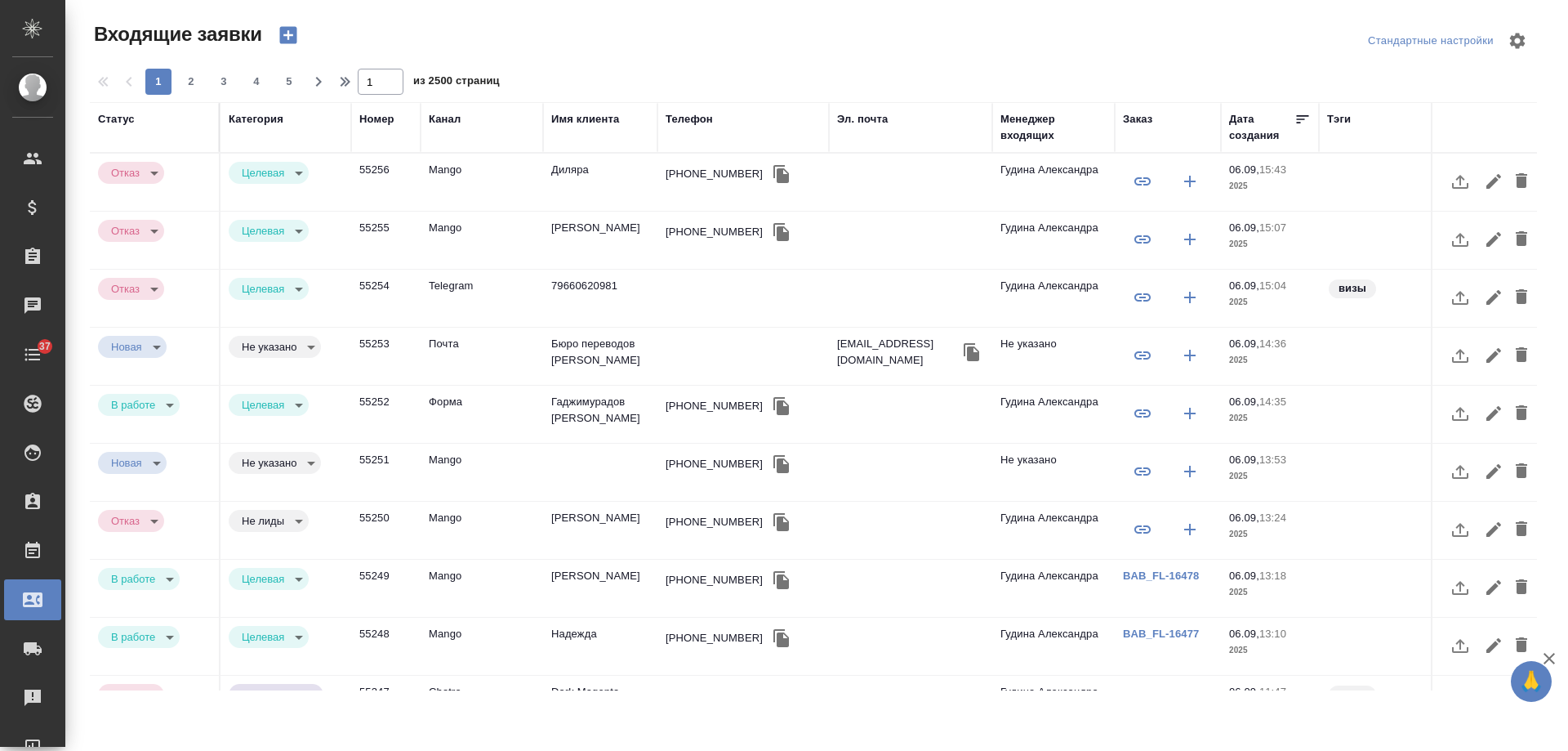
select select "RU"
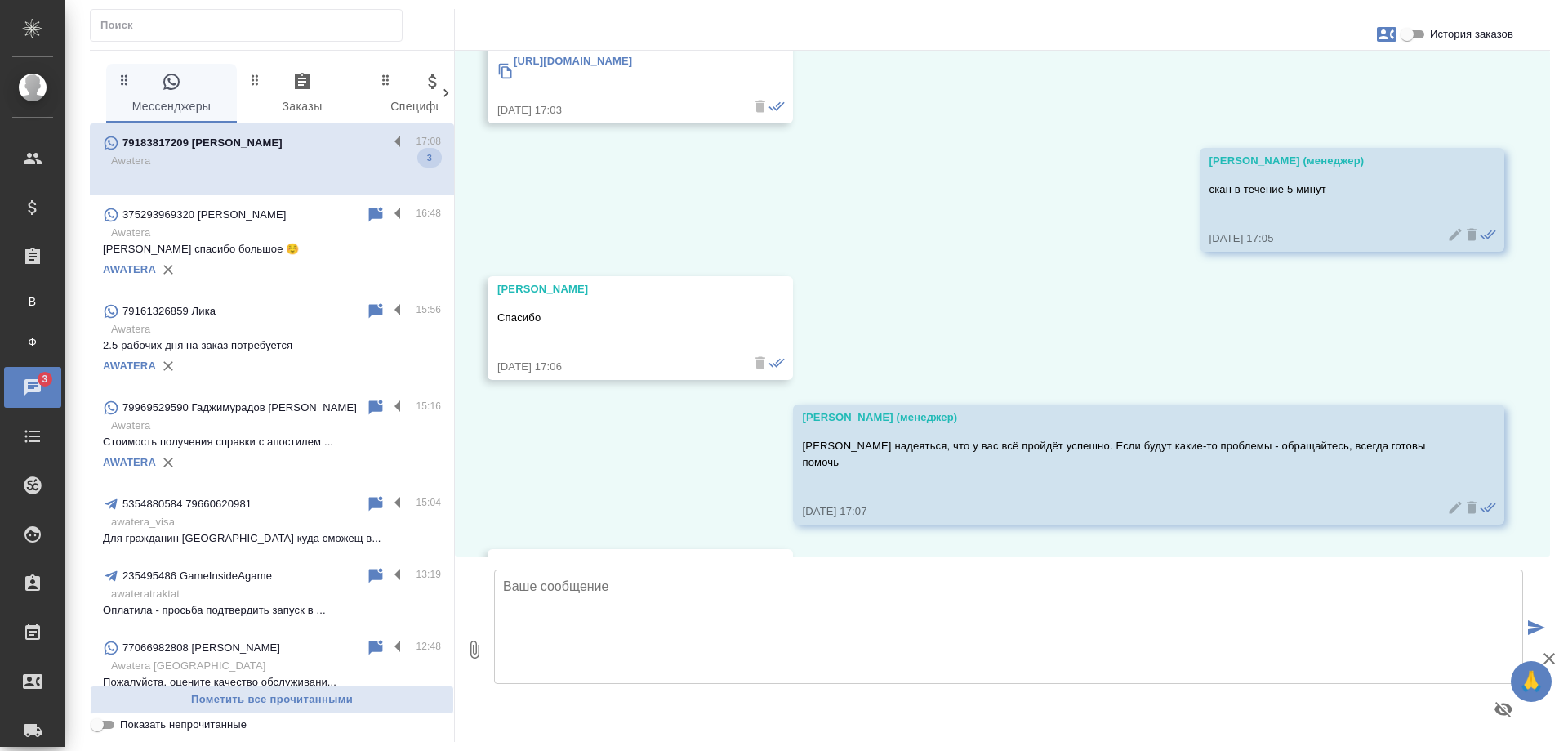
scroll to position [10358, 0]
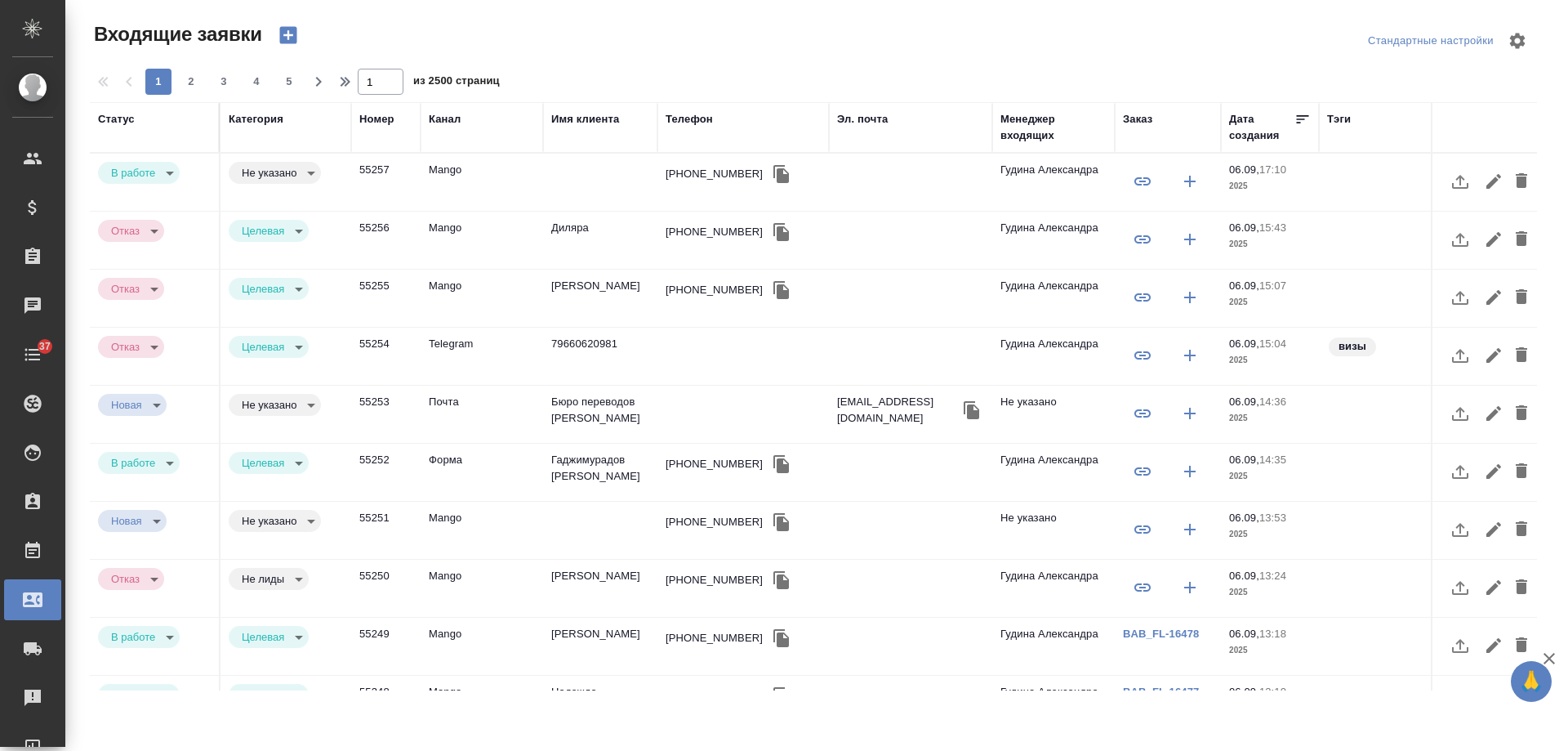
select select "RU"
click at [772, 175] on icon "button" at bounding box center [782, 174] width 20 height 20
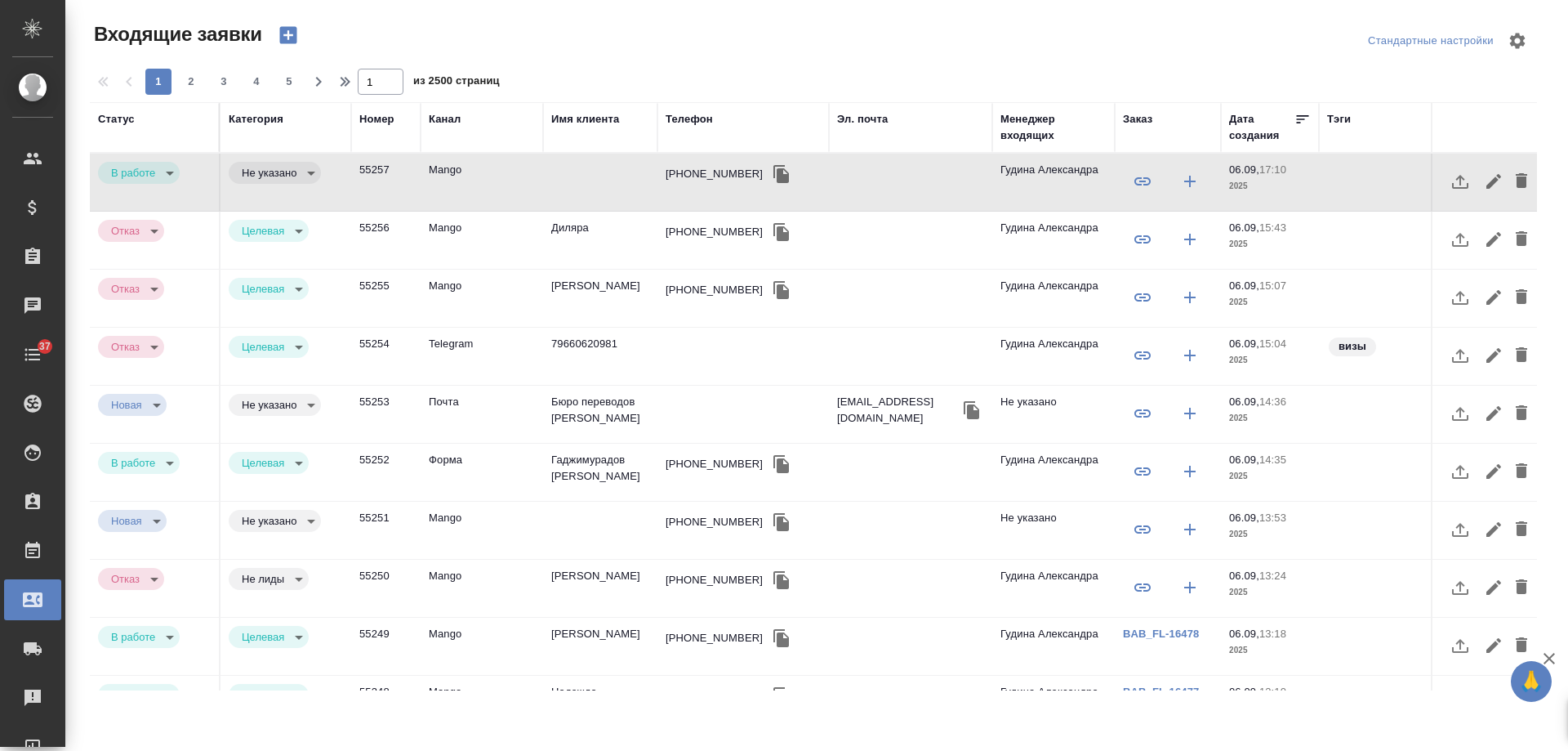
click at [653, 174] on td at bounding box center [600, 183] width 115 height 57
click at [653, 174] on td at bounding box center [600, 183] width 115 height 57
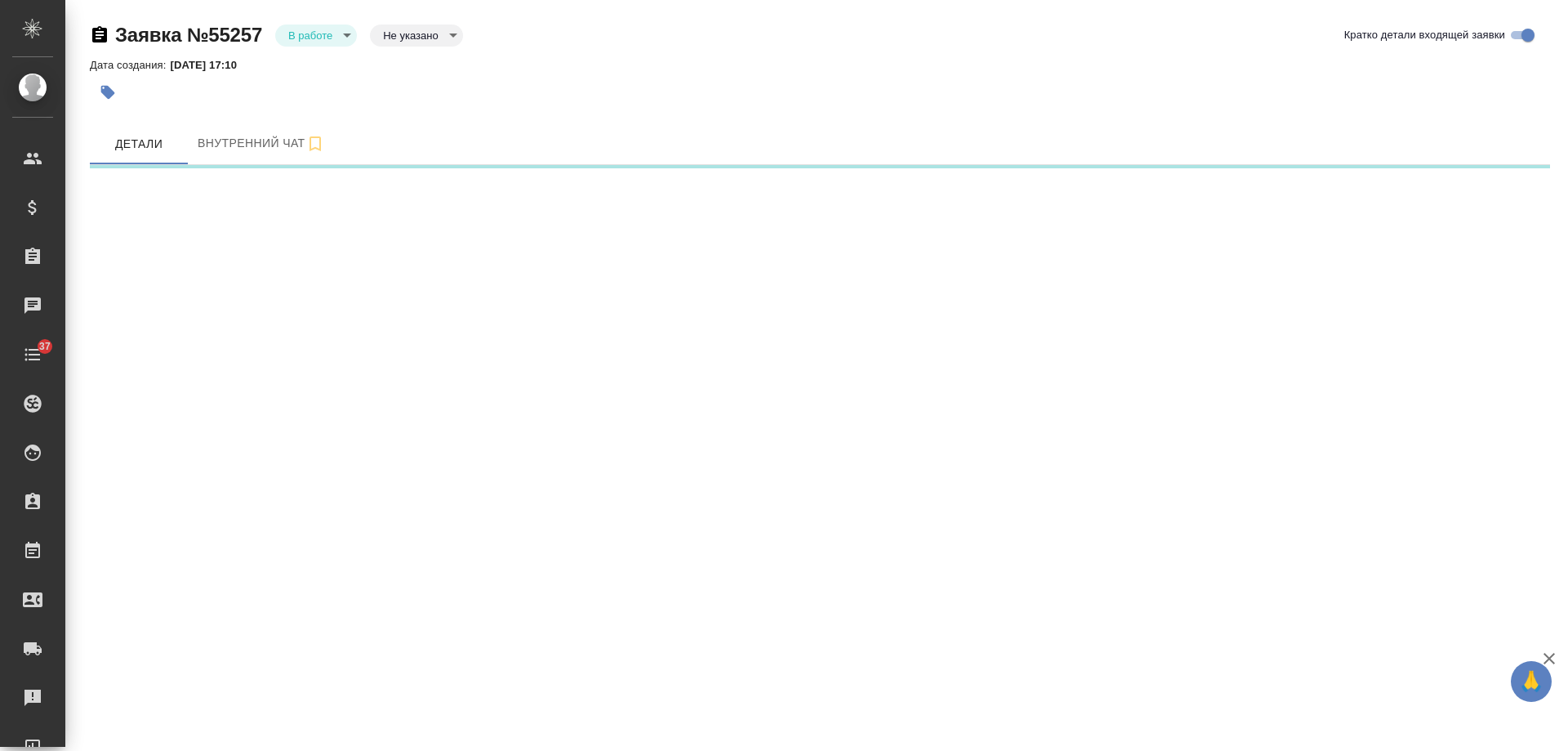
select select "RU"
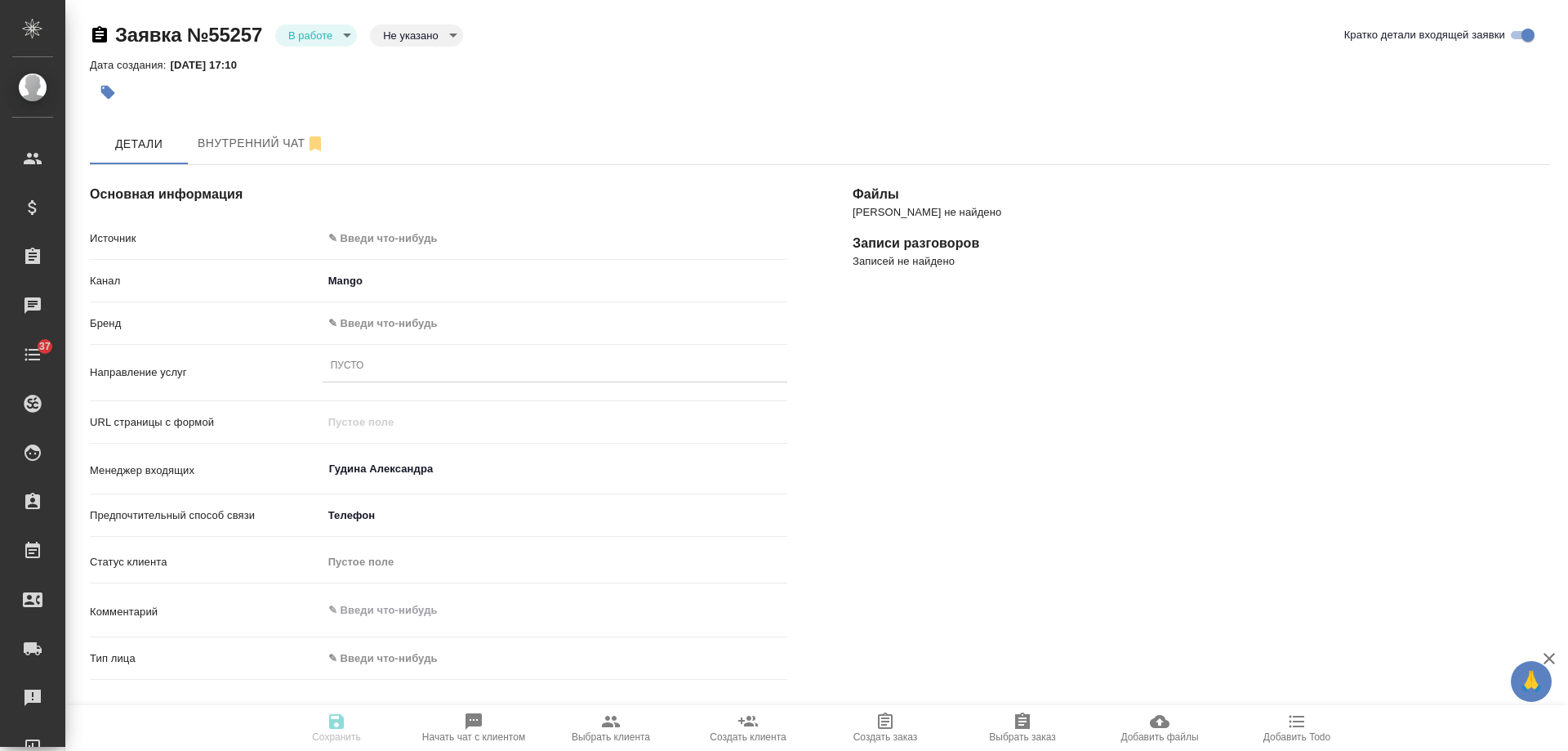
type textarea "x"
click at [432, 243] on body "🙏 .cls-1 fill:#fff; AWATERA [PERSON_NAME] Спецификации Заказы 0 Чаты 37 Todo Пр…" at bounding box center [784, 375] width 1568 height 751
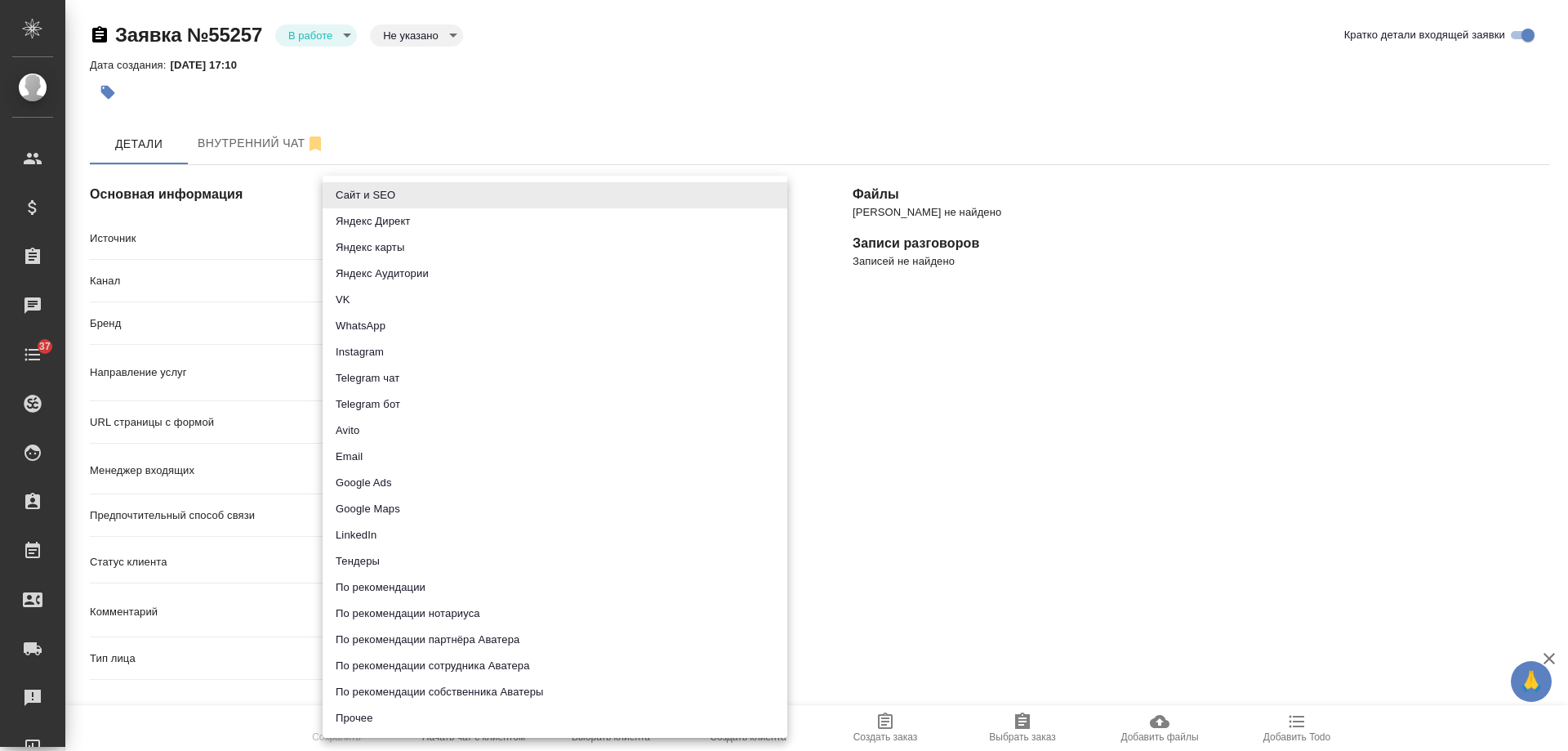
click at [380, 724] on li "Прочее" at bounding box center [555, 718] width 465 height 26
type input "other"
type textarea "x"
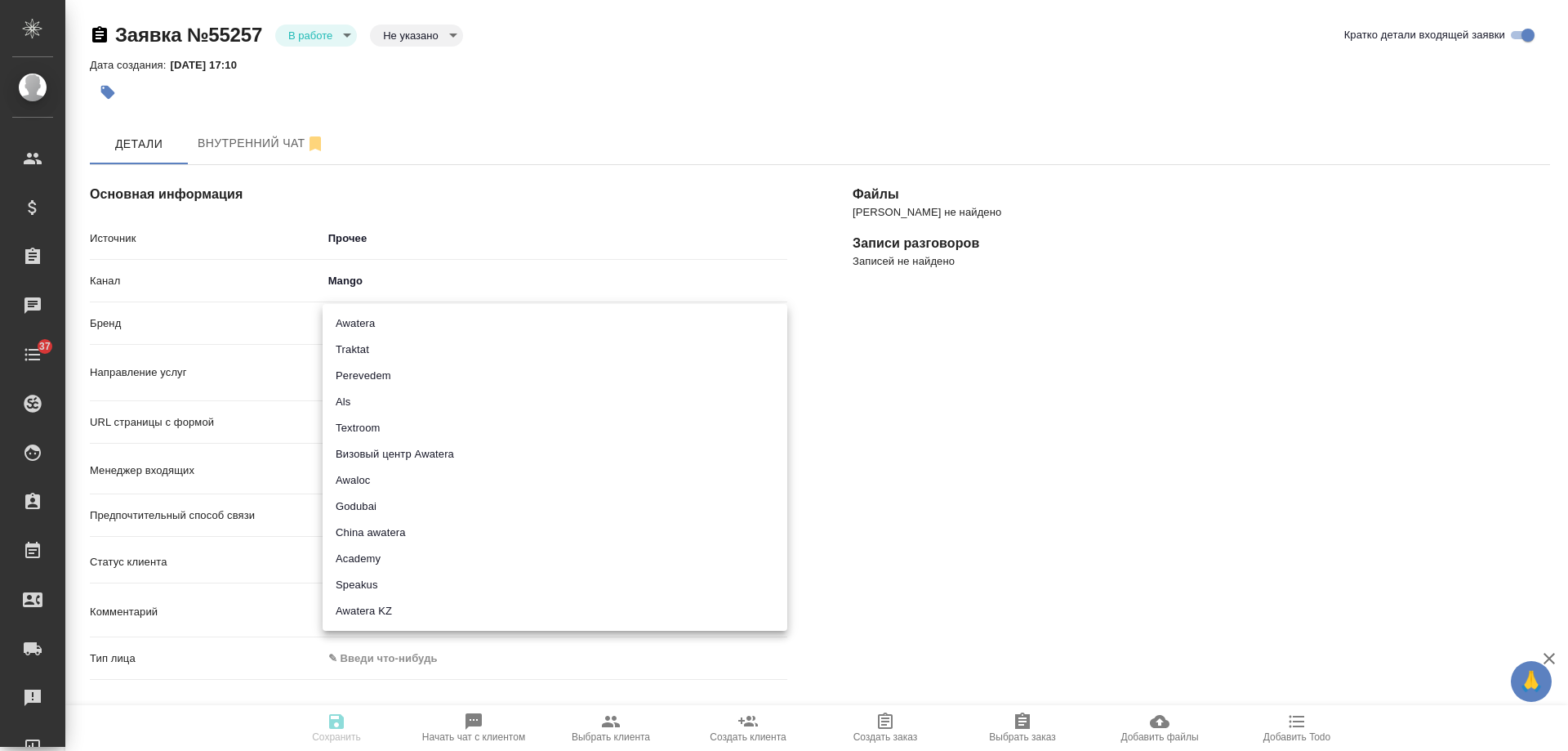
click at [364, 313] on body "🙏 .cls-1 fill:#fff; AWATERA [PERSON_NAME] Спецификации Заказы 0 Чаты 37 Todo Пр…" at bounding box center [784, 375] width 1568 height 751
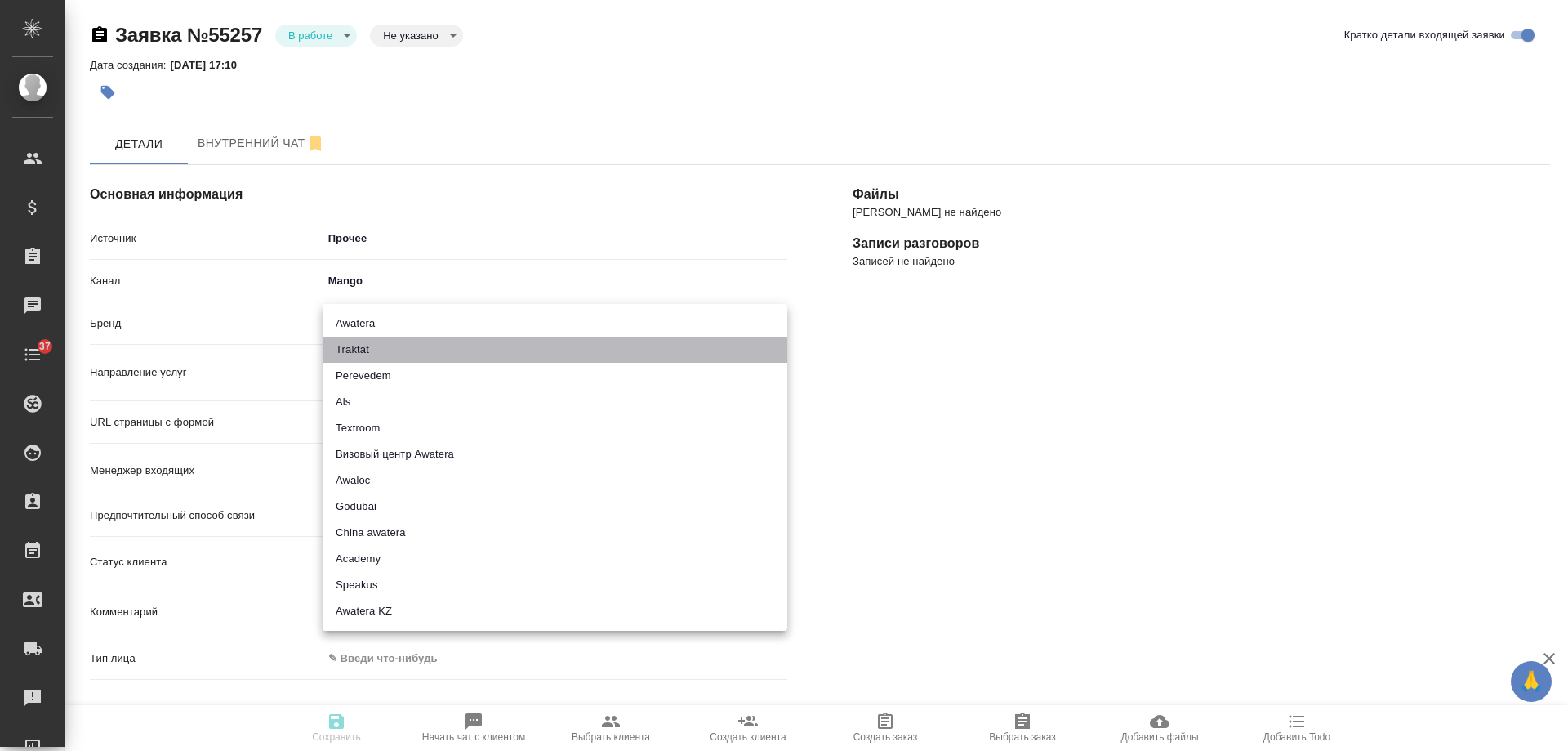
click at [380, 348] on li "Traktat" at bounding box center [555, 350] width 465 height 26
type input "traktat"
type textarea "x"
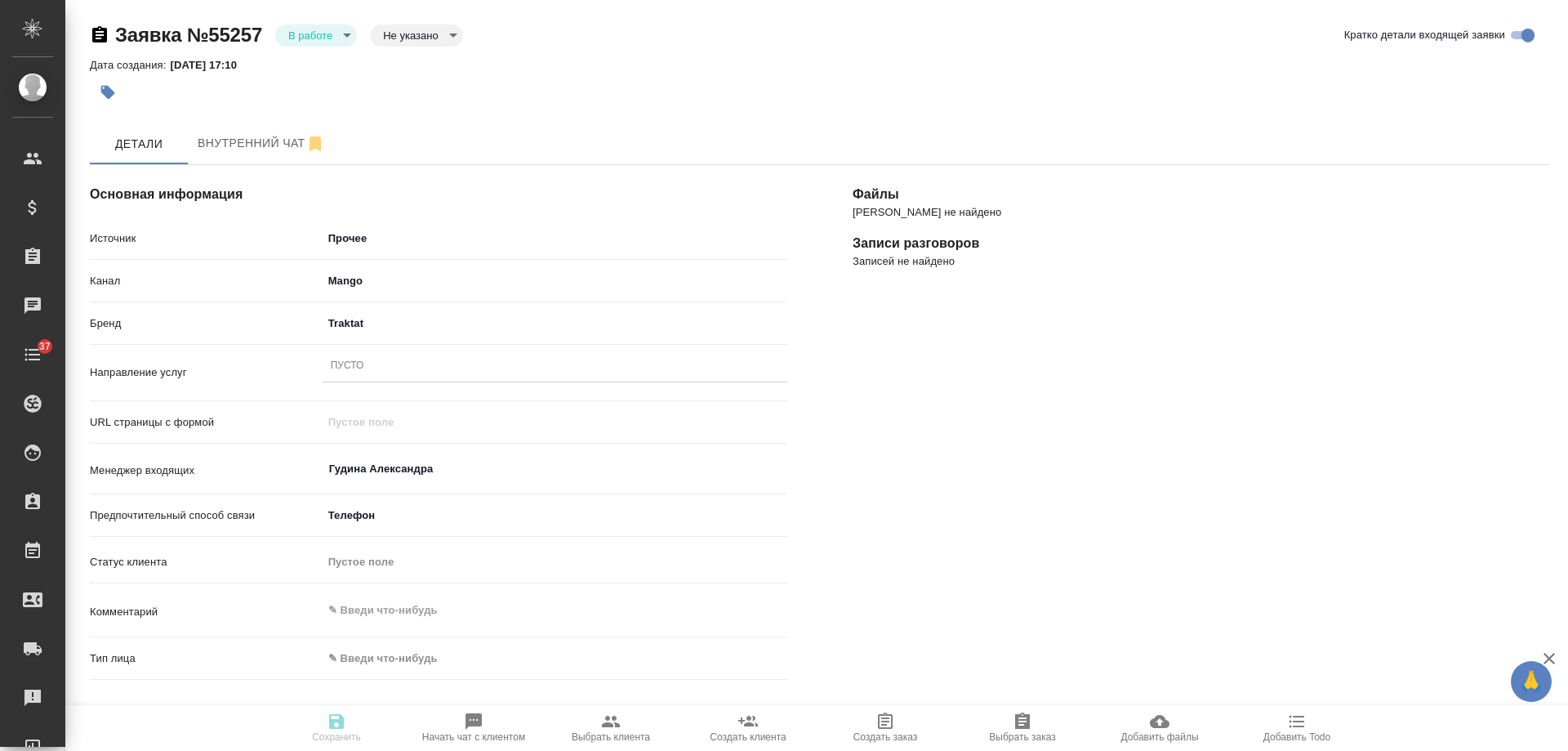
click at [384, 370] on div "Пусто" at bounding box center [555, 366] width 465 height 24
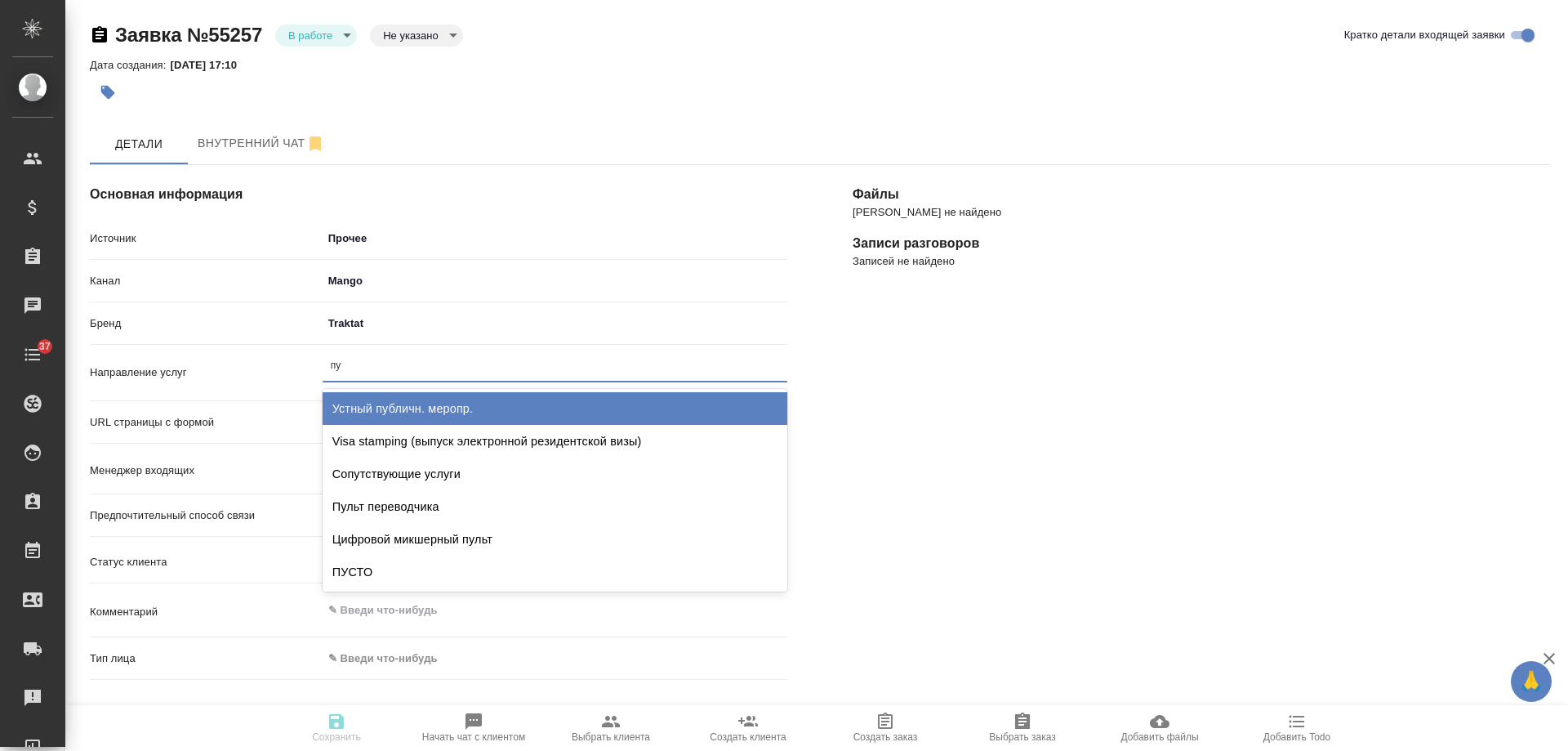
type input "пус"
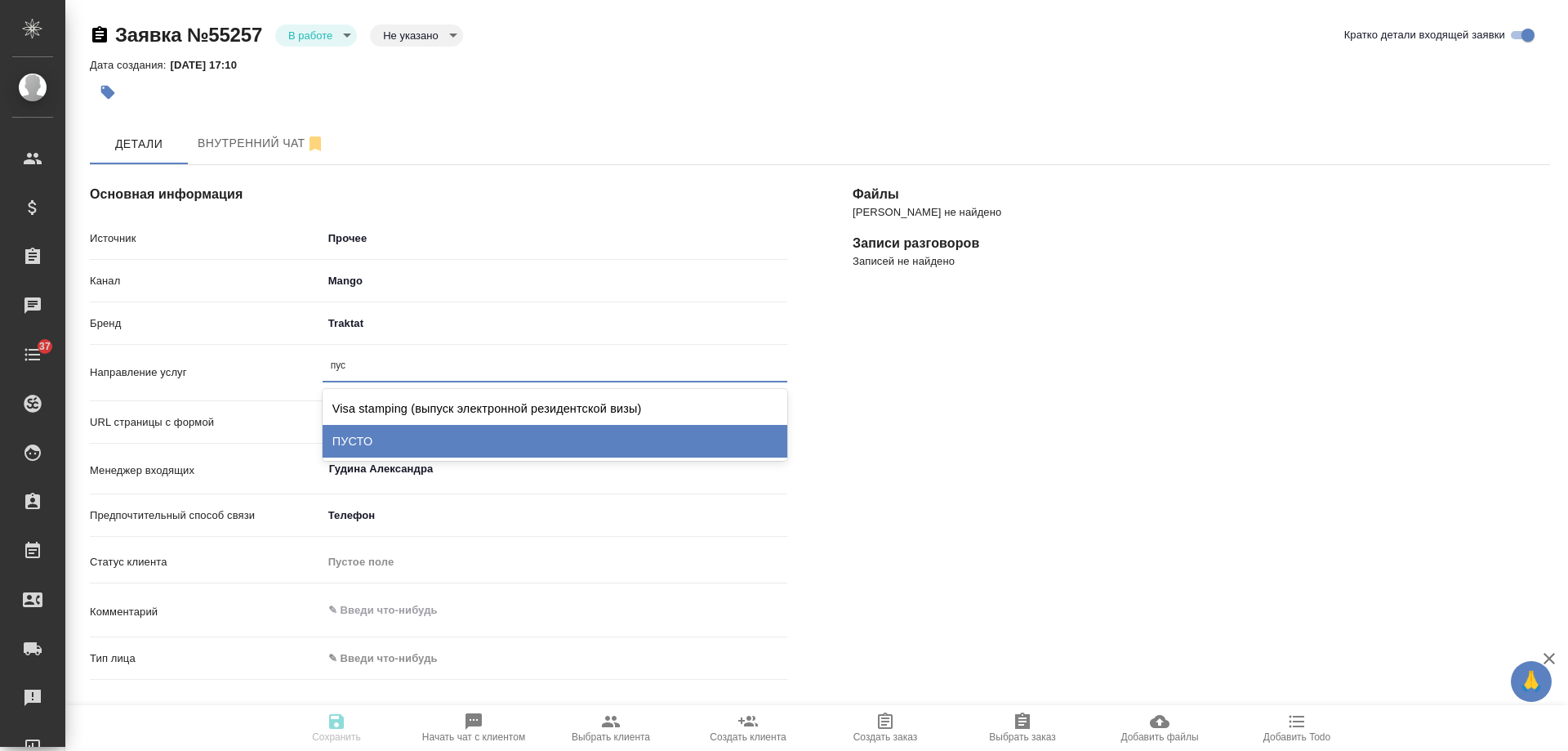
click at [406, 432] on div "ПУСТО" at bounding box center [555, 441] width 465 height 33
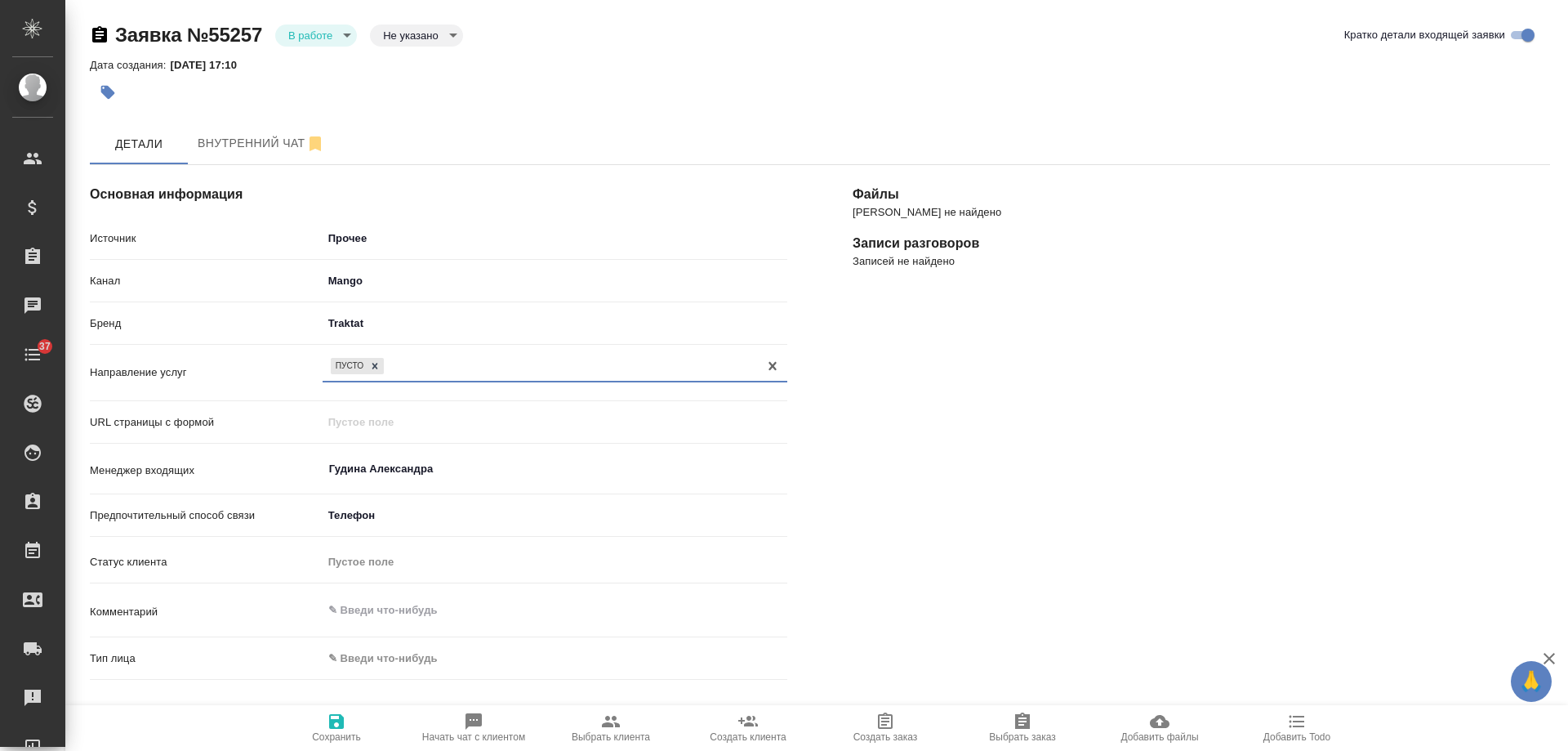
scroll to position [245, 0]
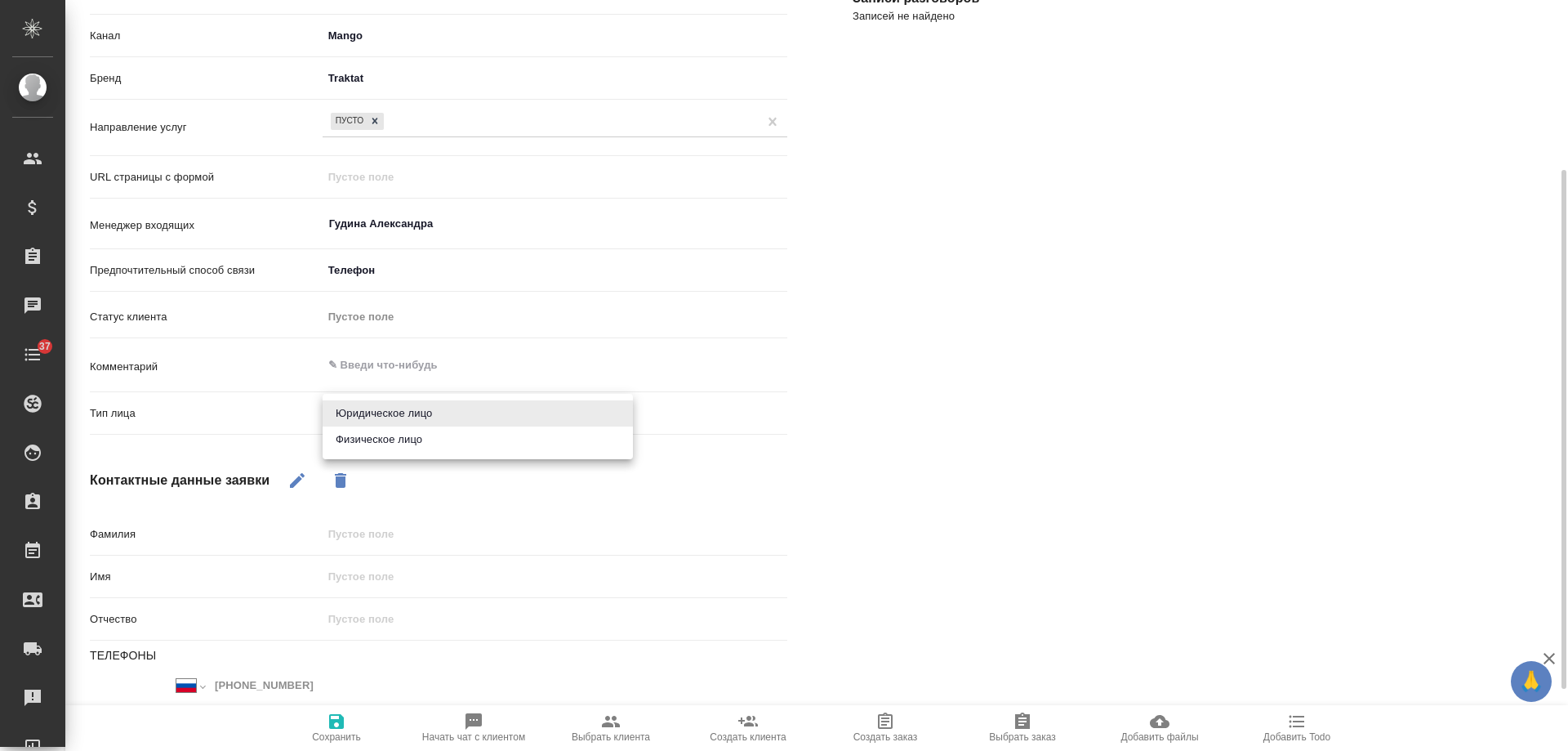
click at [379, 414] on body "🙏 .cls-1 fill:#fff; AWATERA [PERSON_NAME] Спецификации Заказы 0 Чаты 37 Todo Пр…" at bounding box center [784, 375] width 1568 height 751
click at [382, 439] on li "Физическое лицо" at bounding box center [477, 440] width 310 height 26
type textarea "x"
type input "private"
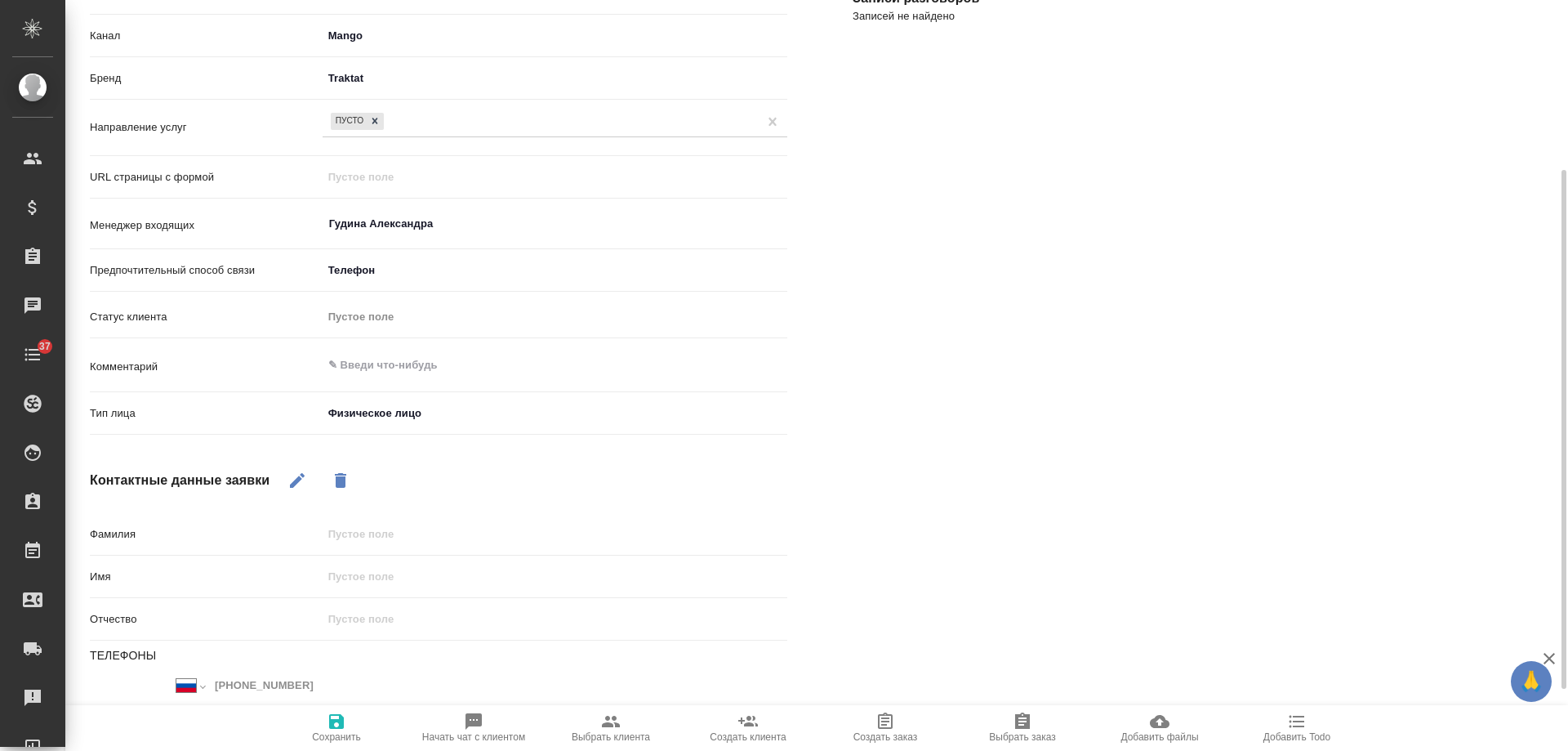
click at [337, 725] on icon "button" at bounding box center [337, 722] width 20 height 20
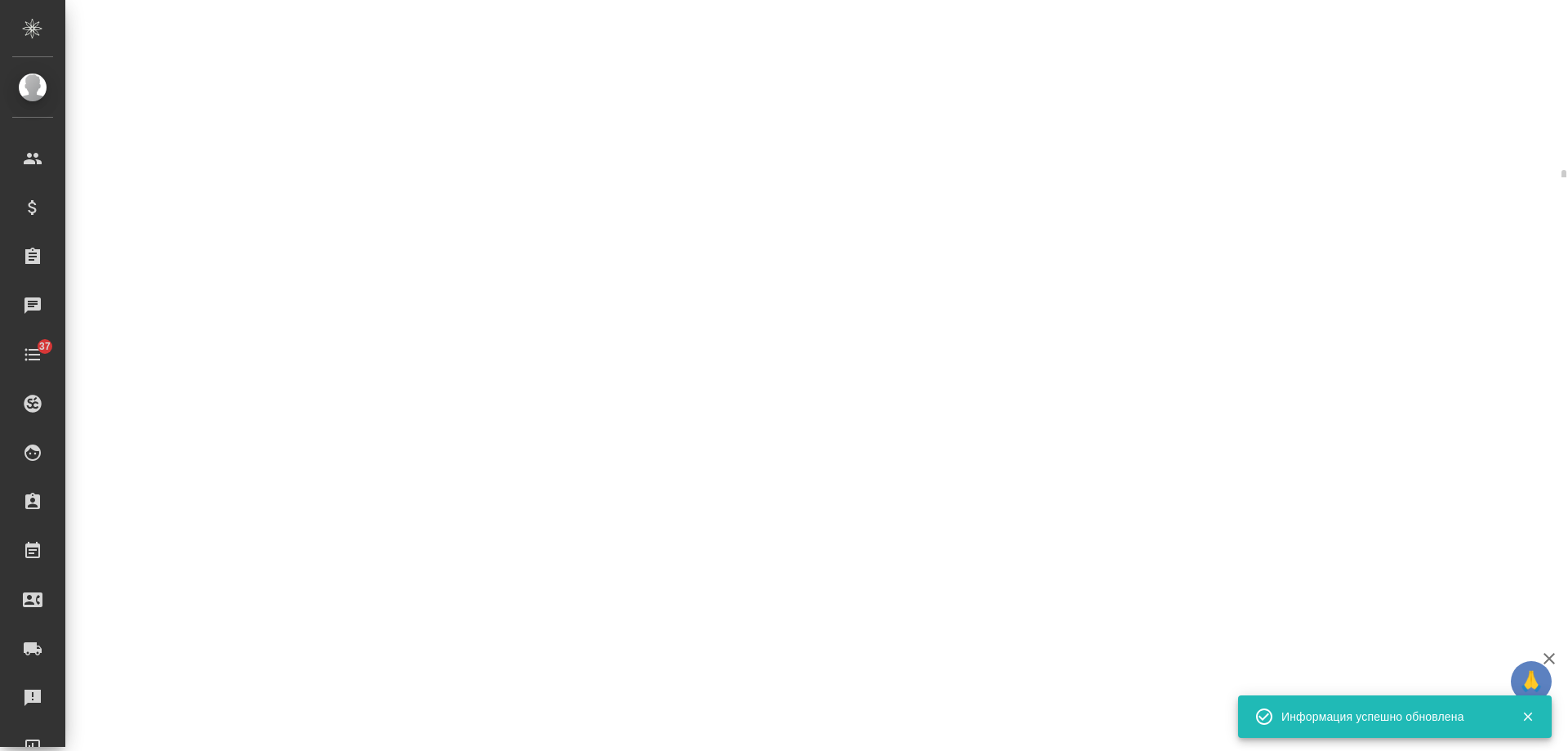
select select "RU"
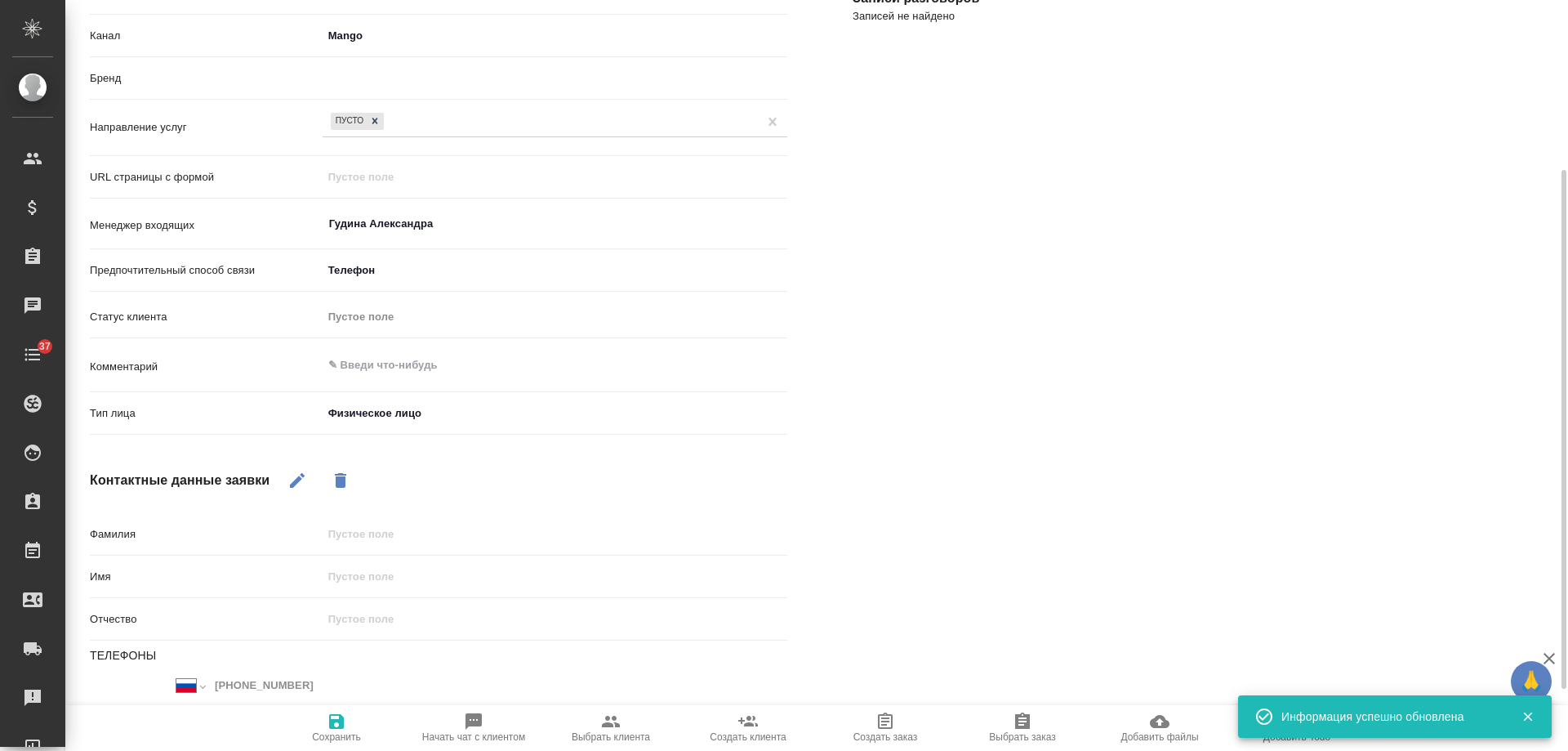
type textarea "x"
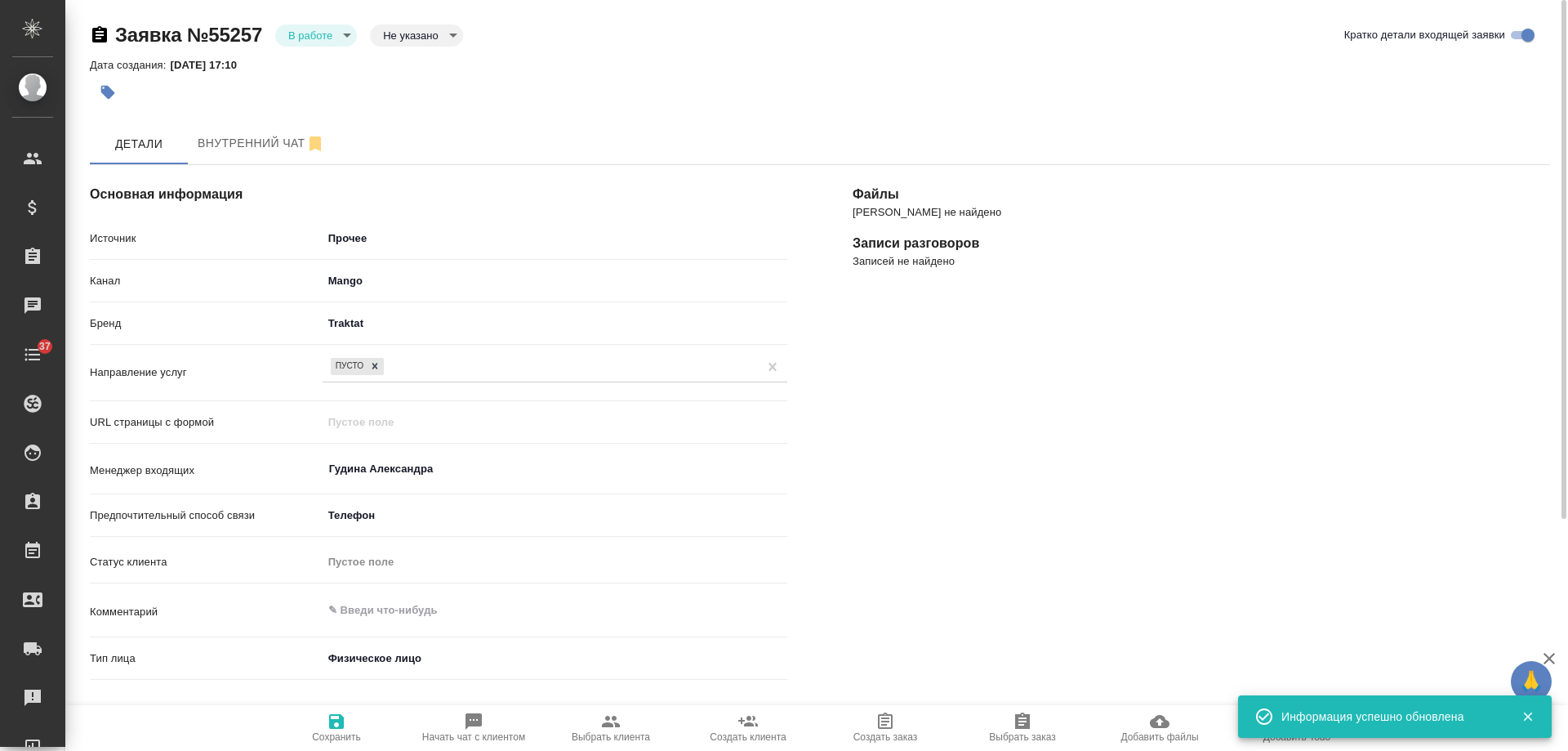
click at [301, 43] on body "🙏 .cls-1 fill:#fff; AWATERA [PERSON_NAME] Спецификации Заказы 0 Чаты 37 Todo Пр…" at bounding box center [784, 375] width 1568 height 751
click at [319, 73] on li "Отказ" at bounding box center [316, 63] width 82 height 28
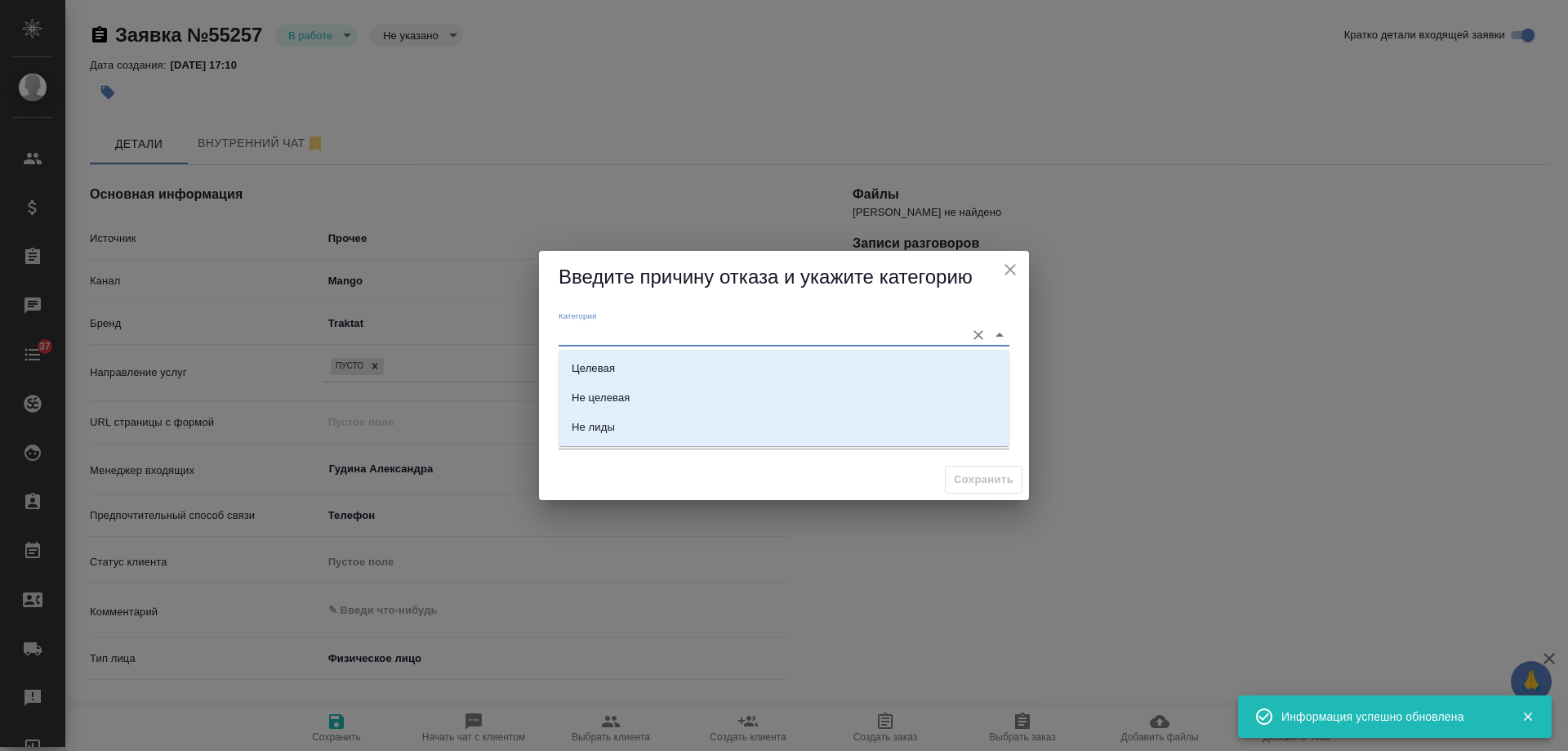
click at [628, 333] on input "Категория" at bounding box center [757, 334] width 399 height 22
click at [654, 429] on li "Не лиды" at bounding box center [784, 428] width 451 height 29
type input "Не лиды"
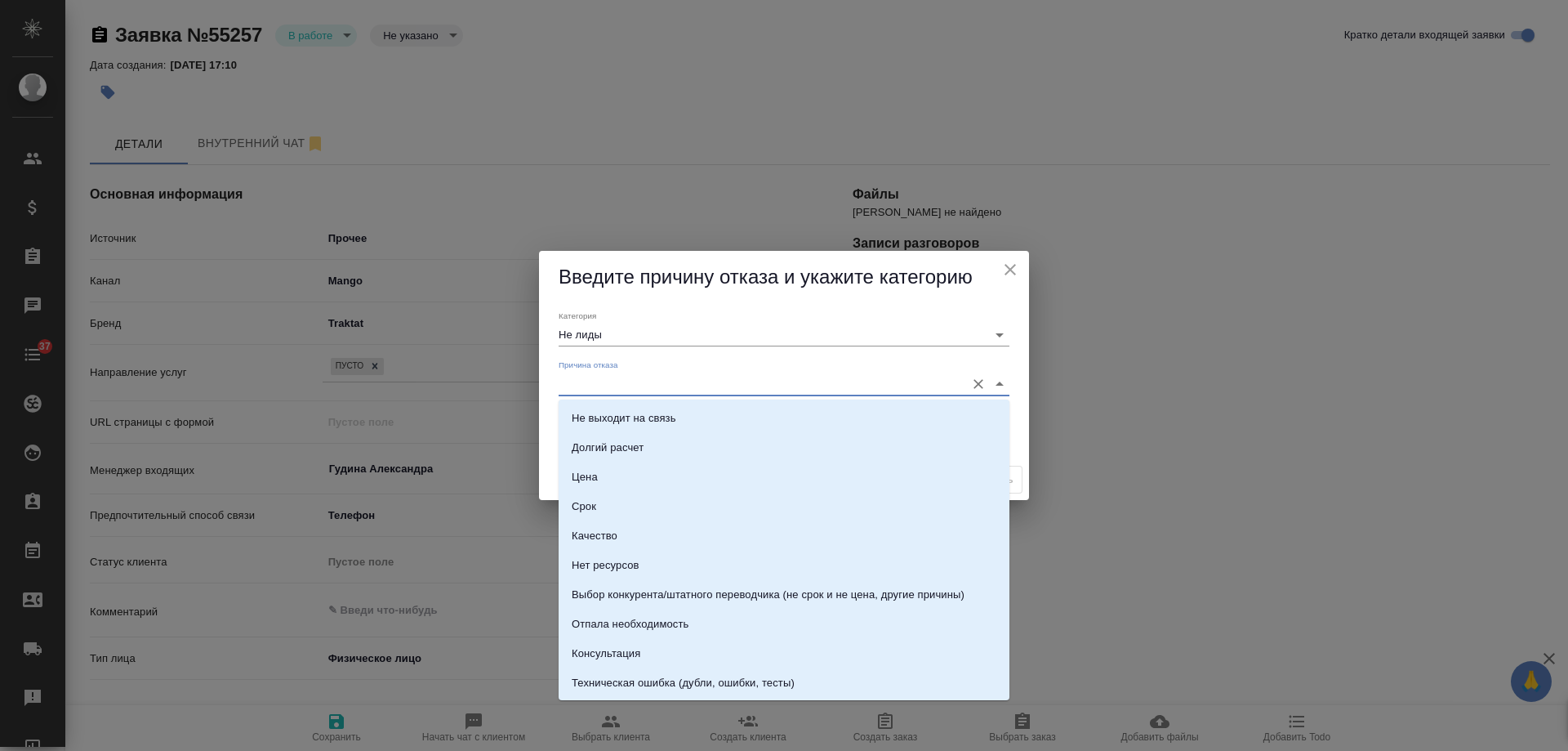
click at [639, 384] on input "Причина отказа" at bounding box center [757, 383] width 399 height 22
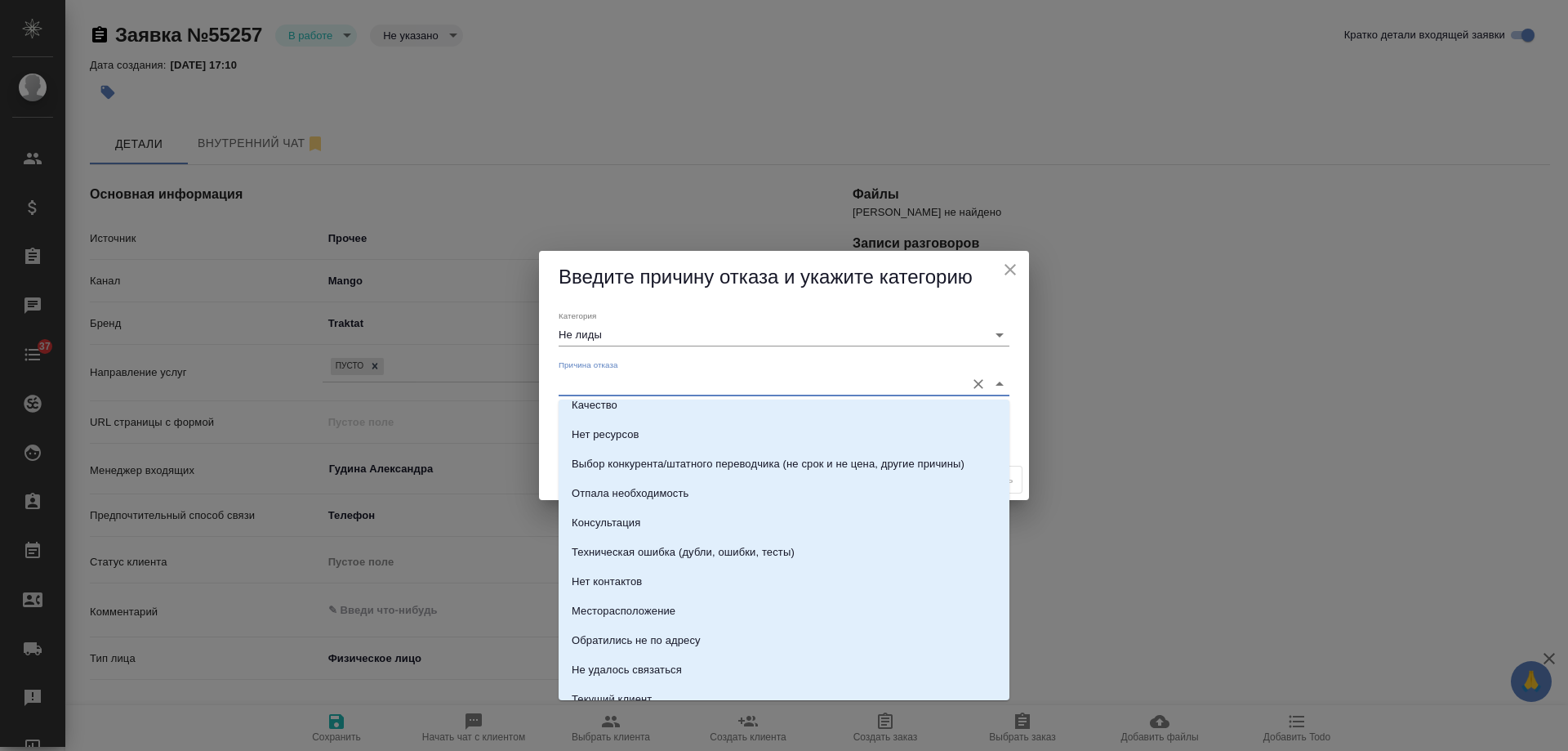
scroll to position [233, 0]
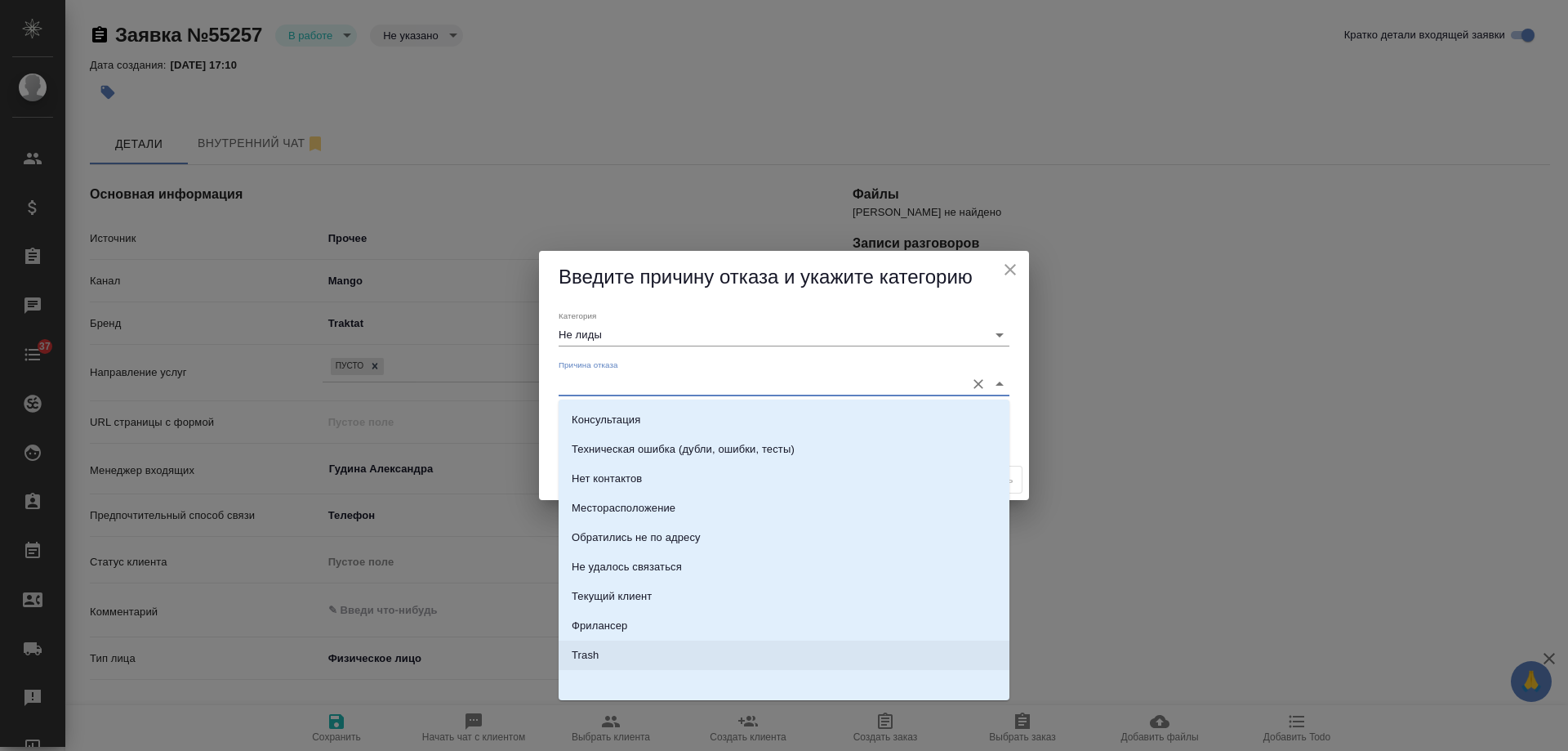
click at [599, 648] on li "Trash" at bounding box center [784, 655] width 451 height 29
type input "Trash"
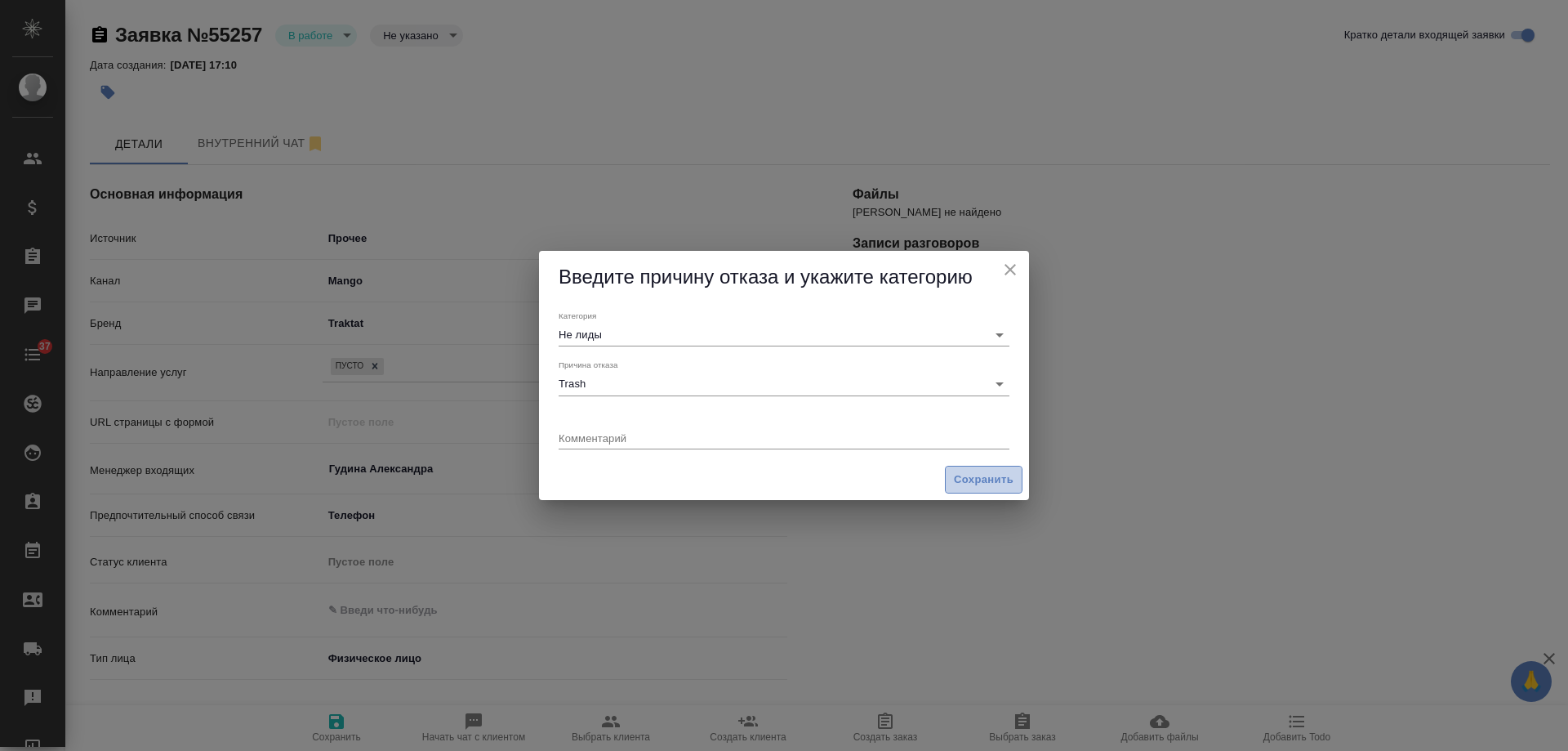
click at [1001, 471] on span "Сохранить" at bounding box center [983, 480] width 60 height 19
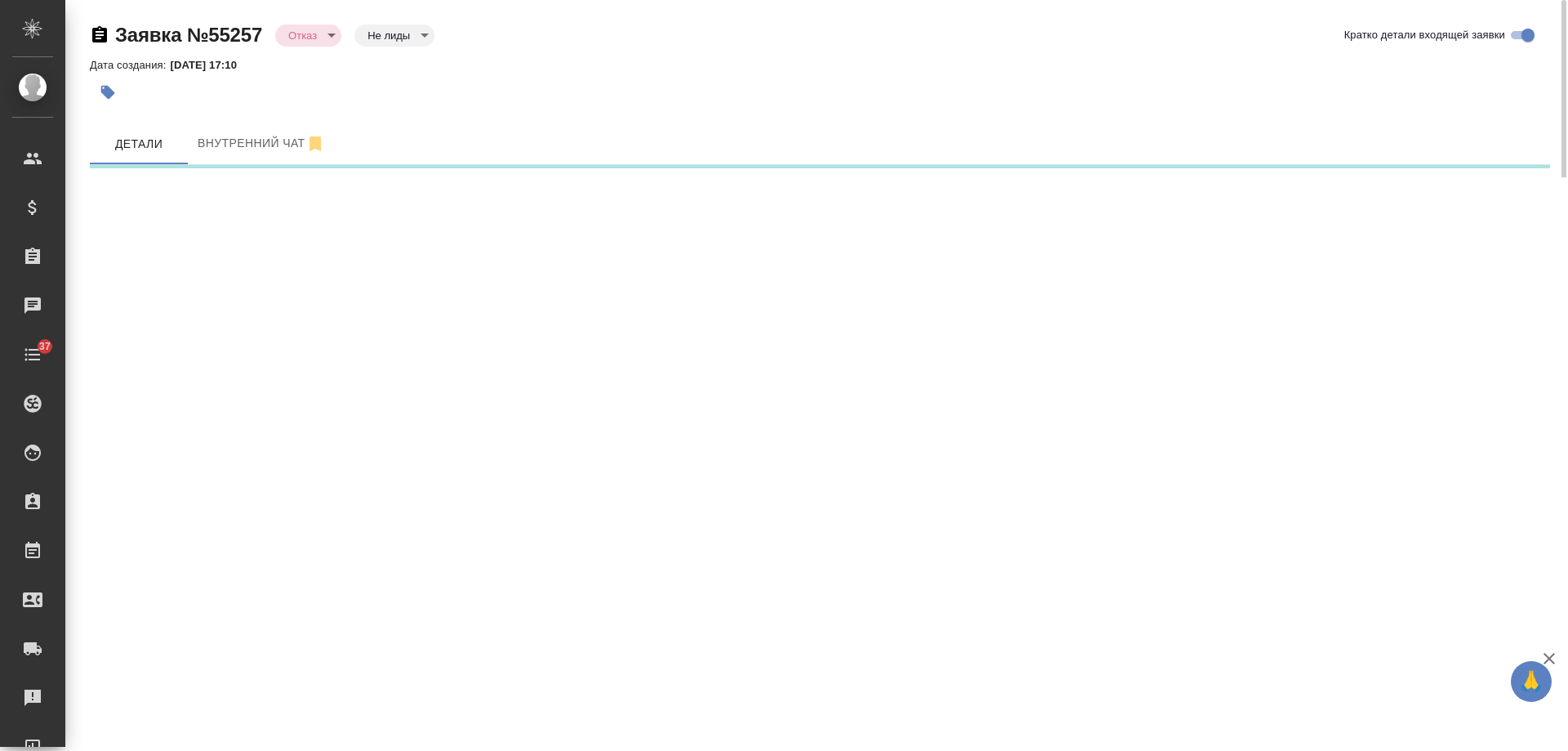
select select "RU"
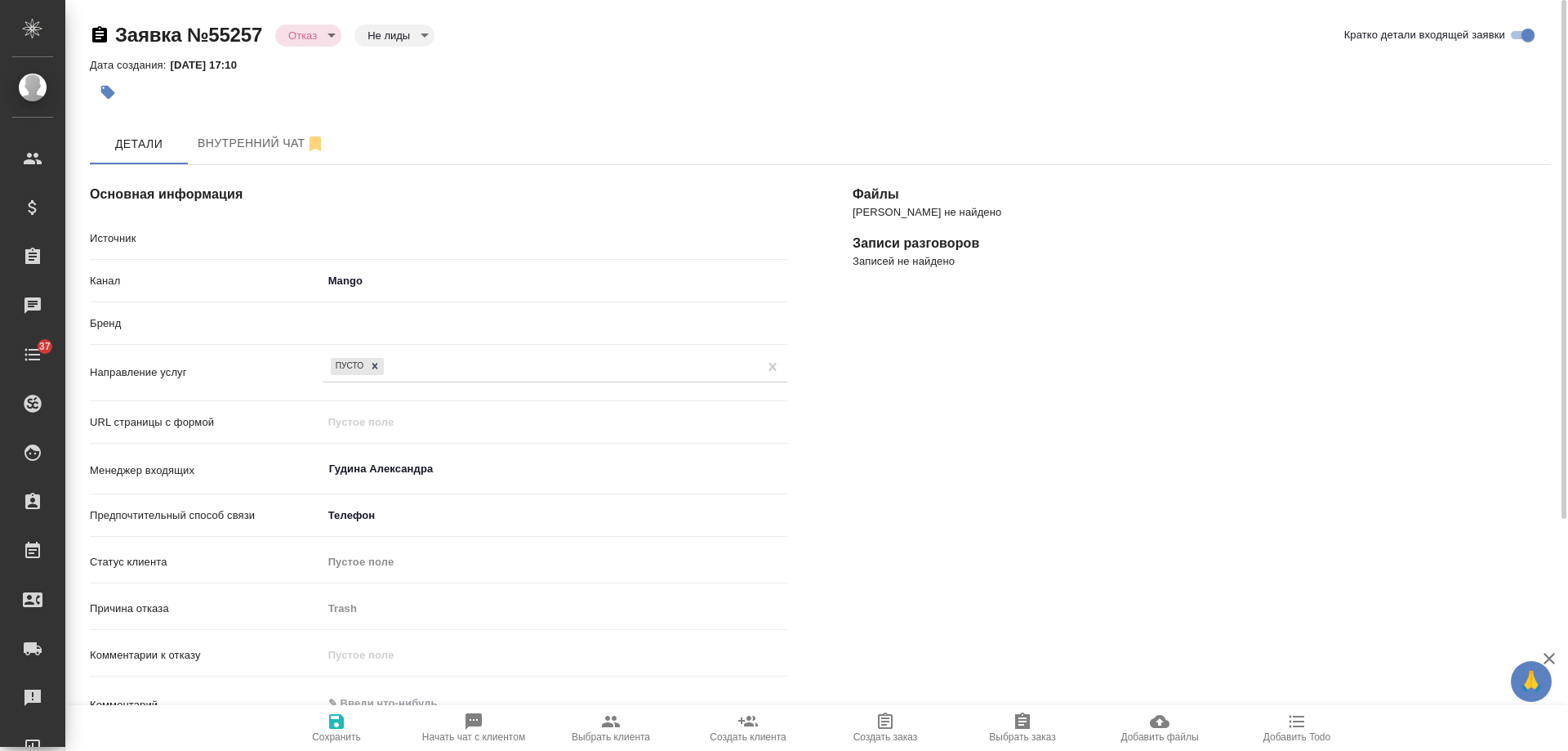
type textarea "x"
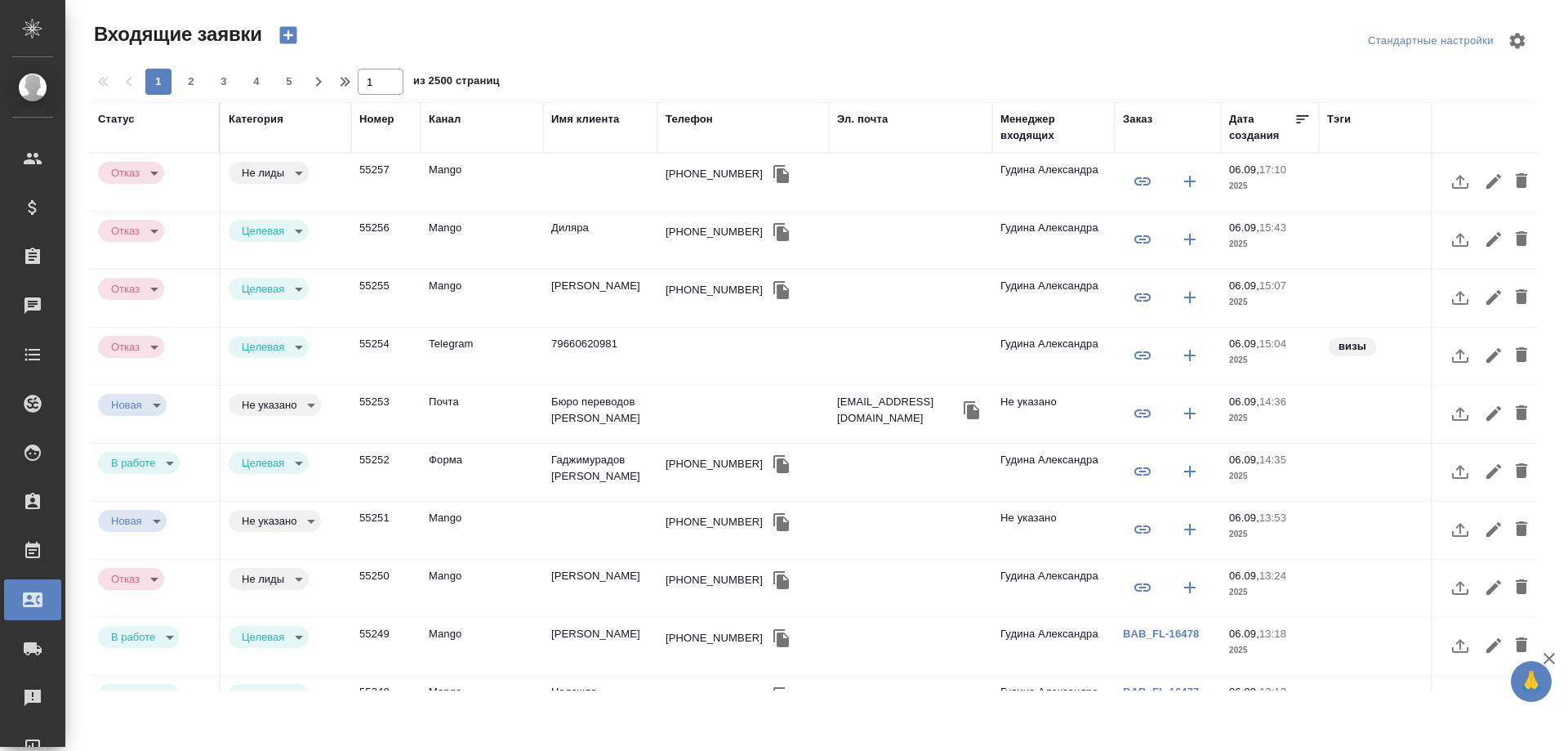
select select "RU"
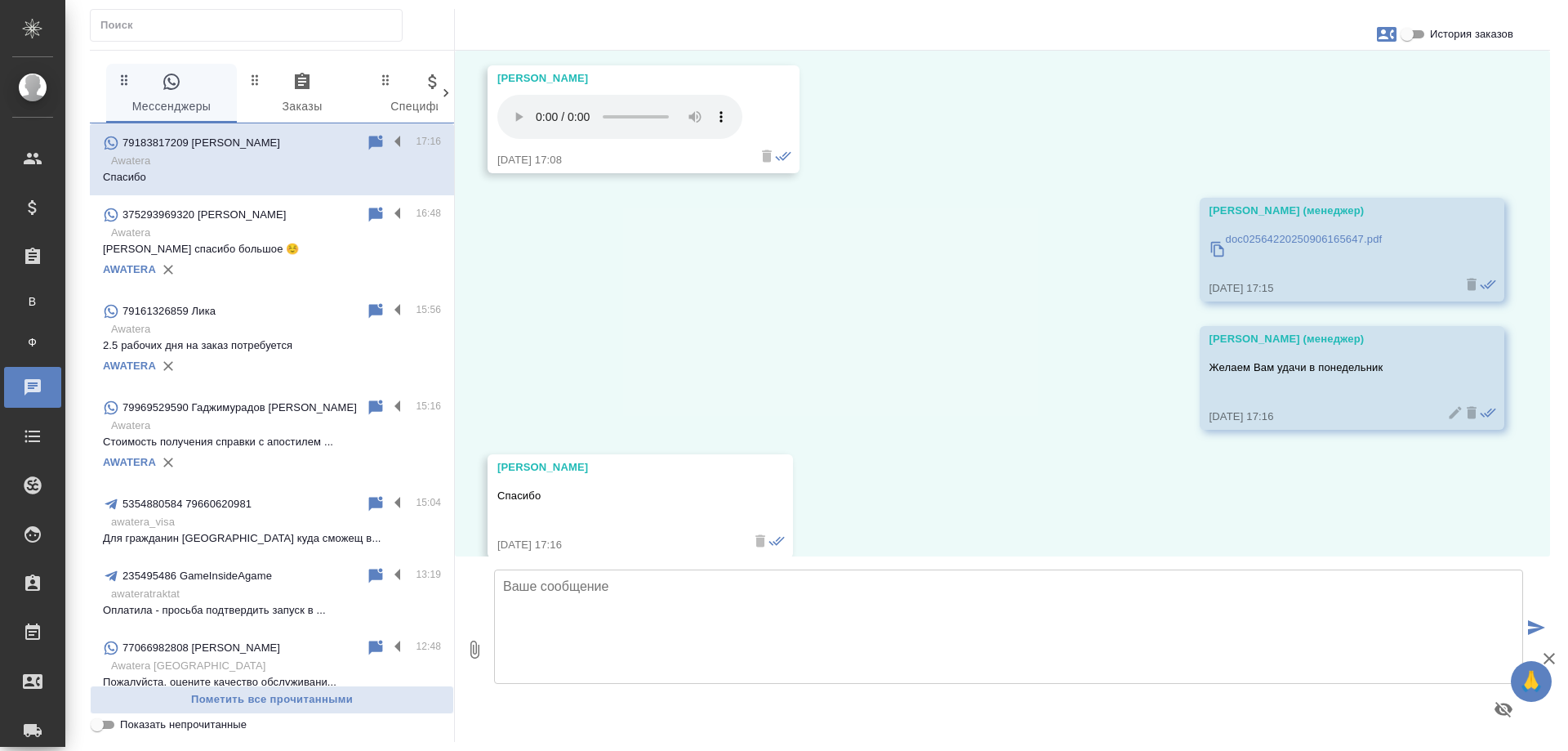
scroll to position [10743, 0]
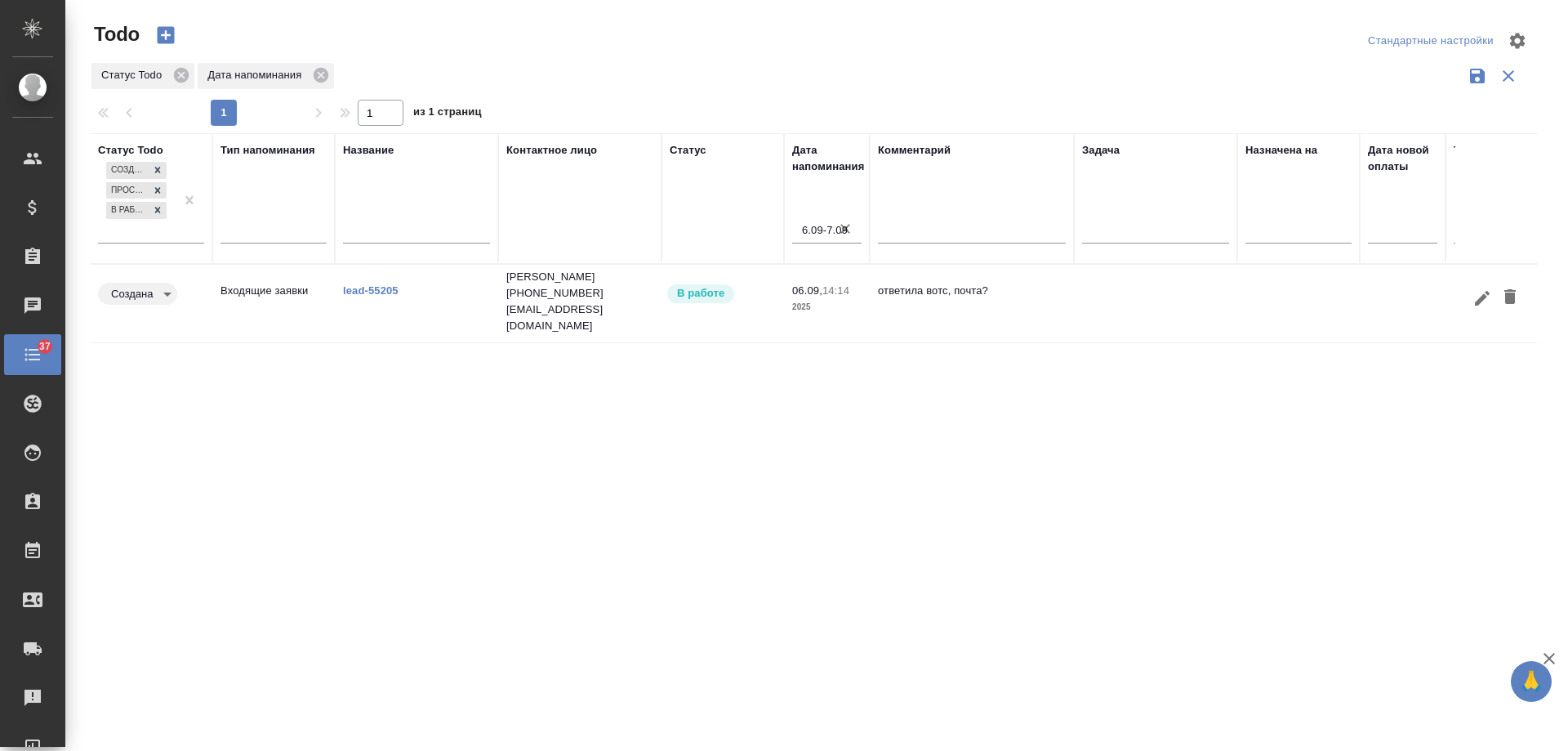
click at [1481, 288] on icon "button" at bounding box center [1483, 298] width 20 height 20
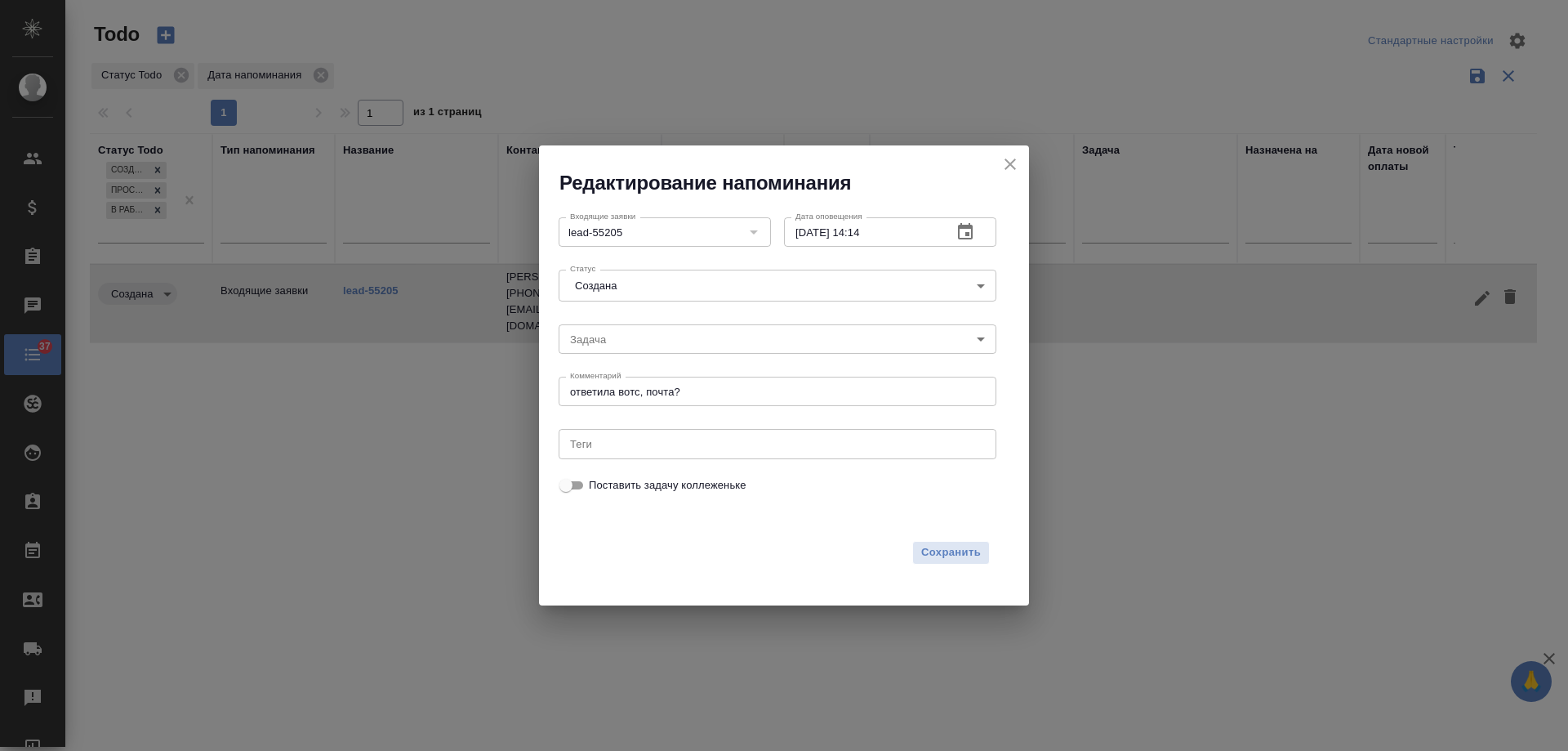
click at [966, 235] on icon "button" at bounding box center [965, 231] width 15 height 16
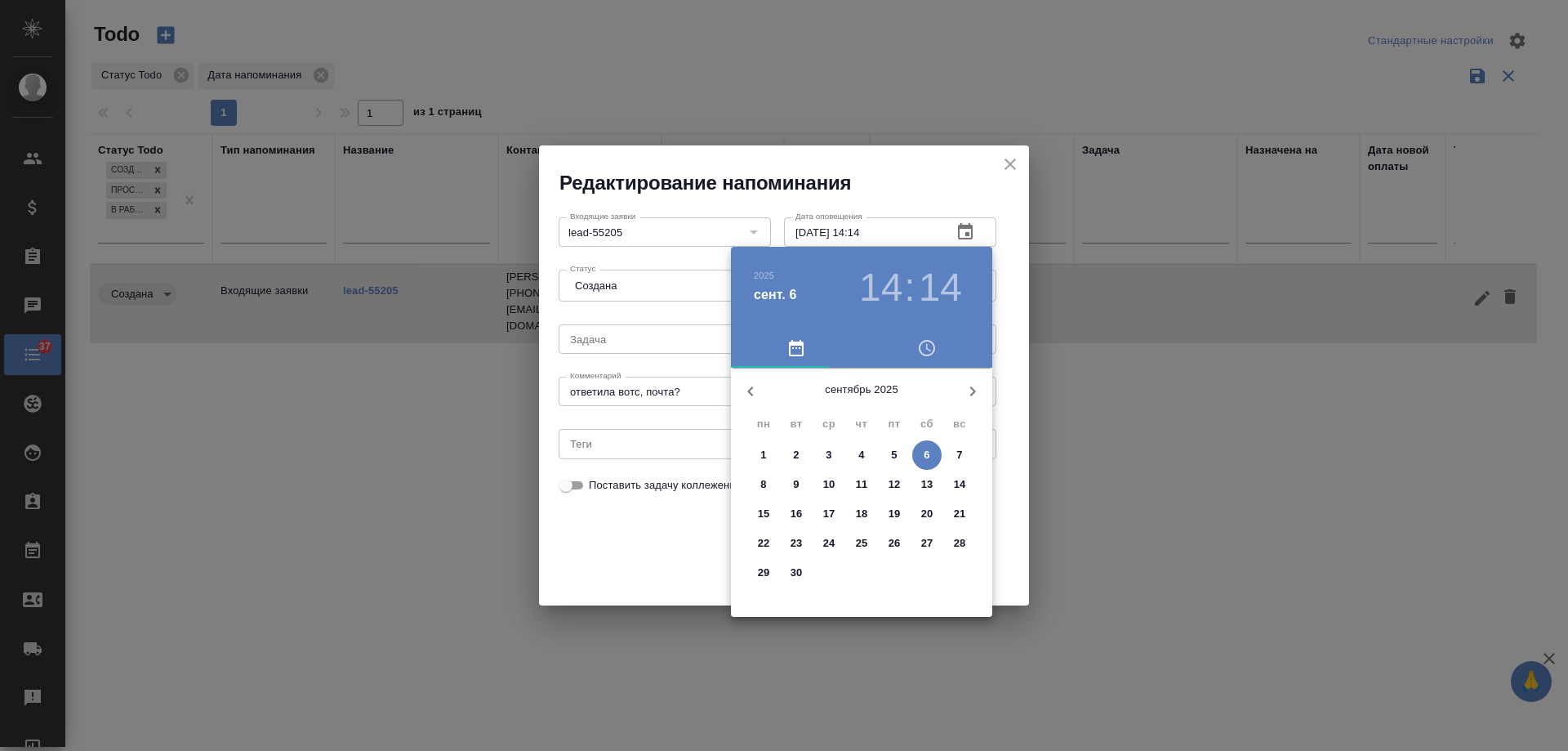
click at [800, 481] on span "9" at bounding box center [797, 485] width 29 height 16
type input "[DATE] 14:14"
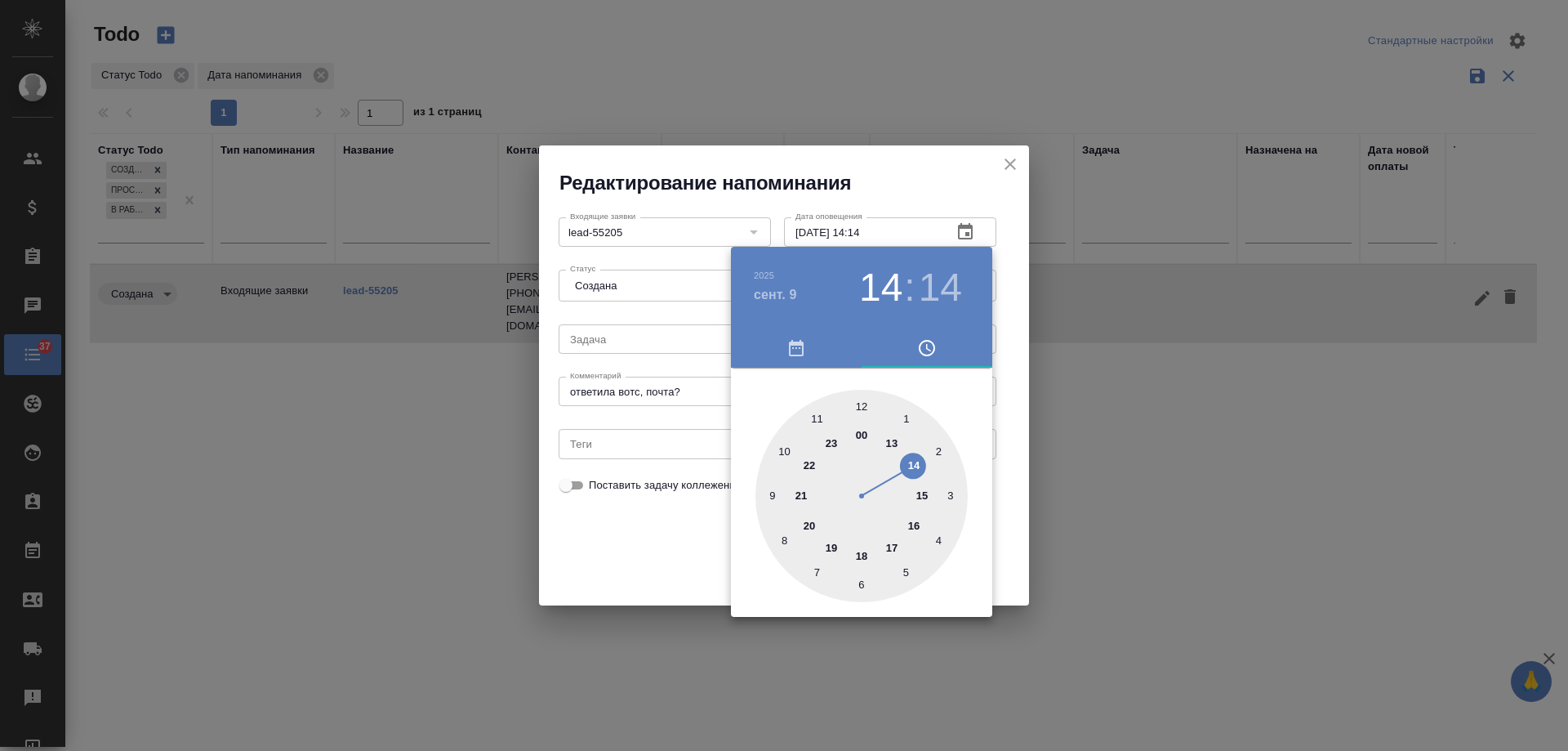
click at [645, 542] on div at bounding box center [784, 375] width 1568 height 751
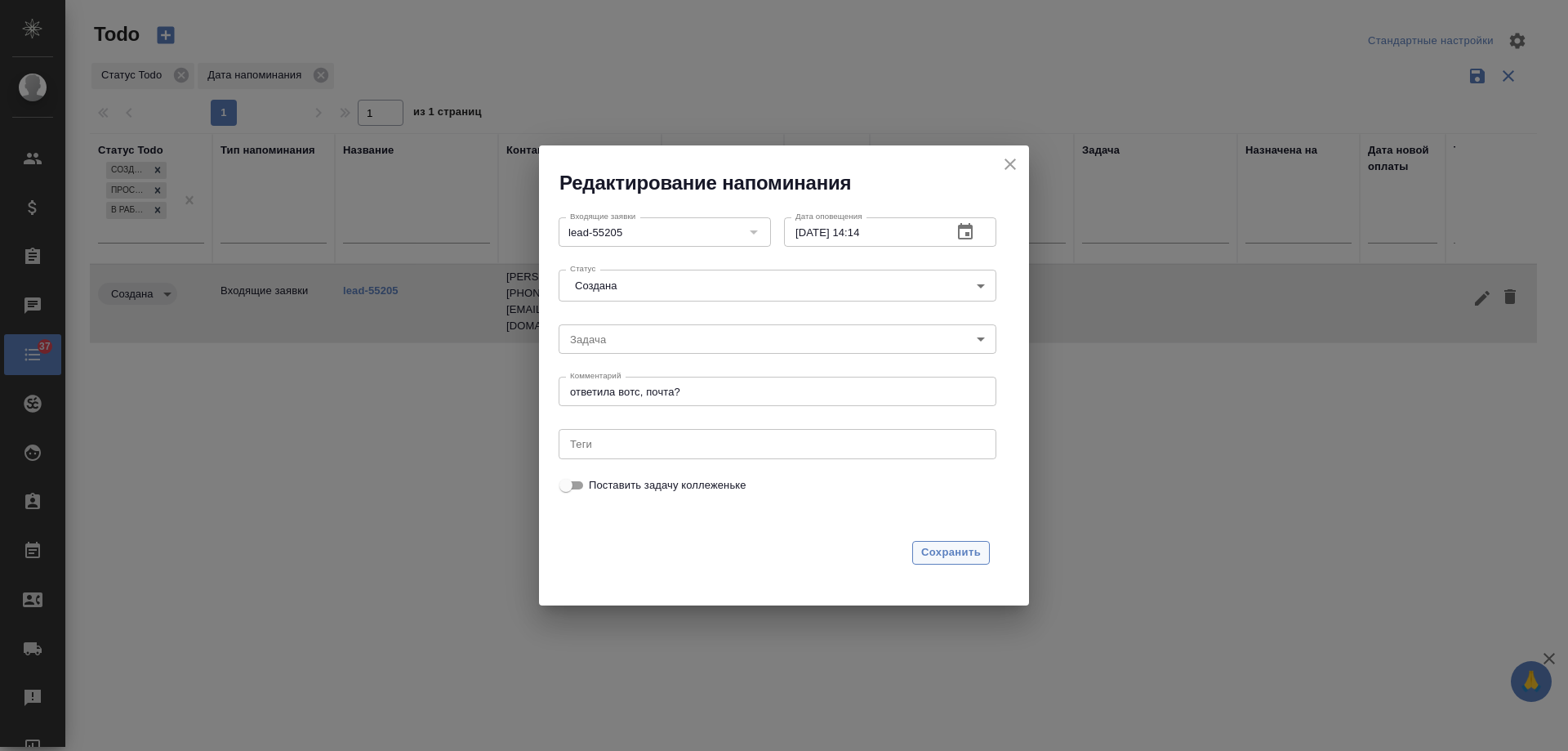
click at [961, 550] on span "Сохранить" at bounding box center [951, 552] width 60 height 19
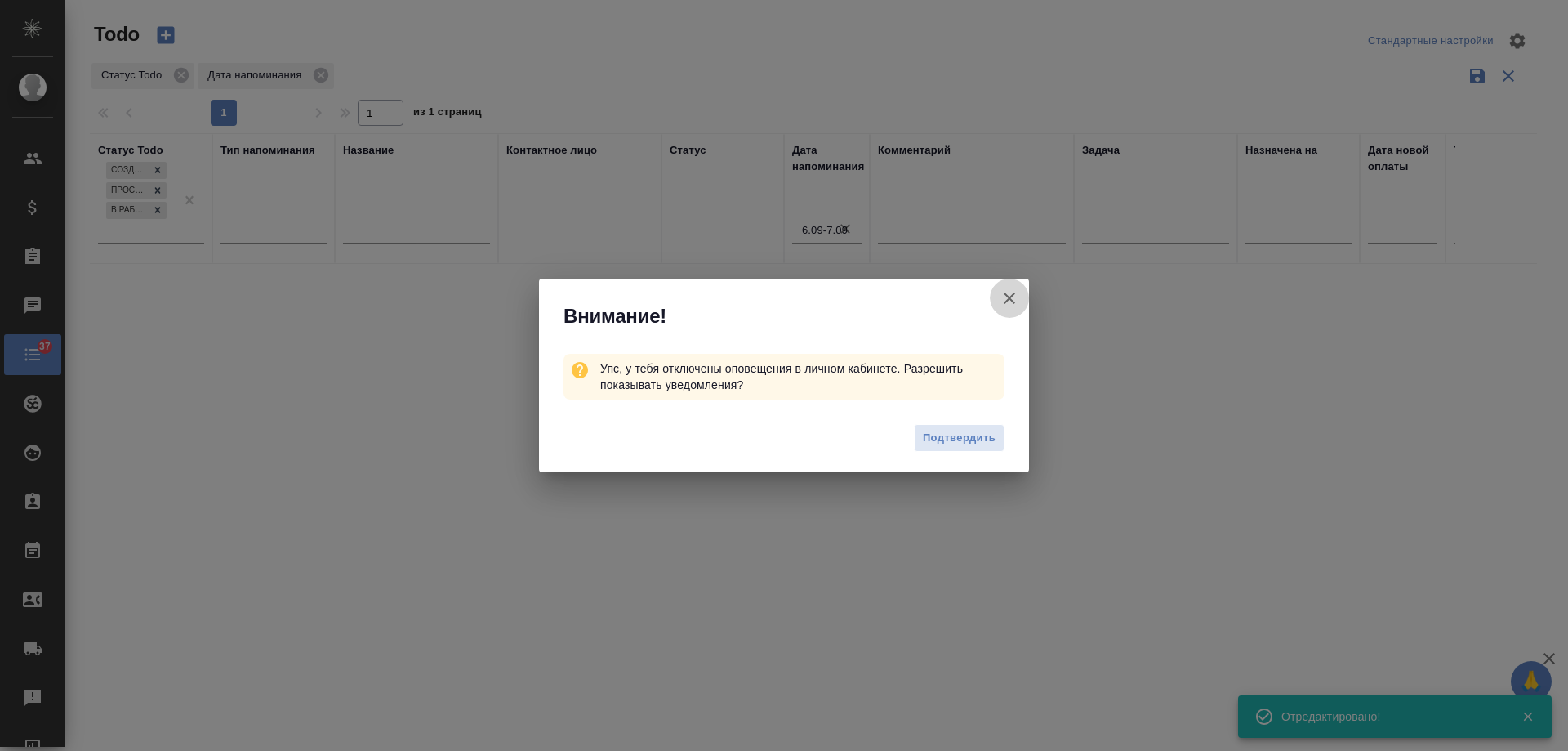
click at [1011, 298] on icon "button" at bounding box center [1010, 298] width 20 height 20
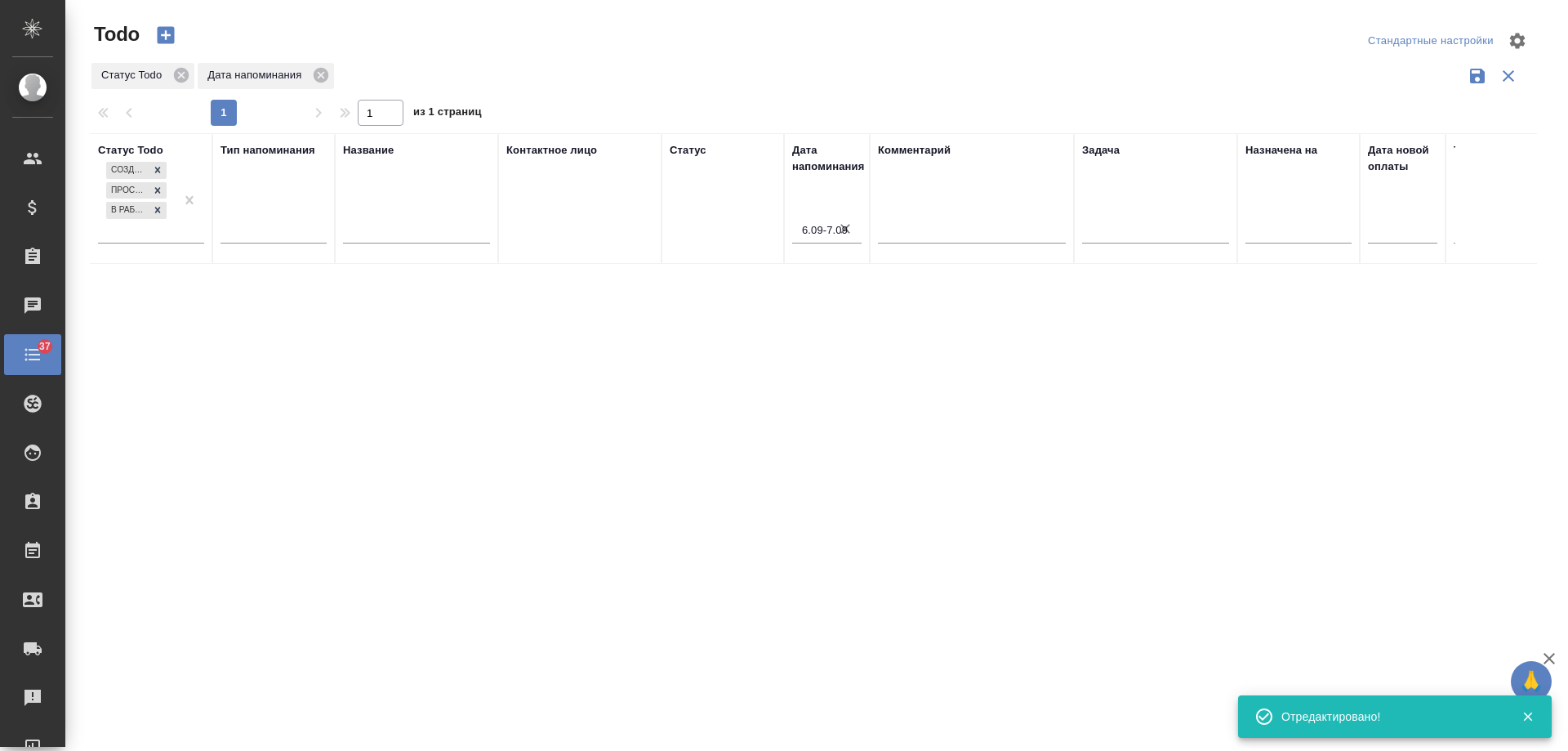
click at [847, 230] on icon "button" at bounding box center [845, 228] width 10 height 10
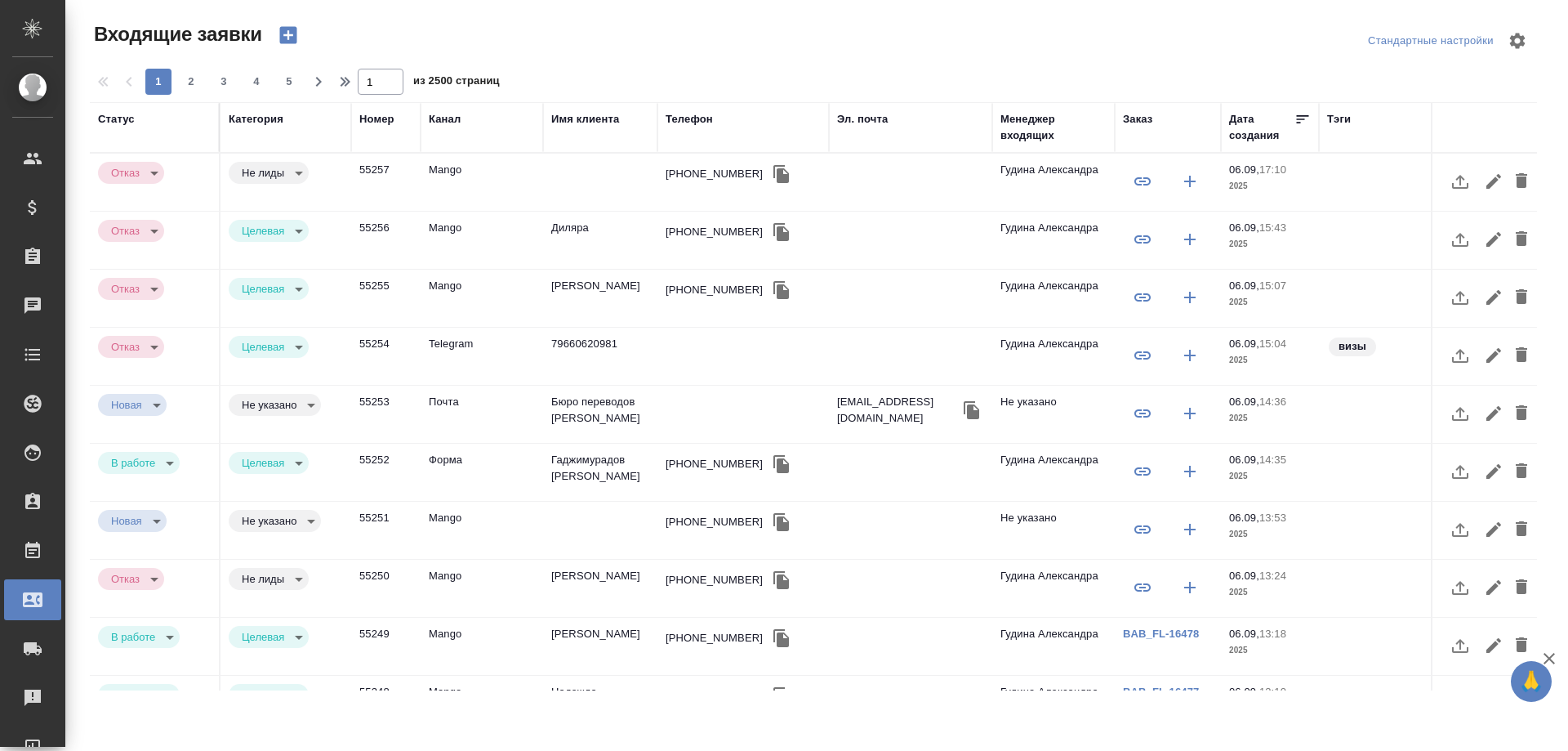
select select "RU"
